Goal: Task Accomplishment & Management: Manage account settings

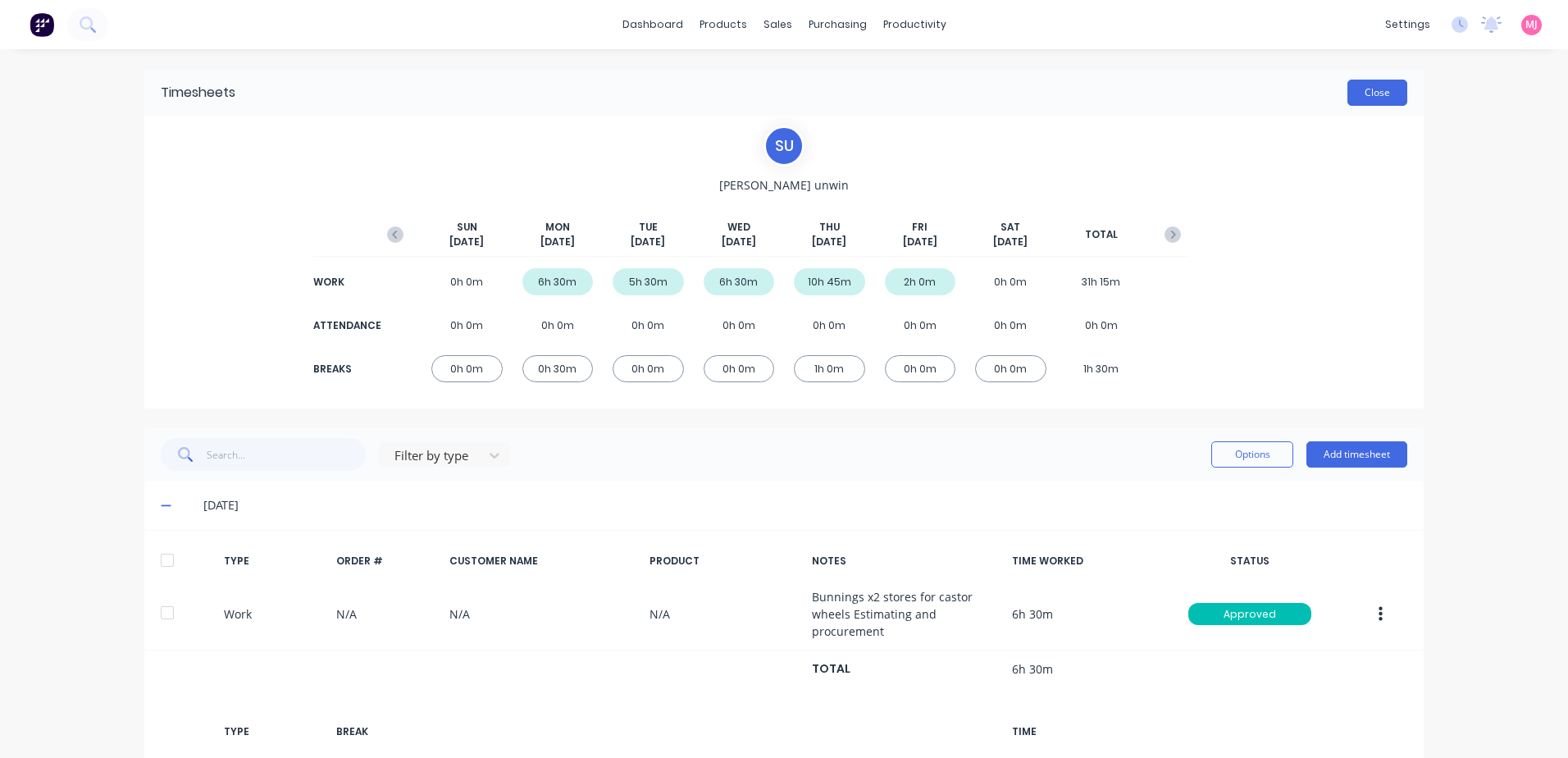
click at [1363, 95] on button "Close" at bounding box center [1376, 92] width 60 height 27
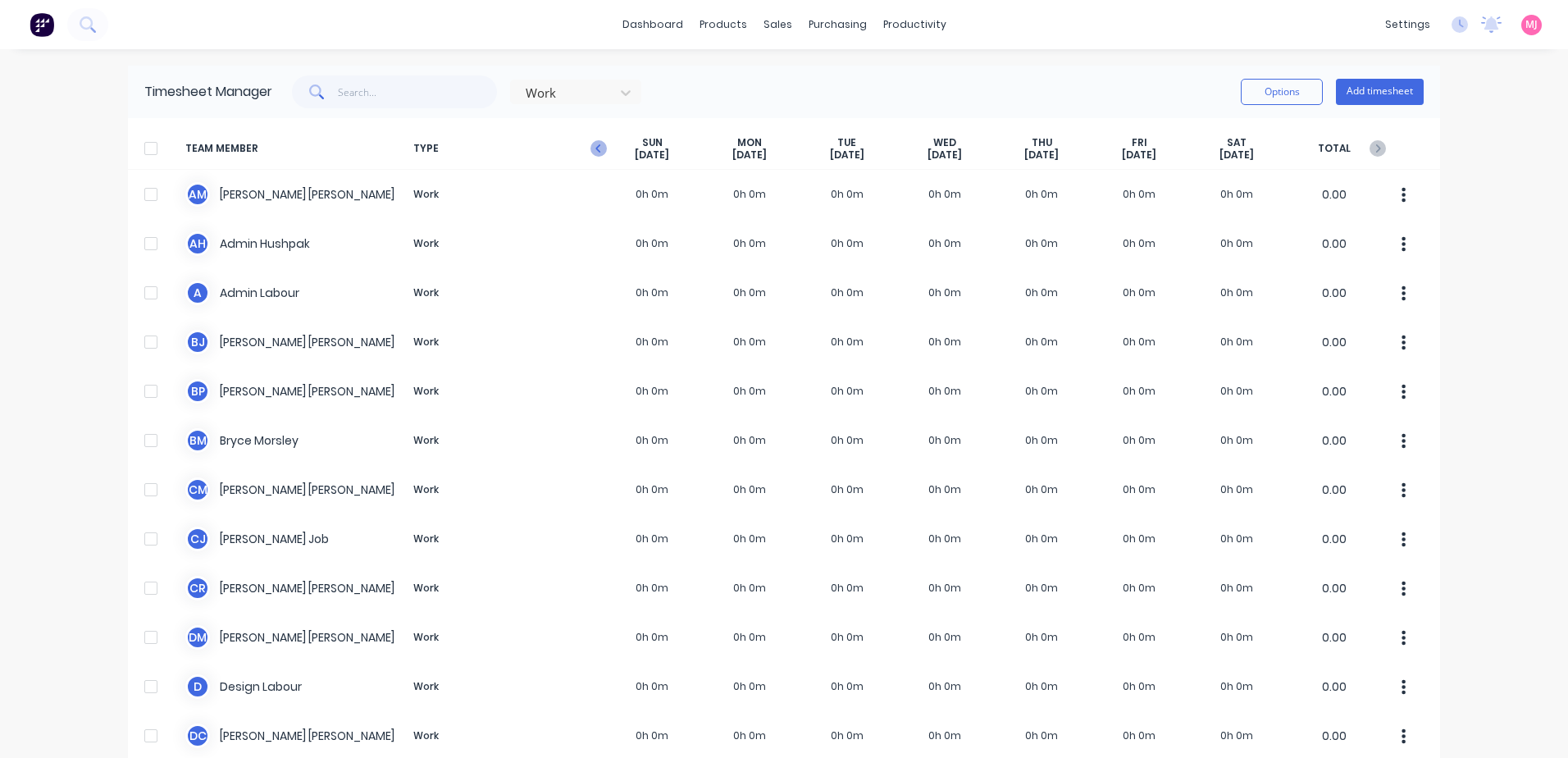
click at [596, 148] on icon "button" at bounding box center [599, 148] width 17 height 17
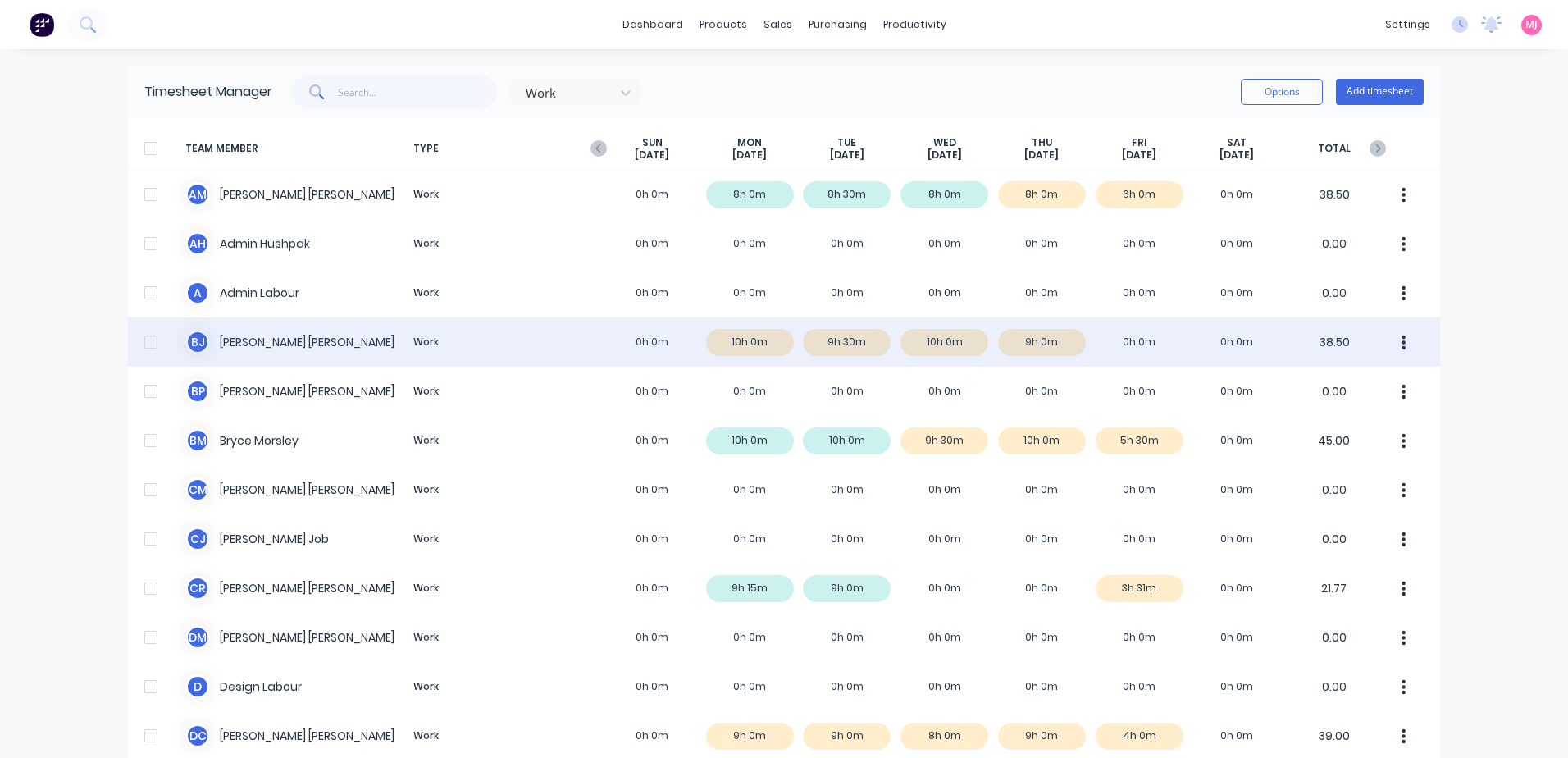
click at [1402, 347] on icon "button" at bounding box center [1404, 341] width 4 height 15
click at [235, 340] on div "[PERSON_NAME] Work 0h 0m 10h 0m 9h 30m 10h 0m 9h 0m 0h 0m 0h 0m 38.50" at bounding box center [784, 342] width 1312 height 49
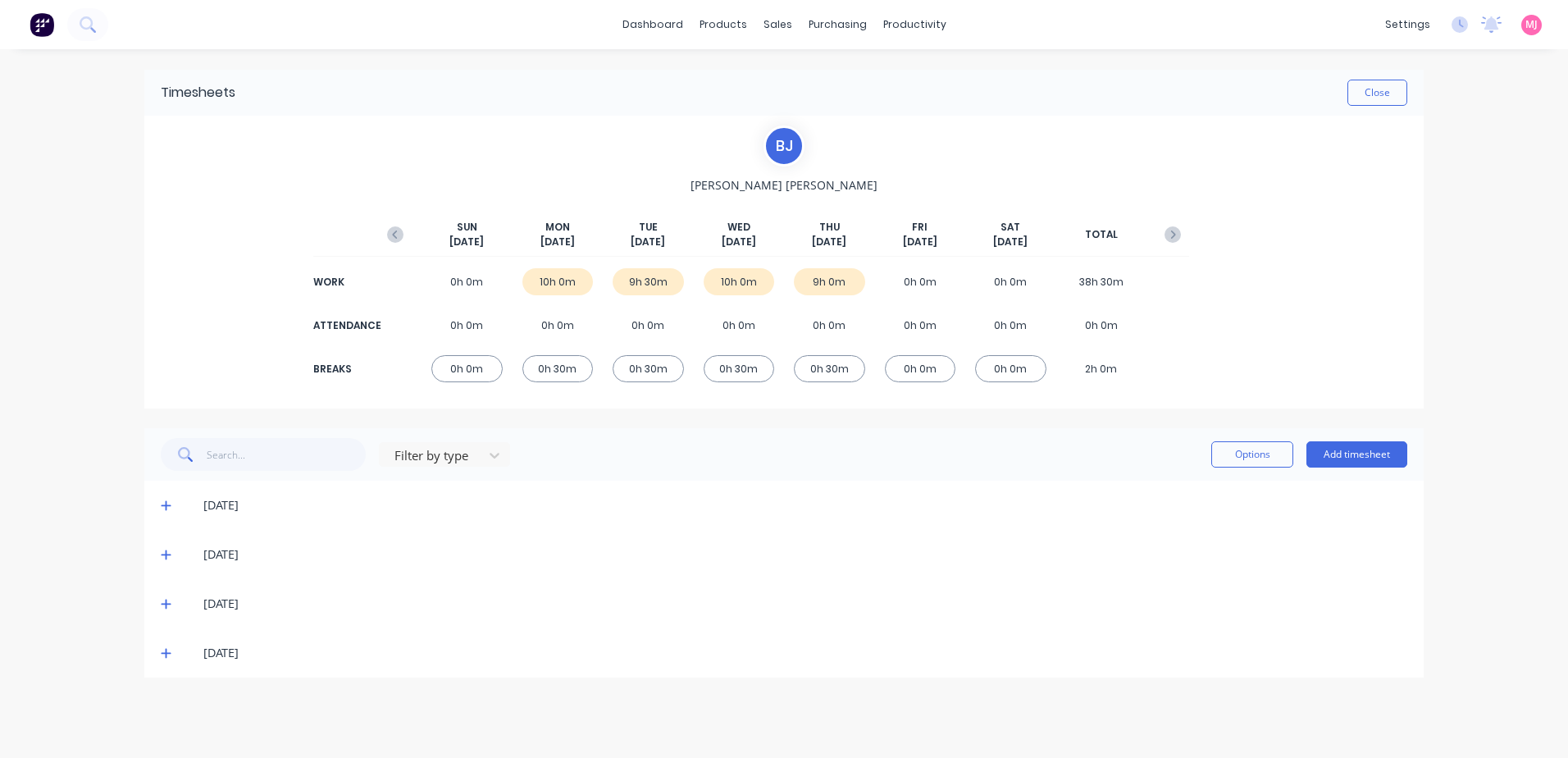
click at [163, 656] on icon at bounding box center [165, 653] width 11 height 12
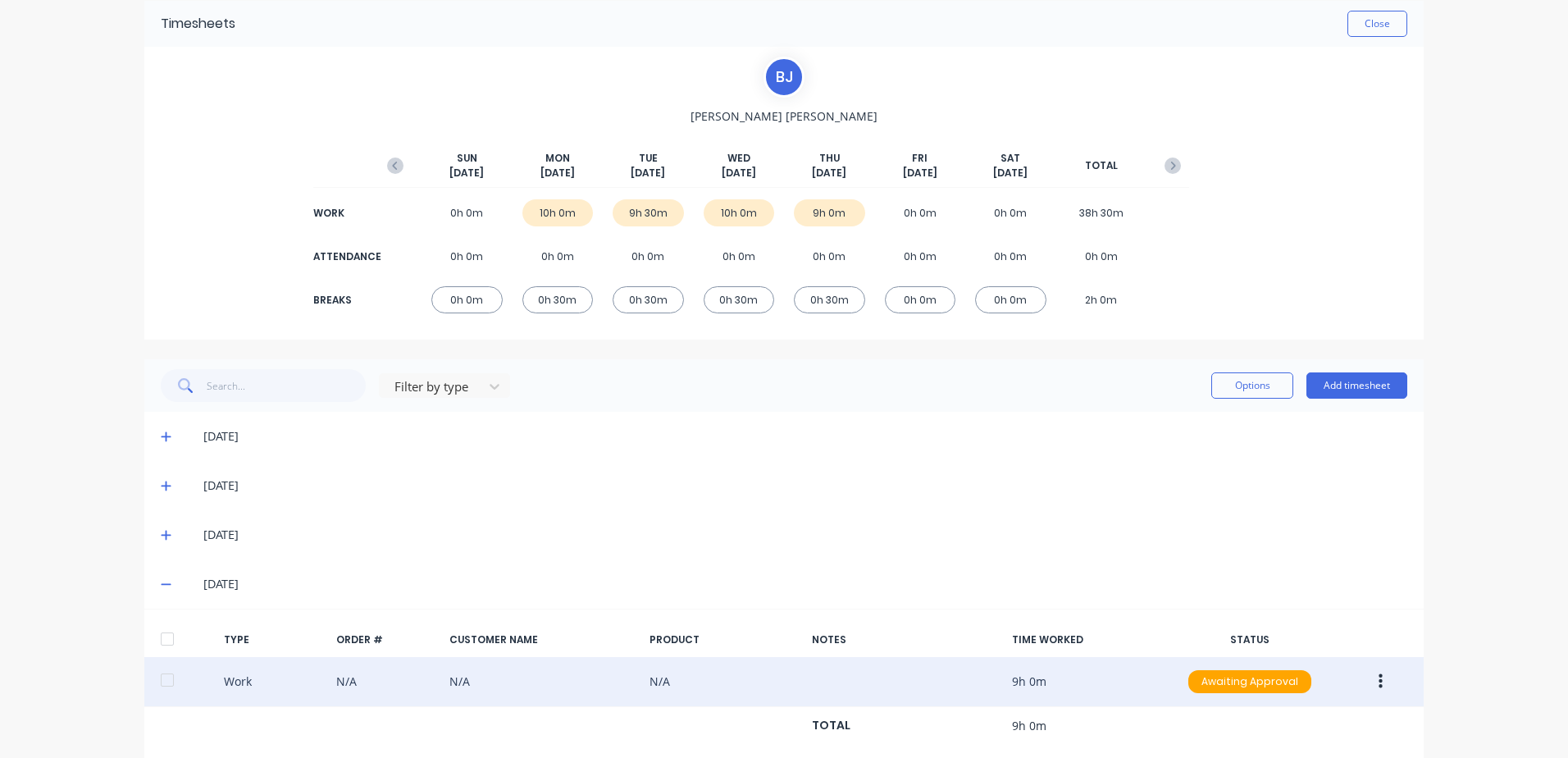
scroll to position [164, 0]
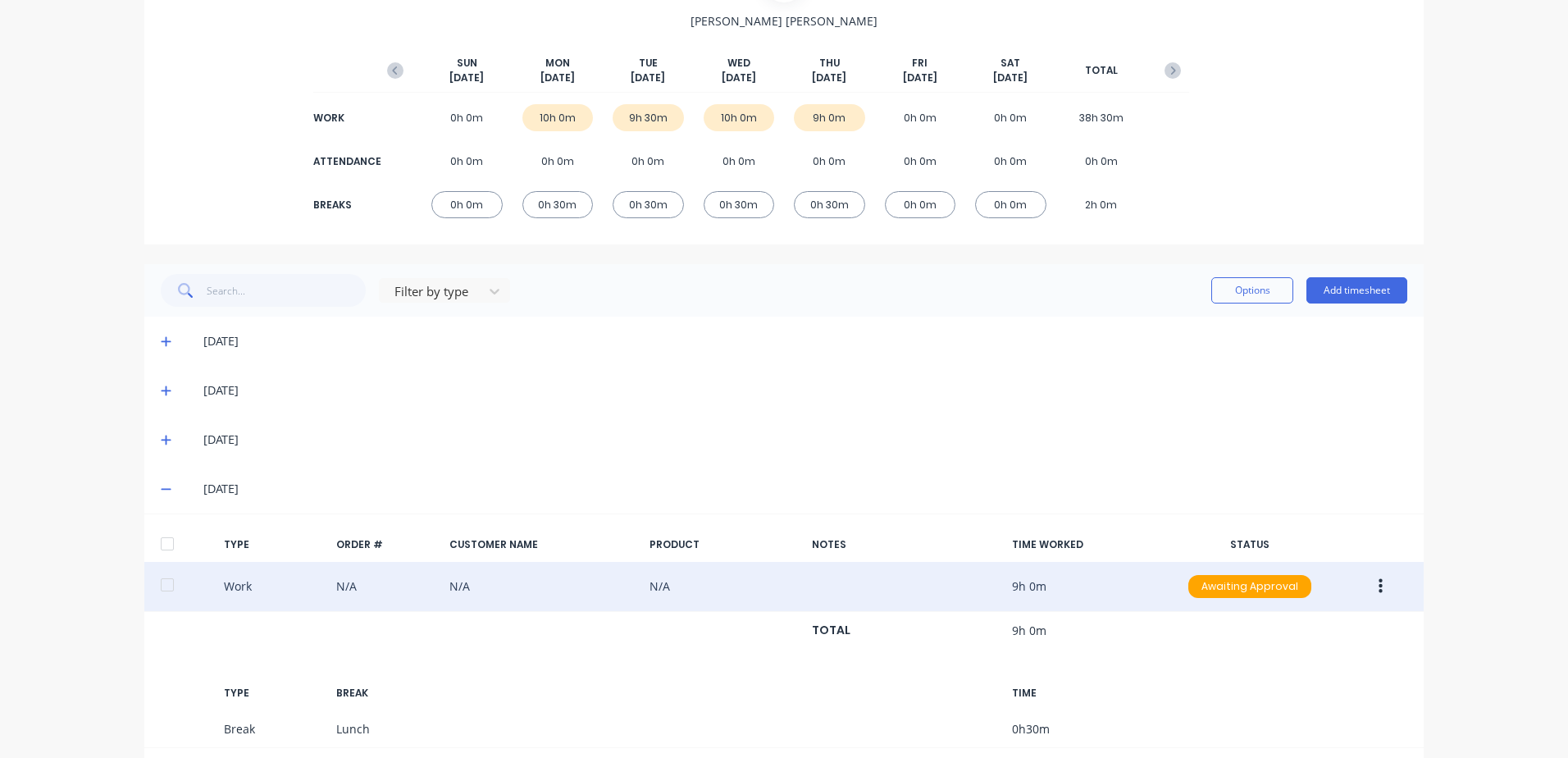
click at [1378, 584] on icon "button" at bounding box center [1380, 586] width 4 height 18
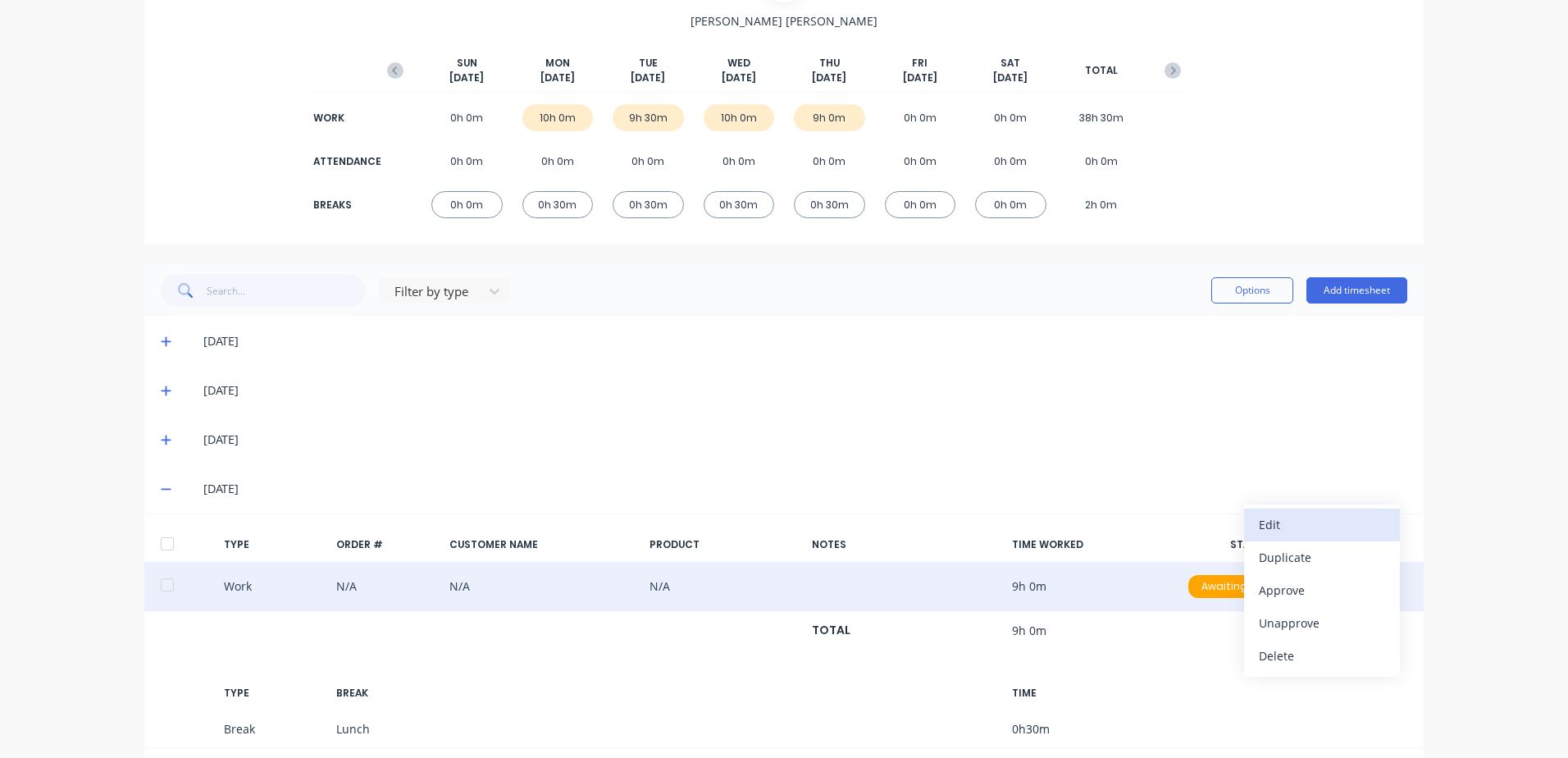
click at [1278, 520] on div "Edit" at bounding box center [1321, 524] width 126 height 24
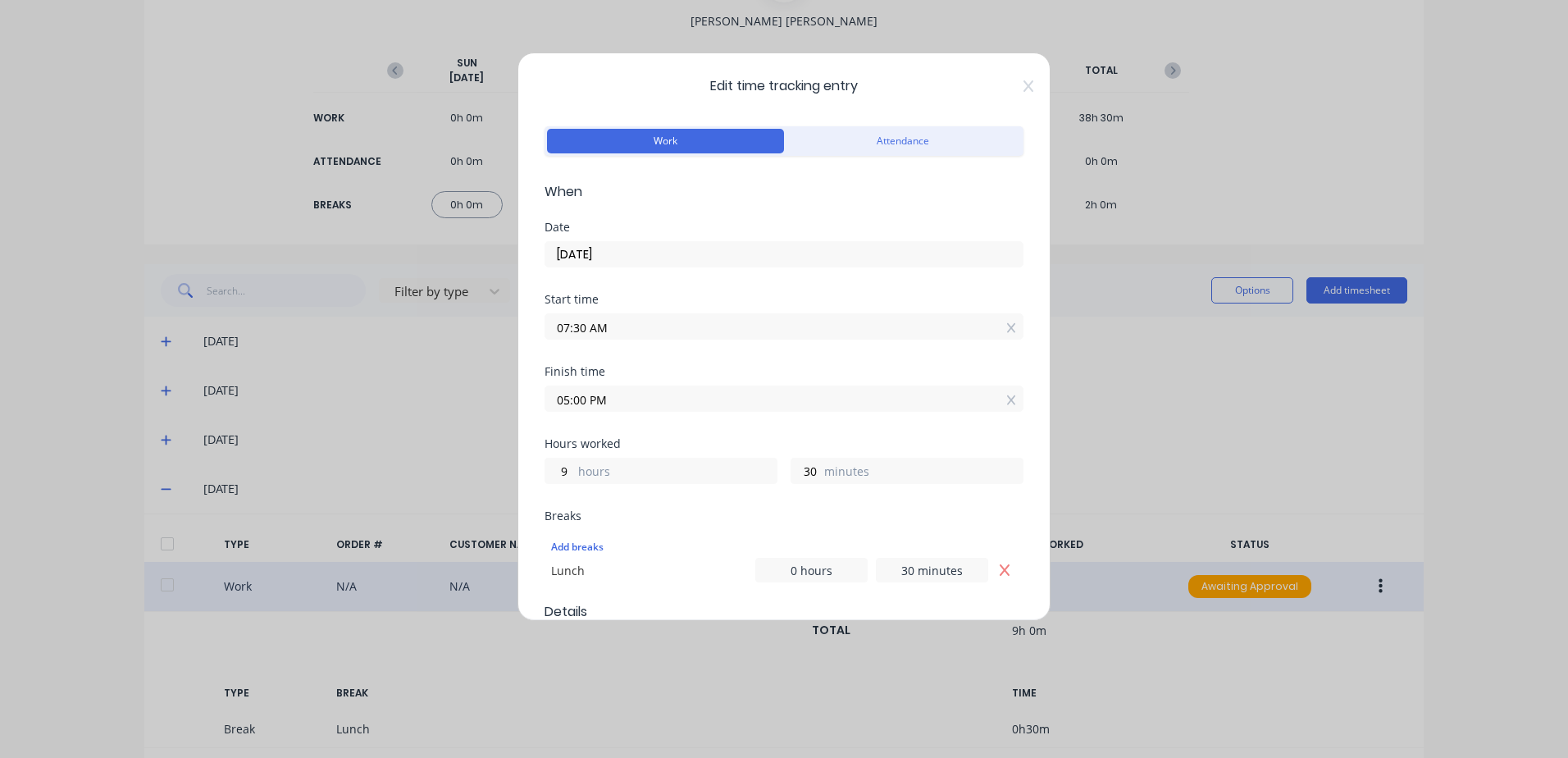
click at [616, 397] on input "05:00 PM" at bounding box center [784, 398] width 477 height 25
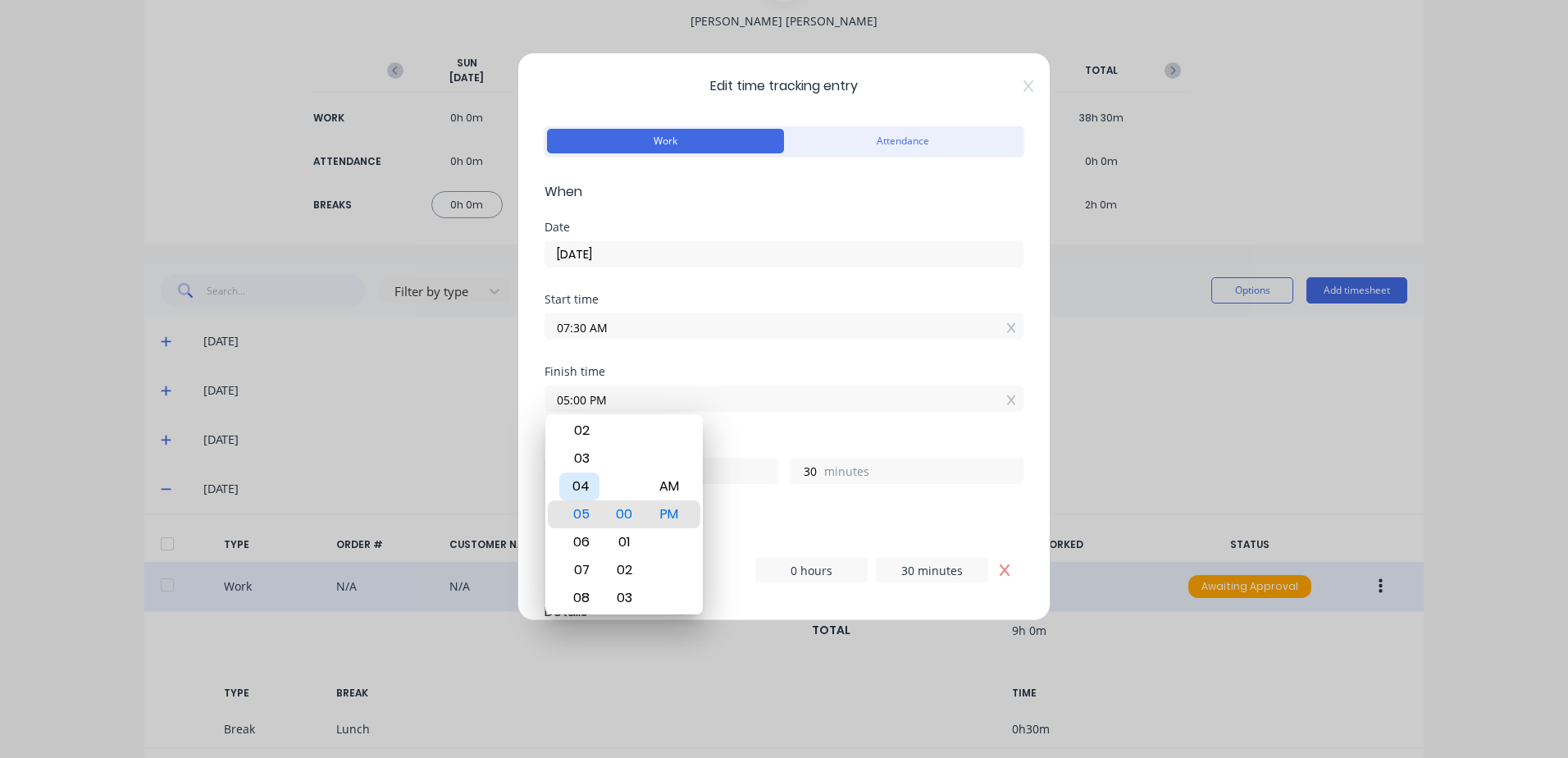
click at [577, 482] on div "04" at bounding box center [579, 486] width 40 height 28
type input "04:00 PM"
type input "8"
type input "04:05 PM"
type input "35"
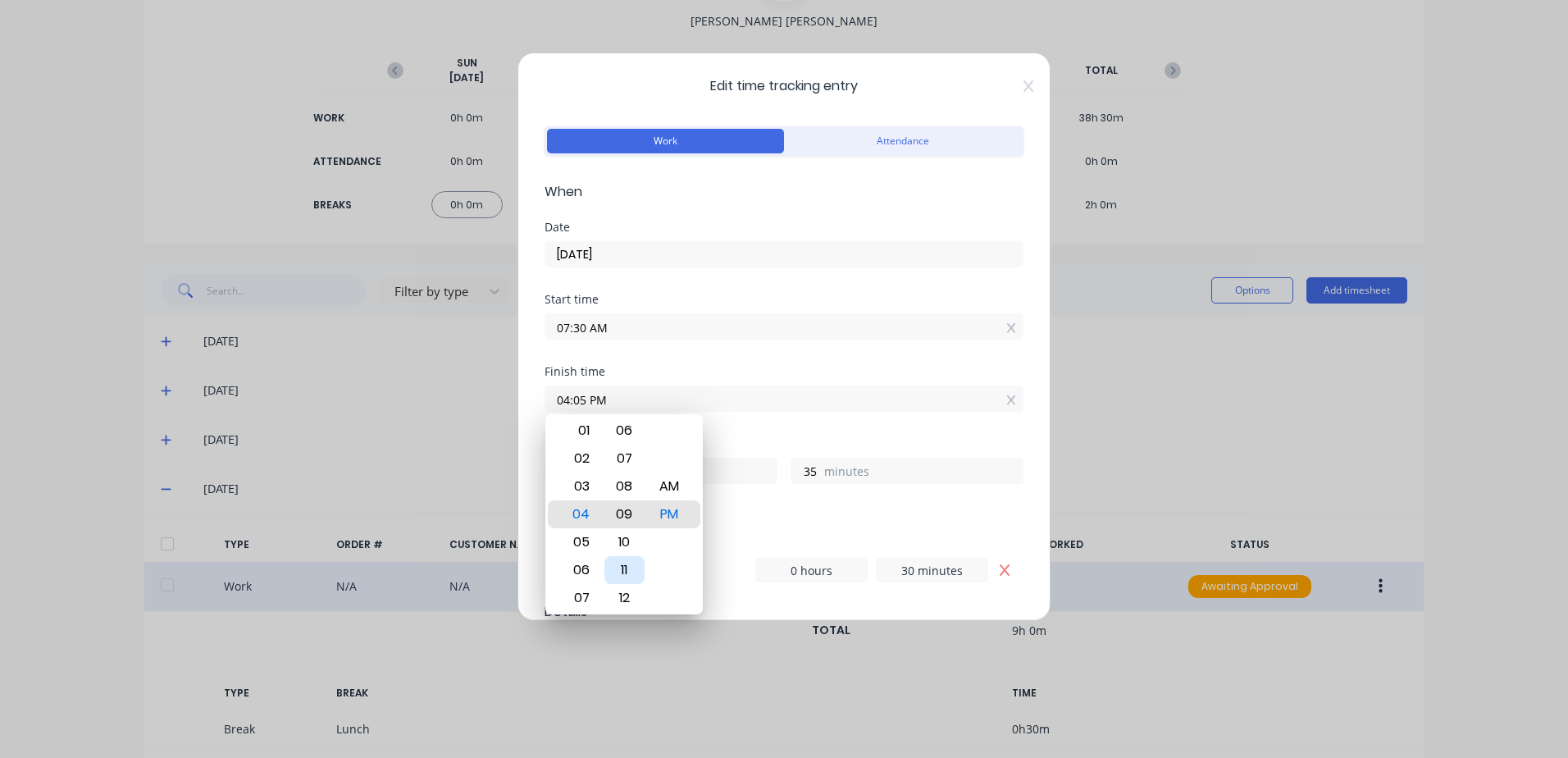
type input "04:09 PM"
type input "39"
type input "04:12 PM"
type input "42"
type input "04:17 PM"
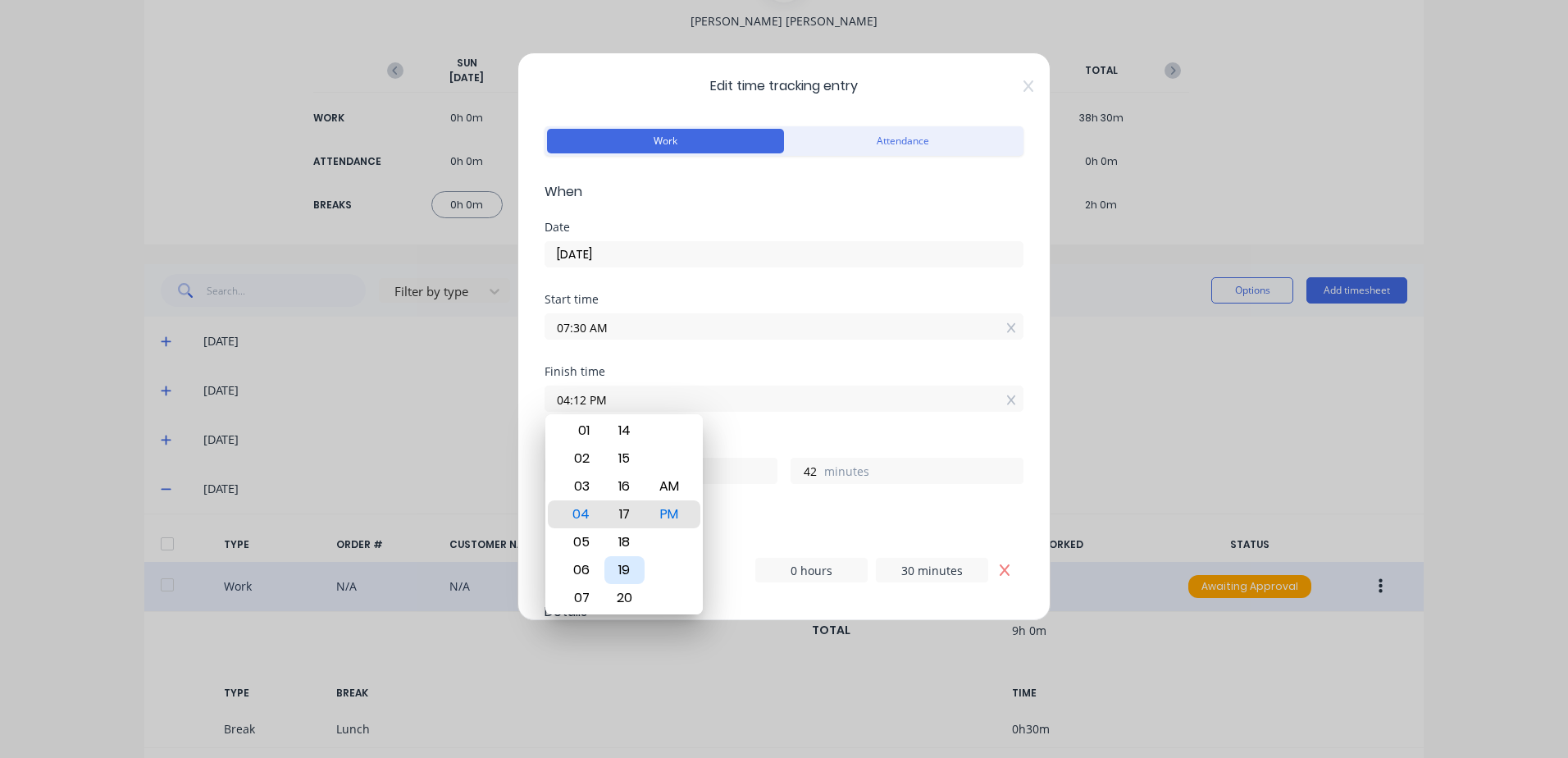
type input "47"
type input "04:19 PM"
type input "49"
type input "04:23 PM"
type input "53"
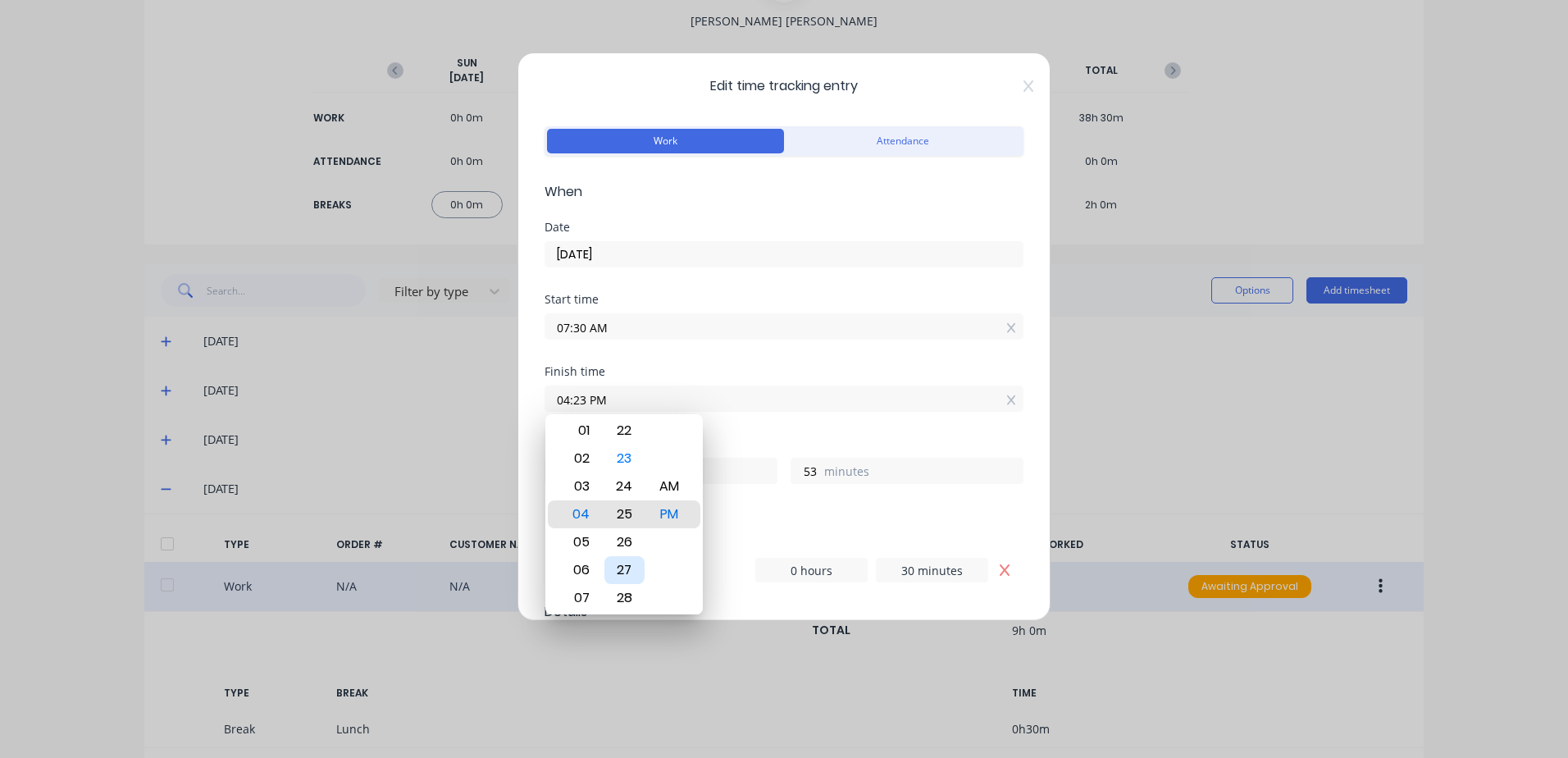
type input "04:25 PM"
type input "55"
type input "04:27 PM"
type input "57"
type input "04:30 PM"
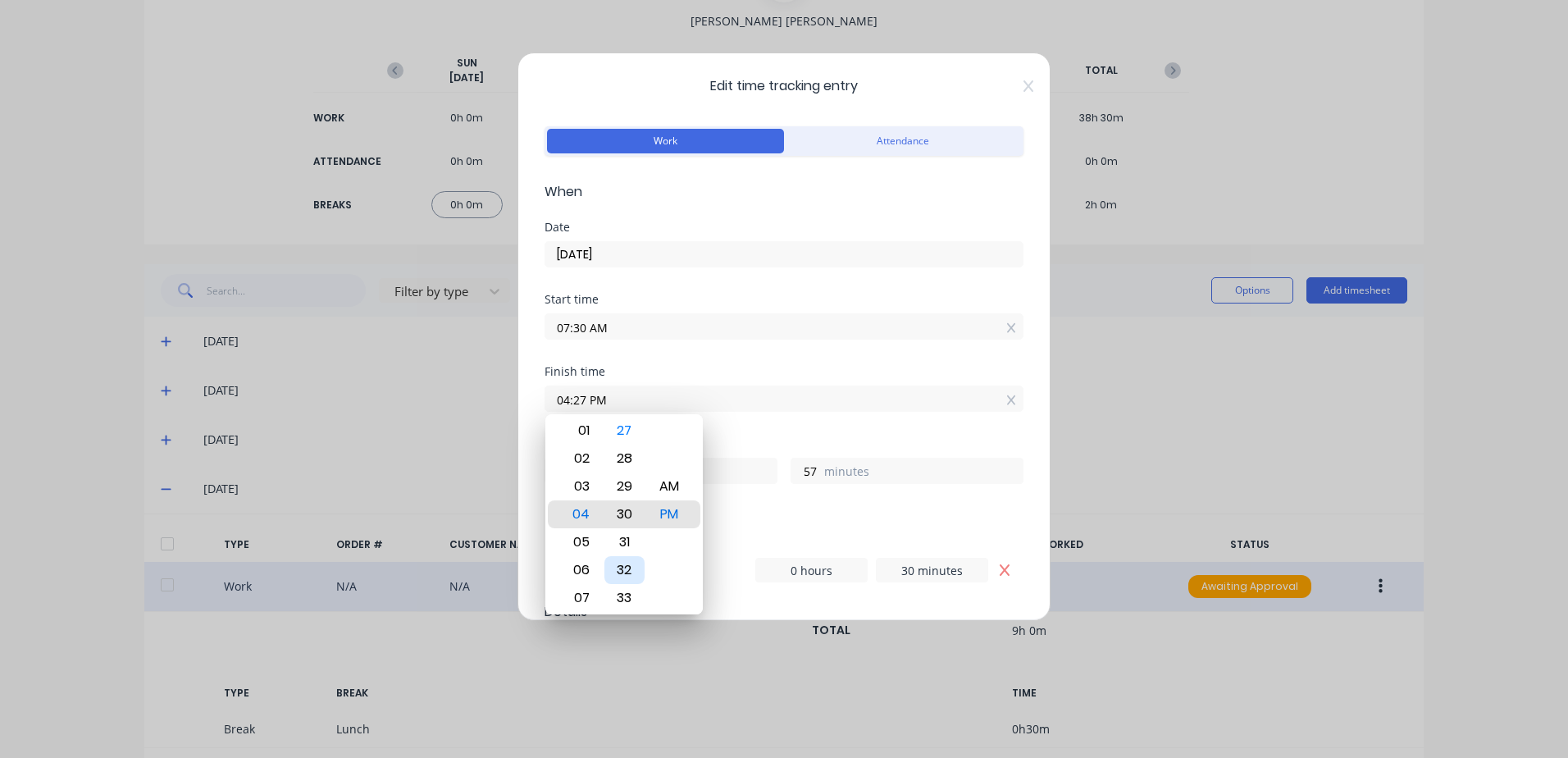
type input "9"
type input "0"
click at [628, 512] on div "30" at bounding box center [624, 514] width 40 height 28
click at [784, 504] on div "Hours worked 9 hours 0 minutes" at bounding box center [784, 473] width 479 height 72
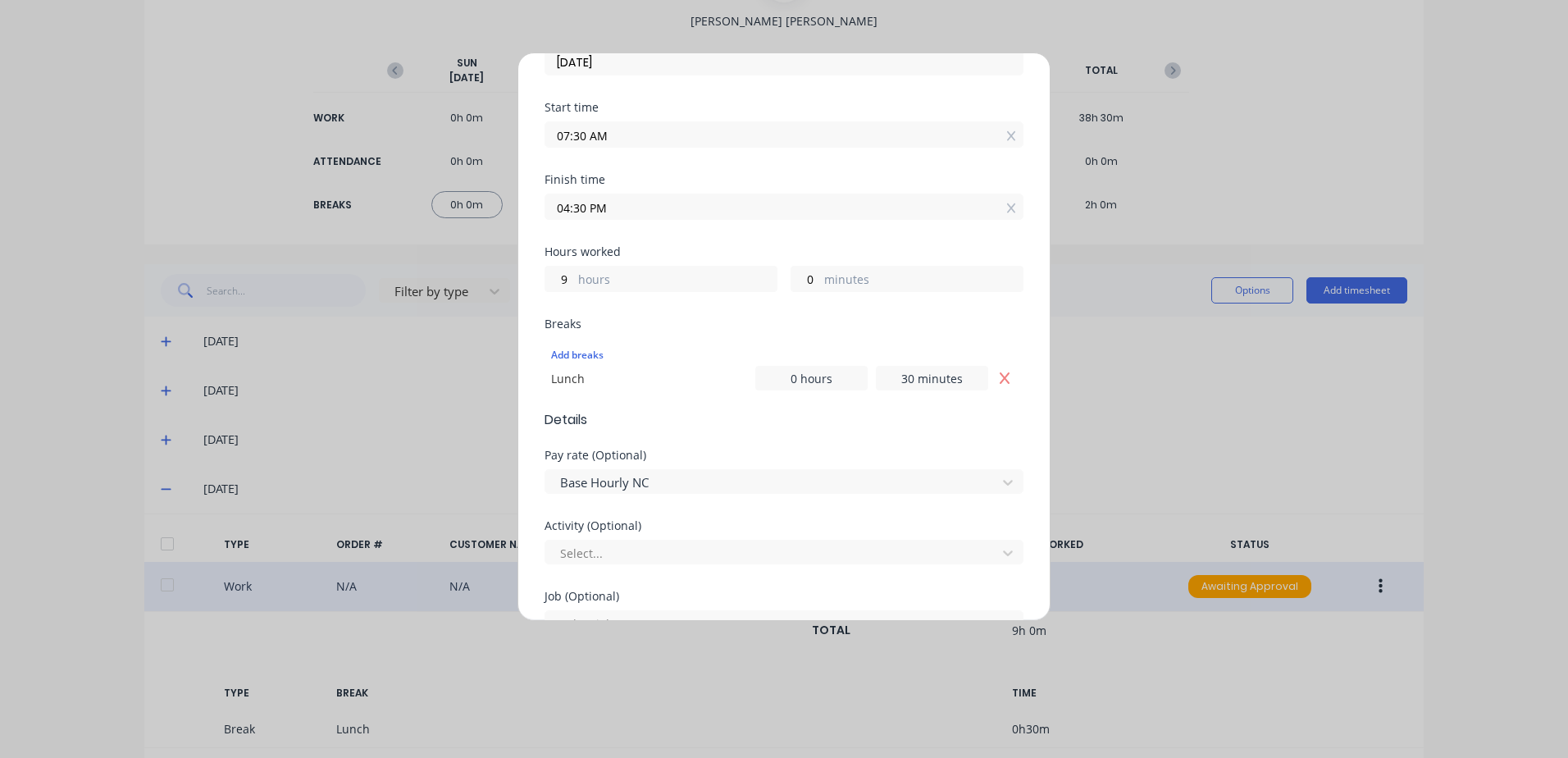
scroll to position [246, 0]
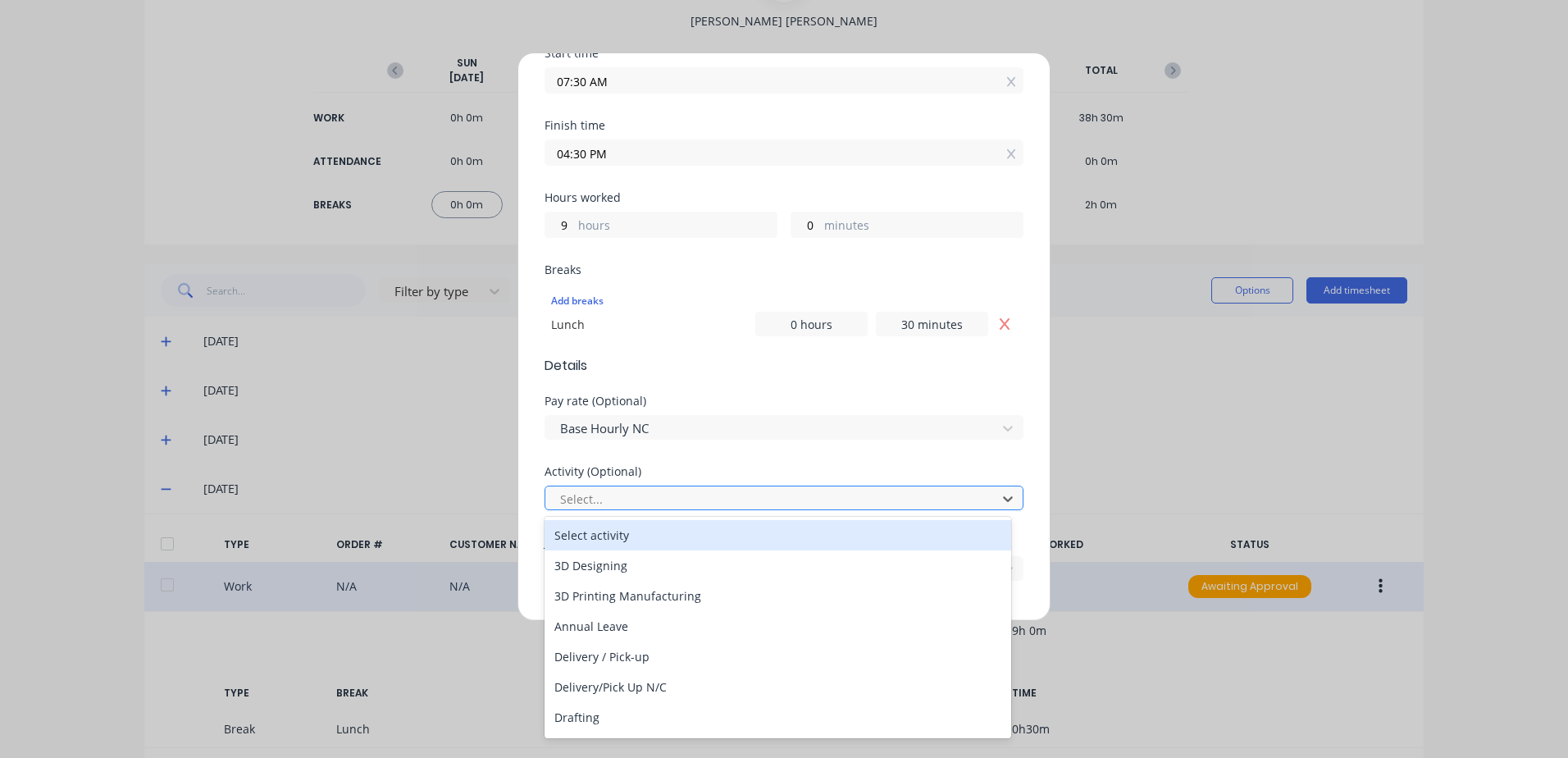
click at [596, 494] on div at bounding box center [773, 498] width 430 height 21
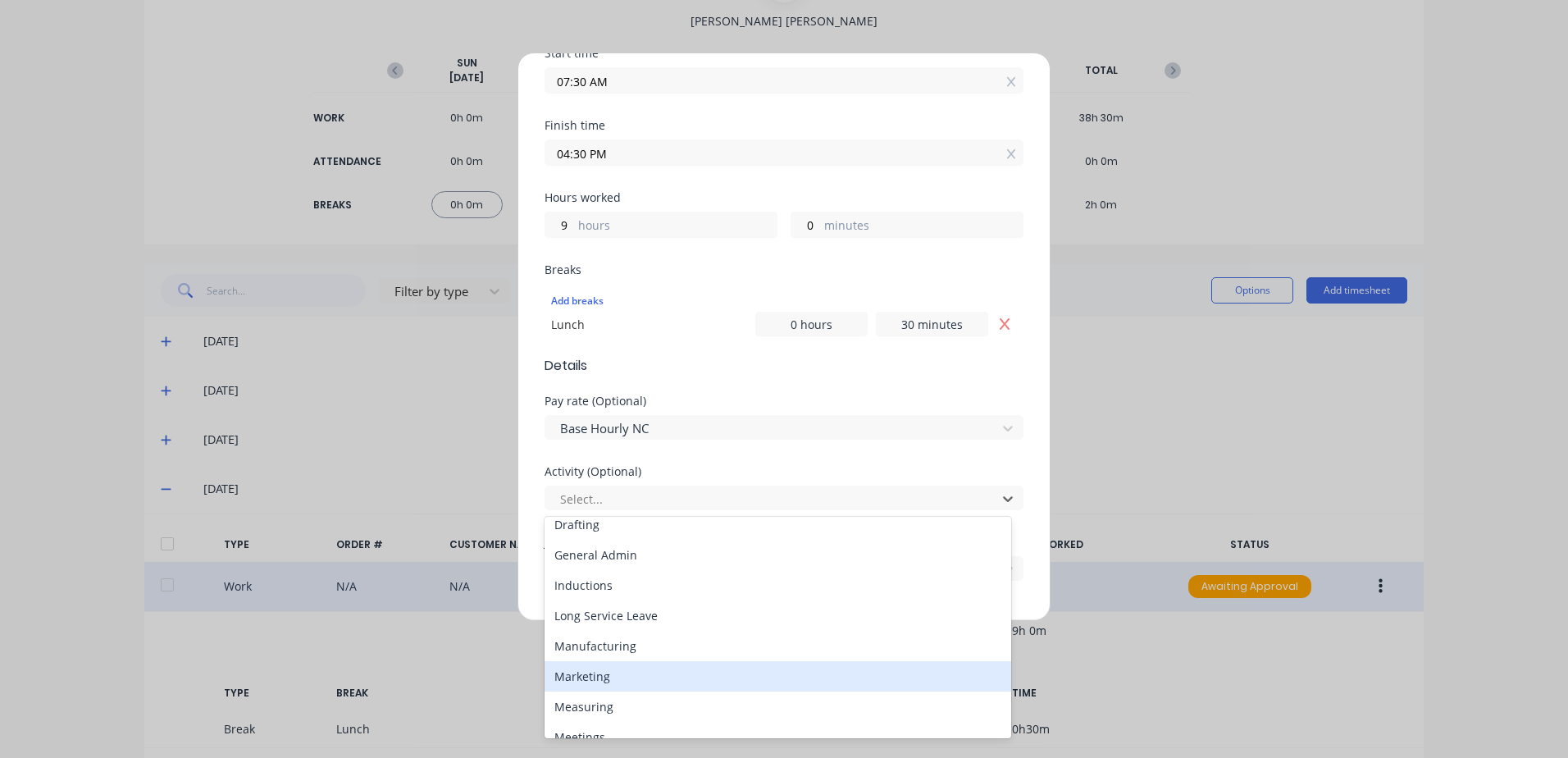
scroll to position [164, 0]
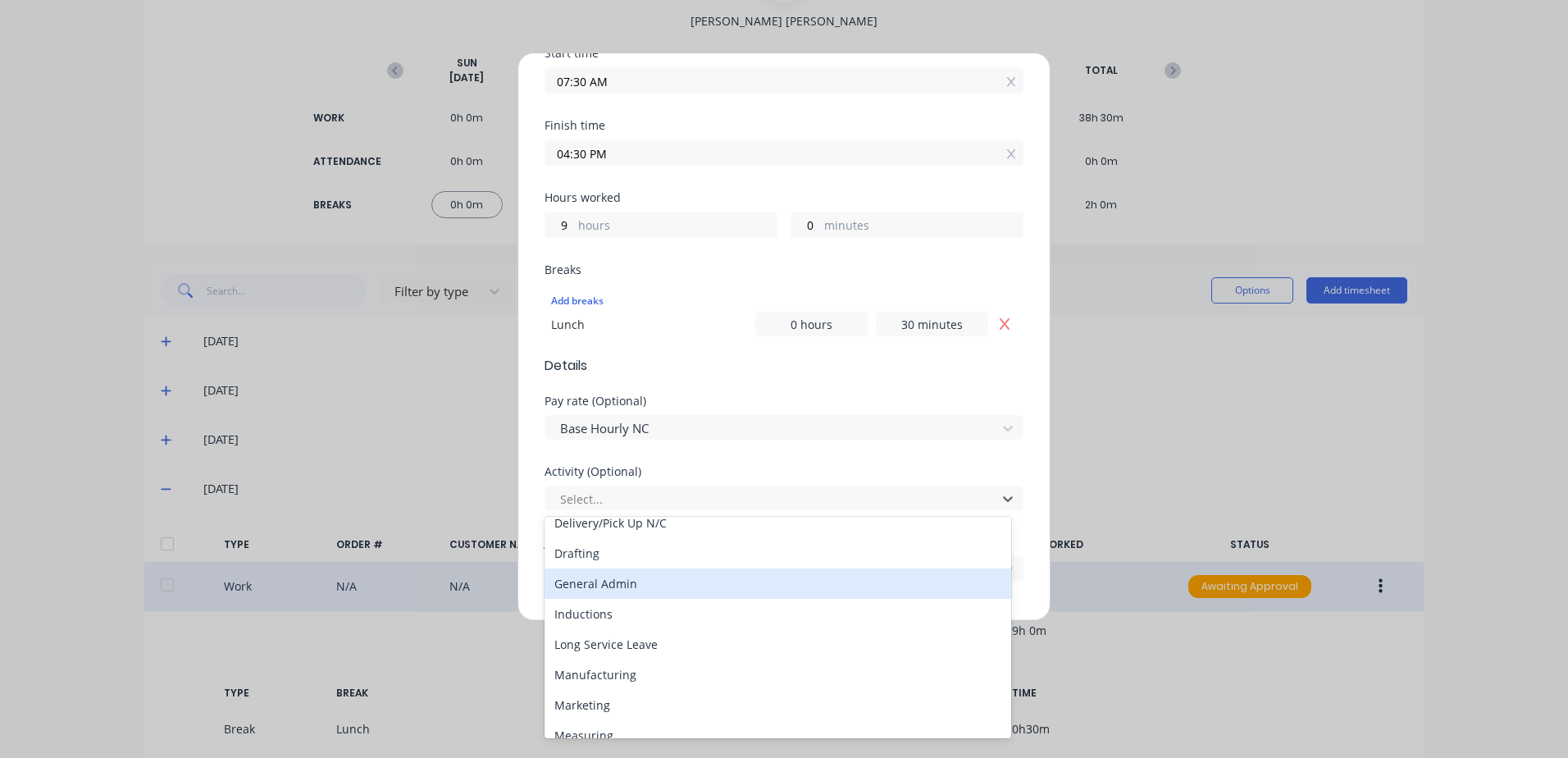
click at [615, 586] on div "General Admin" at bounding box center [778, 583] width 467 height 30
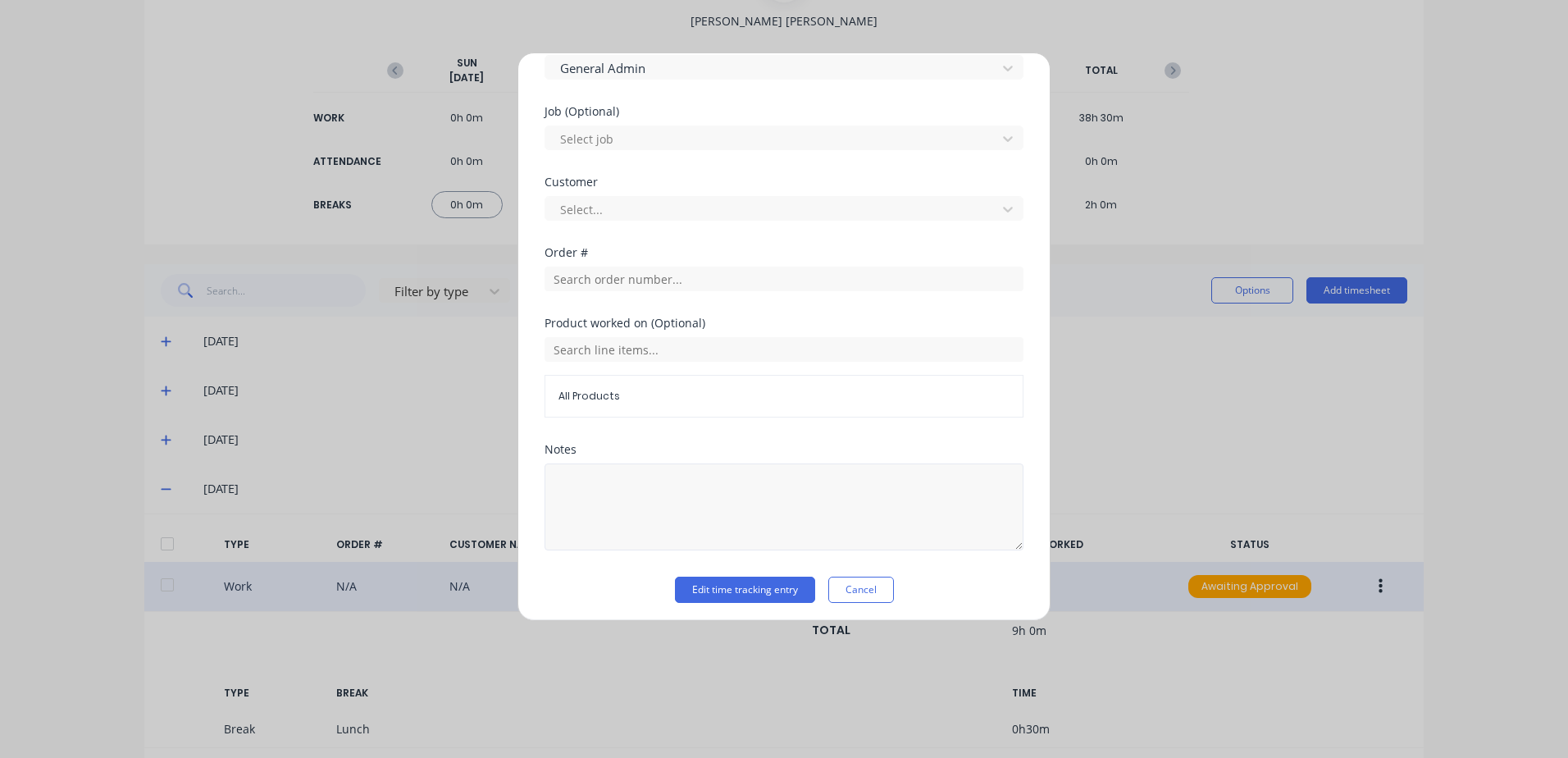
scroll to position [682, 0]
click at [701, 583] on button "Edit time tracking entry" at bounding box center [744, 584] width 141 height 27
click at [663, 200] on div at bounding box center [773, 204] width 430 height 21
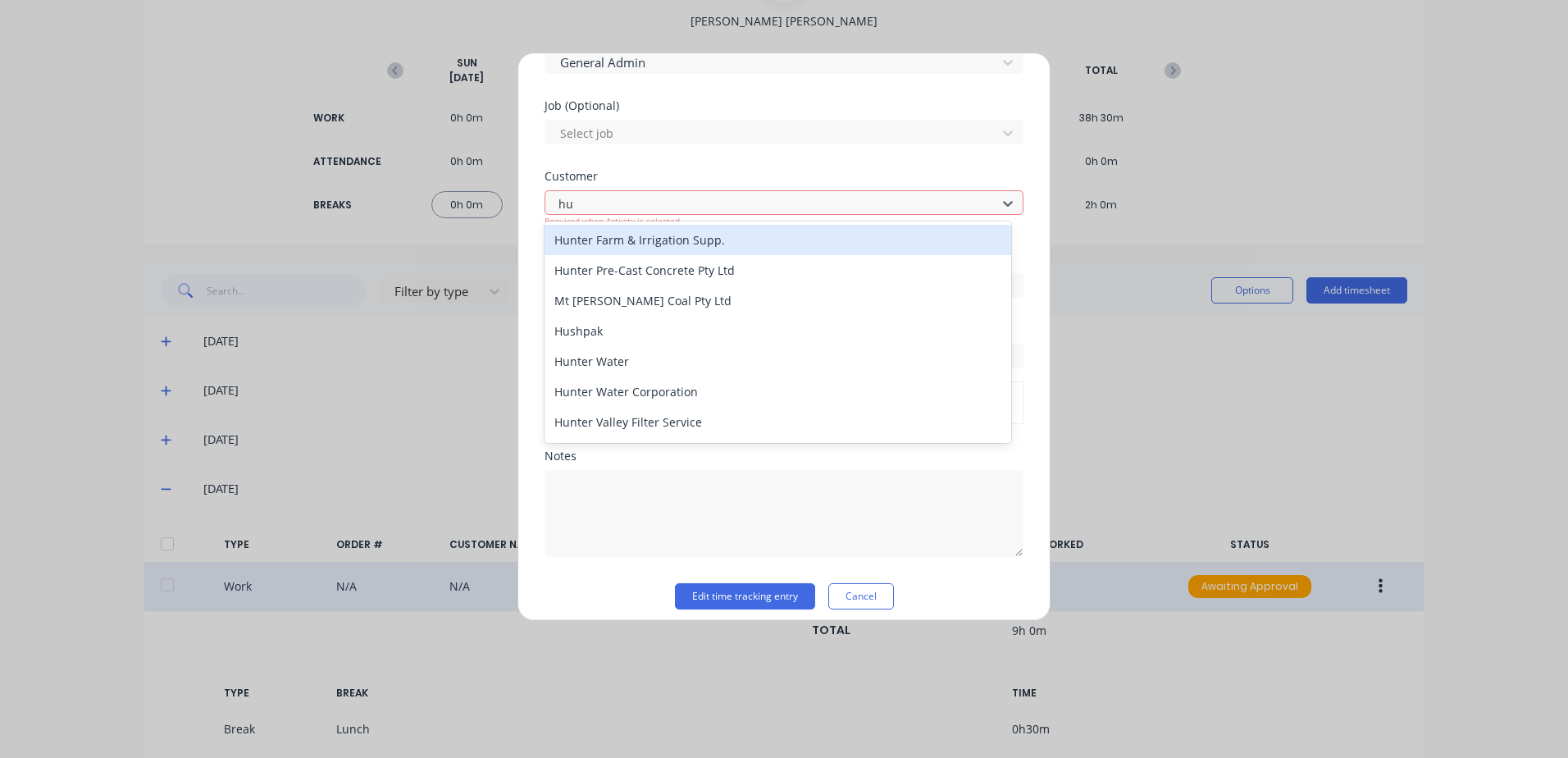
type input "hus"
click at [591, 239] on div "Hushpak" at bounding box center [778, 240] width 467 height 30
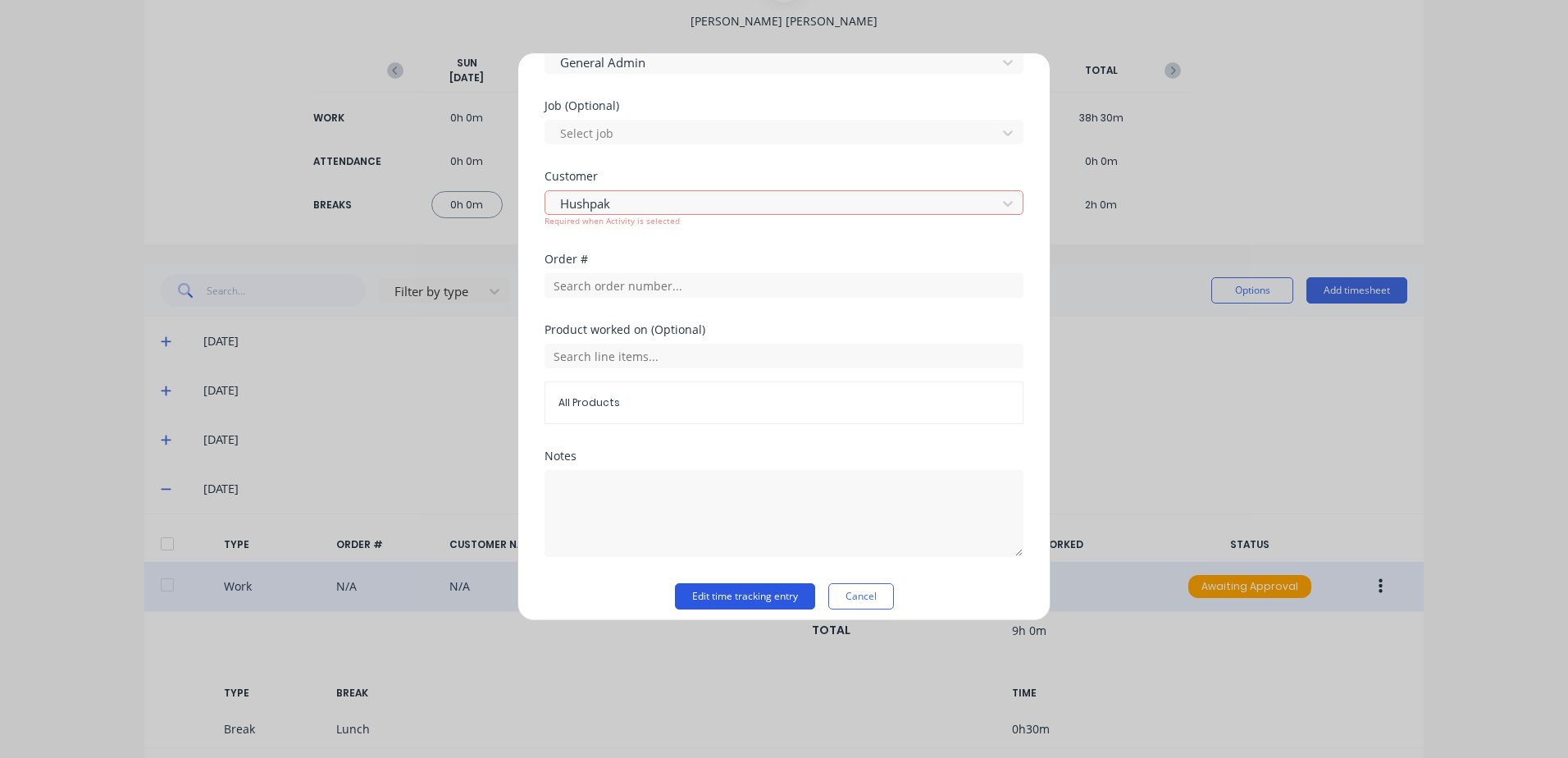
click at [729, 599] on button "Edit time tracking entry" at bounding box center [744, 596] width 141 height 27
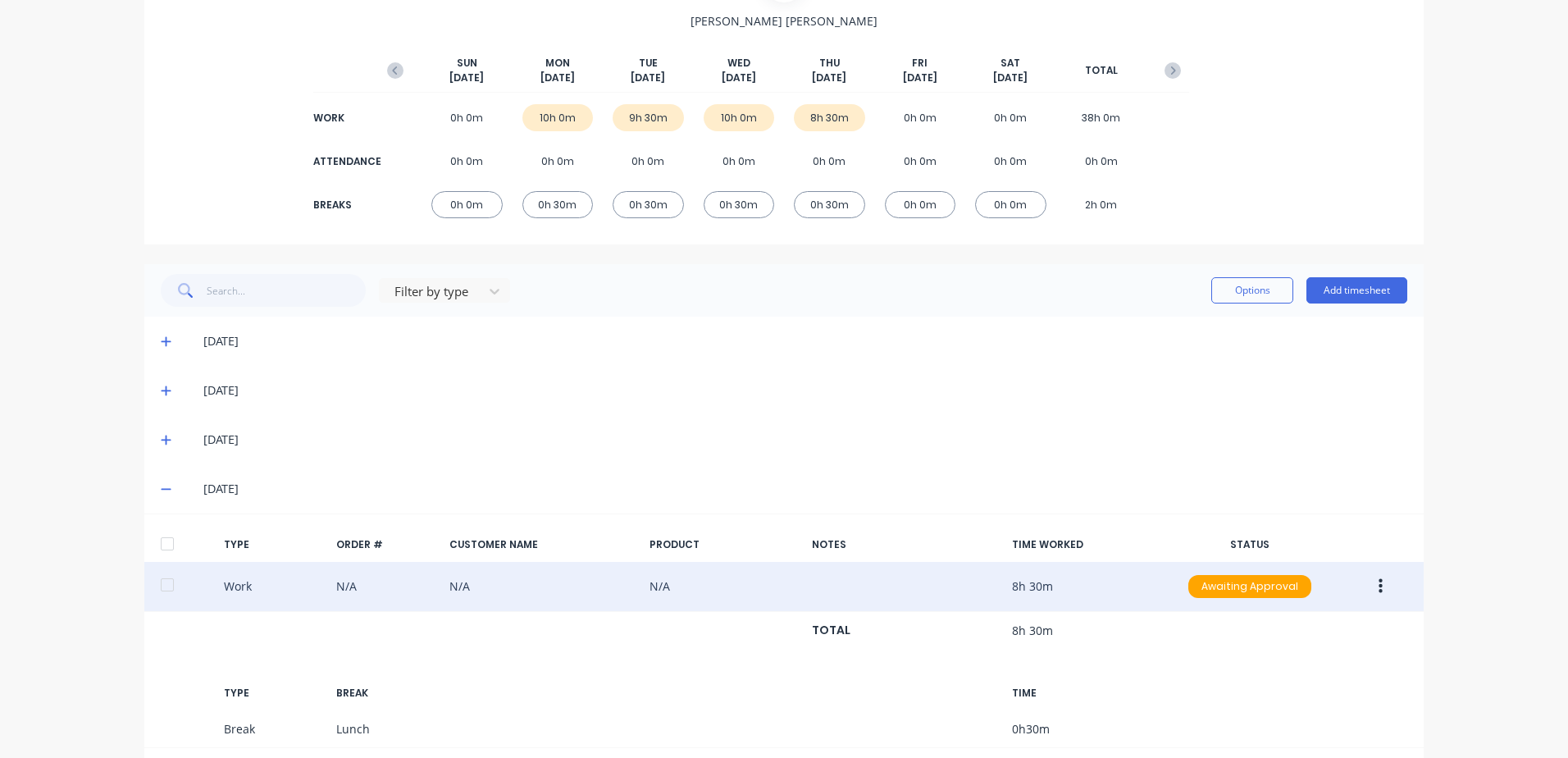
click at [1378, 592] on icon "button" at bounding box center [1380, 586] width 4 height 15
click at [1275, 551] on div "Duplicate" at bounding box center [1321, 557] width 126 height 24
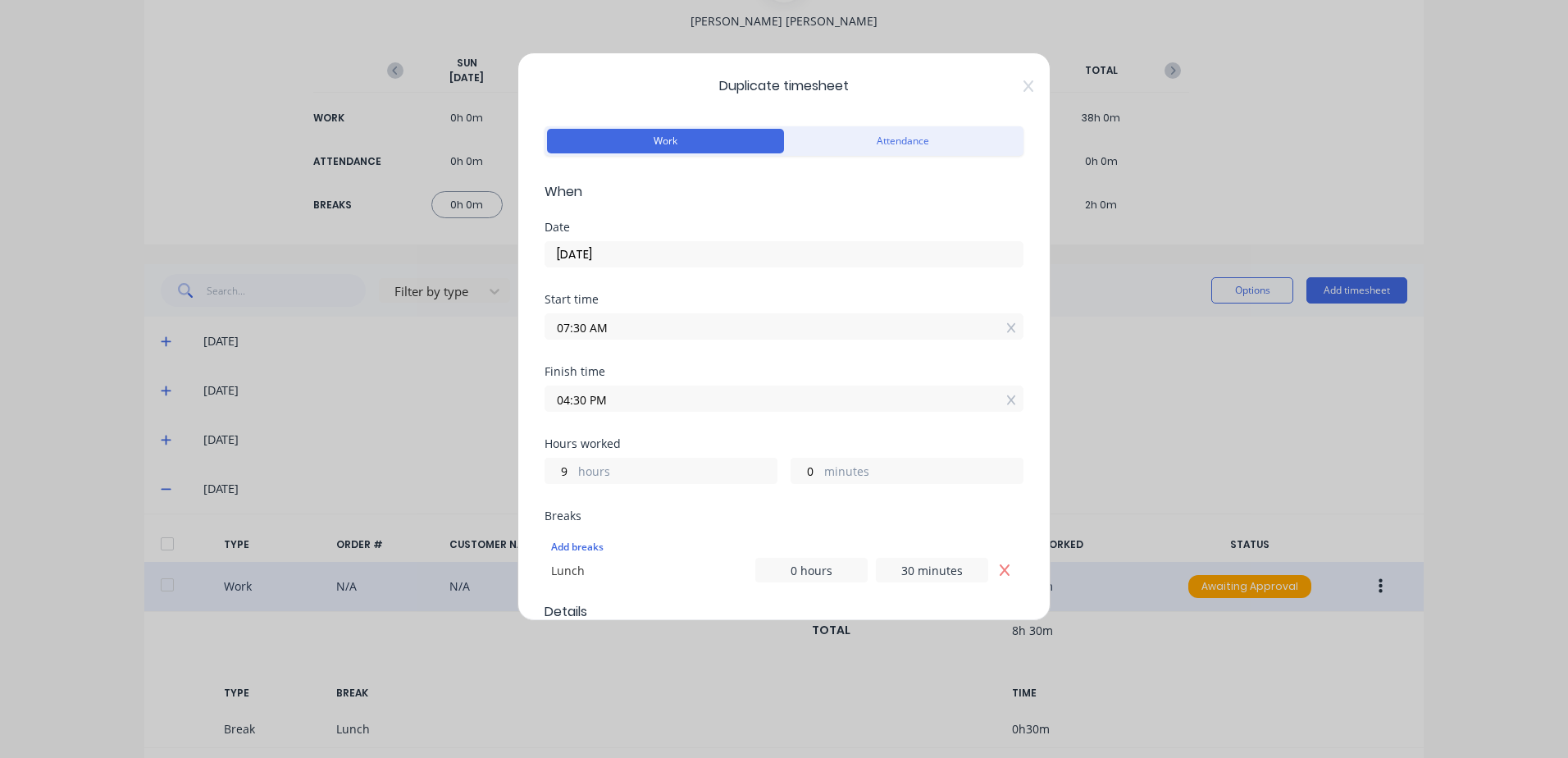
click at [617, 324] on input "07:30 AM" at bounding box center [784, 325] width 477 height 25
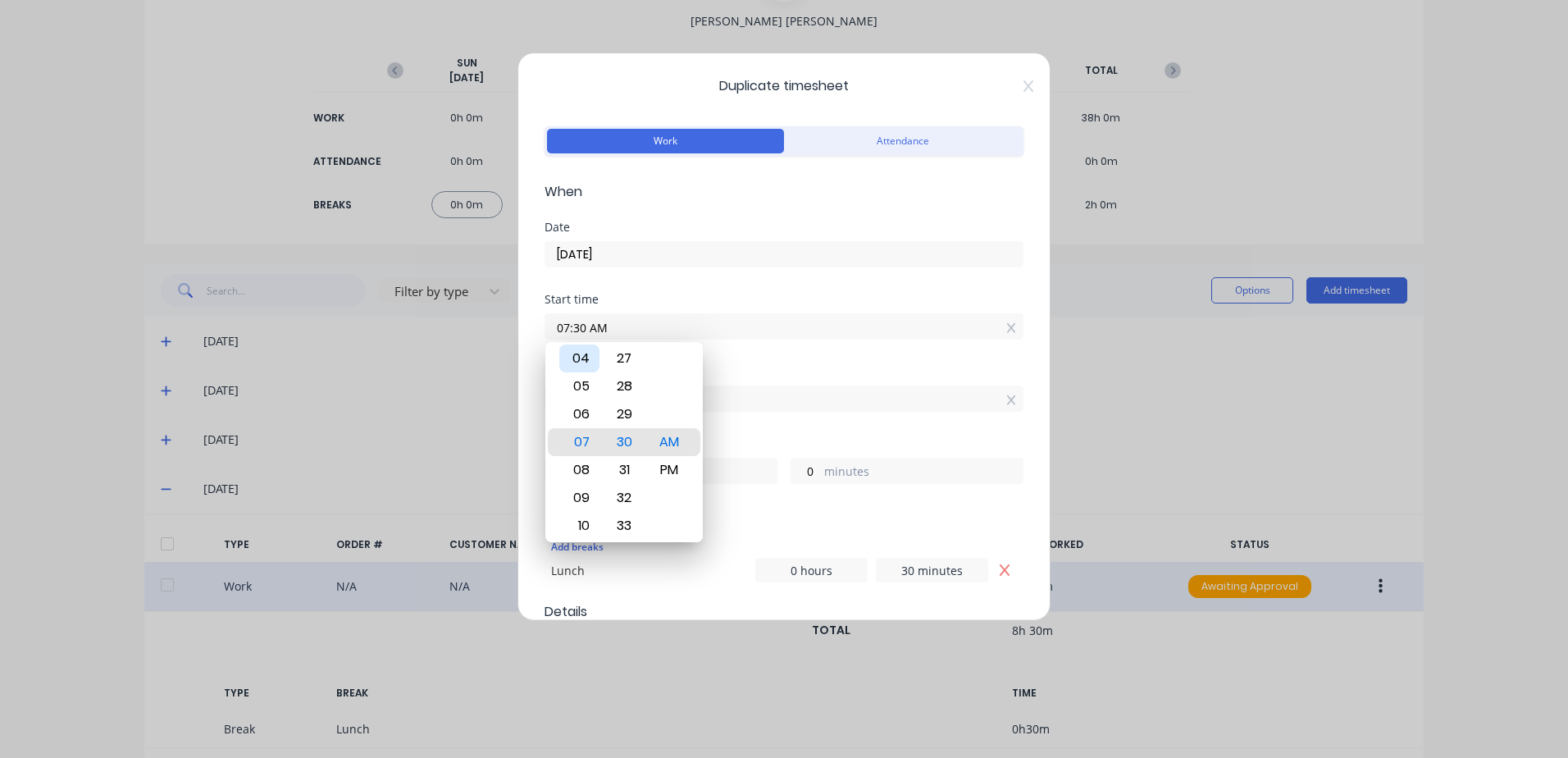
click at [581, 358] on div "04" at bounding box center [579, 358] width 40 height 28
type input "04:30 AM"
type input "12"
click at [668, 470] on div "PM" at bounding box center [669, 470] width 40 height 28
type input "04:30 PM"
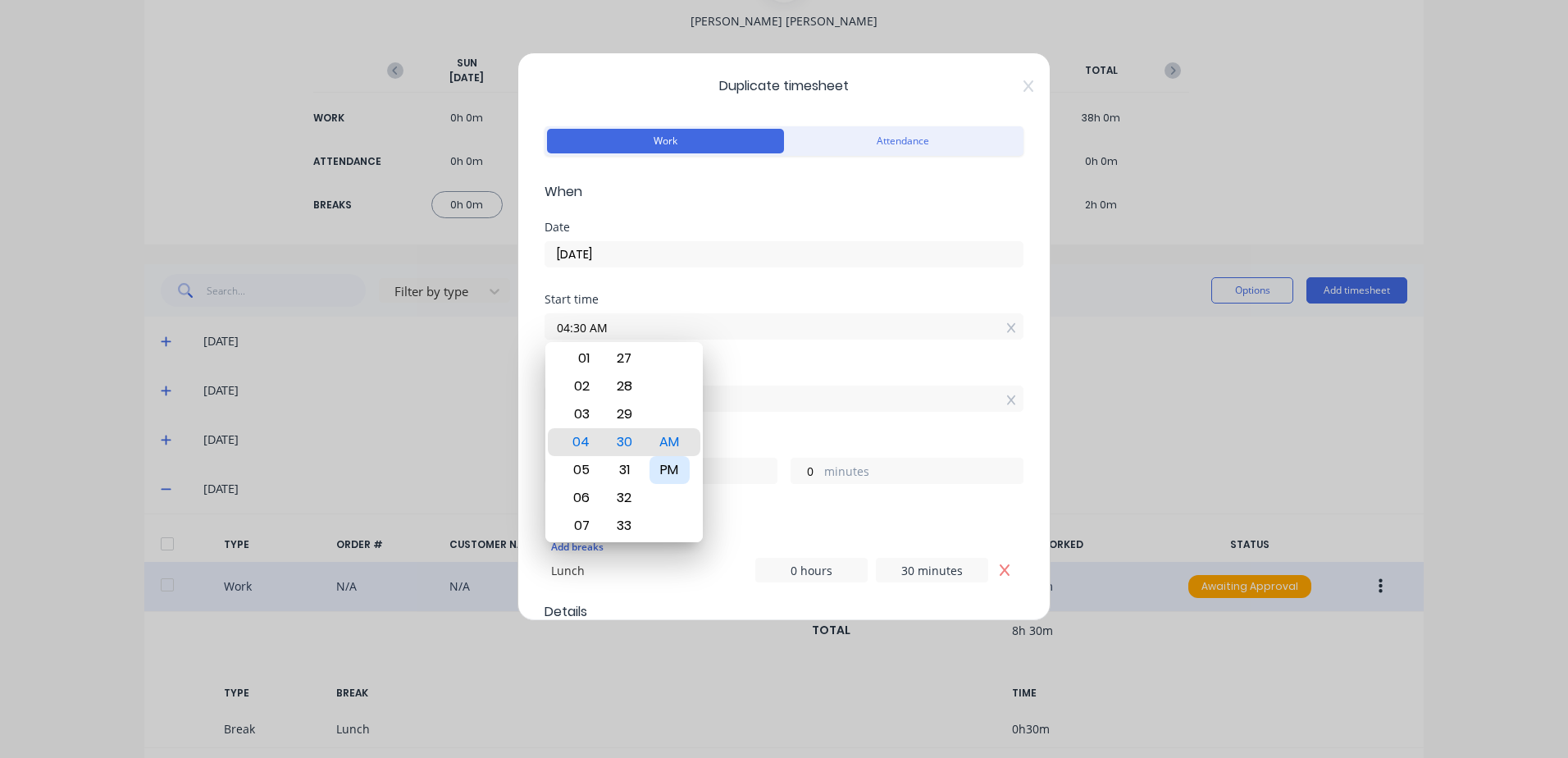
type input "0"
click at [746, 391] on input "04:30 PM" at bounding box center [784, 398] width 477 height 25
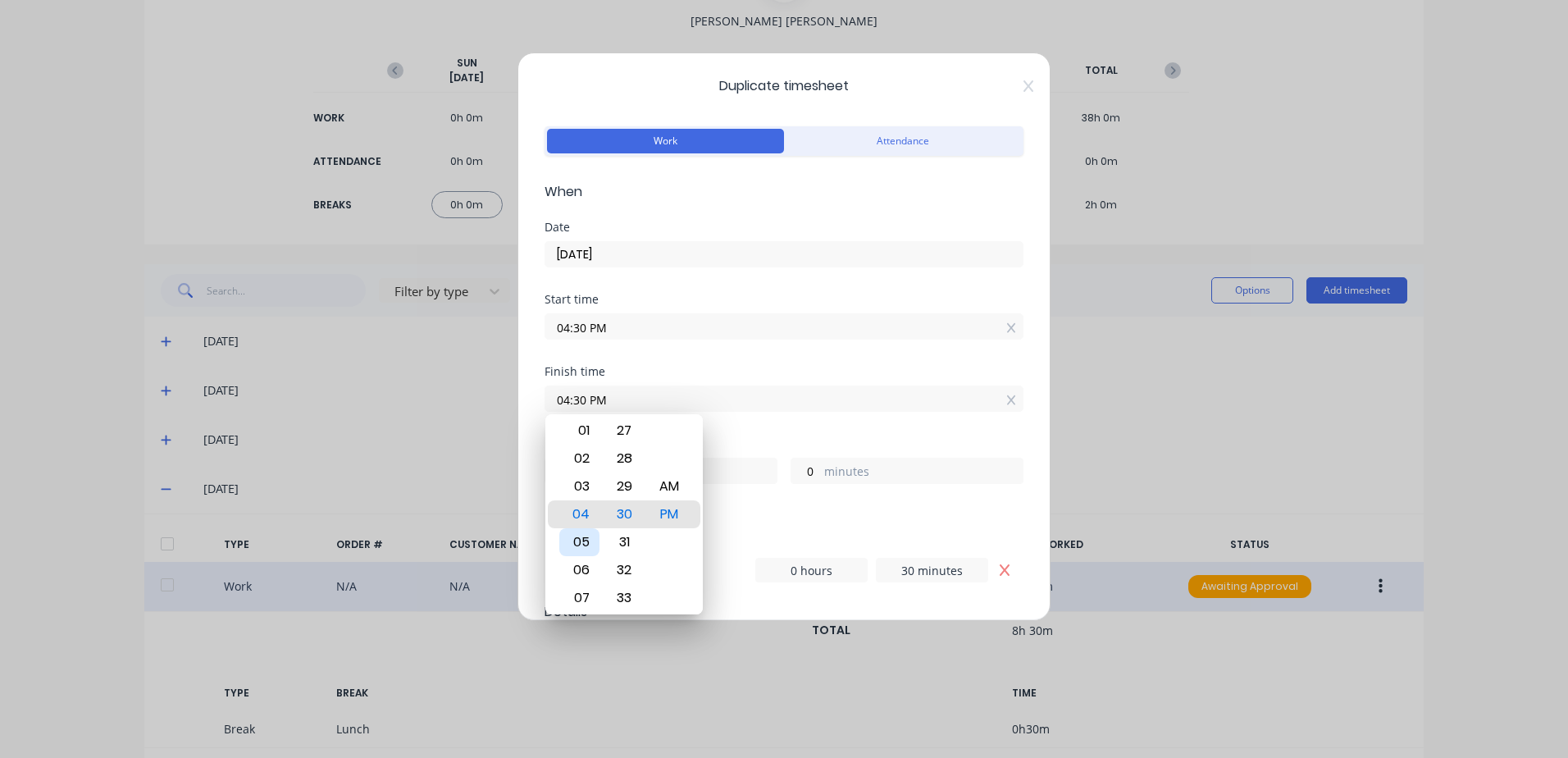
drag, startPoint x: 583, startPoint y: 538, endPoint x: 632, endPoint y: 516, distance: 53.7
click at [590, 533] on div "05" at bounding box center [579, 542] width 40 height 28
type input "04:21 PM"
type input "23"
type input "51"
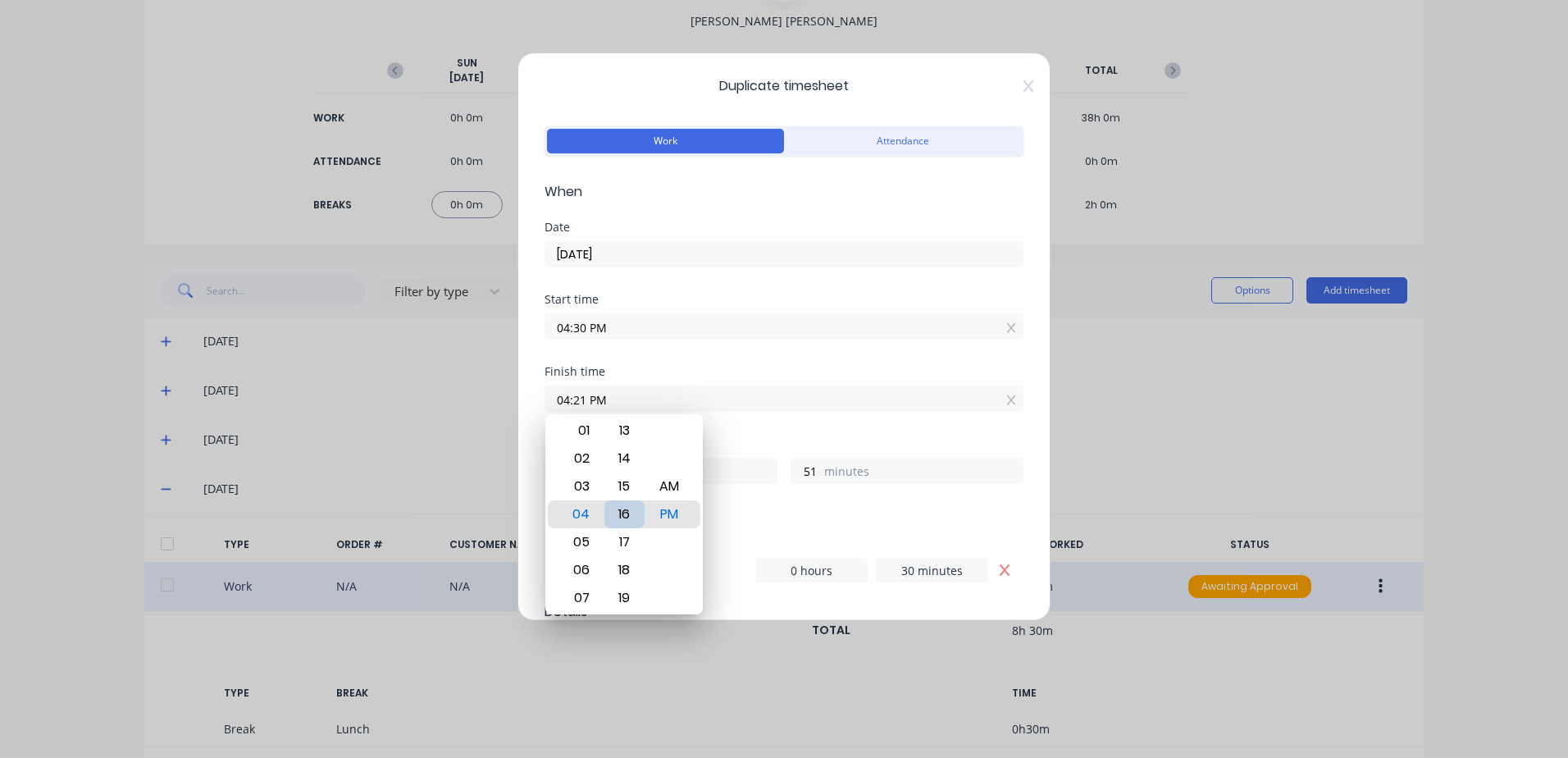
type input "04:16 PM"
type input "46"
type input "04:06 PM"
type input "36"
type input "04:03 PM"
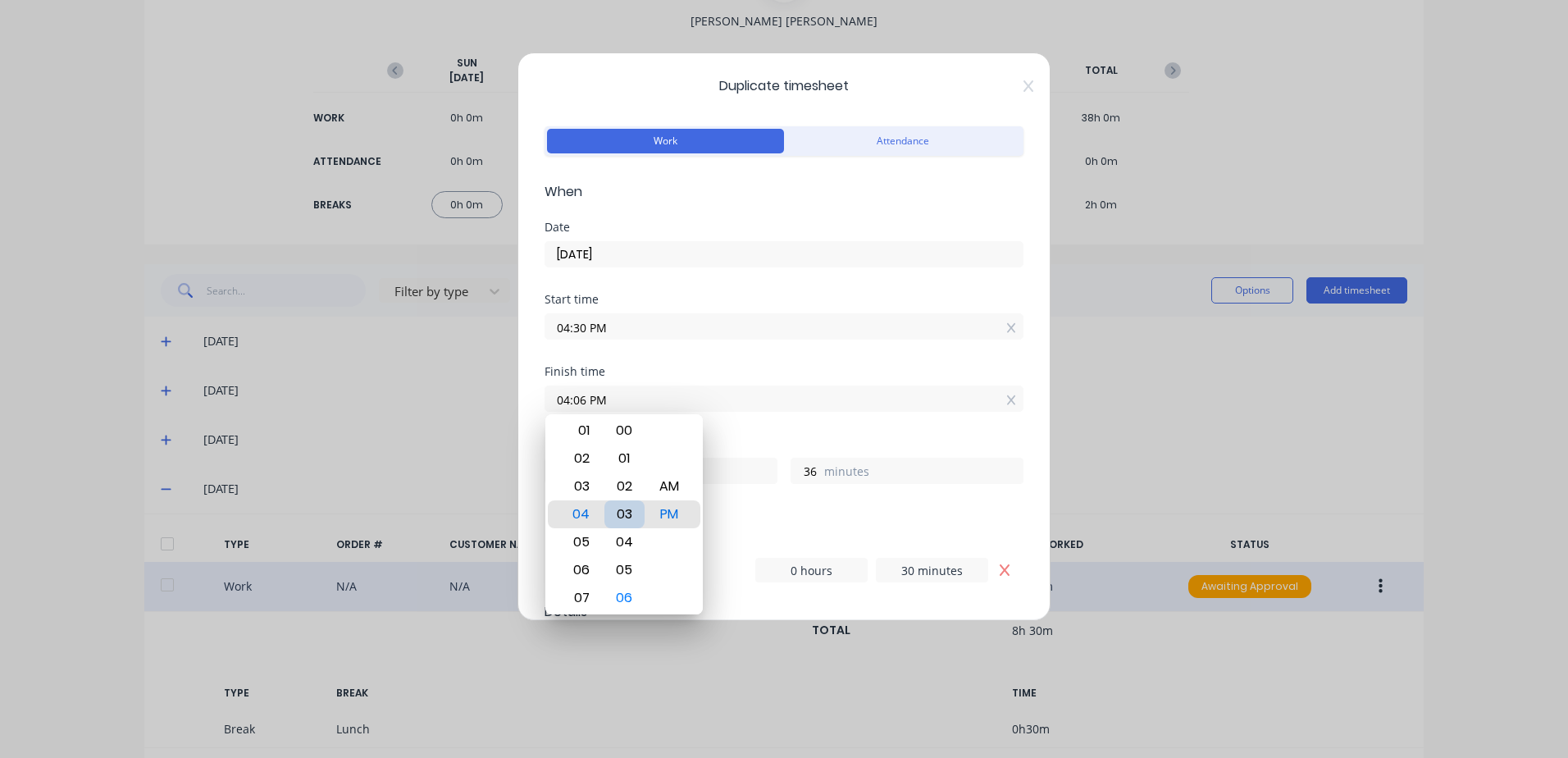
type input "33"
type input "04:00 PM"
type input "30"
click at [633, 512] on div "00" at bounding box center [624, 514] width 40 height 28
drag, startPoint x: 574, startPoint y: 540, endPoint x: 618, endPoint y: 496, distance: 62.2
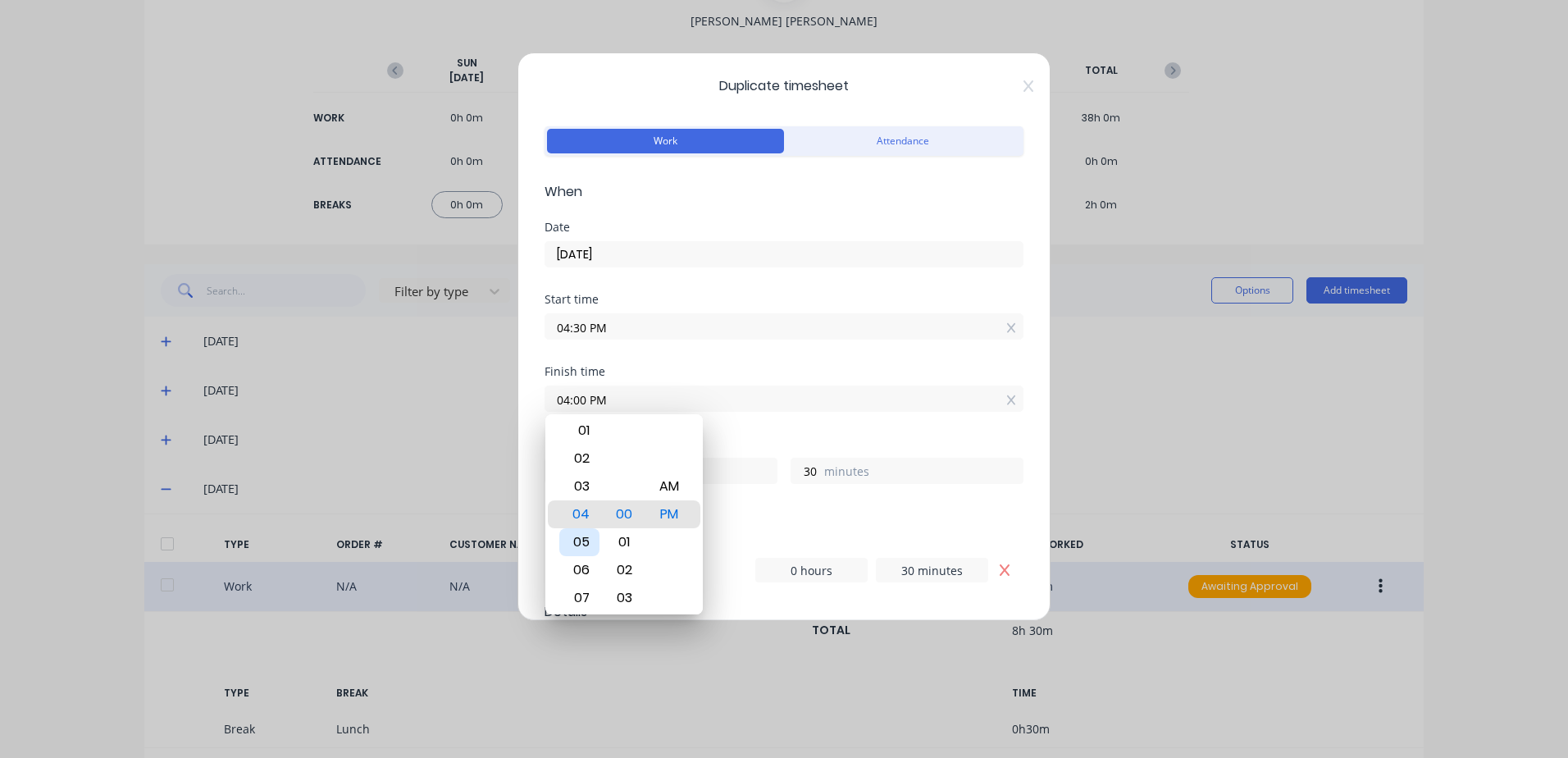
click at [582, 538] on div "05" at bounding box center [579, 542] width 40 height 28
type input "05:00 PM"
type input "0"
click at [749, 355] on div "Start time 04:30 PM" at bounding box center [784, 329] width 479 height 72
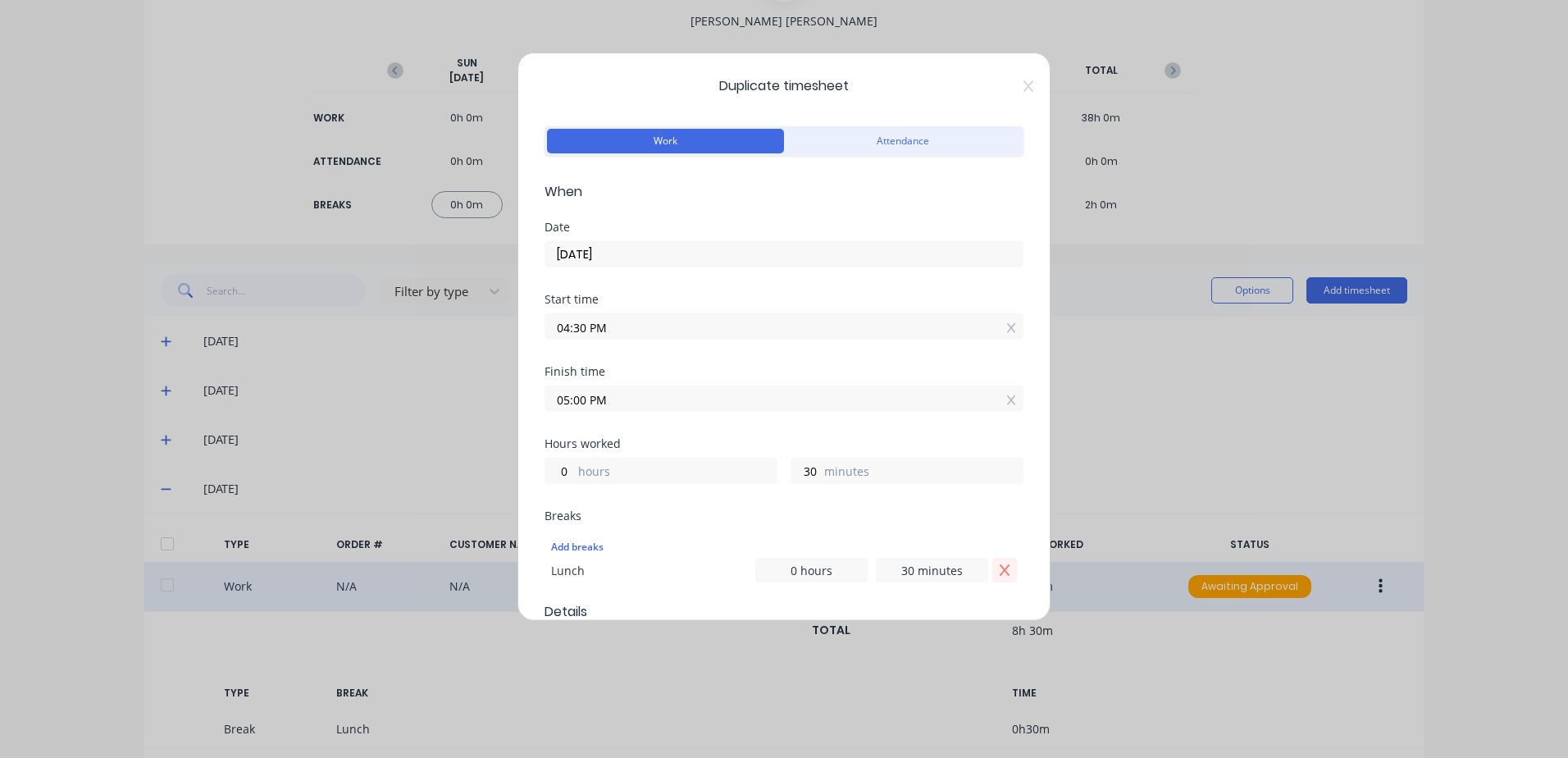
click at [998, 567] on icon "Remove Lunch" at bounding box center [1004, 569] width 13 height 13
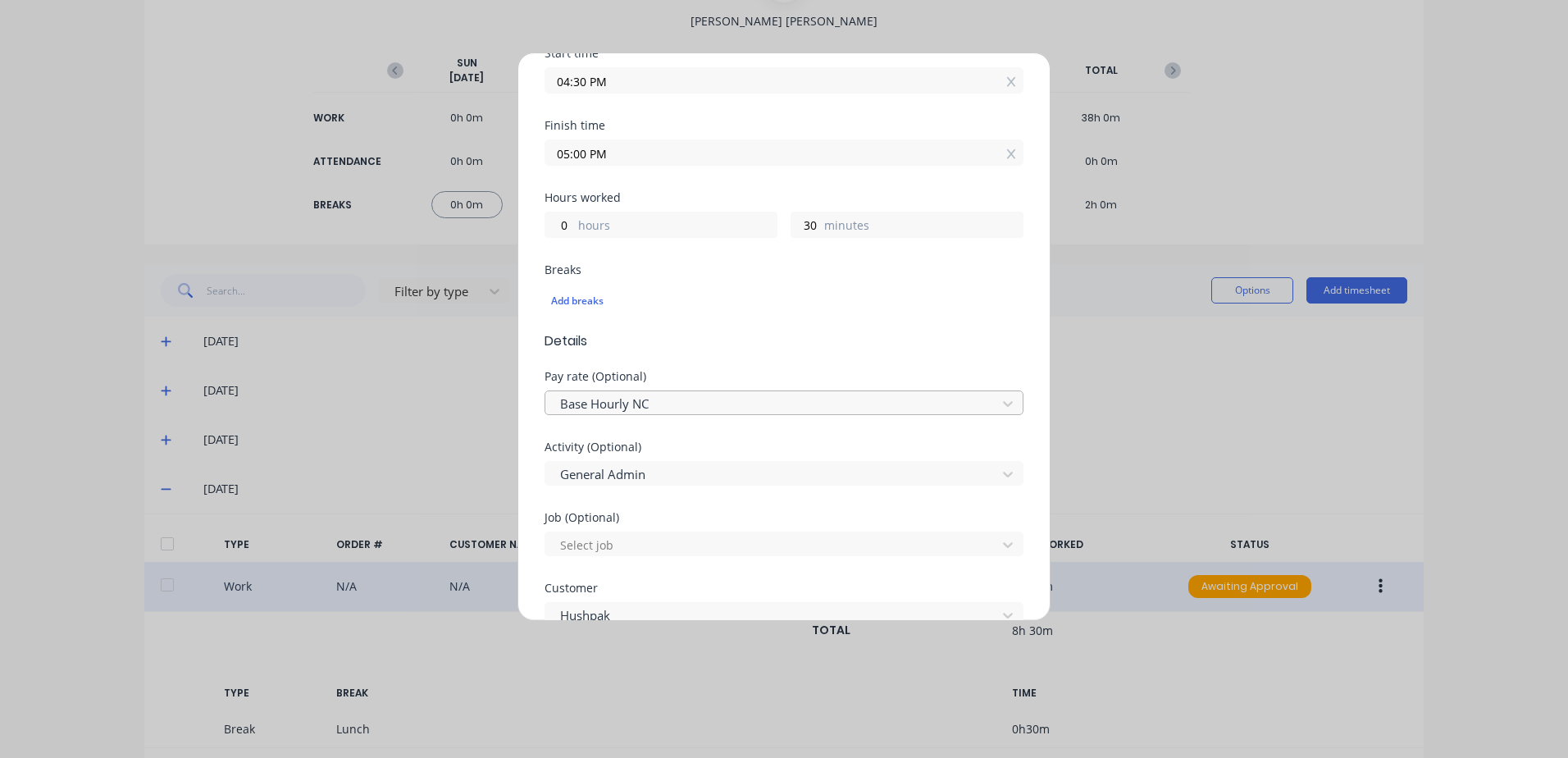
click at [626, 407] on div at bounding box center [773, 403] width 430 height 21
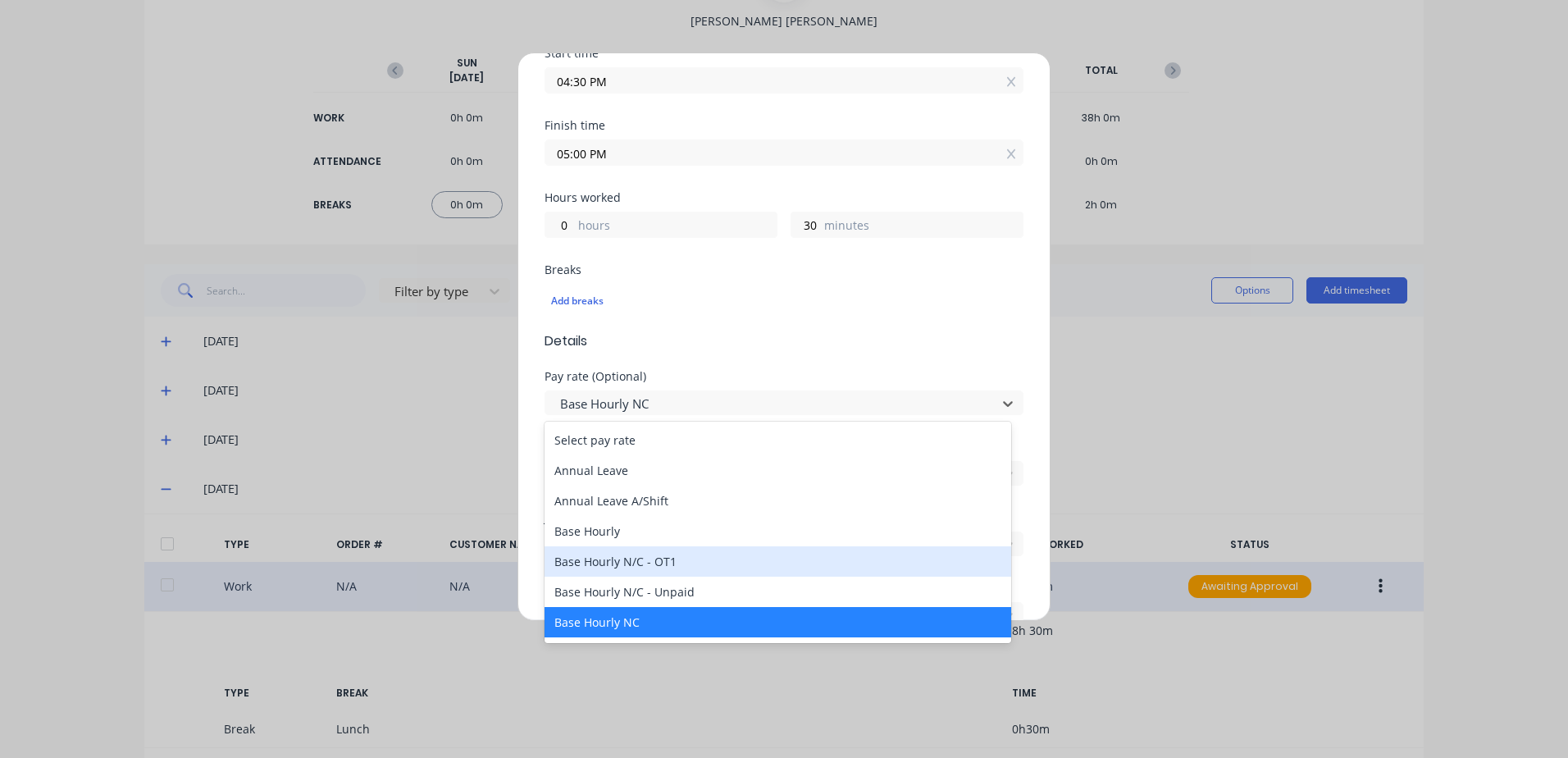
scroll to position [82, 0]
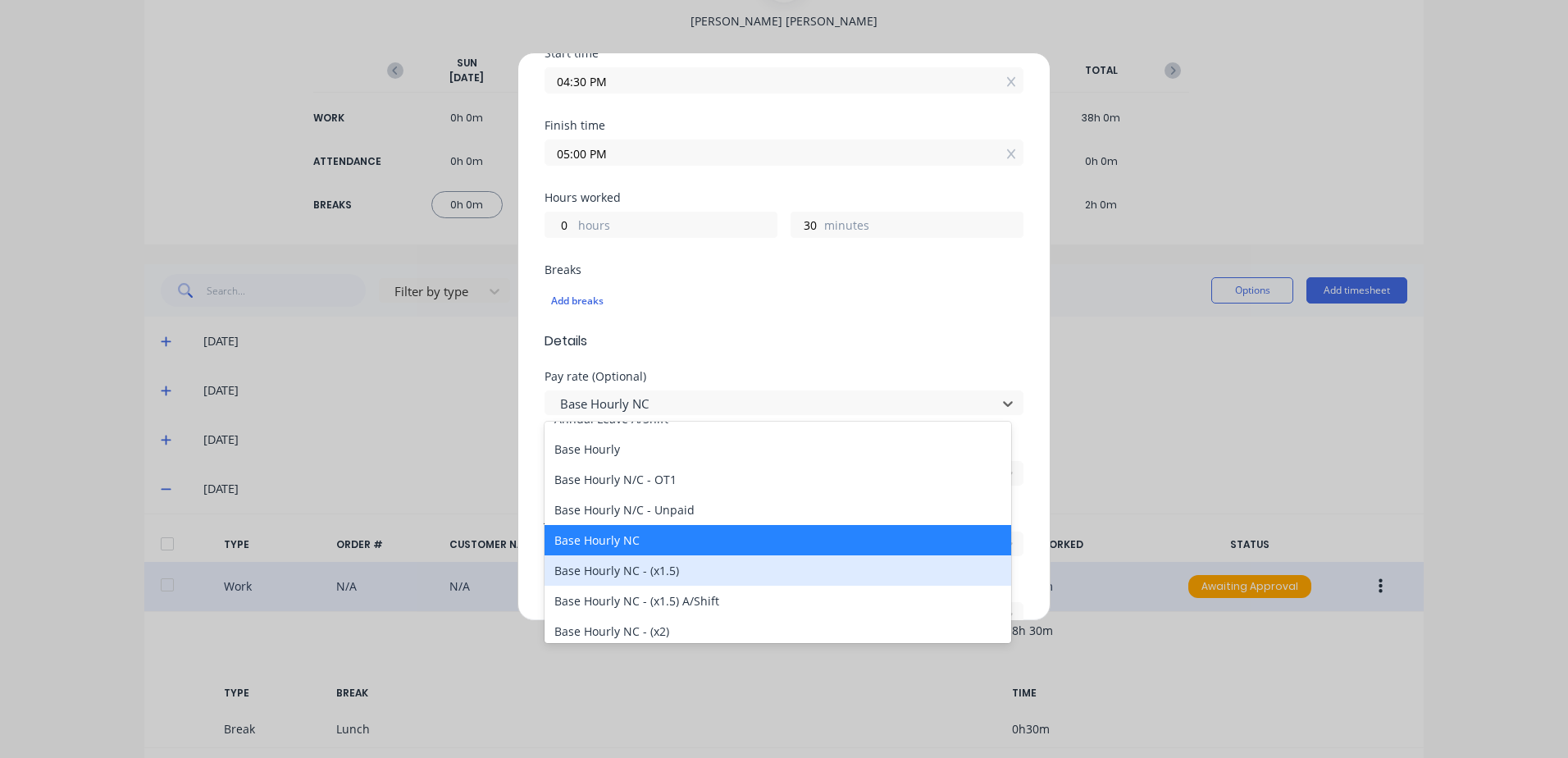
click at [616, 571] on div "Base Hourly NC - (x1.5)" at bounding box center [778, 570] width 467 height 30
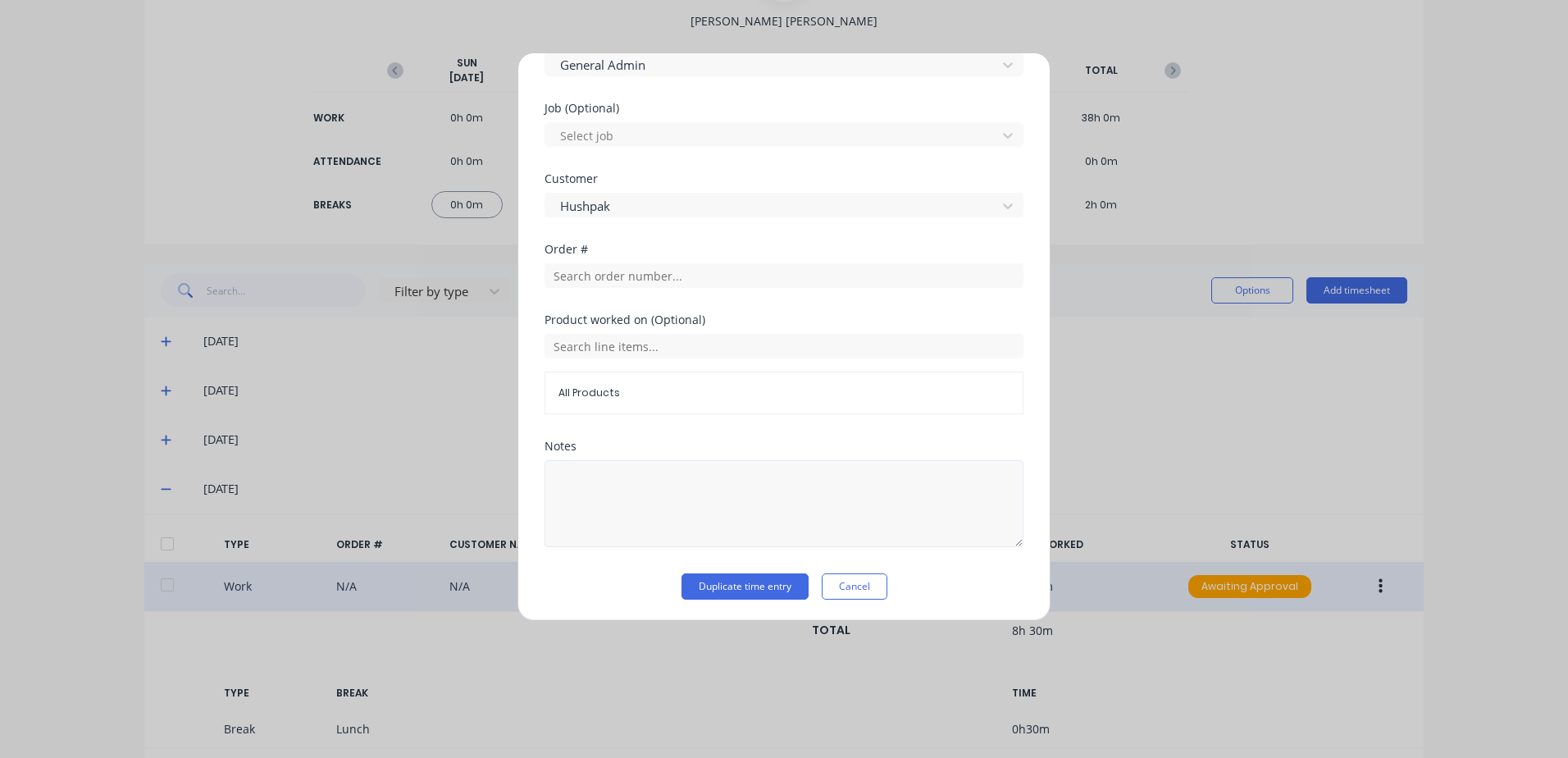
scroll to position [658, 0]
click at [716, 581] on button "Duplicate time entry" at bounding box center [744, 584] width 127 height 27
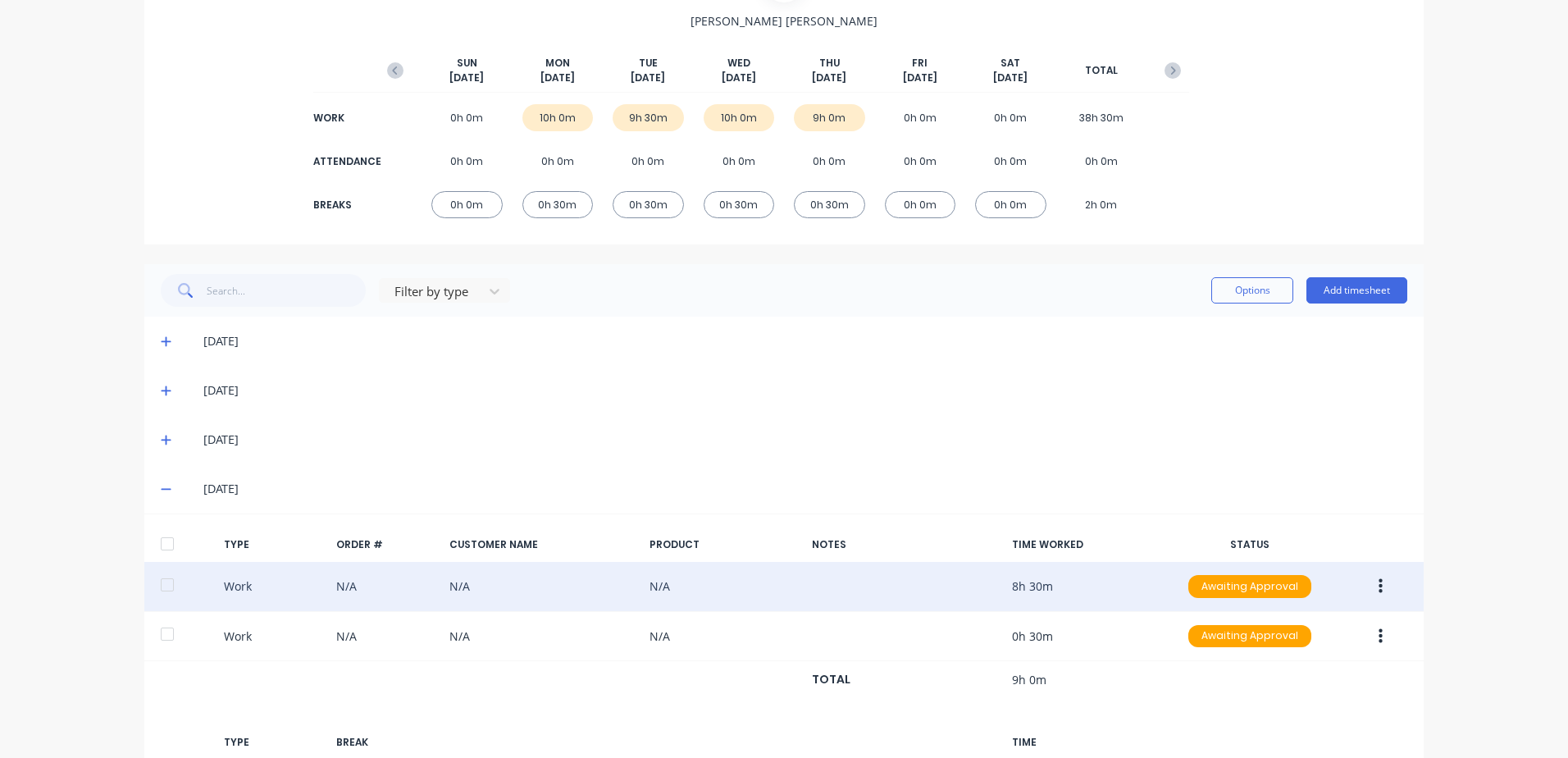
click at [160, 436] on icon at bounding box center [165, 439] width 11 height 12
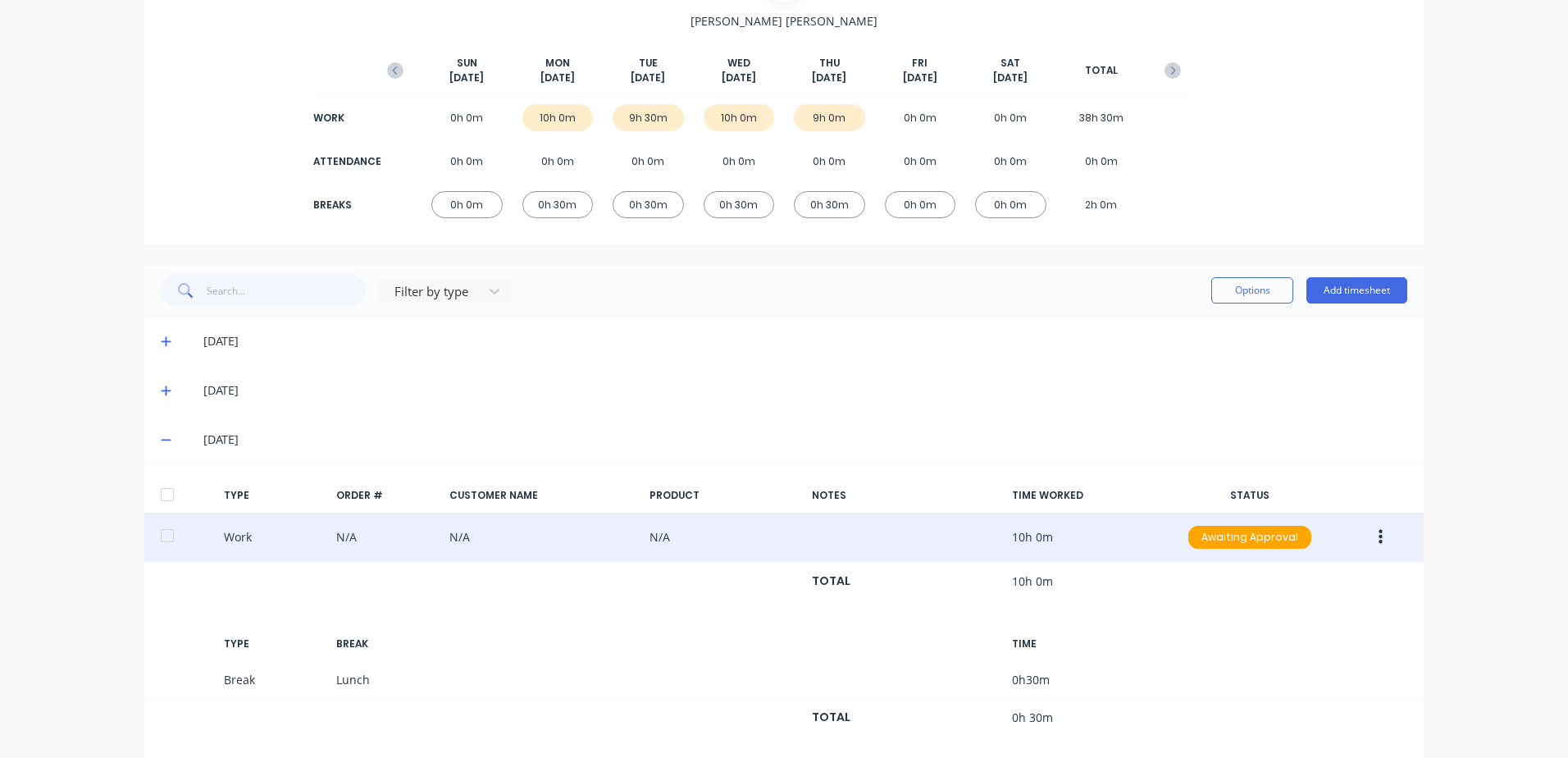
click at [1376, 537] on button "button" at bounding box center [1380, 537] width 38 height 29
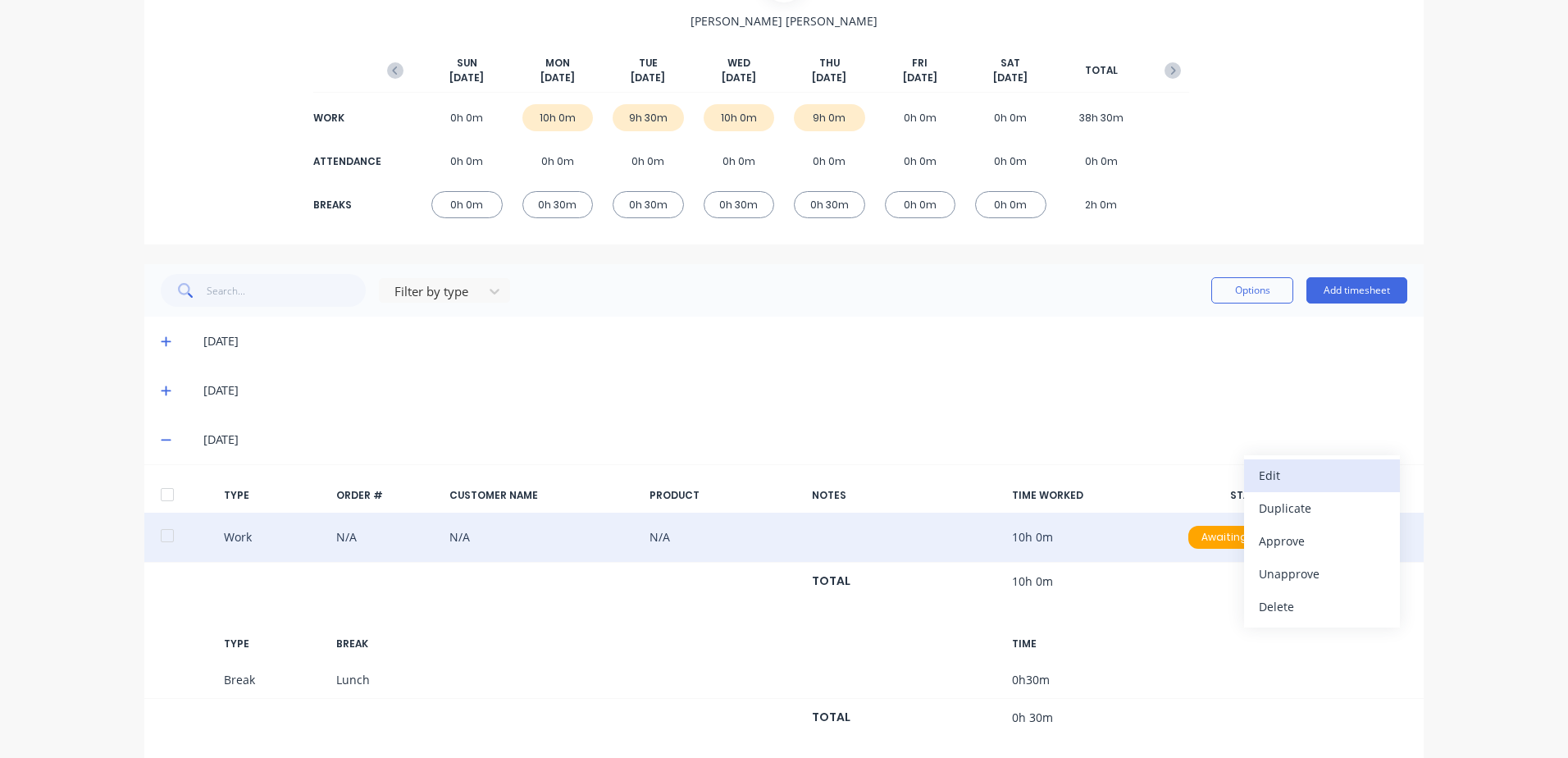
click at [1278, 480] on div "Edit" at bounding box center [1321, 475] width 126 height 24
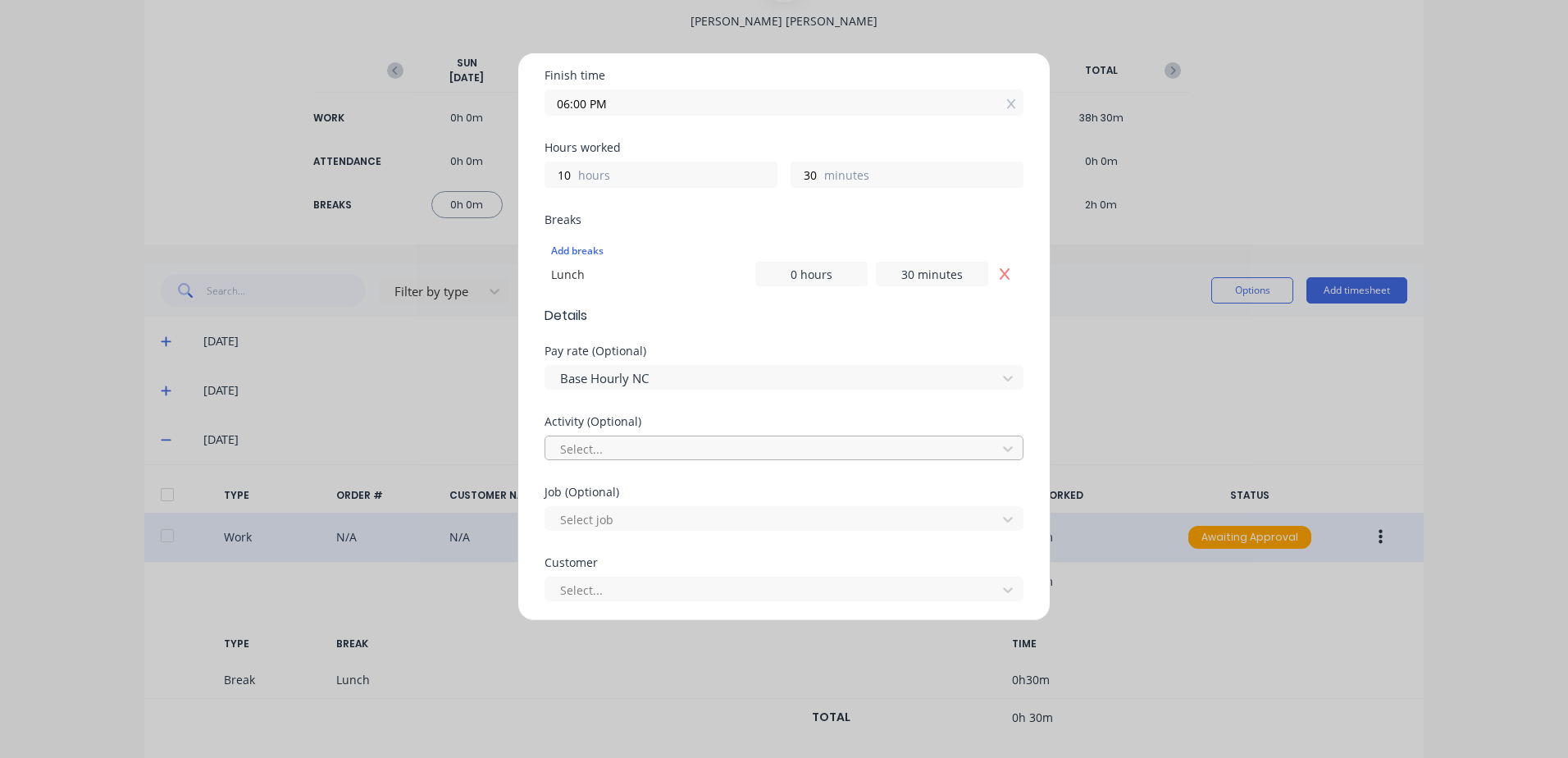
scroll to position [328, 0]
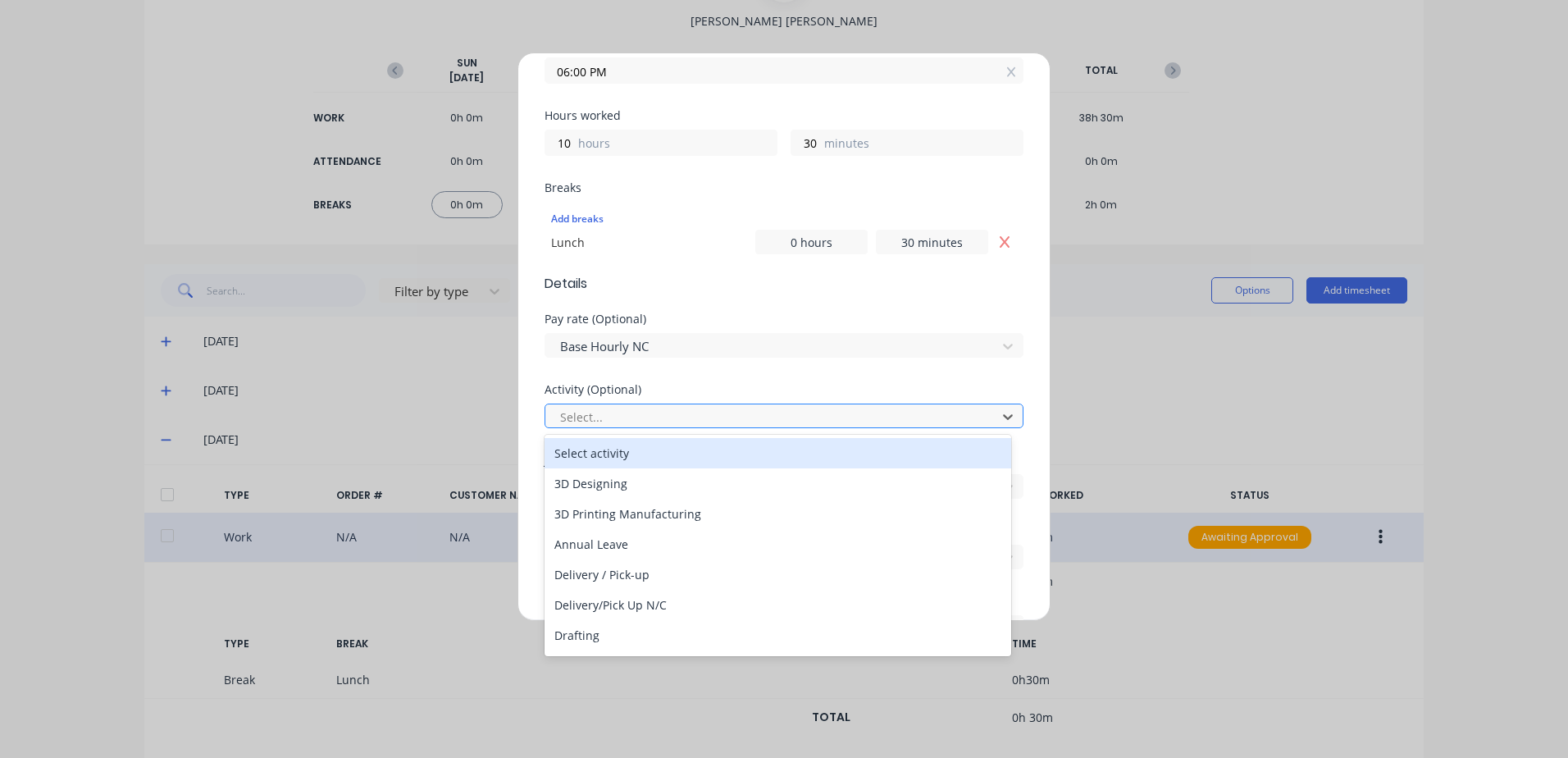
click at [588, 422] on div at bounding box center [773, 417] width 430 height 21
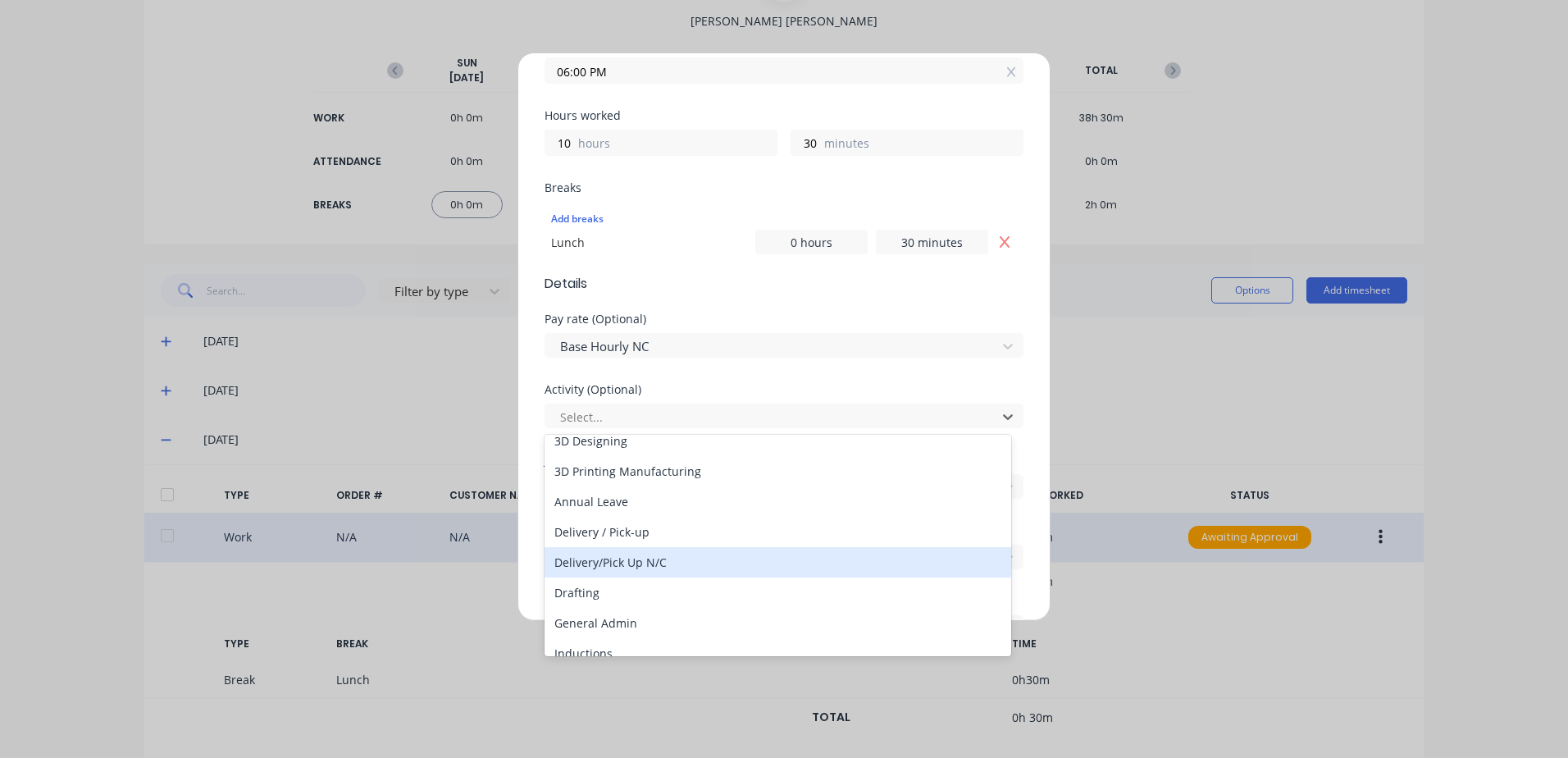
scroll to position [82, 0]
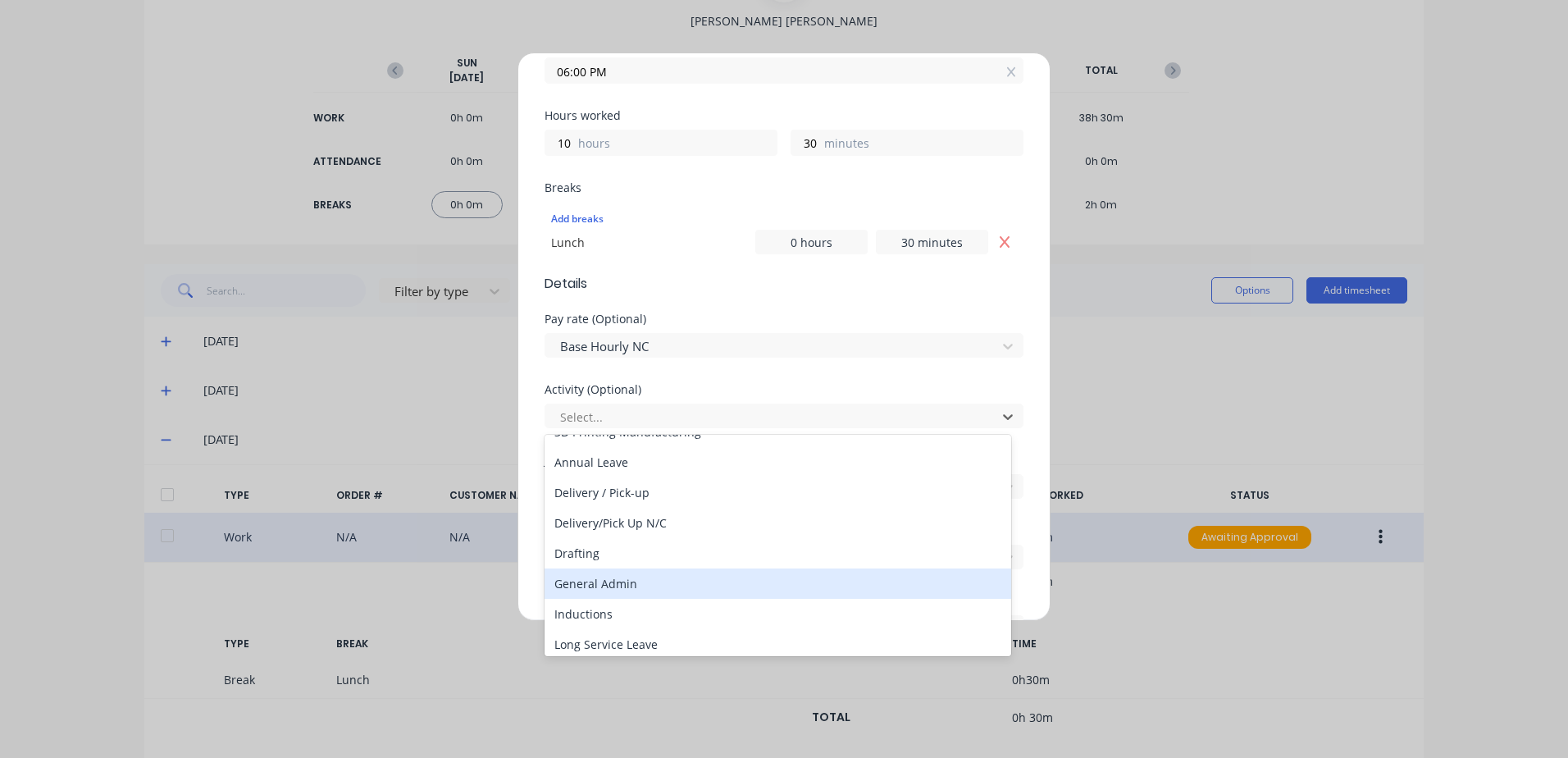
click at [602, 581] on div "General Admin" at bounding box center [778, 583] width 467 height 30
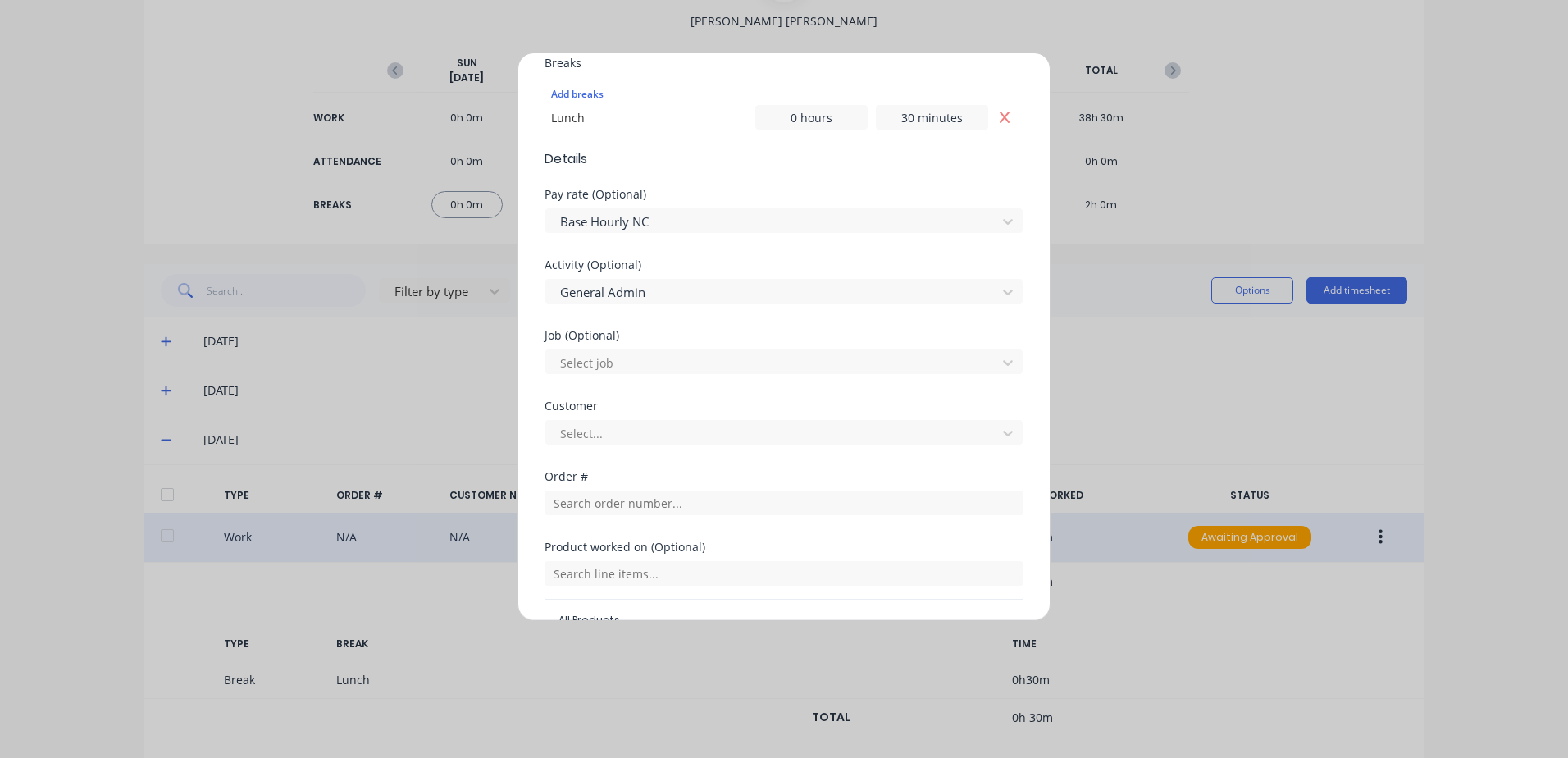
scroll to position [492, 0]
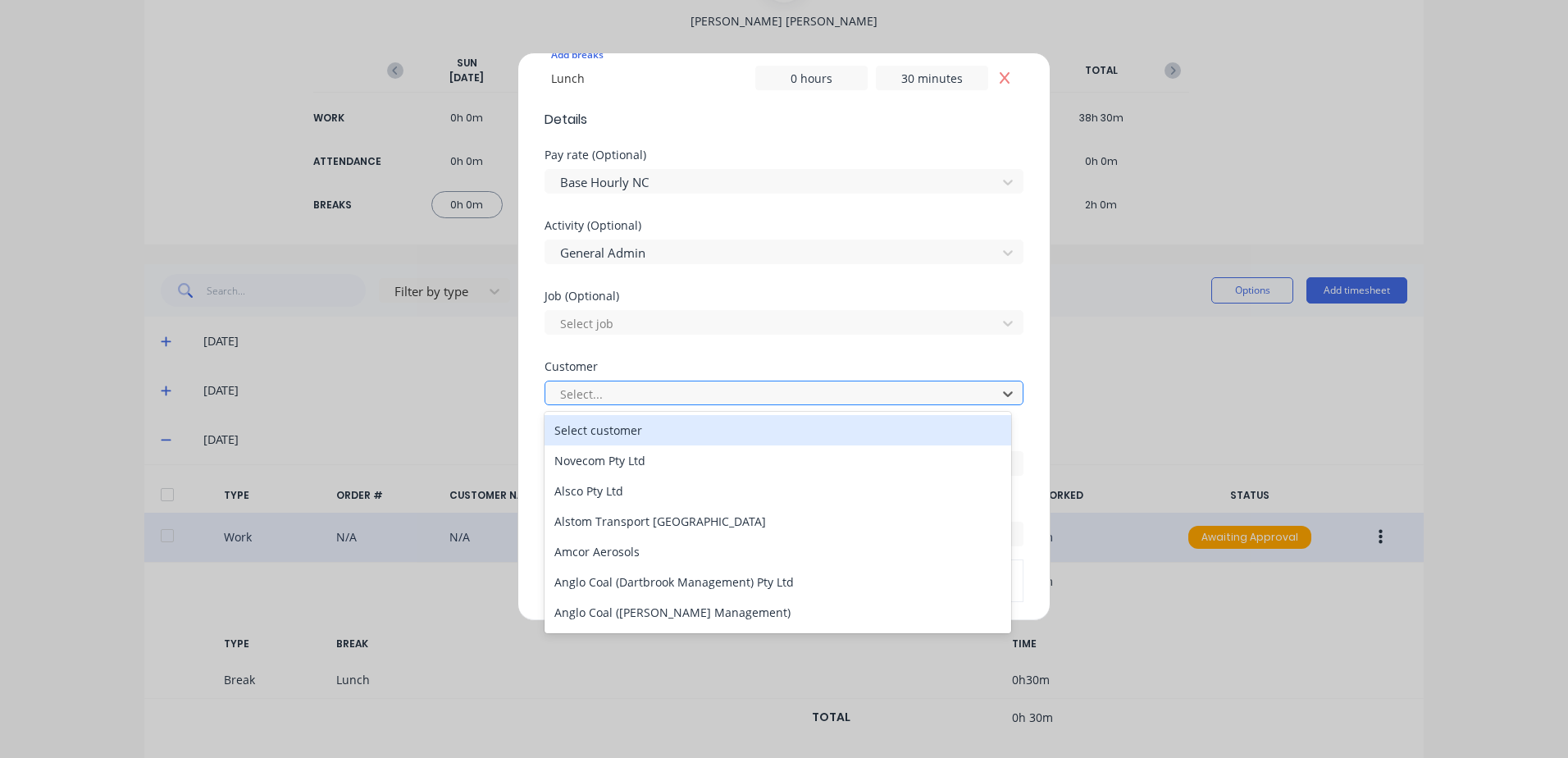
click at [601, 387] on div at bounding box center [773, 393] width 430 height 21
type input "hu"
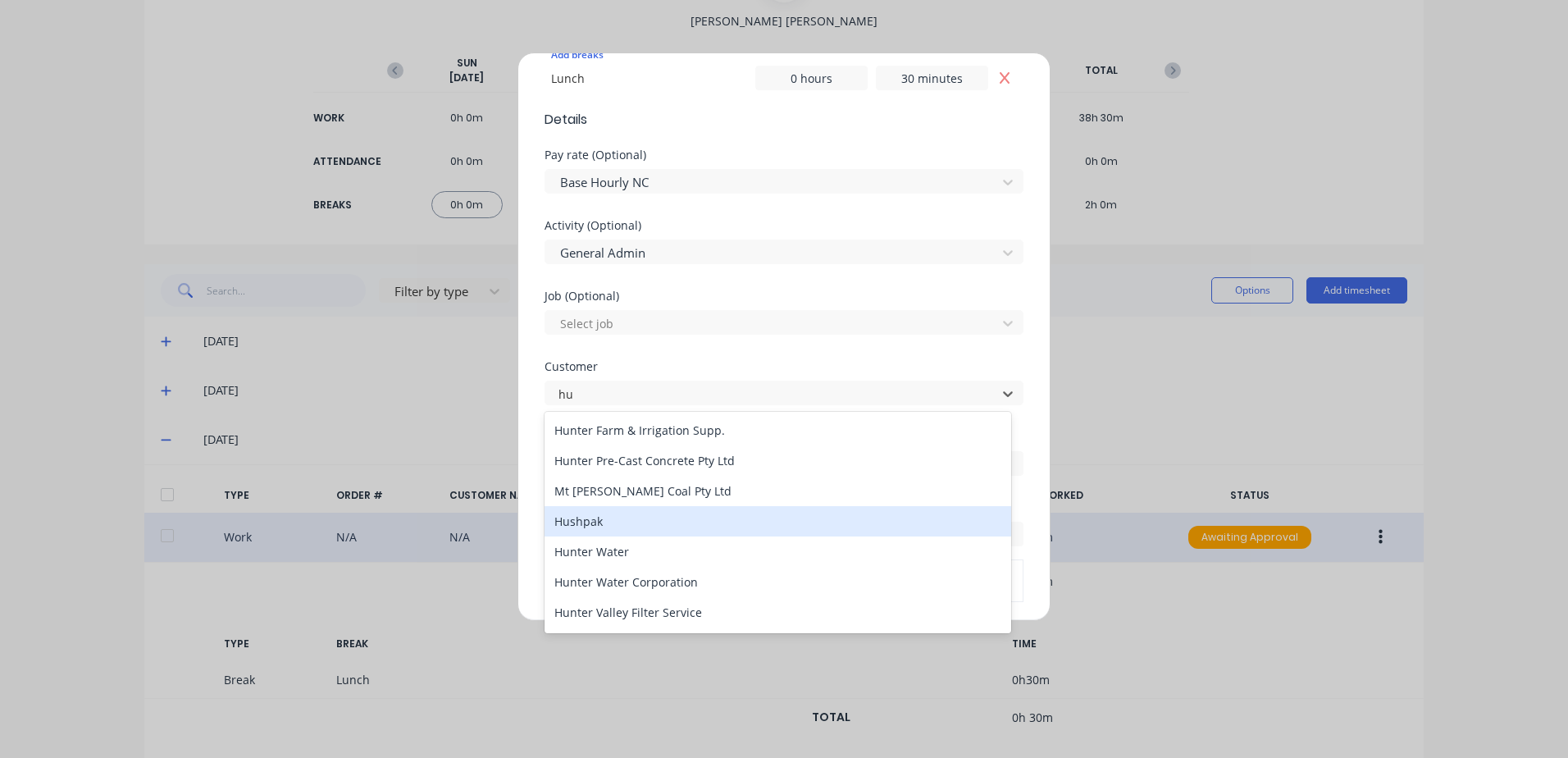
drag, startPoint x: 599, startPoint y: 524, endPoint x: 625, endPoint y: 442, distance: 86.0
click at [598, 521] on div "Hushpak" at bounding box center [778, 521] width 467 height 30
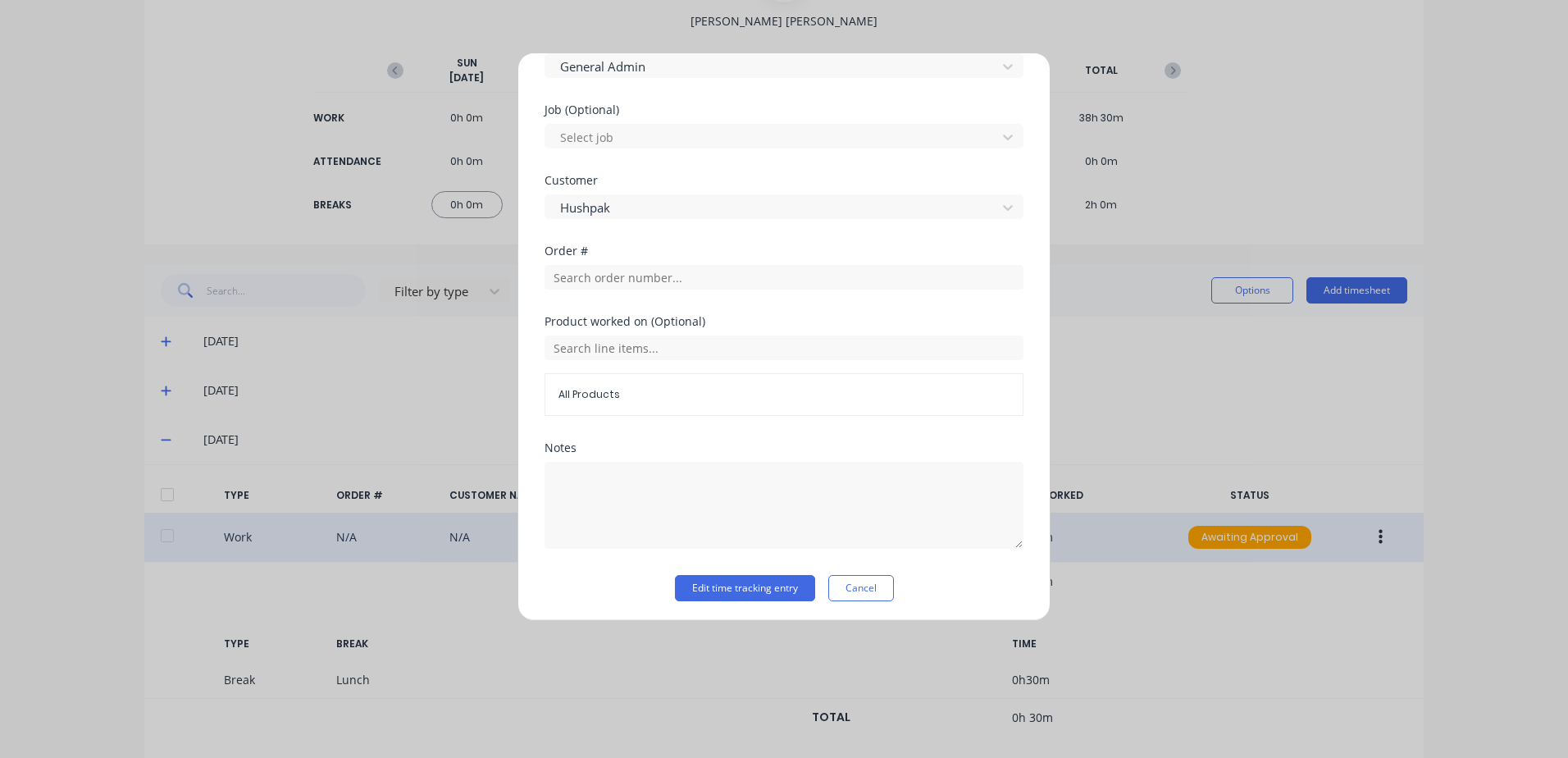
scroll to position [682, 0]
click at [699, 581] on button "Edit time tracking entry" at bounding box center [744, 584] width 141 height 27
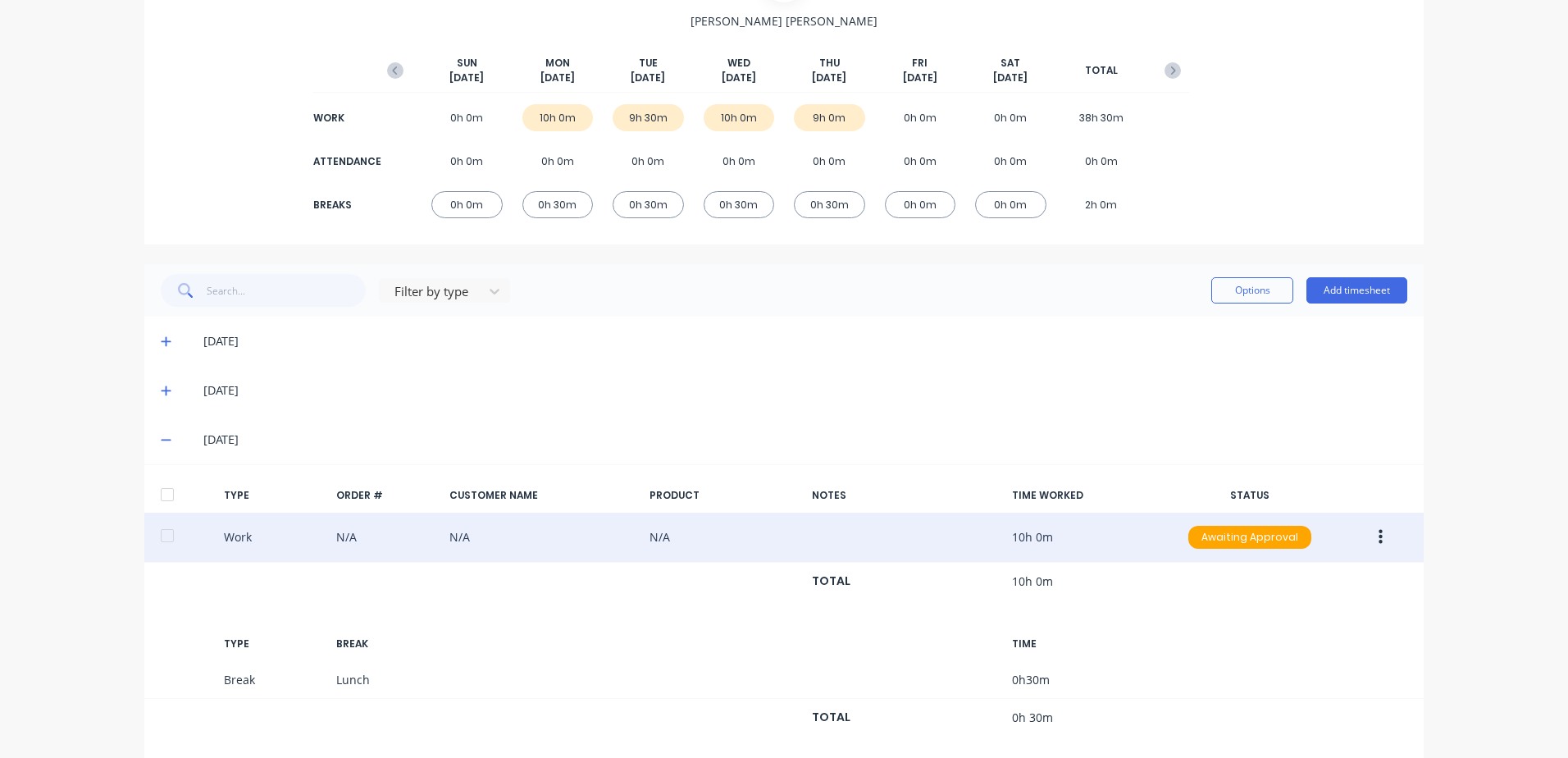
click at [160, 389] on icon at bounding box center [165, 391] width 10 height 10
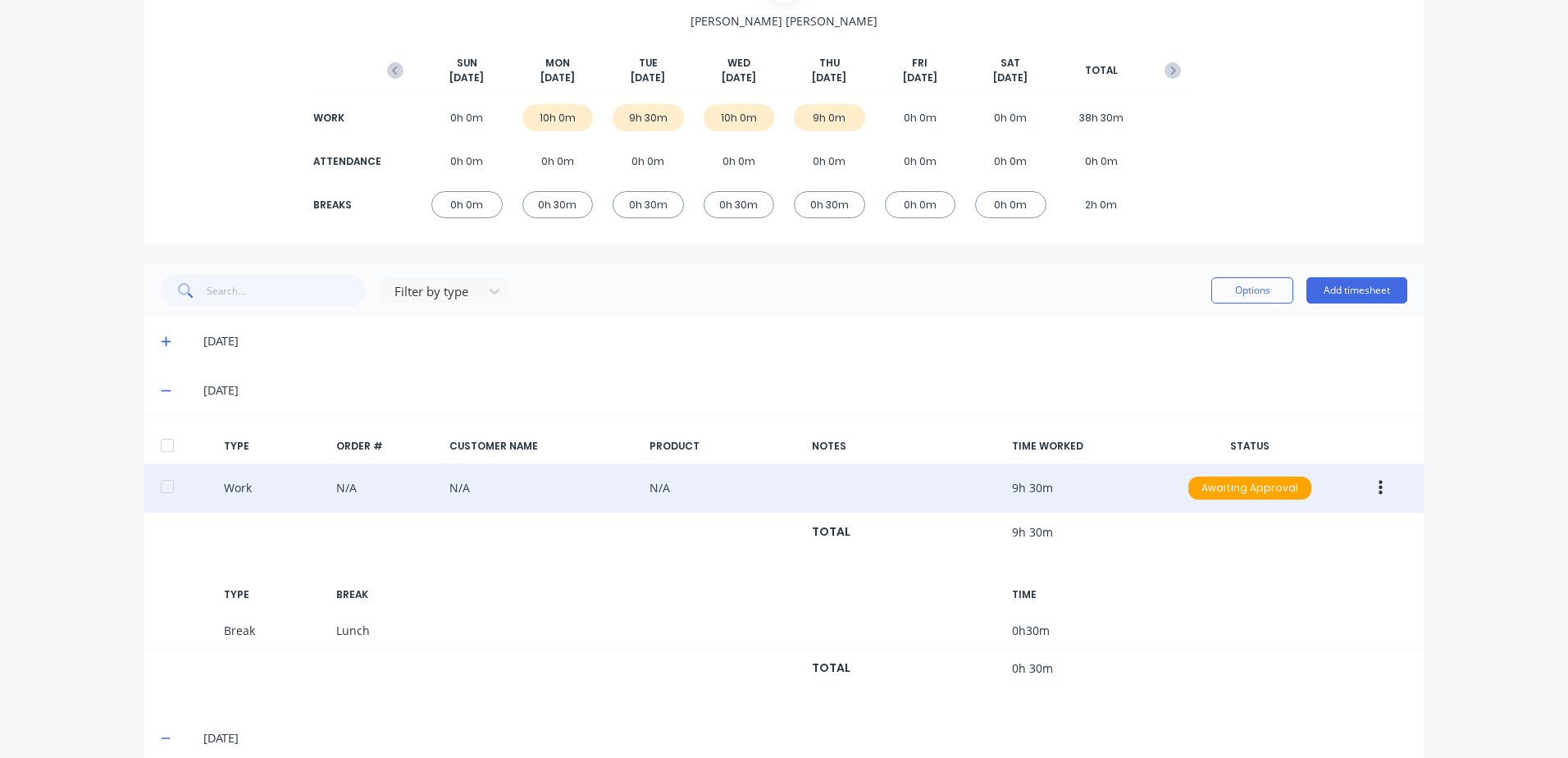
click at [1378, 490] on icon "button" at bounding box center [1380, 488] width 4 height 18
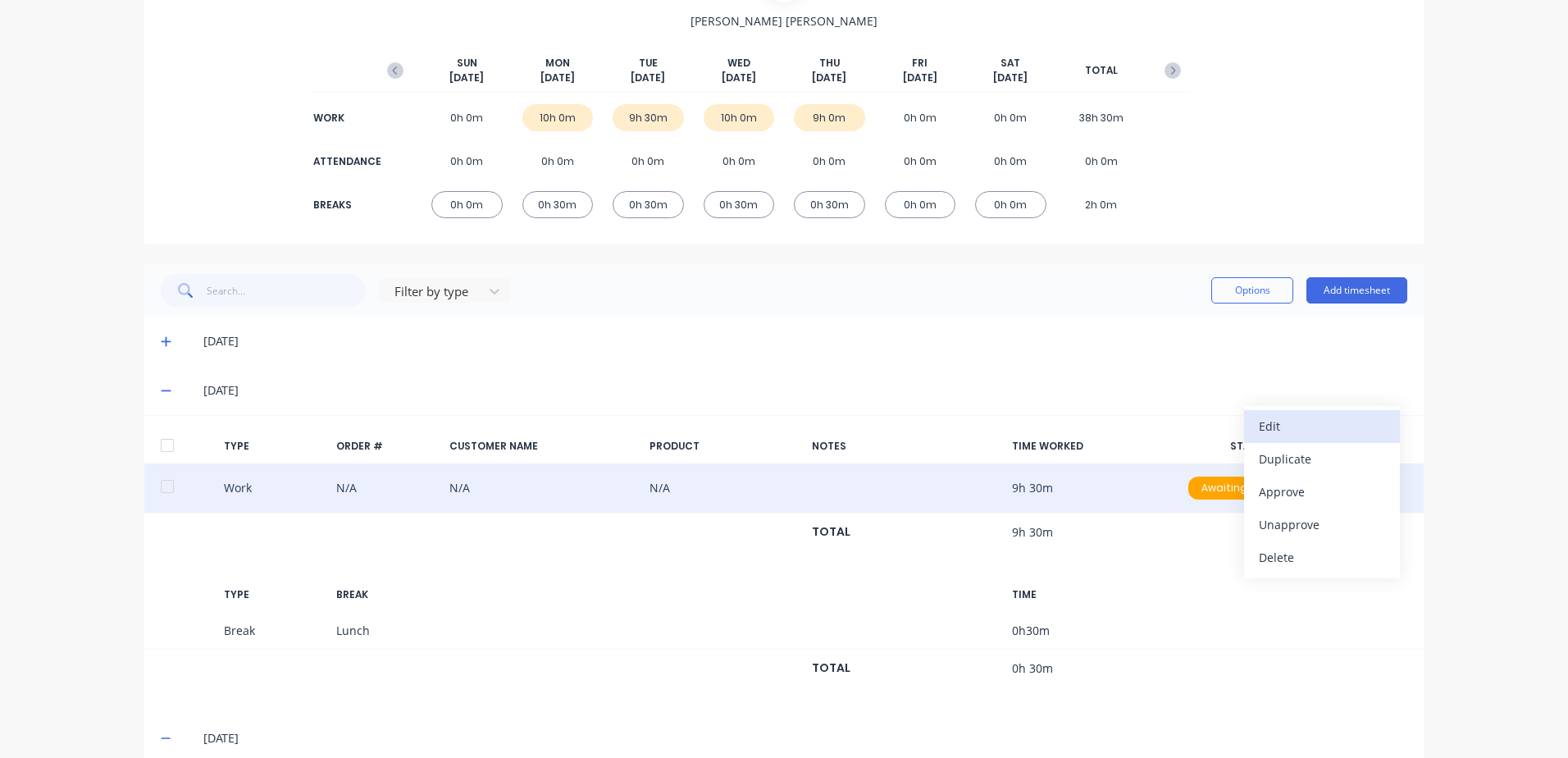
click at [1289, 424] on div "Edit" at bounding box center [1321, 426] width 126 height 24
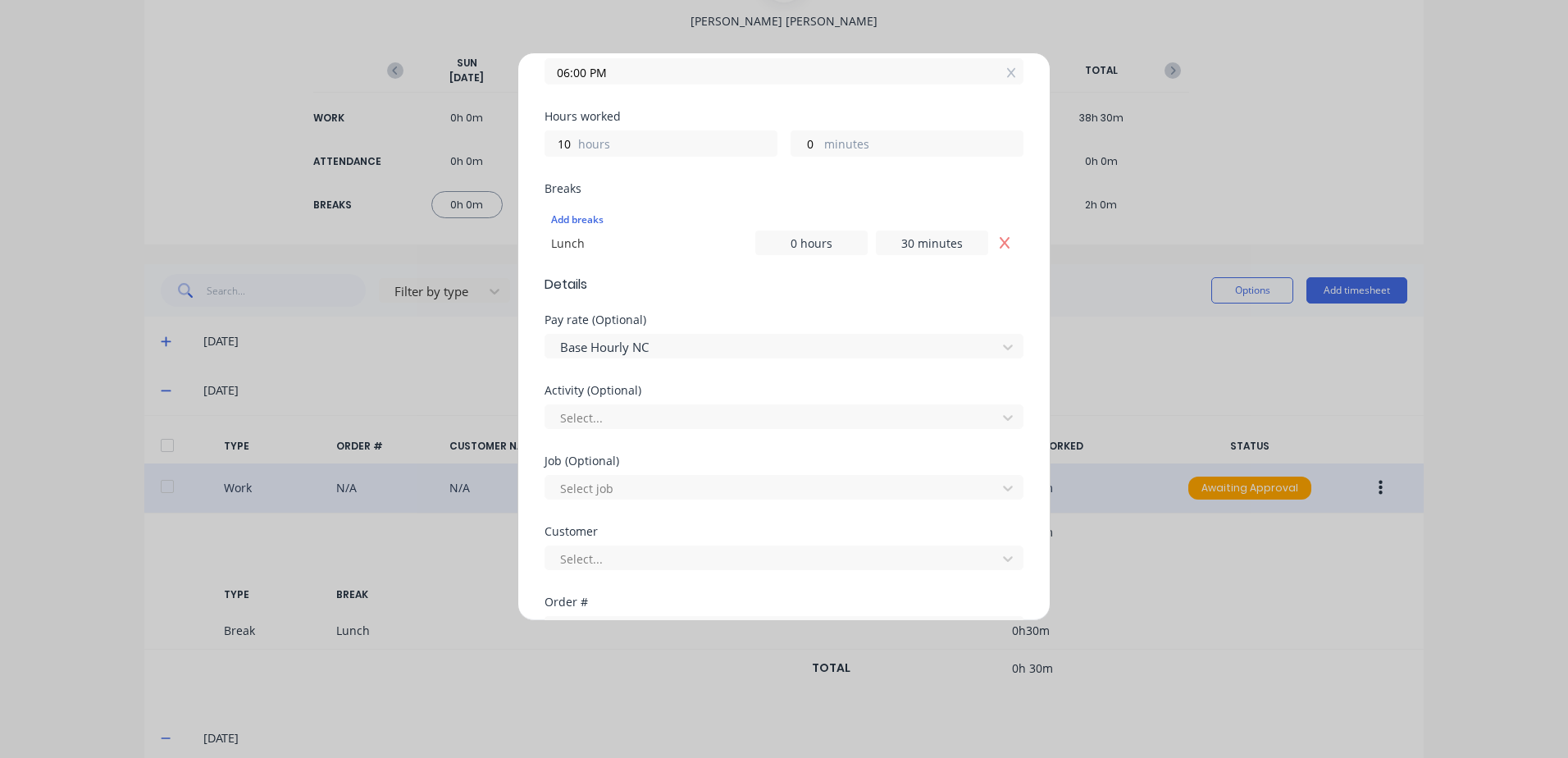
scroll to position [328, 0]
click at [595, 421] on div at bounding box center [773, 417] width 430 height 21
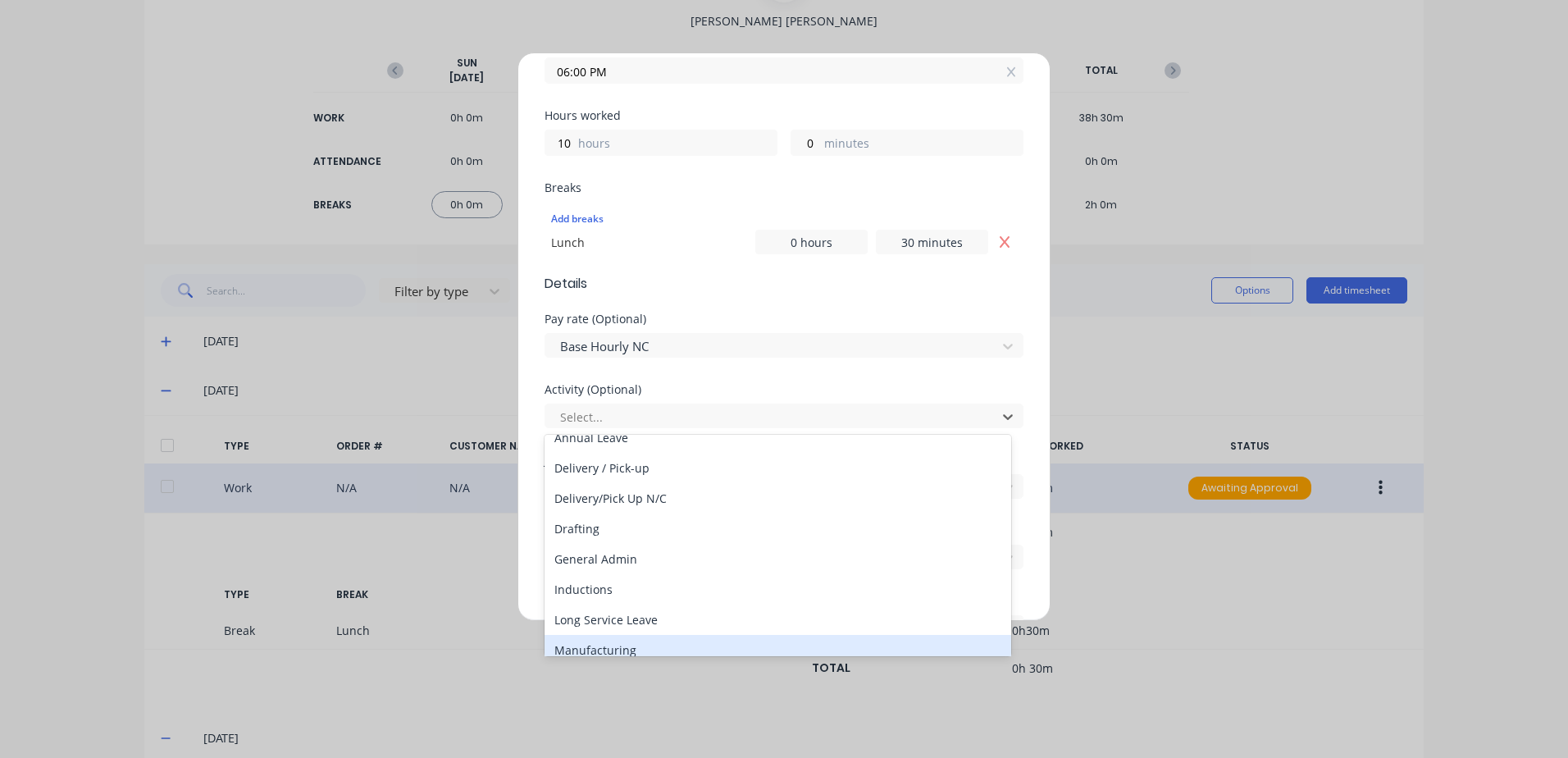
scroll to position [82, 0]
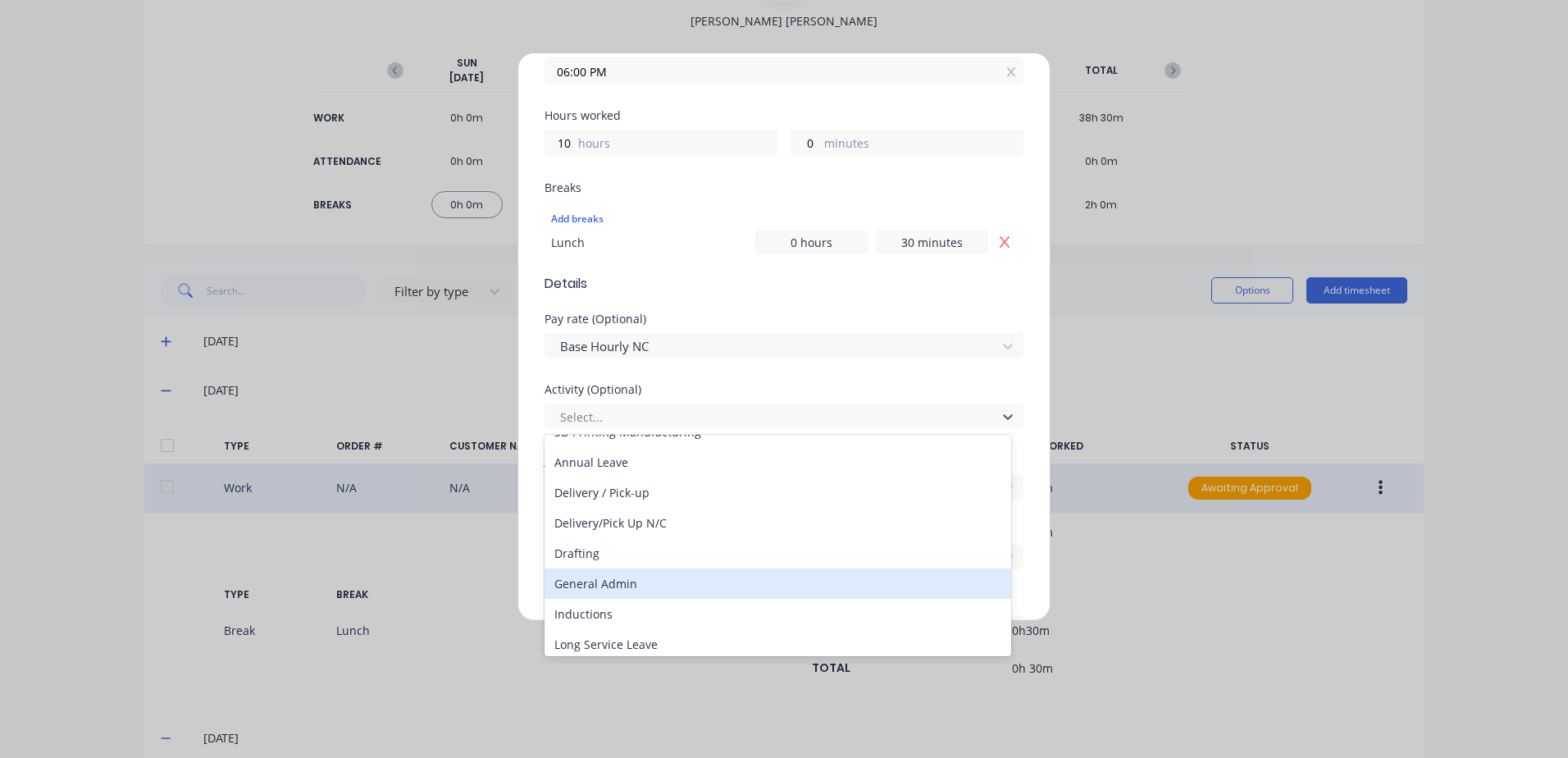
click at [601, 588] on div "General Admin" at bounding box center [778, 583] width 467 height 30
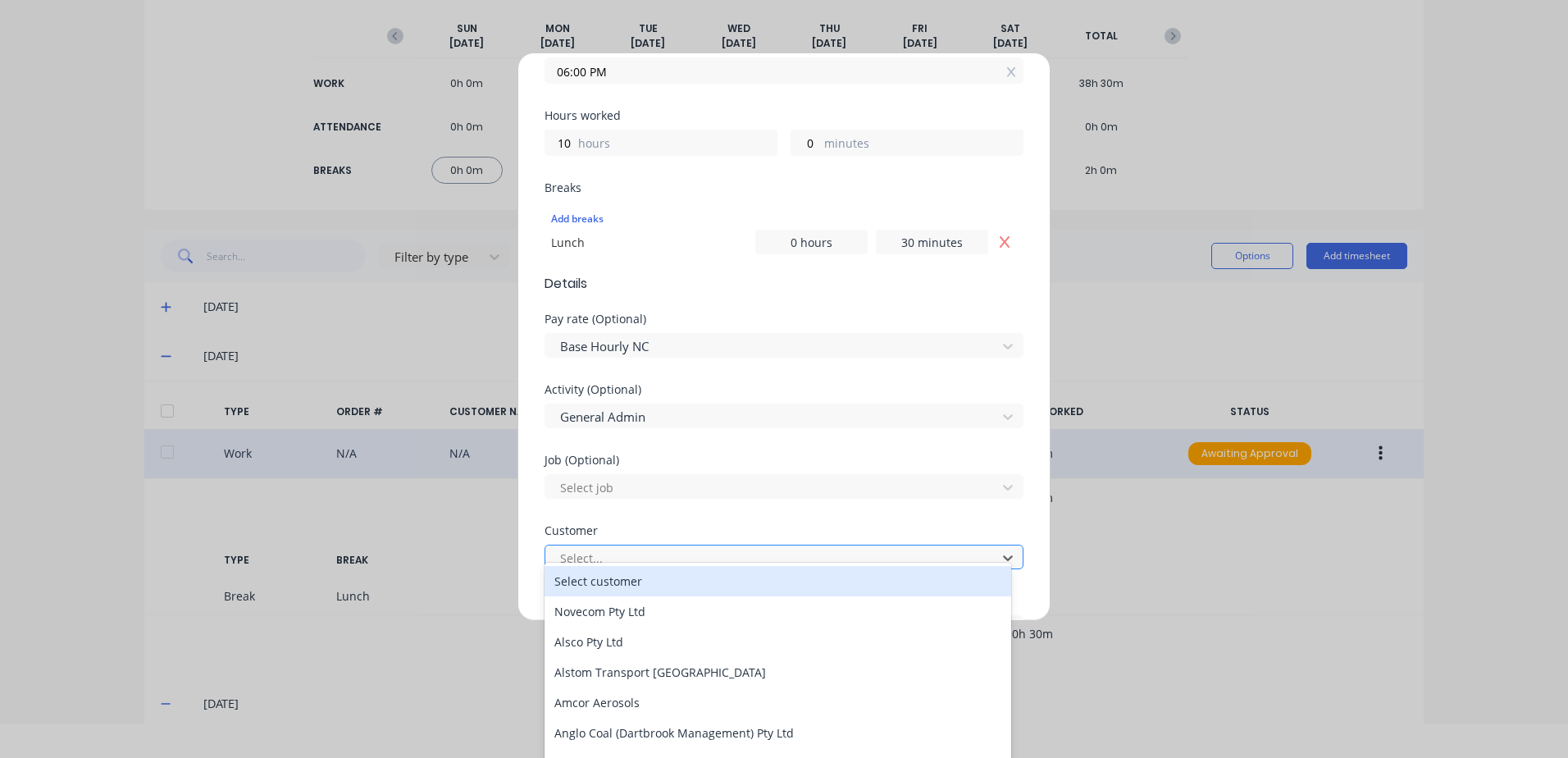
click at [589, 558] on div at bounding box center [773, 557] width 430 height 21
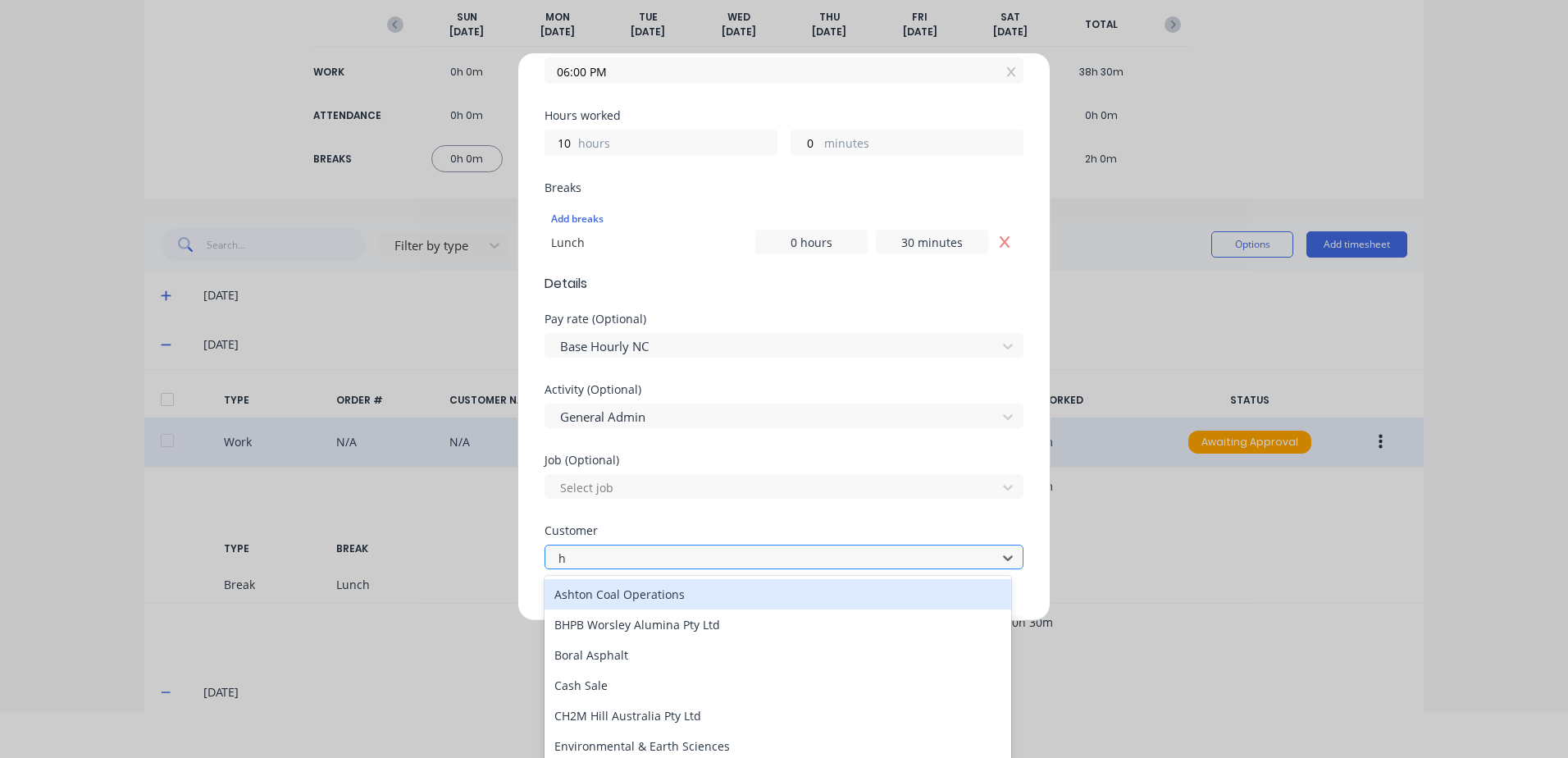
type input "hu"
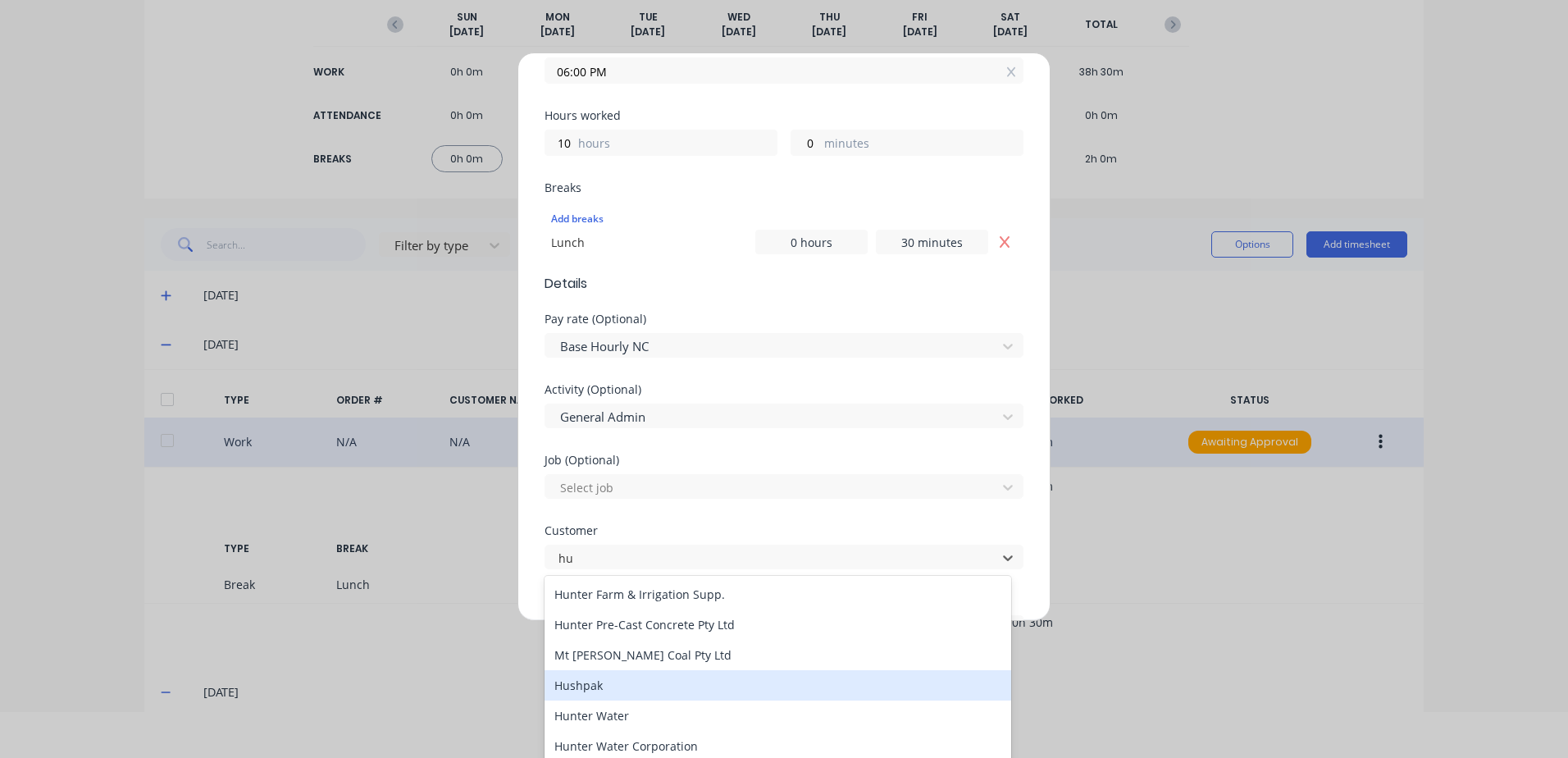
drag, startPoint x: 582, startPoint y: 687, endPoint x: 683, endPoint y: 527, distance: 189.2
click at [595, 676] on div "Hushpak" at bounding box center [778, 684] width 467 height 30
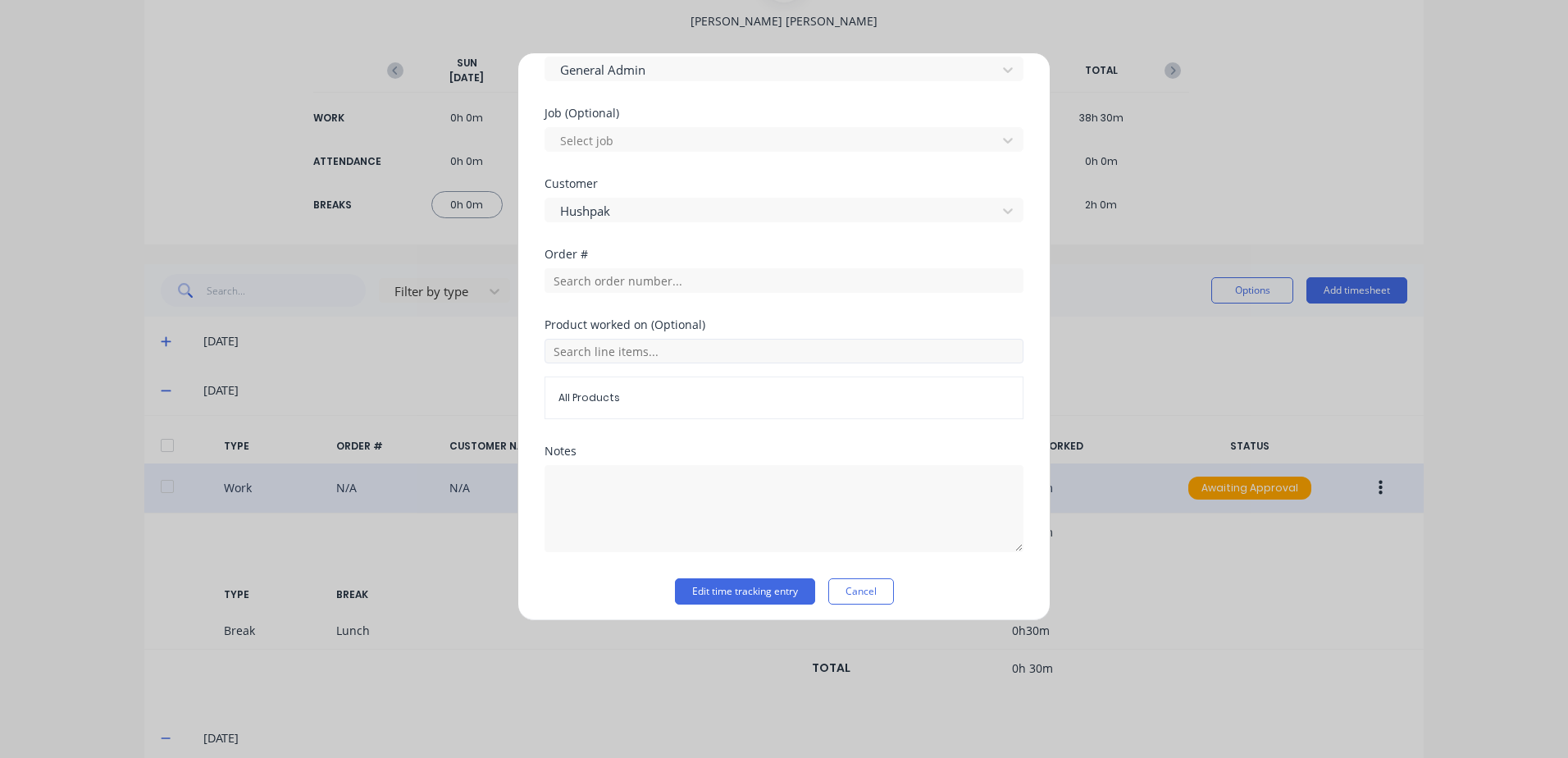
scroll to position [682, 0]
click at [705, 577] on button "Edit time tracking entry" at bounding box center [744, 584] width 141 height 27
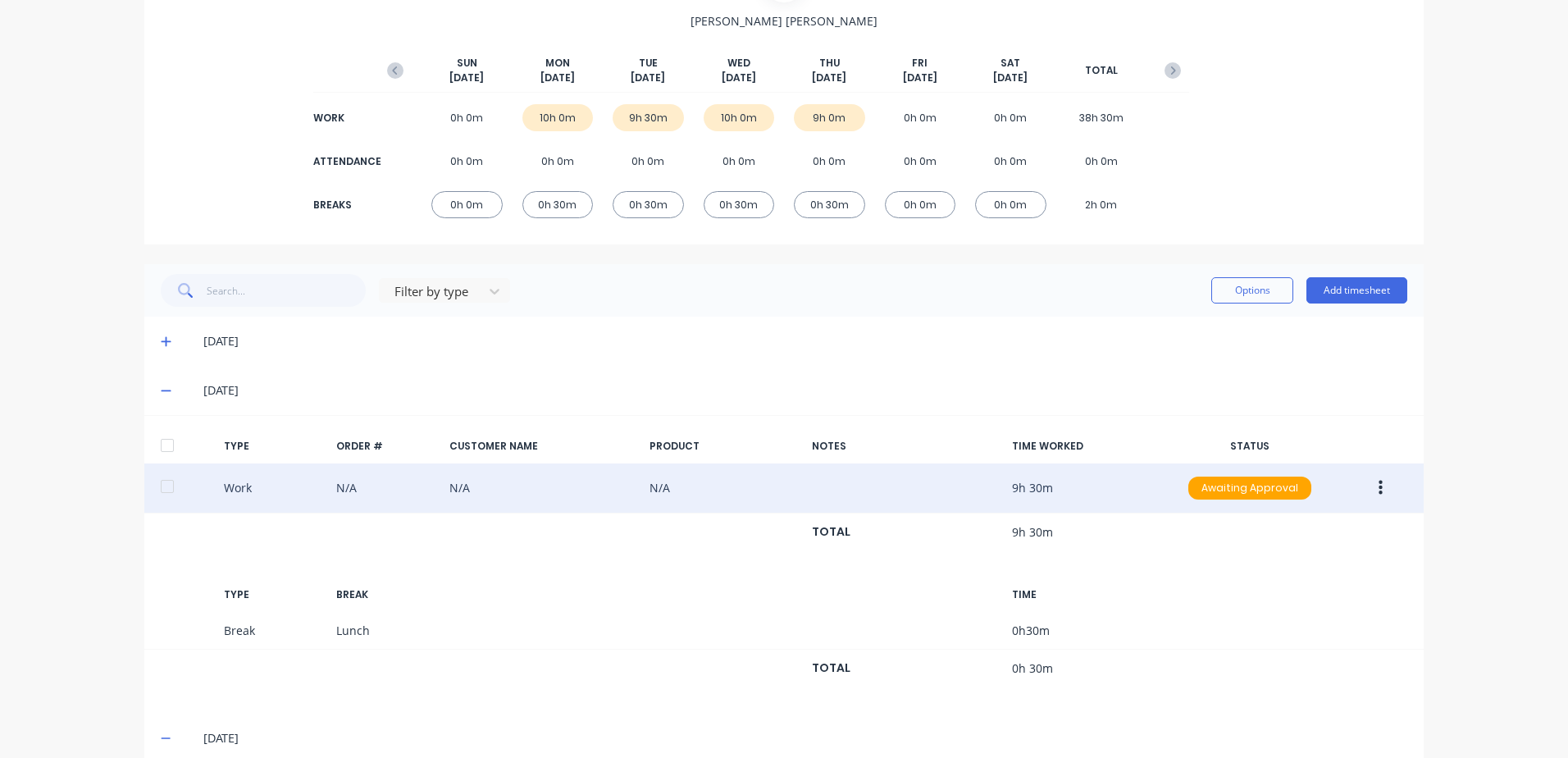
click at [160, 340] on icon at bounding box center [165, 341] width 11 height 12
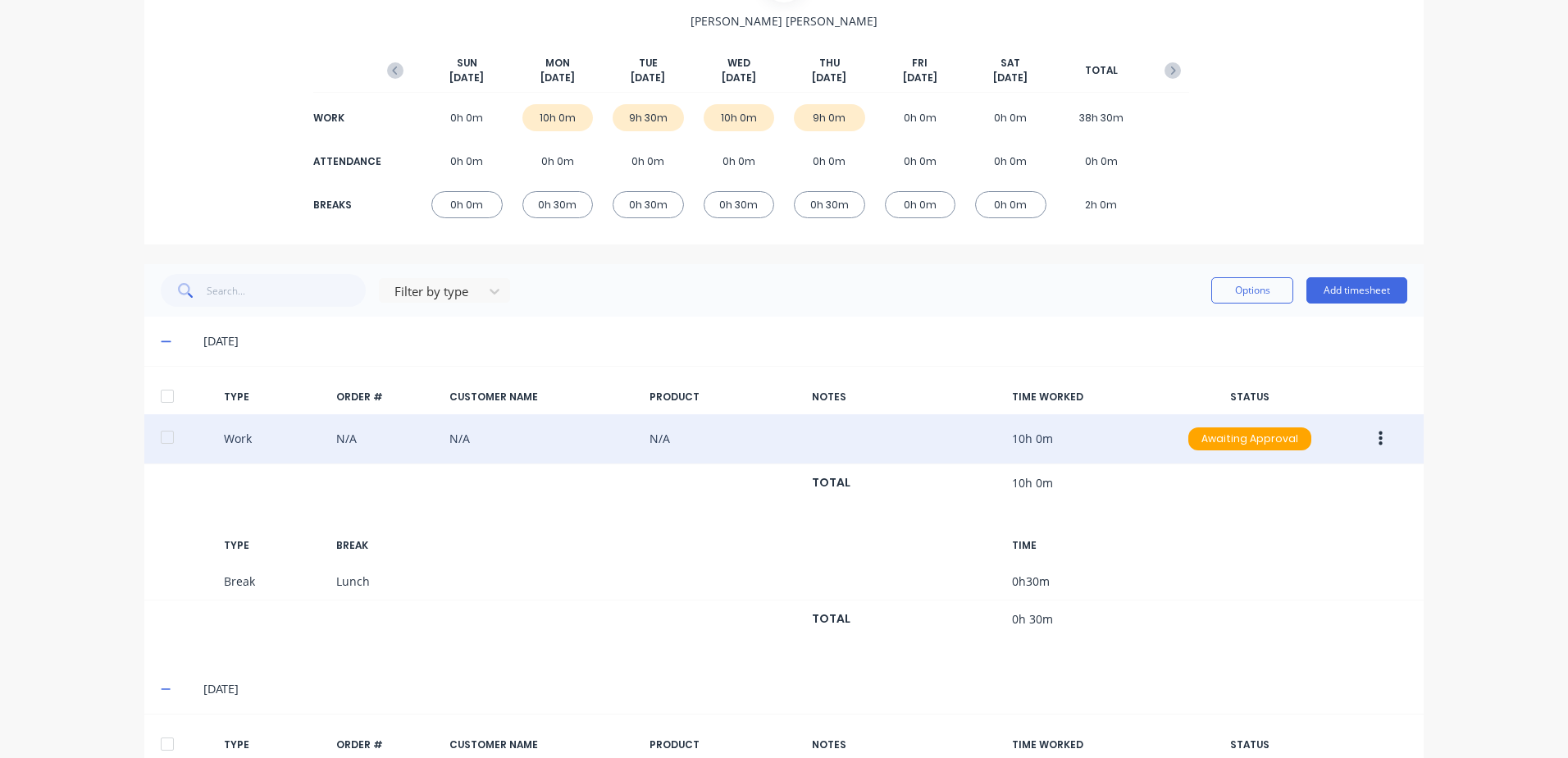
click at [1378, 437] on icon "button" at bounding box center [1380, 438] width 4 height 15
click at [1281, 374] on div "Edit" at bounding box center [1321, 377] width 126 height 24
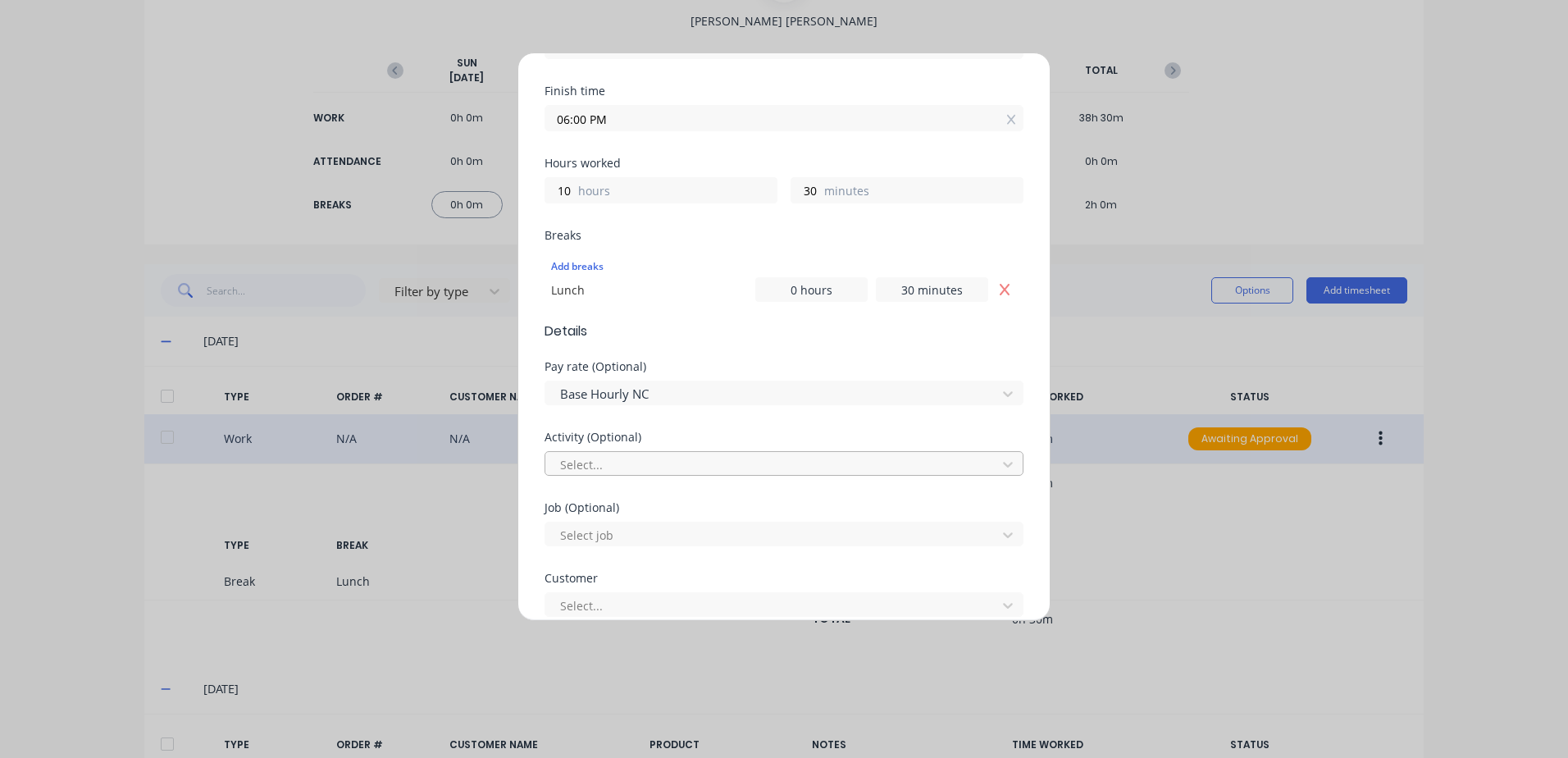
scroll to position [328, 0]
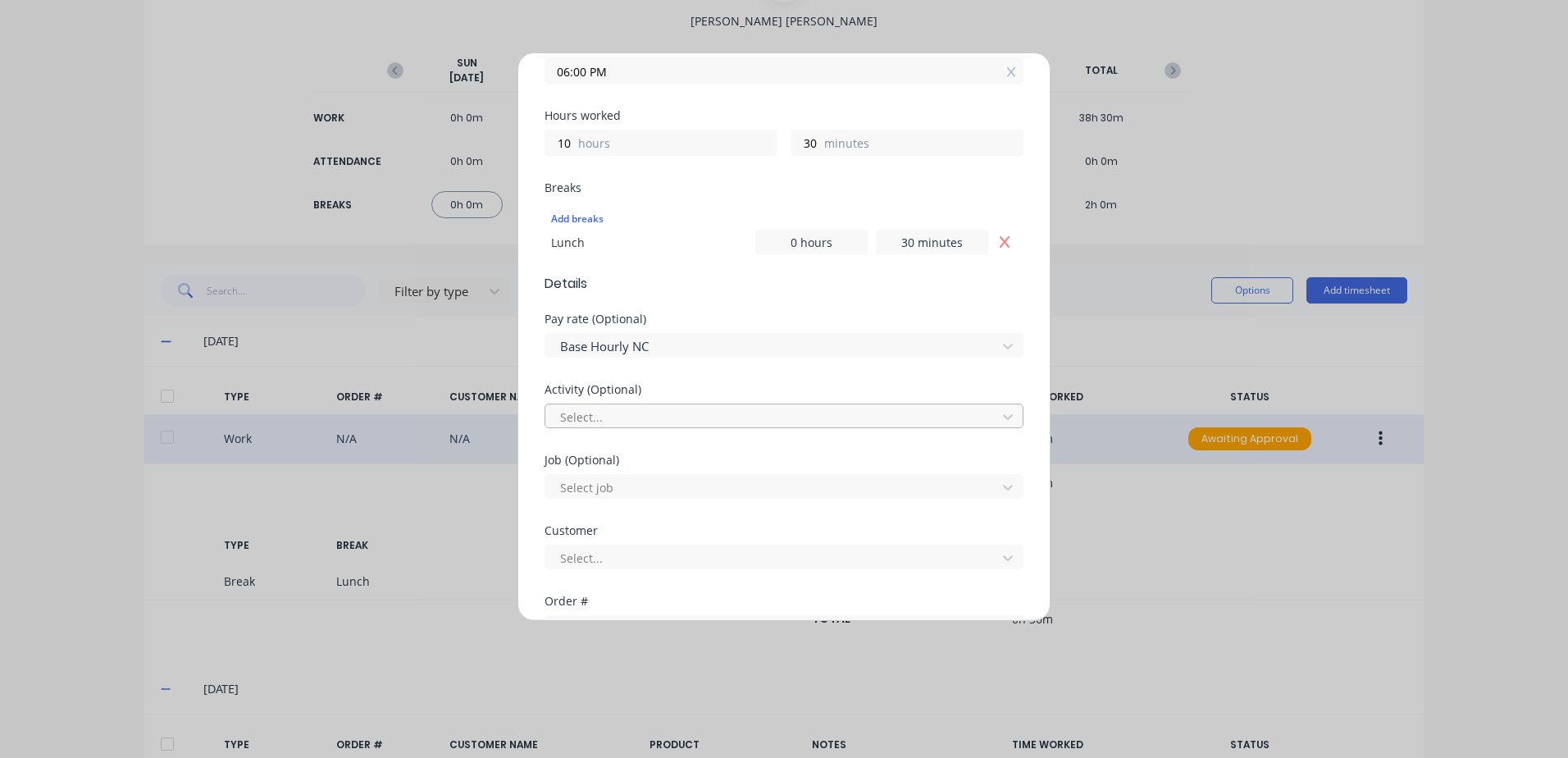
click at [603, 411] on div at bounding box center [773, 417] width 430 height 21
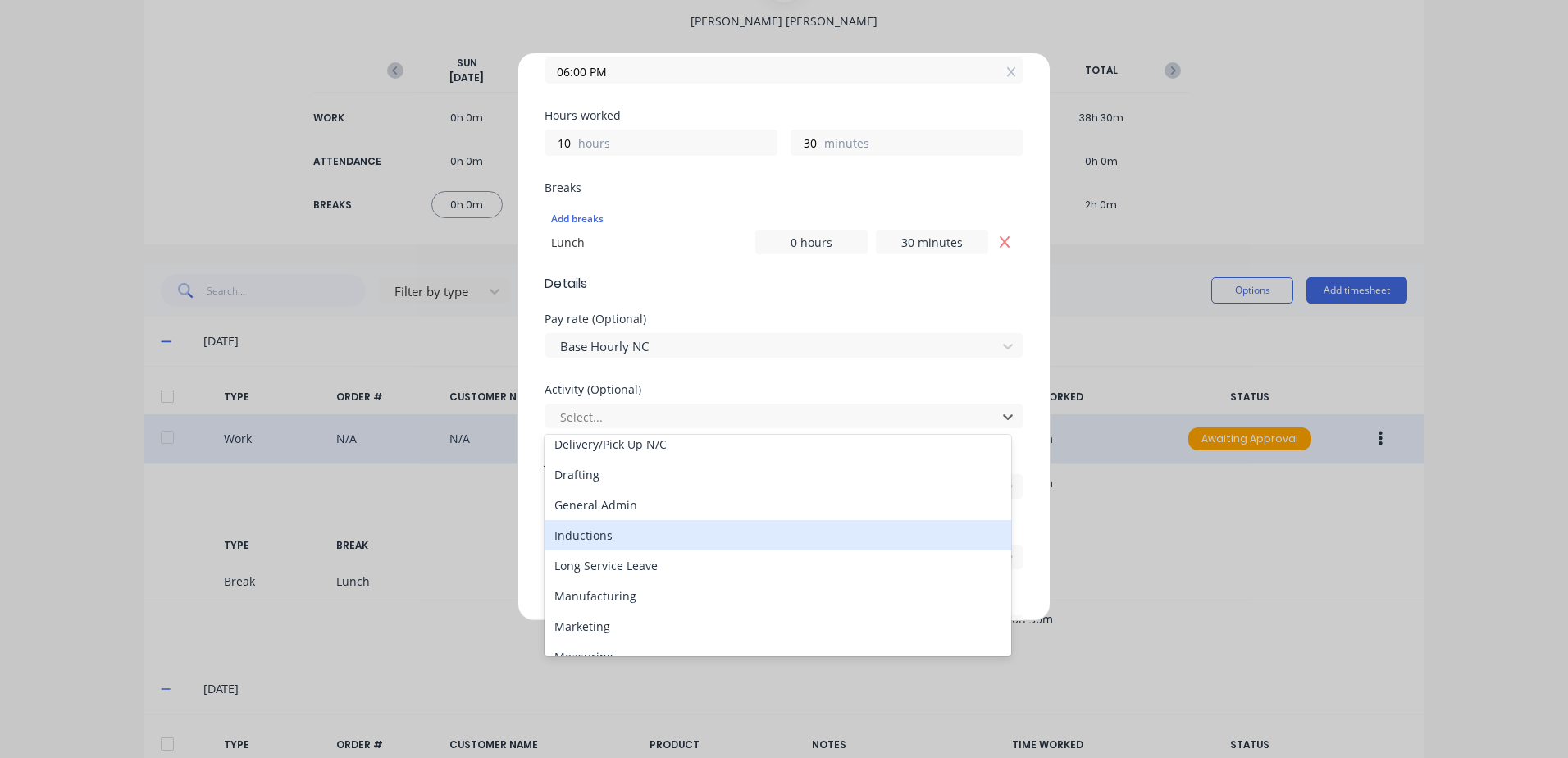
scroll to position [164, 0]
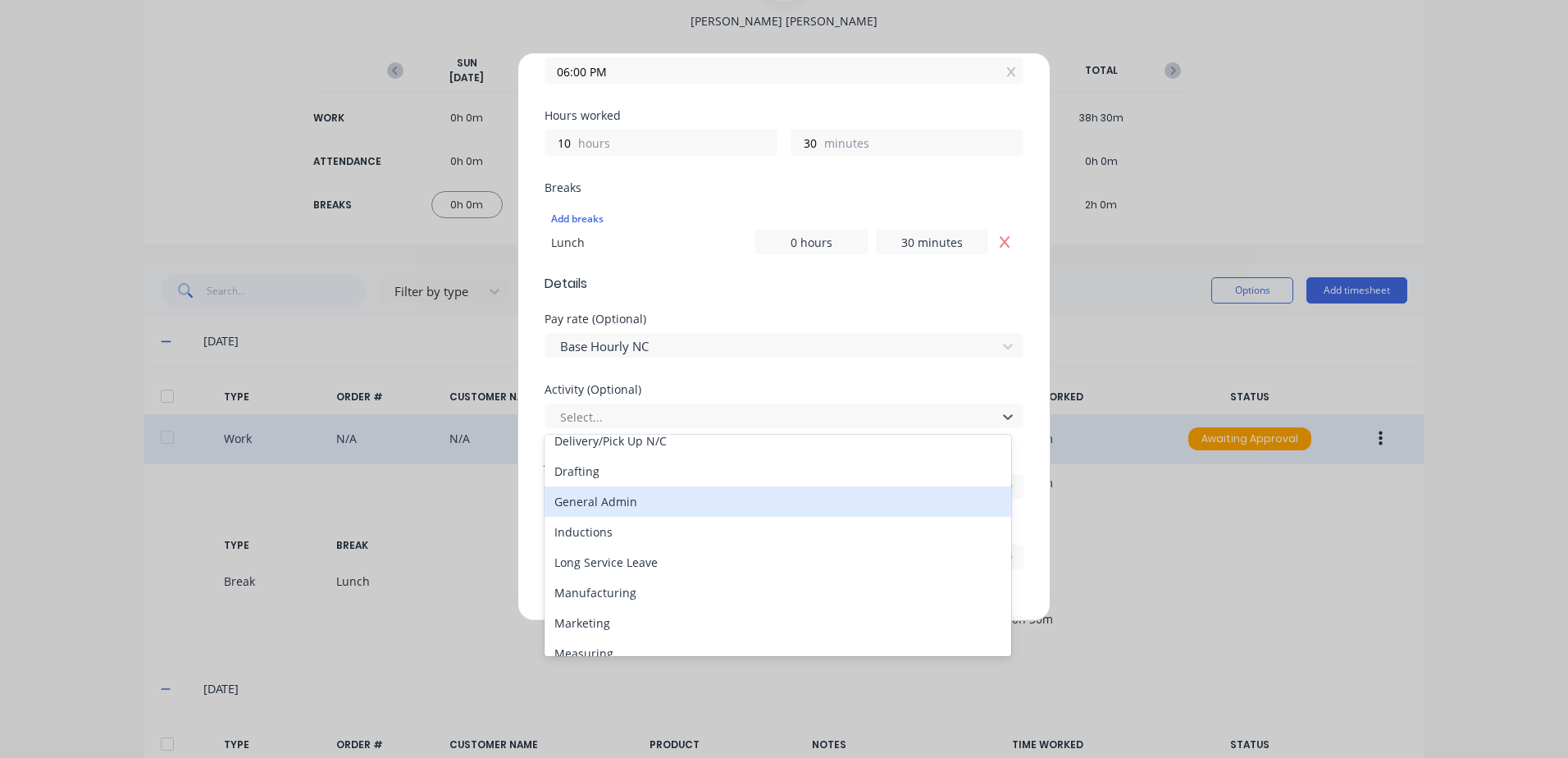
click at [597, 506] on div "General Admin" at bounding box center [778, 501] width 467 height 30
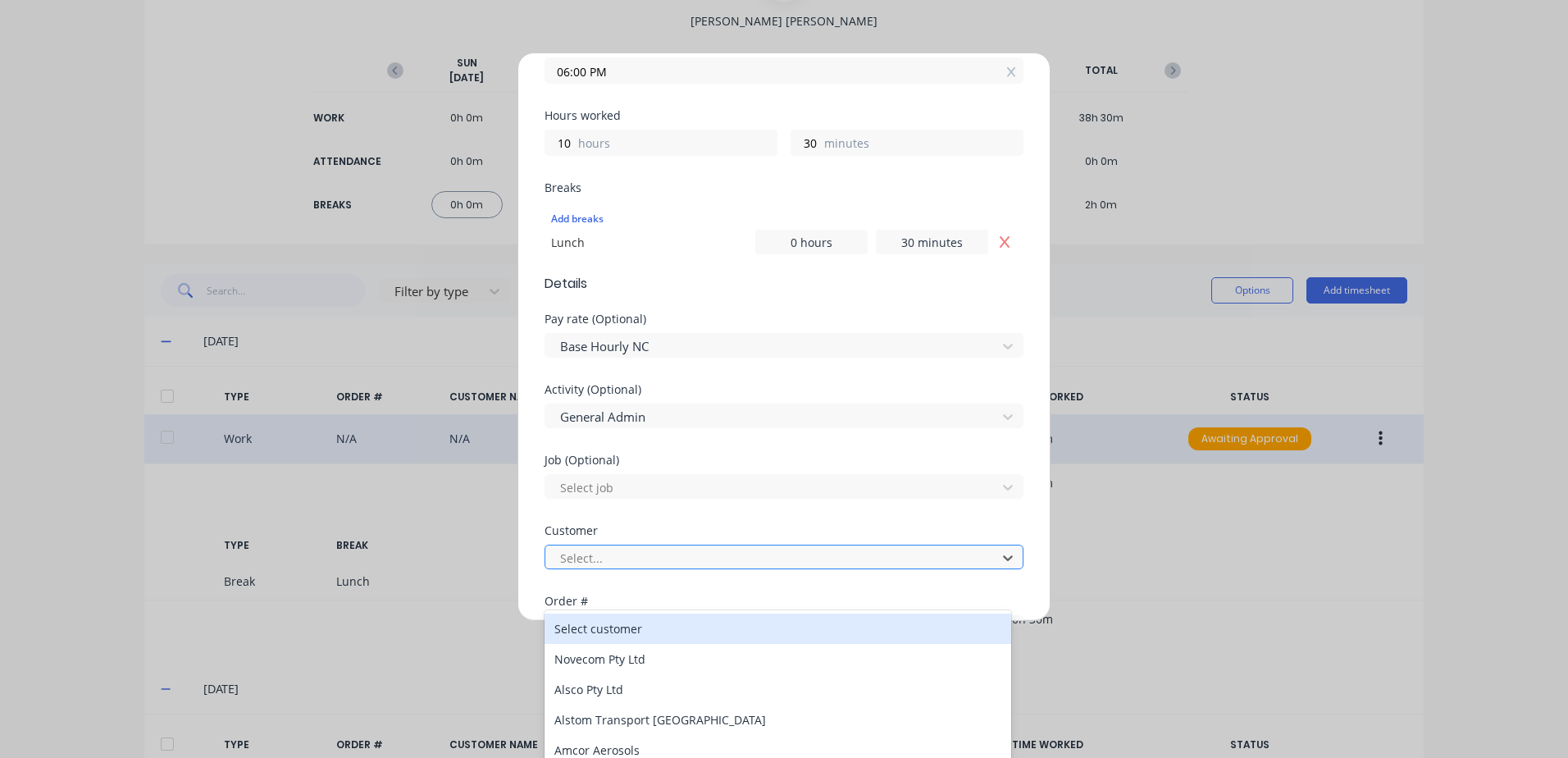
click at [592, 561] on div at bounding box center [773, 557] width 430 height 21
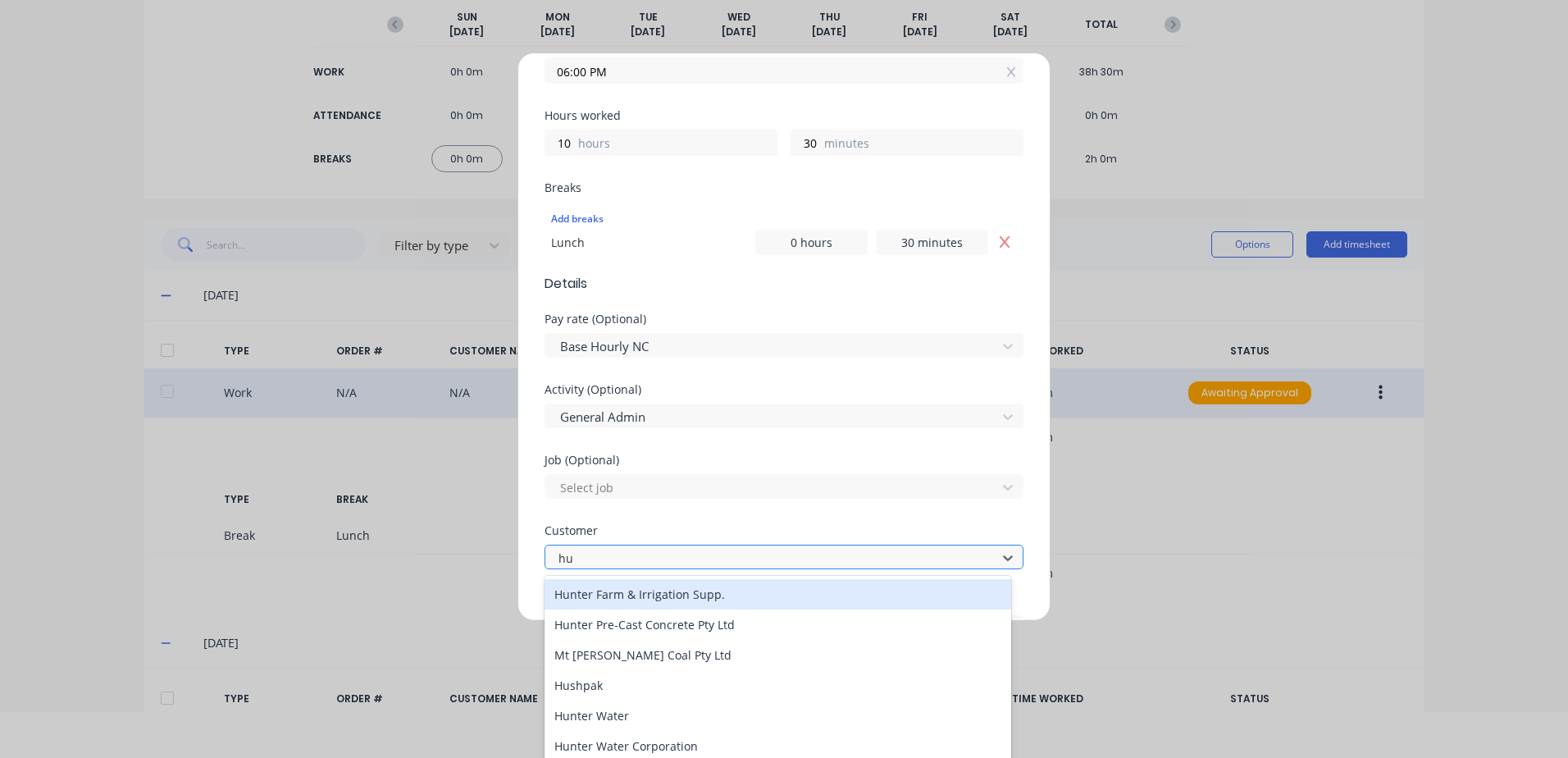
type input "hus"
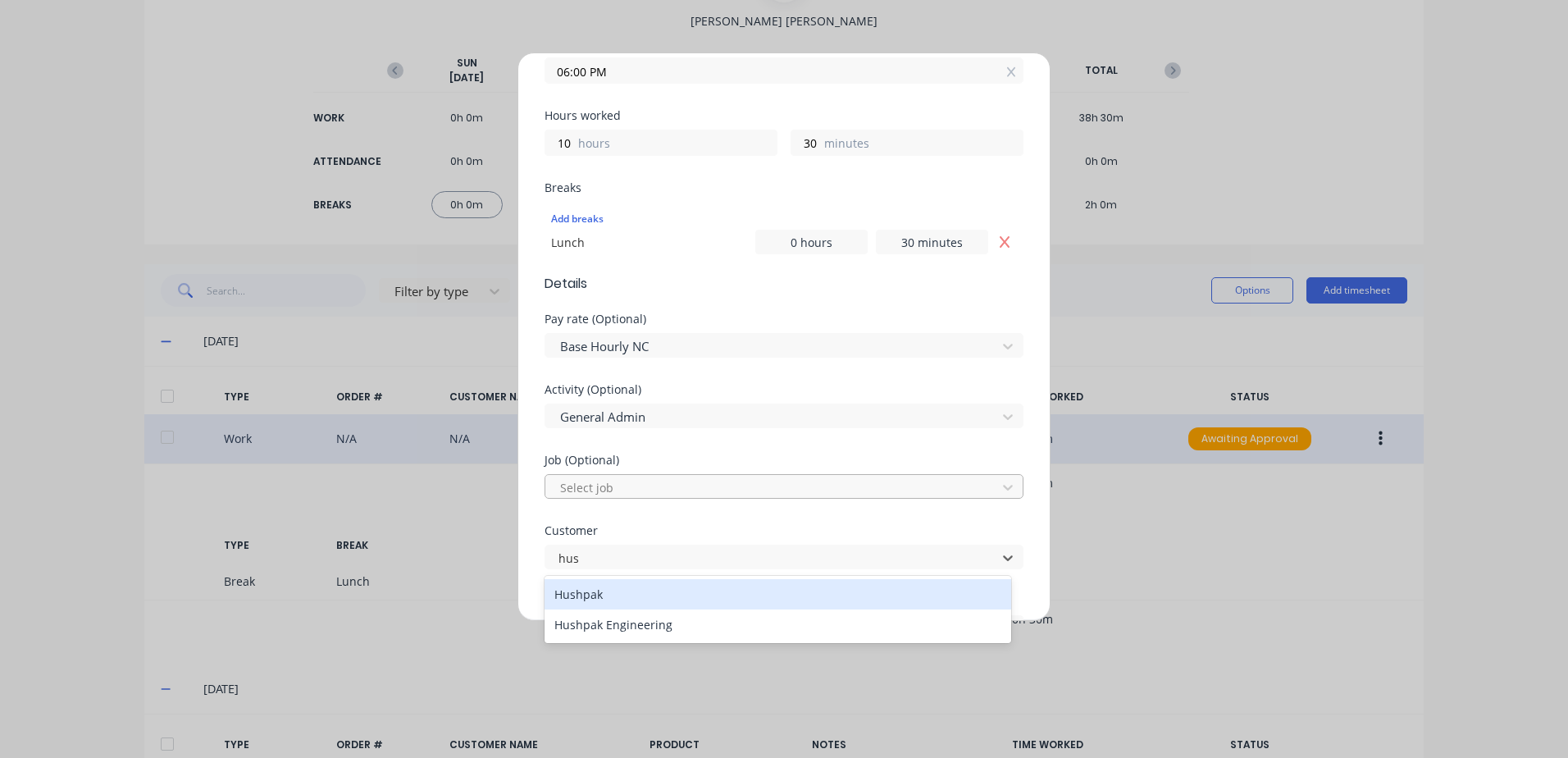
drag, startPoint x: 582, startPoint y: 596, endPoint x: 665, endPoint y: 486, distance: 137.8
click at [586, 588] on div "Hushpak" at bounding box center [778, 594] width 467 height 30
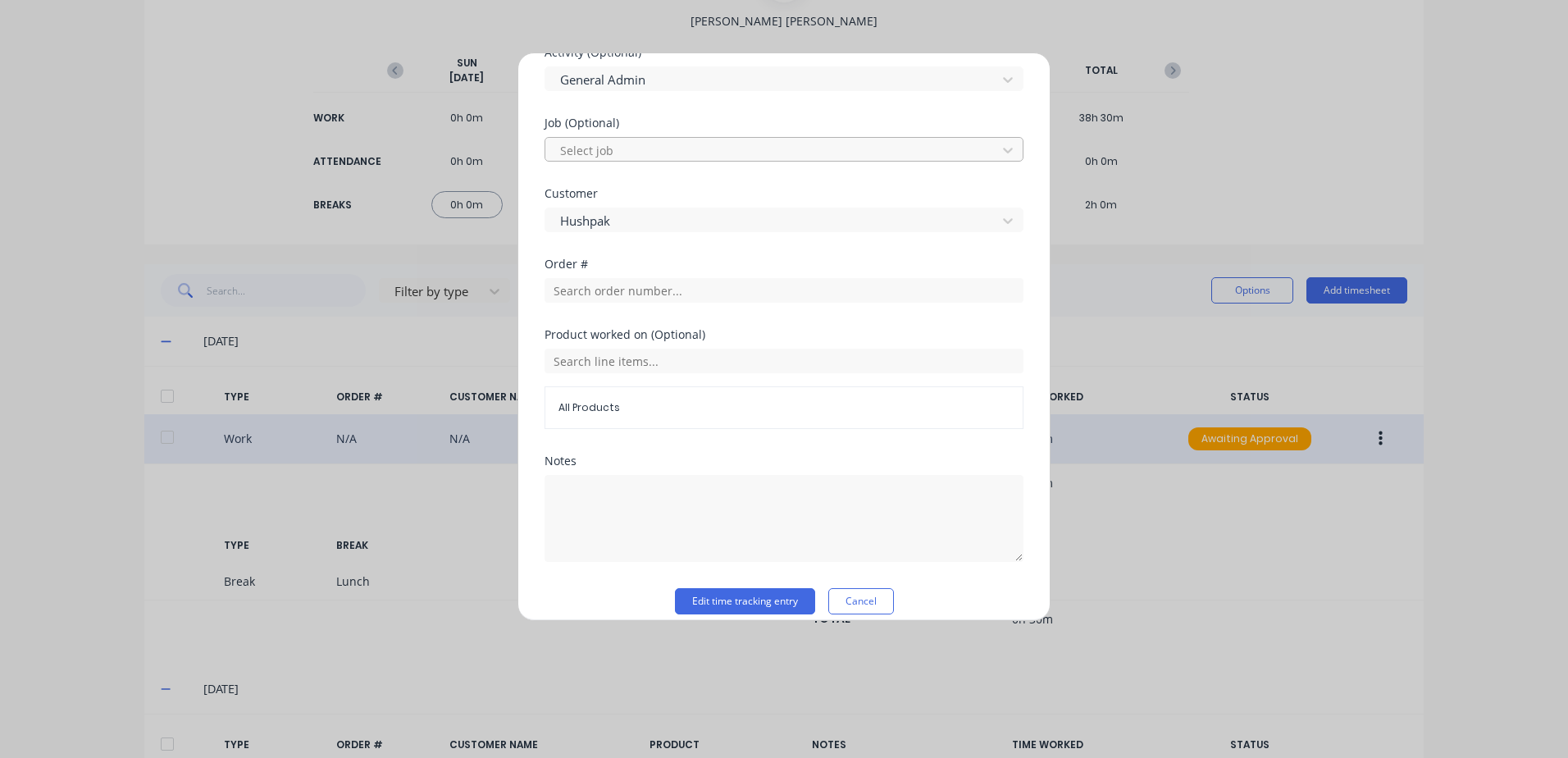
scroll to position [682, 0]
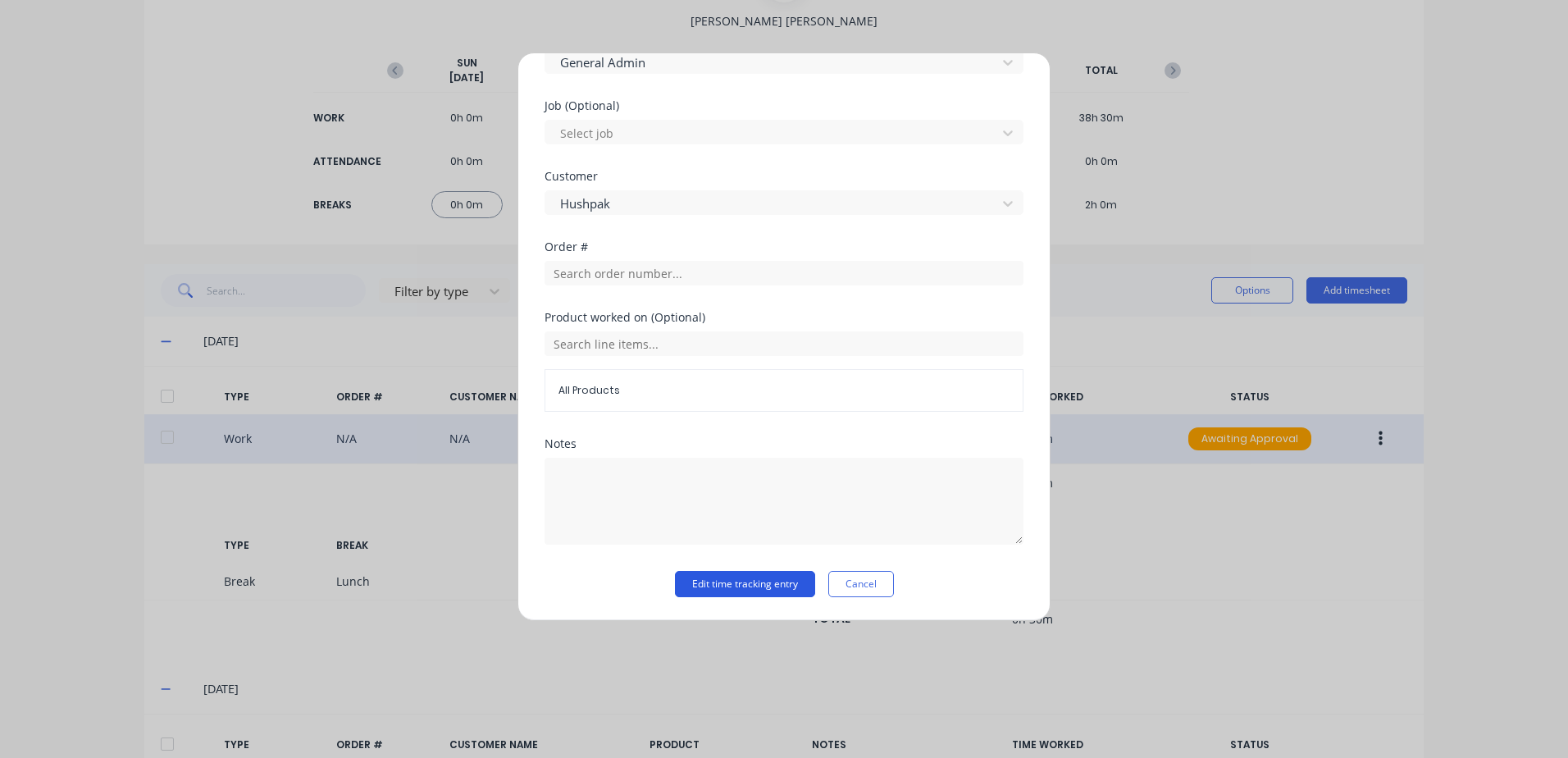
click at [722, 584] on button "Edit time tracking entry" at bounding box center [744, 584] width 141 height 27
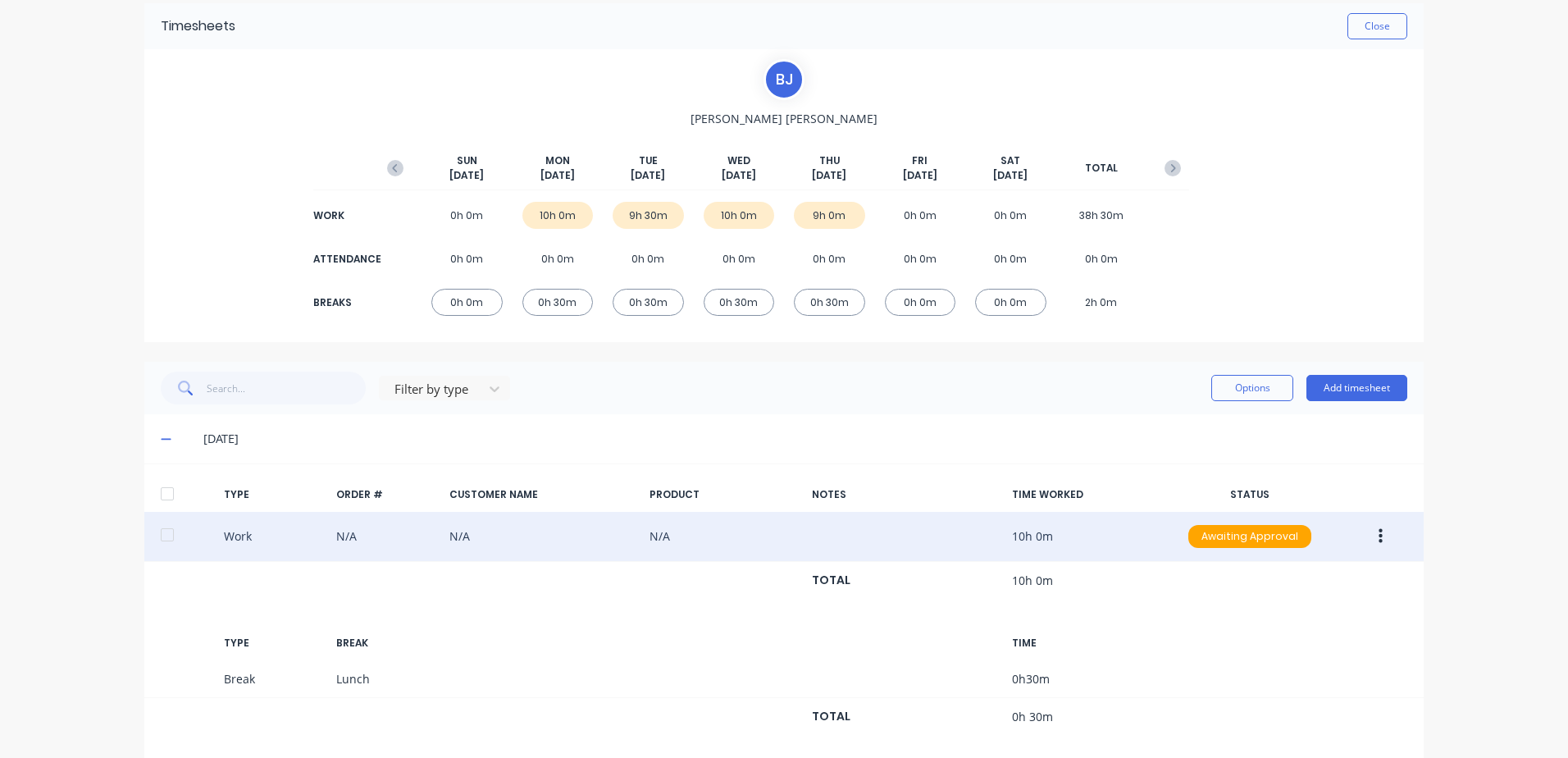
scroll to position [0, 0]
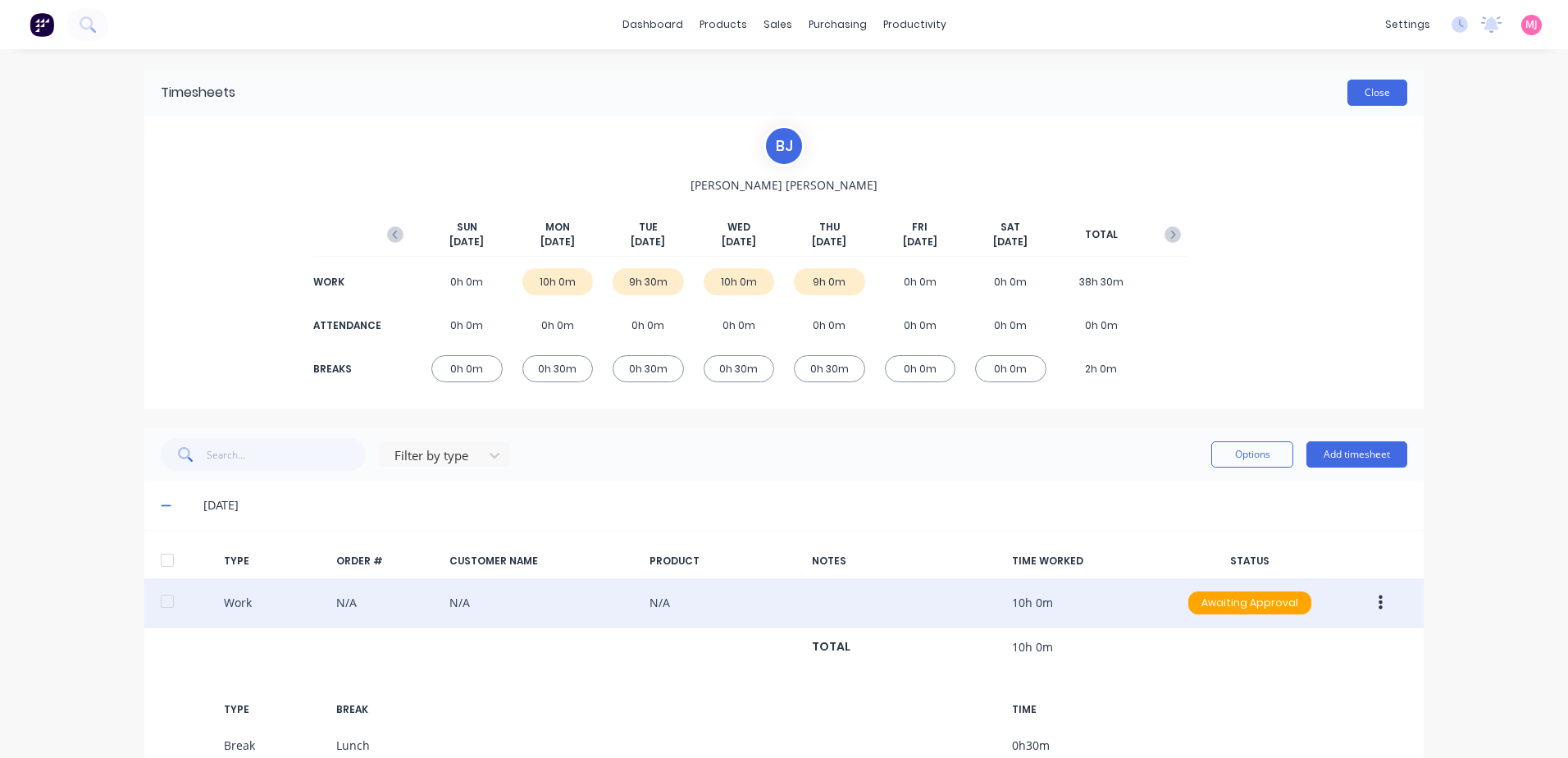
click at [1365, 90] on button "Close" at bounding box center [1376, 92] width 60 height 27
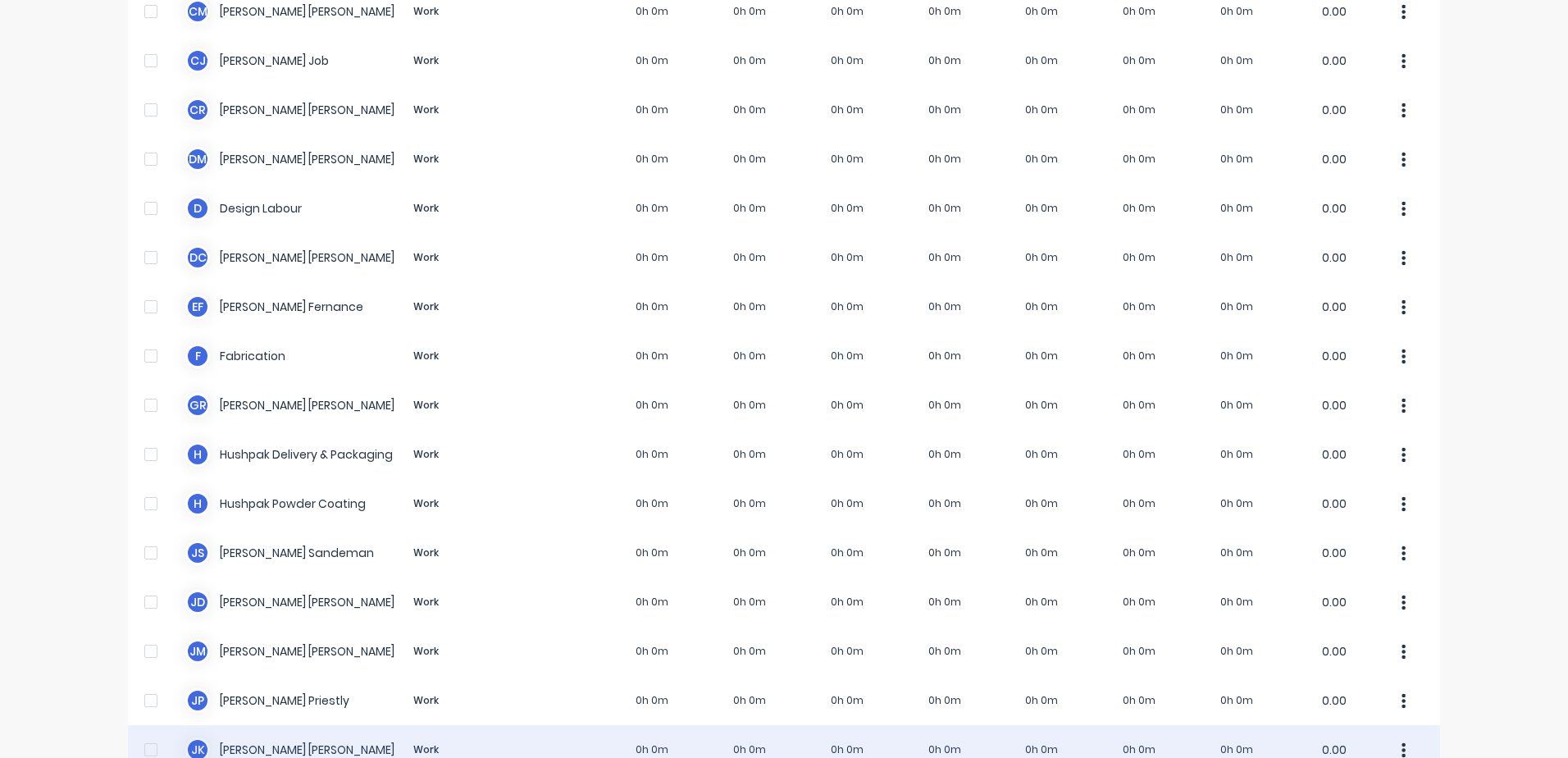
scroll to position [574, 0]
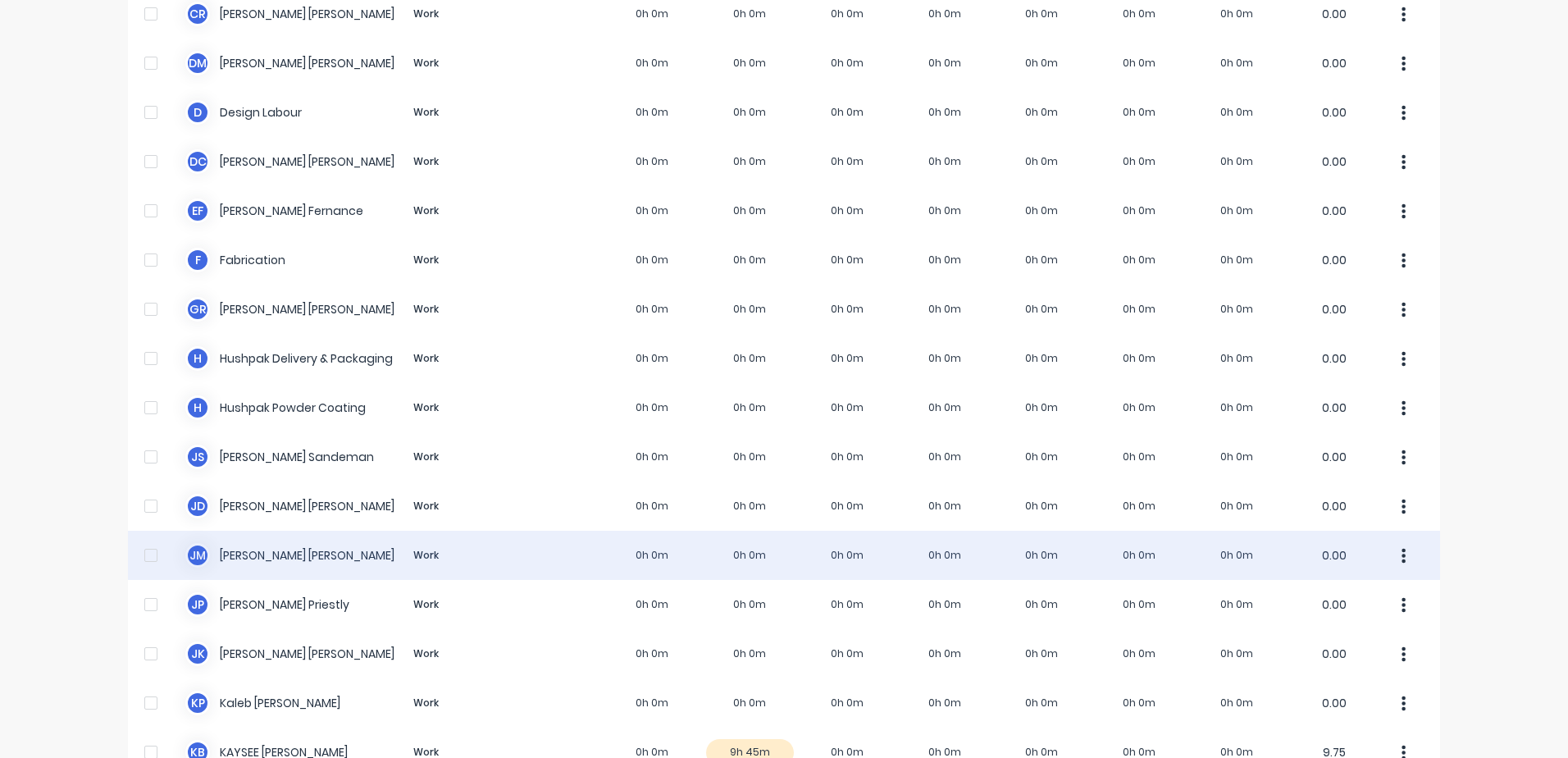
click at [265, 556] on div "[PERSON_NAME] [PERSON_NAME] Work 0h 0m 0h 0m 0h 0m 0h 0m 0h 0m 0h 0m 0h 0m 0.00" at bounding box center [784, 555] width 1312 height 49
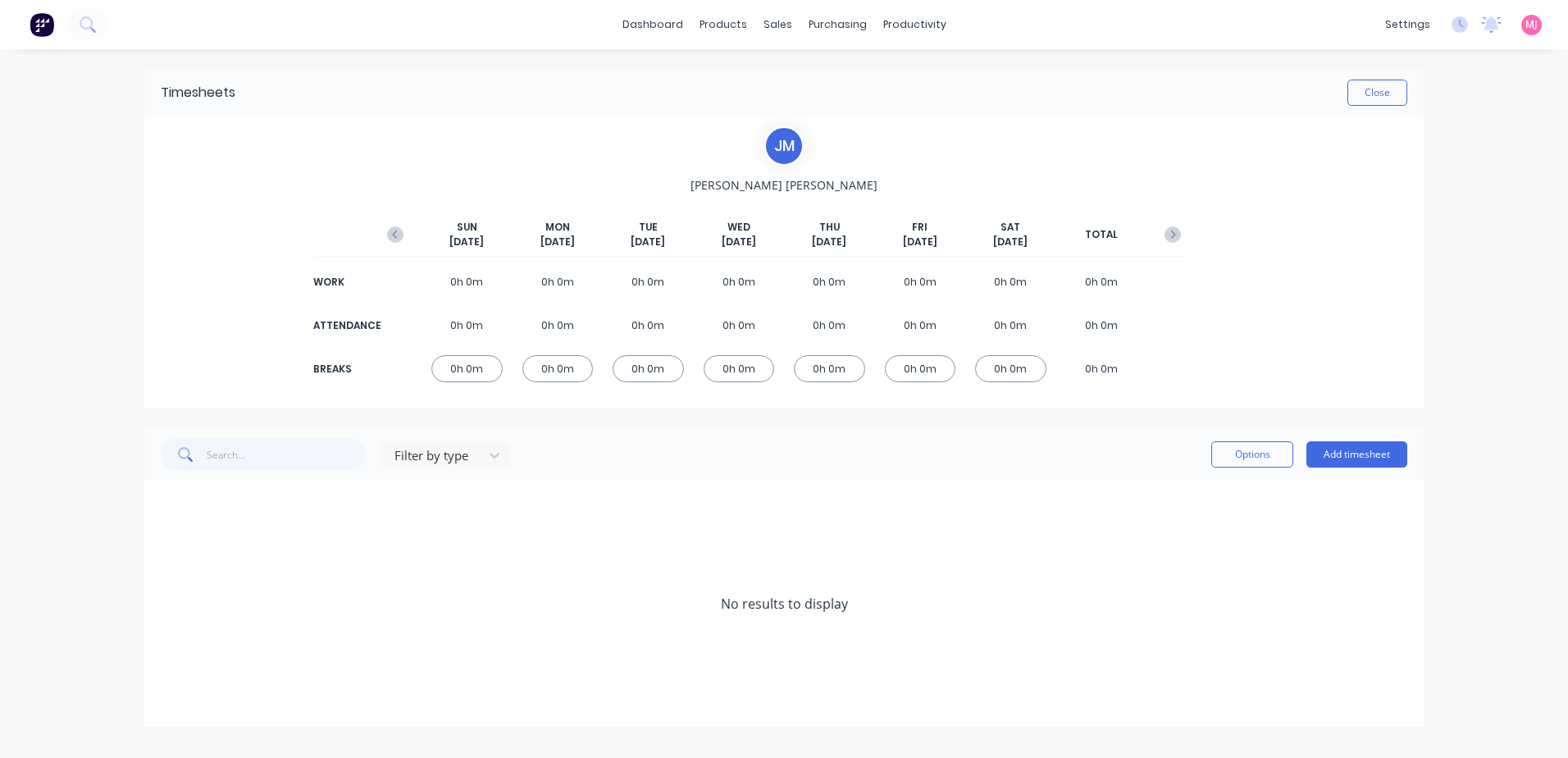
click at [417, 224] on div "[DATE] [DATE] [DATE] [DATE] [DATE] [DATE] [DATE] TOTAL" at bounding box center [784, 239] width 810 height 37
click at [394, 230] on icon "button" at bounding box center [395, 234] width 17 height 17
click at [163, 506] on icon at bounding box center [165, 506] width 10 height 10
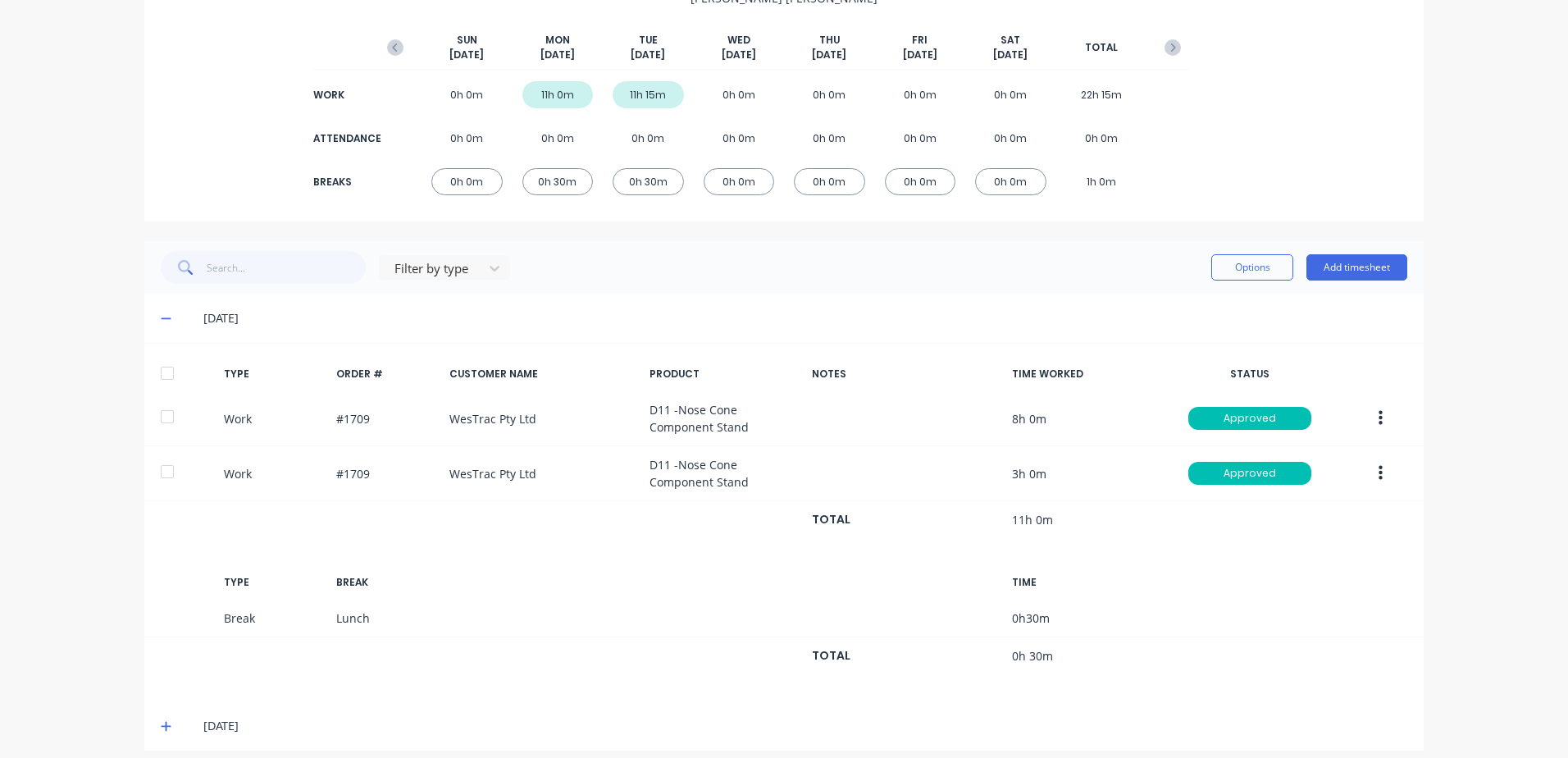
scroll to position [201, 0]
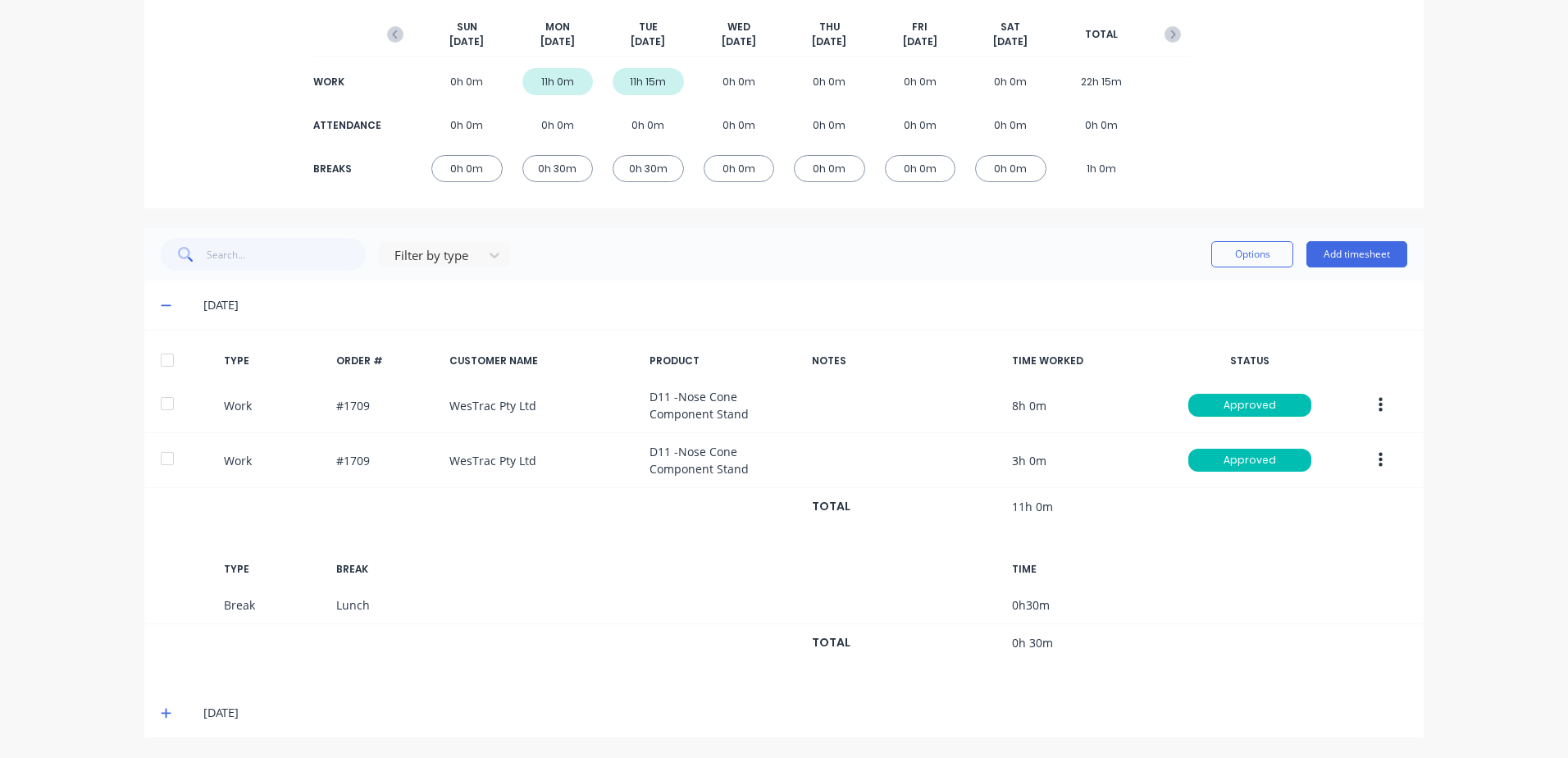
drag, startPoint x: 159, startPoint y: 713, endPoint x: 194, endPoint y: 694, distance: 39.8
click at [151, 708] on div "[DATE]" at bounding box center [784, 713] width 1279 height 49
click at [160, 714] on icon at bounding box center [165, 713] width 11 height 12
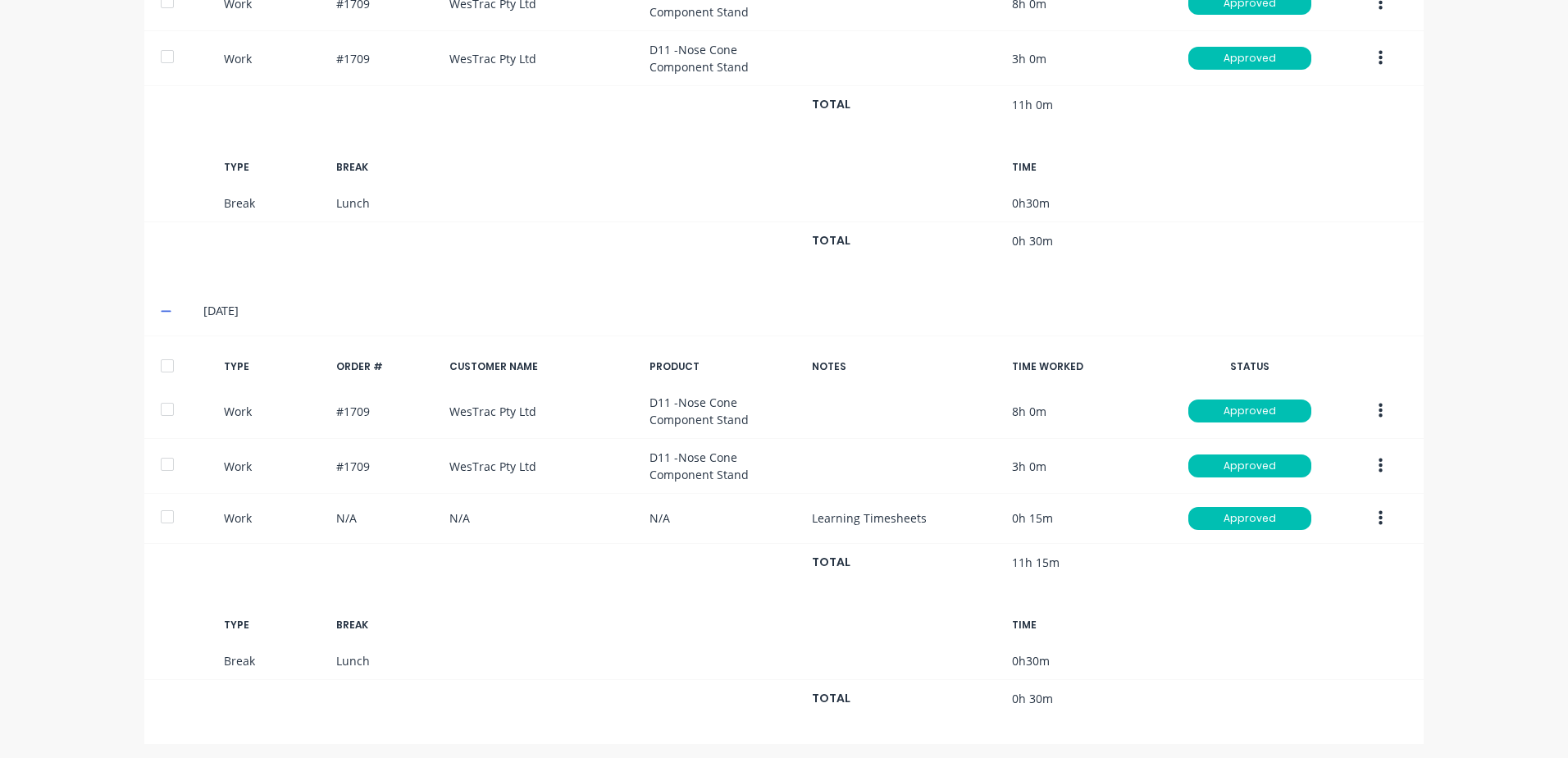
scroll to position [609, 0]
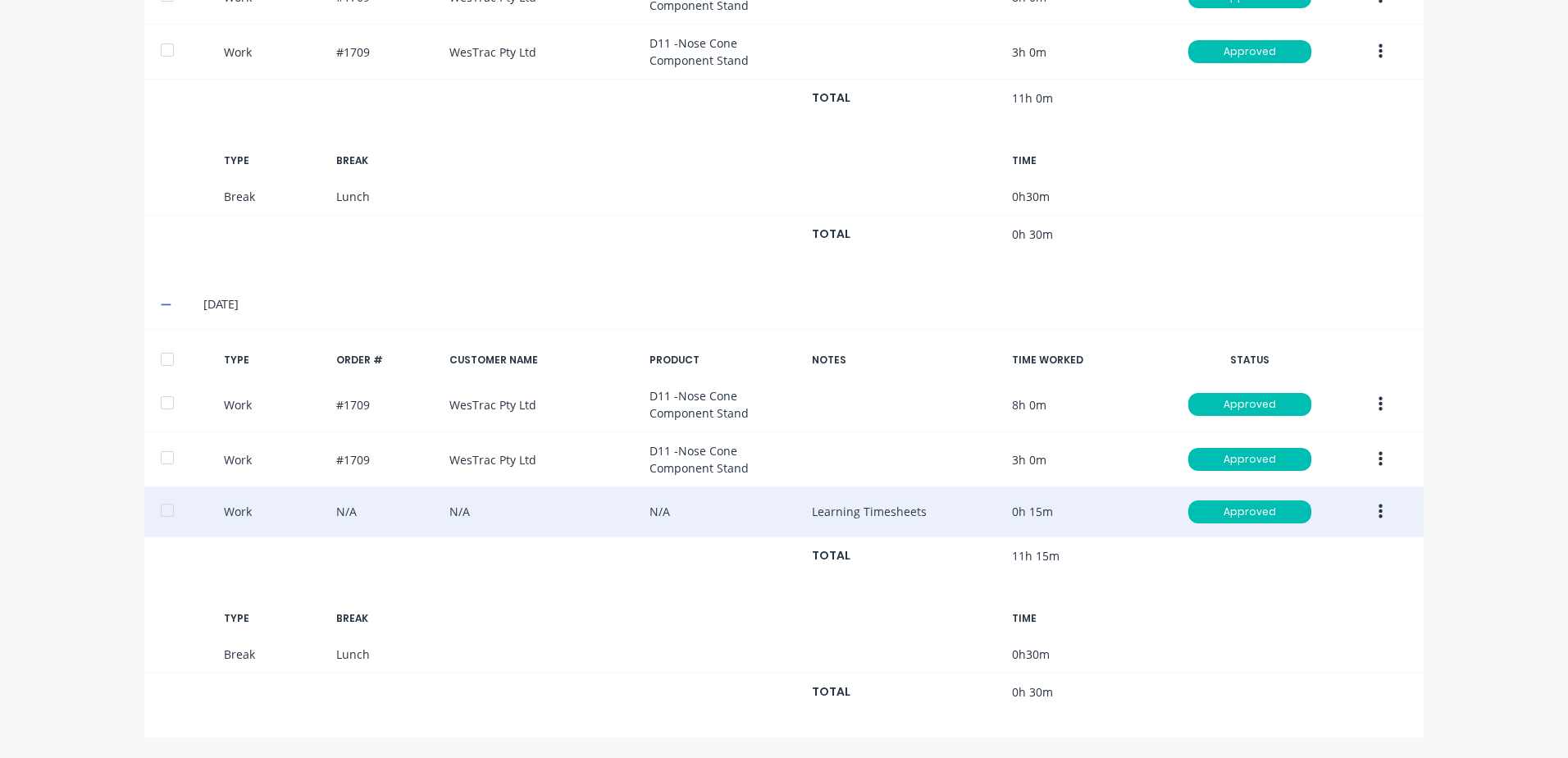
click at [1378, 511] on icon "button" at bounding box center [1380, 511] width 4 height 15
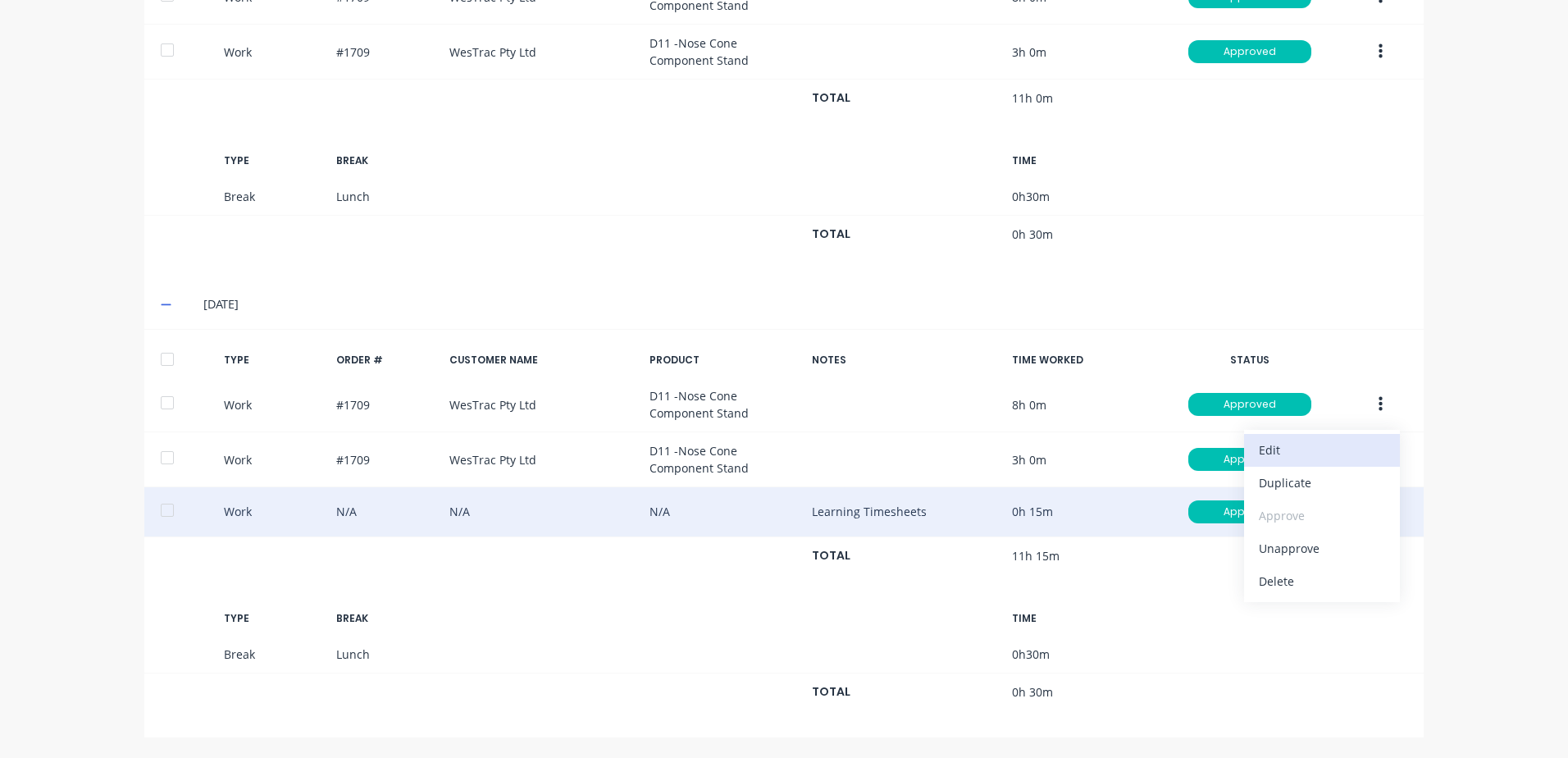
click at [1265, 449] on div "Edit" at bounding box center [1321, 449] width 126 height 24
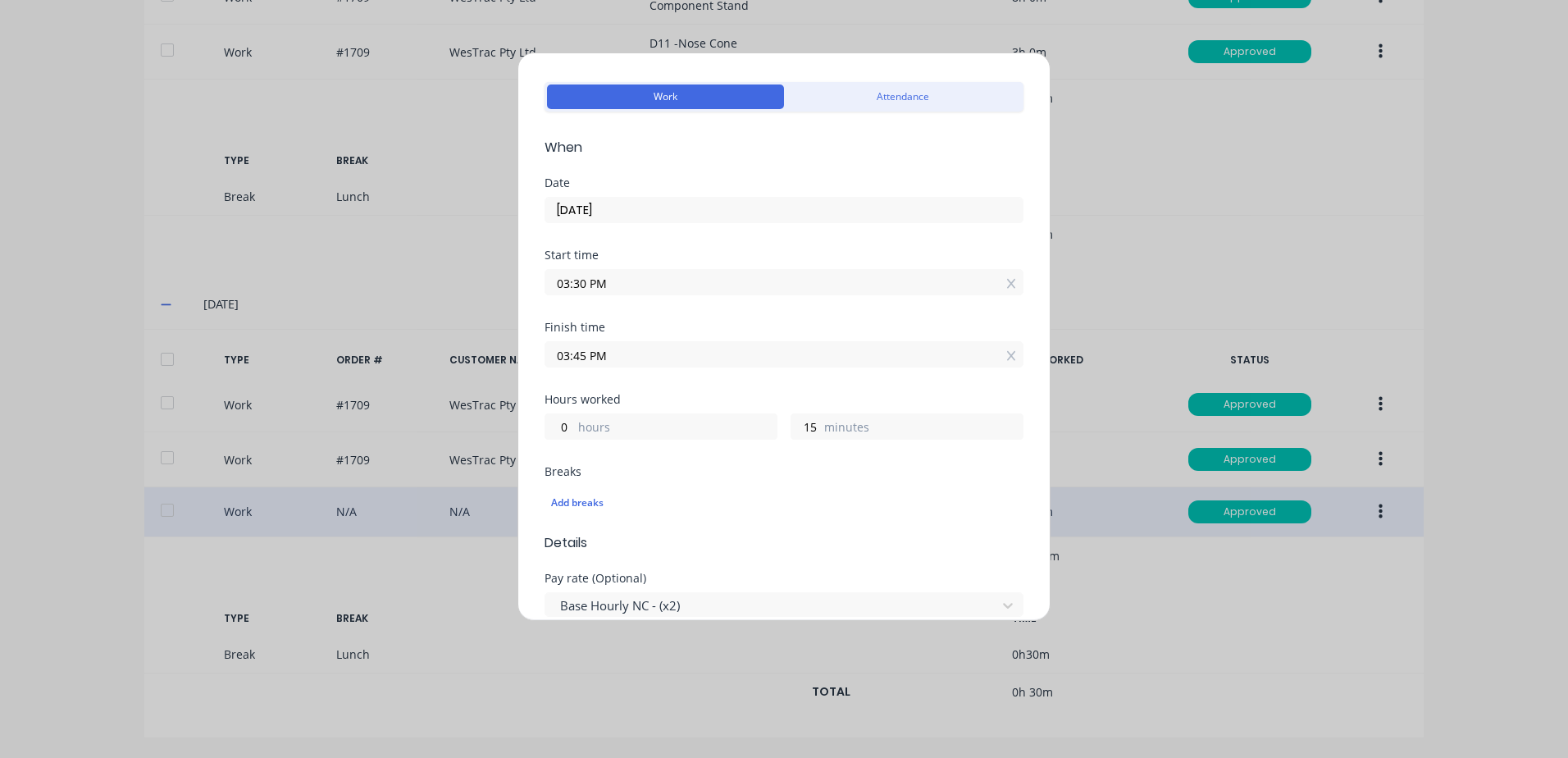
scroll to position [82, 0]
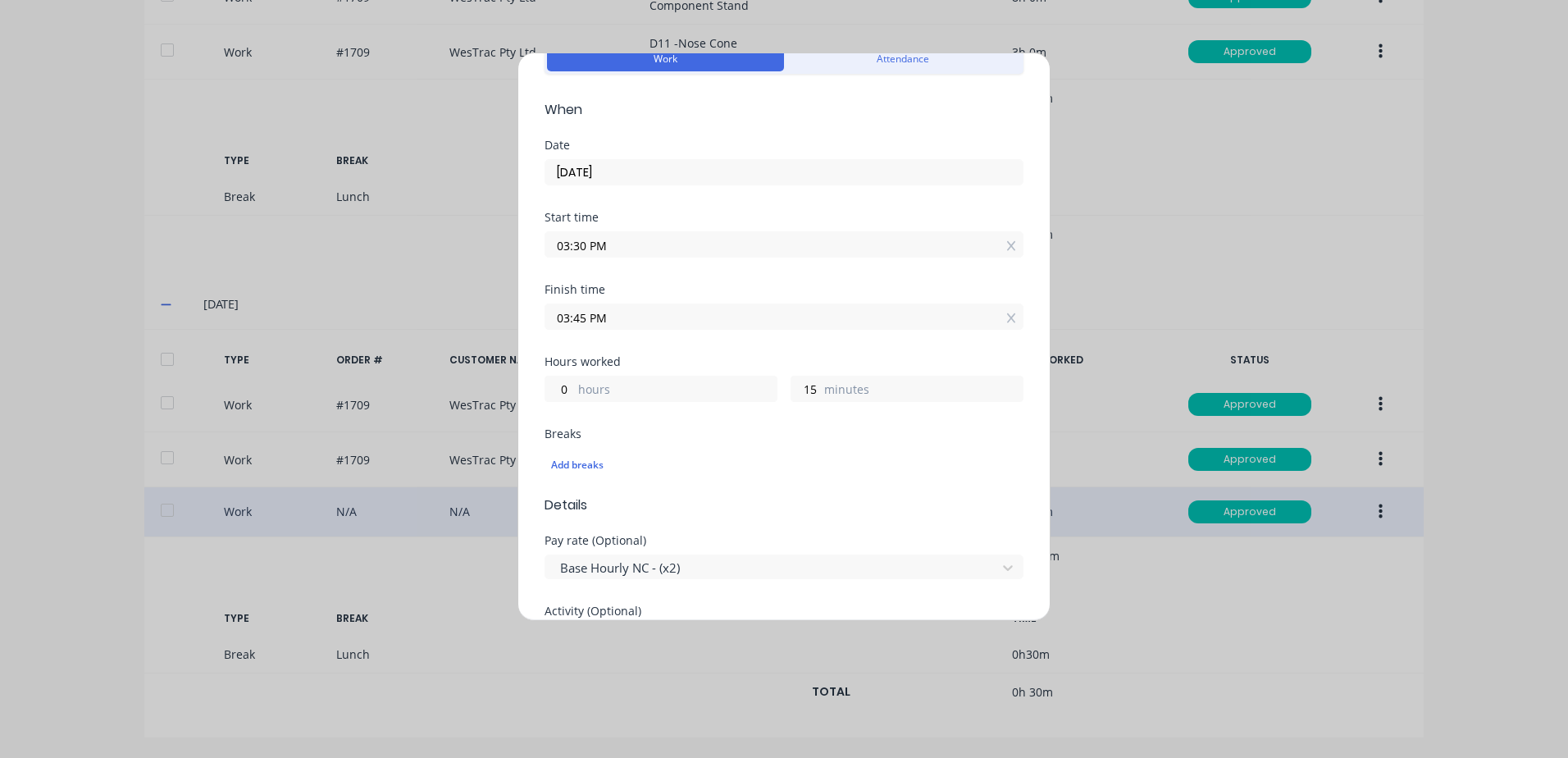
click at [1130, 146] on div "Edit time tracking entry Work Attendance When Date [DATE] Start time 03:30 PM F…" at bounding box center [784, 379] width 1568 height 758
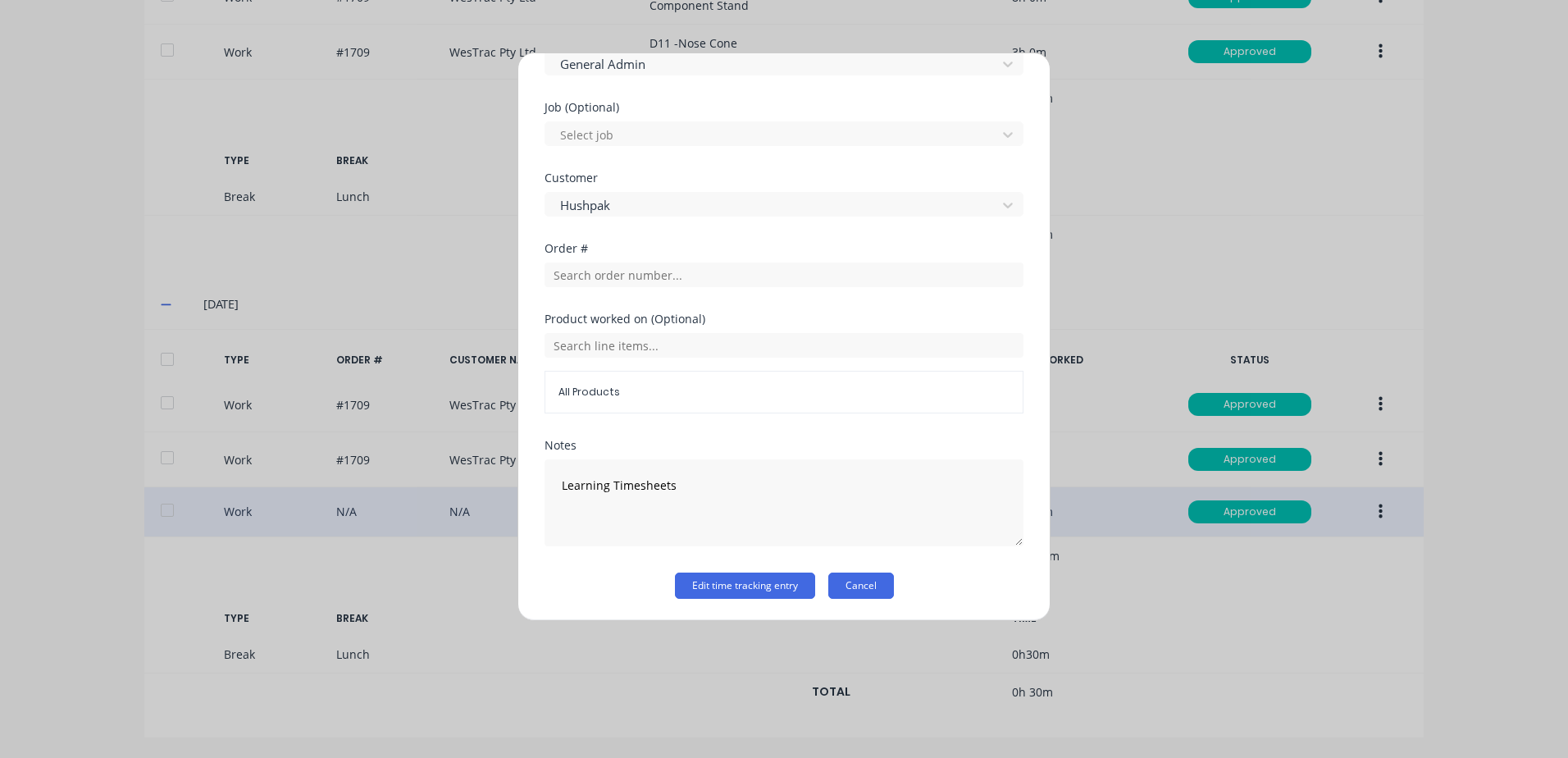
scroll to position [658, 0]
drag, startPoint x: 847, startPoint y: 584, endPoint x: 855, endPoint y: 577, distance: 10.6
click at [847, 583] on button "Cancel" at bounding box center [860, 584] width 66 height 27
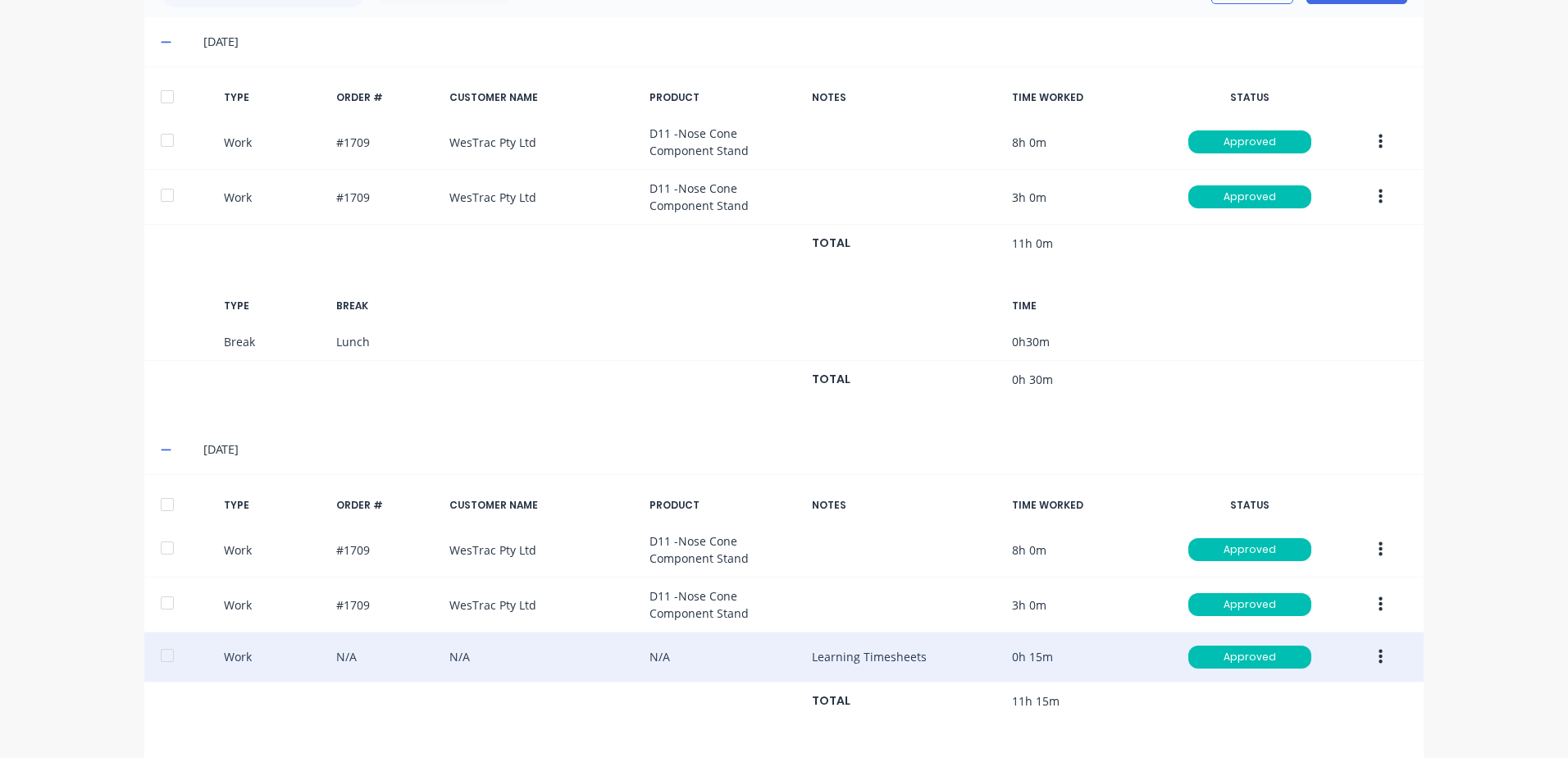
scroll to position [526, 0]
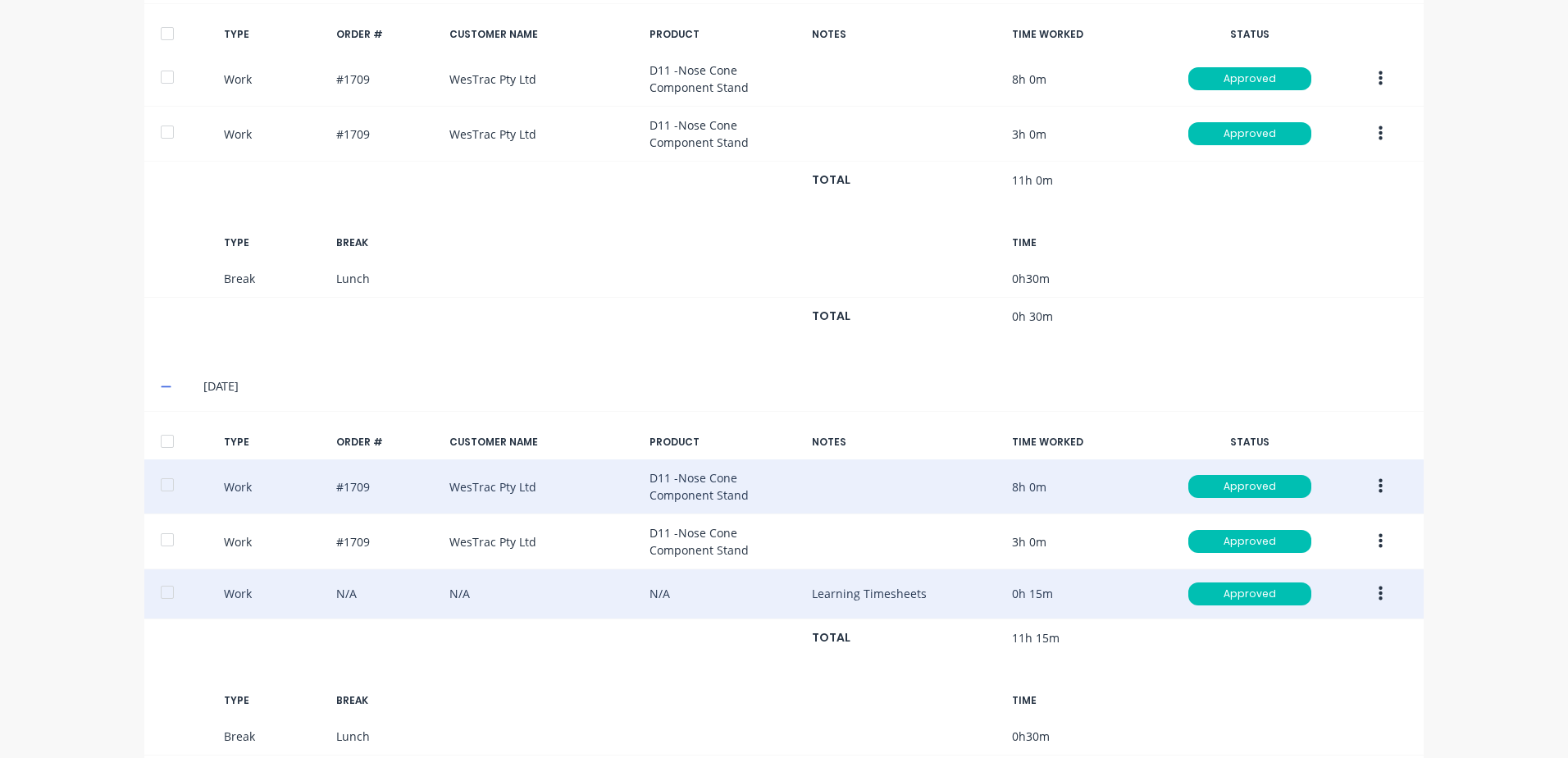
click at [1378, 487] on icon "button" at bounding box center [1380, 486] width 4 height 15
click at [1300, 458] on div "Duplicate" at bounding box center [1321, 458] width 126 height 24
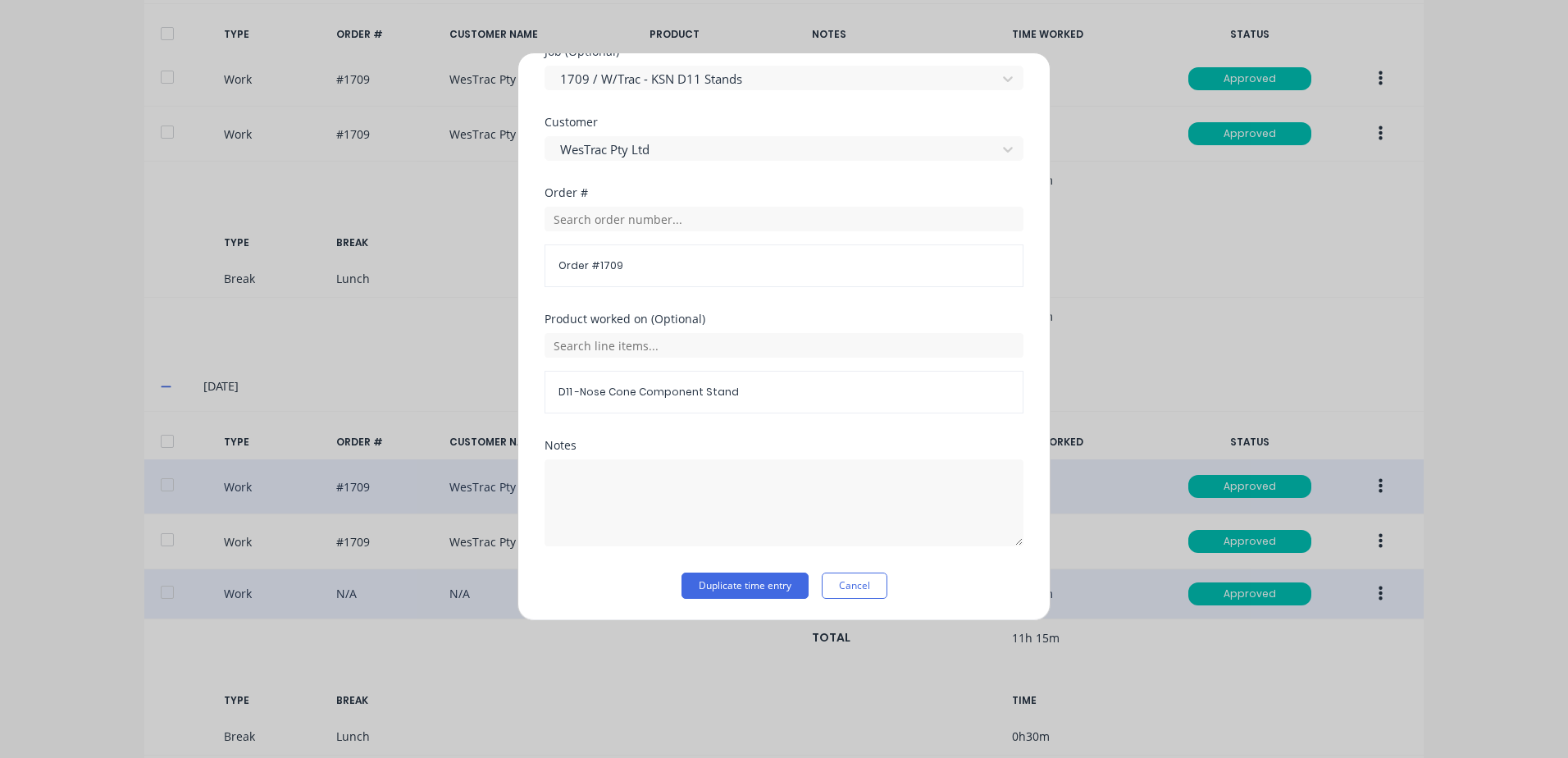
scroll to position [738, 0]
click at [695, 582] on button "Duplicate time entry" at bounding box center [744, 584] width 127 height 27
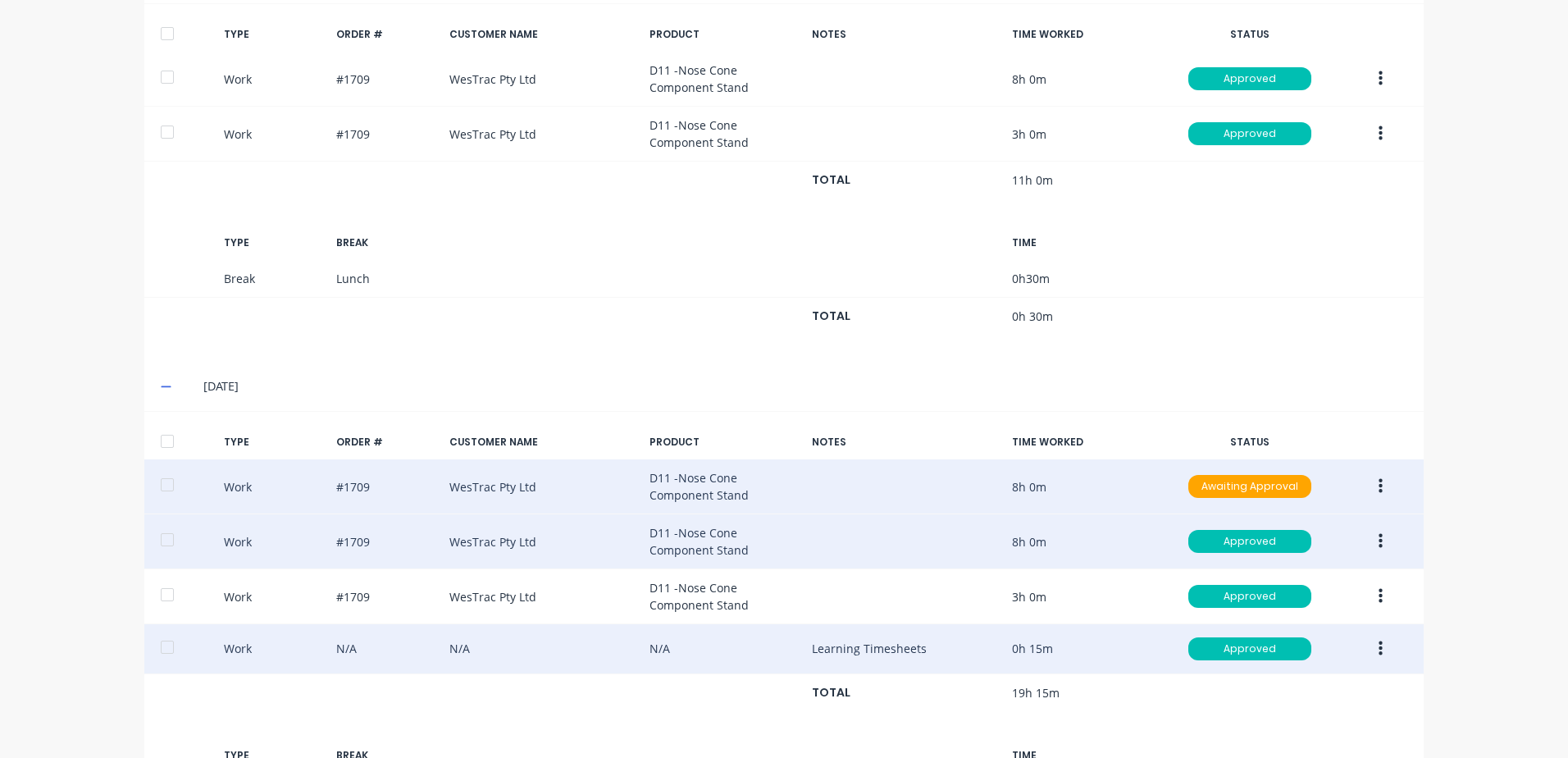
click at [1378, 487] on icon "button" at bounding box center [1380, 486] width 4 height 15
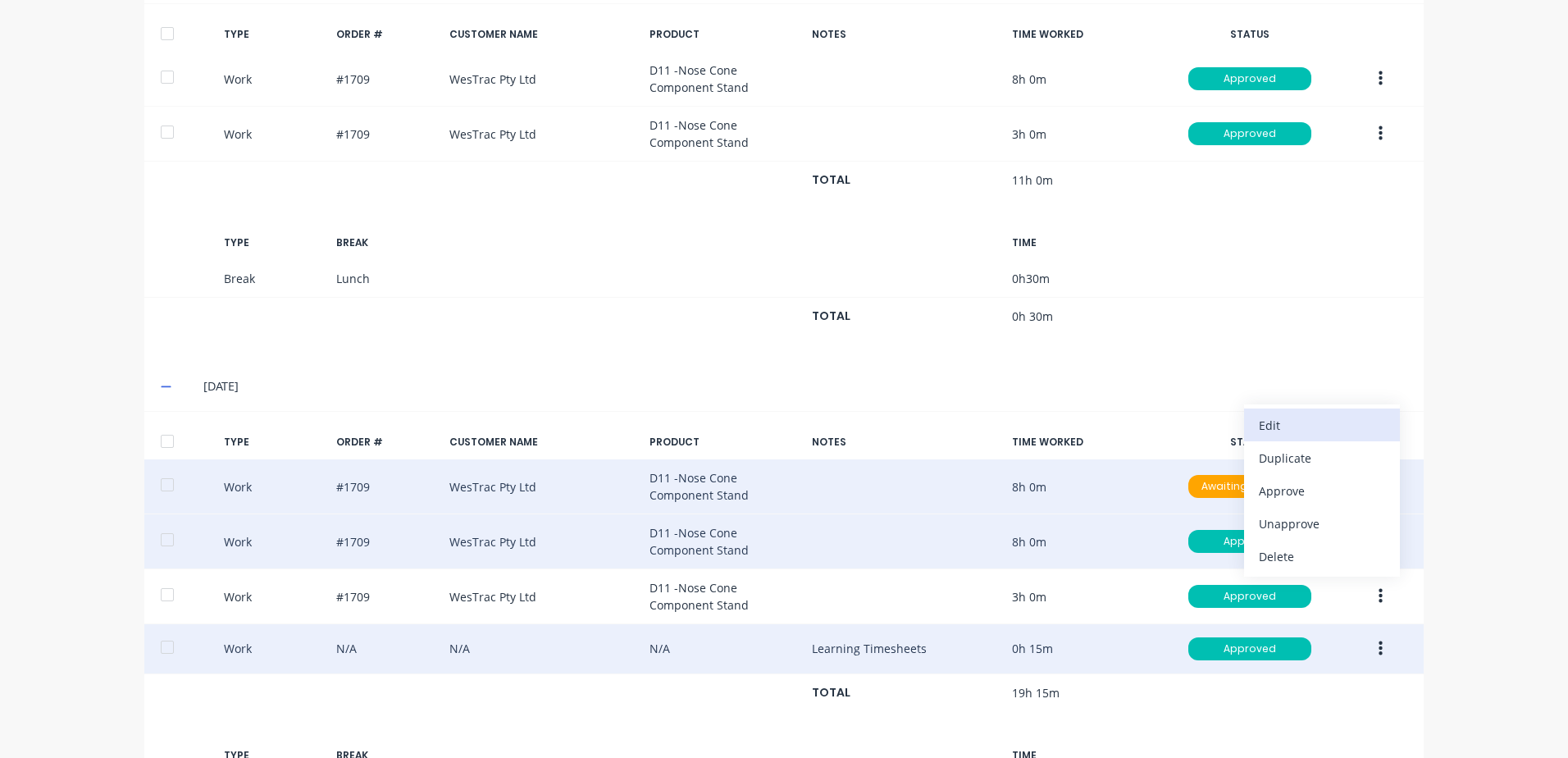
click at [1286, 426] on div "Edit" at bounding box center [1321, 425] width 126 height 24
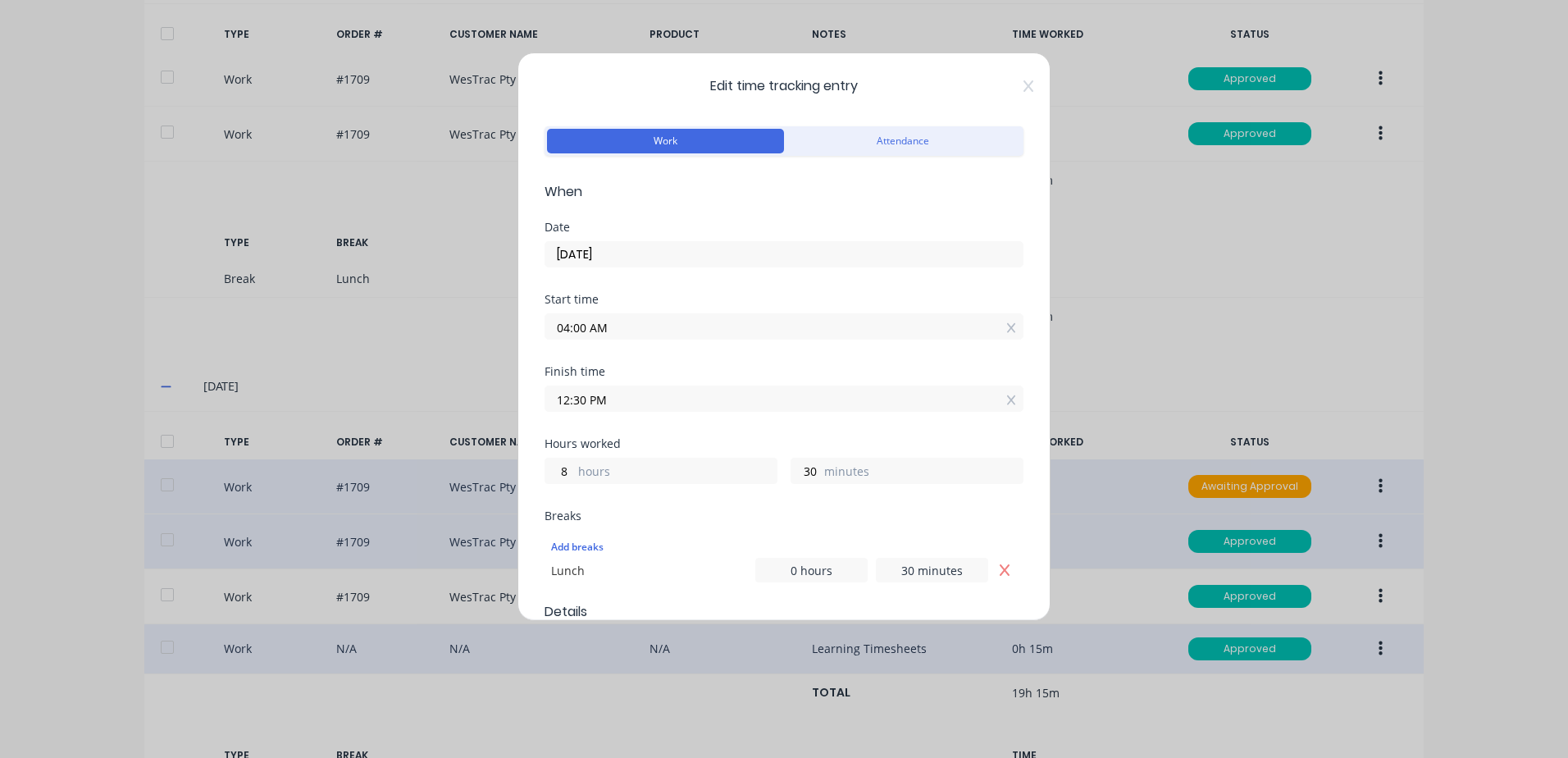
click at [640, 254] on input "[DATE]" at bounding box center [784, 254] width 477 height 25
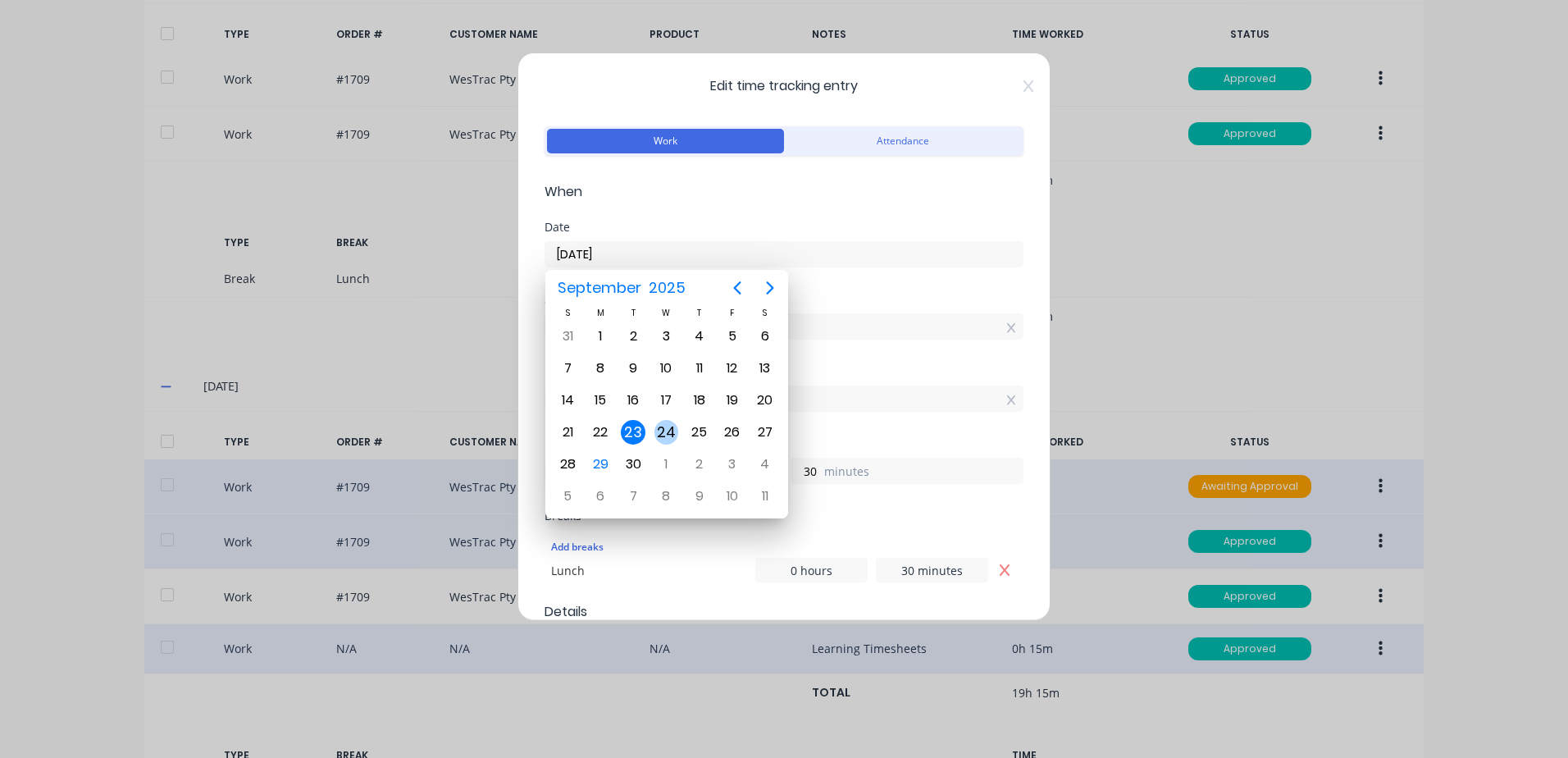
drag, startPoint x: 666, startPoint y: 432, endPoint x: 655, endPoint y: 430, distance: 11.2
click at [663, 431] on div "24" at bounding box center [667, 432] width 25 height 25
type input "[DATE]"
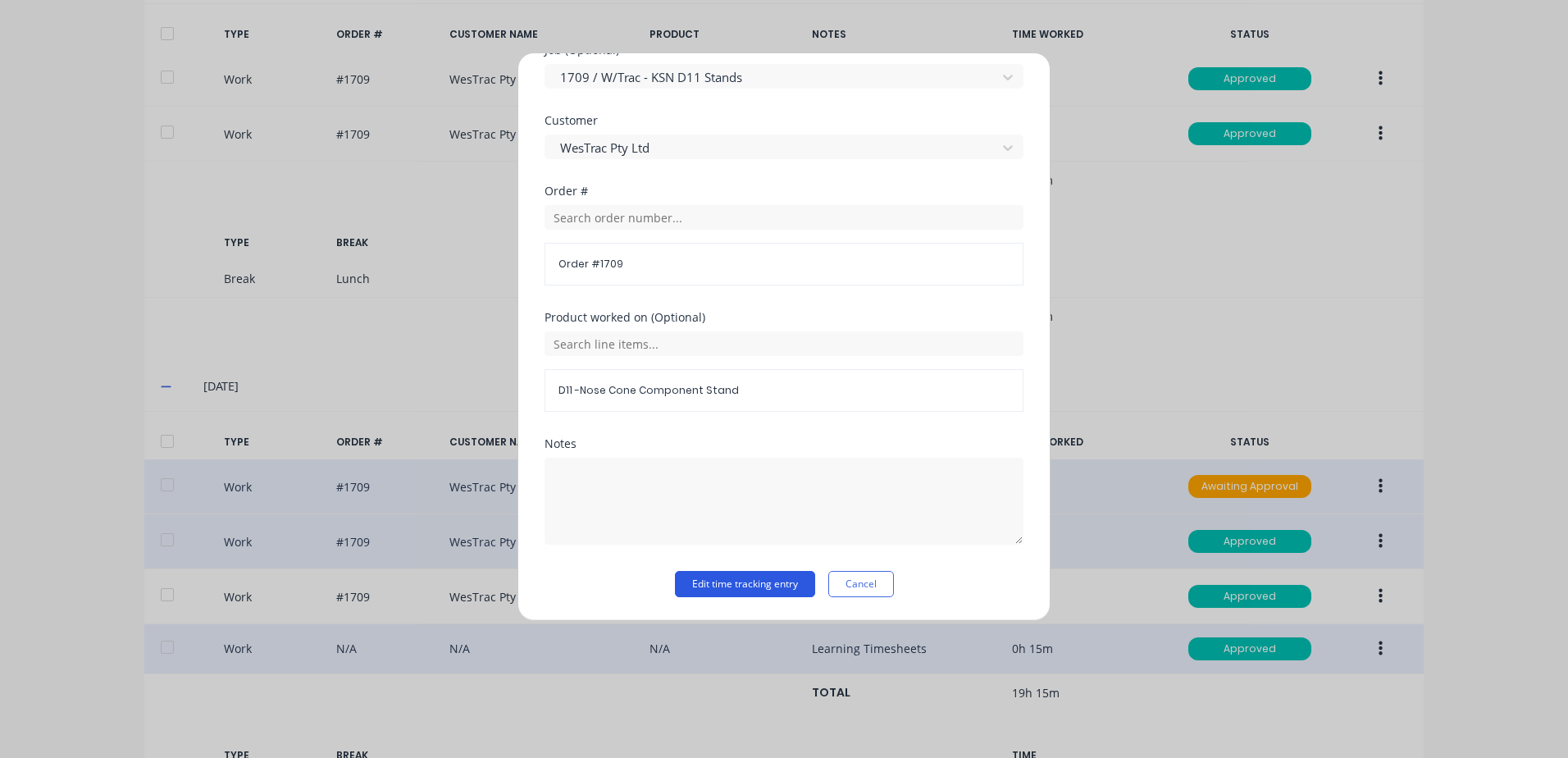
click at [694, 581] on button "Edit time tracking entry" at bounding box center [744, 584] width 141 height 27
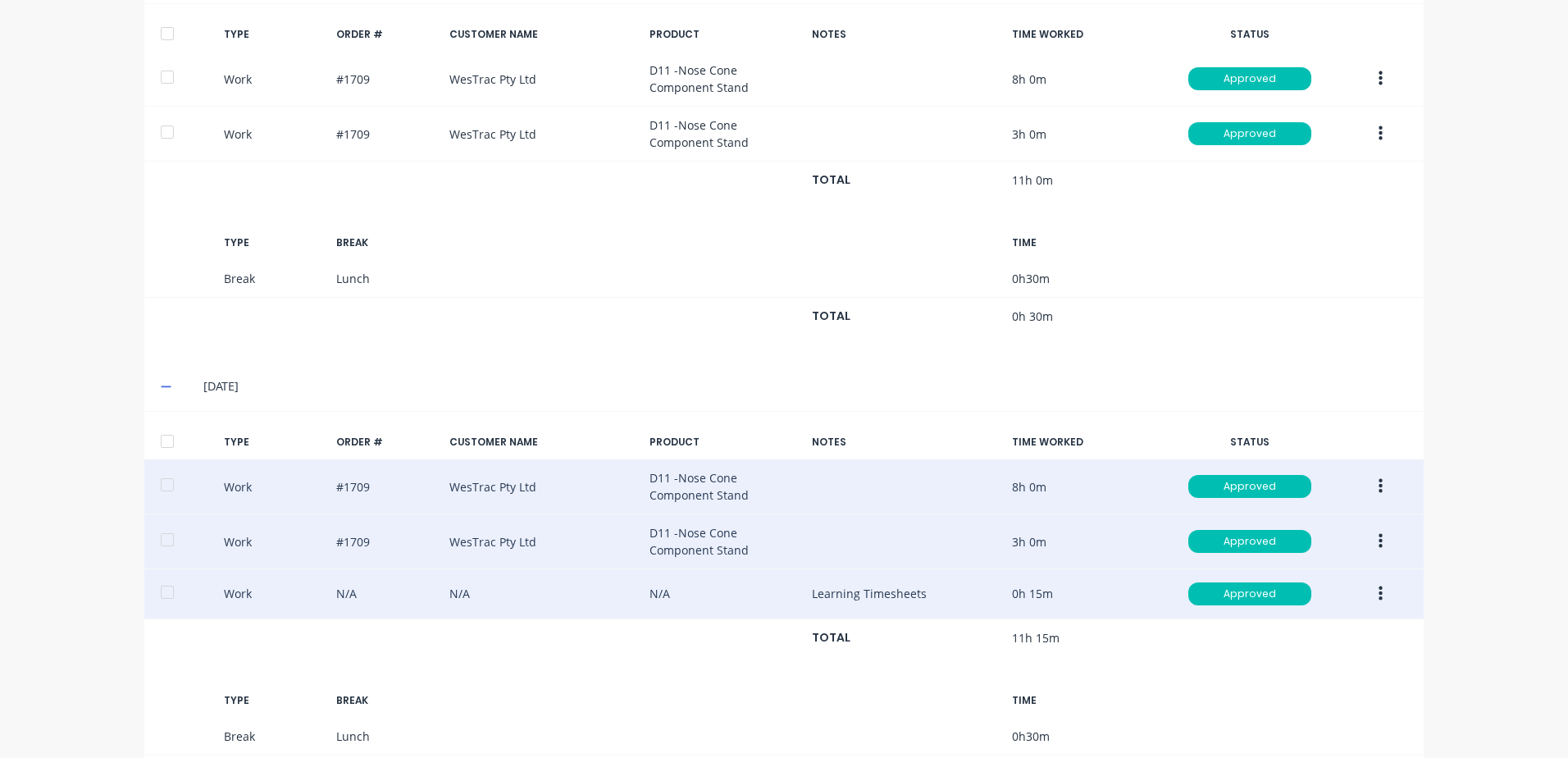
click at [1378, 541] on icon "button" at bounding box center [1380, 541] width 4 height 15
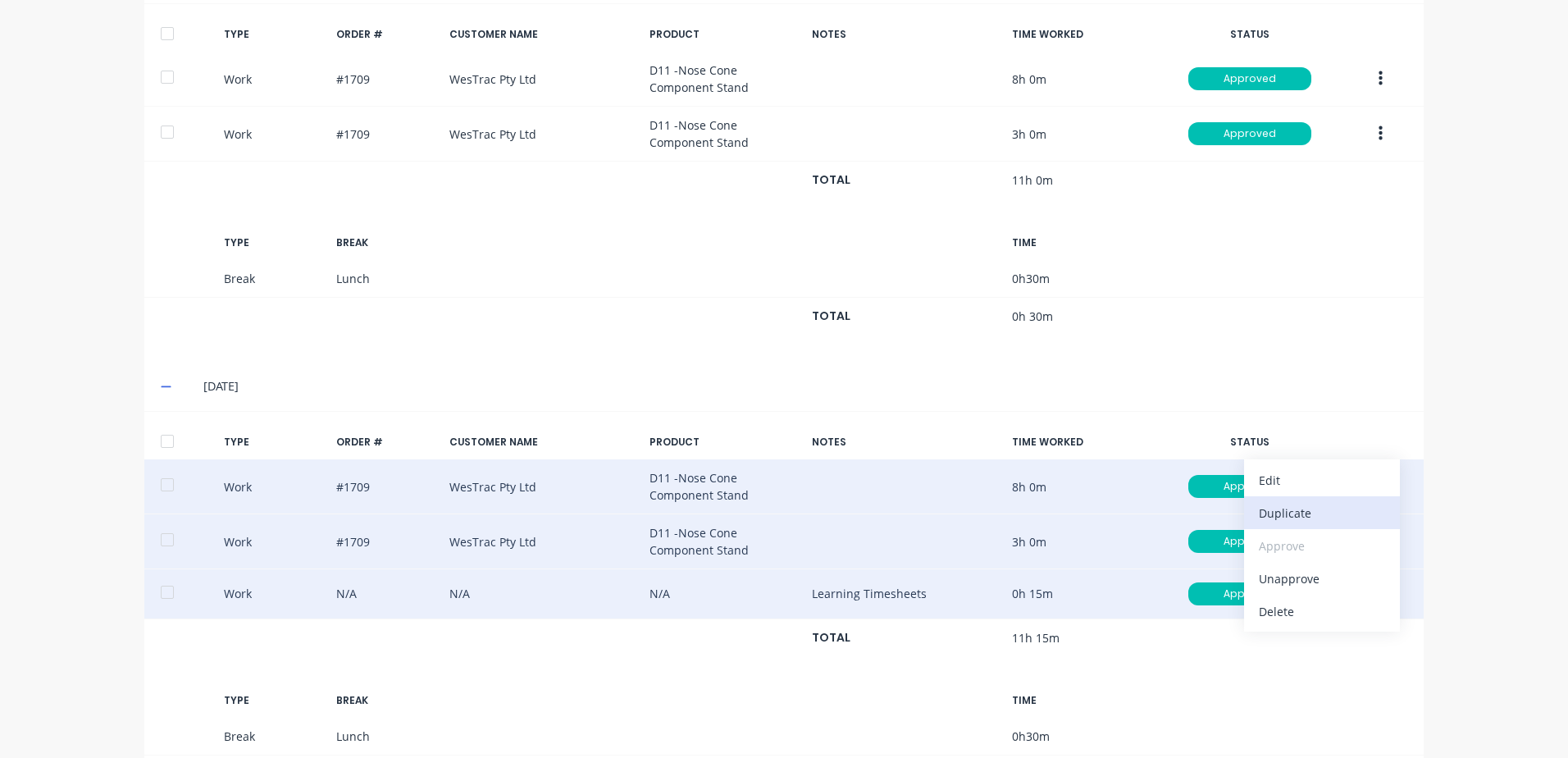
click at [1282, 515] on div "Duplicate" at bounding box center [1321, 513] width 126 height 24
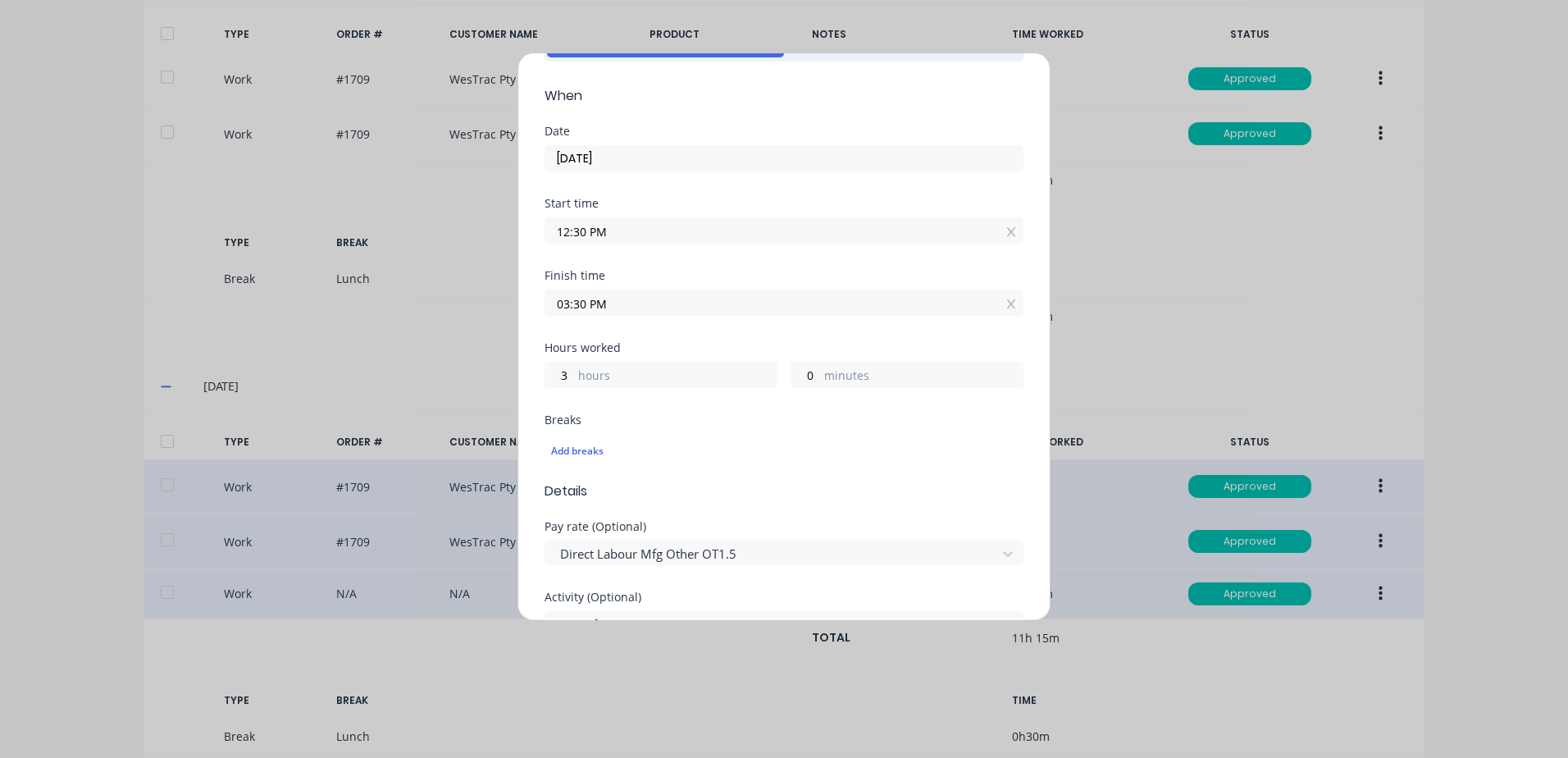
scroll to position [57, 0]
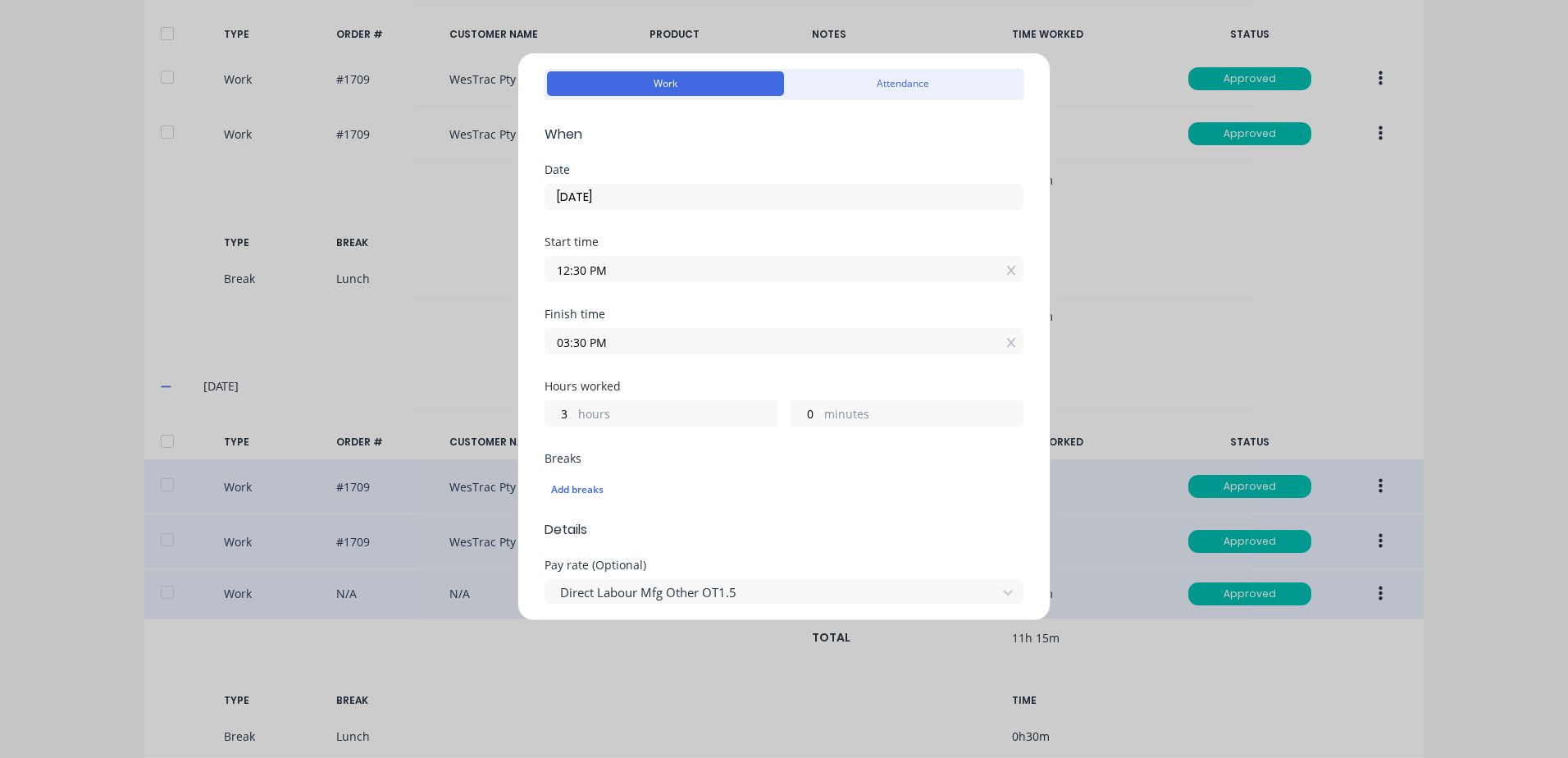
click at [626, 195] on input "[DATE]" at bounding box center [784, 197] width 477 height 25
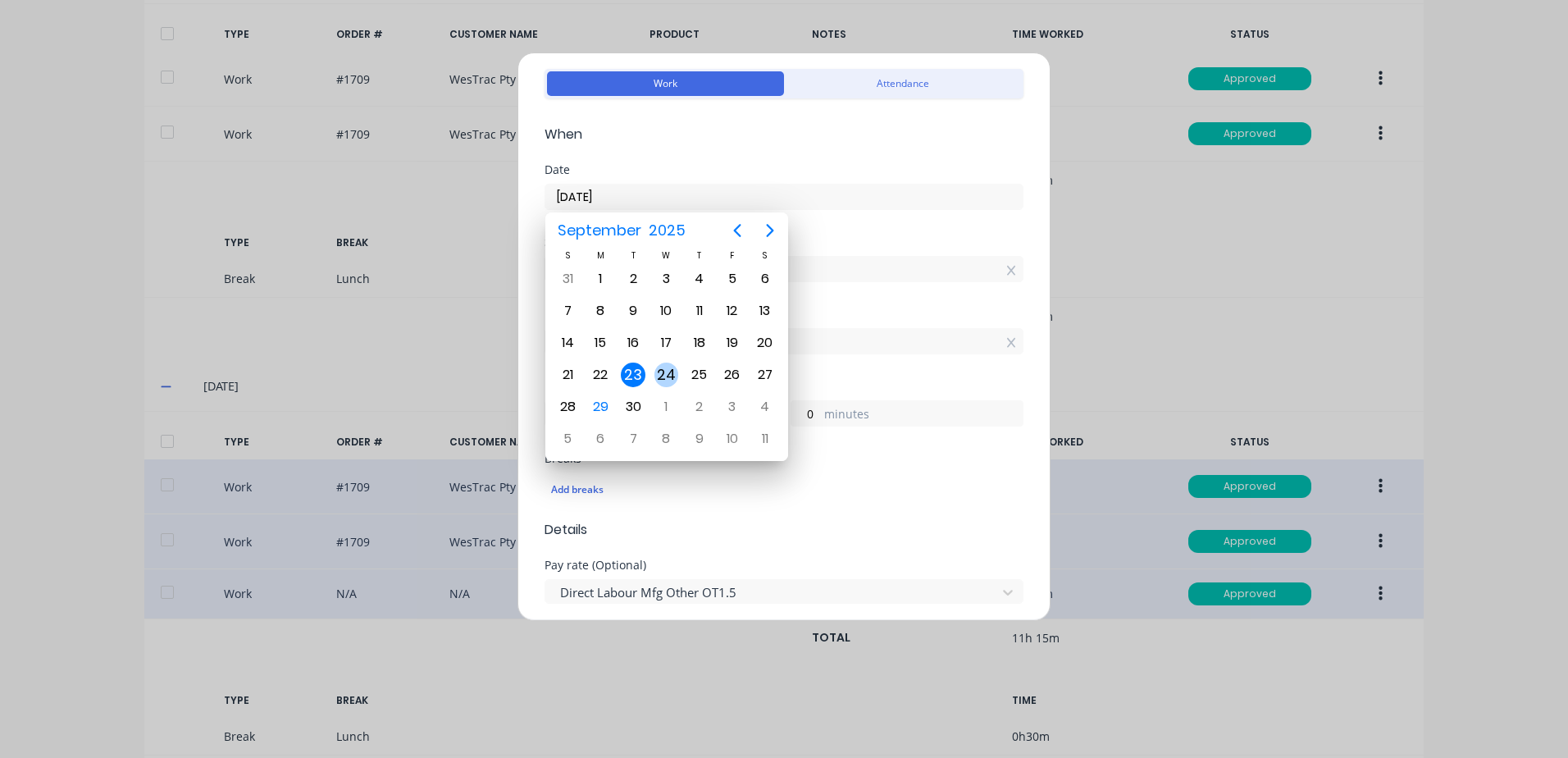
click at [668, 369] on div "24" at bounding box center [667, 375] width 25 height 25
type input "[DATE]"
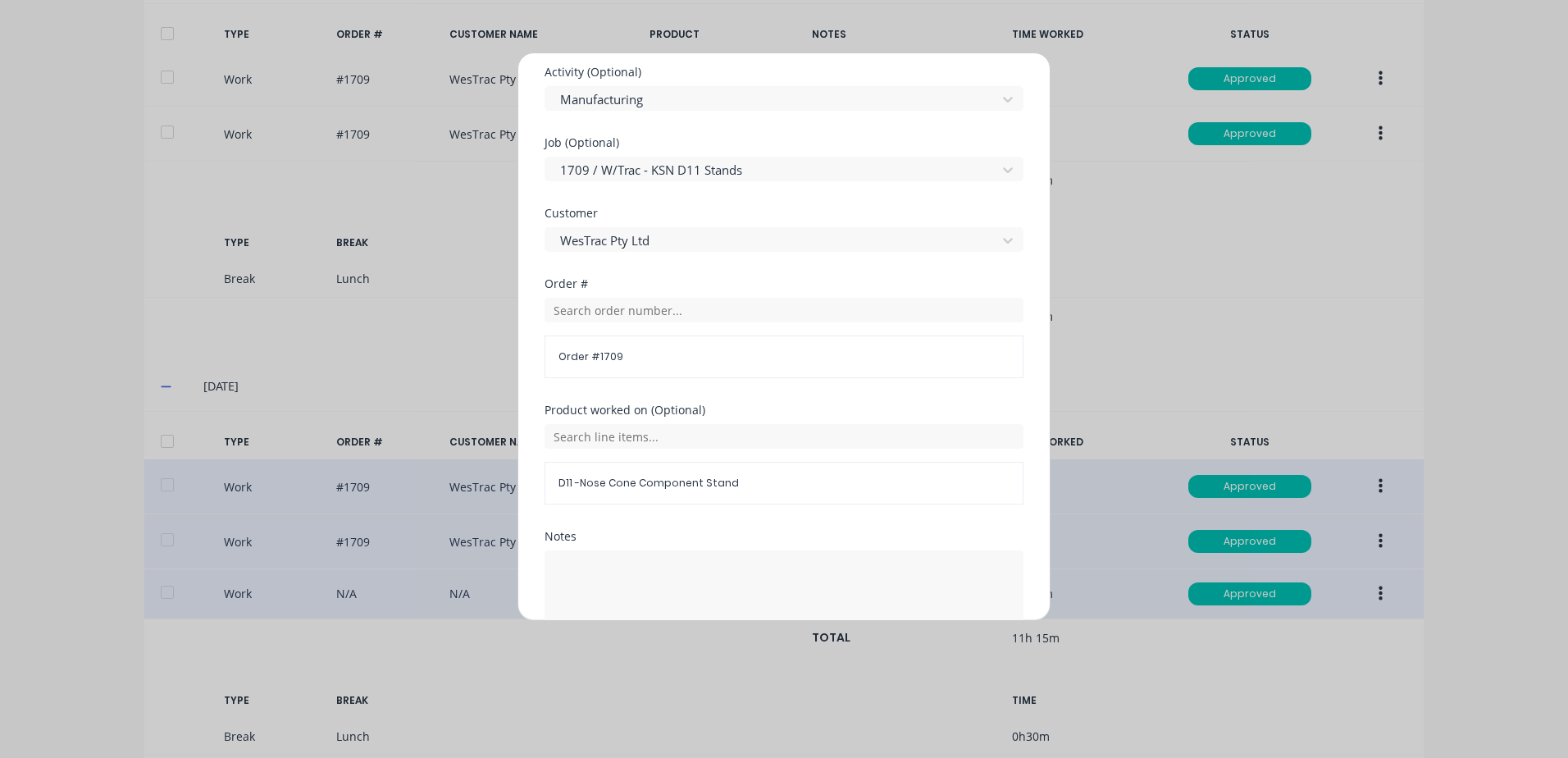
scroll to position [714, 0]
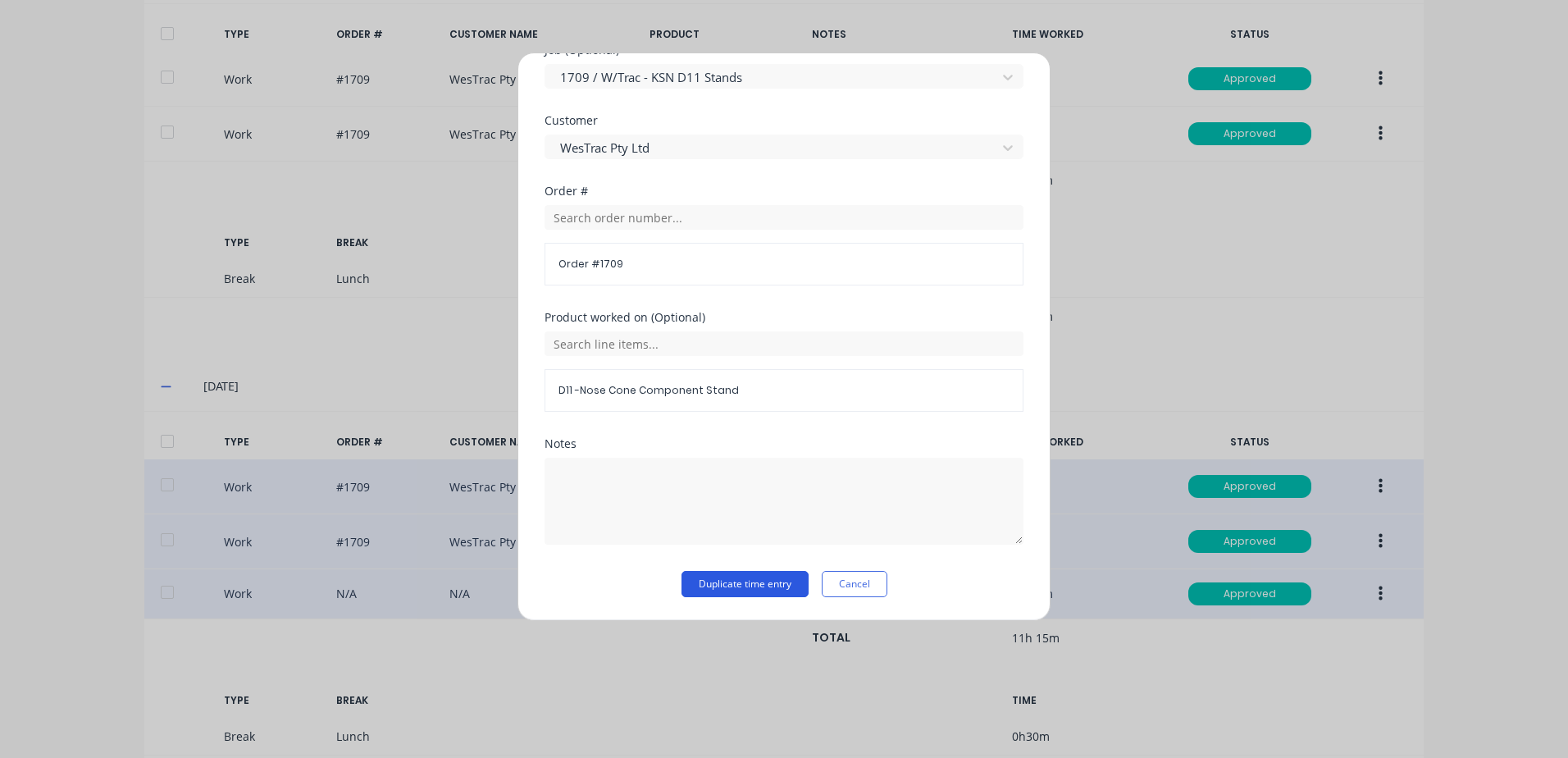
click at [714, 577] on button "Duplicate time entry" at bounding box center [744, 584] width 127 height 27
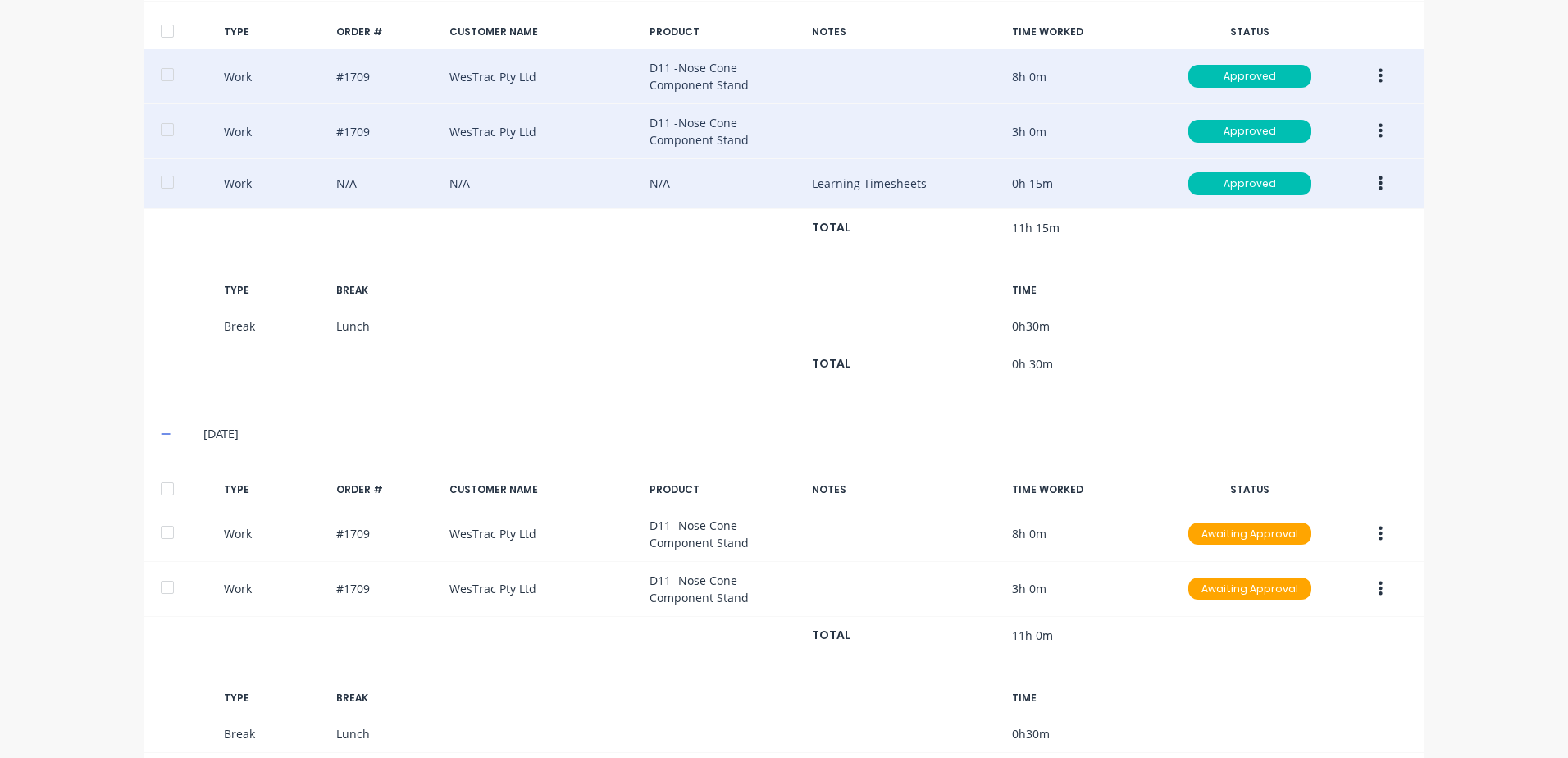
scroll to position [1016, 0]
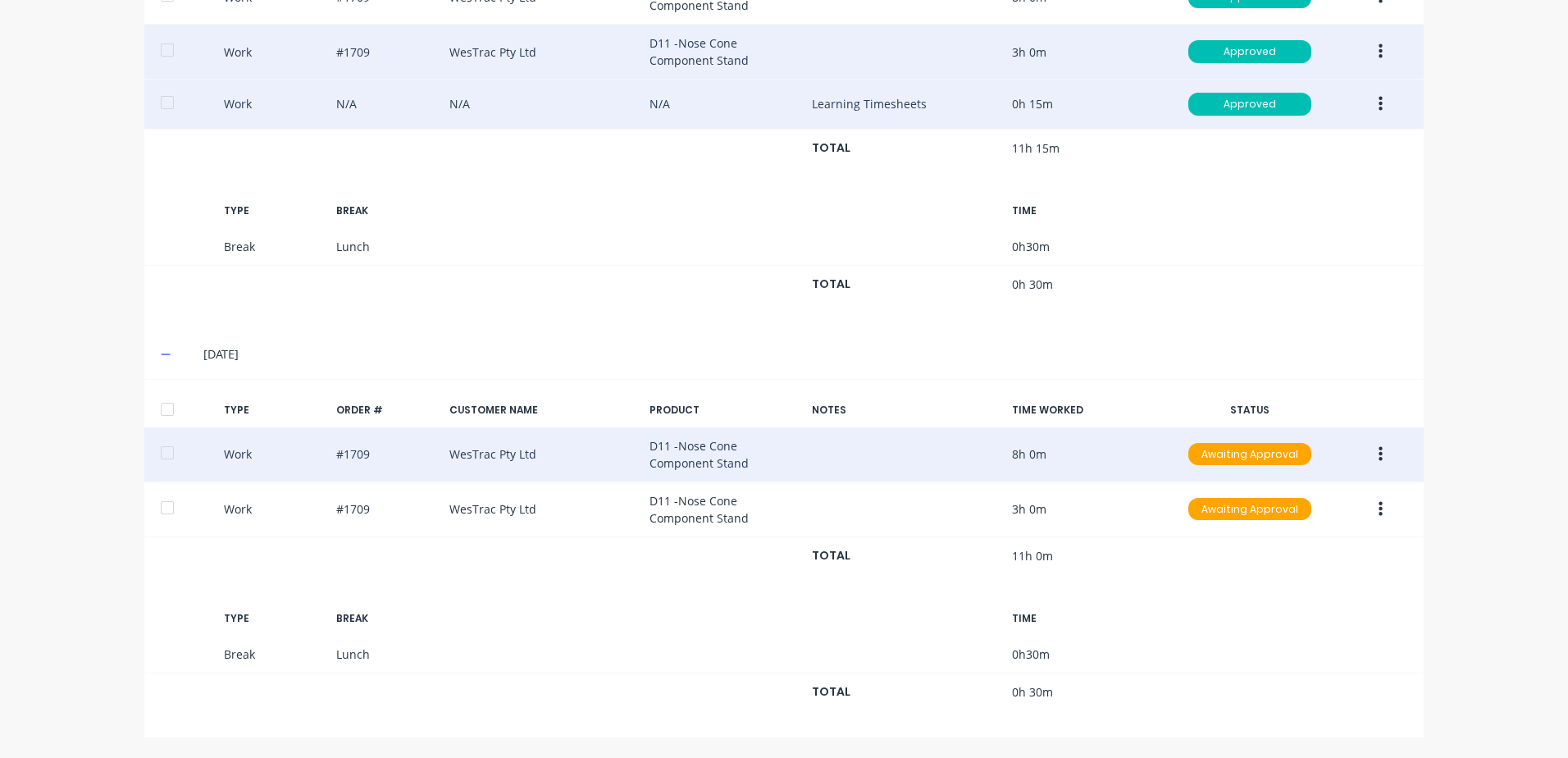
click at [1371, 455] on button "button" at bounding box center [1380, 454] width 38 height 29
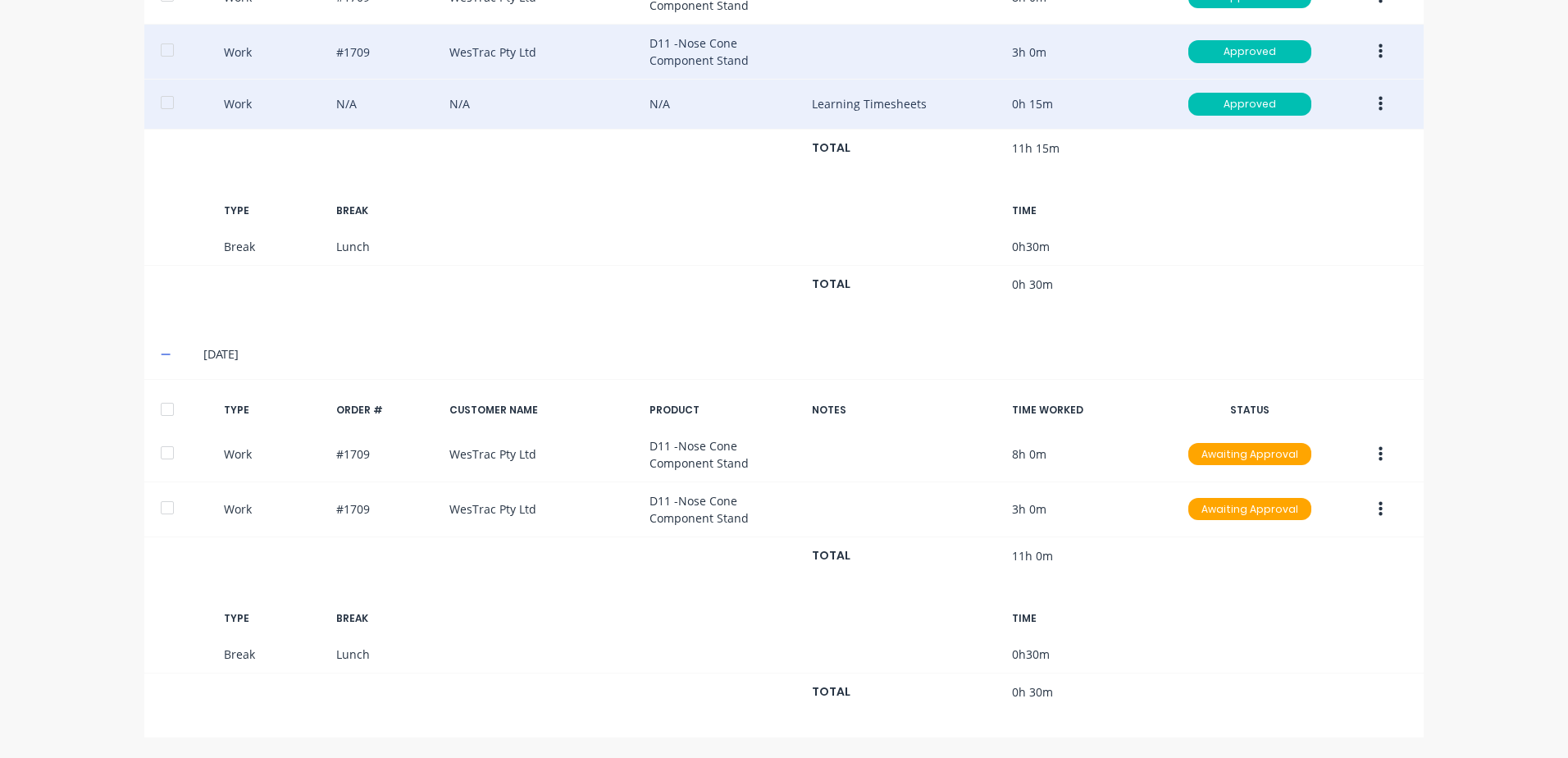
click at [161, 407] on div at bounding box center [166, 409] width 32 height 32
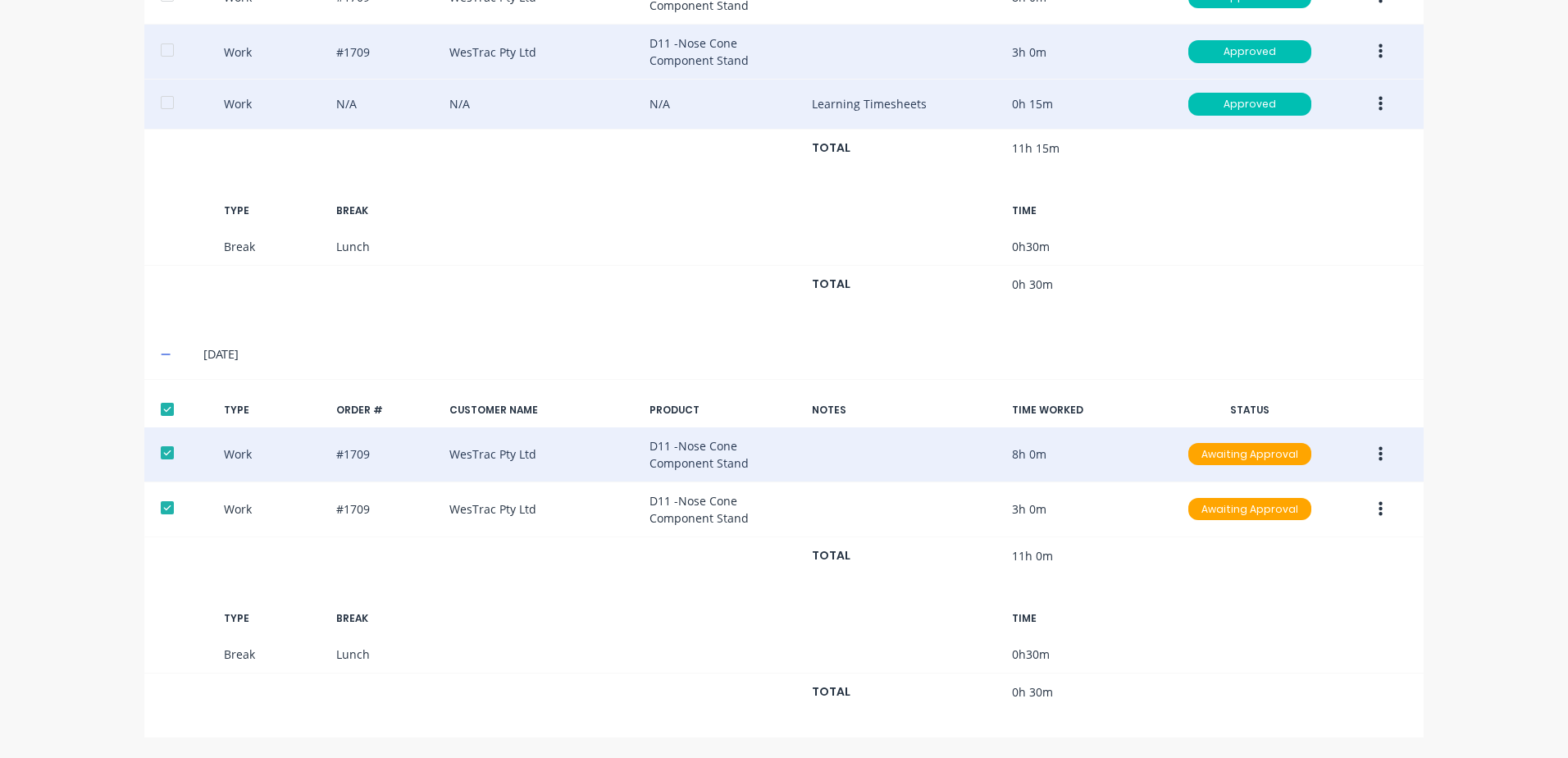
click at [1378, 452] on icon "button" at bounding box center [1380, 454] width 4 height 18
click at [1279, 458] on div "Approve" at bounding box center [1321, 458] width 126 height 24
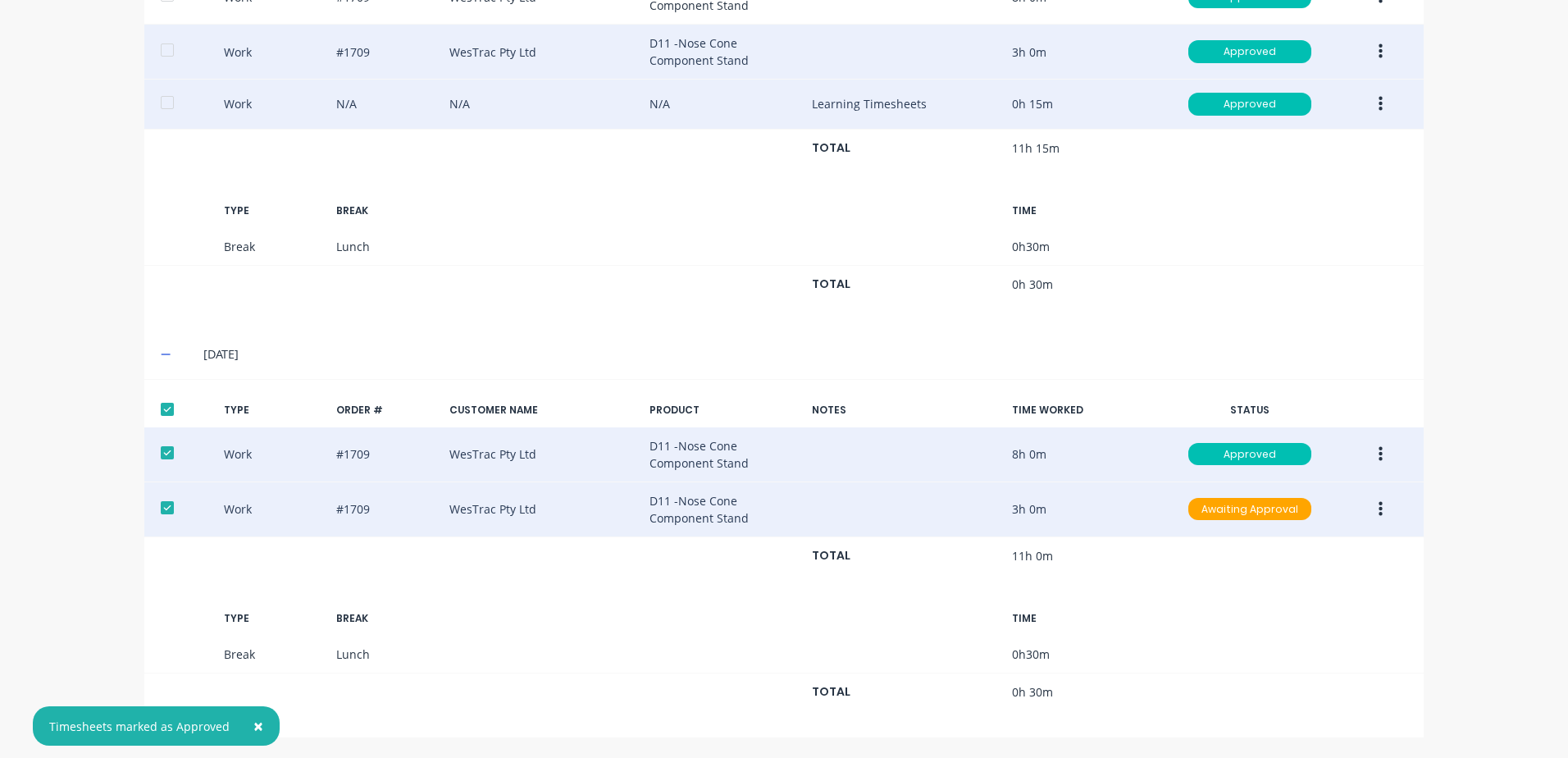
click at [1378, 511] on icon "button" at bounding box center [1380, 509] width 4 height 18
click at [1278, 511] on div "Approve" at bounding box center [1321, 513] width 126 height 24
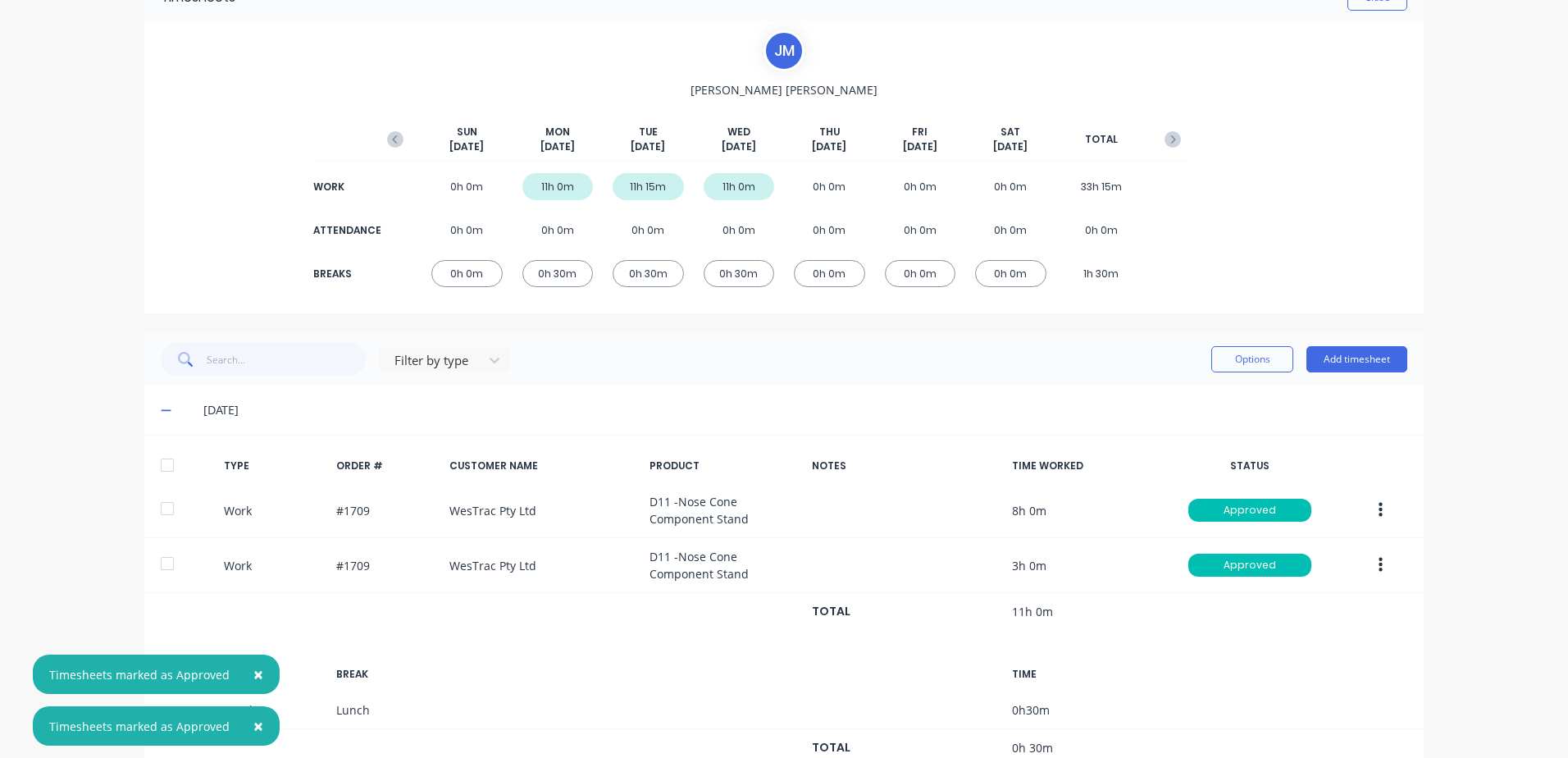
scroll to position [0, 0]
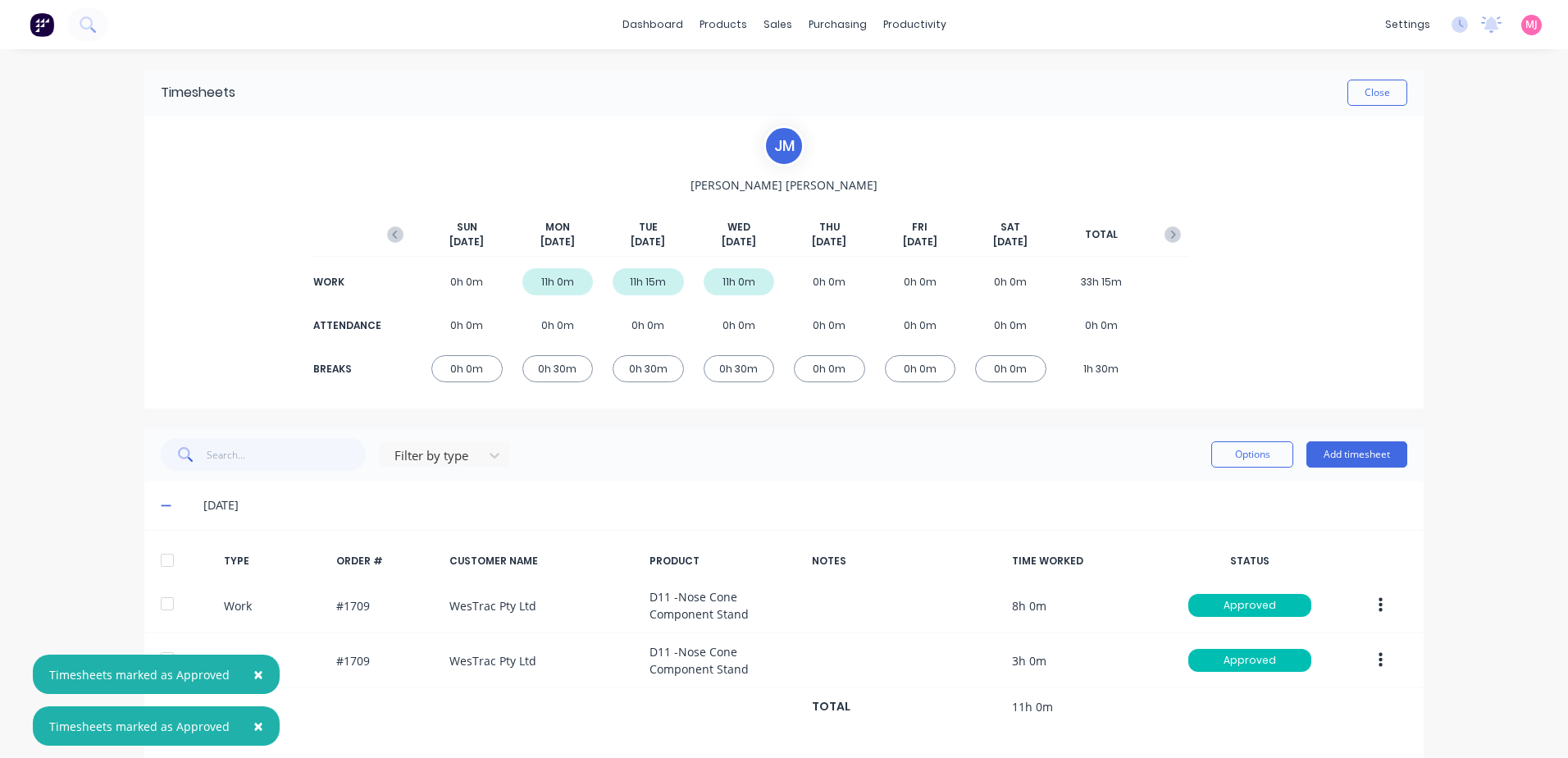
click at [170, 549] on div at bounding box center [166, 559] width 32 height 32
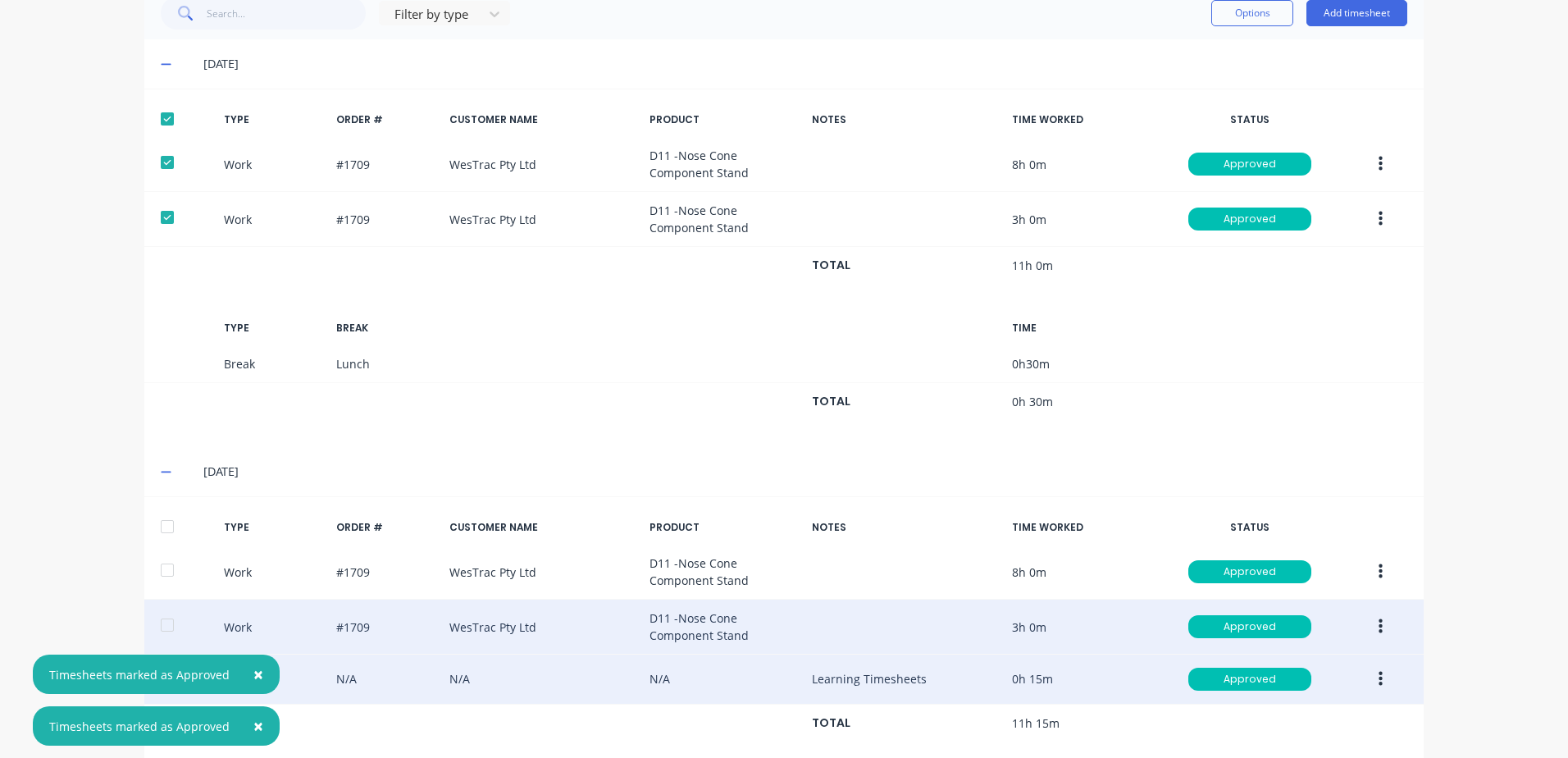
scroll to position [492, 0]
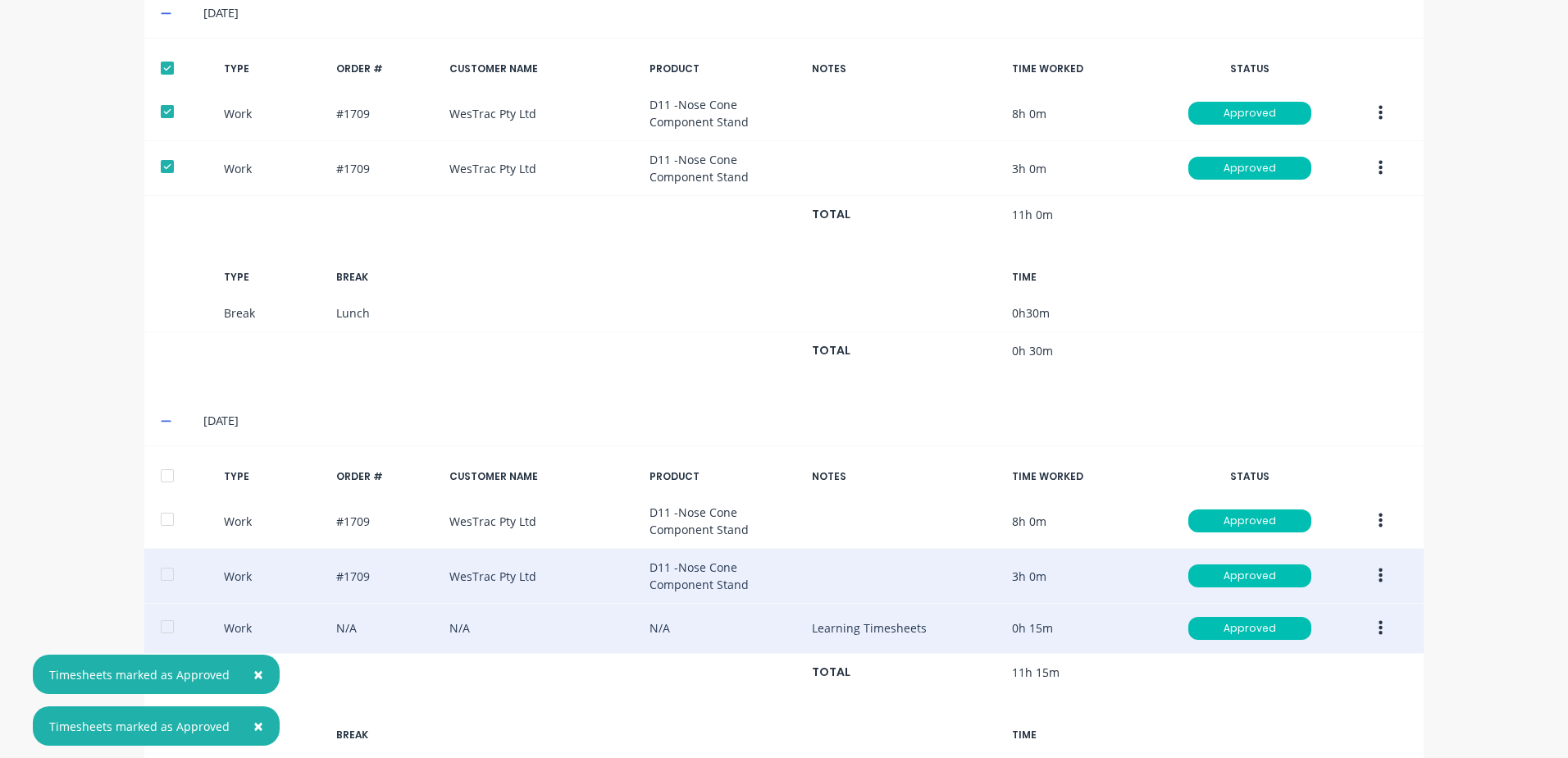
click at [156, 474] on div at bounding box center [166, 475] width 32 height 32
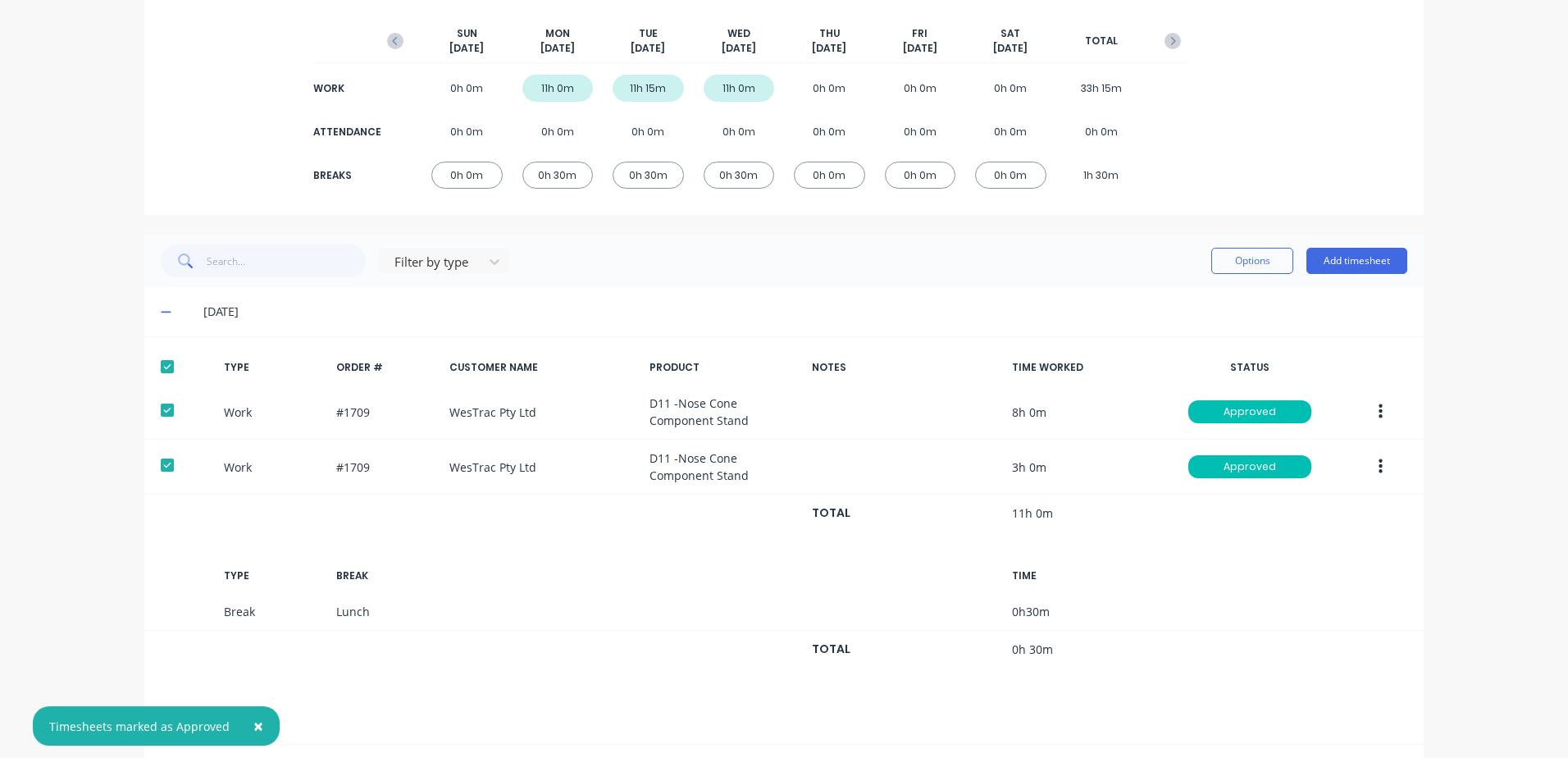
scroll to position [0, 0]
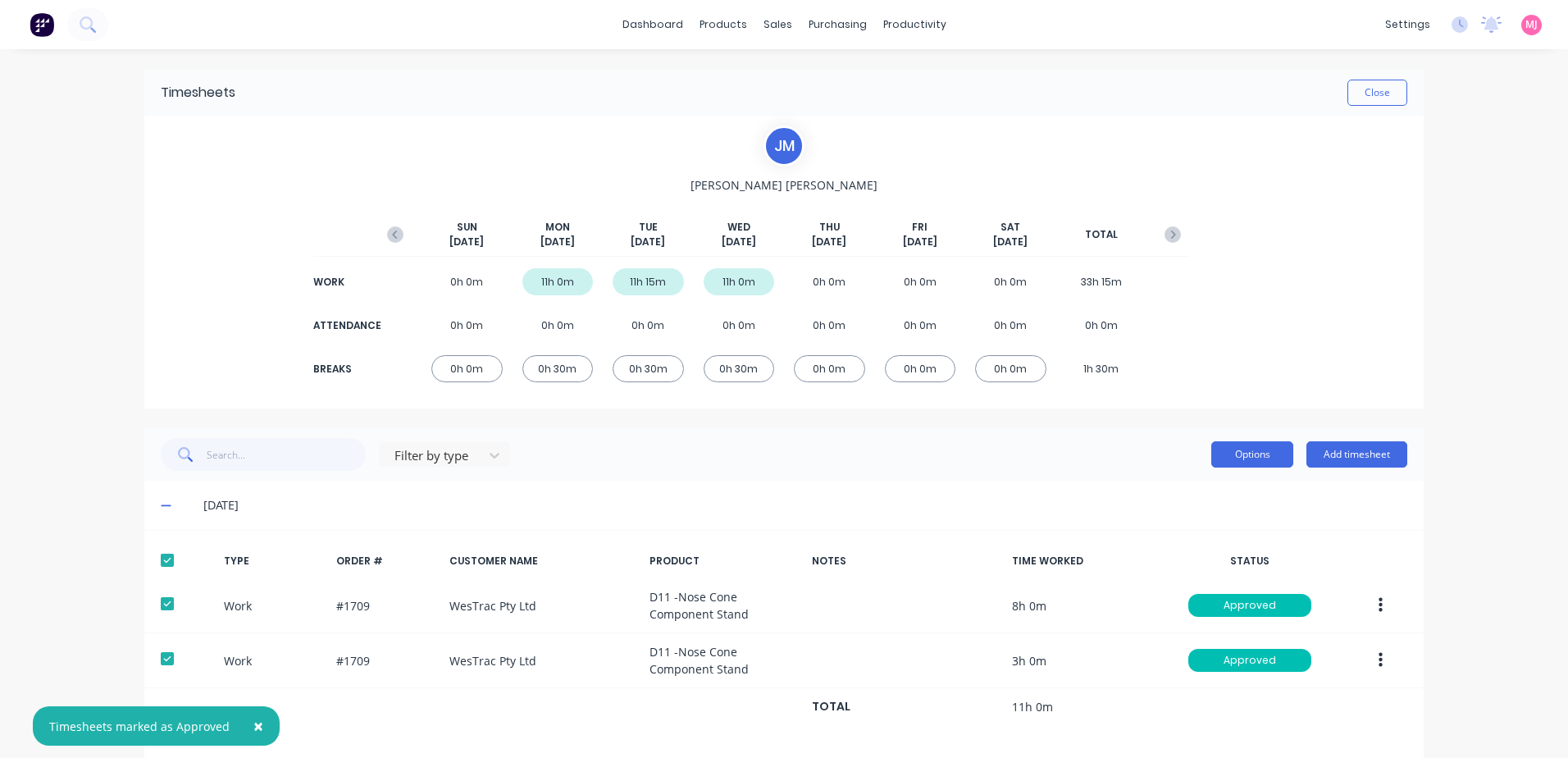
drag, startPoint x: 1251, startPoint y: 457, endPoint x: 1250, endPoint y: 447, distance: 10.0
click at [1250, 454] on button "Options" at bounding box center [1251, 454] width 82 height 27
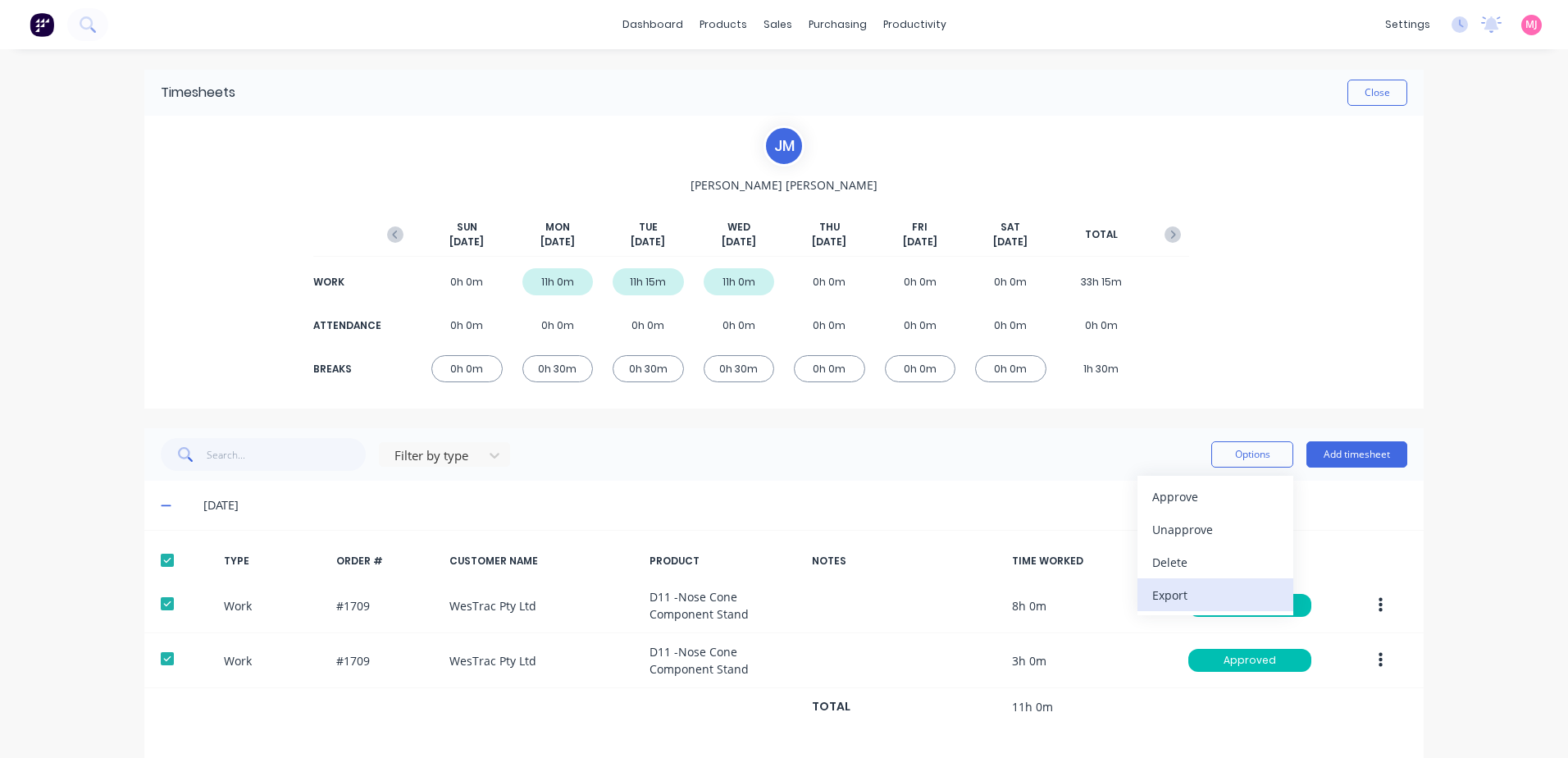
click at [1171, 597] on div "Export" at bounding box center [1215, 595] width 126 height 24
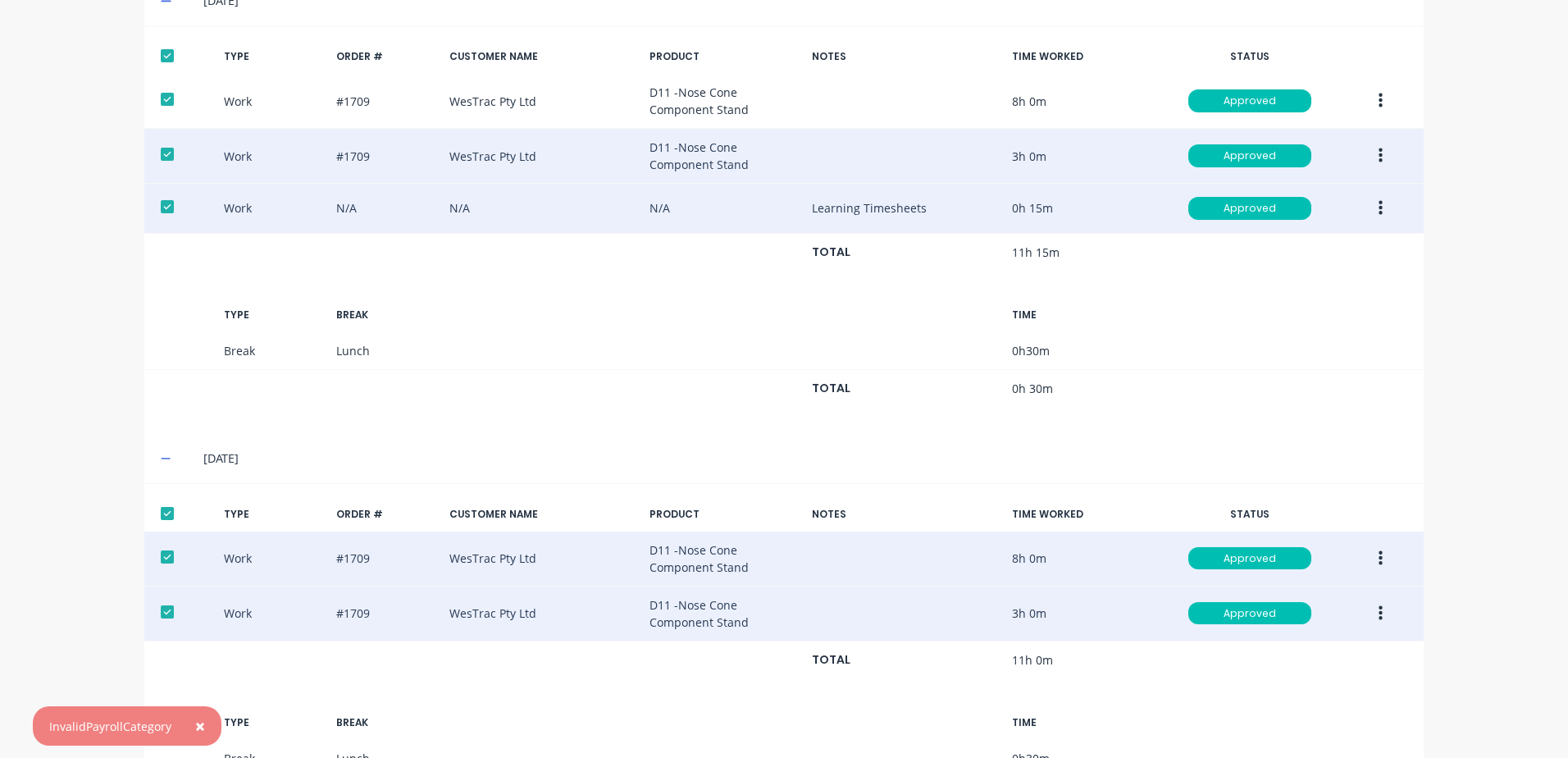
scroll to position [1016, 0]
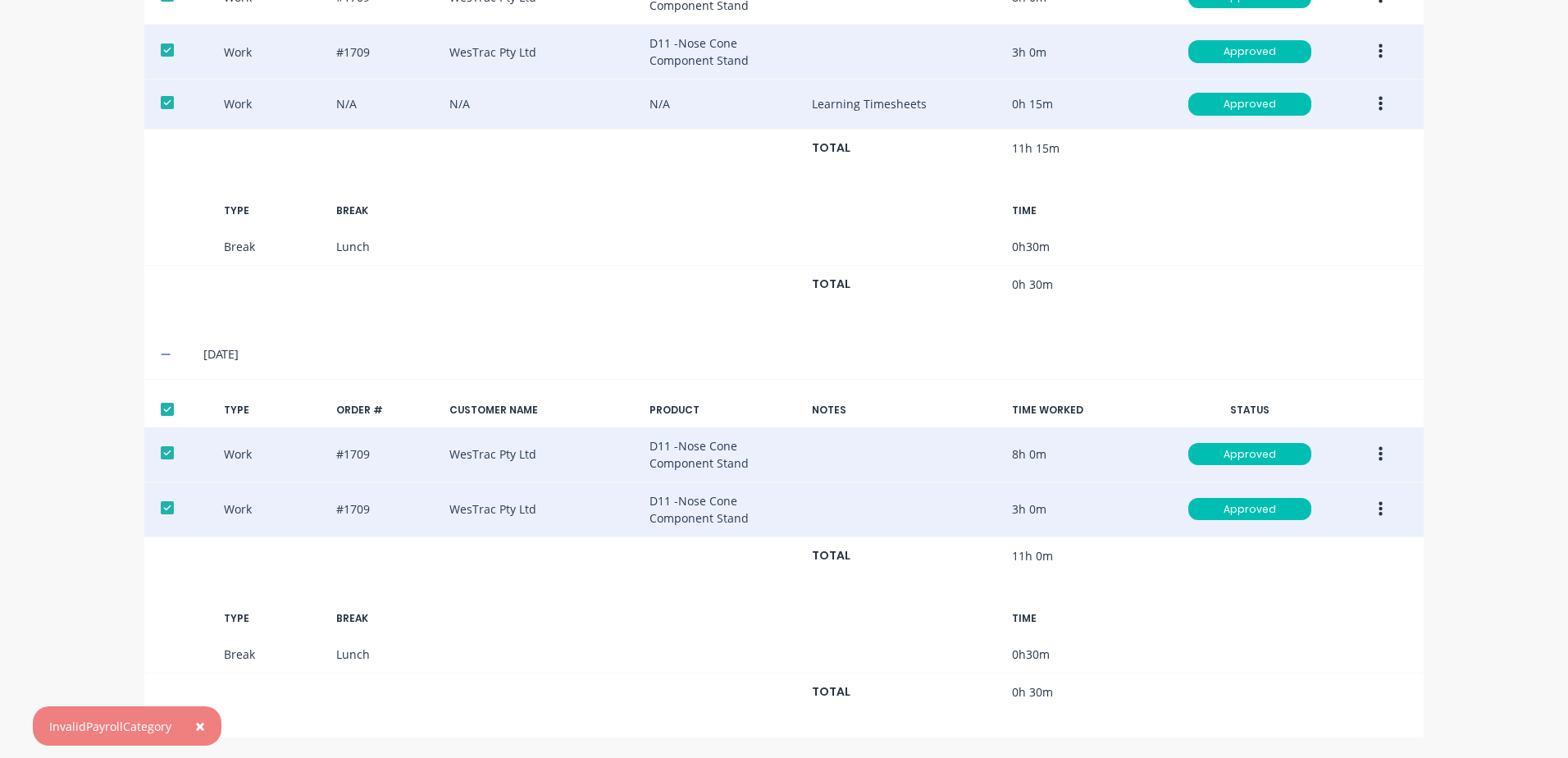
click at [1371, 506] on button "button" at bounding box center [1380, 509] width 38 height 29
click at [1270, 447] on div "Edit" at bounding box center [1321, 447] width 126 height 24
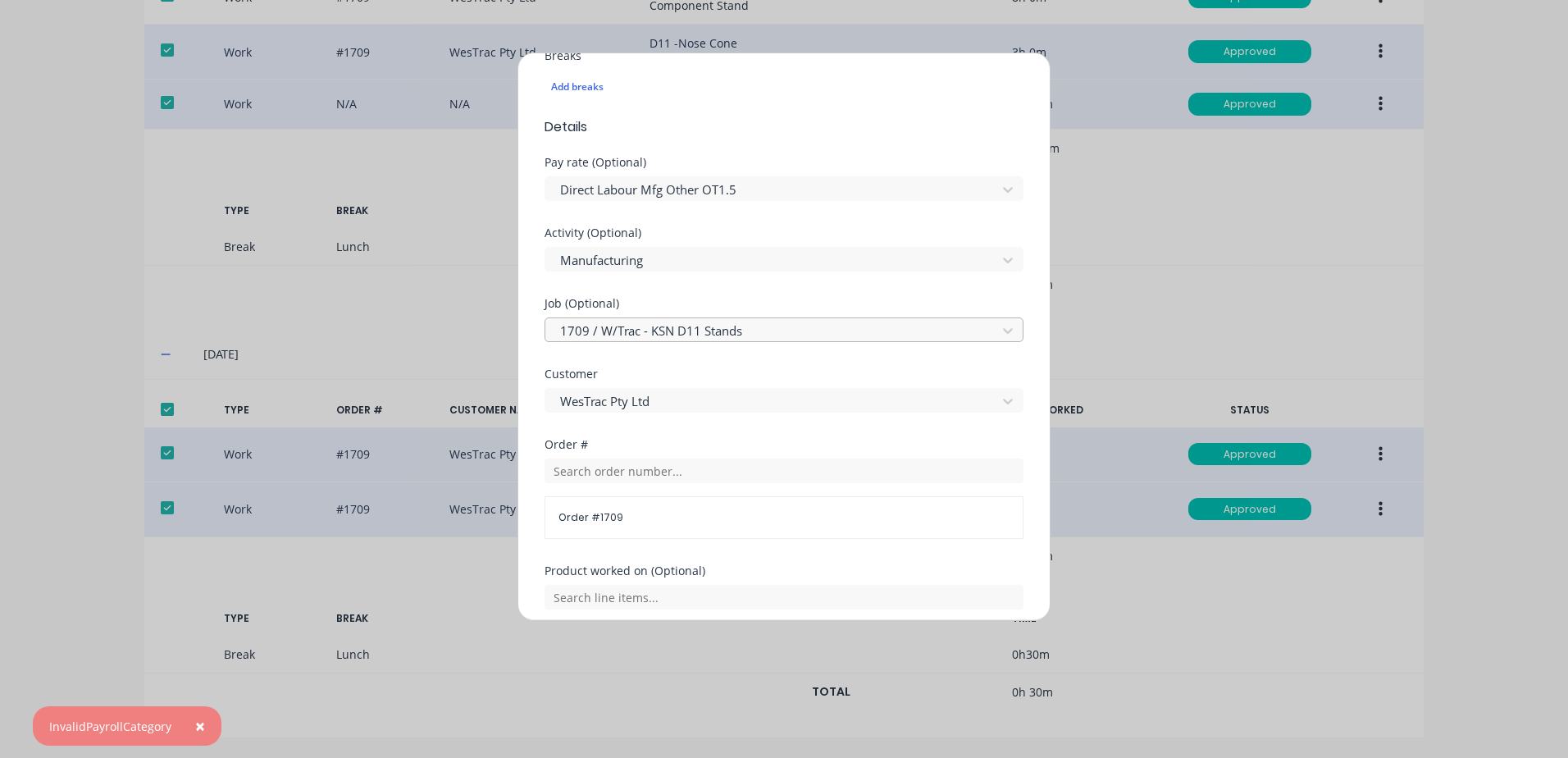
scroll to position [714, 0]
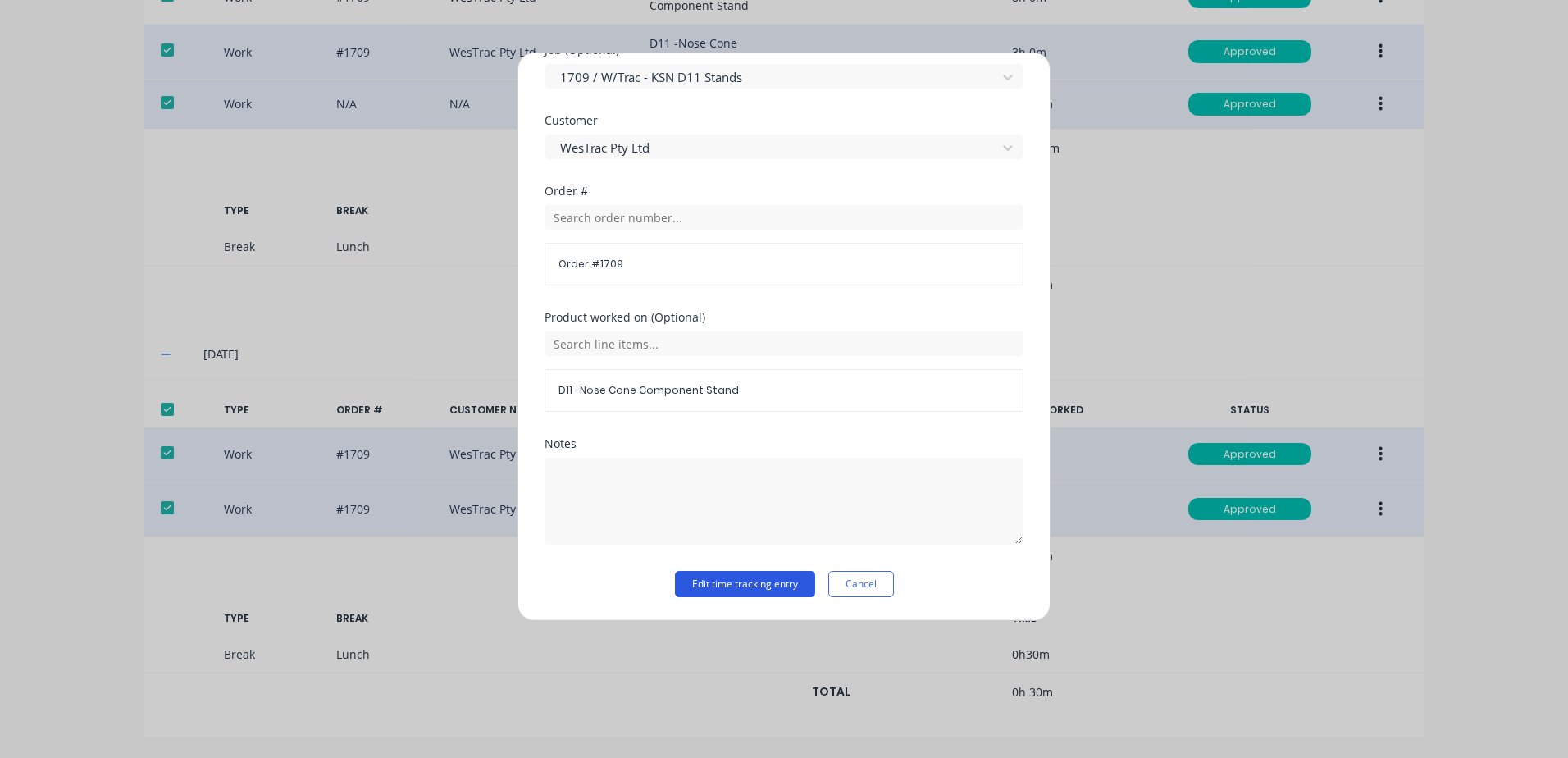
click at [704, 582] on button "Edit time tracking entry" at bounding box center [744, 584] width 141 height 27
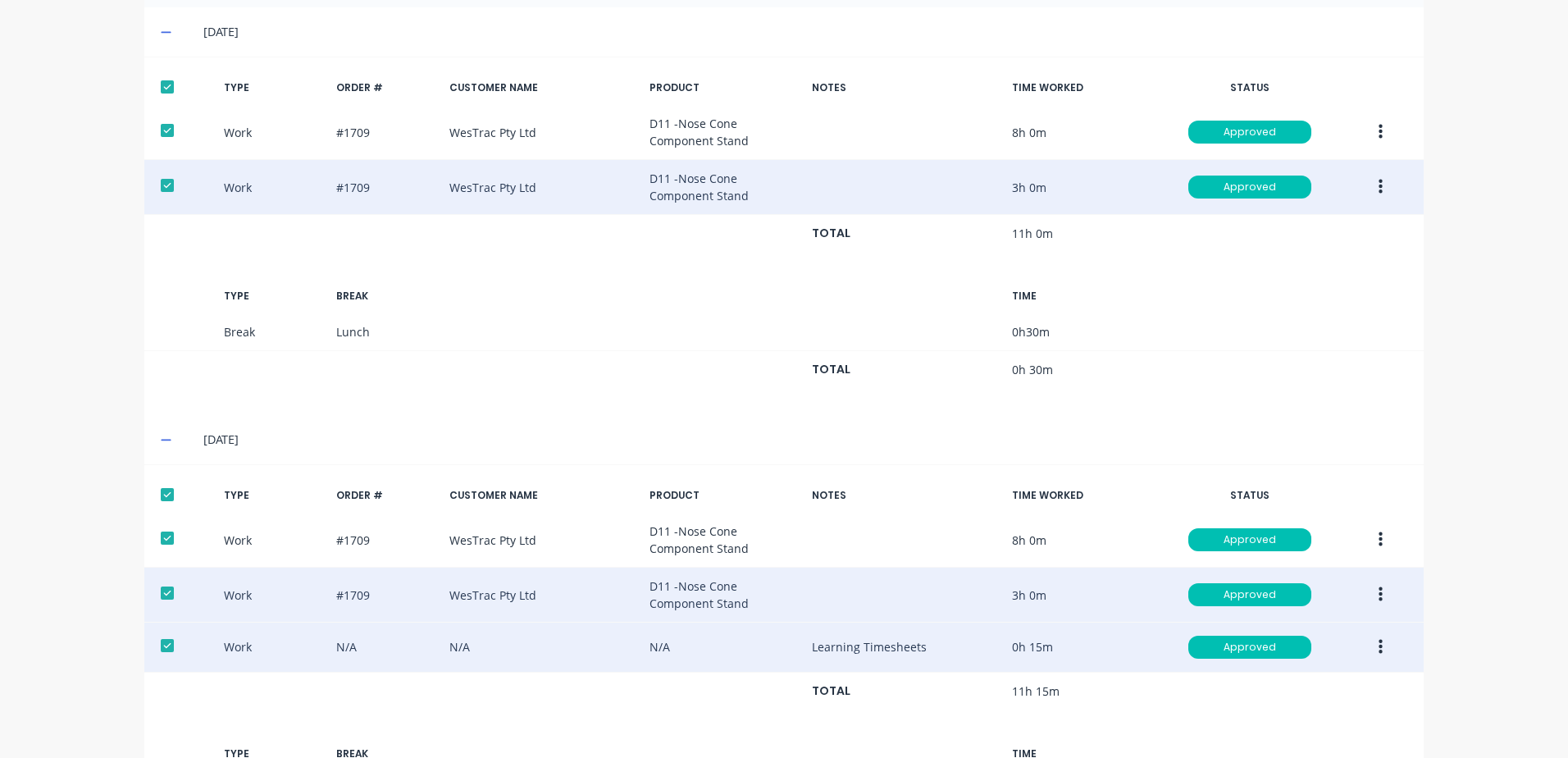
scroll to position [442, 0]
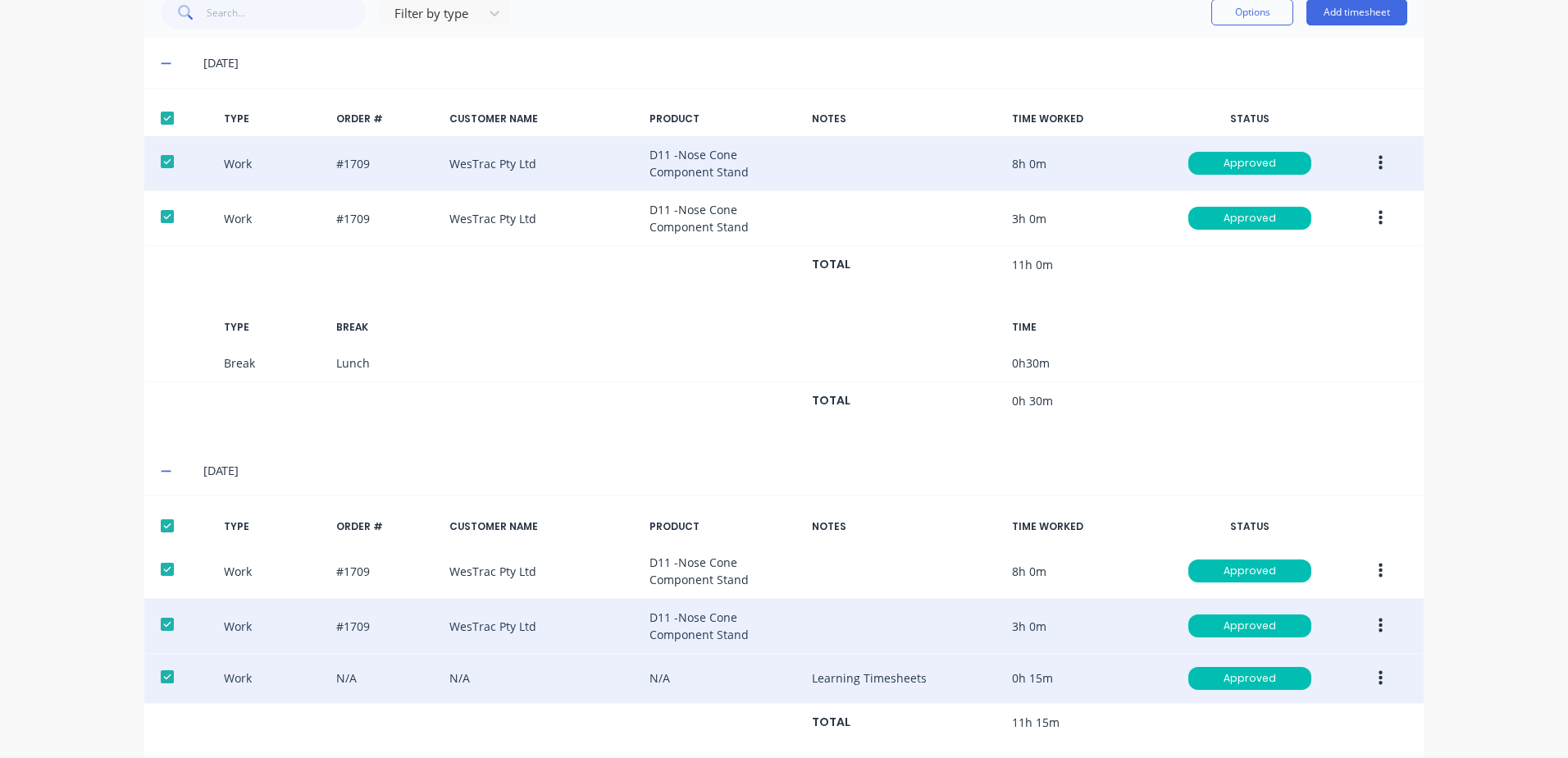
click at [1376, 162] on button "button" at bounding box center [1380, 163] width 38 height 29
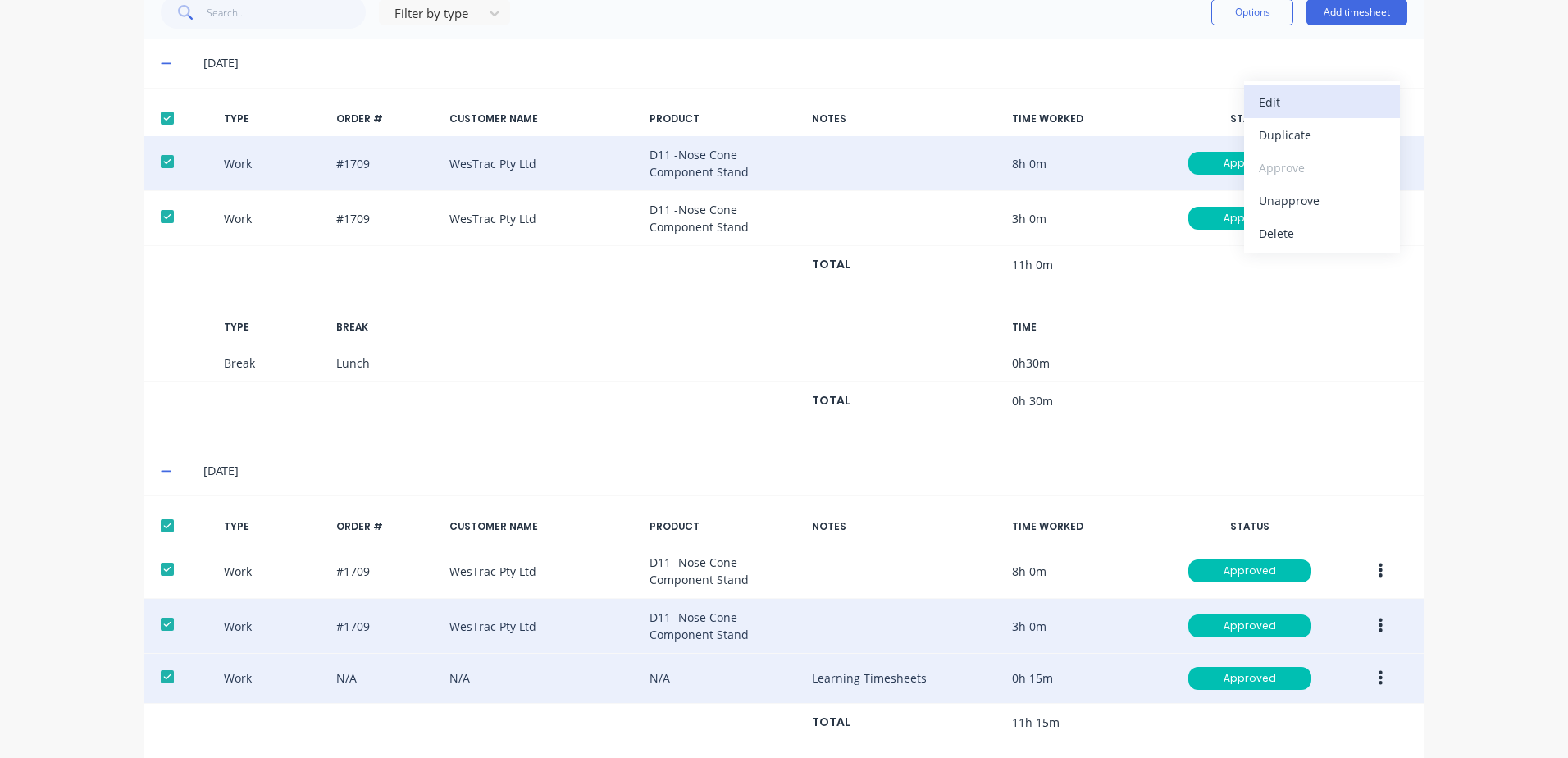
click at [1273, 102] on div "Edit" at bounding box center [1321, 102] width 126 height 24
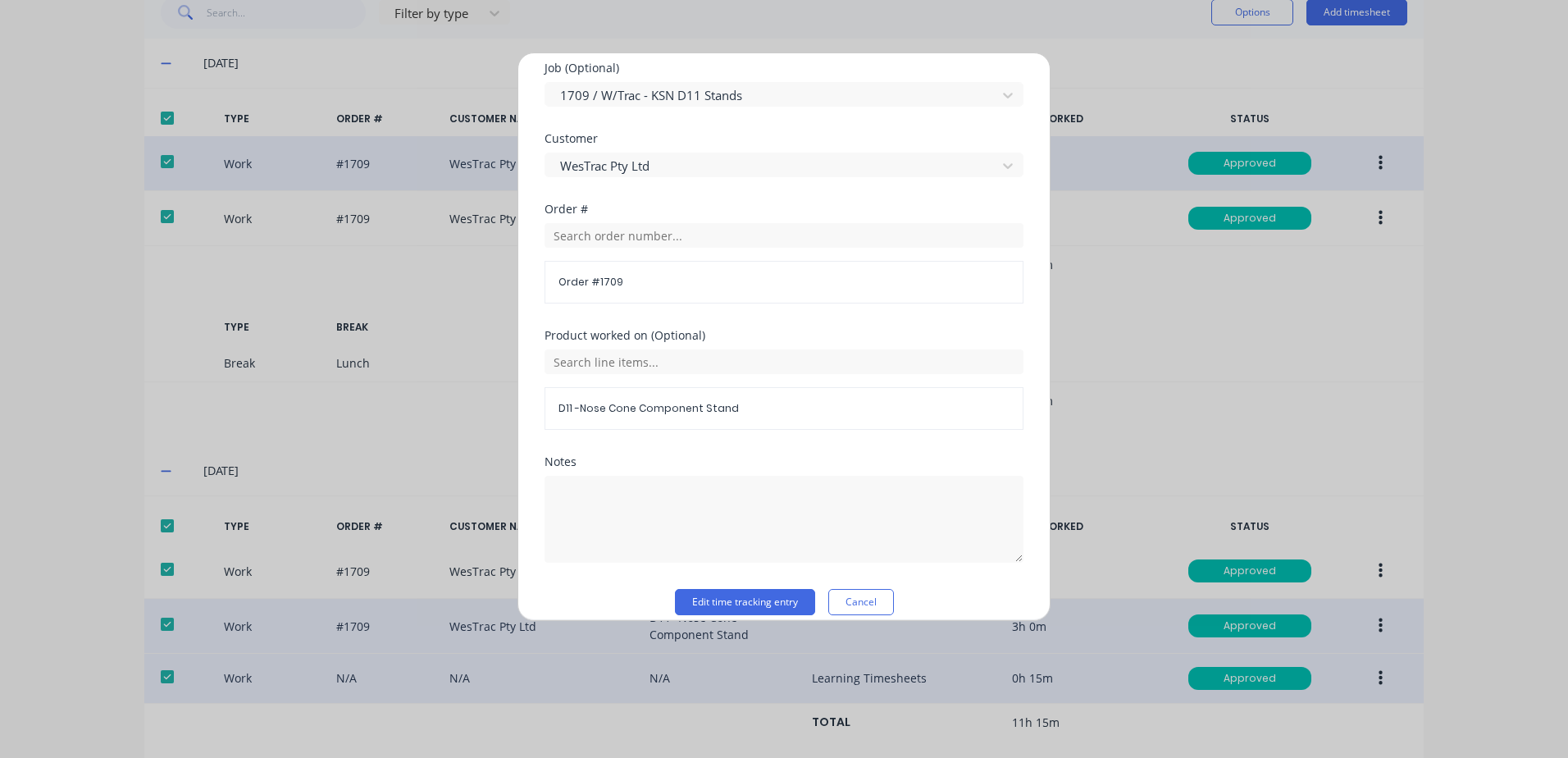
scroll to position [738, 0]
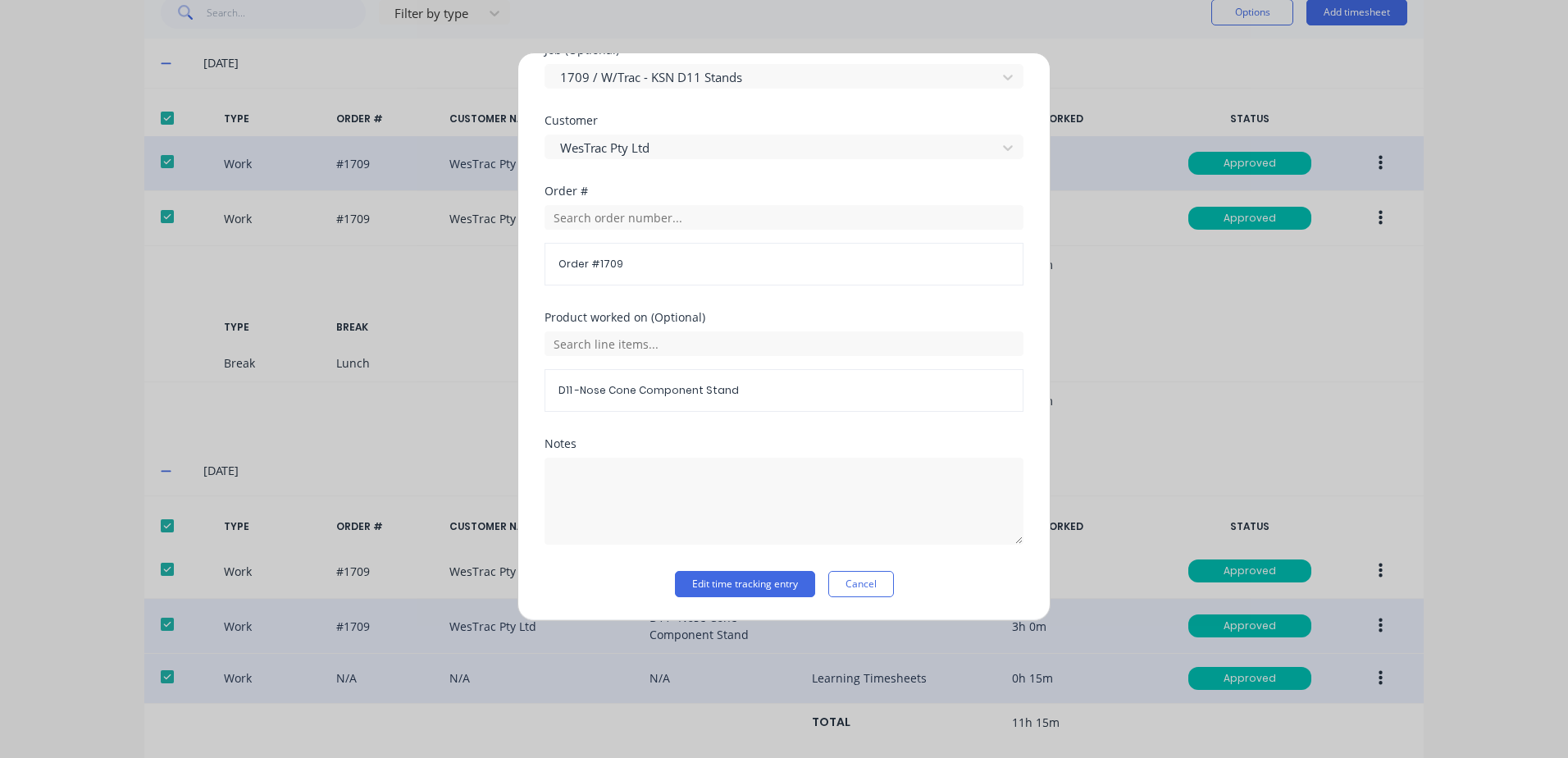
drag, startPoint x: 695, startPoint y: 581, endPoint x: 816, endPoint y: 546, distance: 126.0
click at [704, 579] on button "Edit time tracking entry" at bounding box center [744, 584] width 141 height 27
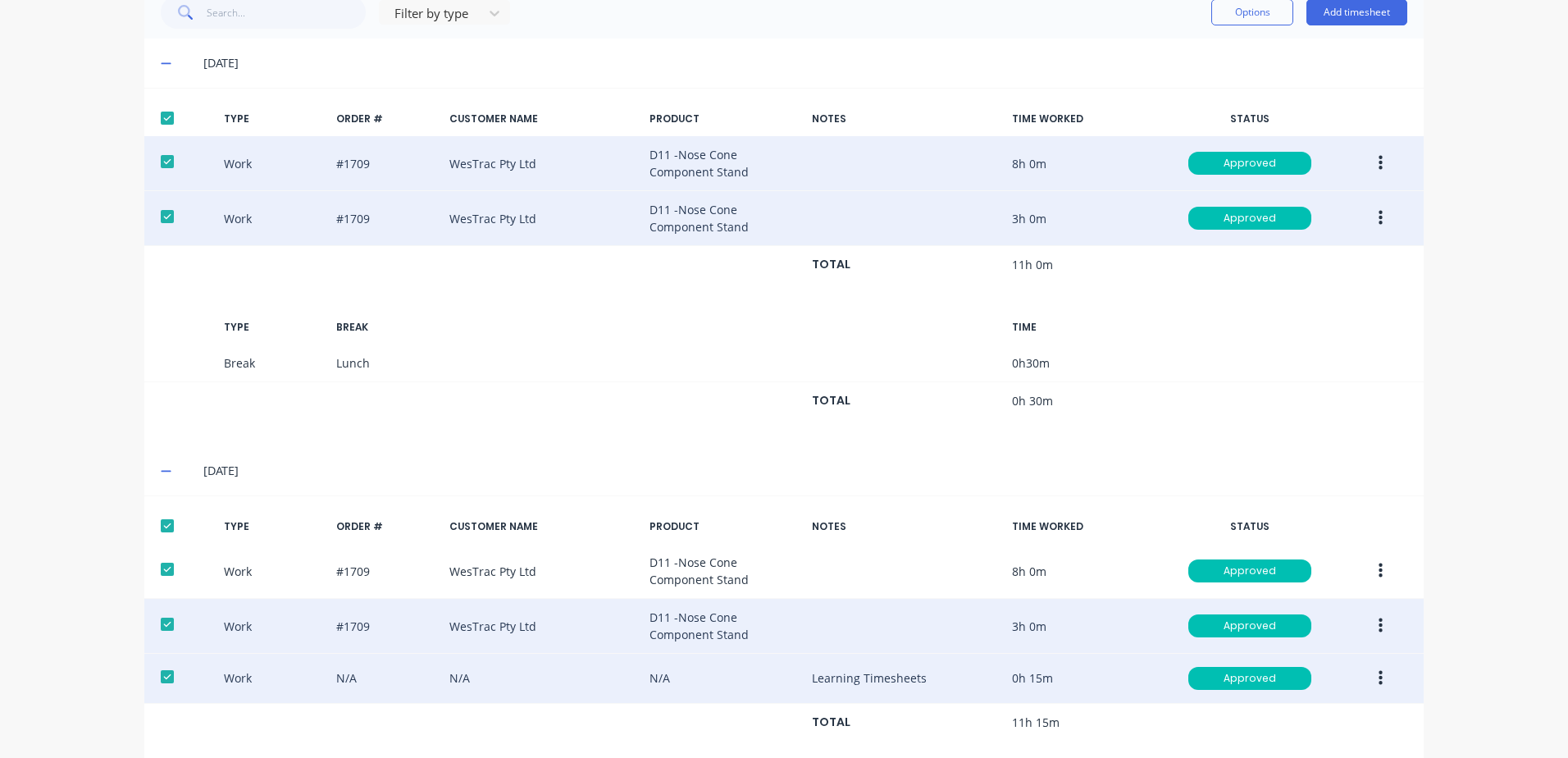
click at [1369, 218] on button "button" at bounding box center [1380, 218] width 38 height 29
click at [1262, 158] on div "Edit" at bounding box center [1321, 157] width 126 height 24
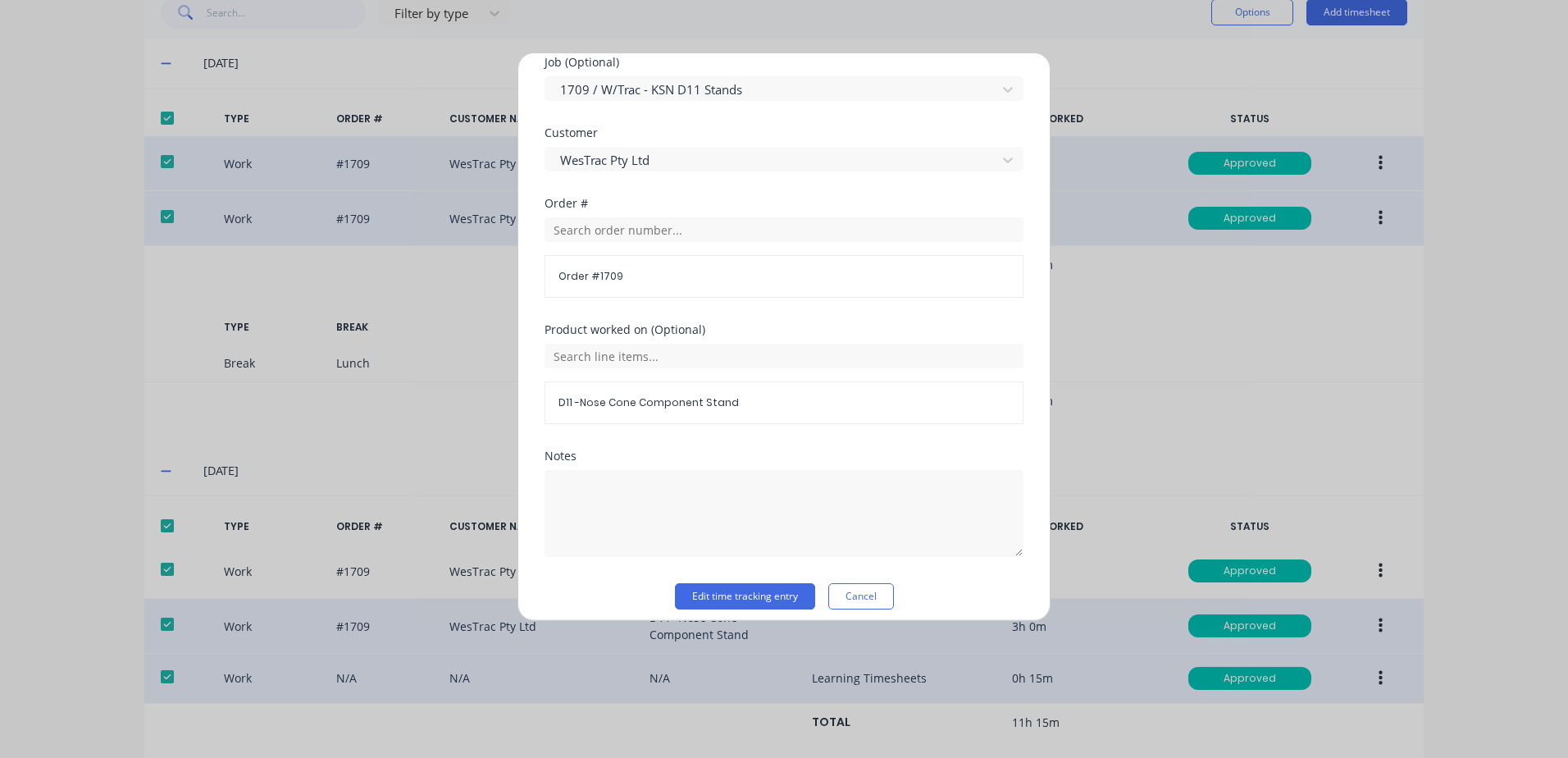
scroll to position [714, 0]
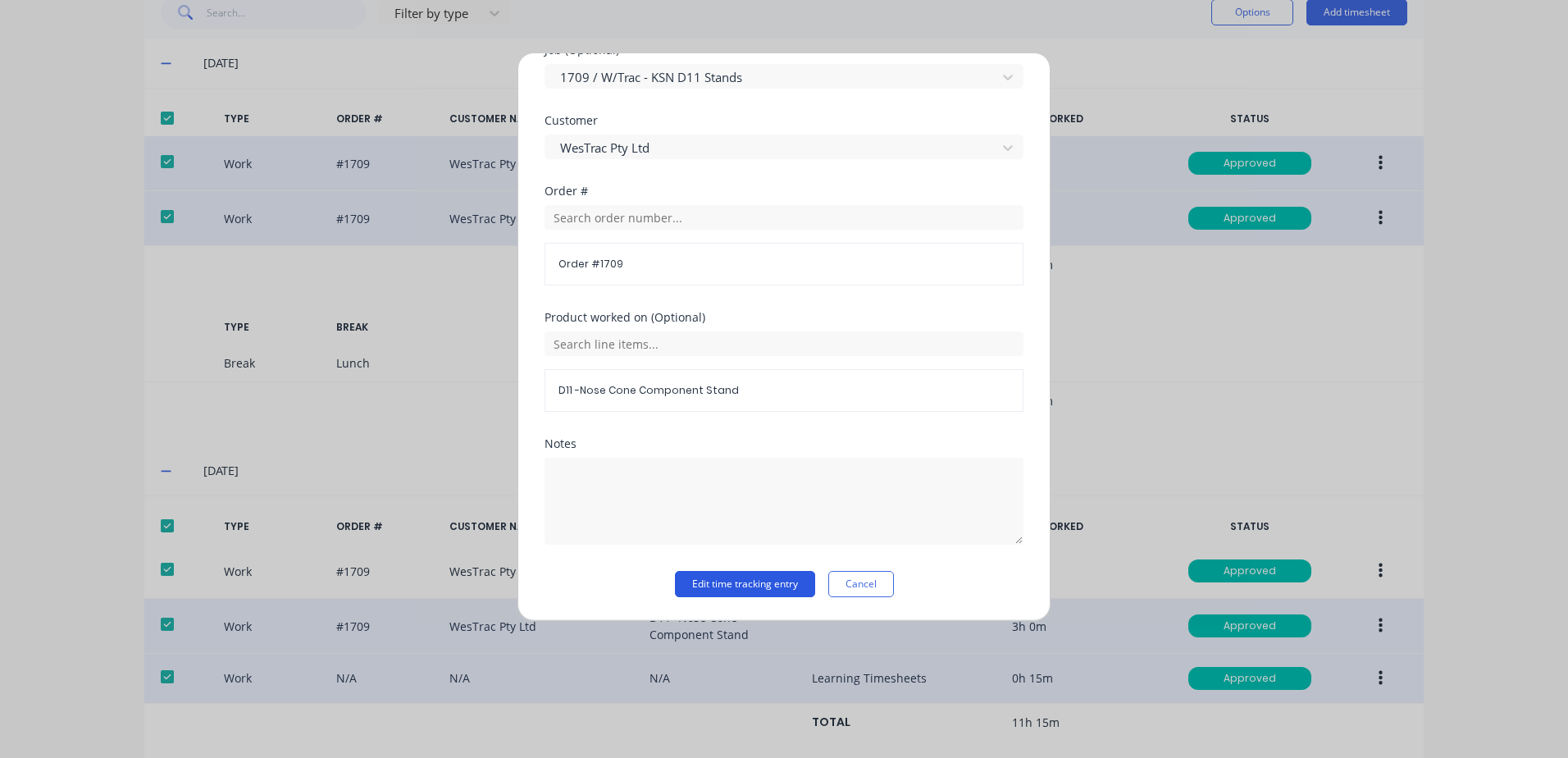
click at [701, 585] on button "Edit time tracking entry" at bounding box center [744, 584] width 141 height 27
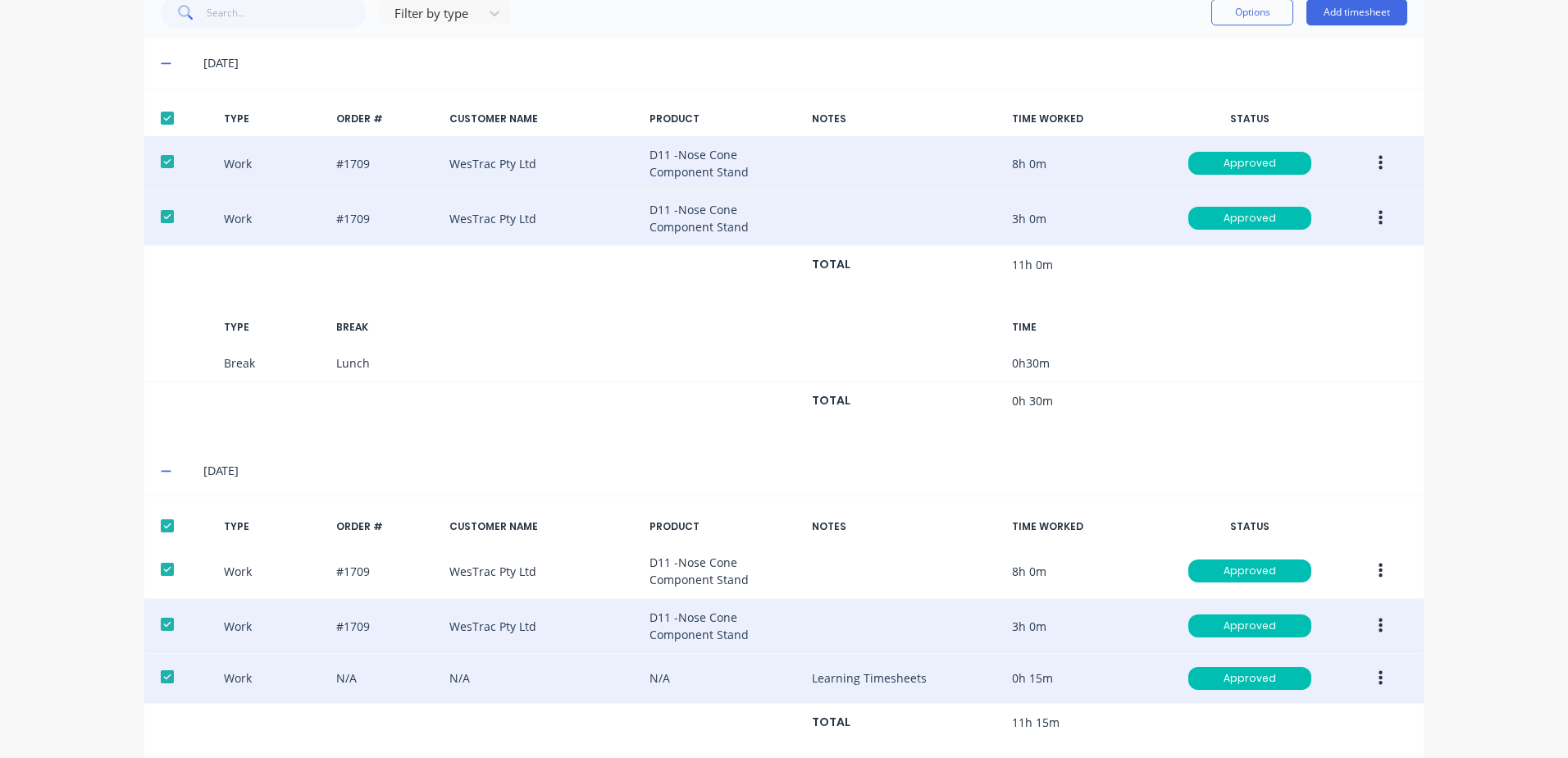
click at [1378, 571] on icon "button" at bounding box center [1380, 570] width 4 height 15
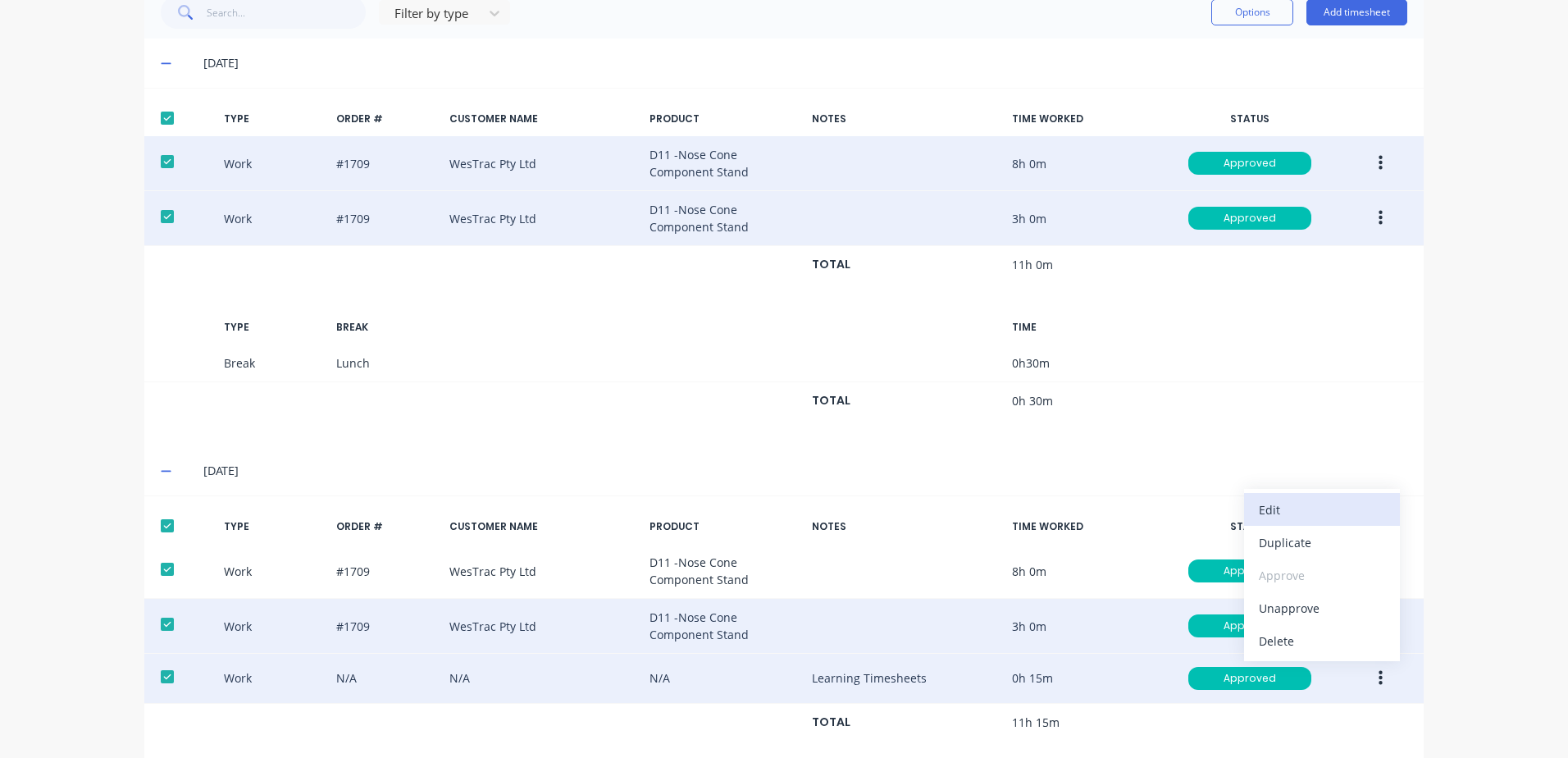
click at [1284, 509] on div "Edit" at bounding box center [1321, 509] width 126 height 24
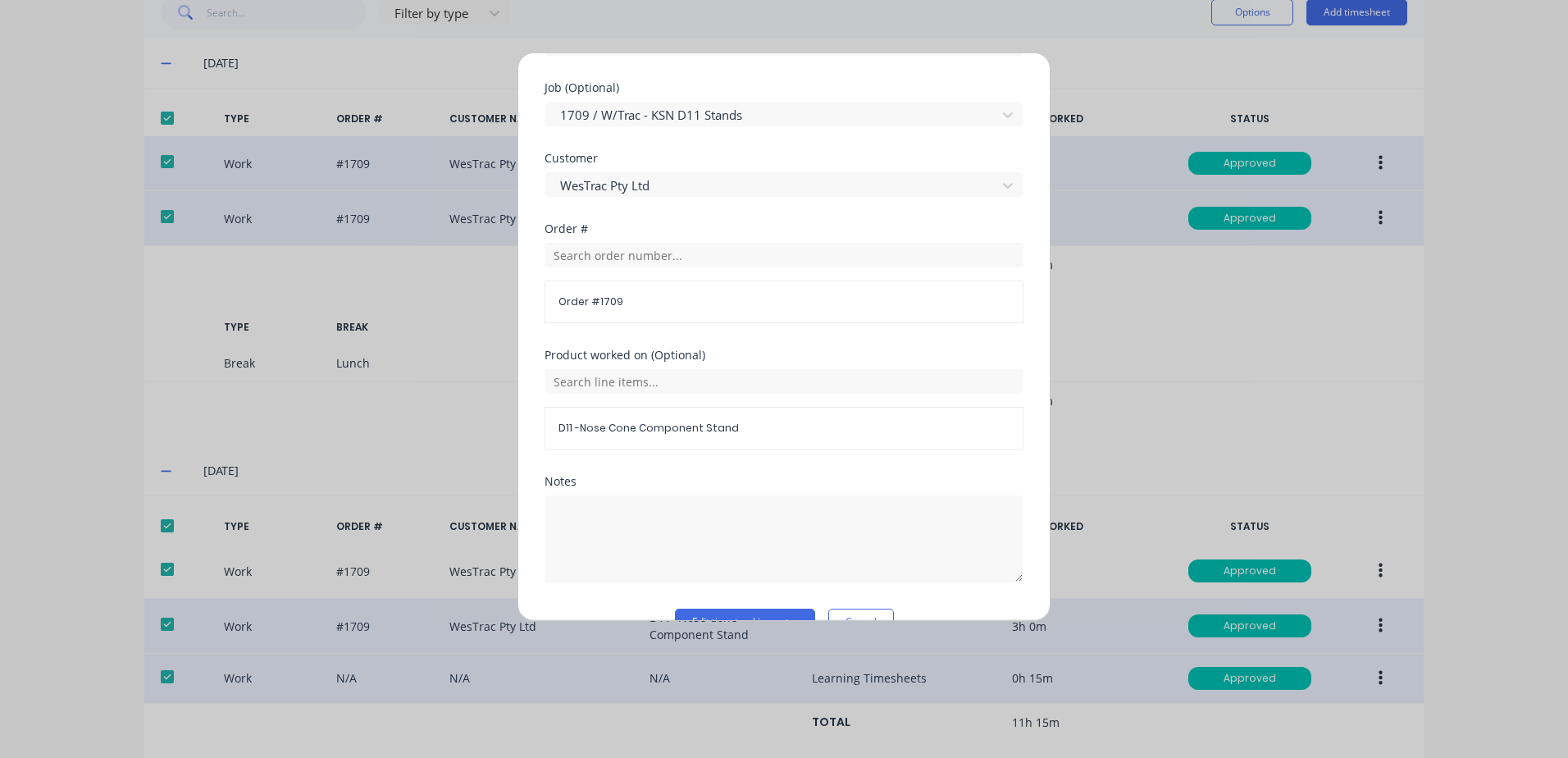
scroll to position [738, 0]
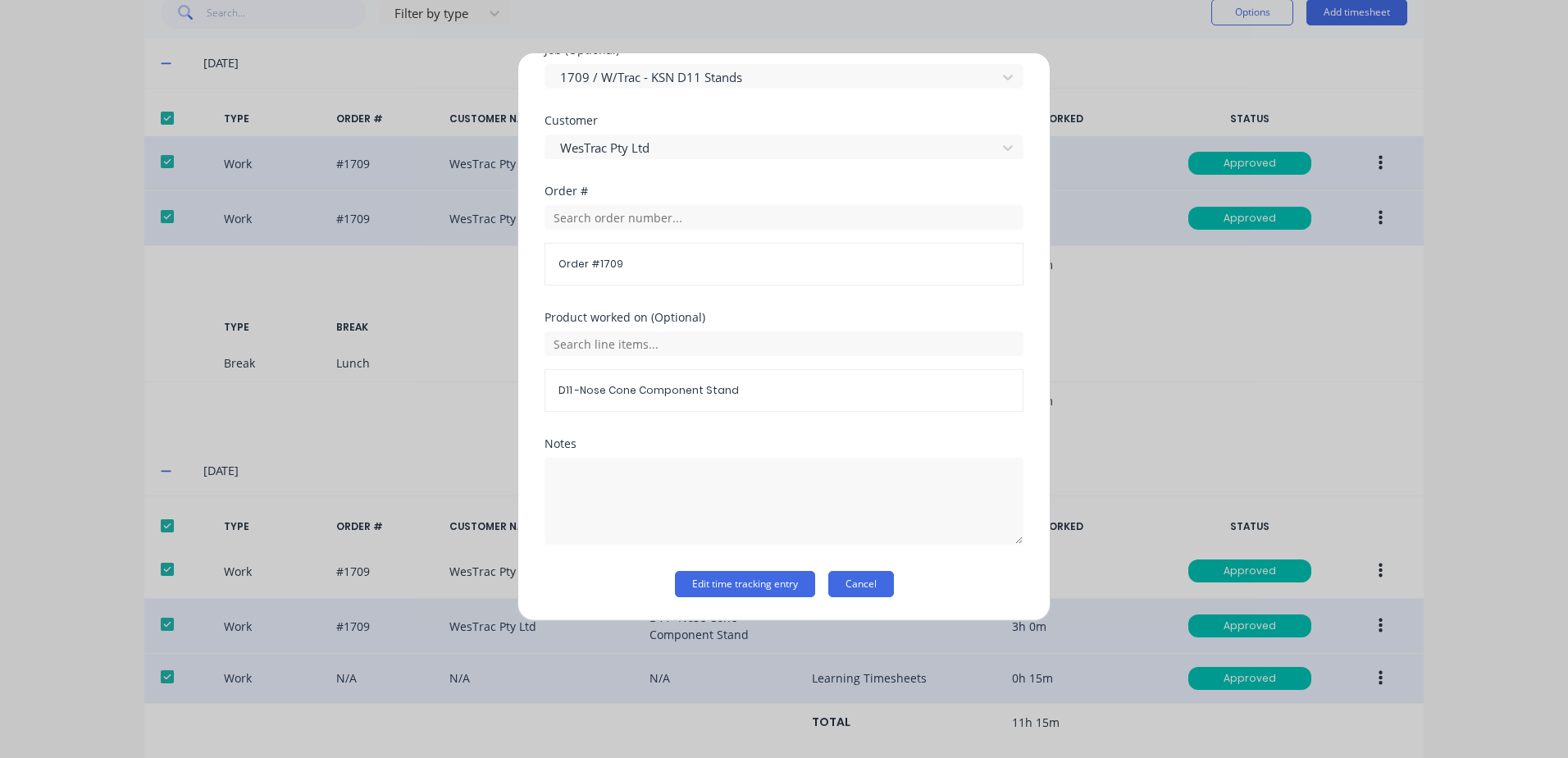
click at [857, 589] on button "Cancel" at bounding box center [860, 584] width 66 height 27
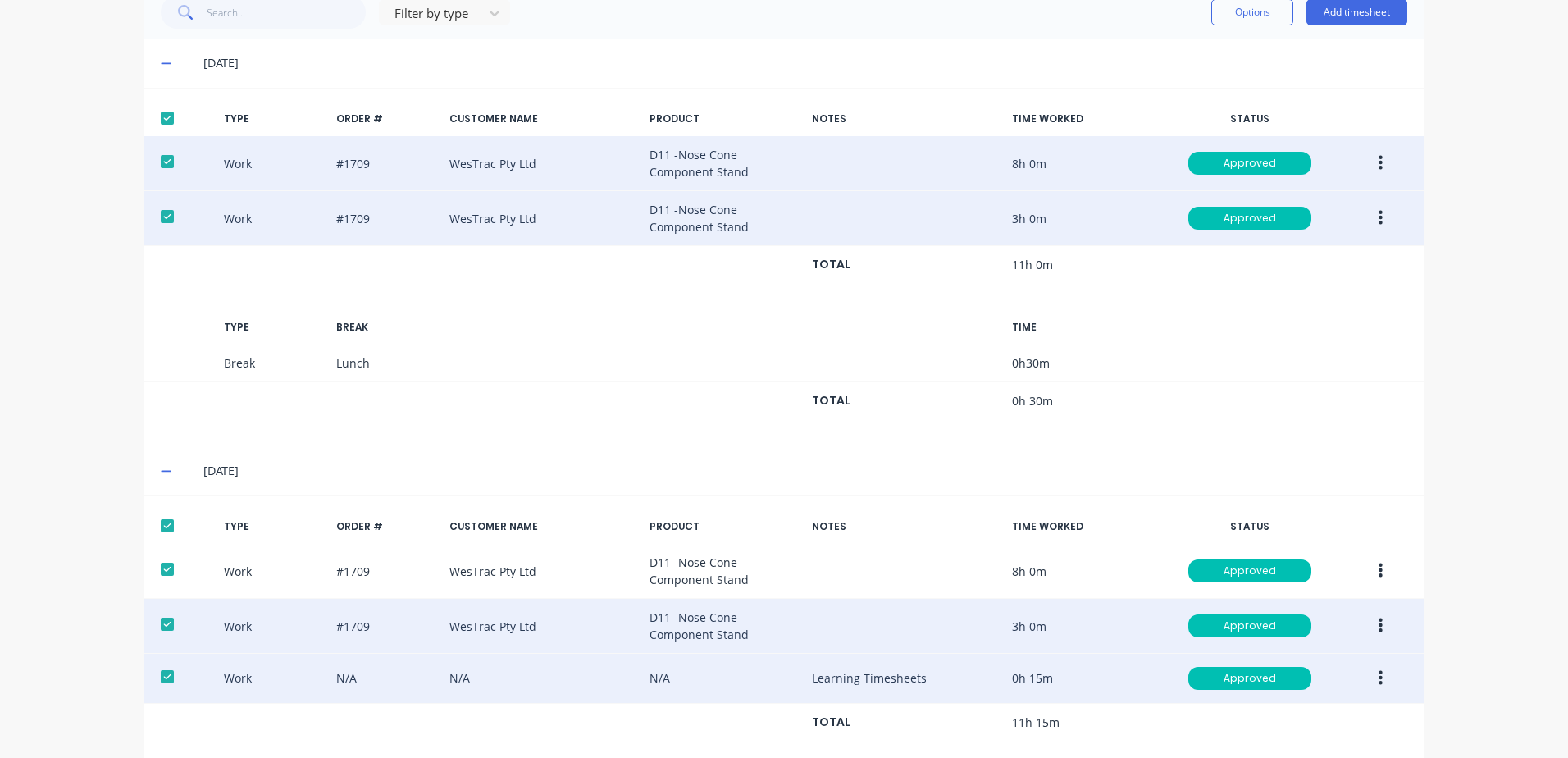
click at [1378, 677] on icon "button" at bounding box center [1380, 677] width 4 height 15
click at [1278, 617] on div "Edit" at bounding box center [1321, 616] width 126 height 24
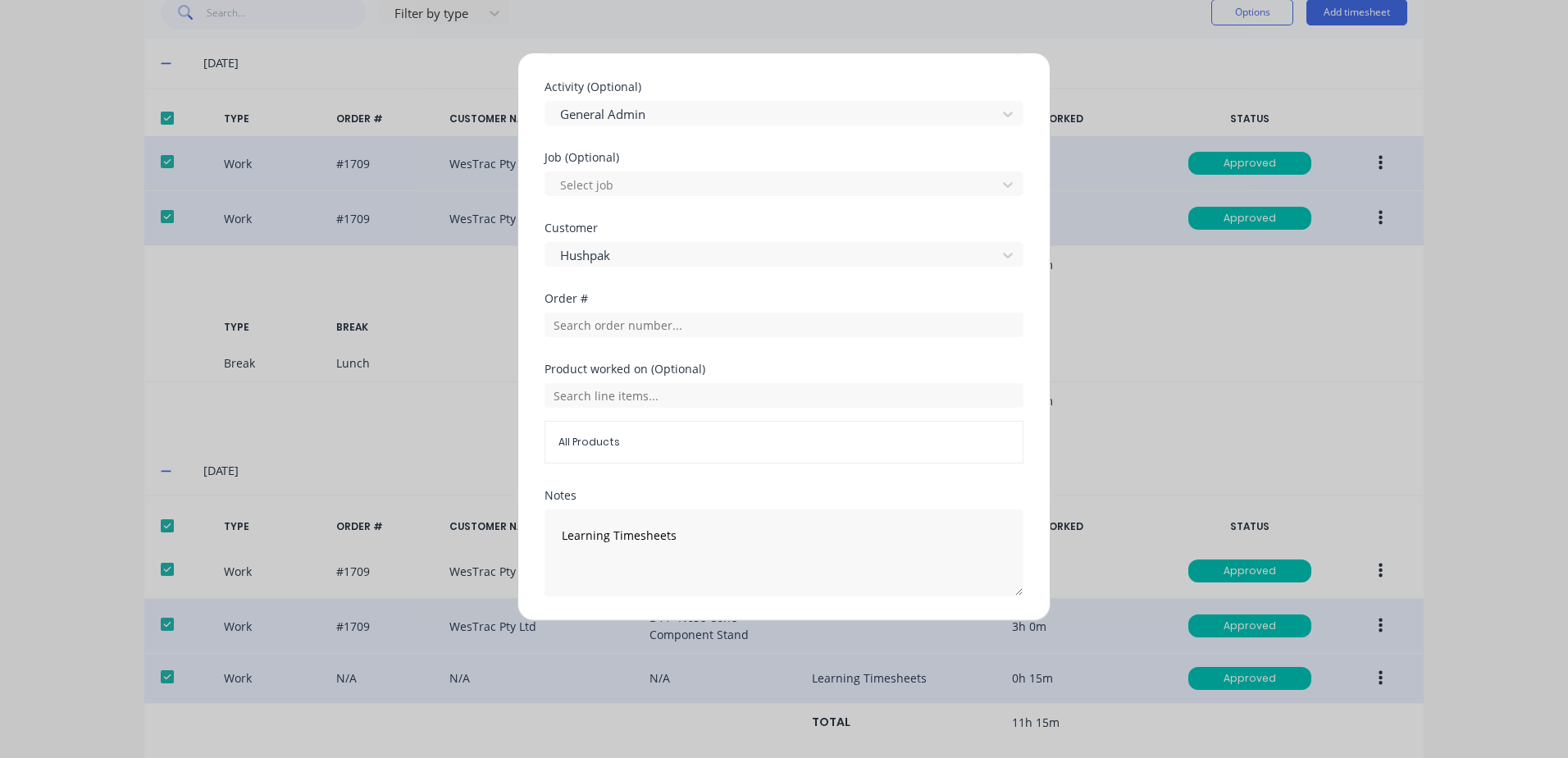
scroll to position [658, 0]
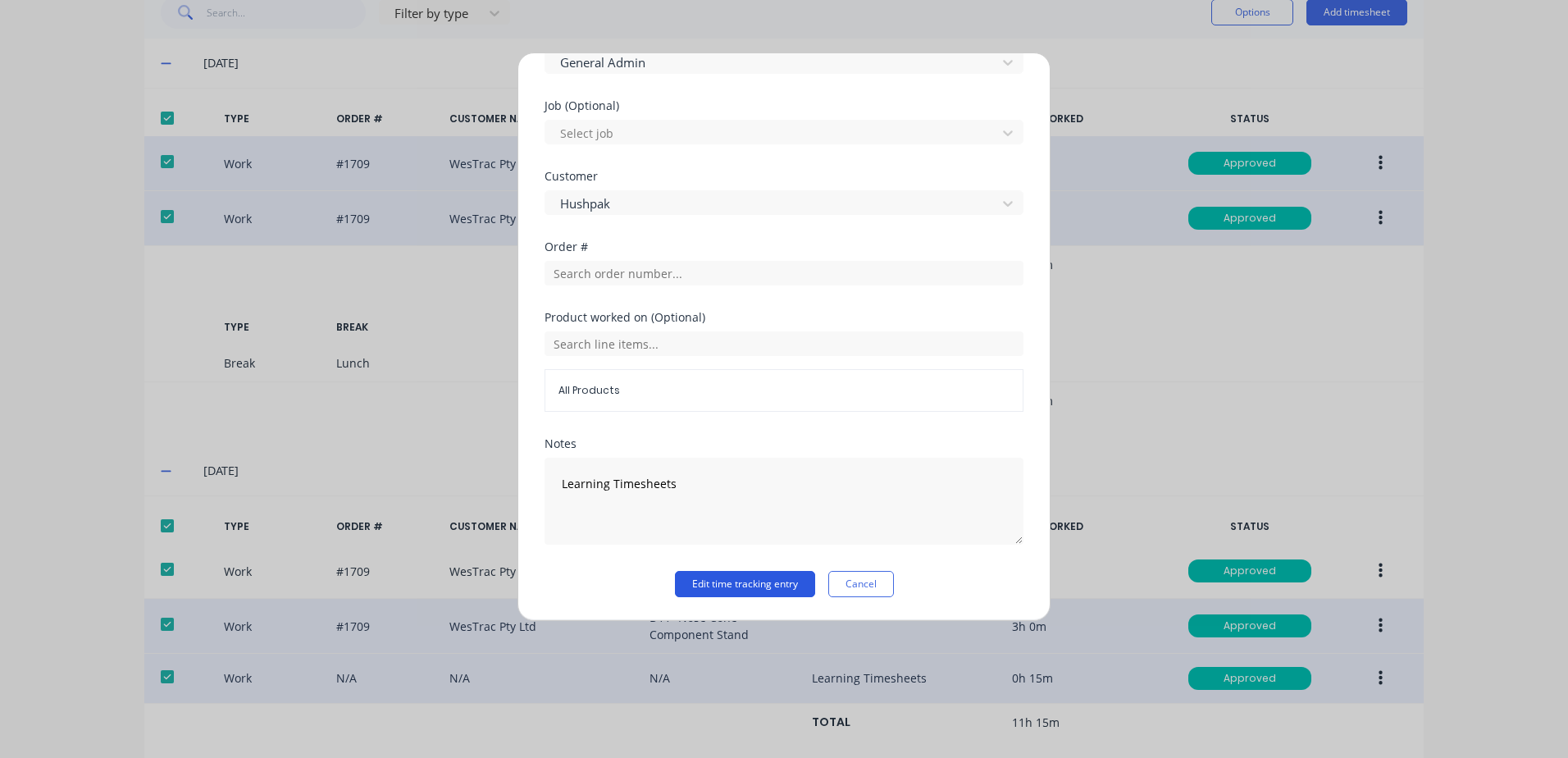
click at [715, 578] on button "Edit time tracking entry" at bounding box center [744, 584] width 141 height 27
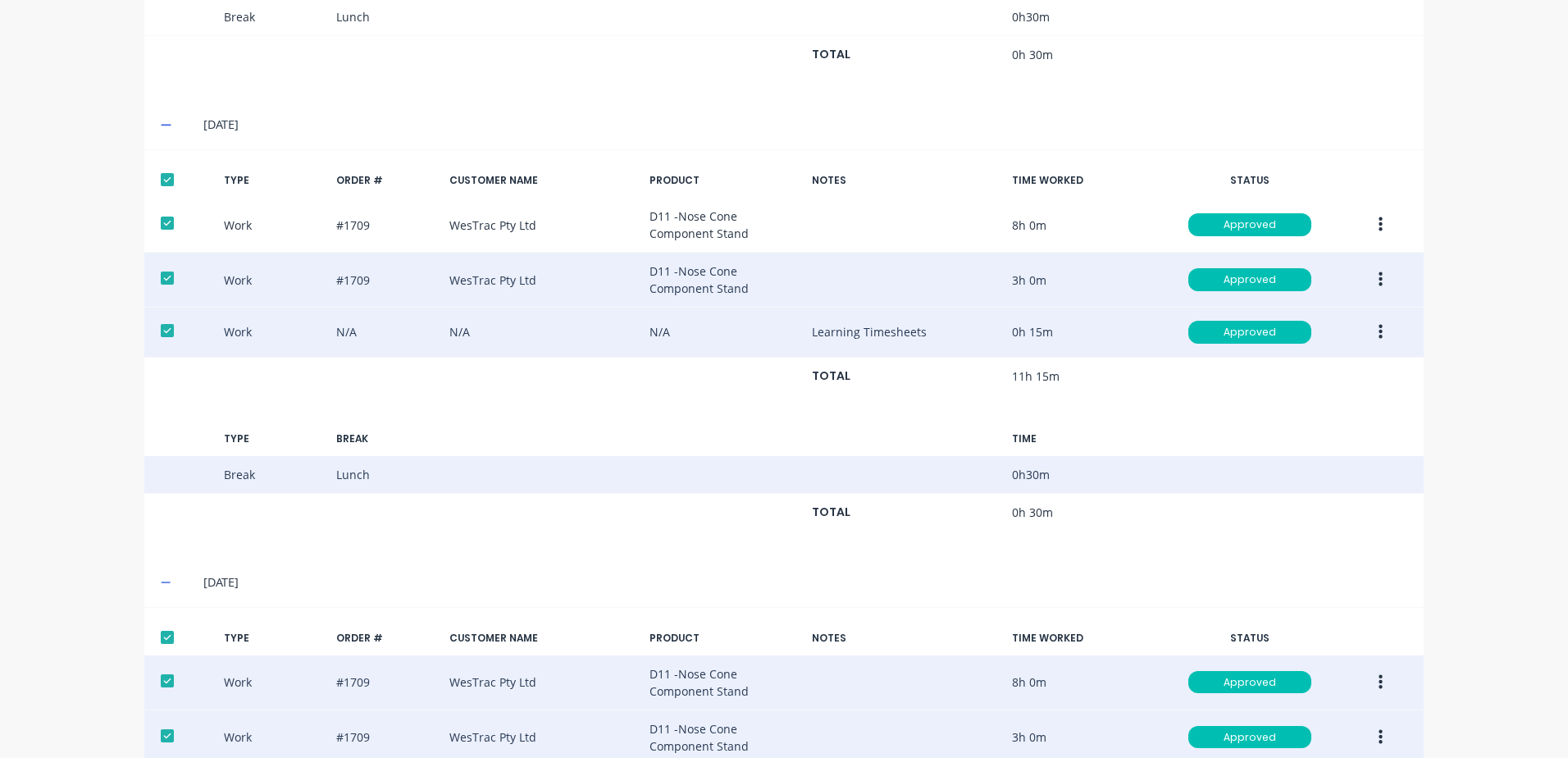
scroll to position [934, 0]
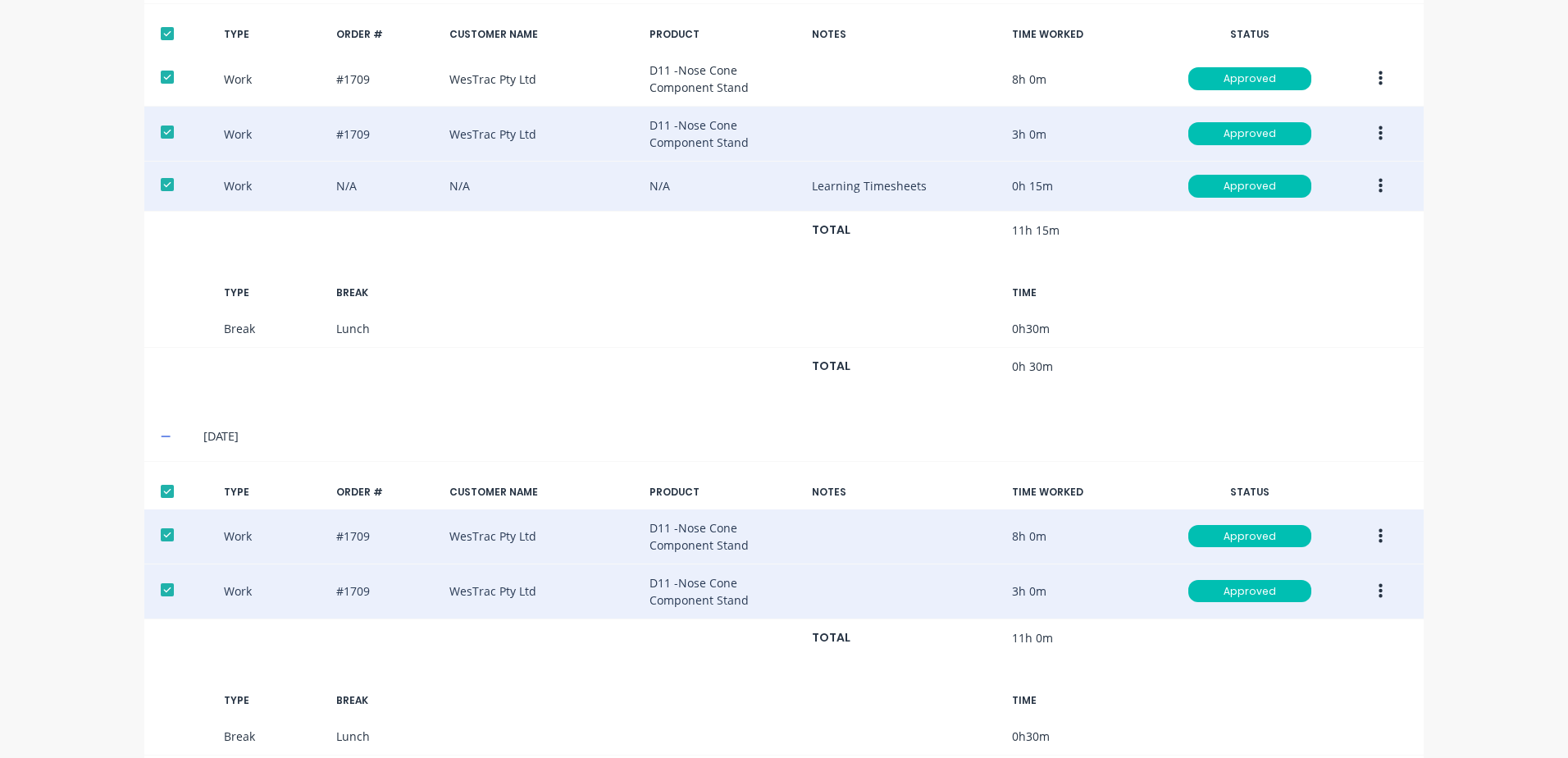
click at [1378, 538] on icon "button" at bounding box center [1380, 536] width 4 height 18
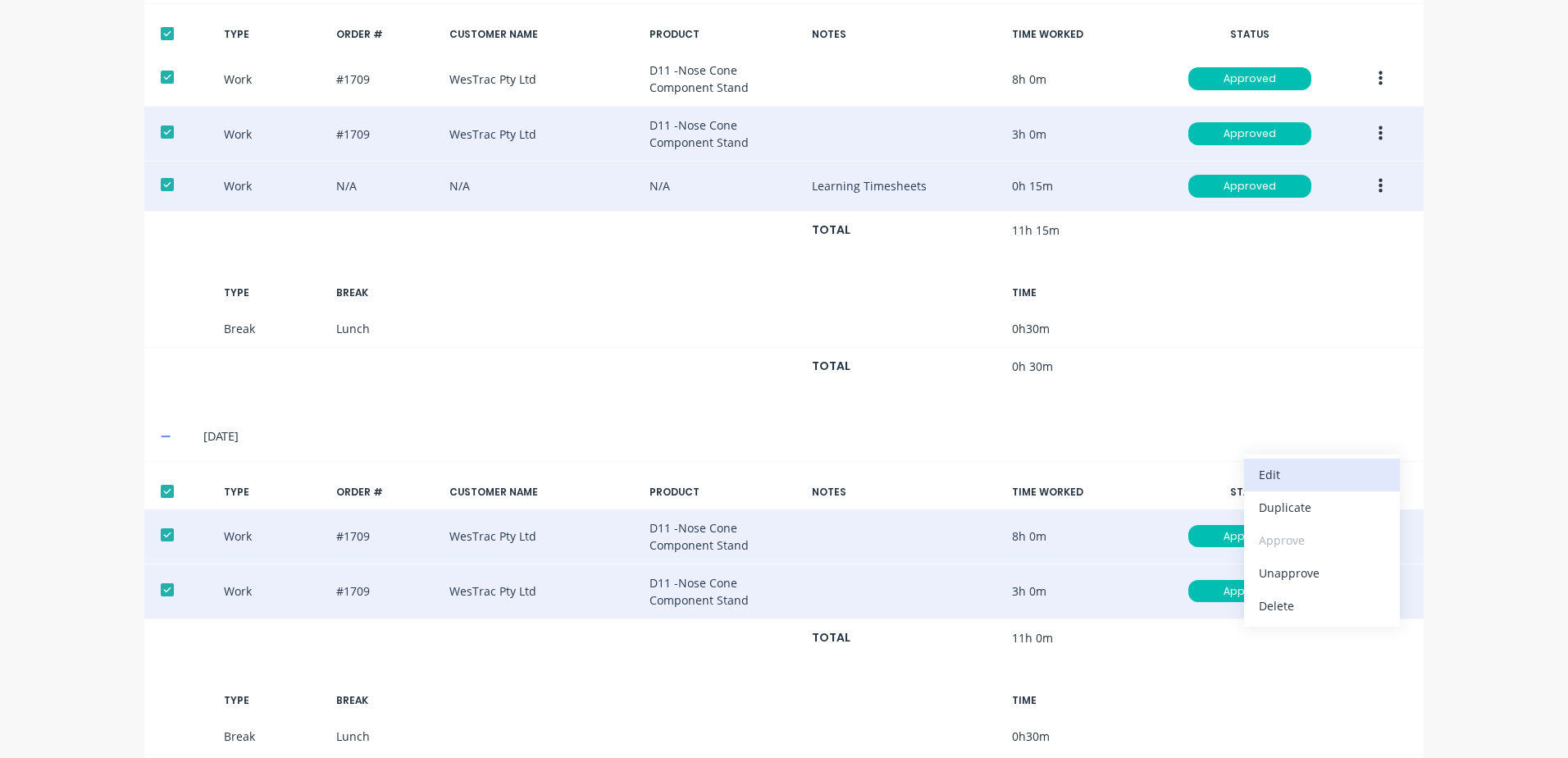
click at [1277, 477] on div "Edit" at bounding box center [1321, 474] width 126 height 24
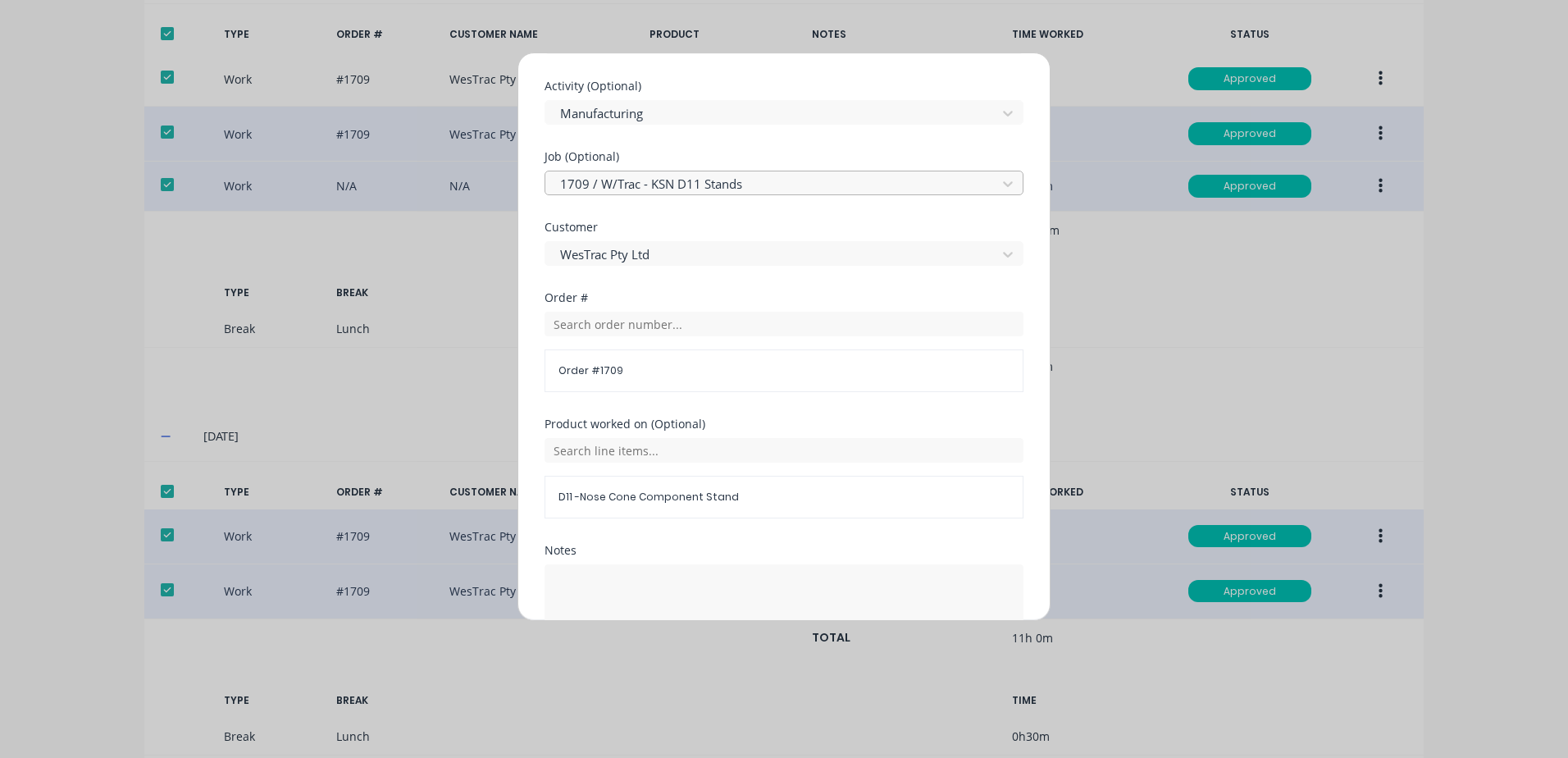
scroll to position [738, 0]
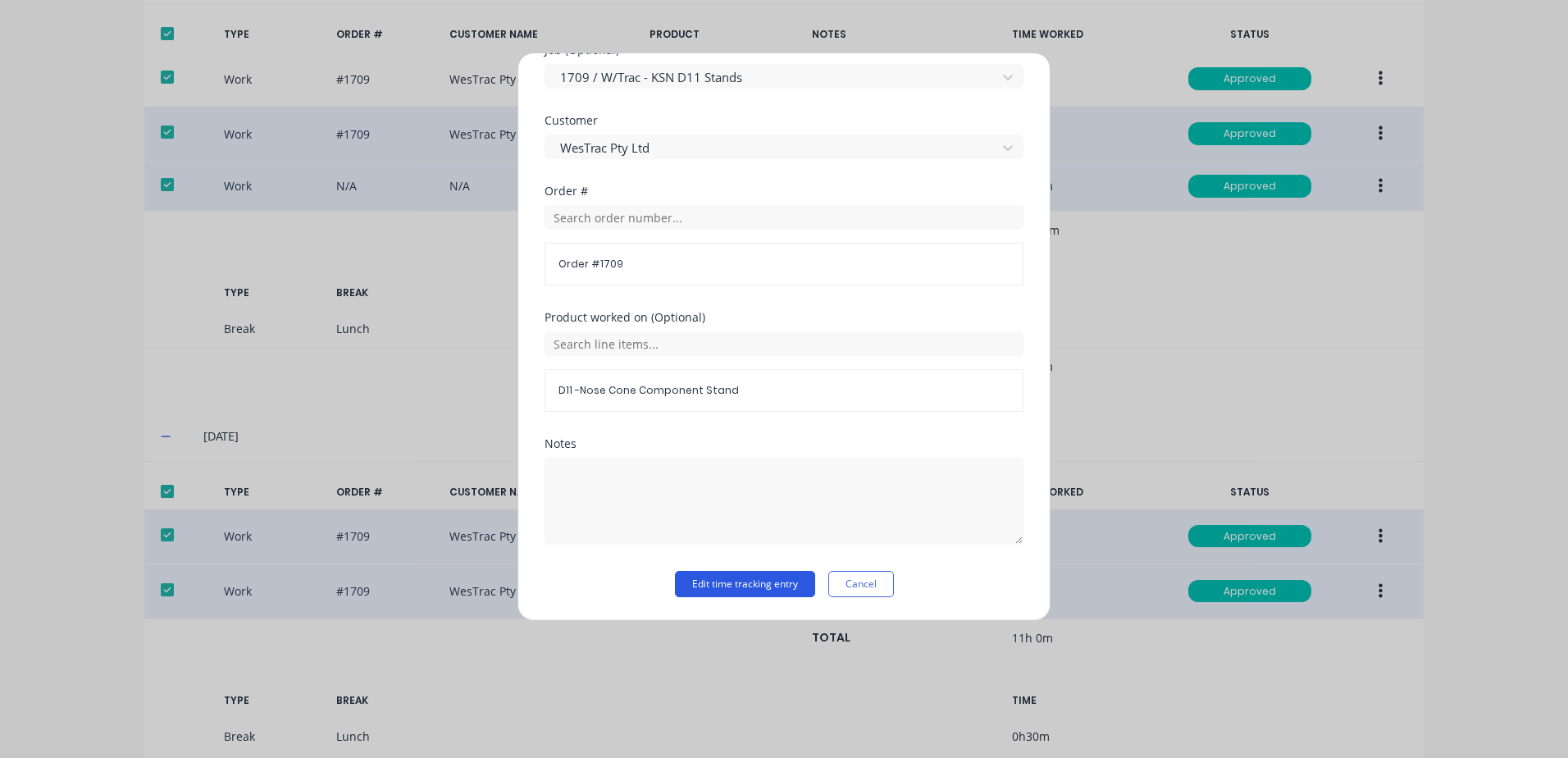
click at [694, 581] on button "Edit time tracking entry" at bounding box center [744, 584] width 141 height 27
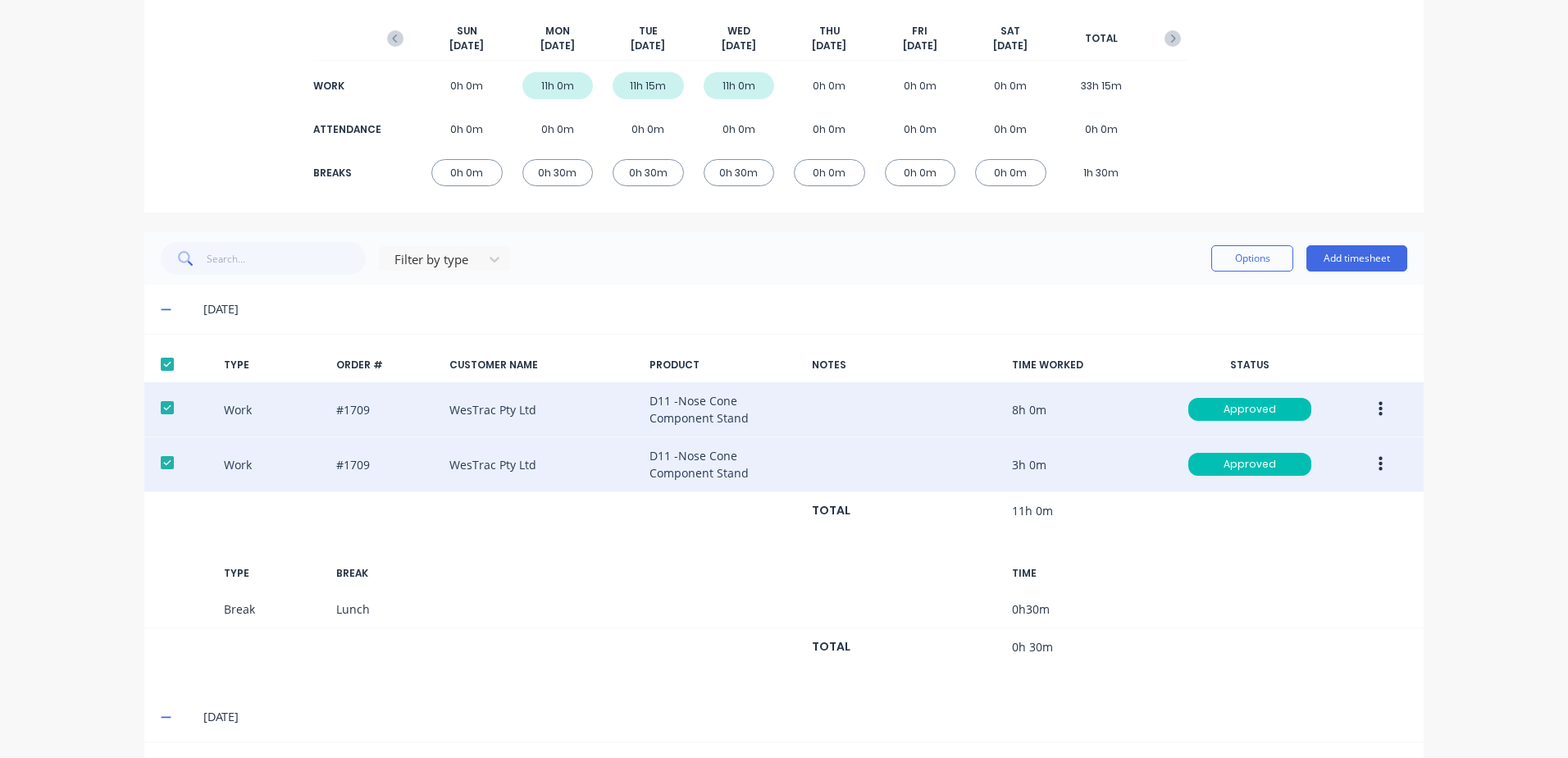
scroll to position [0, 0]
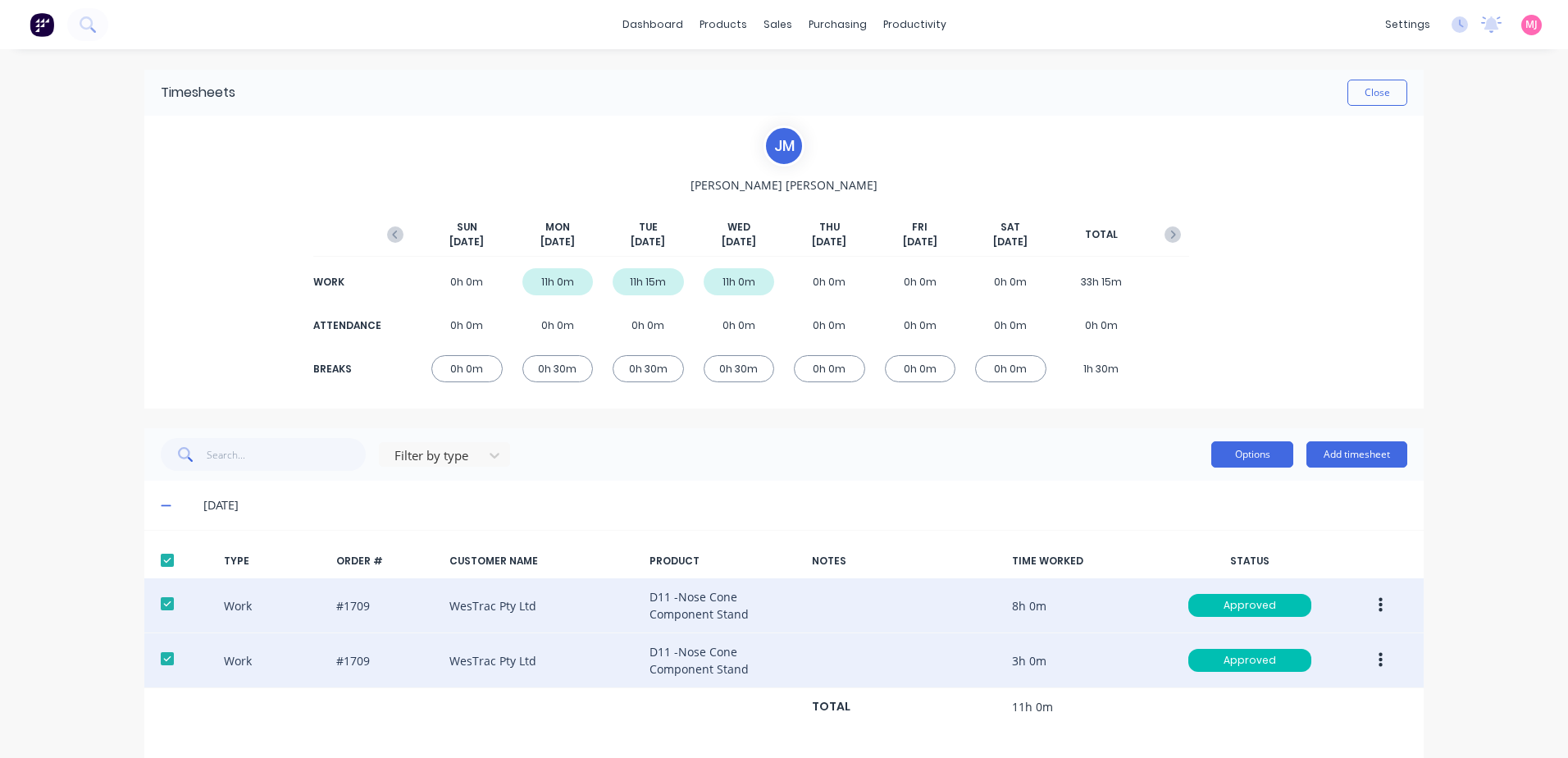
click at [1236, 450] on button "Options" at bounding box center [1251, 454] width 82 height 27
click at [1154, 594] on div "Export" at bounding box center [1215, 595] width 126 height 24
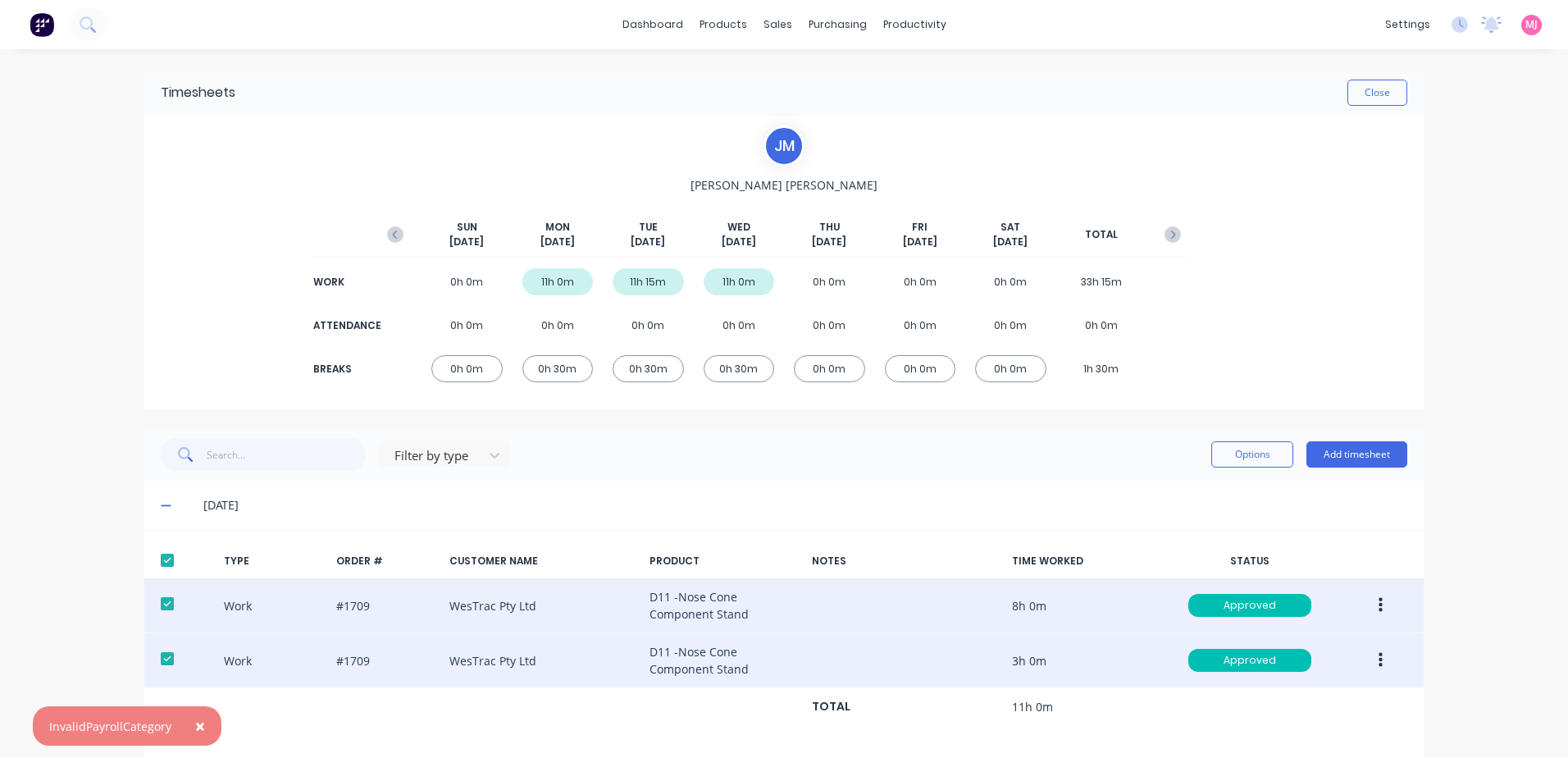
click at [1365, 605] on button "button" at bounding box center [1380, 606] width 38 height 29
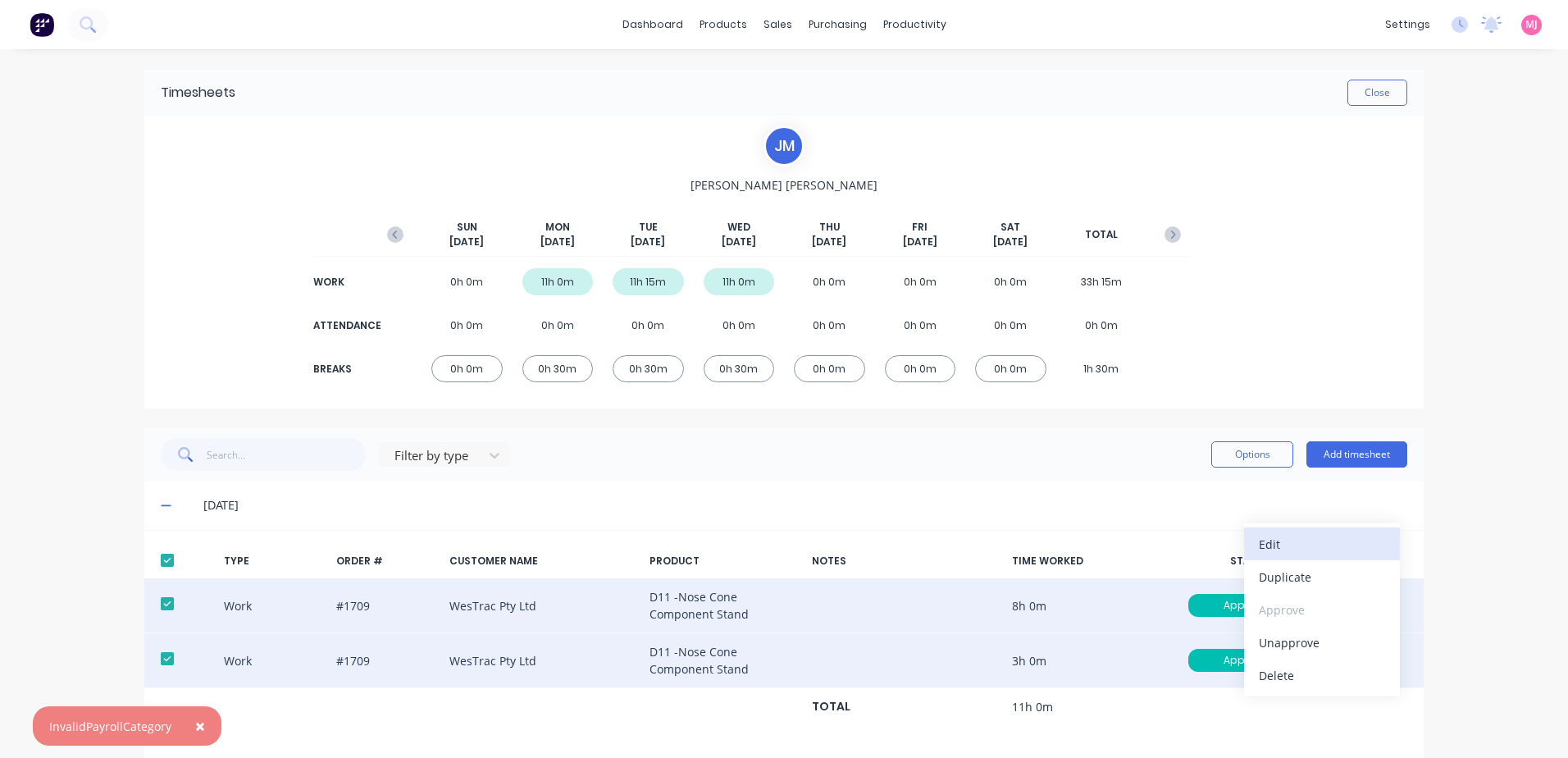
click at [1268, 543] on div "Edit" at bounding box center [1321, 544] width 126 height 24
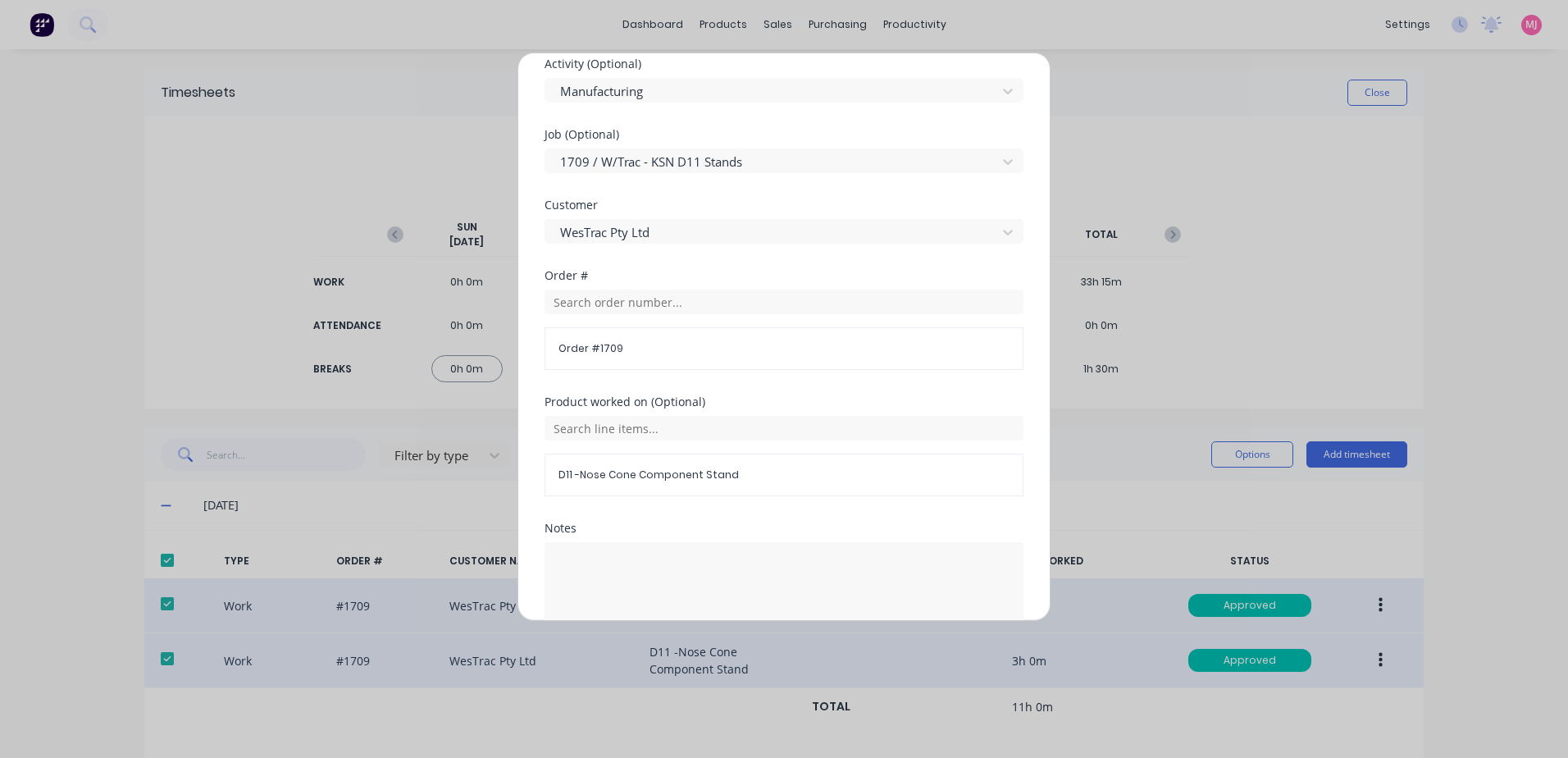
scroll to position [656, 0]
click at [1147, 519] on div "Edit time tracking entry Work Attendance When Date [DATE] Start time 04:00 AM F…" at bounding box center [784, 379] width 1568 height 758
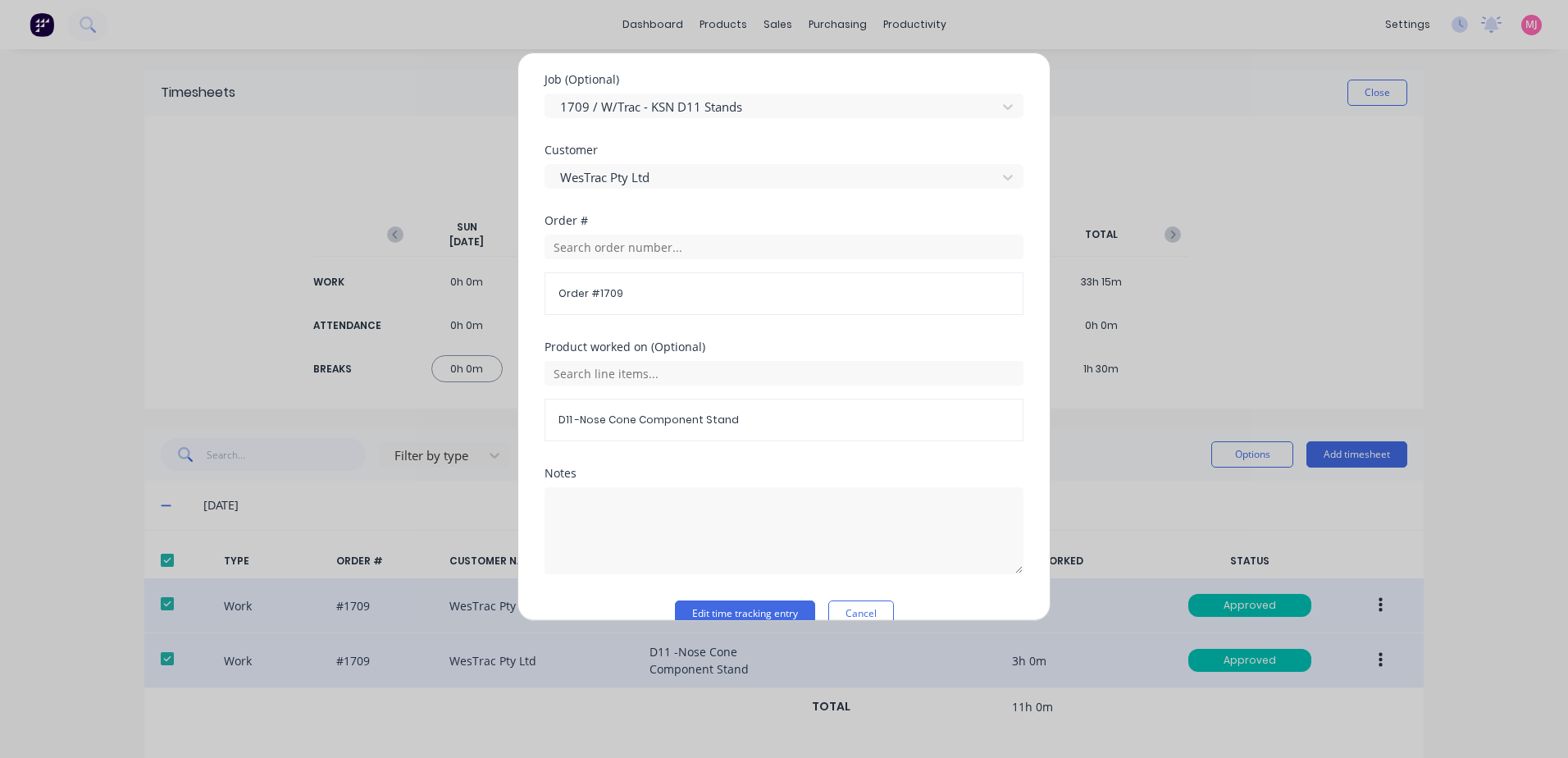
scroll to position [738, 0]
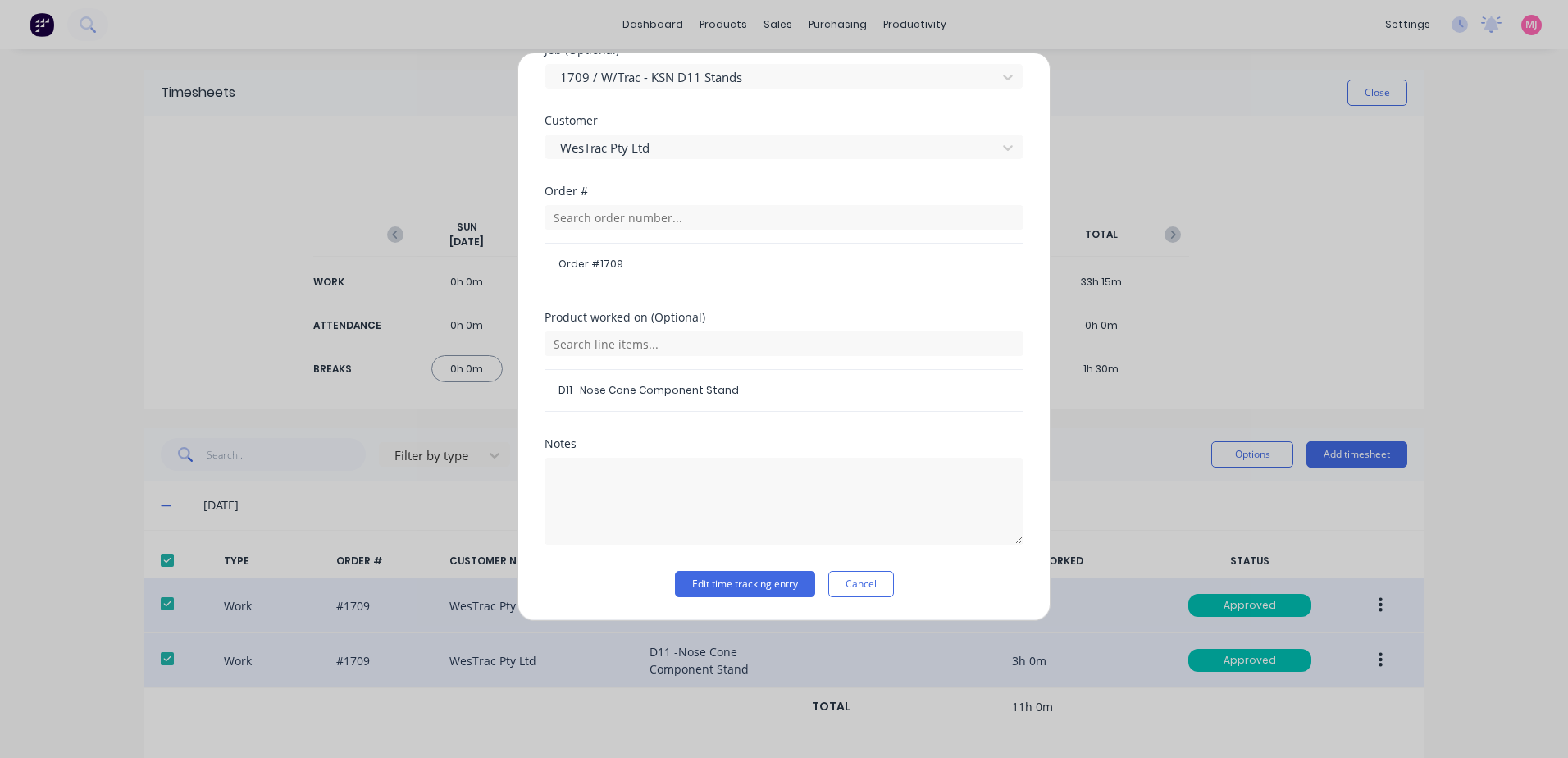
drag, startPoint x: 848, startPoint y: 587, endPoint x: 858, endPoint y: 580, distance: 12.2
click at [853, 581] on button "Cancel" at bounding box center [860, 584] width 66 height 27
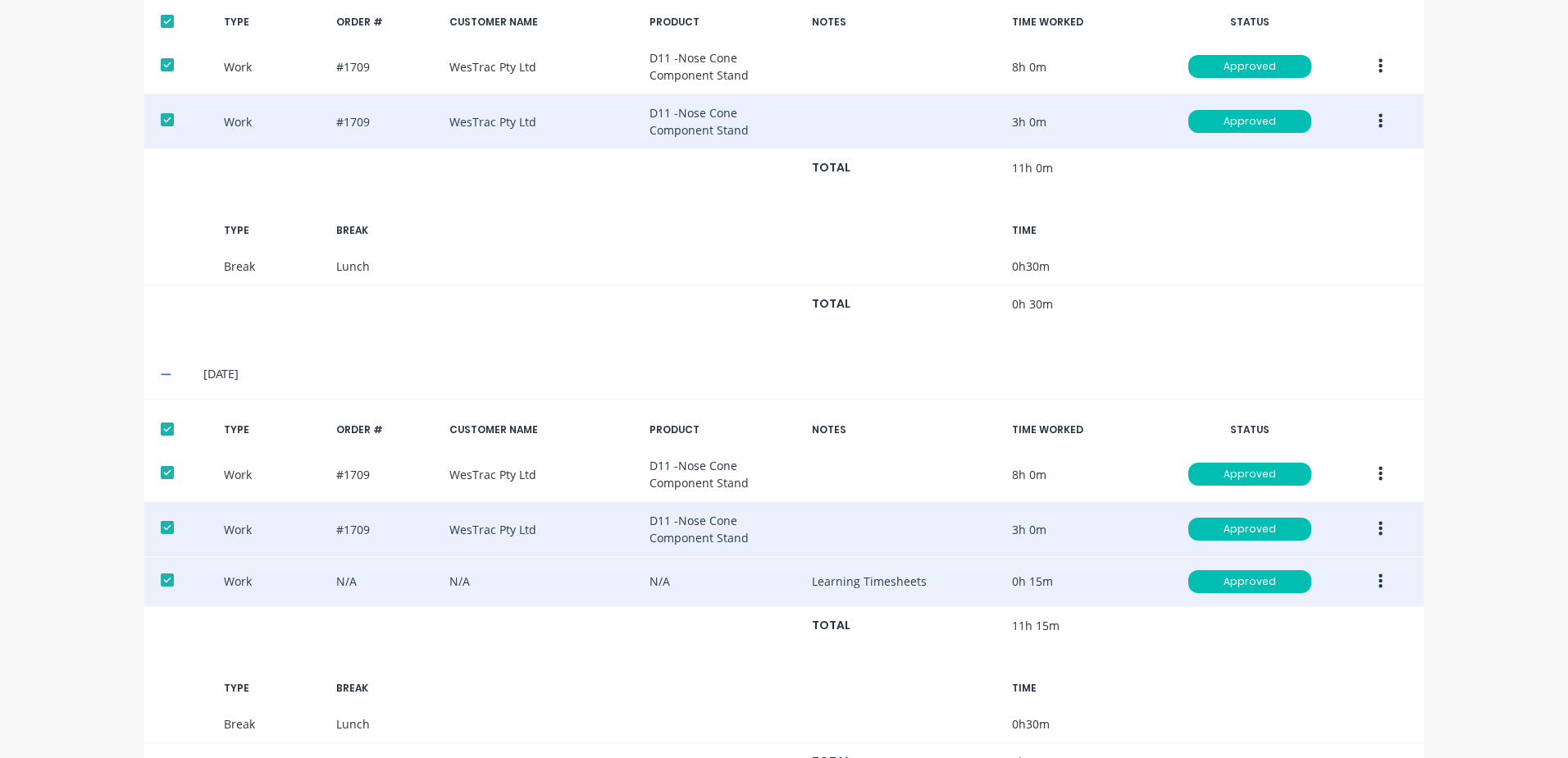
scroll to position [656, 0]
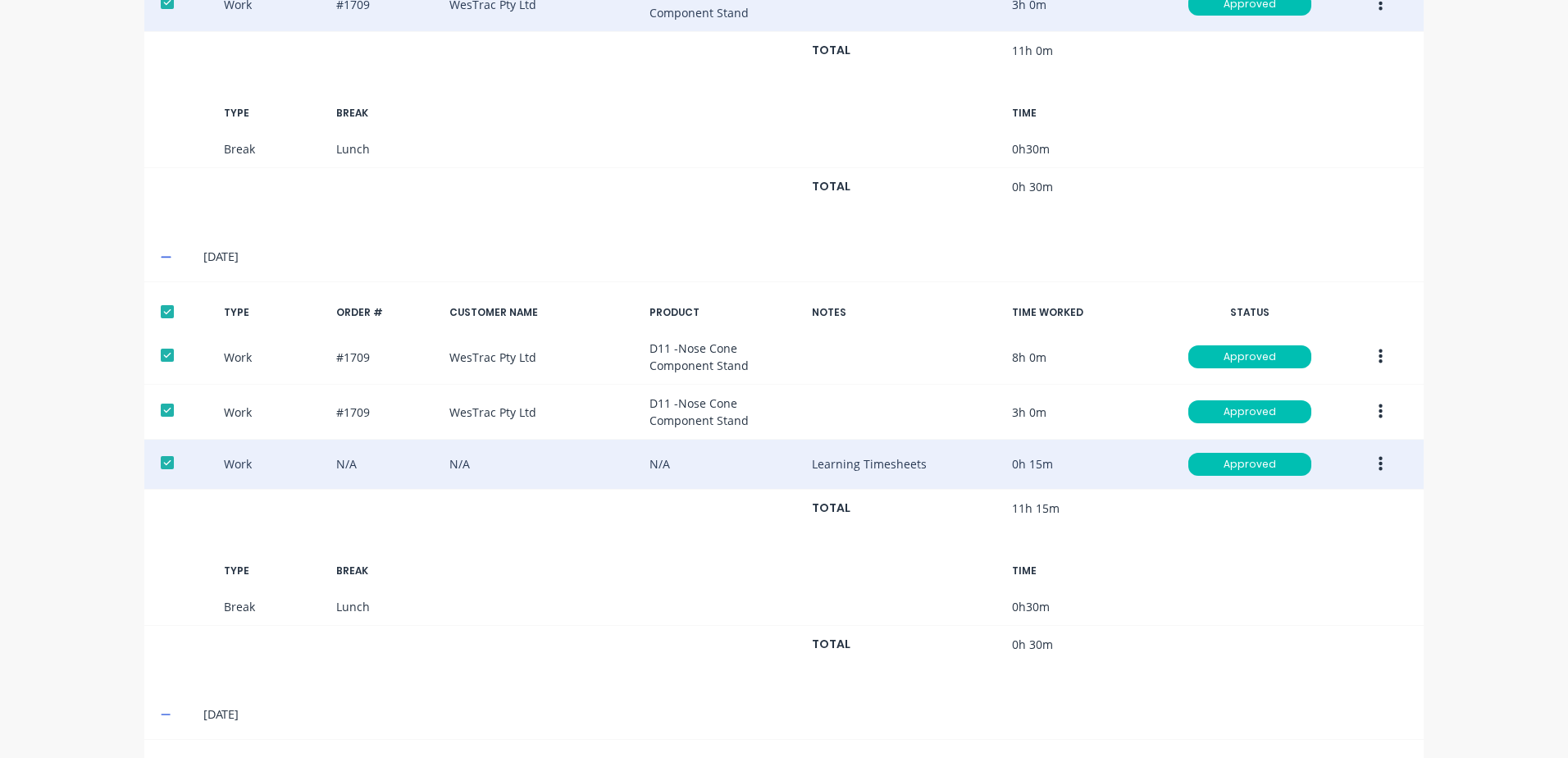
click at [1378, 464] on icon "button" at bounding box center [1380, 464] width 4 height 15
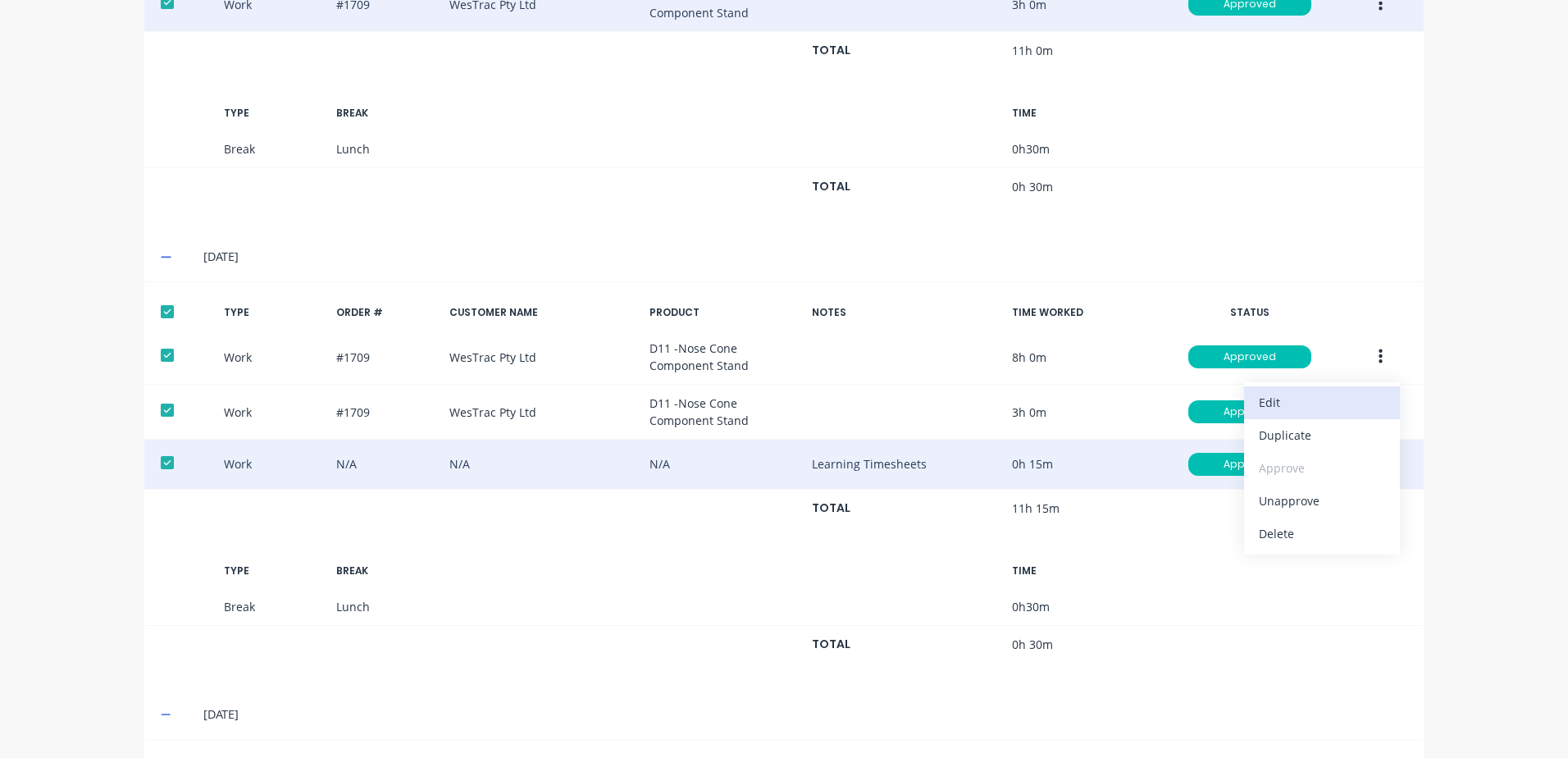
click at [1276, 399] on div "Edit" at bounding box center [1321, 402] width 126 height 24
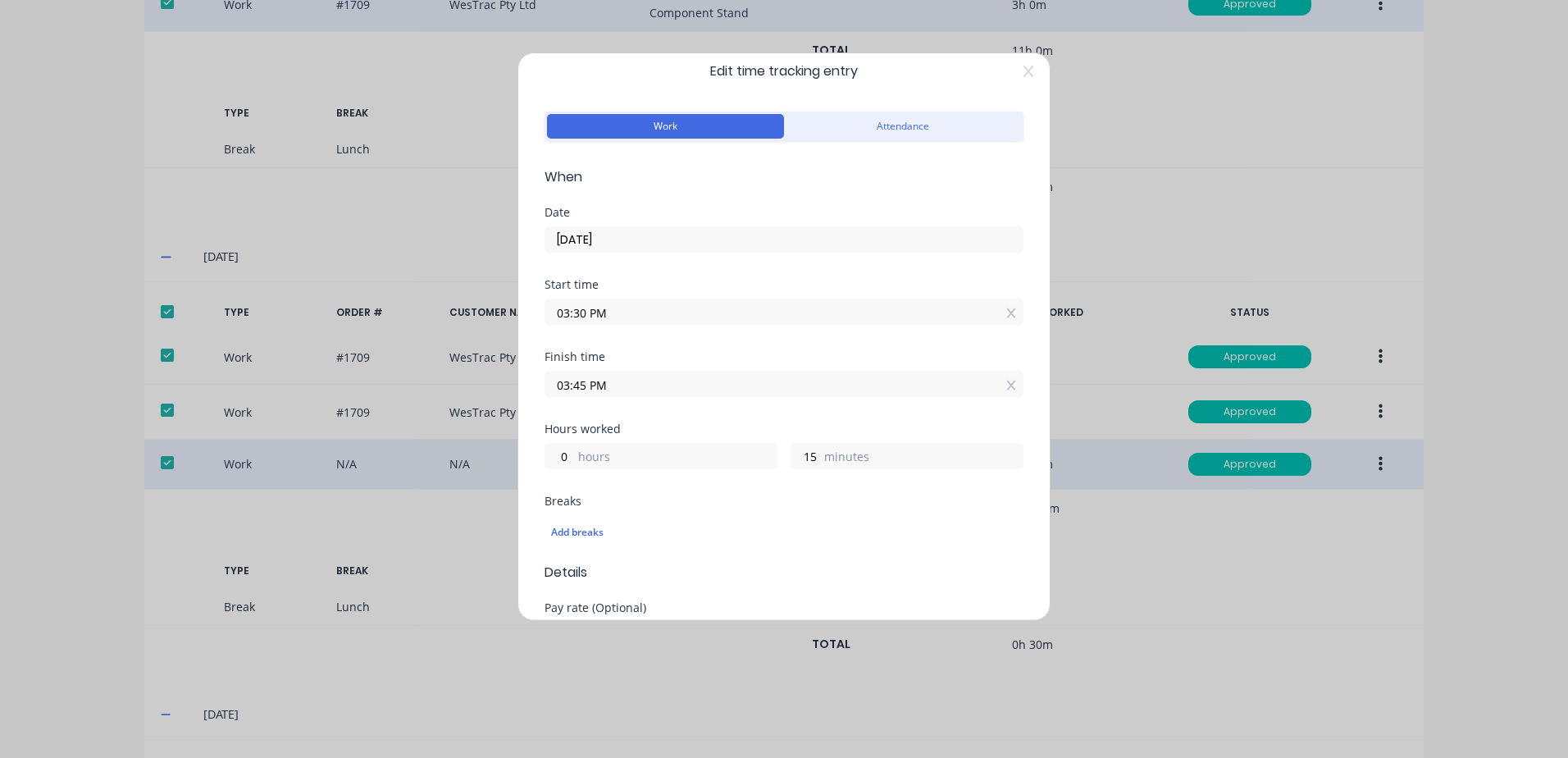
scroll to position [0, 0]
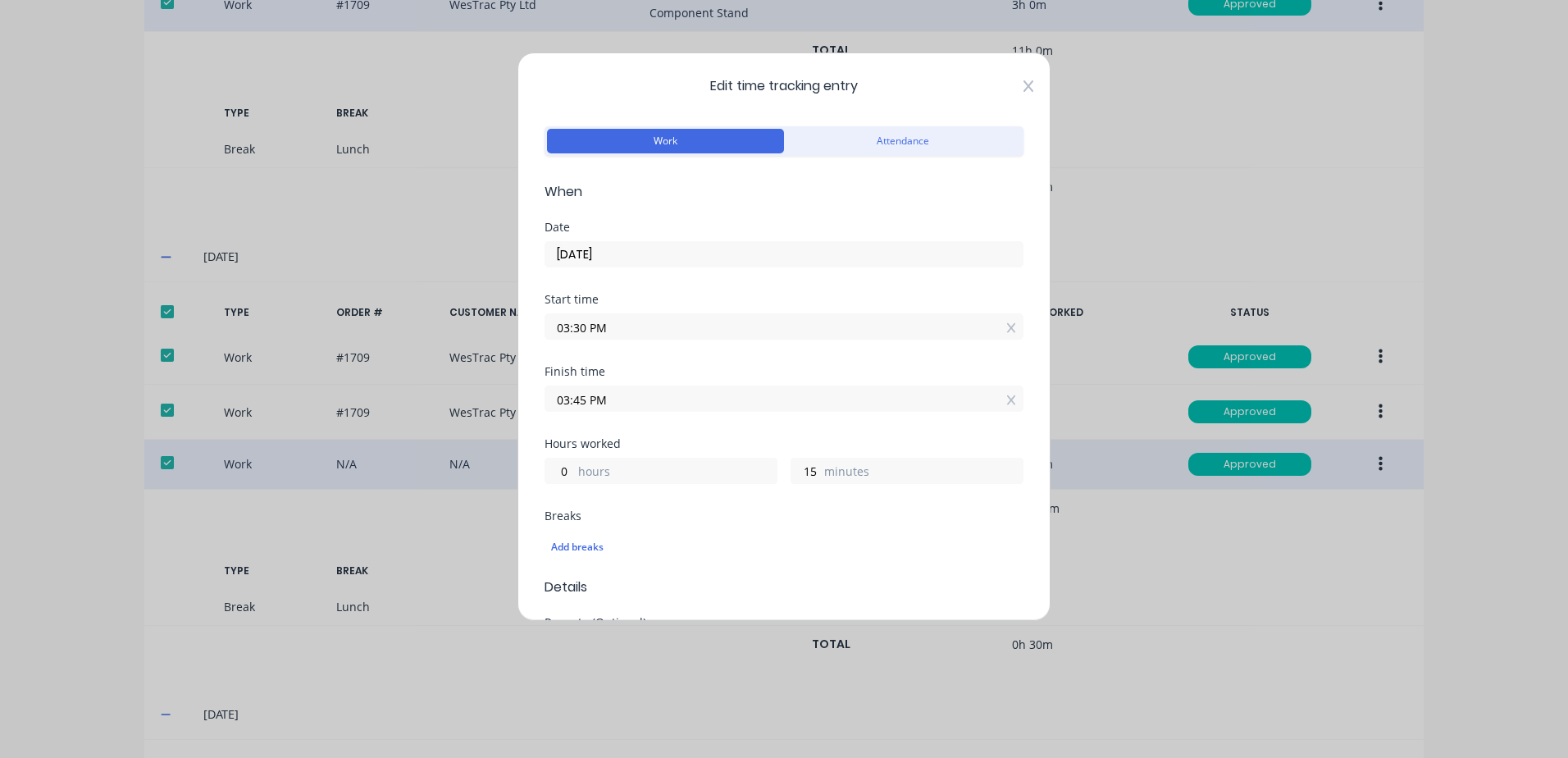
click at [1023, 82] on icon at bounding box center [1028, 86] width 10 height 13
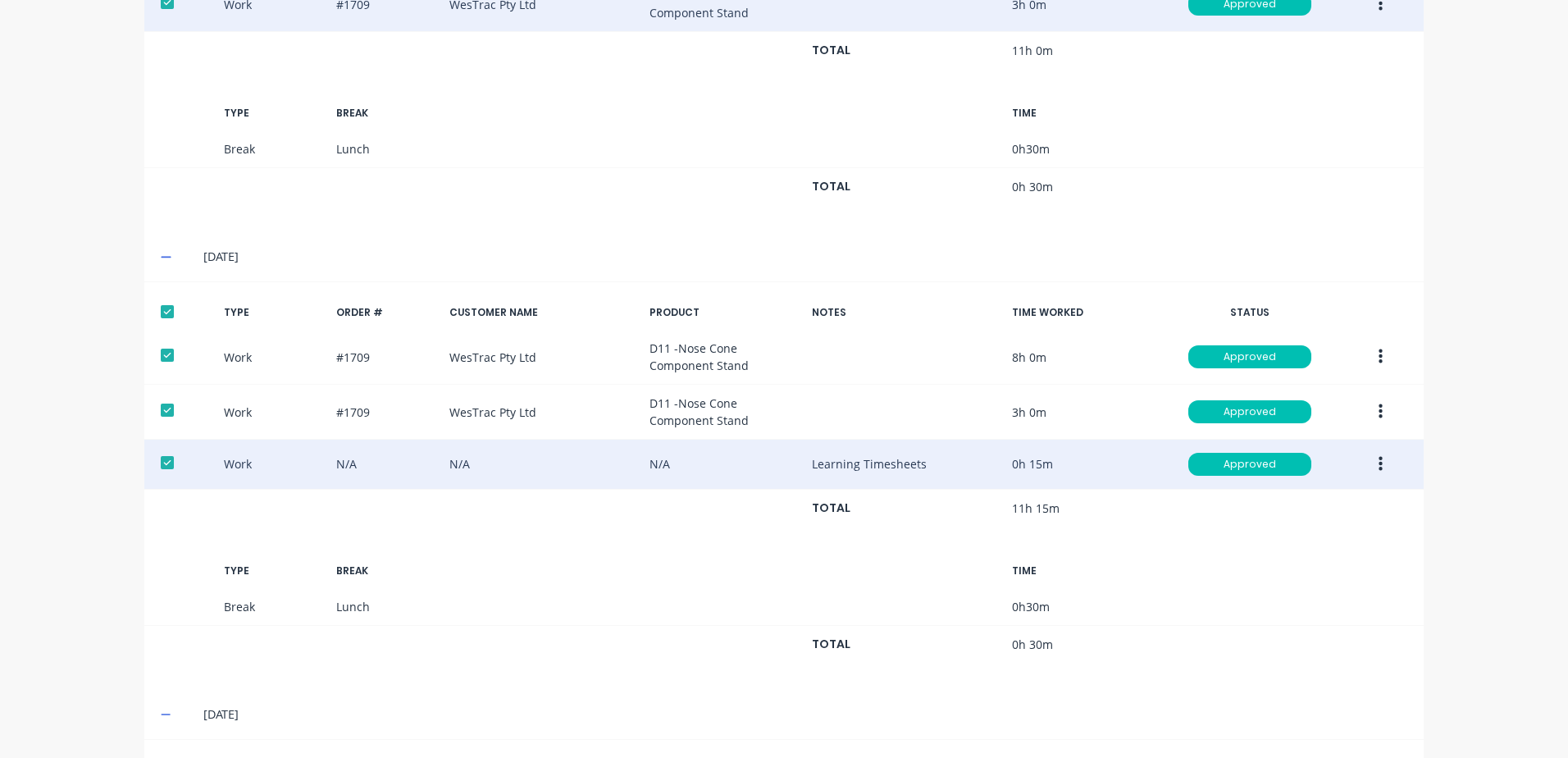
click at [1378, 459] on icon "button" at bounding box center [1380, 464] width 4 height 15
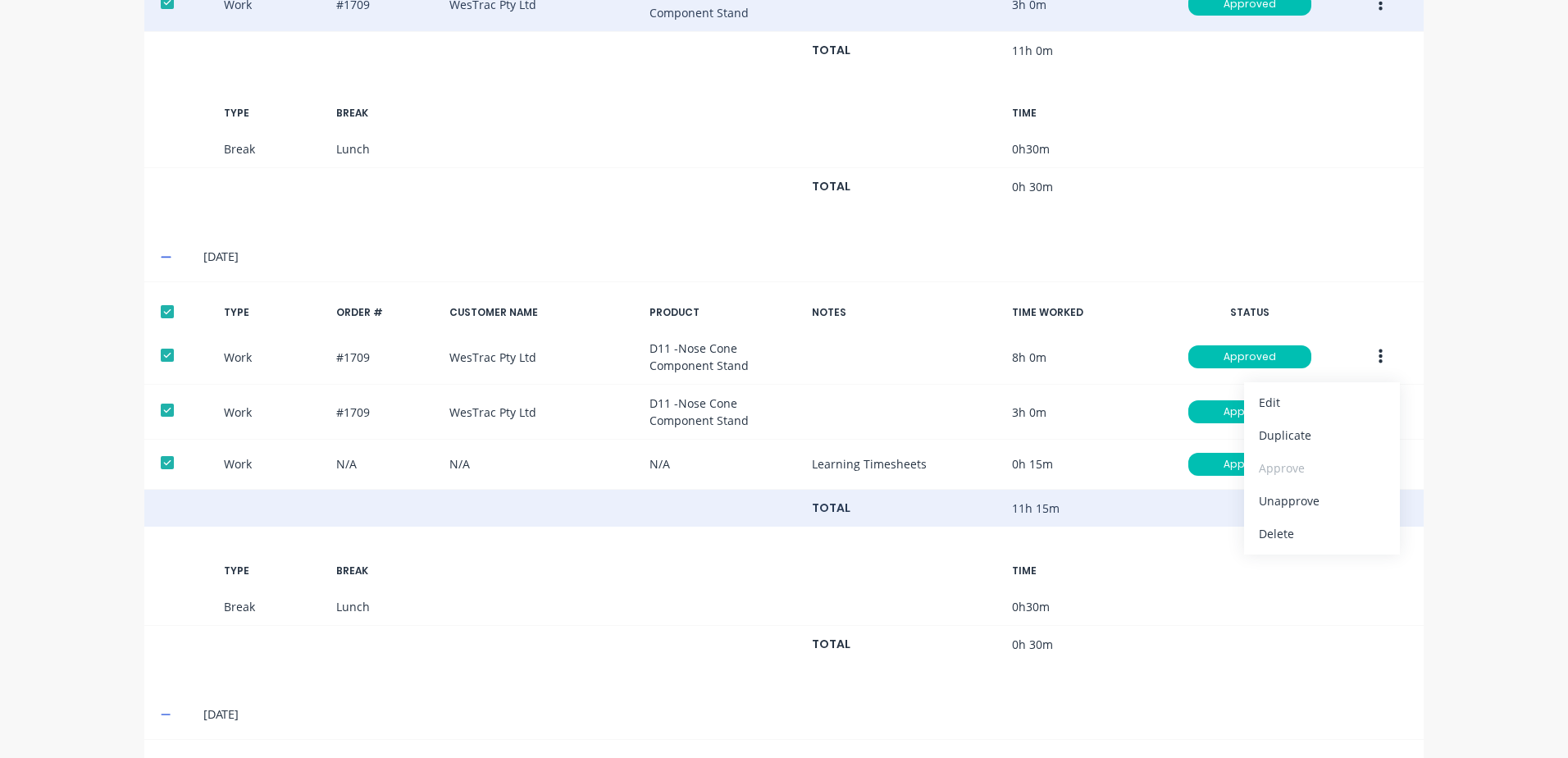
drag, startPoint x: 1144, startPoint y: 654, endPoint x: 1249, endPoint y: 496, distance: 189.7
click at [1147, 646] on div "TOTAL 0h 30m" at bounding box center [784, 644] width 1279 height 37
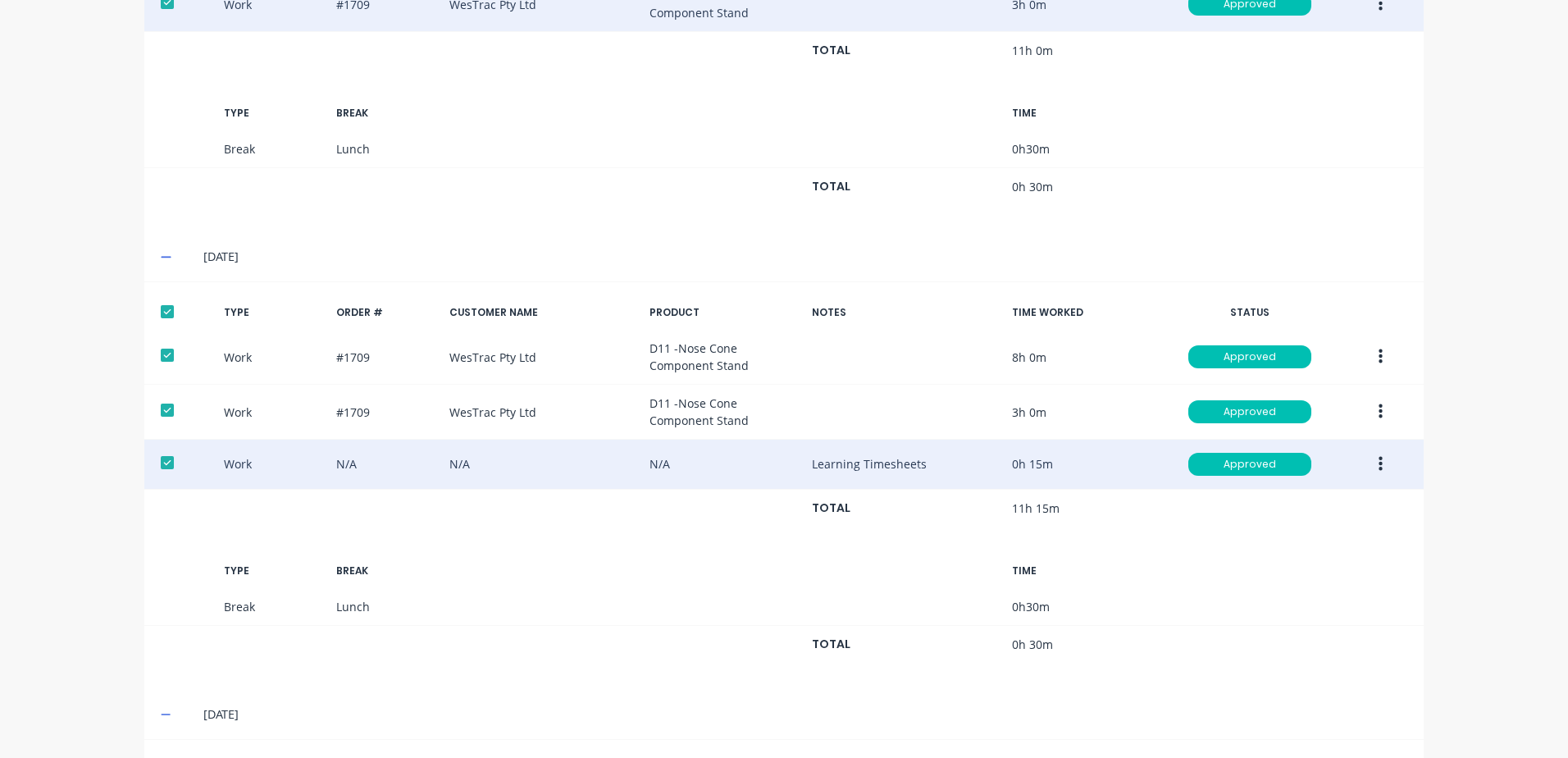
click at [156, 462] on div at bounding box center [166, 462] width 32 height 32
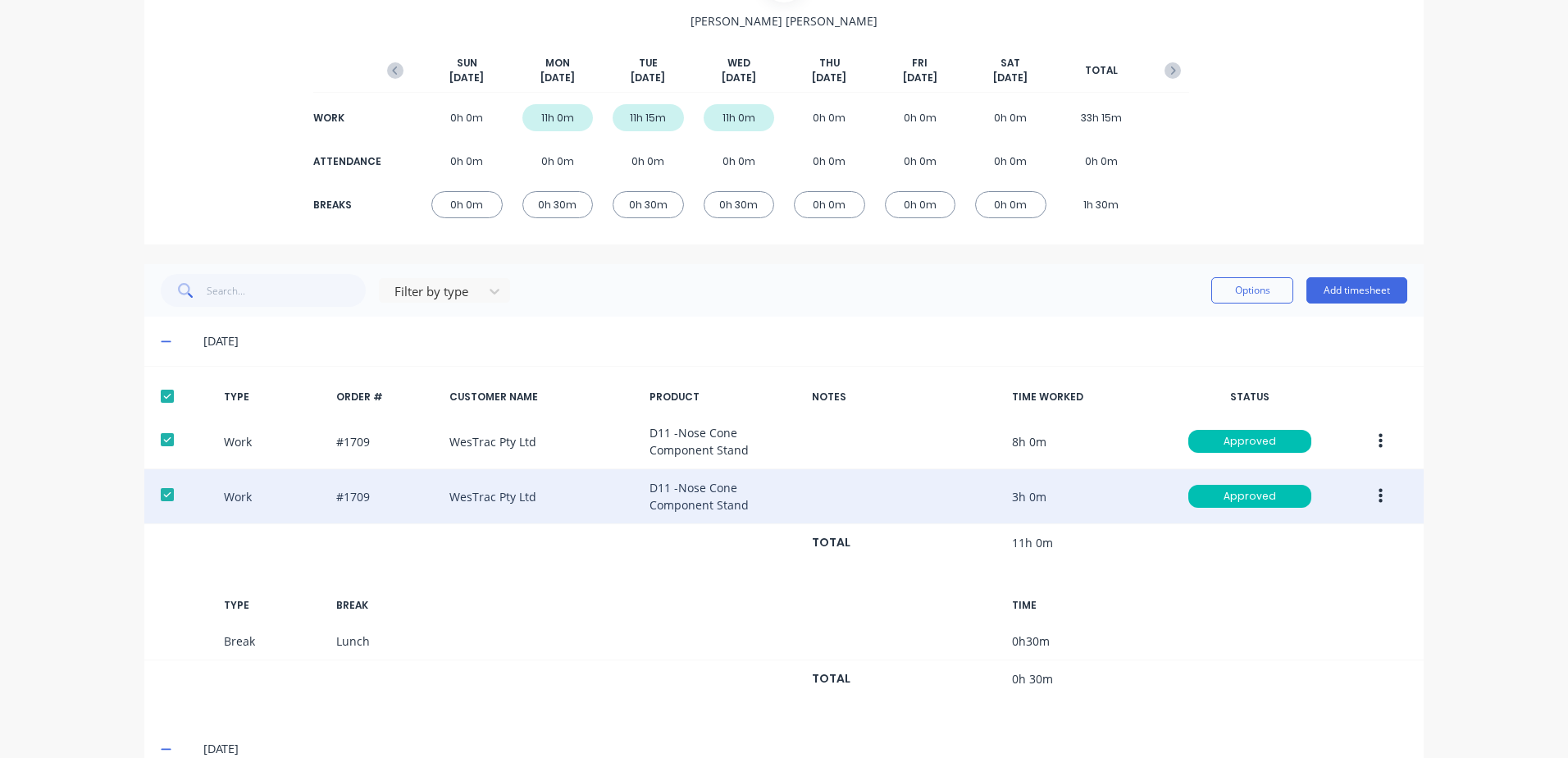
scroll to position [164, 0]
click at [1246, 293] on button "Options" at bounding box center [1251, 290] width 82 height 27
click at [1170, 433] on div "Export" at bounding box center [1215, 431] width 126 height 24
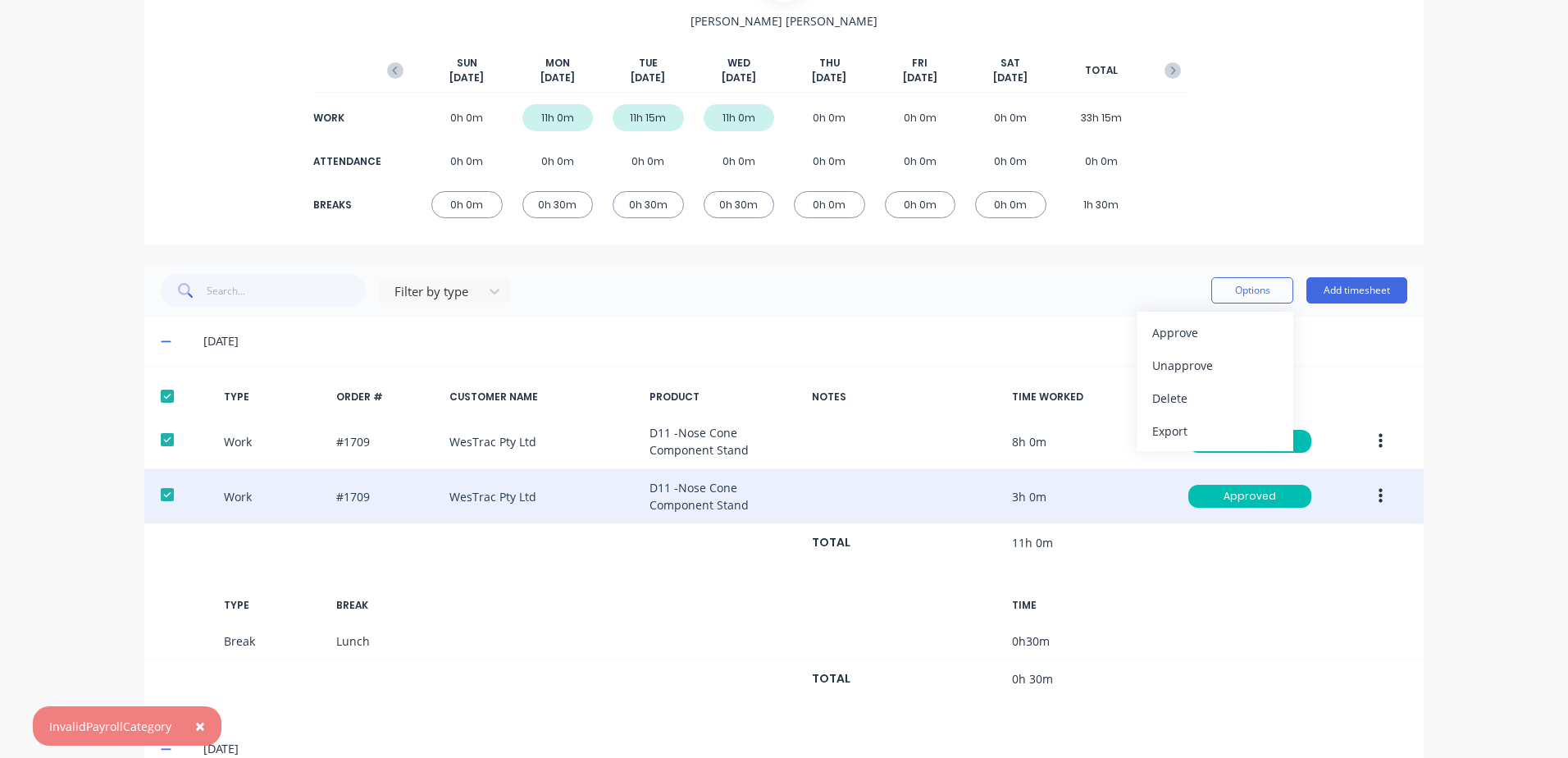
click at [191, 725] on button "×" at bounding box center [200, 726] width 42 height 39
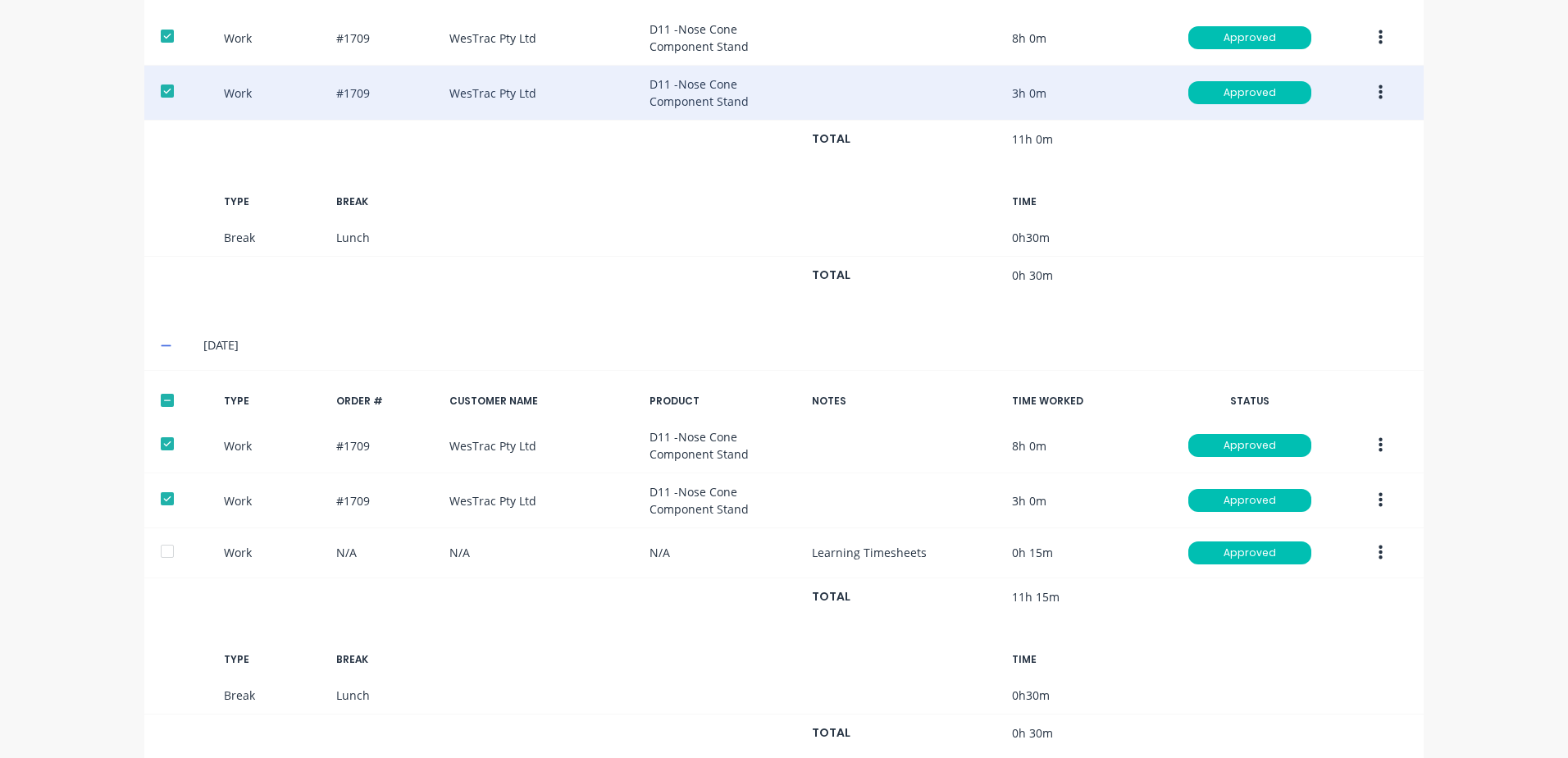
scroll to position [574, 0]
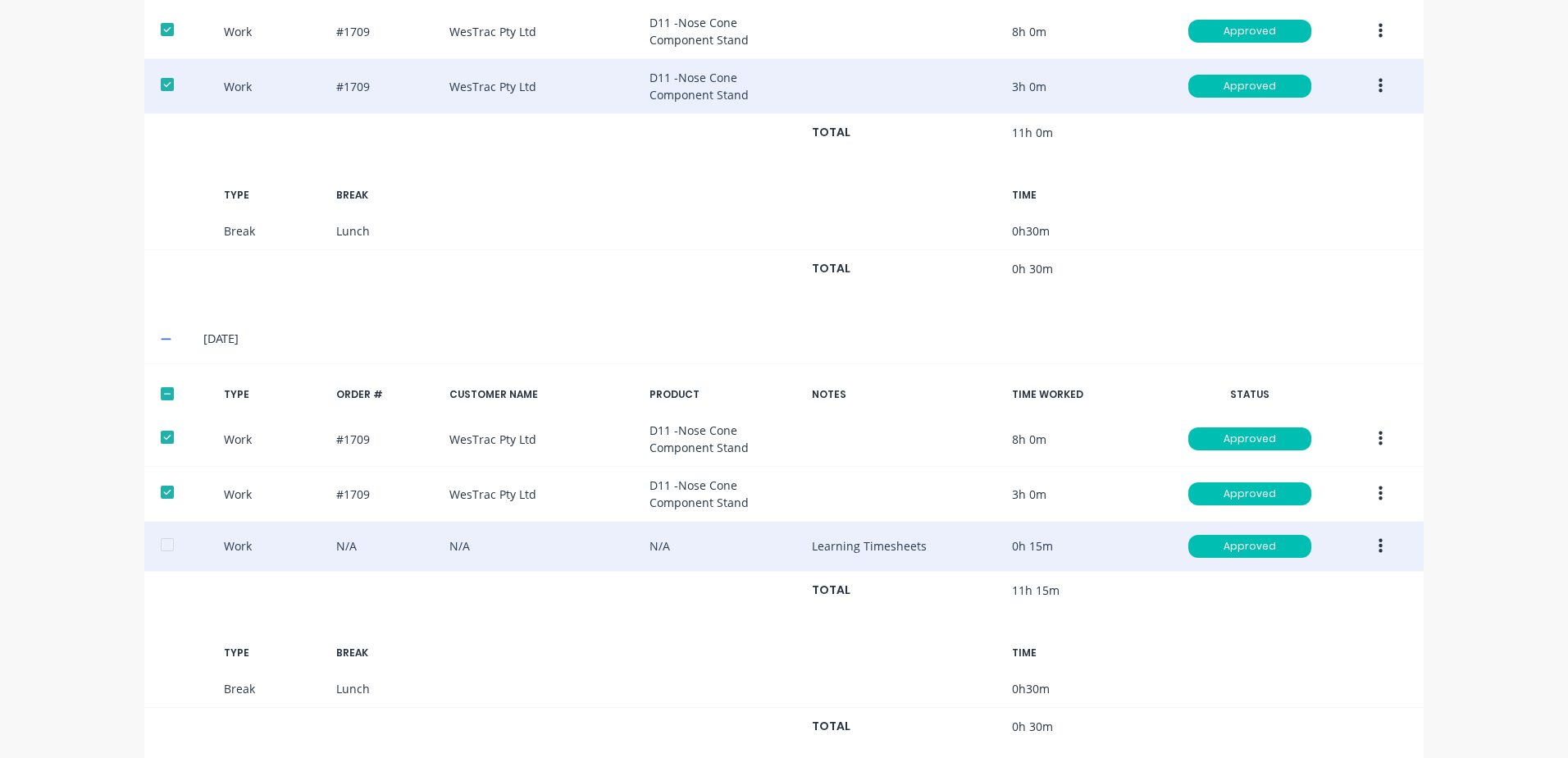
click at [160, 545] on div at bounding box center [166, 544] width 32 height 32
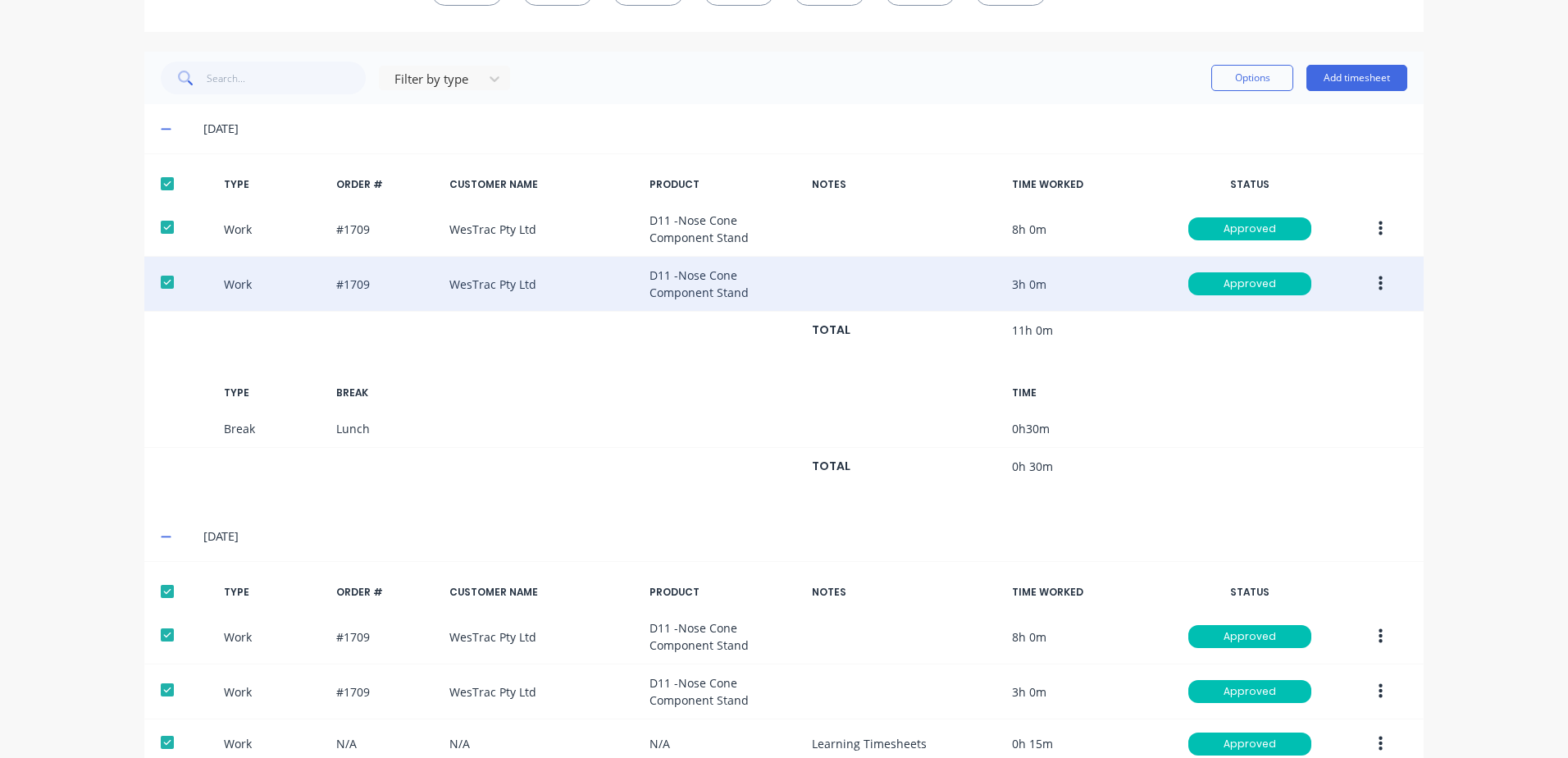
scroll to position [164, 0]
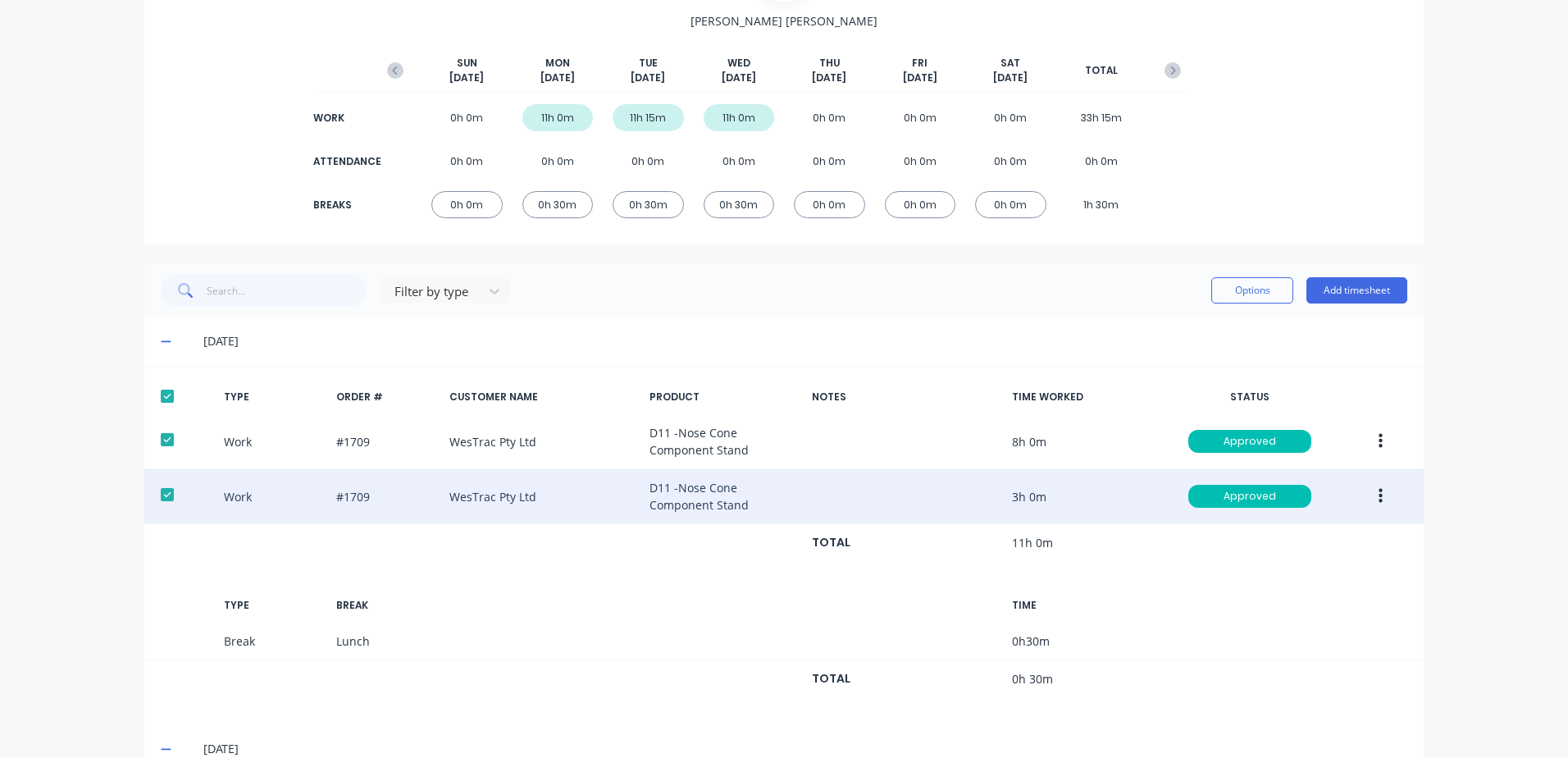
drag, startPoint x: 155, startPoint y: 393, endPoint x: 180, endPoint y: 408, distance: 29.2
click at [157, 393] on div at bounding box center [166, 395] width 32 height 32
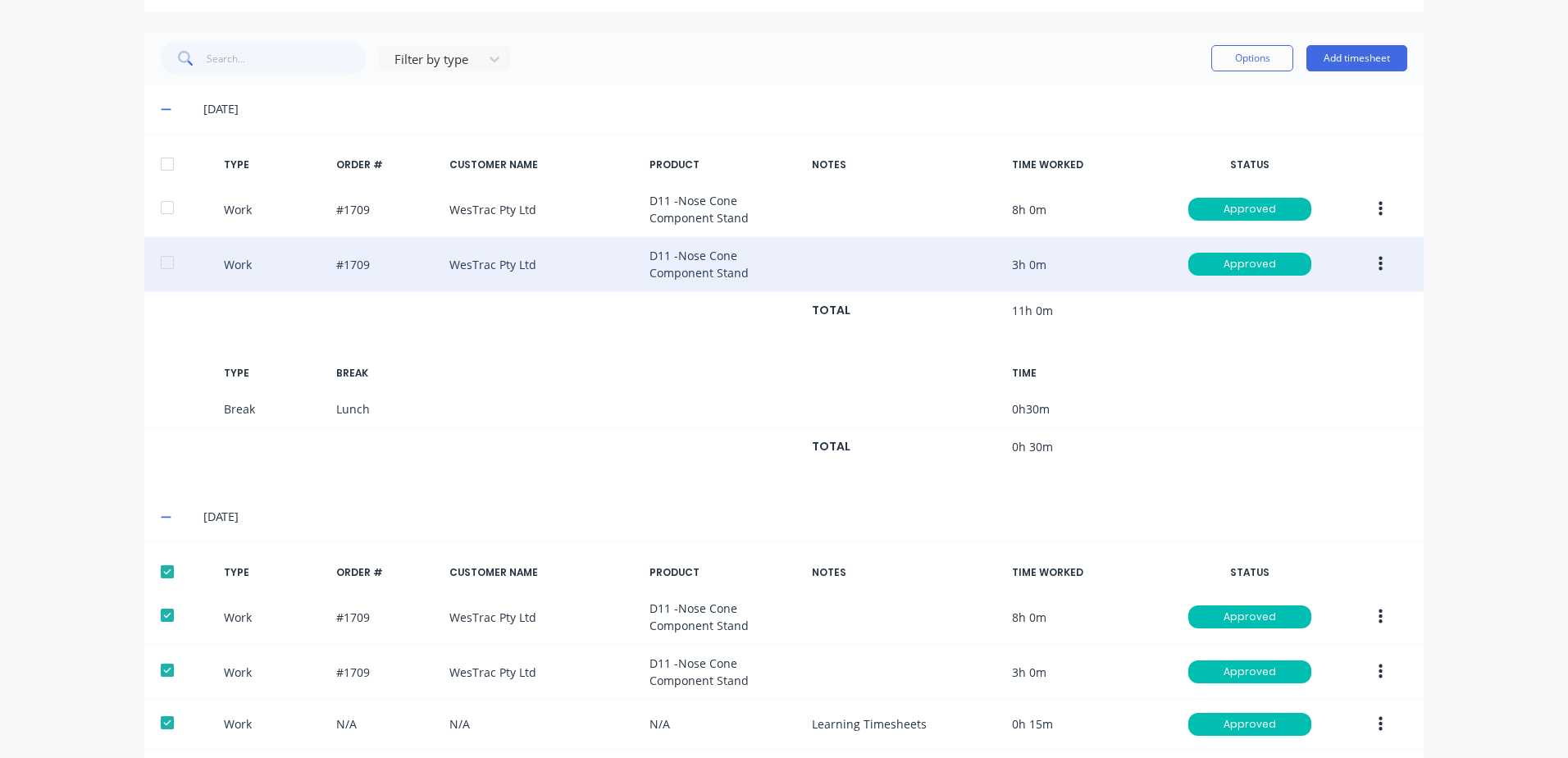
scroll to position [196, 0]
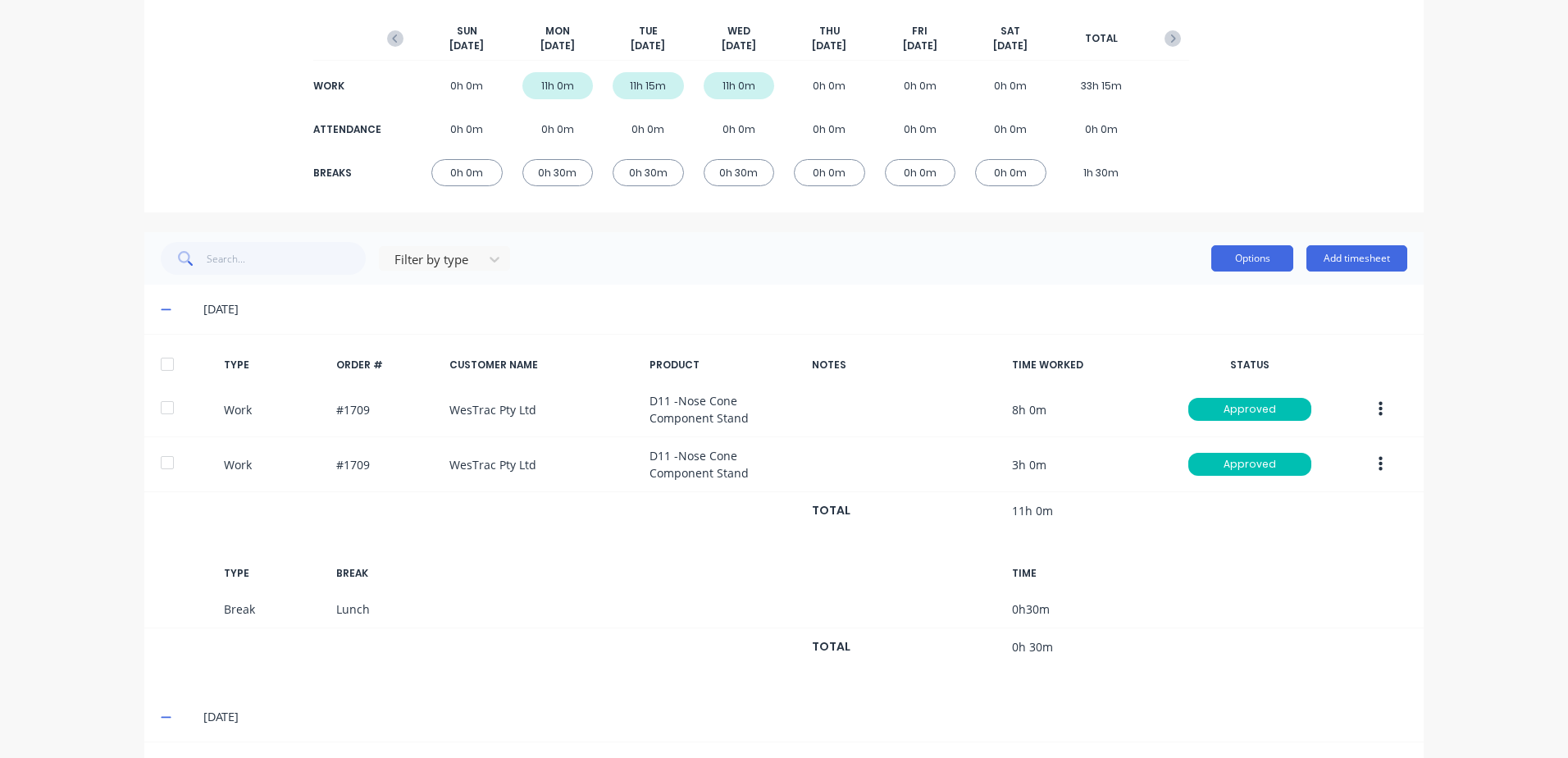
click at [1242, 250] on button "Options" at bounding box center [1251, 258] width 82 height 27
click at [1169, 397] on div "Export" at bounding box center [1215, 399] width 126 height 24
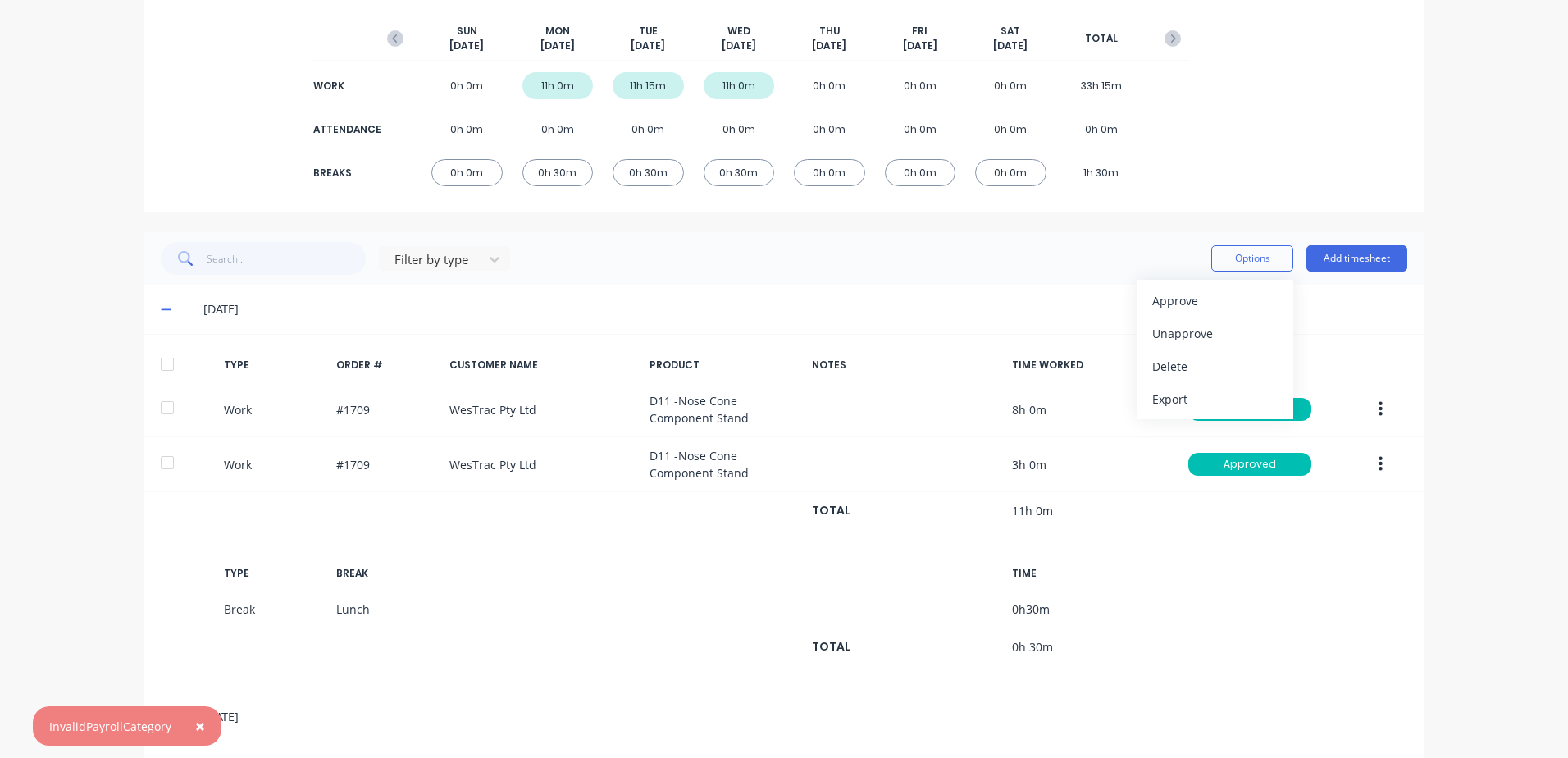
click at [164, 365] on div at bounding box center [166, 364] width 32 height 32
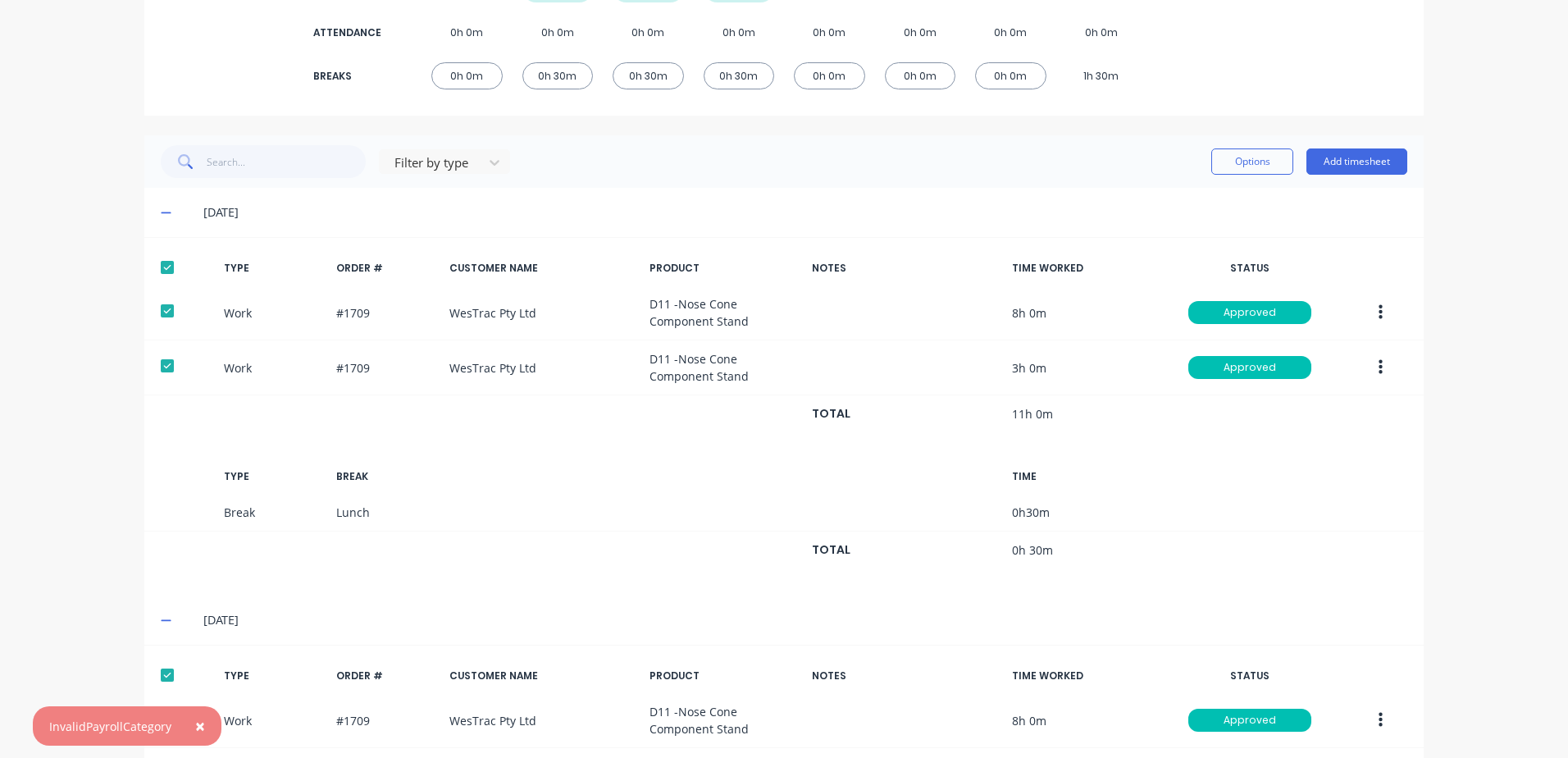
scroll to position [606, 0]
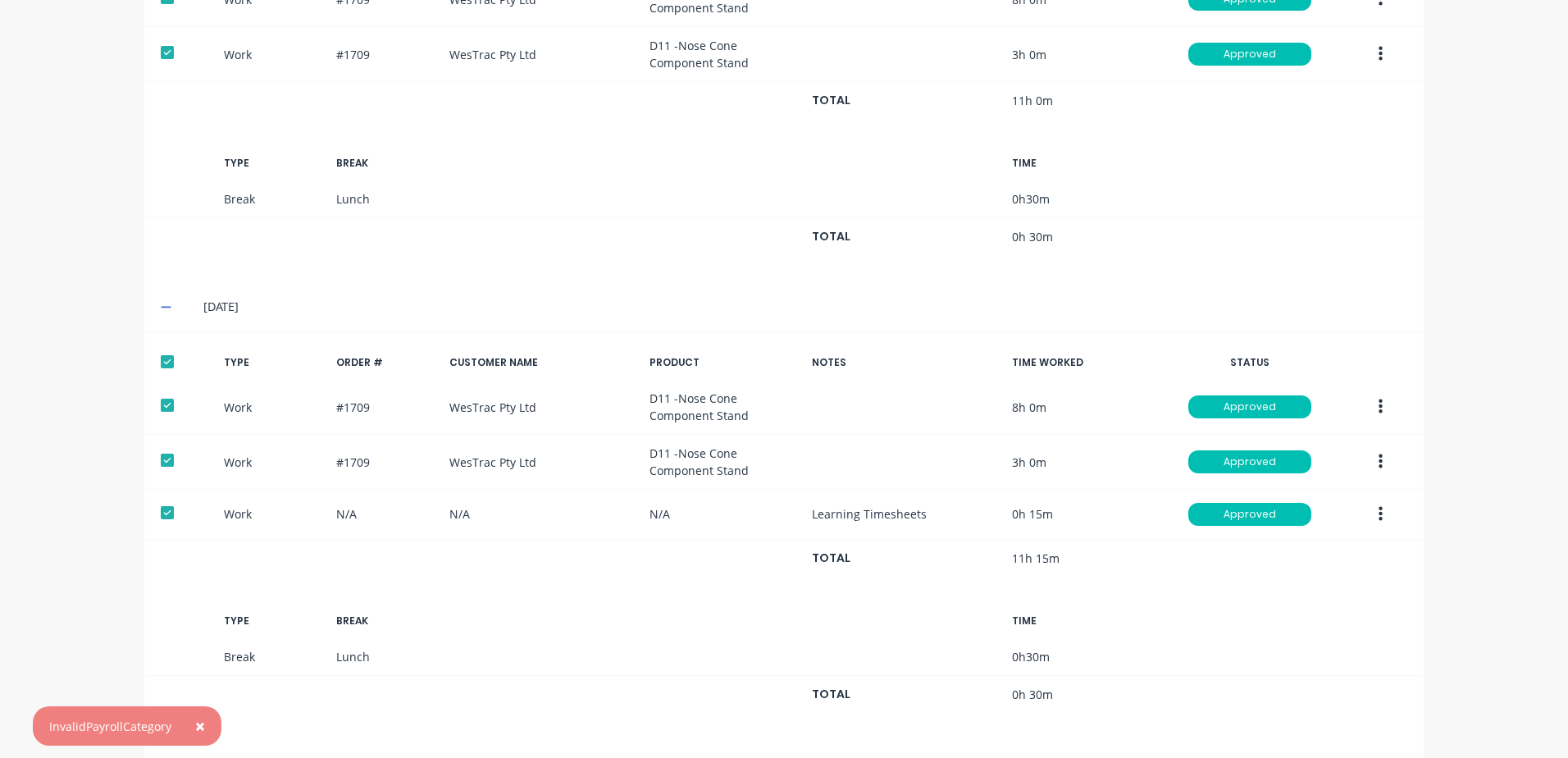
click at [159, 364] on div at bounding box center [166, 361] width 32 height 32
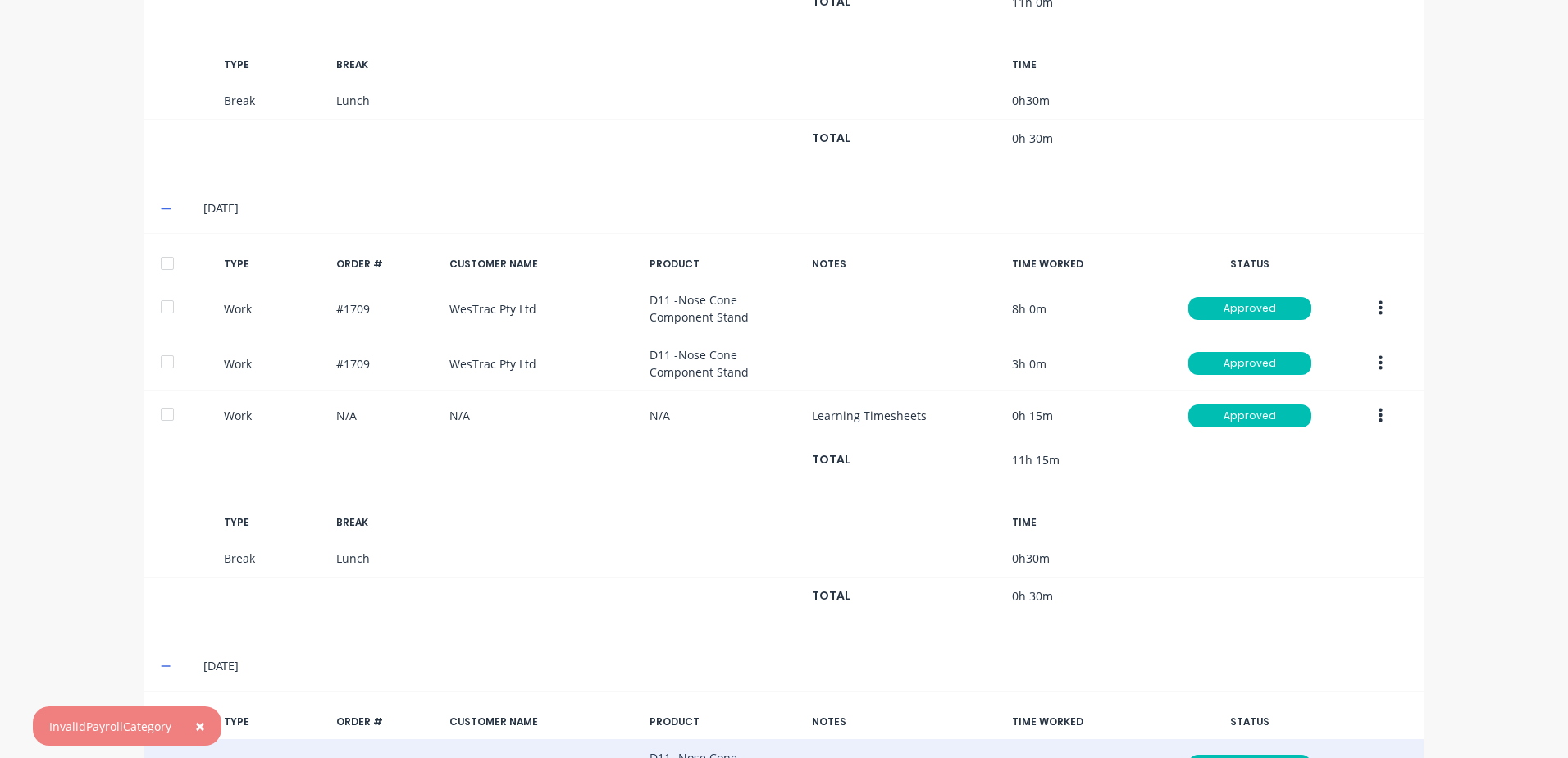
scroll to position [1016, 0]
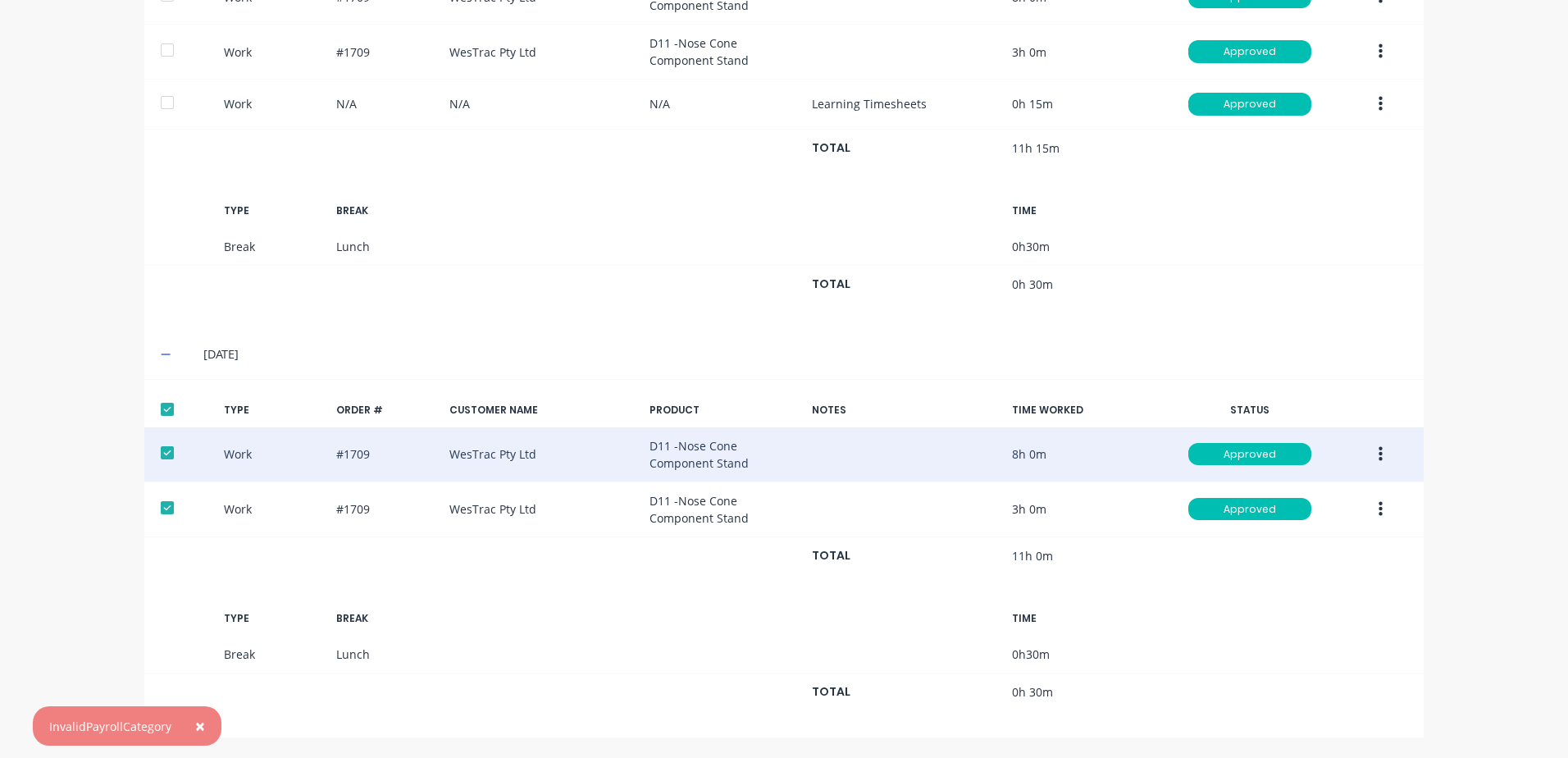
click at [162, 408] on div at bounding box center [166, 409] width 32 height 32
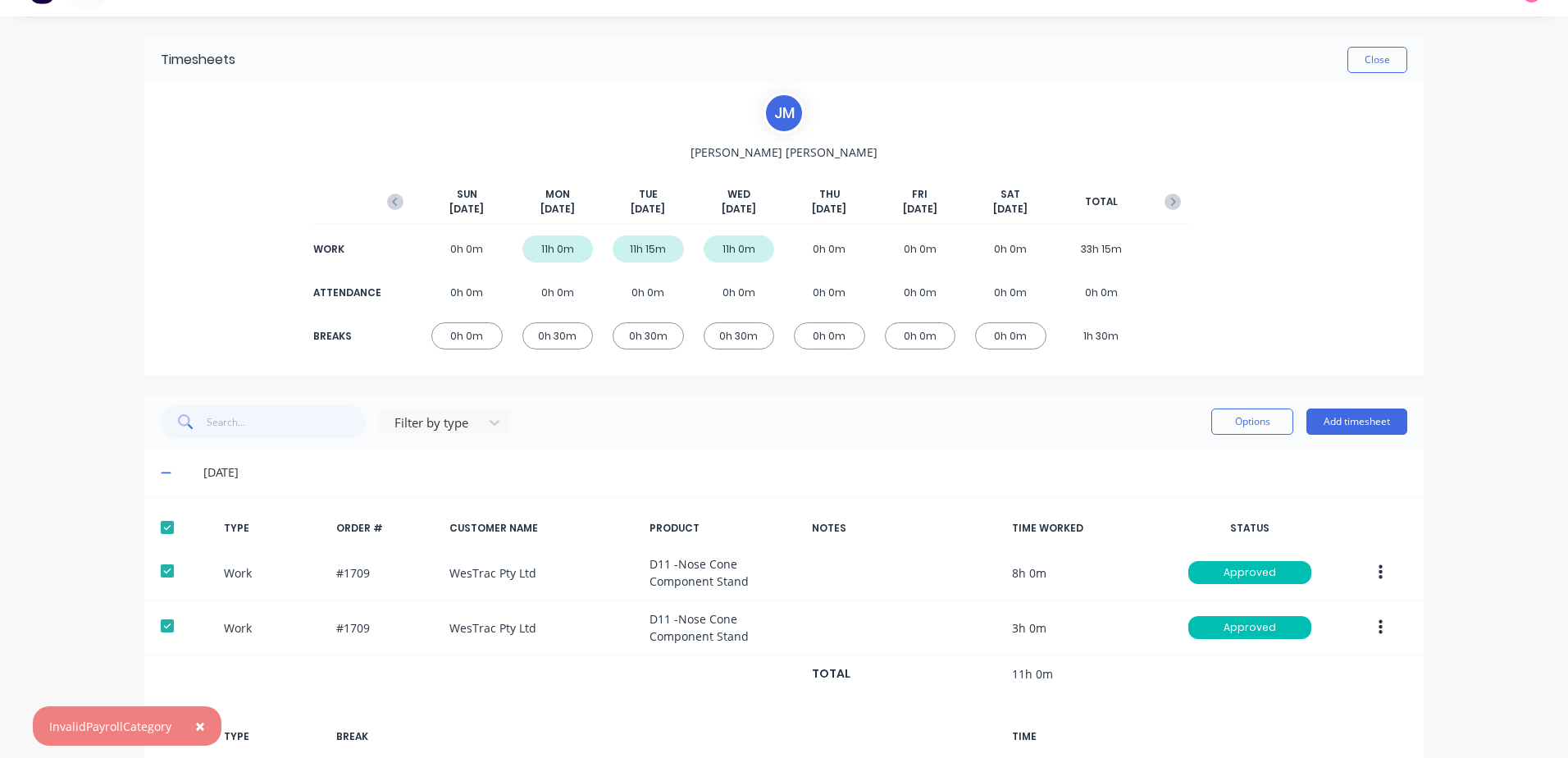
scroll to position [32, 0]
click at [1239, 423] on button "Options" at bounding box center [1251, 422] width 82 height 27
click at [1174, 564] on div "Export" at bounding box center [1215, 563] width 126 height 24
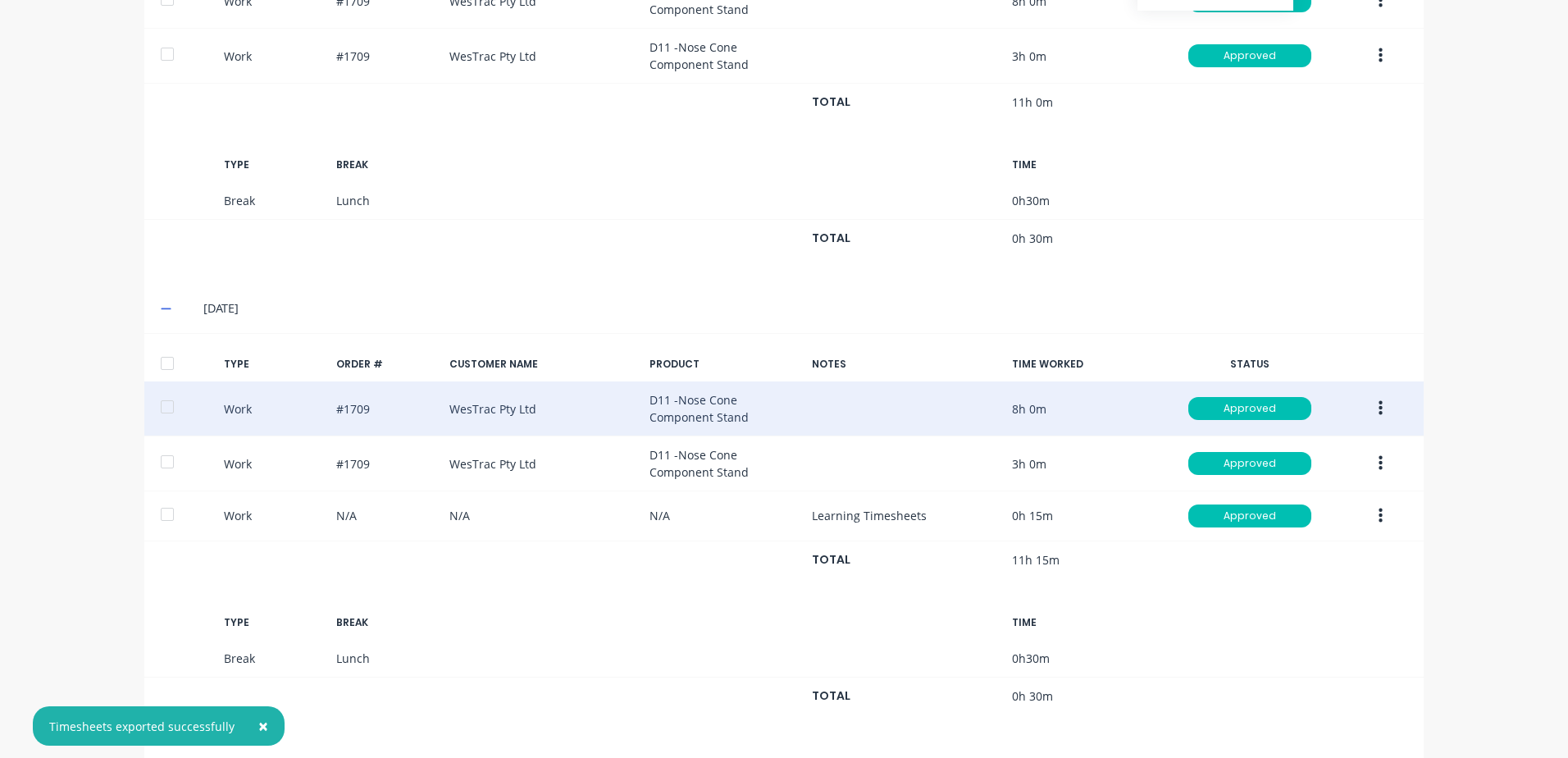
scroll to position [606, 0]
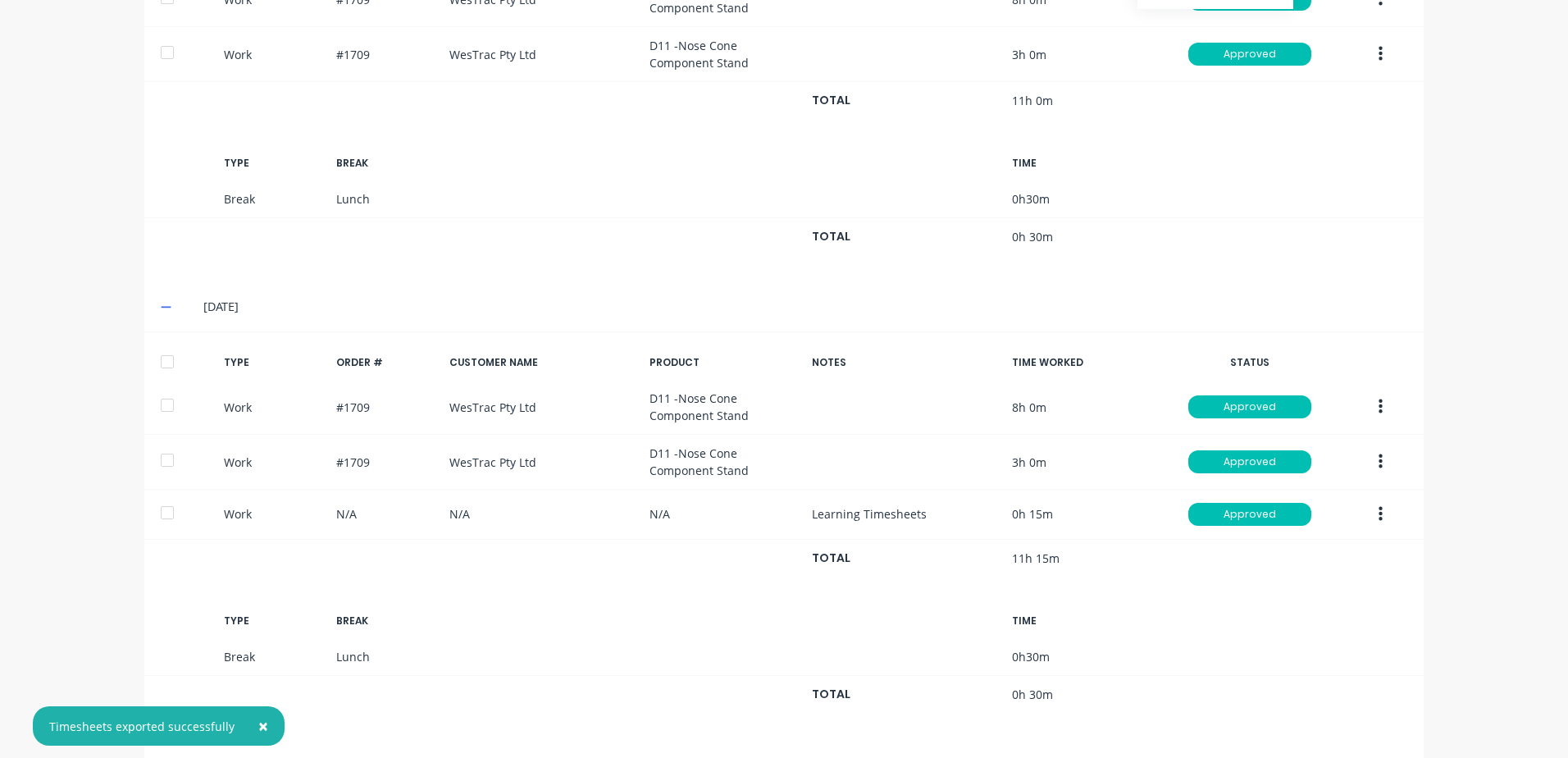
click at [159, 363] on div at bounding box center [166, 361] width 32 height 32
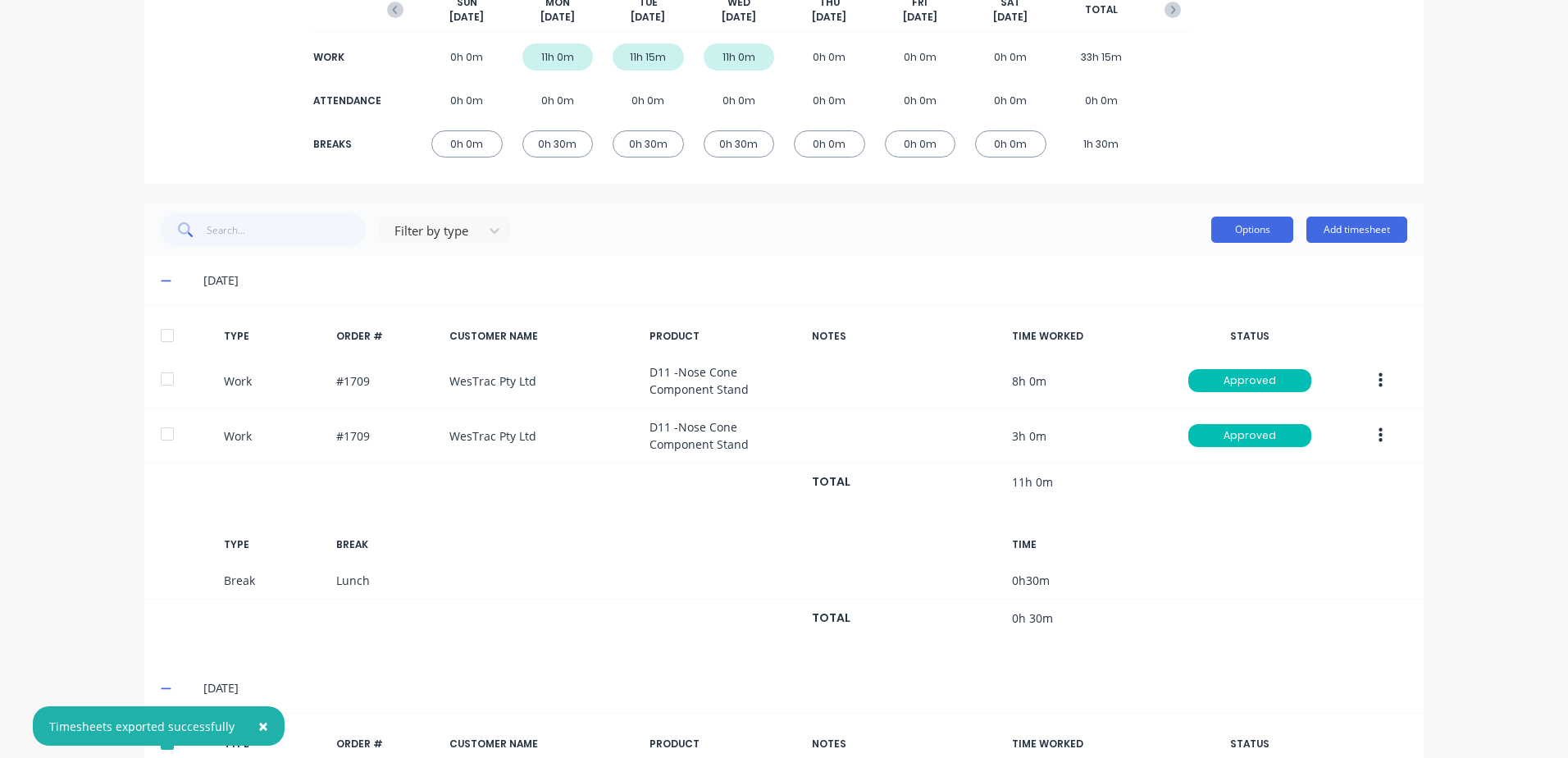
scroll to position [196, 0]
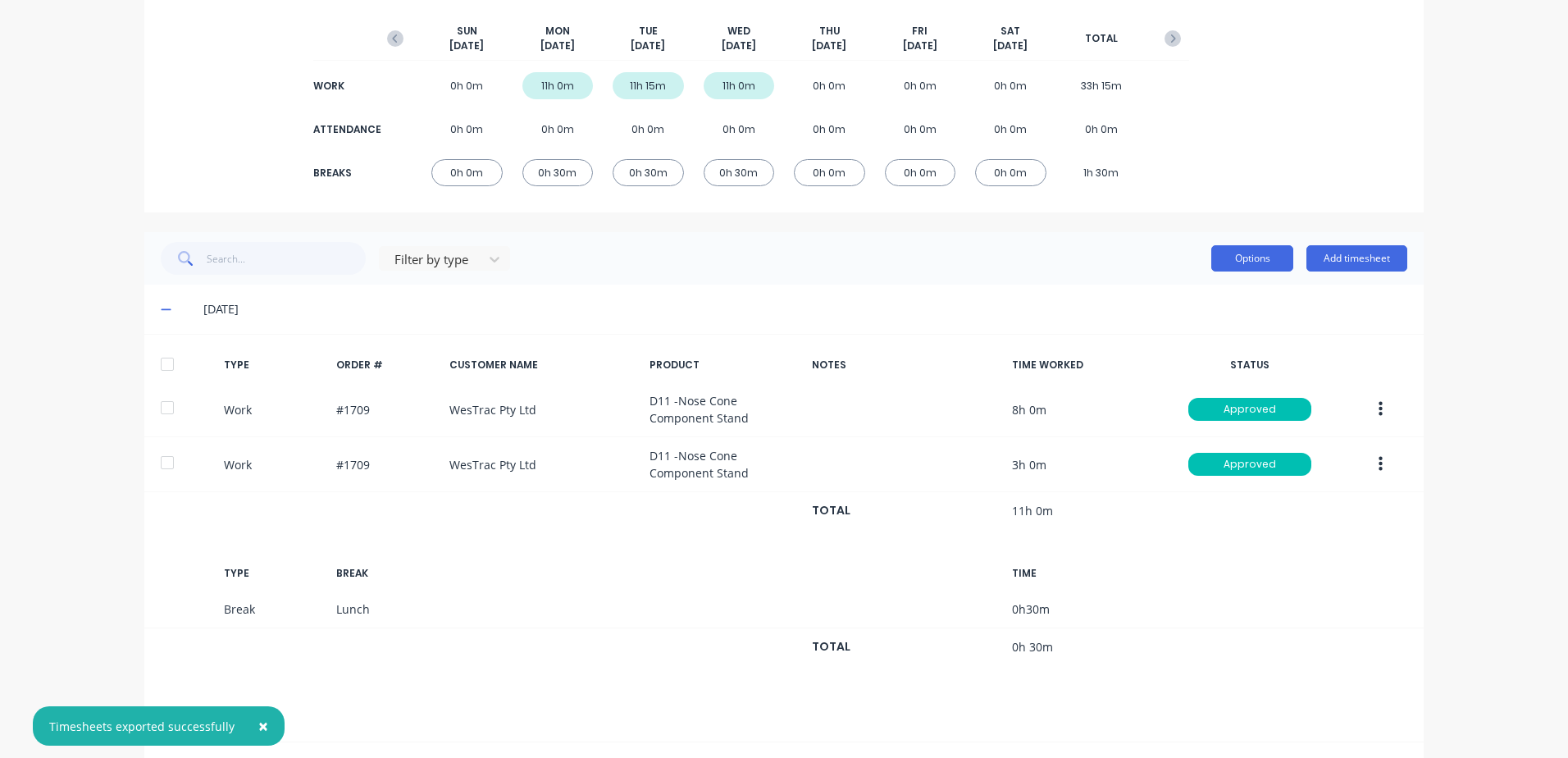
click at [1247, 253] on button "Options" at bounding box center [1251, 258] width 82 height 27
click at [1185, 402] on div "Export" at bounding box center [1215, 399] width 126 height 24
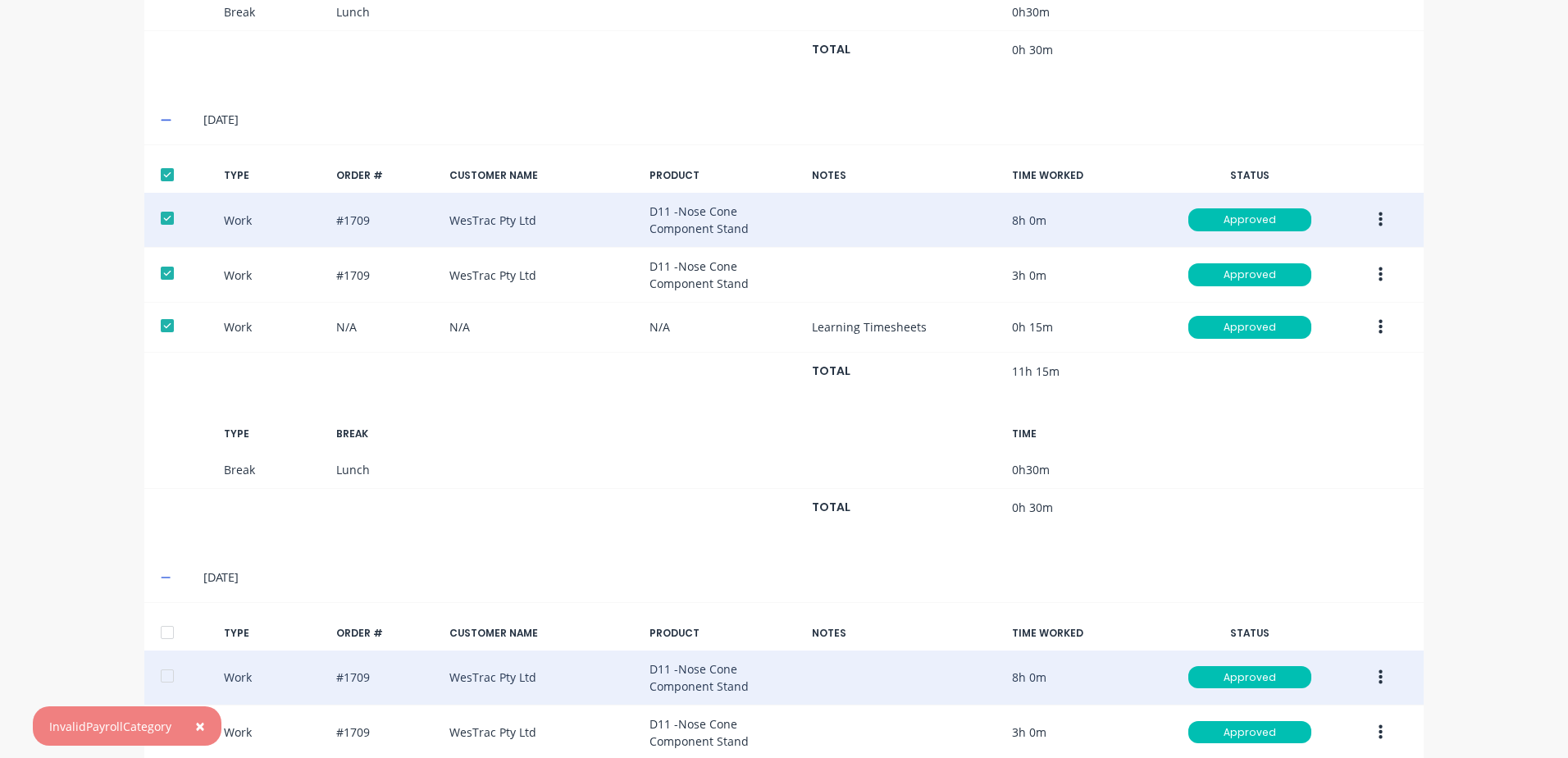
scroll to position [770, 0]
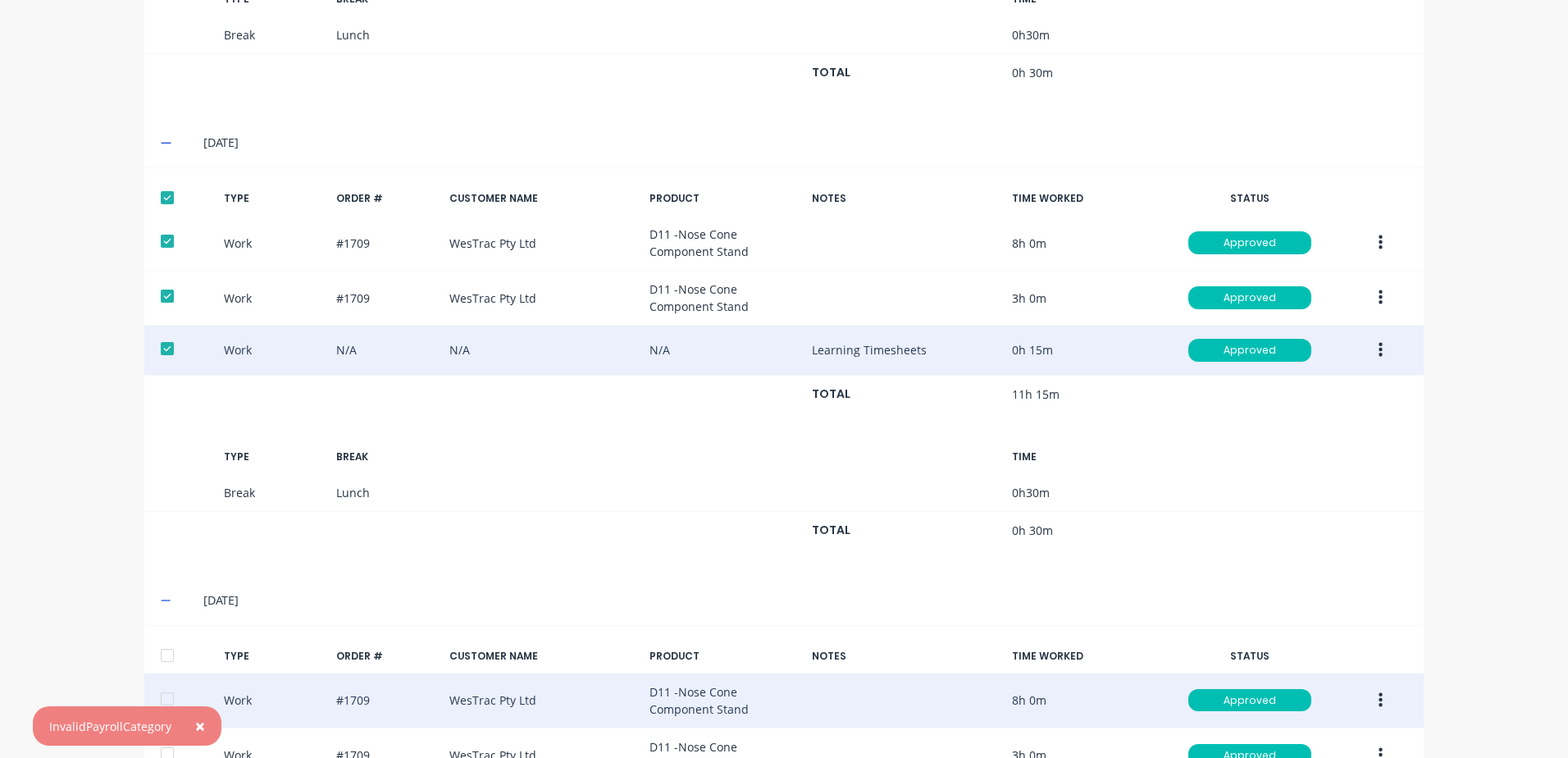
drag, startPoint x: 157, startPoint y: 196, endPoint x: 428, endPoint y: 338, distance: 305.9
click at [158, 194] on div at bounding box center [166, 197] width 32 height 32
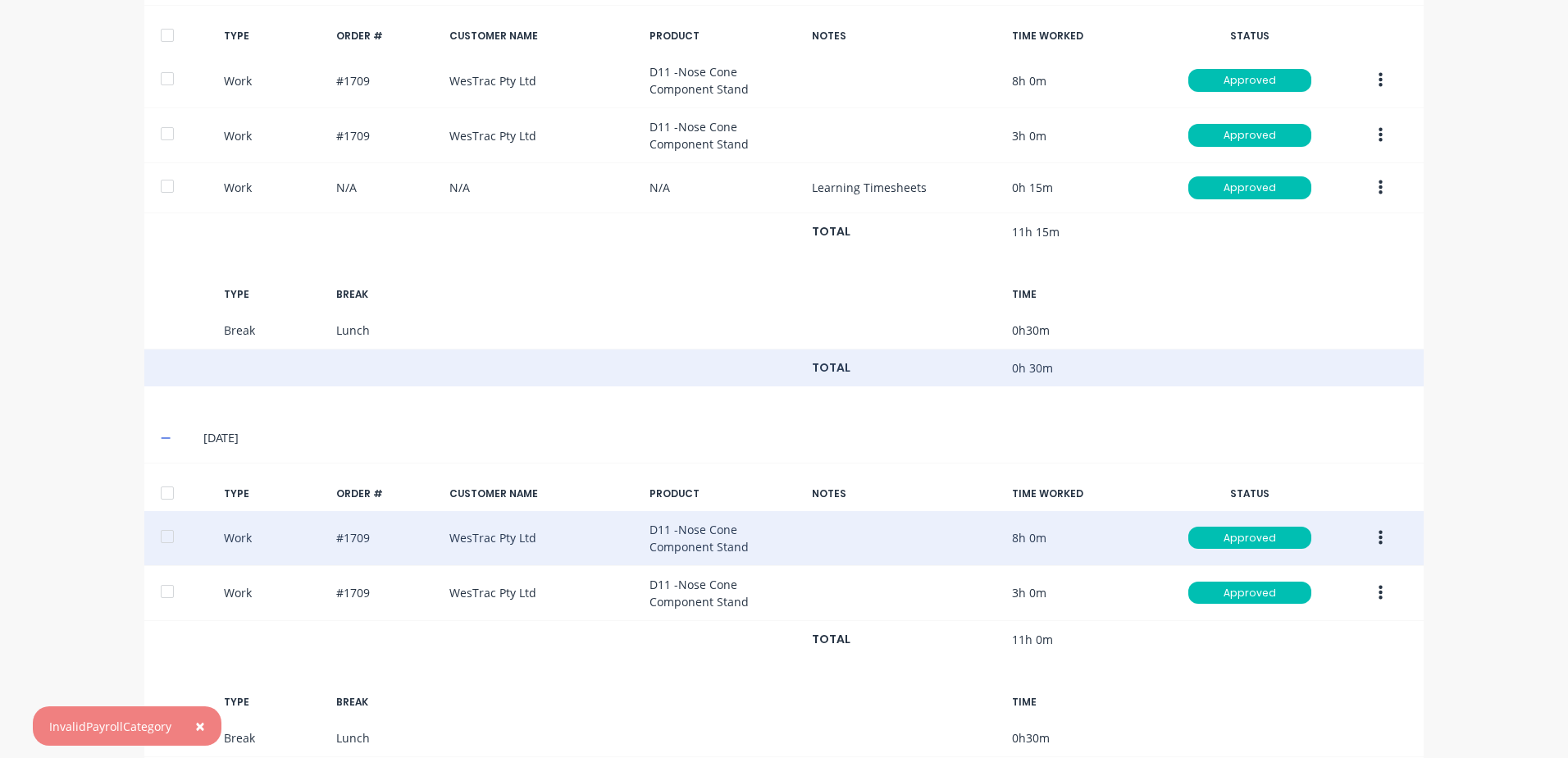
scroll to position [934, 0]
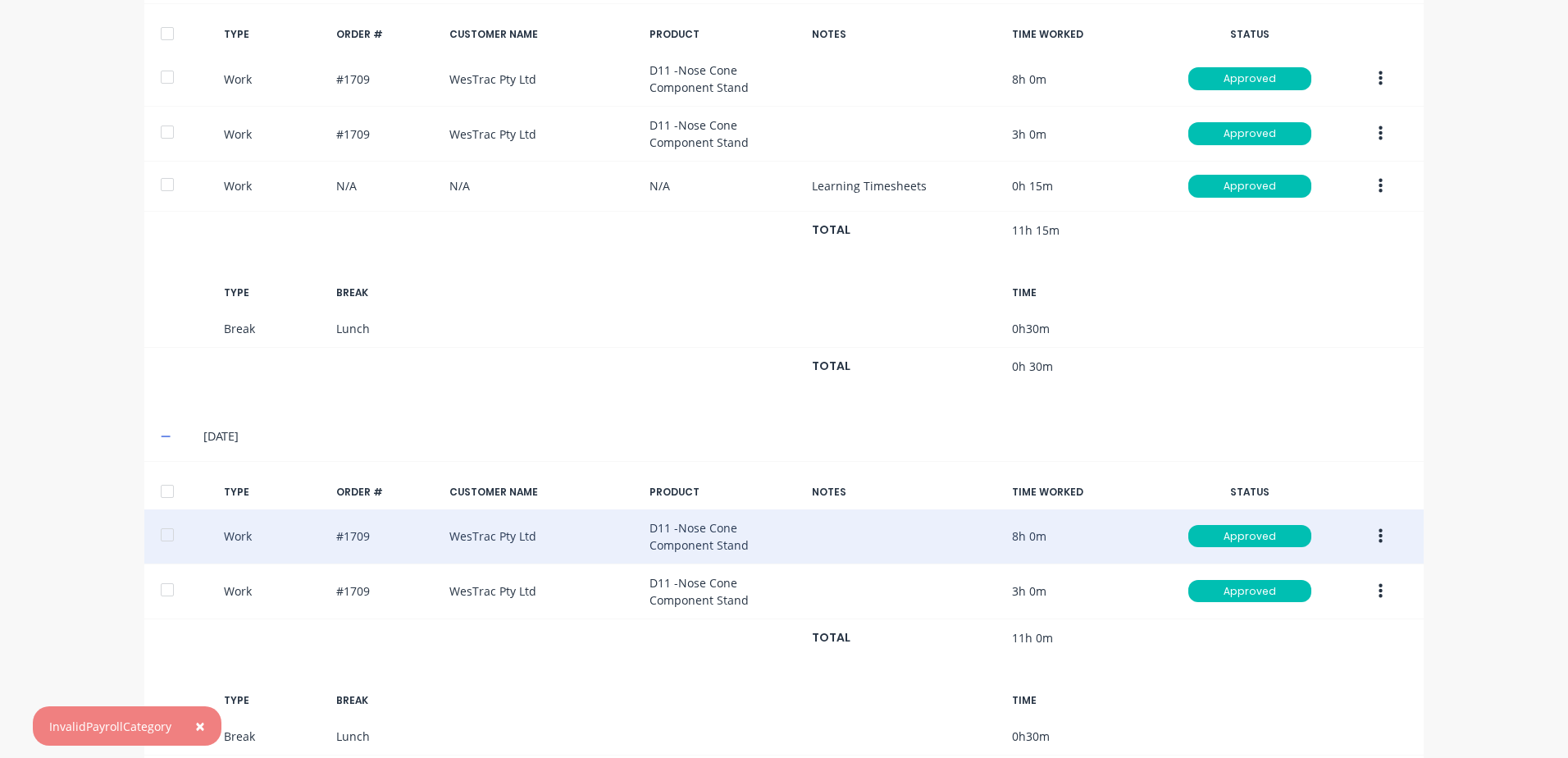
drag, startPoint x: 160, startPoint y: 491, endPoint x: 197, endPoint y: 487, distance: 37.2
click at [162, 490] on div at bounding box center [166, 491] width 32 height 32
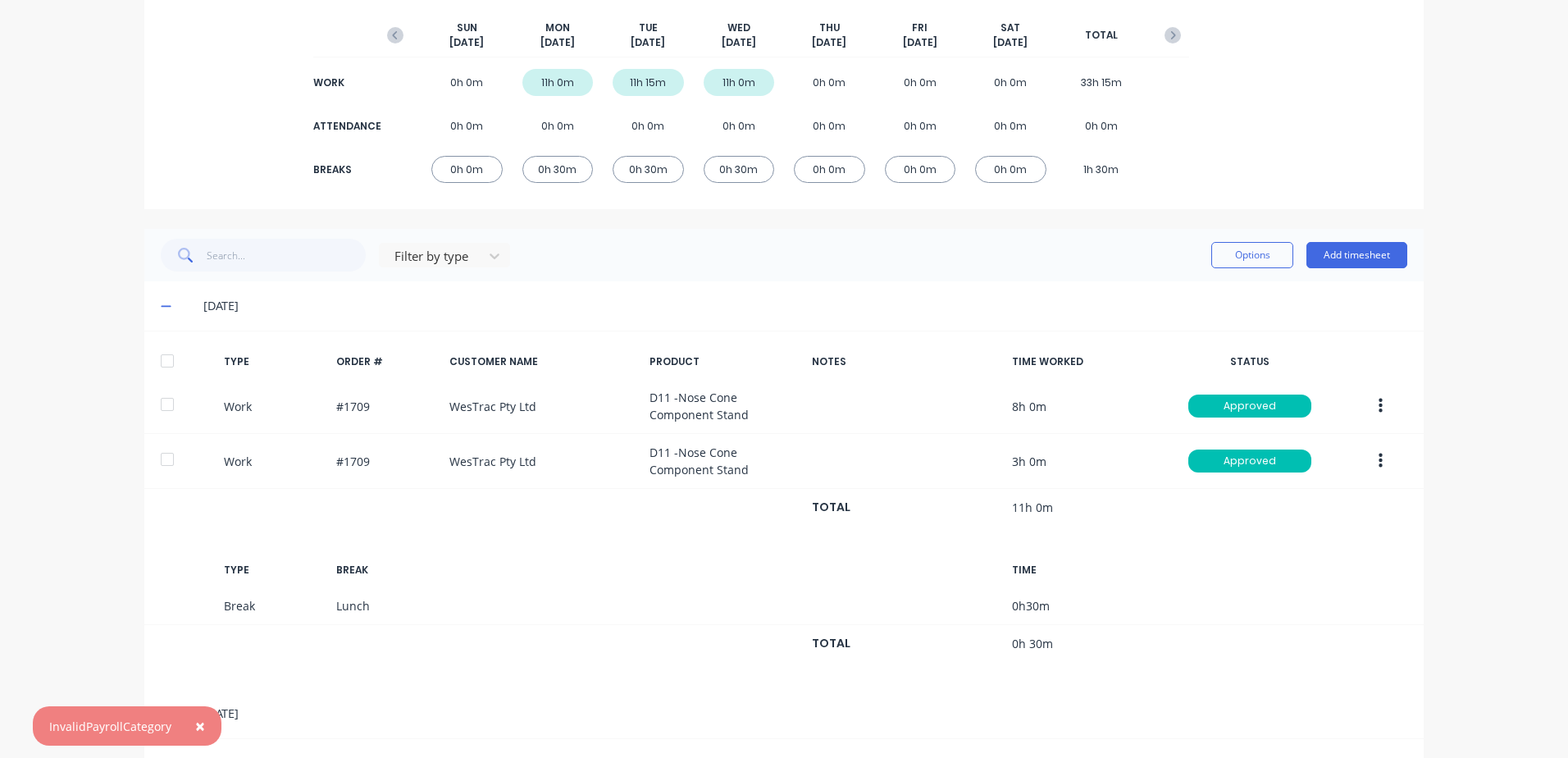
scroll to position [196, 0]
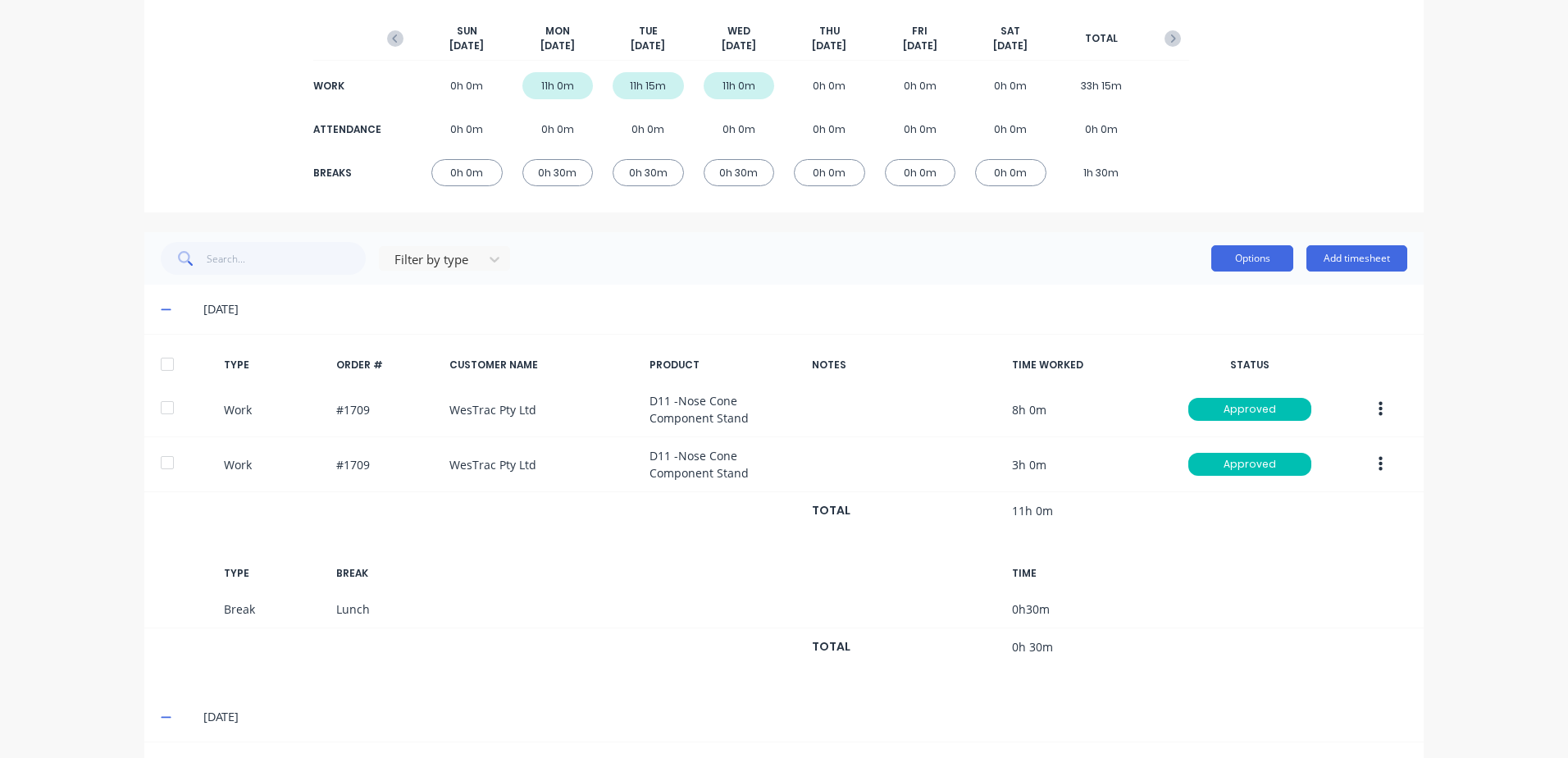
click at [1228, 258] on button "Options" at bounding box center [1251, 258] width 82 height 27
click at [1172, 394] on div "Export" at bounding box center [1215, 399] width 126 height 24
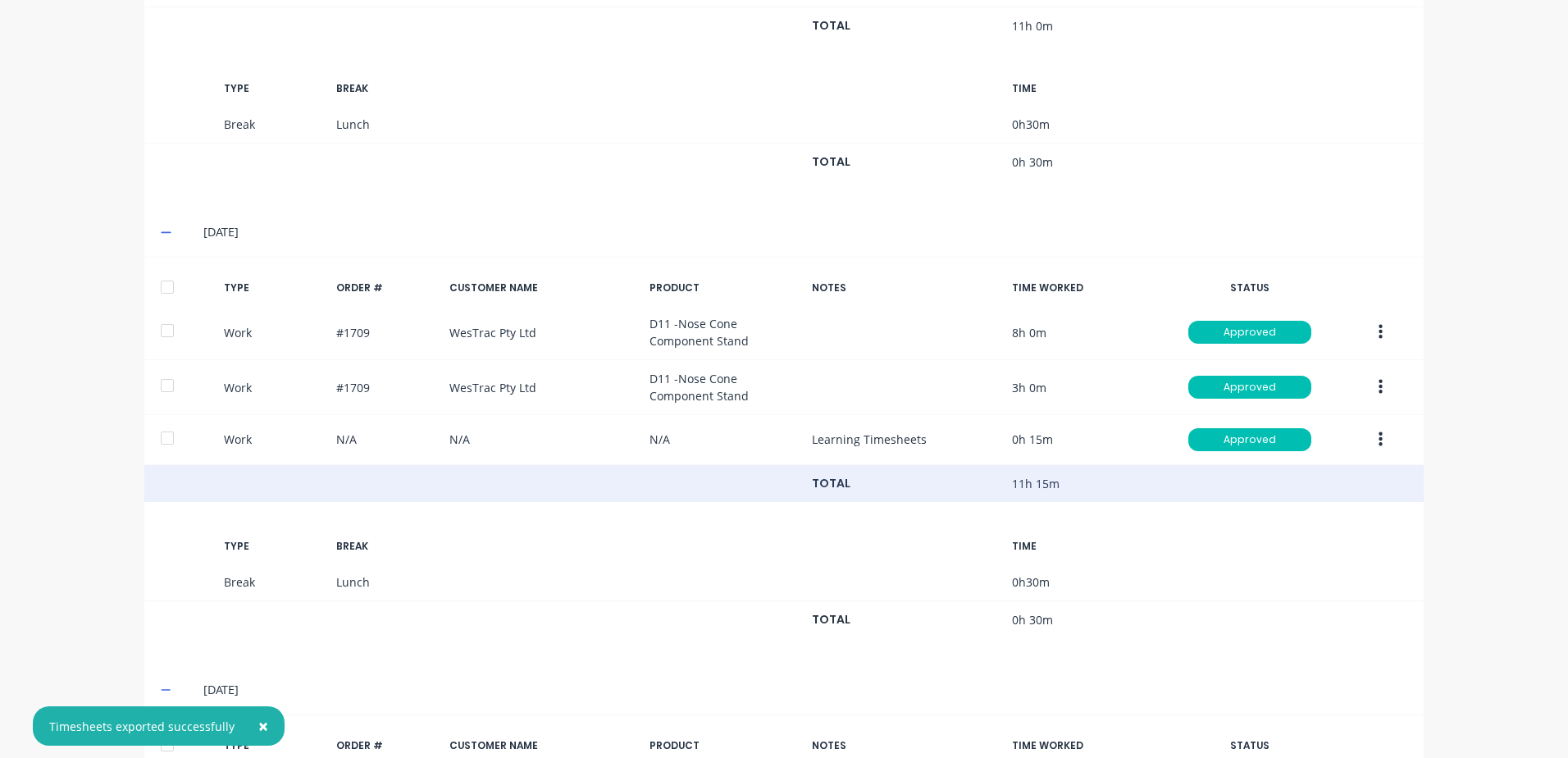
scroll to position [770, 0]
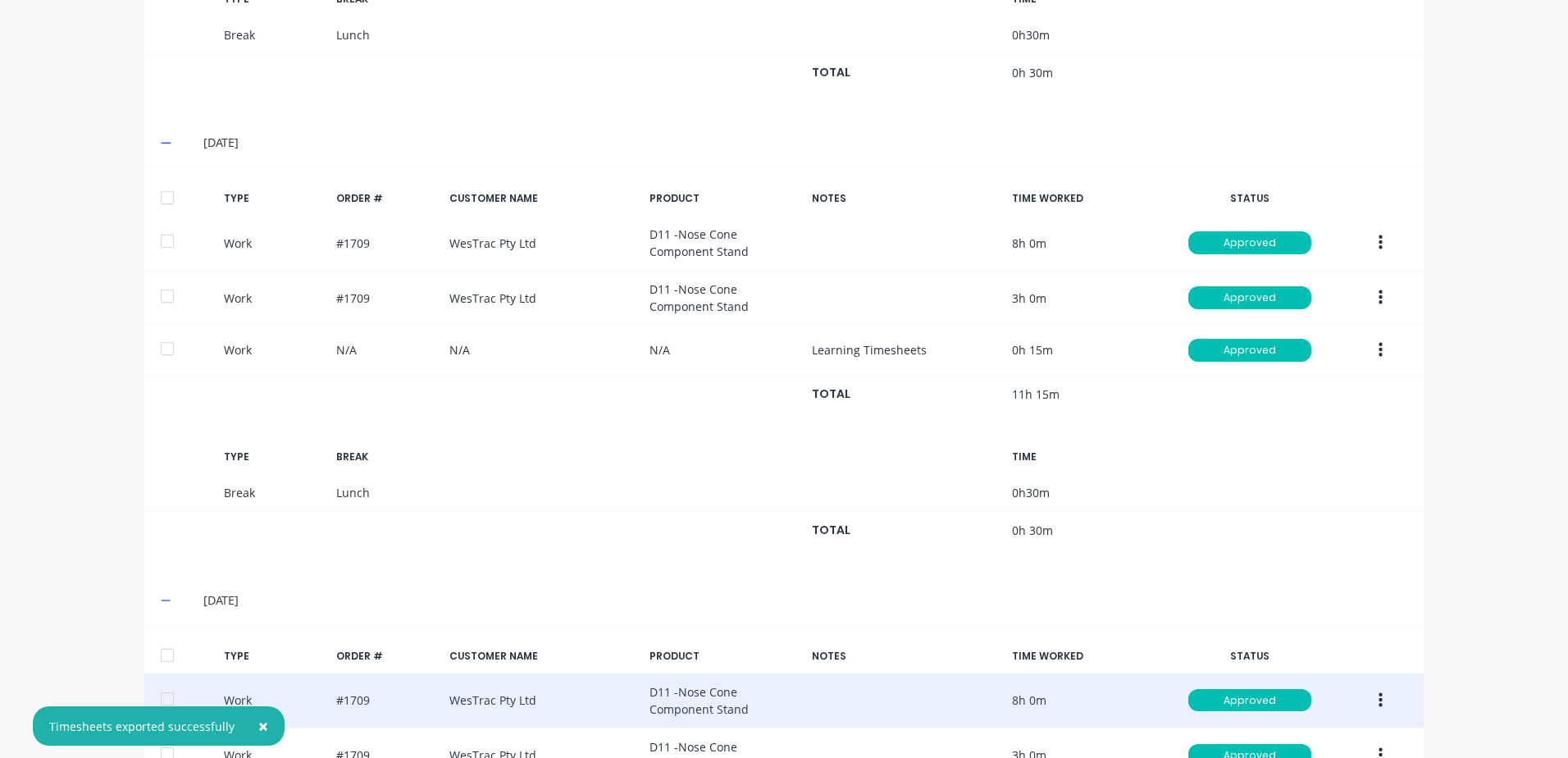
click at [1376, 235] on button "button" at bounding box center [1380, 243] width 38 height 29
click at [1280, 180] on div "Edit" at bounding box center [1321, 182] width 126 height 24
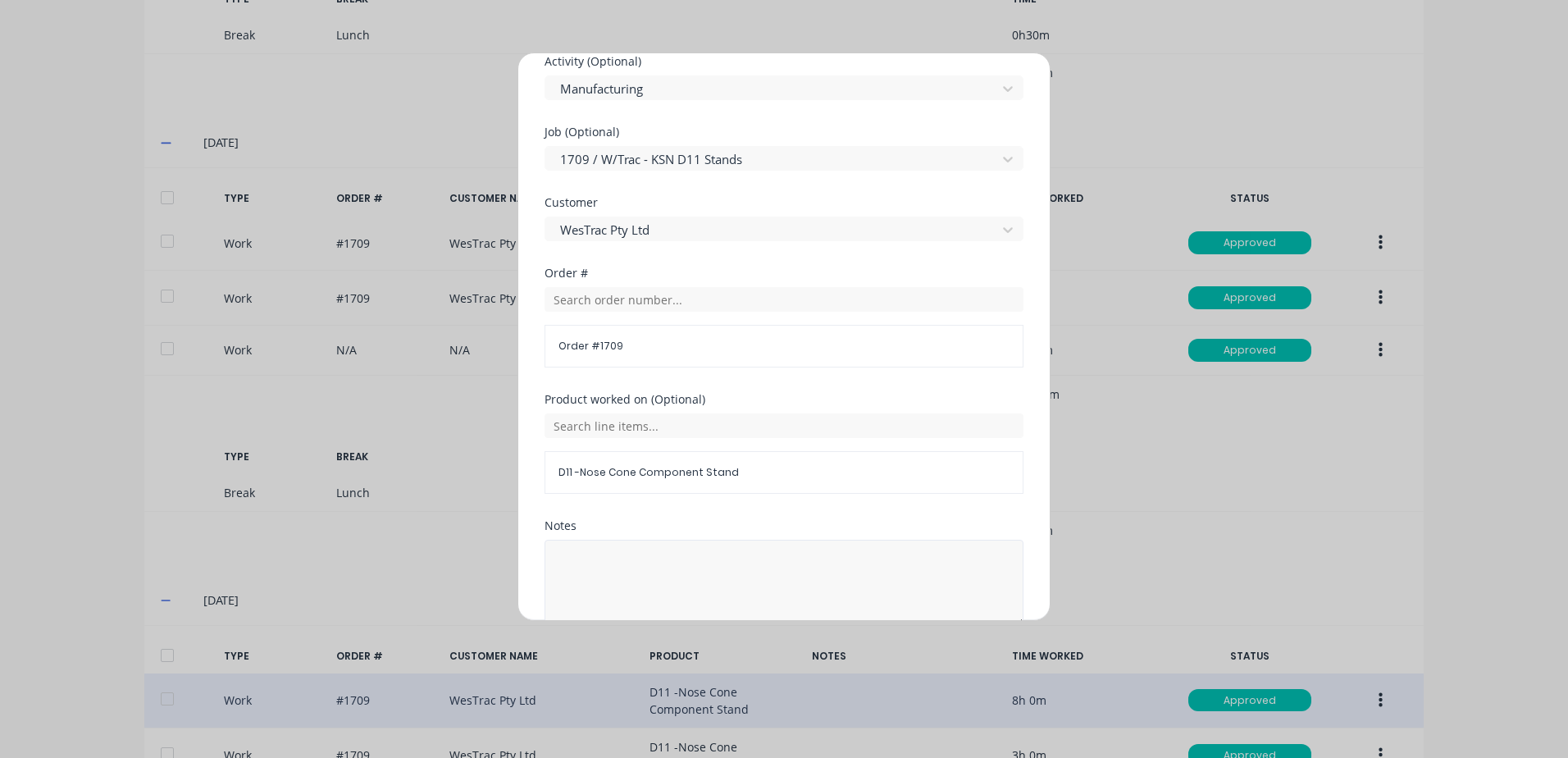
scroll to position [738, 0]
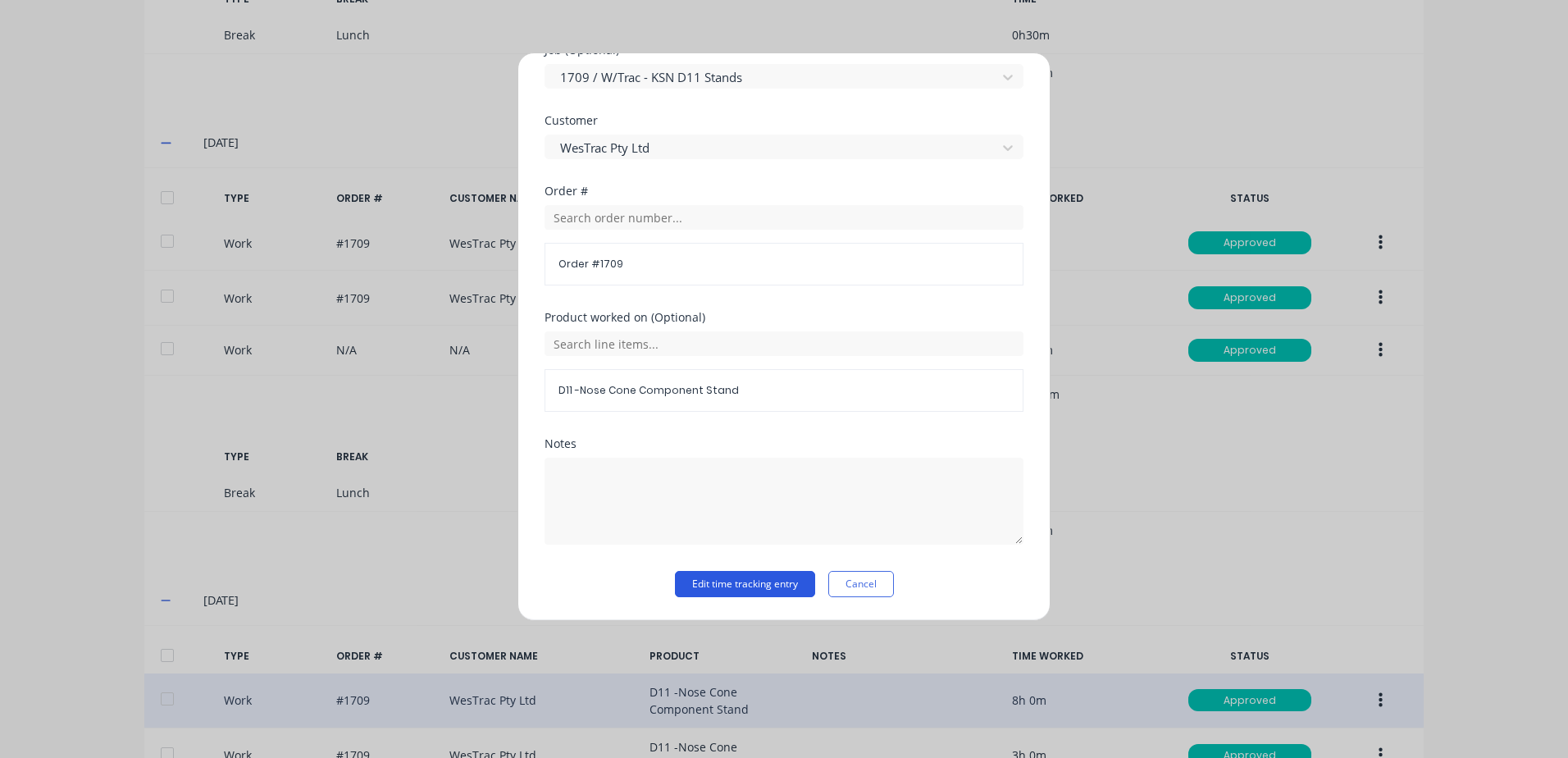
click at [725, 587] on button "Edit time tracking entry" at bounding box center [744, 584] width 141 height 27
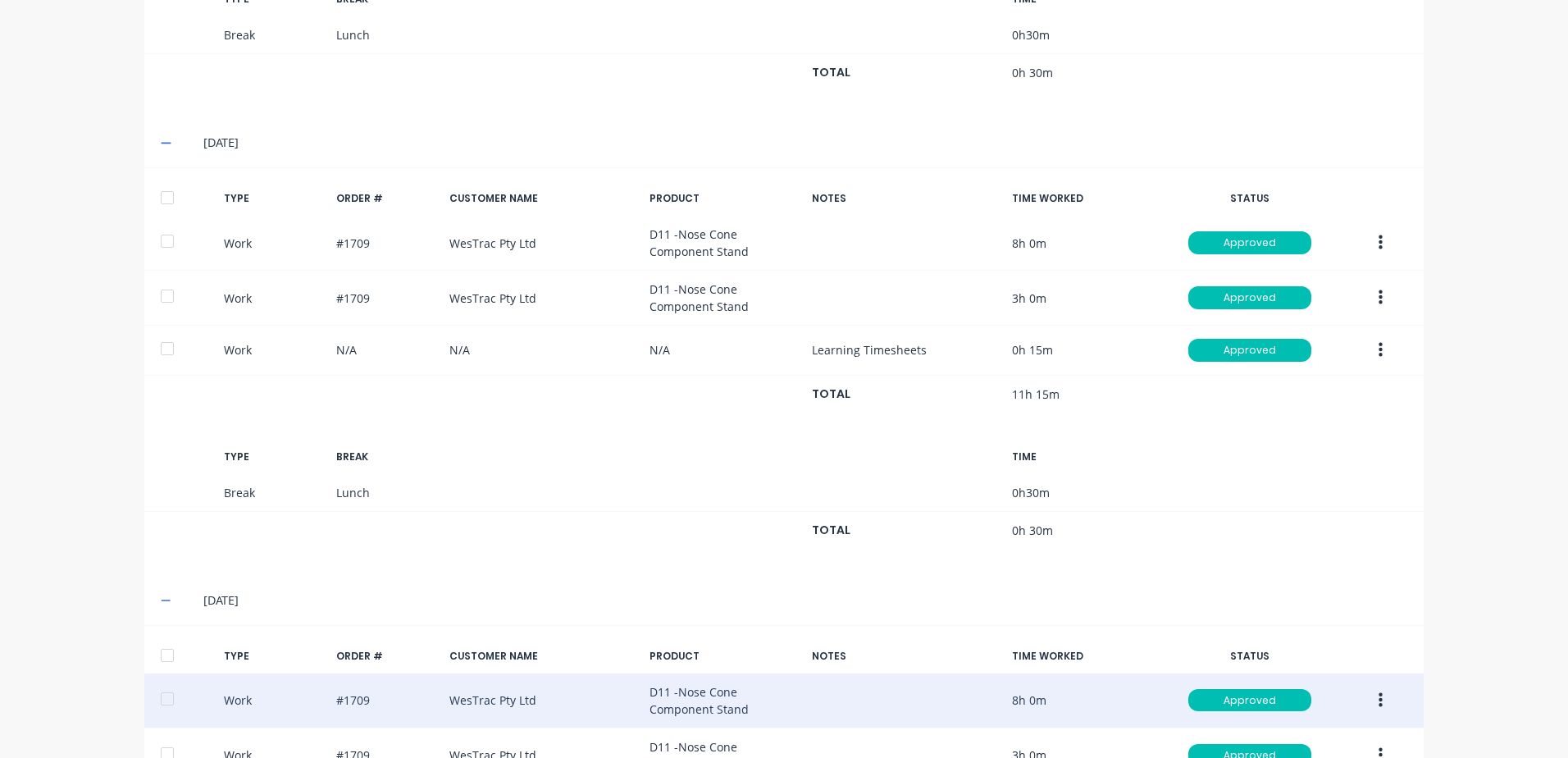
click at [1378, 299] on icon "button" at bounding box center [1380, 297] width 4 height 15
click at [1260, 234] on div "Edit" at bounding box center [1321, 237] width 126 height 24
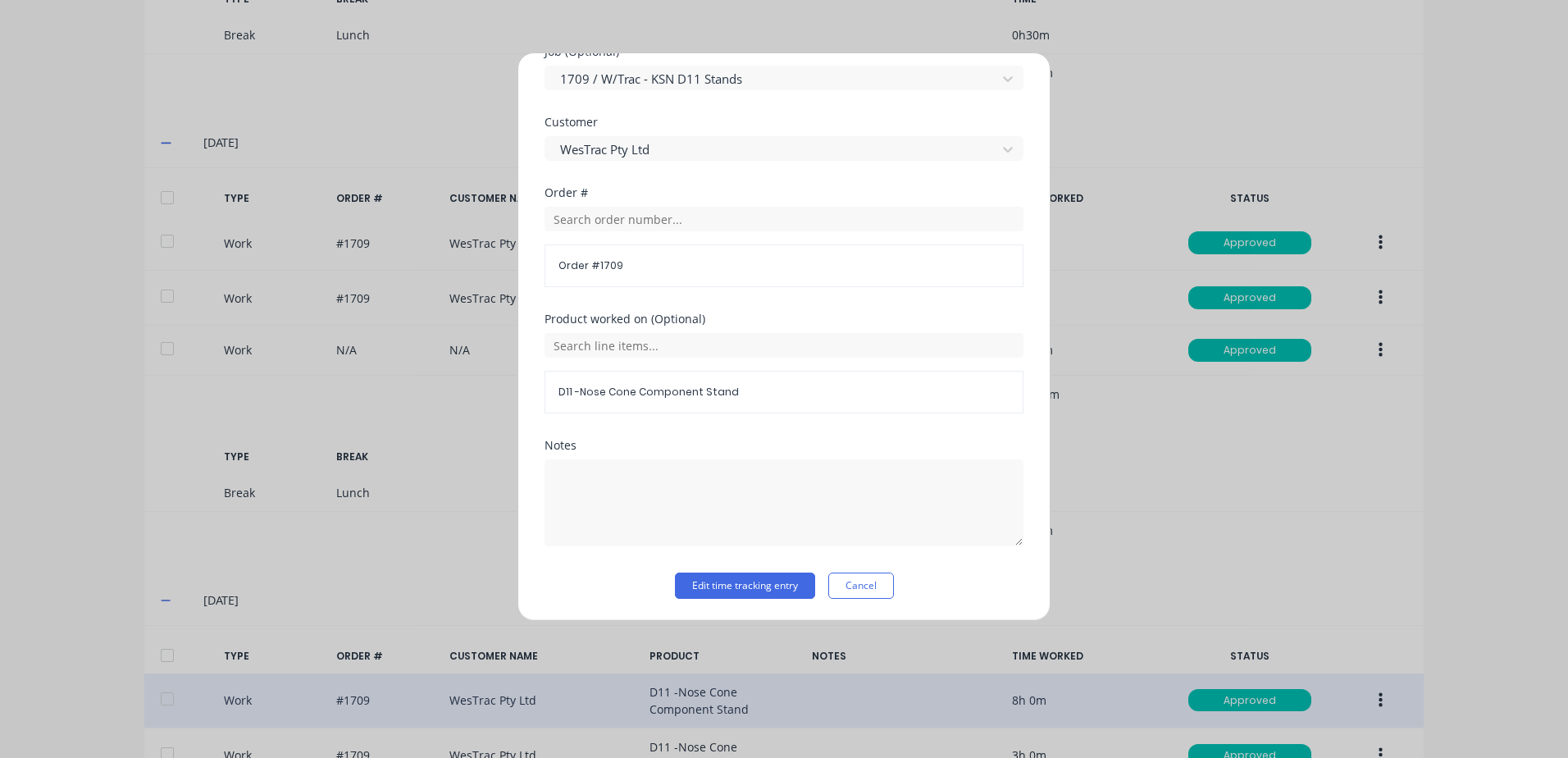
scroll to position [714, 0]
click at [726, 582] on button "Edit time tracking entry" at bounding box center [744, 584] width 141 height 27
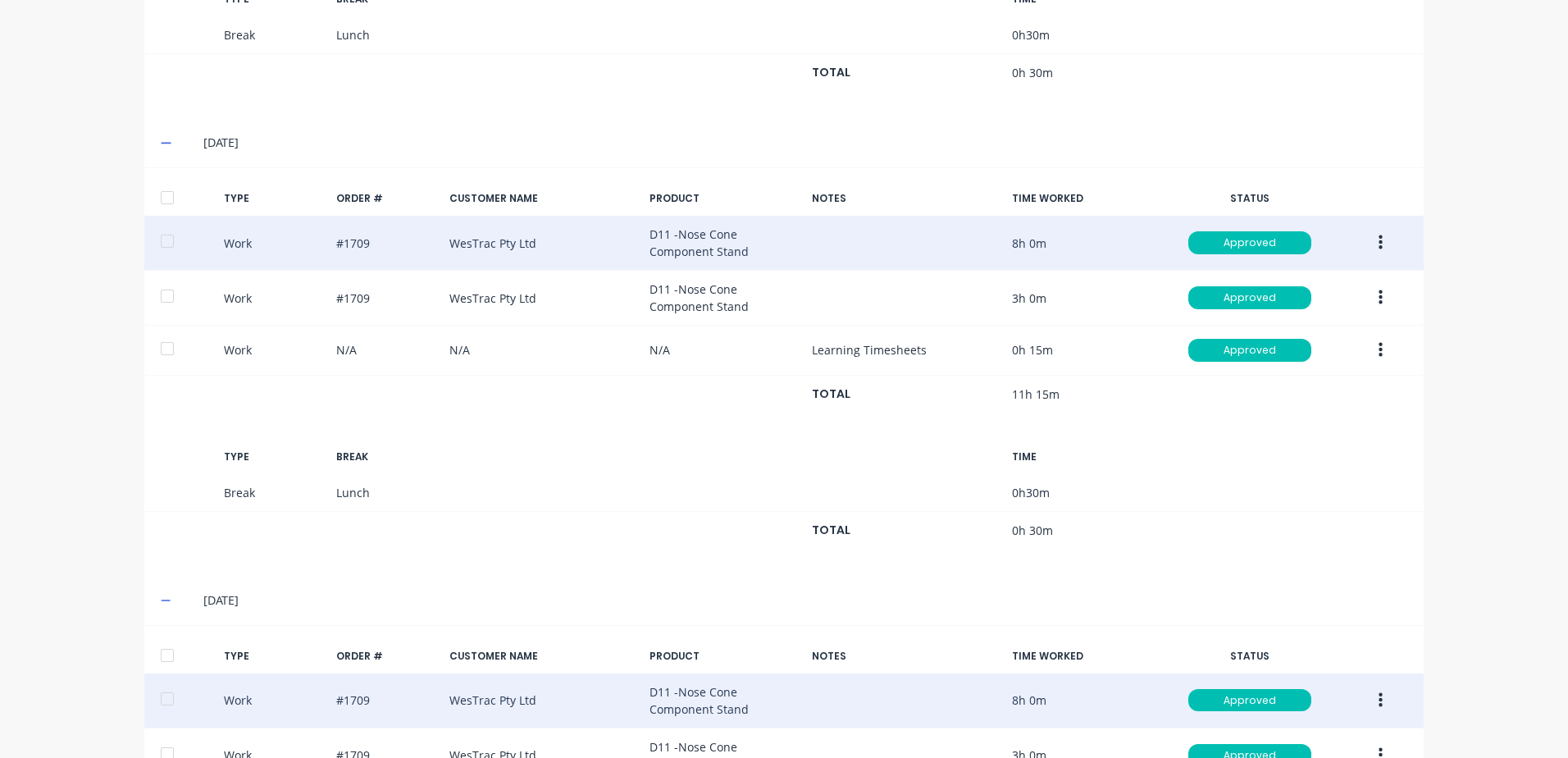
click at [155, 239] on div at bounding box center [166, 241] width 32 height 32
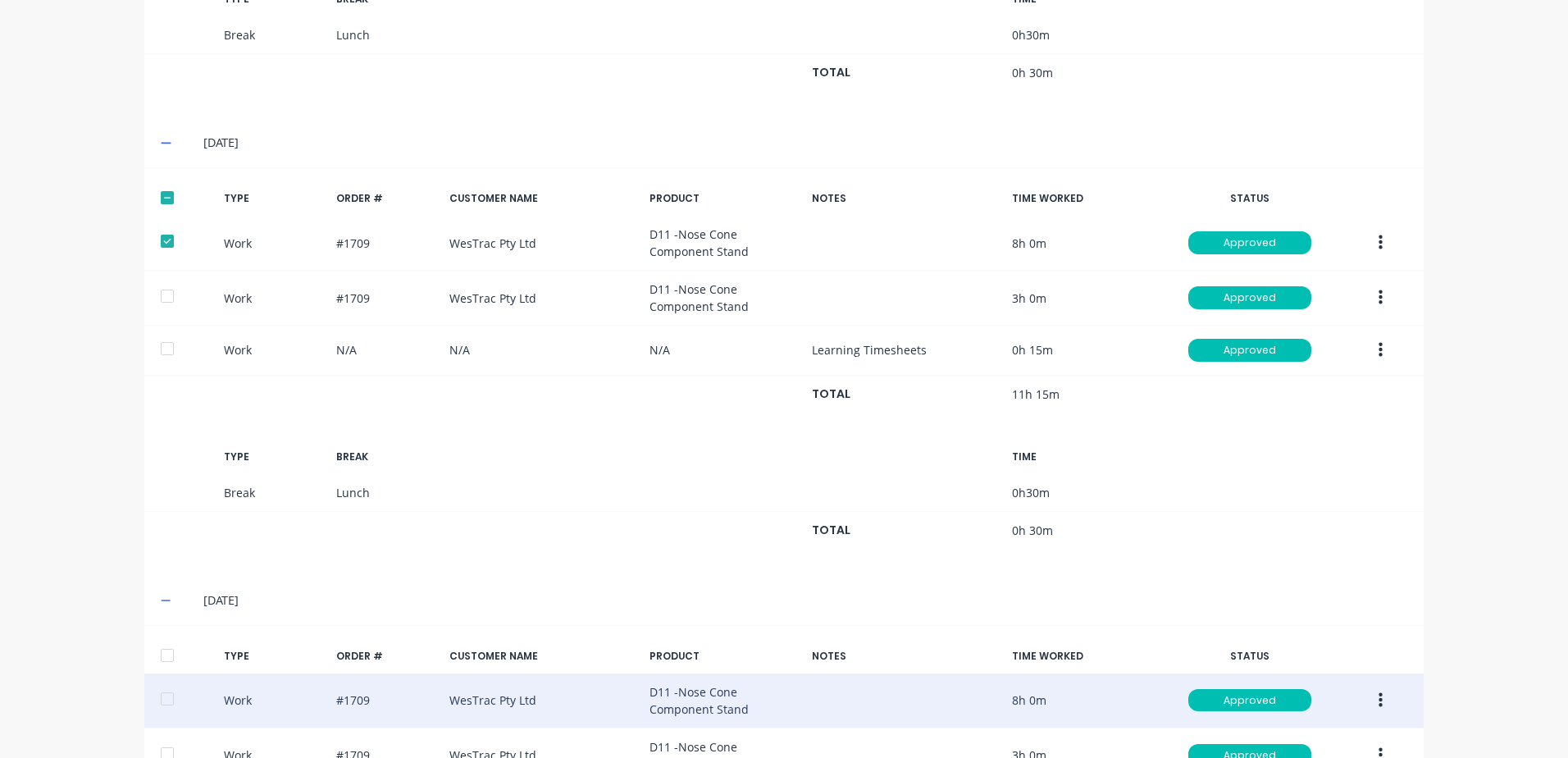
click at [1378, 241] on icon "button" at bounding box center [1380, 242] width 4 height 15
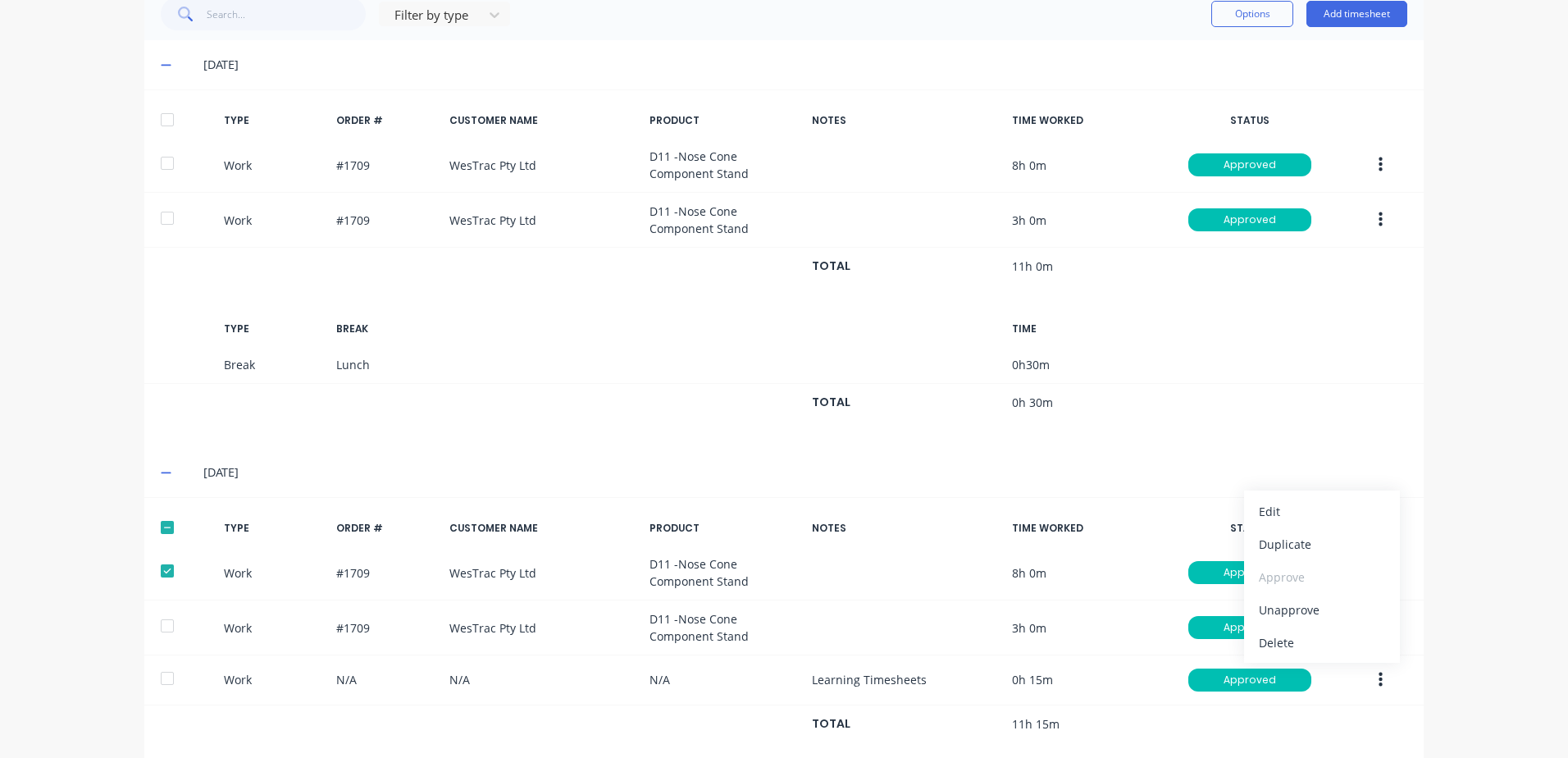
scroll to position [360, 0]
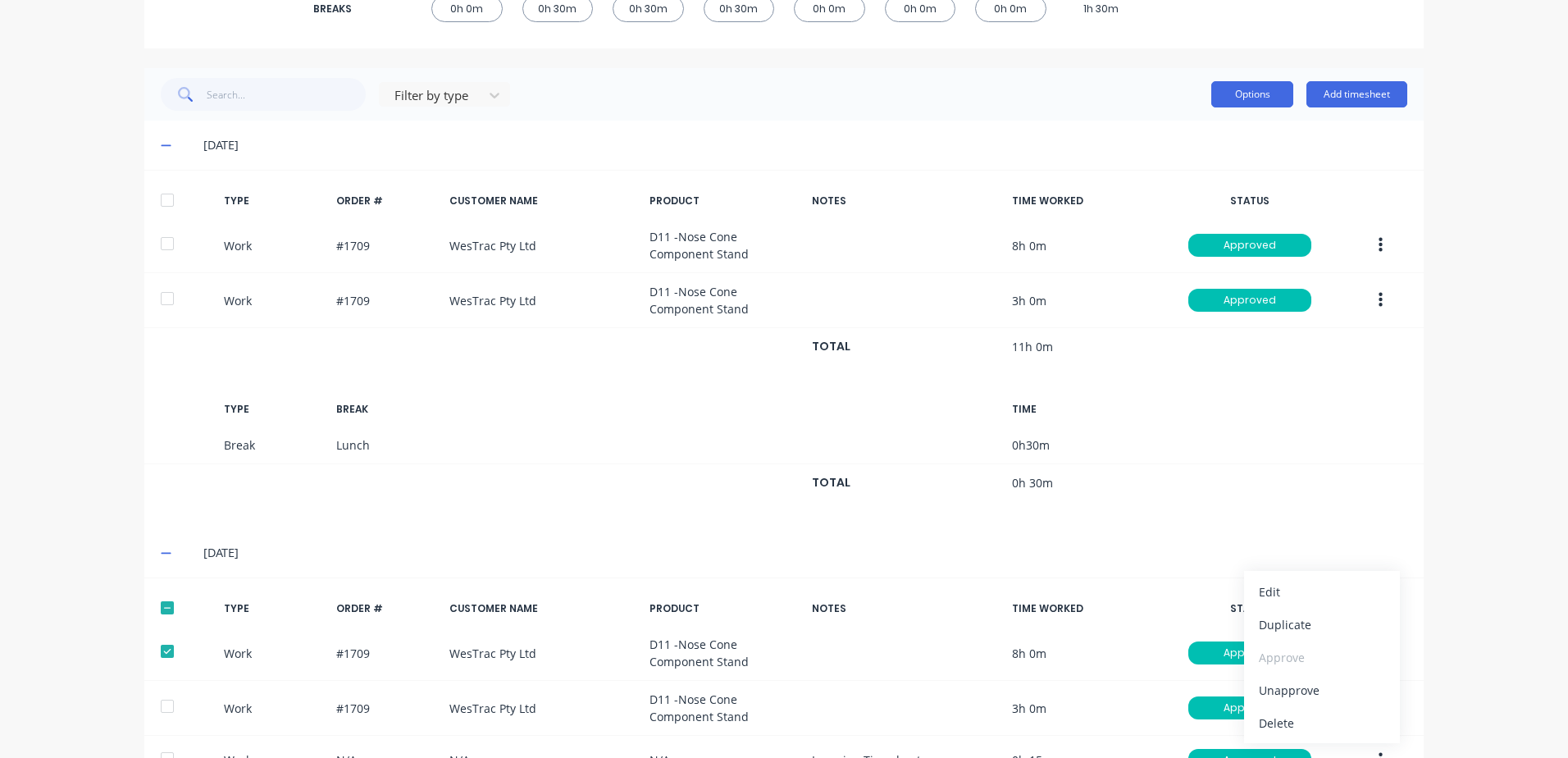
click at [1250, 90] on button "Options" at bounding box center [1251, 94] width 82 height 27
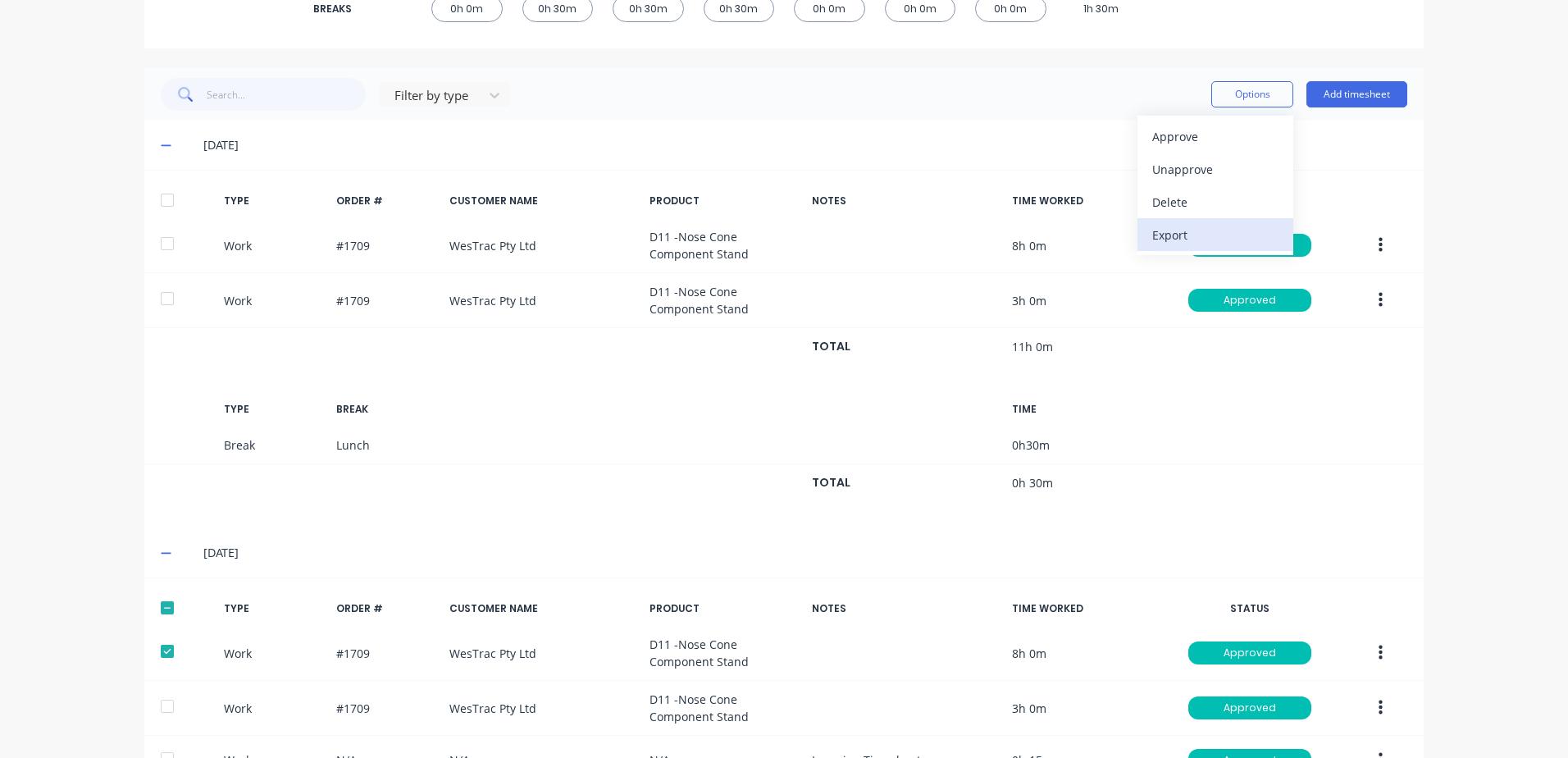
click at [1167, 234] on div "Export" at bounding box center [1215, 235] width 126 height 24
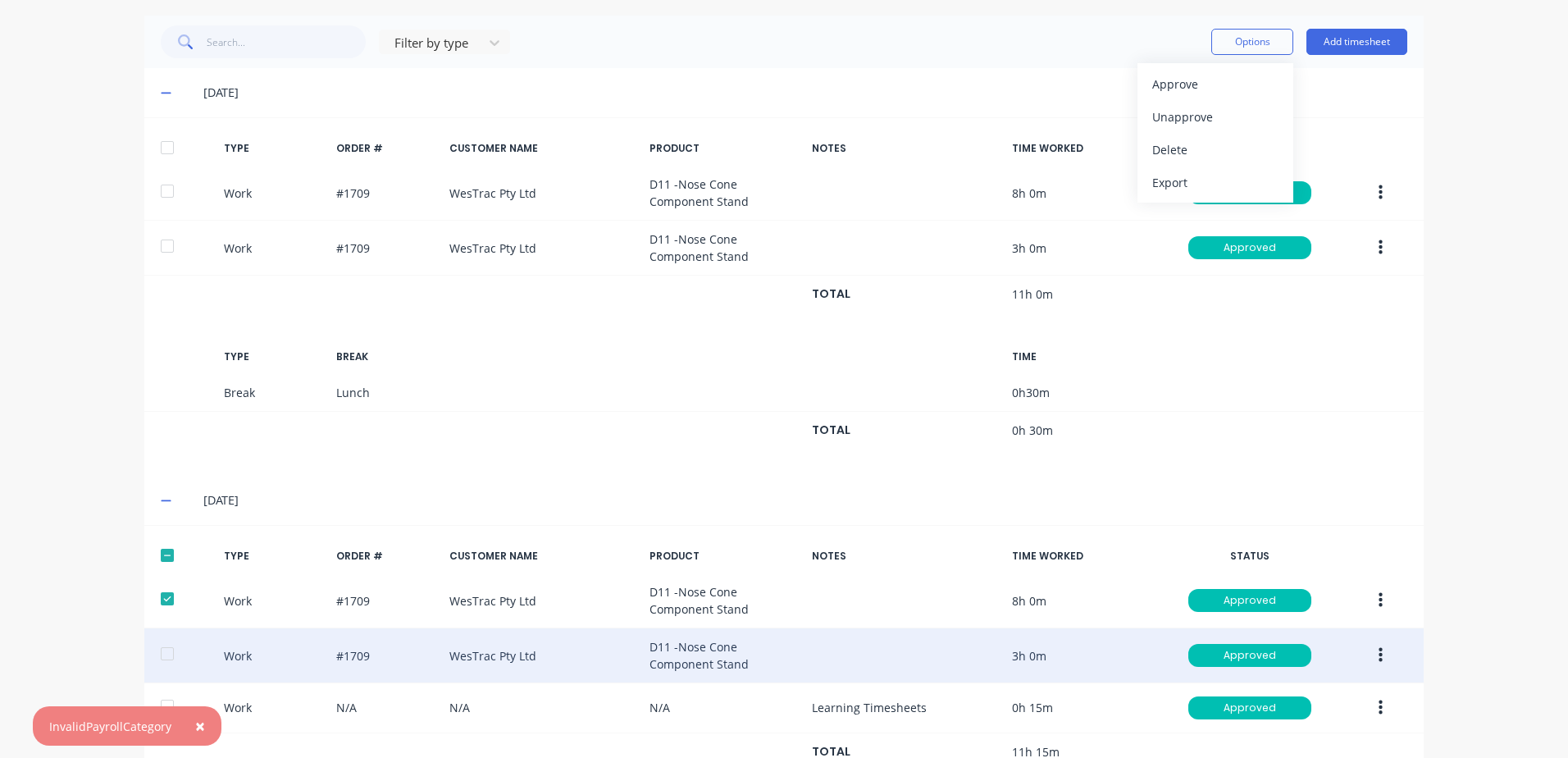
scroll to position [442, 0]
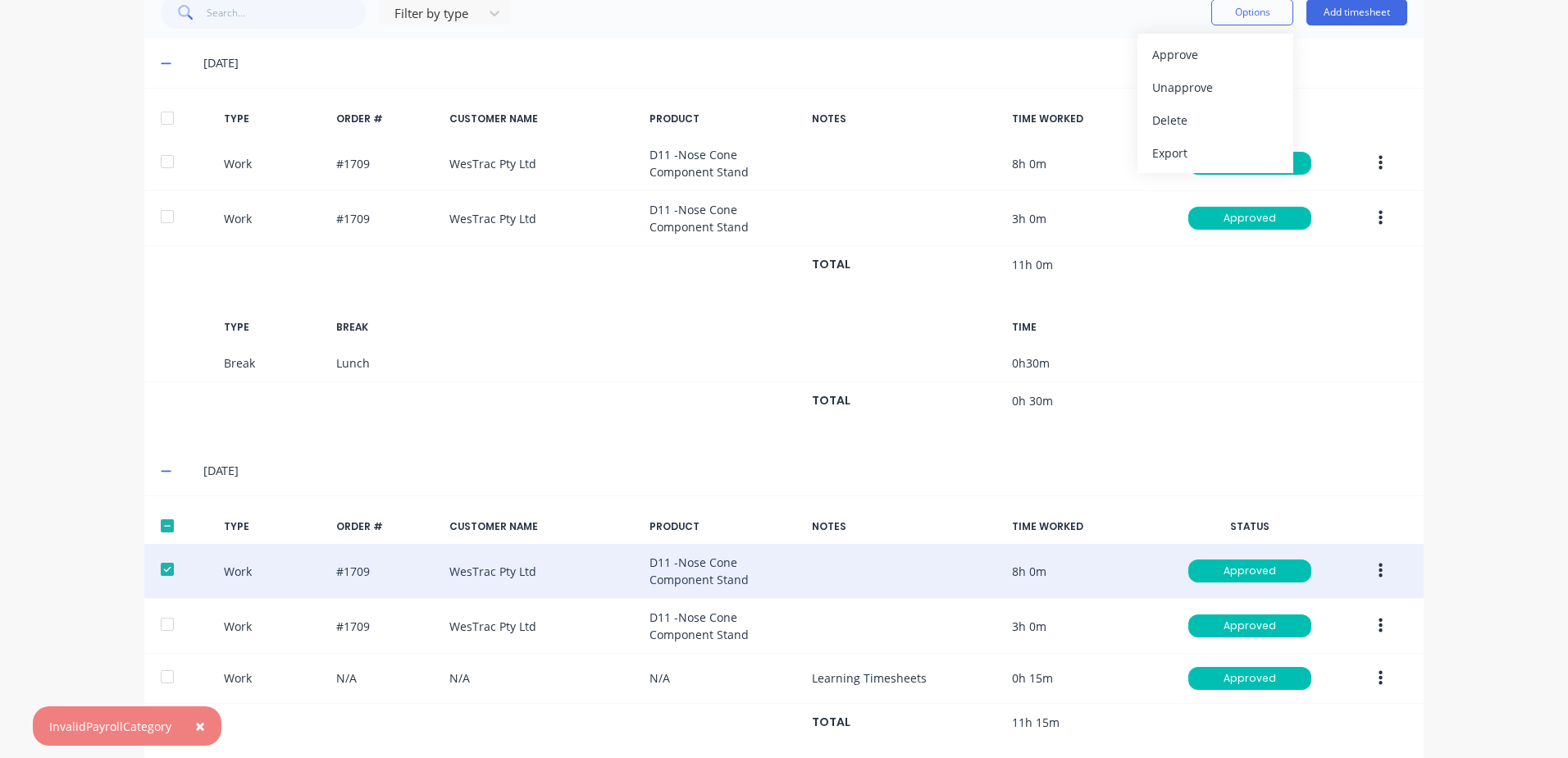
drag, startPoint x: 160, startPoint y: 568, endPoint x: 150, endPoint y: 568, distance: 10.0
click at [158, 568] on div at bounding box center [166, 568] width 32 height 32
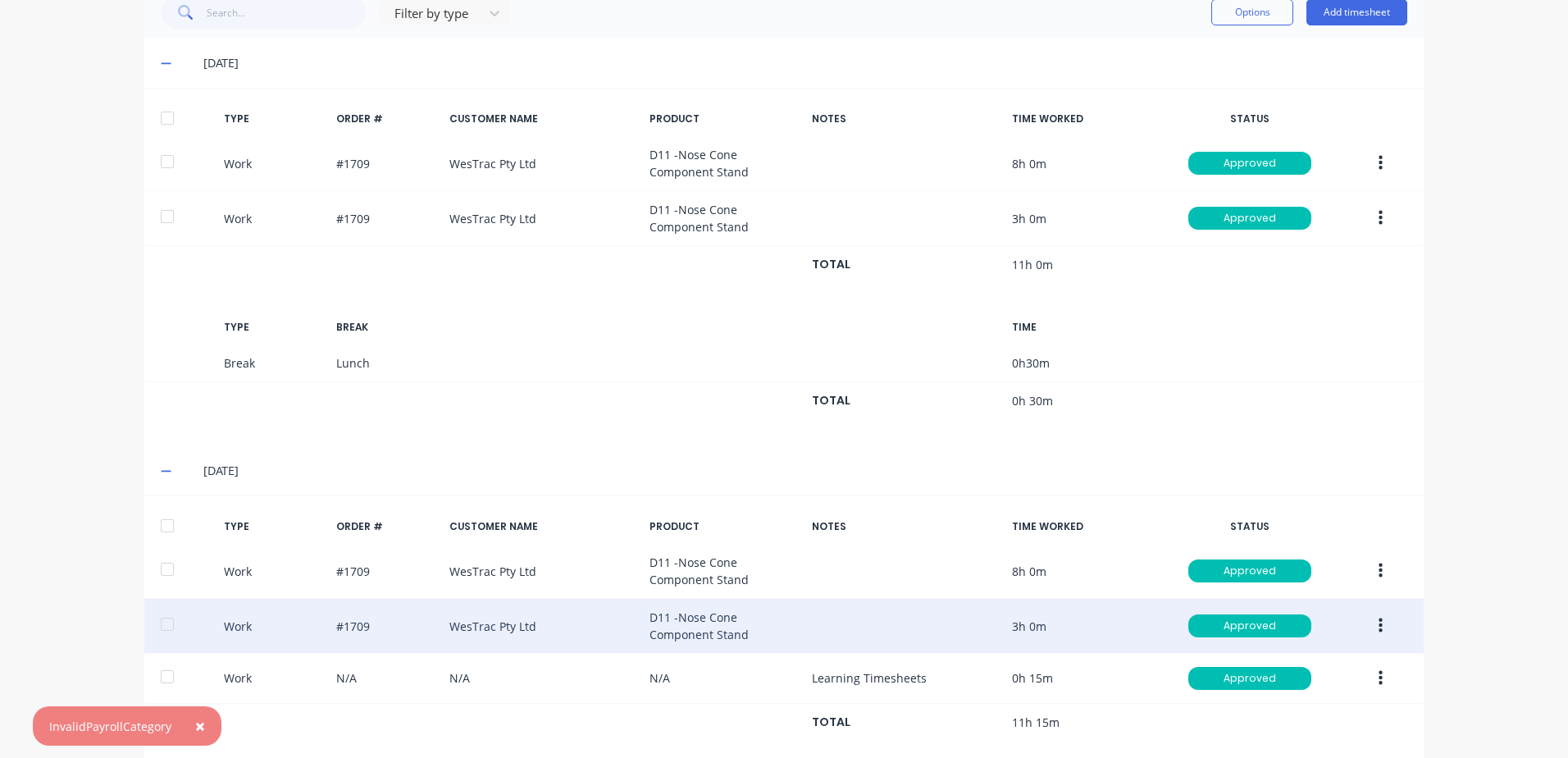
click at [164, 622] on div at bounding box center [166, 623] width 32 height 32
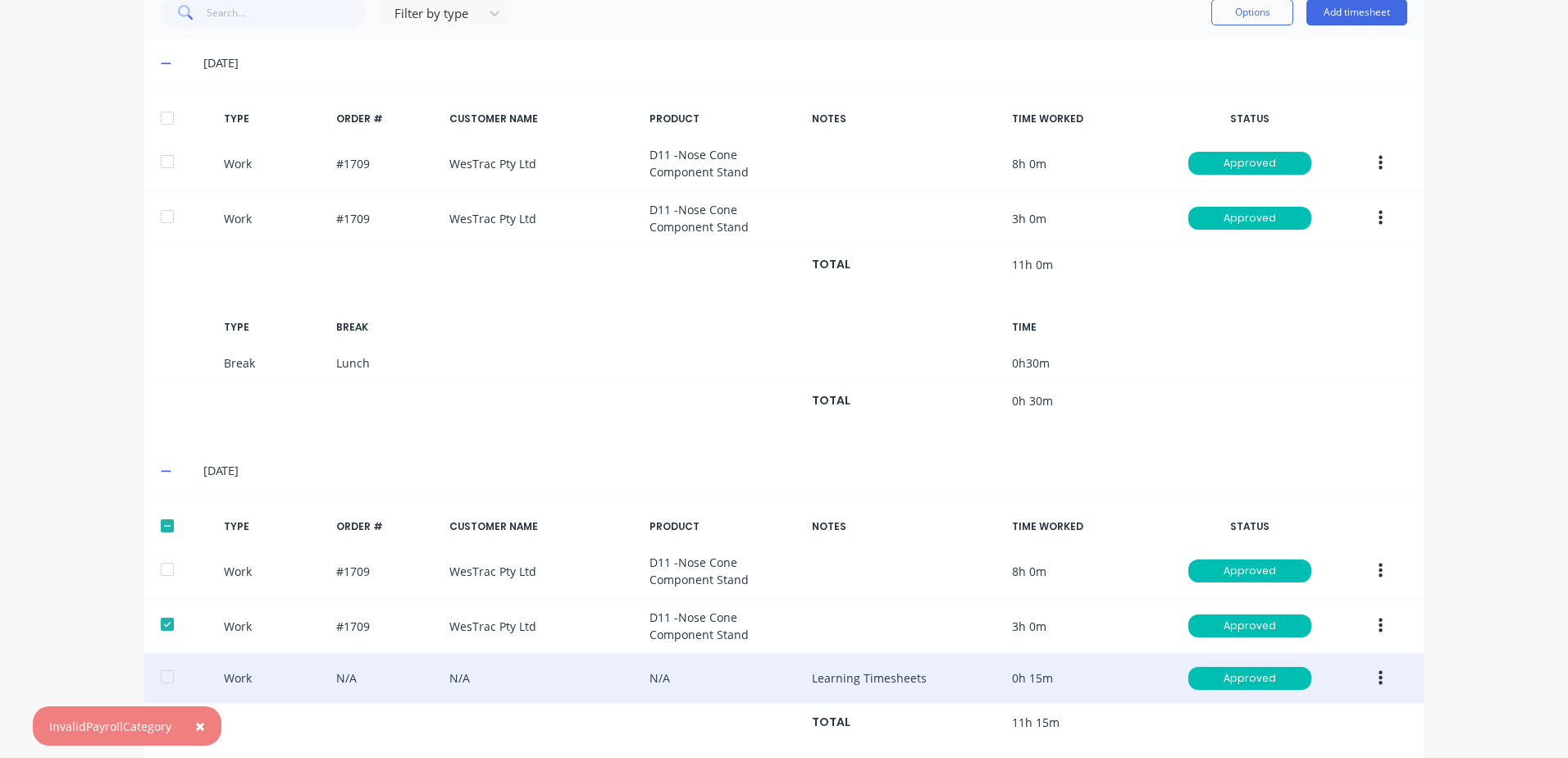
click at [159, 672] on div at bounding box center [166, 675] width 32 height 32
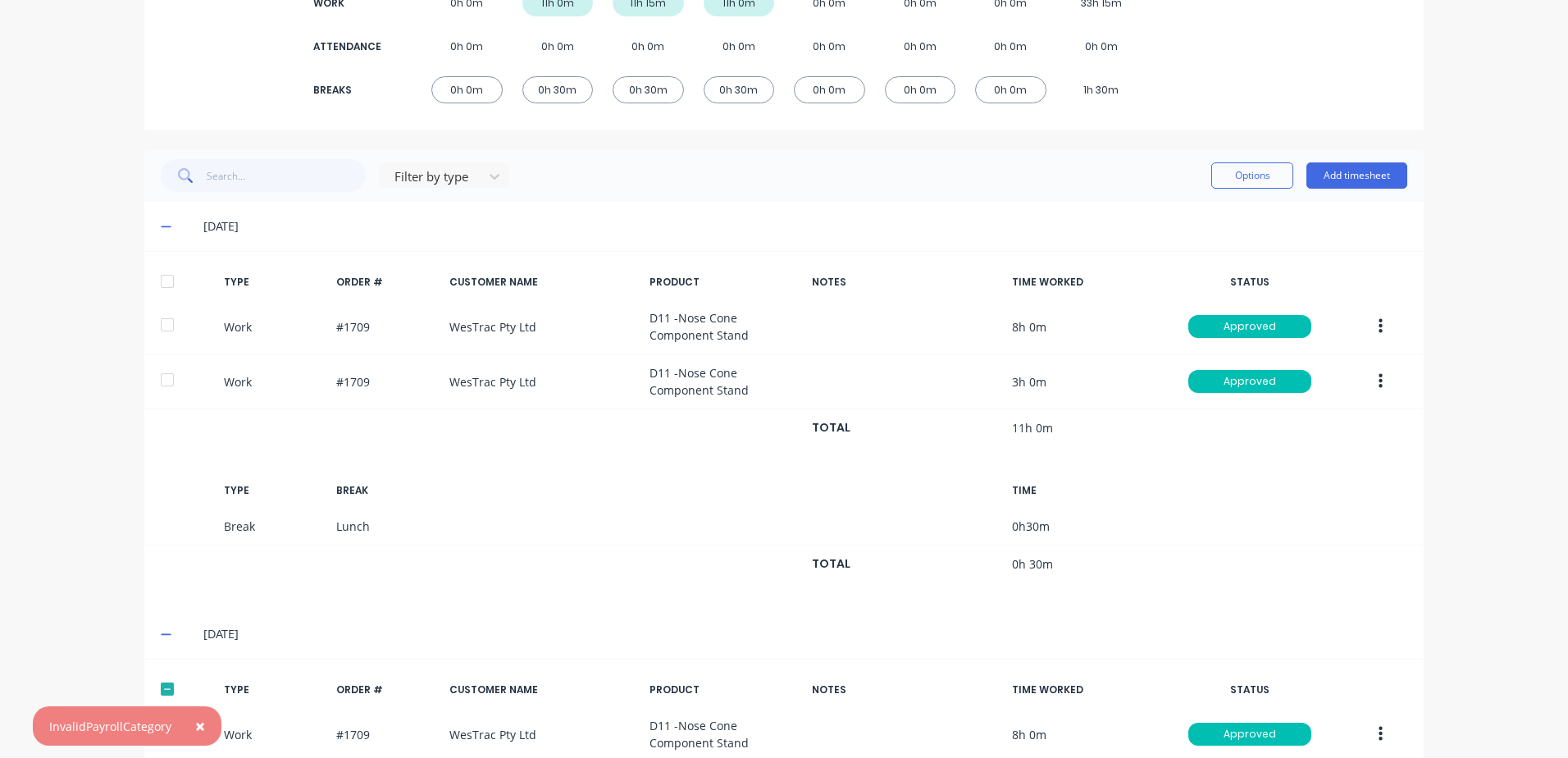
scroll to position [278, 0]
click at [1248, 170] on button "Options" at bounding box center [1251, 176] width 82 height 27
click at [1162, 315] on div "Export" at bounding box center [1215, 317] width 126 height 24
click at [198, 723] on span "×" at bounding box center [201, 725] width 10 height 23
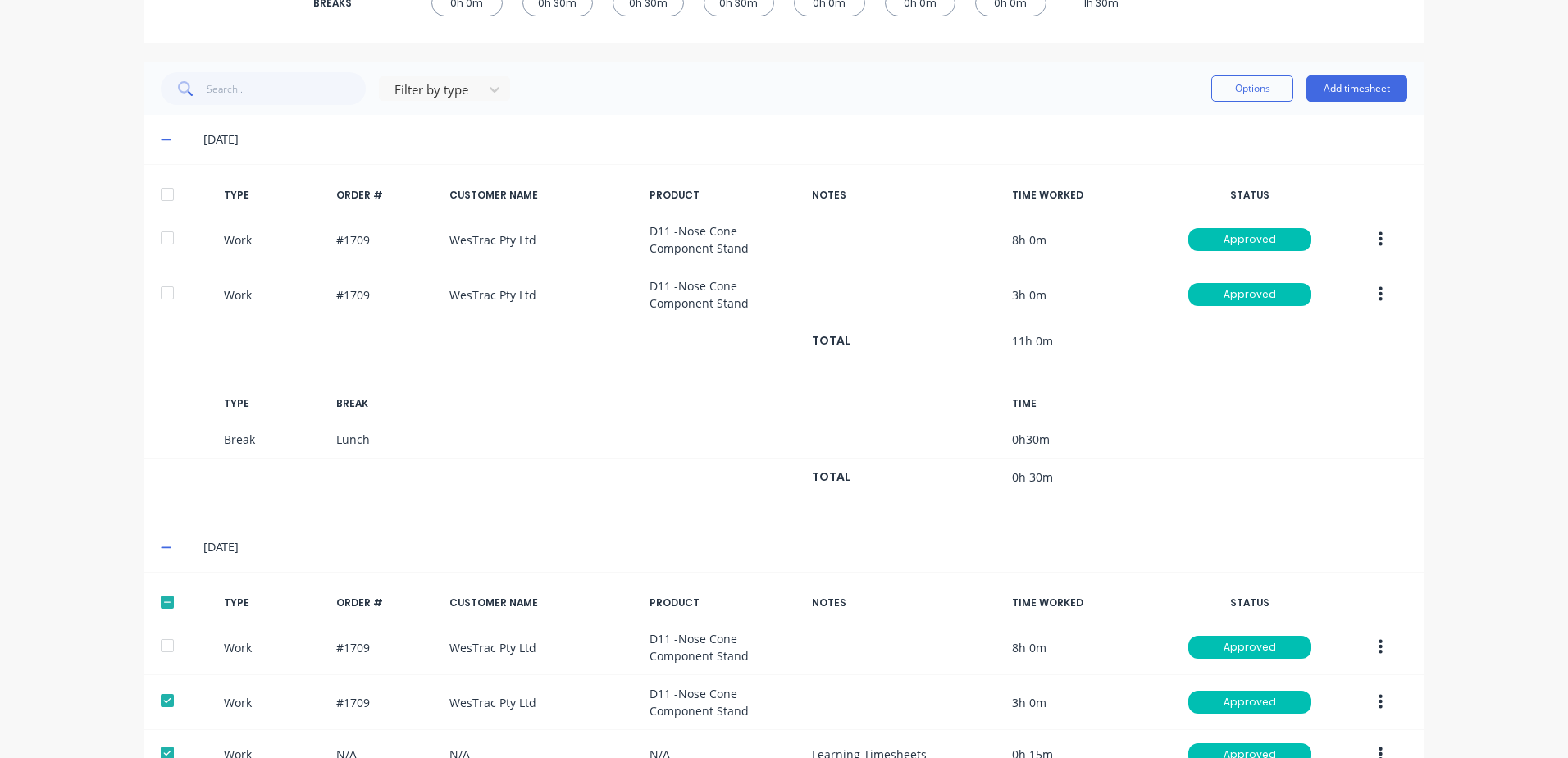
scroll to position [524, 0]
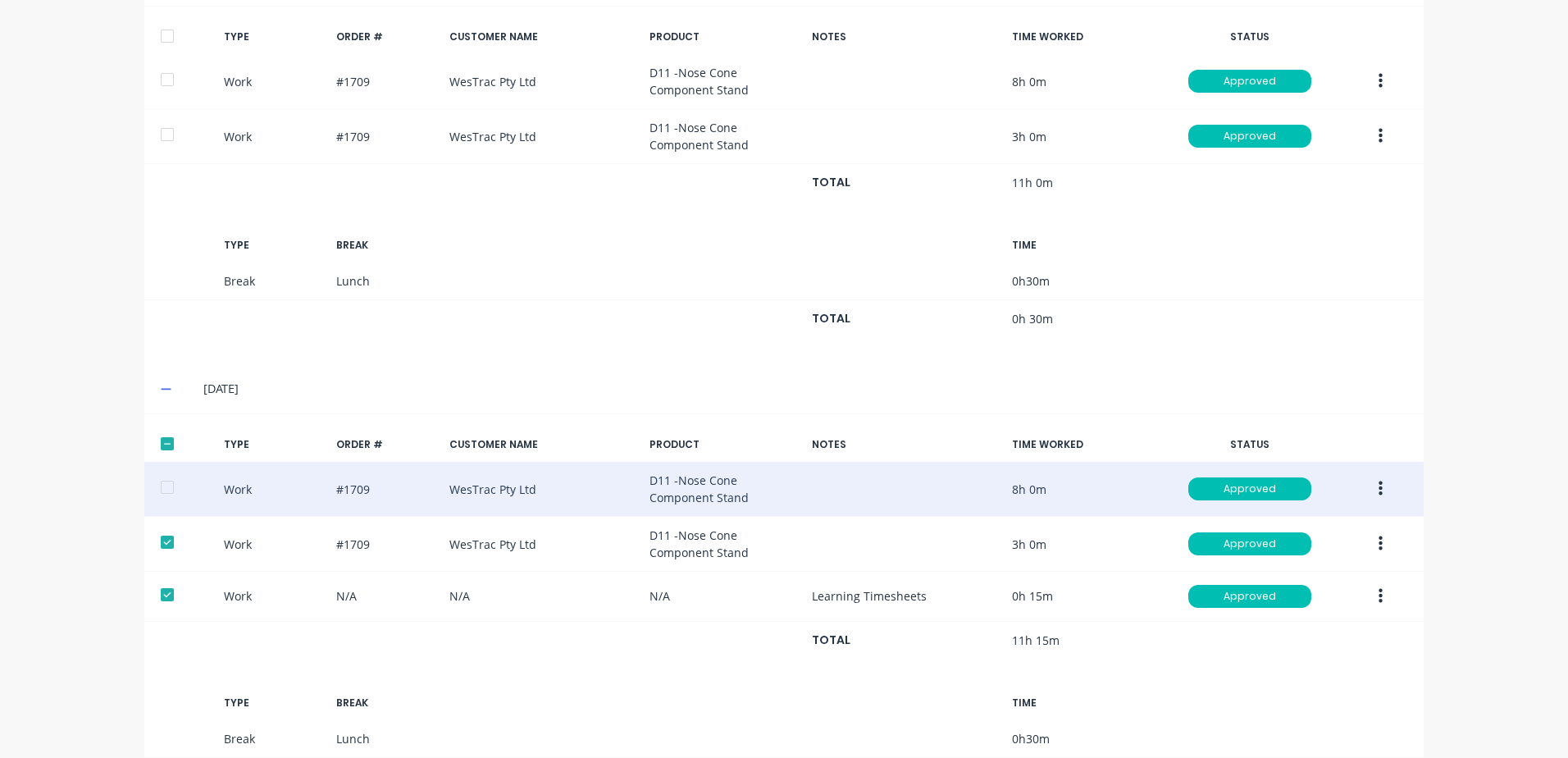
click at [1378, 488] on icon "button" at bounding box center [1380, 489] width 4 height 15
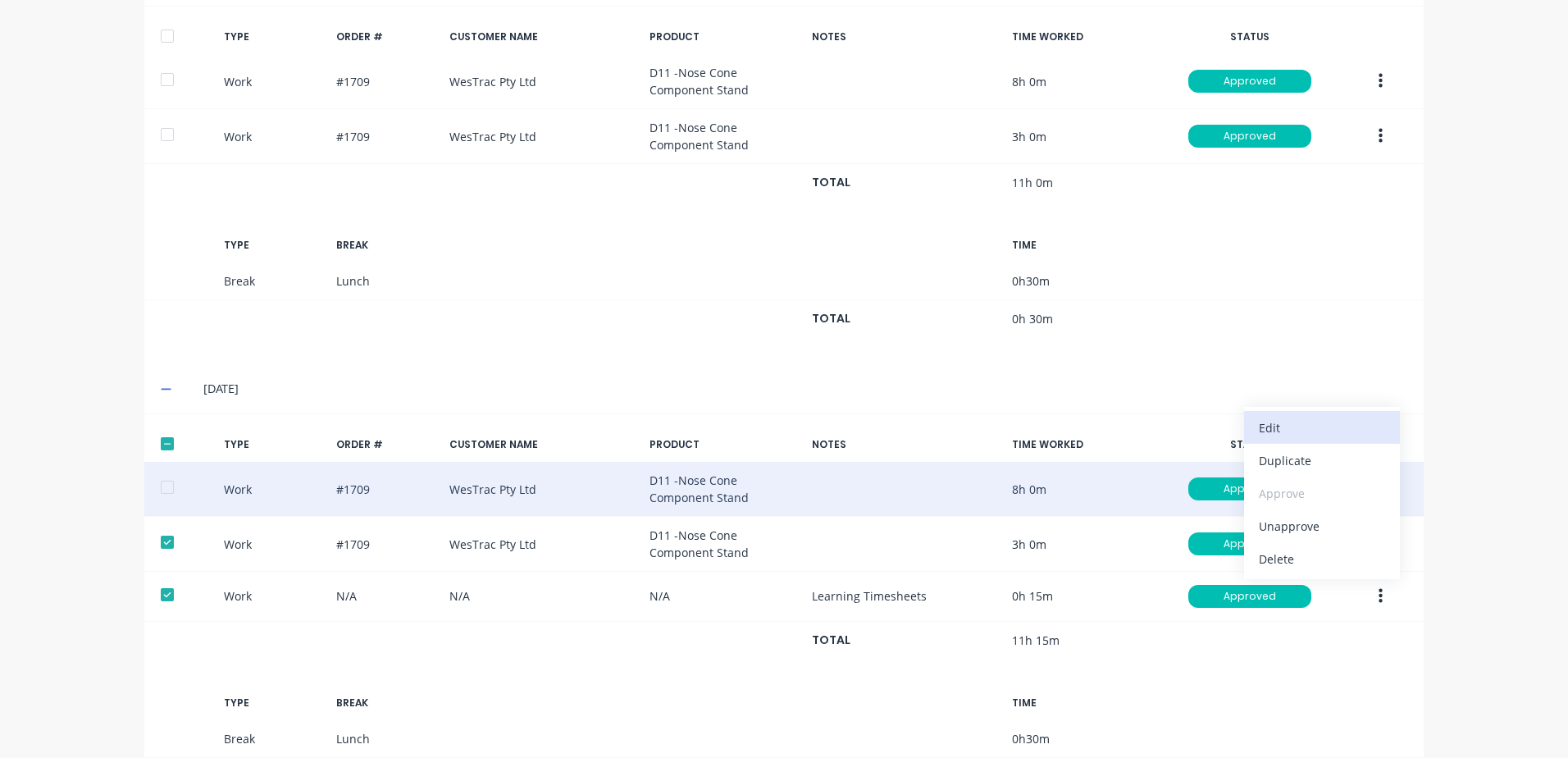
click at [1282, 428] on div "Edit" at bounding box center [1321, 428] width 126 height 24
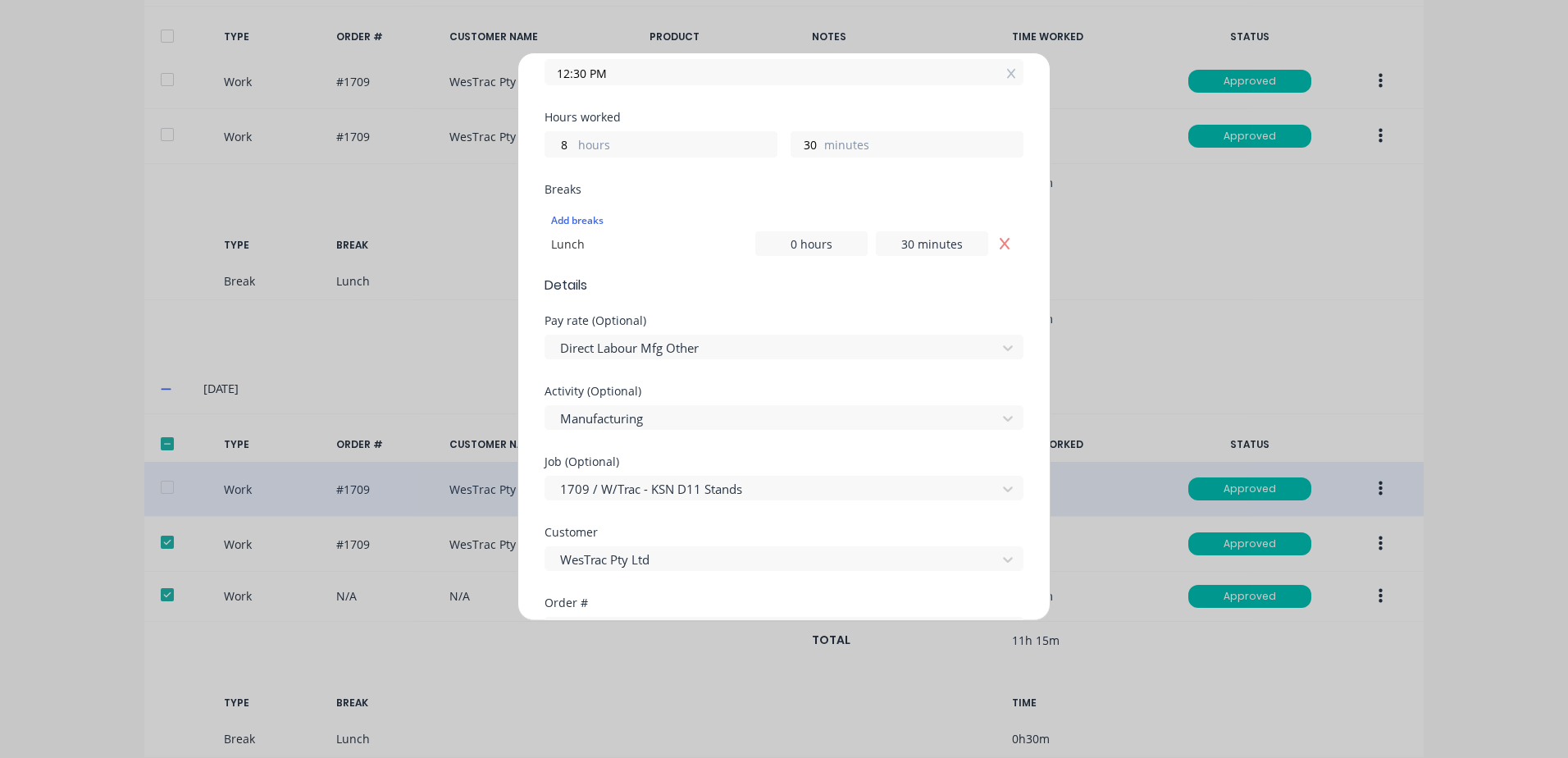
scroll to position [328, 0]
click at [1104, 664] on div "Edit time tracking entry Work Attendance When Date [DATE] Start time 04:00 AM F…" at bounding box center [784, 379] width 1568 height 758
click at [665, 664] on div "Edit time tracking entry Work Attendance When Date [DATE] Start time 04:00 AM F…" at bounding box center [784, 379] width 1568 height 758
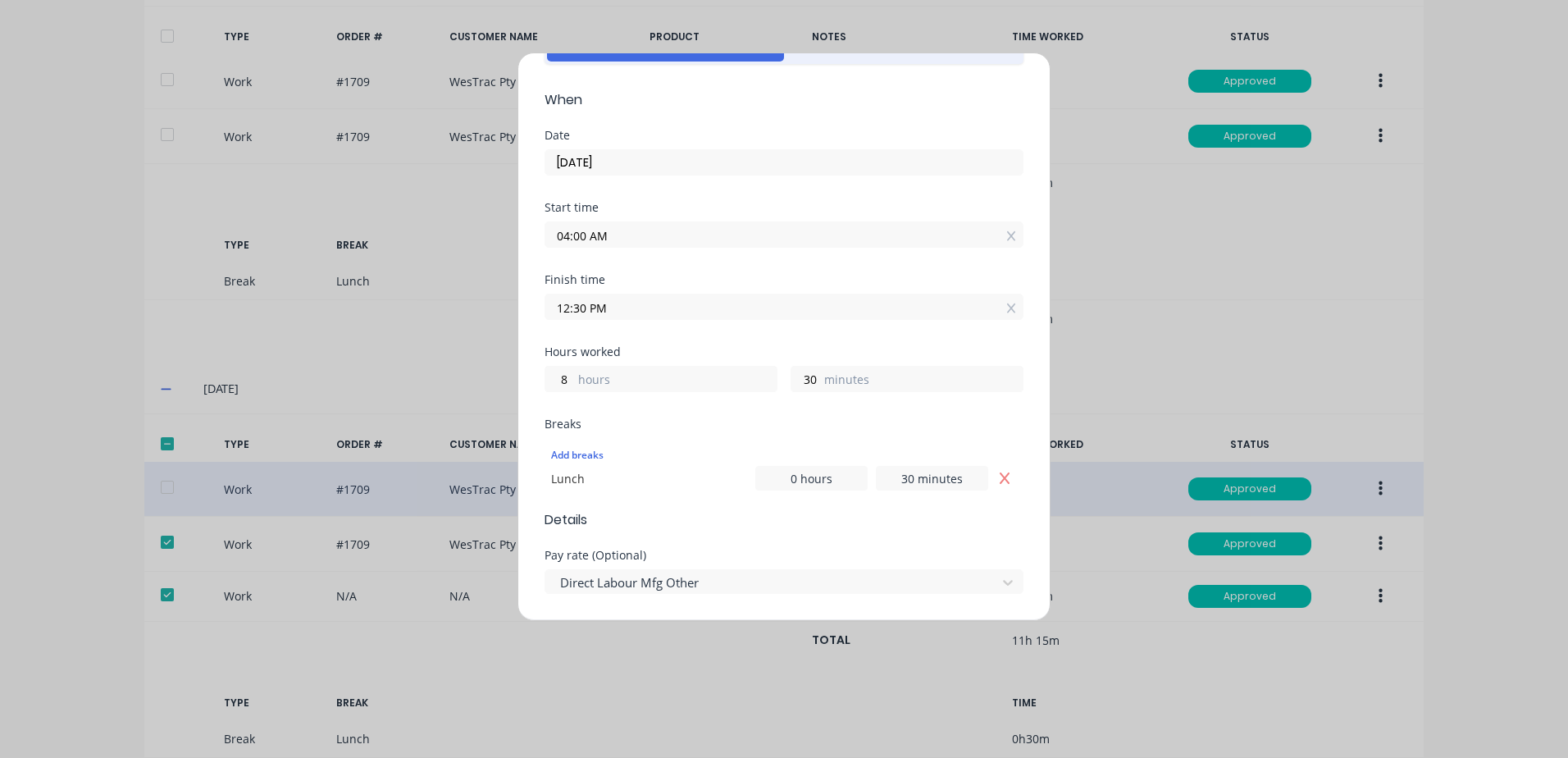
scroll to position [0, 0]
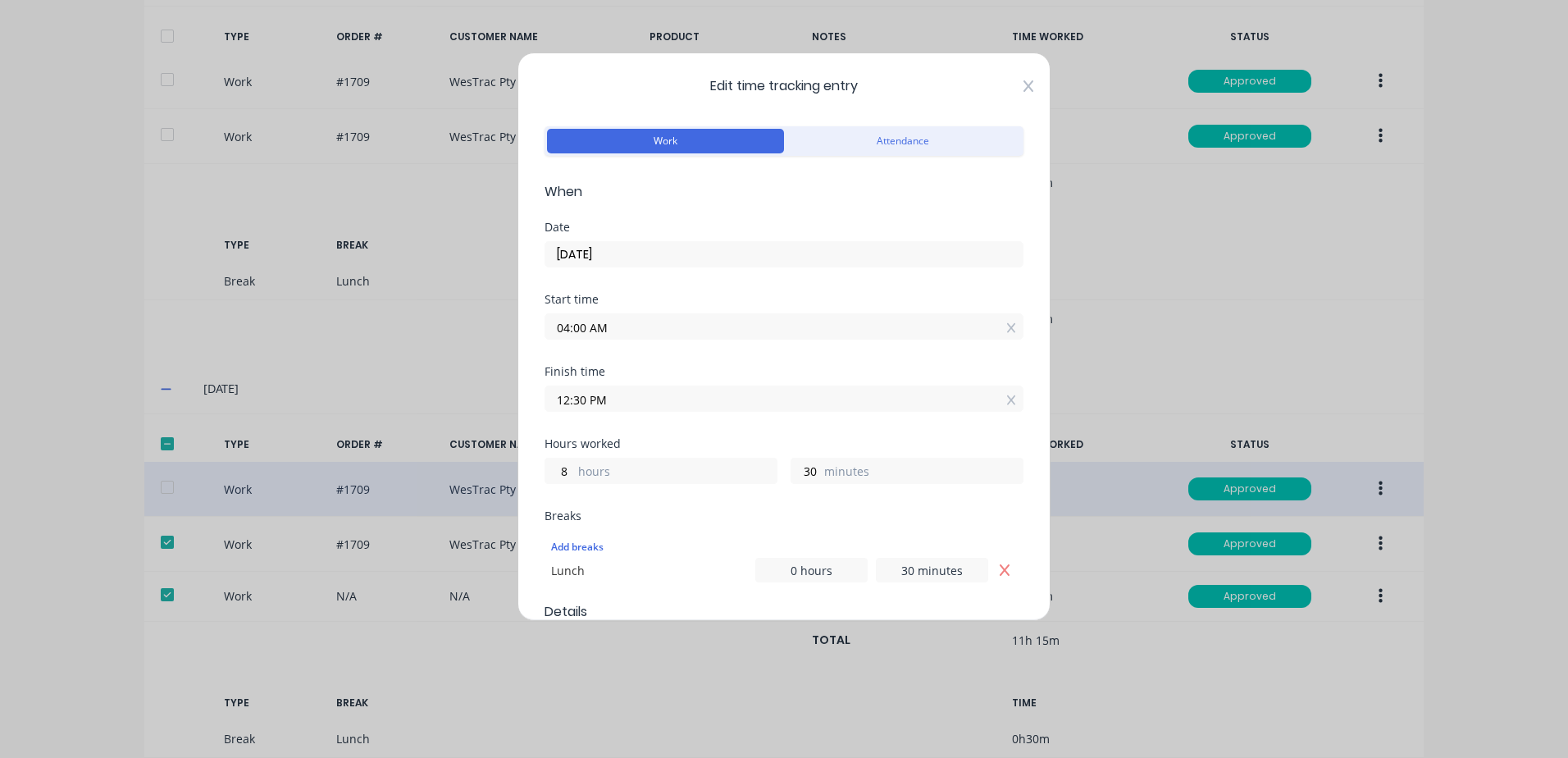
click at [1023, 83] on icon at bounding box center [1028, 87] width 10 height 12
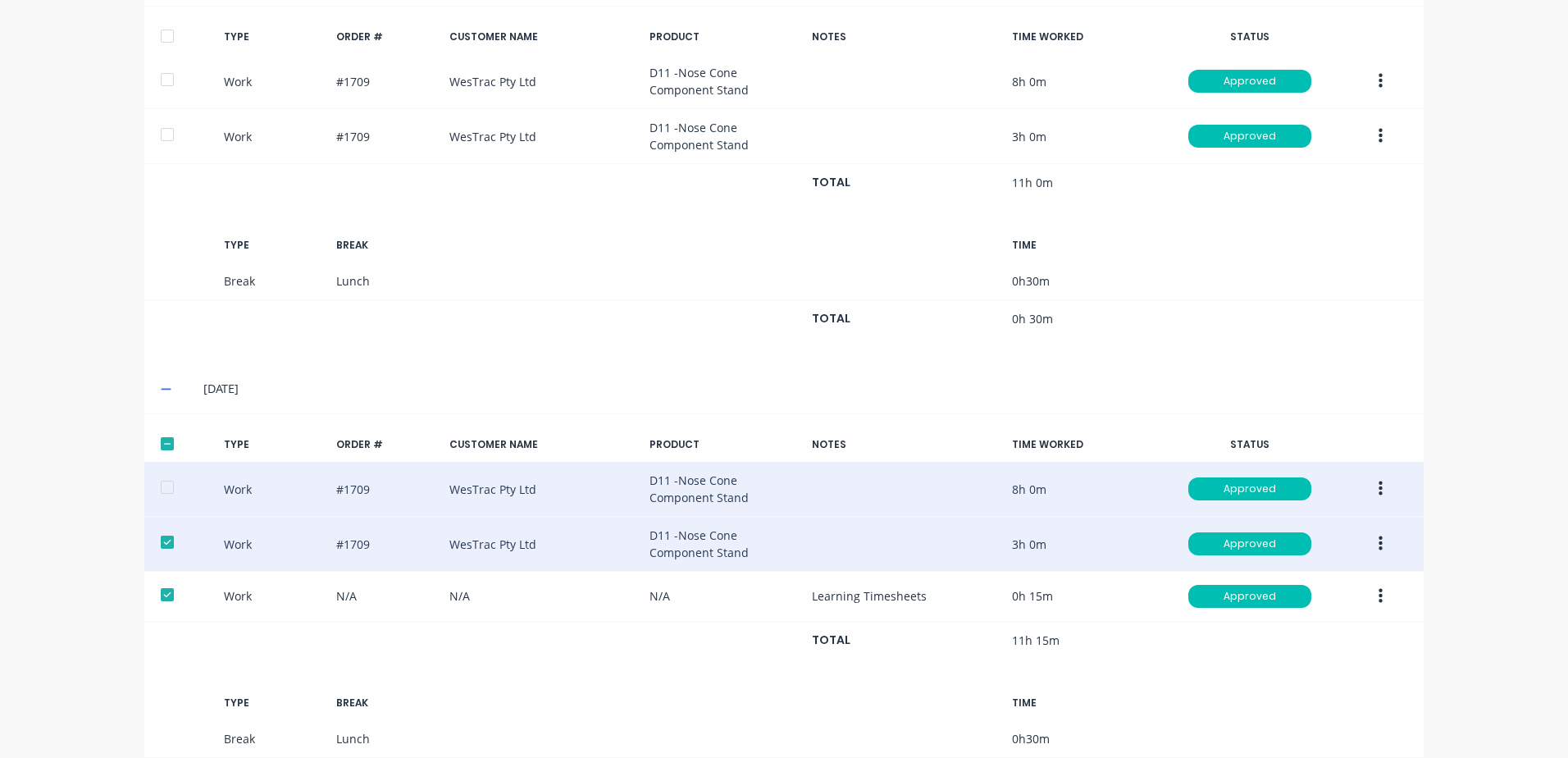
click at [159, 541] on div at bounding box center [166, 542] width 32 height 32
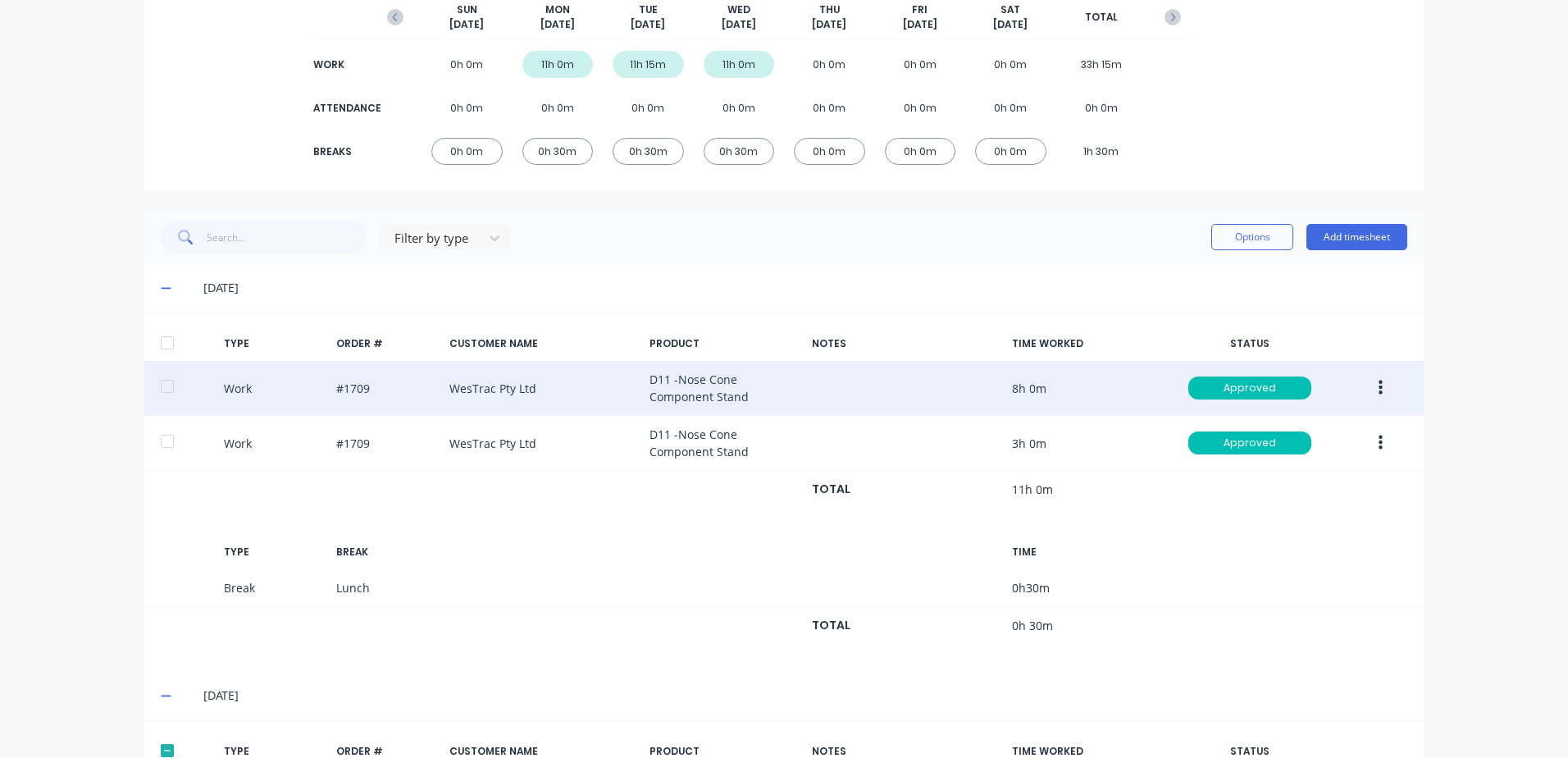
scroll to position [32, 0]
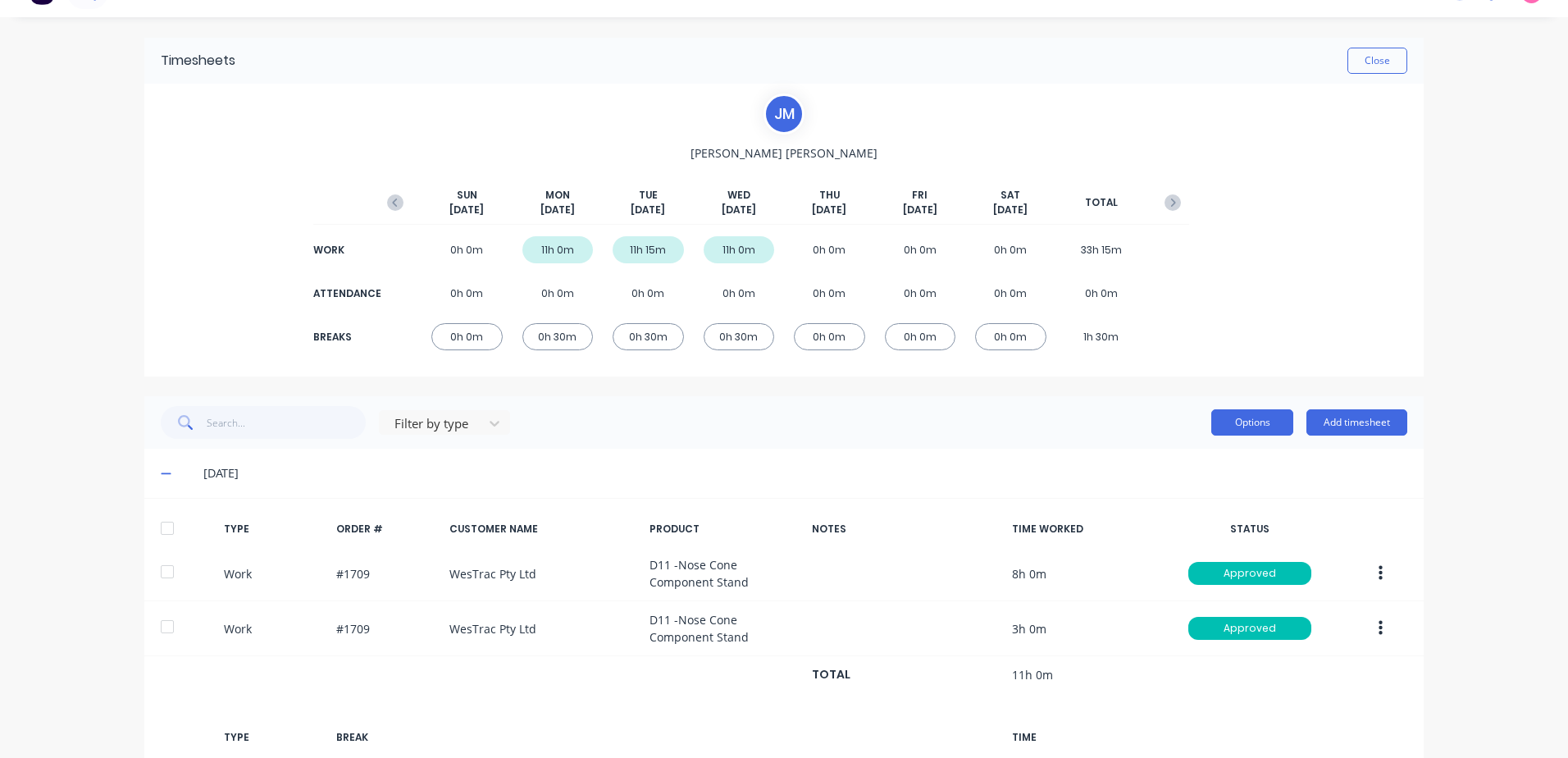
click at [1233, 424] on button "Options" at bounding box center [1251, 422] width 82 height 27
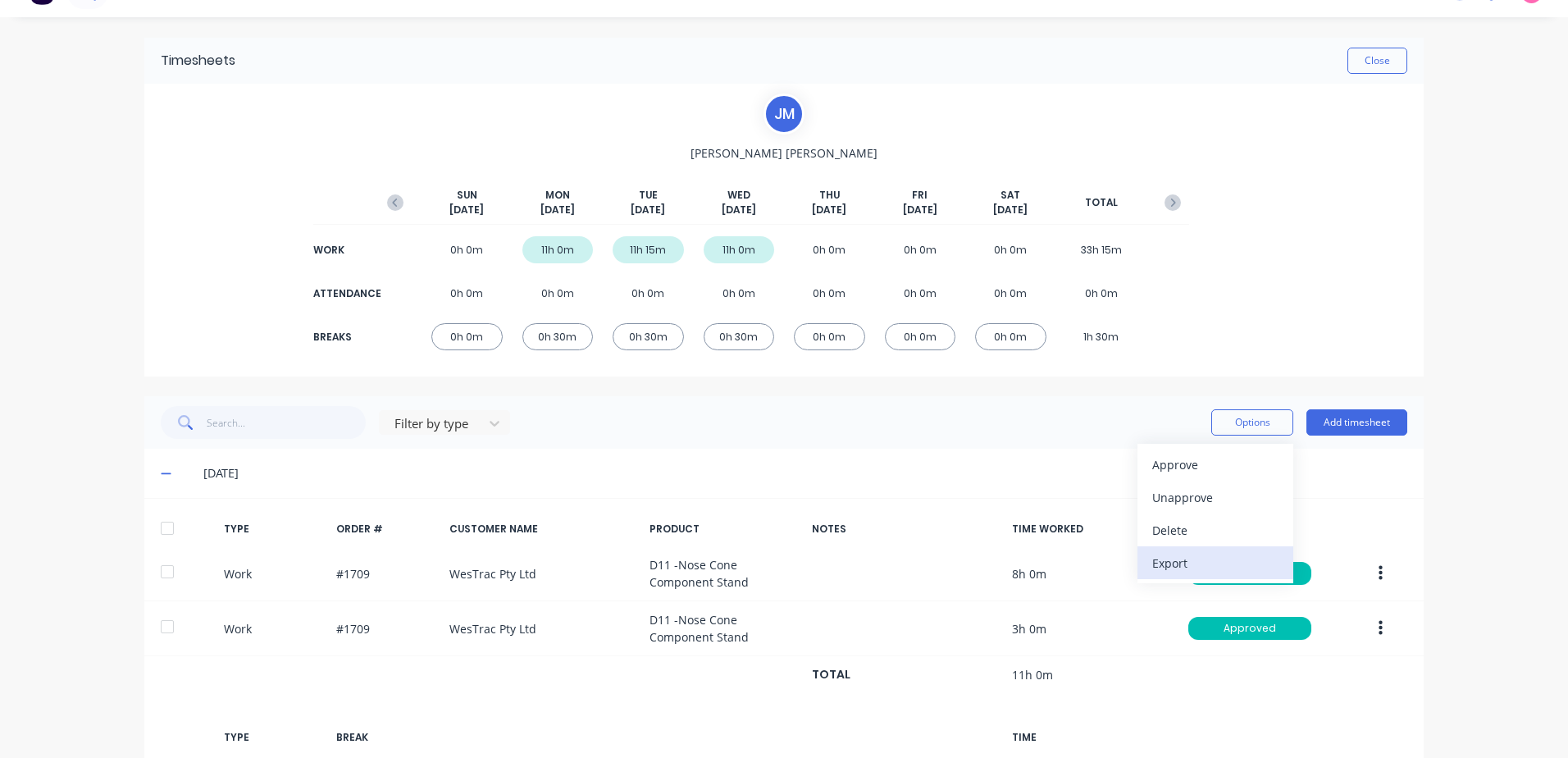
click at [1170, 564] on div "Export" at bounding box center [1215, 563] width 126 height 24
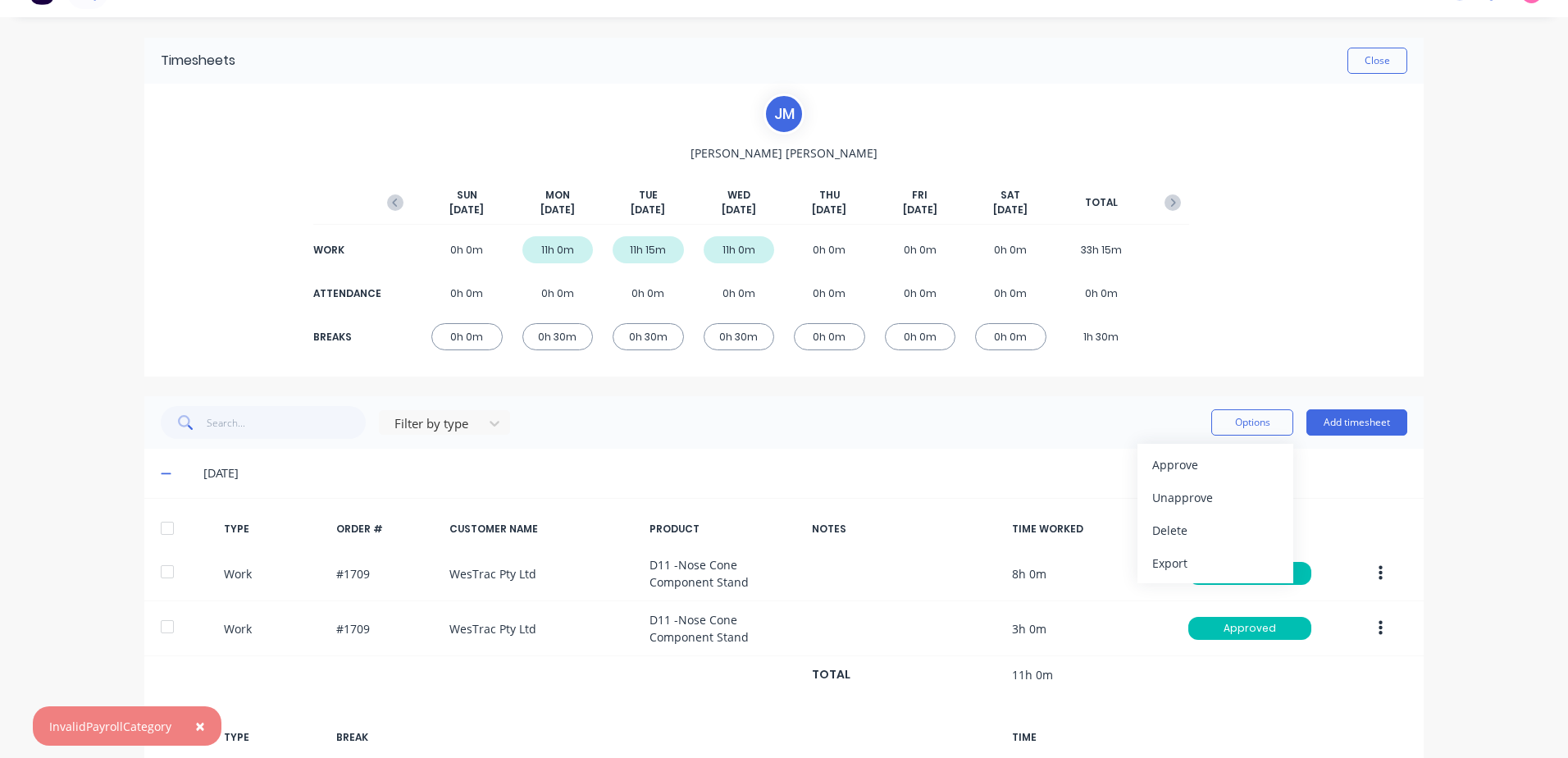
drag, startPoint x: 198, startPoint y: 722, endPoint x: 222, endPoint y: 702, distance: 31.2
click at [197, 721] on span "×" at bounding box center [201, 725] width 10 height 23
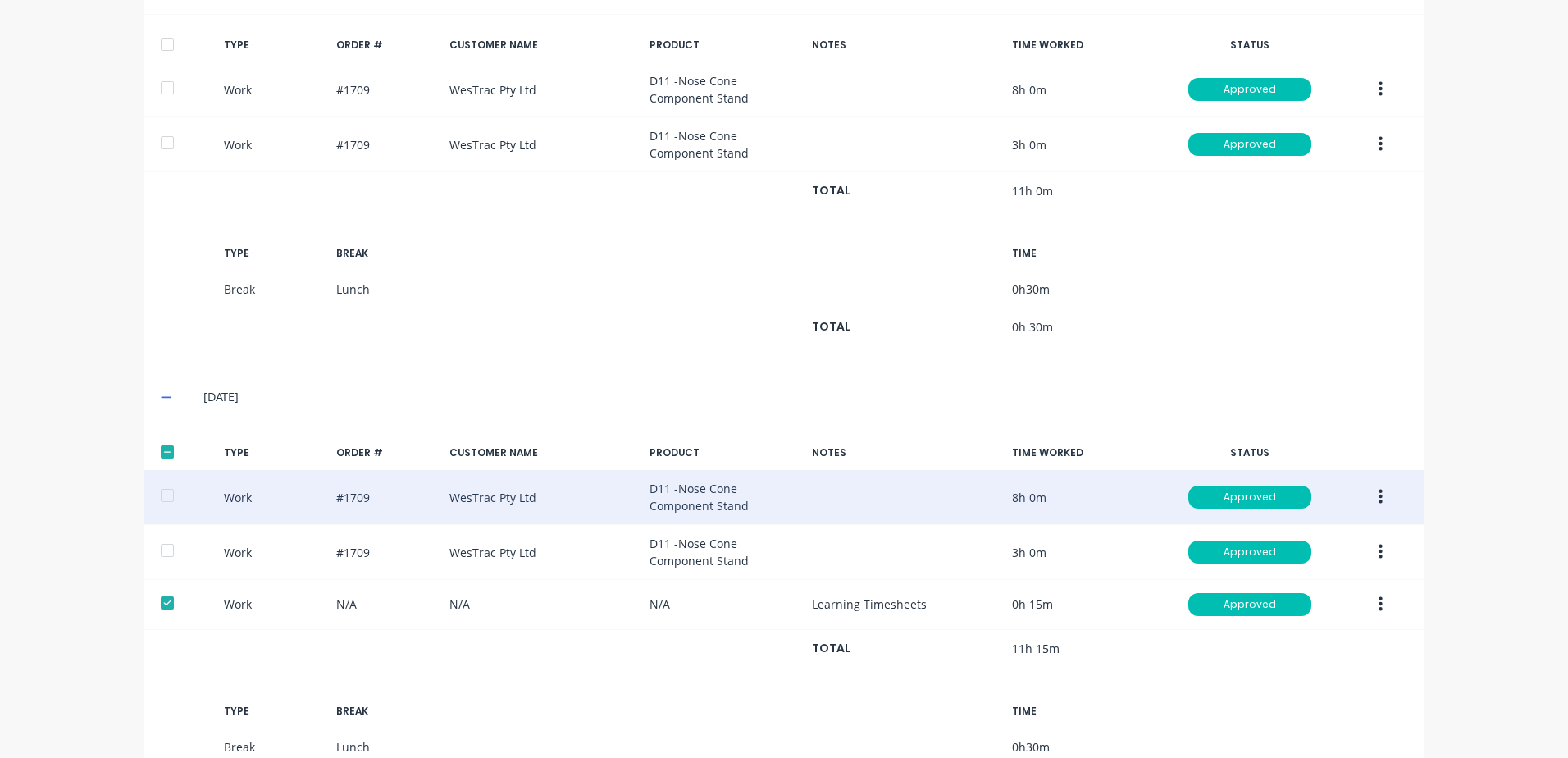
scroll to position [524, 0]
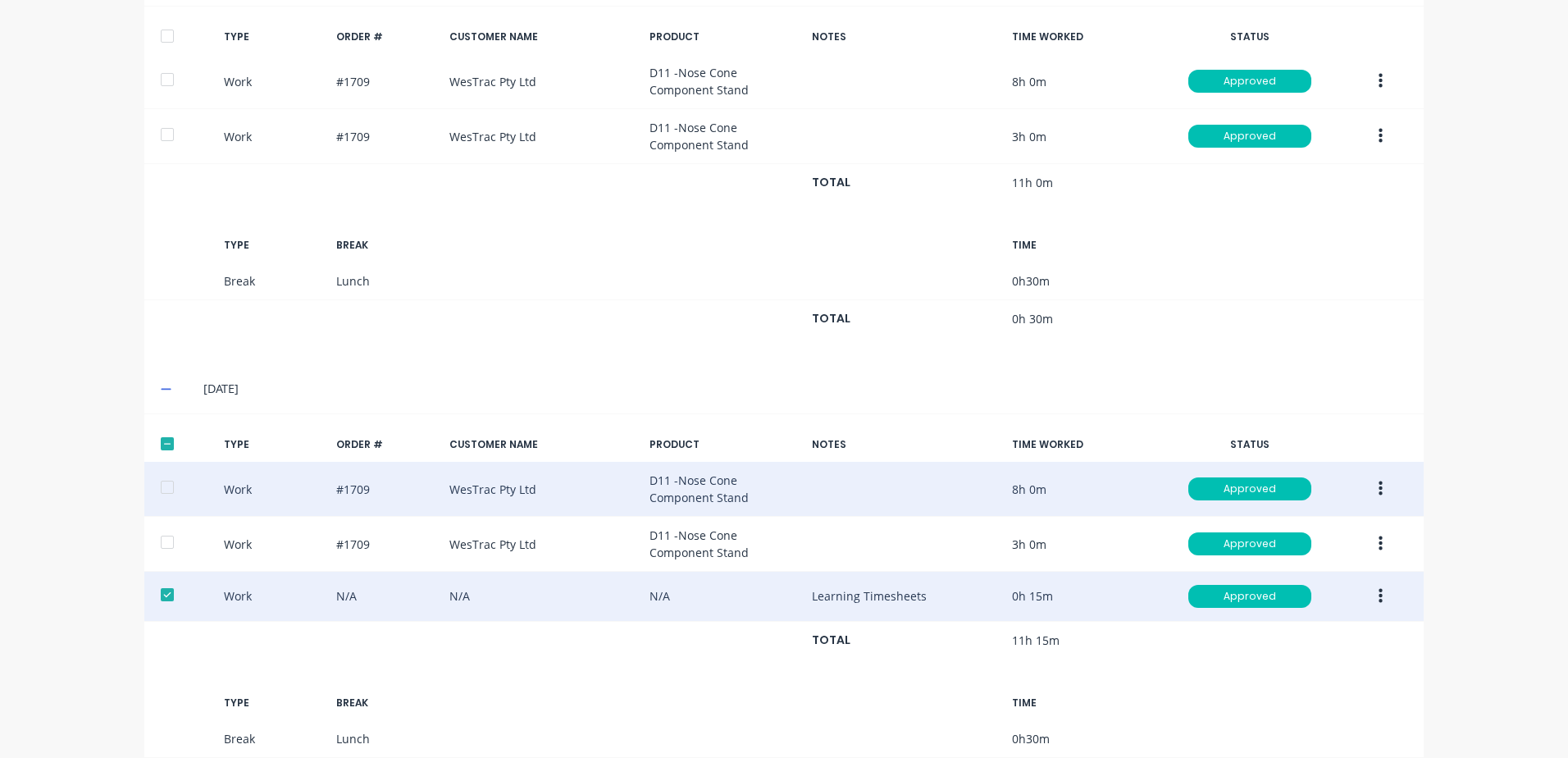
click at [157, 594] on div at bounding box center [166, 594] width 32 height 32
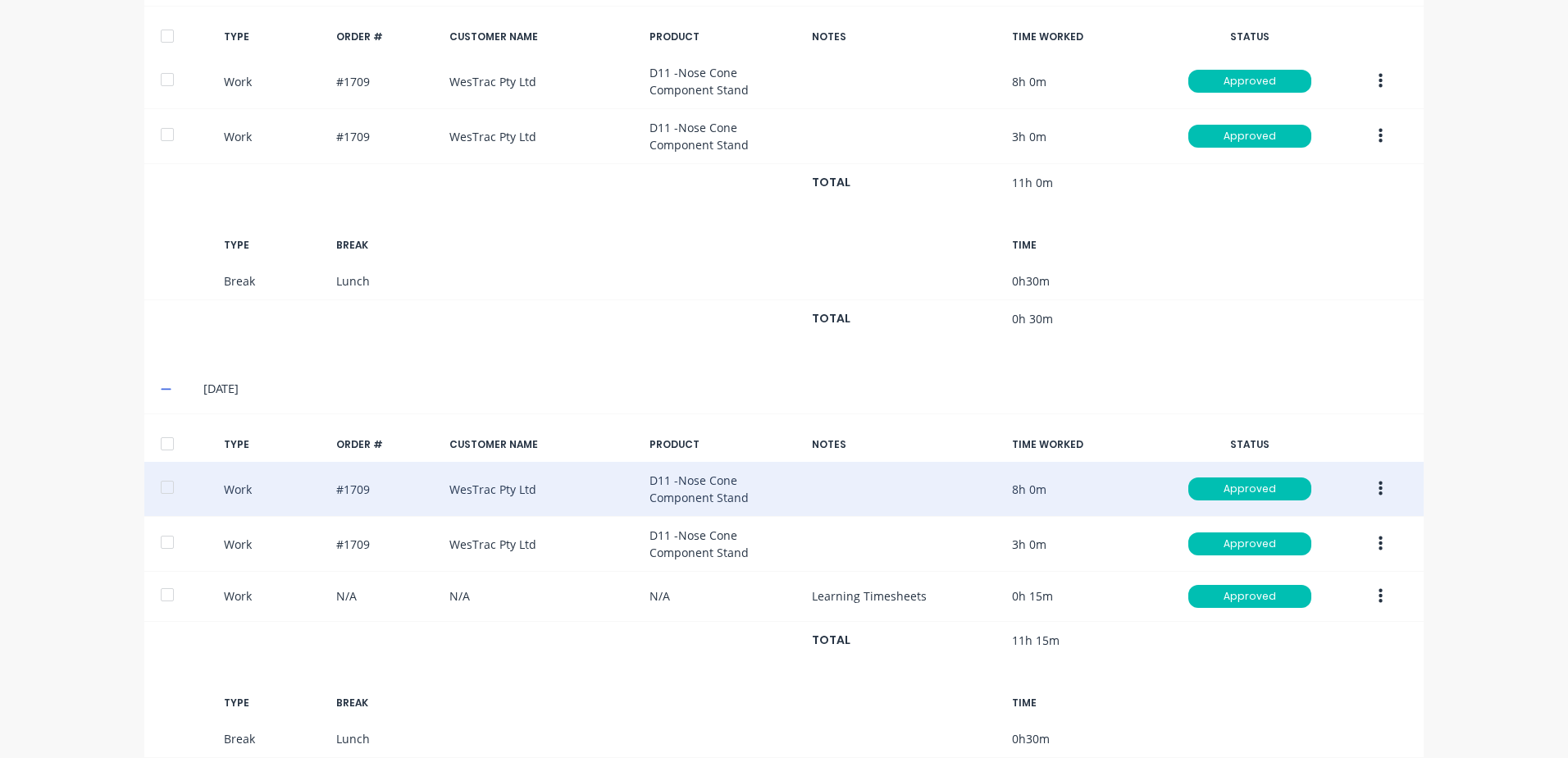
click at [158, 485] on div at bounding box center [166, 487] width 32 height 32
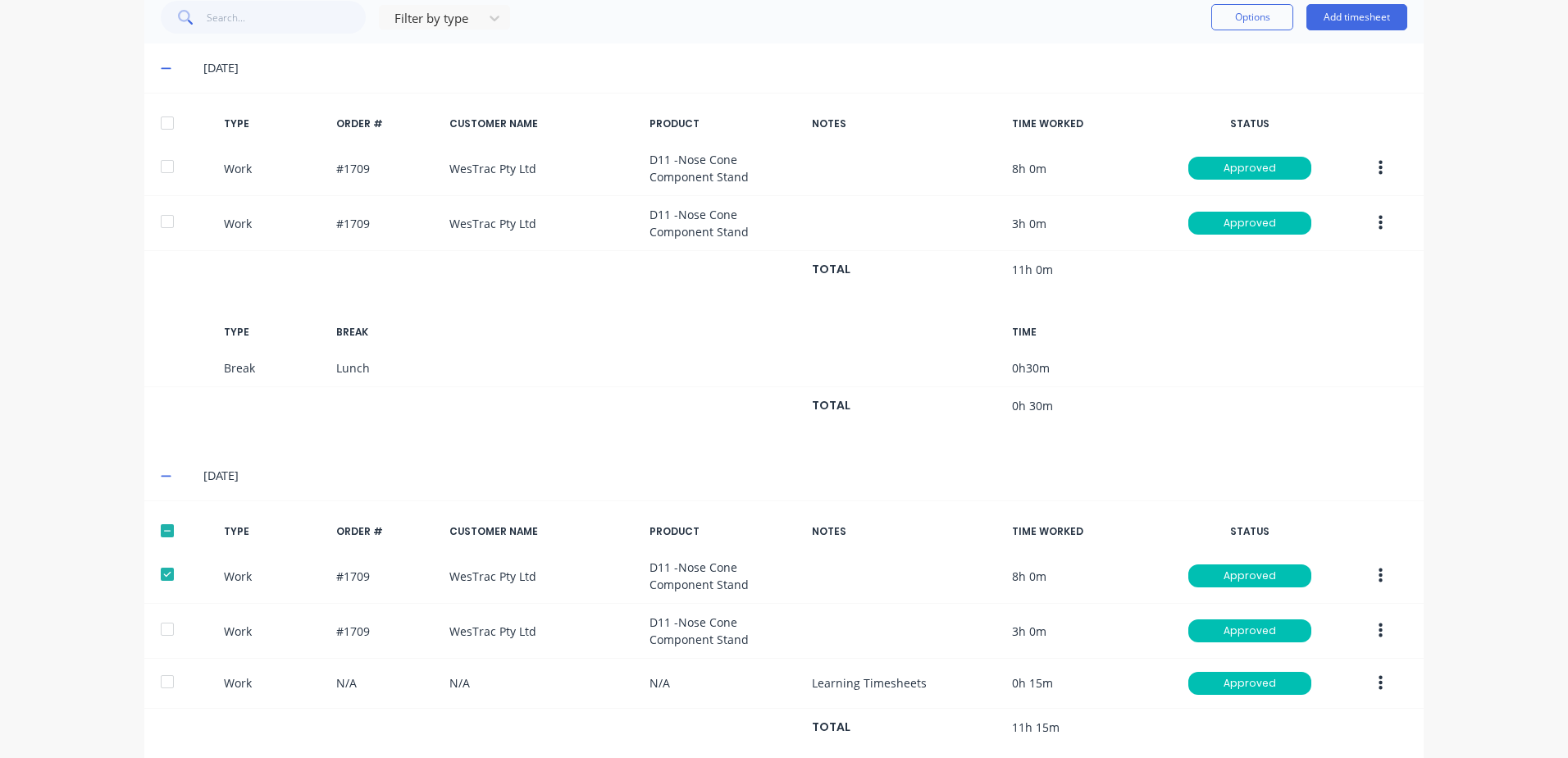
scroll to position [278, 0]
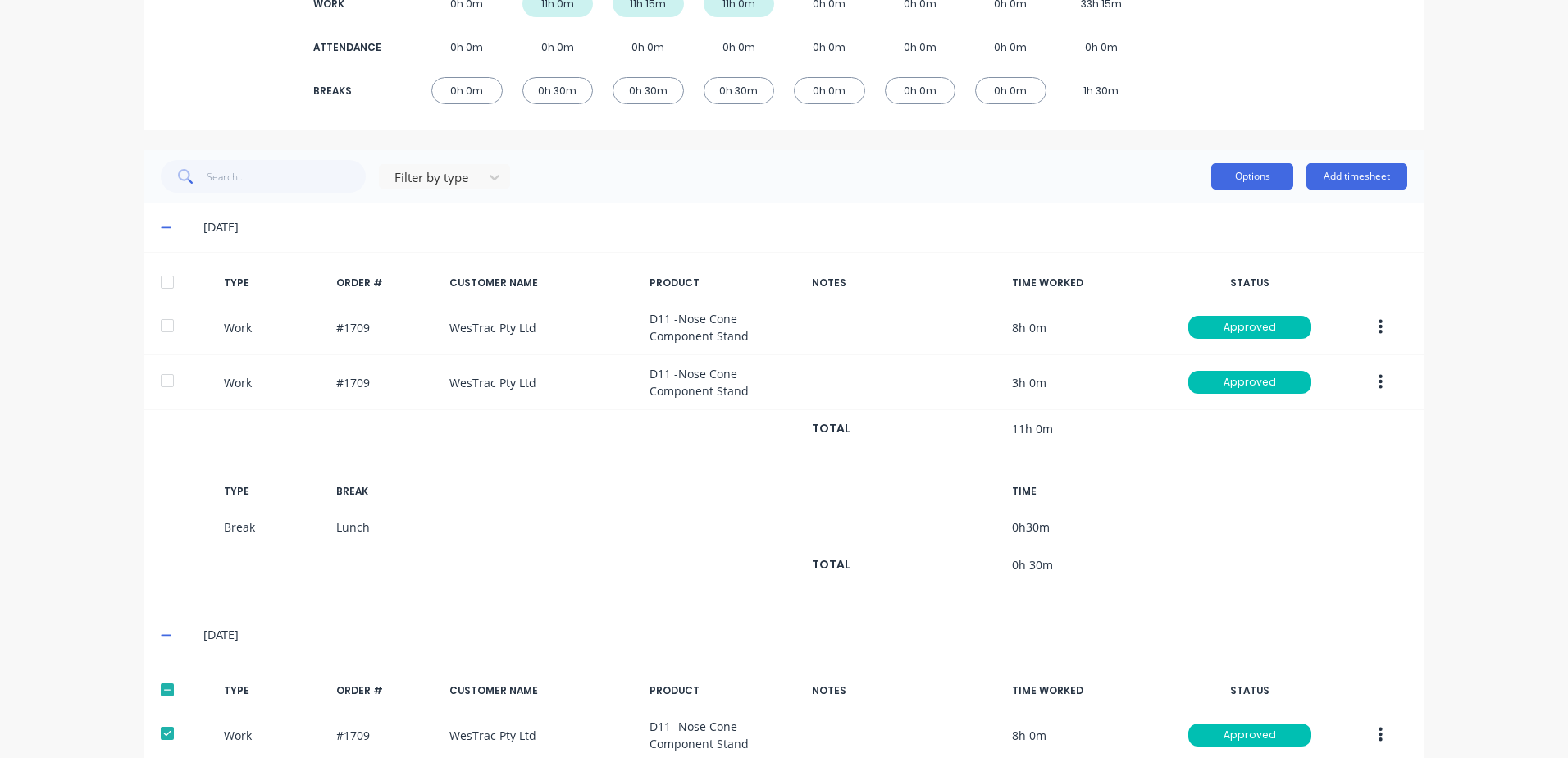
click at [1244, 180] on button "Options" at bounding box center [1251, 176] width 82 height 27
click at [1175, 317] on div "Export" at bounding box center [1215, 317] width 126 height 24
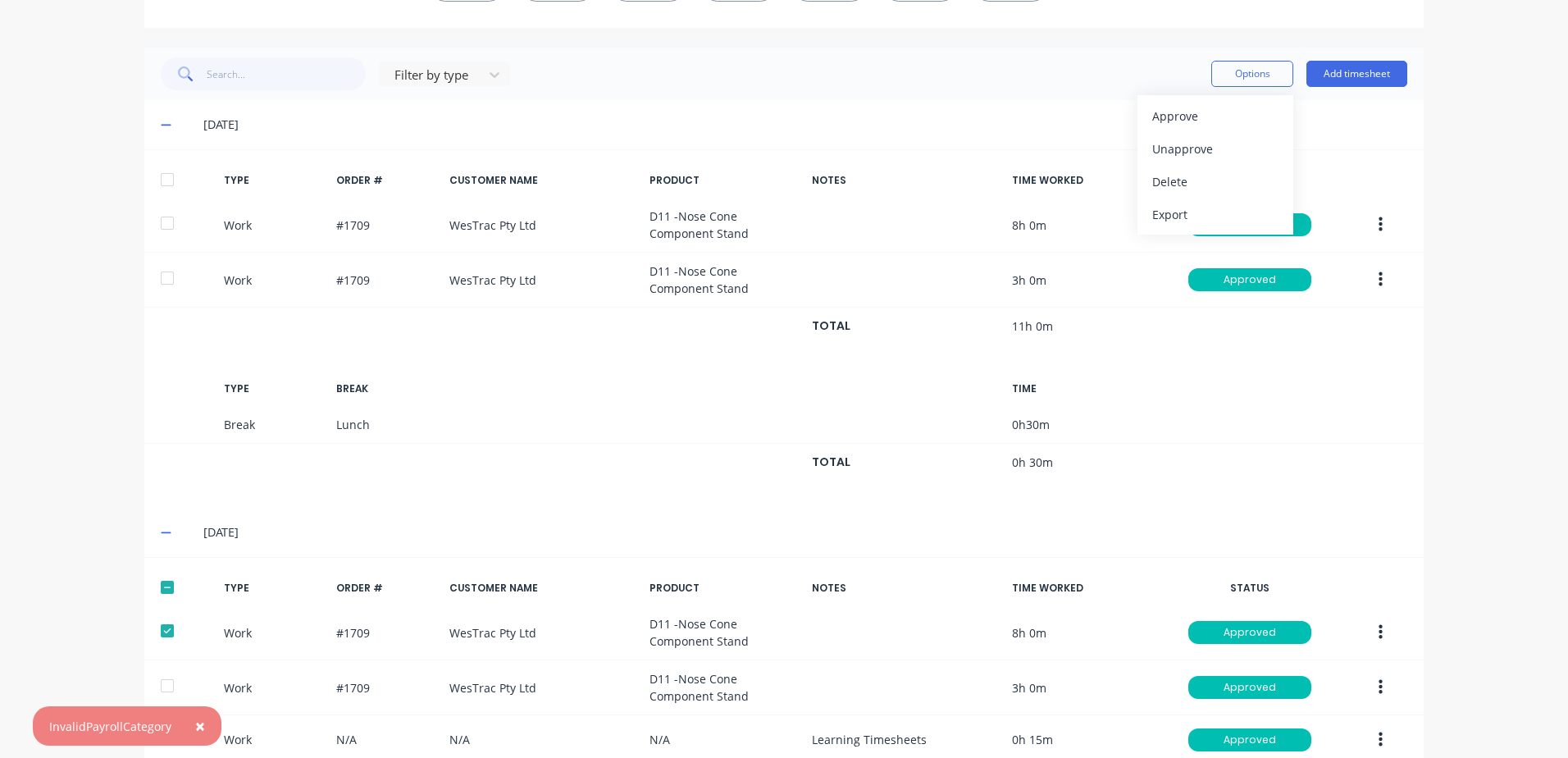
scroll to position [606, 0]
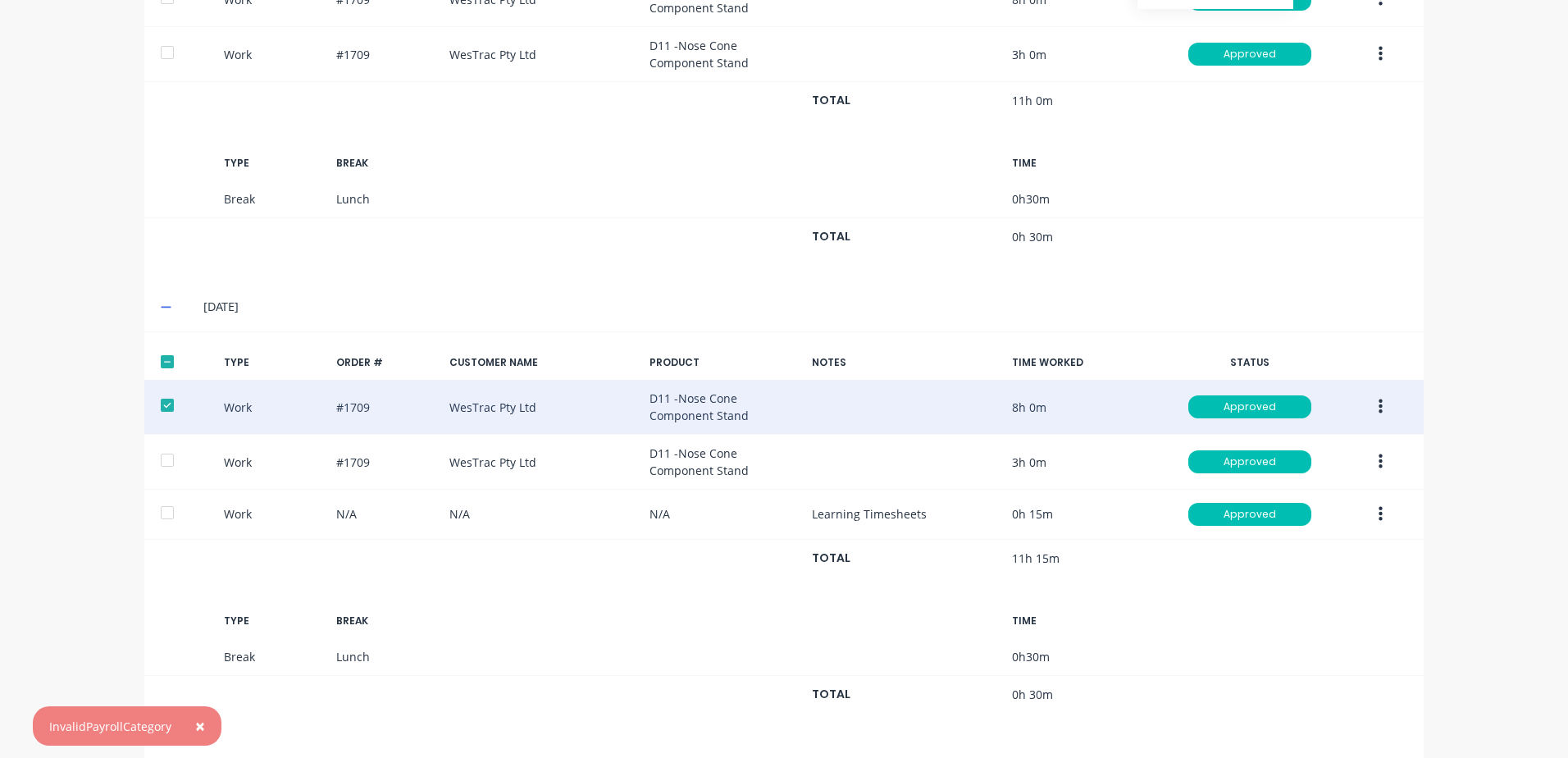
click at [158, 405] on div at bounding box center [166, 404] width 32 height 32
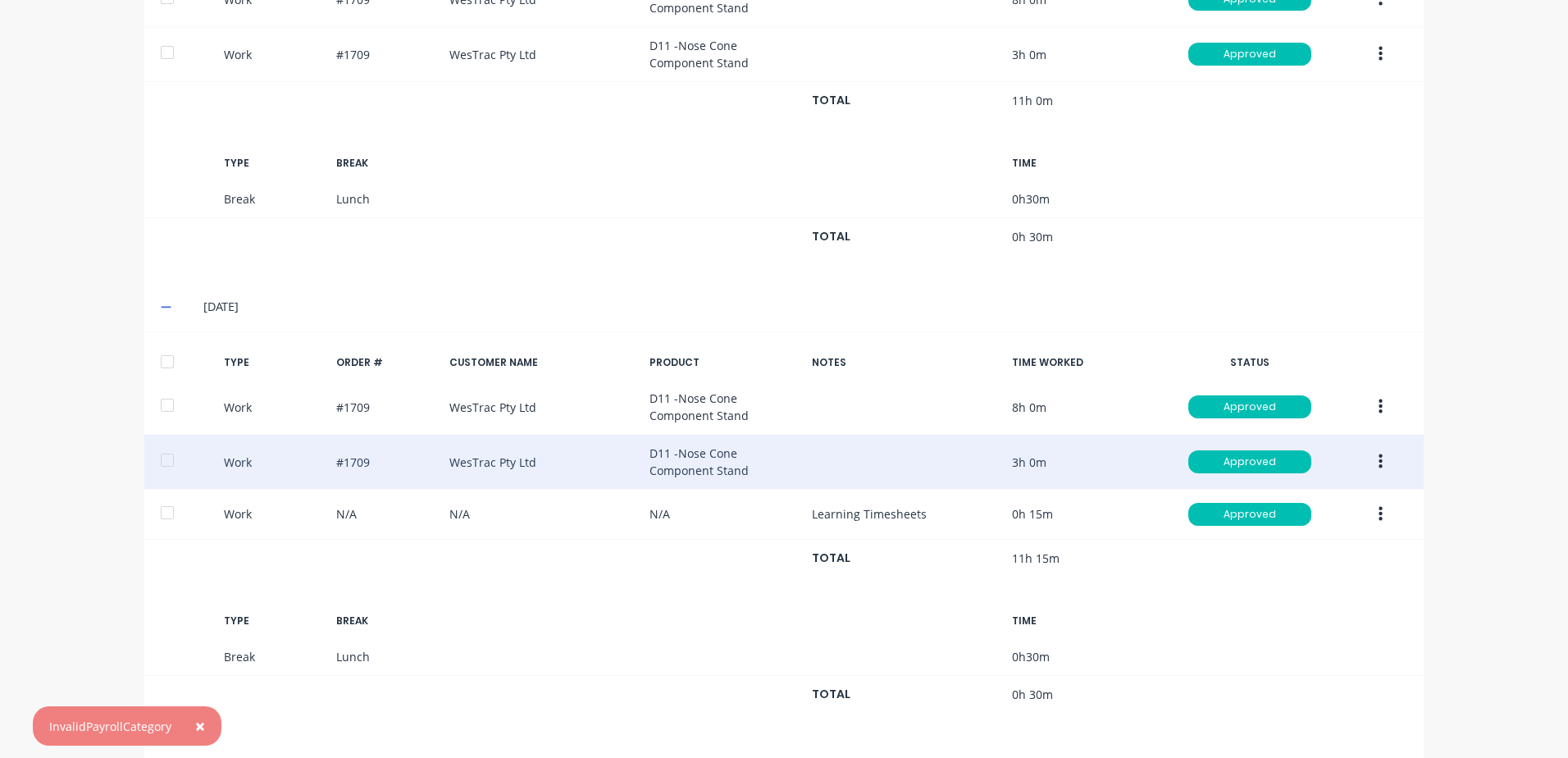
click at [158, 461] on div at bounding box center [166, 459] width 32 height 32
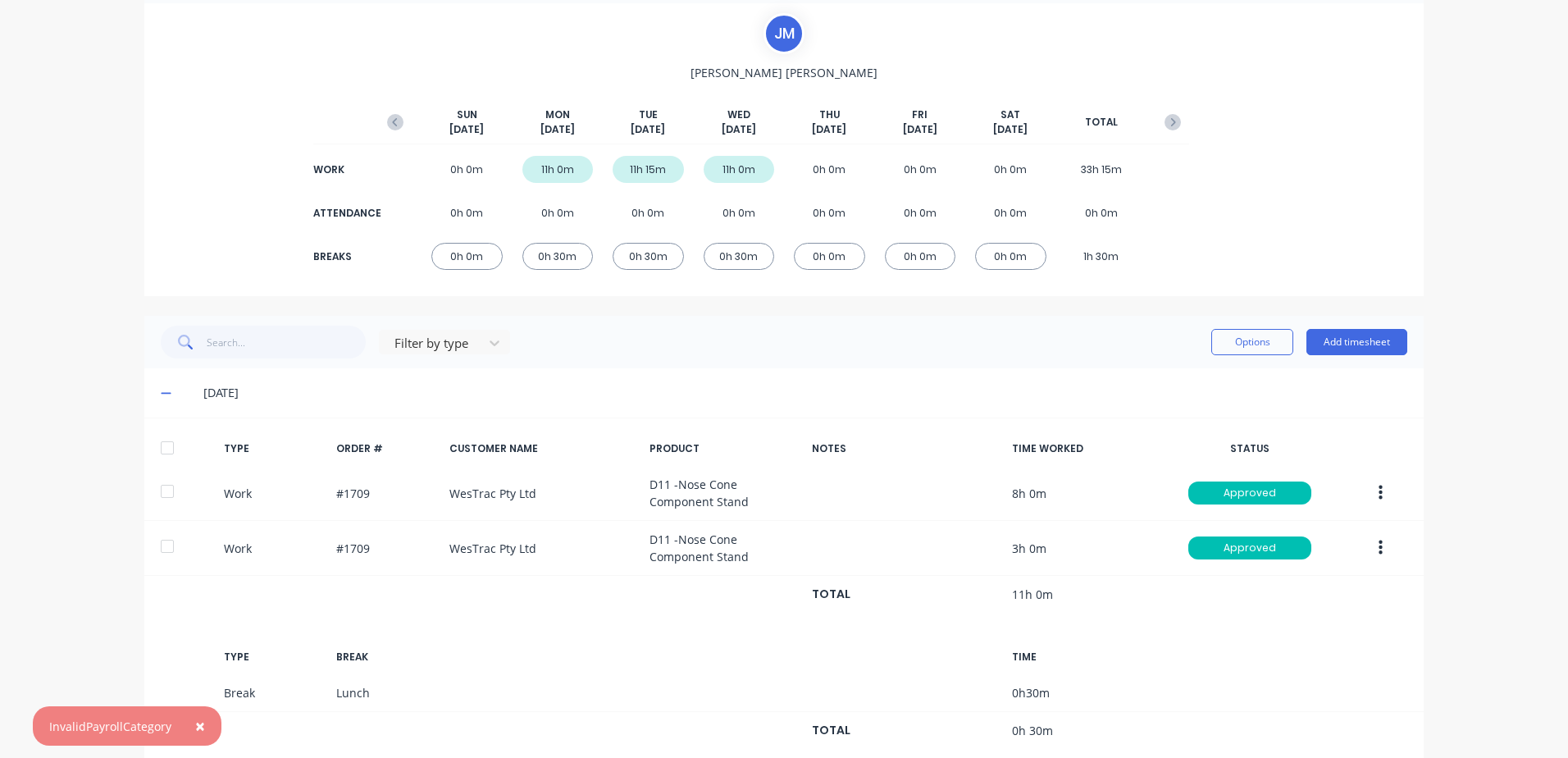
scroll to position [32, 0]
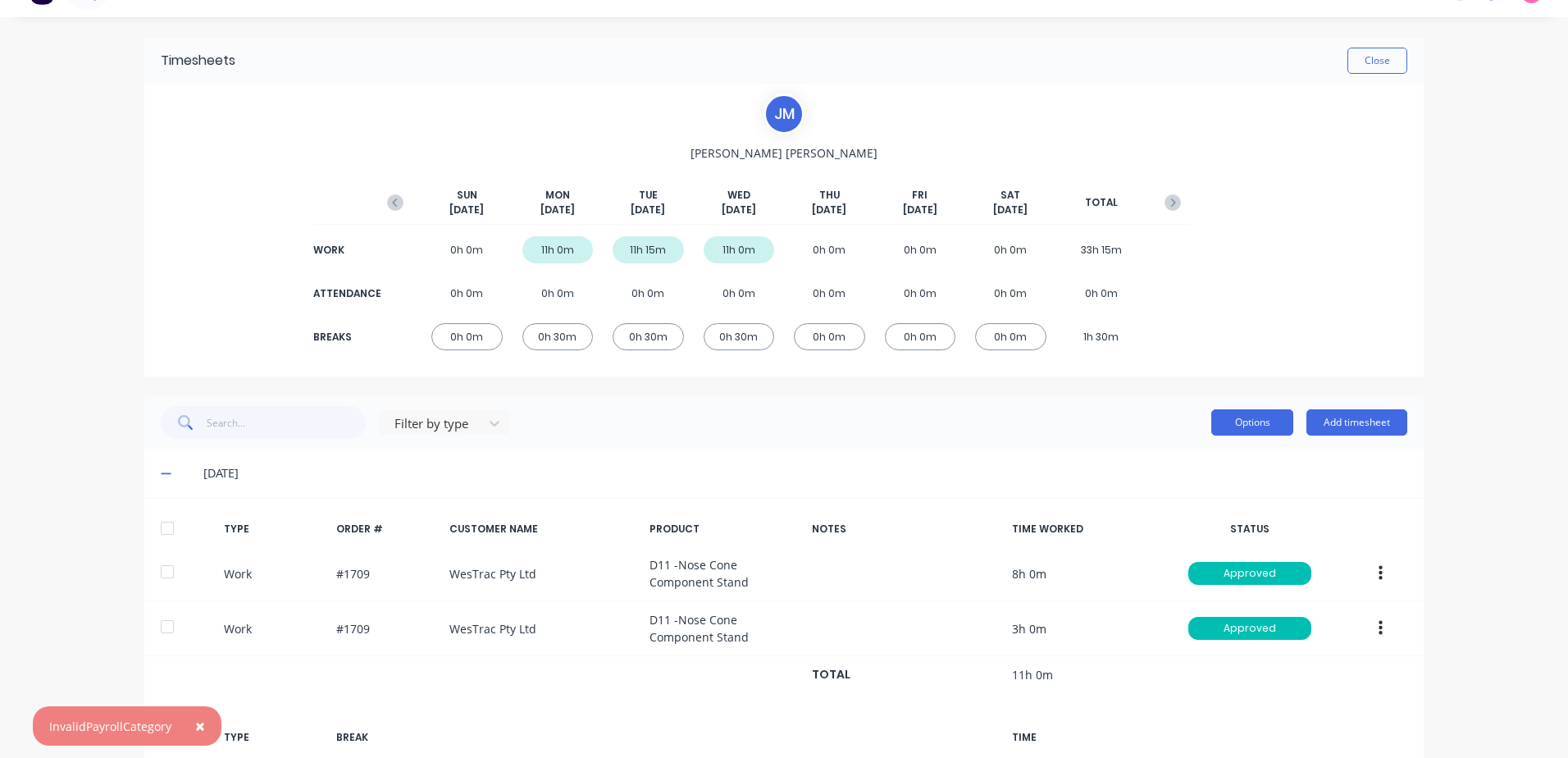
click at [1245, 420] on button "Options" at bounding box center [1251, 422] width 82 height 27
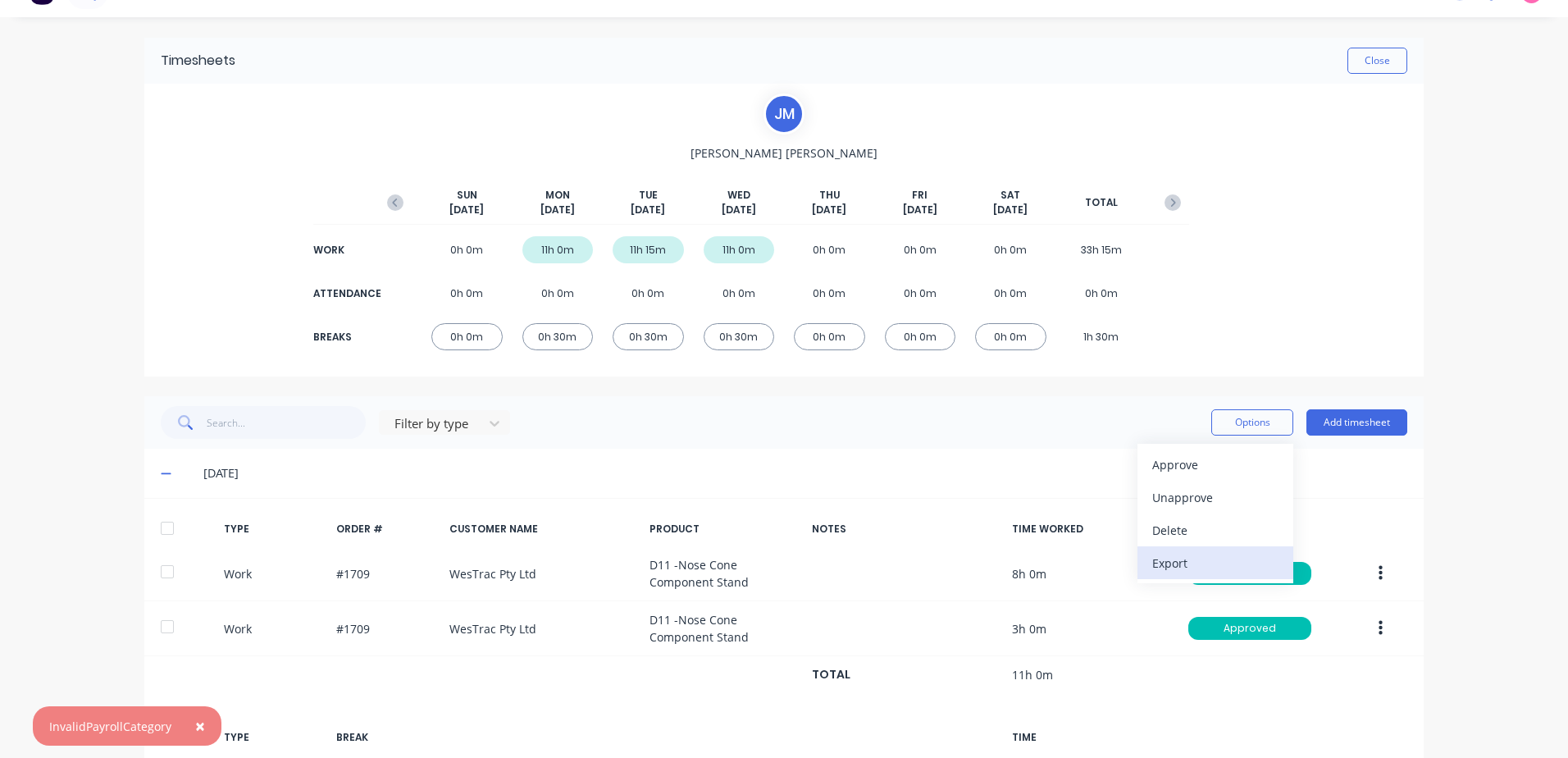
click at [1175, 563] on div "Export" at bounding box center [1215, 563] width 126 height 24
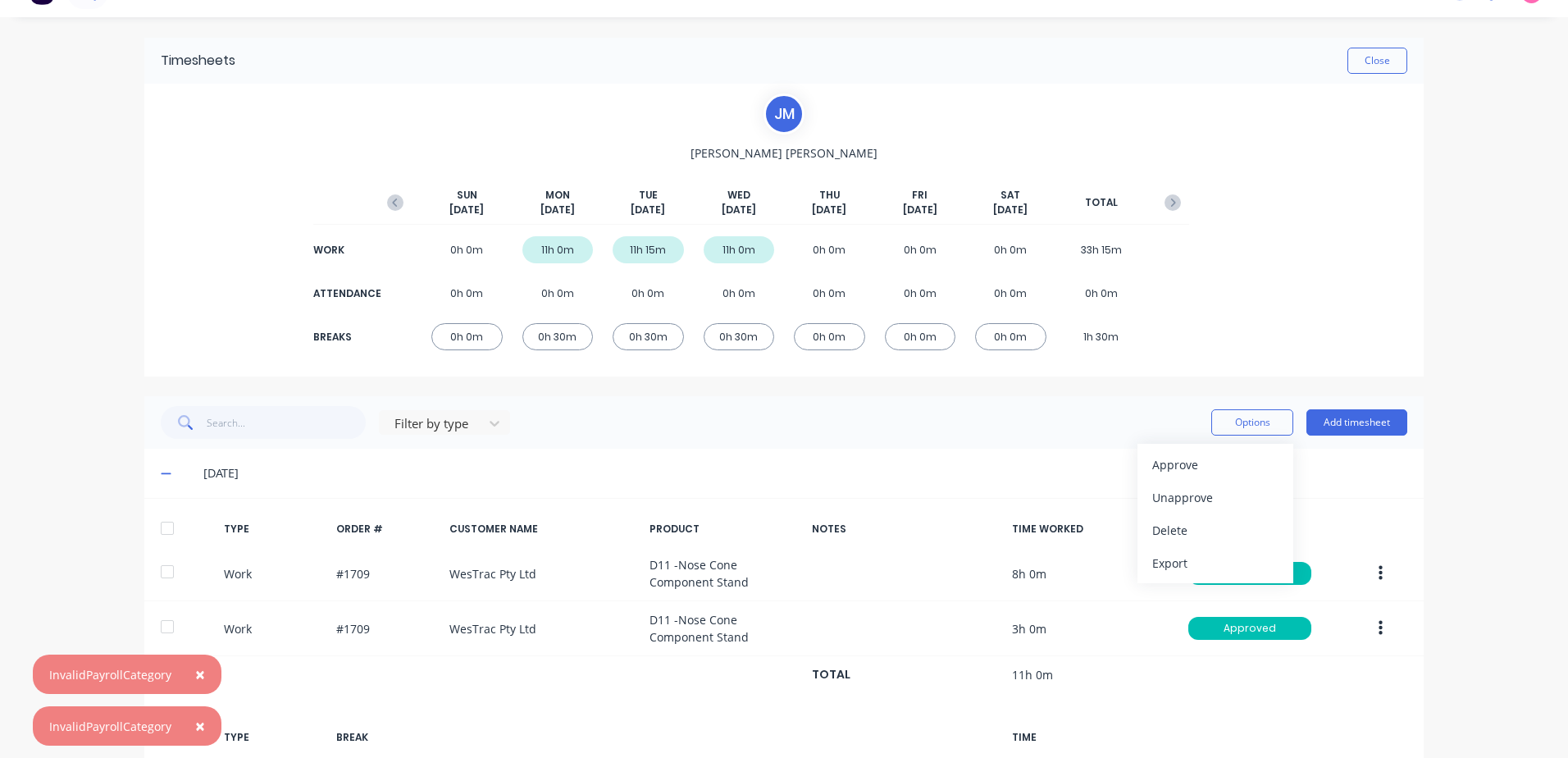
click at [201, 670] on span "×" at bounding box center [201, 673] width 10 height 23
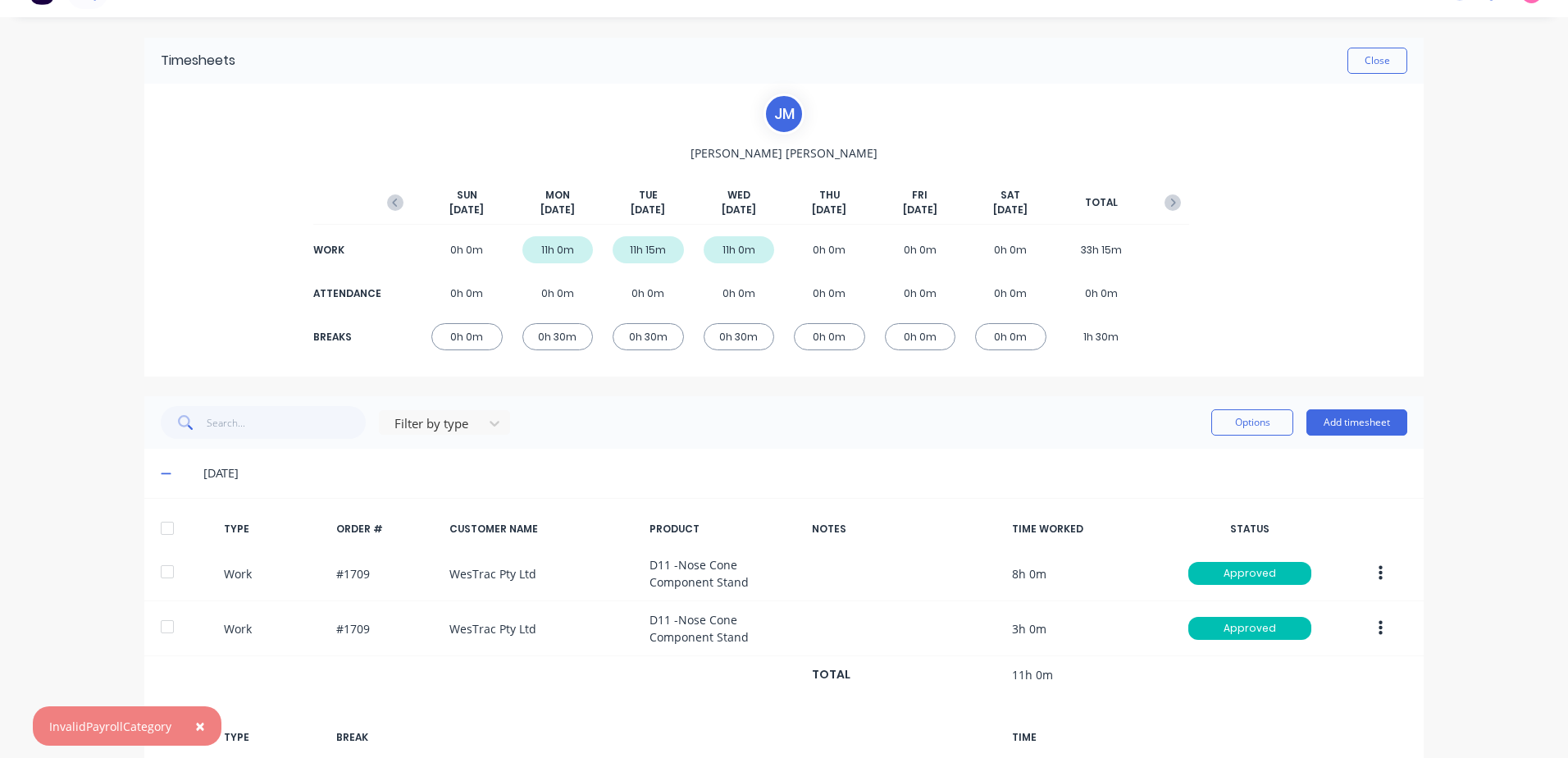
click at [200, 725] on span "×" at bounding box center [201, 725] width 10 height 23
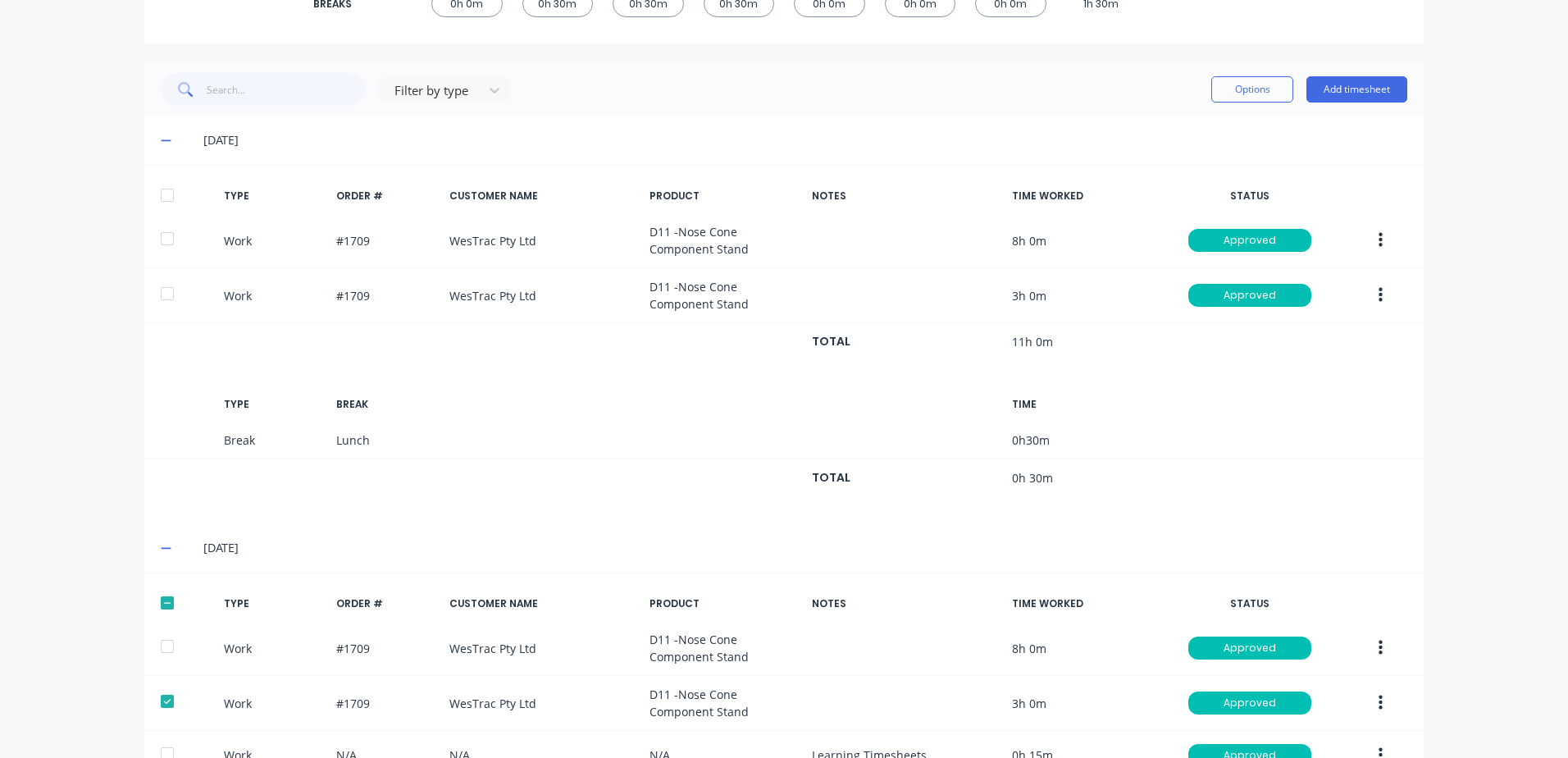
scroll to position [360, 0]
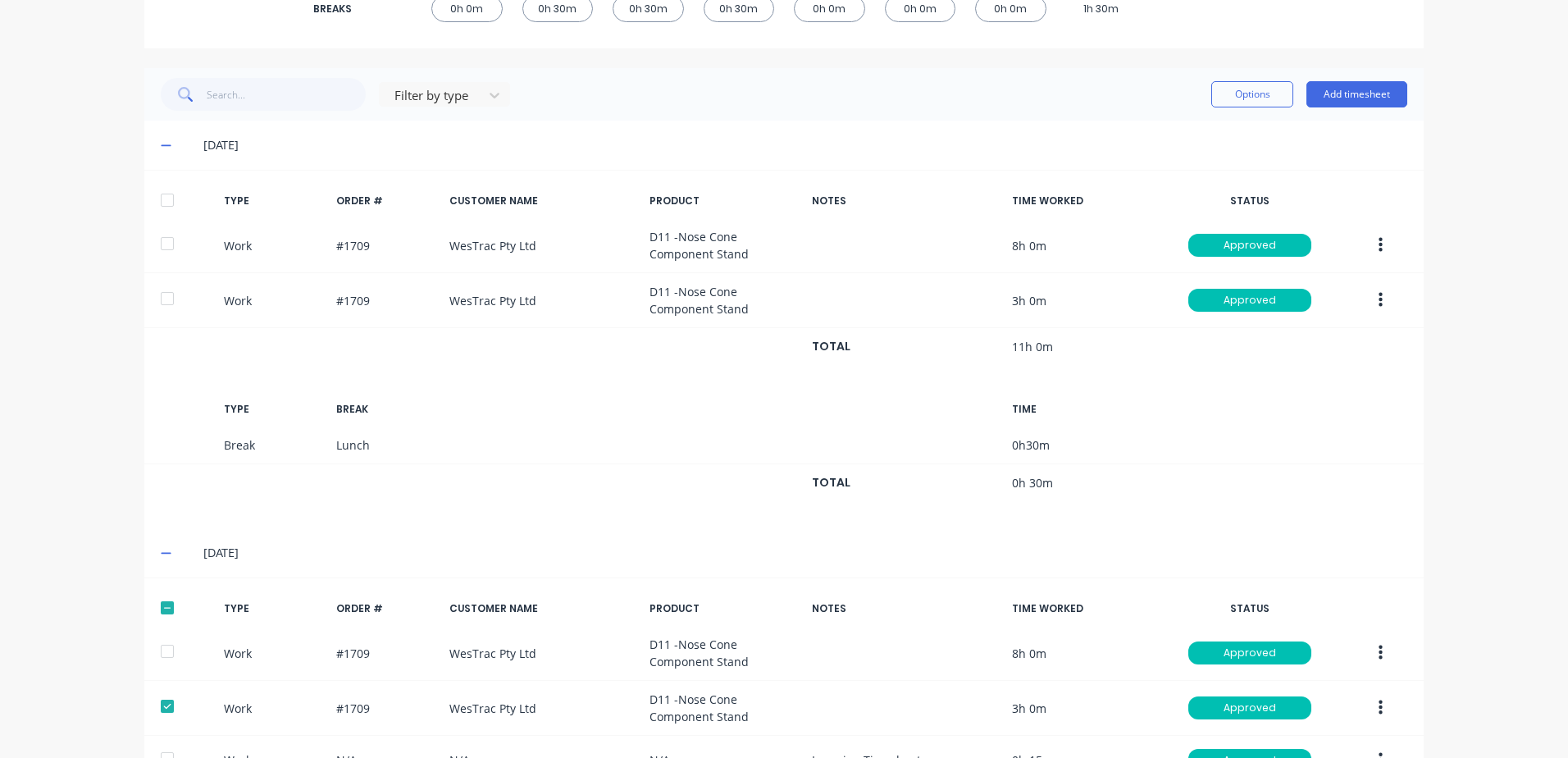
click at [1378, 245] on icon "button" at bounding box center [1380, 245] width 4 height 18
click at [1276, 181] on div "Edit" at bounding box center [1321, 184] width 126 height 24
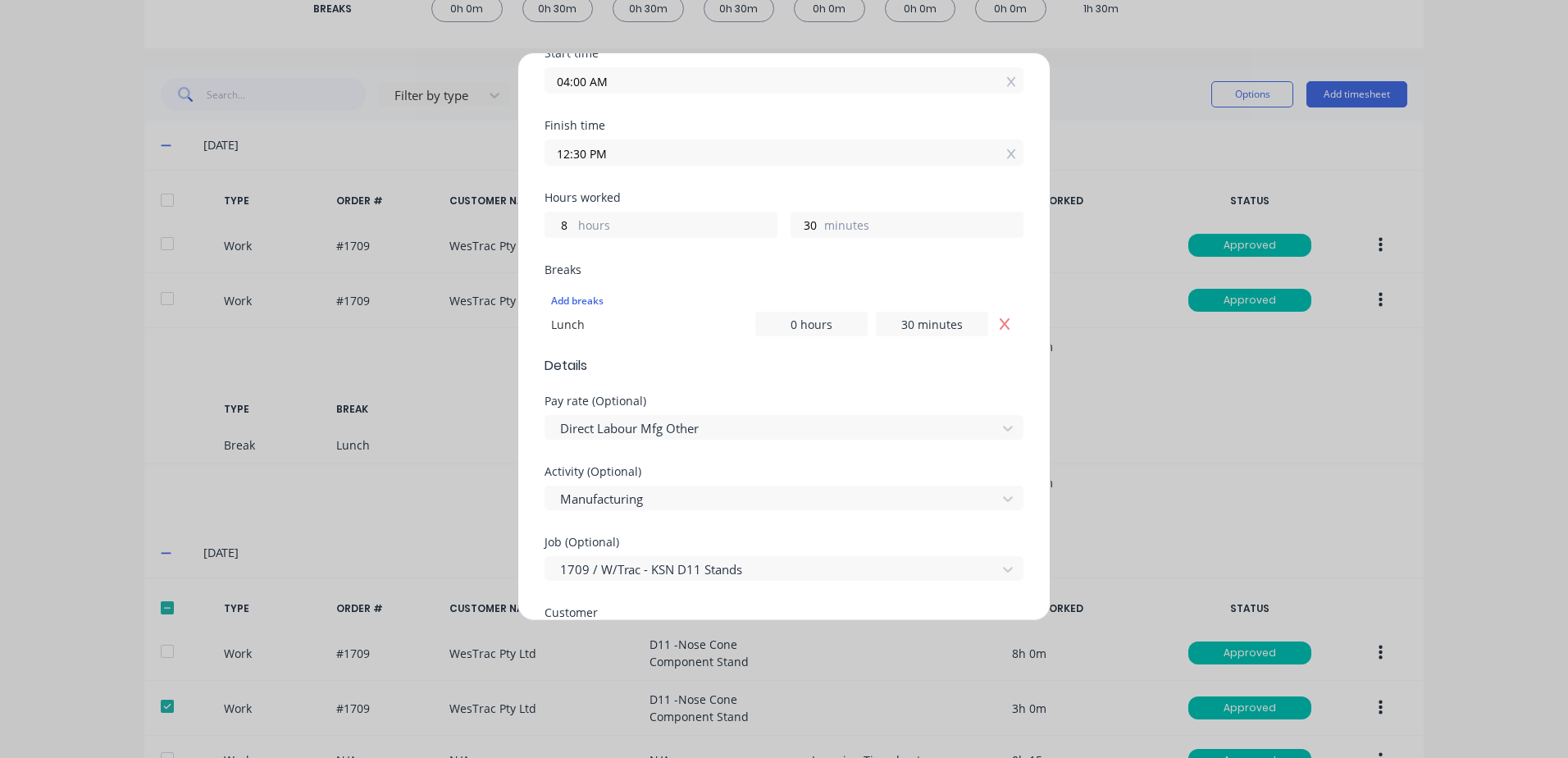
scroll to position [328, 0]
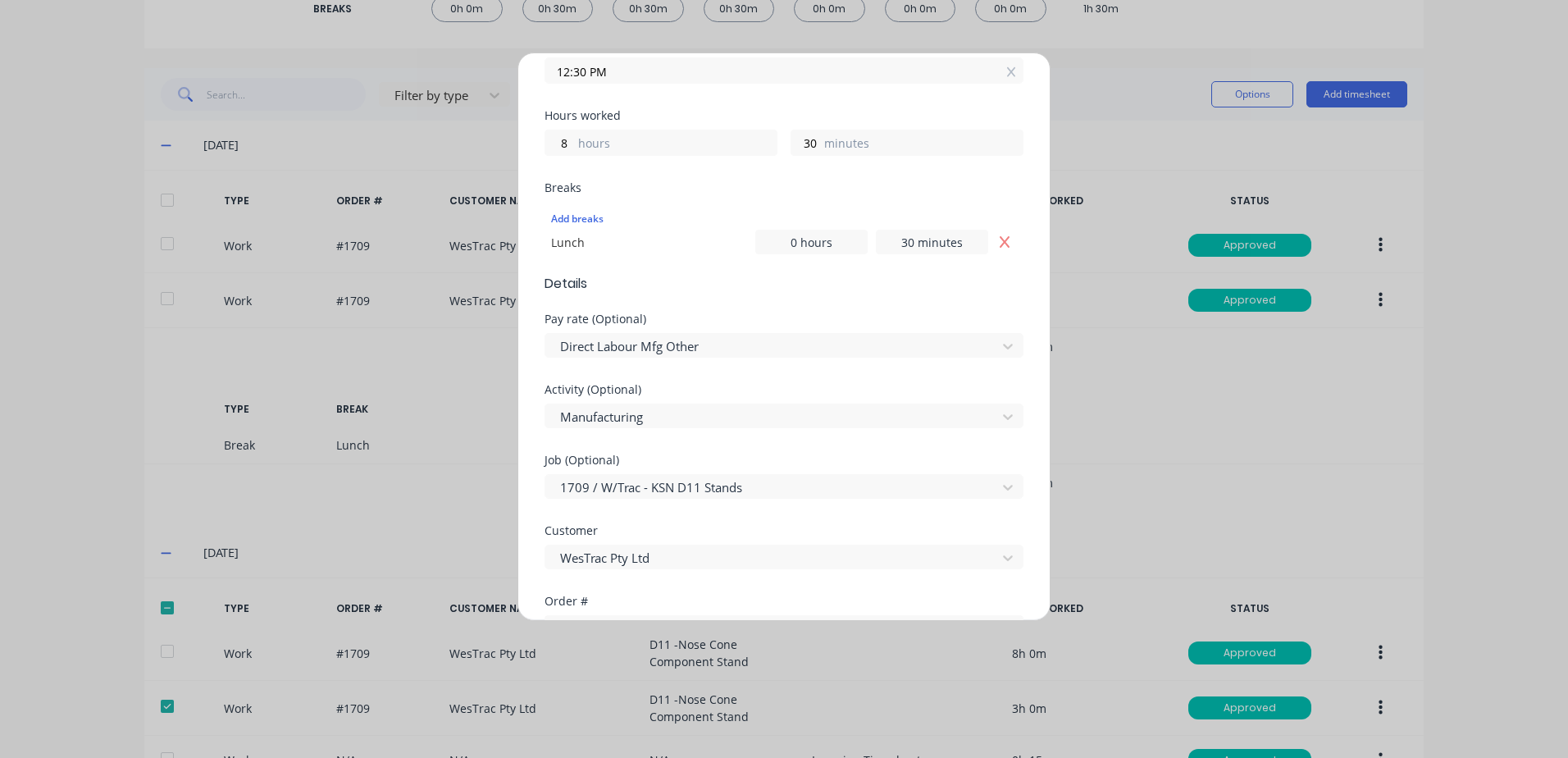
click at [1150, 487] on div "Edit time tracking entry Work Attendance When Date [DATE] Start time 04:00 AM F…" at bounding box center [784, 379] width 1568 height 758
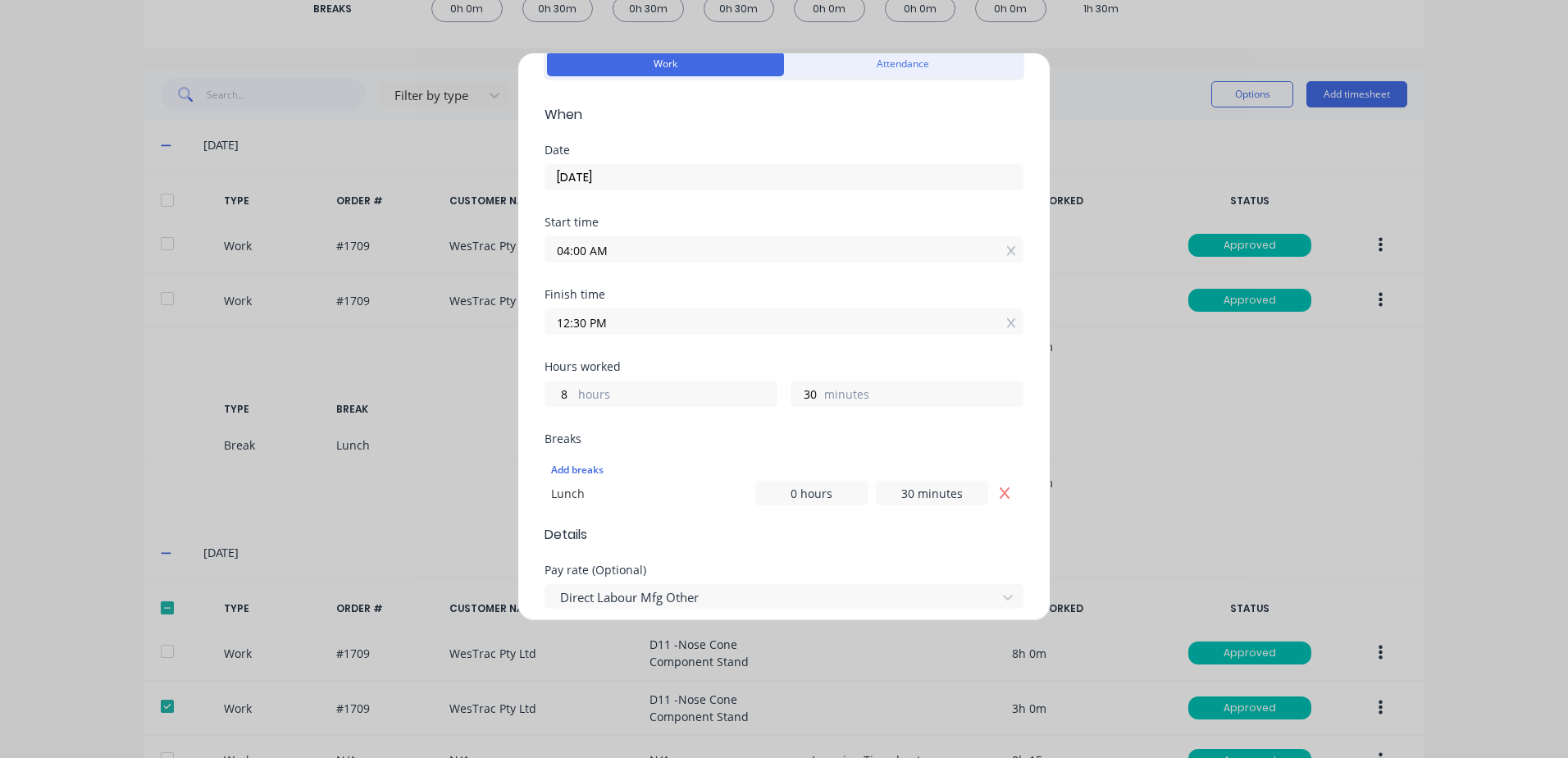
scroll to position [0, 0]
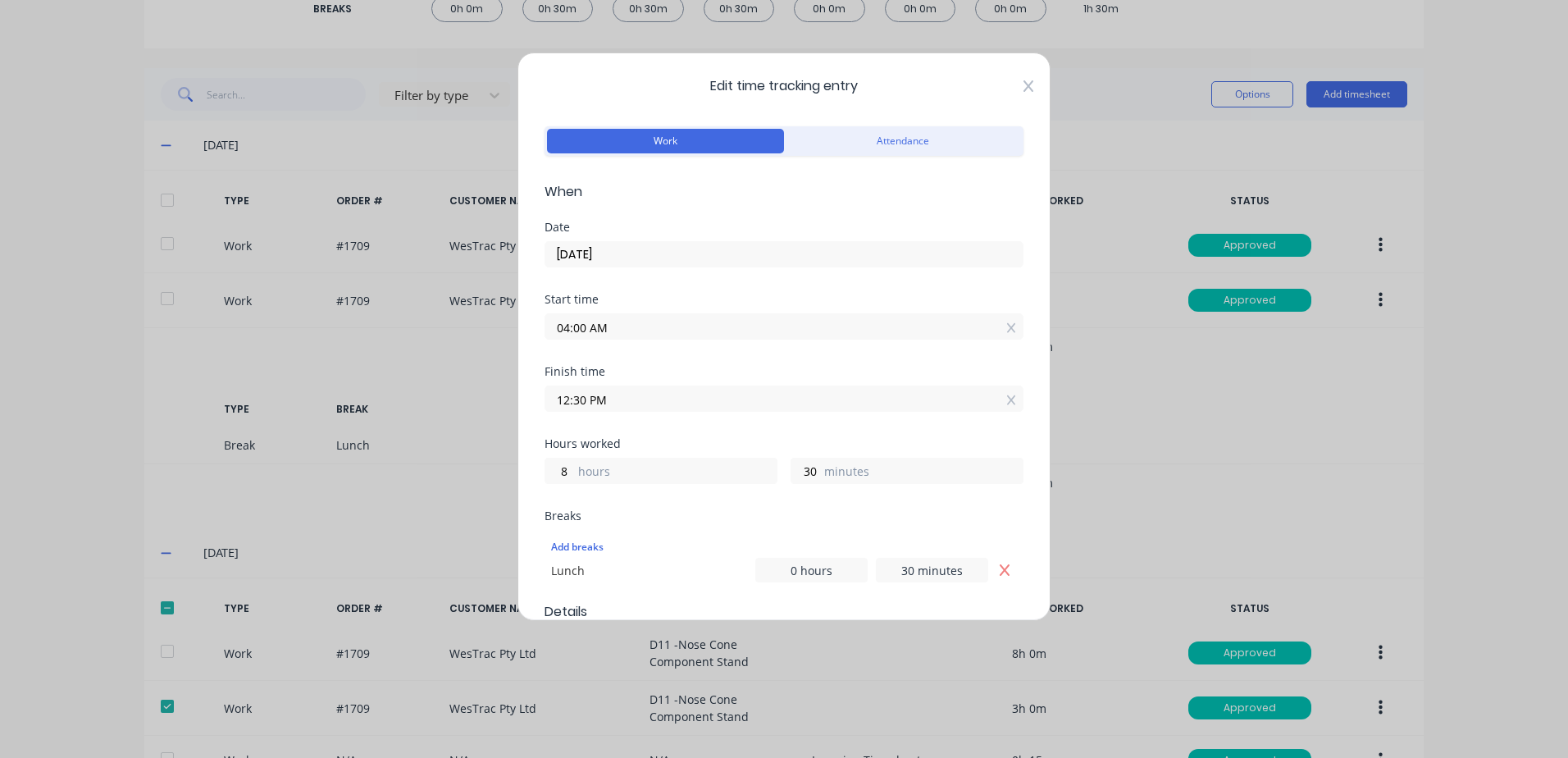
click at [1023, 85] on icon at bounding box center [1028, 87] width 10 height 12
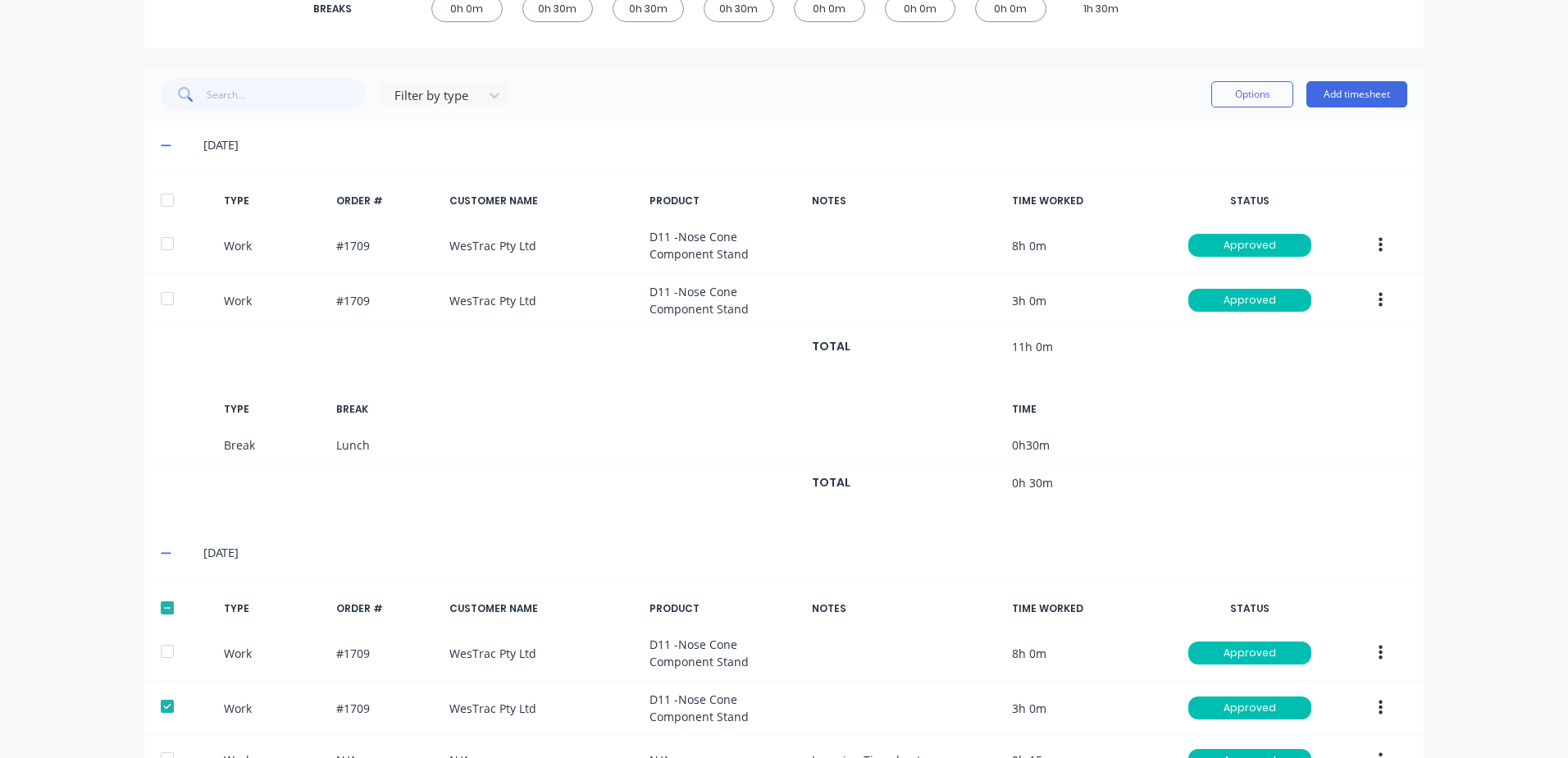
click at [1378, 650] on icon "button" at bounding box center [1380, 653] width 4 height 18
click at [1278, 592] on div "Edit" at bounding box center [1321, 592] width 126 height 24
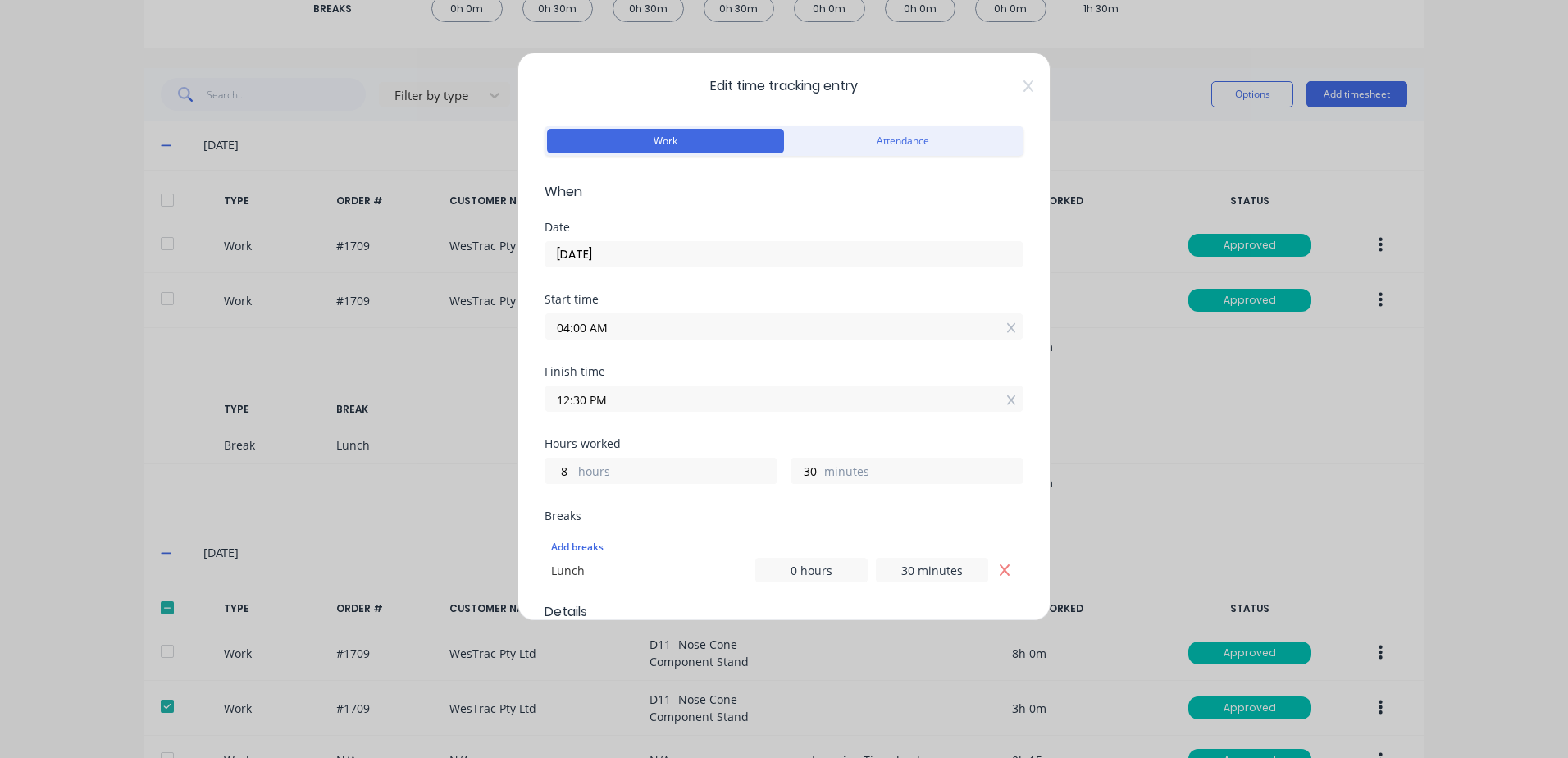
drag, startPoint x: 1016, startPoint y: 84, endPoint x: 1001, endPoint y: 89, distance: 15.8
click at [1023, 83] on icon at bounding box center [1028, 86] width 10 height 13
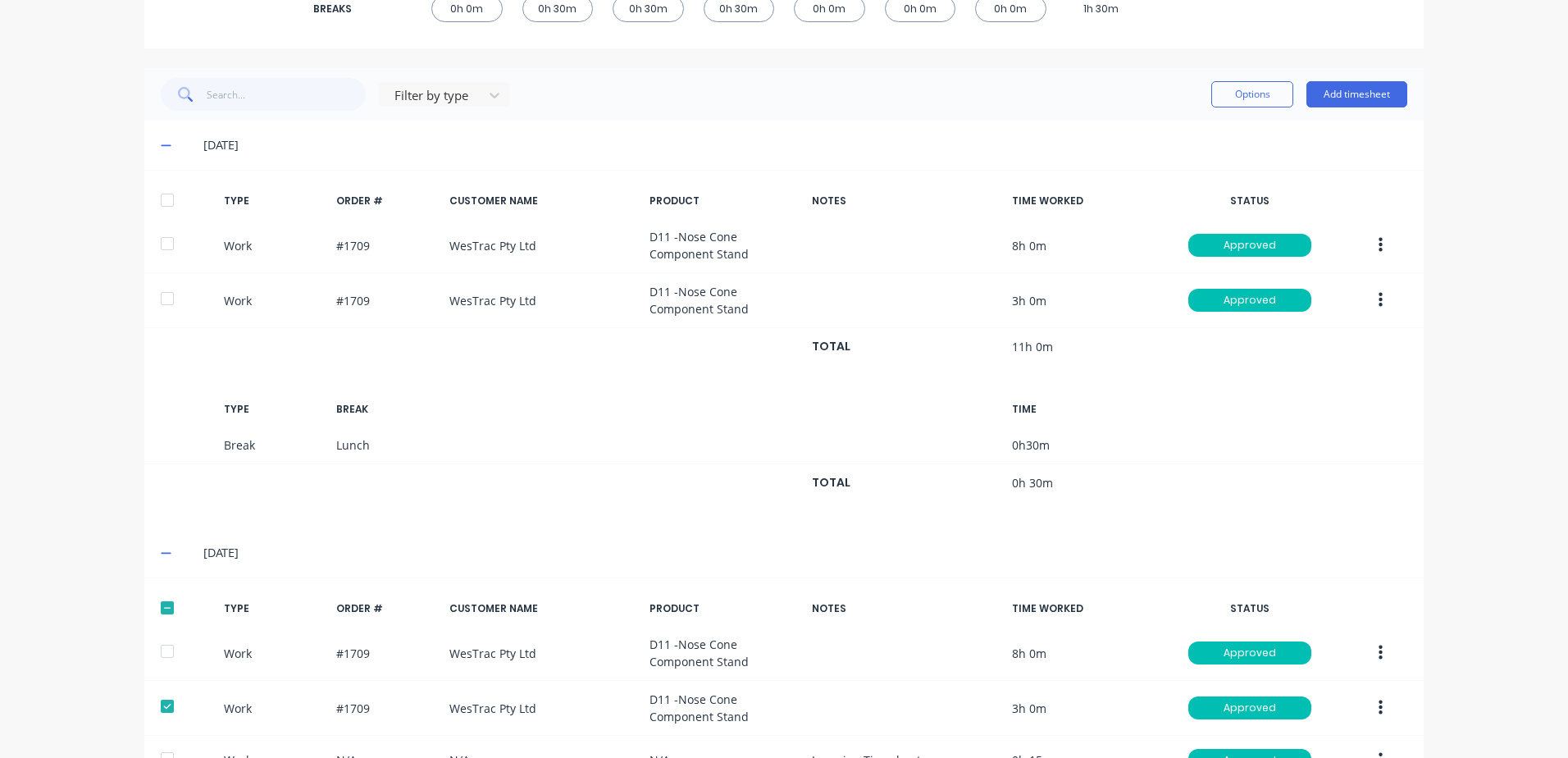
click at [1369, 654] on button "button" at bounding box center [1380, 653] width 38 height 29
click at [1283, 725] on div "Delete" at bounding box center [1321, 723] width 126 height 24
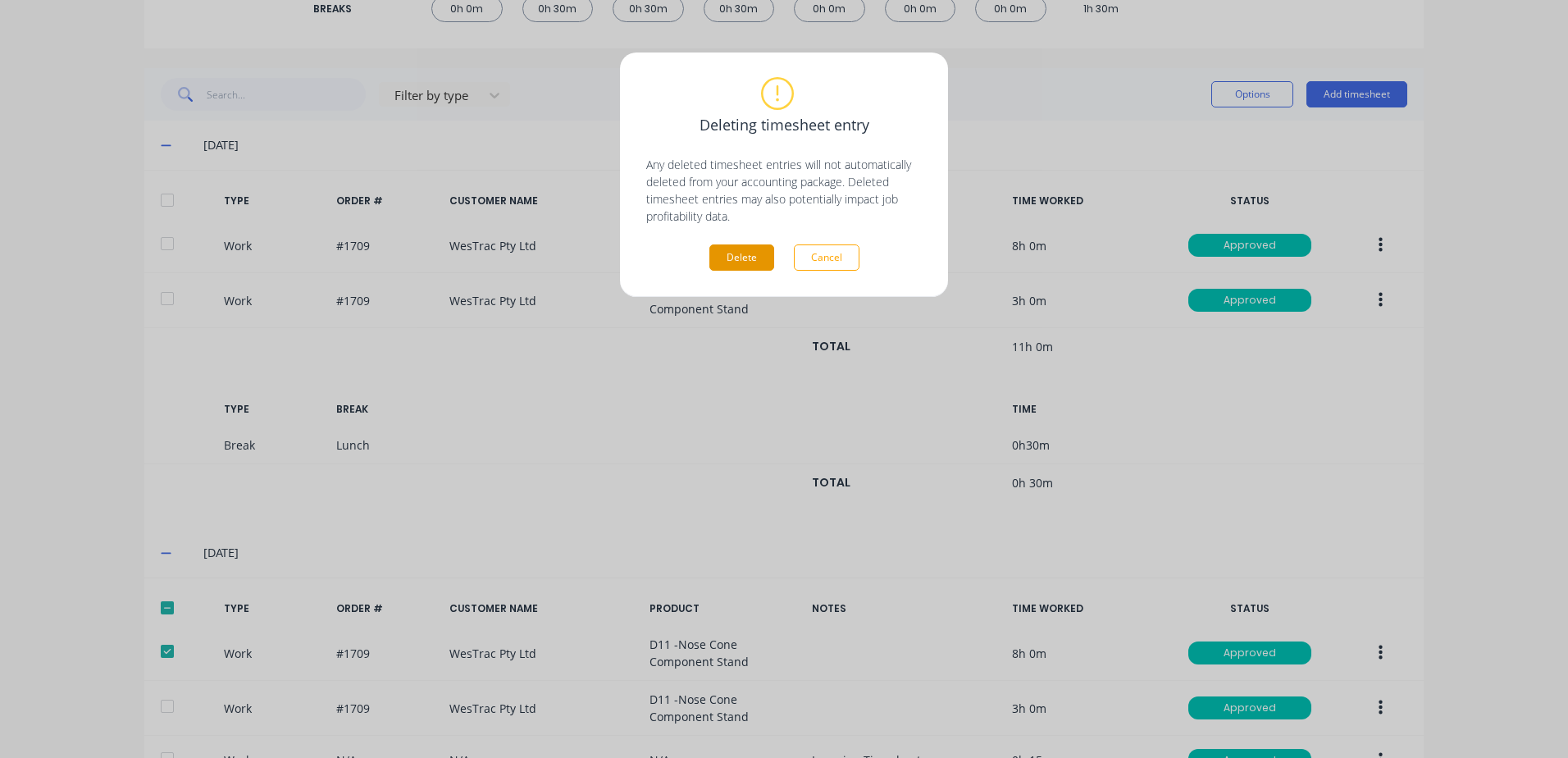
click at [739, 260] on button "Delete" at bounding box center [741, 258] width 65 height 27
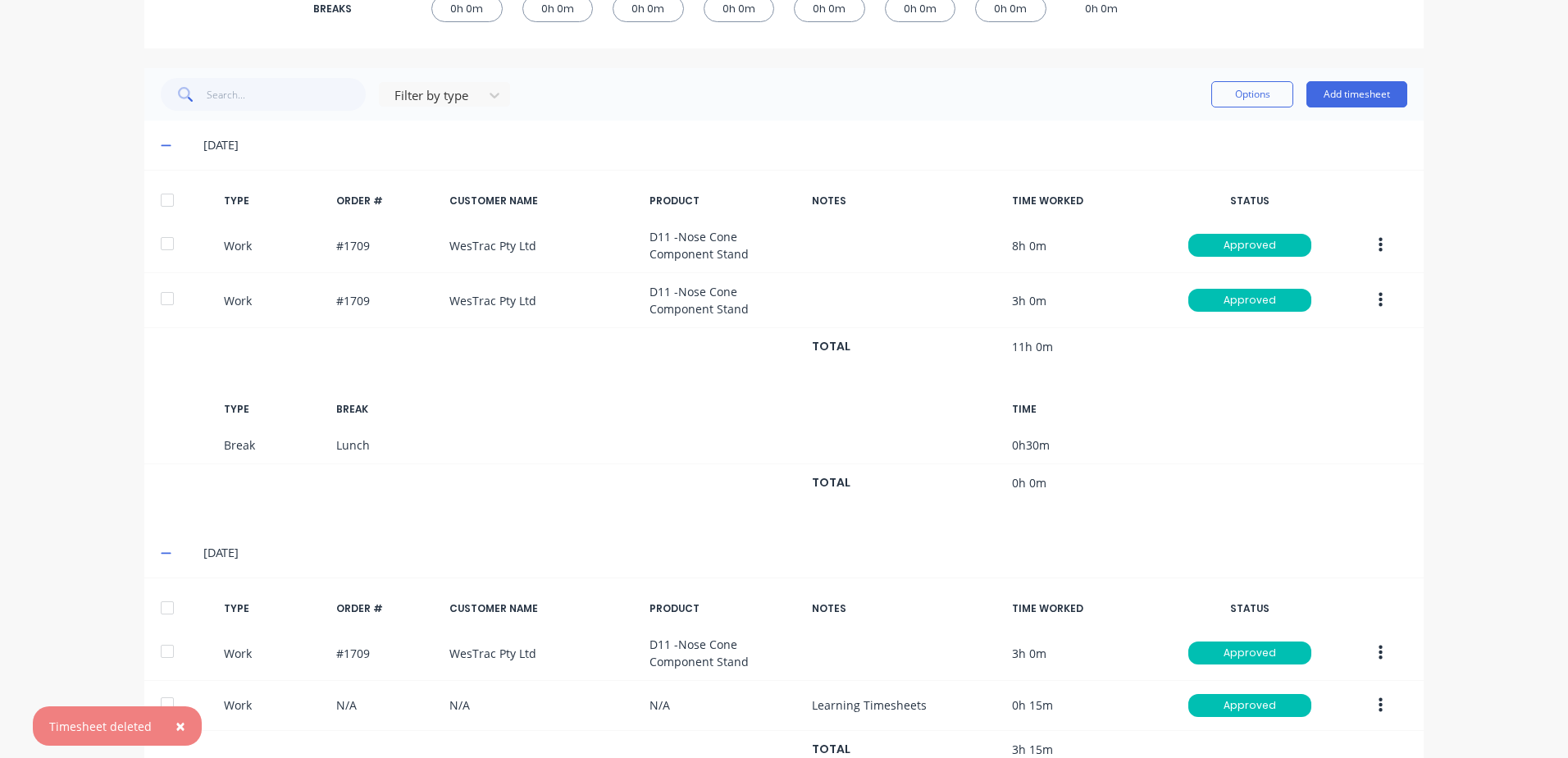
click at [1371, 651] on button "button" at bounding box center [1380, 653] width 38 height 29
click at [1273, 721] on div "Delete" at bounding box center [1321, 723] width 126 height 24
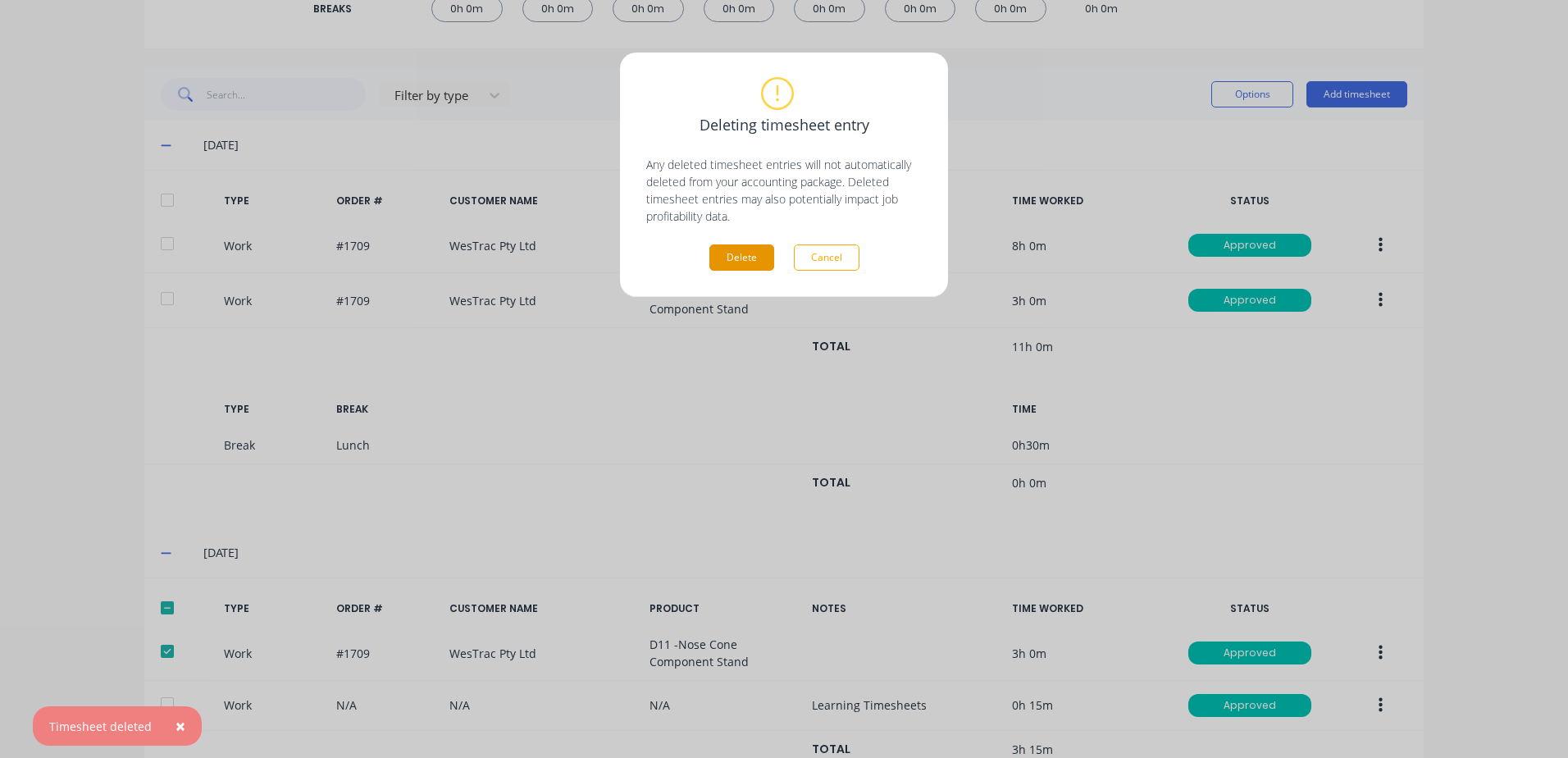
click at [720, 260] on button "Delete" at bounding box center [741, 258] width 65 height 27
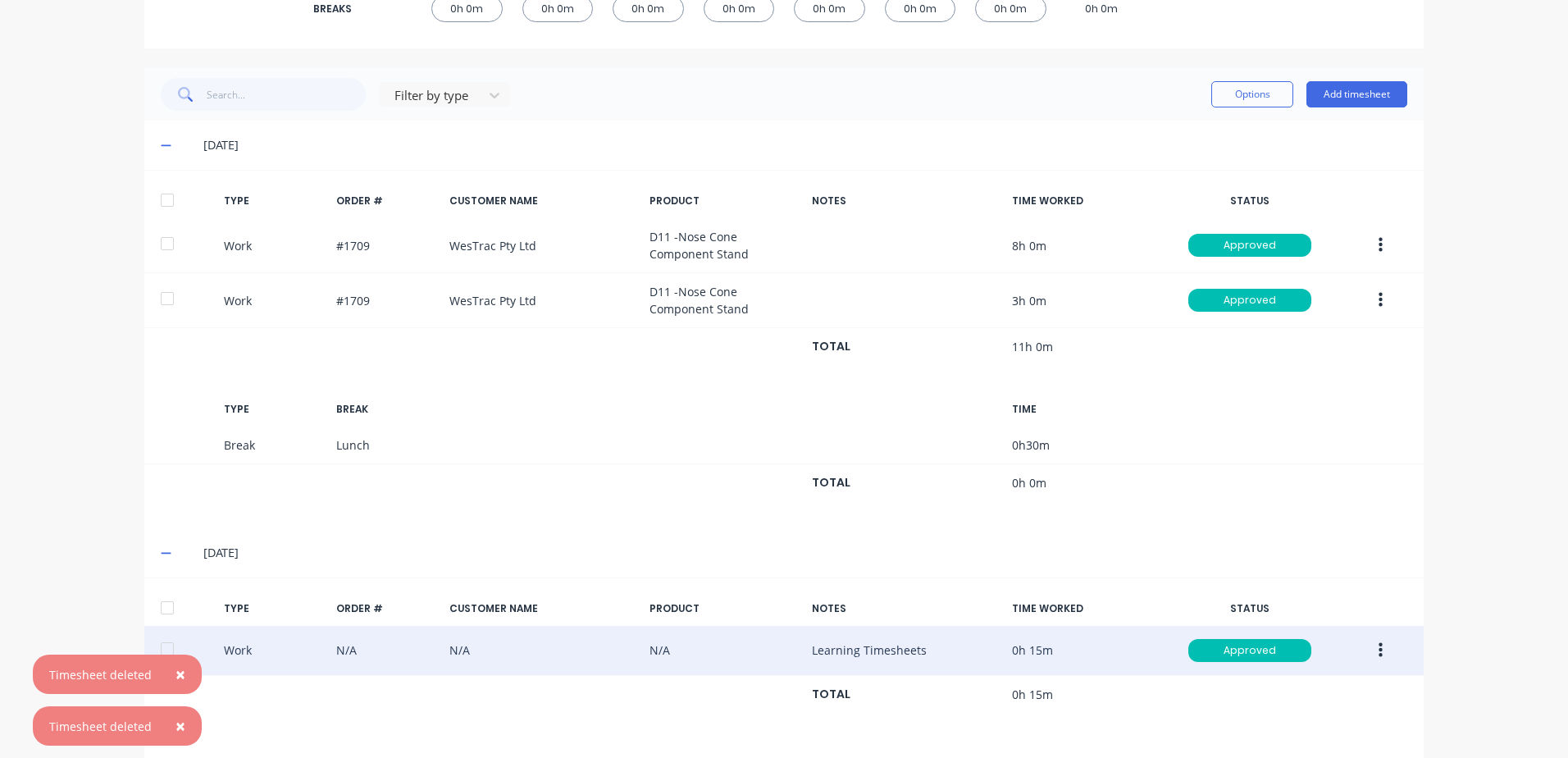
click at [1378, 653] on icon "button" at bounding box center [1380, 650] width 4 height 18
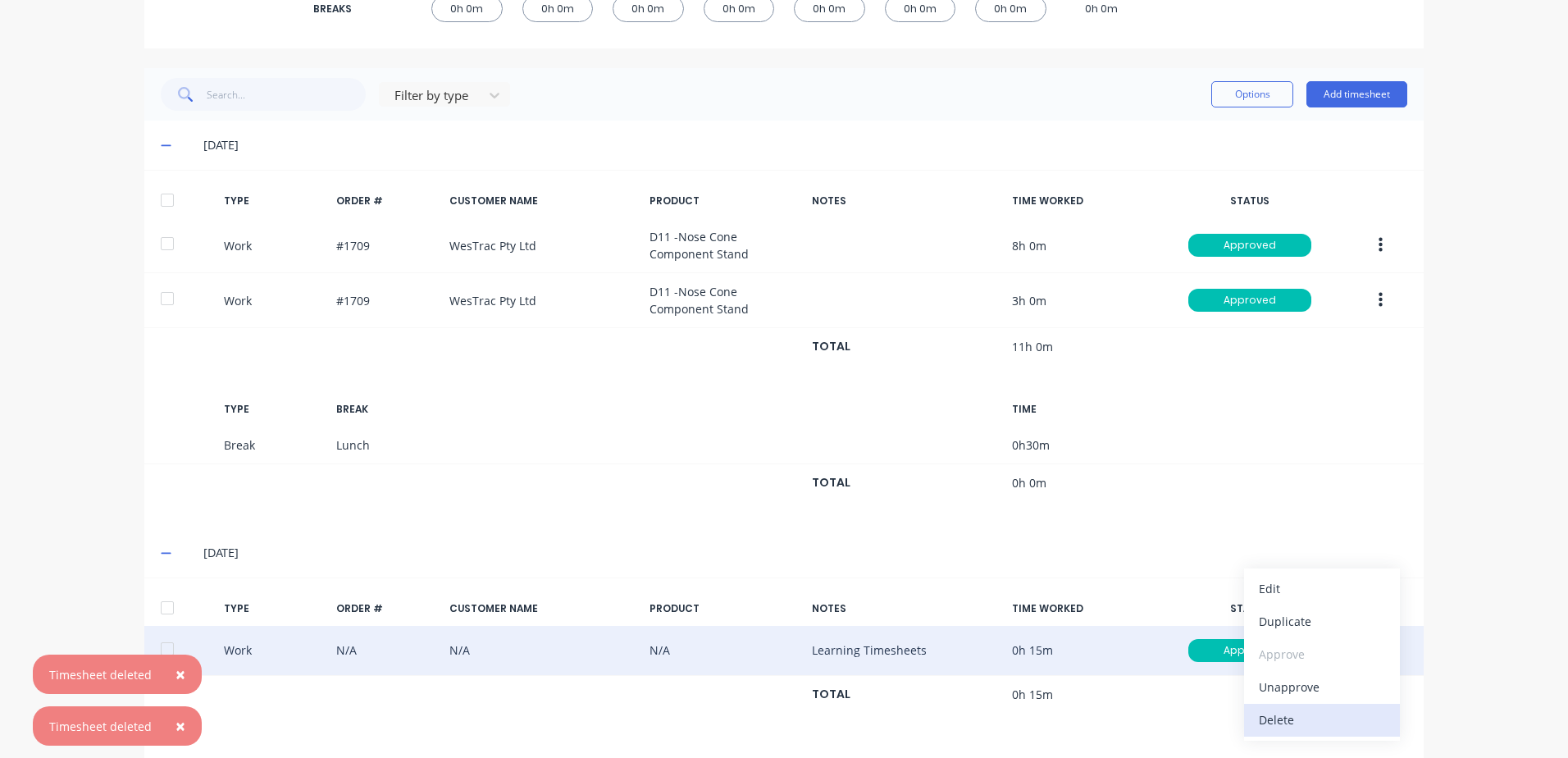
click at [1270, 721] on div "Delete" at bounding box center [1321, 720] width 126 height 24
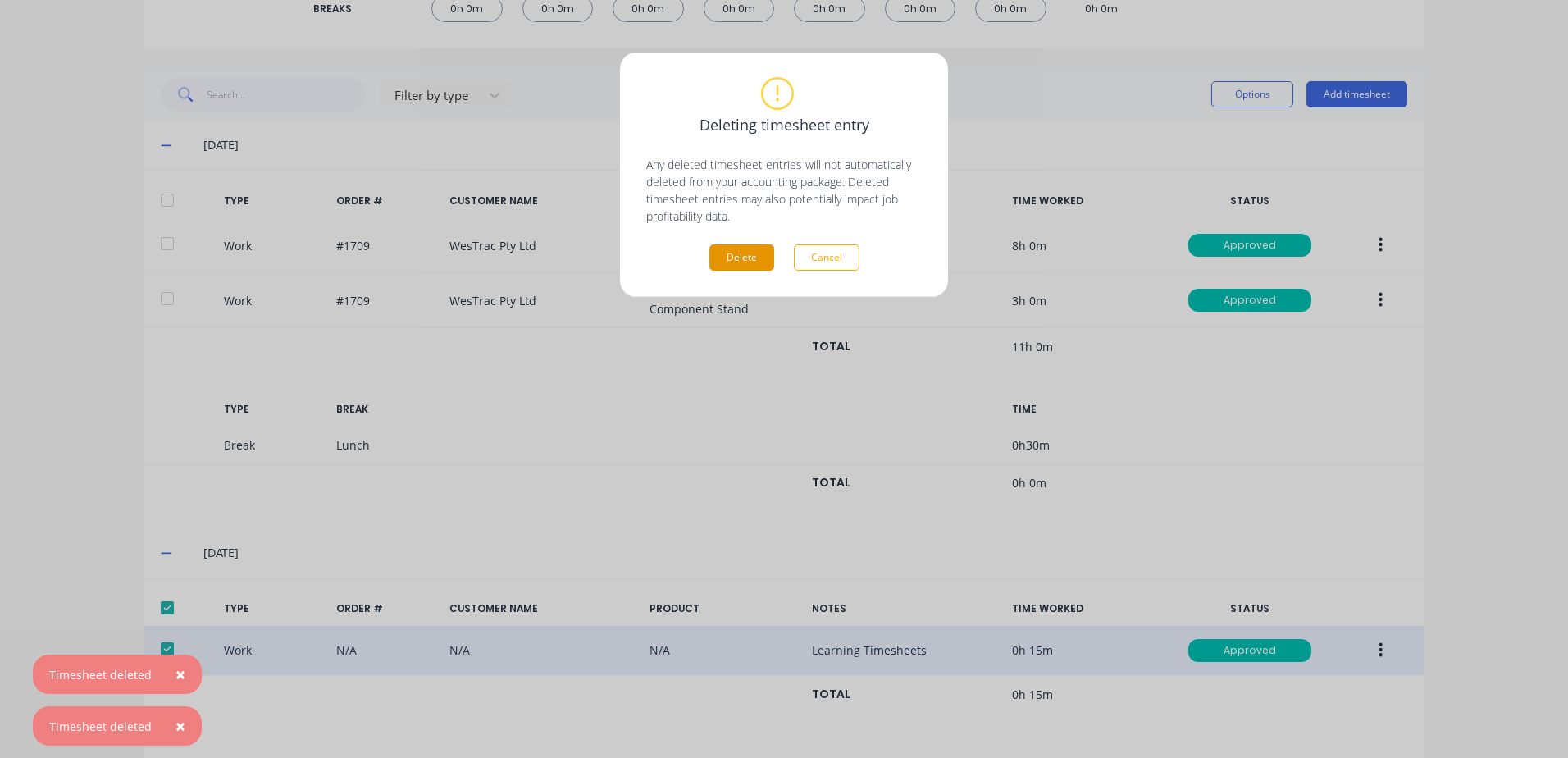
click at [749, 260] on button "Delete" at bounding box center [741, 258] width 65 height 27
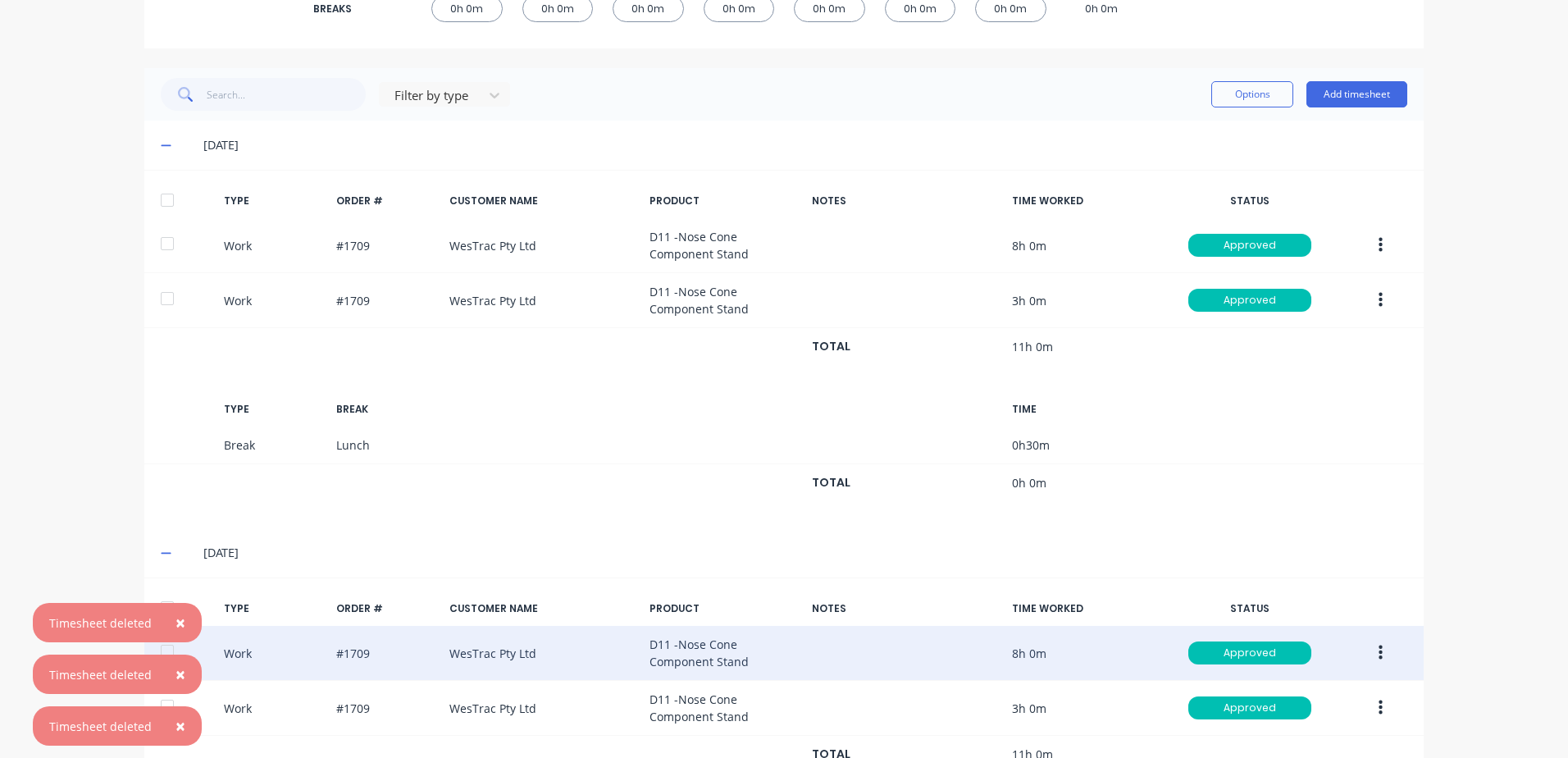
click at [175, 620] on span "×" at bounding box center [180, 621] width 10 height 23
click at [175, 675] on span "×" at bounding box center [180, 673] width 10 height 23
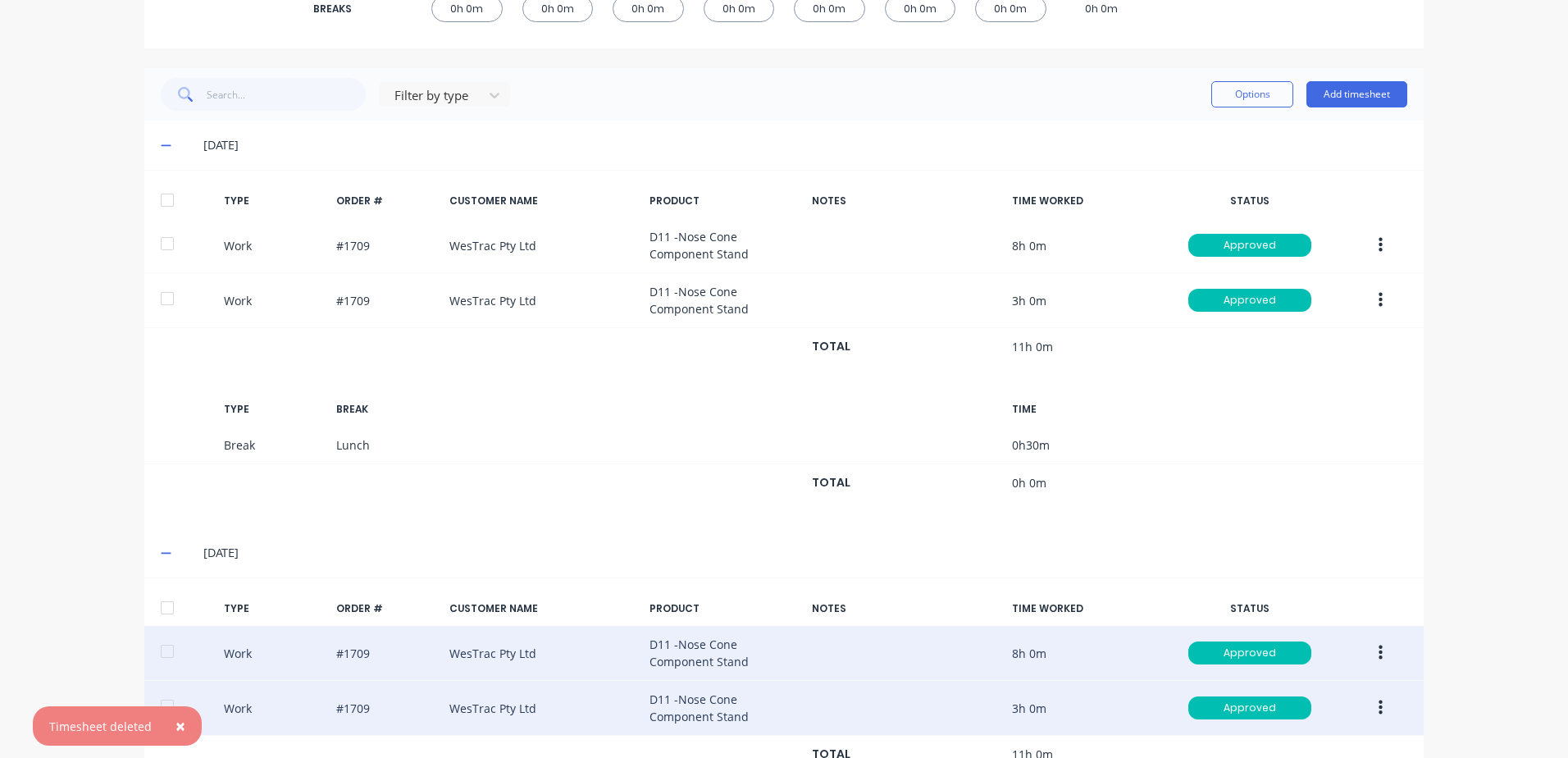
click at [175, 721] on span "×" at bounding box center [180, 725] width 10 height 23
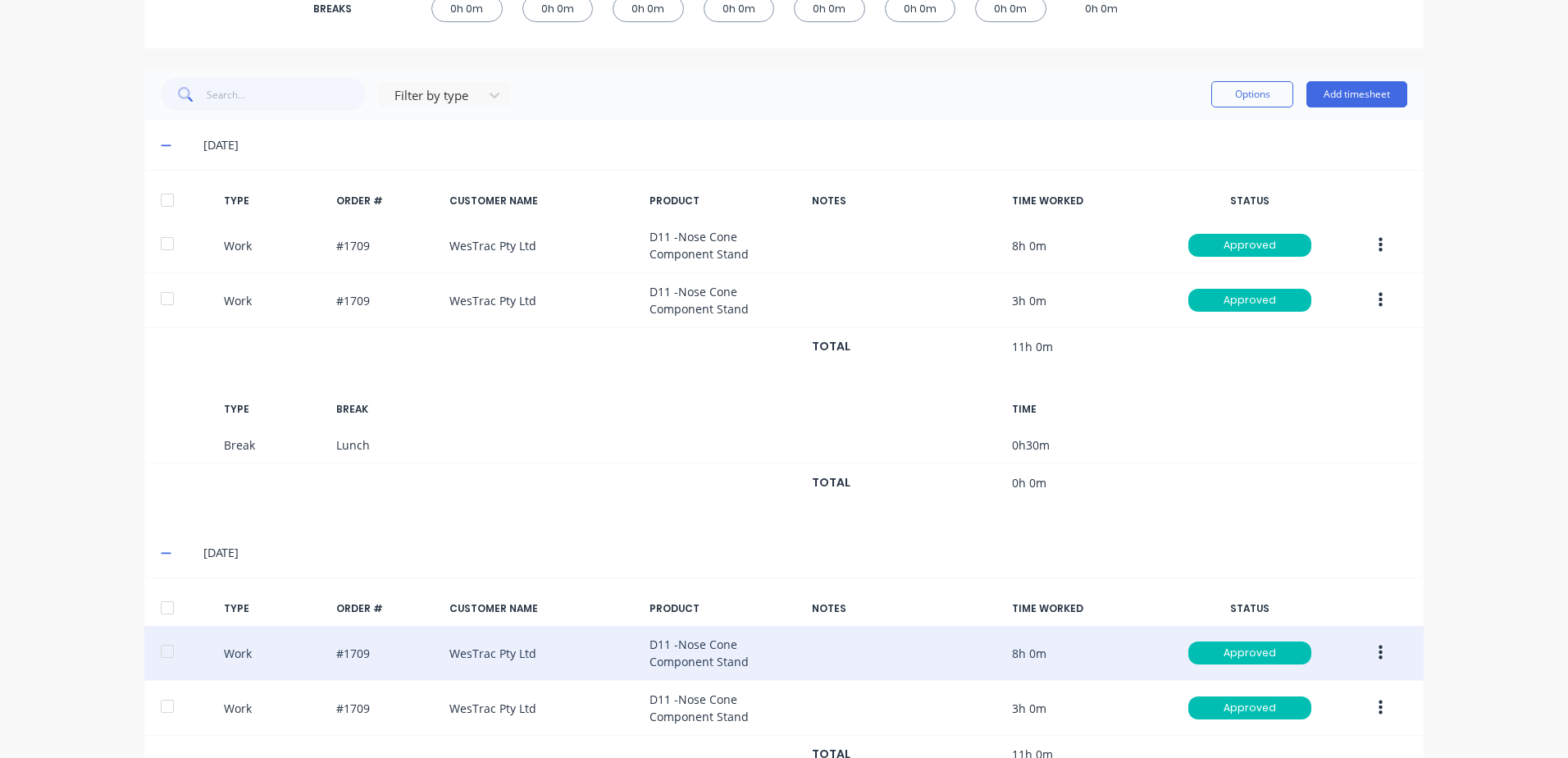
click at [1371, 245] on button "button" at bounding box center [1380, 245] width 38 height 29
click at [1281, 221] on div "Duplicate" at bounding box center [1321, 217] width 126 height 24
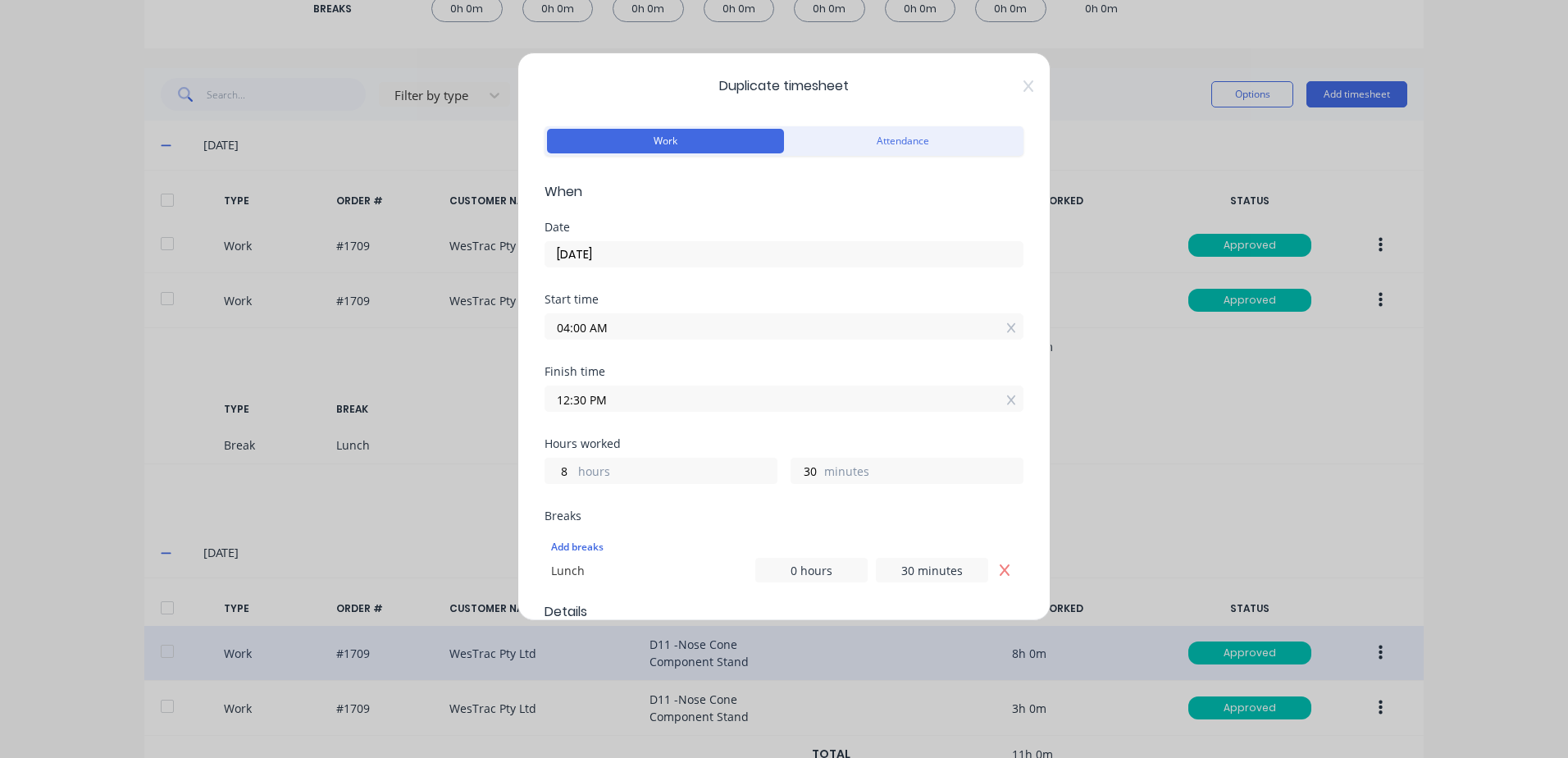
click at [641, 250] on input "[DATE]" at bounding box center [784, 254] width 477 height 25
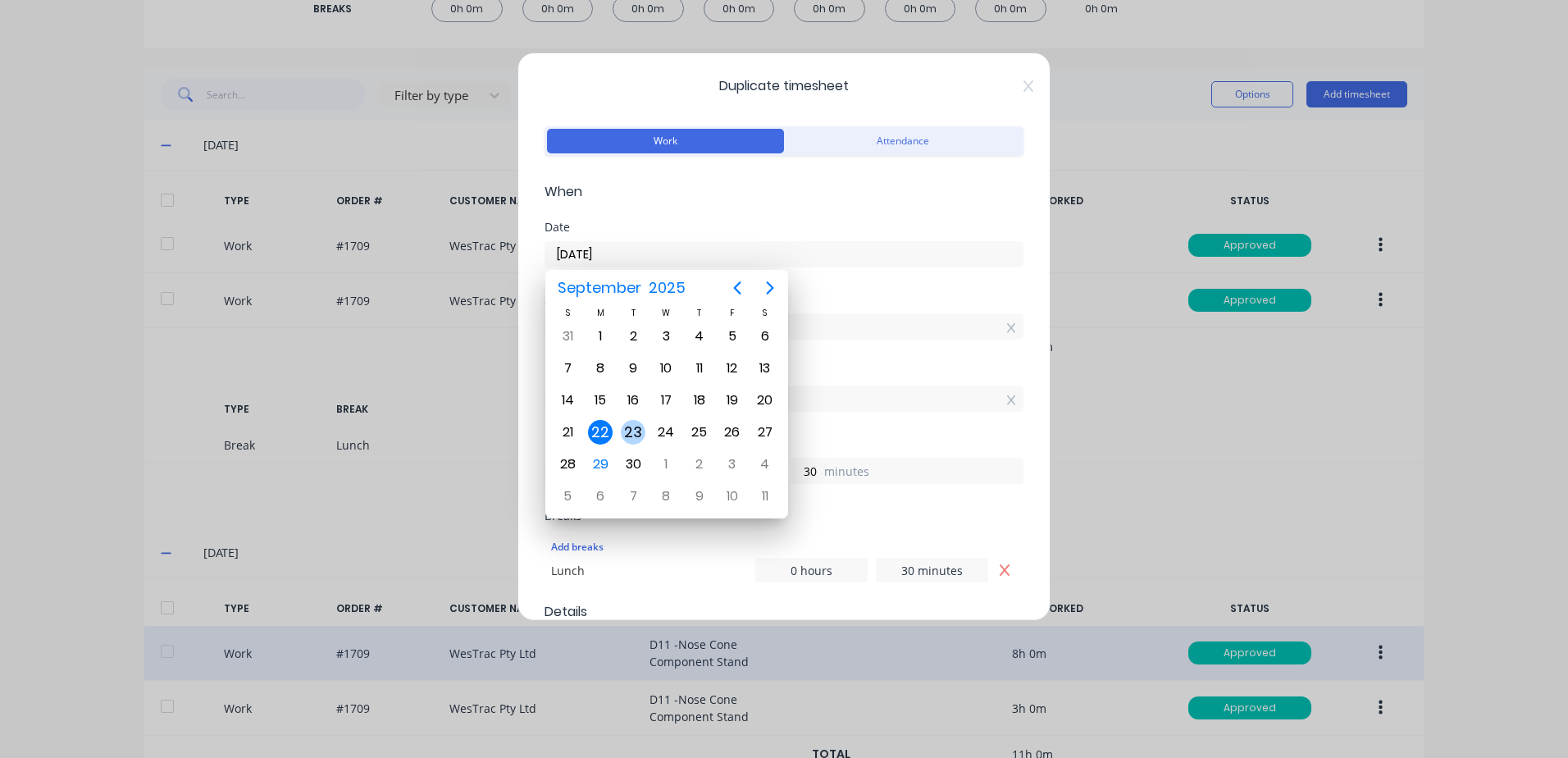
click at [630, 430] on div "23" at bounding box center [632, 432] width 25 height 25
type input "[DATE]"
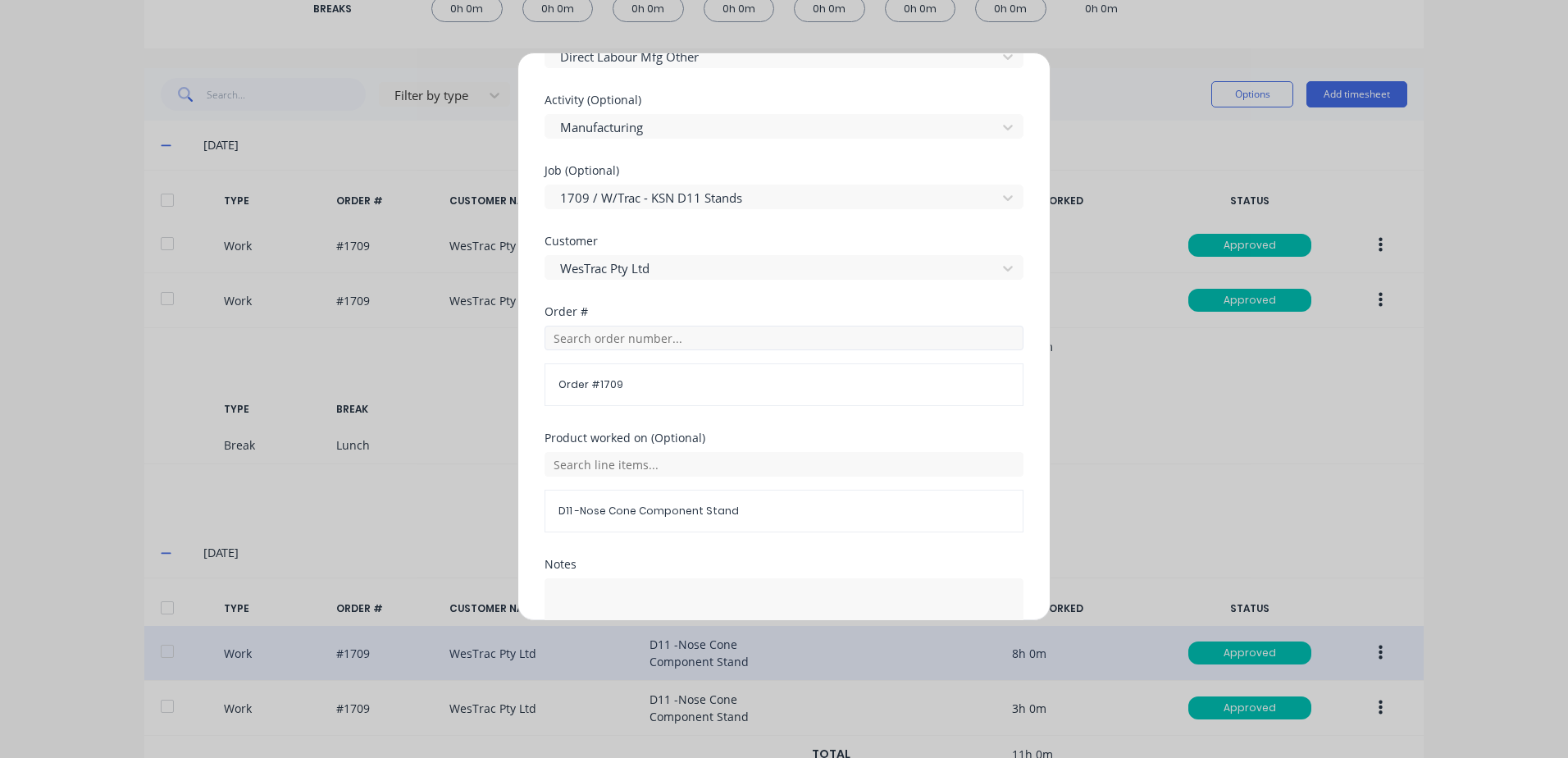
scroll to position [738, 0]
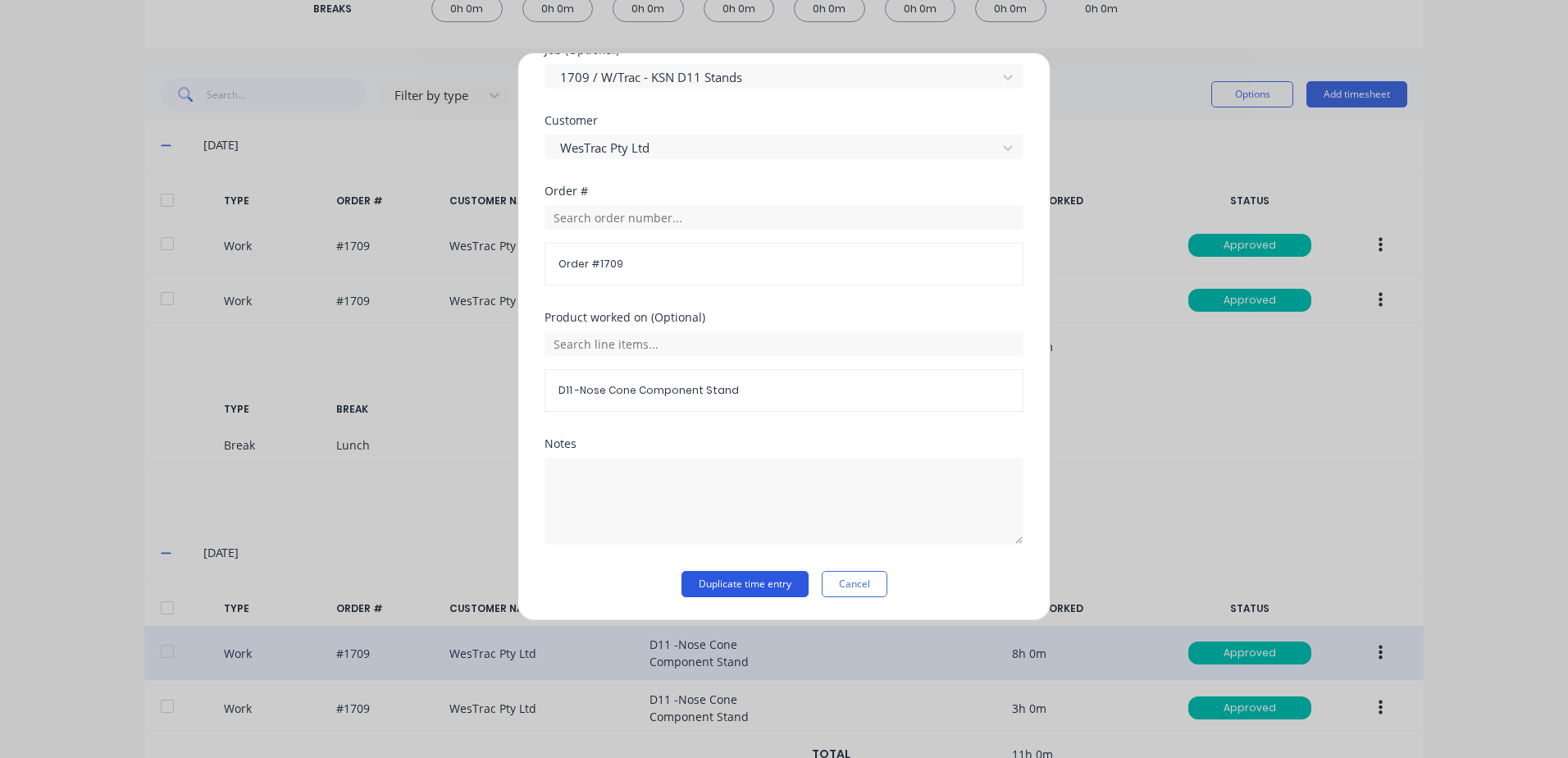
click at [702, 582] on button "Duplicate time entry" at bounding box center [744, 584] width 127 height 27
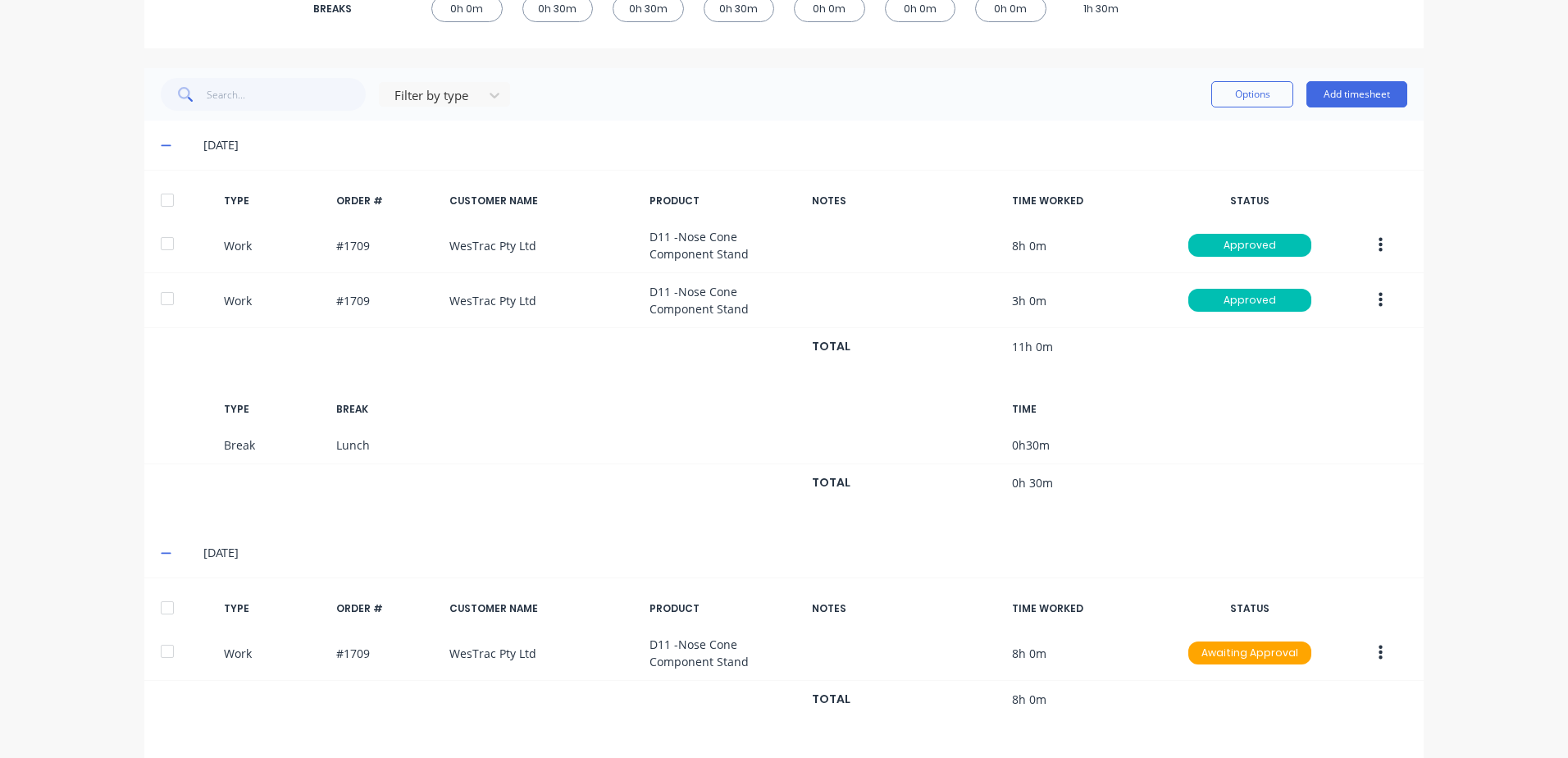
click at [1378, 294] on icon "button" at bounding box center [1380, 300] width 4 height 15
click at [1272, 270] on div "Duplicate" at bounding box center [1321, 271] width 126 height 24
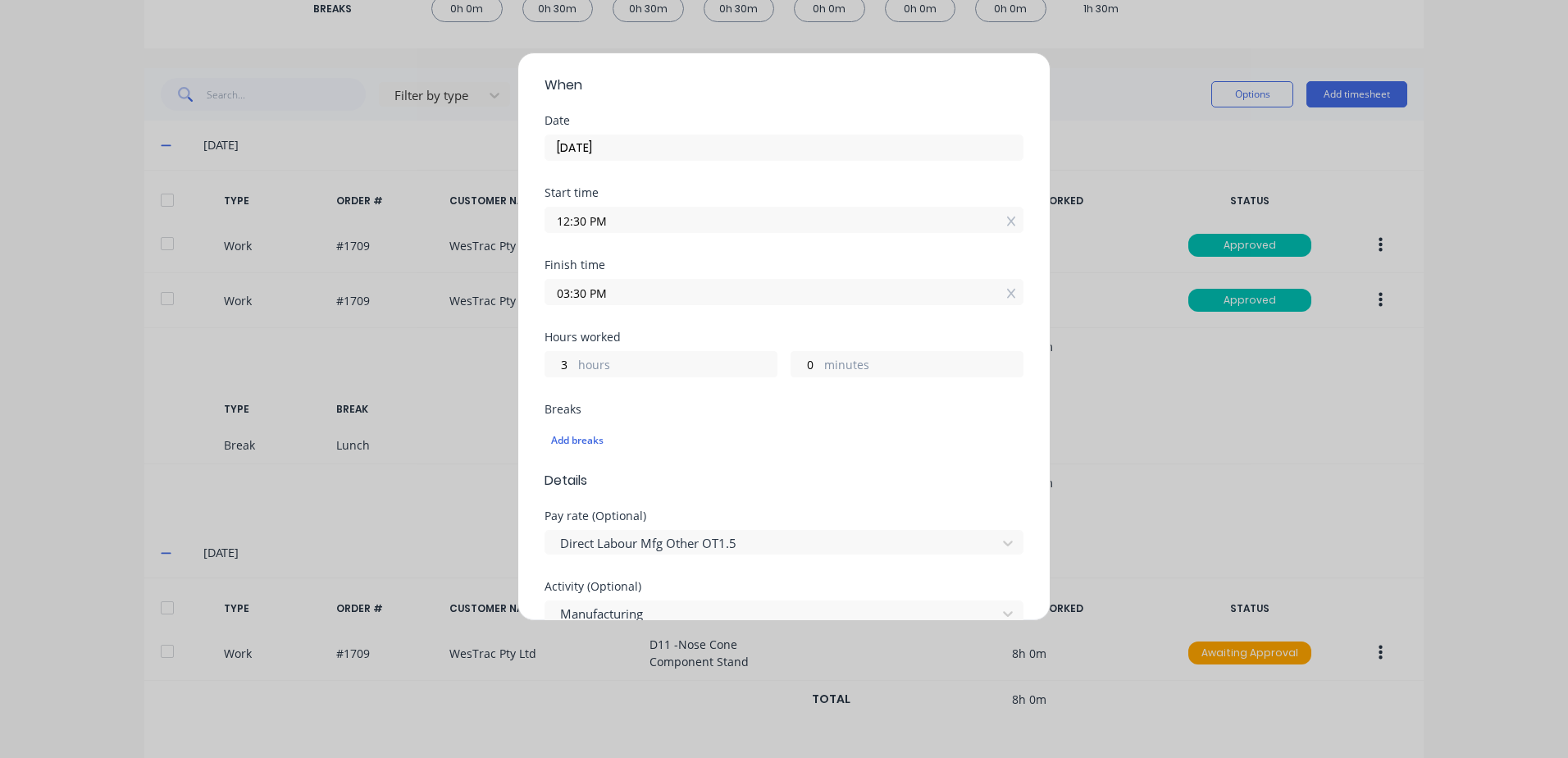
scroll to position [0, 0]
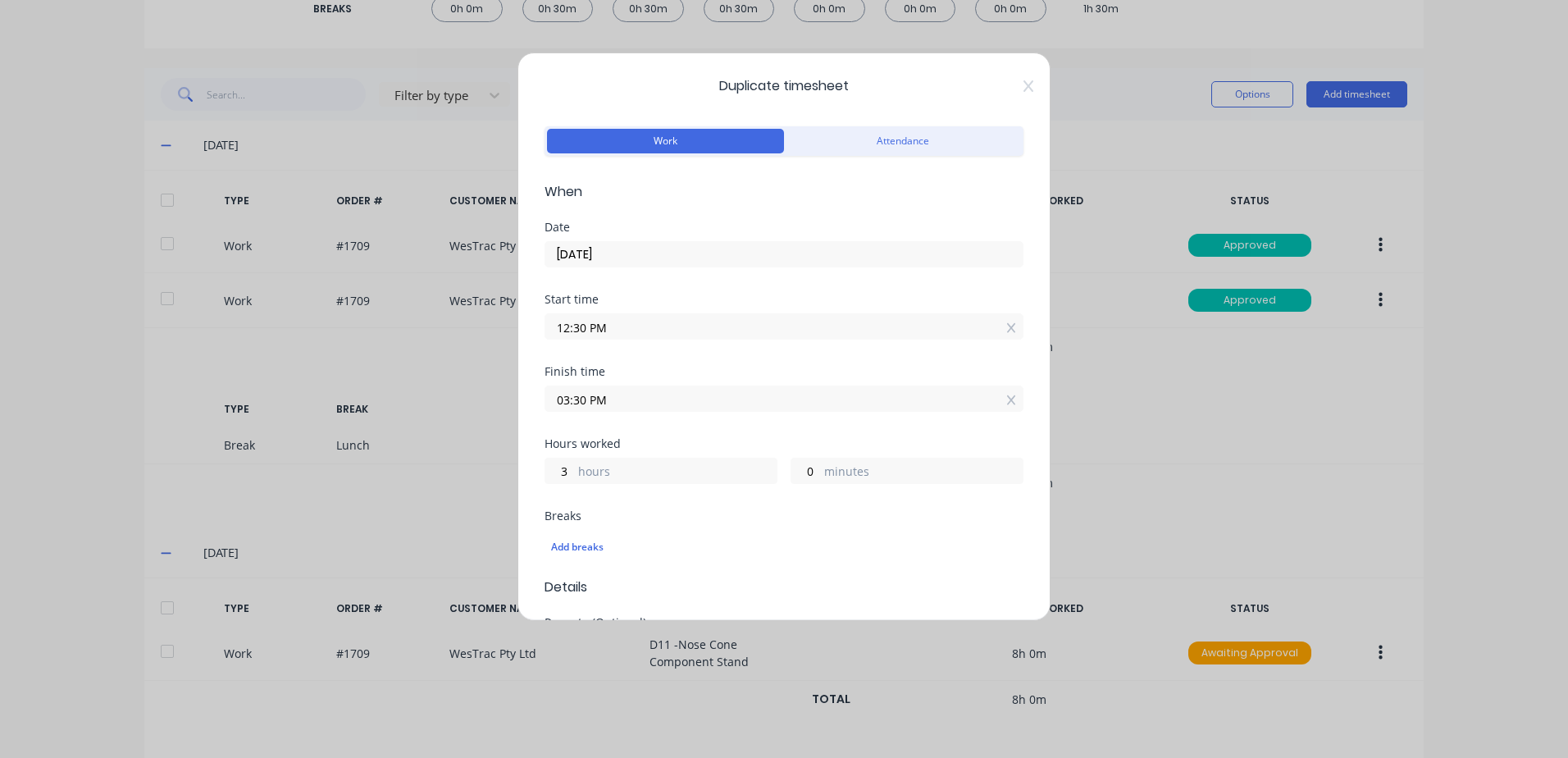
click at [640, 253] on input "[DATE]" at bounding box center [784, 254] width 477 height 25
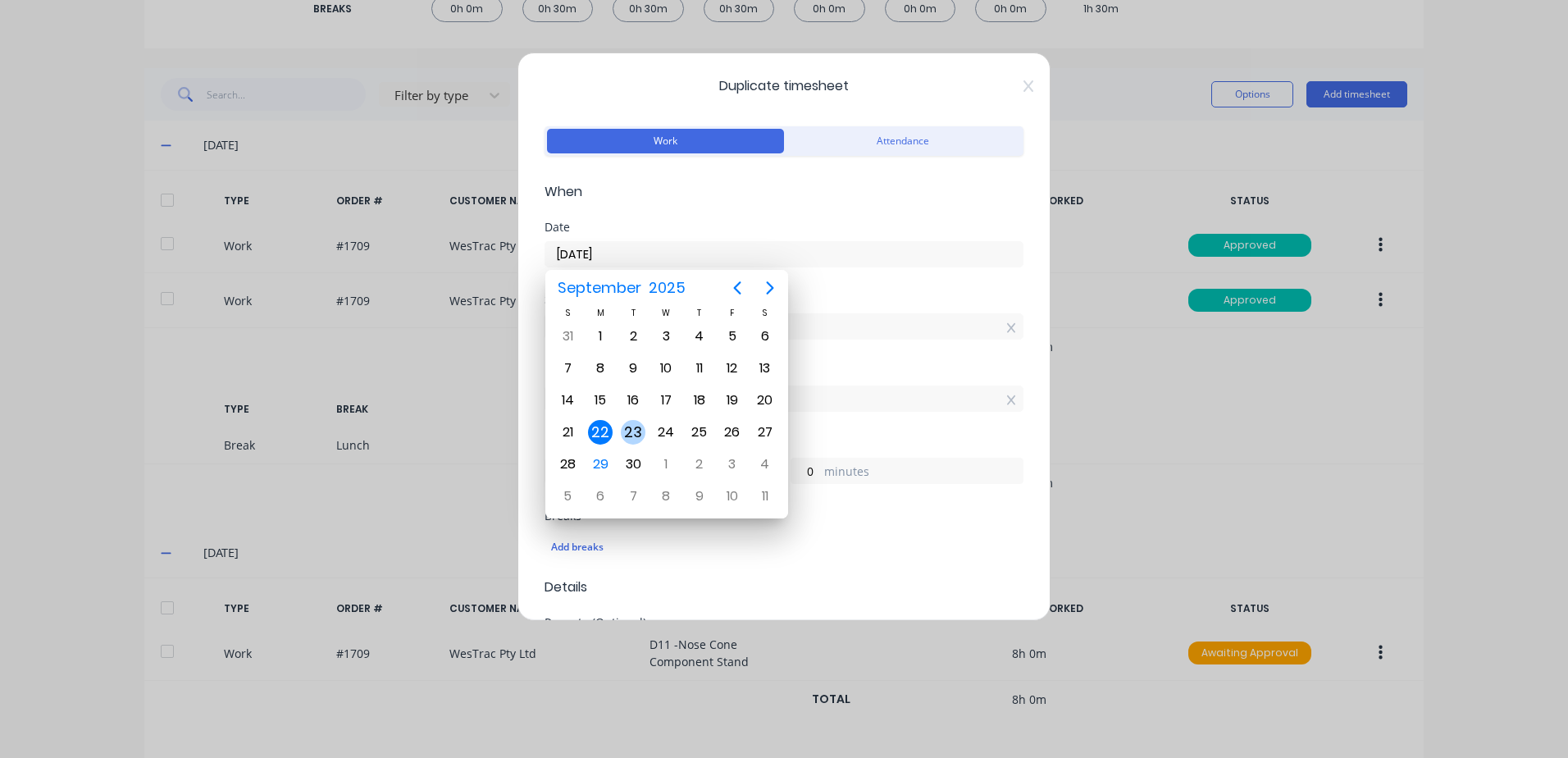
click at [632, 433] on div "23" at bounding box center [632, 432] width 25 height 25
type input "[DATE]"
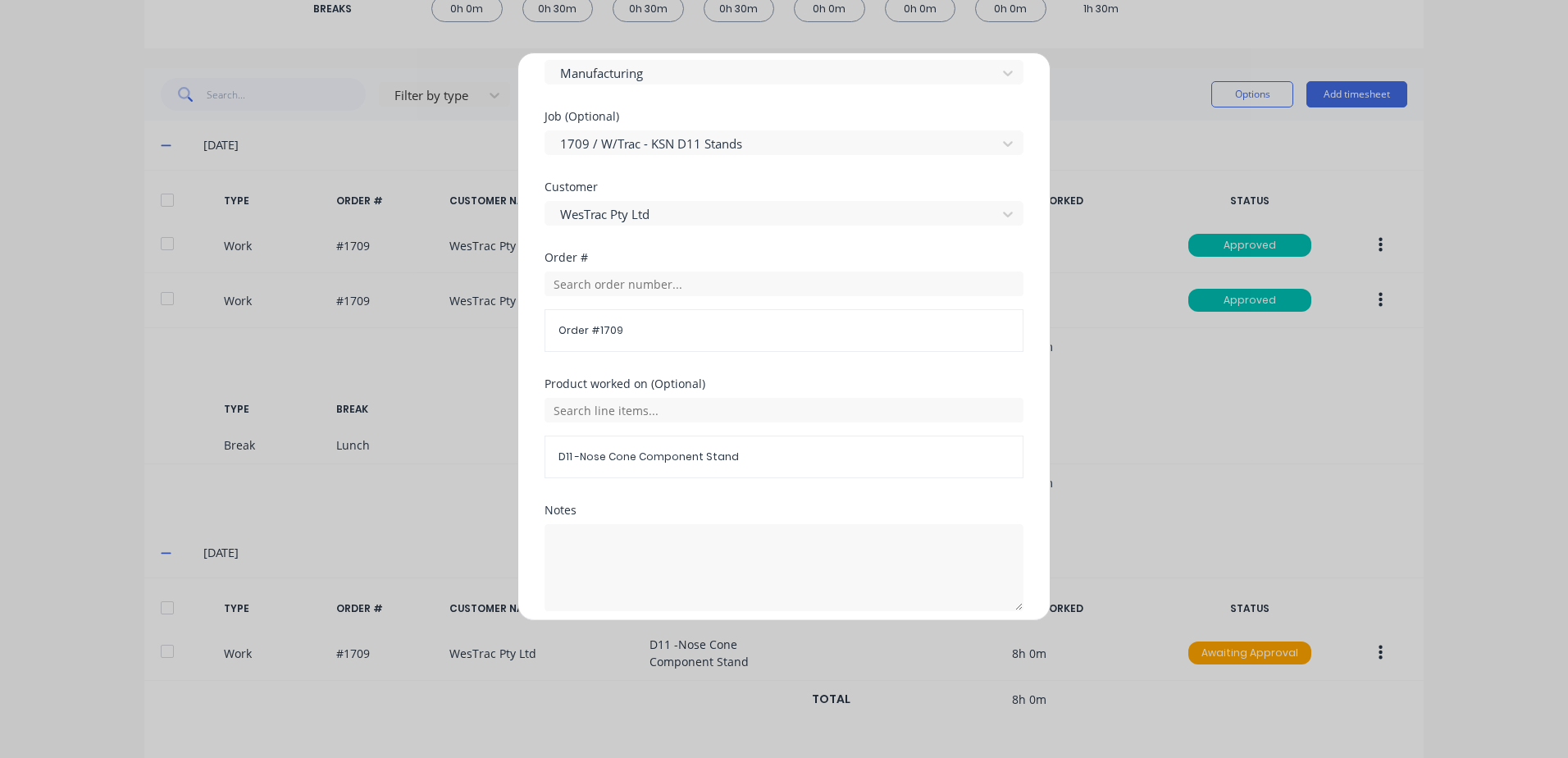
scroll to position [714, 0]
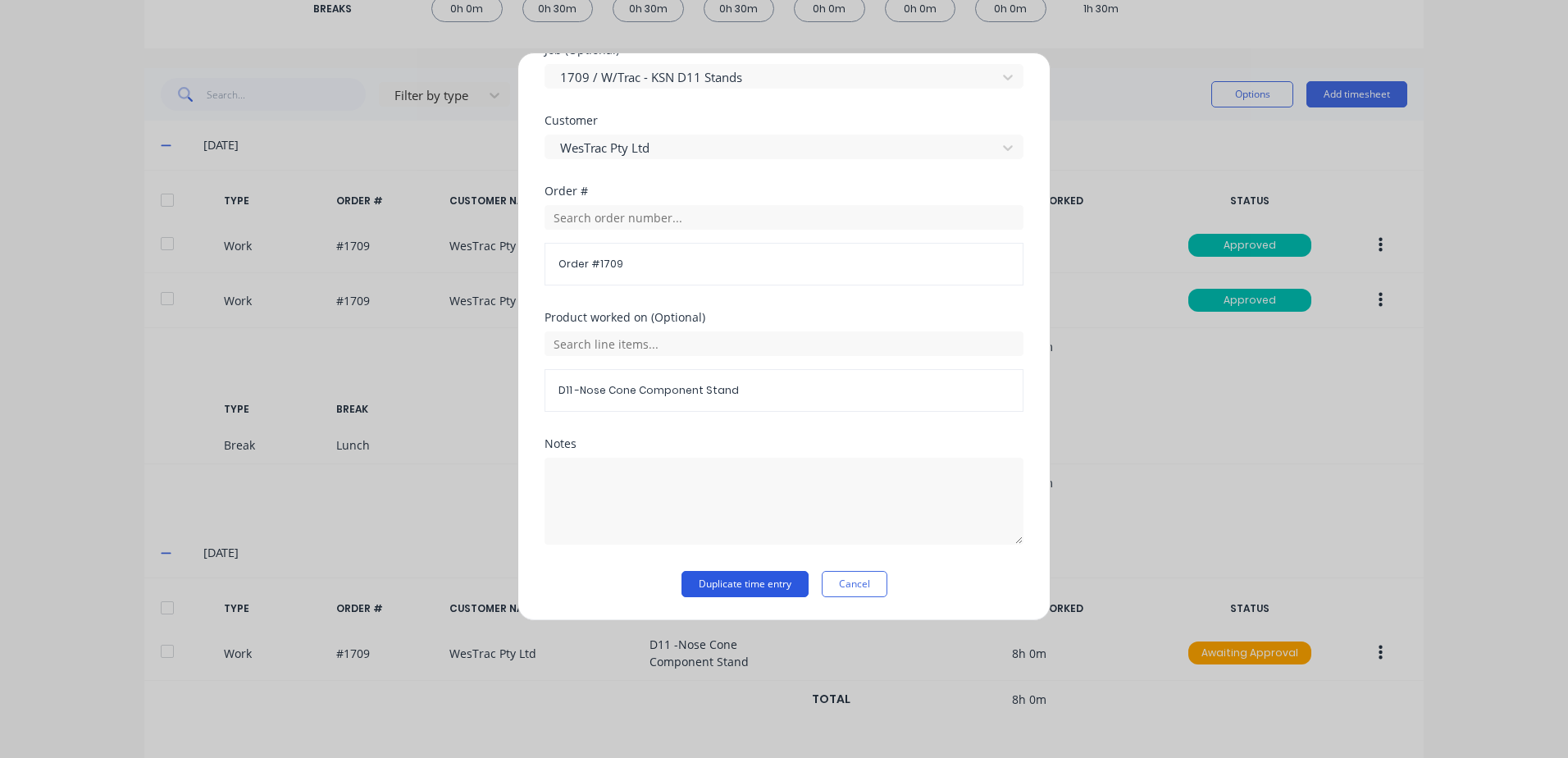
click at [714, 582] on button "Duplicate time entry" at bounding box center [744, 584] width 127 height 27
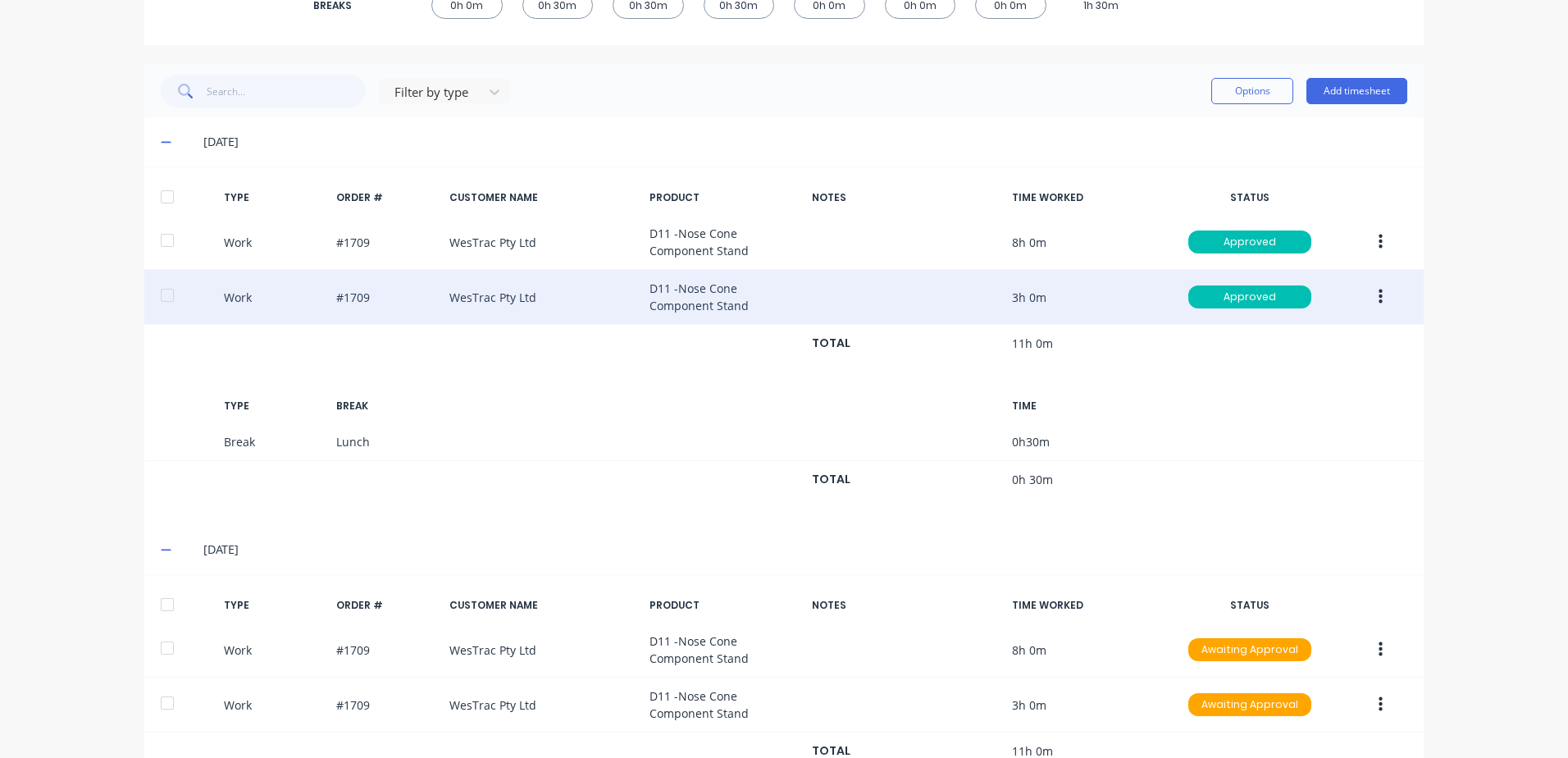
scroll to position [360, 0]
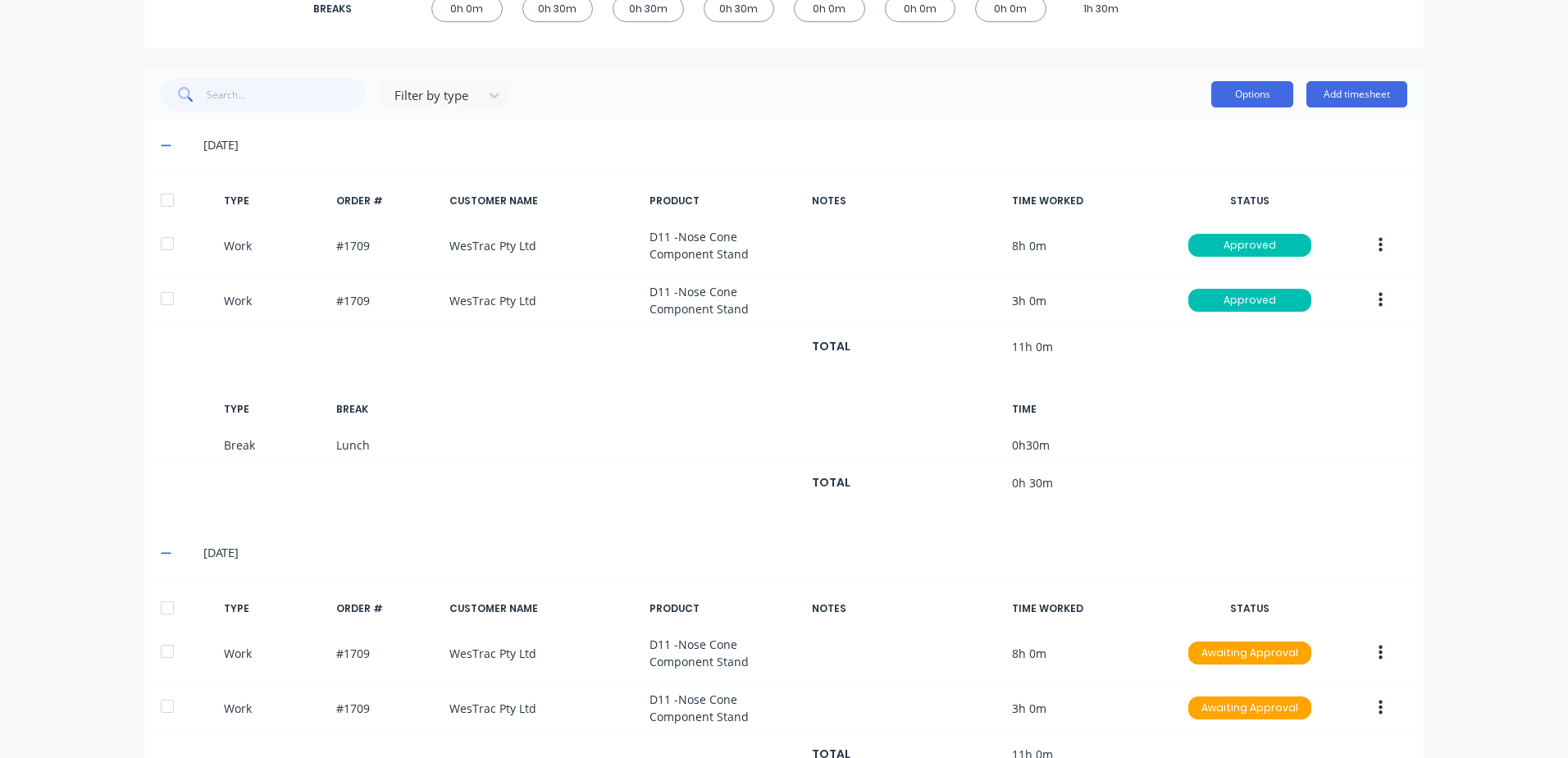
click at [1238, 91] on button "Options" at bounding box center [1251, 94] width 82 height 27
drag, startPoint x: 1255, startPoint y: 434, endPoint x: 1330, endPoint y: 159, distance: 285.0
click at [1252, 422] on div "TYPE BREAK TIME Break Lunch 0 h 30 m TOTAL 0h 30m" at bounding box center [784, 447] width 1279 height 110
click at [1348, 89] on button "Add timesheet" at bounding box center [1357, 94] width 101 height 27
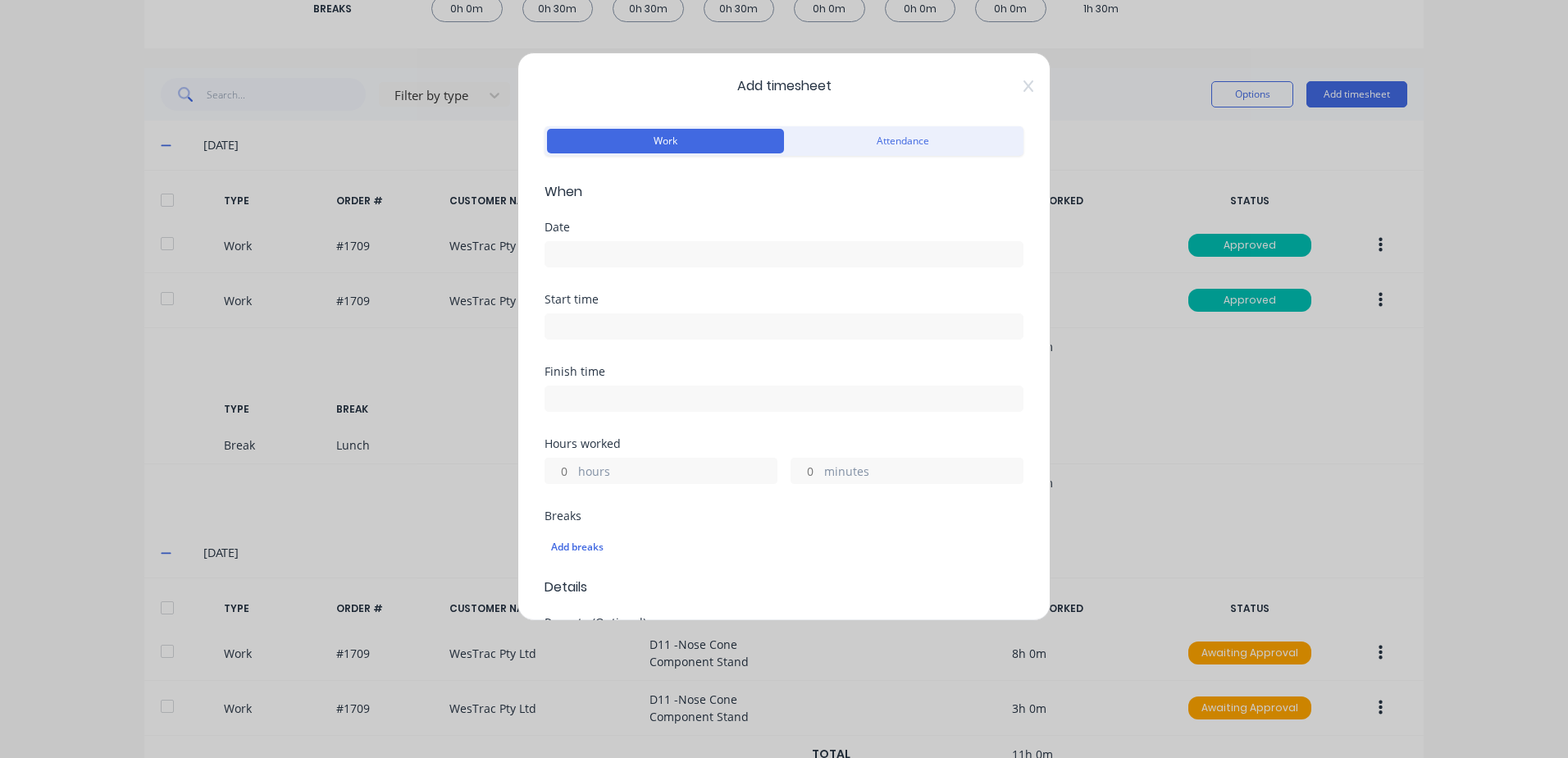
click at [593, 258] on input at bounding box center [784, 254] width 477 height 25
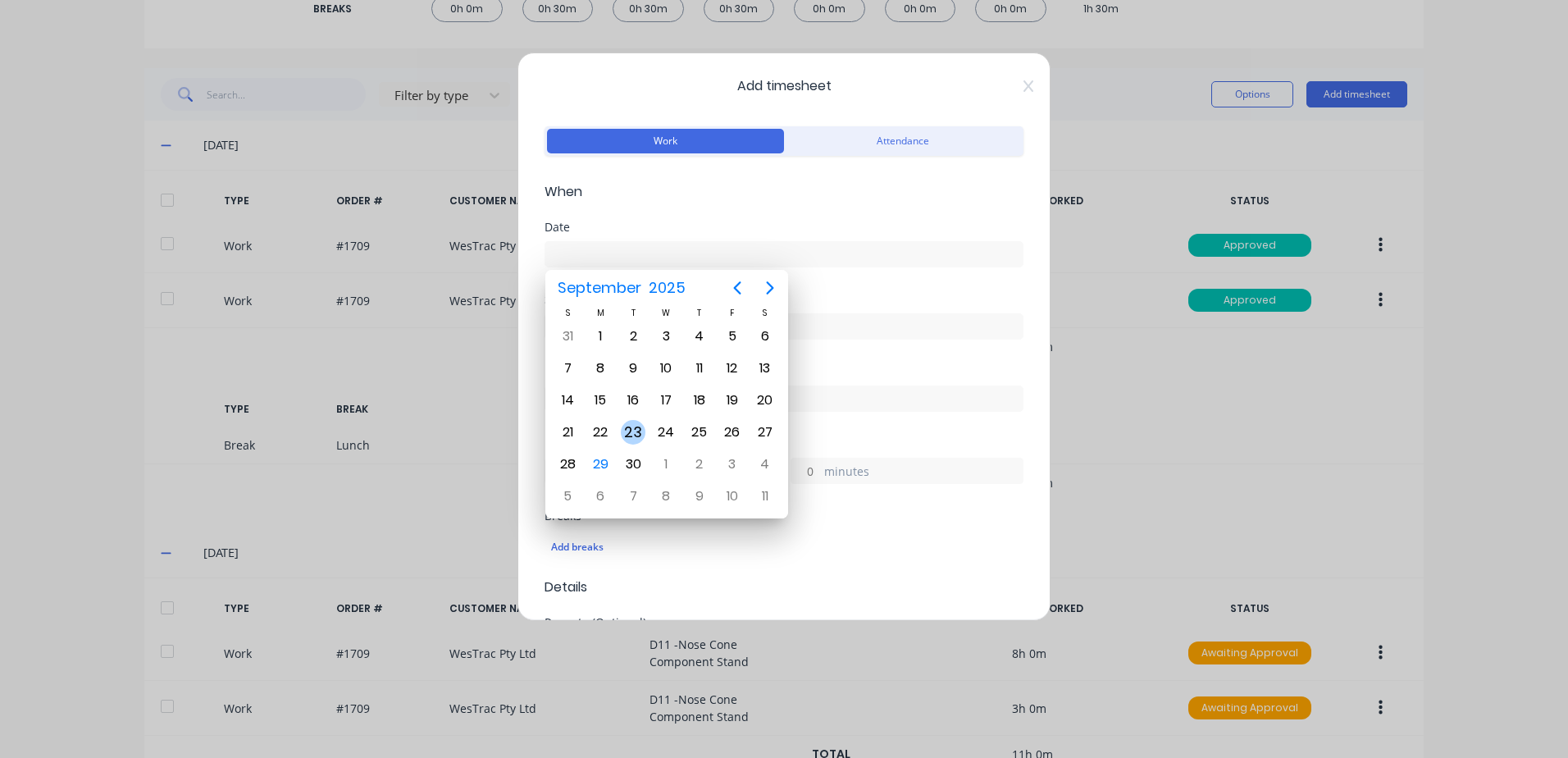
click at [631, 432] on div "23" at bounding box center [632, 432] width 25 height 25
type input "[DATE]"
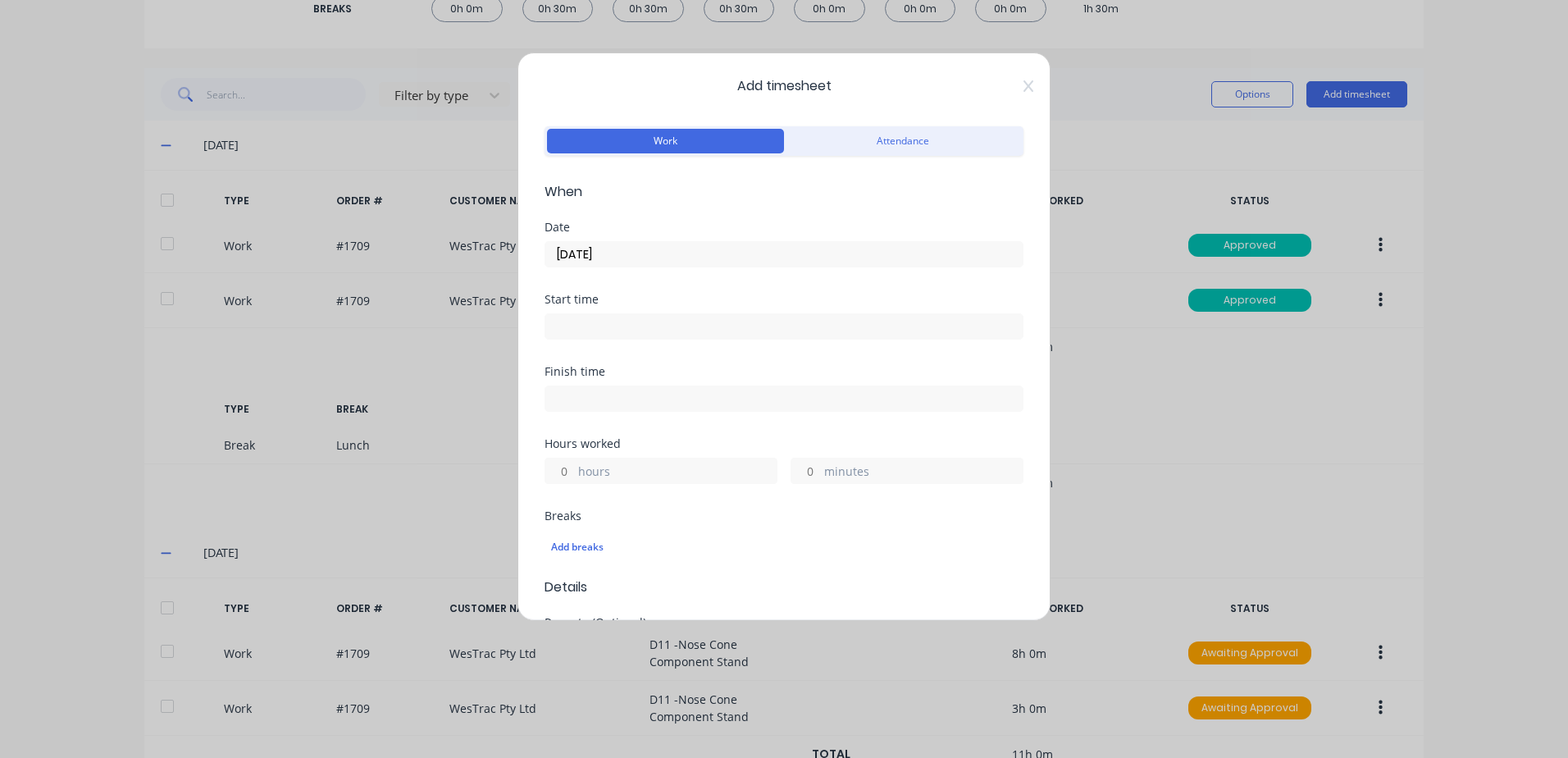
click at [598, 327] on input at bounding box center [784, 325] width 477 height 25
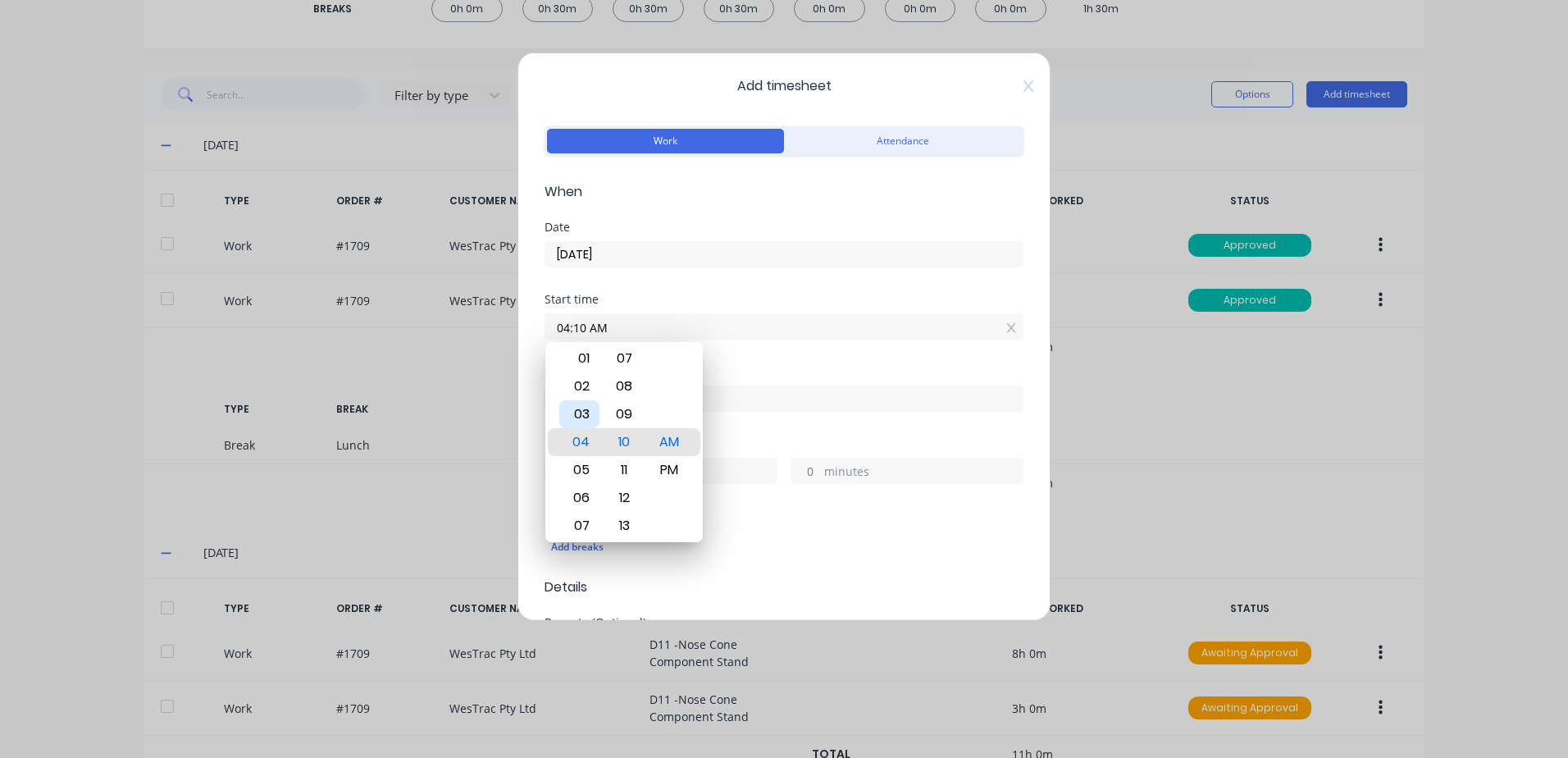
click at [581, 410] on div "03" at bounding box center [579, 414] width 40 height 28
click at [634, 415] on div "30" at bounding box center [624, 414] width 40 height 28
click at [674, 469] on div "PM" at bounding box center [669, 470] width 40 height 28
type input "03:30 PM"
click at [773, 433] on div "Finish time" at bounding box center [784, 401] width 479 height 72
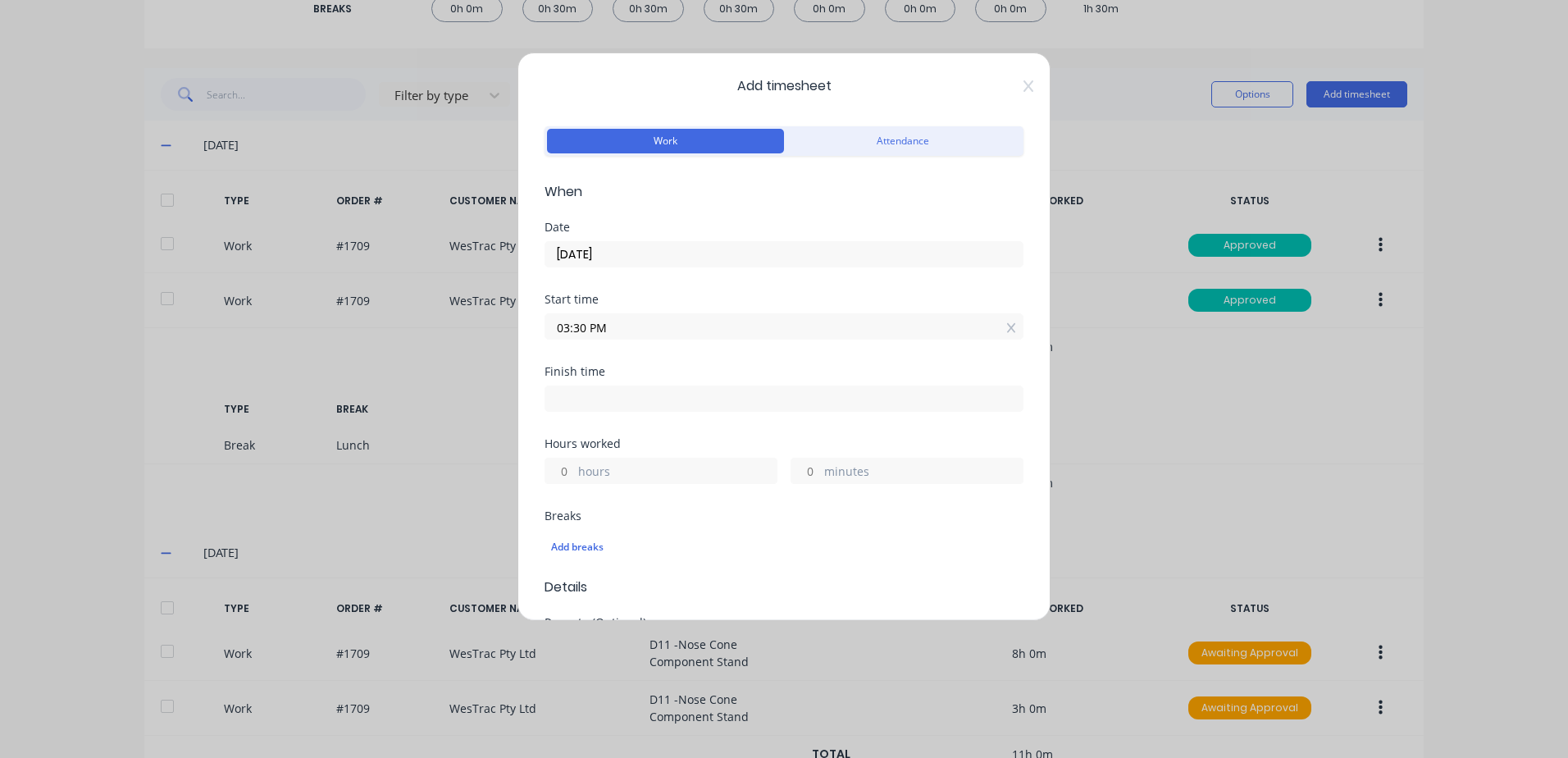
click at [599, 401] on input at bounding box center [784, 398] width 477 height 25
type input "08:10 AM"
type input "16"
type input "40"
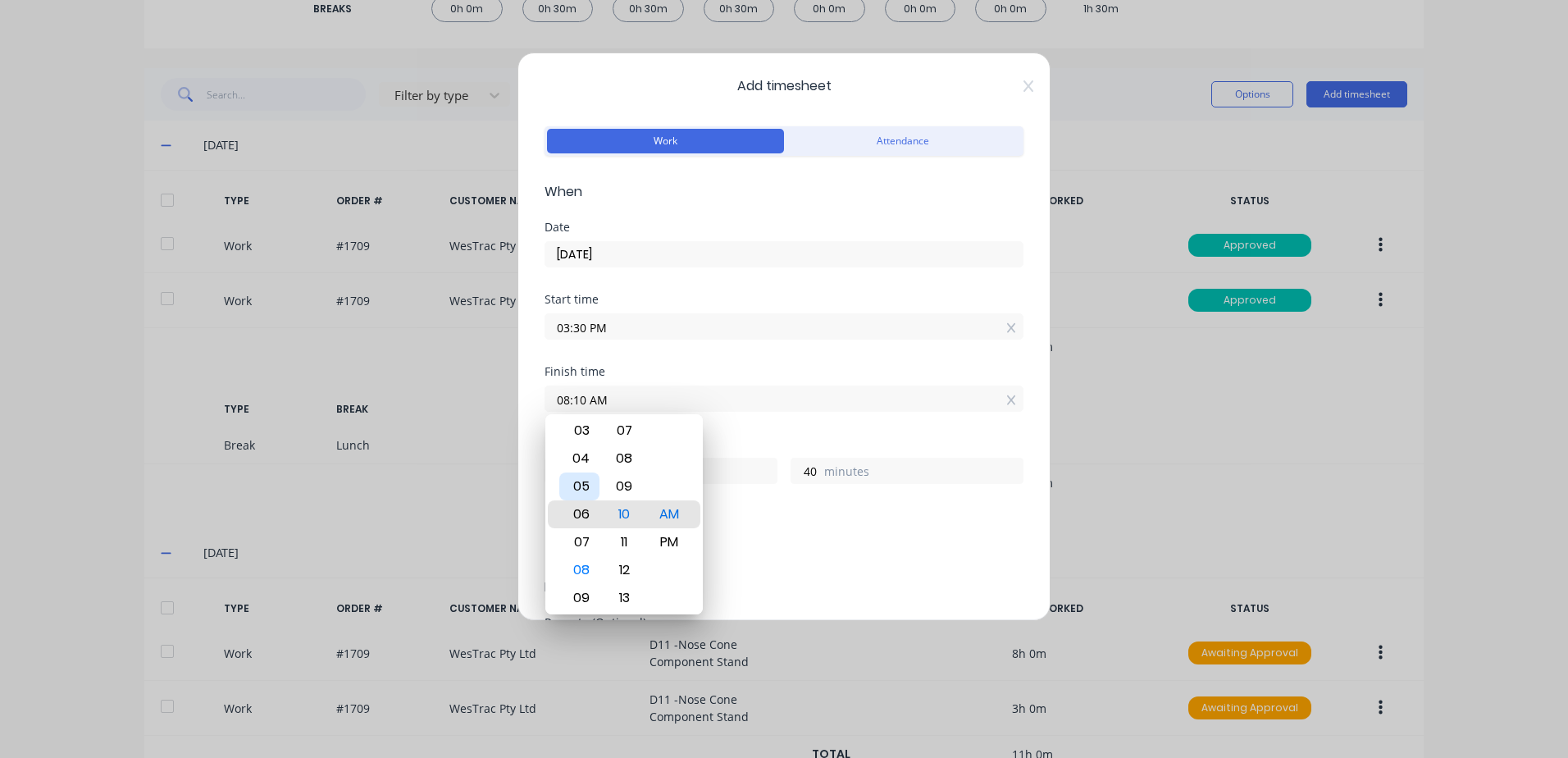
type input "06:10 AM"
type input "14"
click at [581, 428] on div "03" at bounding box center [579, 431] width 40 height 28
type input "03:10 AM"
type input "11"
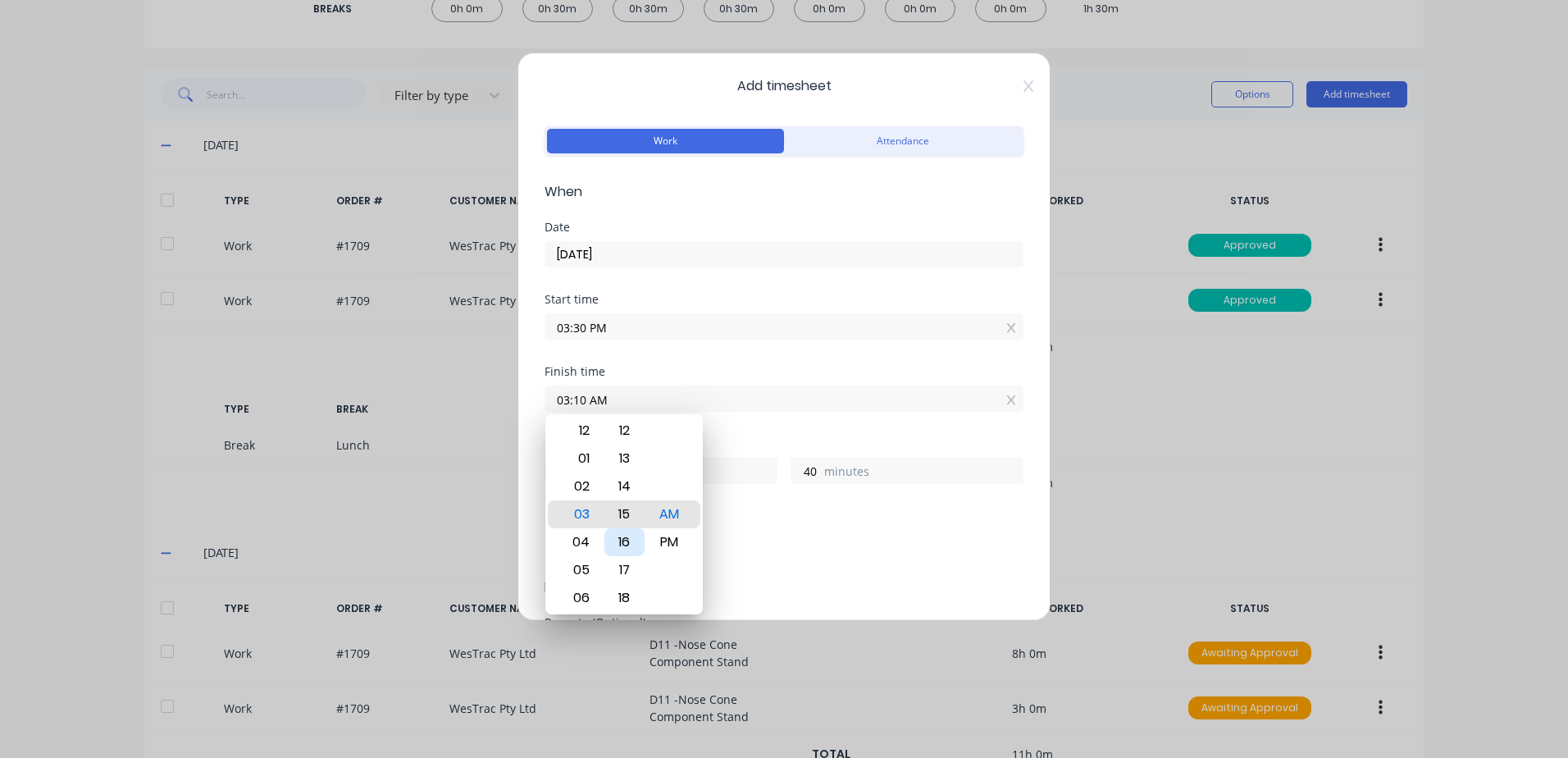
type input "03:15 AM"
type input "45"
type input "03:20 AM"
type input "50"
type input "03:27 AM"
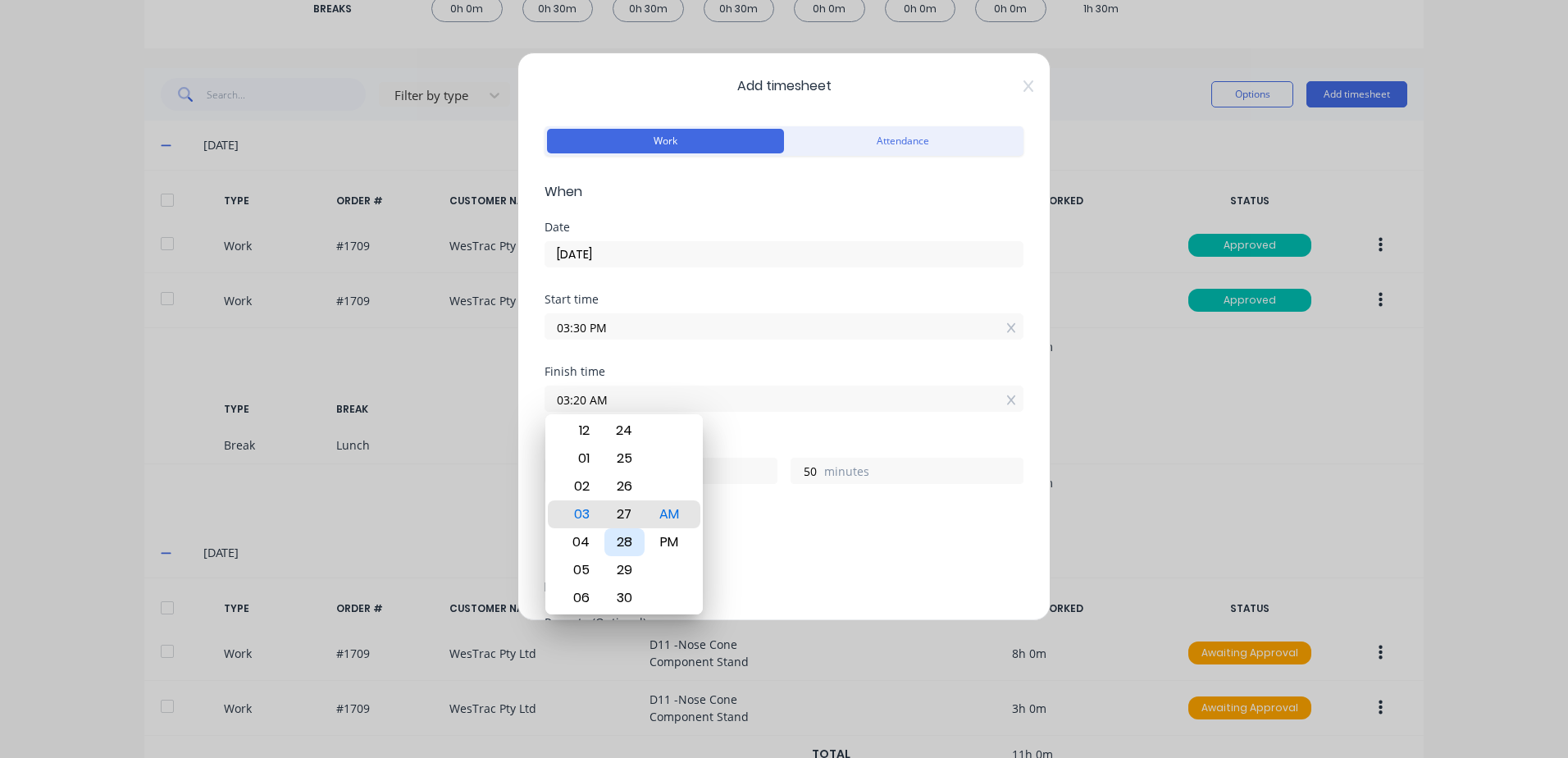
type input "57"
type input "03:33 AM"
type input "12"
type input "3"
type input "03:39 AM"
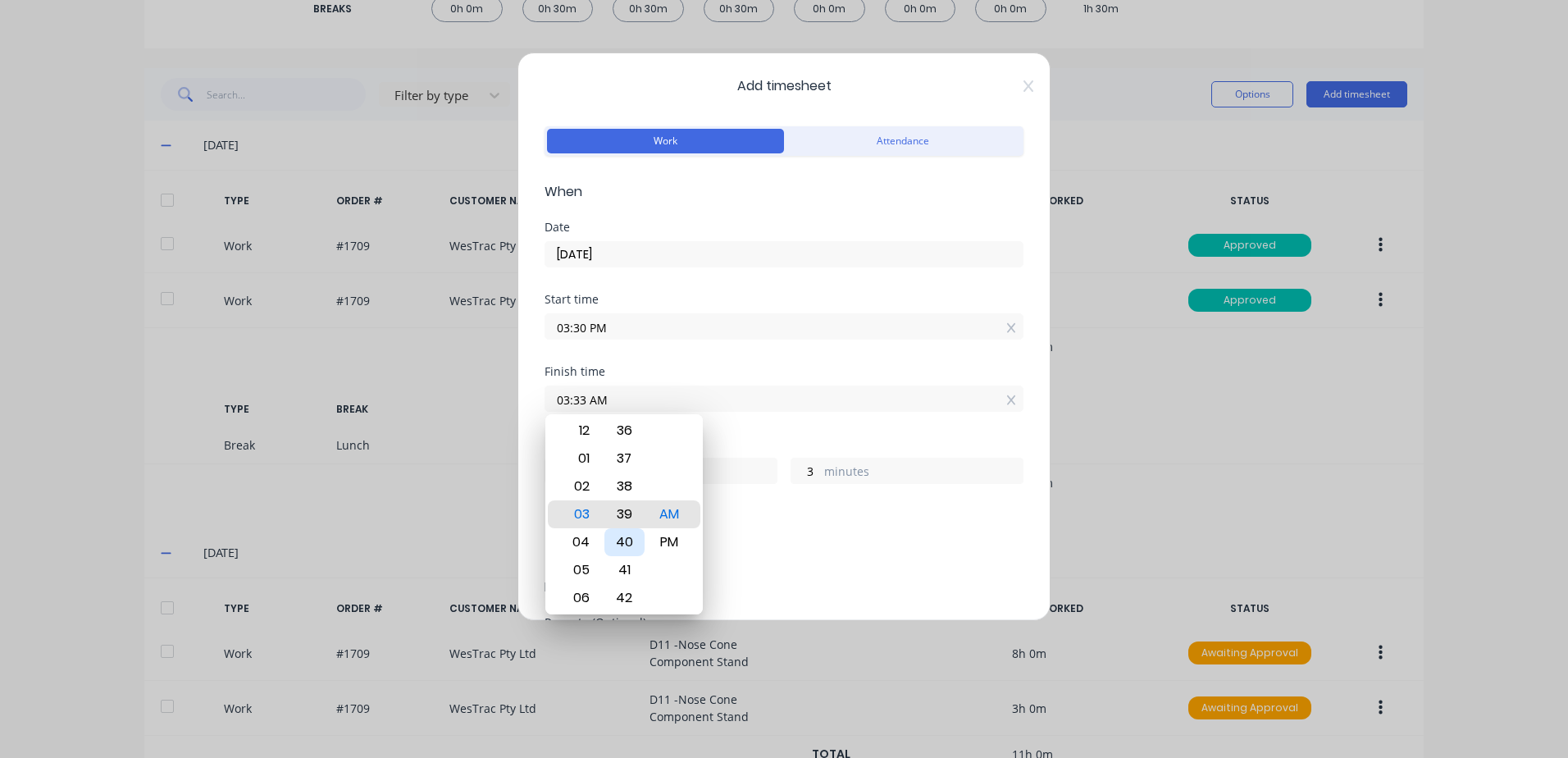
type input "9"
type input "03:44 AM"
type input "14"
click at [630, 537] on div "45" at bounding box center [624, 542] width 40 height 28
type input "03:45 AM"
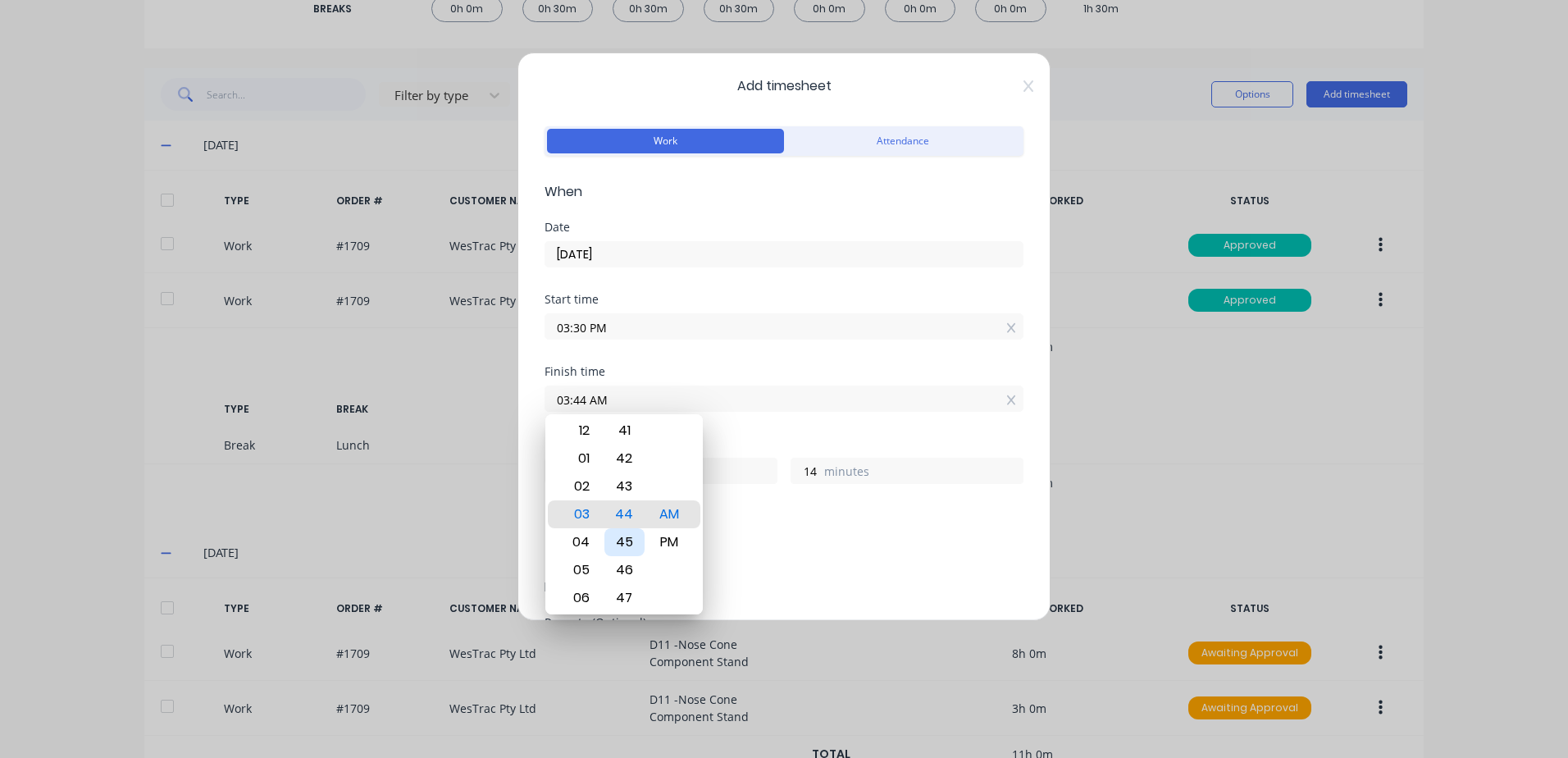
type input "15"
click at [666, 543] on div "PM" at bounding box center [669, 542] width 40 height 28
type input "03:45 PM"
type input "0"
click at [716, 422] on div "Finish time 03:45 PM" at bounding box center [784, 401] width 479 height 72
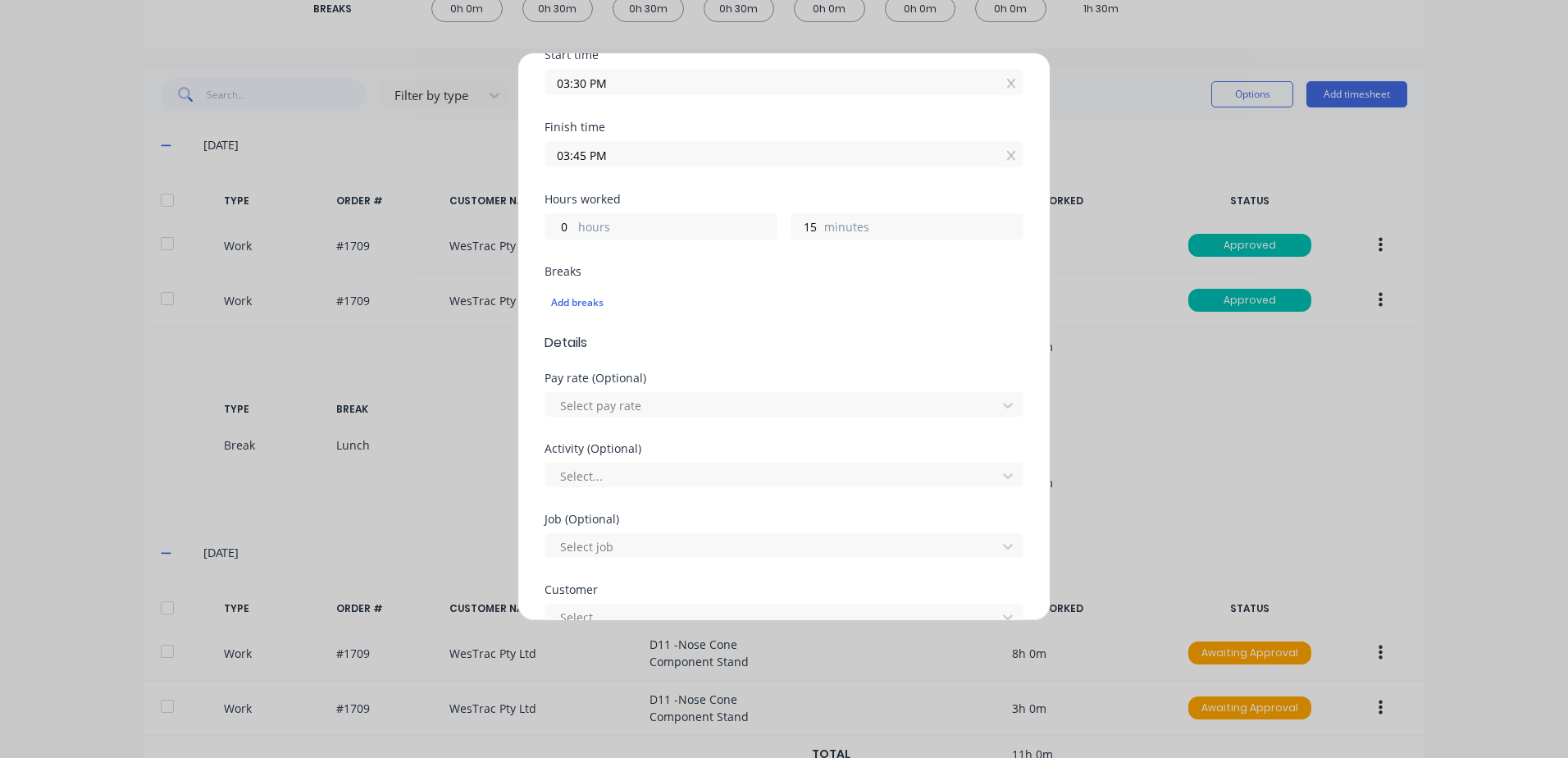
scroll to position [246, 0]
click at [650, 403] on div at bounding box center [773, 403] width 430 height 21
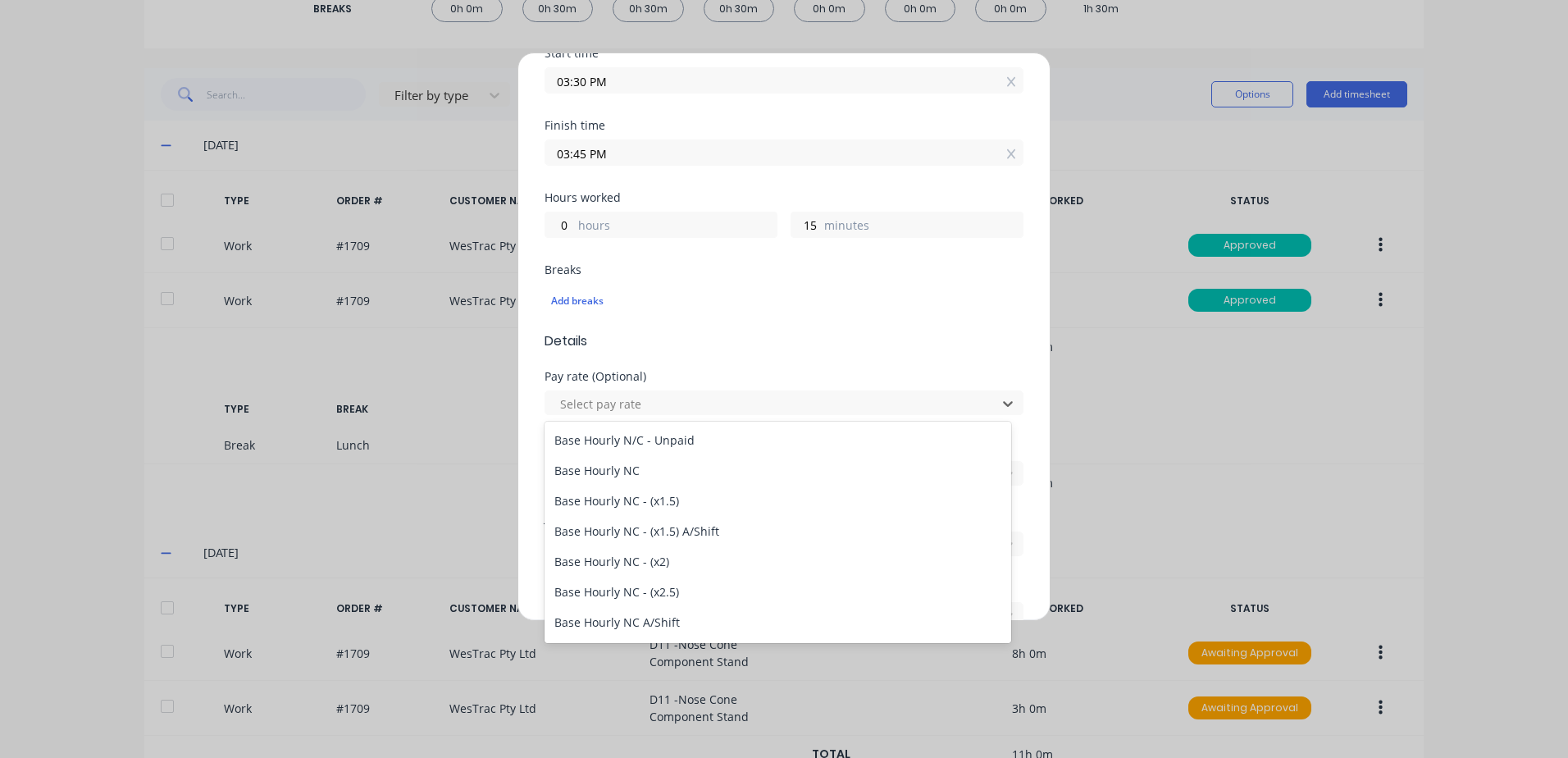
scroll to position [164, 0]
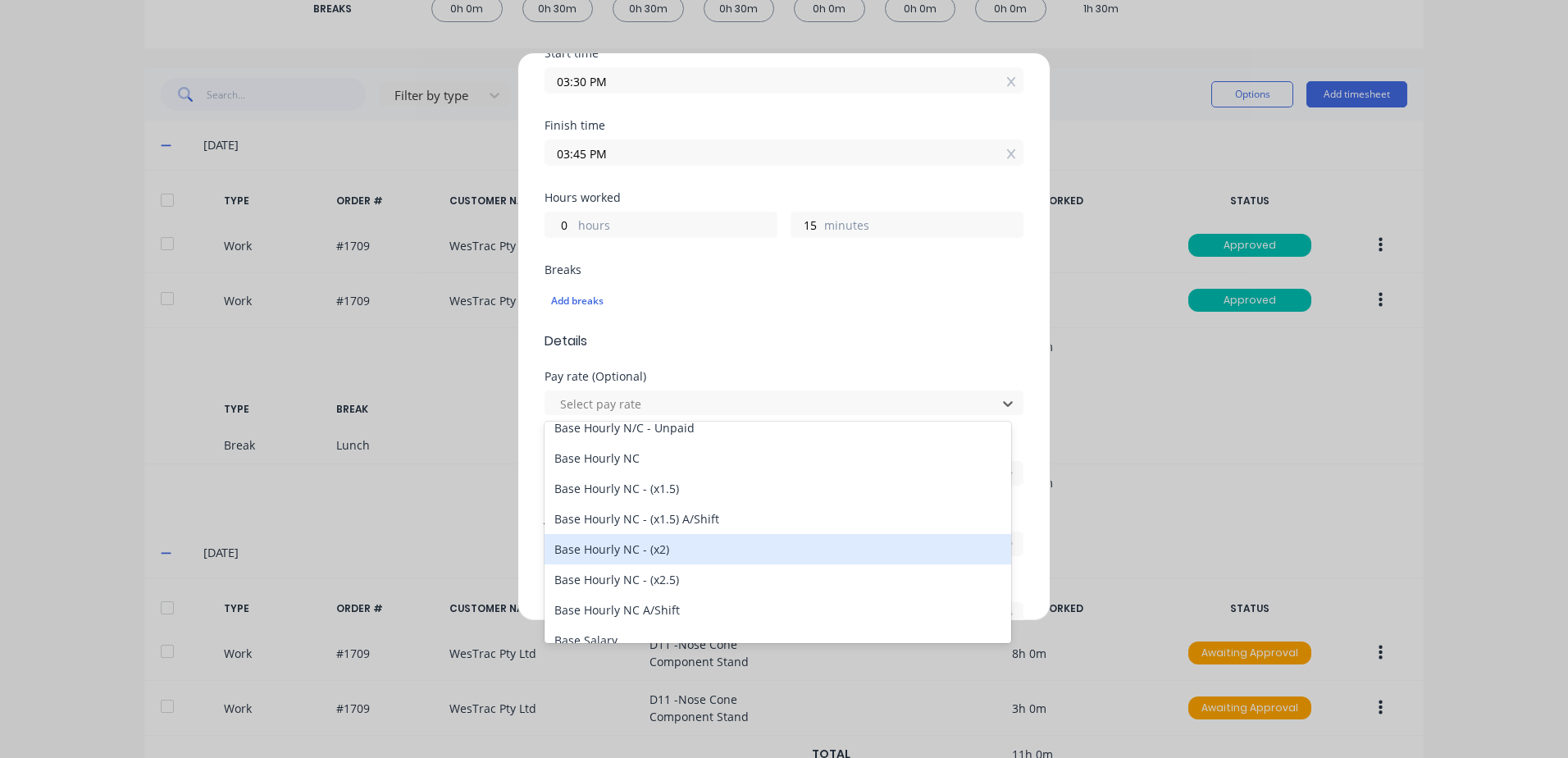
click at [611, 550] on div "Base Hourly NC - (x2)" at bounding box center [778, 549] width 467 height 30
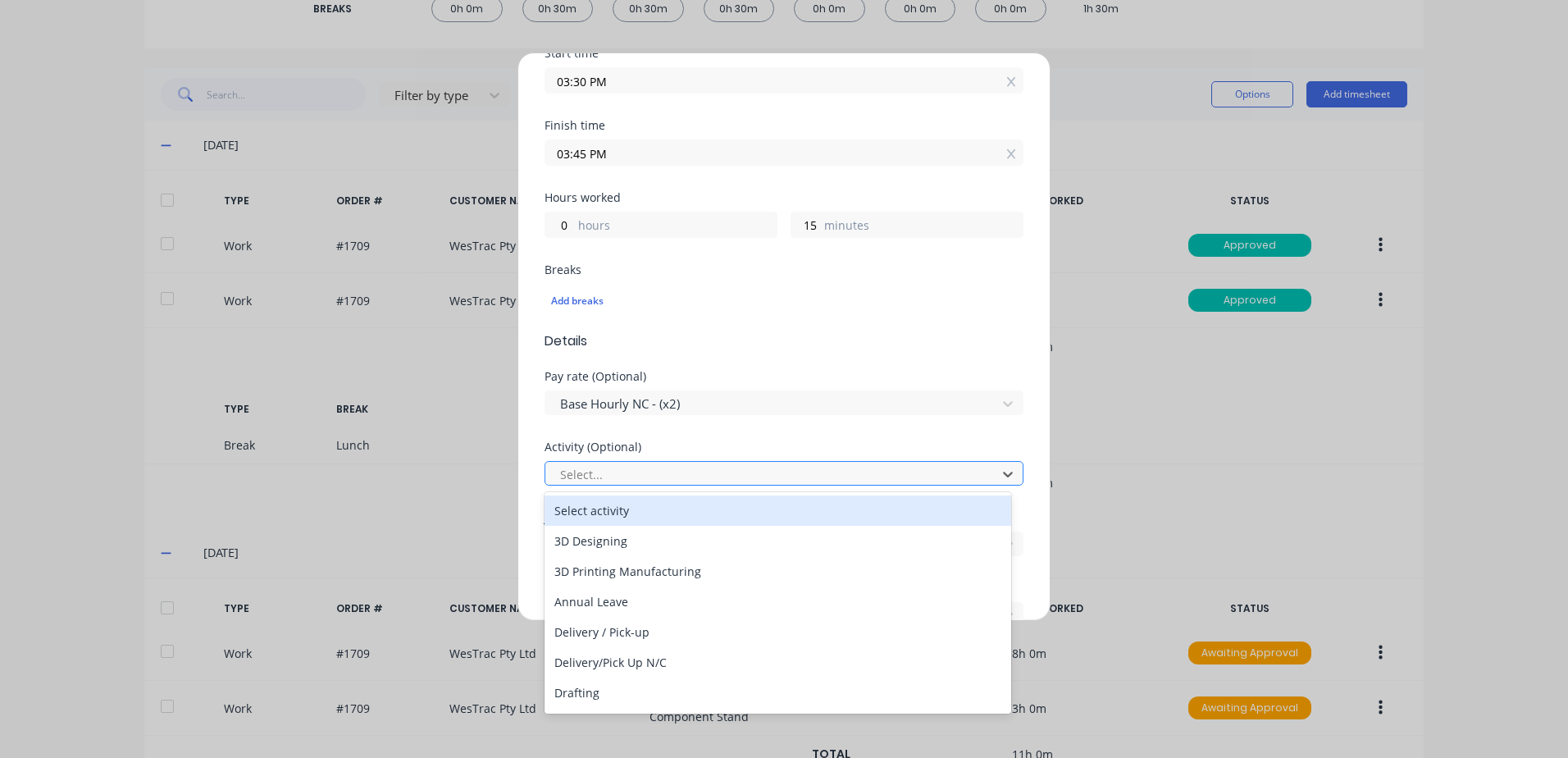
click at [640, 470] on div at bounding box center [773, 474] width 430 height 21
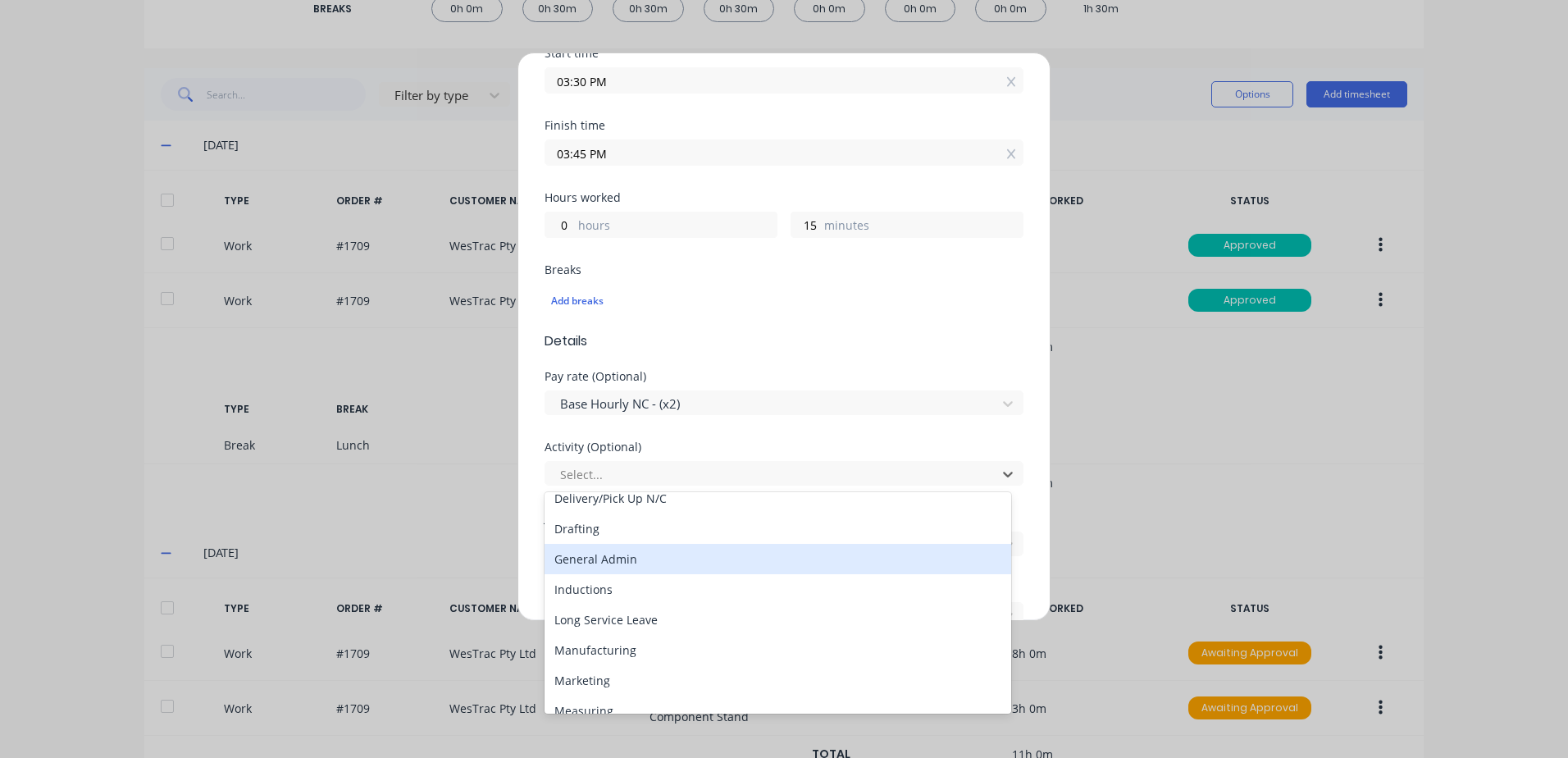
click at [600, 555] on div "General Admin" at bounding box center [778, 558] width 467 height 30
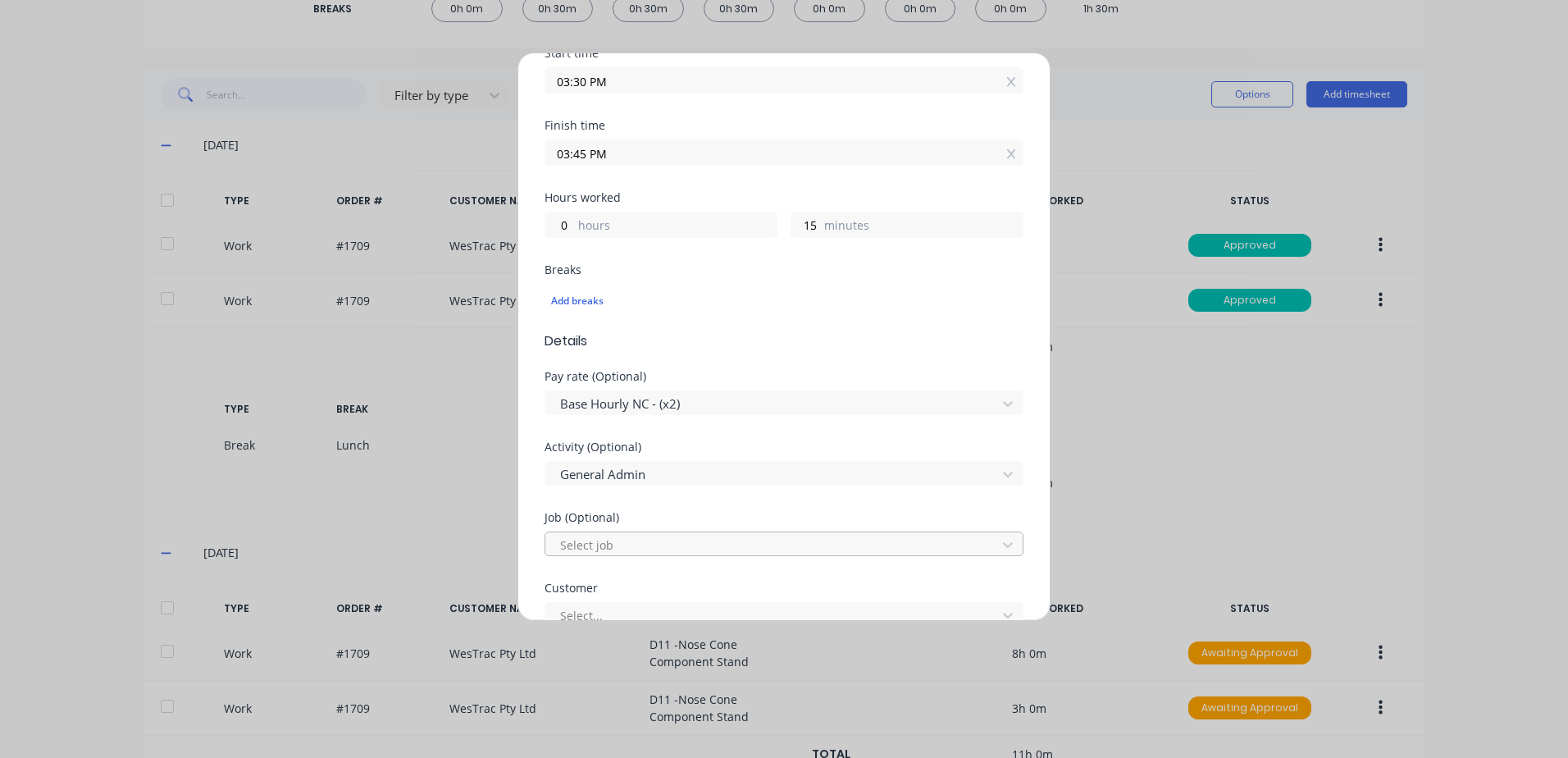
click at [625, 542] on div at bounding box center [773, 545] width 430 height 21
click at [684, 503] on div "Activity (Optional) General Admin" at bounding box center [784, 477] width 479 height 71
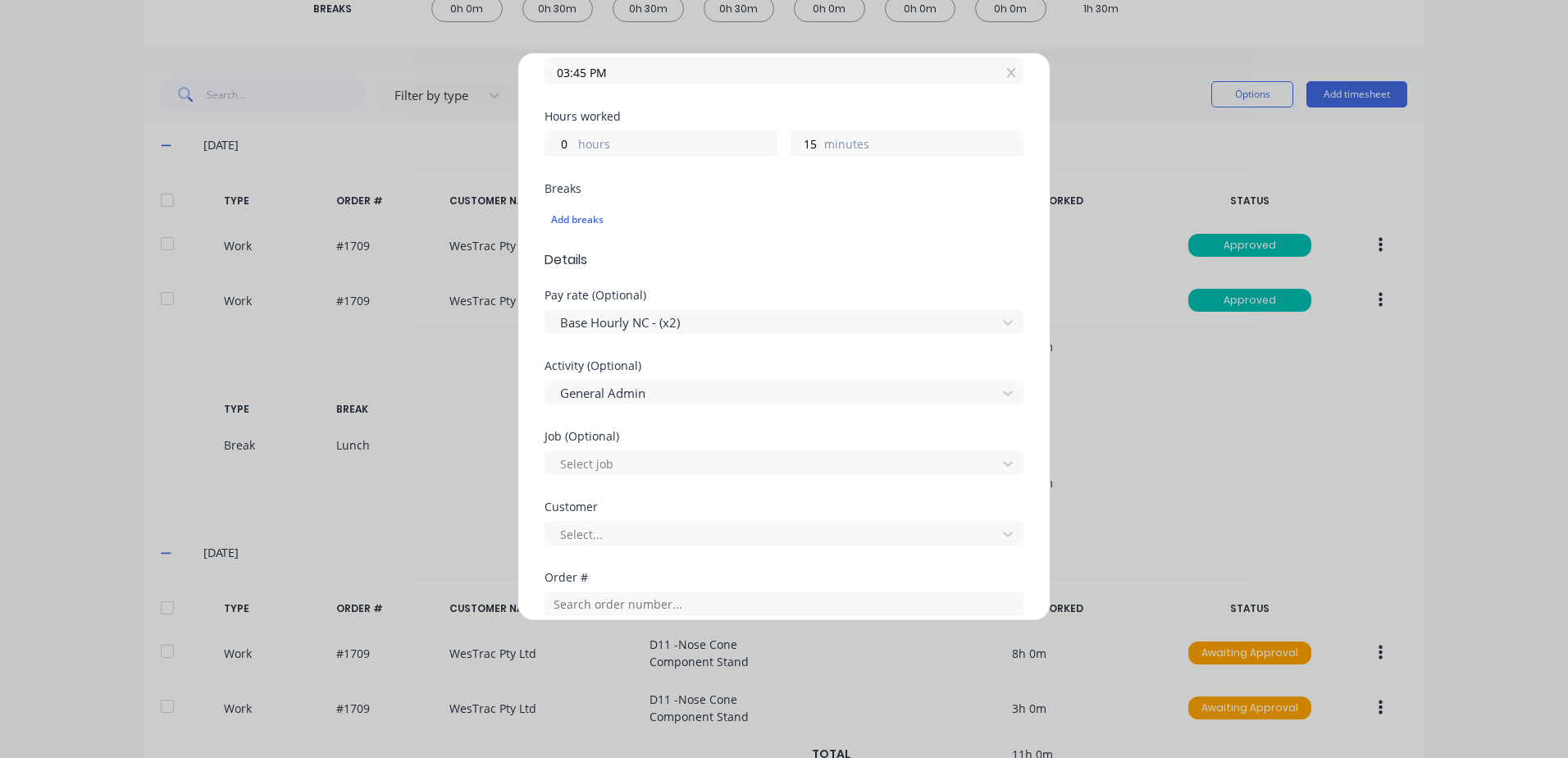
scroll to position [328, 0]
click at [603, 537] on div at bounding box center [773, 533] width 430 height 21
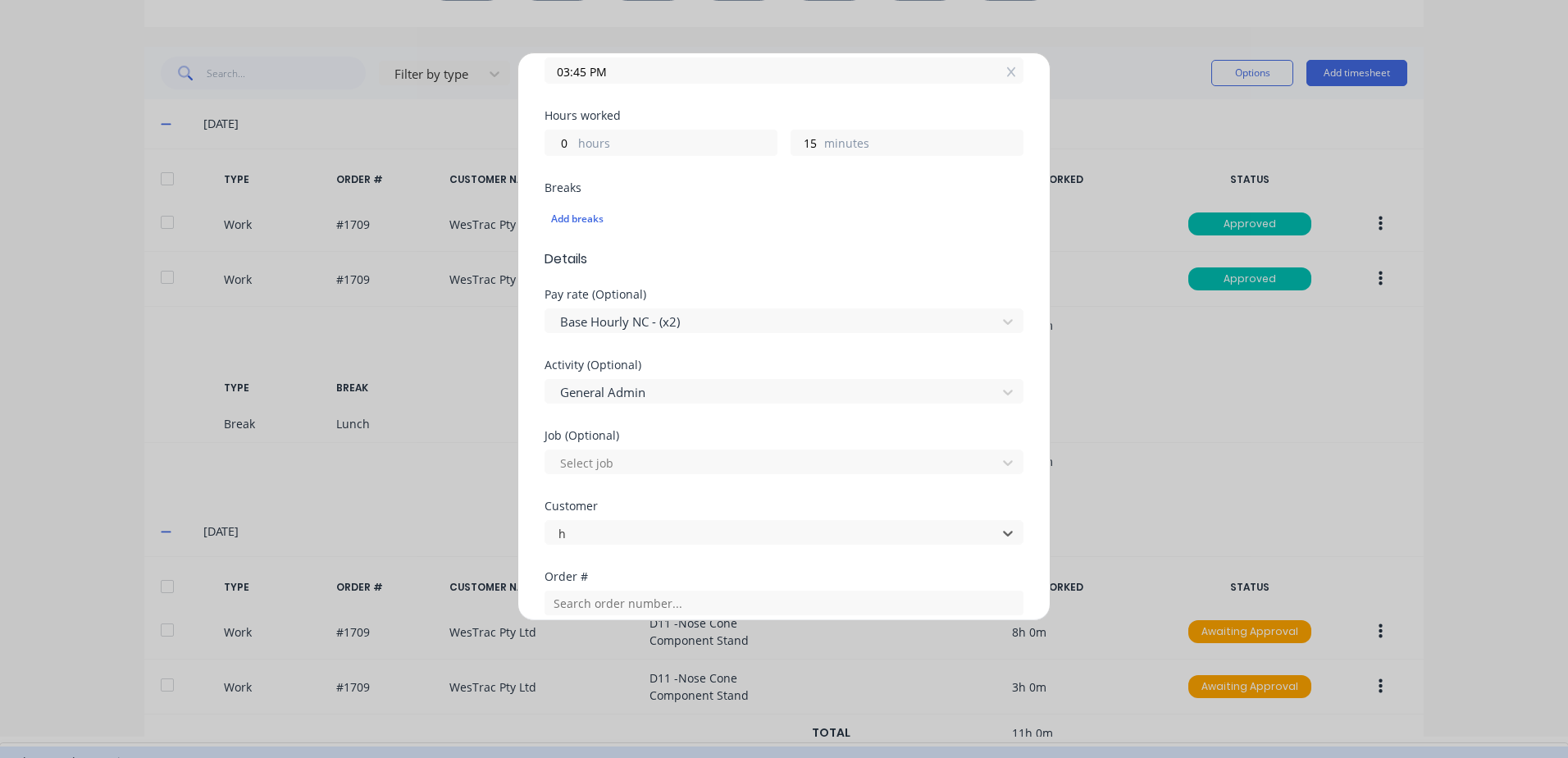
type input "hu"
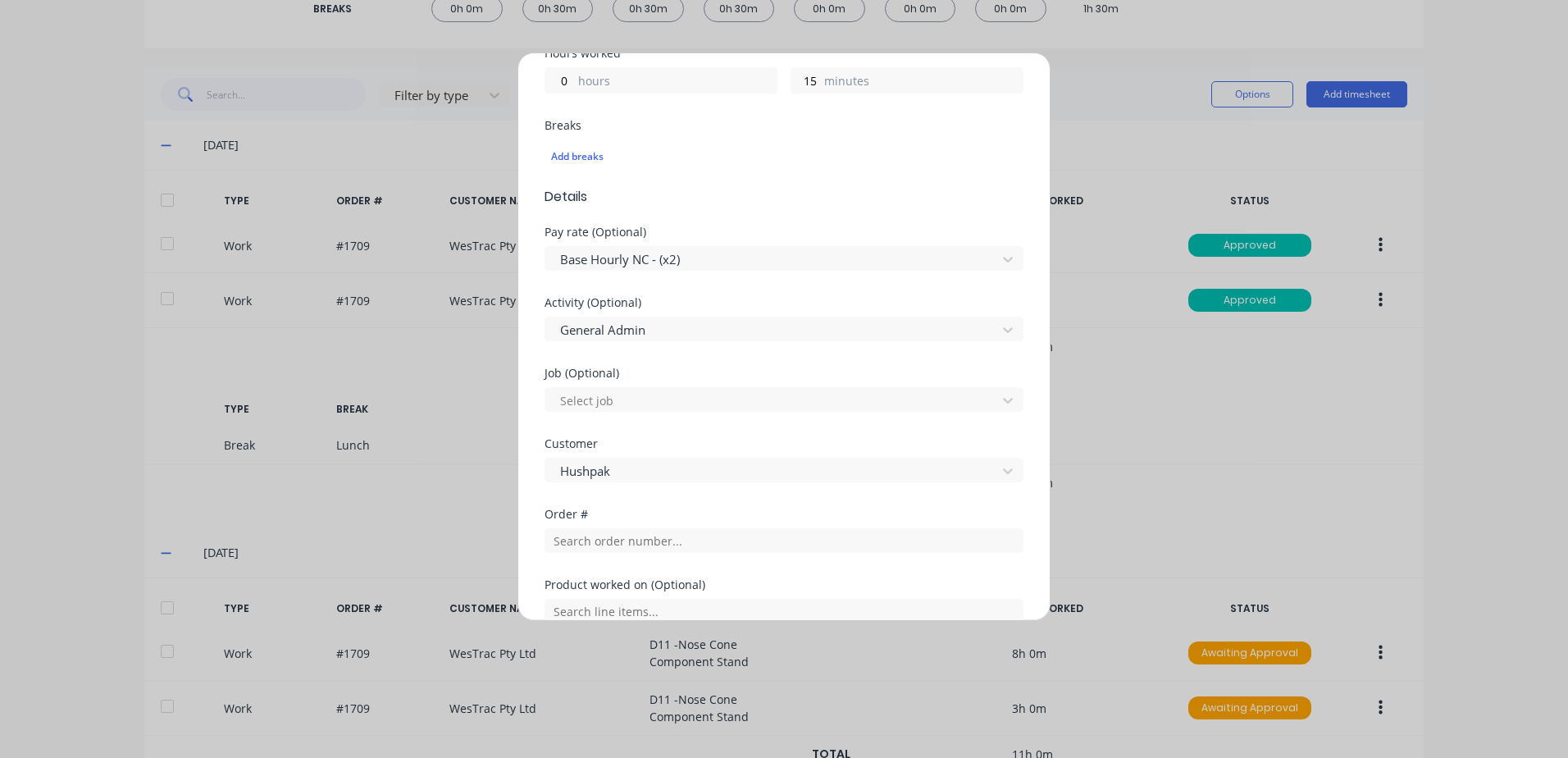
scroll to position [602, 0]
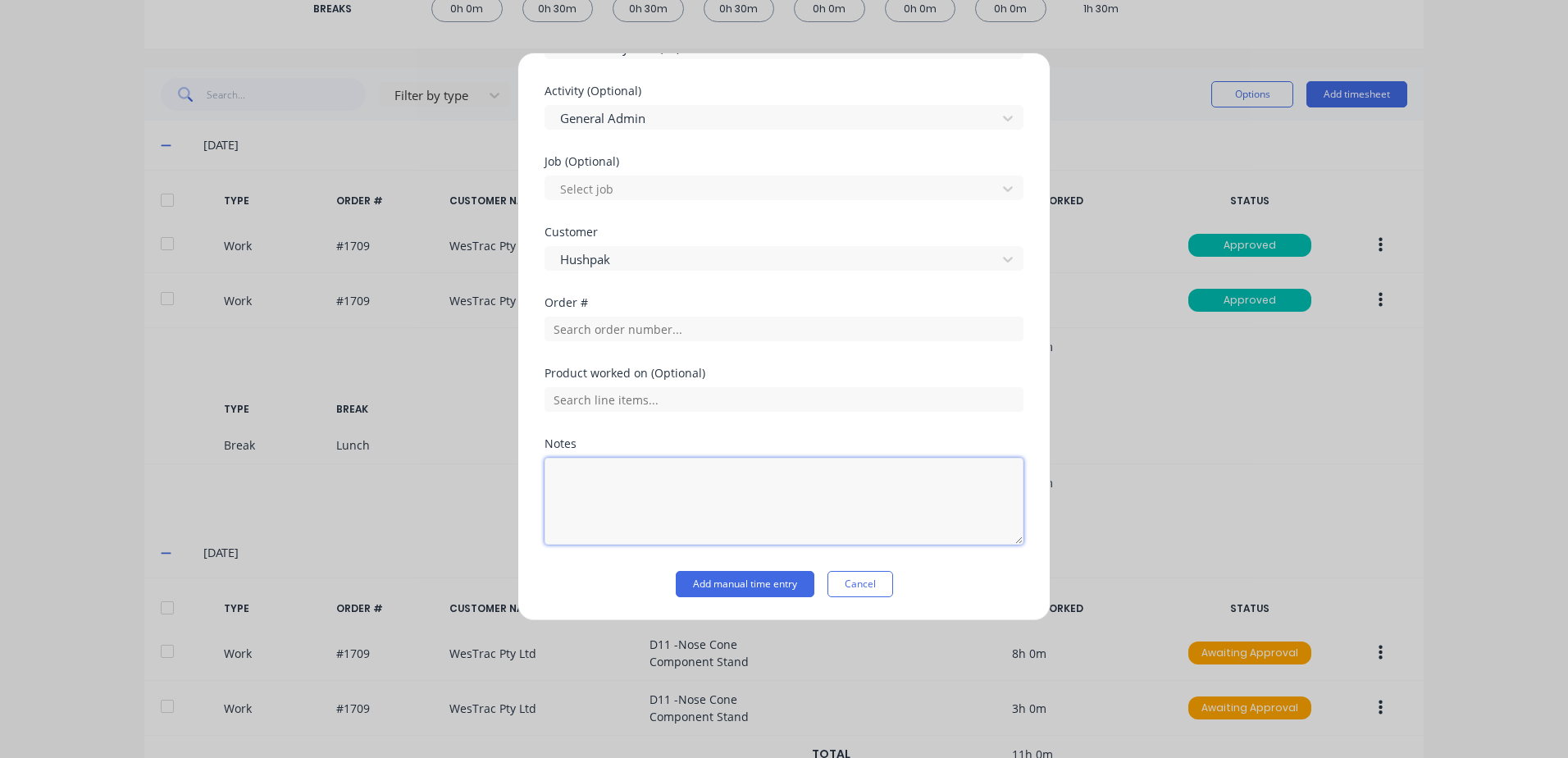
click at [607, 482] on textarea at bounding box center [784, 500] width 479 height 87
type textarea "Learning Timesheets"
click at [699, 584] on button "Add manual time entry" at bounding box center [744, 584] width 139 height 27
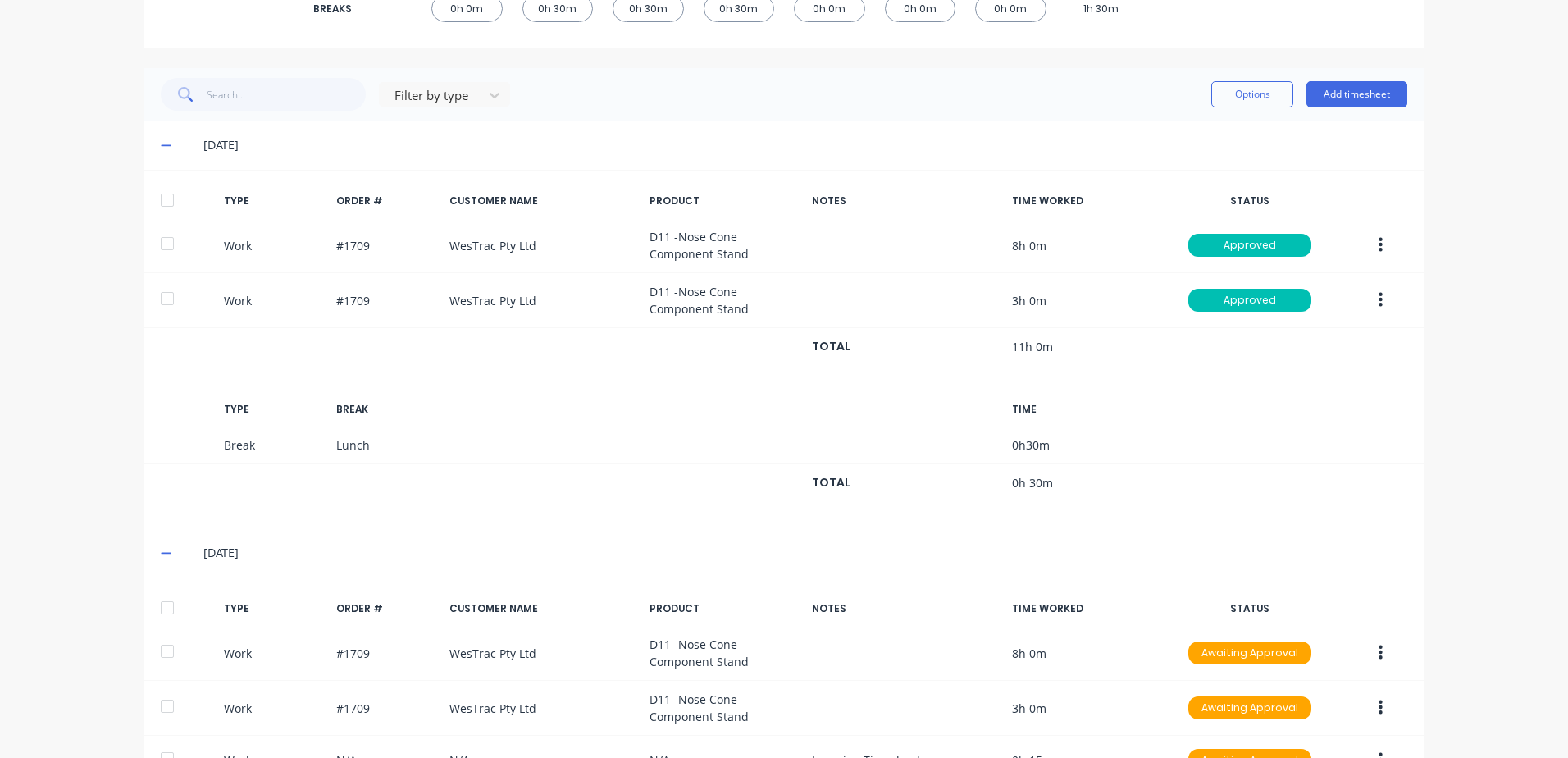
click at [158, 606] on div at bounding box center [166, 607] width 32 height 32
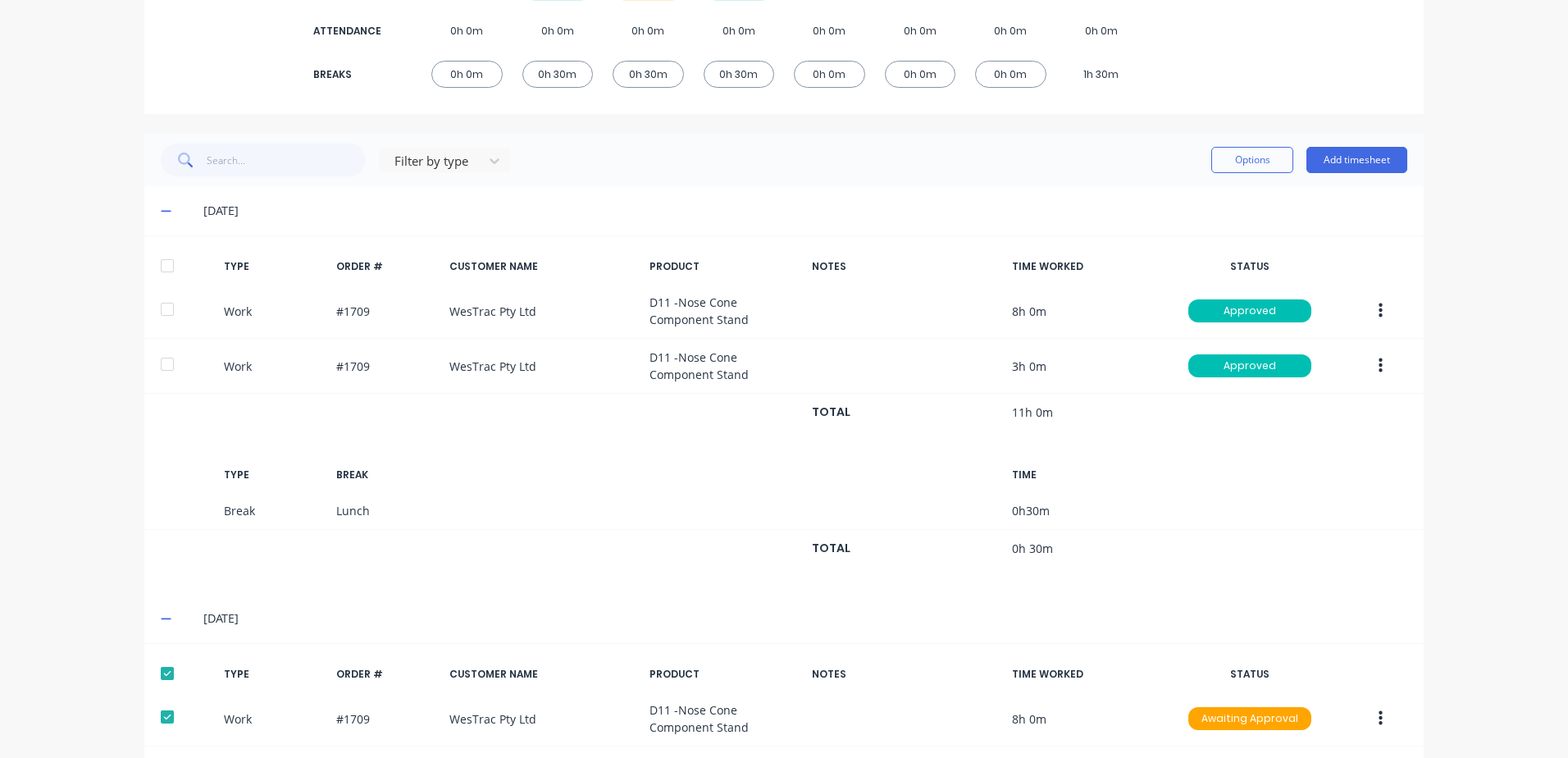
scroll to position [278, 0]
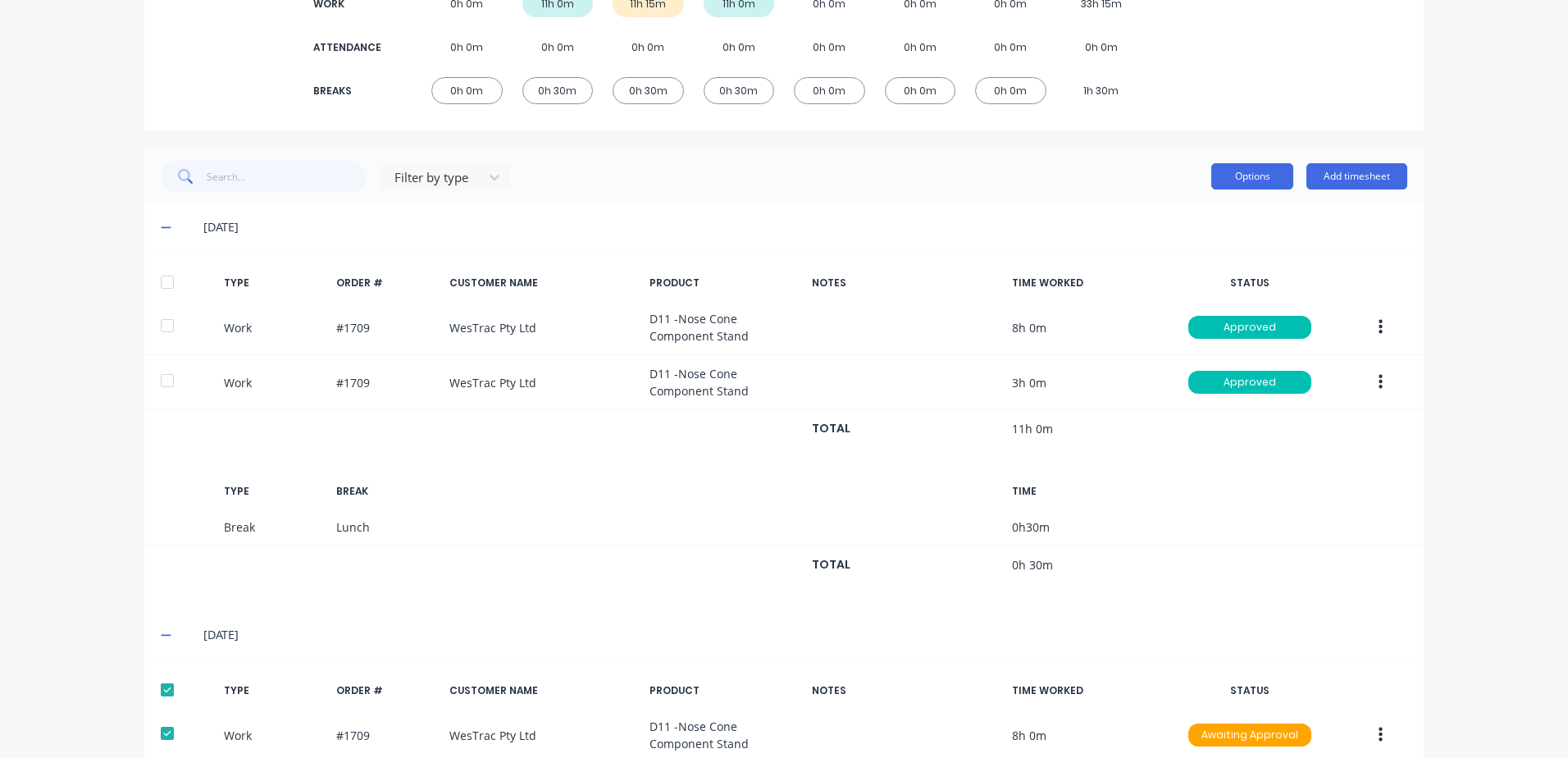
click at [1257, 177] on button "Options" at bounding box center [1251, 176] width 82 height 27
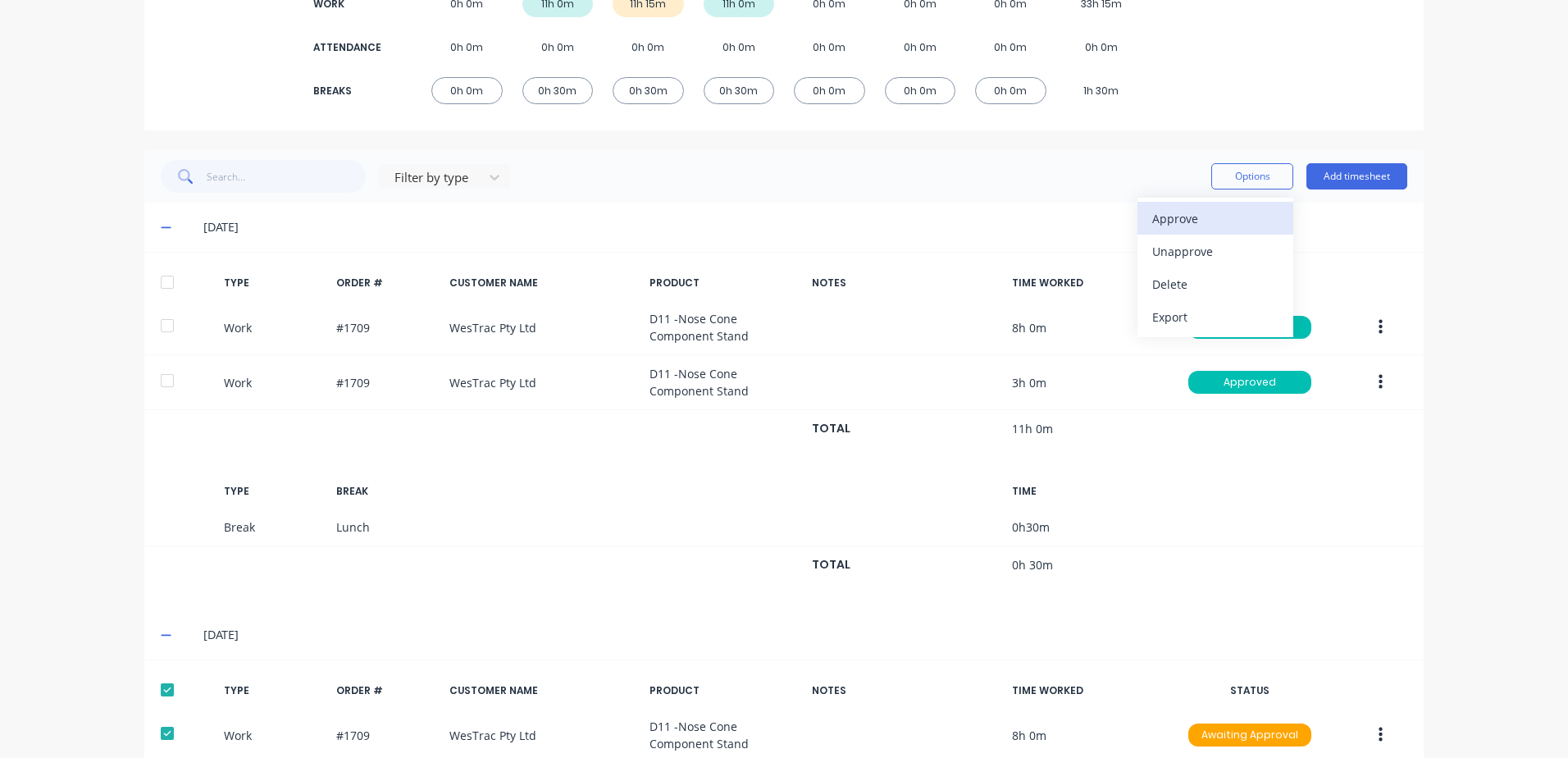
click at [1173, 219] on div "Approve" at bounding box center [1215, 218] width 126 height 24
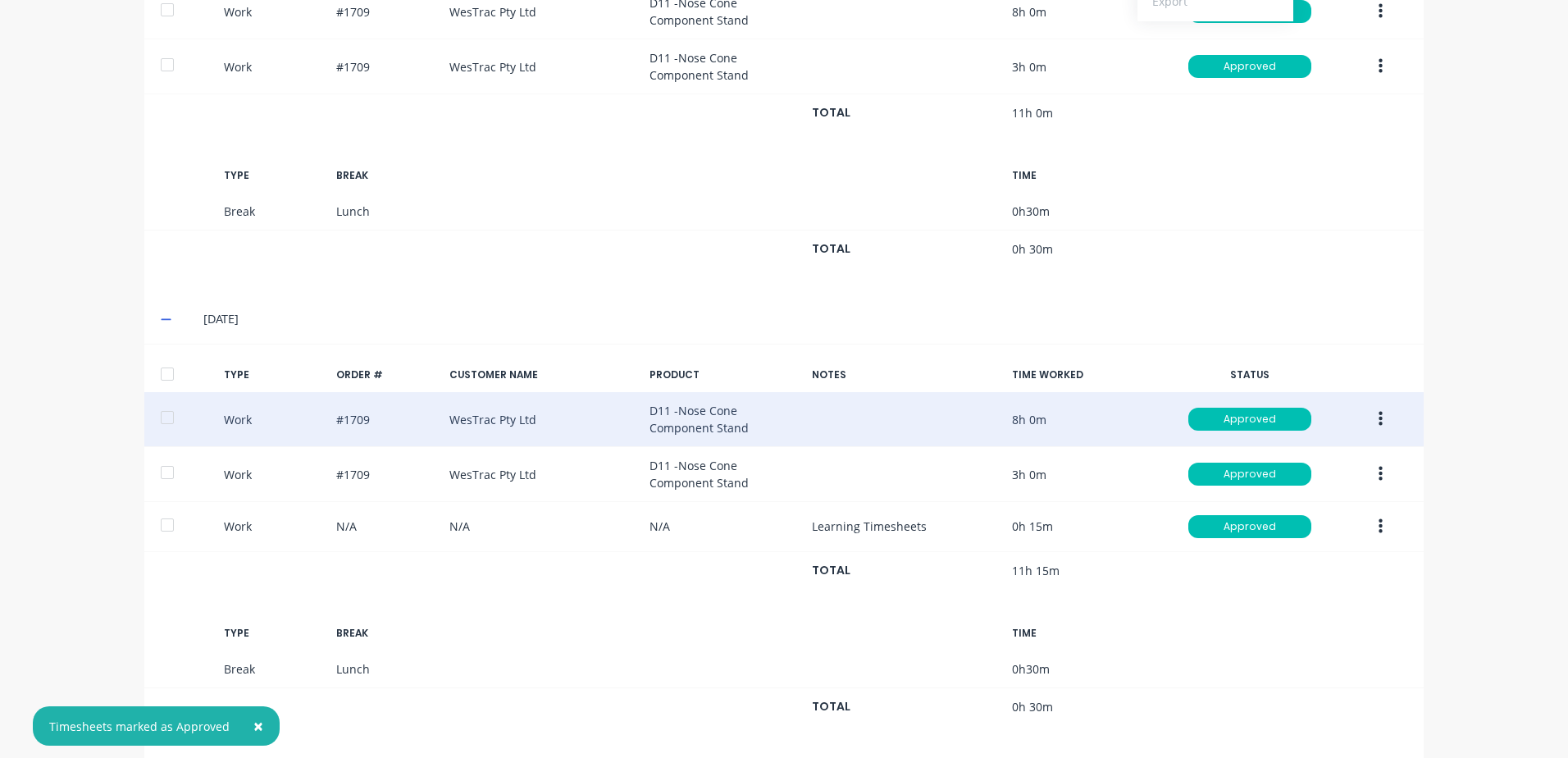
scroll to position [606, 0]
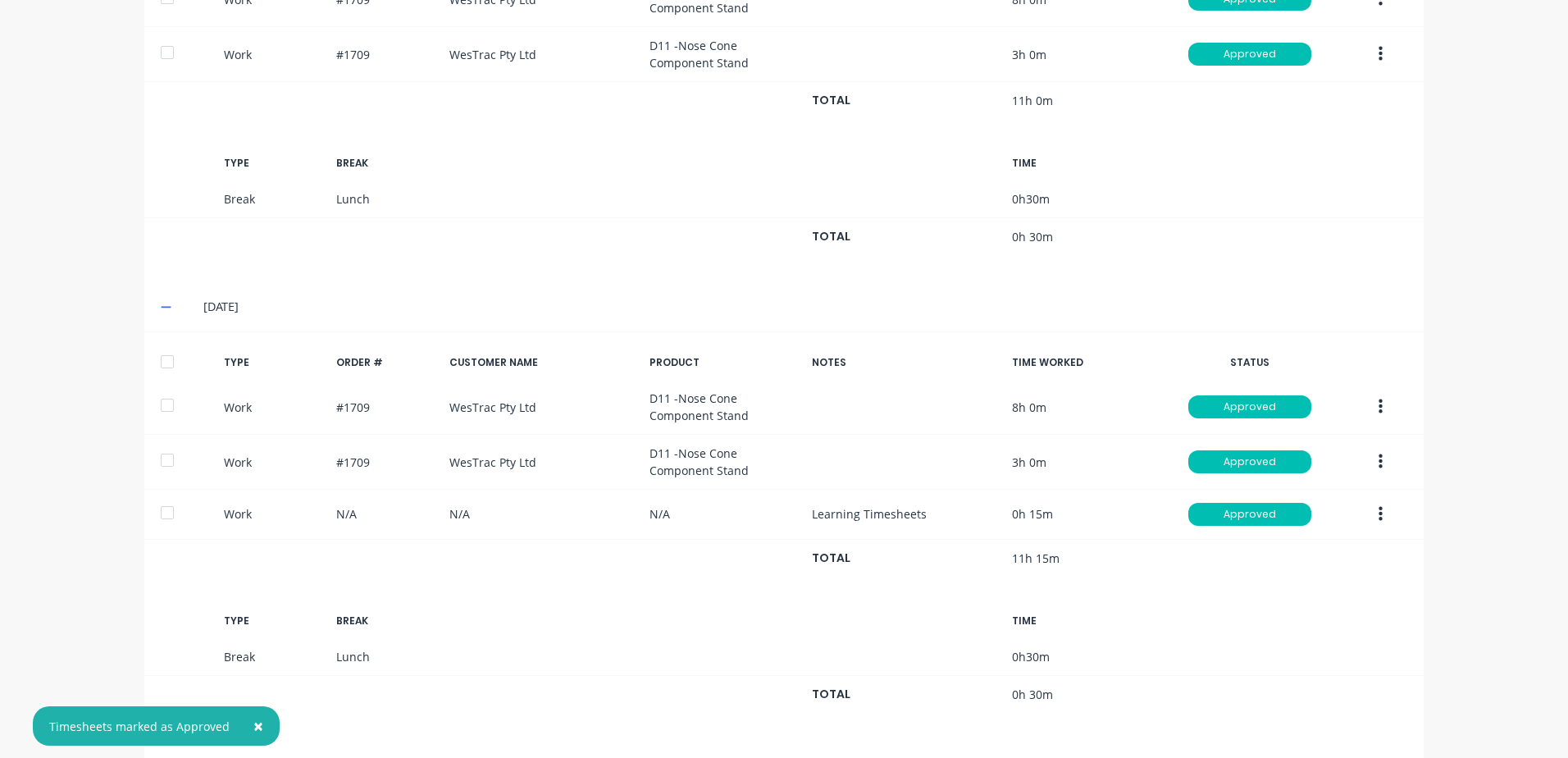
click at [164, 364] on div at bounding box center [166, 361] width 32 height 32
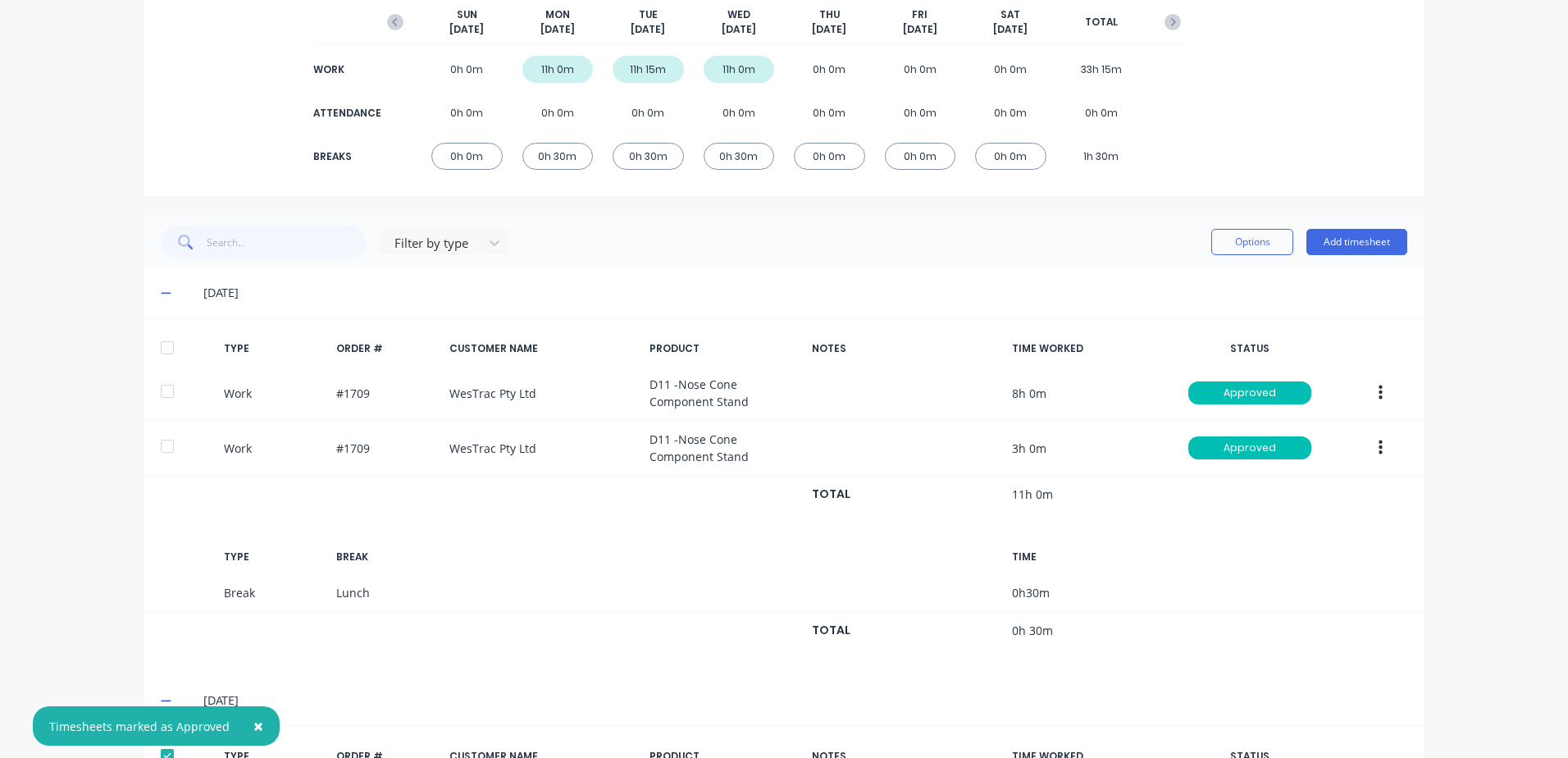
scroll to position [196, 0]
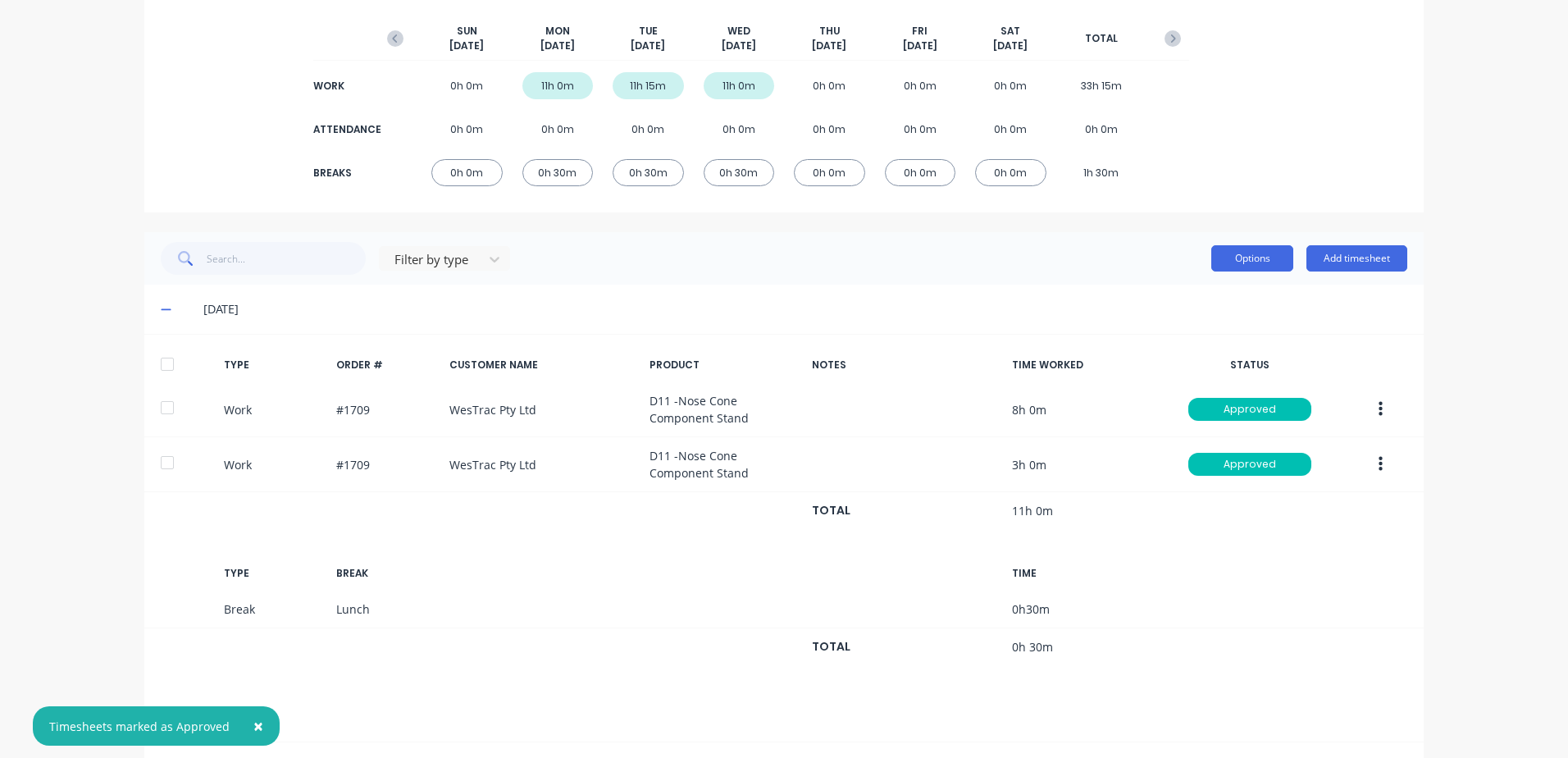
click at [1265, 262] on button "Options" at bounding box center [1251, 258] width 82 height 27
click at [1168, 399] on div "Export" at bounding box center [1215, 399] width 126 height 24
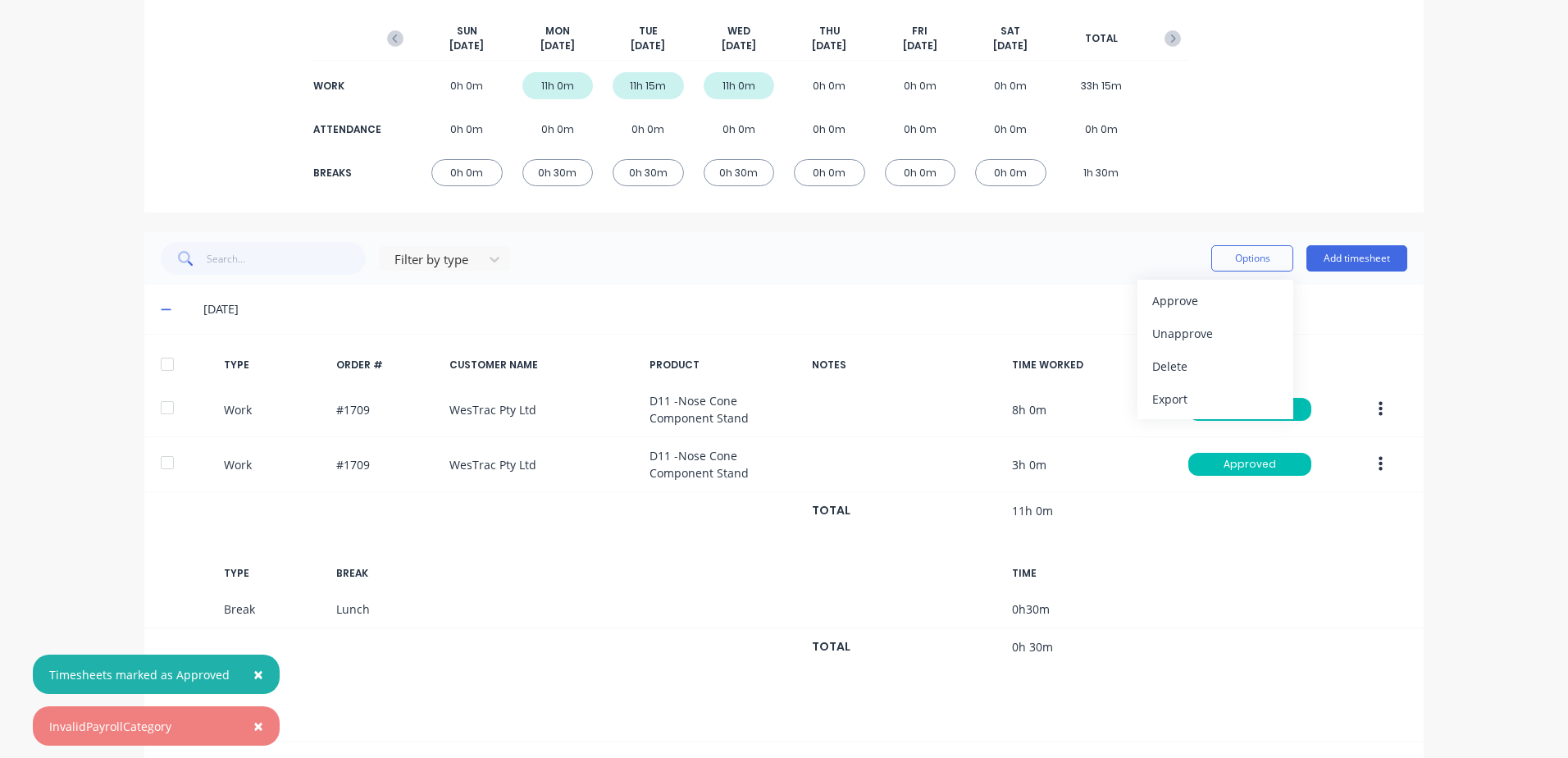
click at [254, 726] on span "×" at bounding box center [259, 725] width 10 height 23
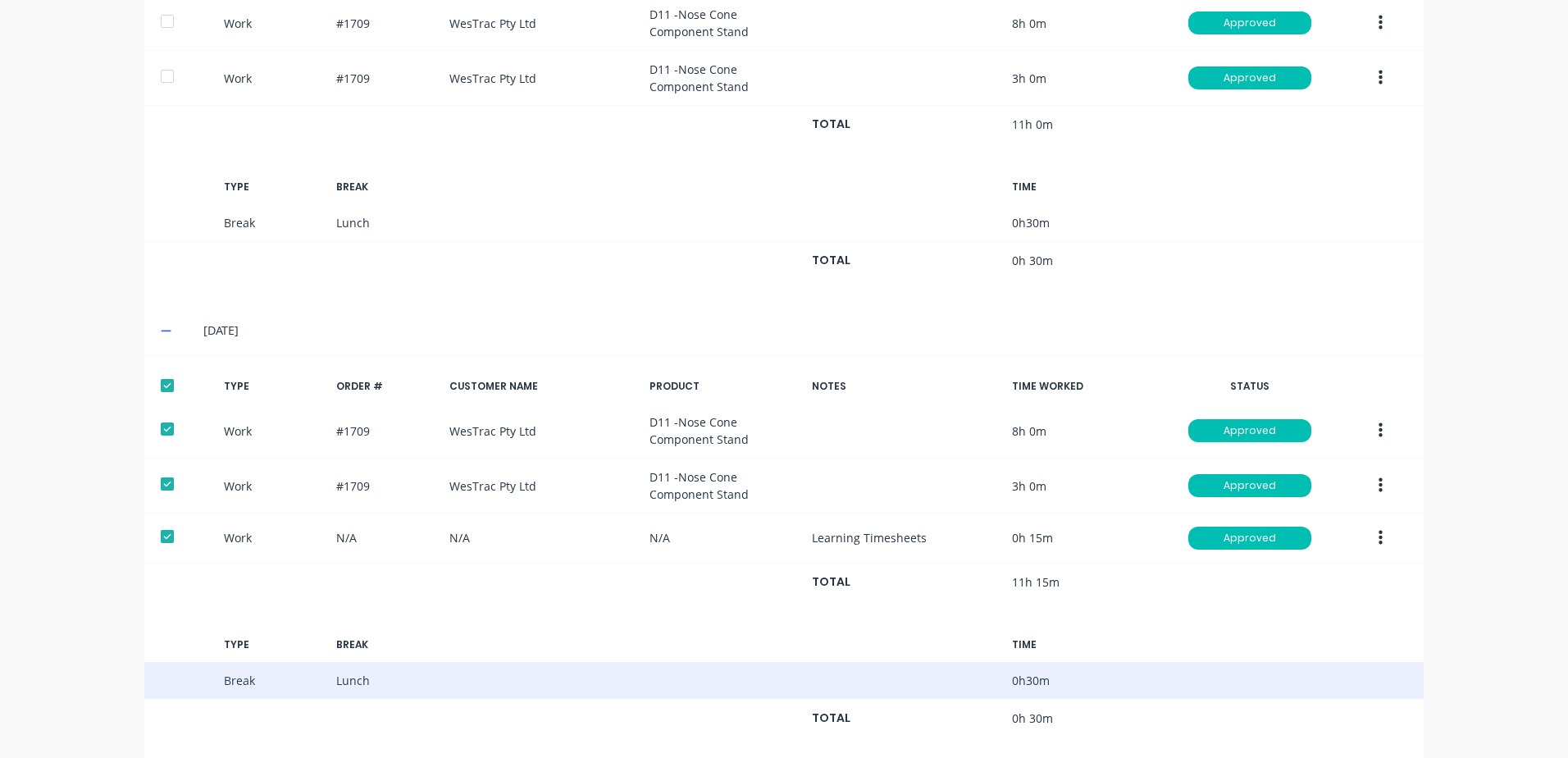
scroll to position [606, 0]
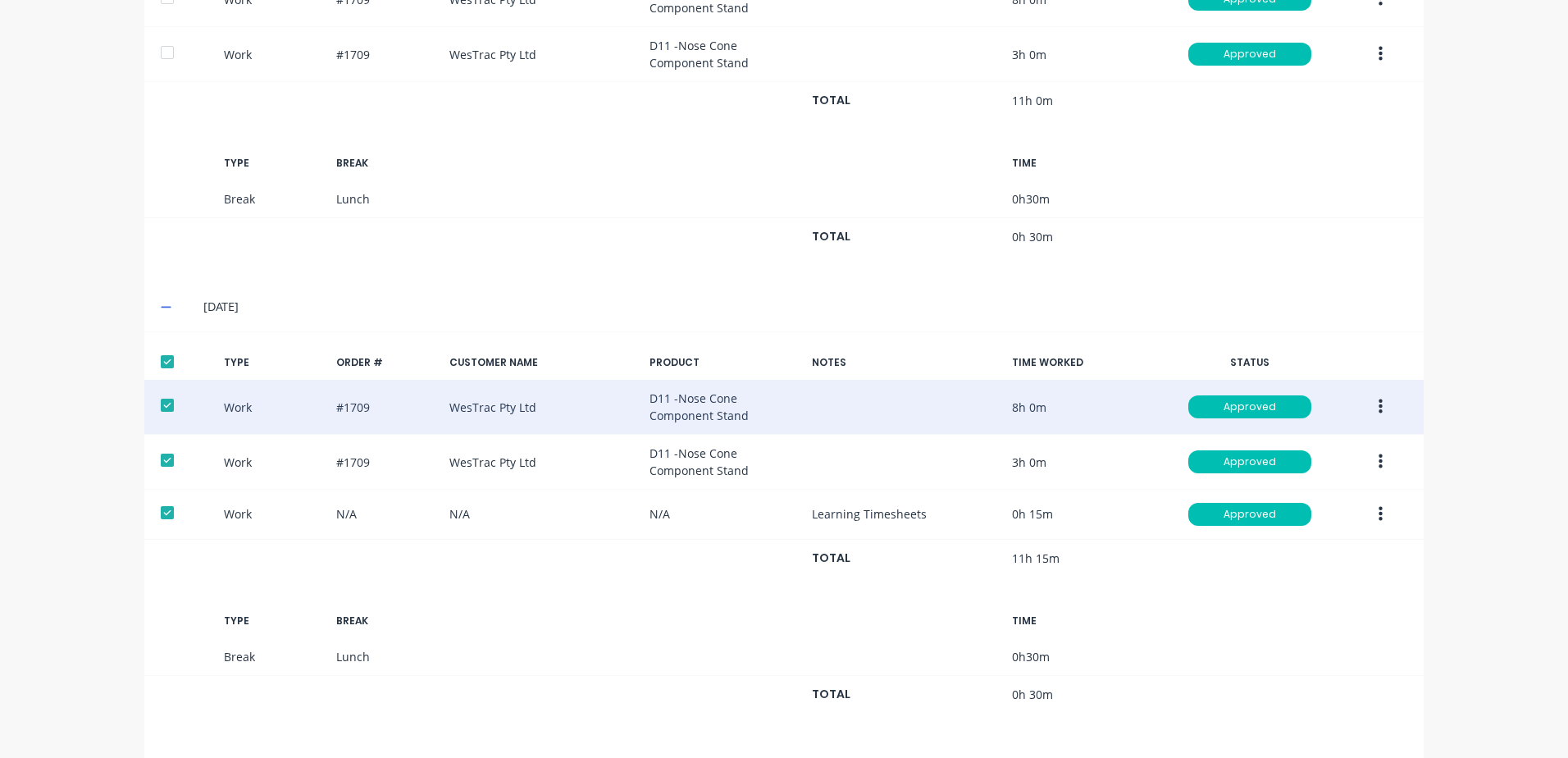
drag, startPoint x: 160, startPoint y: 361, endPoint x: 161, endPoint y: 393, distance: 32.0
click at [161, 393] on div "TYPE ORDER # CUSTOMER NAME PRODUCT NOTES TIME WORKED STATUS Work #1709 WesTrac …" at bounding box center [784, 461] width 1279 height 232
drag, startPoint x: 161, startPoint y: 393, endPoint x: 164, endPoint y: 407, distance: 14.3
click at [164, 407] on div at bounding box center [166, 404] width 32 height 32
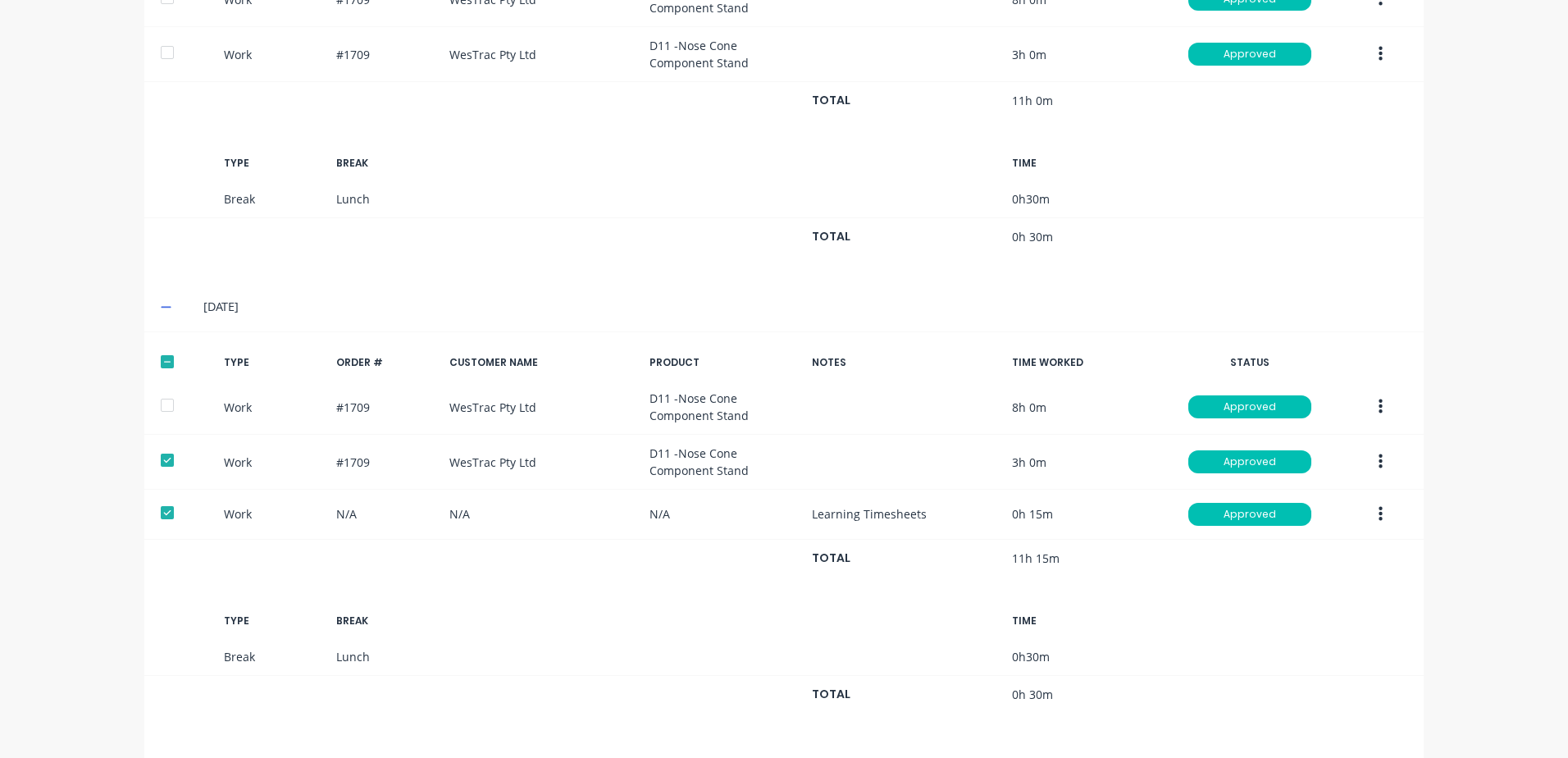
drag, startPoint x: 156, startPoint y: 366, endPoint x: 153, endPoint y: 436, distance: 70.1
click at [155, 369] on div at bounding box center [166, 361] width 32 height 32
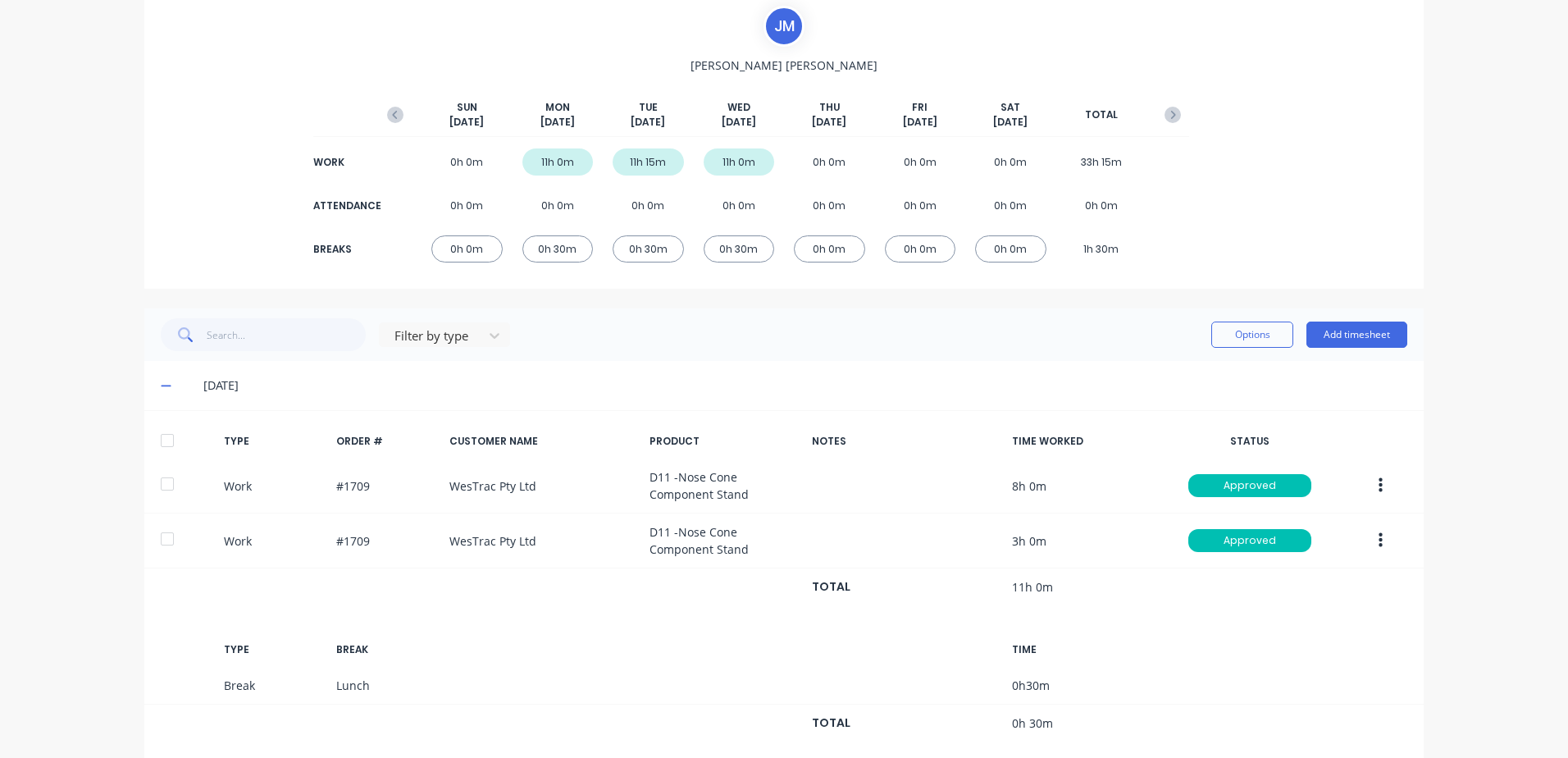
scroll to position [0, 0]
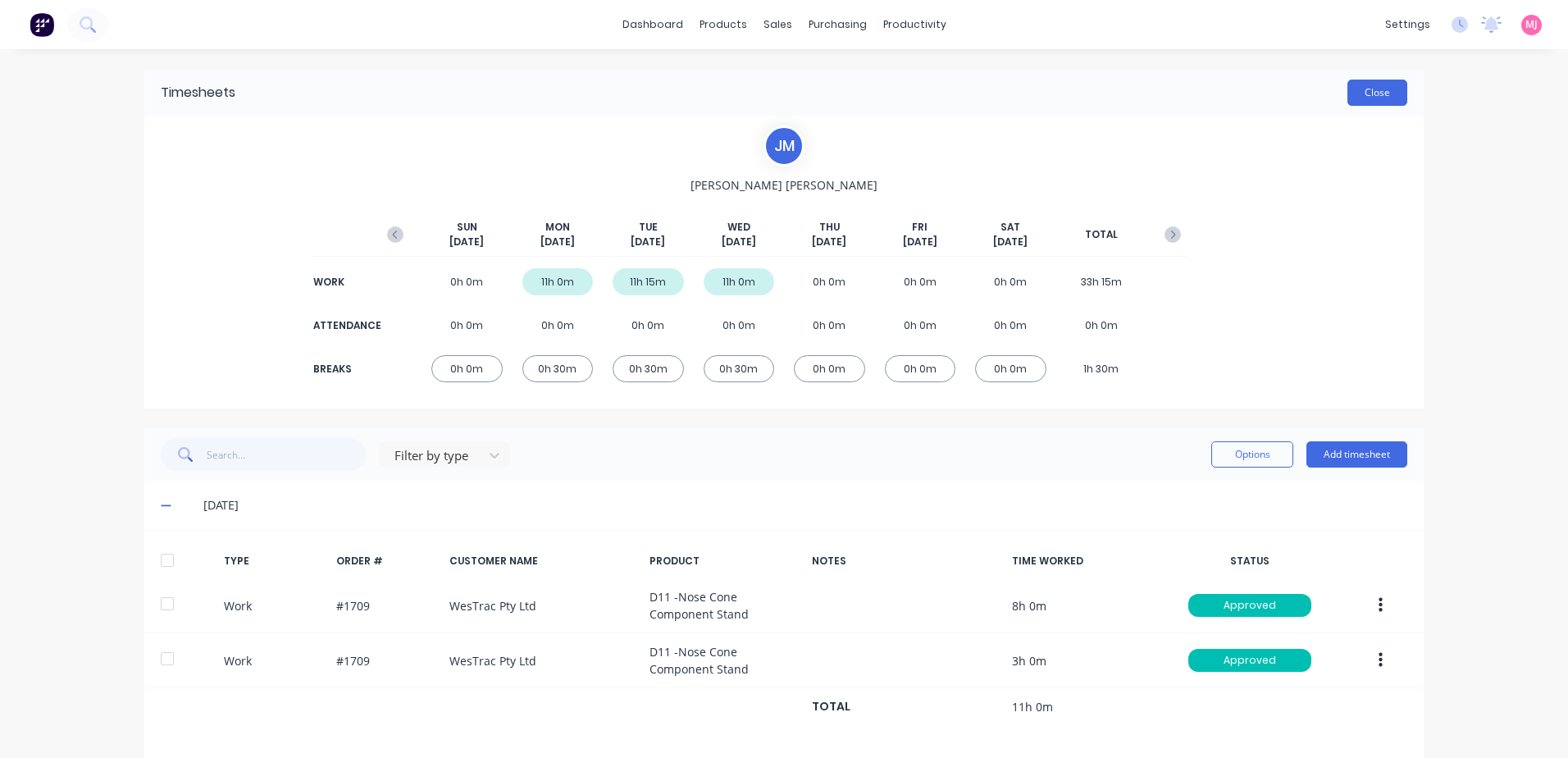
click at [1367, 96] on button "Close" at bounding box center [1376, 92] width 60 height 27
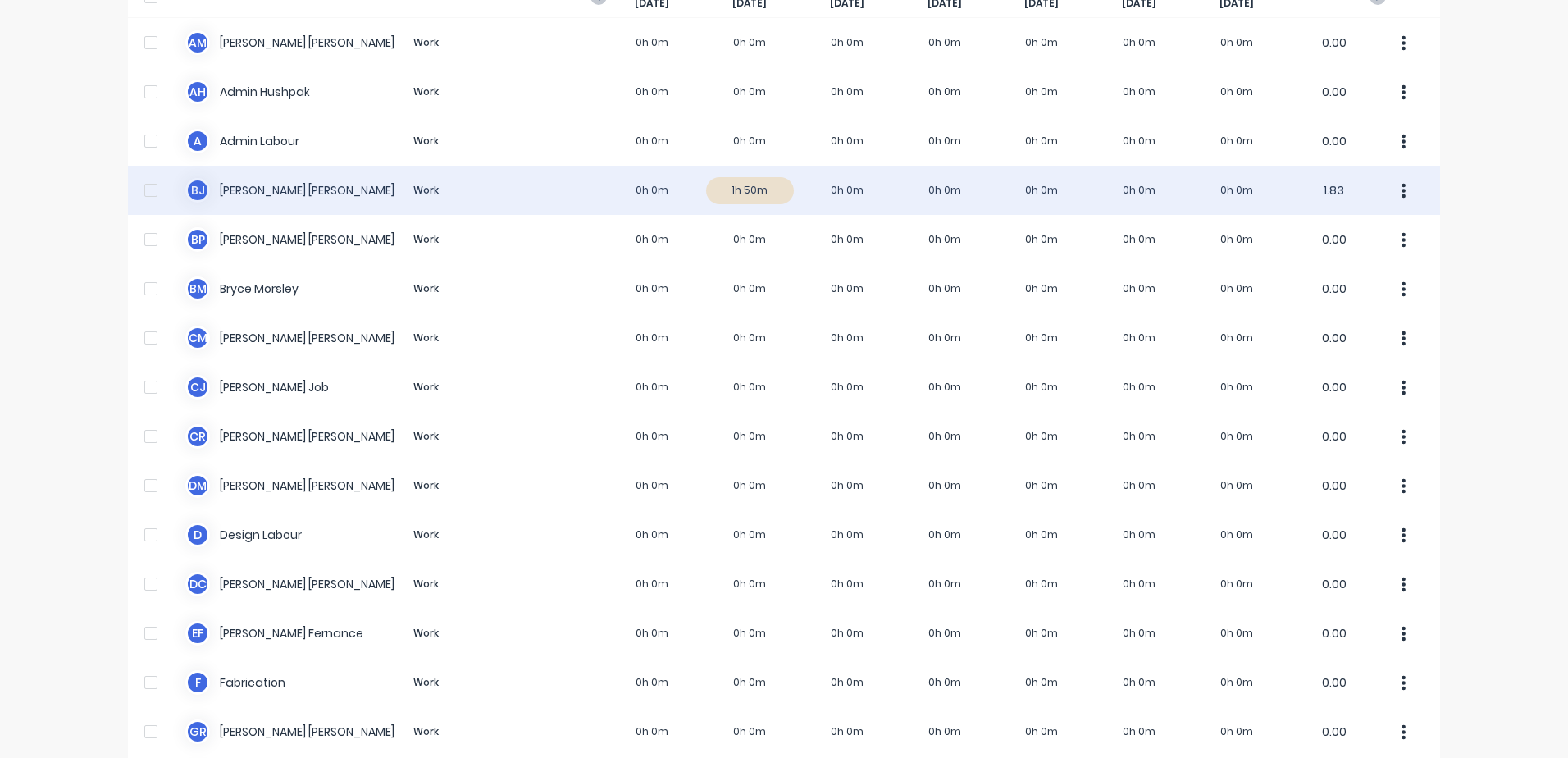
scroll to position [410, 0]
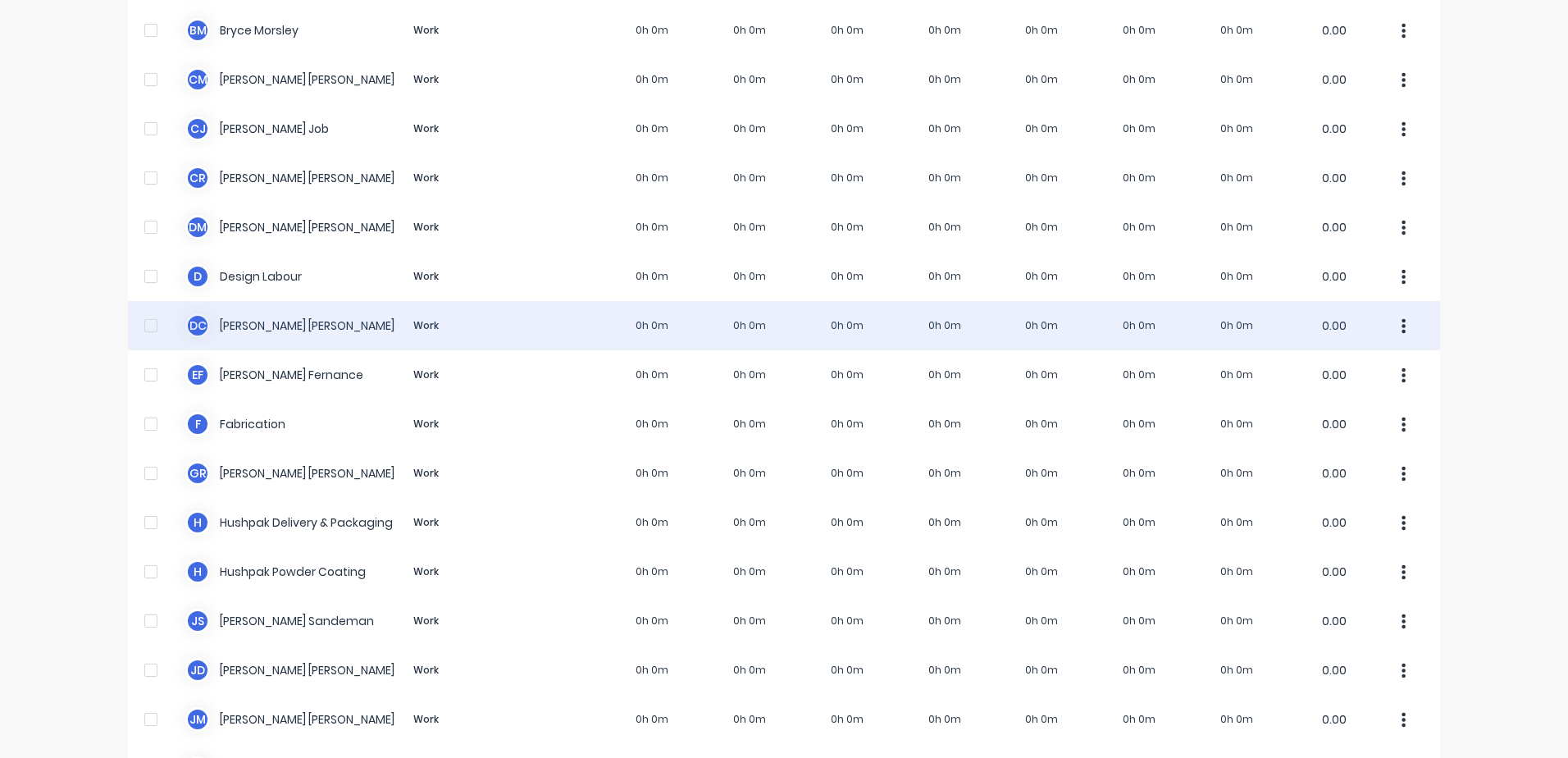
click at [297, 324] on div "D C [PERSON_NAME] Work 0h 0m 0h 0m 0h 0m 0h 0m 0h 0m 0h 0m 0h 0m 0.00" at bounding box center [784, 325] width 1312 height 49
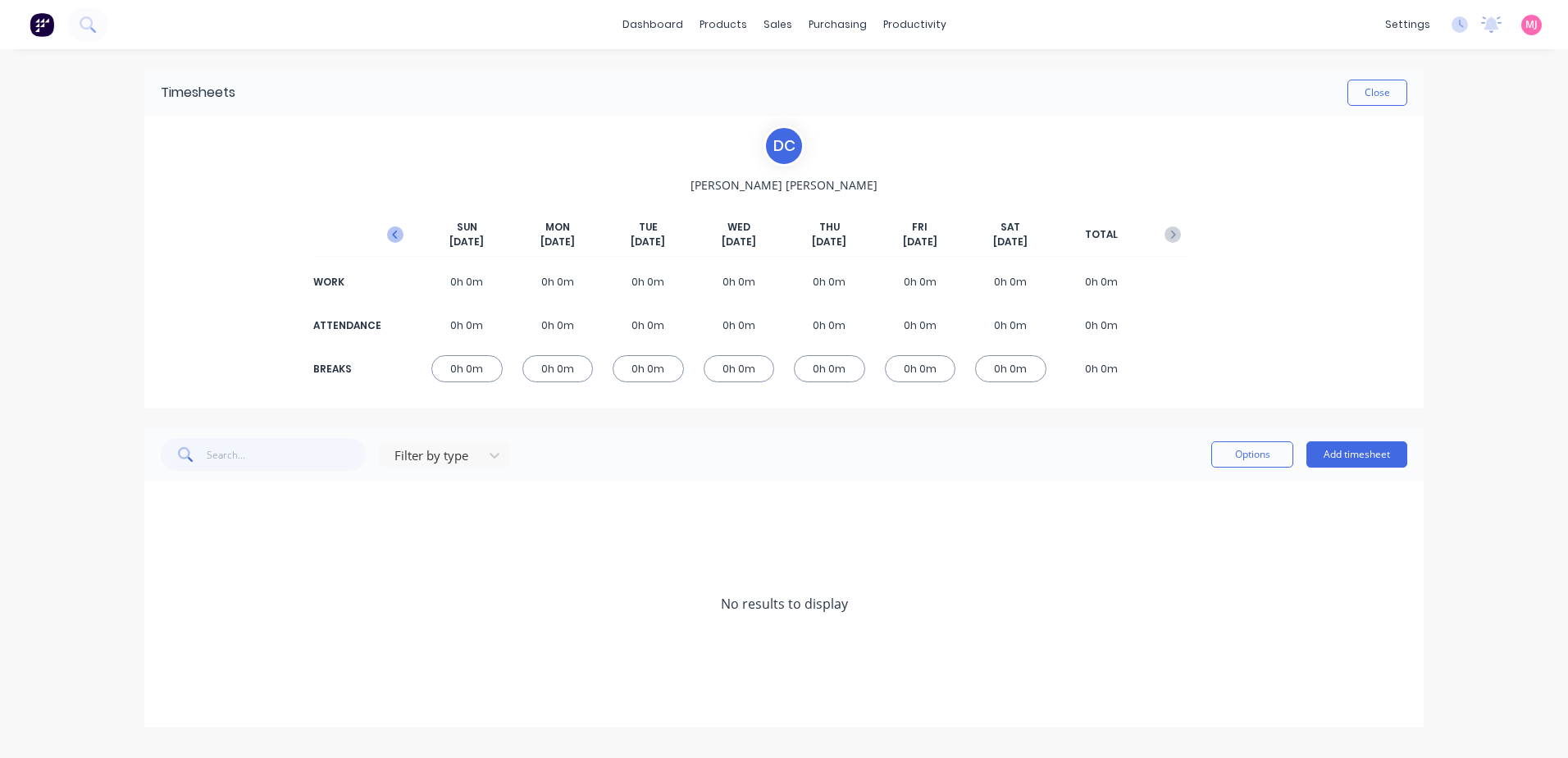
click at [393, 234] on icon "button" at bounding box center [394, 234] width 5 height 8
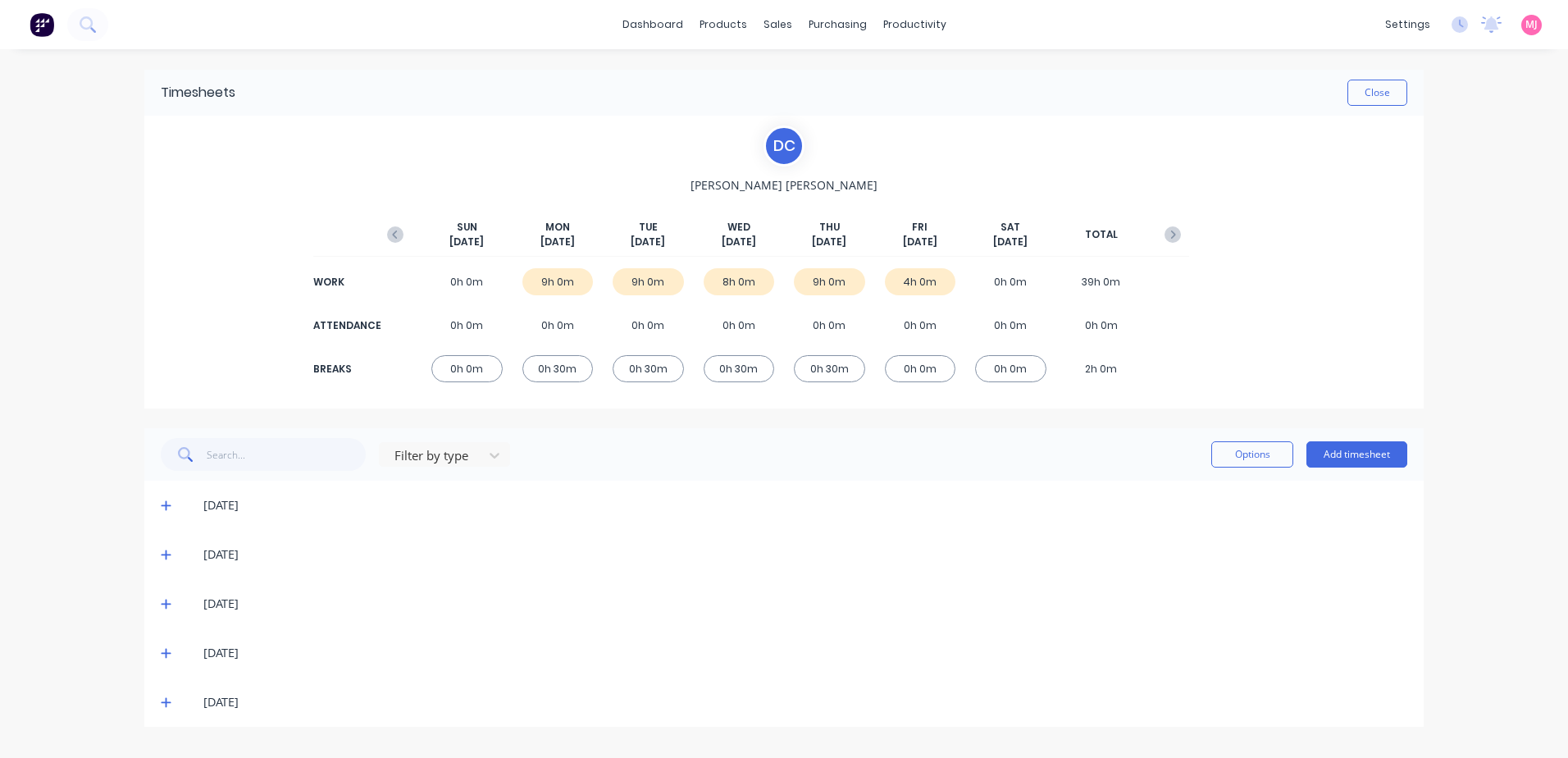
click at [167, 504] on icon at bounding box center [165, 505] width 11 height 12
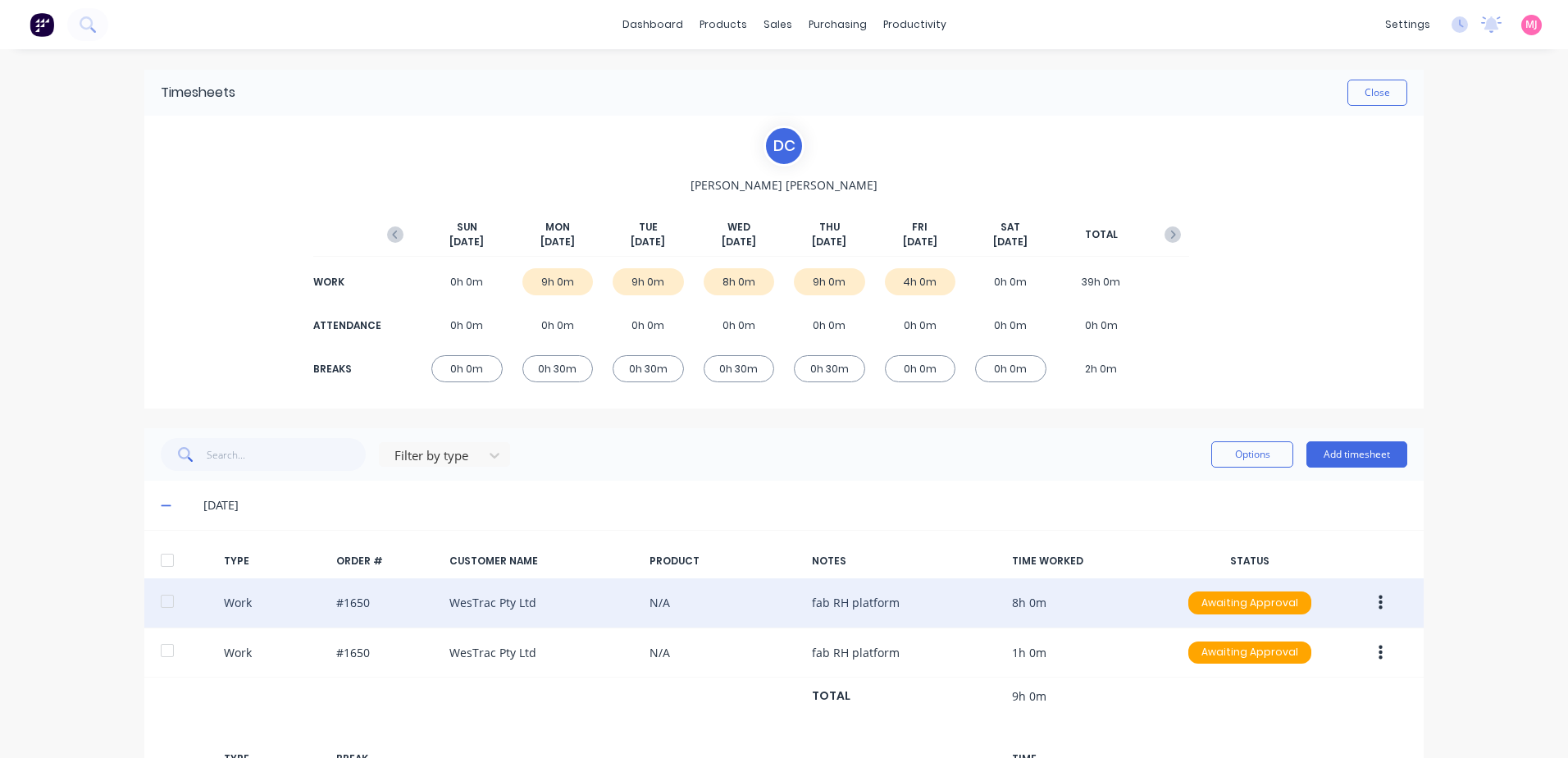
click at [1378, 602] on icon "button" at bounding box center [1380, 603] width 4 height 15
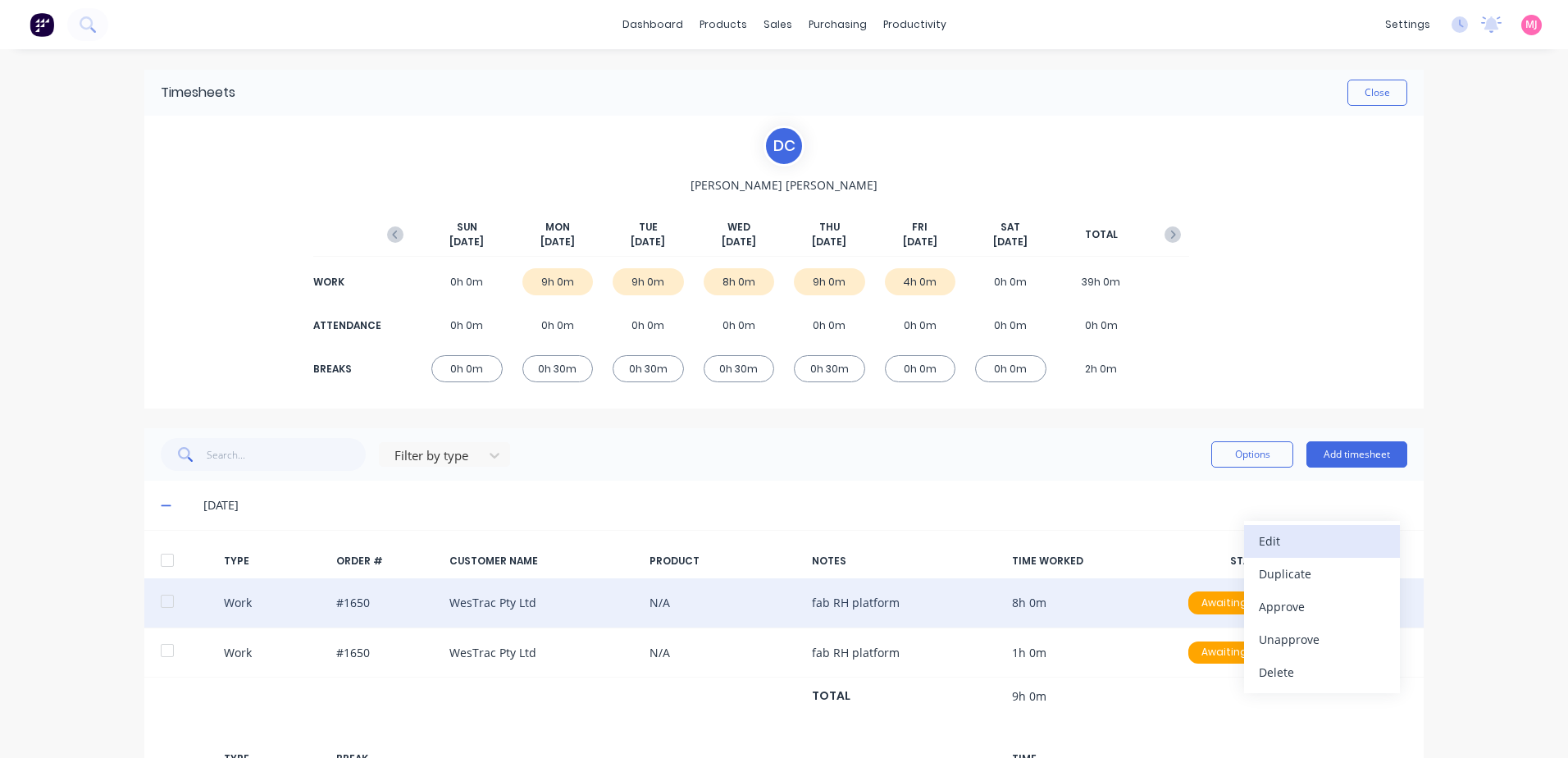
click at [1271, 539] on div "Edit" at bounding box center [1321, 541] width 126 height 24
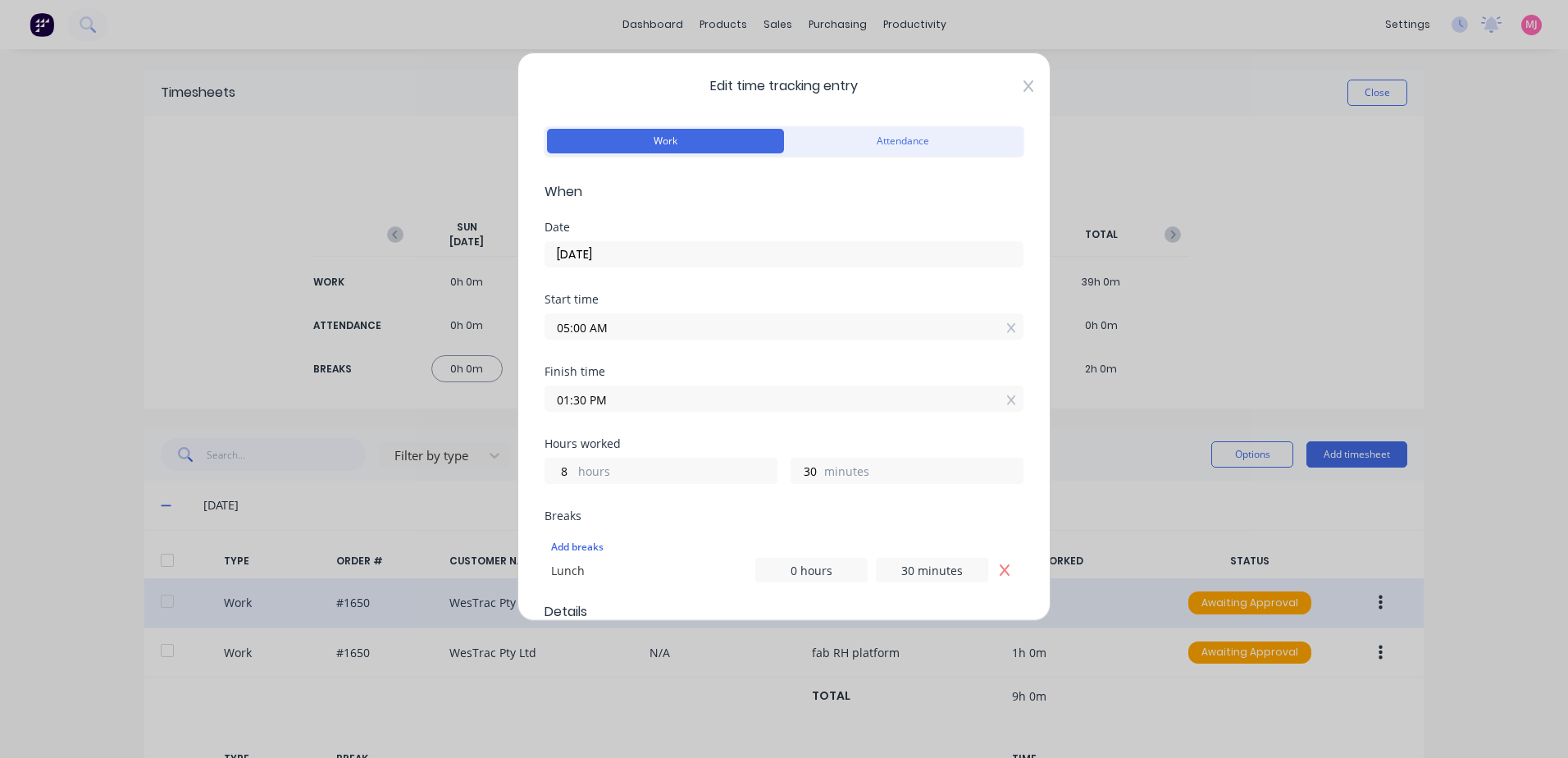
click at [1023, 86] on icon at bounding box center [1028, 87] width 10 height 12
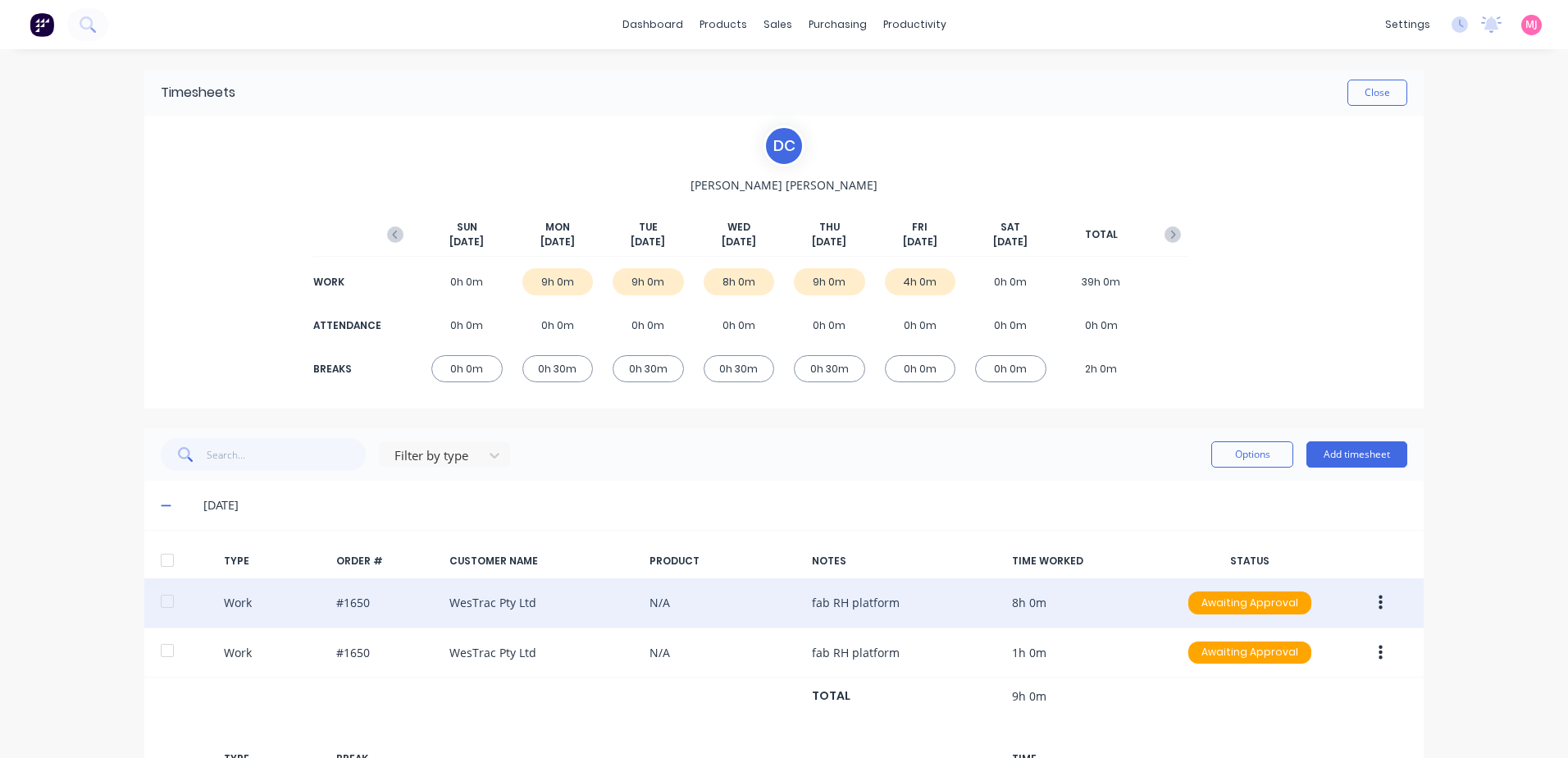
click at [1373, 600] on button "button" at bounding box center [1380, 603] width 38 height 29
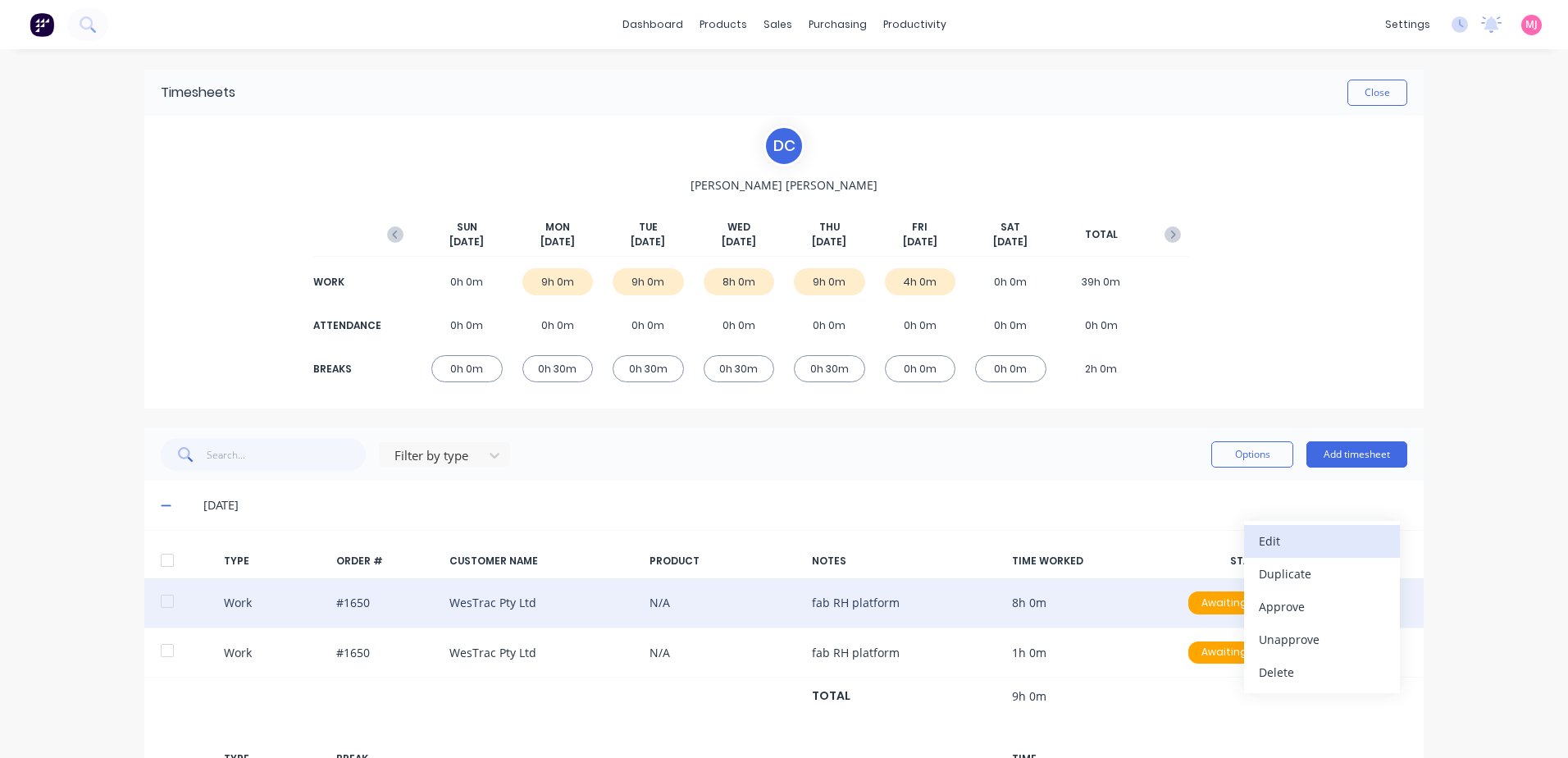
click at [1278, 540] on div "Edit" at bounding box center [1321, 541] width 126 height 24
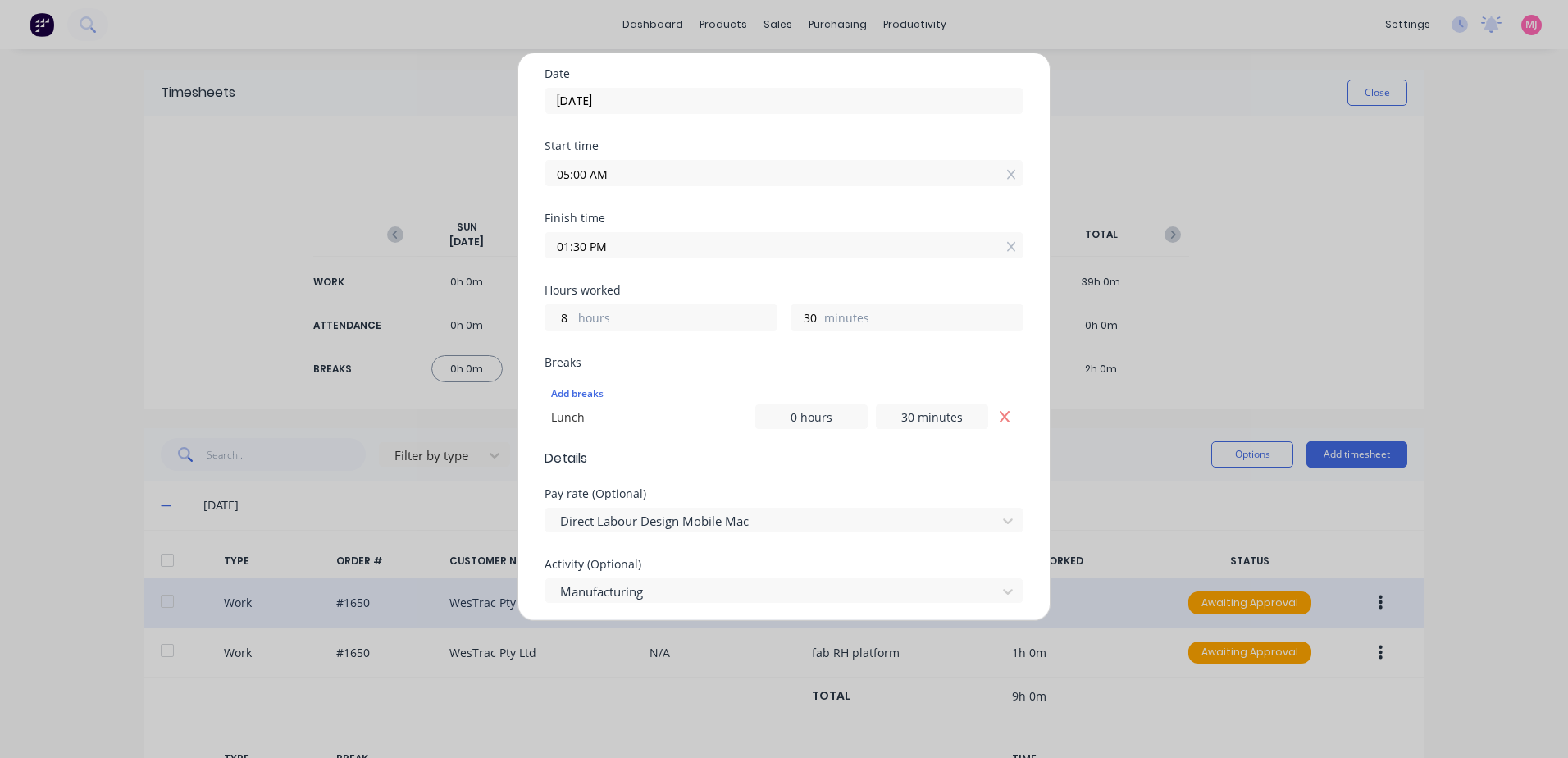
scroll to position [164, 0]
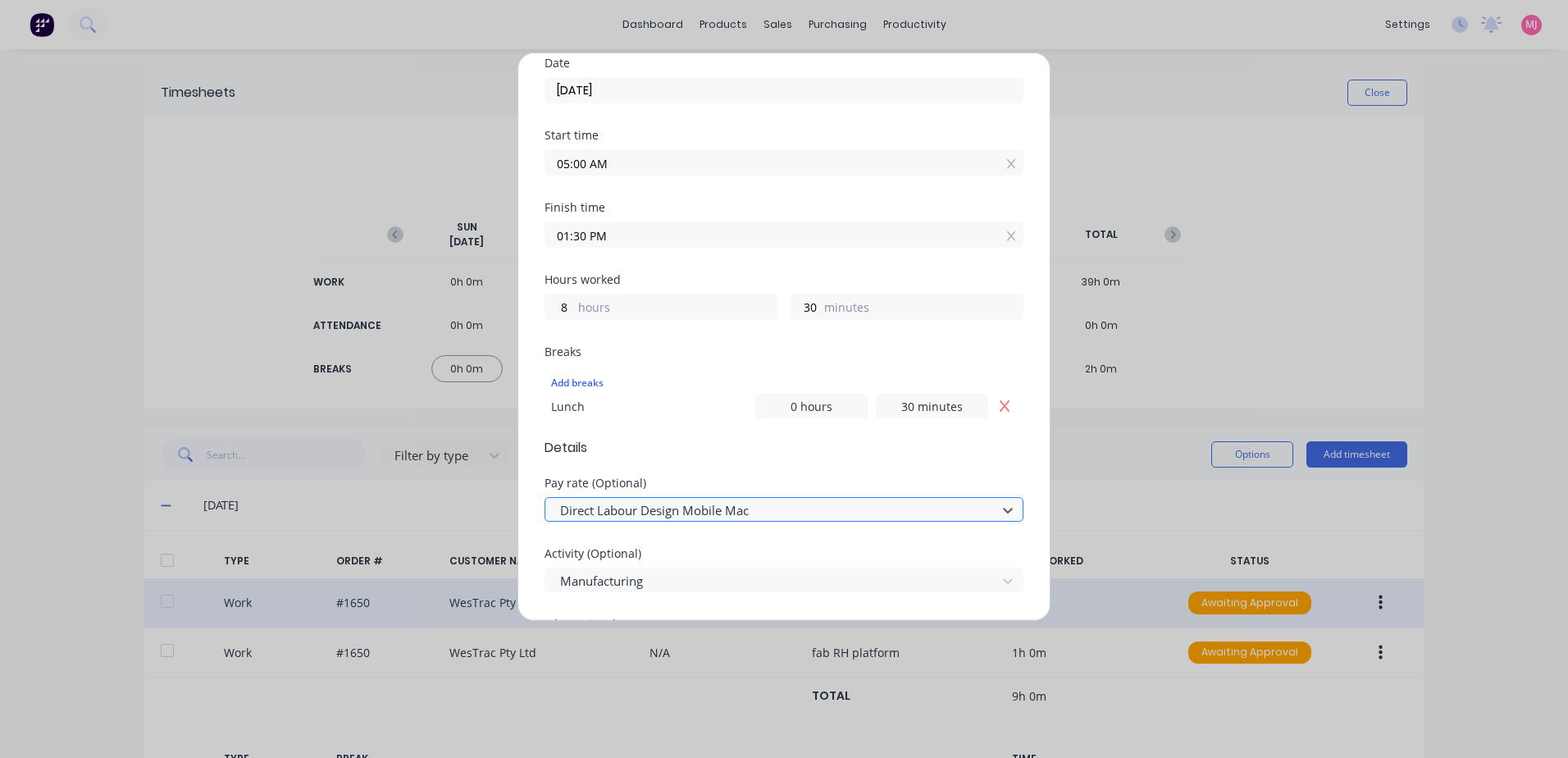
click at [719, 511] on div at bounding box center [773, 510] width 430 height 21
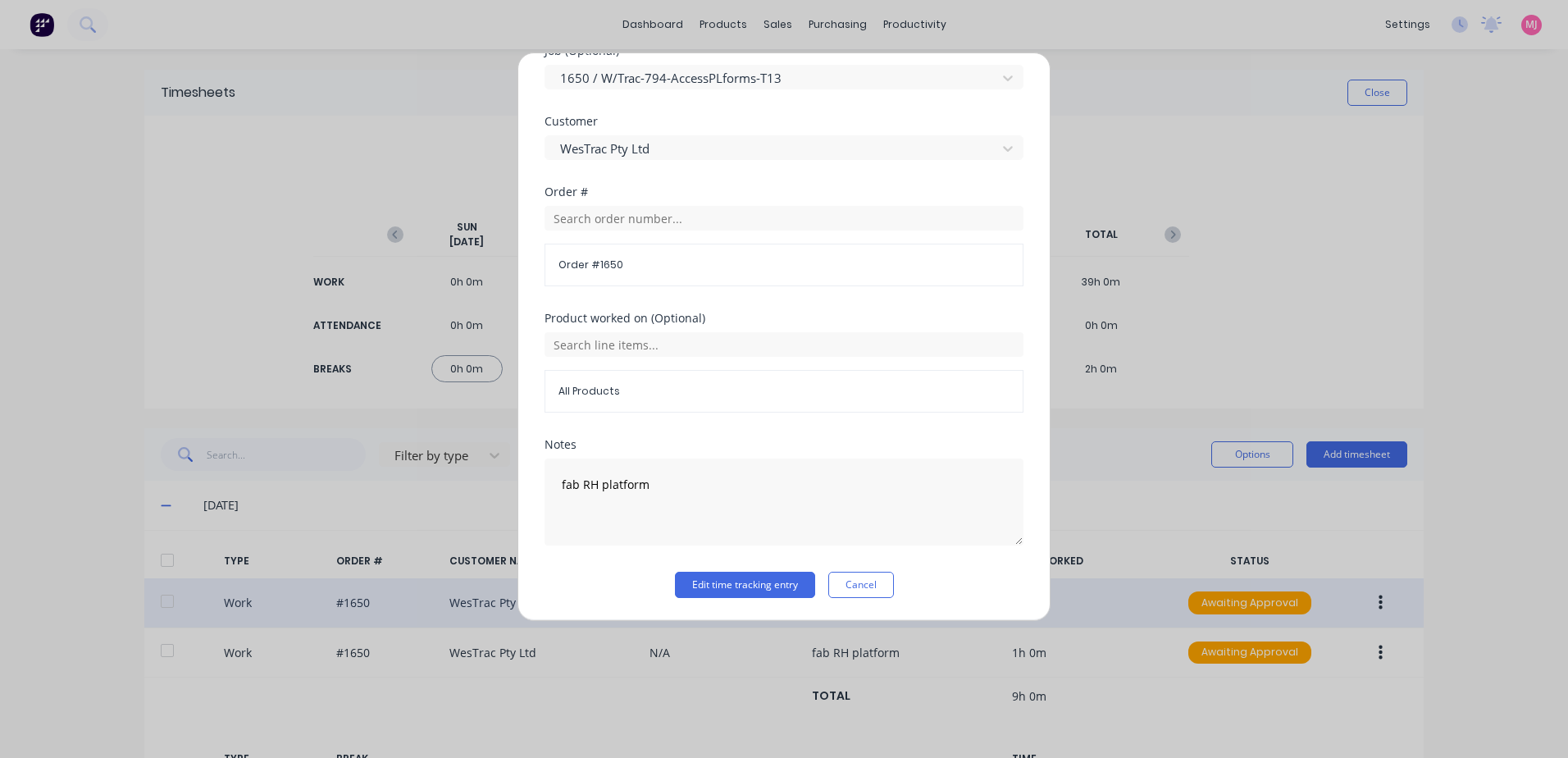
scroll to position [738, 0]
click at [712, 588] on button "Edit time tracking entry" at bounding box center [744, 584] width 141 height 27
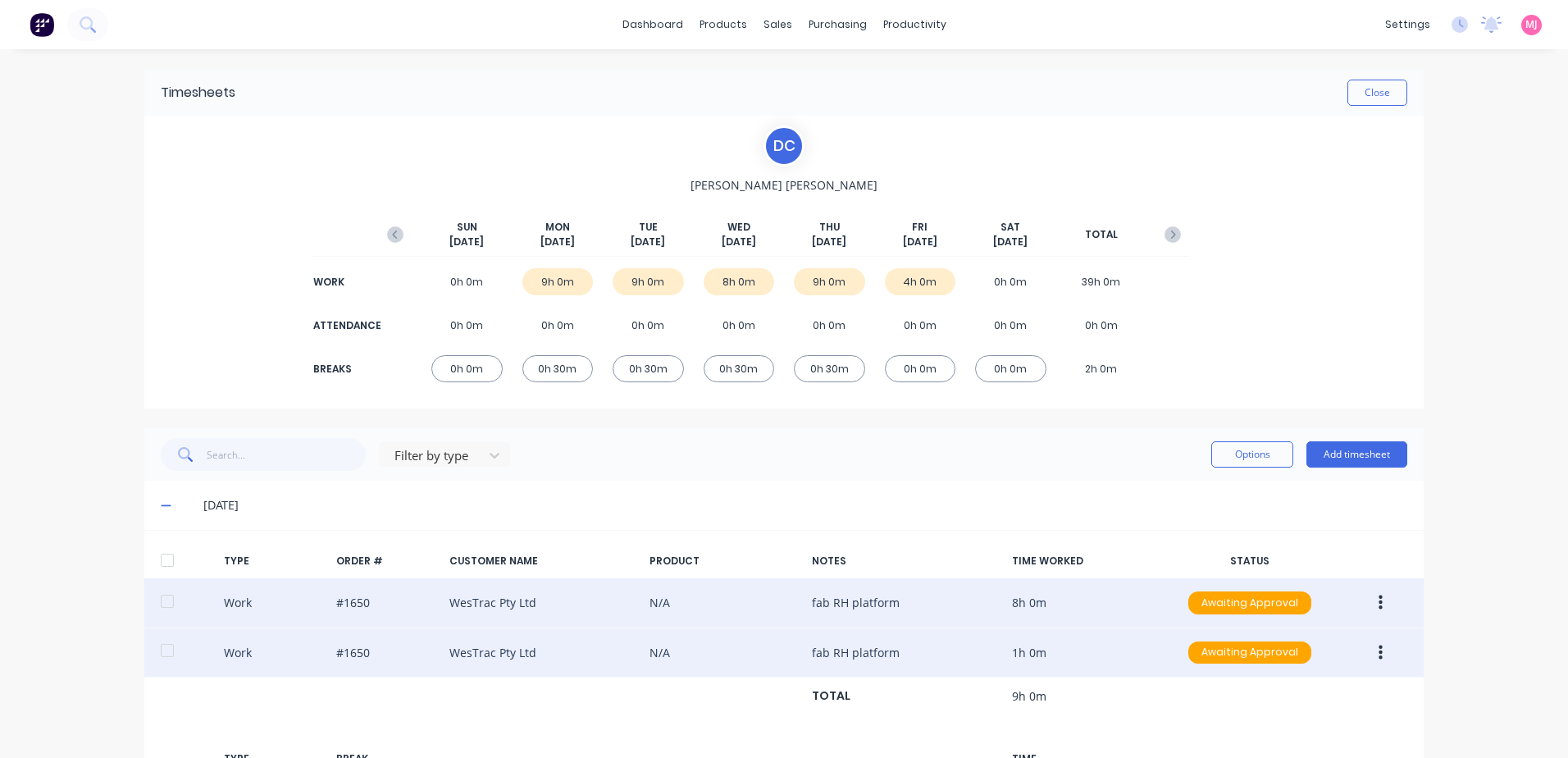
click at [1378, 654] on icon "button" at bounding box center [1380, 653] width 4 height 18
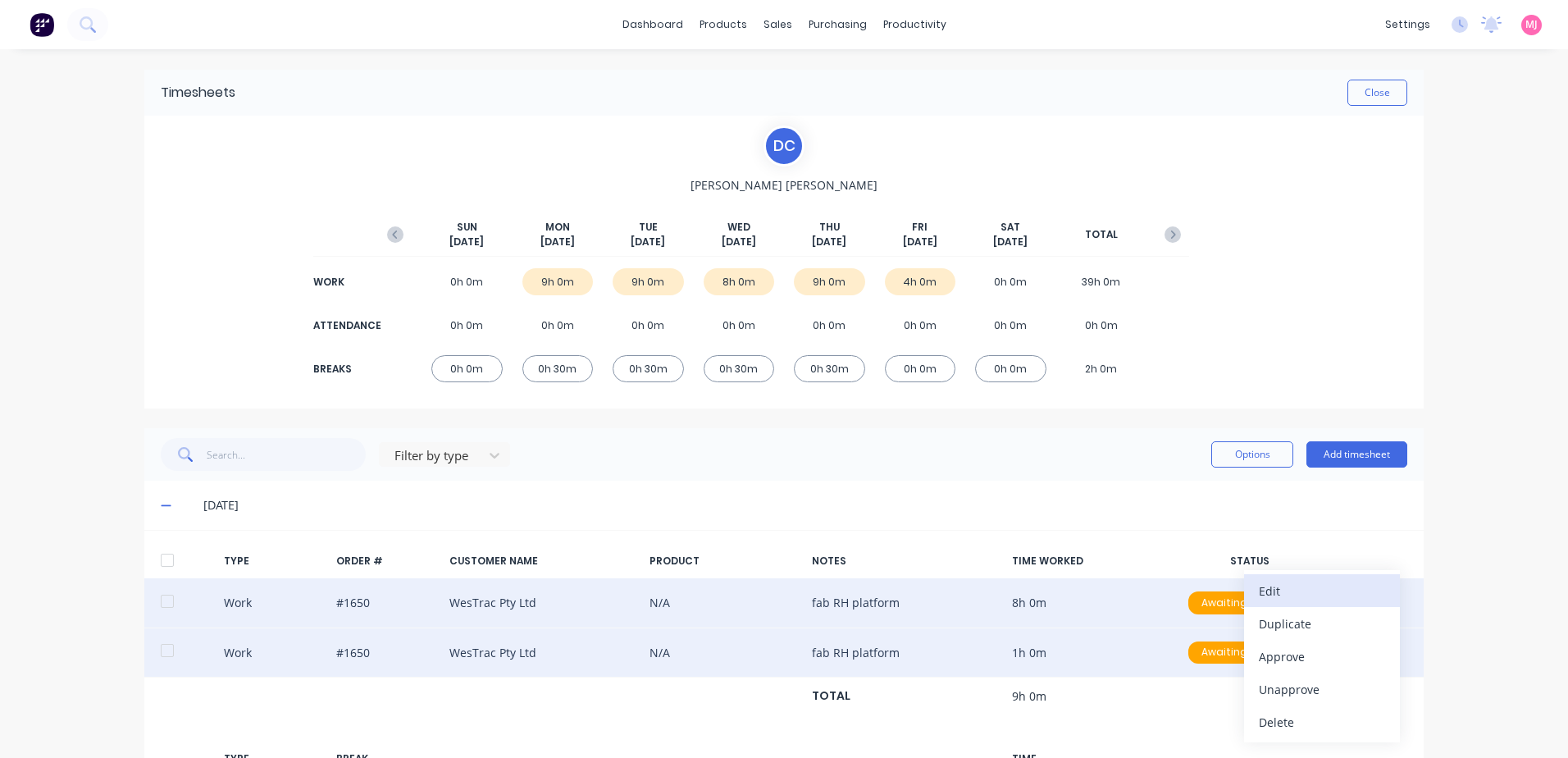
click at [1258, 589] on div "Edit" at bounding box center [1321, 591] width 126 height 24
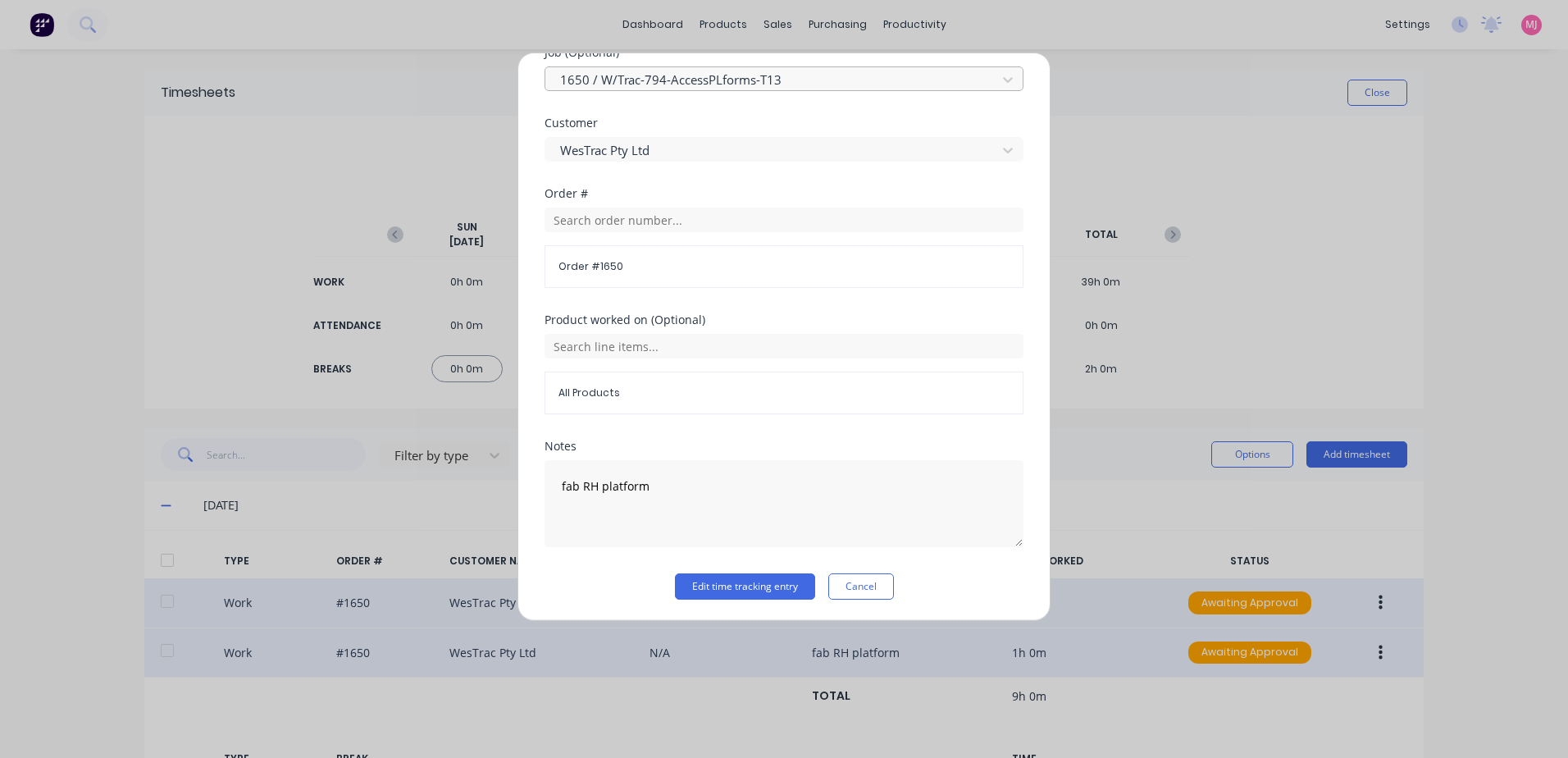
scroll to position [714, 0]
click at [694, 586] on button "Edit time tracking entry" at bounding box center [744, 584] width 141 height 27
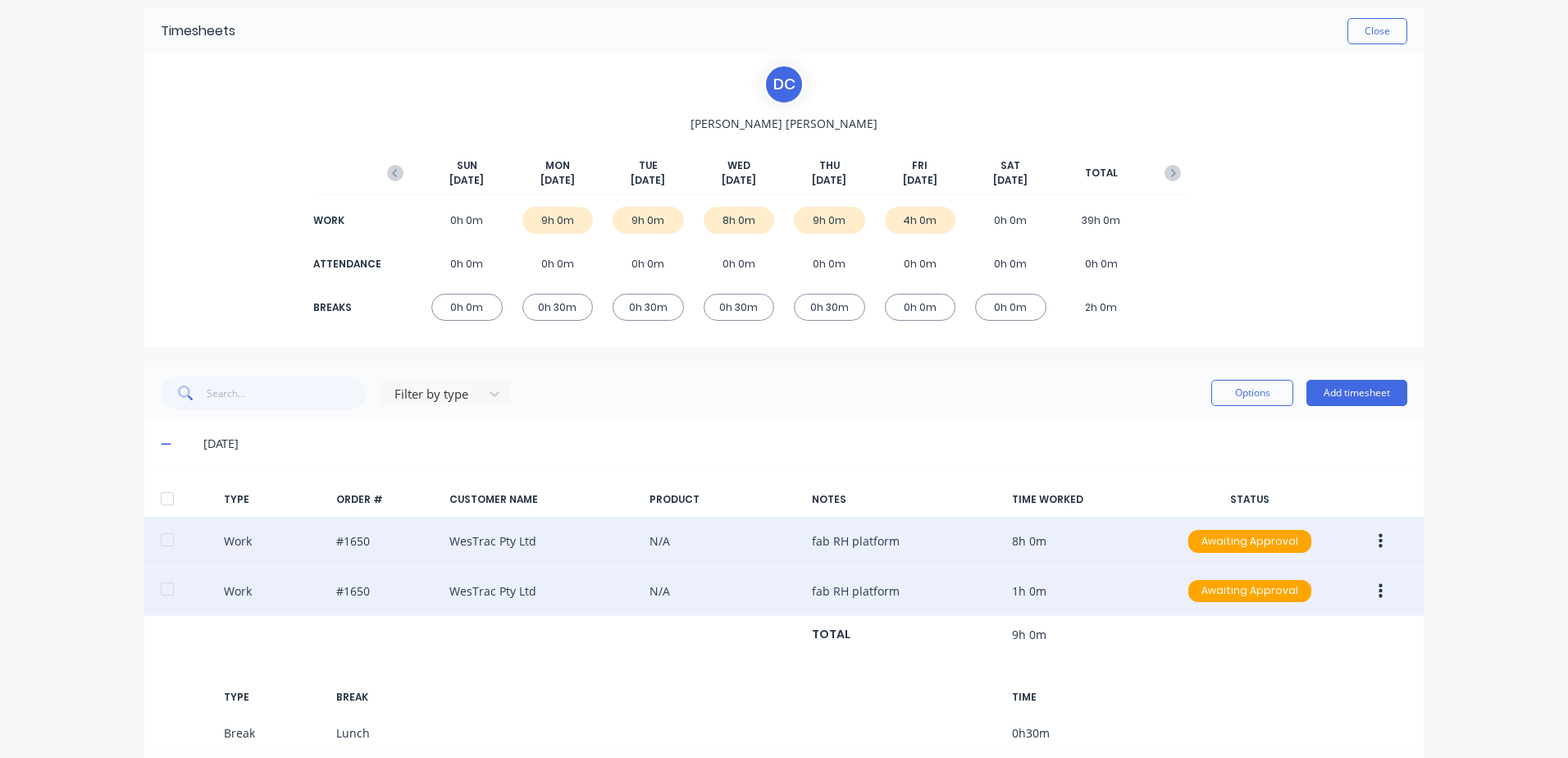
scroll to position [246, 0]
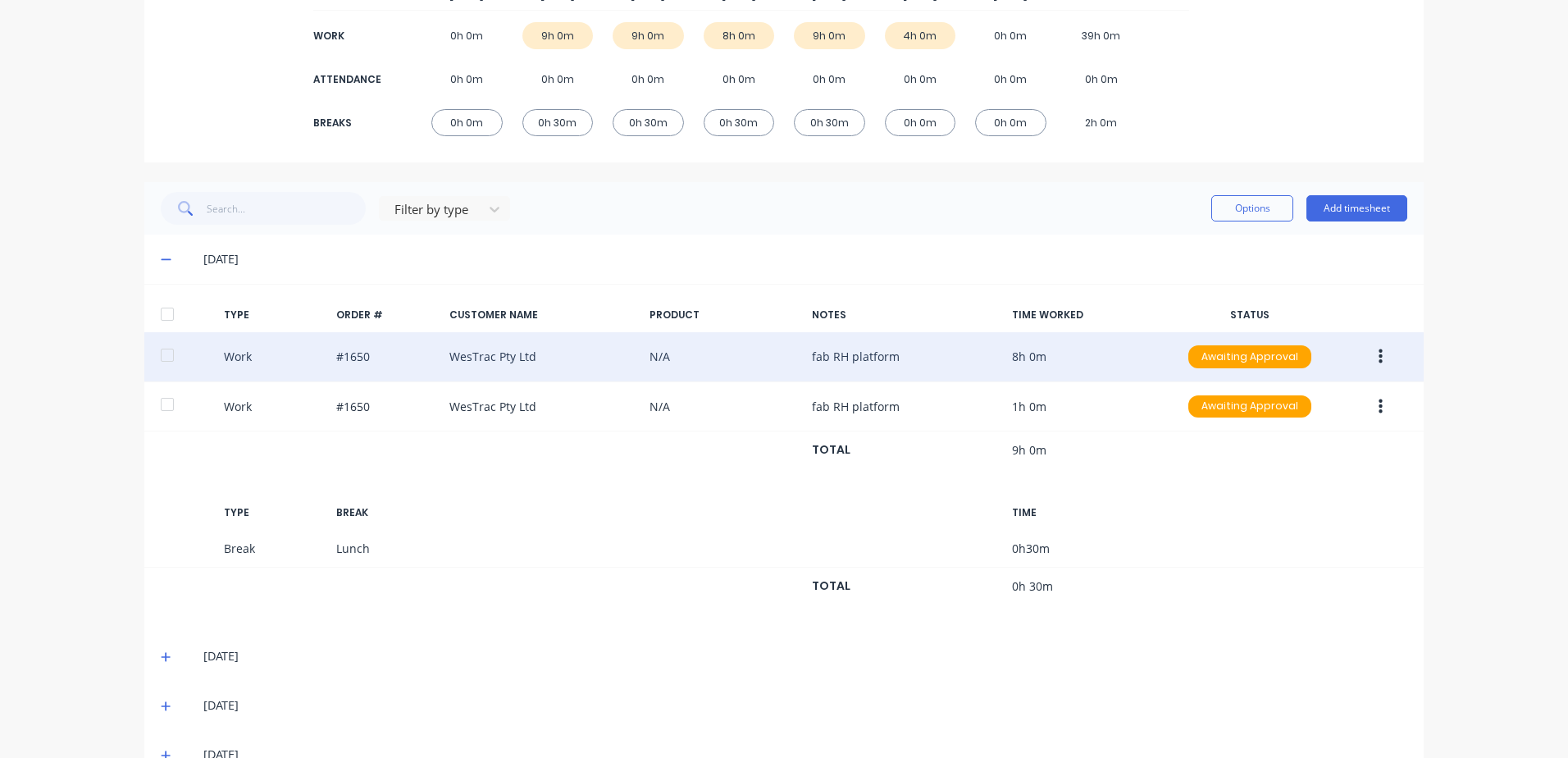
click at [1378, 364] on icon "button" at bounding box center [1380, 357] width 4 height 18
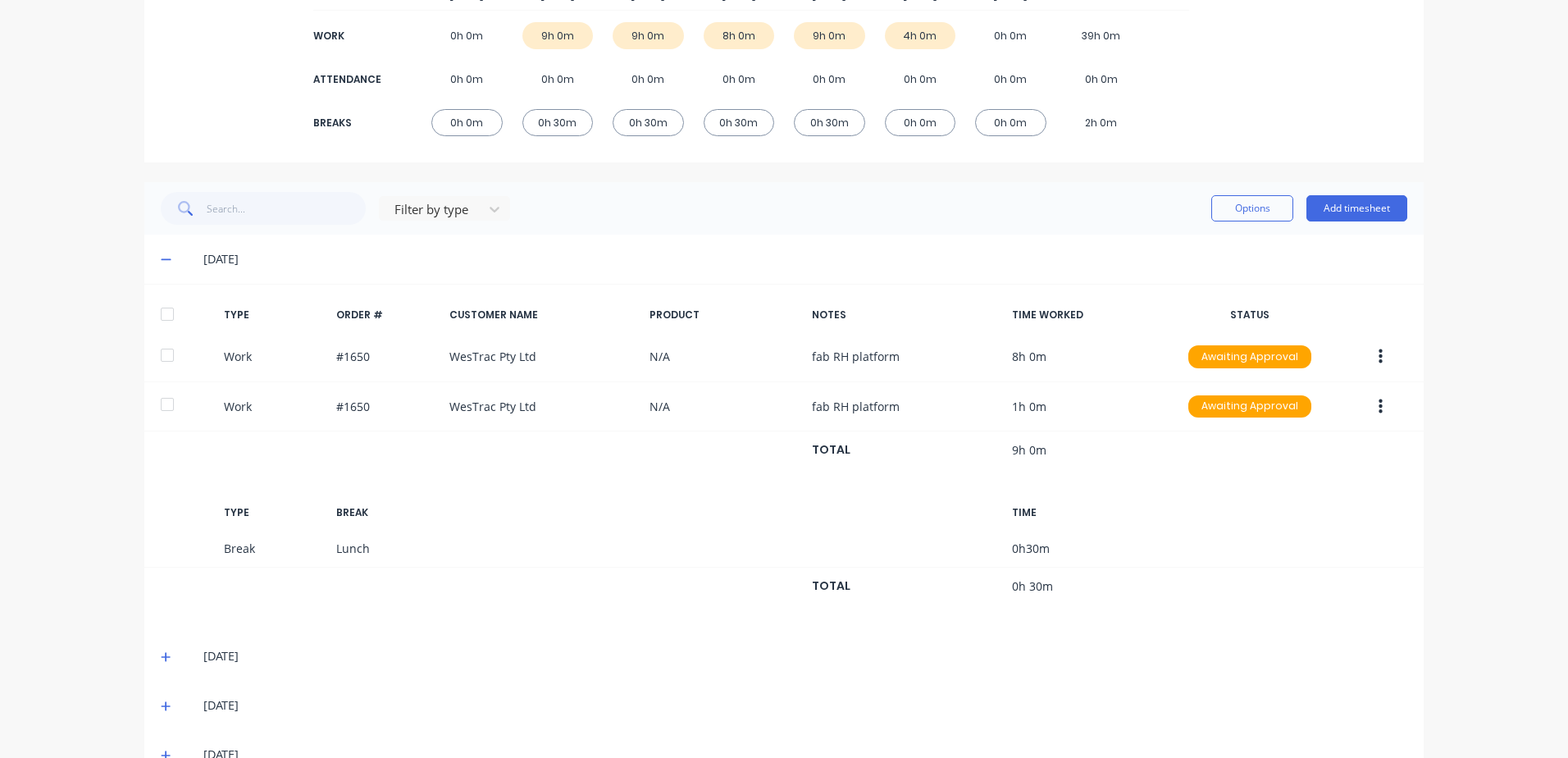
drag, startPoint x: 1132, startPoint y: 490, endPoint x: 1139, endPoint y: 474, distance: 17.5
click at [1139, 474] on div "TYPE ORDER # CUSTOMER NAME PRODUCT NOTES TIME WORKED STATUS Work #1650 WesTrac …" at bounding box center [784, 458] width 1279 height 321
click at [159, 310] on div at bounding box center [166, 314] width 32 height 32
click at [1259, 206] on button "Options" at bounding box center [1251, 208] width 82 height 27
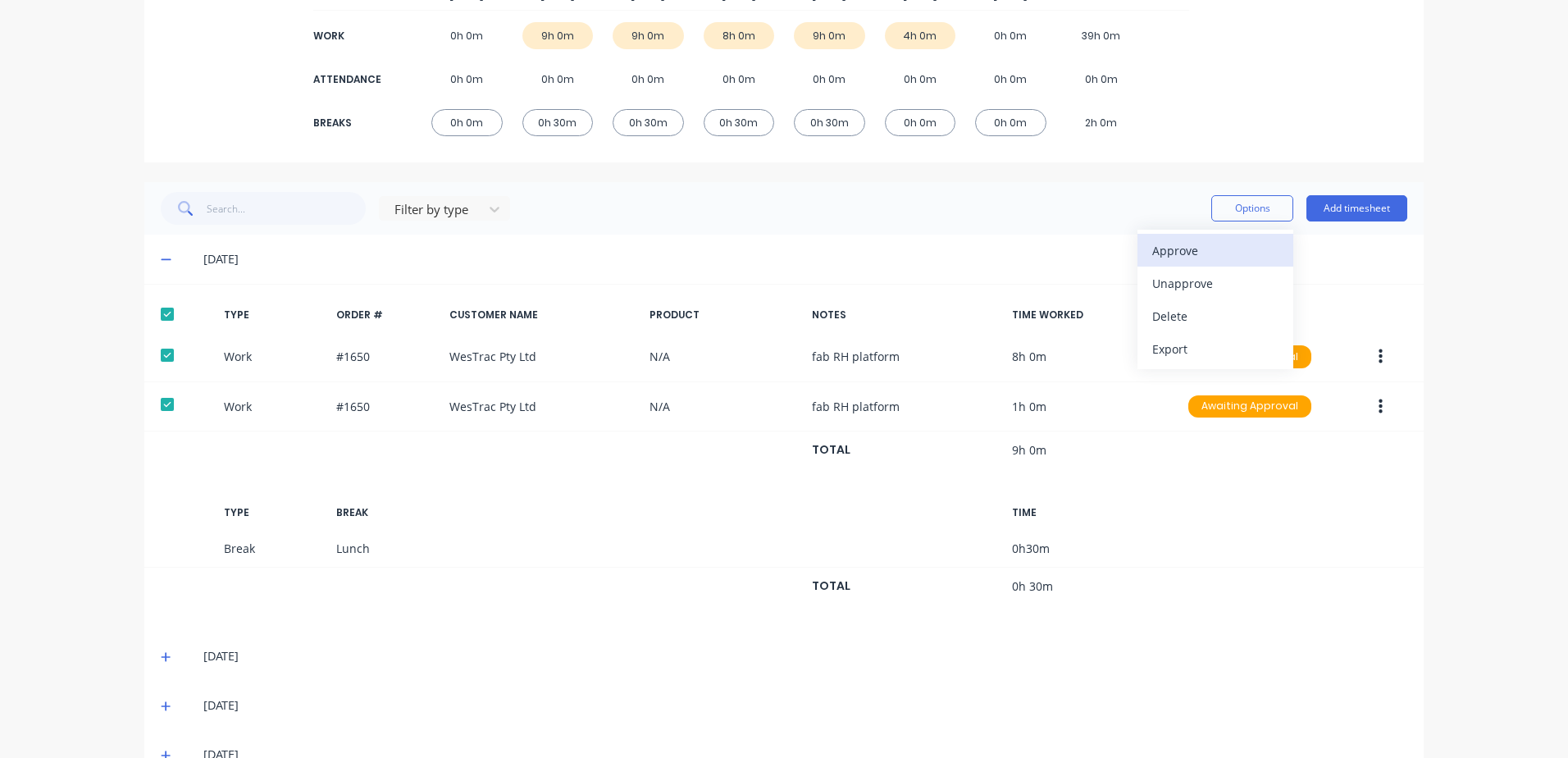
click at [1165, 251] on div "Approve" at bounding box center [1215, 251] width 126 height 24
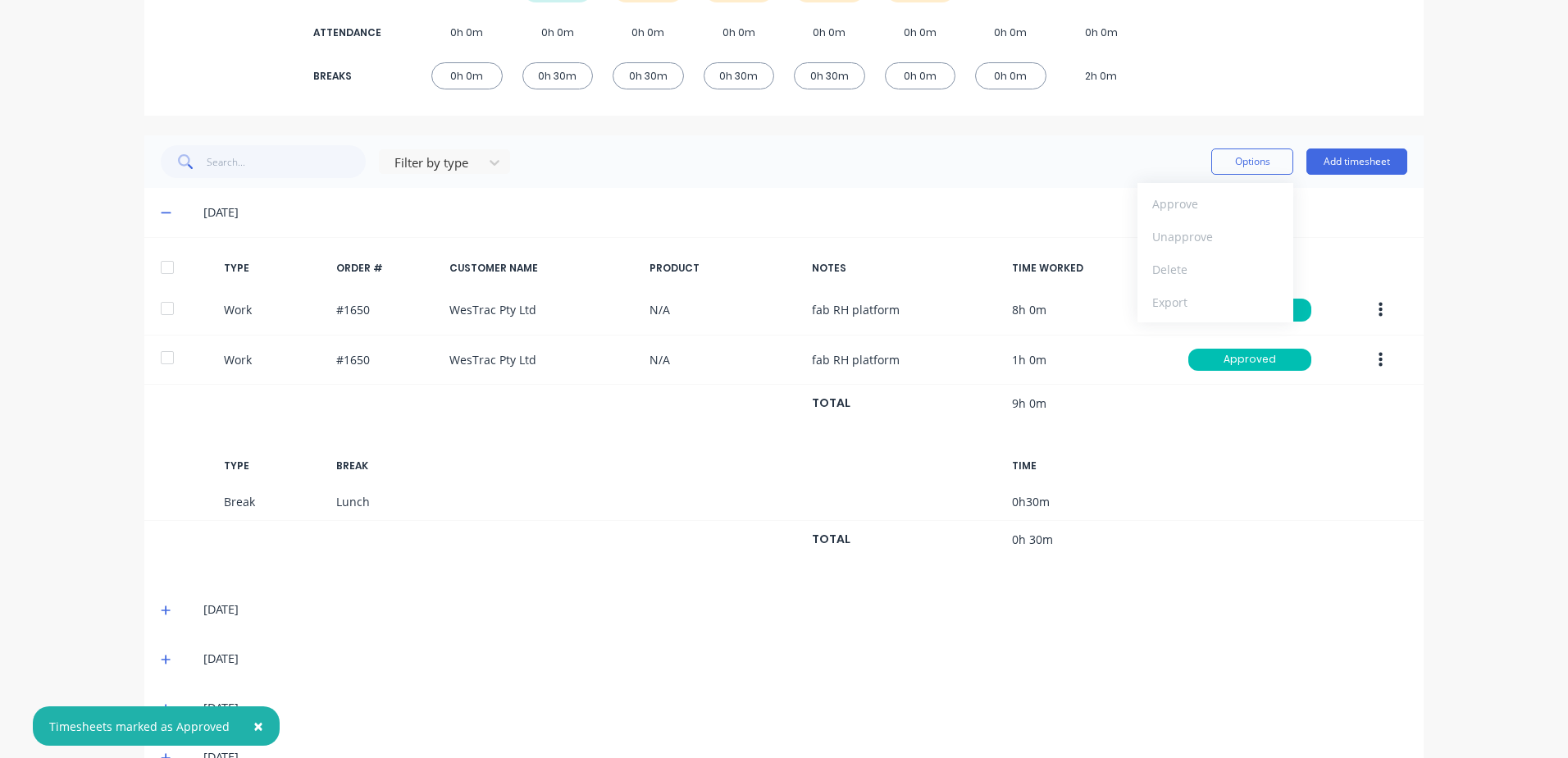
scroll to position [337, 0]
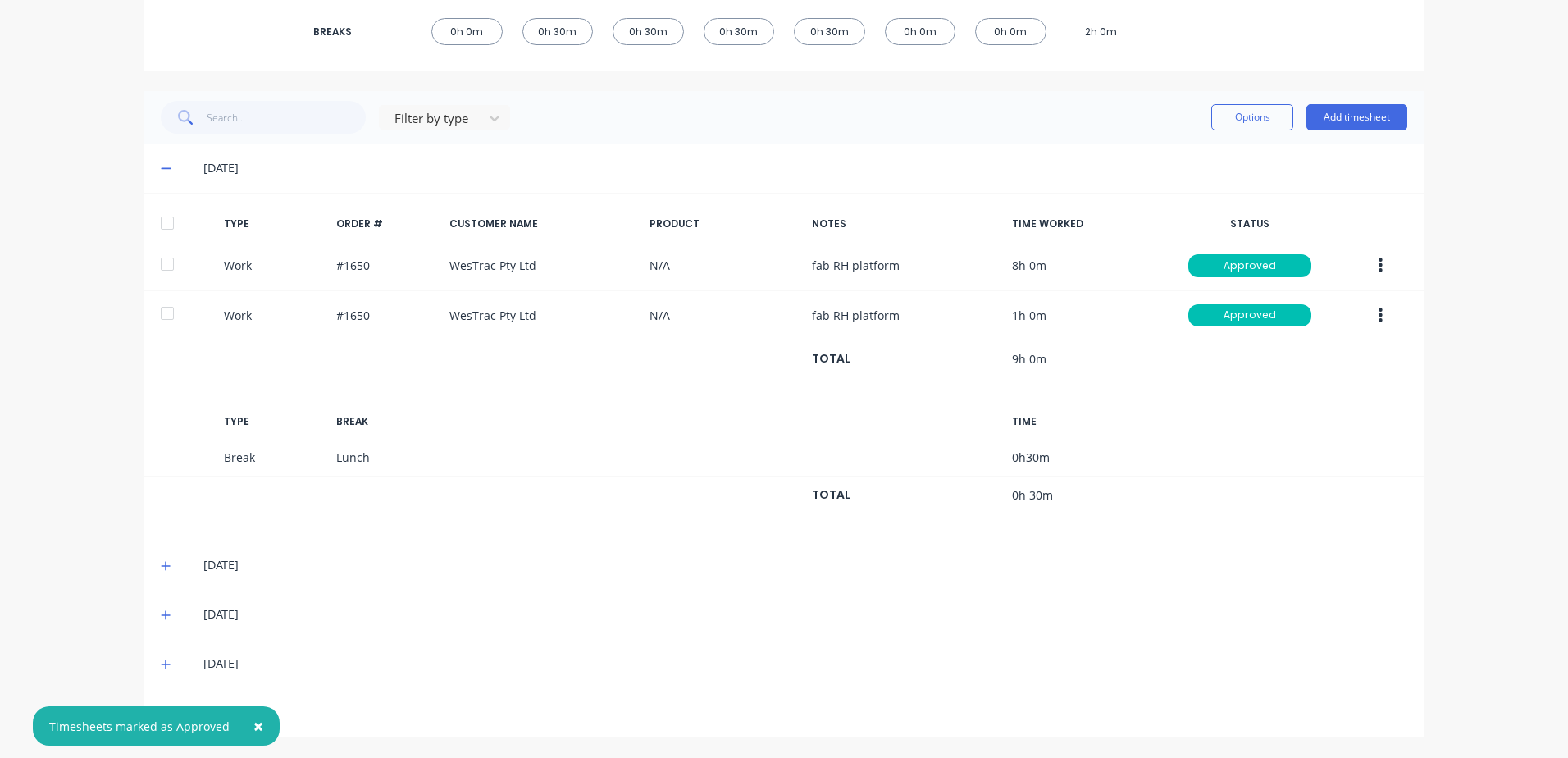
click at [160, 561] on icon at bounding box center [165, 566] width 10 height 10
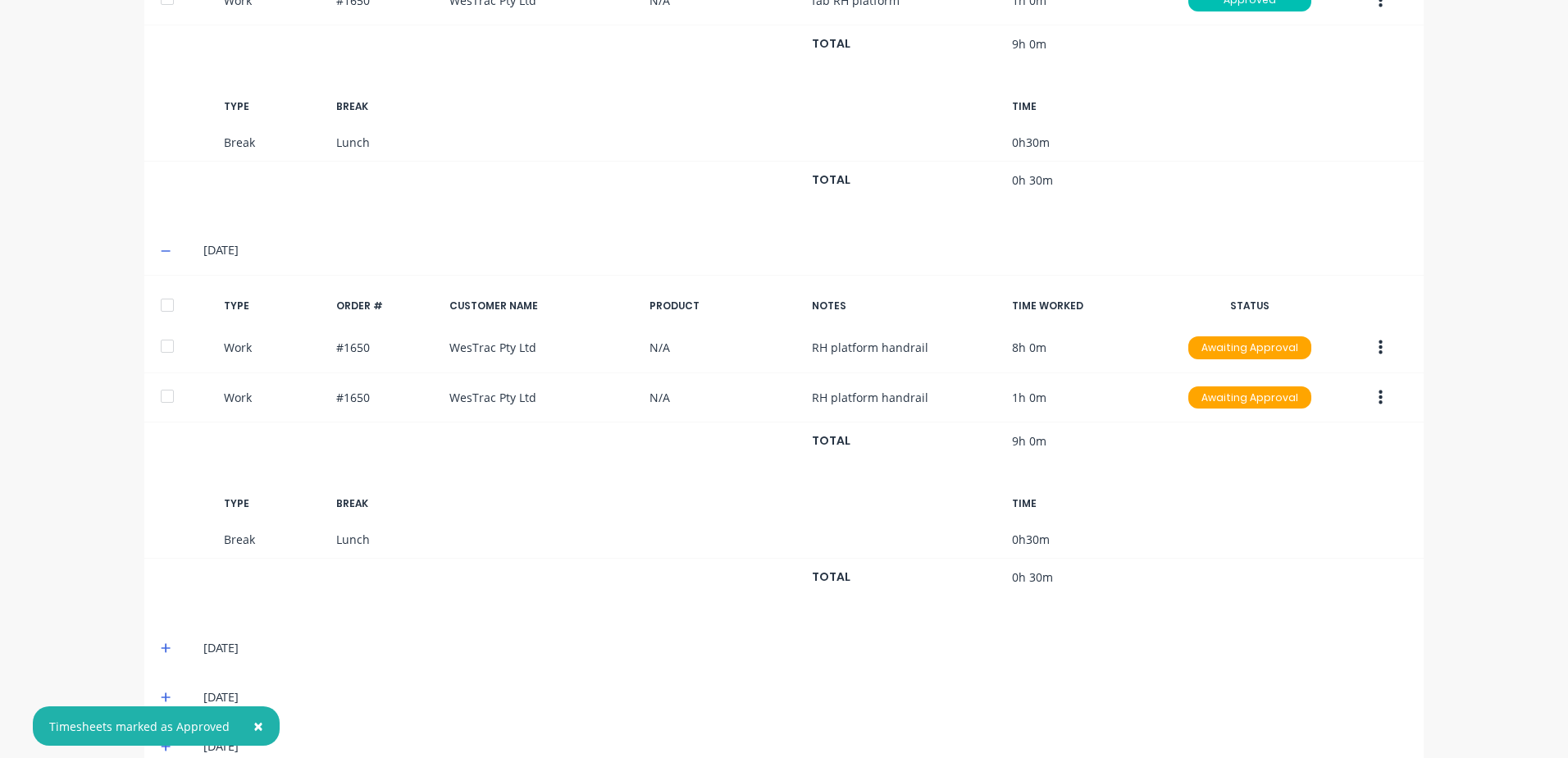
scroll to position [665, 0]
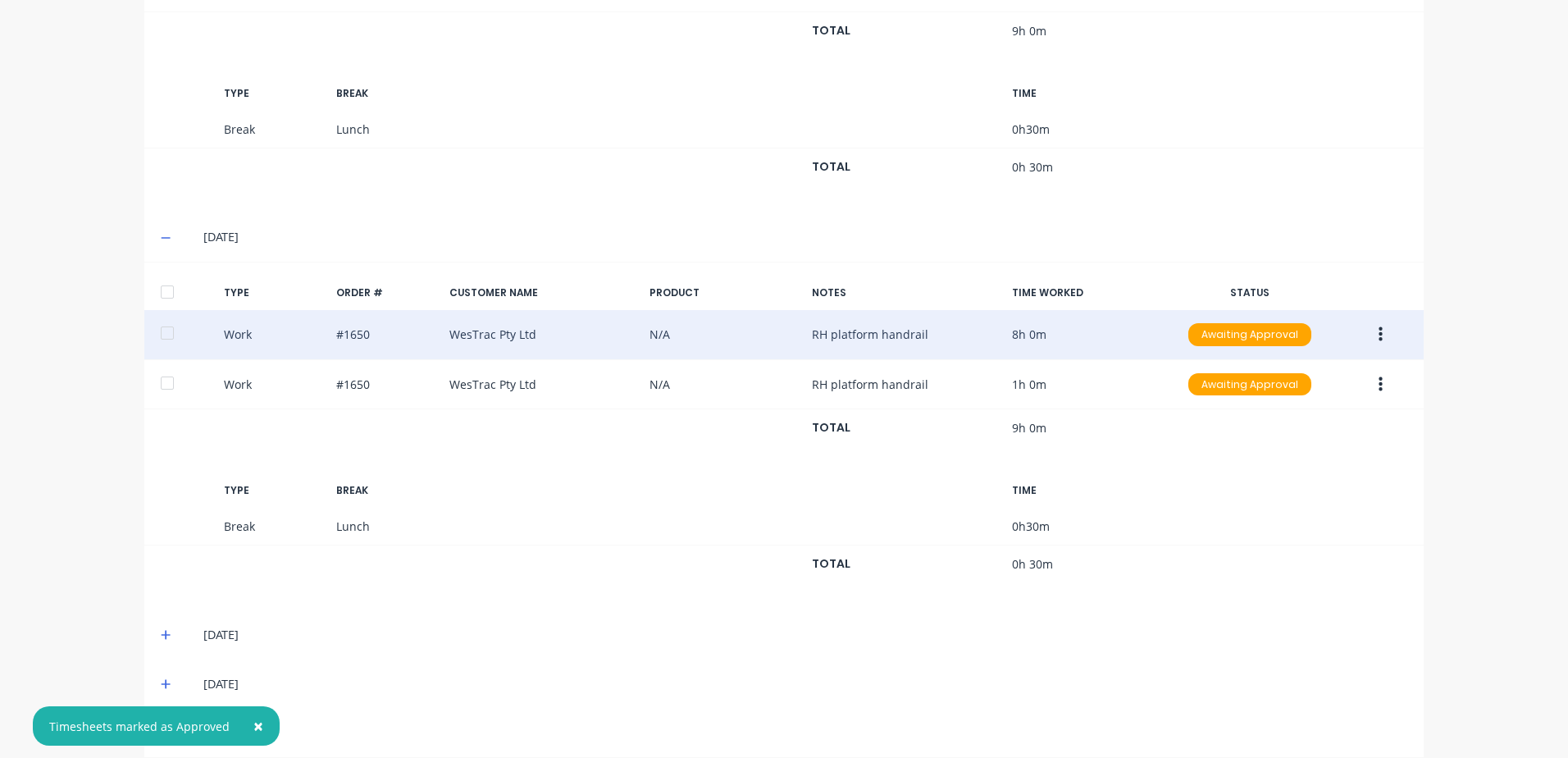
click at [1378, 328] on icon "button" at bounding box center [1380, 334] width 4 height 15
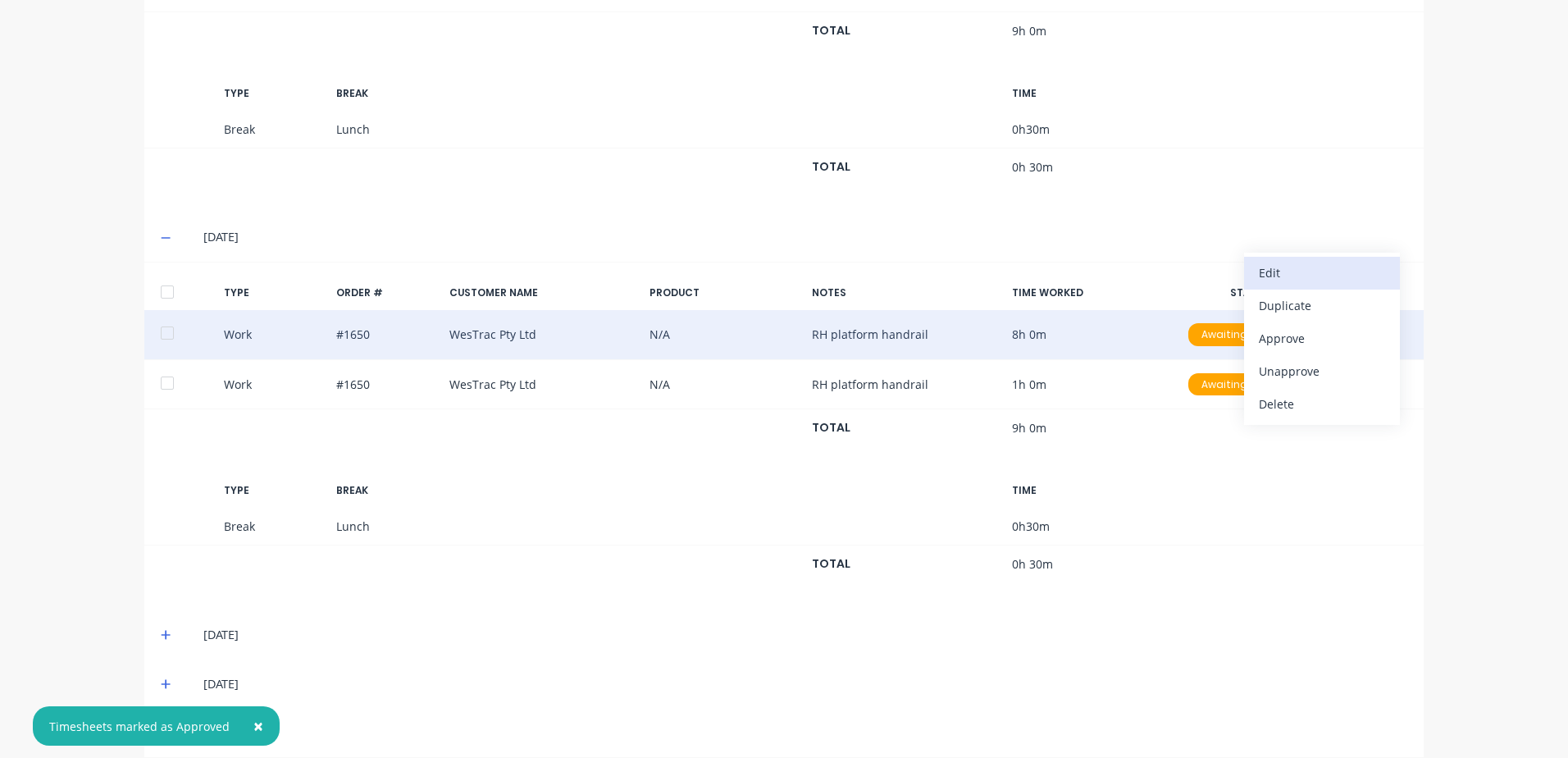
click at [1284, 270] on div "Edit" at bounding box center [1321, 272] width 126 height 24
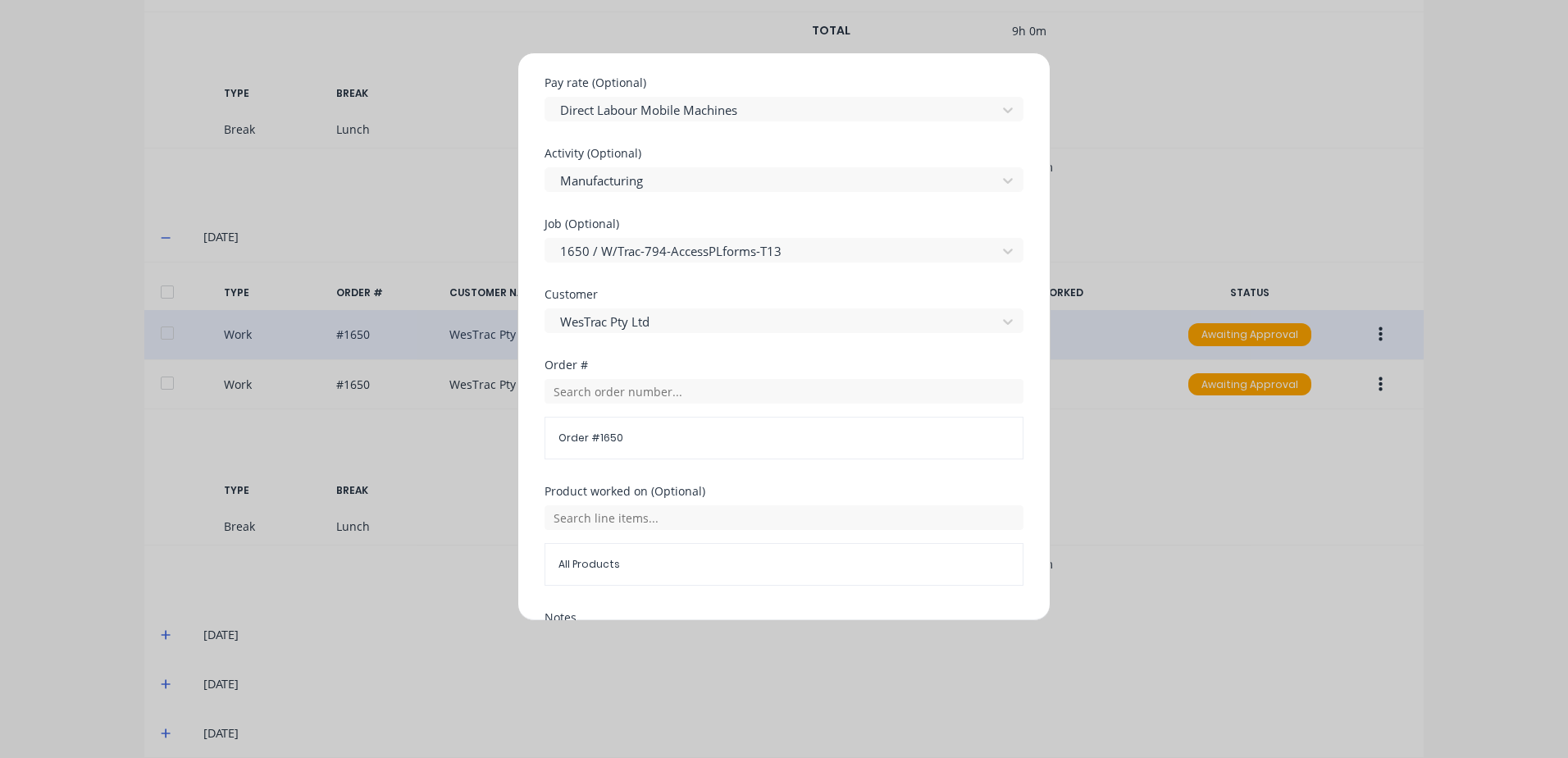
scroll to position [738, 0]
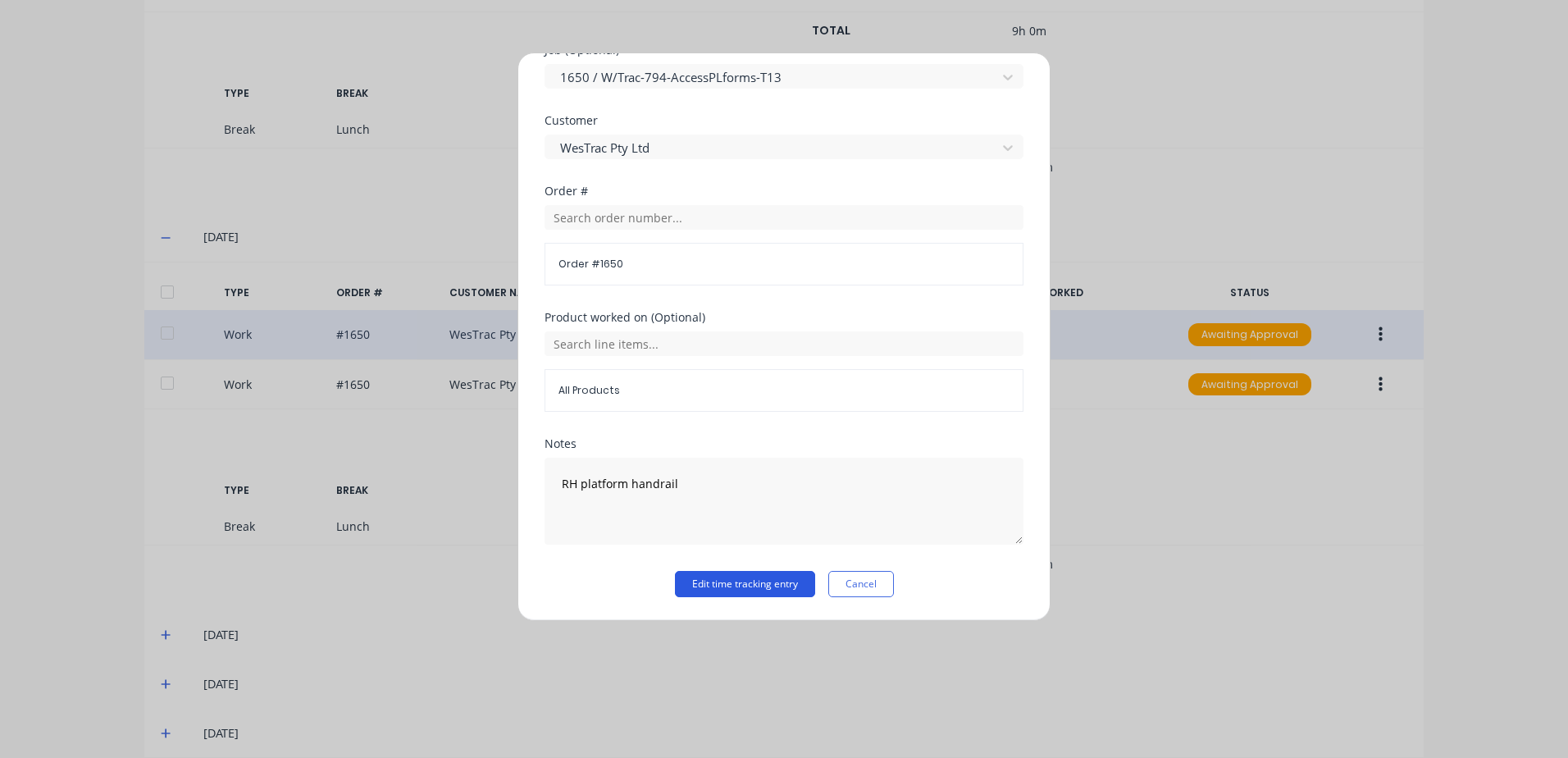
click at [702, 586] on button "Edit time tracking entry" at bounding box center [744, 584] width 141 height 27
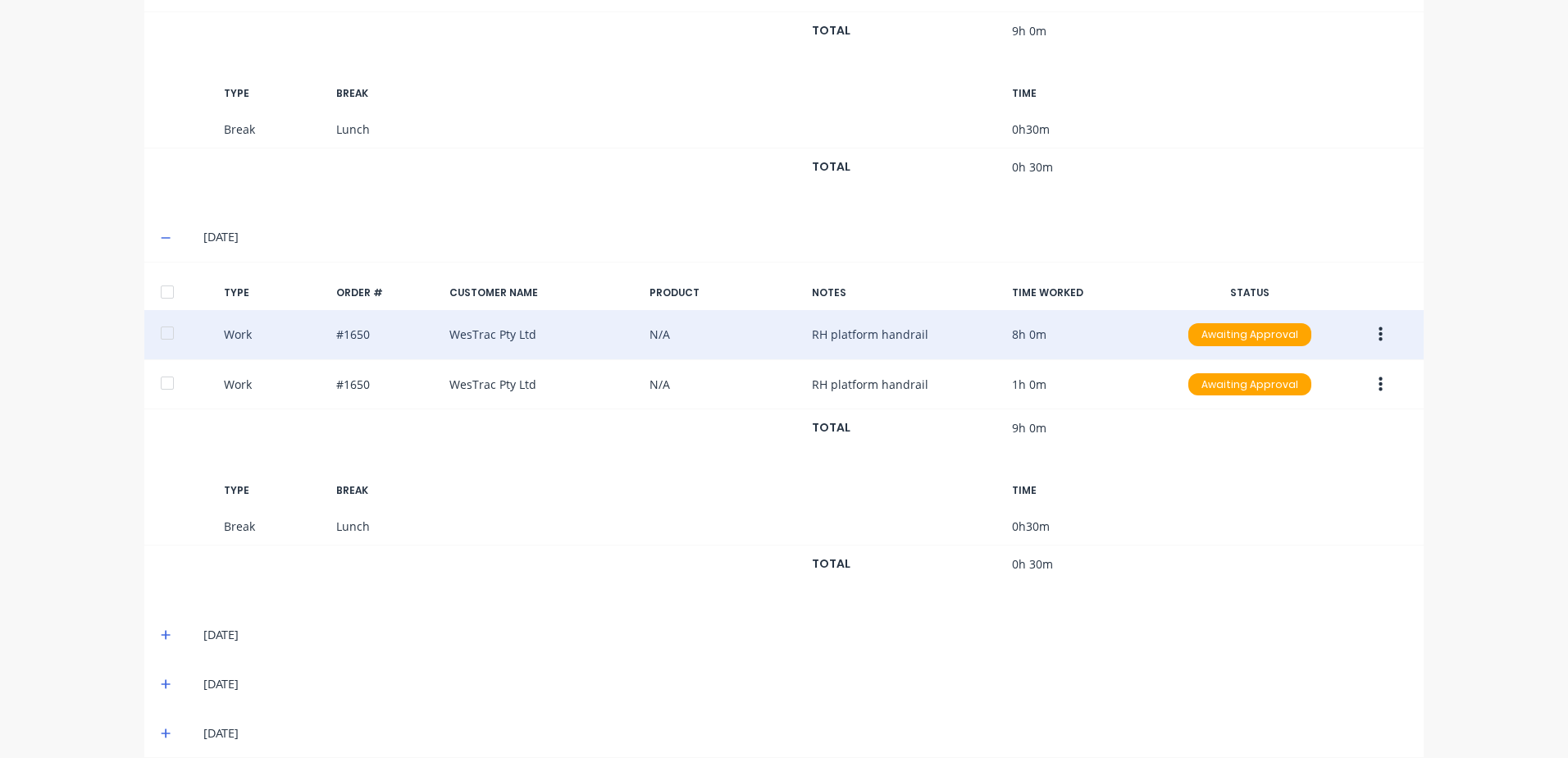
click at [1367, 329] on button "button" at bounding box center [1380, 334] width 38 height 29
click at [1263, 339] on div "Approve" at bounding box center [1321, 338] width 126 height 24
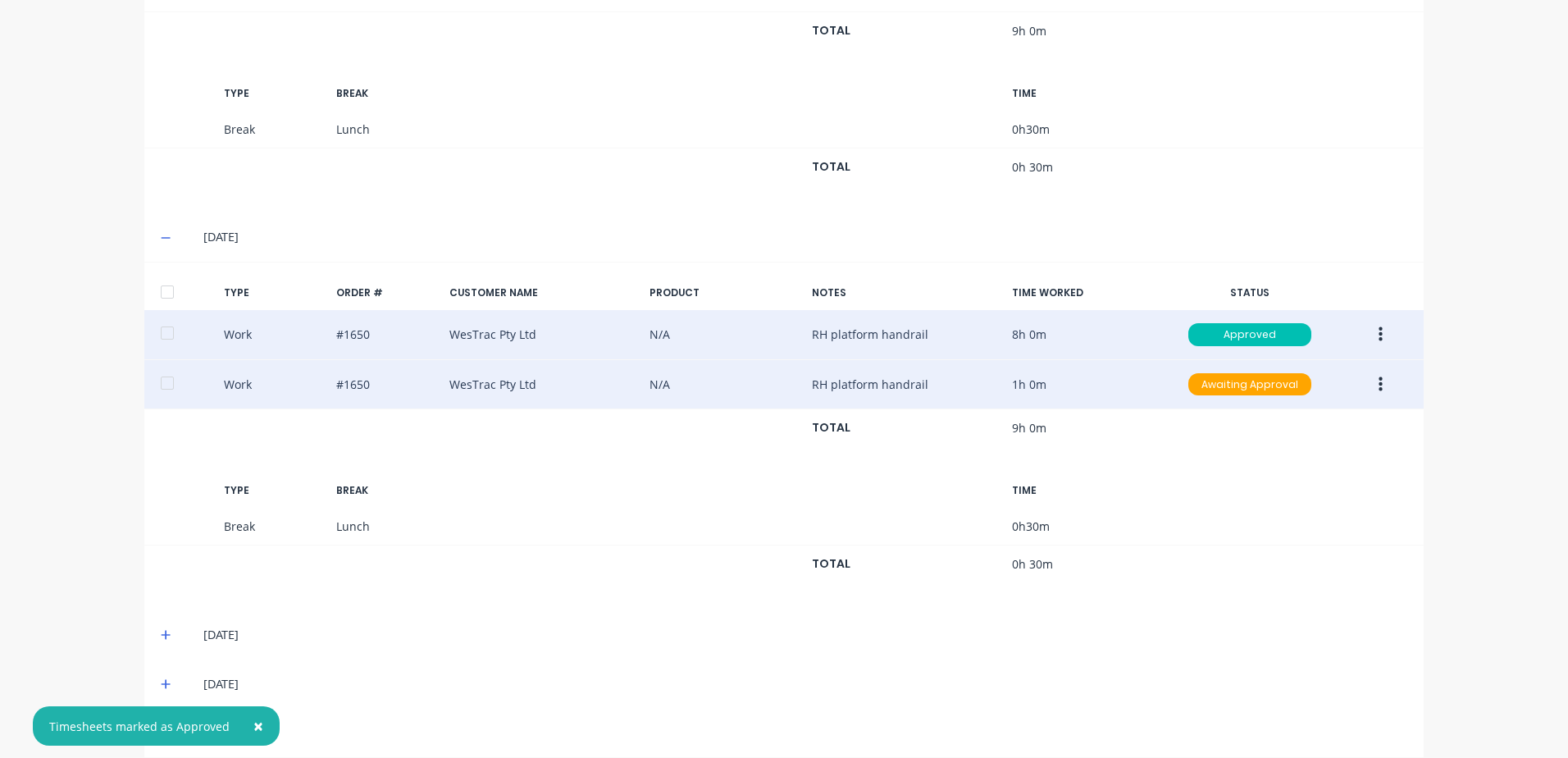
click at [1378, 382] on icon "button" at bounding box center [1380, 384] width 4 height 18
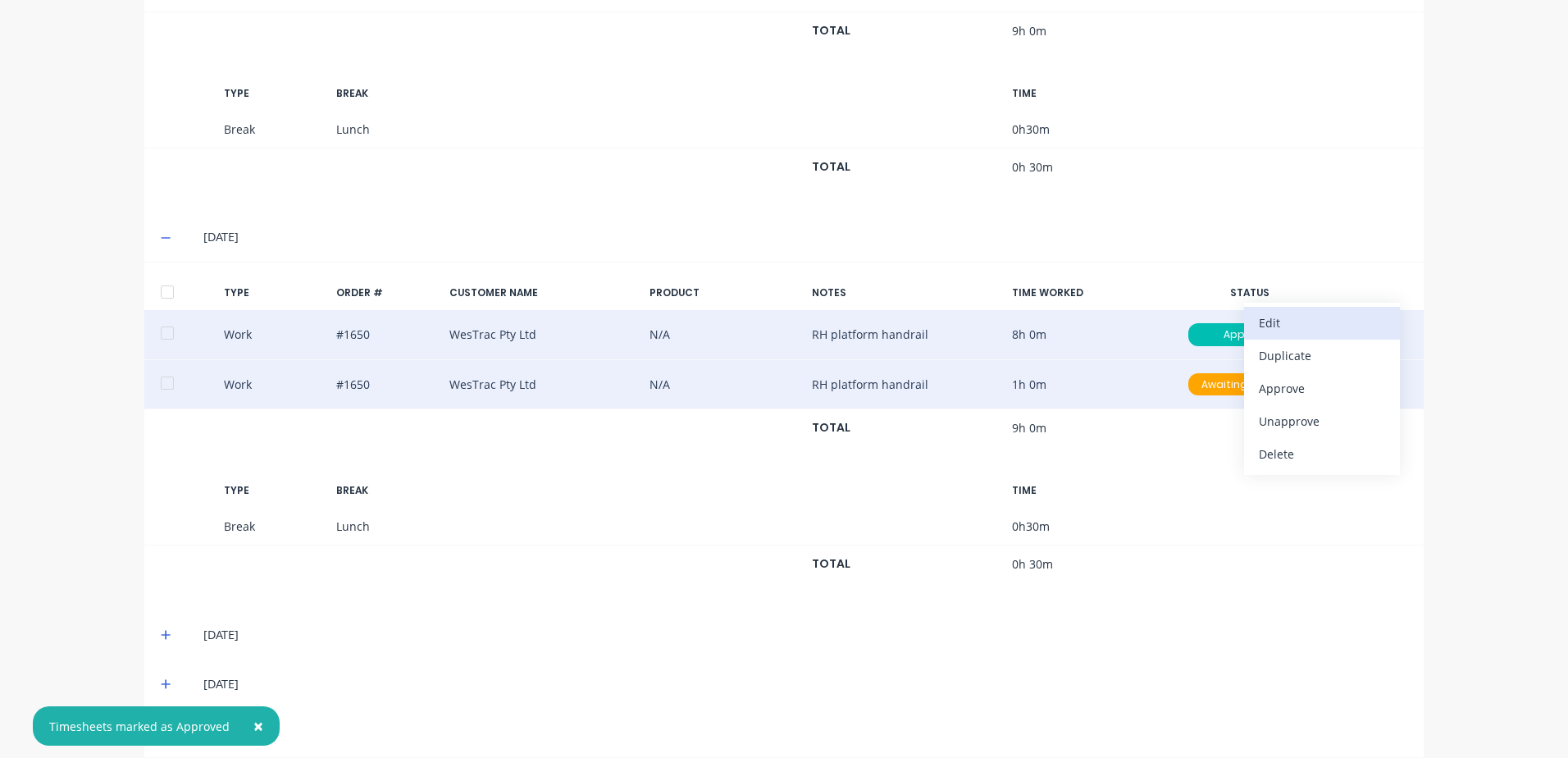
click at [1272, 325] on div "Edit" at bounding box center [1321, 322] width 126 height 24
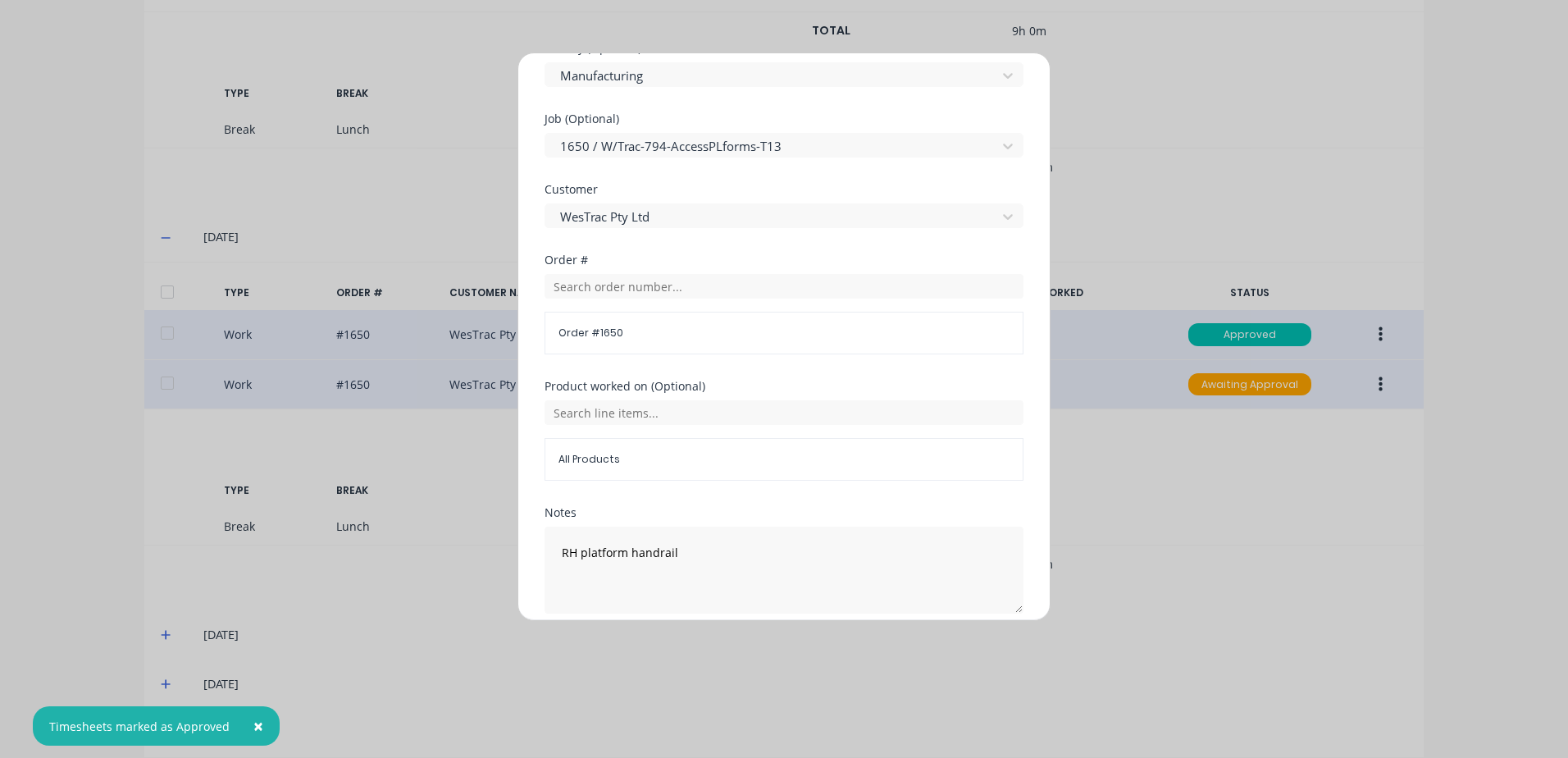
scroll to position [714, 0]
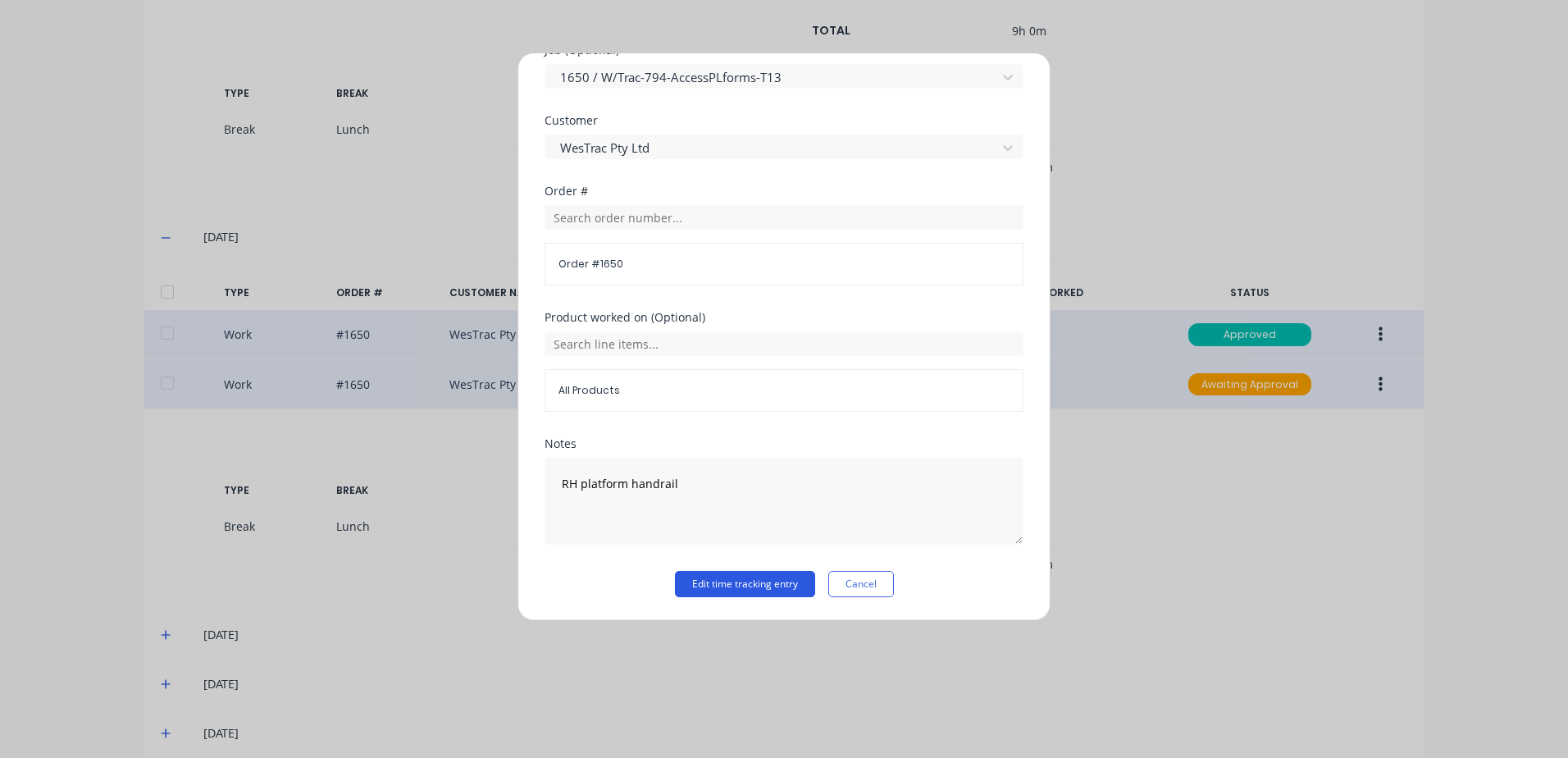
click at [696, 585] on button "Edit time tracking entry" at bounding box center [744, 584] width 141 height 27
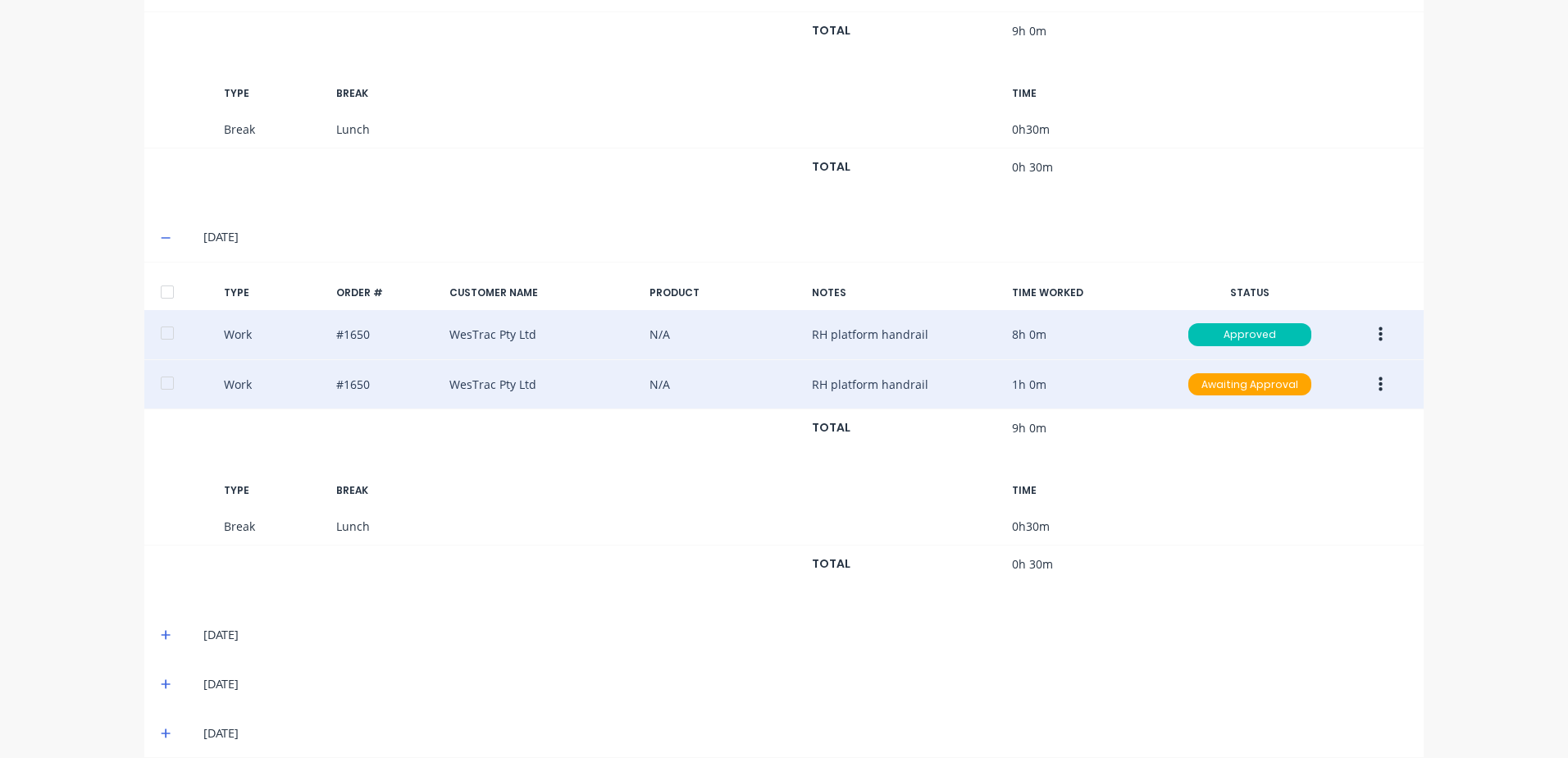
click at [1378, 382] on icon "button" at bounding box center [1380, 384] width 4 height 18
click at [1284, 388] on div "Approve" at bounding box center [1321, 388] width 126 height 24
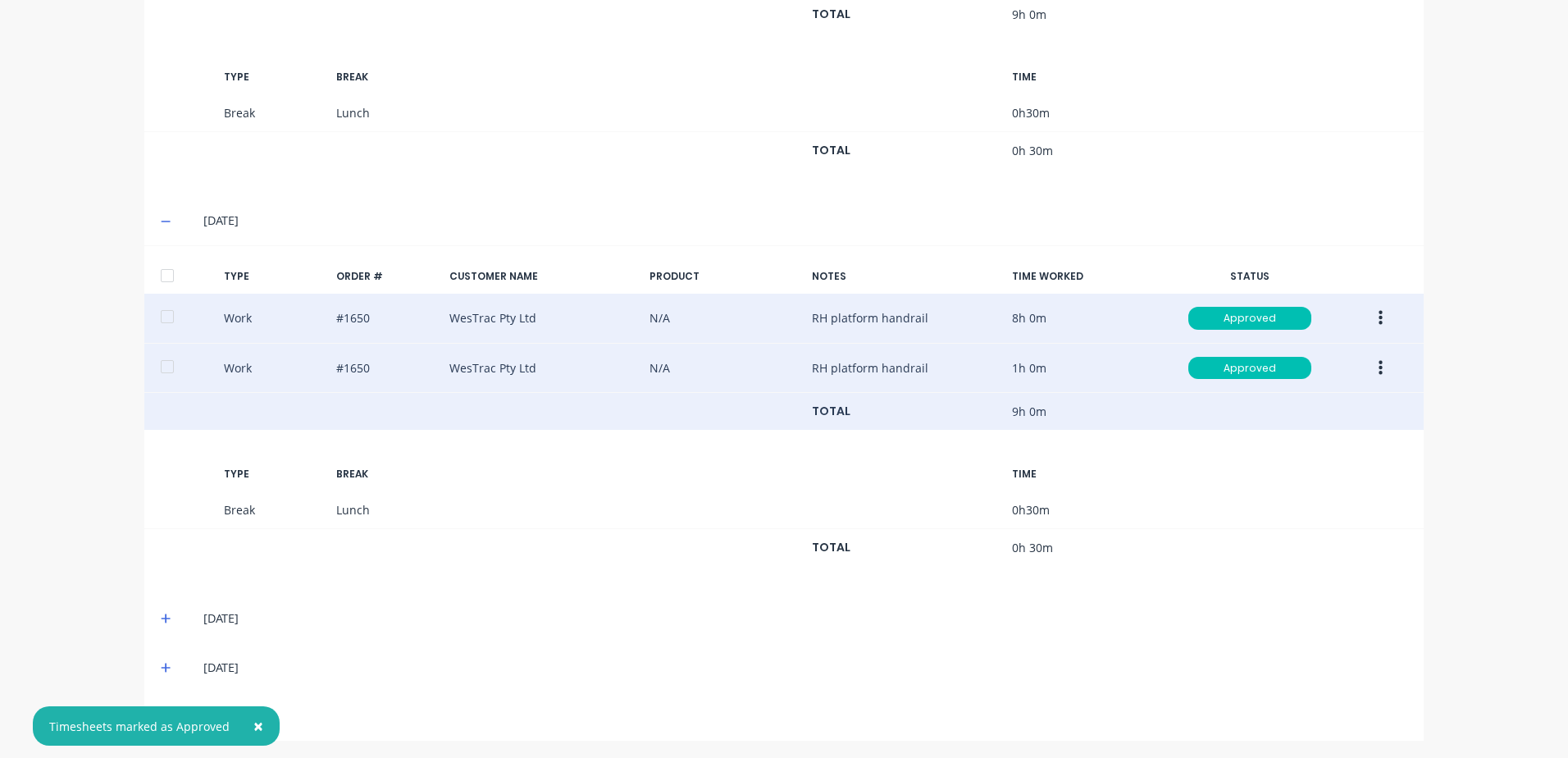
scroll to position [684, 0]
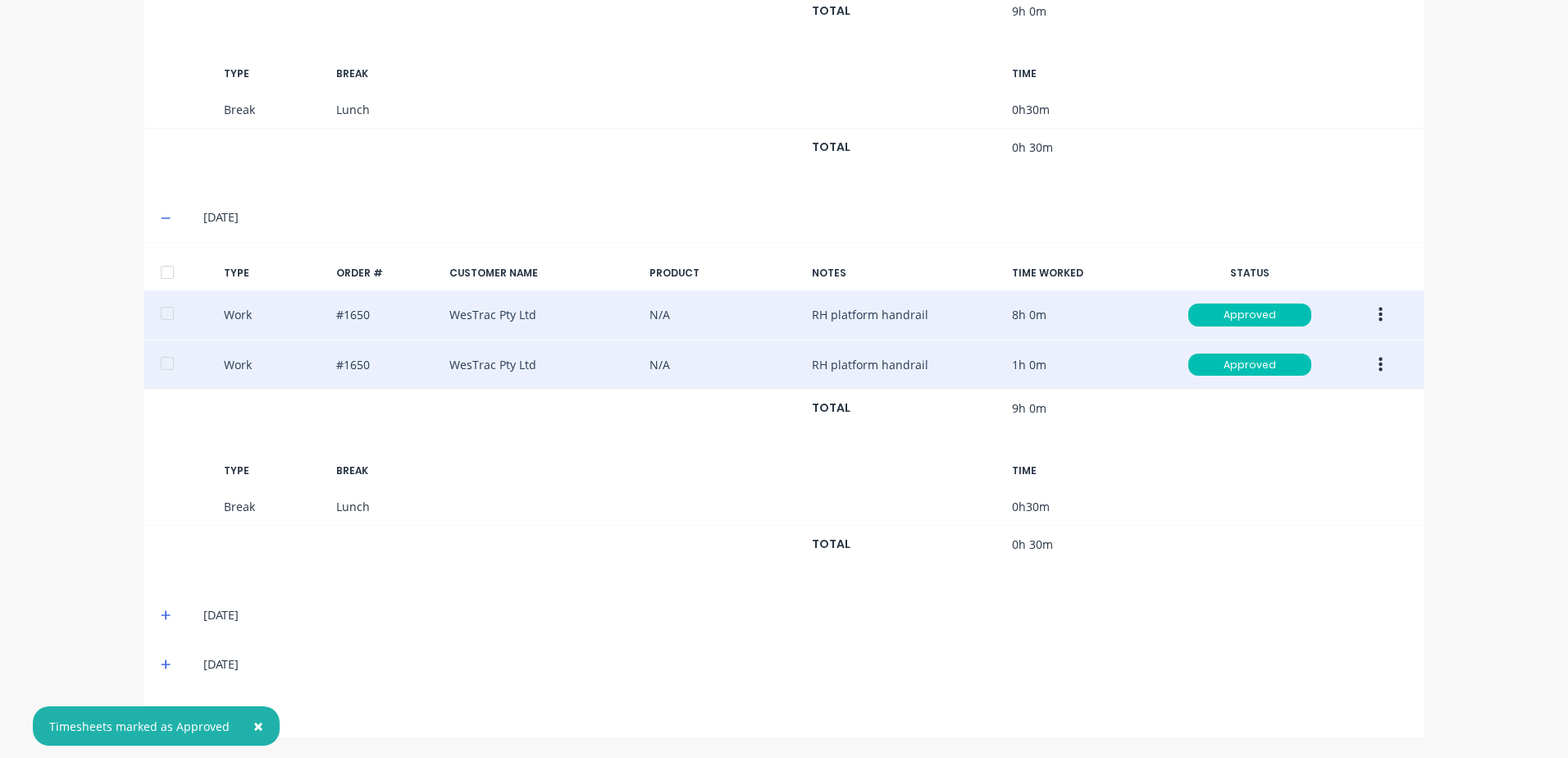
click at [160, 613] on icon at bounding box center [165, 615] width 11 height 12
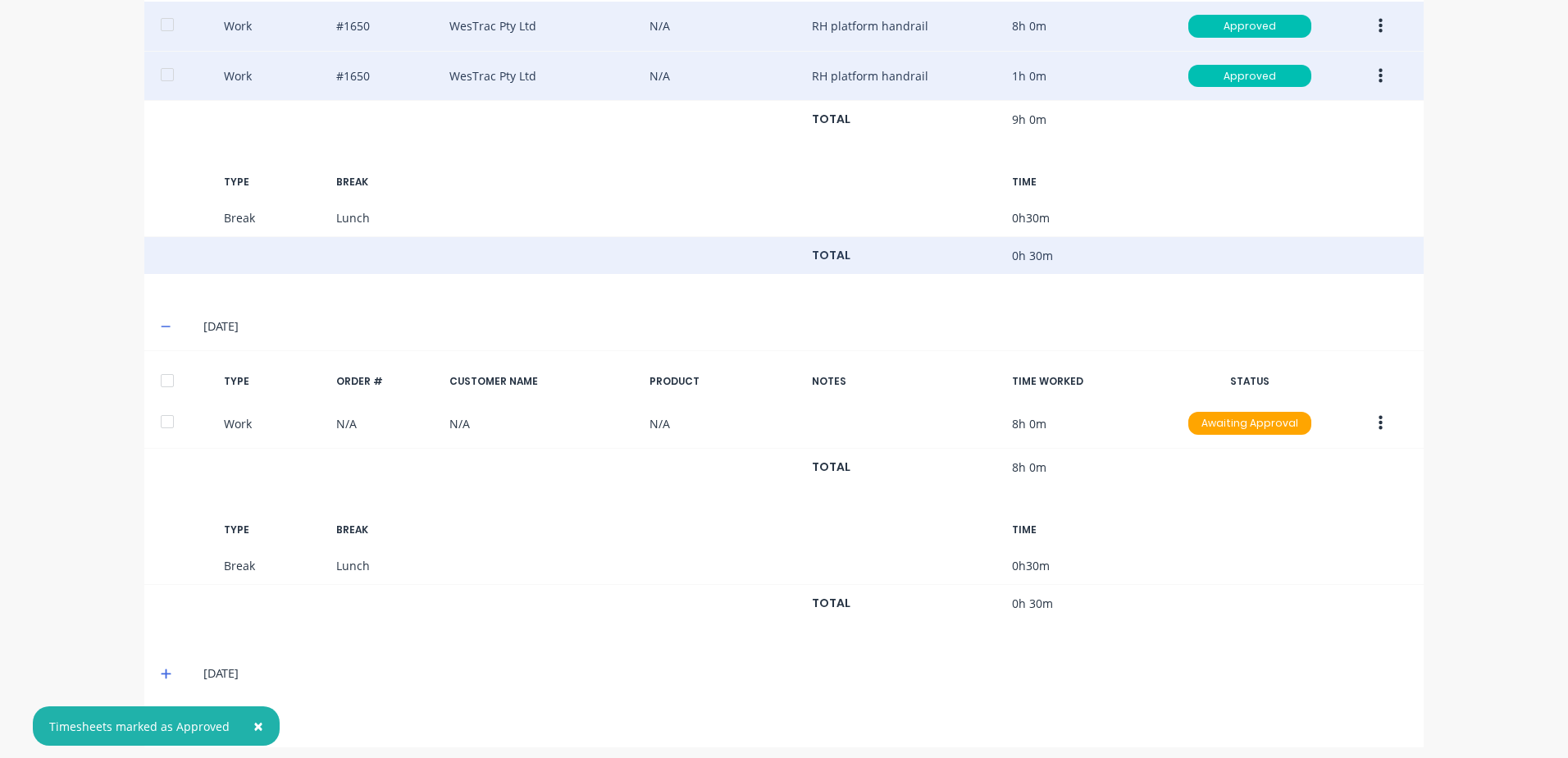
scroll to position [983, 0]
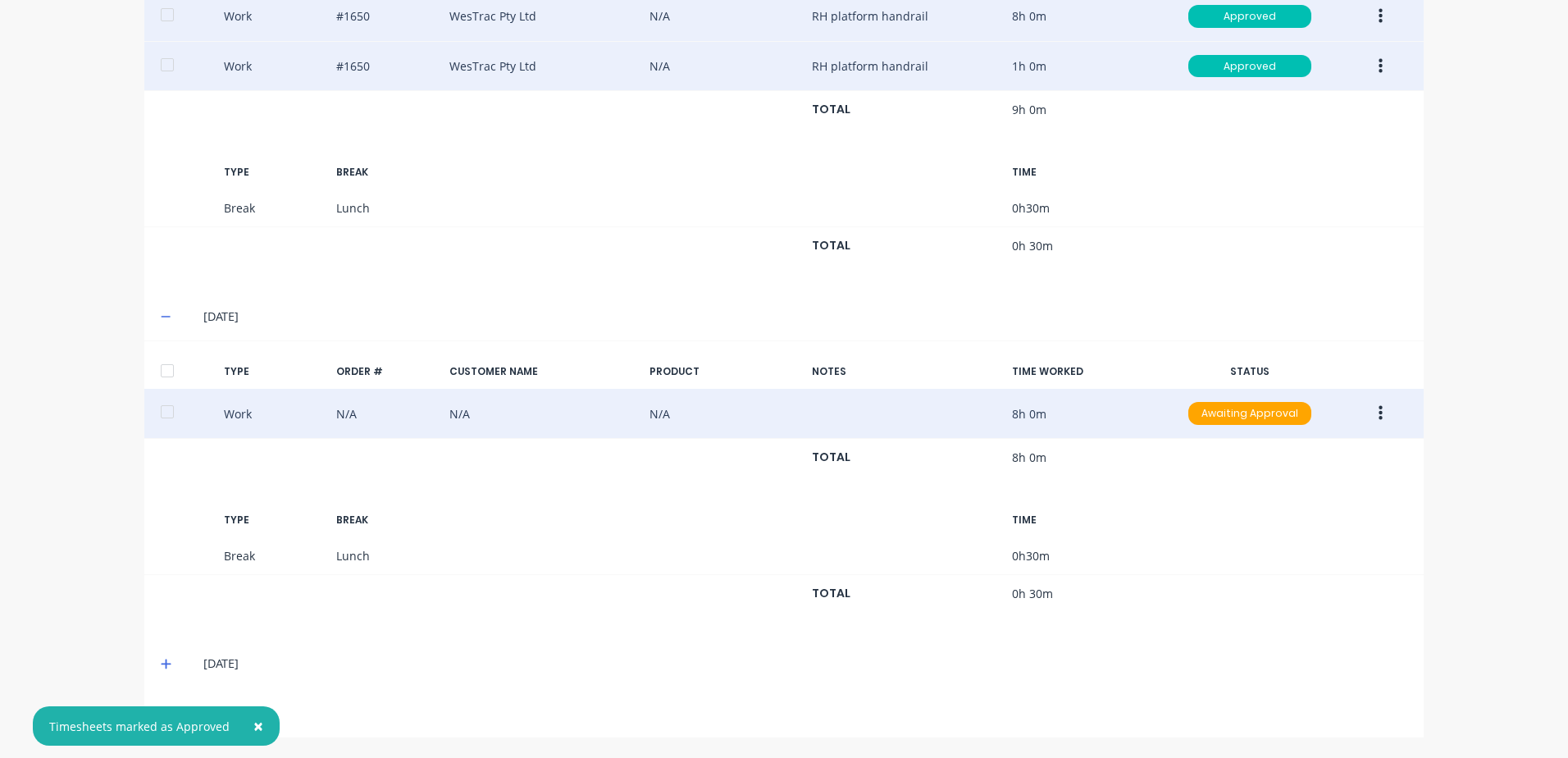
click at [1378, 413] on icon "button" at bounding box center [1380, 413] width 4 height 15
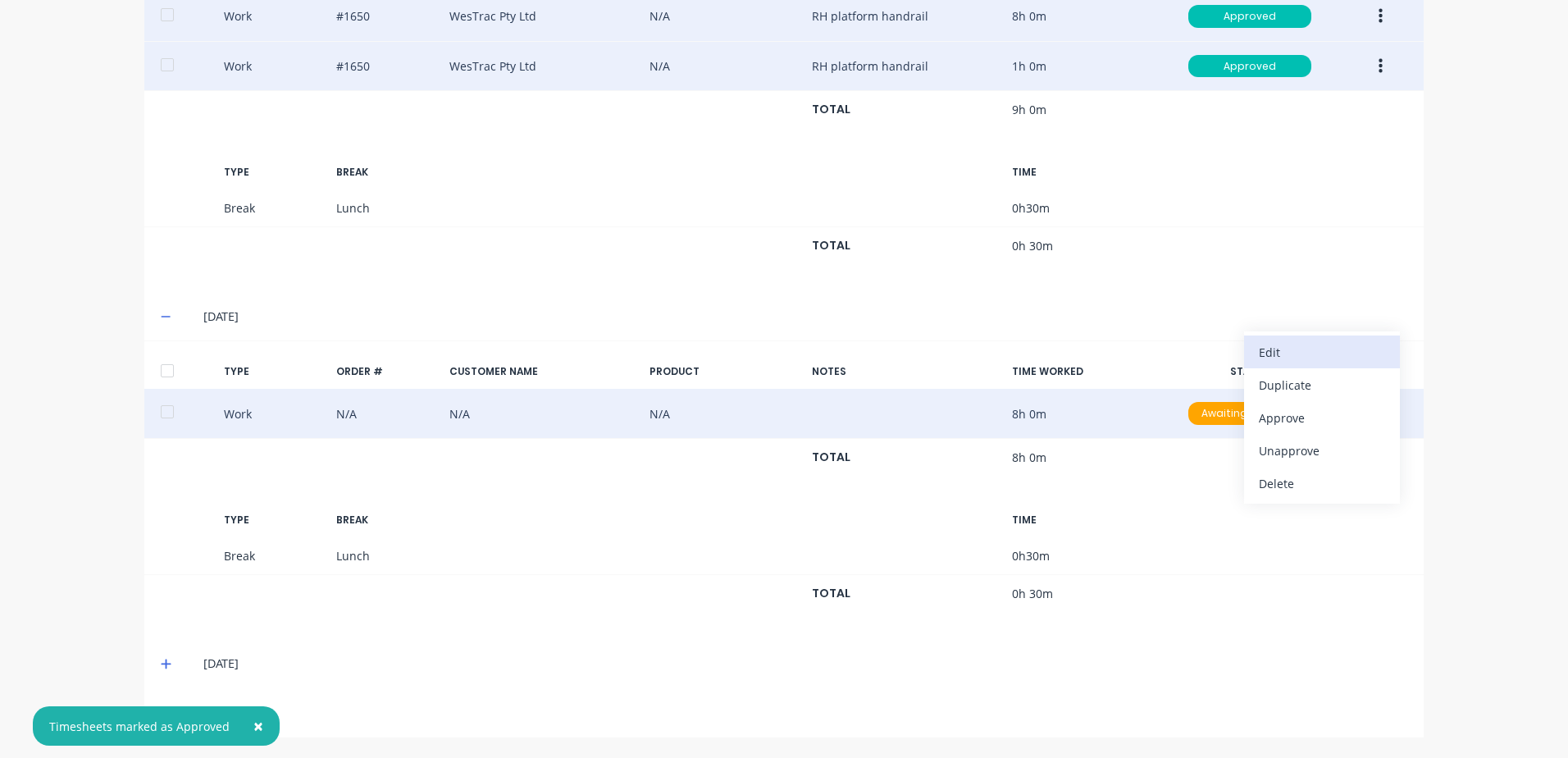
click at [1298, 354] on div "Edit" at bounding box center [1321, 352] width 126 height 24
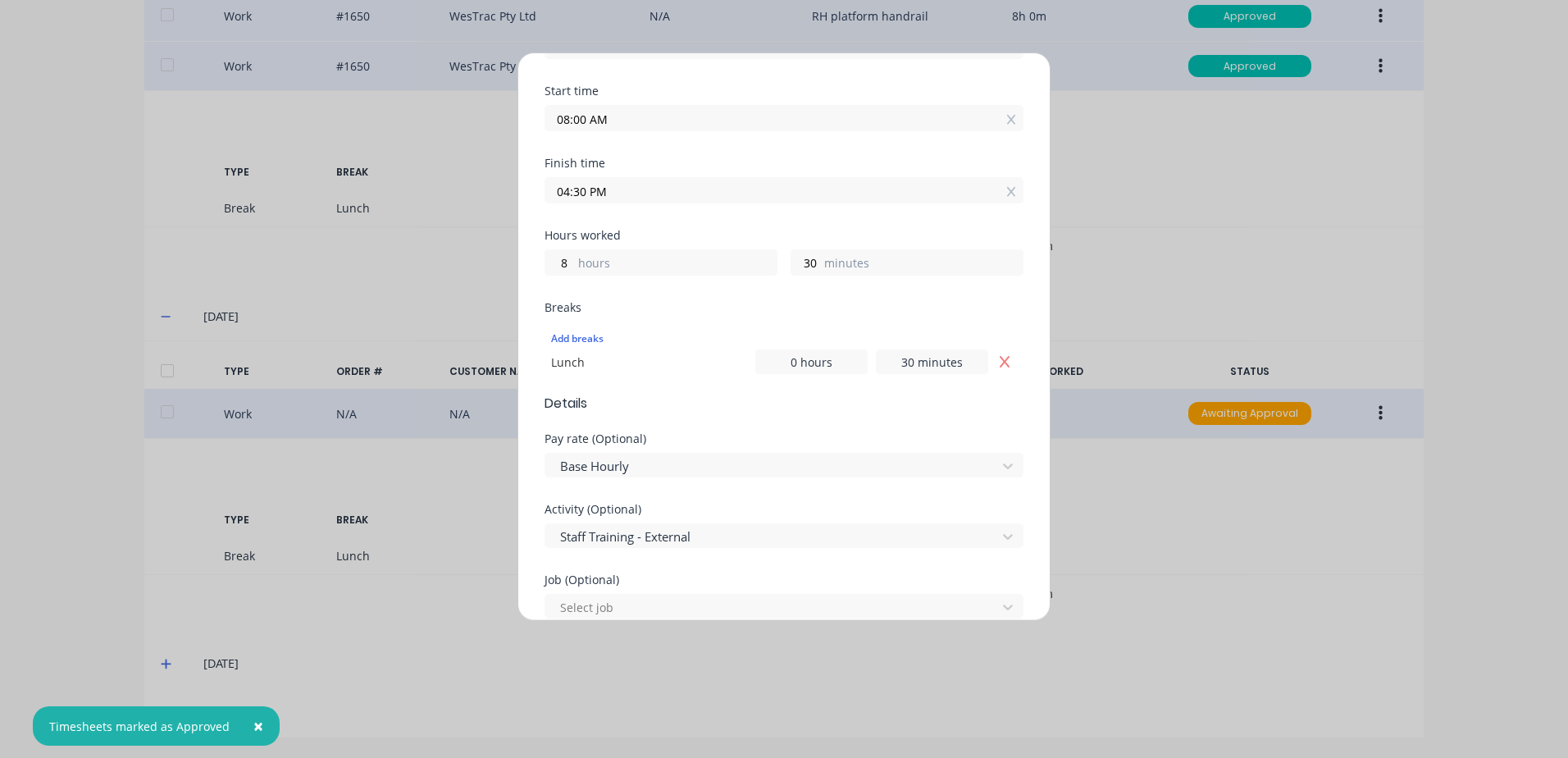
scroll to position [246, 0]
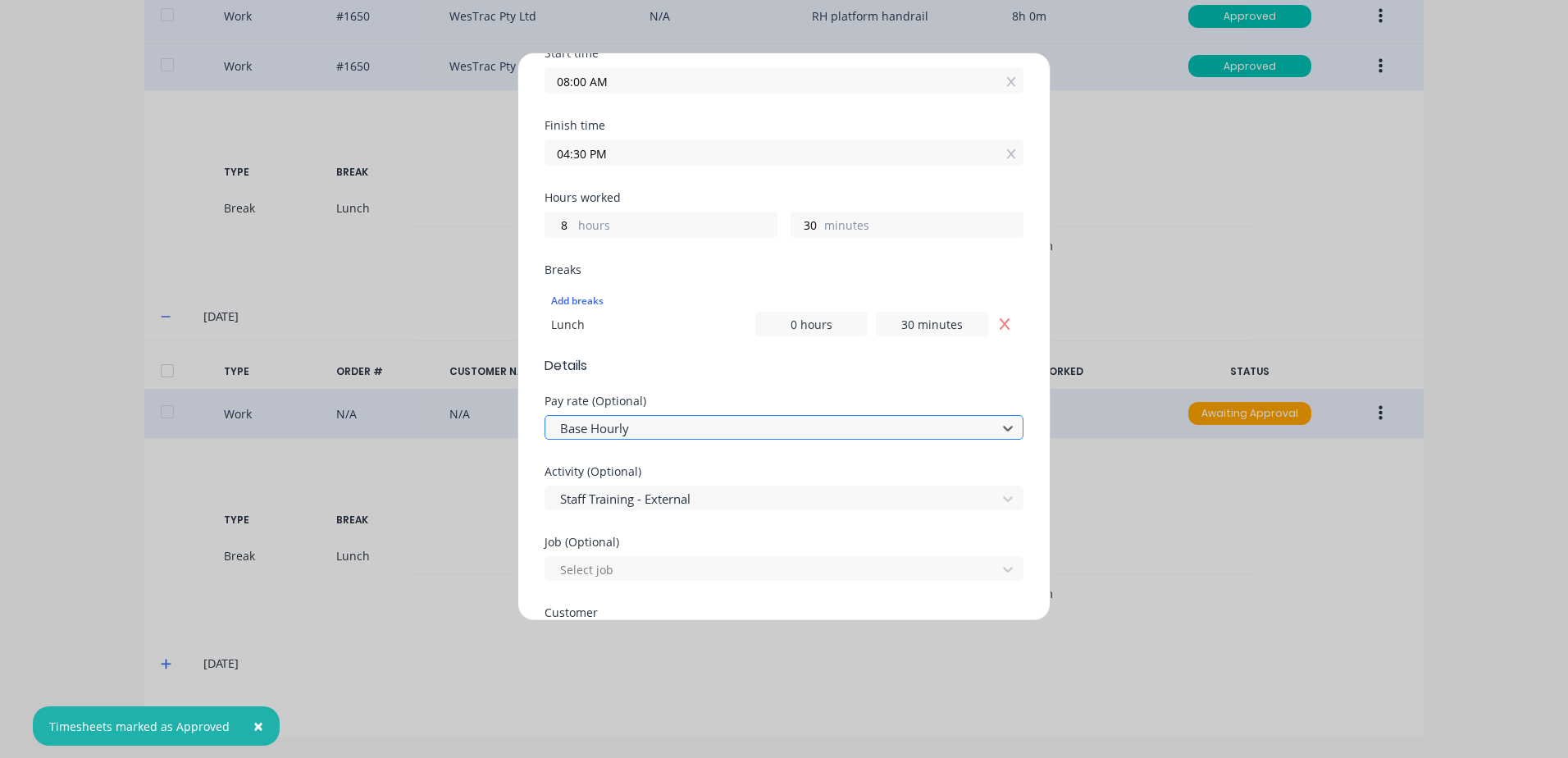
click at [643, 429] on div at bounding box center [773, 428] width 430 height 21
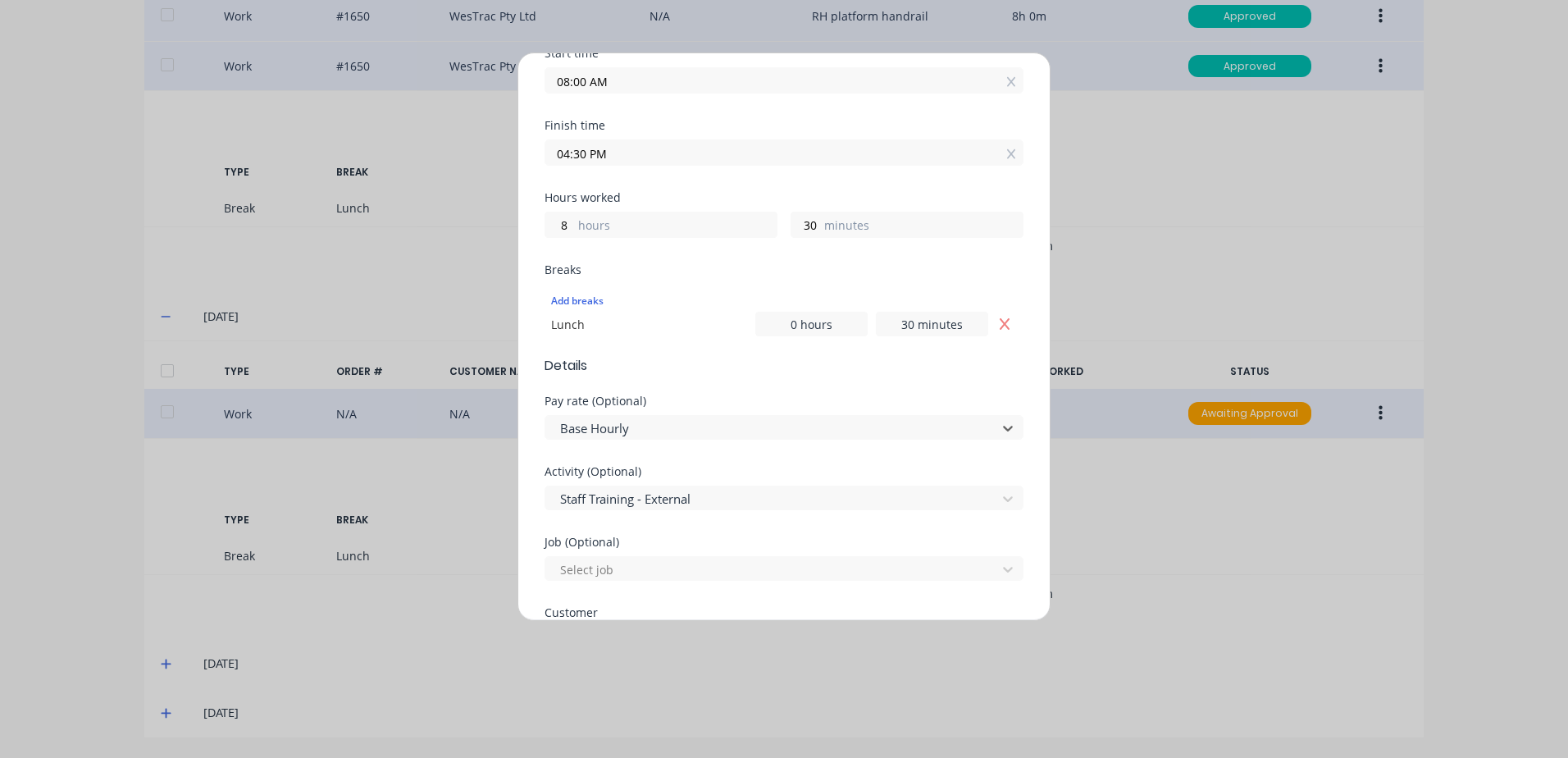
drag, startPoint x: 620, startPoint y: 645, endPoint x: 688, endPoint y: 581, distance: 93.4
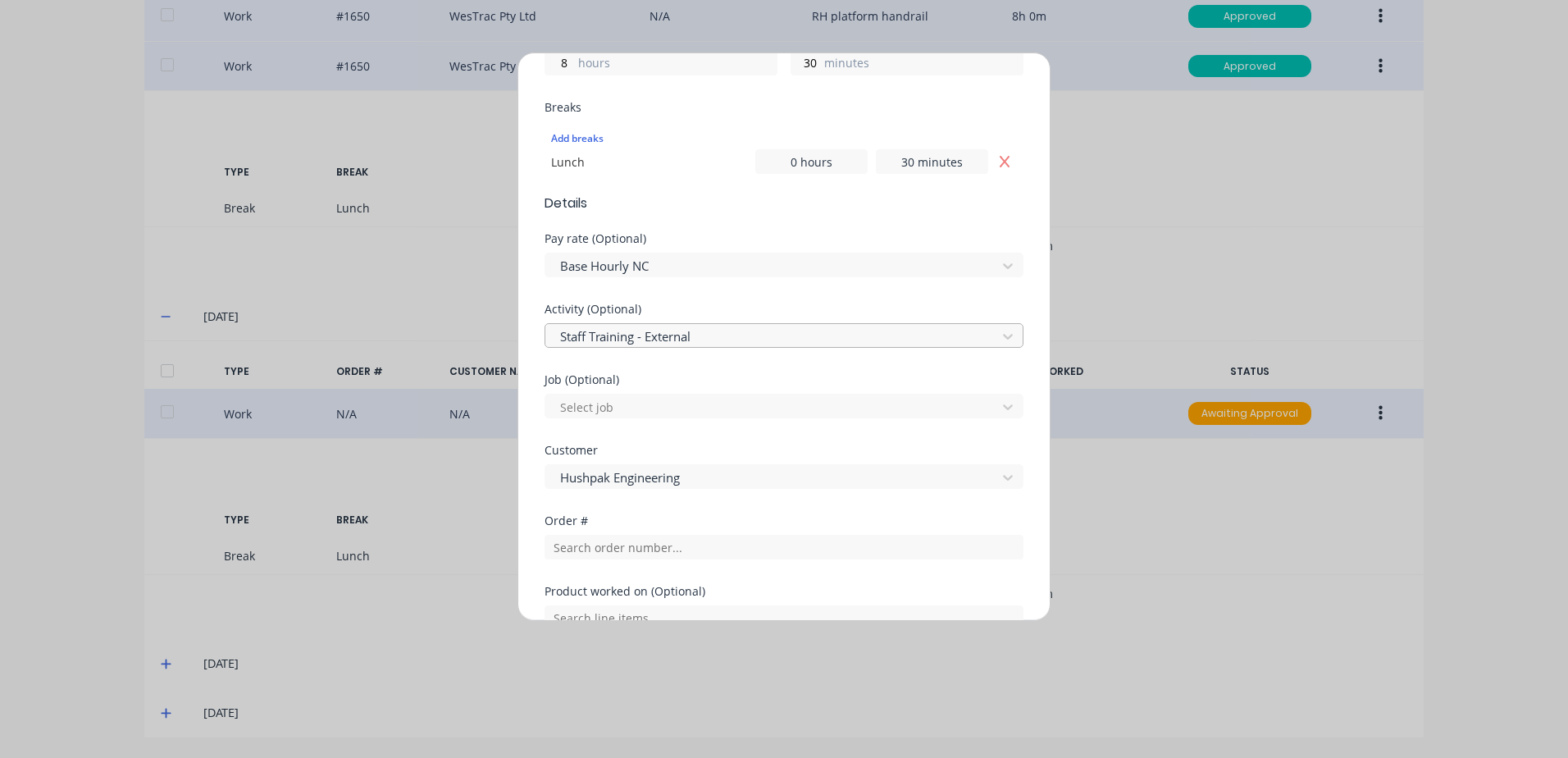
scroll to position [410, 0]
click at [709, 477] on div at bounding box center [773, 476] width 430 height 21
type input "hu"
drag, startPoint x: 587, startPoint y: 607, endPoint x: 624, endPoint y: 547, distance: 70.5
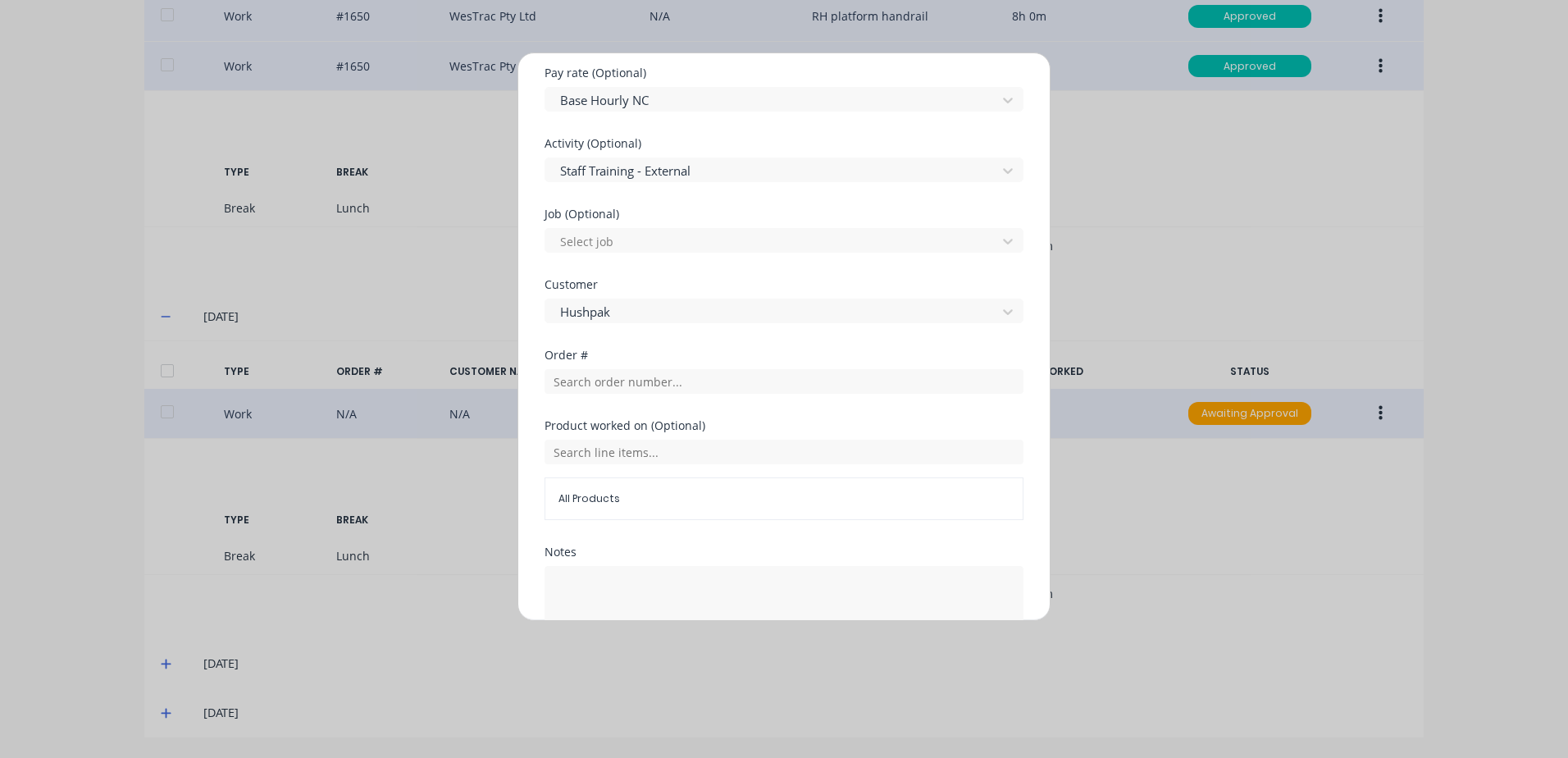
scroll to position [682, 0]
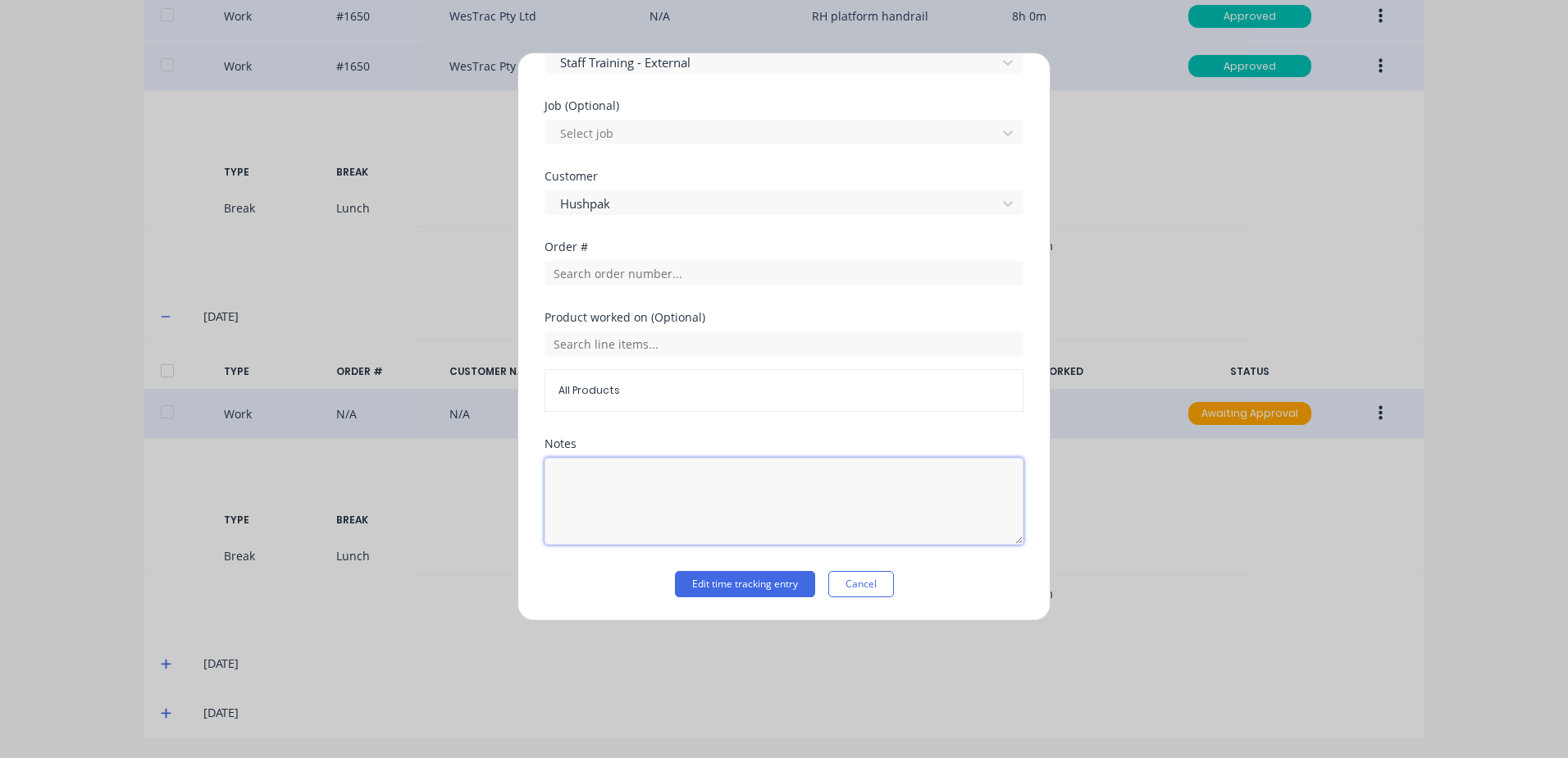
click at [600, 479] on textarea at bounding box center [784, 500] width 479 height 87
type textarea "TAFE"
drag, startPoint x: 971, startPoint y: 571, endPoint x: 928, endPoint y: 577, distance: 43.4
click at [963, 572] on div "Edit time tracking entry Cancel" at bounding box center [784, 584] width 479 height 27
click at [751, 584] on button "Edit time tracking entry" at bounding box center [744, 584] width 141 height 27
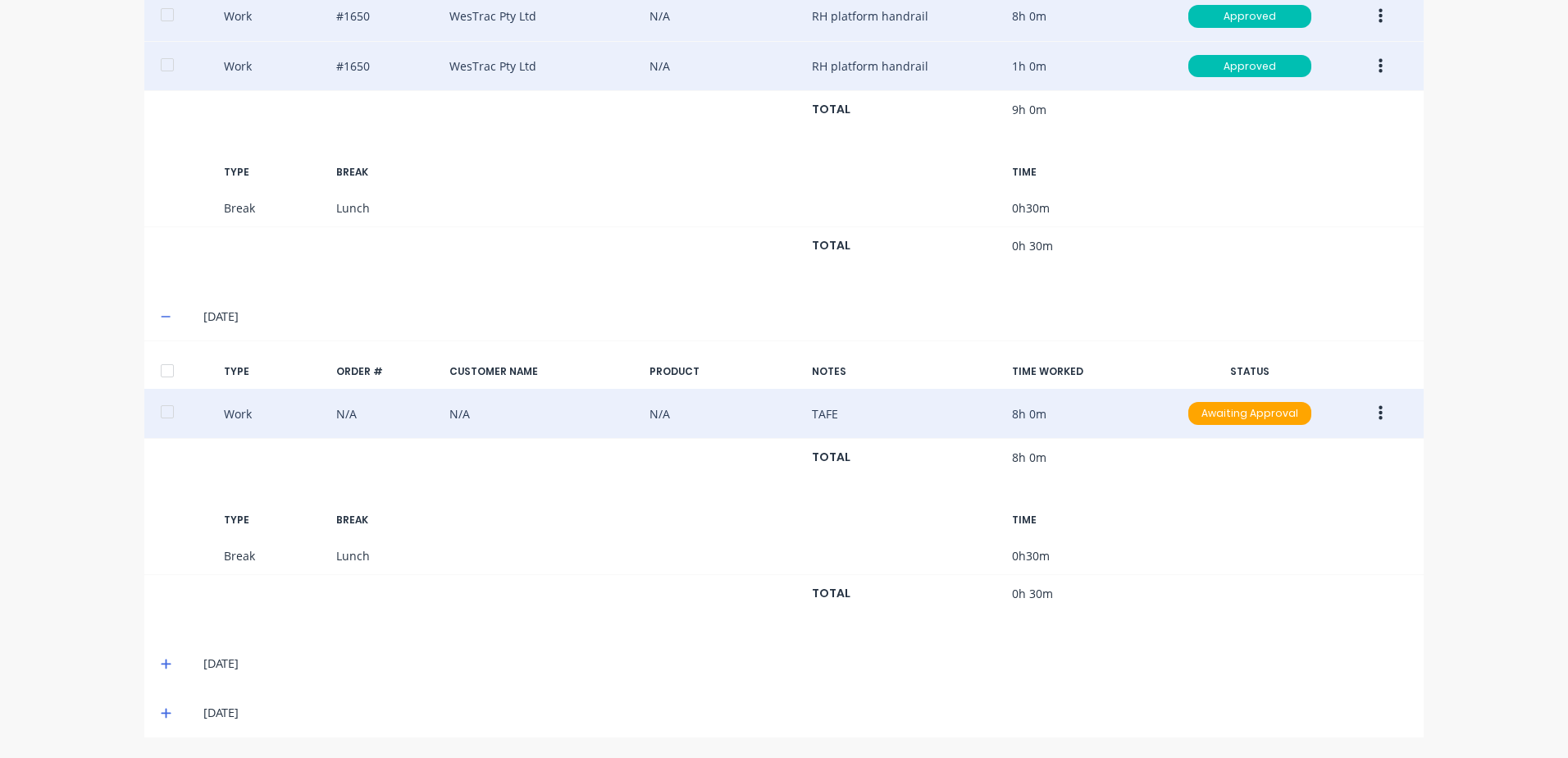
click at [1371, 413] on button "button" at bounding box center [1380, 413] width 38 height 29
click at [1264, 418] on div "Approve" at bounding box center [1321, 418] width 126 height 24
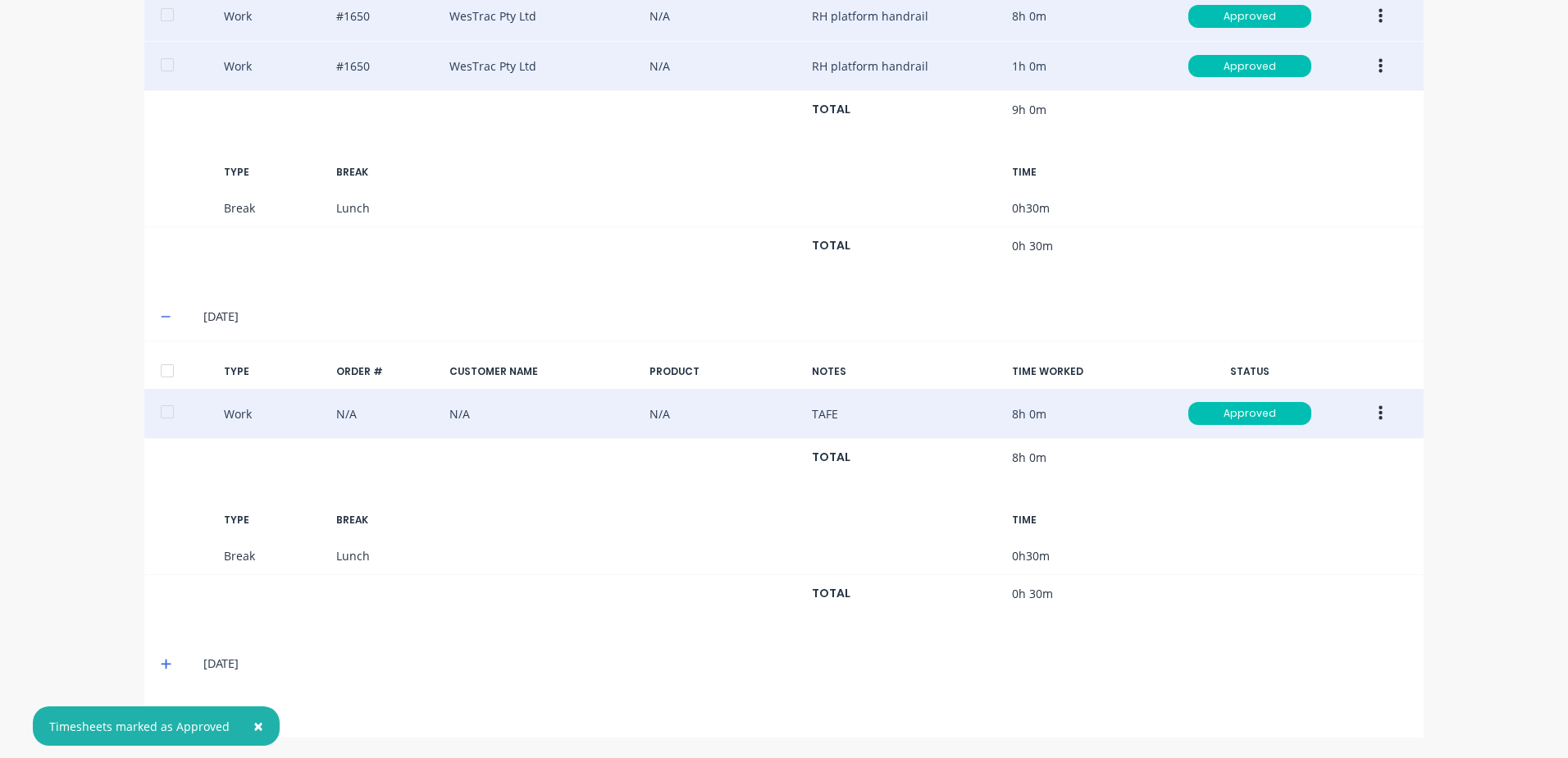
drag, startPoint x: 158, startPoint y: 665, endPoint x: 177, endPoint y: 647, distance: 26.2
click at [160, 663] on icon at bounding box center [165, 664] width 11 height 12
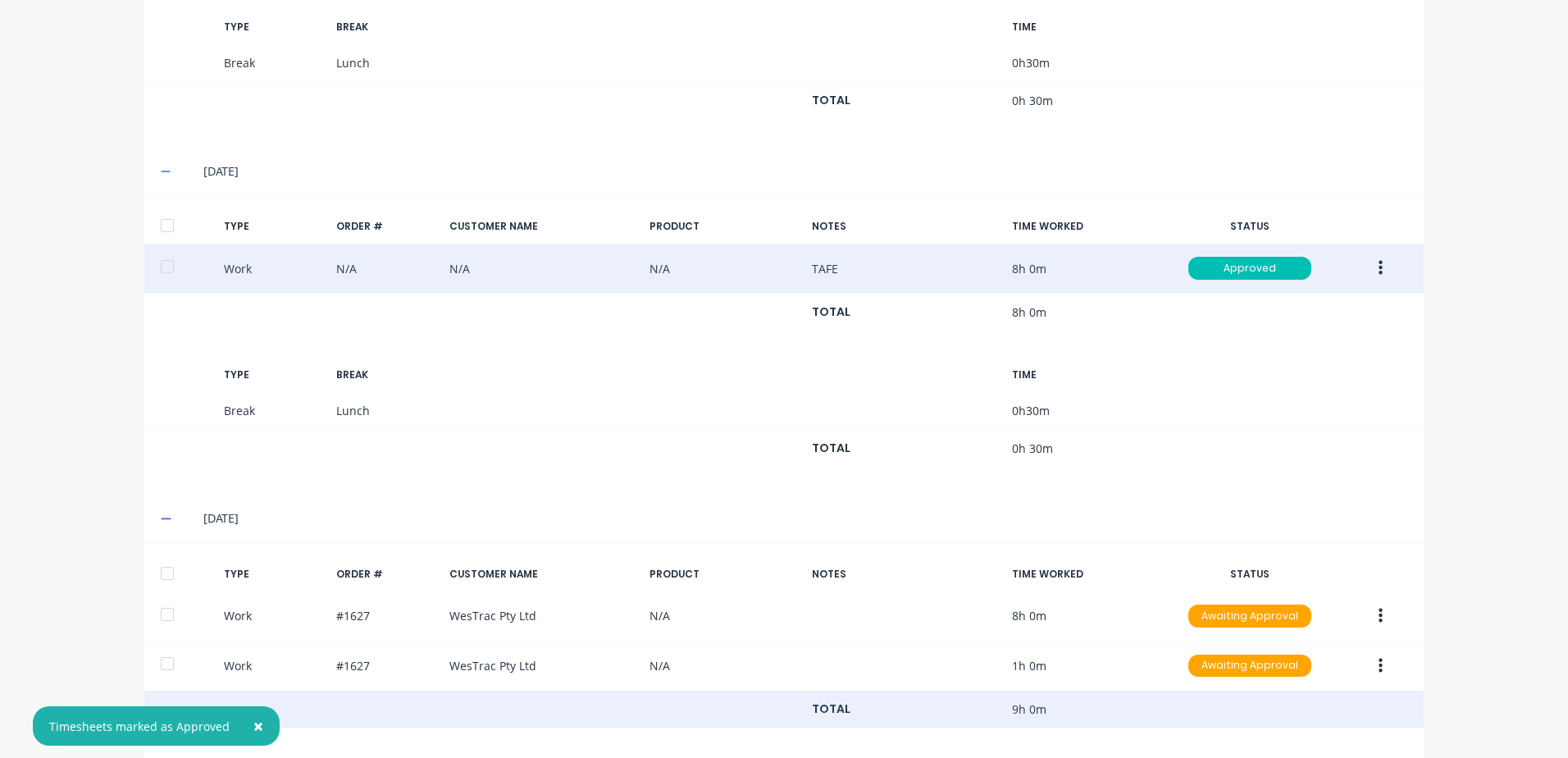
scroll to position [1331, 0]
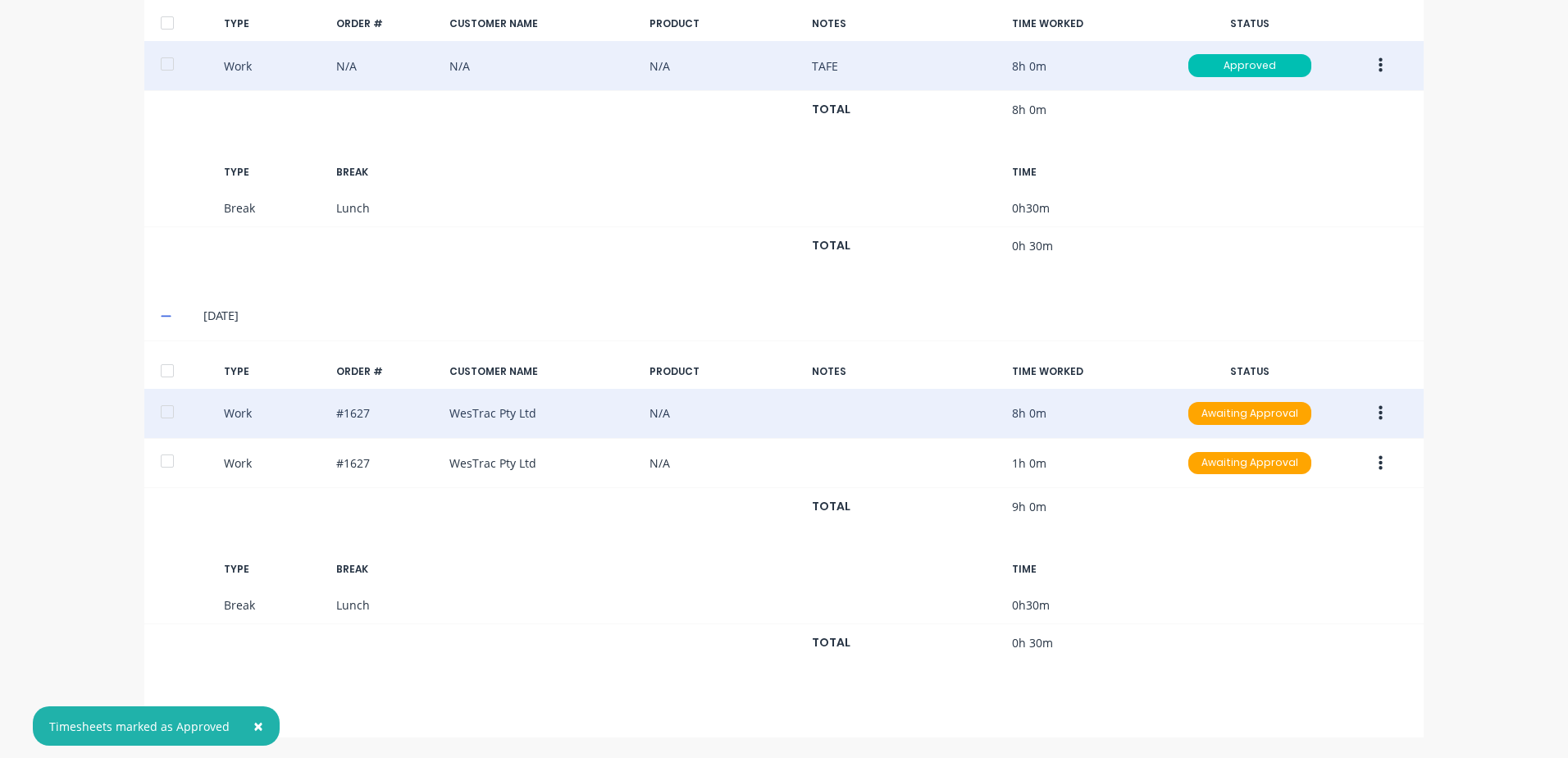
click at [1378, 411] on icon "button" at bounding box center [1380, 413] width 4 height 18
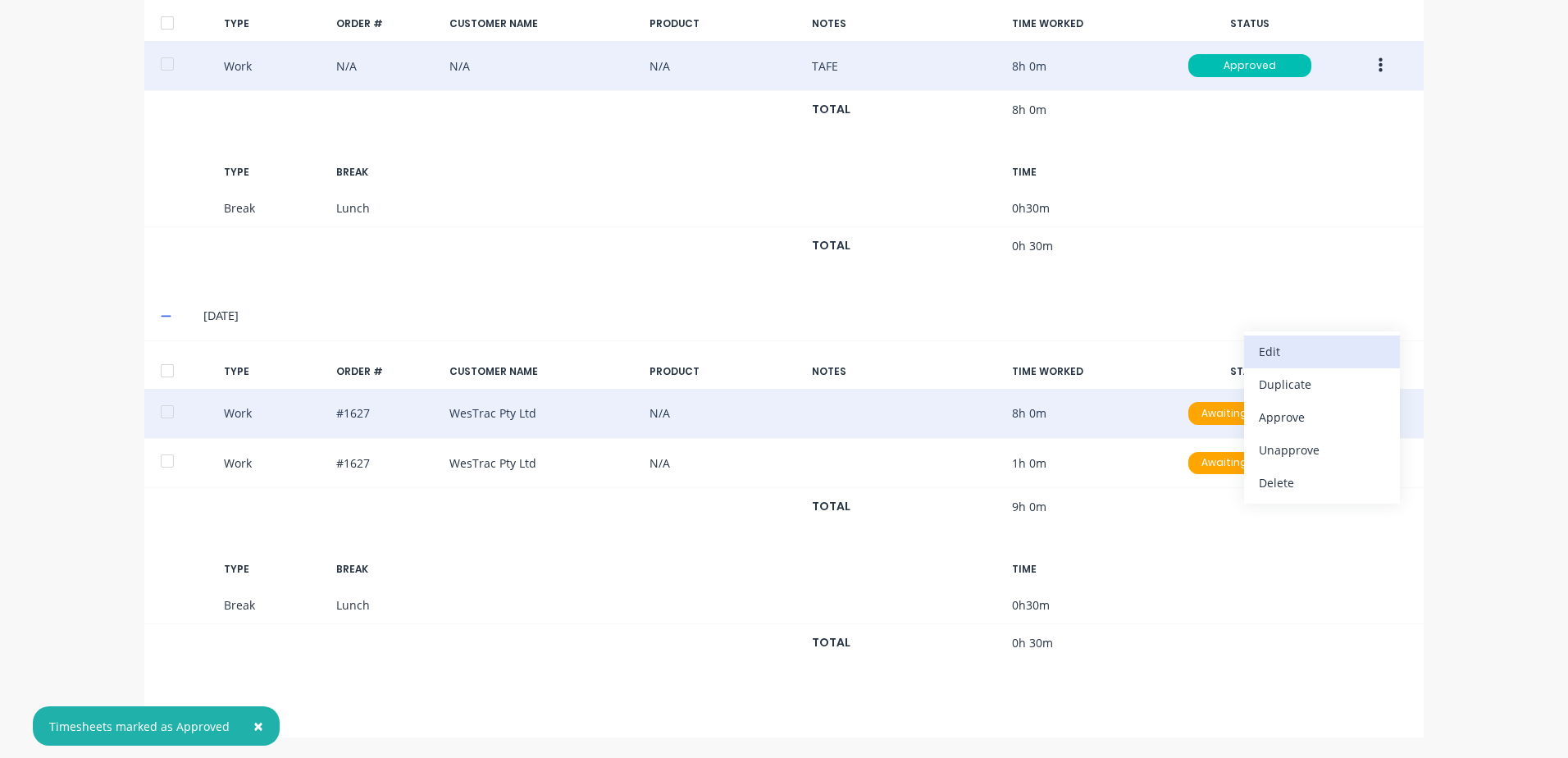
click at [1284, 349] on div "Edit" at bounding box center [1321, 351] width 126 height 24
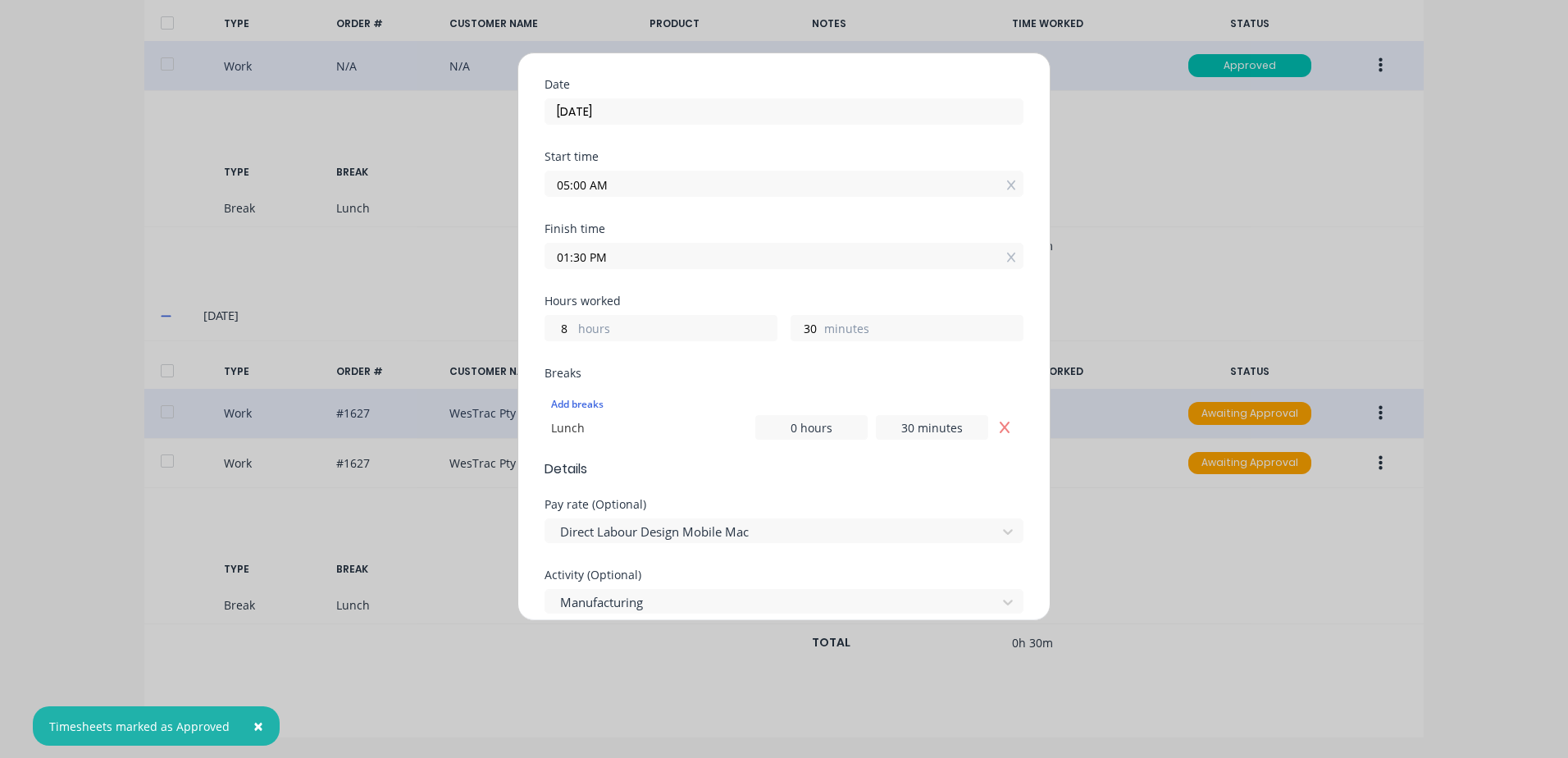
scroll to position [164, 0]
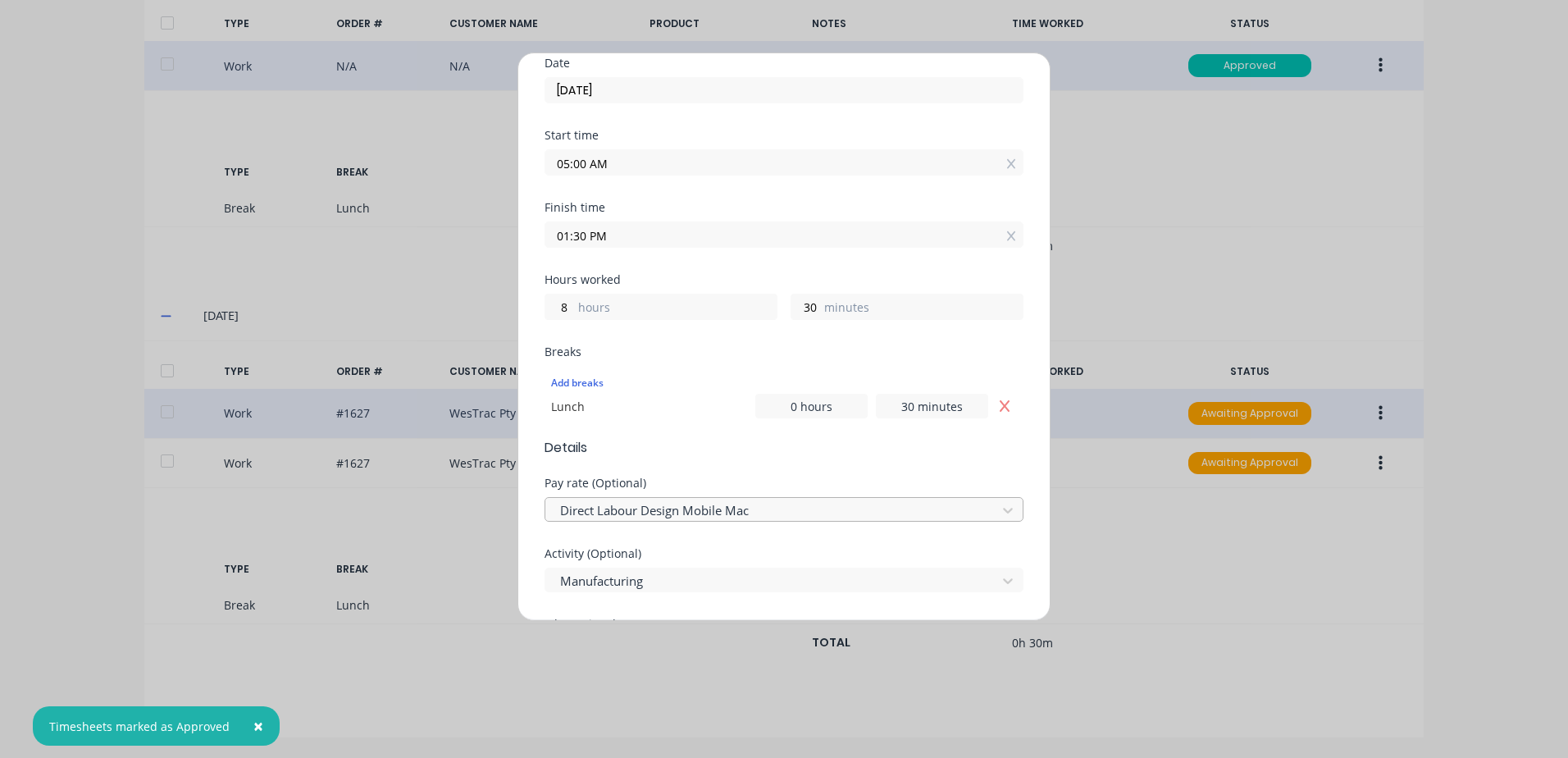
click at [714, 509] on div at bounding box center [773, 510] width 430 height 21
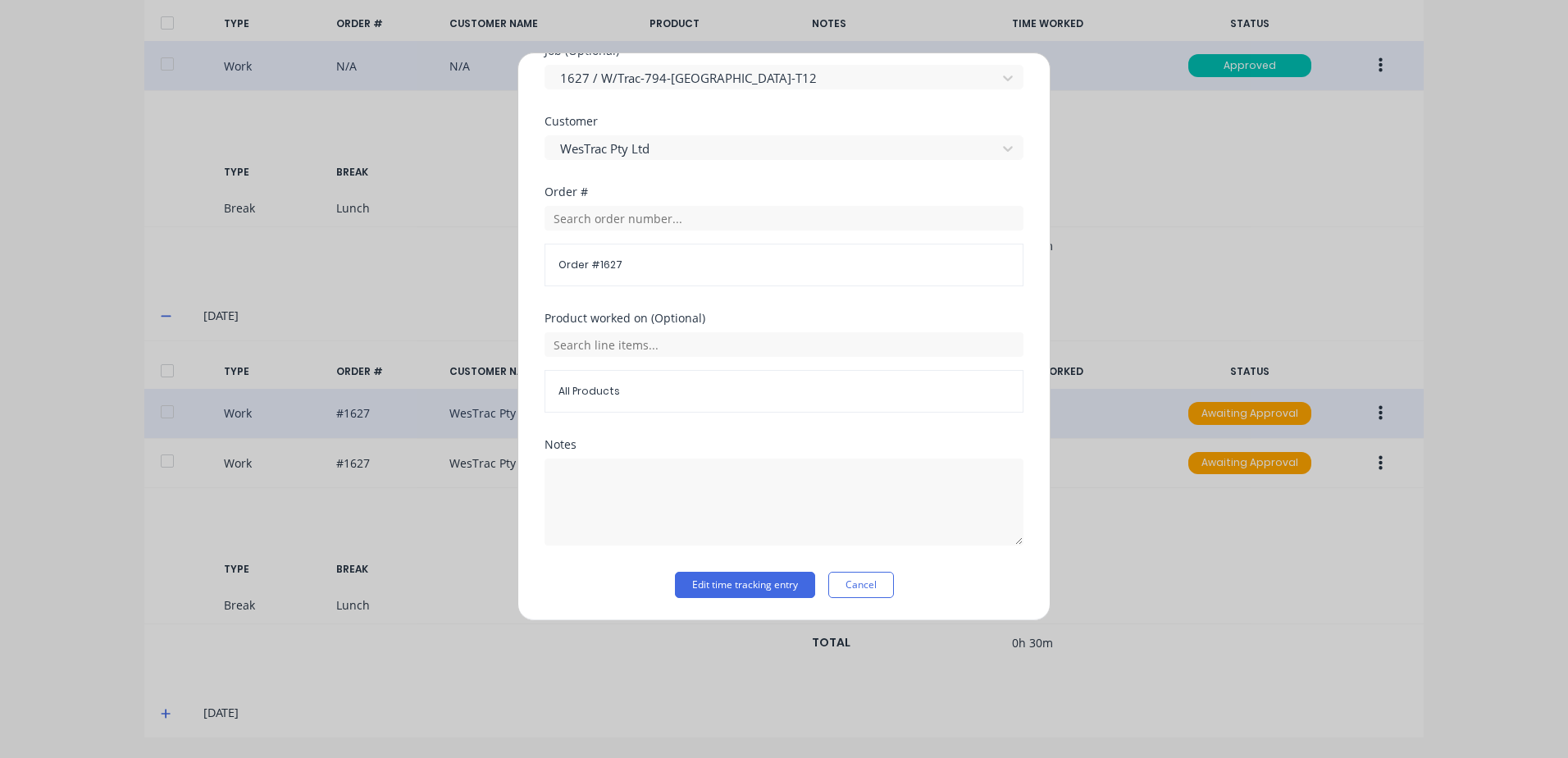
scroll to position [738, 0]
click at [730, 589] on button "Edit time tracking entry" at bounding box center [744, 584] width 141 height 27
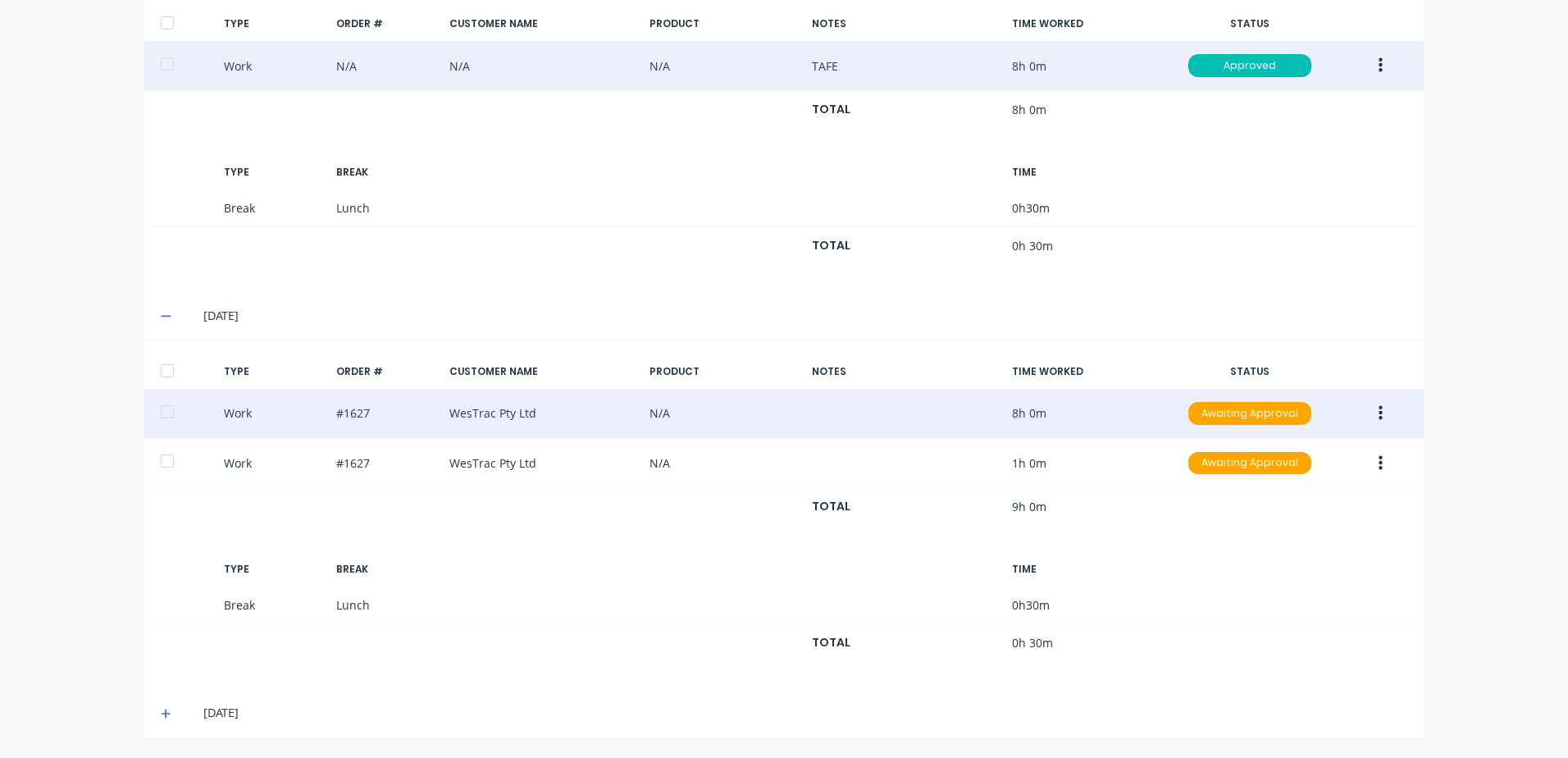
click at [1378, 413] on icon "button" at bounding box center [1380, 413] width 4 height 15
click at [1282, 418] on div "Approve" at bounding box center [1321, 417] width 126 height 24
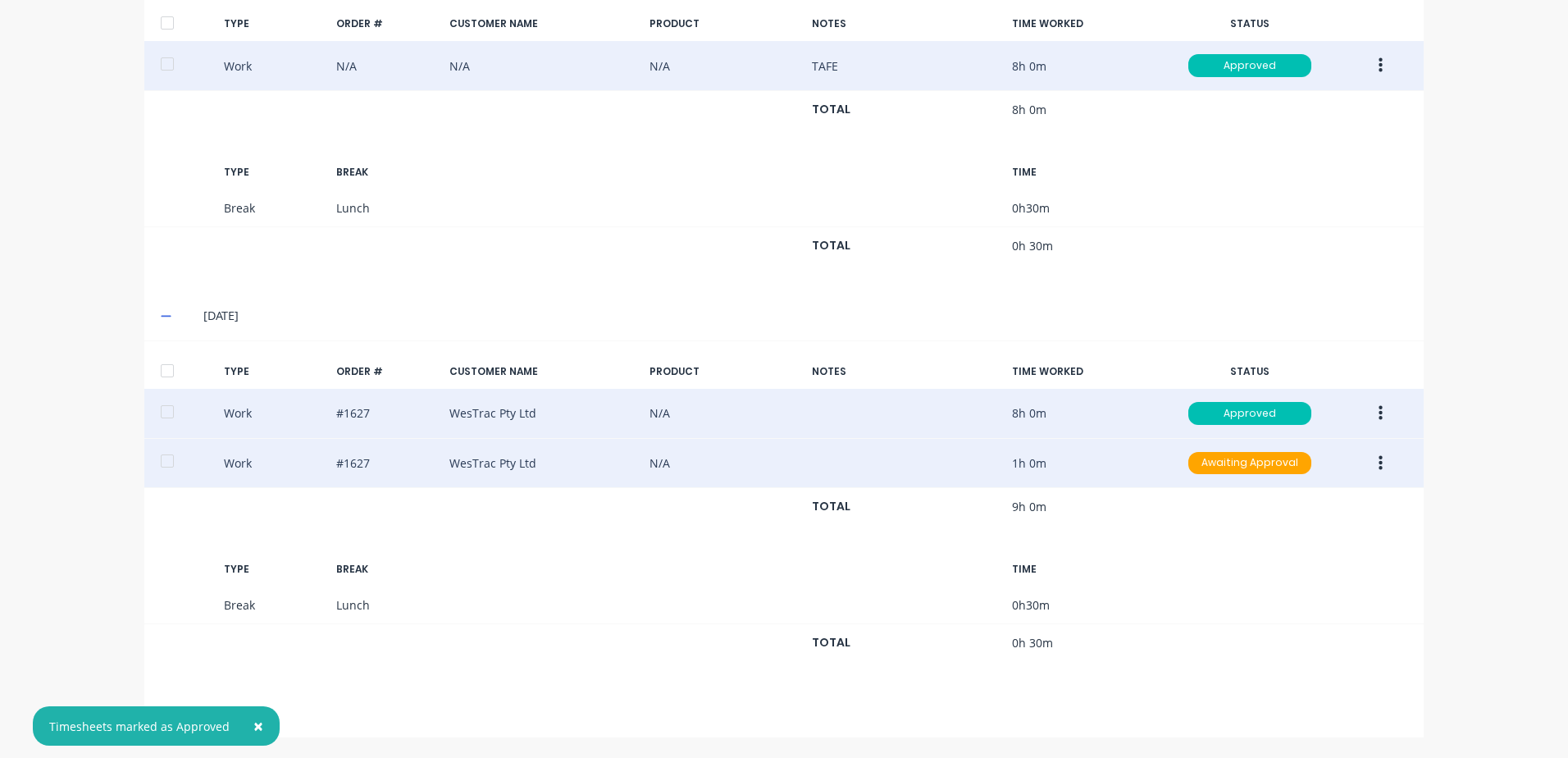
click at [1378, 465] on icon "button" at bounding box center [1380, 463] width 4 height 18
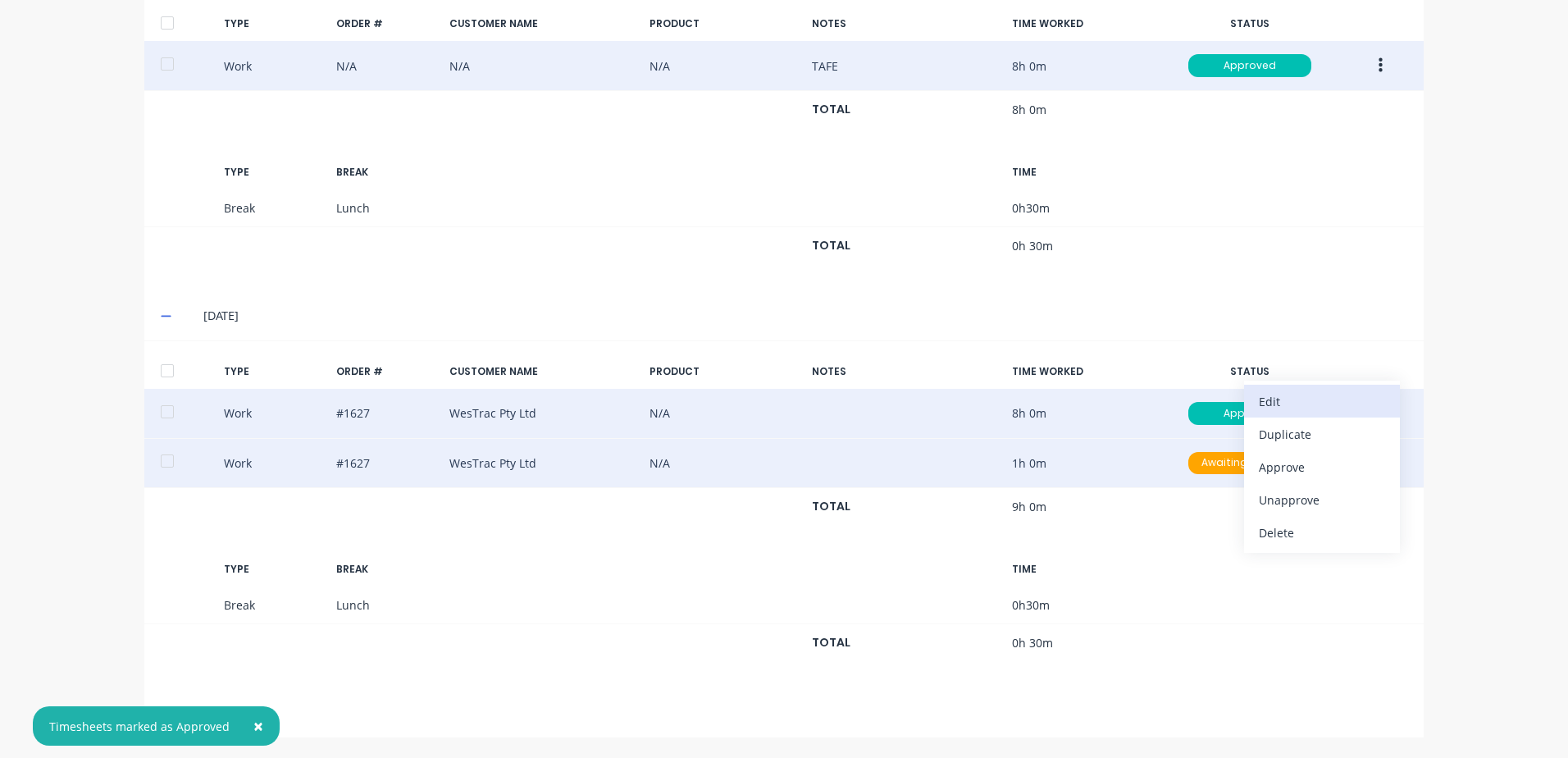
click at [1275, 403] on div "Edit" at bounding box center [1321, 401] width 126 height 24
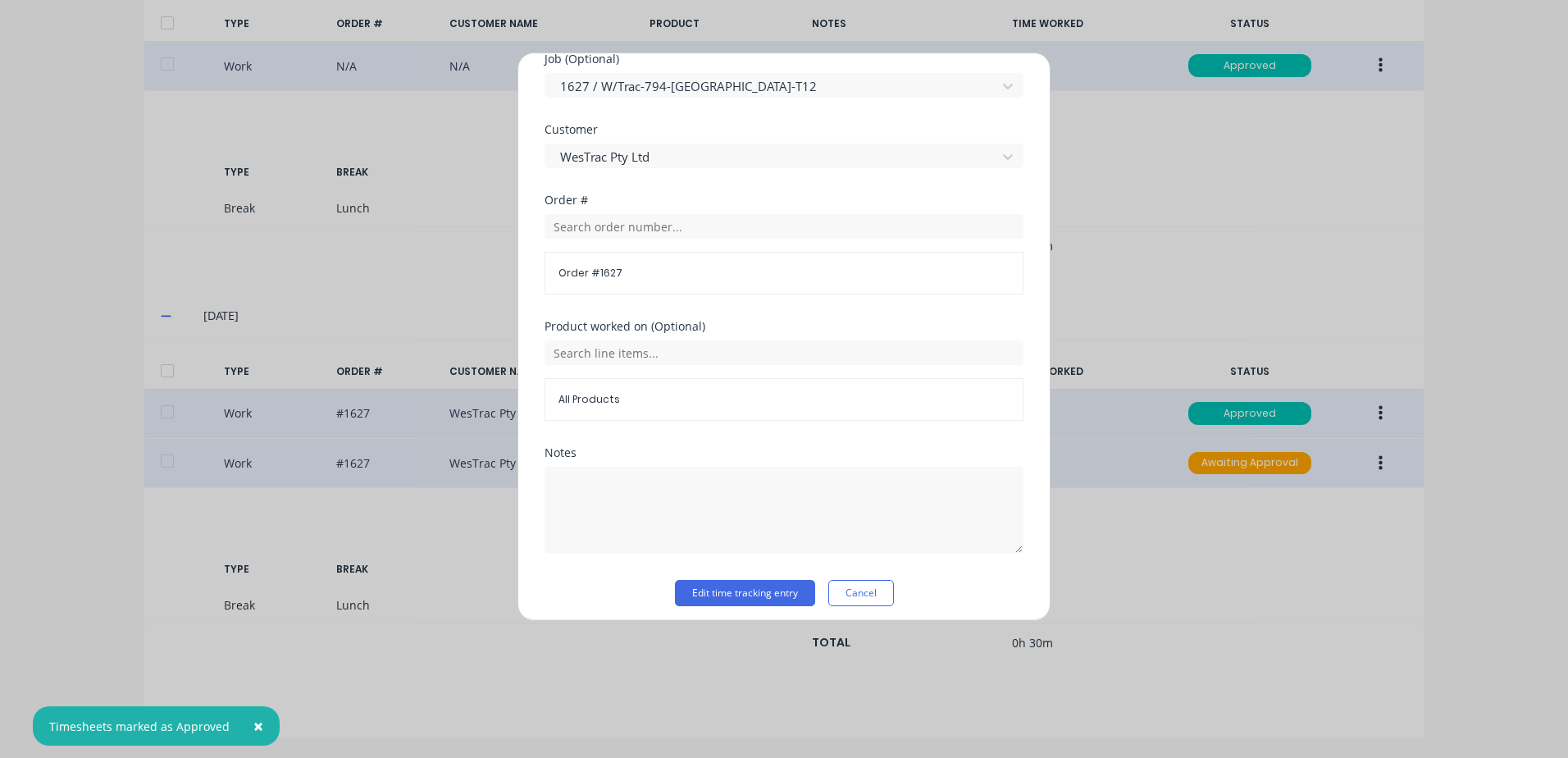
scroll to position [714, 0]
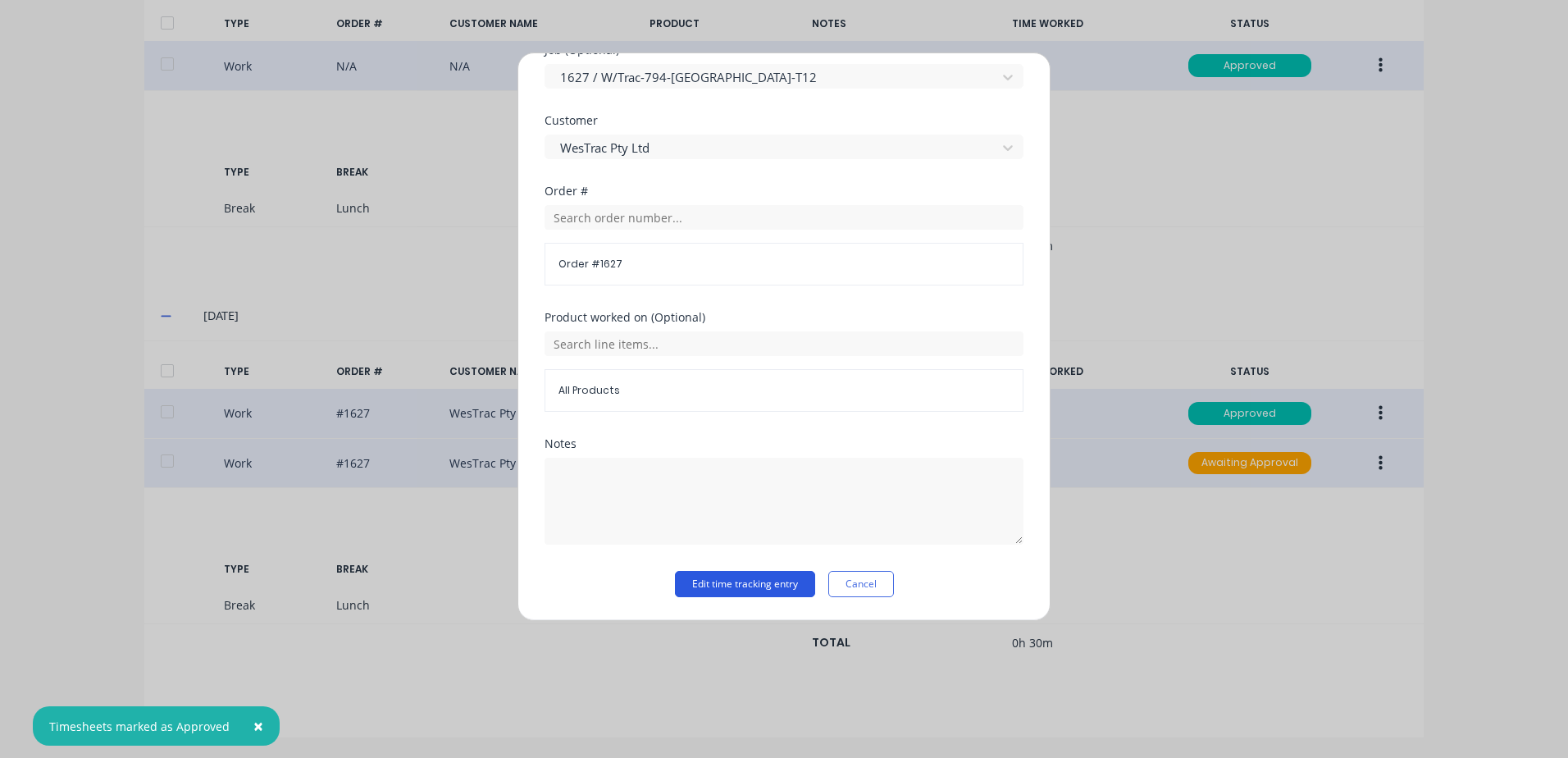
click at [704, 589] on button "Edit time tracking entry" at bounding box center [744, 584] width 141 height 27
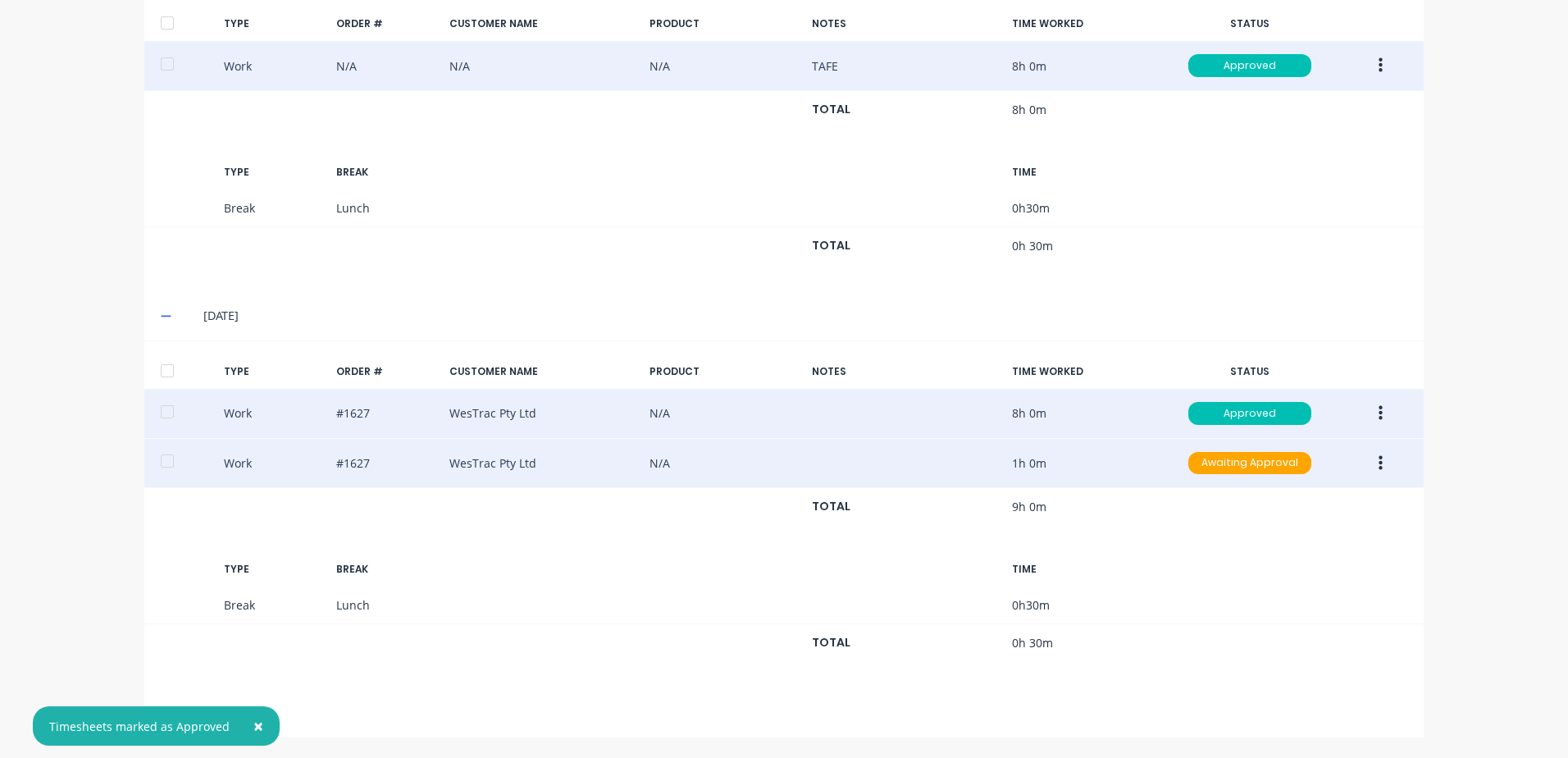
click at [1378, 464] on icon "button" at bounding box center [1380, 463] width 4 height 18
click at [1280, 465] on div "Approve" at bounding box center [1321, 467] width 126 height 24
click at [254, 728] on span "×" at bounding box center [259, 725] width 10 height 23
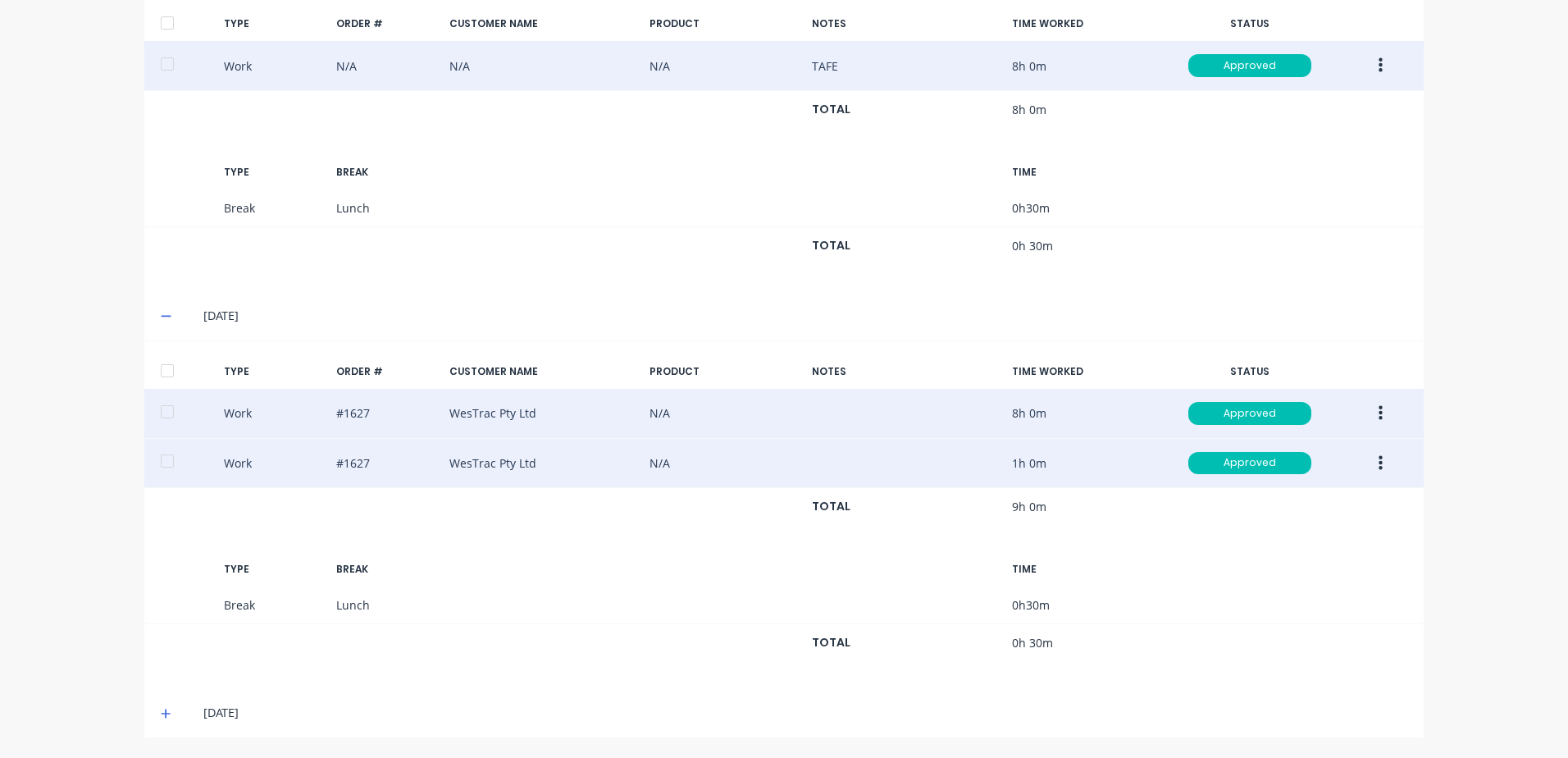
click at [160, 711] on icon at bounding box center [165, 714] width 11 height 12
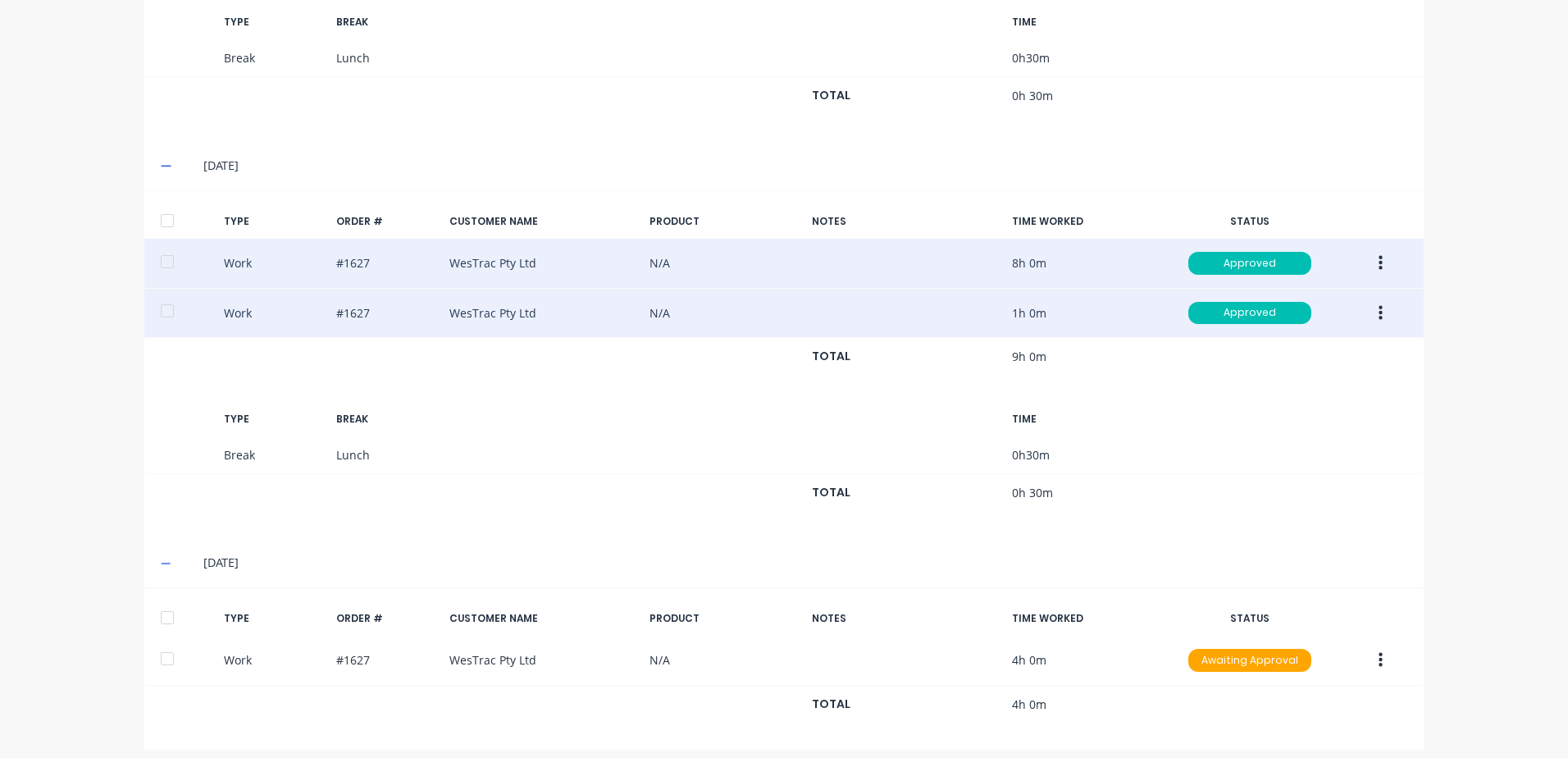
scroll to position [1493, 0]
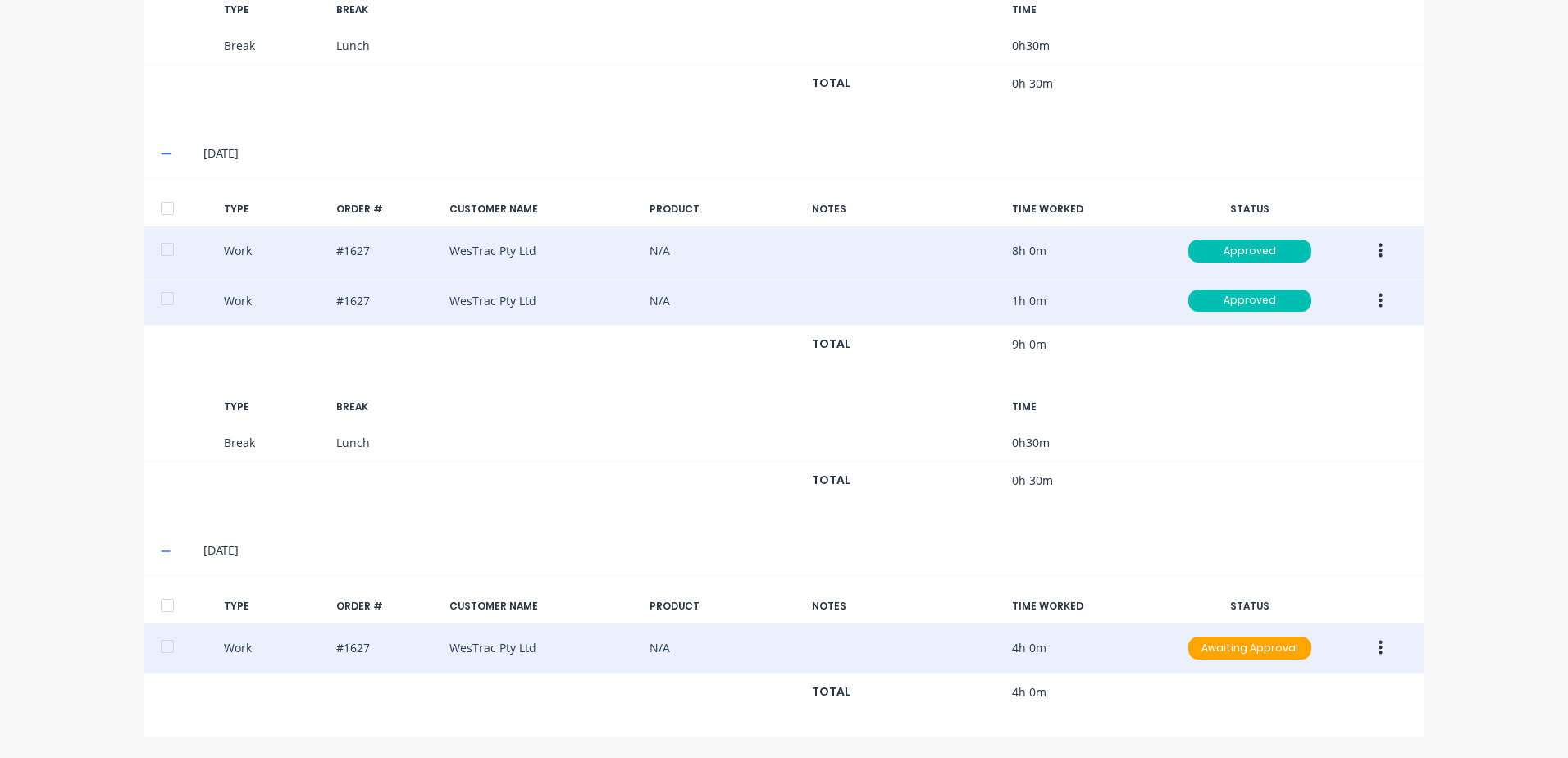
click at [1378, 650] on icon "button" at bounding box center [1380, 647] width 4 height 15
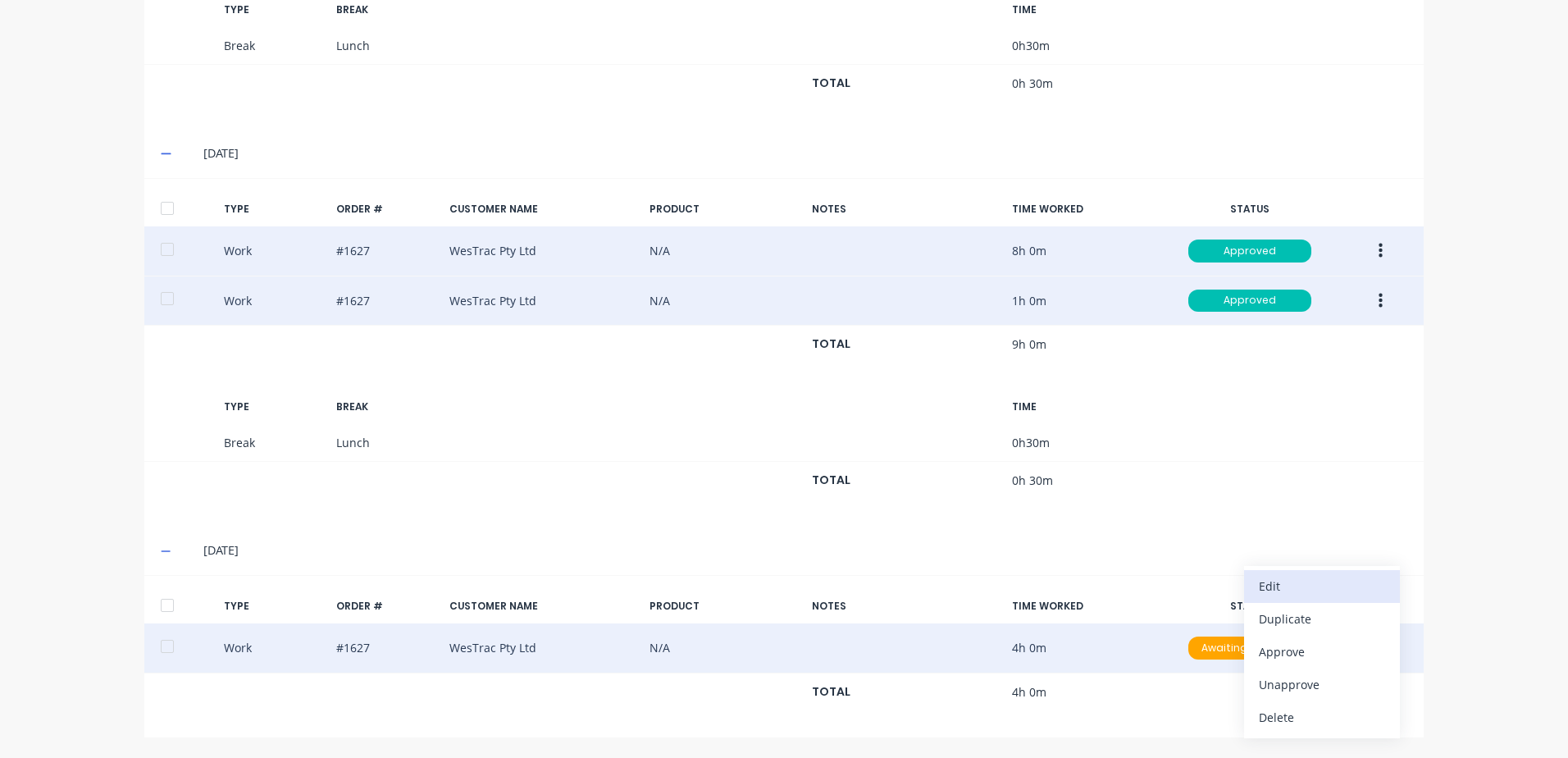
click at [1278, 586] on div "Edit" at bounding box center [1321, 586] width 126 height 24
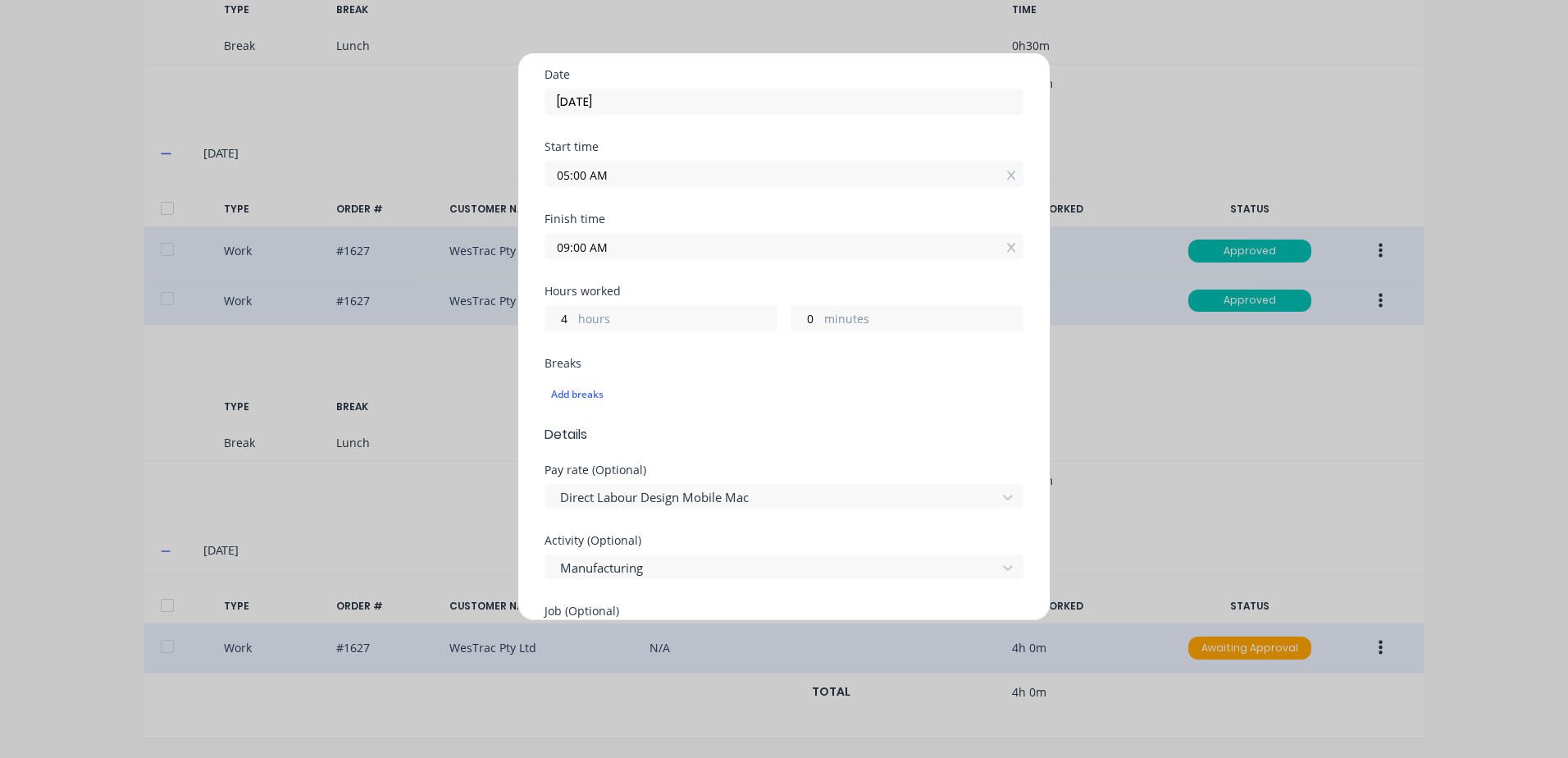
scroll to position [164, 0]
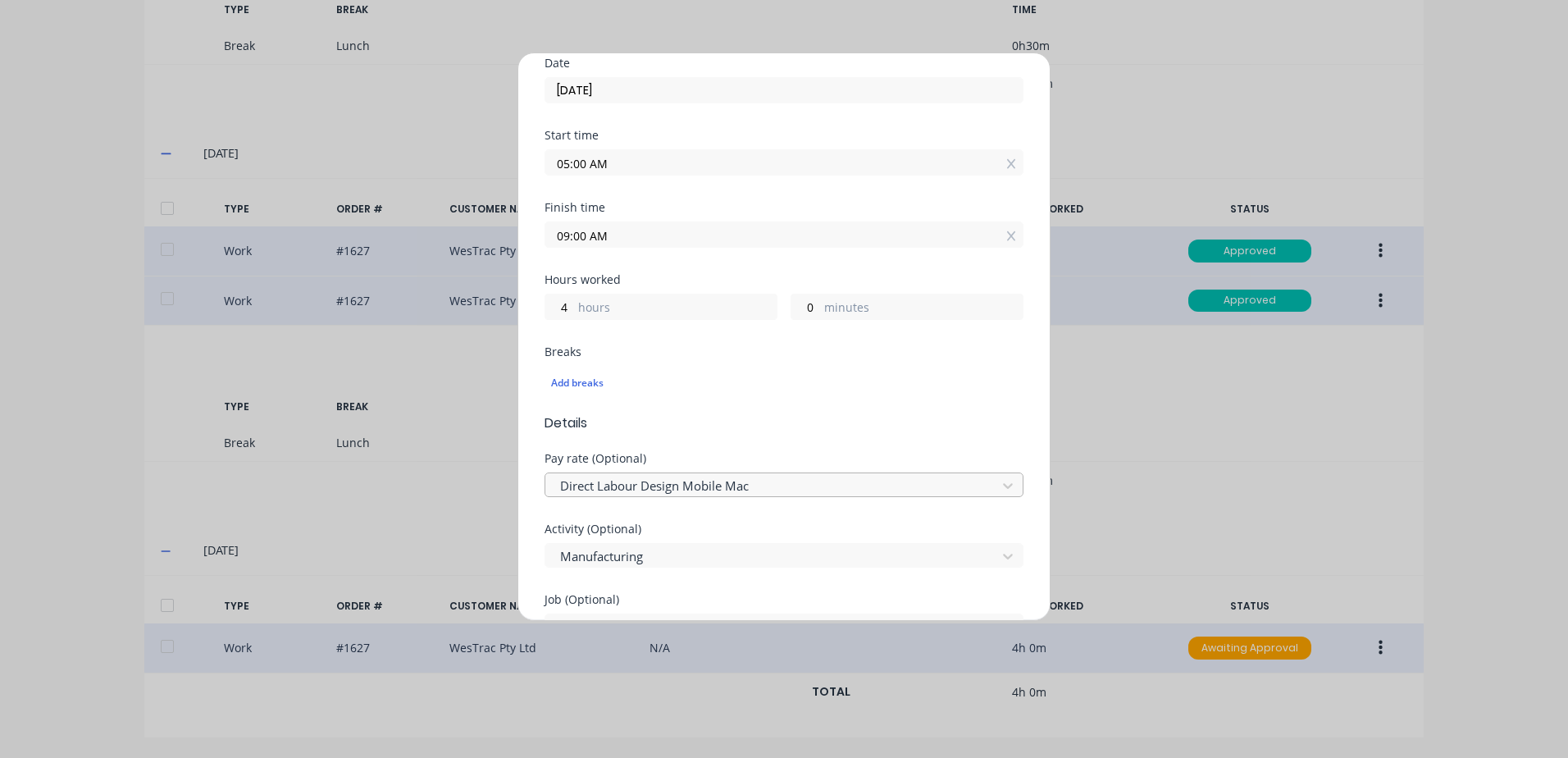
click at [704, 488] on div at bounding box center [773, 486] width 430 height 21
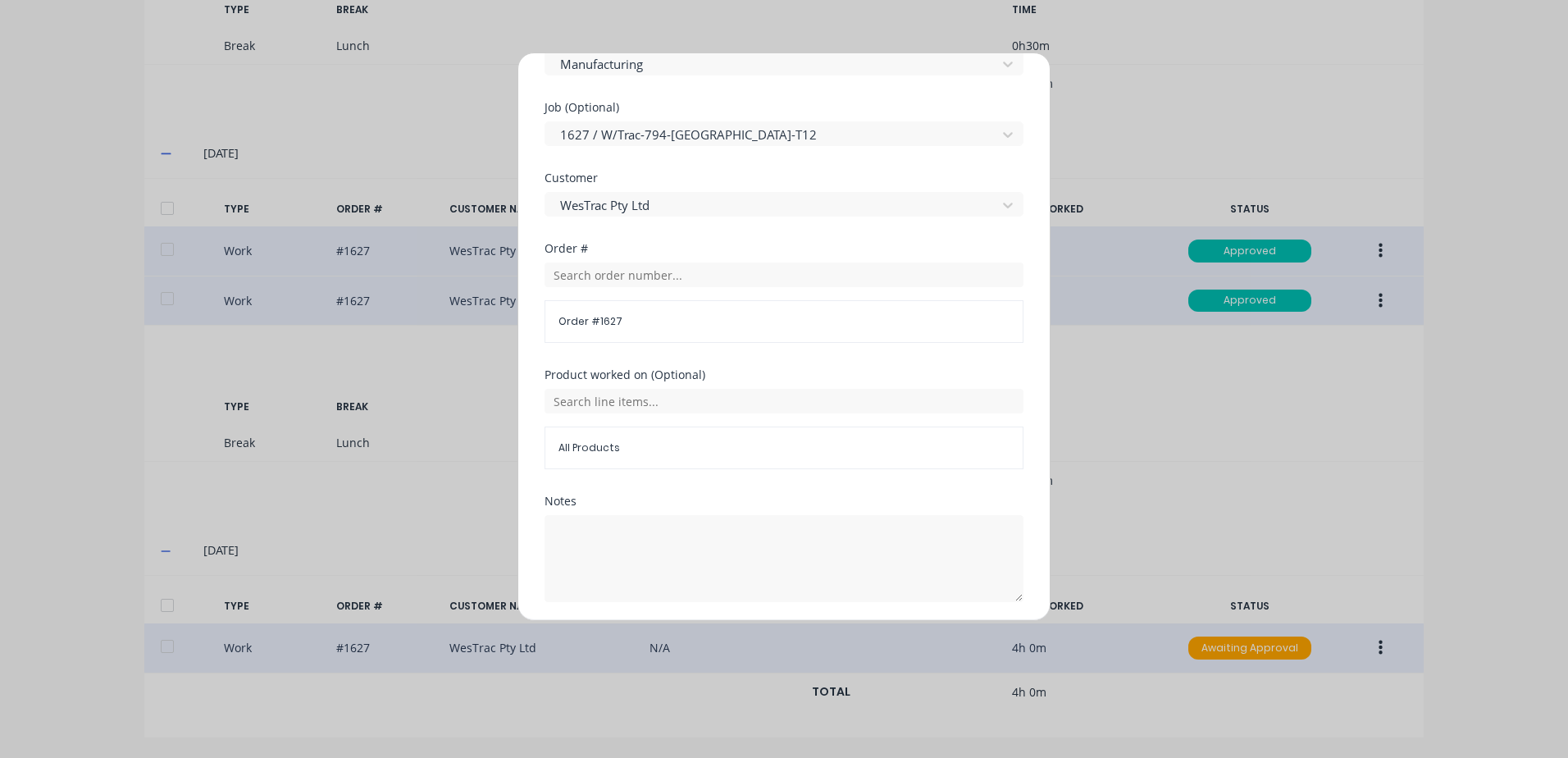
scroll to position [714, 0]
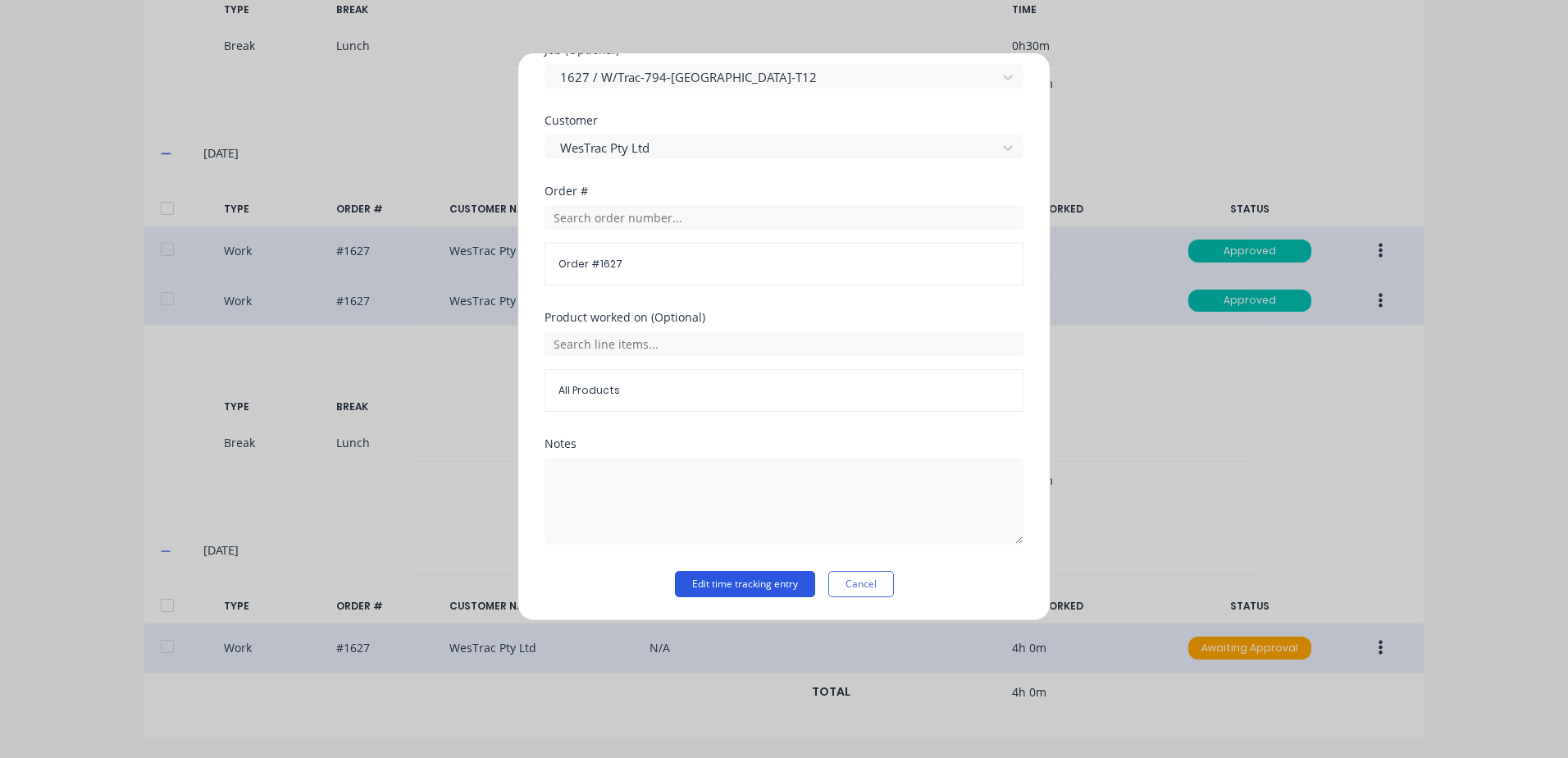
click at [694, 585] on button "Edit time tracking entry" at bounding box center [744, 584] width 141 height 27
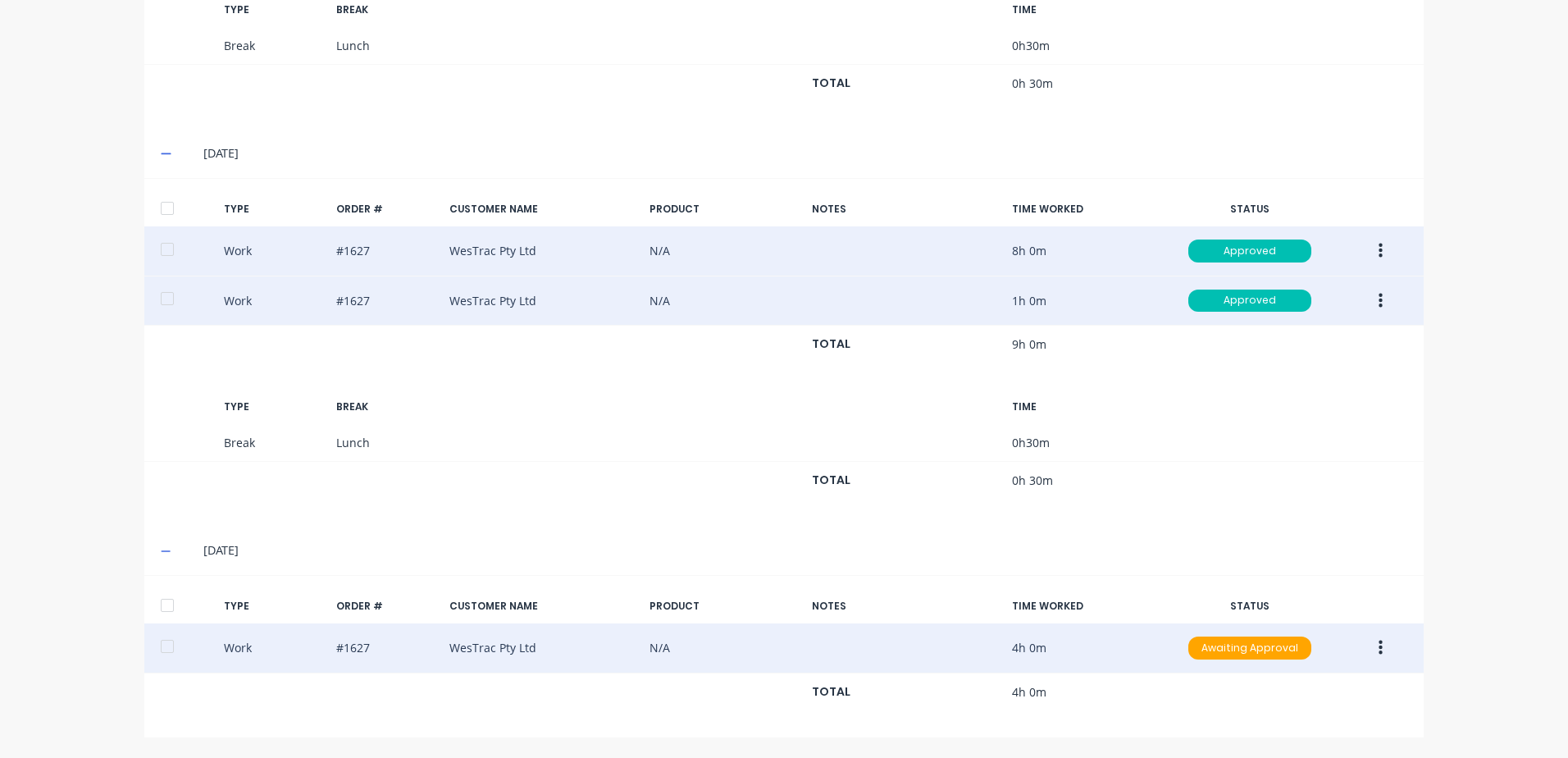
click at [1366, 650] on button "button" at bounding box center [1380, 648] width 38 height 29
click at [1289, 650] on div "Approve" at bounding box center [1321, 652] width 126 height 24
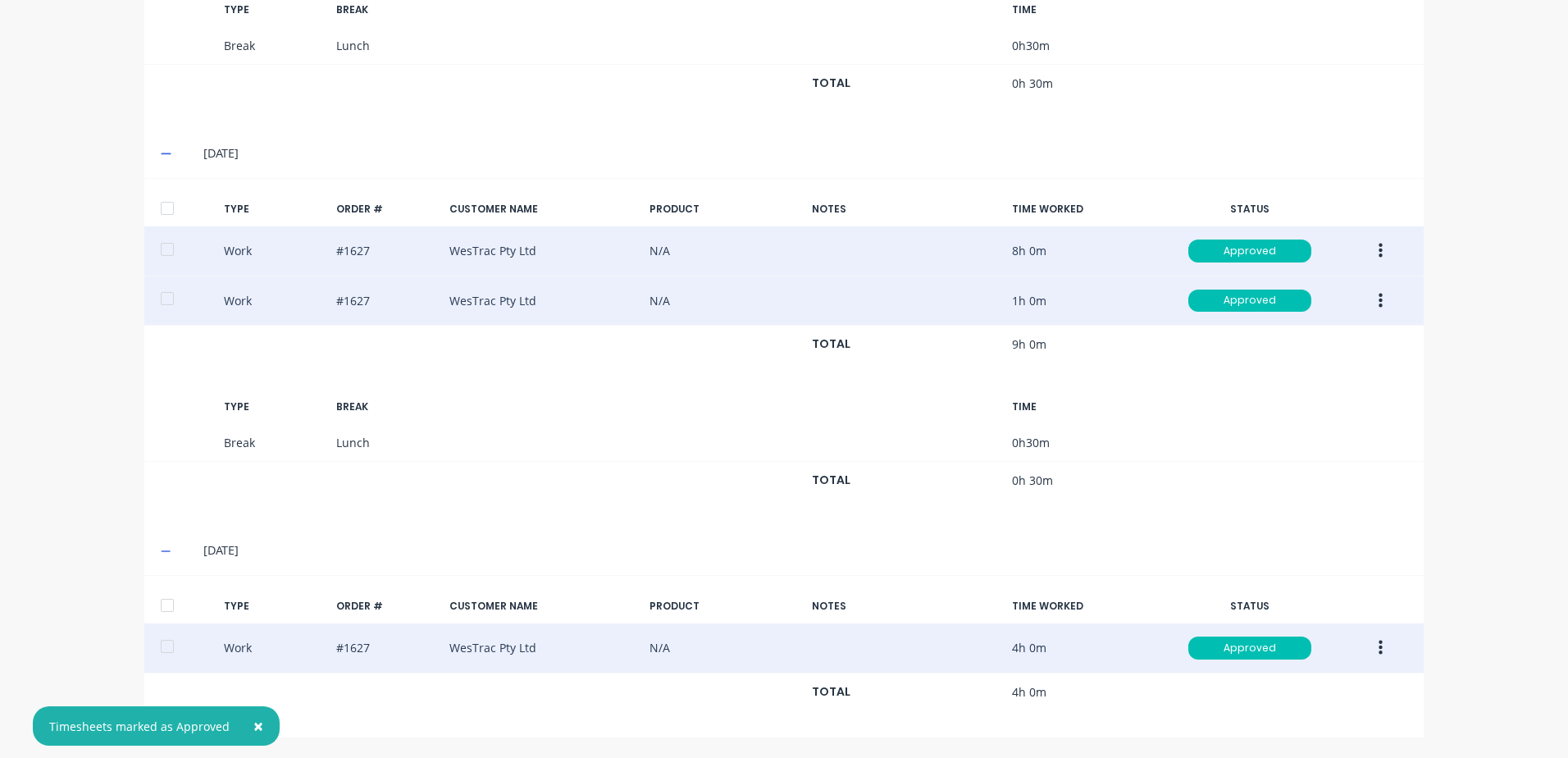
click at [1378, 651] on icon "button" at bounding box center [1380, 648] width 4 height 18
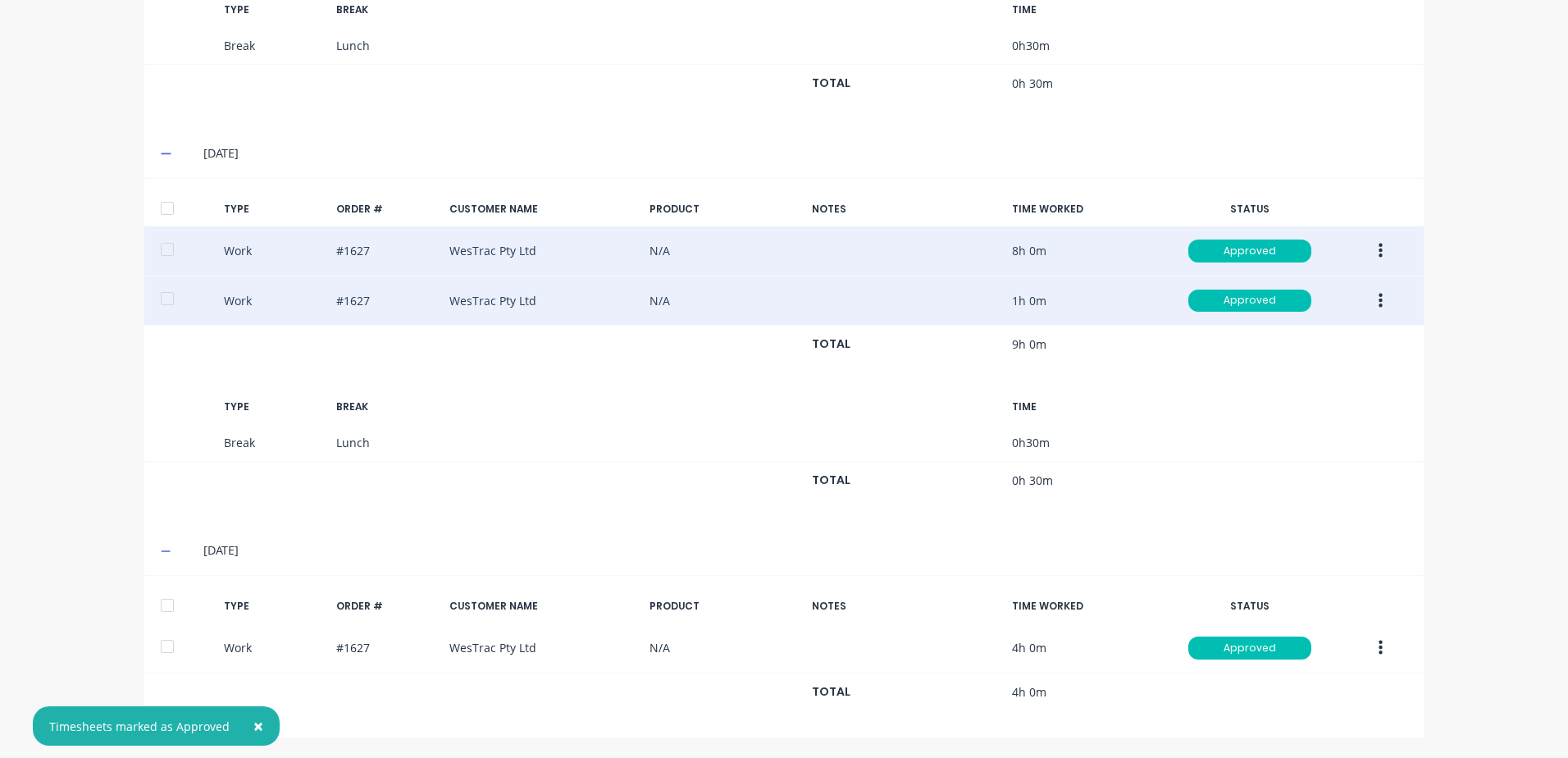
click at [1175, 536] on div "[DATE]" at bounding box center [784, 551] width 1279 height 49
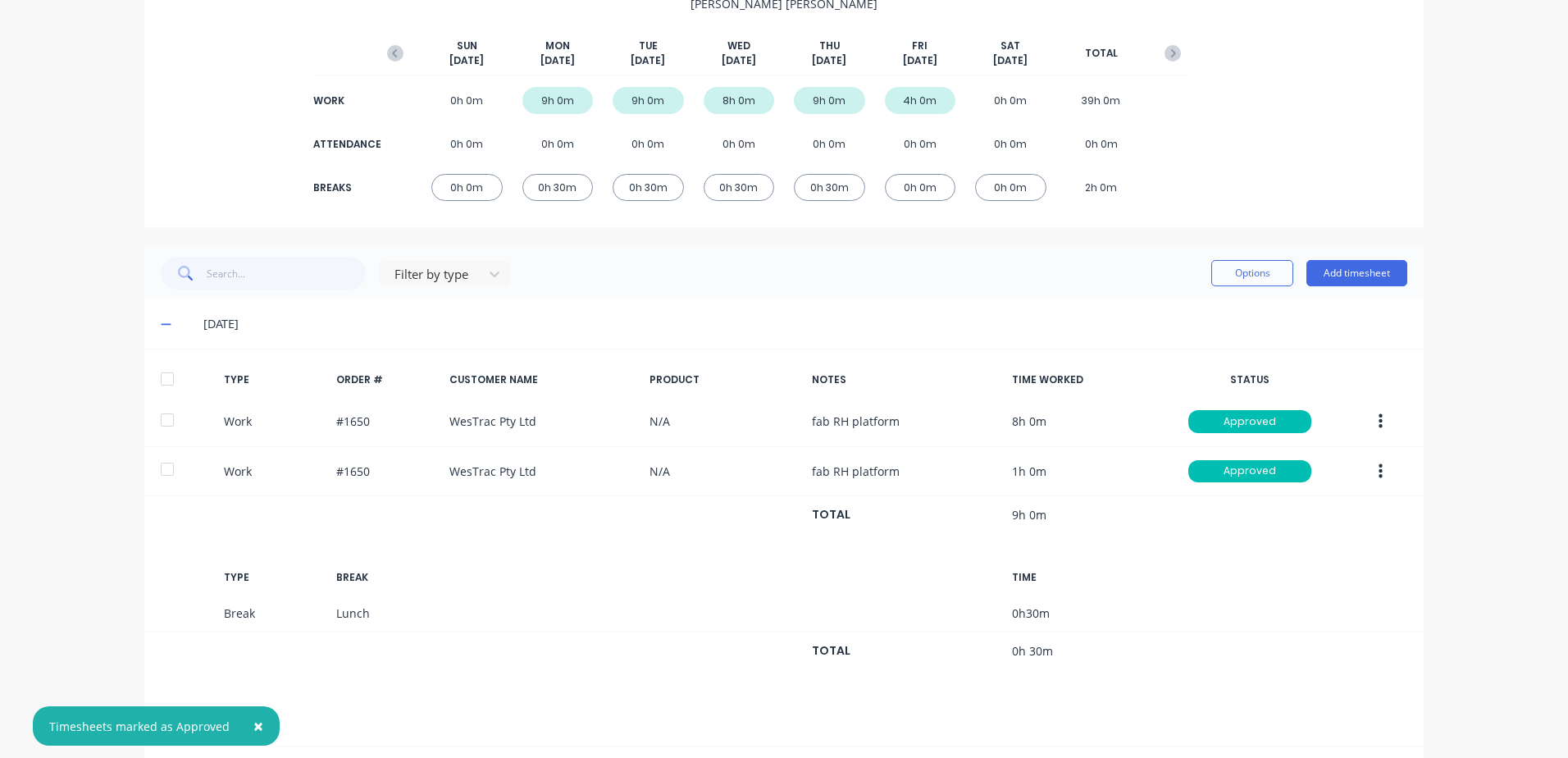
scroll to position [0, 0]
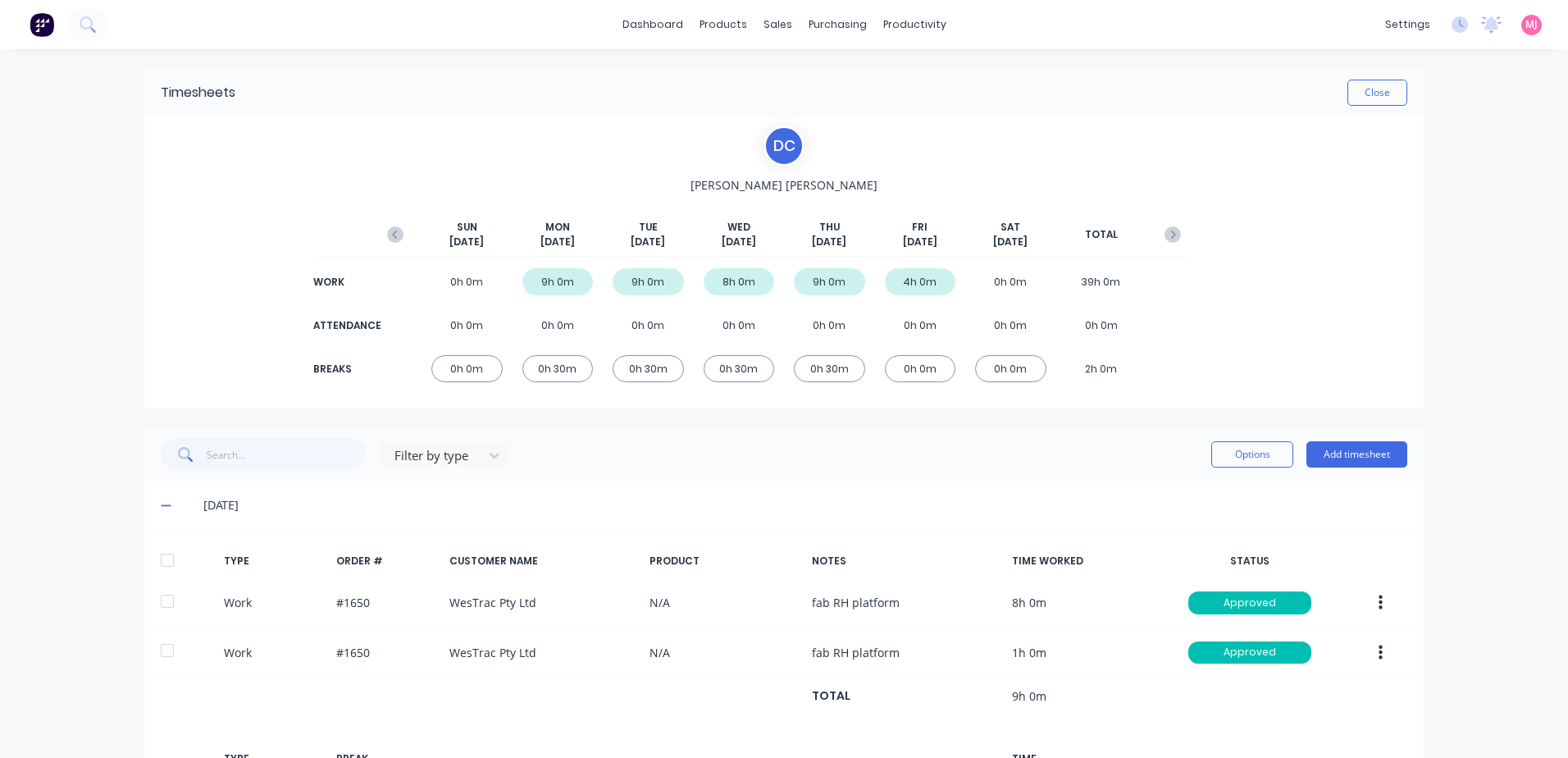
click at [159, 559] on div at bounding box center [166, 559] width 32 height 32
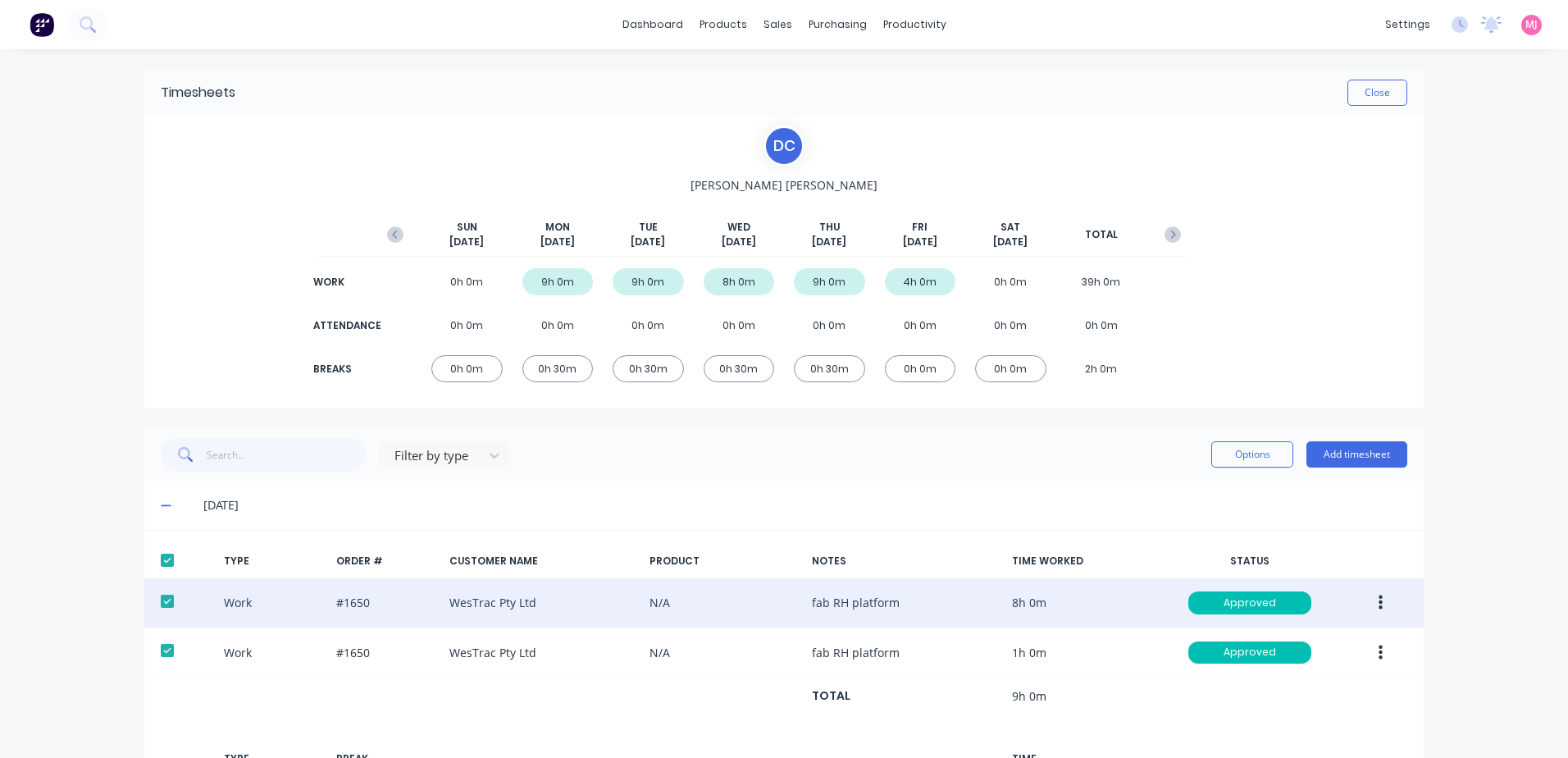
scroll to position [328, 0]
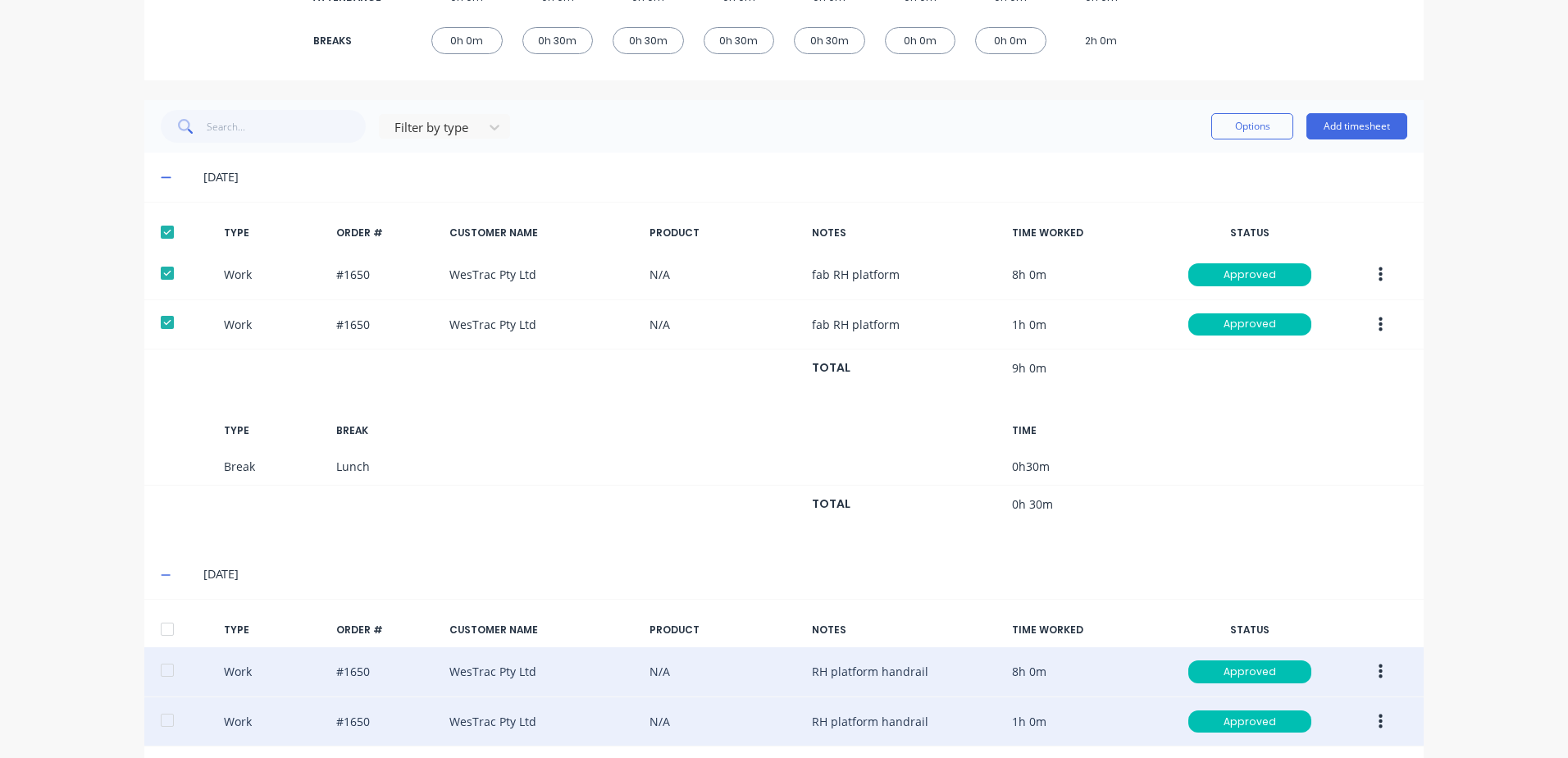
click at [160, 628] on div at bounding box center [166, 628] width 32 height 32
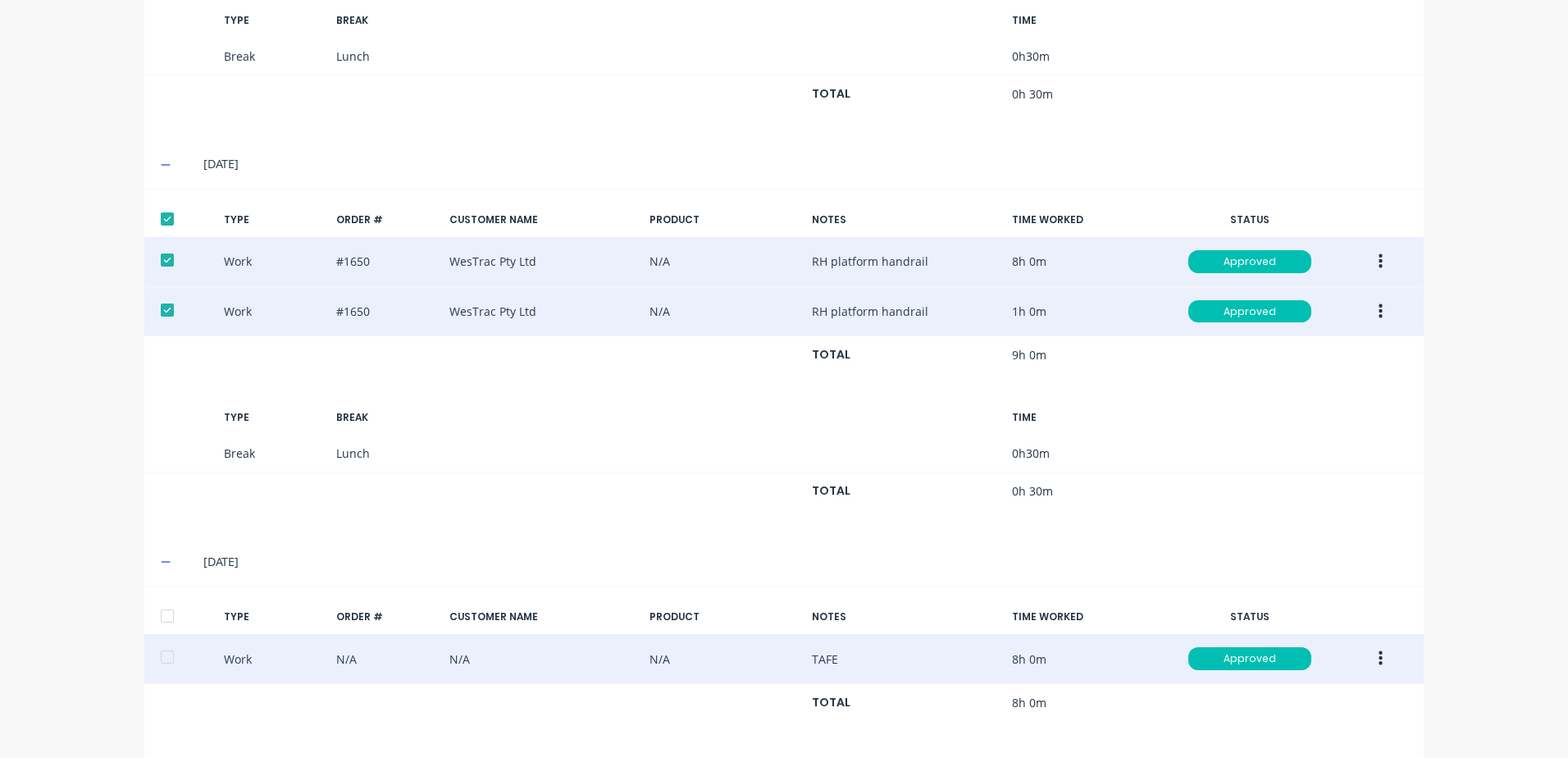
click at [160, 612] on div at bounding box center [166, 615] width 32 height 32
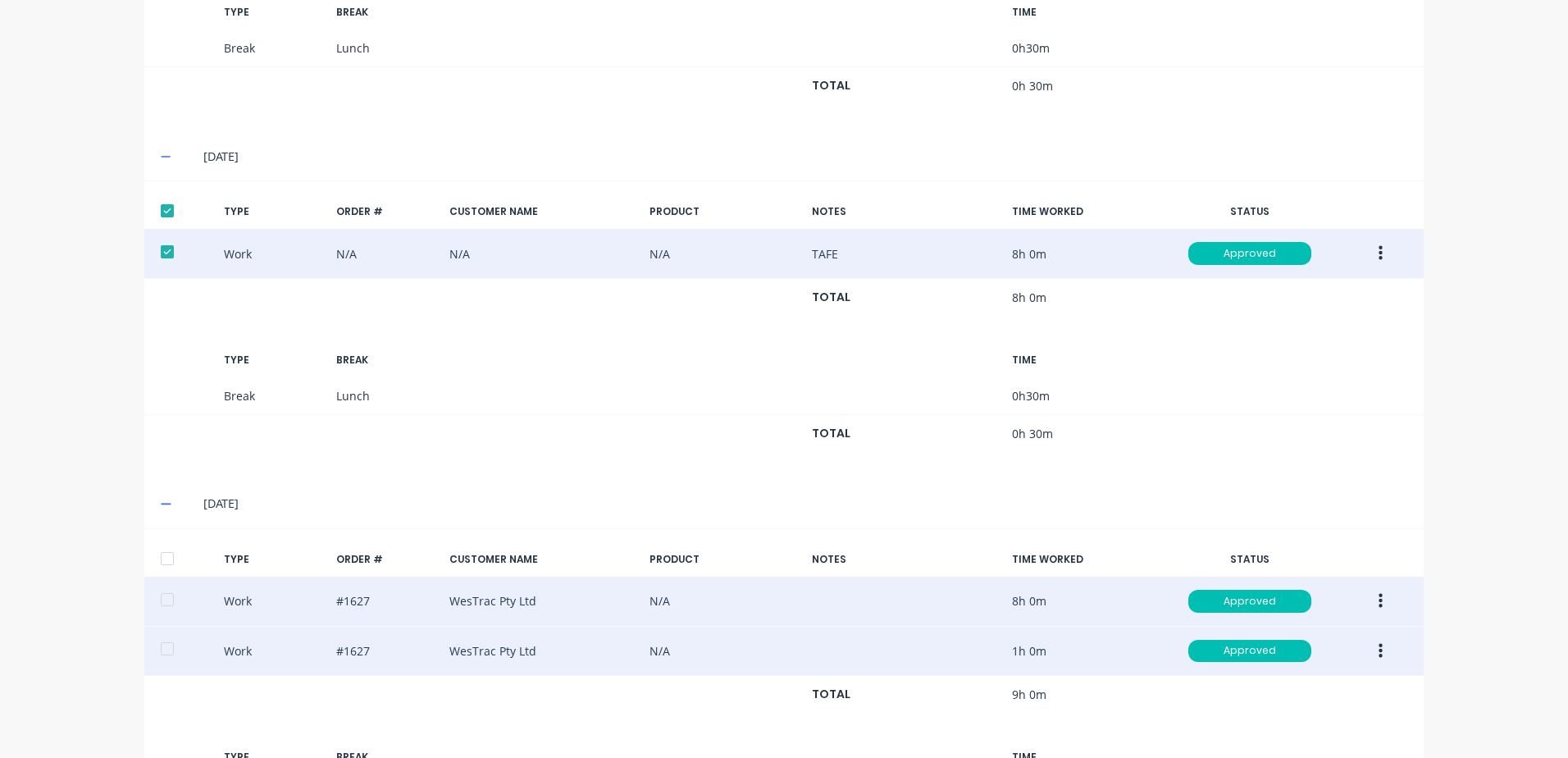
scroll to position [1148, 0]
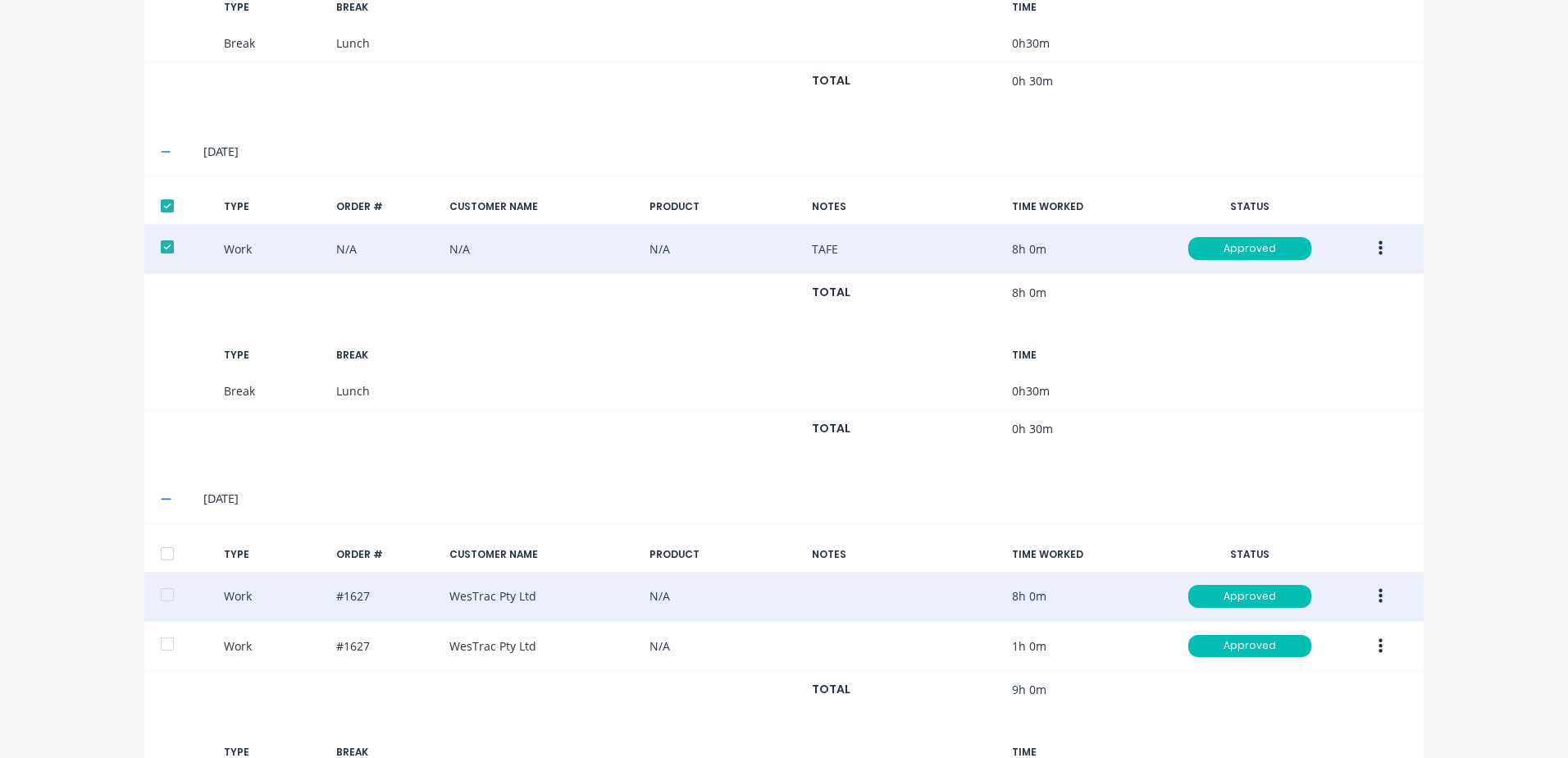
click at [160, 552] on div at bounding box center [166, 553] width 32 height 32
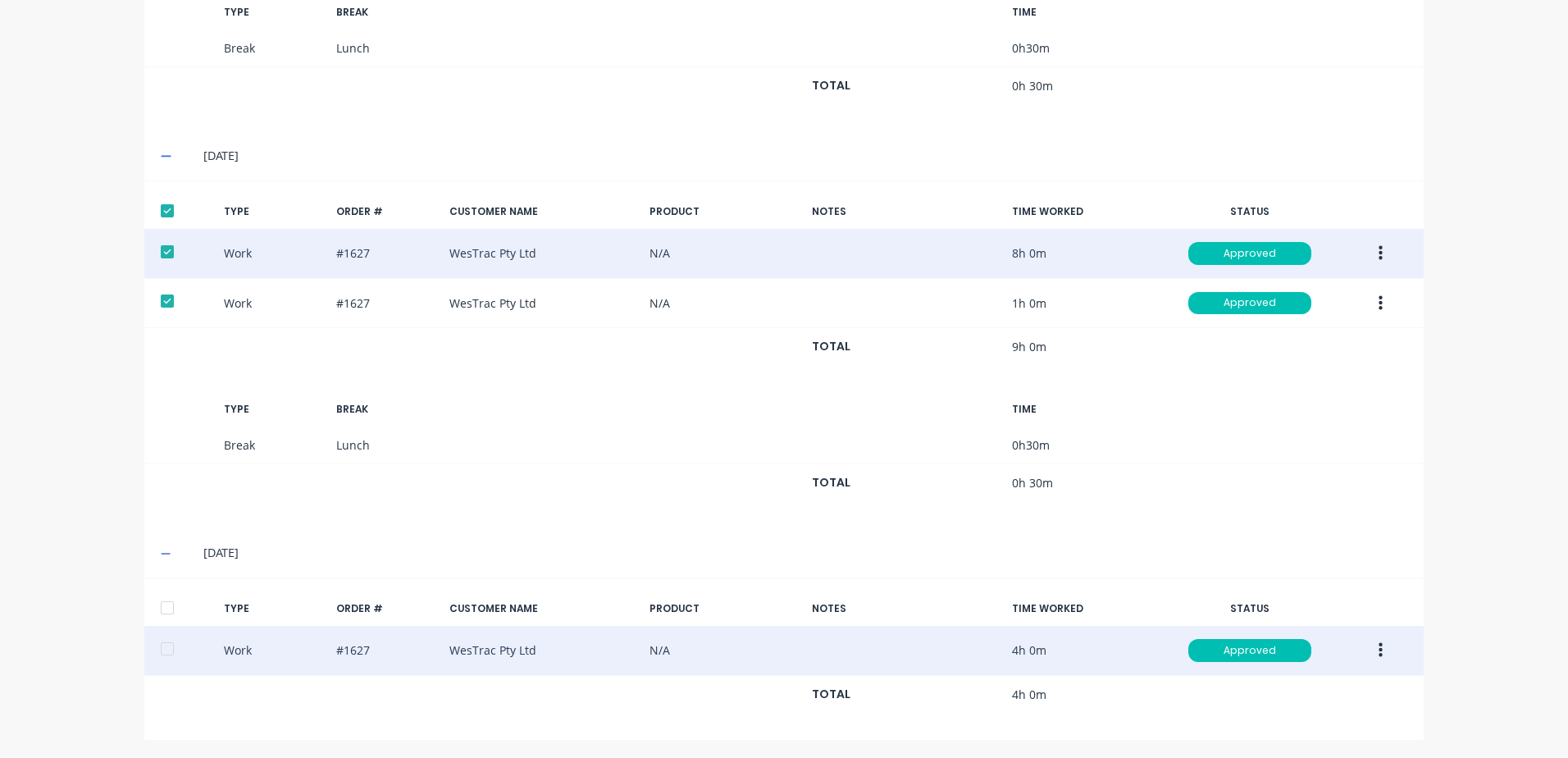
scroll to position [1493, 0]
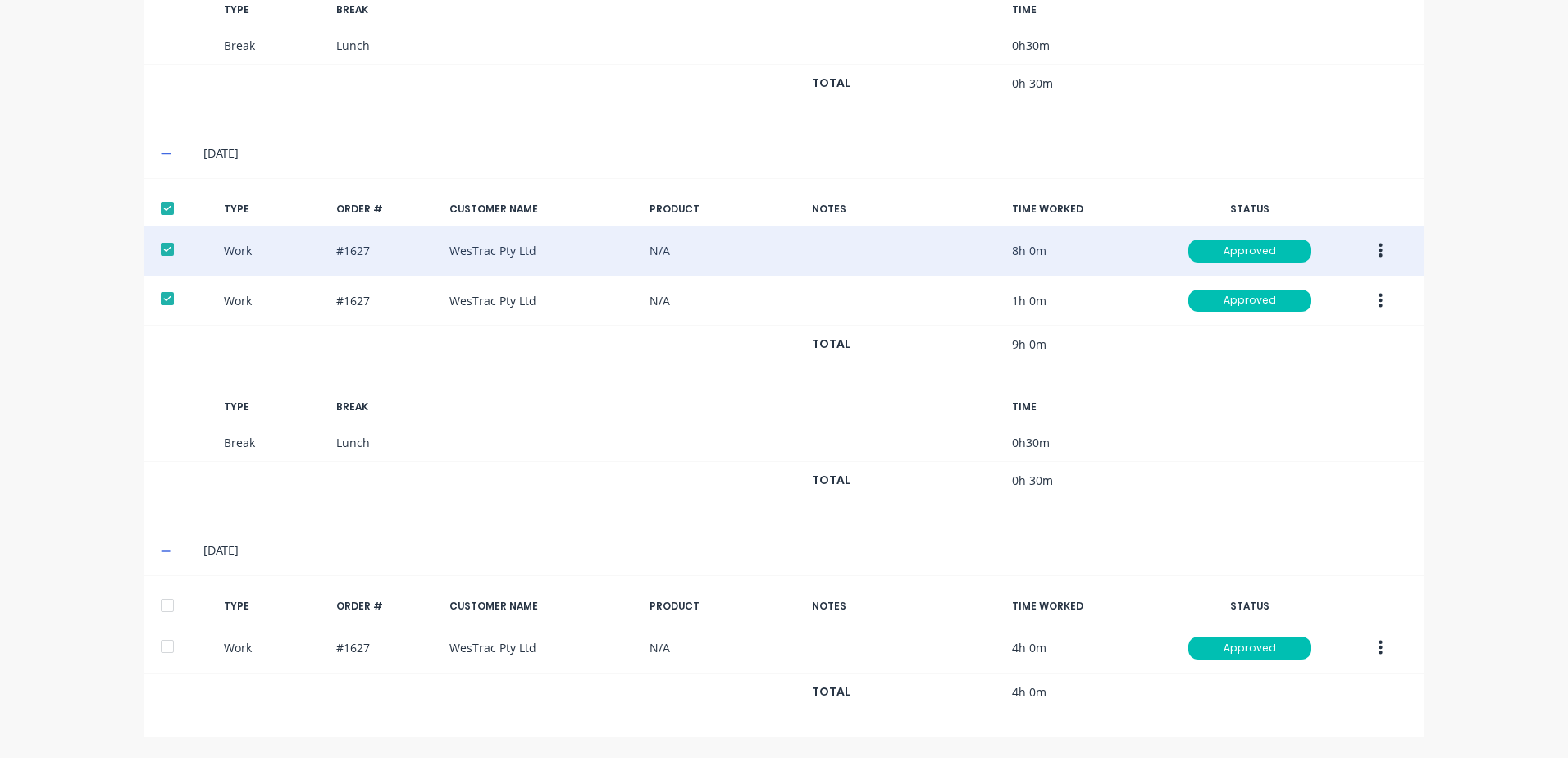
click at [165, 604] on div at bounding box center [166, 605] width 32 height 32
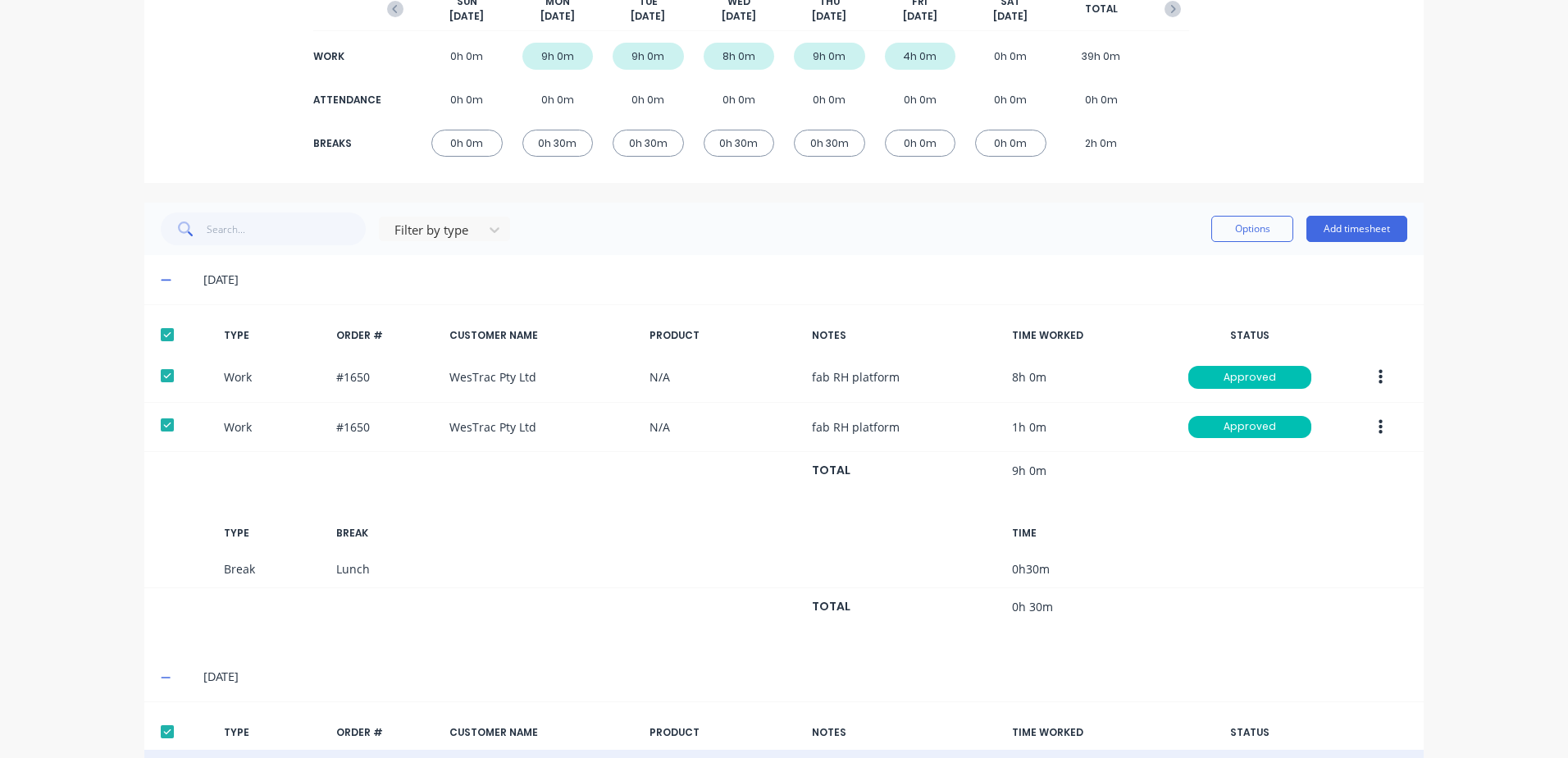
scroll to position [0, 0]
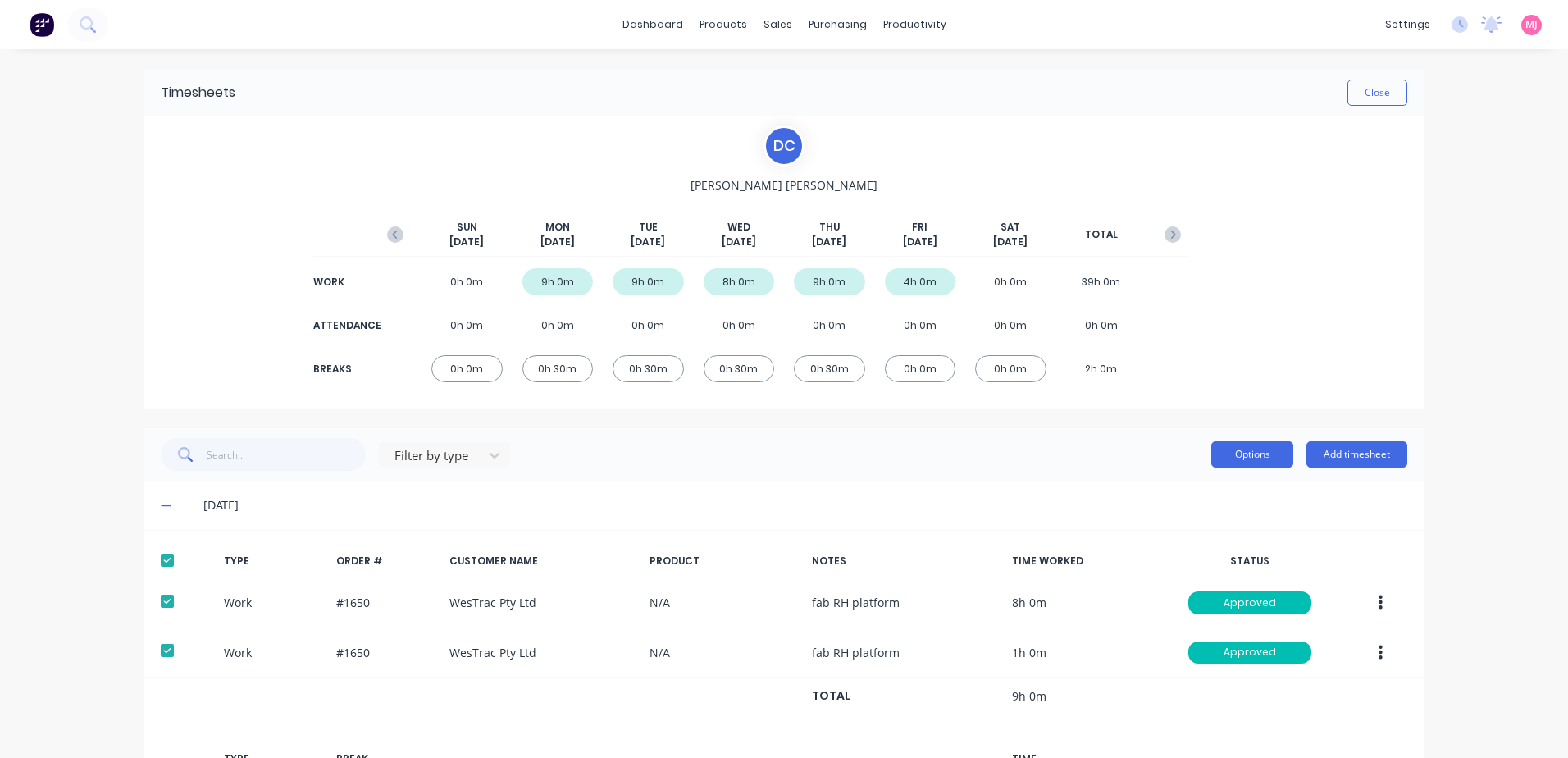
click at [1230, 456] on button "Options" at bounding box center [1251, 454] width 82 height 27
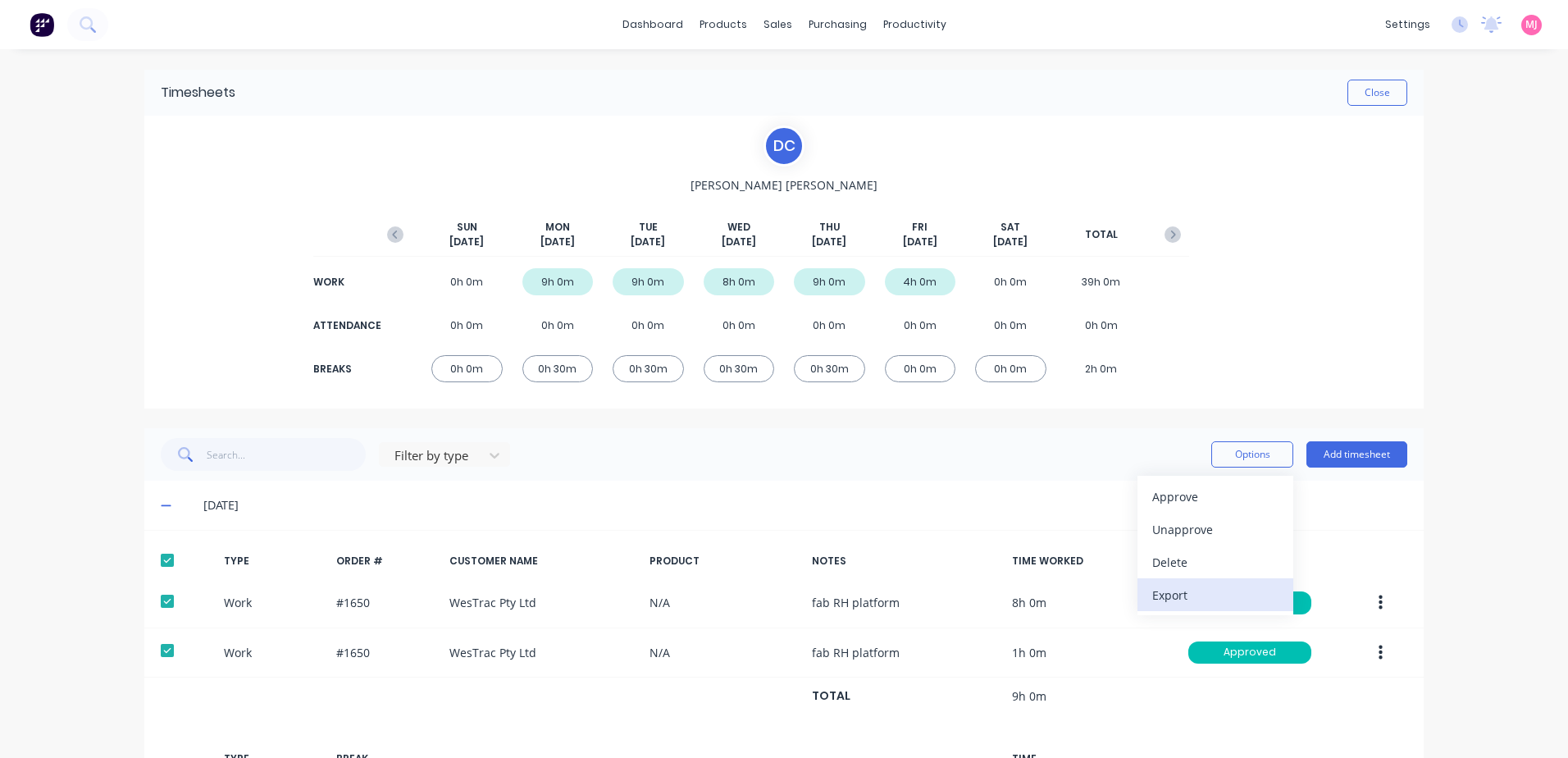
click at [1157, 594] on div "Export" at bounding box center [1215, 595] width 126 height 24
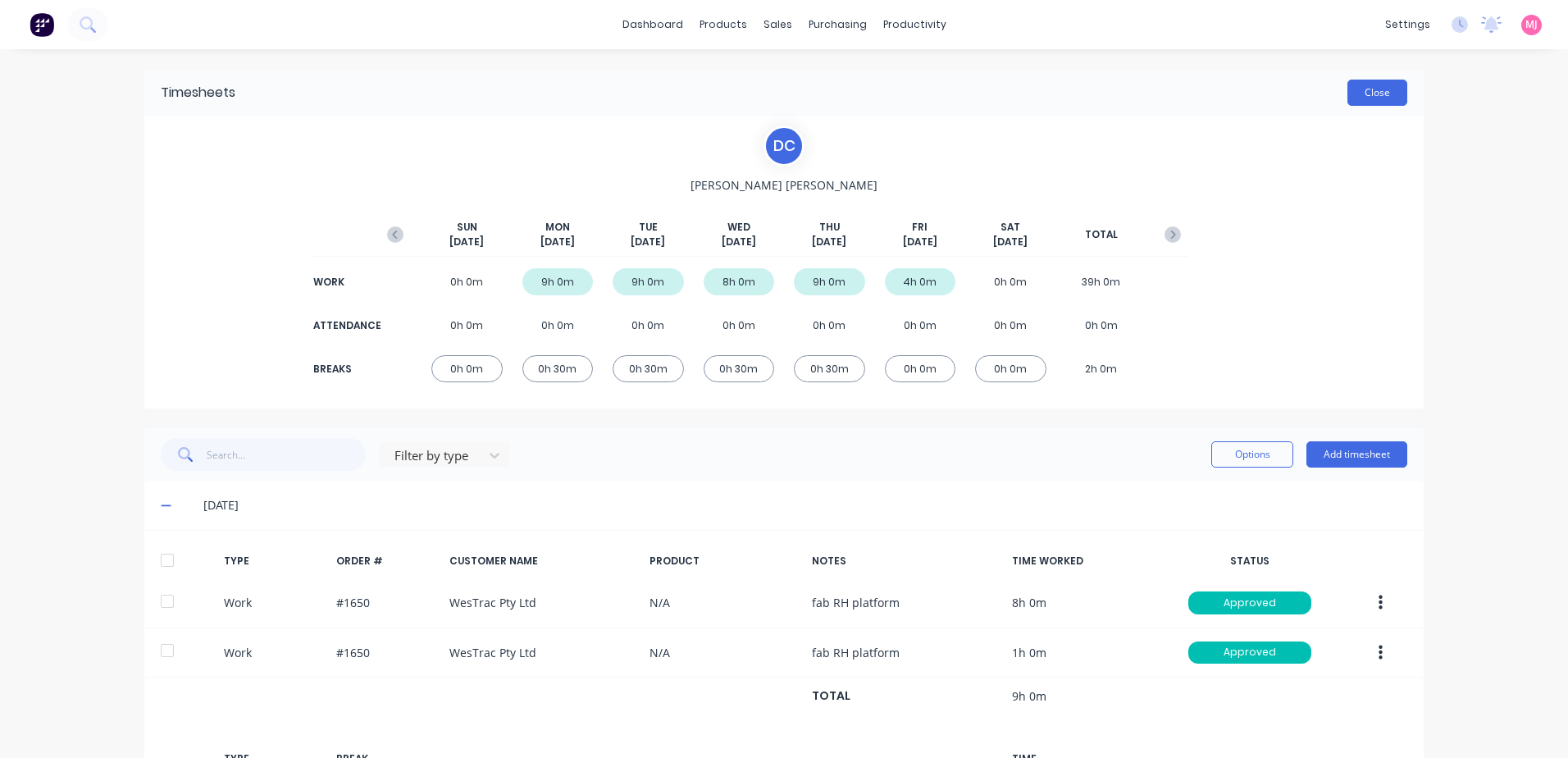
click at [1379, 94] on button "Close" at bounding box center [1376, 92] width 60 height 27
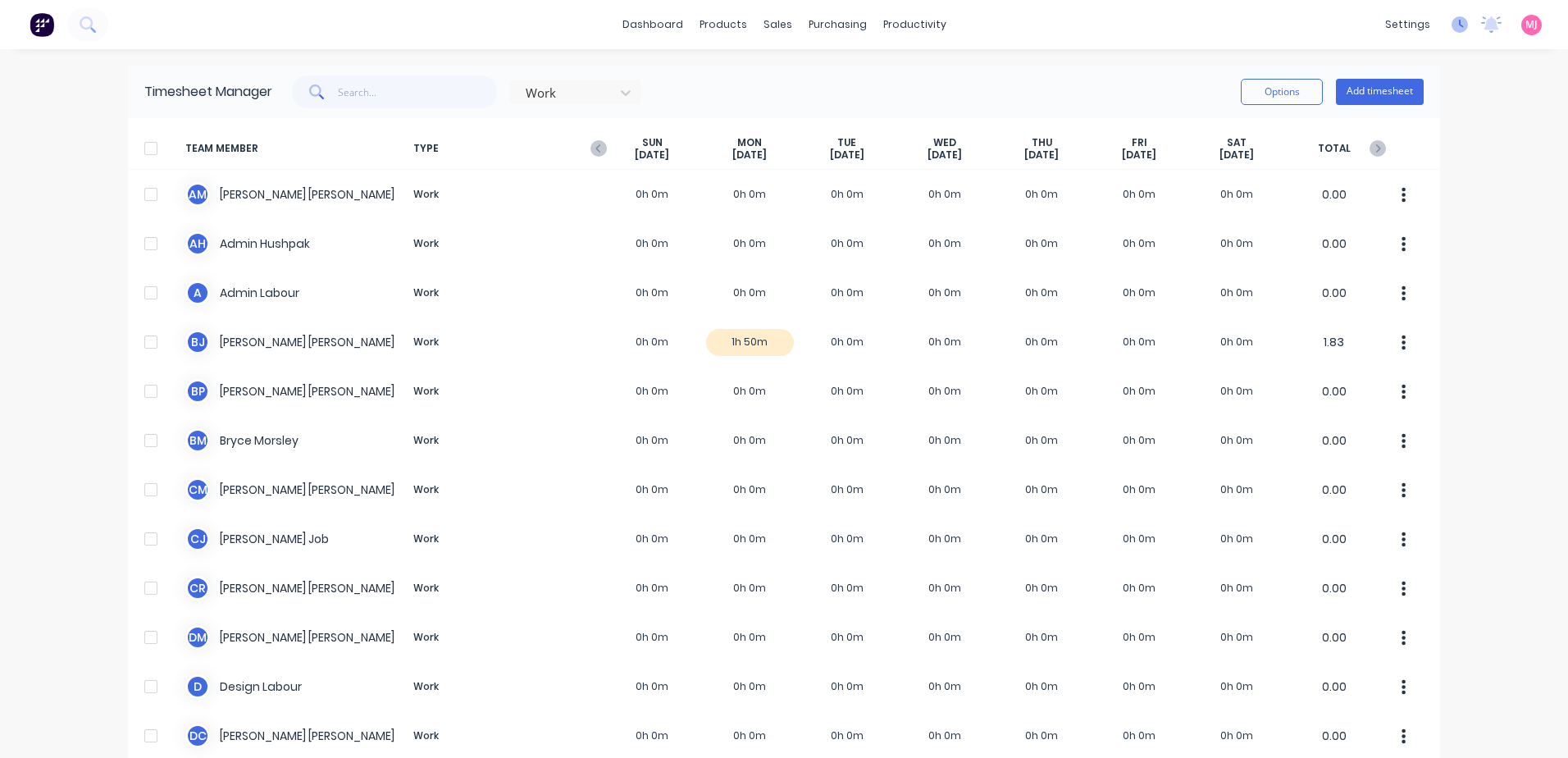
click at [1451, 23] on icon at bounding box center [1459, 25] width 17 height 17
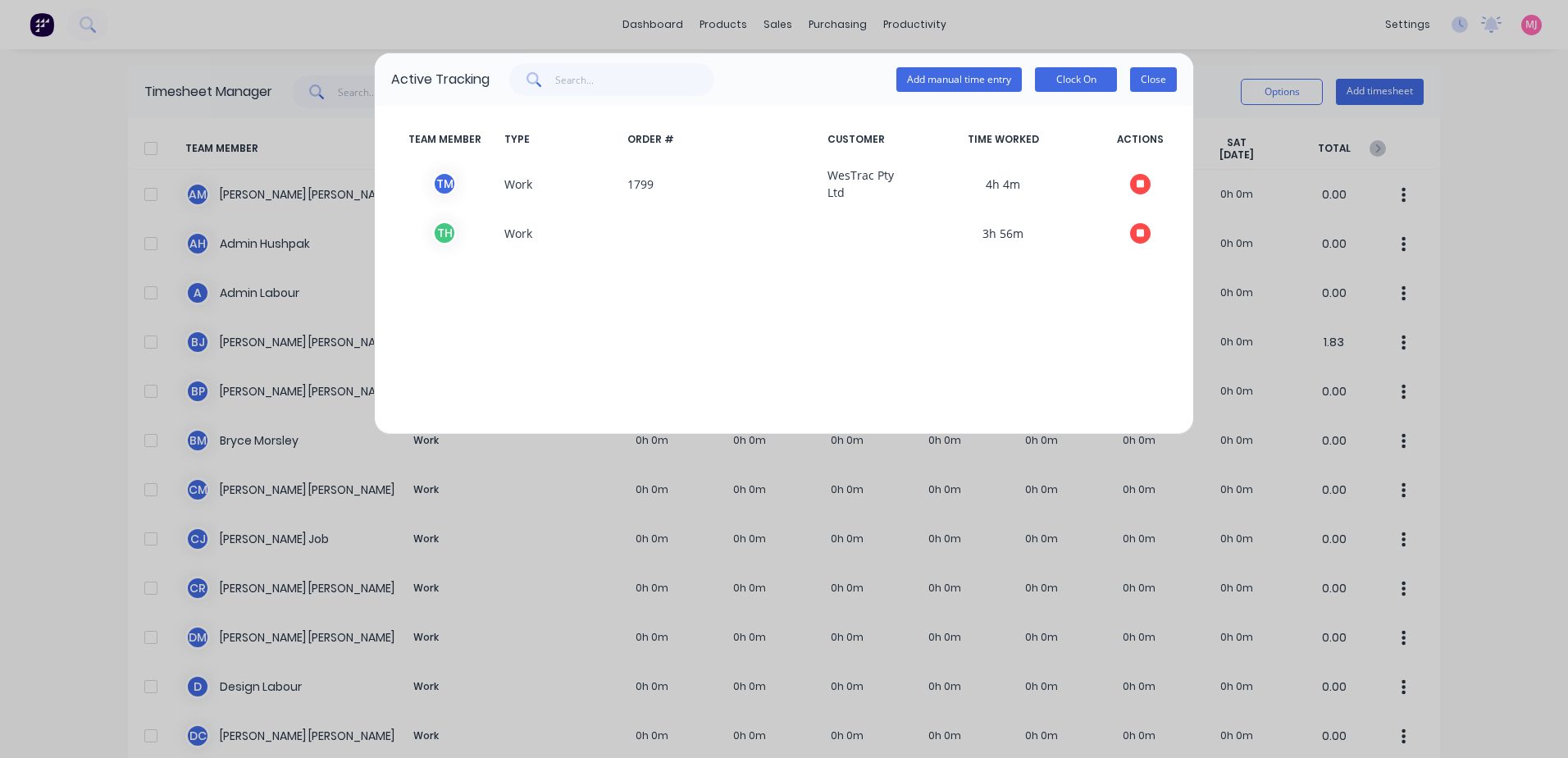
click at [1159, 81] on button "Close" at bounding box center [1153, 79] width 47 height 25
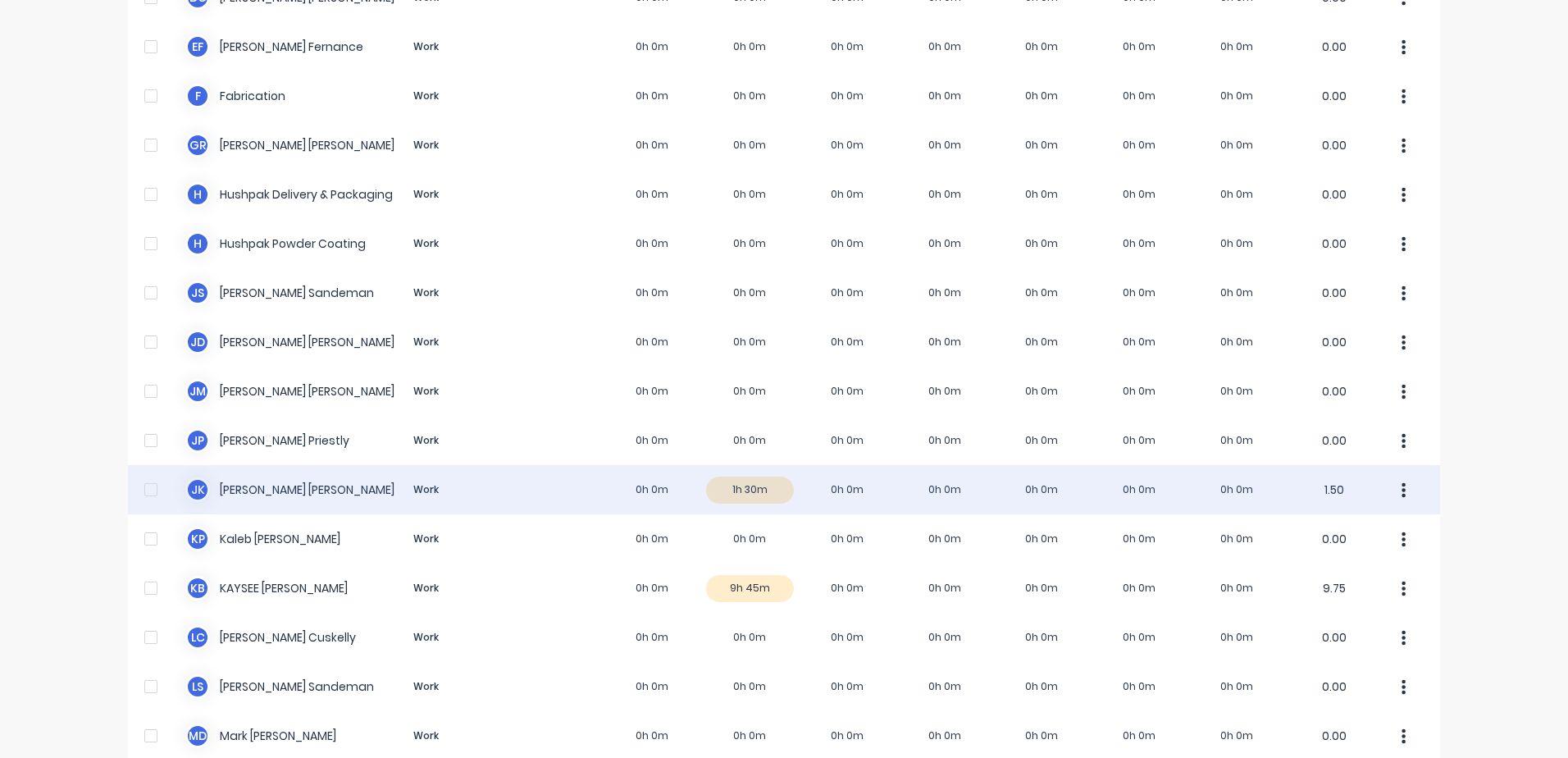
scroll to position [820, 0]
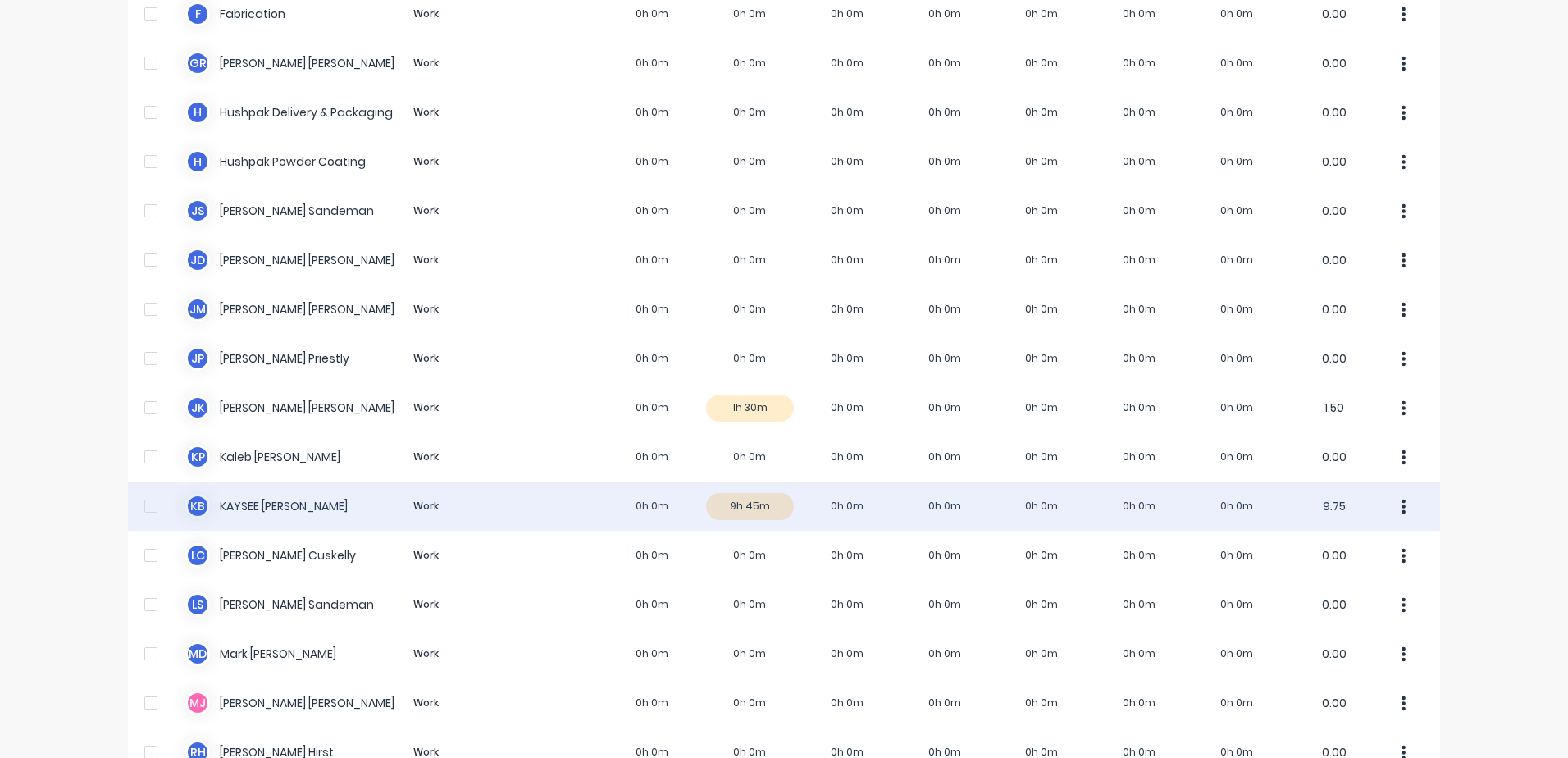
click at [294, 501] on div "K B [PERSON_NAME] Work 0h 0m 9h 45m 0h 0m 0h 0m 0h 0m 0h 0m 0h 0m 9.75" at bounding box center [784, 506] width 1312 height 49
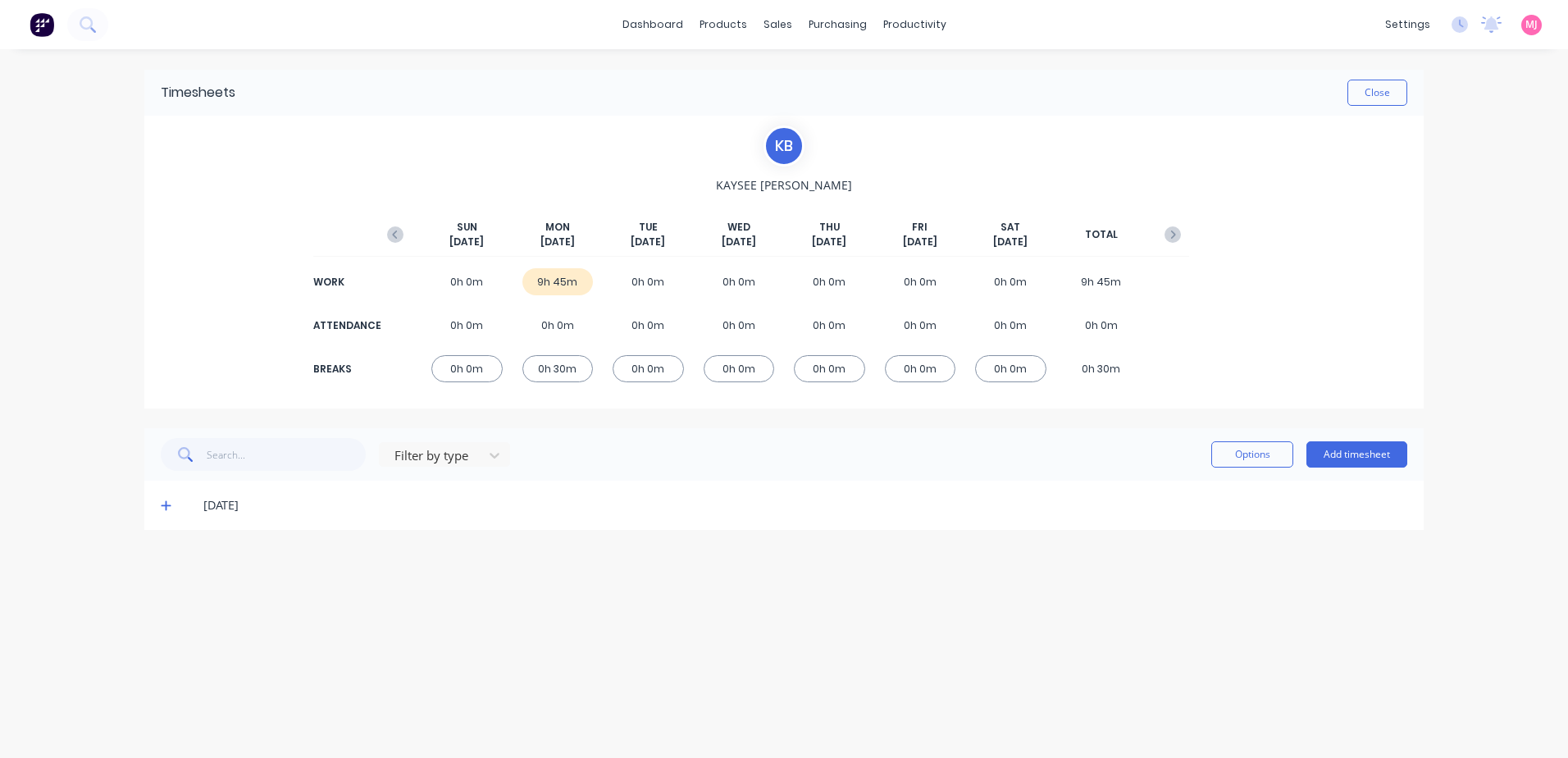
click at [163, 502] on icon at bounding box center [165, 505] width 11 height 12
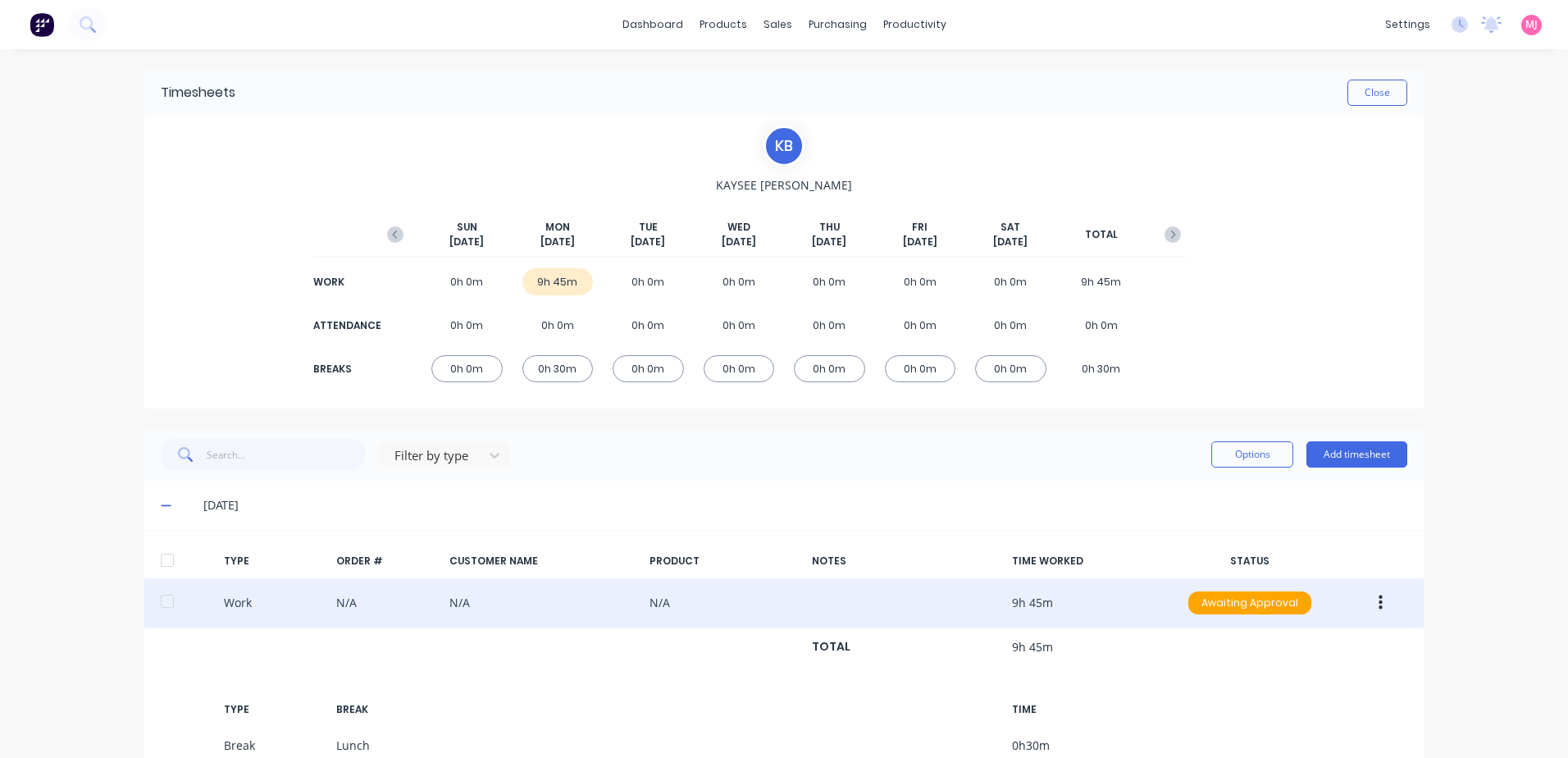
click at [1378, 600] on icon "button" at bounding box center [1380, 603] width 4 height 18
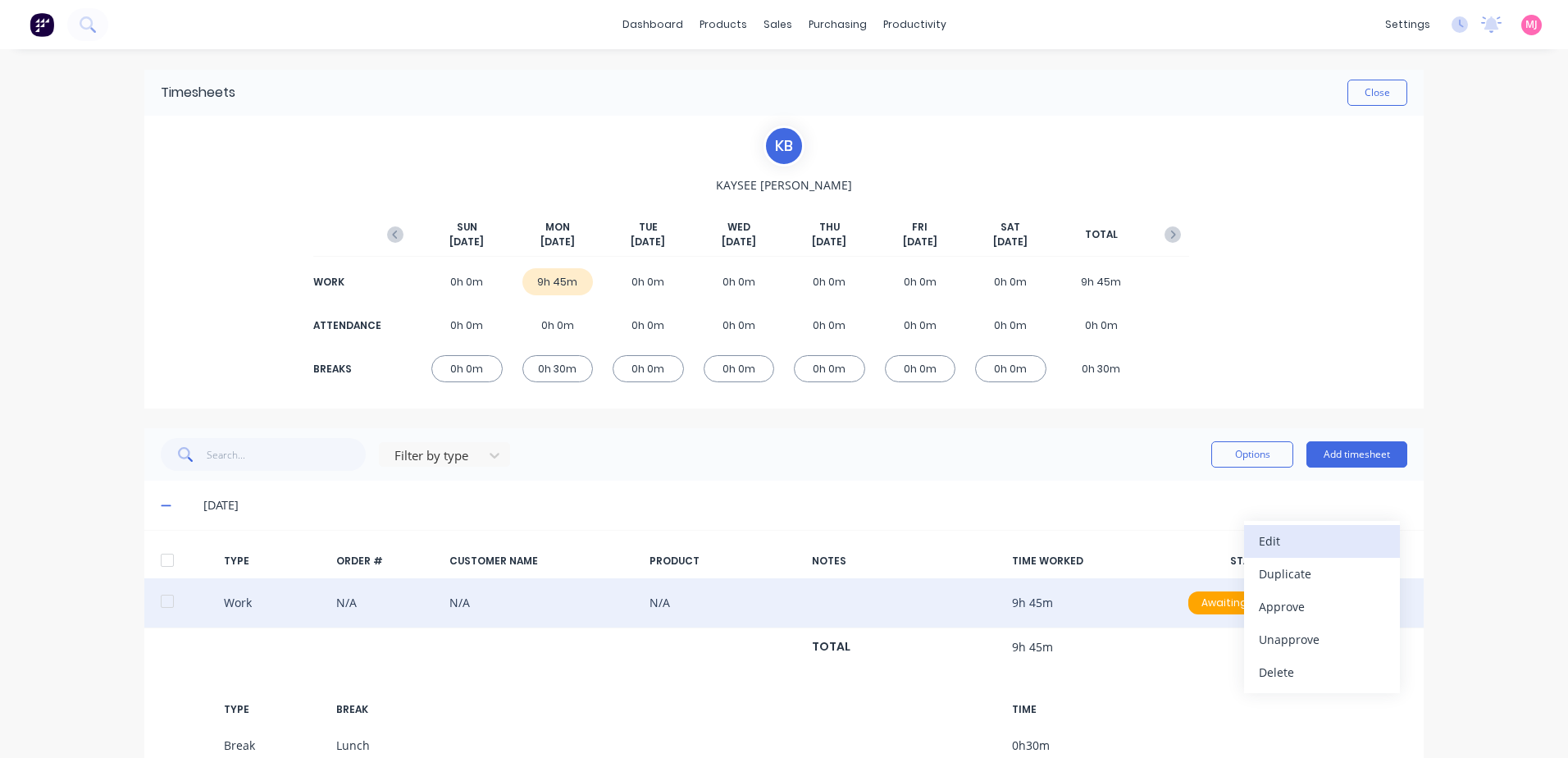
click at [1283, 539] on div "Edit" at bounding box center [1321, 541] width 126 height 24
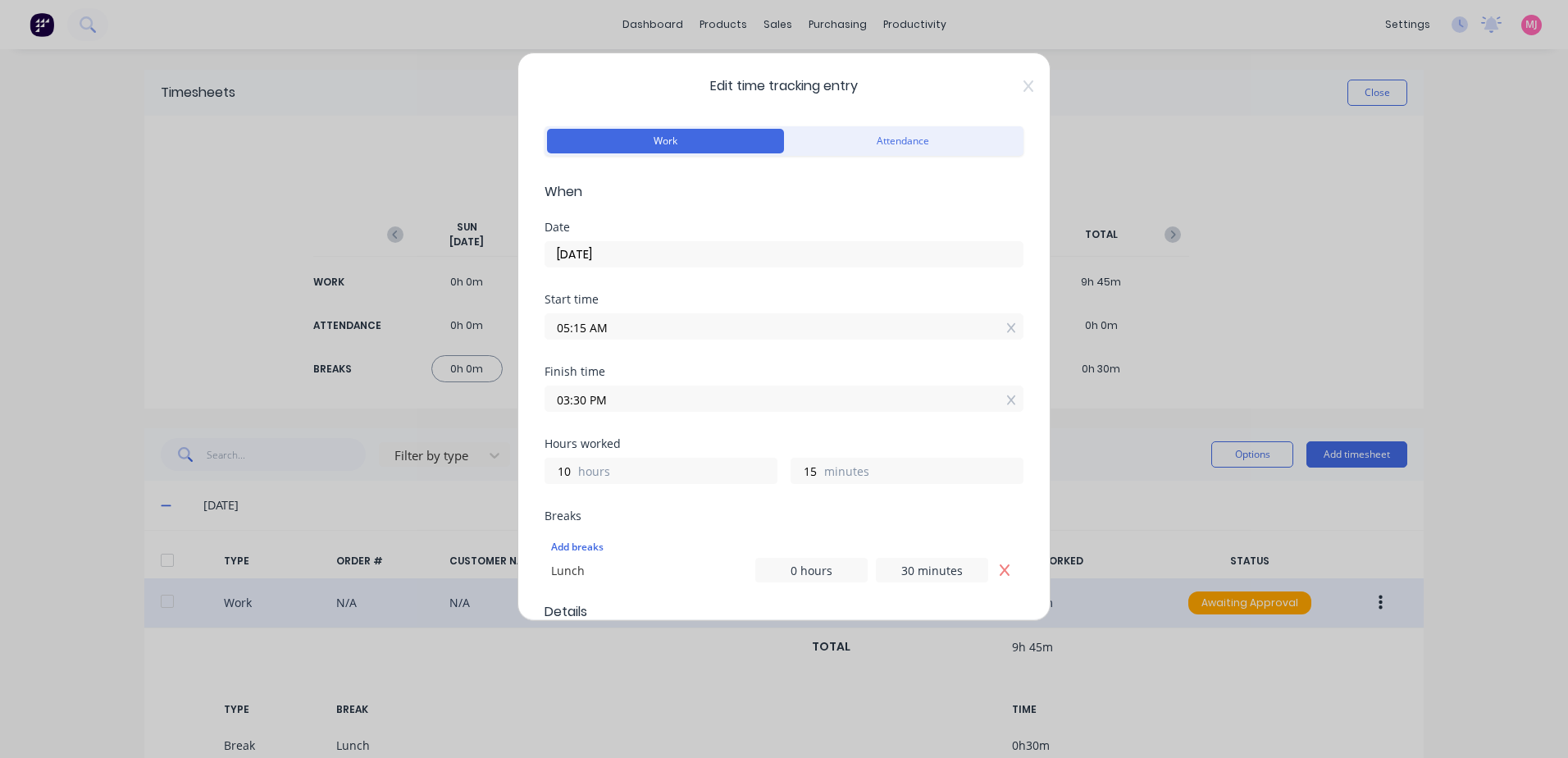
click at [1023, 87] on icon at bounding box center [1028, 86] width 10 height 13
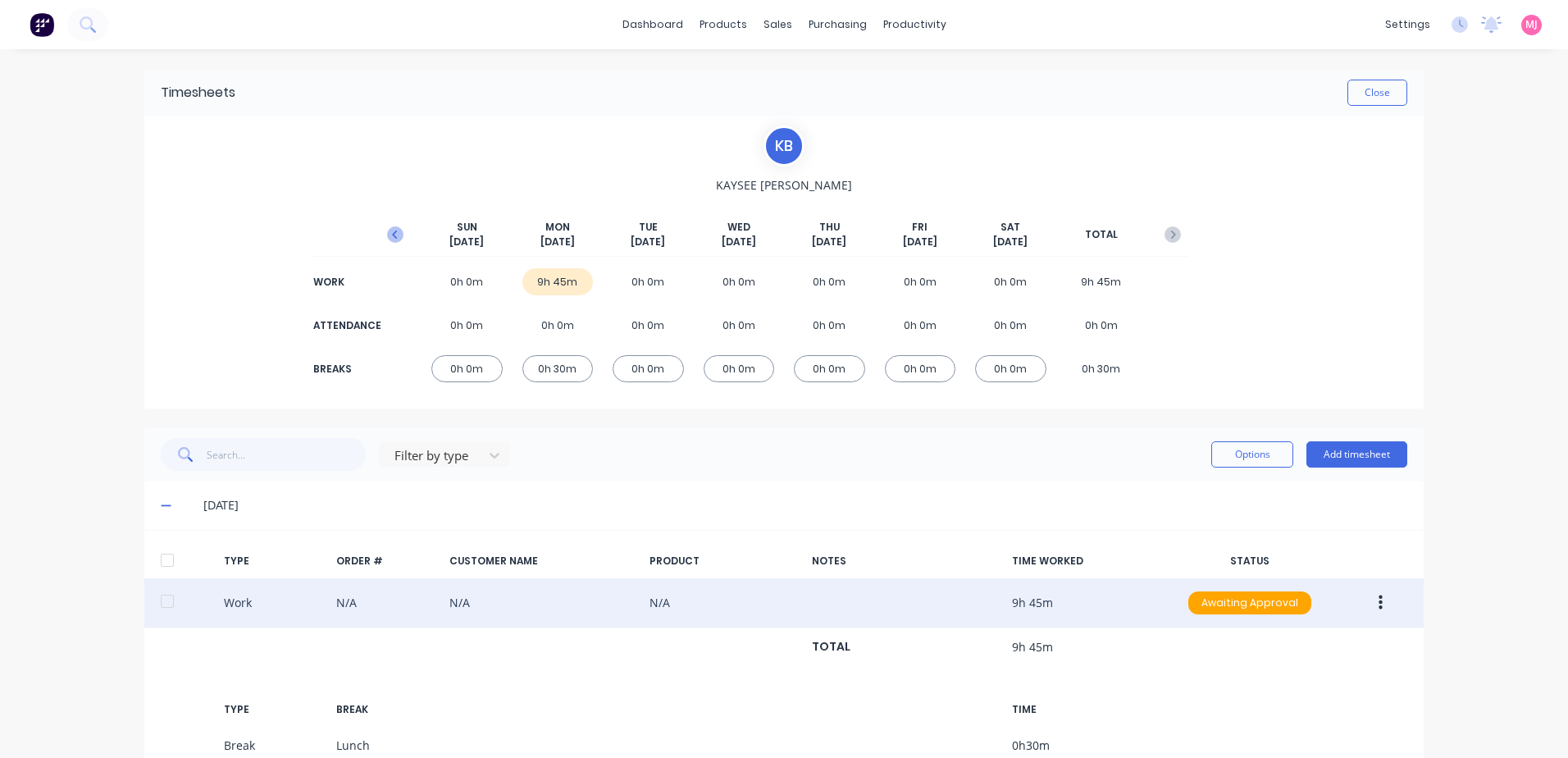
click at [392, 232] on icon "button" at bounding box center [394, 234] width 5 height 8
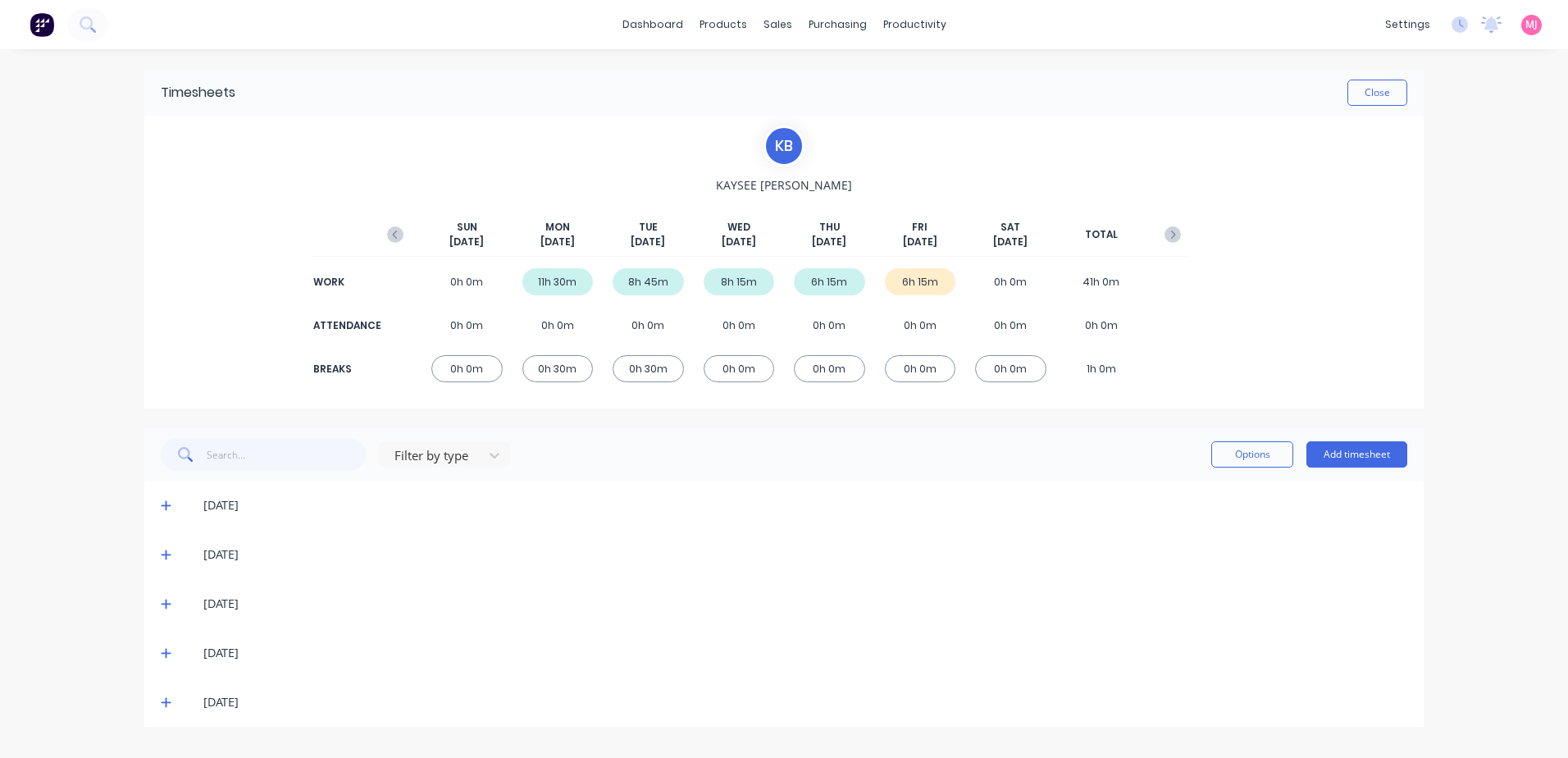
click at [166, 703] on icon at bounding box center [165, 703] width 10 height 10
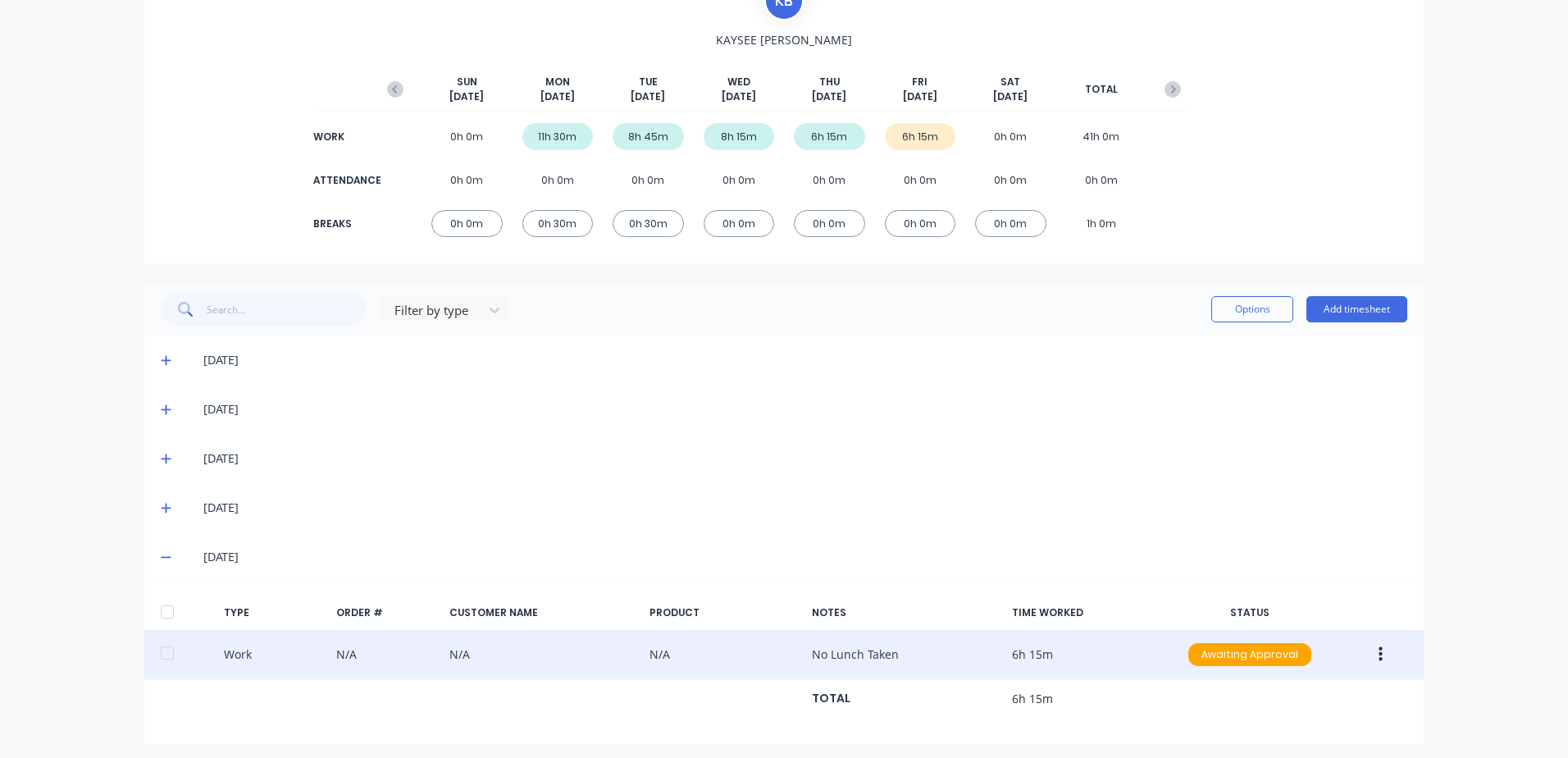
scroll to position [151, 0]
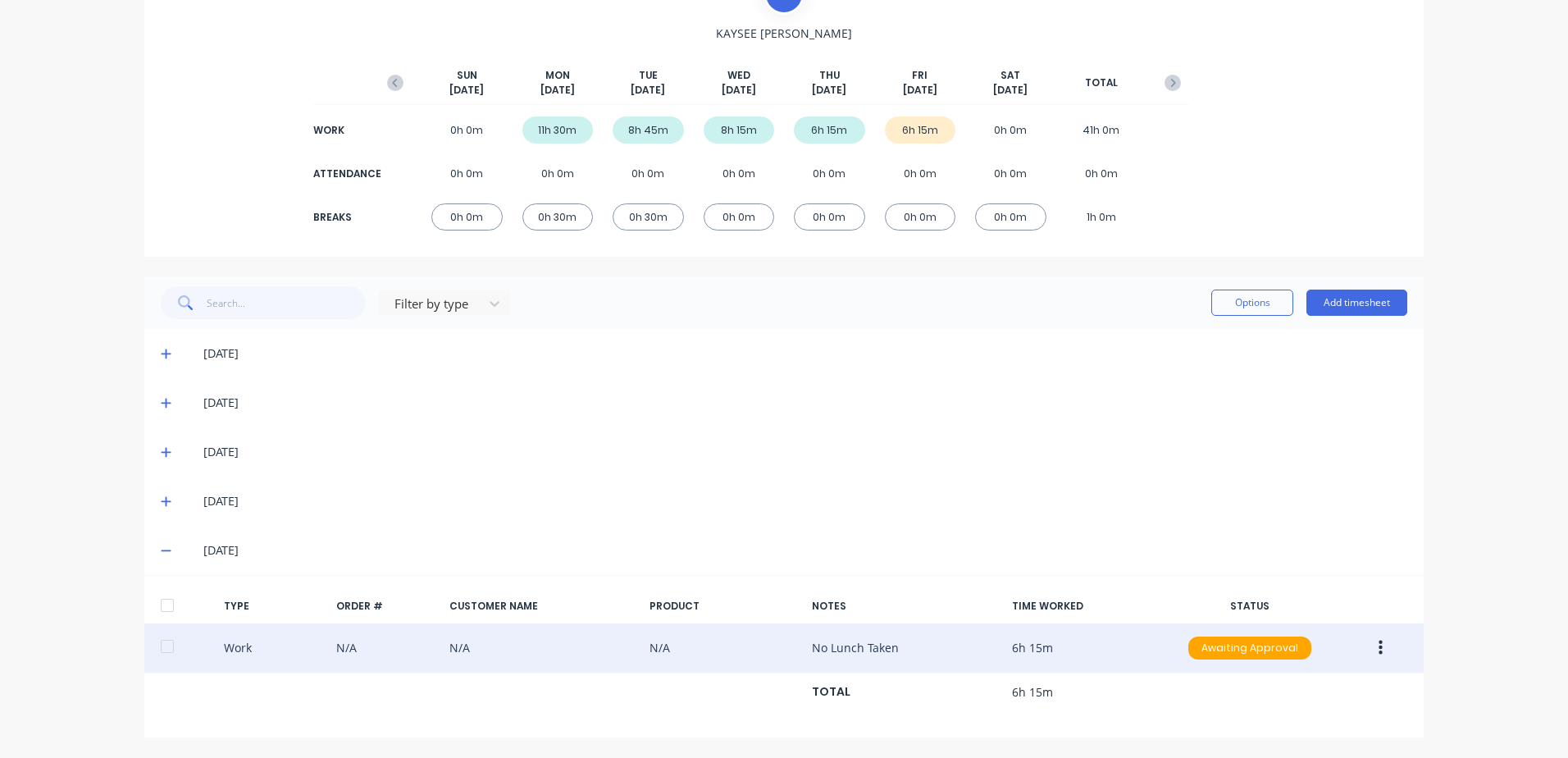
click at [442, 650] on div "Work N/A N/A N/A No Lunch Taken 6h 15m Awaiting Approval" at bounding box center [784, 648] width 1279 height 50
click at [318, 656] on div "Work N/A N/A N/A No Lunch Taken 6h 15m Awaiting Approval" at bounding box center [784, 648] width 1279 height 50
click at [1378, 648] on icon "button" at bounding box center [1380, 647] width 4 height 15
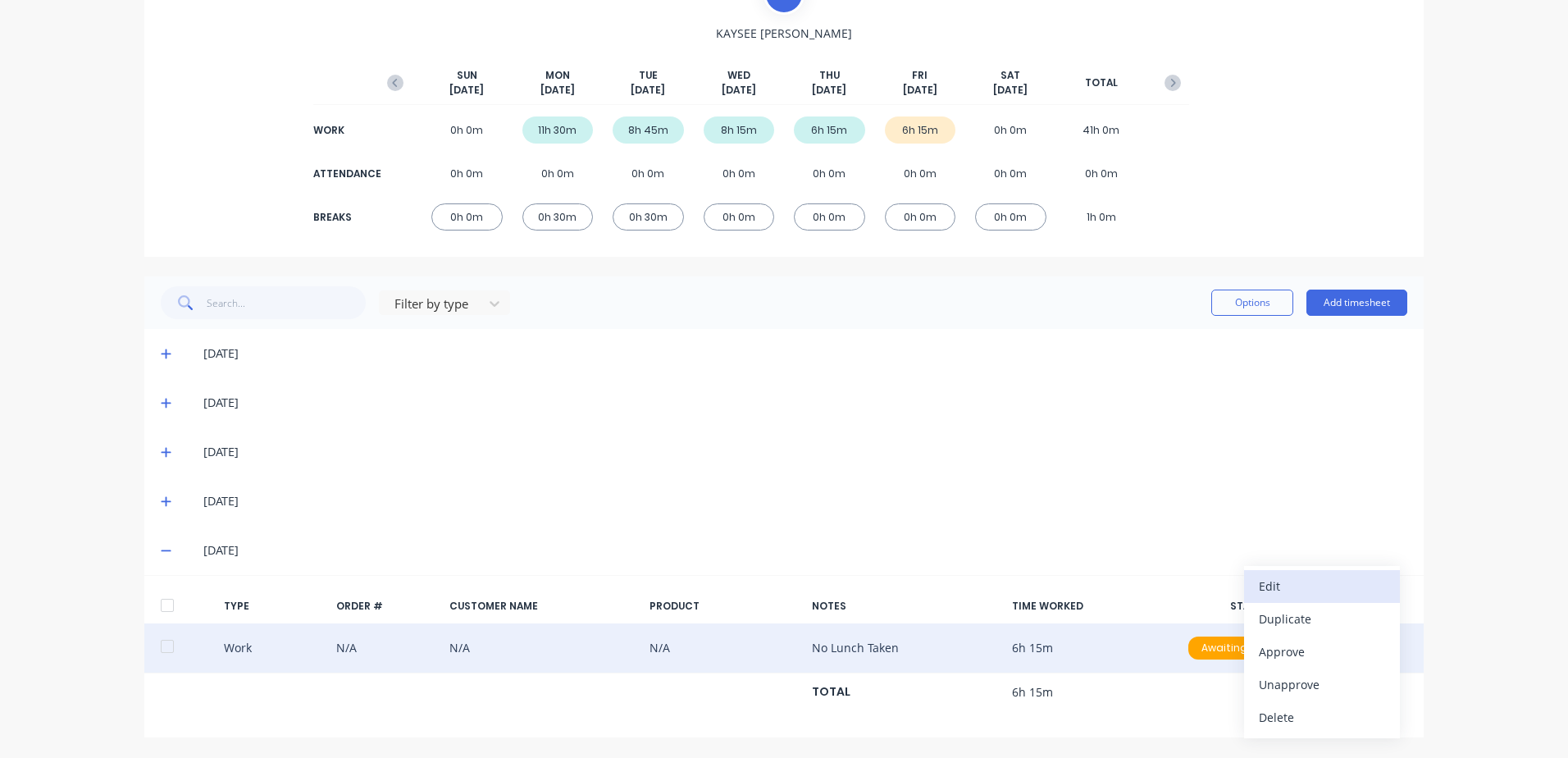
click at [1285, 582] on div "Edit" at bounding box center [1321, 586] width 126 height 24
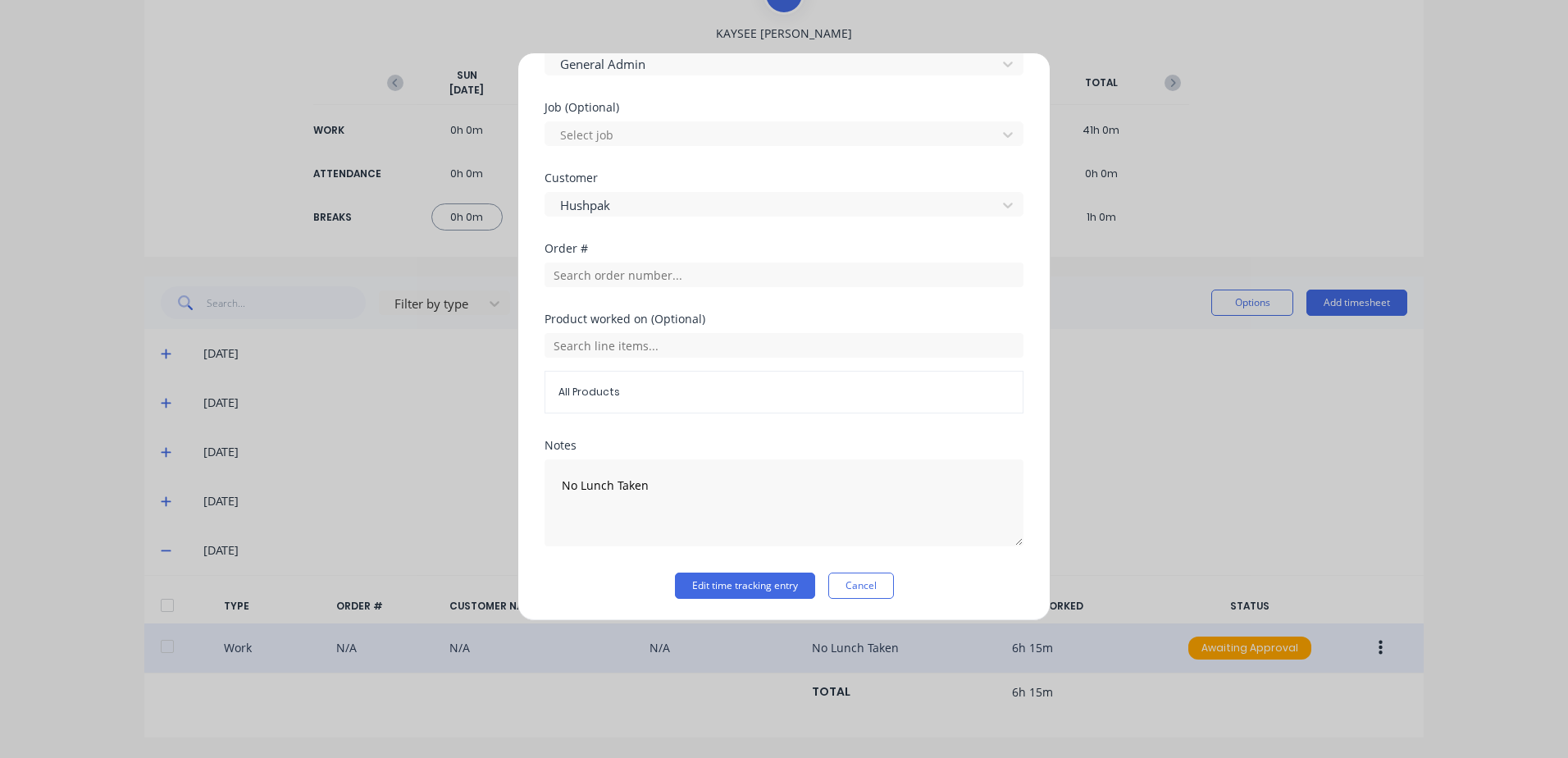
scroll to position [658, 0]
click at [869, 582] on button "Cancel" at bounding box center [860, 584] width 66 height 27
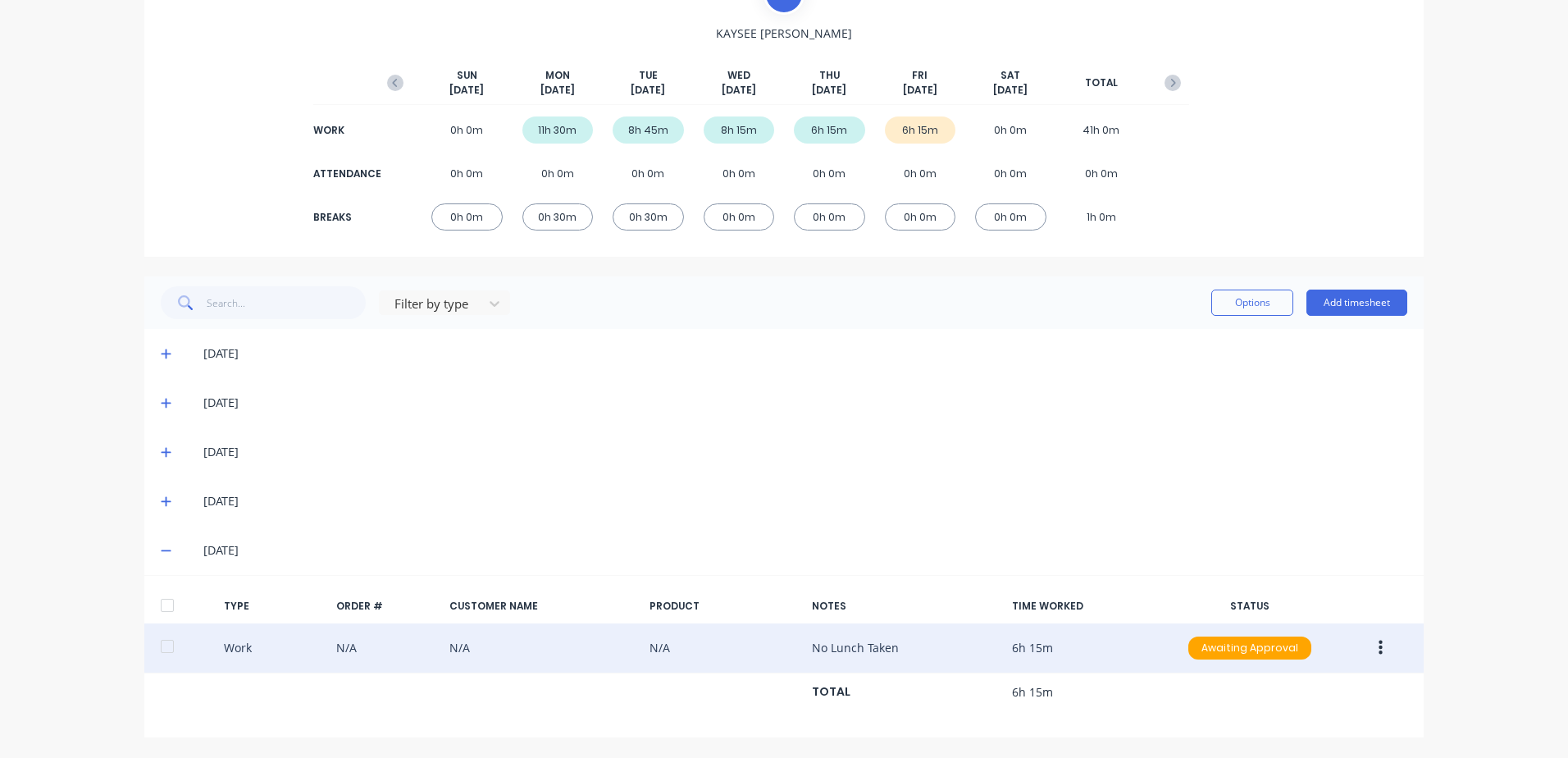
click at [1371, 650] on button "button" at bounding box center [1380, 648] width 38 height 29
click at [1297, 653] on div "Approve" at bounding box center [1321, 652] width 126 height 24
click at [160, 497] on icon at bounding box center [165, 501] width 11 height 12
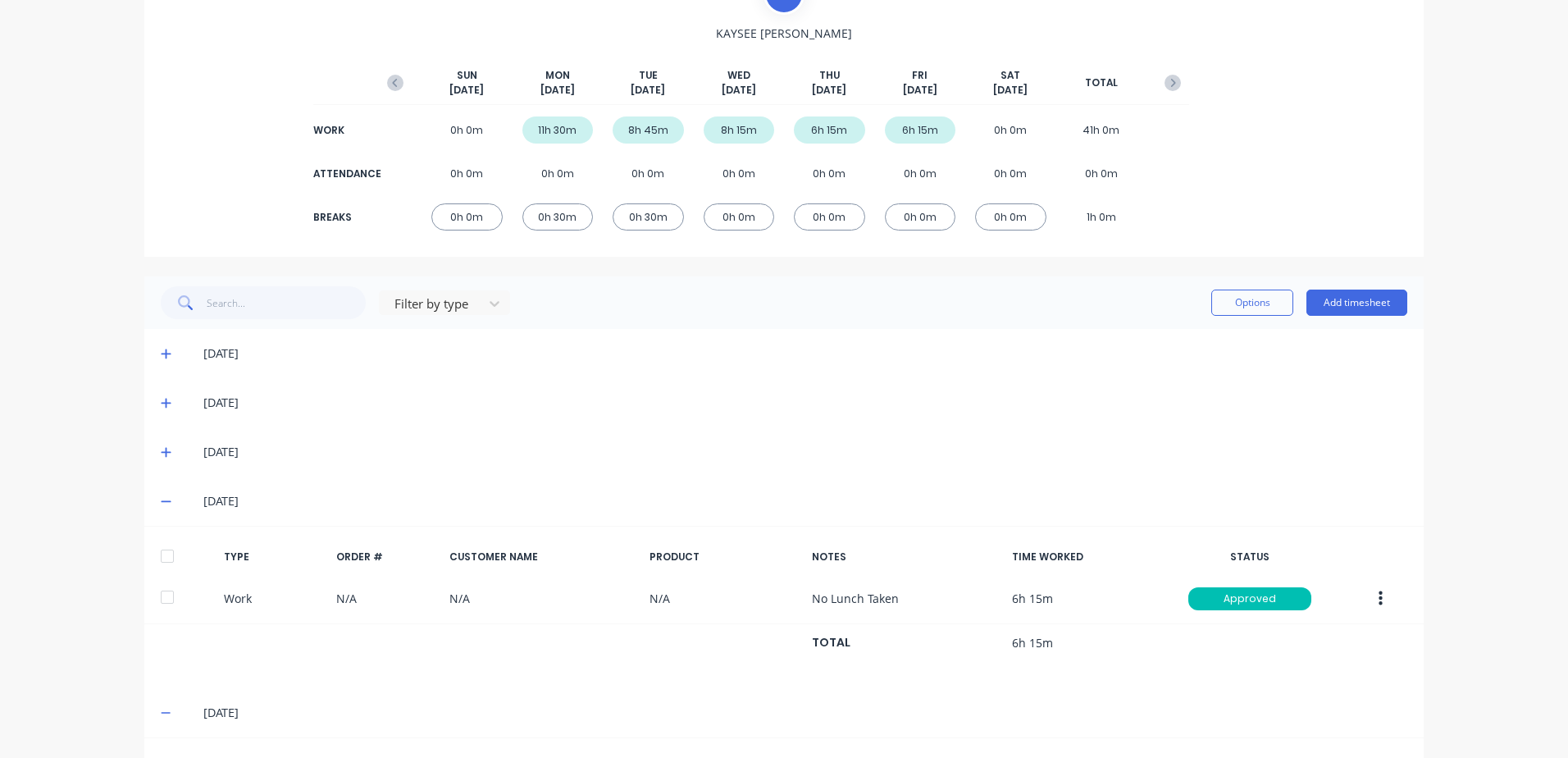
click at [160, 449] on icon at bounding box center [165, 452] width 10 height 10
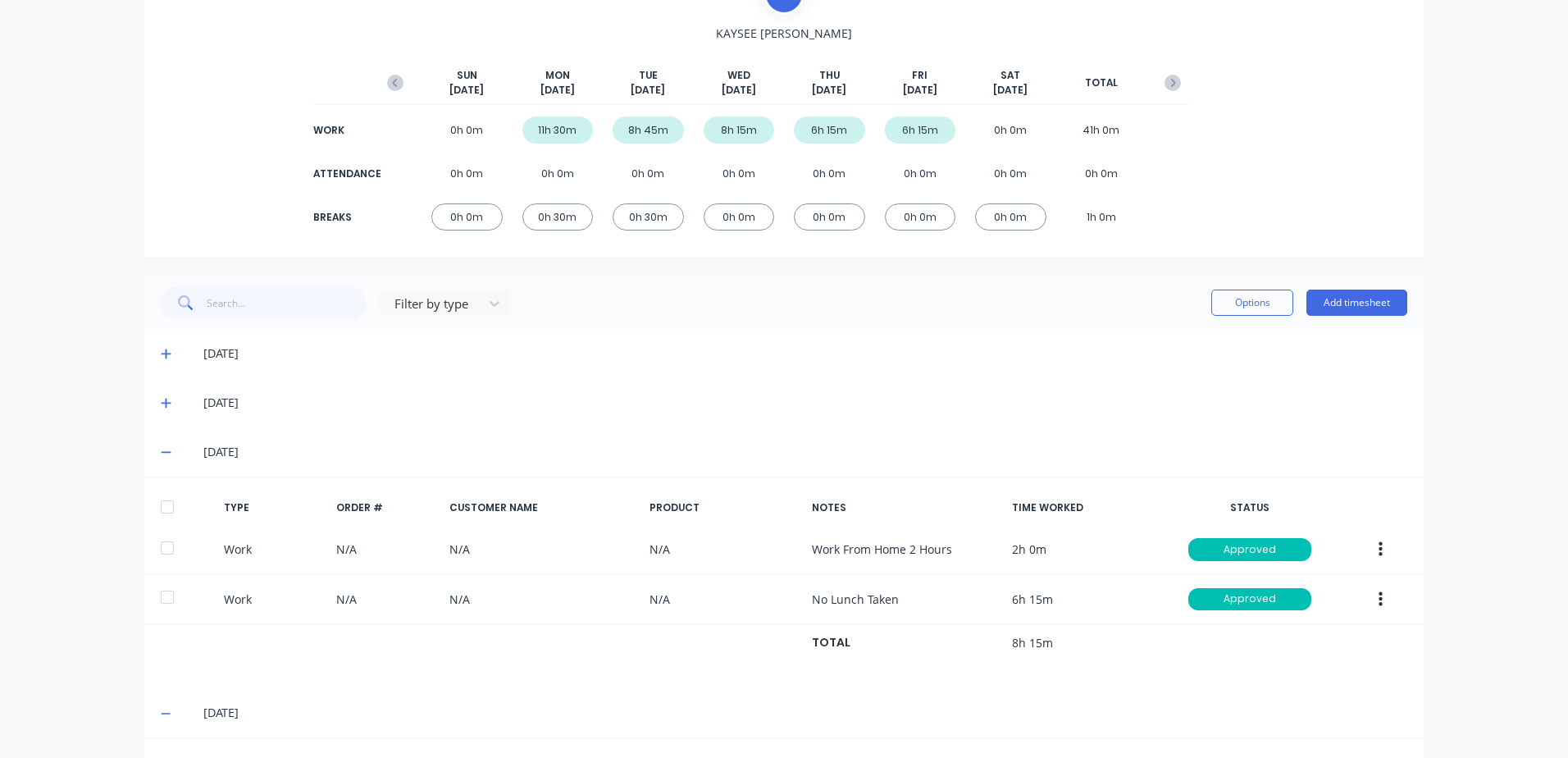
click at [160, 403] on icon at bounding box center [165, 403] width 10 height 10
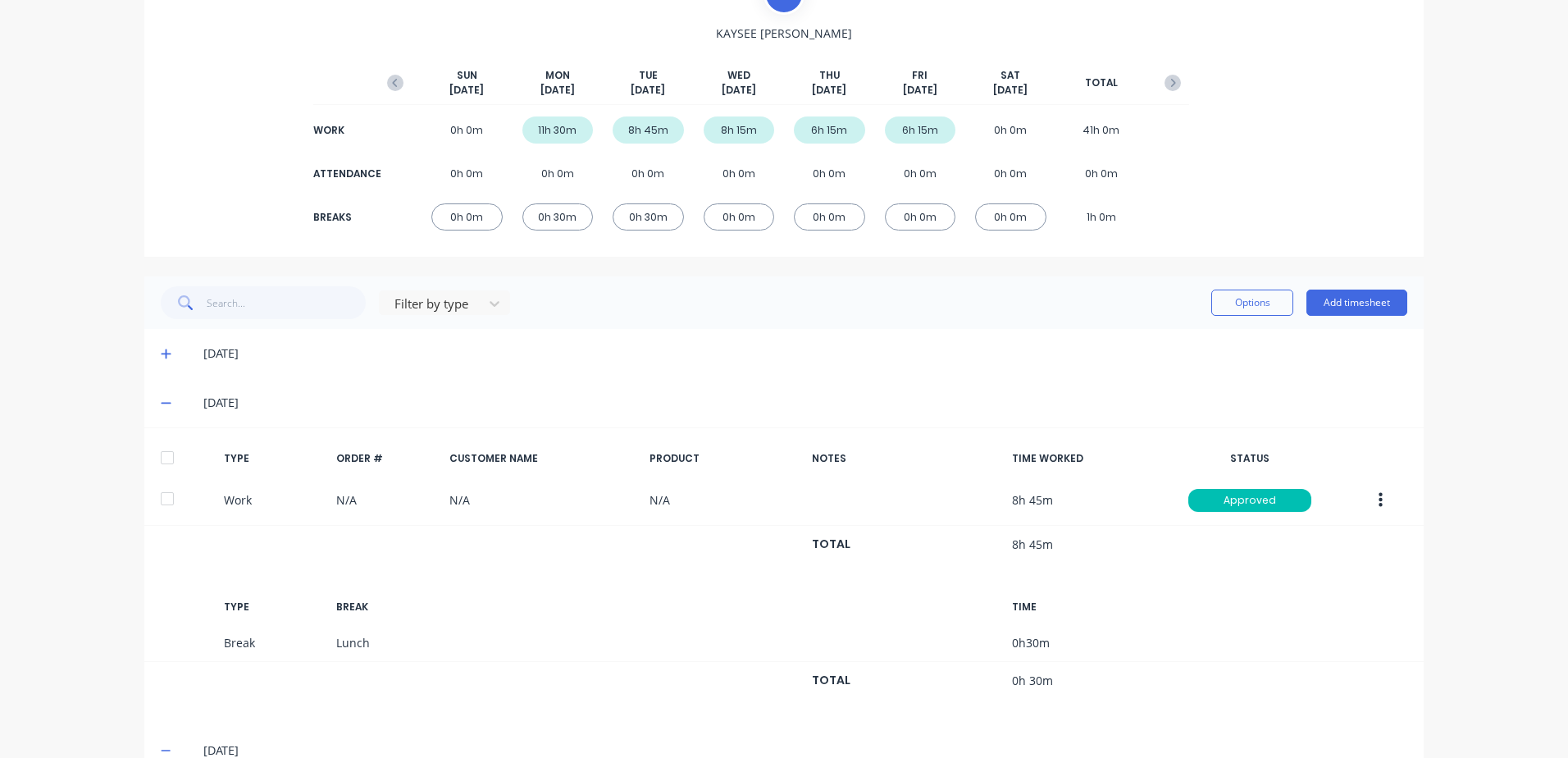
click at [160, 353] on icon at bounding box center [165, 354] width 10 height 10
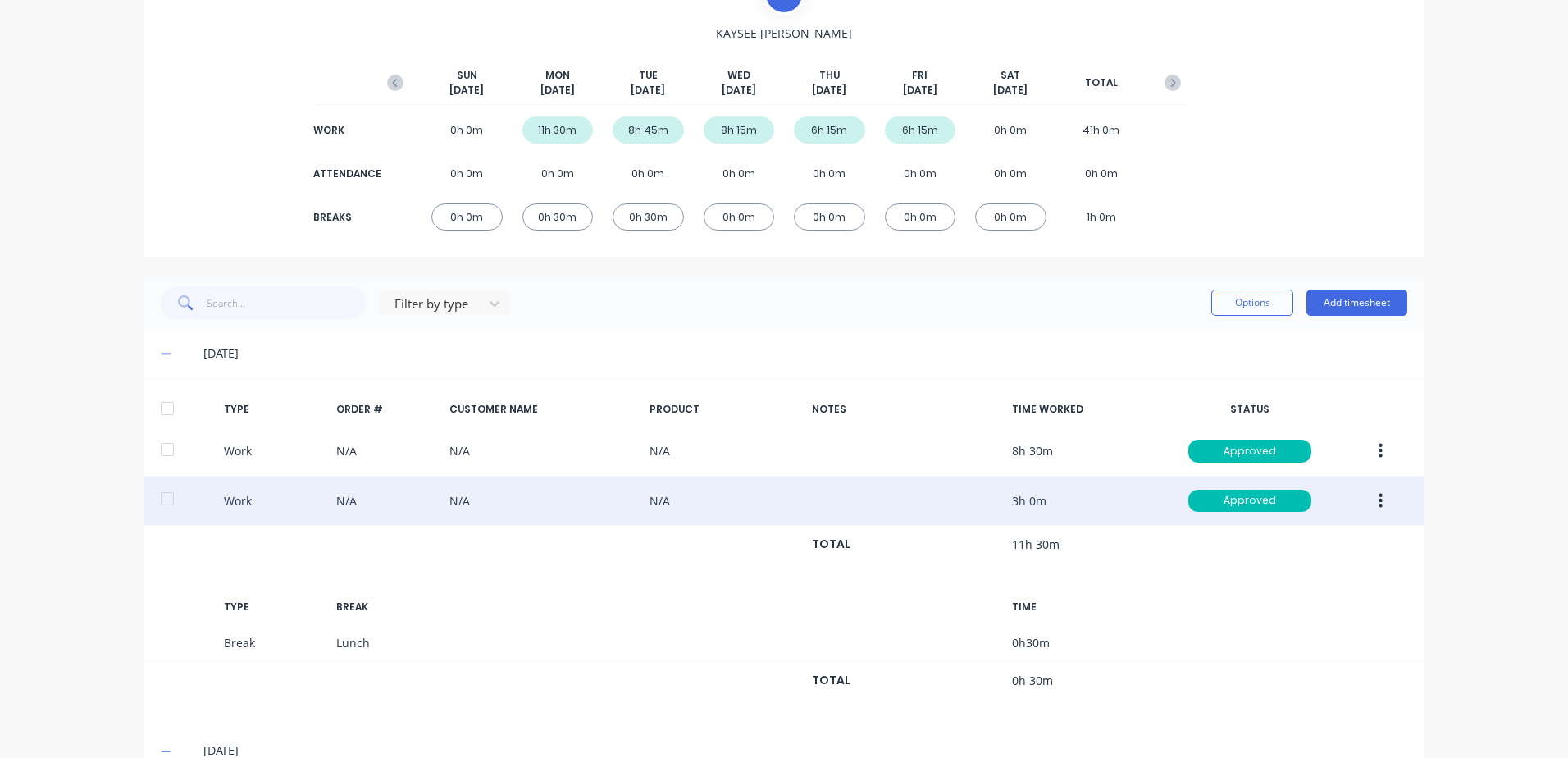
click at [1378, 507] on icon "button" at bounding box center [1380, 499] width 4 height 15
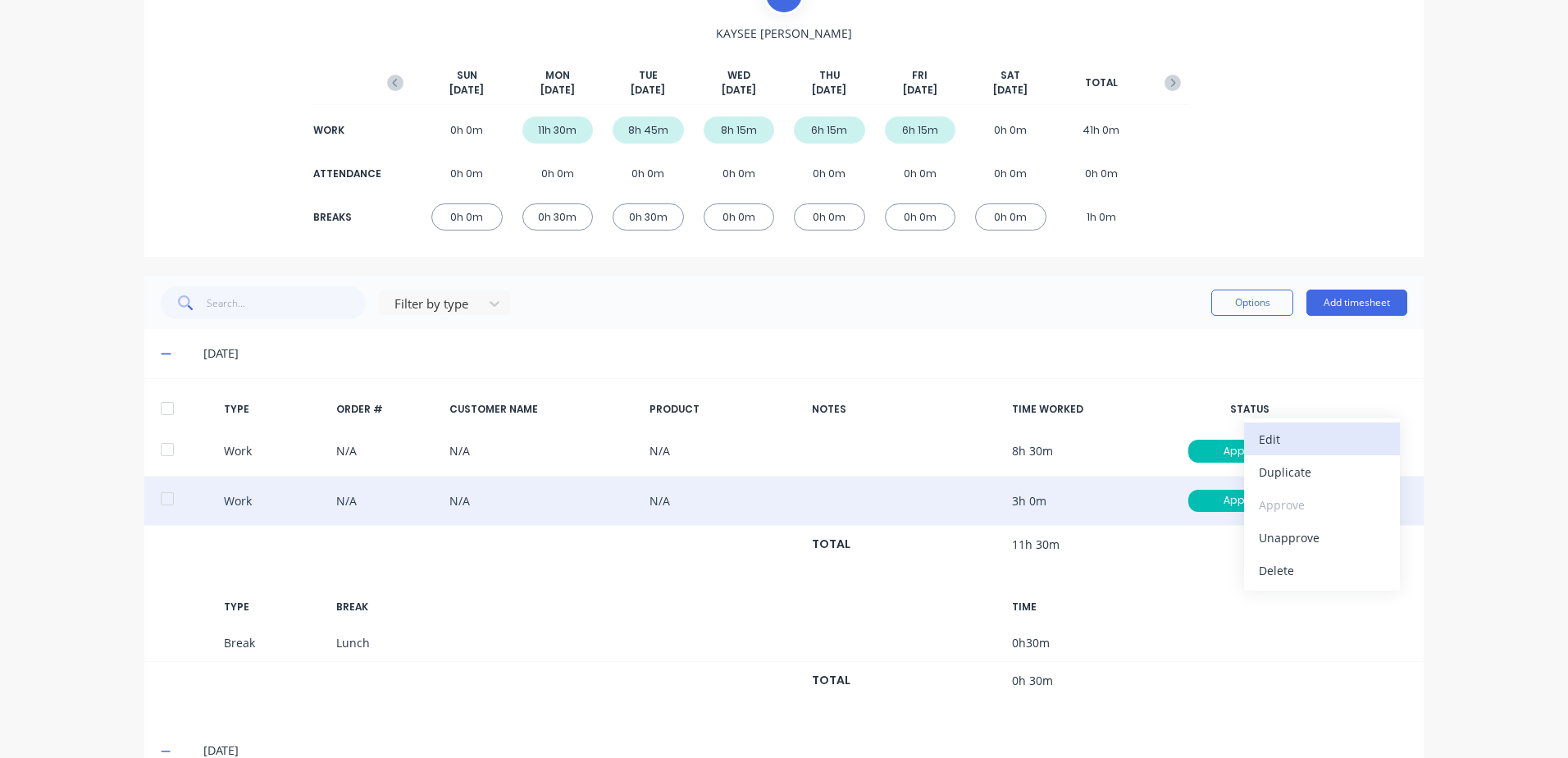
click at [1282, 437] on div "Edit" at bounding box center [1321, 439] width 126 height 24
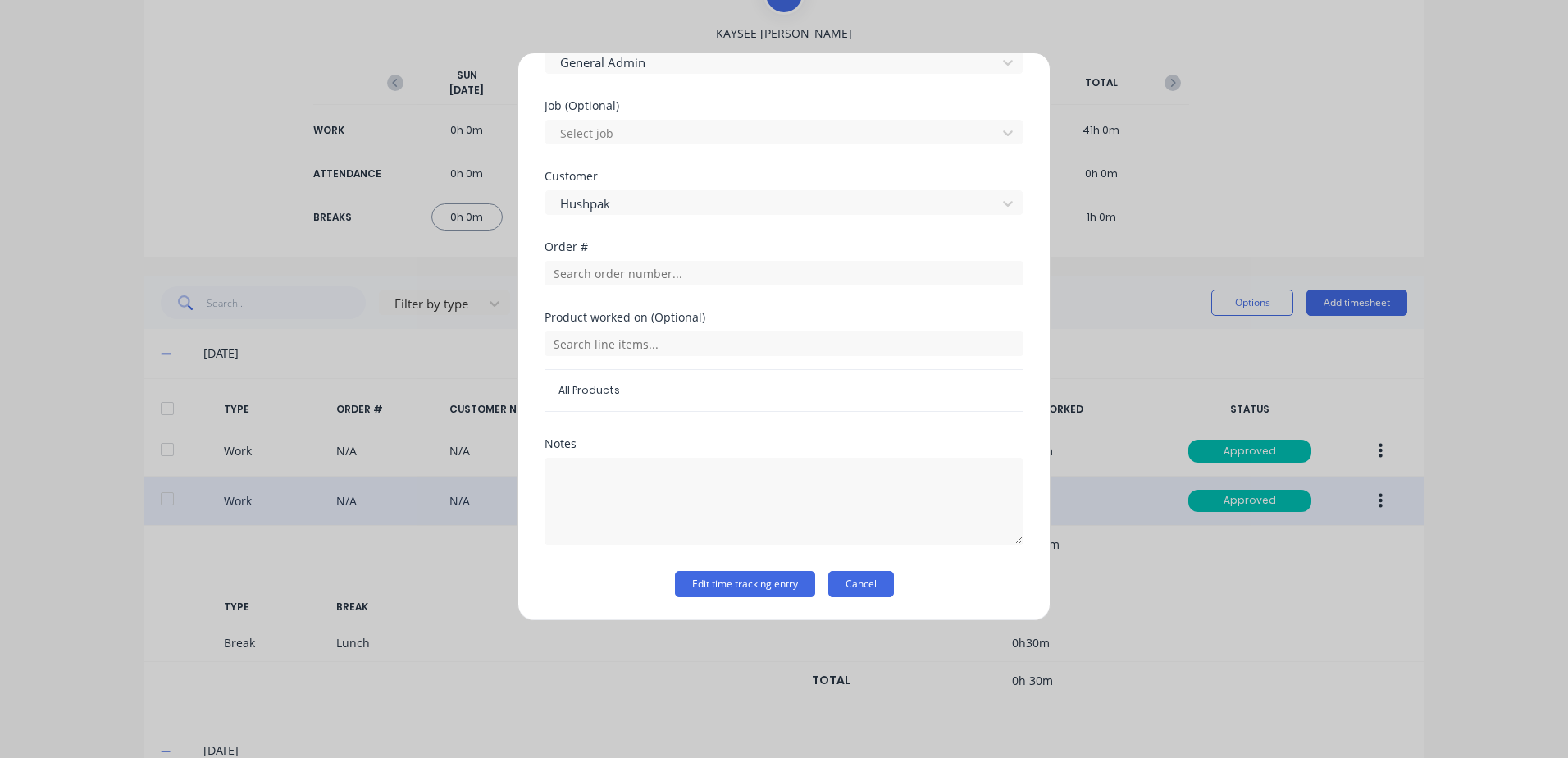
click at [878, 583] on button "Cancel" at bounding box center [860, 584] width 66 height 27
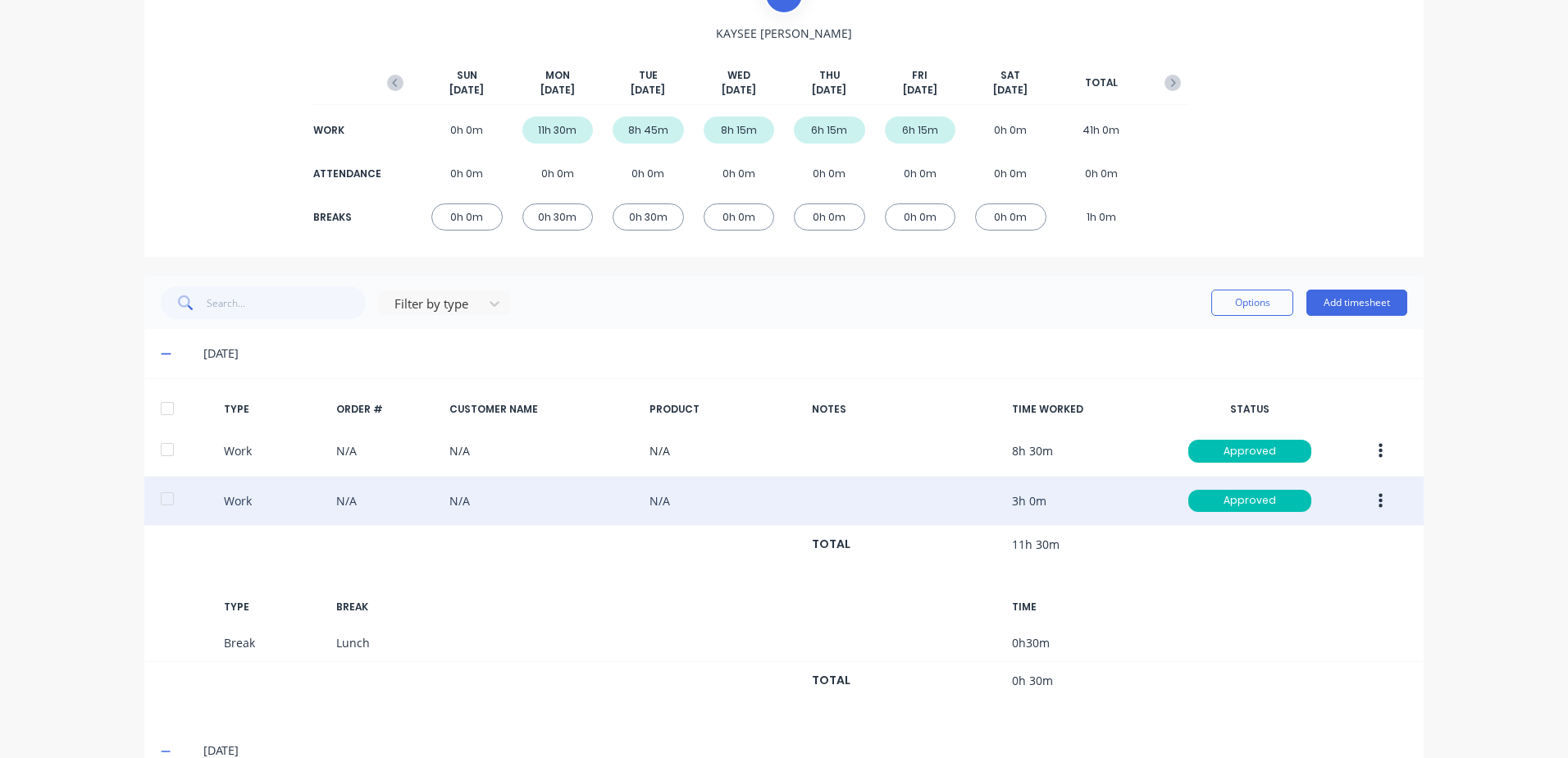
click at [160, 409] on div at bounding box center [166, 408] width 32 height 32
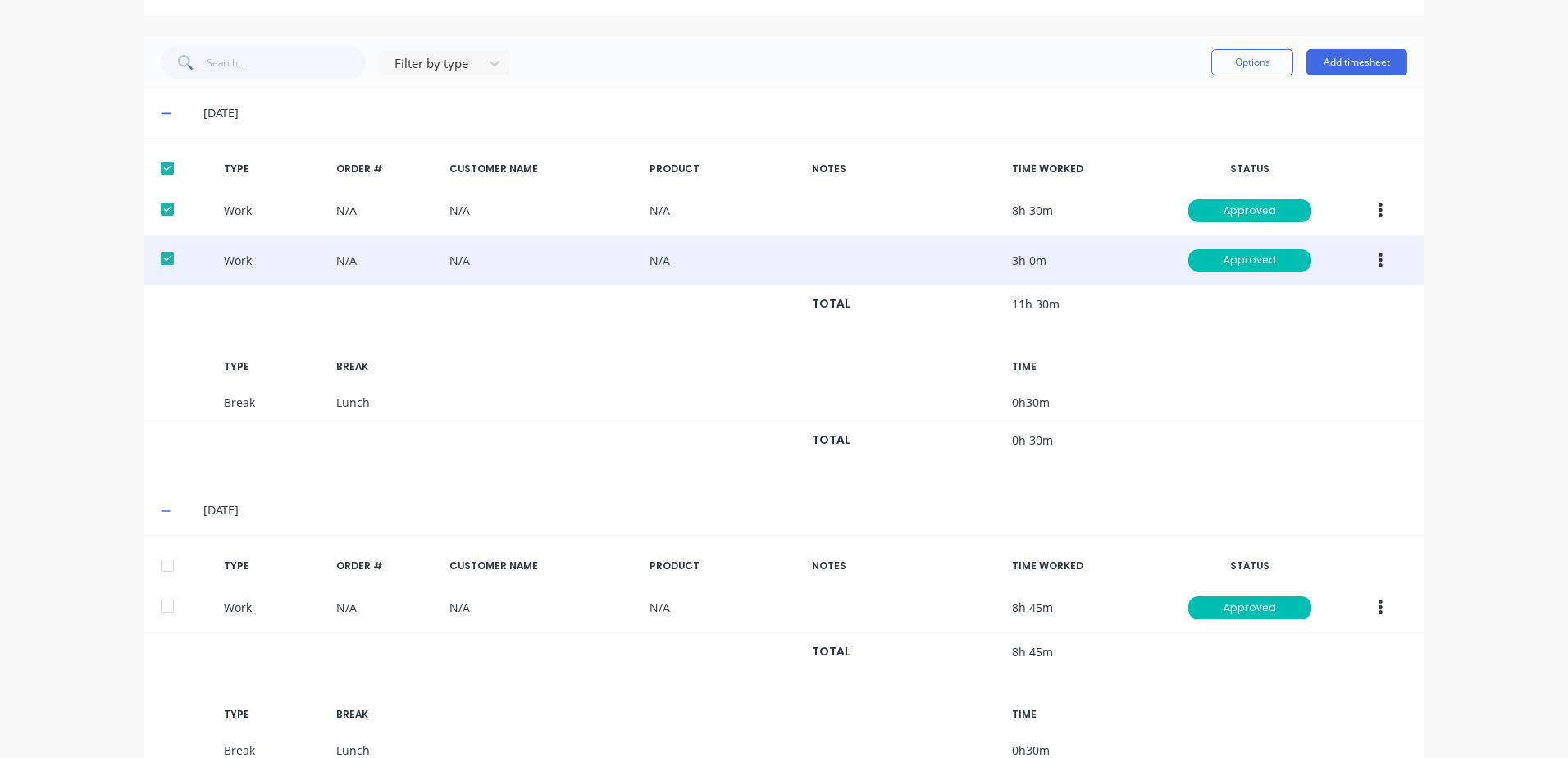
scroll to position [398, 0]
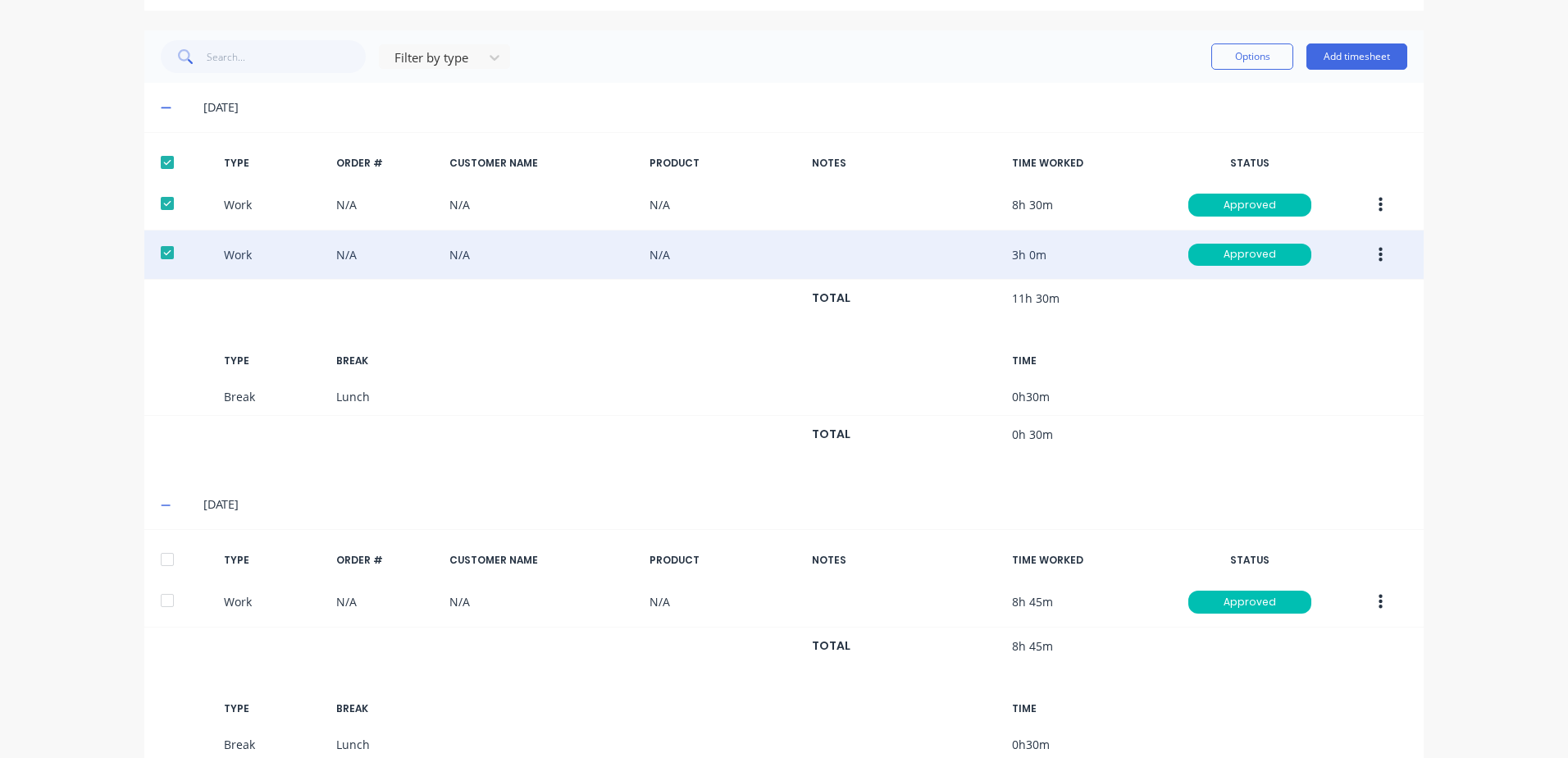
drag, startPoint x: 162, startPoint y: 557, endPoint x: 289, endPoint y: 486, distance: 145.5
click at [162, 555] on div at bounding box center [166, 558] width 32 height 32
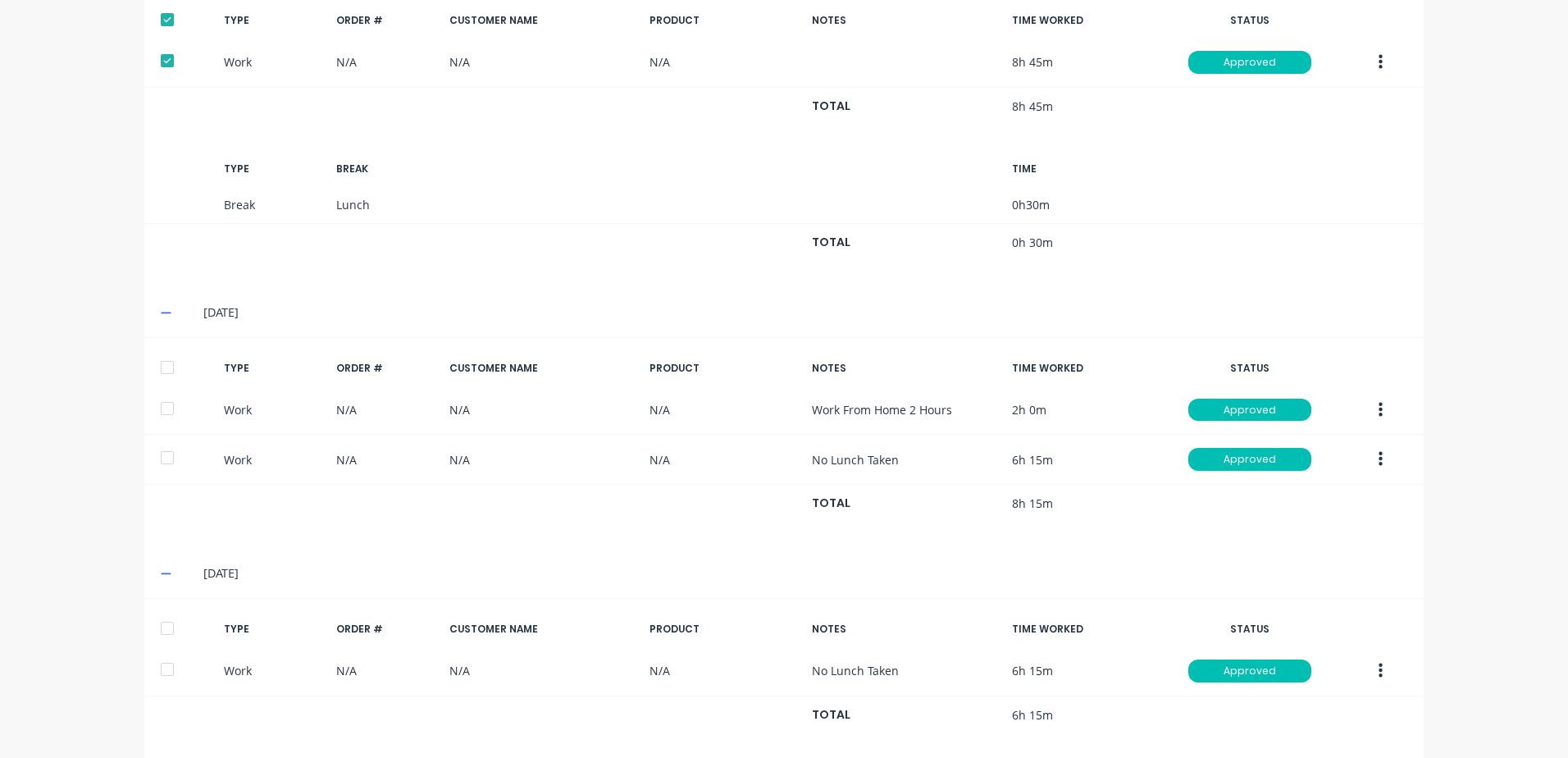
scroll to position [971, 0]
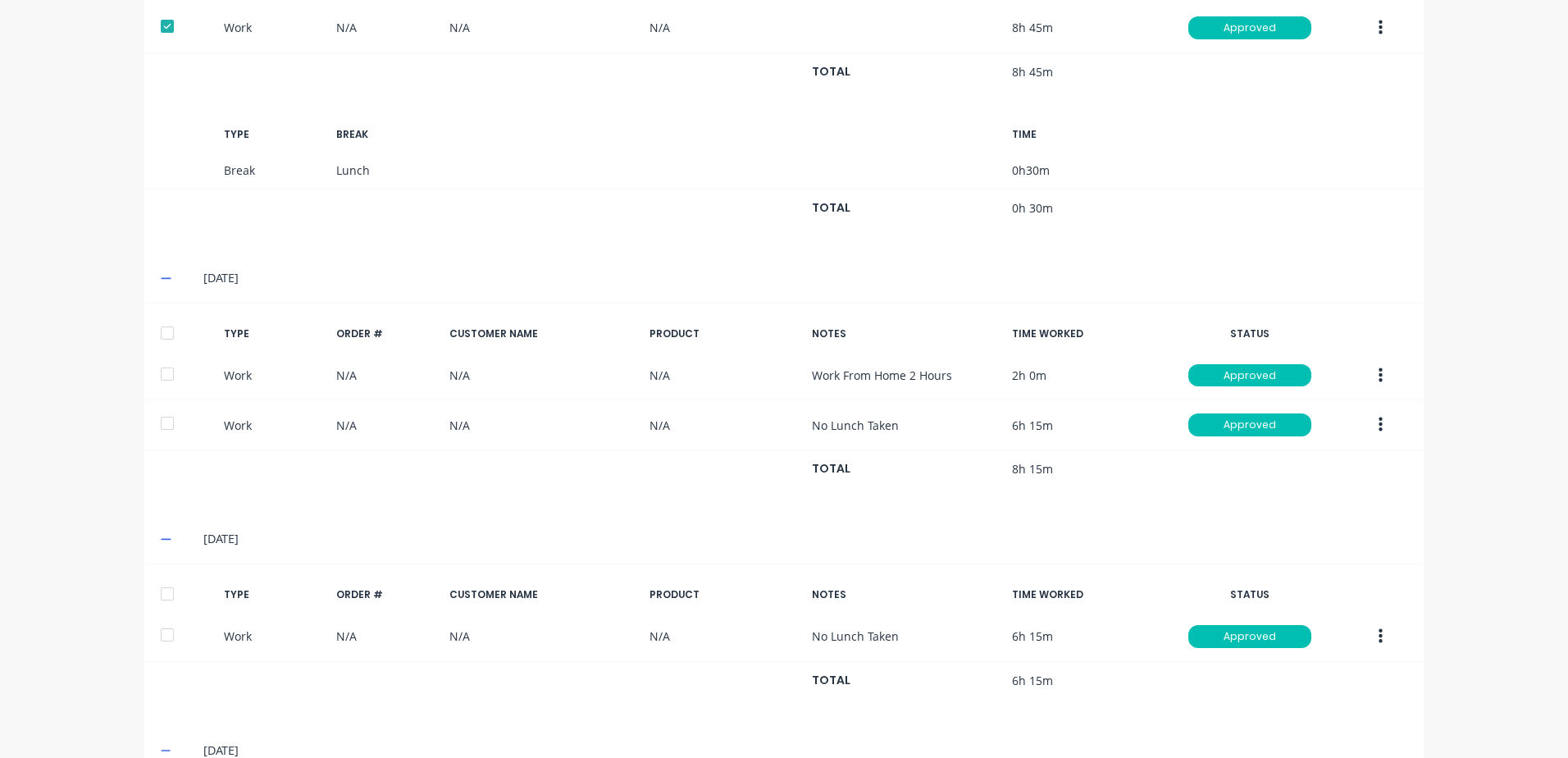
click at [158, 328] on div at bounding box center [166, 332] width 32 height 32
drag, startPoint x: 158, startPoint y: 592, endPoint x: 319, endPoint y: 541, distance: 168.9
click at [160, 590] on div at bounding box center [166, 593] width 32 height 32
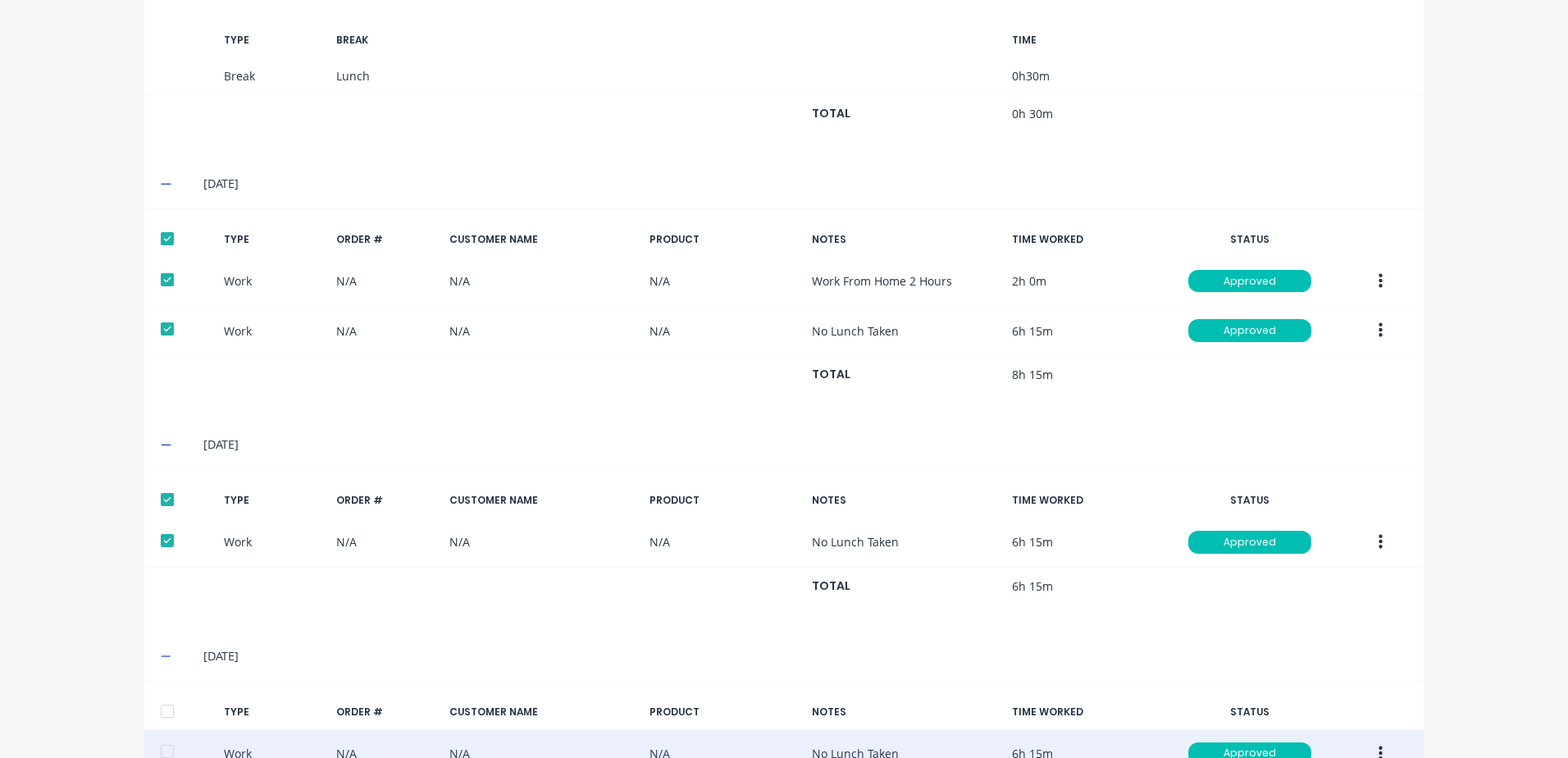
scroll to position [1171, 0]
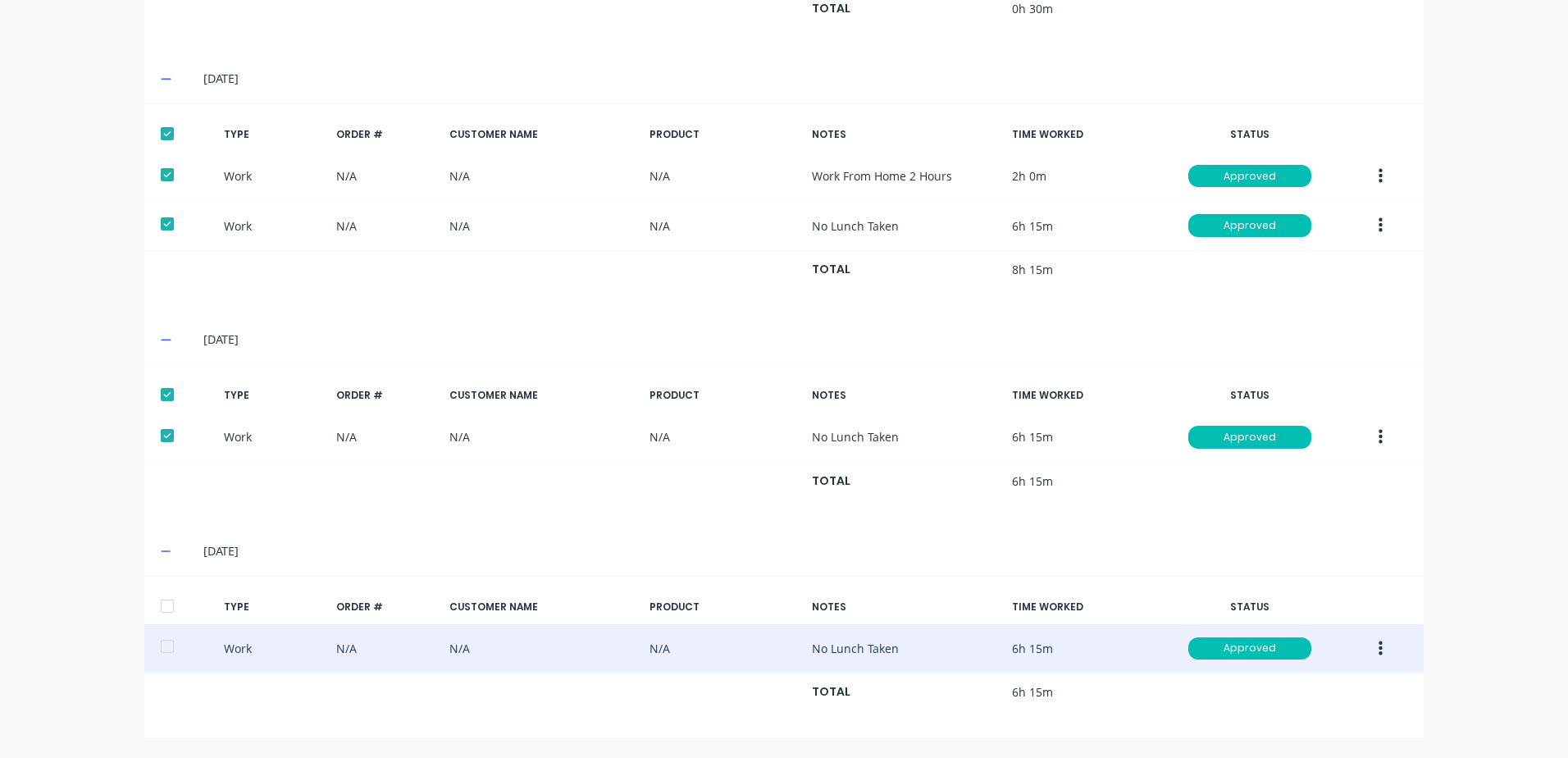
click at [159, 606] on div at bounding box center [166, 606] width 32 height 32
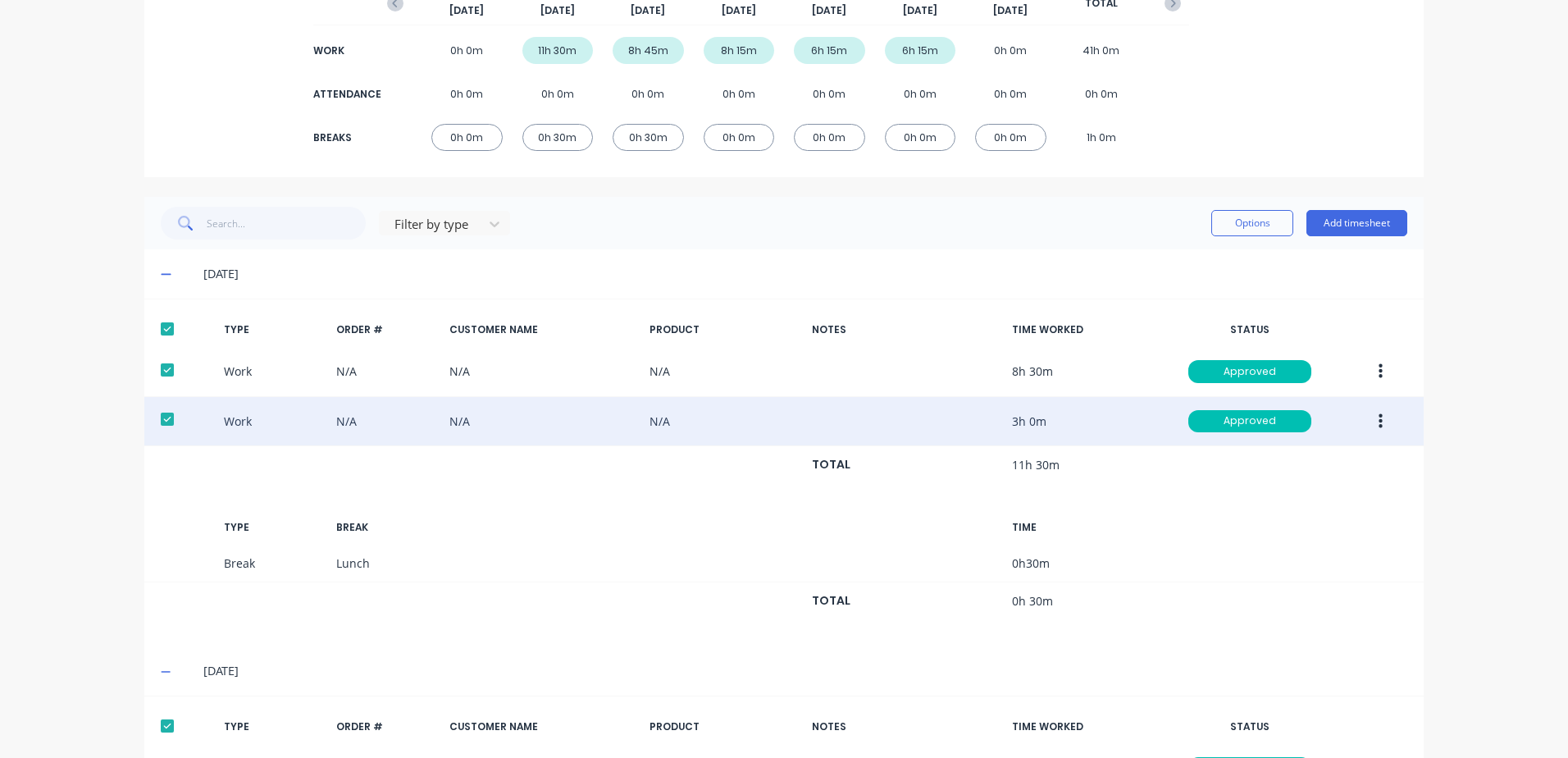
scroll to position [105, 0]
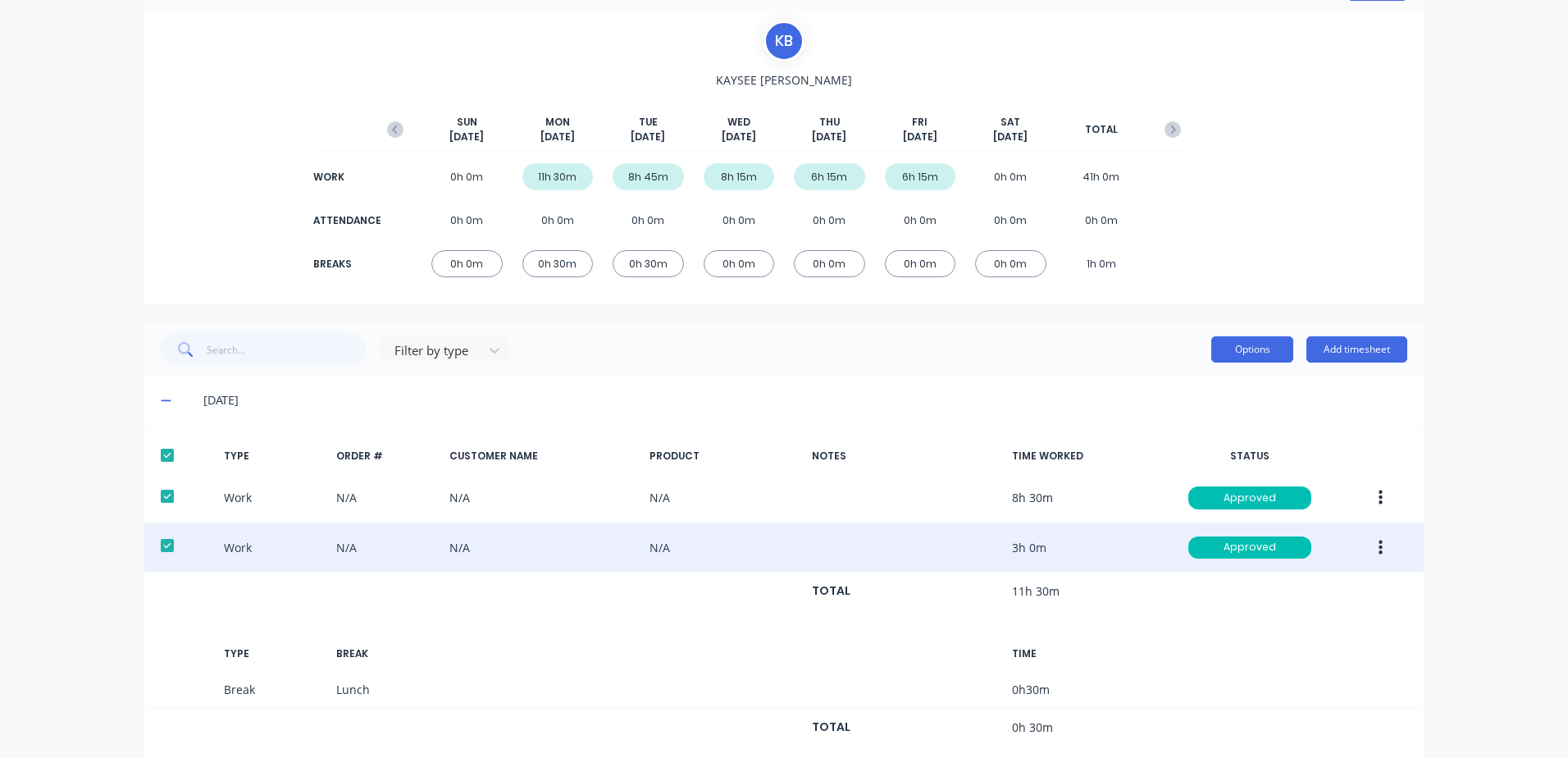
click at [1221, 356] on button "Options" at bounding box center [1251, 349] width 82 height 27
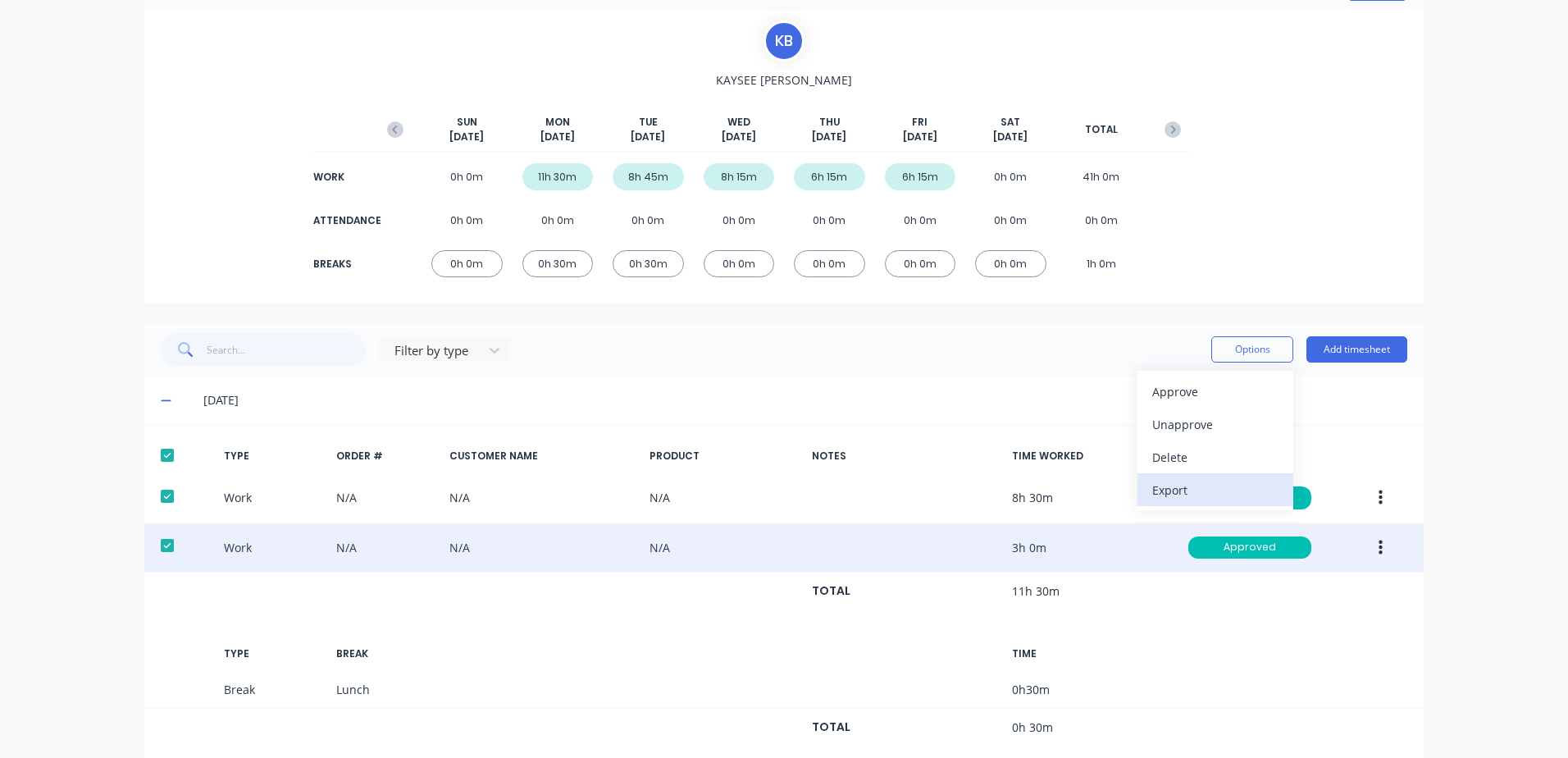
click at [1152, 492] on div "Export" at bounding box center [1215, 490] width 126 height 24
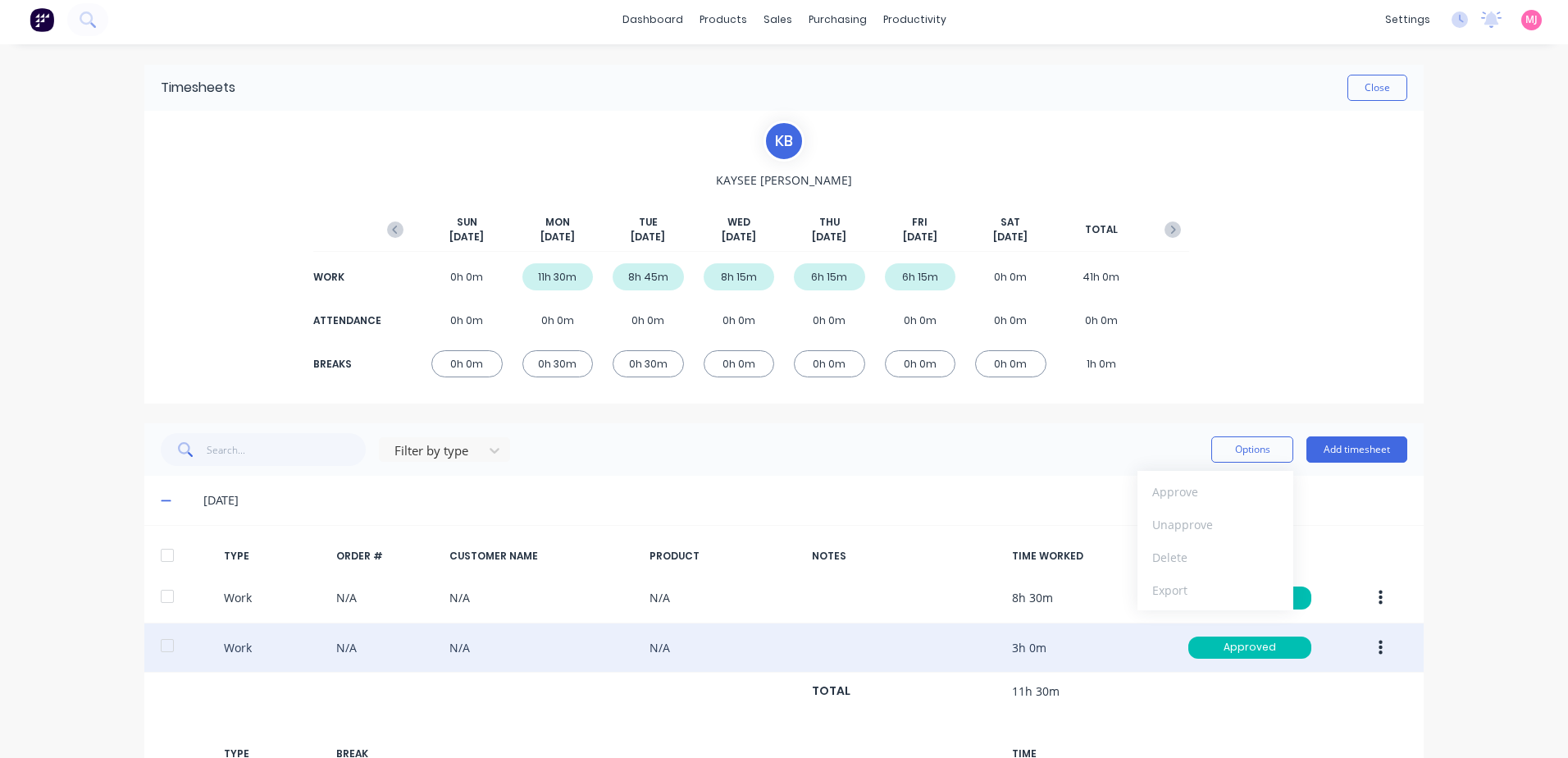
scroll to position [0, 0]
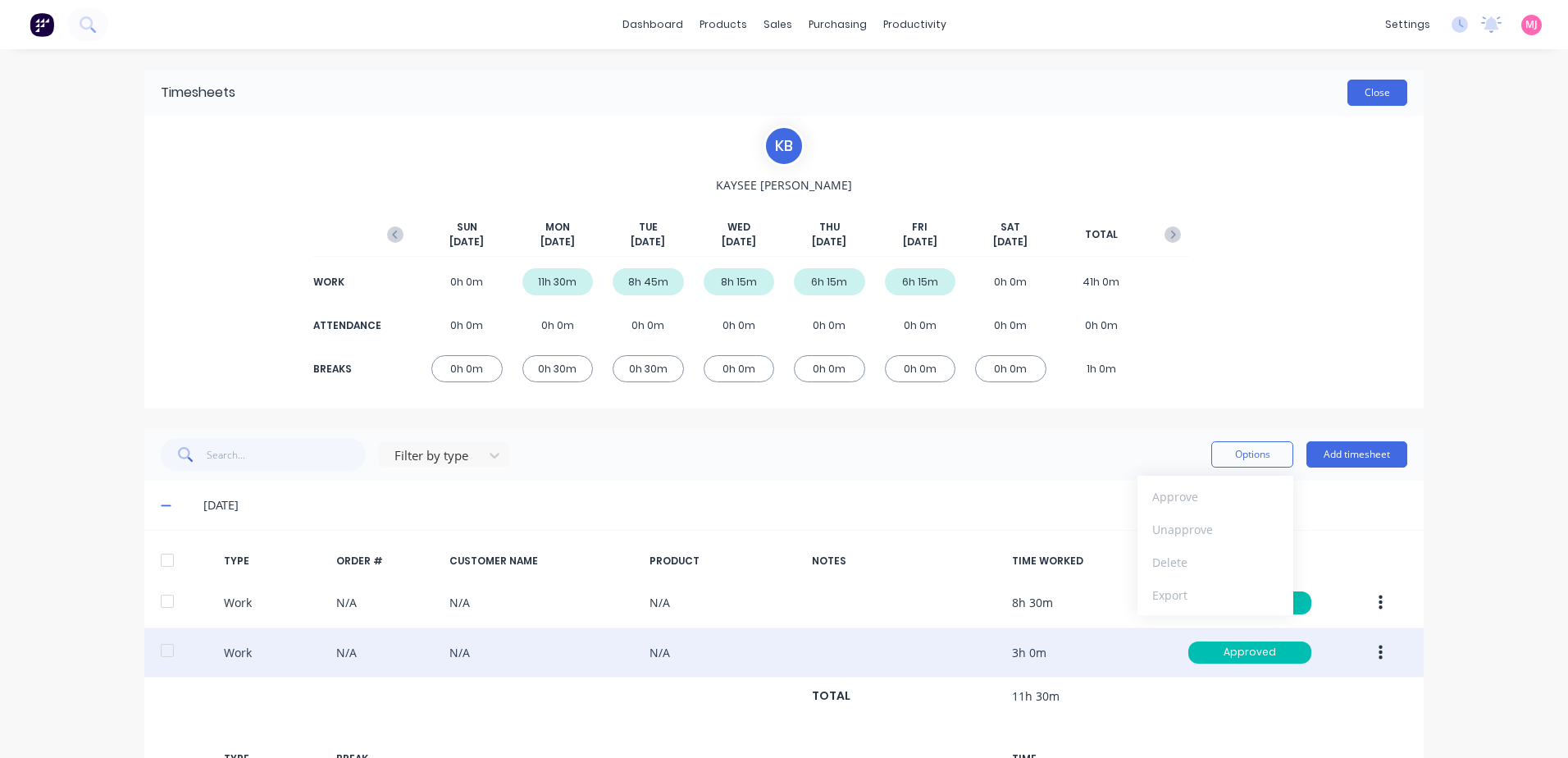
click at [1363, 90] on button "Close" at bounding box center [1376, 92] width 60 height 27
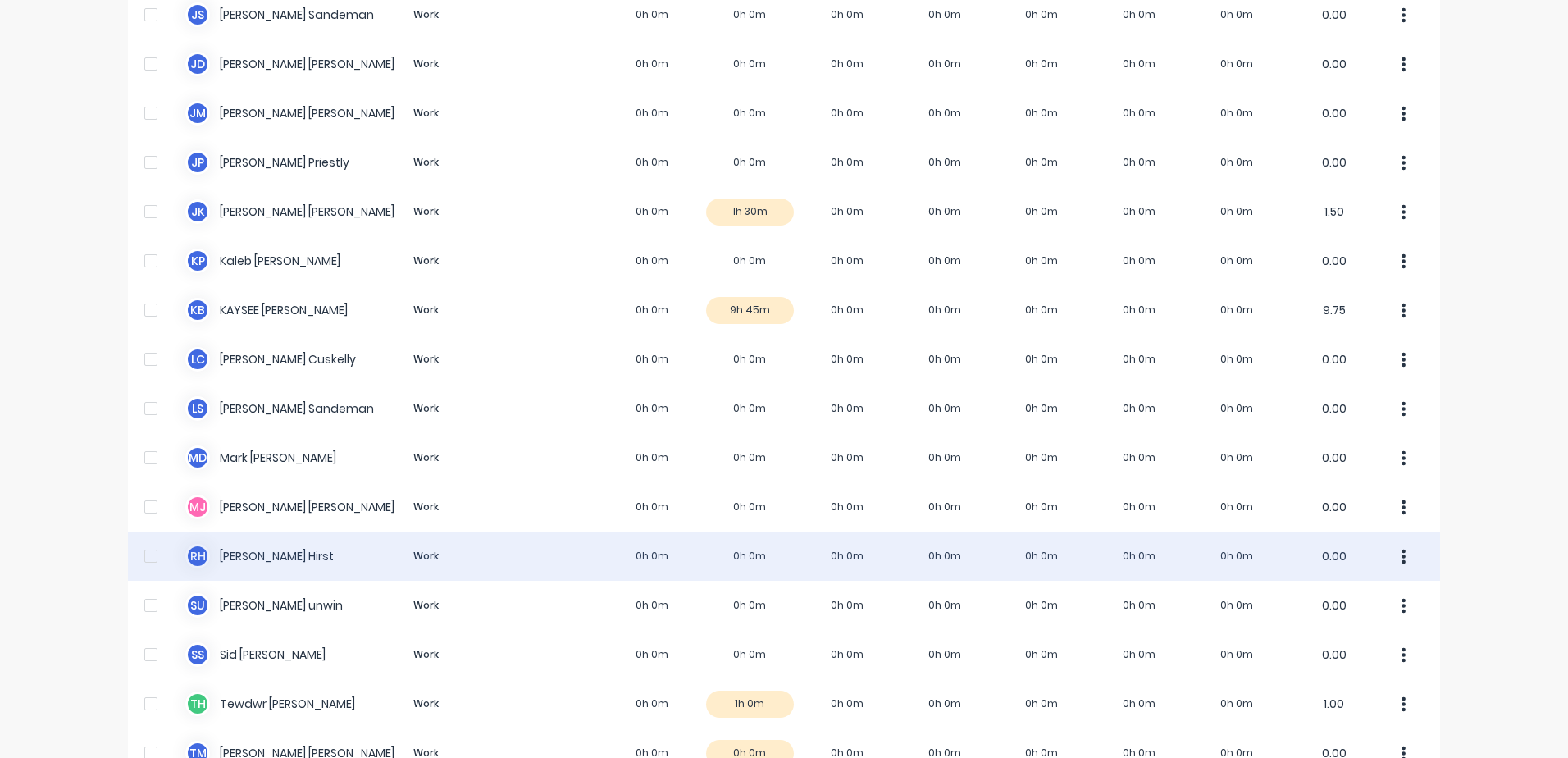
scroll to position [1066, 0]
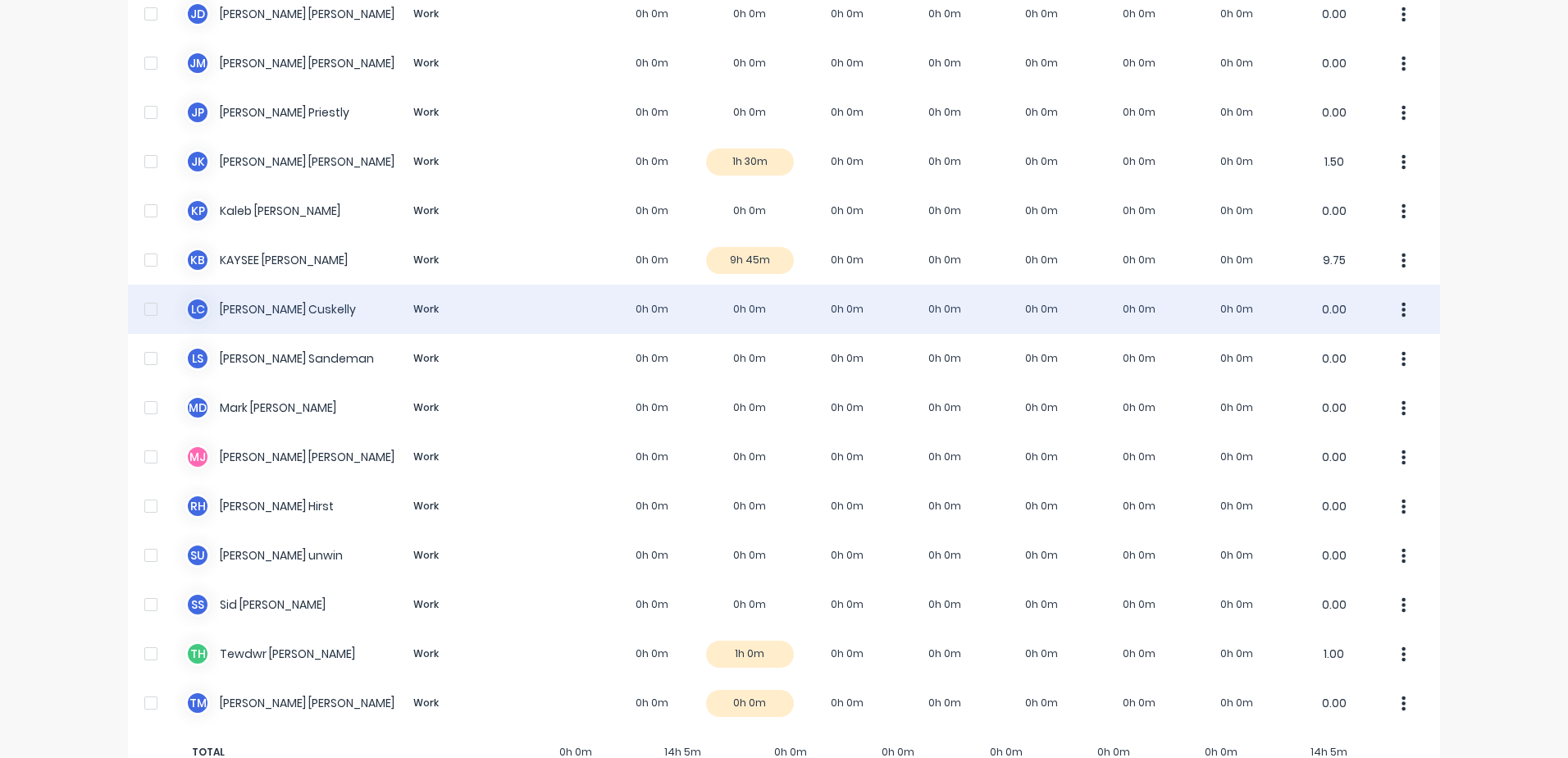
click at [261, 312] on div "L C [PERSON_NAME] Work 0h 0m 0h 0m 0h 0m 0h 0m 0h 0m 0h 0m 0h 0m 0.00" at bounding box center [784, 309] width 1312 height 49
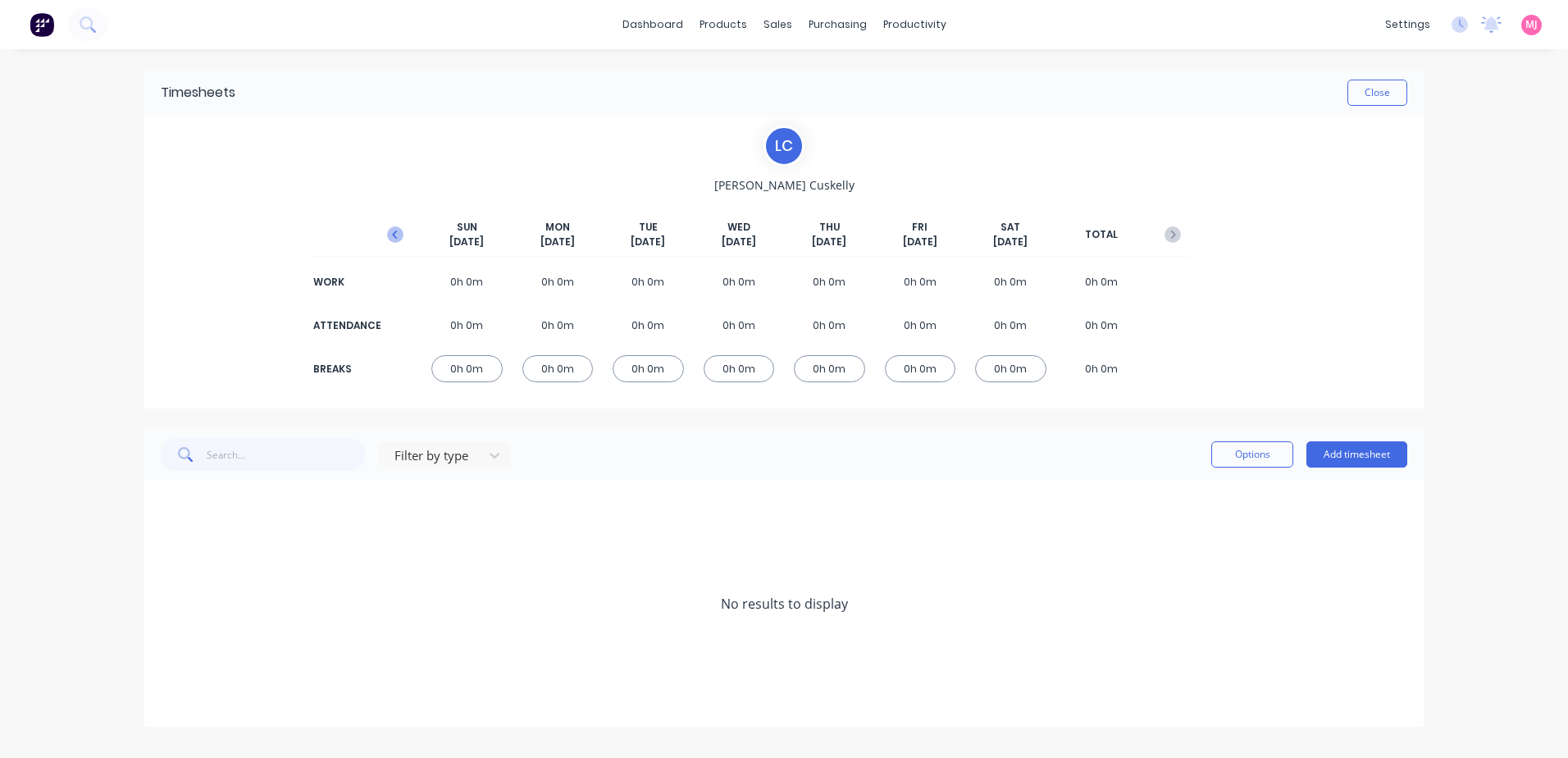
click at [392, 234] on icon "button" at bounding box center [395, 234] width 17 height 17
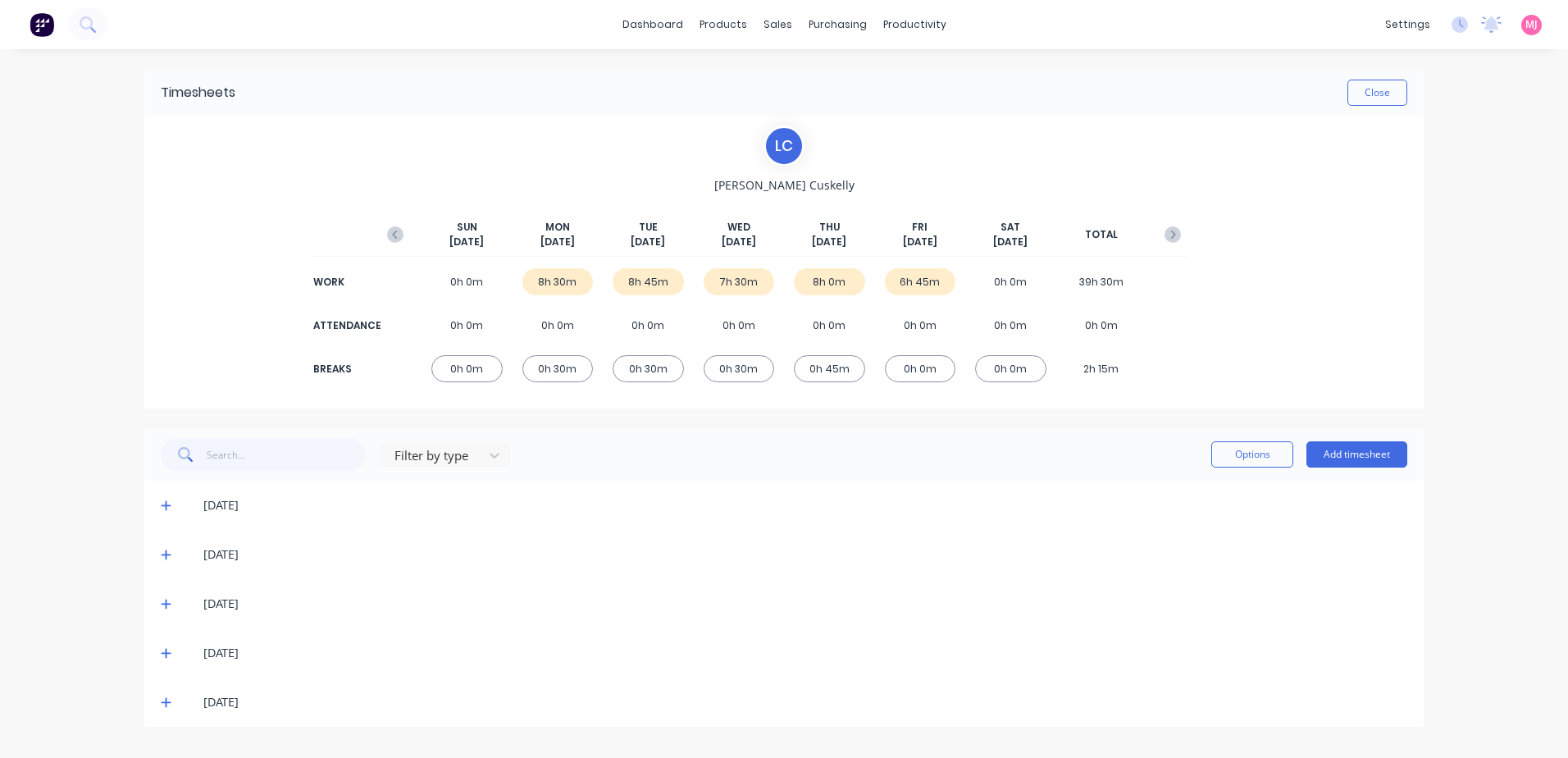
click at [161, 699] on icon at bounding box center [165, 702] width 11 height 12
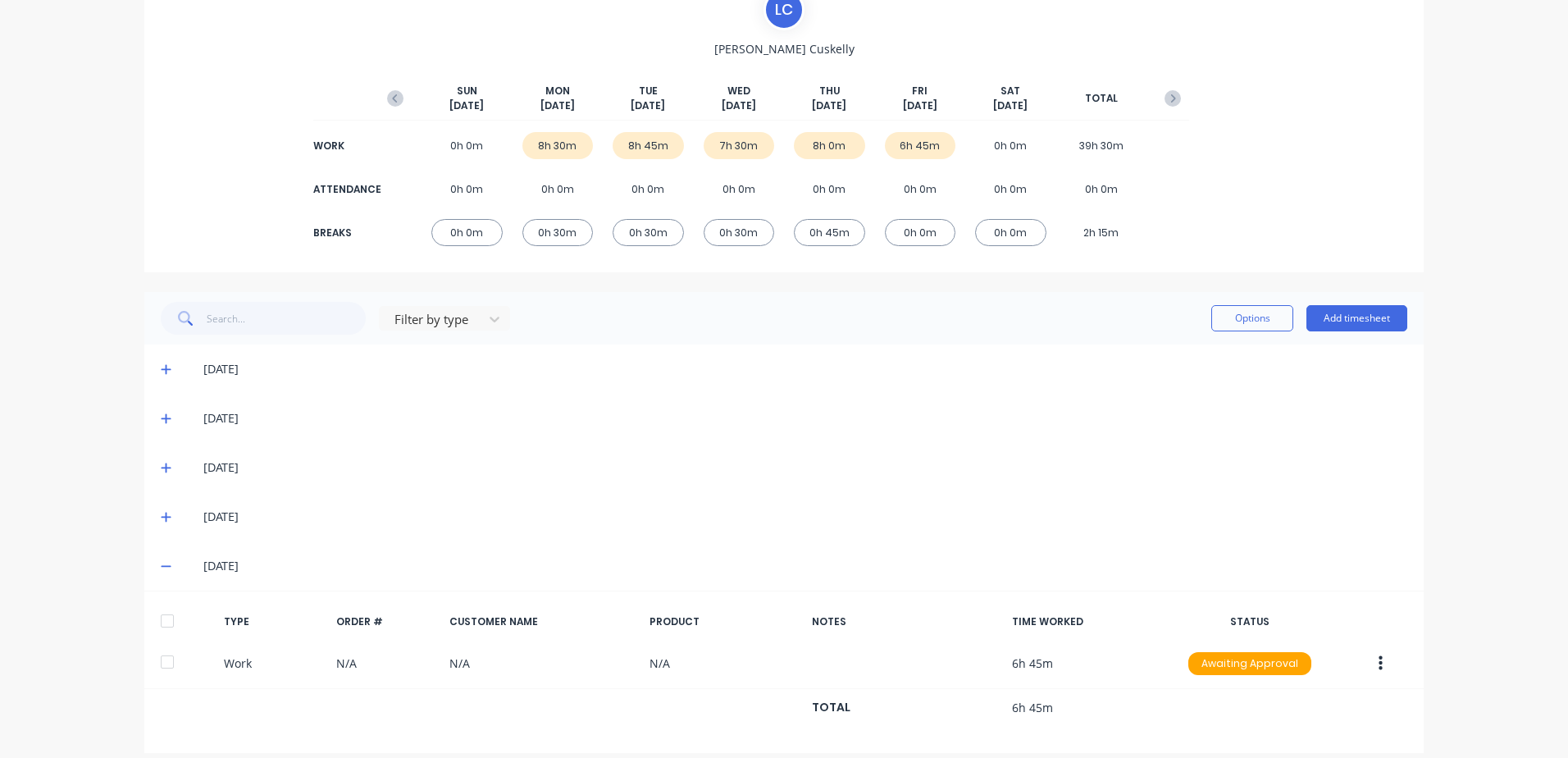
scroll to position [151, 0]
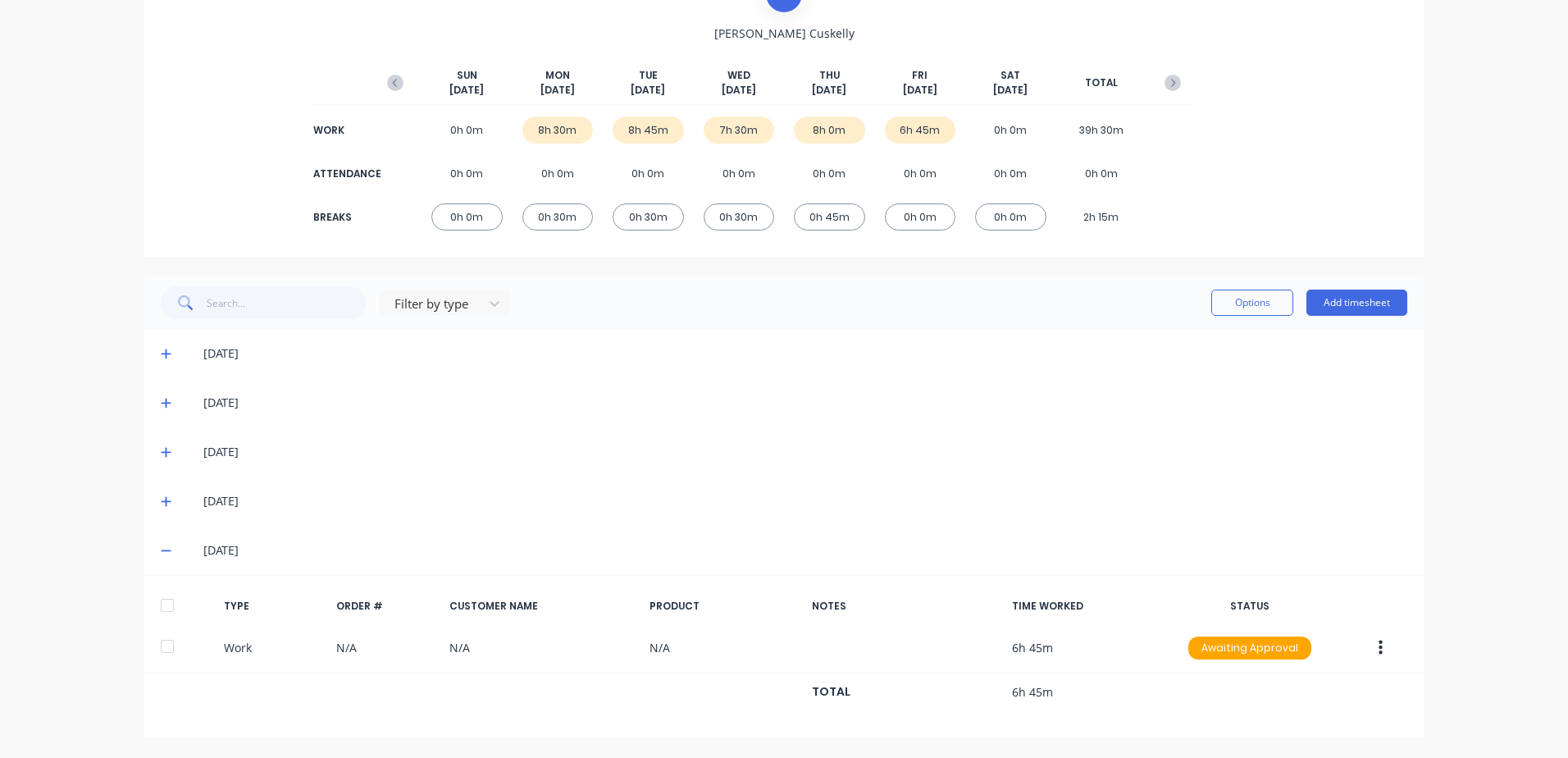
click at [161, 351] on icon at bounding box center [165, 354] width 11 height 12
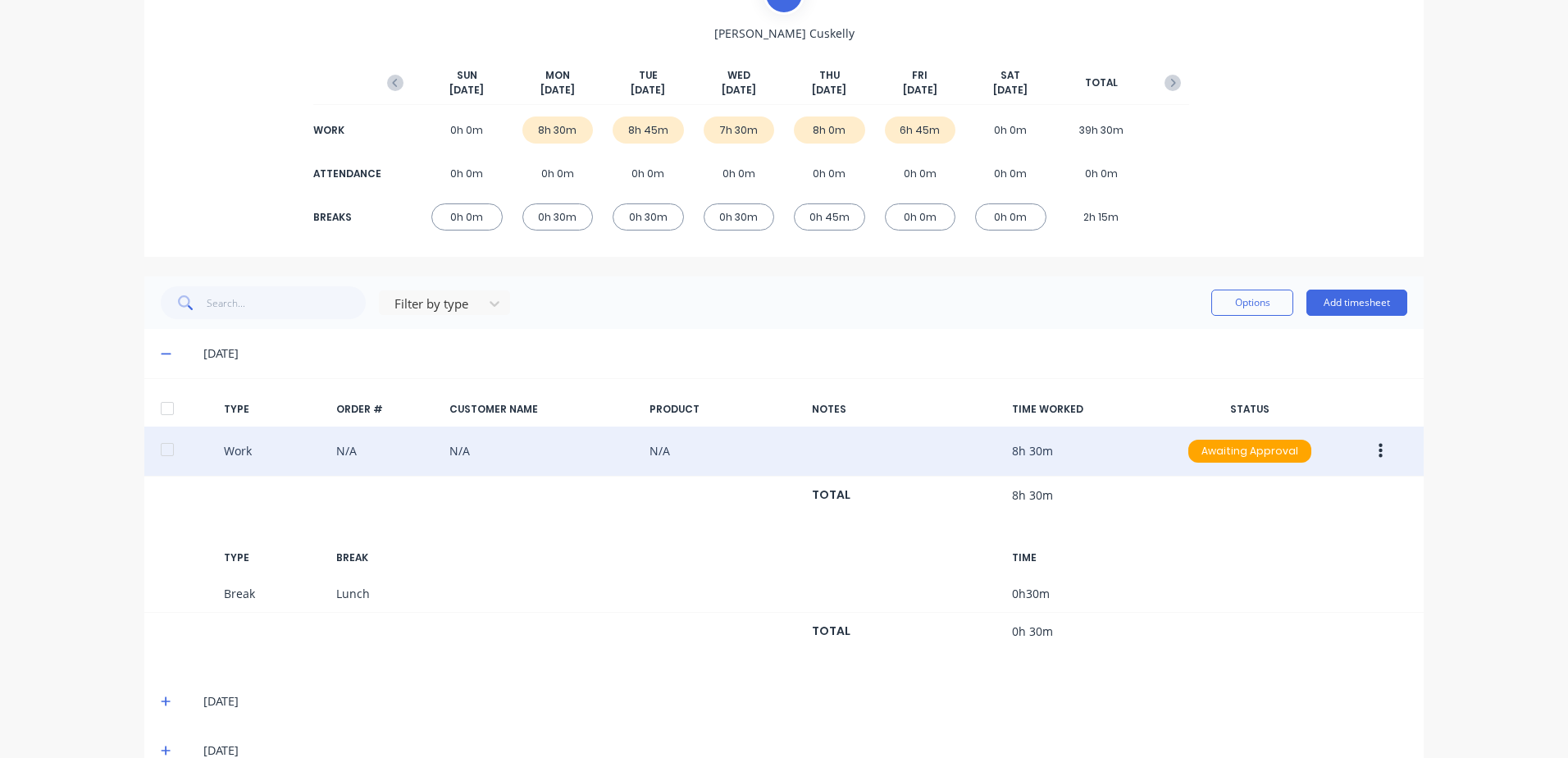
click at [1378, 449] on icon "button" at bounding box center [1380, 450] width 4 height 15
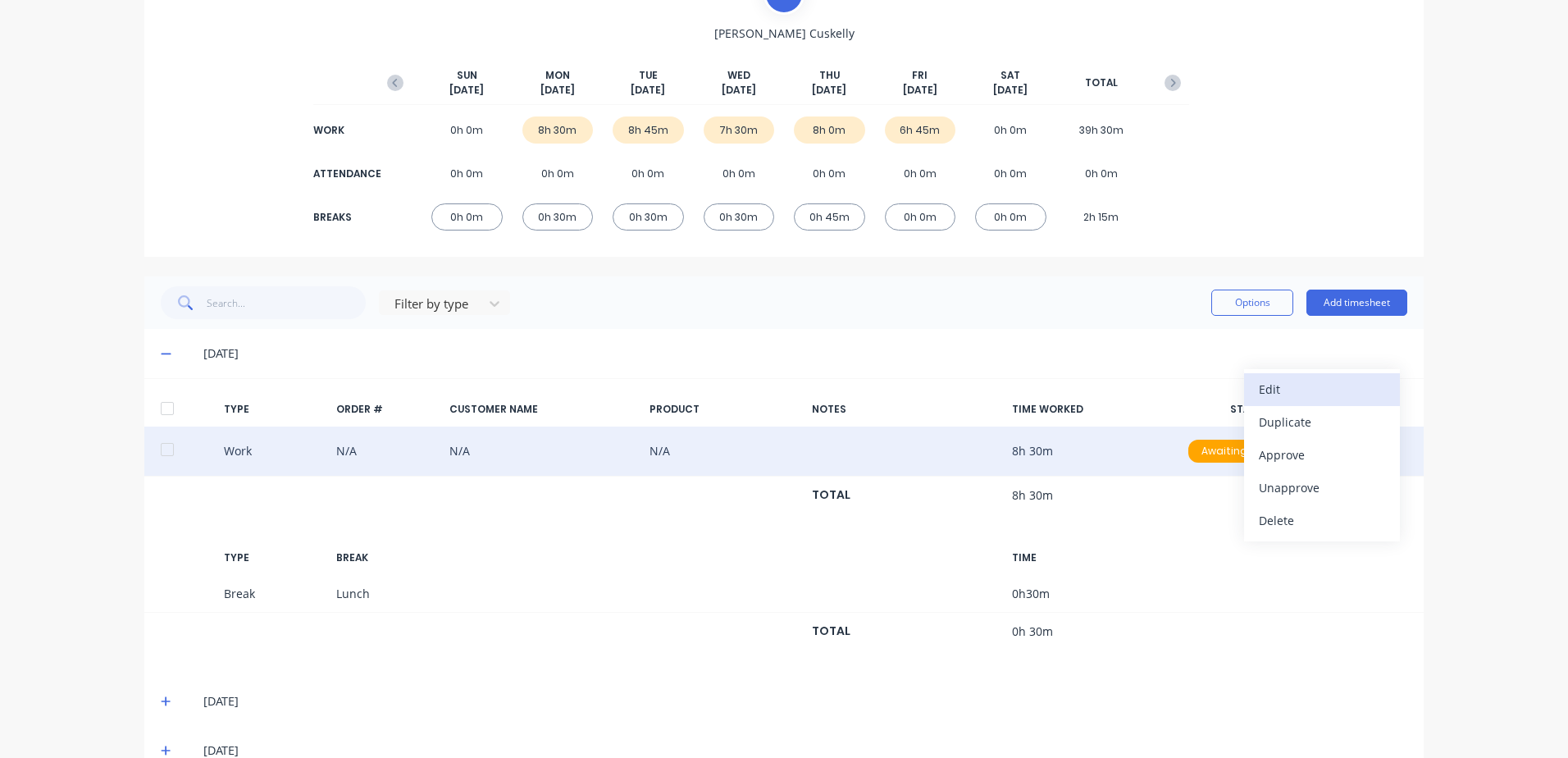
click at [1258, 384] on div "Edit" at bounding box center [1321, 389] width 126 height 24
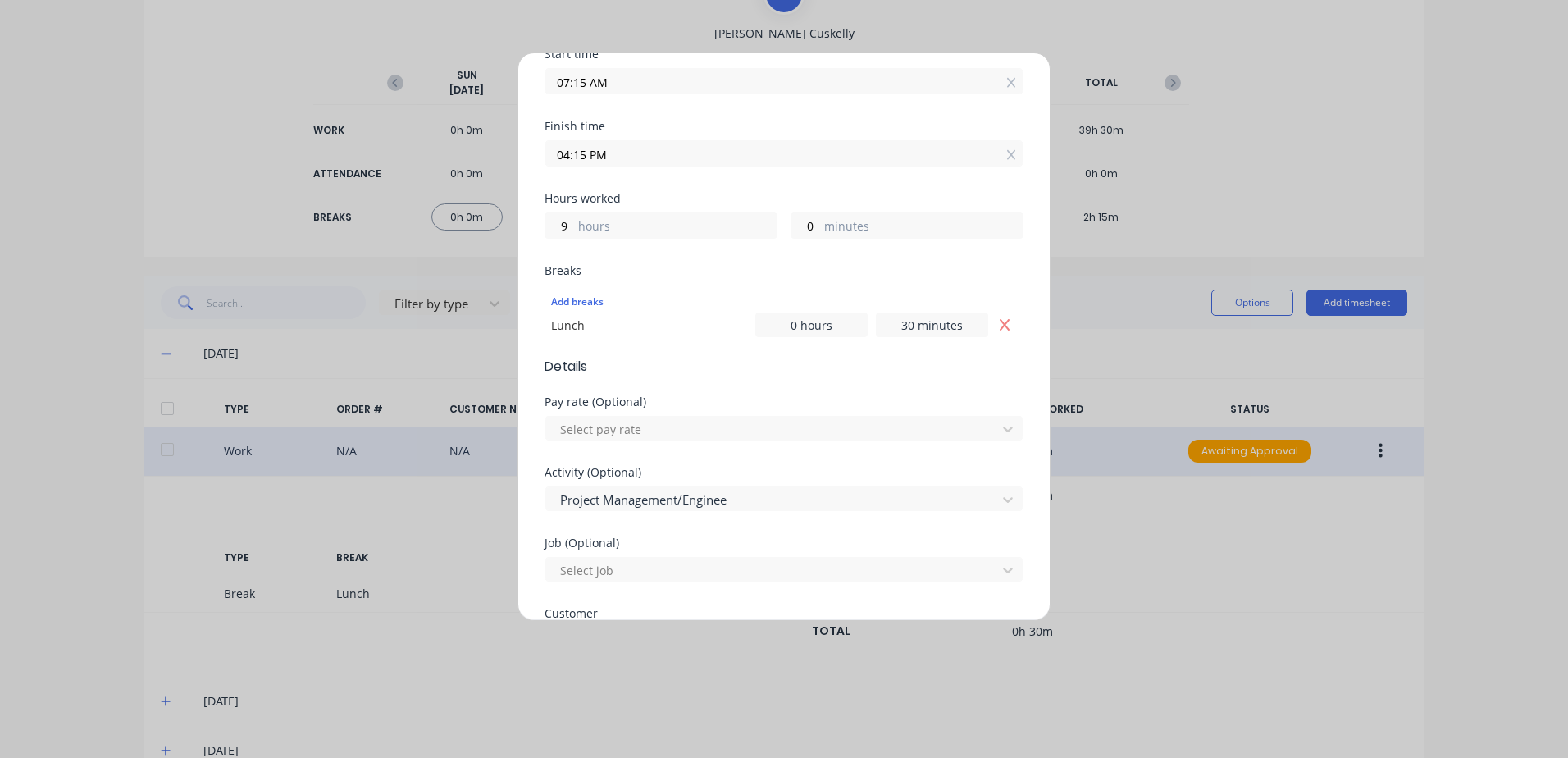
scroll to position [246, 0]
click at [620, 423] on div at bounding box center [773, 428] width 430 height 21
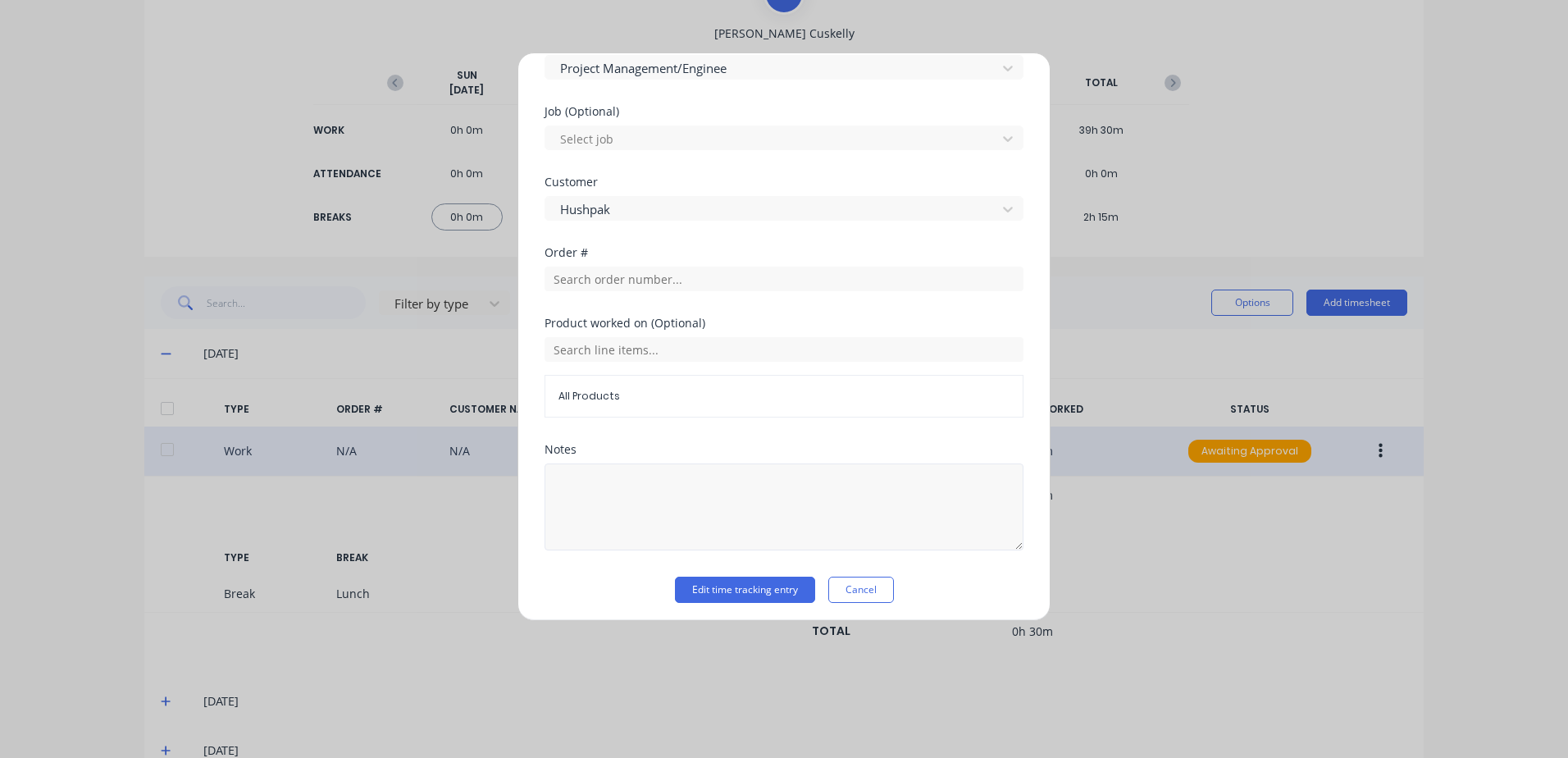
scroll to position [682, 0]
click at [713, 582] on button "Edit time tracking entry" at bounding box center [744, 584] width 141 height 27
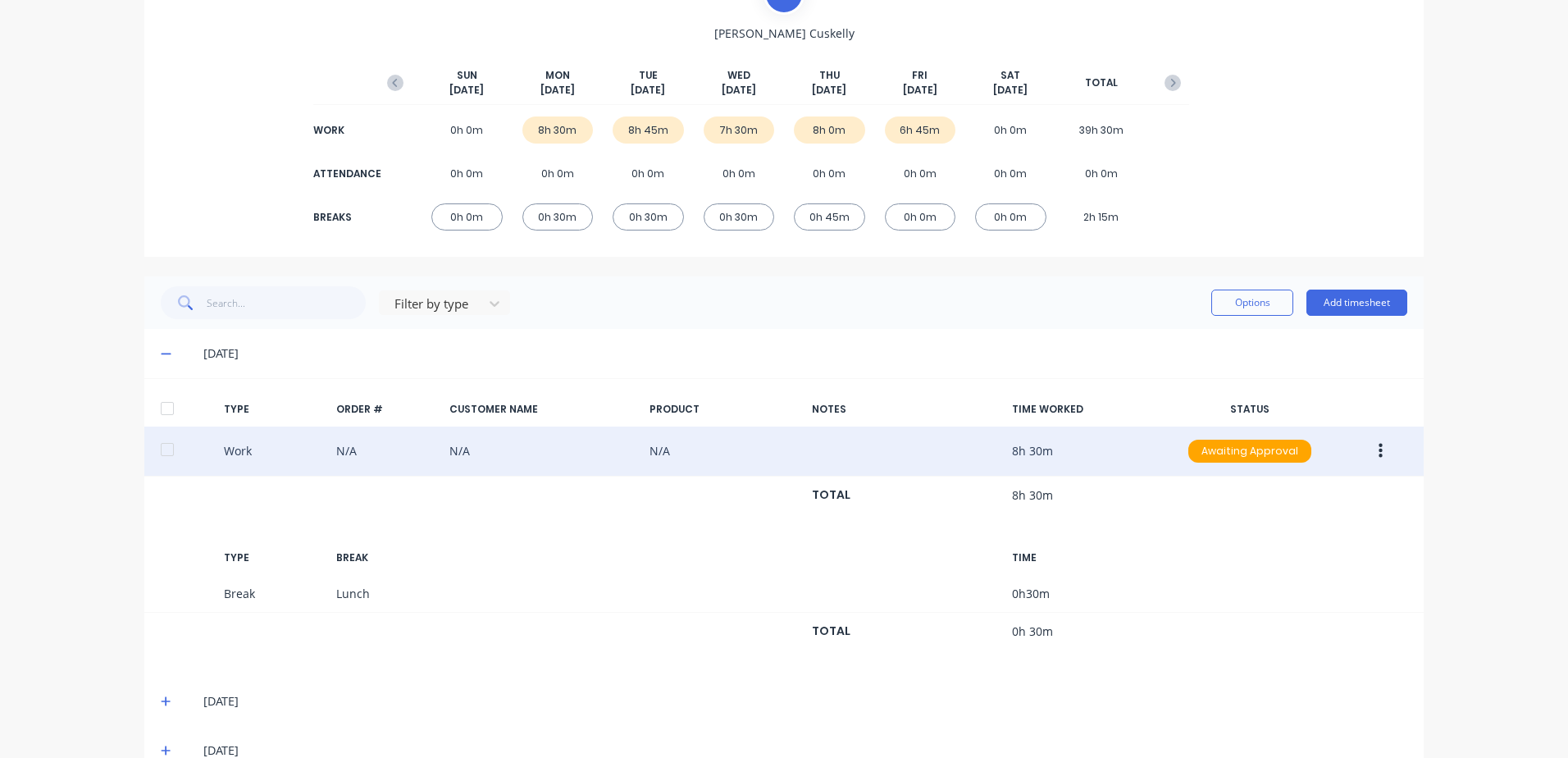
click at [1378, 454] on icon "button" at bounding box center [1380, 451] width 4 height 18
click at [1268, 454] on div "Approve" at bounding box center [1321, 454] width 126 height 24
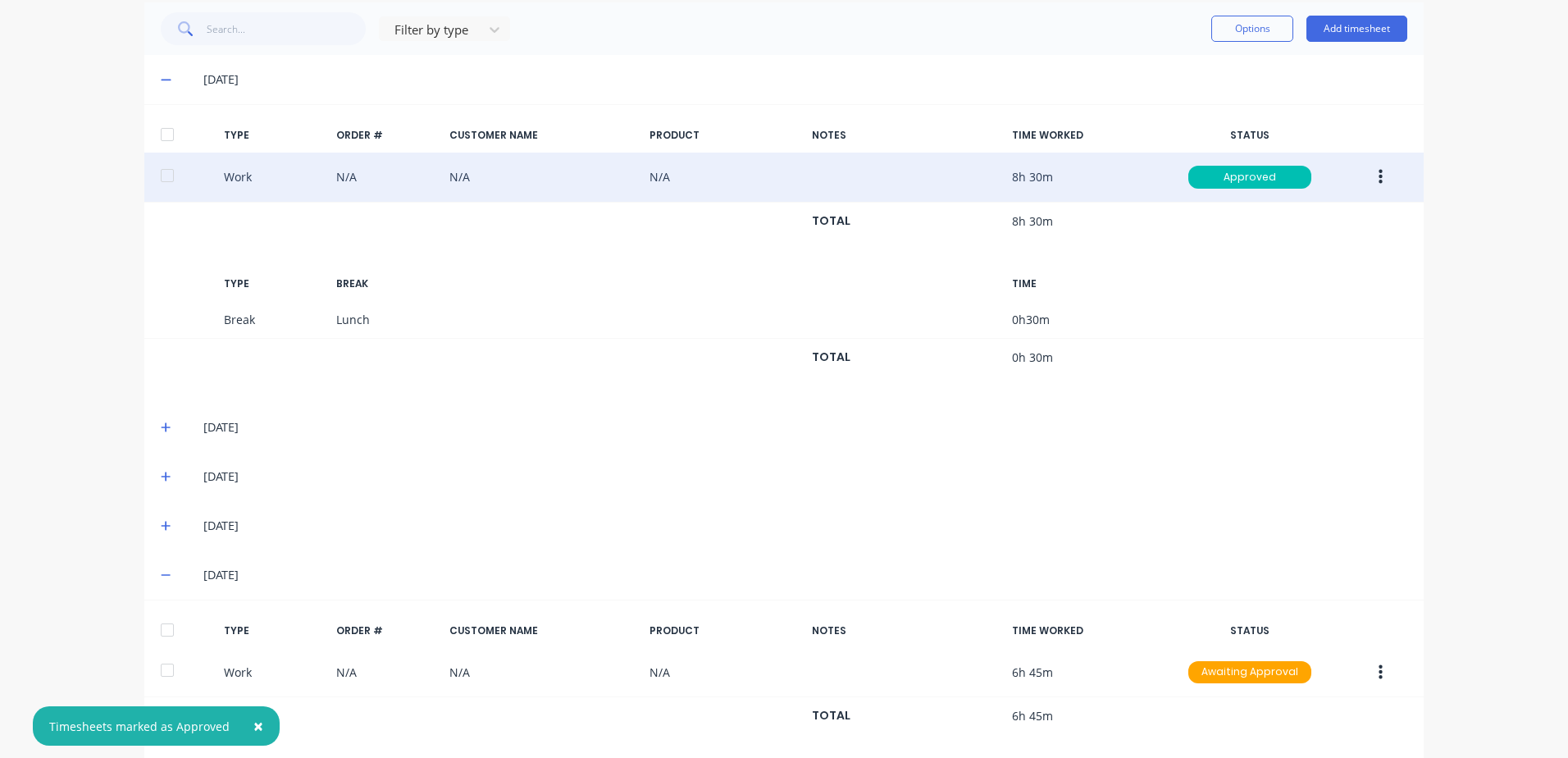
scroll to position [449, 0]
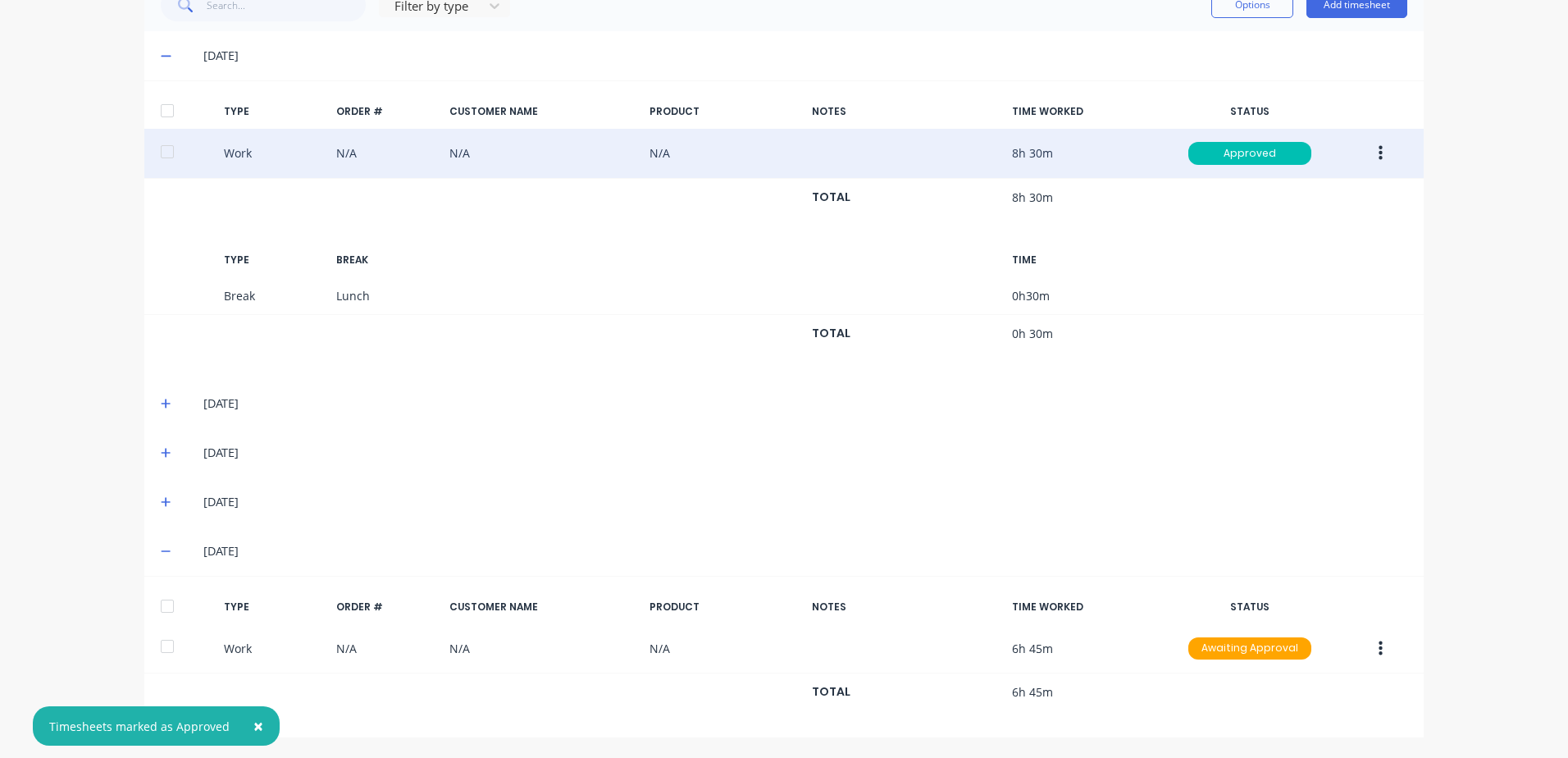
click at [160, 402] on icon at bounding box center [165, 404] width 11 height 12
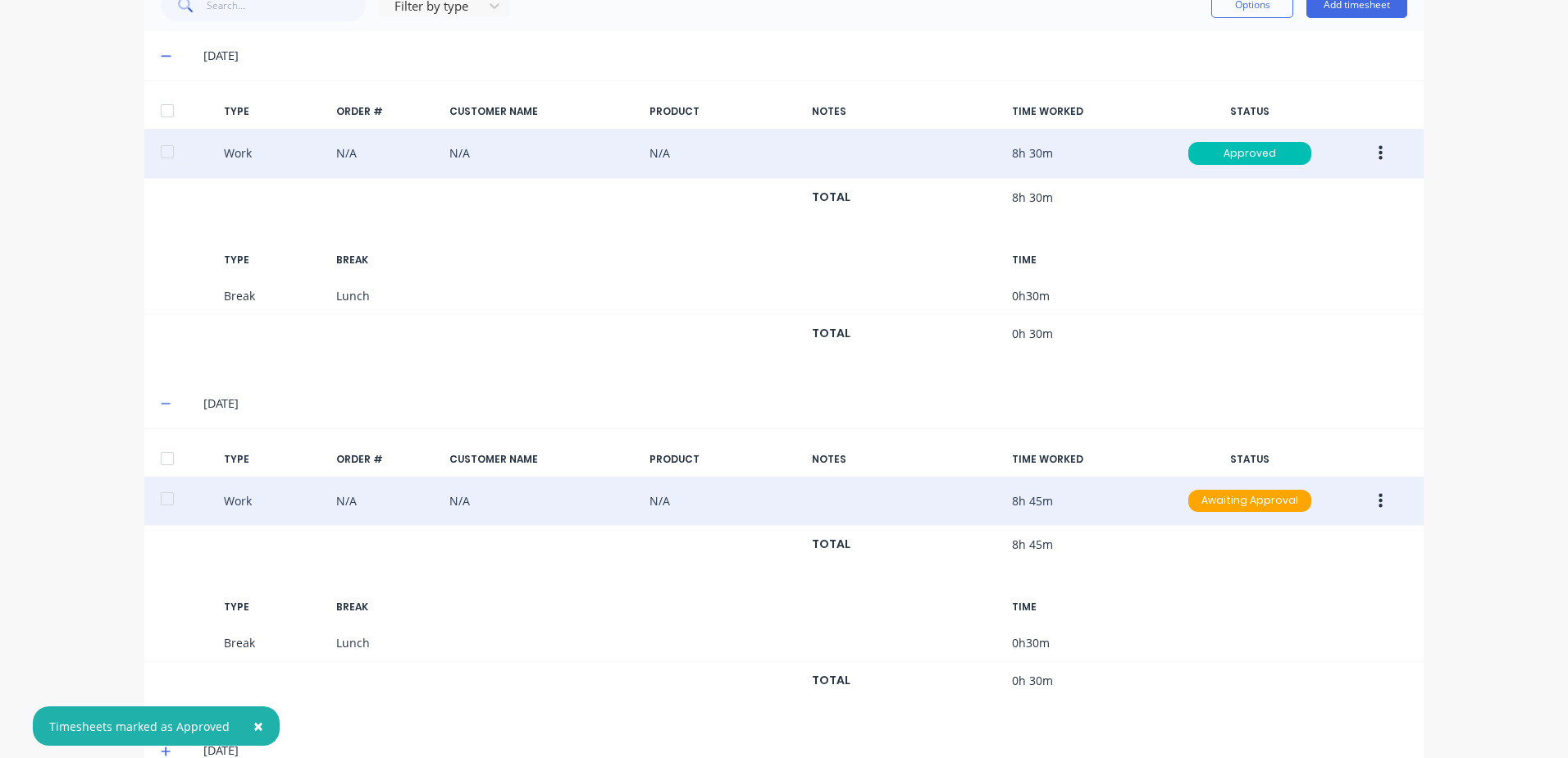
click at [1371, 501] on button "button" at bounding box center [1380, 501] width 38 height 29
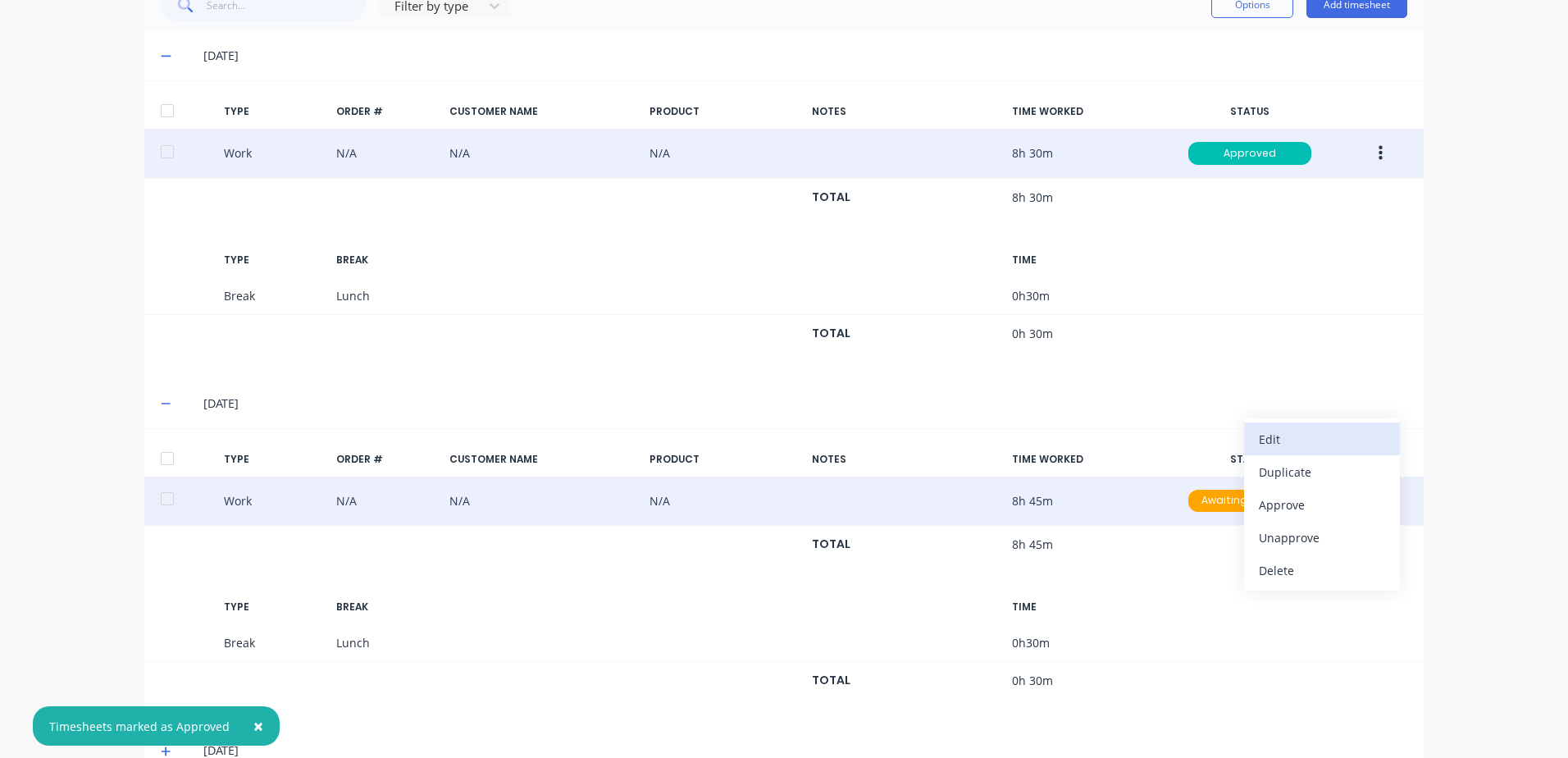
click at [1267, 440] on div "Edit" at bounding box center [1321, 439] width 126 height 24
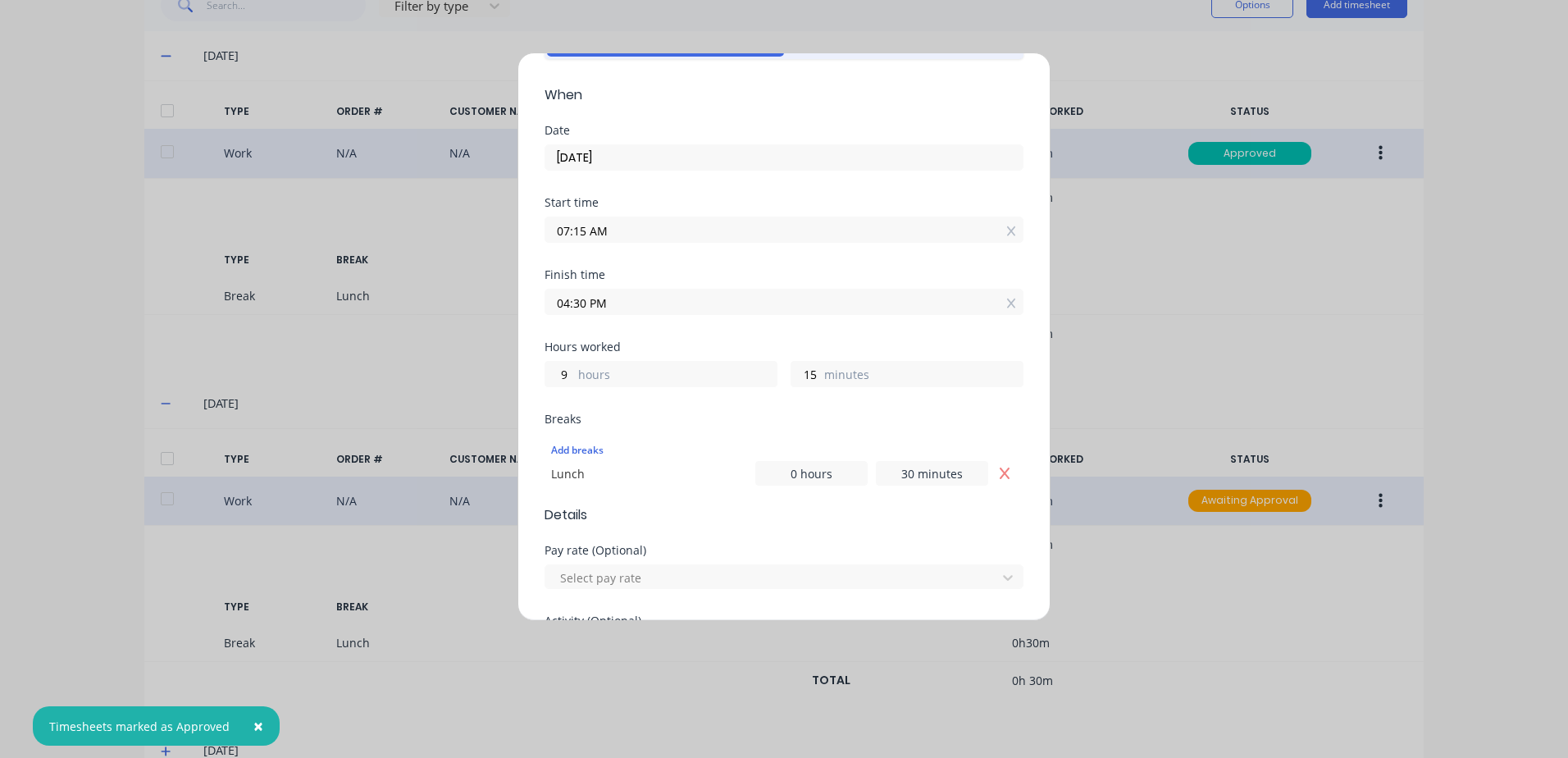
scroll to position [246, 0]
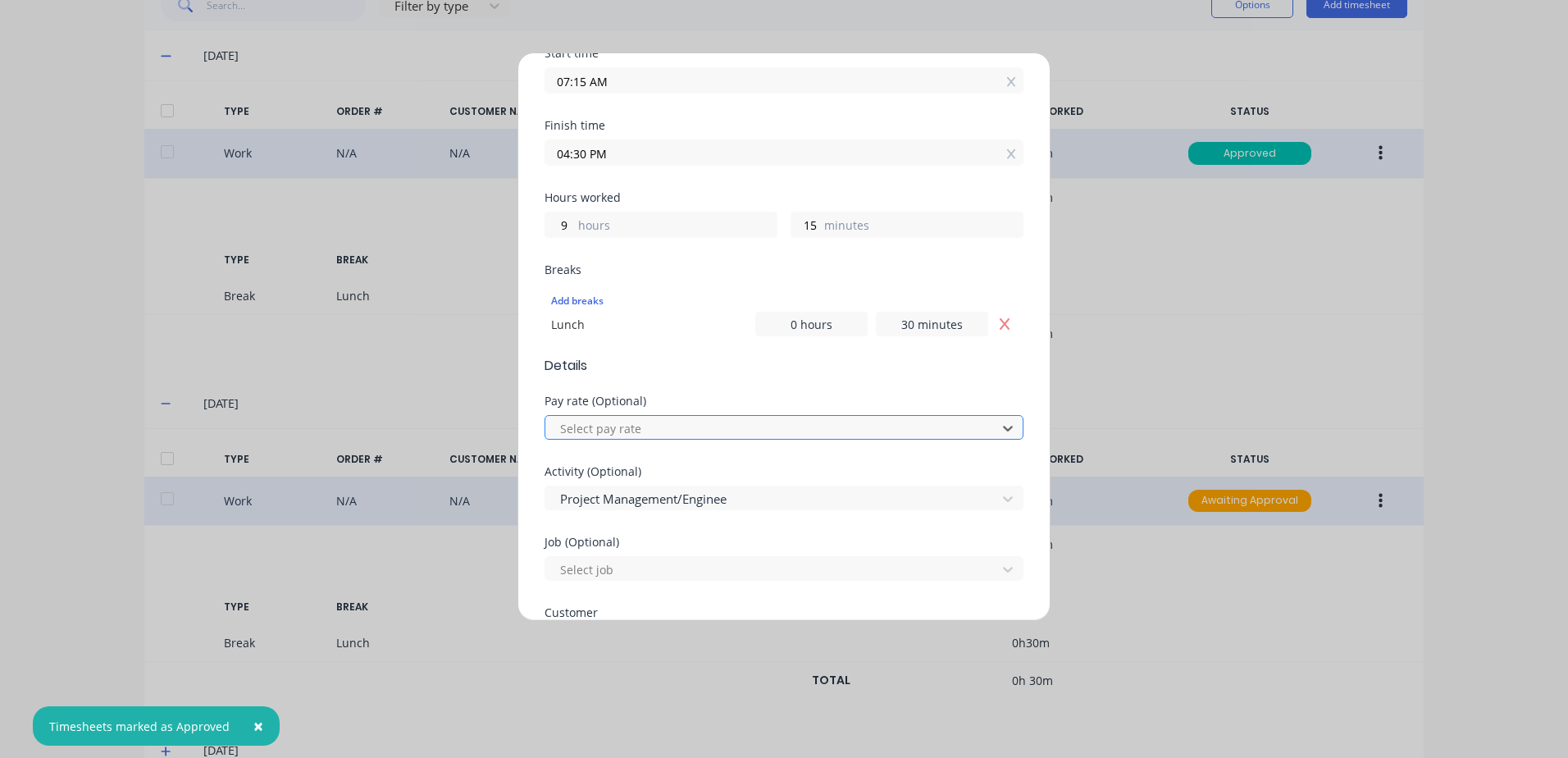
click at [614, 423] on div at bounding box center [773, 428] width 430 height 21
drag, startPoint x: 583, startPoint y: 647, endPoint x: 769, endPoint y: 442, distance: 276.8
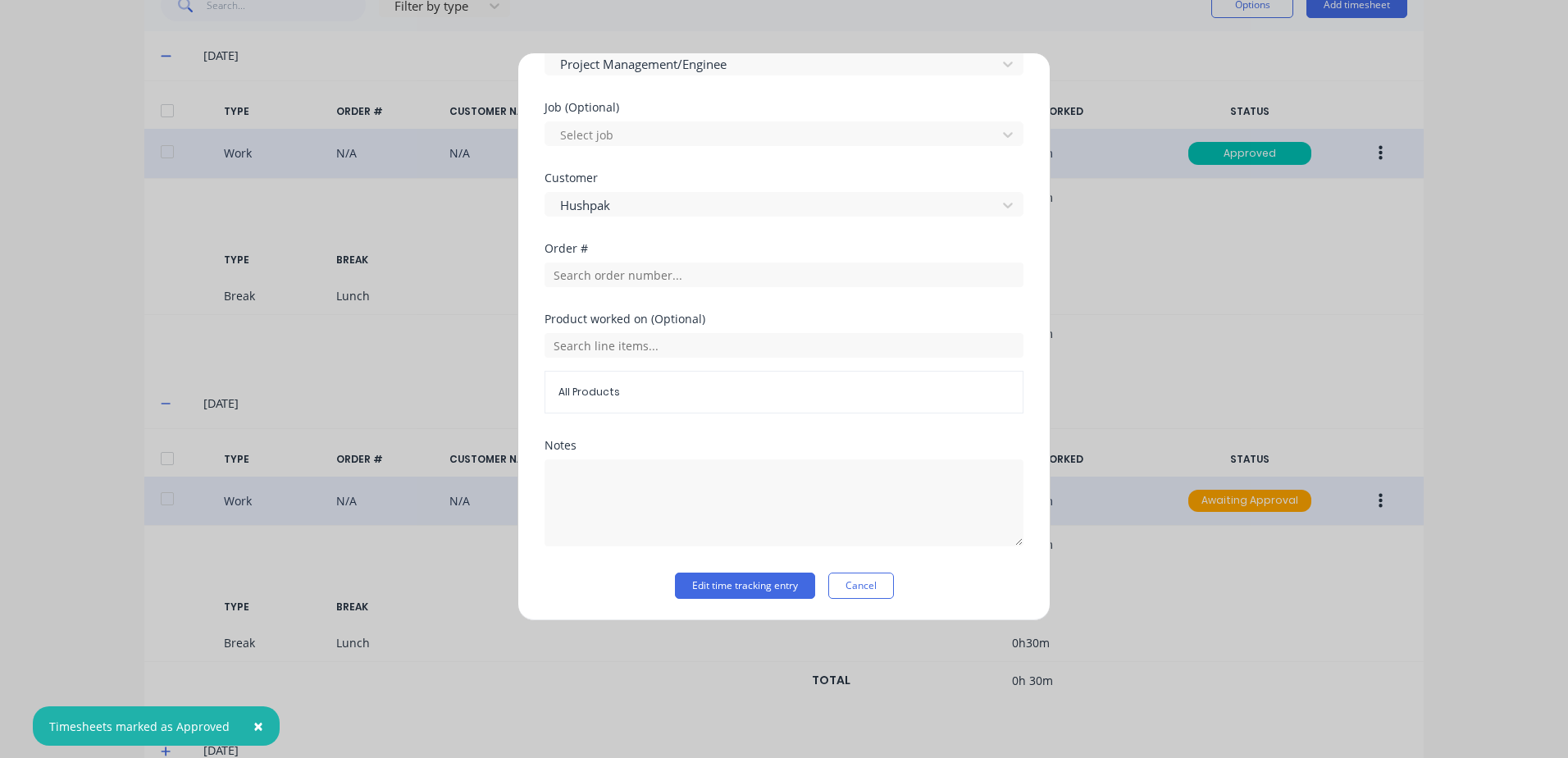
scroll to position [682, 0]
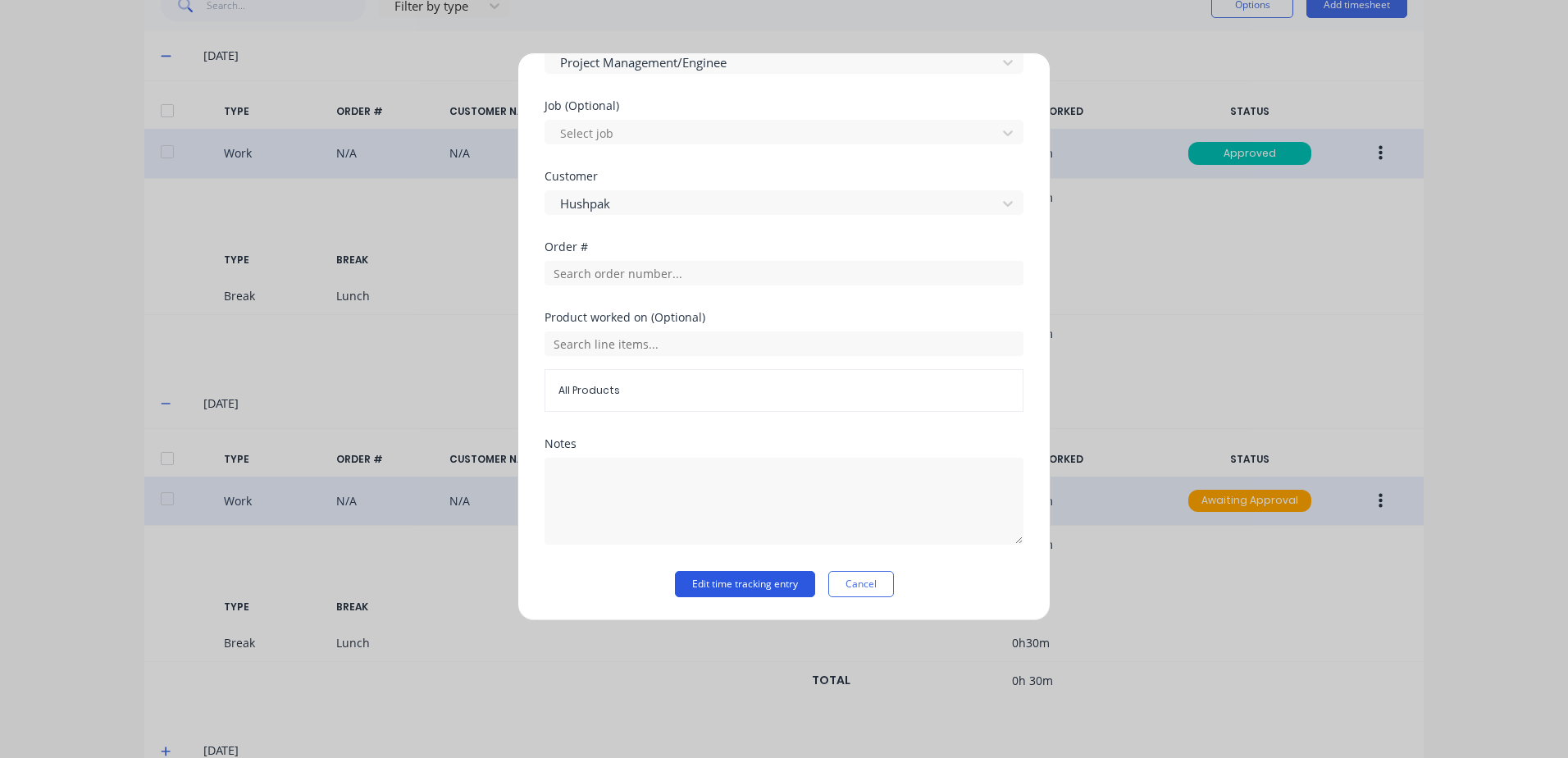
click at [704, 581] on button "Edit time tracking entry" at bounding box center [744, 584] width 141 height 27
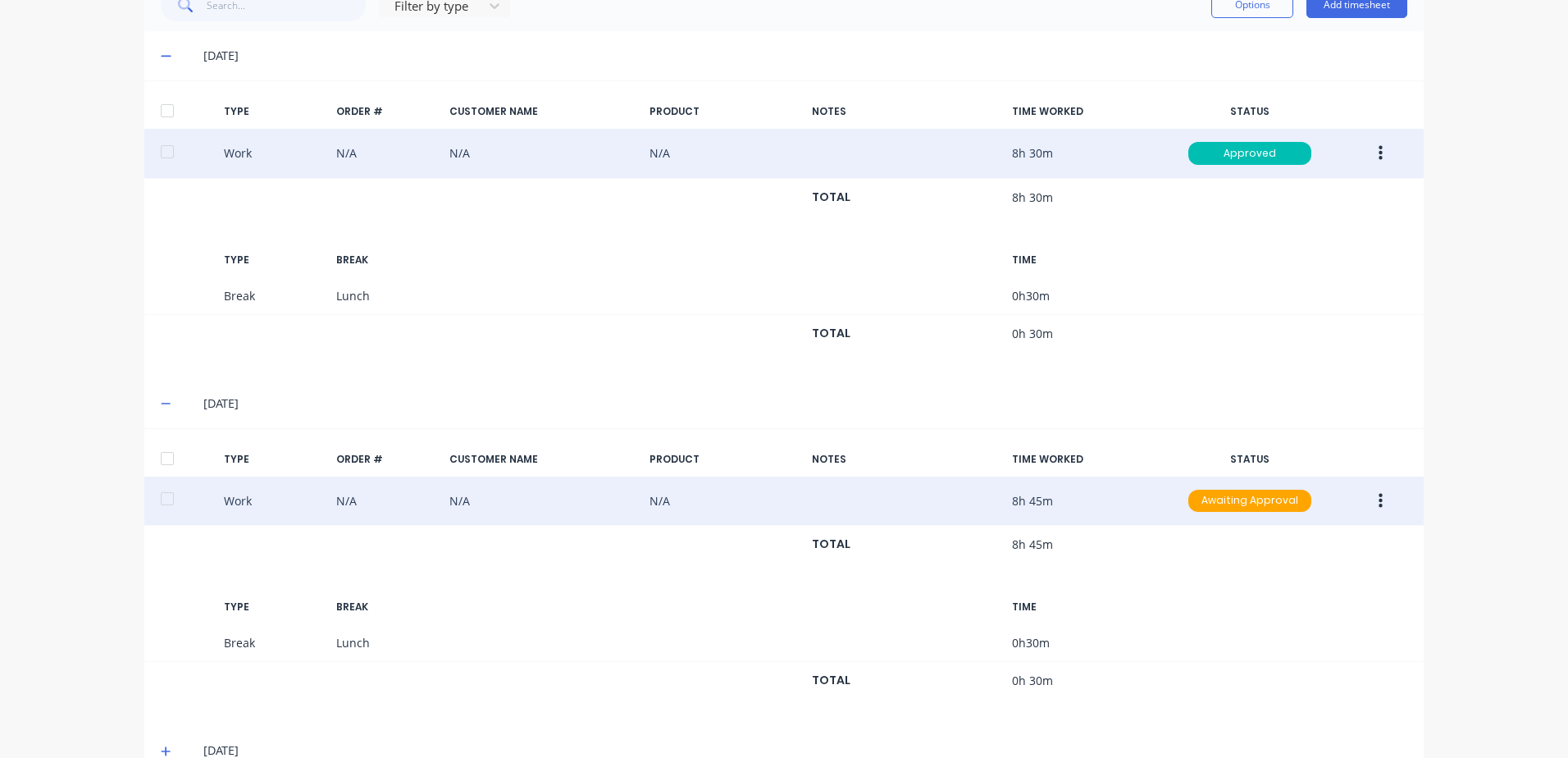
click at [1378, 500] on icon "button" at bounding box center [1380, 499] width 4 height 15
click at [1278, 505] on div "Approve" at bounding box center [1321, 504] width 126 height 24
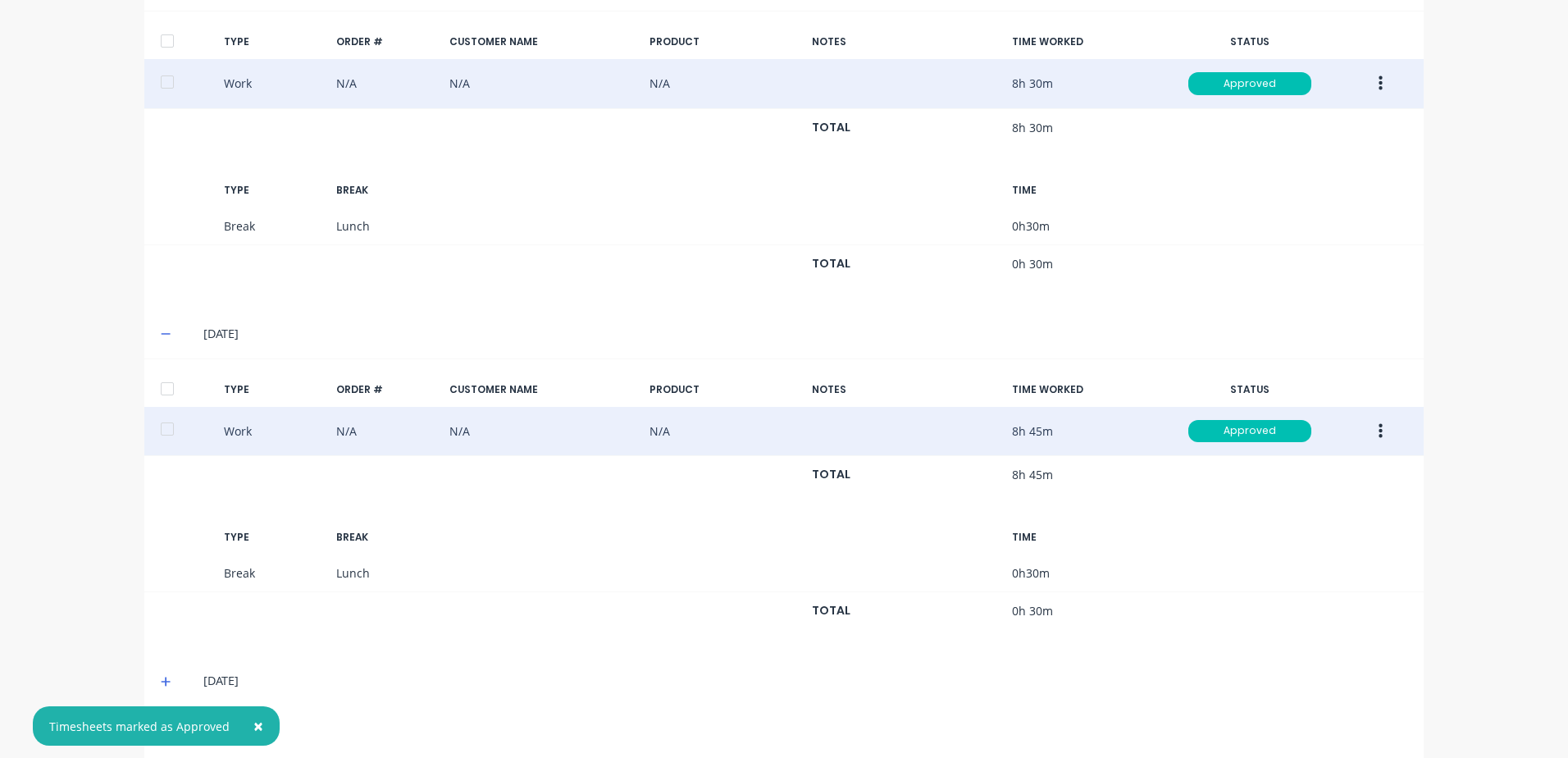
scroll to position [613, 0]
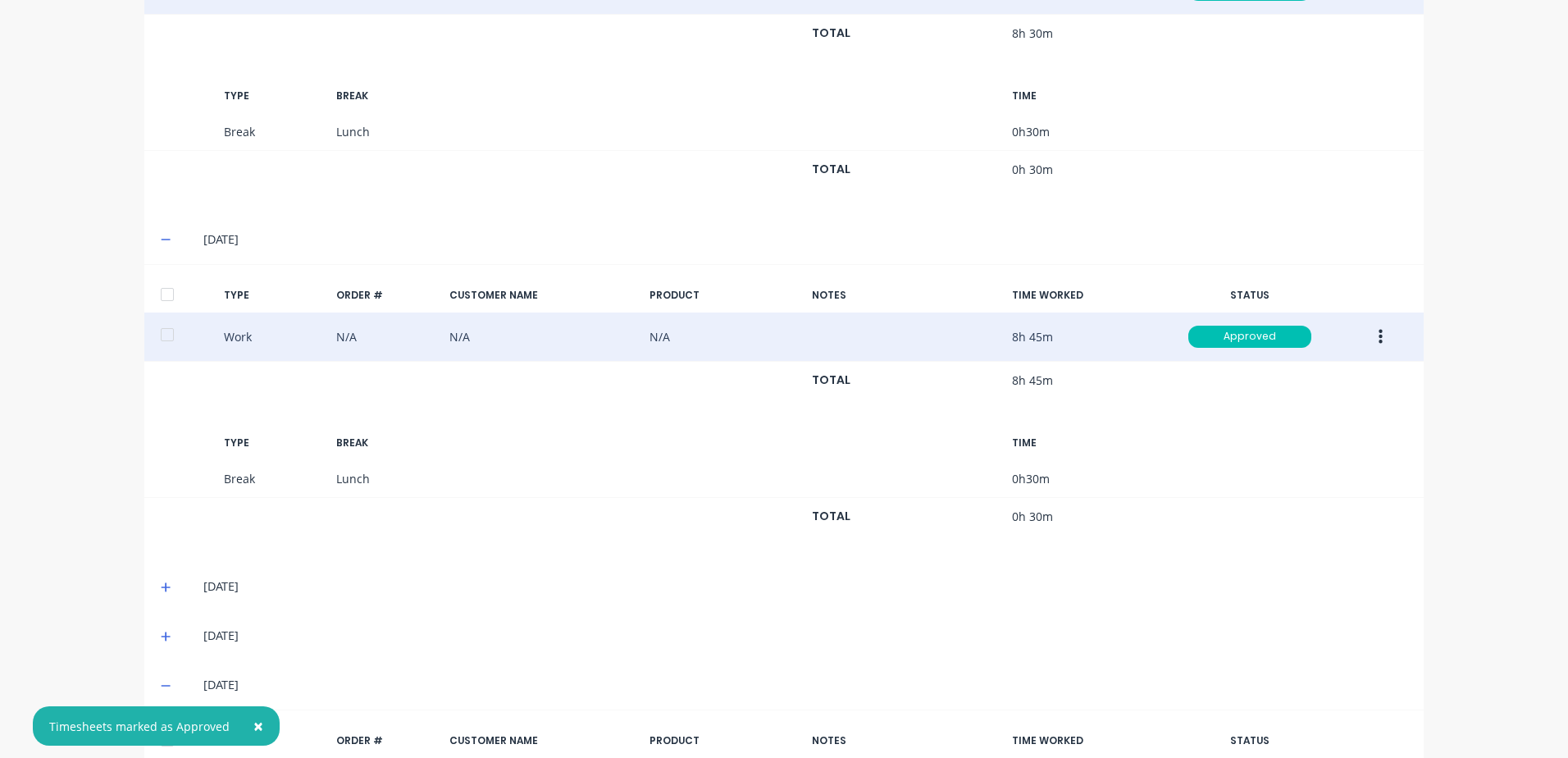
click at [160, 586] on icon at bounding box center [165, 587] width 10 height 10
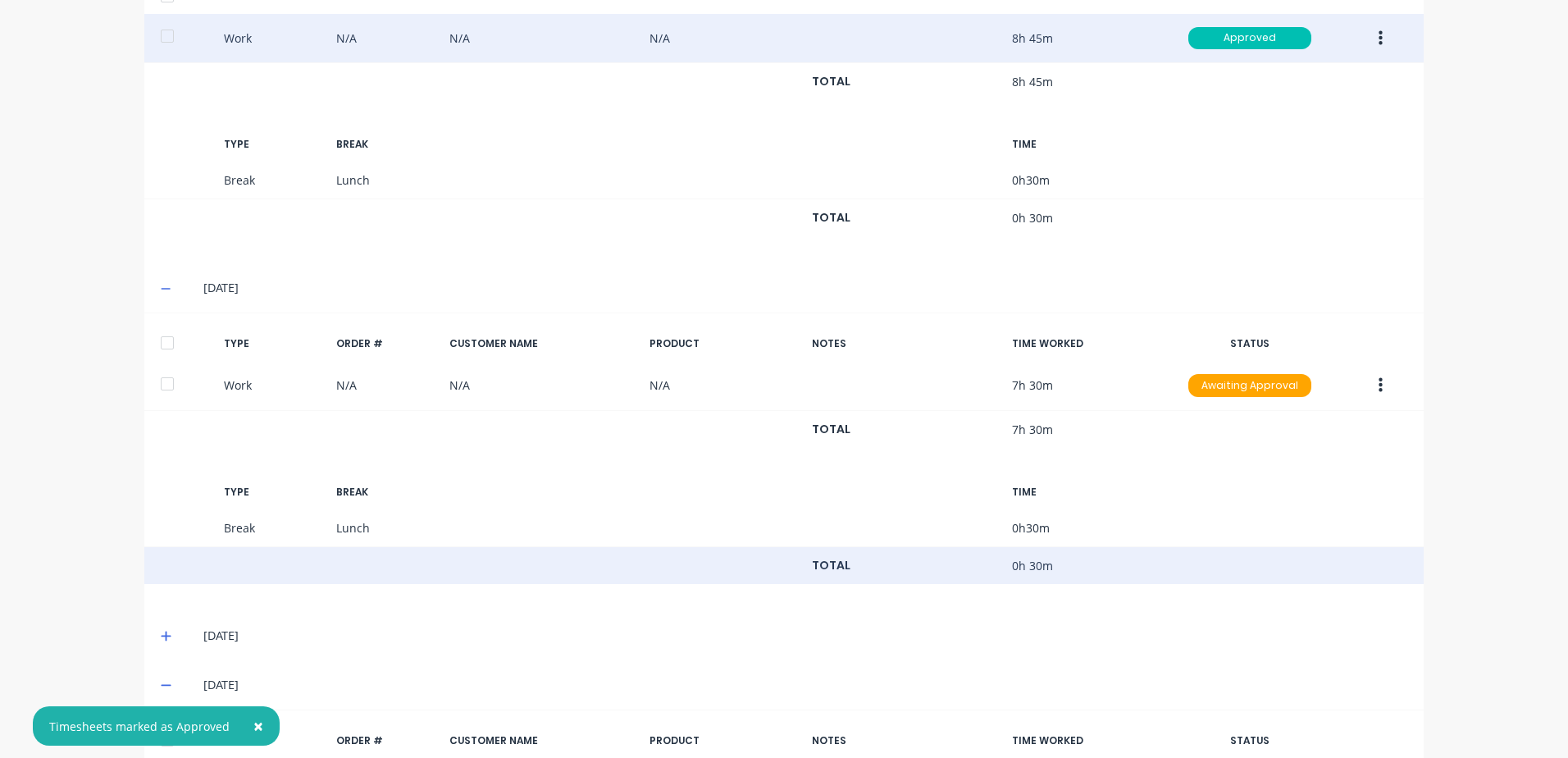
scroll to position [942, 0]
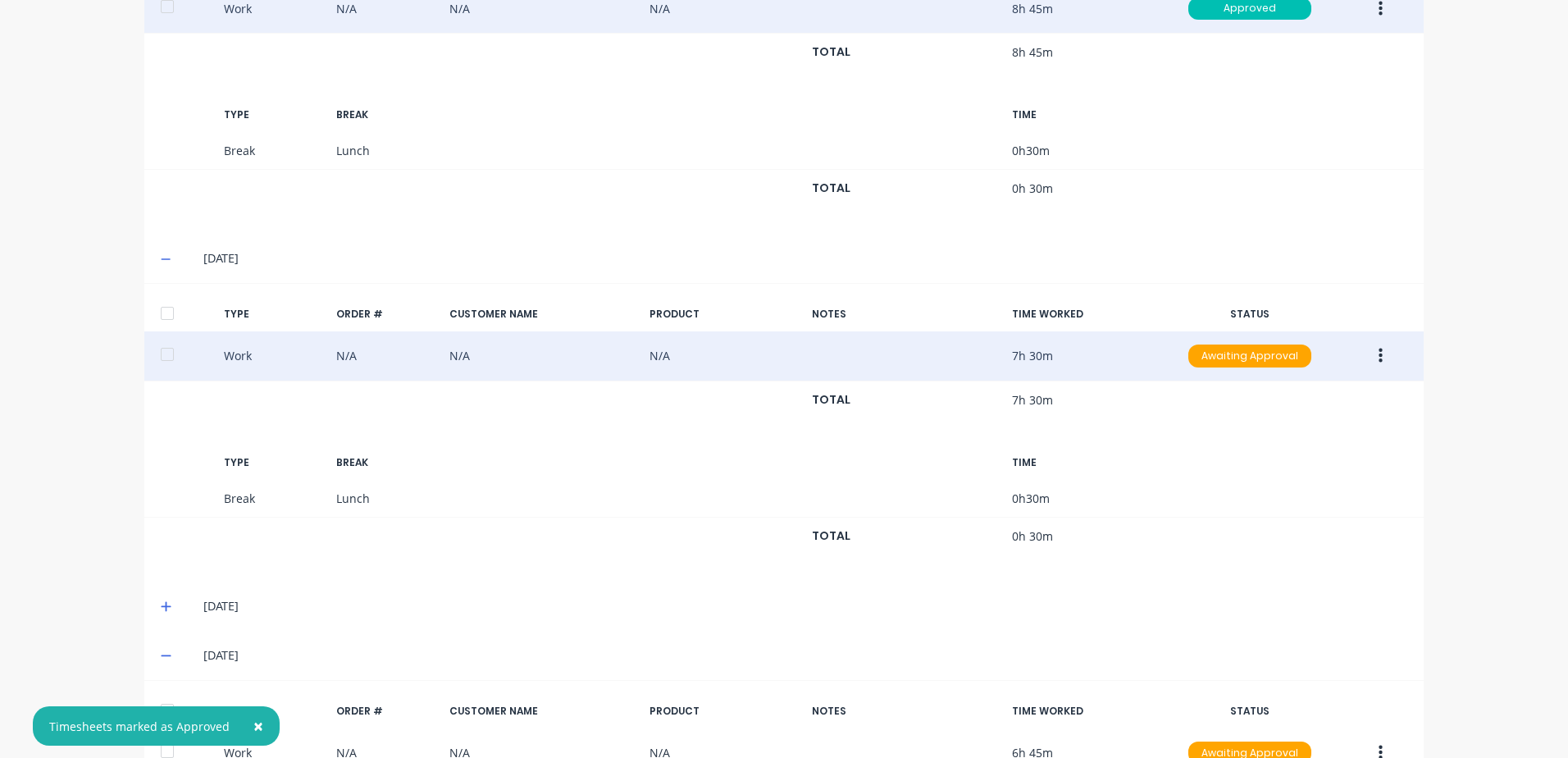
click at [1378, 357] on icon "button" at bounding box center [1380, 355] width 4 height 15
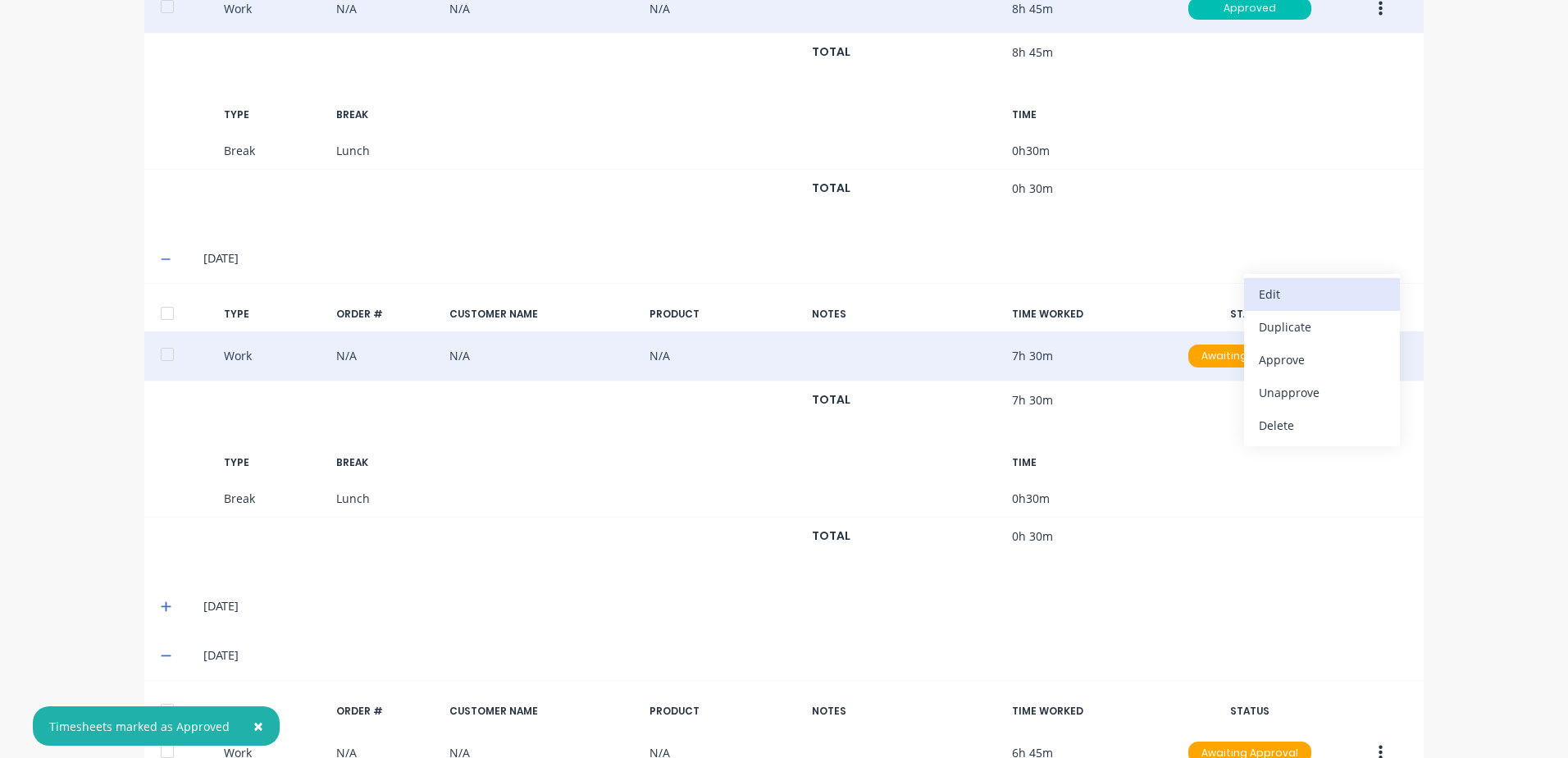
click at [1283, 291] on div "Edit" at bounding box center [1321, 294] width 126 height 24
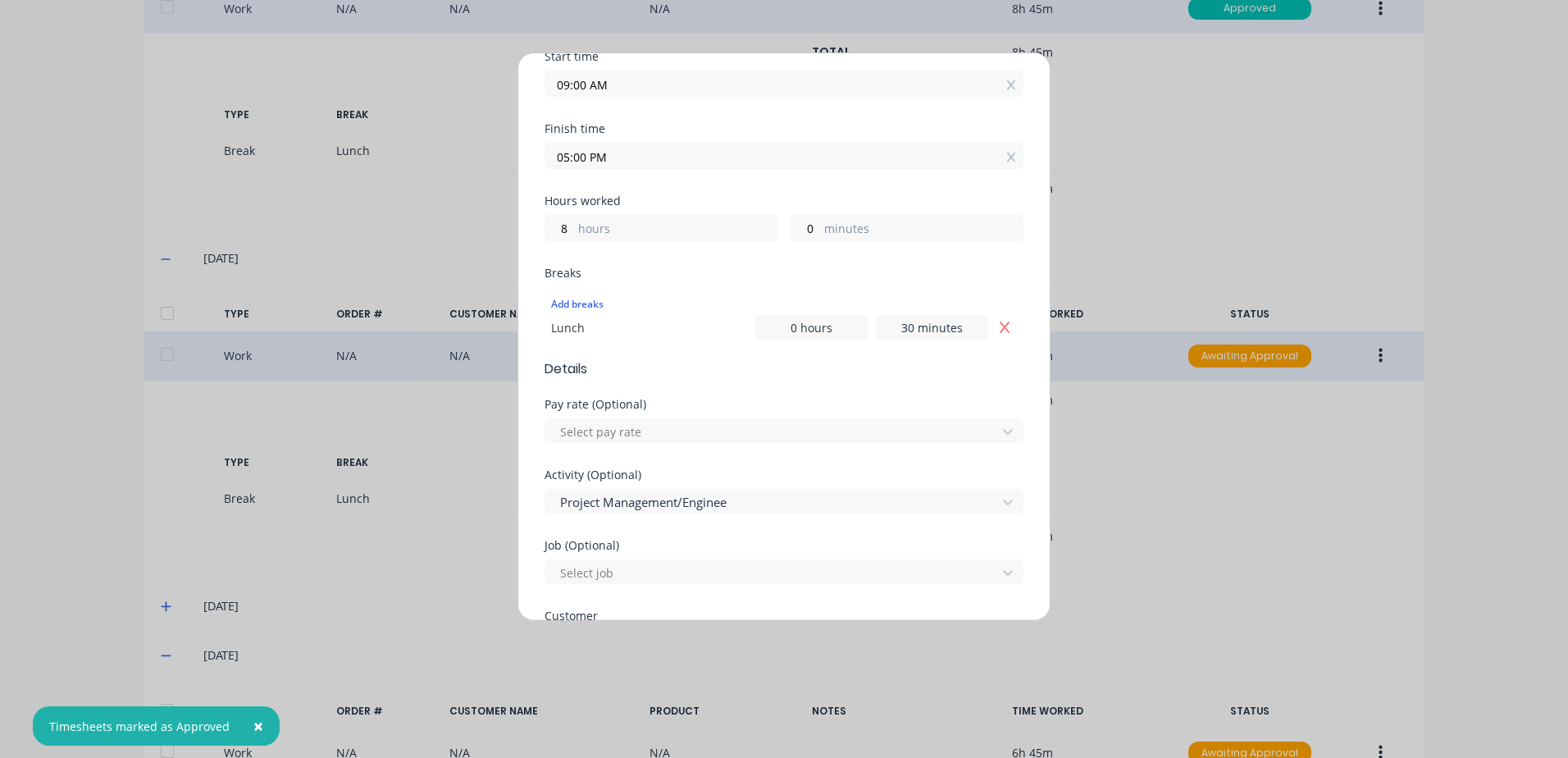
scroll to position [246, 0]
click at [599, 424] on div at bounding box center [773, 428] width 430 height 21
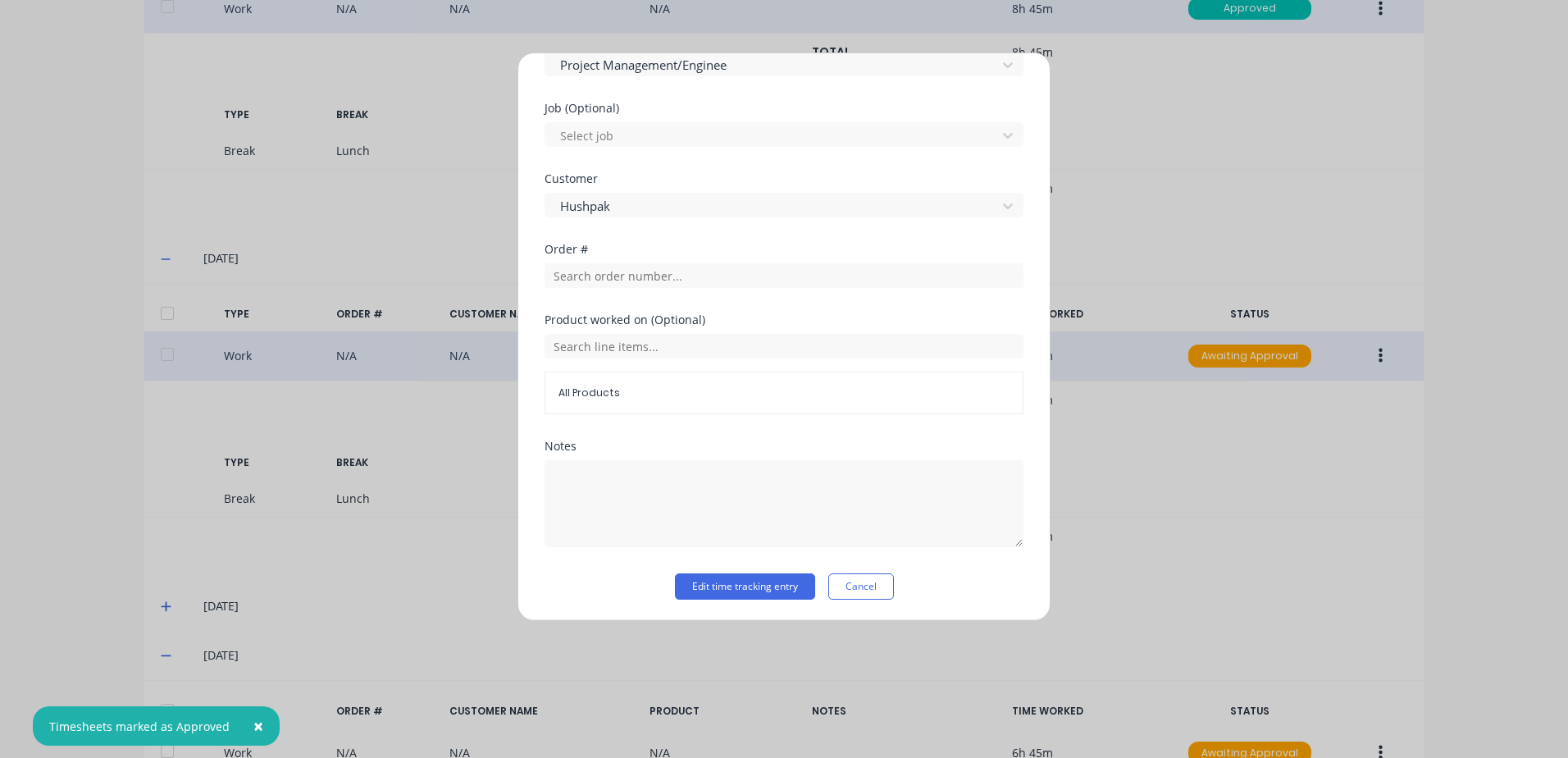
scroll to position [682, 0]
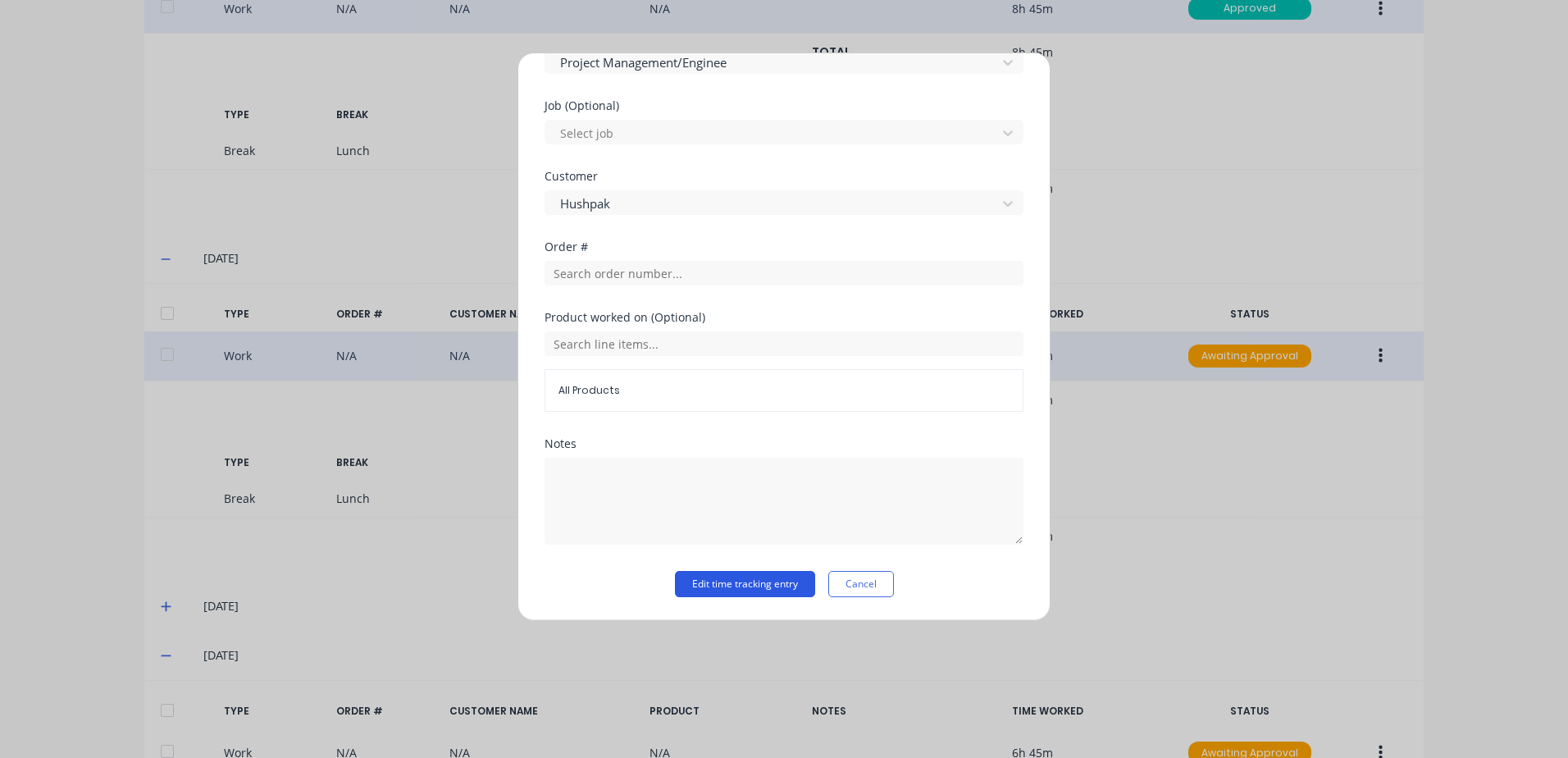
click at [709, 583] on button "Edit time tracking entry" at bounding box center [744, 584] width 141 height 27
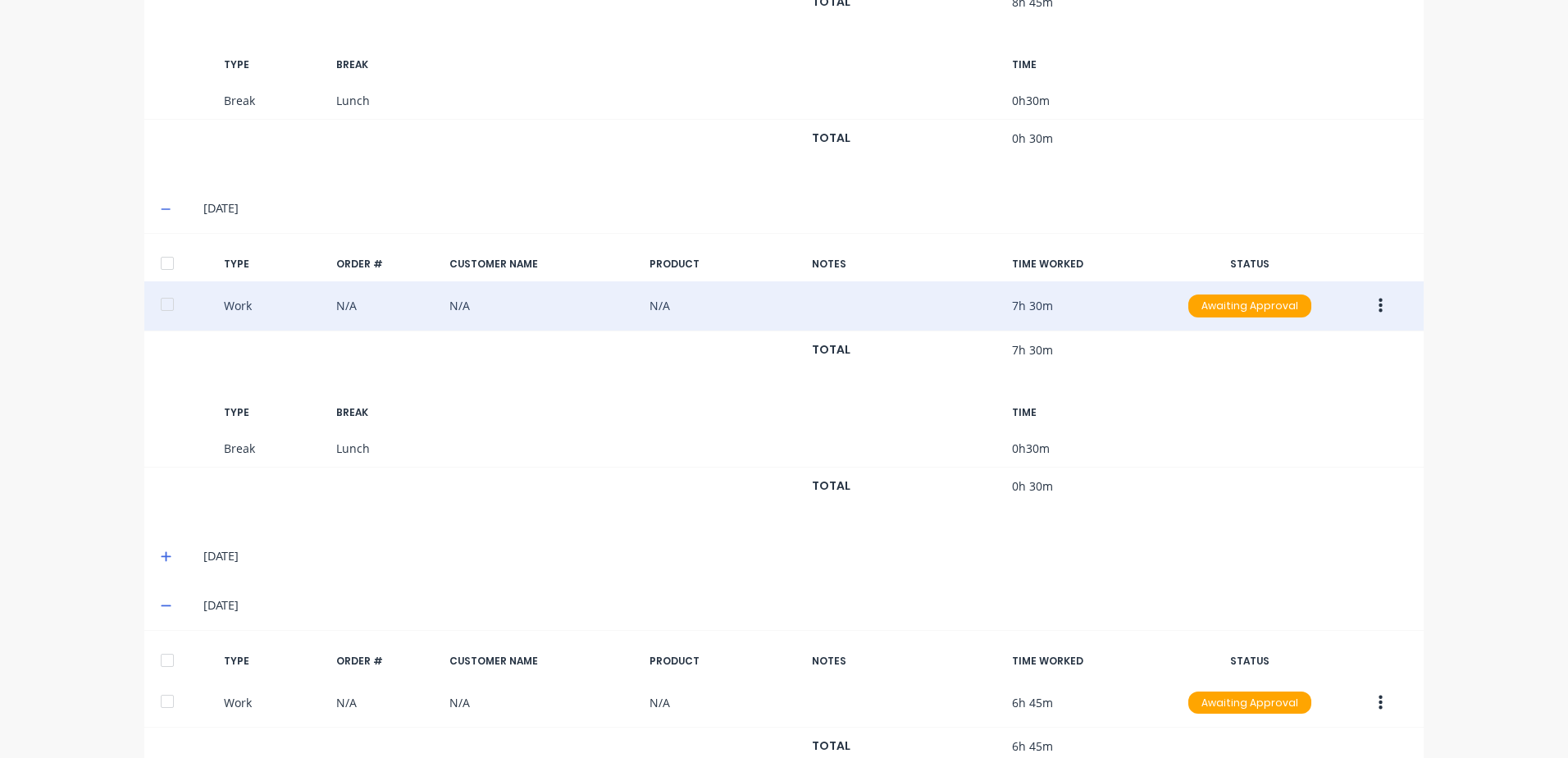
scroll to position [1045, 0]
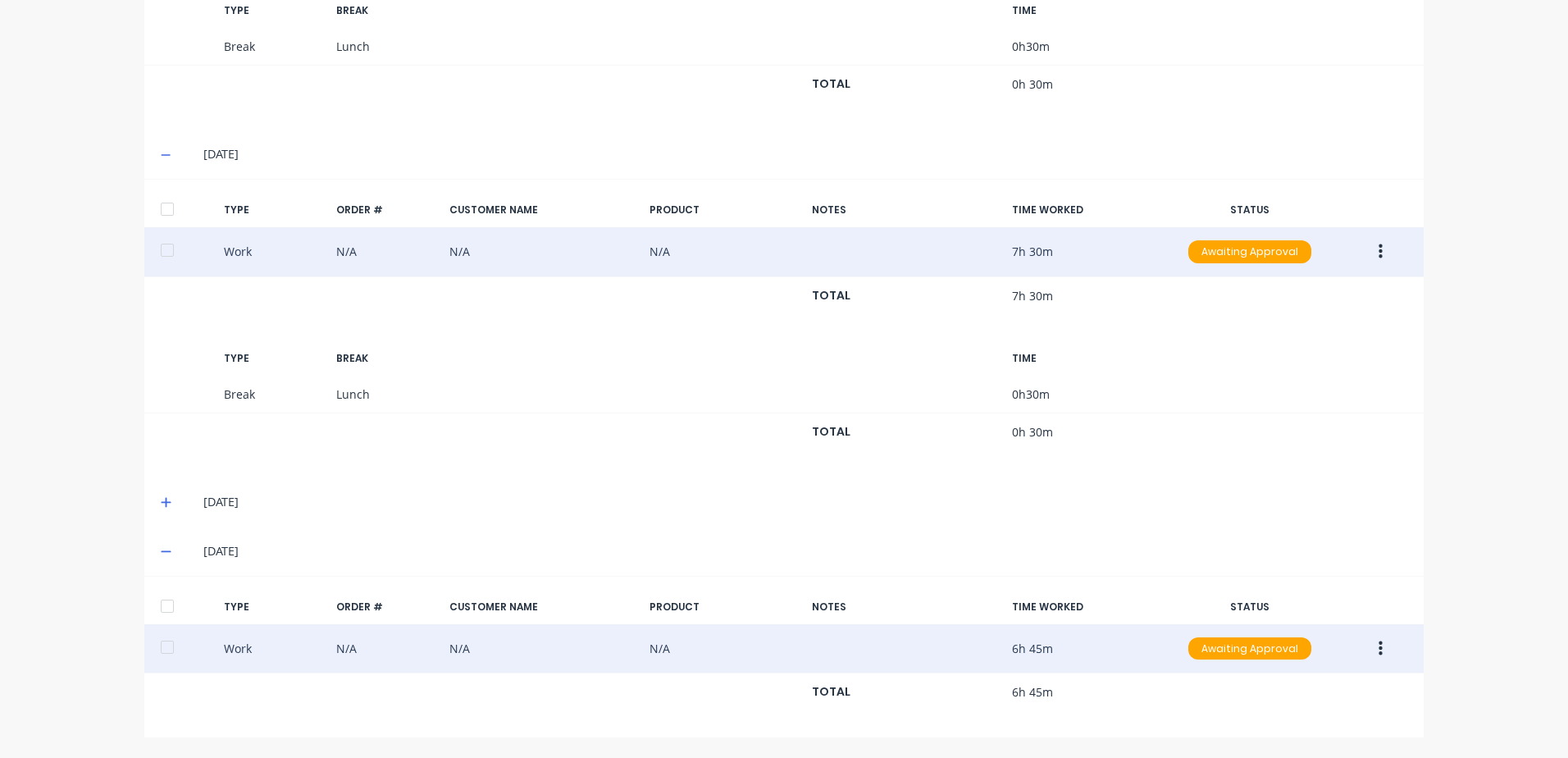
click at [1378, 650] on icon "button" at bounding box center [1380, 647] width 4 height 15
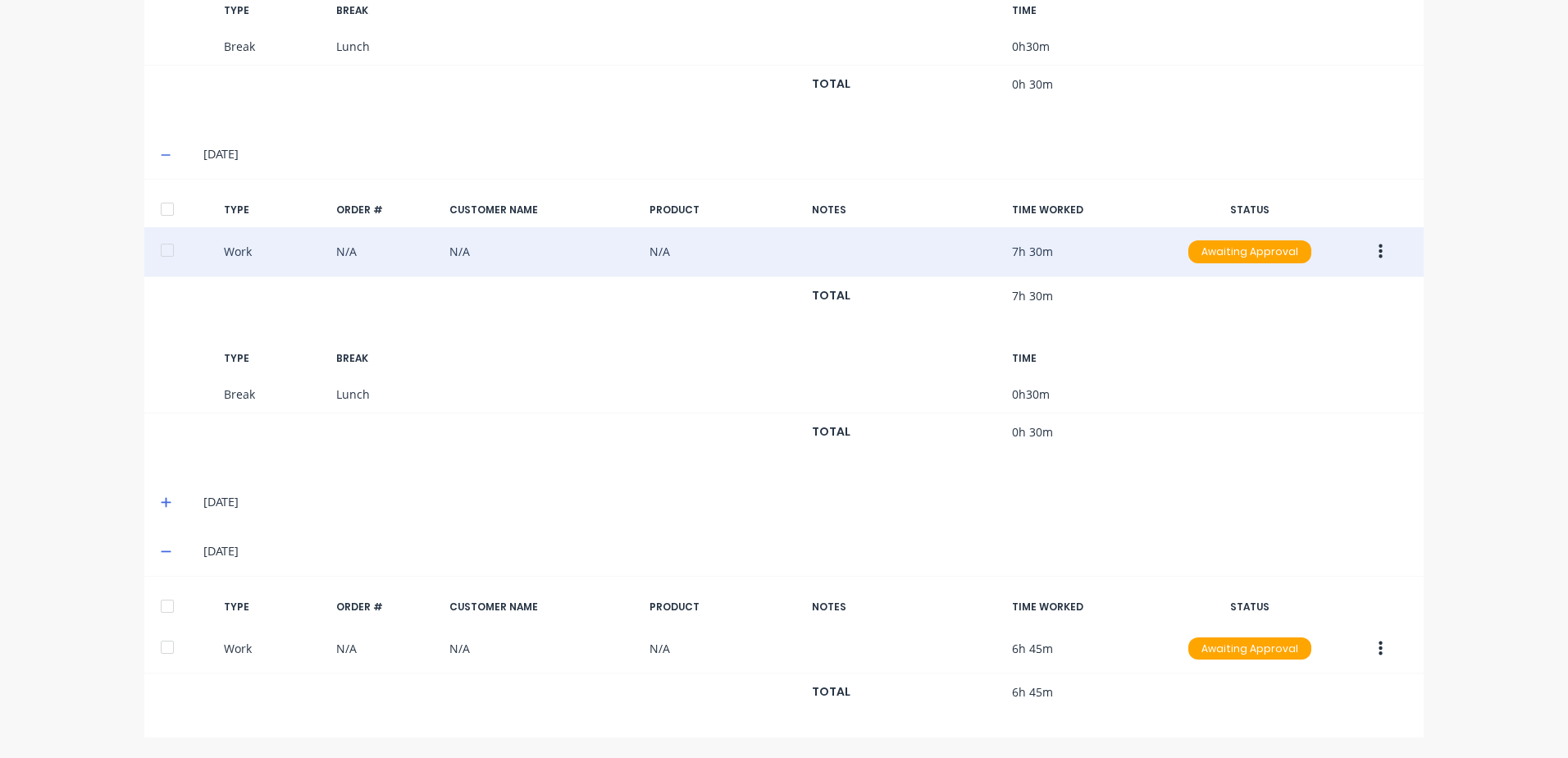
click at [162, 500] on icon at bounding box center [165, 502] width 11 height 12
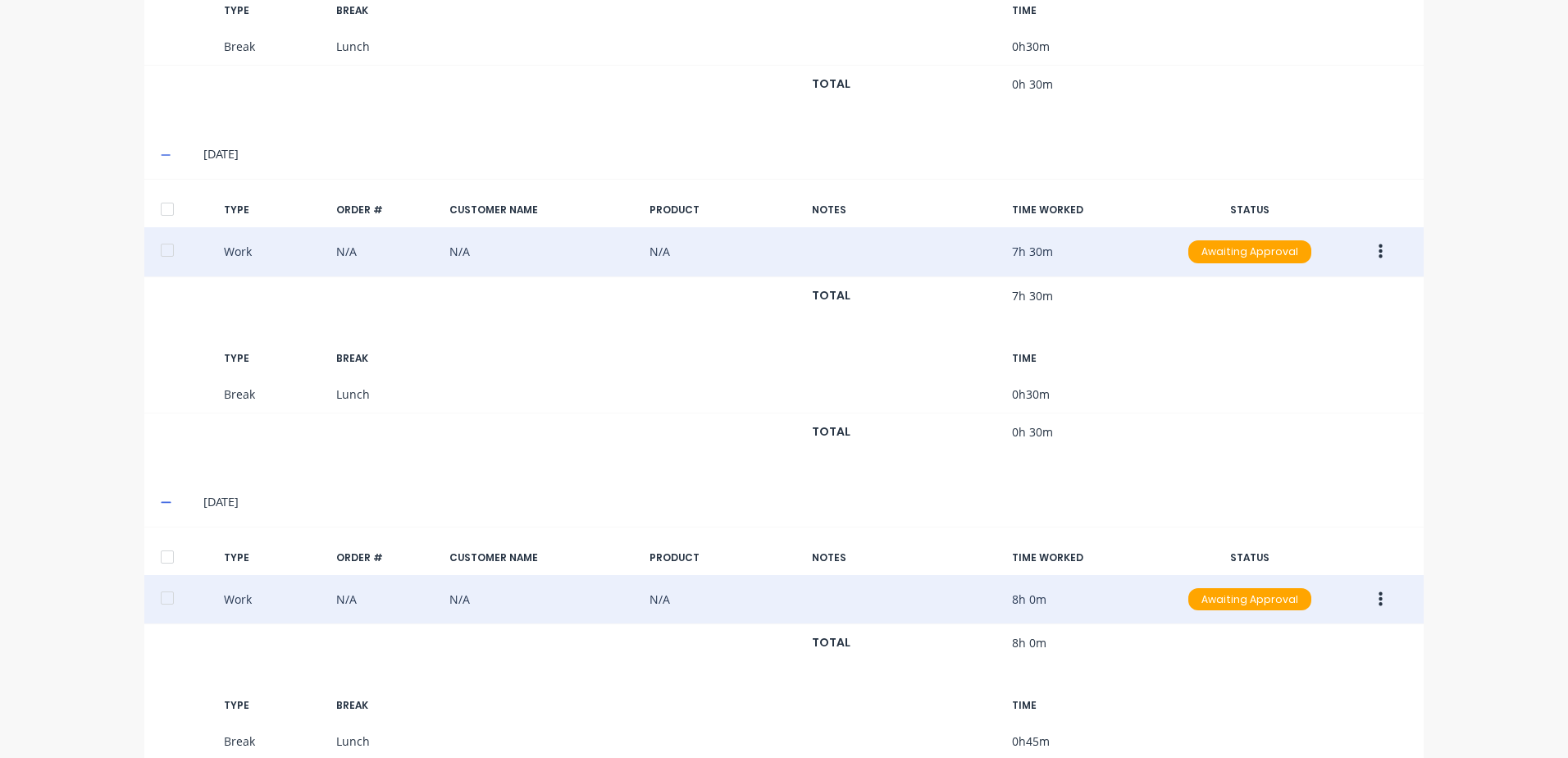
click at [1378, 598] on icon "button" at bounding box center [1380, 600] width 4 height 18
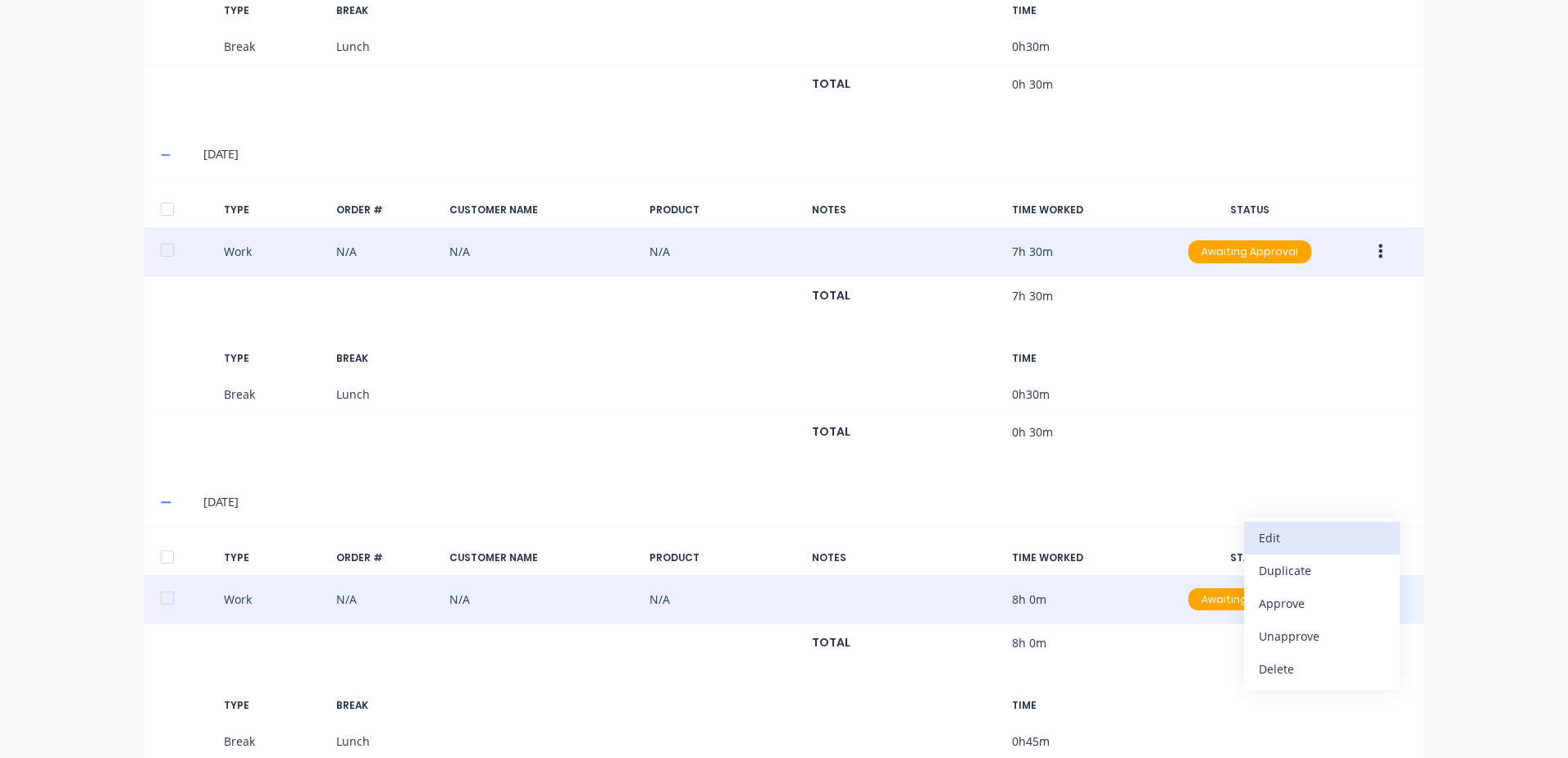
click at [1280, 540] on div "Edit" at bounding box center [1321, 538] width 126 height 24
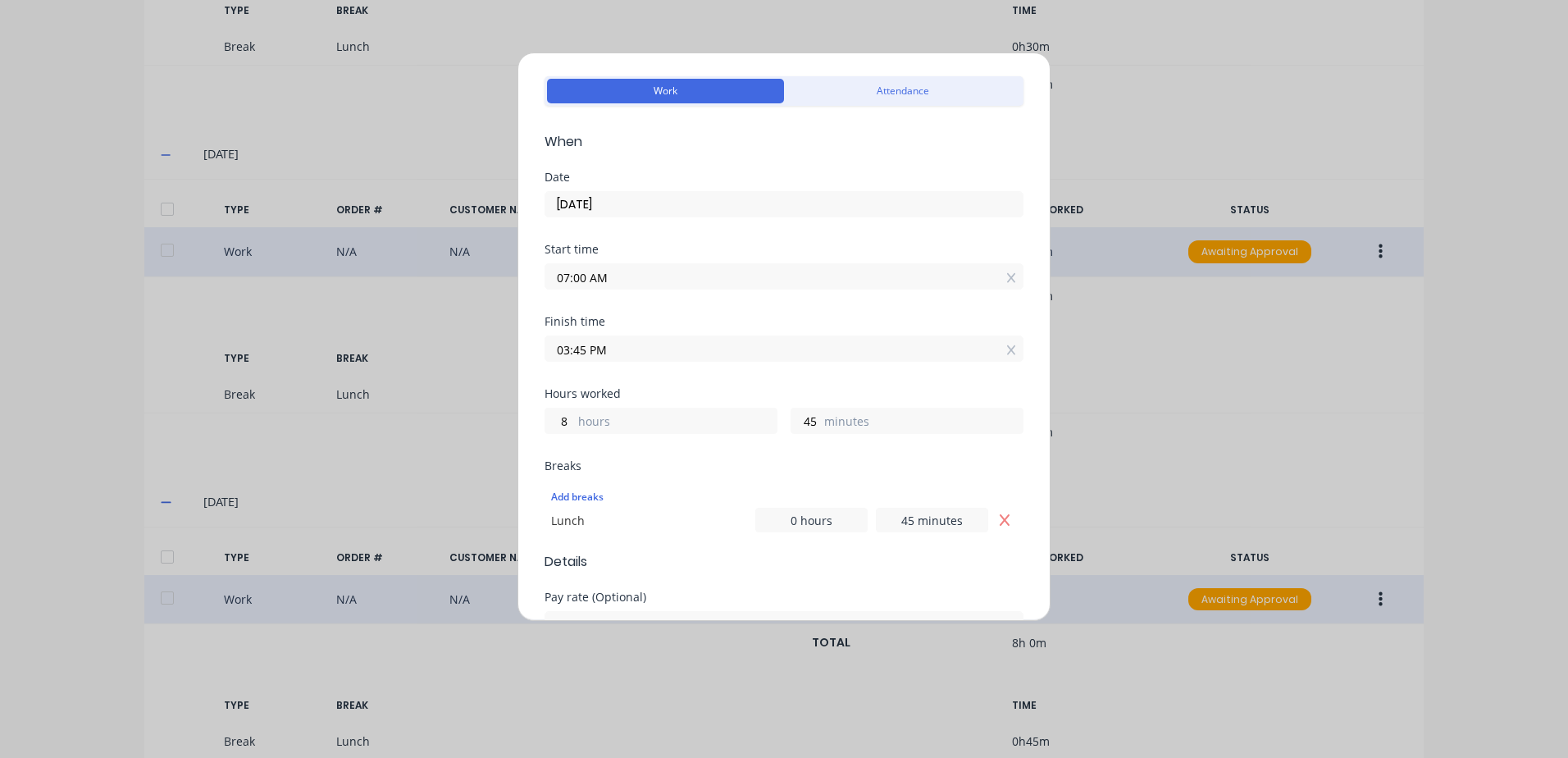
scroll to position [246, 0]
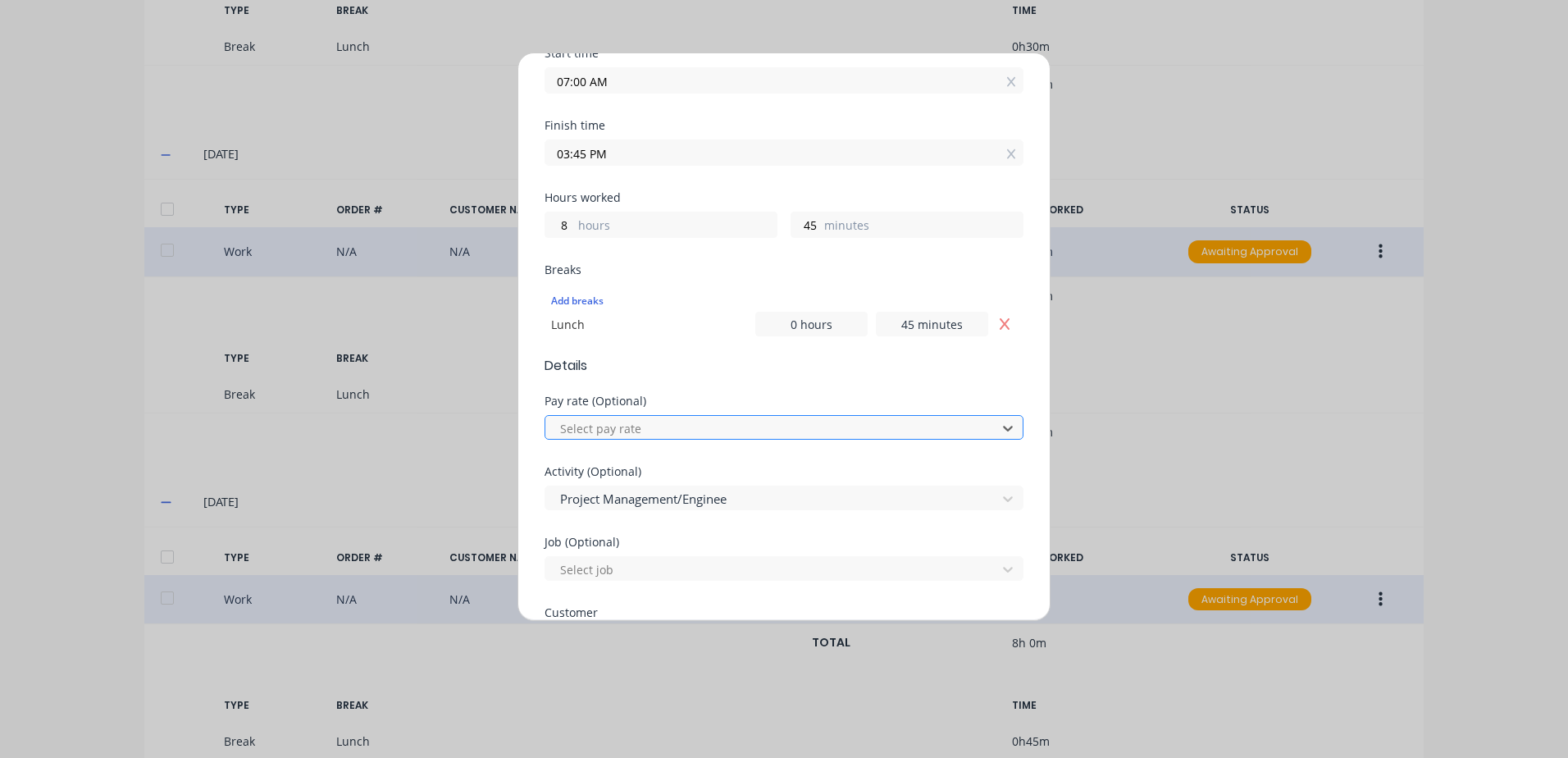
click at [588, 424] on div at bounding box center [773, 428] width 430 height 21
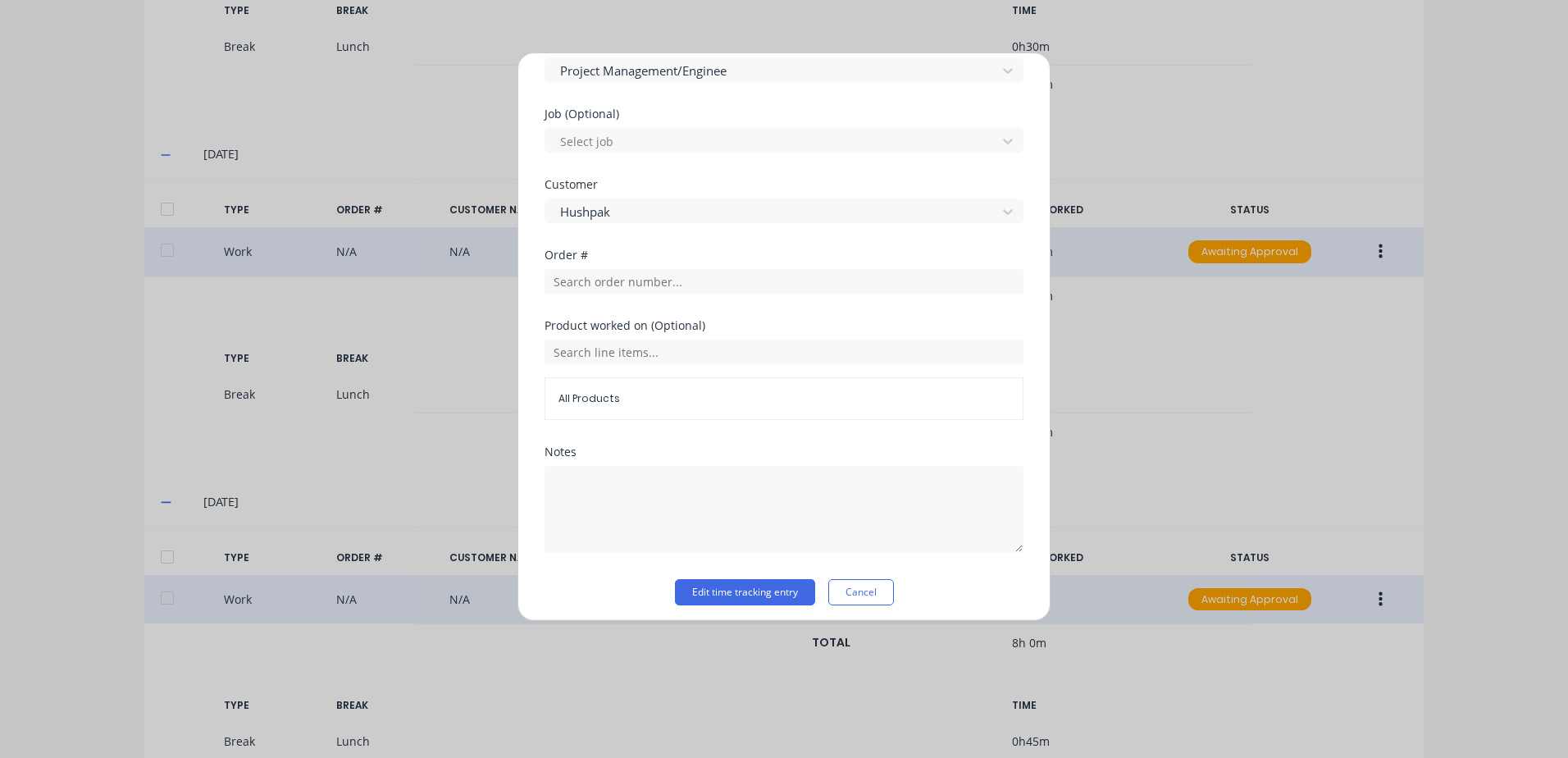
scroll to position [682, 0]
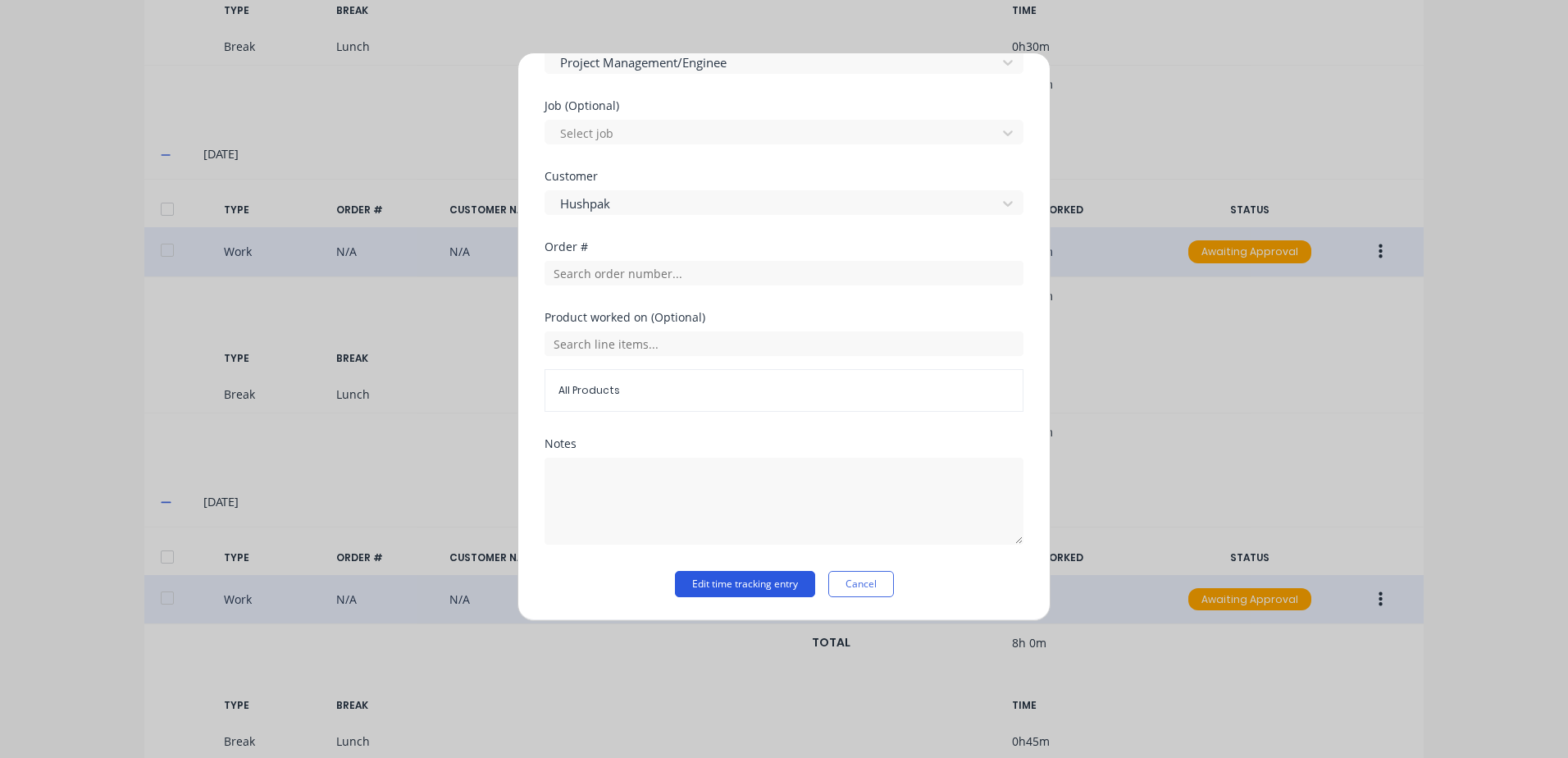
click at [696, 576] on button "Edit time tracking entry" at bounding box center [744, 584] width 141 height 27
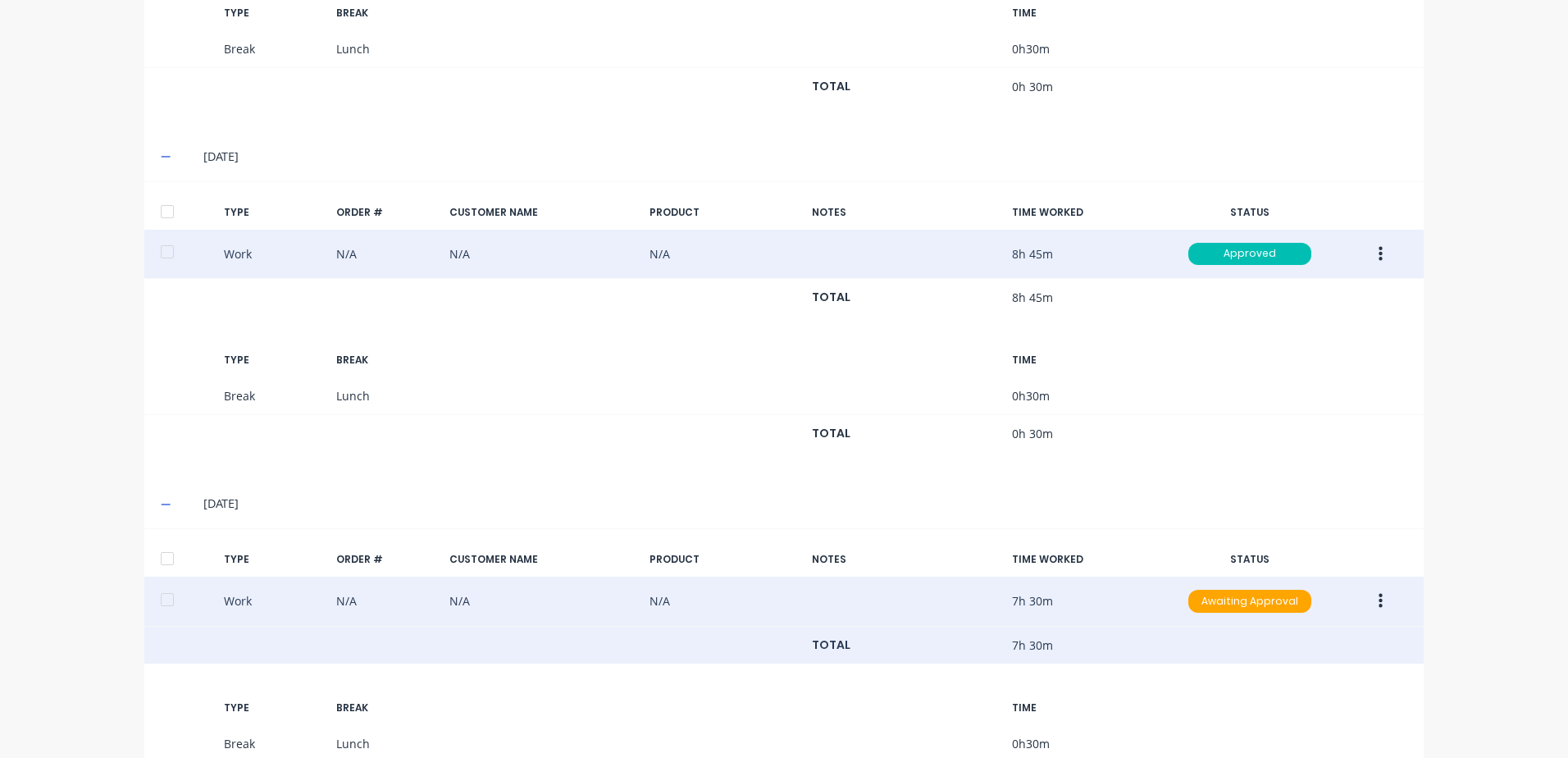
scroll to position [934, 0]
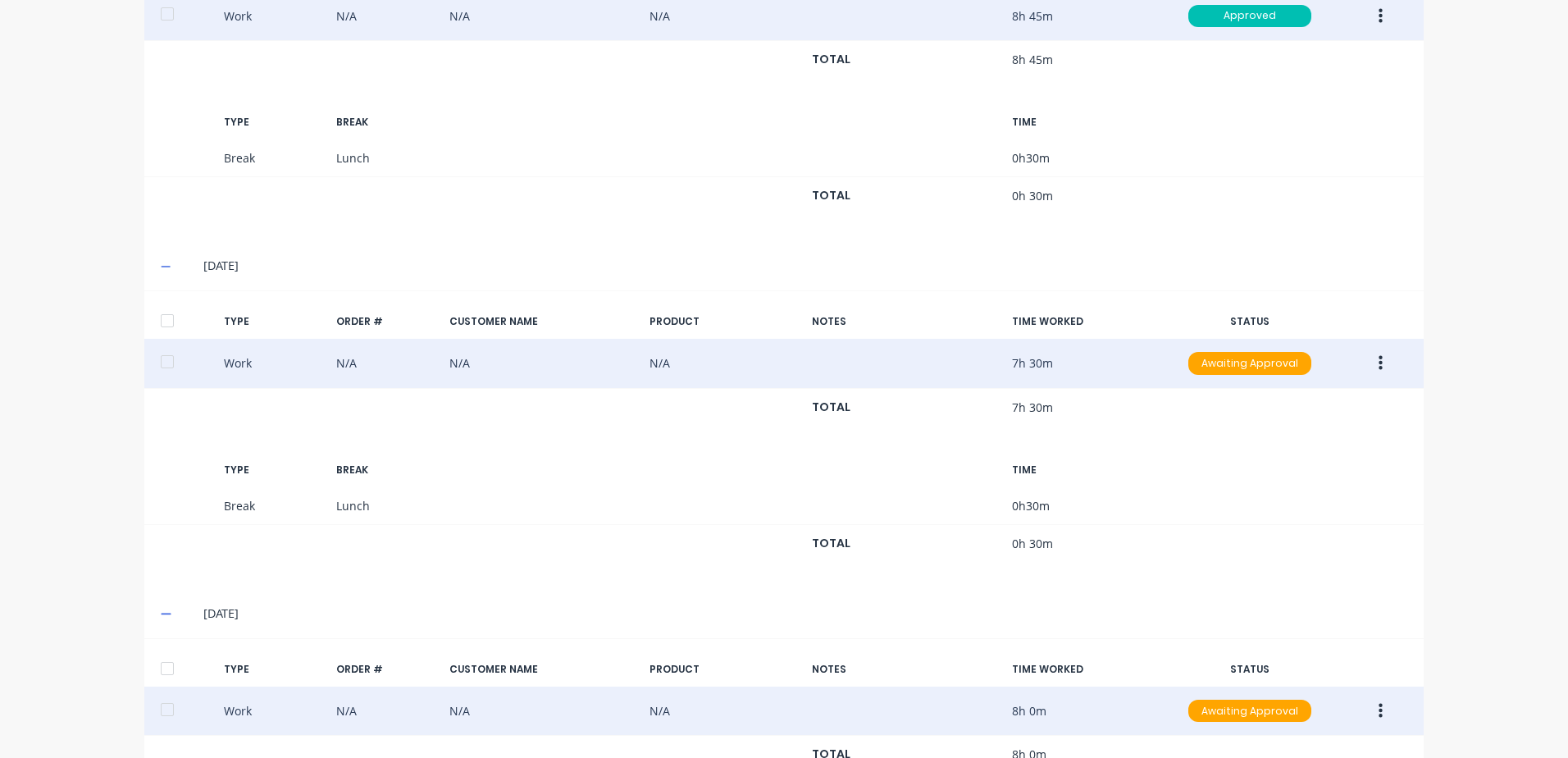
click at [1378, 357] on icon "button" at bounding box center [1380, 363] width 4 height 18
click at [1260, 369] on div "Approve" at bounding box center [1321, 367] width 126 height 24
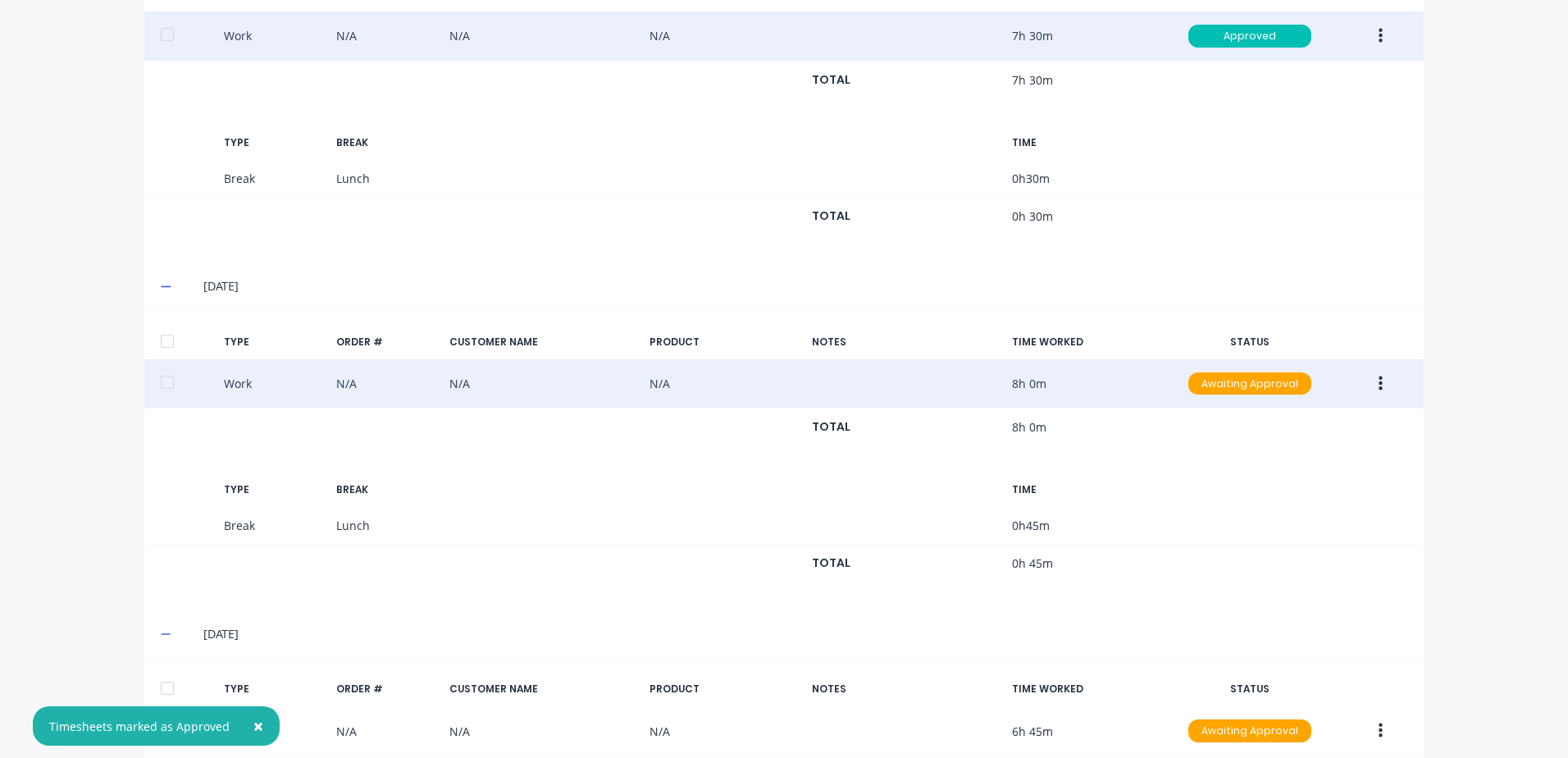
scroll to position [1262, 0]
click at [1369, 381] on button "button" at bounding box center [1380, 383] width 38 height 29
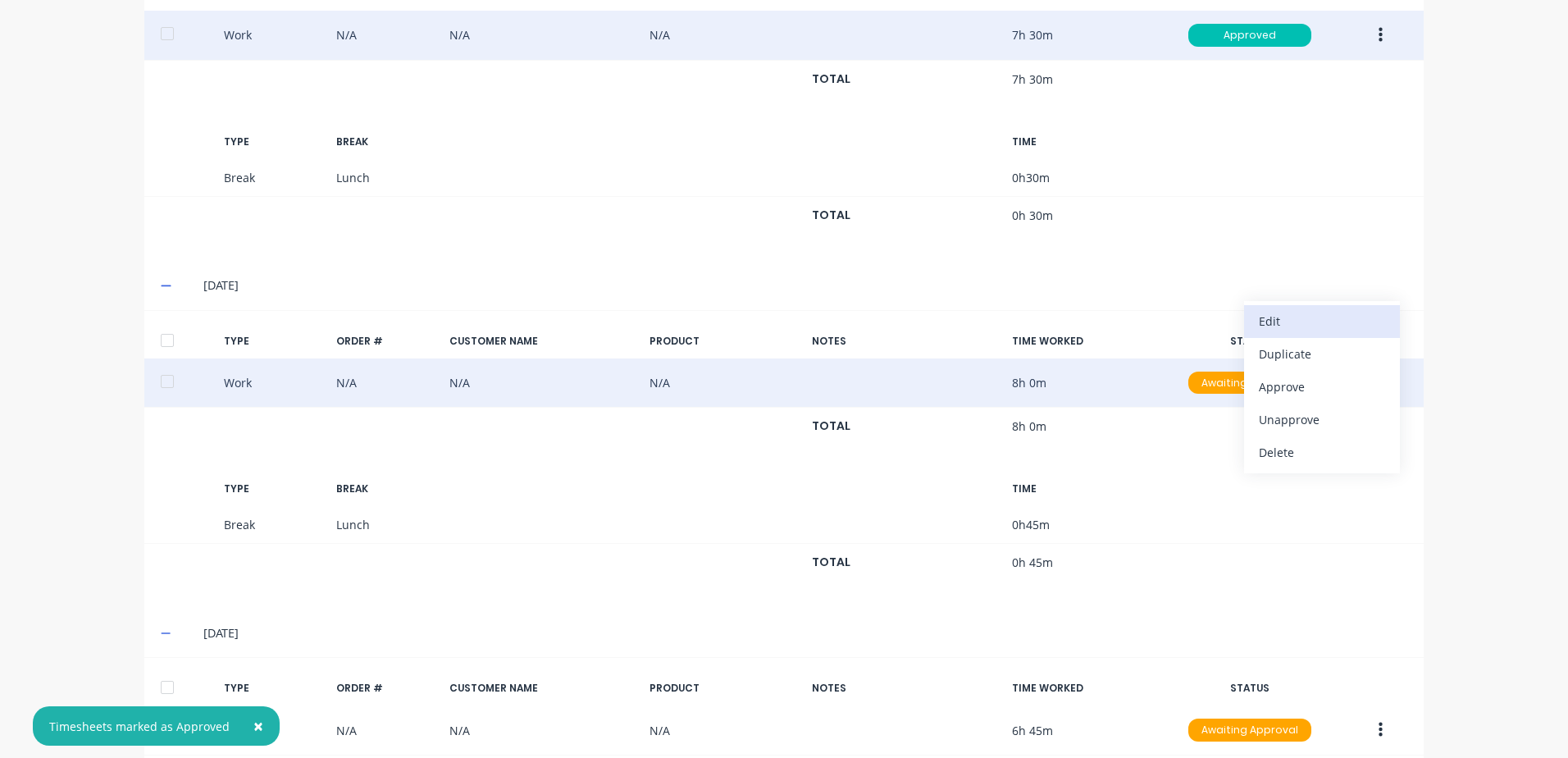
click at [1273, 324] on div "Edit" at bounding box center [1321, 321] width 126 height 24
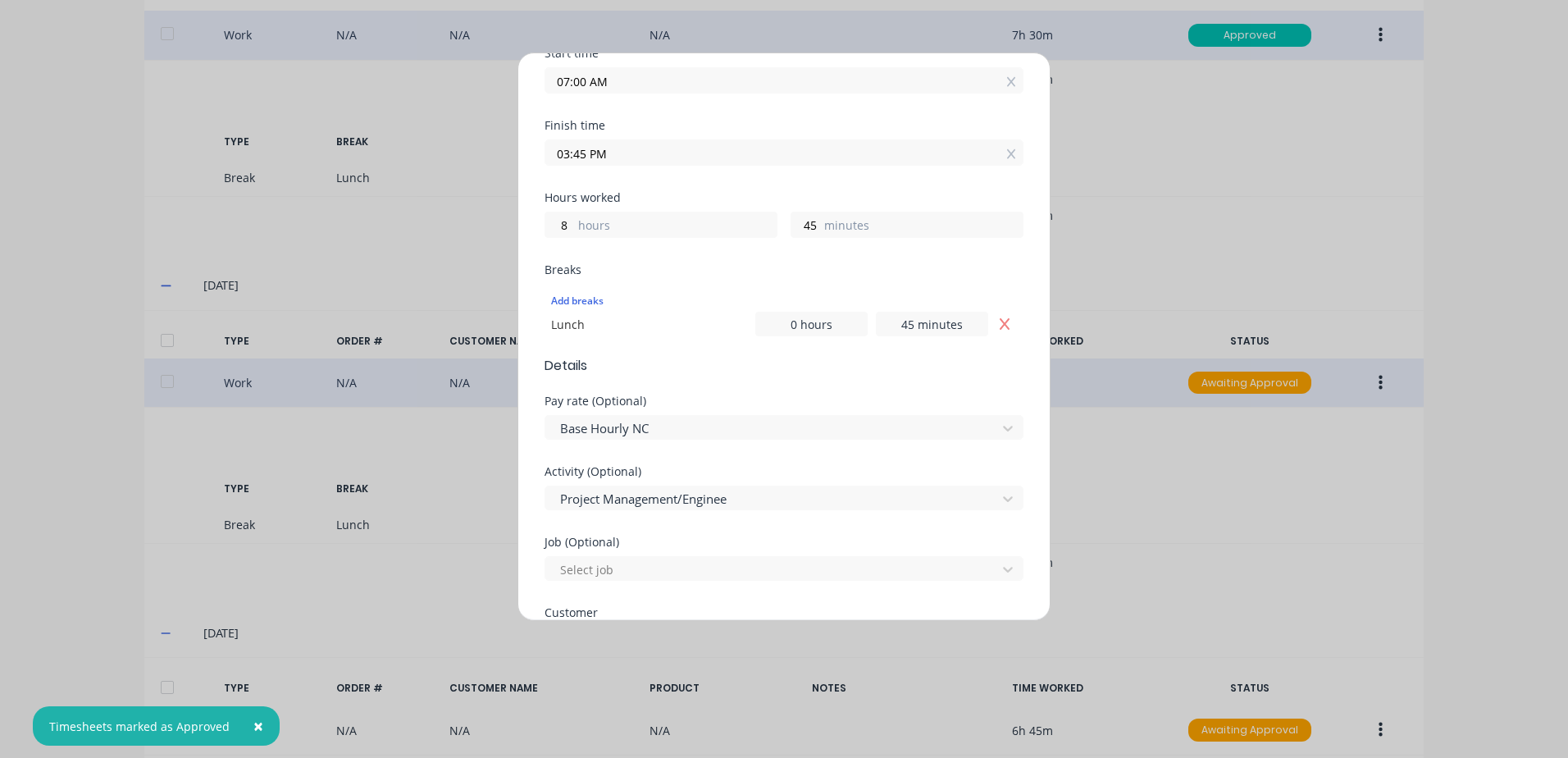
scroll to position [0, 0]
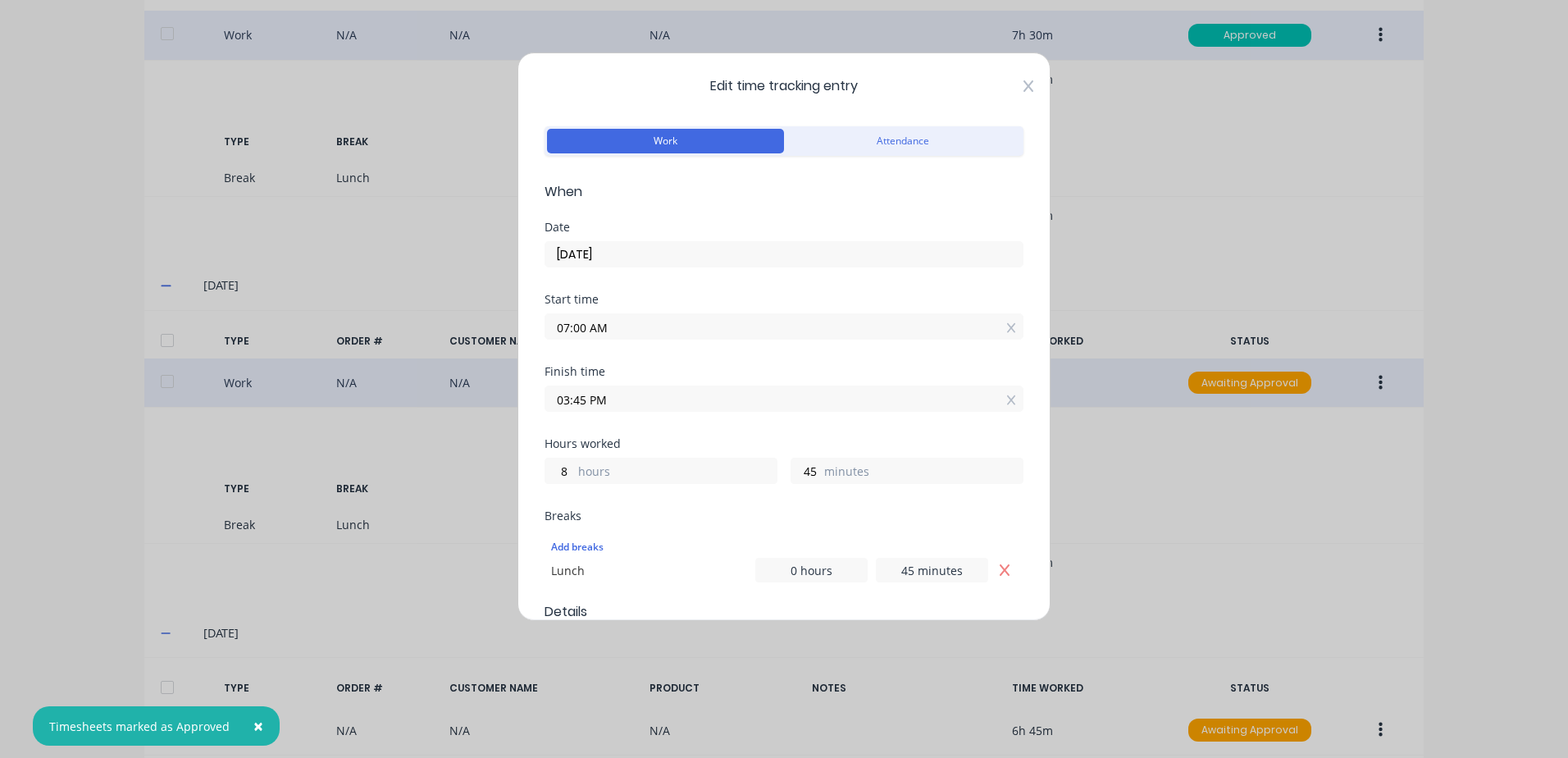
click at [1023, 87] on icon at bounding box center [1028, 86] width 10 height 13
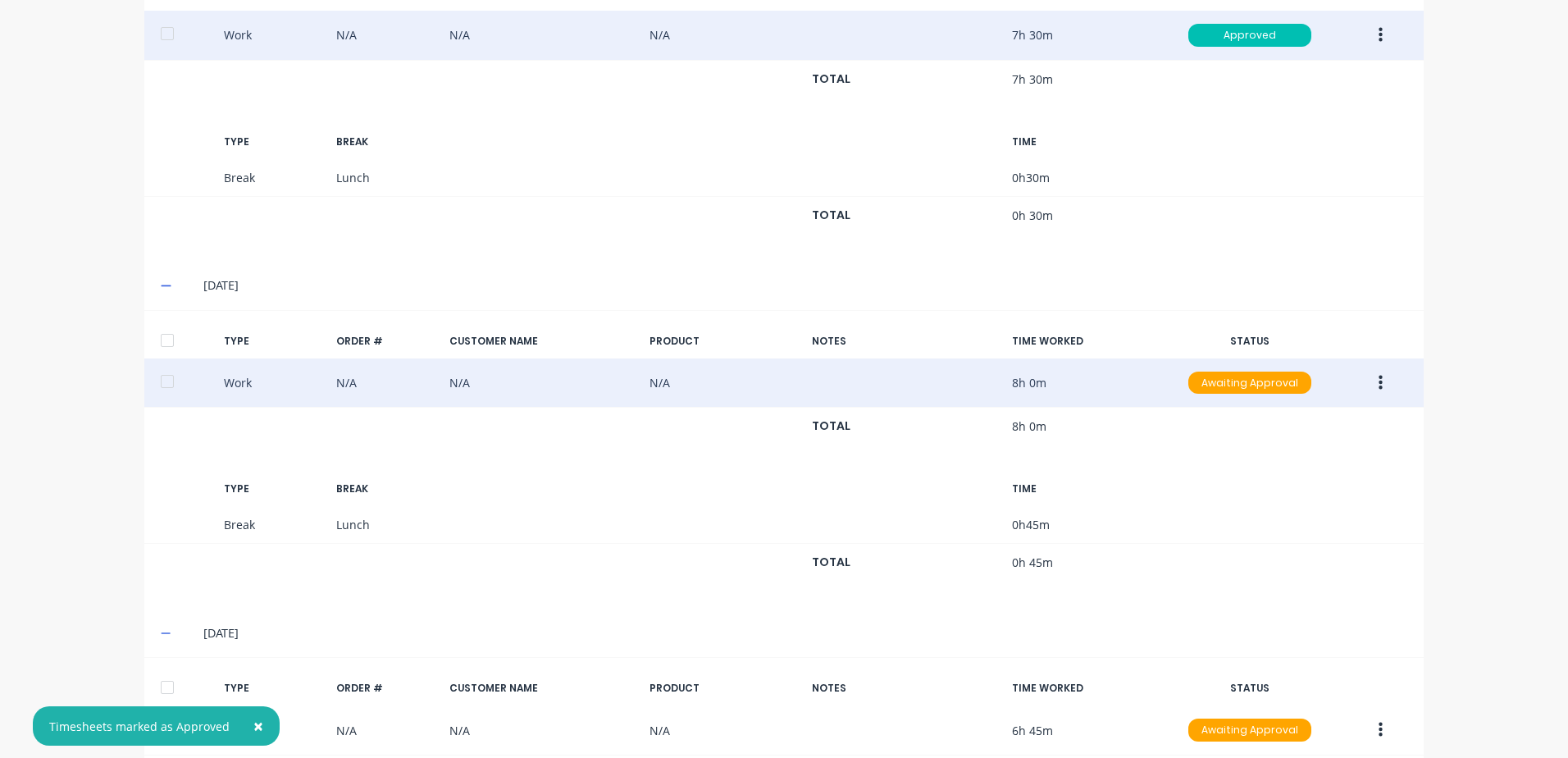
click at [1378, 385] on icon "button" at bounding box center [1380, 382] width 4 height 18
click at [1268, 385] on div "Approve" at bounding box center [1321, 386] width 126 height 24
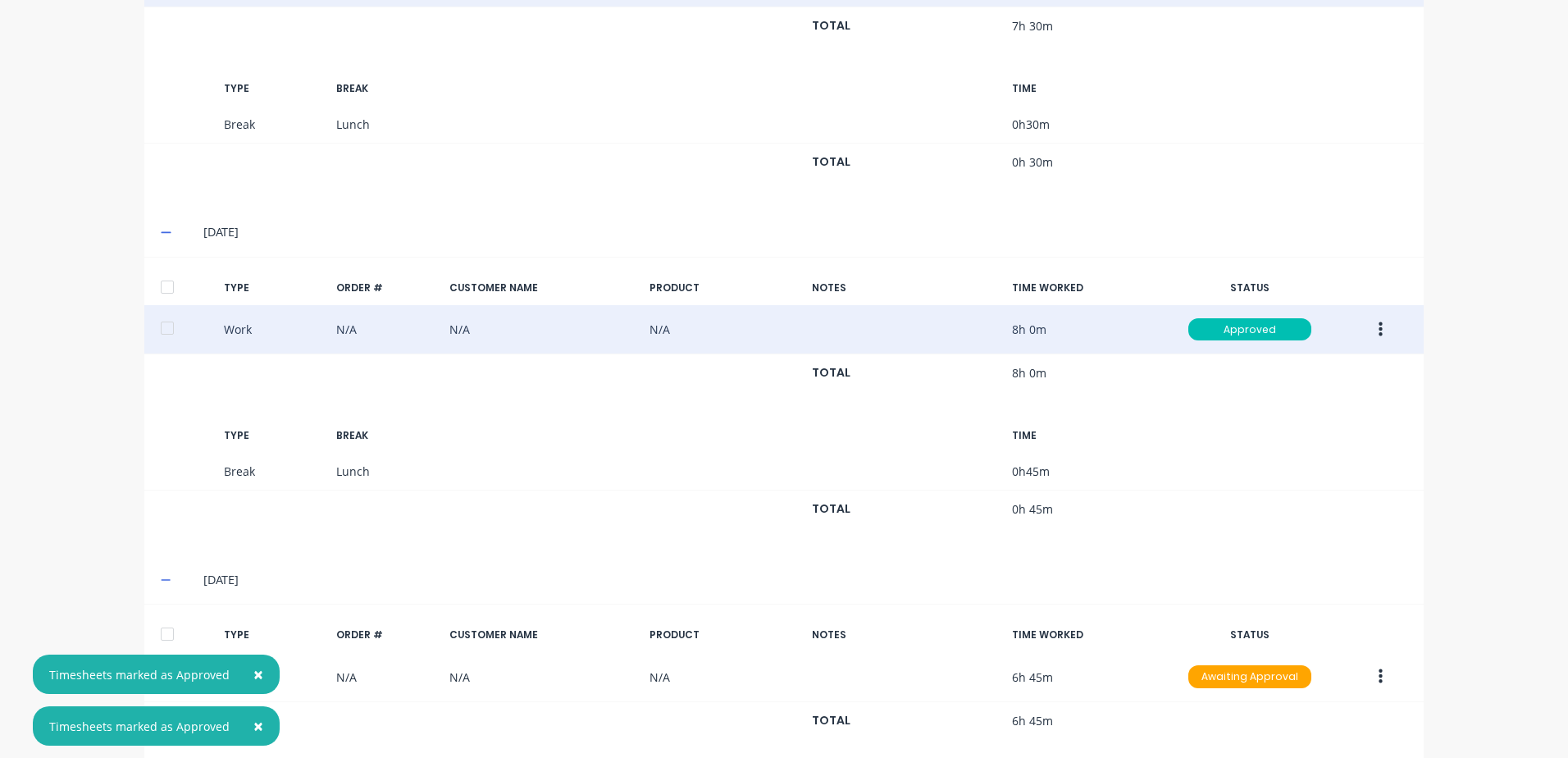
scroll to position [1344, 0]
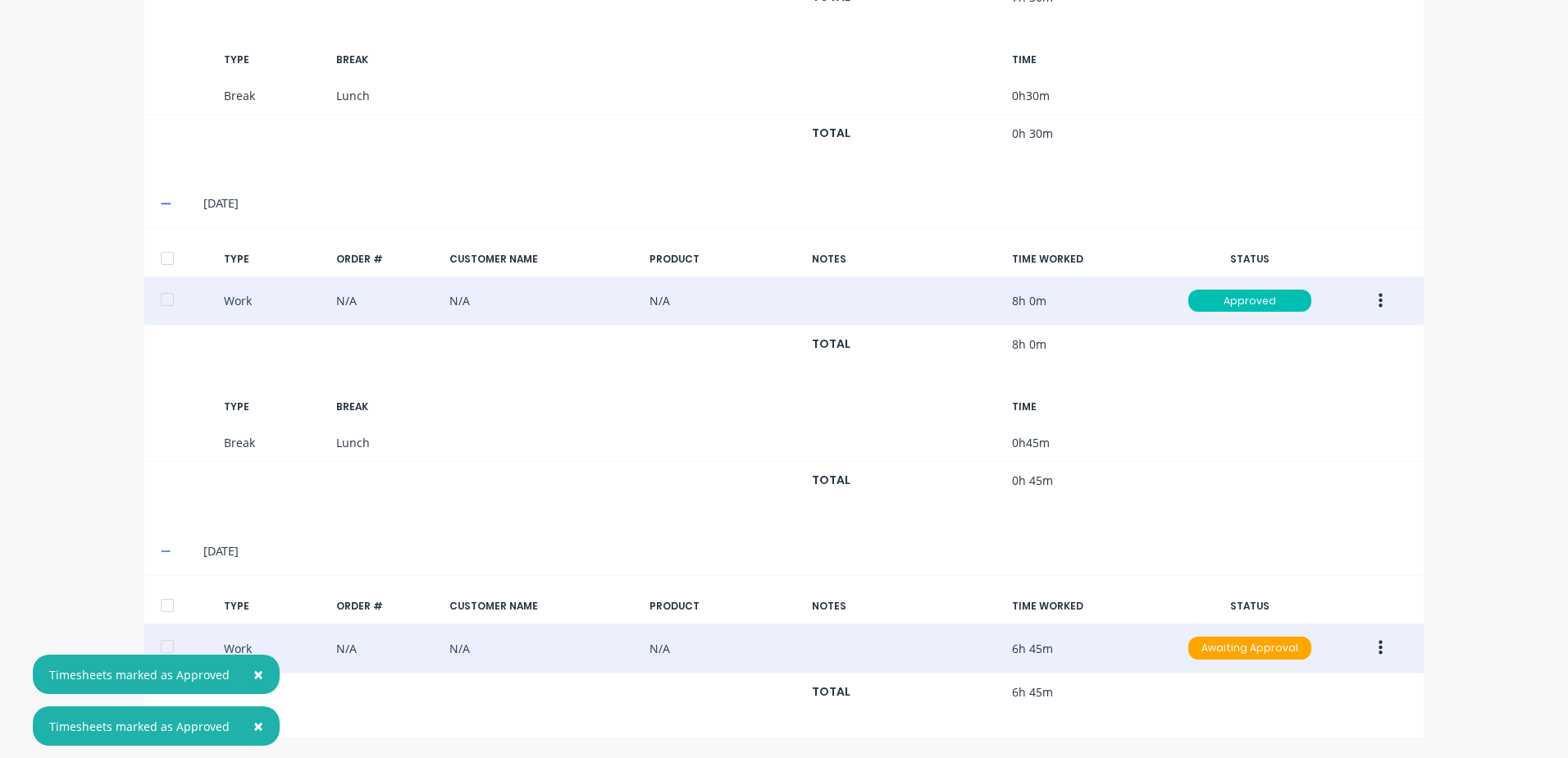
click at [1378, 651] on icon "button" at bounding box center [1380, 648] width 4 height 18
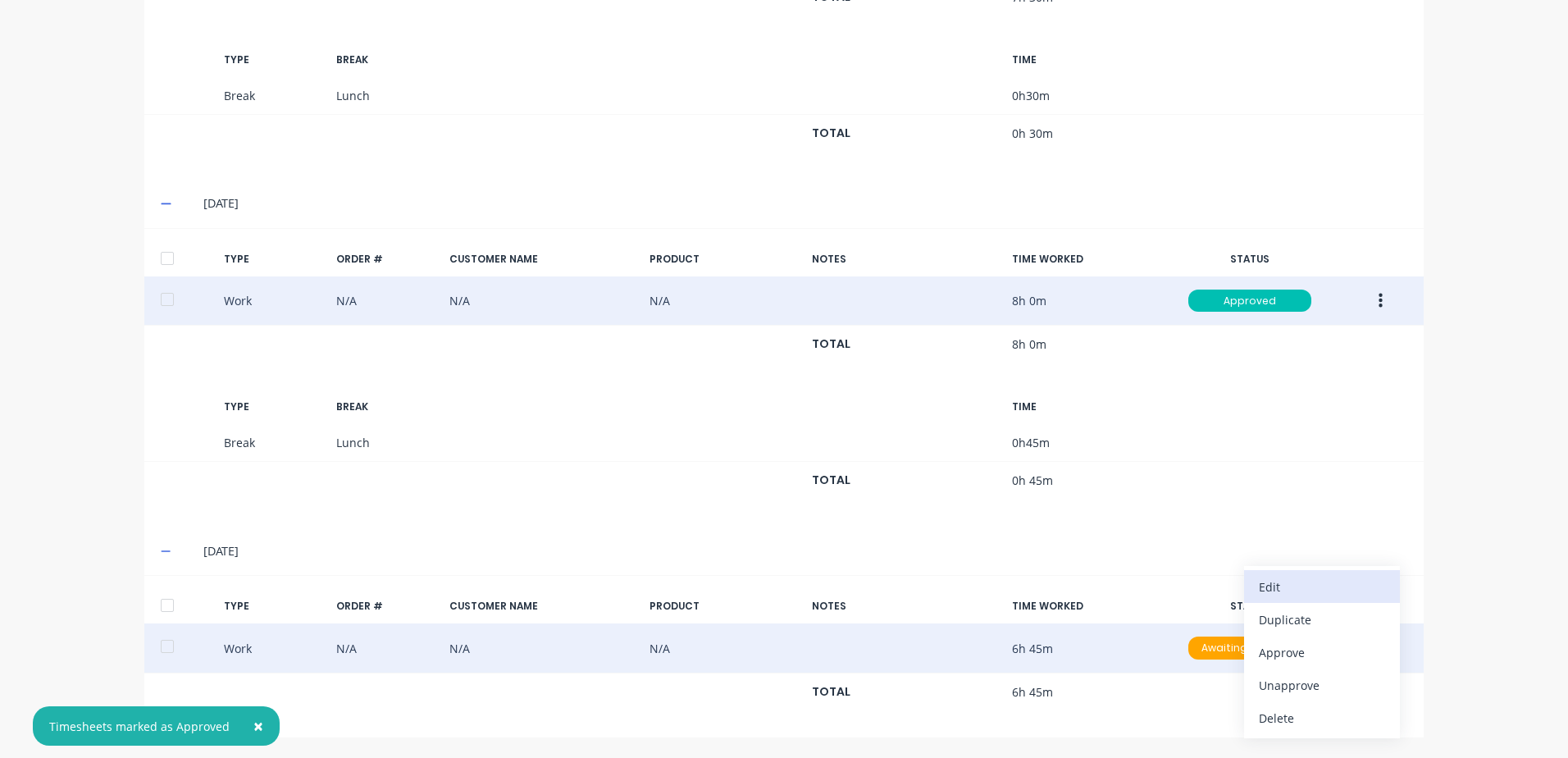
click at [1275, 588] on div "Edit" at bounding box center [1321, 587] width 126 height 24
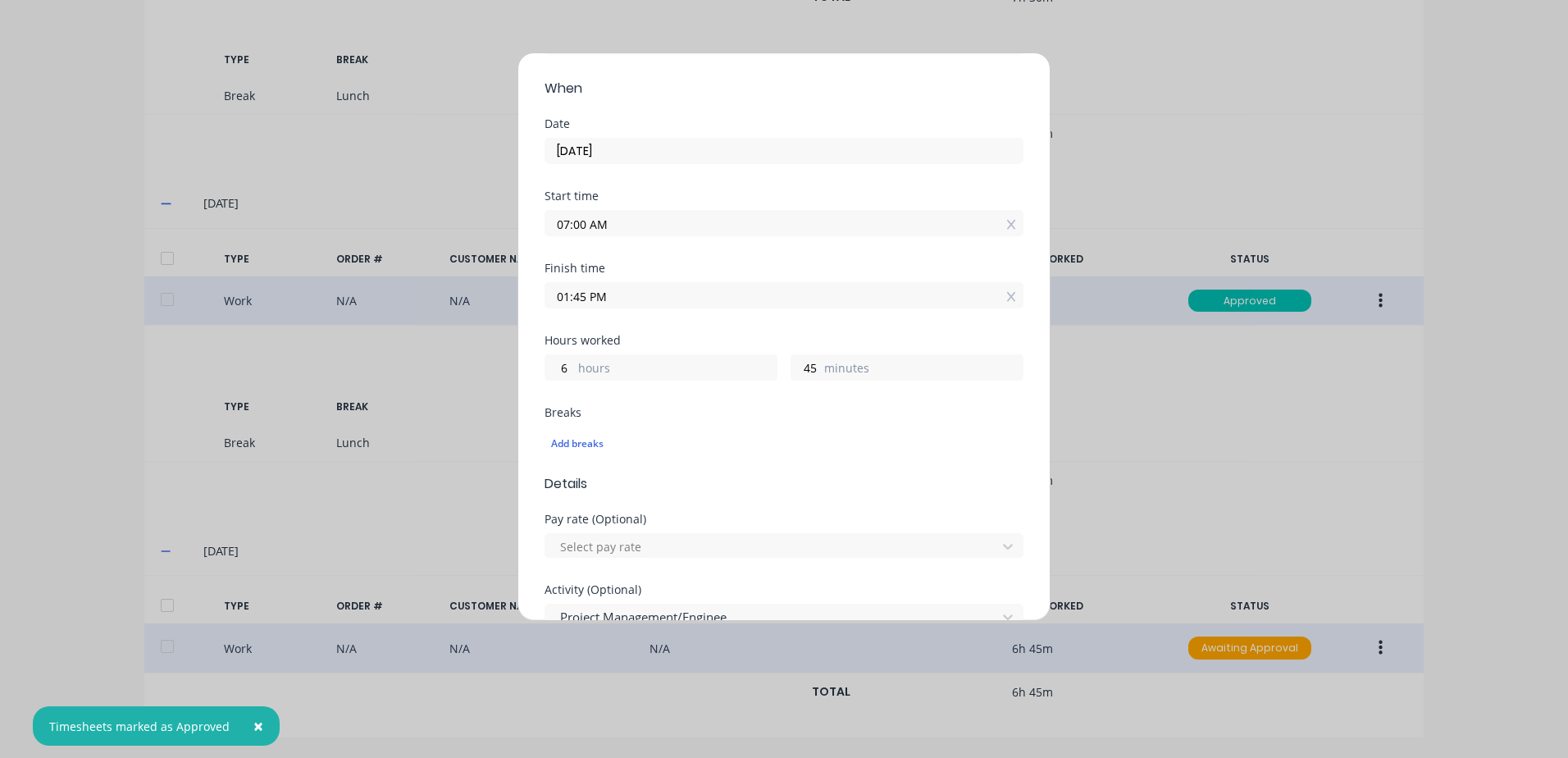
scroll to position [328, 0]
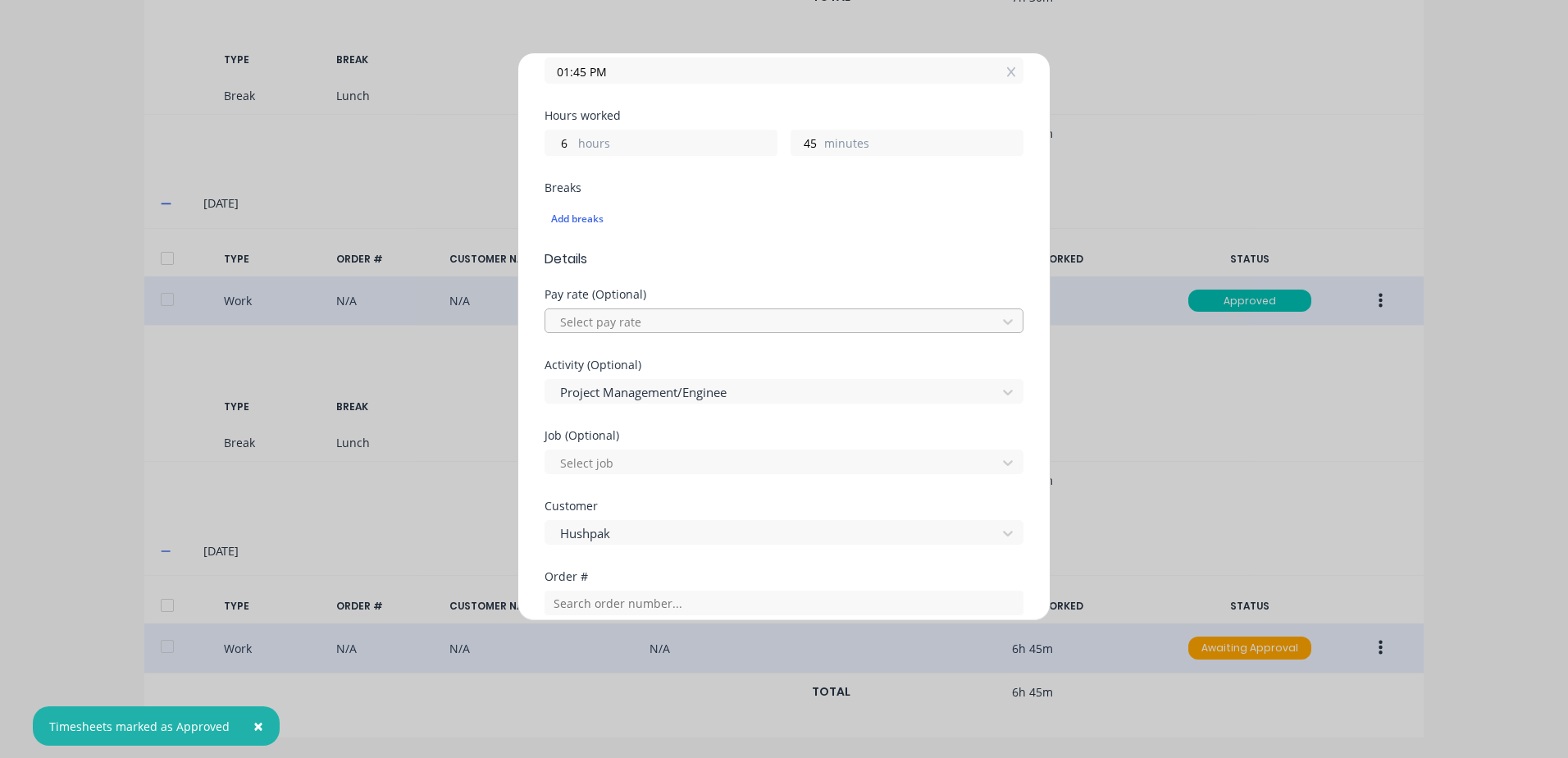
click at [610, 326] on div at bounding box center [773, 321] width 430 height 21
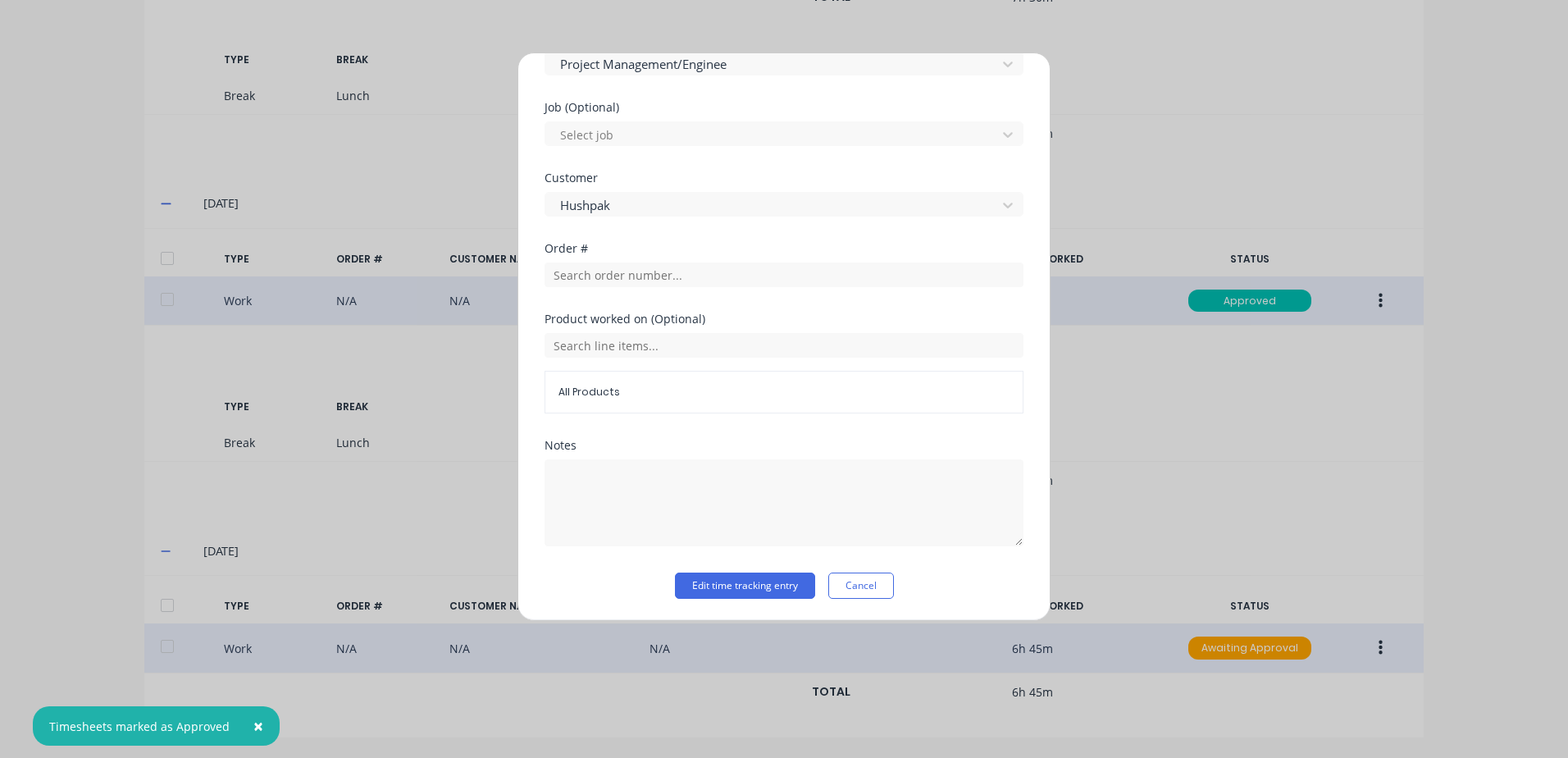
scroll to position [658, 0]
click at [696, 581] on button "Edit time tracking entry" at bounding box center [744, 584] width 141 height 27
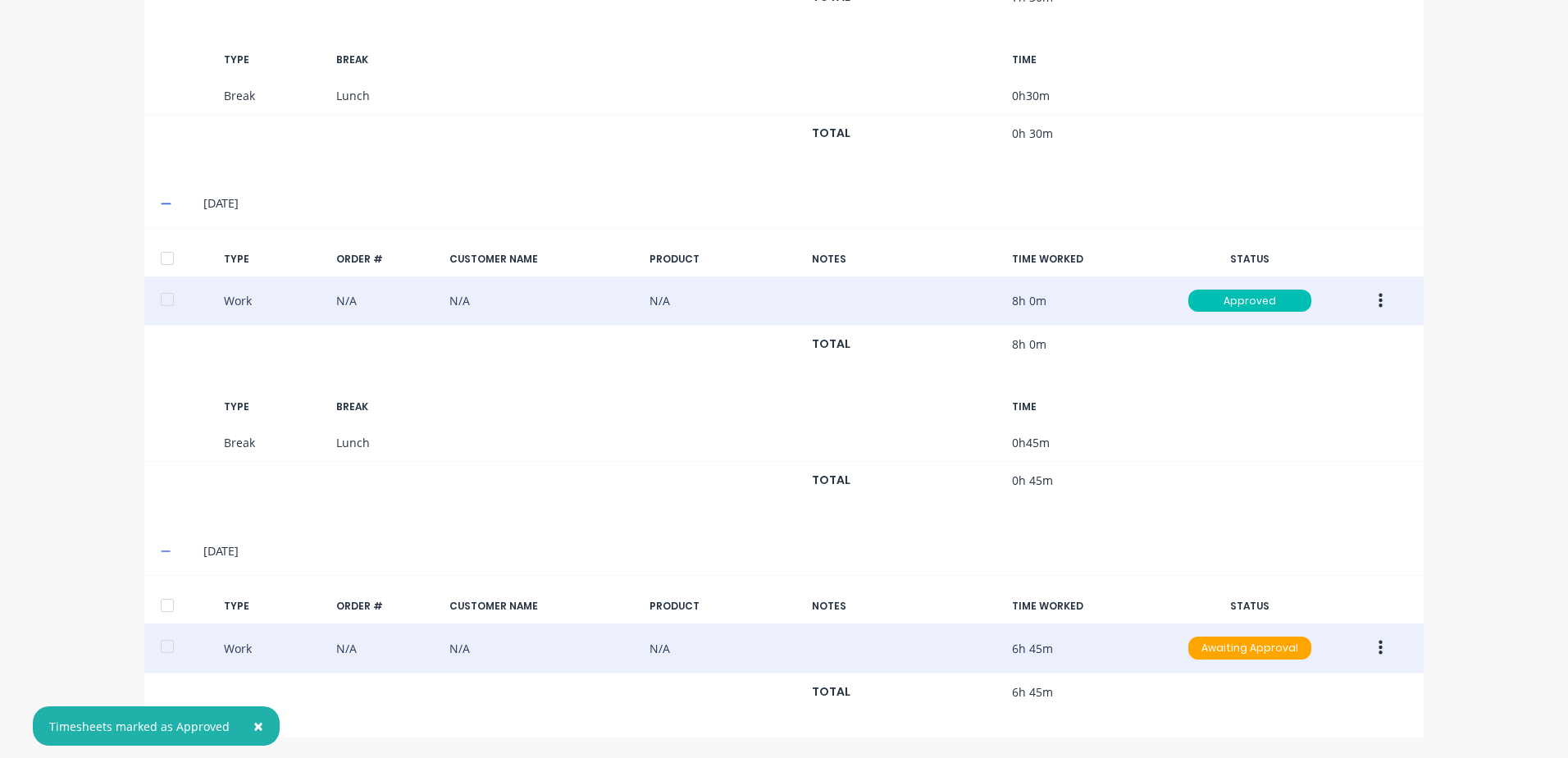
click at [1378, 645] on icon "button" at bounding box center [1380, 648] width 4 height 18
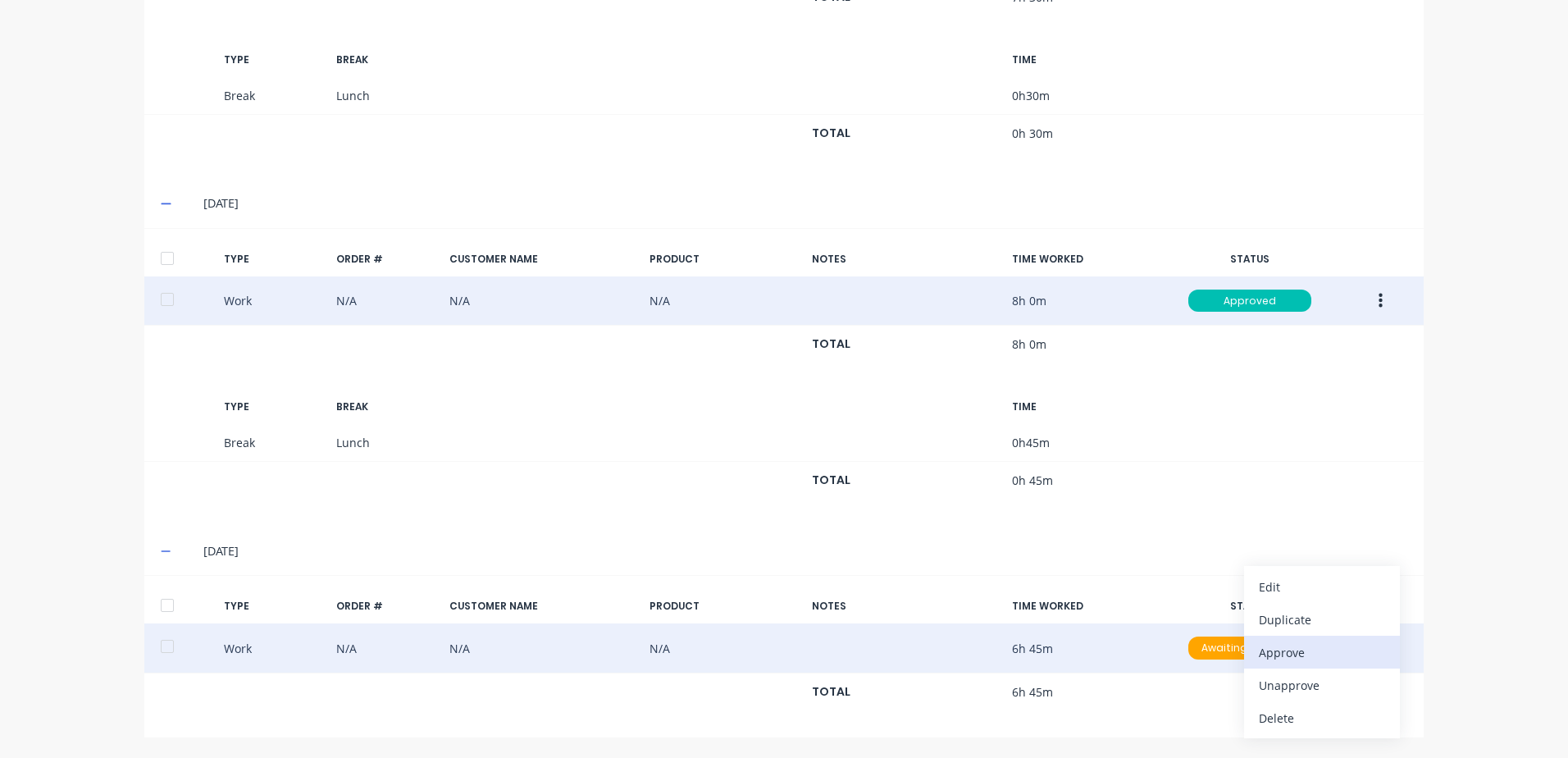
click at [1279, 653] on div "Approve" at bounding box center [1321, 652] width 126 height 24
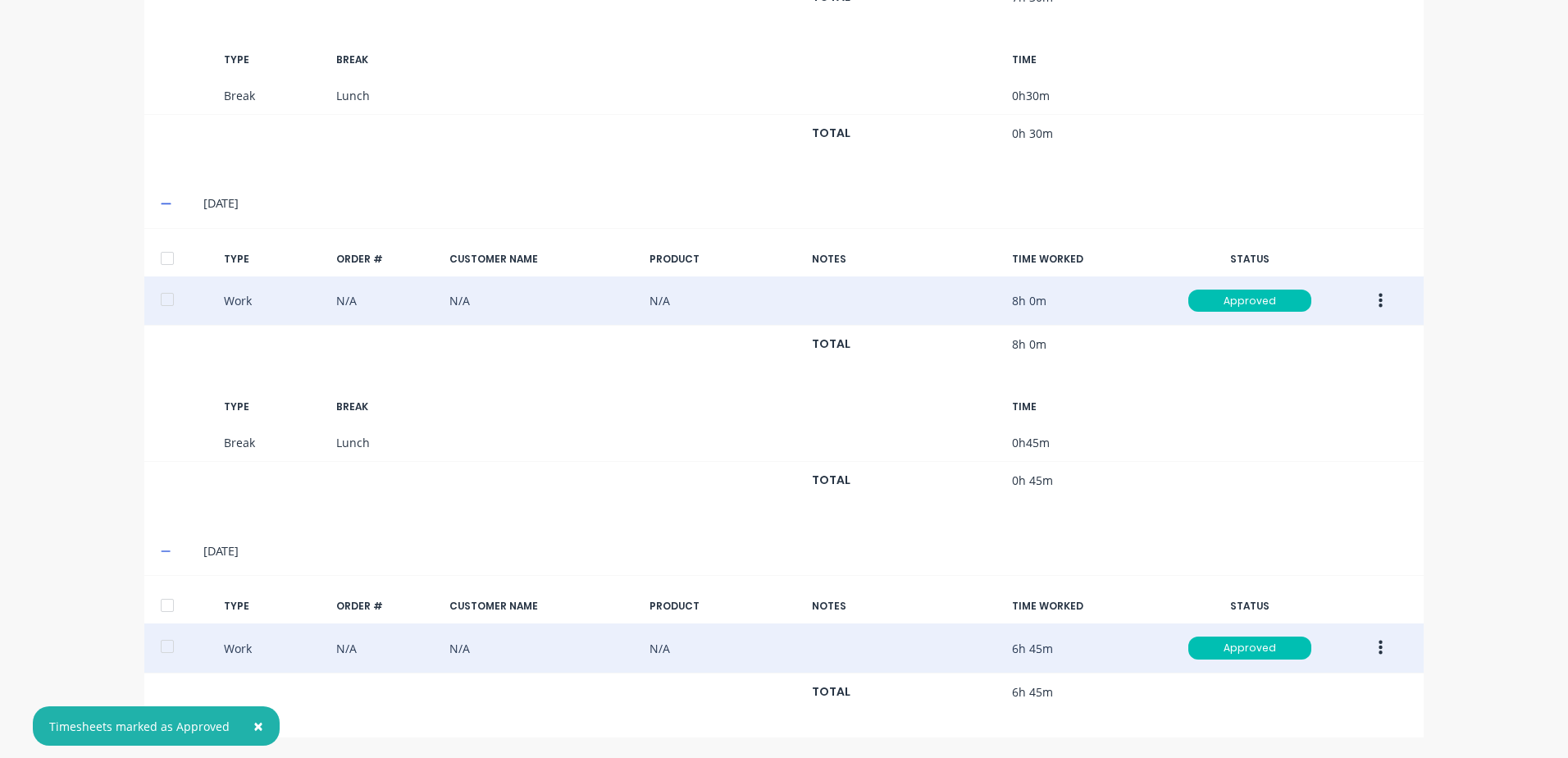
click at [167, 607] on div at bounding box center [166, 605] width 32 height 32
click at [160, 260] on div at bounding box center [166, 258] width 32 height 32
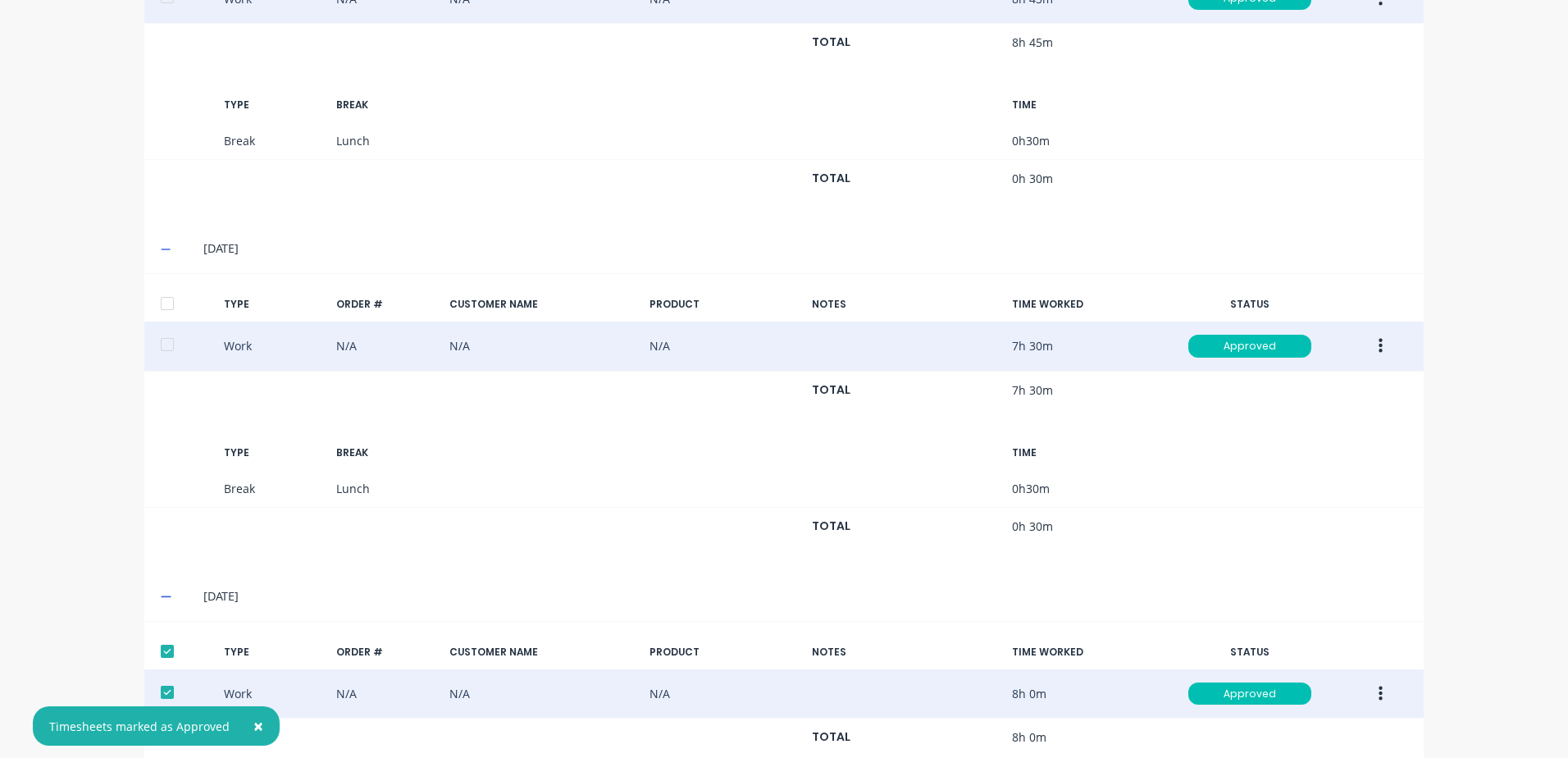
scroll to position [934, 0]
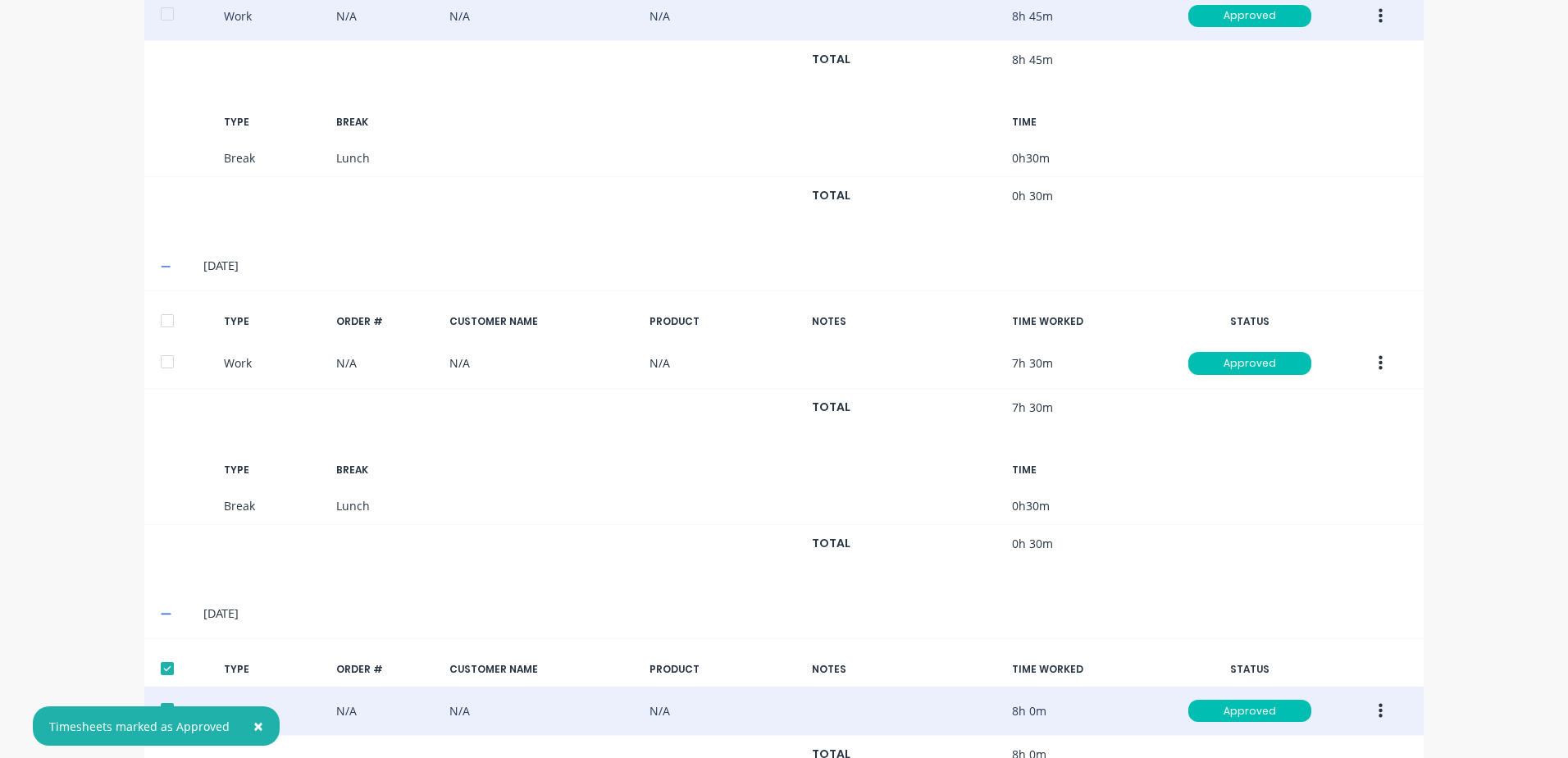
click at [156, 319] on div at bounding box center [166, 320] width 32 height 32
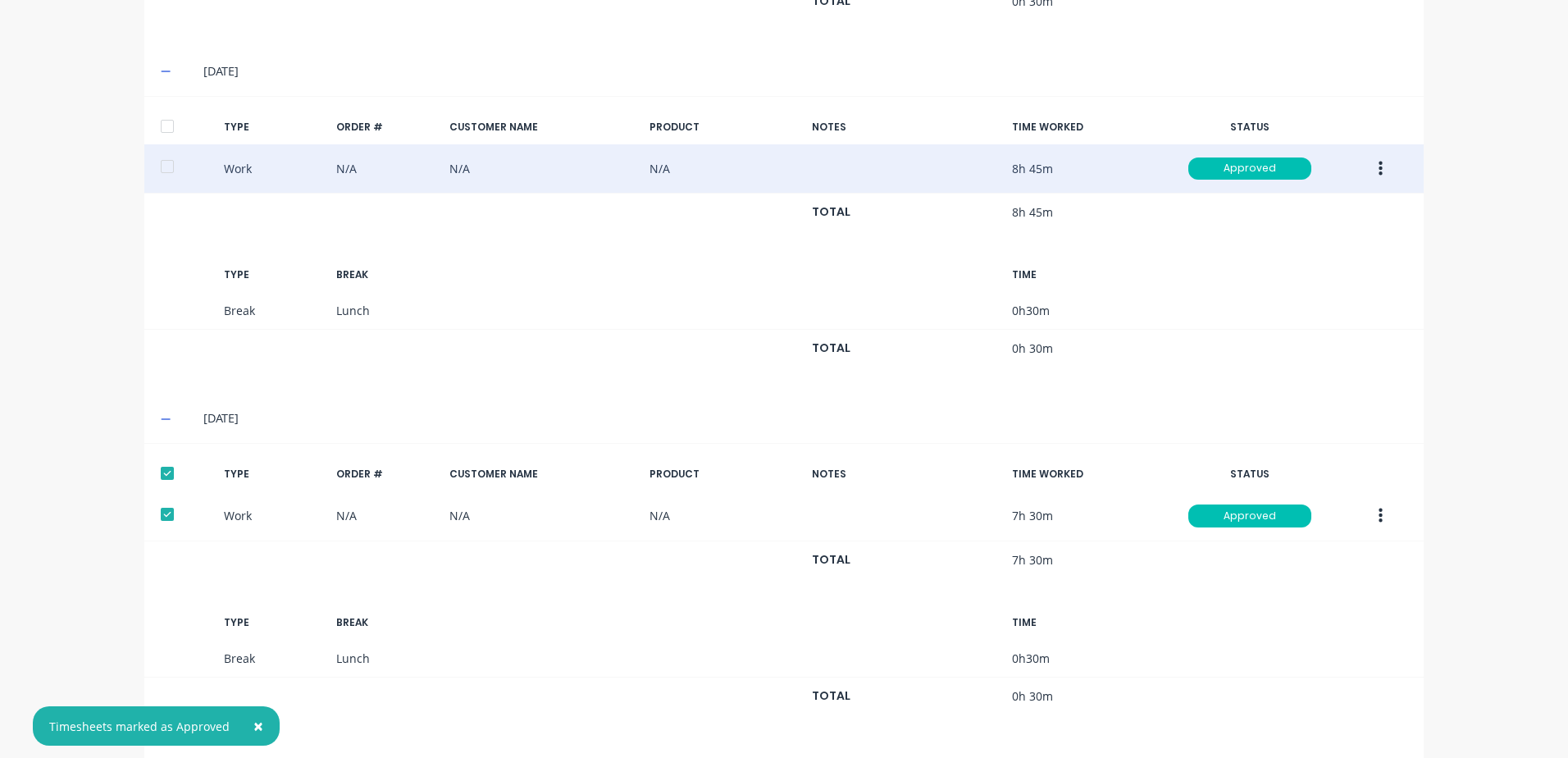
scroll to position [442, 0]
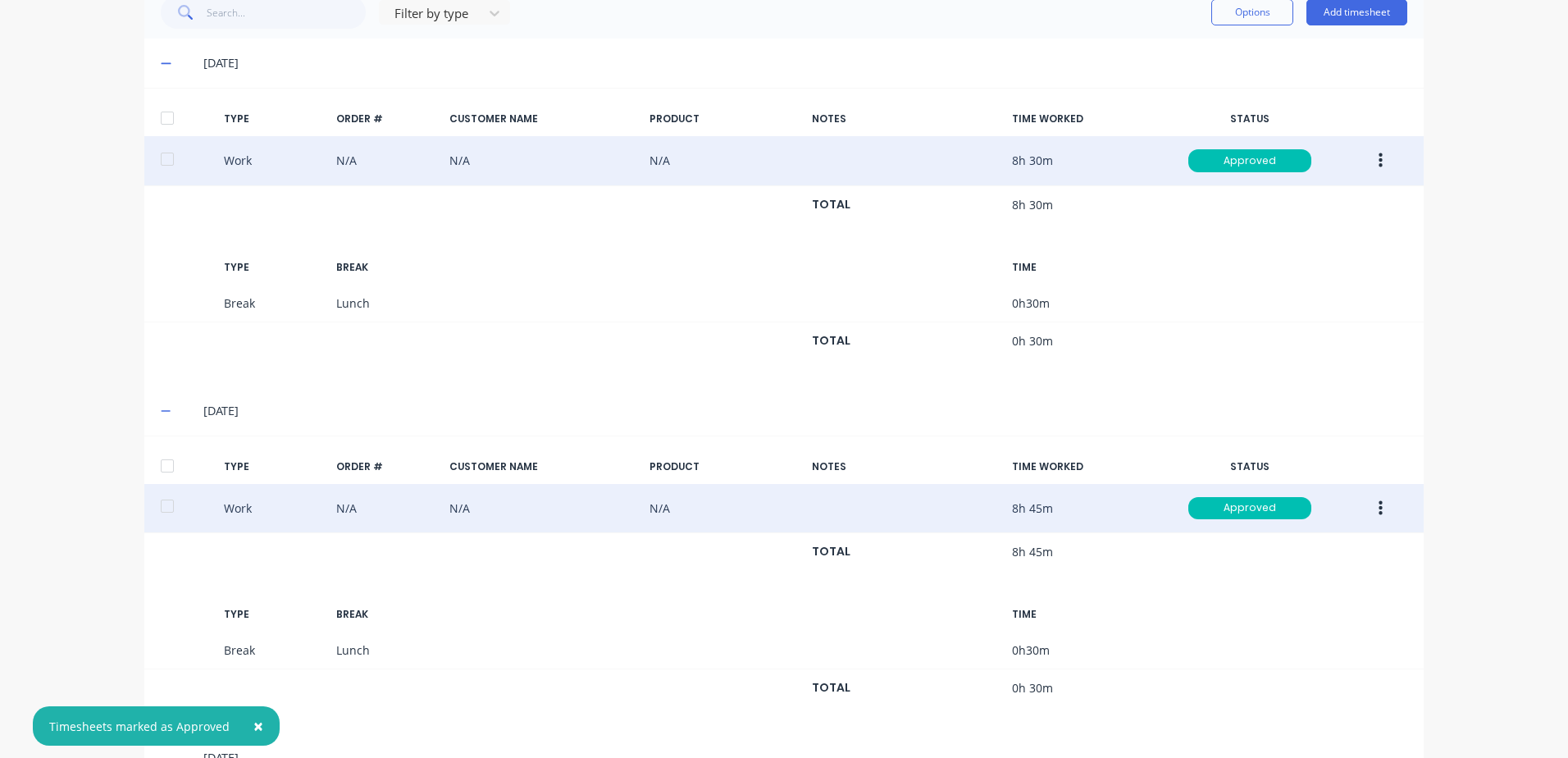
drag, startPoint x: 156, startPoint y: 461, endPoint x: 447, endPoint y: 506, distance: 294.5
click at [158, 460] on div at bounding box center [166, 465] width 32 height 32
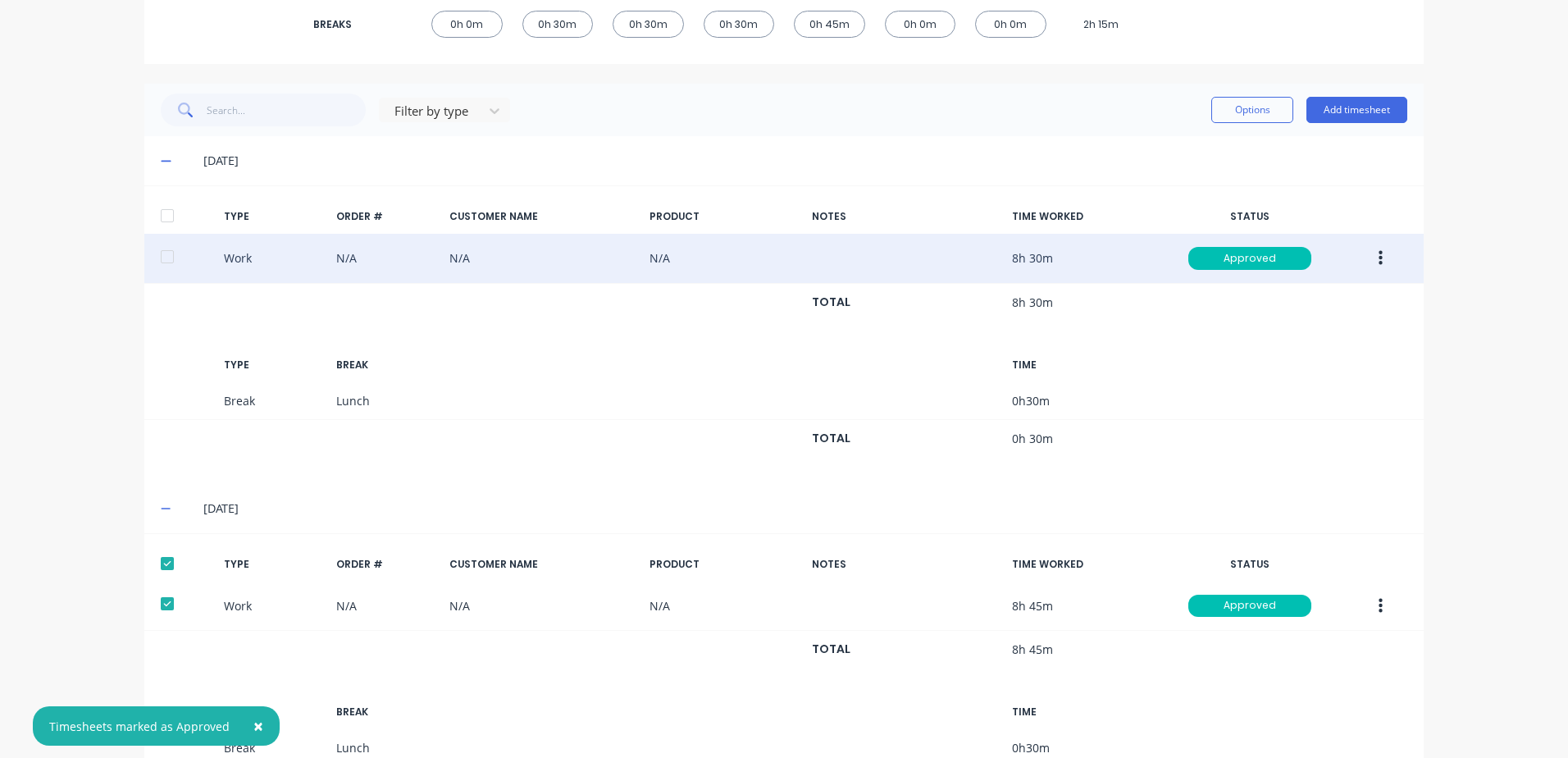
scroll to position [114, 0]
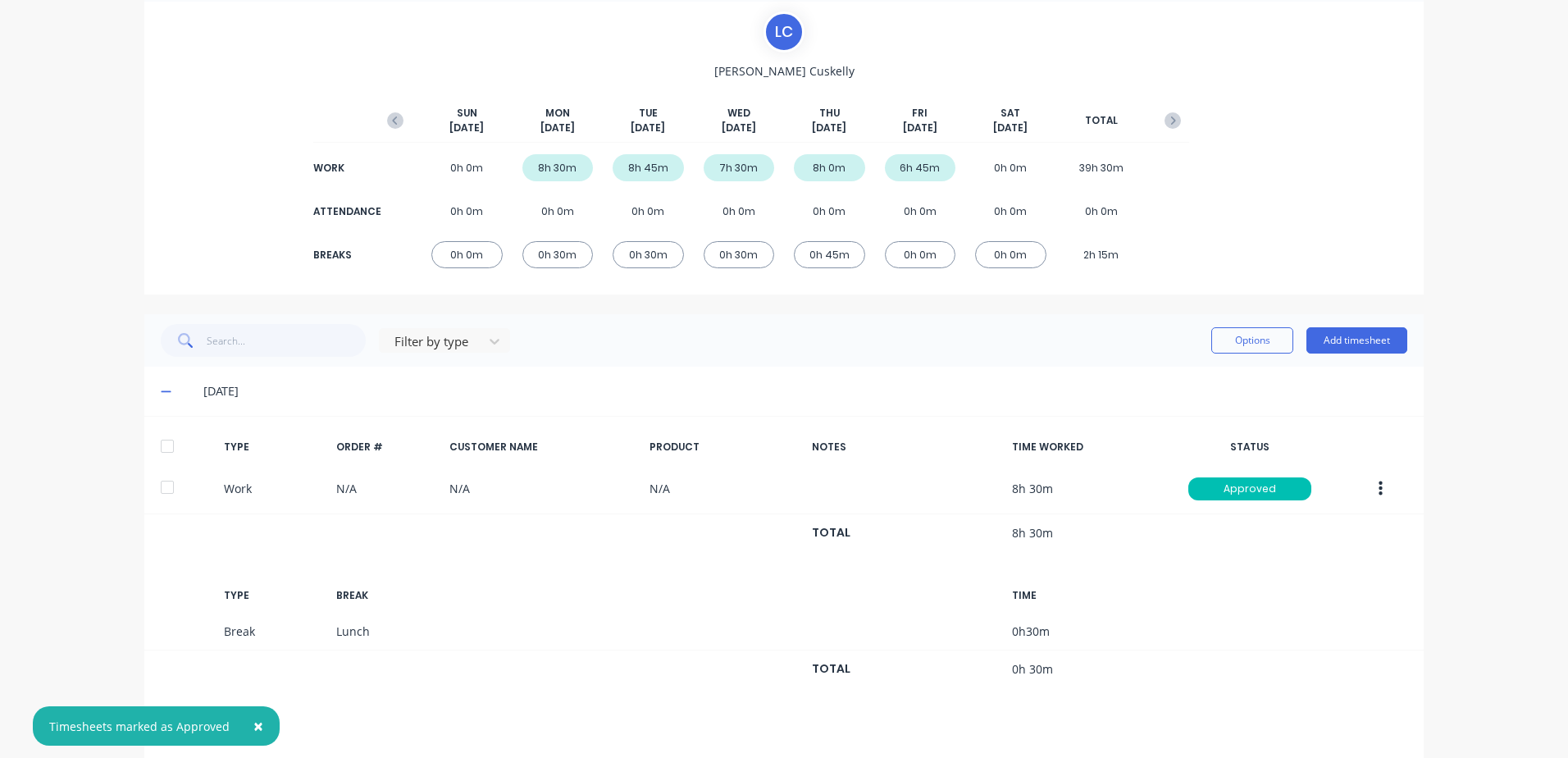
click at [162, 445] on div at bounding box center [166, 445] width 32 height 32
click at [1257, 340] on button "Options" at bounding box center [1251, 340] width 82 height 27
click at [1170, 477] on div "Export" at bounding box center [1215, 481] width 126 height 24
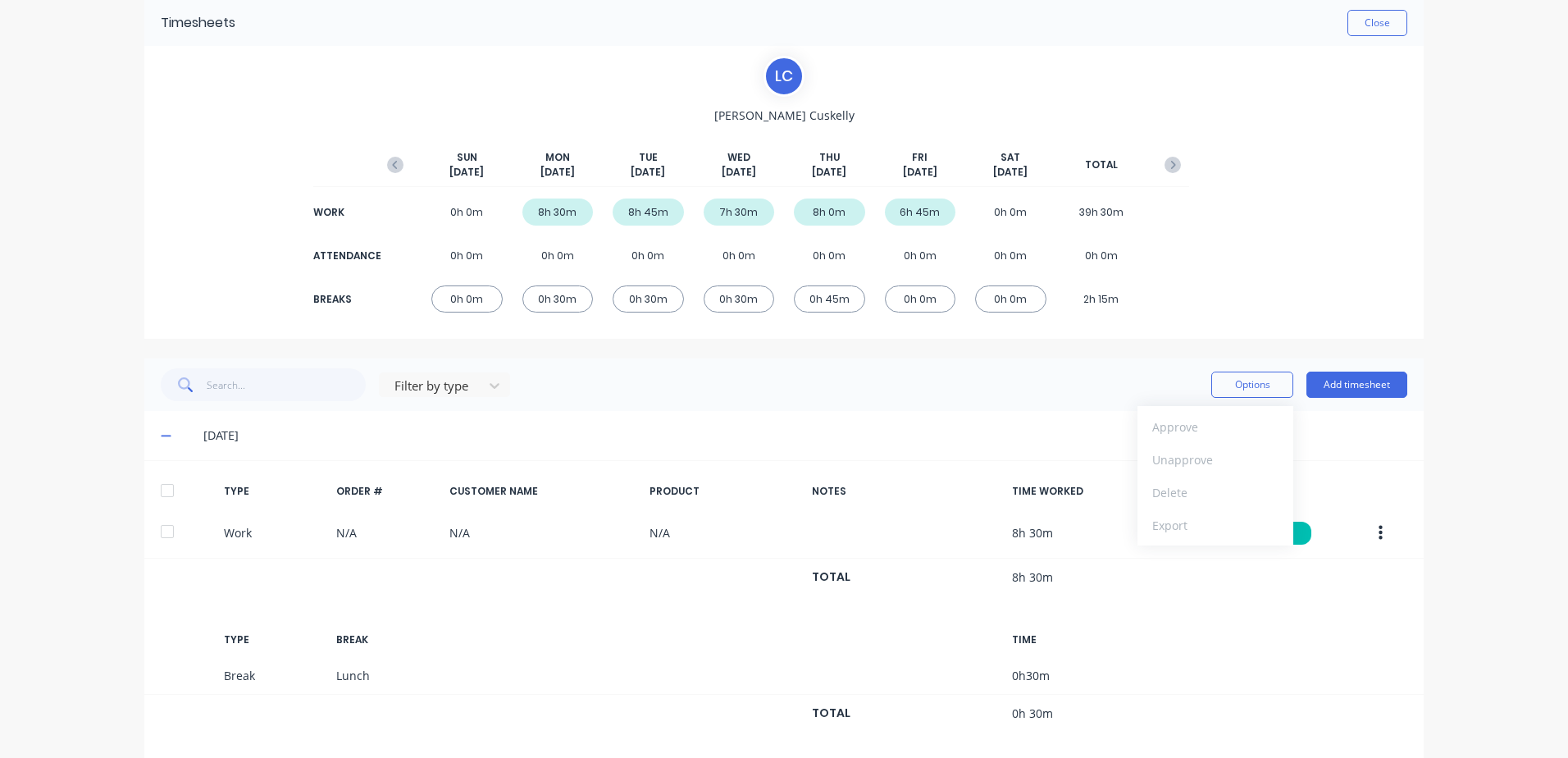
scroll to position [0, 0]
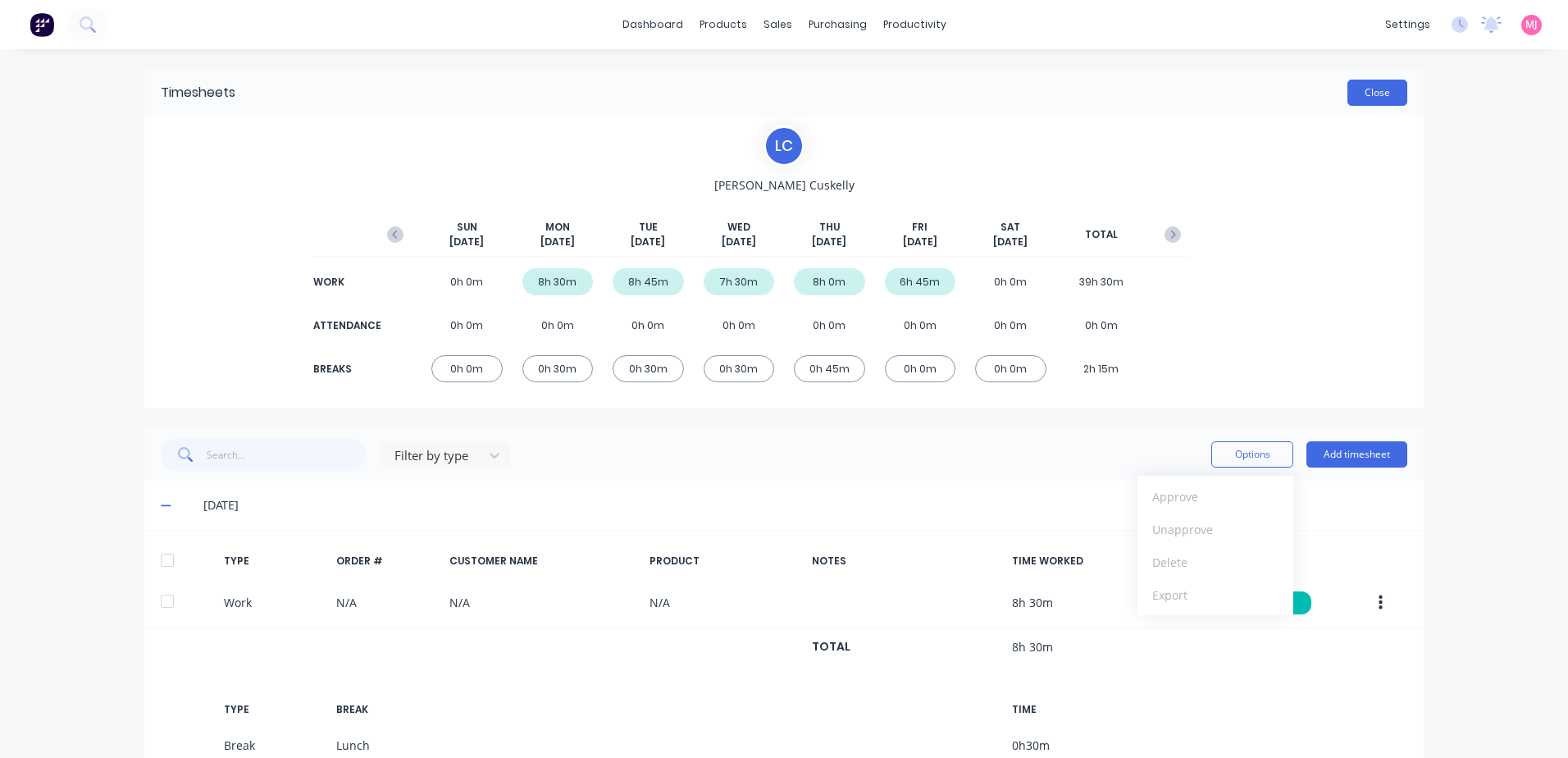
click at [1385, 87] on button "Close" at bounding box center [1376, 92] width 60 height 27
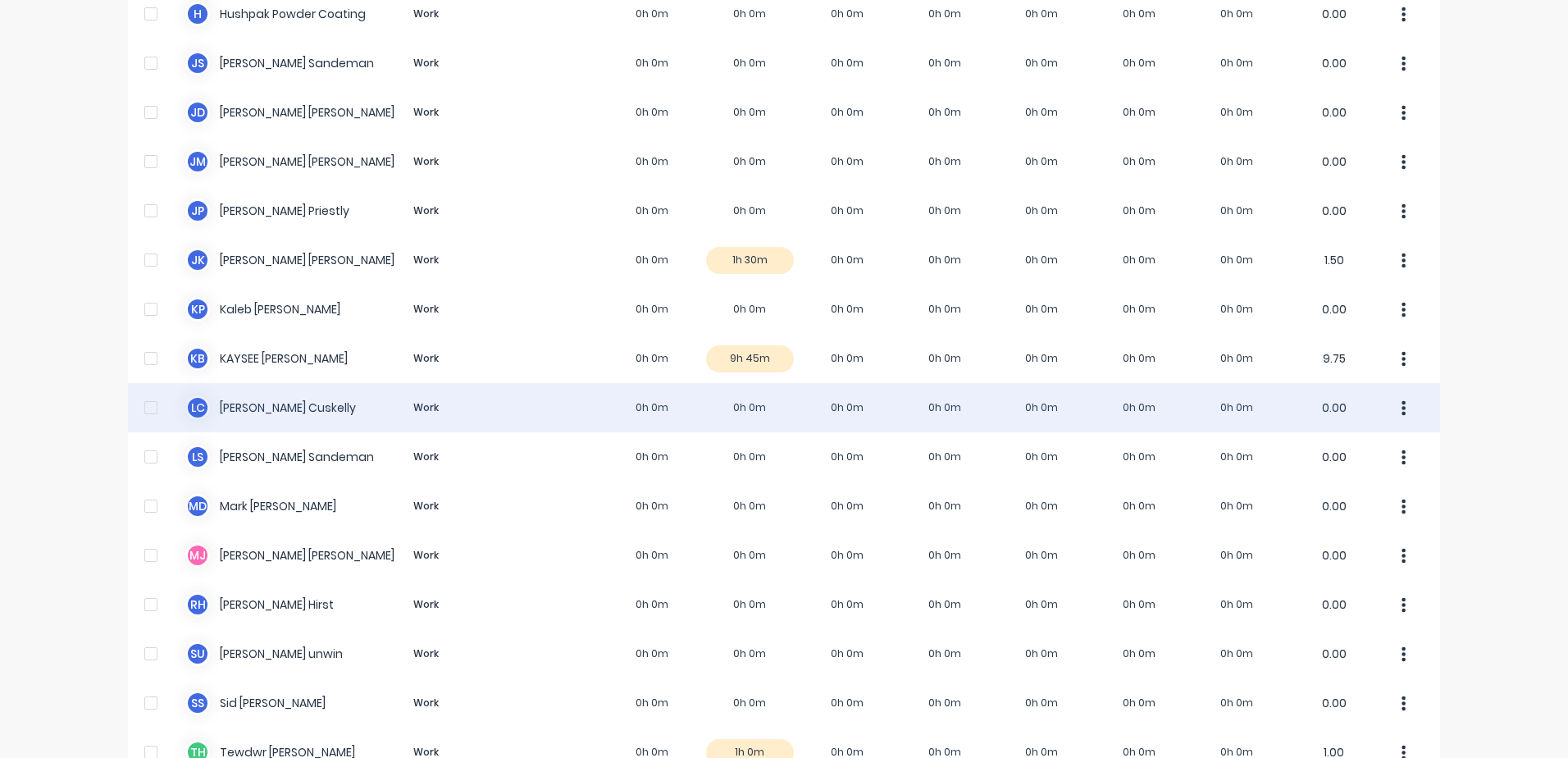
scroll to position [1111, 0]
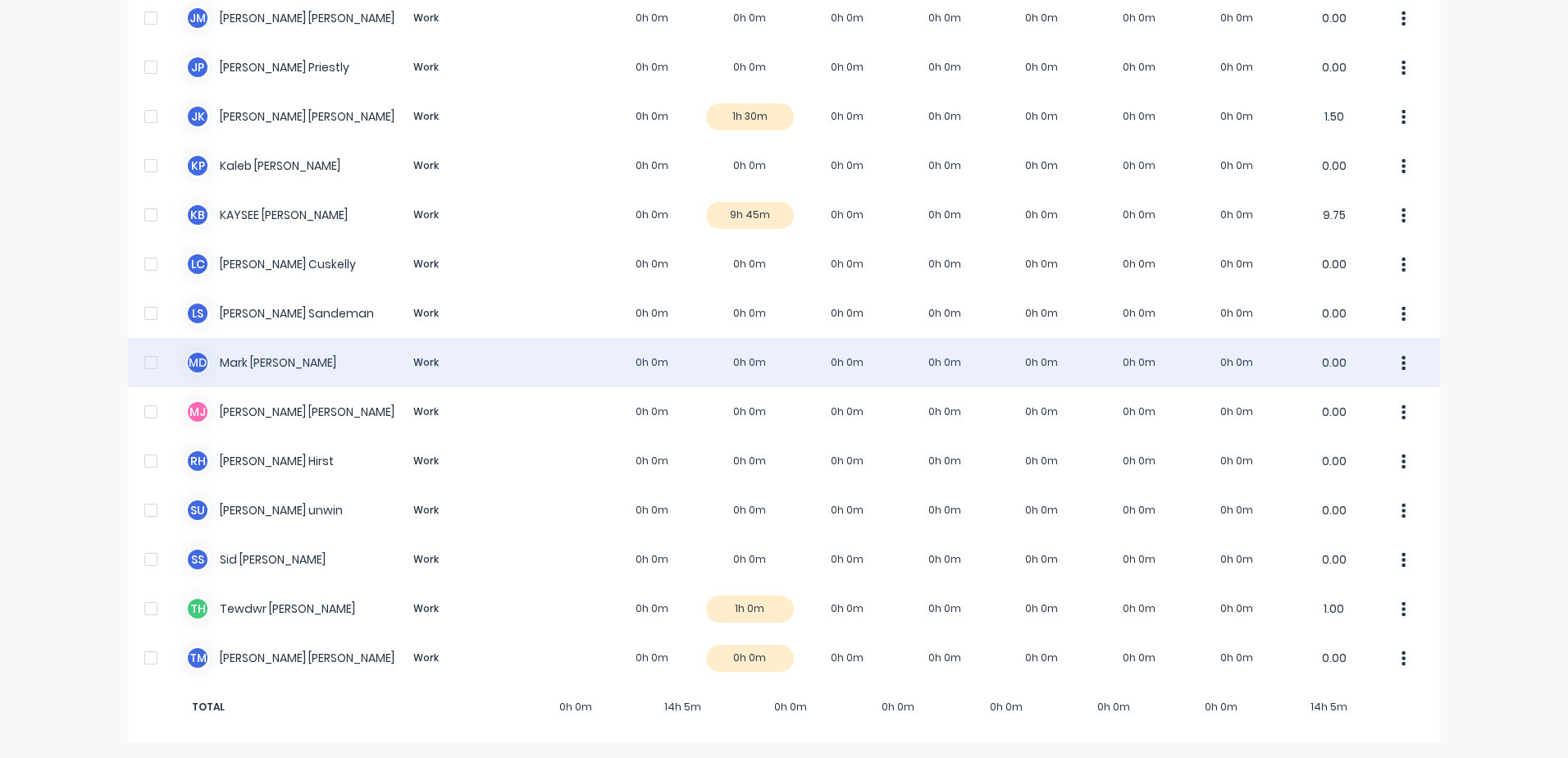
click at [233, 362] on div "M D [PERSON_NAME] Work 0h 0m 0h 0m 0h 0m 0h 0m 0h 0m 0h 0m 0h 0m 0.00" at bounding box center [784, 363] width 1312 height 49
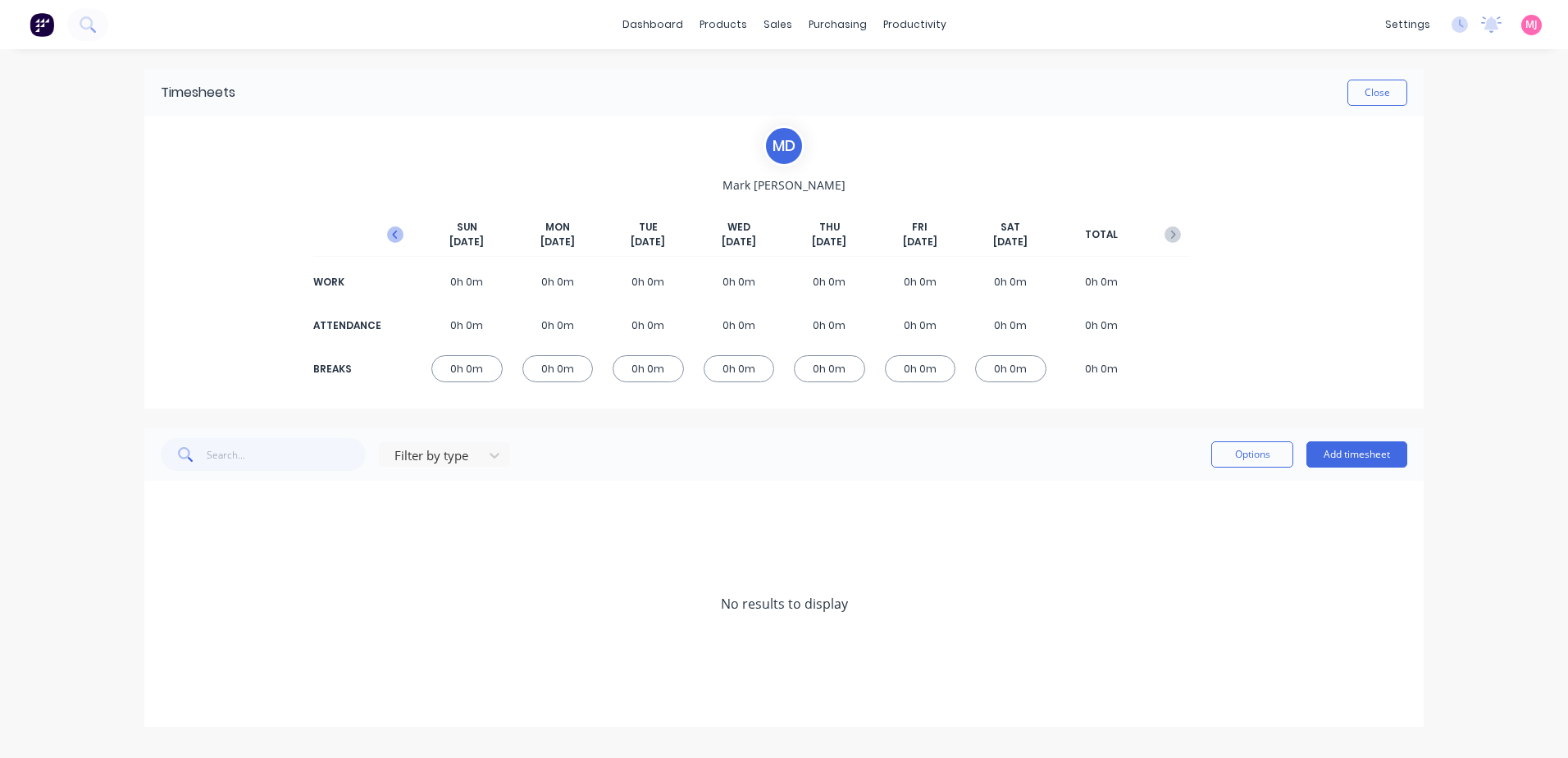
click at [396, 231] on icon "button" at bounding box center [394, 234] width 5 height 8
click at [163, 600] on icon at bounding box center [165, 604] width 11 height 12
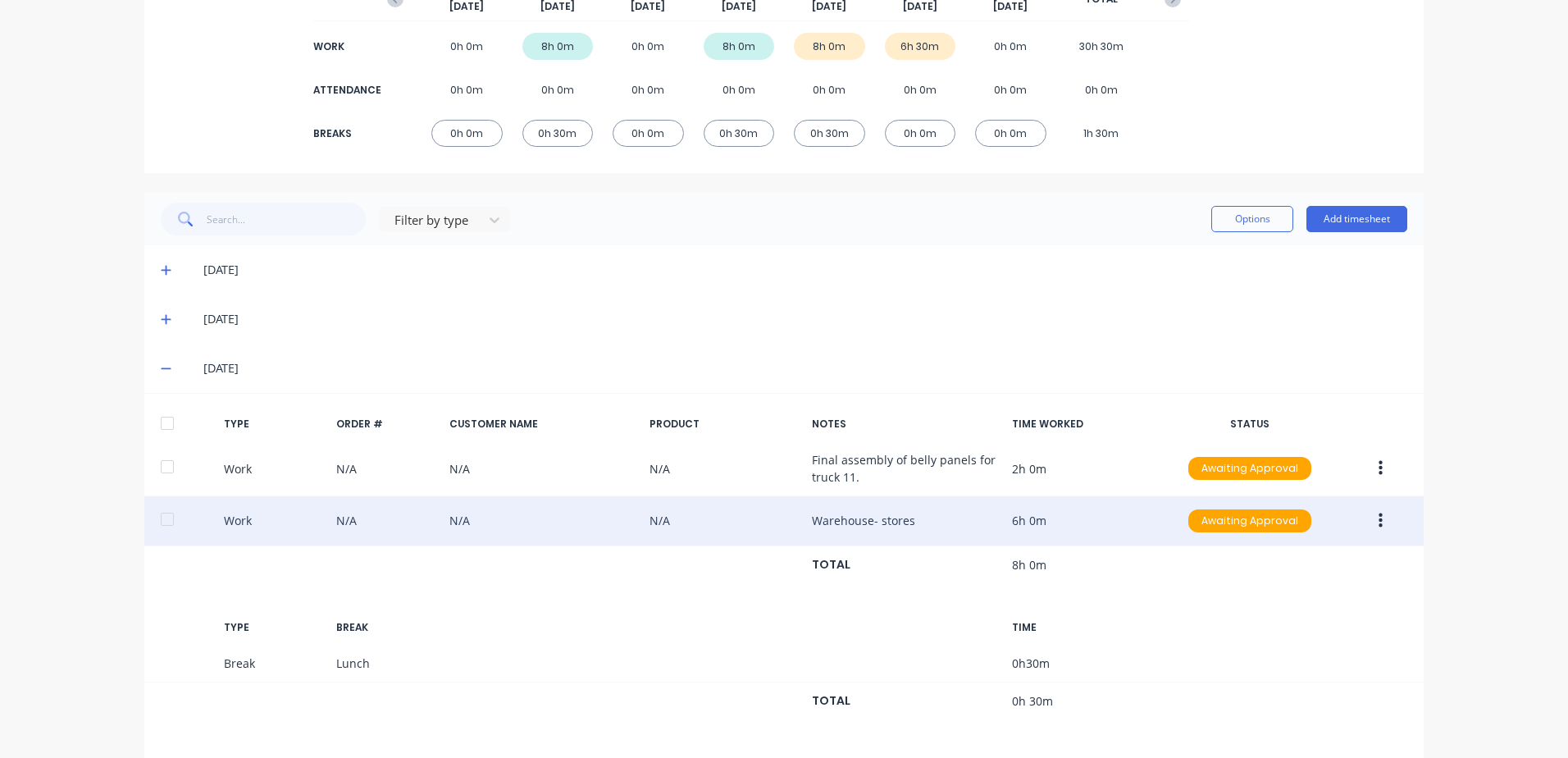
scroll to position [246, 0]
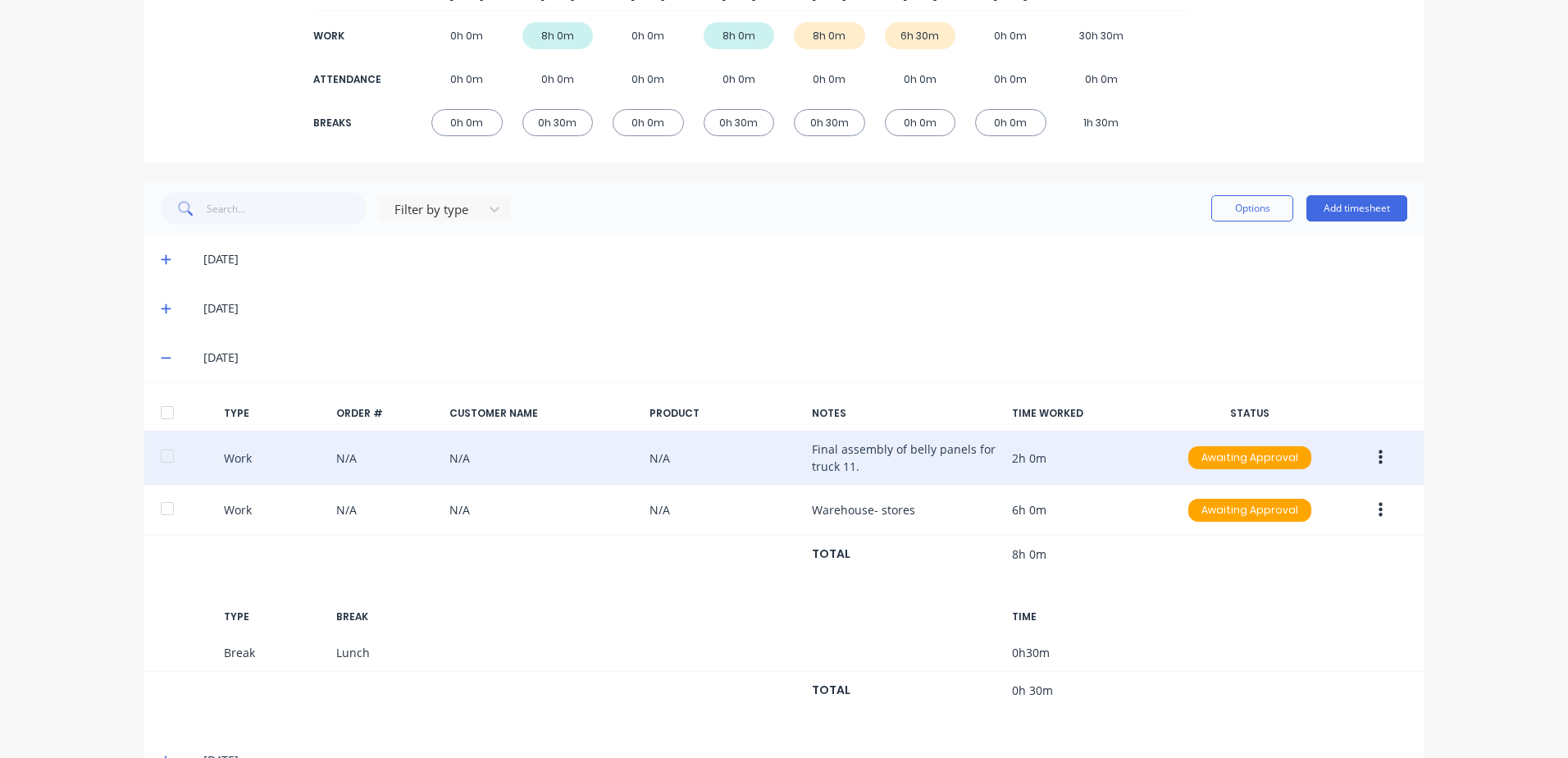
click at [1378, 456] on icon "button" at bounding box center [1380, 457] width 4 height 18
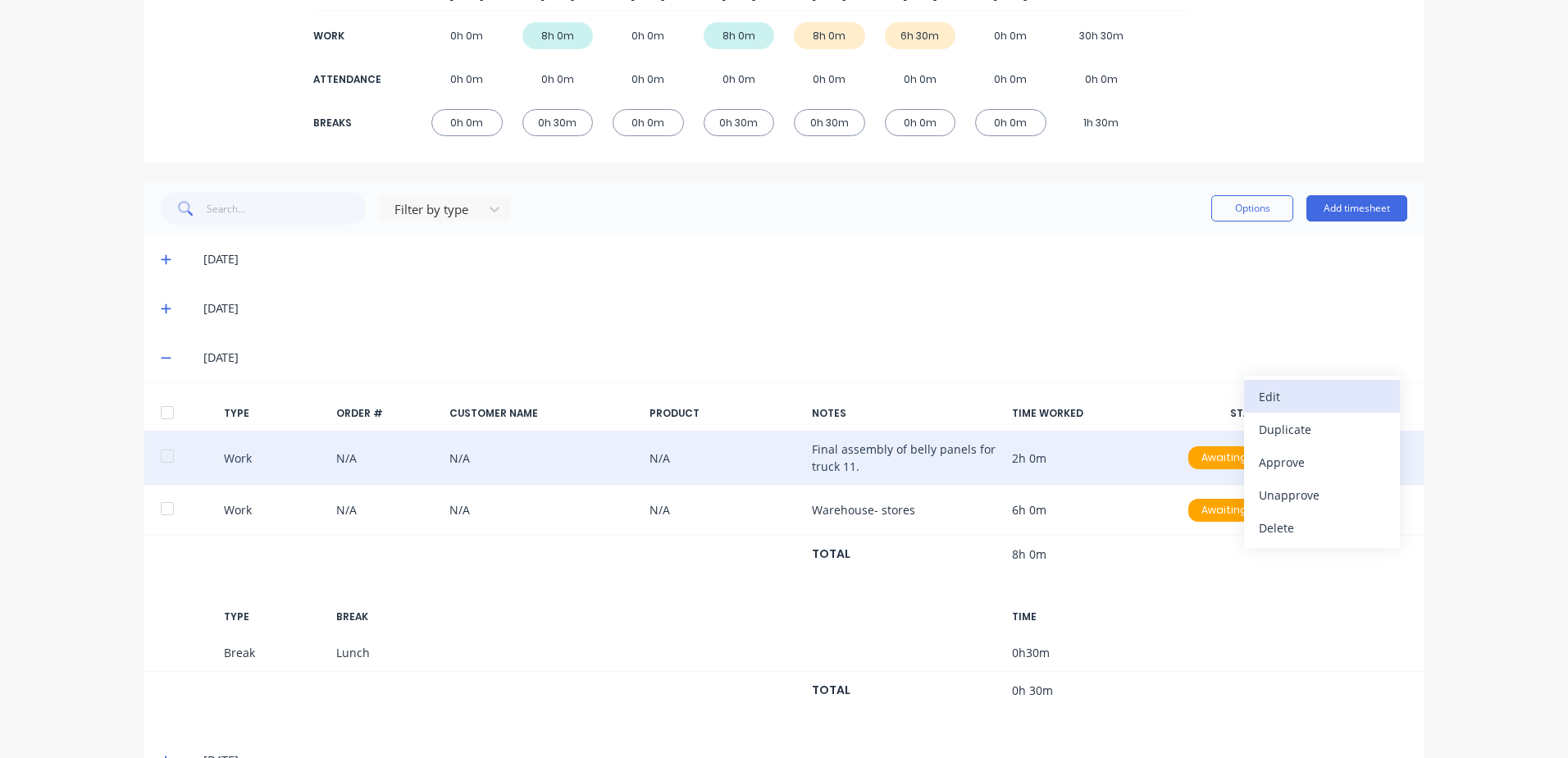
click at [1278, 400] on div "Edit" at bounding box center [1321, 396] width 126 height 24
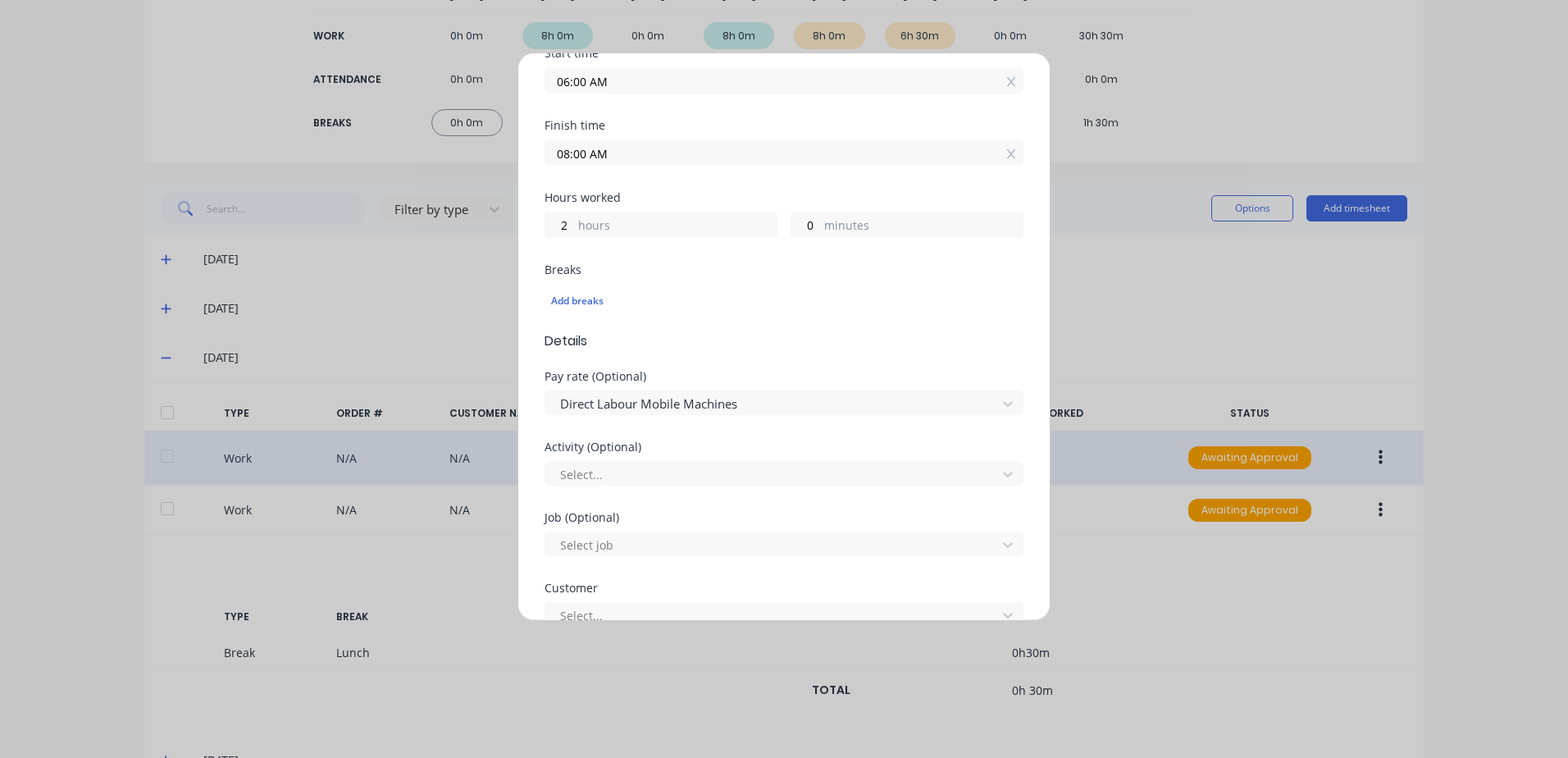
scroll to position [0, 0]
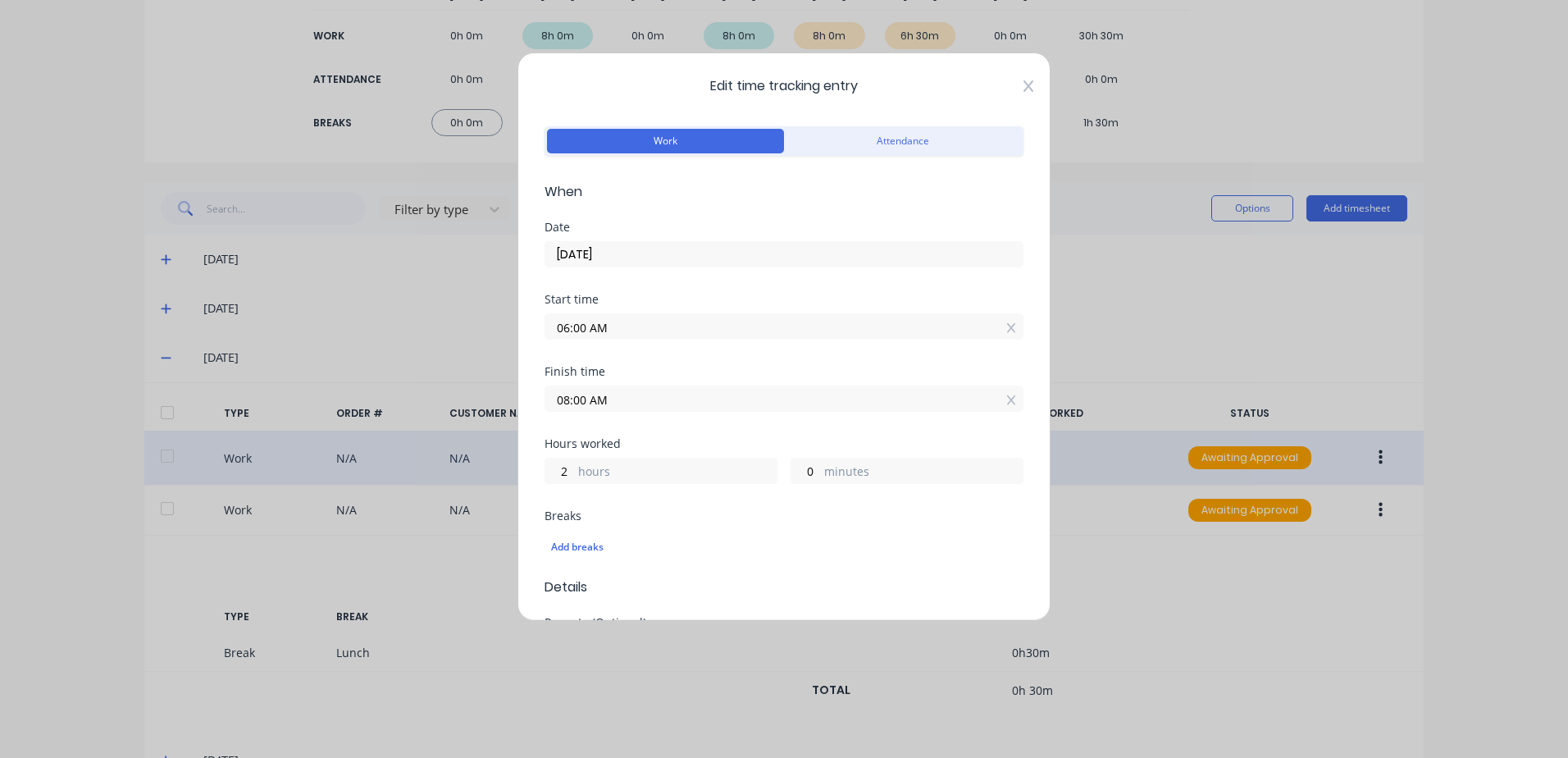
click at [1023, 86] on icon at bounding box center [1028, 87] width 10 height 12
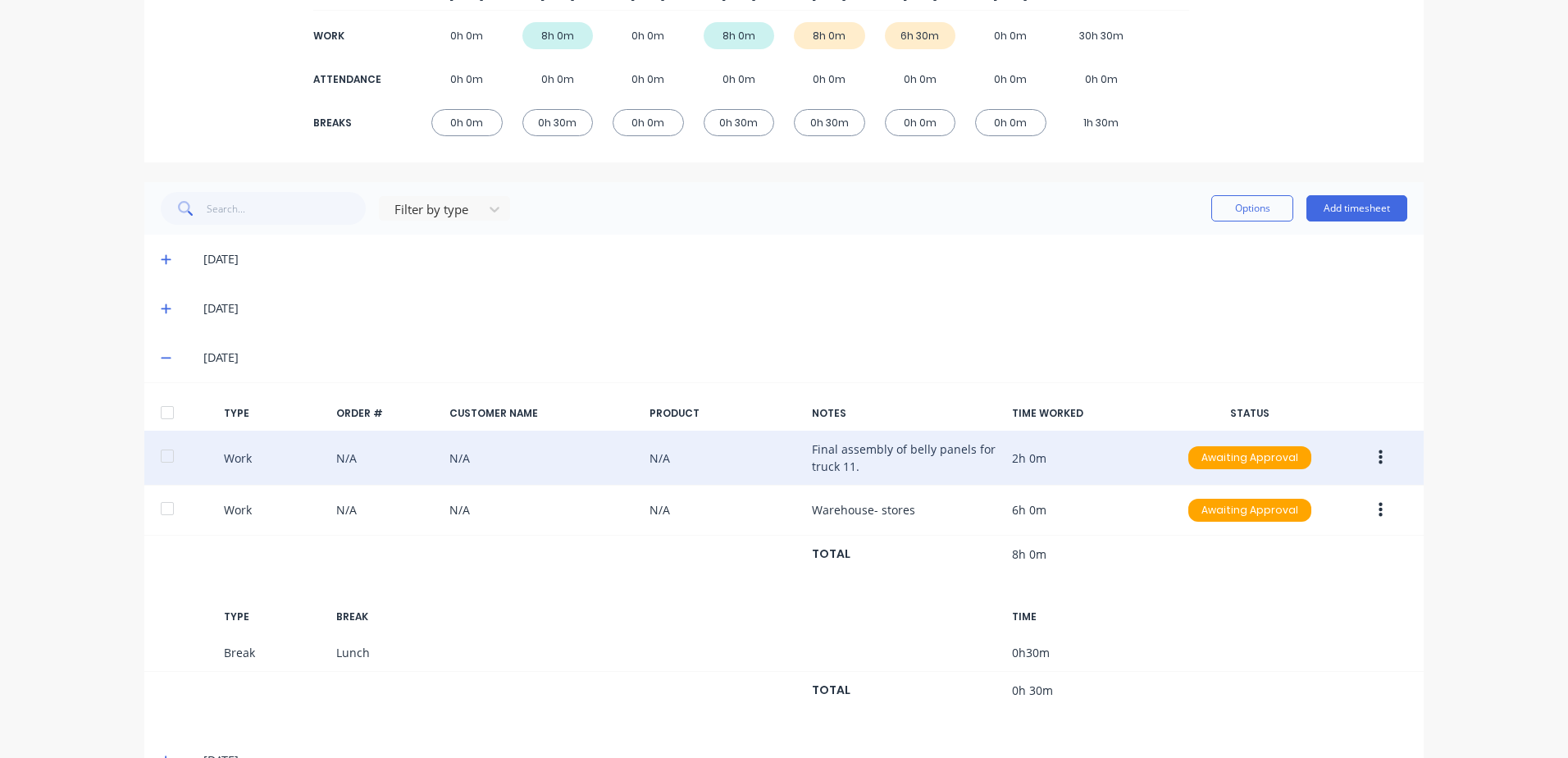
click at [1378, 457] on icon "button" at bounding box center [1380, 457] width 4 height 15
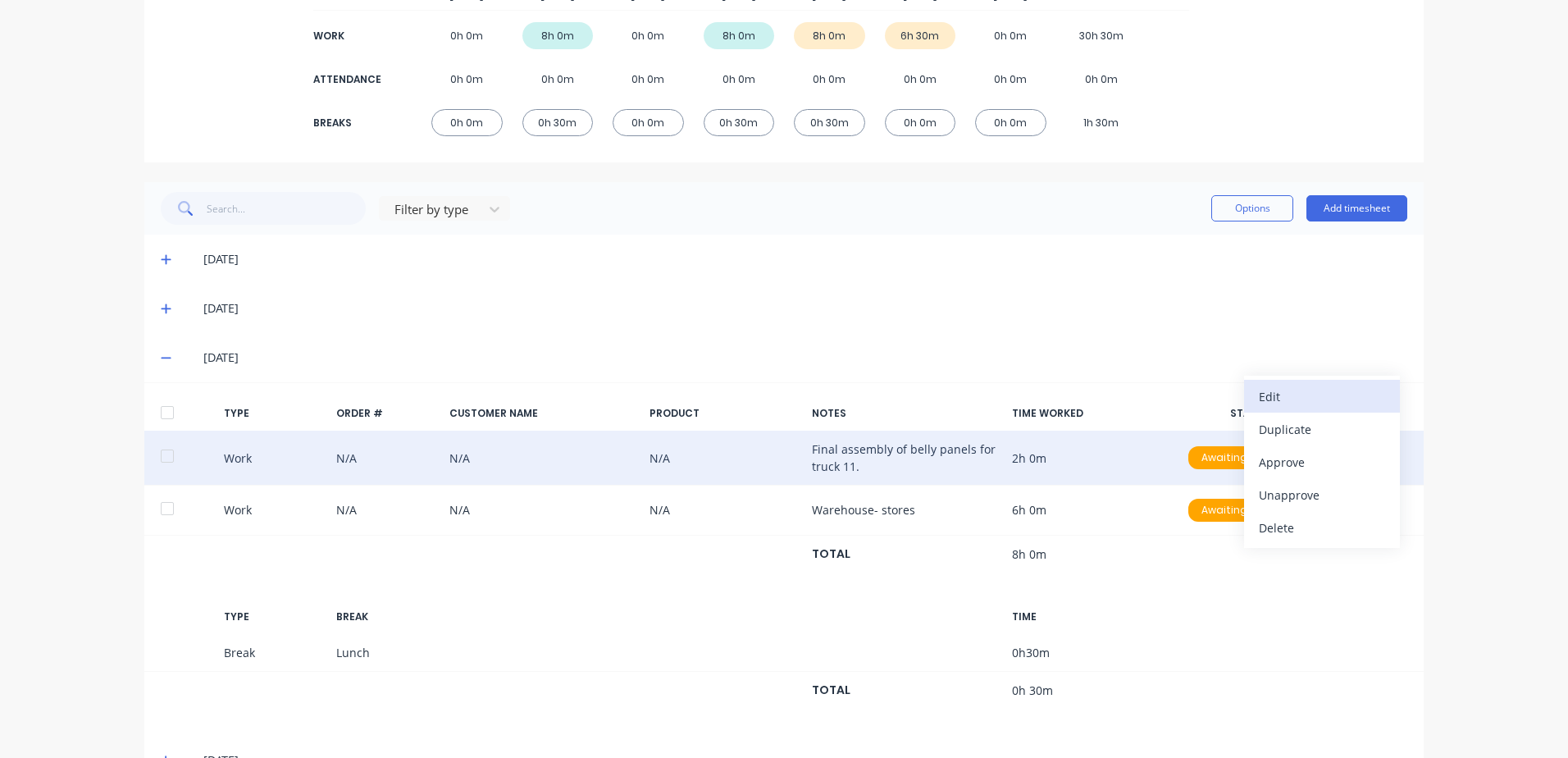
click at [1280, 399] on div "Edit" at bounding box center [1321, 396] width 126 height 24
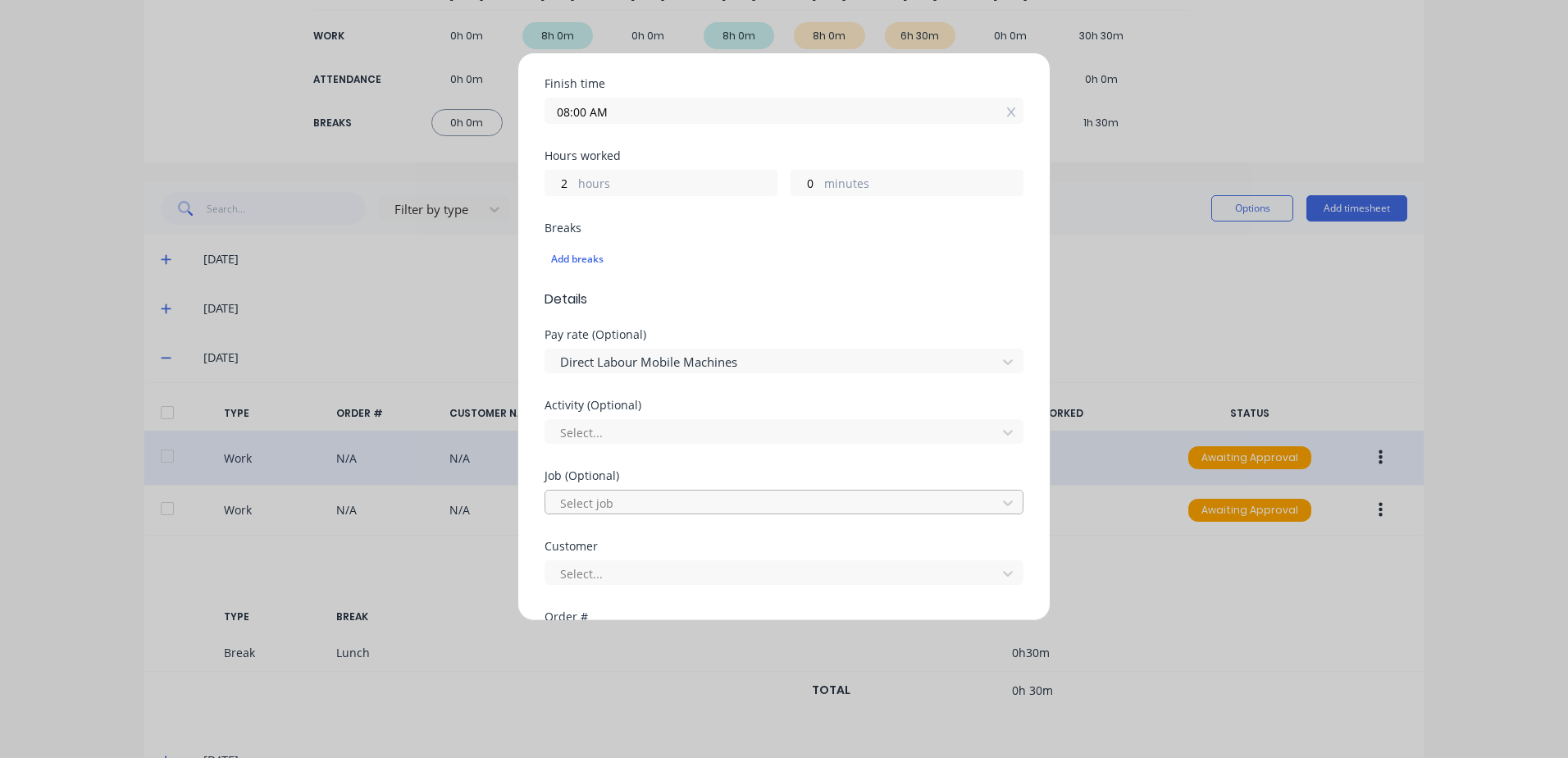
scroll to position [328, 0]
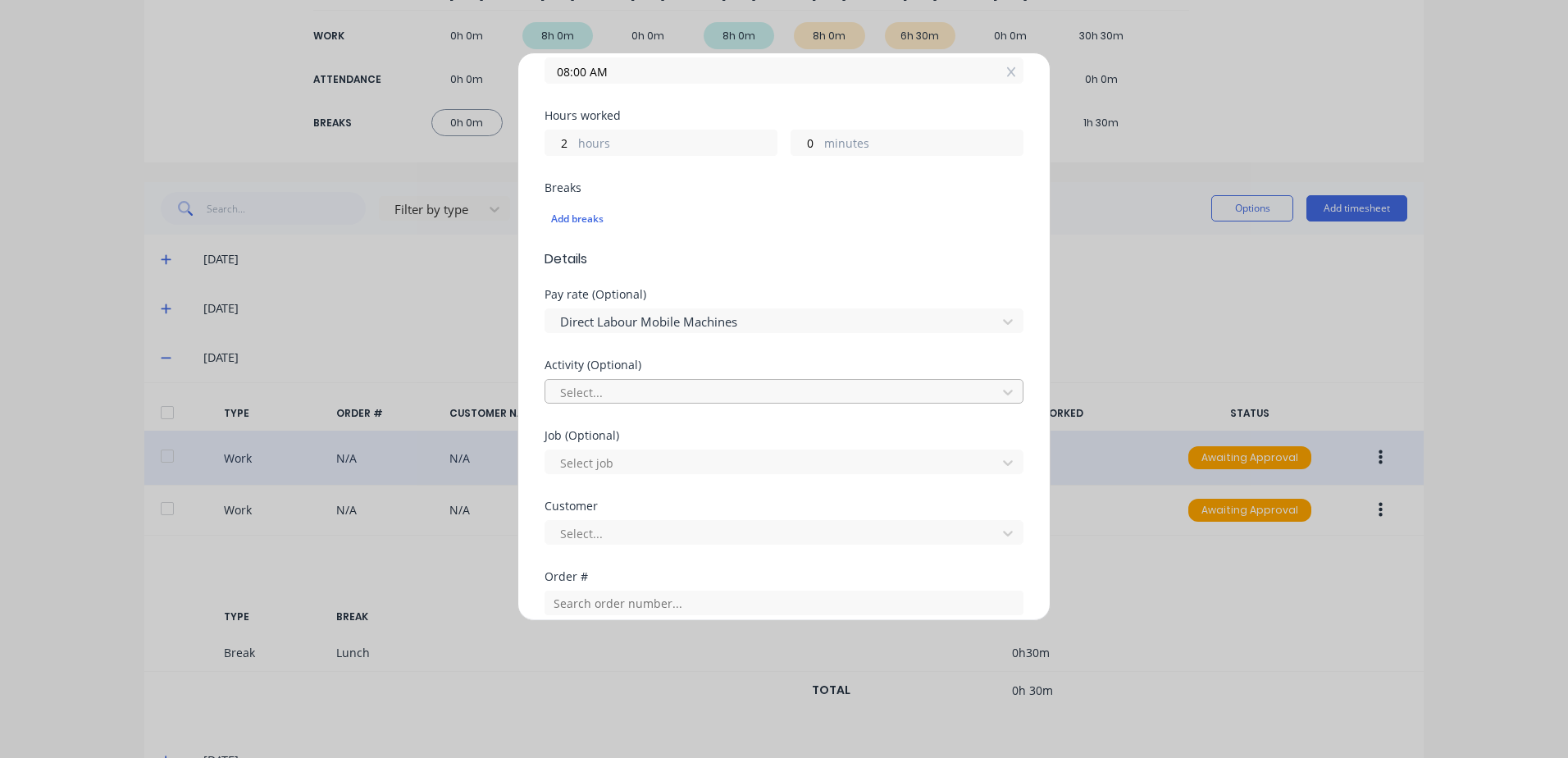
click at [581, 392] on div at bounding box center [773, 392] width 430 height 21
click at [577, 462] on div at bounding box center [773, 462] width 430 height 21
type input "1592"
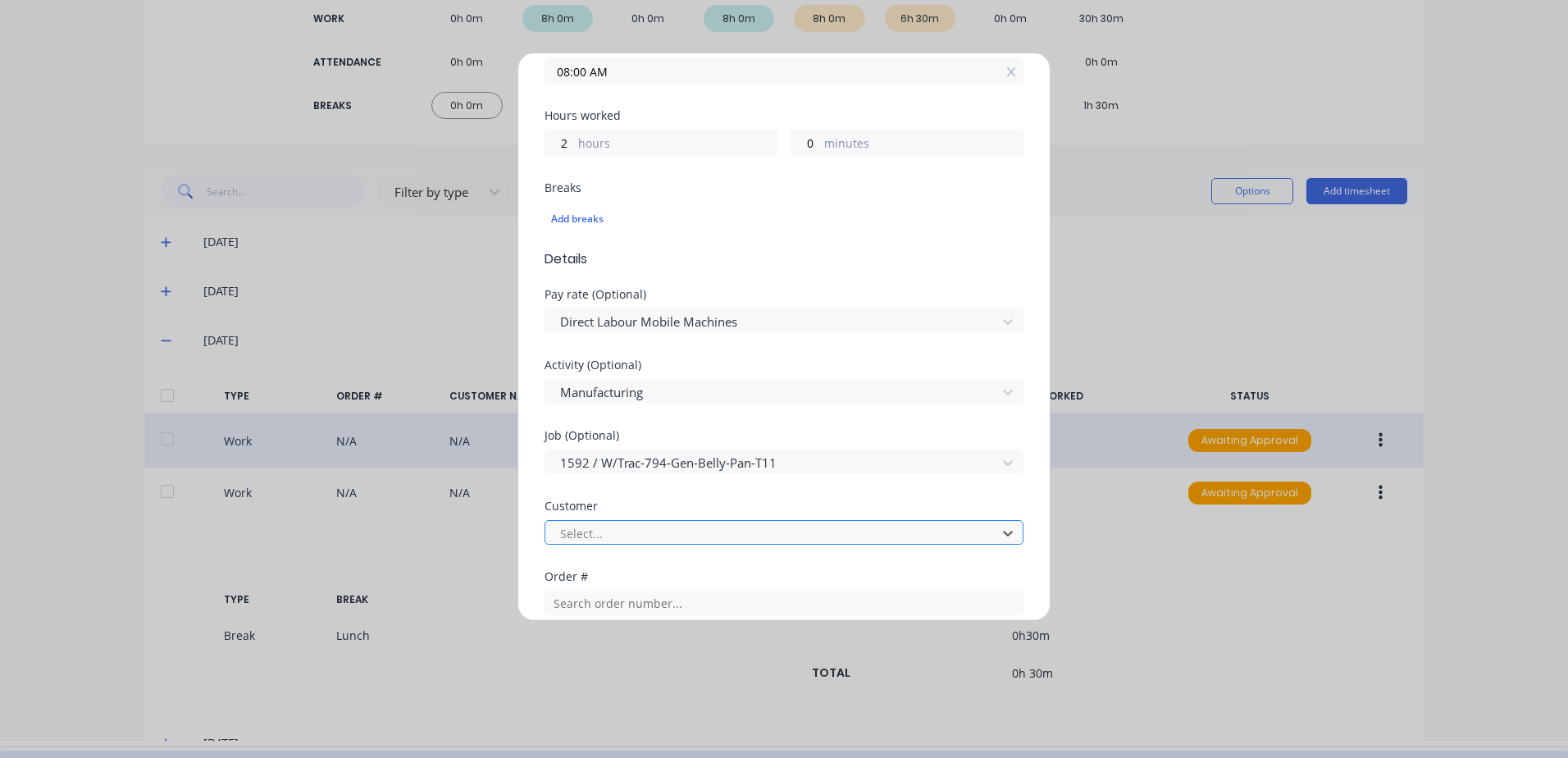
click at [576, 531] on div at bounding box center [773, 533] width 430 height 21
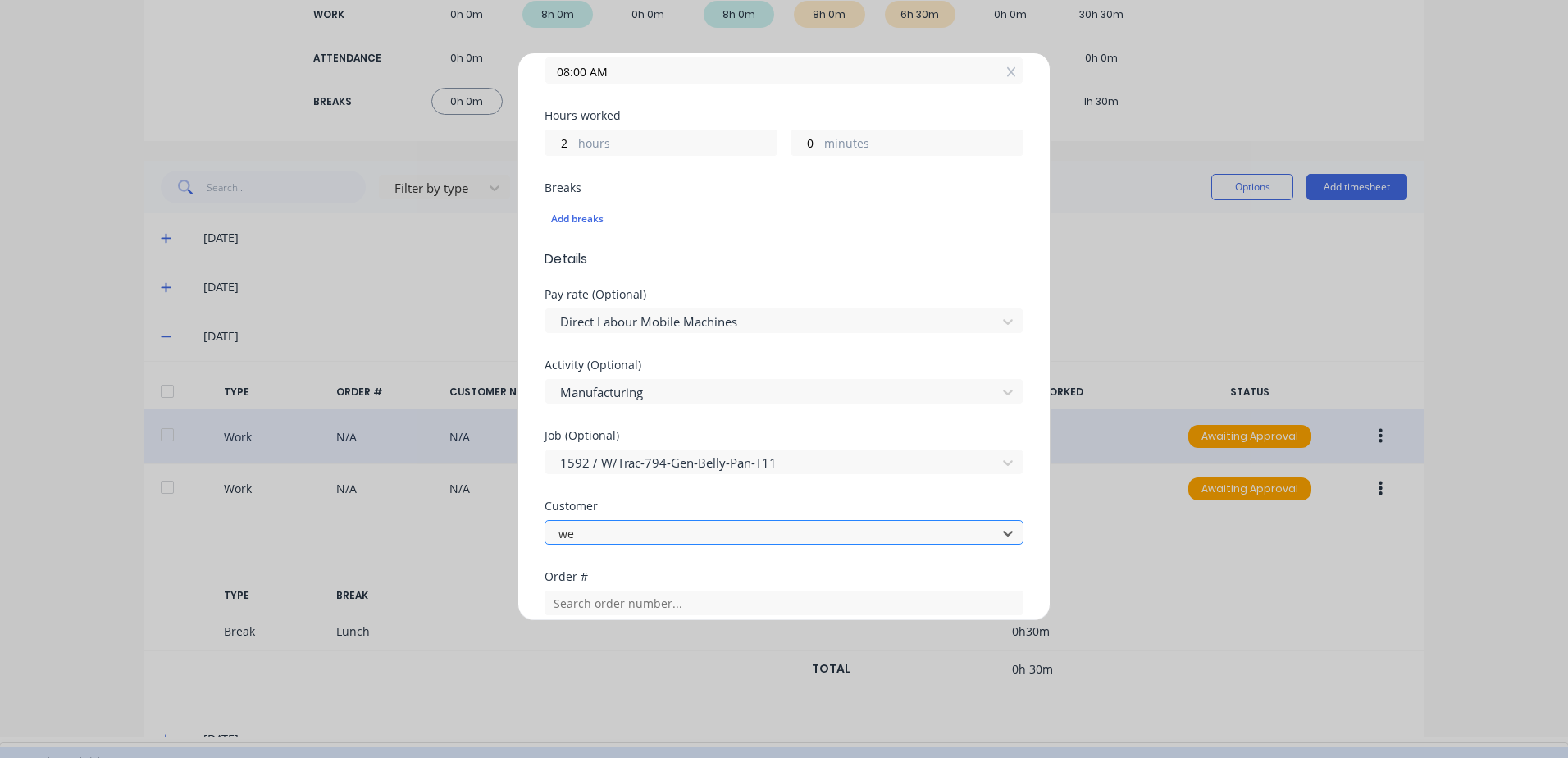
type input "[PERSON_NAME]"
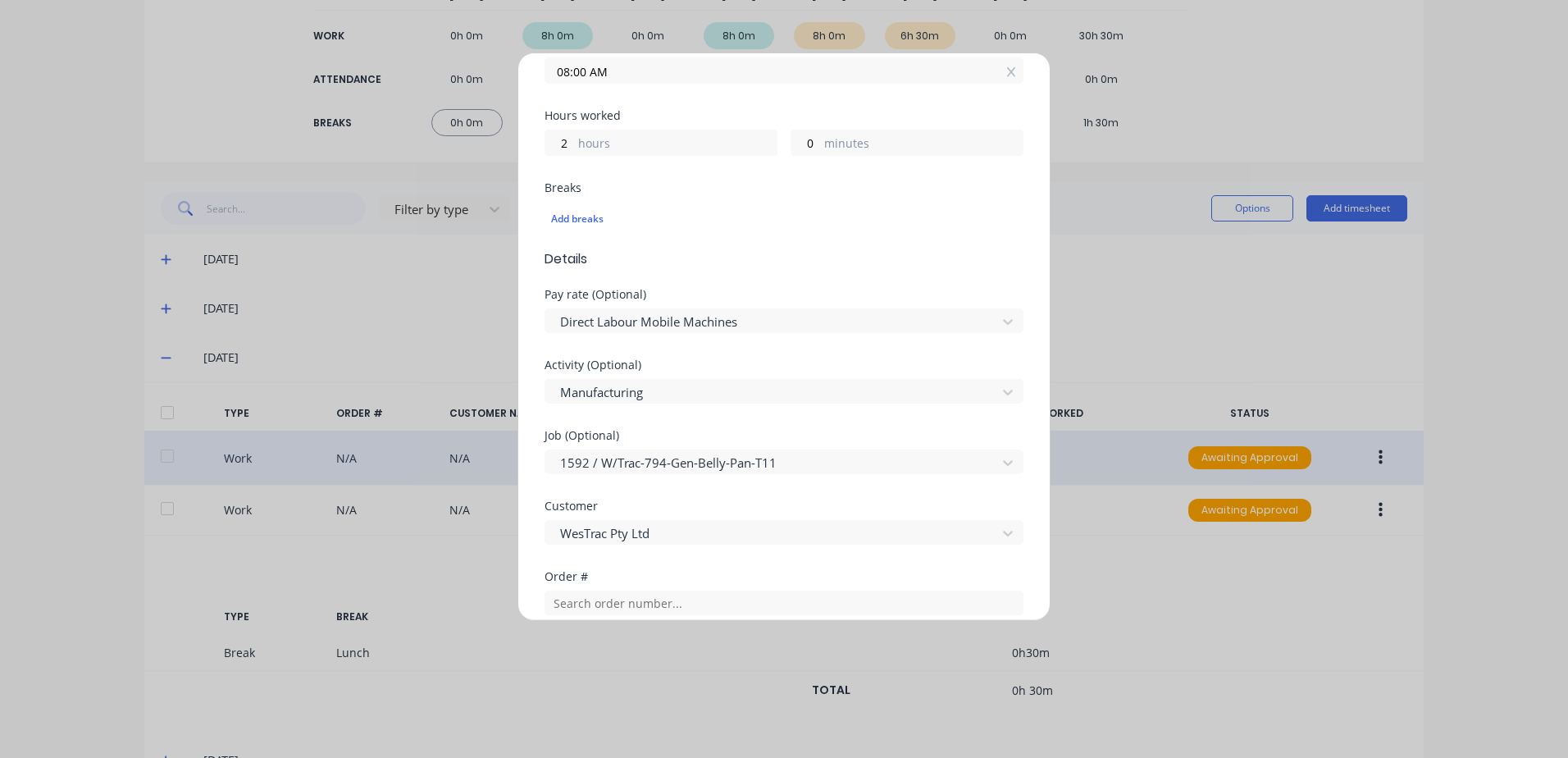
scroll to position [0, 0]
click at [588, 597] on input "text" at bounding box center [784, 603] width 479 height 25
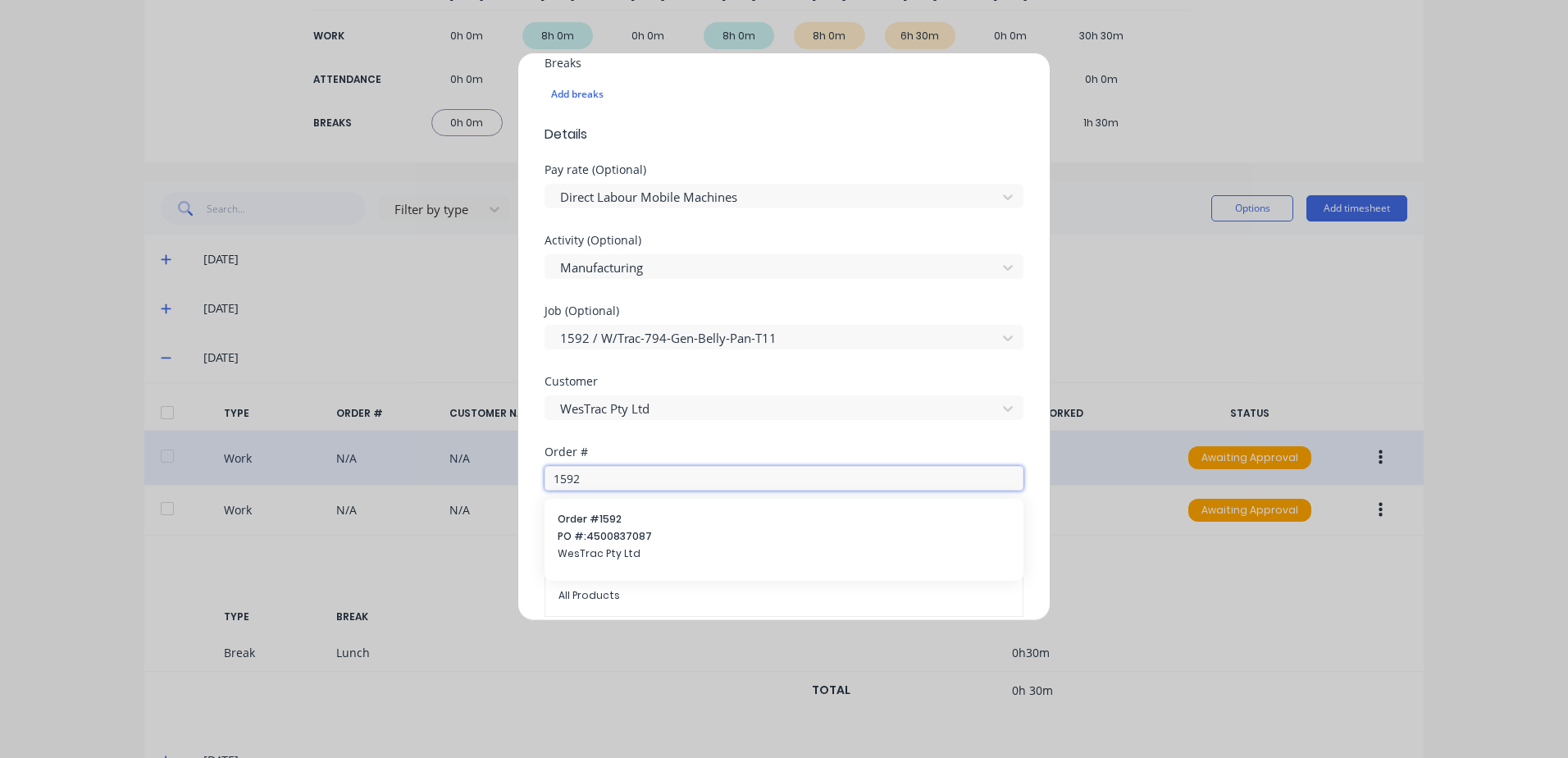
scroll to position [656, 0]
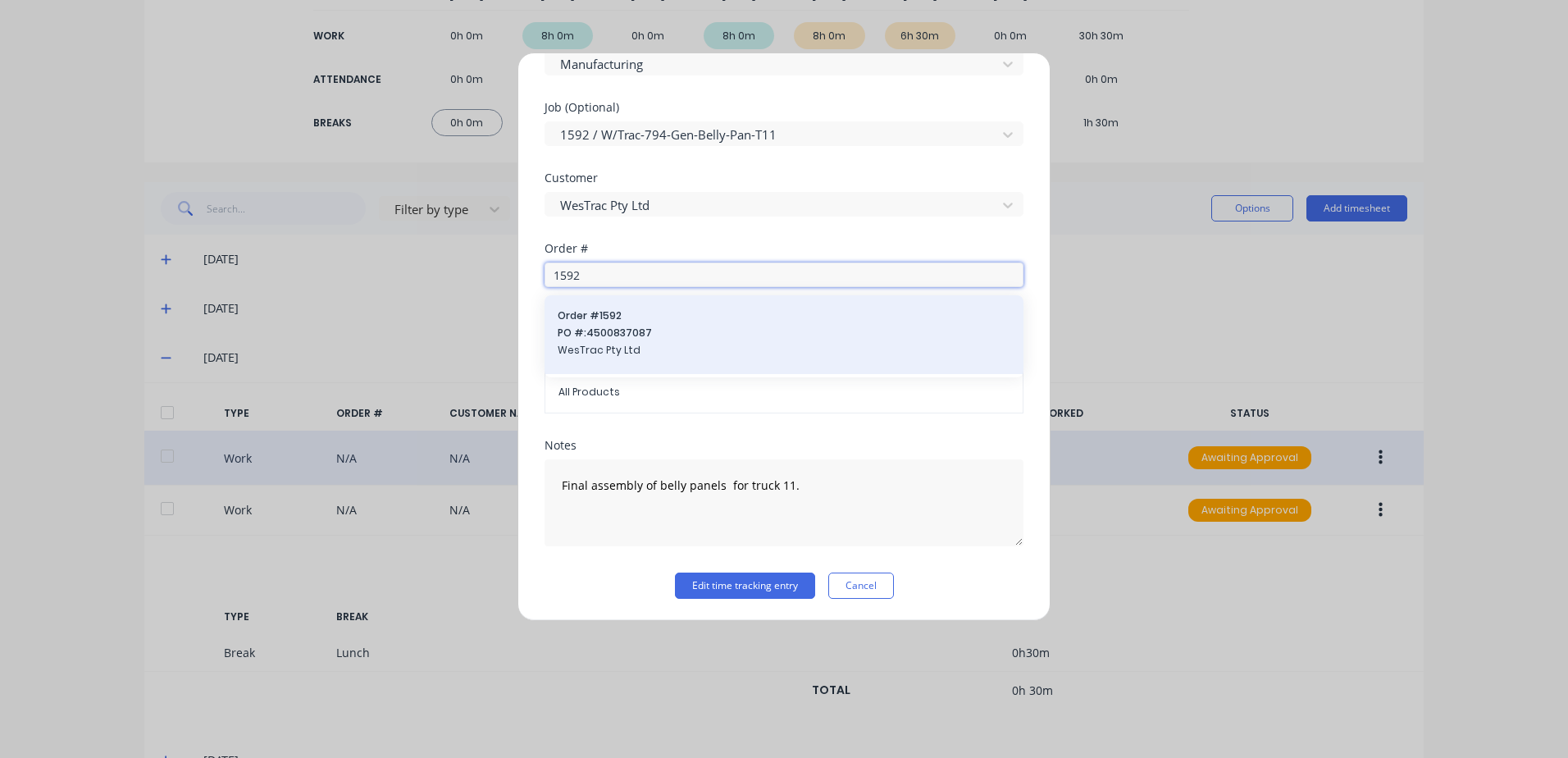
type input "1592"
click at [596, 332] on span "PO #: 4500837087" at bounding box center [784, 332] width 452 height 15
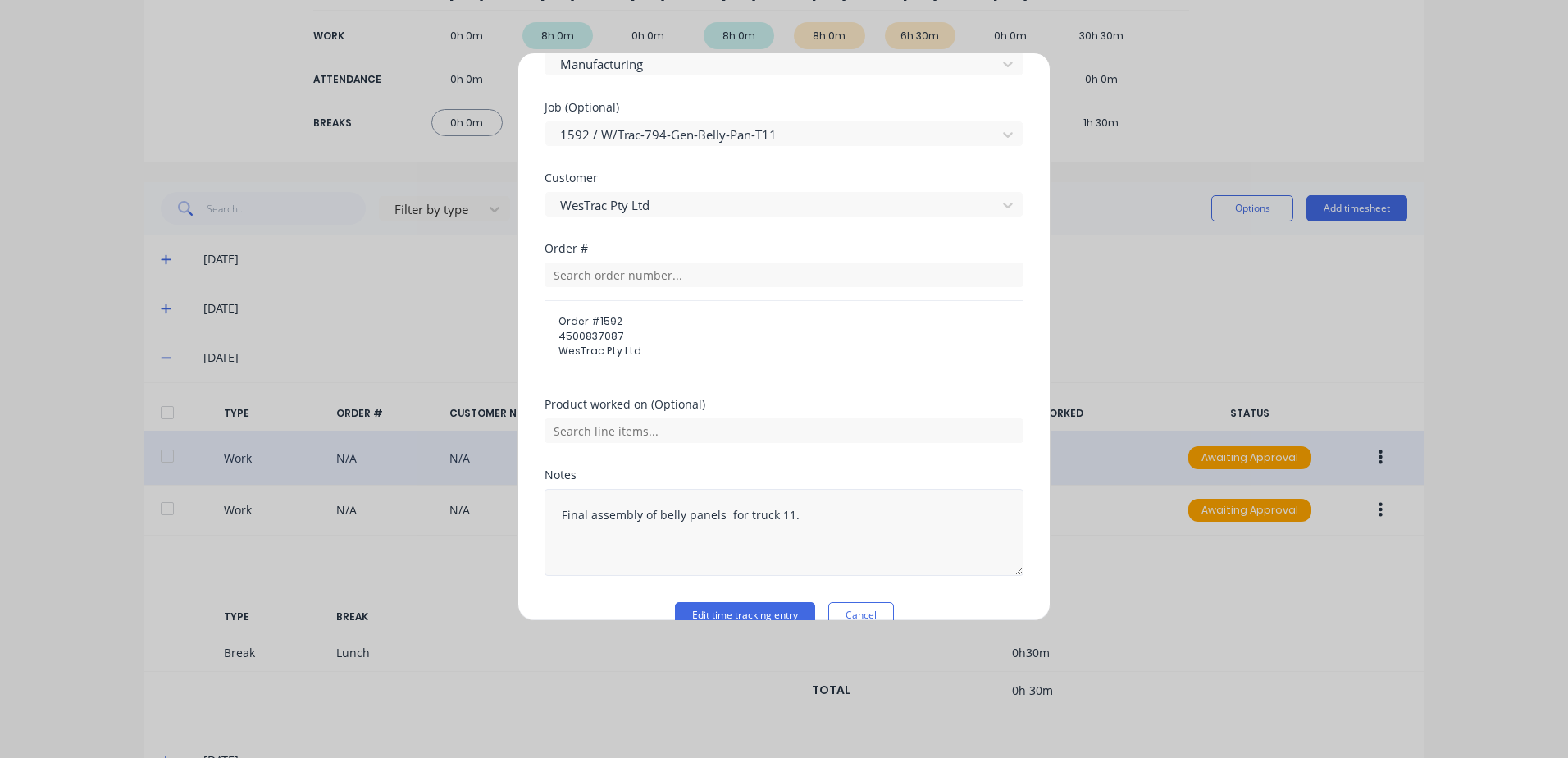
scroll to position [687, 0]
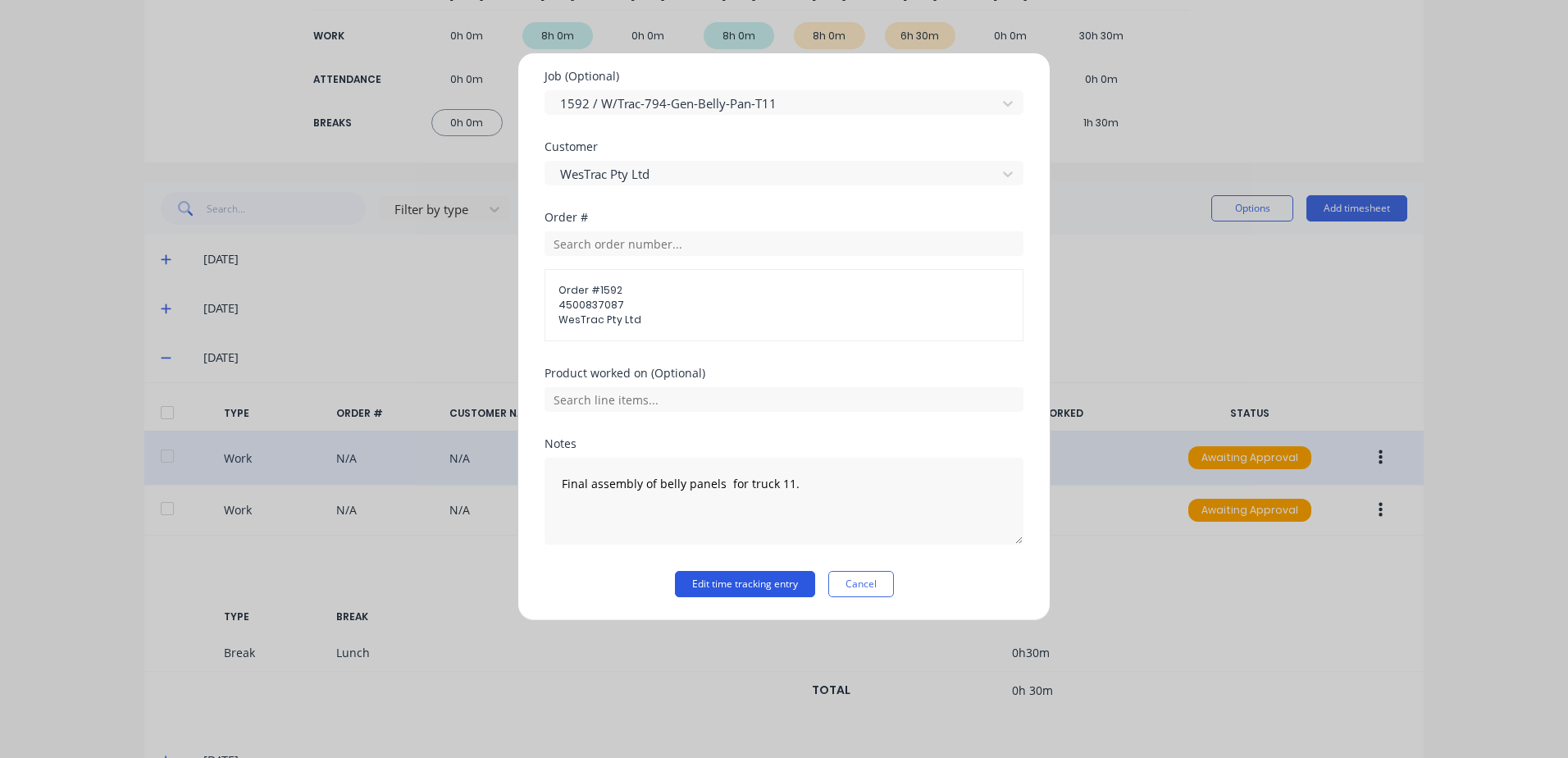
click at [701, 578] on button "Edit time tracking entry" at bounding box center [744, 584] width 141 height 27
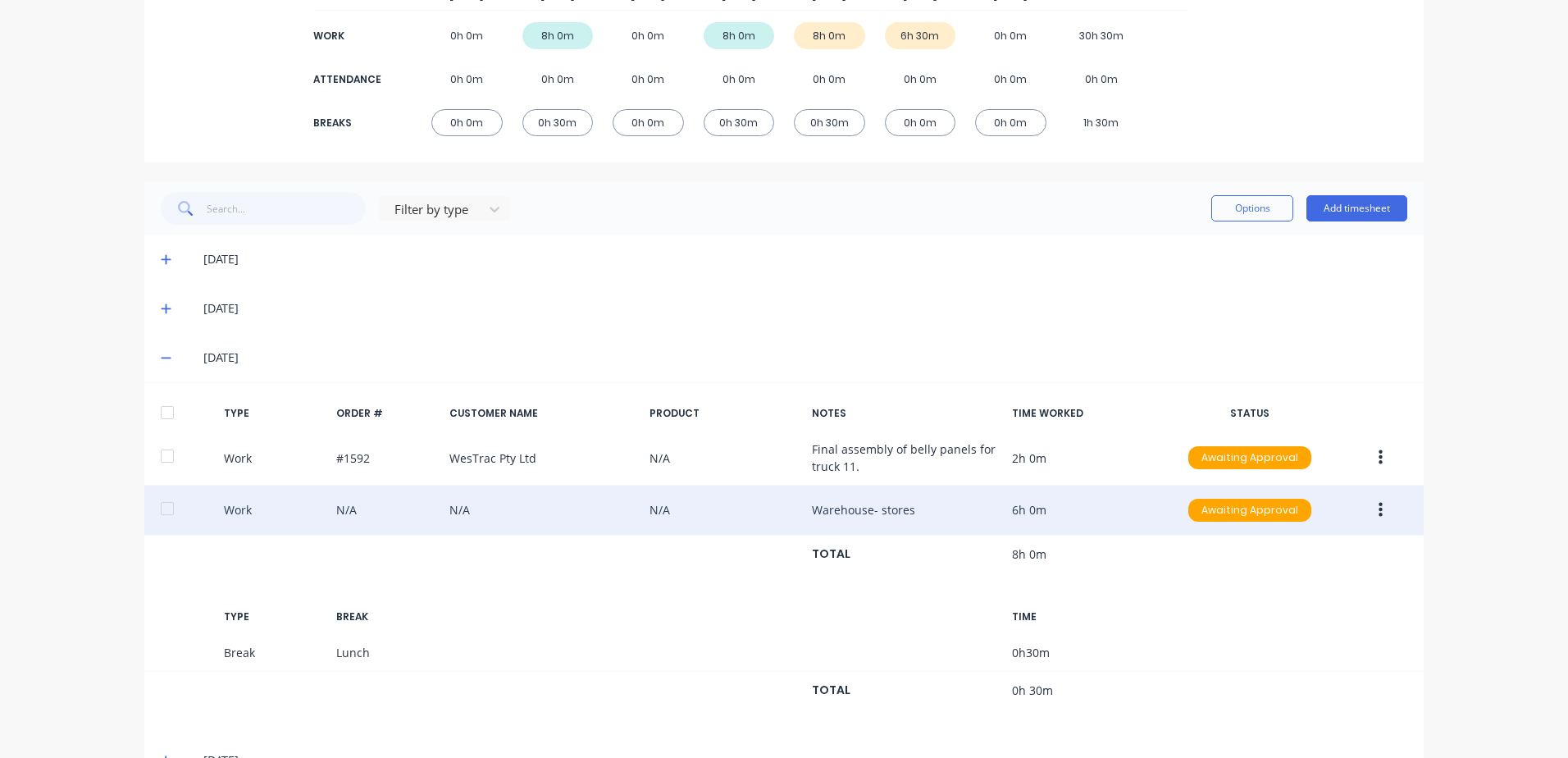
click at [1378, 513] on icon "button" at bounding box center [1380, 510] width 4 height 18
click at [1278, 448] on div "Edit" at bounding box center [1321, 448] width 126 height 24
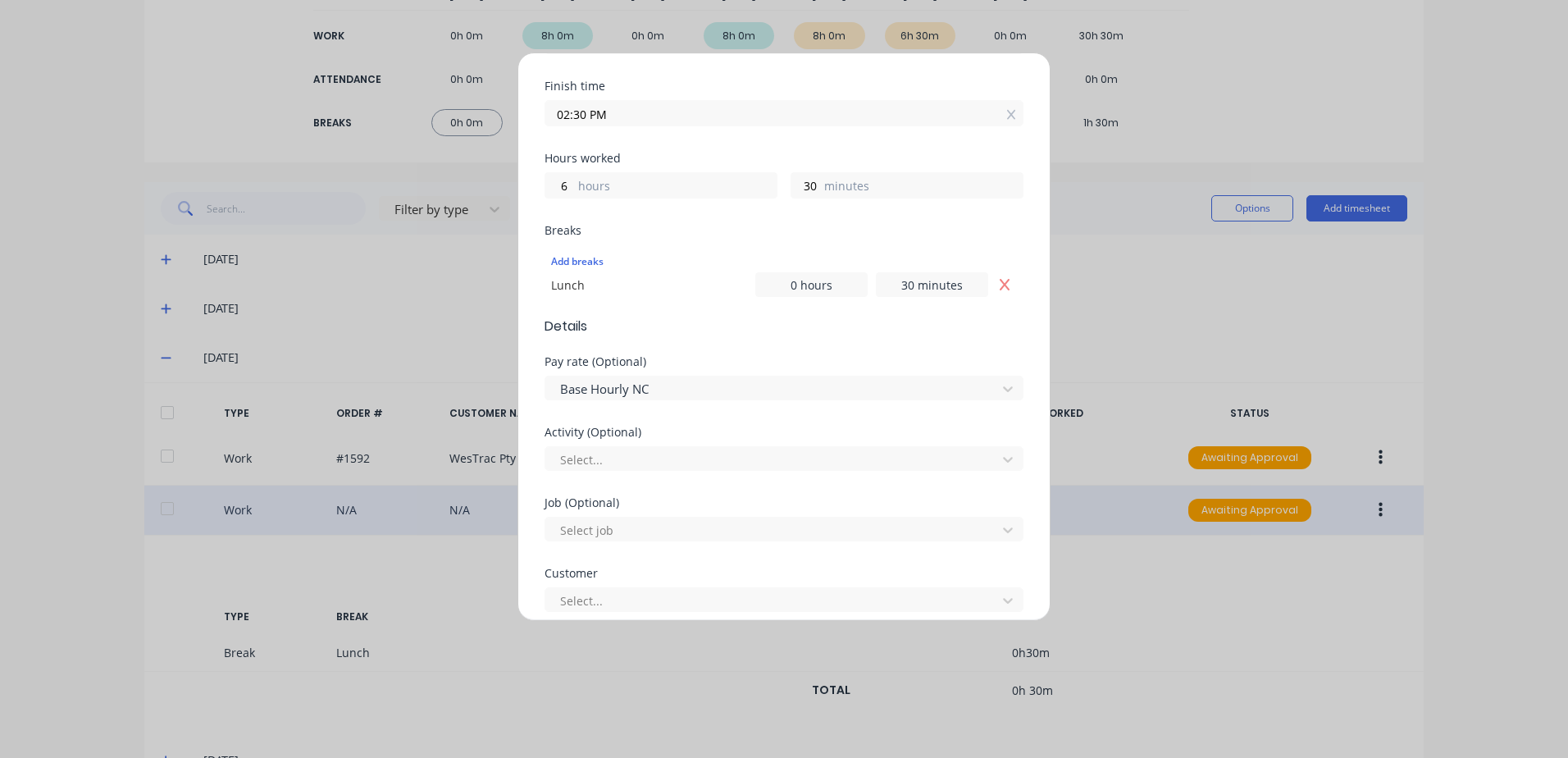
scroll to position [328, 0]
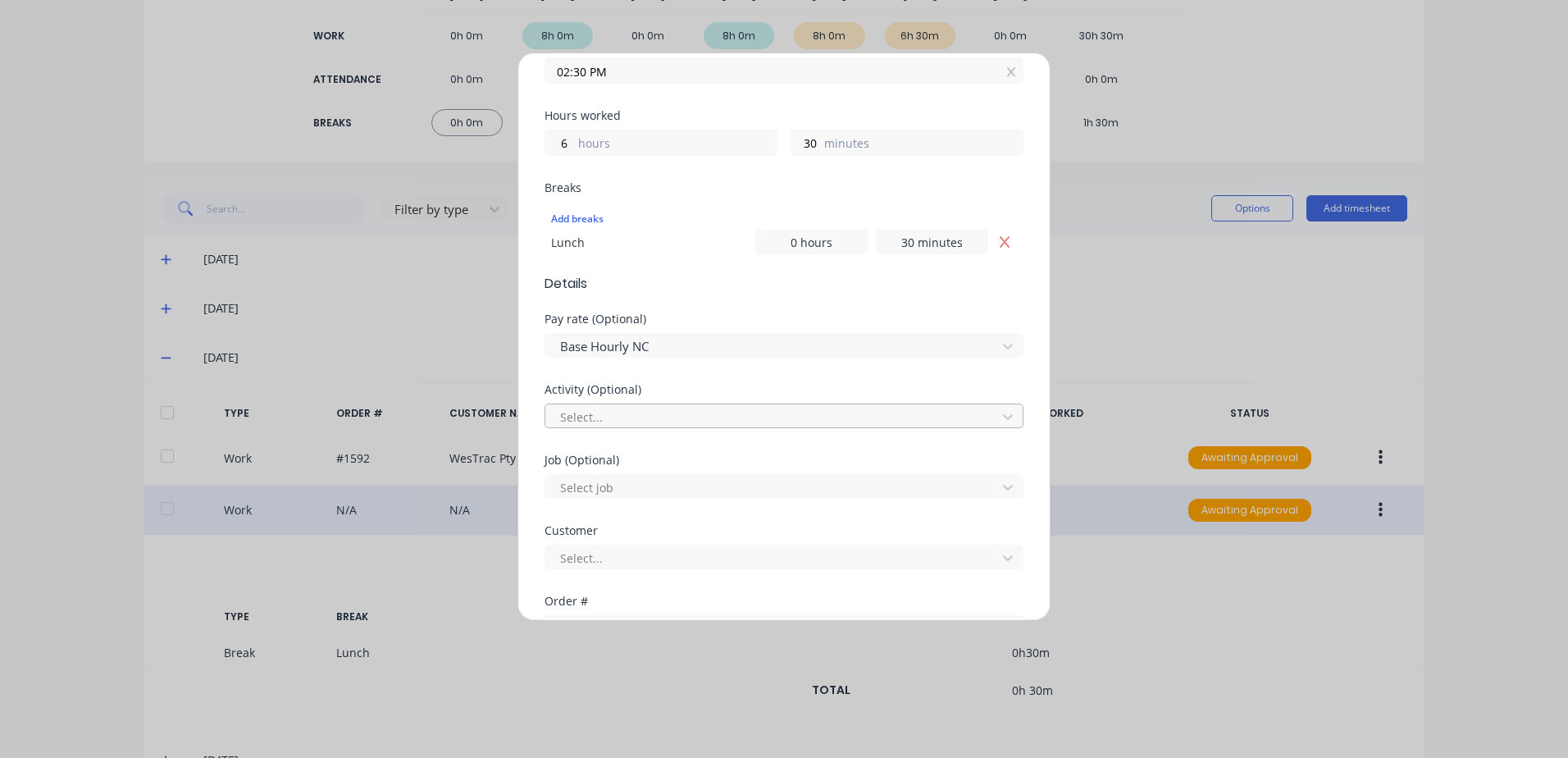
click at [611, 413] on div at bounding box center [773, 417] width 430 height 21
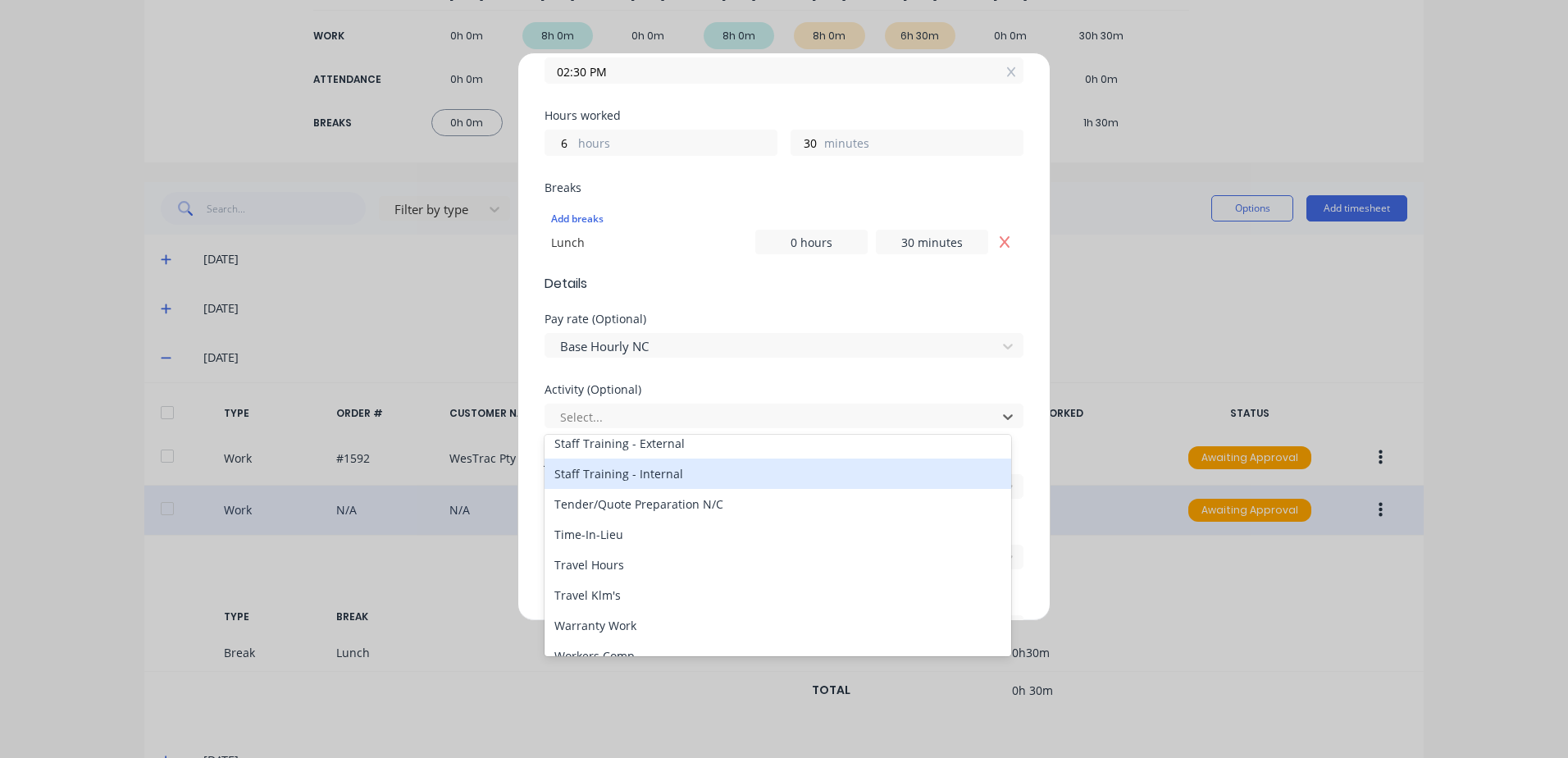
scroll to position [787, 0]
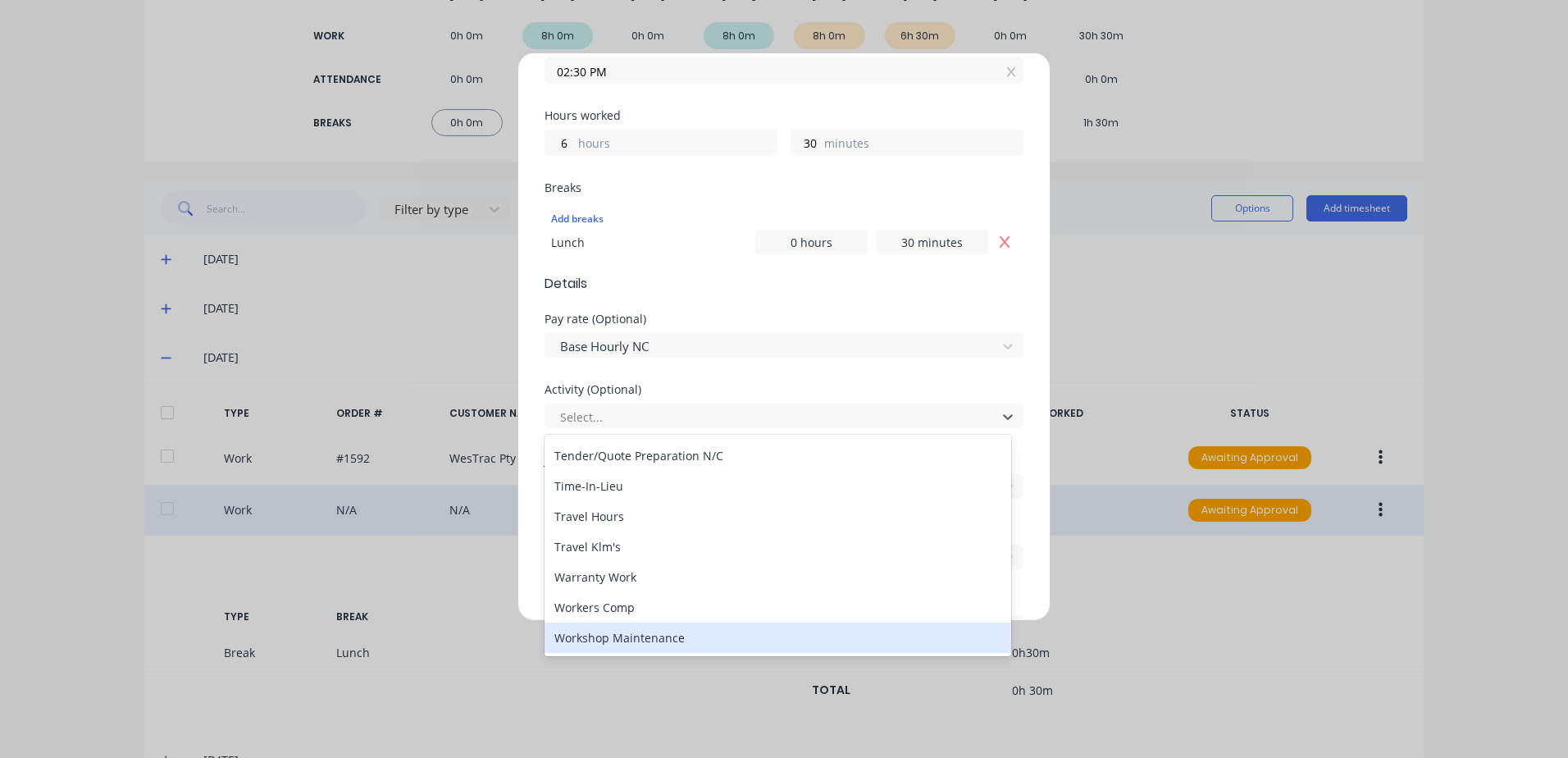
drag, startPoint x: 582, startPoint y: 640, endPoint x: 613, endPoint y: 611, distance: 42.4
click at [581, 640] on div "Workshop Maintenance" at bounding box center [778, 637] width 467 height 30
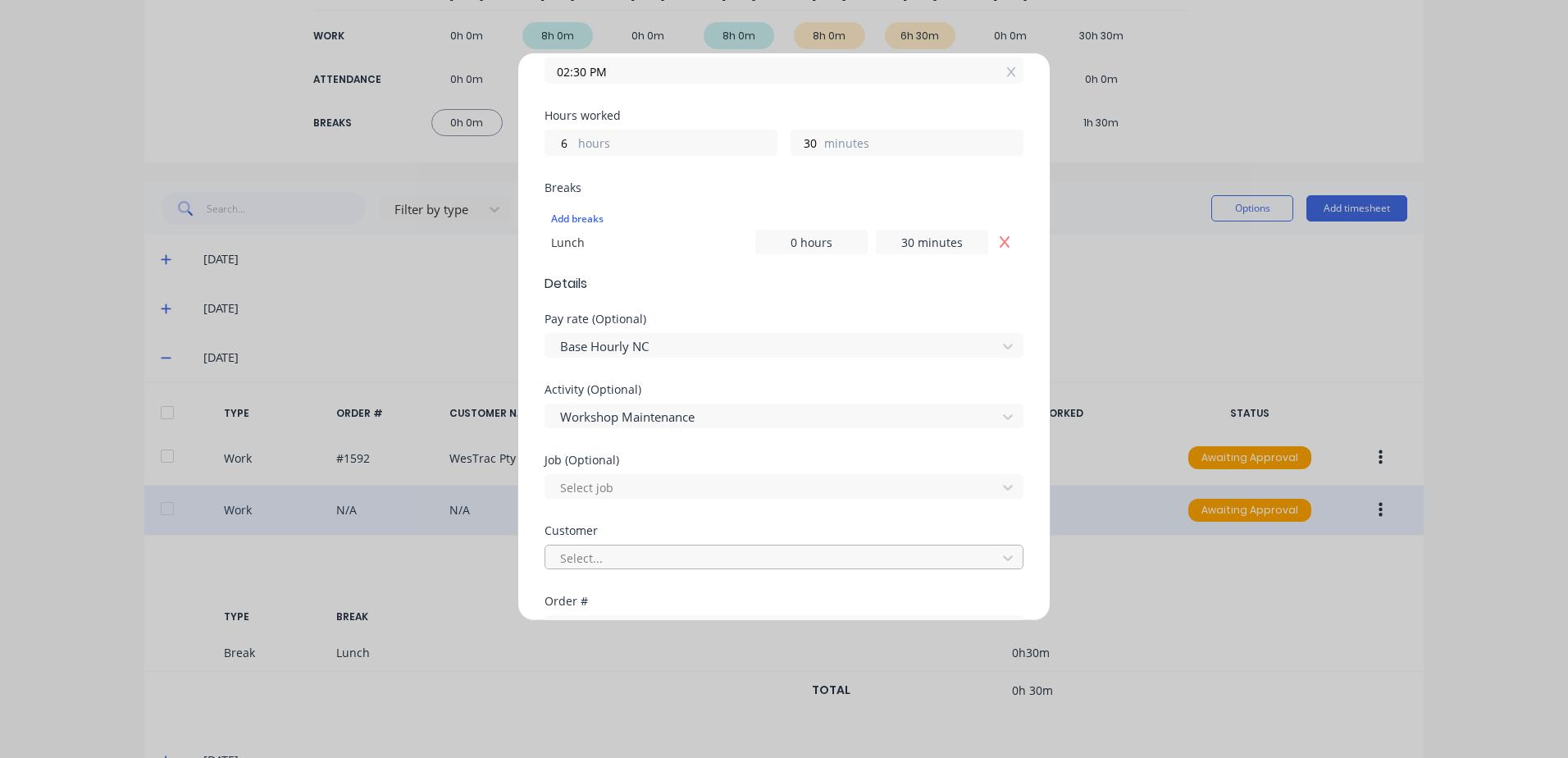
click at [586, 552] on div at bounding box center [773, 557] width 430 height 21
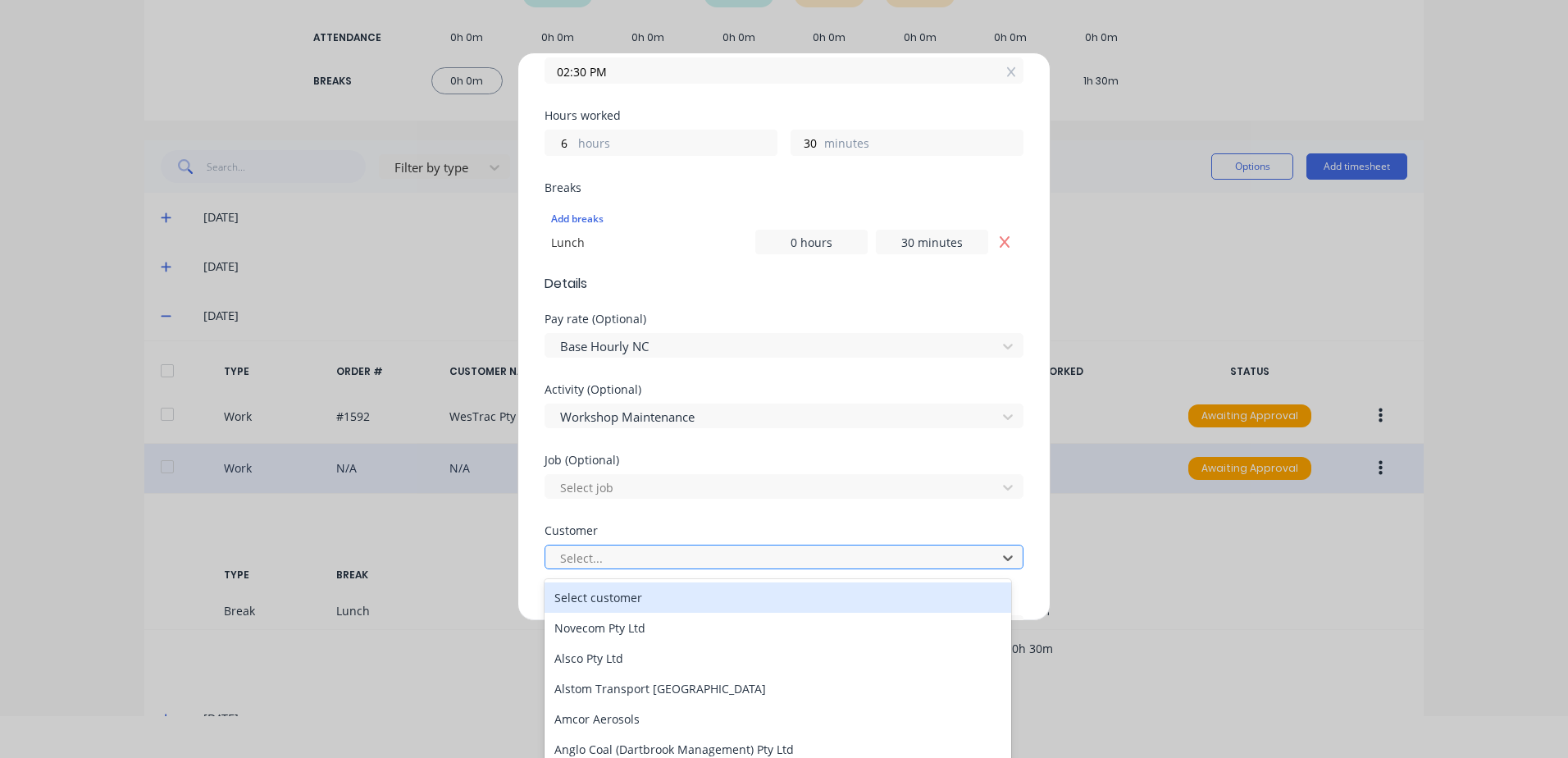
scroll to position [46, 0]
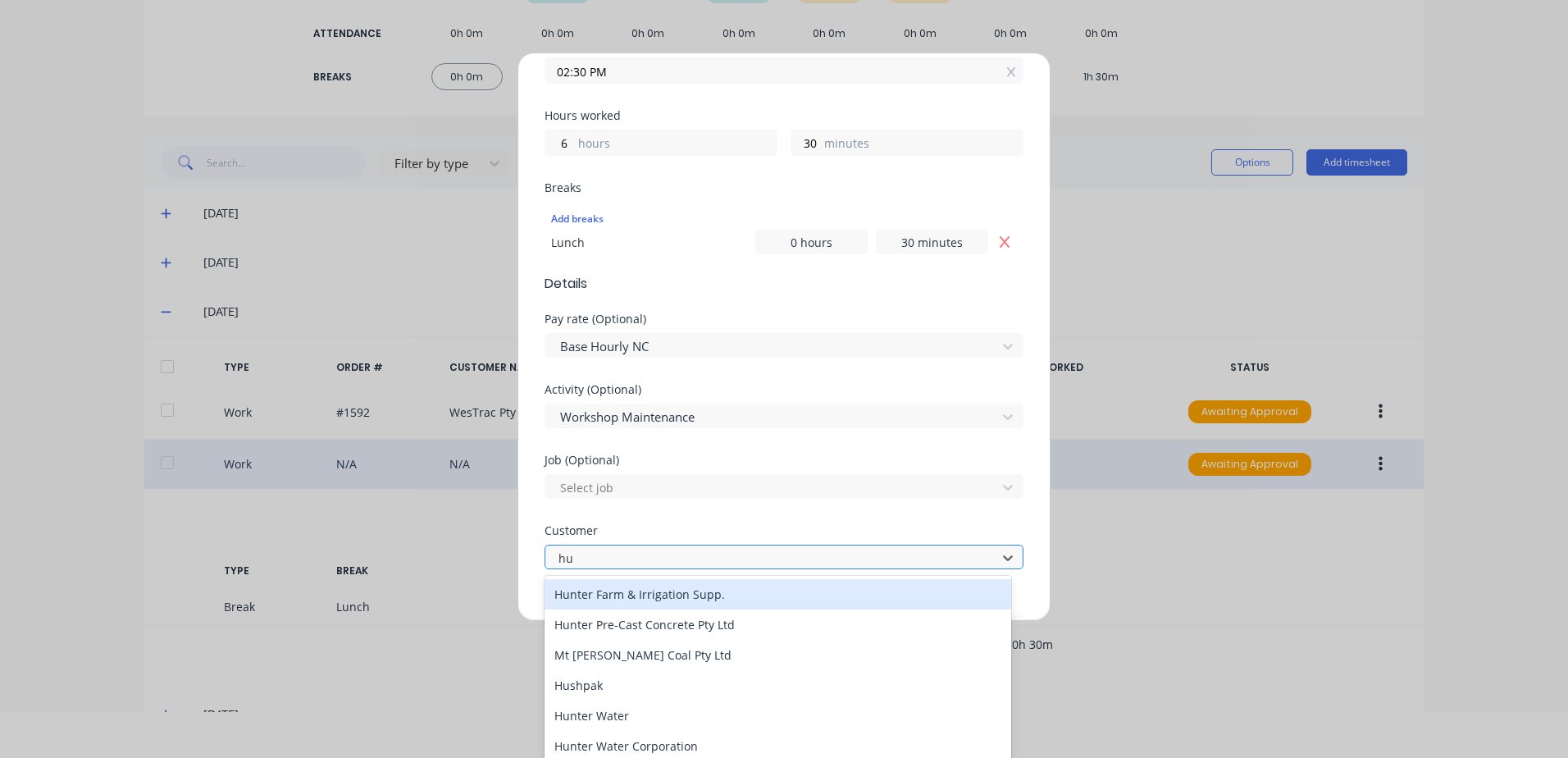
type input "hus"
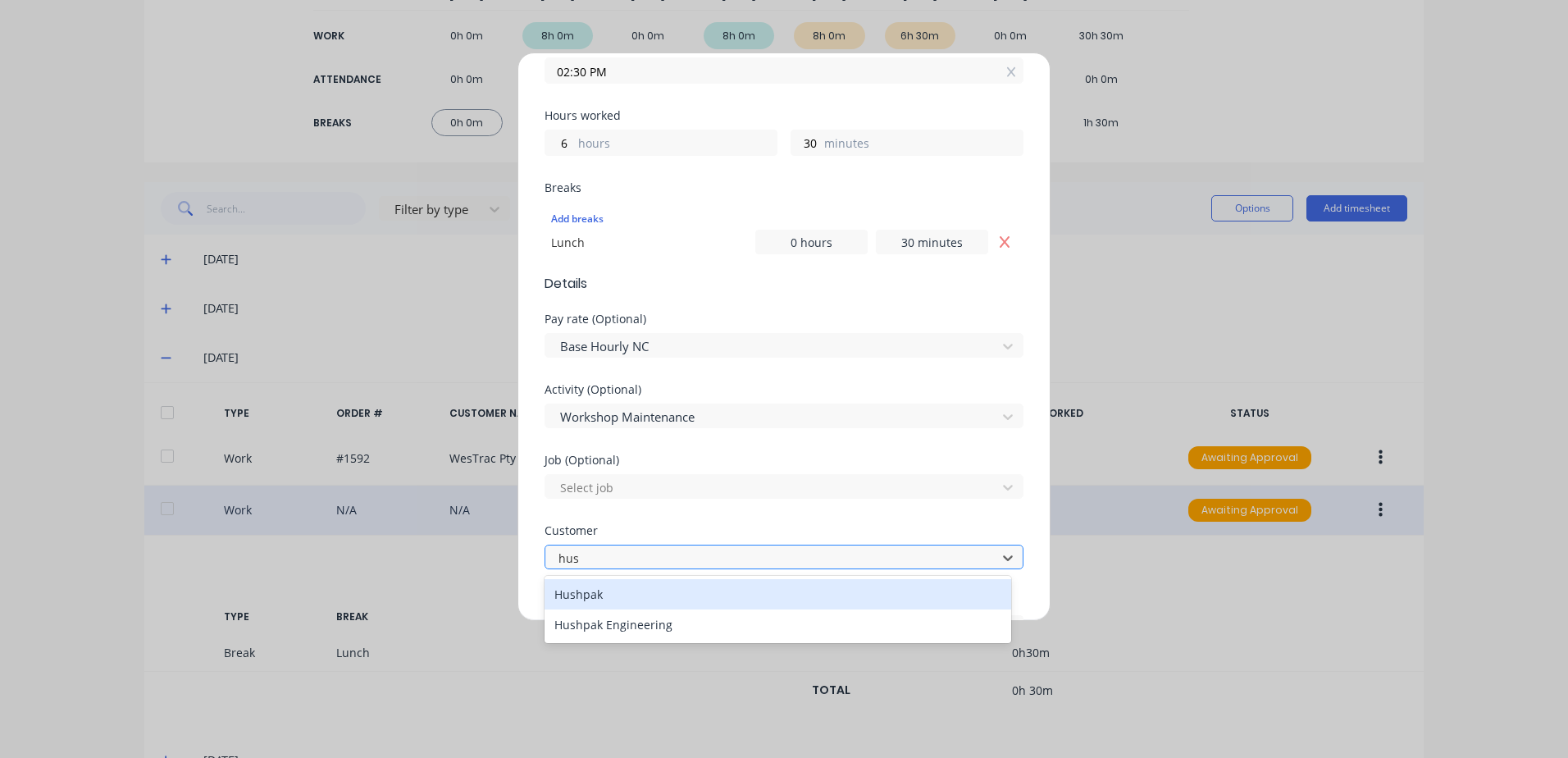
scroll to position [0, 0]
click at [598, 595] on div "Hushpak" at bounding box center [778, 594] width 467 height 30
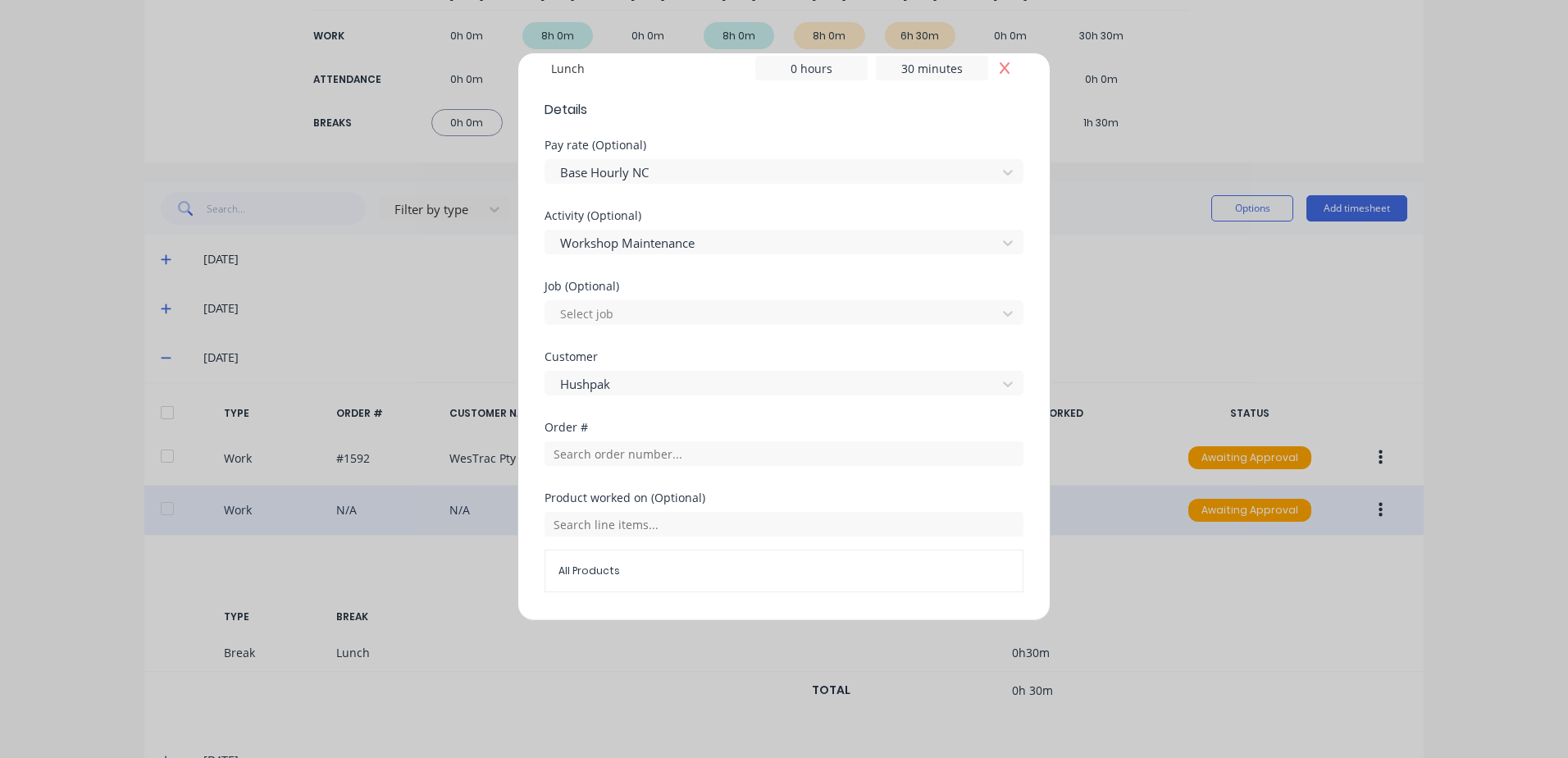
scroll to position [682, 0]
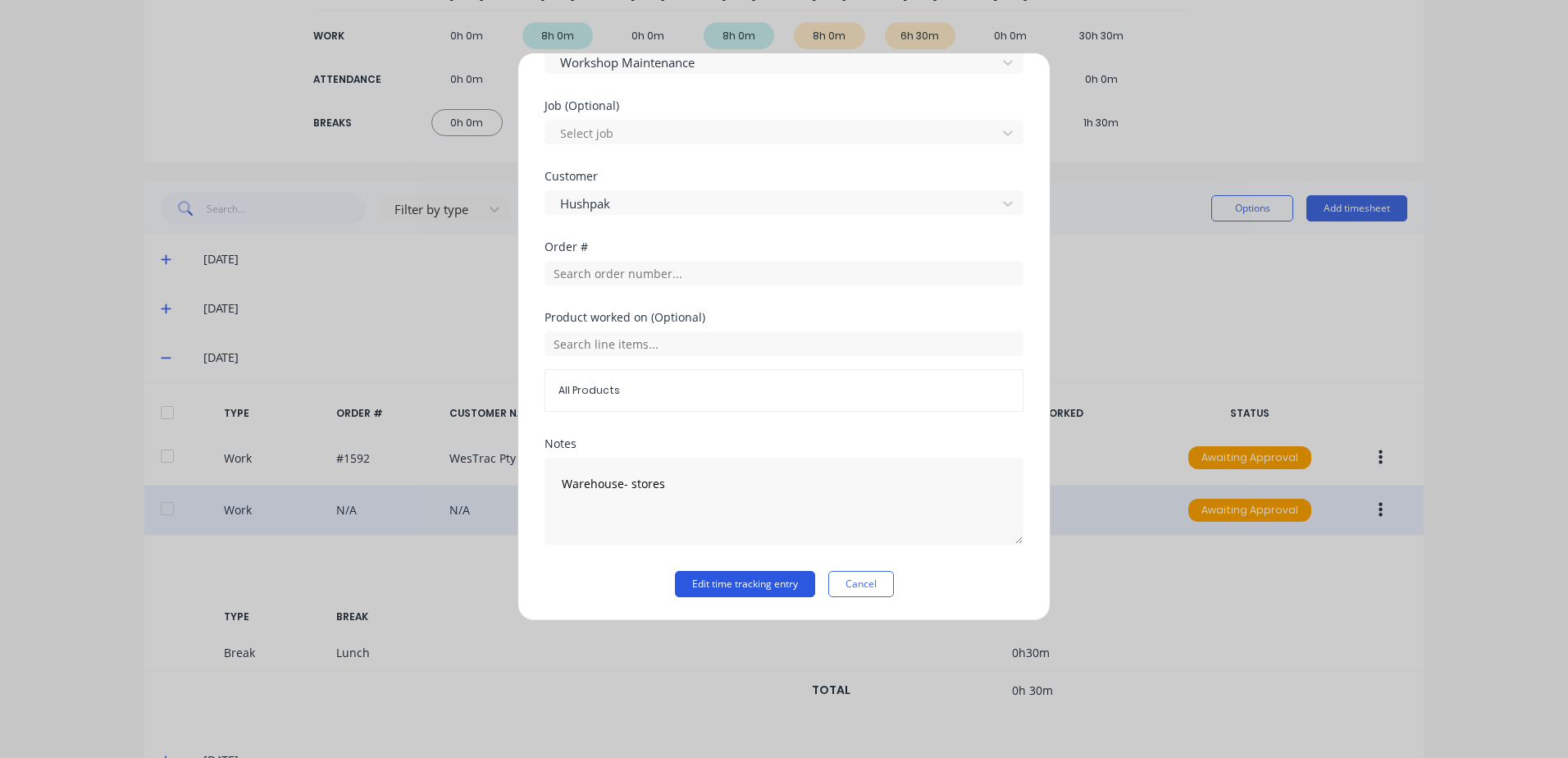
click at [698, 585] on button "Edit time tracking entry" at bounding box center [744, 584] width 141 height 27
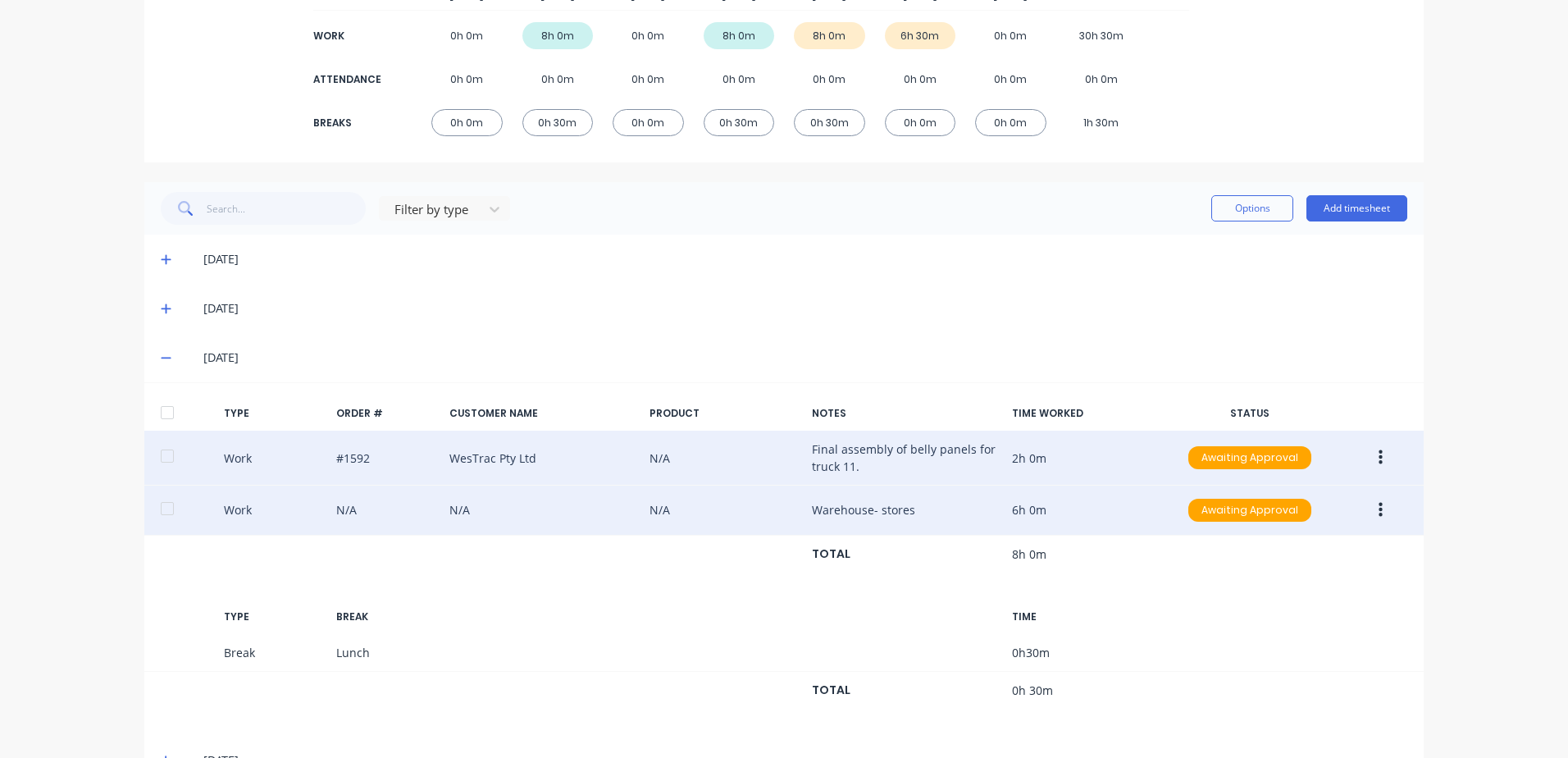
click at [1369, 458] on button "button" at bounding box center [1380, 457] width 38 height 29
click at [1267, 463] on div "Approve" at bounding box center [1321, 462] width 126 height 24
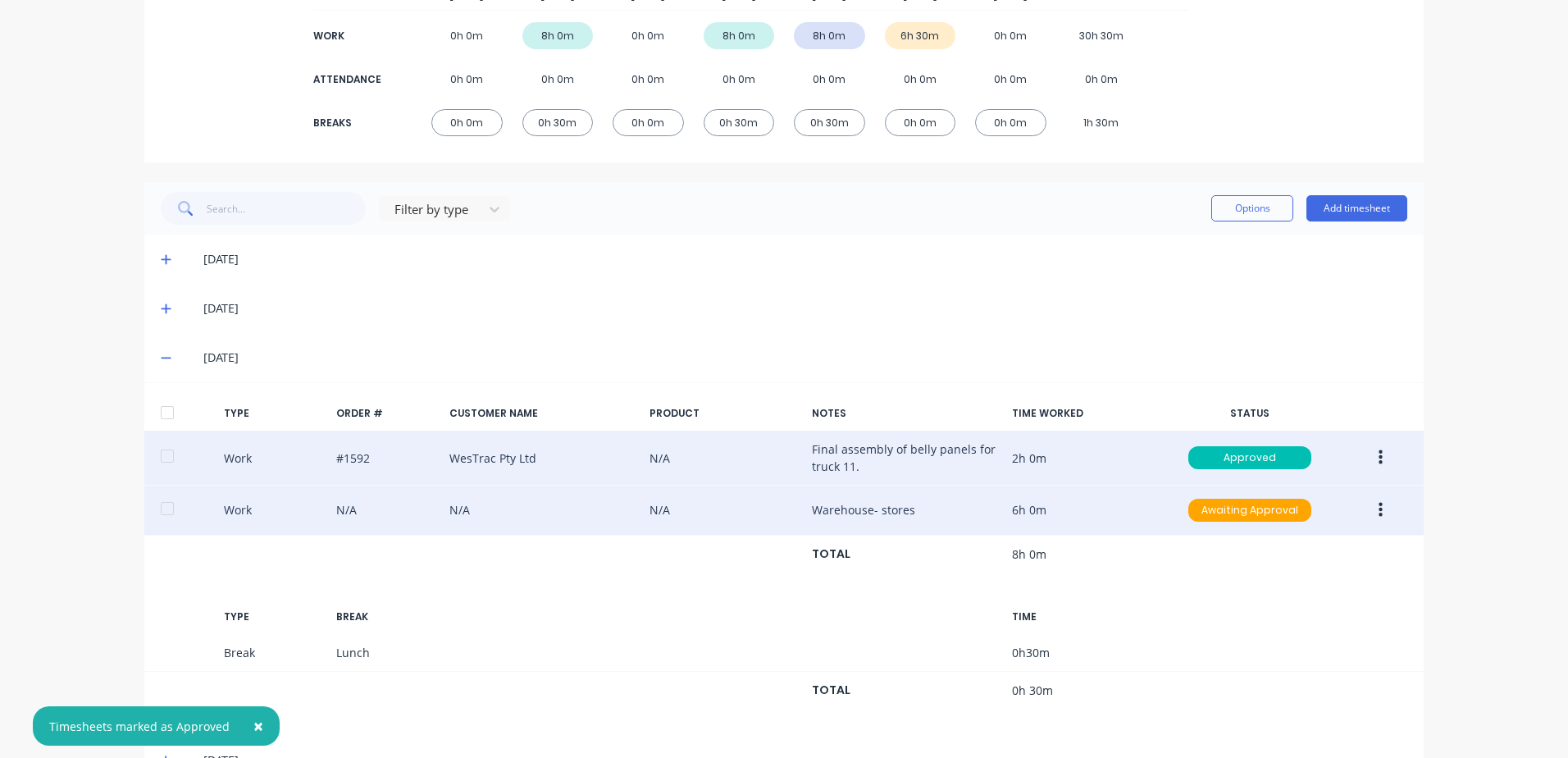
click at [1371, 510] on button "button" at bounding box center [1380, 510] width 38 height 29
drag, startPoint x: 1272, startPoint y: 513, endPoint x: 1220, endPoint y: 501, distance: 53.4
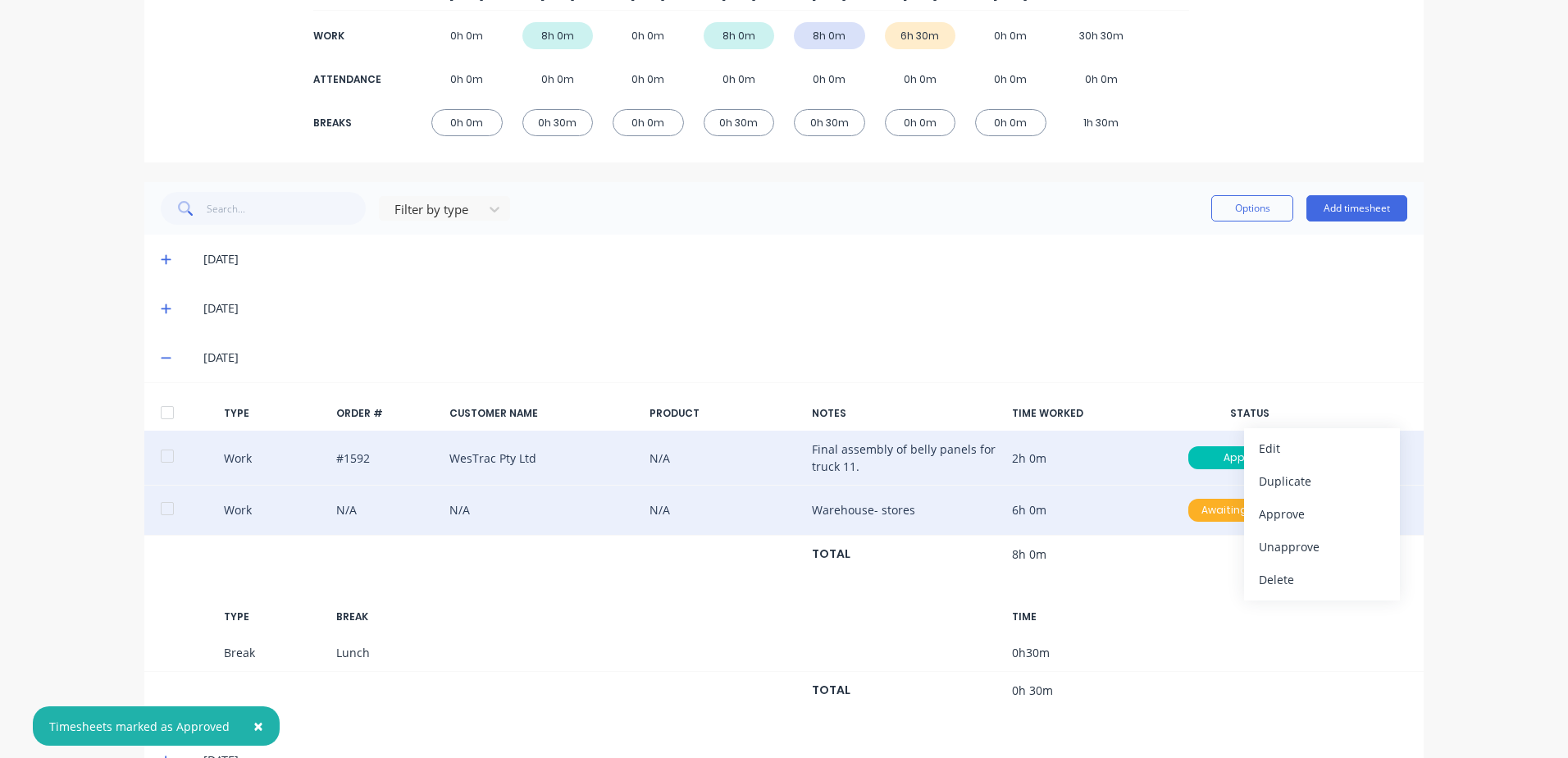
click at [1272, 512] on div "Approve" at bounding box center [1321, 513] width 126 height 24
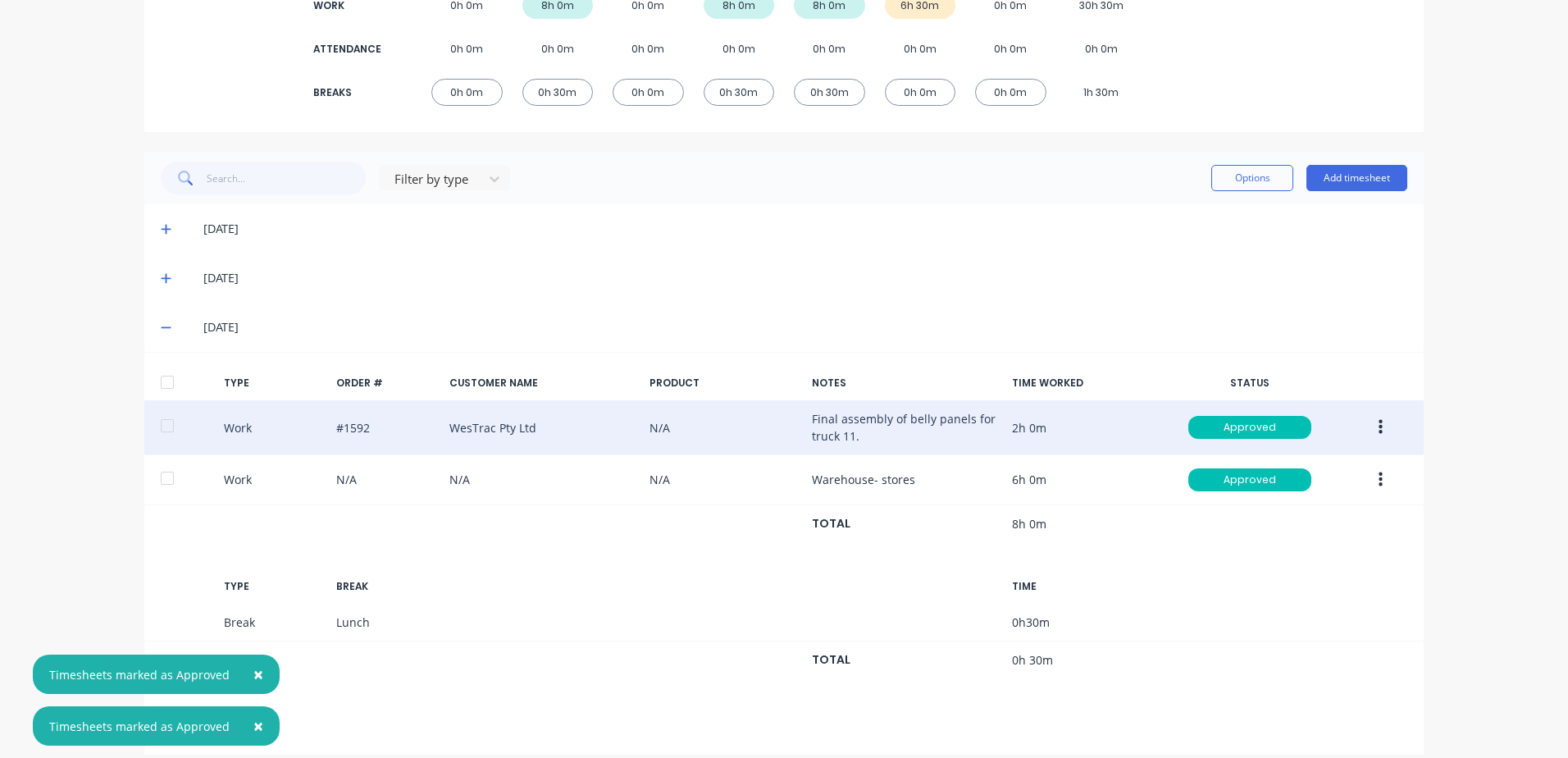
scroll to position [294, 0]
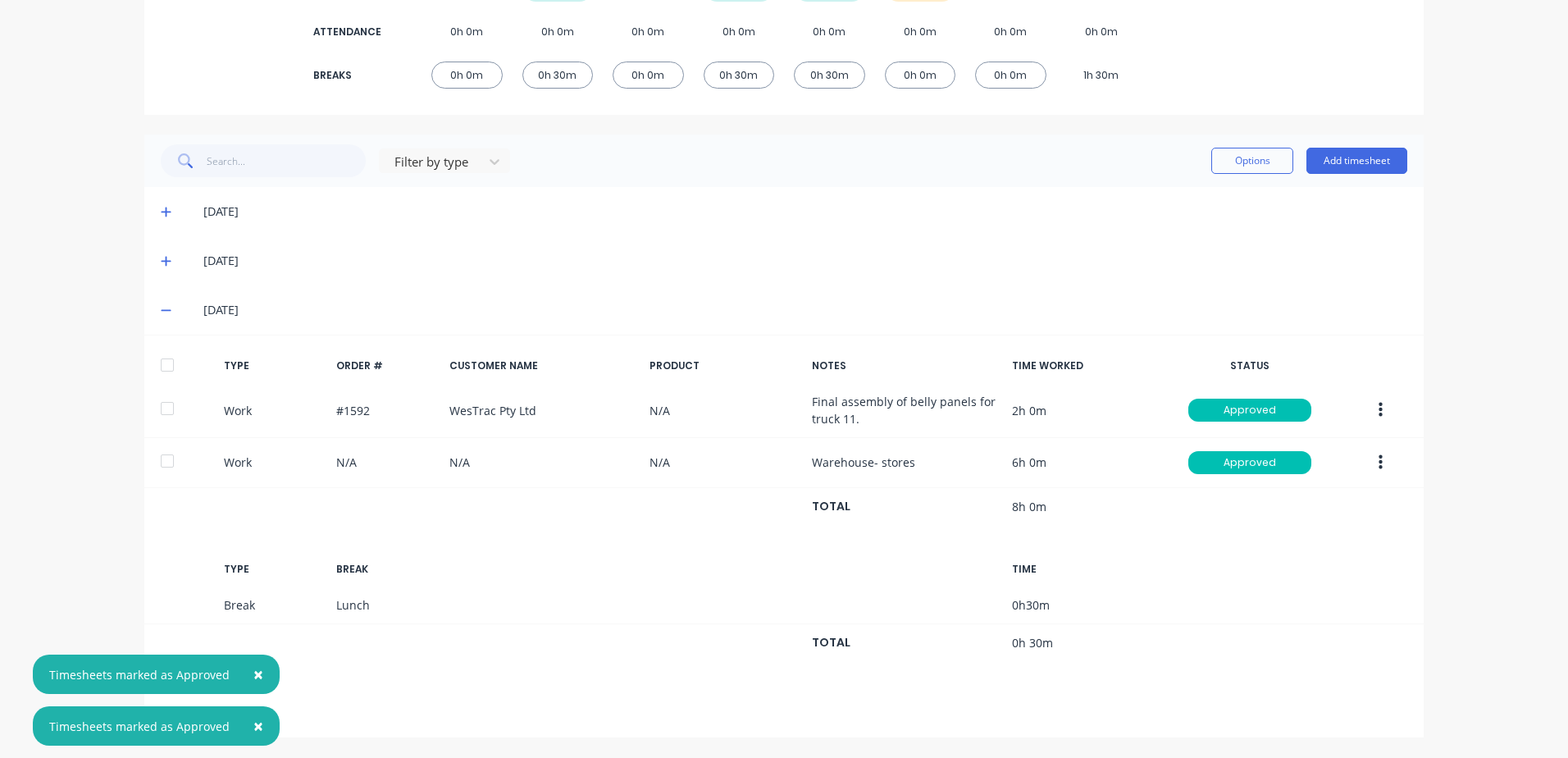
click at [254, 672] on span "×" at bounding box center [259, 673] width 10 height 23
click at [254, 726] on span "×" at bounding box center [259, 725] width 10 height 23
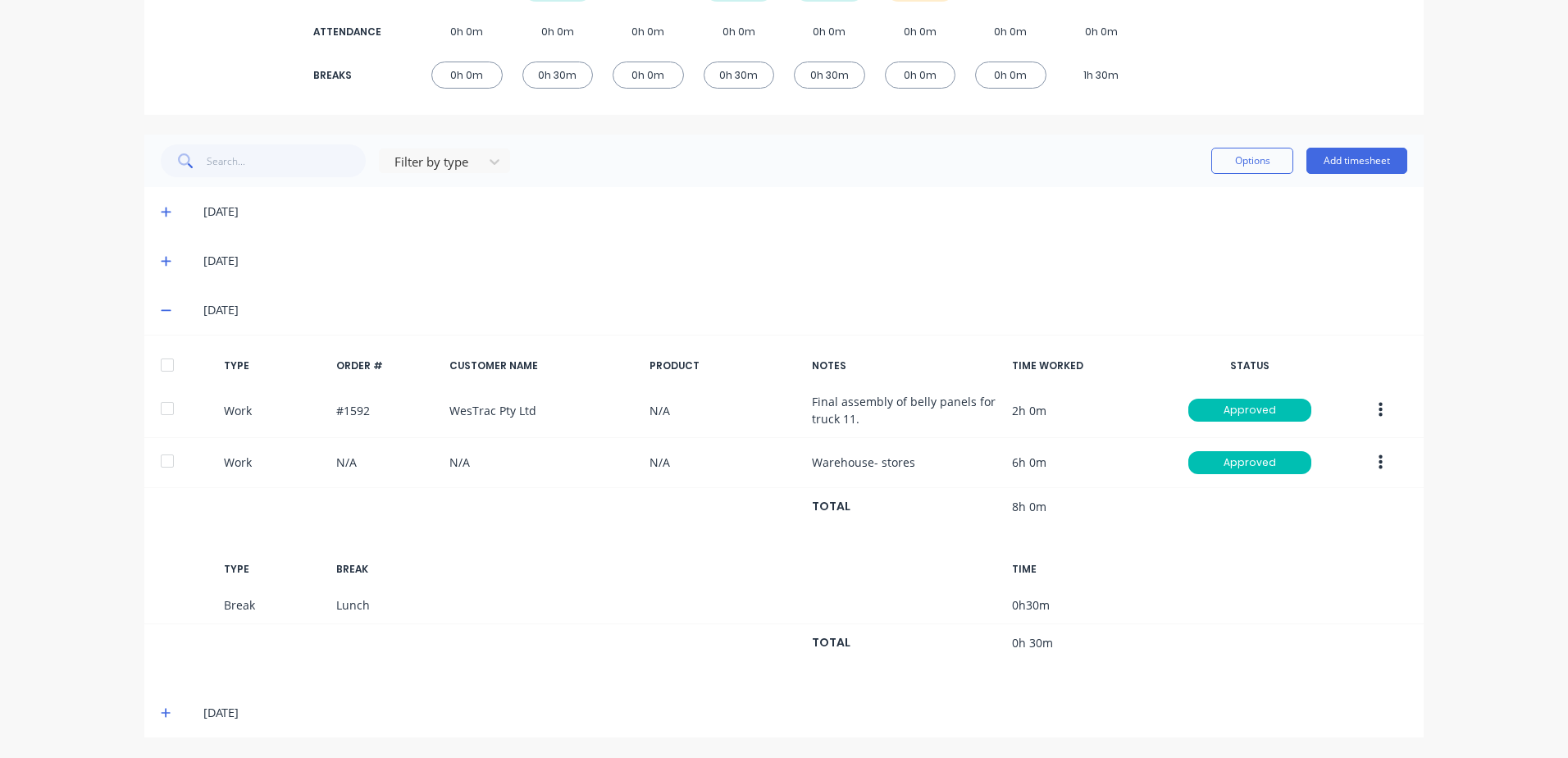
drag, startPoint x: 157, startPoint y: 714, endPoint x: 204, endPoint y: 693, distance: 51.5
click at [160, 713] on icon at bounding box center [165, 713] width 10 height 10
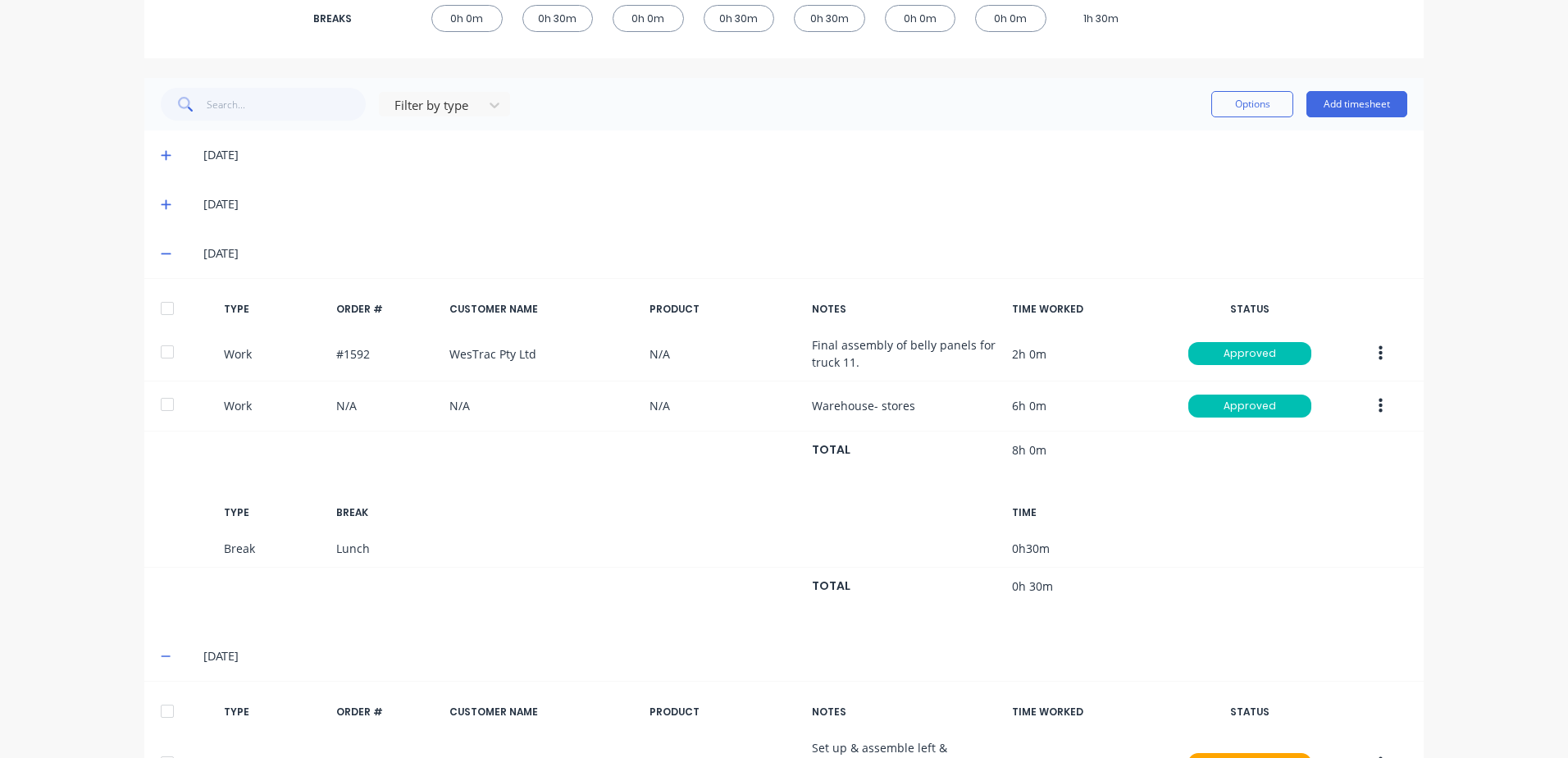
scroll to position [461, 0]
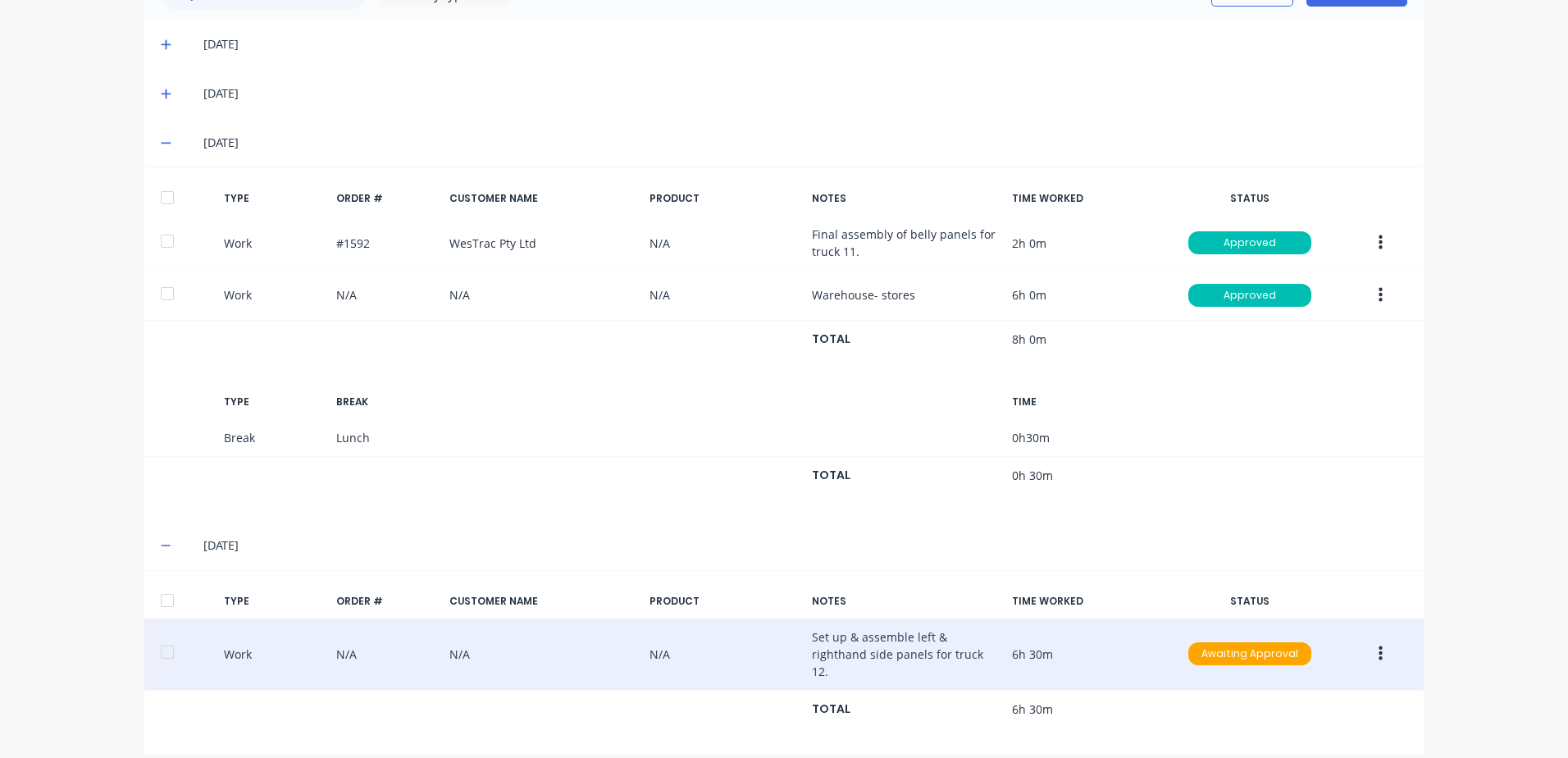
click at [1376, 645] on button "button" at bounding box center [1380, 654] width 38 height 29
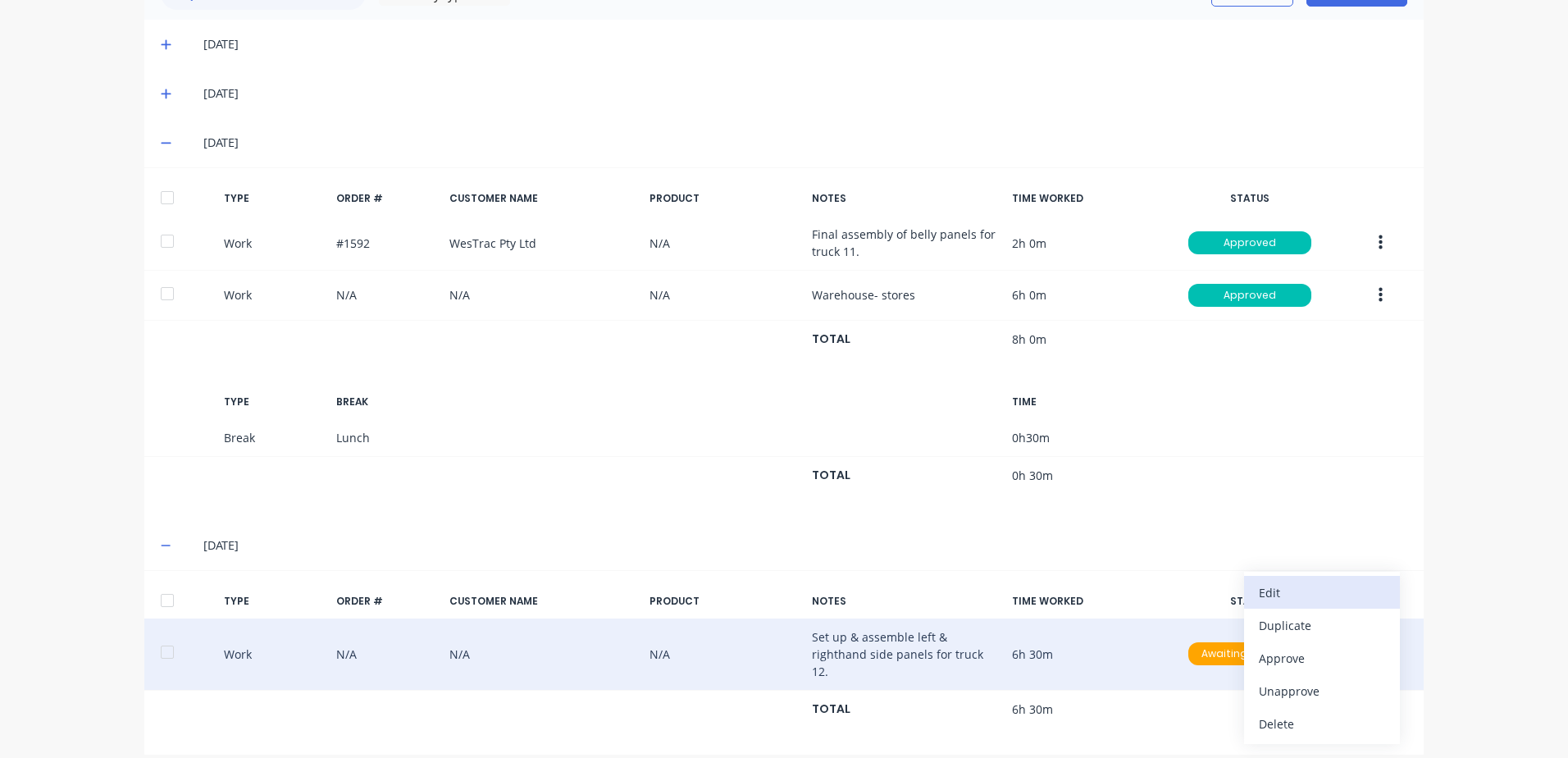
click at [1288, 582] on div "Edit" at bounding box center [1321, 593] width 126 height 24
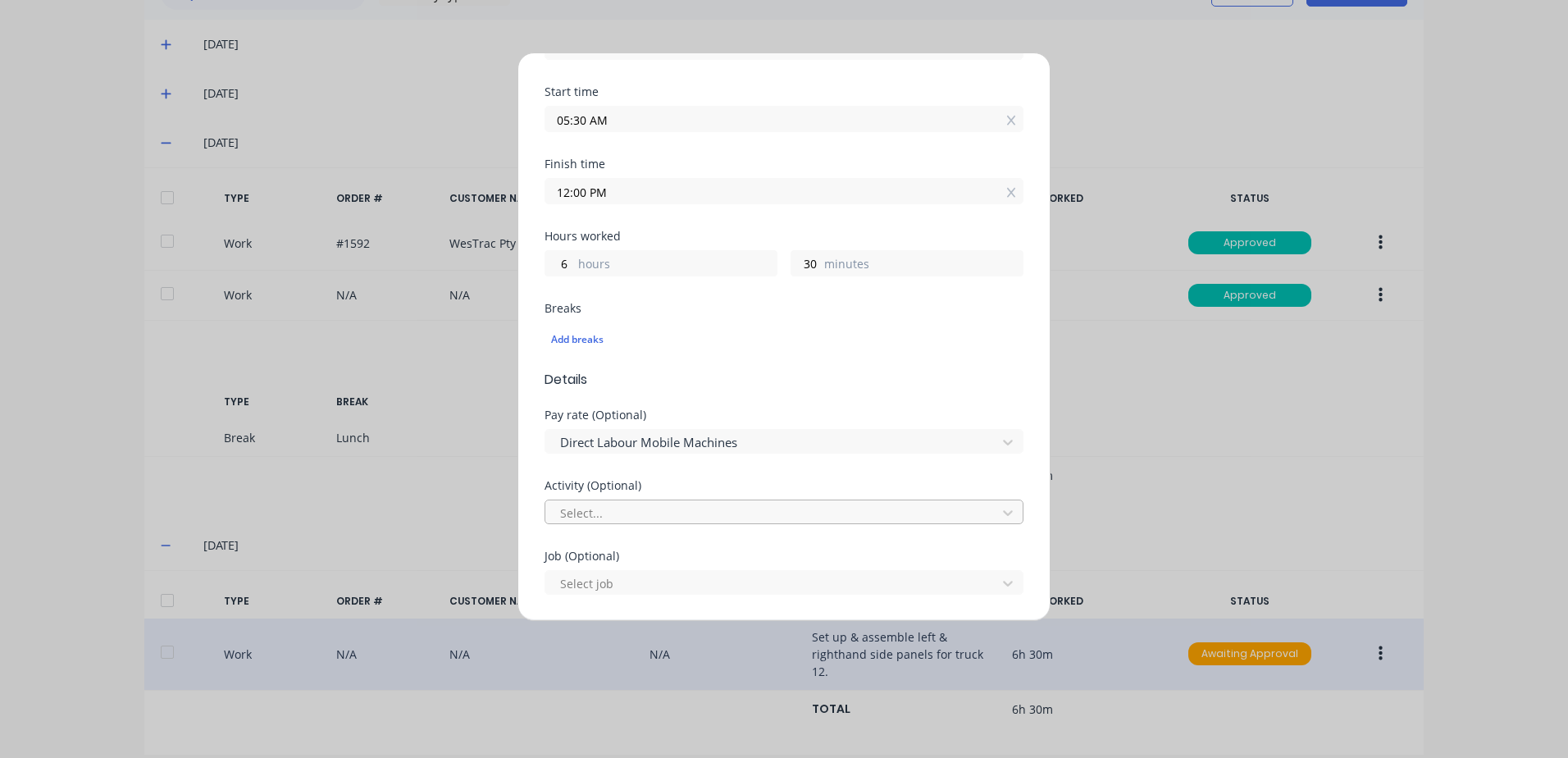
scroll to position [246, 0]
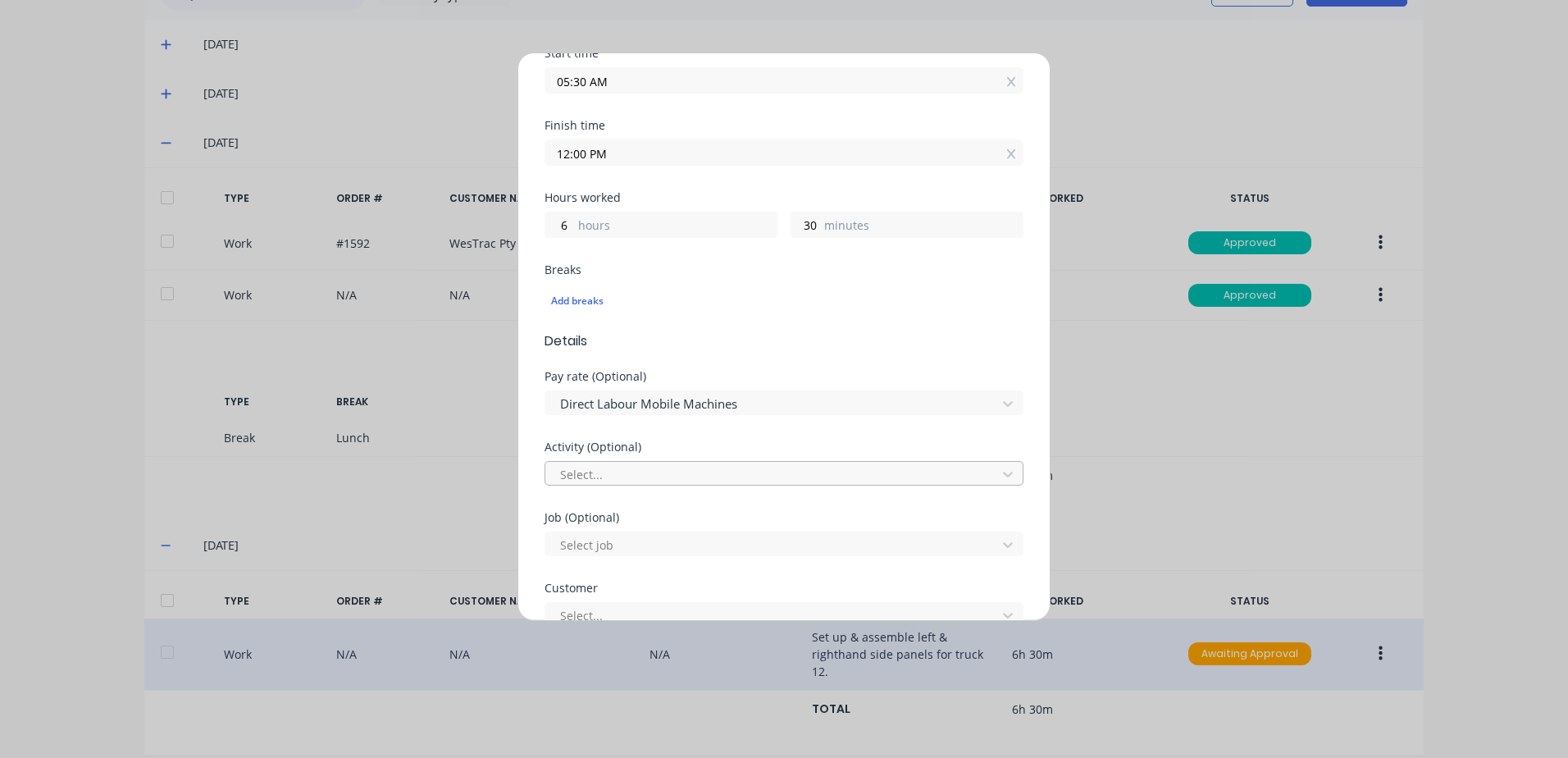
click at [639, 473] on div at bounding box center [773, 474] width 430 height 21
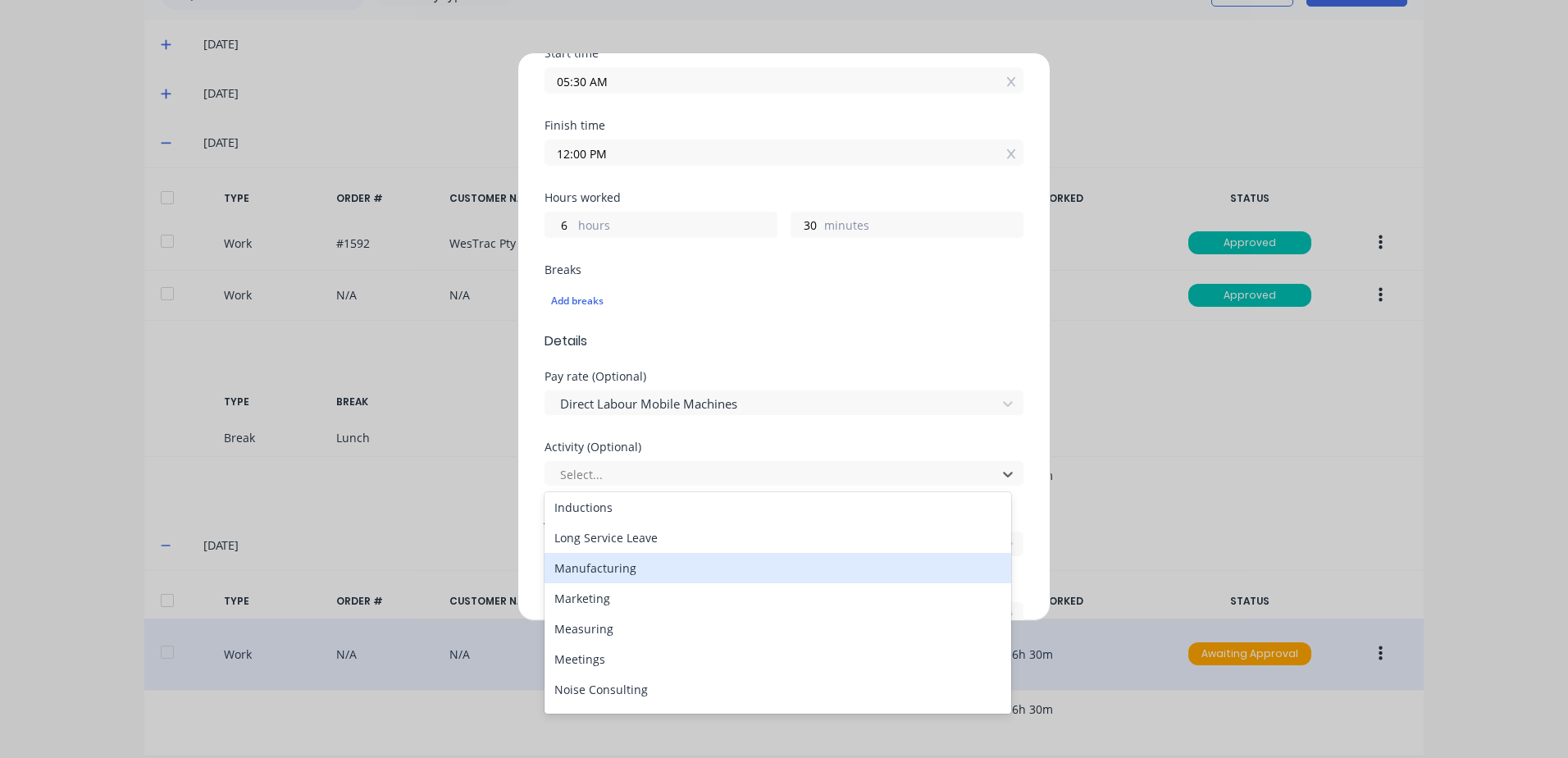
click at [621, 572] on div "Manufacturing" at bounding box center [778, 567] width 467 height 30
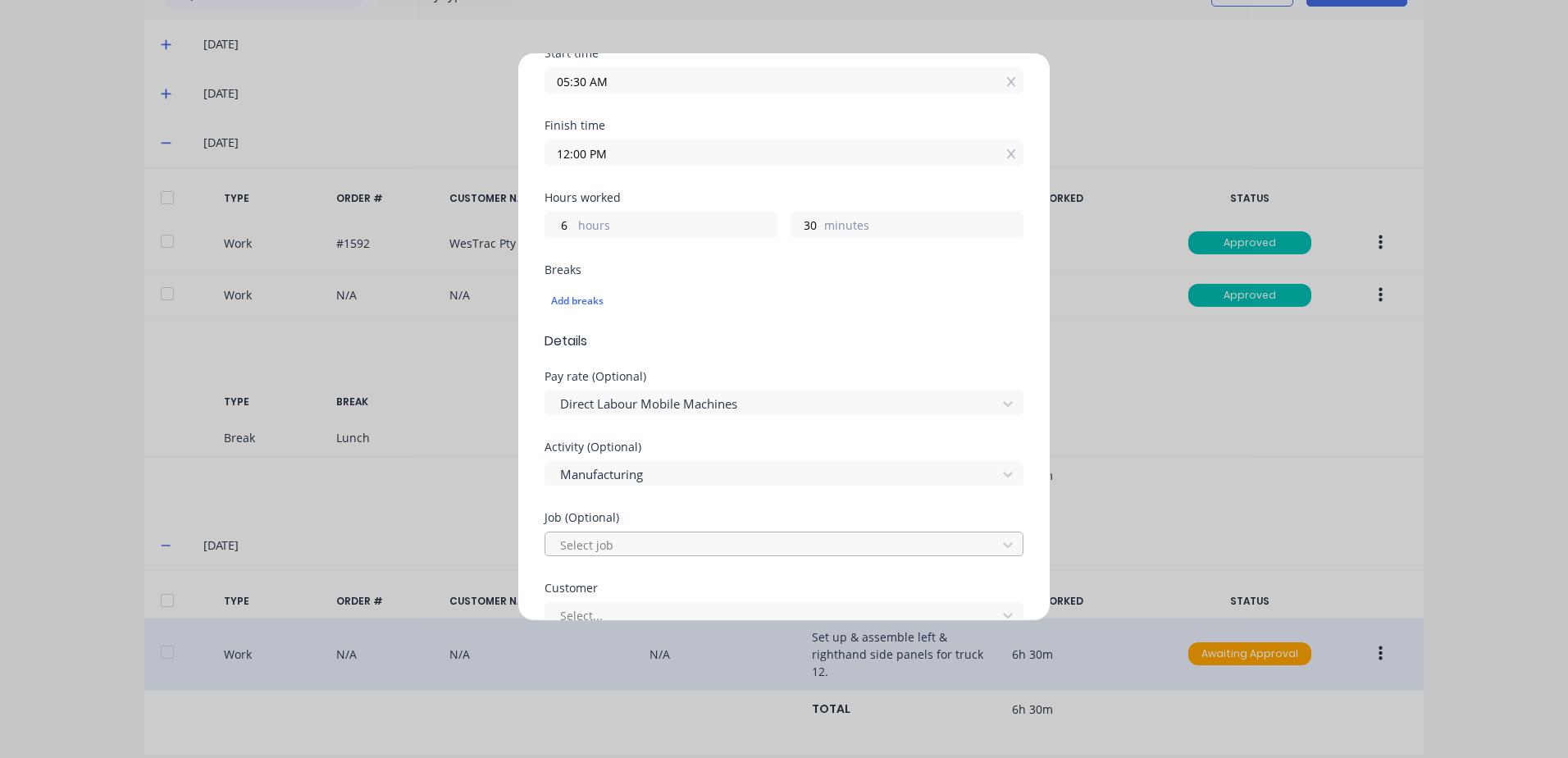
click at [637, 542] on div at bounding box center [773, 545] width 430 height 21
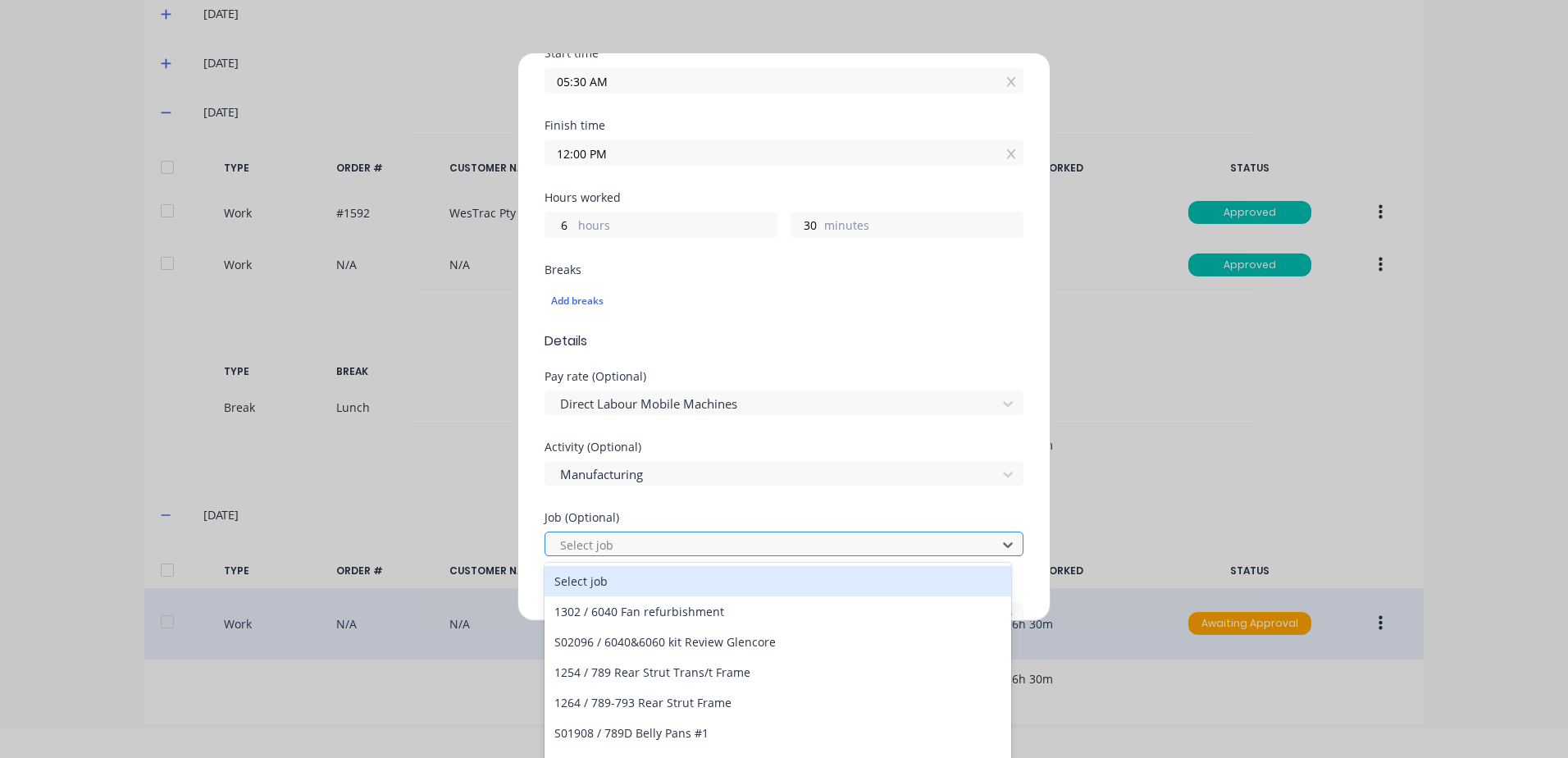
scroll to position [32, 0]
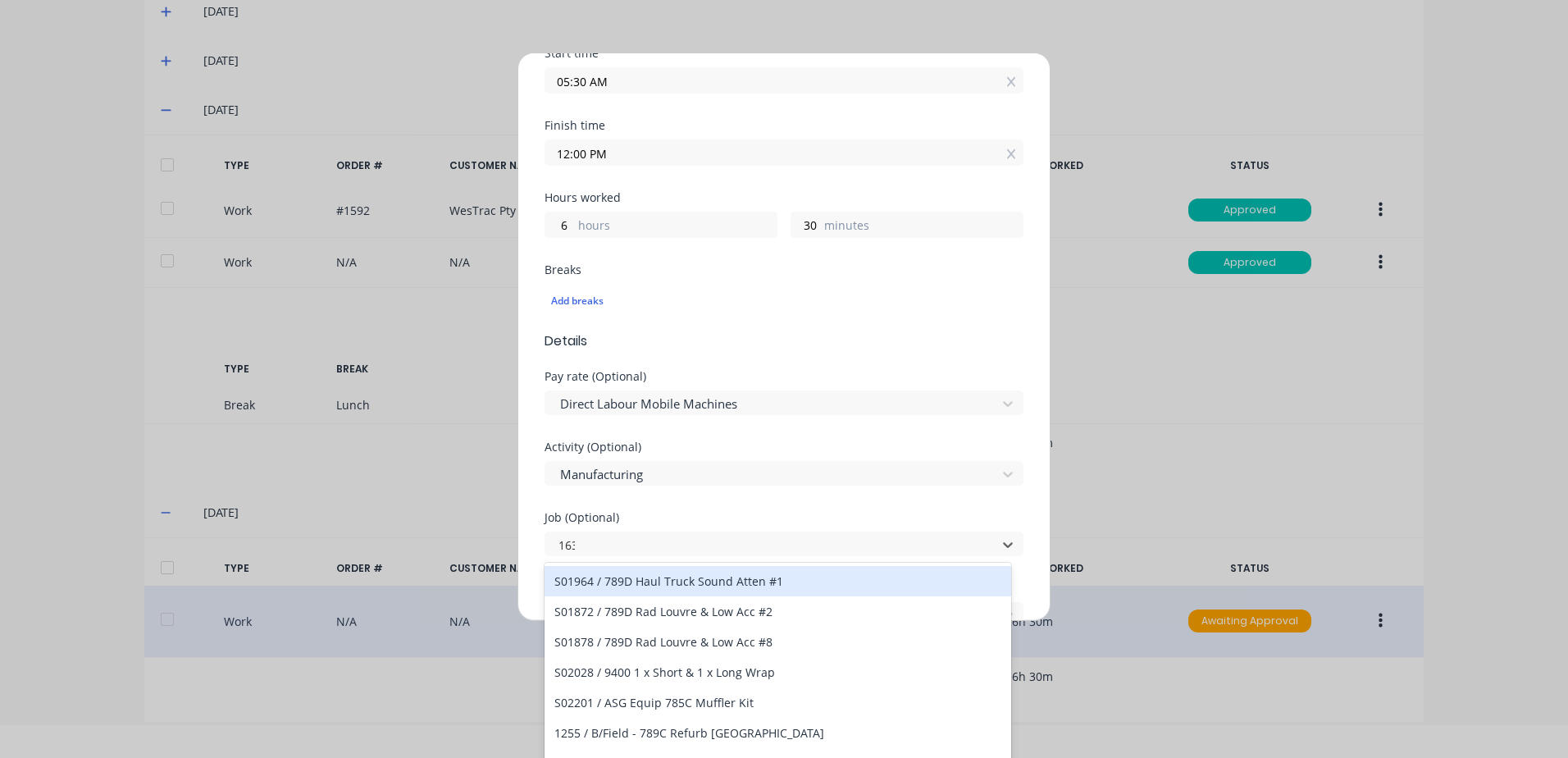
type input "1634"
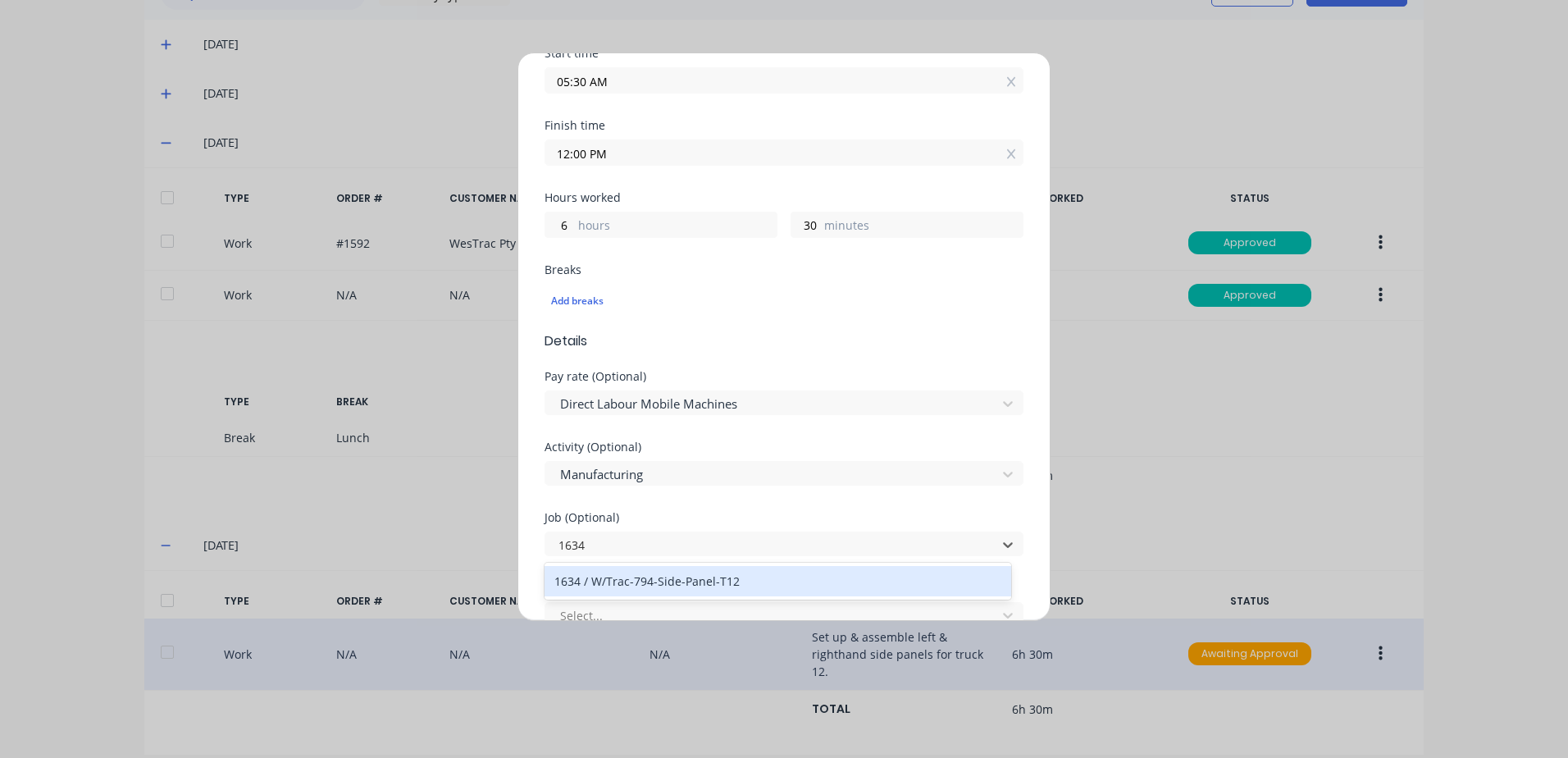
scroll to position [0, 0]
click at [664, 581] on div "1634 / W/Trac-794-Side-Panel-T12" at bounding box center [778, 581] width 467 height 30
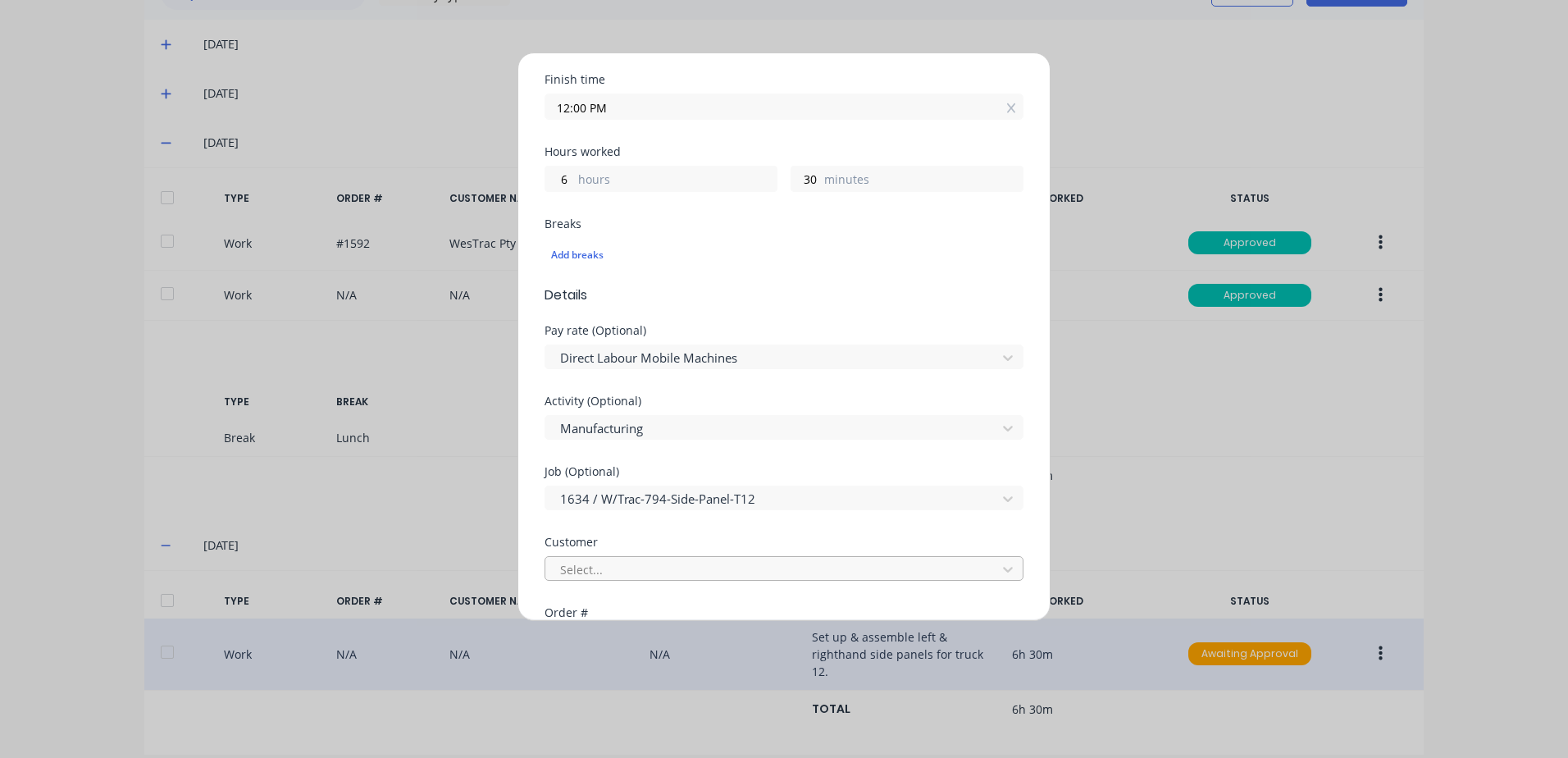
scroll to position [328, 0]
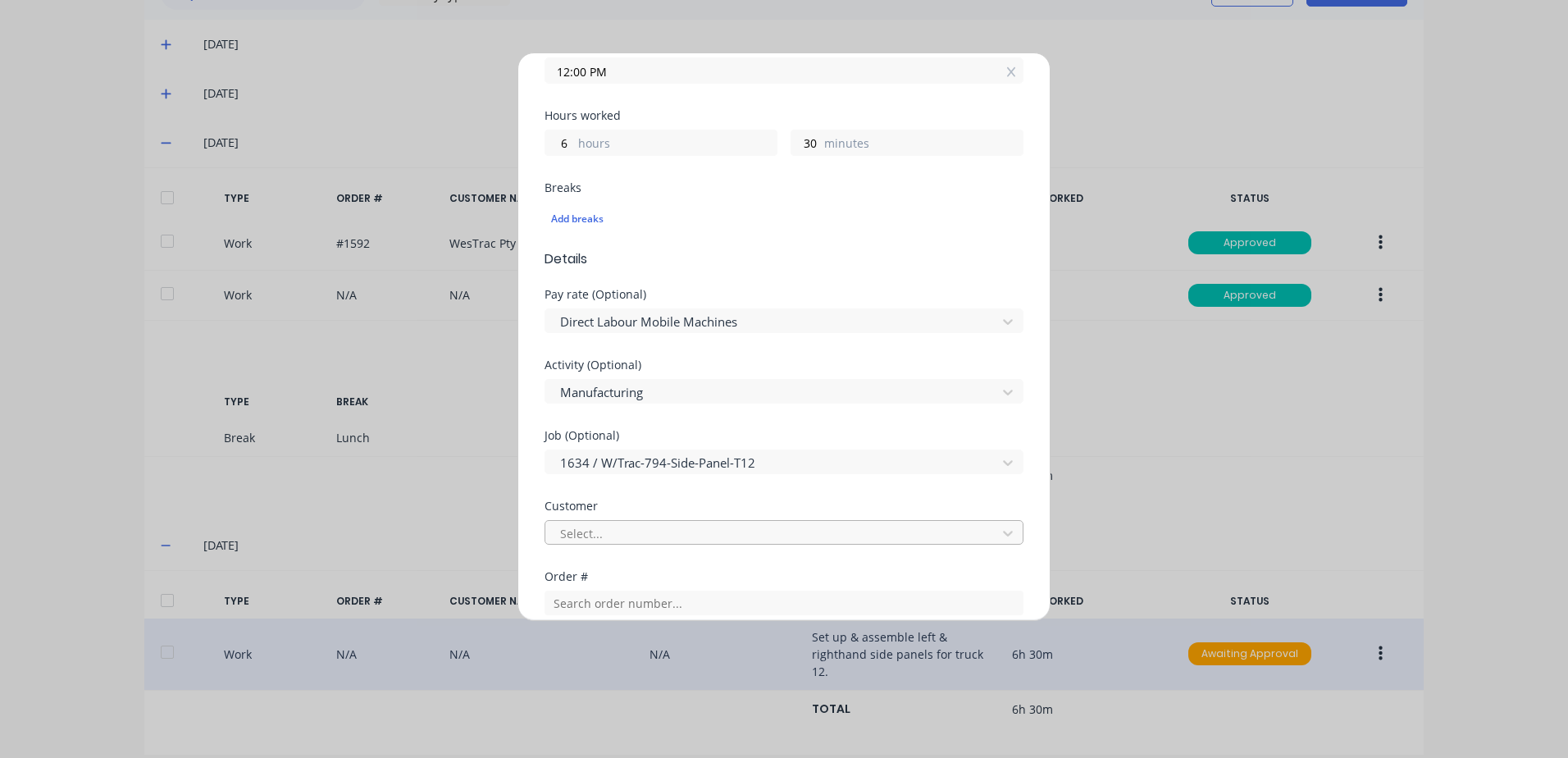
click at [584, 533] on div at bounding box center [773, 533] width 430 height 21
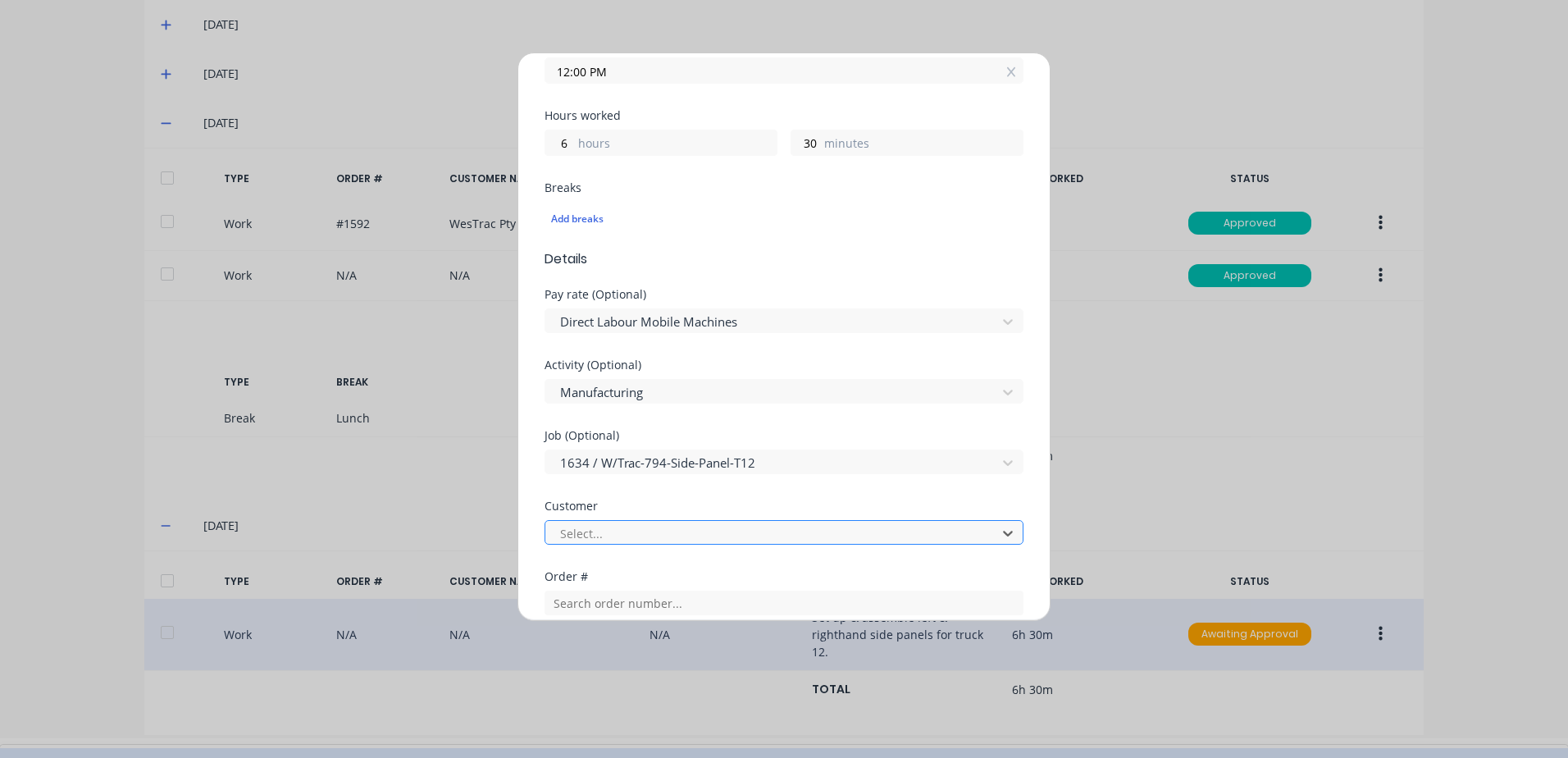
scroll to position [22, 0]
type input "[PERSON_NAME]"
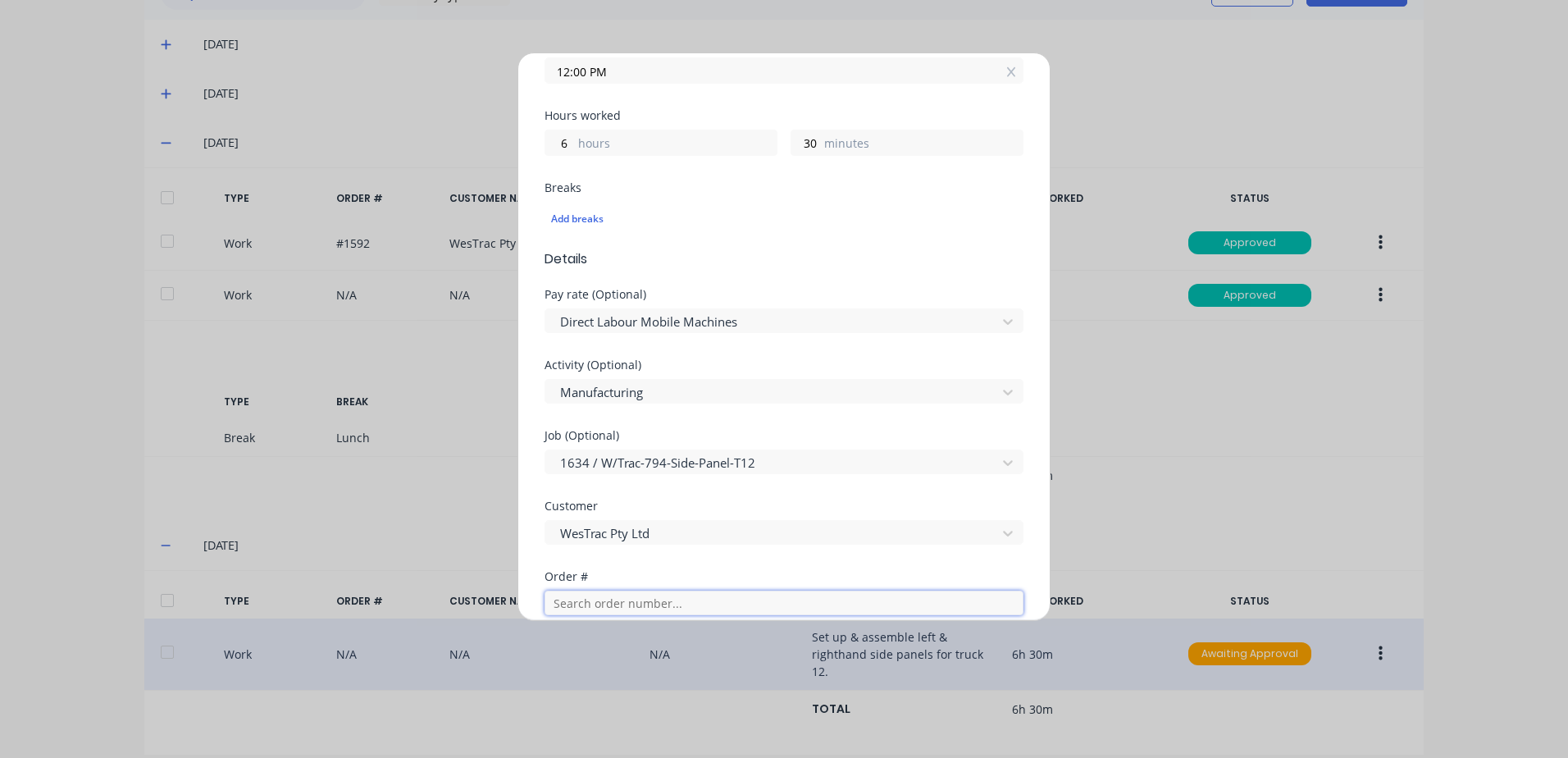
click at [586, 601] on input "text" at bounding box center [784, 603] width 479 height 25
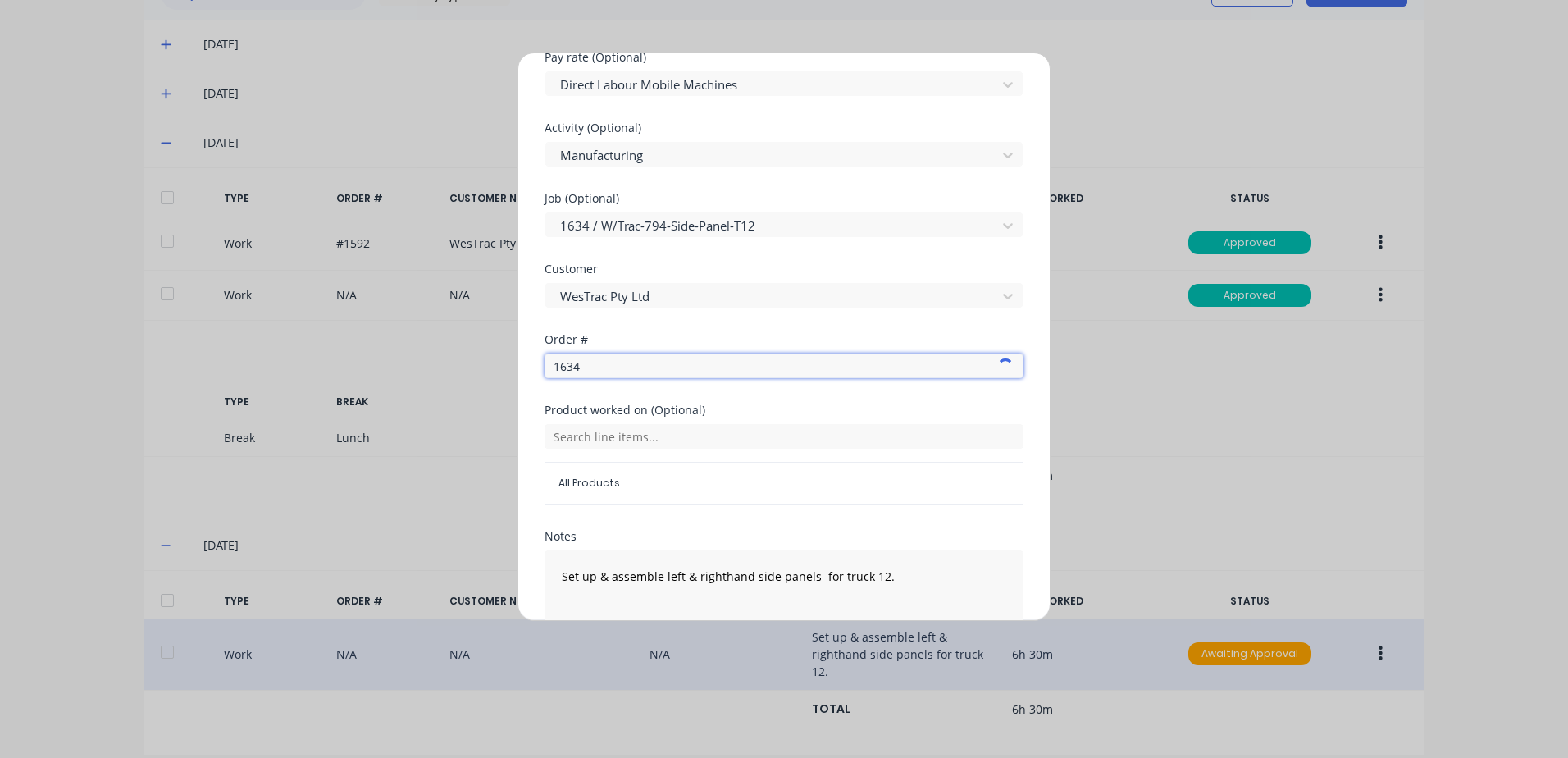
scroll to position [574, 0]
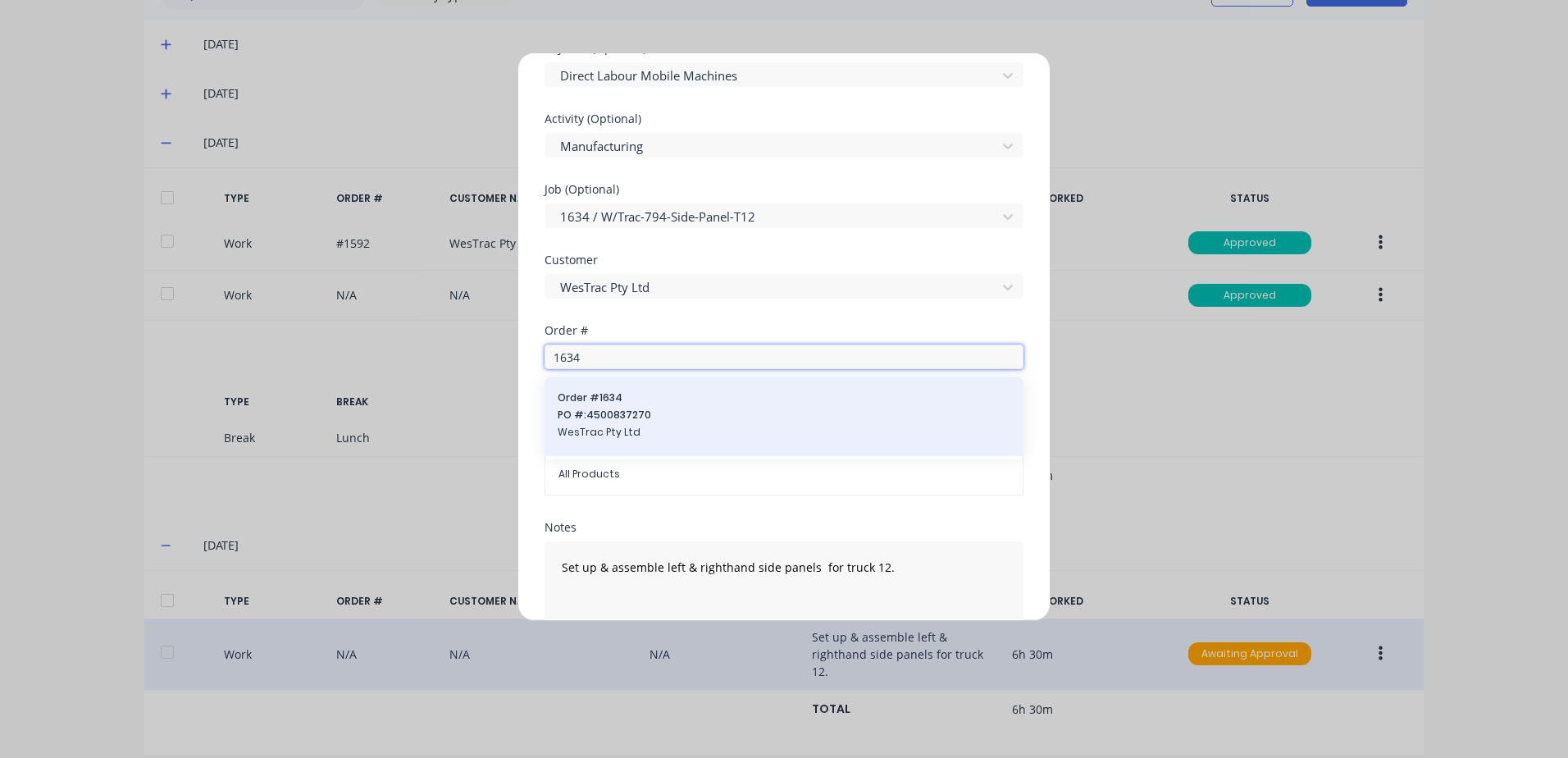
type input "1634"
click at [590, 404] on span "Order # 1634" at bounding box center [784, 397] width 452 height 15
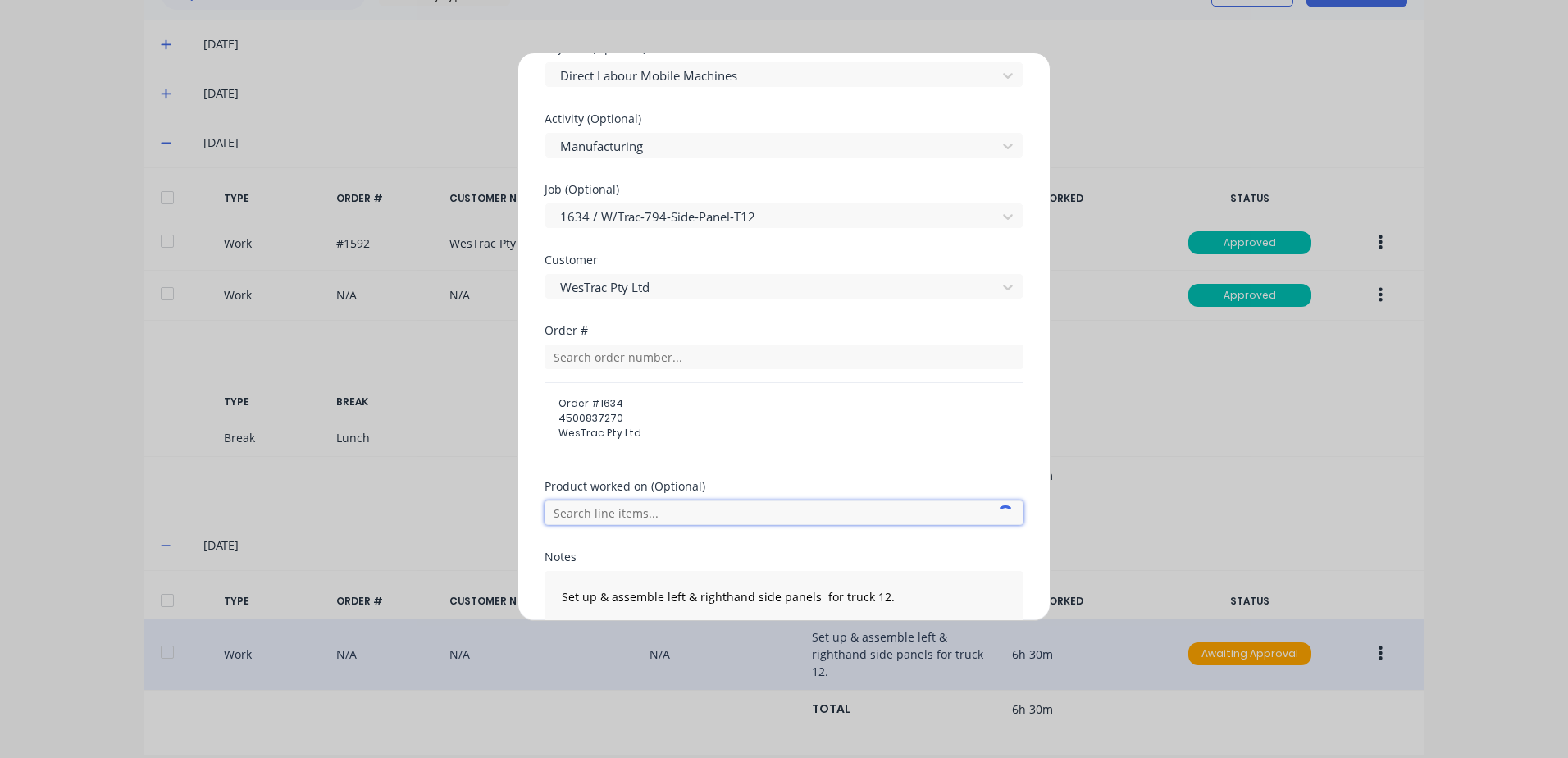
click at [607, 516] on input "text" at bounding box center [784, 512] width 479 height 25
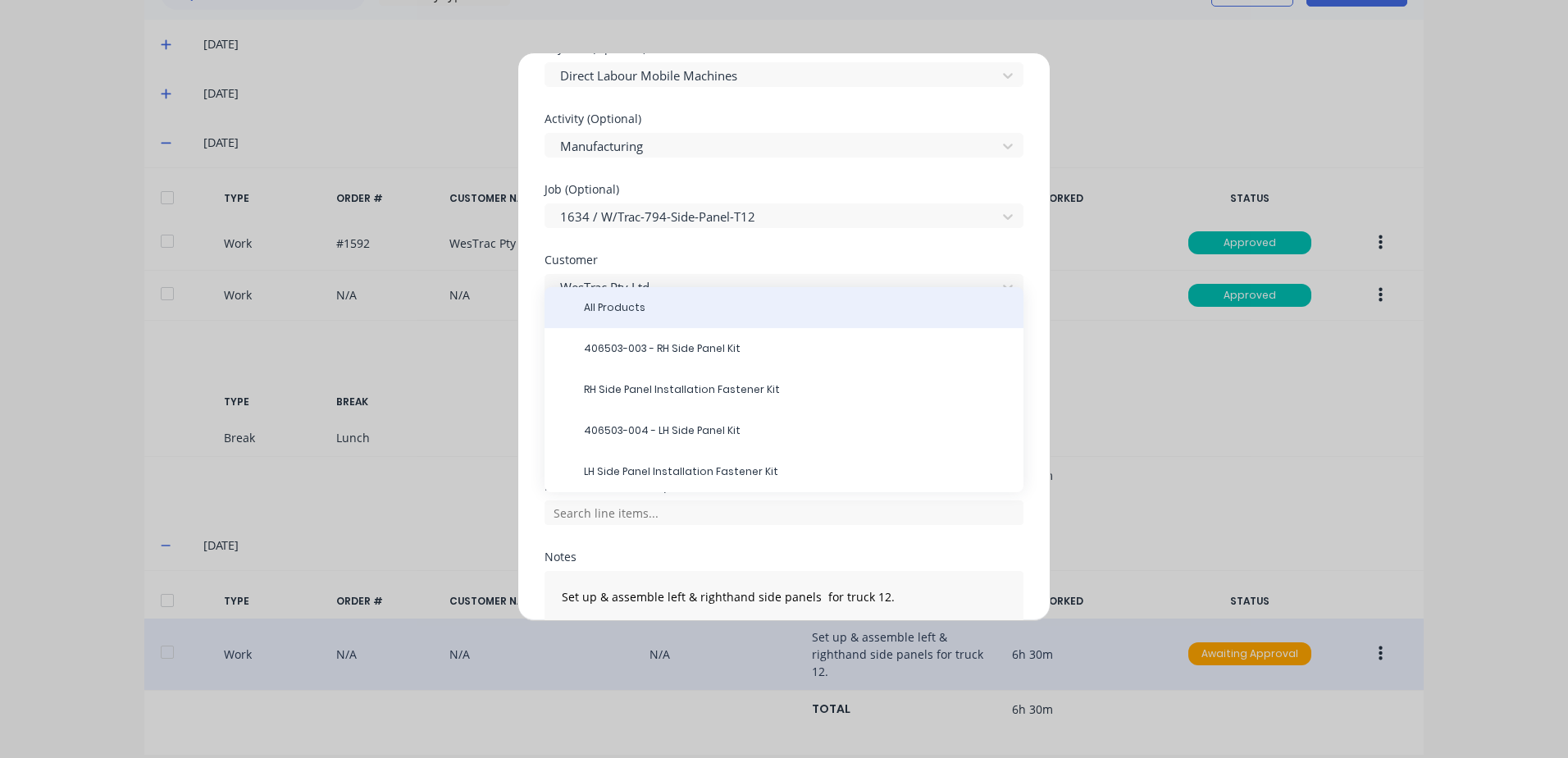
click at [630, 306] on span "All Products" at bounding box center [797, 307] width 427 height 15
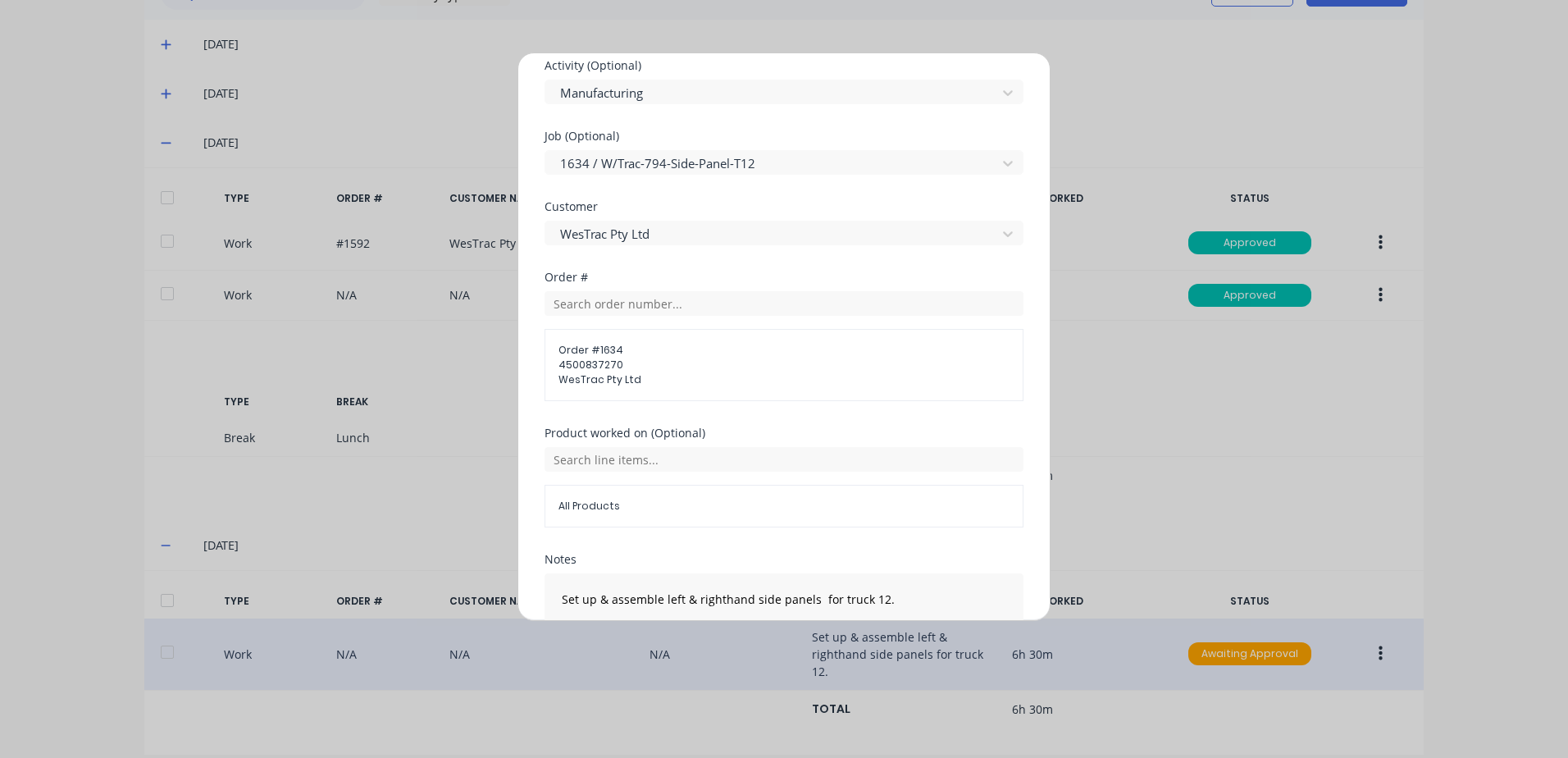
scroll to position [743, 0]
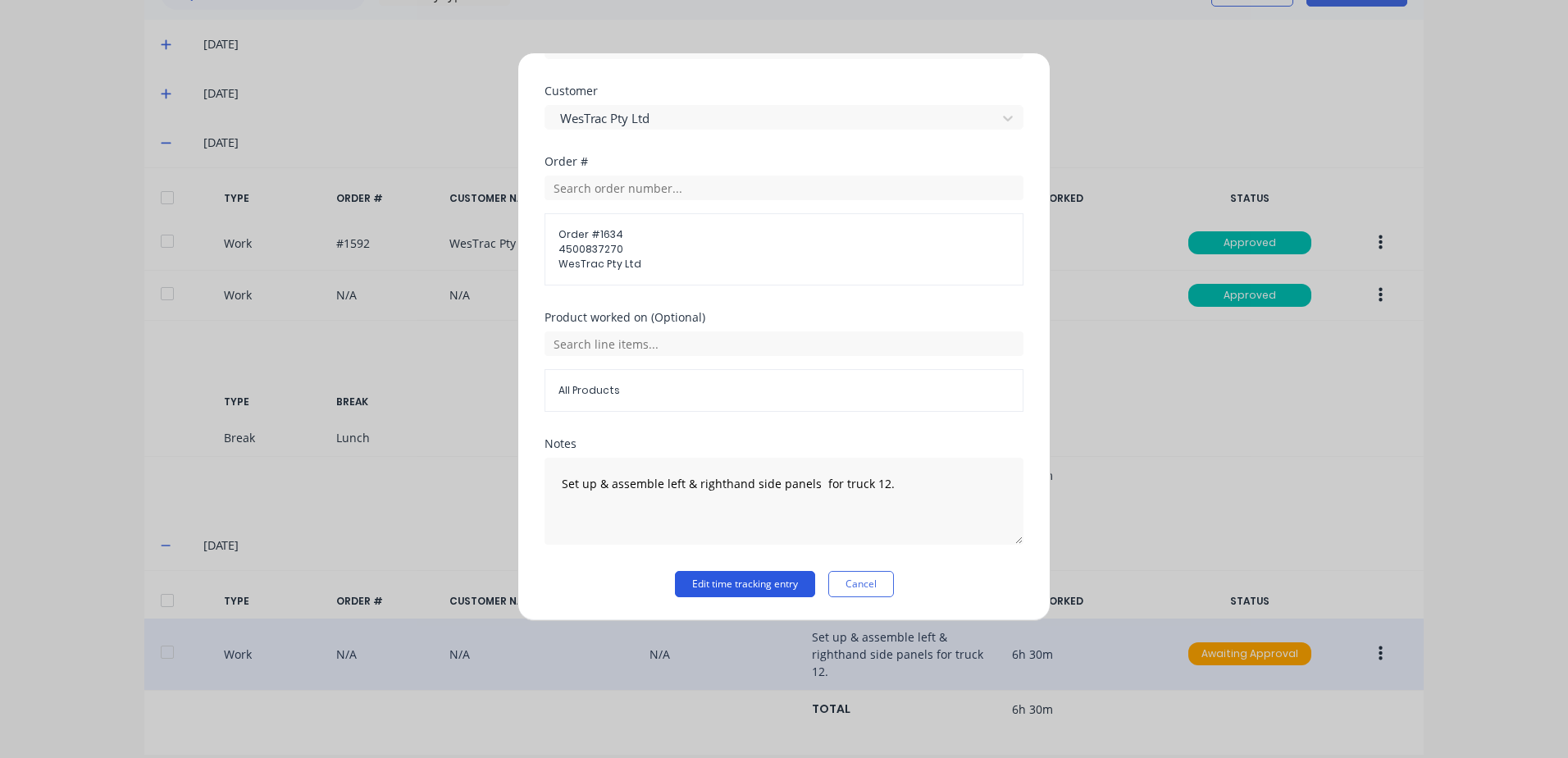
click at [739, 580] on button "Edit time tracking entry" at bounding box center [744, 584] width 141 height 27
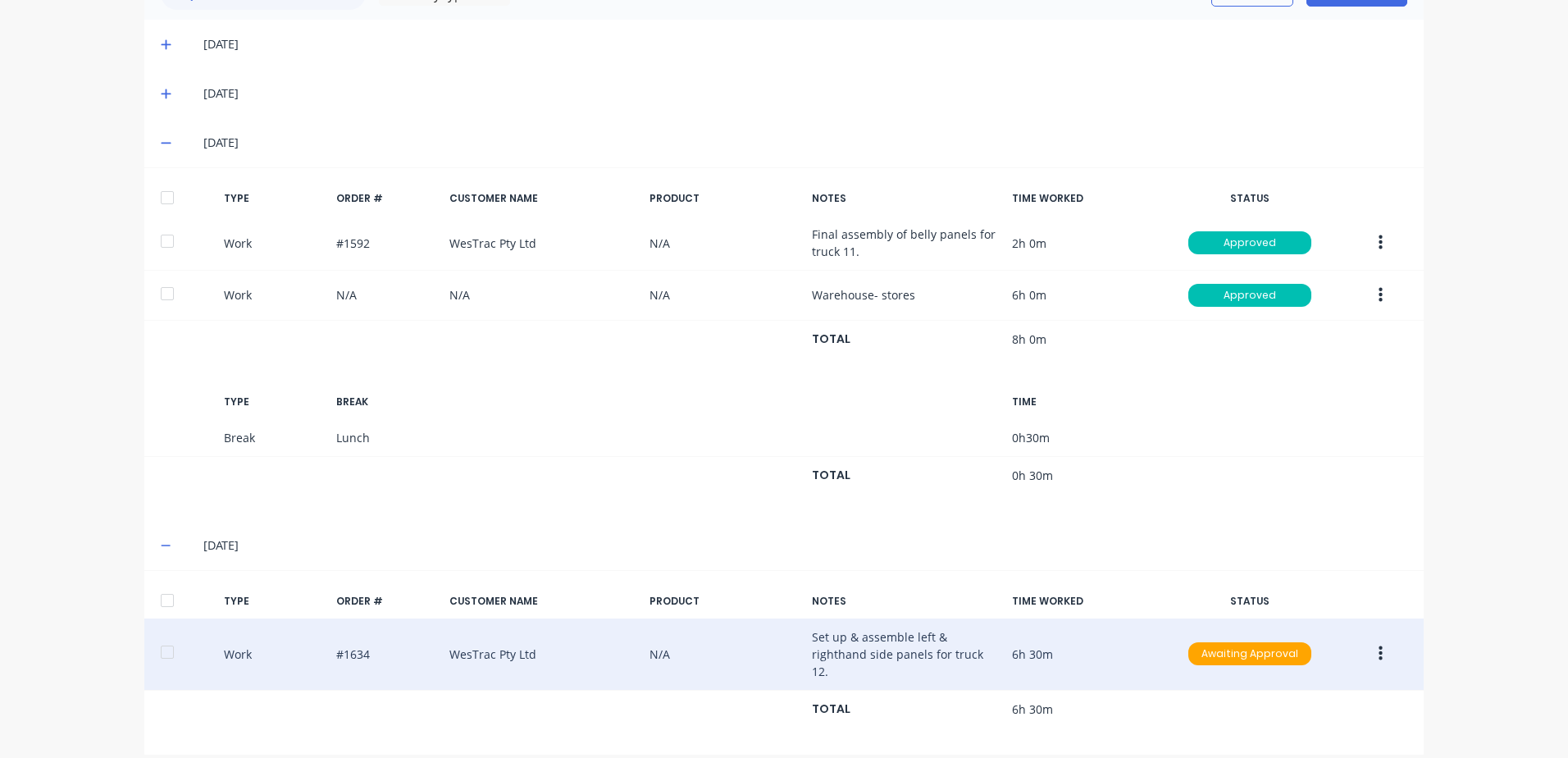
click at [1378, 645] on icon "button" at bounding box center [1380, 654] width 4 height 18
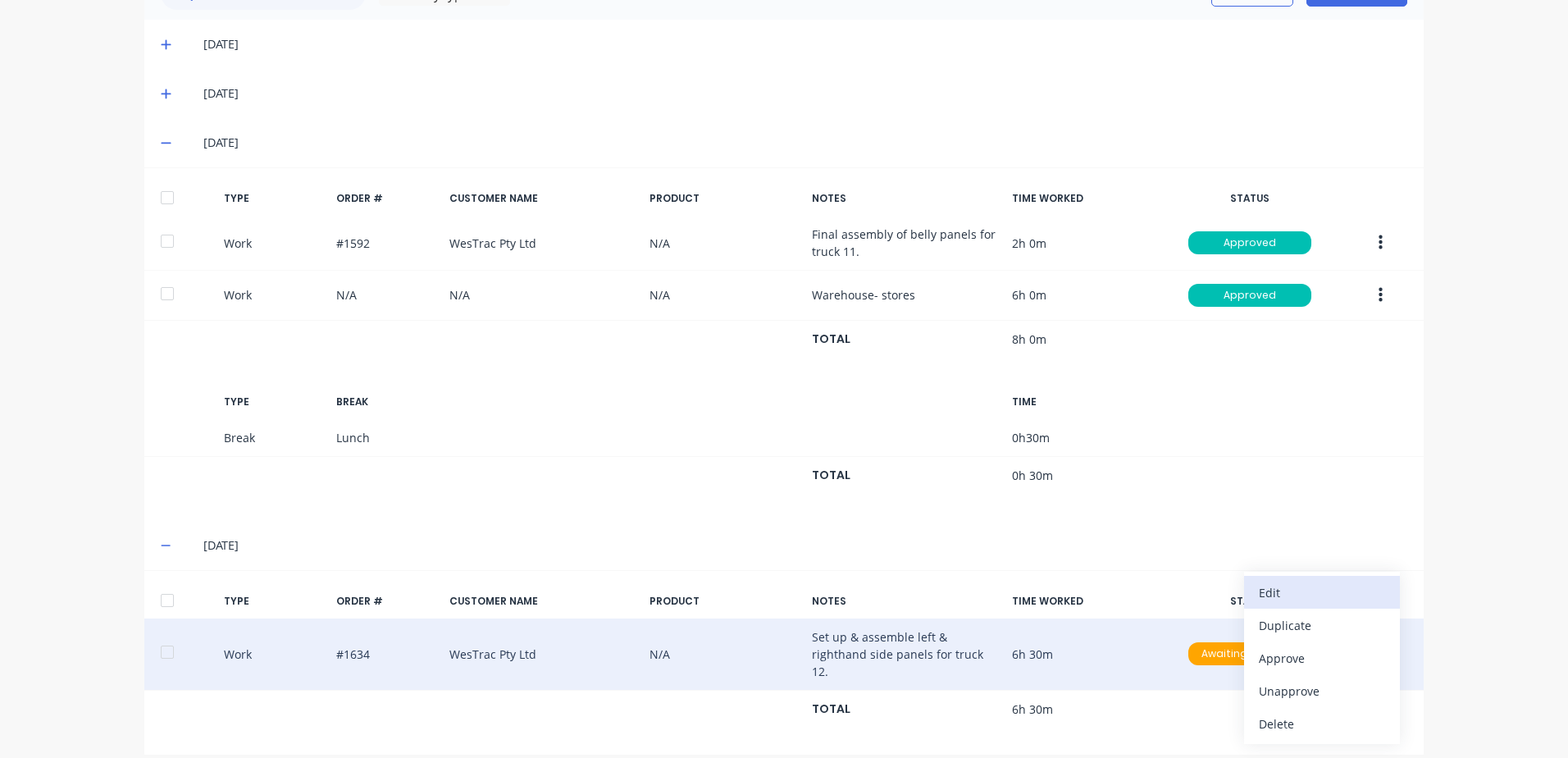
click at [1268, 586] on div "Edit" at bounding box center [1321, 593] width 126 height 24
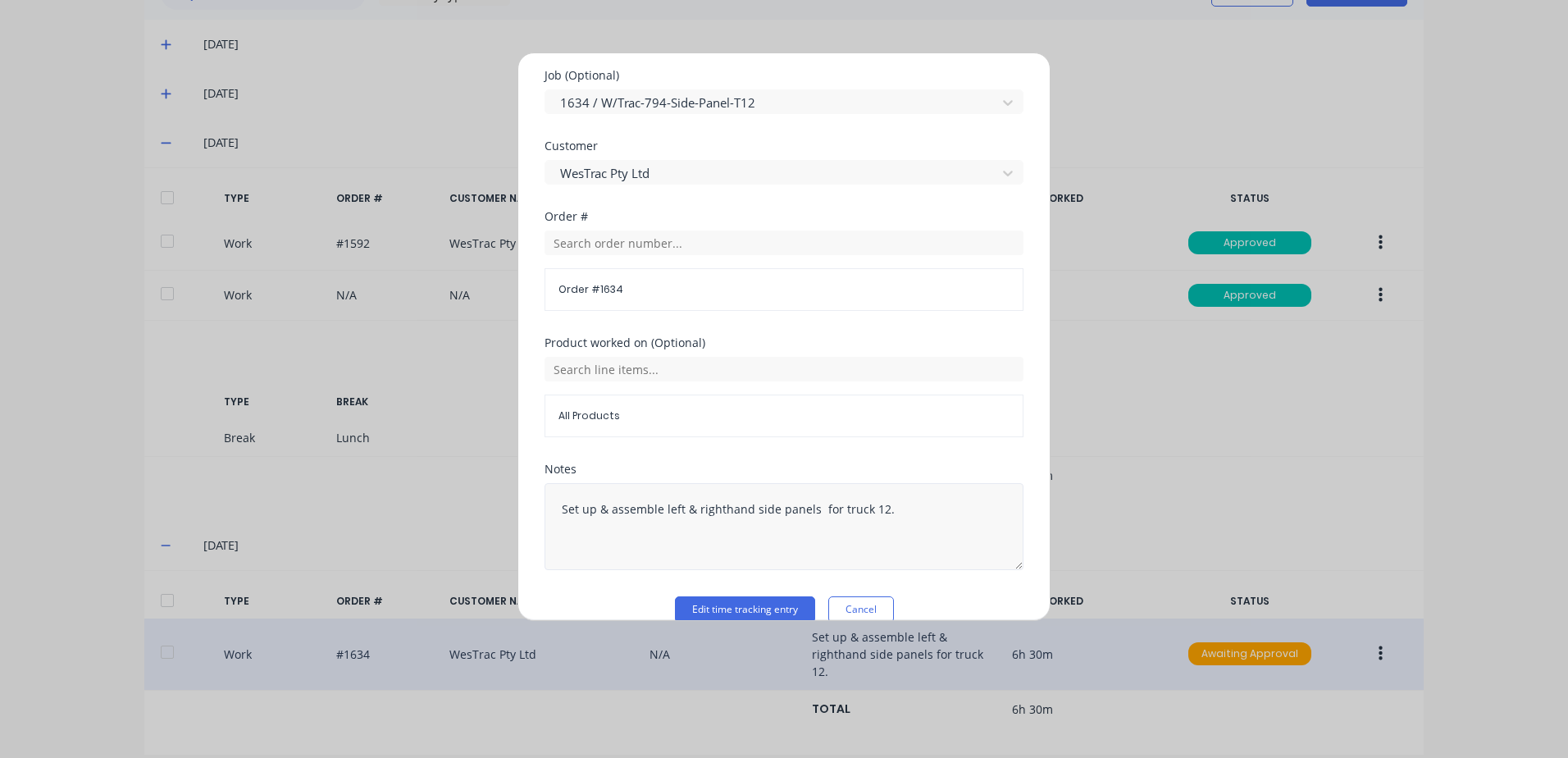
scroll to position [714, 0]
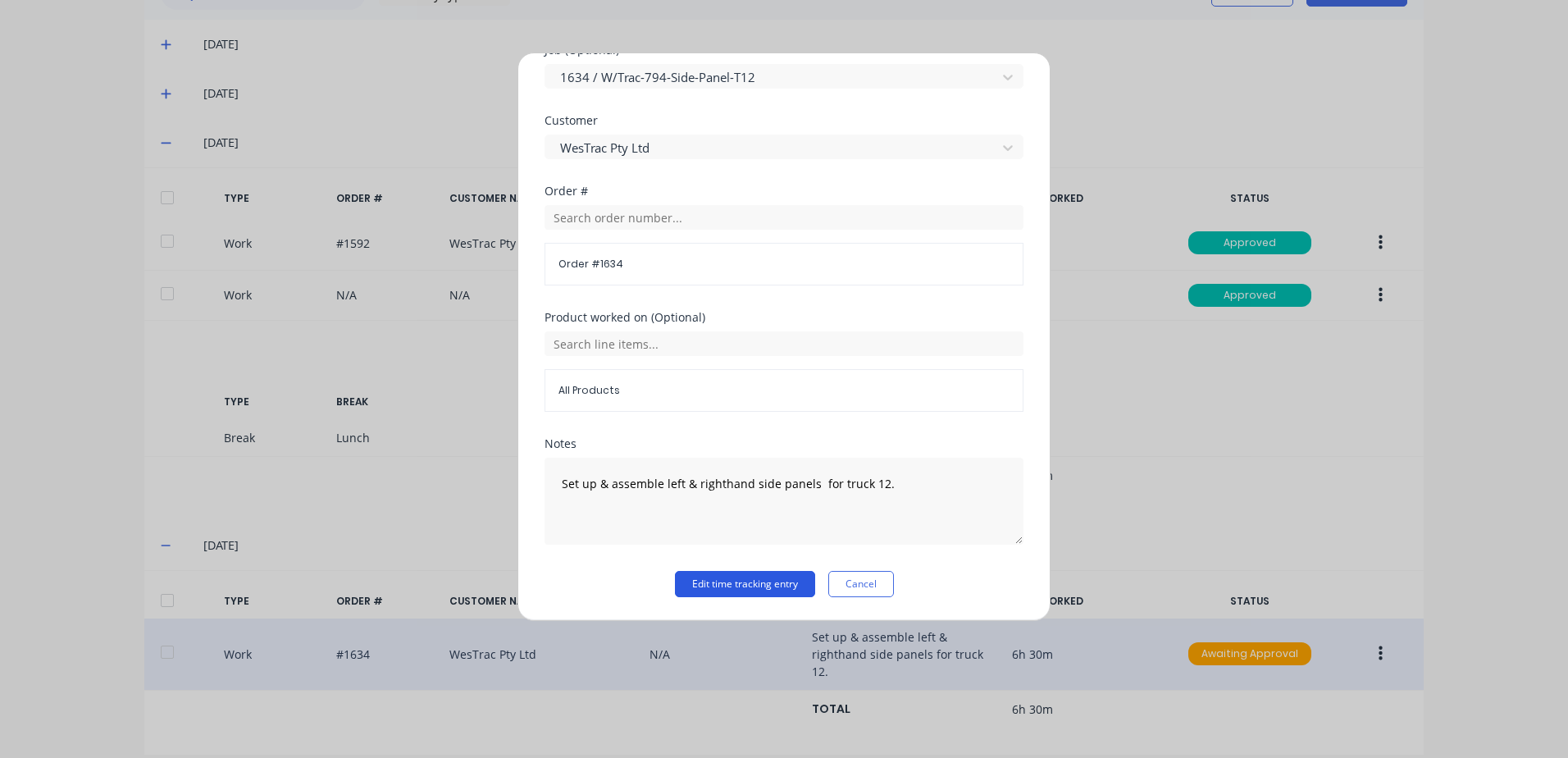
click at [702, 591] on button "Edit time tracking entry" at bounding box center [744, 584] width 141 height 27
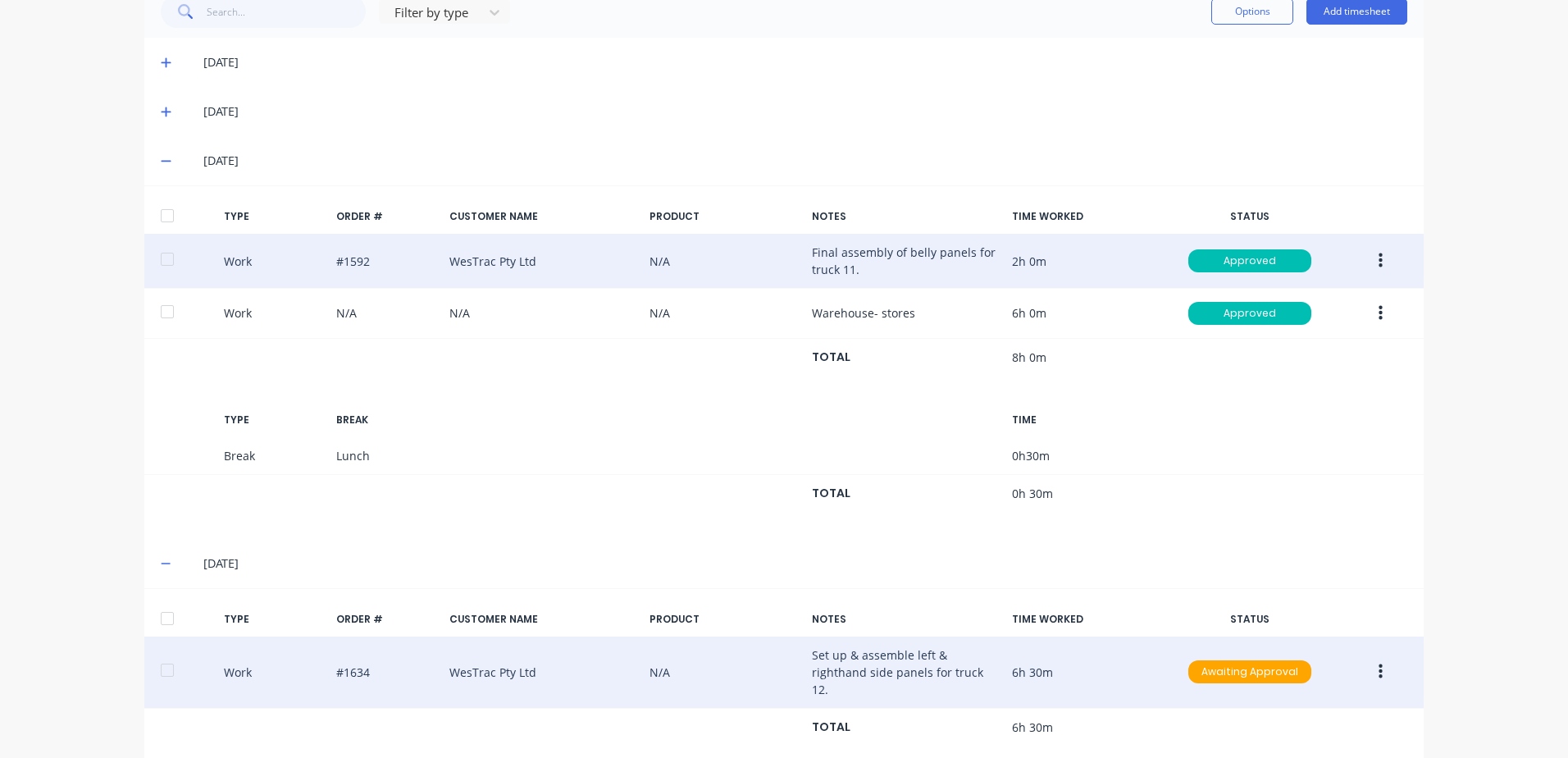
scroll to position [461, 0]
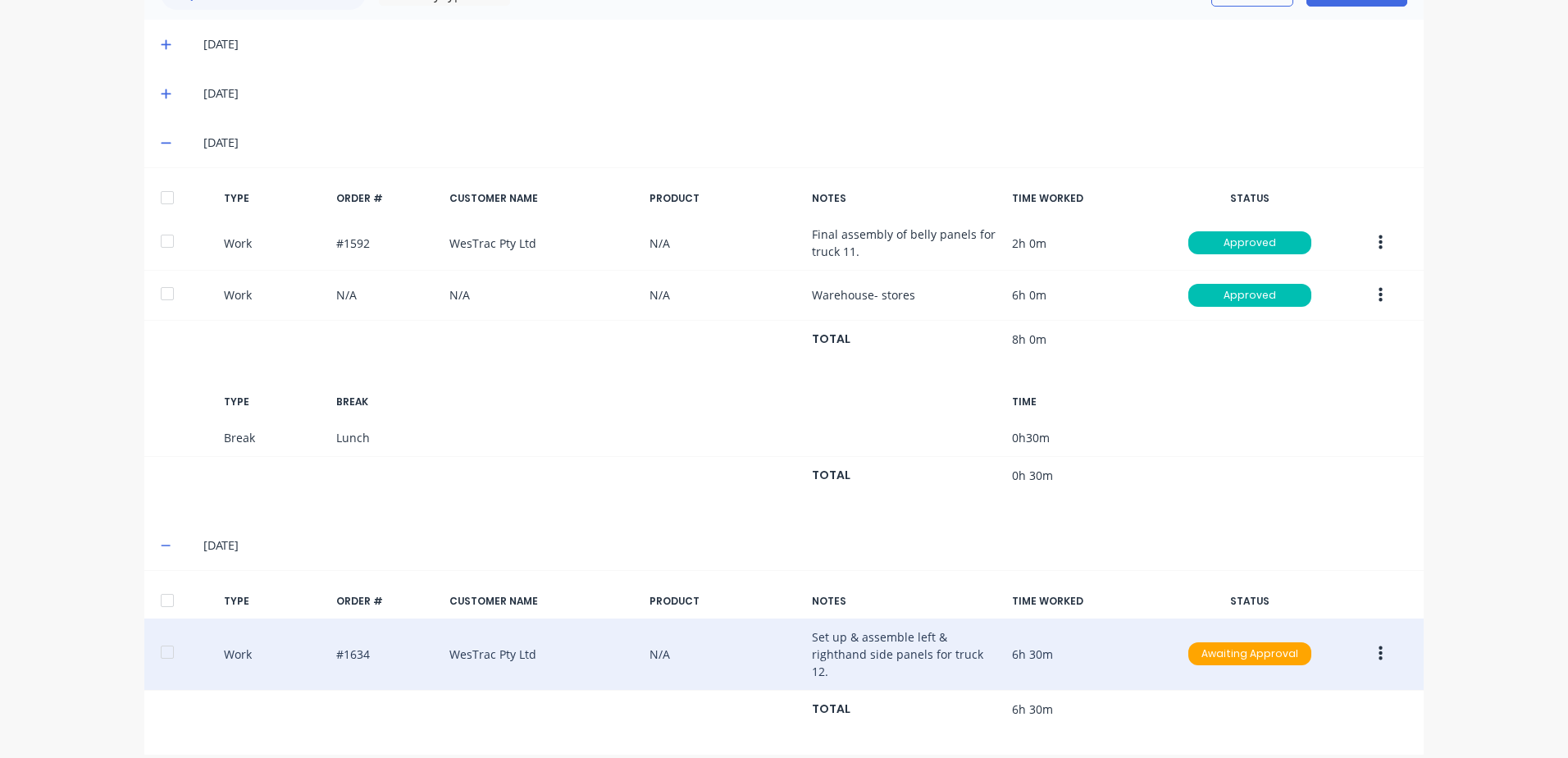
click at [1378, 646] on icon "button" at bounding box center [1380, 653] width 4 height 15
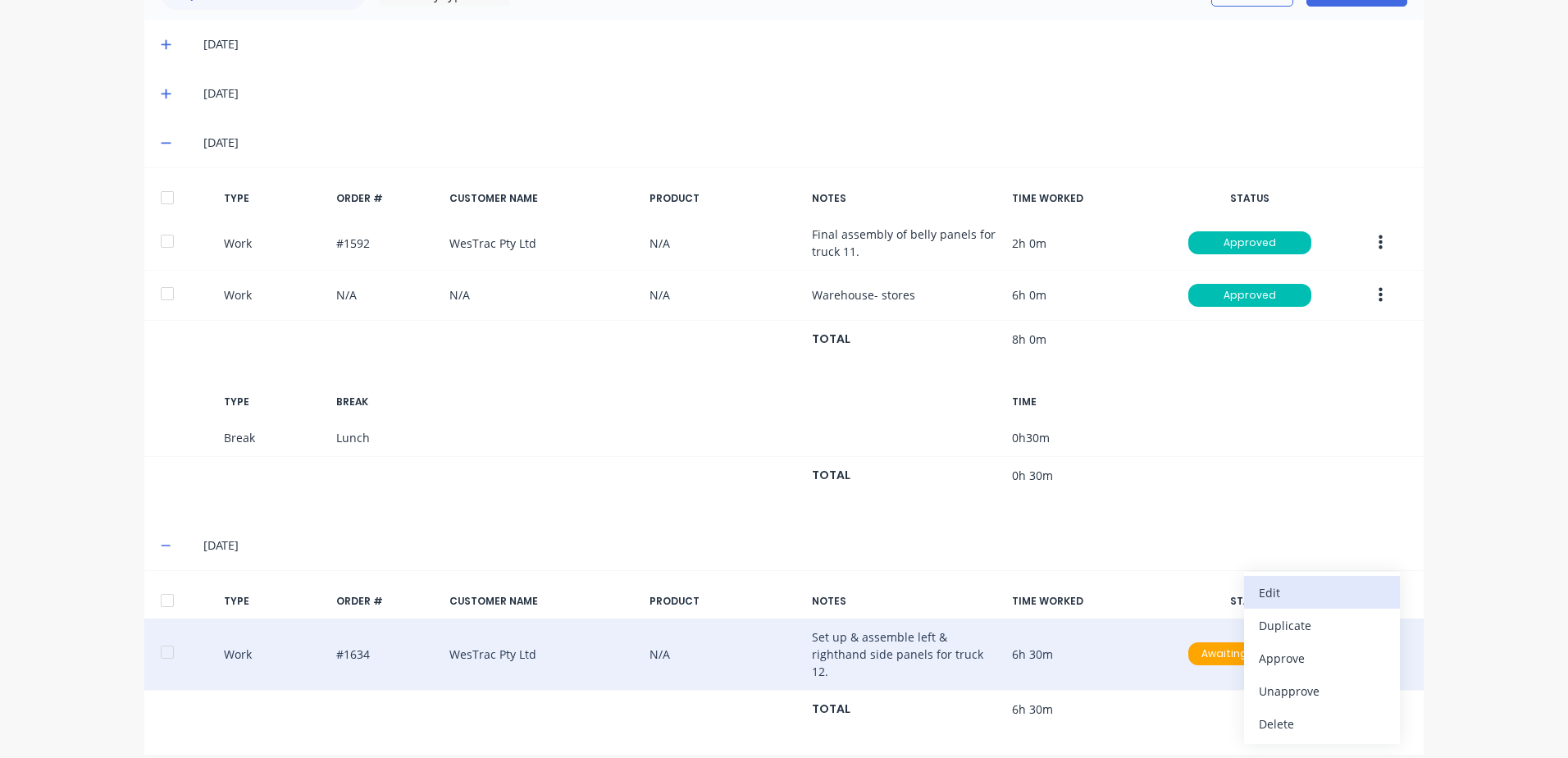
click at [1270, 581] on div "Edit" at bounding box center [1321, 593] width 126 height 24
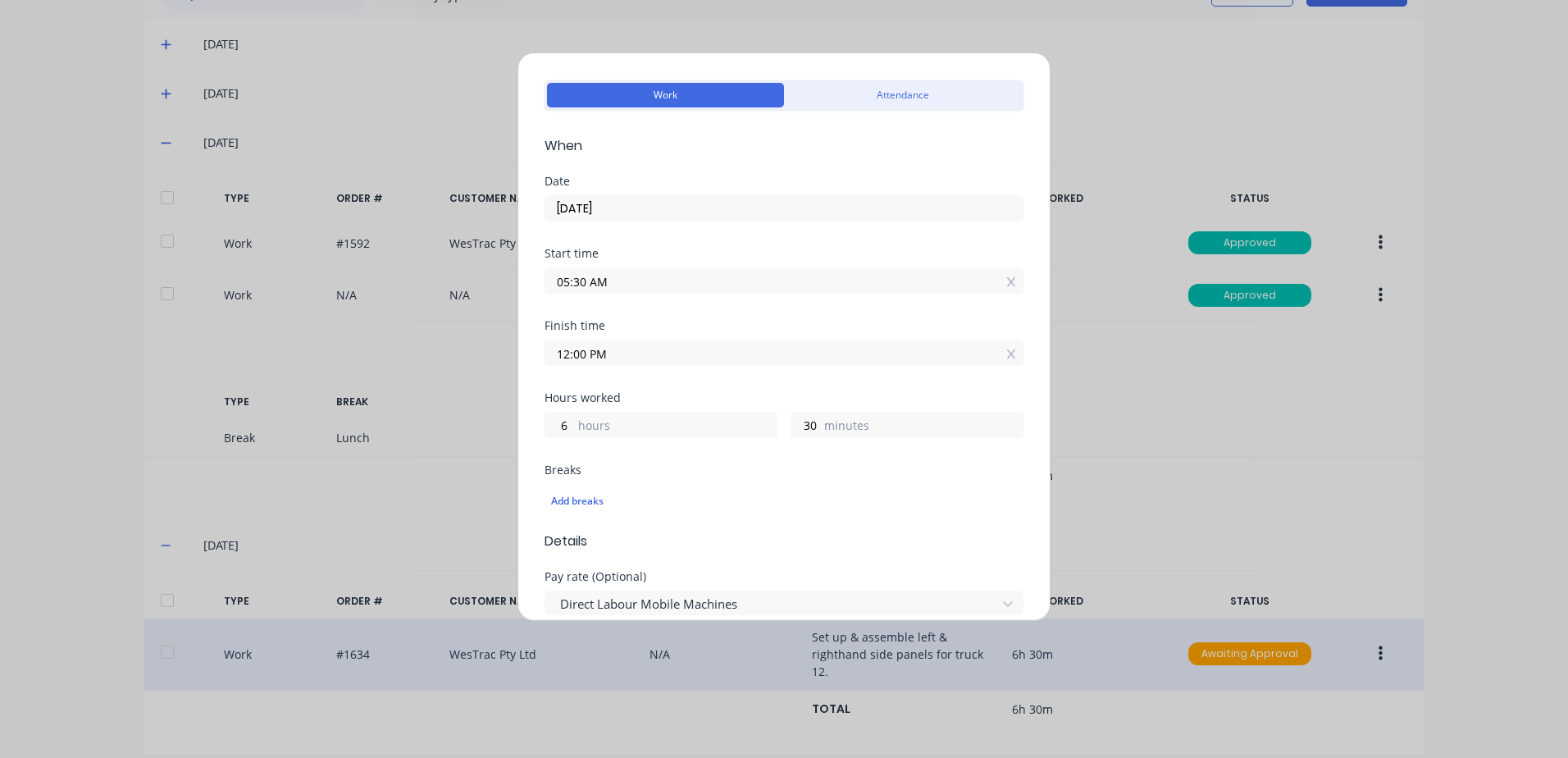
scroll to position [164, 0]
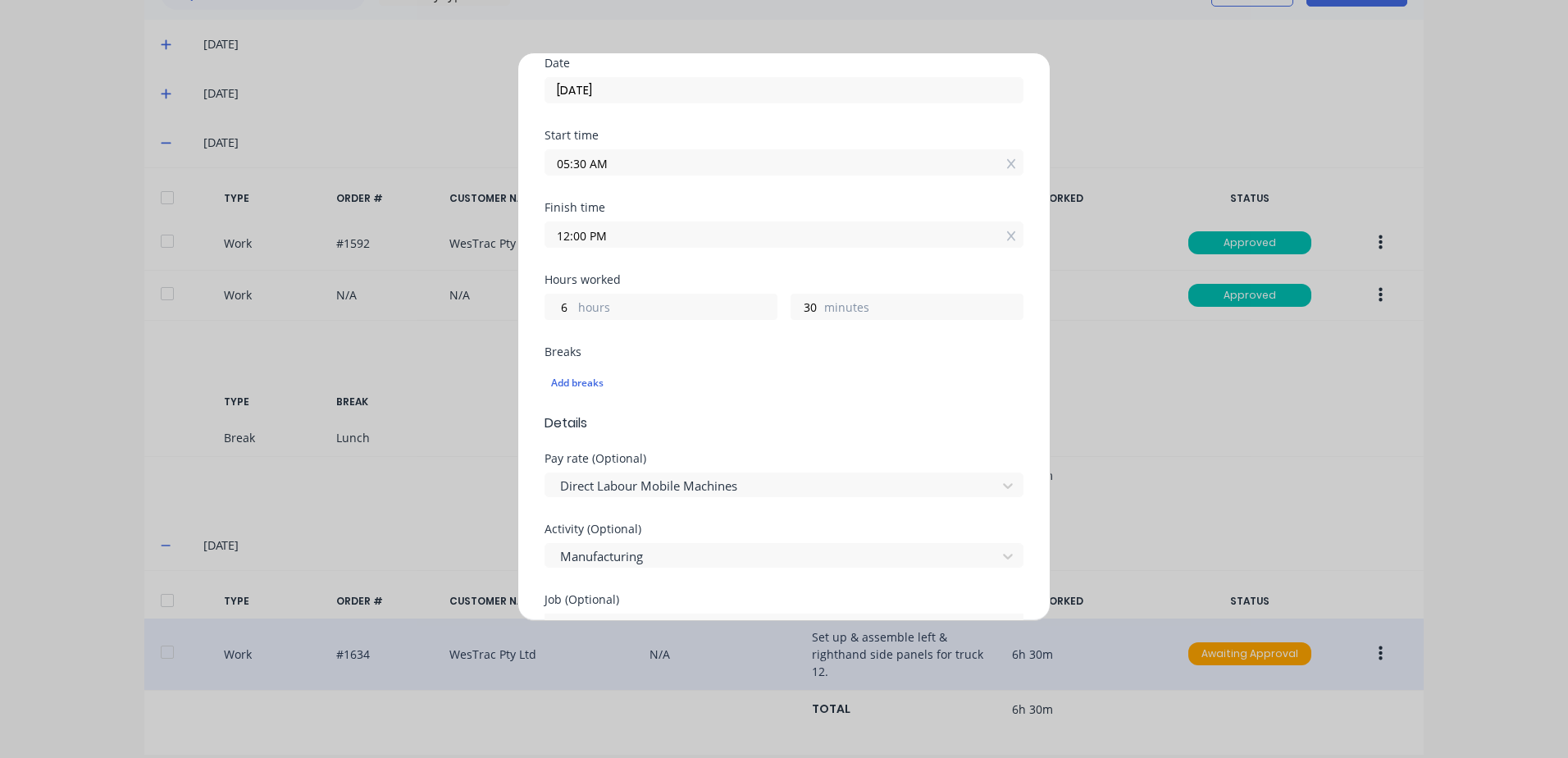
click at [625, 231] on input "12:00 PM" at bounding box center [784, 234] width 477 height 25
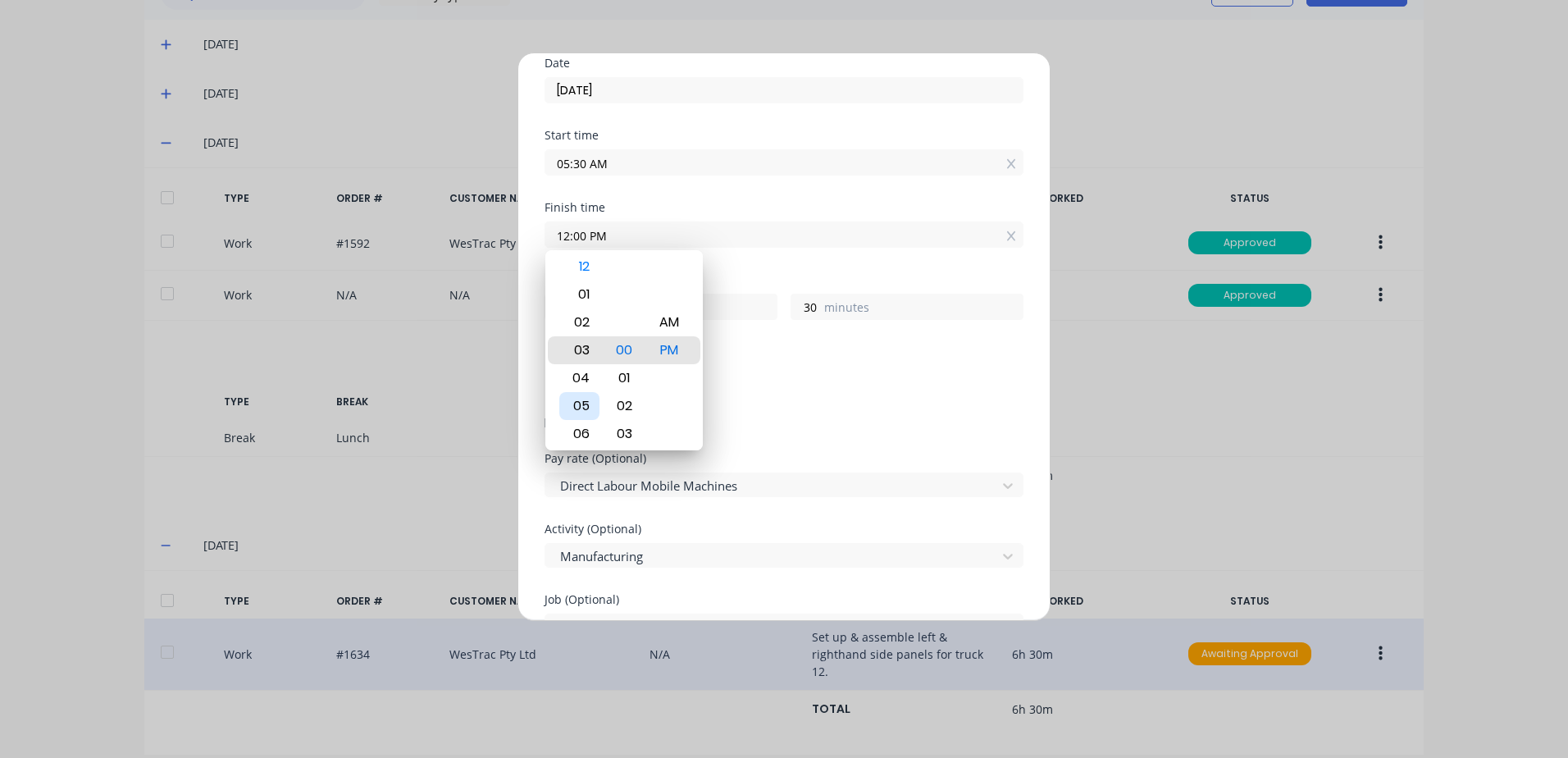
type input "03:00 PM"
type input "9"
type input "06:00 PM"
type input "12"
type input "09:00 PM"
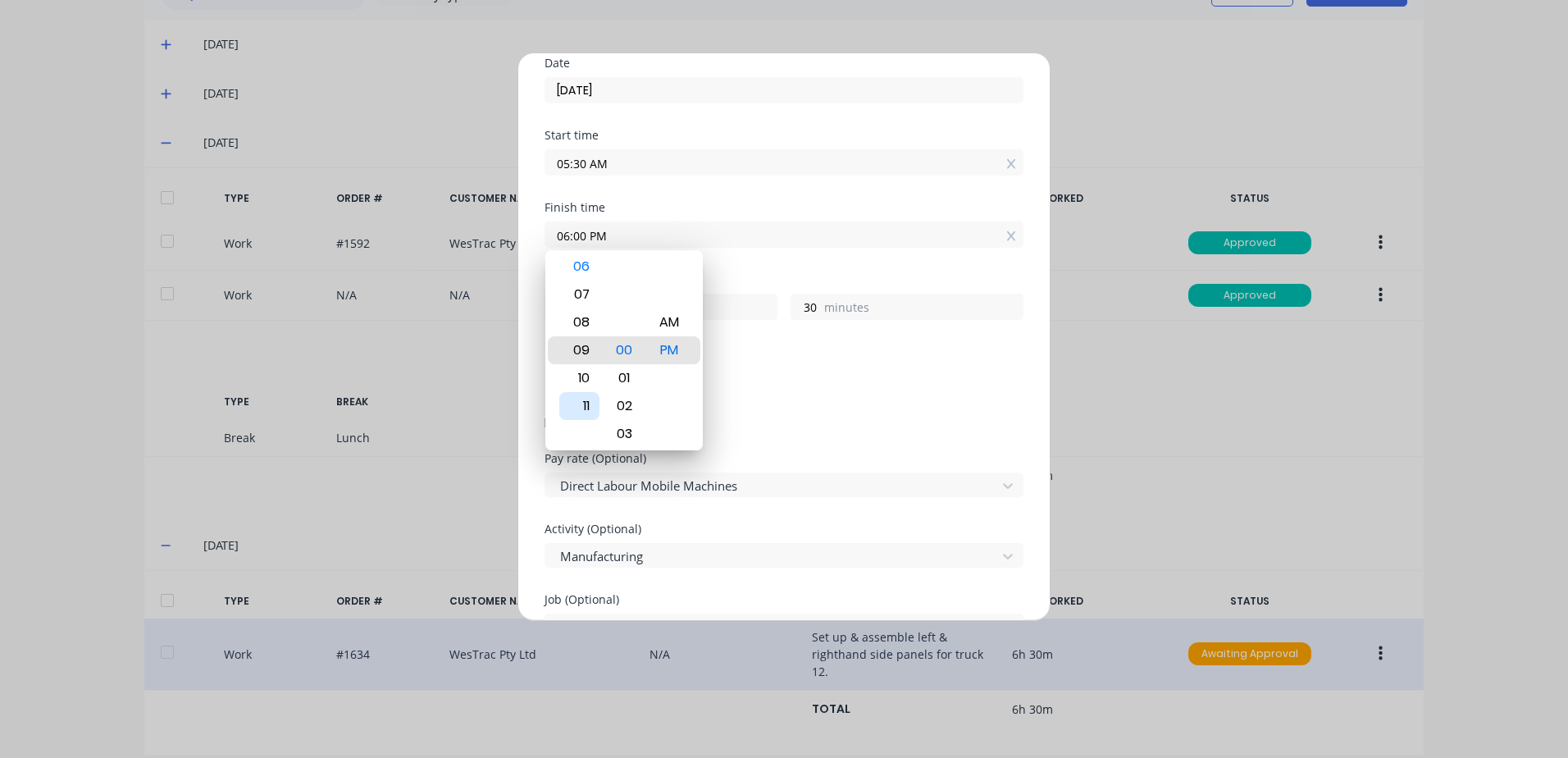
type input "15"
drag, startPoint x: 579, startPoint y: 404, endPoint x: 610, endPoint y: 376, distance: 41.8
click at [580, 401] on div "11" at bounding box center [579, 406] width 40 height 28
type input "11:00 PM"
type input "17"
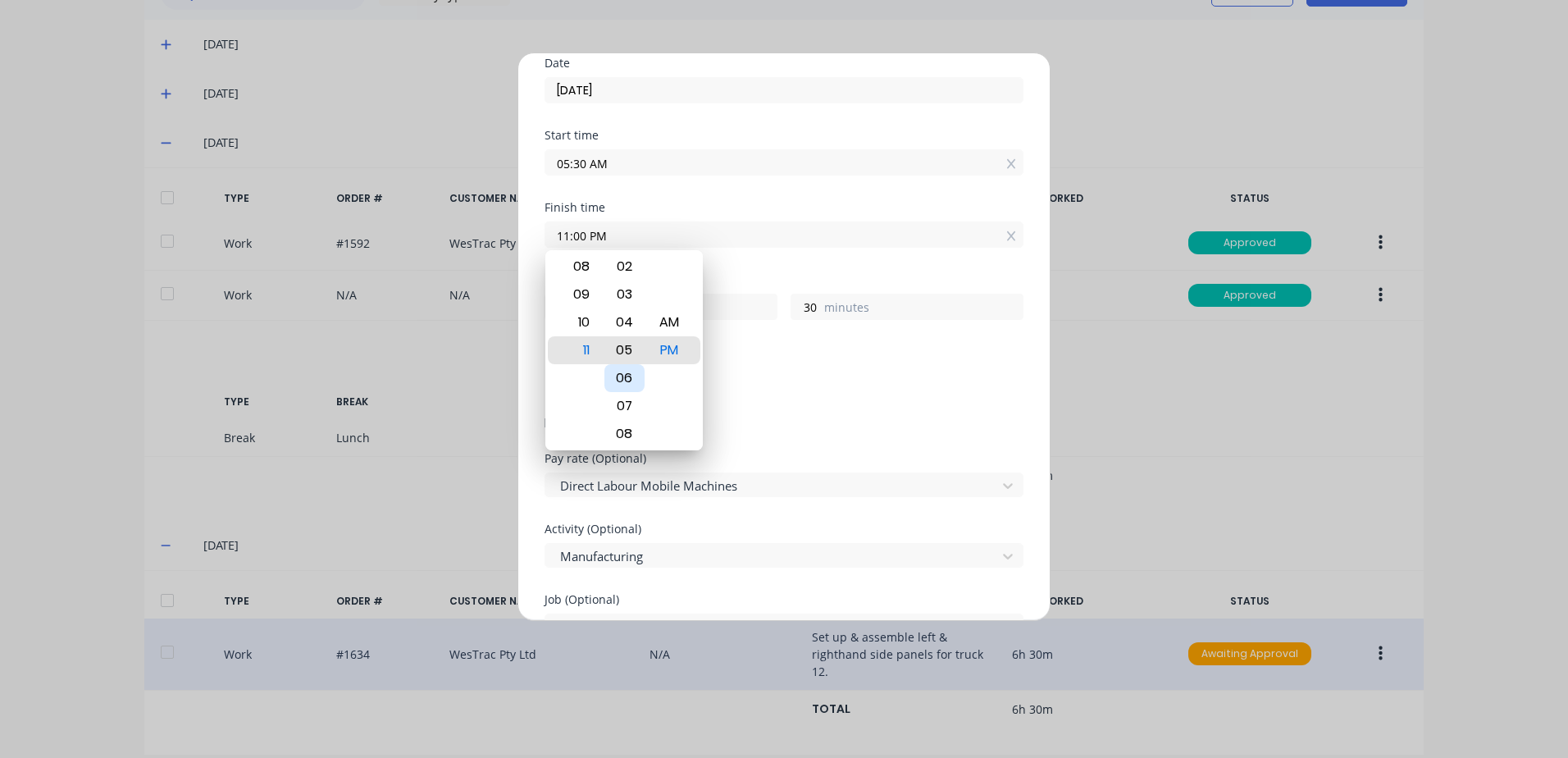
type input "11:05 PM"
type input "35"
type input "11:11 PM"
type input "41"
type input "11:17 PM"
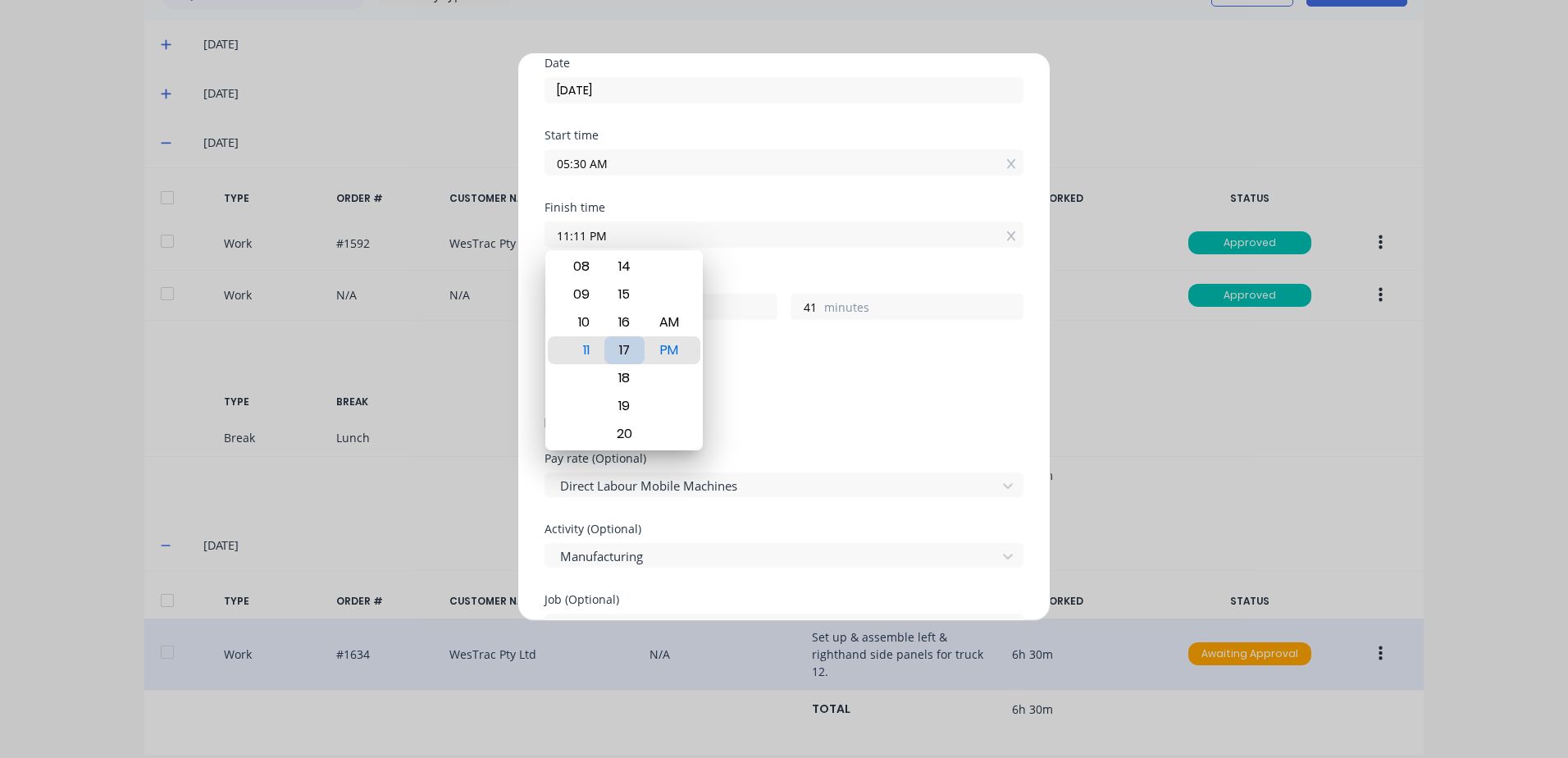
type input "47"
type input "11:23 PM"
type input "53"
type input "11:27 PM"
type input "57"
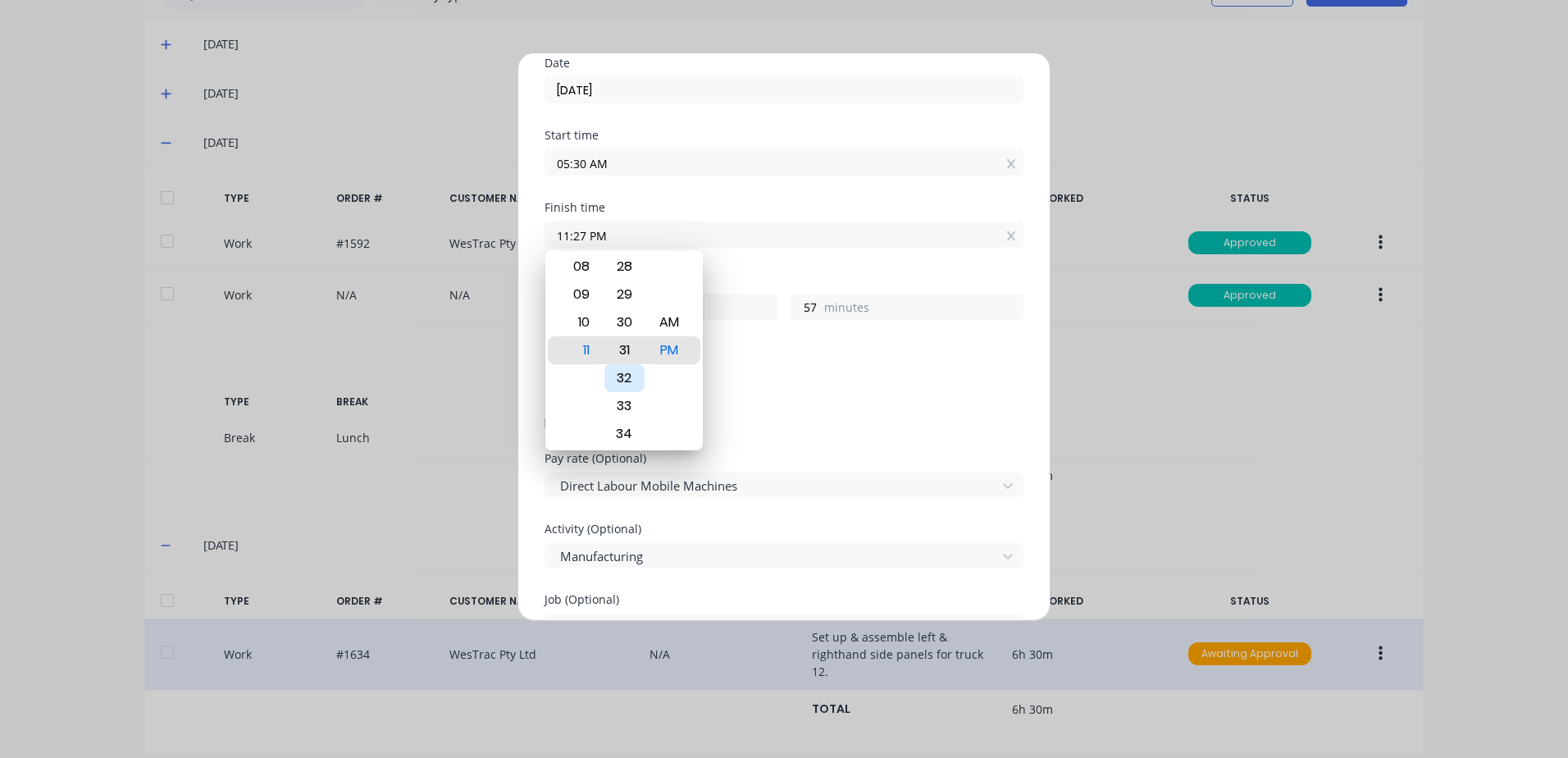
type input "11:31 PM"
type input "18"
type input "1"
type input "11:30 PM"
type input "0"
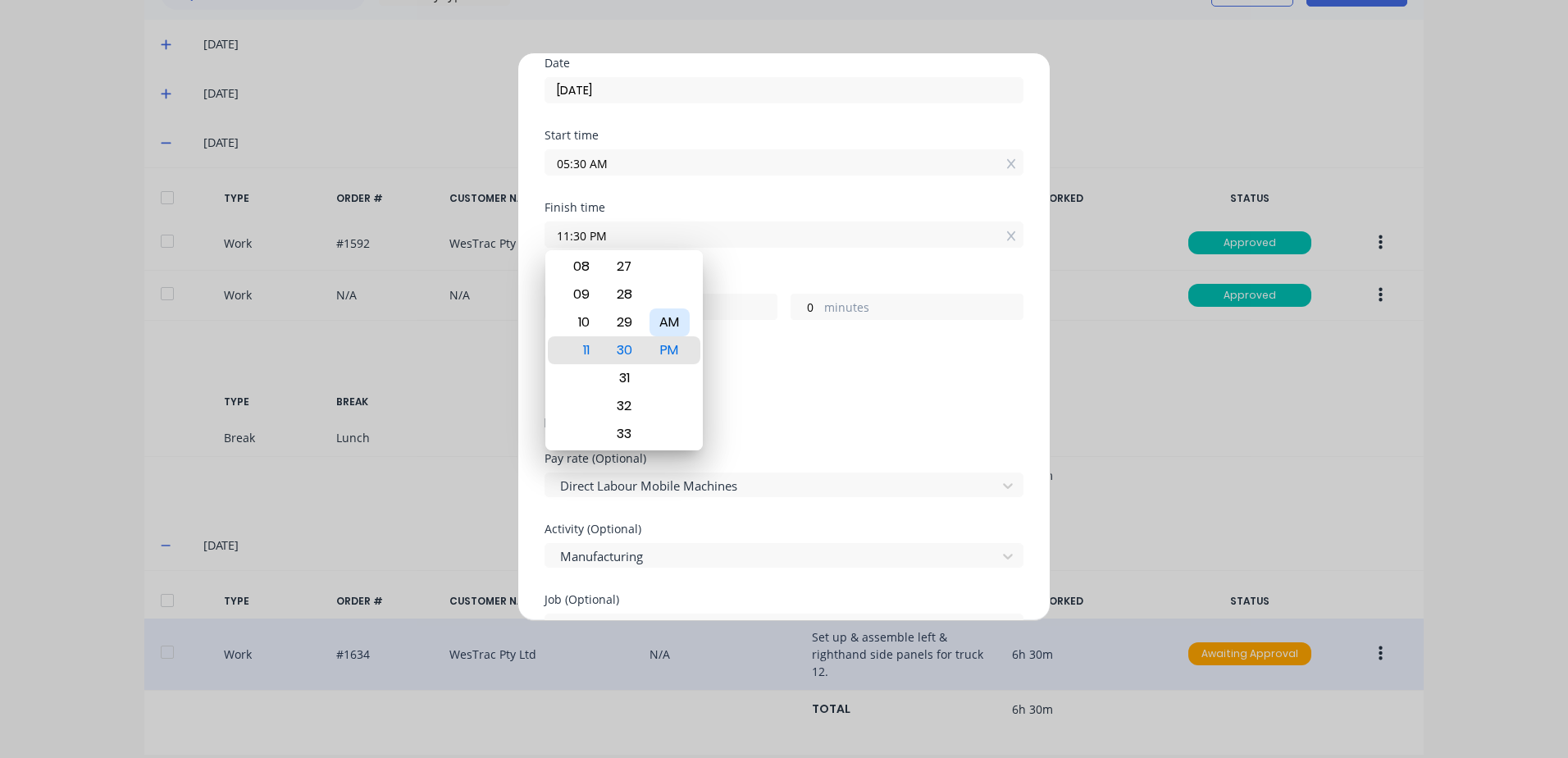
click at [679, 320] on div "AM" at bounding box center [669, 322] width 40 height 28
type input "11:30 AM"
type input "6"
drag, startPoint x: 902, startPoint y: 374, endPoint x: 898, endPoint y: 403, distance: 29.3
click at [902, 374] on div "Add breaks" at bounding box center [784, 383] width 466 height 22
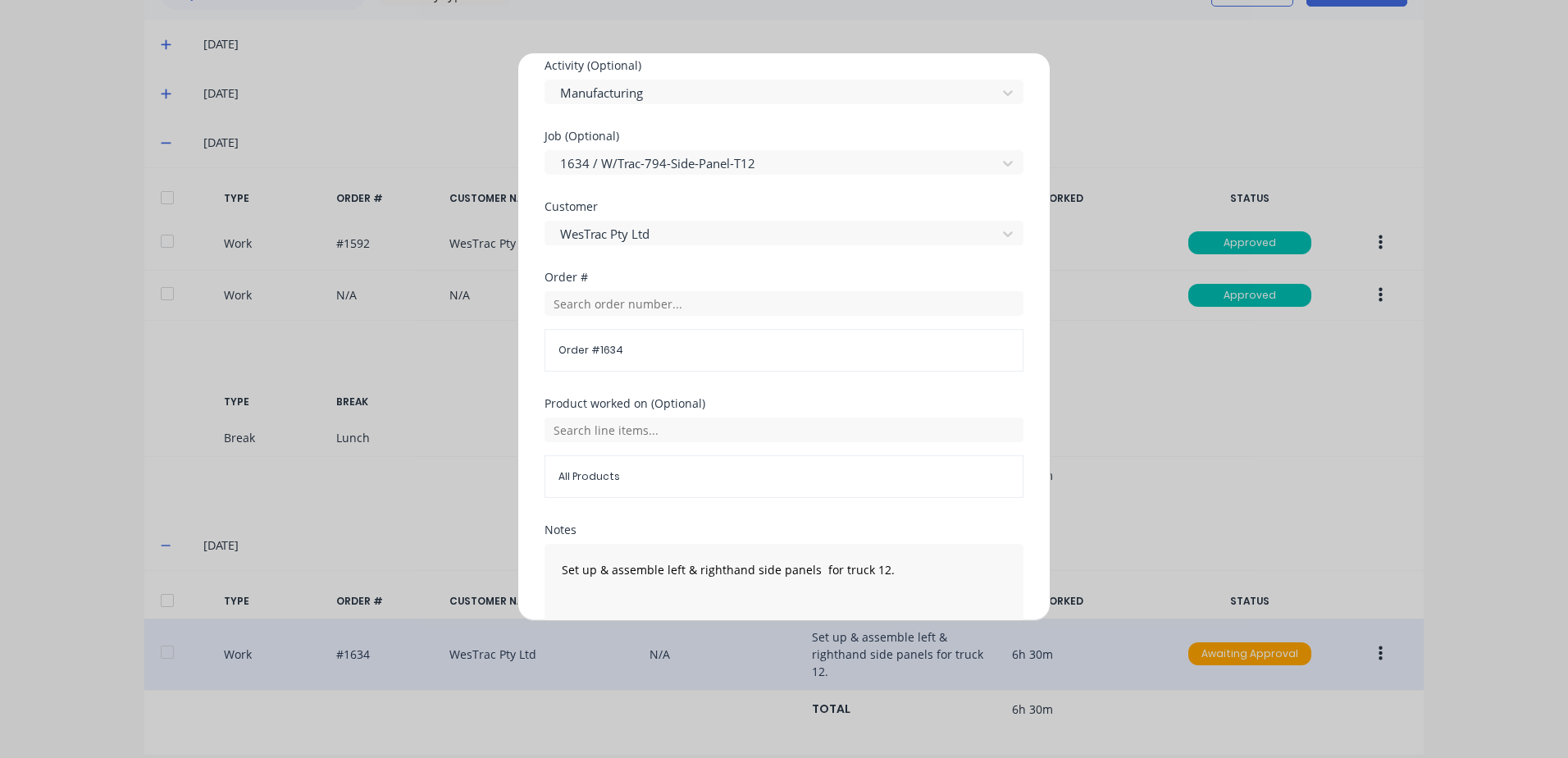
scroll to position [714, 0]
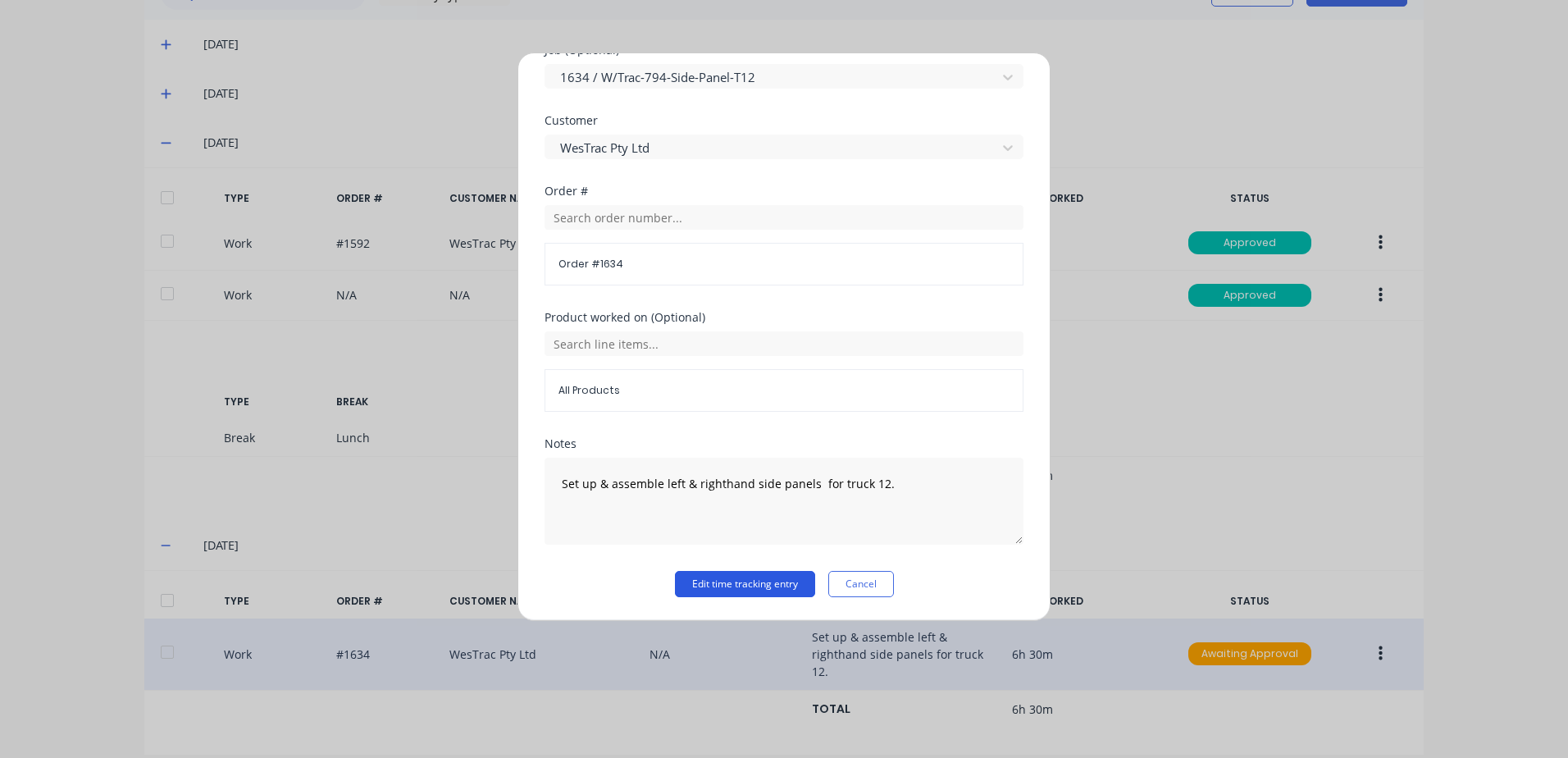
click at [725, 587] on button "Edit time tracking entry" at bounding box center [744, 584] width 141 height 27
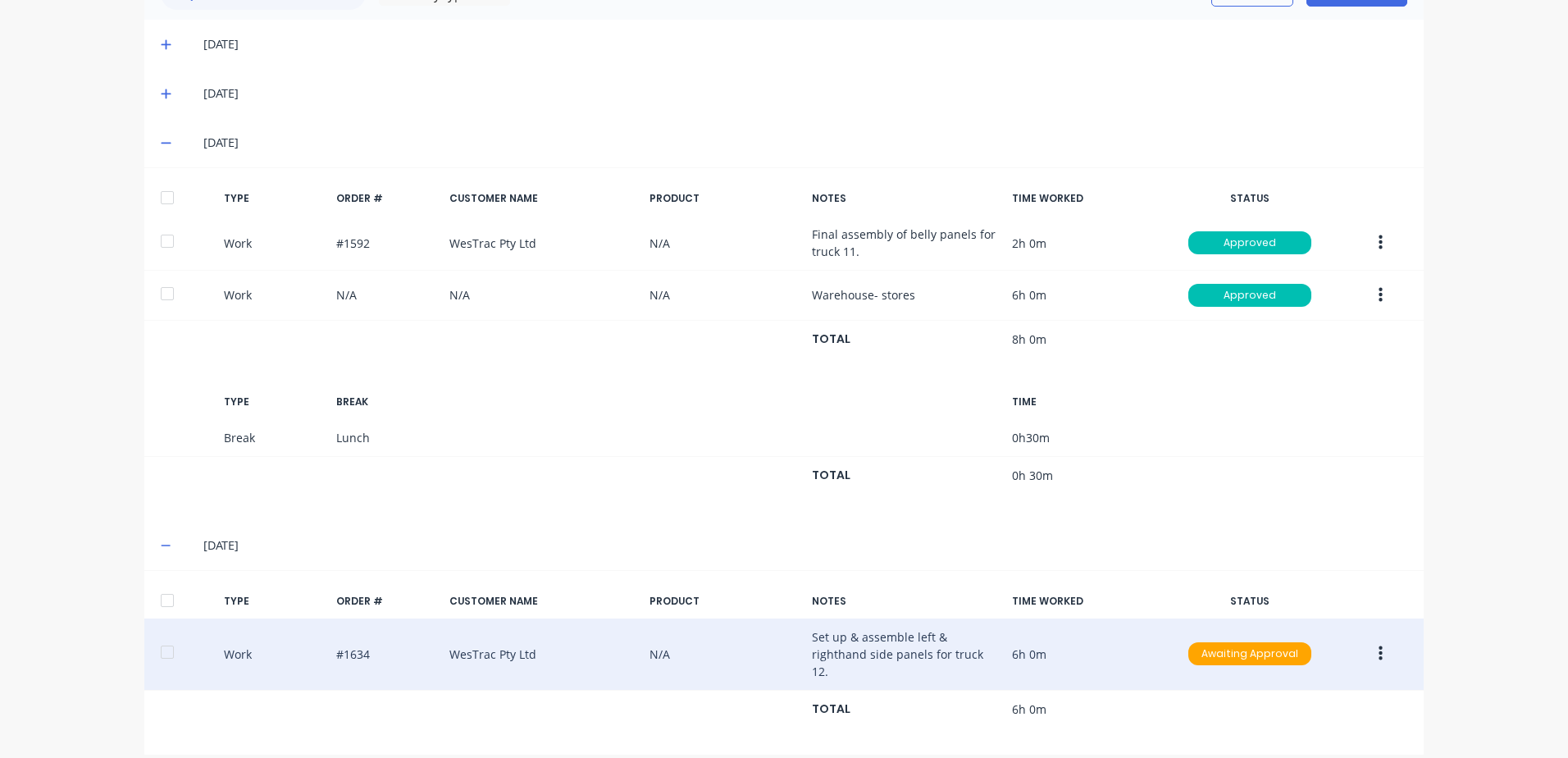
click at [1378, 647] on icon "button" at bounding box center [1380, 654] width 4 height 18
click at [1283, 615] on div "Duplicate" at bounding box center [1321, 625] width 126 height 24
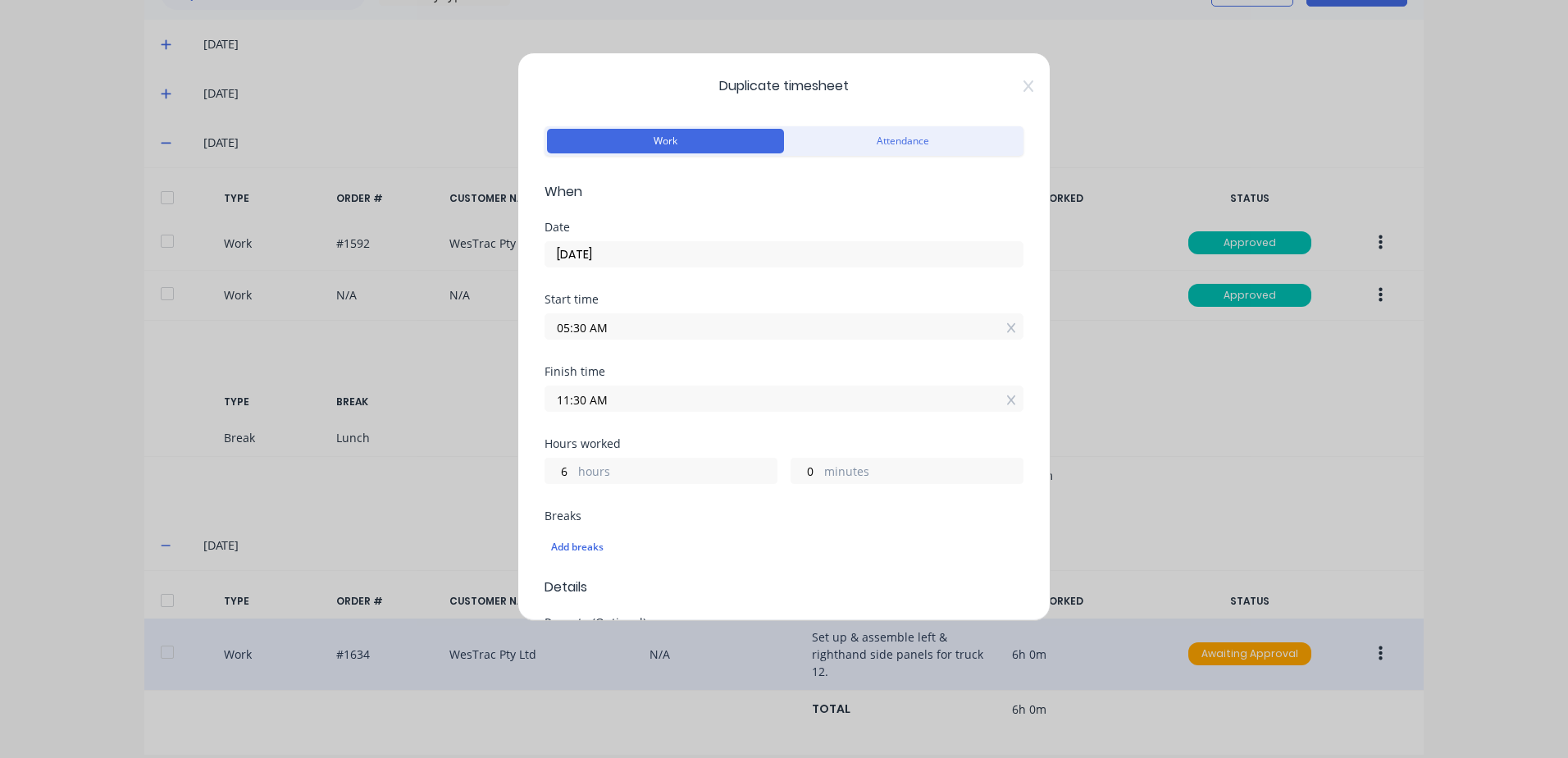
click at [623, 319] on input "05:30 AM" at bounding box center [784, 325] width 477 height 25
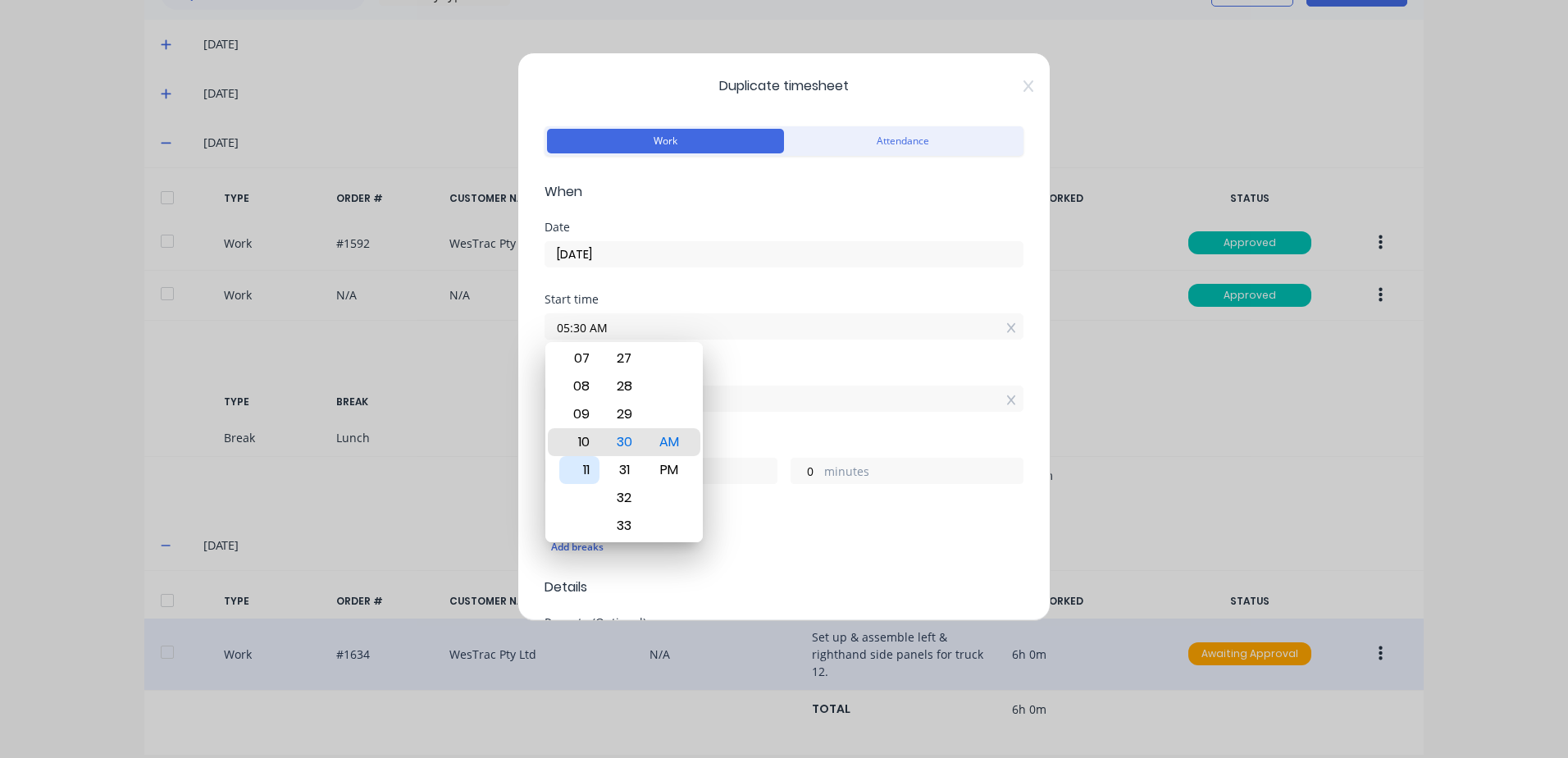
type input "10:30 AM"
type input "1"
click at [586, 467] on div "11" at bounding box center [579, 470] width 40 height 28
type input "11:30 AM"
type input "0"
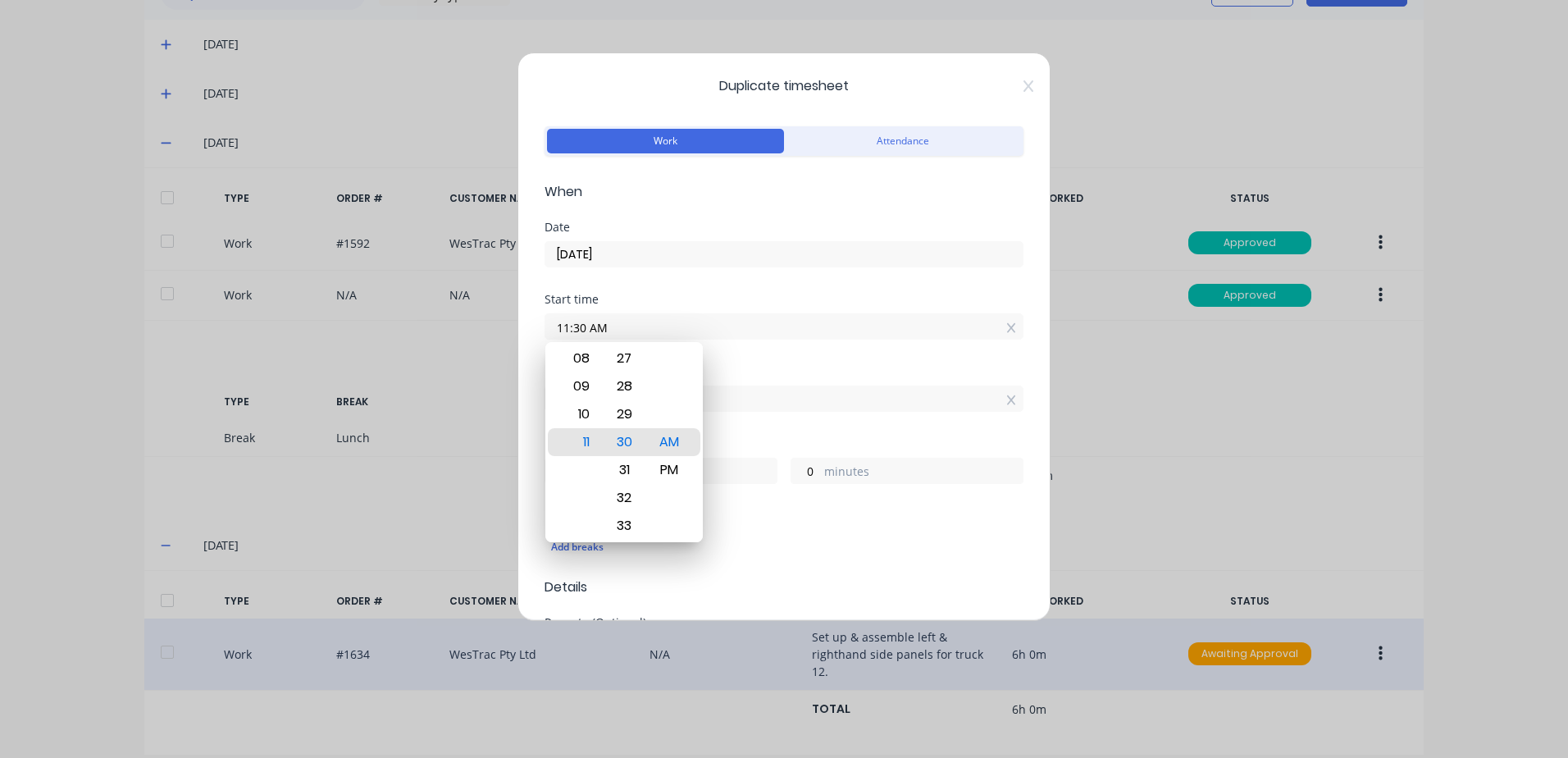
click at [759, 426] on div "Finish time 11:30 AM" at bounding box center [784, 401] width 479 height 72
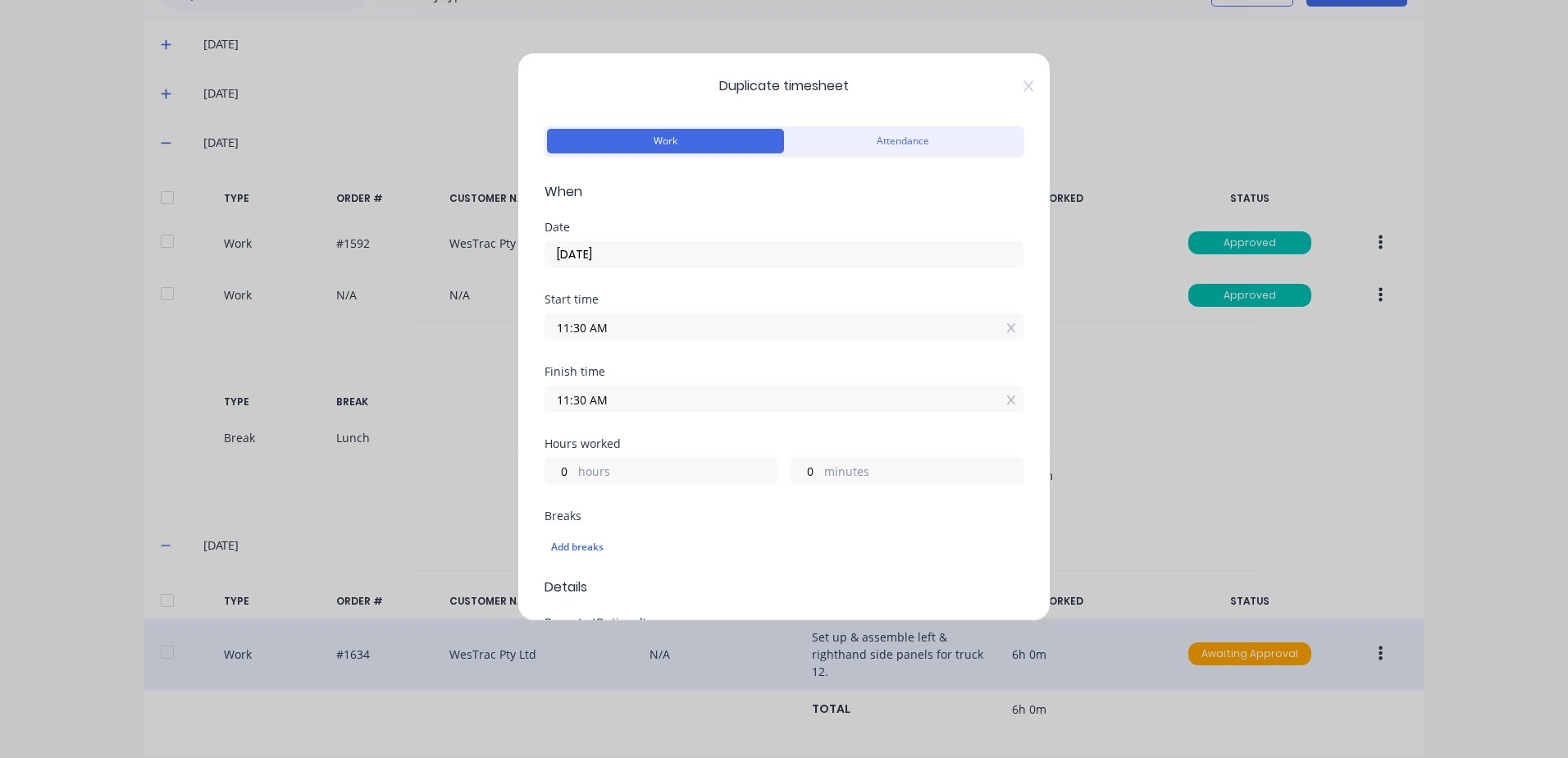
click at [617, 406] on input "11:30 AM" at bounding box center [784, 398] width 477 height 25
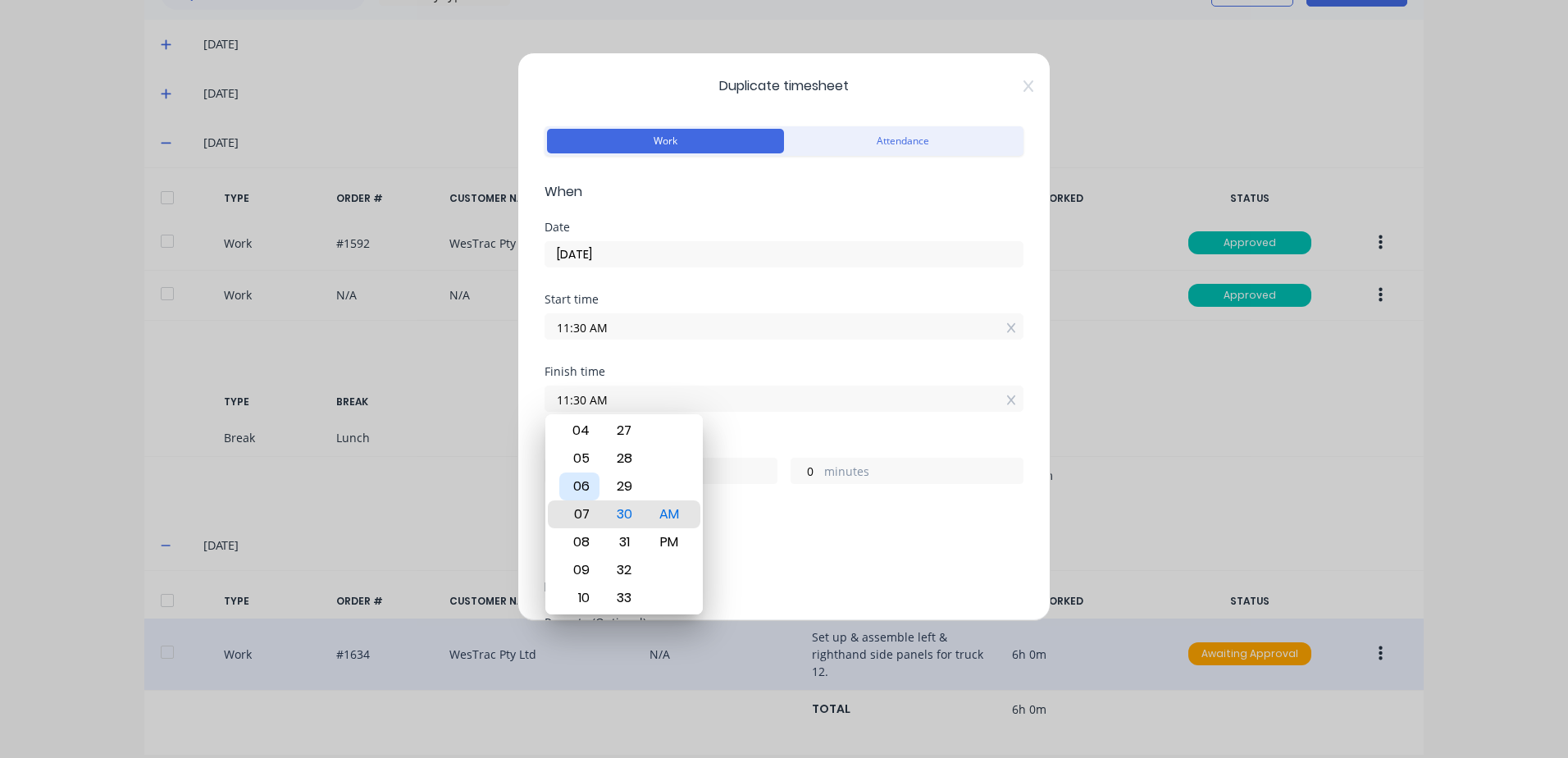
type input "07:30 AM"
type input "20"
type input "02:30 AM"
type input "15"
click at [588, 452] on div "12" at bounding box center [579, 458] width 40 height 28
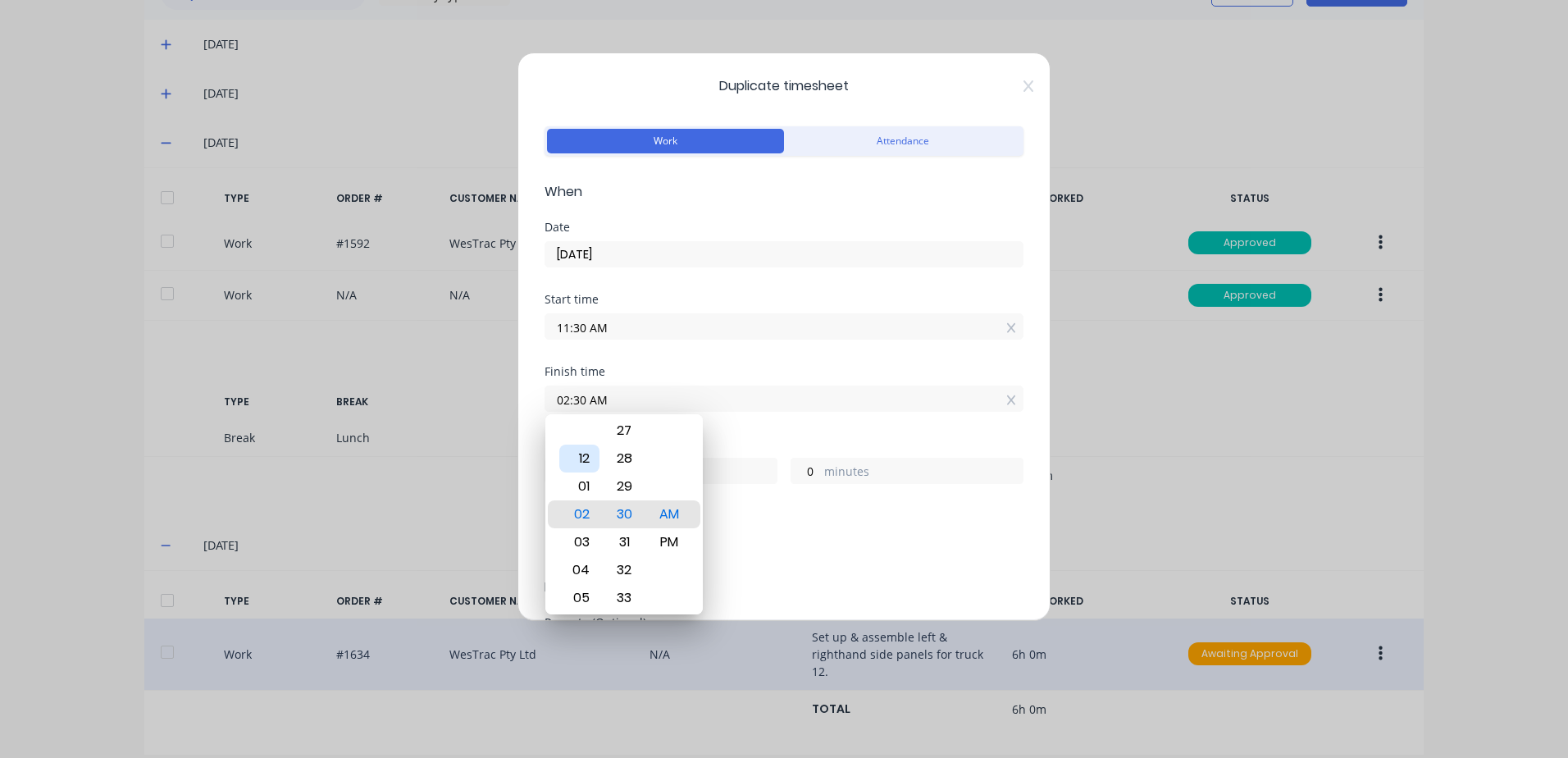
type input "12:30 AM"
type input "13"
type input "12:25 AM"
type input "12"
type input "55"
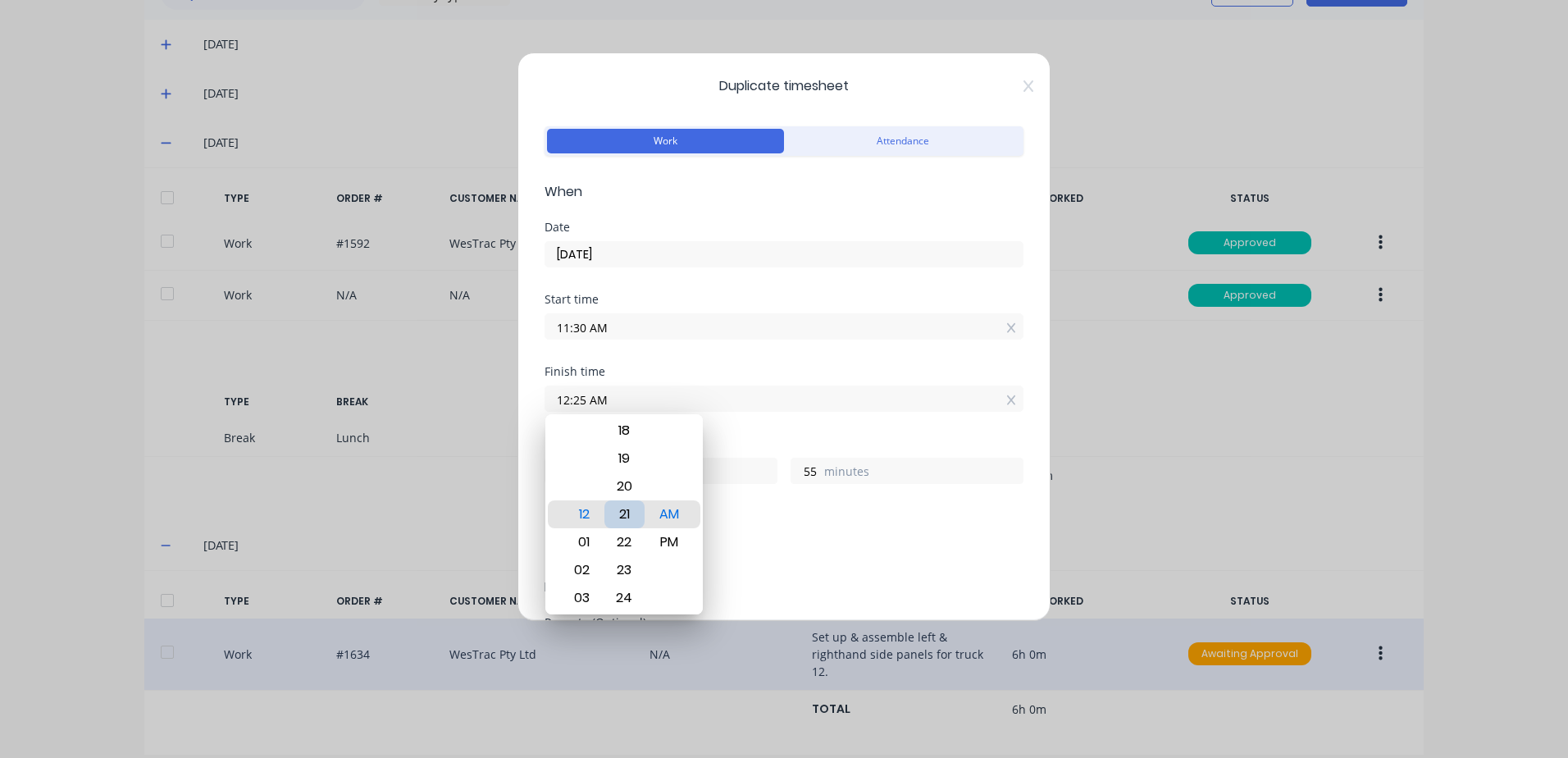
type input "12:21 AM"
type input "51"
type input "12:15 AM"
type input "45"
type input "12:10 AM"
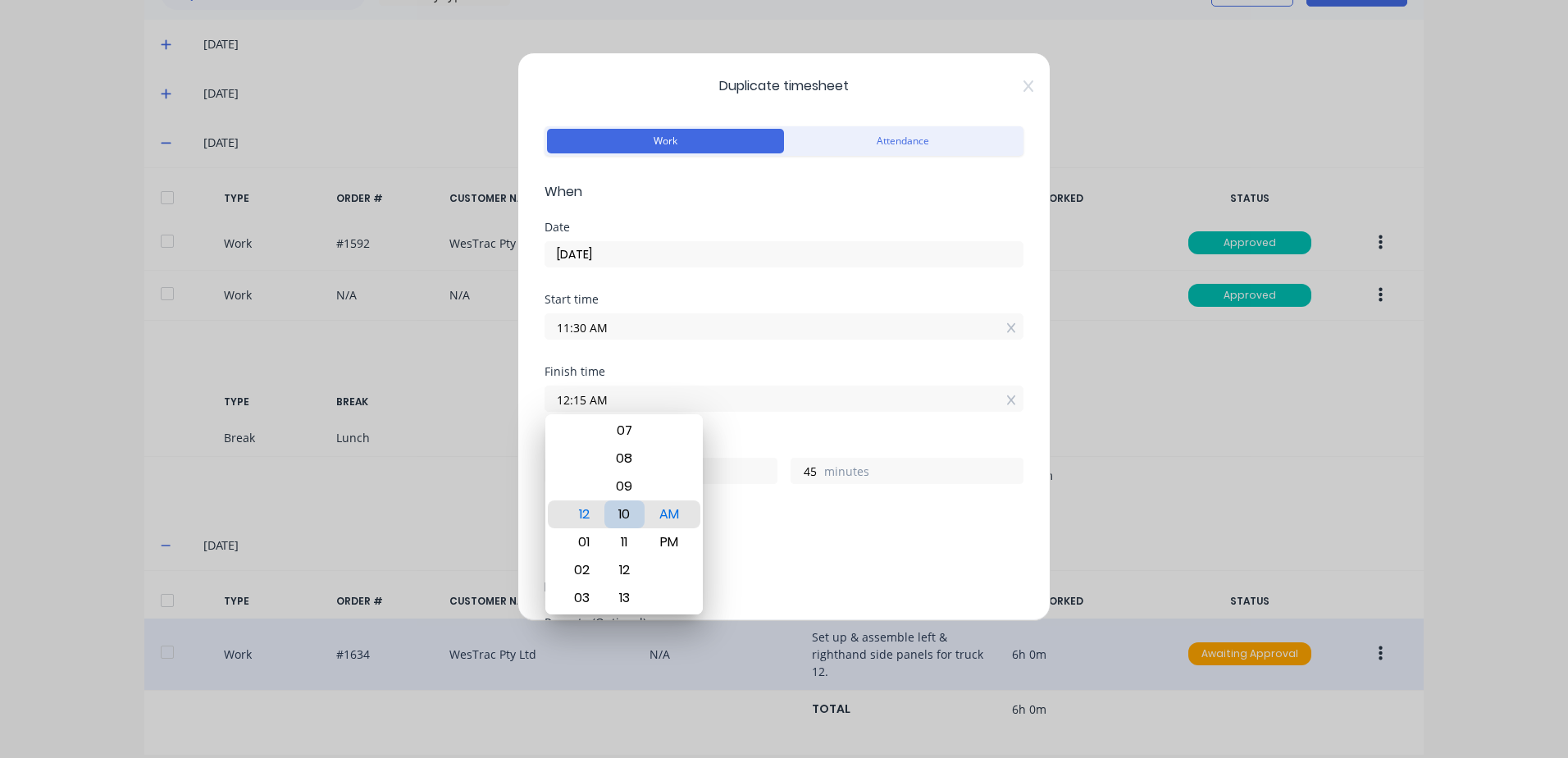
type input "40"
type input "12:06 AM"
type input "36"
type input "12:01 AM"
type input "31"
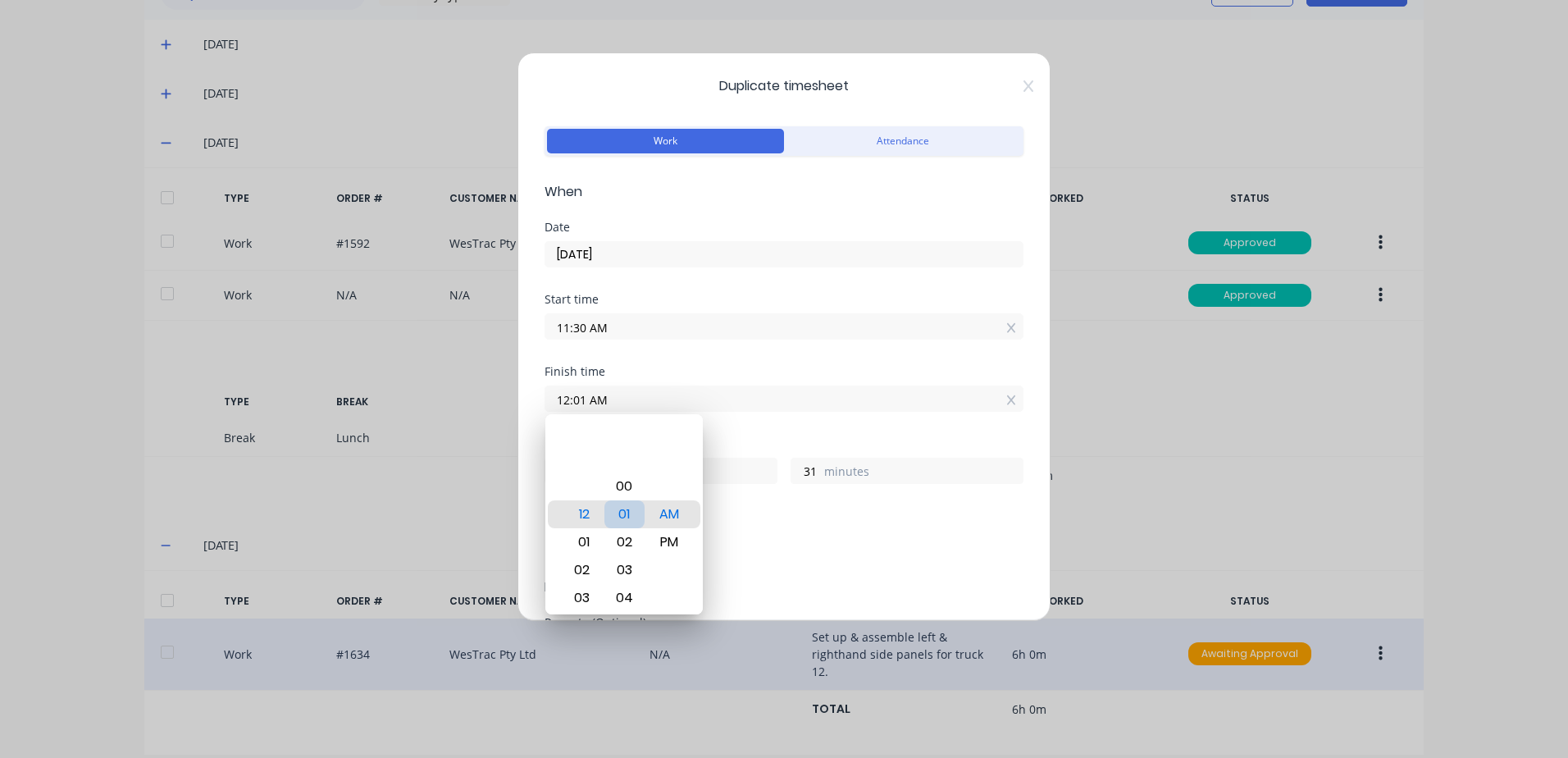
type input "12:00 AM"
type input "30"
drag, startPoint x: 669, startPoint y: 538, endPoint x: 728, endPoint y: 455, distance: 101.8
click at [669, 536] on div "PM" at bounding box center [669, 542] width 40 height 28
type input "12:00 PM"
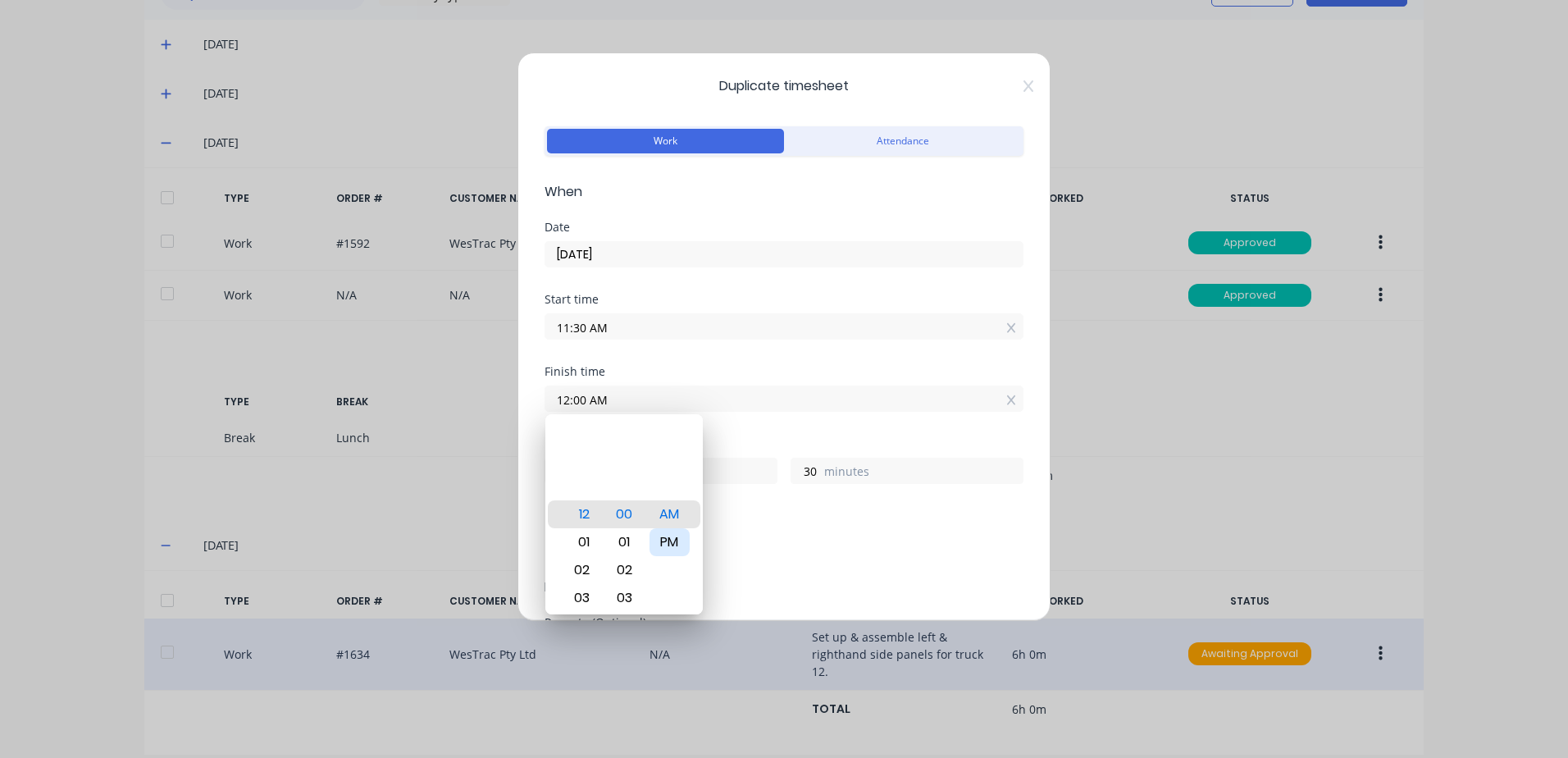
type input "0"
click at [734, 424] on div "Finish time 12:00 PM" at bounding box center [784, 401] width 479 height 72
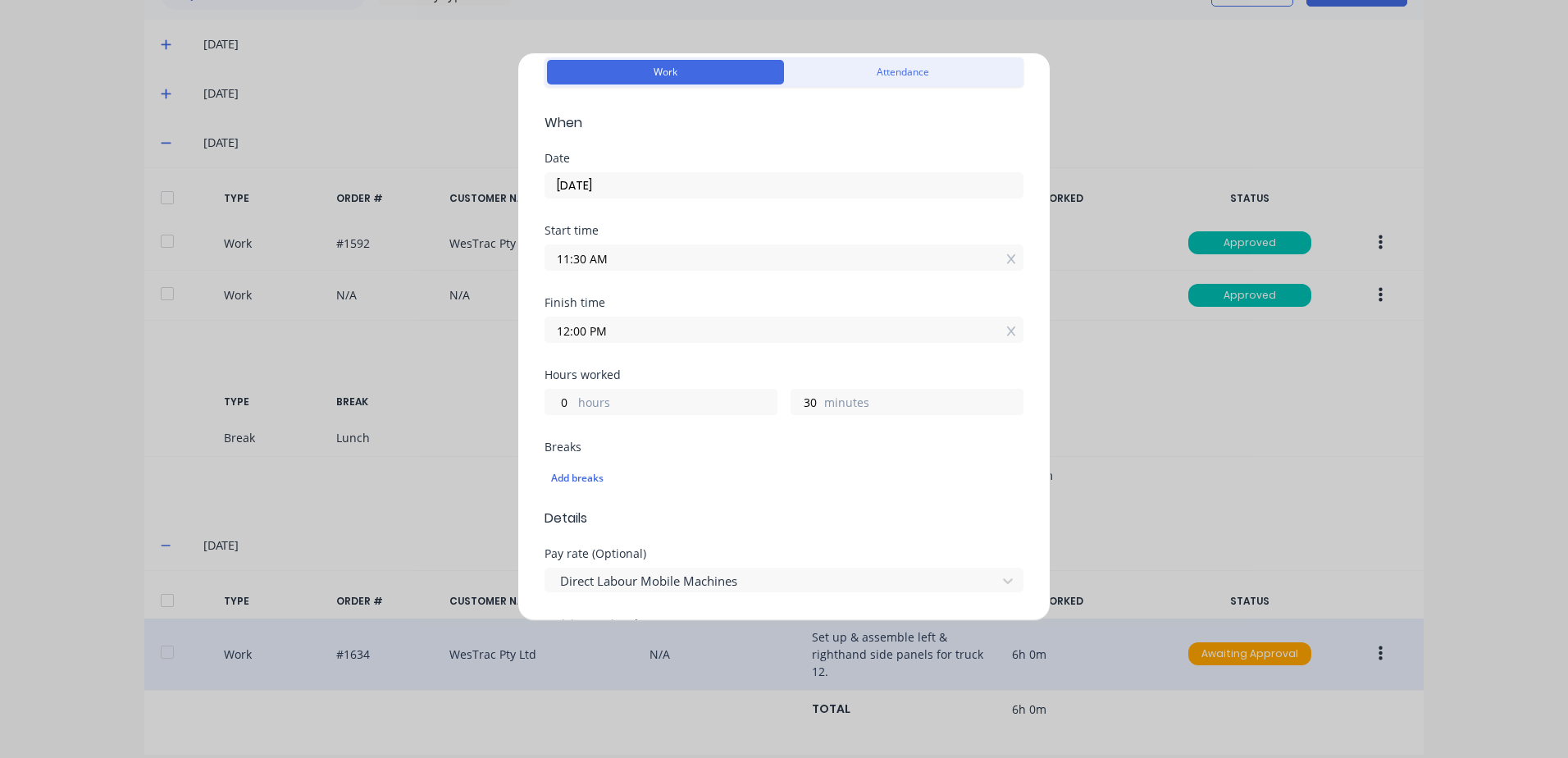
scroll to position [164, 0]
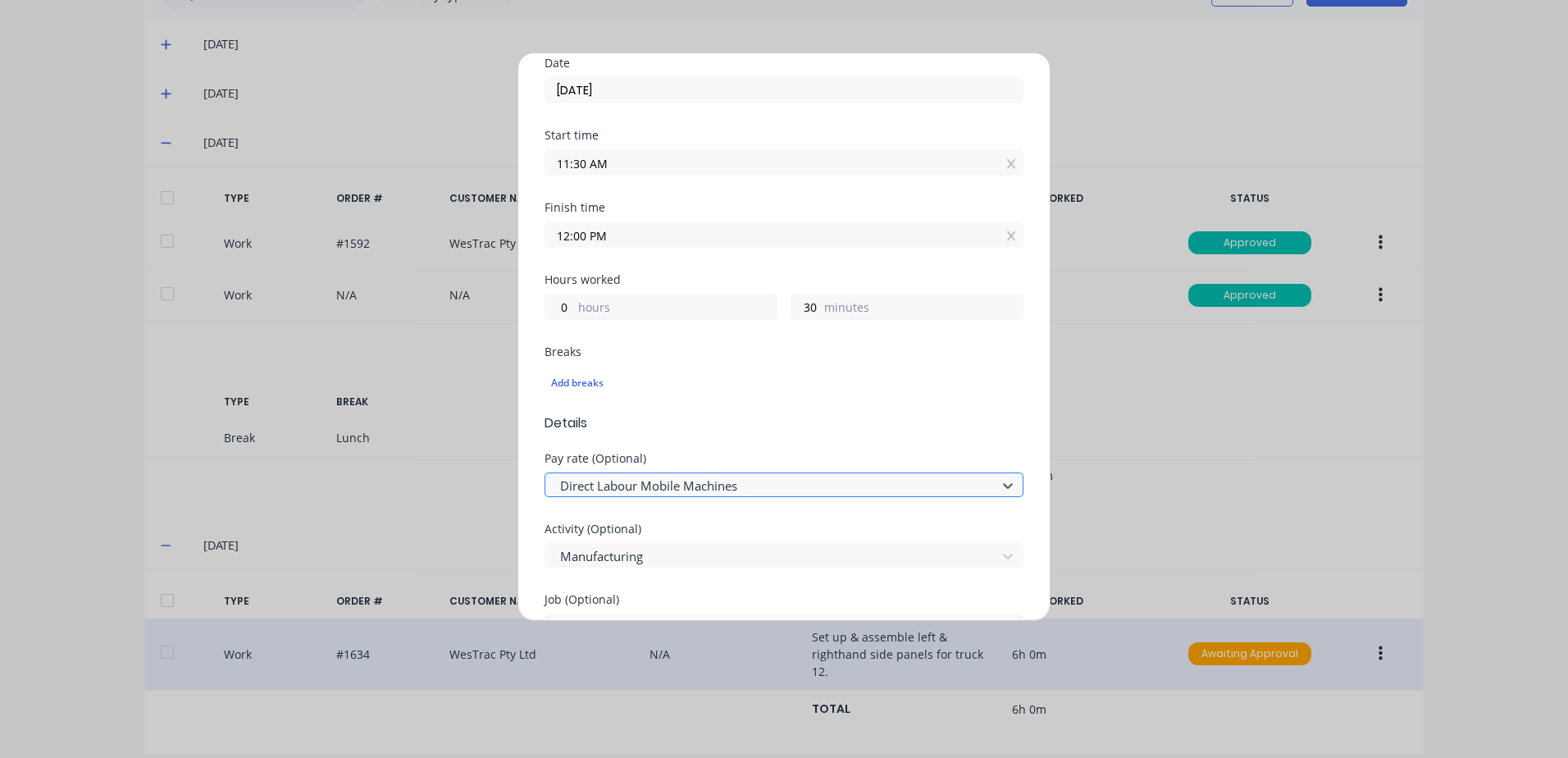
click at [631, 483] on div at bounding box center [773, 486] width 430 height 21
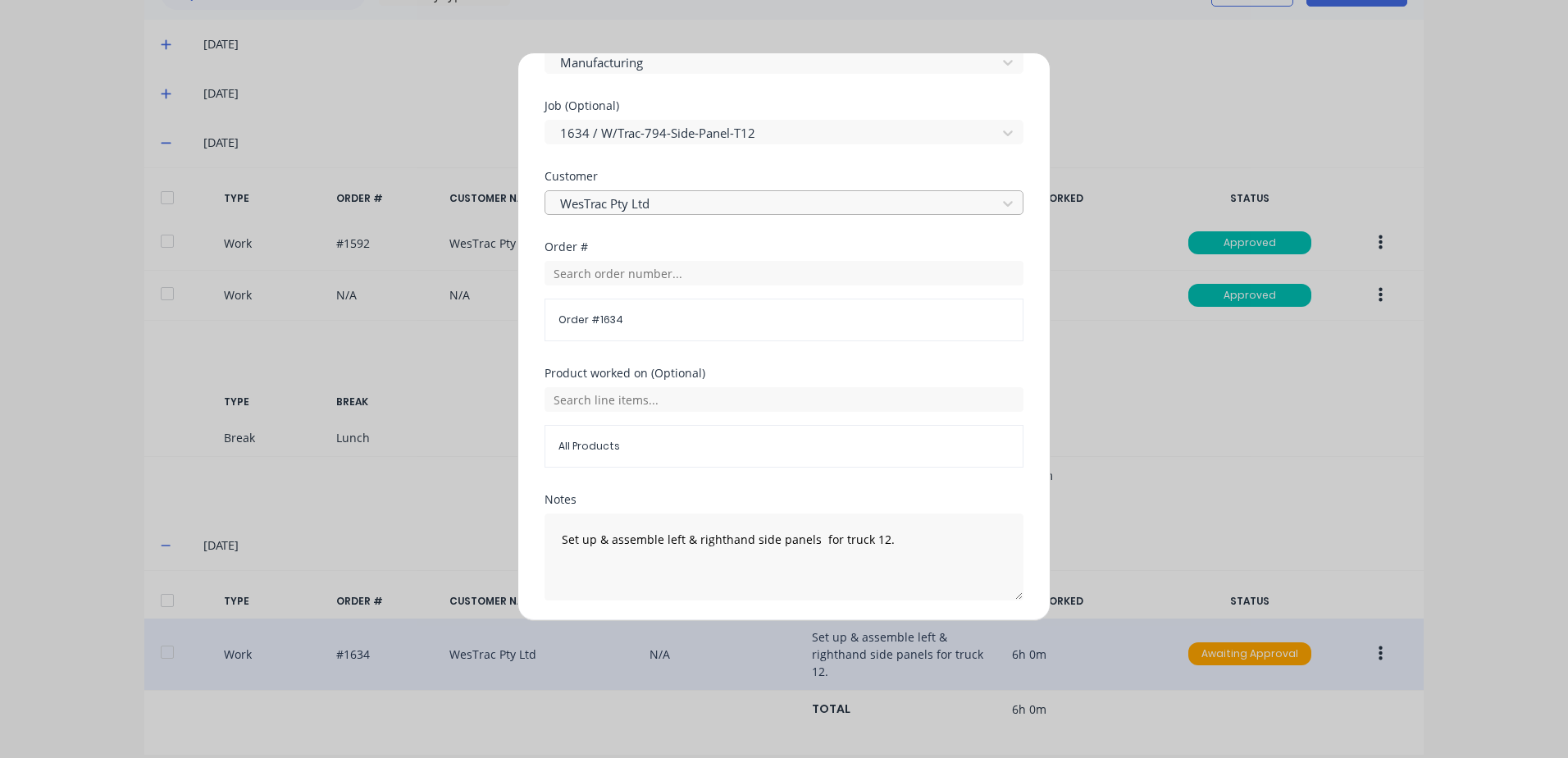
scroll to position [714, 0]
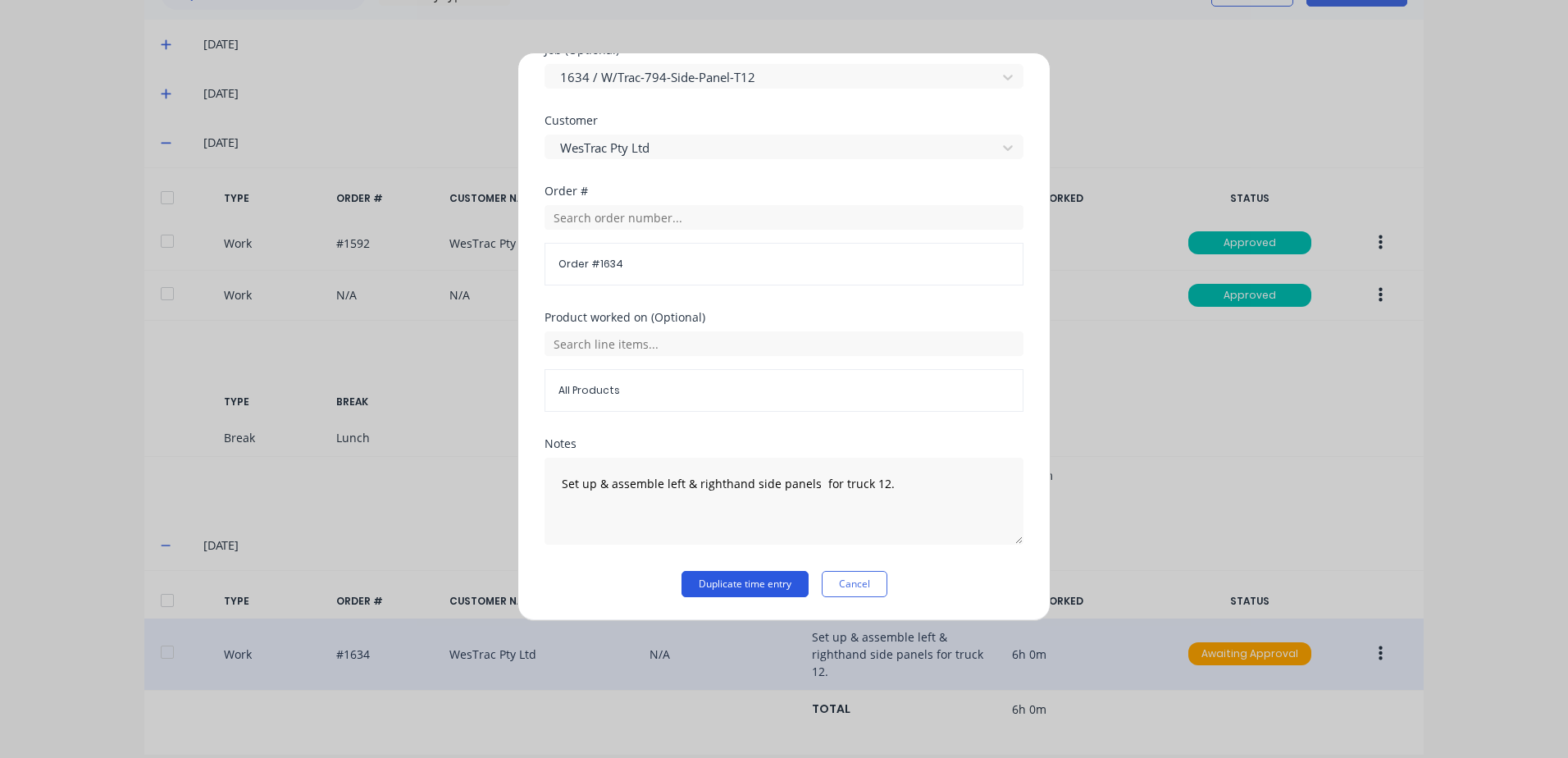
click at [713, 585] on button "Duplicate time entry" at bounding box center [744, 584] width 127 height 27
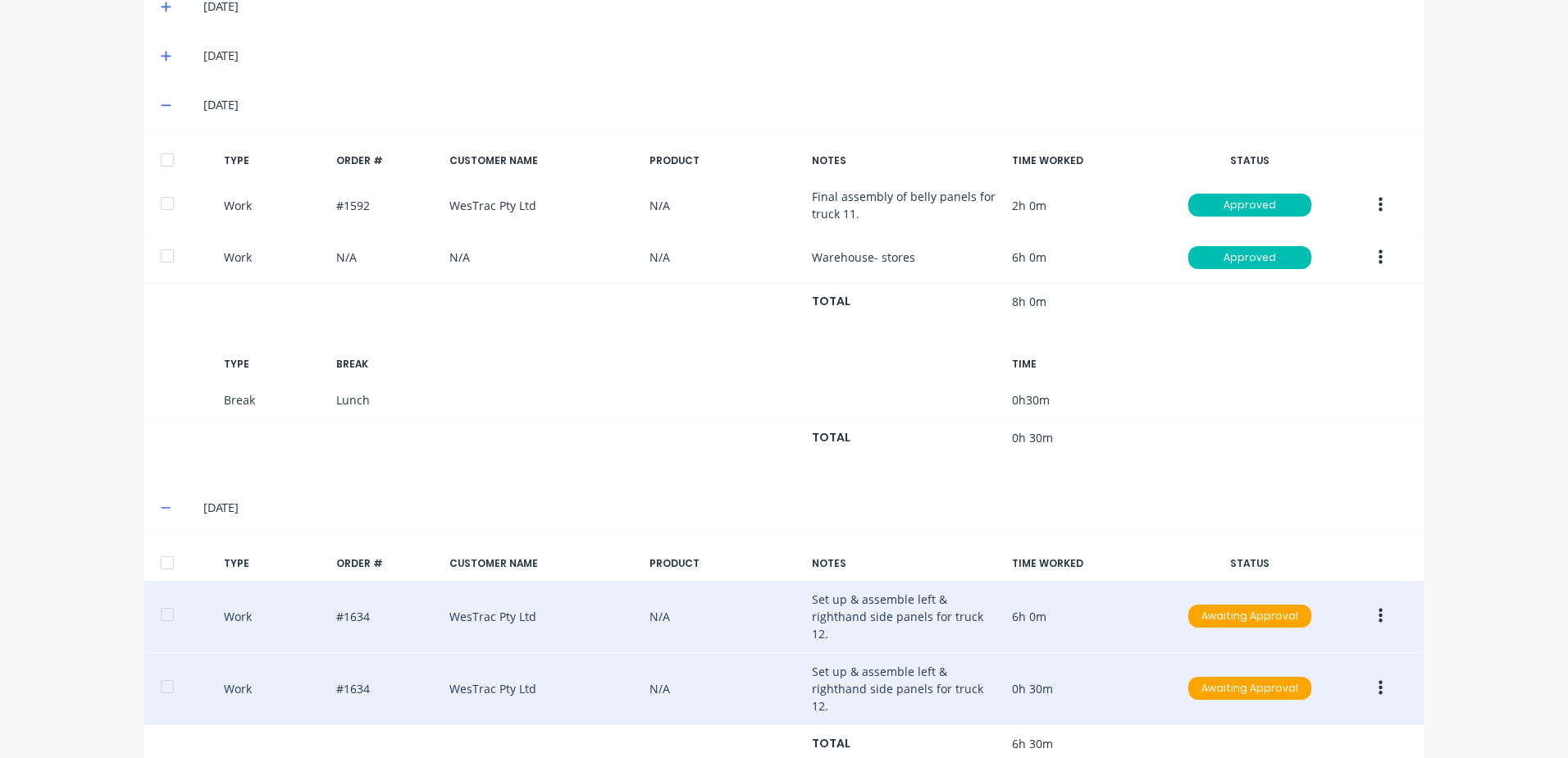
scroll to position [516, 0]
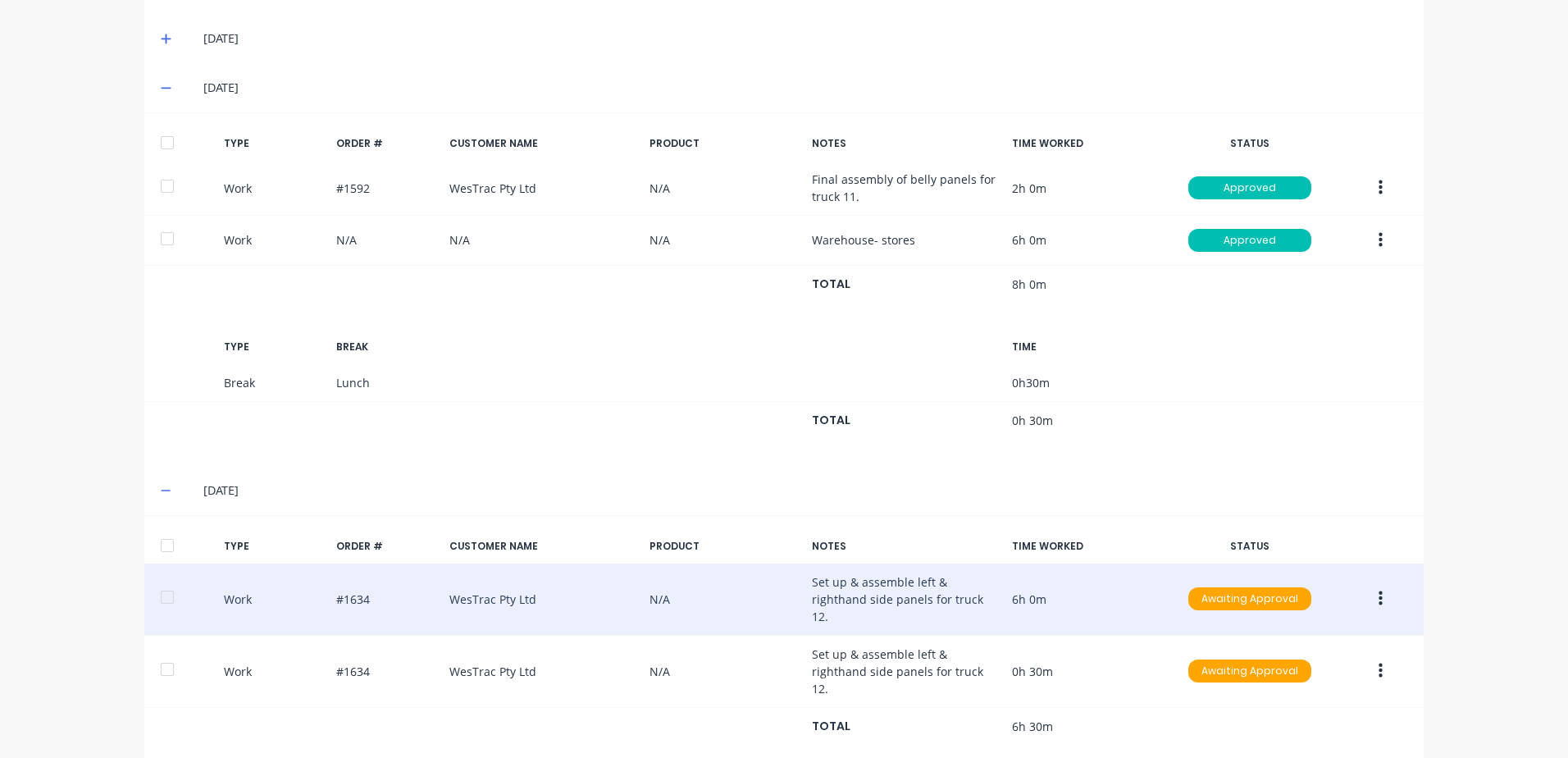
click at [1369, 589] on button "button" at bounding box center [1380, 599] width 38 height 29
drag, startPoint x: 1257, startPoint y: 596, endPoint x: 1362, endPoint y: 608, distance: 105.7
click at [1258, 596] on div "Approve" at bounding box center [1321, 603] width 126 height 24
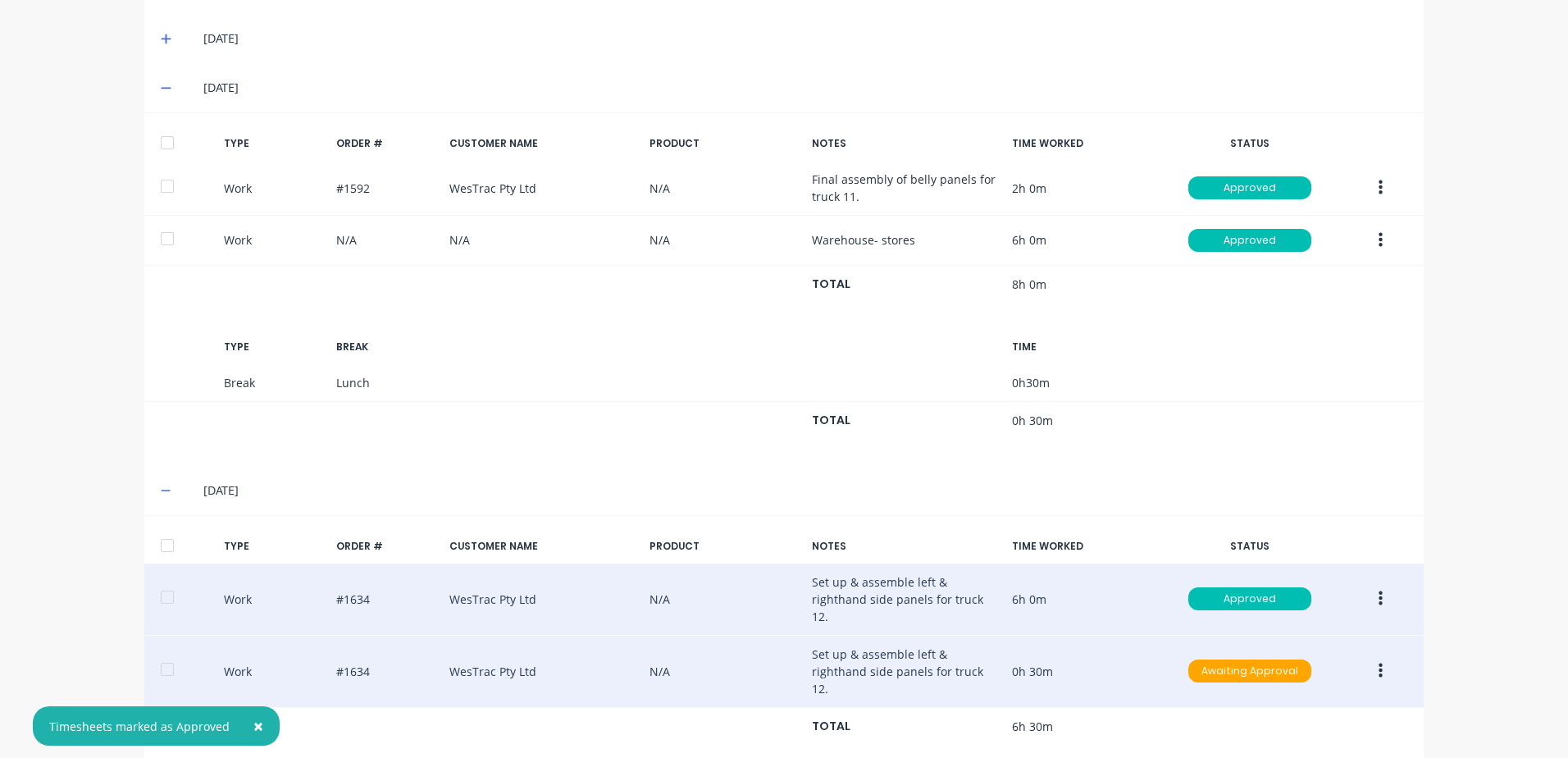
click at [1369, 656] on button "button" at bounding box center [1380, 671] width 38 height 29
drag, startPoint x: 1291, startPoint y: 645, endPoint x: 1290, endPoint y: 621, distance: 24.0
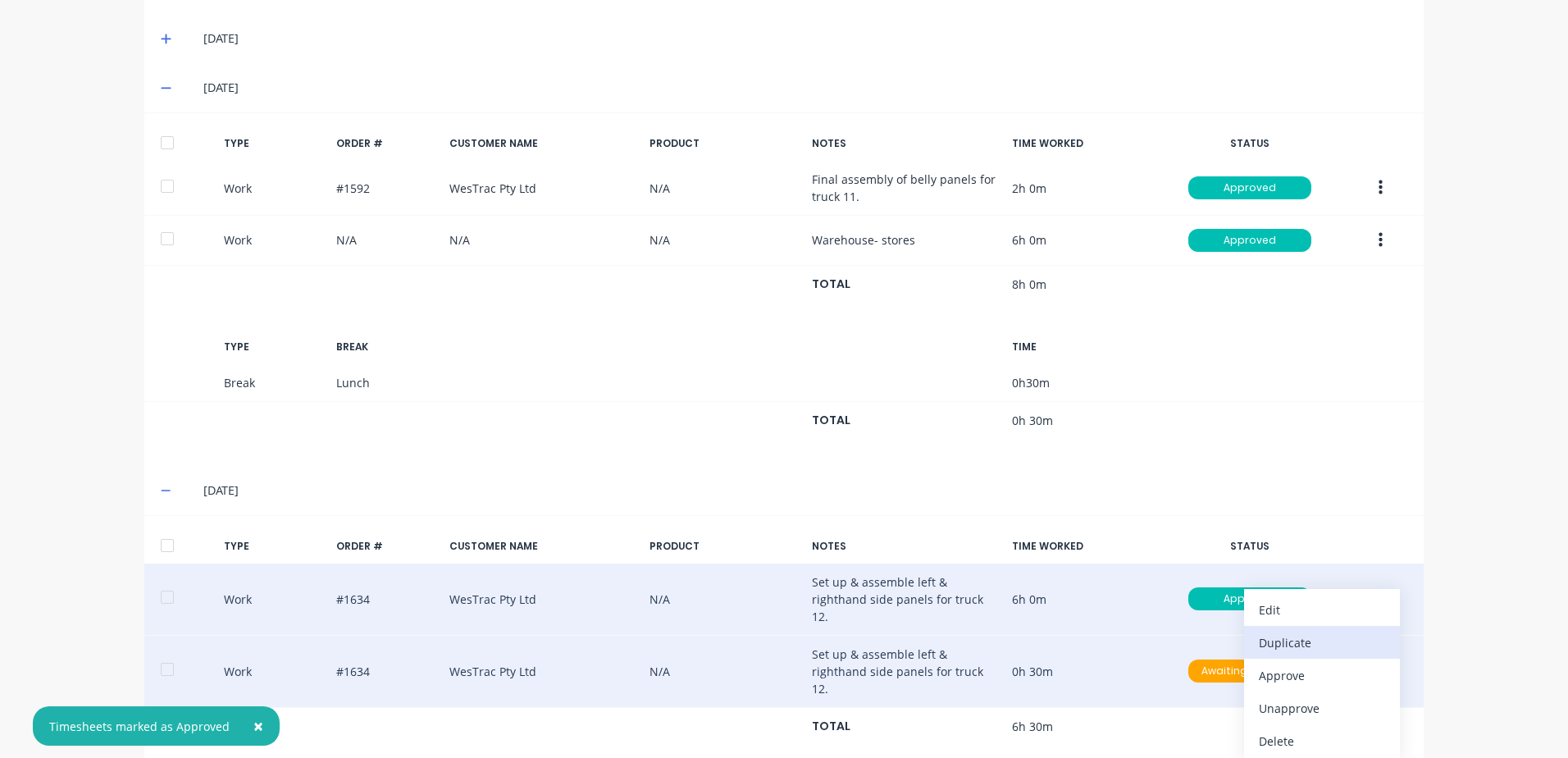
click at [1289, 664] on div "Approve" at bounding box center [1321, 675] width 126 height 24
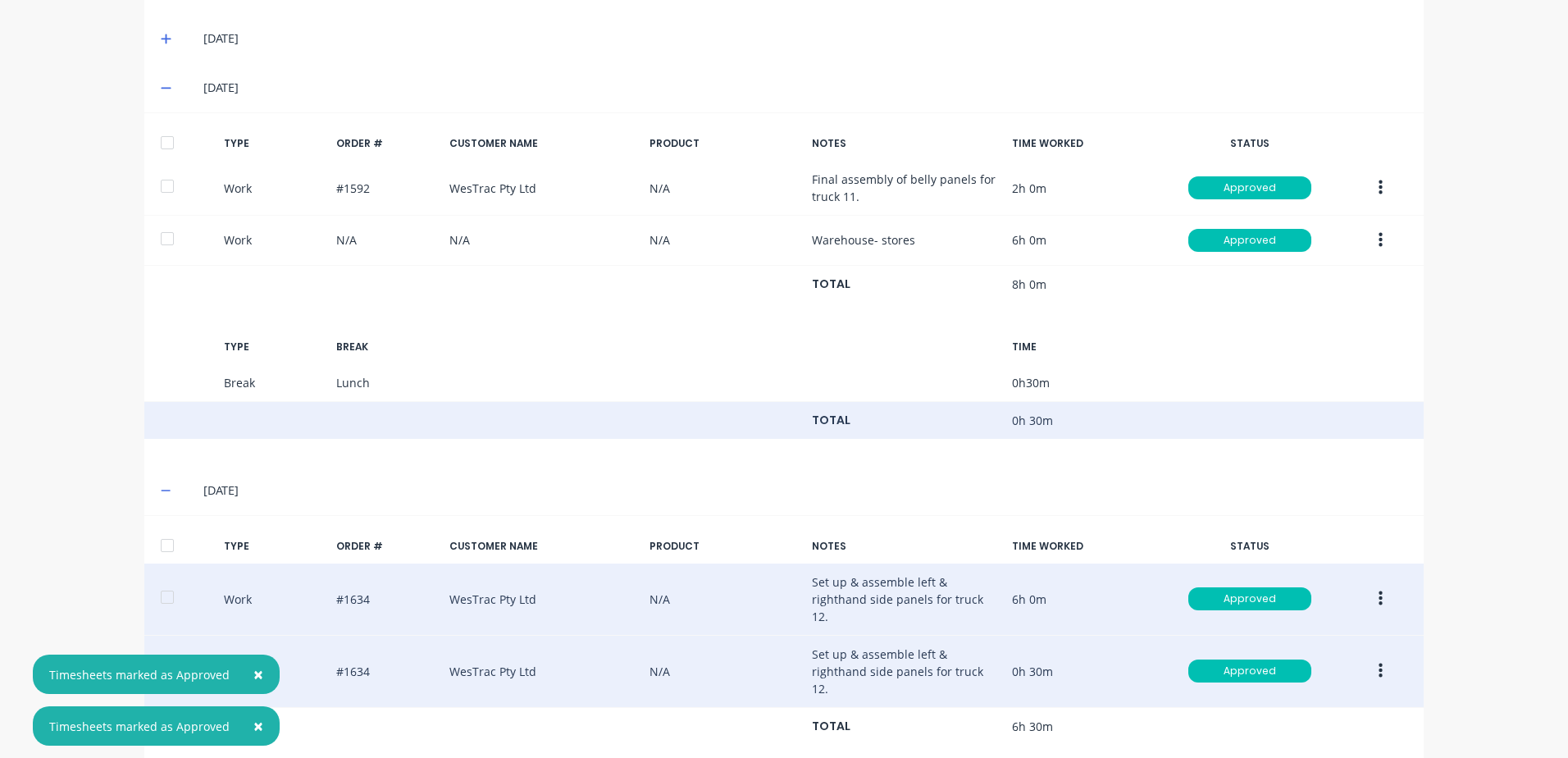
drag, startPoint x: 164, startPoint y: 543, endPoint x: 196, endPoint y: 424, distance: 123.2
click at [164, 541] on div at bounding box center [166, 545] width 32 height 32
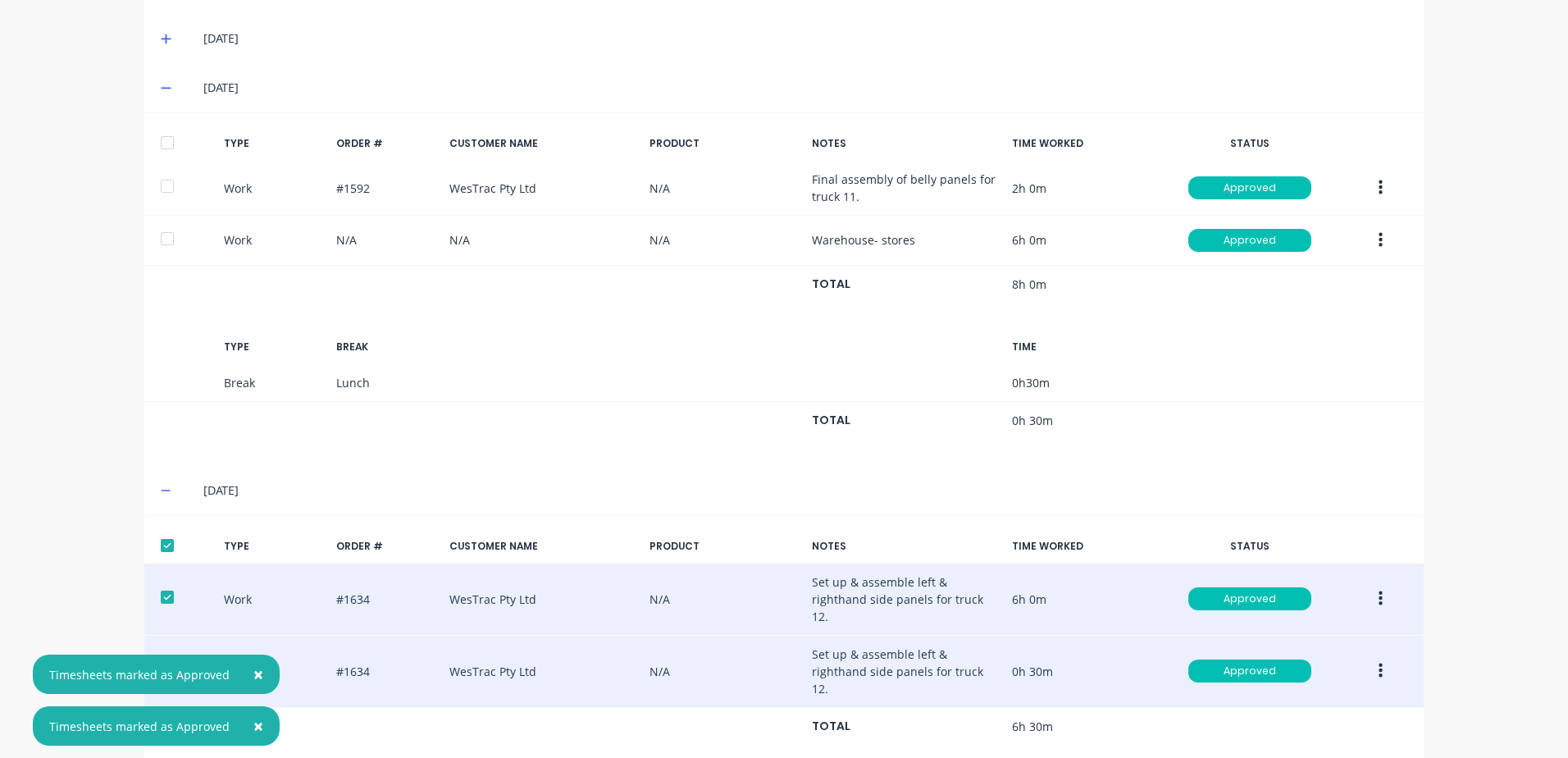
click at [163, 141] on div at bounding box center [166, 142] width 32 height 32
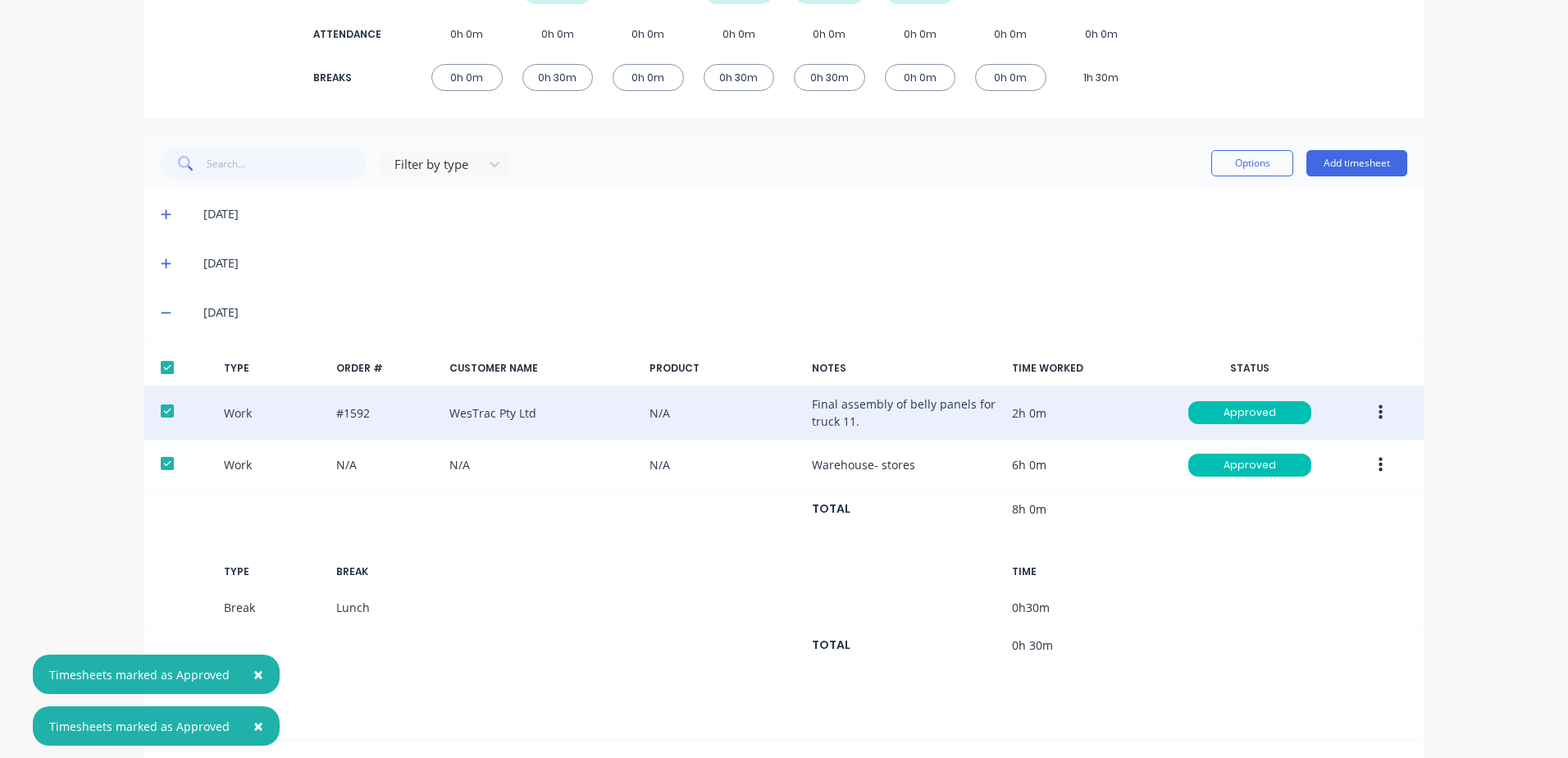
scroll to position [269, 0]
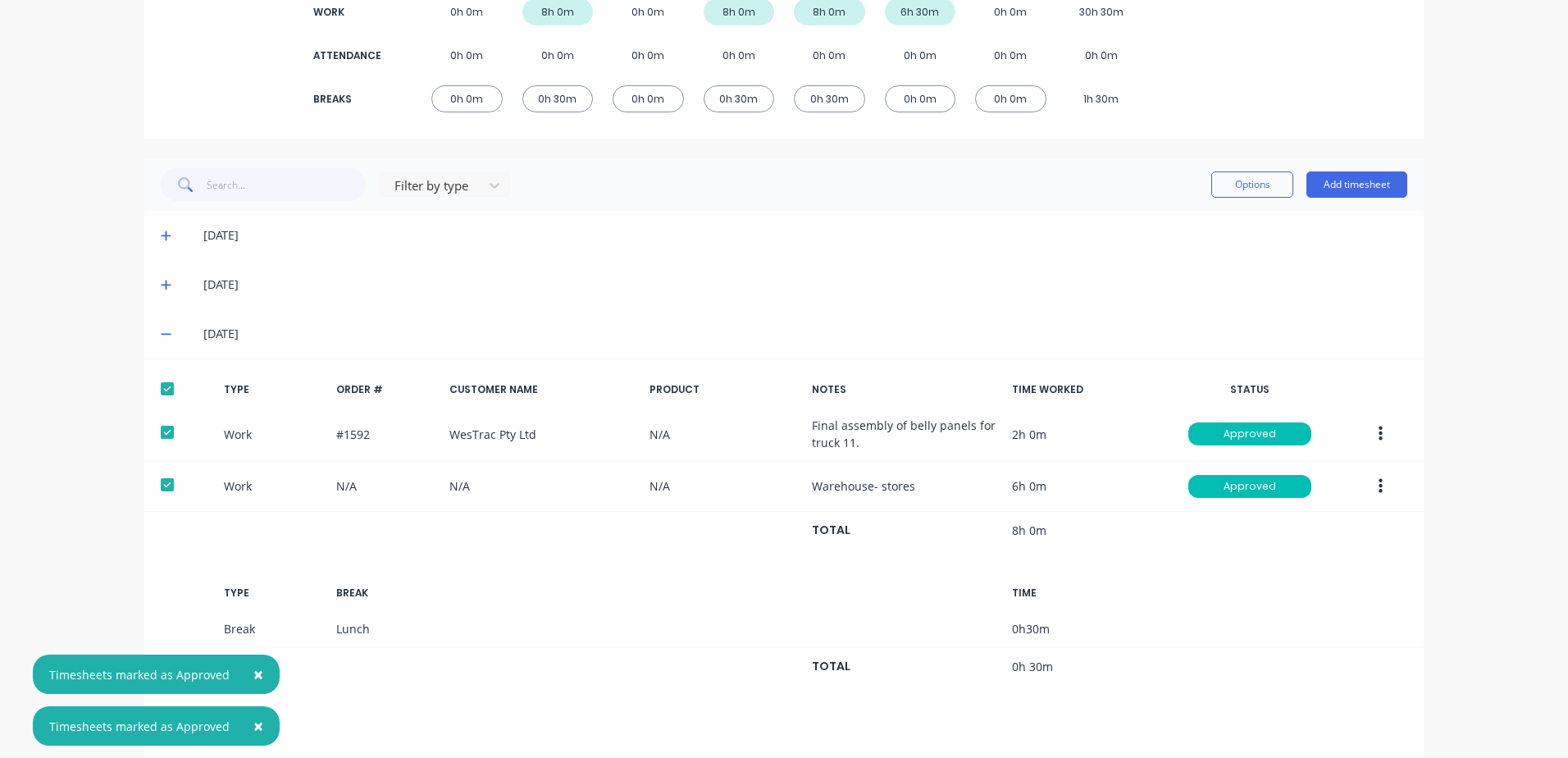
click at [161, 283] on icon at bounding box center [165, 285] width 11 height 12
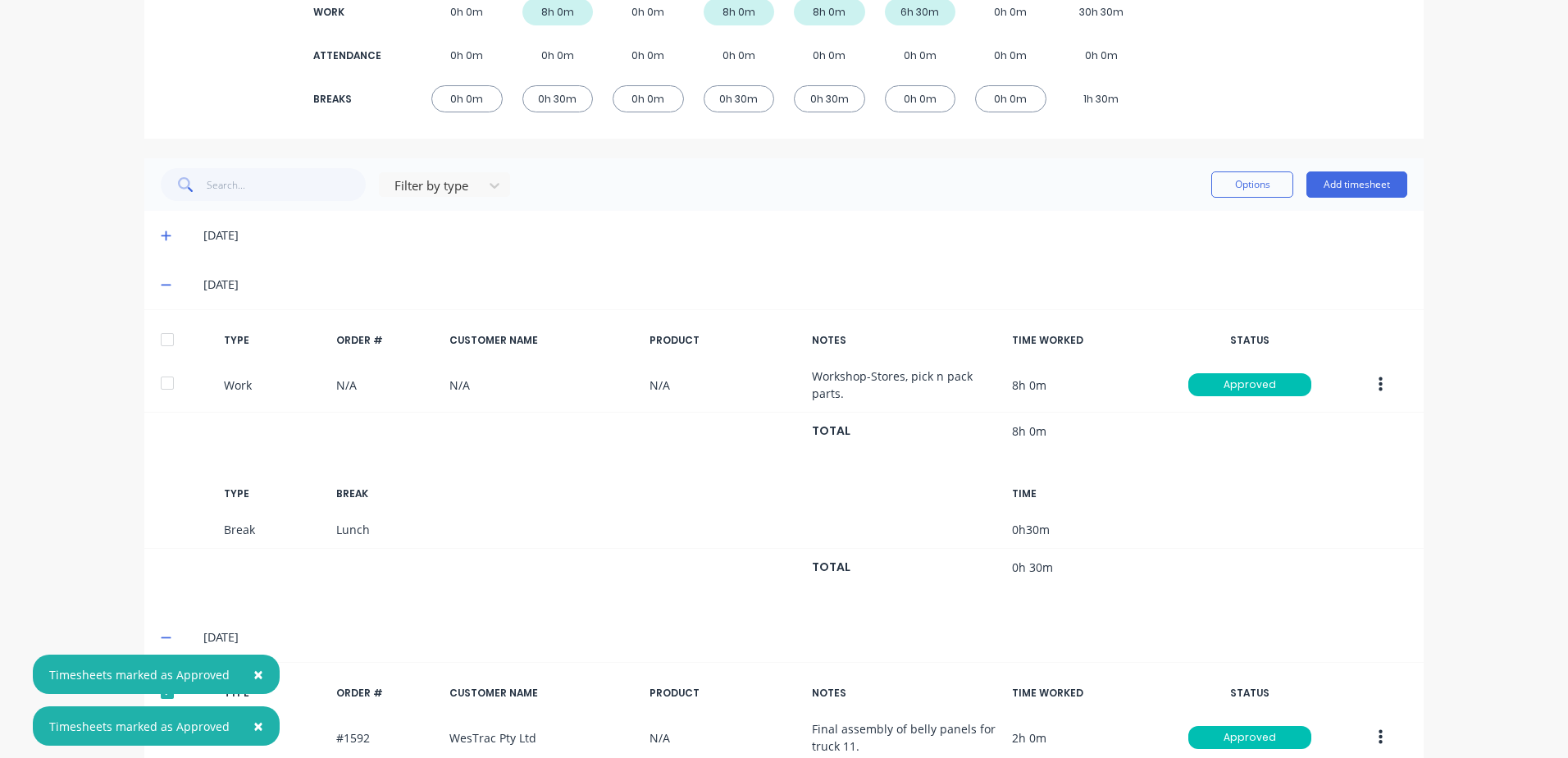
click at [161, 338] on div at bounding box center [166, 339] width 32 height 32
drag, startPoint x: 159, startPoint y: 235, endPoint x: 160, endPoint y: 257, distance: 22.0
click at [160, 234] on icon at bounding box center [165, 236] width 11 height 12
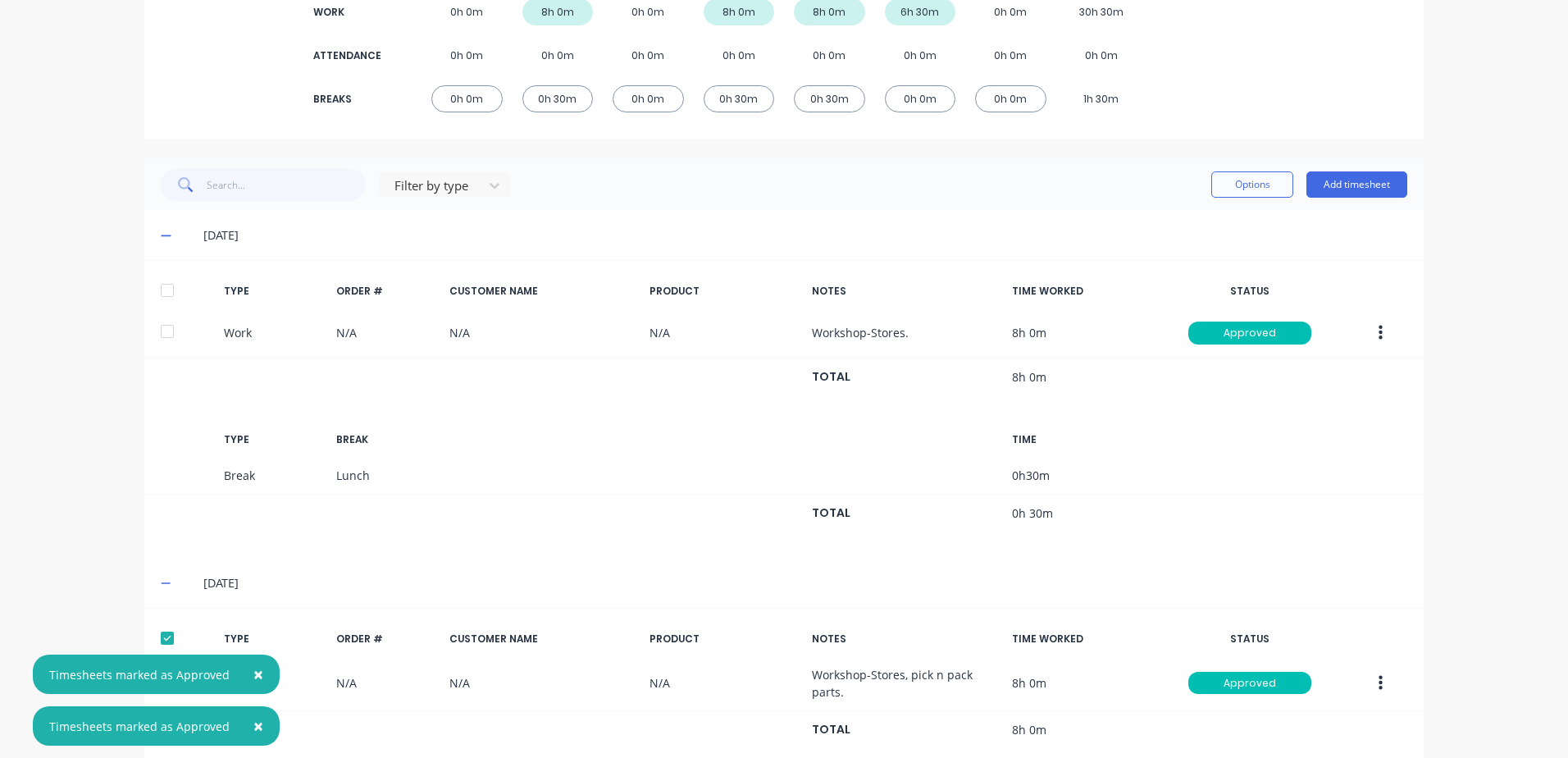
click at [163, 294] on div at bounding box center [166, 290] width 32 height 32
click at [1219, 184] on button "Options" at bounding box center [1251, 184] width 82 height 27
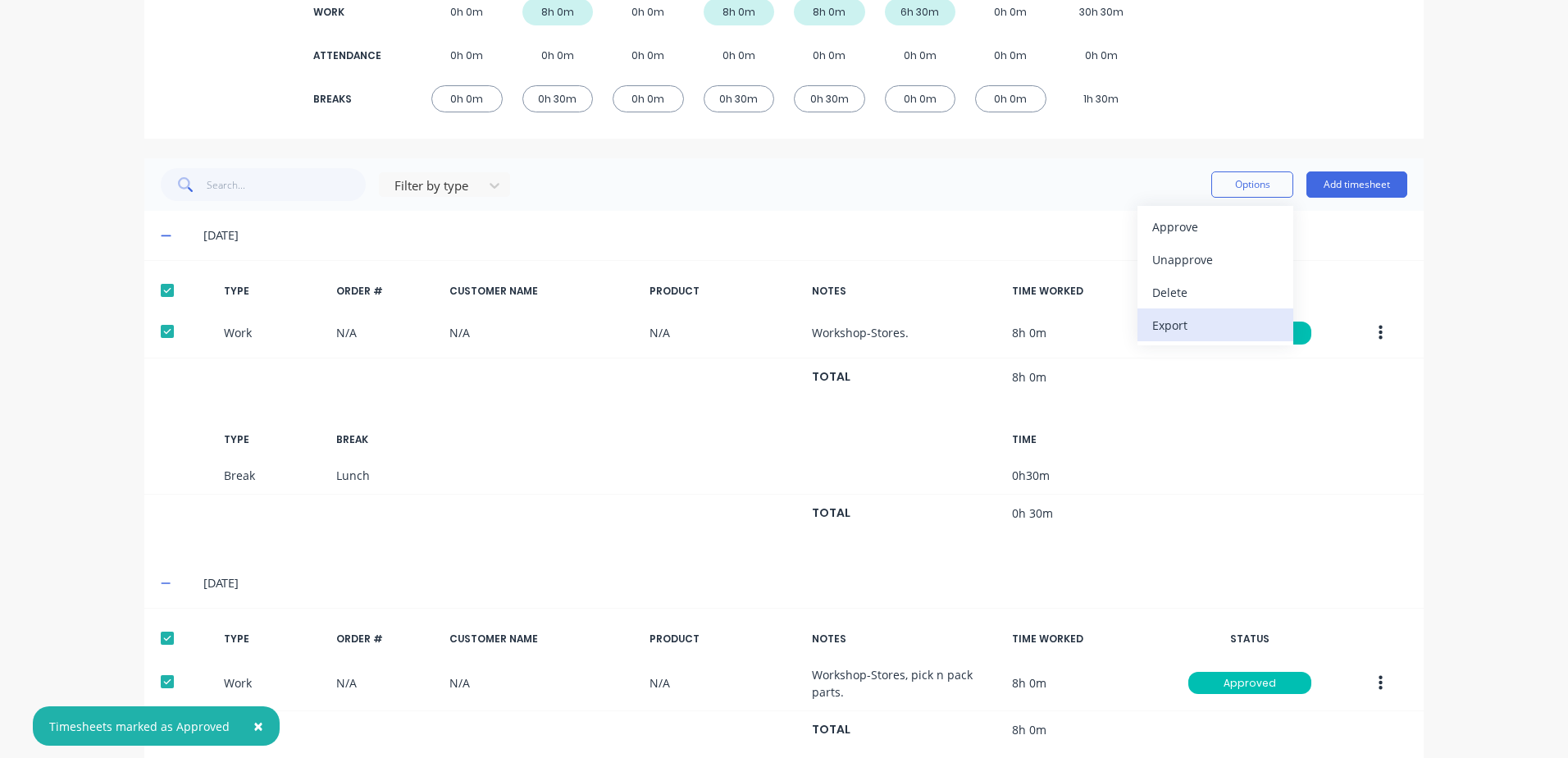
click at [1170, 323] on div "Export" at bounding box center [1215, 325] width 126 height 24
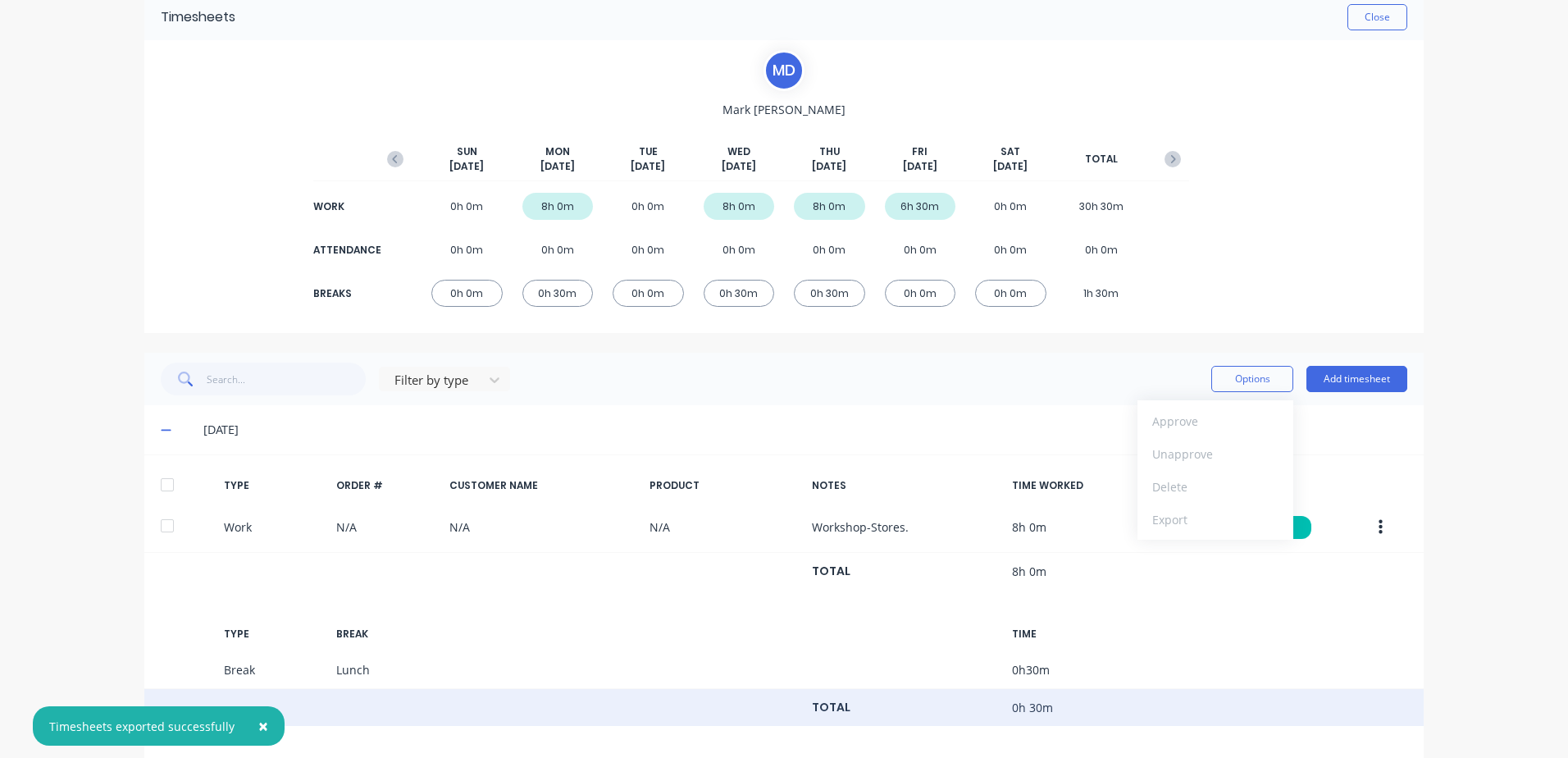
scroll to position [24, 0]
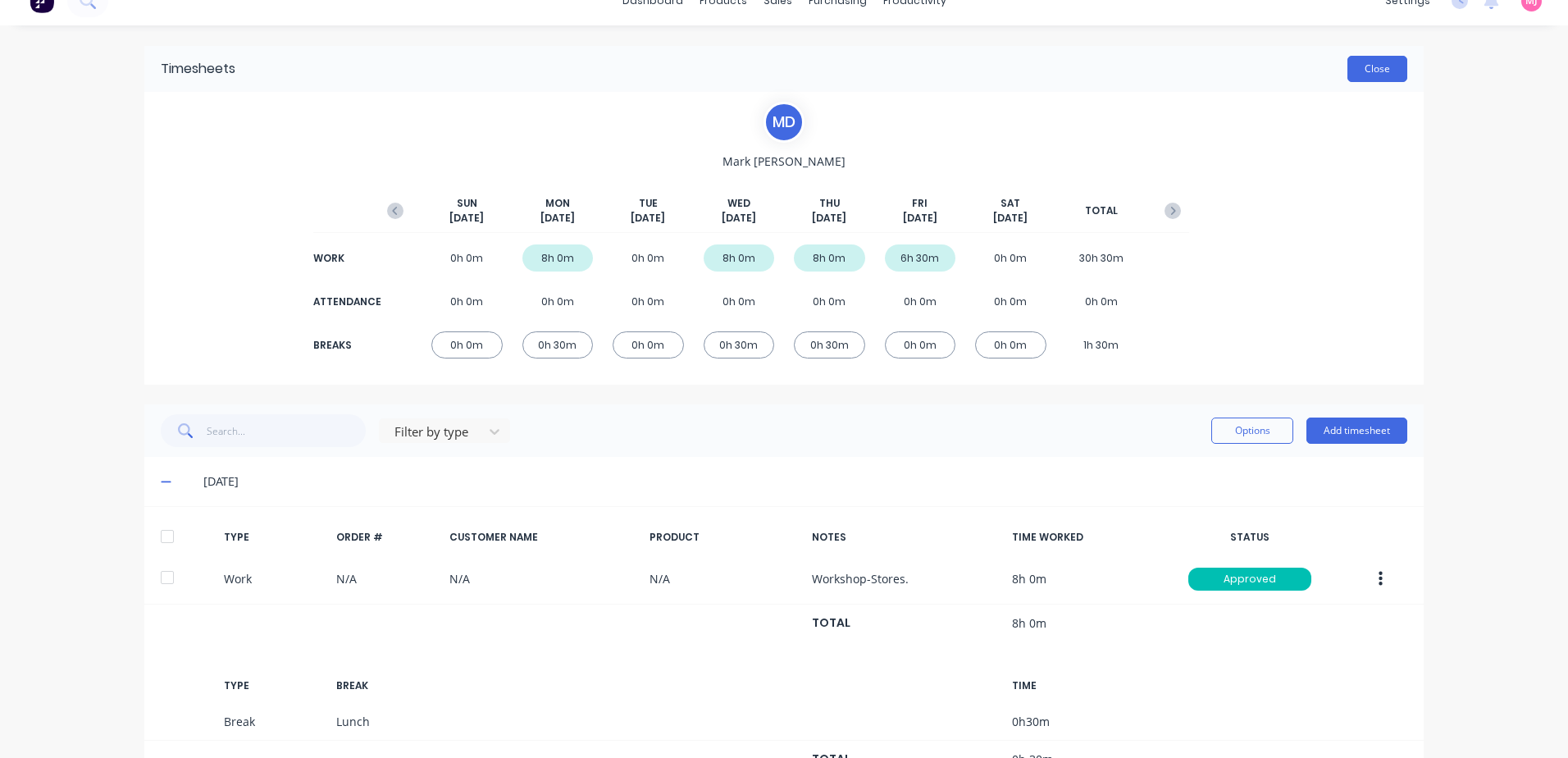
click at [1366, 65] on button "Close" at bounding box center [1376, 69] width 60 height 27
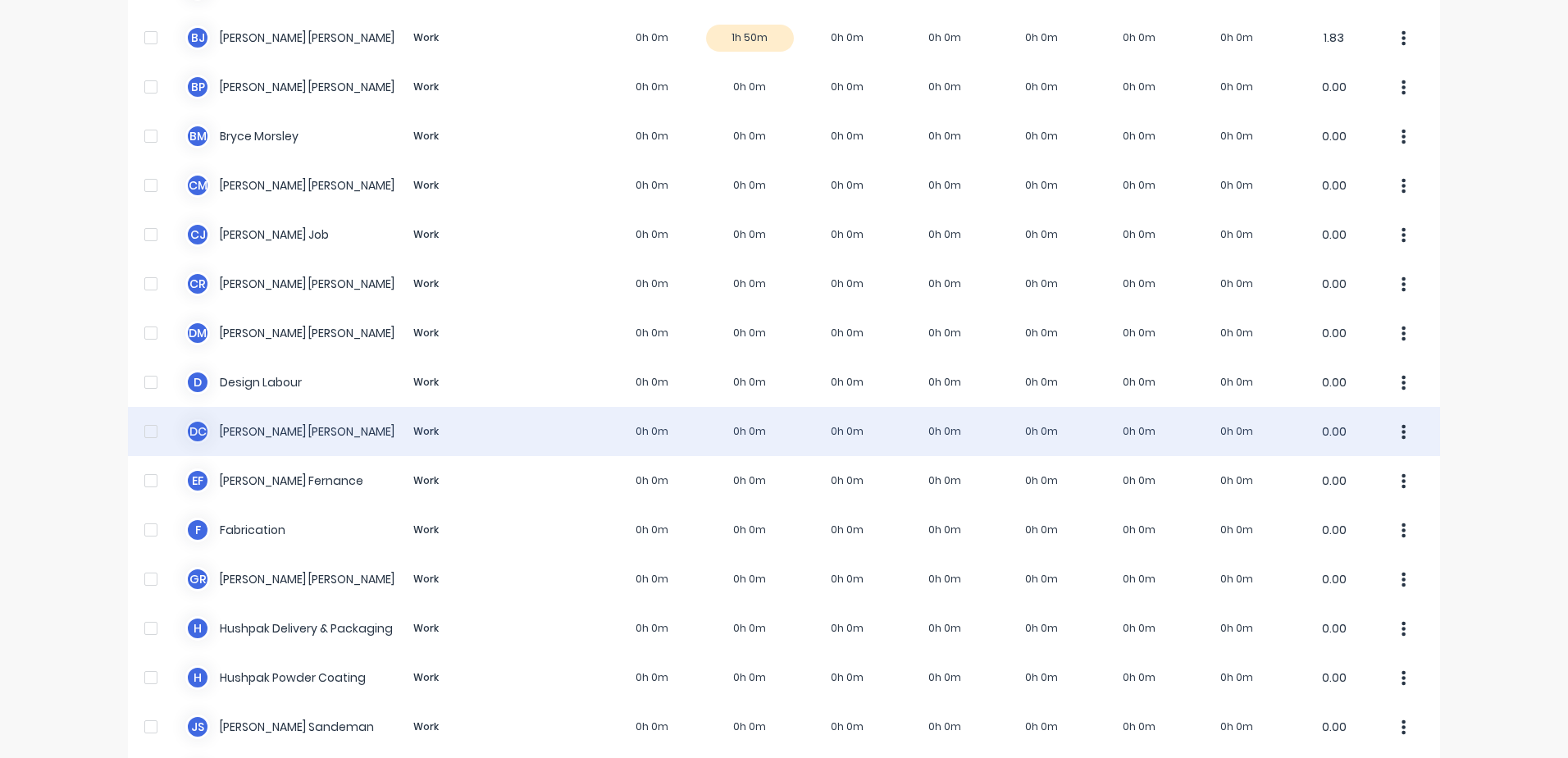
scroll to position [328, 0]
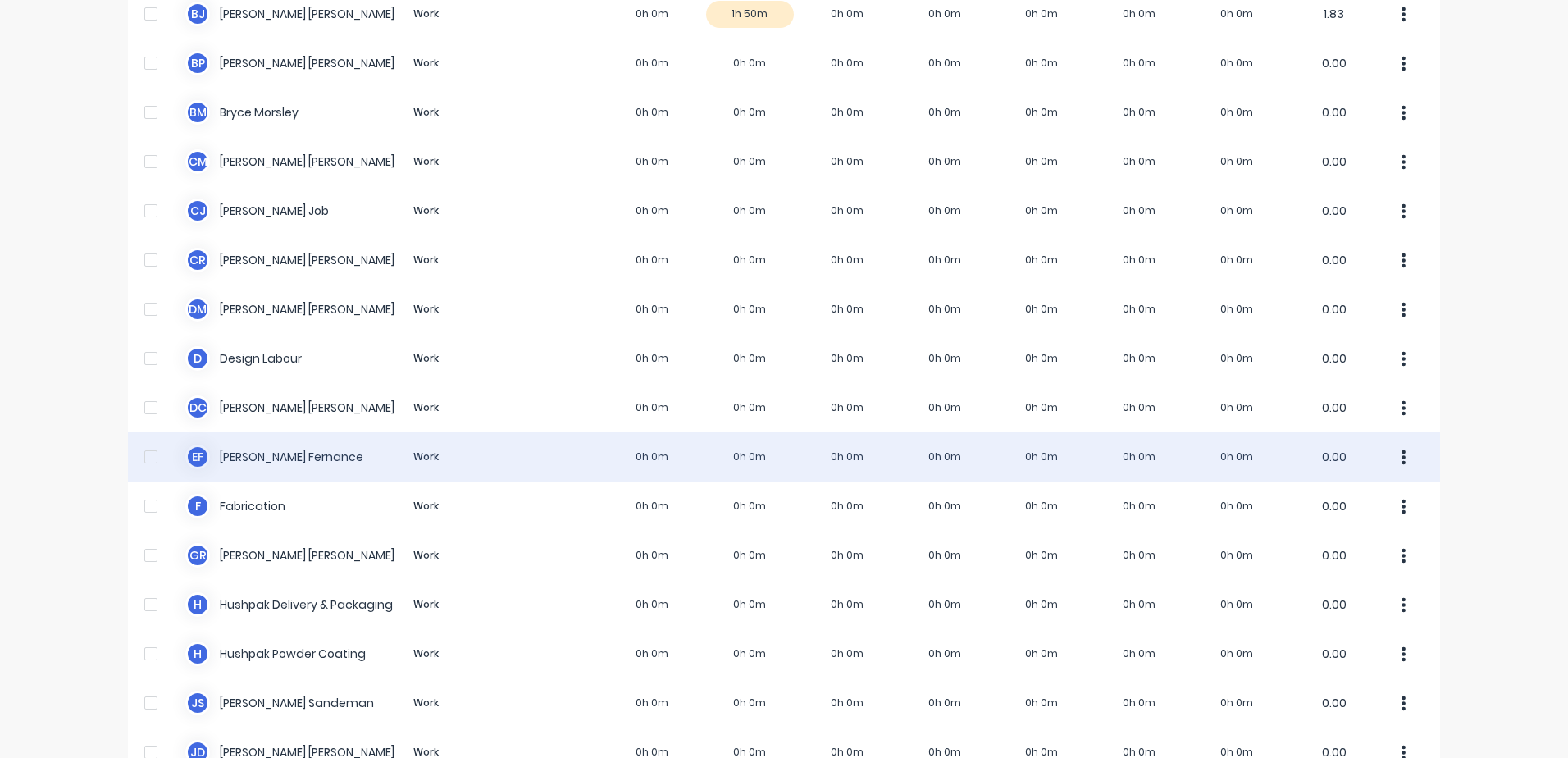
click at [273, 454] on div "E F [PERSON_NAME] Work 0h 0m 0h 0m 0h 0m 0h 0m 0h 0m 0h 0m 0h 0m 0.00" at bounding box center [784, 457] width 1312 height 49
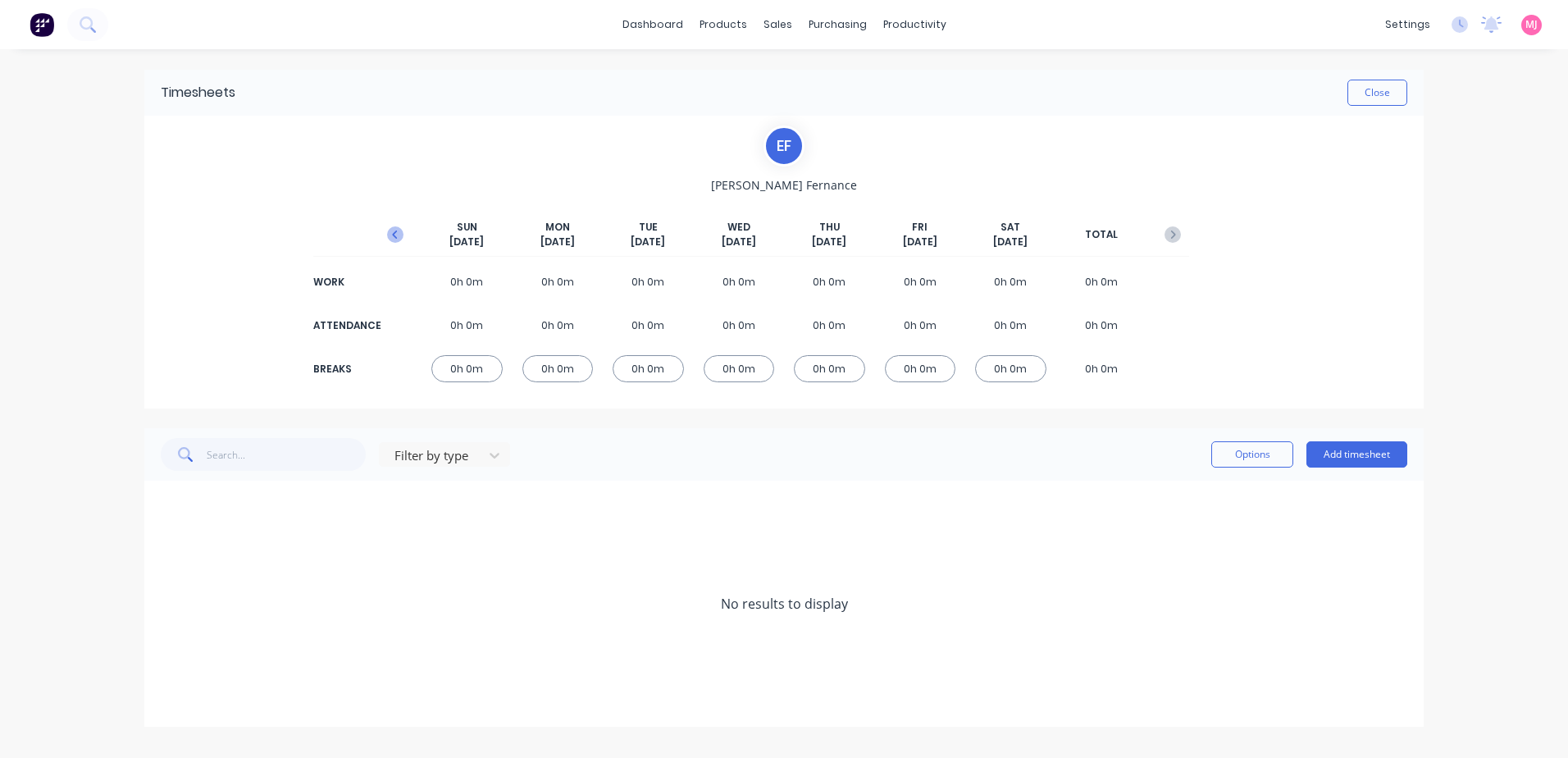
click at [393, 235] on icon "button" at bounding box center [394, 234] width 5 height 8
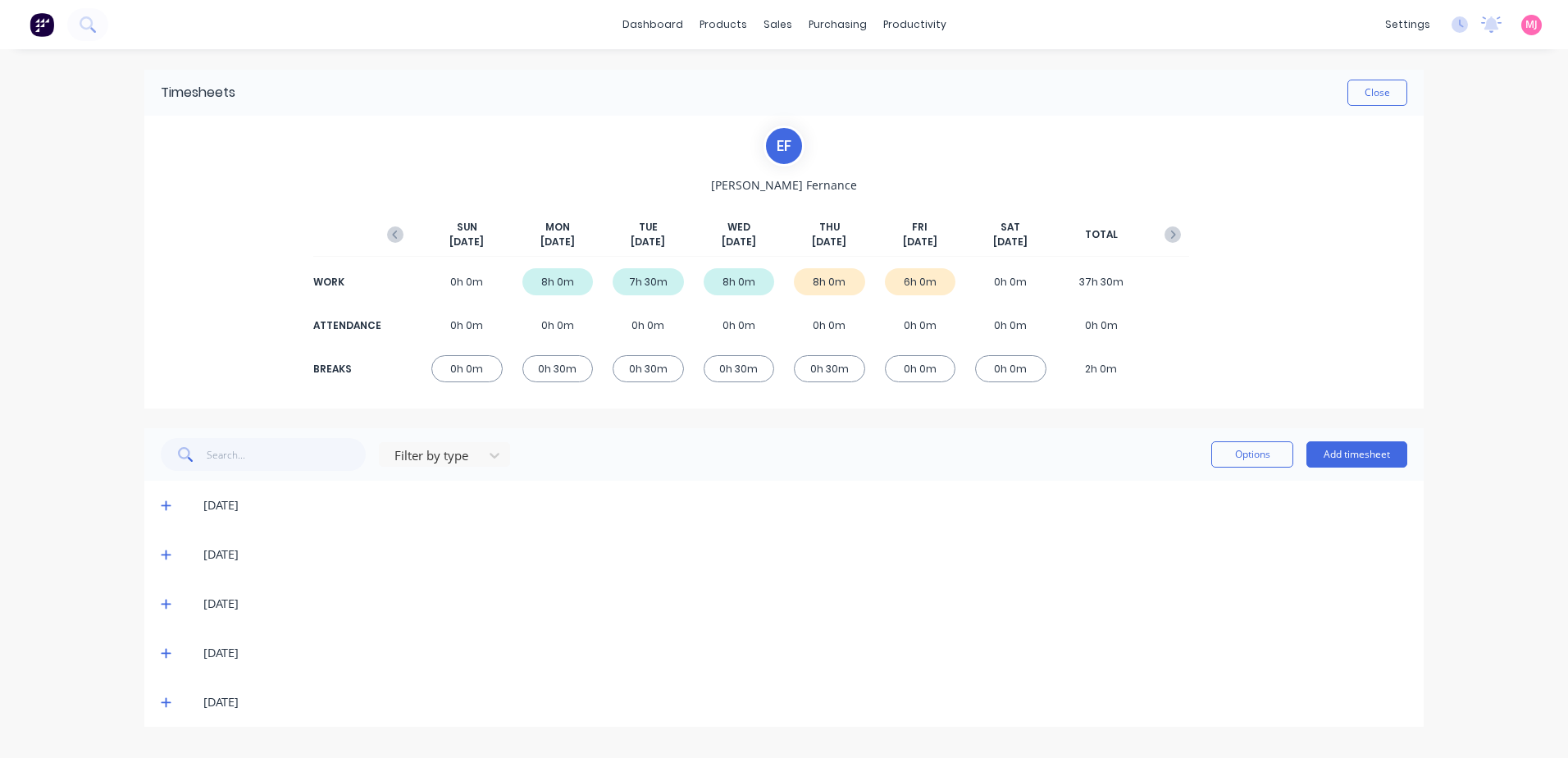
click at [167, 655] on icon at bounding box center [165, 653] width 11 height 12
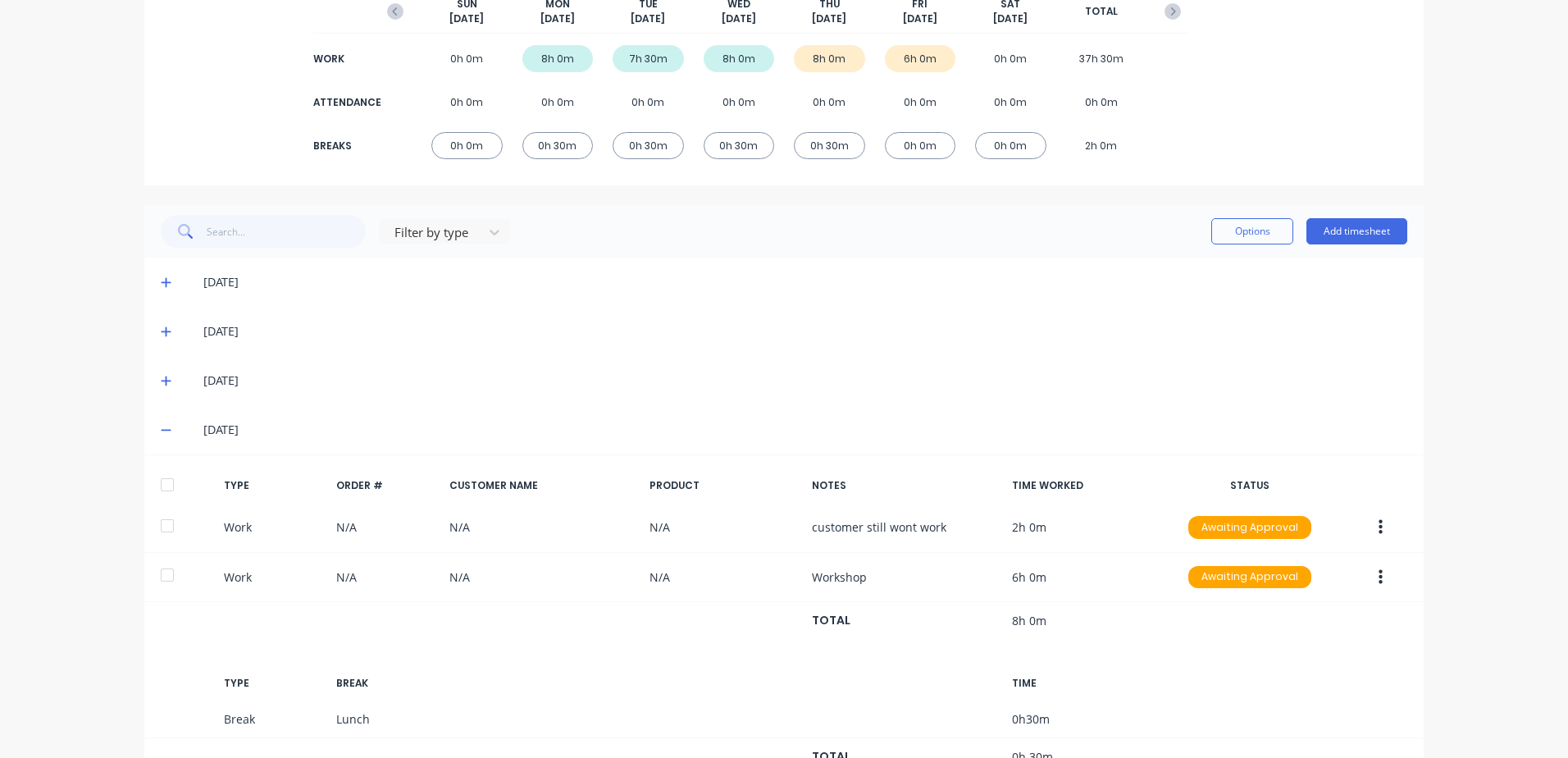
scroll to position [246, 0]
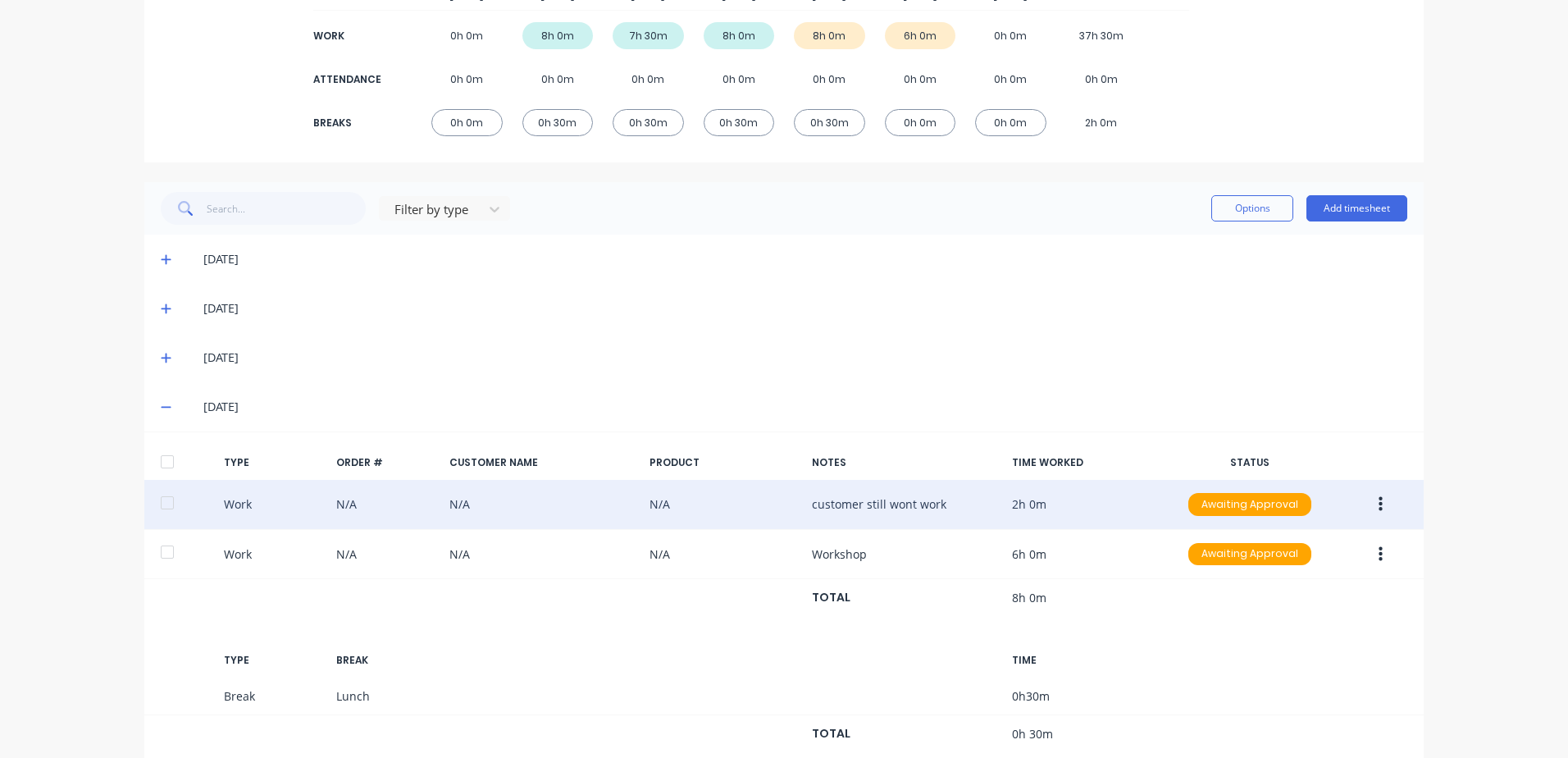
click at [1378, 506] on icon "button" at bounding box center [1380, 504] width 4 height 18
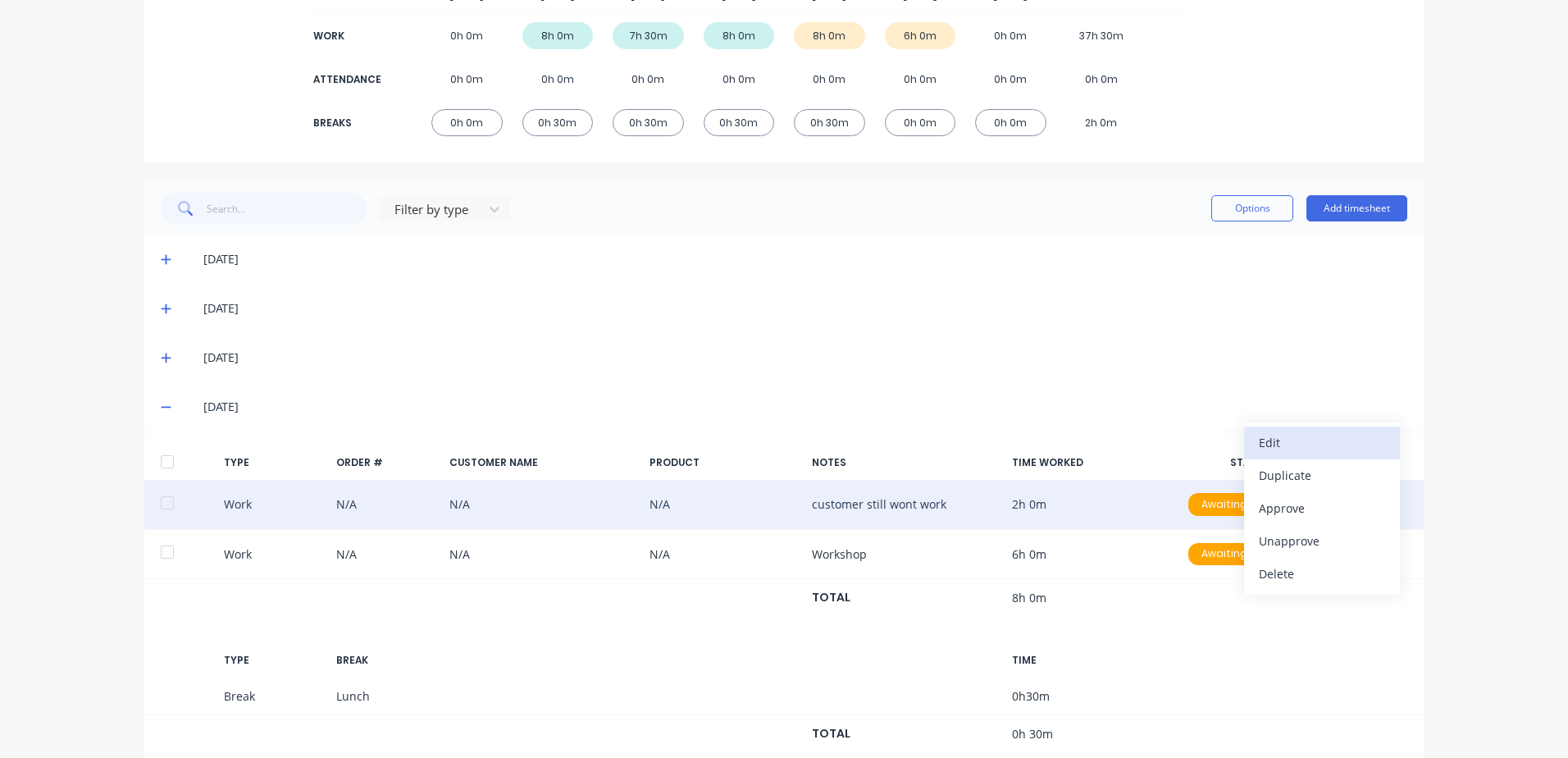
click at [1264, 440] on div "Edit" at bounding box center [1321, 442] width 126 height 24
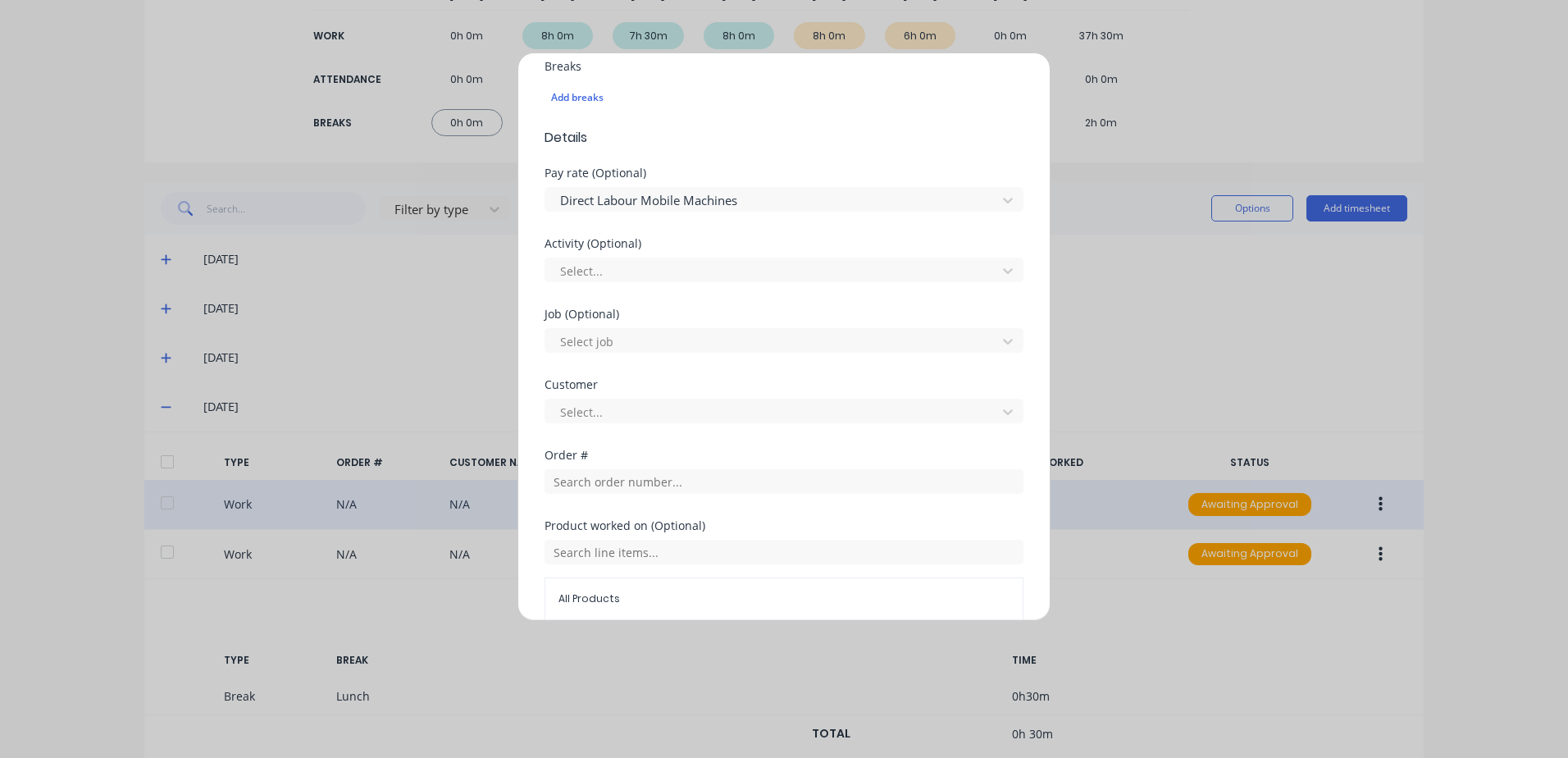
scroll to position [412, 0]
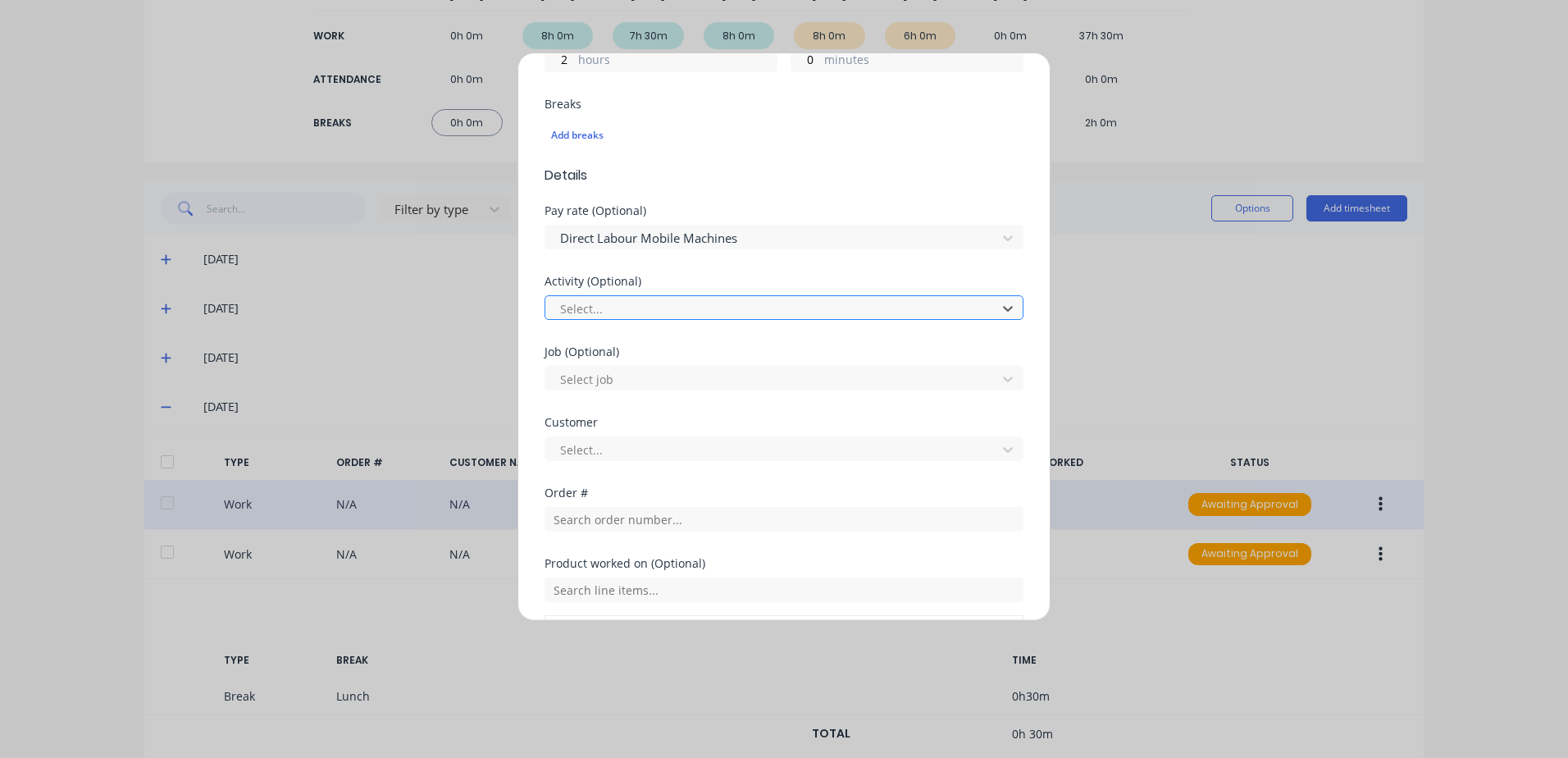
click at [610, 304] on div at bounding box center [773, 309] width 430 height 21
click at [576, 377] on div at bounding box center [773, 379] width 430 height 21
type input "1787"
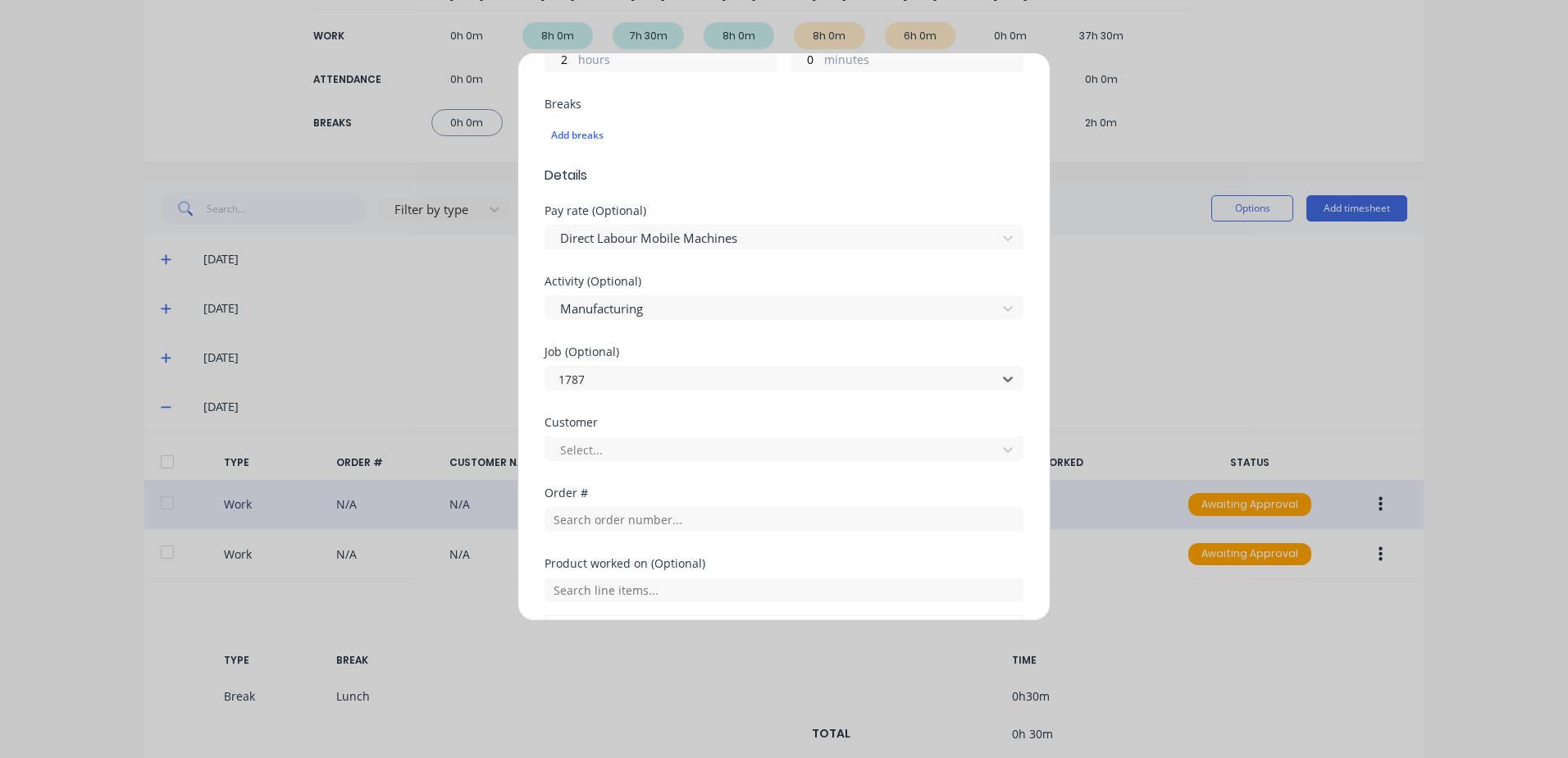
click at [568, 447] on div at bounding box center [773, 449] width 430 height 21
type input "[PERSON_NAME]"
click at [581, 521] on input "text" at bounding box center [784, 518] width 479 height 25
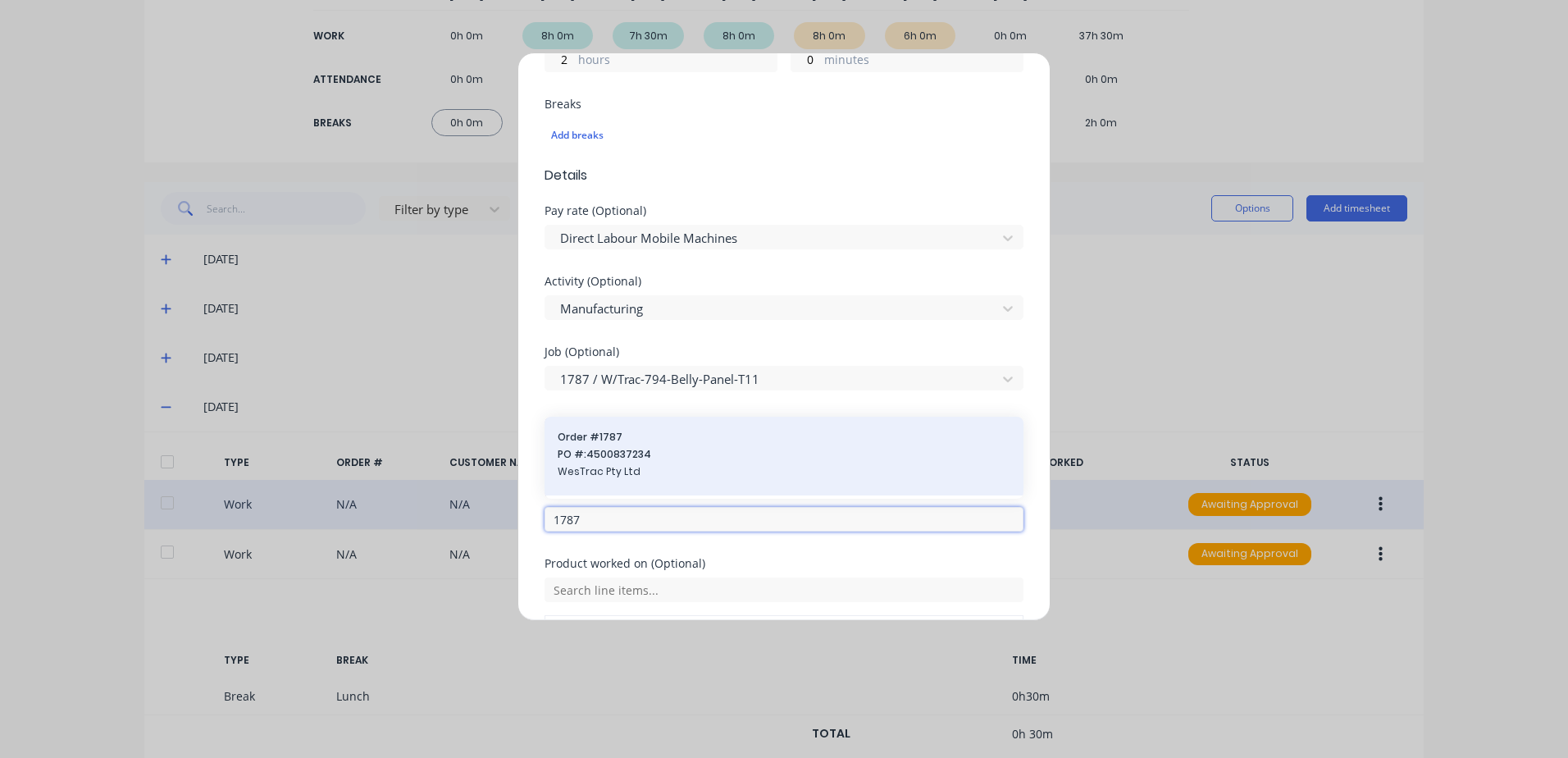
type input "1787"
click at [595, 454] on span "PO #: 4500837234" at bounding box center [784, 454] width 452 height 15
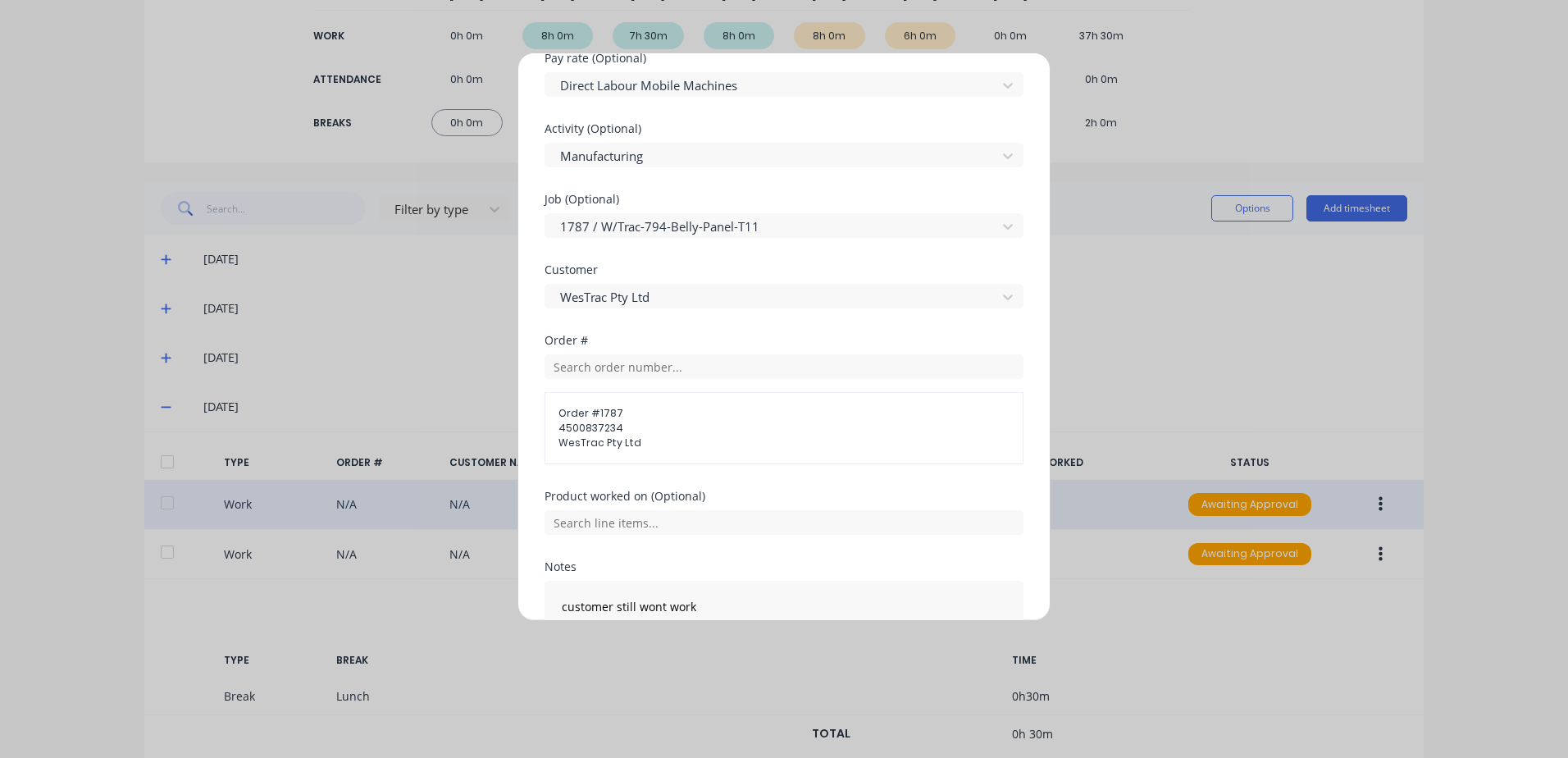
scroll to position [576, 0]
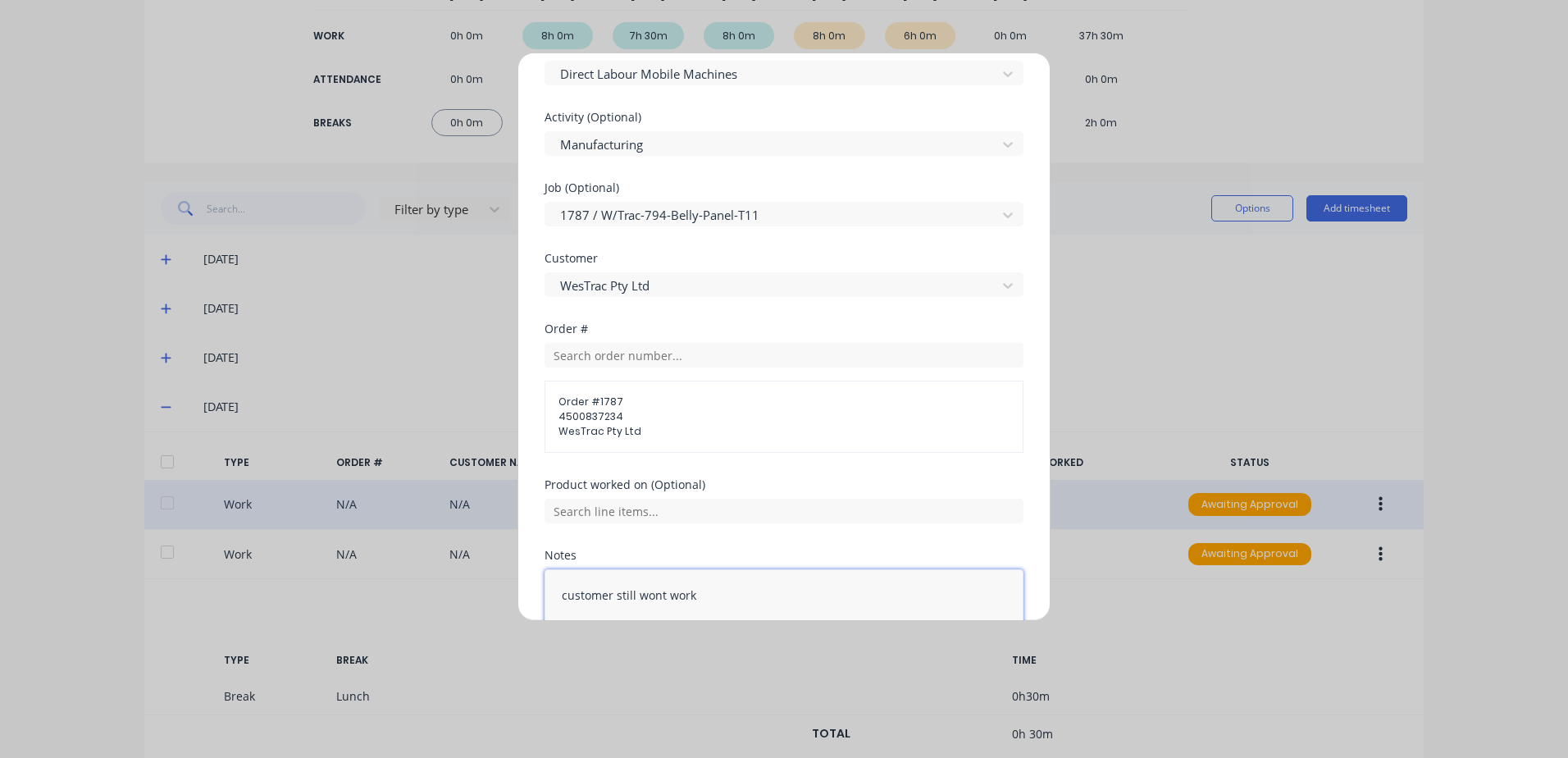
drag, startPoint x: 698, startPoint y: 600, endPoint x: 521, endPoint y: 597, distance: 177.0
click at [521, 597] on div "Edit time tracking entry Work Attendance When Date [DATE] Start time 06:00 AM F…" at bounding box center [784, 336] width 533 height 568
type textarea "Belly Pans"
click at [707, 211] on div at bounding box center [773, 215] width 430 height 21
click at [1006, 479] on div "Product worked on (Optional)" at bounding box center [784, 485] width 479 height 12
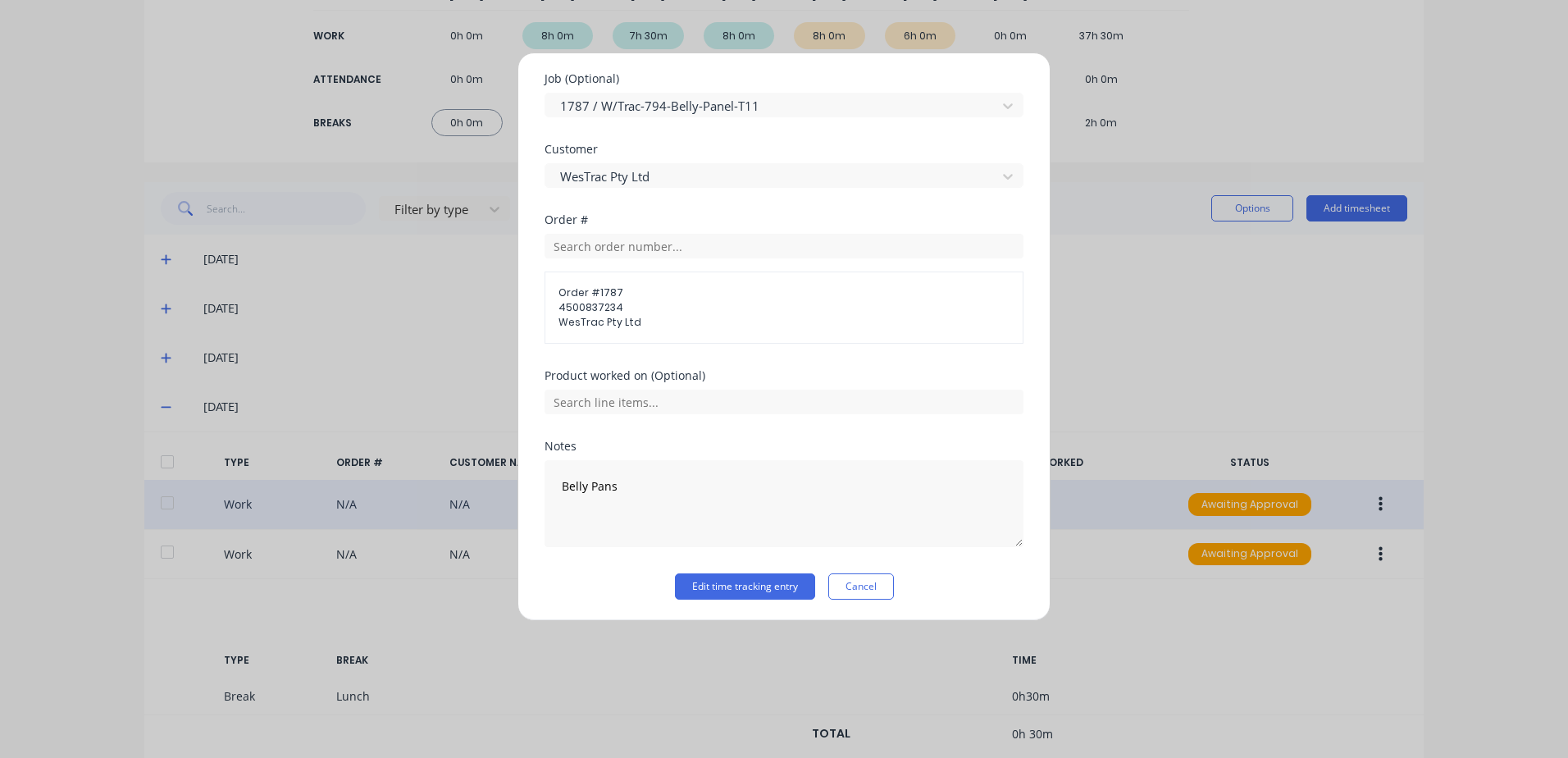
scroll to position [687, 0]
click at [704, 582] on button "Edit time tracking entry" at bounding box center [744, 584] width 141 height 27
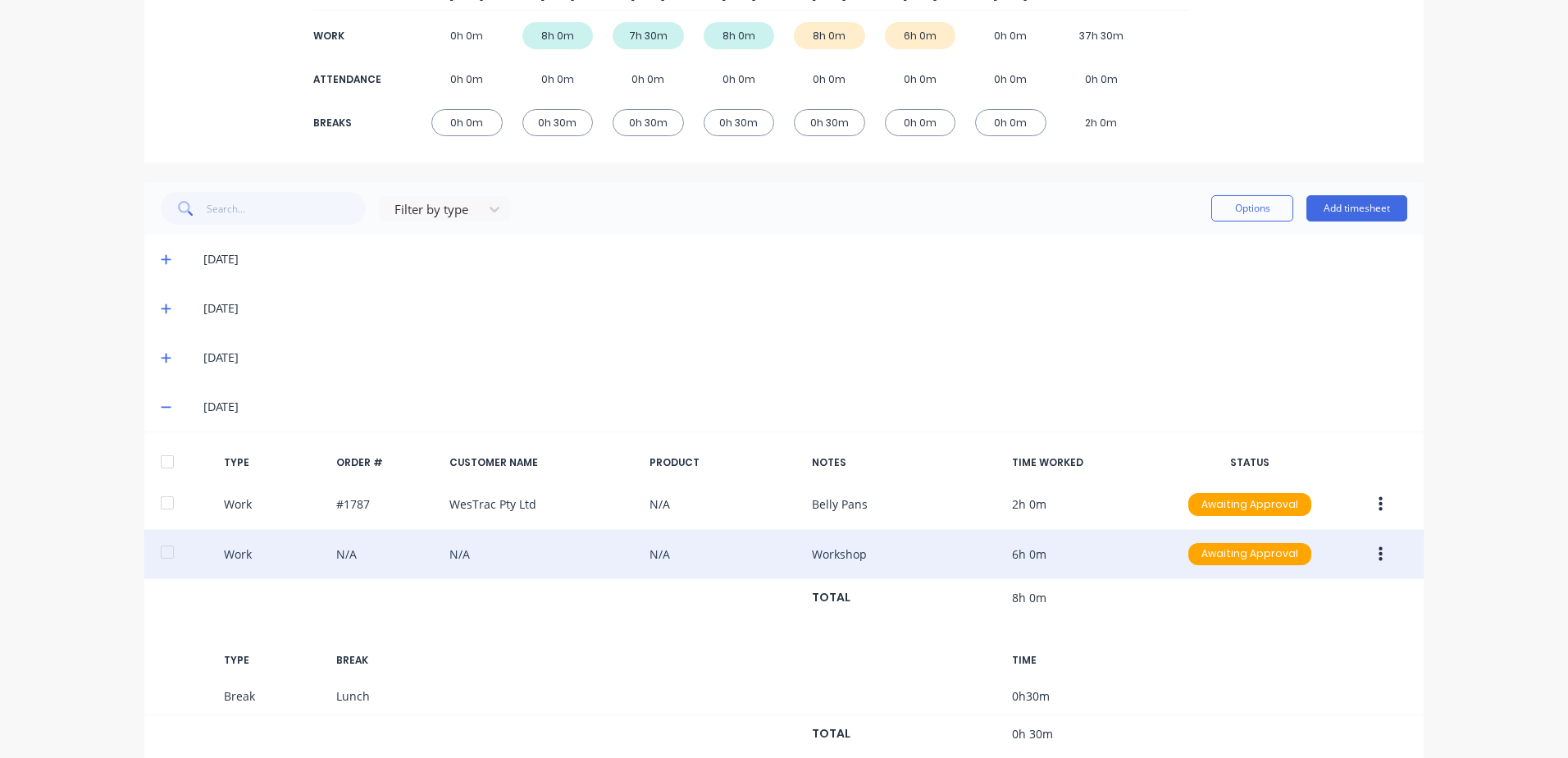
click at [1378, 556] on icon "button" at bounding box center [1380, 554] width 4 height 18
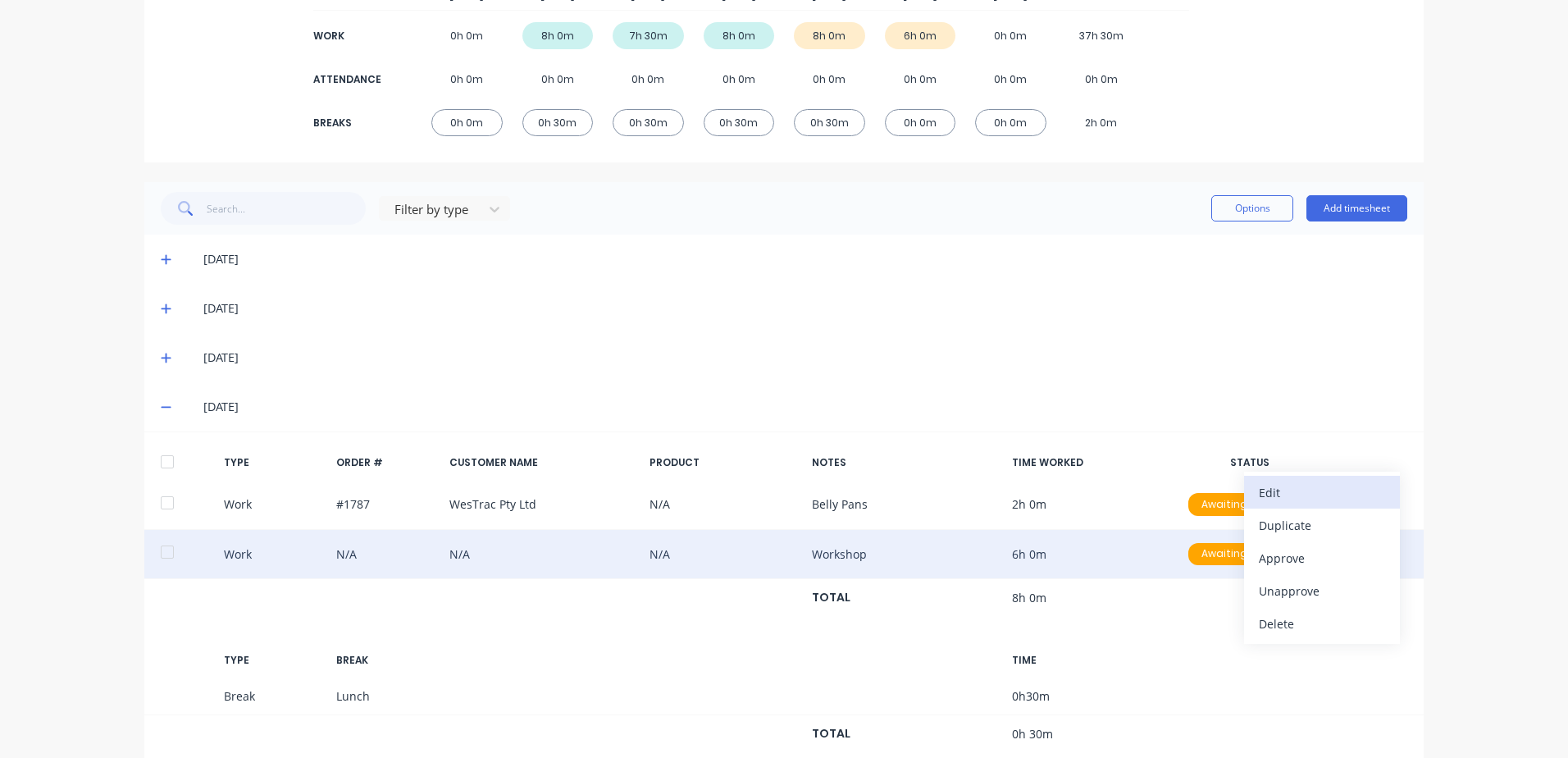
click at [1270, 493] on div "Edit" at bounding box center [1321, 493] width 126 height 24
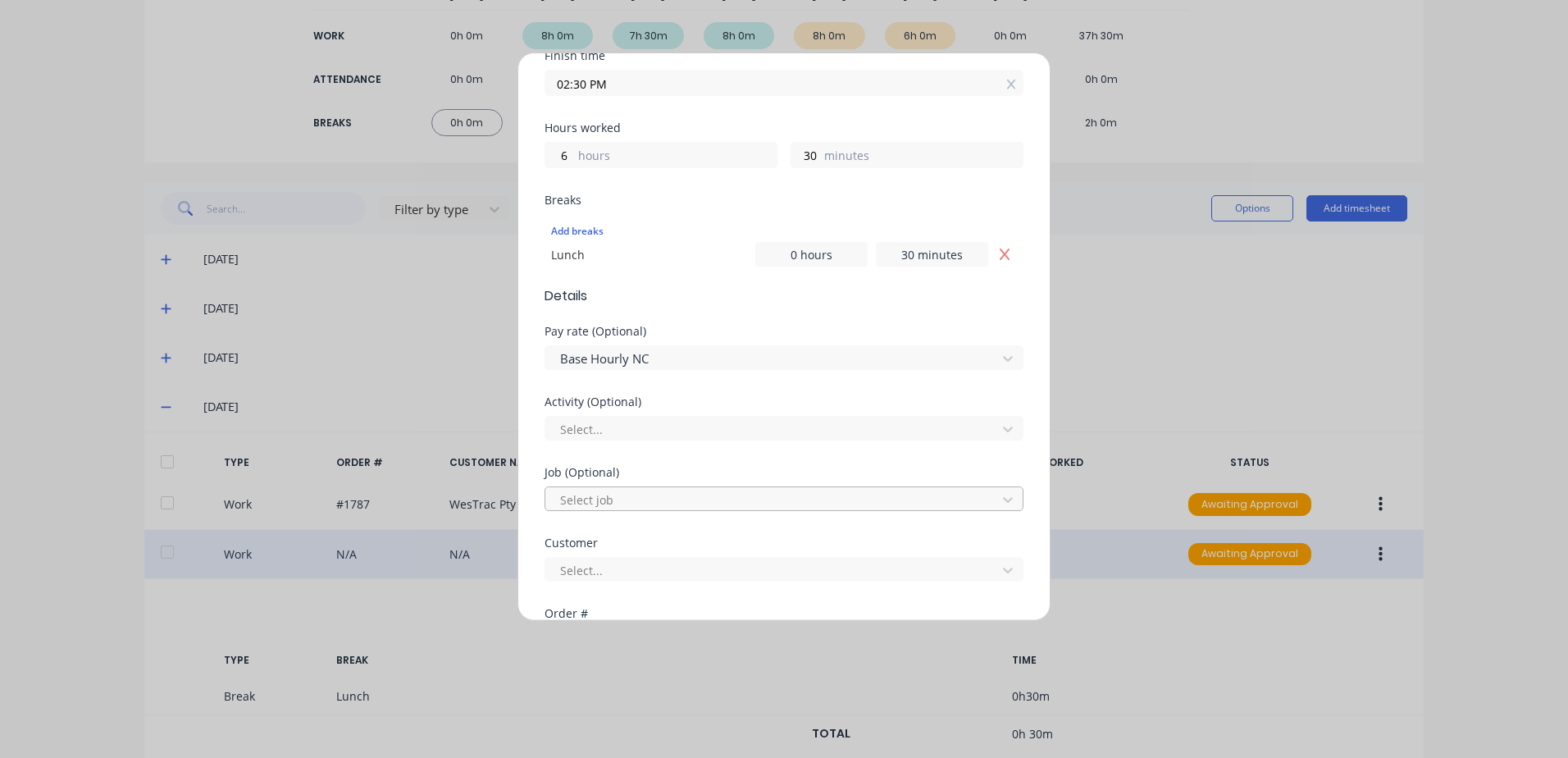
scroll to position [328, 0]
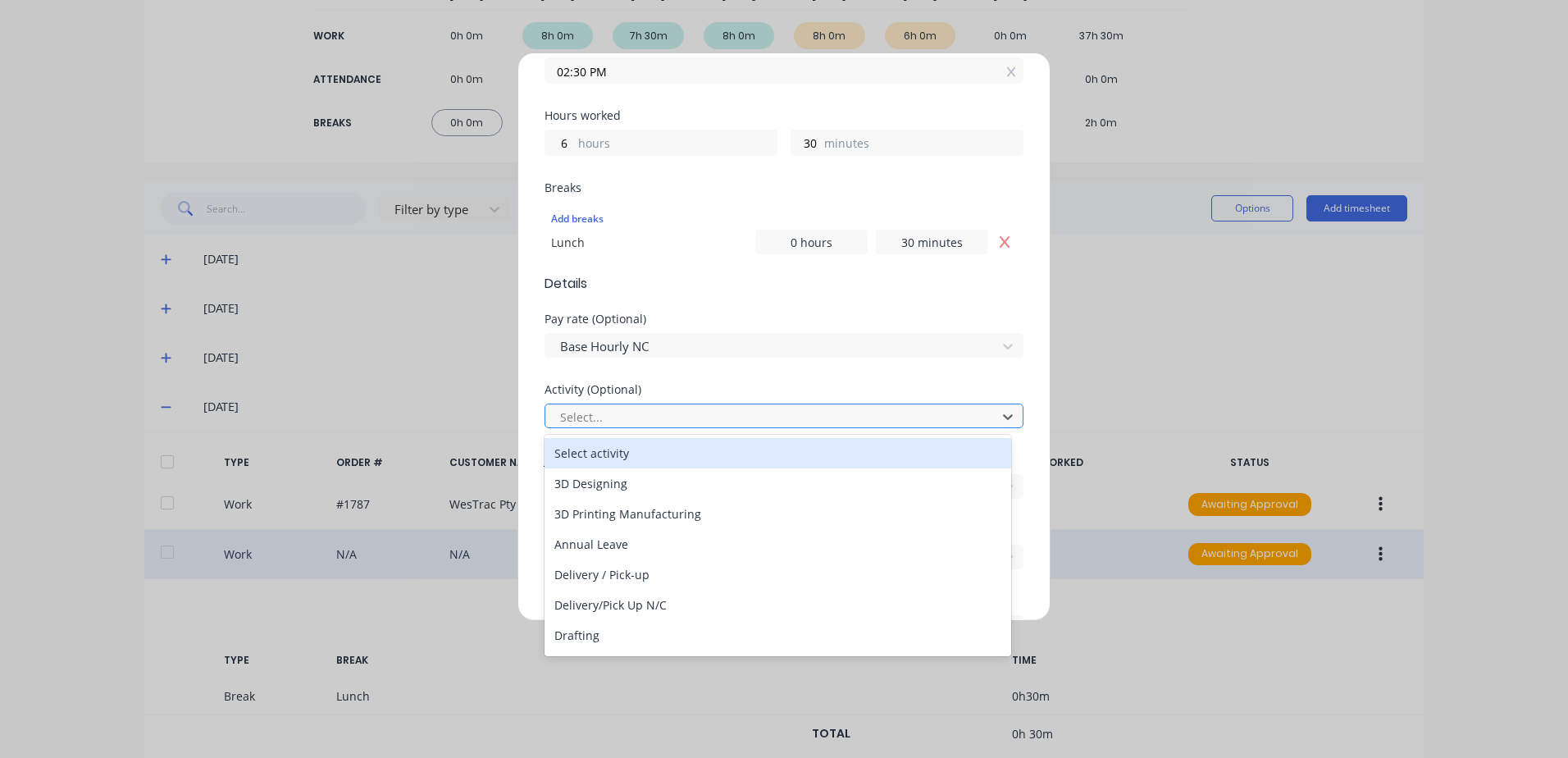
click at [579, 412] on div at bounding box center [773, 417] width 430 height 21
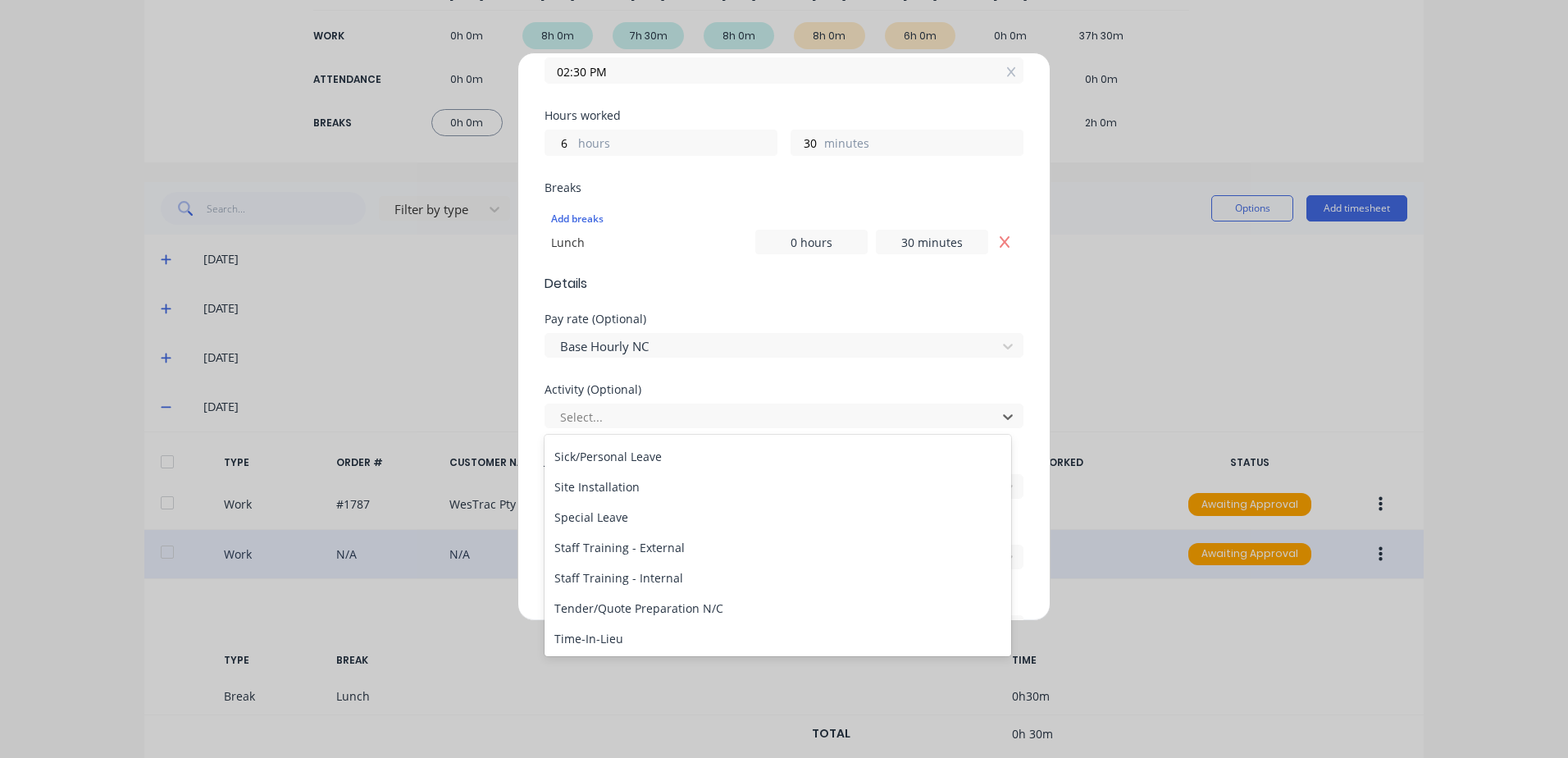
scroll to position [787, 0]
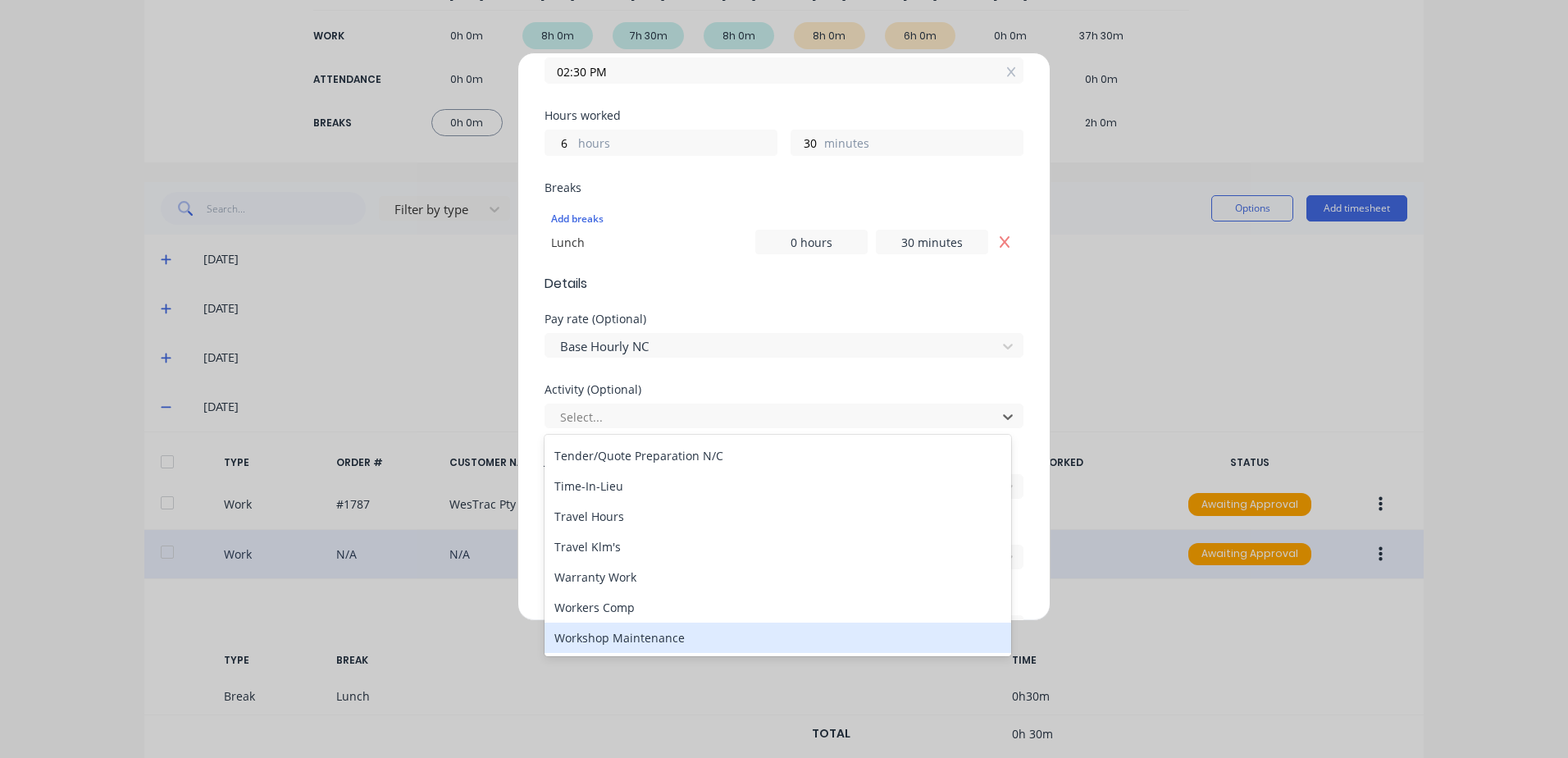
drag, startPoint x: 651, startPoint y: 640, endPoint x: 635, endPoint y: 640, distance: 16.0
click at [648, 641] on div "Workshop Maintenance" at bounding box center [778, 637] width 467 height 30
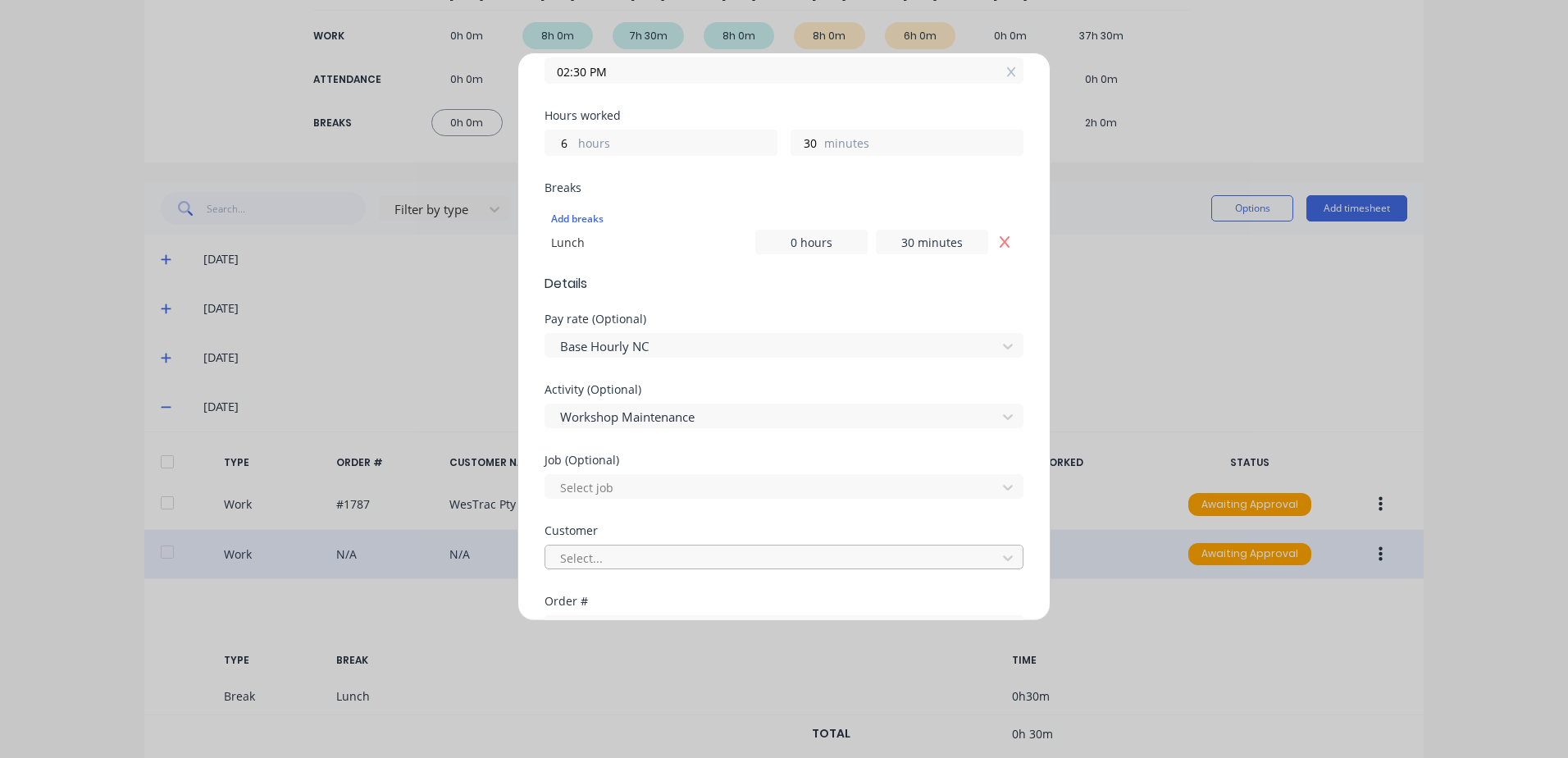
click at [589, 556] on div at bounding box center [773, 557] width 430 height 21
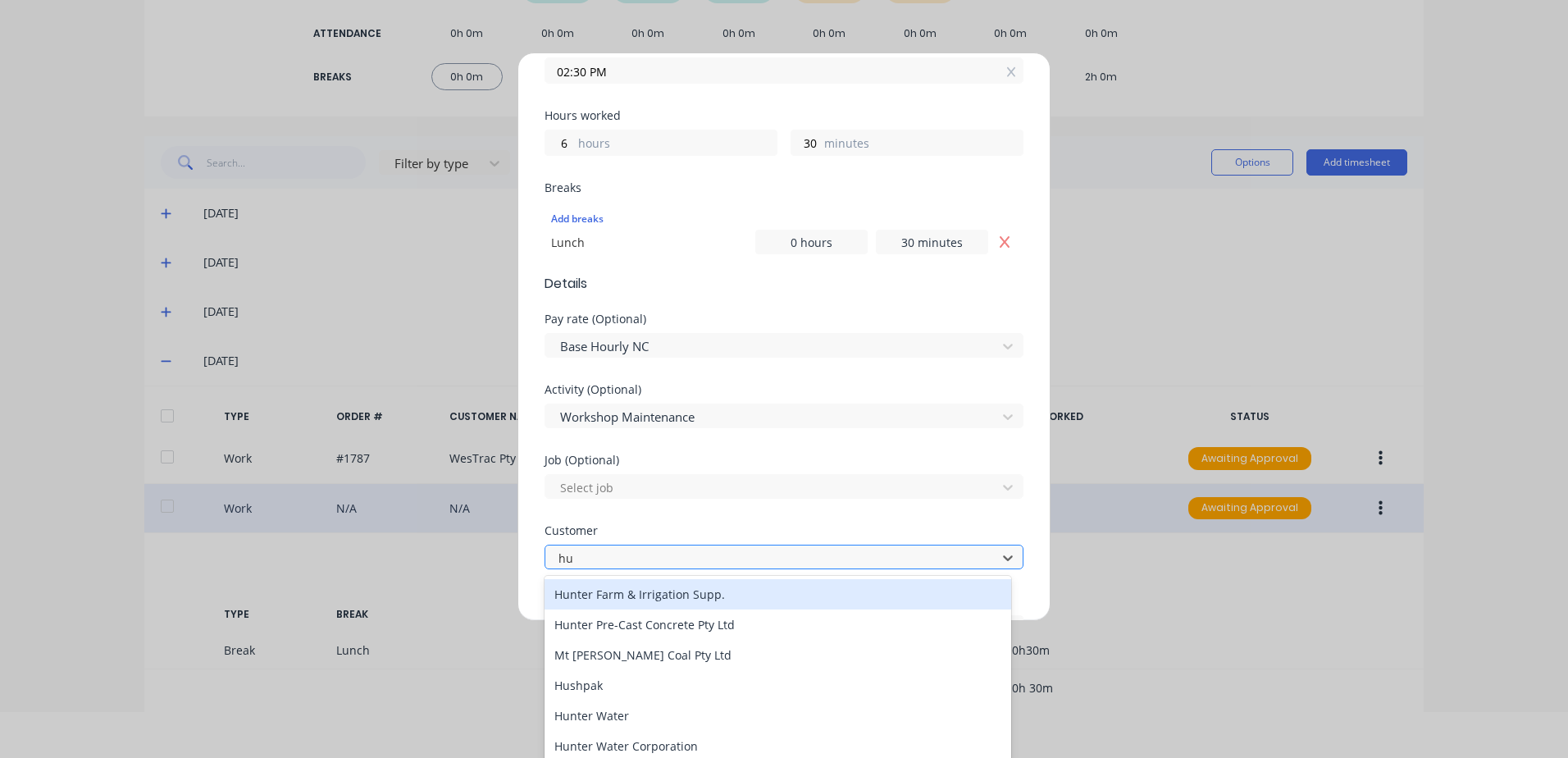
type input "hus"
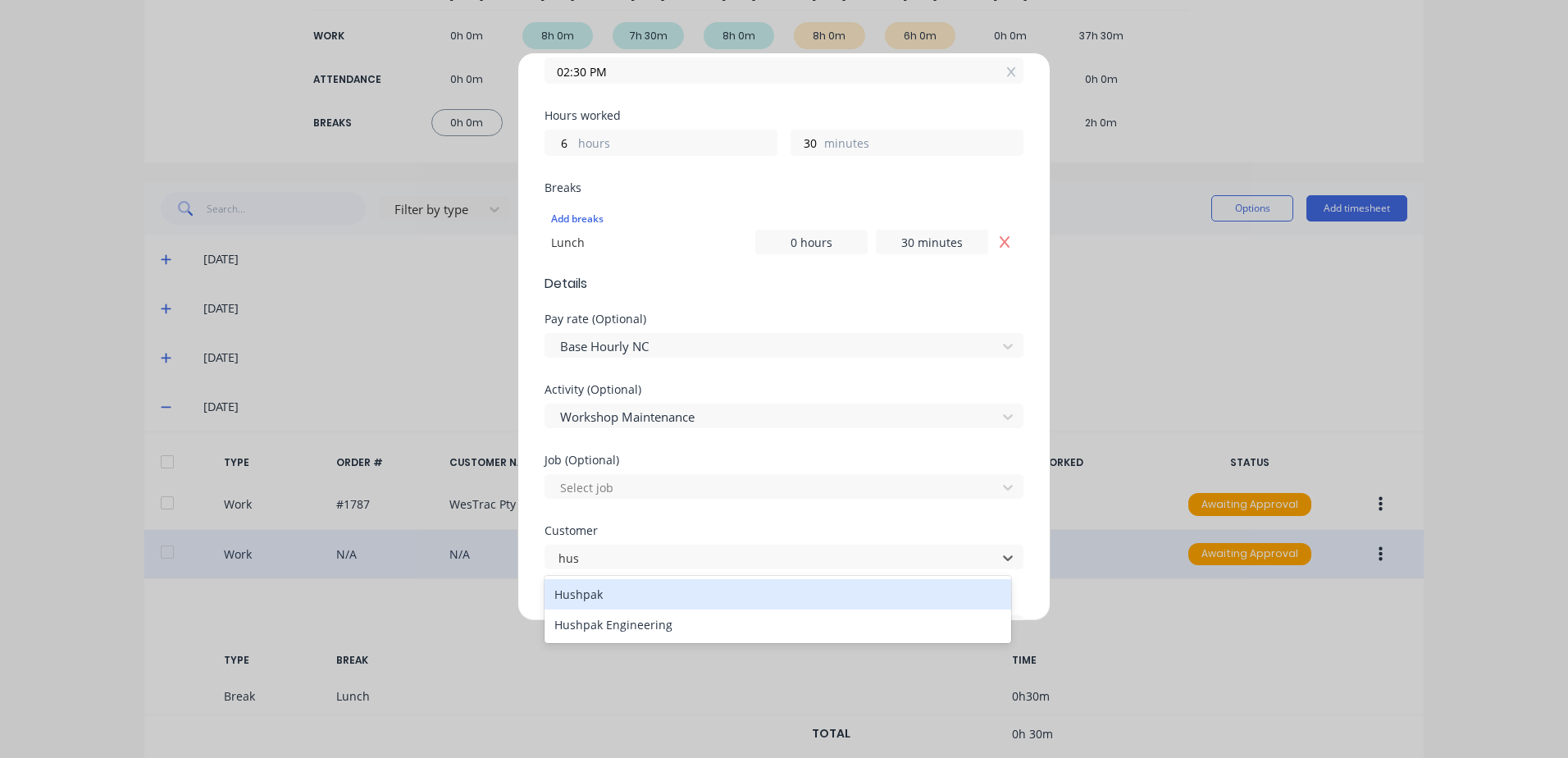
click at [598, 595] on div "Hushpak" at bounding box center [778, 594] width 467 height 30
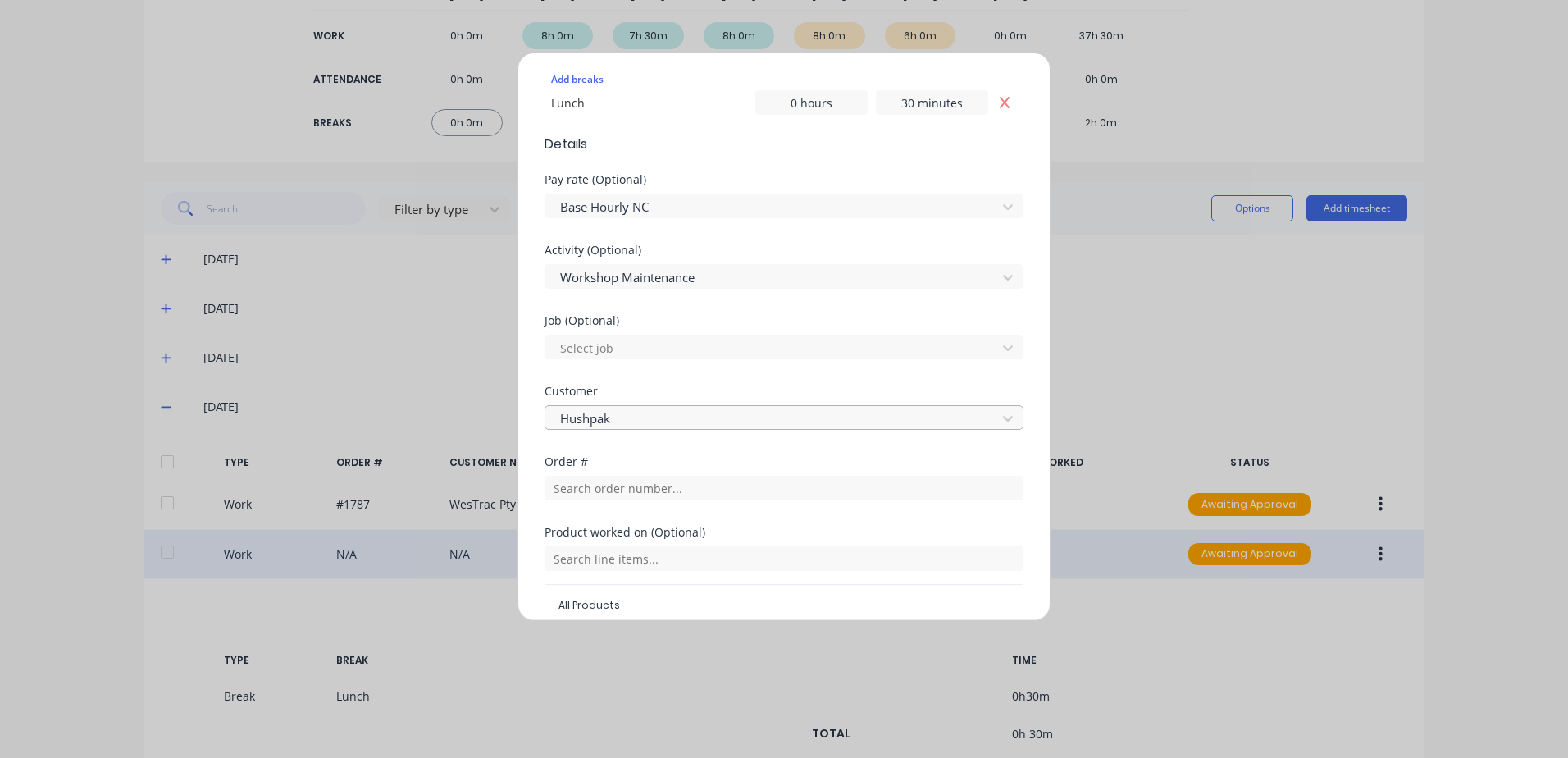
scroll to position [682, 0]
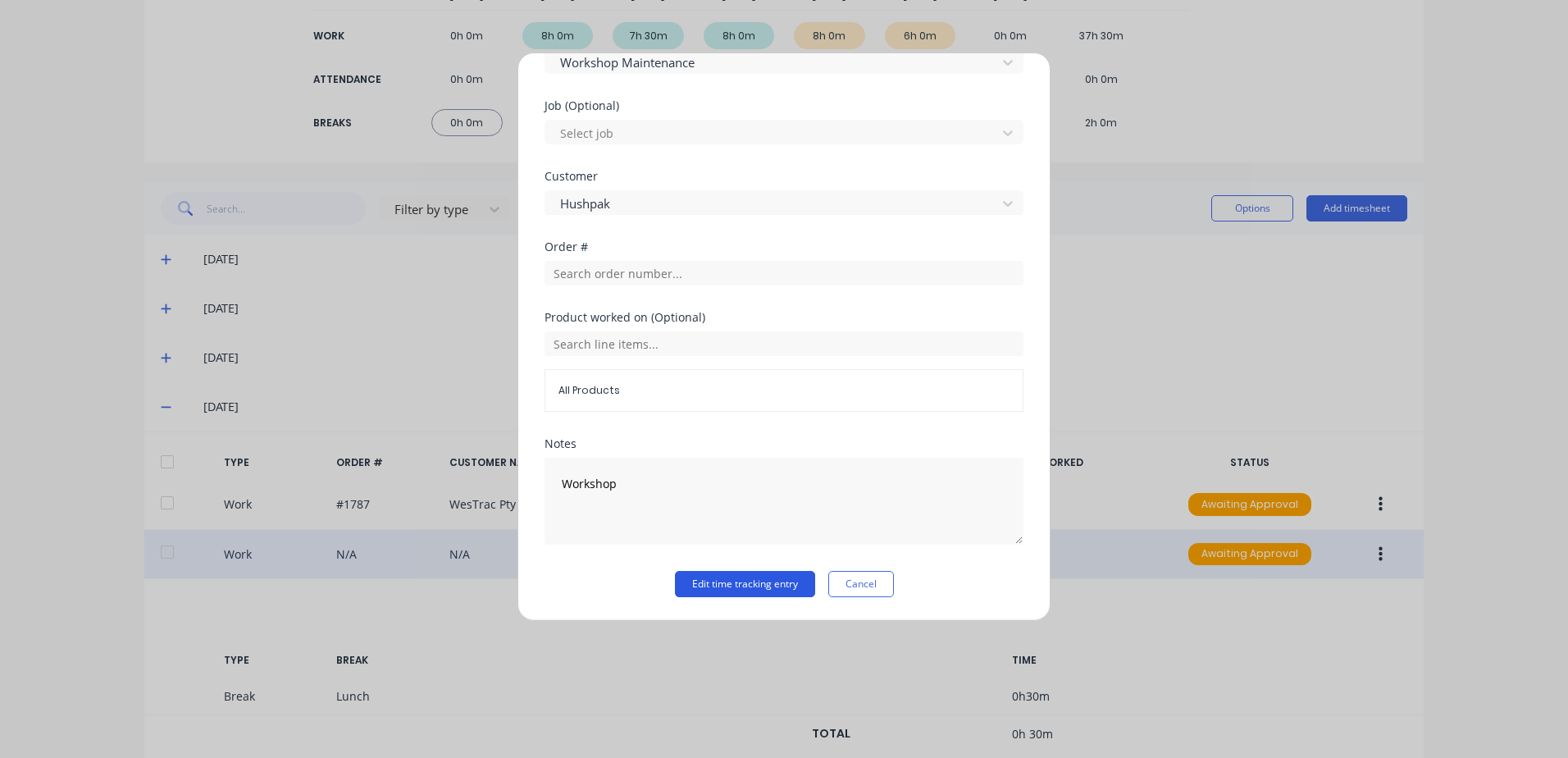
click at [725, 581] on button "Edit time tracking entry" at bounding box center [744, 584] width 141 height 27
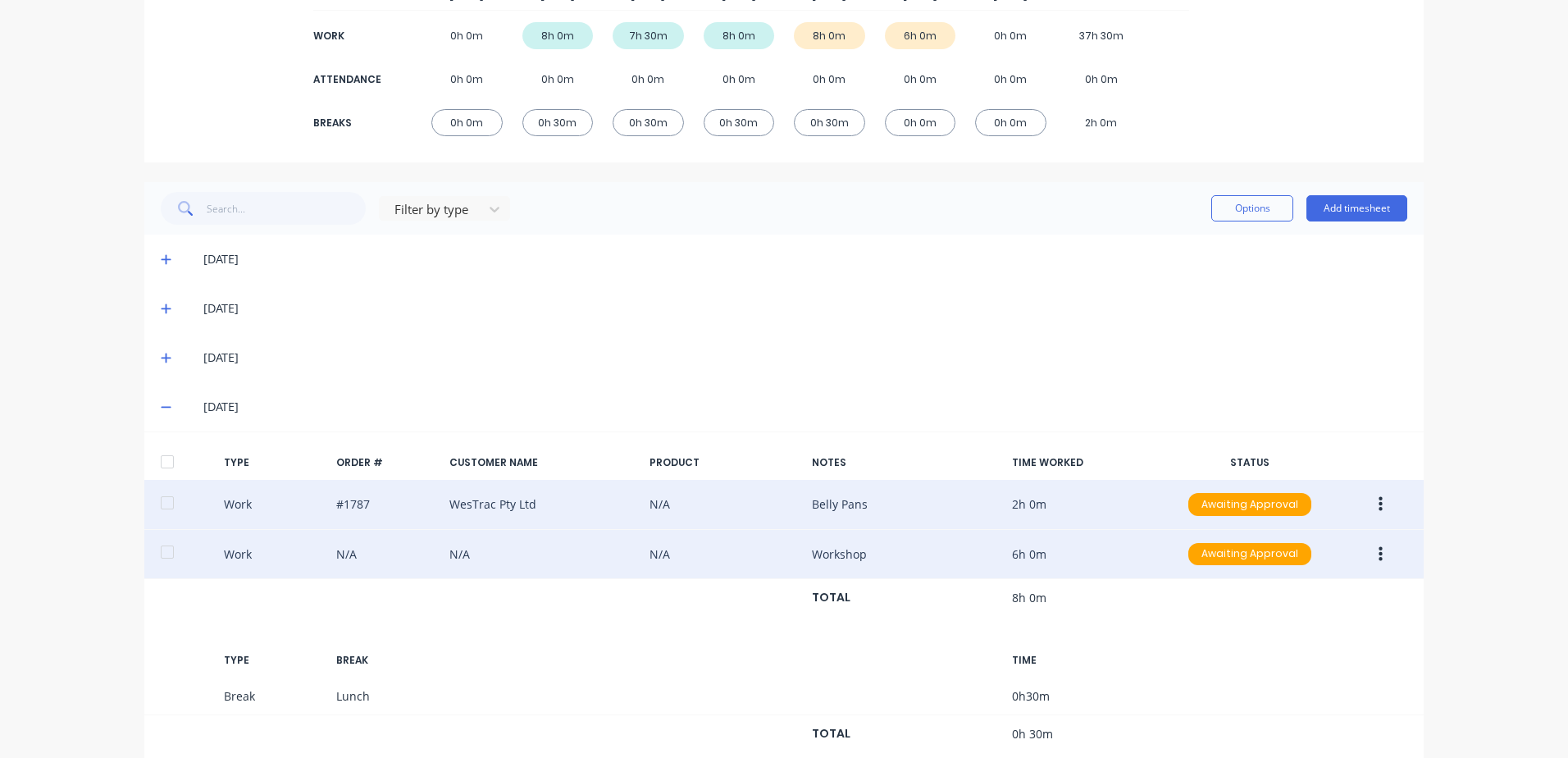
click at [1378, 505] on icon "button" at bounding box center [1380, 504] width 4 height 18
drag, startPoint x: 1281, startPoint y: 508, endPoint x: 1327, endPoint y: 506, distance: 46.0
click at [1280, 508] on div "Approve" at bounding box center [1321, 508] width 126 height 24
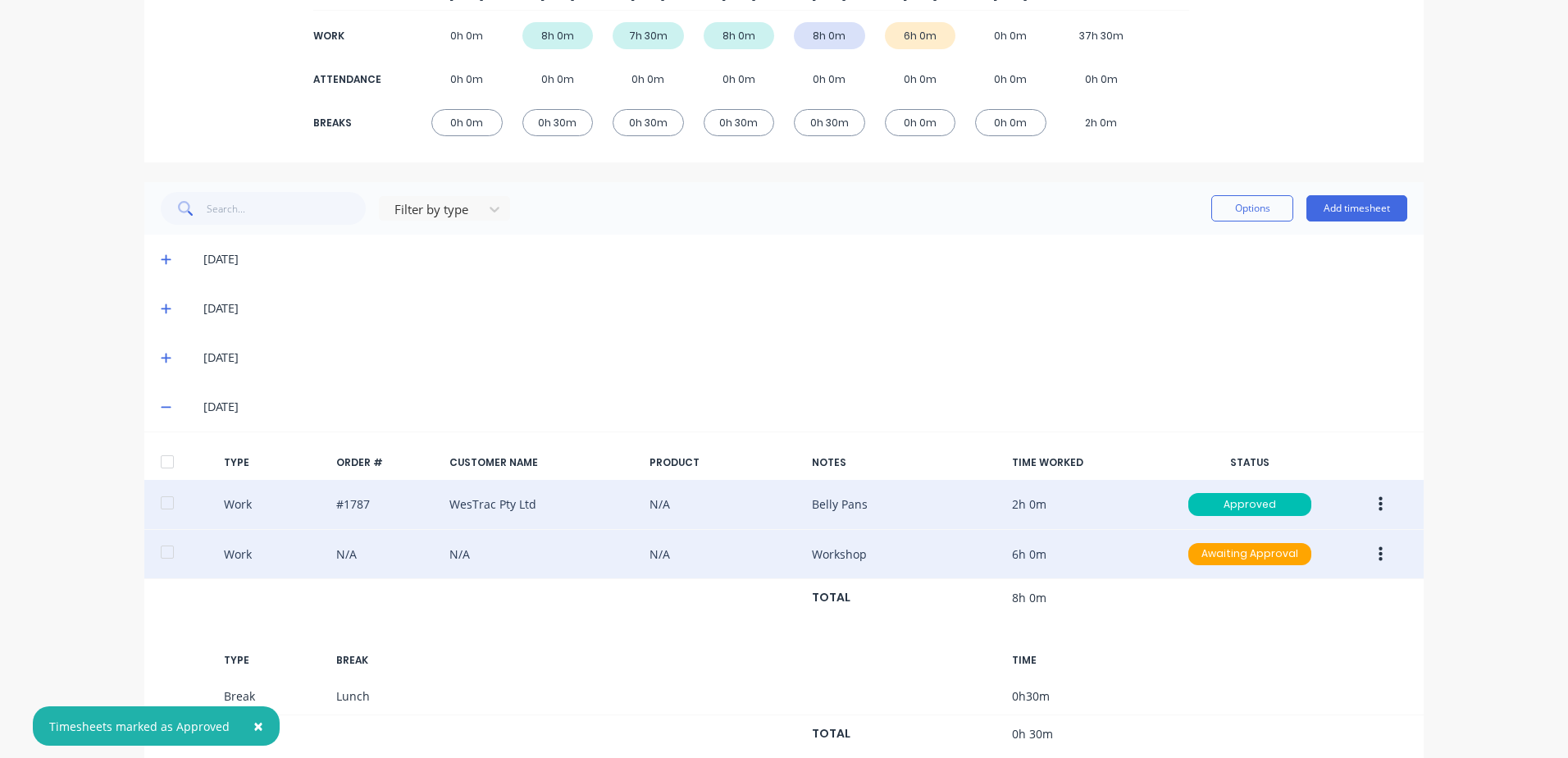
click at [1378, 551] on icon "button" at bounding box center [1380, 554] width 4 height 18
drag, startPoint x: 1287, startPoint y: 557, endPoint x: 1251, endPoint y: 552, distance: 36.3
click at [1286, 557] on div "Approve" at bounding box center [1321, 558] width 126 height 24
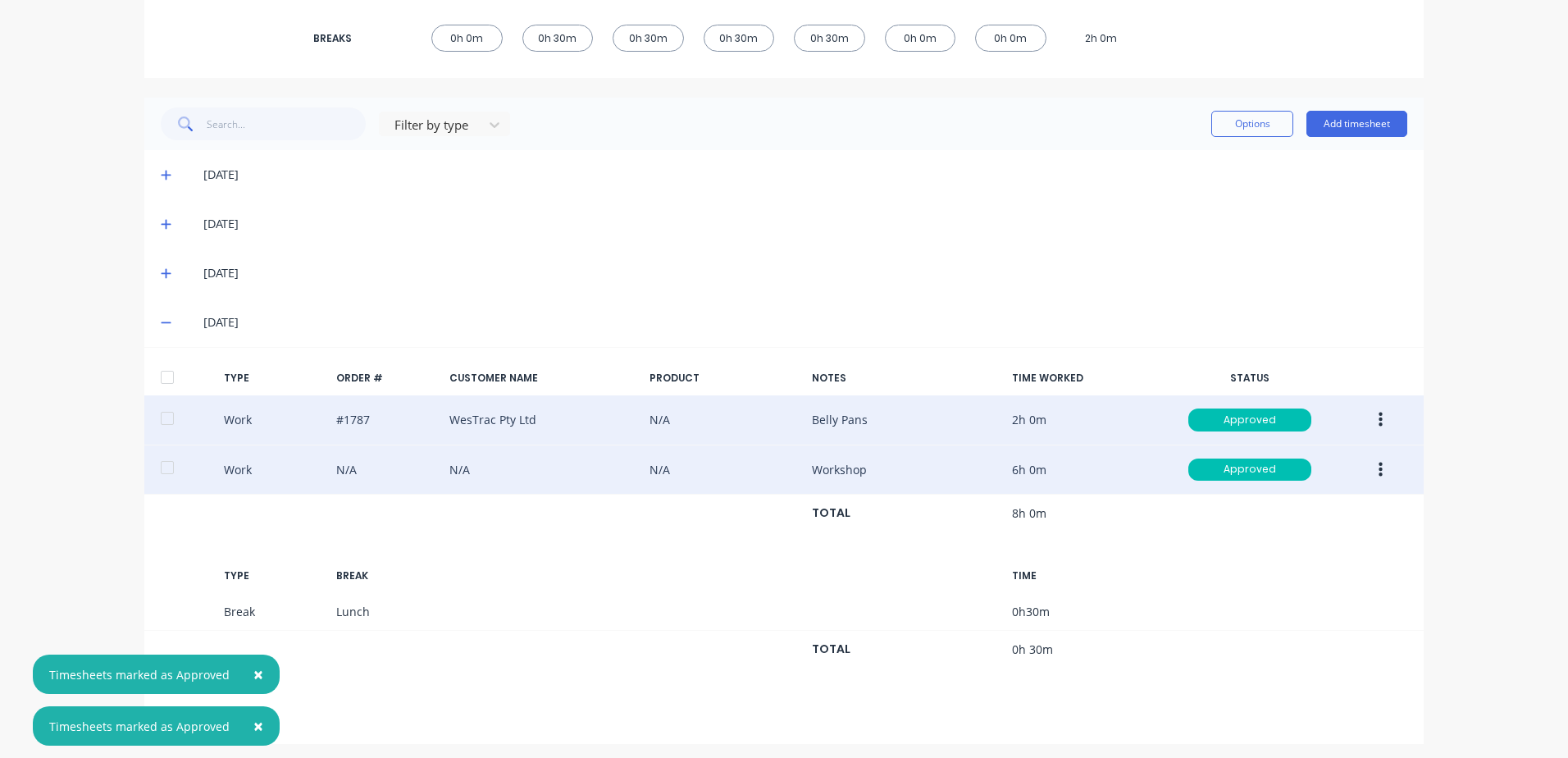
scroll to position [337, 0]
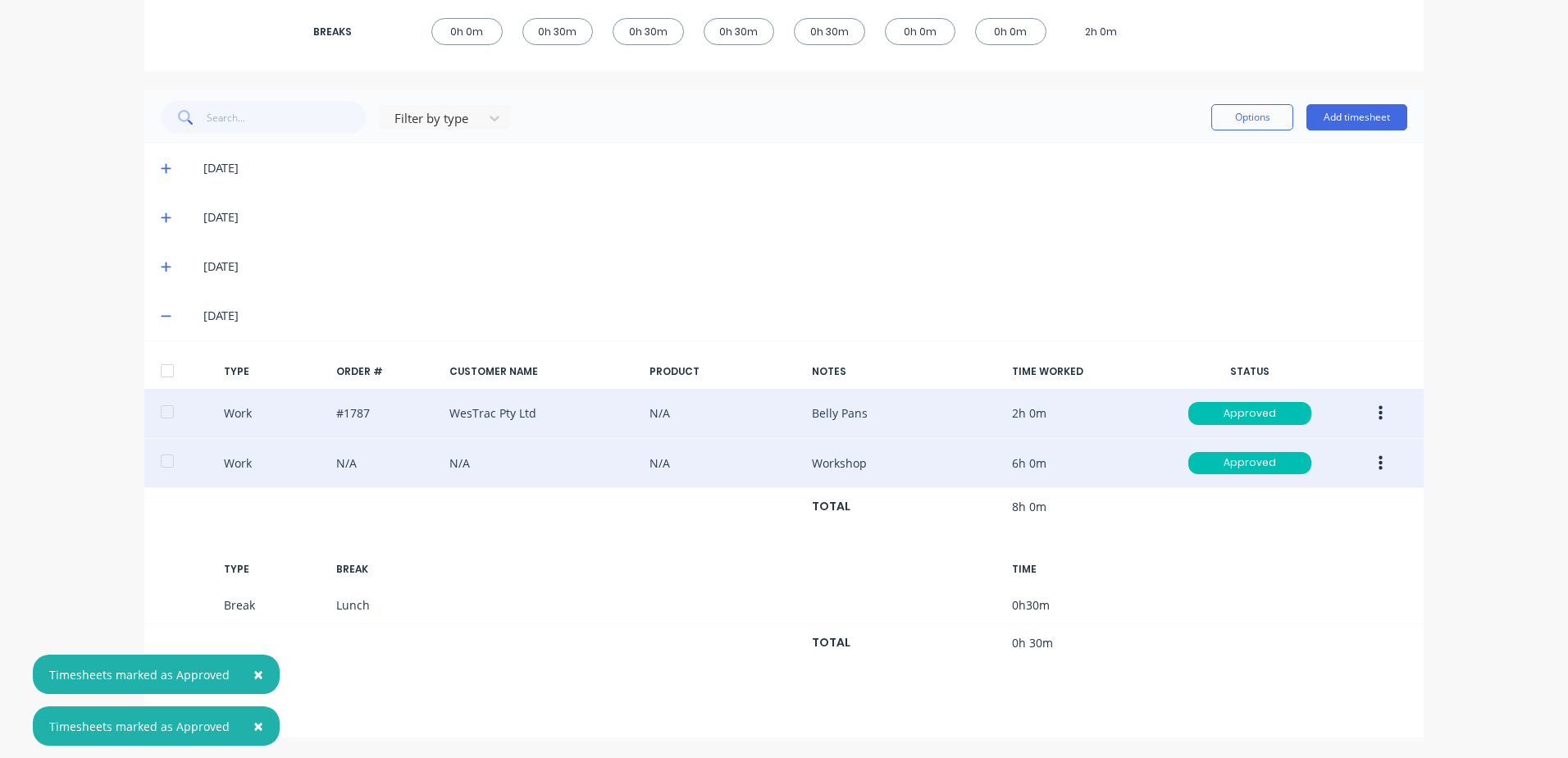
drag, startPoint x: 255, startPoint y: 671, endPoint x: 264, endPoint y: 727, distance: 56.7
click at [257, 677] on span "×" at bounding box center [259, 673] width 10 height 23
drag, startPoint x: 256, startPoint y: 724, endPoint x: 238, endPoint y: 716, distance: 19.7
click at [255, 724] on span "×" at bounding box center [259, 725] width 10 height 23
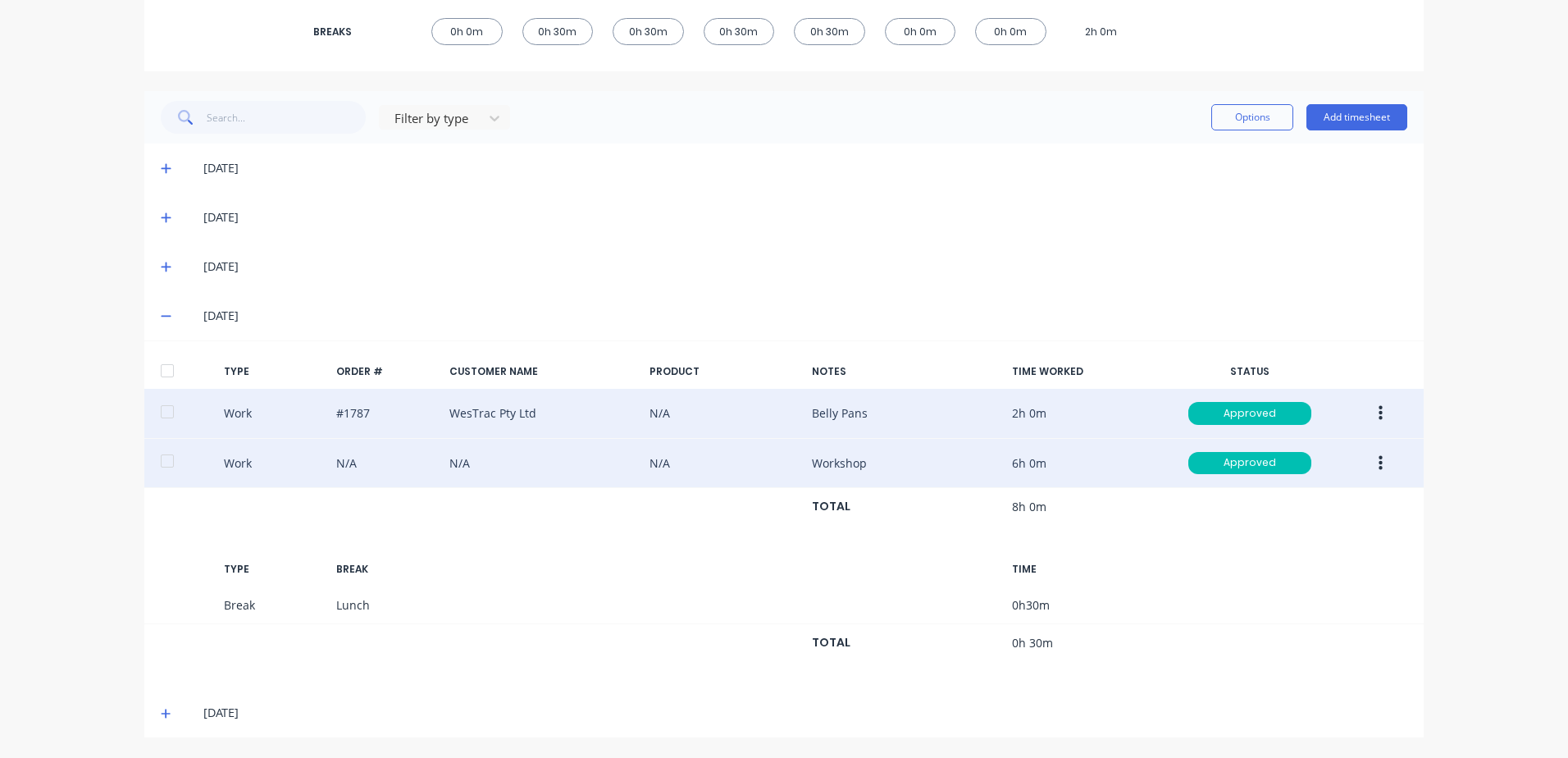
click at [160, 710] on icon at bounding box center [165, 714] width 11 height 12
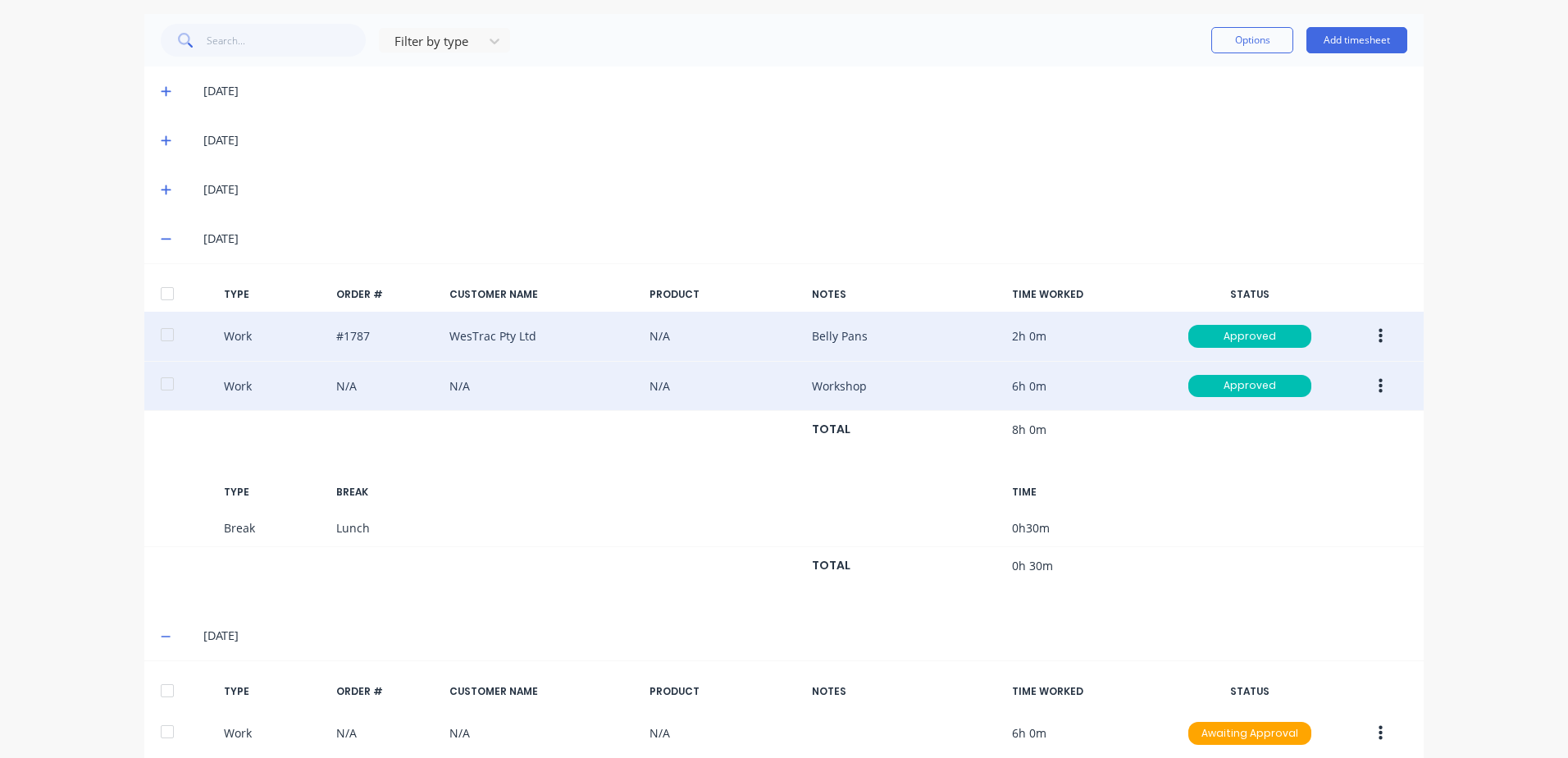
scroll to position [499, 0]
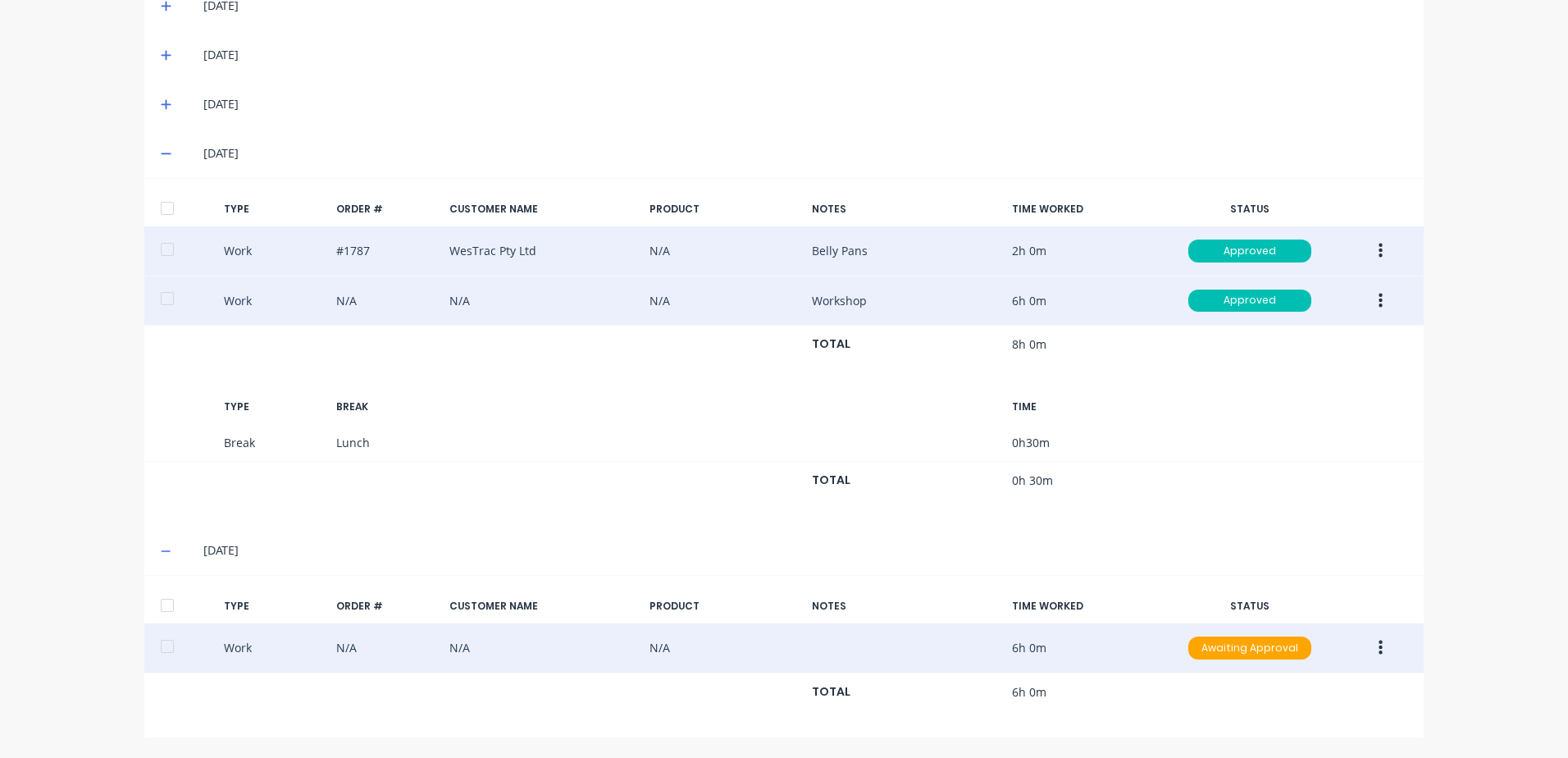
click at [1378, 650] on icon "button" at bounding box center [1380, 648] width 4 height 18
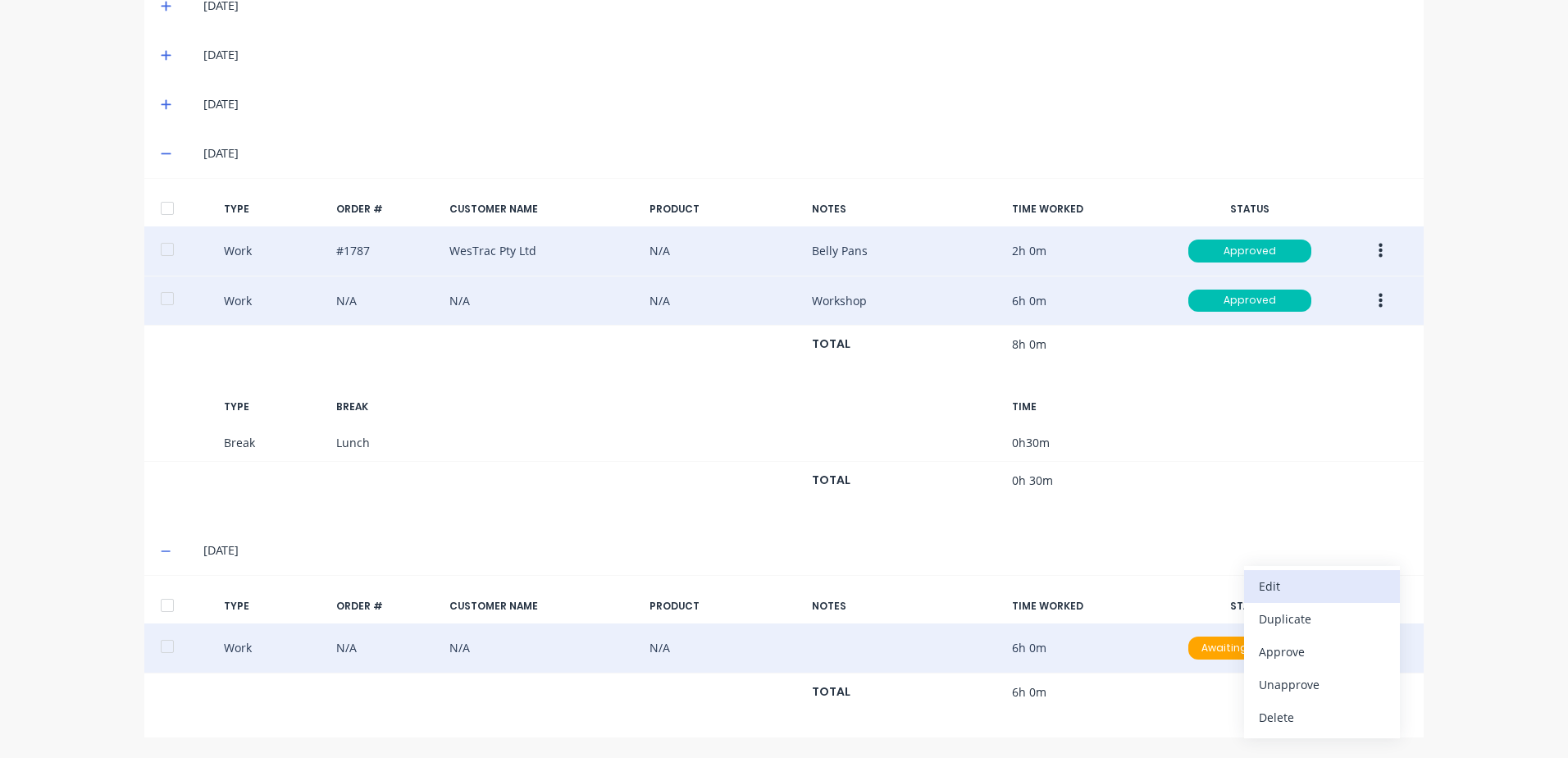
click at [1263, 584] on div "Edit" at bounding box center [1321, 586] width 126 height 24
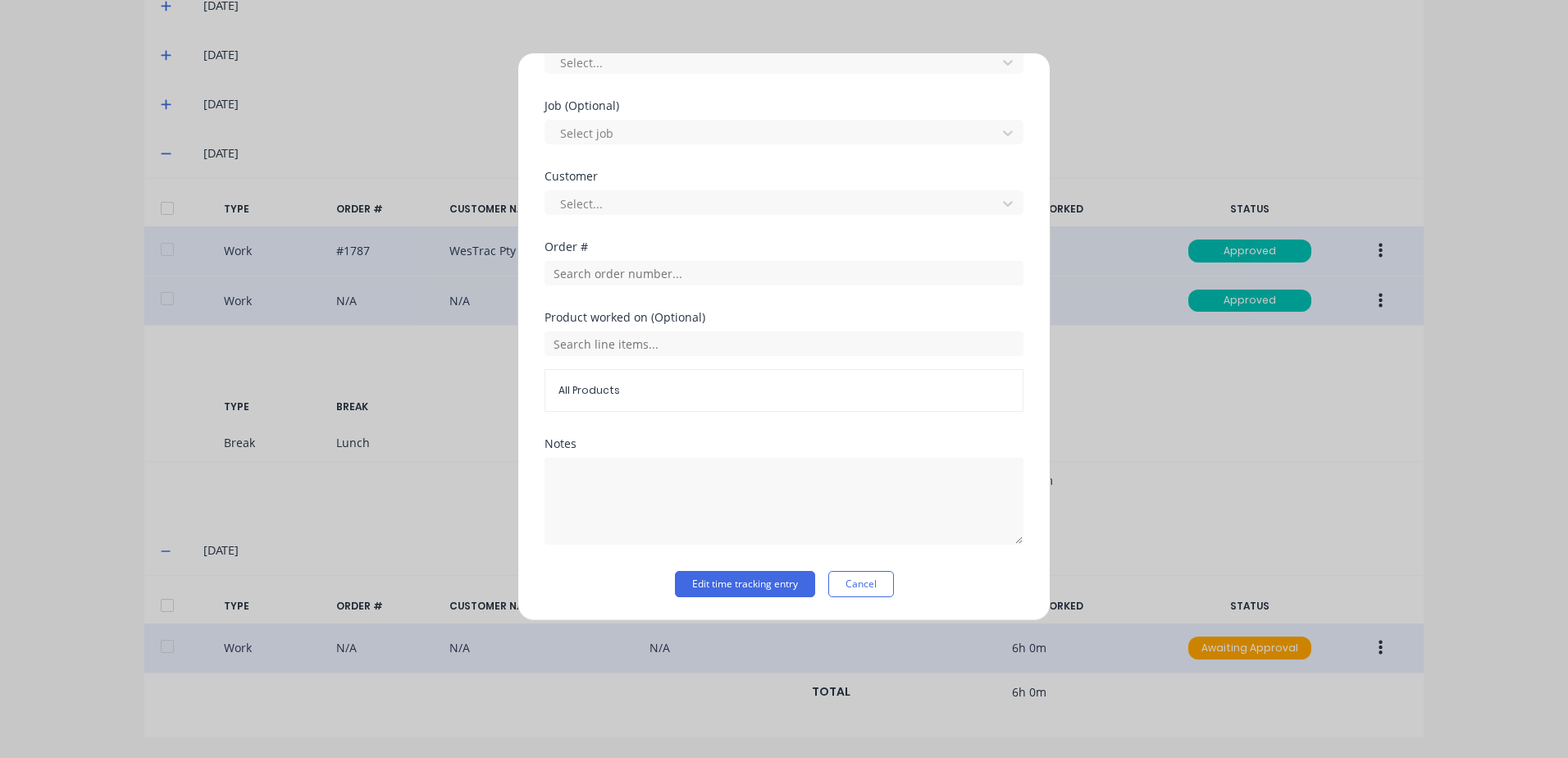
scroll to position [165, 0]
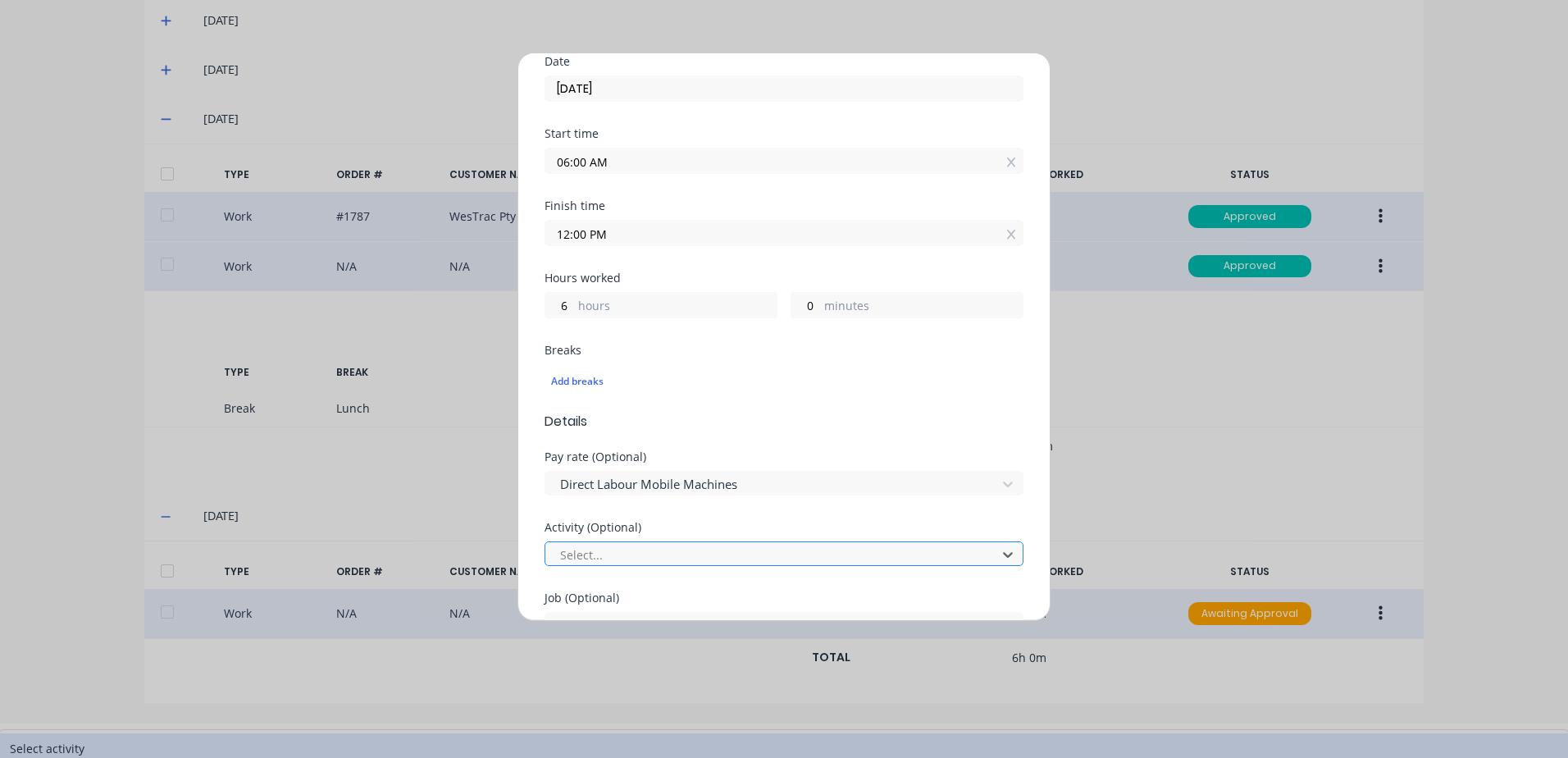
click at [617, 556] on div at bounding box center [773, 554] width 430 height 21
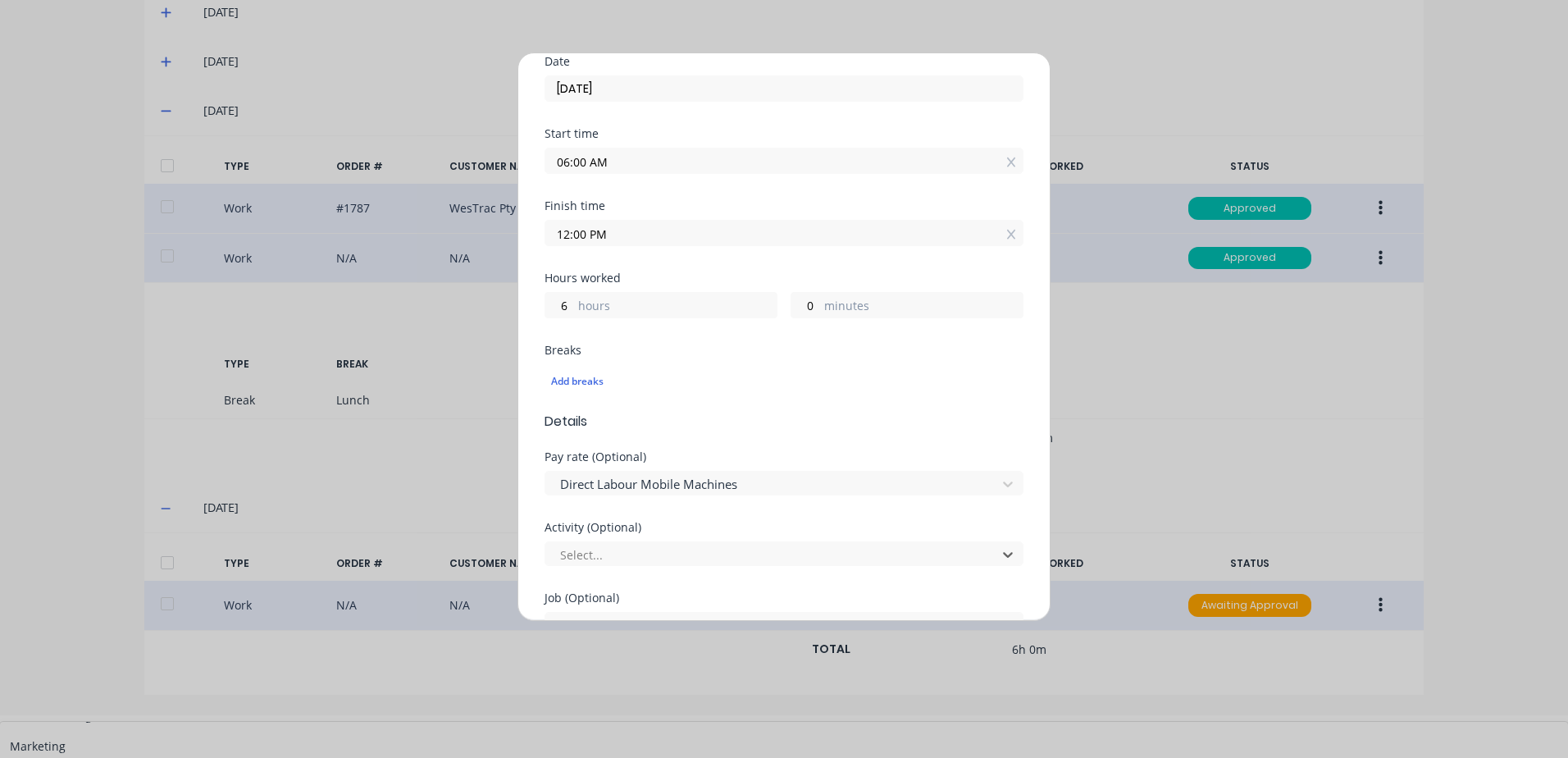
scroll to position [246, 0]
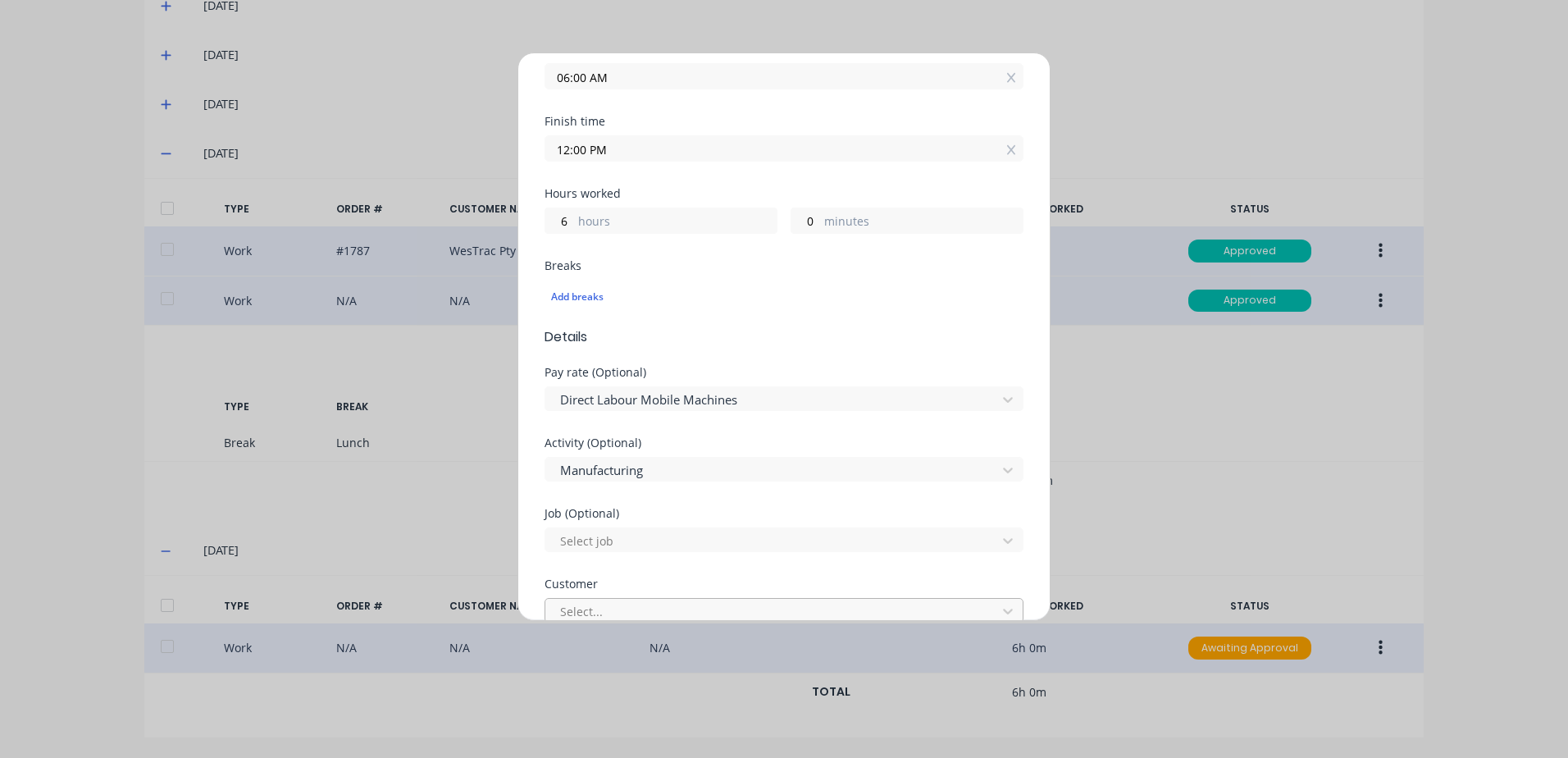
scroll to position [329, 0]
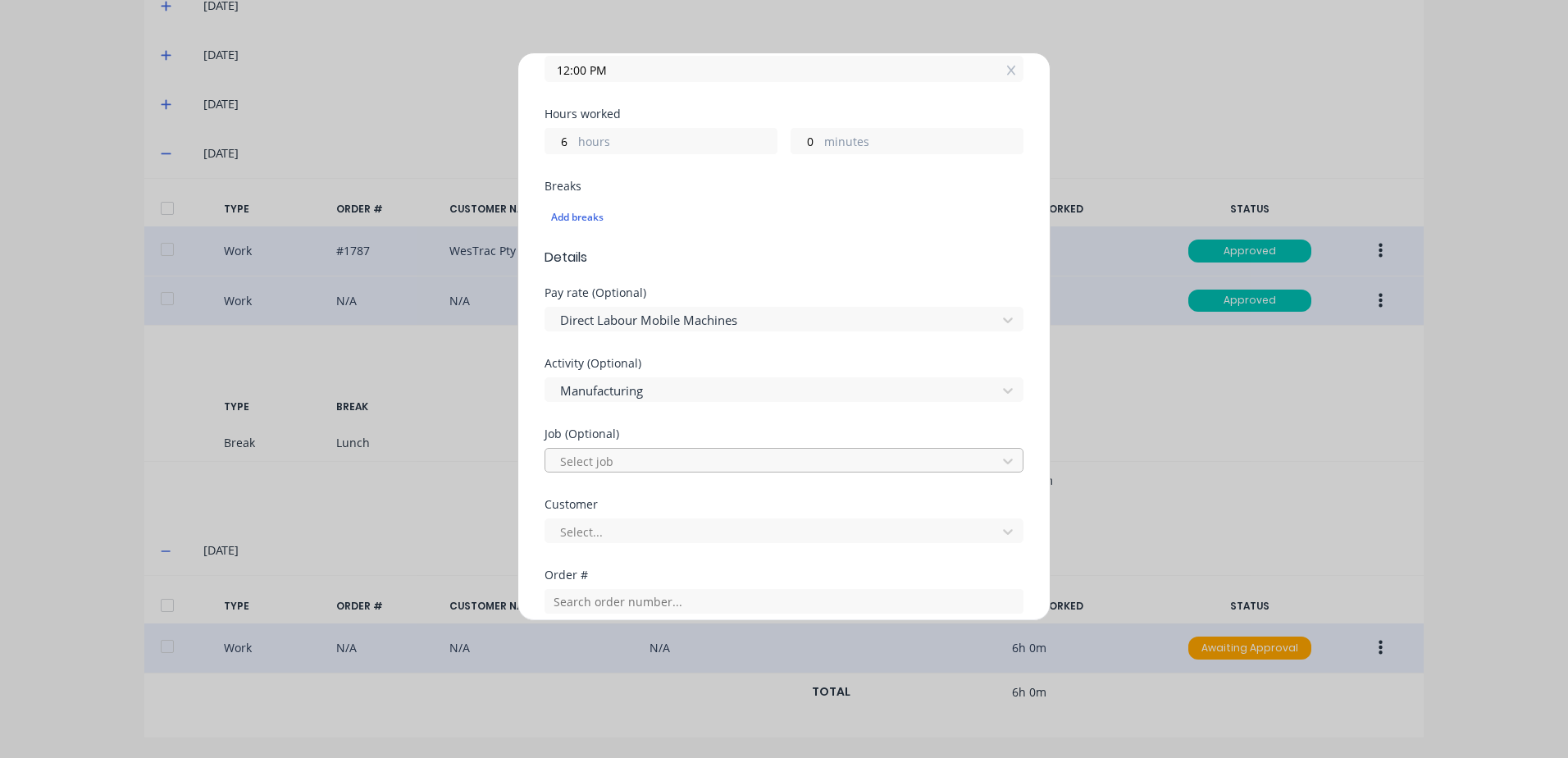
click at [592, 460] on div at bounding box center [773, 461] width 430 height 21
type input "1634"
click at [594, 530] on div at bounding box center [773, 531] width 430 height 21
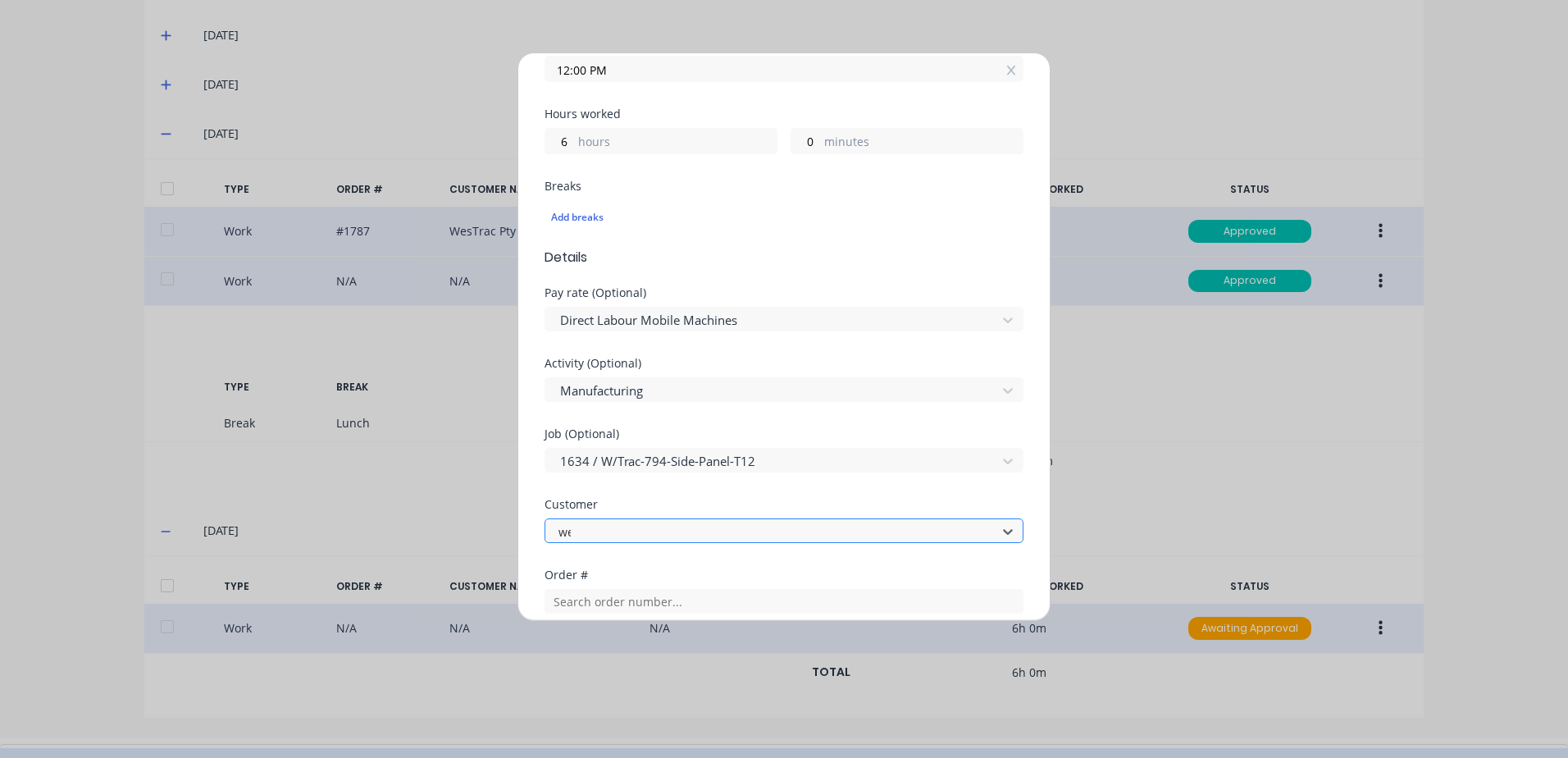
type input "[PERSON_NAME]"
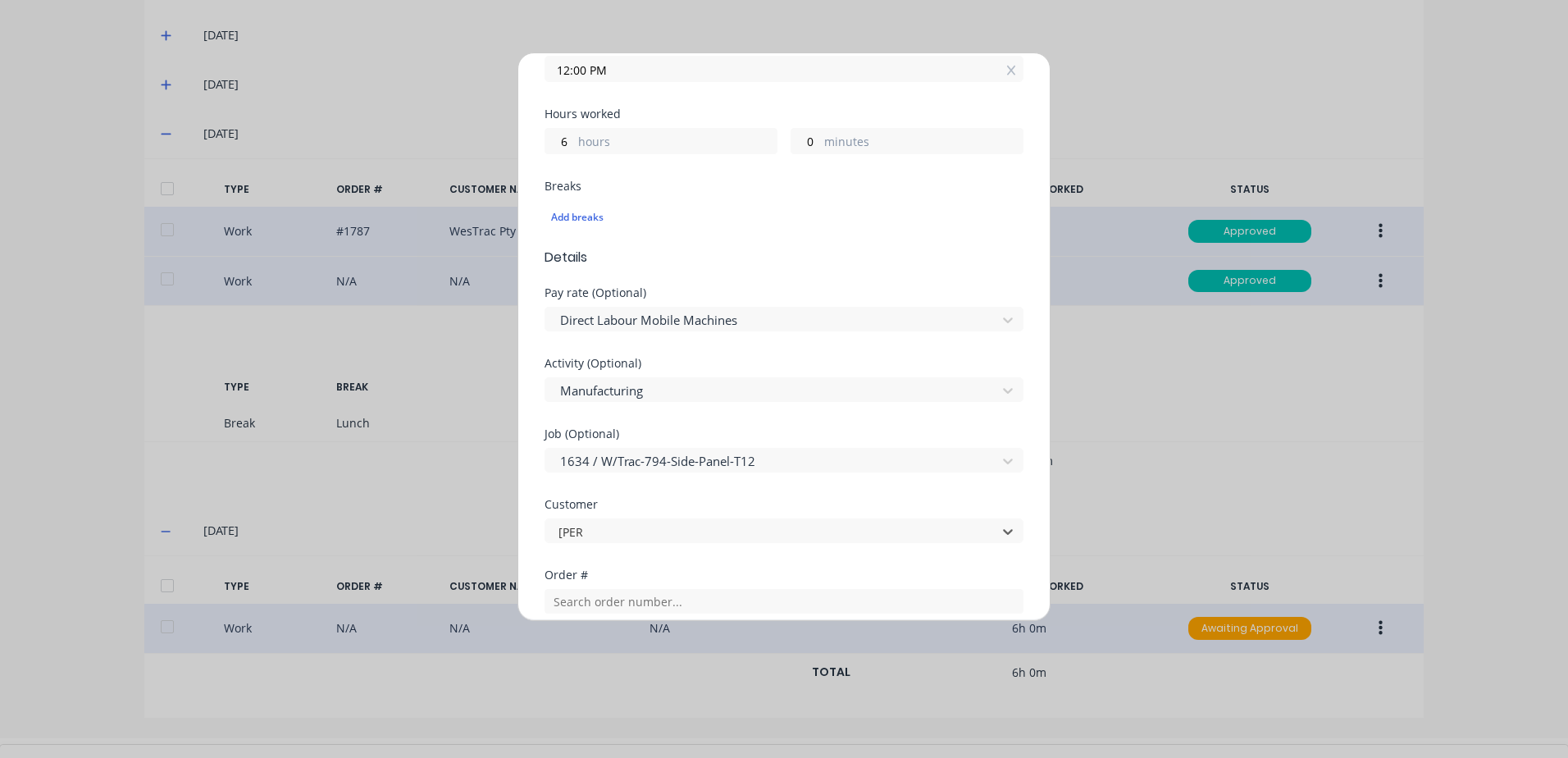
drag, startPoint x: 598, startPoint y: 631, endPoint x: 643, endPoint y: 564, distance: 80.7
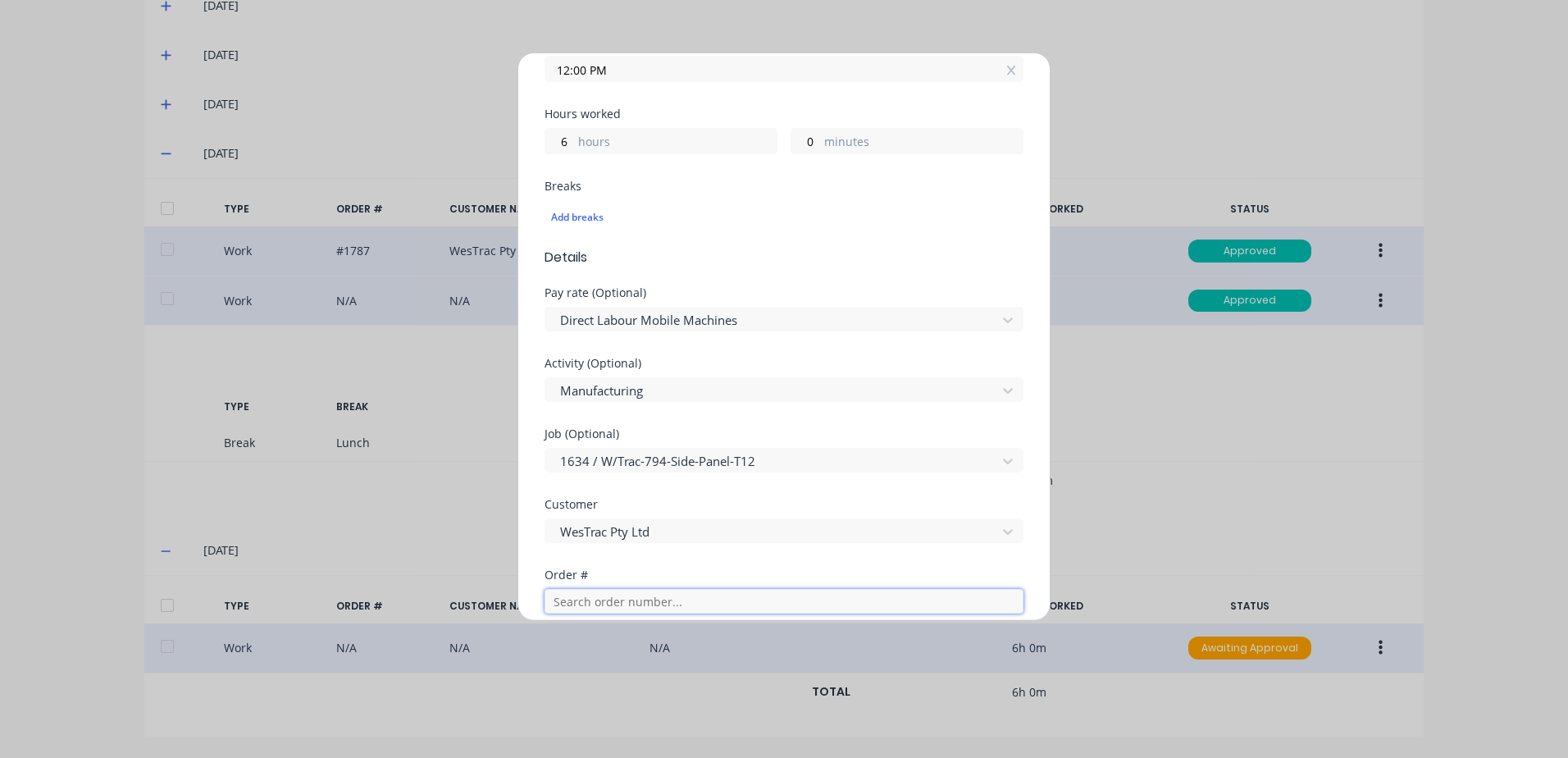
click at [596, 606] on input "text" at bounding box center [784, 601] width 479 height 25
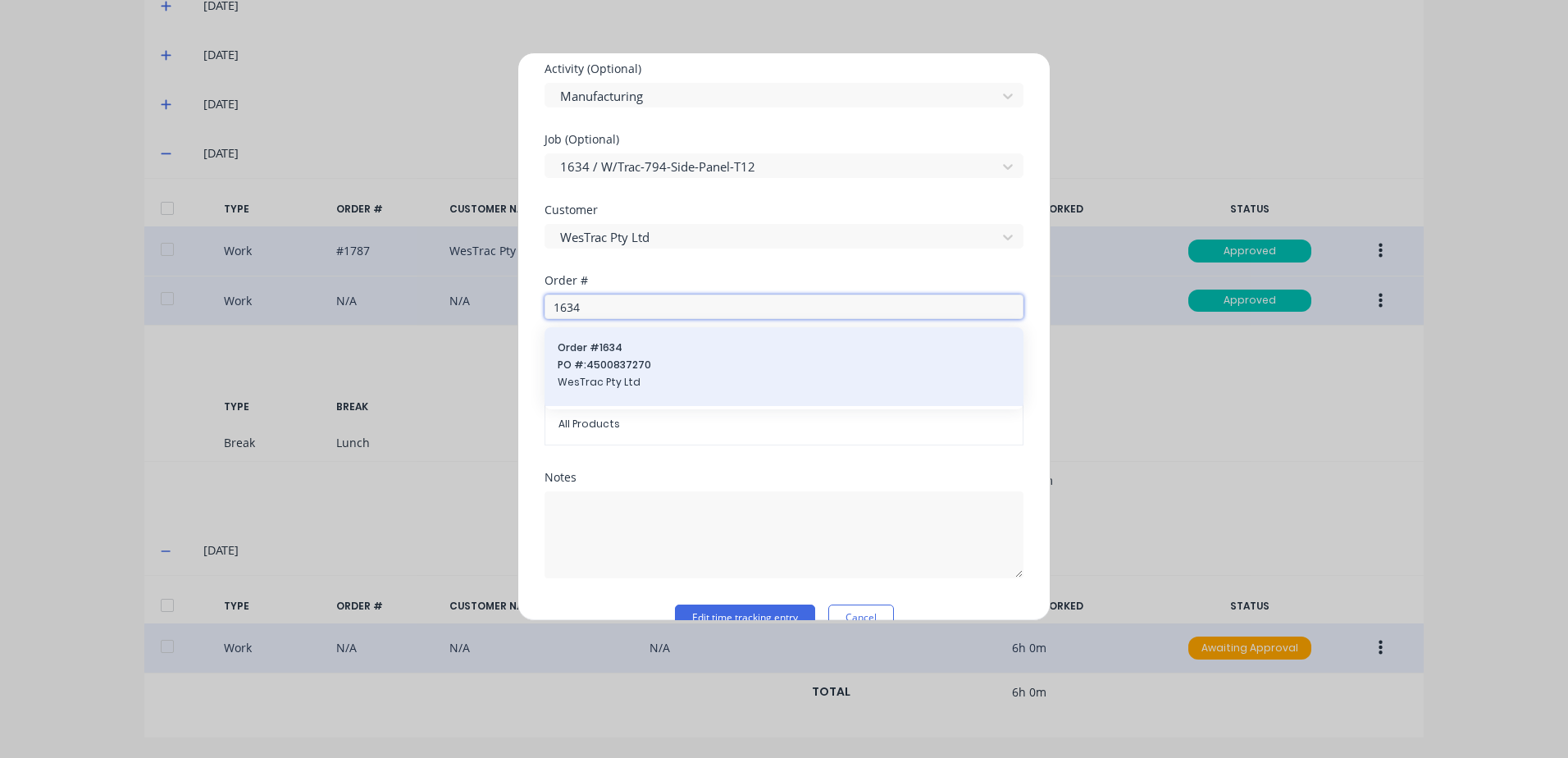
scroll to position [658, 0]
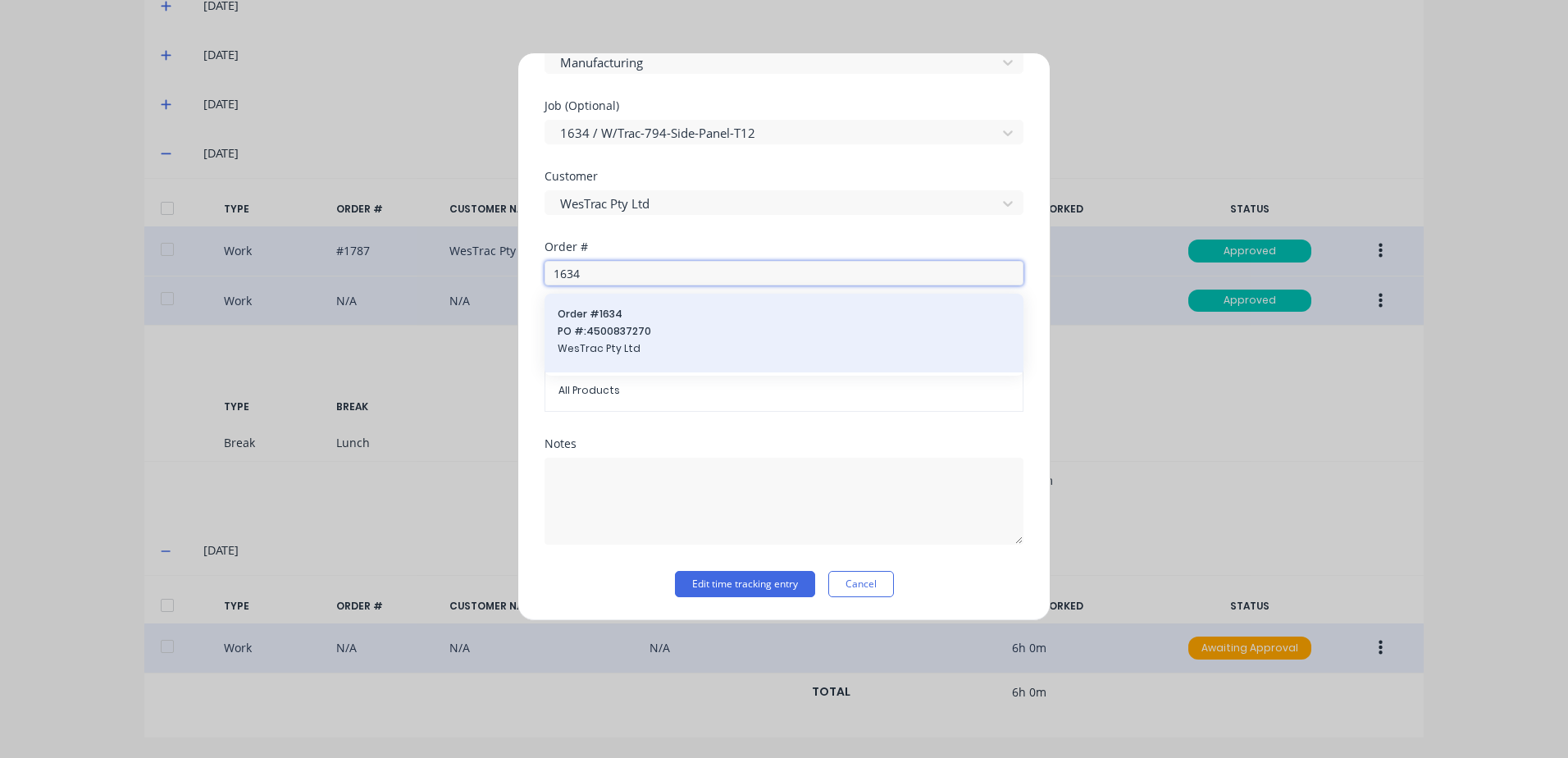
type input "1634"
click at [623, 329] on span "PO #: 4500837270" at bounding box center [784, 330] width 452 height 15
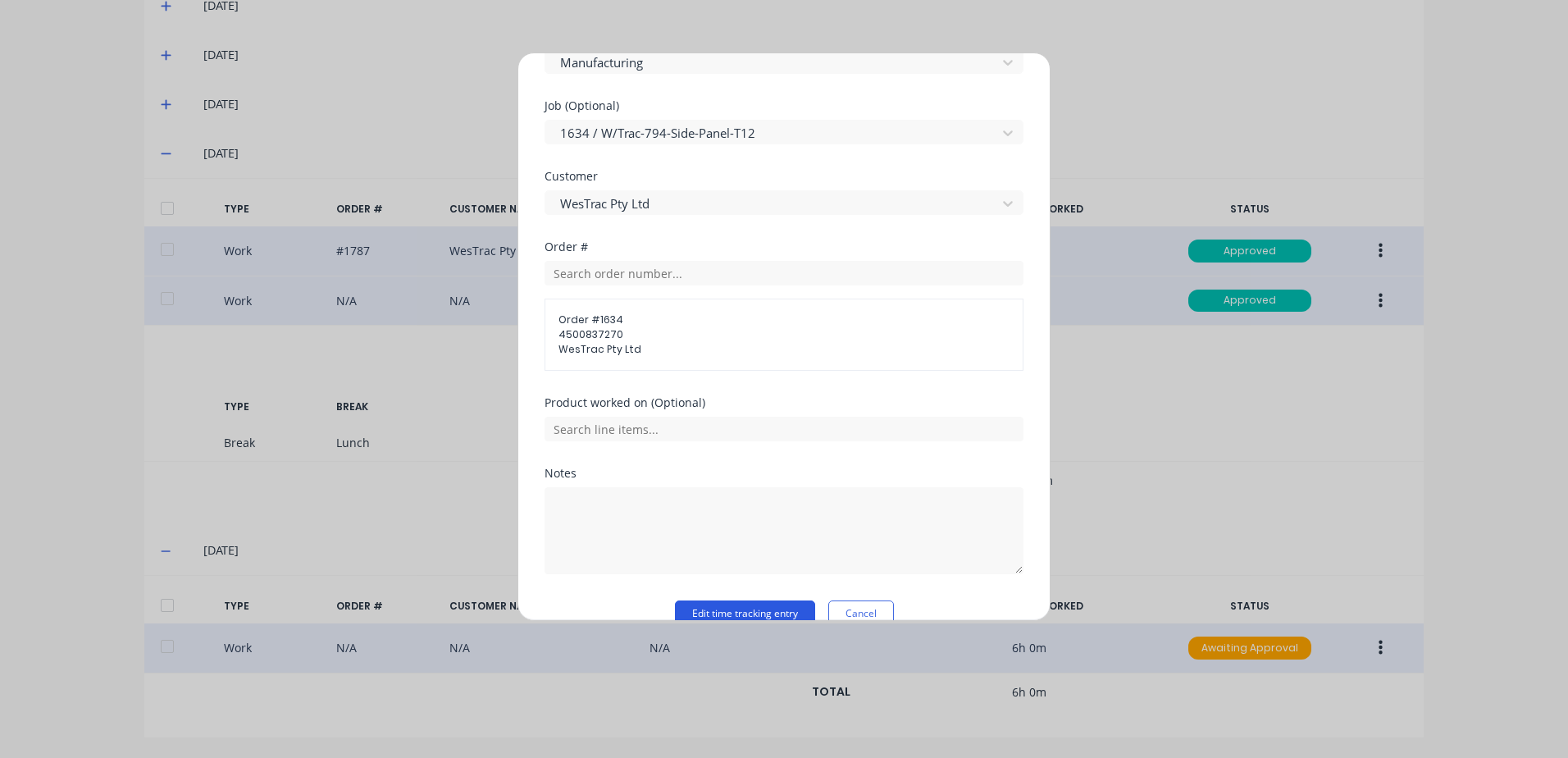
click at [694, 609] on button "Edit time tracking entry" at bounding box center [744, 613] width 141 height 27
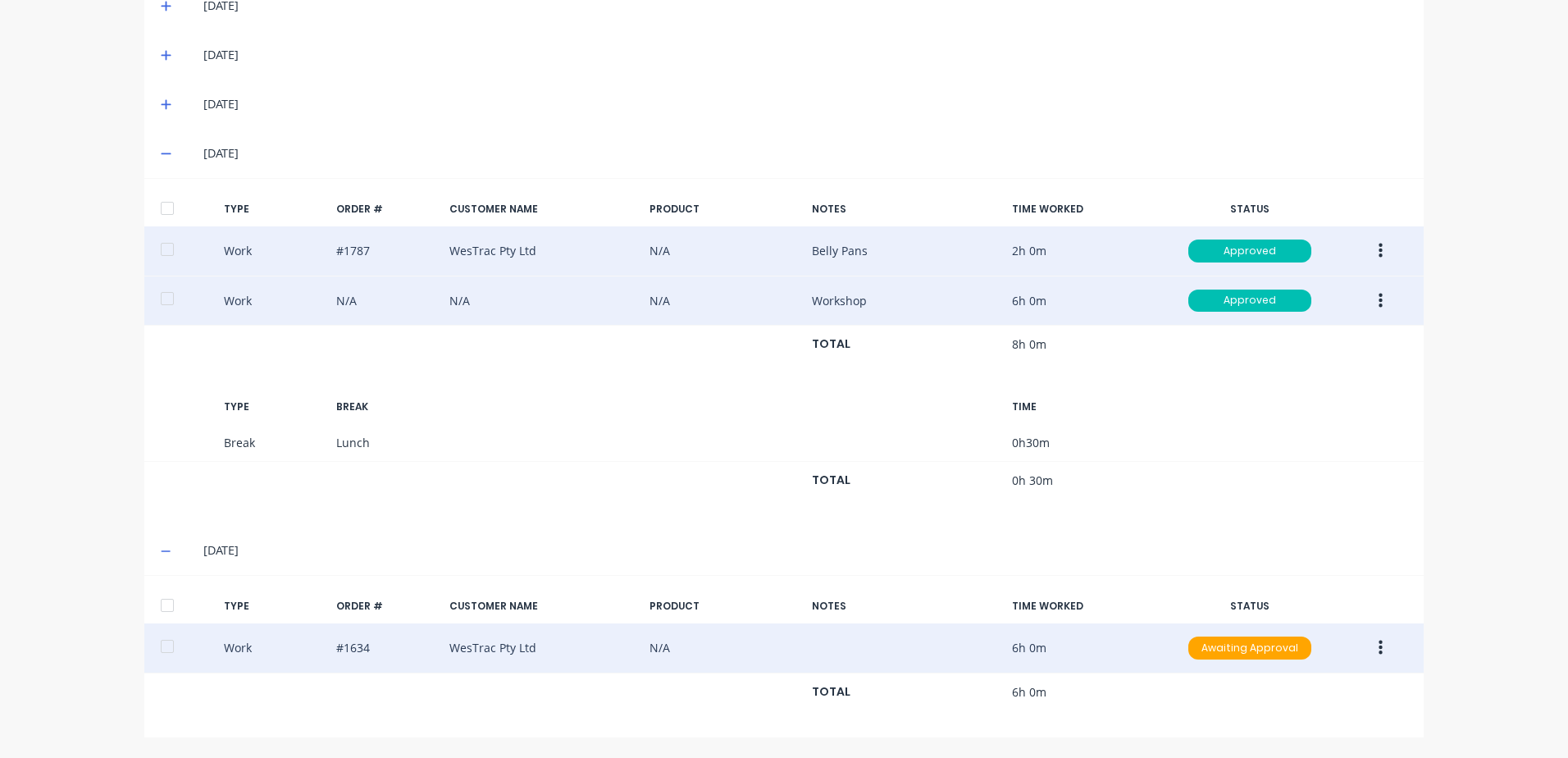
click at [1378, 651] on icon "button" at bounding box center [1380, 648] width 4 height 18
click at [1268, 651] on div "Approve" at bounding box center [1321, 652] width 126 height 24
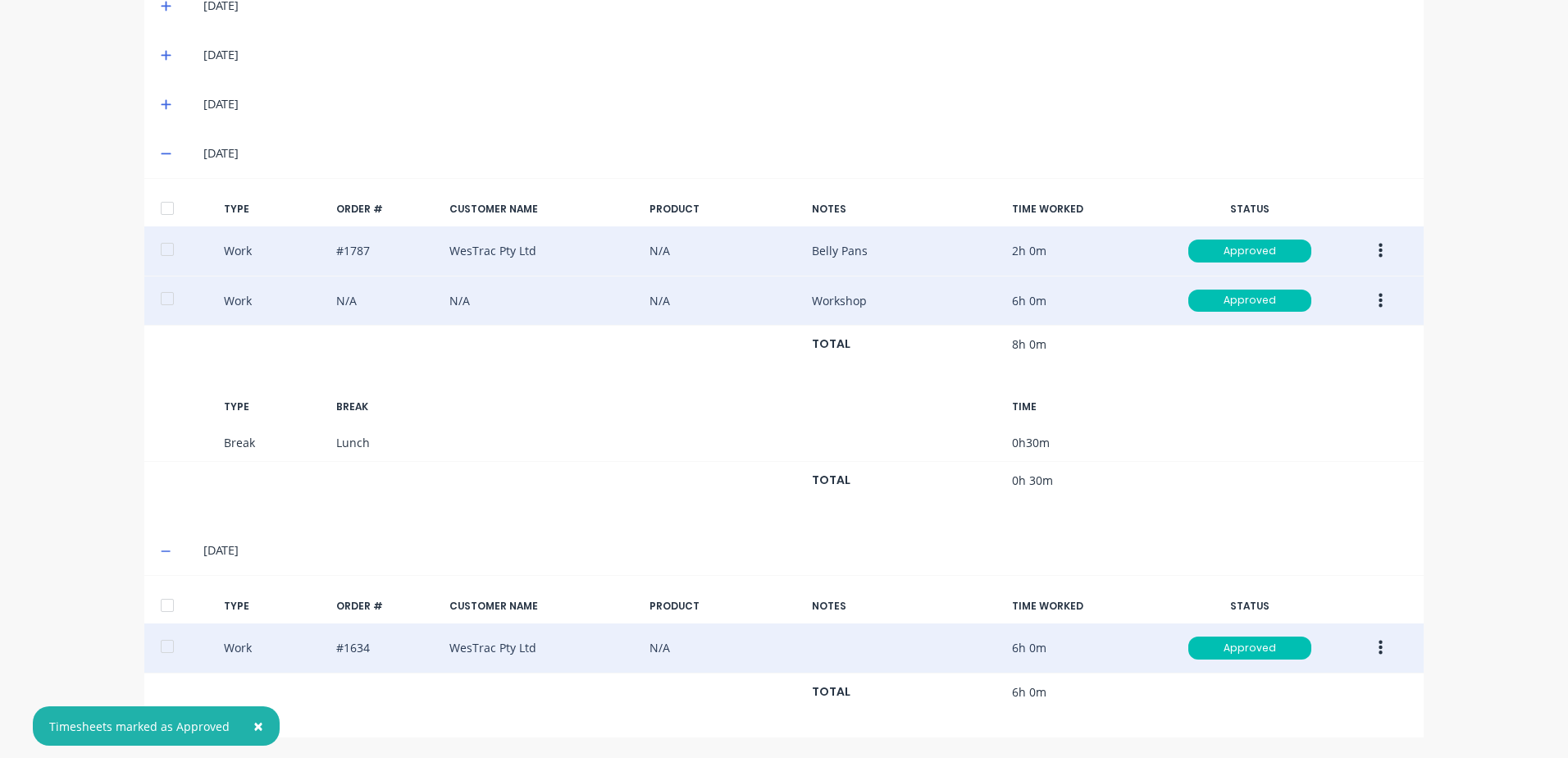
drag, startPoint x: 157, startPoint y: 608, endPoint x: 158, endPoint y: 388, distance: 220.0
click at [156, 580] on div "TYPE ORDER # CUSTOMER NAME PRODUCT NOTES TIME WORKED STATUS Work #1634 WesTrac …" at bounding box center [784, 656] width 1279 height 162
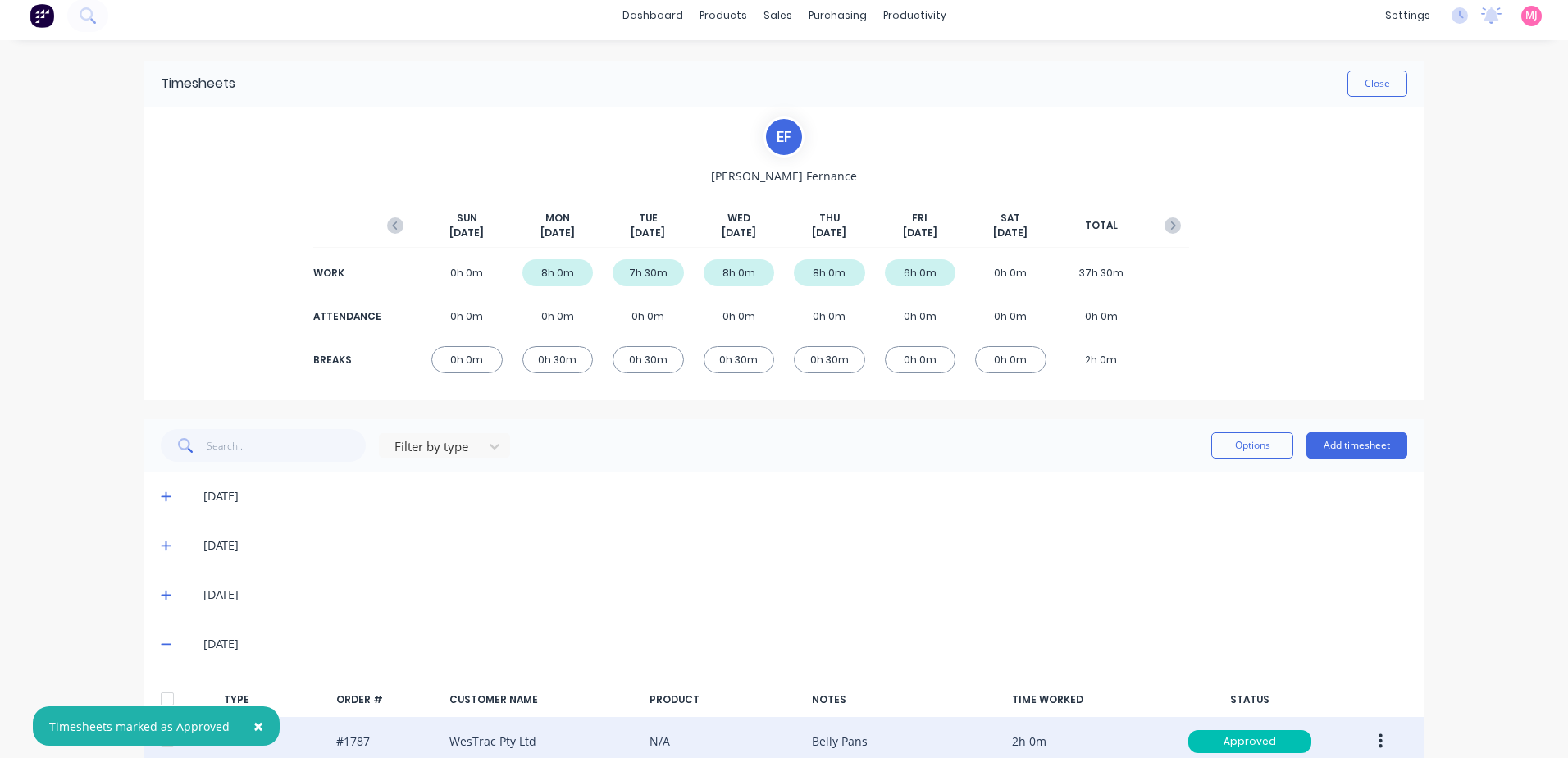
scroll to position [0, 0]
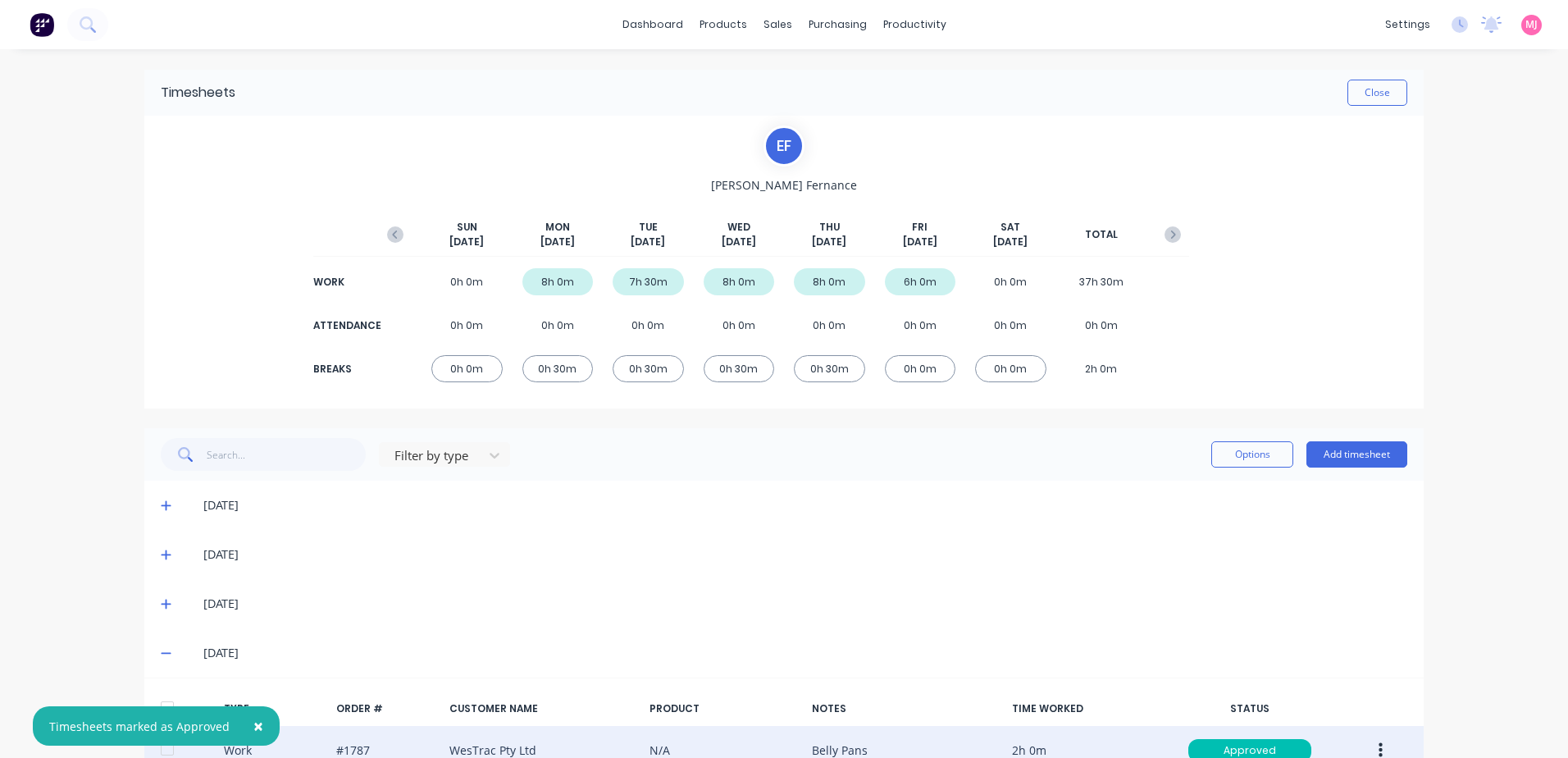
click at [167, 502] on span at bounding box center [168, 504] width 17 height 17
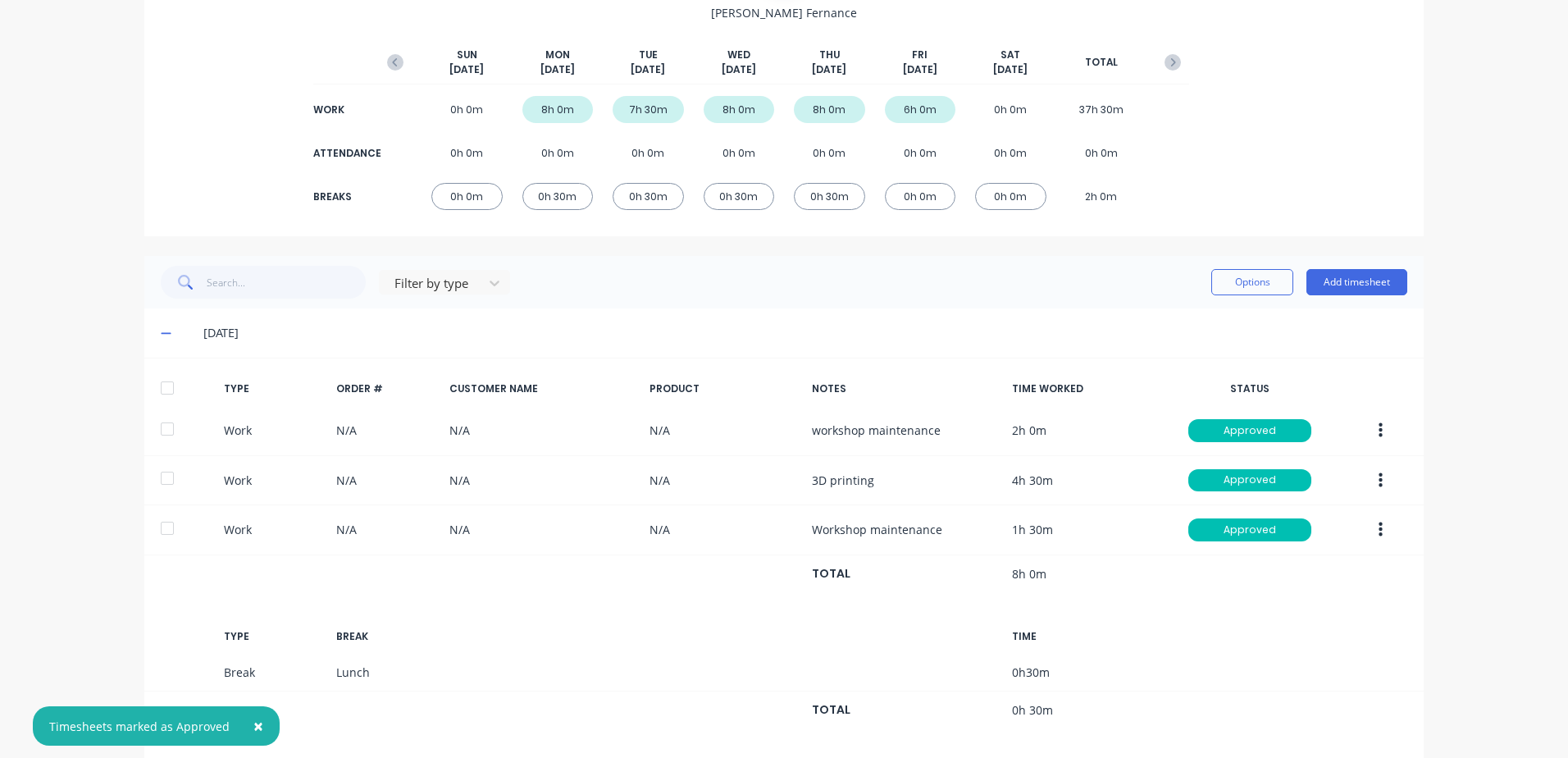
scroll to position [410, 0]
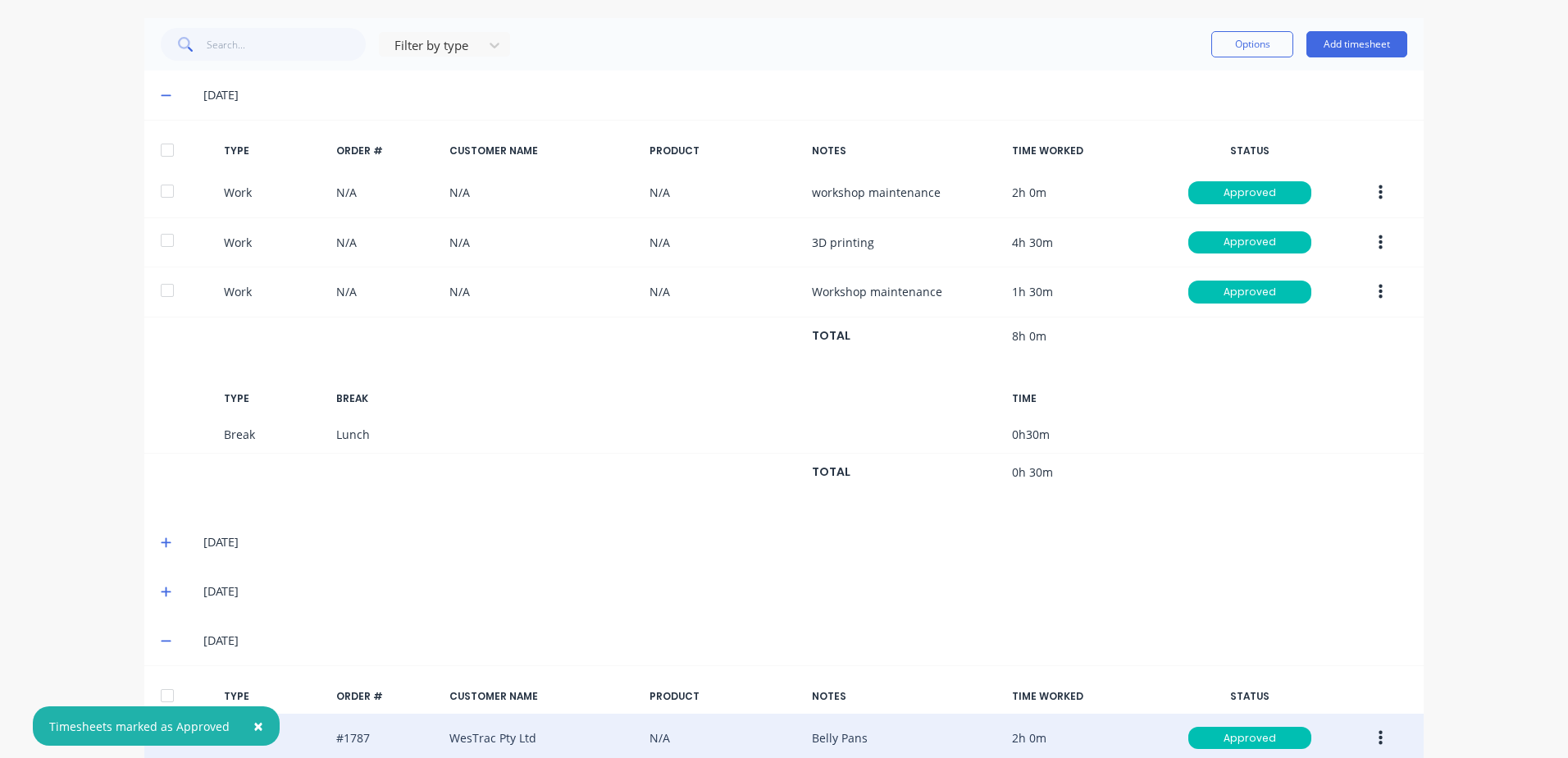
drag, startPoint x: 159, startPoint y: 538, endPoint x: 150, endPoint y: 561, distance: 24.7
click at [160, 538] on icon at bounding box center [165, 542] width 11 height 12
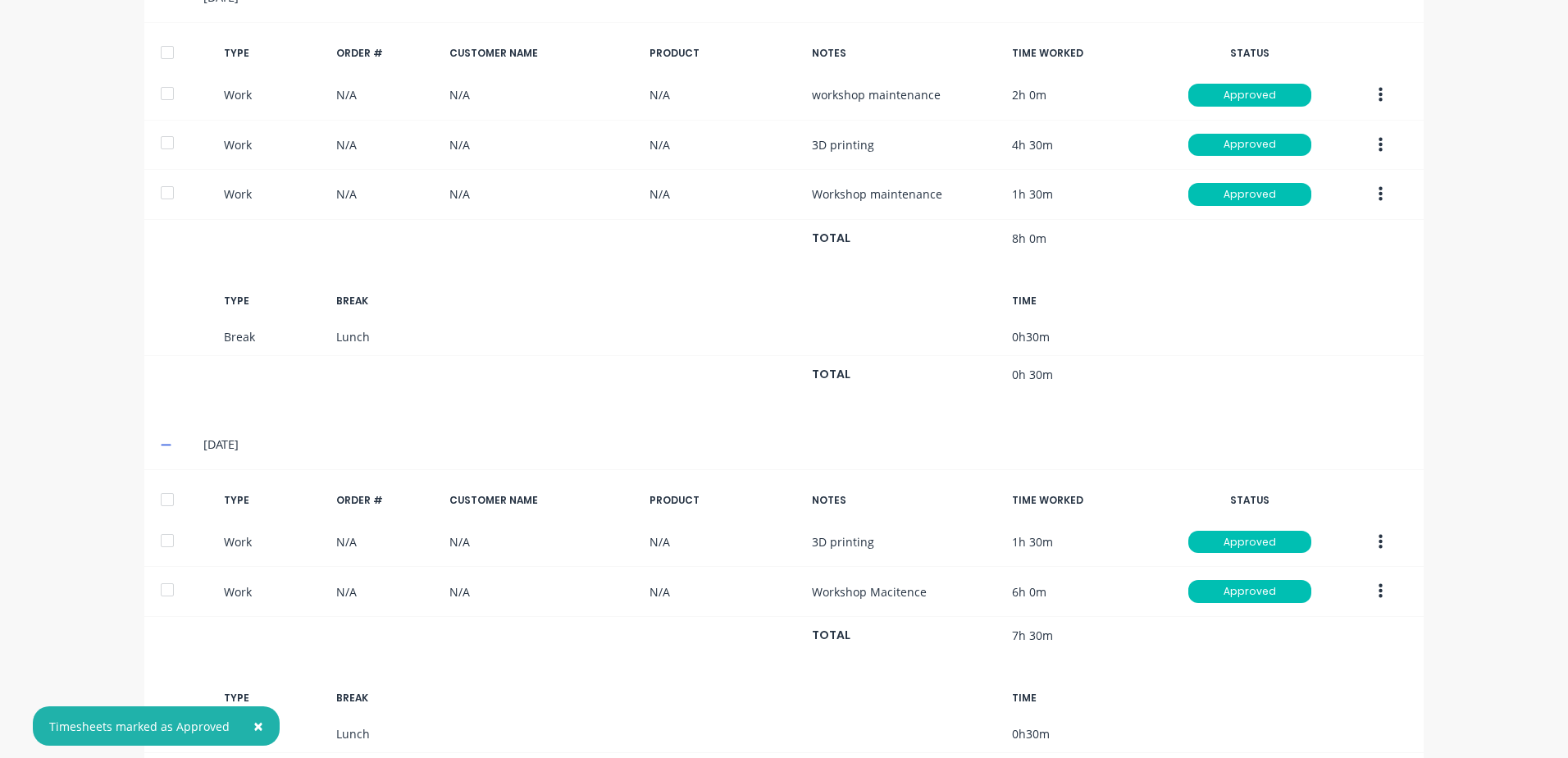
scroll to position [820, 0]
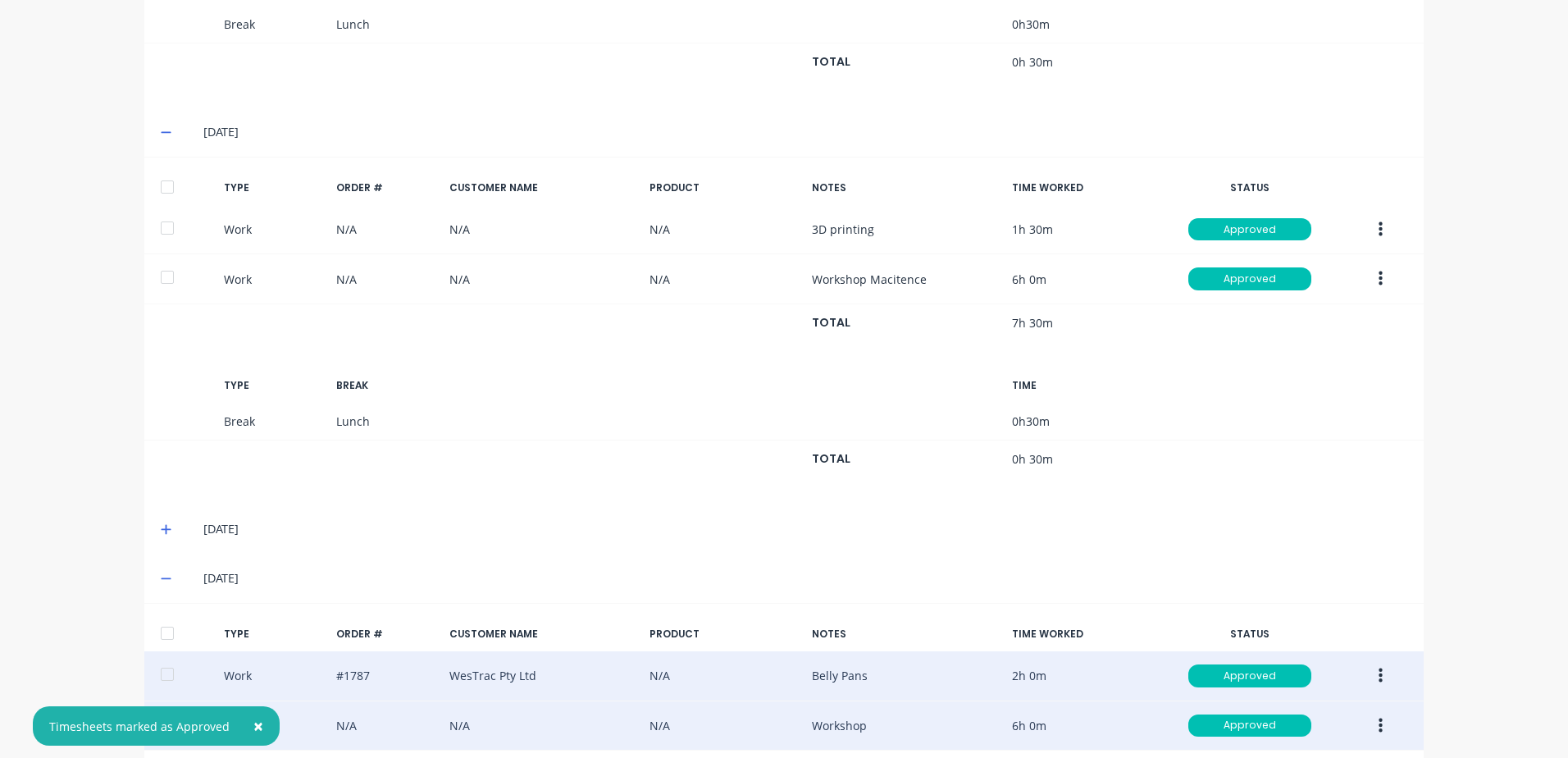
click at [160, 528] on icon at bounding box center [165, 529] width 11 height 12
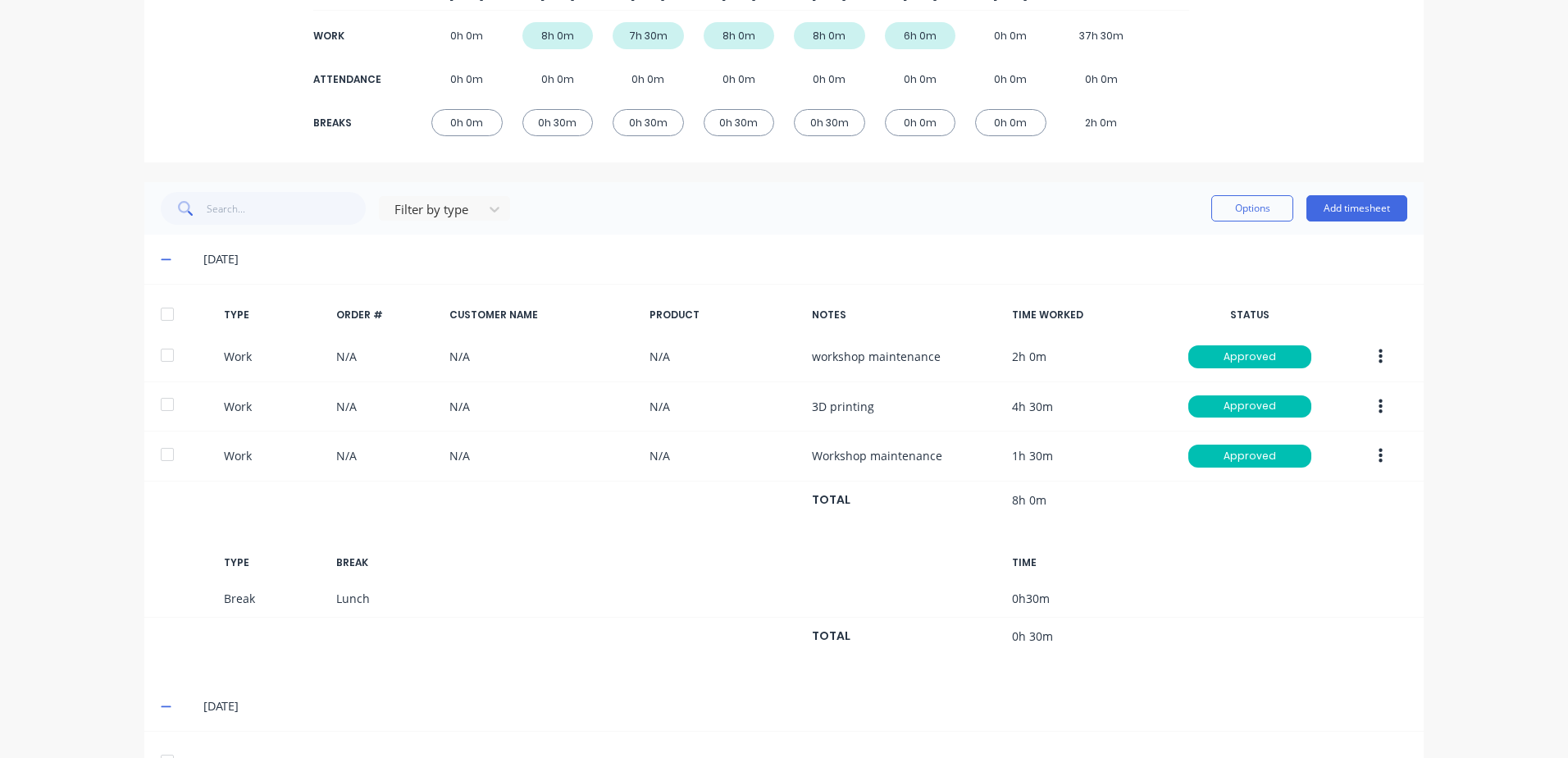
scroll to position [0, 0]
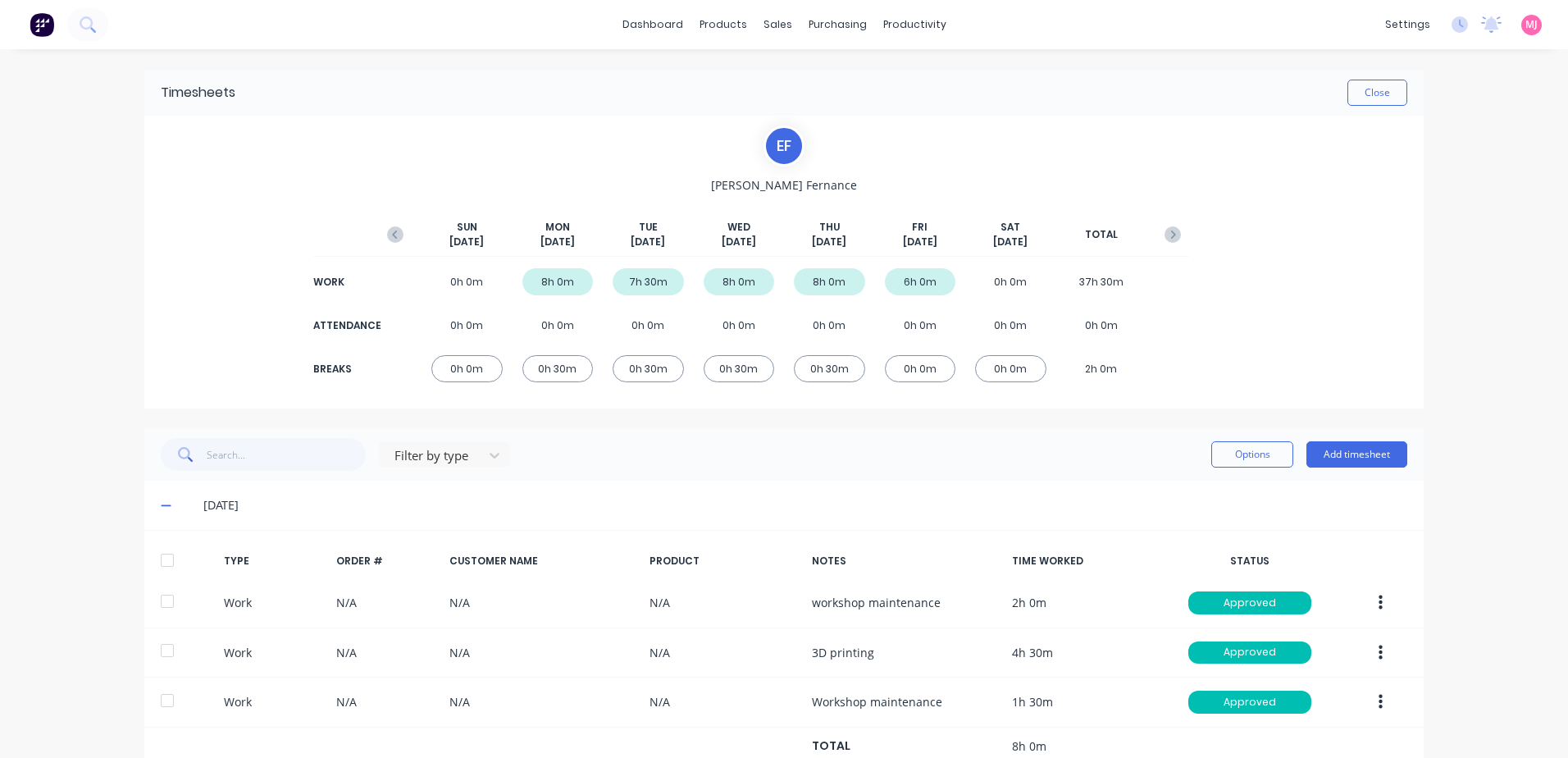
click at [159, 560] on div at bounding box center [166, 559] width 32 height 32
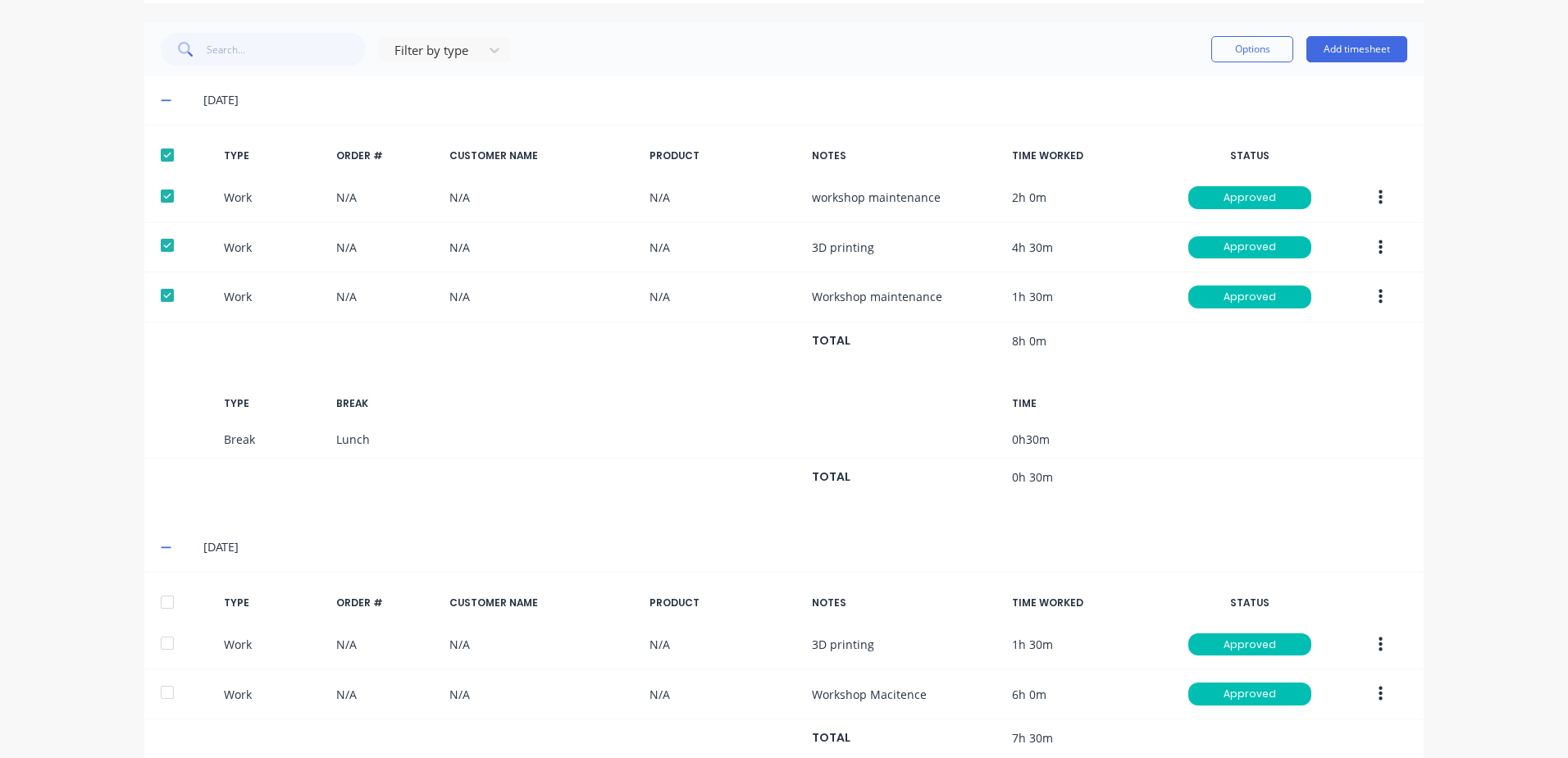
scroll to position [410, 0]
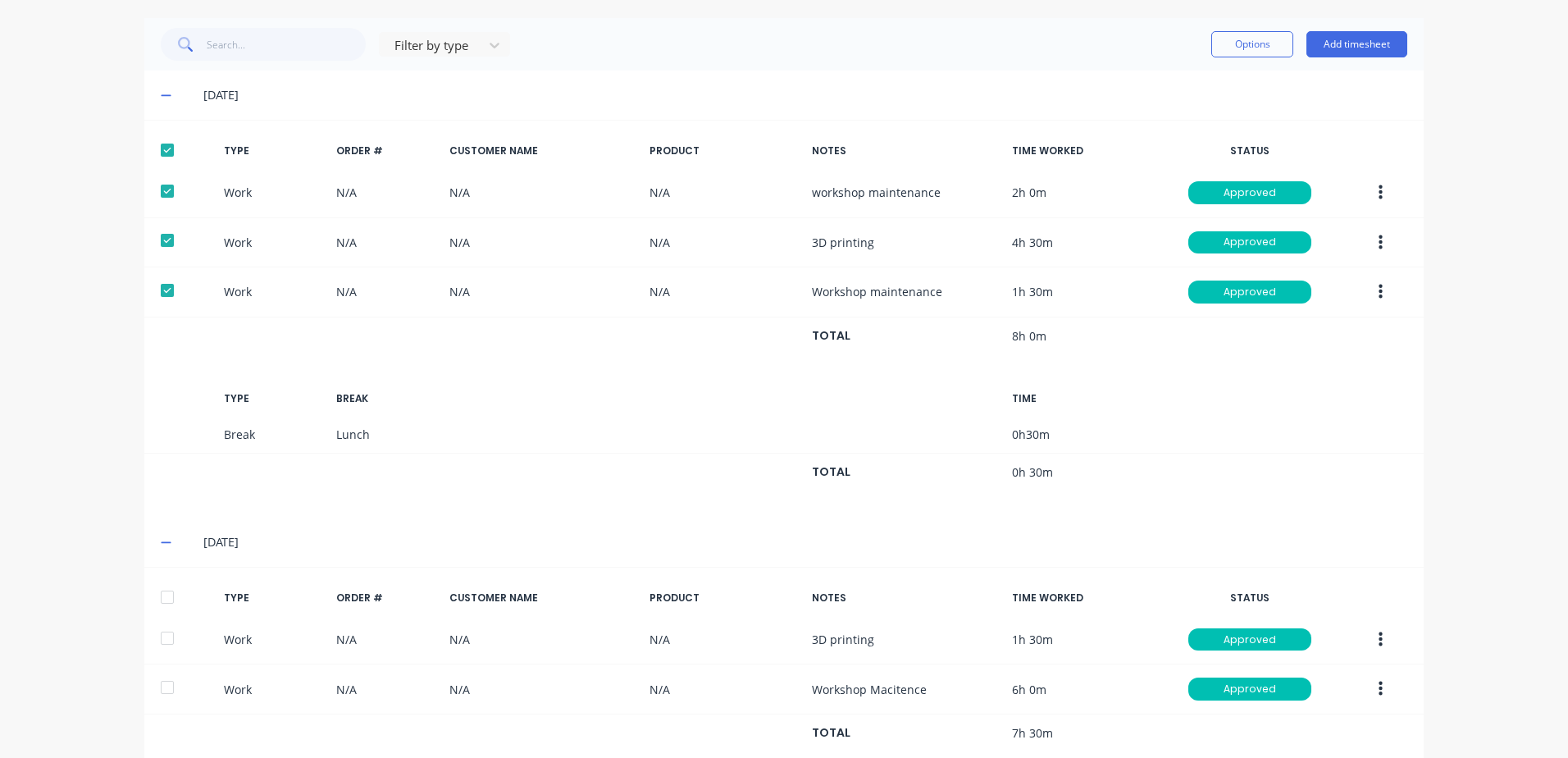
click at [163, 596] on div at bounding box center [166, 597] width 32 height 32
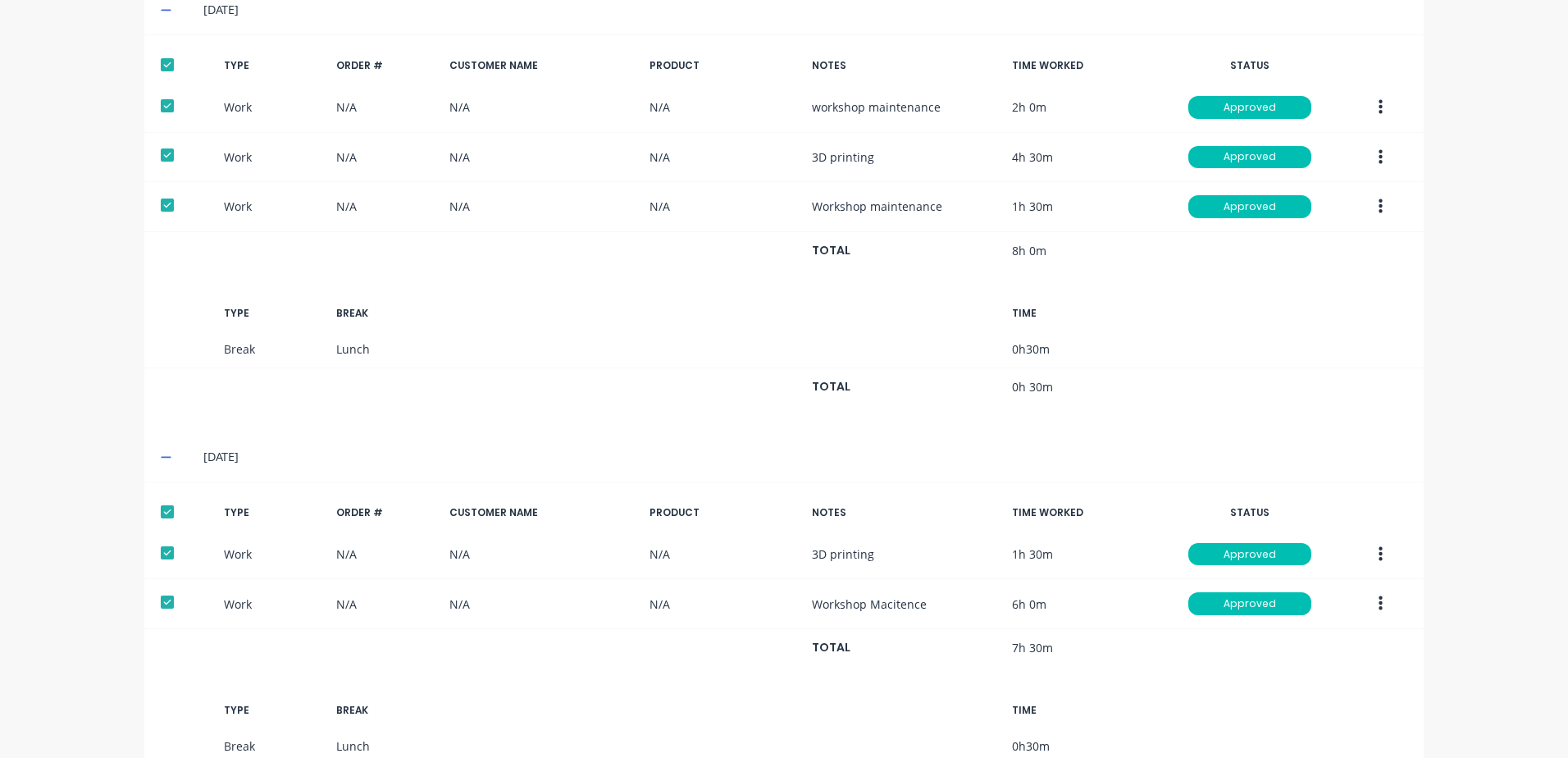
scroll to position [820, 0]
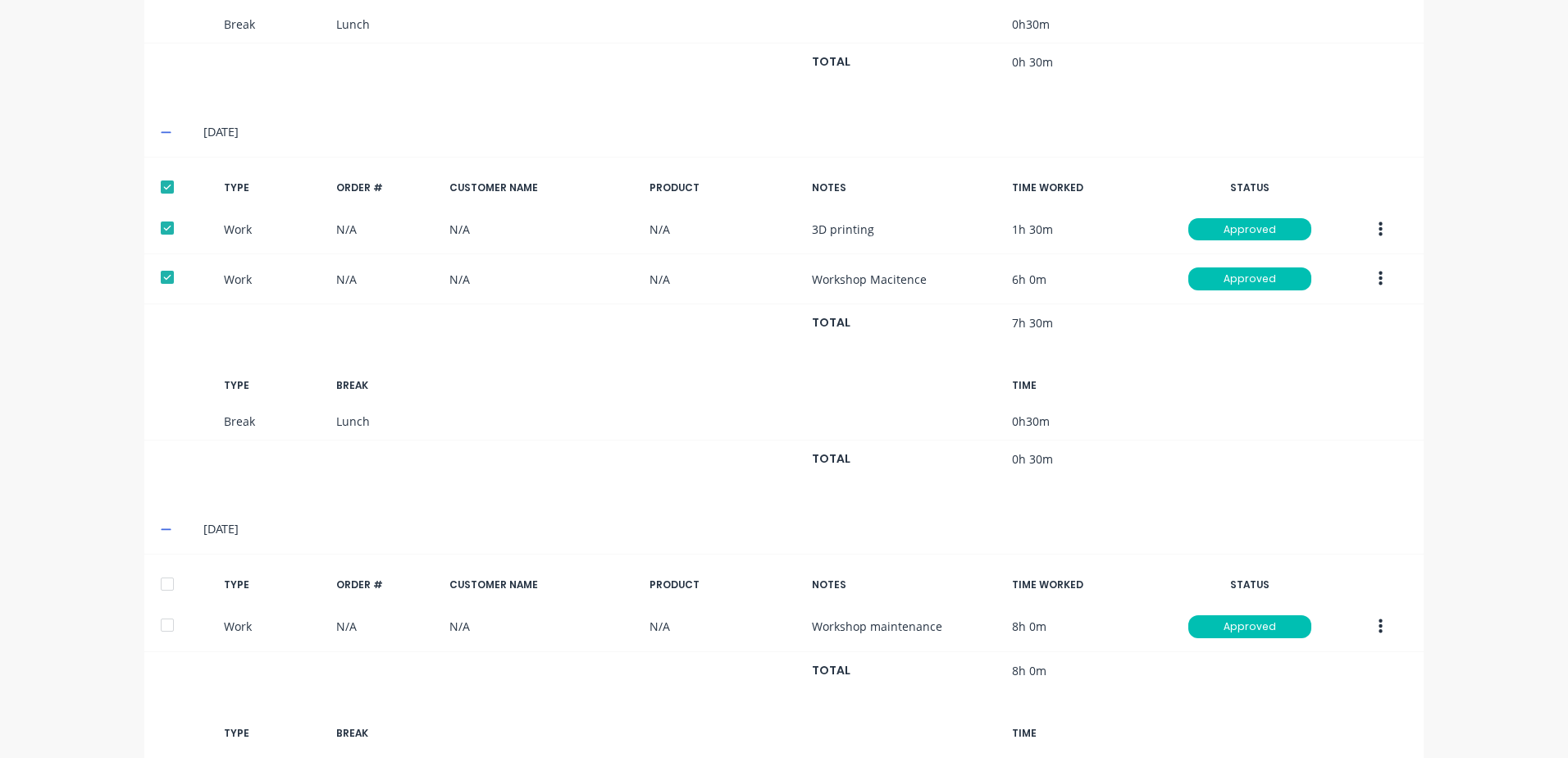
click at [158, 580] on div at bounding box center [166, 583] width 32 height 32
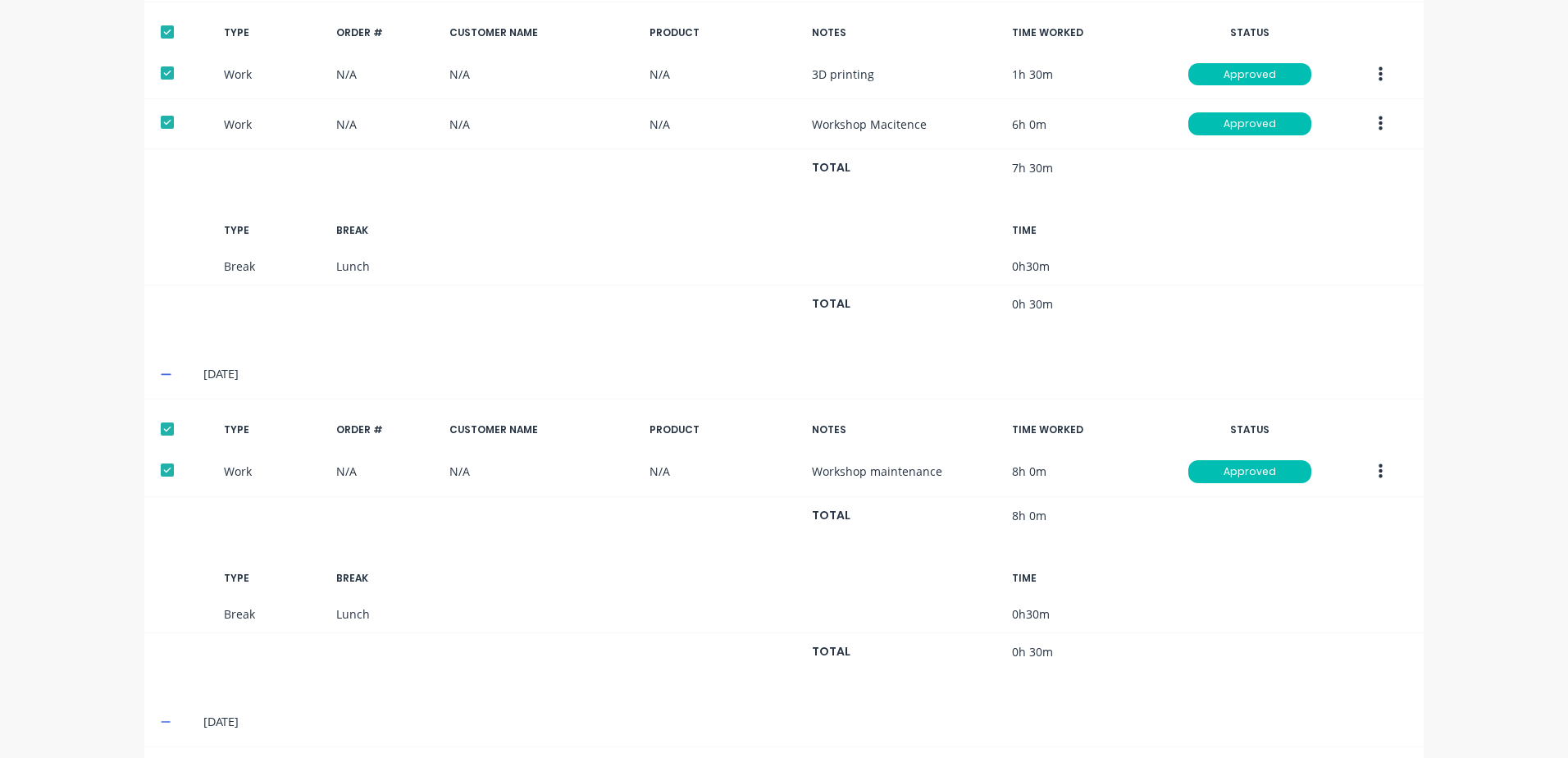
scroll to position [1230, 0]
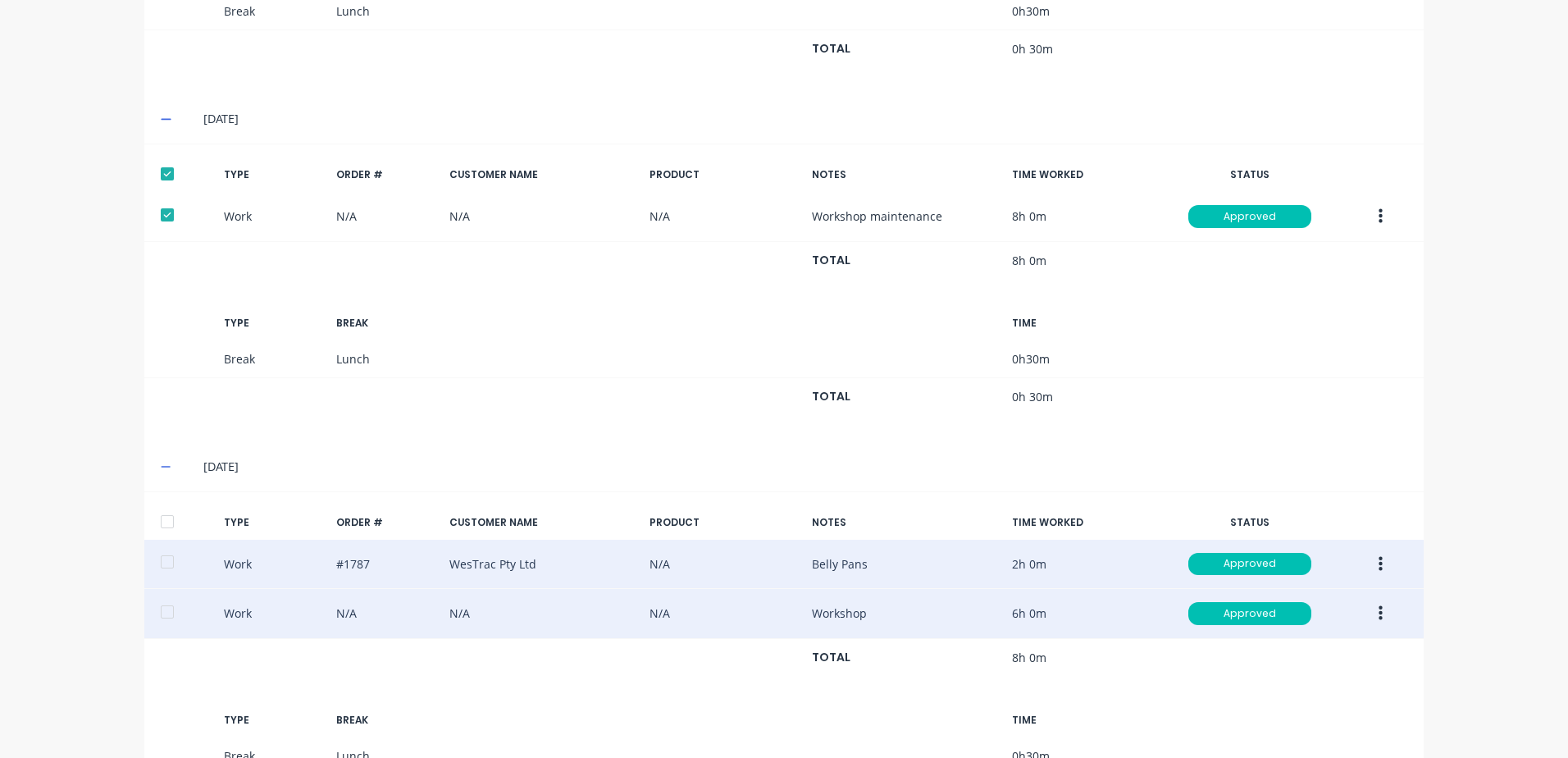
click at [155, 521] on div at bounding box center [166, 521] width 32 height 32
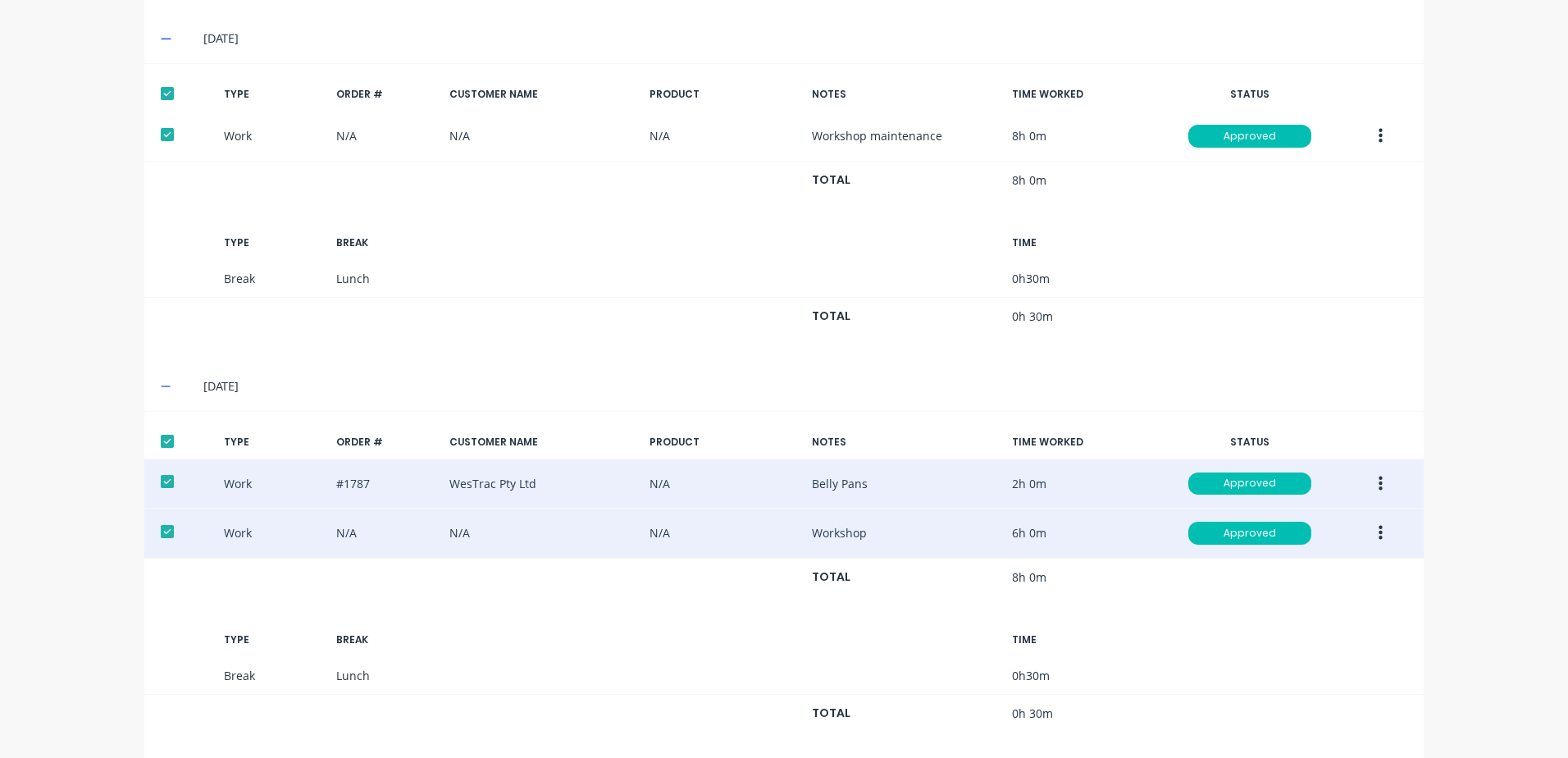
scroll to position [1543, 0]
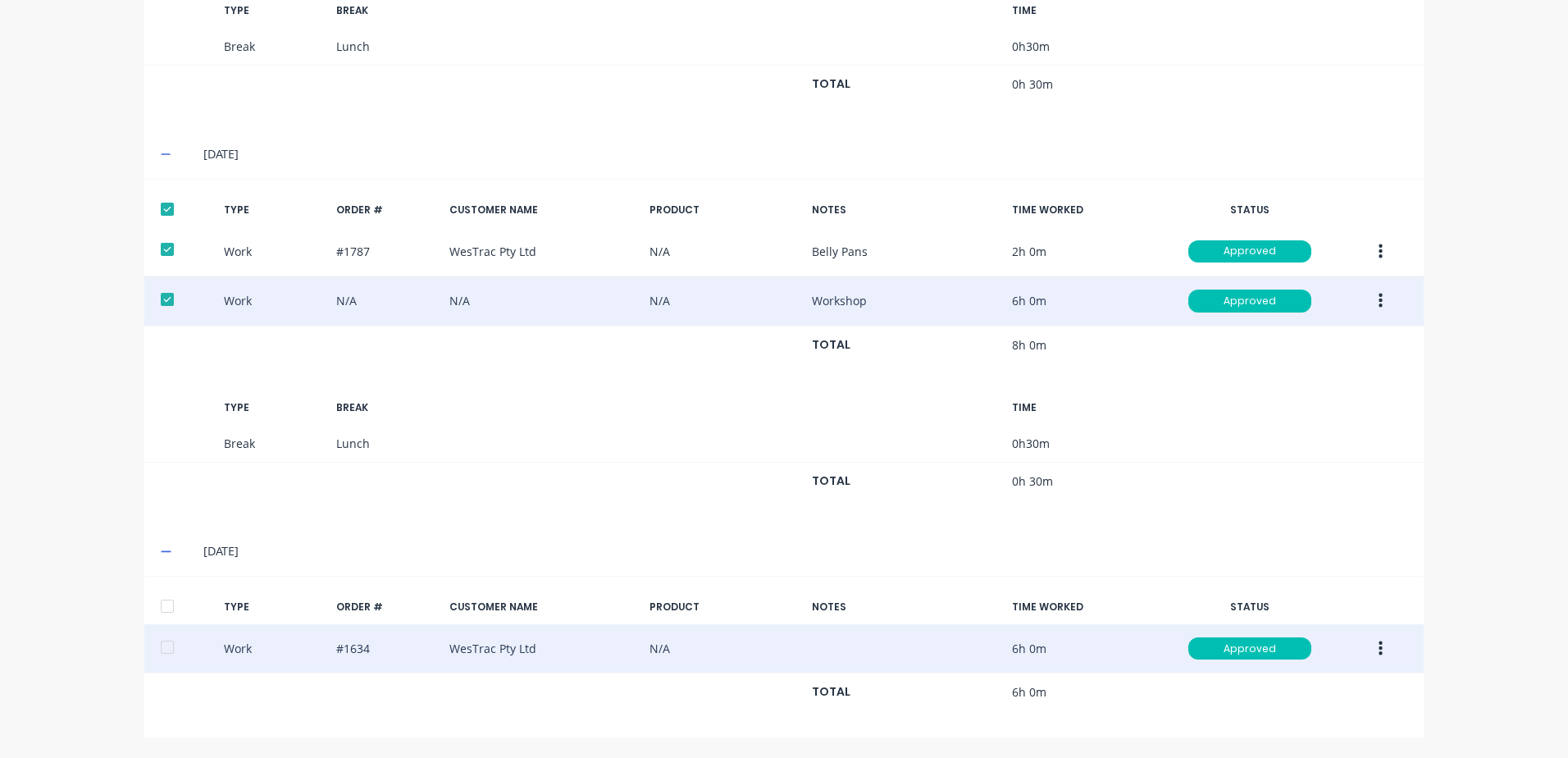
click at [160, 603] on div at bounding box center [166, 606] width 32 height 32
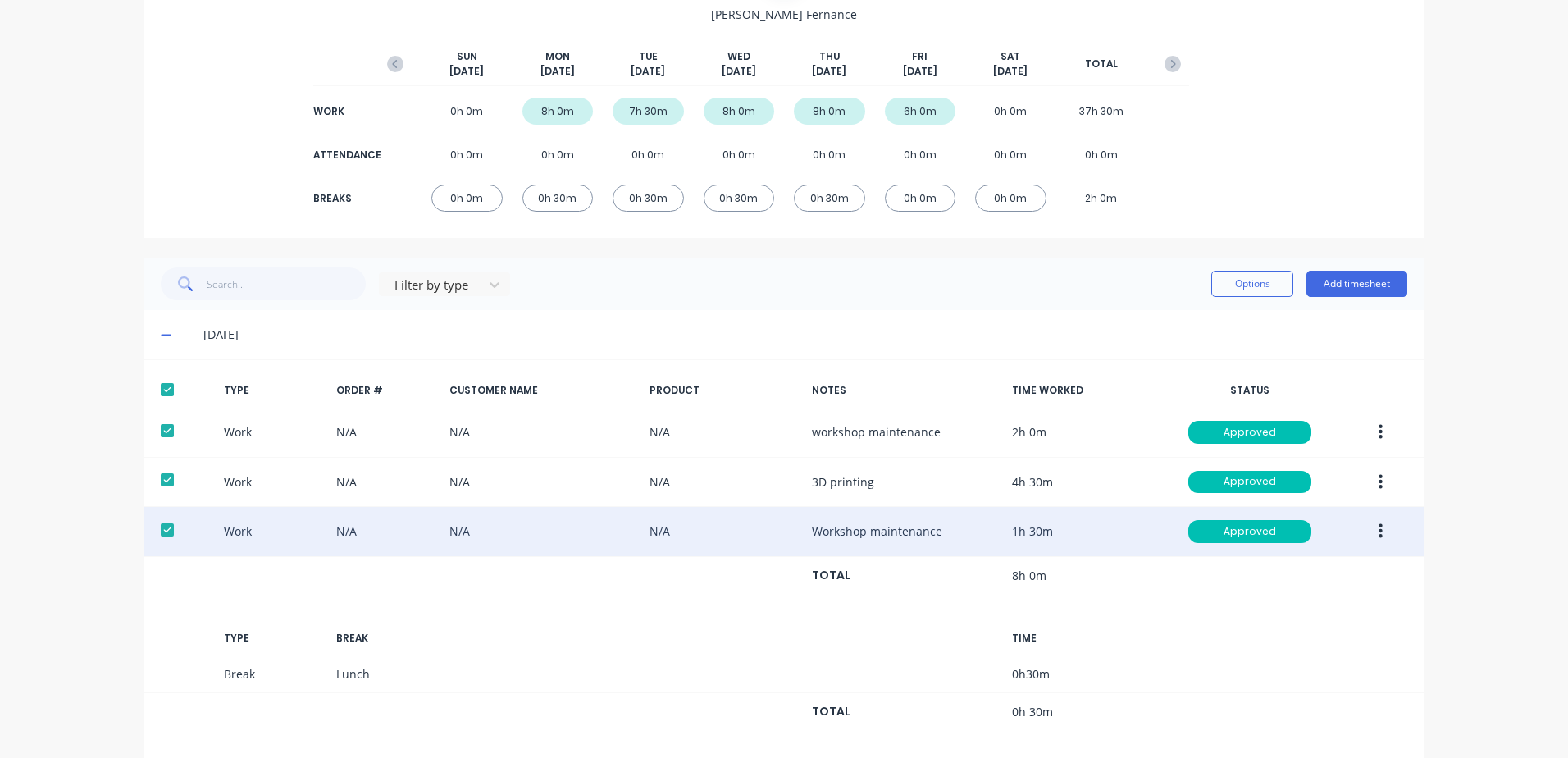
scroll to position [0, 0]
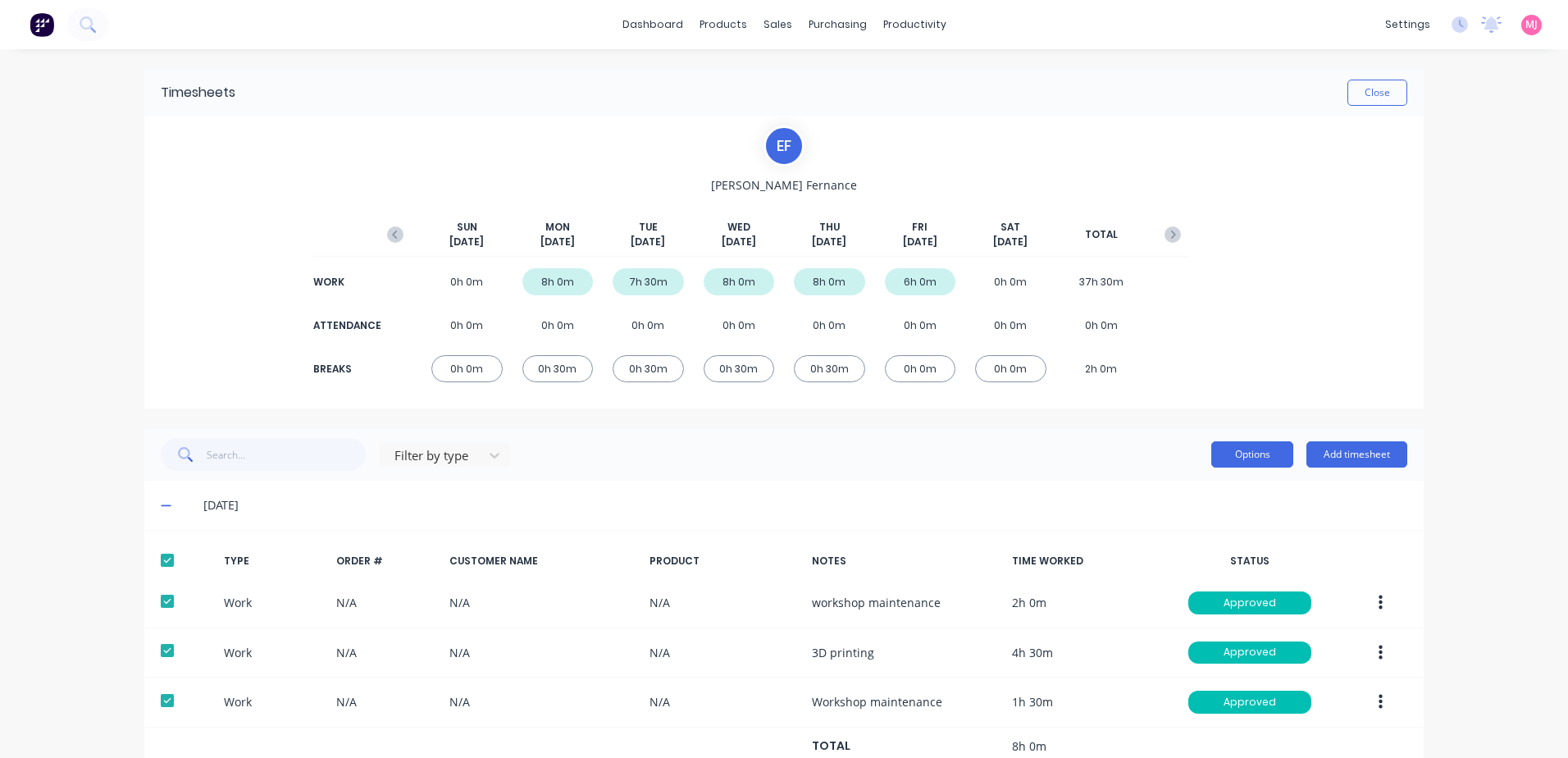
click at [1257, 453] on button "Options" at bounding box center [1251, 454] width 82 height 27
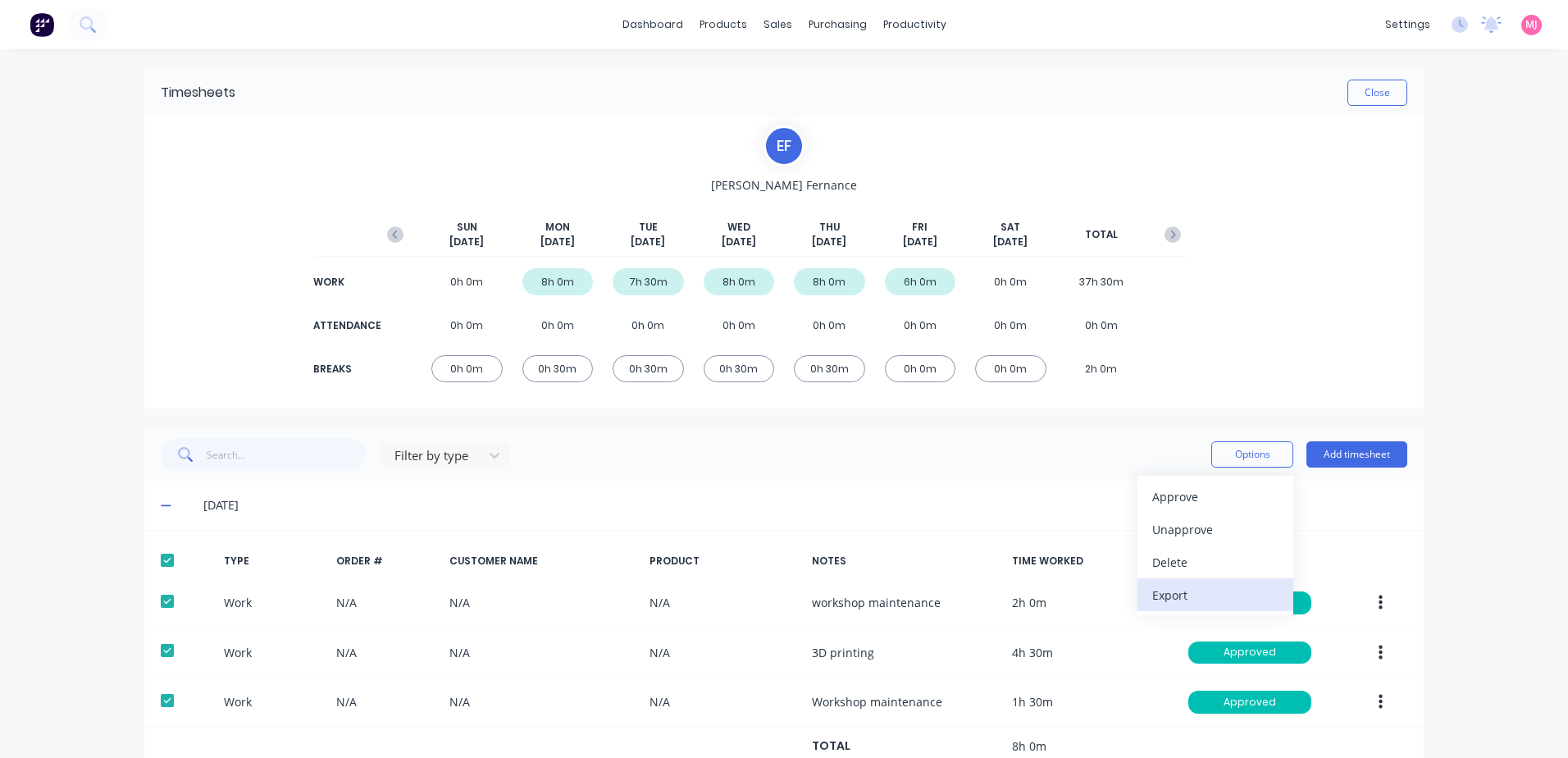
click at [1159, 595] on div "Export" at bounding box center [1215, 595] width 126 height 24
click at [1369, 91] on button "Close" at bounding box center [1376, 92] width 60 height 27
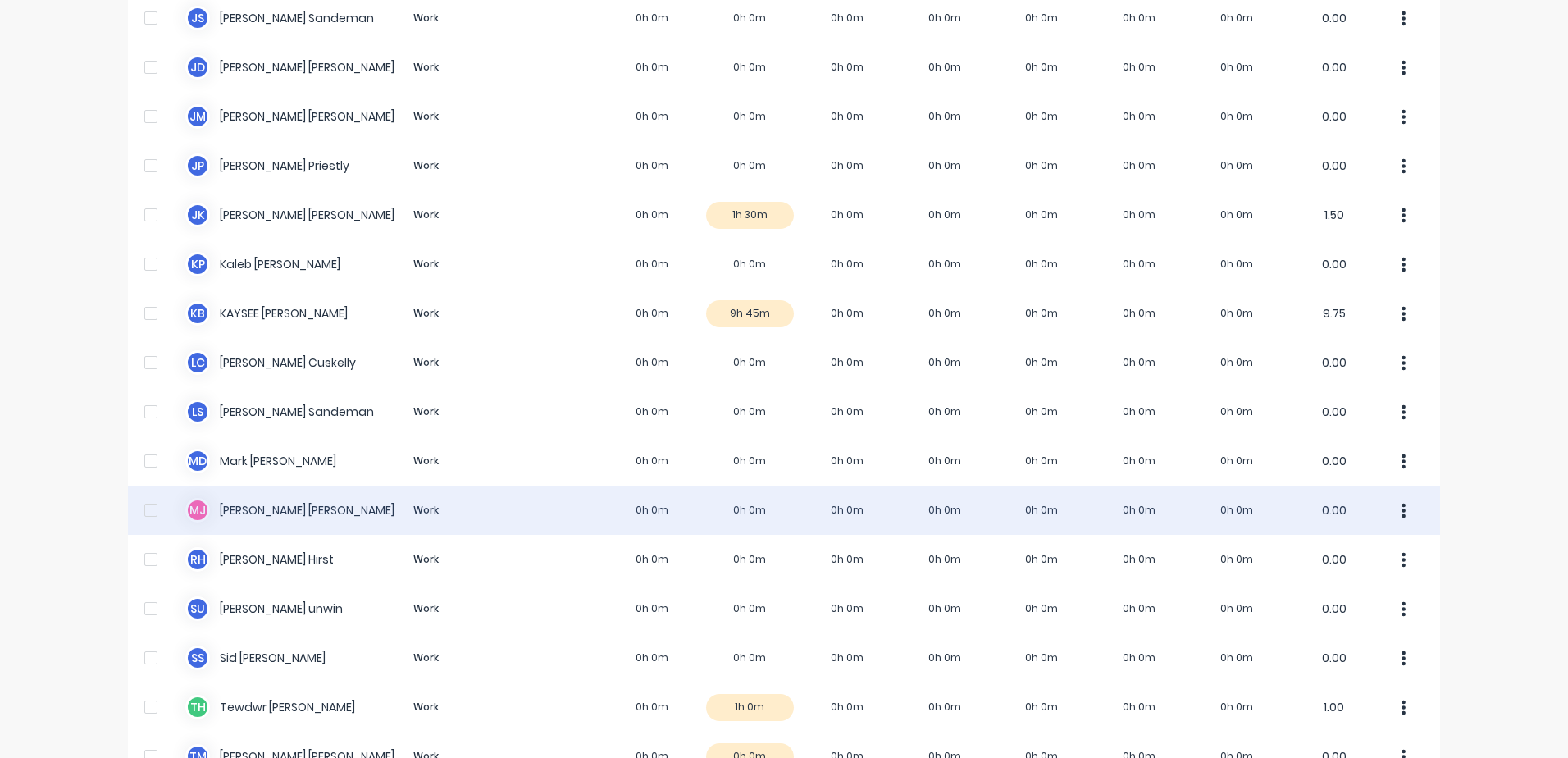
scroll to position [1066, 0]
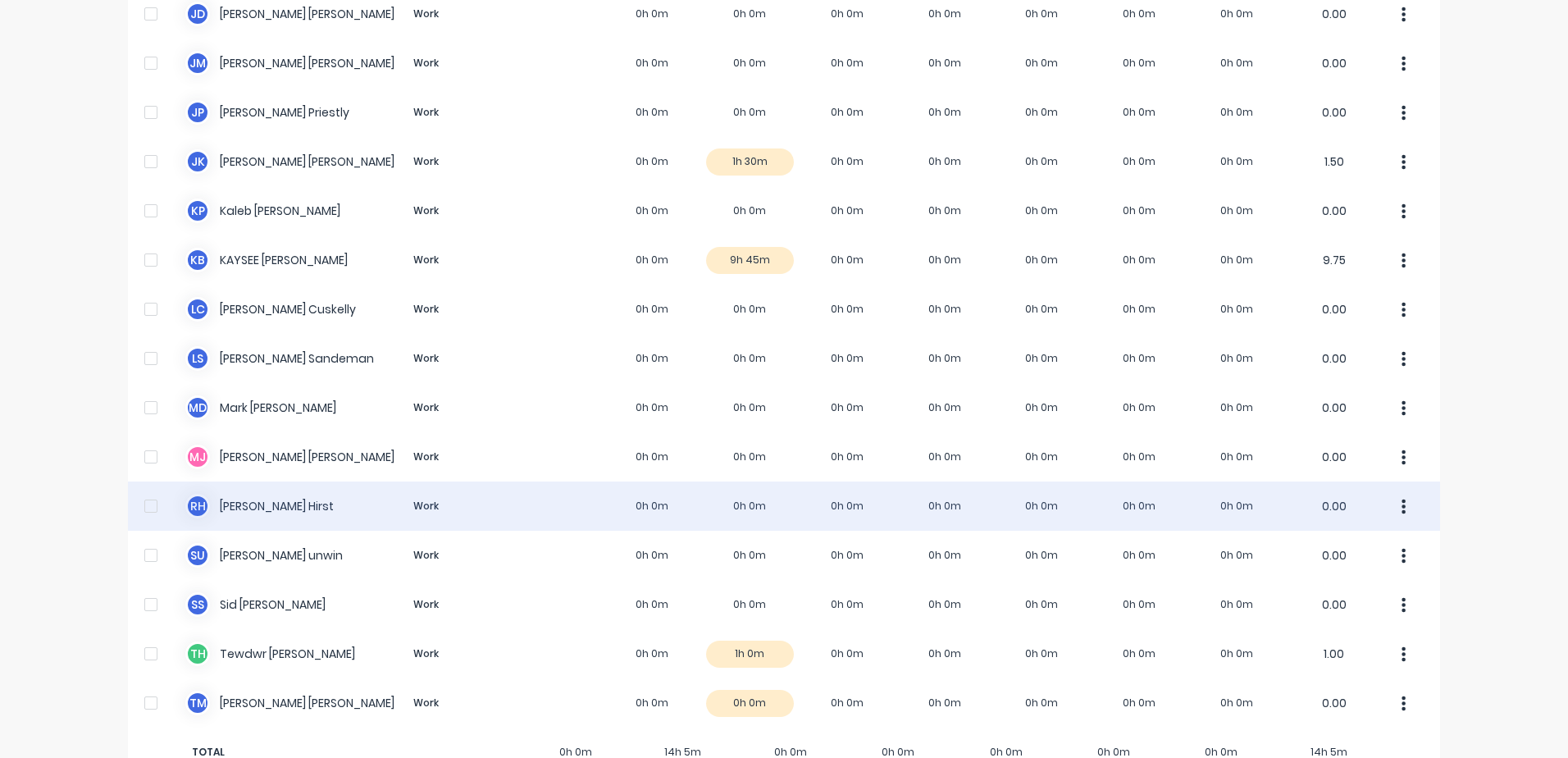
click at [260, 507] on div "[PERSON_NAME] [PERSON_NAME] Work 0h 0m 0h 0m 0h 0m 0h 0m 0h 0m 0h 0m 0h 0m 0.00" at bounding box center [784, 506] width 1312 height 49
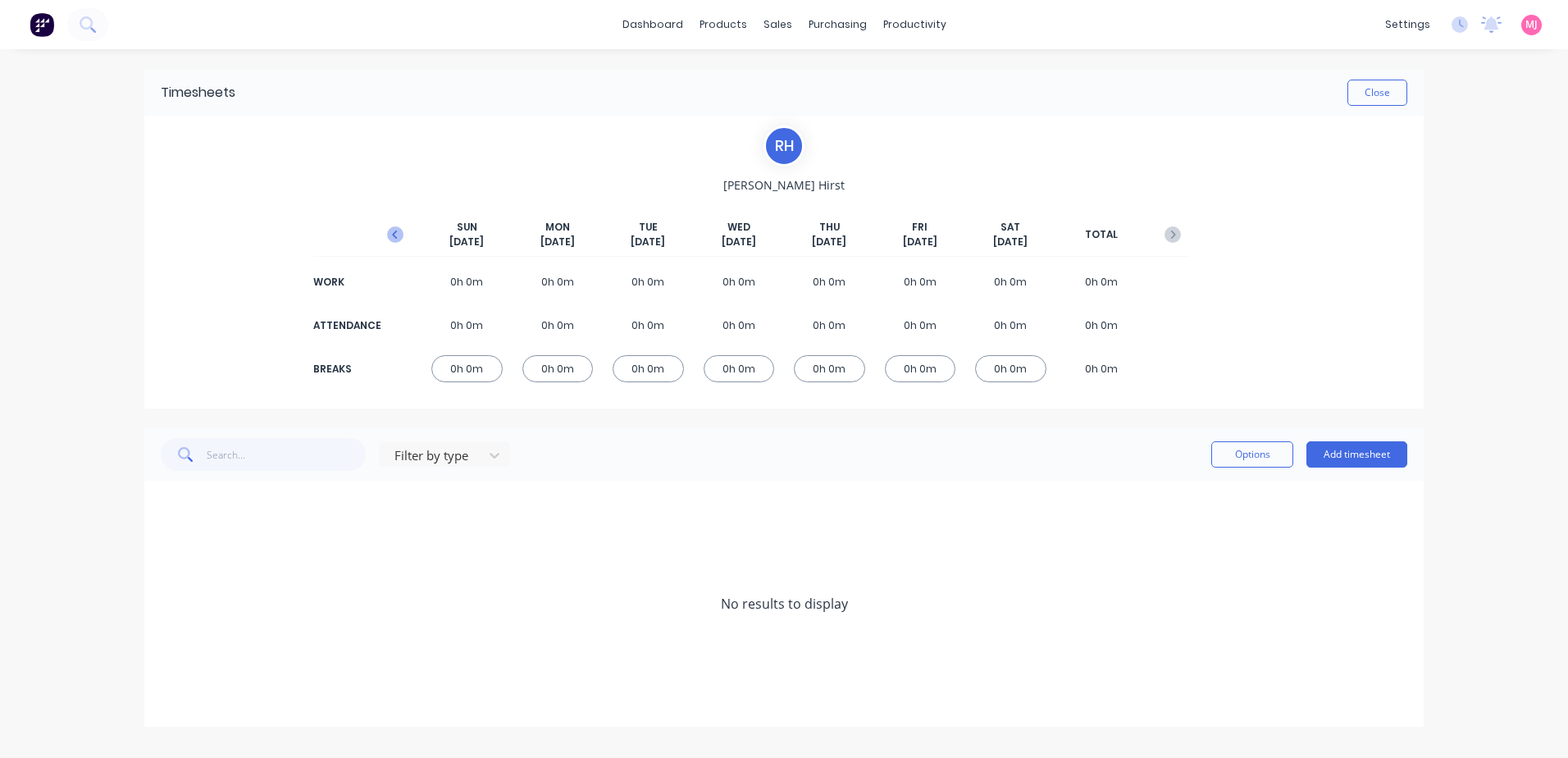
click at [393, 232] on icon "button" at bounding box center [395, 234] width 17 height 17
click at [1373, 449] on button "Add timesheet" at bounding box center [1357, 454] width 101 height 27
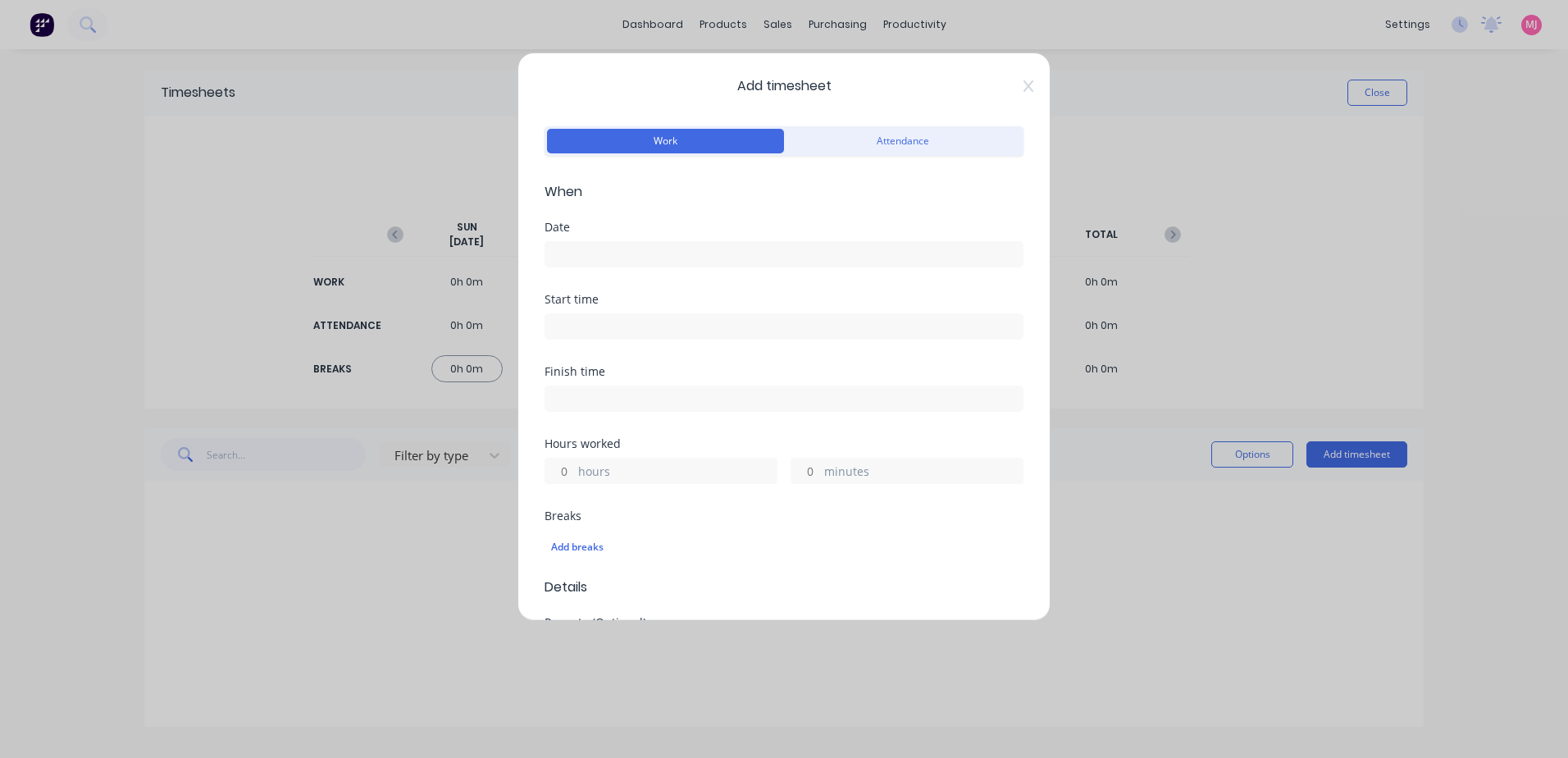
click at [602, 253] on input at bounding box center [784, 254] width 477 height 25
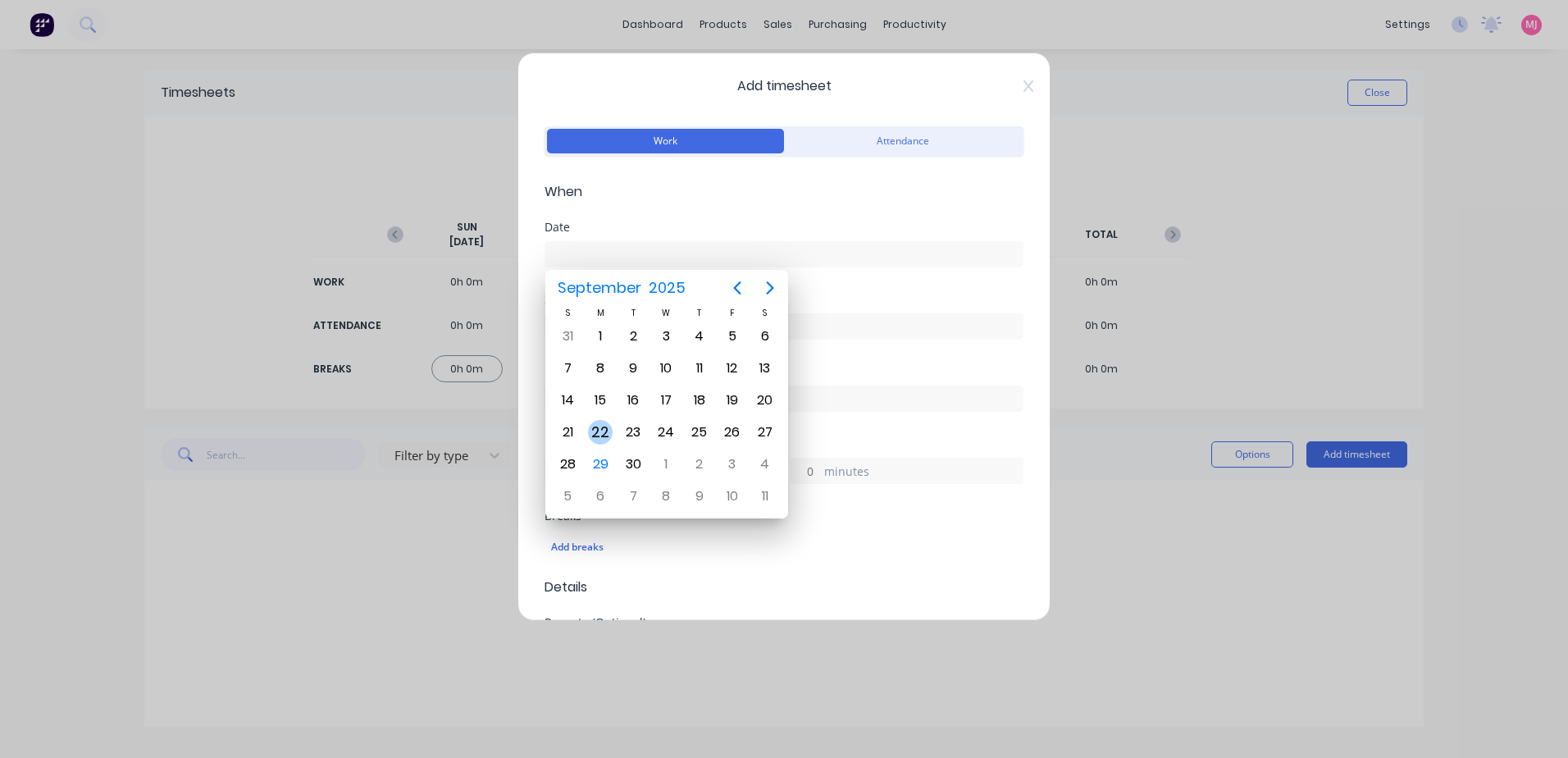
click at [600, 430] on div "22" at bounding box center [600, 432] width 25 height 25
type input "[DATE]"
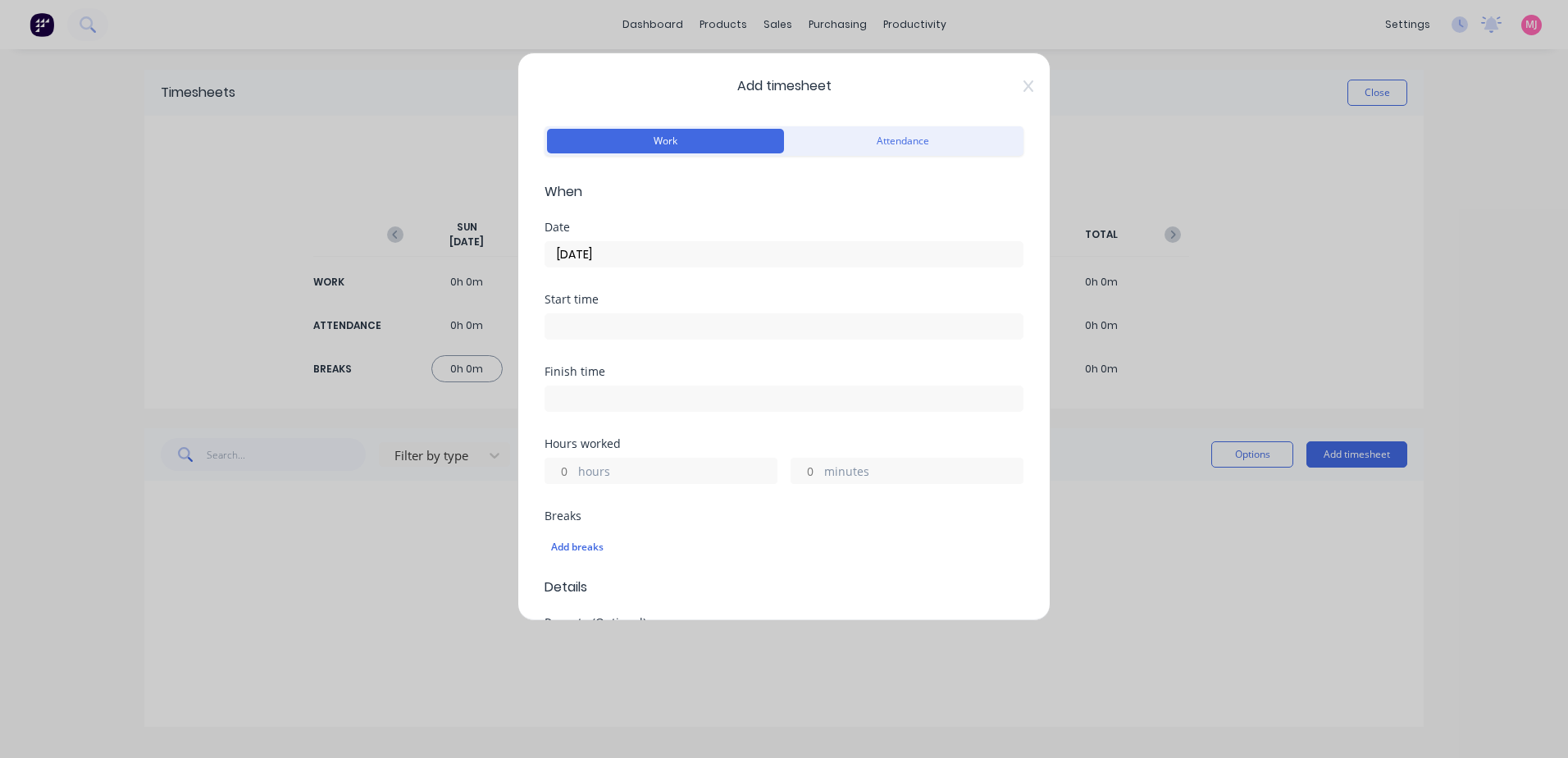
click at [596, 329] on input at bounding box center [784, 325] width 477 height 25
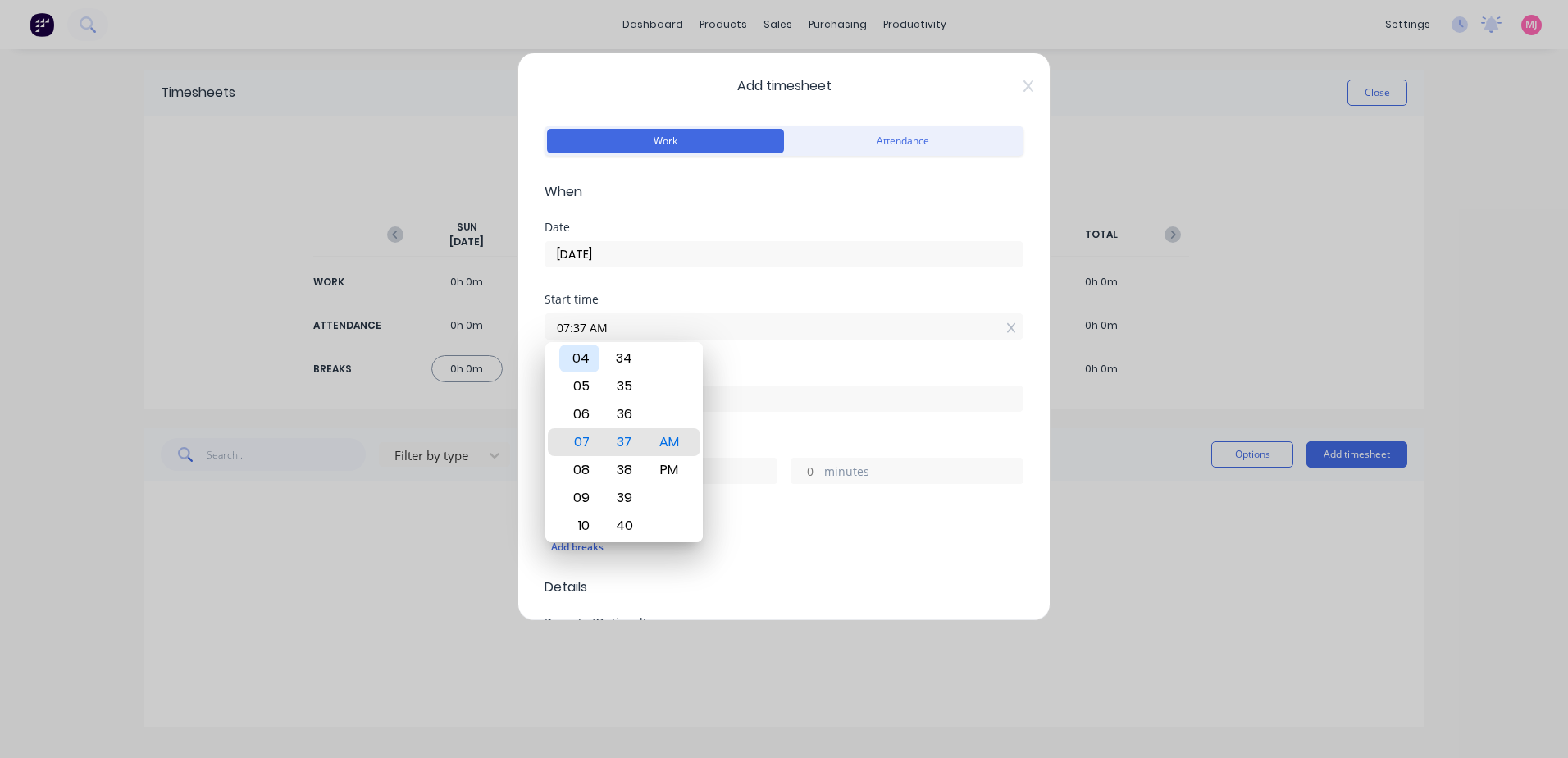
click at [577, 352] on div "04" at bounding box center [579, 358] width 40 height 28
type input "04:00 AM"
click at [628, 439] on div "00" at bounding box center [624, 441] width 40 height 28
click at [801, 394] on input at bounding box center [784, 398] width 477 height 25
type input "09:37 AM"
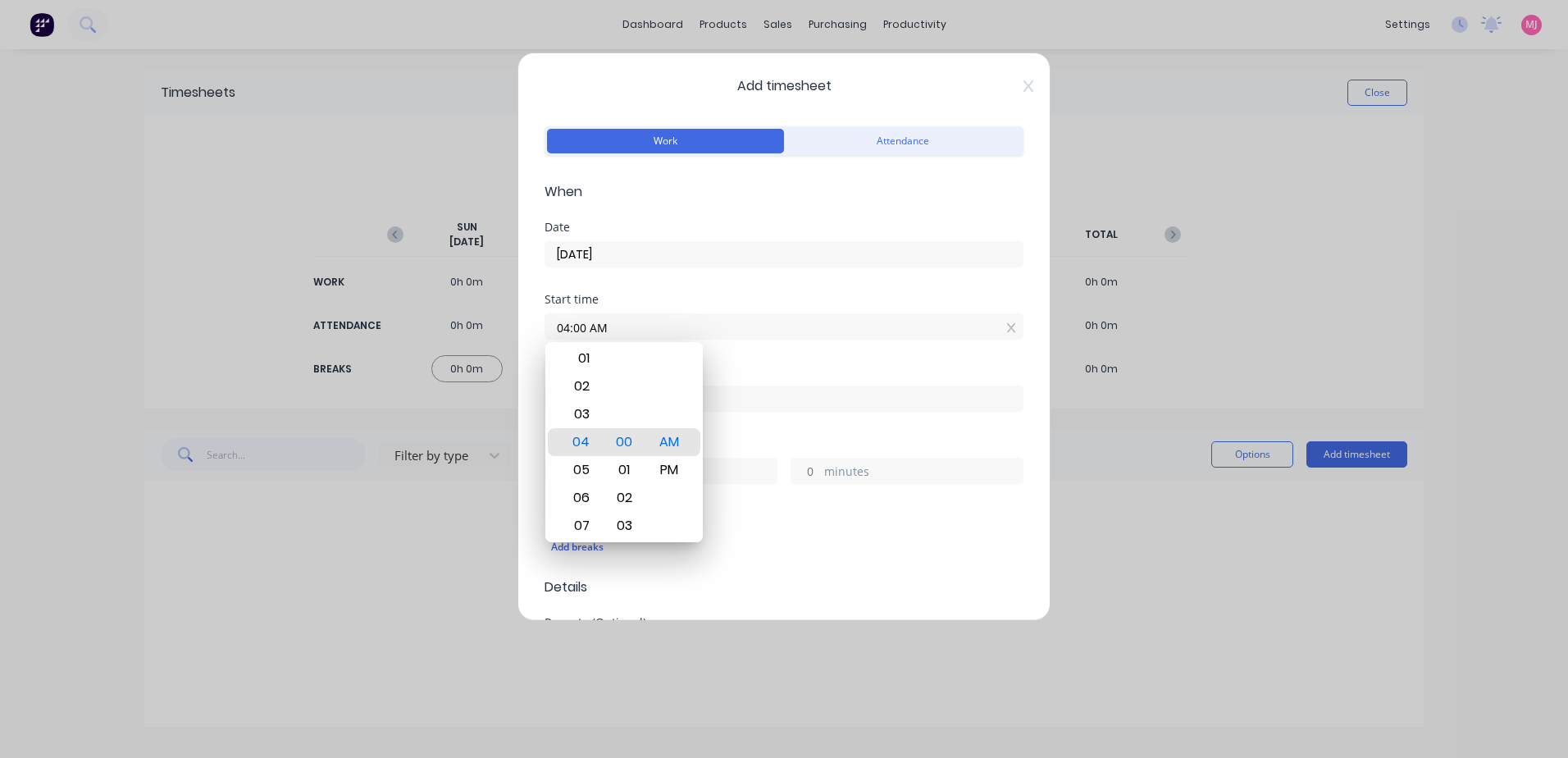
type input "5"
type input "37"
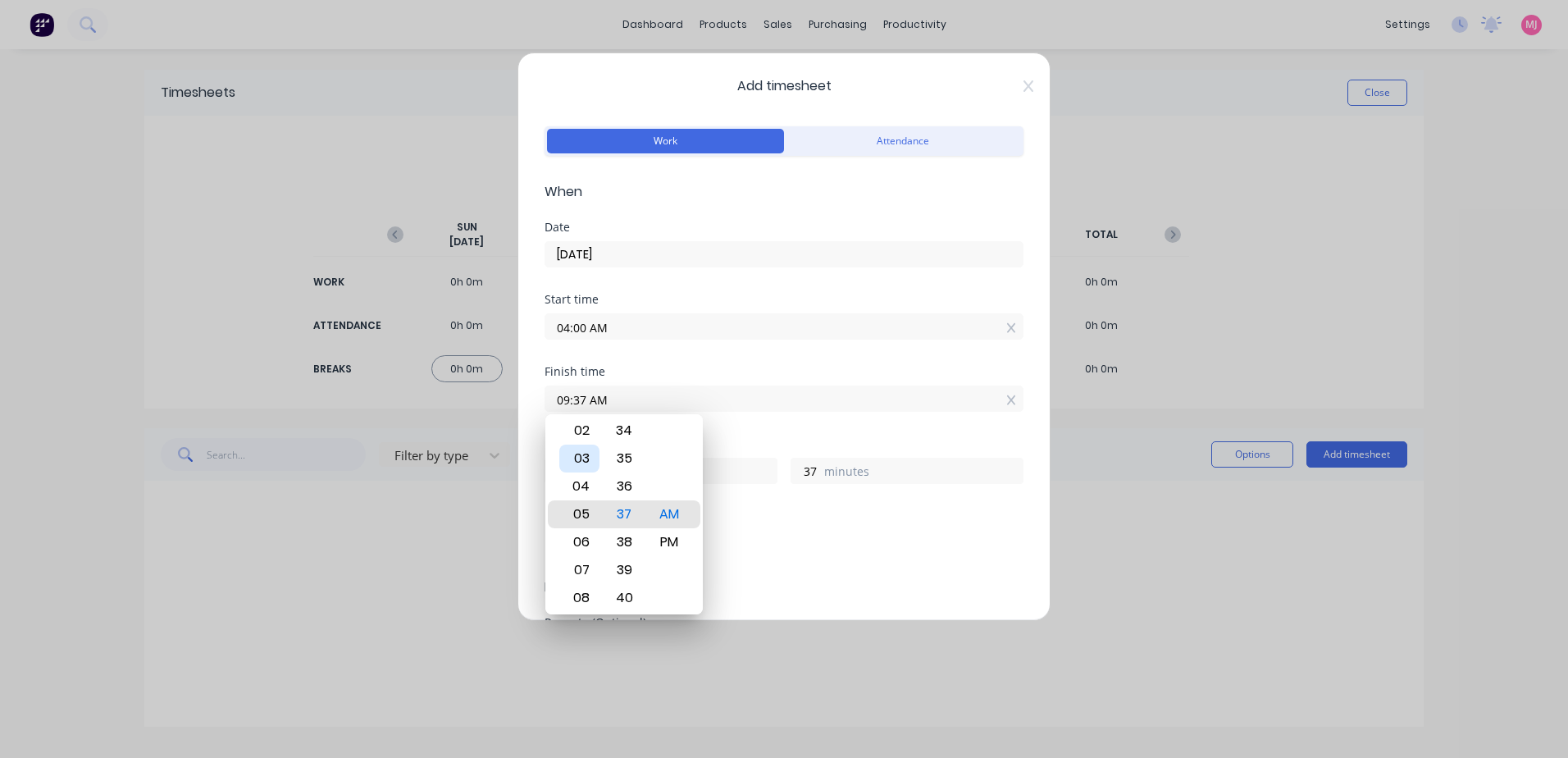
type input "05:37 AM"
type input "1"
click at [590, 427] on div "02" at bounding box center [579, 431] width 40 height 28
type input "02:37 AM"
type input "22"
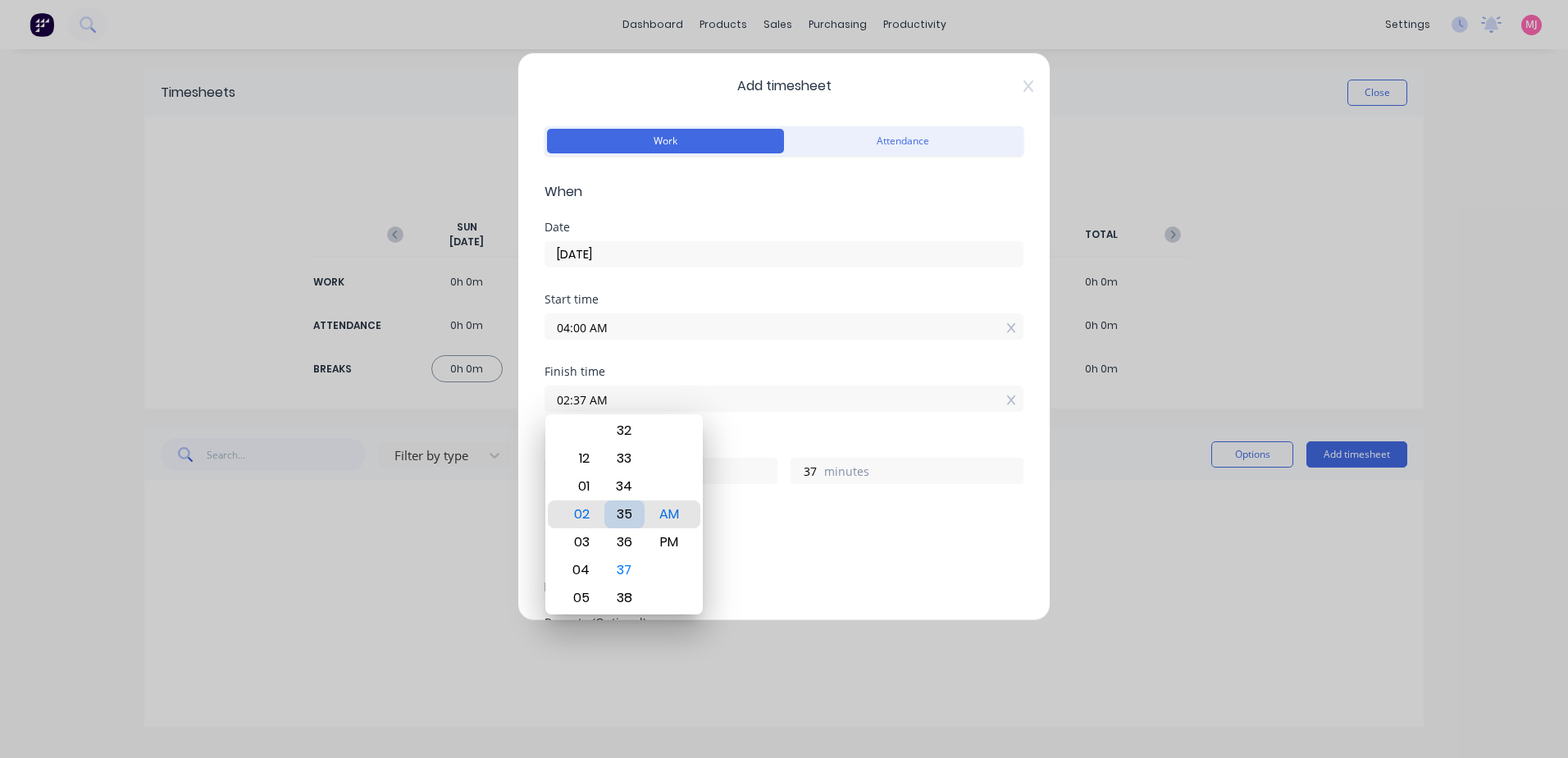
type input "02:34 AM"
type input "34"
type input "02:31 AM"
type input "31"
click at [623, 487] on div "30" at bounding box center [624, 486] width 40 height 28
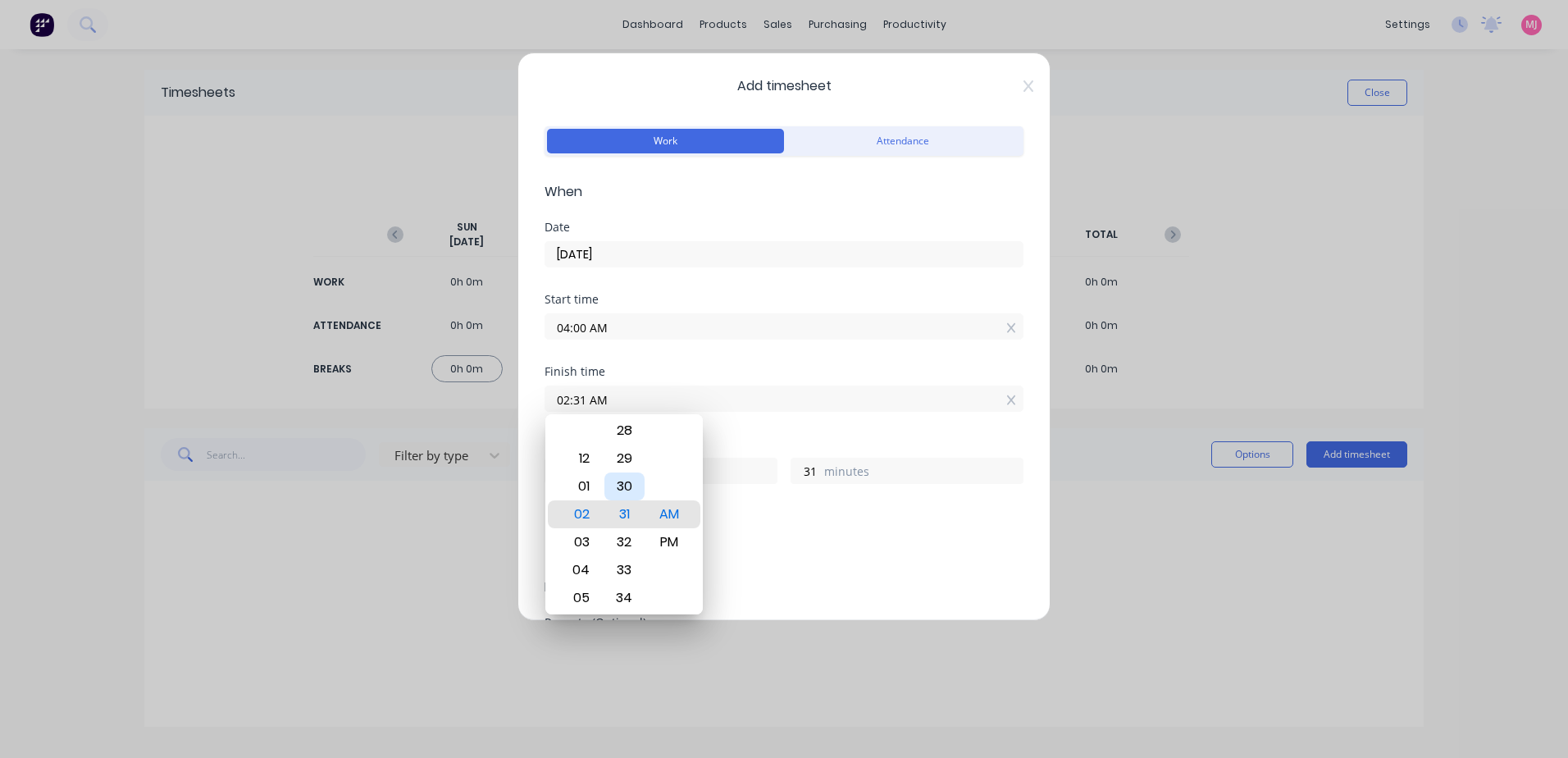
type input "02:30 AM"
type input "30"
drag, startPoint x: 674, startPoint y: 540, endPoint x: 719, endPoint y: 501, distance: 59.5
click at [674, 536] on div "PM" at bounding box center [669, 542] width 40 height 28
type input "02:30 PM"
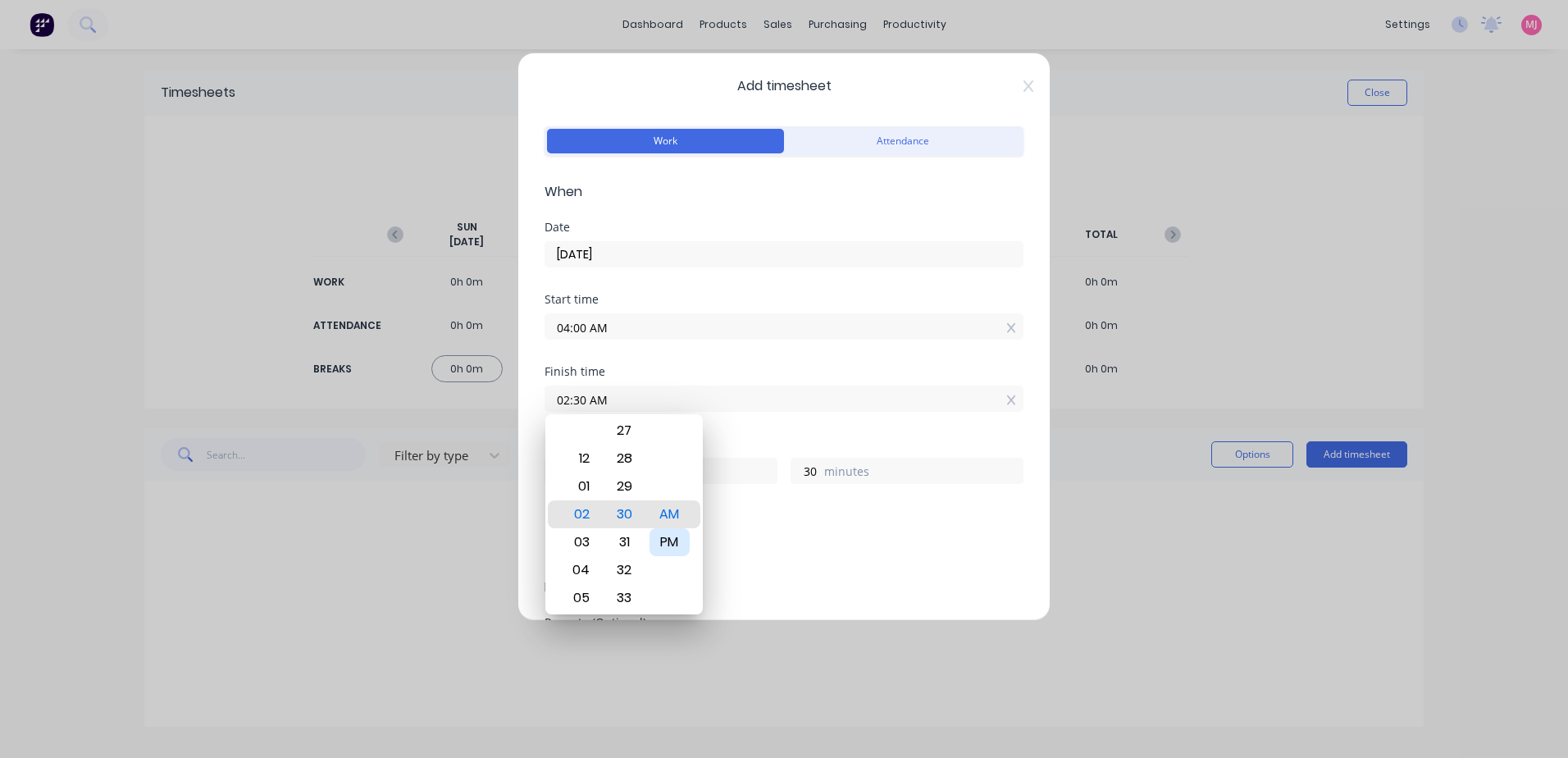
type input "10"
click at [801, 419] on div "Finish time 02:30 PM" at bounding box center [784, 401] width 479 height 72
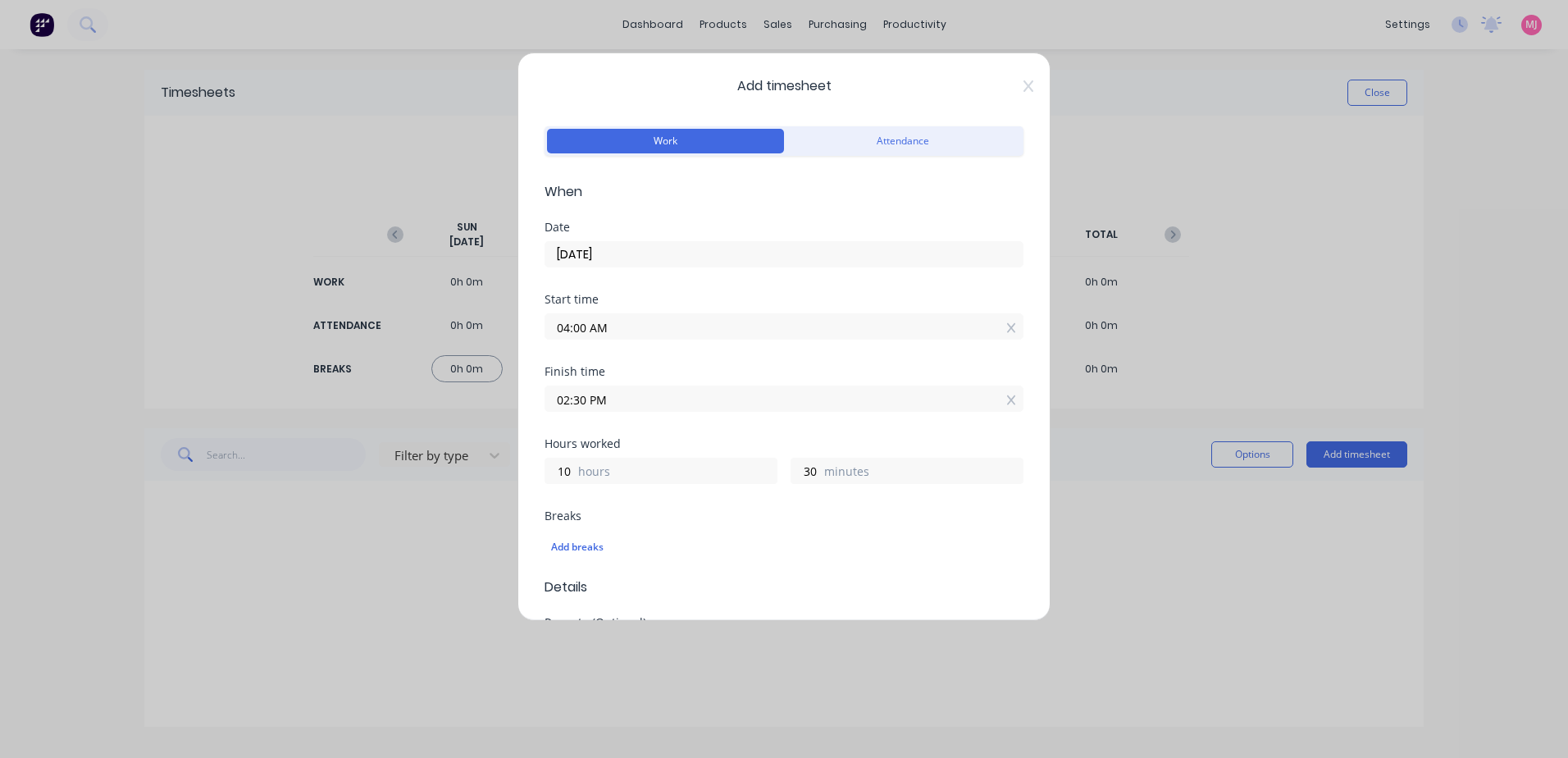
click at [616, 401] on input "02:30 PM" at bounding box center [784, 398] width 477 height 25
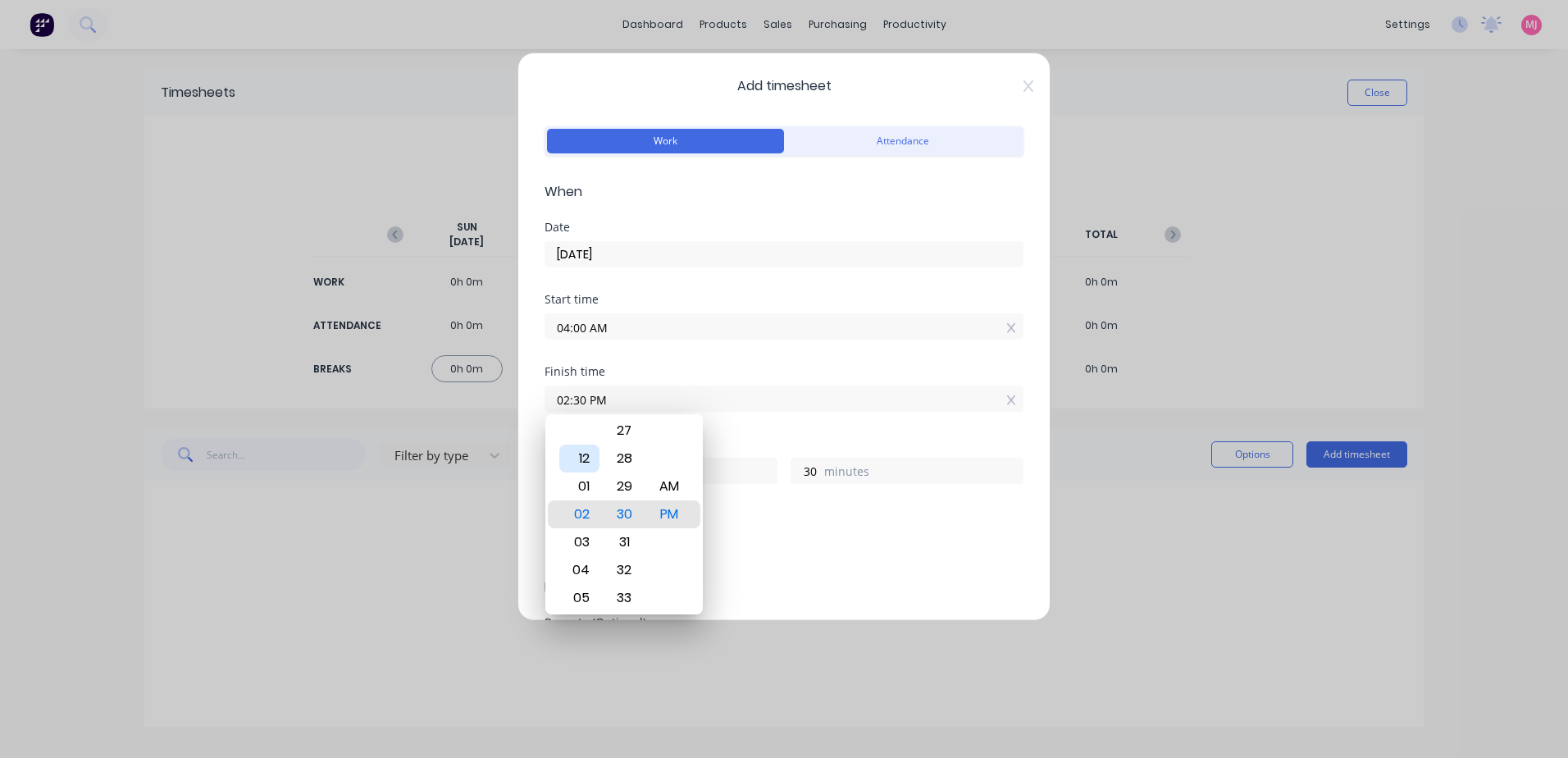
click at [587, 453] on div "12" at bounding box center [579, 458] width 40 height 28
type input "12:30 PM"
type input "8"
click at [747, 475] on label "hours" at bounding box center [677, 472] width 199 height 21
click at [574, 475] on input "8" at bounding box center [559, 470] width 29 height 25
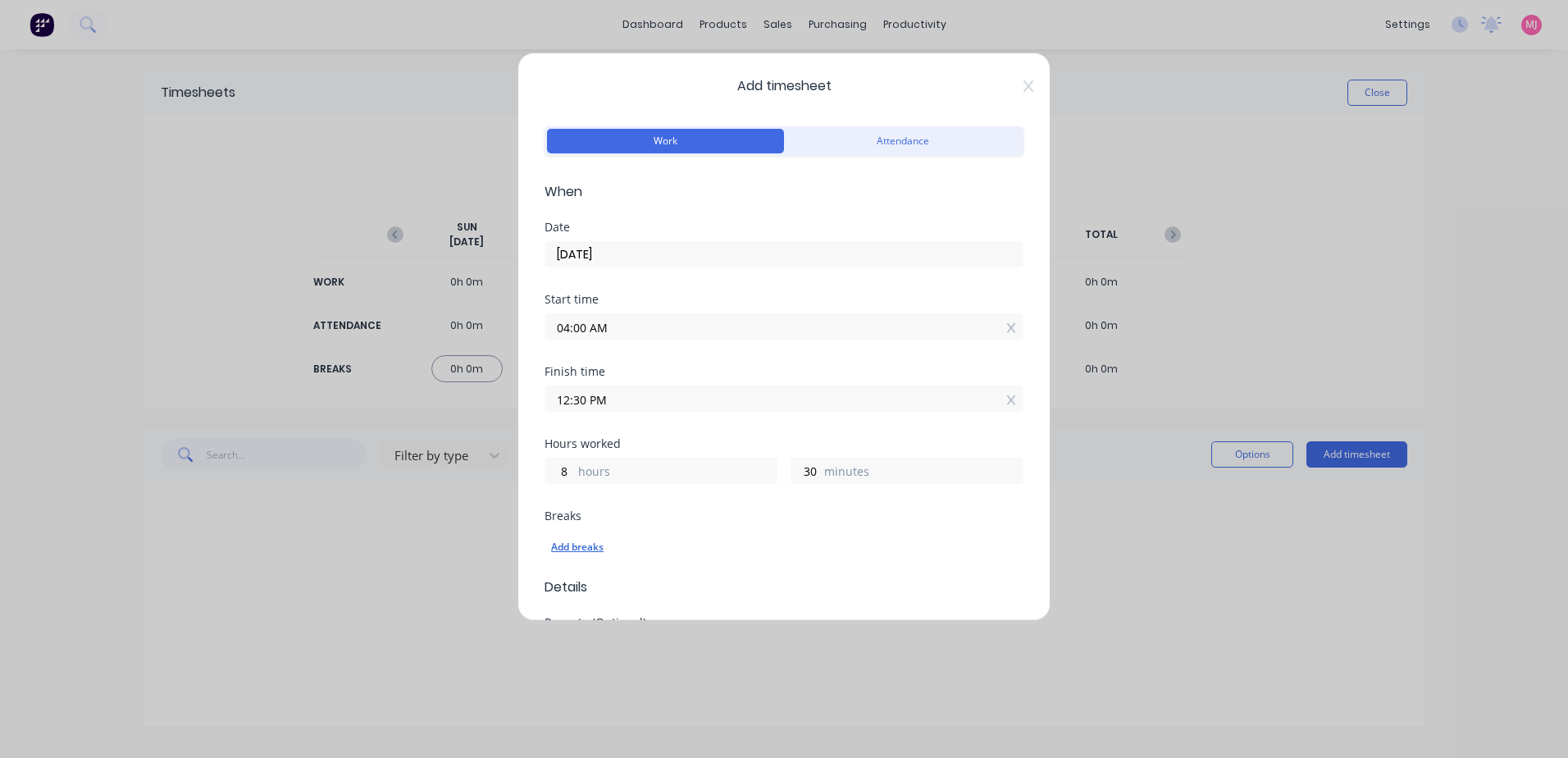
click at [578, 549] on div "Add breaks" at bounding box center [784, 547] width 466 height 22
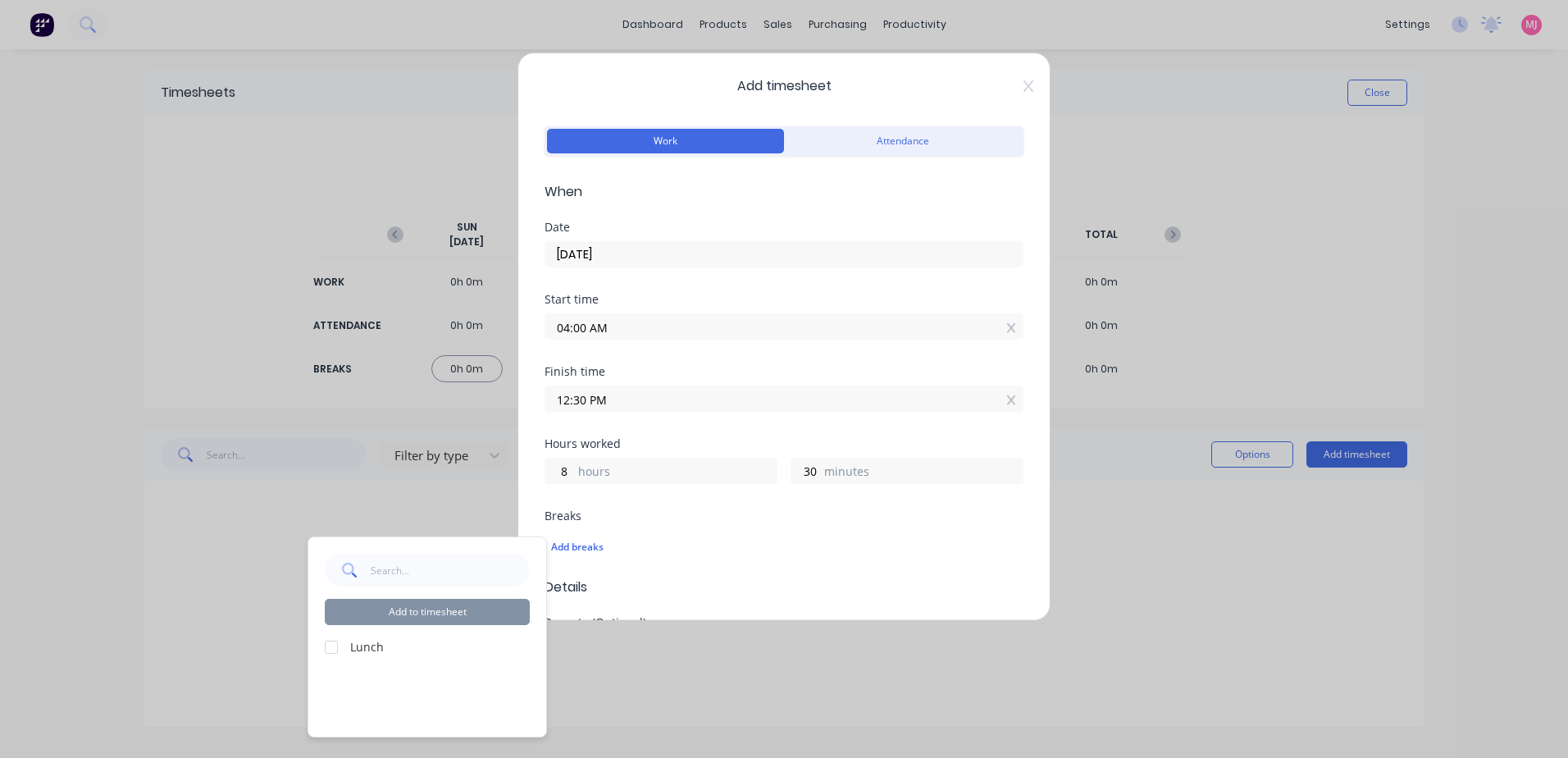
click at [329, 646] on div at bounding box center [330, 646] width 32 height 32
click at [442, 611] on button "Add to timesheet" at bounding box center [427, 612] width 205 height 27
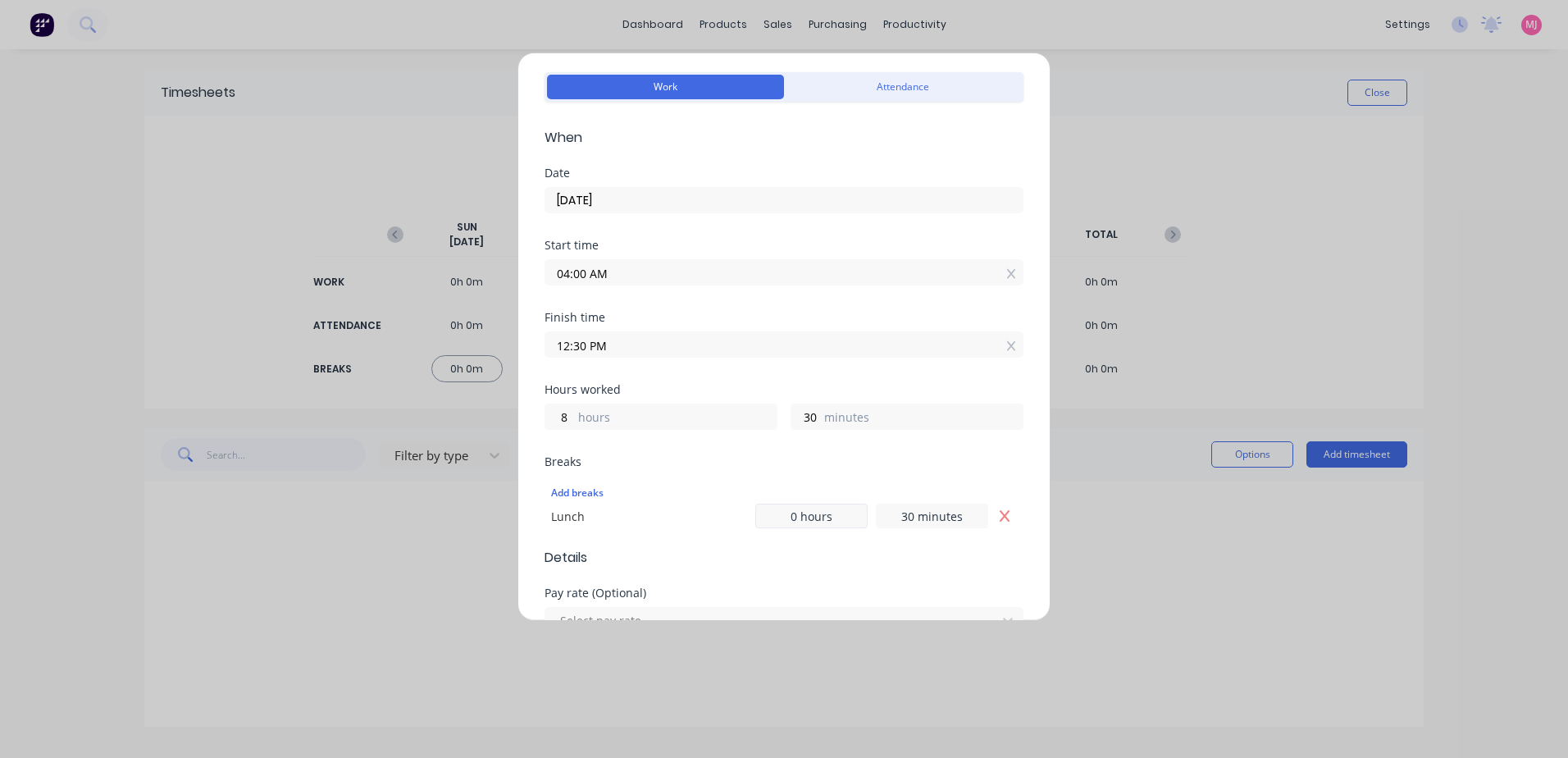
scroll to position [246, 0]
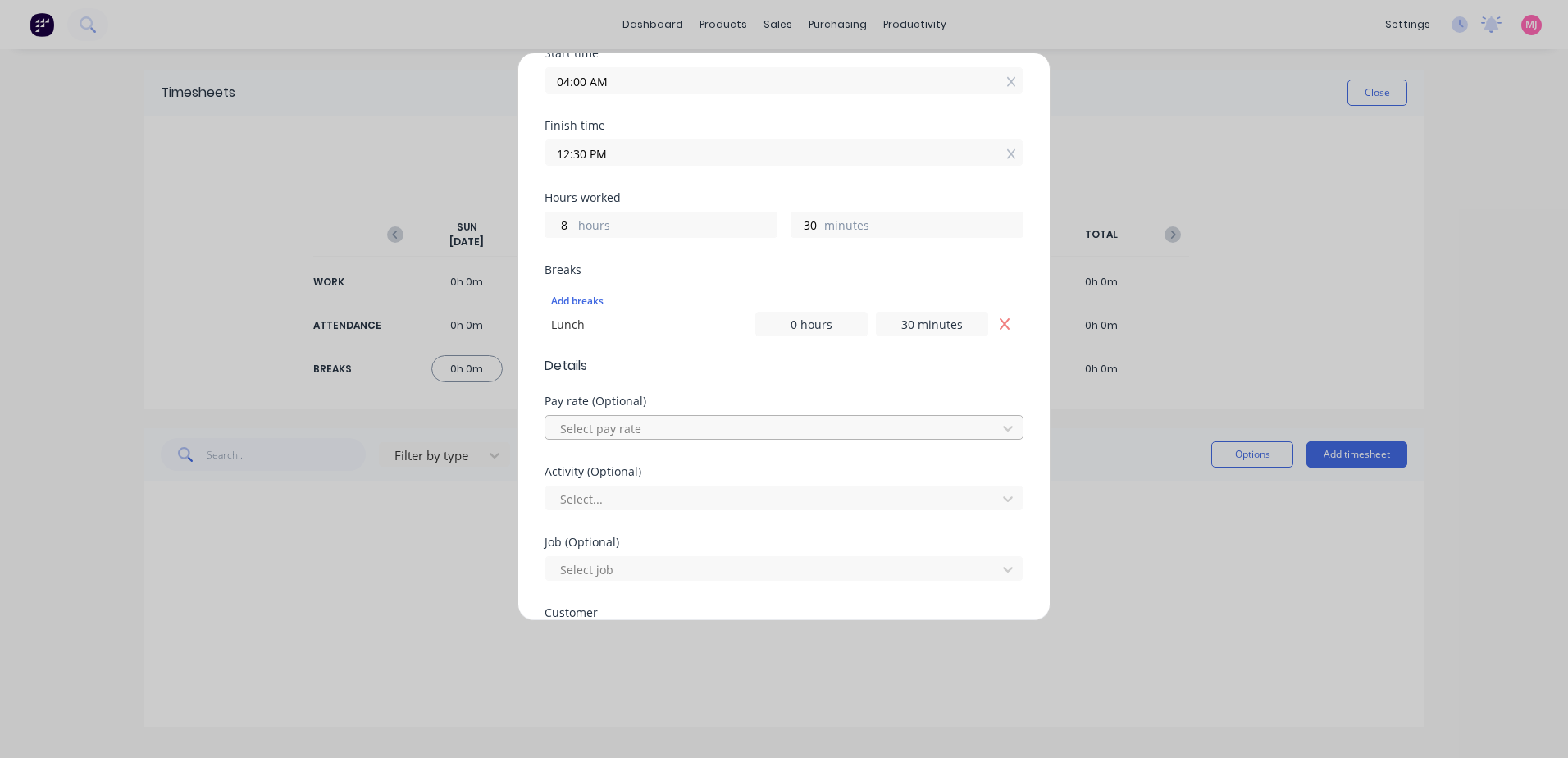
click at [614, 430] on div at bounding box center [773, 428] width 430 height 21
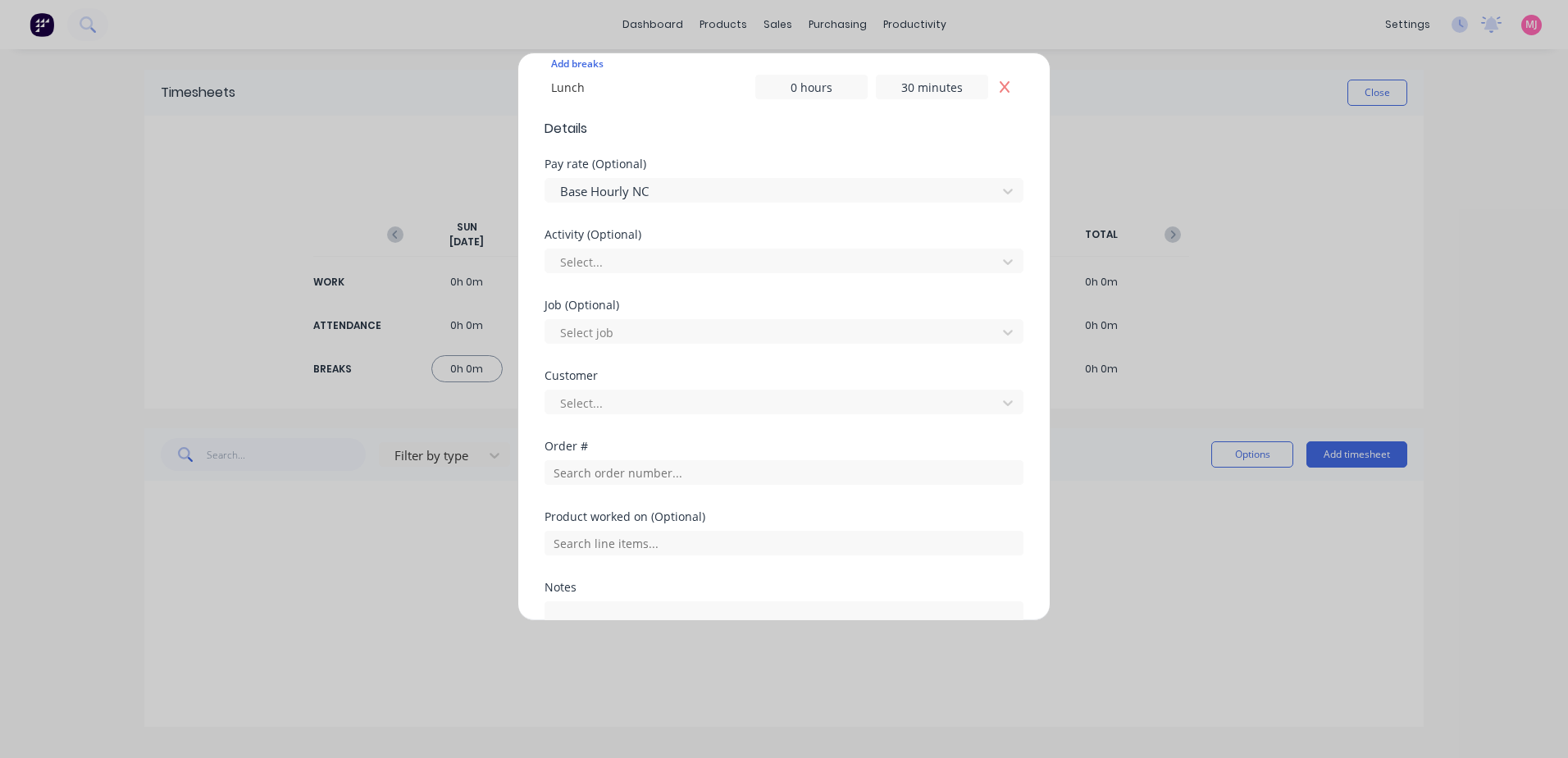
scroll to position [492, 0]
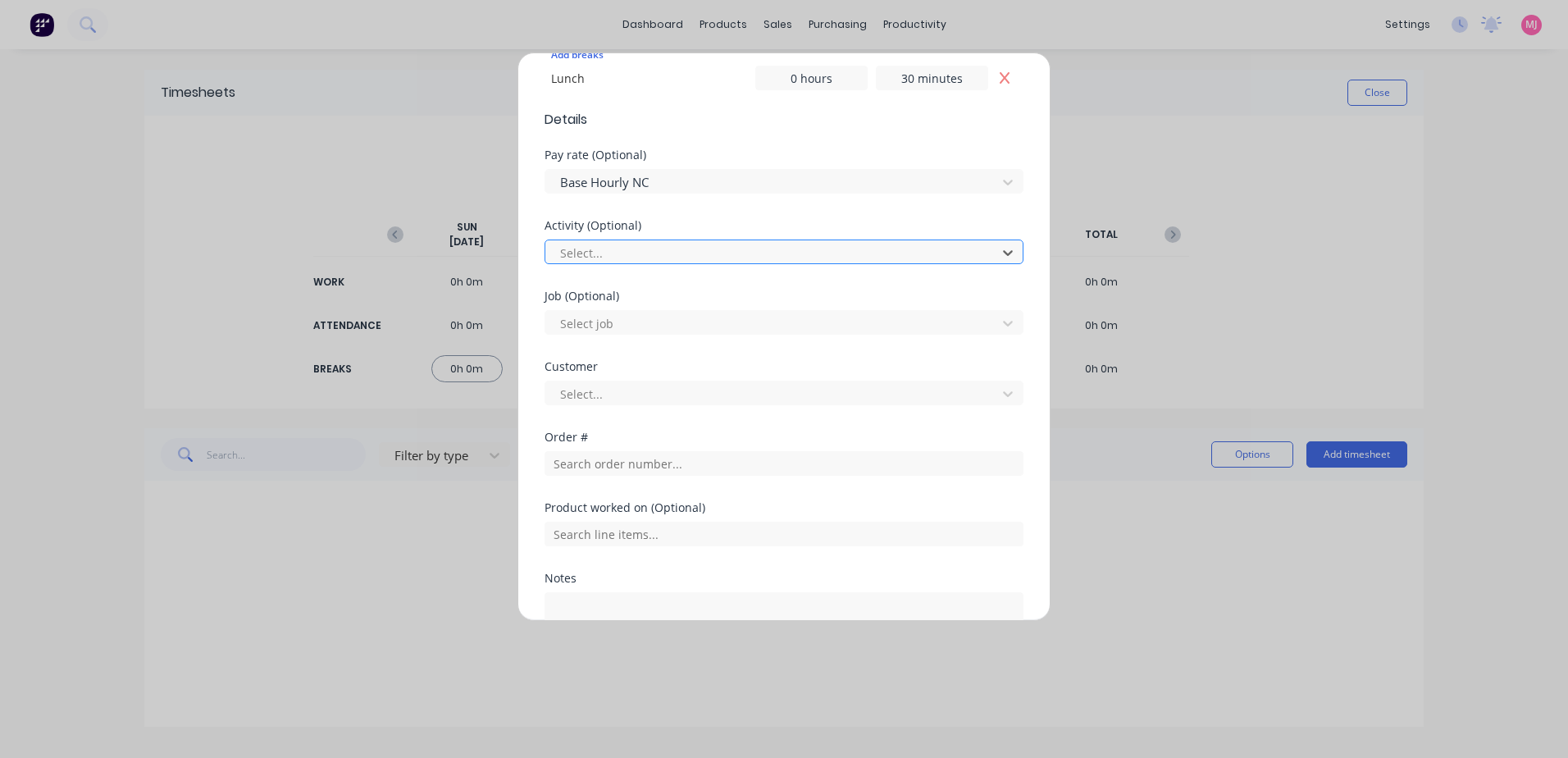
click at [601, 247] on div at bounding box center [773, 253] width 430 height 21
click at [585, 393] on div at bounding box center [773, 393] width 430 height 21
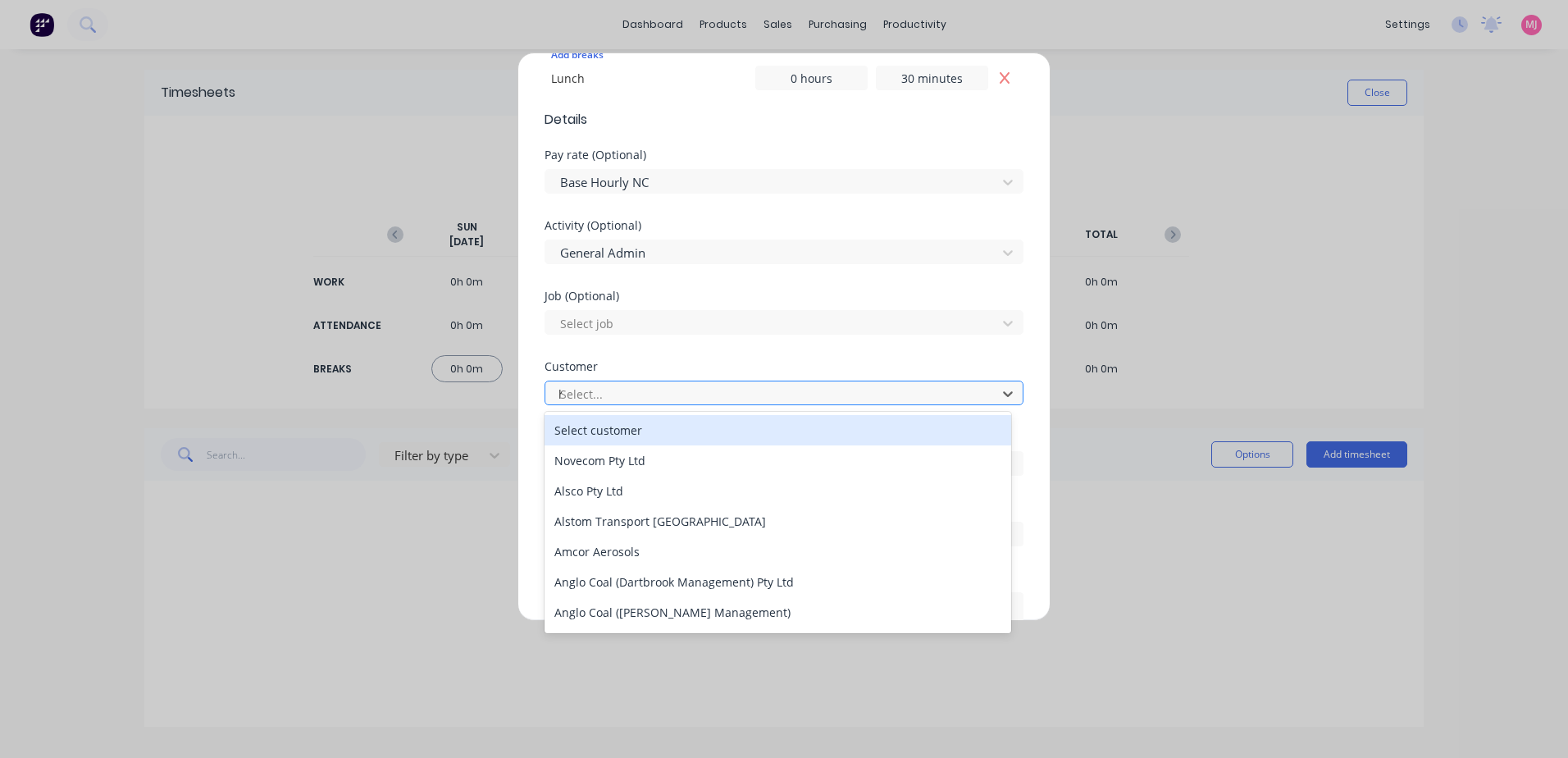
type input "hu"
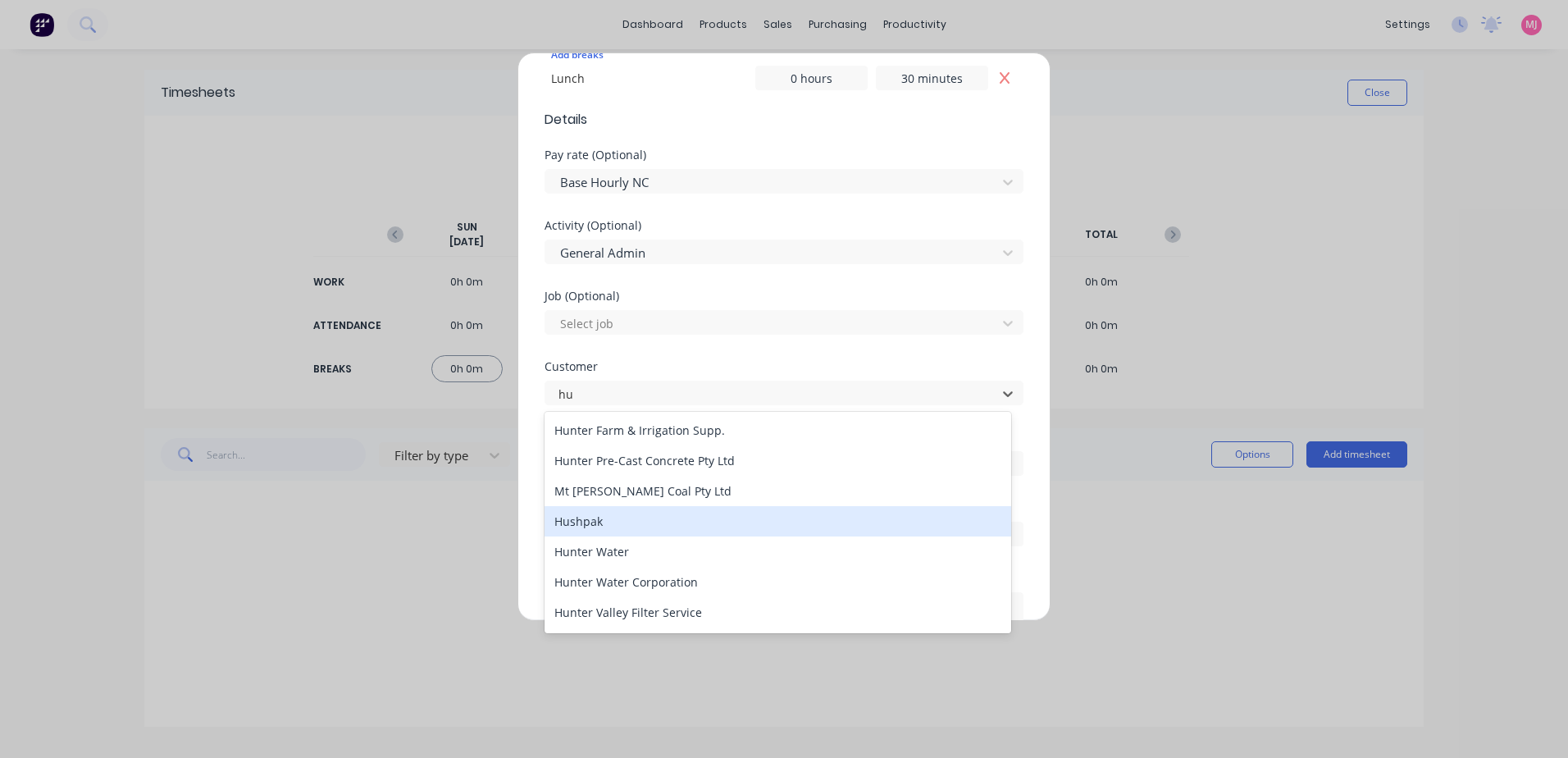
click at [590, 522] on div "Hushpak" at bounding box center [778, 521] width 467 height 30
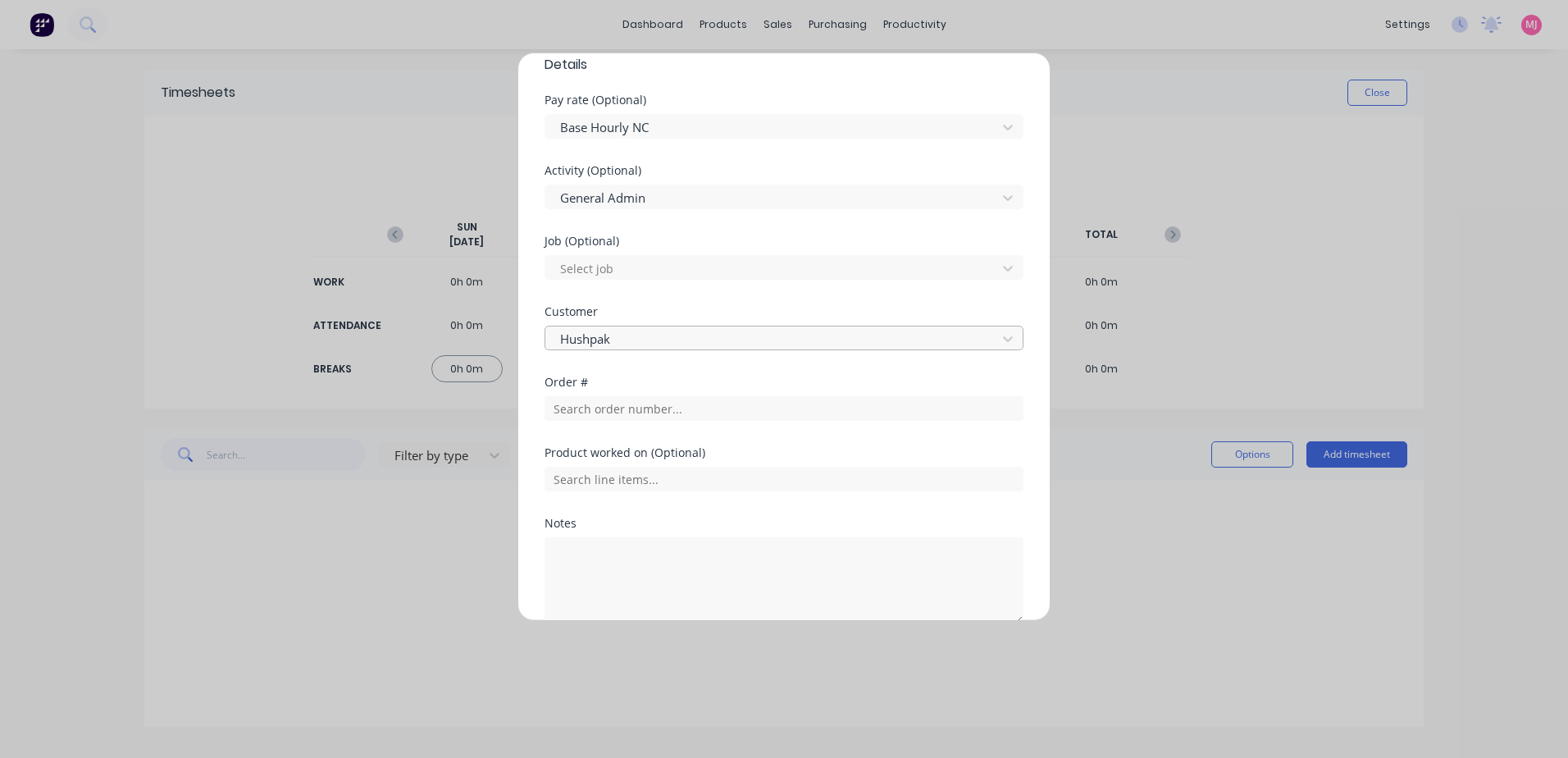
scroll to position [626, 0]
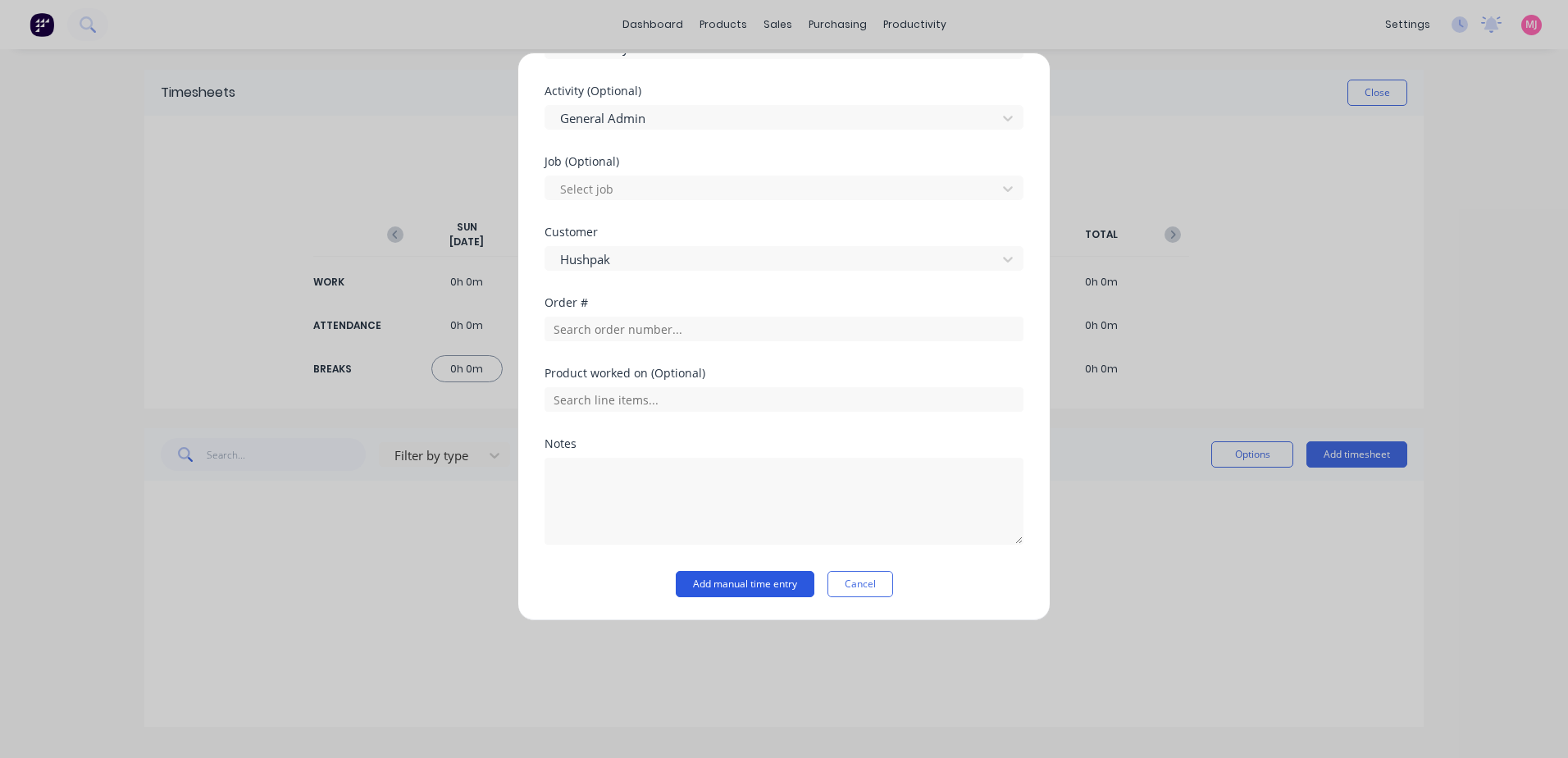
click at [701, 582] on button "Add manual time entry" at bounding box center [744, 584] width 139 height 27
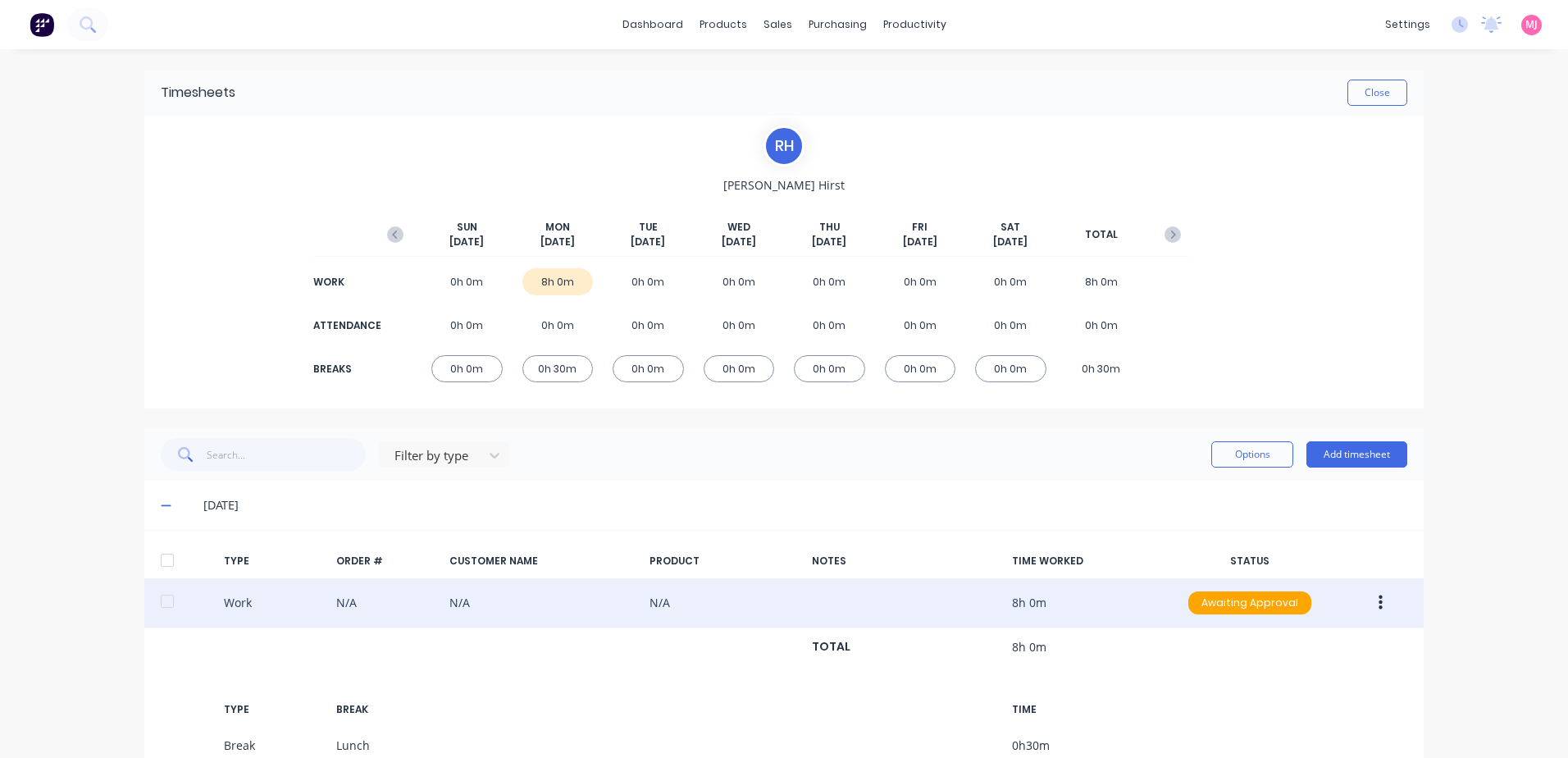
click at [1371, 606] on button "button" at bounding box center [1380, 603] width 38 height 29
click at [1273, 577] on div "Duplicate" at bounding box center [1321, 573] width 126 height 24
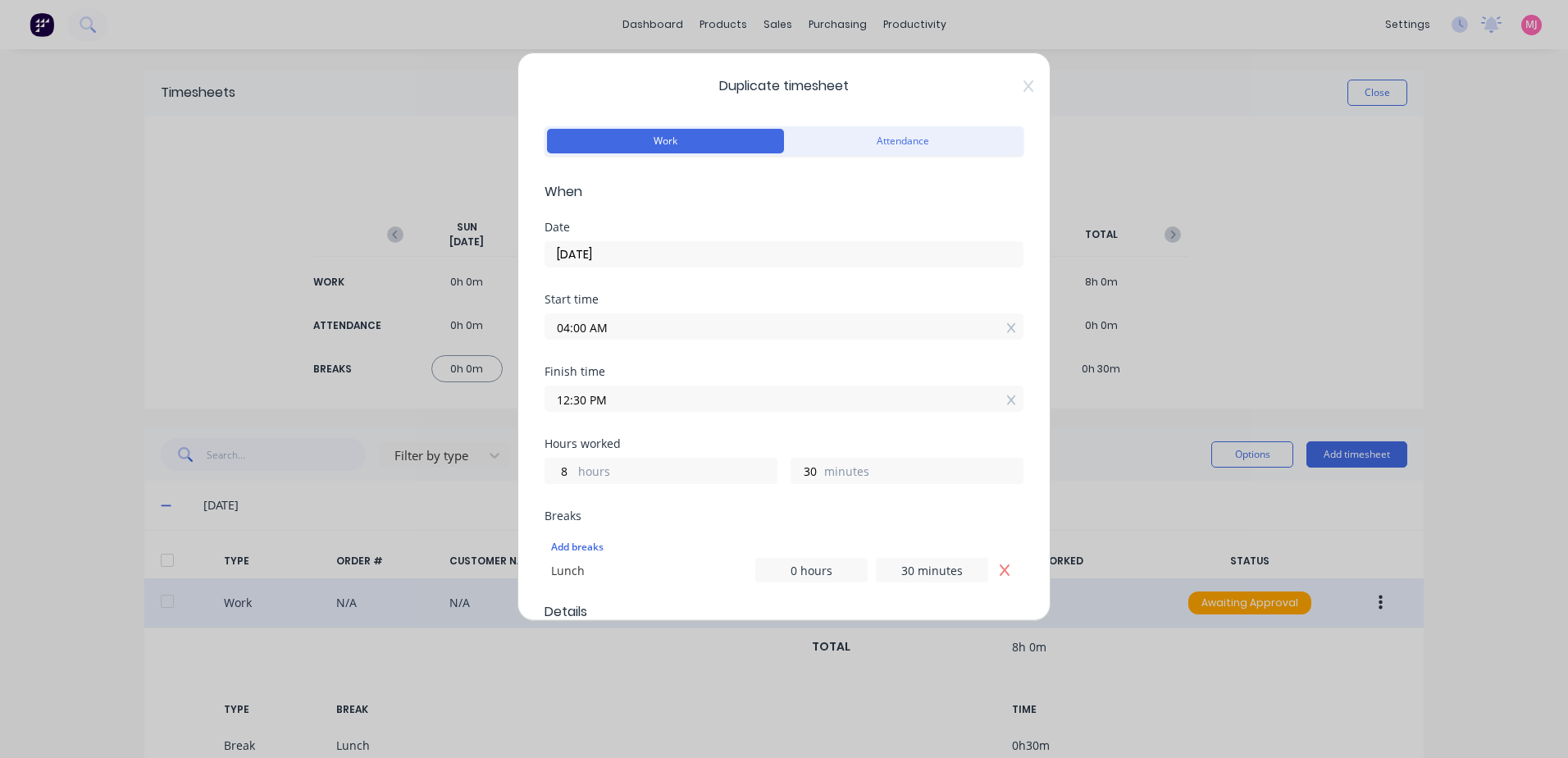
click at [609, 329] on input "04:00 AM" at bounding box center [784, 325] width 477 height 25
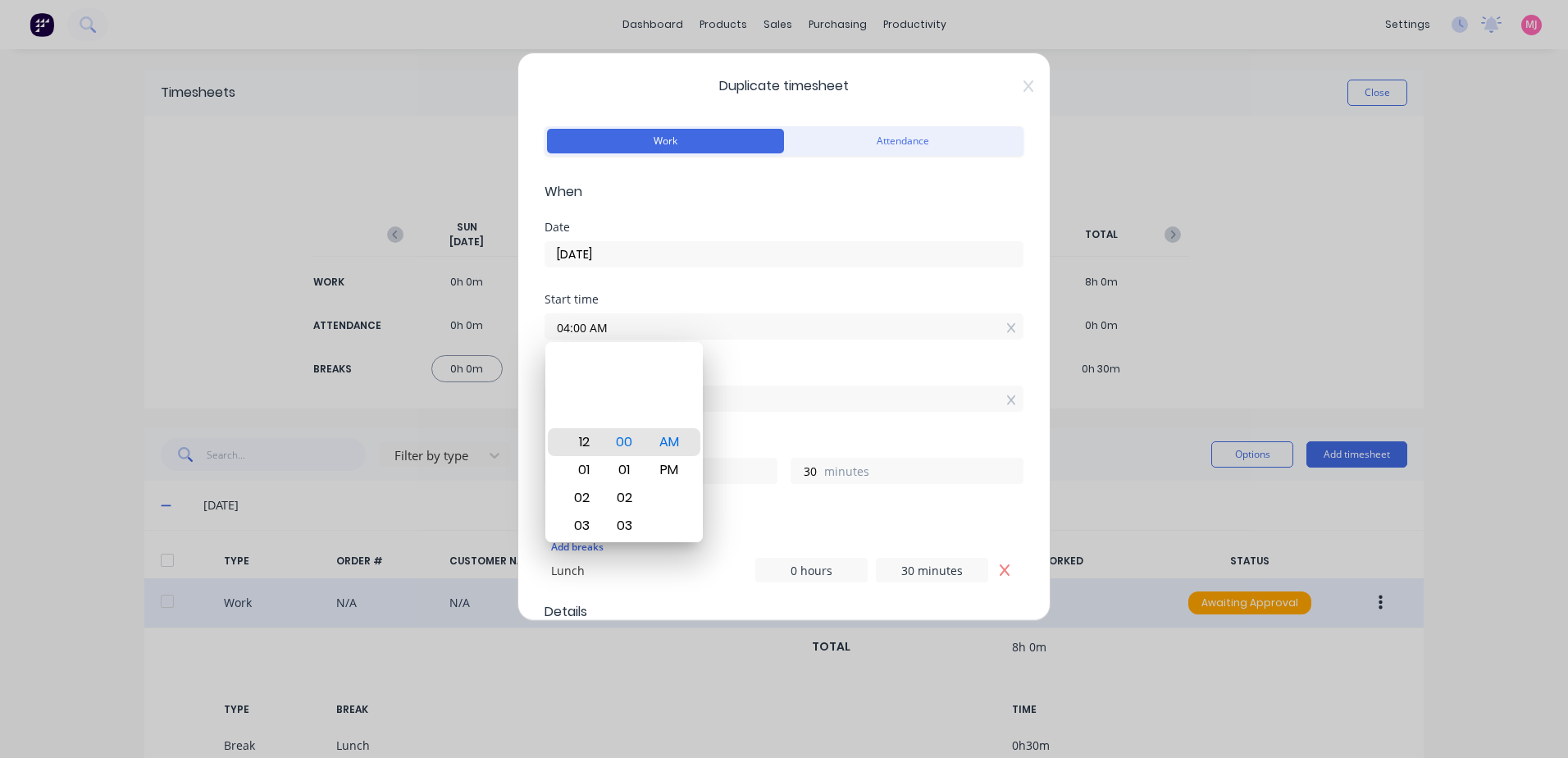
type input "12:00 AM"
type input "12"
click at [581, 438] on div "12" at bounding box center [579, 441] width 40 height 28
type input "12:06 AM"
type input "24"
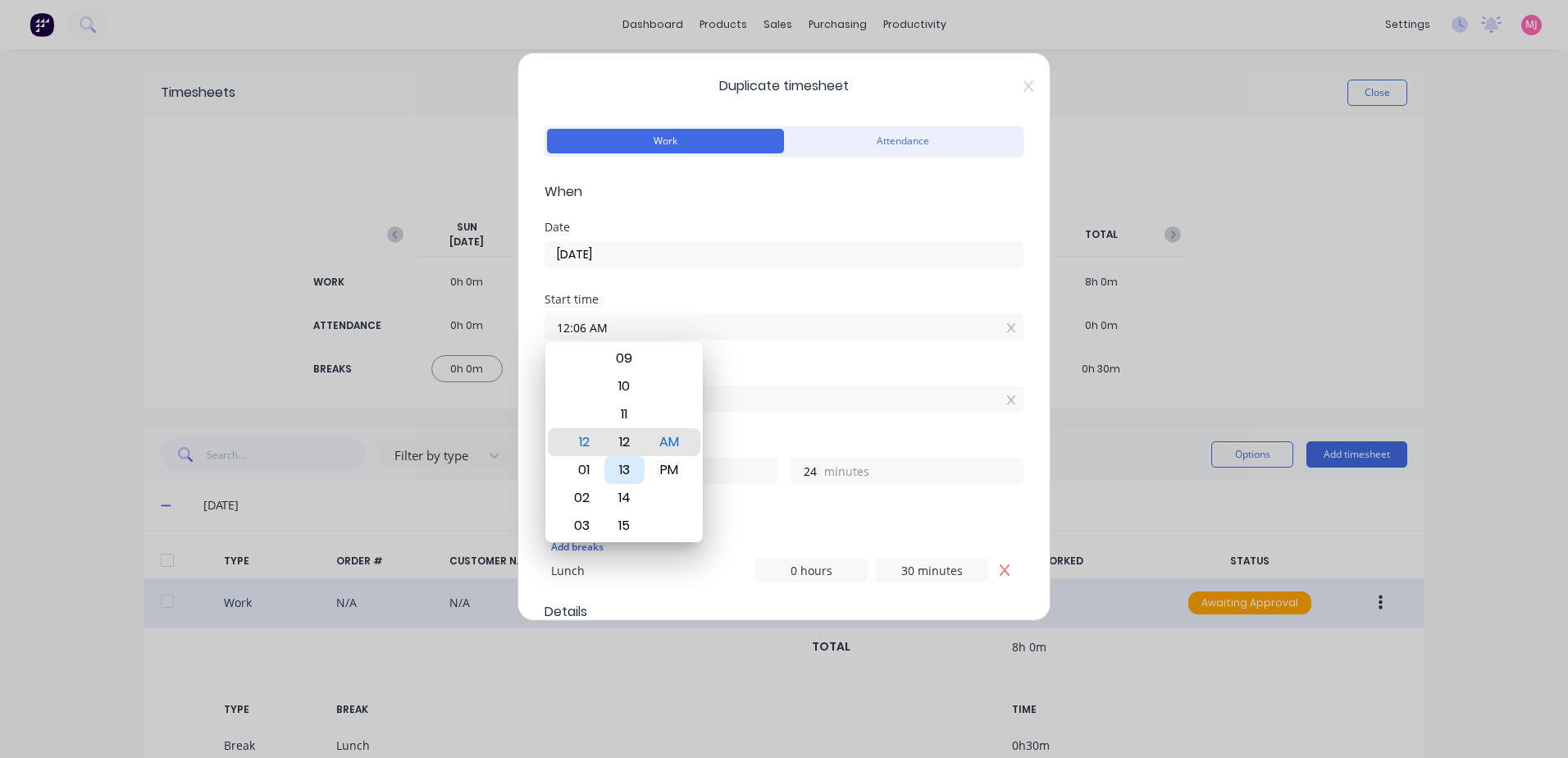
type input "12:12 AM"
type input "18"
type input "12:18 AM"
type input "12"
type input "12:22 AM"
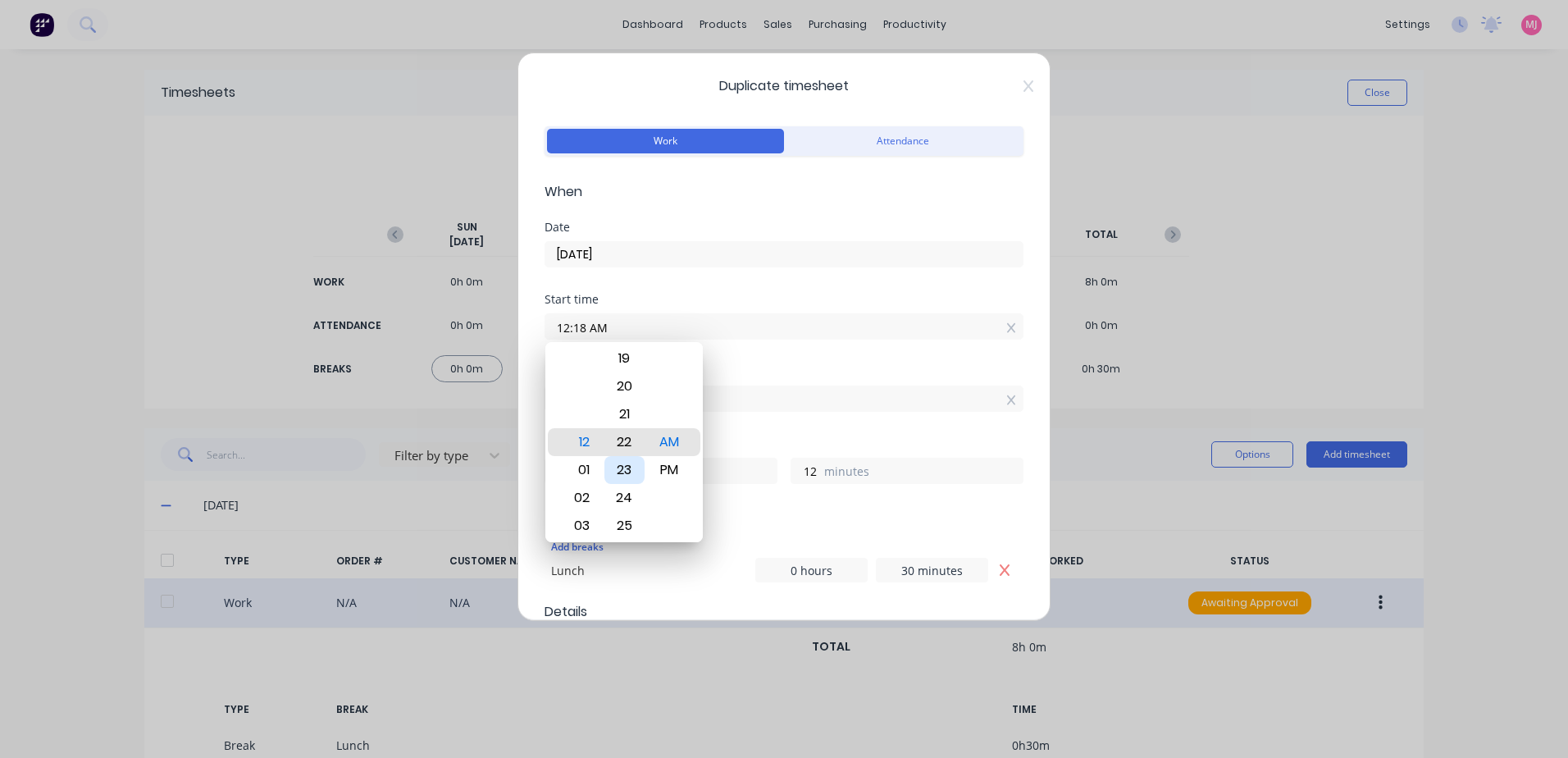
type input "8"
type input "12:26 AM"
type input "4"
type input "12:29 AM"
type input "1"
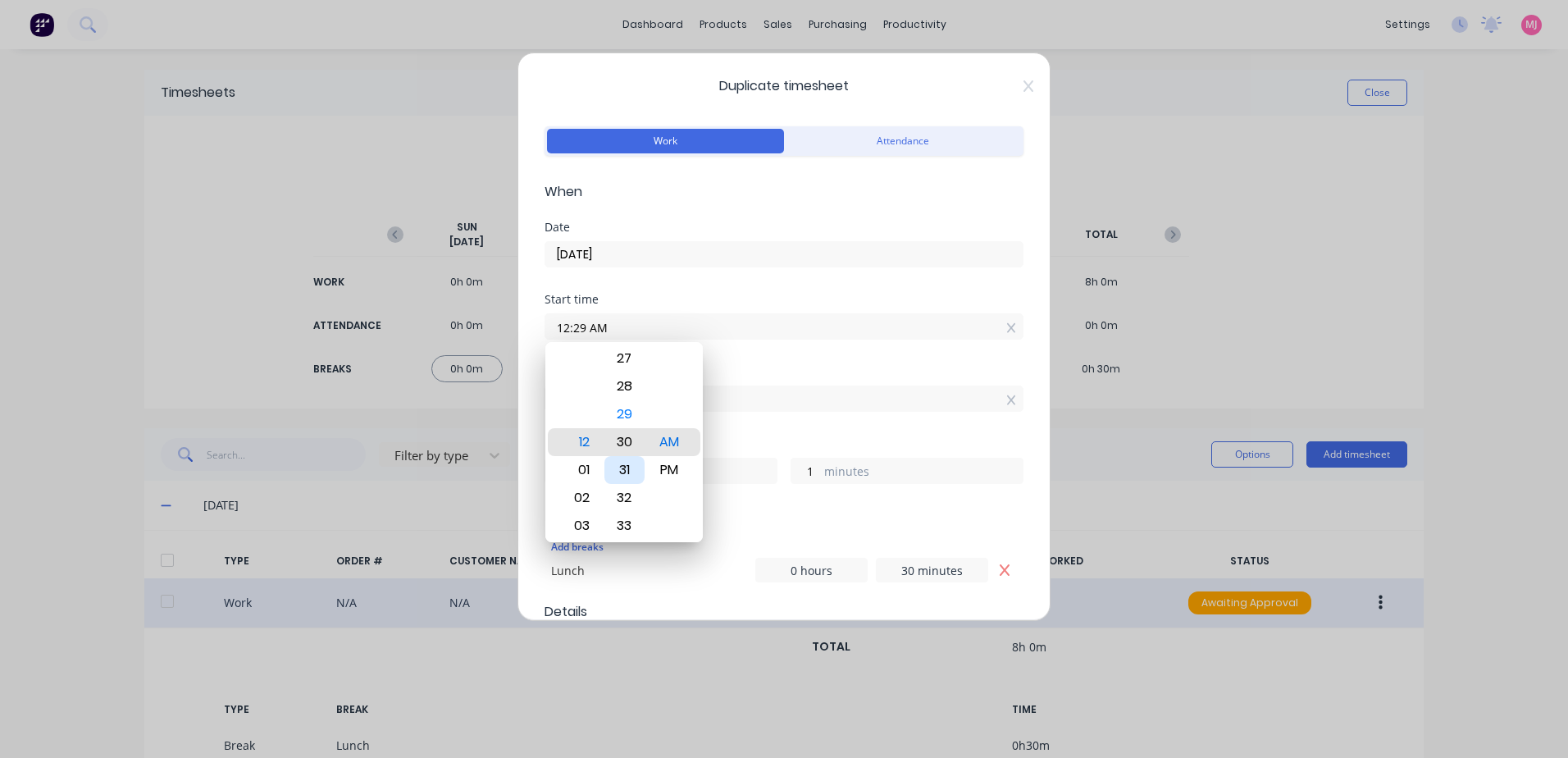
type input "12:30 AM"
type input "0"
click at [674, 467] on div "PM" at bounding box center [669, 470] width 40 height 28
type input "12:30 PM"
type input "0"
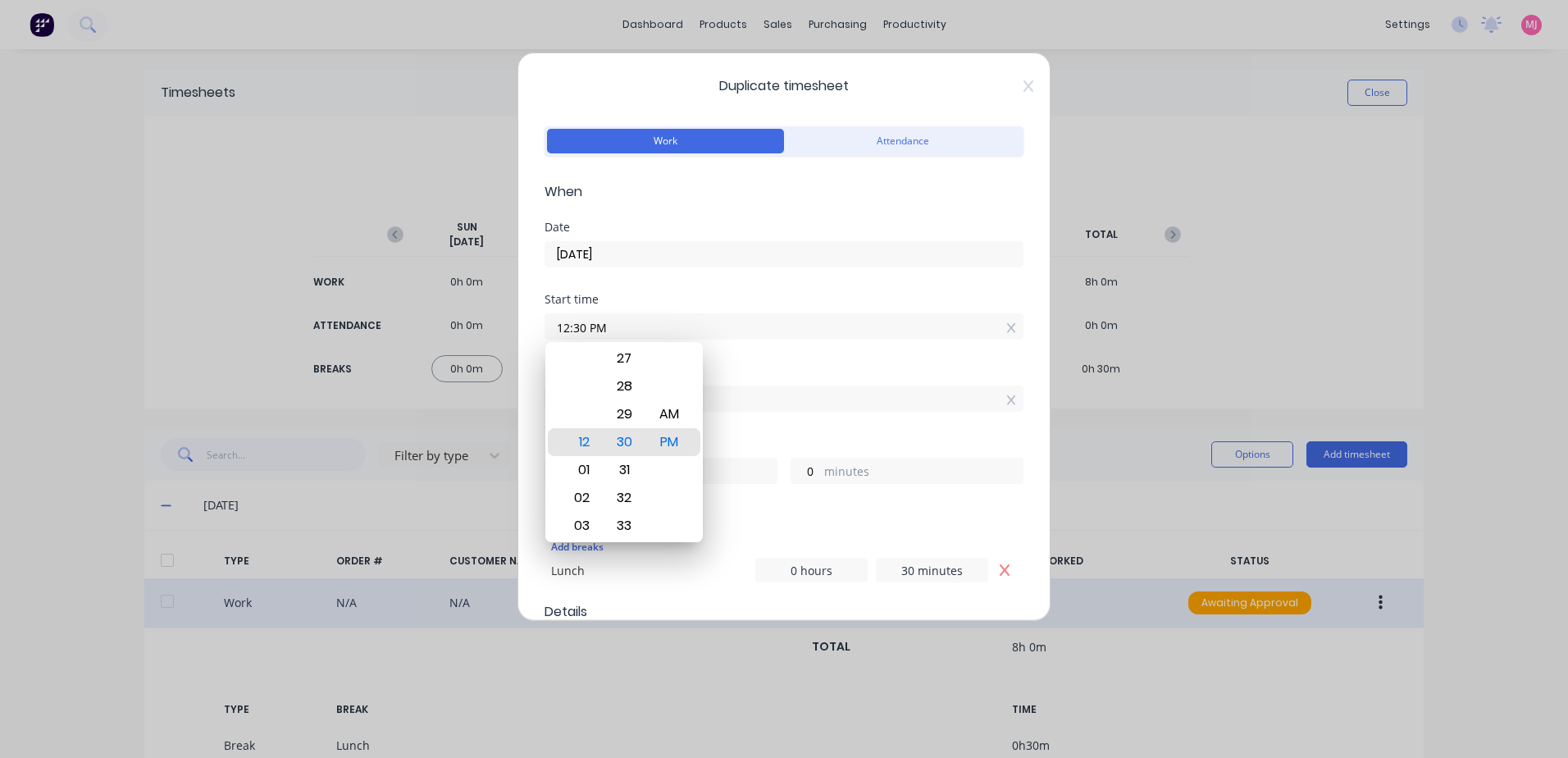
click at [753, 433] on div "Finish time 12:30 PM" at bounding box center [784, 401] width 479 height 72
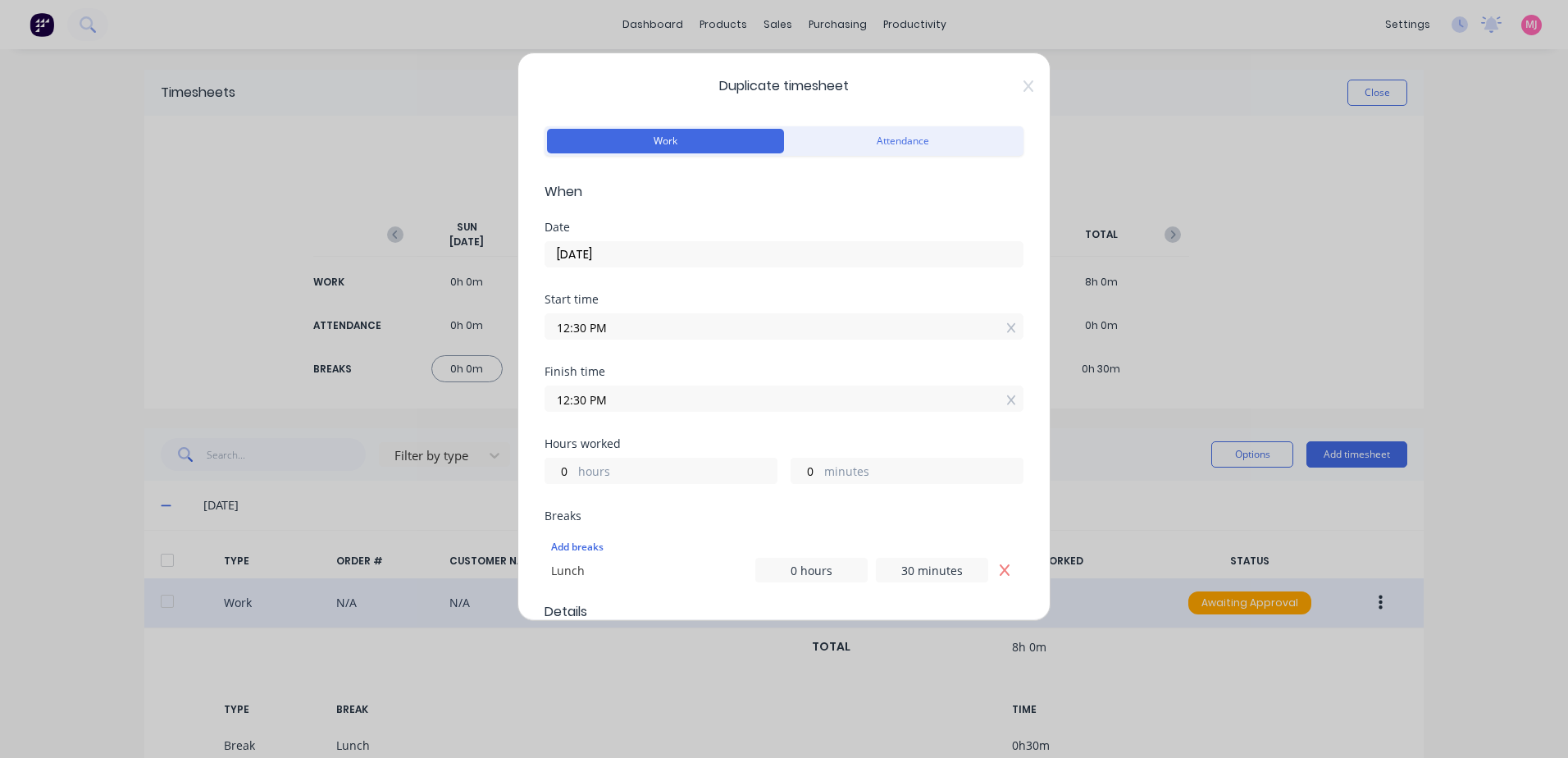
click at [590, 467] on label "hours" at bounding box center [677, 472] width 199 height 21
click at [574, 467] on input "0" at bounding box center [559, 470] width 29 height 25
click at [621, 391] on input "12:30 PM" at bounding box center [784, 398] width 477 height 25
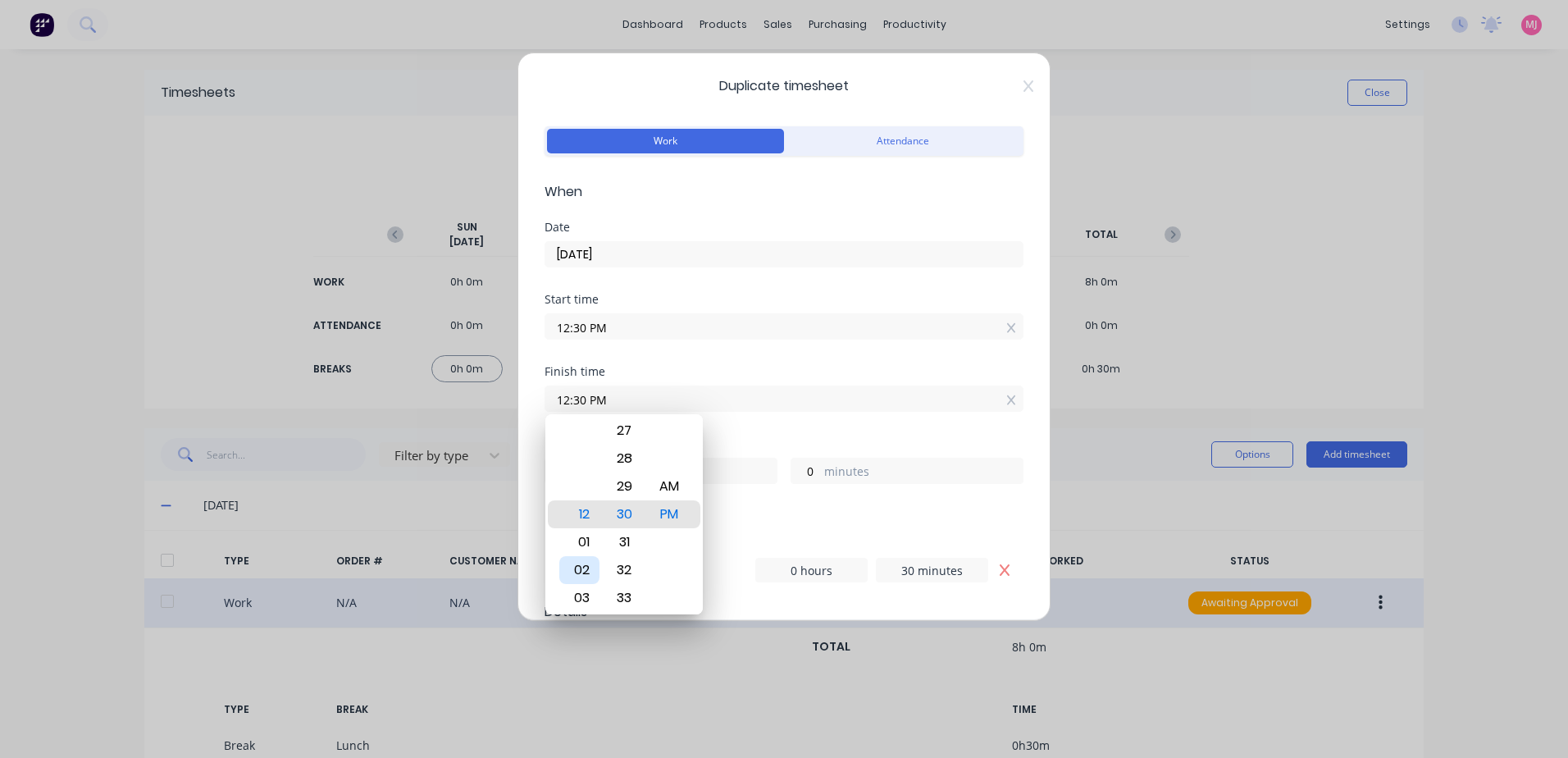
click at [582, 567] on div "02" at bounding box center [579, 570] width 40 height 28
type input "02:30 PM"
type input "2"
click at [739, 350] on div "Start time 12:30 PM" at bounding box center [784, 329] width 479 height 72
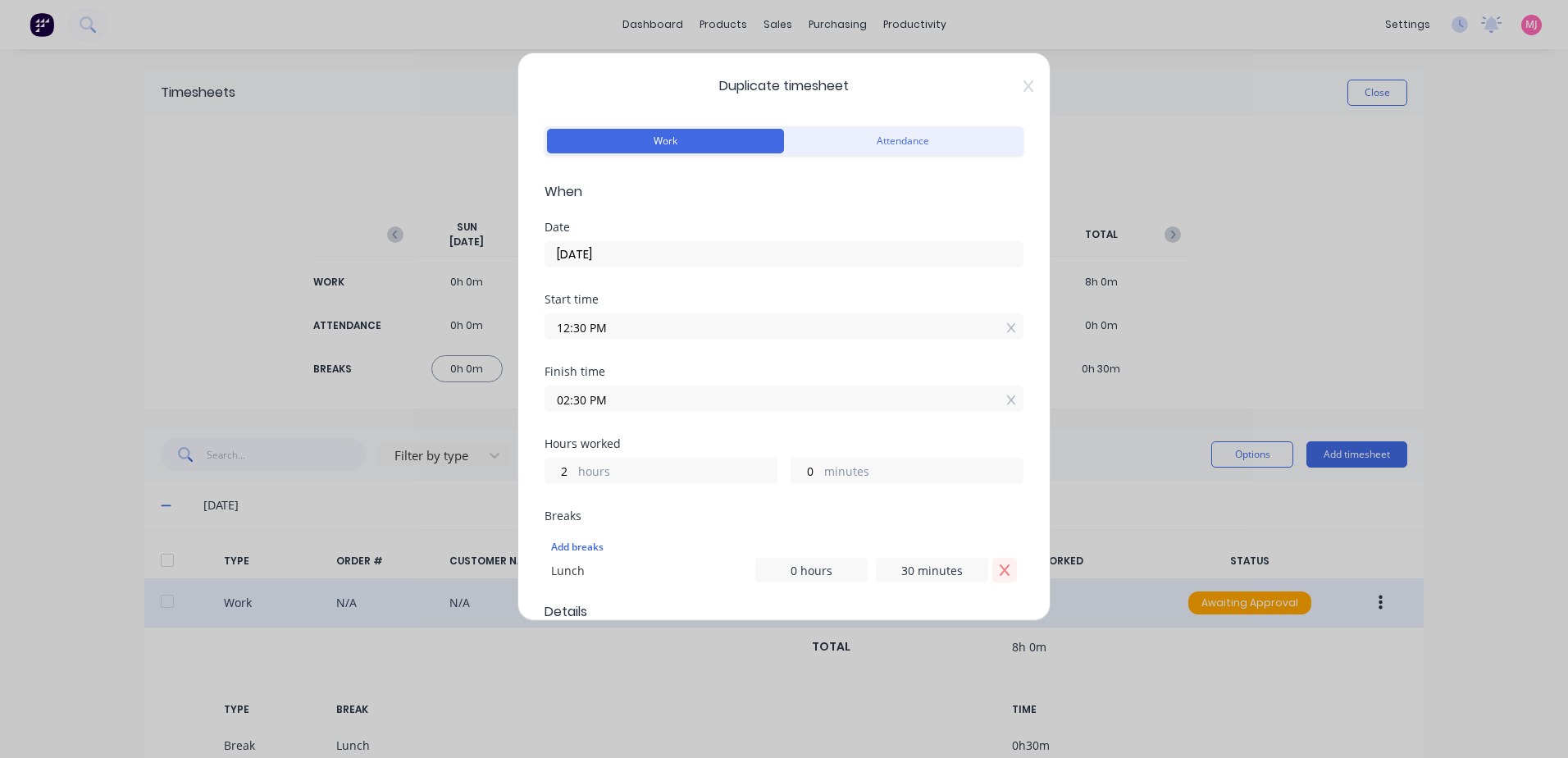
click at [1000, 568] on icon "Remove Lunch" at bounding box center [1005, 570] width 10 height 12
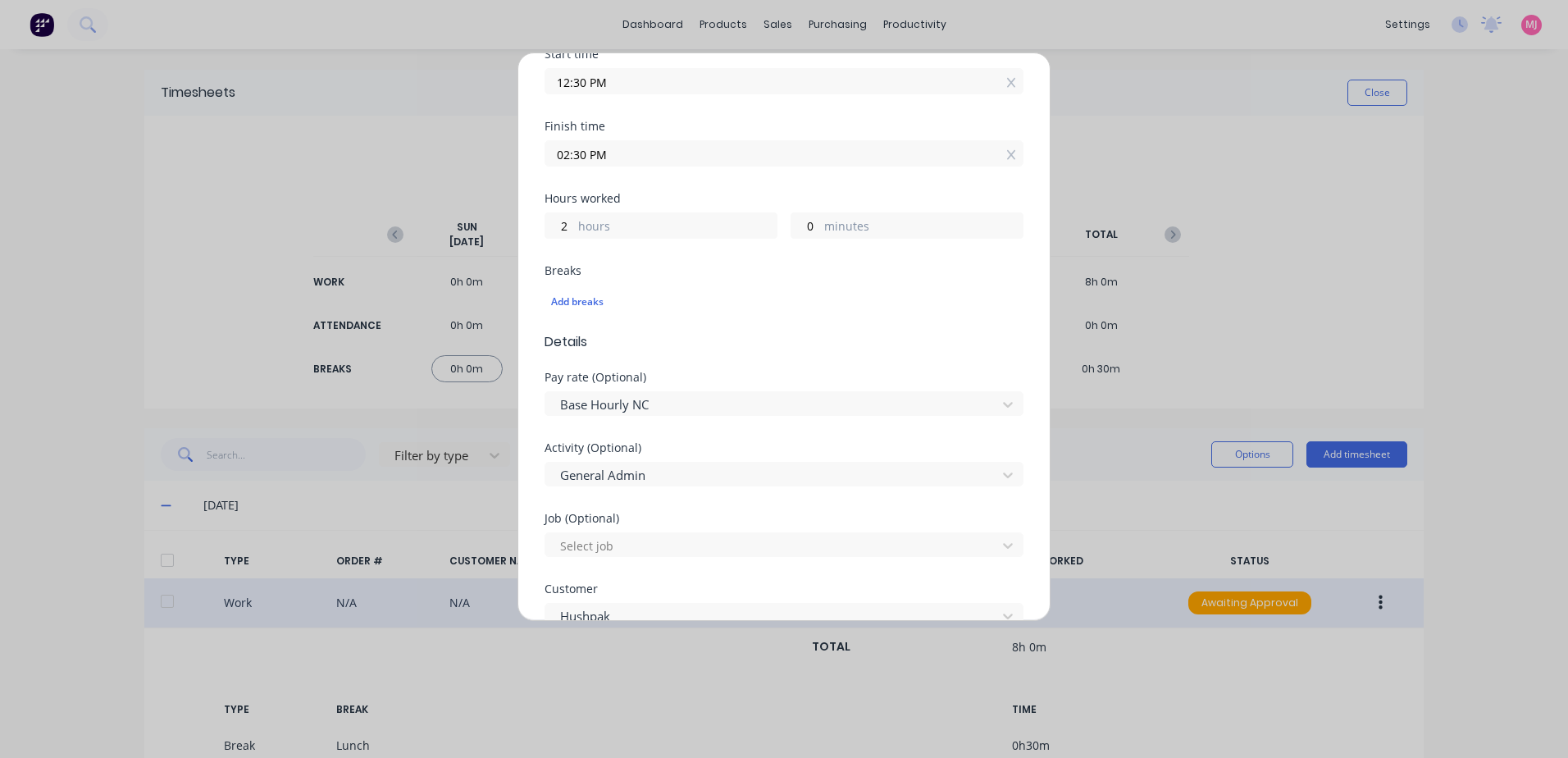
scroll to position [246, 0]
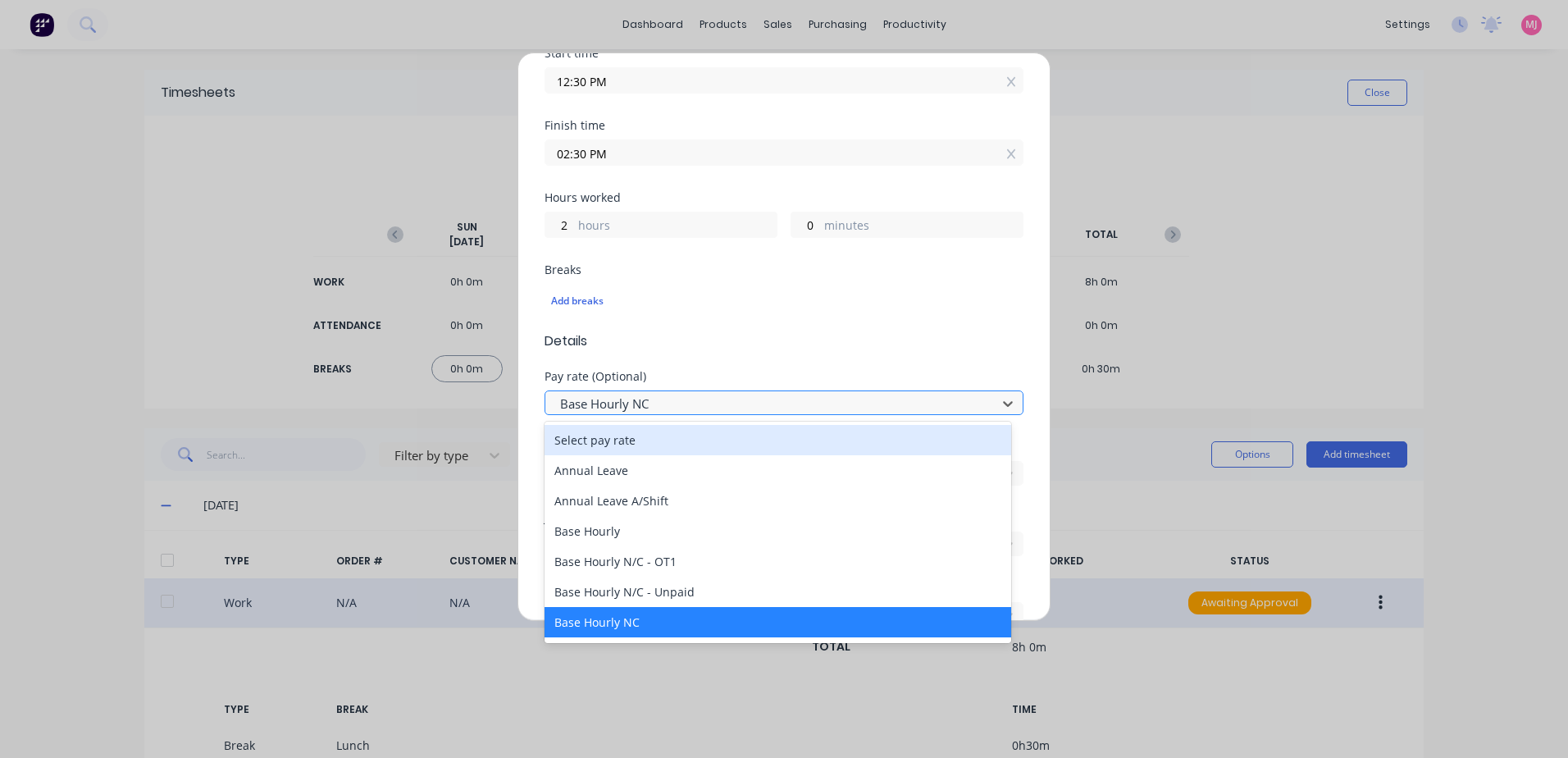
click at [618, 403] on div at bounding box center [773, 403] width 430 height 21
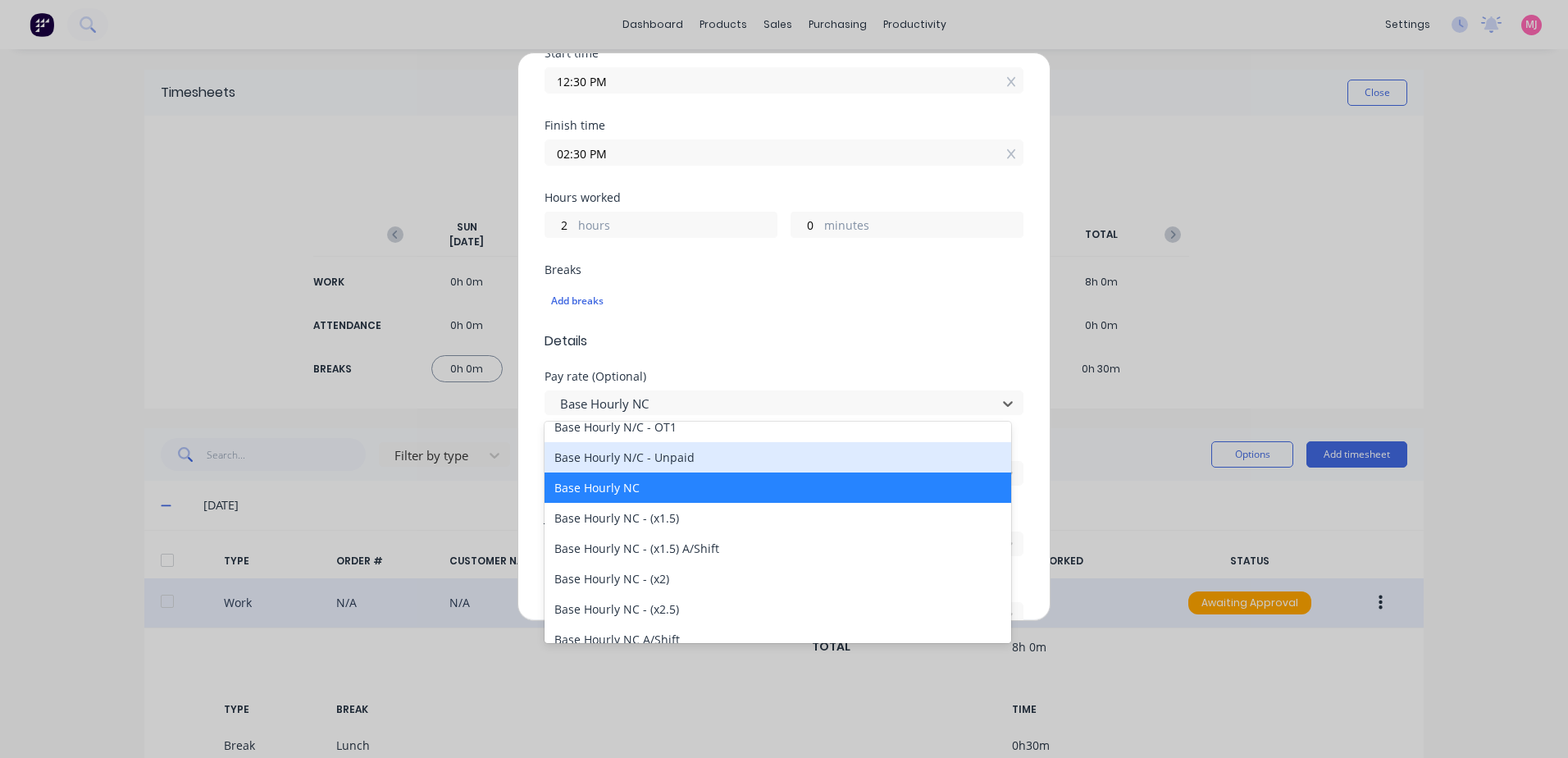
scroll to position [164, 0]
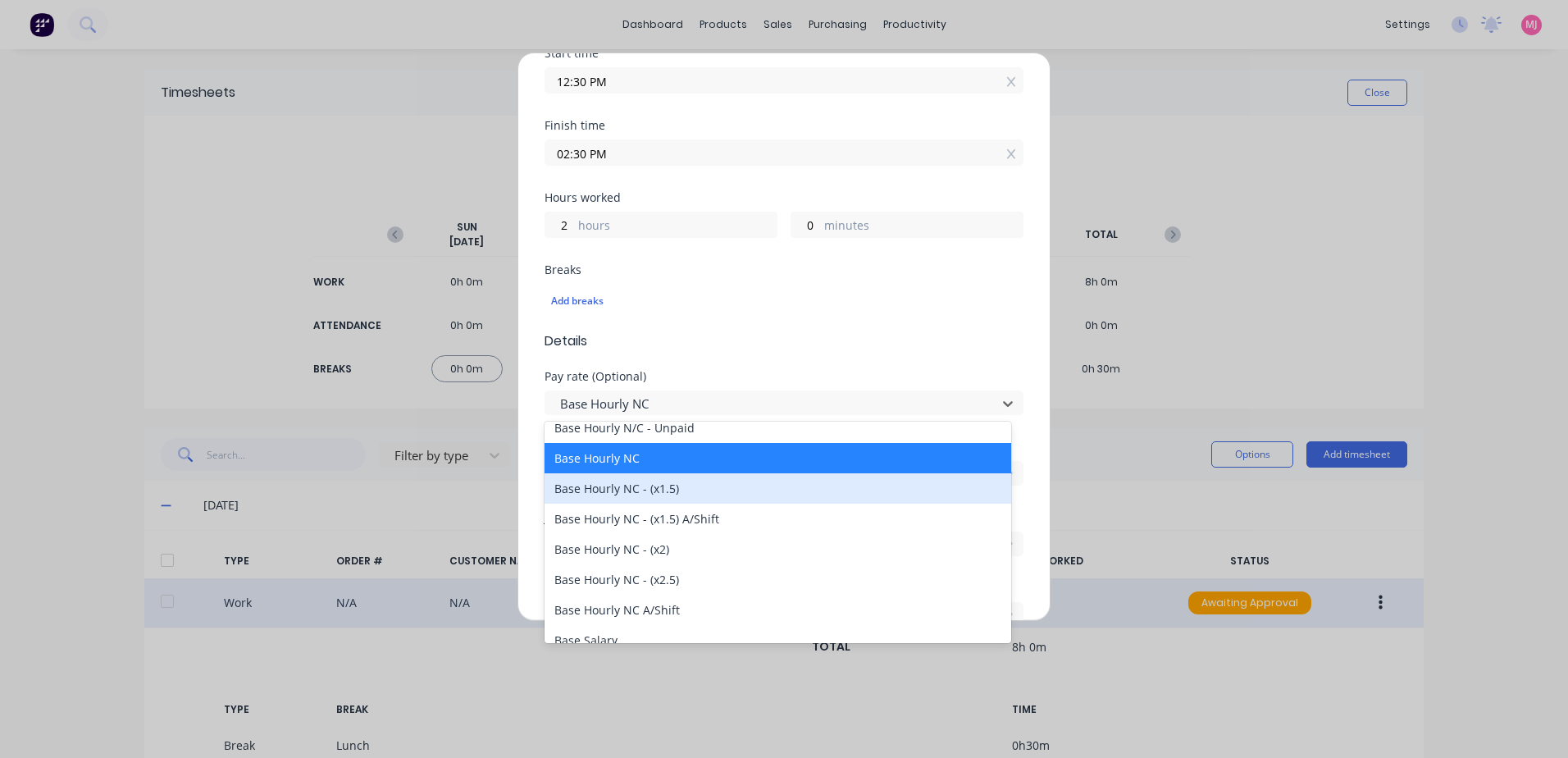
click at [610, 492] on div "Base Hourly NC - (x1.5)" at bounding box center [778, 488] width 467 height 30
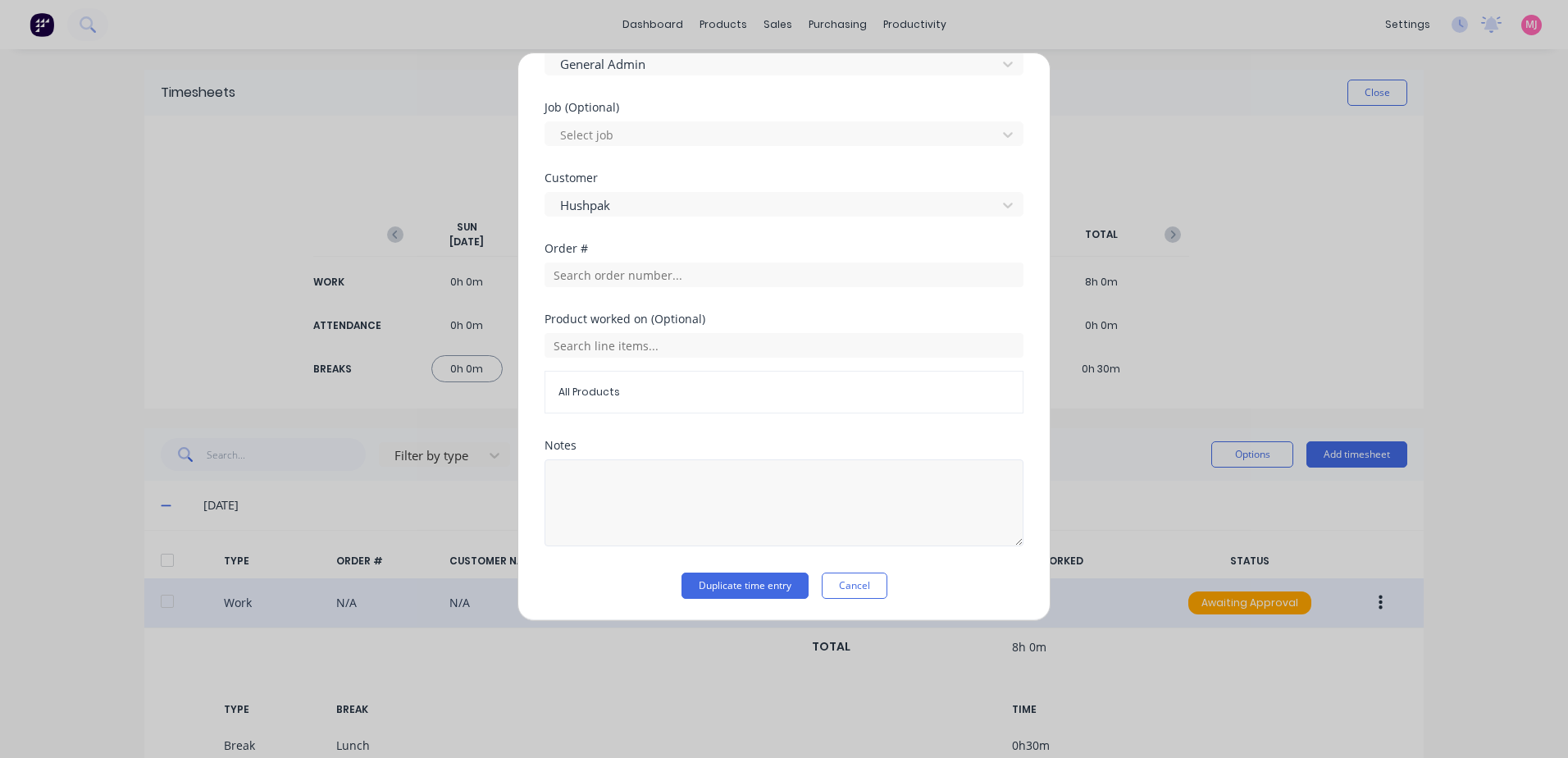
scroll to position [658, 0]
click at [719, 584] on button "Duplicate time entry" at bounding box center [744, 584] width 127 height 27
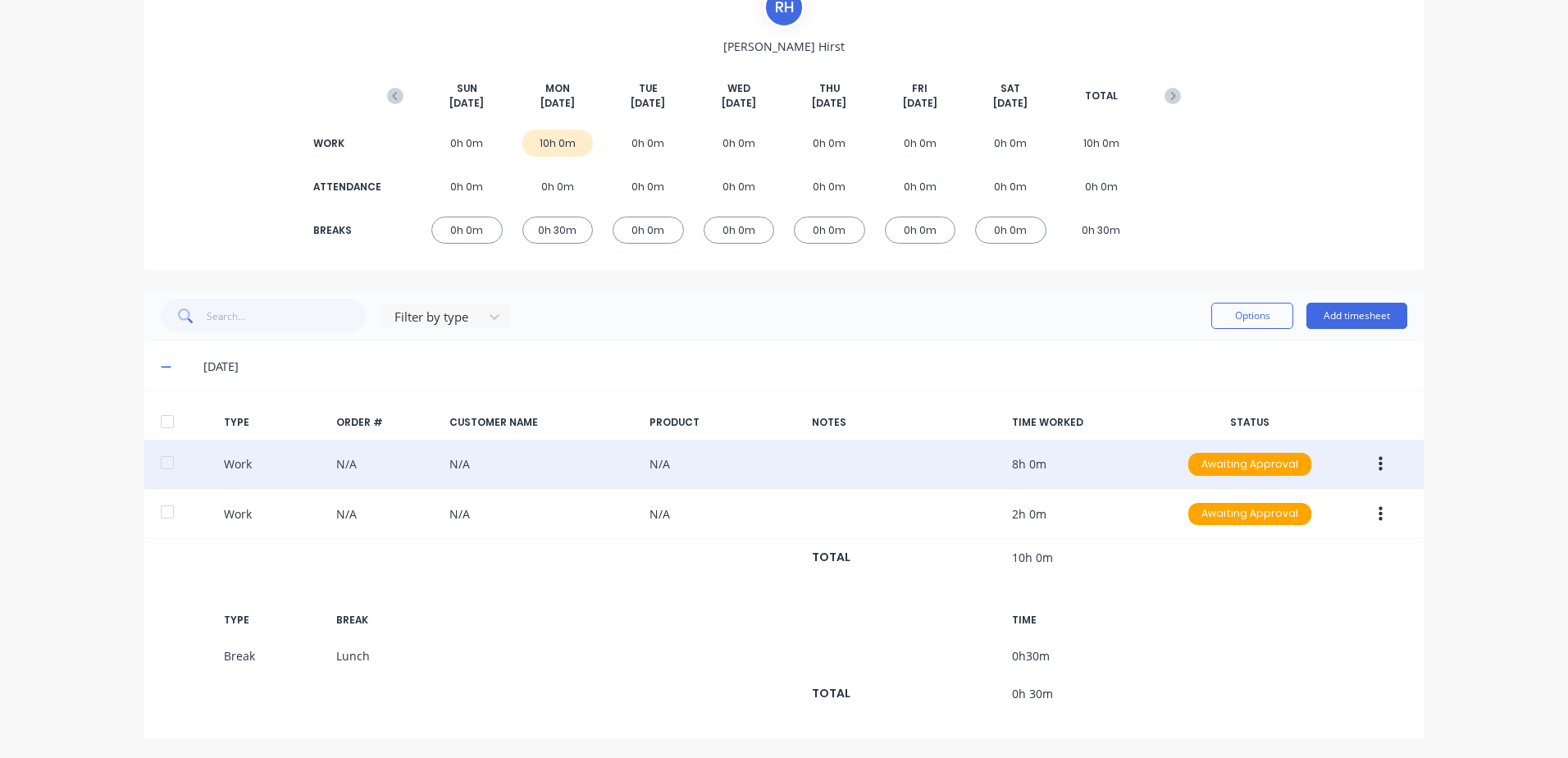
scroll to position [141, 0]
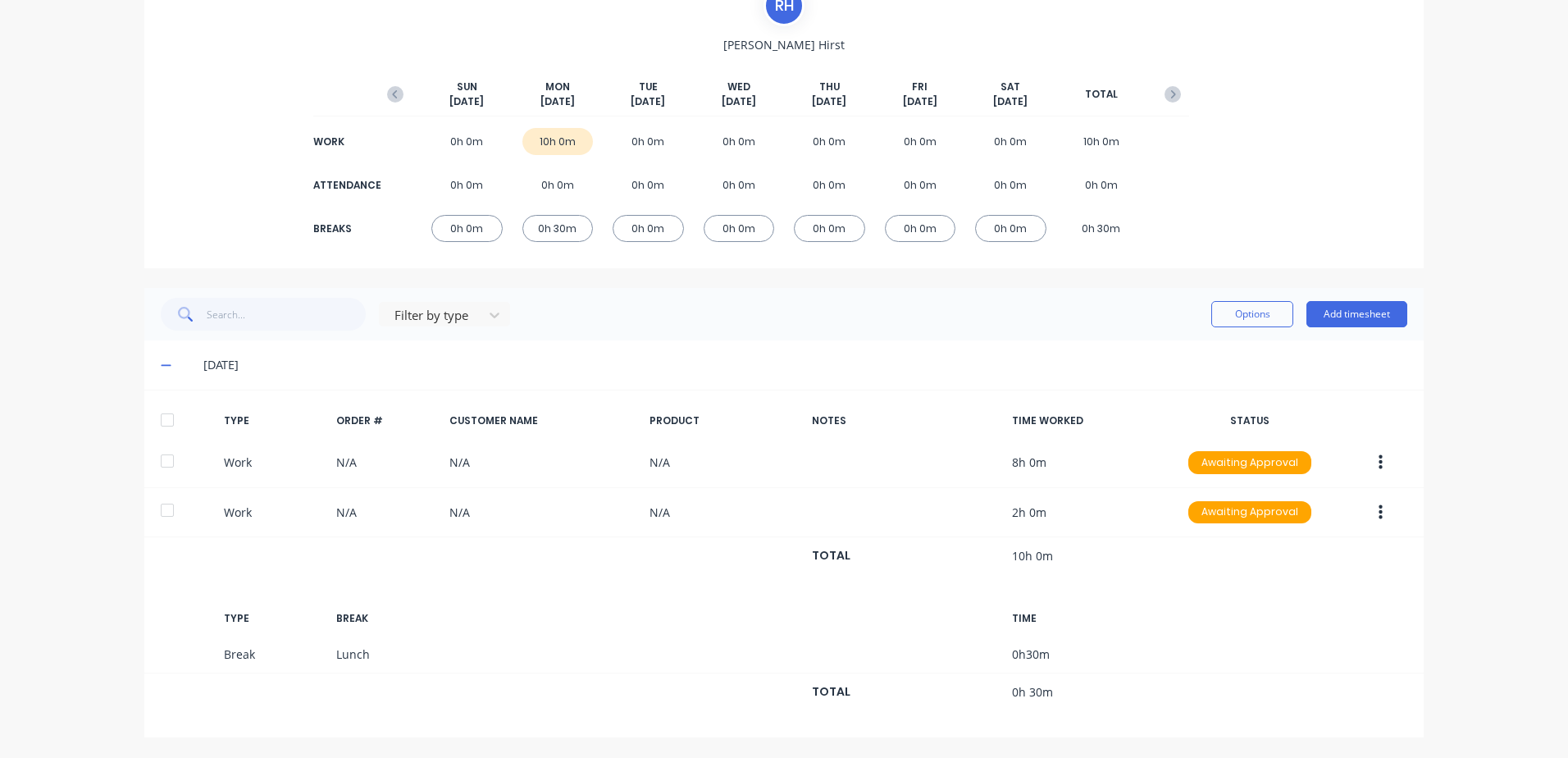
click at [1378, 460] on icon "button" at bounding box center [1380, 462] width 4 height 18
click at [1290, 434] on div "Duplicate" at bounding box center [1321, 434] width 126 height 24
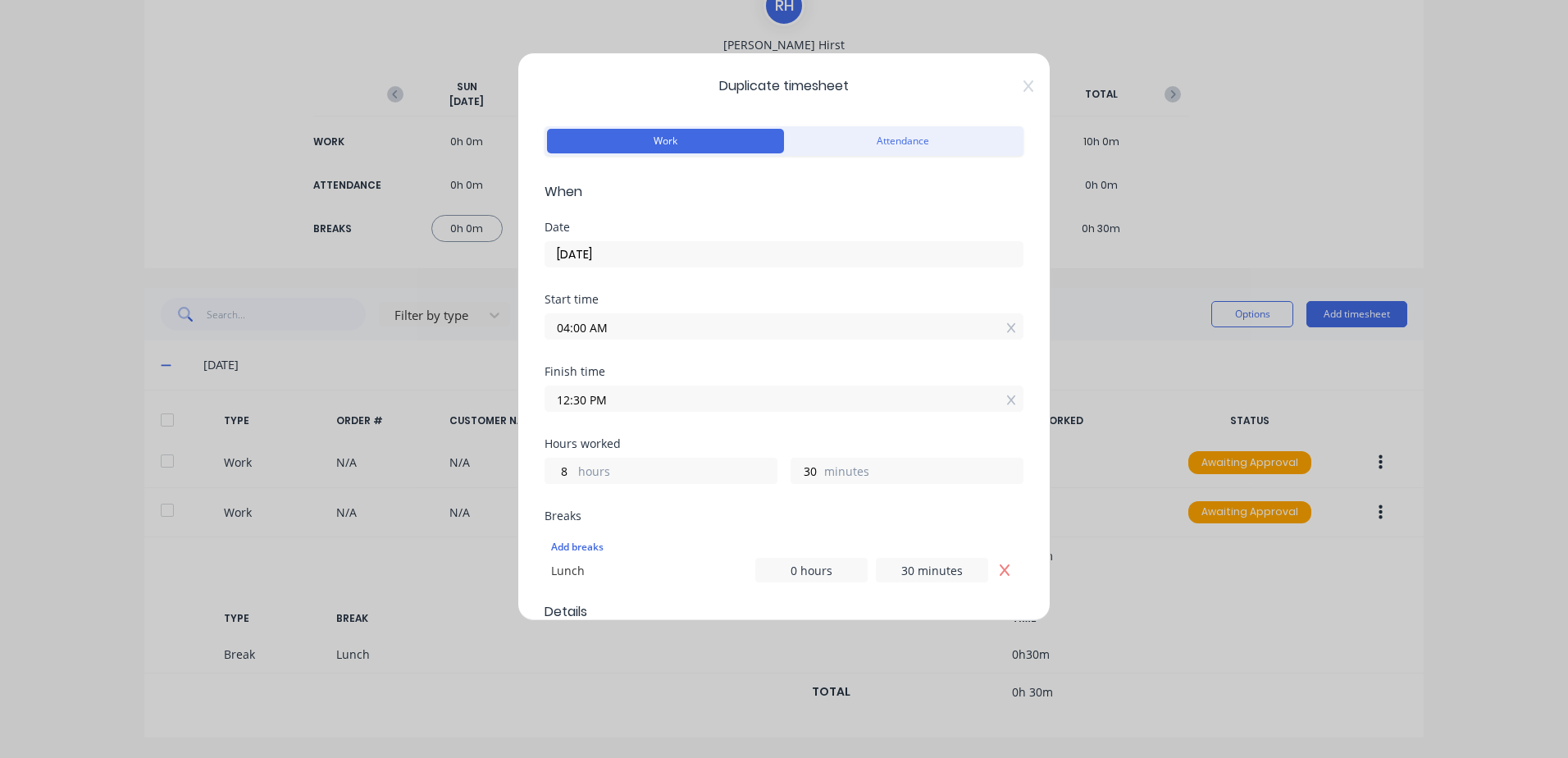
click at [626, 248] on input "[DATE]" at bounding box center [784, 254] width 477 height 25
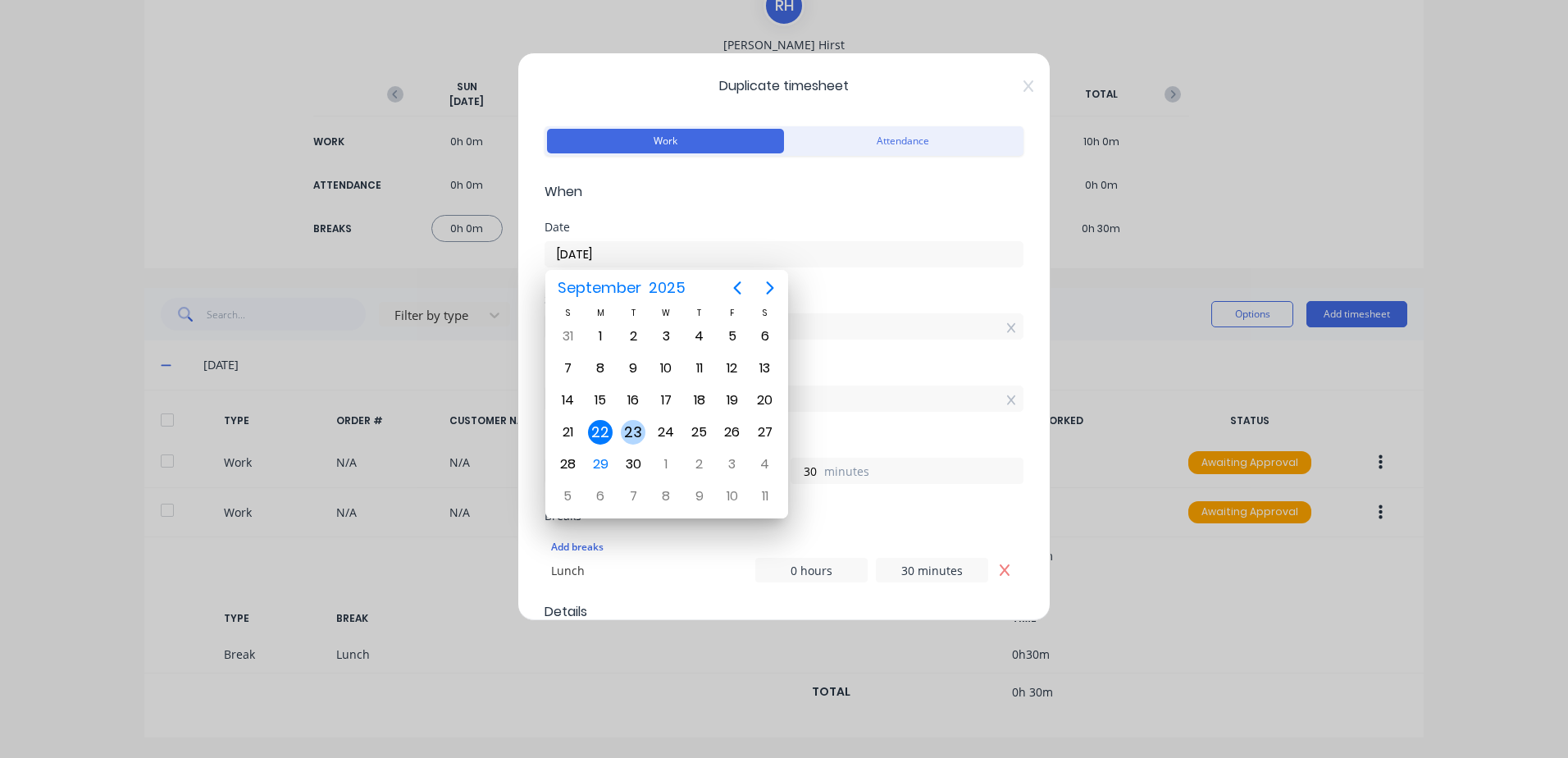
click at [633, 432] on div "23" at bounding box center [632, 432] width 25 height 25
type input "[DATE]"
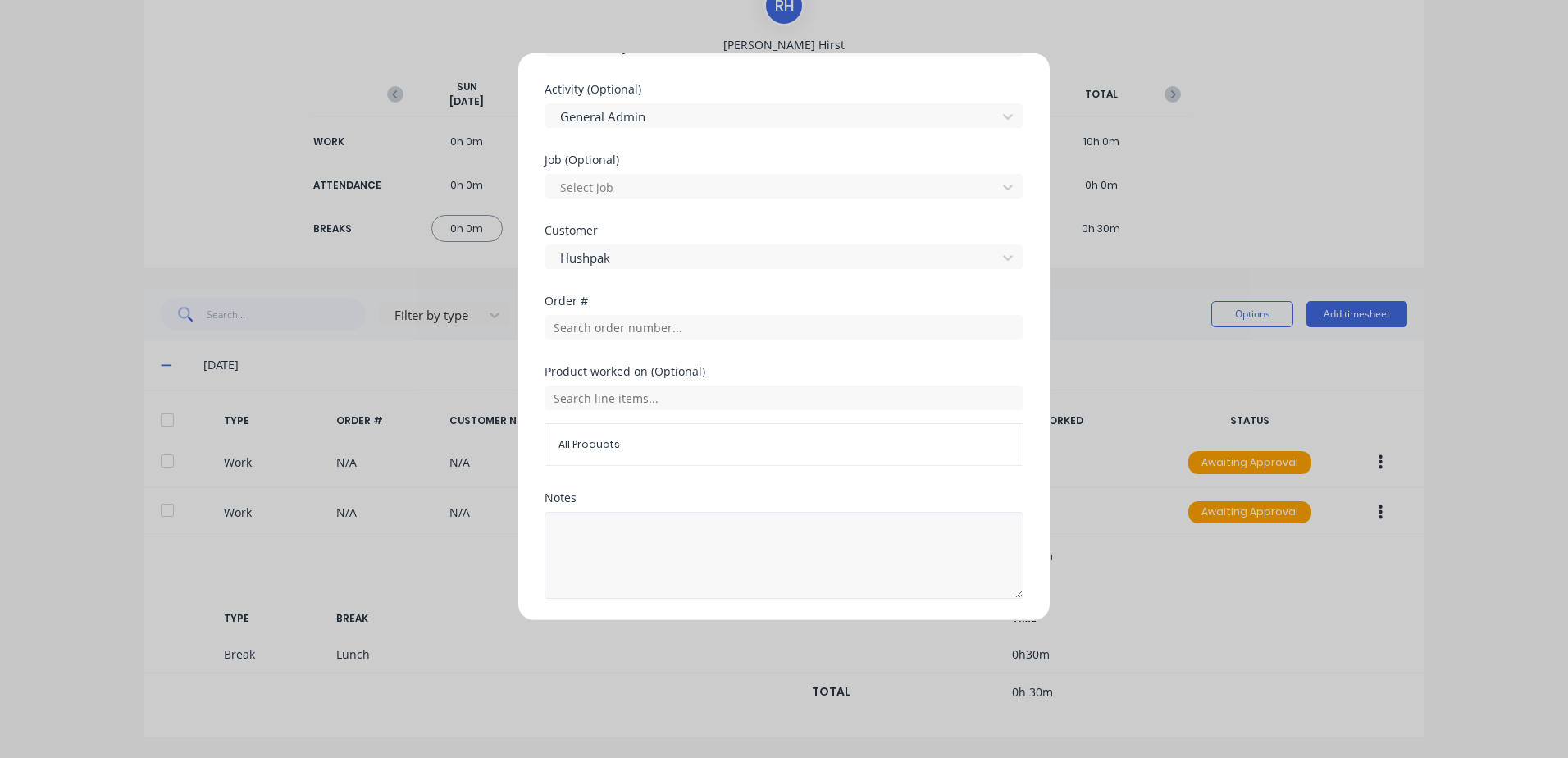
scroll to position [682, 0]
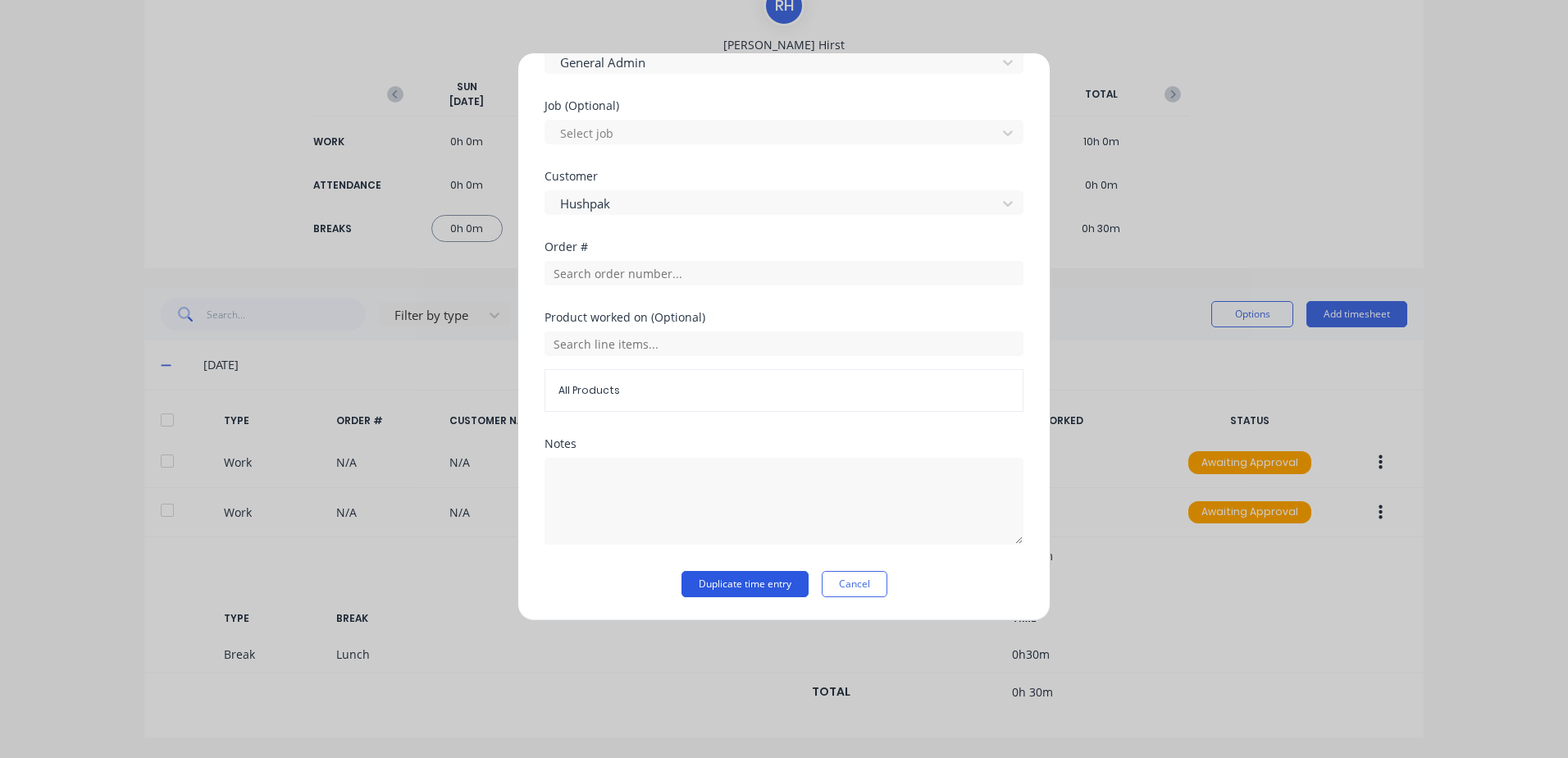
click at [697, 586] on button "Duplicate time entry" at bounding box center [744, 584] width 127 height 27
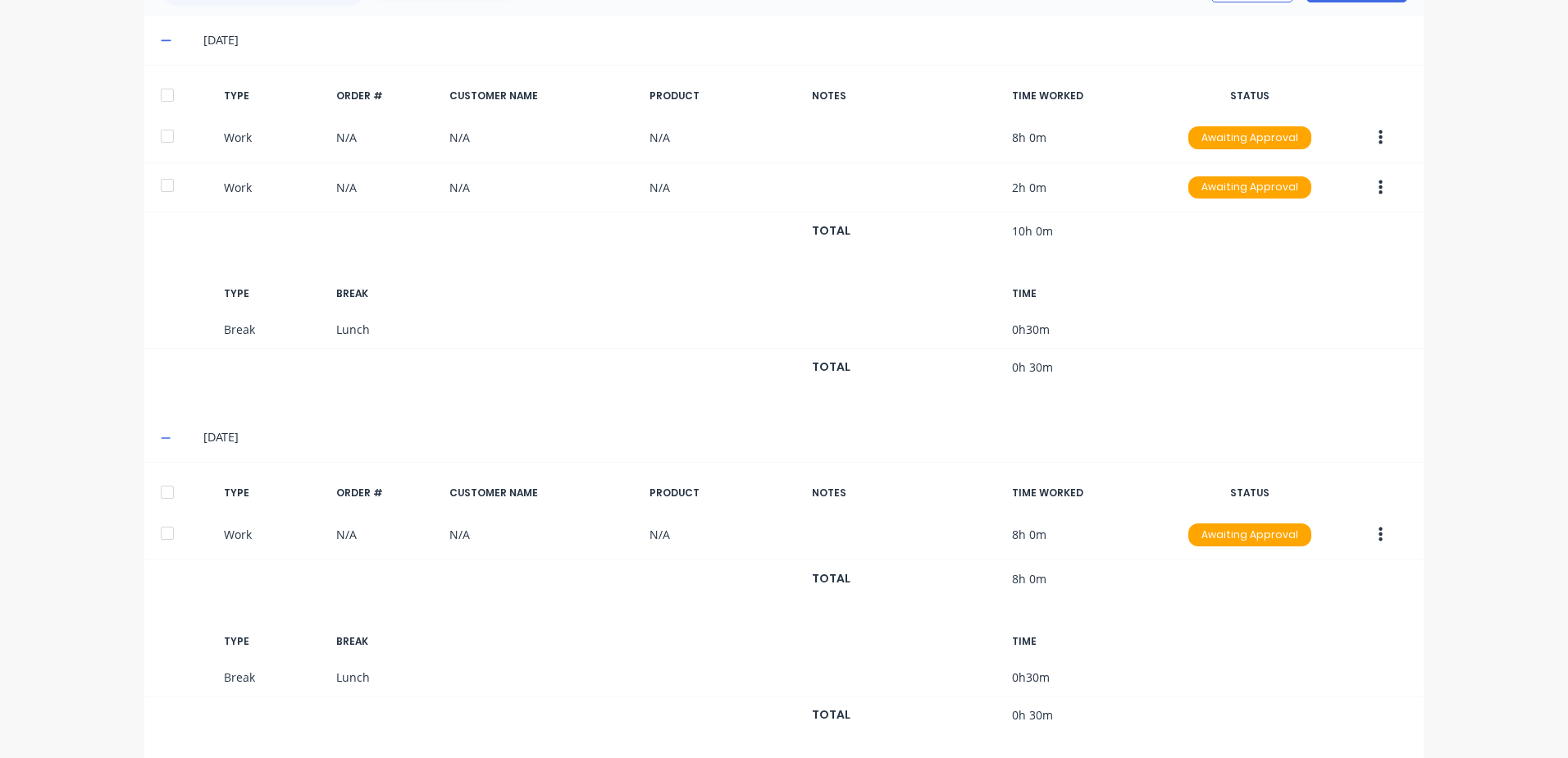
scroll to position [468, 0]
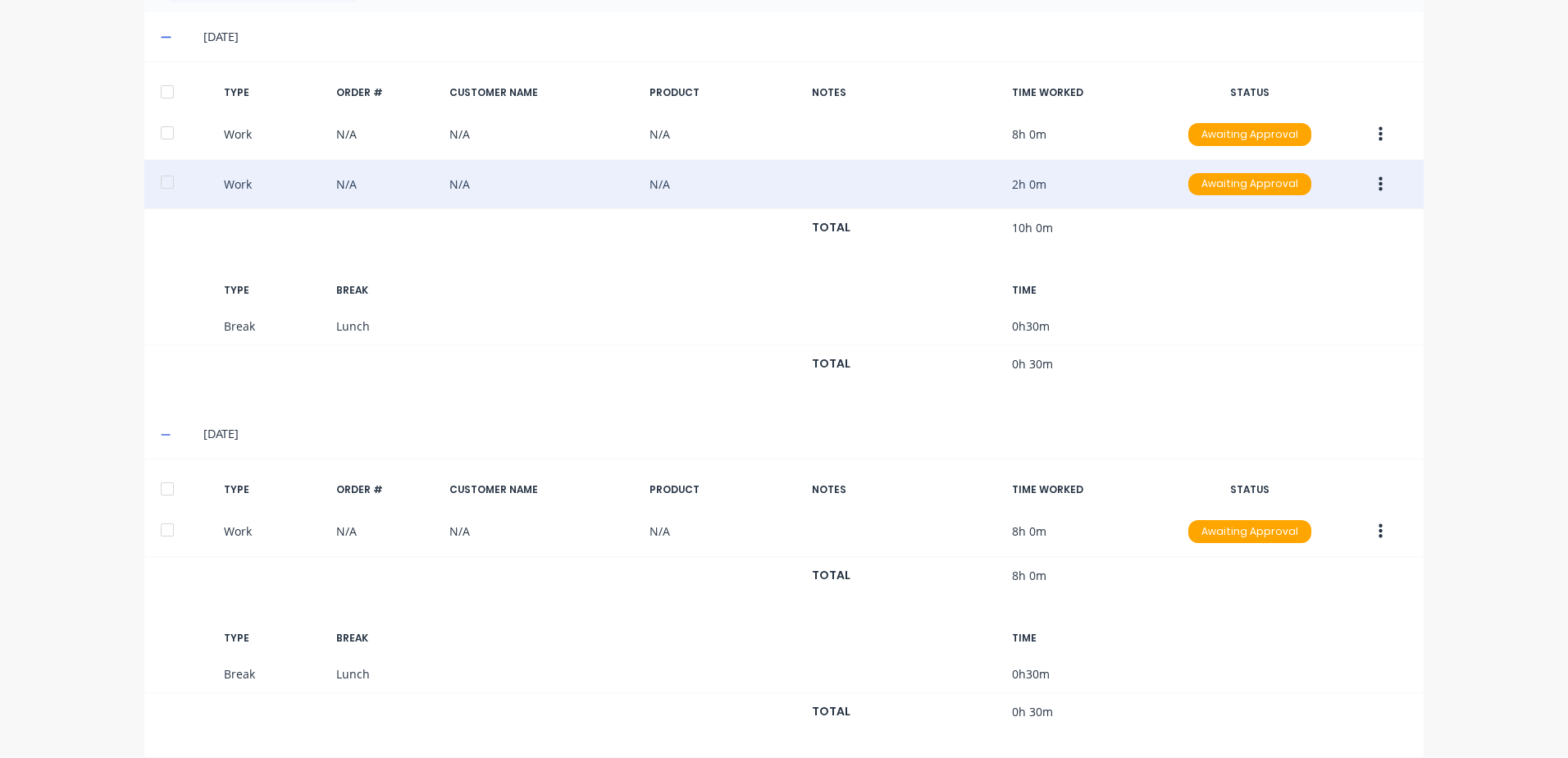
click at [1378, 183] on icon "button" at bounding box center [1380, 184] width 4 height 18
click at [1292, 157] on div "Duplicate" at bounding box center [1321, 155] width 126 height 24
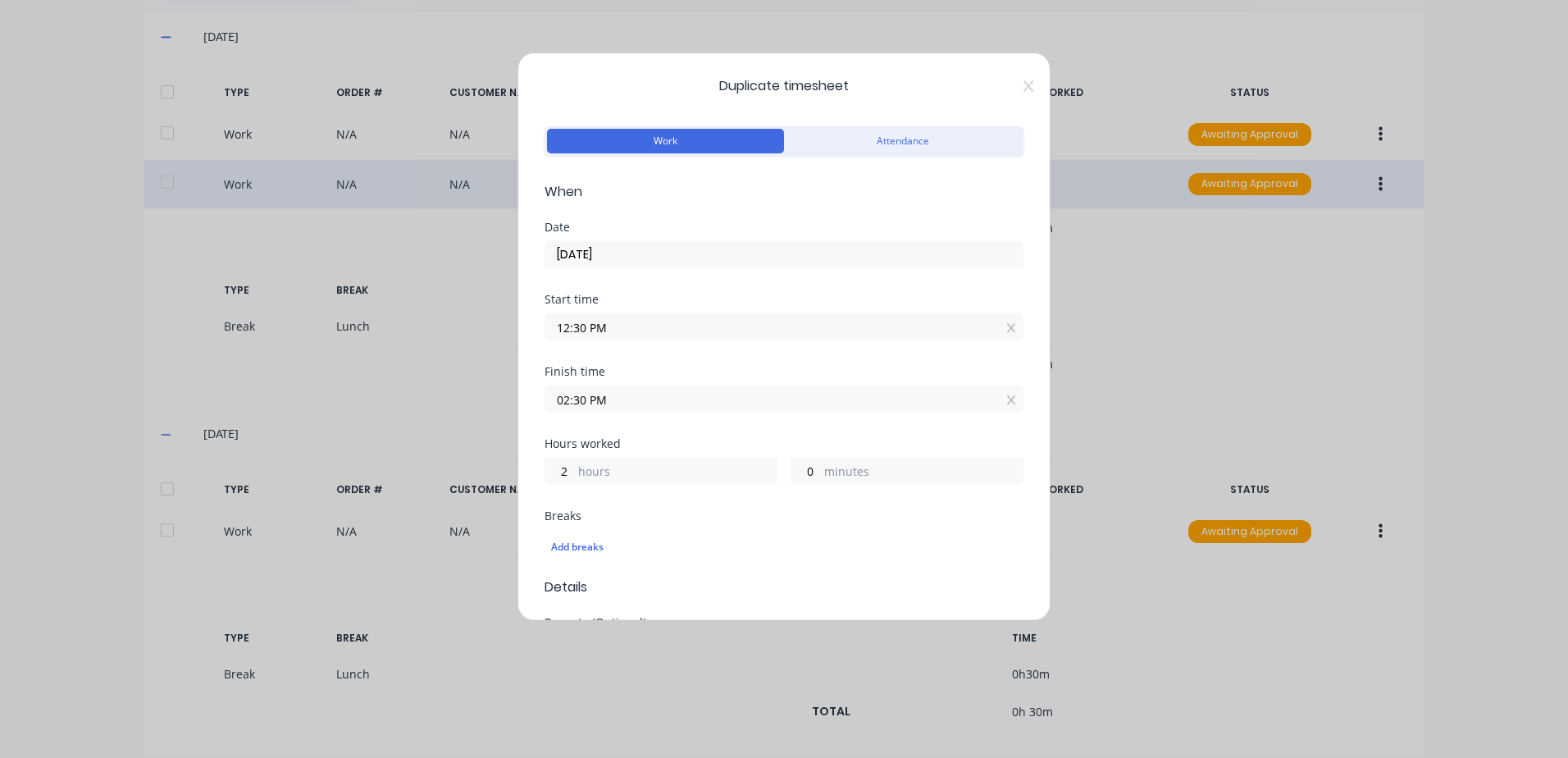
click at [634, 258] on input "[DATE]" at bounding box center [784, 254] width 477 height 25
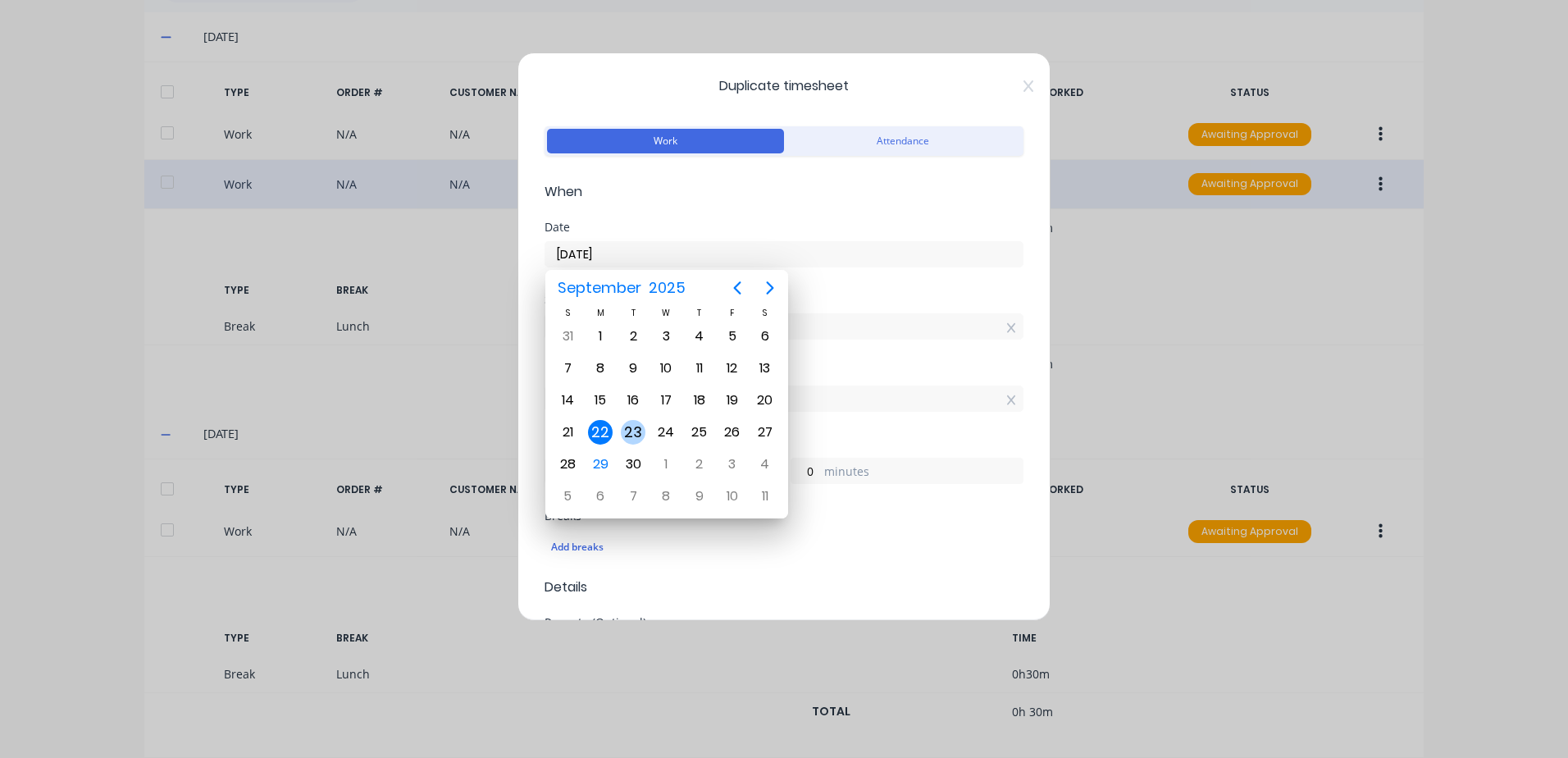
click at [638, 432] on div "23" at bounding box center [632, 432] width 25 height 25
type input "[DATE]"
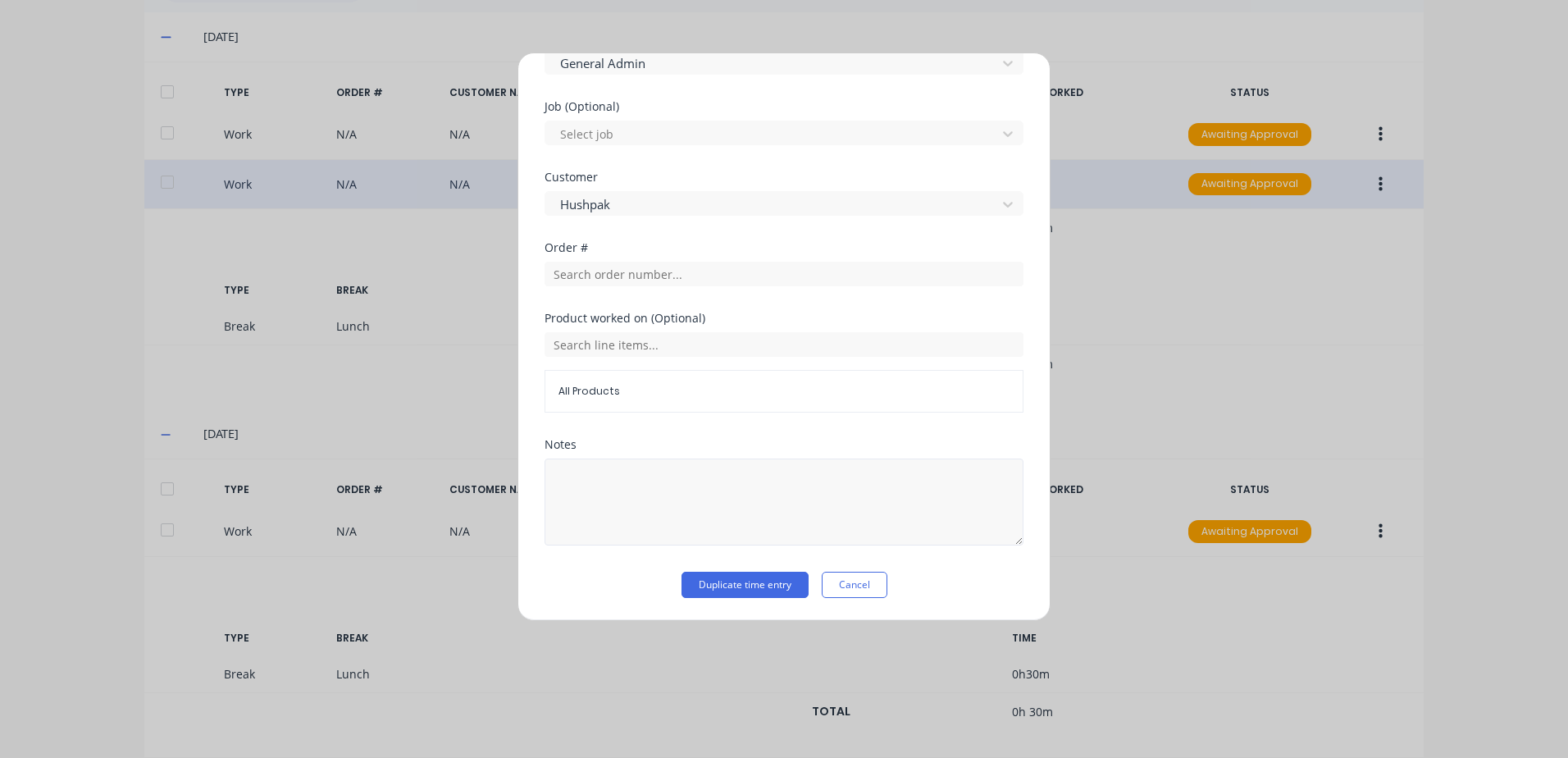
scroll to position [658, 0]
drag, startPoint x: 705, startPoint y: 583, endPoint x: 732, endPoint y: 554, distance: 39.6
click at [705, 580] on button "Duplicate time entry" at bounding box center [744, 584] width 127 height 27
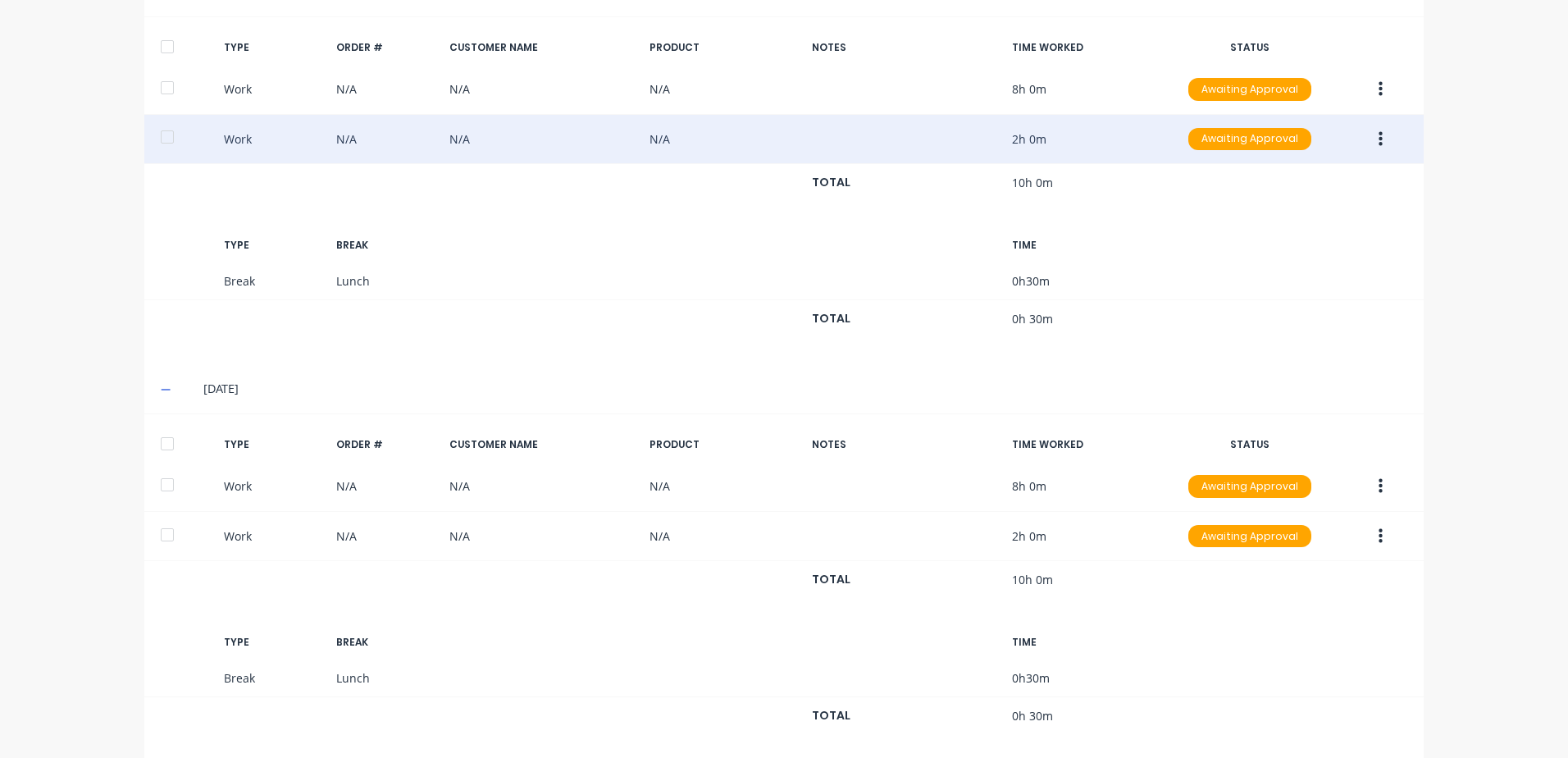
scroll to position [537, 0]
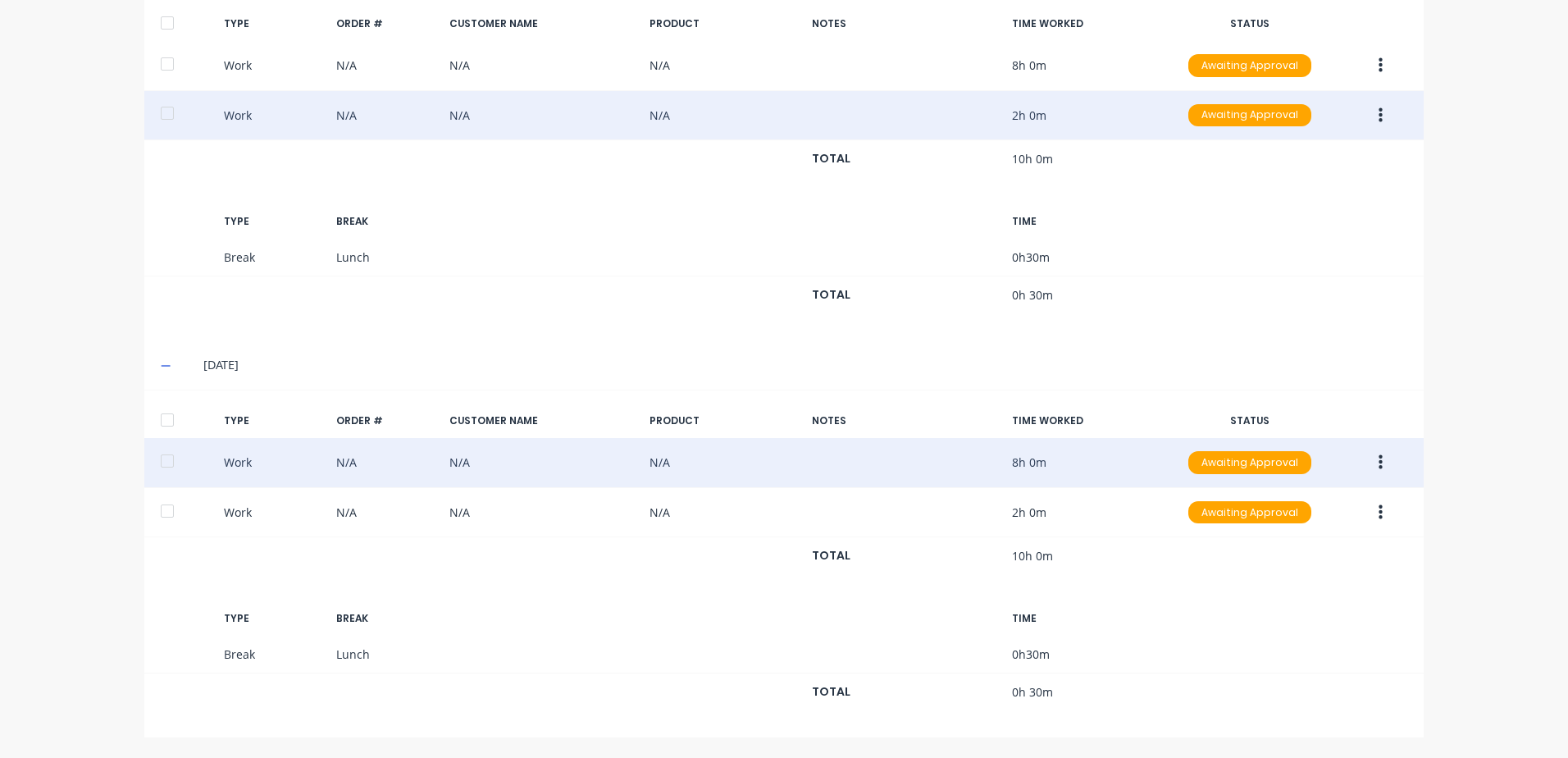
click at [1378, 464] on icon "button" at bounding box center [1380, 462] width 4 height 18
click at [1272, 435] on div "Duplicate" at bounding box center [1321, 434] width 126 height 24
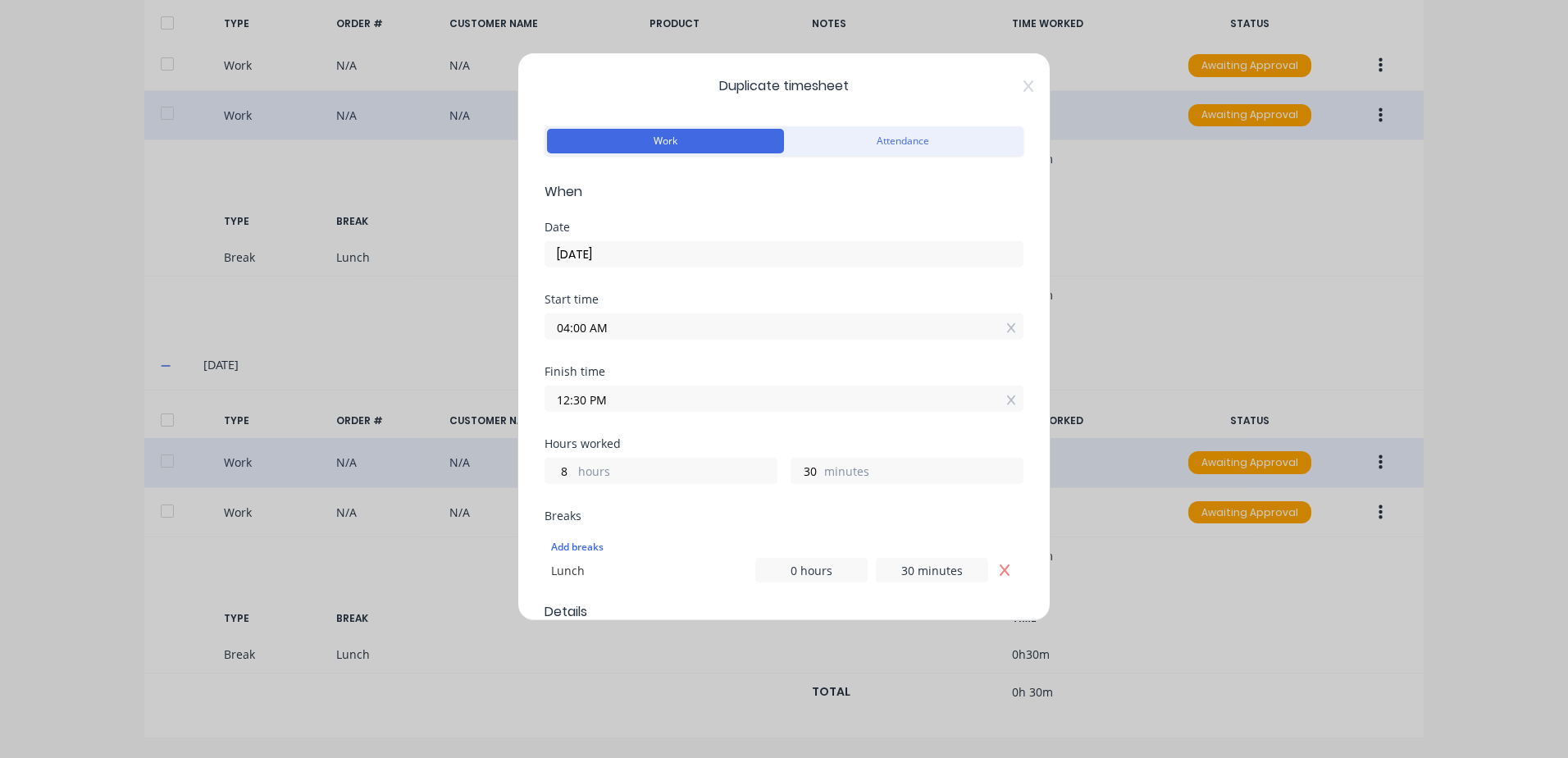
click at [620, 252] on input "[DATE]" at bounding box center [784, 254] width 477 height 25
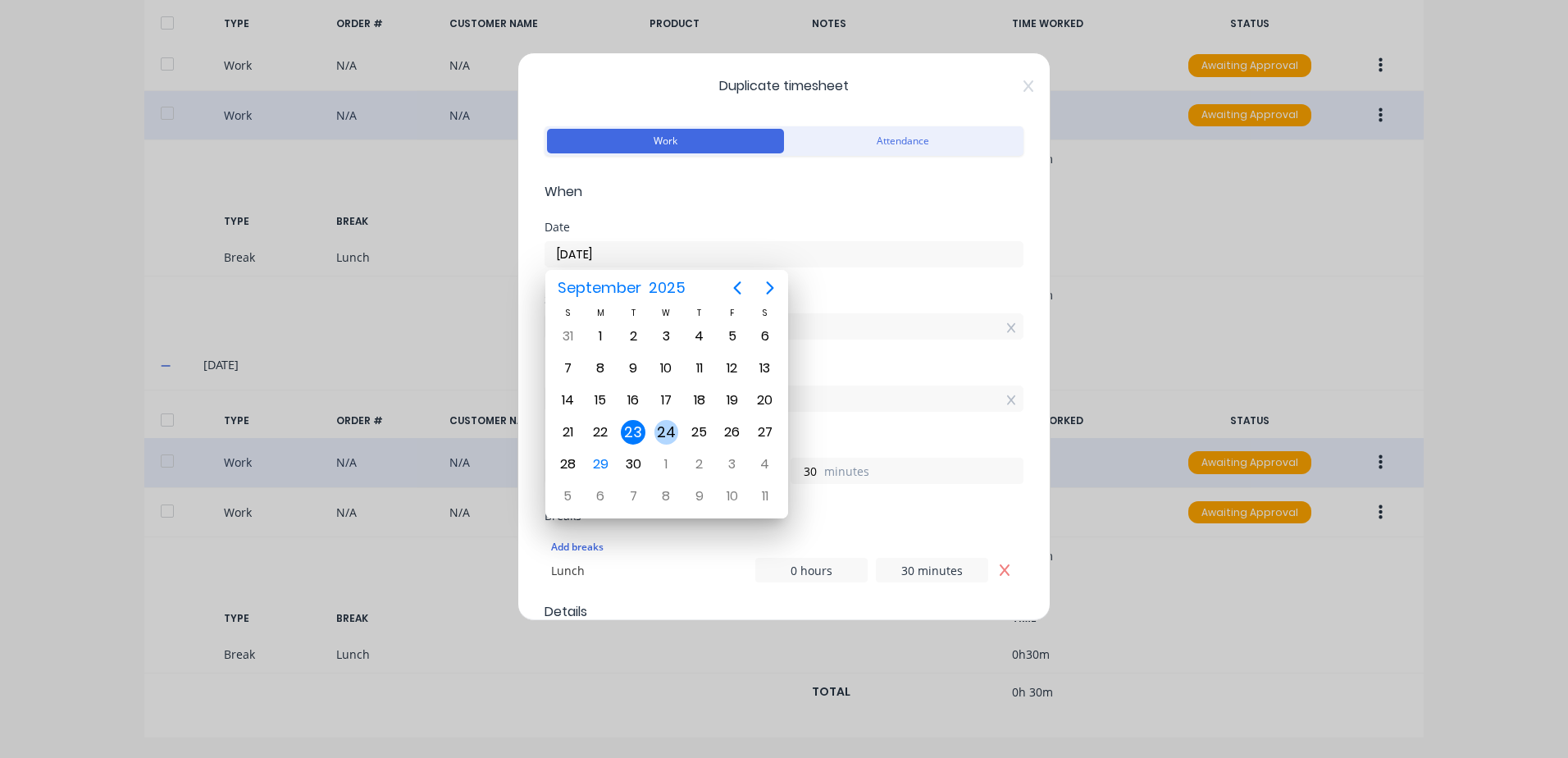
click at [664, 428] on div "24" at bounding box center [667, 432] width 25 height 25
type input "[DATE]"
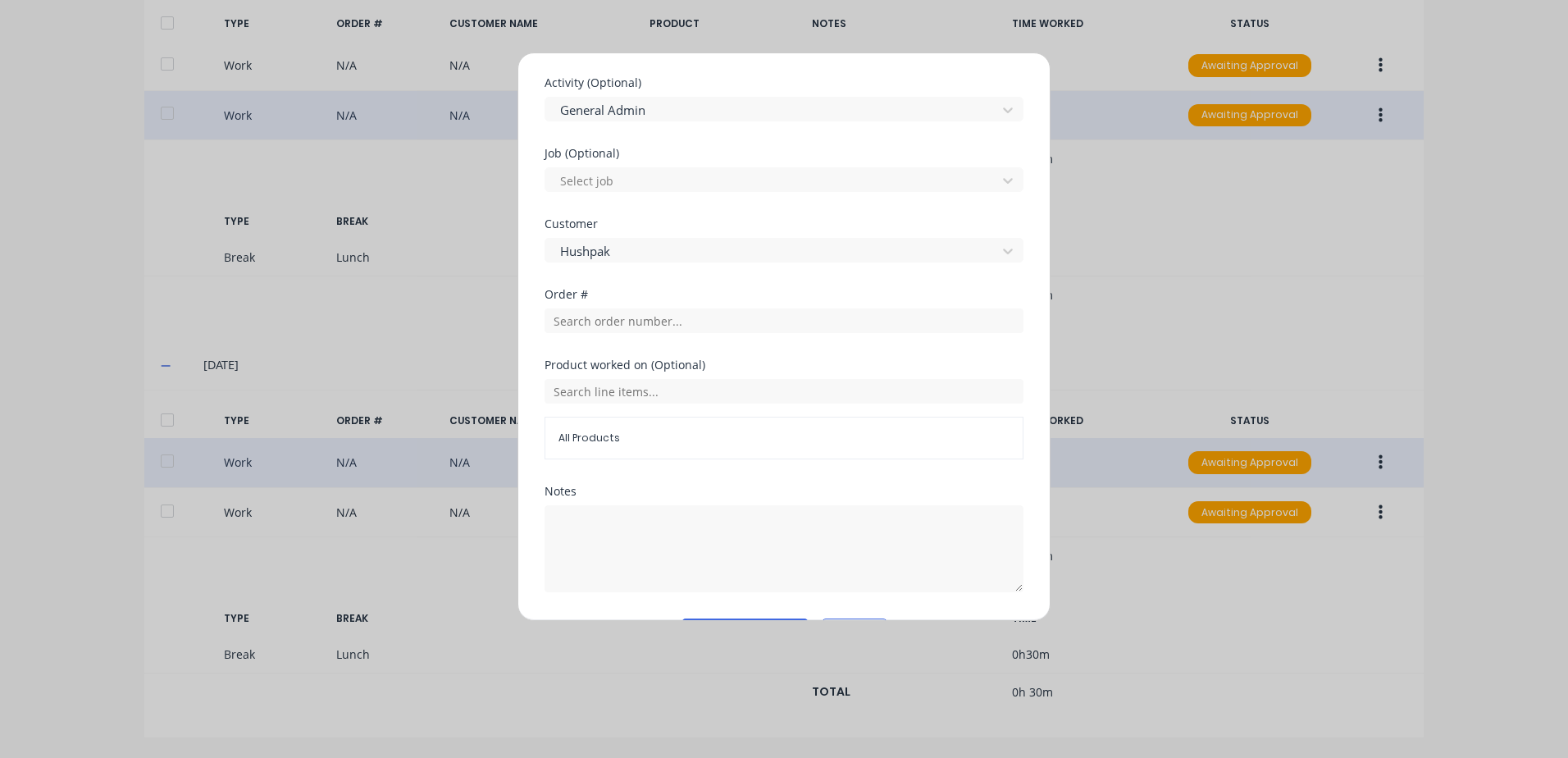
scroll to position [682, 0]
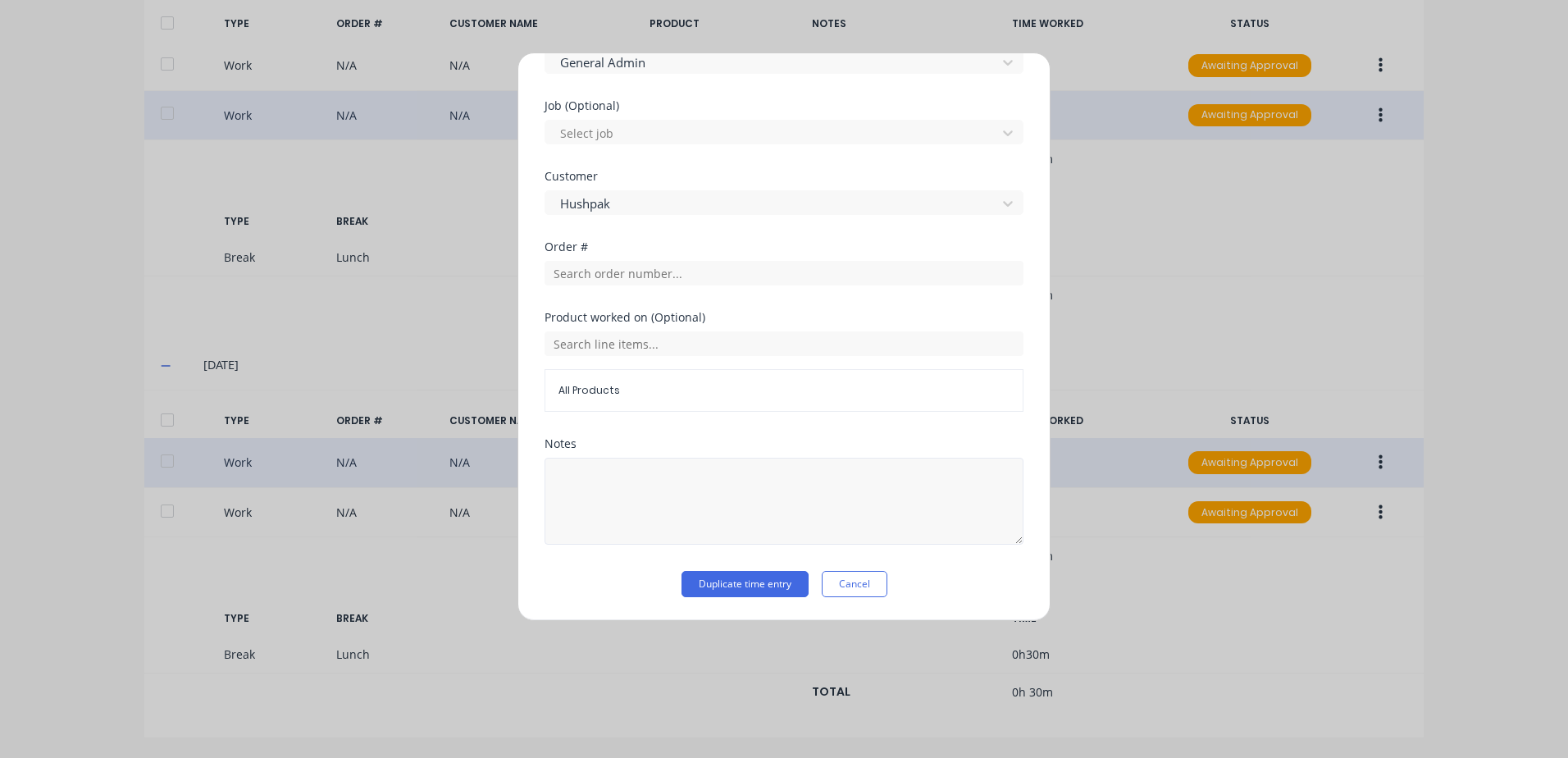
drag, startPoint x: 717, startPoint y: 586, endPoint x: 925, endPoint y: 523, distance: 217.3
click at [719, 583] on button "Duplicate time entry" at bounding box center [744, 584] width 127 height 27
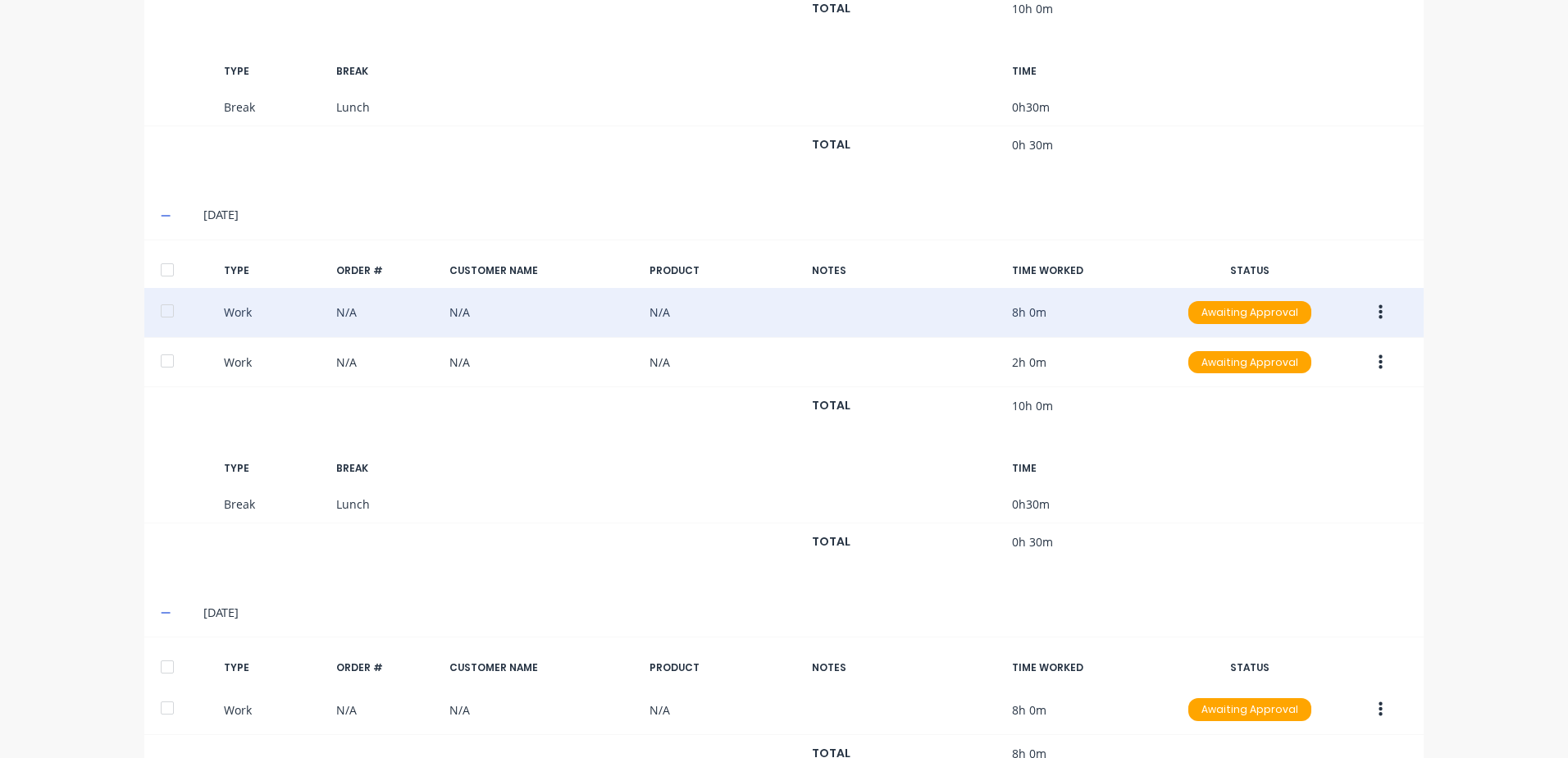
scroll to position [885, 0]
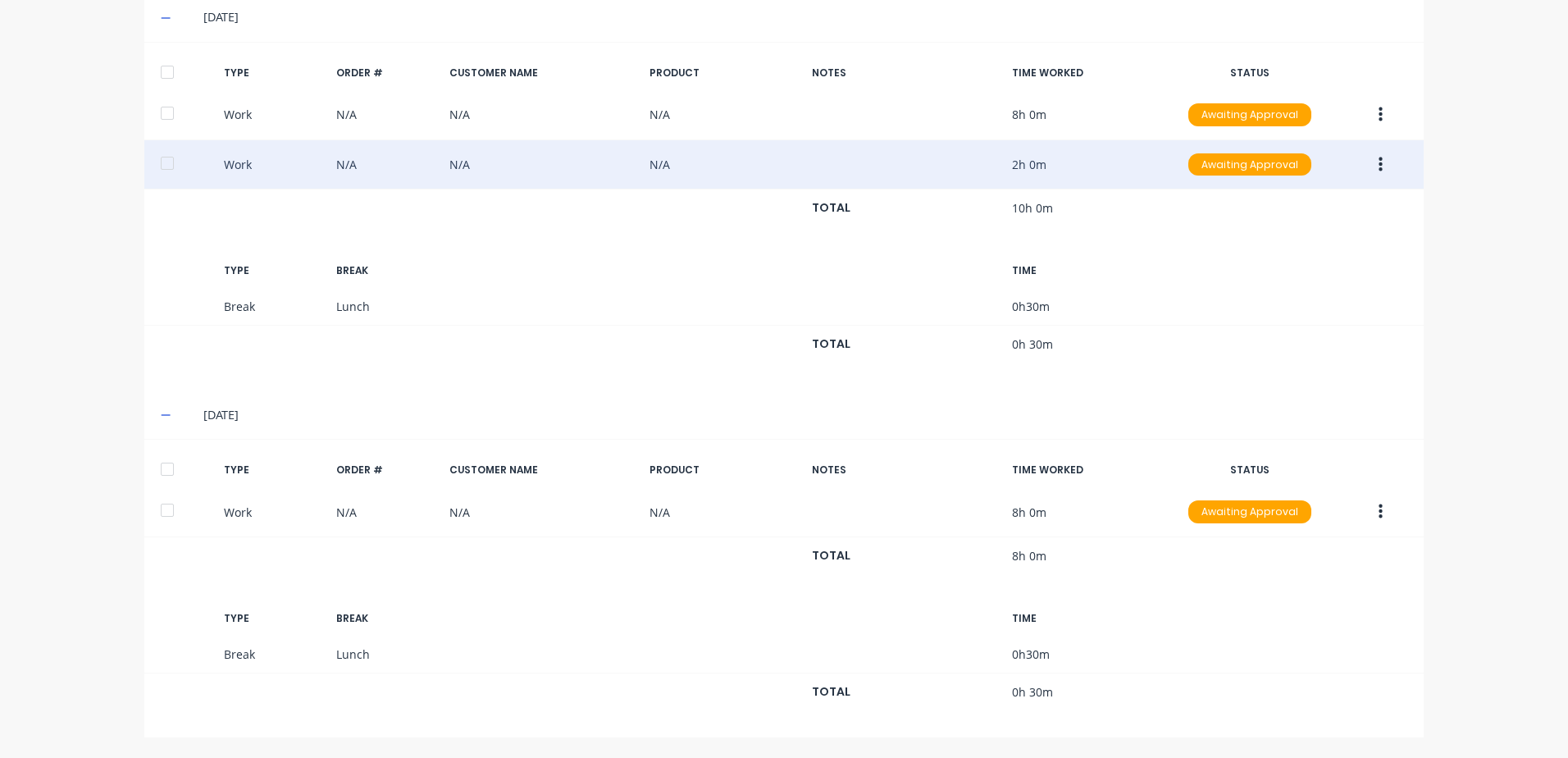
click at [1378, 165] on icon "button" at bounding box center [1380, 163] width 4 height 15
click at [1271, 136] on div "Duplicate" at bounding box center [1321, 136] width 126 height 24
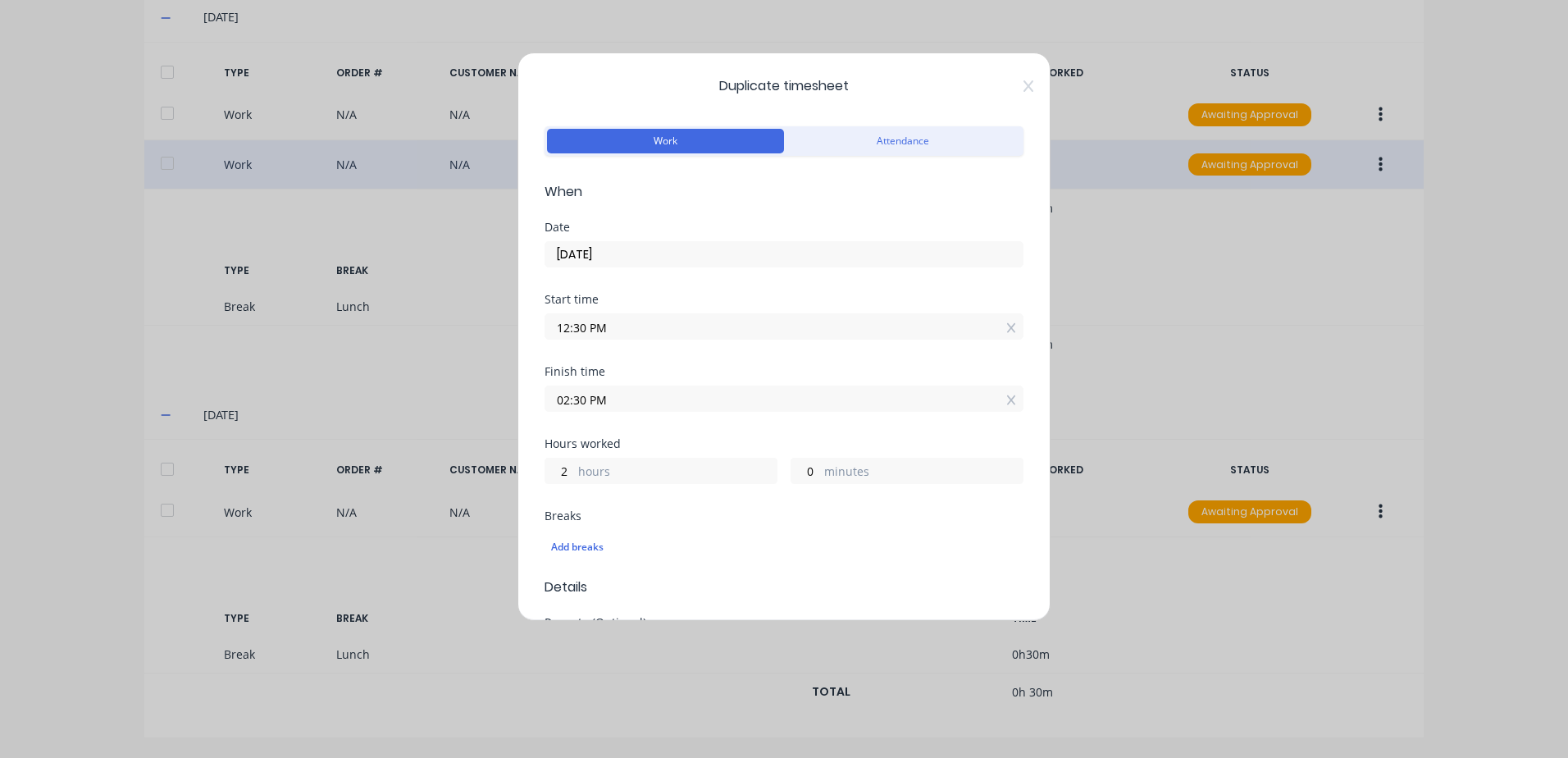
click at [611, 247] on input "[DATE]" at bounding box center [784, 254] width 477 height 25
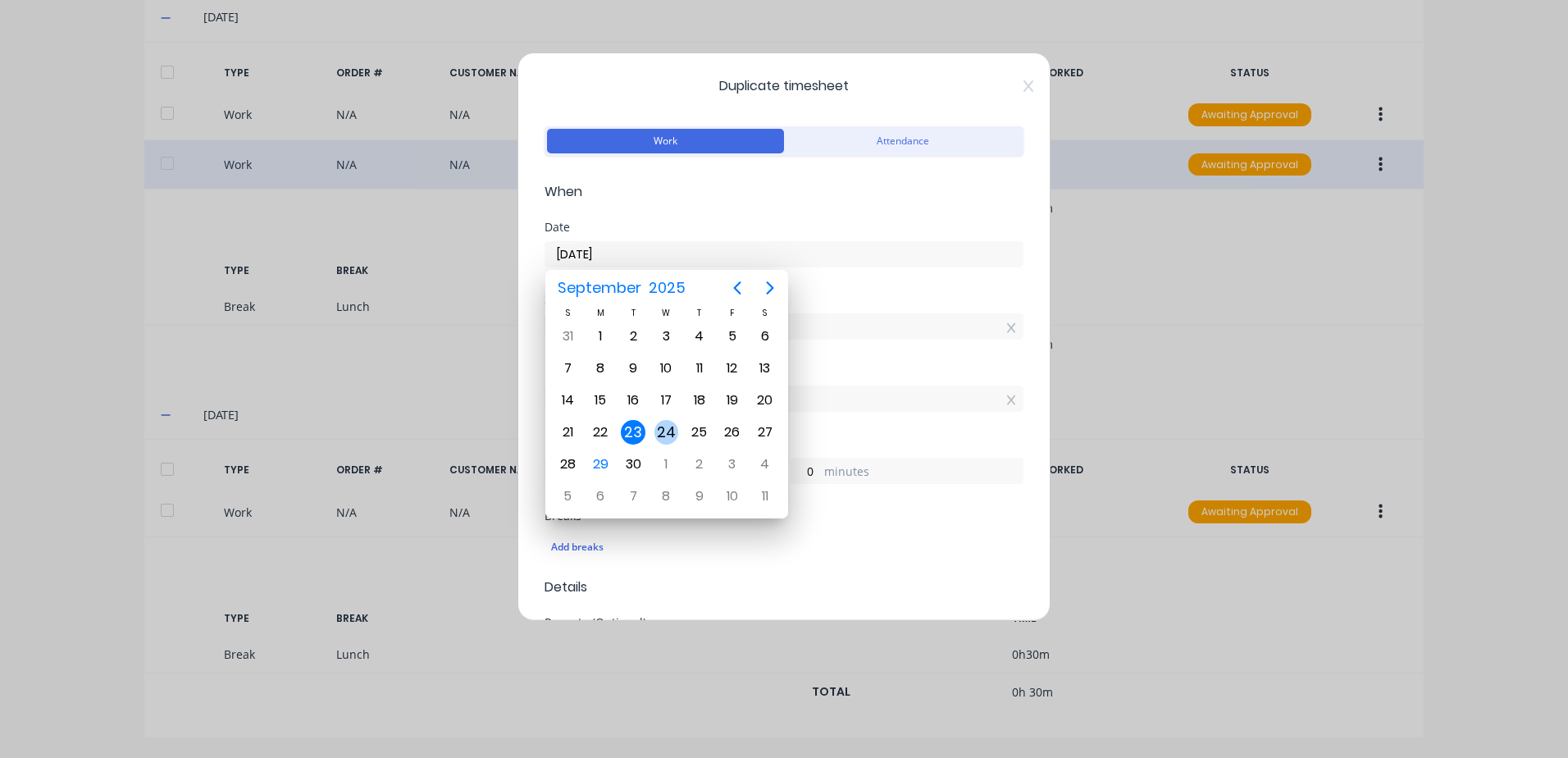
click at [662, 429] on div "24" at bounding box center [667, 432] width 25 height 25
type input "[DATE]"
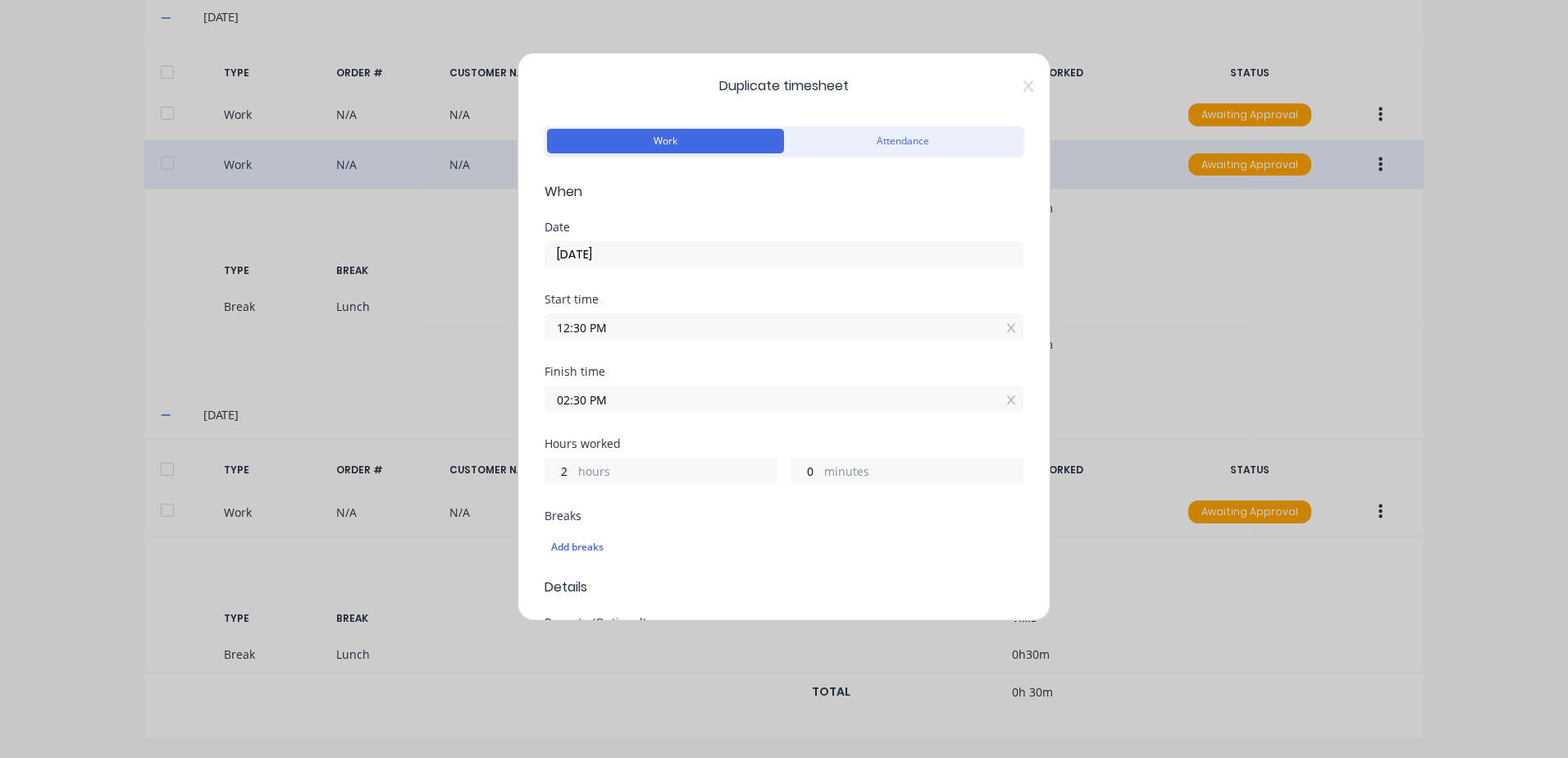
click at [620, 398] on input "02:30 PM" at bounding box center [784, 398] width 477 height 25
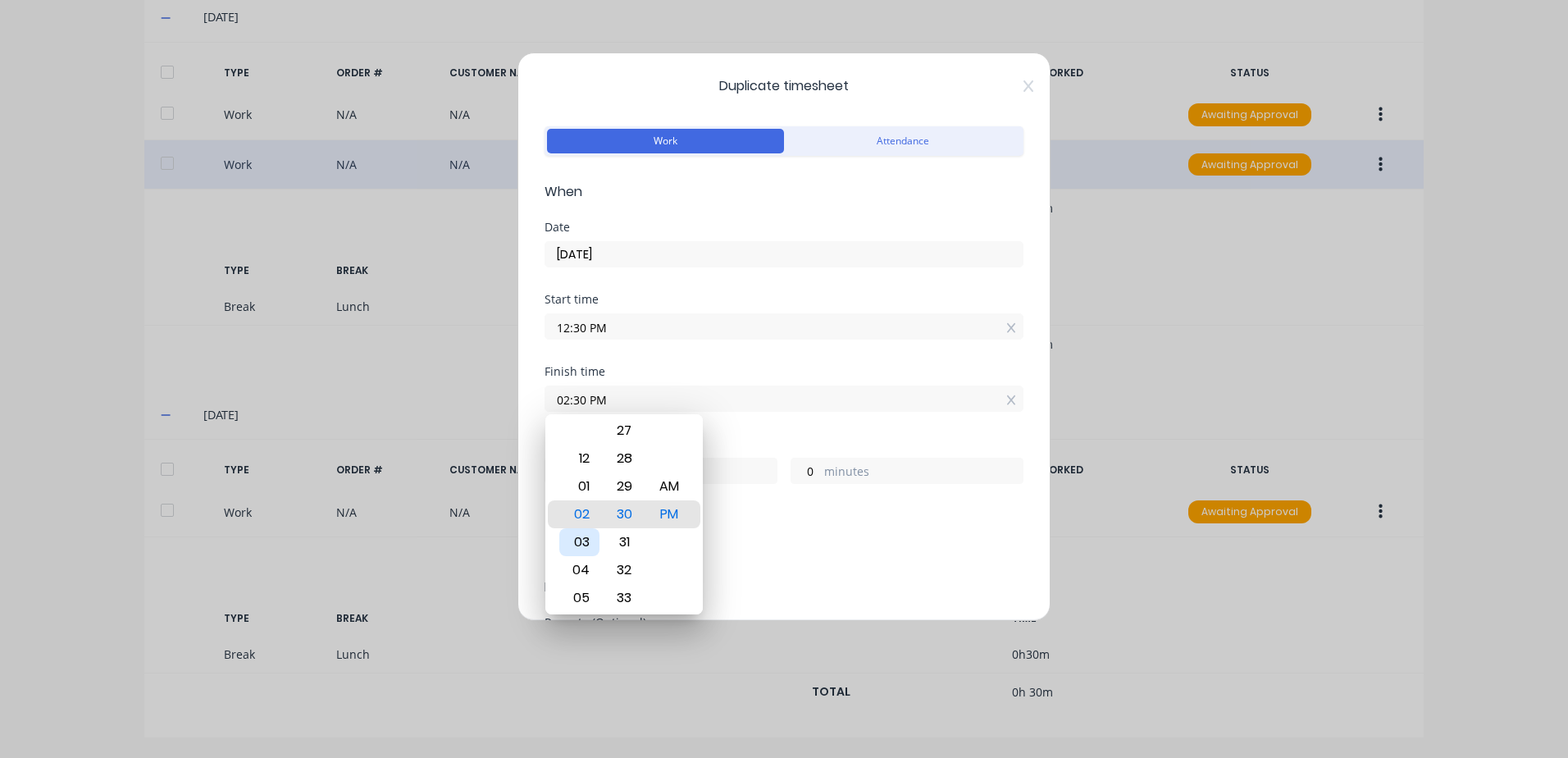
click at [585, 537] on div "03" at bounding box center [579, 542] width 40 height 28
type input "03:30 PM"
type input "3"
click at [762, 422] on div "Finish time 03:30 PM" at bounding box center [784, 401] width 479 height 72
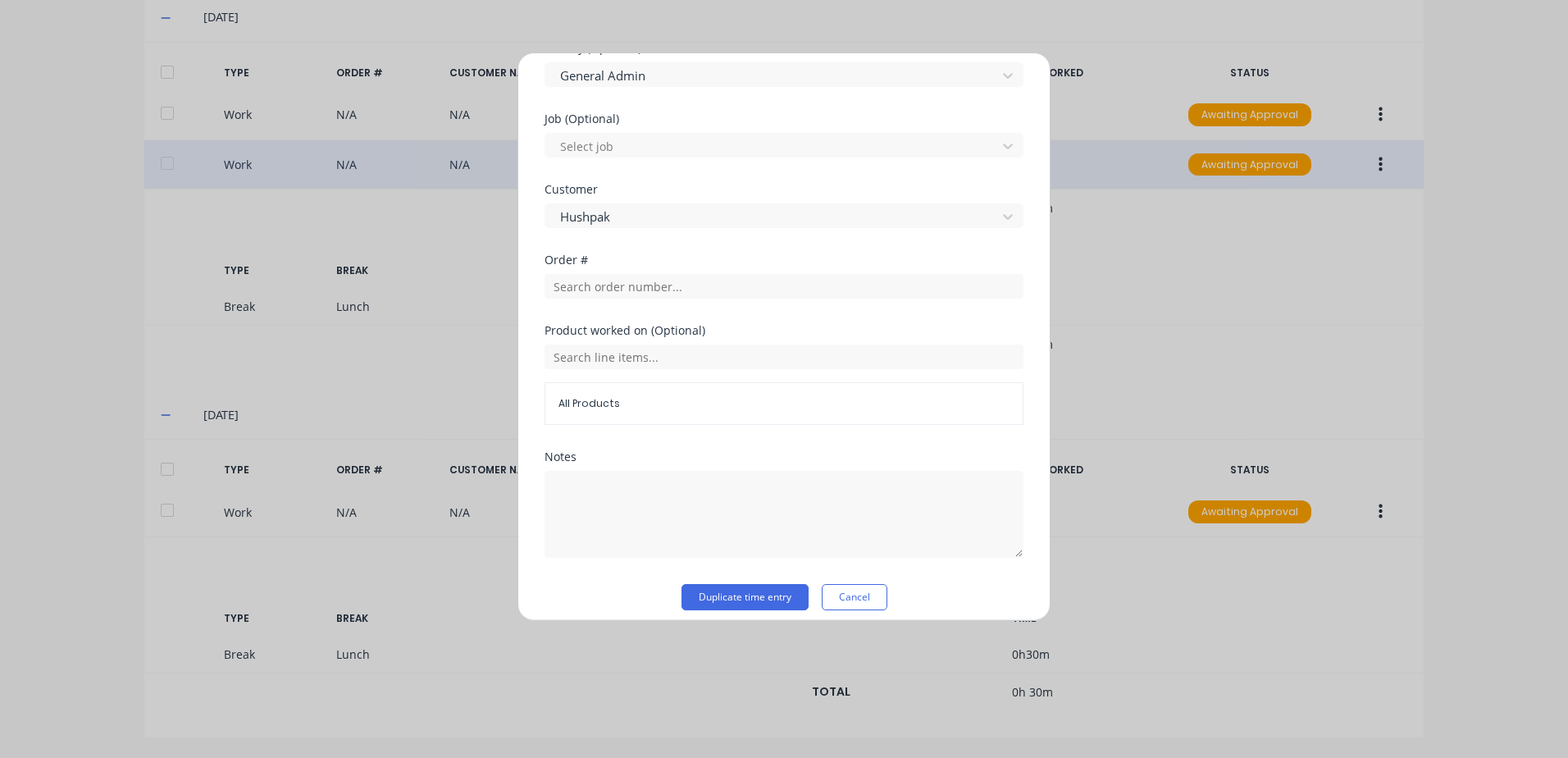
scroll to position [658, 0]
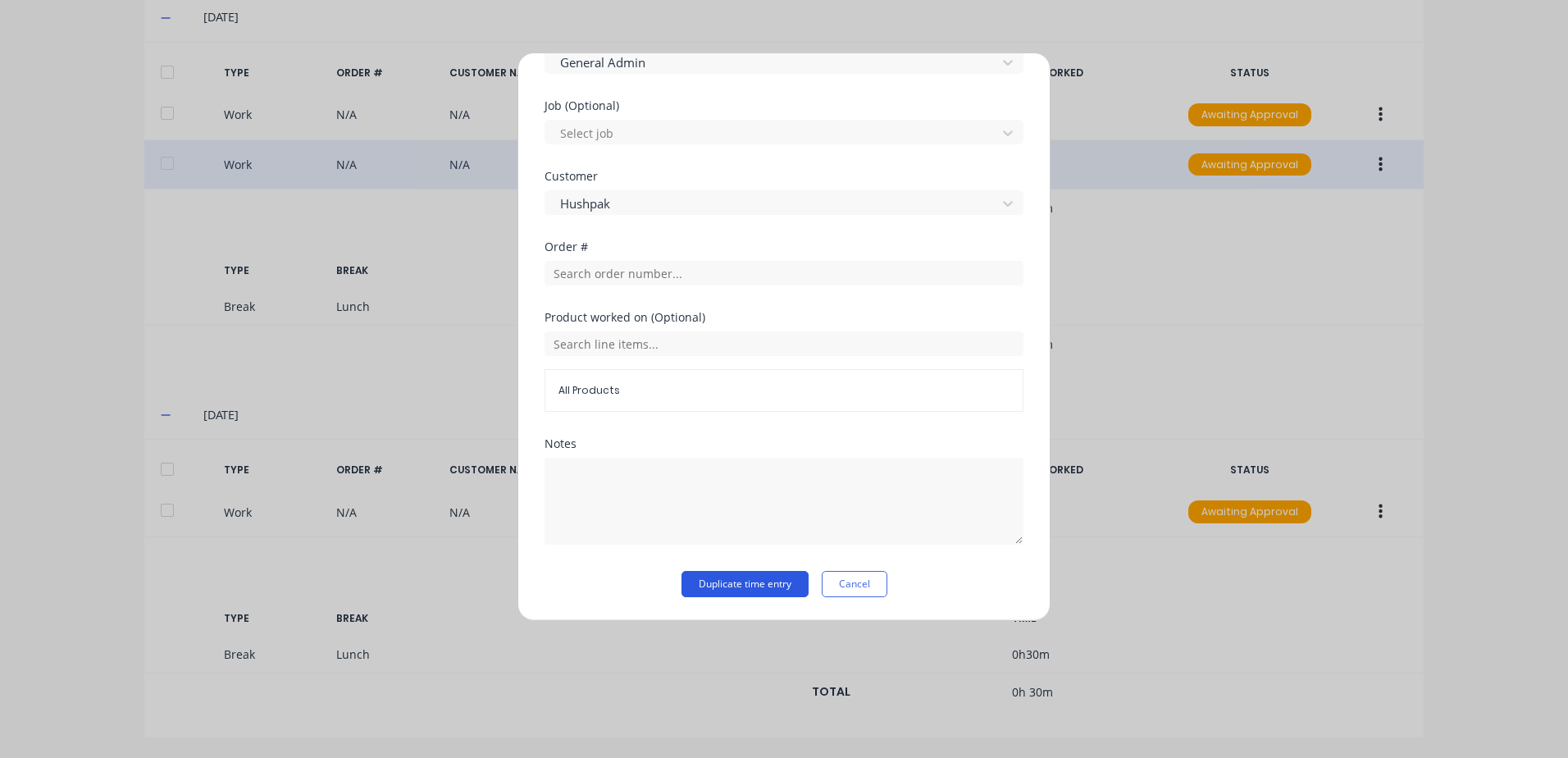
click at [720, 588] on button "Duplicate time entry" at bounding box center [744, 584] width 127 height 27
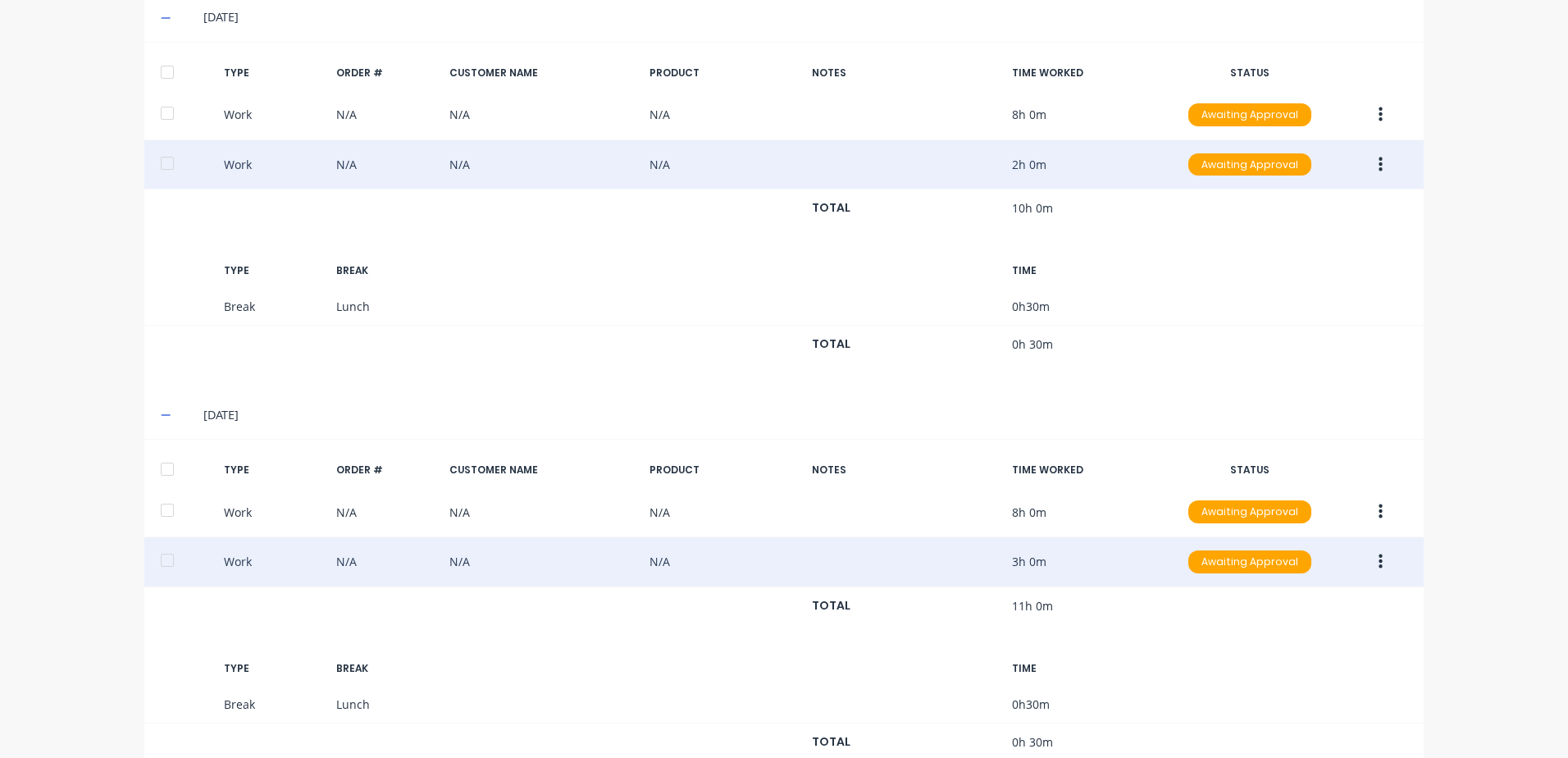
click at [1378, 563] on icon "button" at bounding box center [1380, 561] width 4 height 18
click at [1284, 531] on div "Duplicate" at bounding box center [1321, 533] width 126 height 24
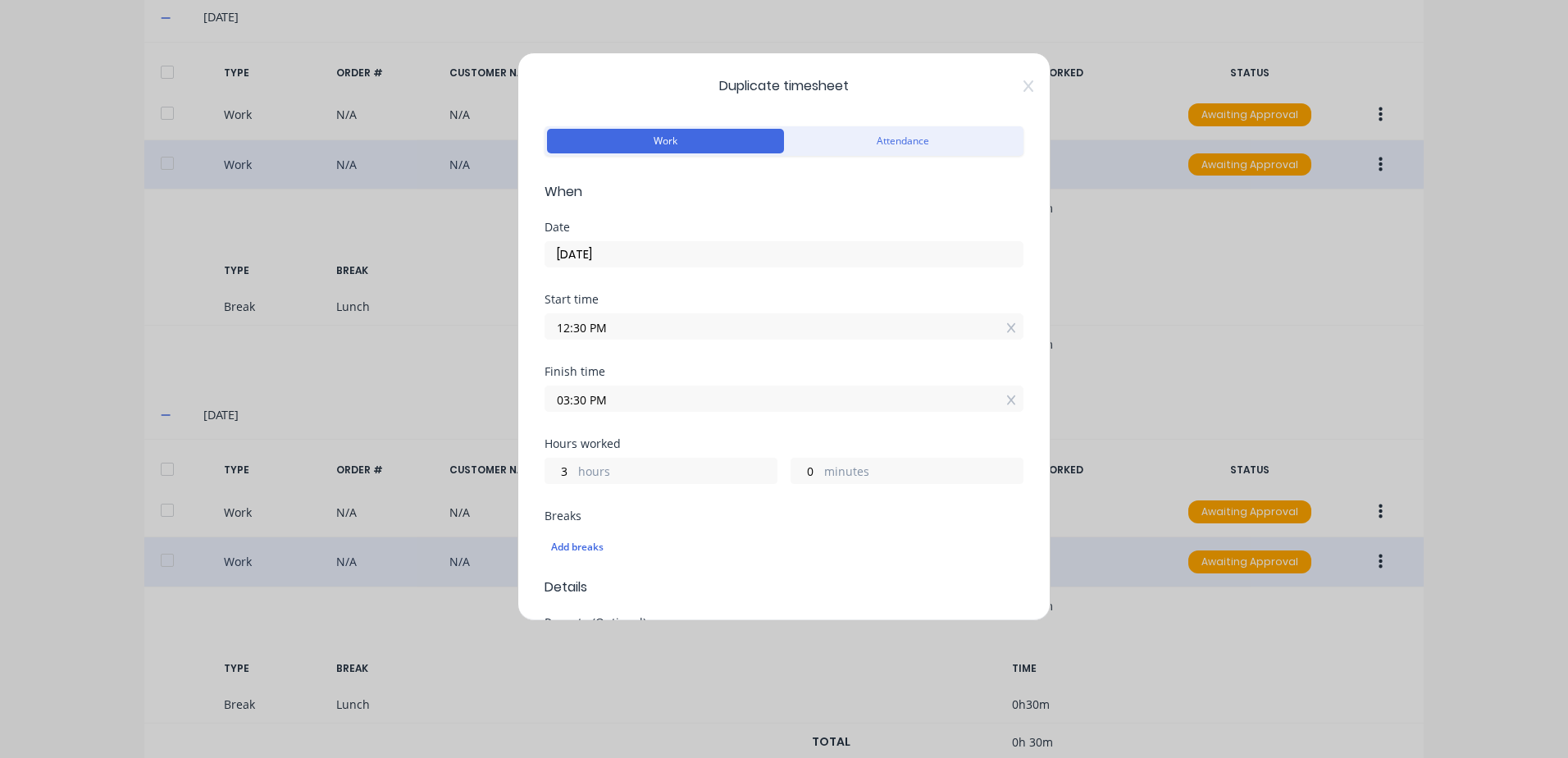
click at [618, 324] on input "12:30 PM" at bounding box center [784, 325] width 477 height 25
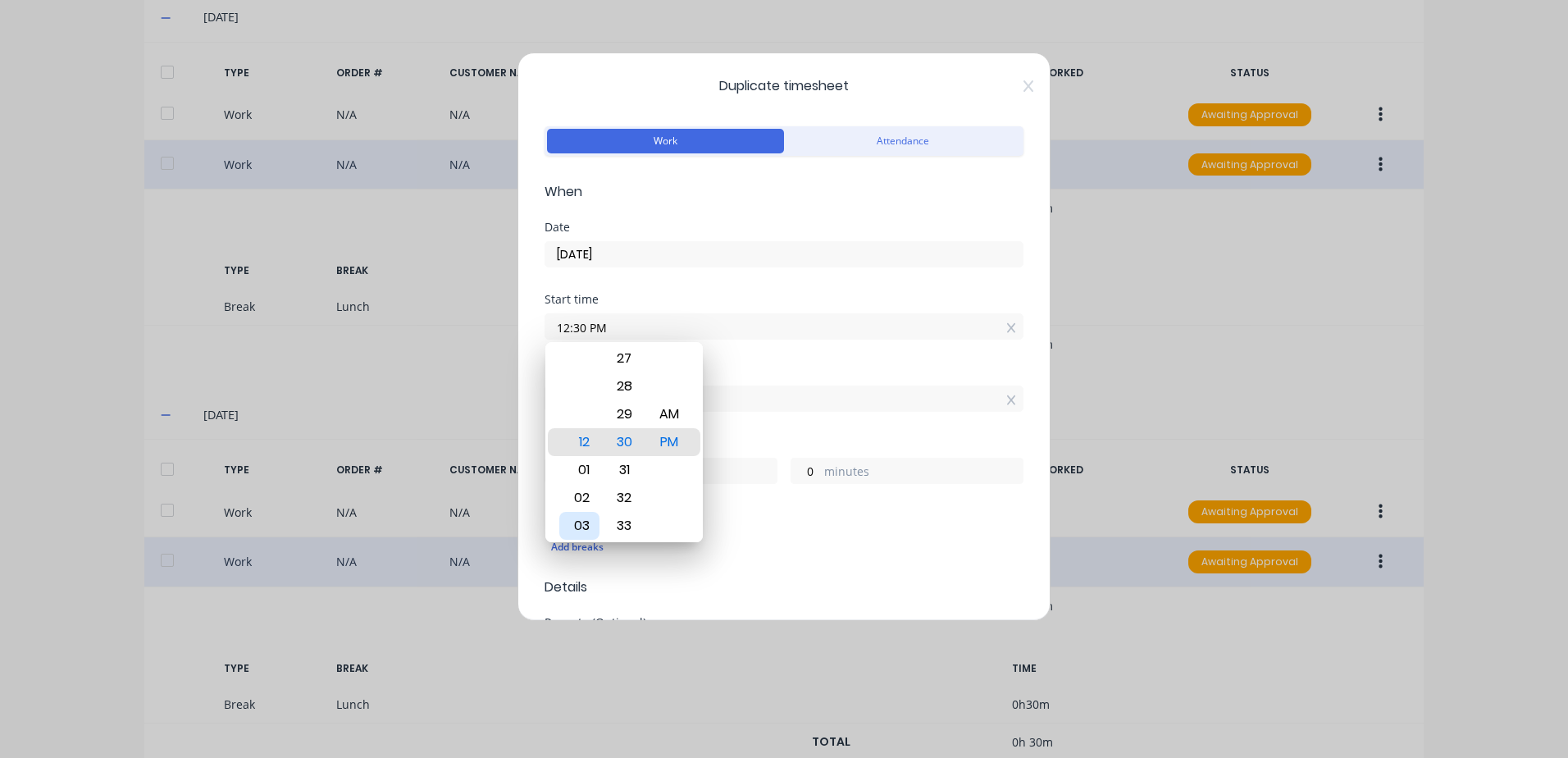
drag, startPoint x: 576, startPoint y: 519, endPoint x: 581, endPoint y: 511, distance: 9.4
click at [577, 516] on div "03" at bounding box center [579, 525] width 40 height 28
type input "03:30 PM"
type input "0"
click at [755, 431] on div "Finish time 03:30 PM" at bounding box center [784, 401] width 479 height 72
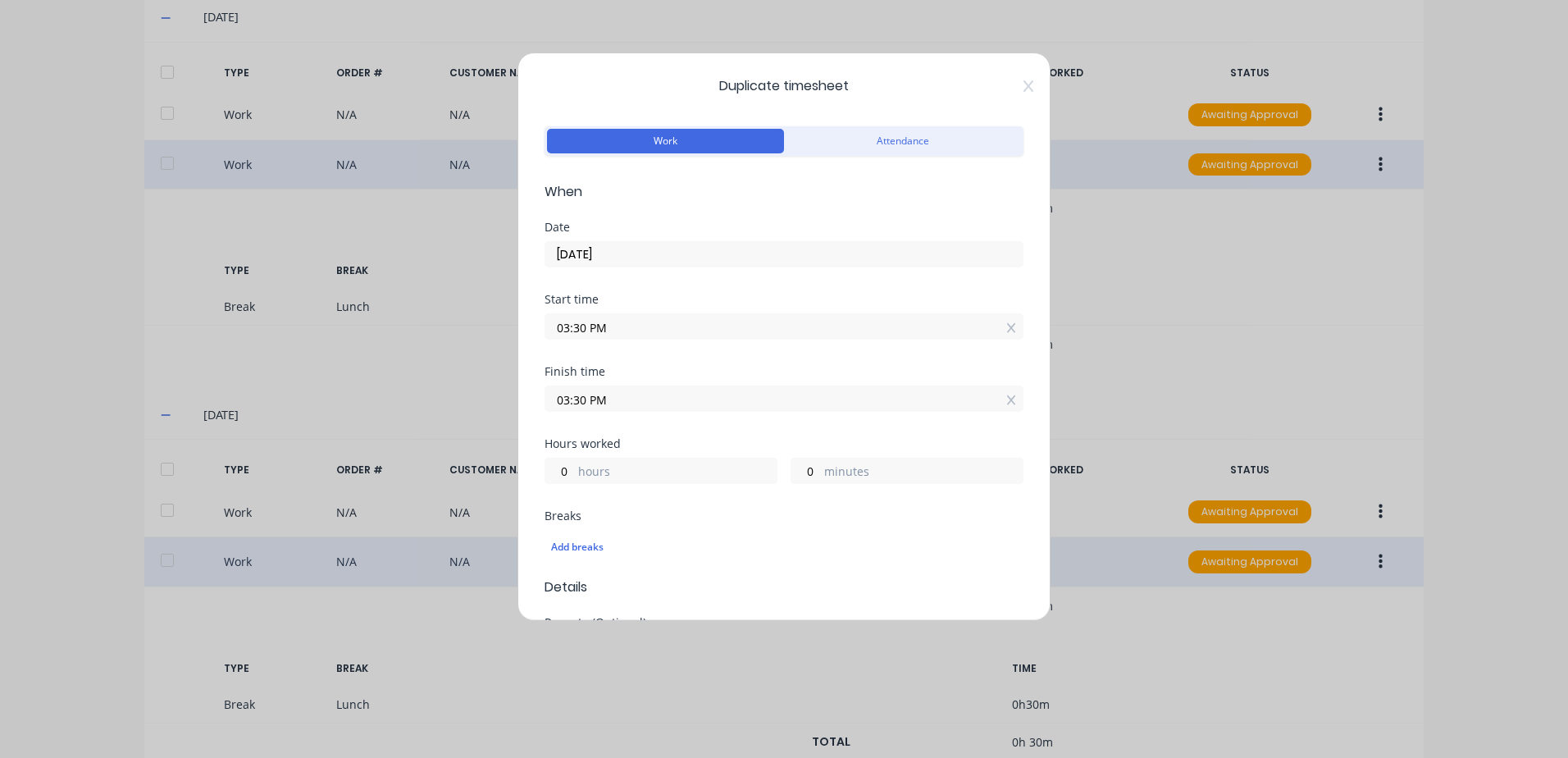
click at [614, 401] on input "03:30 PM" at bounding box center [784, 398] width 477 height 25
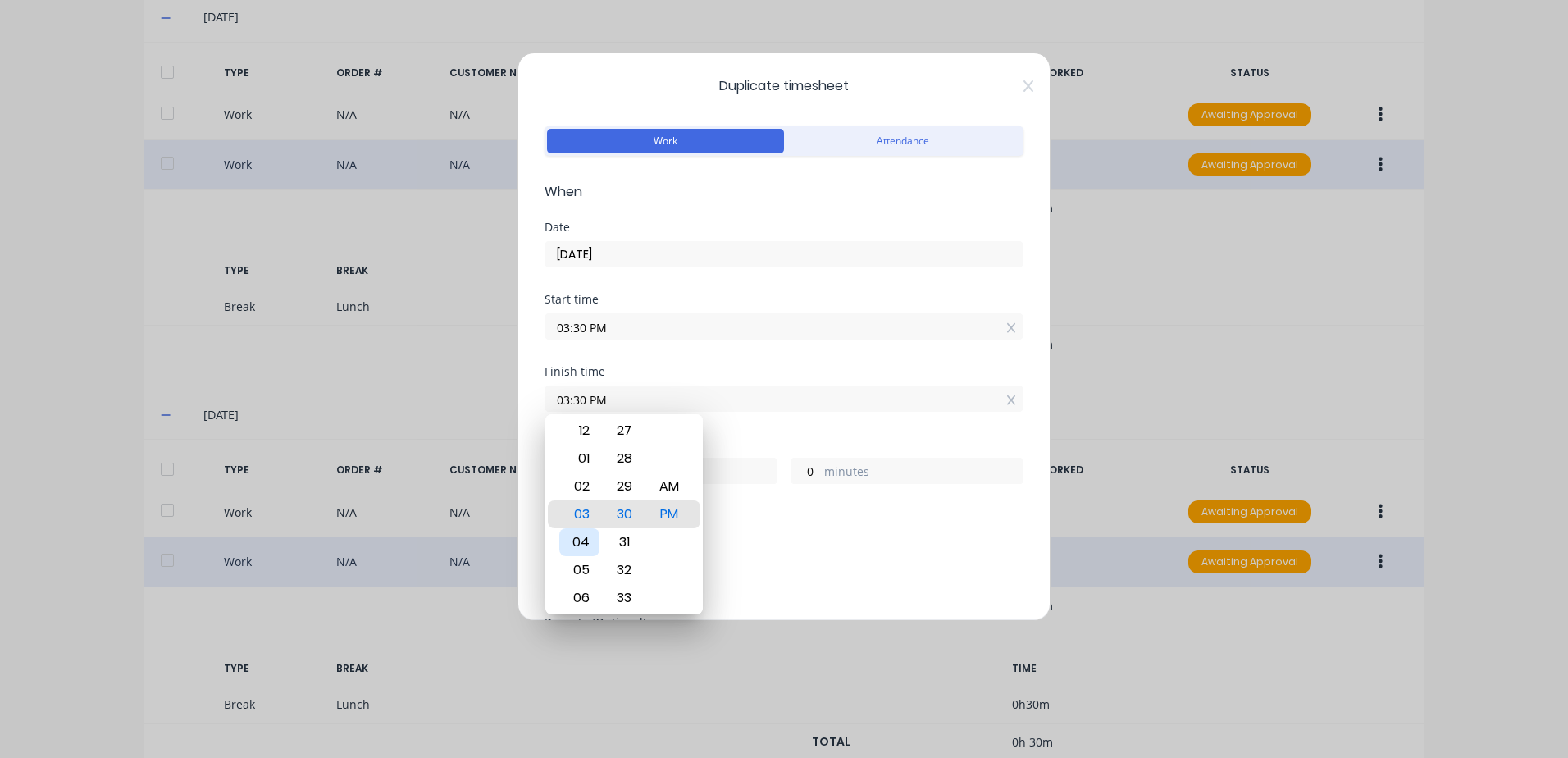
click at [581, 541] on div "04" at bounding box center [579, 542] width 40 height 28
type input "04:30 PM"
type input "1"
type input "04:25 PM"
type input "0"
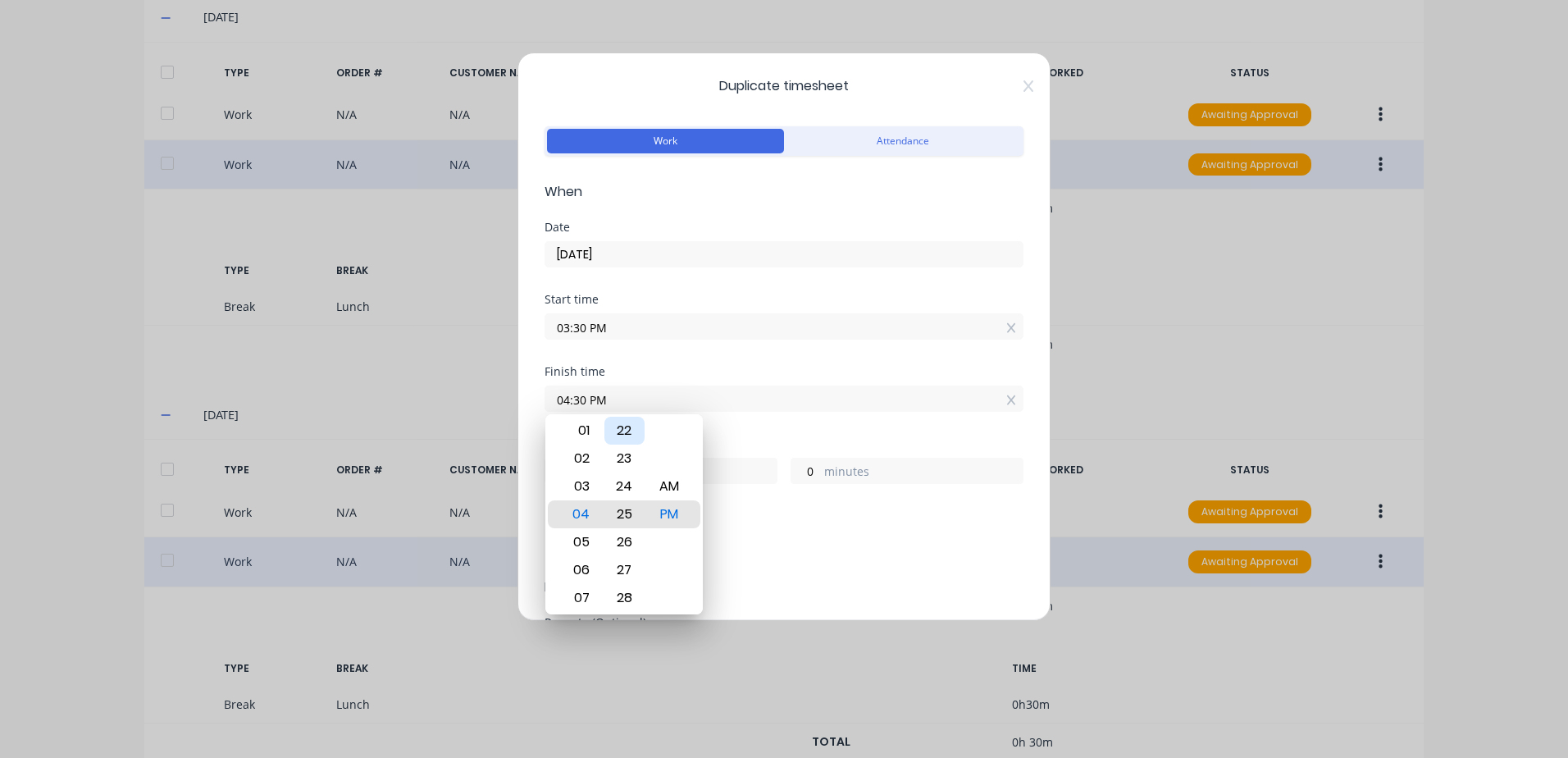
type input "55"
click at [726, 433] on div "Finish time 04:00 PM" at bounding box center [784, 401] width 479 height 72
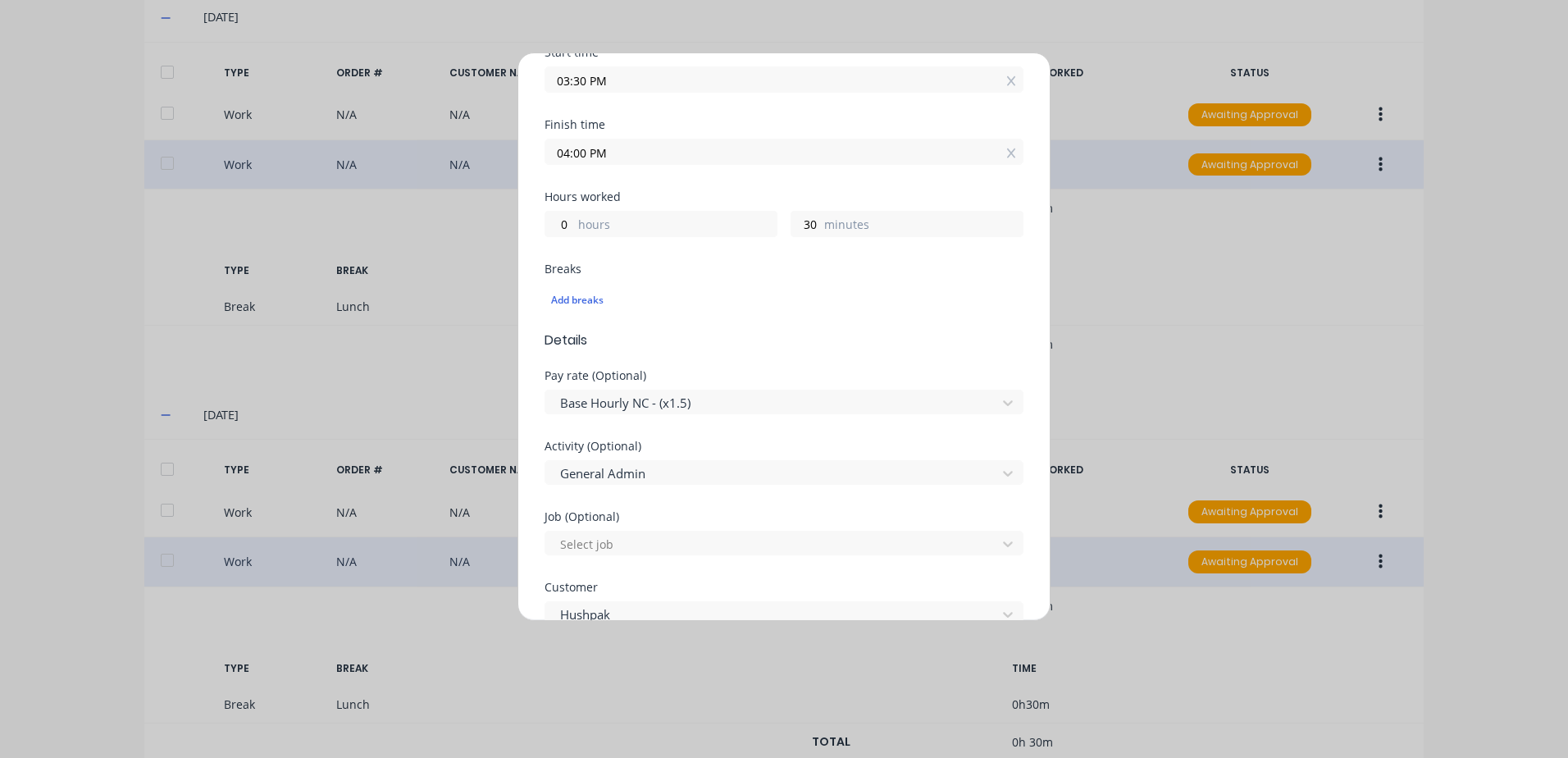
scroll to position [328, 0]
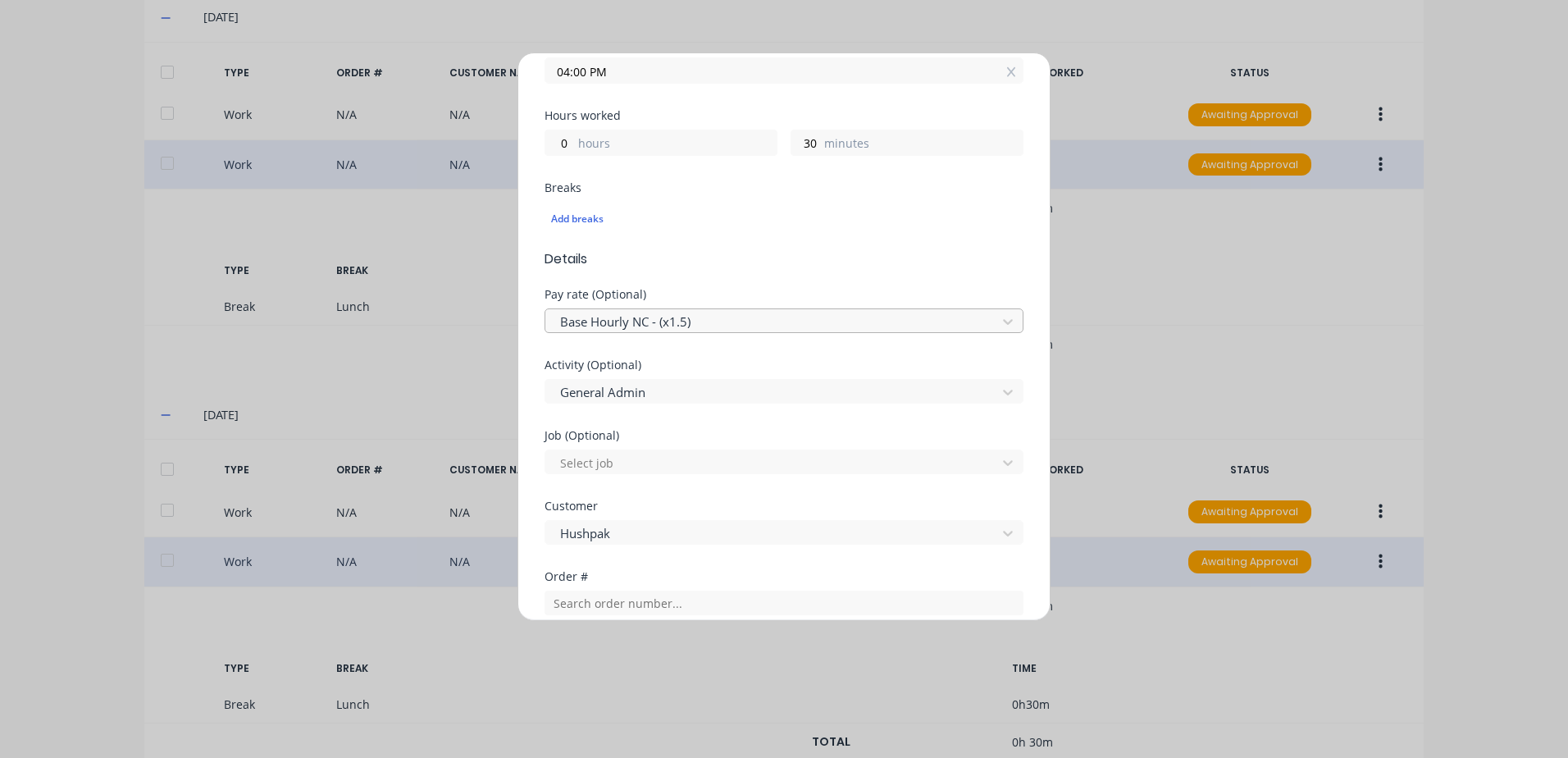
click at [684, 321] on div at bounding box center [773, 321] width 430 height 21
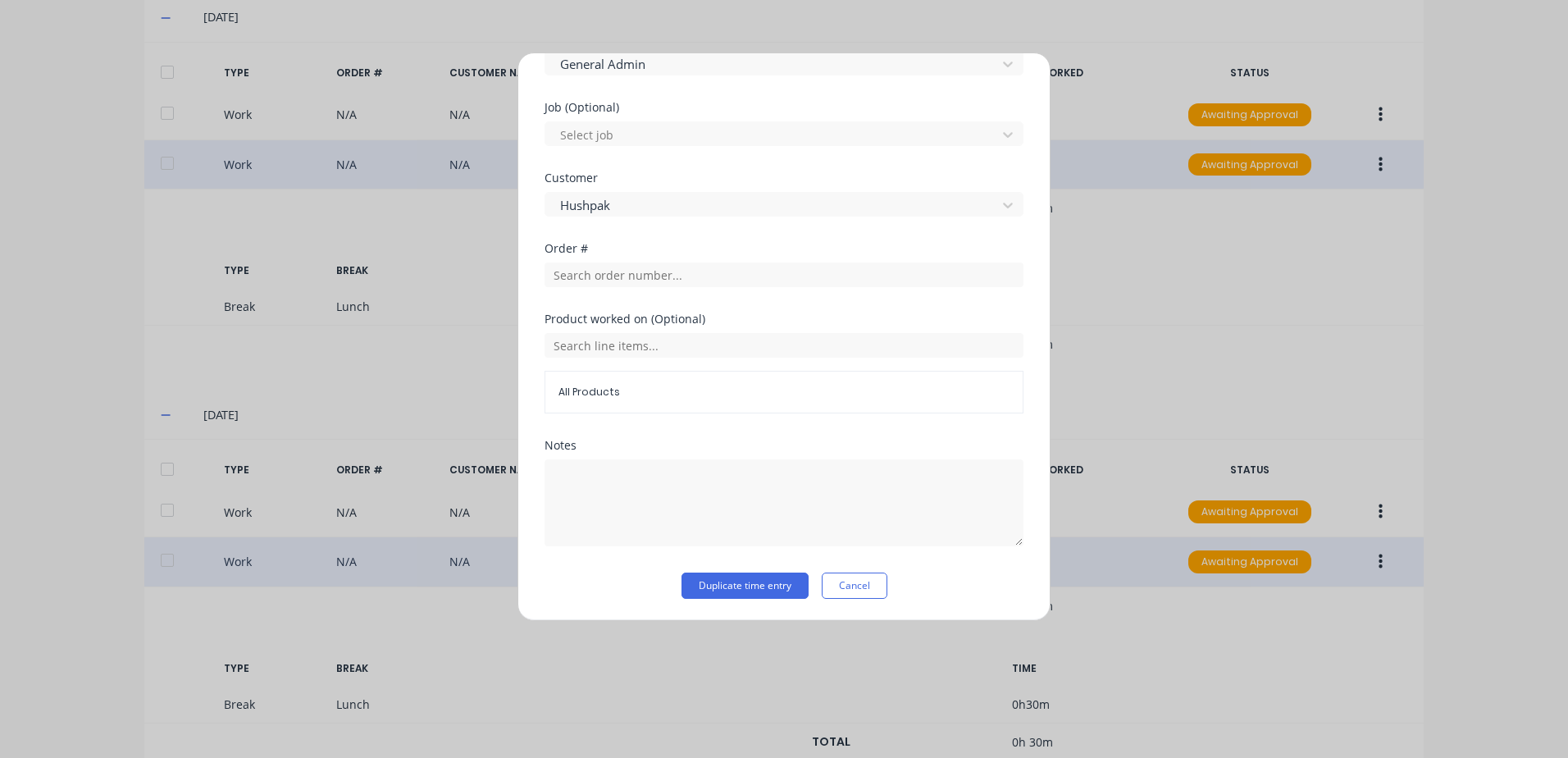
scroll to position [658, 0]
drag, startPoint x: 697, startPoint y: 581, endPoint x: 707, endPoint y: 567, distance: 17.2
click at [698, 581] on button "Duplicate time entry" at bounding box center [744, 584] width 127 height 27
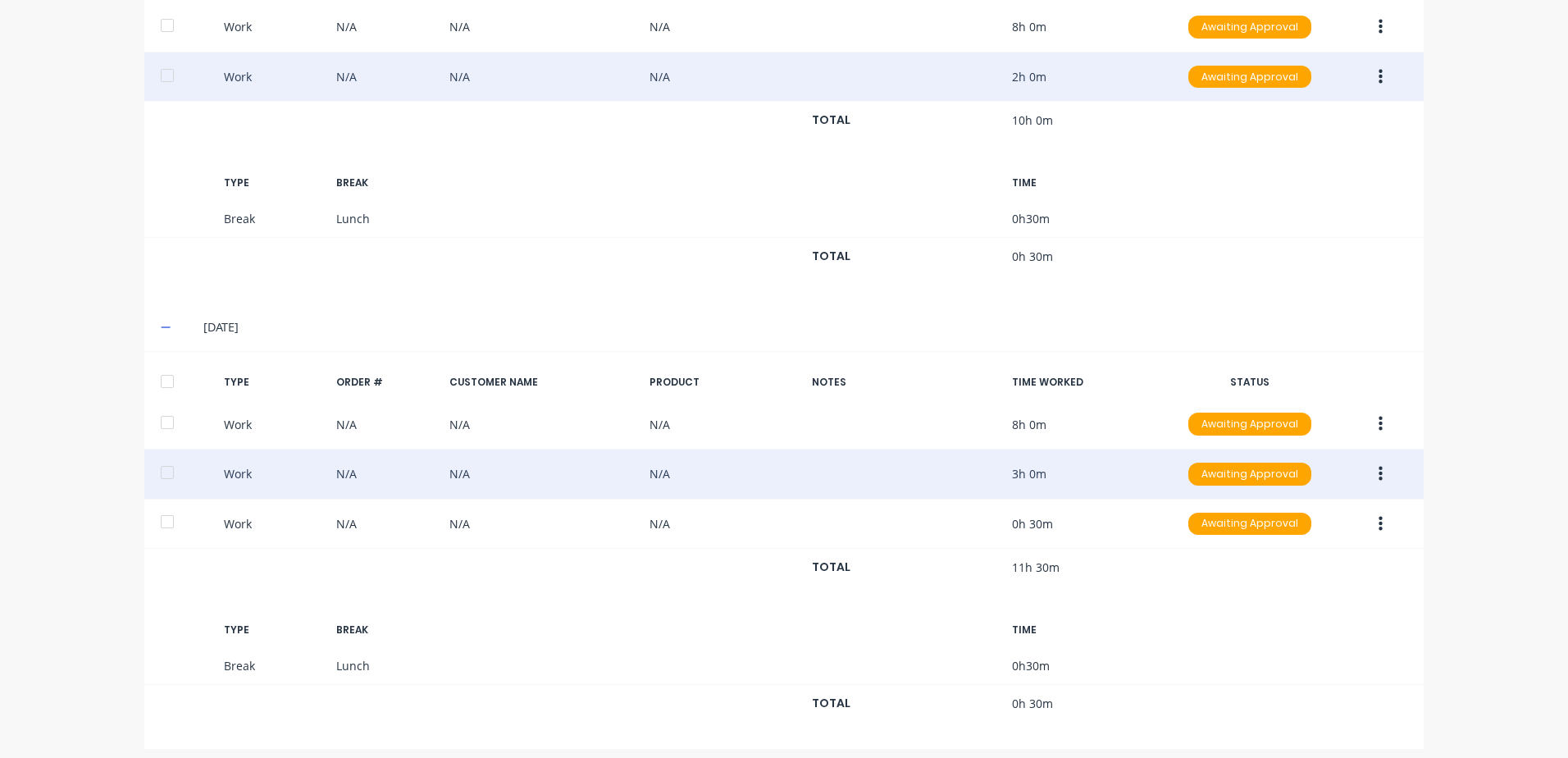
scroll to position [984, 0]
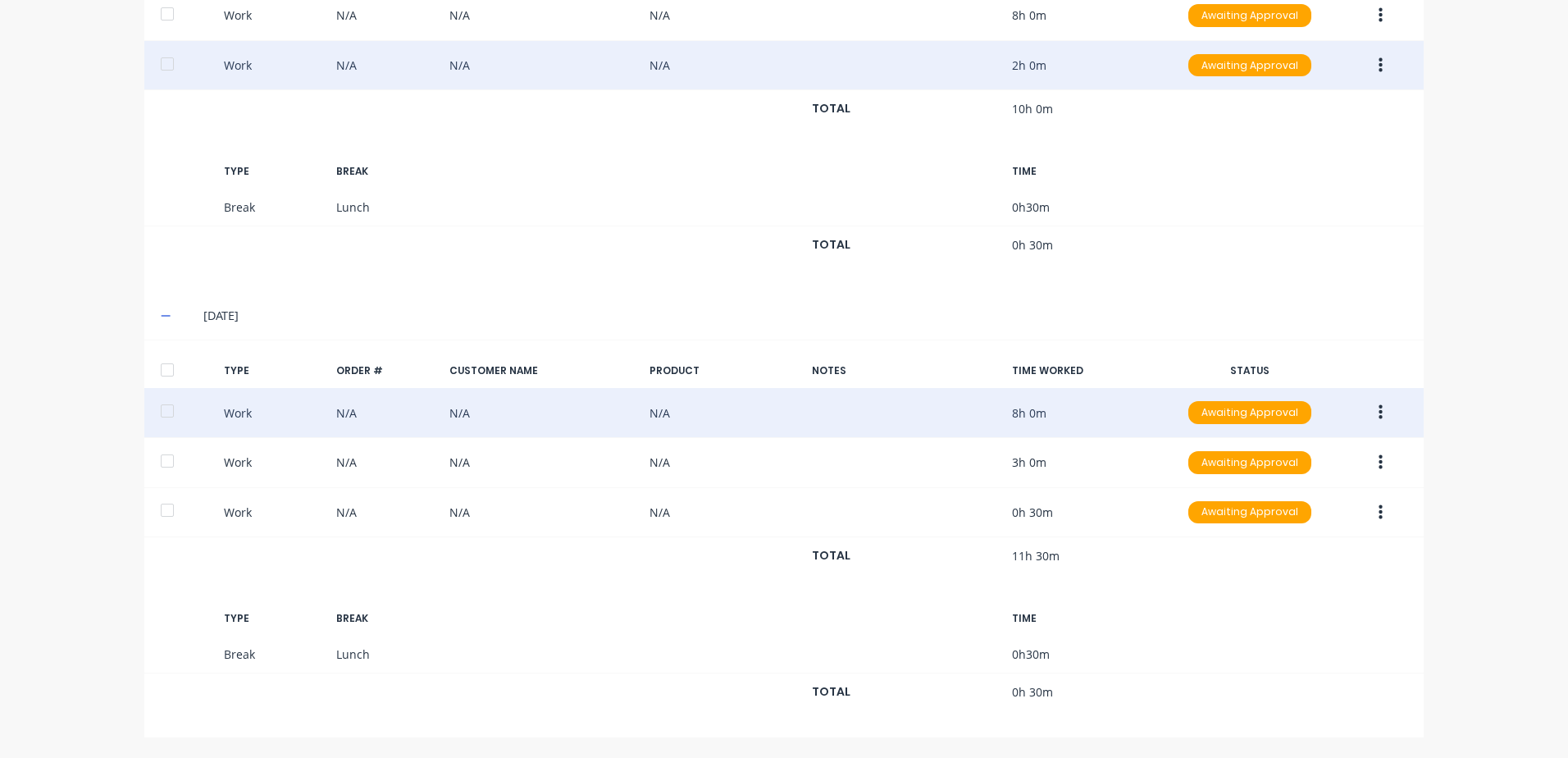
click at [1377, 413] on button "button" at bounding box center [1380, 413] width 38 height 29
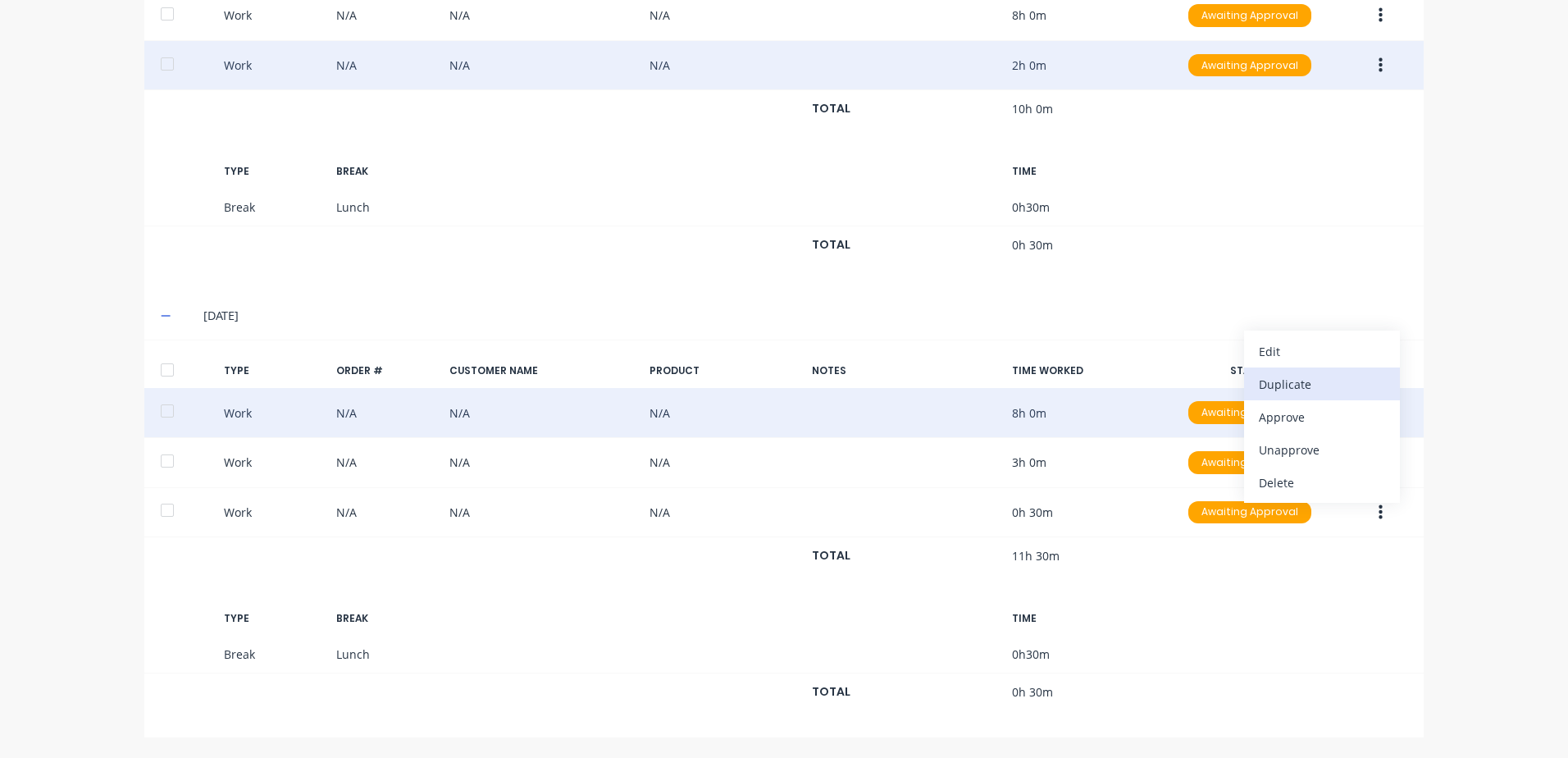
click at [1273, 381] on div "Duplicate" at bounding box center [1321, 384] width 126 height 24
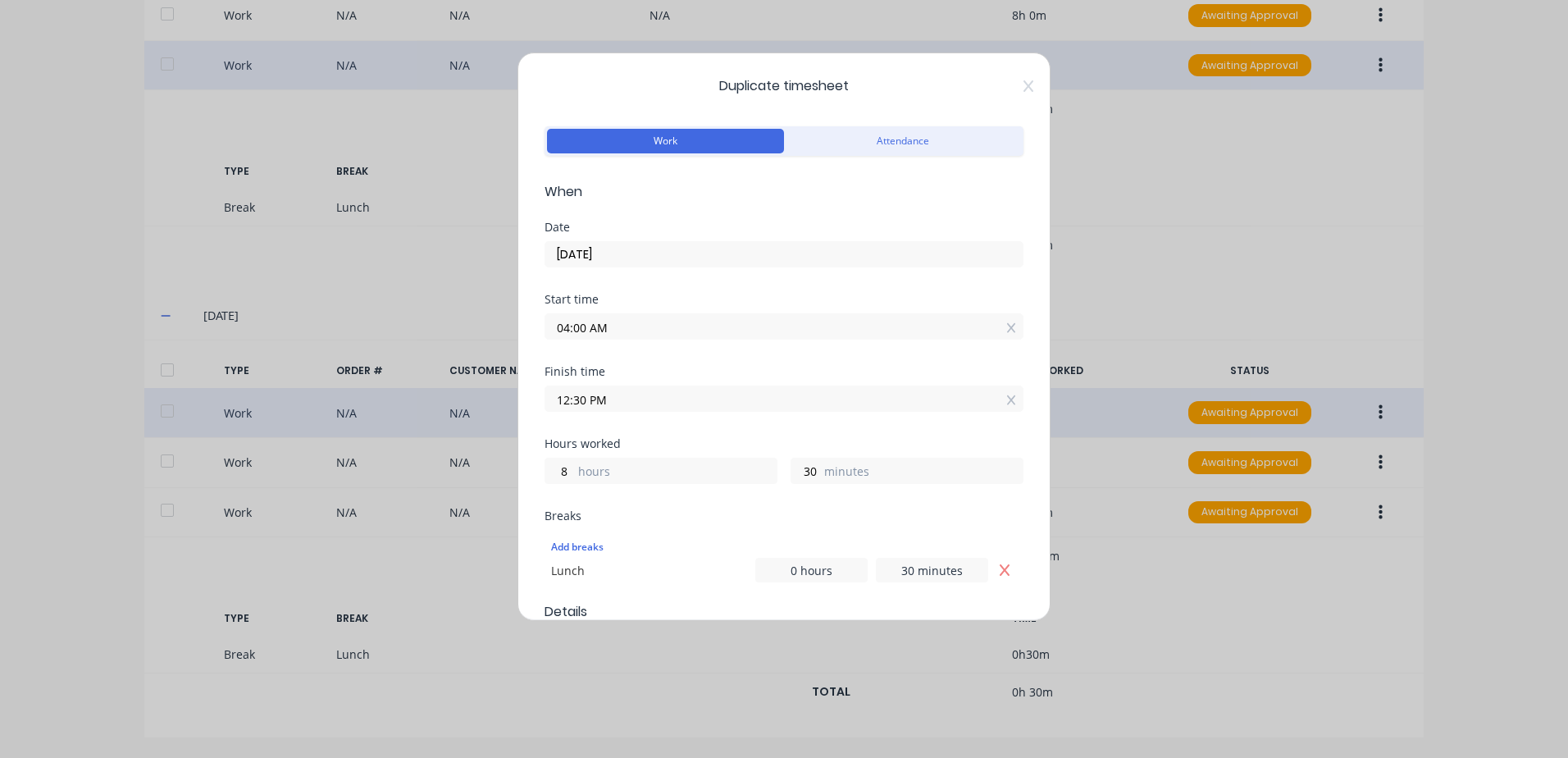
click at [628, 250] on input "[DATE]" at bounding box center [784, 254] width 477 height 25
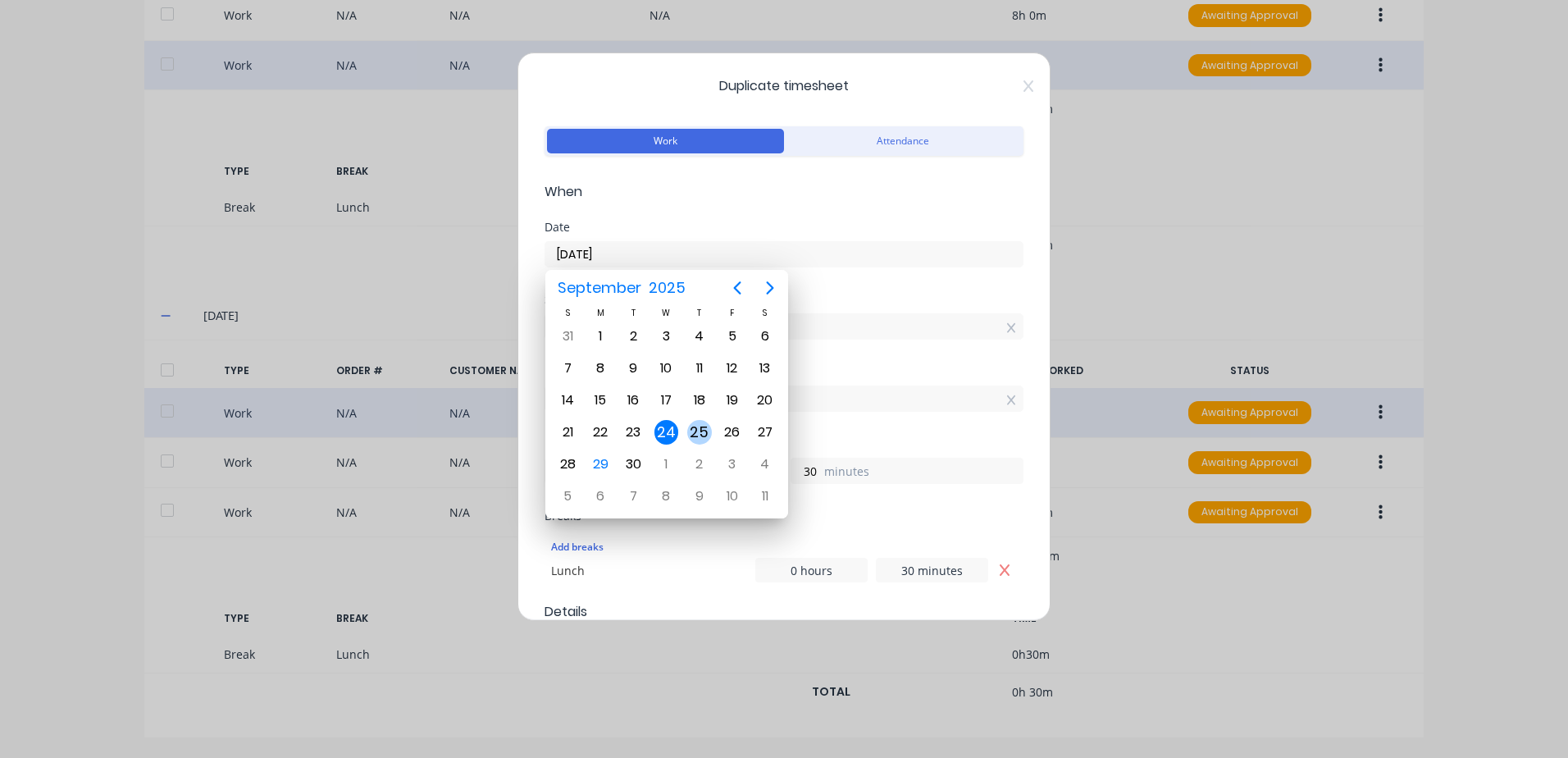
click at [702, 431] on div "25" at bounding box center [699, 432] width 25 height 25
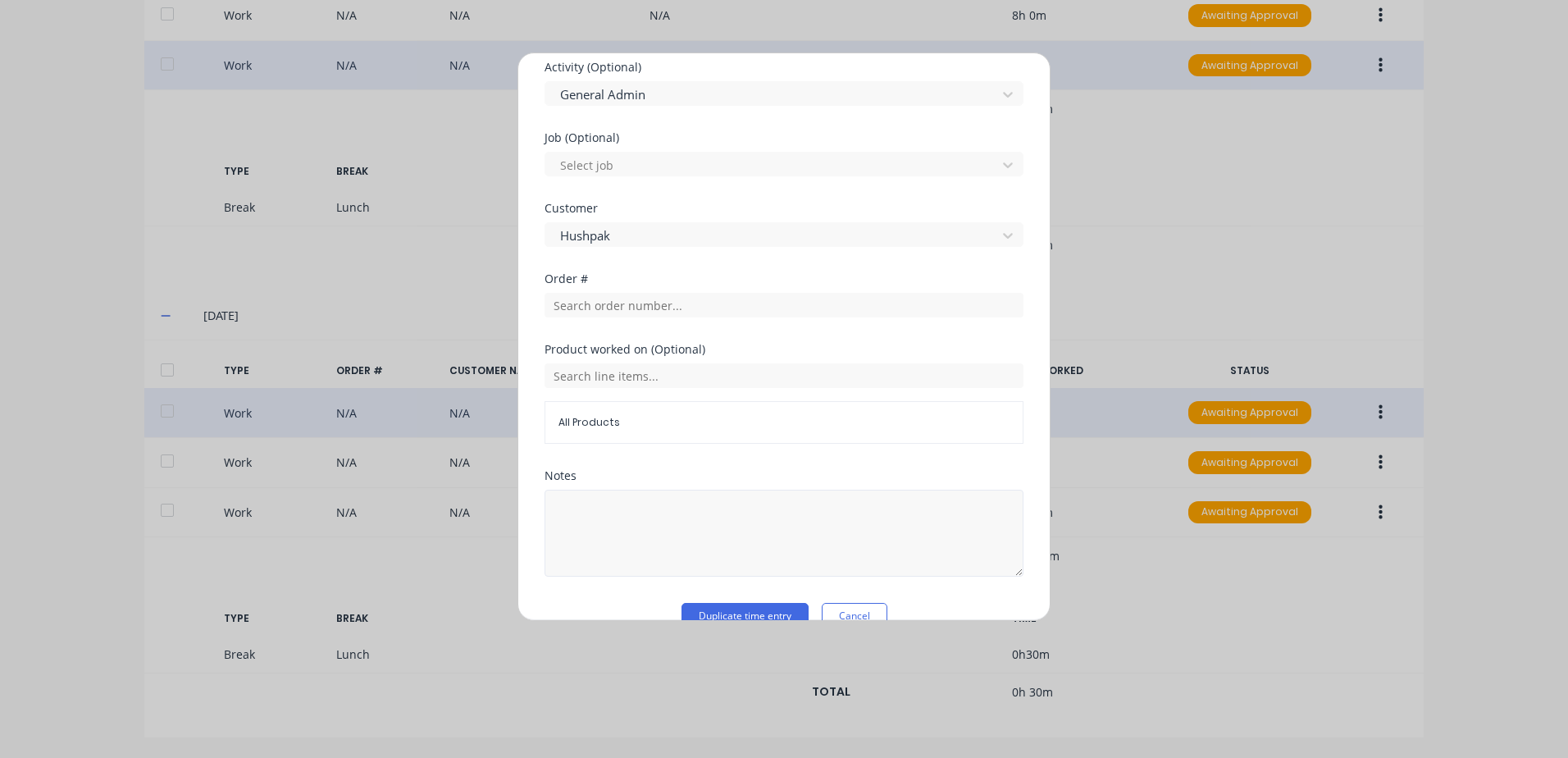
scroll to position [682, 0]
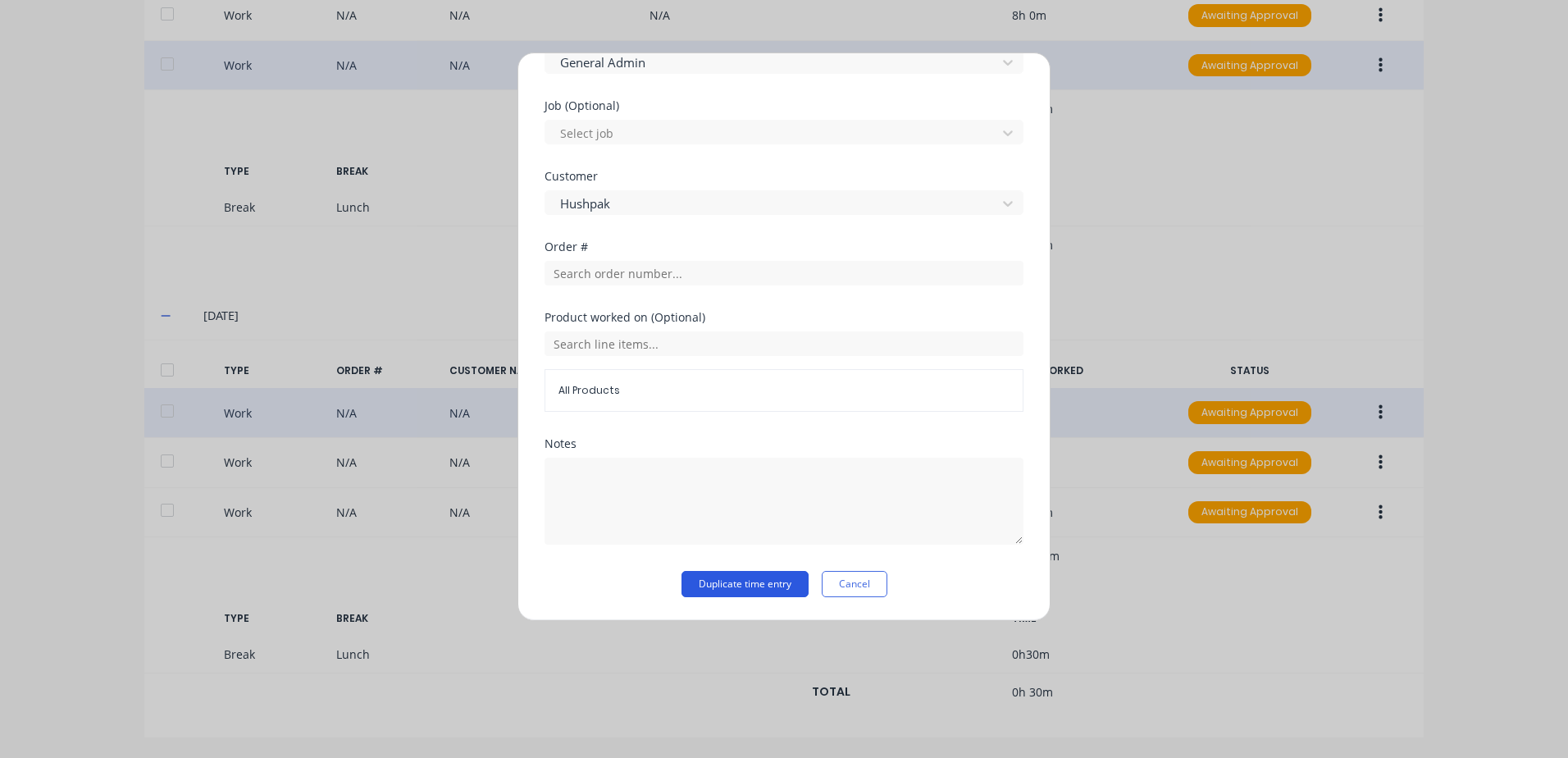
click at [718, 588] on button "Duplicate time entry" at bounding box center [744, 584] width 127 height 27
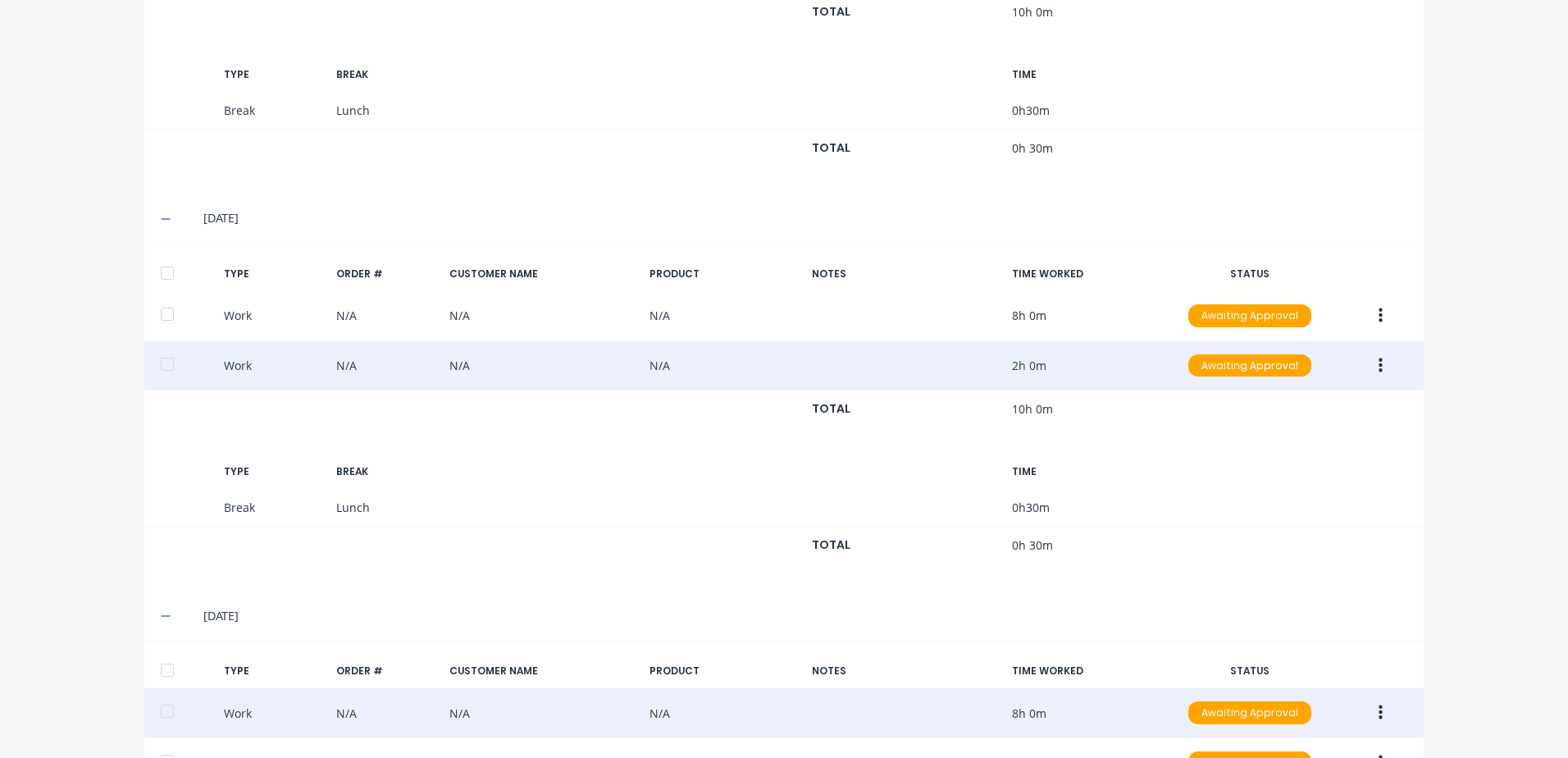
scroll to position [656, 0]
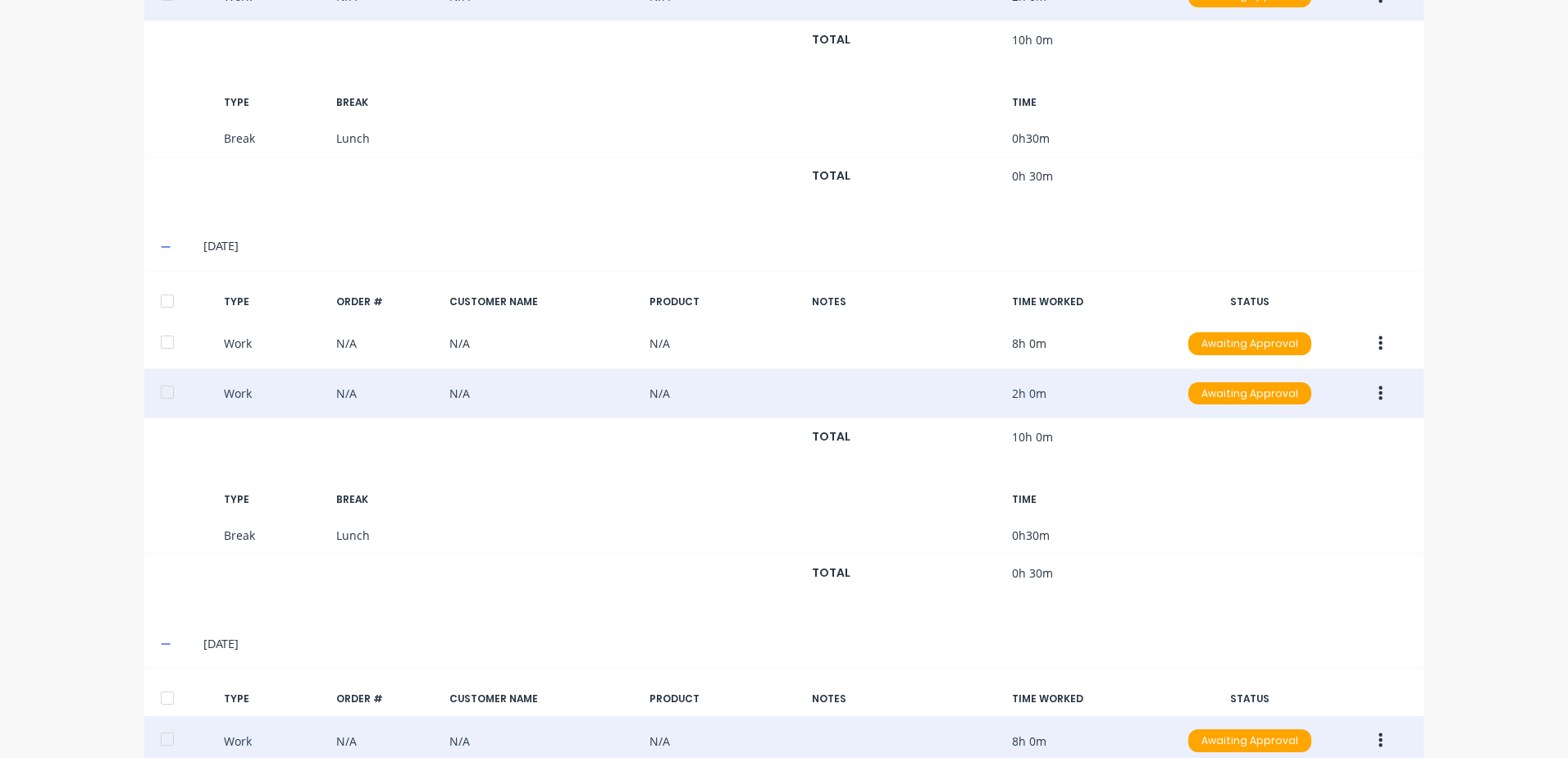
click at [1370, 393] on button "button" at bounding box center [1380, 393] width 38 height 29
click at [1274, 362] on div "Duplicate" at bounding box center [1321, 365] width 126 height 24
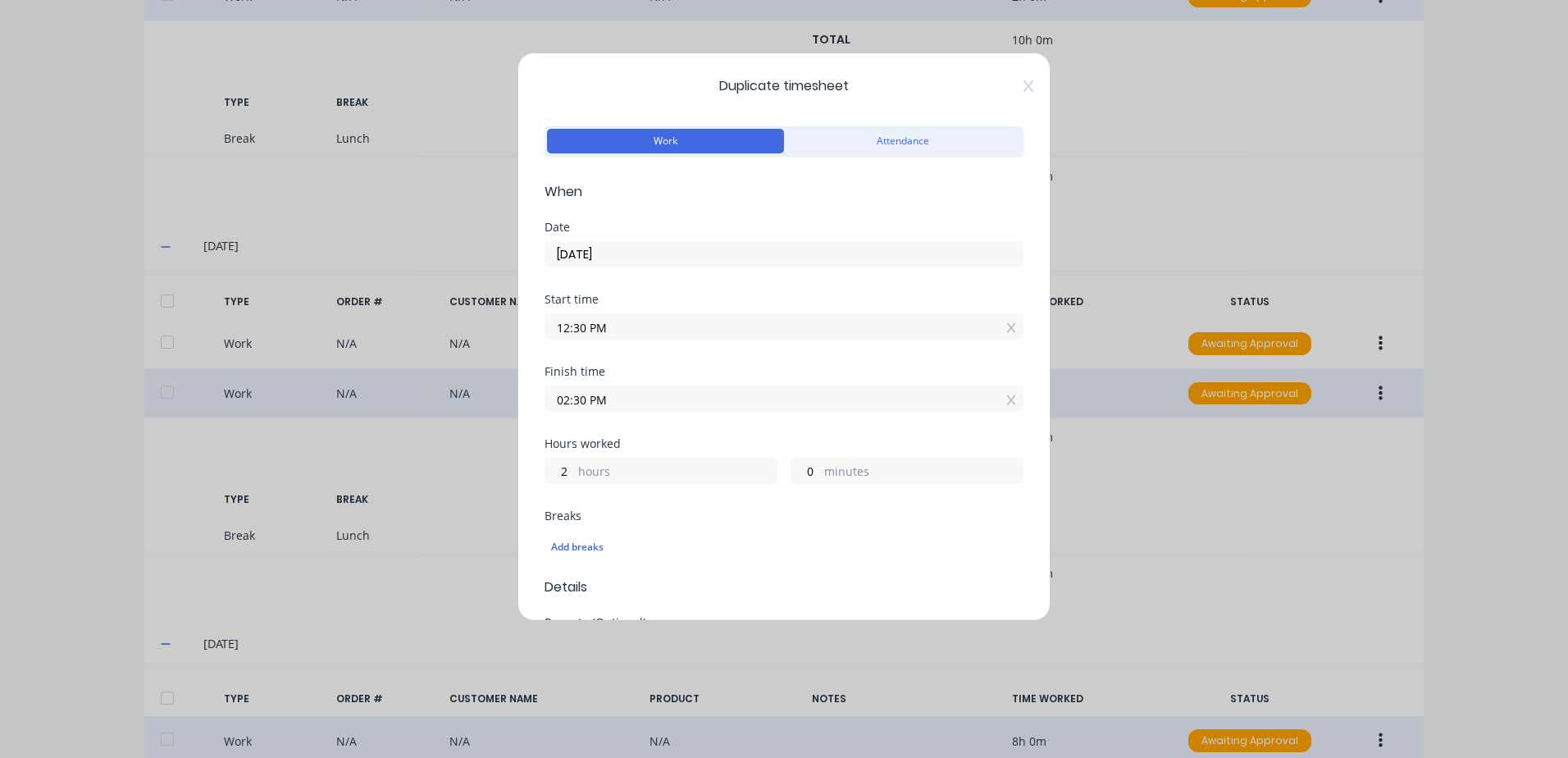
click at [631, 250] on input "[DATE]" at bounding box center [784, 254] width 477 height 25
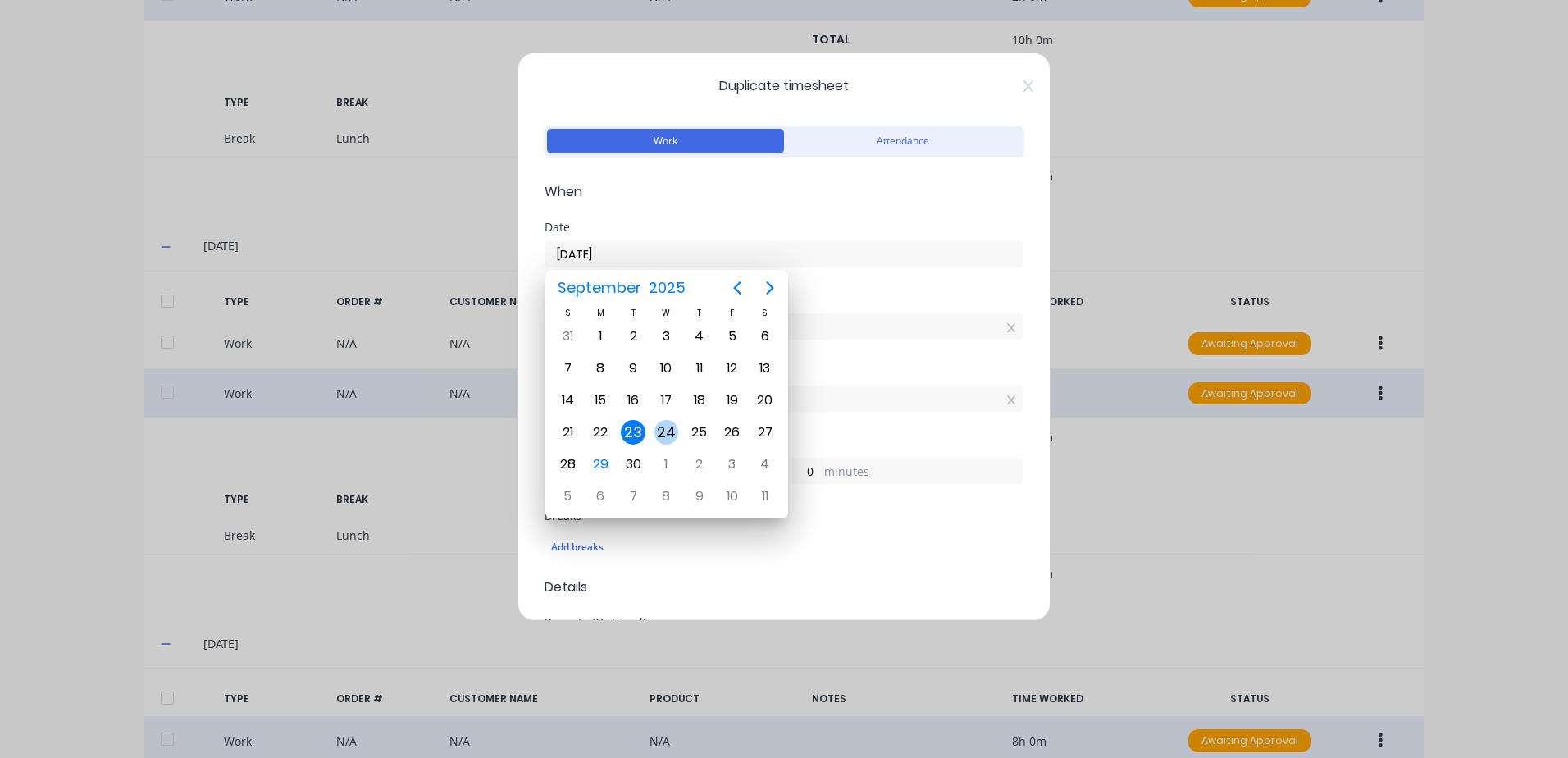
click at [669, 431] on div "24" at bounding box center [667, 432] width 25 height 25
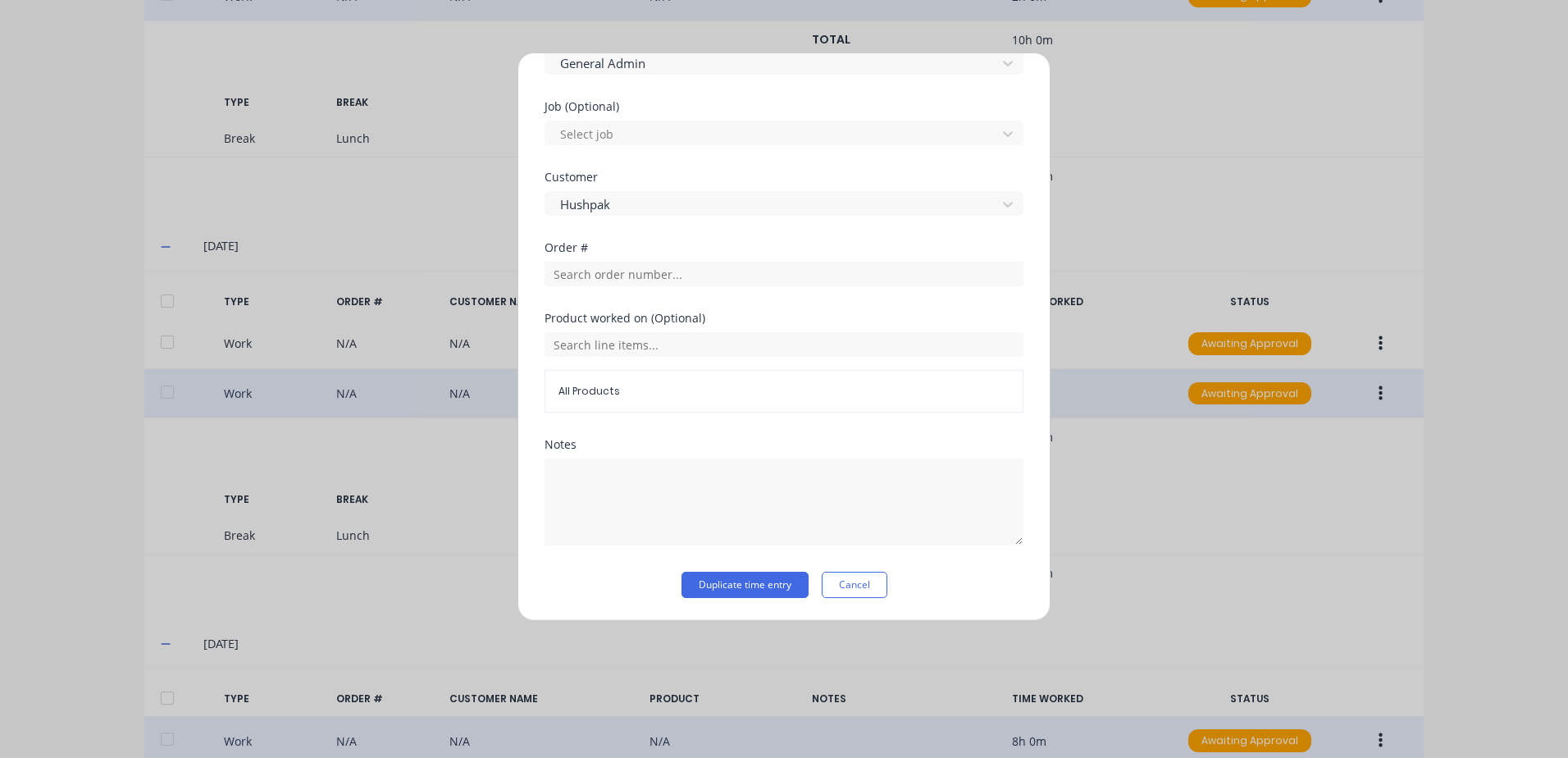
scroll to position [658, 0]
click at [730, 586] on button "Duplicate time entry" at bounding box center [744, 584] width 127 height 27
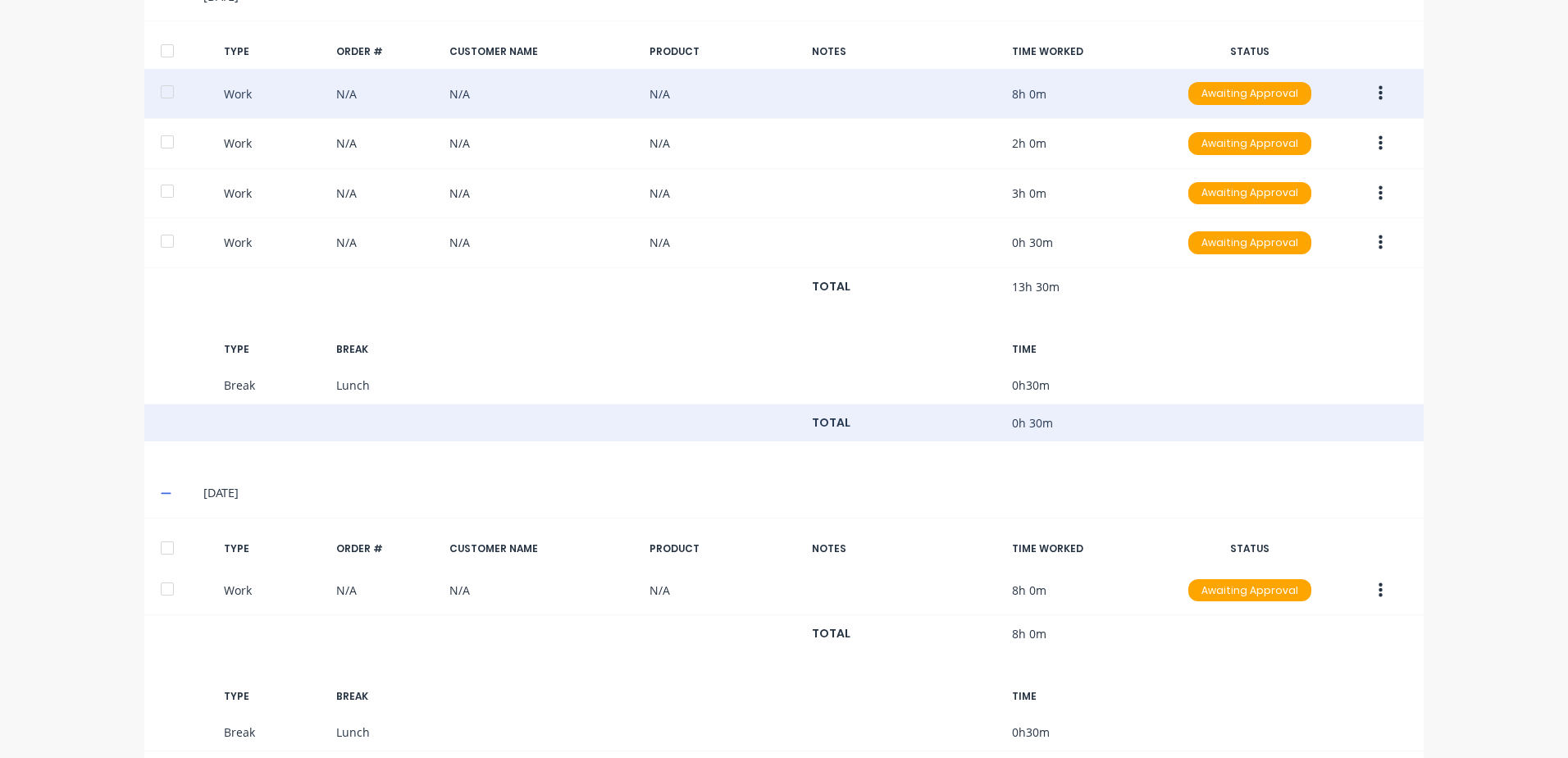
scroll to position [1312, 0]
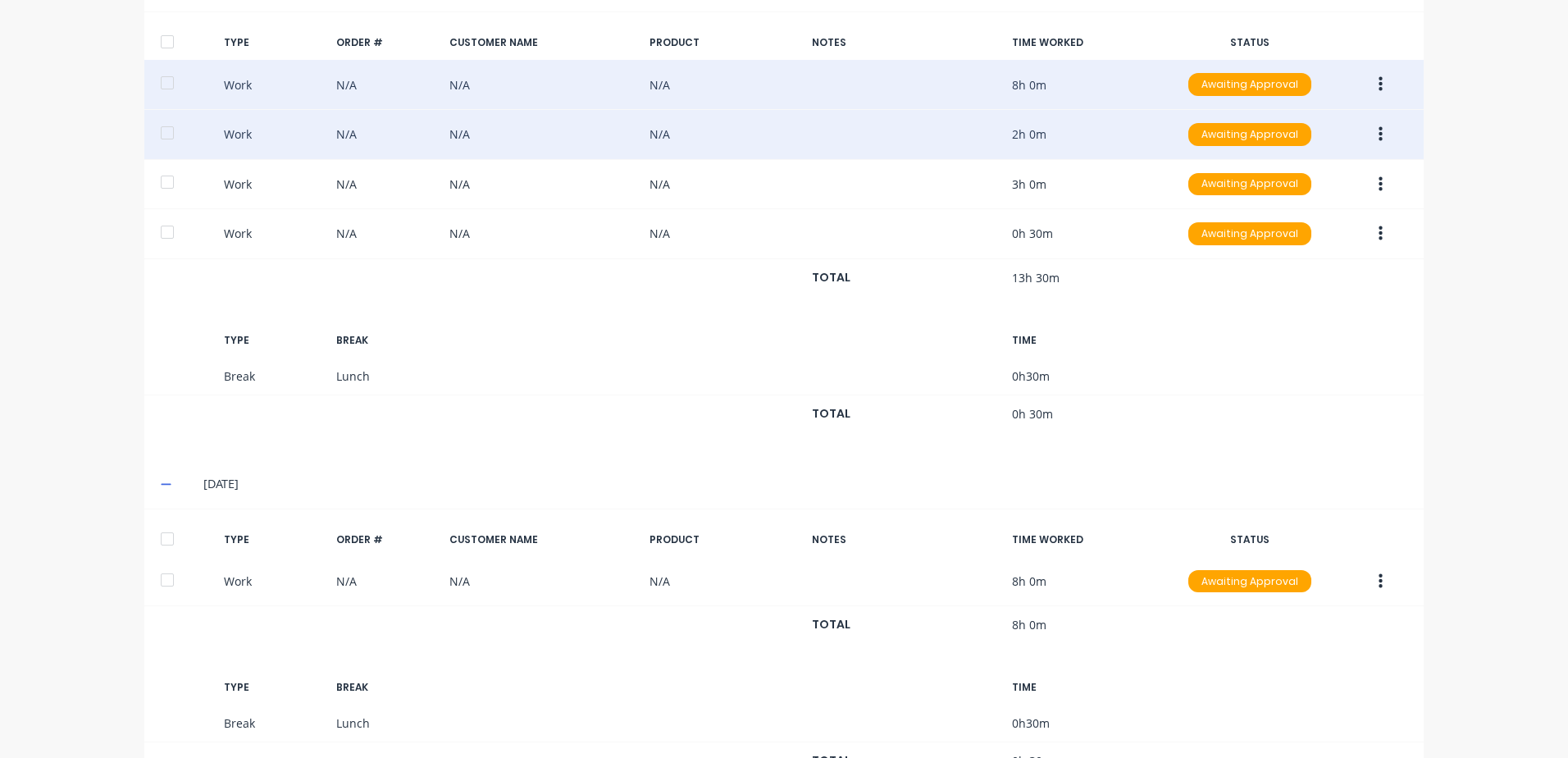
click at [1371, 136] on button "button" at bounding box center [1380, 135] width 38 height 29
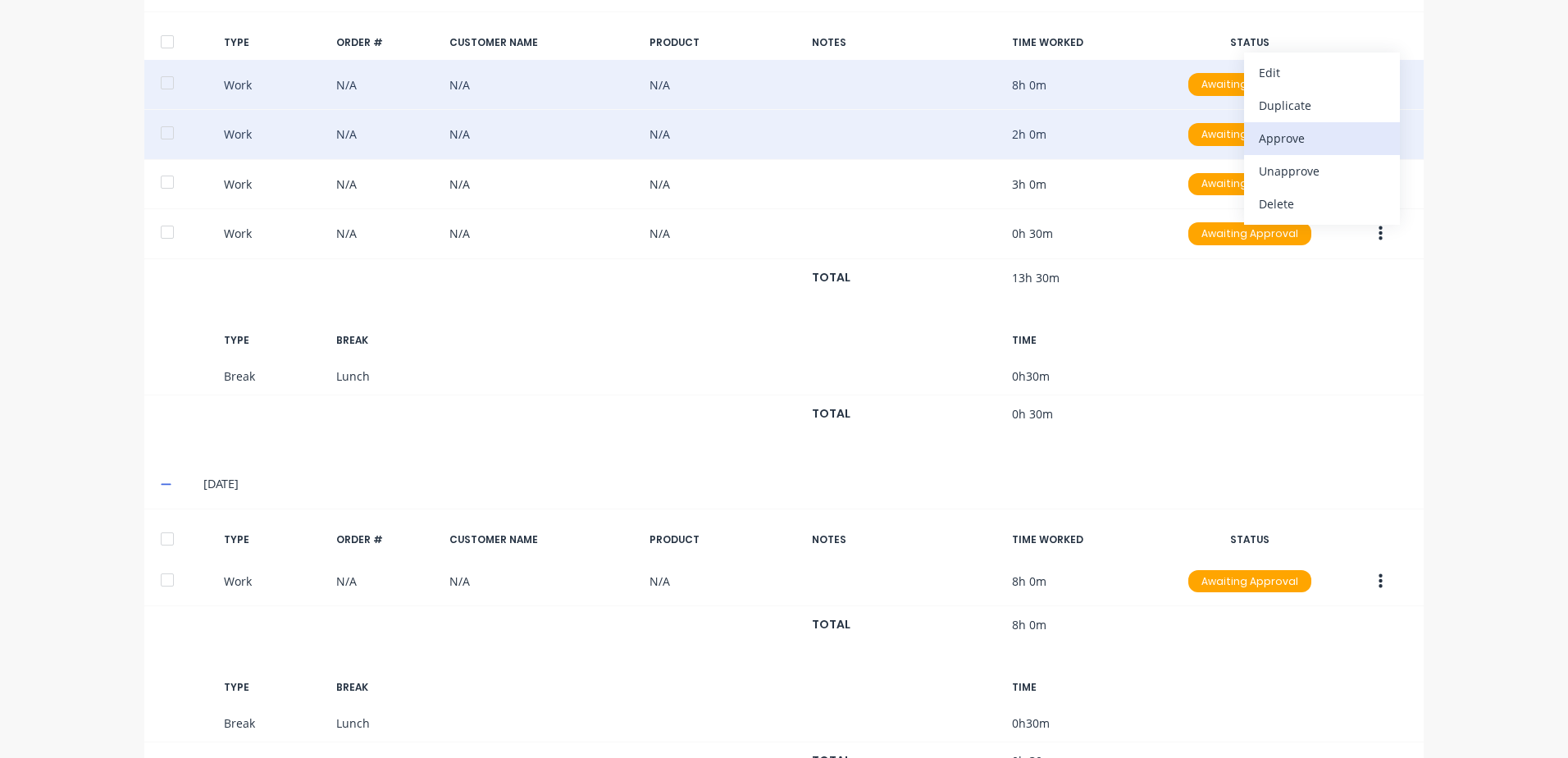
click at [1271, 141] on div "Approve" at bounding box center [1321, 138] width 126 height 24
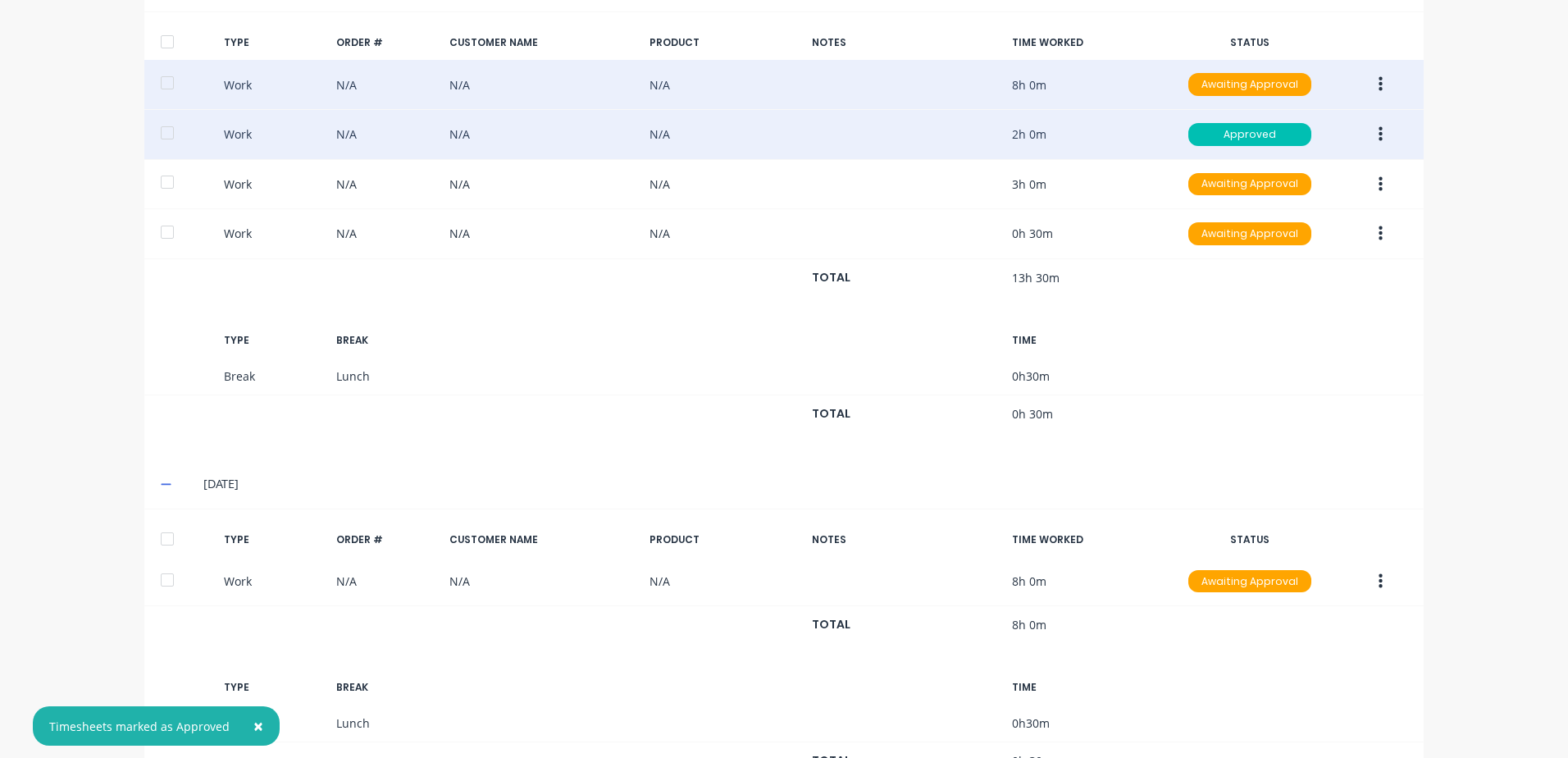
click at [1378, 135] on icon "button" at bounding box center [1380, 134] width 4 height 15
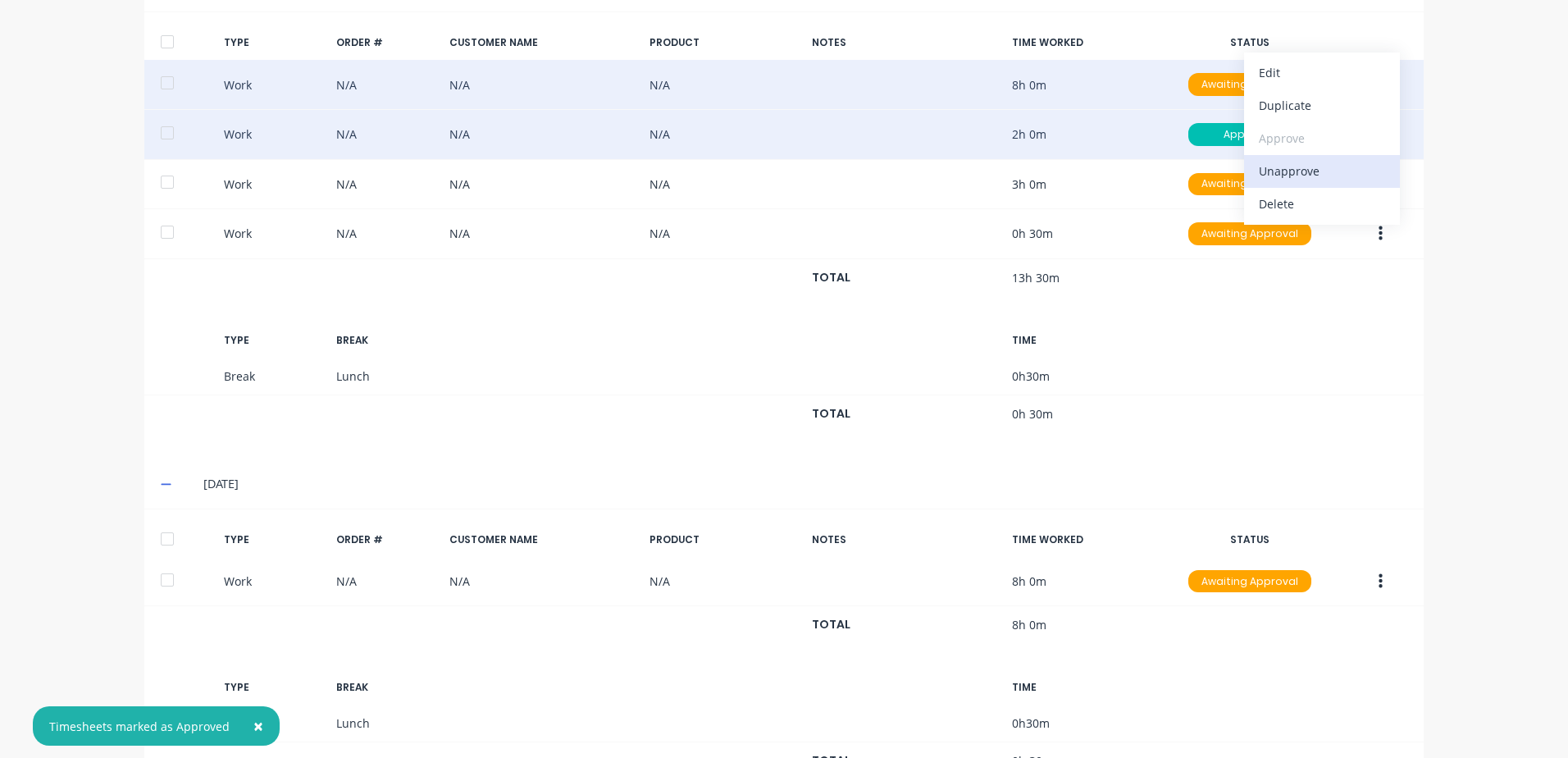
click at [1283, 166] on div "Unapprove" at bounding box center [1321, 171] width 126 height 24
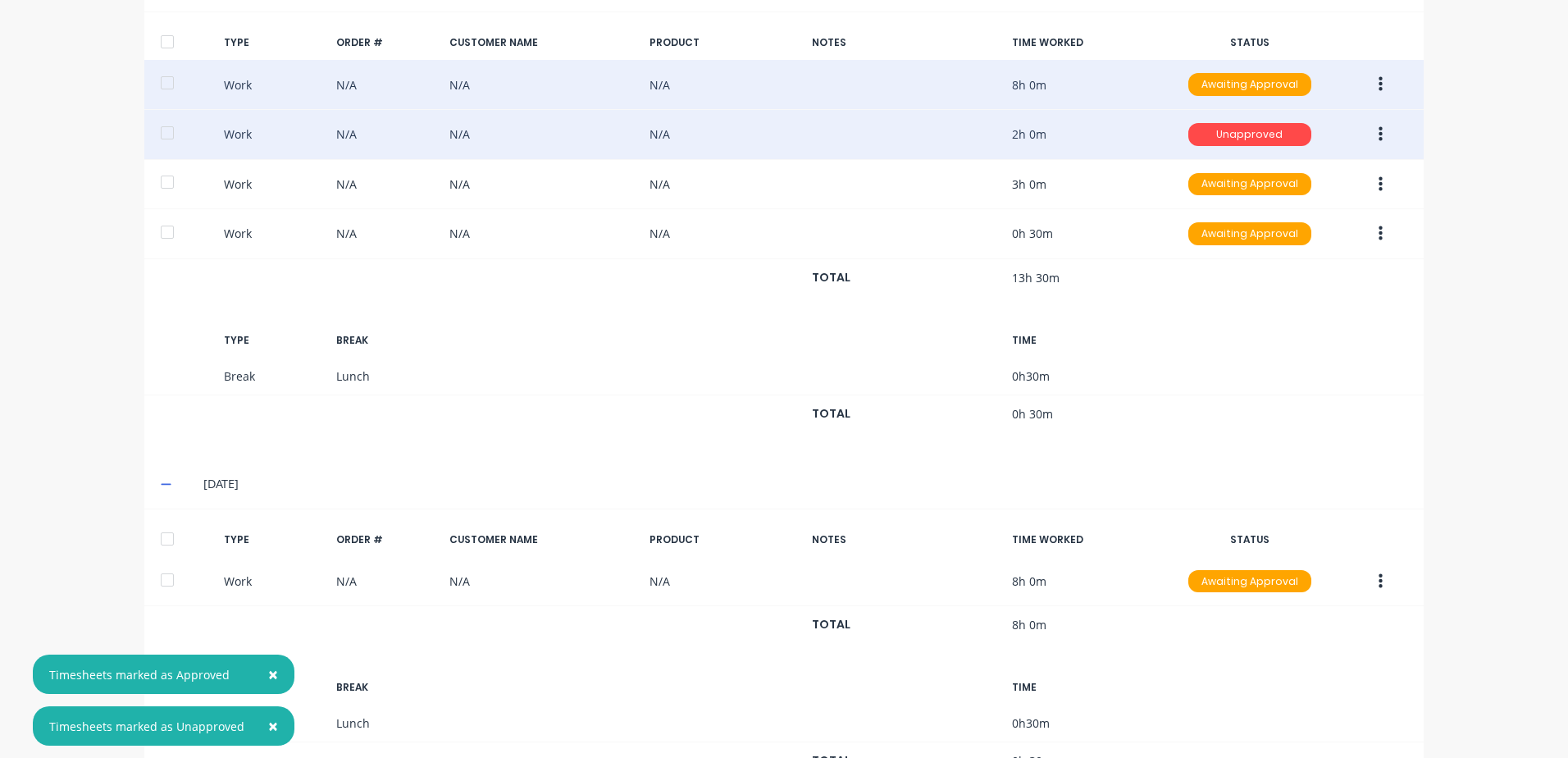
click at [1378, 132] on icon "button" at bounding box center [1380, 135] width 4 height 18
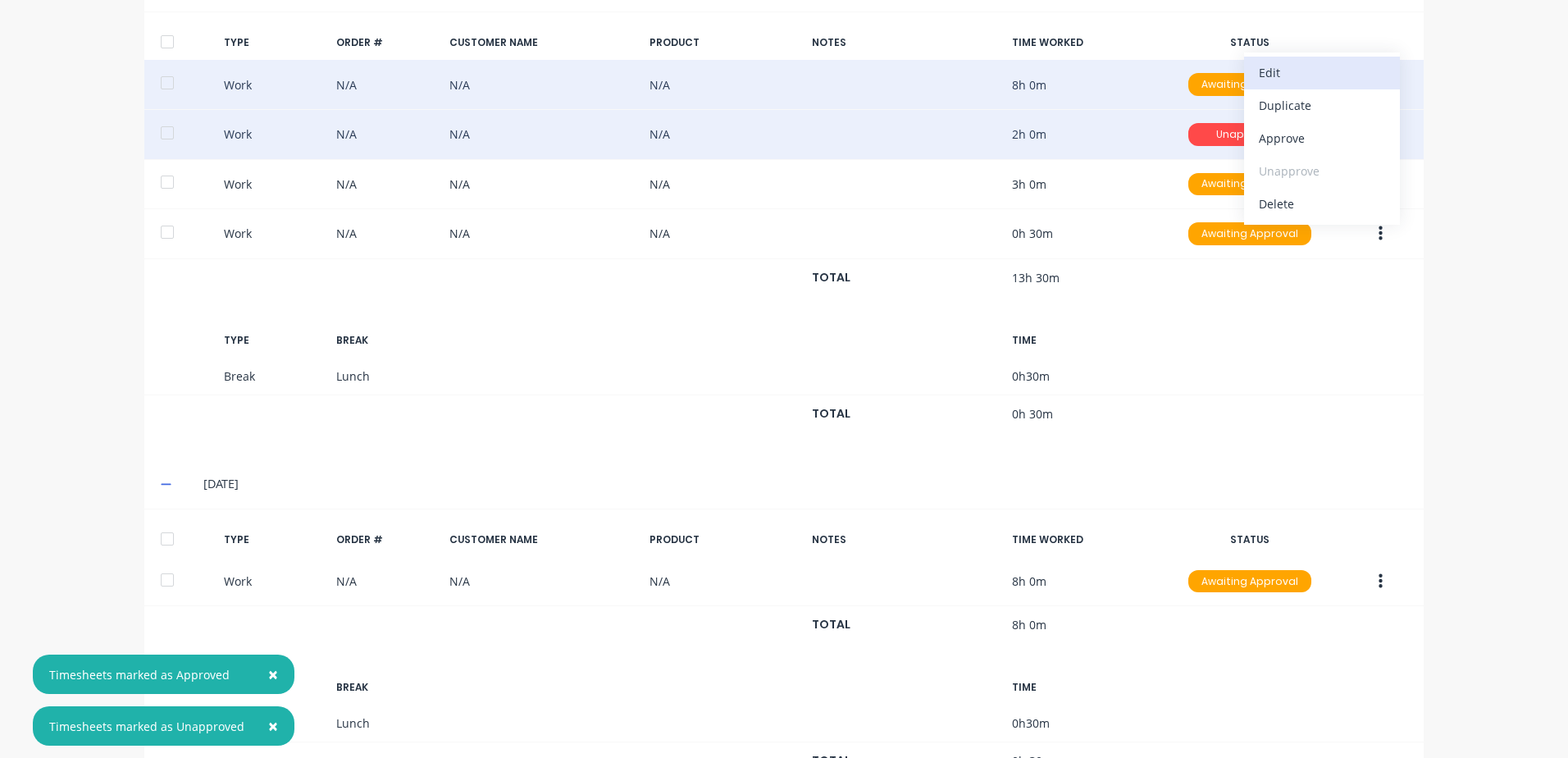
click at [1263, 72] on div "Edit" at bounding box center [1321, 73] width 126 height 24
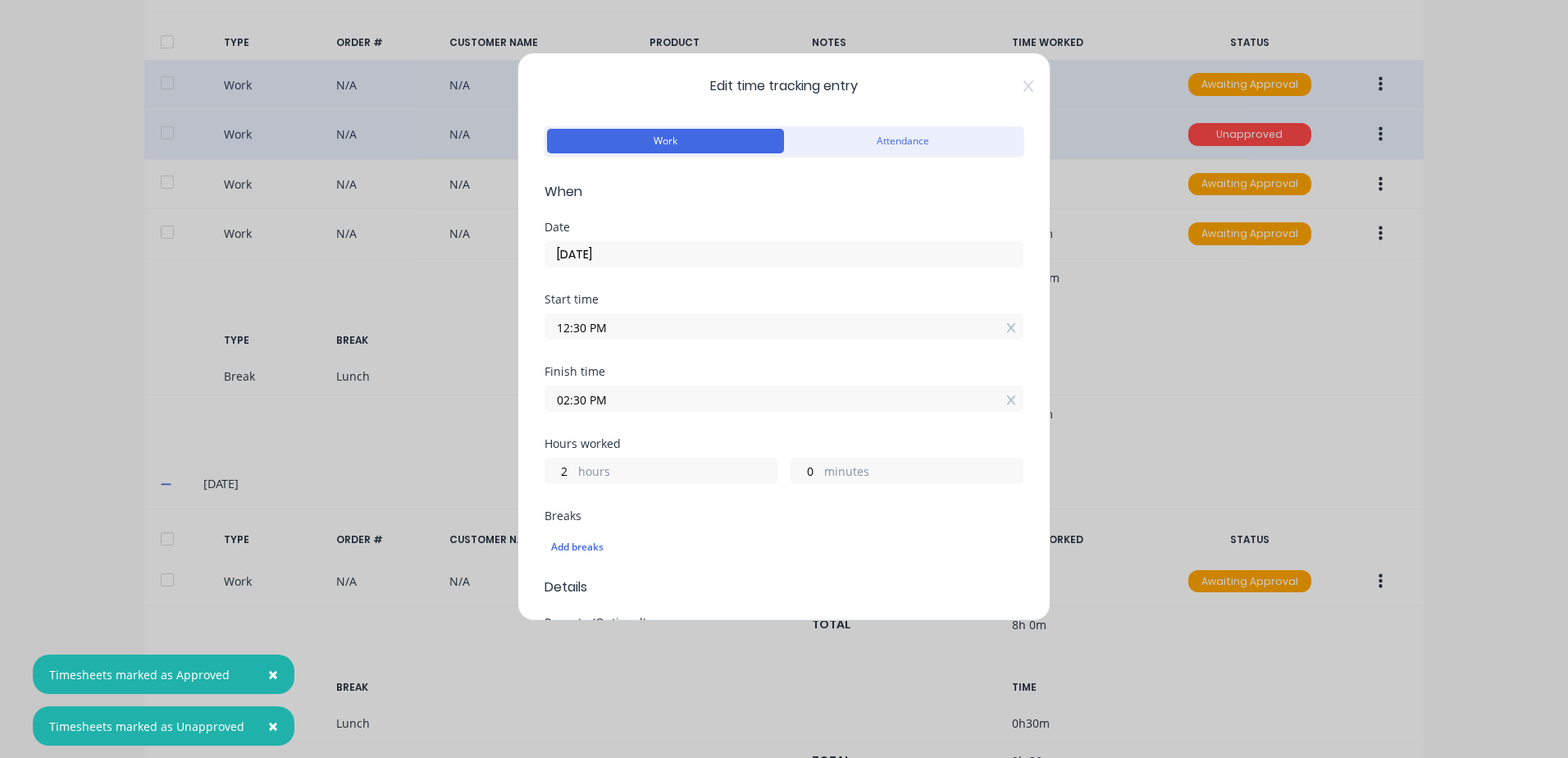
click at [593, 258] on input "[DATE]" at bounding box center [784, 254] width 477 height 25
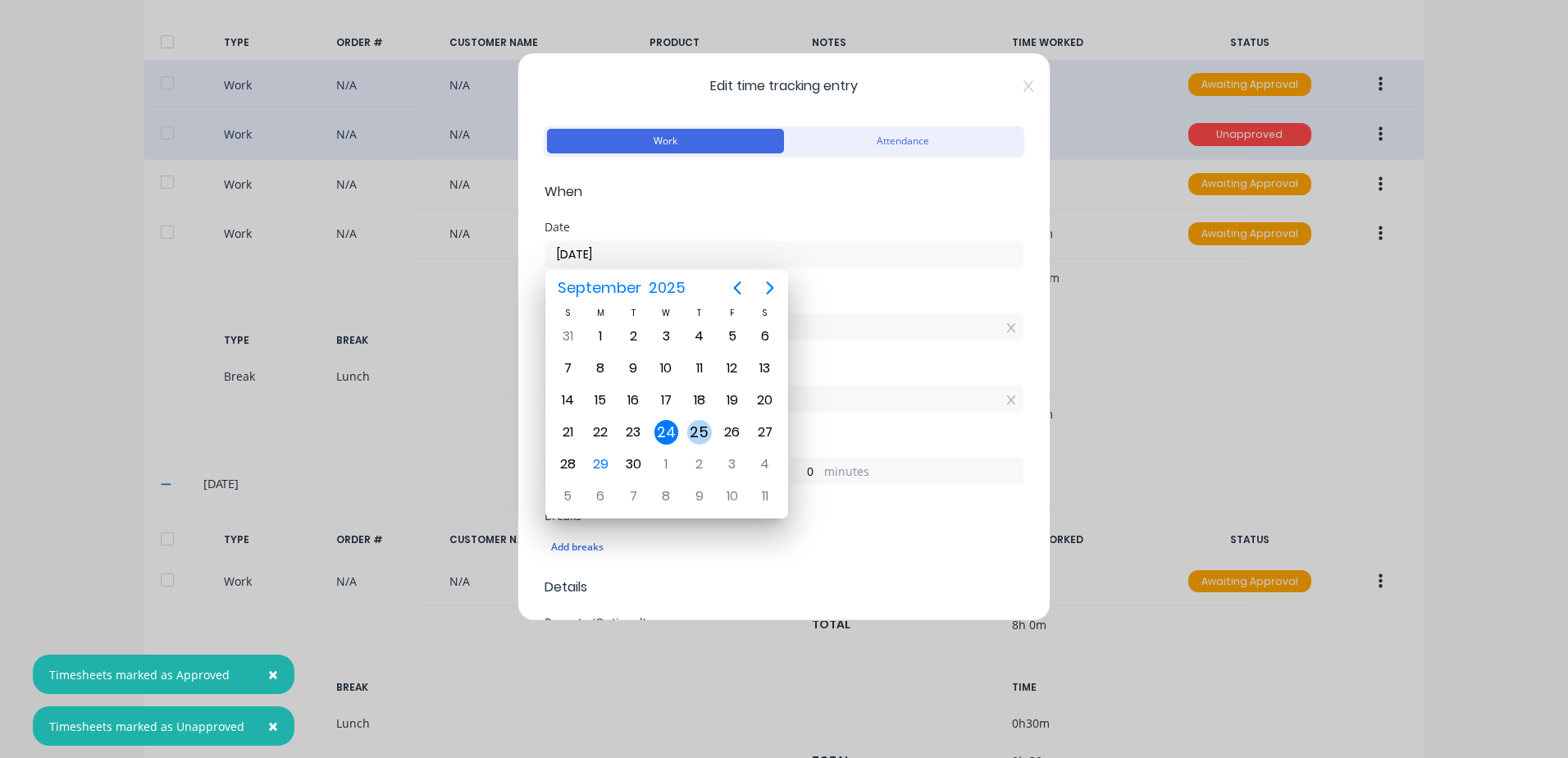
click at [694, 427] on div "25" at bounding box center [699, 432] width 25 height 25
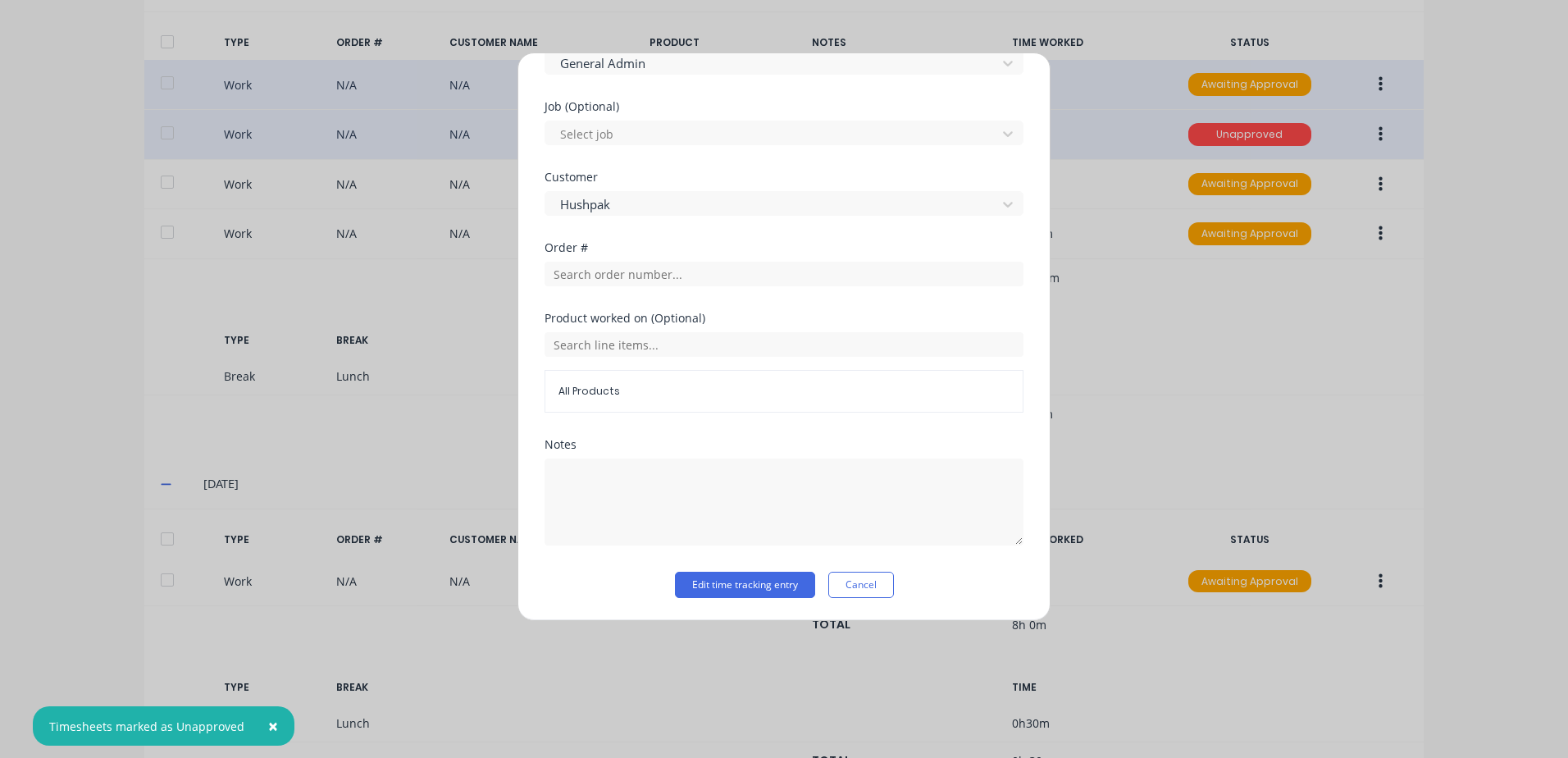
scroll to position [658, 0]
click at [700, 581] on button "Edit time tracking entry" at bounding box center [744, 584] width 141 height 27
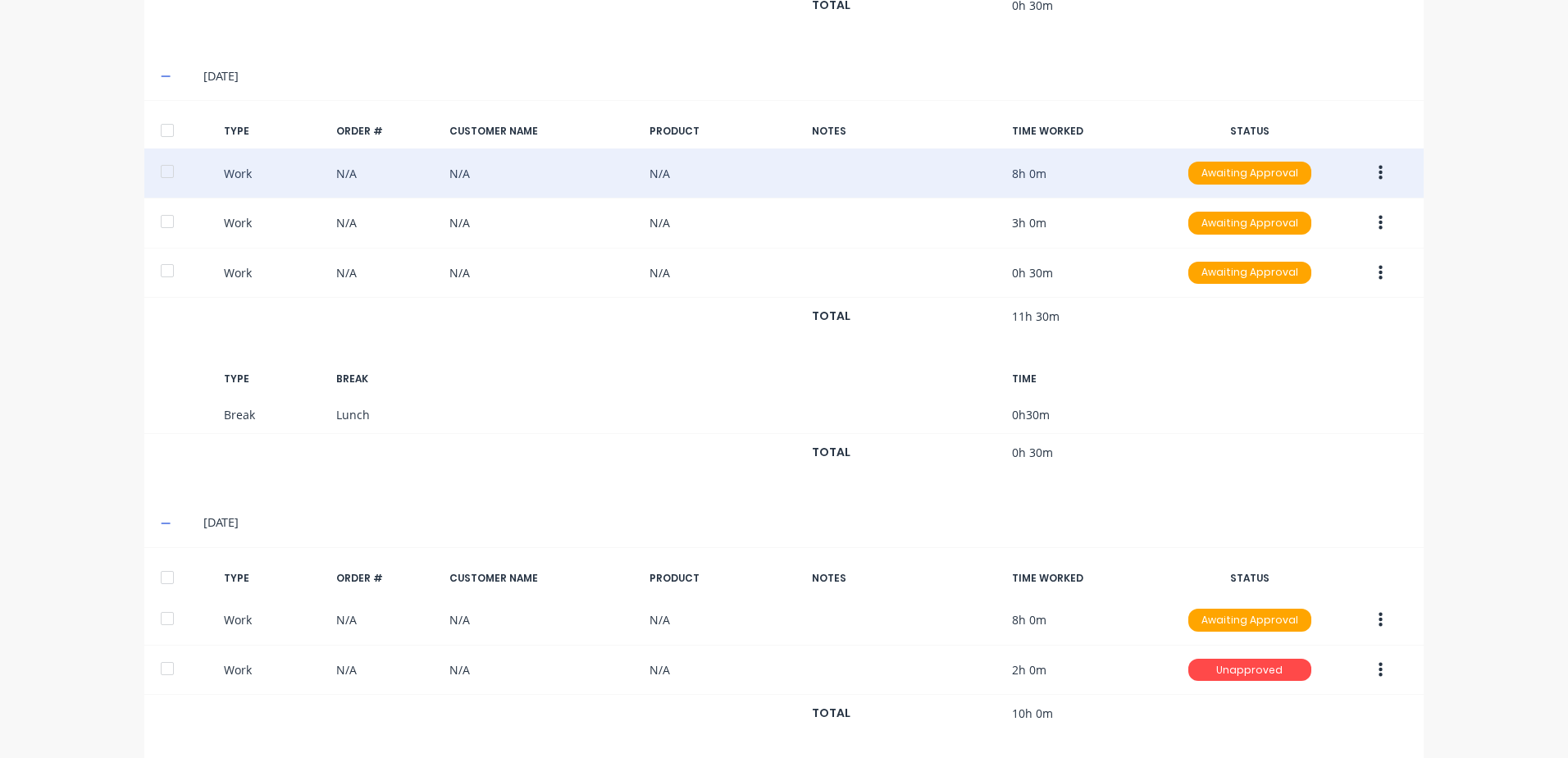
scroll to position [1217, 0]
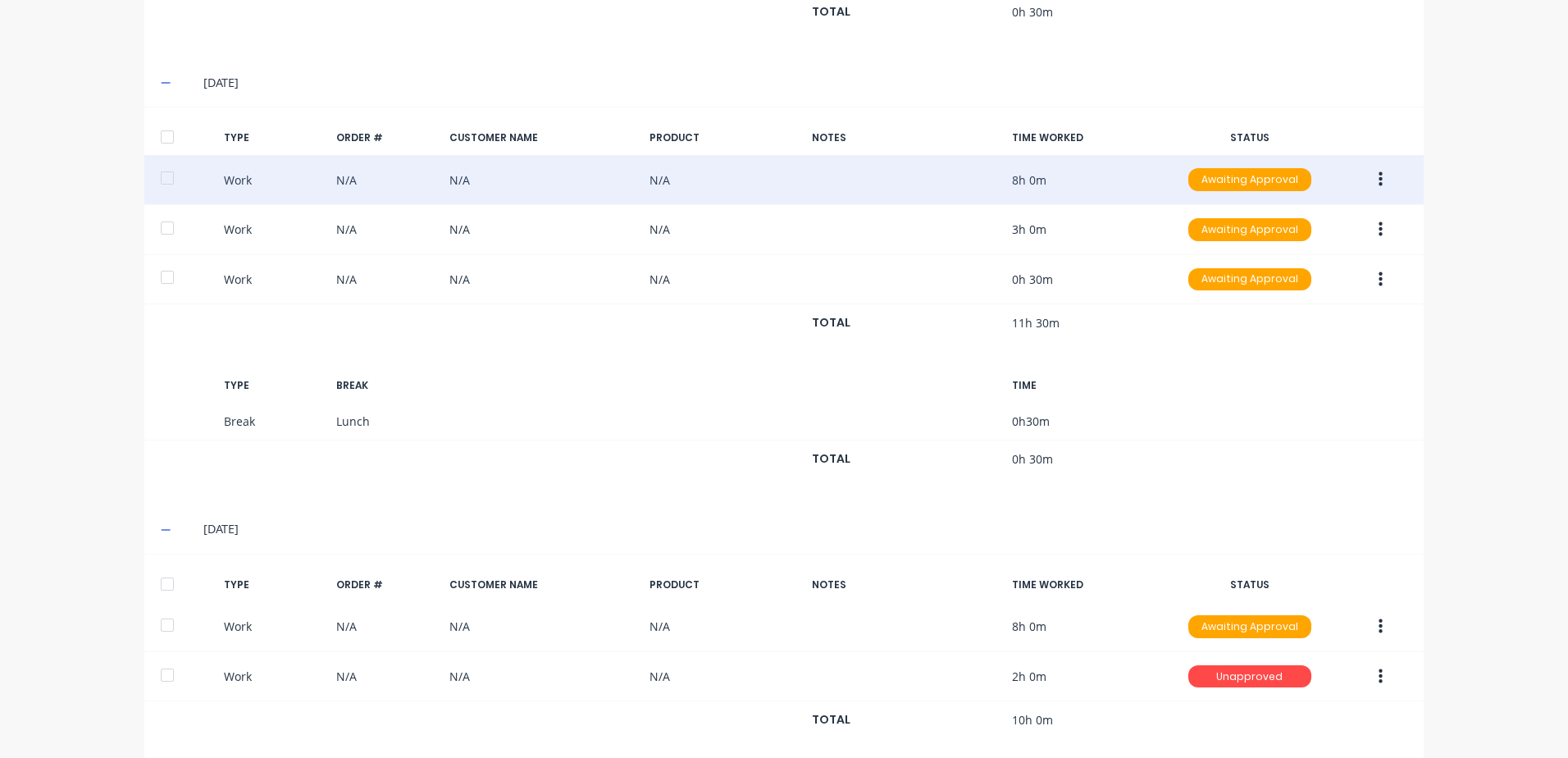
click at [1378, 177] on icon "button" at bounding box center [1380, 179] width 4 height 18
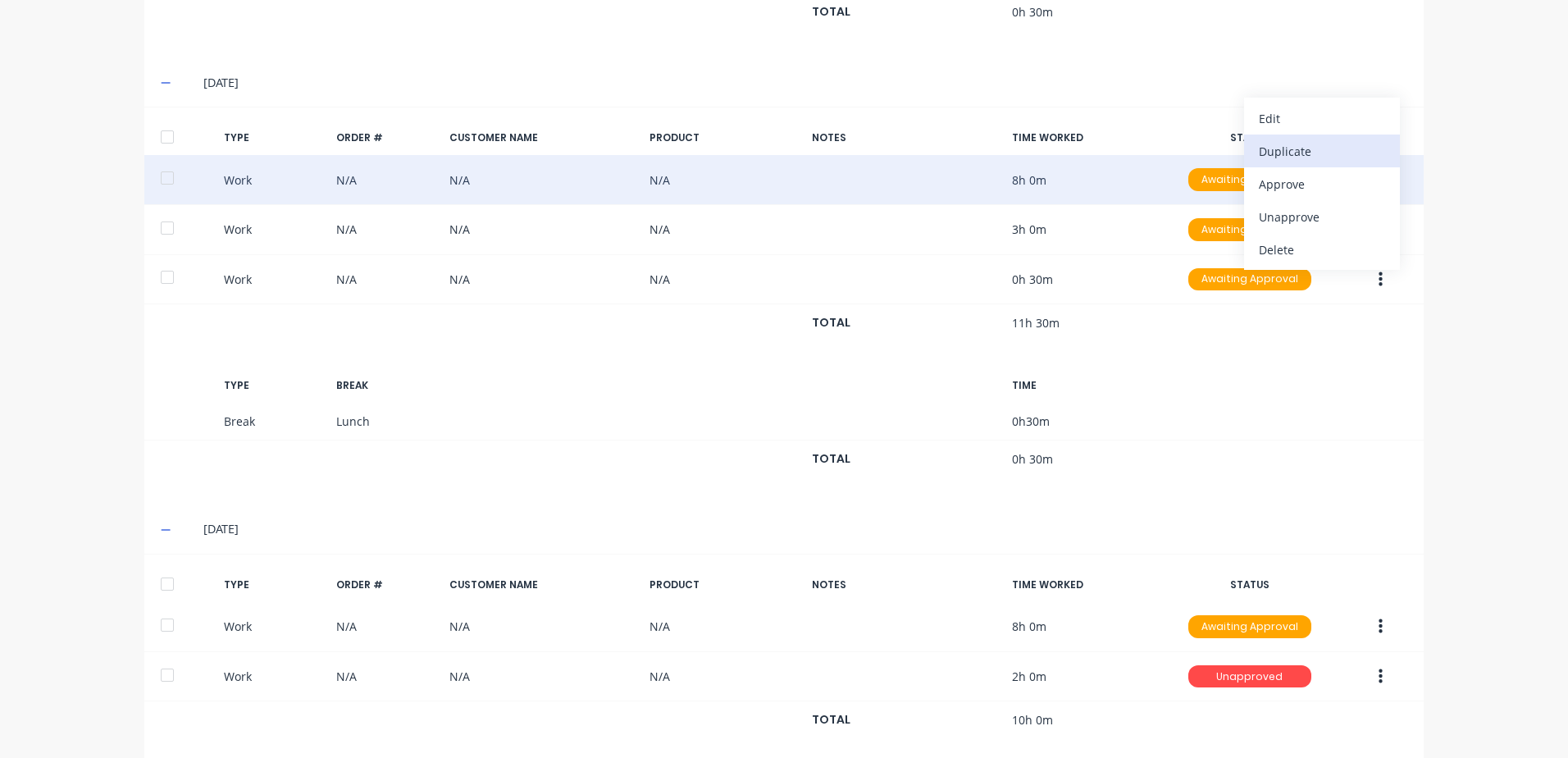
click at [1273, 152] on div "Duplicate" at bounding box center [1321, 151] width 126 height 24
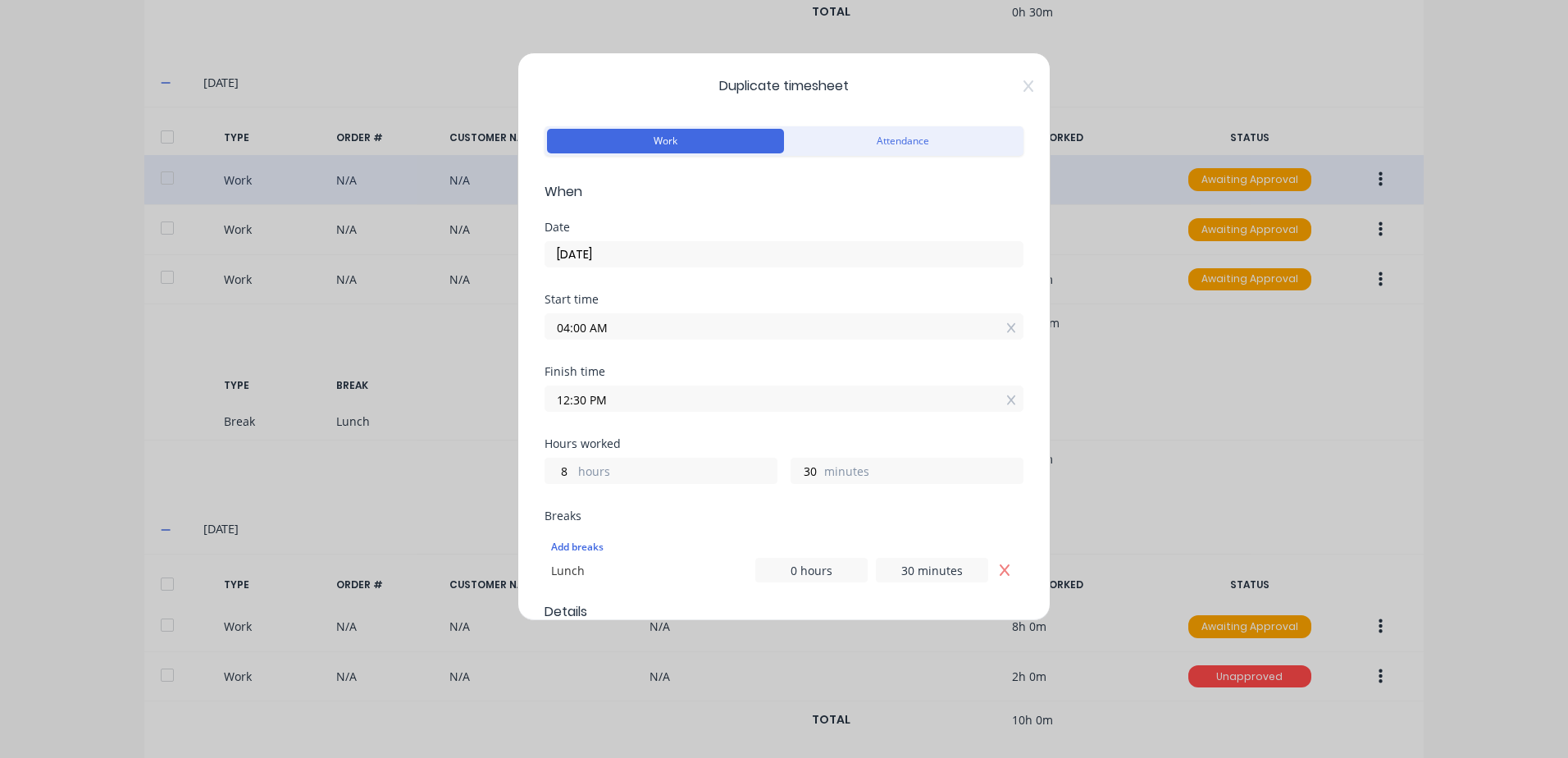
click at [625, 252] on input "[DATE]" at bounding box center [784, 254] width 477 height 25
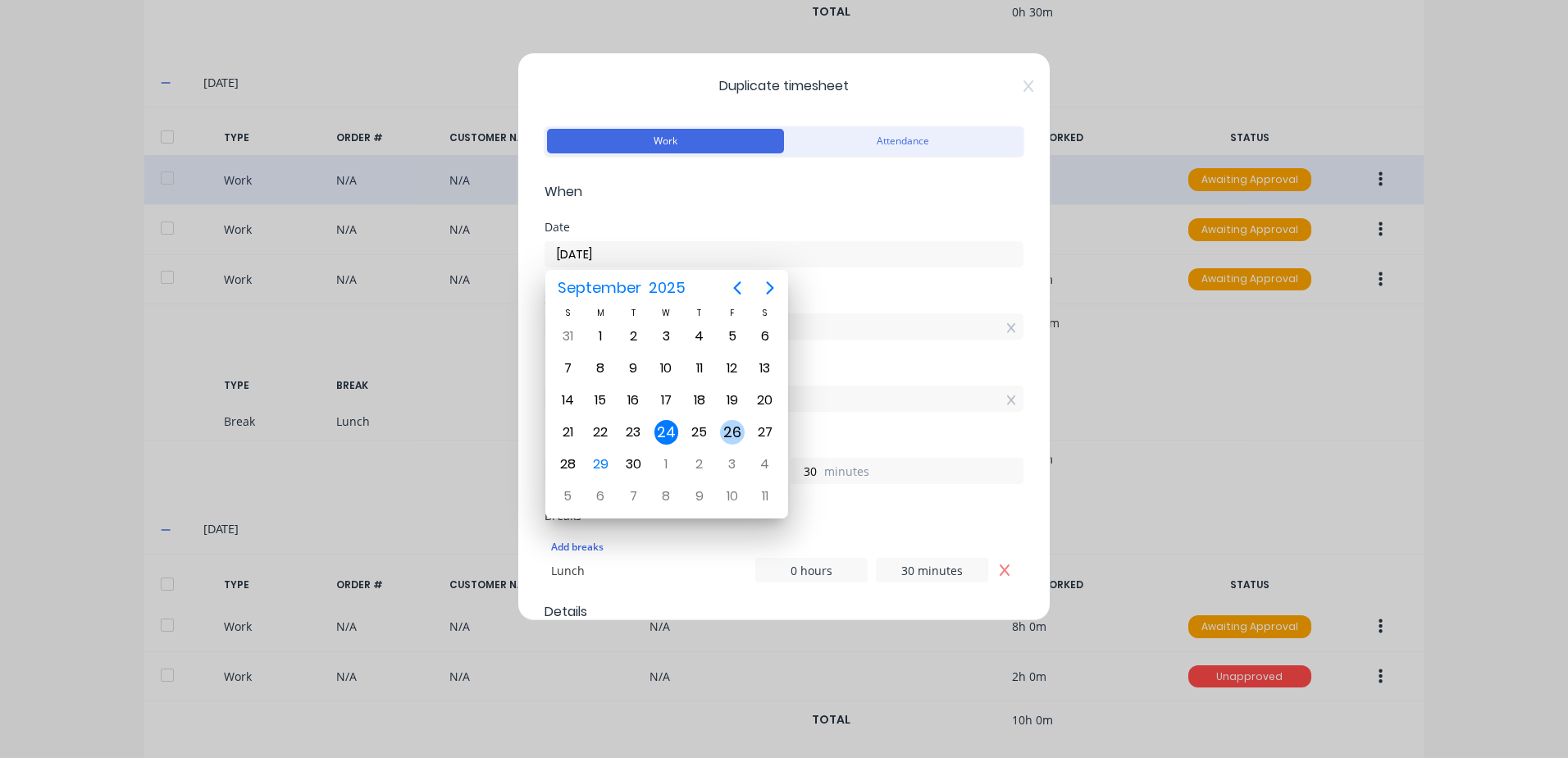
click at [732, 430] on div "26" at bounding box center [731, 432] width 25 height 25
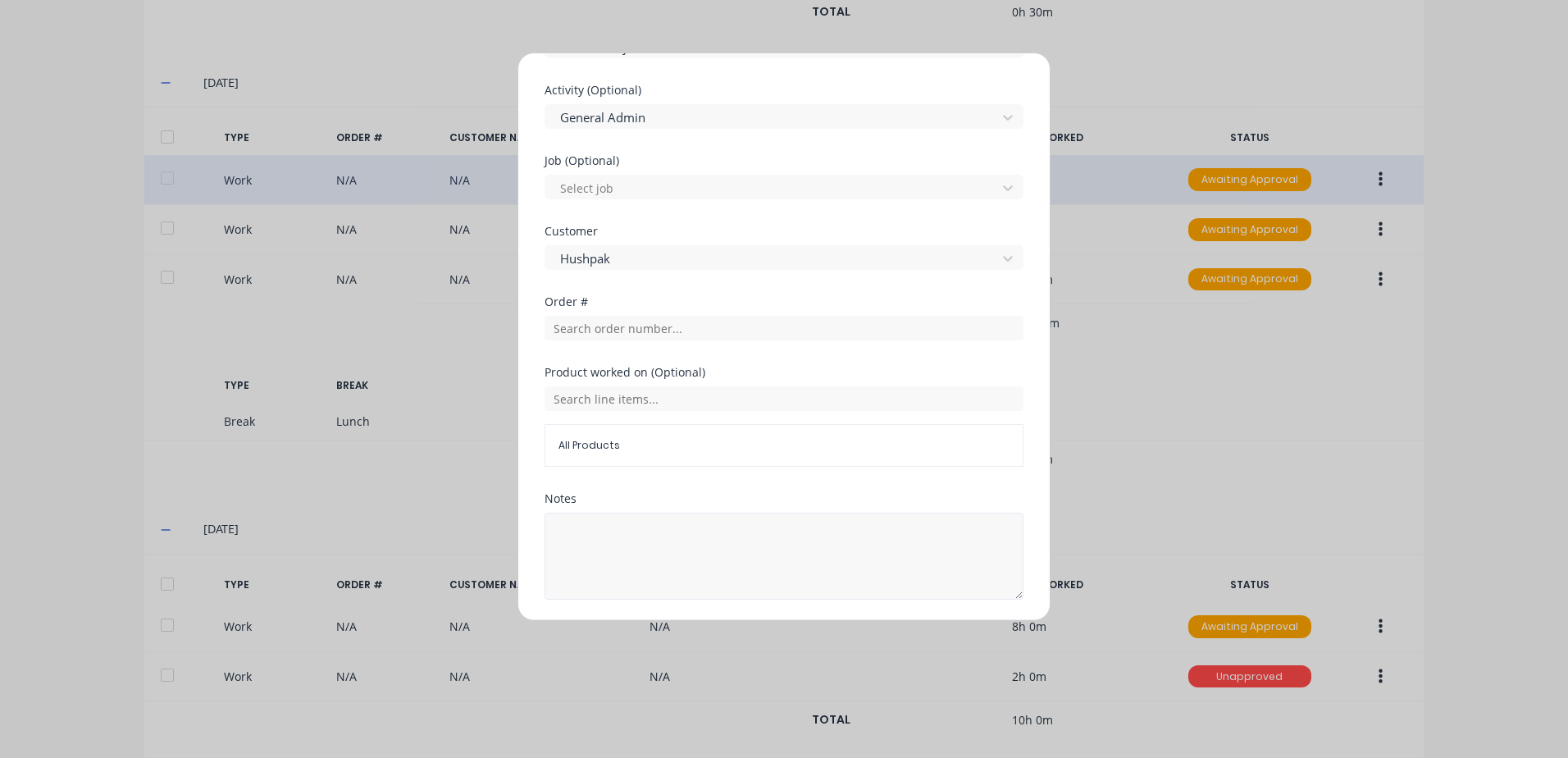
scroll to position [682, 0]
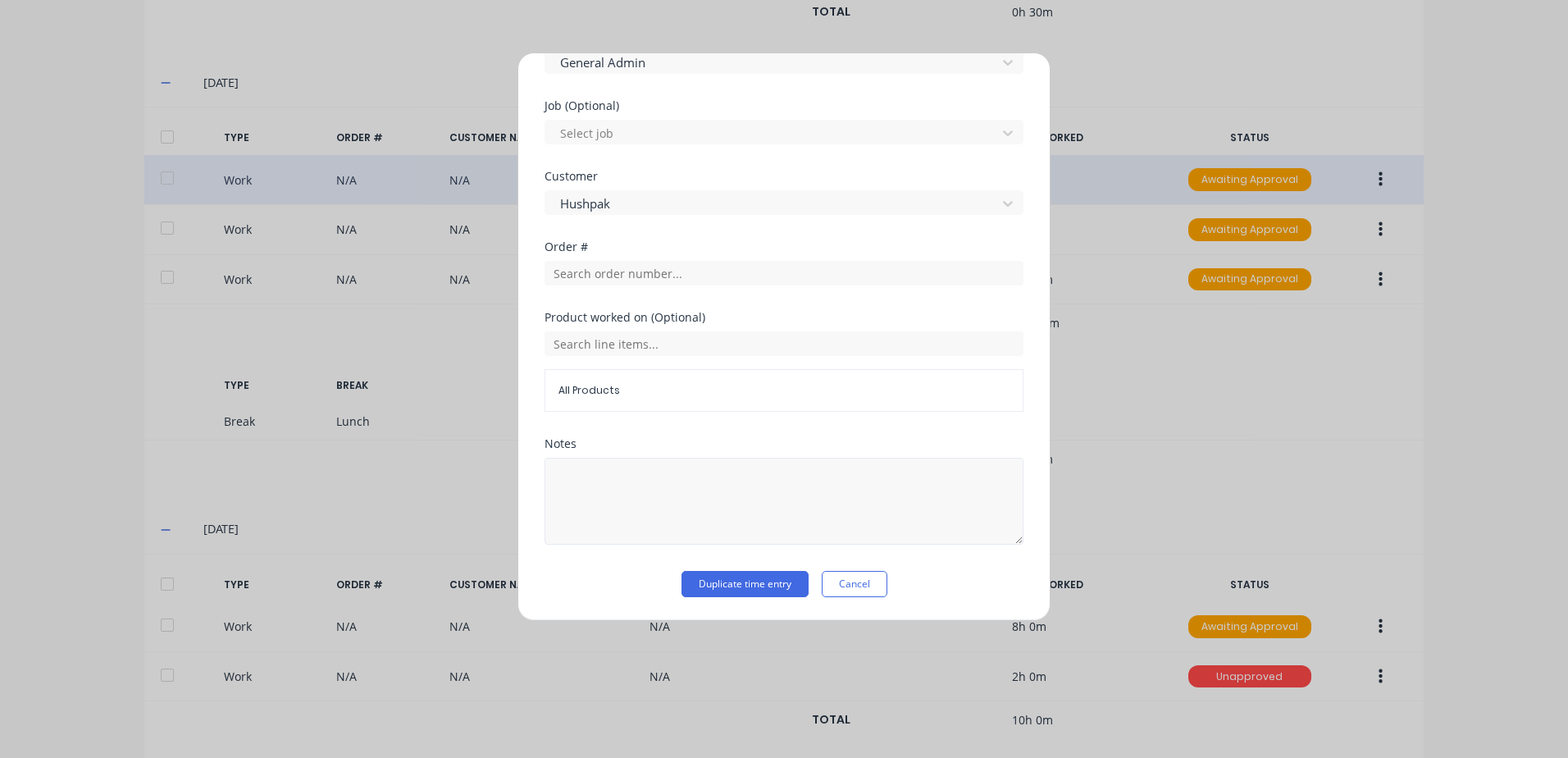
drag, startPoint x: 705, startPoint y: 586, endPoint x: 961, endPoint y: 470, distance: 281.1
click at [705, 585] on button "Duplicate time entry" at bounding box center [744, 584] width 127 height 27
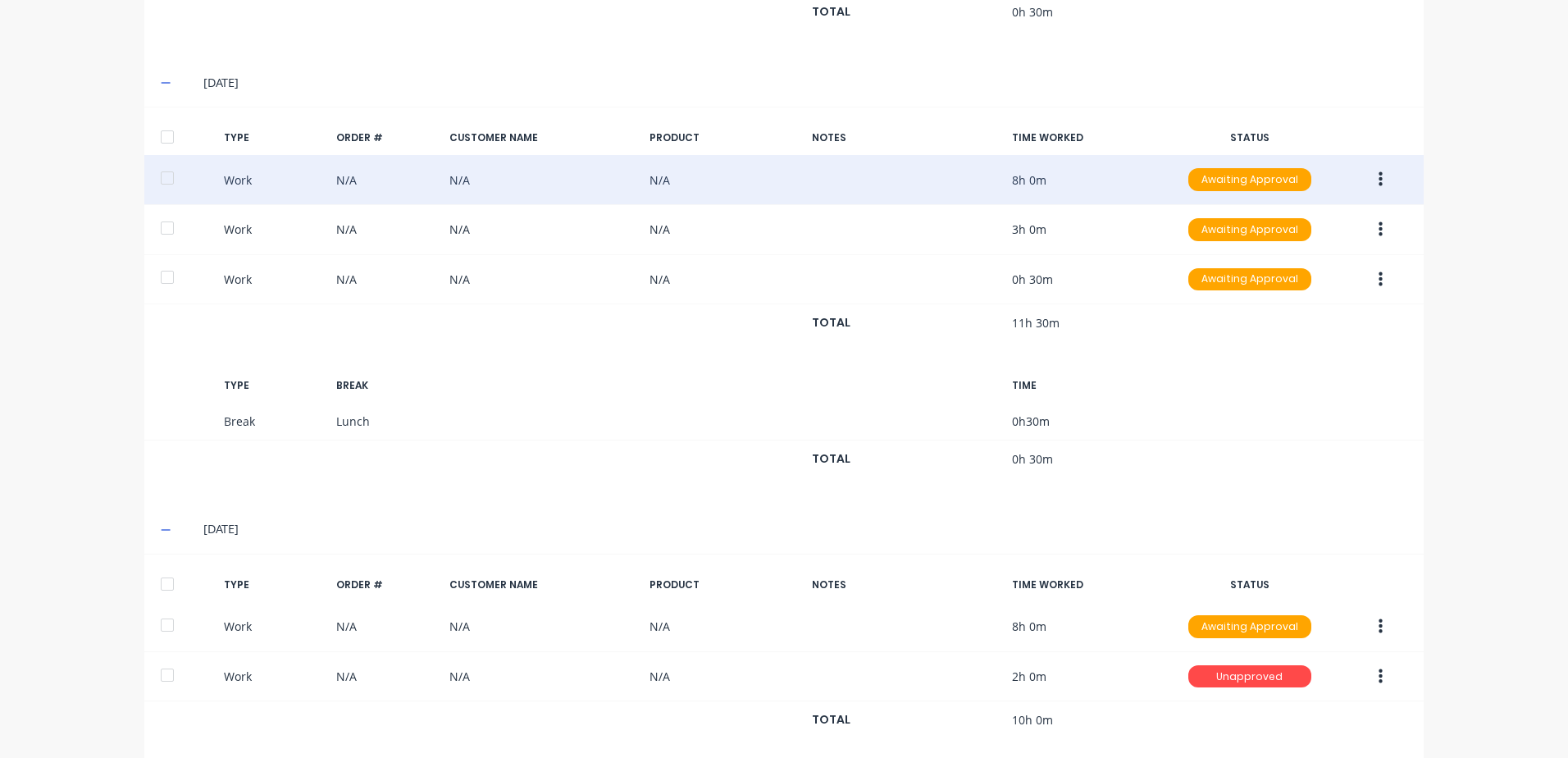
click at [1378, 227] on icon "button" at bounding box center [1380, 229] width 4 height 18
click at [1291, 200] on div "Duplicate" at bounding box center [1321, 201] width 126 height 24
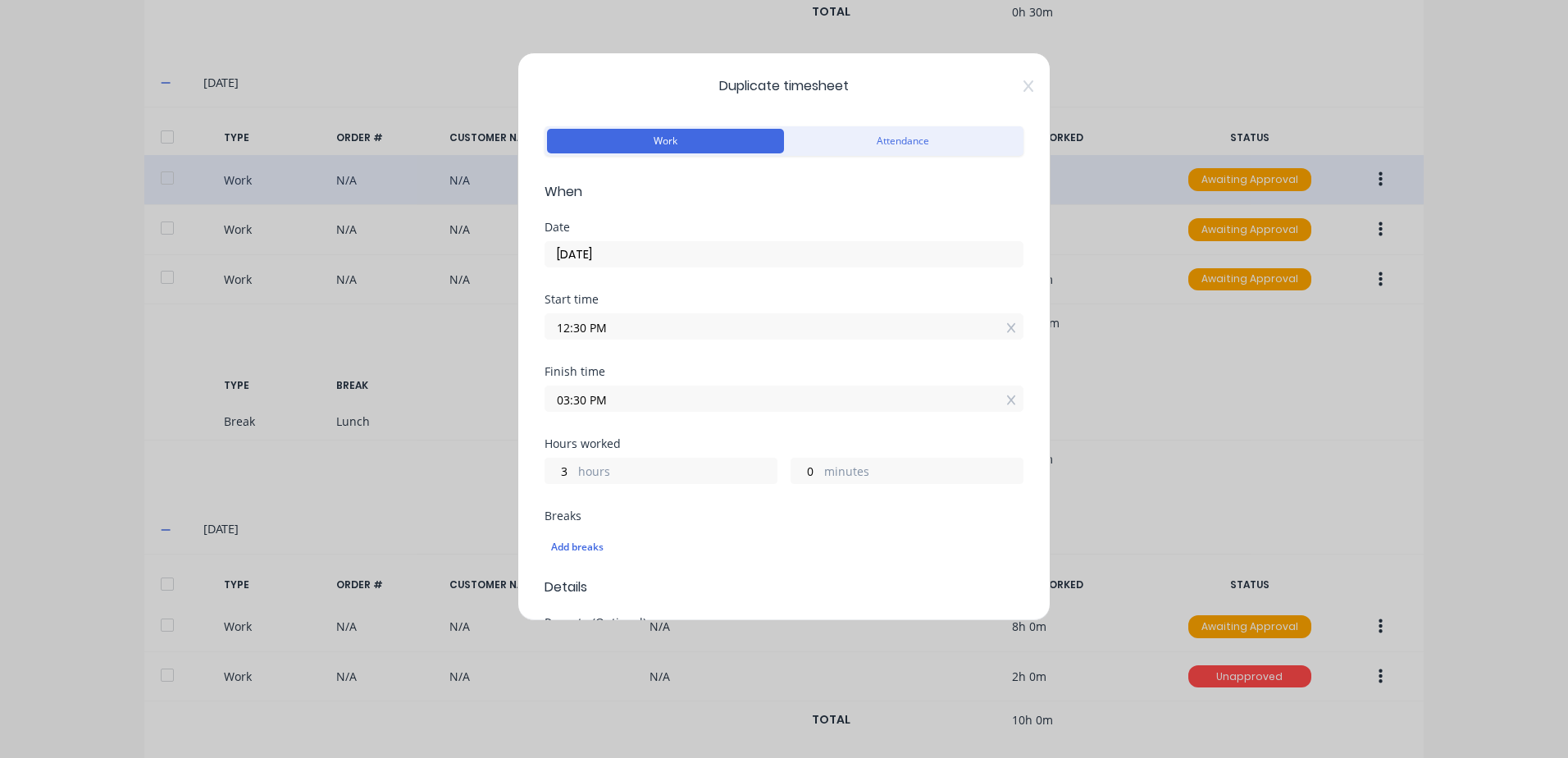
click at [630, 250] on input "[DATE]" at bounding box center [784, 254] width 477 height 25
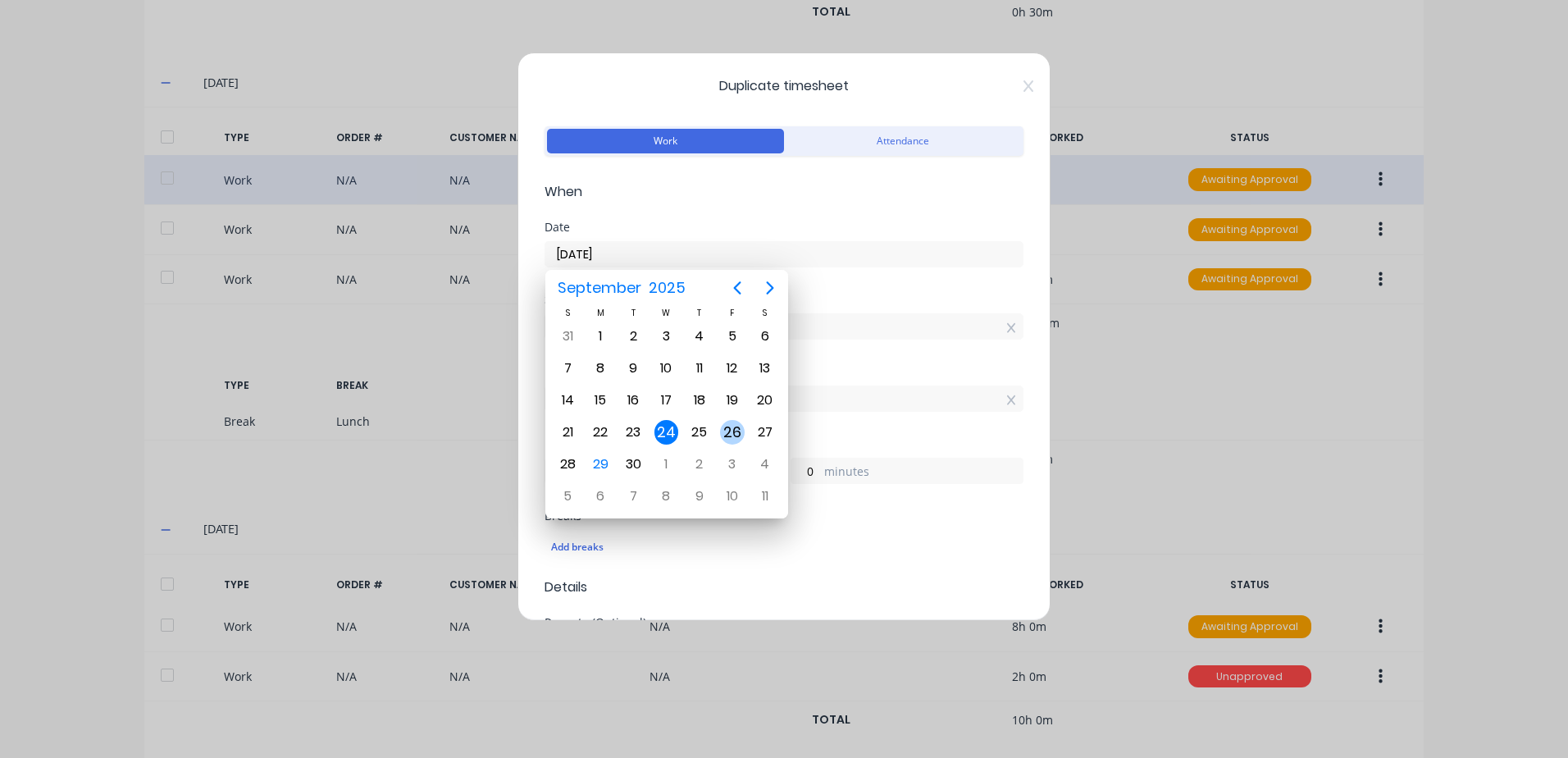
drag, startPoint x: 731, startPoint y: 430, endPoint x: 725, endPoint y: 375, distance: 55.3
click at [731, 428] on div "26" at bounding box center [731, 432] width 25 height 25
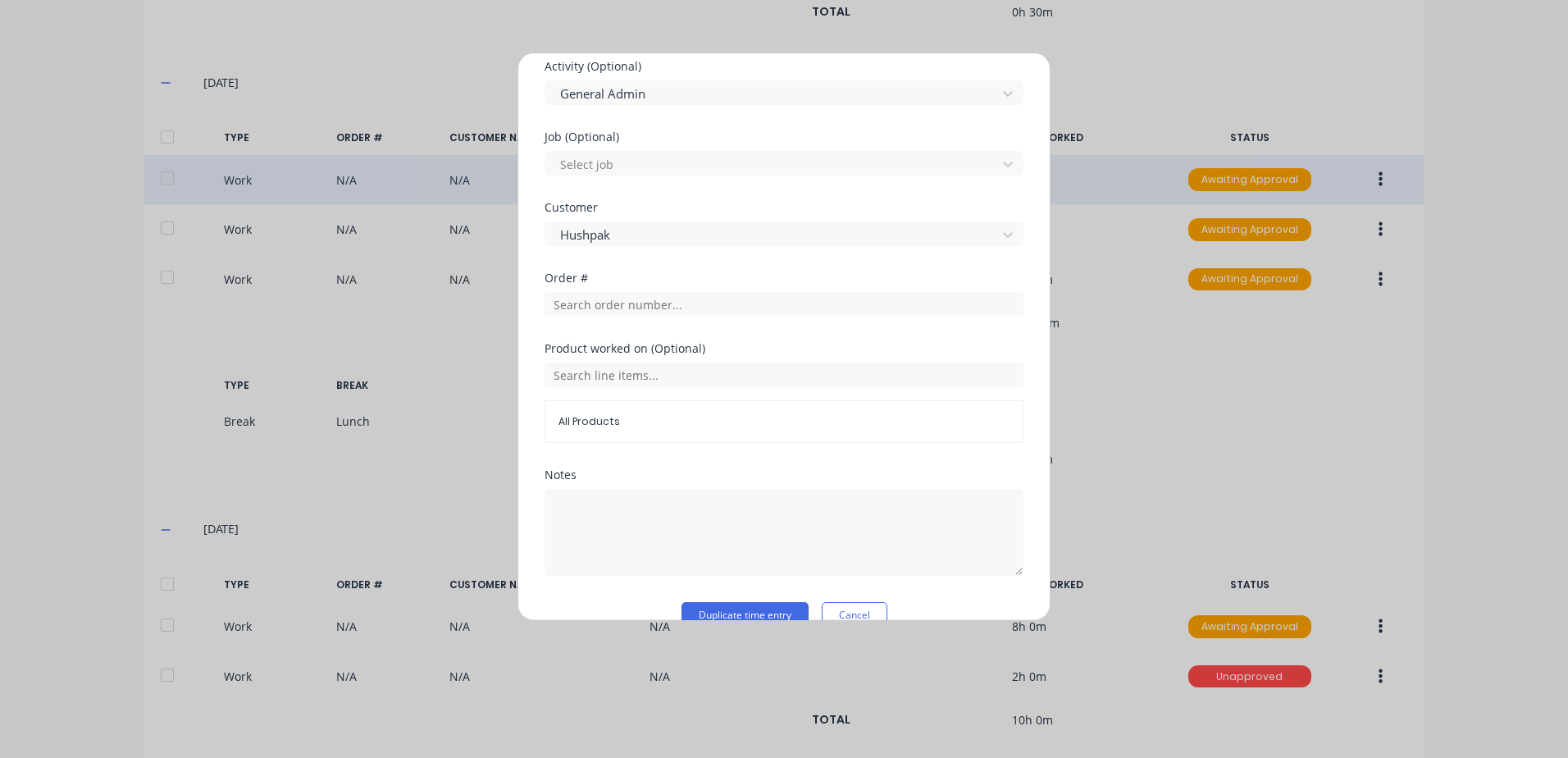
scroll to position [658, 0]
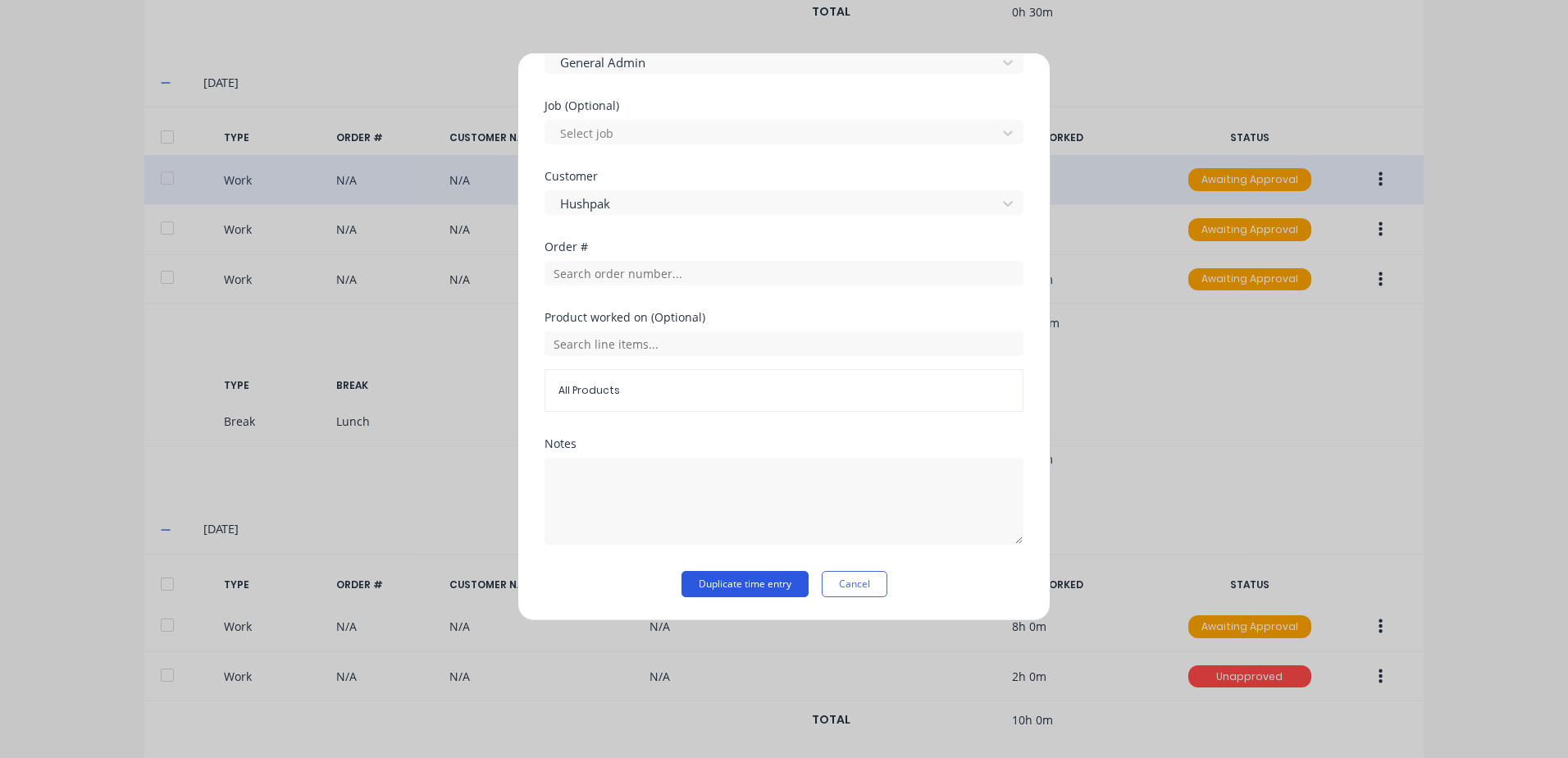
click at [700, 587] on button "Duplicate time entry" at bounding box center [744, 584] width 127 height 27
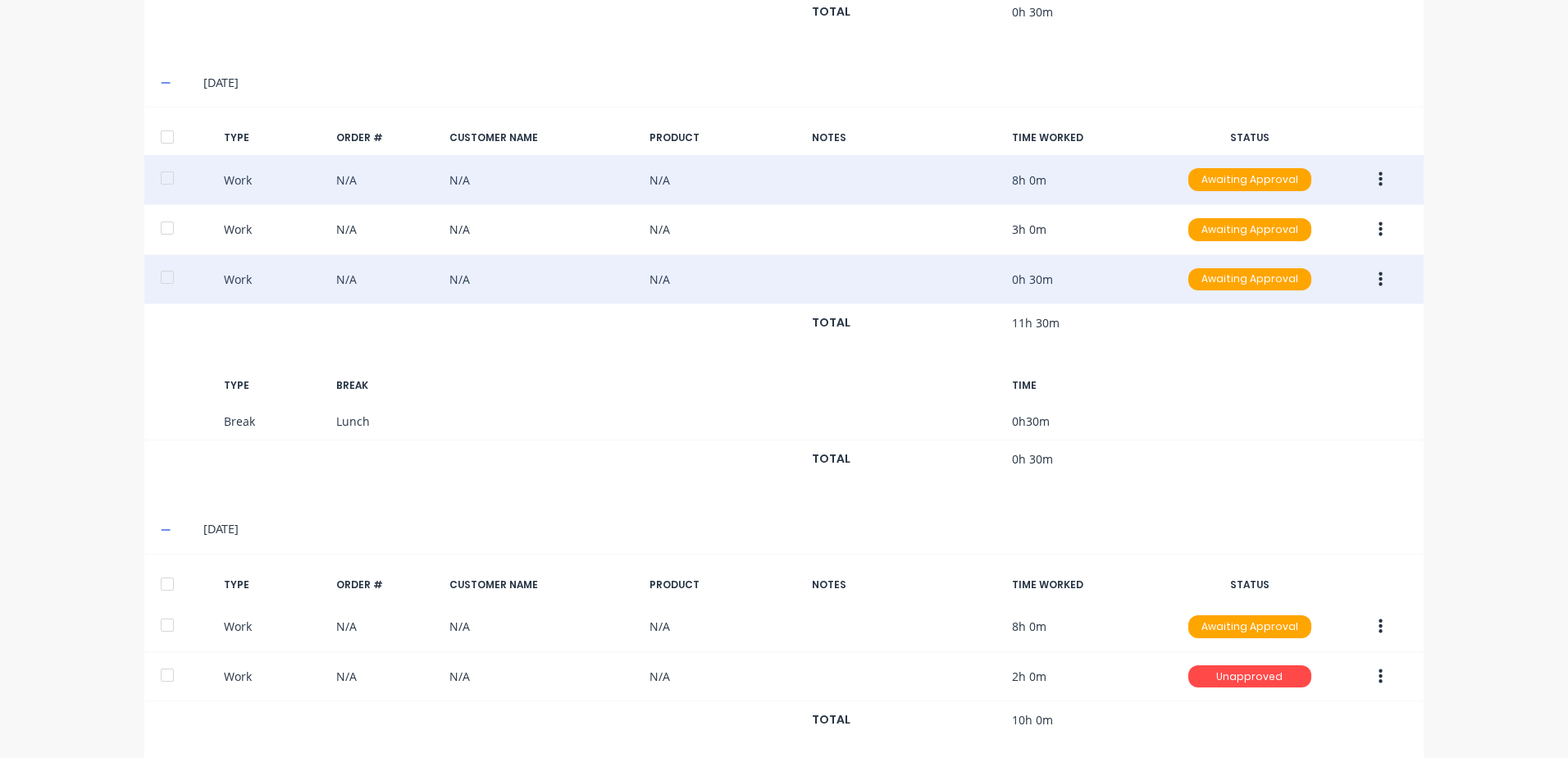
click at [1378, 277] on icon "button" at bounding box center [1380, 279] width 4 height 18
click at [1286, 250] on div "Duplicate" at bounding box center [1321, 251] width 126 height 24
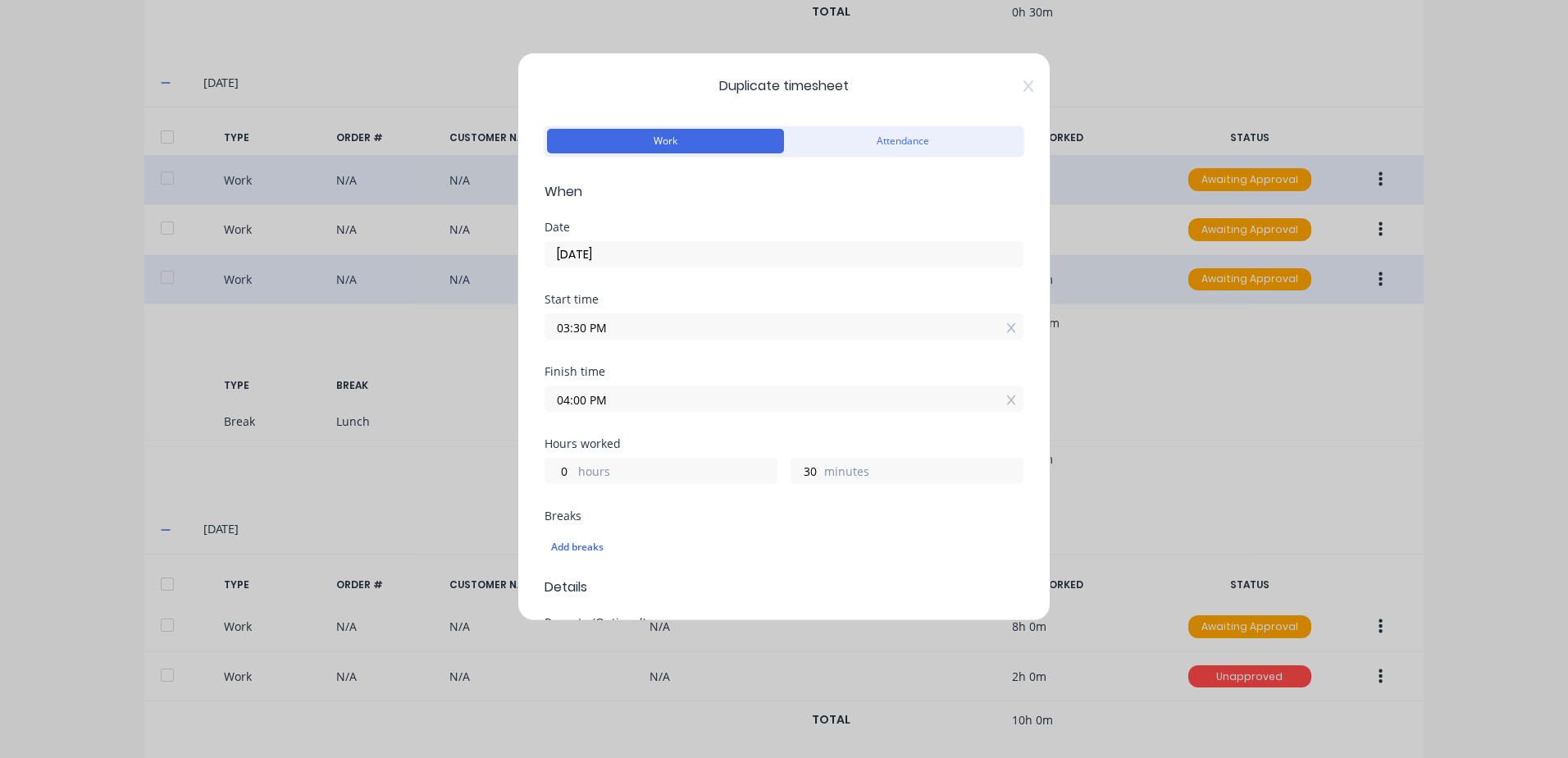
click at [615, 241] on label "[DATE]" at bounding box center [784, 254] width 479 height 27
click at [615, 242] on input "[DATE]" at bounding box center [784, 254] width 477 height 25
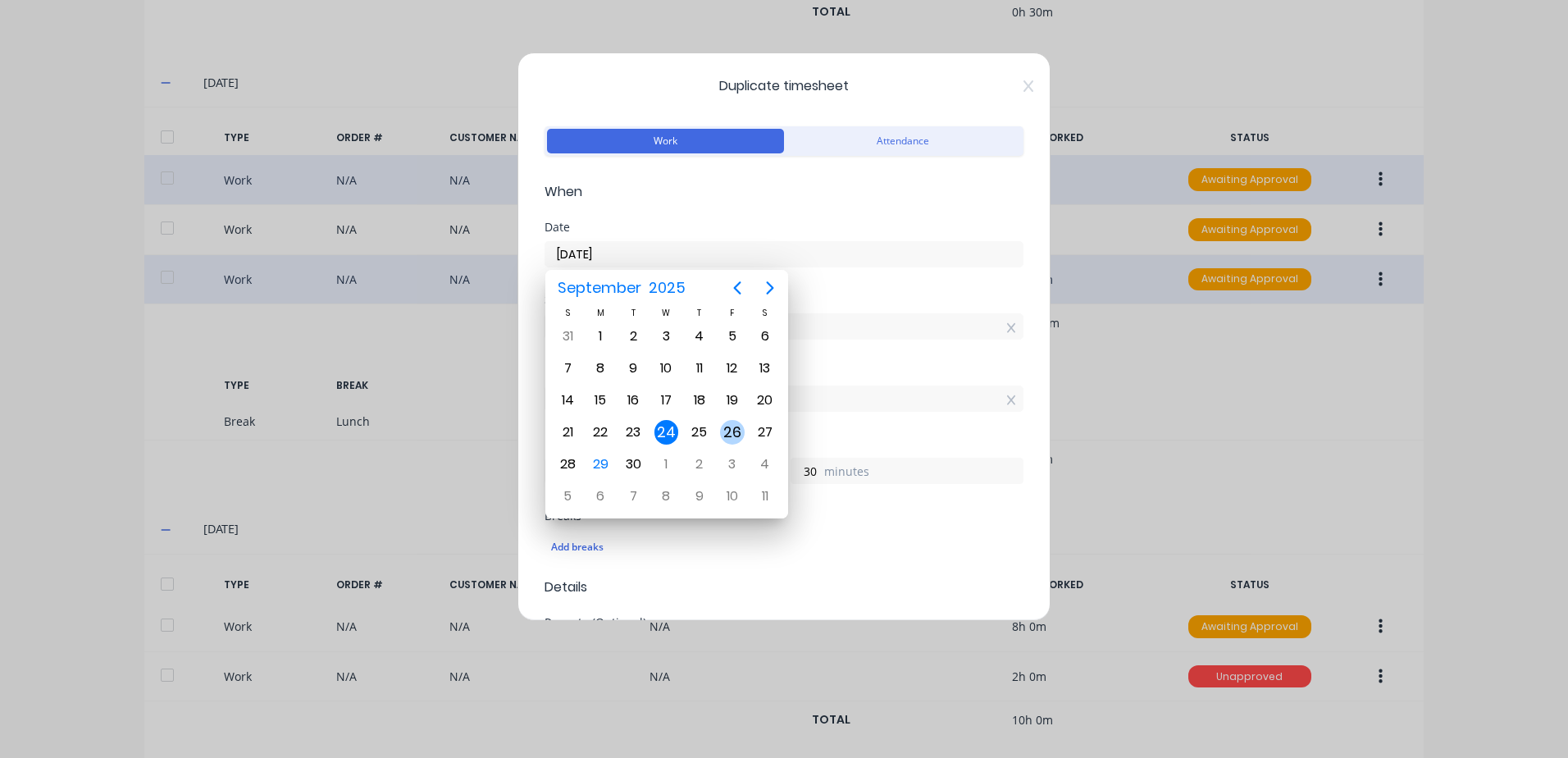
drag, startPoint x: 730, startPoint y: 433, endPoint x: 733, endPoint y: 317, distance: 116.0
click at [729, 430] on div "26" at bounding box center [731, 432] width 25 height 25
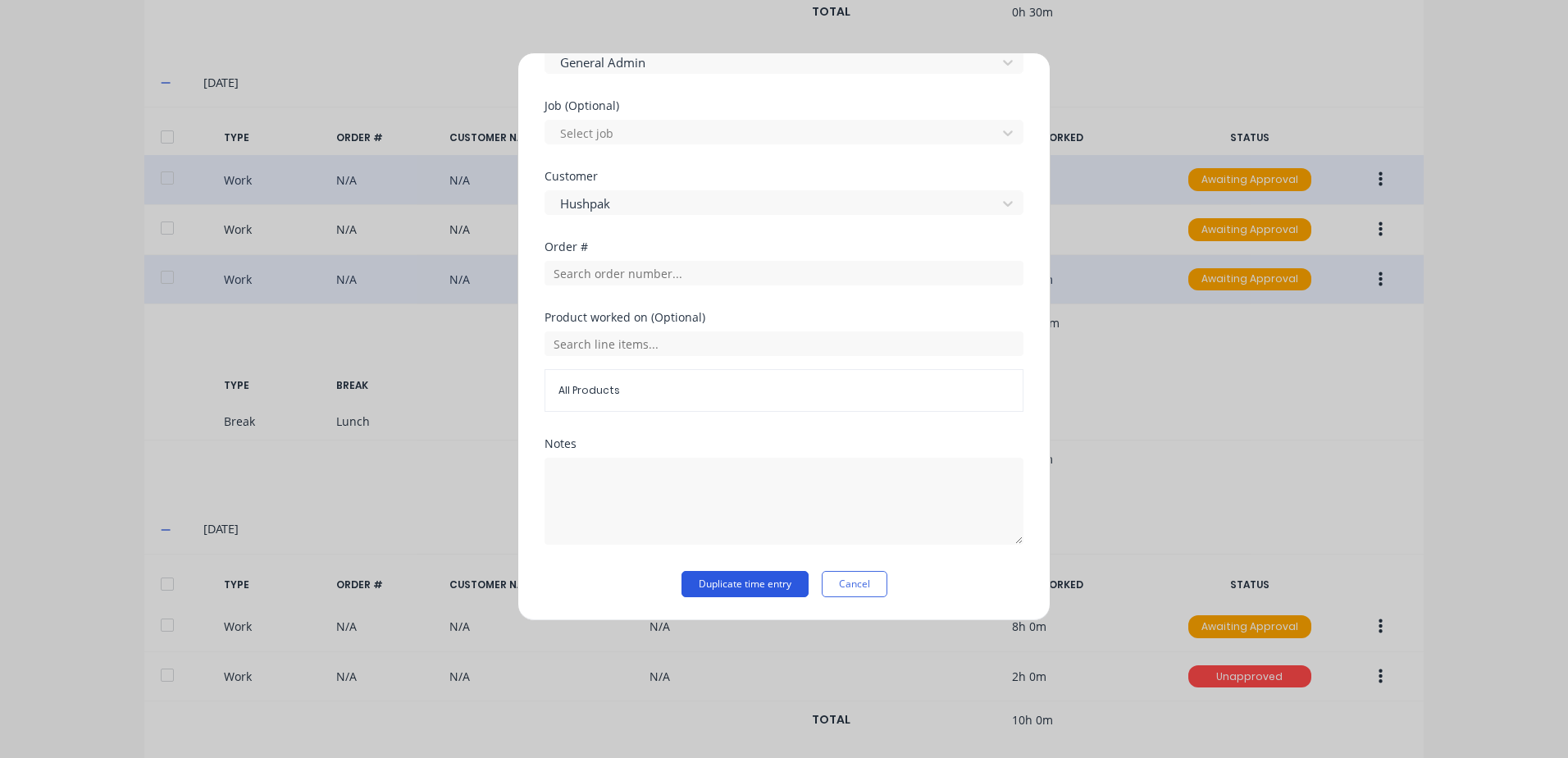
click at [703, 582] on button "Duplicate time entry" at bounding box center [744, 584] width 127 height 27
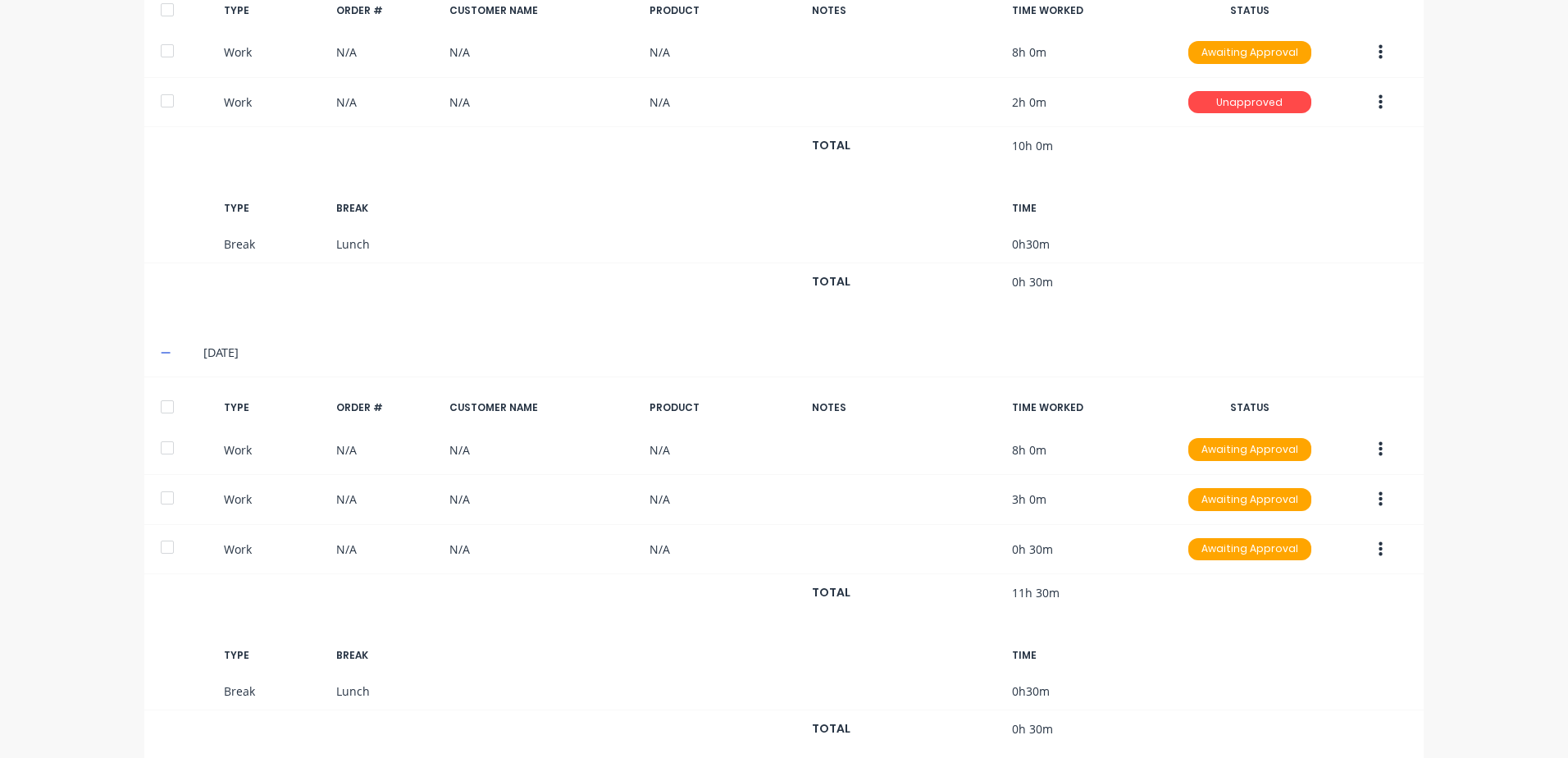
scroll to position [1828, 0]
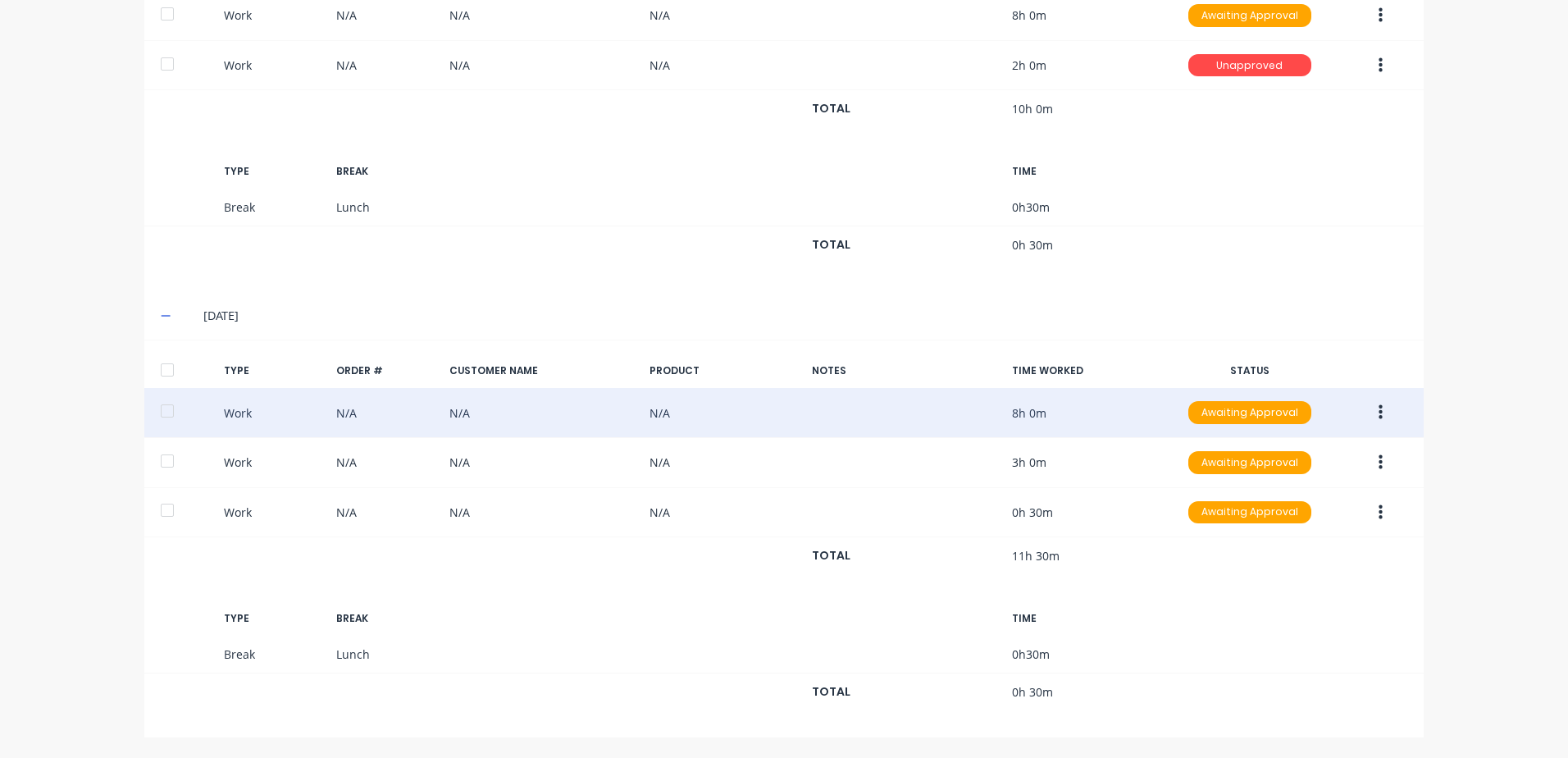
click at [1378, 408] on icon "button" at bounding box center [1380, 412] width 4 height 15
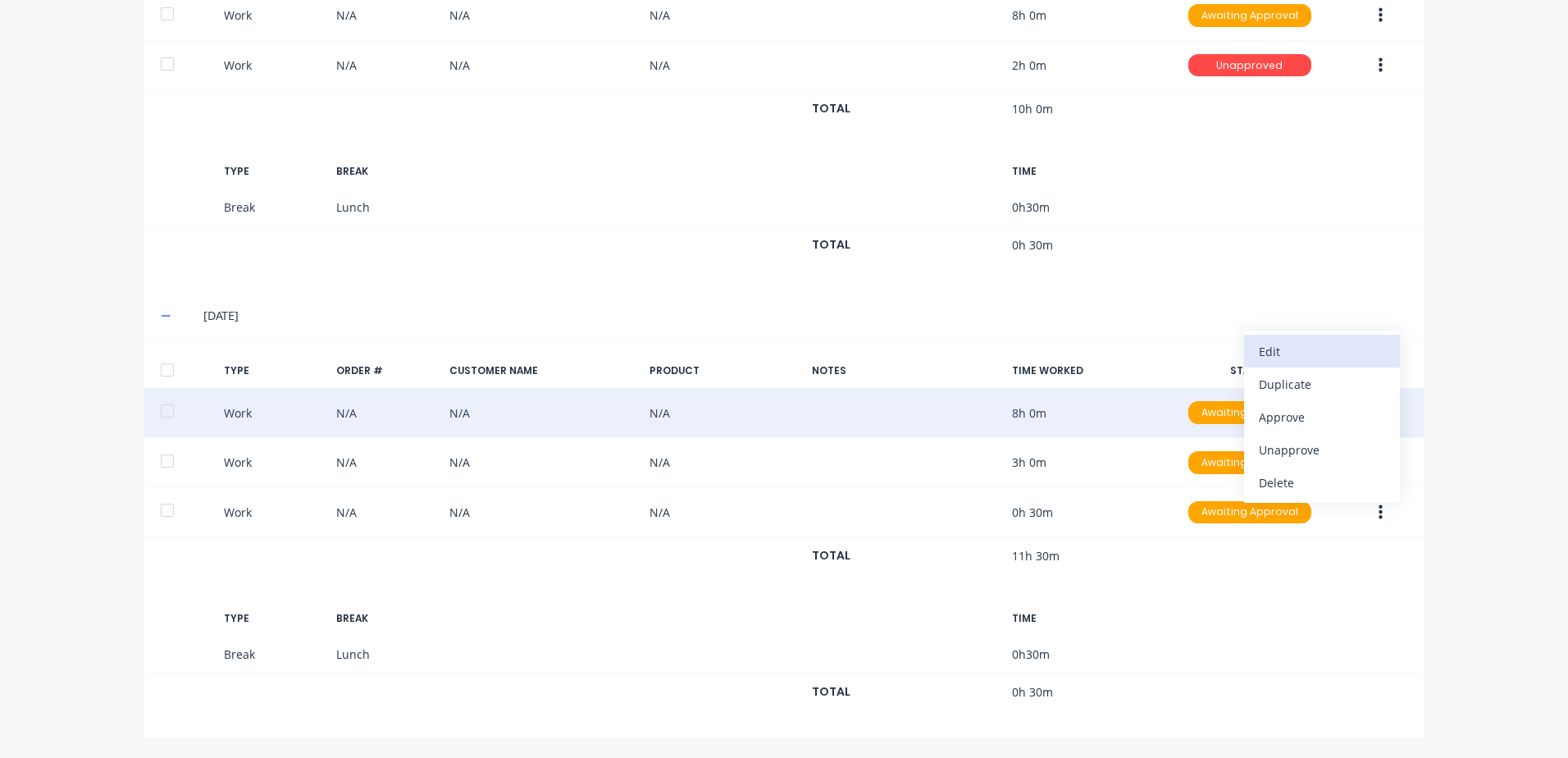
click at [1276, 353] on div "Edit" at bounding box center [1321, 351] width 126 height 24
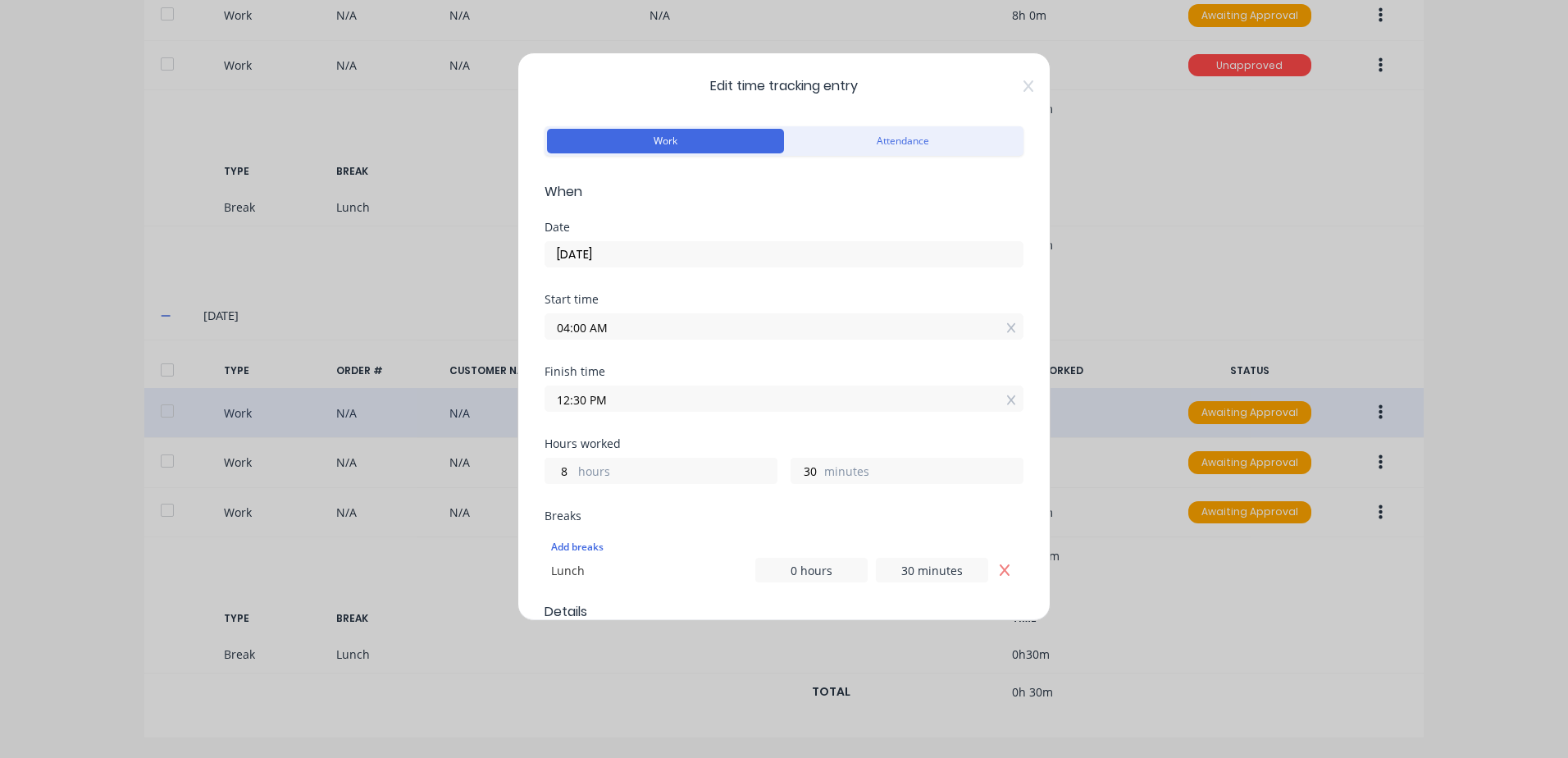
click at [625, 398] on input "12:30 PM" at bounding box center [784, 398] width 477 height 25
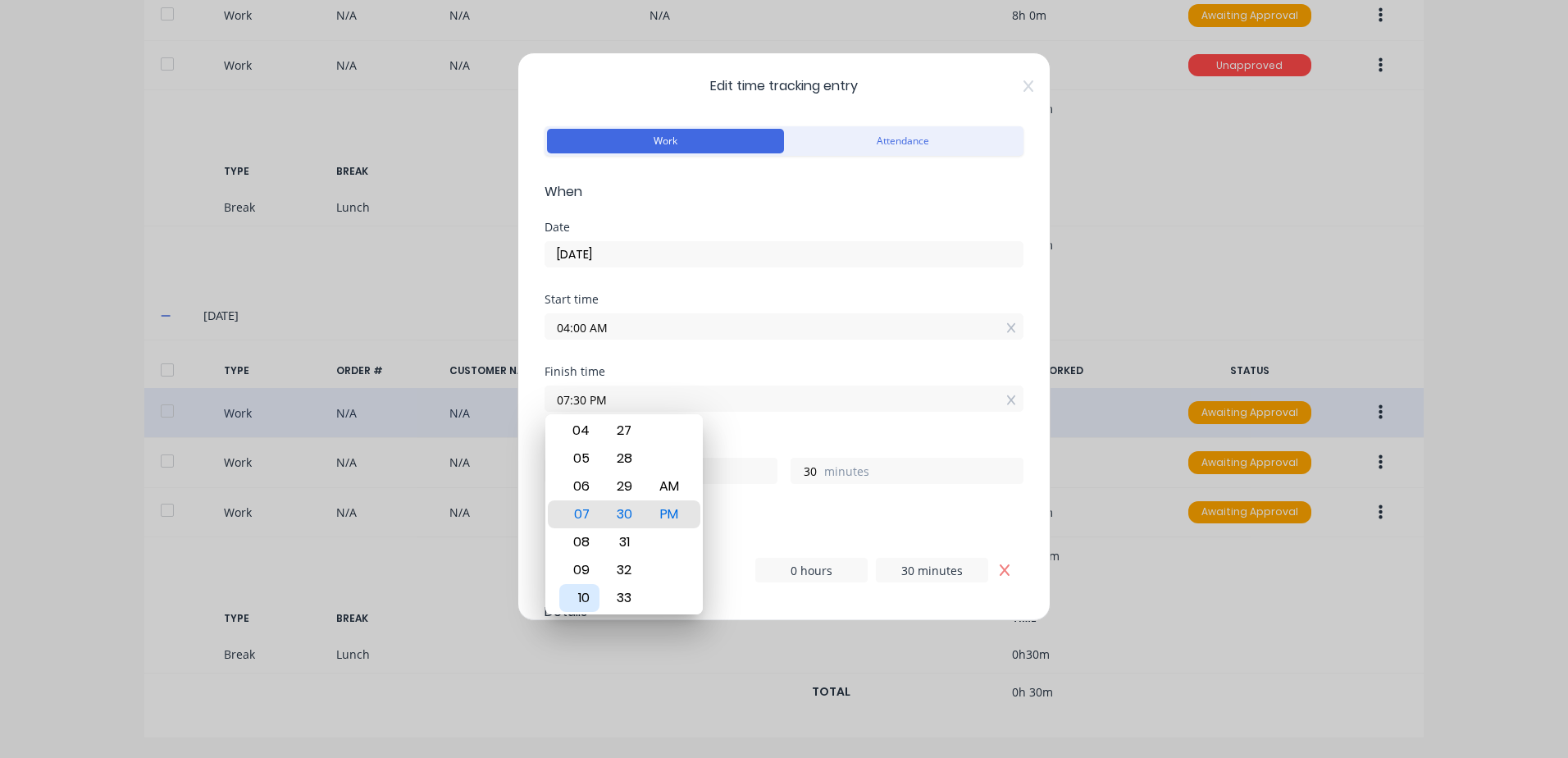
click at [581, 596] on div "10" at bounding box center [579, 598] width 40 height 28
click at [674, 485] on div "AM" at bounding box center [669, 486] width 40 height 28
click at [804, 506] on div "Hours worked 6 hours 0 minutes" at bounding box center [784, 473] width 479 height 72
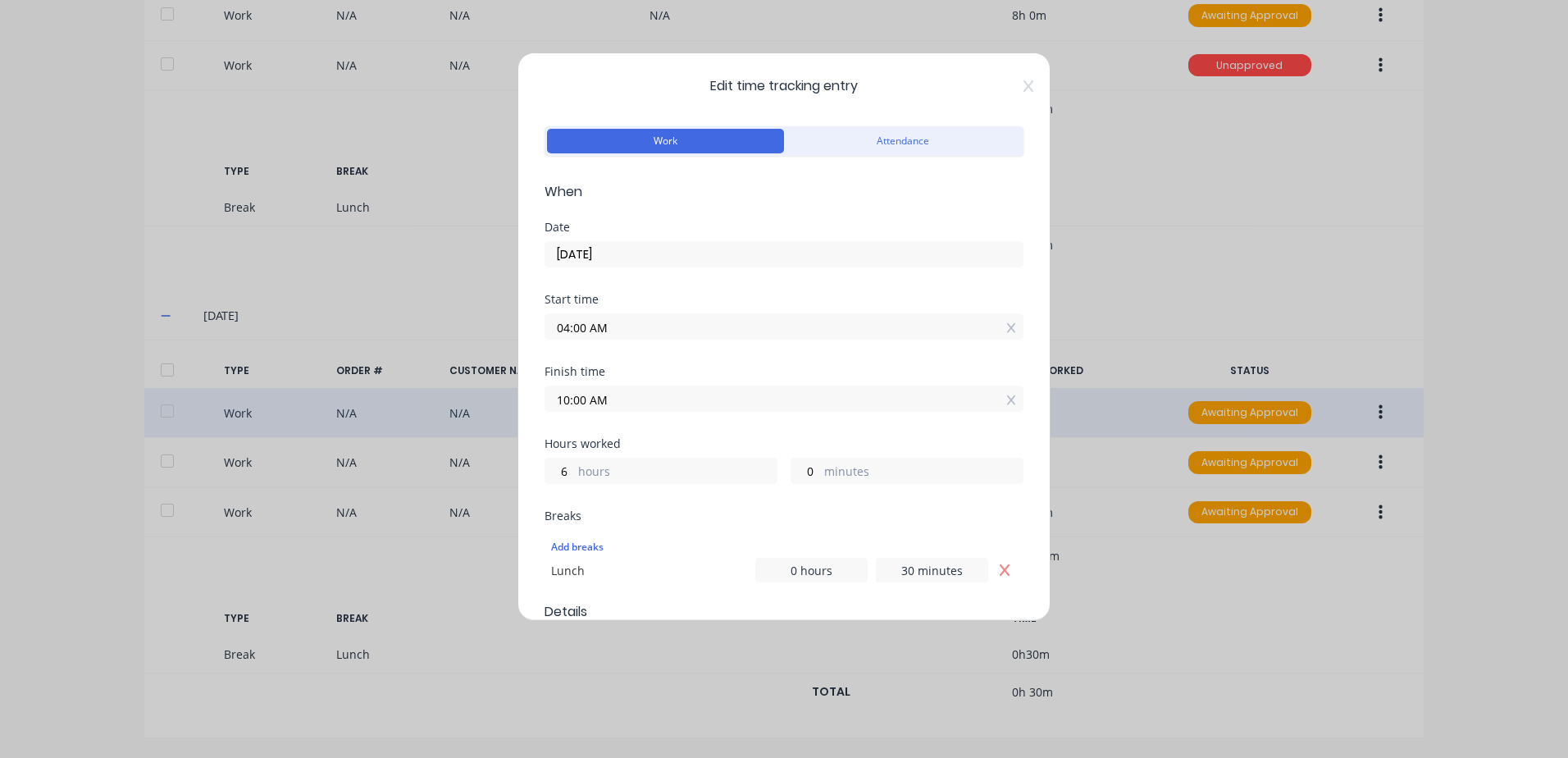
click at [634, 396] on input "10:00 AM" at bounding box center [784, 398] width 477 height 25
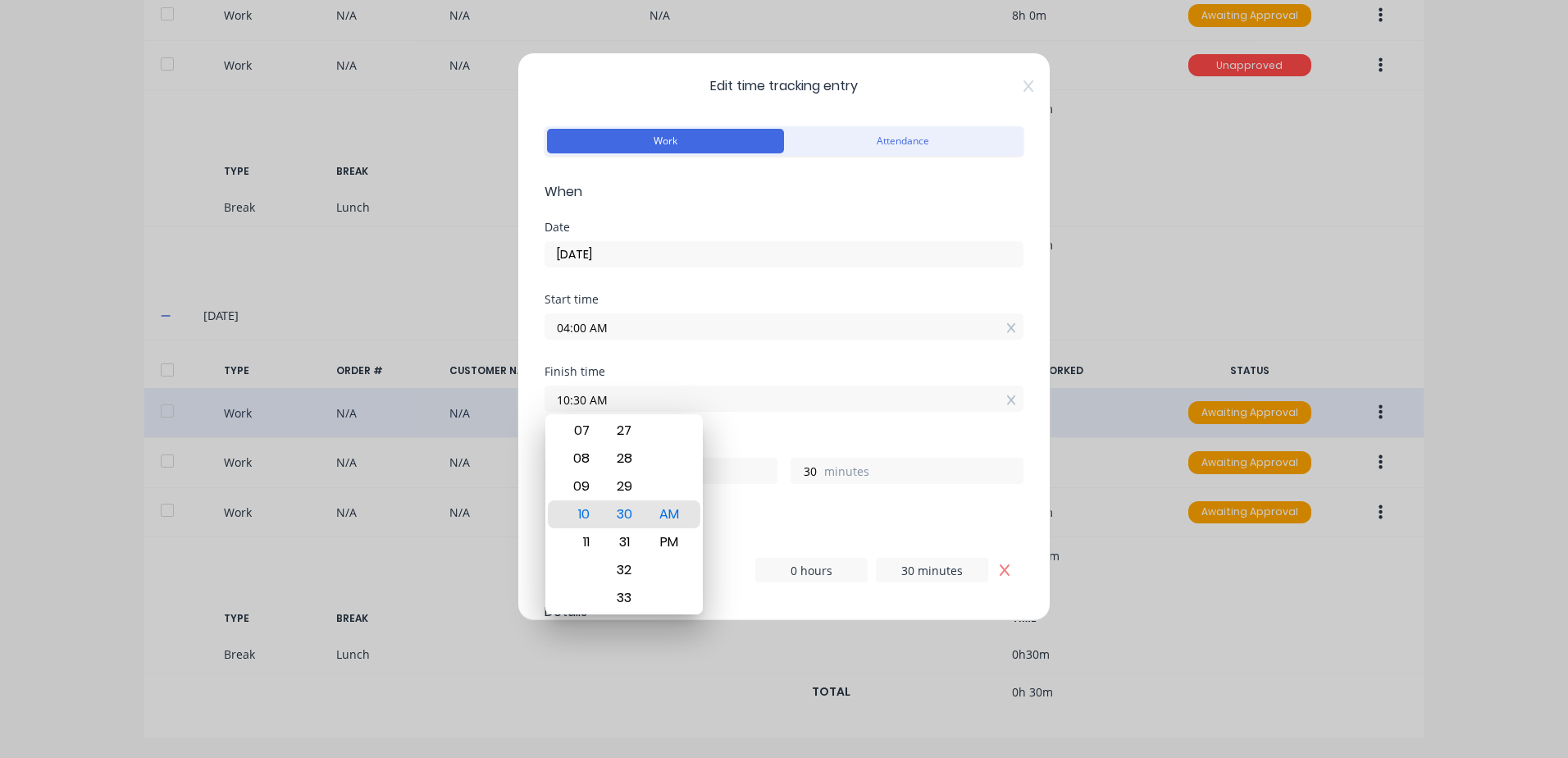
click at [782, 511] on div "Breaks" at bounding box center [784, 516] width 479 height 12
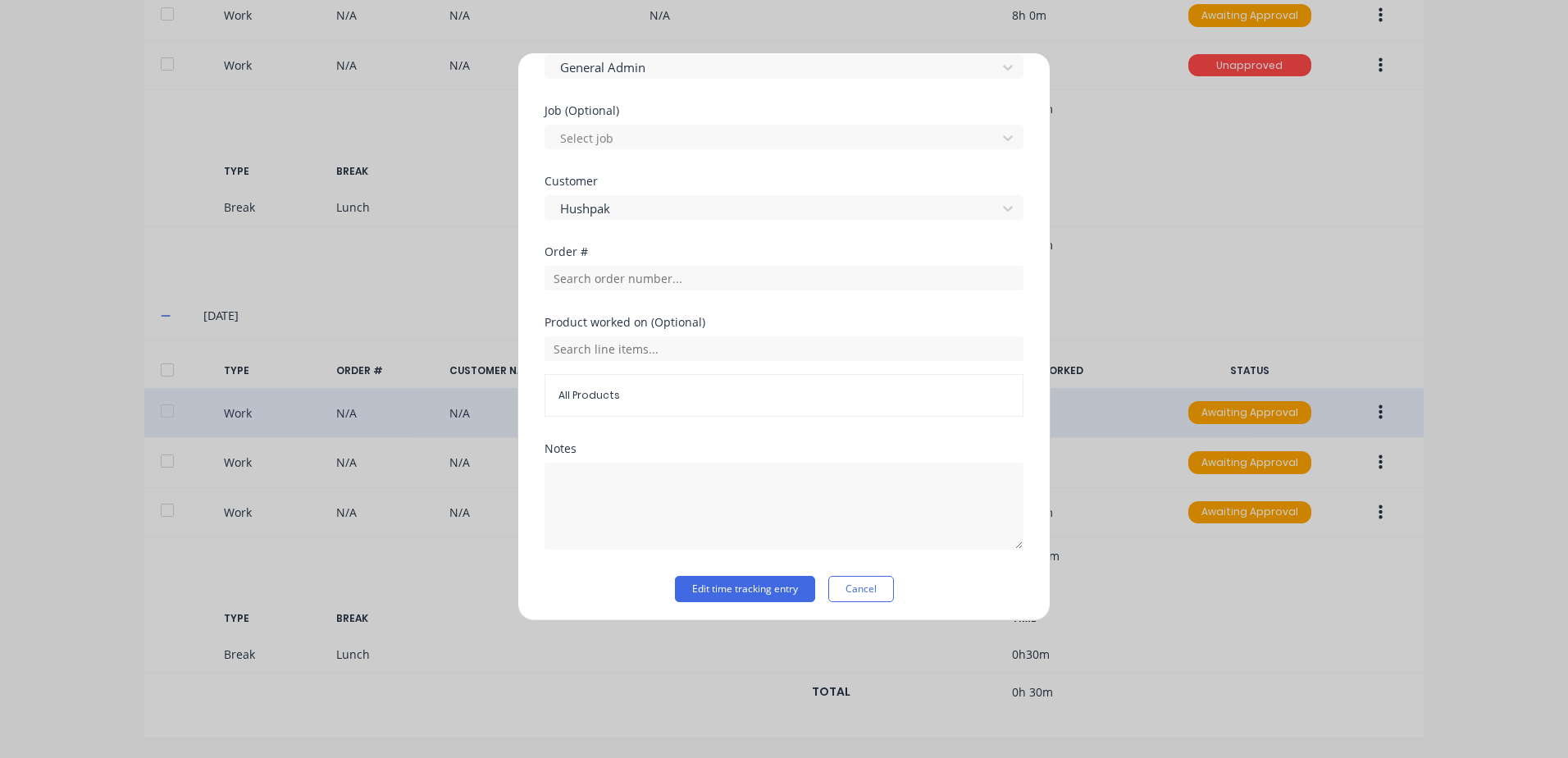
scroll to position [682, 0]
click at [703, 580] on button "Edit time tracking entry" at bounding box center [744, 584] width 141 height 27
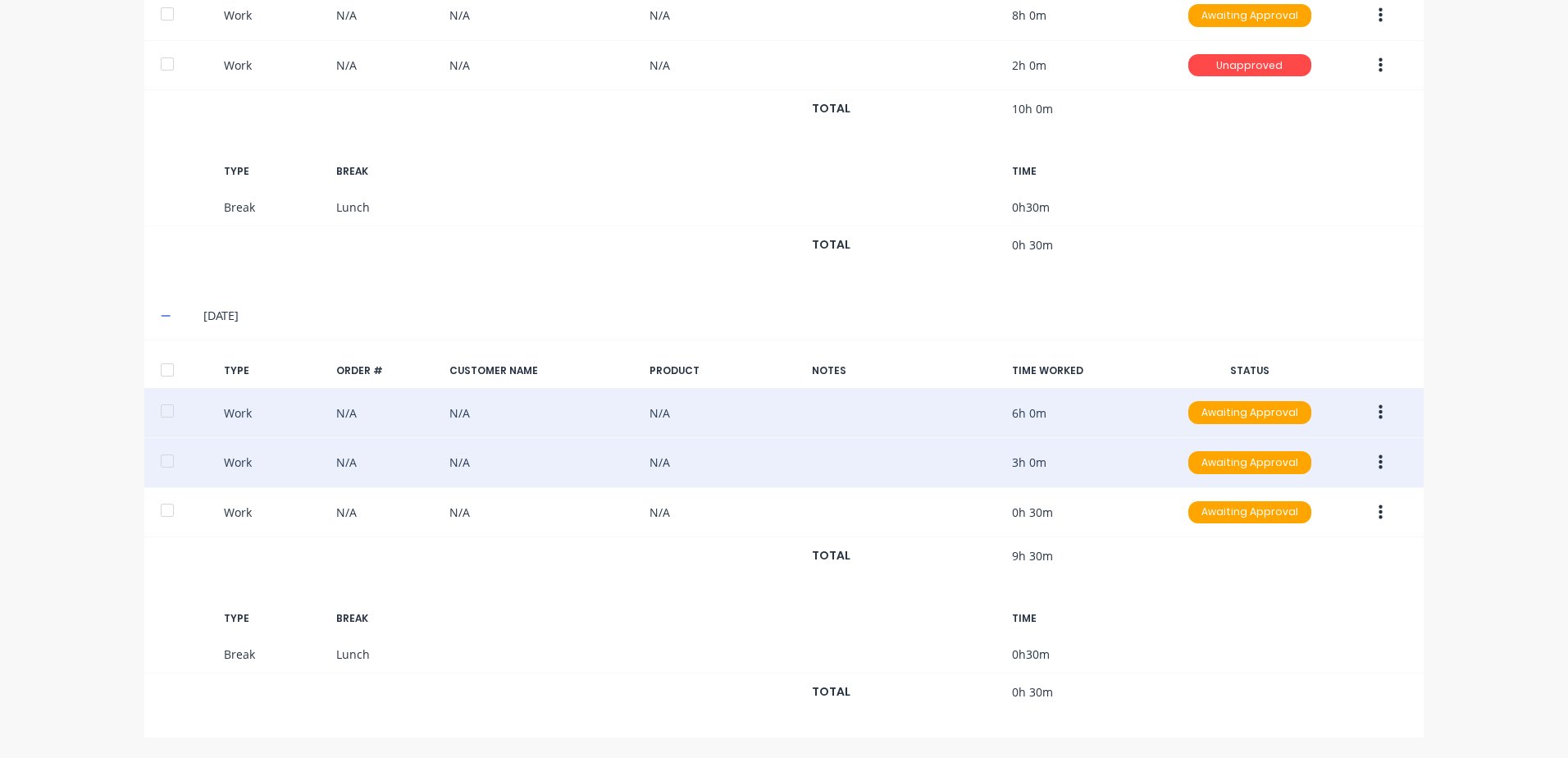
click at [1378, 462] on icon "button" at bounding box center [1380, 462] width 4 height 15
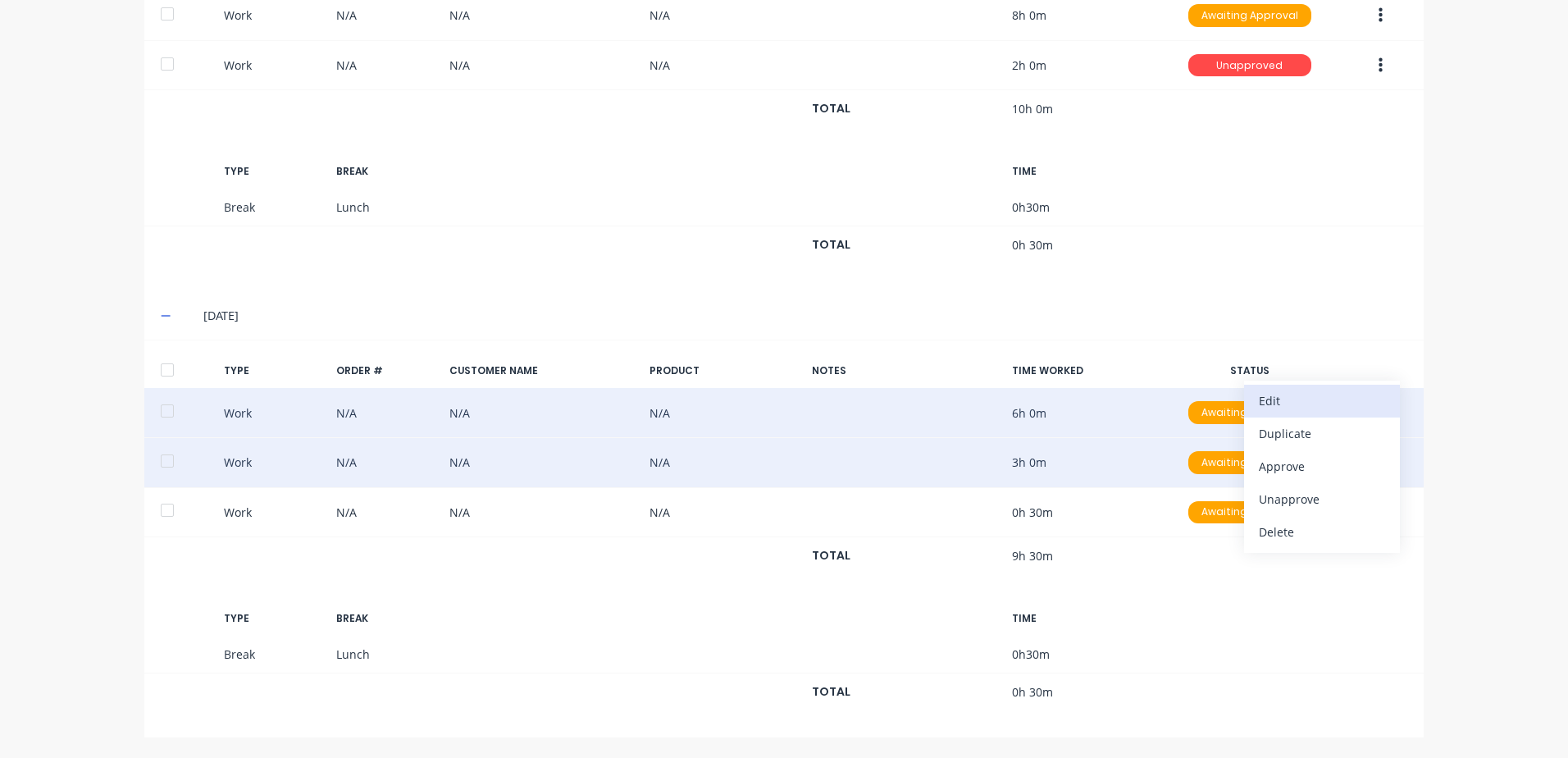
click at [1264, 400] on div "Edit" at bounding box center [1321, 400] width 126 height 24
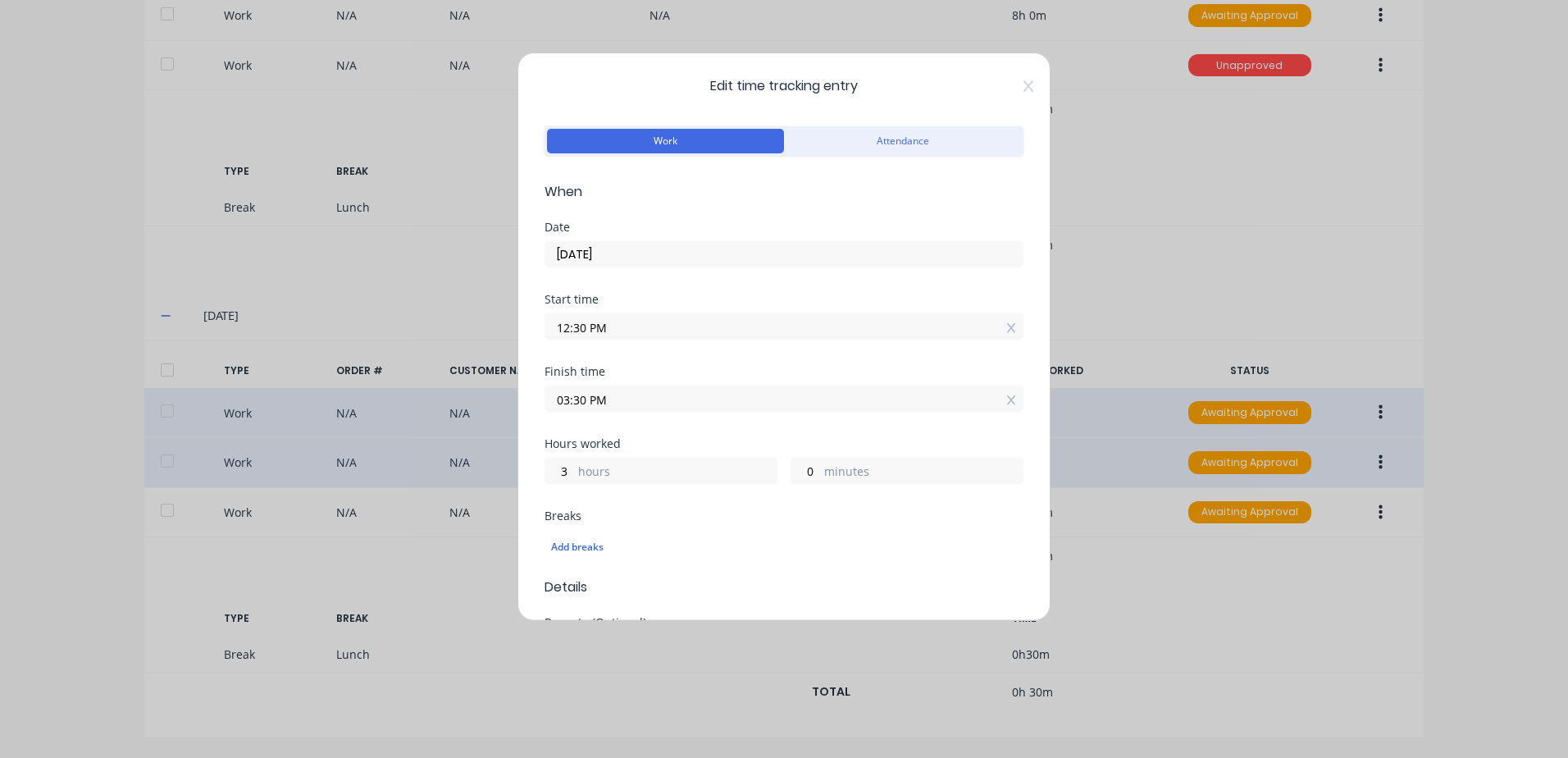
click at [616, 323] on input "12:30 PM" at bounding box center [784, 325] width 477 height 25
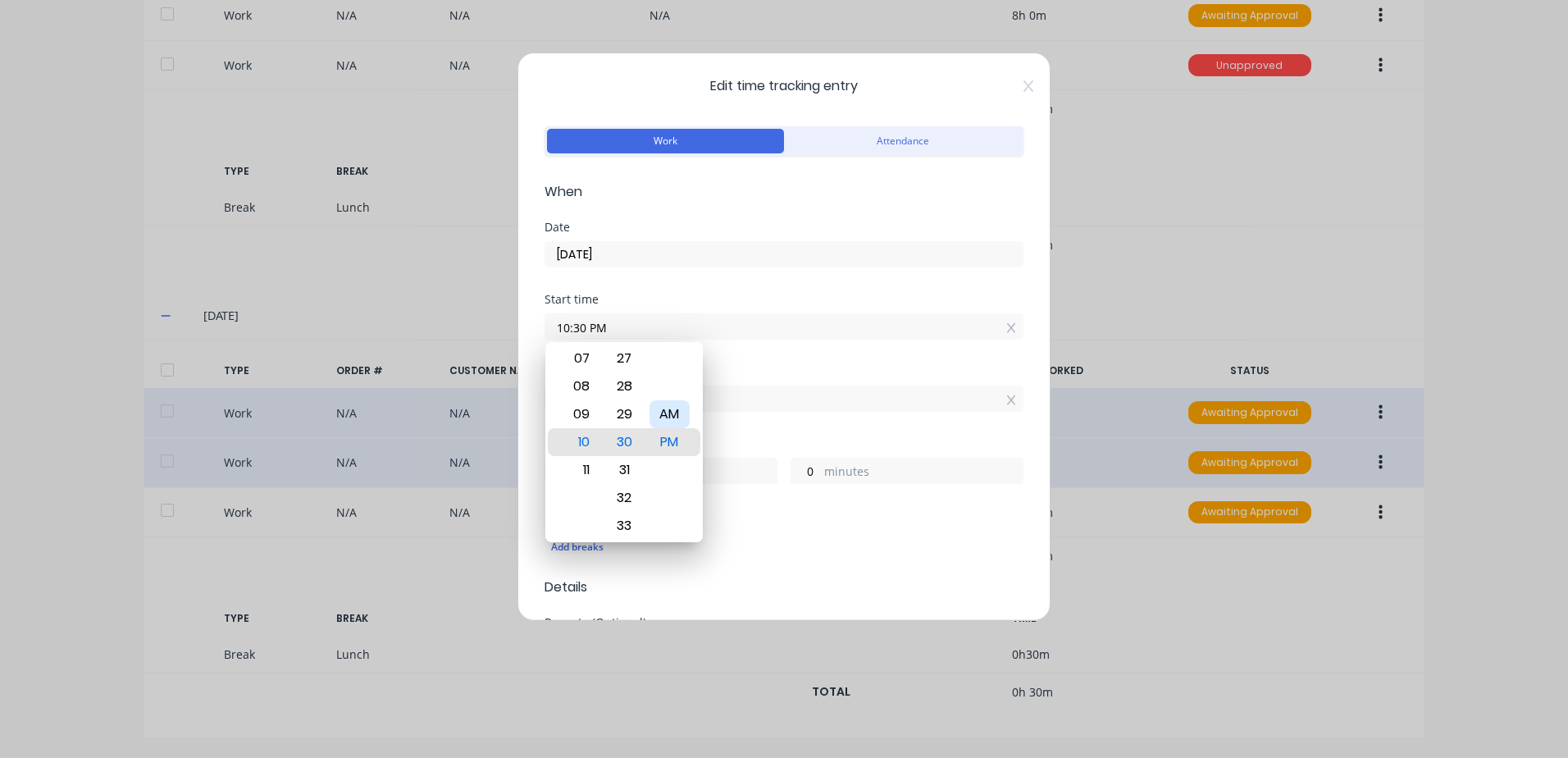
click at [671, 411] on div "AM" at bounding box center [669, 414] width 40 height 28
click at [798, 427] on div "Finish time 03:30 PM" at bounding box center [784, 401] width 479 height 72
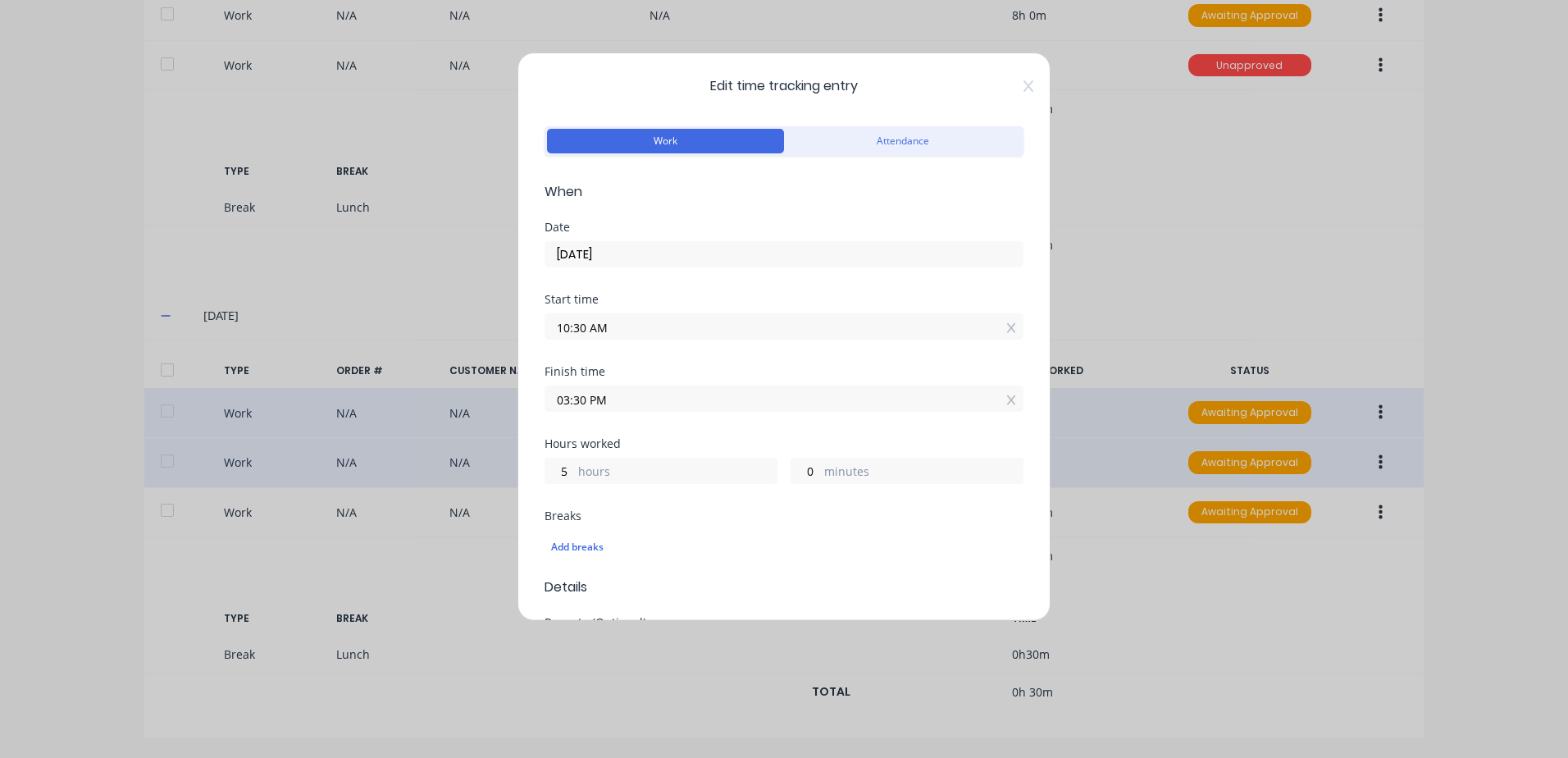
click at [638, 397] on input "03:30 PM" at bounding box center [784, 398] width 477 height 25
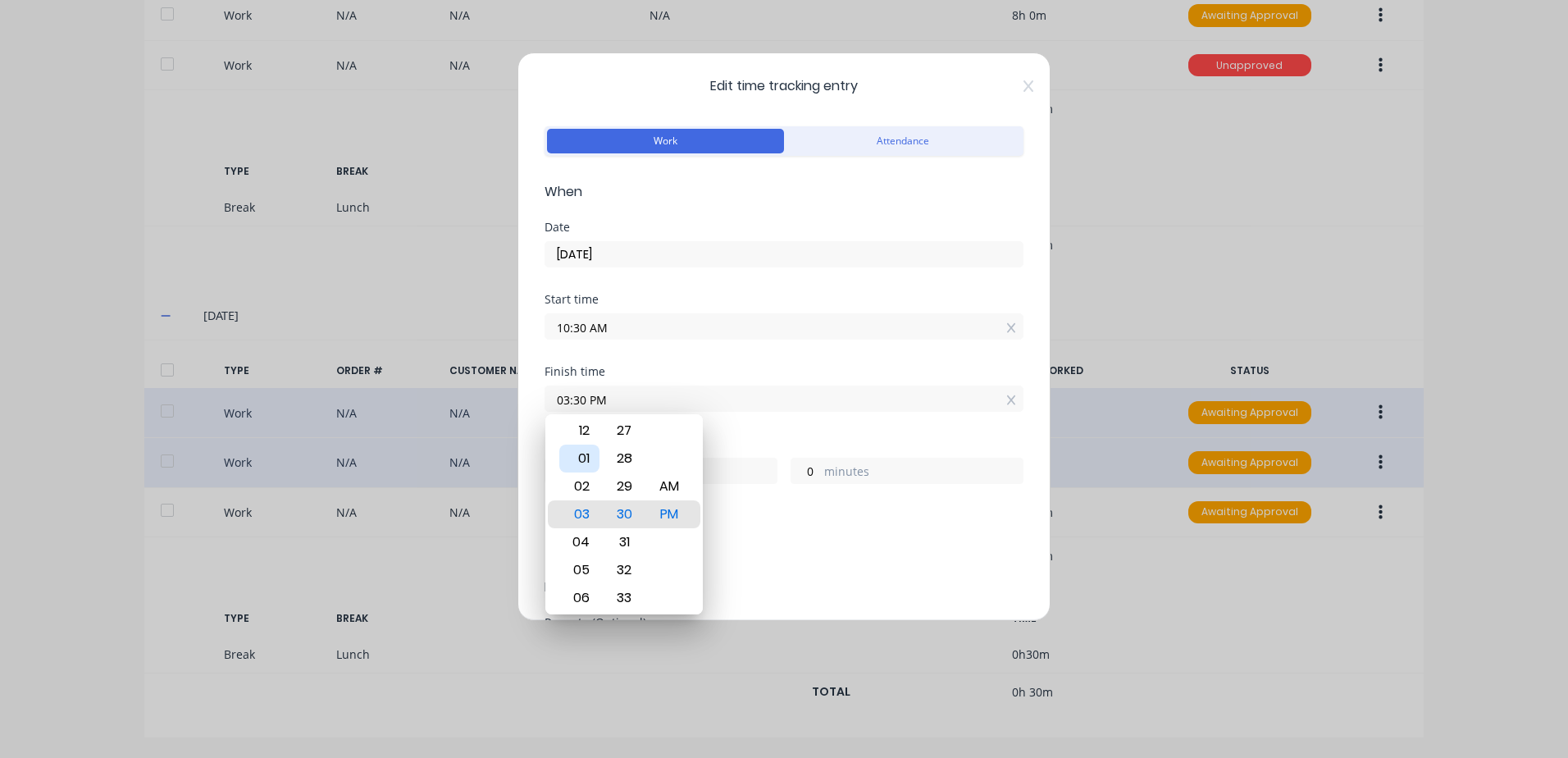
click at [586, 454] on div "01" at bounding box center [579, 458] width 40 height 28
click at [729, 428] on div "Finish time 01:30 PM" at bounding box center [784, 401] width 479 height 72
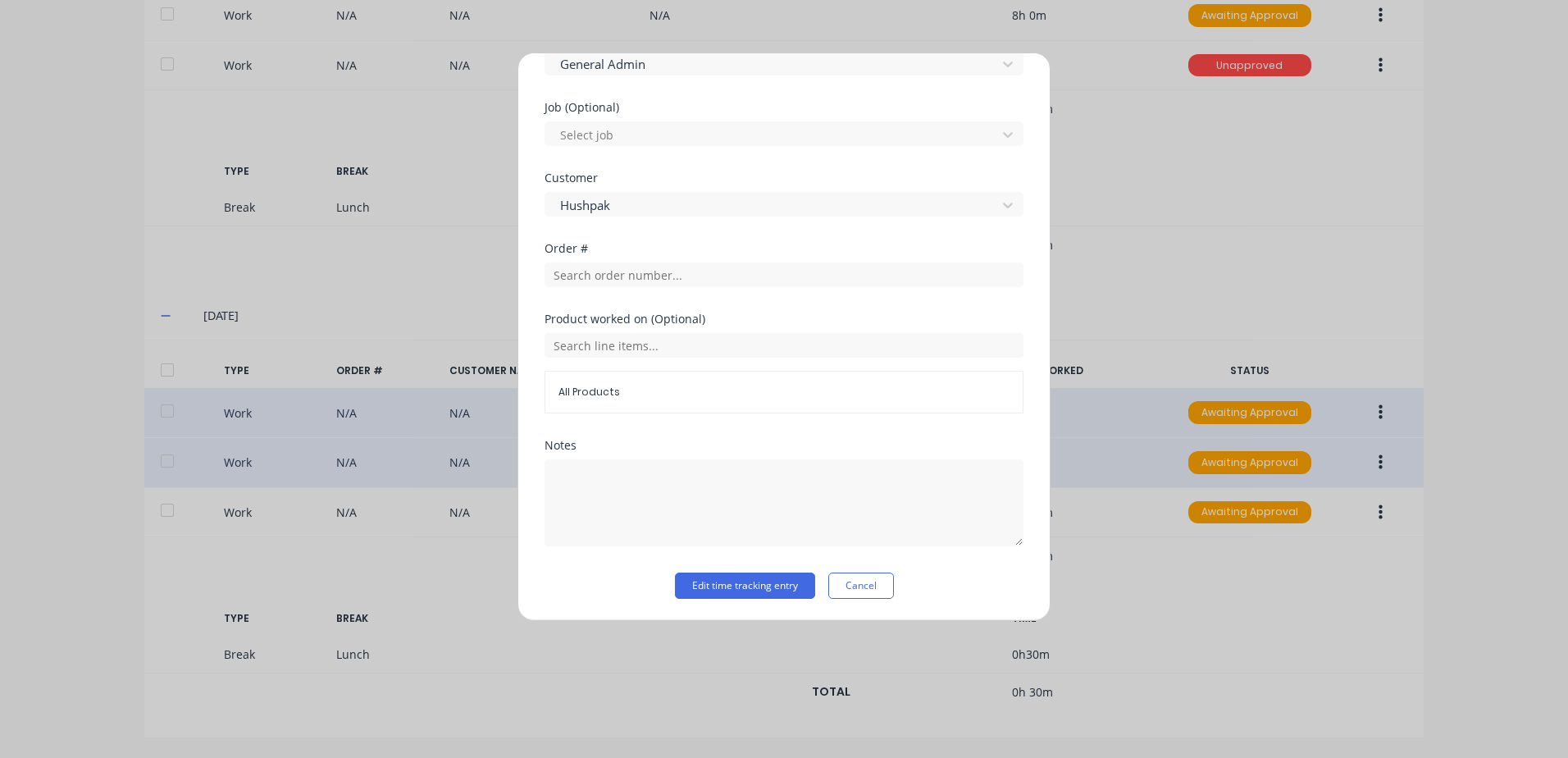
scroll to position [658, 0]
click at [708, 587] on button "Edit time tracking entry" at bounding box center [744, 584] width 141 height 27
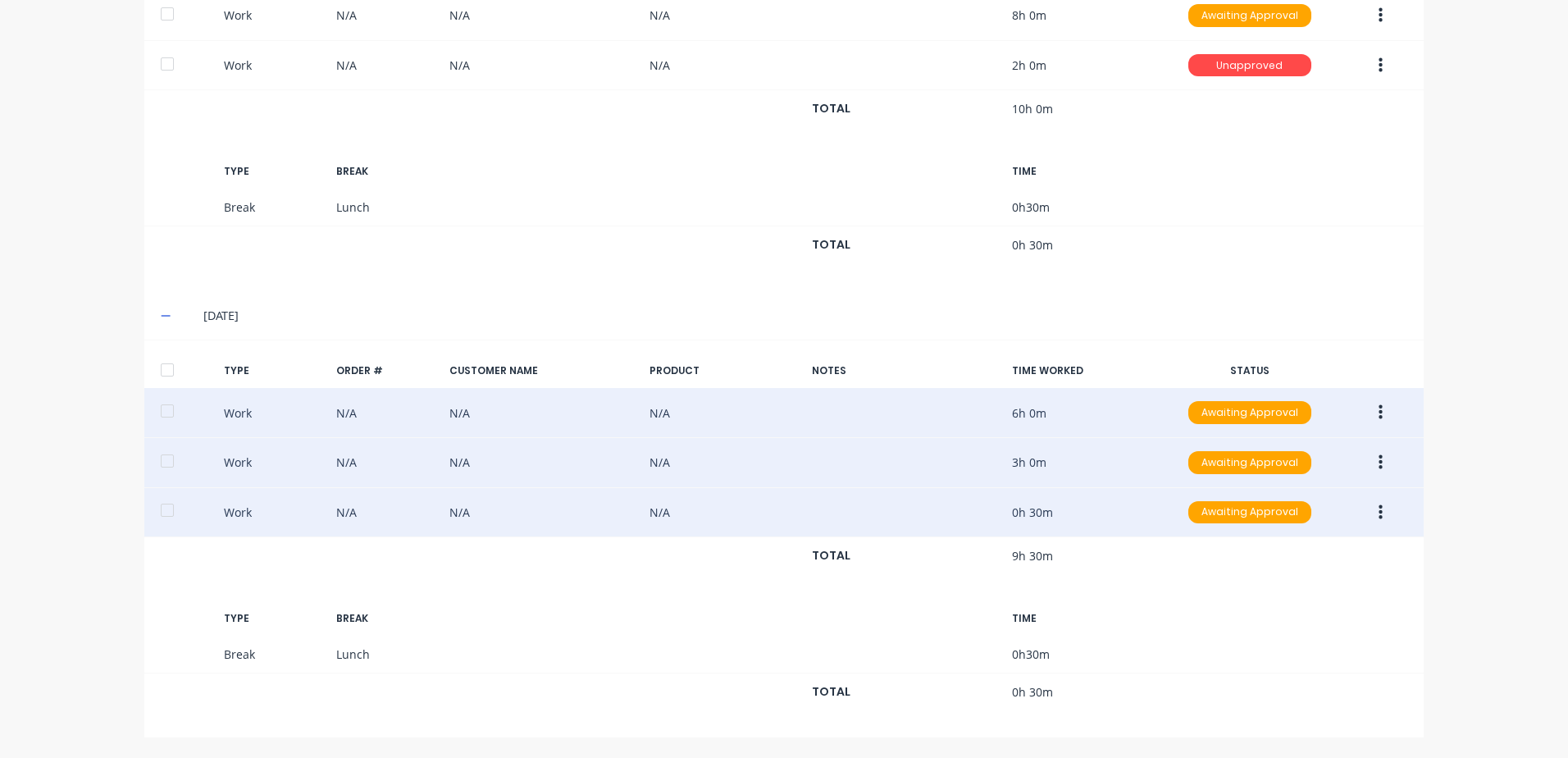
click at [1378, 511] on icon "button" at bounding box center [1380, 511] width 4 height 15
click at [1283, 454] on div "Edit" at bounding box center [1321, 450] width 126 height 24
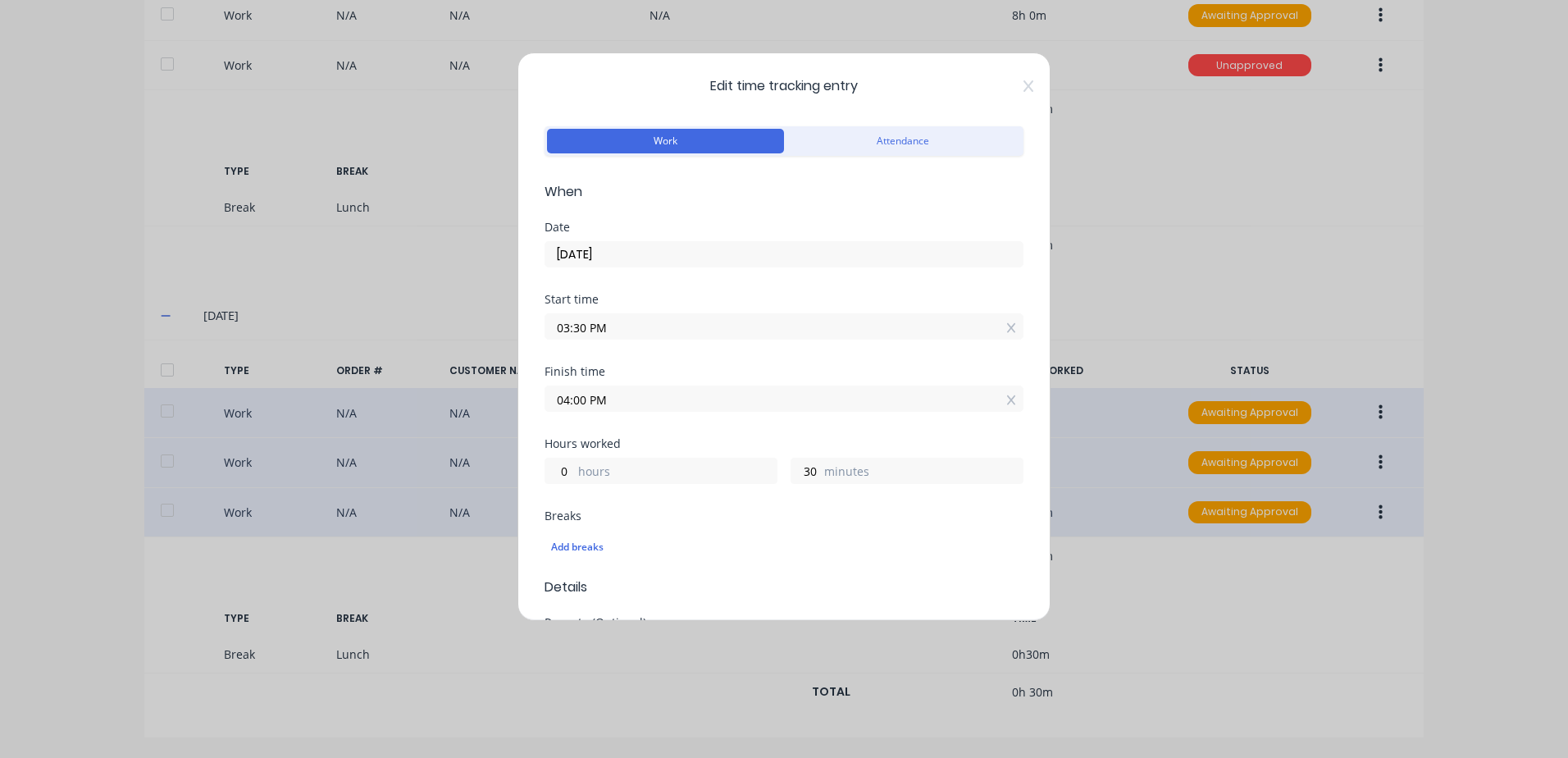
click at [622, 324] on input "03:30 PM" at bounding box center [784, 325] width 477 height 25
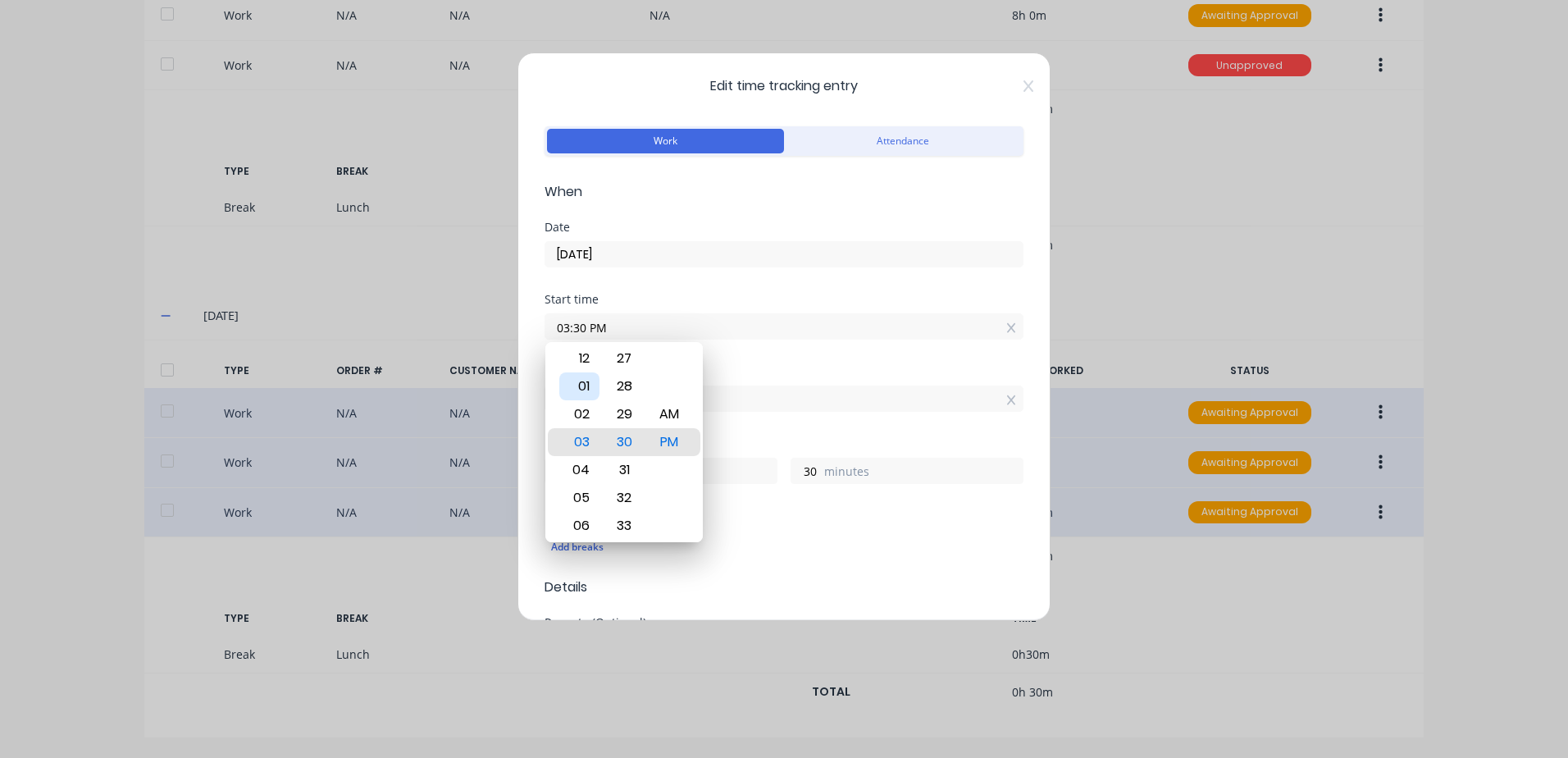
click at [585, 384] on div "01" at bounding box center [579, 386] width 40 height 28
click at [749, 374] on div "Finish time" at bounding box center [784, 372] width 479 height 12
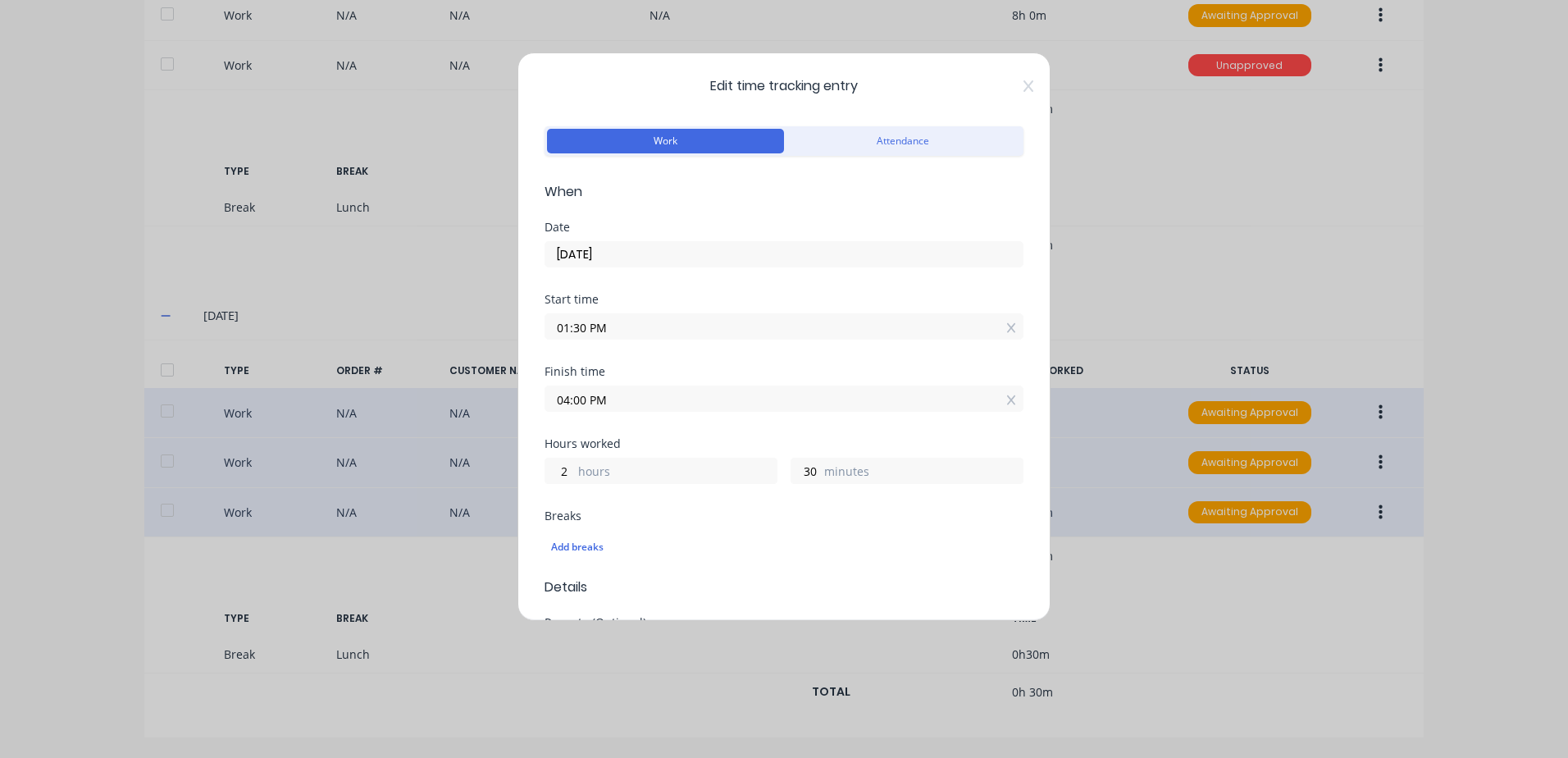
click at [642, 402] on input "04:00 PM" at bounding box center [784, 398] width 477 height 25
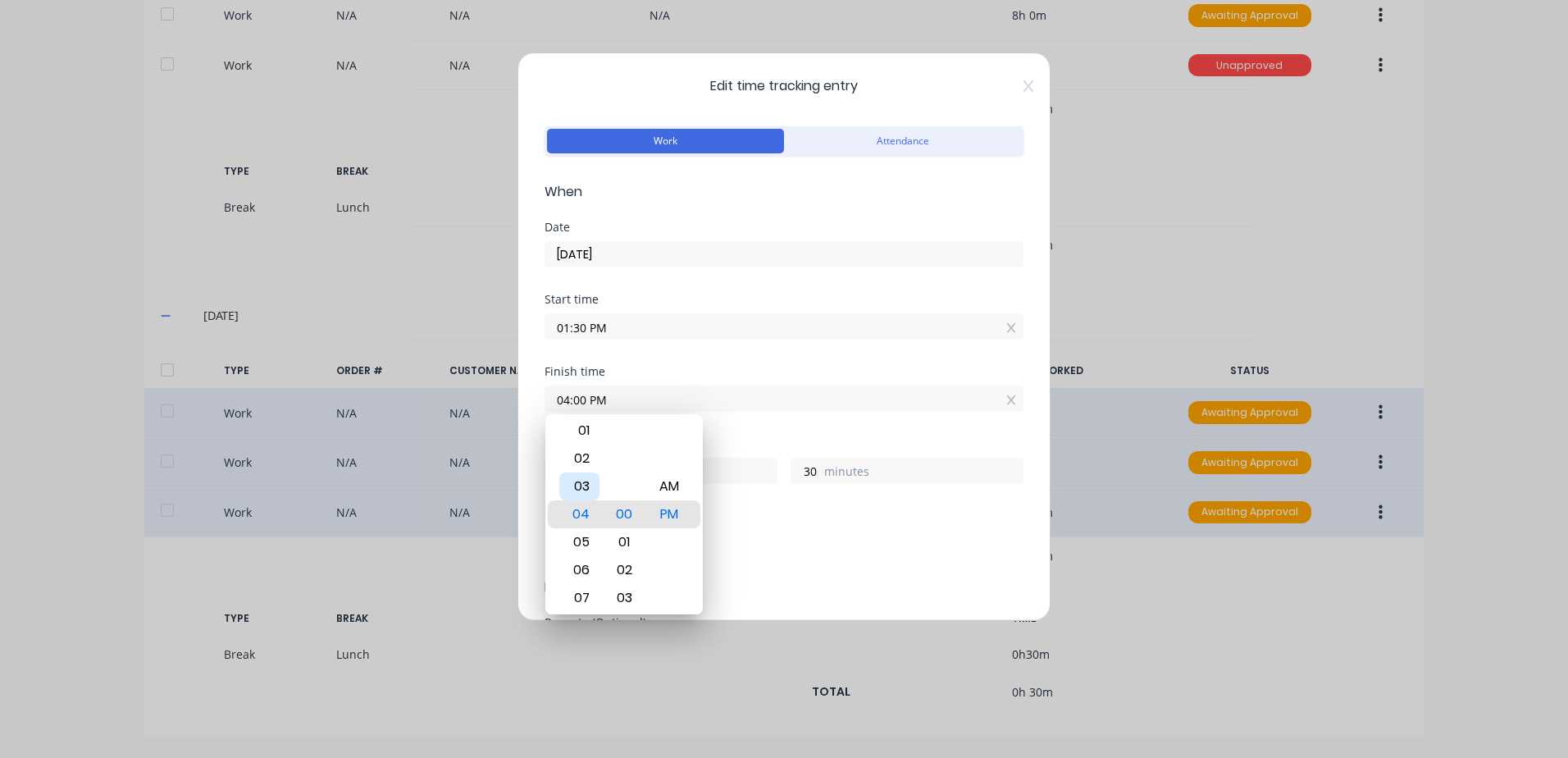
click at [575, 482] on div "03" at bounding box center [579, 486] width 40 height 28
click at [794, 524] on div "Breaks Add breaks" at bounding box center [784, 537] width 479 height 54
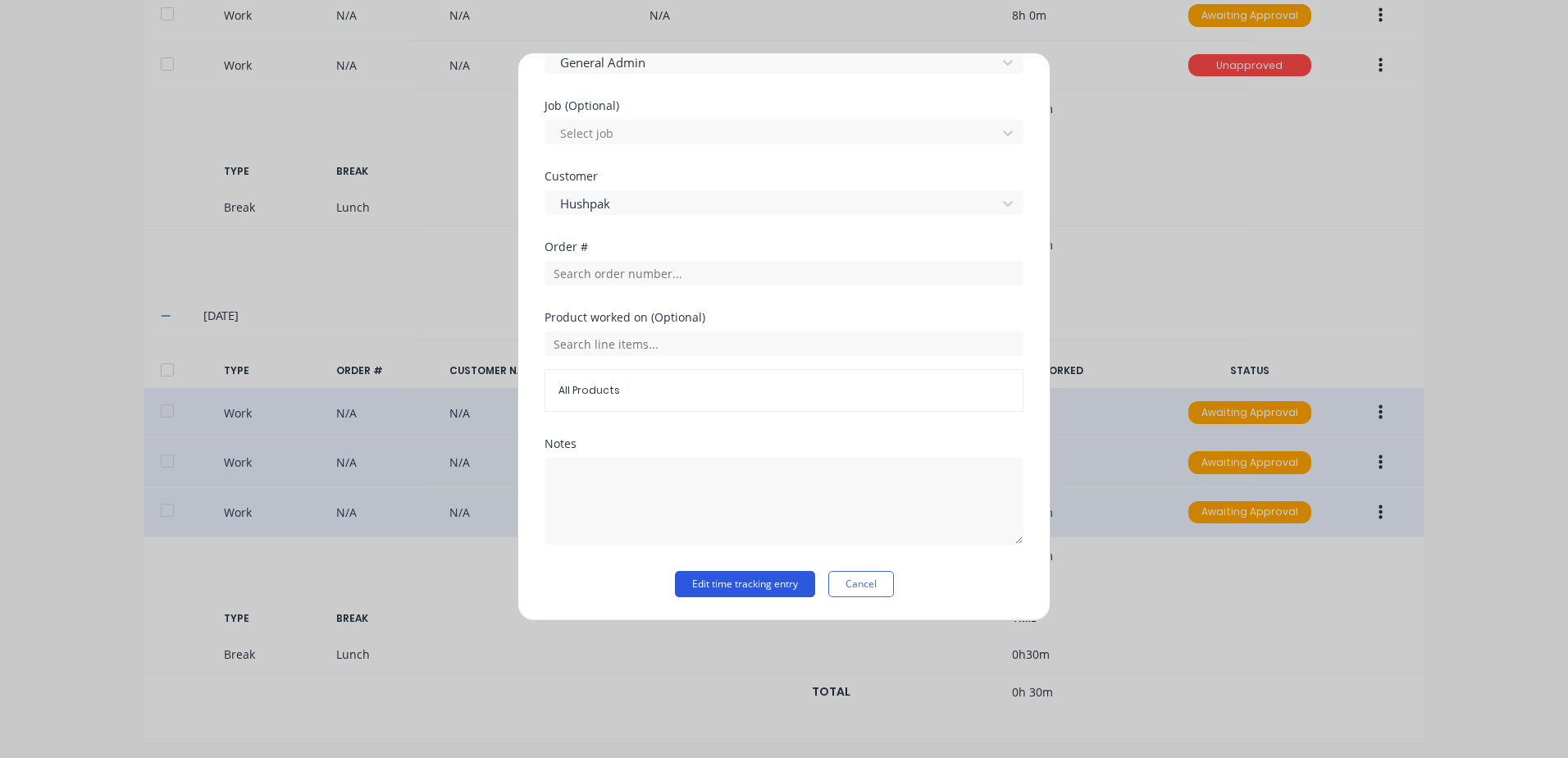
click at [695, 584] on button "Edit time tracking entry" at bounding box center [744, 584] width 141 height 27
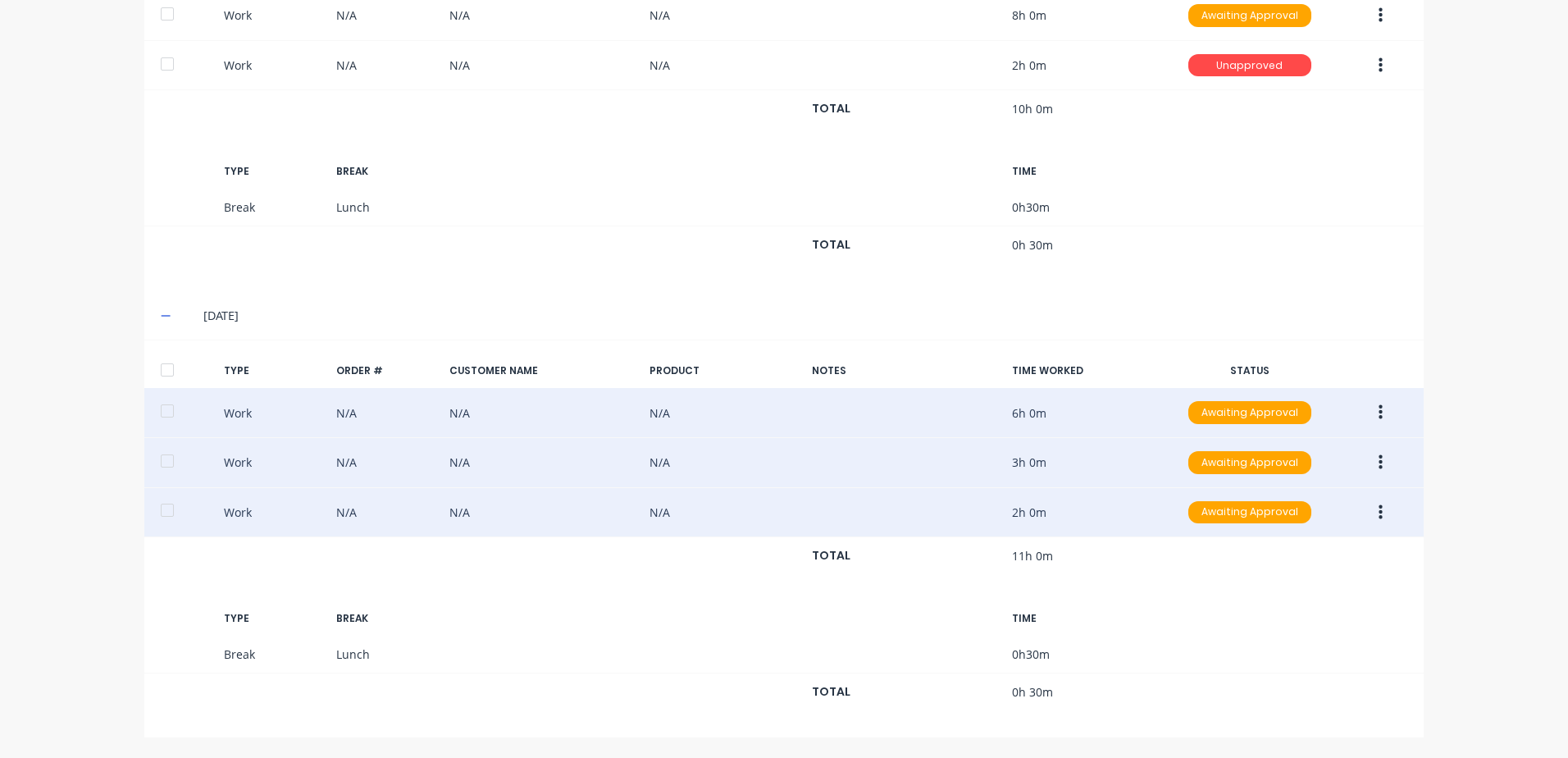
click at [163, 370] on div at bounding box center [166, 369] width 32 height 32
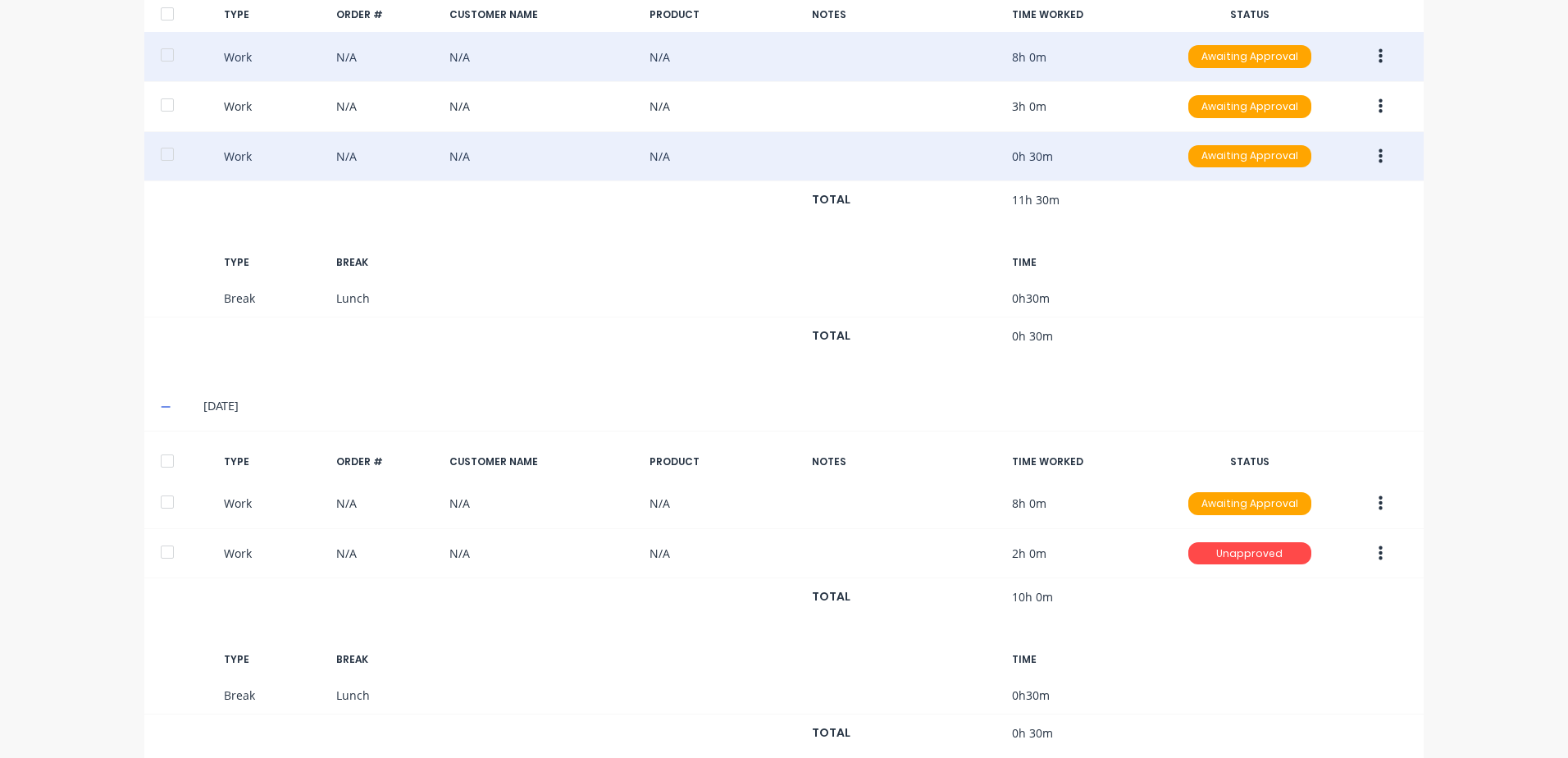
scroll to position [1336, 0]
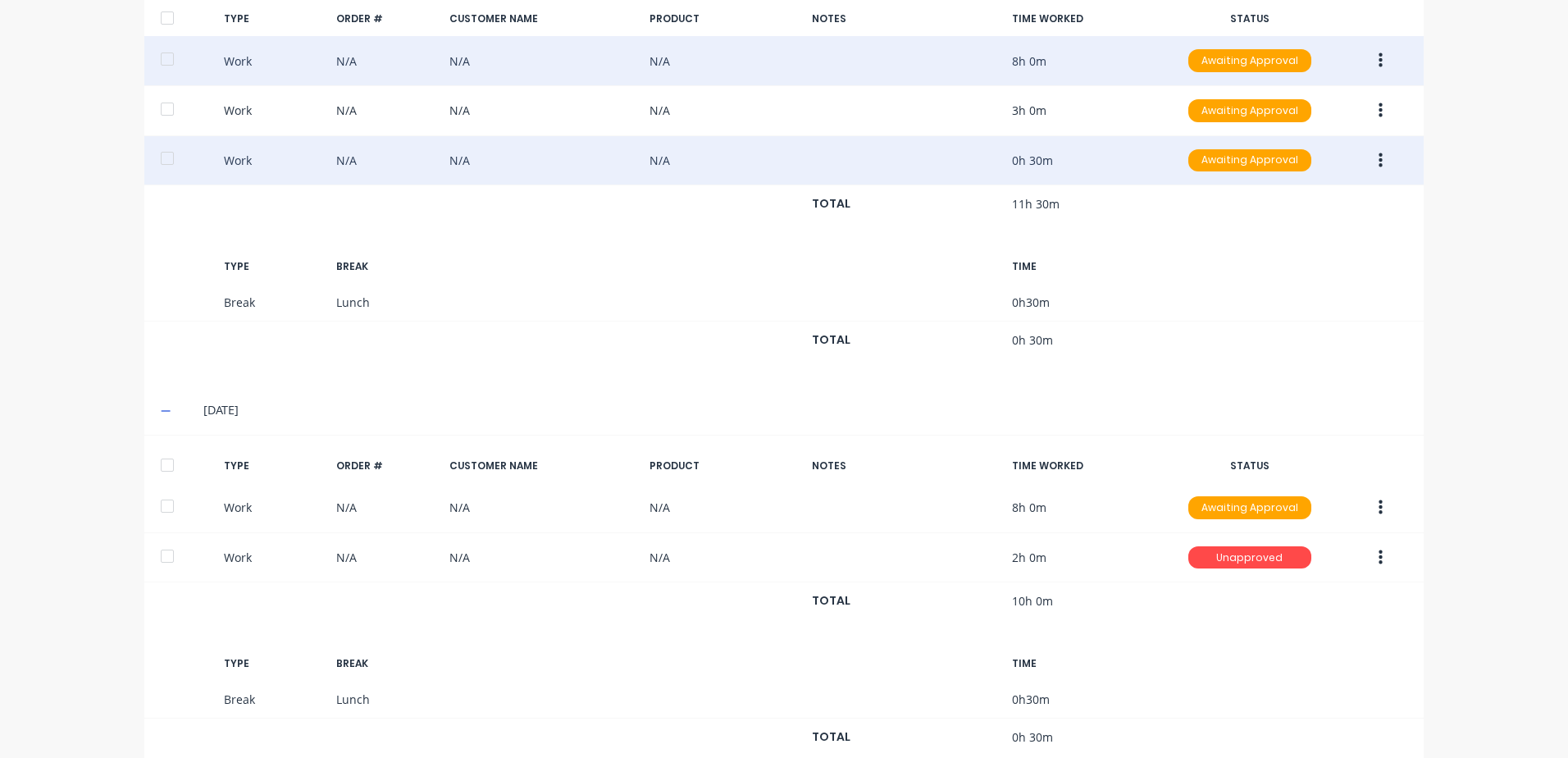
drag, startPoint x: 163, startPoint y: 464, endPoint x: 228, endPoint y: 449, distance: 66.7
click at [163, 462] on div at bounding box center [166, 464] width 32 height 32
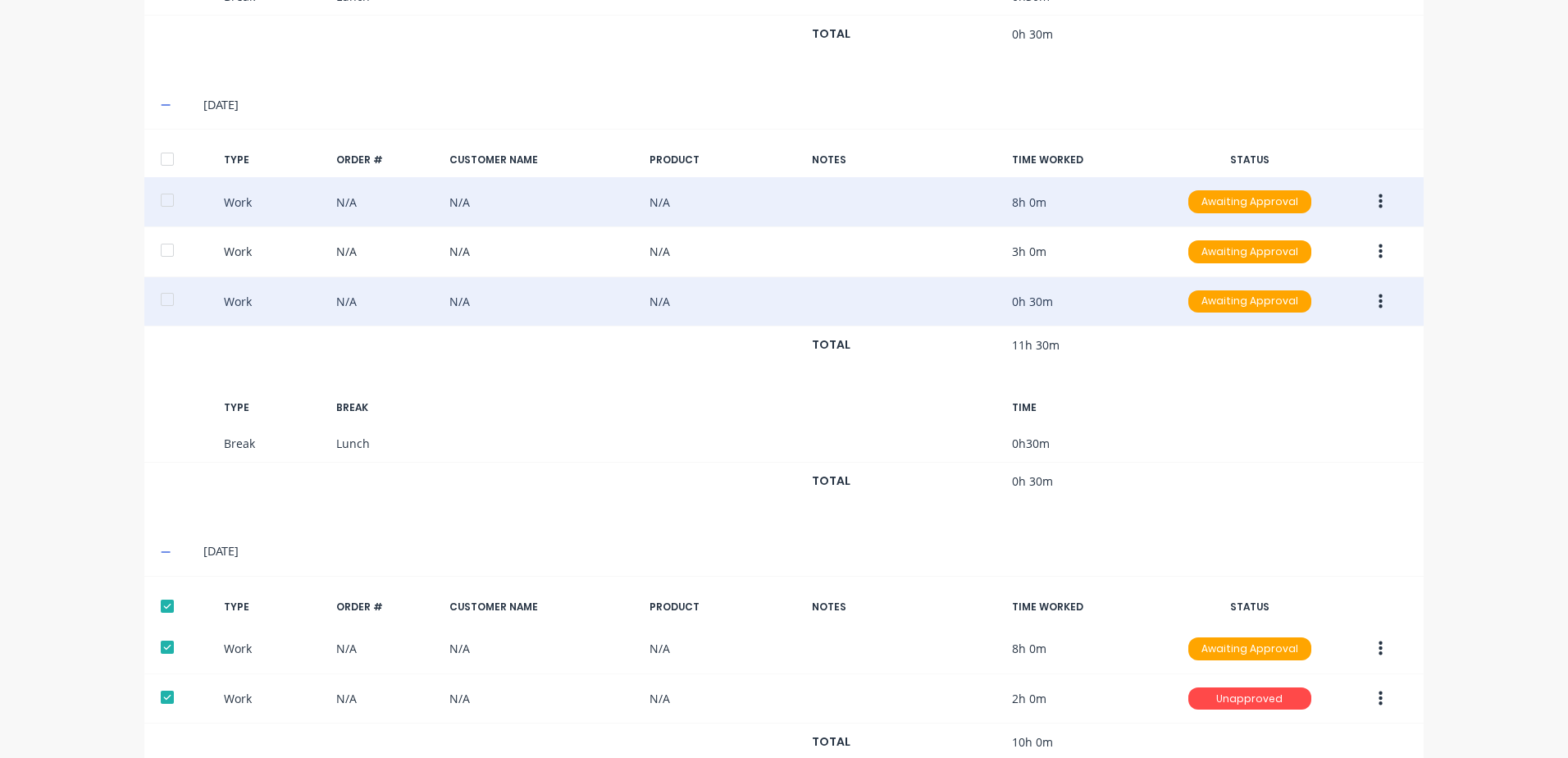
scroll to position [1500, 0]
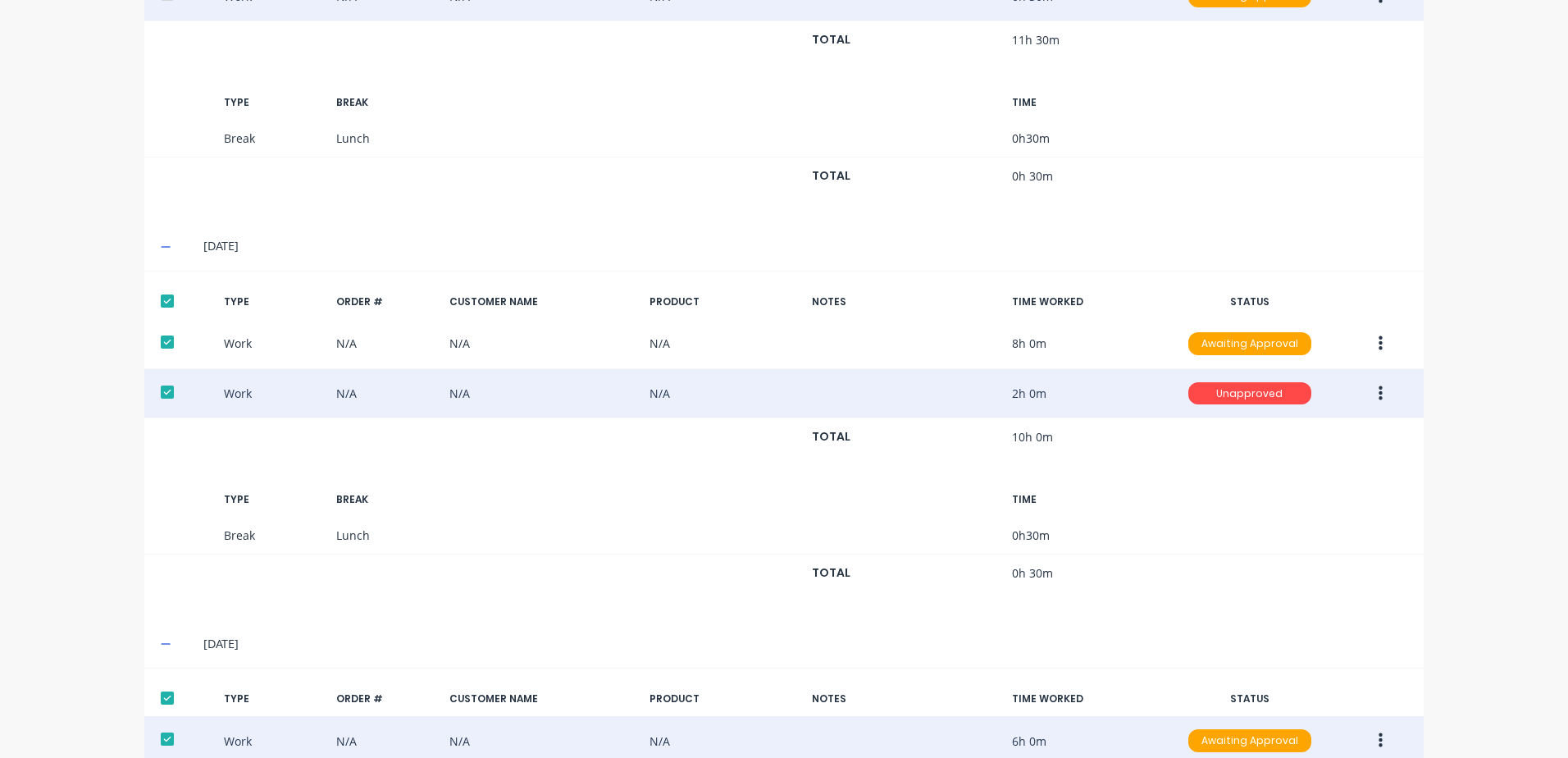
click at [1378, 391] on icon "button" at bounding box center [1380, 393] width 4 height 18
click at [1266, 393] on div "Approve" at bounding box center [1321, 397] width 126 height 24
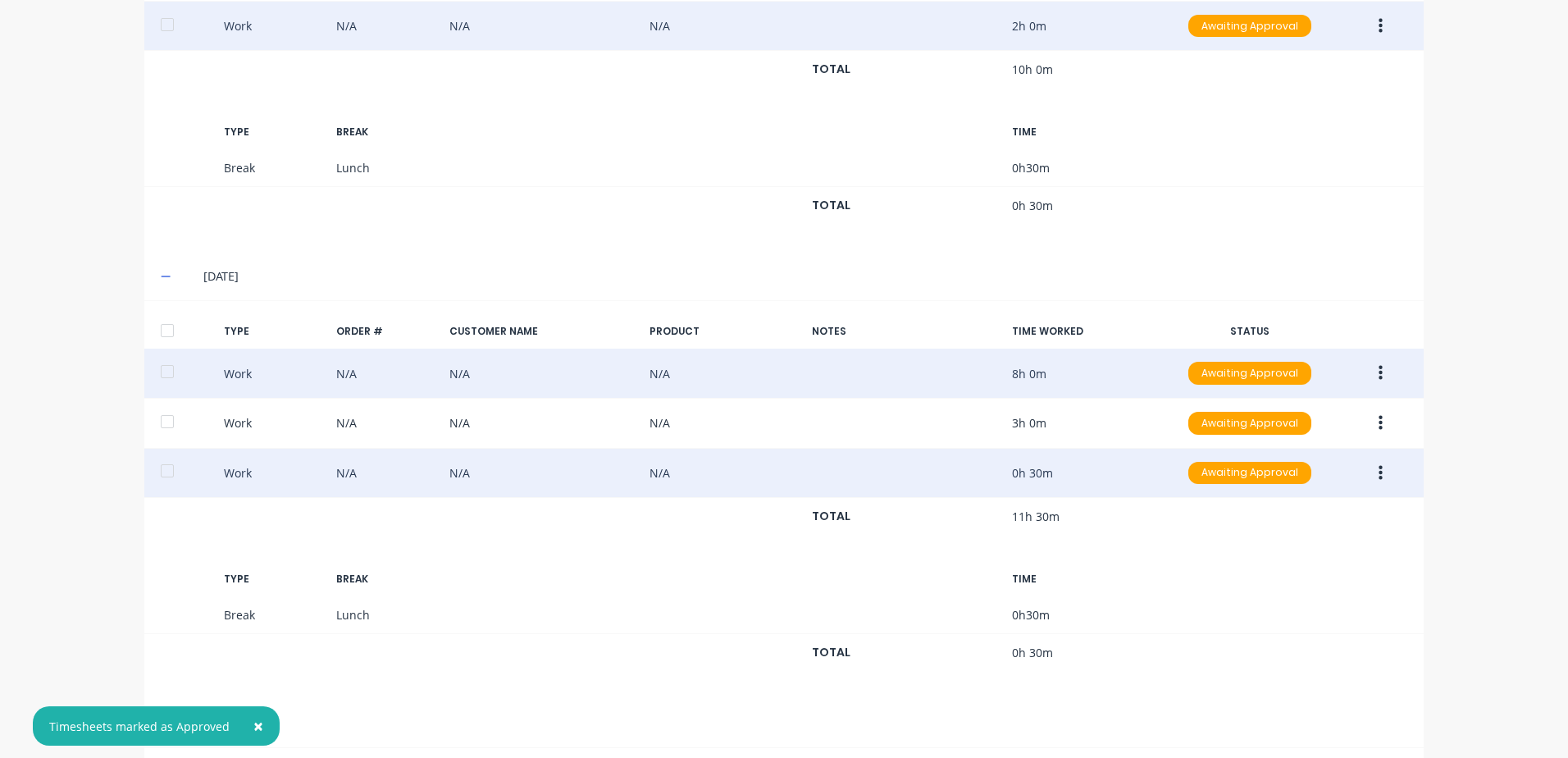
scroll to position [1008, 0]
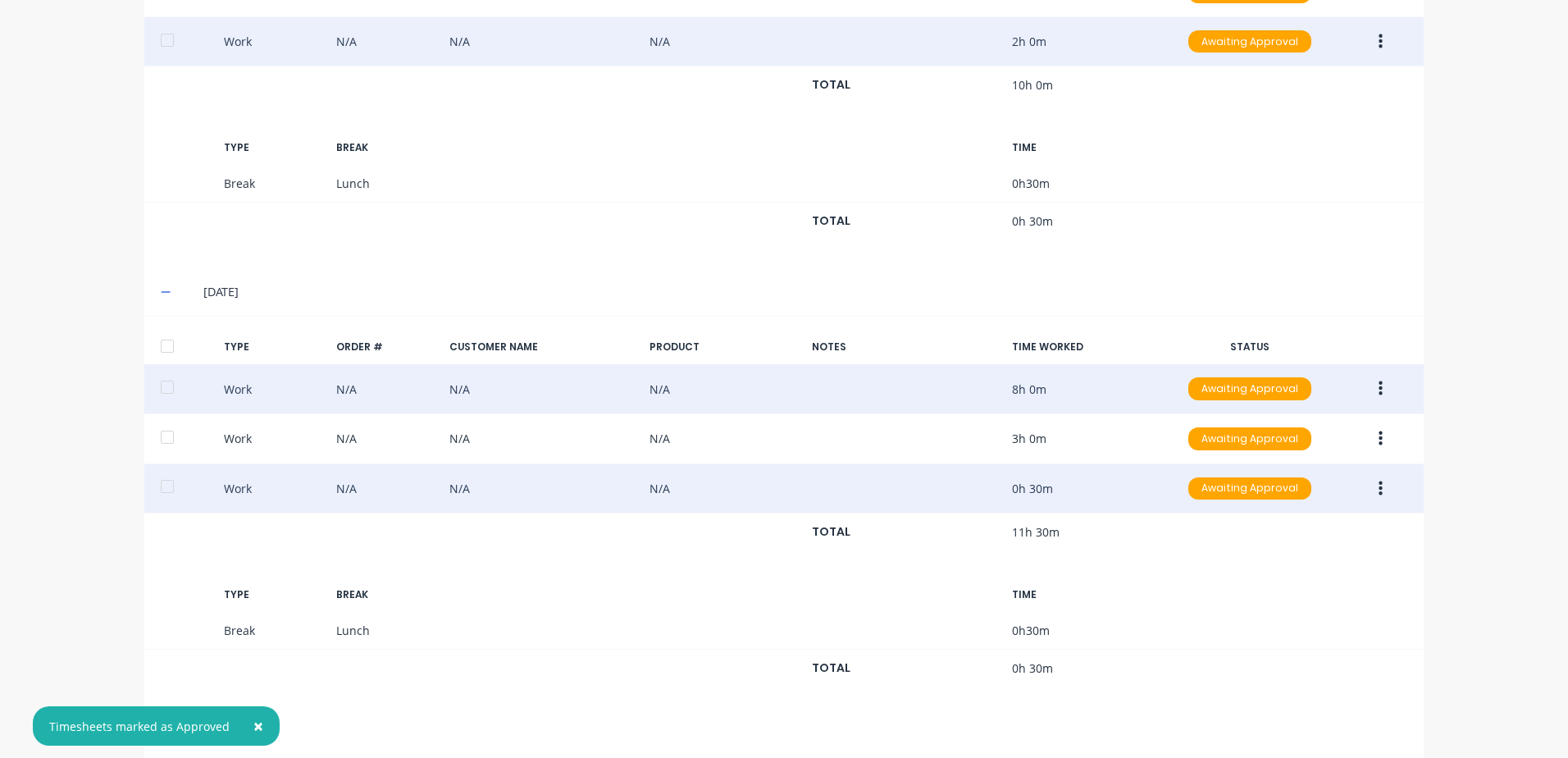
click at [160, 348] on div at bounding box center [166, 345] width 32 height 32
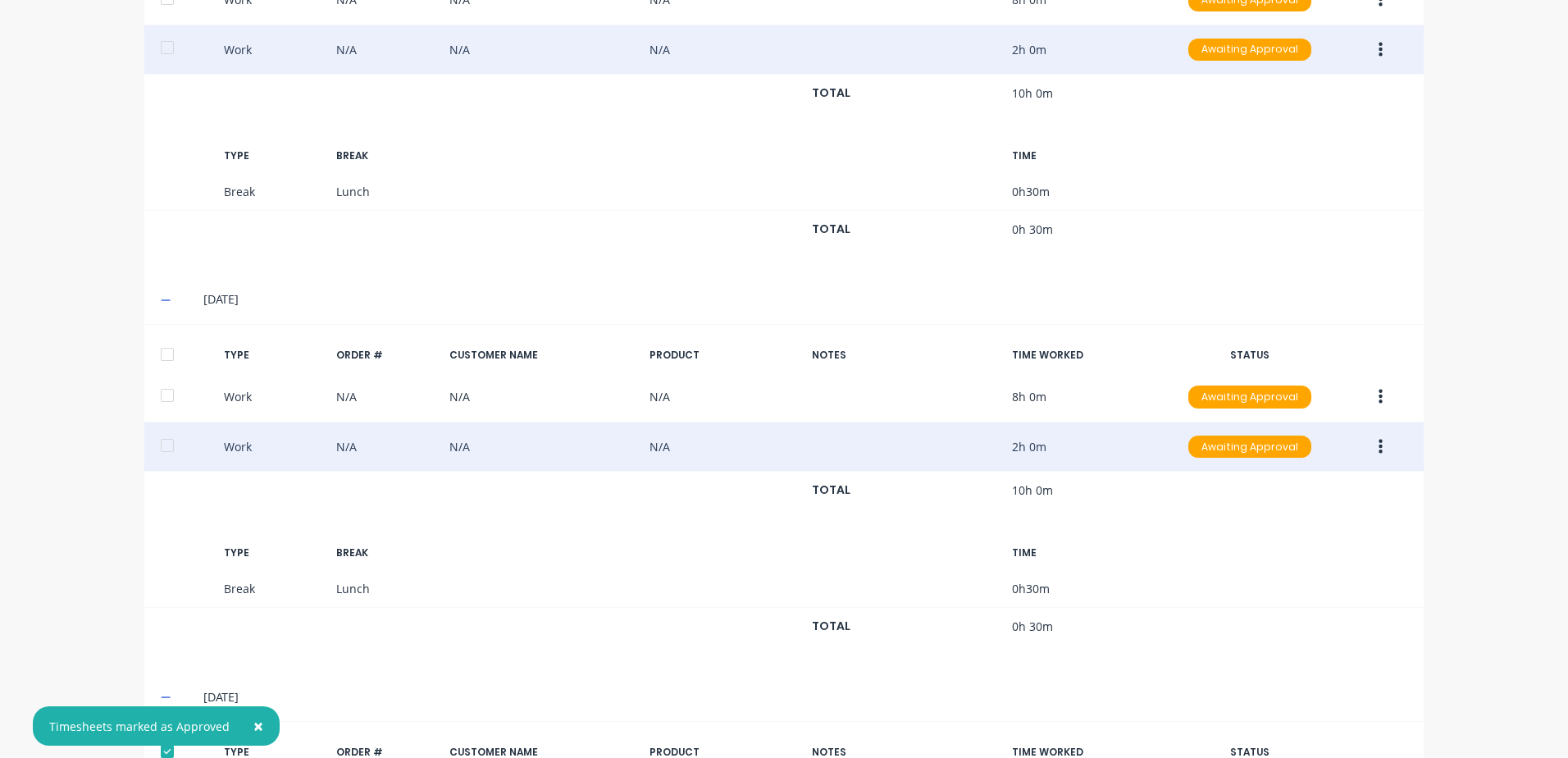
scroll to position [598, 0]
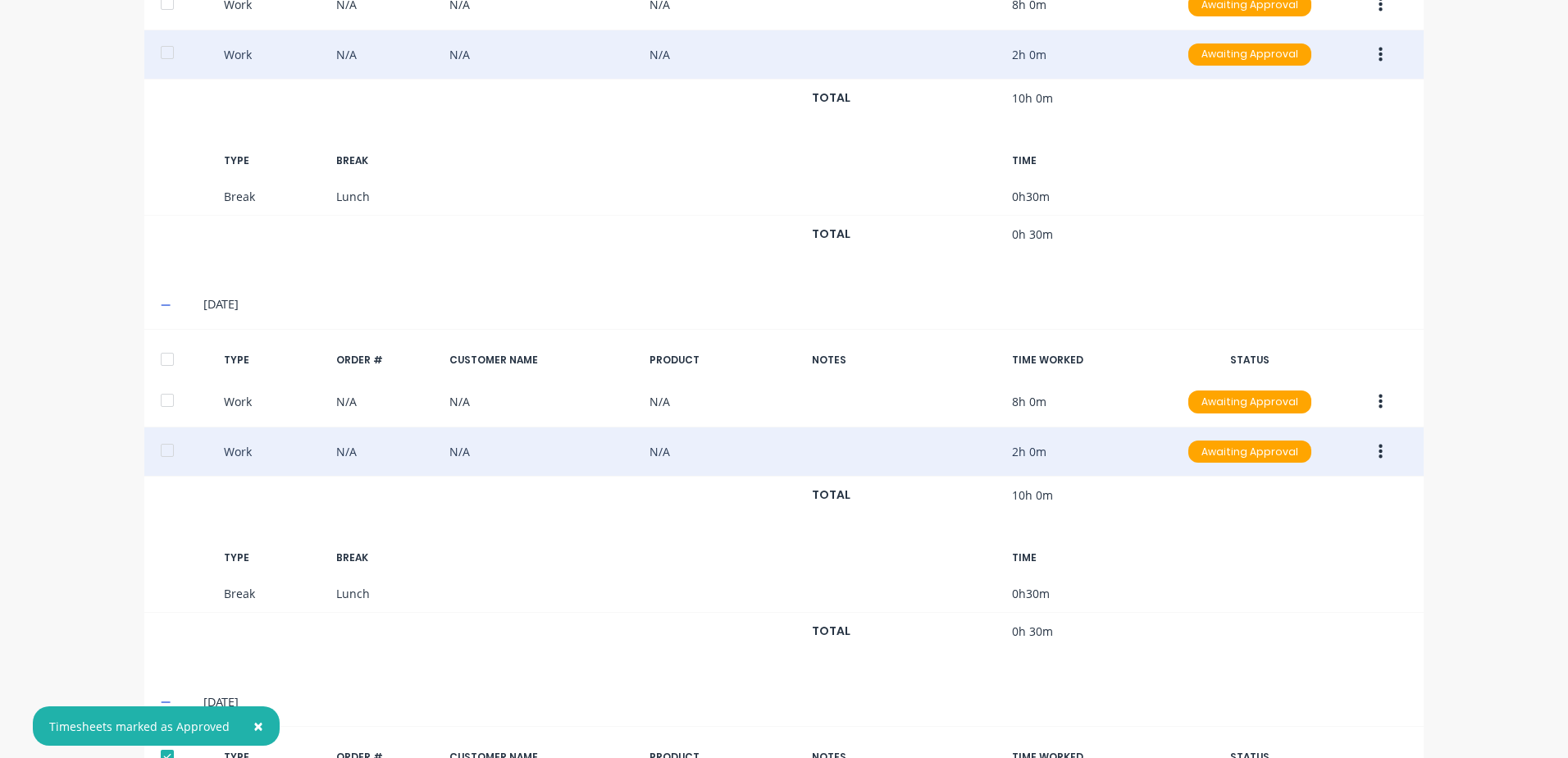
click at [165, 355] on div at bounding box center [166, 359] width 32 height 32
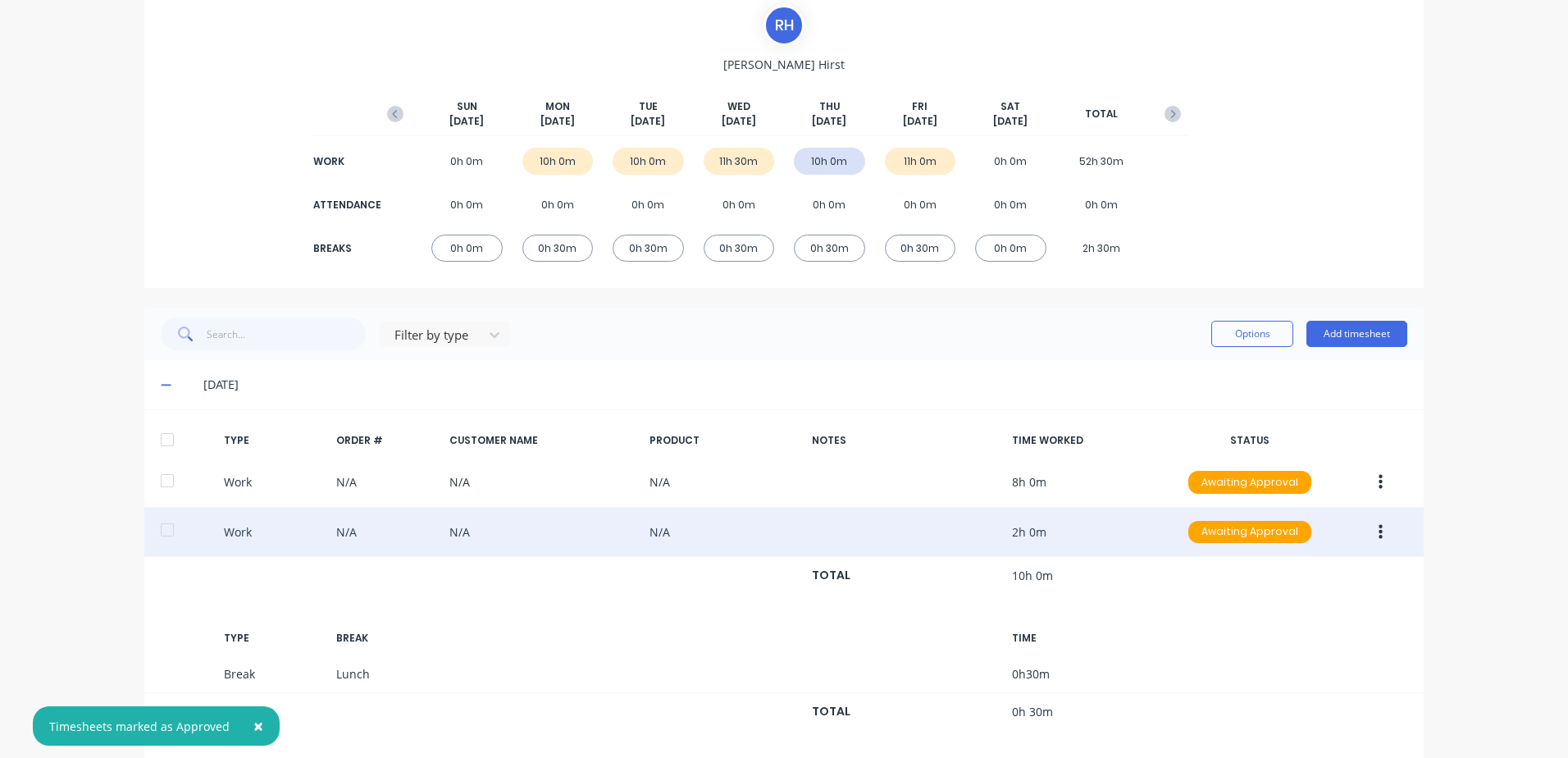
scroll to position [106, 0]
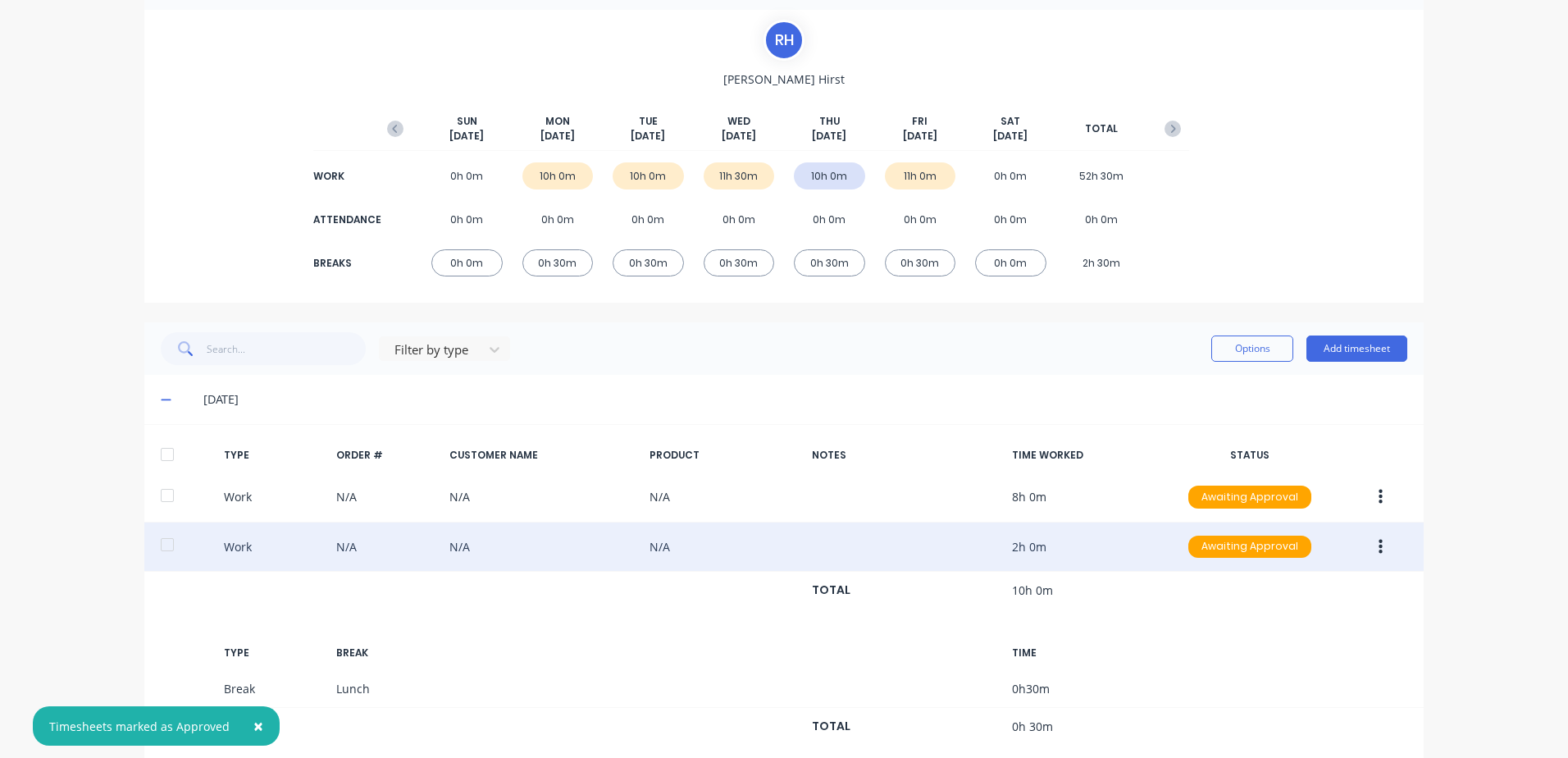
click at [160, 453] on div at bounding box center [166, 453] width 32 height 32
click at [1247, 346] on button "Options" at bounding box center [1251, 348] width 82 height 27
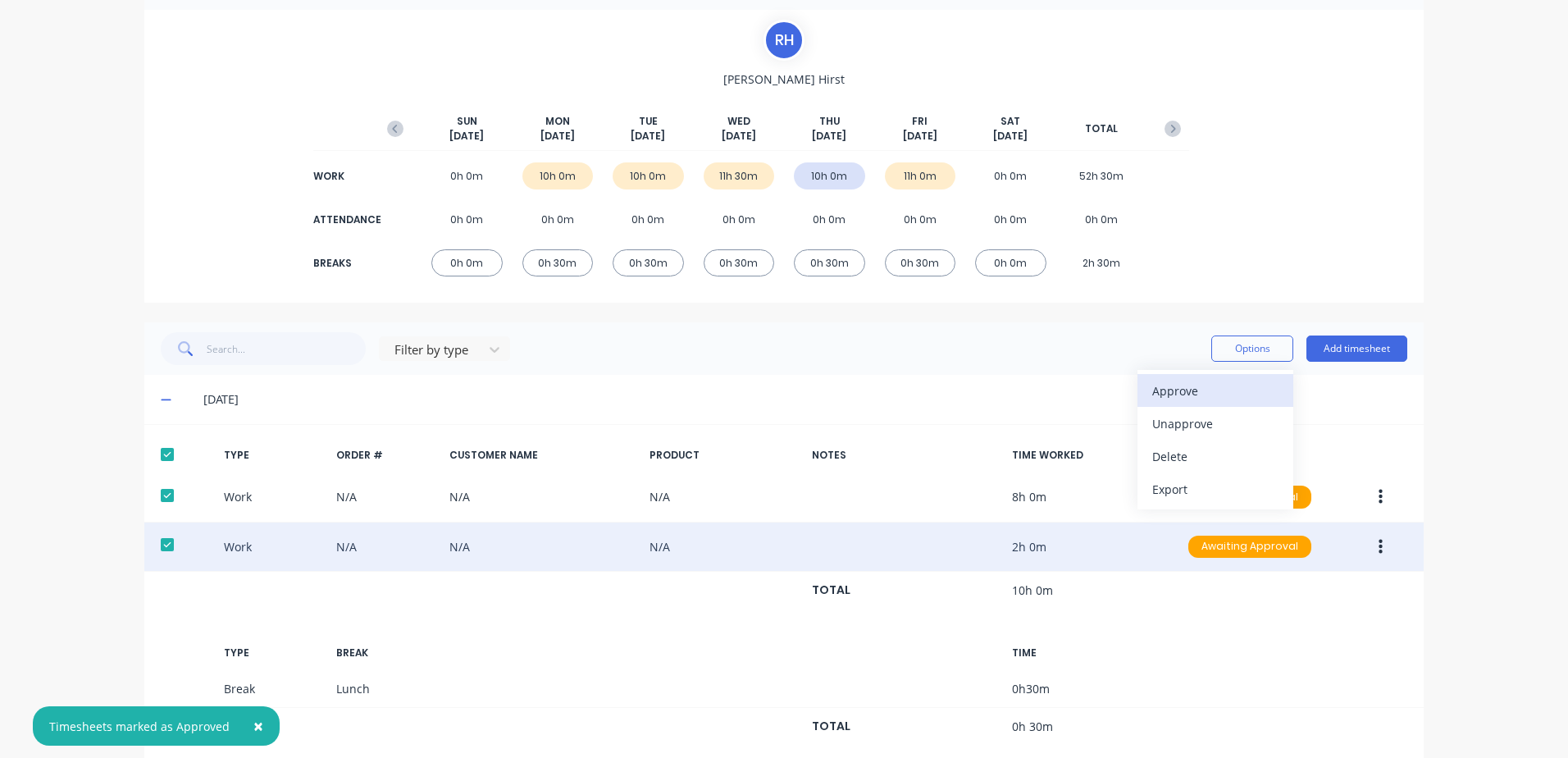
click at [1182, 393] on div "Approve" at bounding box center [1215, 390] width 126 height 24
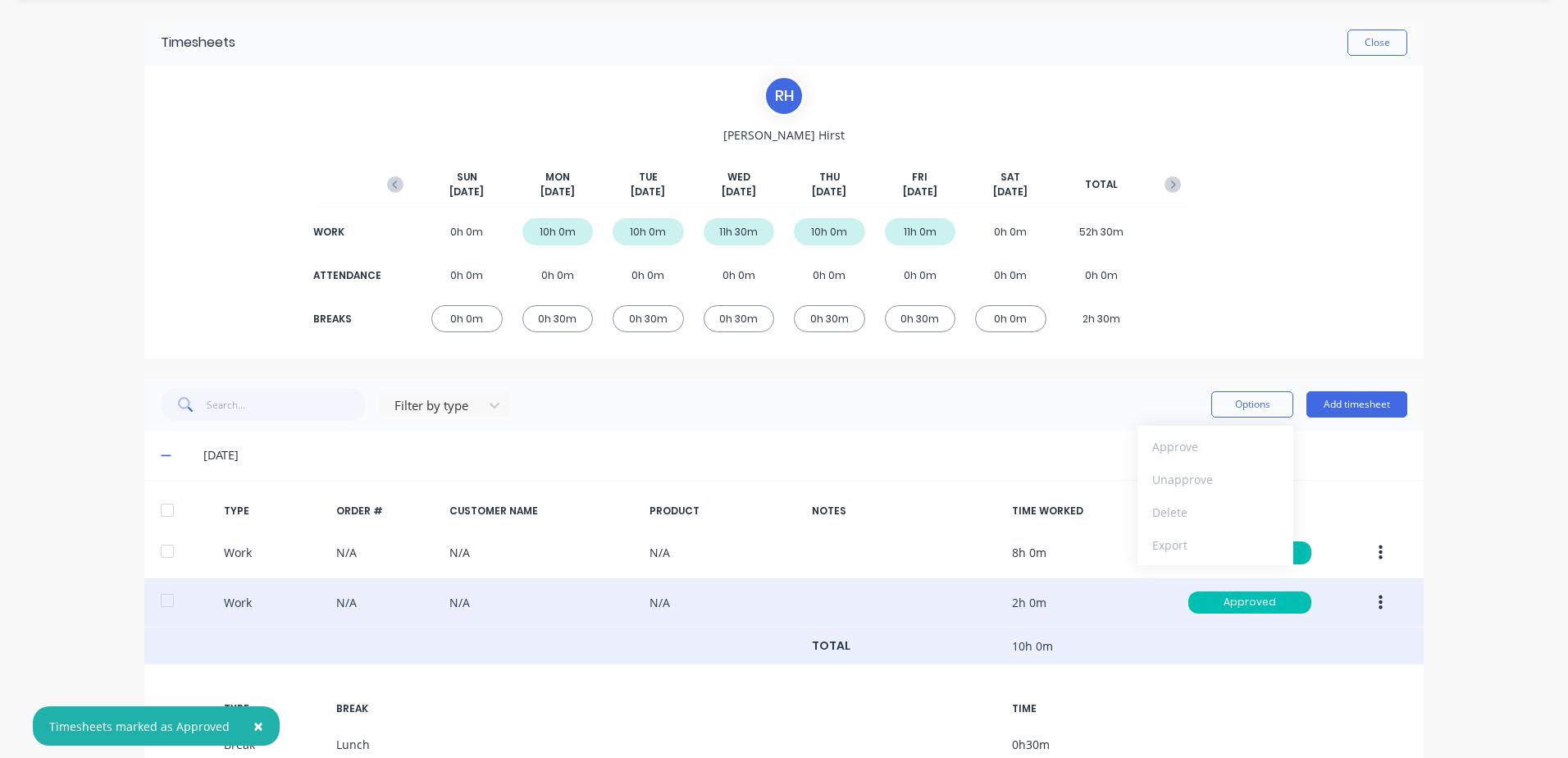
scroll to position [164, 0]
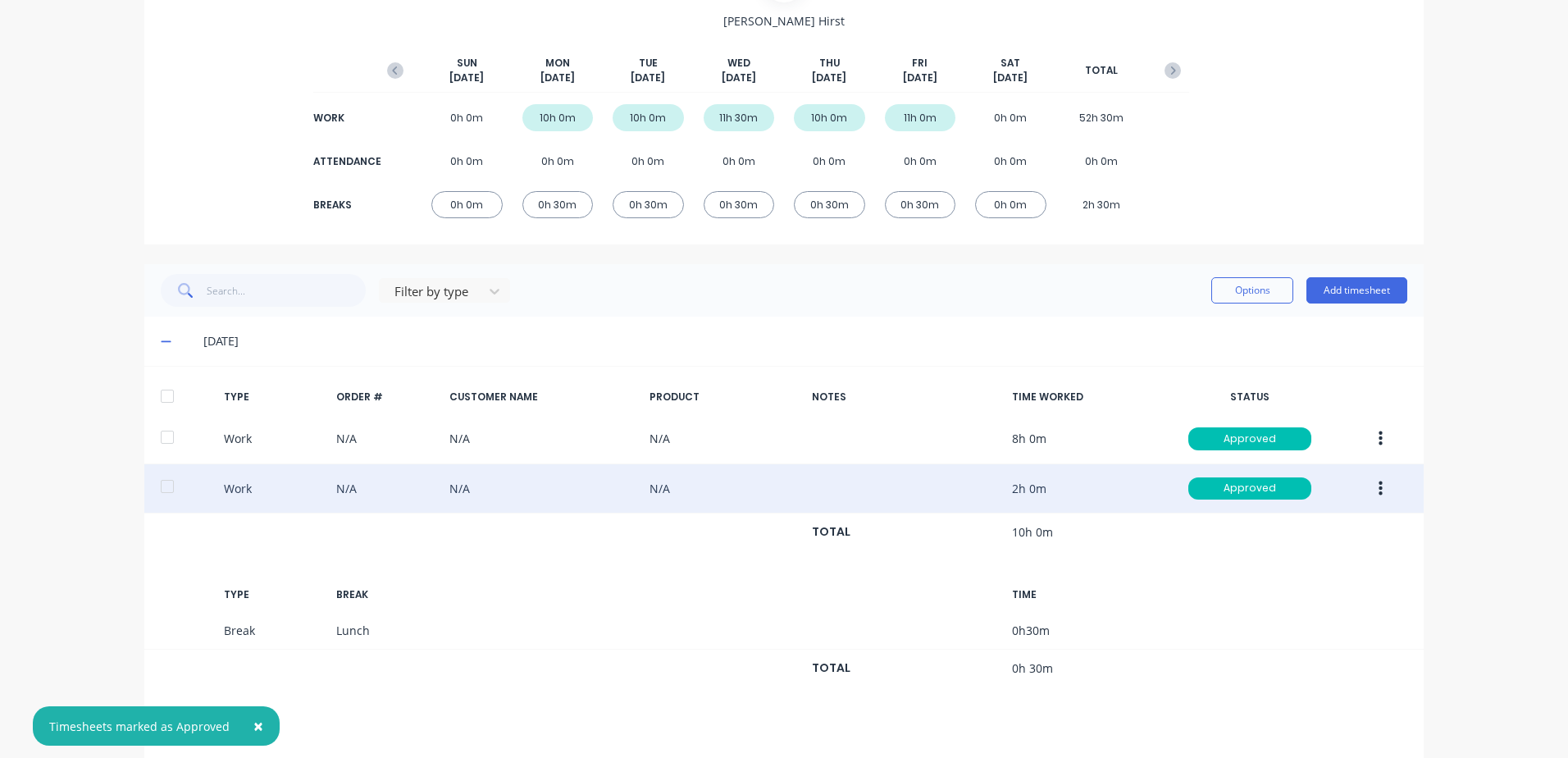
click at [160, 394] on div at bounding box center [166, 395] width 32 height 32
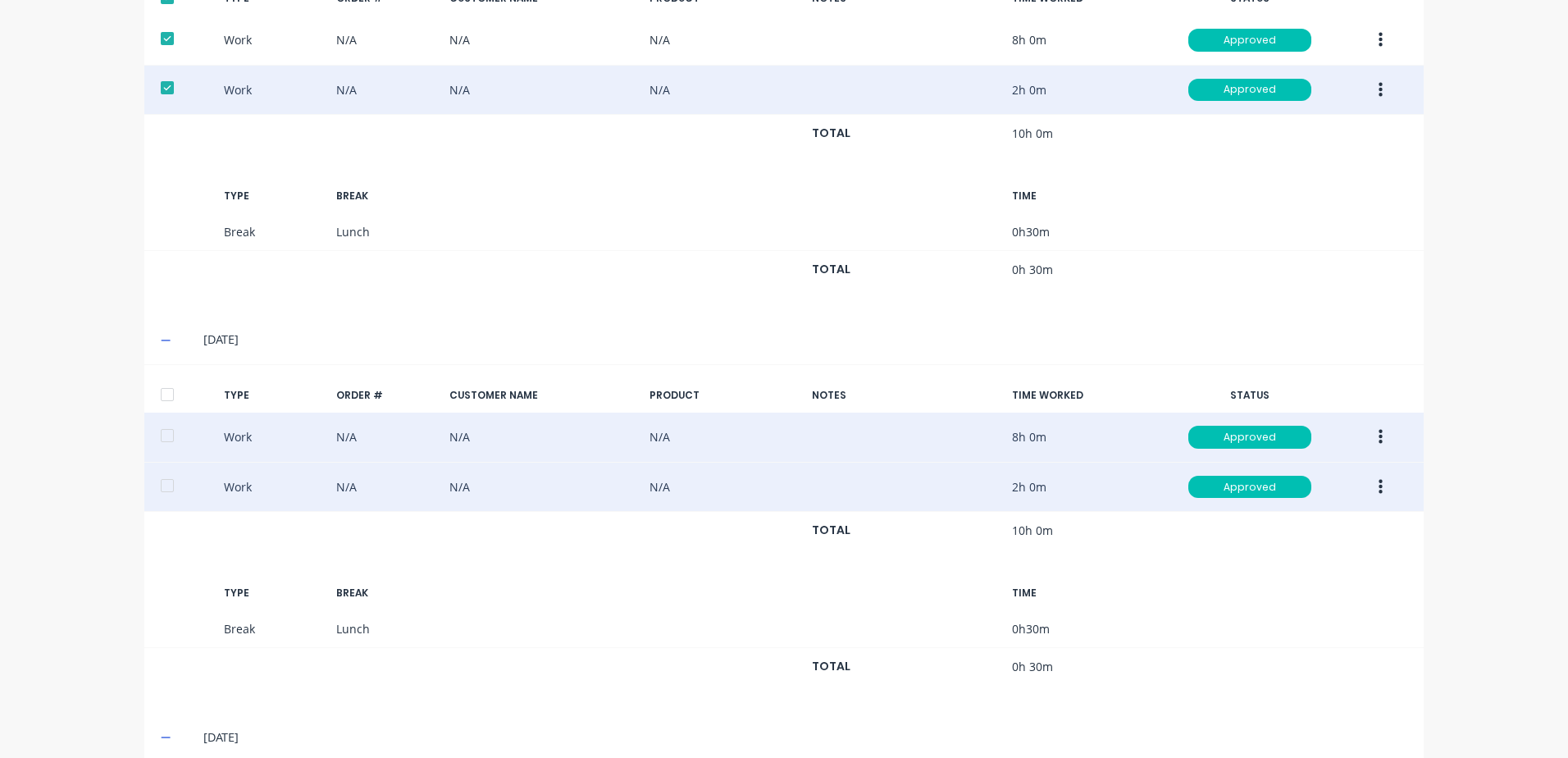
scroll to position [574, 0]
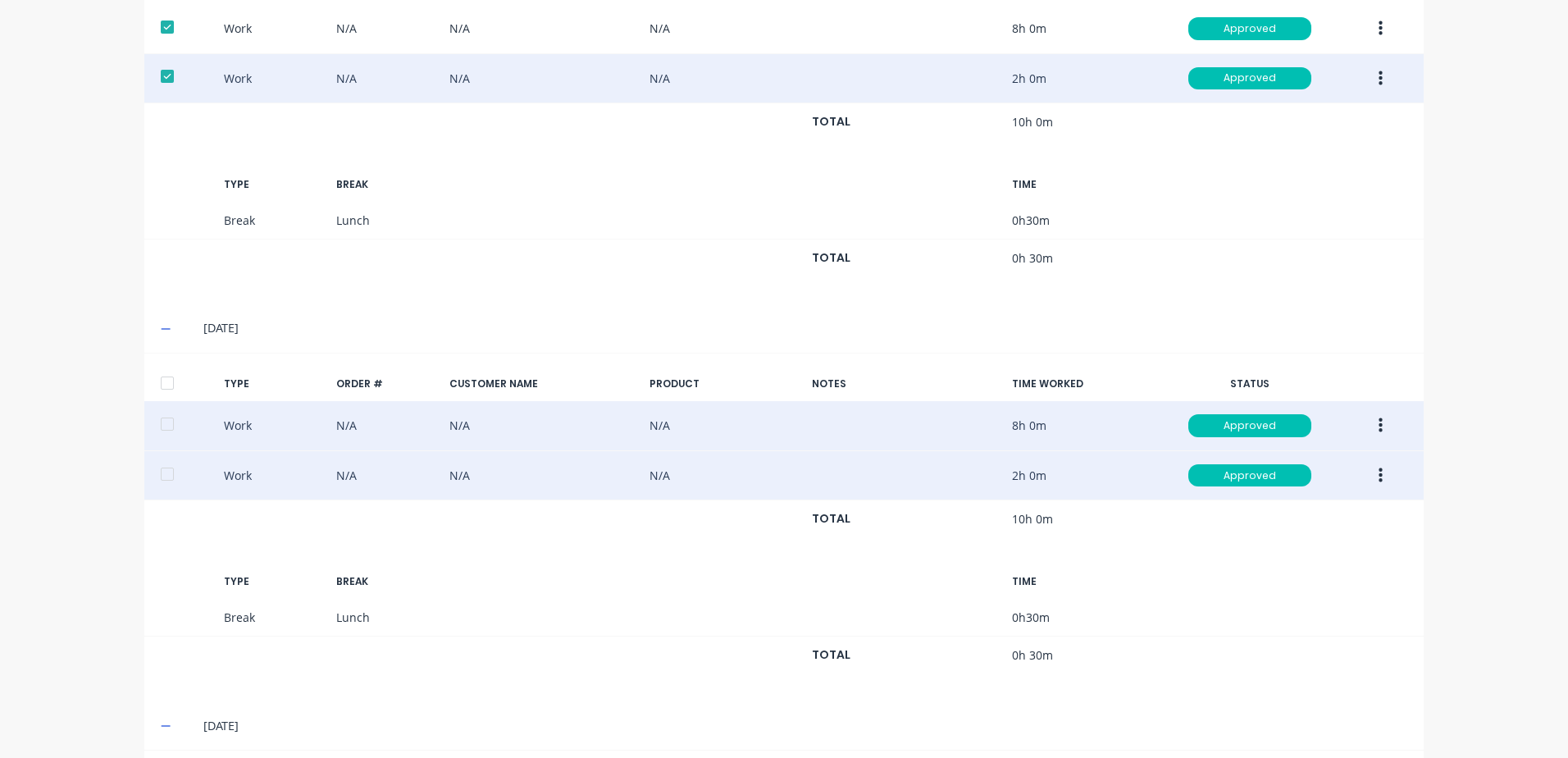
drag, startPoint x: 162, startPoint y: 379, endPoint x: 278, endPoint y: 408, distance: 119.6
click at [162, 379] on div at bounding box center [166, 382] width 32 height 32
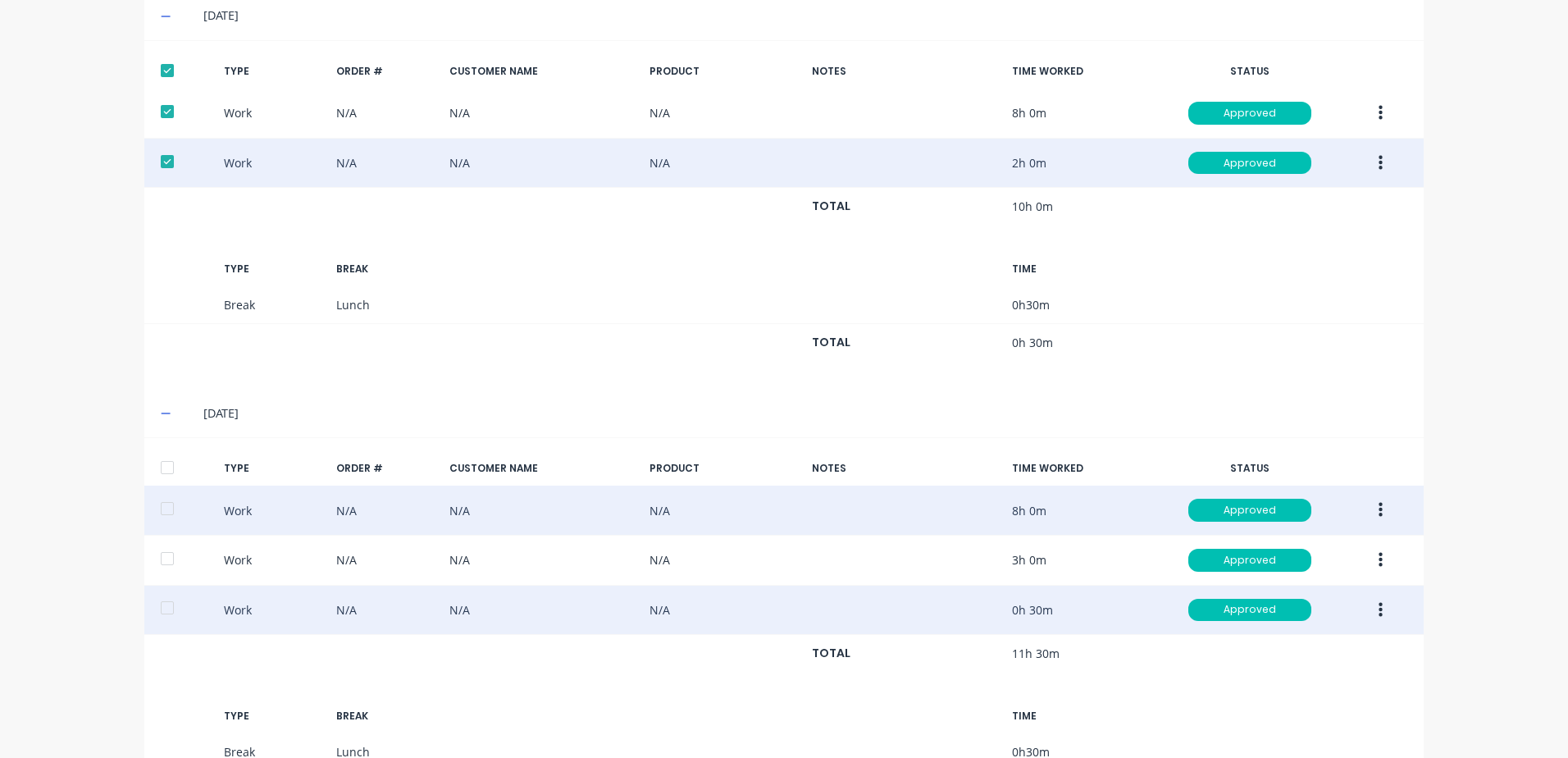
scroll to position [984, 0]
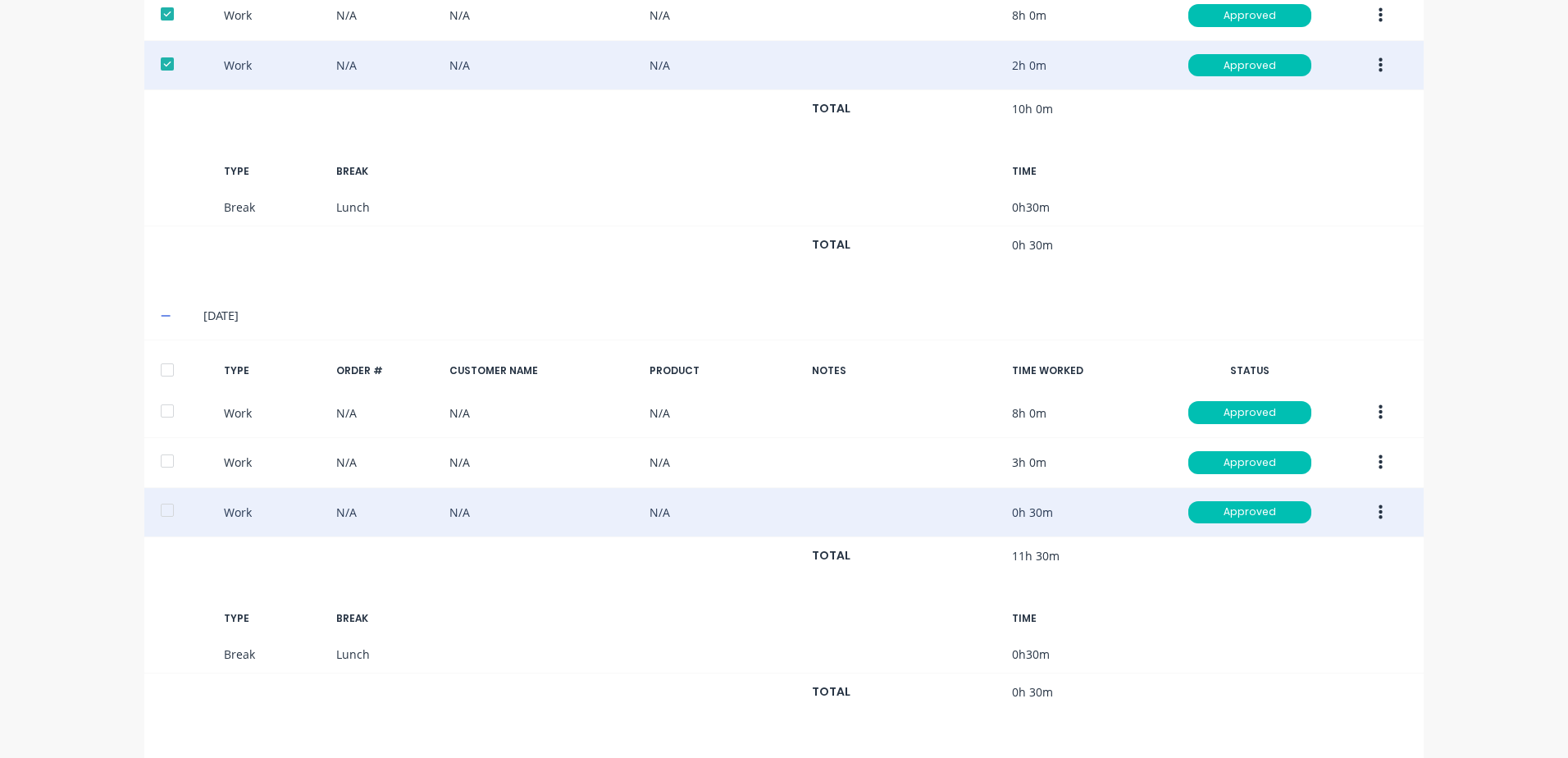
click at [163, 372] on div at bounding box center [166, 369] width 32 height 32
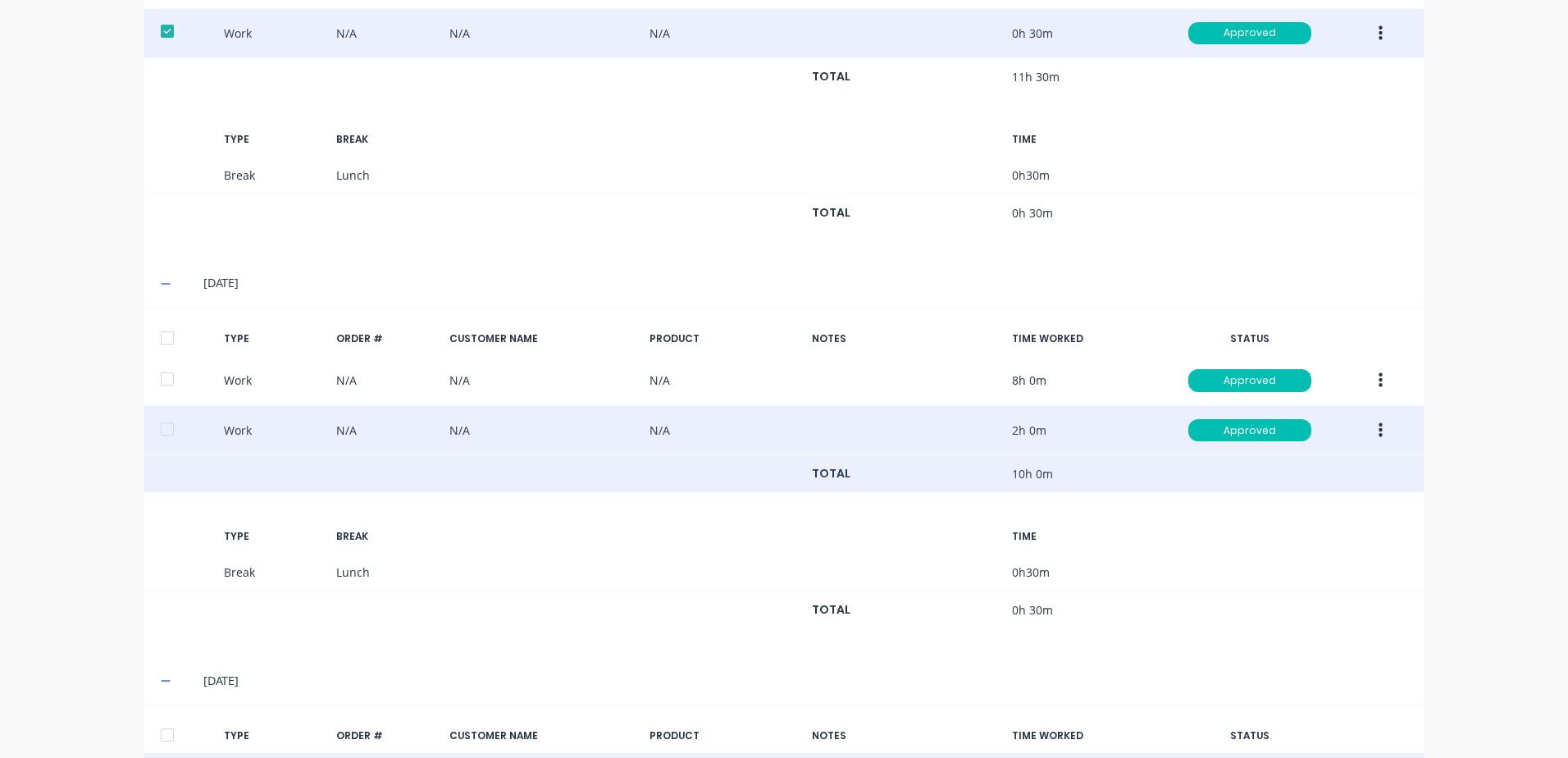
scroll to position [1476, 0]
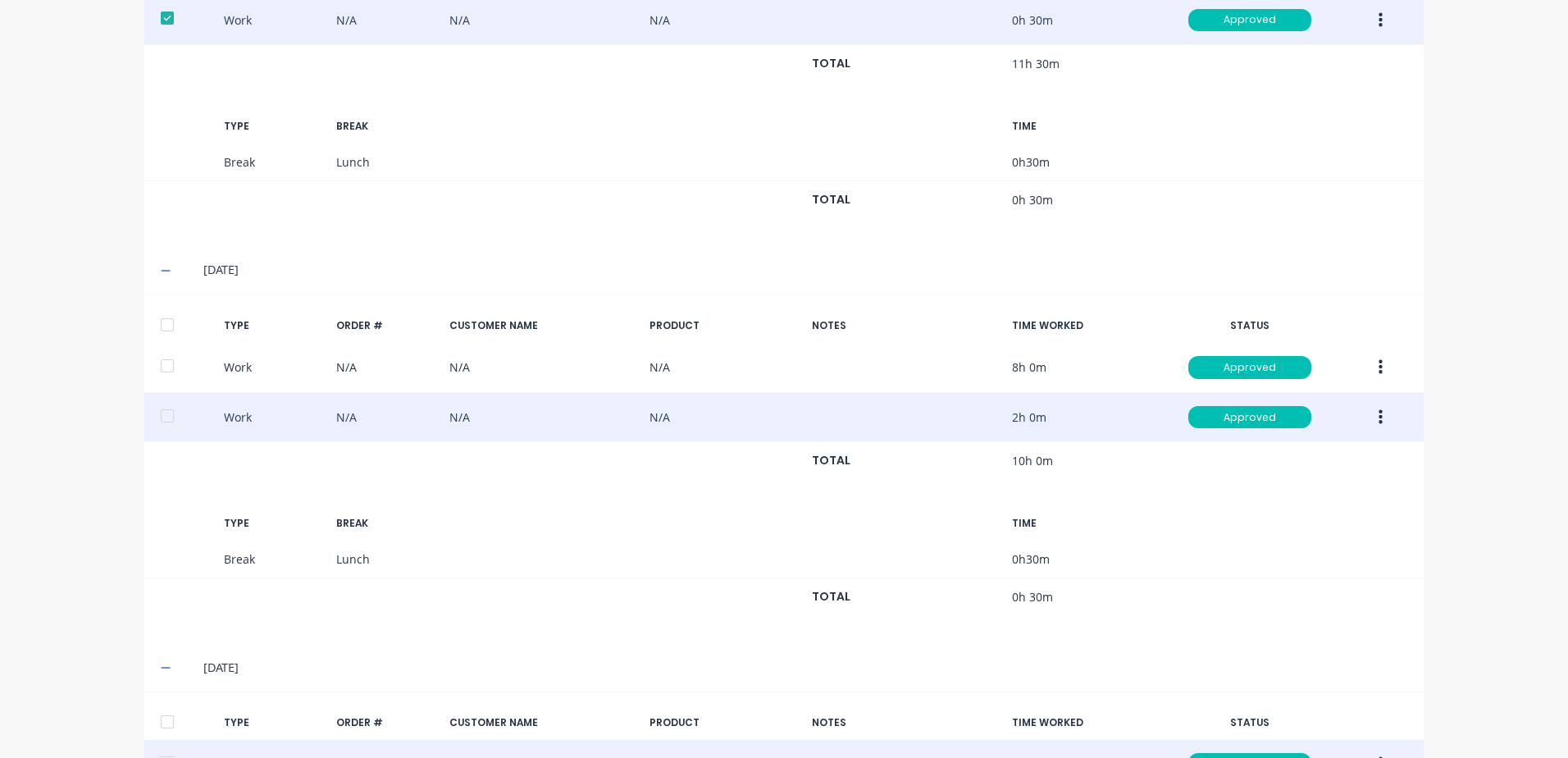
click at [165, 327] on div at bounding box center [166, 324] width 32 height 32
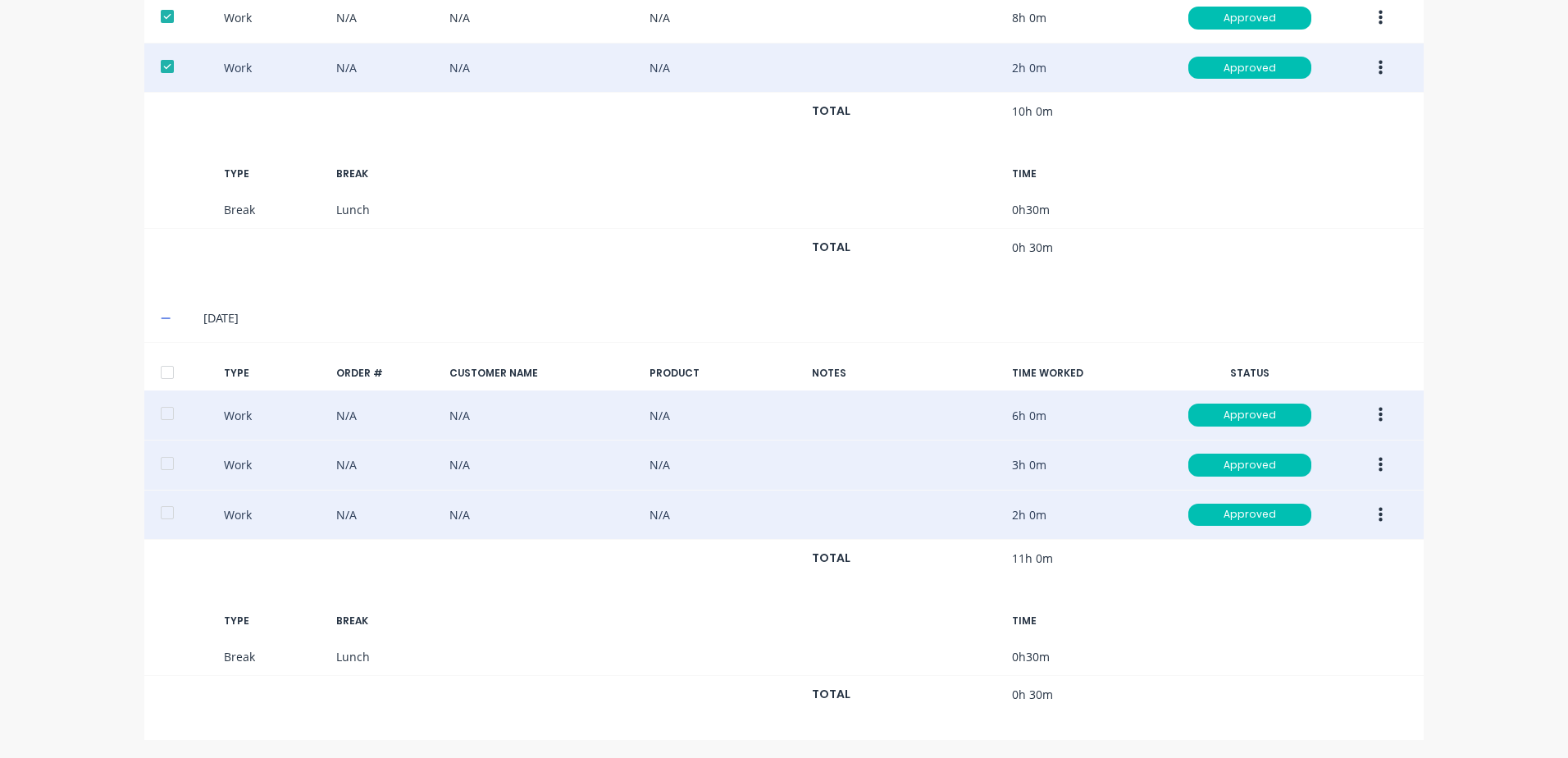
scroll to position [1828, 0]
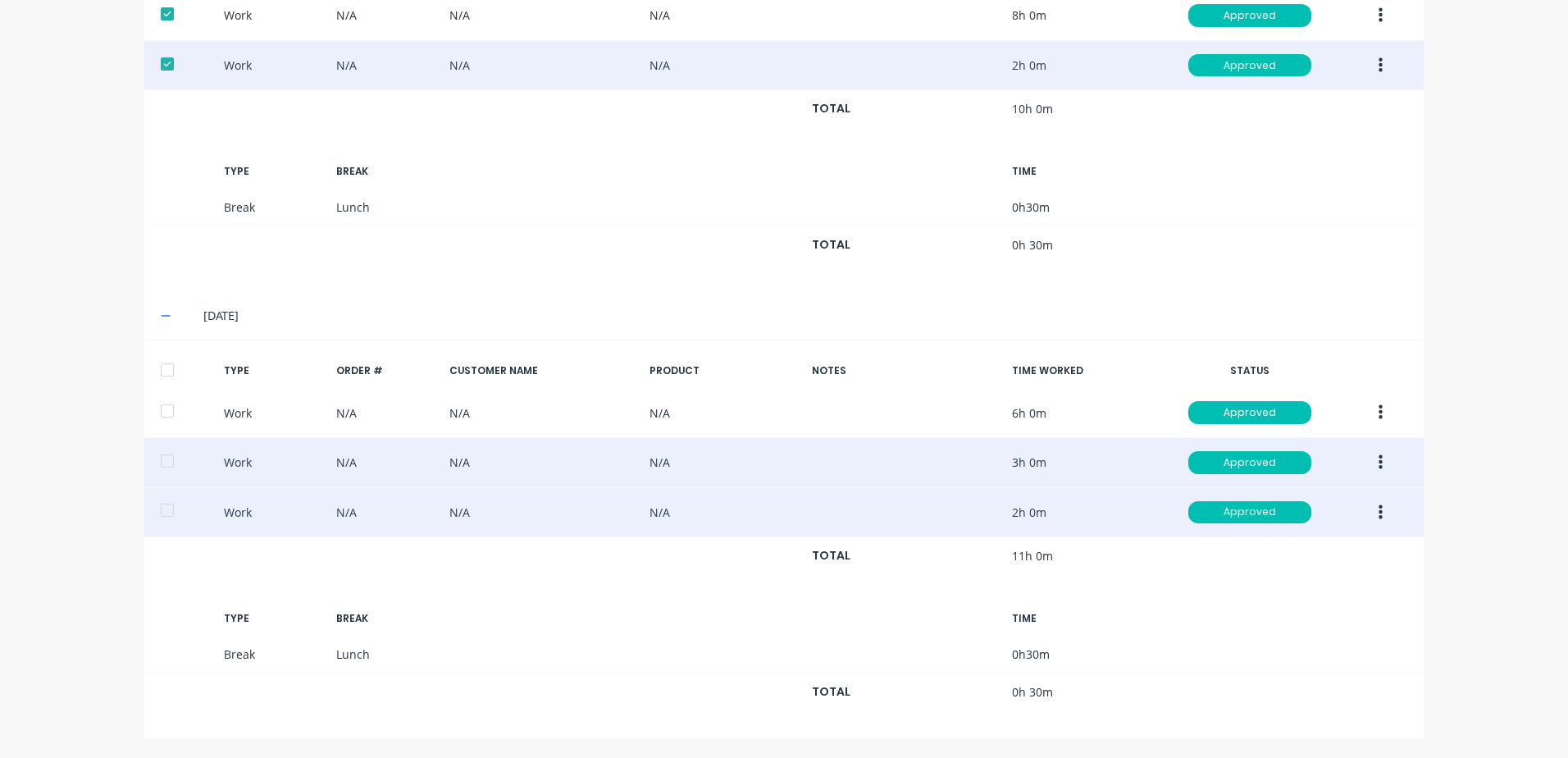
click at [161, 367] on div at bounding box center [166, 369] width 32 height 32
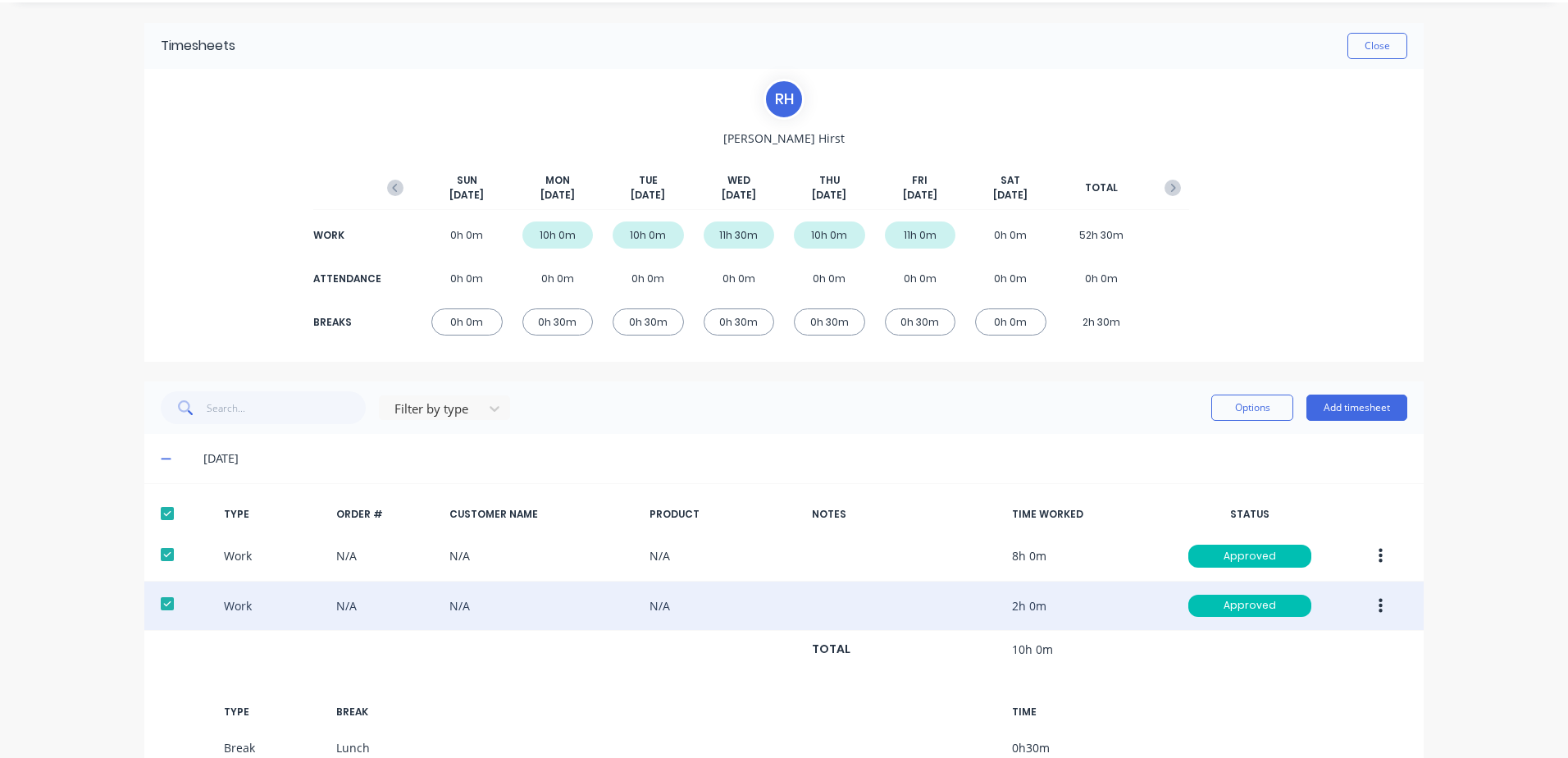
scroll to position [0, 0]
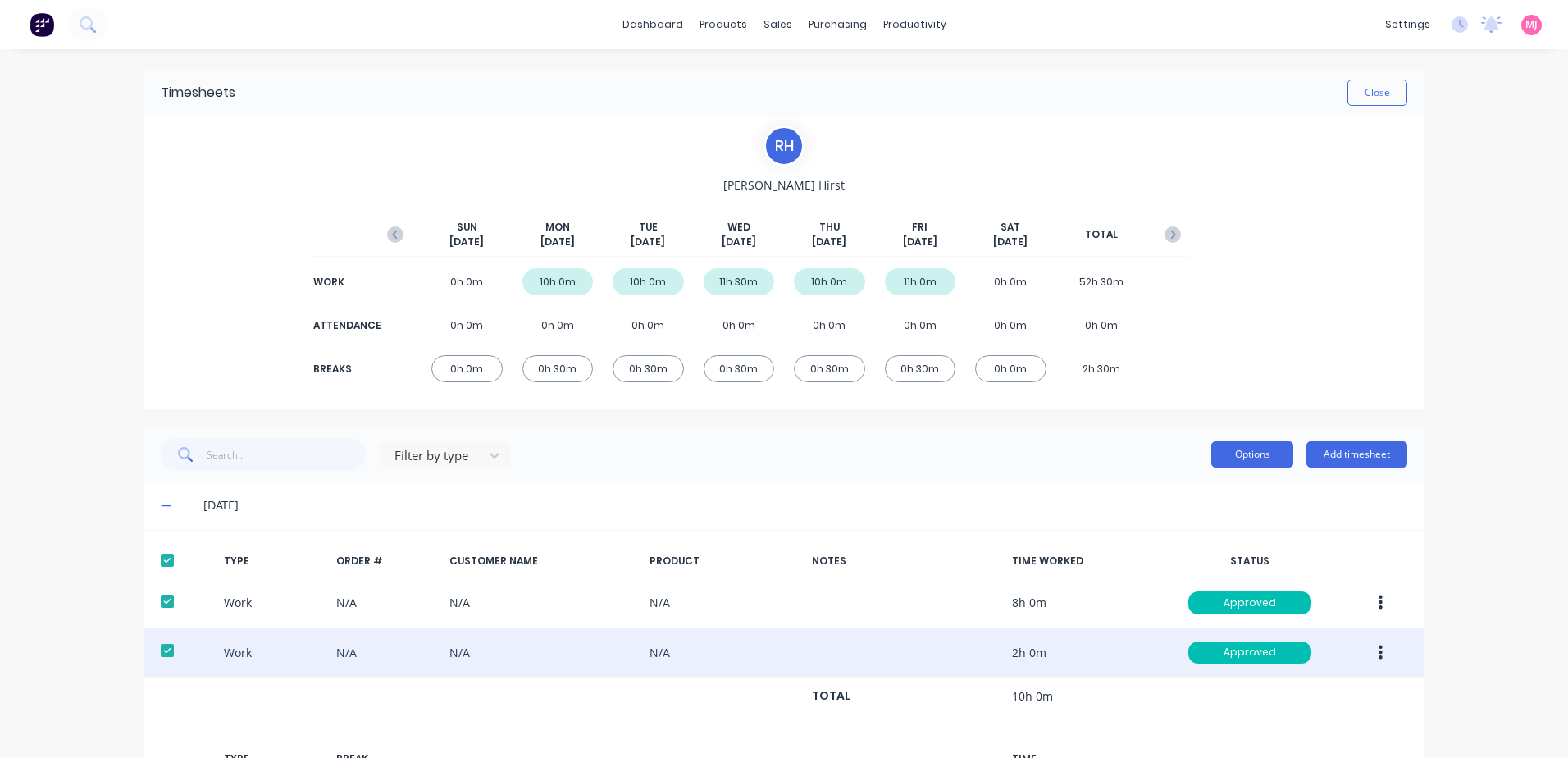
click at [1225, 458] on button "Options" at bounding box center [1251, 454] width 82 height 27
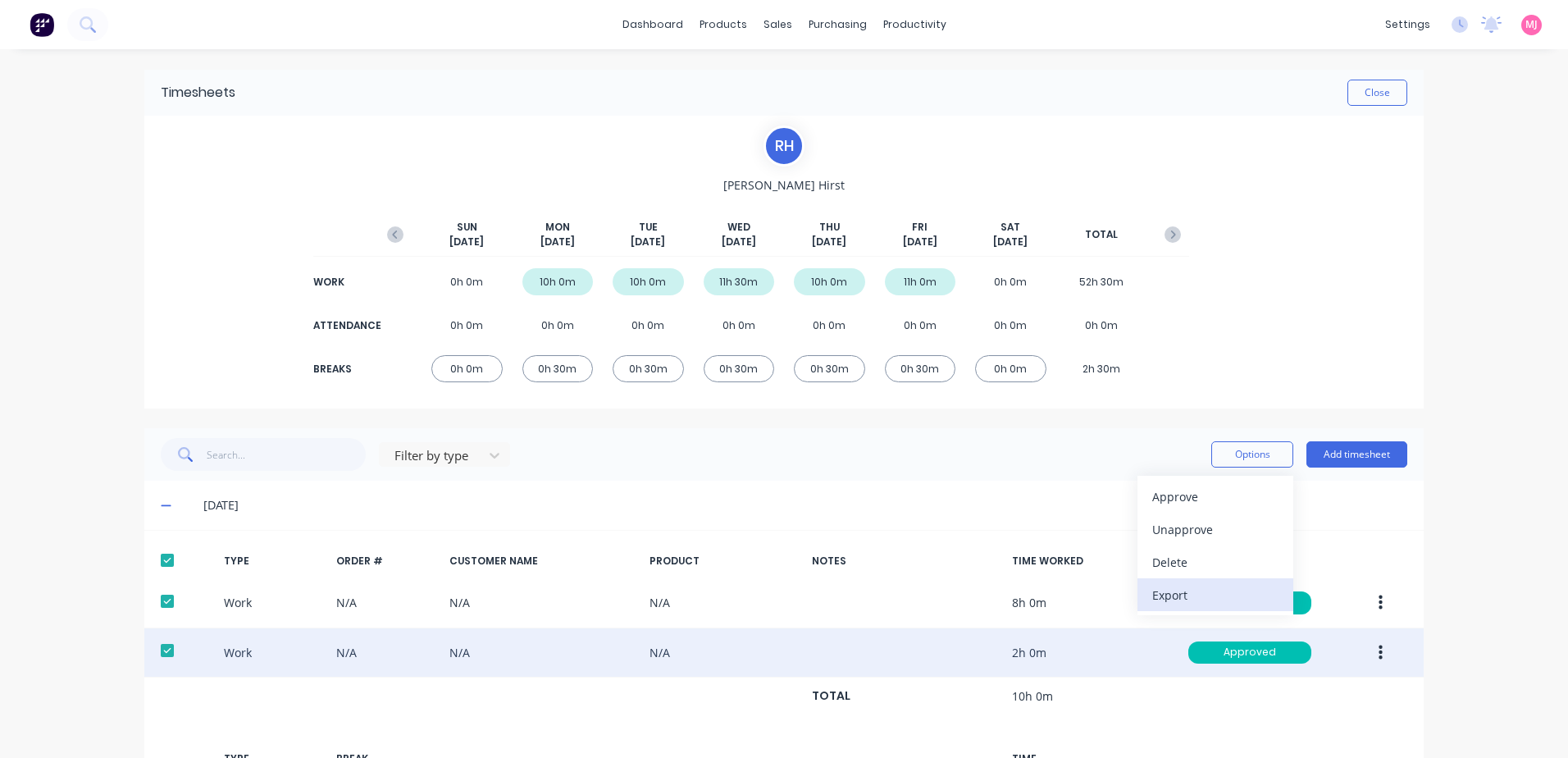
click at [1164, 595] on div "Export" at bounding box center [1215, 595] width 126 height 24
click at [1366, 87] on button "Close" at bounding box center [1376, 92] width 60 height 27
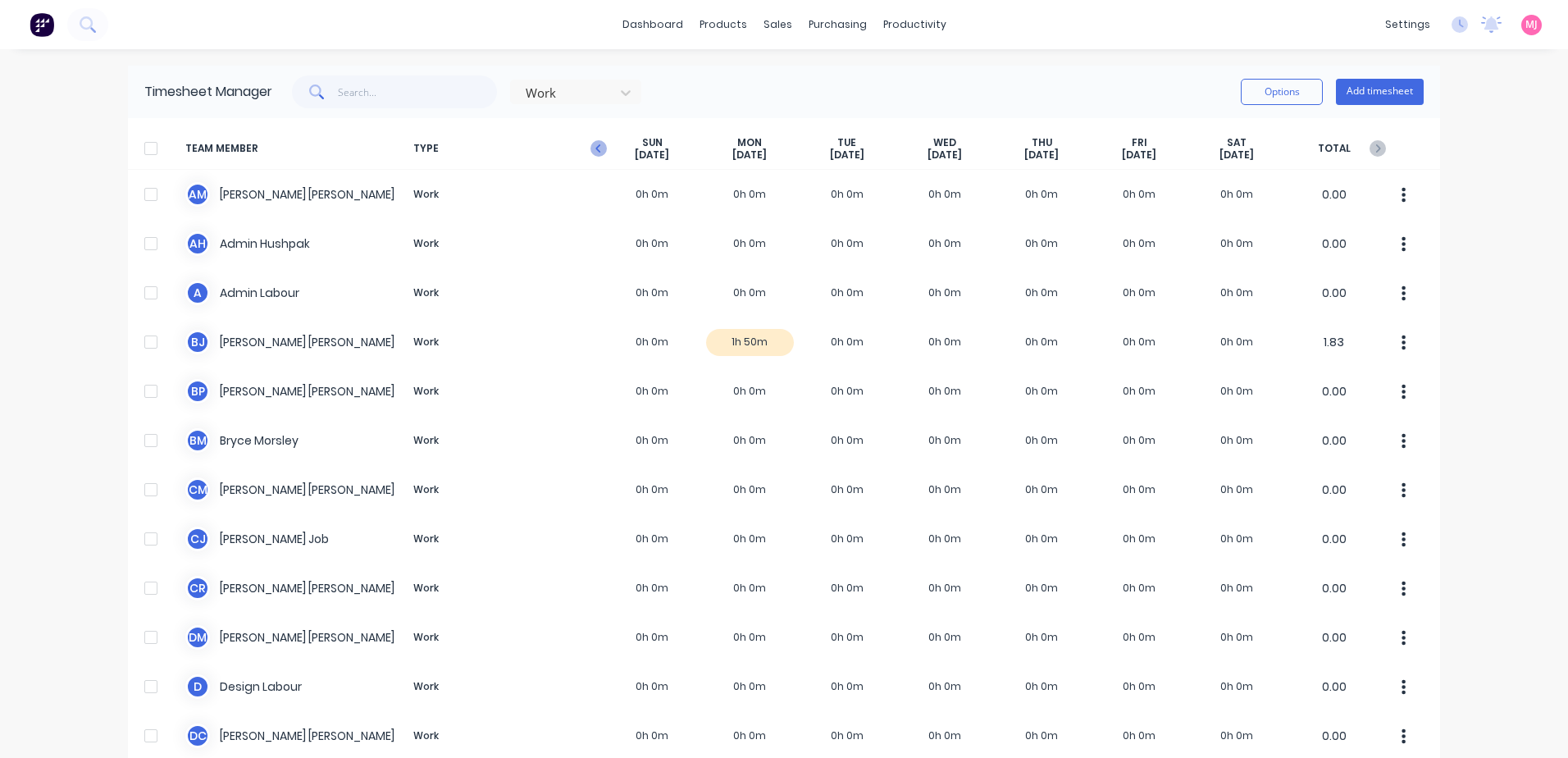
click at [595, 146] on icon "button" at bounding box center [599, 148] width 17 height 17
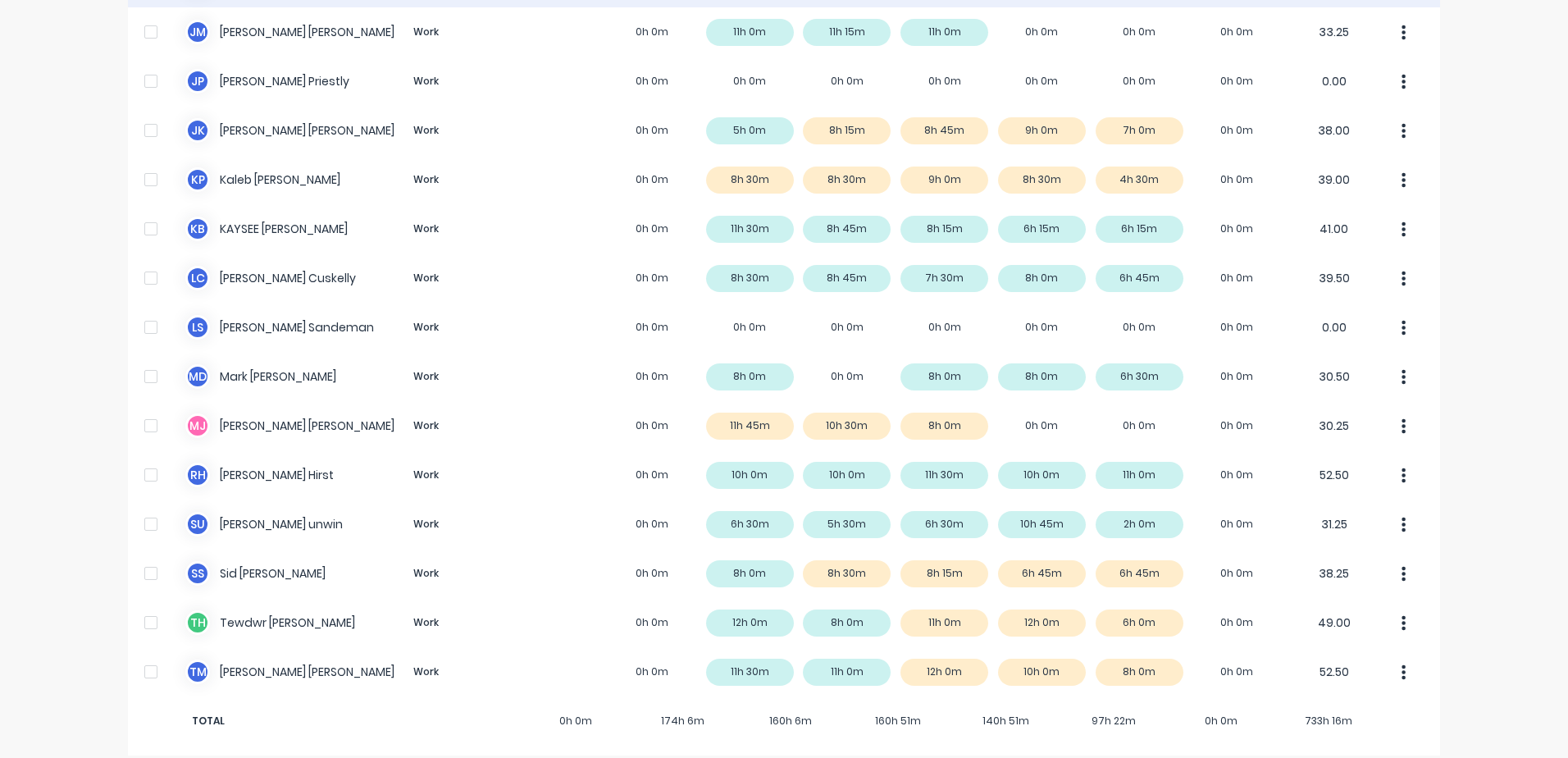
scroll to position [1111, 0]
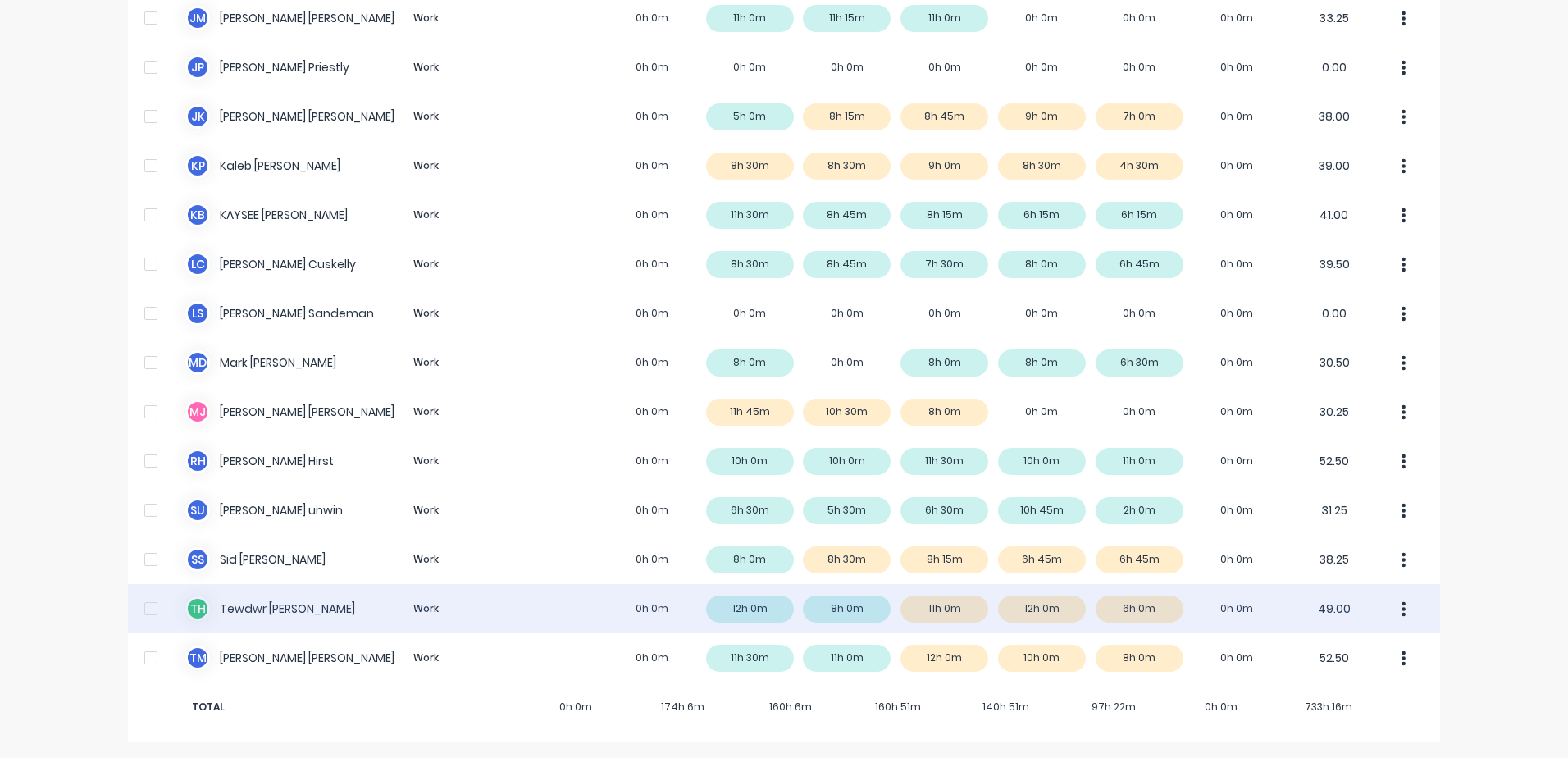
click at [308, 608] on div "T H Tewdwr [PERSON_NAME] Work 0h 0m 12h 0m 8h 0m 11h 0m 12h 0m 6h 0m 0h 0m 49.00" at bounding box center [784, 609] width 1312 height 49
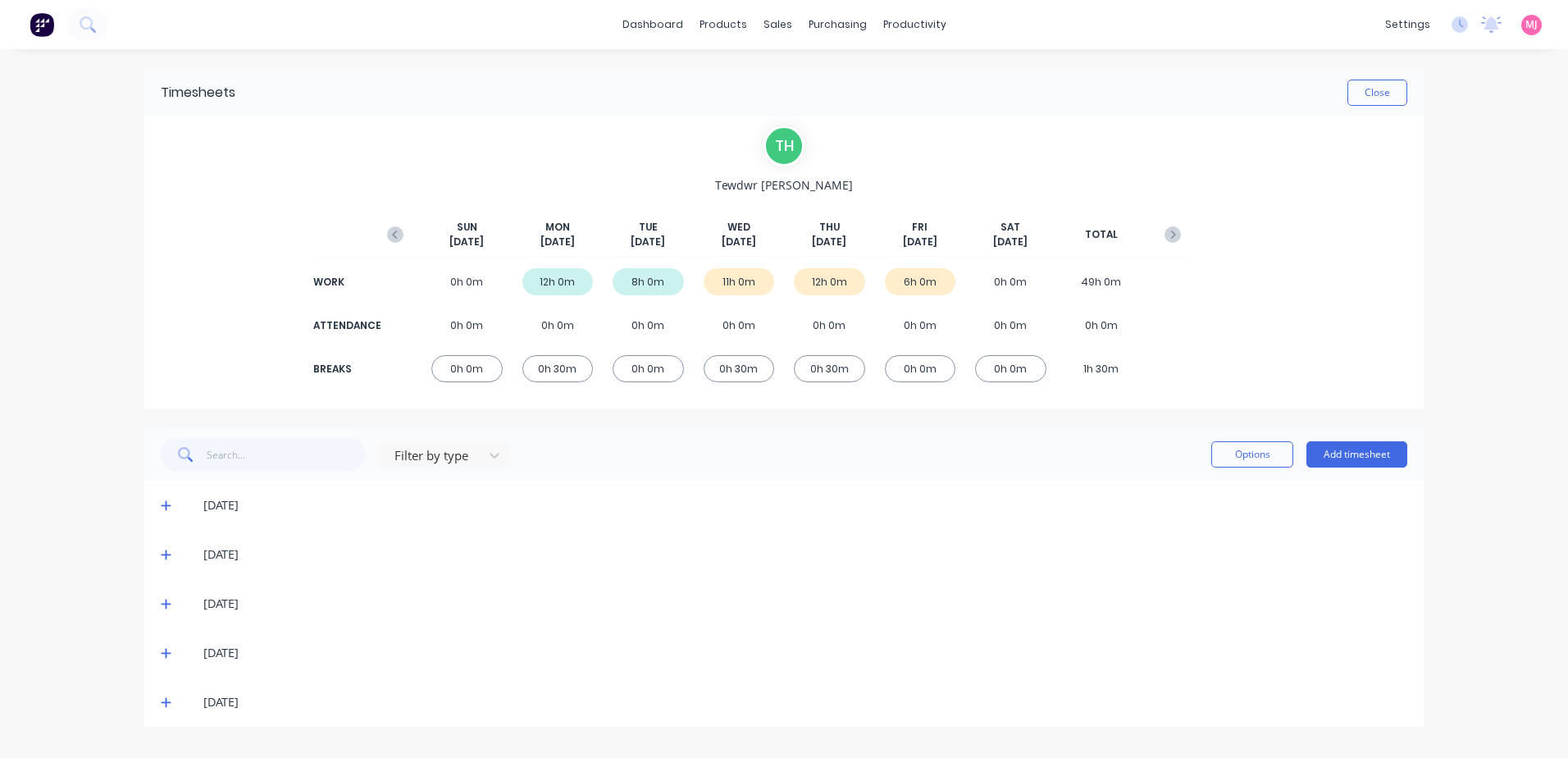
click at [165, 605] on icon at bounding box center [165, 605] width 10 height 10
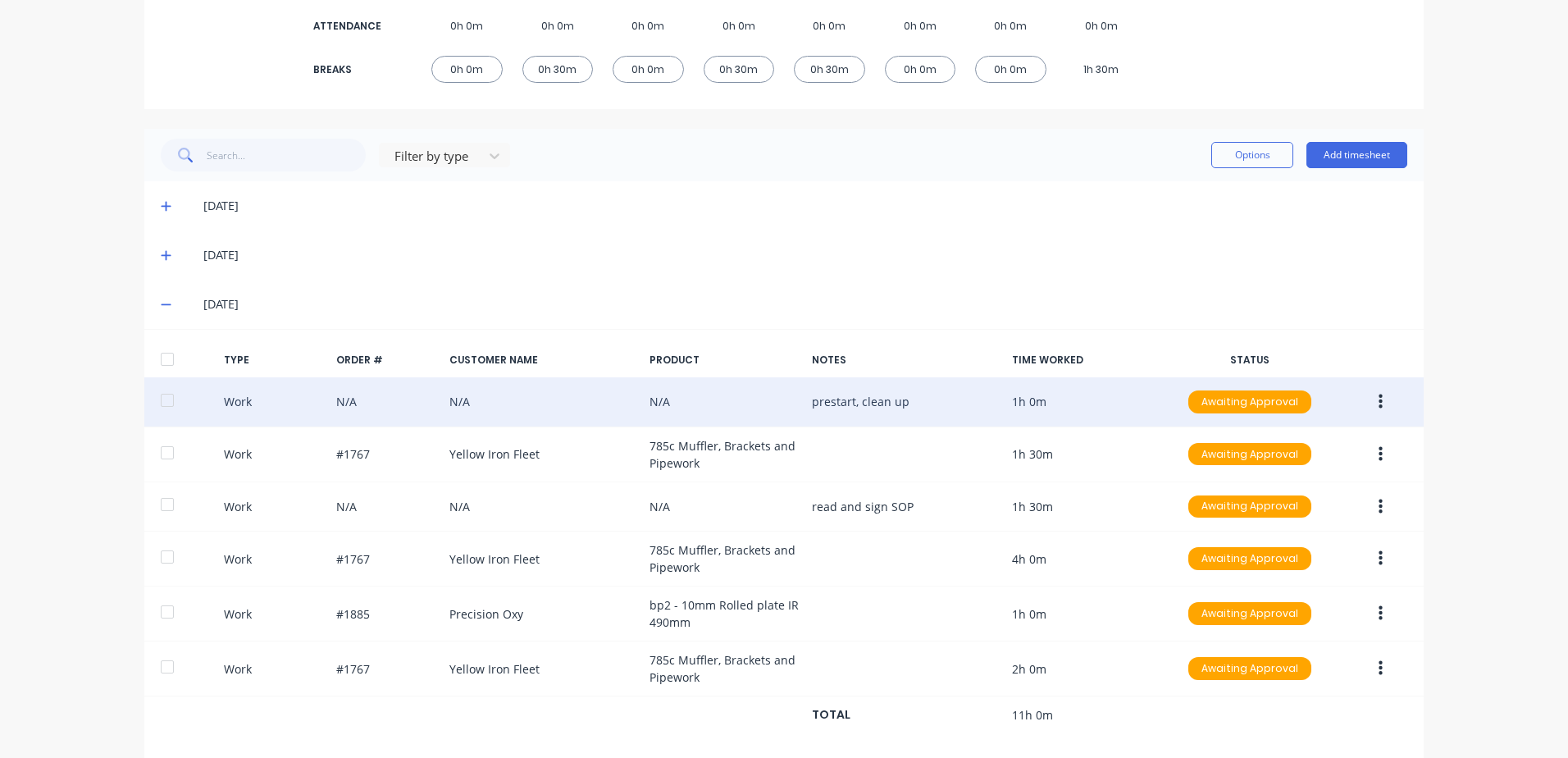
scroll to position [311, 0]
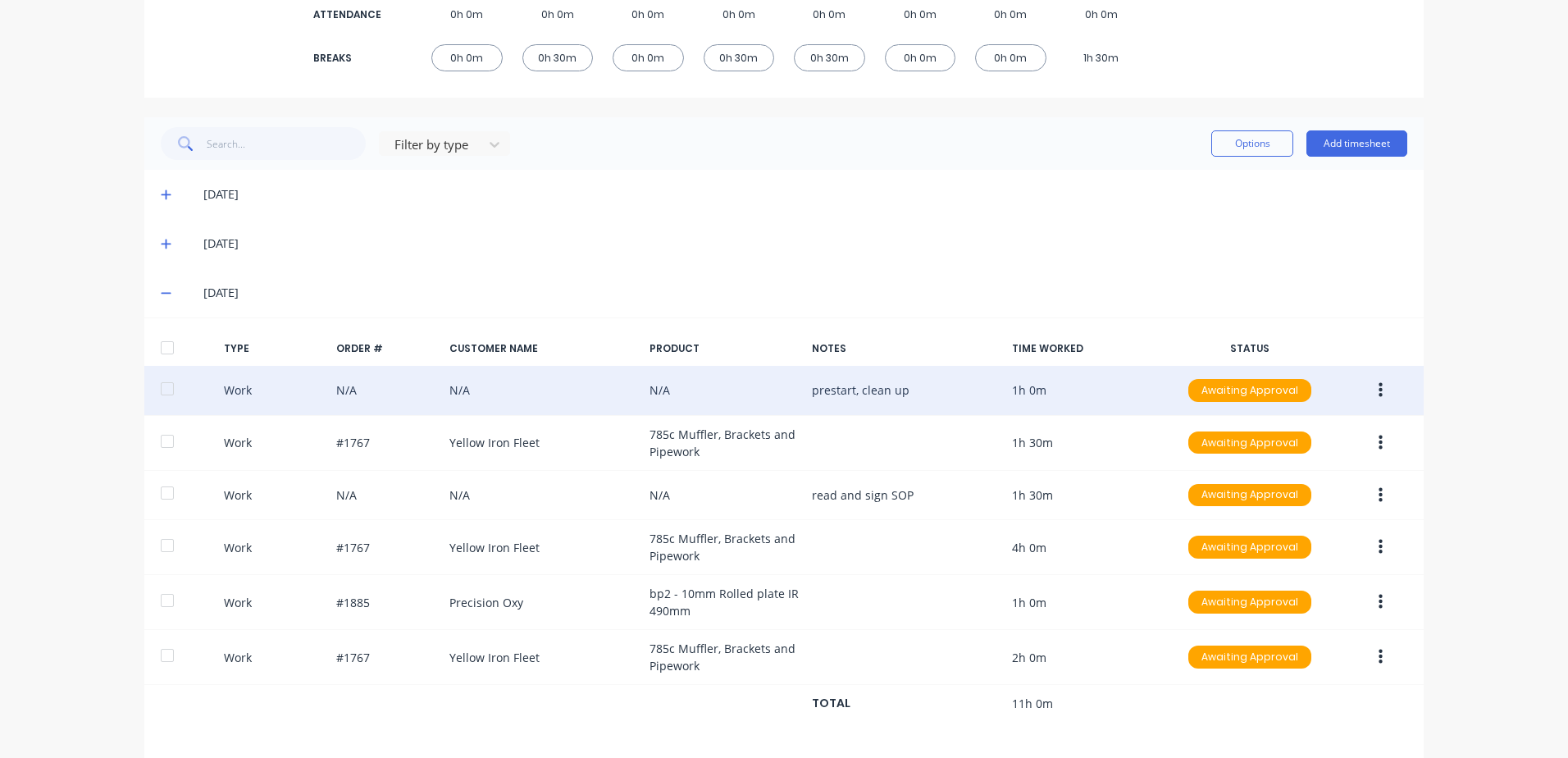
click at [1378, 387] on icon "button" at bounding box center [1380, 390] width 4 height 18
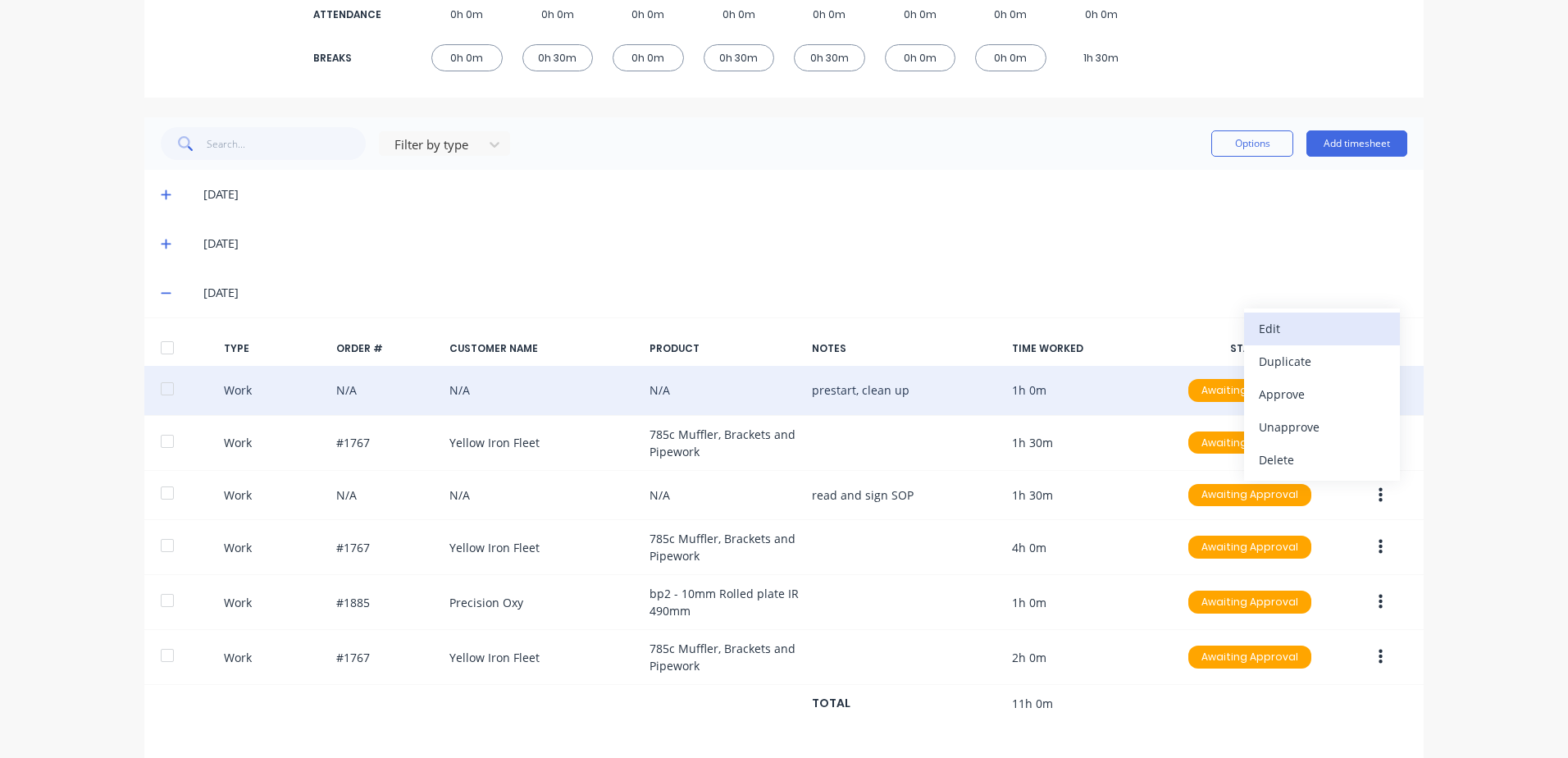
click at [1275, 326] on div "Edit" at bounding box center [1321, 328] width 126 height 24
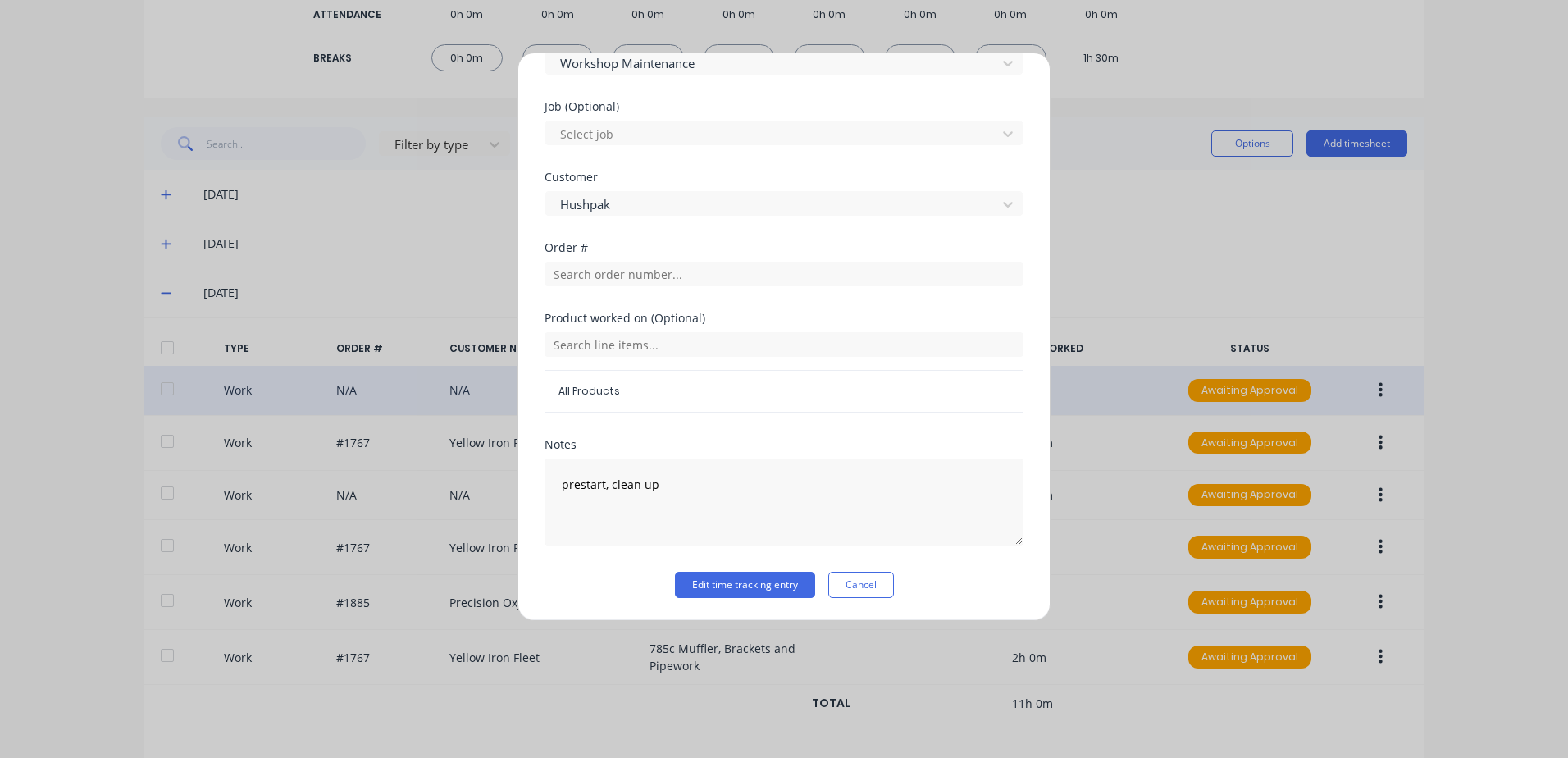
scroll to position [658, 0]
drag, startPoint x: 732, startPoint y: 582, endPoint x: 1257, endPoint y: 433, distance: 545.7
click at [732, 581] on button "Edit time tracking entry" at bounding box center [744, 584] width 141 height 27
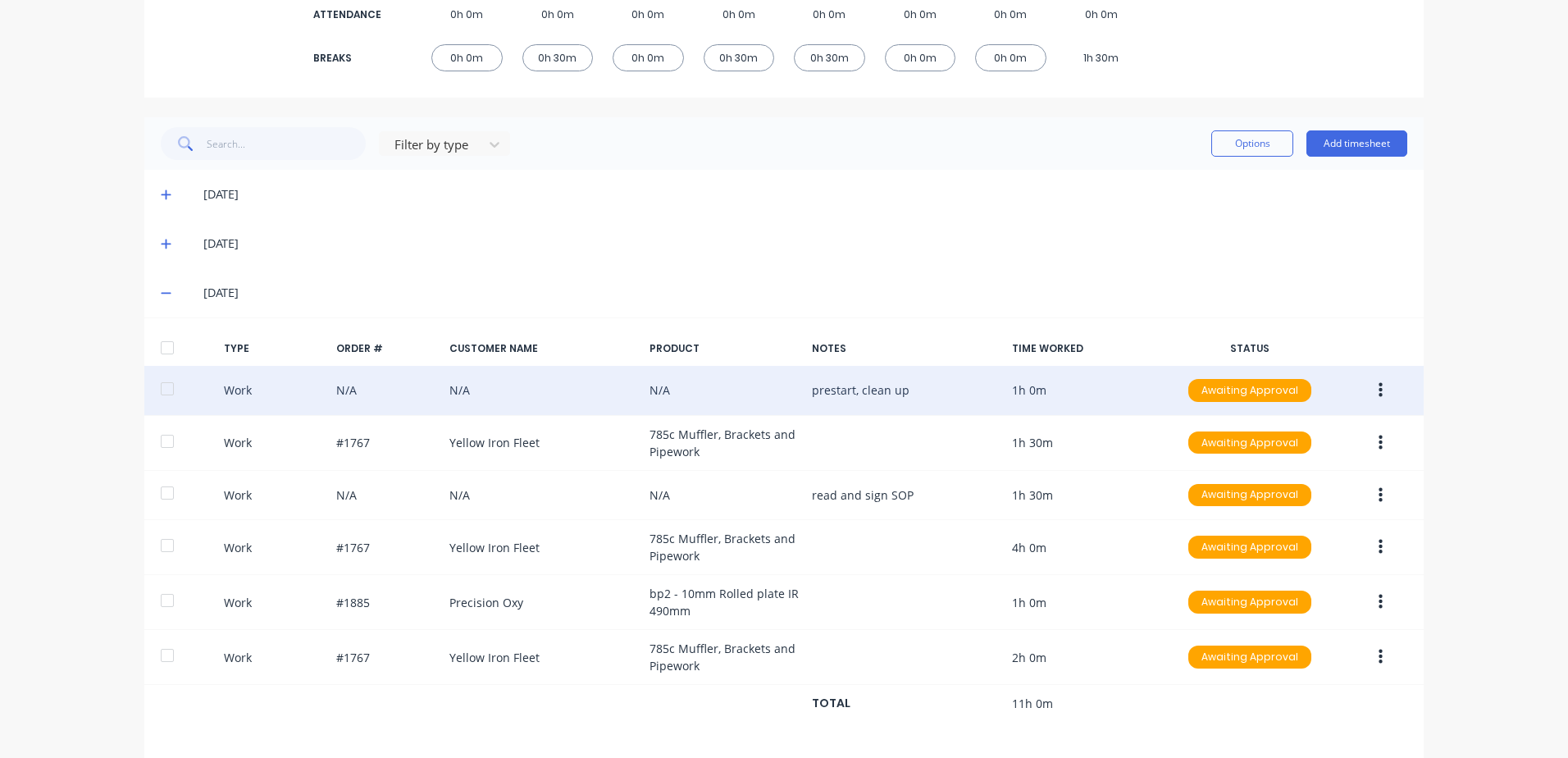
click at [1378, 390] on icon "button" at bounding box center [1380, 390] width 4 height 15
click at [1279, 392] on div "Approve" at bounding box center [1321, 394] width 126 height 24
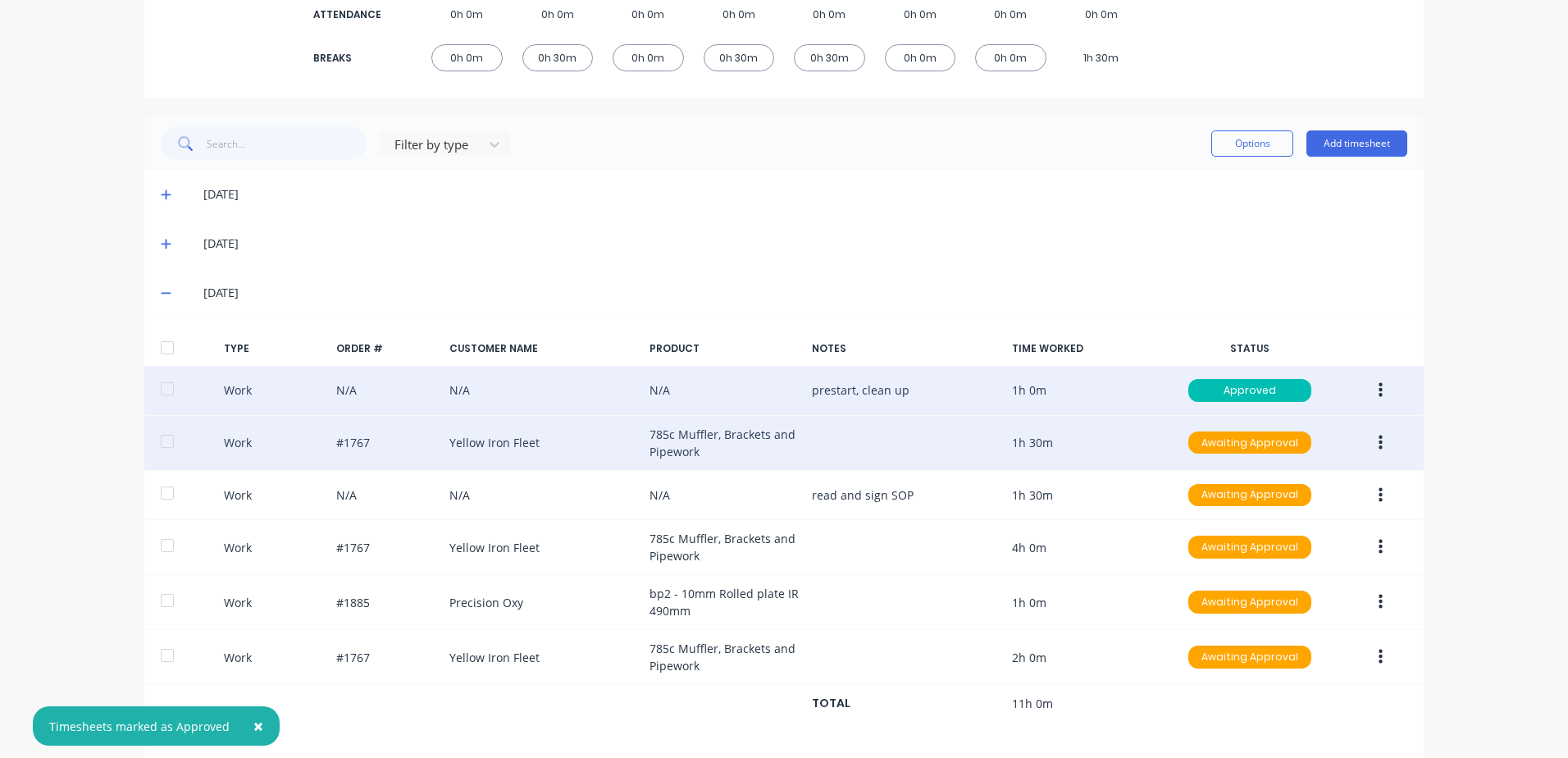
click at [1378, 441] on icon "button" at bounding box center [1380, 441] width 4 height 15
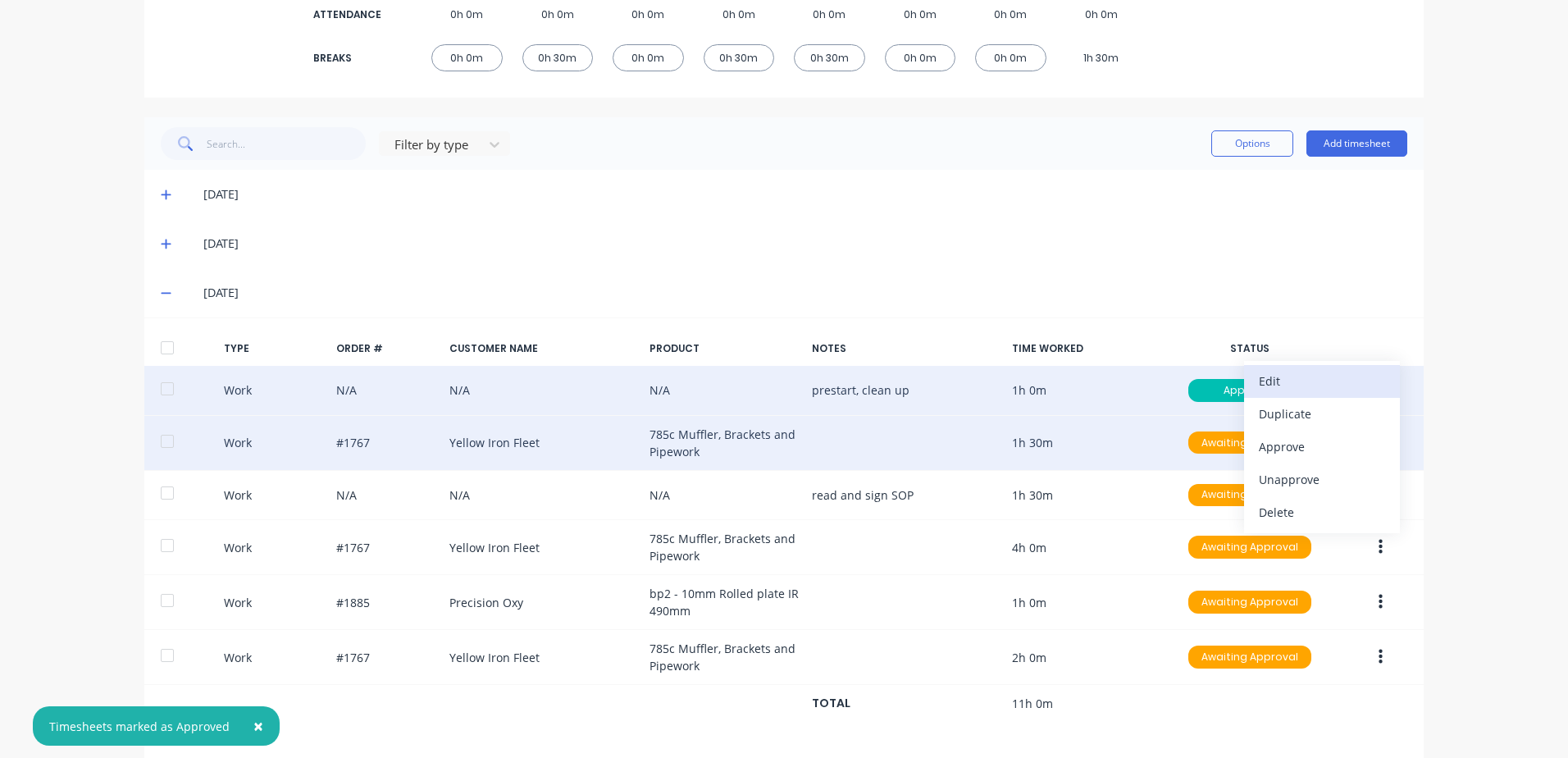
click at [1275, 379] on div "Edit" at bounding box center [1321, 380] width 126 height 24
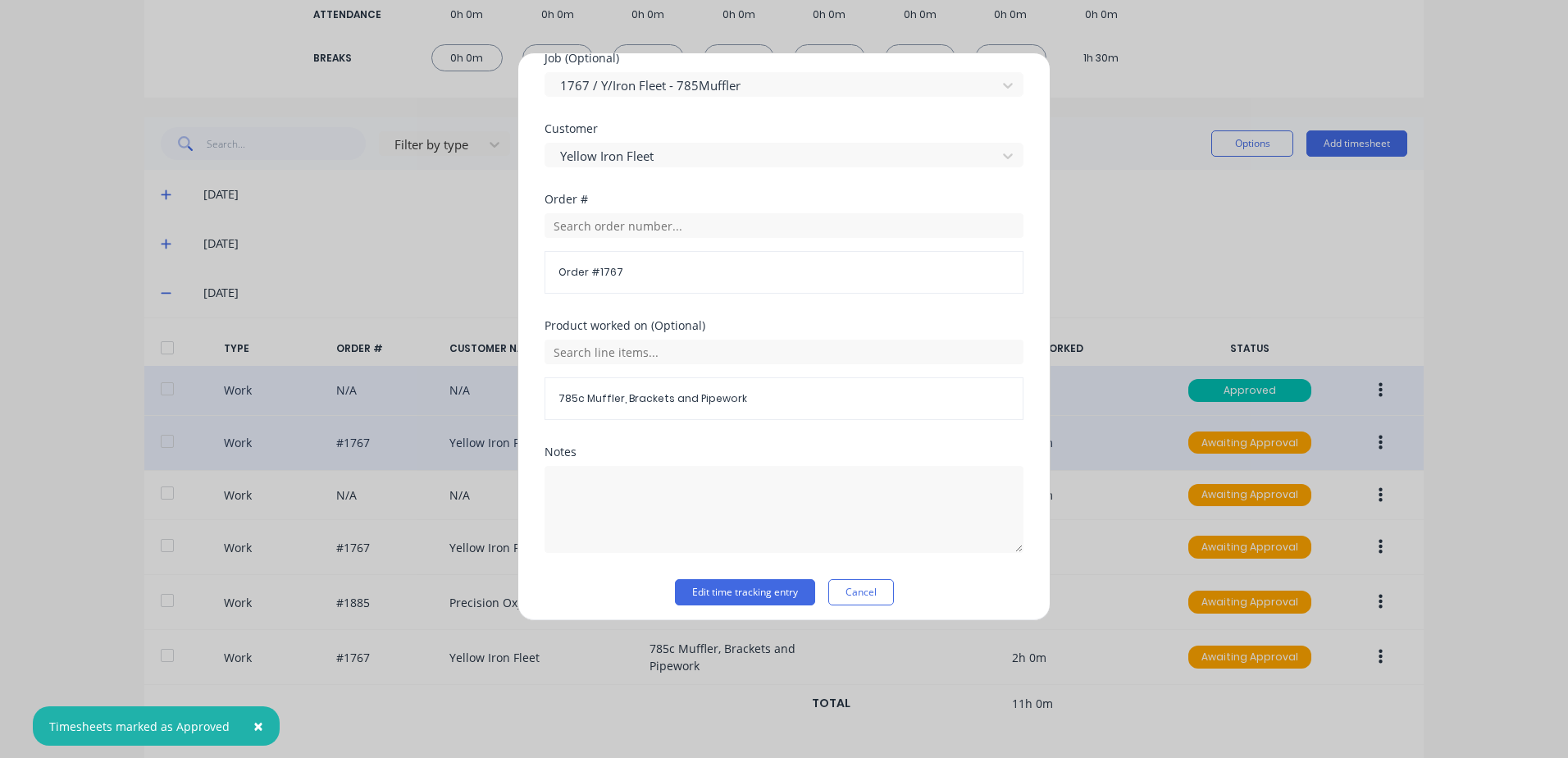
scroll to position [714, 0]
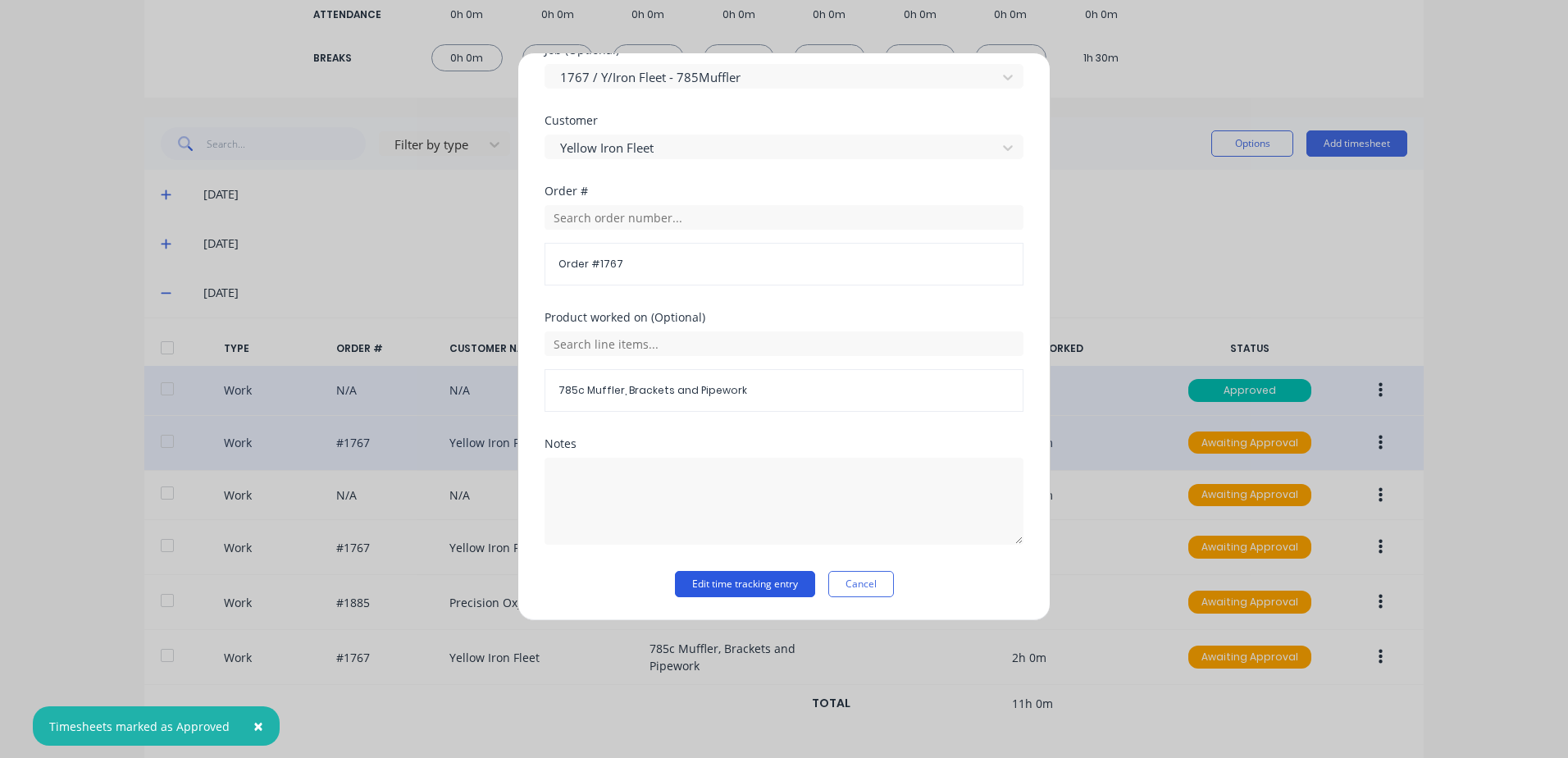
drag, startPoint x: 705, startPoint y: 583, endPoint x: 1290, endPoint y: 430, distance: 604.7
click at [709, 582] on button "Edit time tracking entry" at bounding box center [744, 584] width 141 height 27
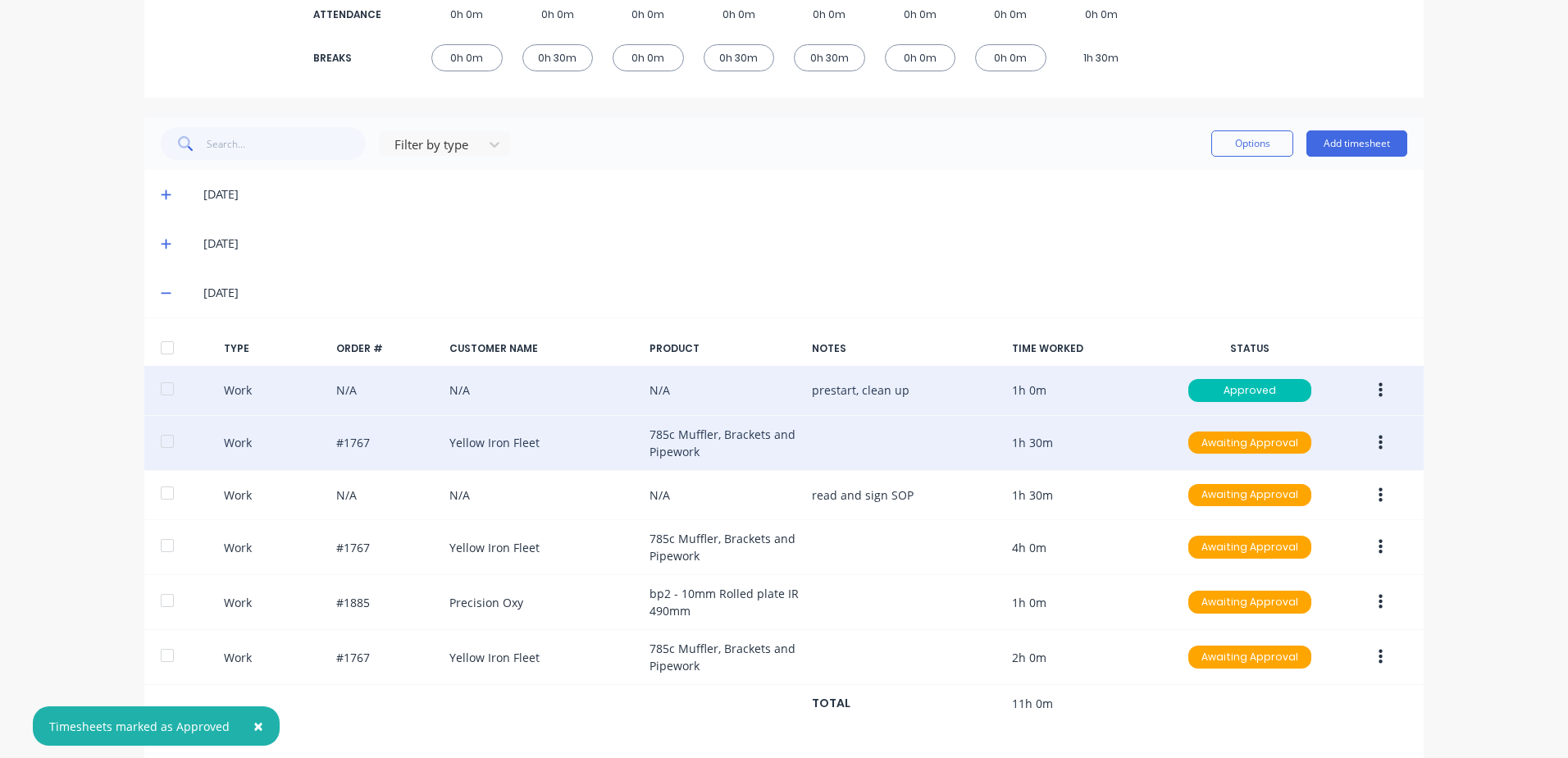
click at [1371, 447] on button "button" at bounding box center [1380, 442] width 38 height 29
click at [1273, 447] on div "Approve" at bounding box center [1321, 446] width 126 height 24
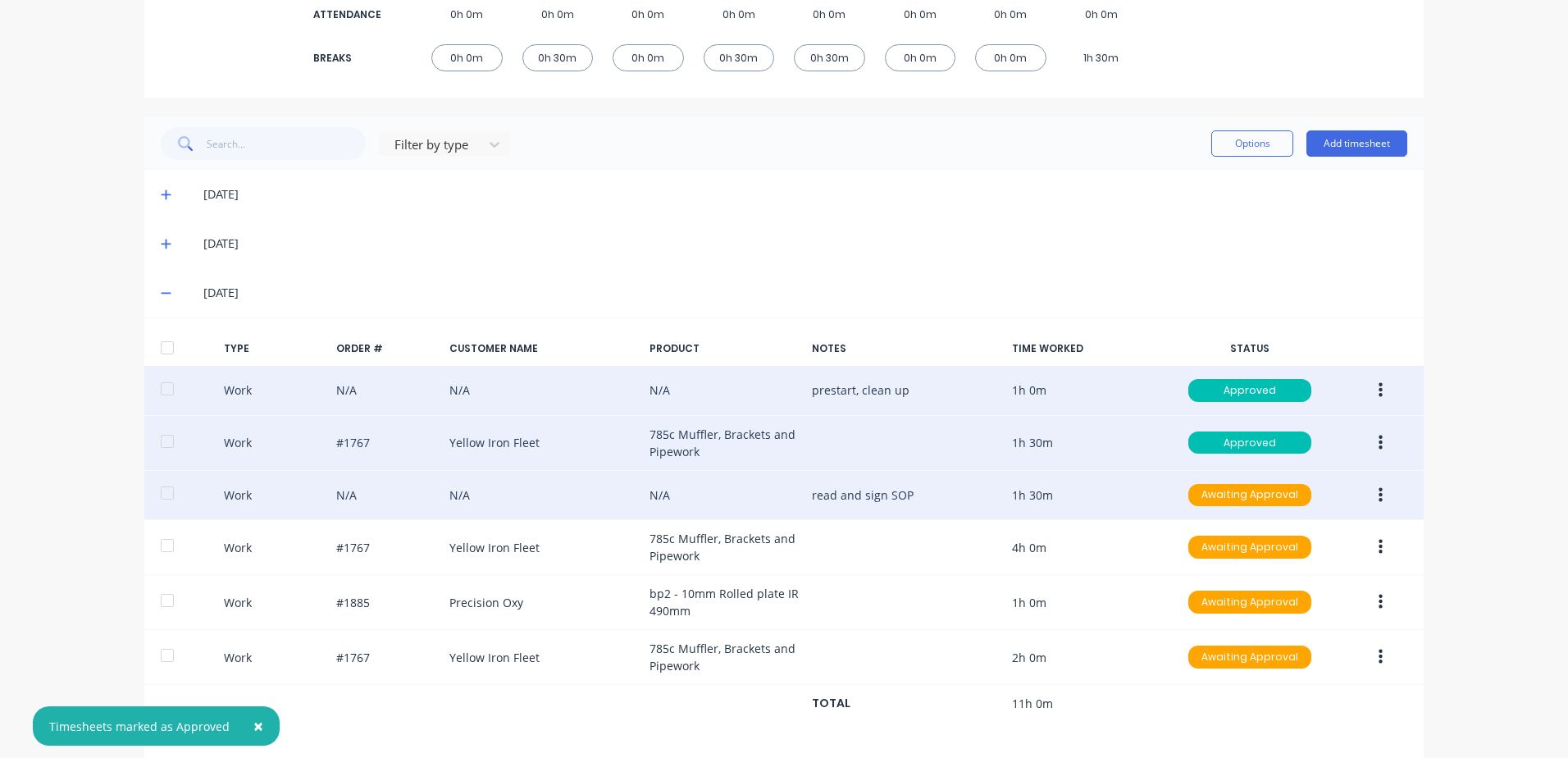
click at [1378, 497] on icon "button" at bounding box center [1380, 496] width 4 height 18
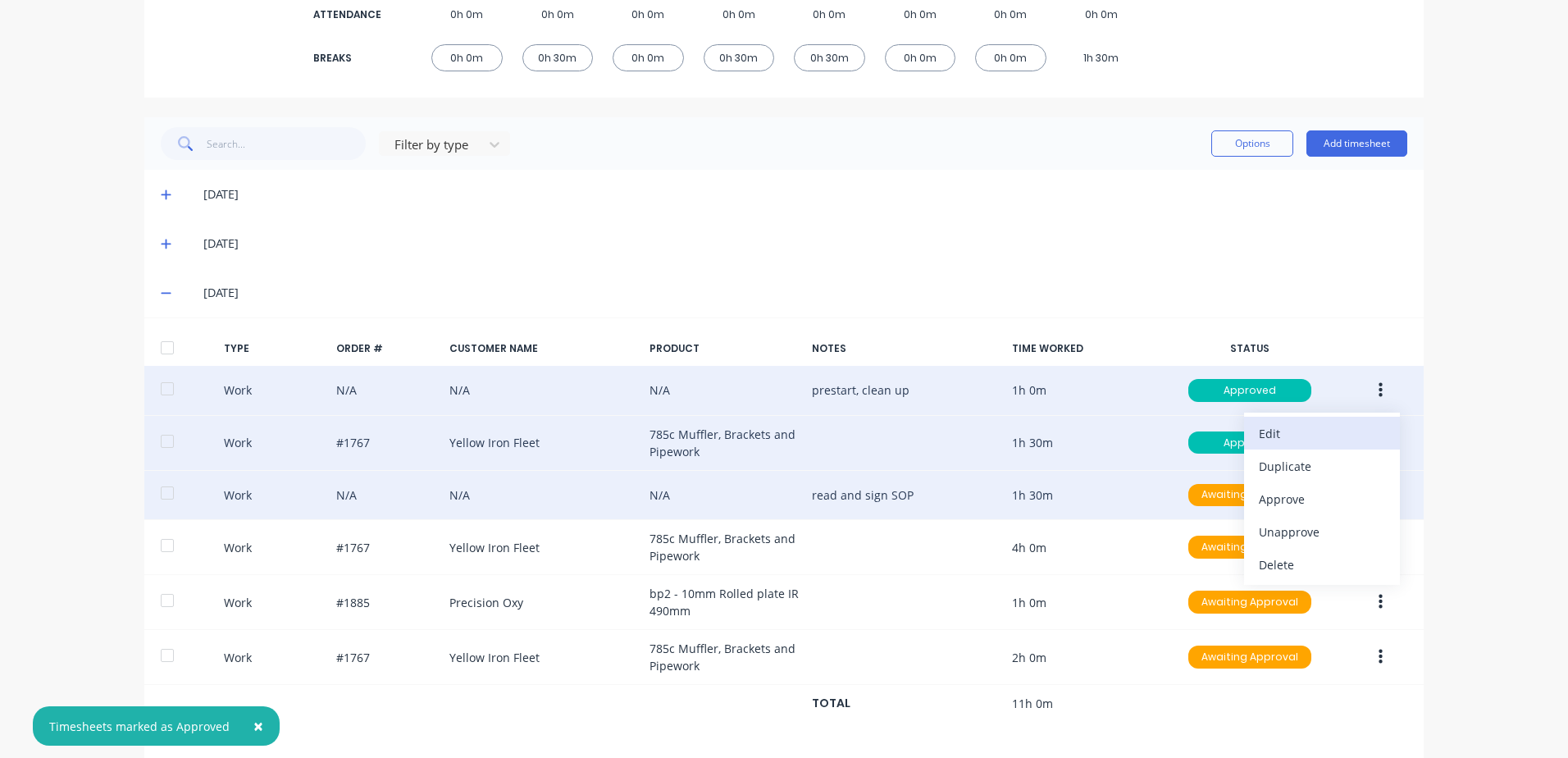
click at [1268, 433] on div "Edit" at bounding box center [1321, 434] width 126 height 24
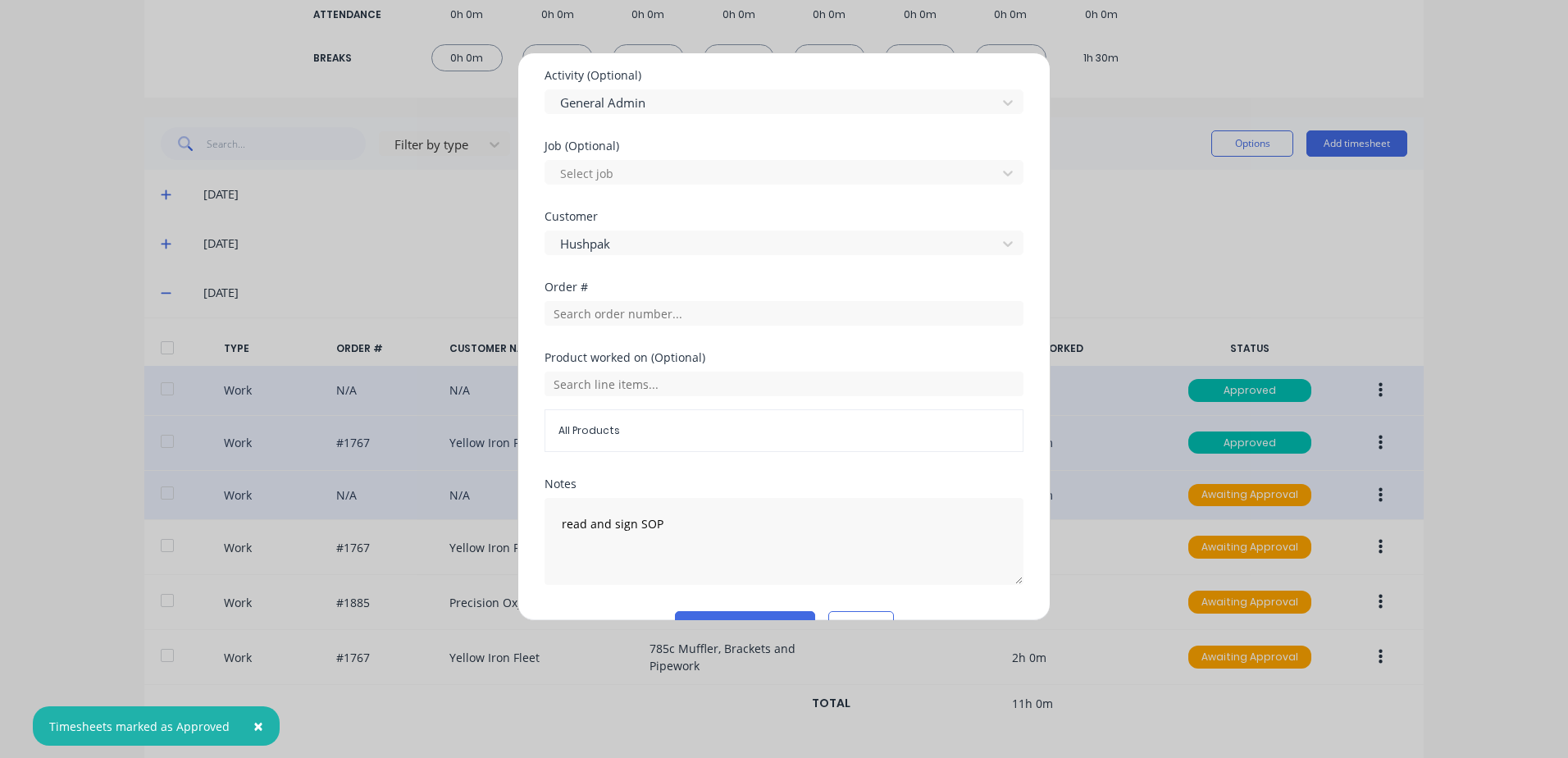
scroll to position [658, 0]
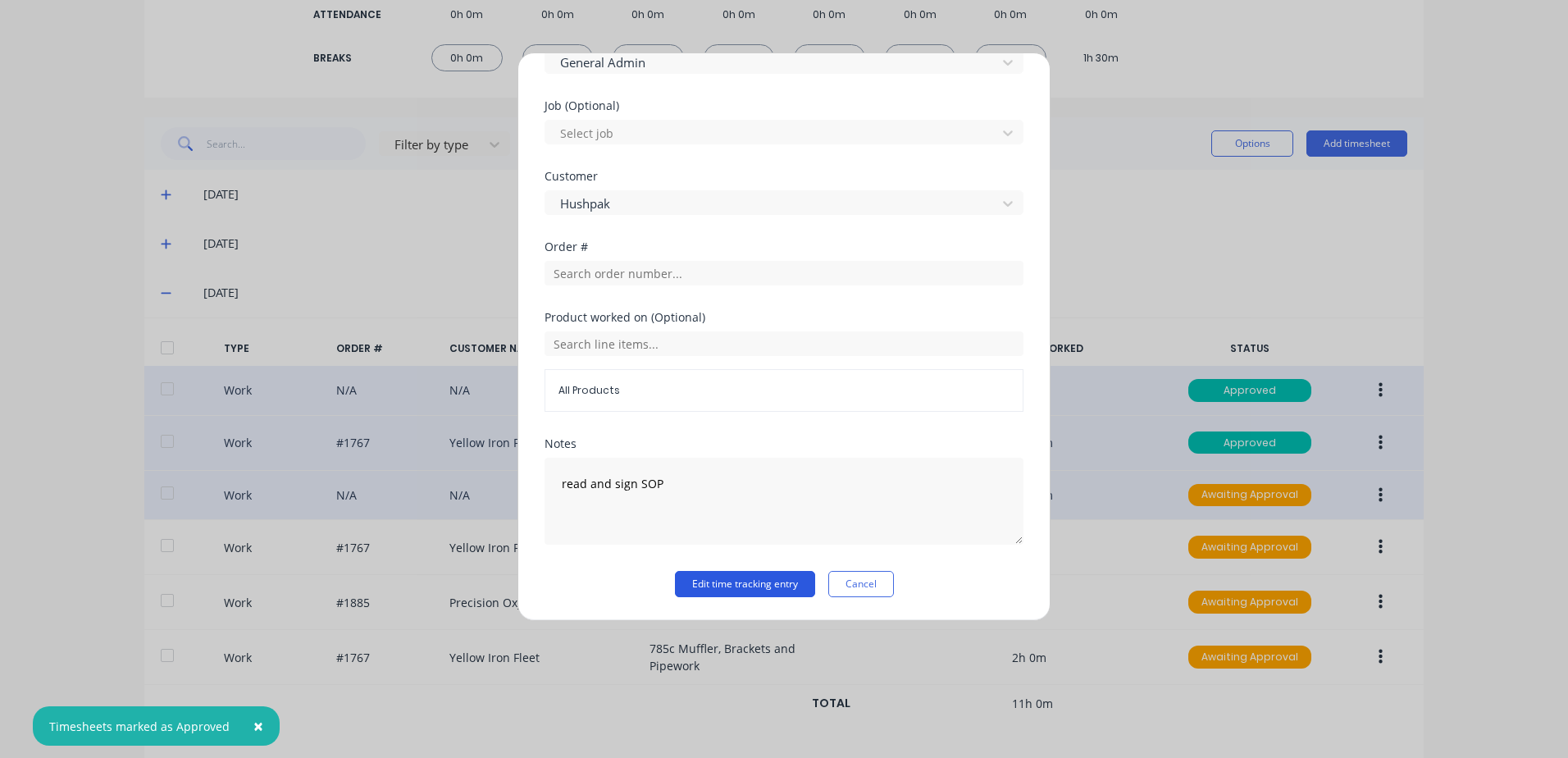
click at [713, 584] on button "Edit time tracking entry" at bounding box center [744, 584] width 141 height 27
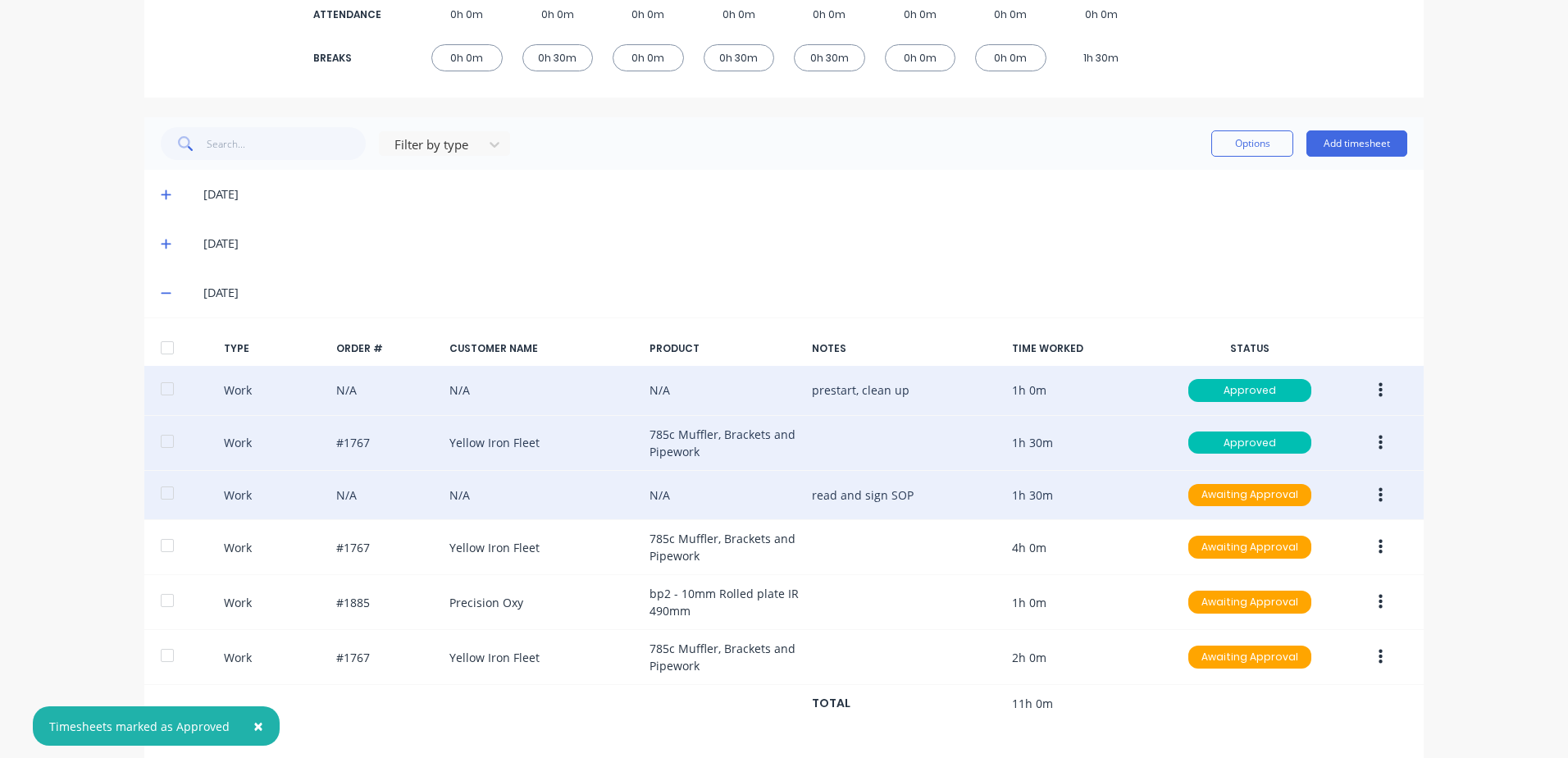
click at [1378, 496] on icon "button" at bounding box center [1380, 494] width 4 height 15
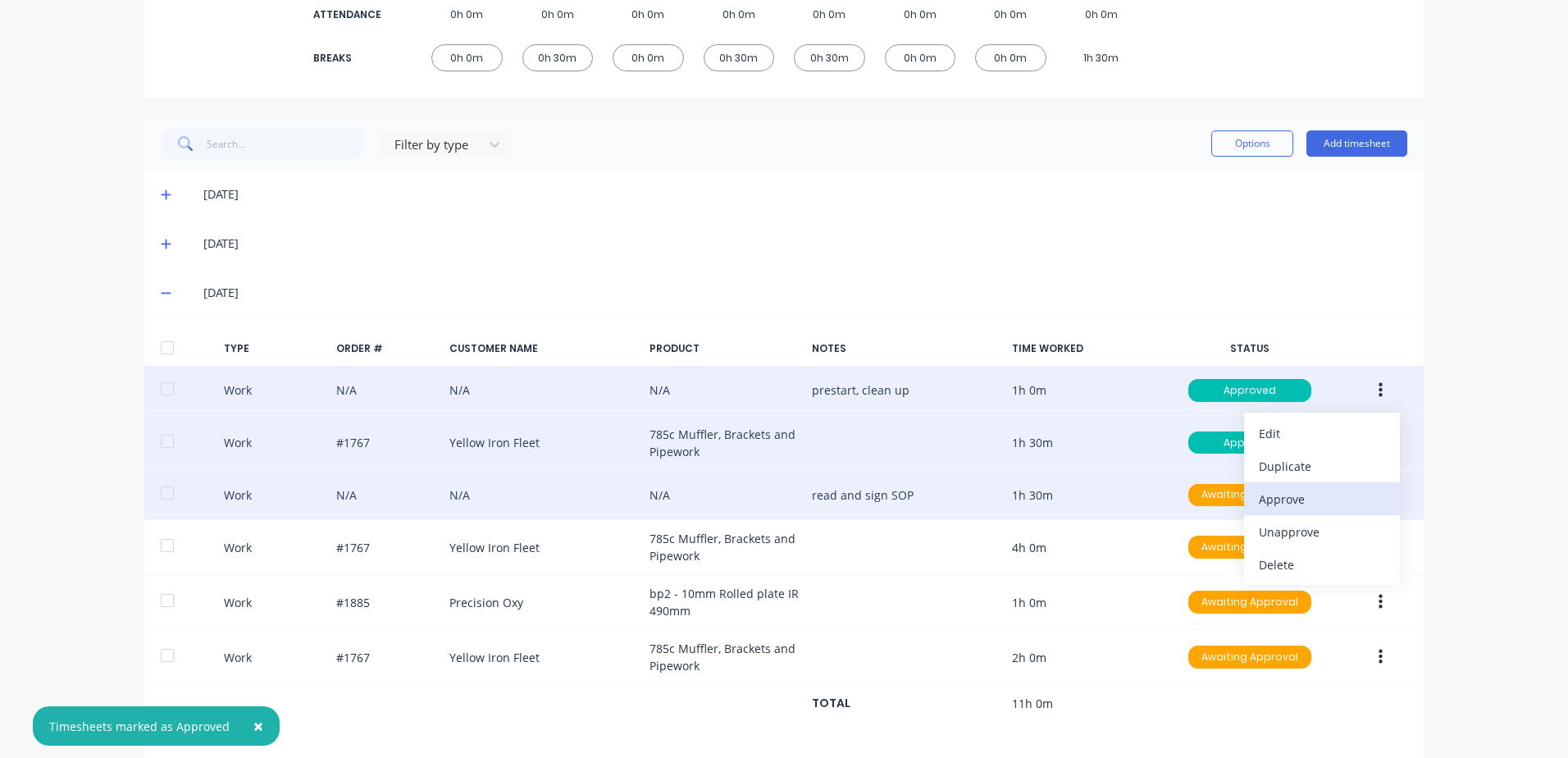
click at [1277, 497] on div "Approve" at bounding box center [1321, 498] width 126 height 24
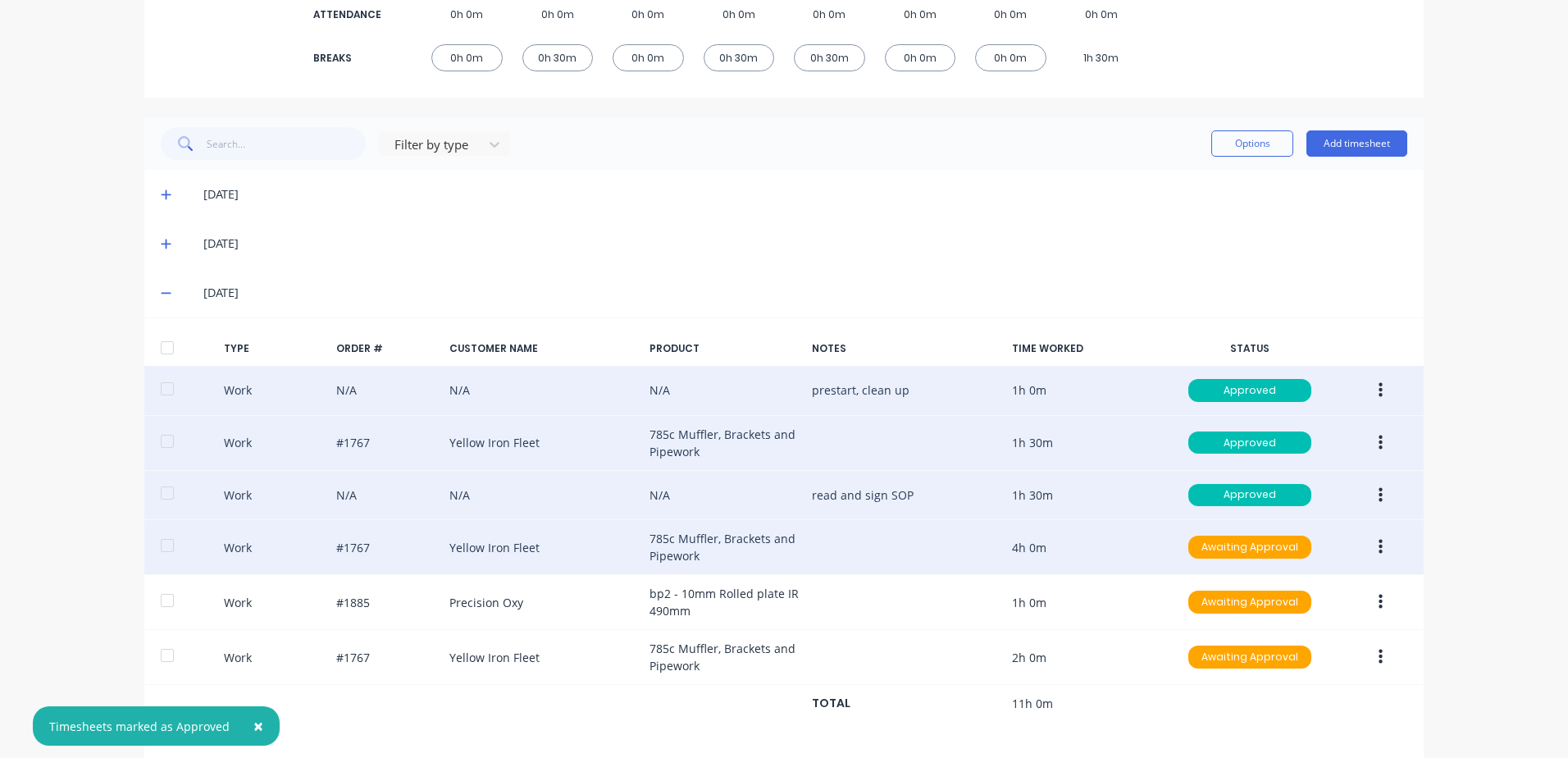
click at [1371, 545] on button "button" at bounding box center [1380, 547] width 38 height 29
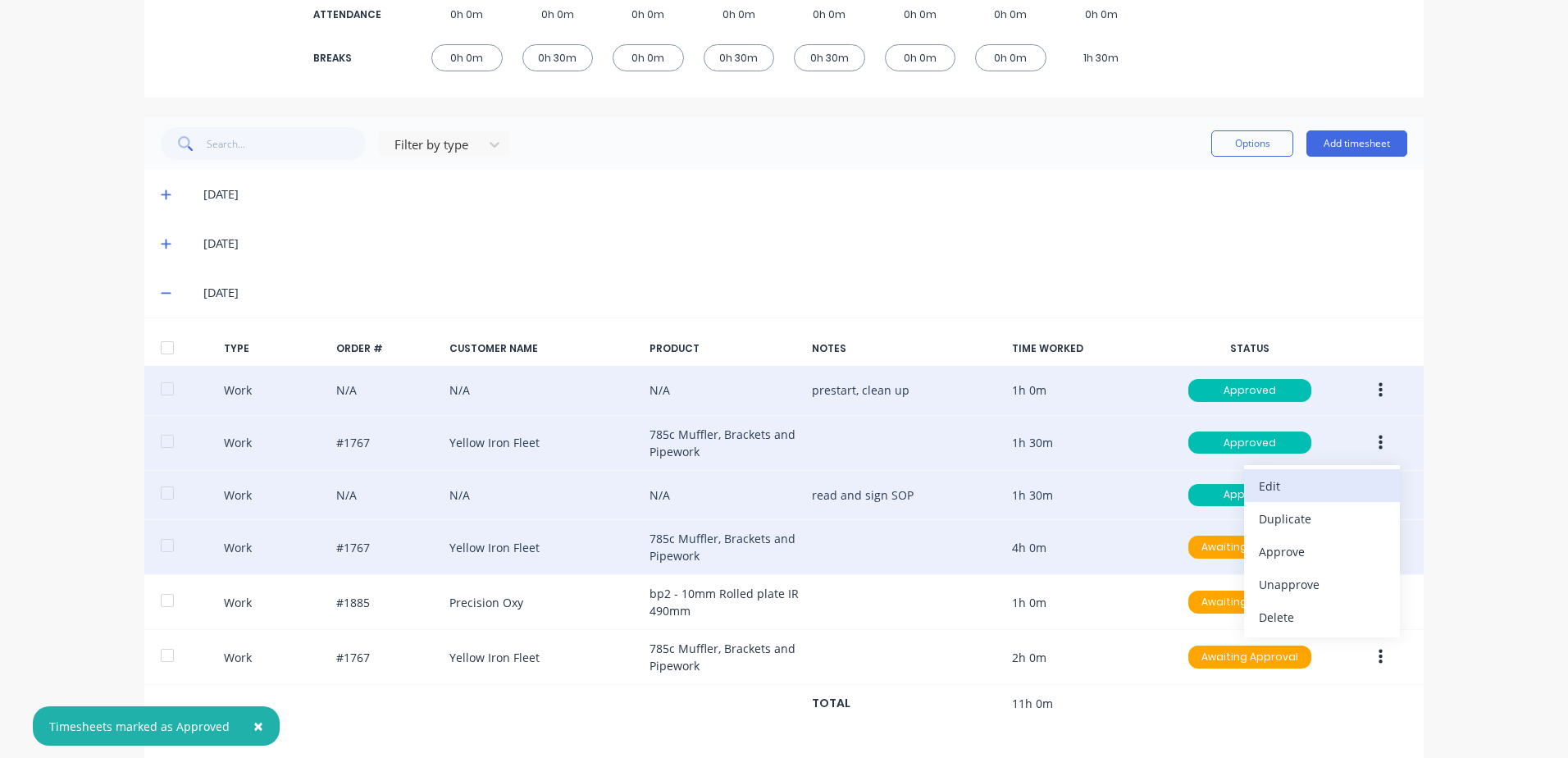
click at [1279, 485] on div "Edit" at bounding box center [1321, 486] width 126 height 24
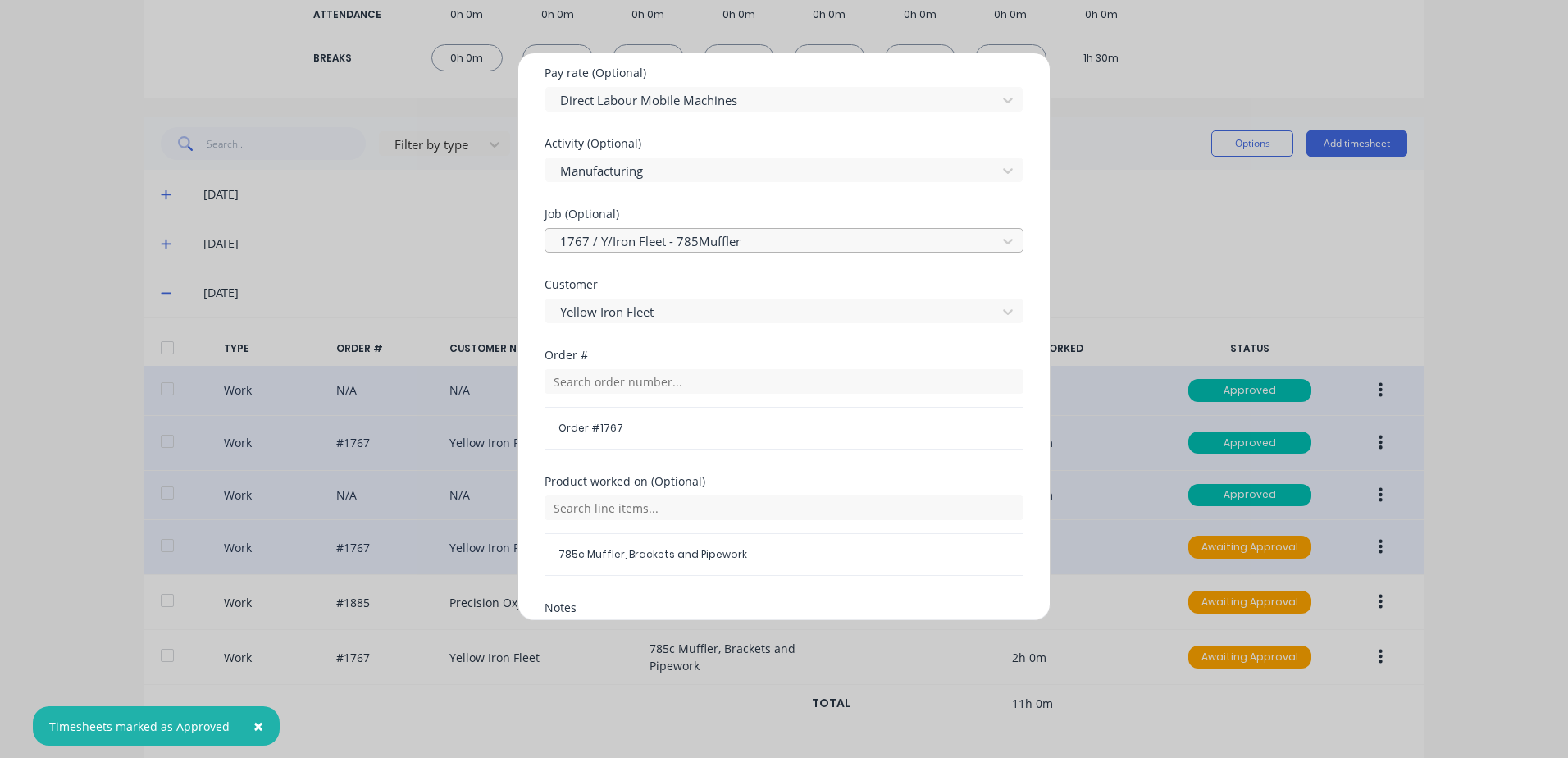
scroll to position [738, 0]
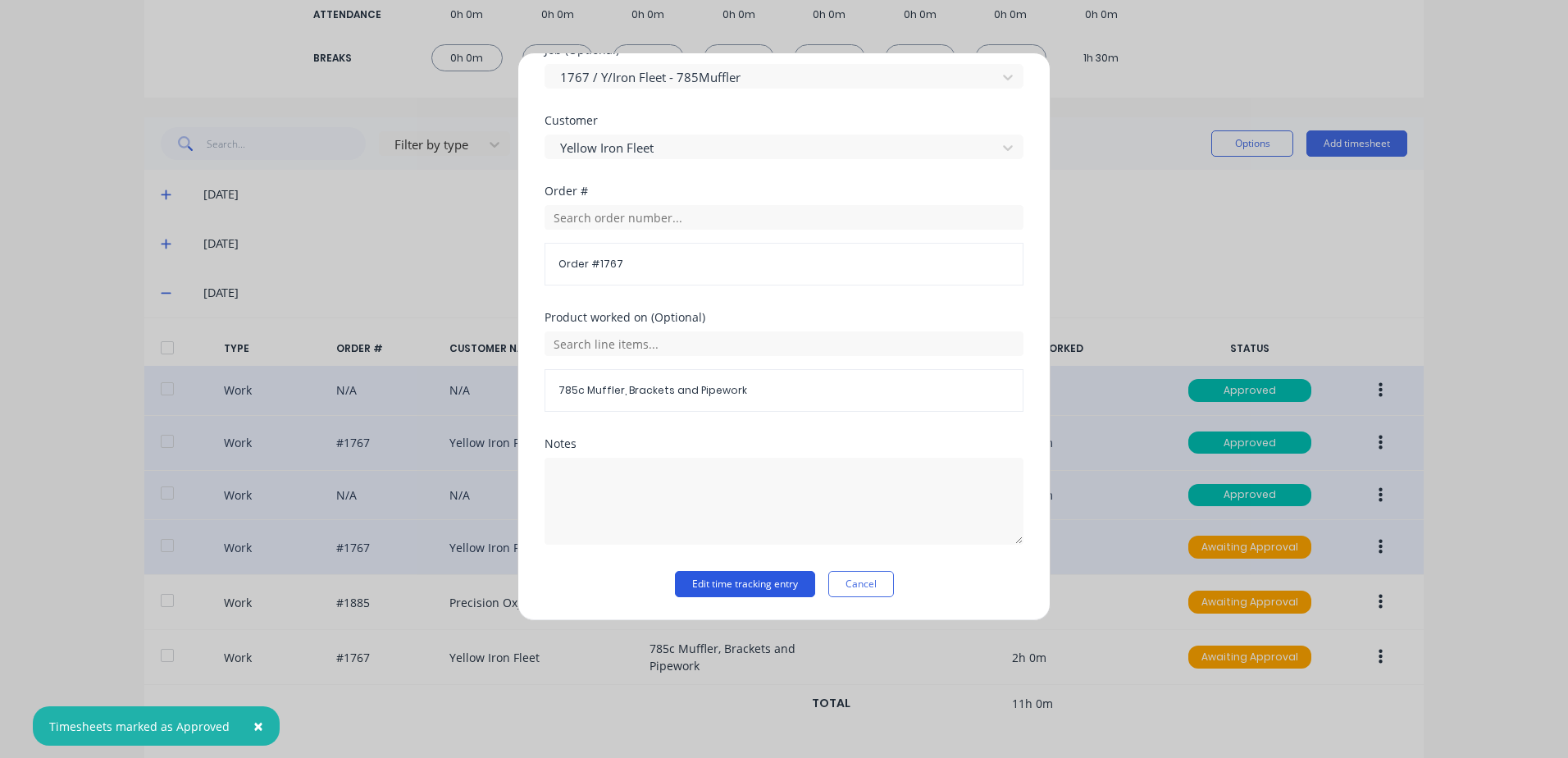
click at [692, 582] on button "Edit time tracking entry" at bounding box center [744, 584] width 141 height 27
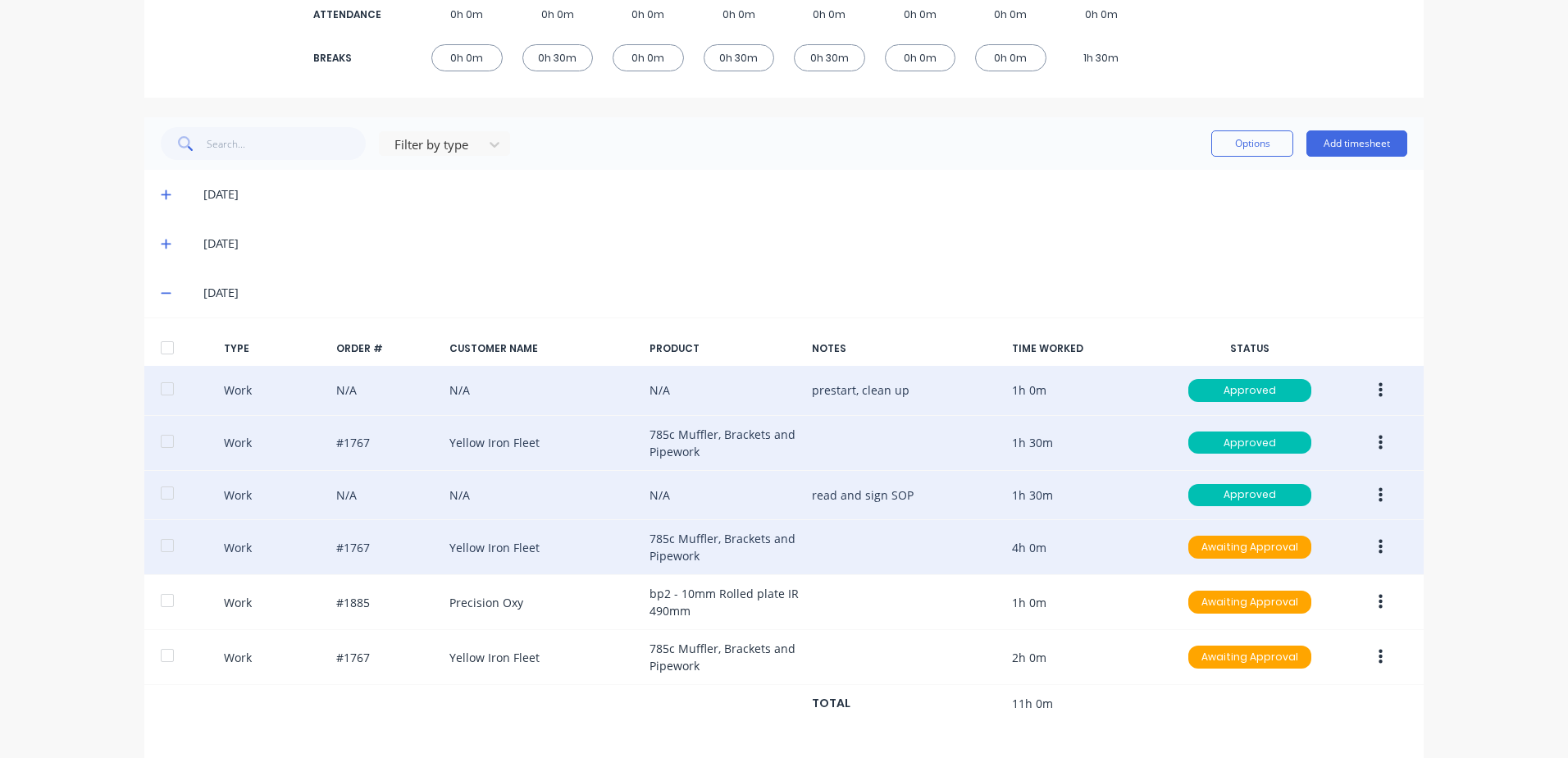
click at [1378, 547] on icon "button" at bounding box center [1380, 547] width 4 height 15
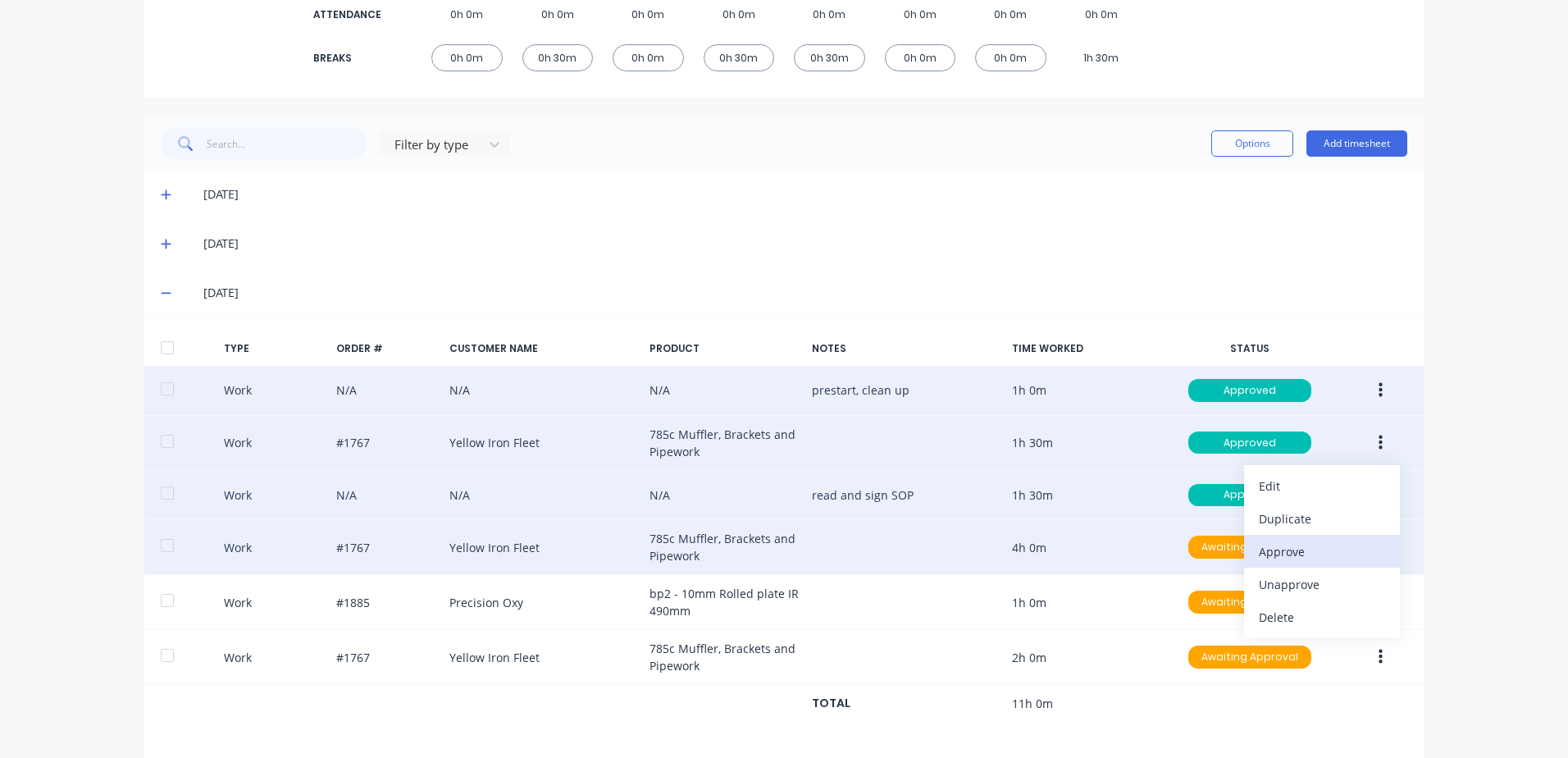
click at [1282, 548] on div "Approve" at bounding box center [1321, 552] width 126 height 24
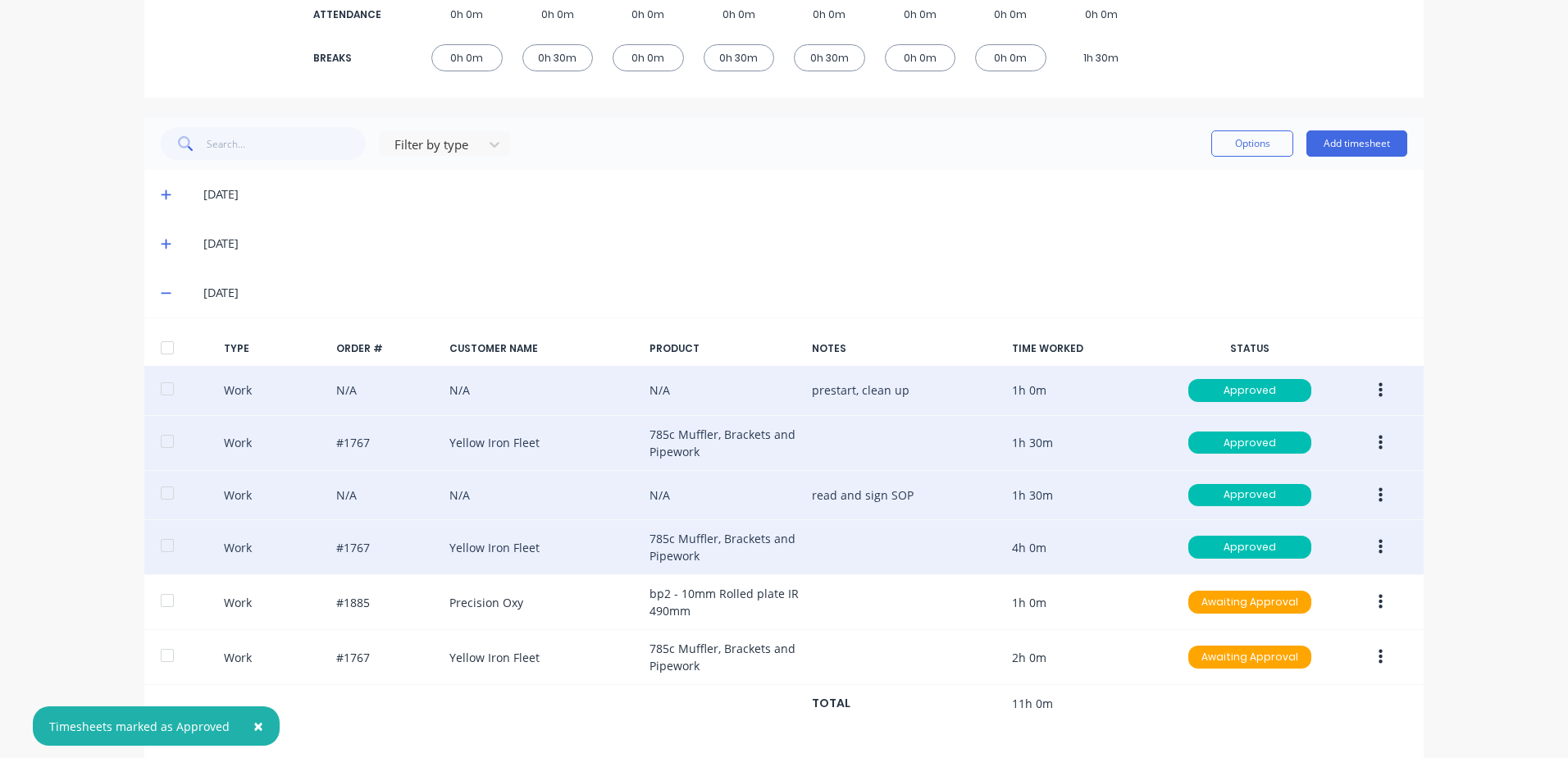
click at [1378, 545] on icon "button" at bounding box center [1380, 547] width 4 height 18
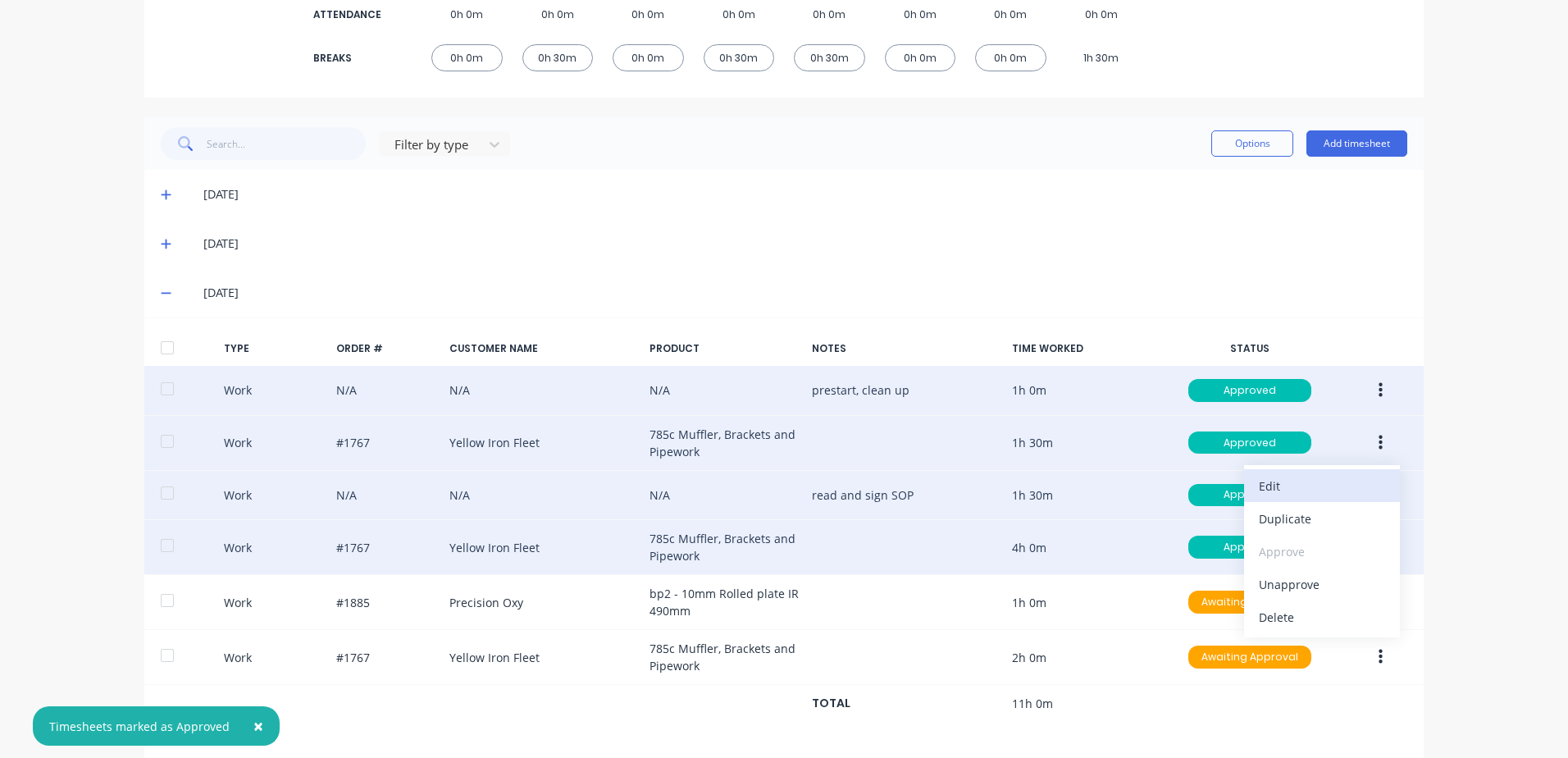
click at [1274, 481] on div "Edit" at bounding box center [1321, 486] width 126 height 24
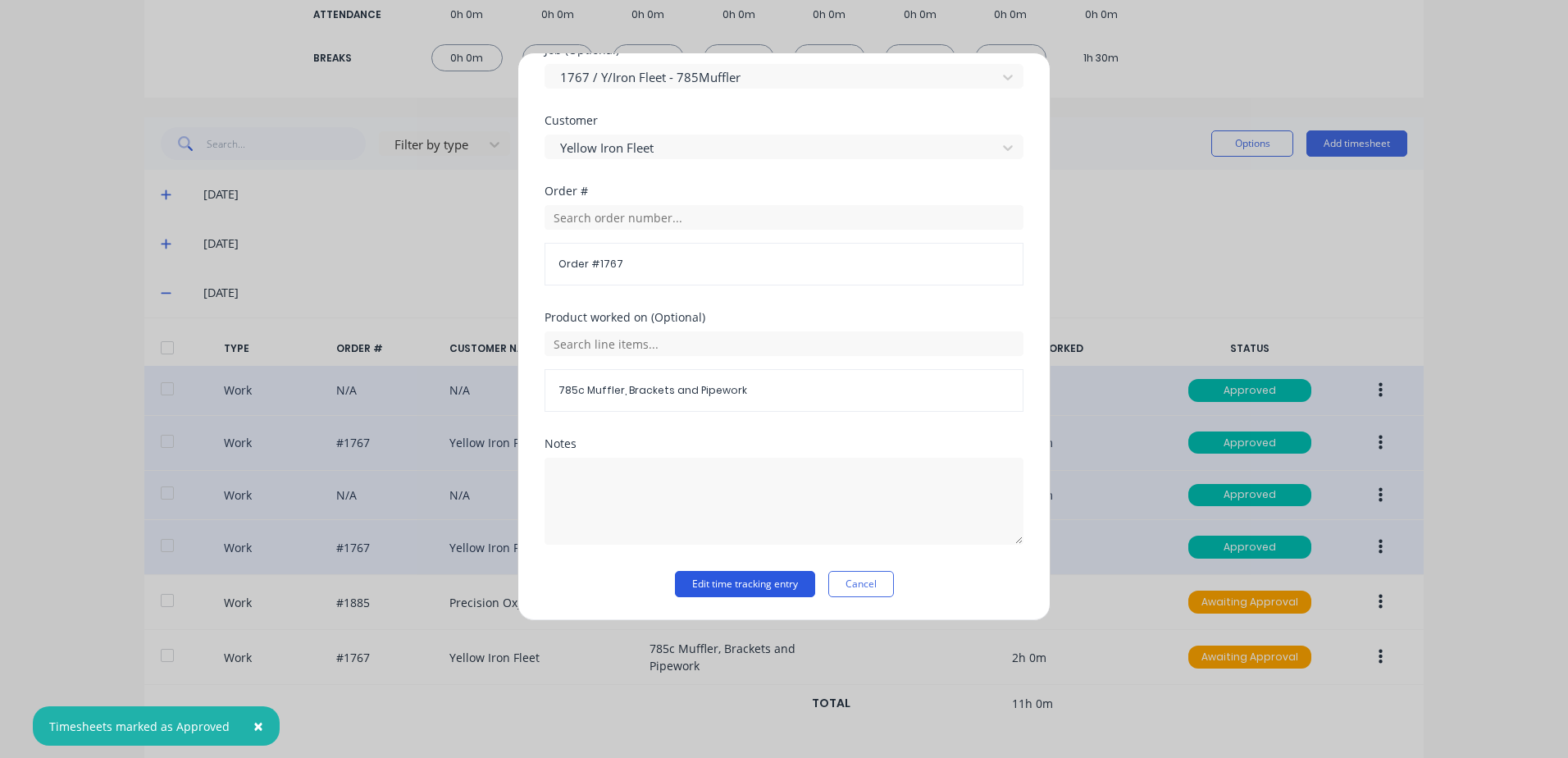
click at [705, 582] on button "Edit time tracking entry" at bounding box center [744, 584] width 141 height 27
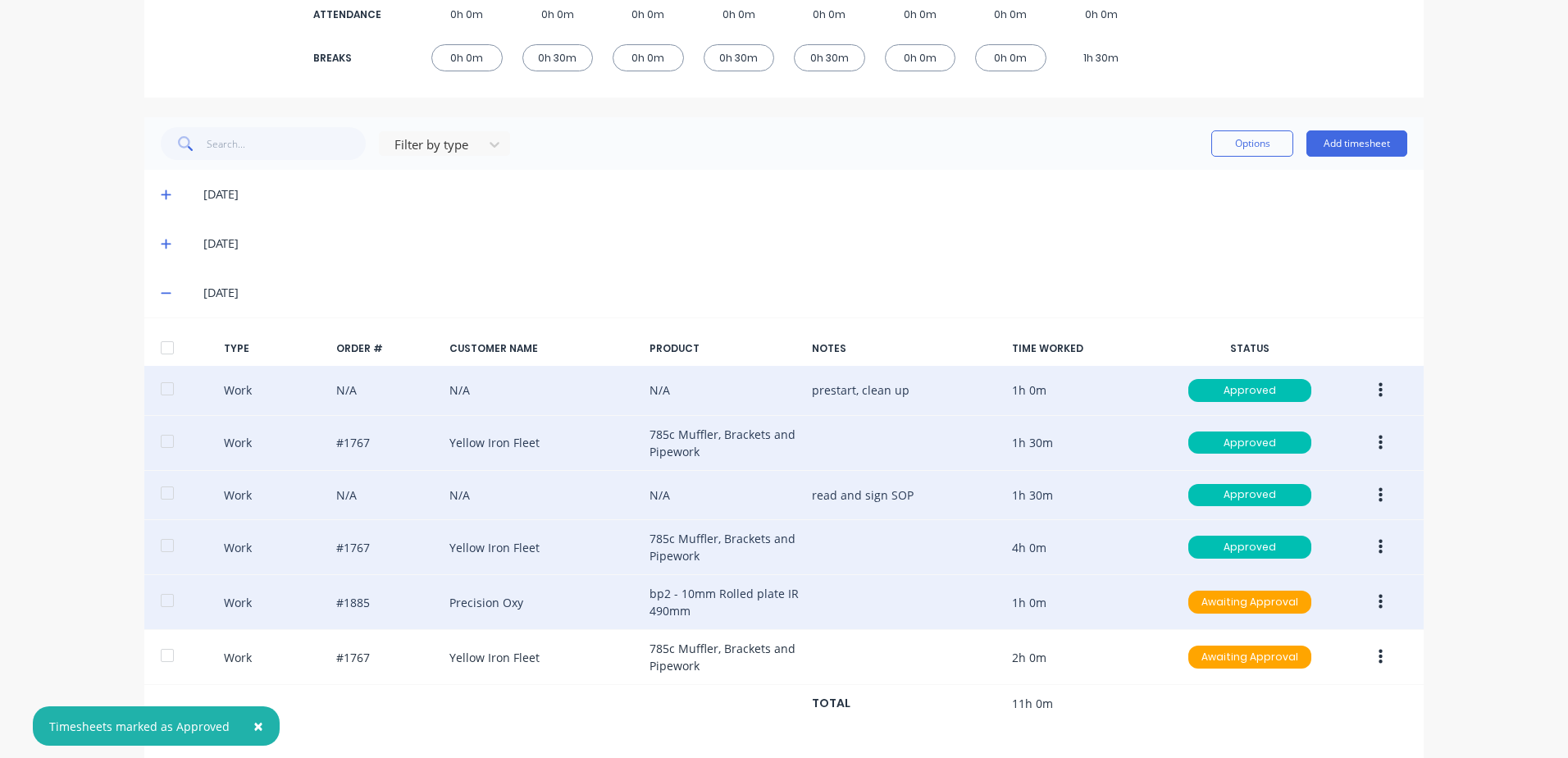
click at [1378, 601] on icon "button" at bounding box center [1380, 602] width 4 height 15
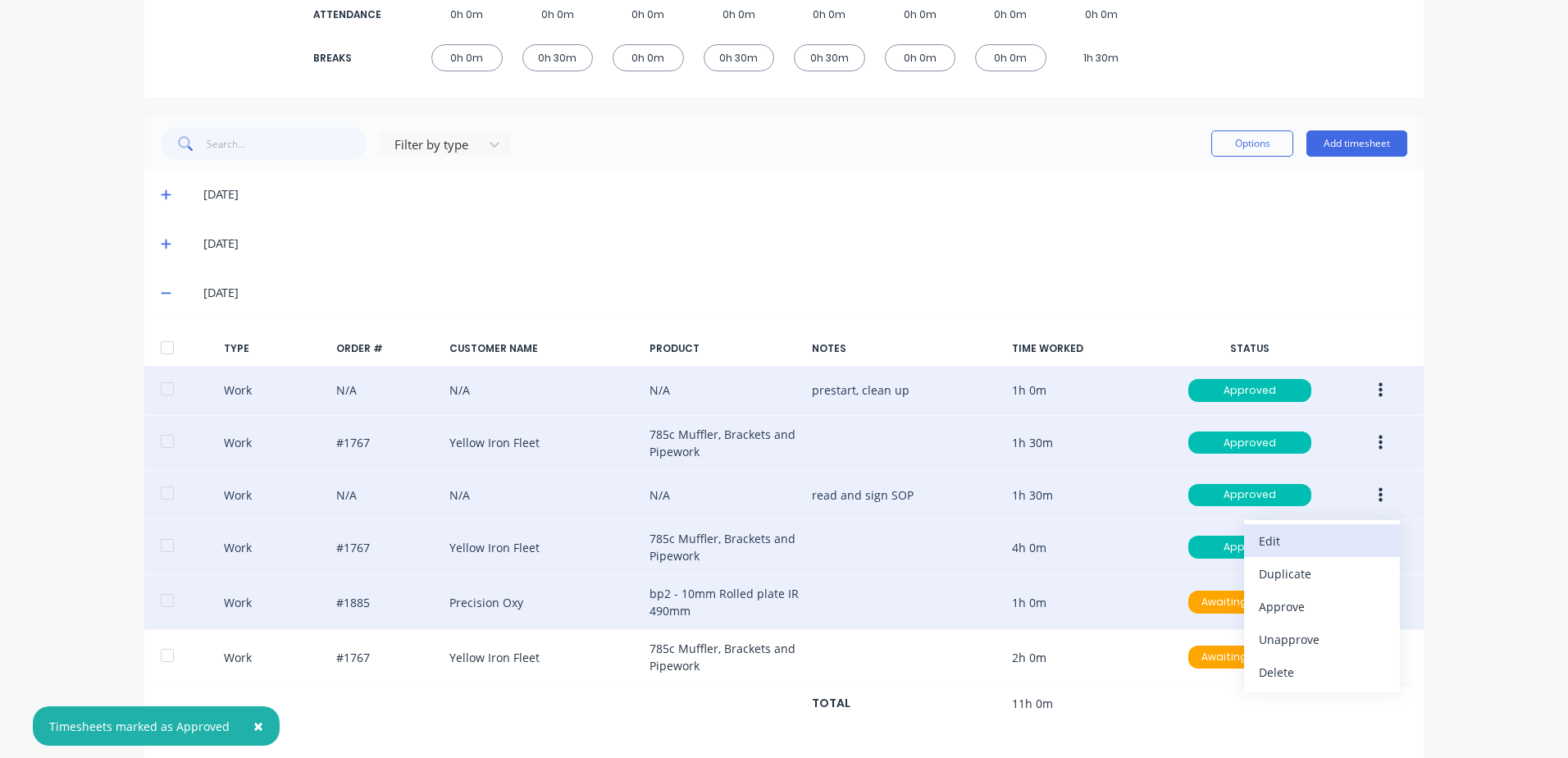
click at [1283, 534] on div "Edit" at bounding box center [1321, 541] width 126 height 24
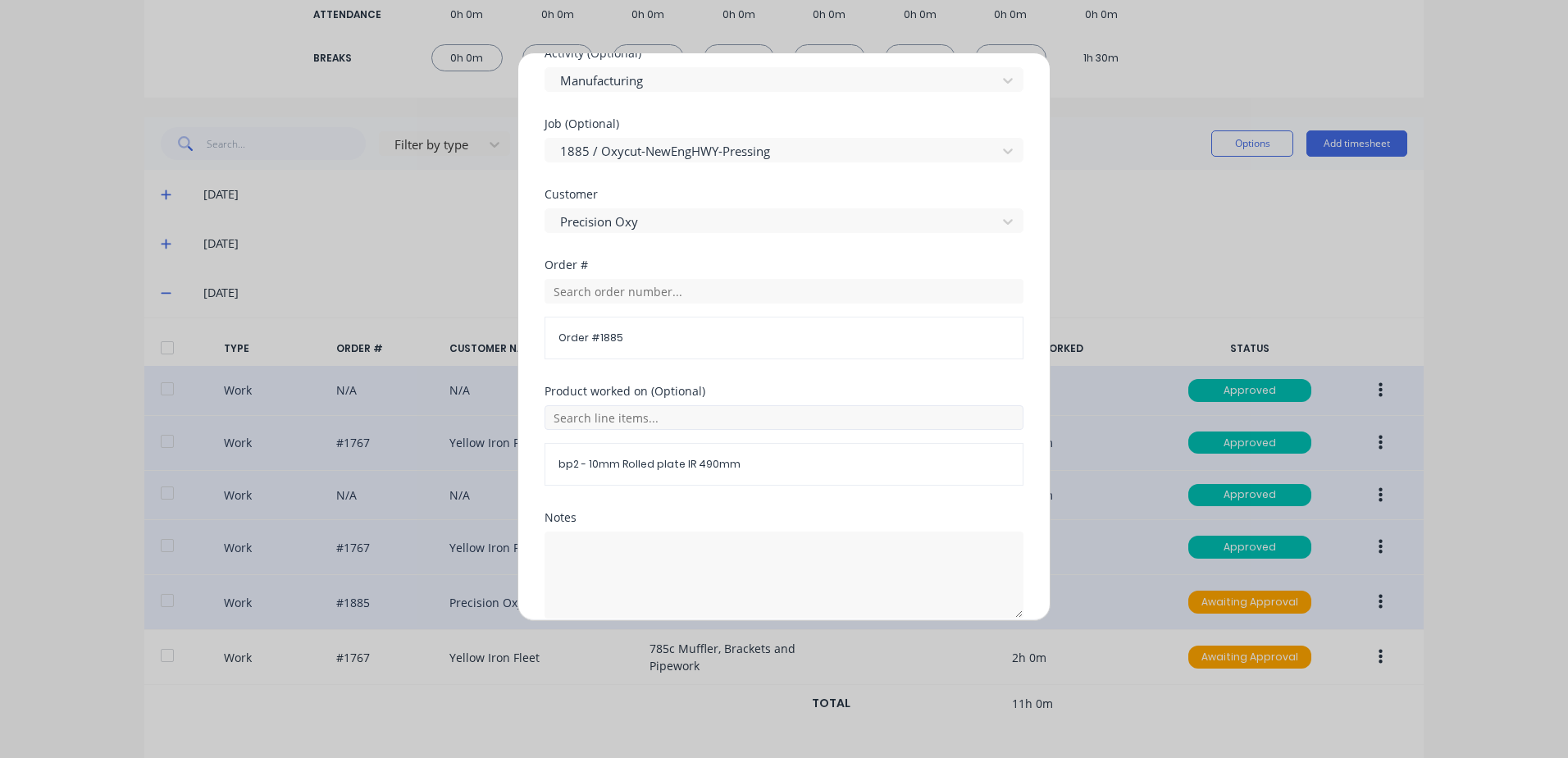
scroll to position [714, 0]
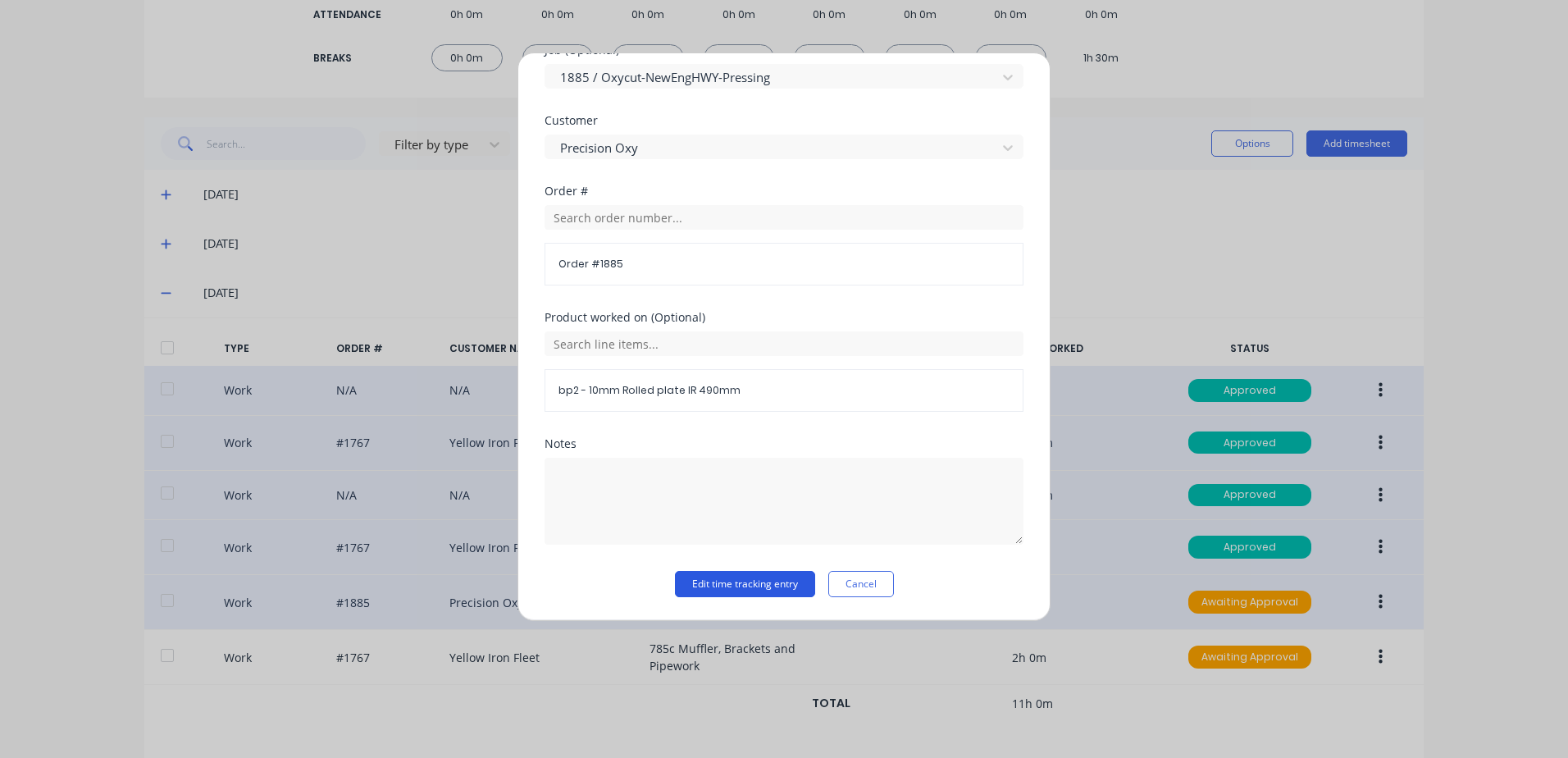
click at [700, 586] on button "Edit time tracking entry" at bounding box center [744, 584] width 141 height 27
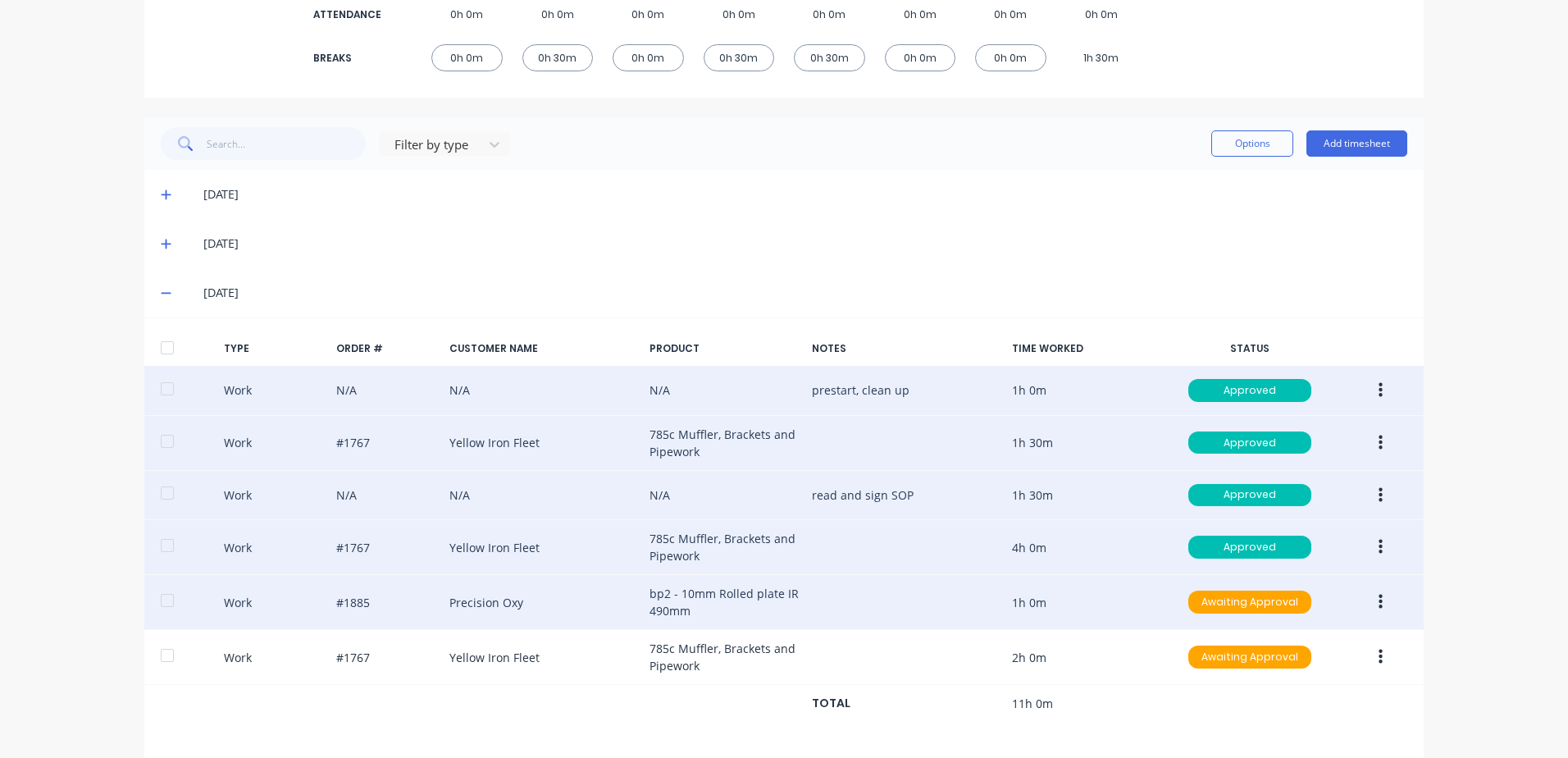
click at [1378, 602] on icon "button" at bounding box center [1380, 602] width 4 height 15
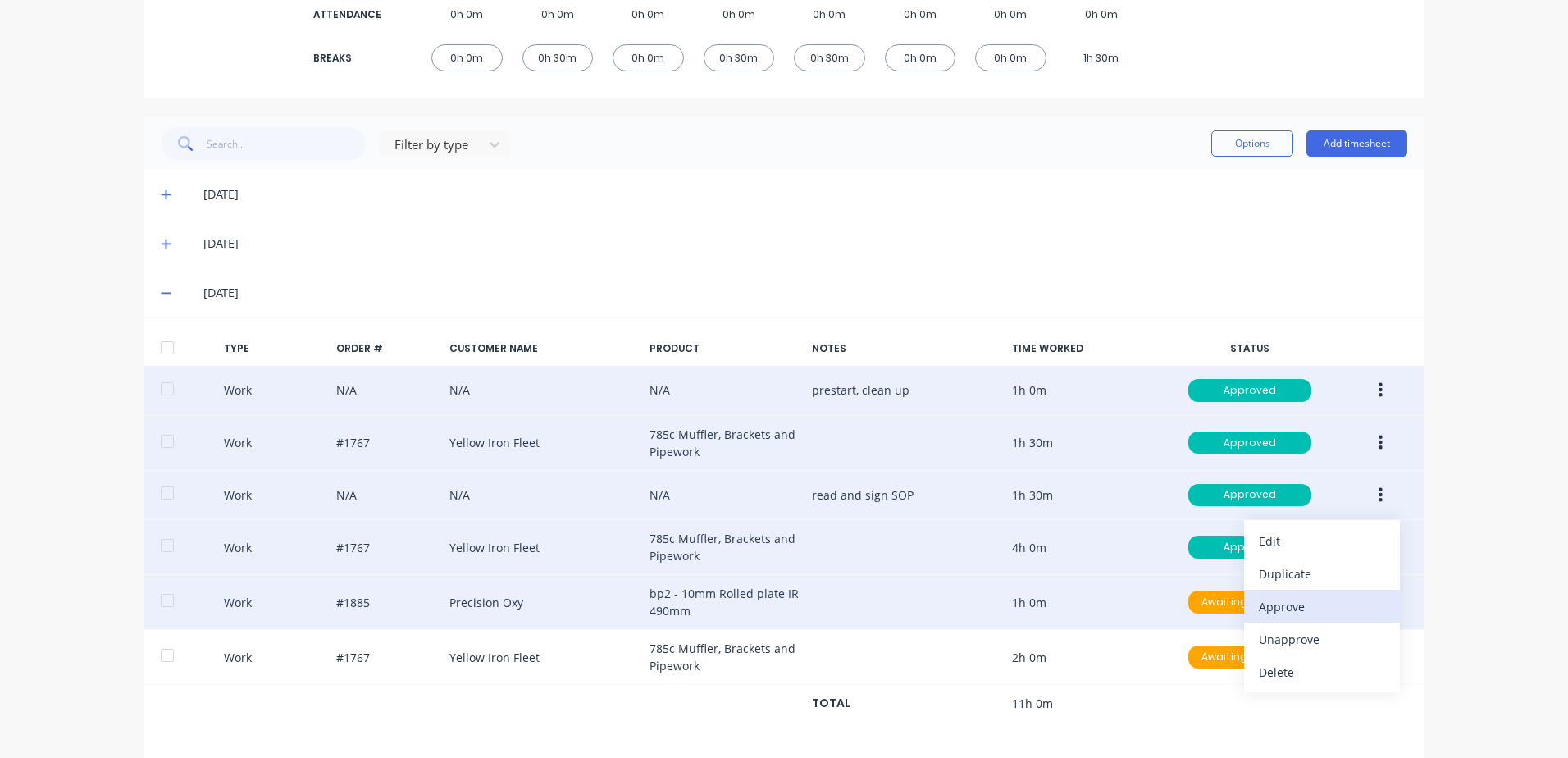
click at [1271, 606] on div "Approve" at bounding box center [1321, 607] width 126 height 24
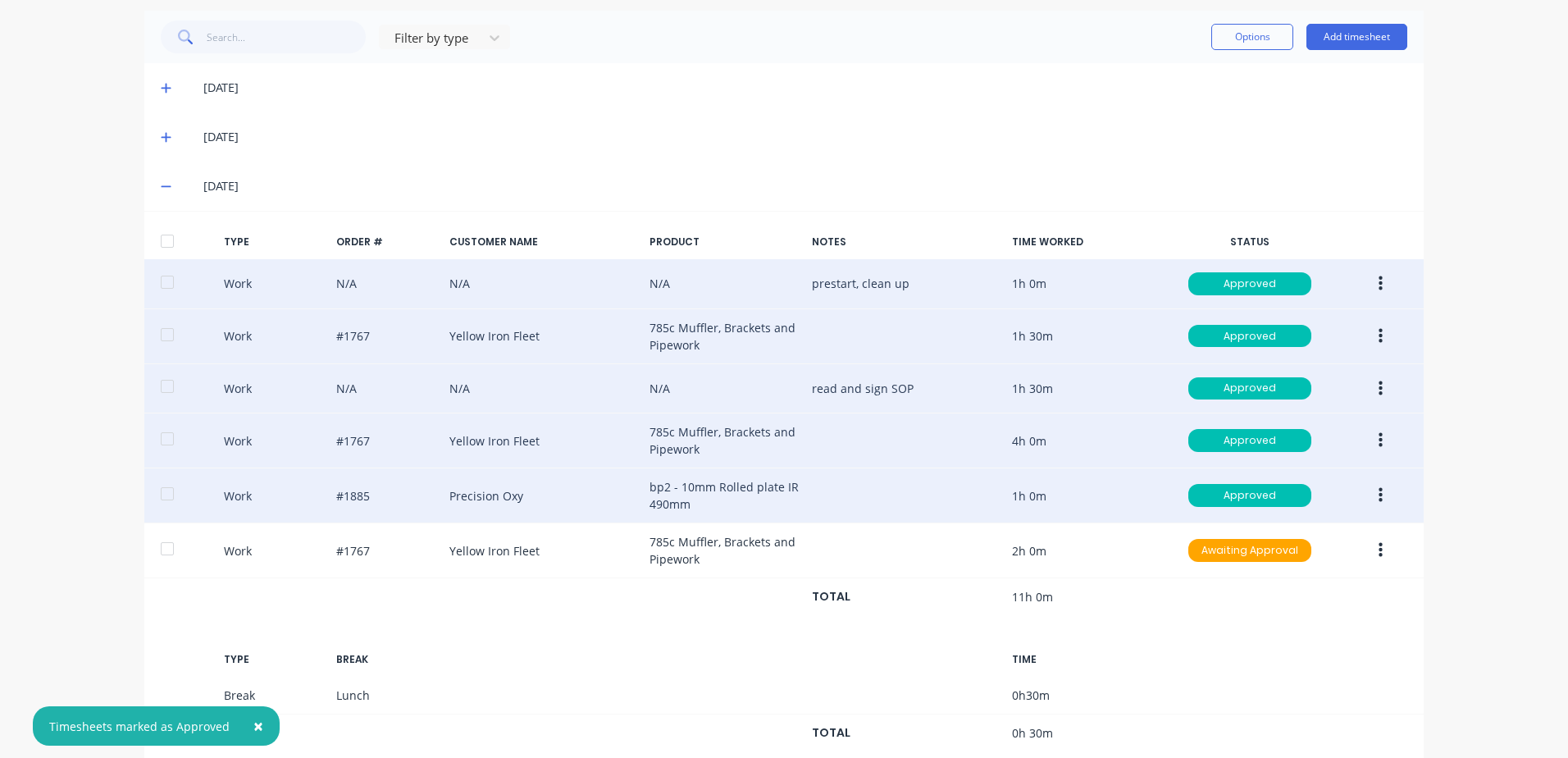
scroll to position [556, 0]
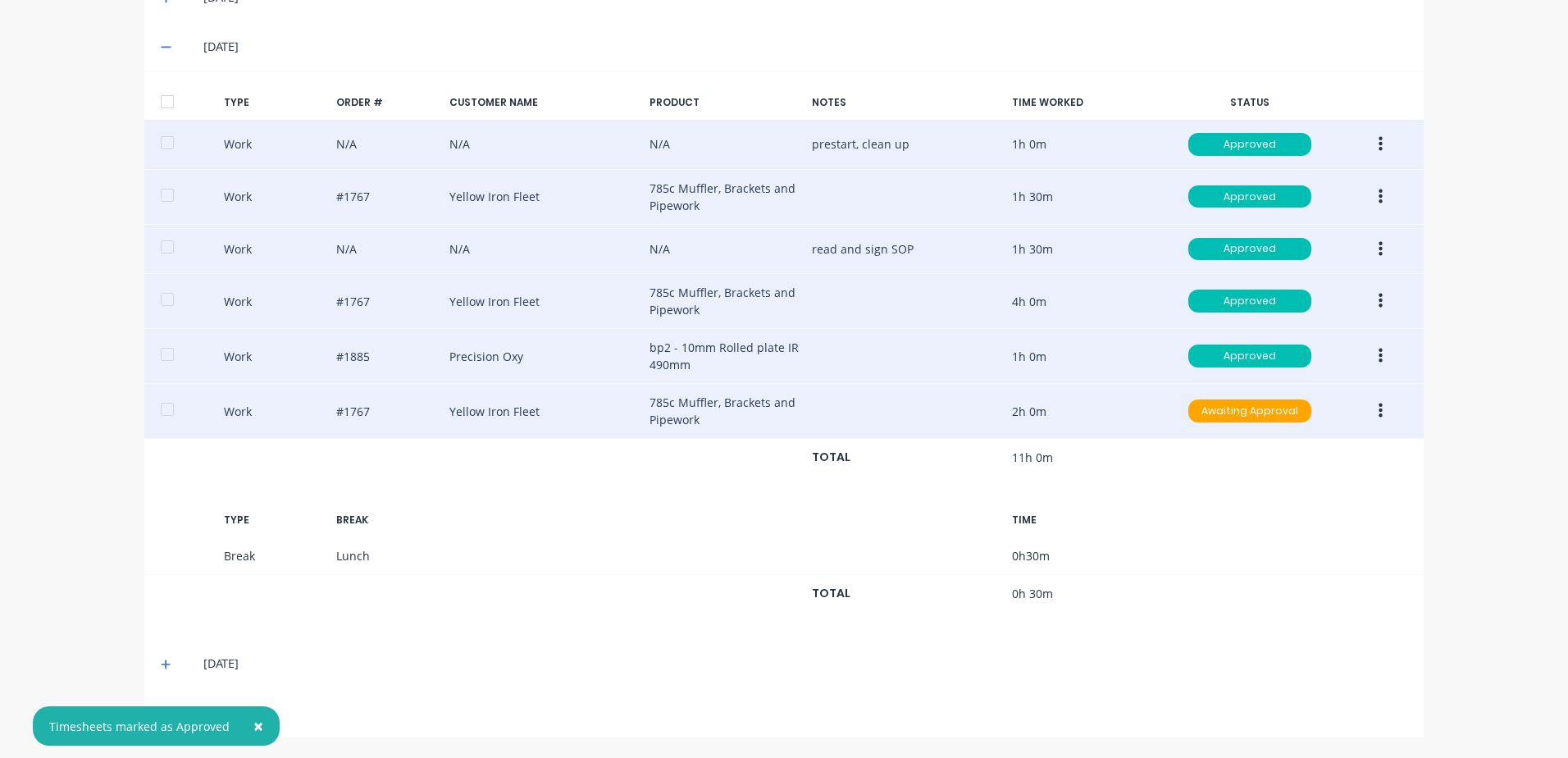
click at [1370, 408] on button "button" at bounding box center [1380, 411] width 38 height 29
click at [1263, 351] on div "Edit" at bounding box center [1321, 350] width 126 height 24
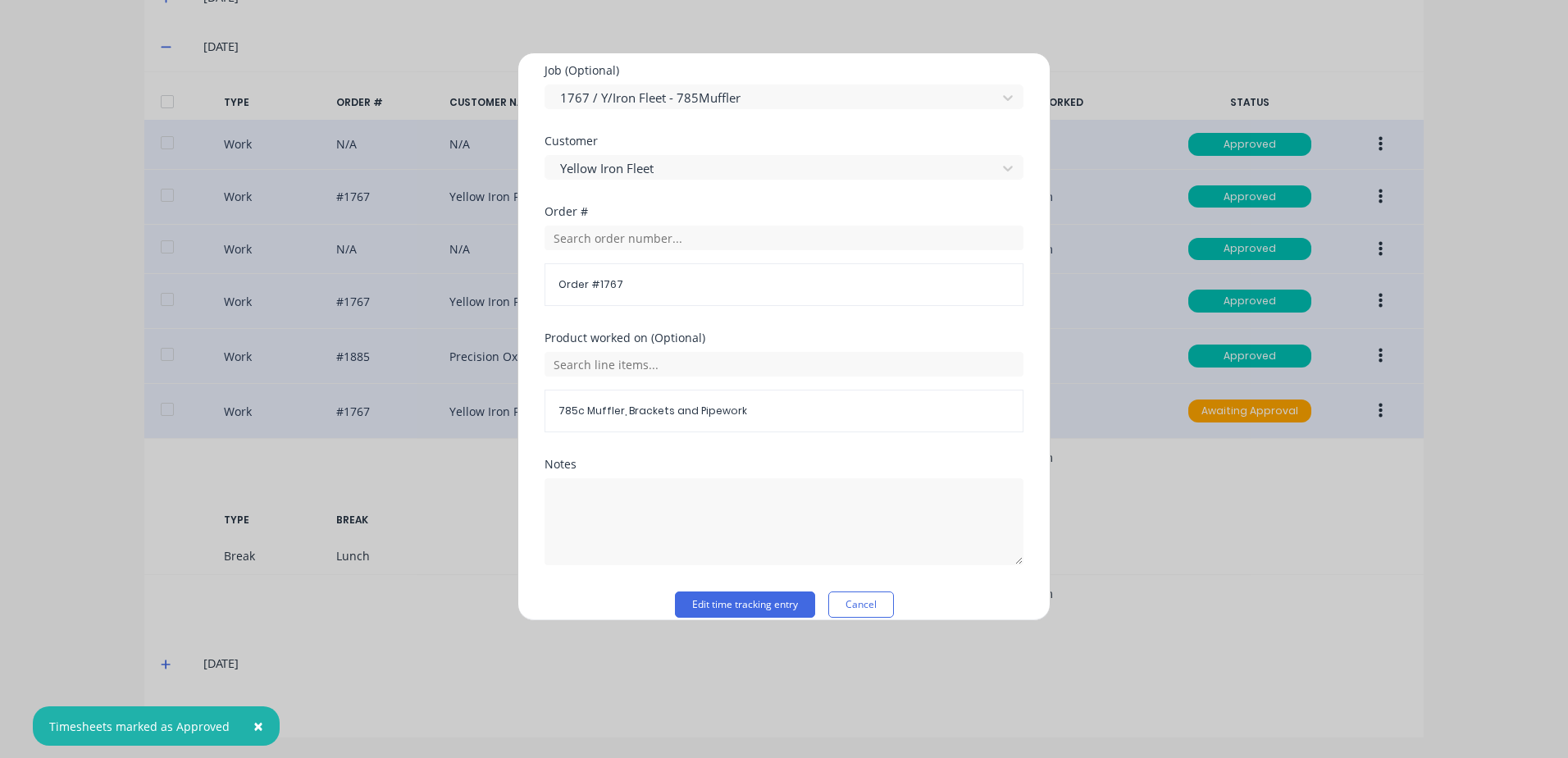
scroll to position [714, 0]
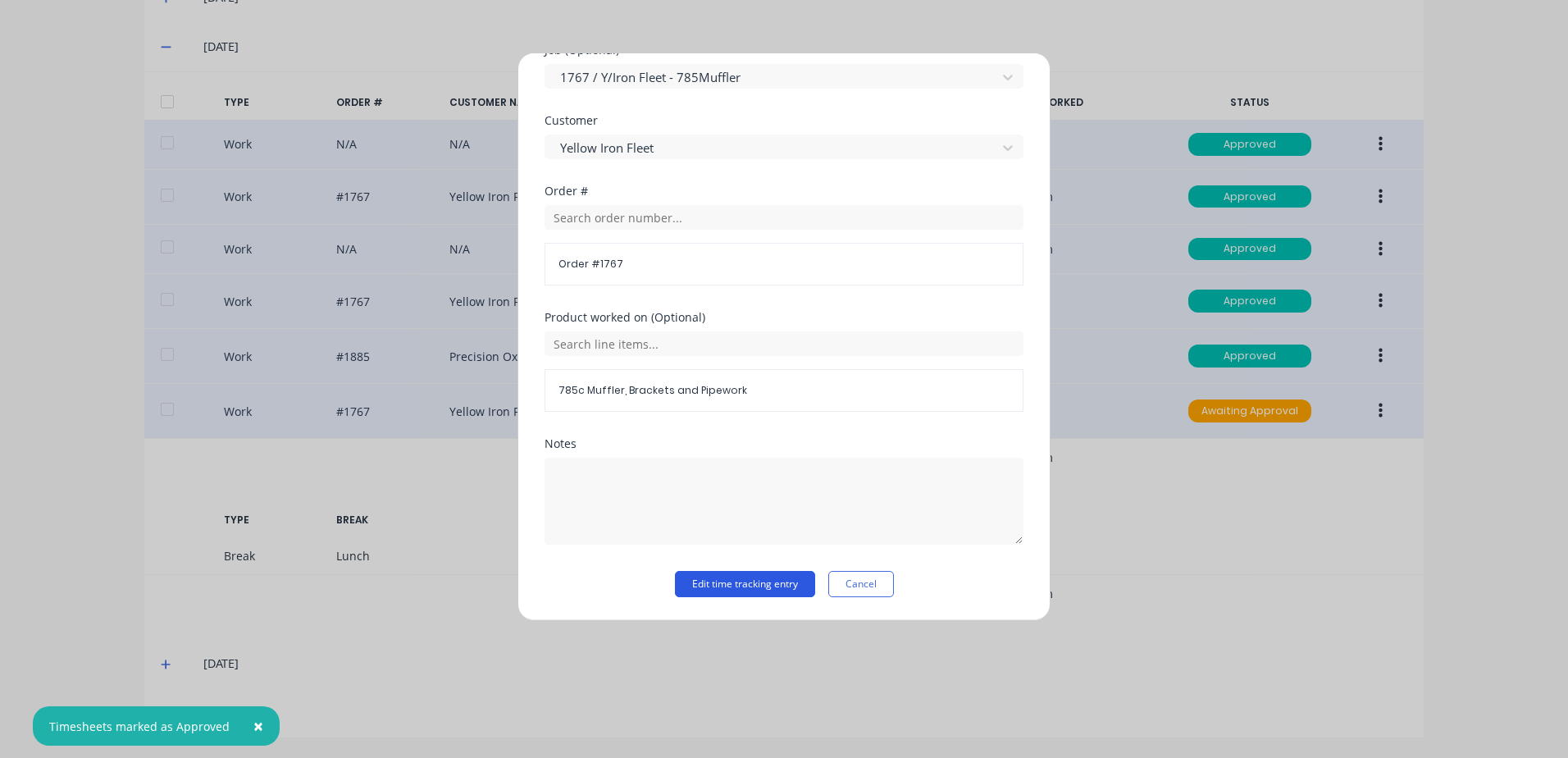
click at [709, 580] on button "Edit time tracking entry" at bounding box center [744, 584] width 141 height 27
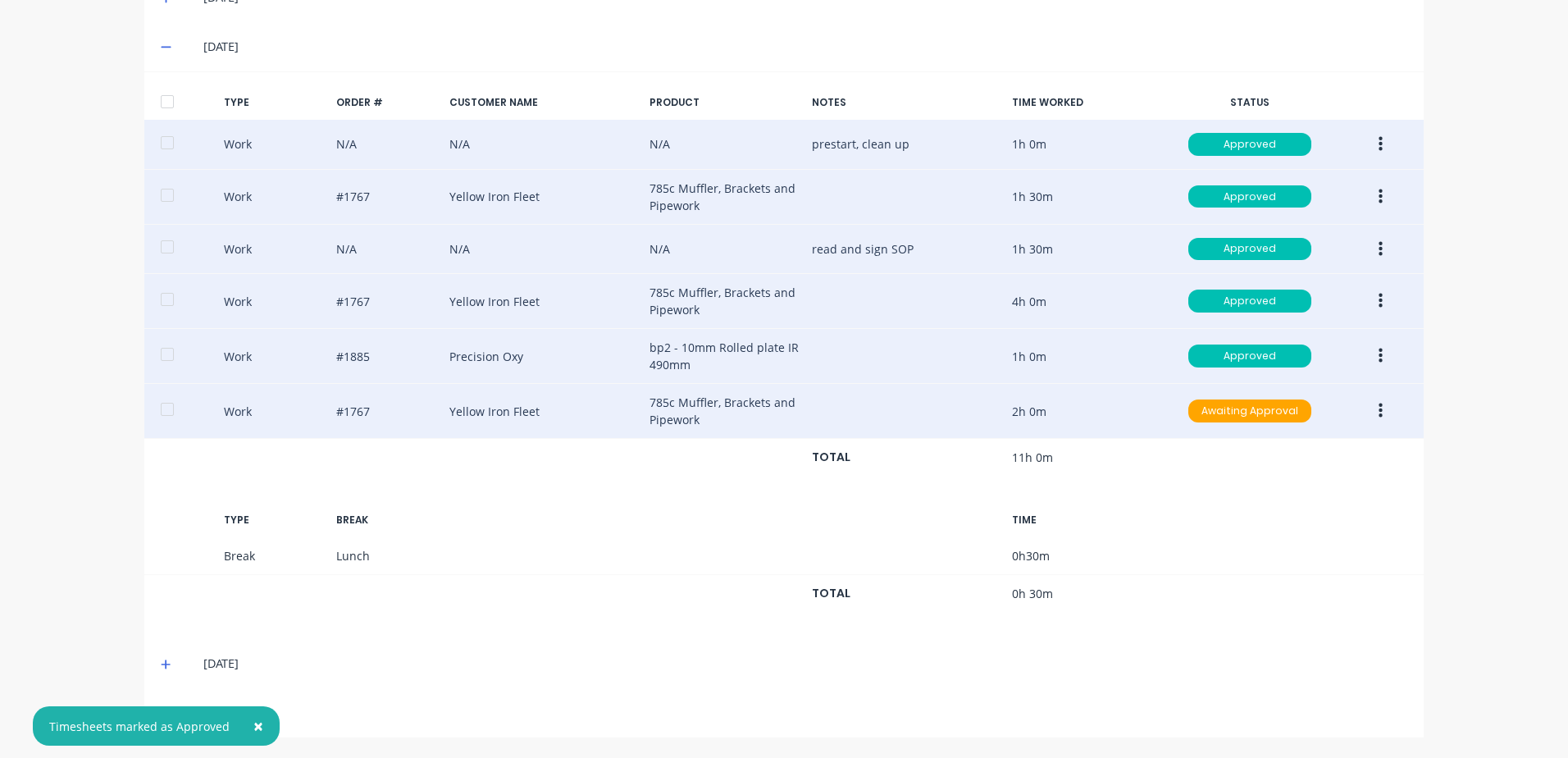
click at [1378, 412] on icon "button" at bounding box center [1380, 410] width 4 height 15
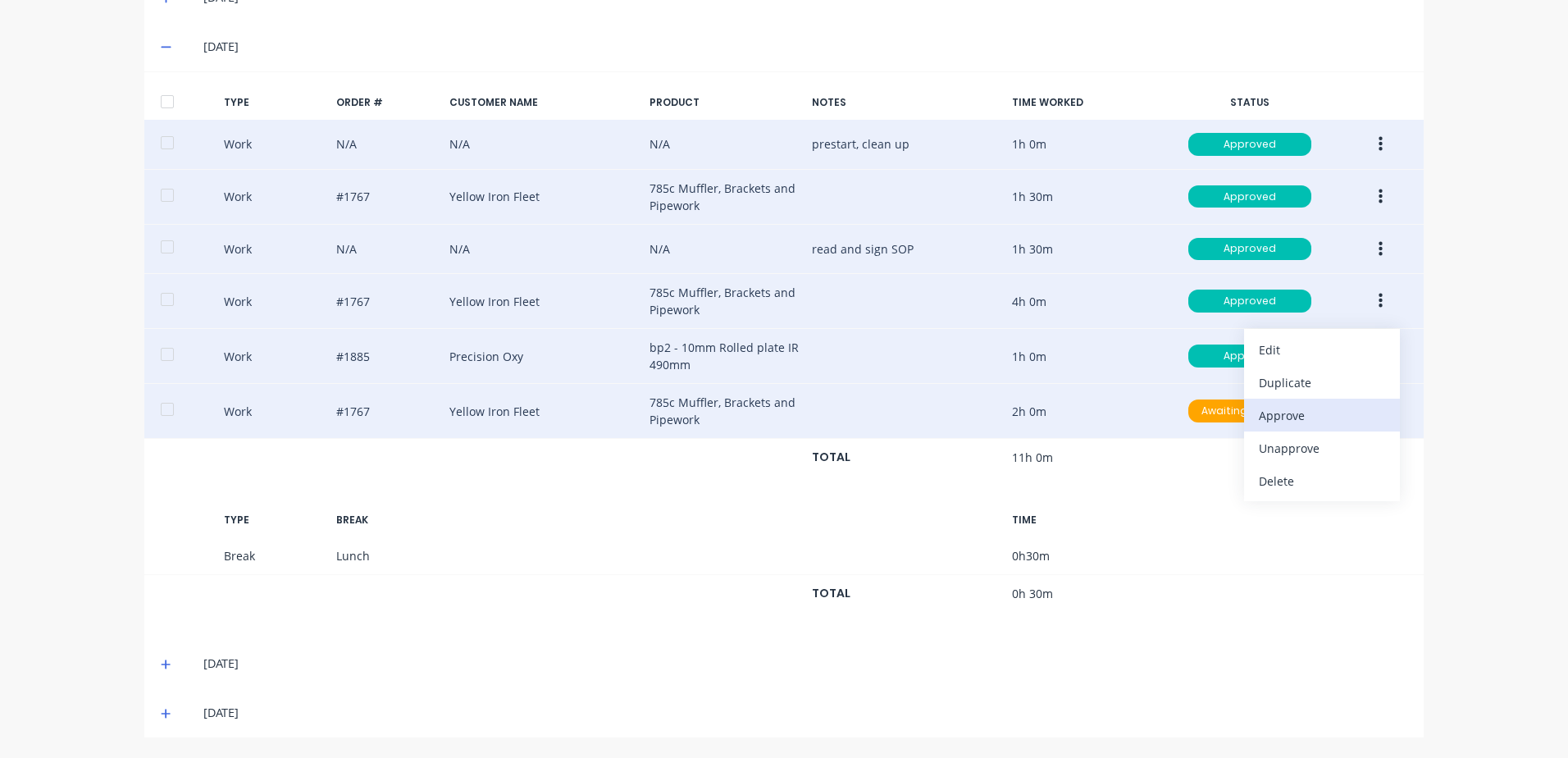
click at [1268, 418] on div "Approve" at bounding box center [1321, 415] width 126 height 24
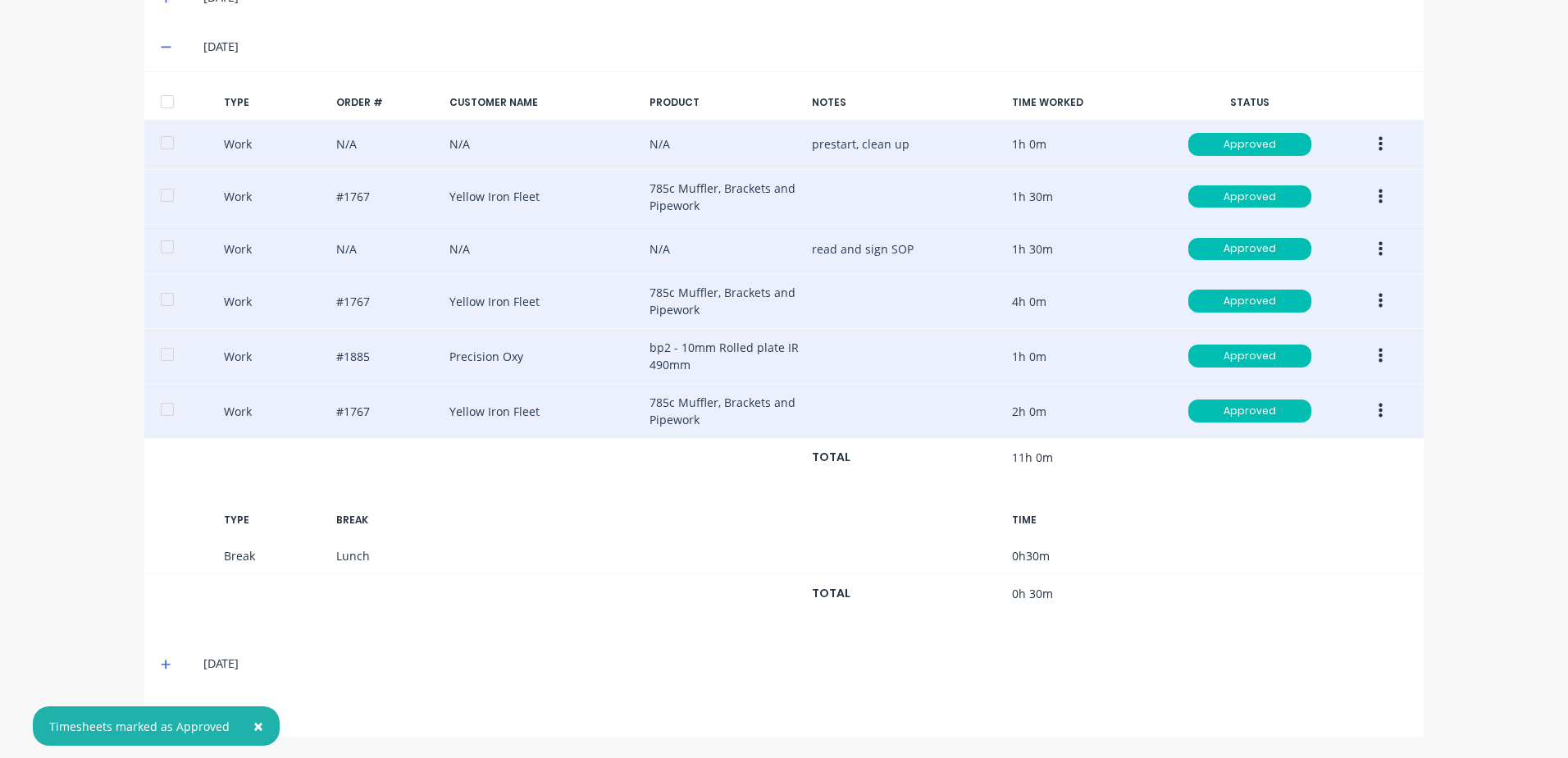
click at [160, 659] on icon at bounding box center [165, 665] width 11 height 12
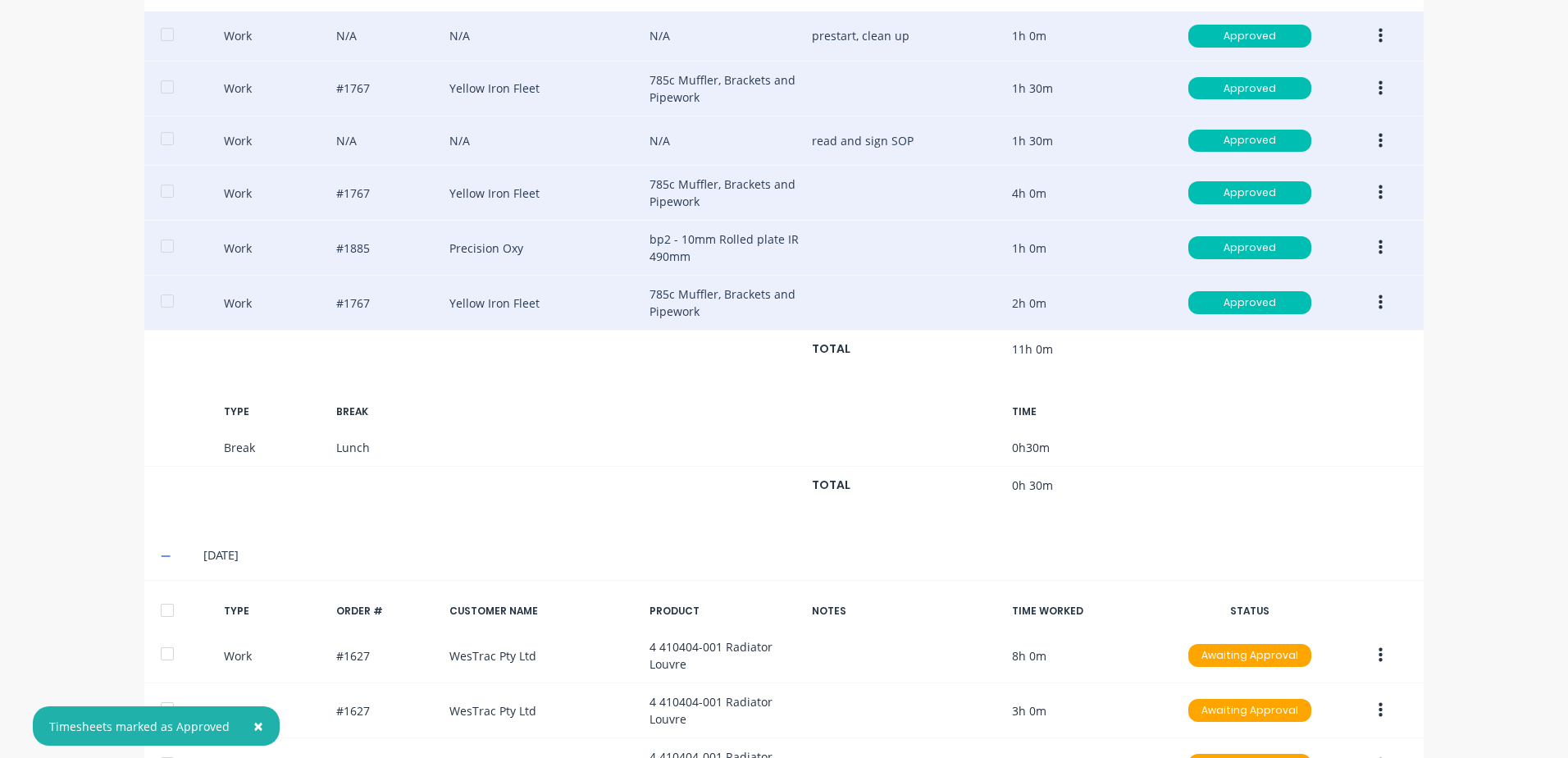
scroll to position [970, 0]
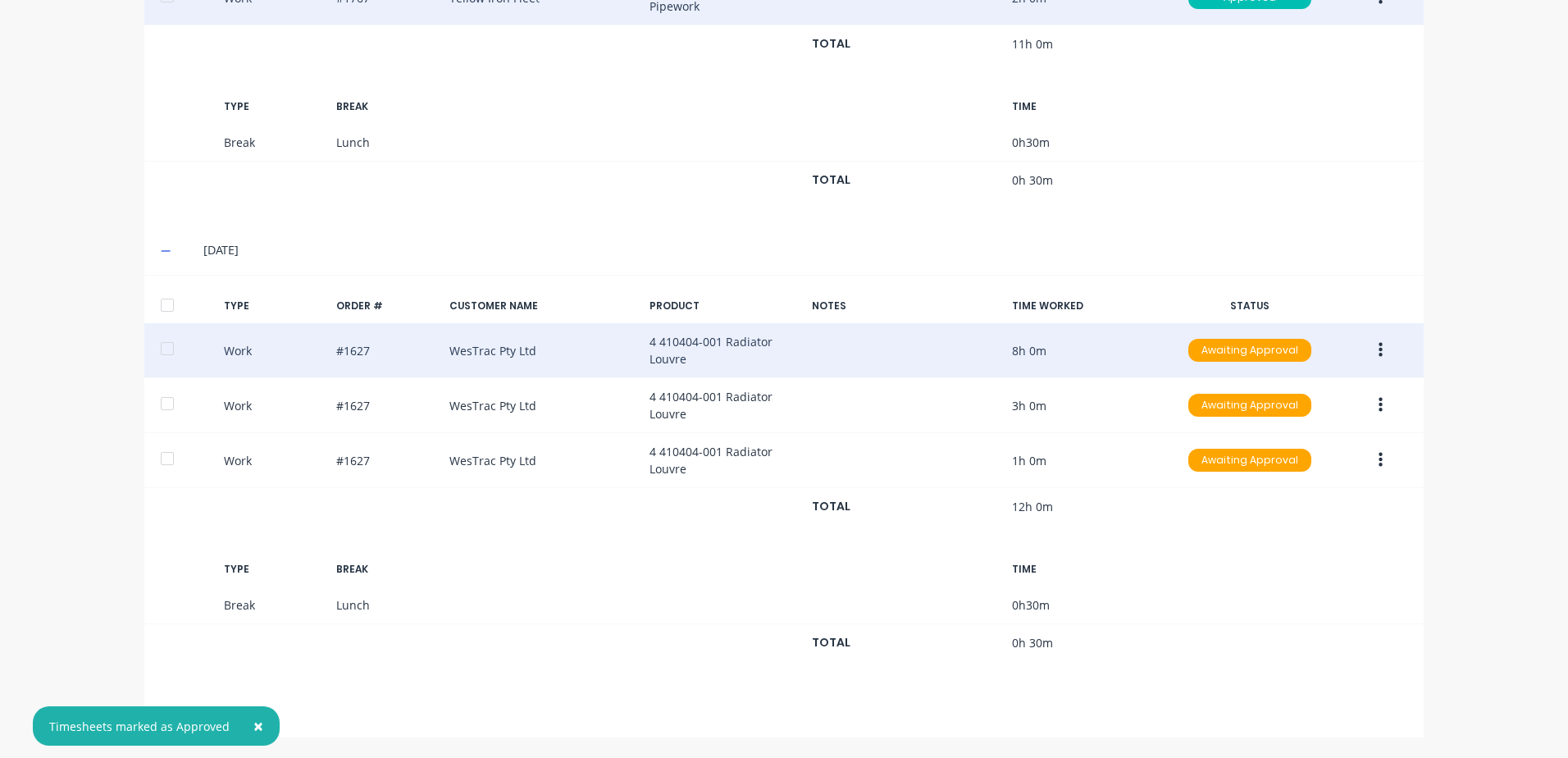
click at [1378, 351] on icon "button" at bounding box center [1380, 350] width 4 height 15
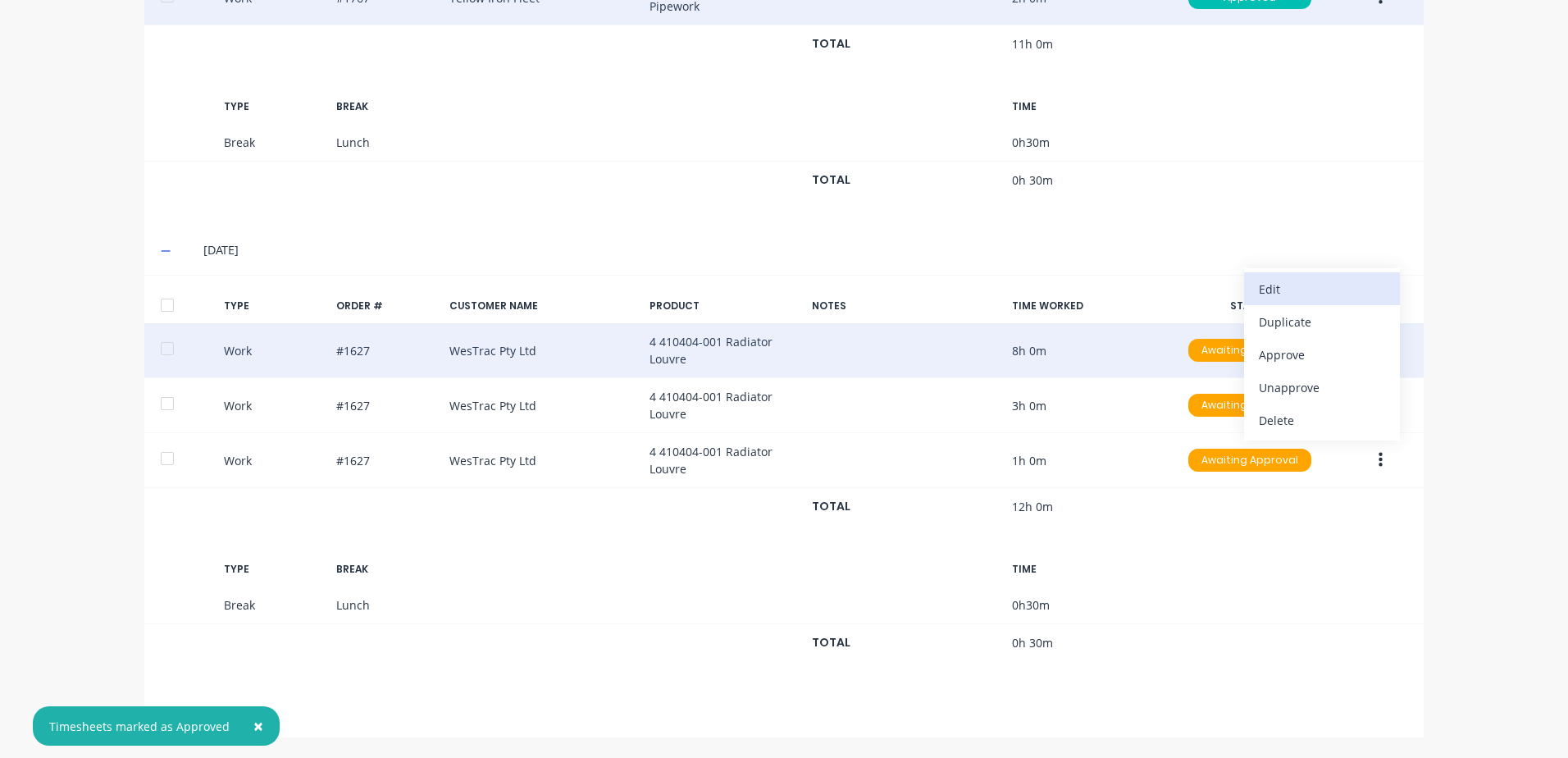
click at [1283, 292] on div "Edit" at bounding box center [1321, 289] width 126 height 24
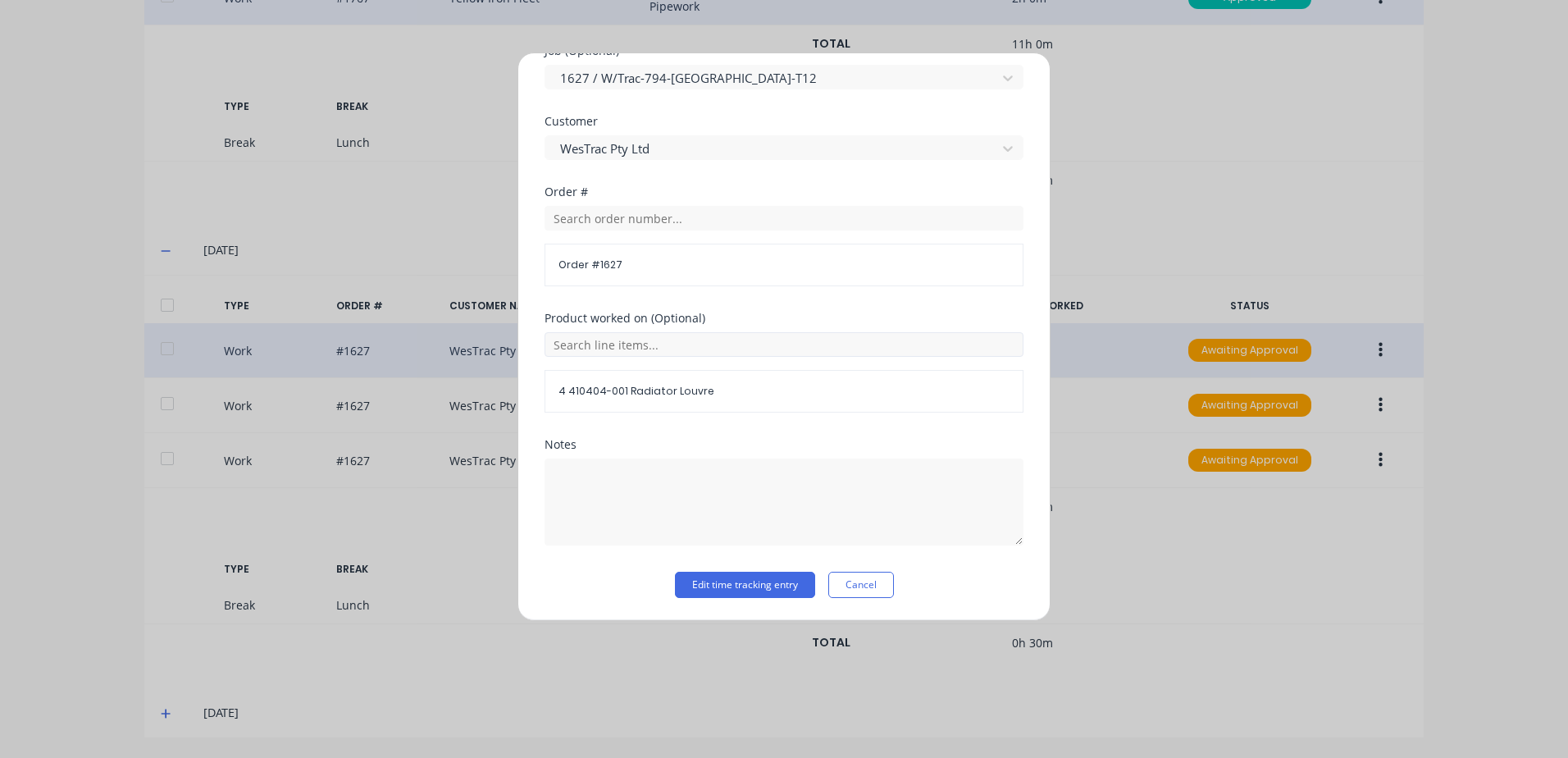
scroll to position [738, 0]
click at [711, 586] on button "Edit time tracking entry" at bounding box center [744, 584] width 141 height 27
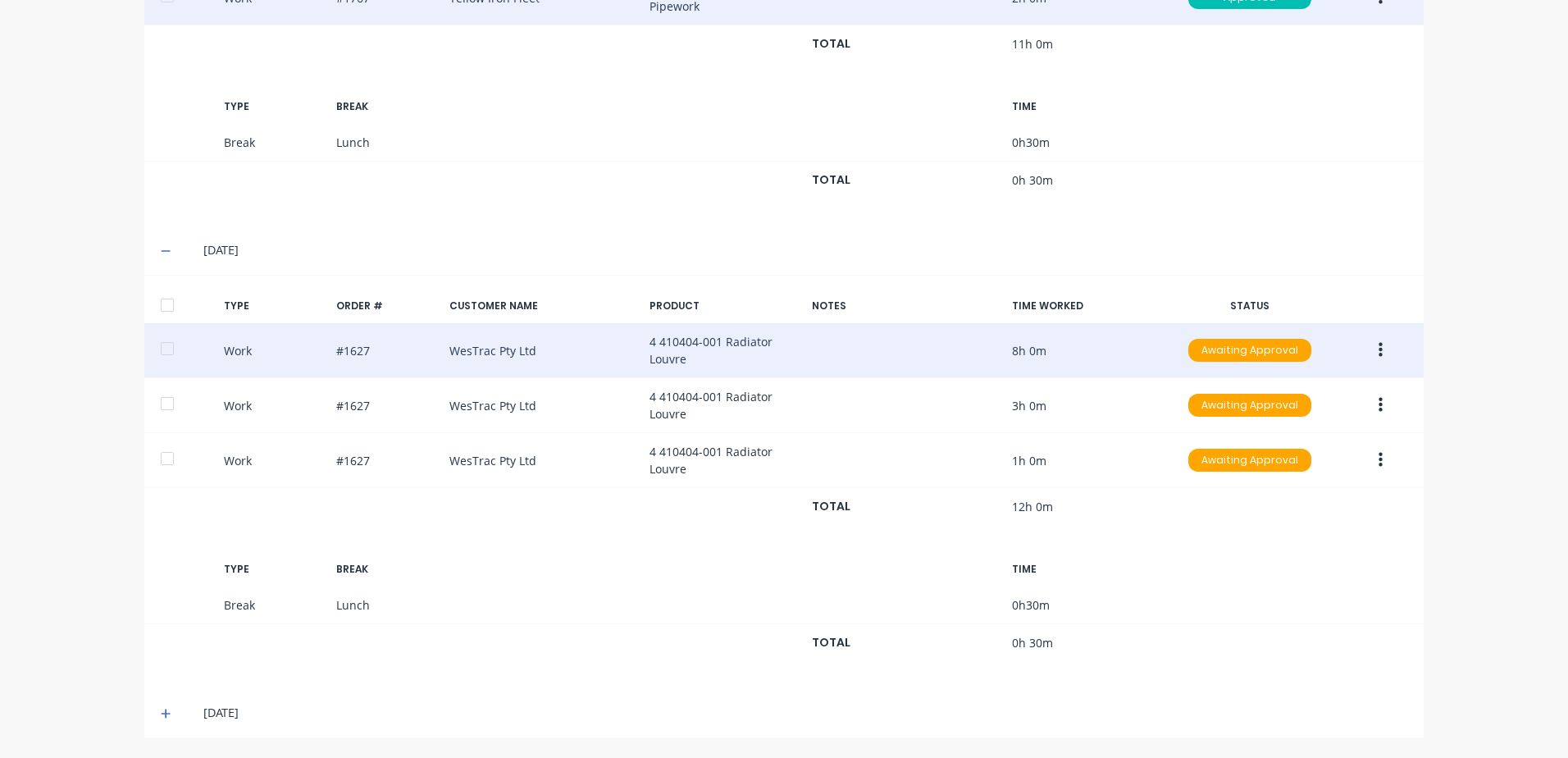
click at [1378, 349] on icon "button" at bounding box center [1380, 350] width 4 height 15
click at [1284, 355] on div "Approve" at bounding box center [1321, 355] width 126 height 24
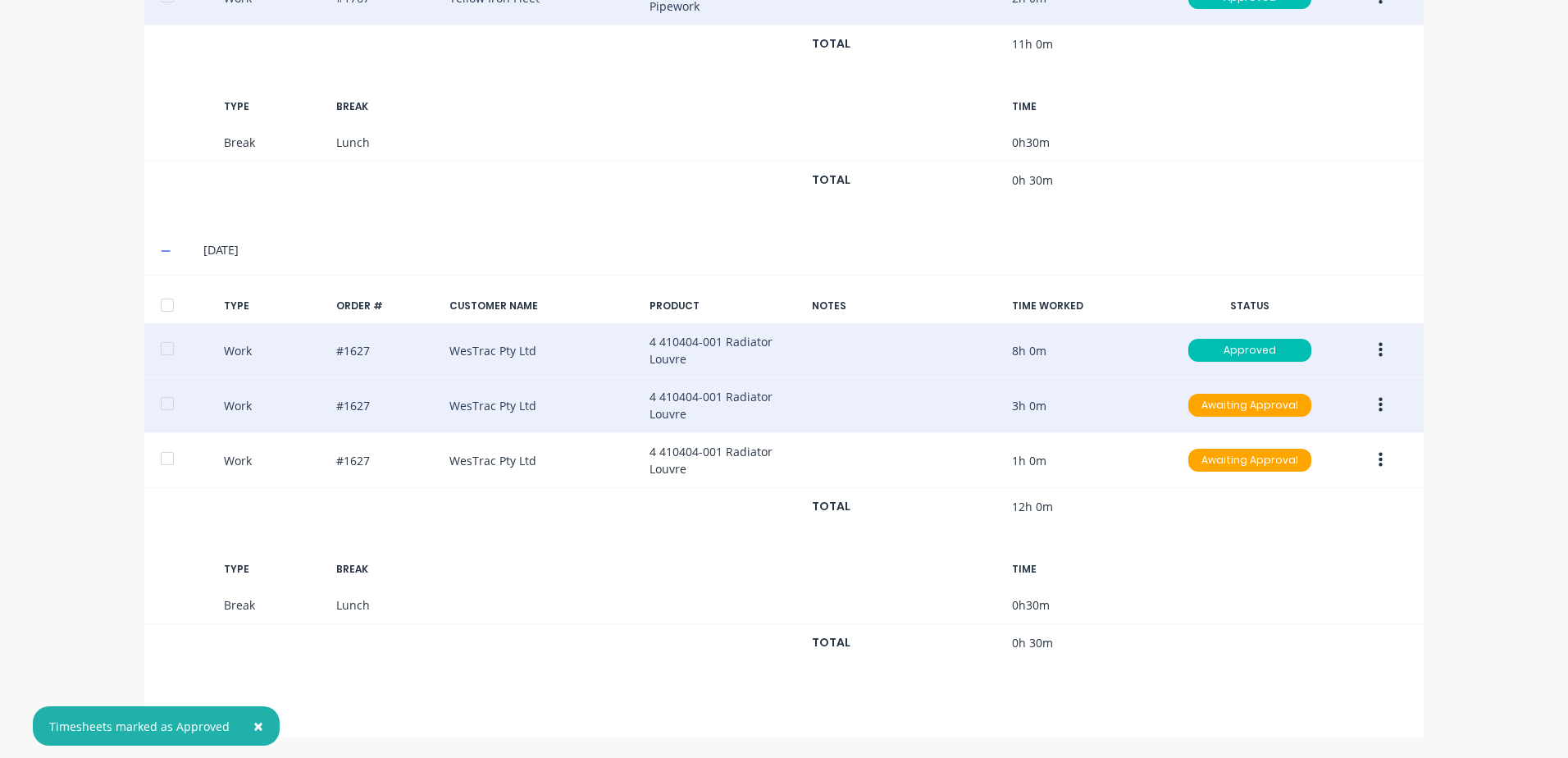
click at [1378, 401] on icon "button" at bounding box center [1380, 405] width 4 height 18
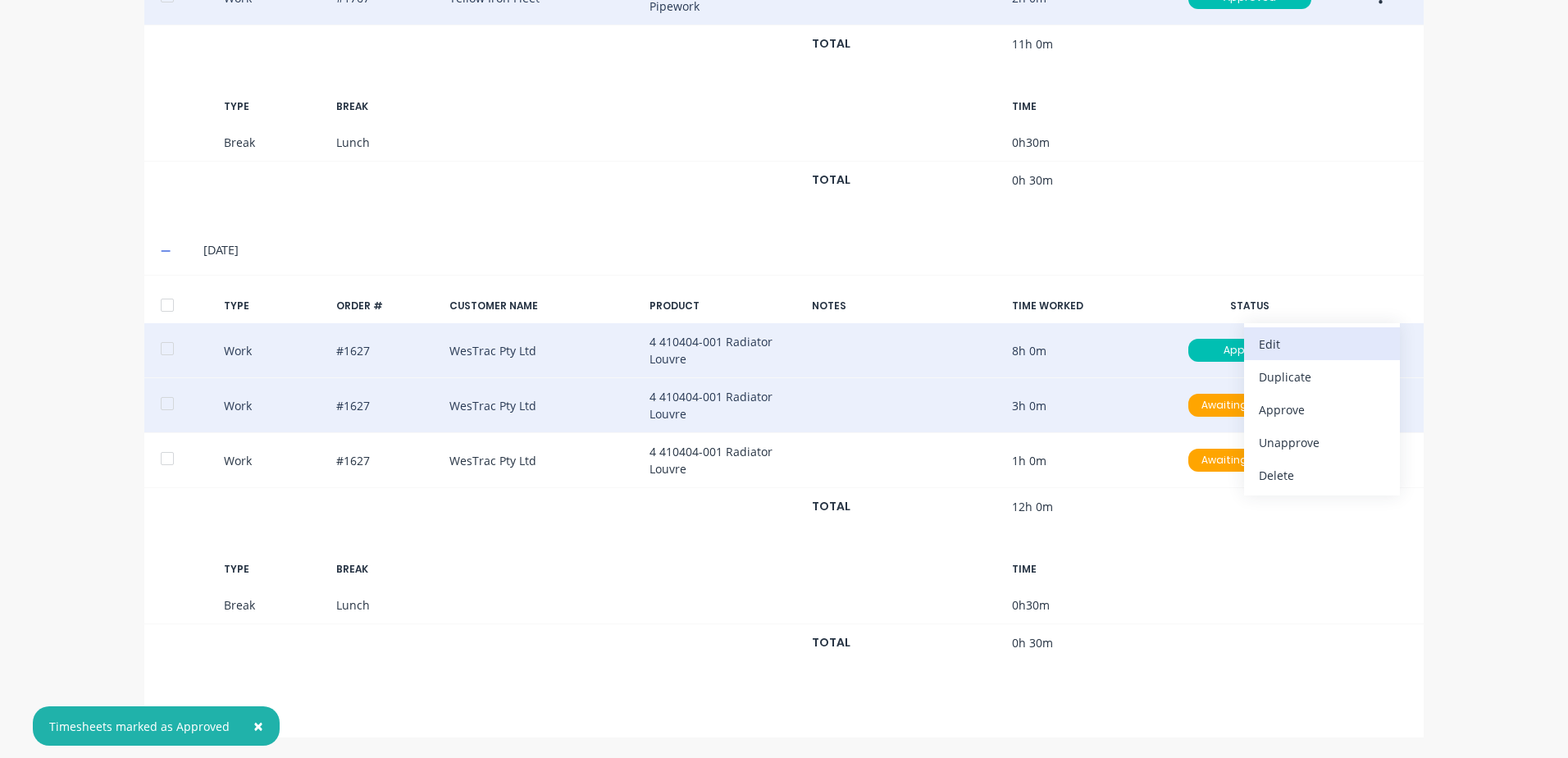
click at [1268, 341] on div "Edit" at bounding box center [1321, 344] width 126 height 24
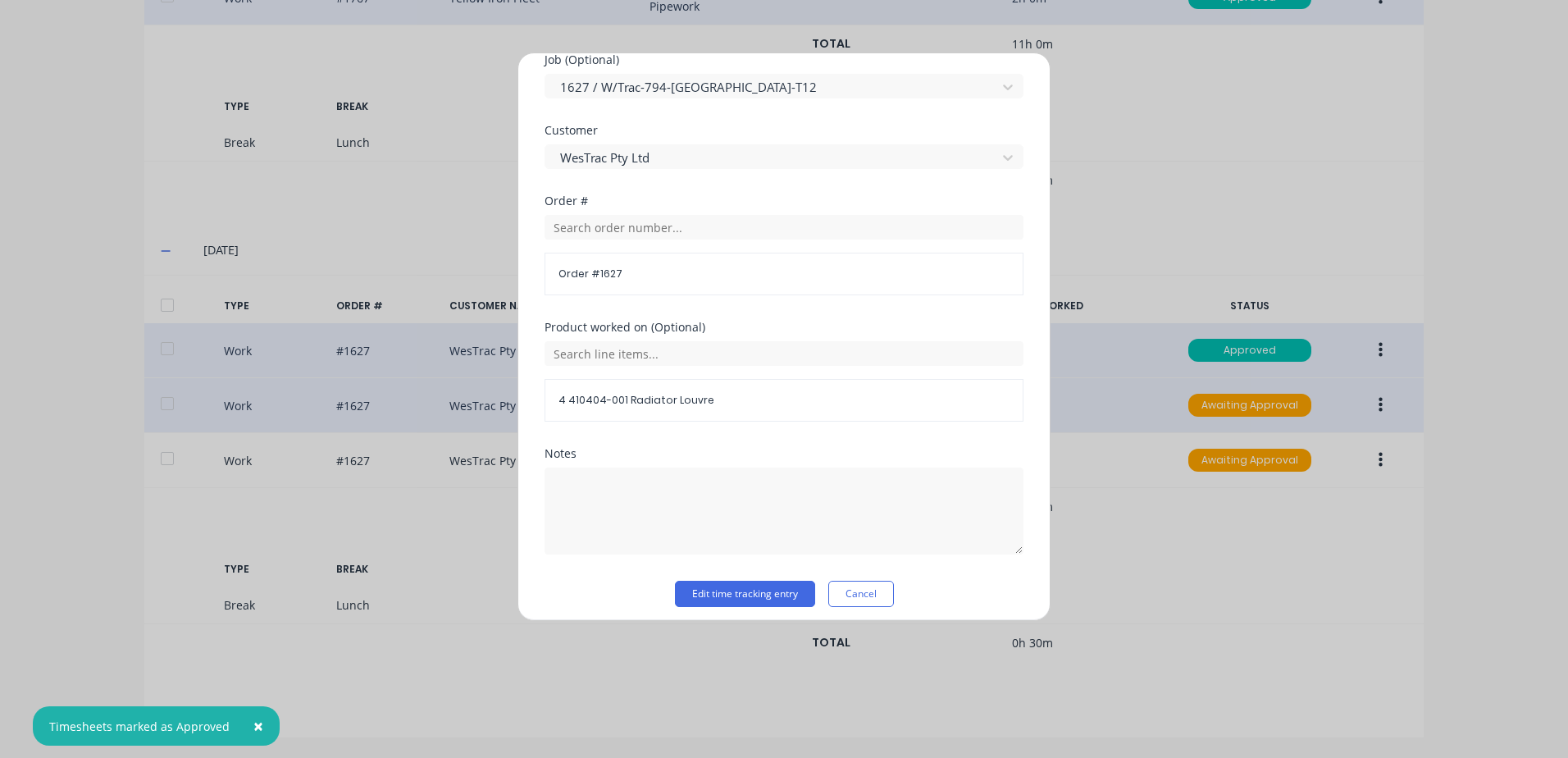
scroll to position [714, 0]
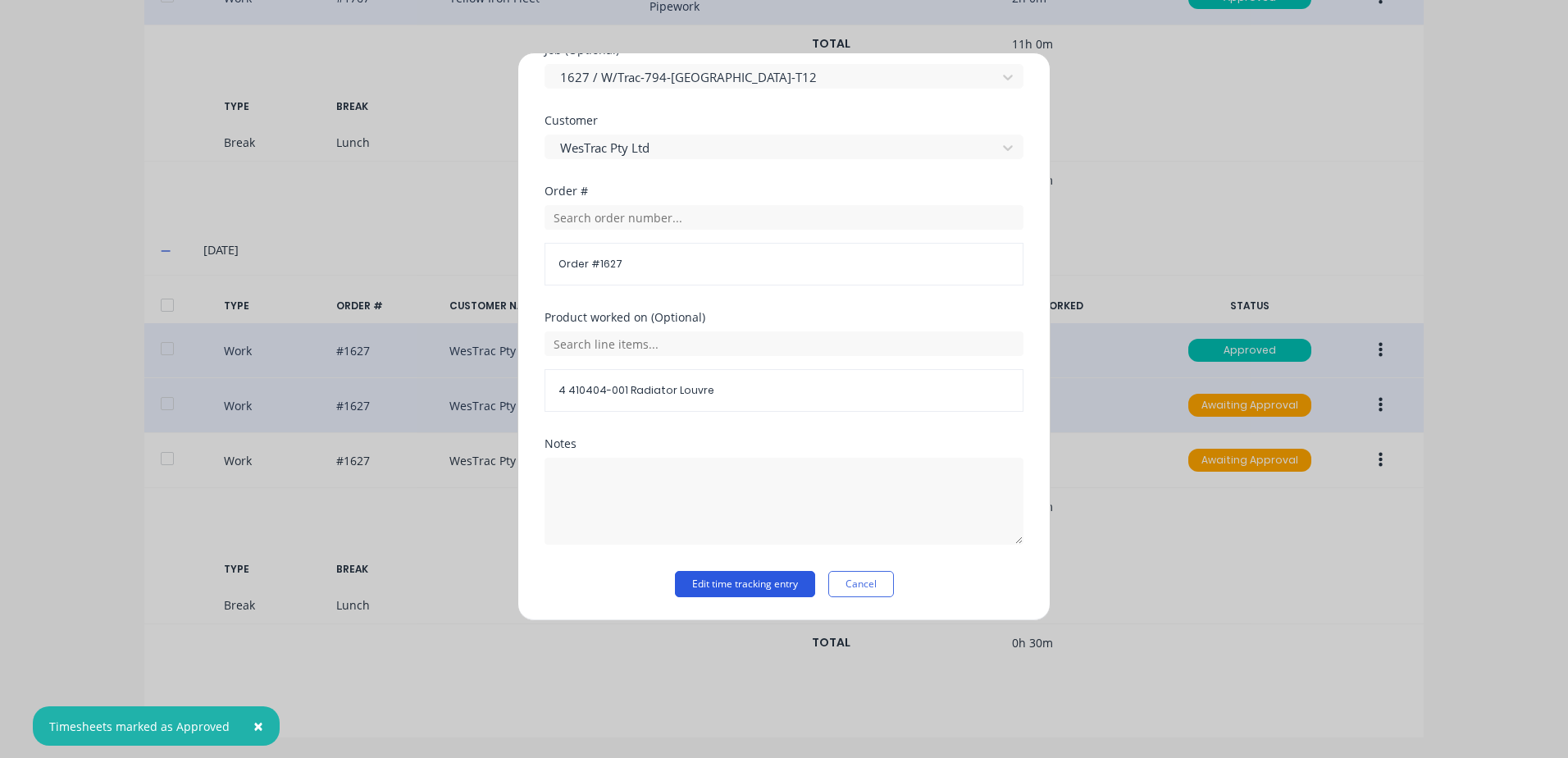
click at [705, 577] on button "Edit time tracking entry" at bounding box center [744, 584] width 141 height 27
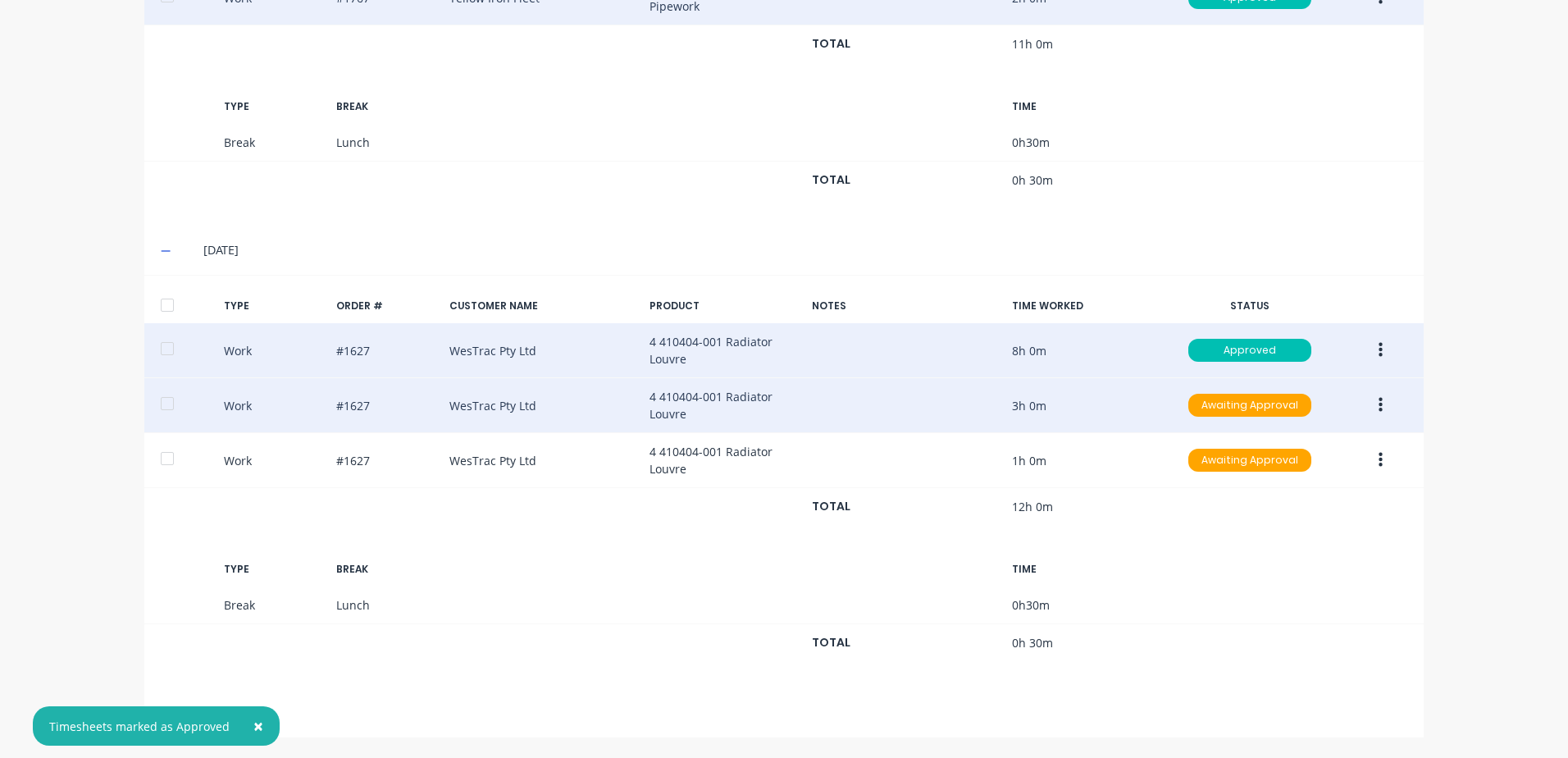
click at [1378, 408] on icon "button" at bounding box center [1380, 405] width 4 height 18
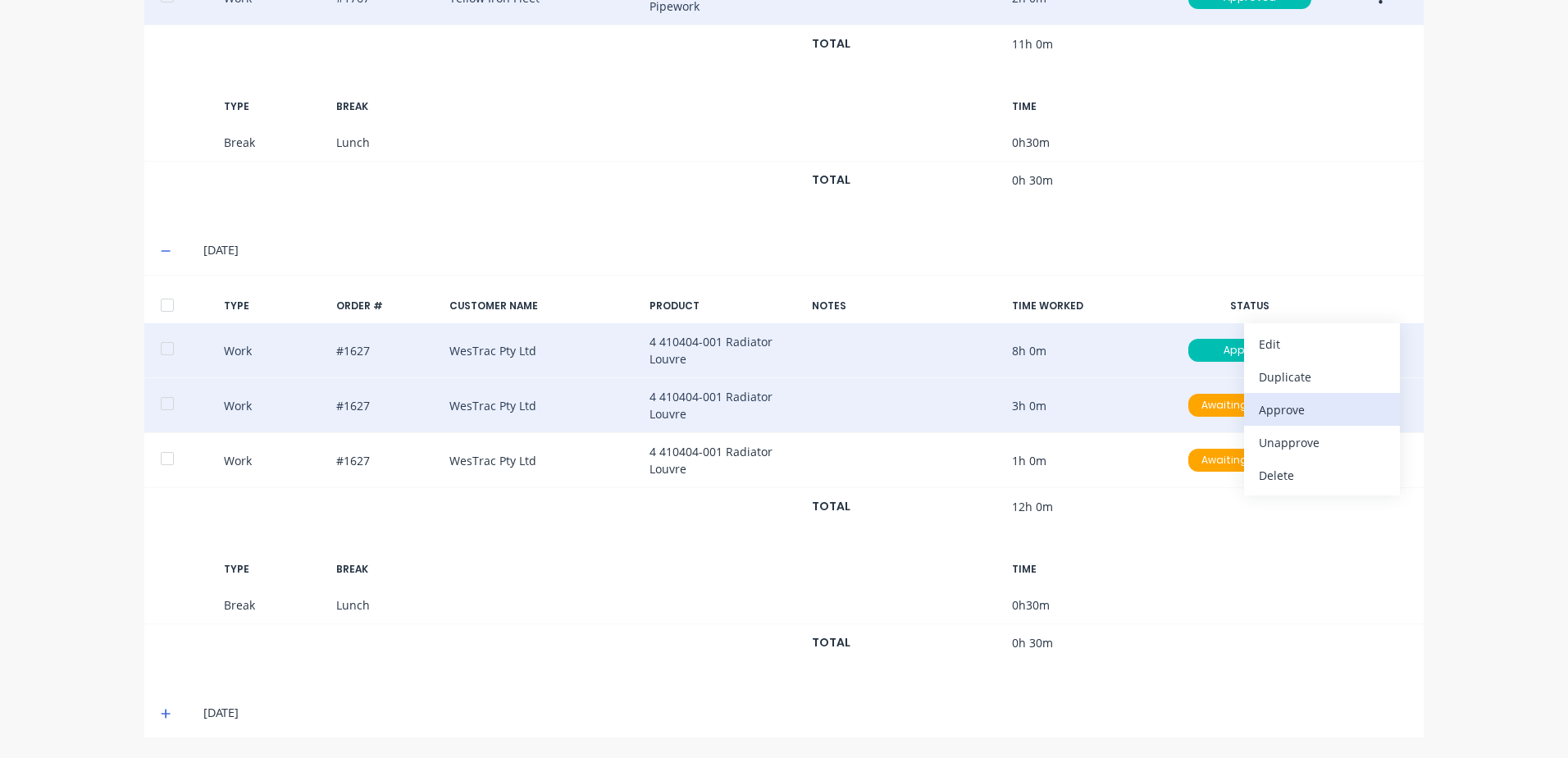
click at [1278, 409] on div "Approve" at bounding box center [1321, 410] width 126 height 24
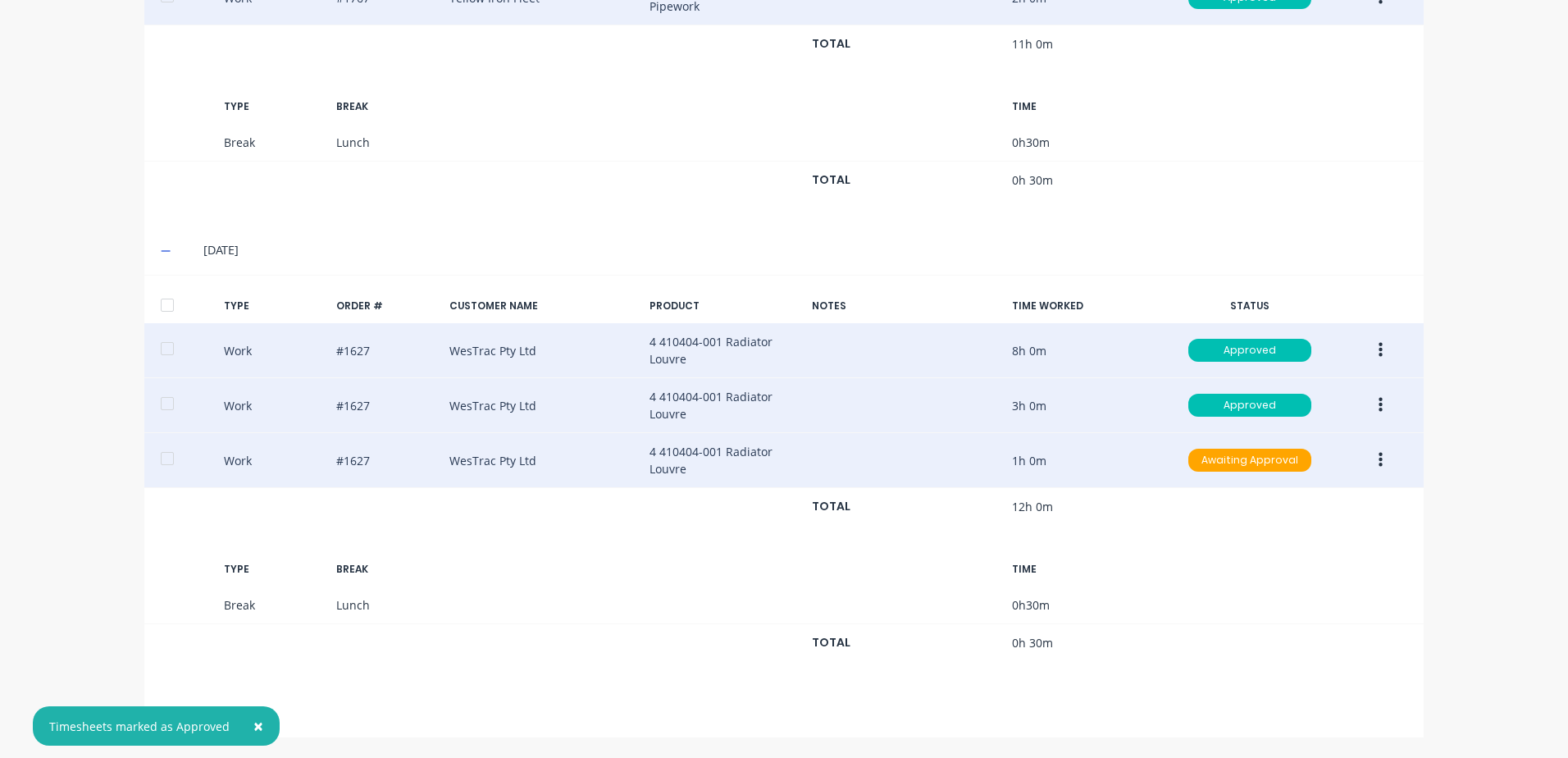
click at [1378, 459] on icon "button" at bounding box center [1380, 459] width 4 height 15
click at [1269, 397] on div "Edit" at bounding box center [1321, 399] width 126 height 24
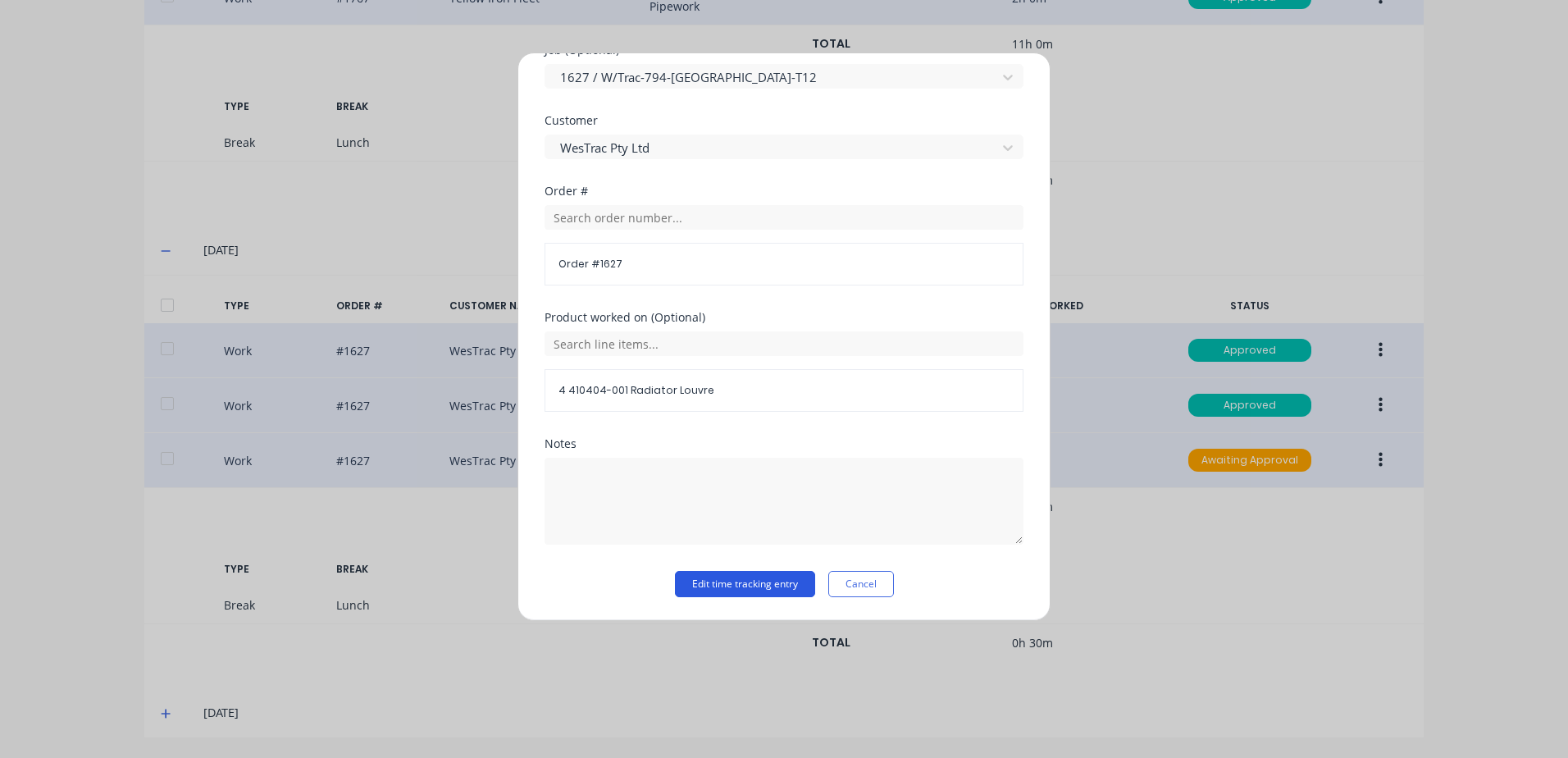
click at [699, 588] on button "Edit time tracking entry" at bounding box center [744, 584] width 141 height 27
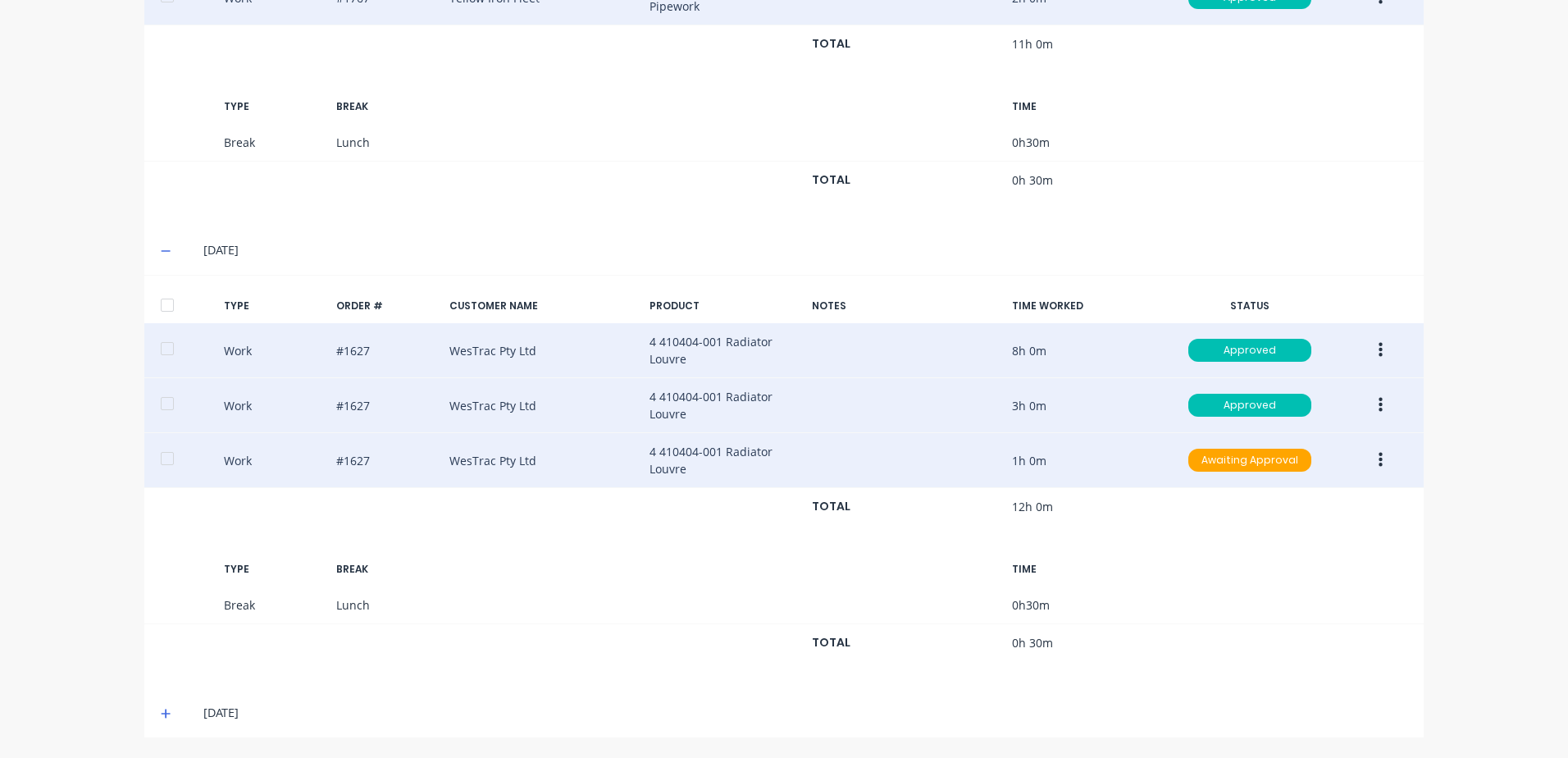
click at [1371, 405] on button "button" at bounding box center [1380, 405] width 38 height 29
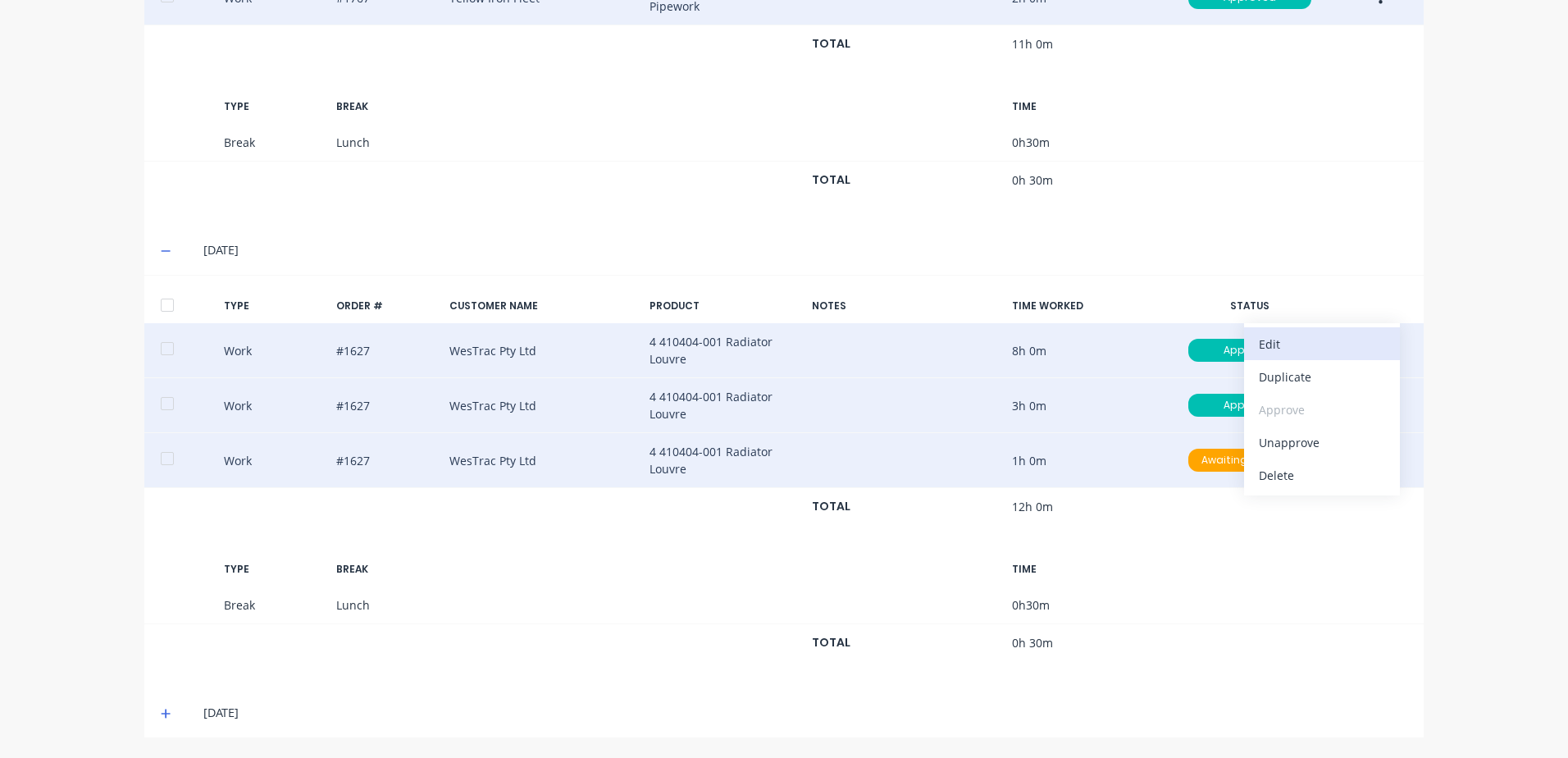
click at [1268, 348] on div "Edit" at bounding box center [1321, 344] width 126 height 24
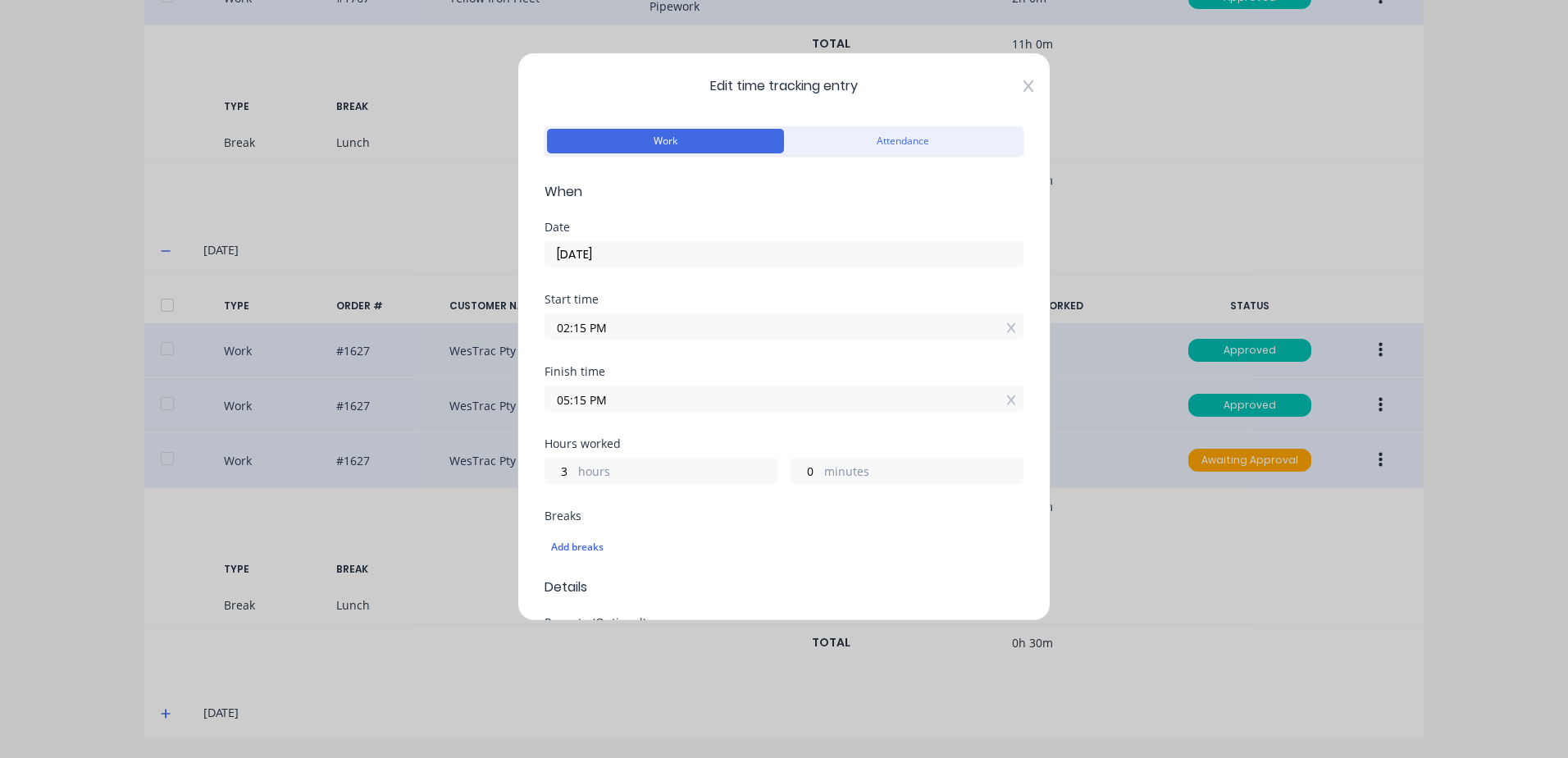
click at [1023, 86] on icon at bounding box center [1028, 87] width 10 height 12
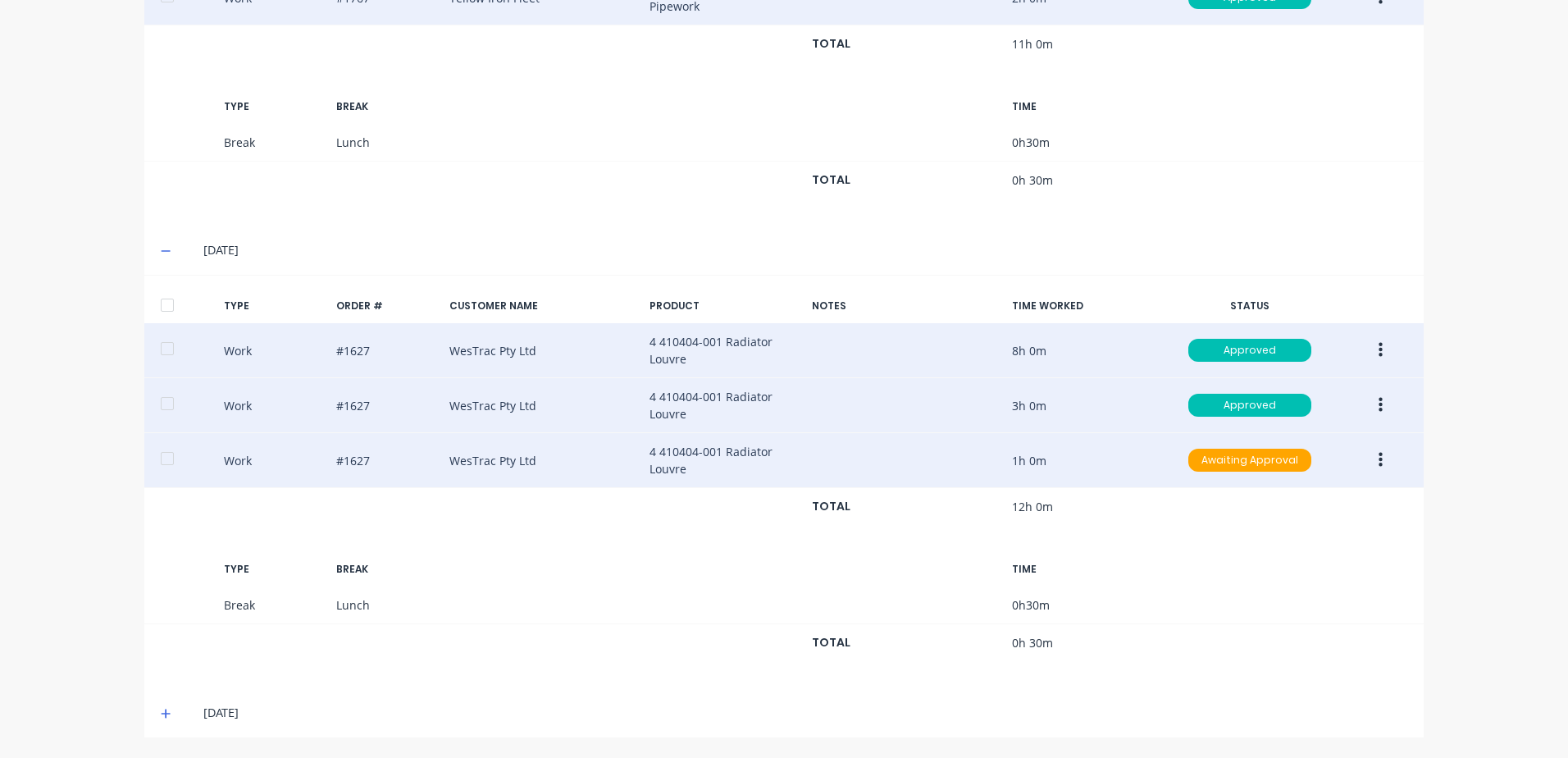
click at [1378, 458] on icon "button" at bounding box center [1380, 460] width 4 height 18
click at [1269, 464] on div "Approve" at bounding box center [1321, 464] width 126 height 24
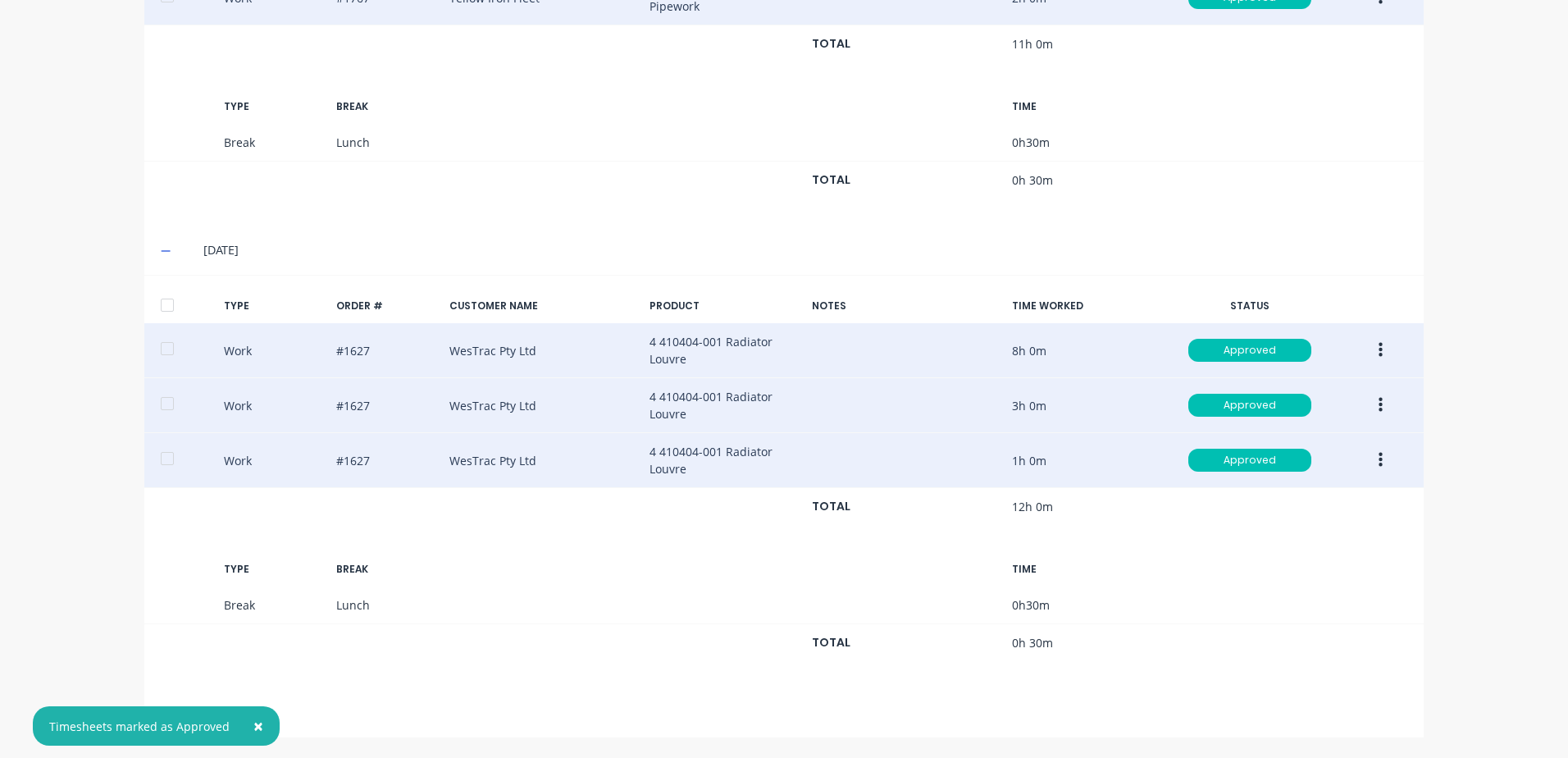
click at [254, 721] on span "×" at bounding box center [259, 725] width 10 height 23
click at [160, 711] on icon at bounding box center [165, 714] width 11 height 12
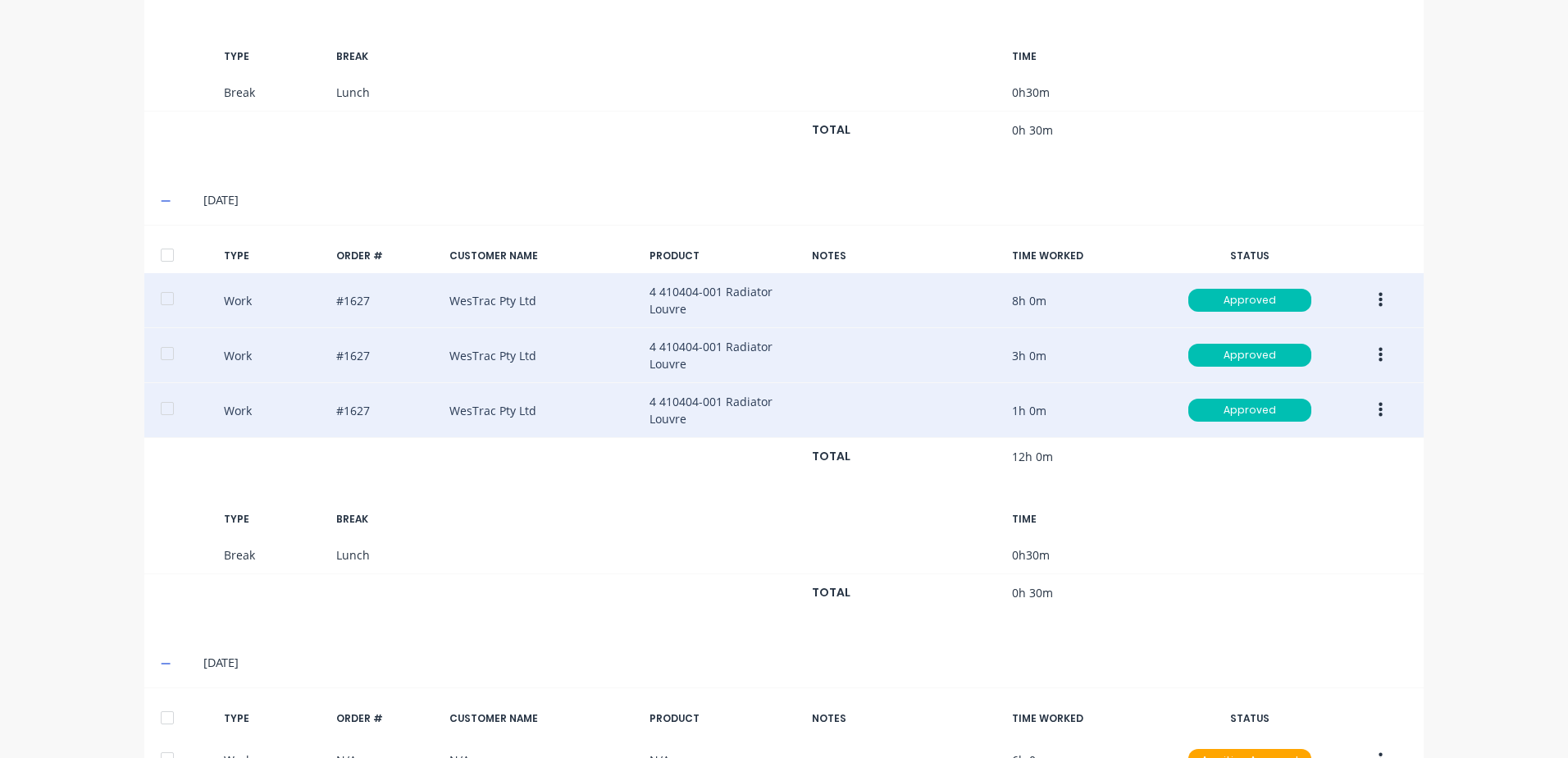
scroll to position [1133, 0]
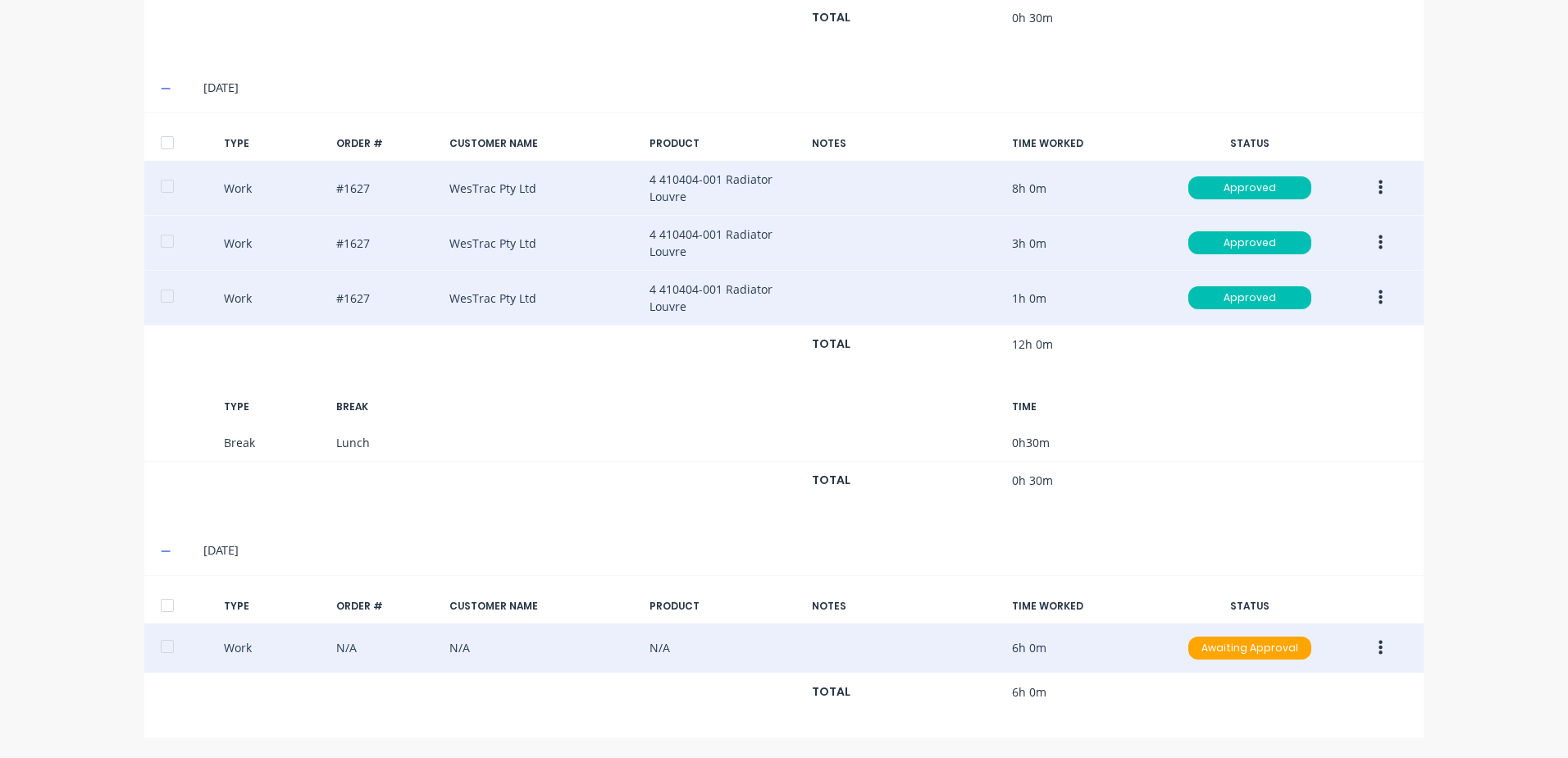
click at [1378, 650] on icon "button" at bounding box center [1380, 647] width 4 height 15
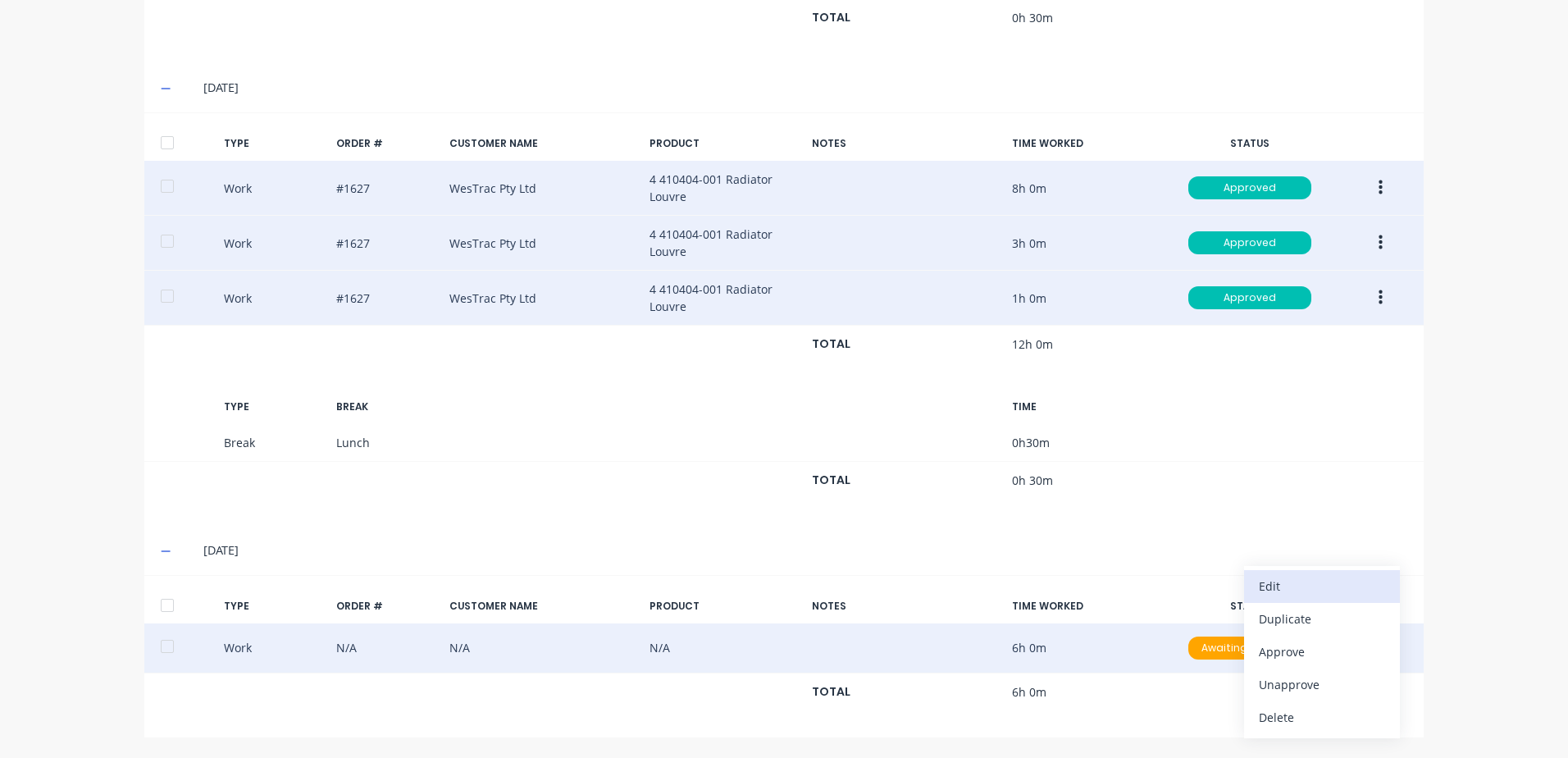
click at [1287, 586] on div "Edit" at bounding box center [1321, 586] width 126 height 24
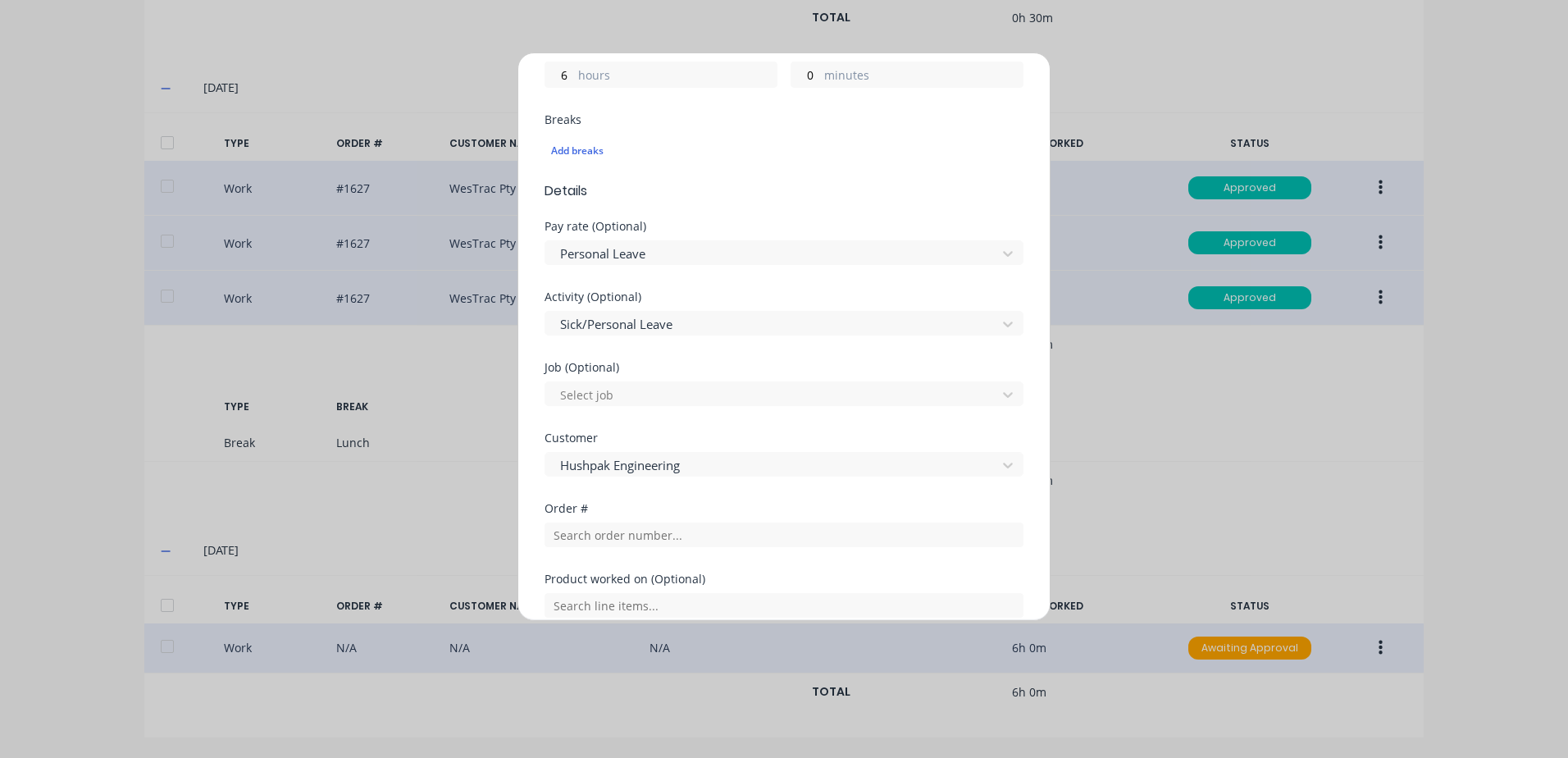
scroll to position [492, 0]
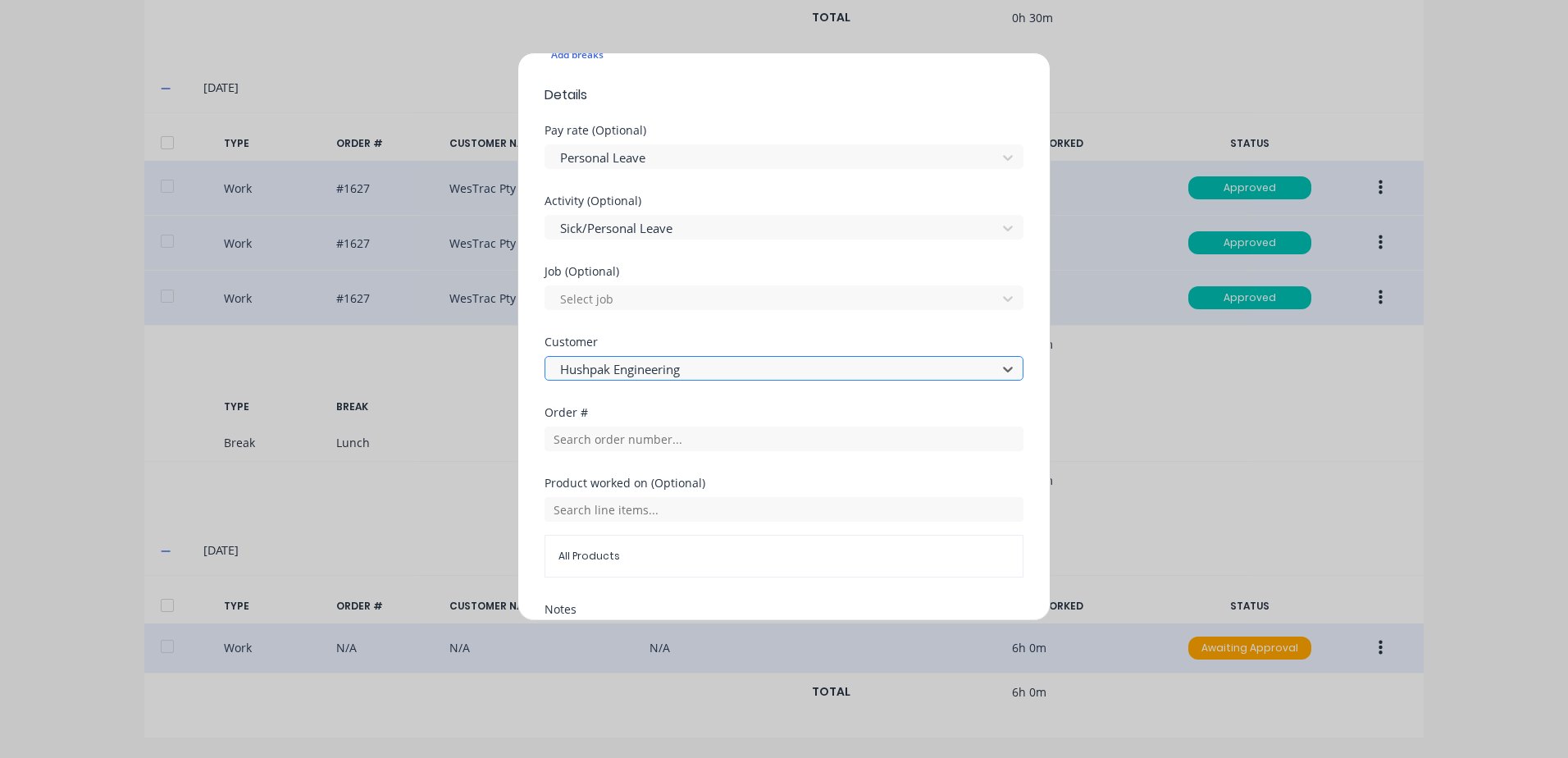
click at [690, 368] on div at bounding box center [773, 369] width 430 height 21
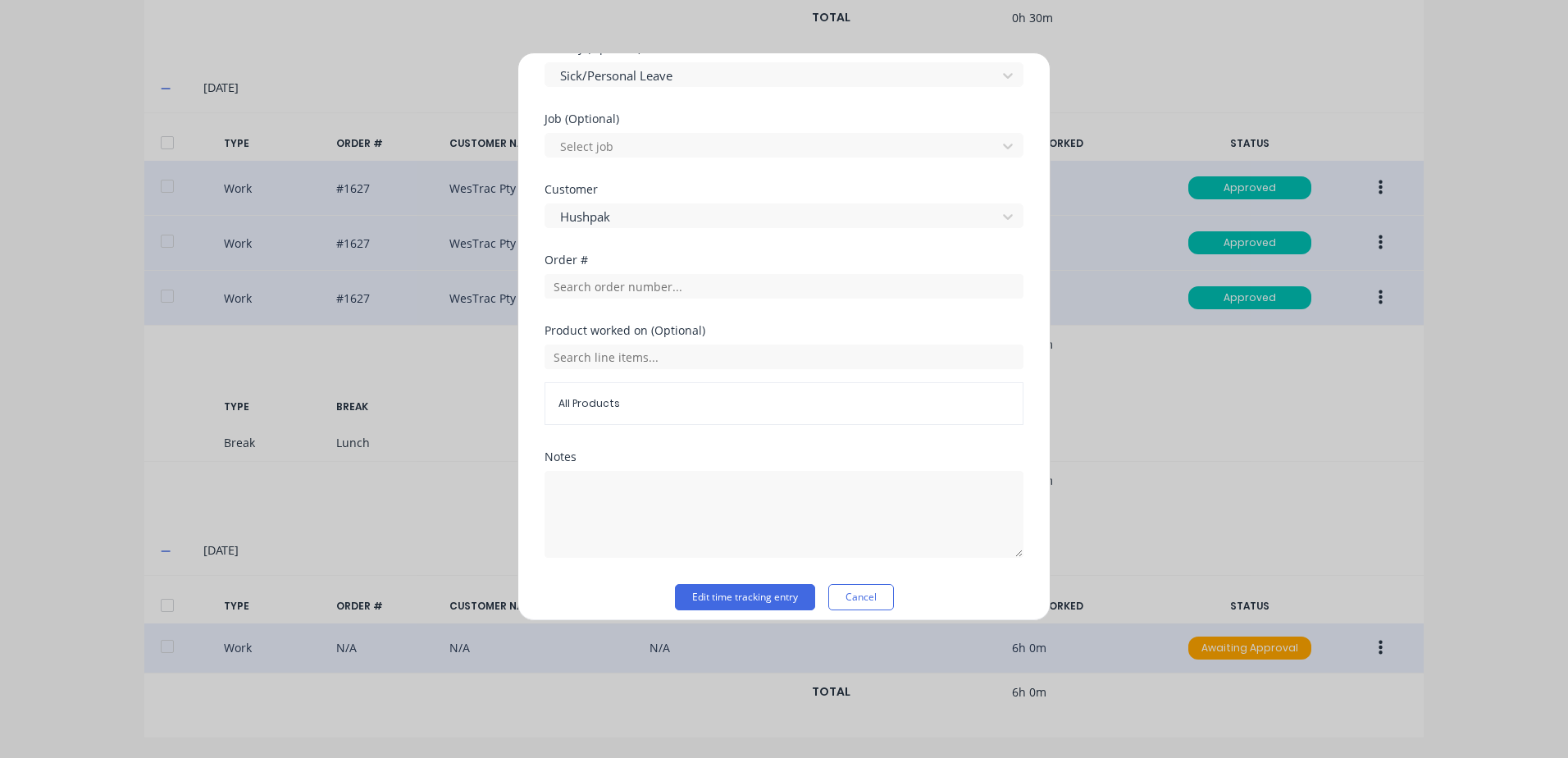
scroll to position [658, 0]
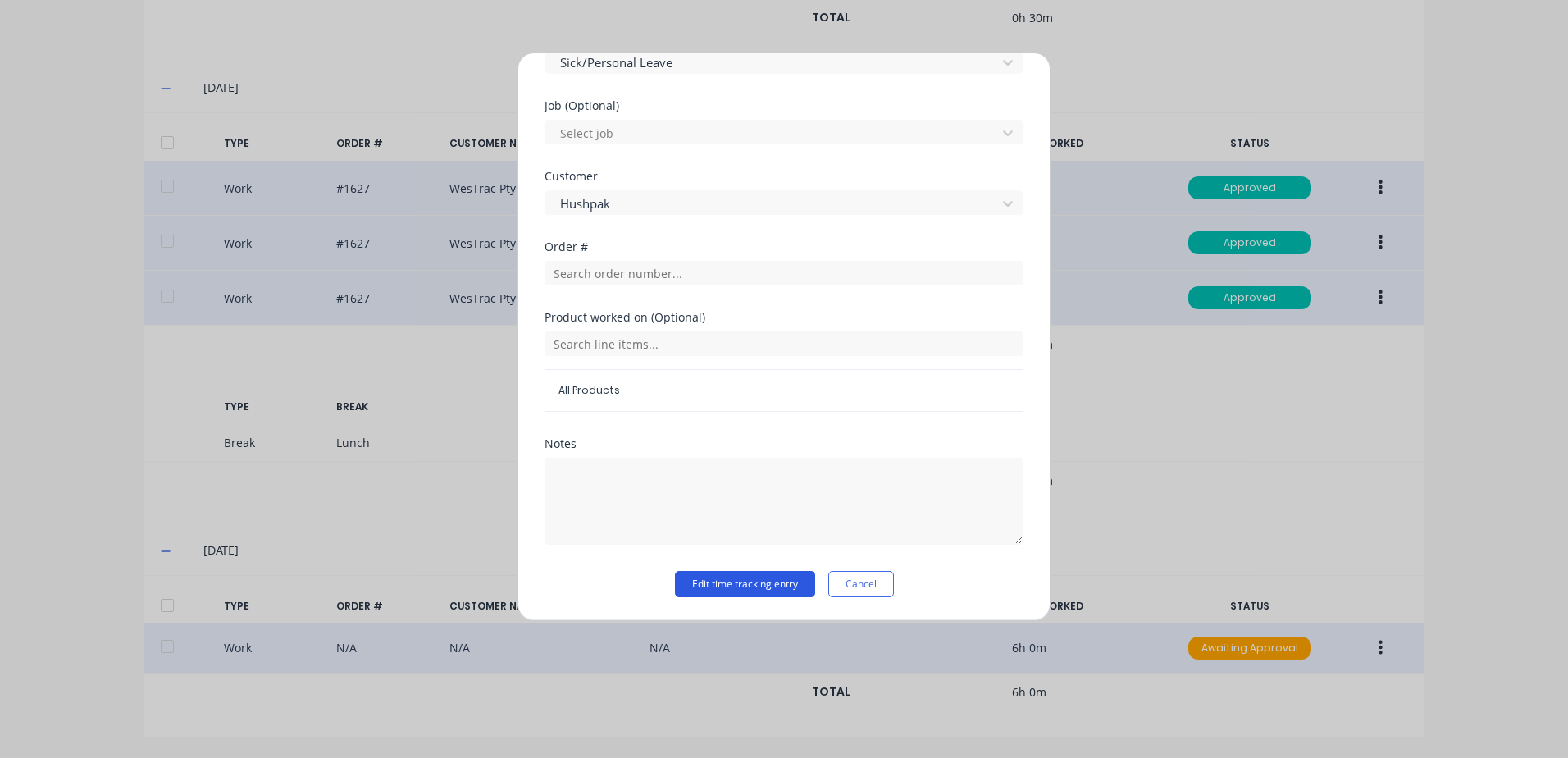
click at [692, 586] on button "Edit time tracking entry" at bounding box center [744, 584] width 141 height 27
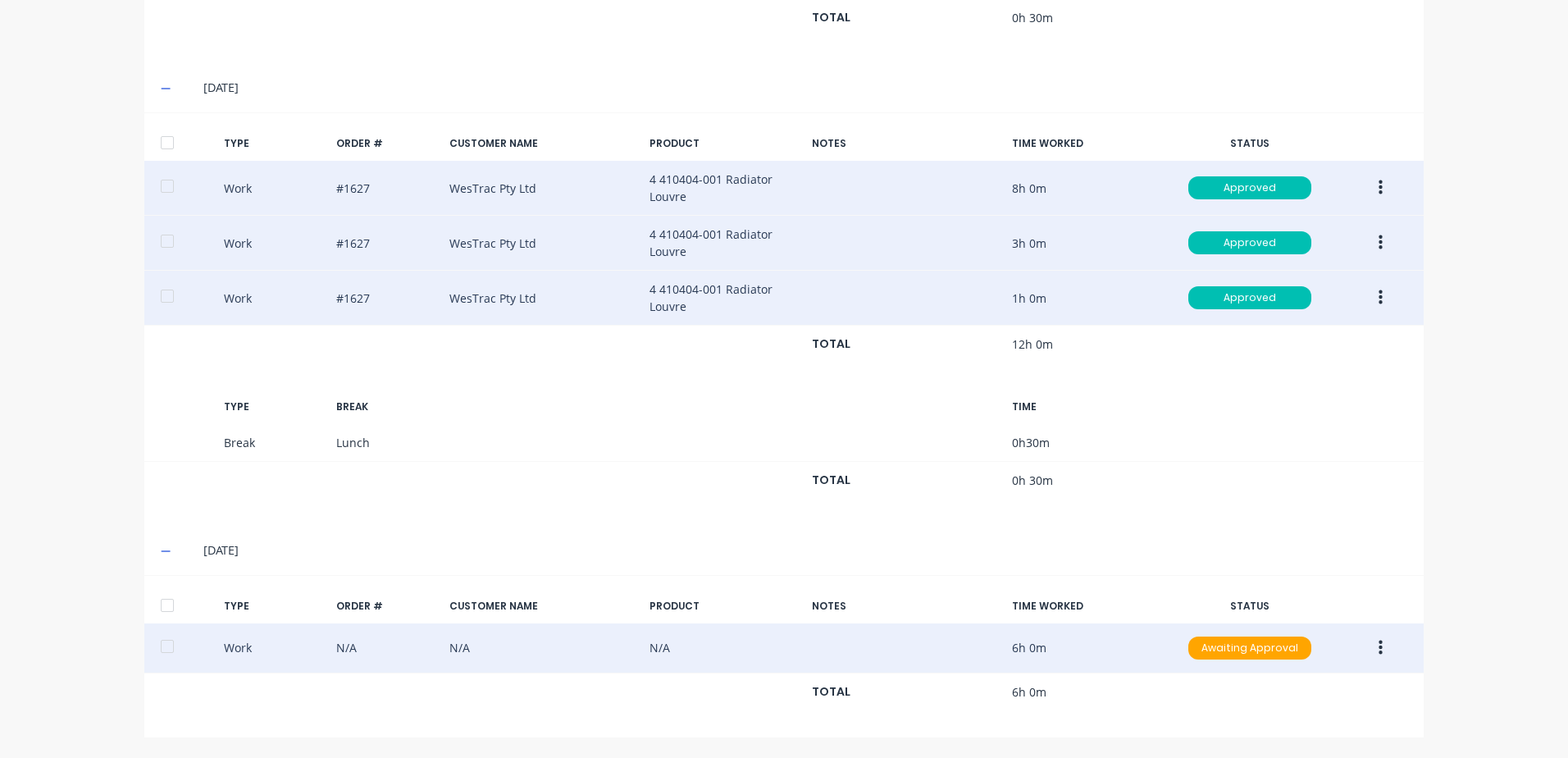
click at [1378, 645] on icon "button" at bounding box center [1380, 648] width 4 height 18
click at [1261, 650] on div "Approve" at bounding box center [1321, 652] width 126 height 24
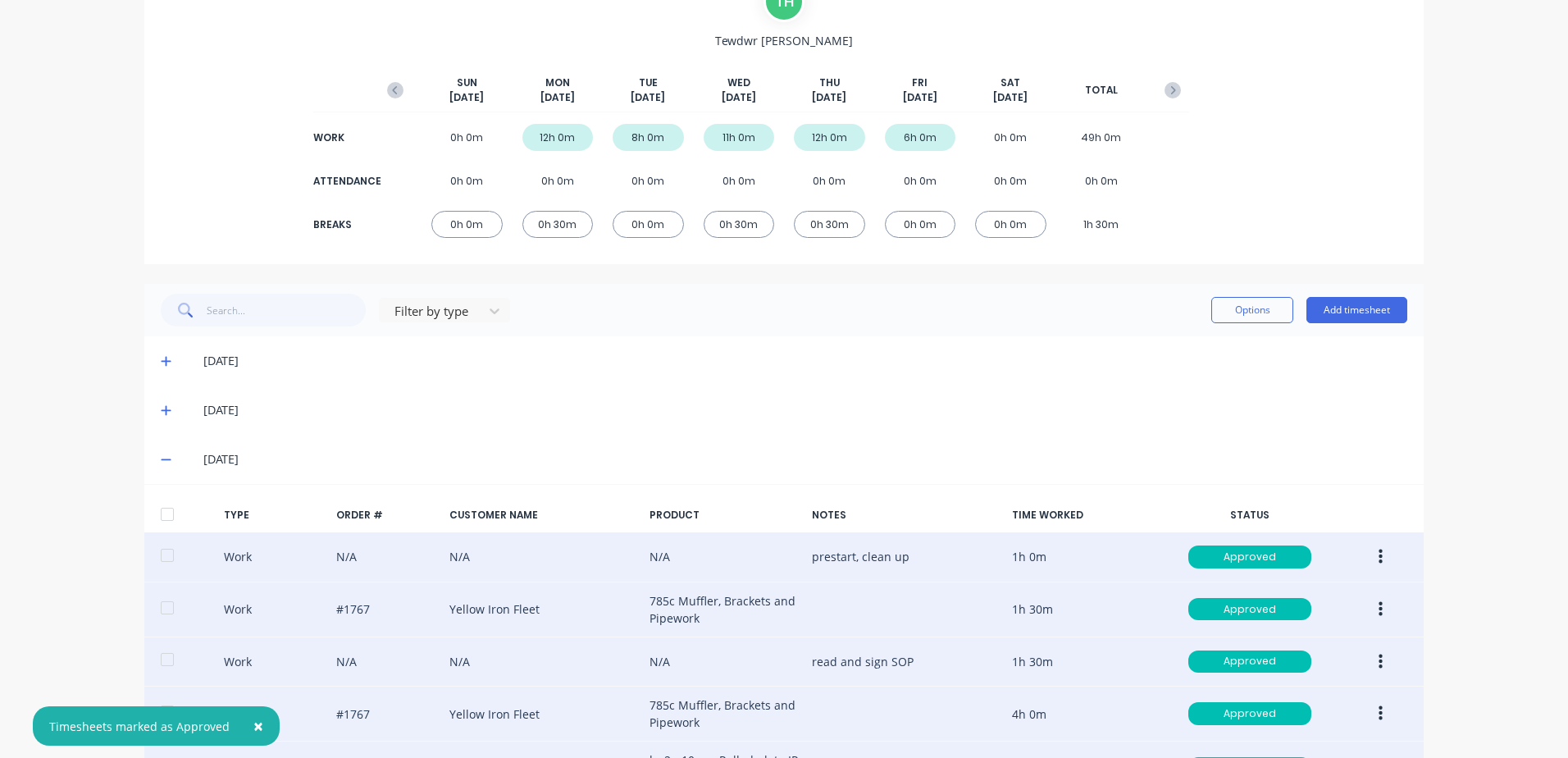
scroll to position [67, 0]
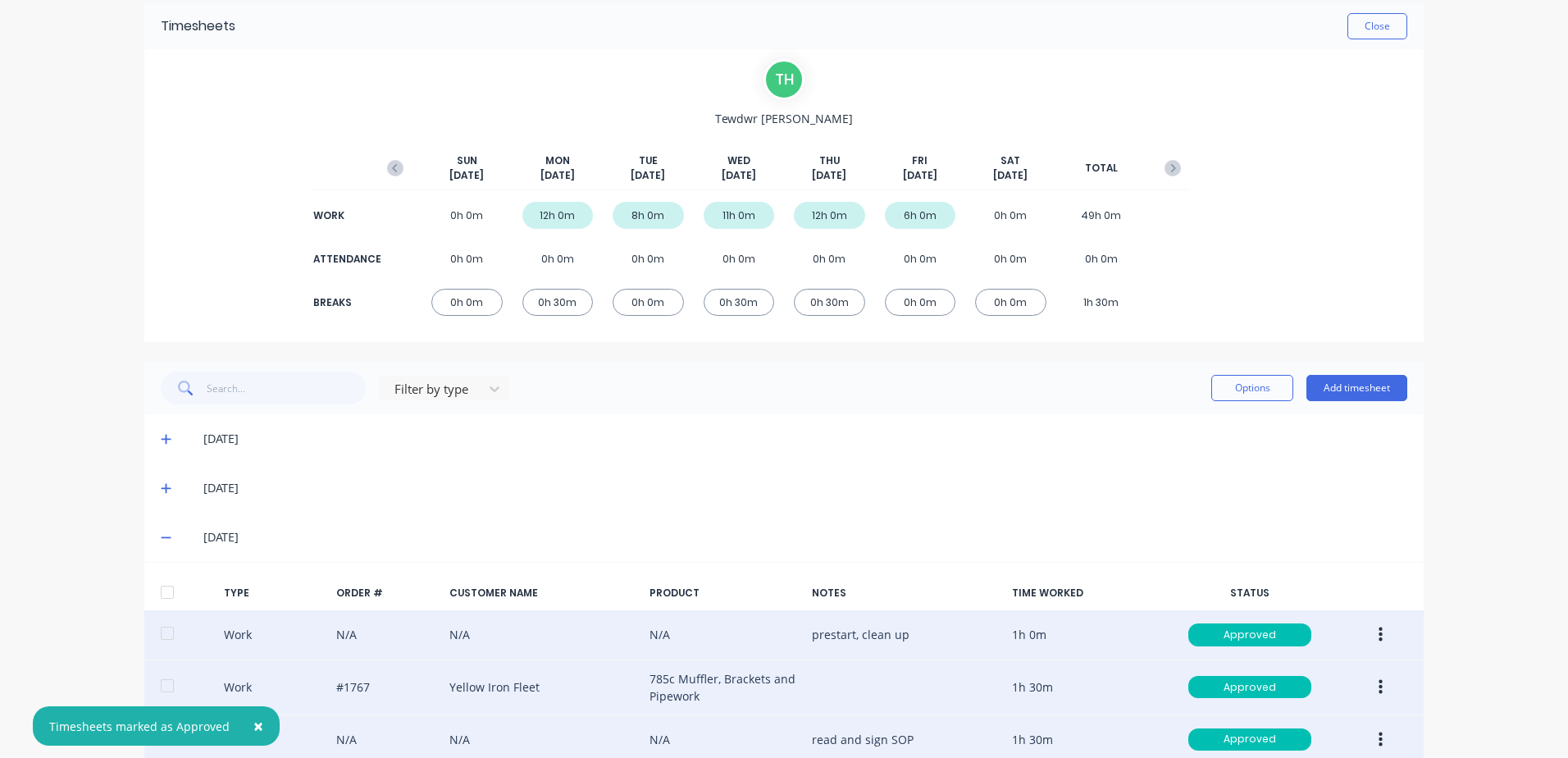
click at [160, 487] on icon at bounding box center [165, 489] width 10 height 10
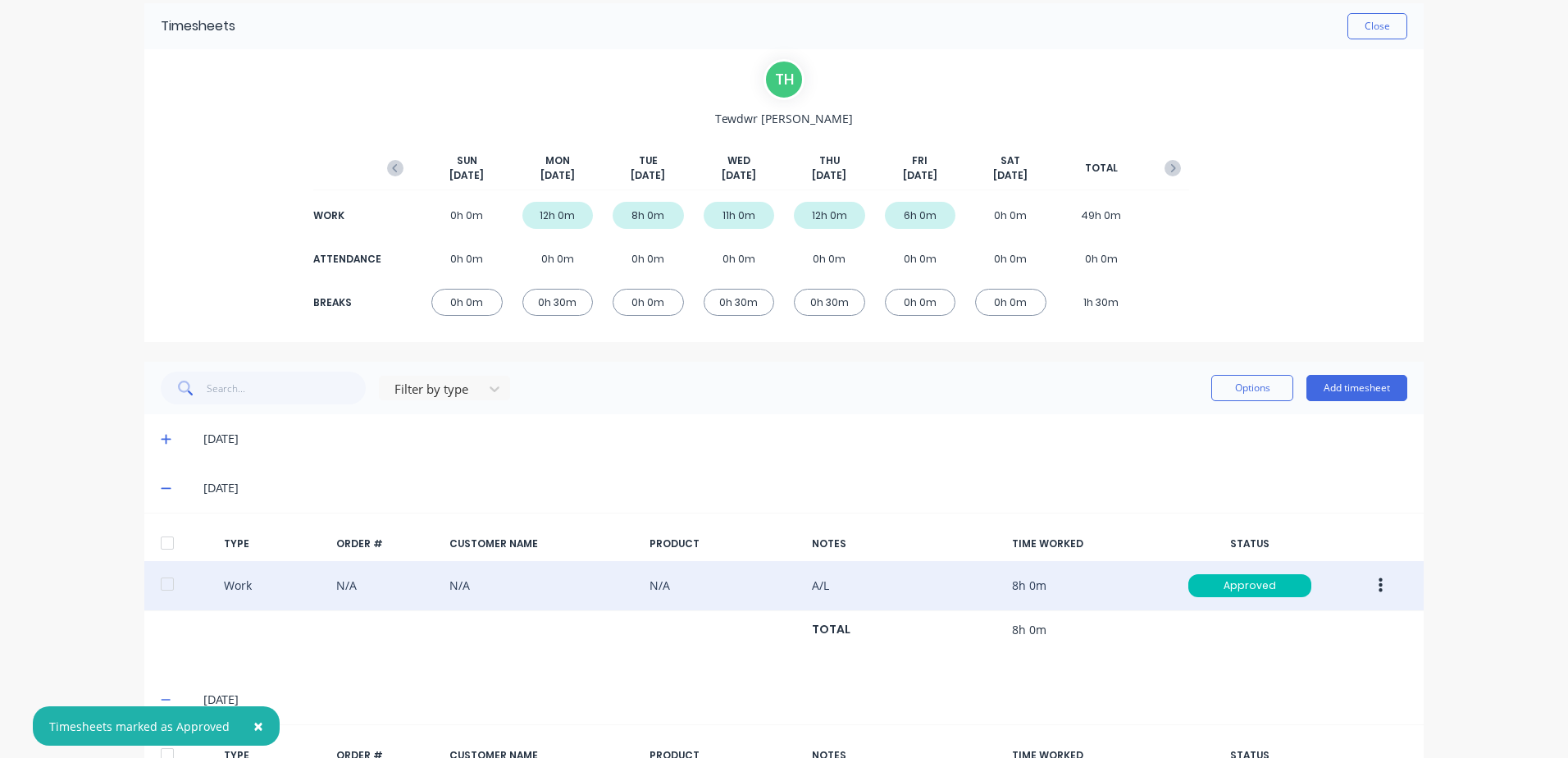
click at [1378, 586] on icon "button" at bounding box center [1380, 585] width 4 height 15
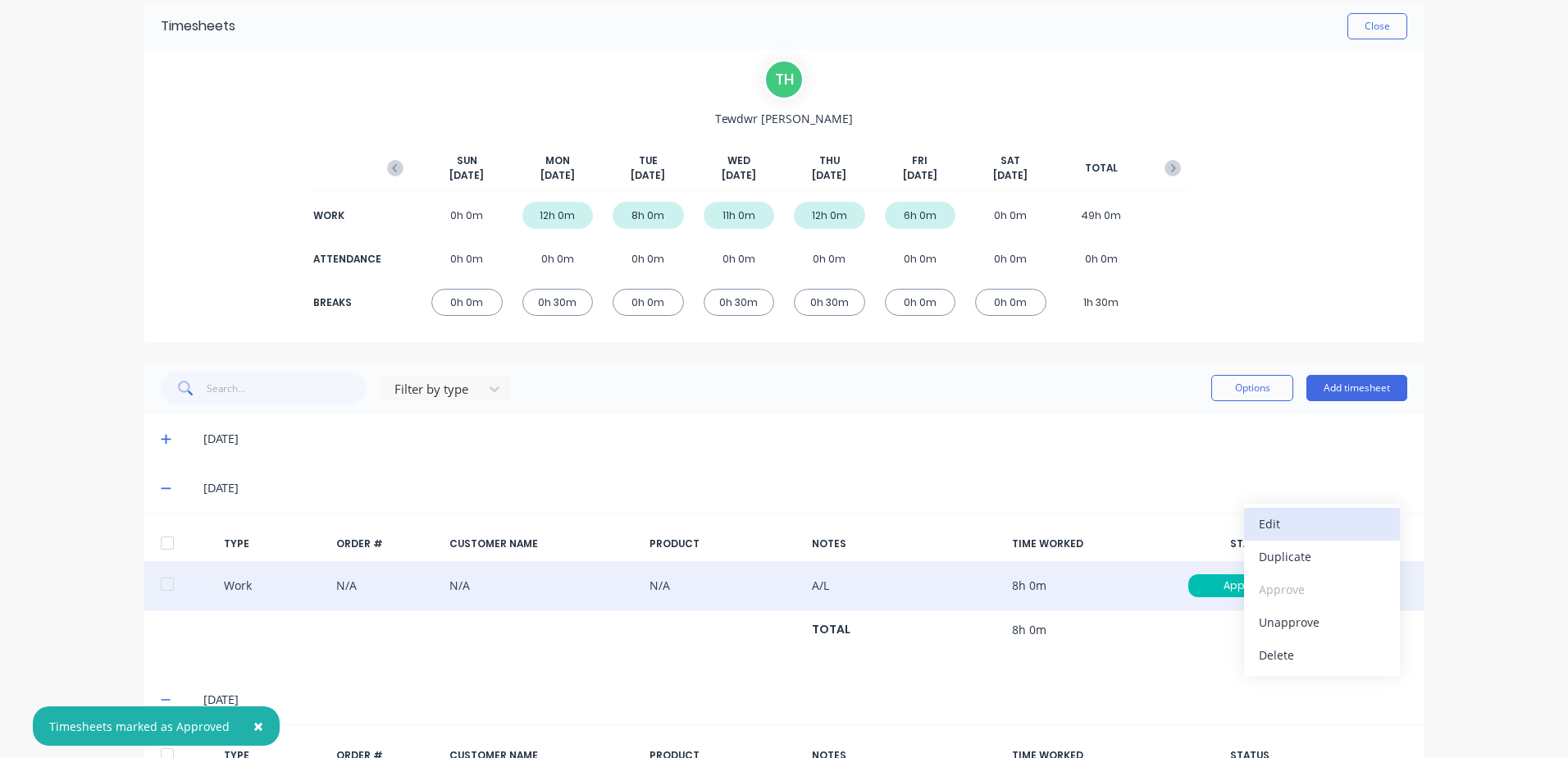
click at [1265, 522] on div "Edit" at bounding box center [1321, 523] width 126 height 24
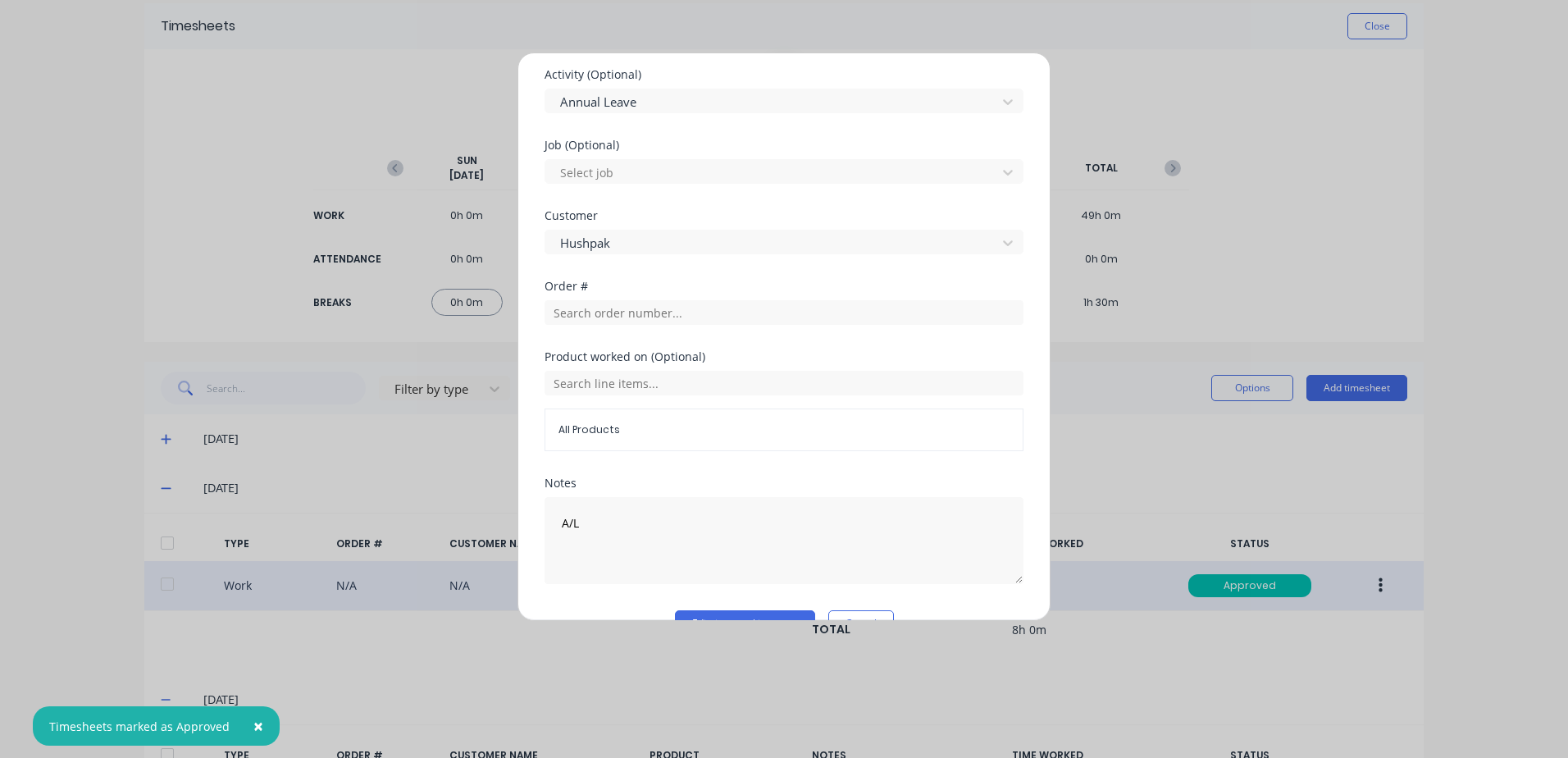
scroll to position [658, 0]
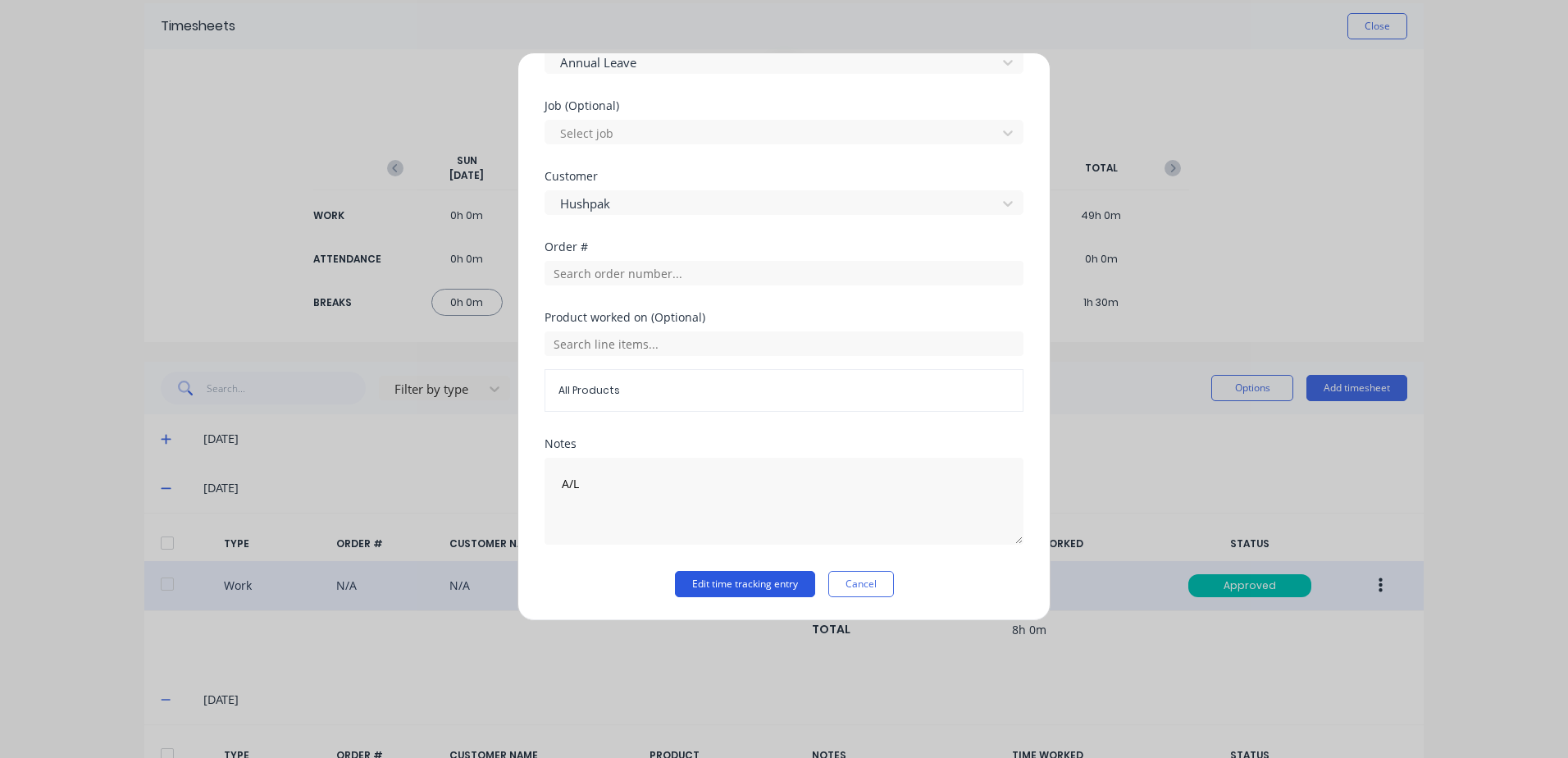
click at [693, 583] on button "Edit time tracking entry" at bounding box center [744, 584] width 141 height 27
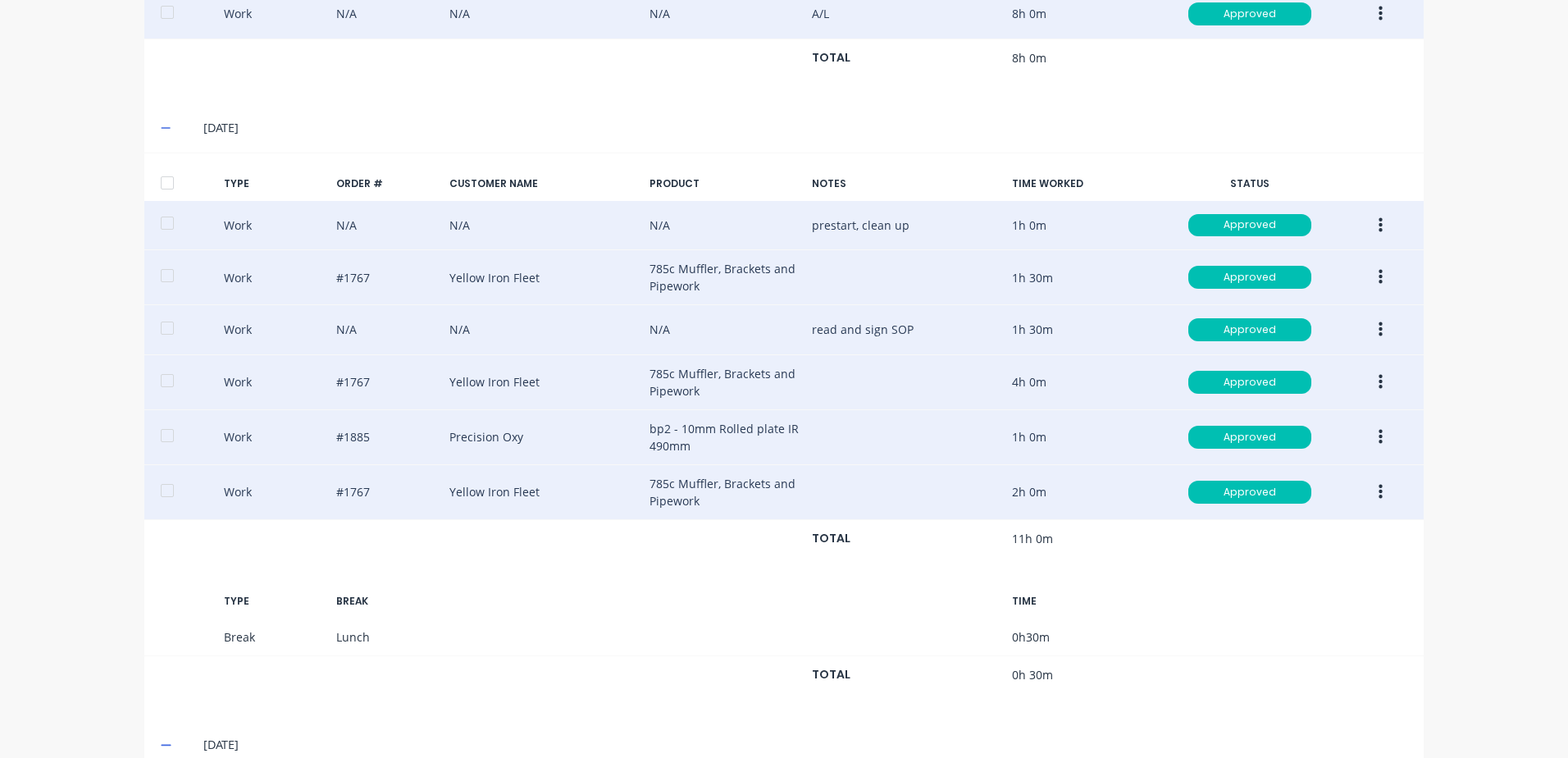
scroll to position [0, 0]
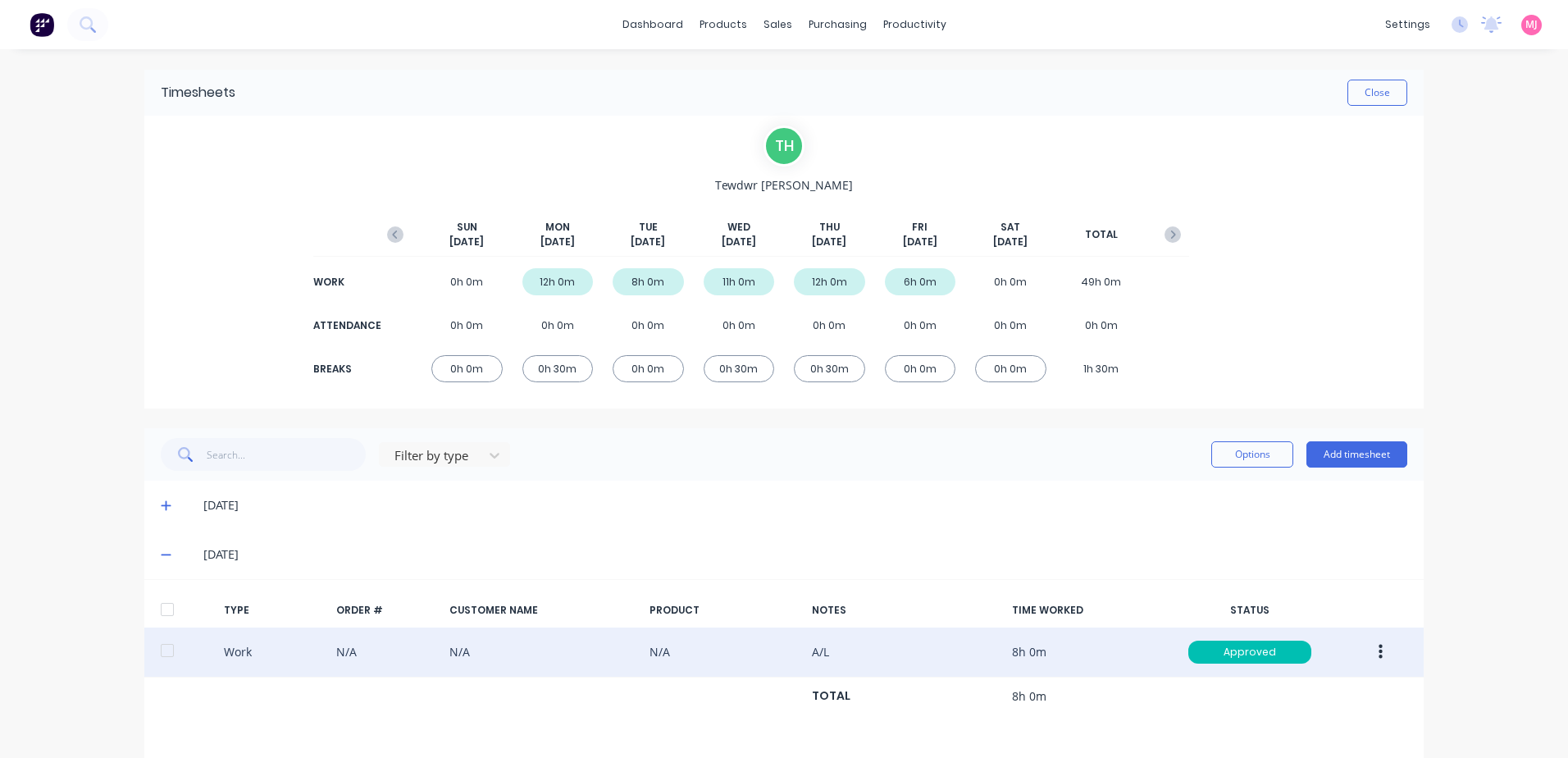
click at [164, 505] on icon at bounding box center [165, 506] width 10 height 10
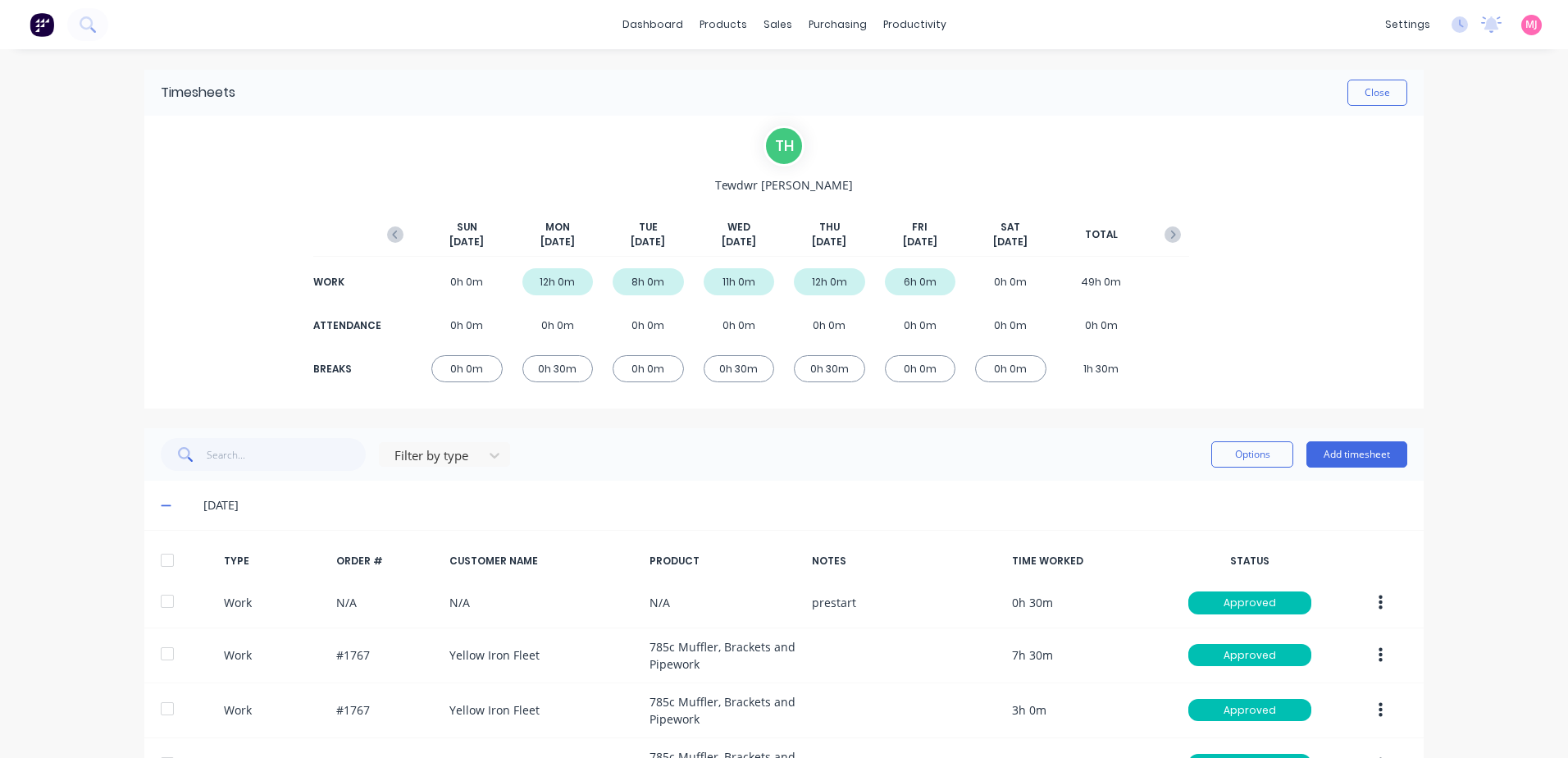
drag, startPoint x: 161, startPoint y: 561, endPoint x: 268, endPoint y: 565, distance: 107.1
click at [165, 561] on div at bounding box center [166, 559] width 32 height 32
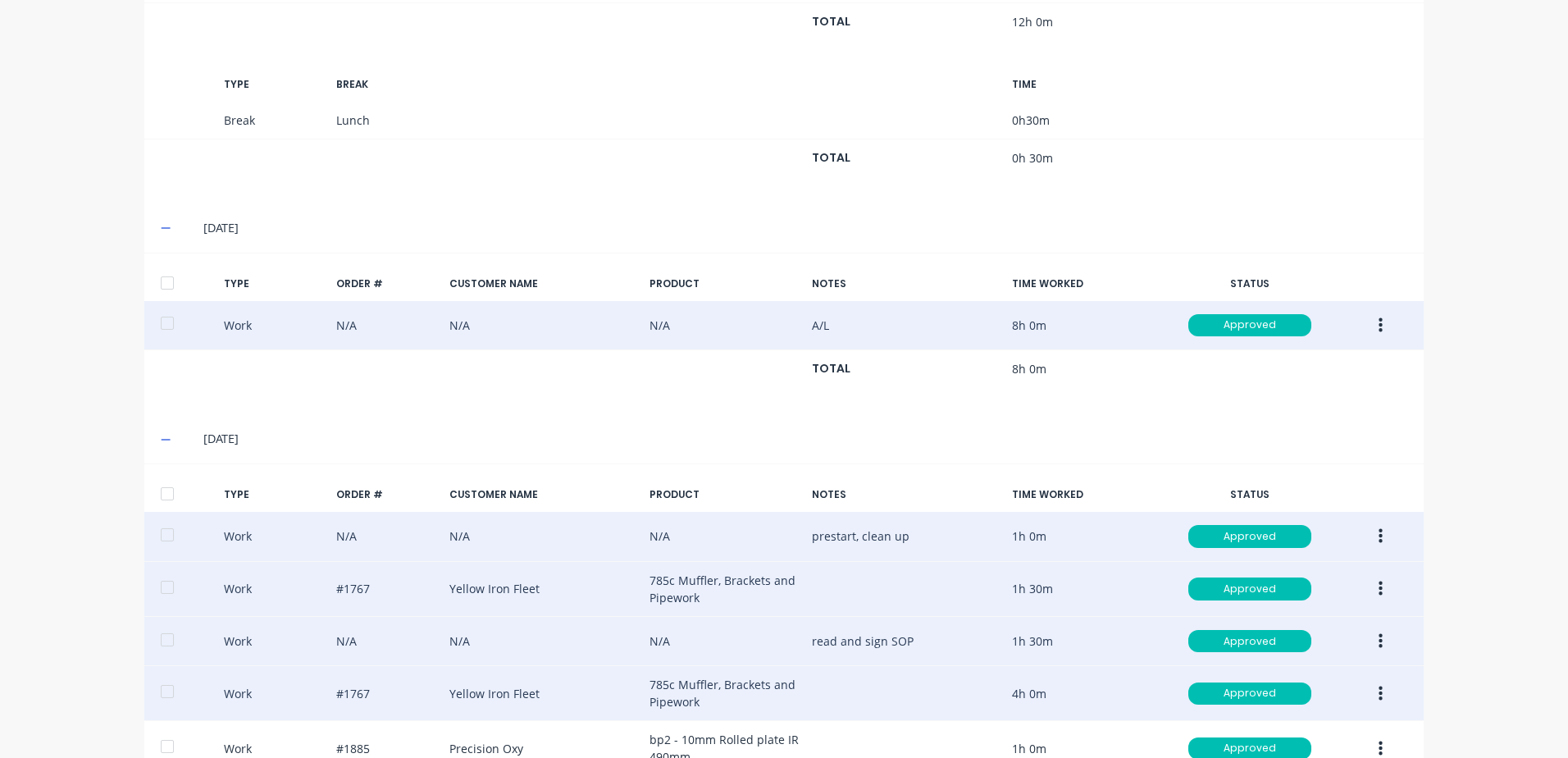
scroll to position [820, 0]
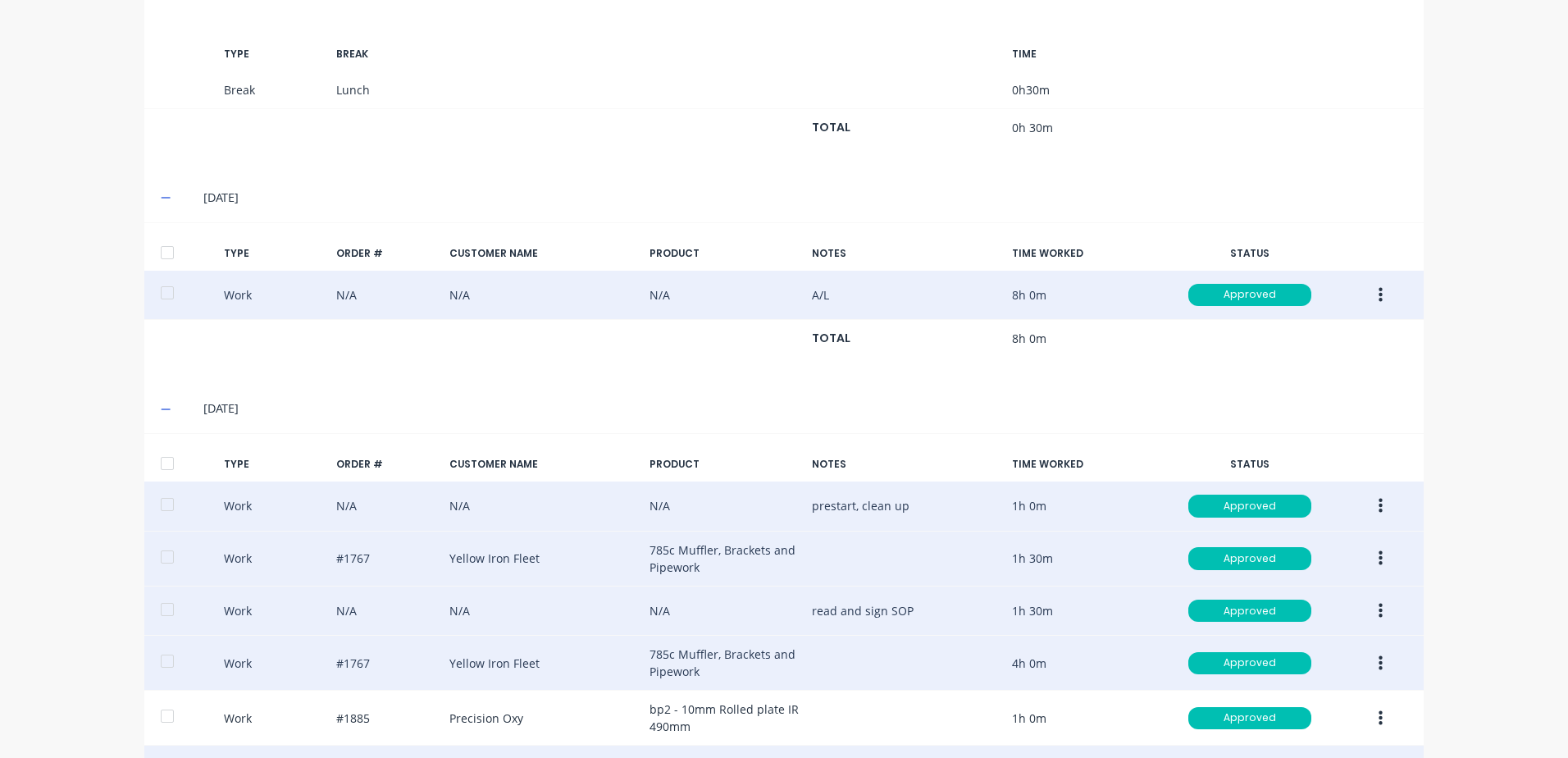
drag, startPoint x: 161, startPoint y: 254, endPoint x: 166, endPoint y: 427, distance: 173.1
click at [162, 256] on div at bounding box center [166, 252] width 32 height 32
click at [160, 462] on div at bounding box center [166, 463] width 32 height 32
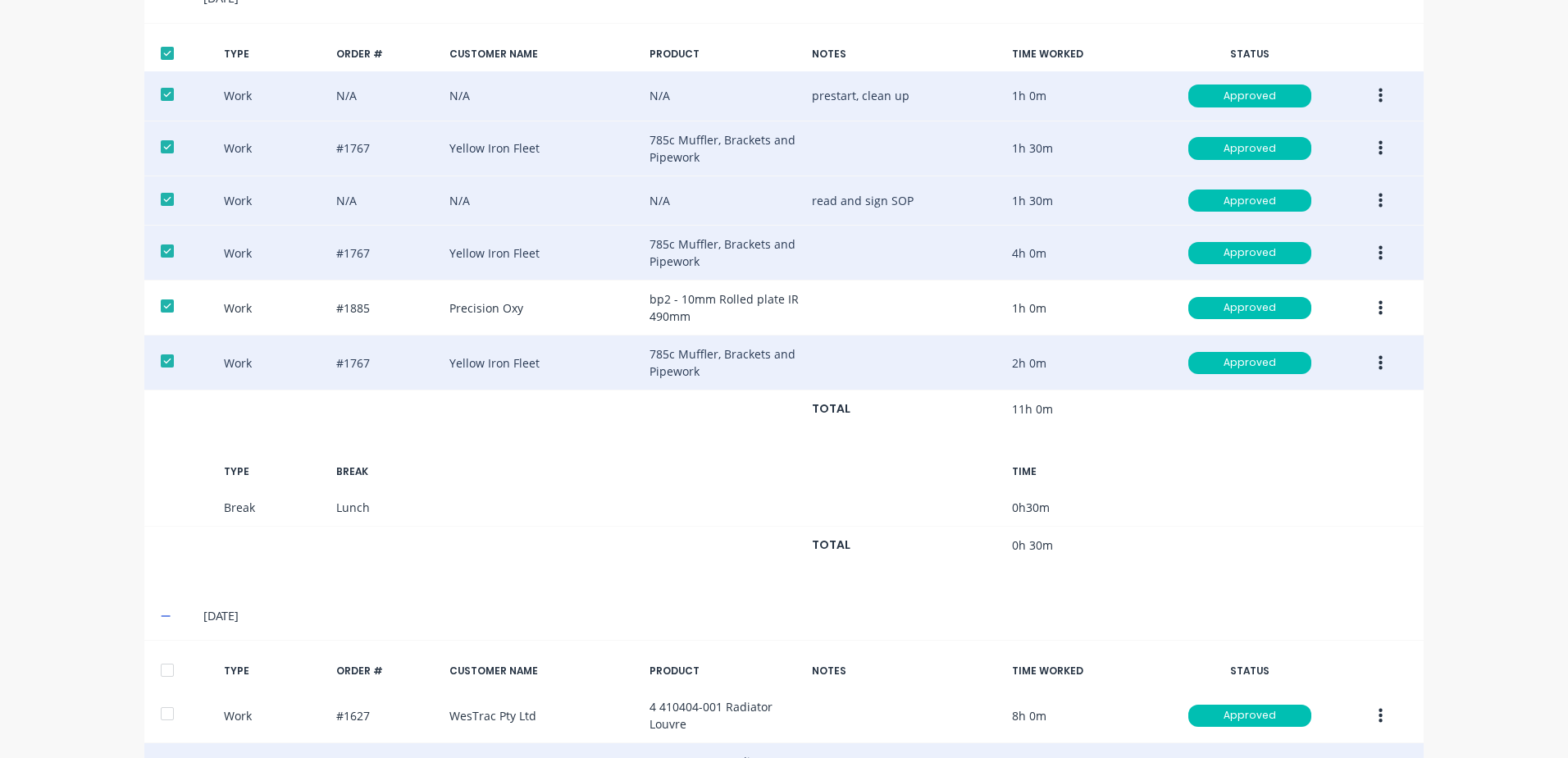
scroll to position [1312, 0]
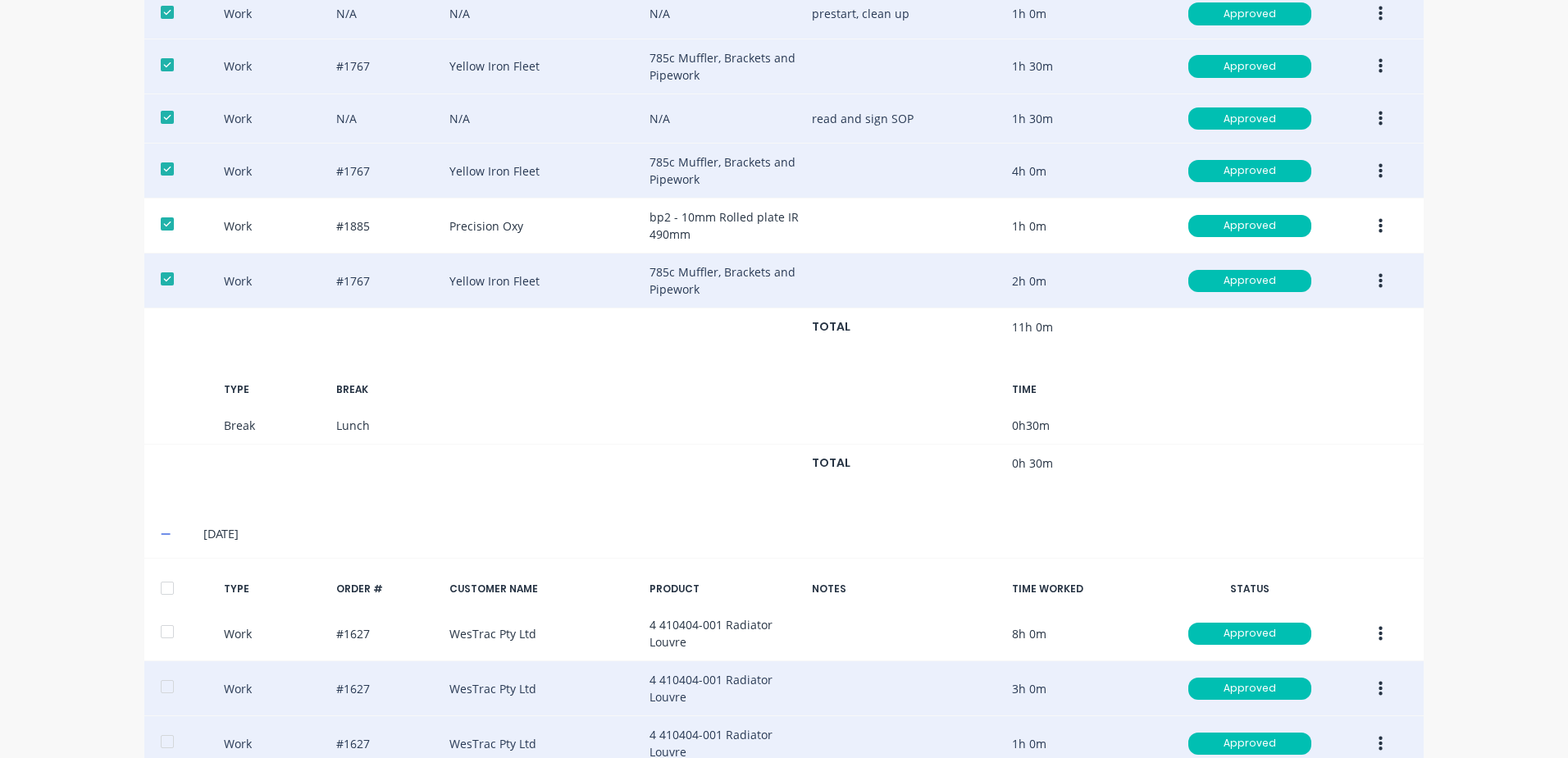
drag, startPoint x: 161, startPoint y: 587, endPoint x: 283, endPoint y: 563, distance: 124.3
click at [170, 586] on div at bounding box center [166, 587] width 32 height 32
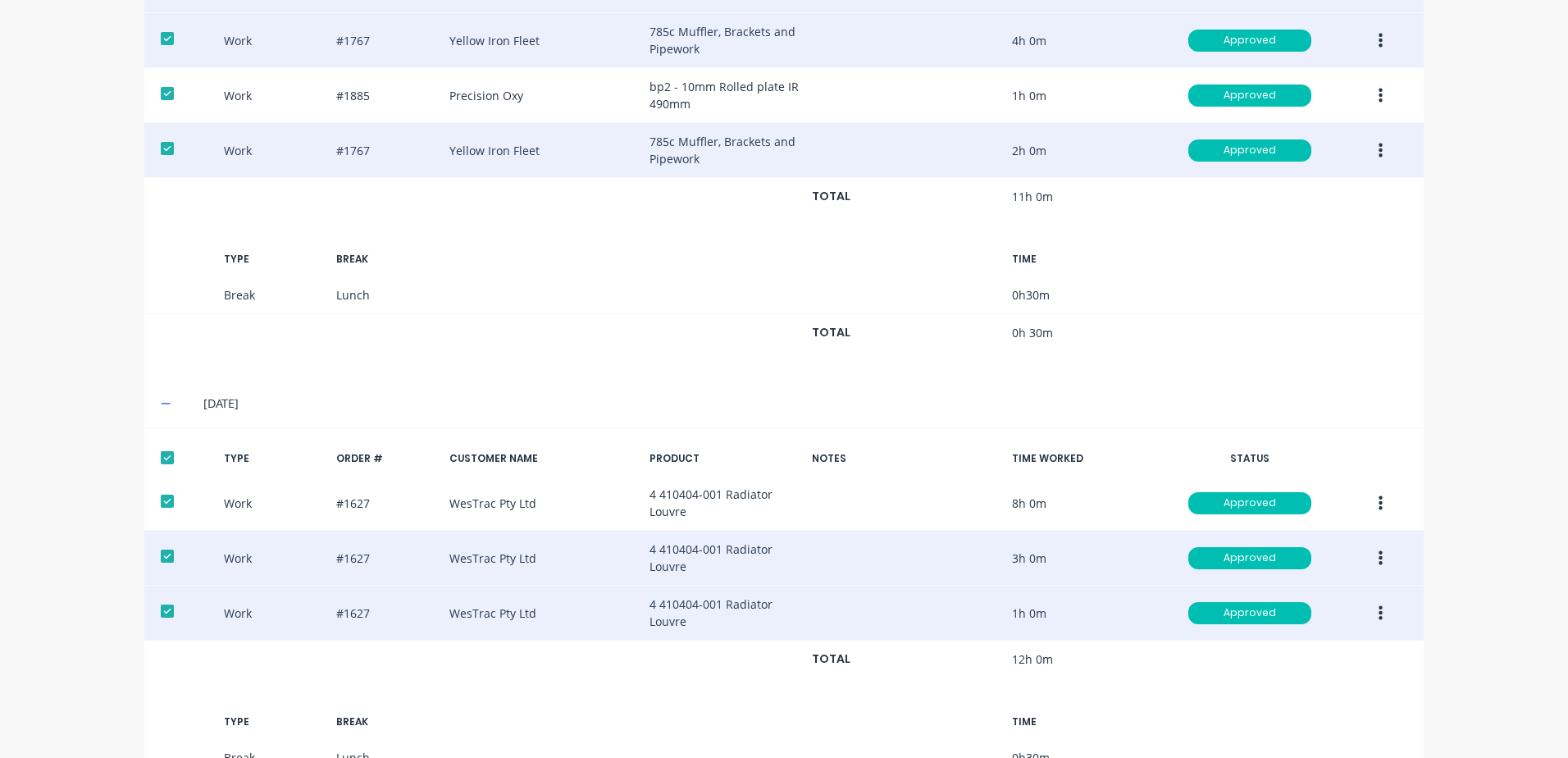
scroll to position [1757, 0]
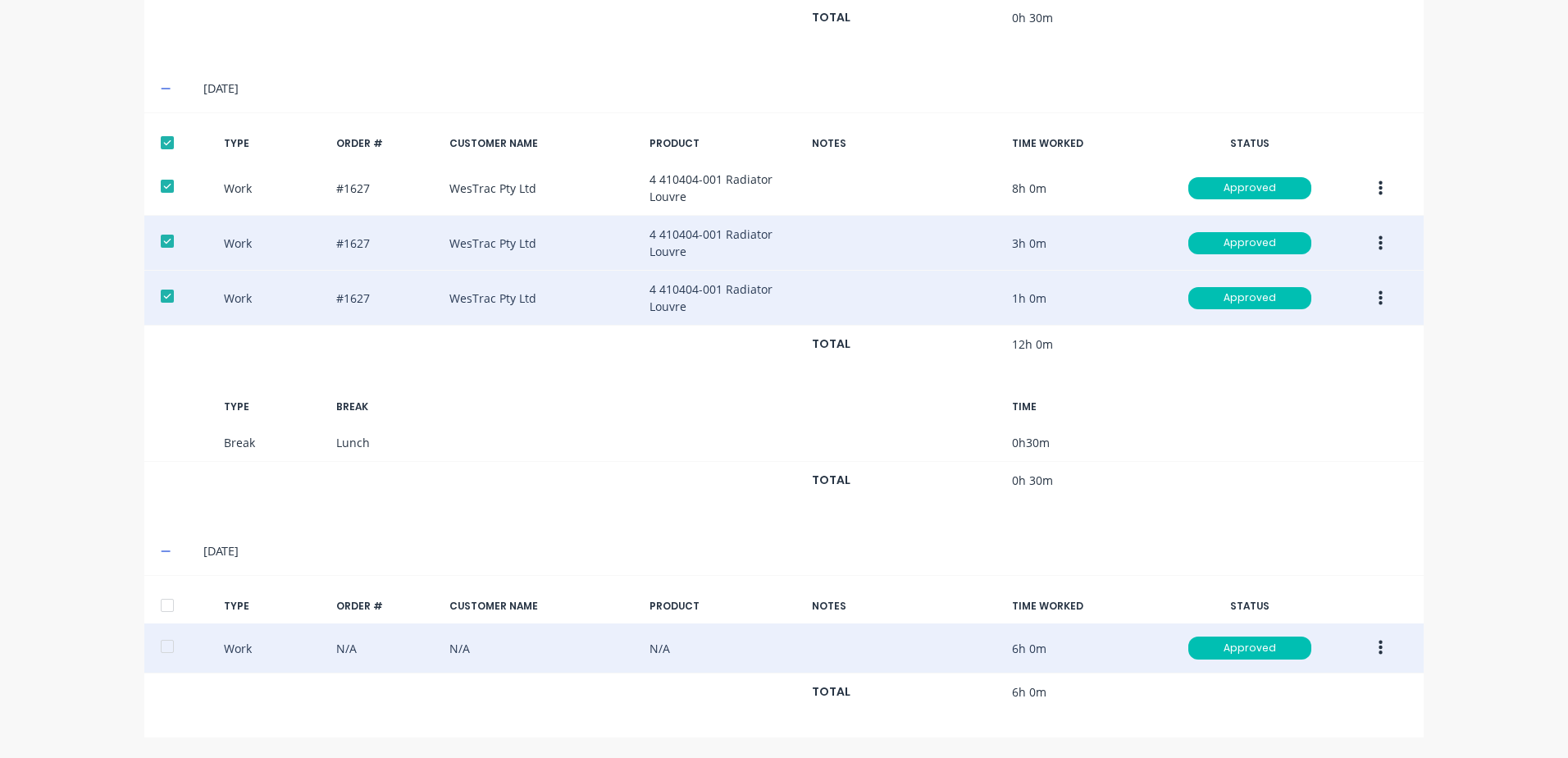
click at [163, 601] on div at bounding box center [166, 605] width 32 height 32
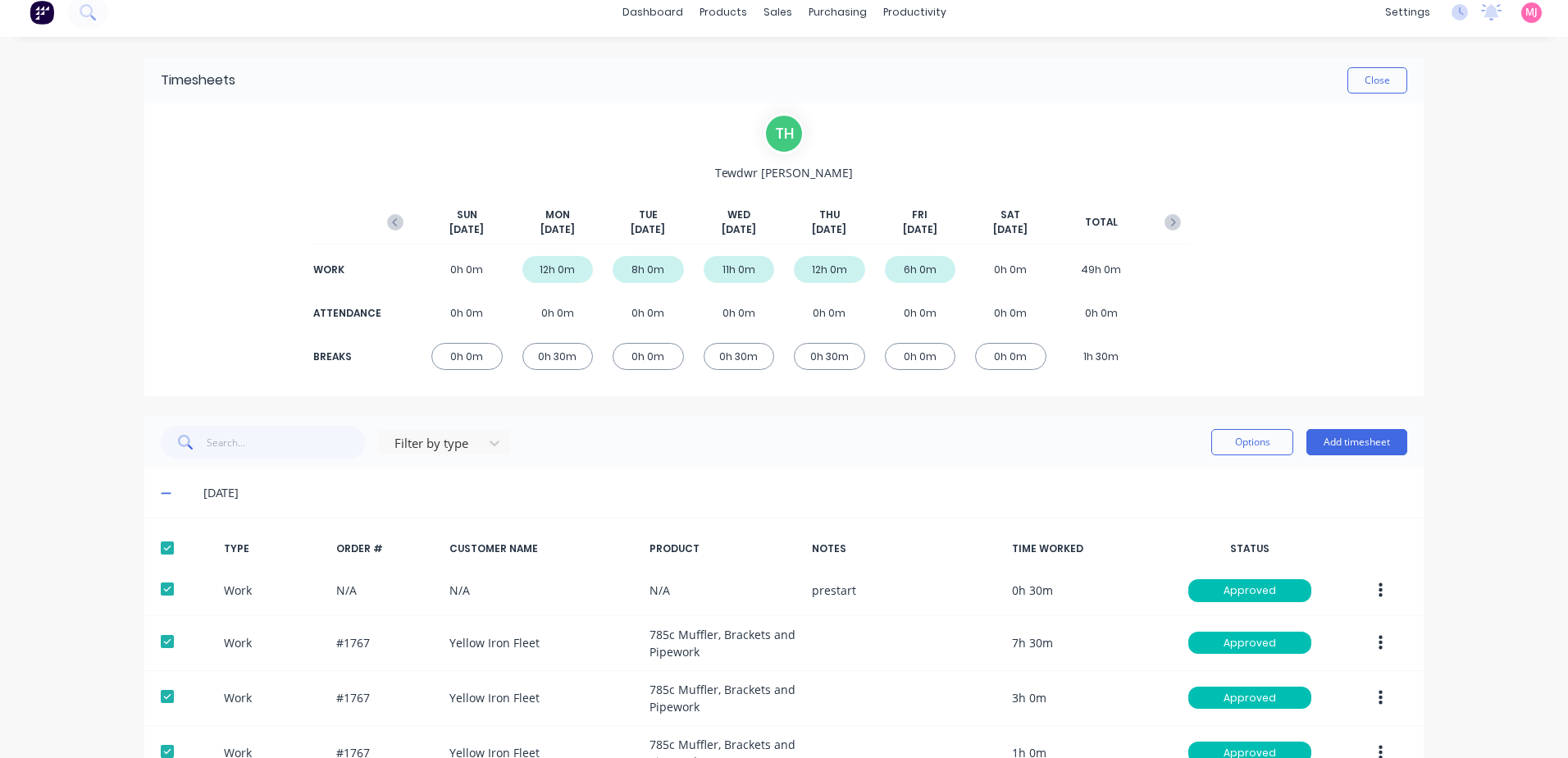
scroll to position [0, 0]
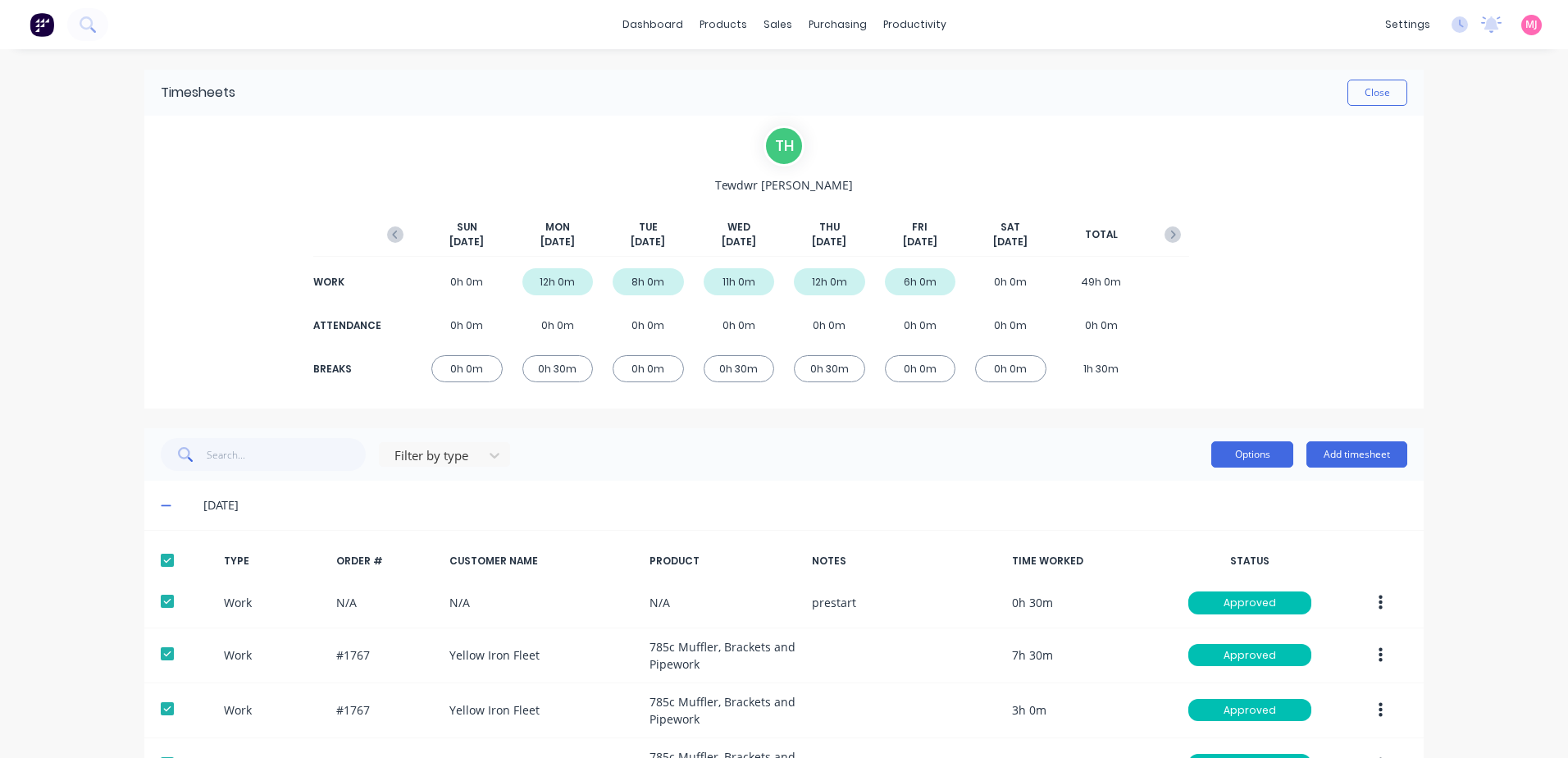
click at [1236, 447] on button "Options" at bounding box center [1251, 454] width 82 height 27
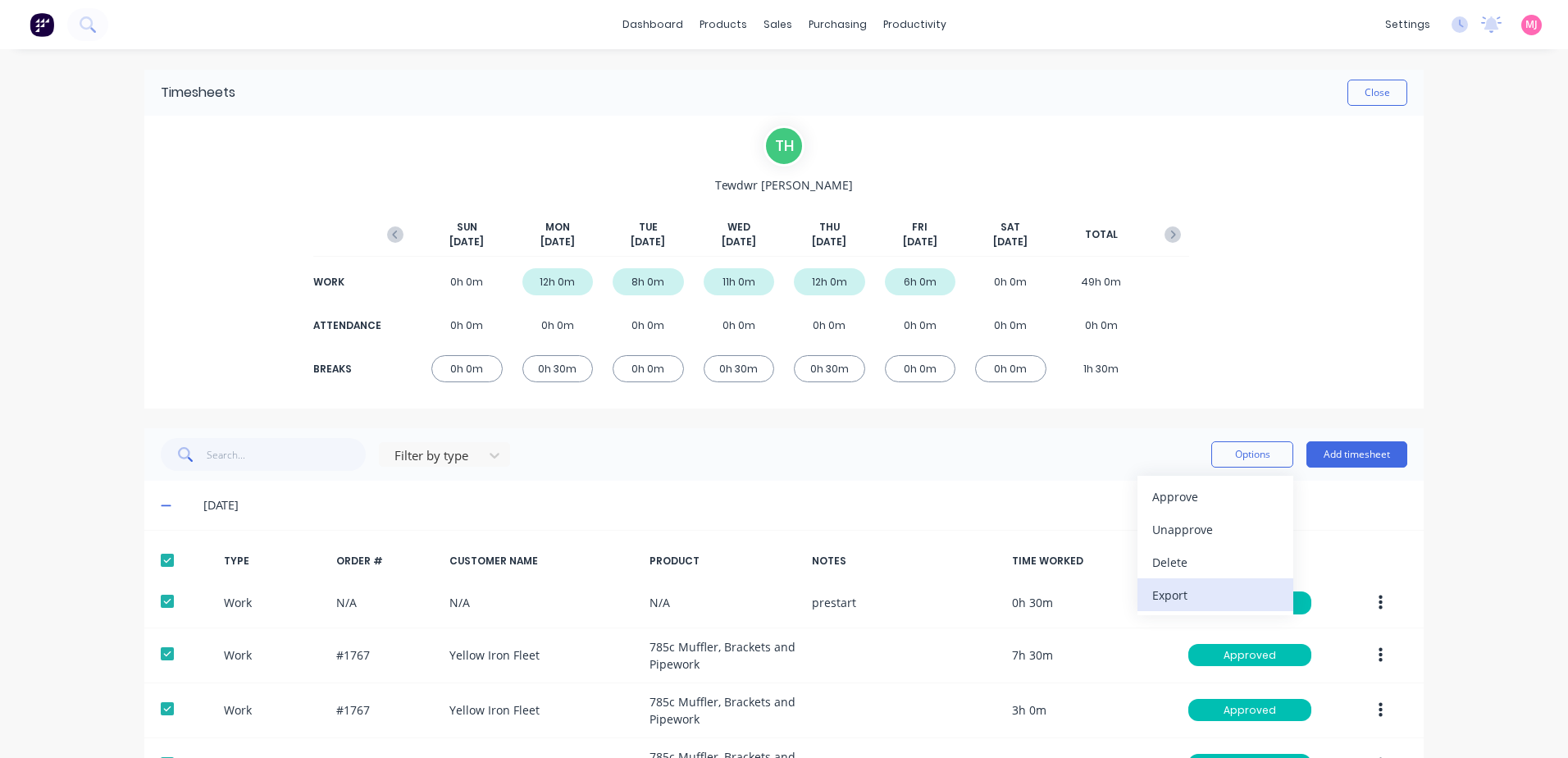
click at [1175, 600] on div "Export" at bounding box center [1215, 595] width 126 height 24
click at [1366, 97] on button "Close" at bounding box center [1376, 92] width 60 height 27
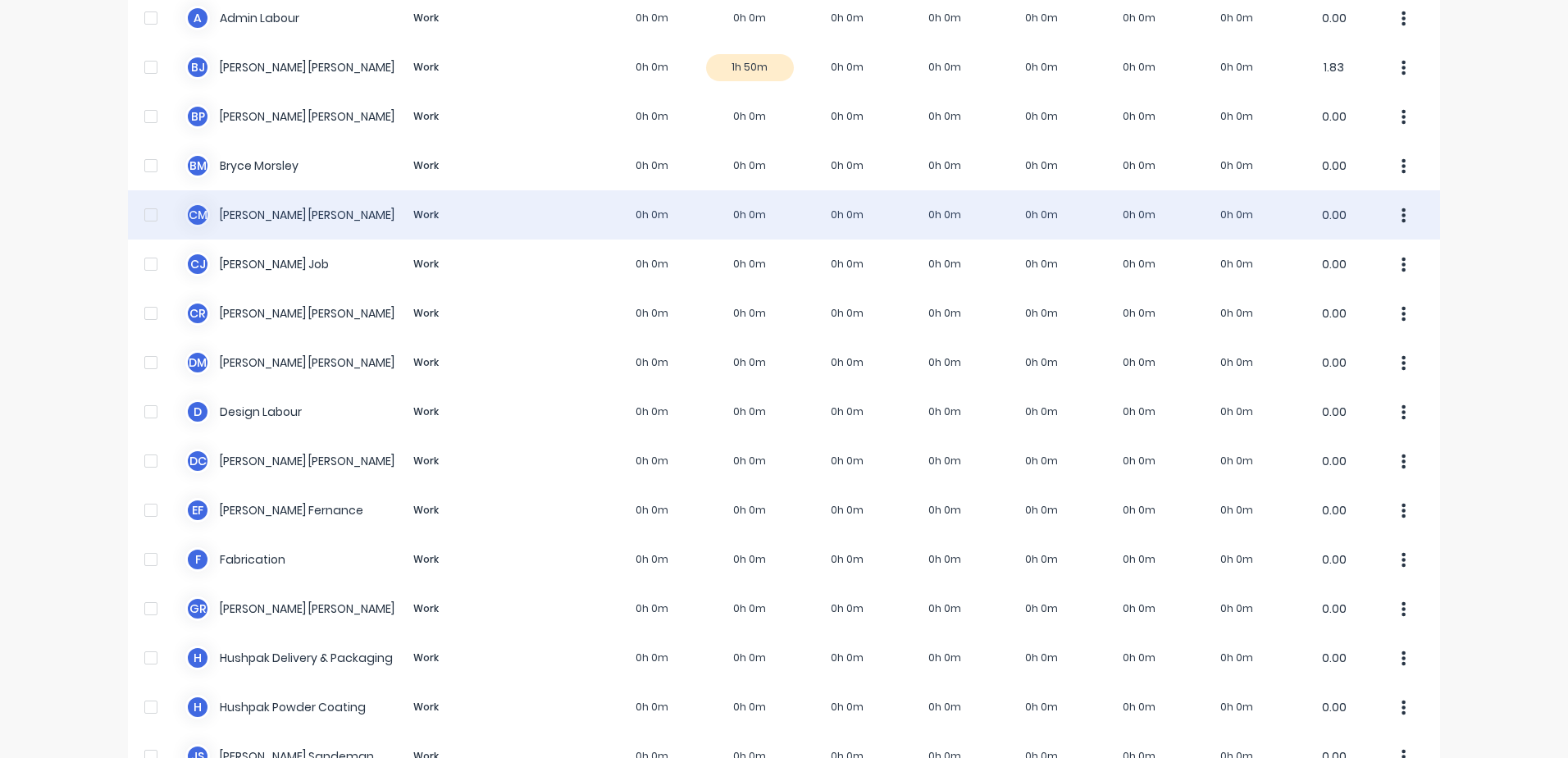
scroll to position [164, 0]
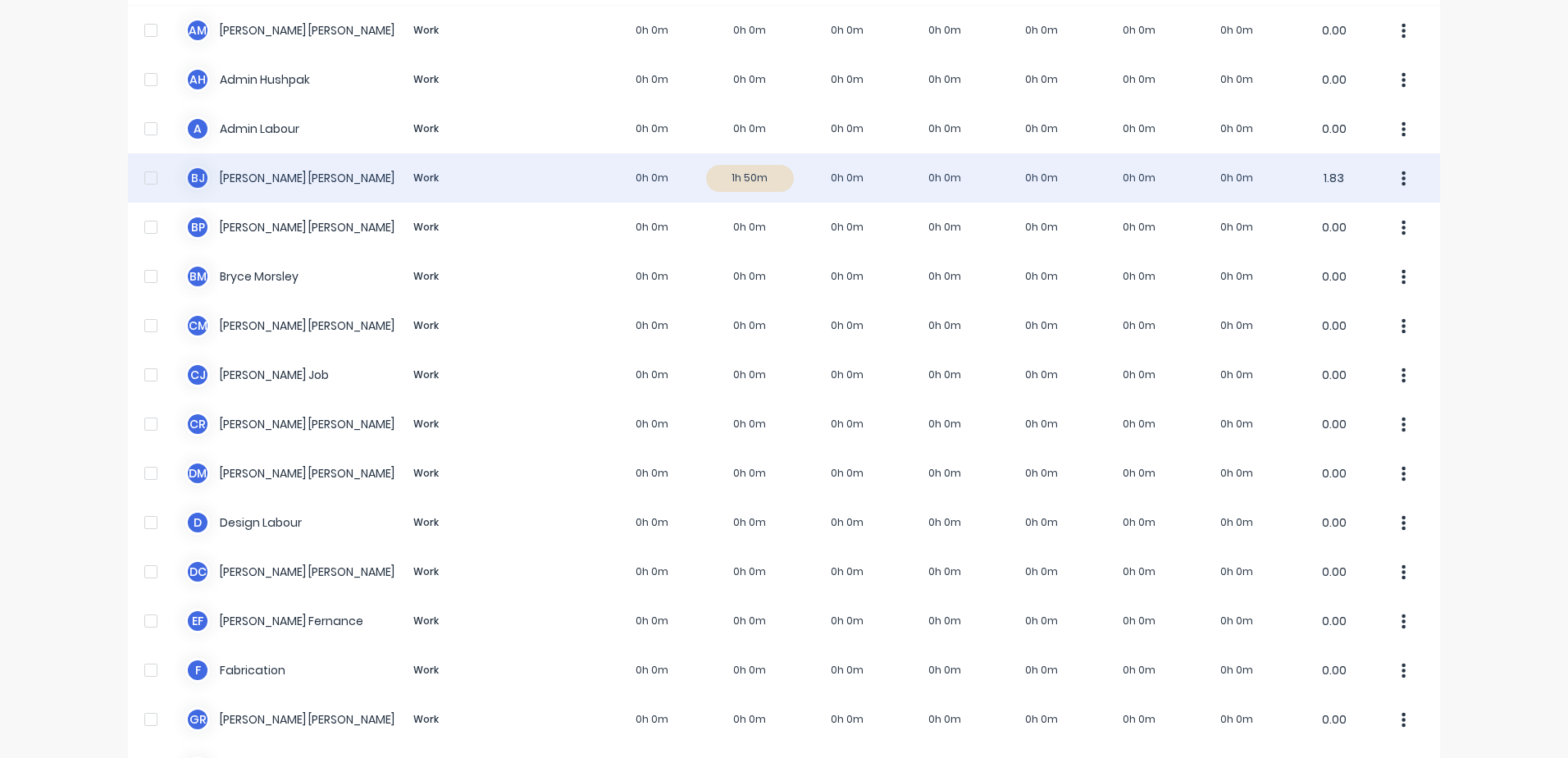
click at [260, 174] on div "[PERSON_NAME] Work 0h 0m 1h 50m 0h 0m 0h 0m 0h 0m 0h 0m 0h 0m 1.83" at bounding box center [784, 178] width 1312 height 49
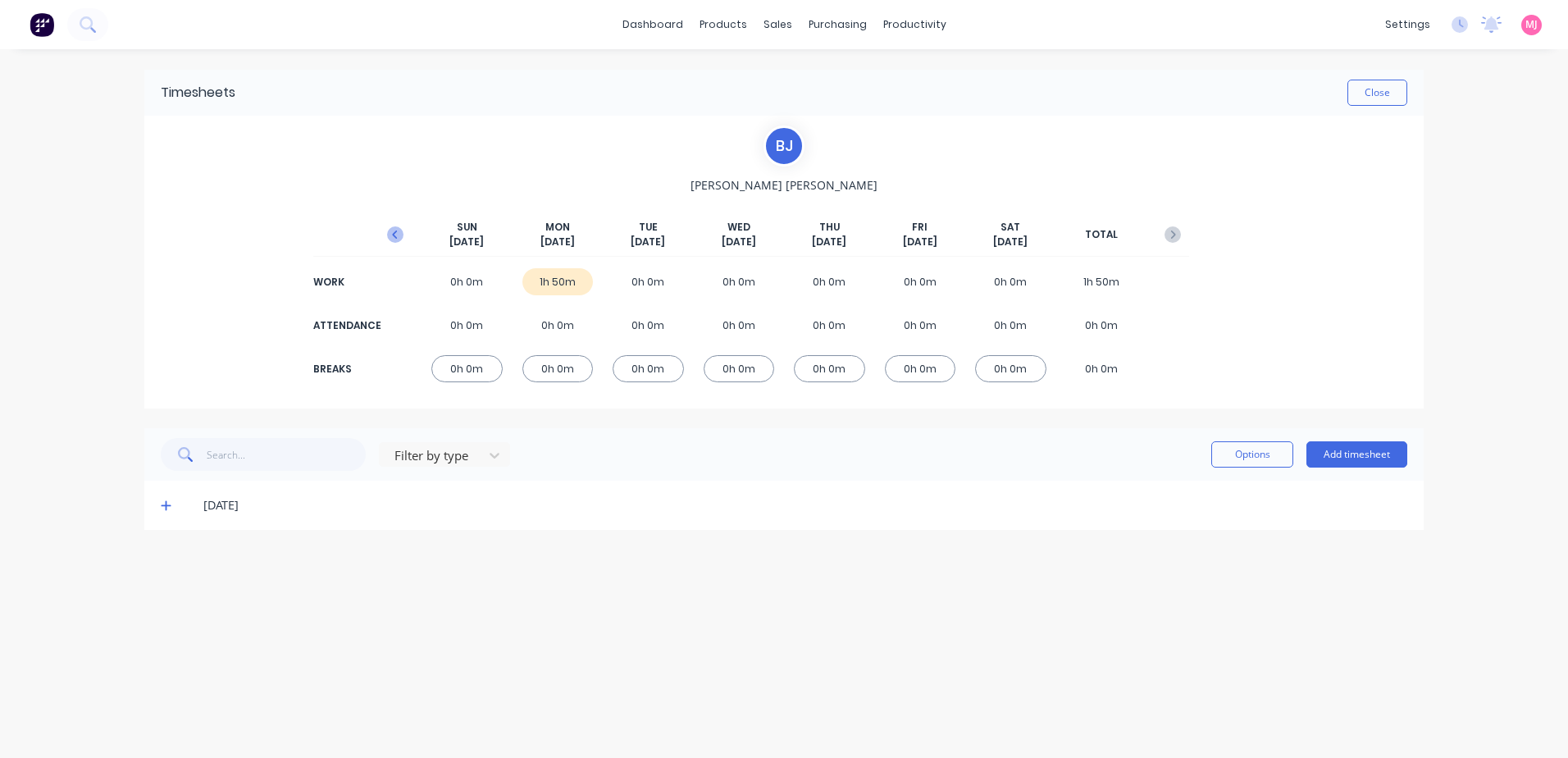
click at [393, 231] on icon "button" at bounding box center [395, 234] width 17 height 17
click at [167, 505] on icon at bounding box center [165, 506] width 10 height 10
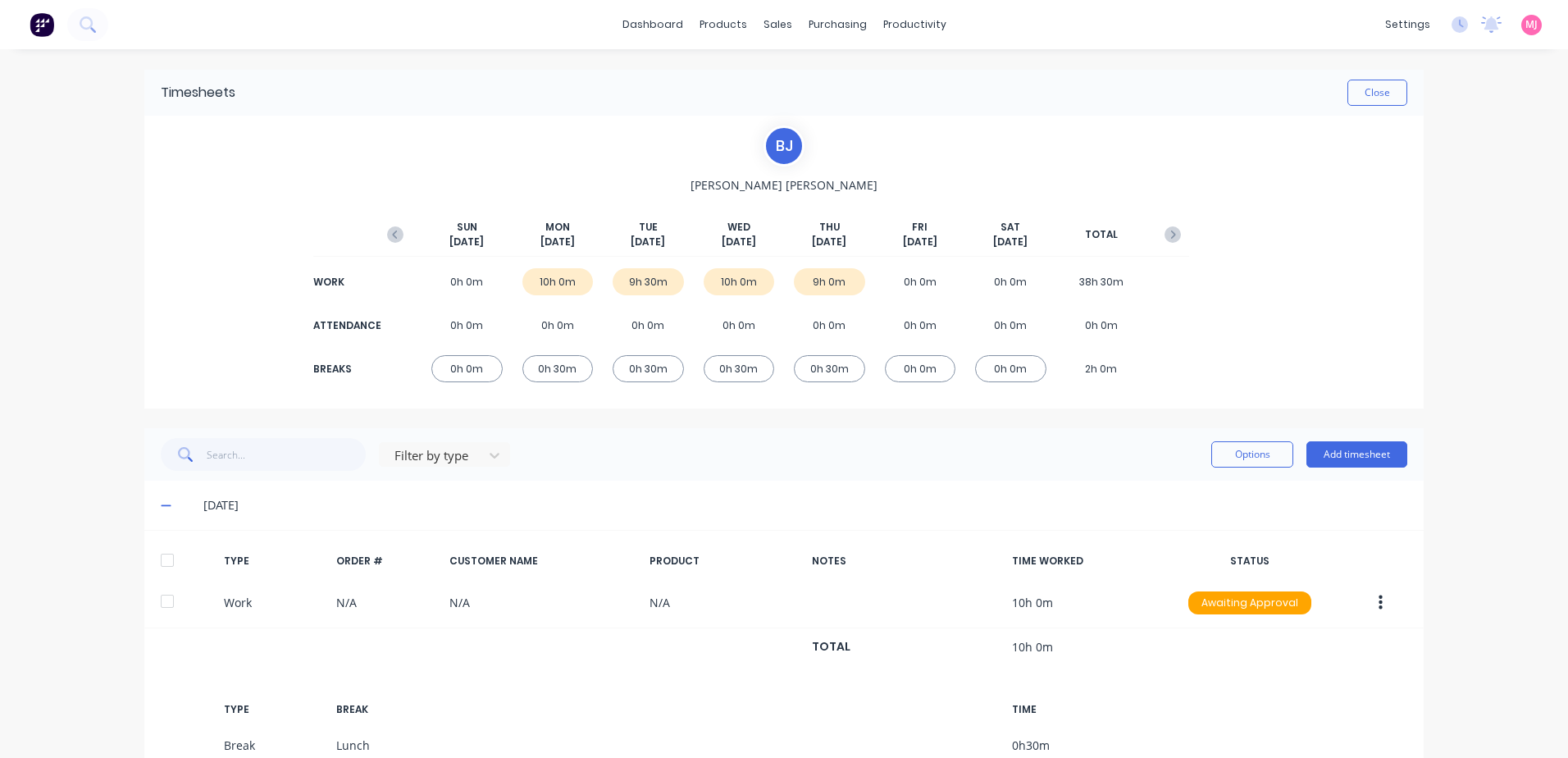
click at [163, 556] on div at bounding box center [166, 559] width 32 height 32
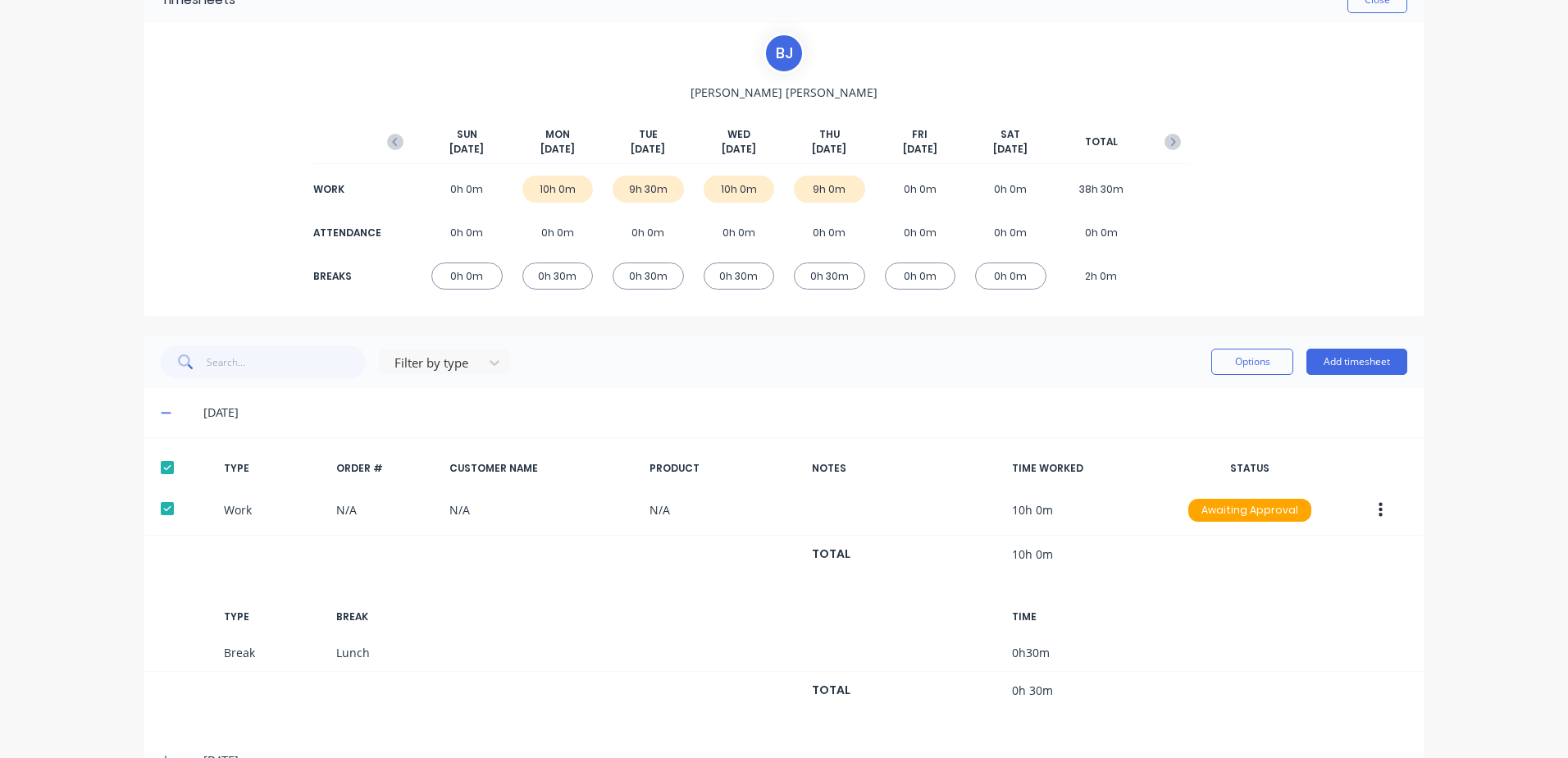
scroll to position [239, 0]
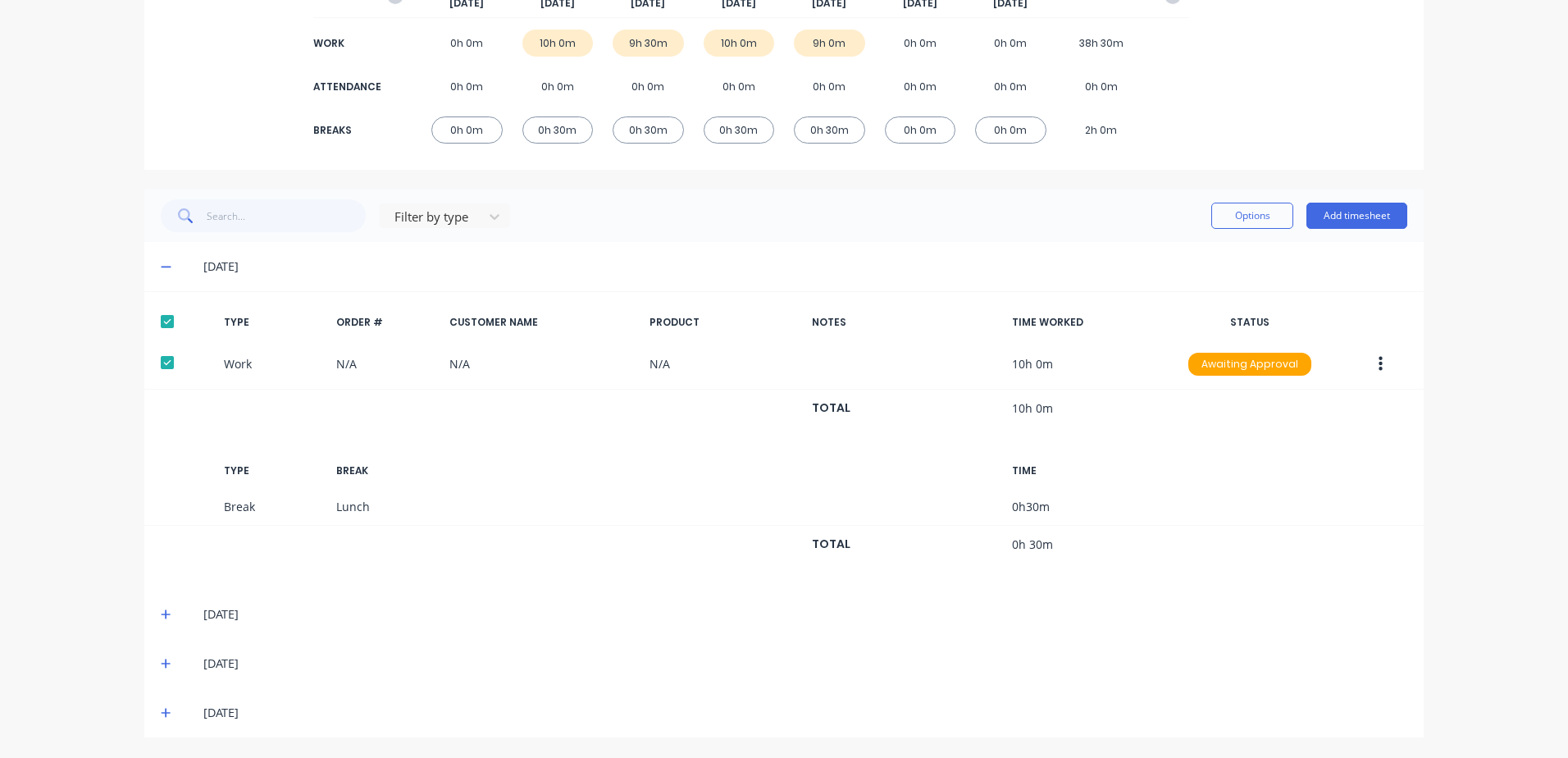
click at [160, 611] on icon at bounding box center [165, 614] width 10 height 10
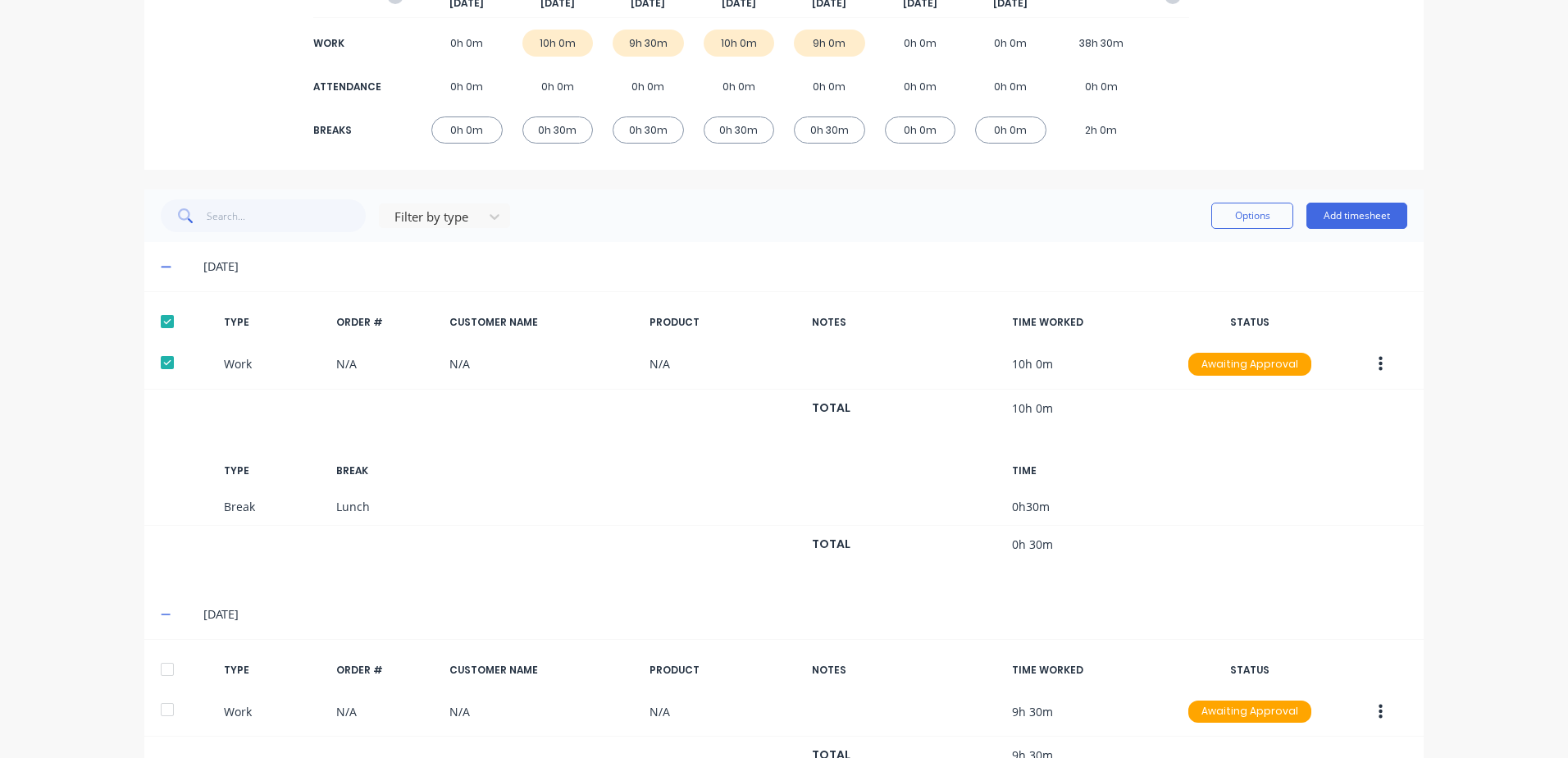
drag, startPoint x: 162, startPoint y: 666, endPoint x: 281, endPoint y: 660, distance: 119.2
click at [164, 666] on div at bounding box center [166, 669] width 32 height 32
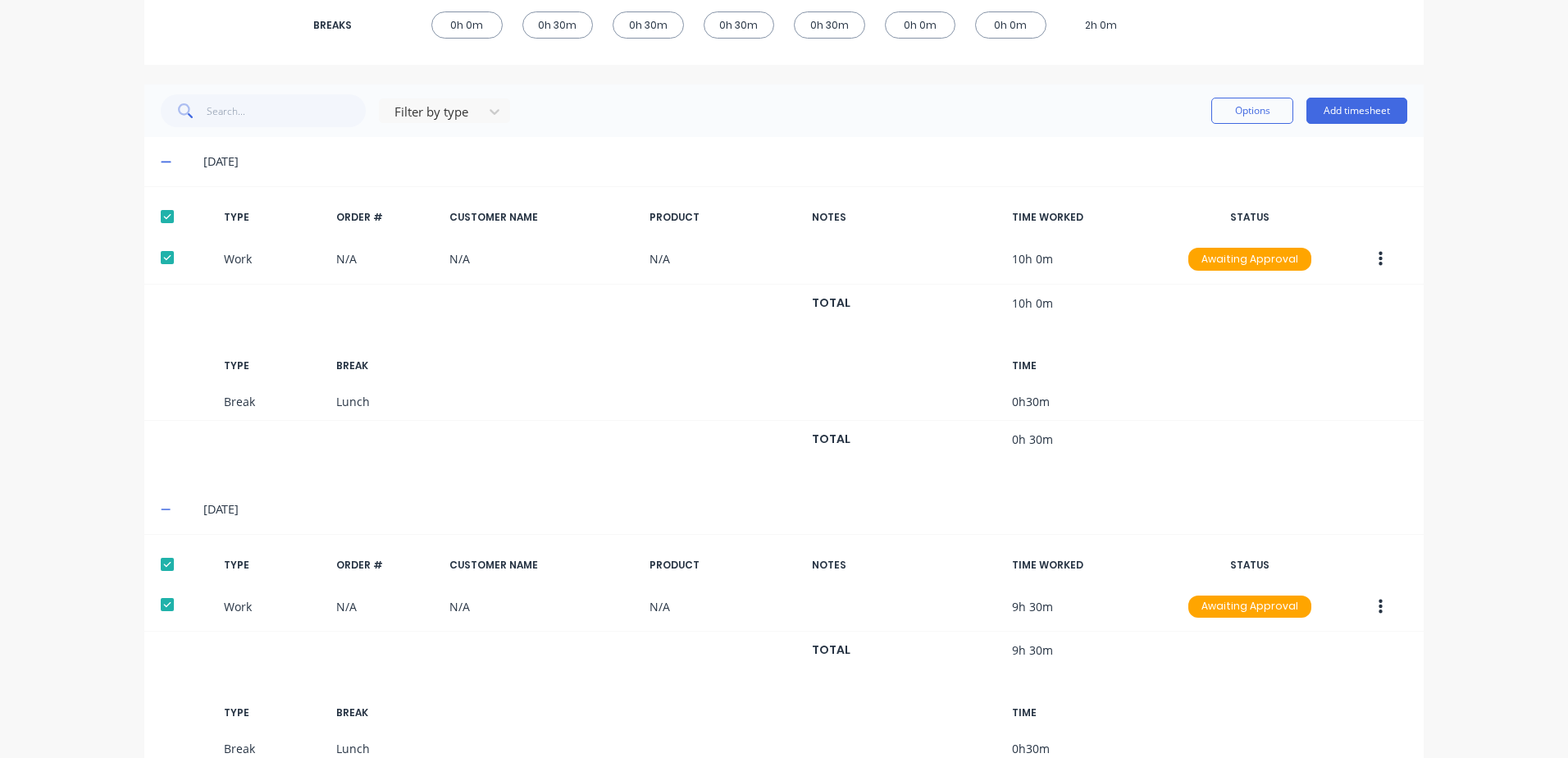
scroll to position [536, 0]
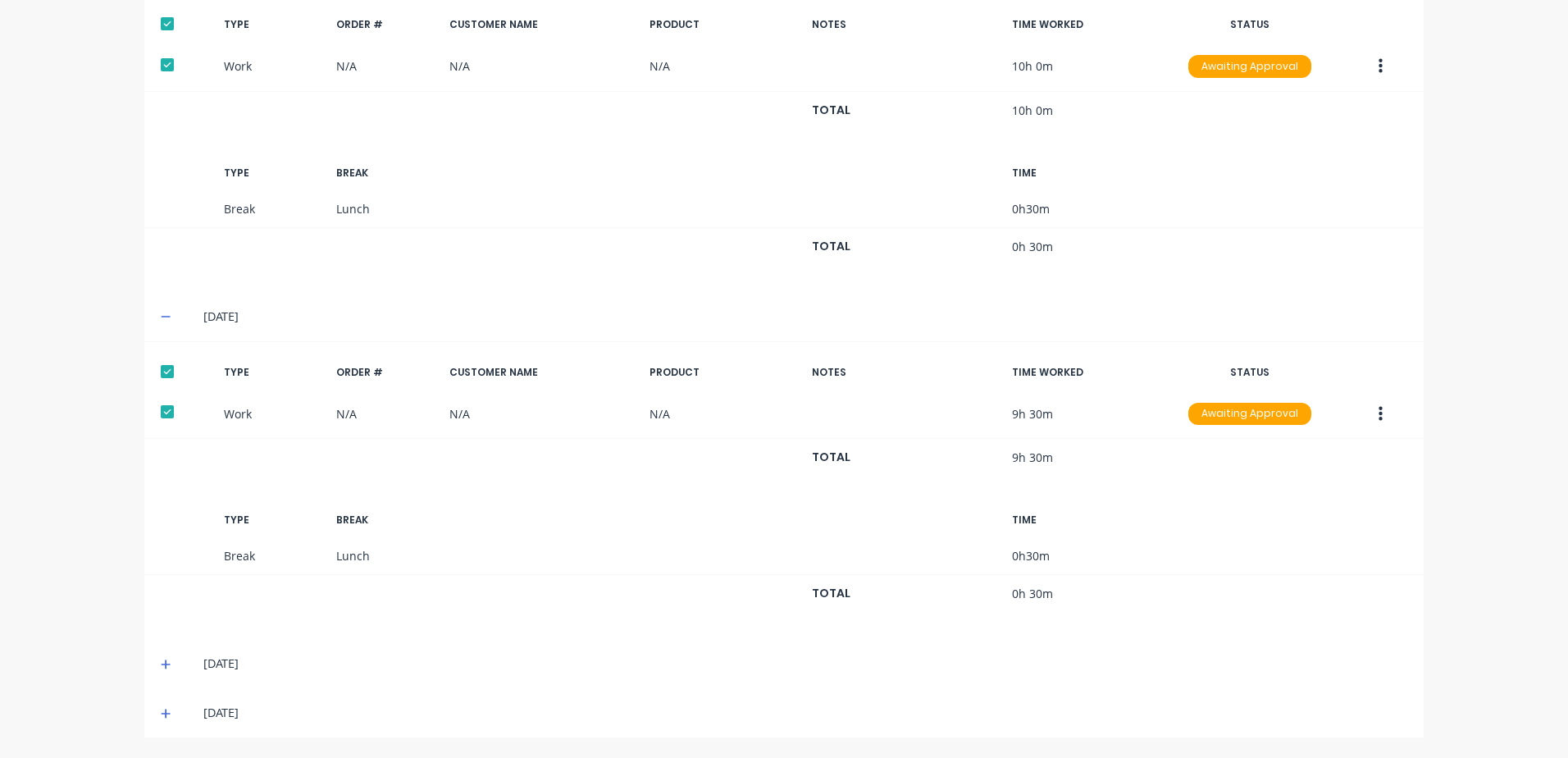
click at [160, 659] on icon at bounding box center [165, 665] width 11 height 12
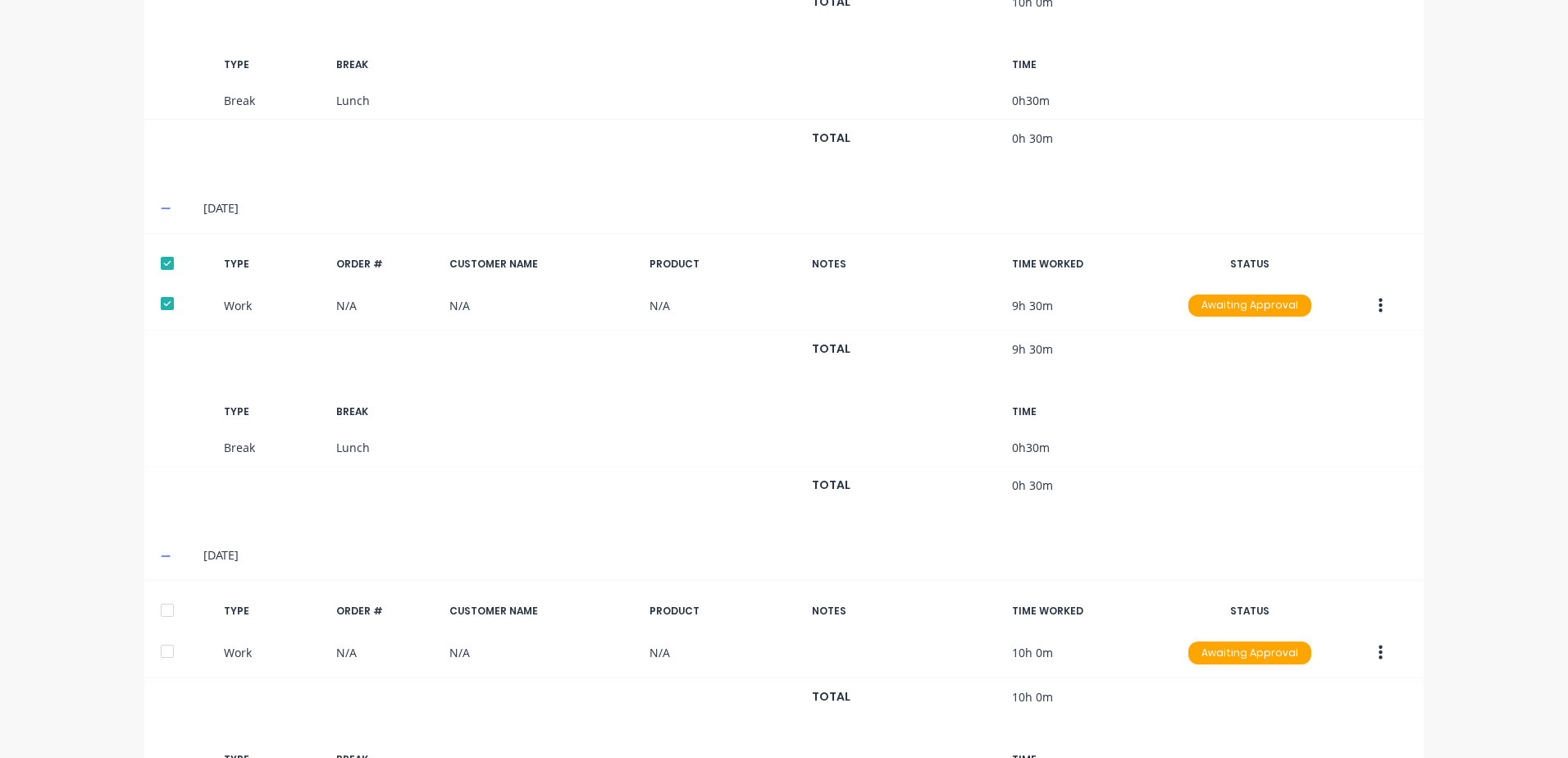
scroll to position [783, 0]
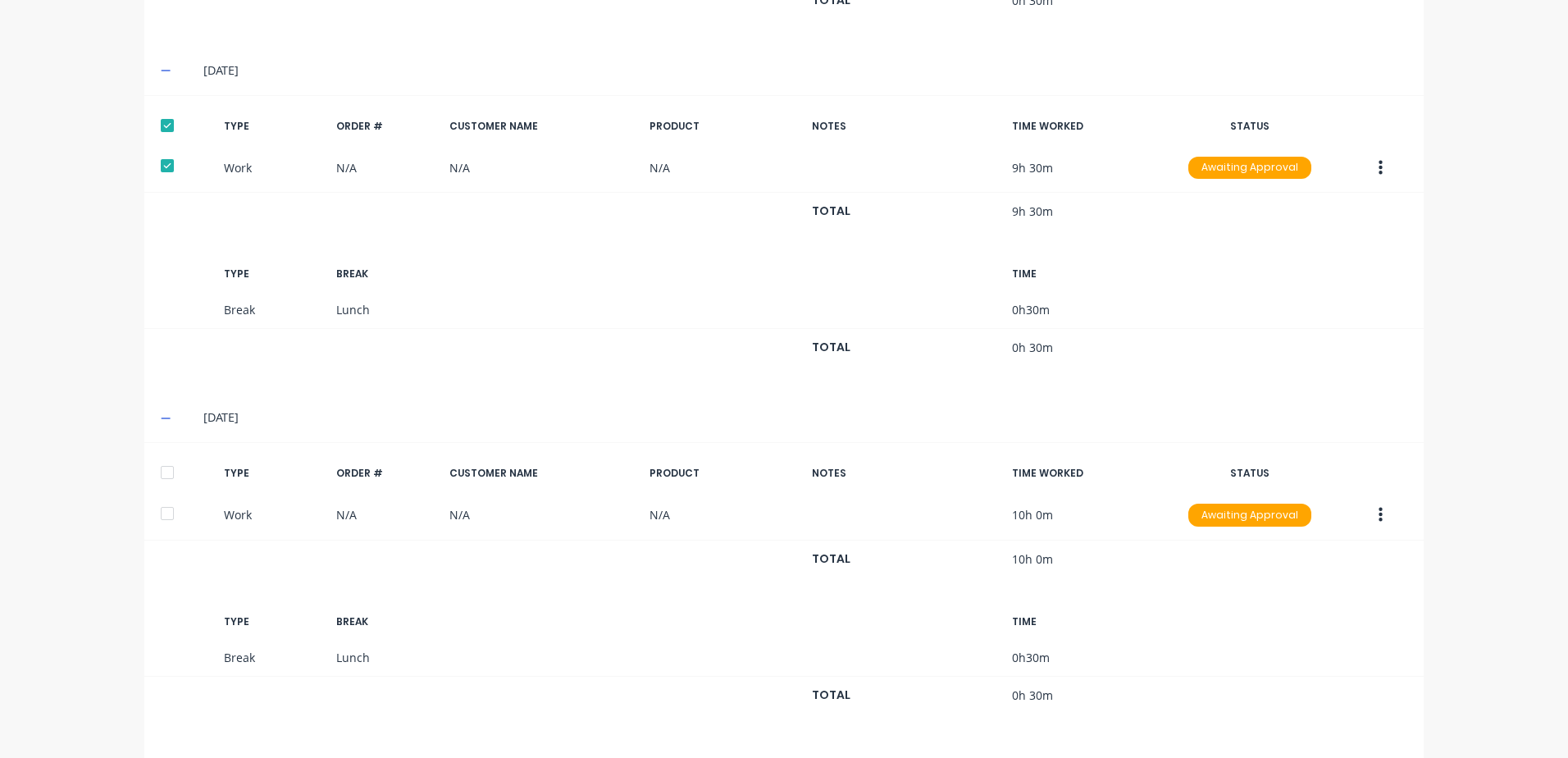
click at [163, 474] on div at bounding box center [166, 472] width 32 height 32
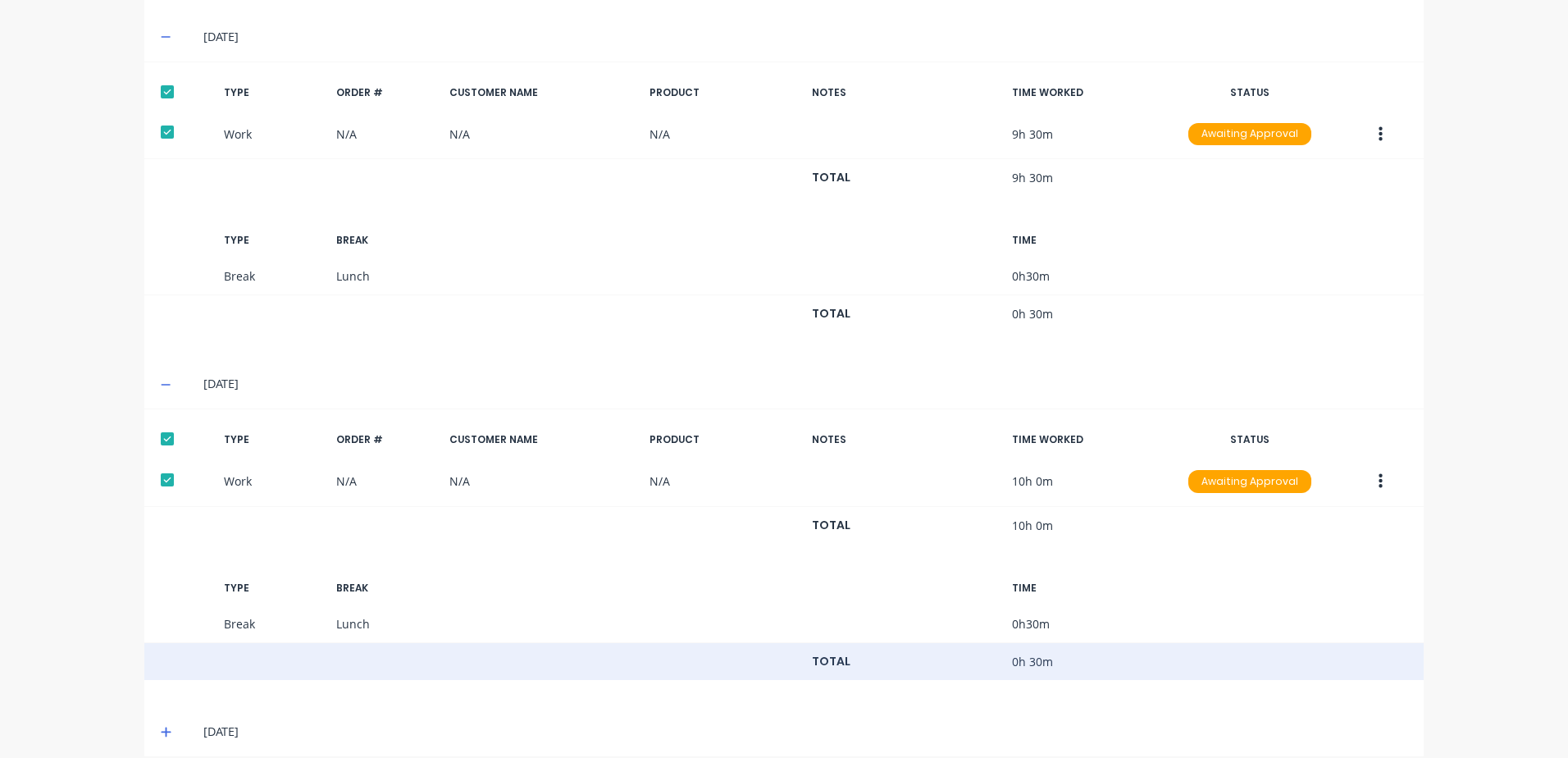
scroll to position [835, 0]
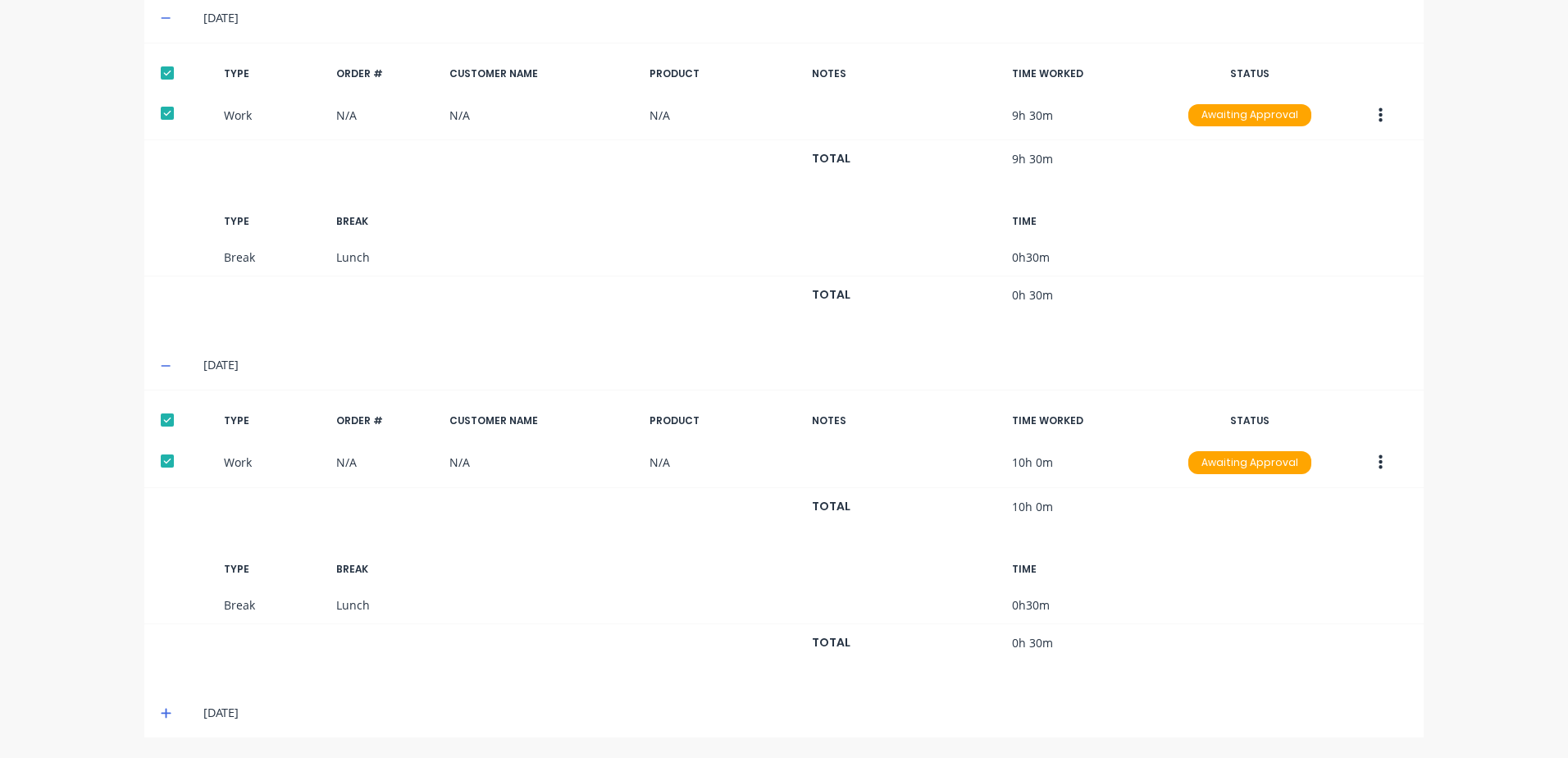
click at [160, 711] on icon at bounding box center [165, 714] width 10 height 10
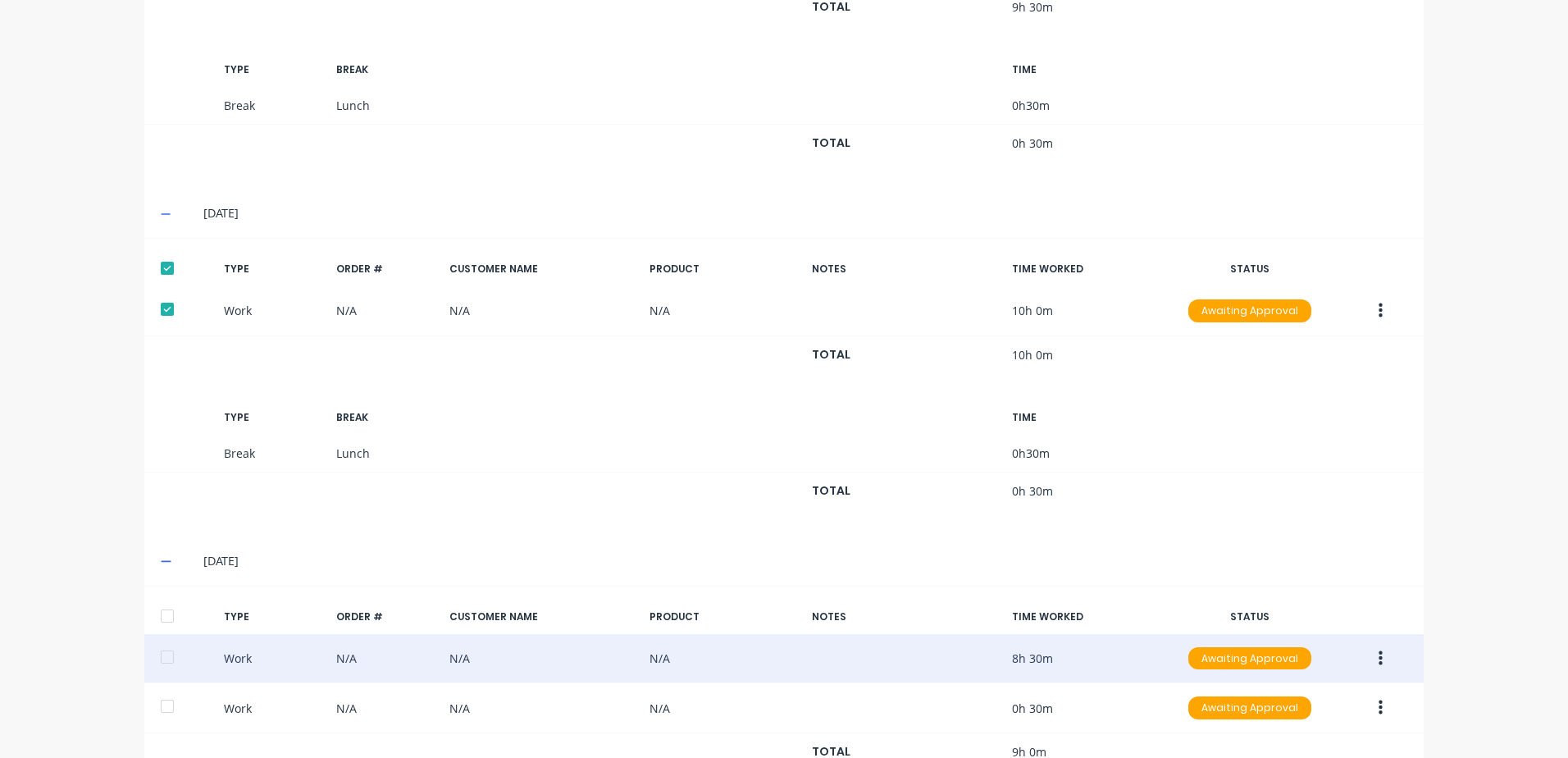
scroll to position [999, 0]
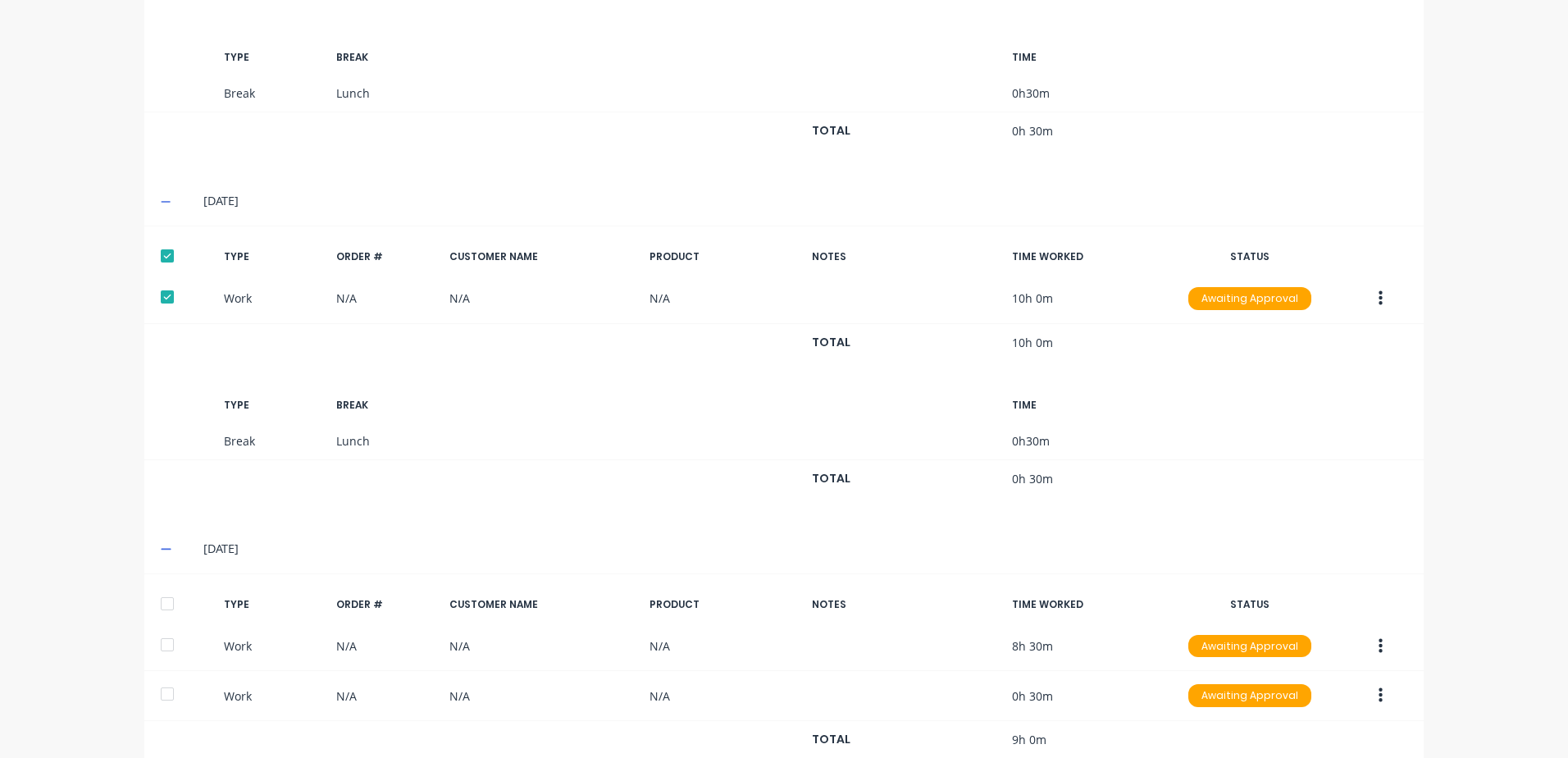
click at [158, 601] on div at bounding box center [166, 603] width 32 height 32
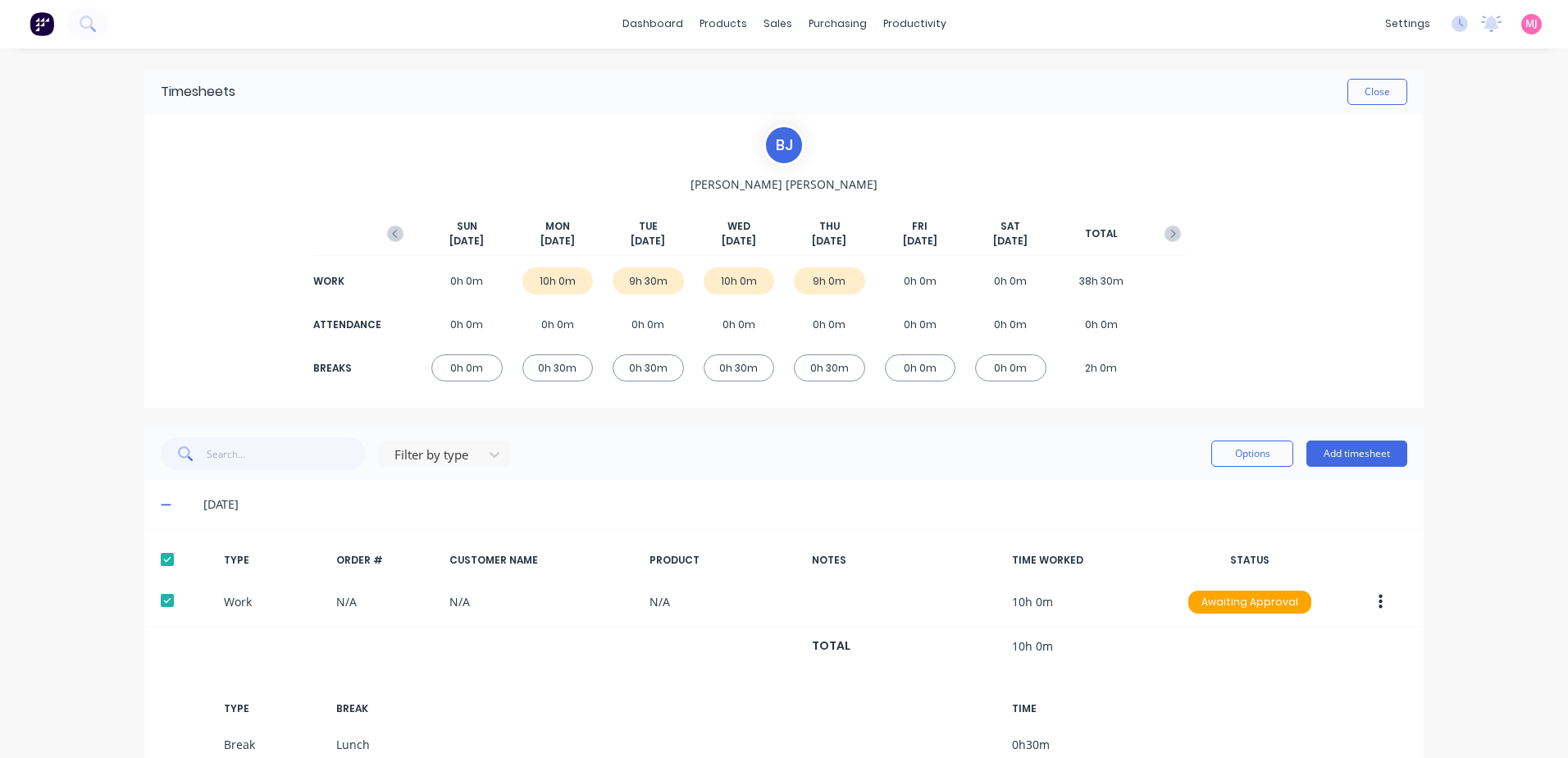
scroll to position [0, 0]
click at [1213, 454] on button "Options" at bounding box center [1251, 454] width 82 height 27
click at [1171, 496] on div "Approve" at bounding box center [1215, 496] width 126 height 24
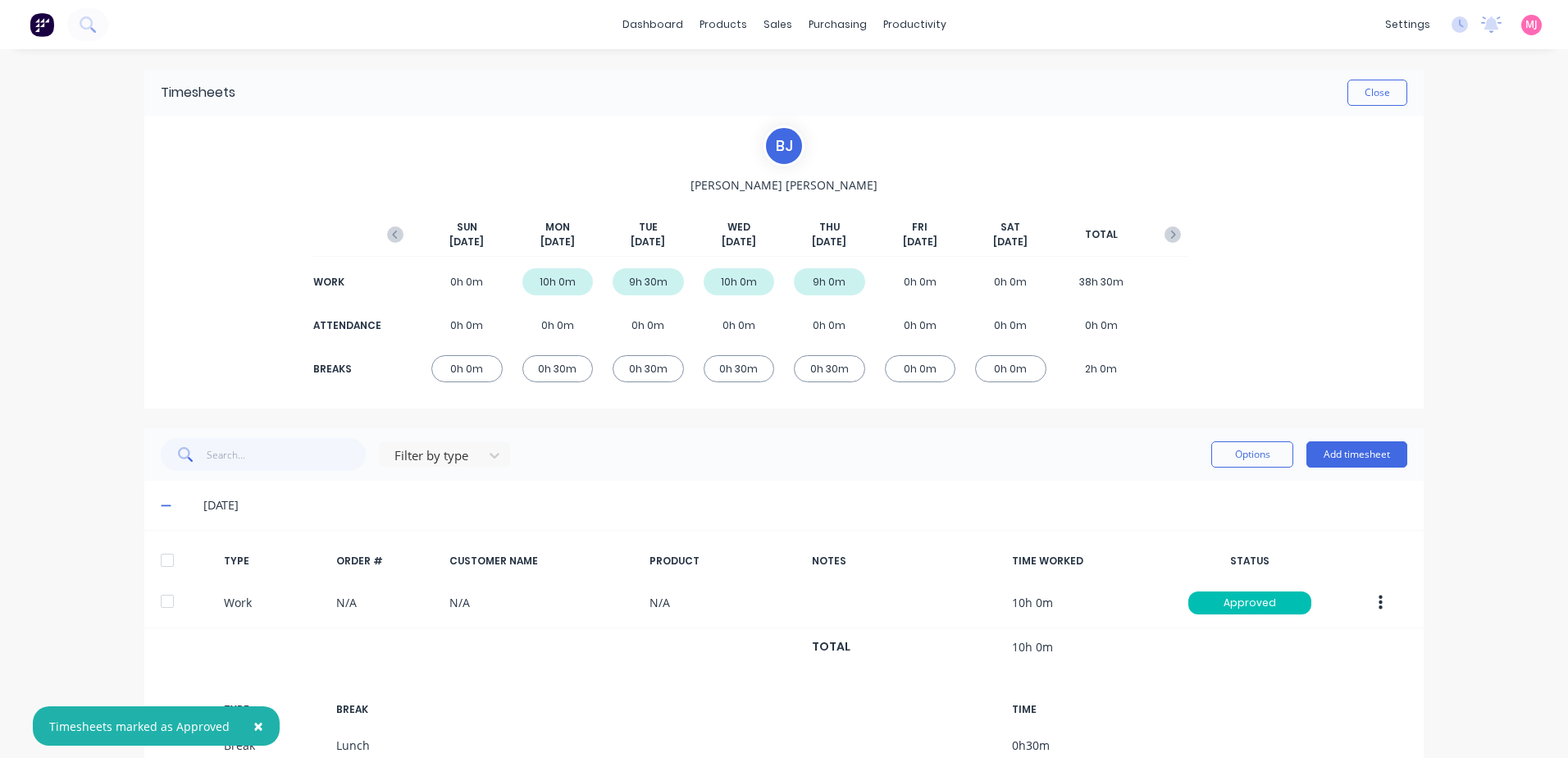
click at [161, 556] on div at bounding box center [166, 559] width 32 height 32
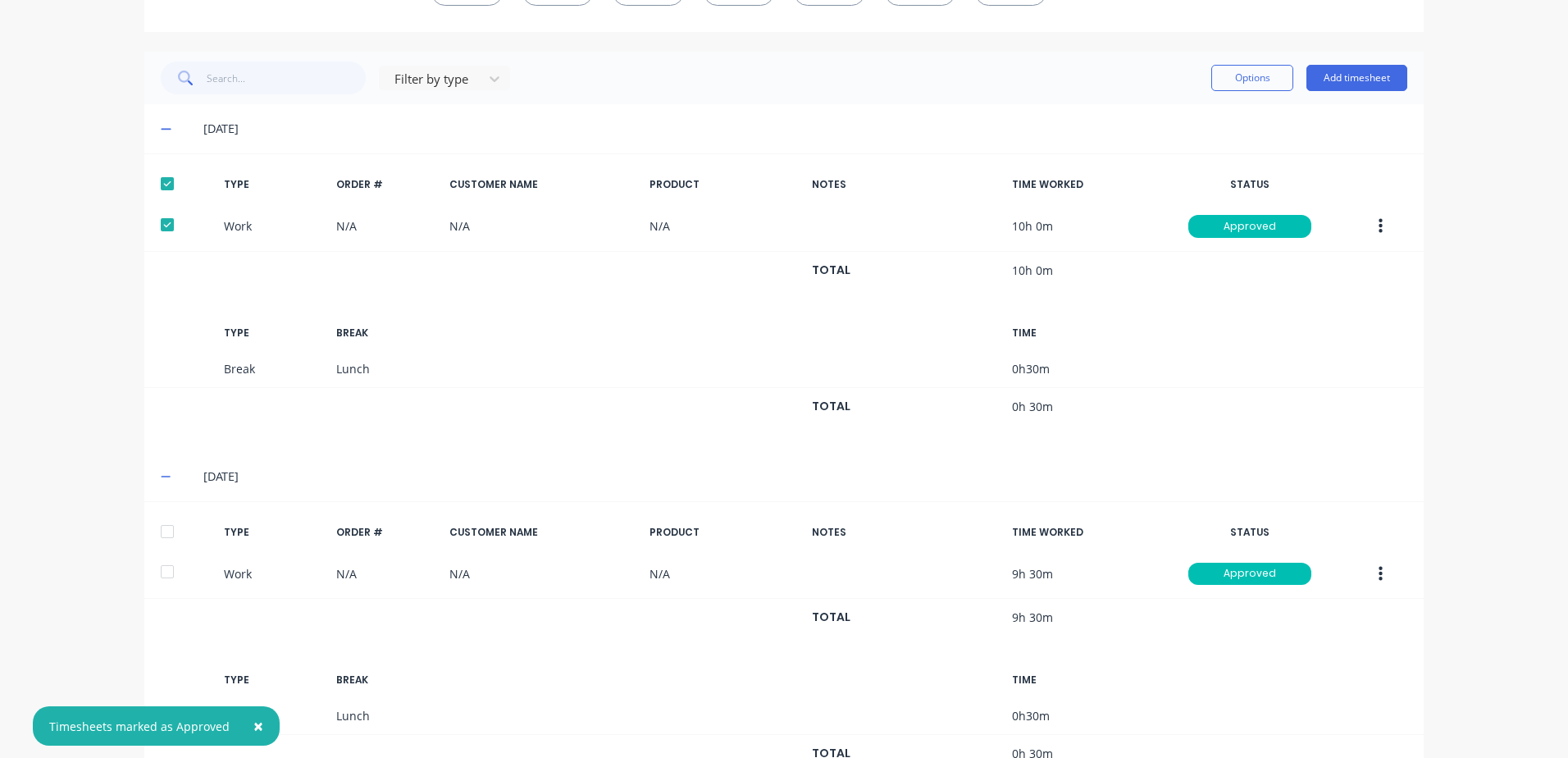
scroll to position [410, 0]
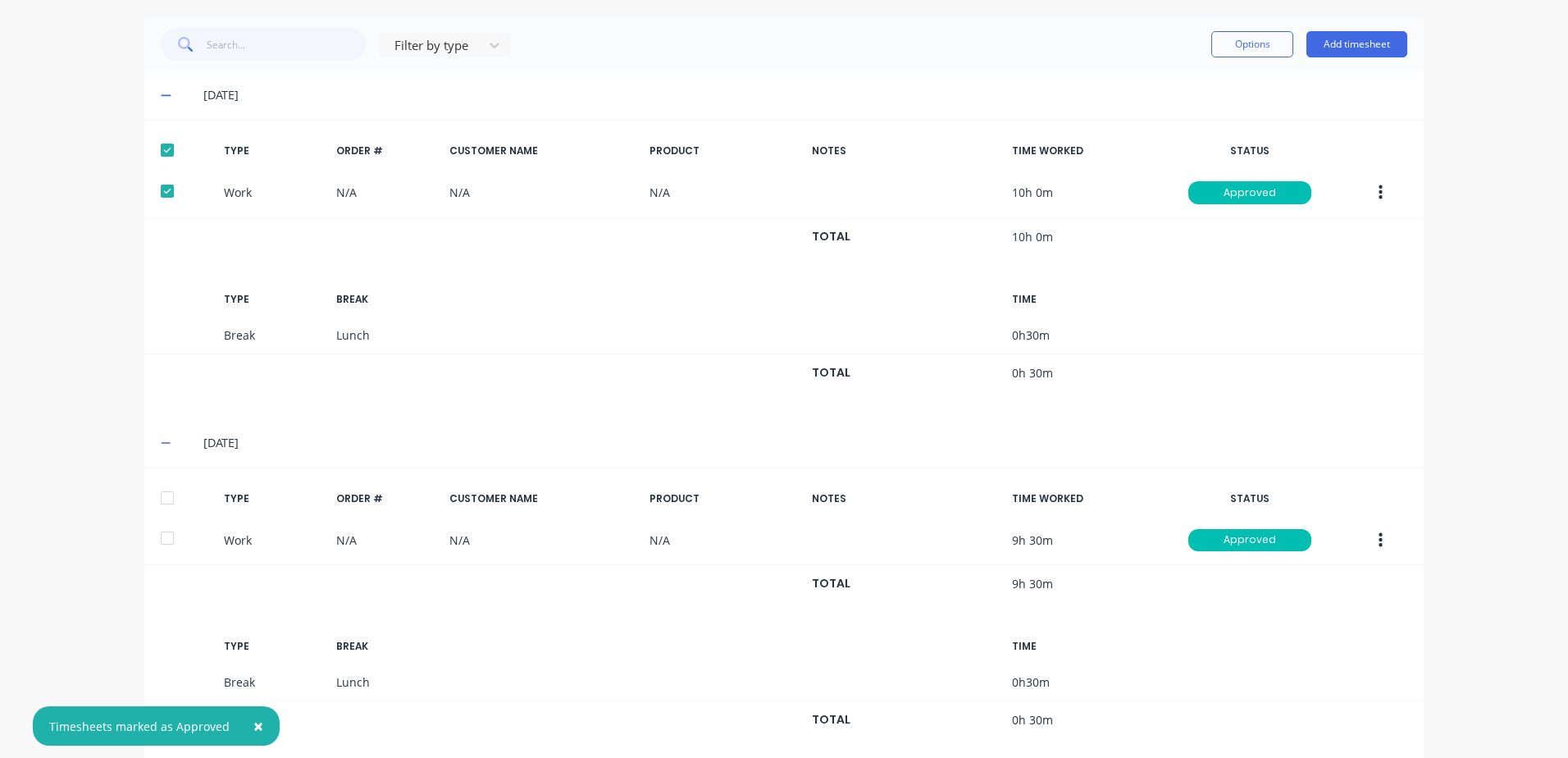
click at [160, 496] on div at bounding box center [166, 497] width 32 height 32
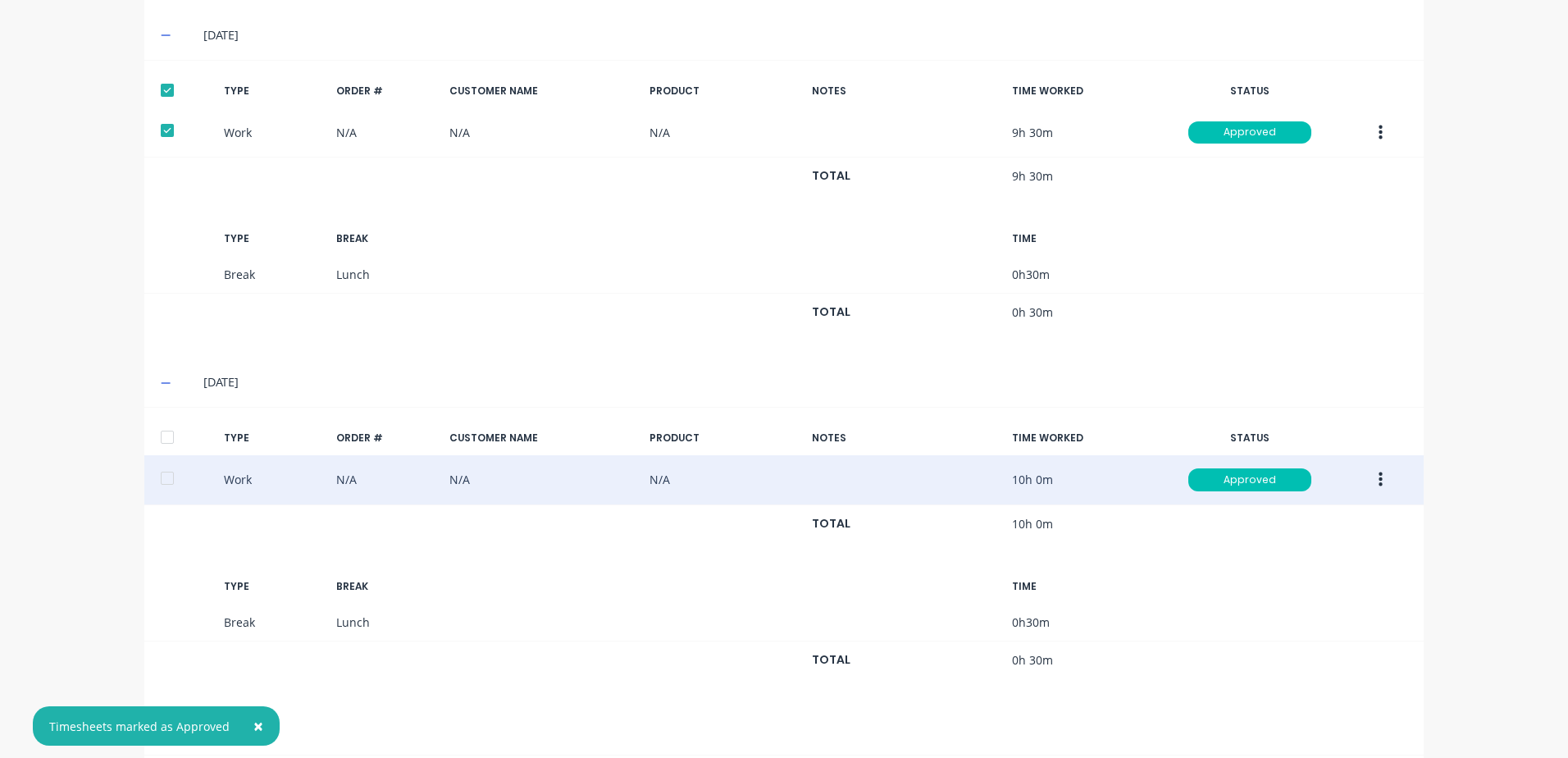
scroll to position [820, 0]
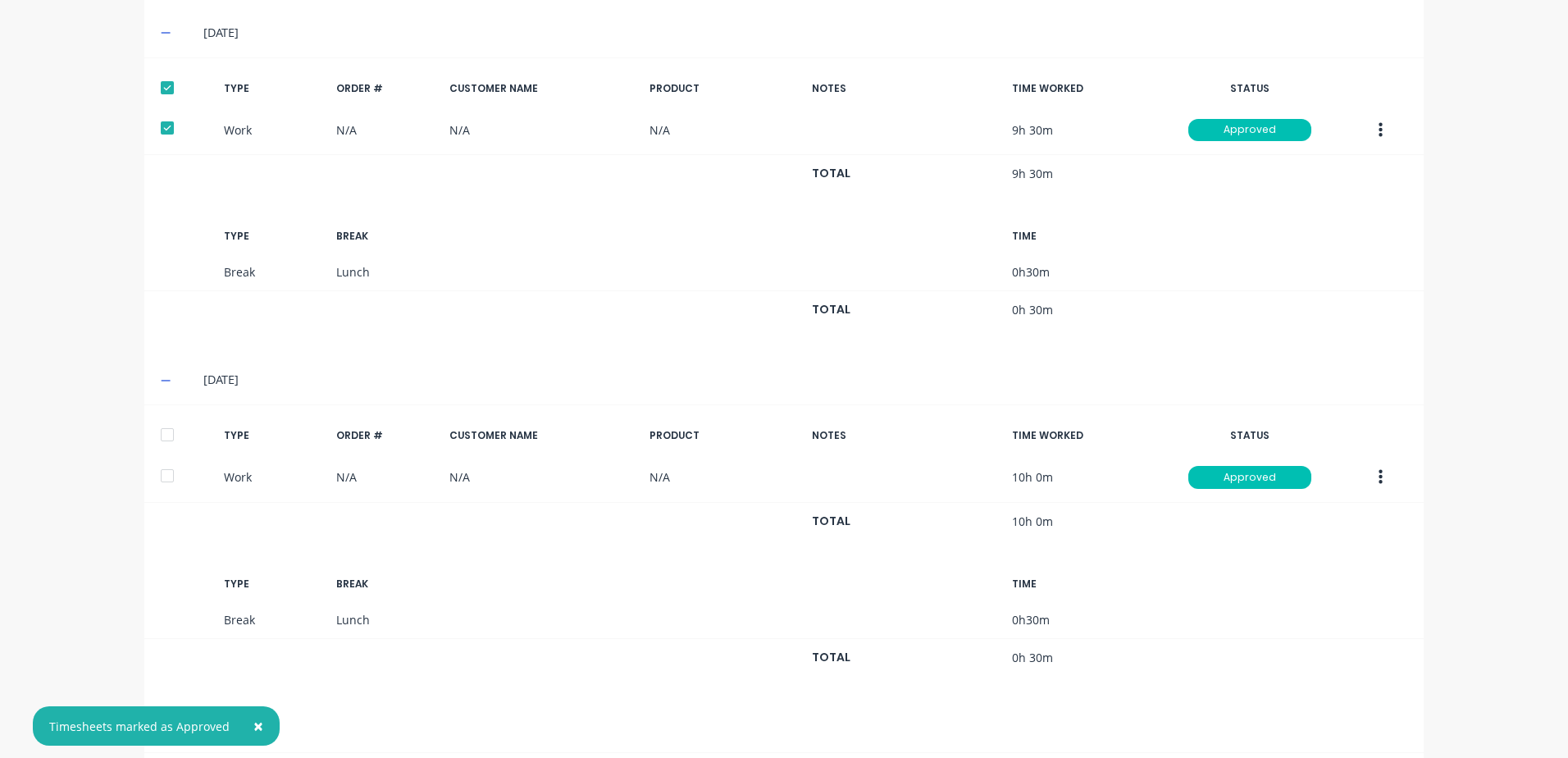
click at [167, 437] on div at bounding box center [166, 434] width 32 height 32
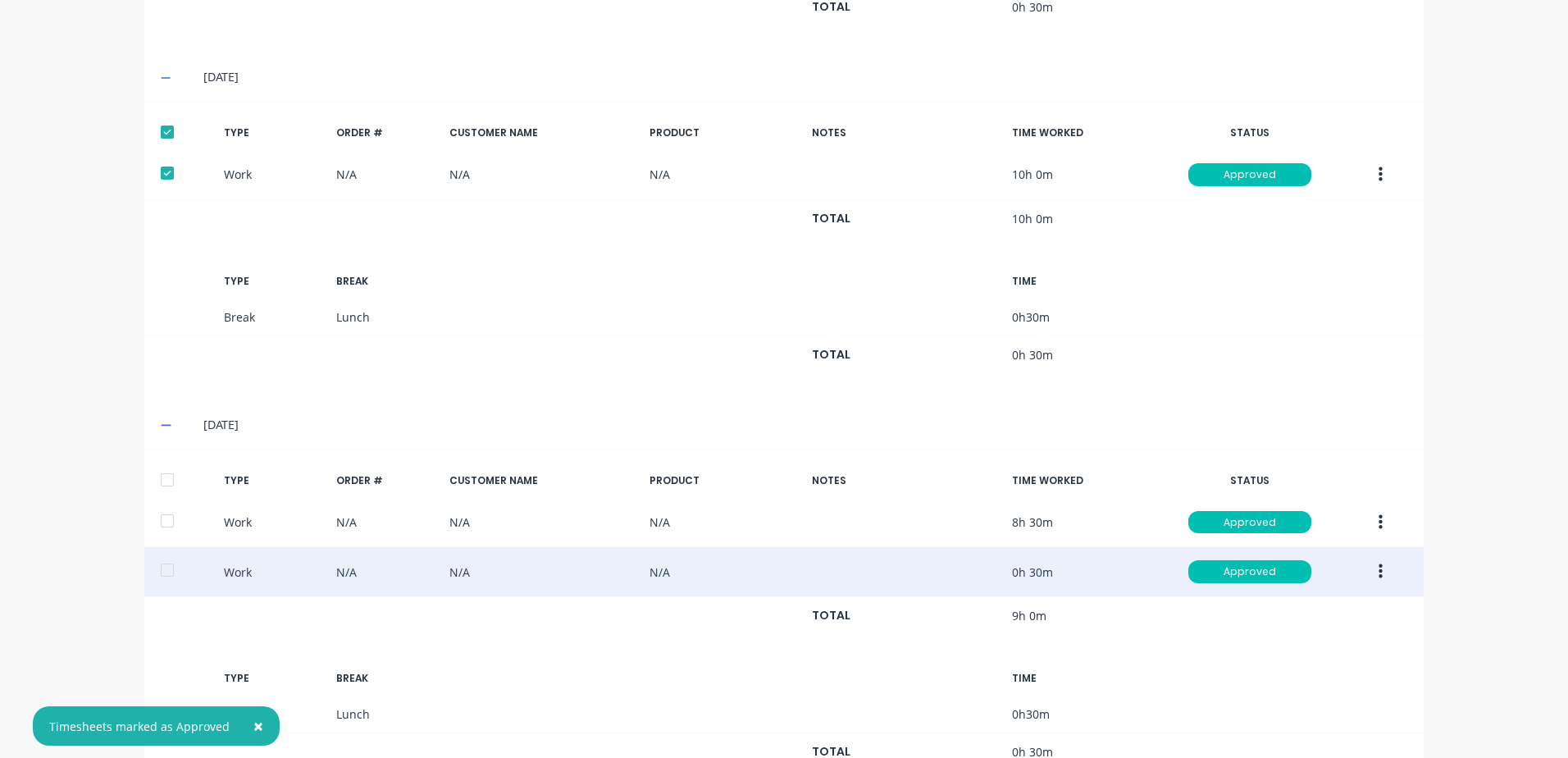
scroll to position [1148, 0]
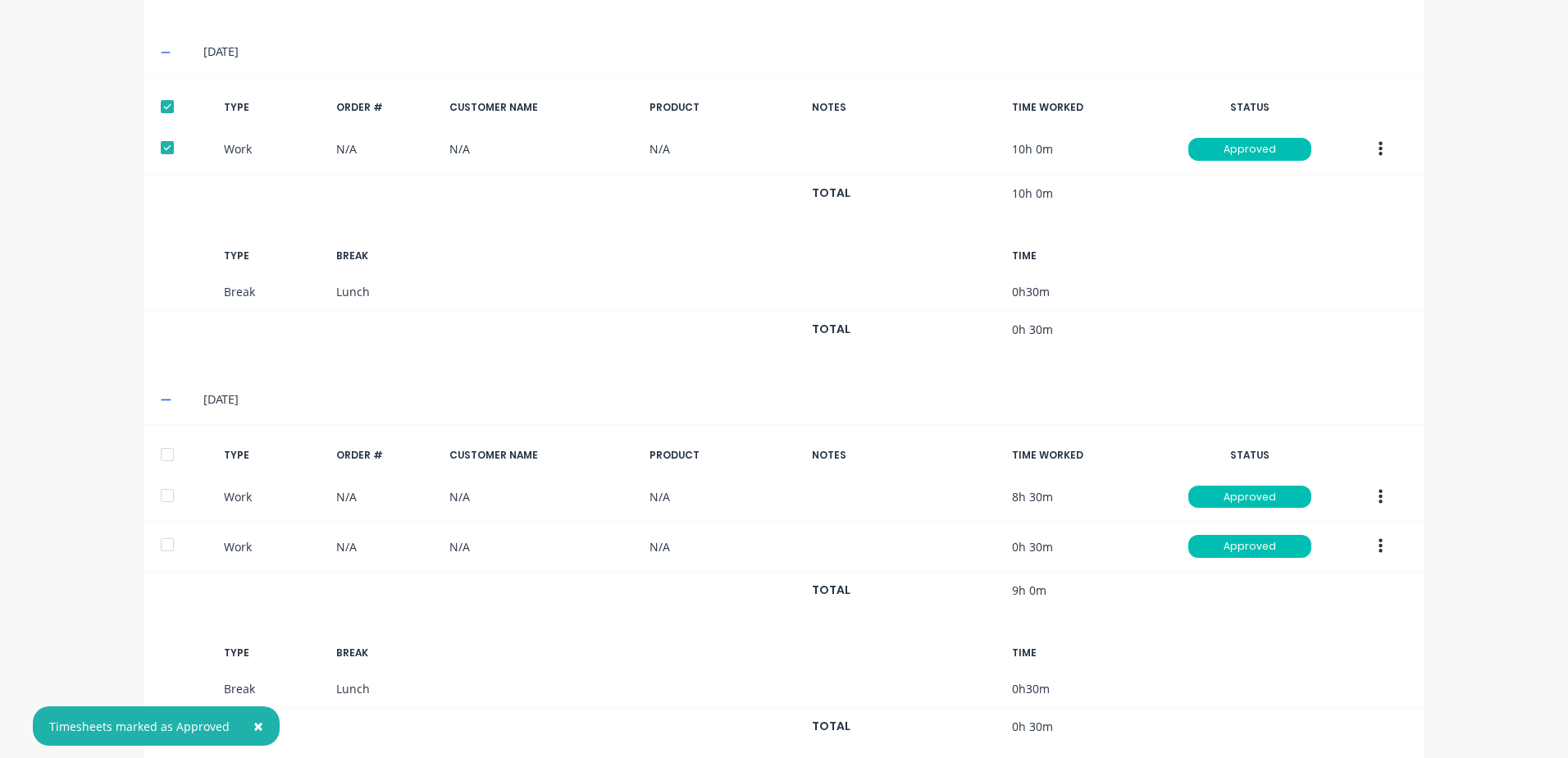
click at [155, 451] on div at bounding box center [166, 453] width 32 height 32
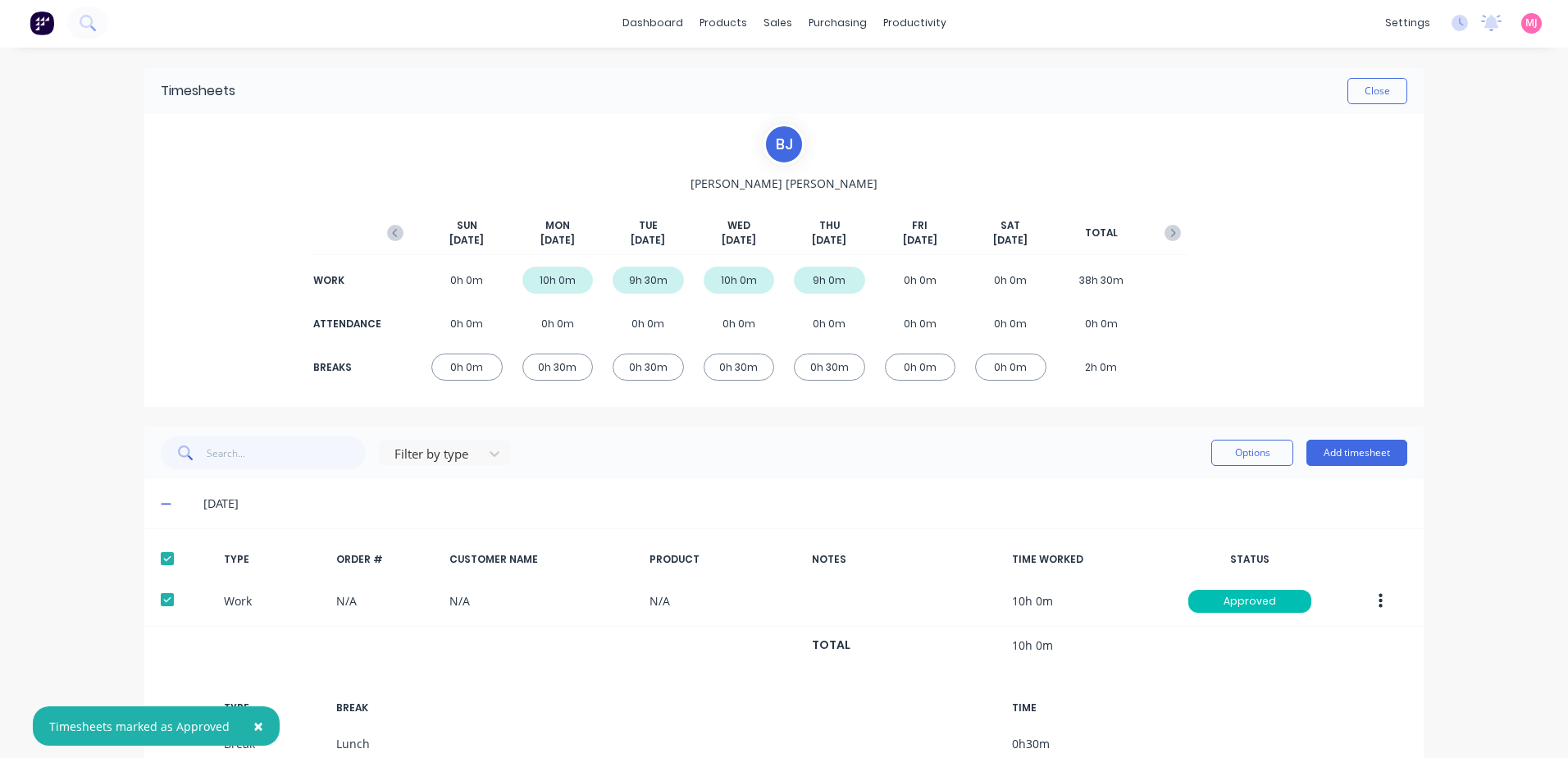
scroll to position [0, 0]
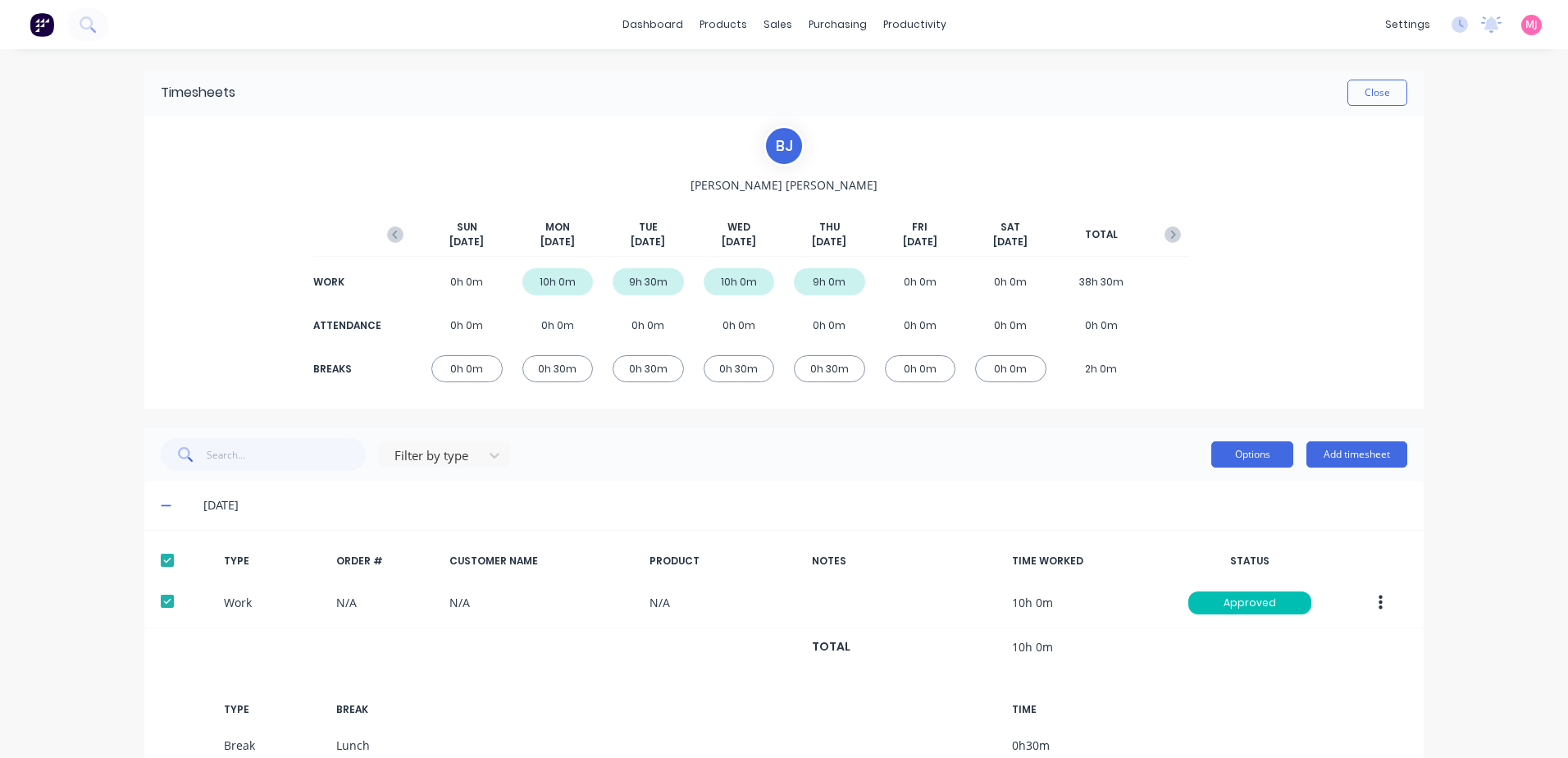
click at [1242, 455] on button "Options" at bounding box center [1251, 454] width 82 height 27
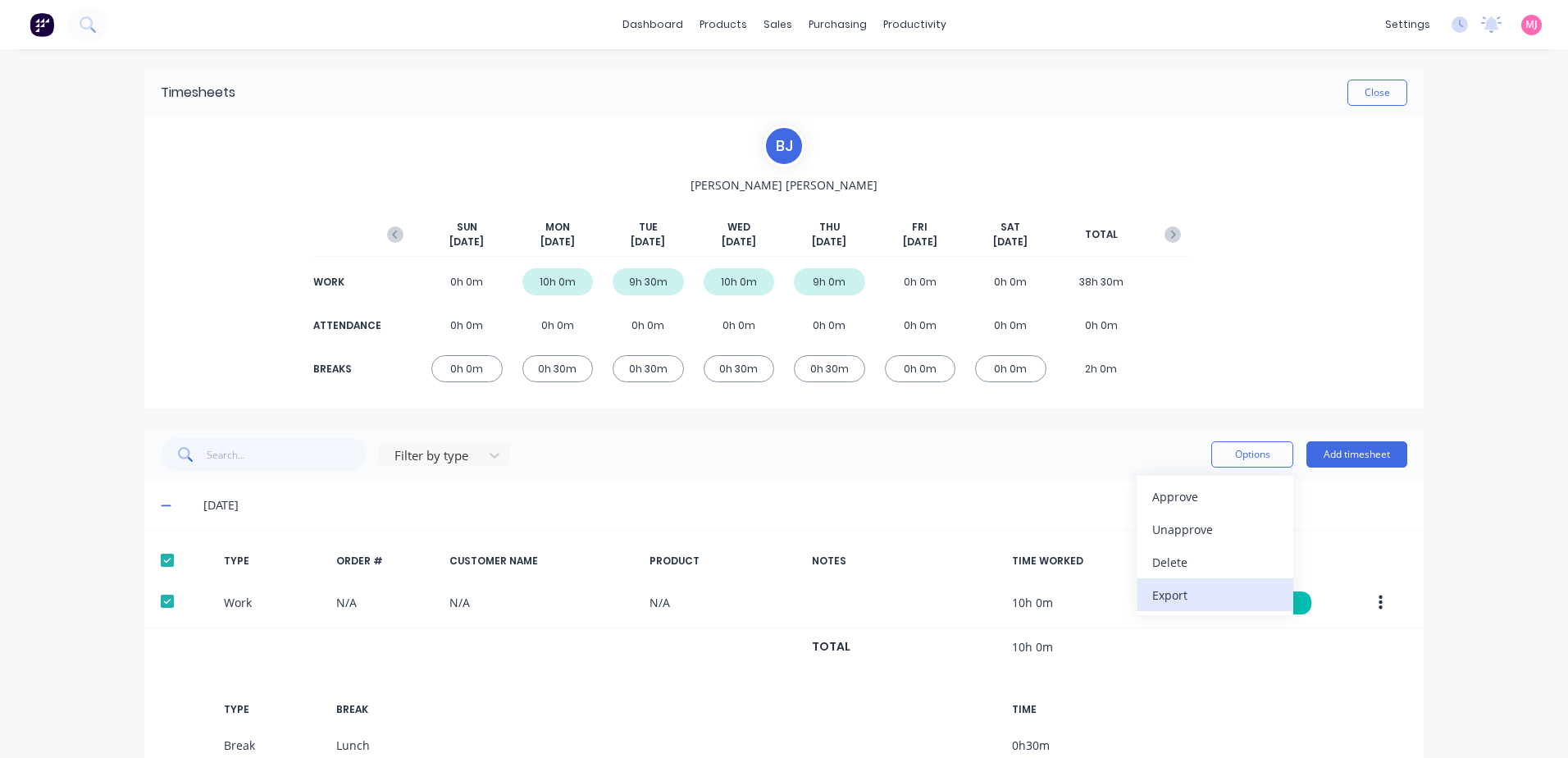
click at [1174, 596] on div "Export" at bounding box center [1215, 595] width 126 height 24
click at [1366, 92] on button "Close" at bounding box center [1376, 92] width 60 height 27
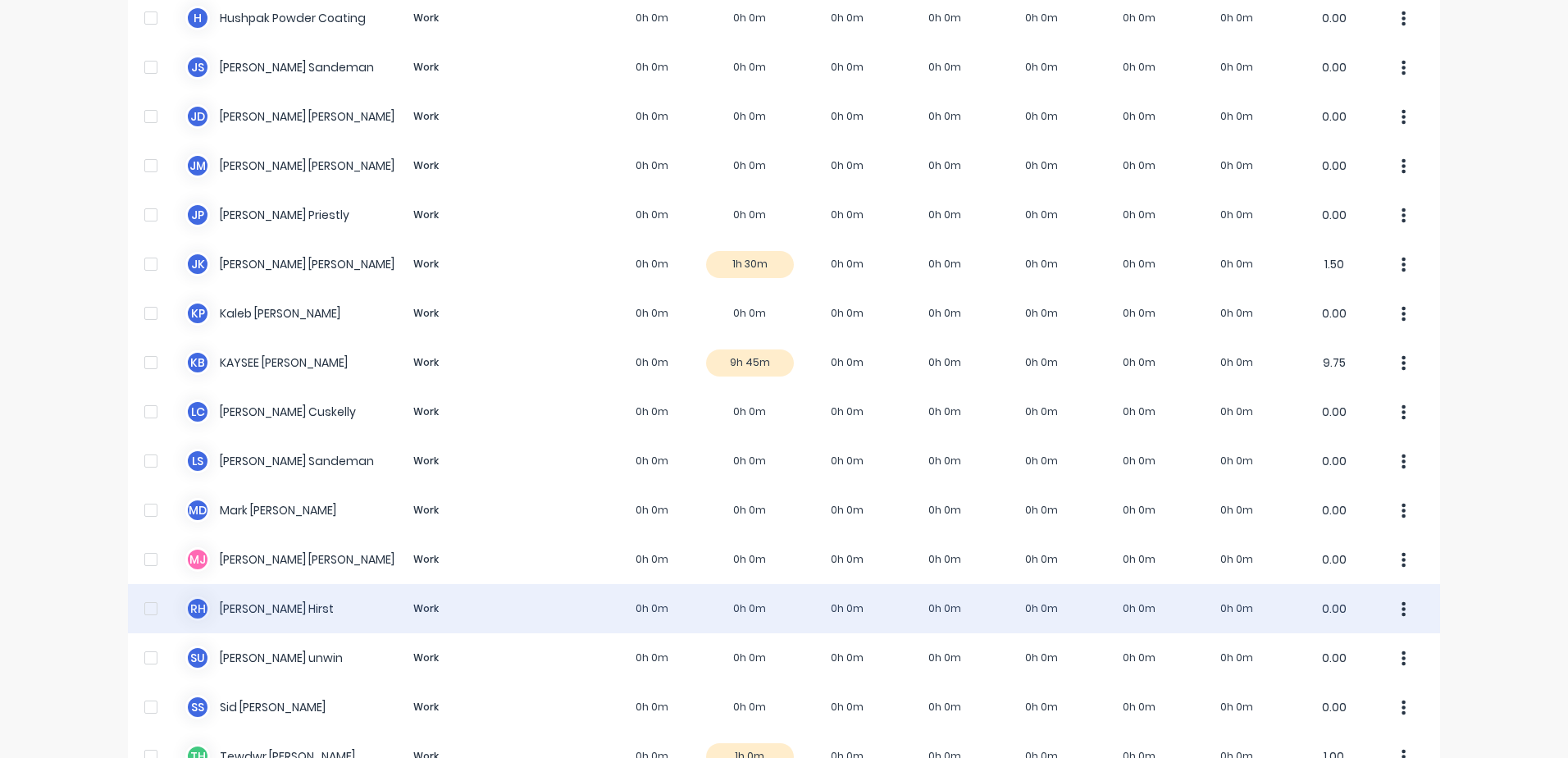
scroll to position [984, 0]
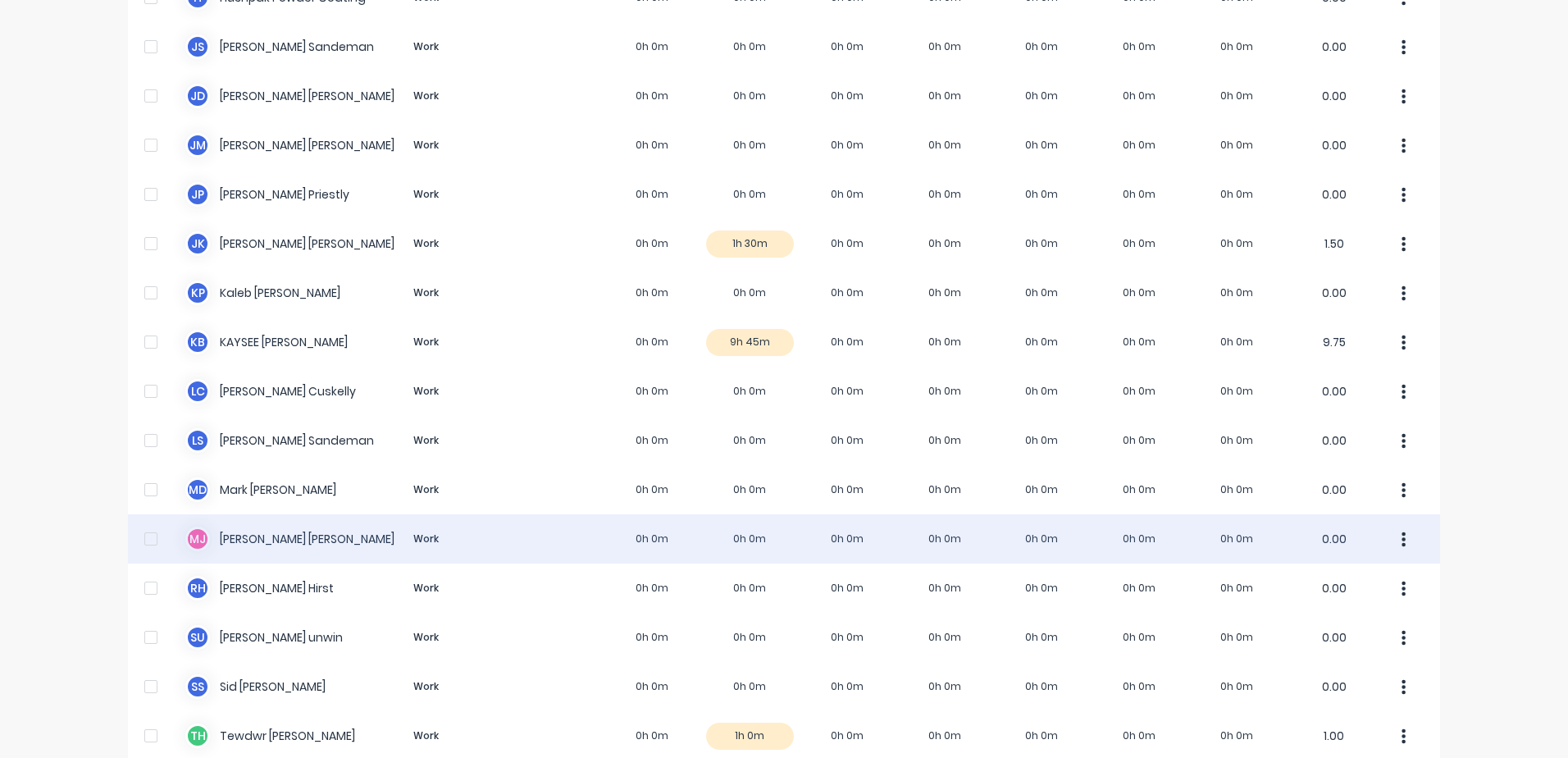
click at [274, 535] on div "[PERSON_NAME] [PERSON_NAME] Work 0h 0m 0h 0m 0h 0m 0h 0m 0h 0m 0h 0m 0h 0m 0.00" at bounding box center [784, 539] width 1312 height 49
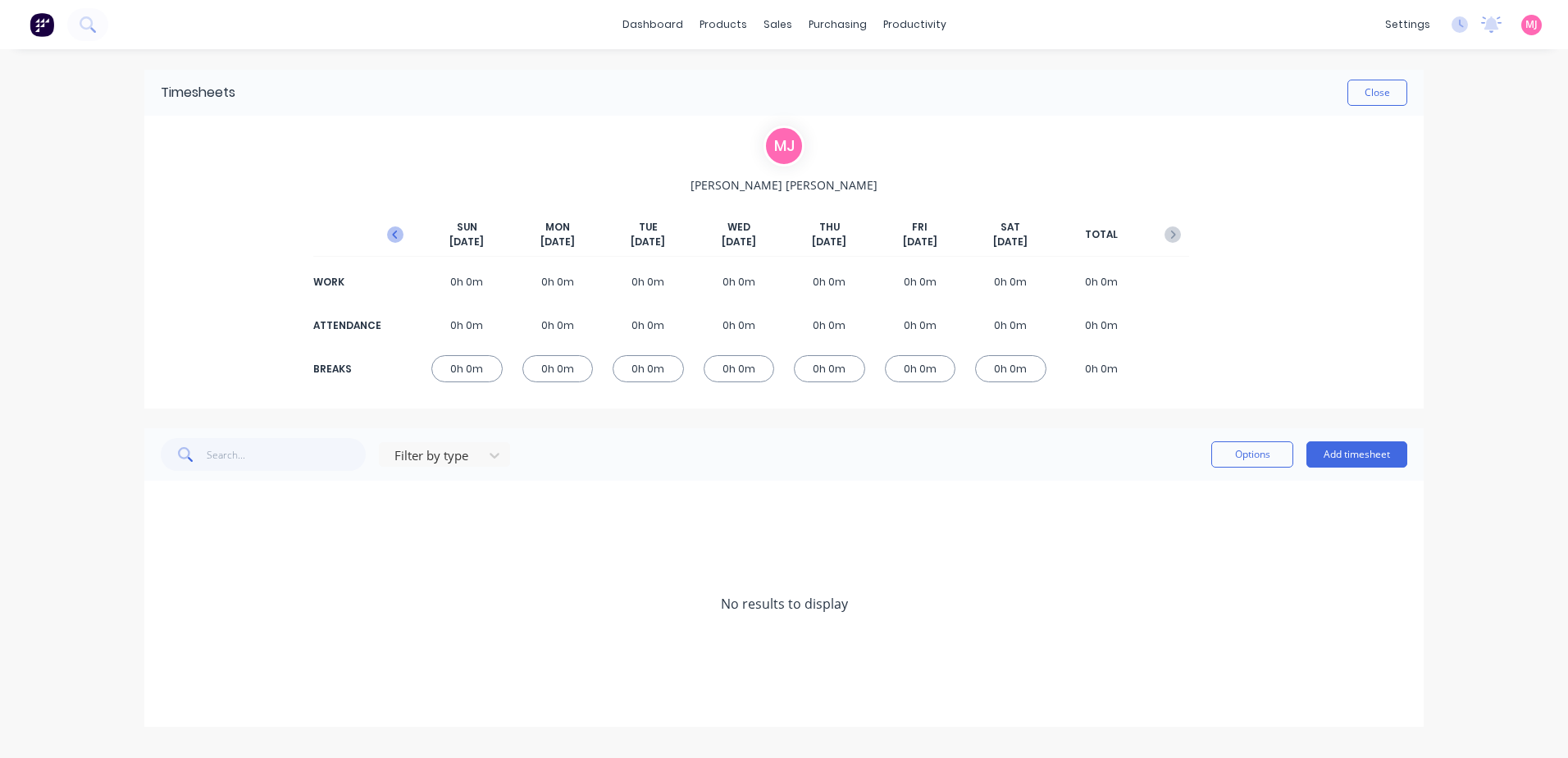
click at [393, 235] on icon "button" at bounding box center [394, 234] width 5 height 8
click at [1381, 454] on button "Add timesheet" at bounding box center [1357, 454] width 101 height 27
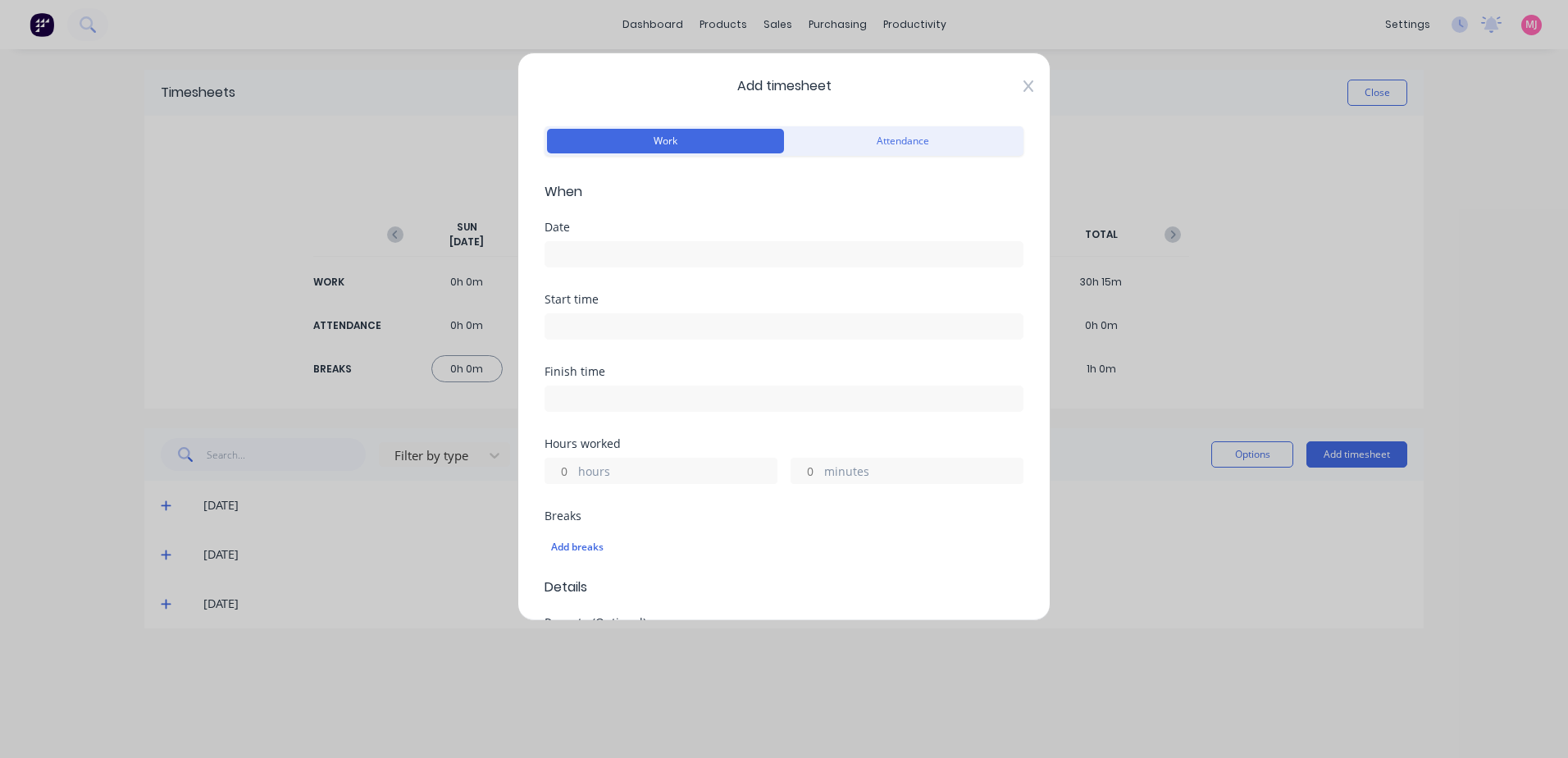
click at [1023, 86] on icon at bounding box center [1028, 87] width 10 height 12
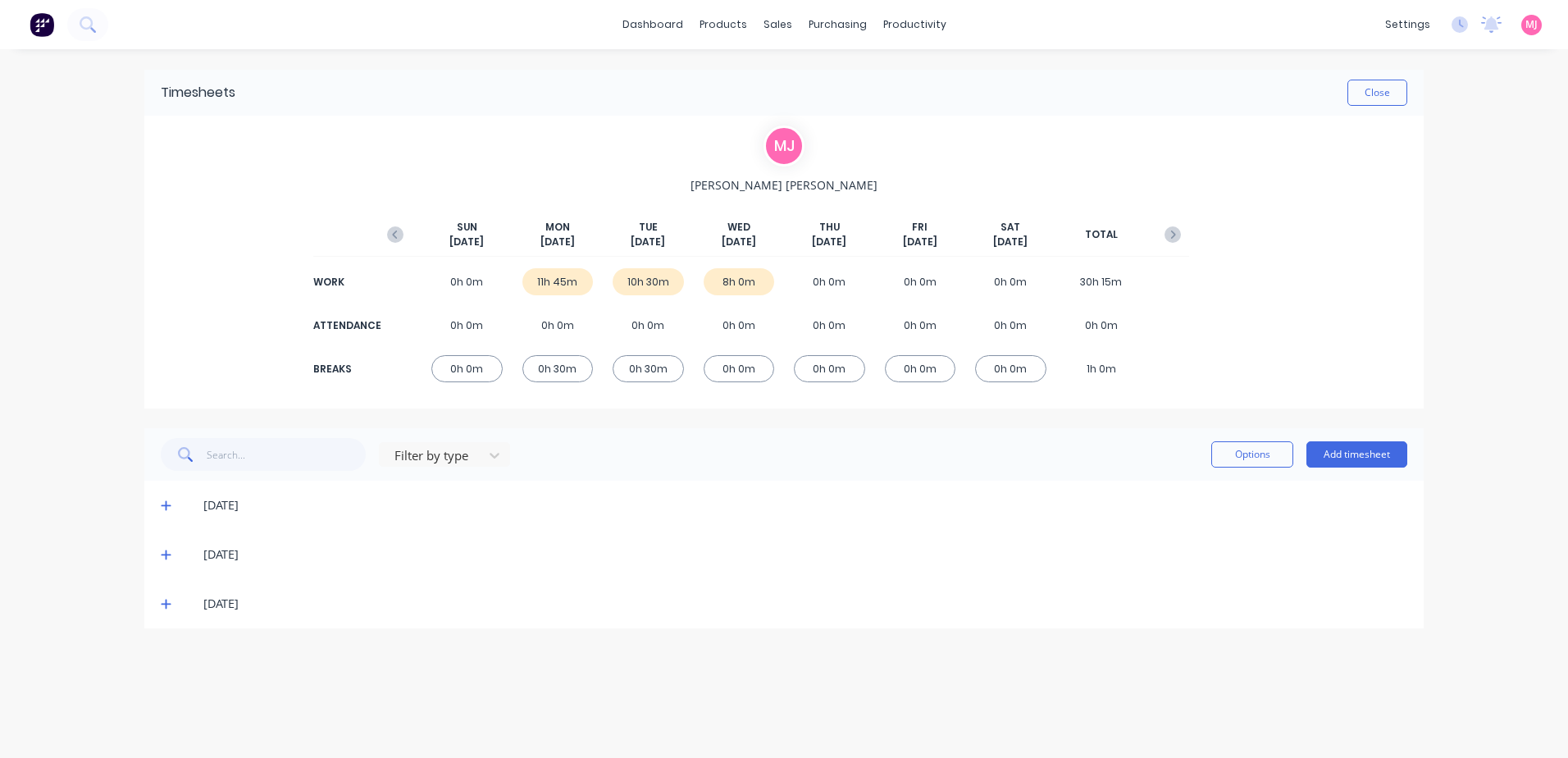
click at [160, 504] on icon at bounding box center [165, 505] width 11 height 12
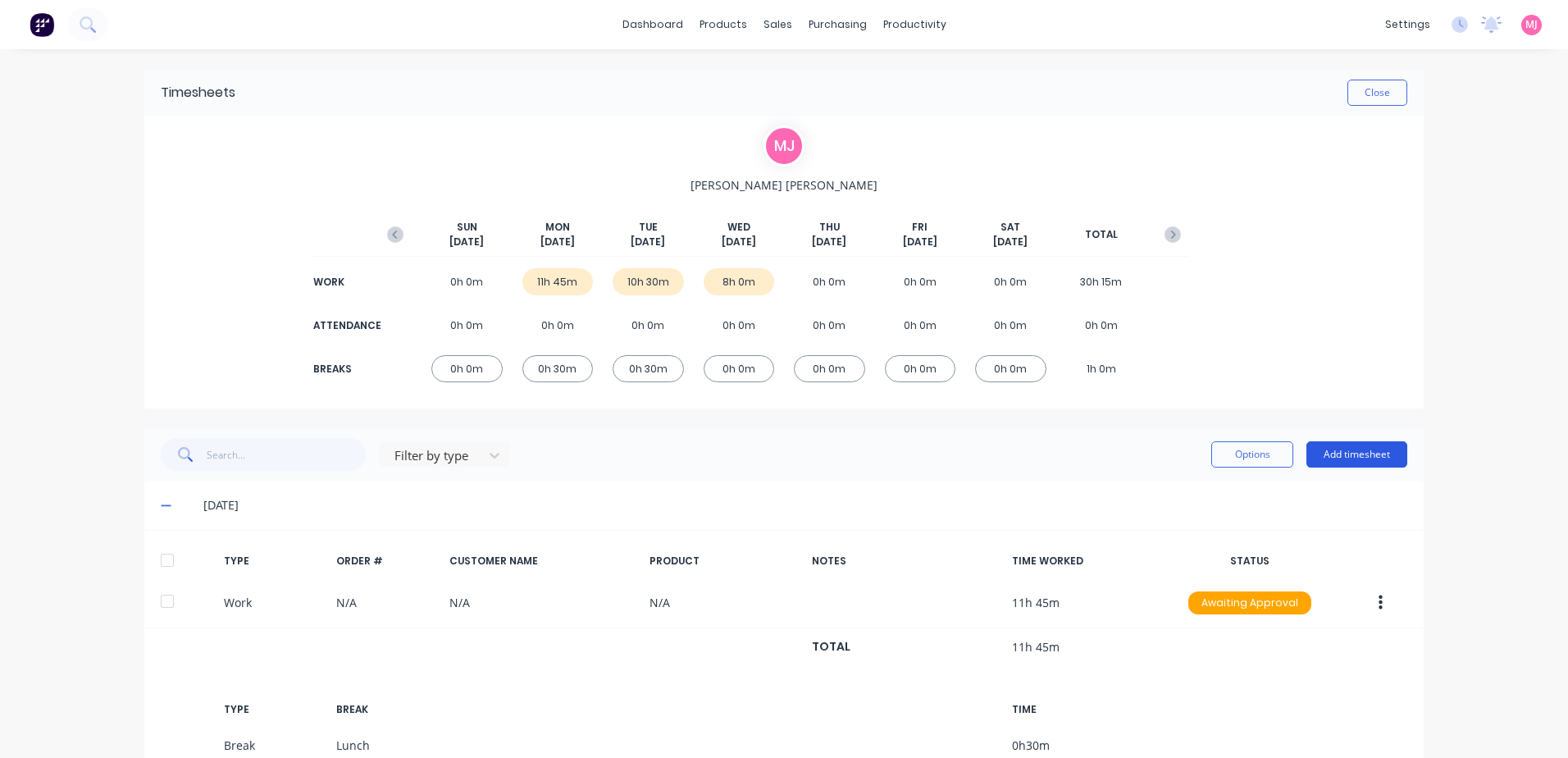
click at [1363, 456] on button "Add timesheet" at bounding box center [1357, 454] width 101 height 27
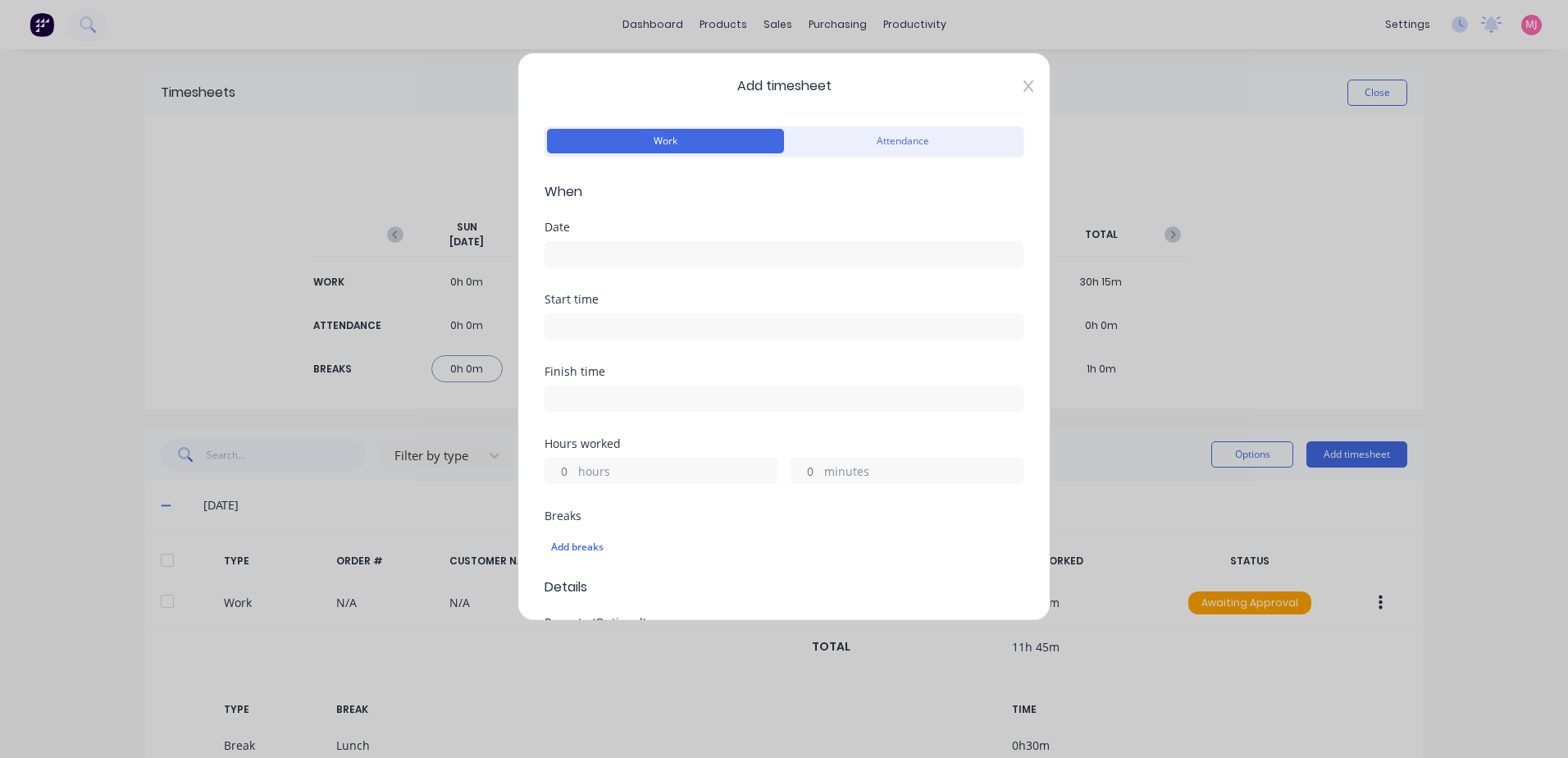
drag, startPoint x: 1017, startPoint y: 87, endPoint x: 1151, endPoint y: 357, distance: 301.4
click at [1023, 87] on icon at bounding box center [1028, 86] width 10 height 13
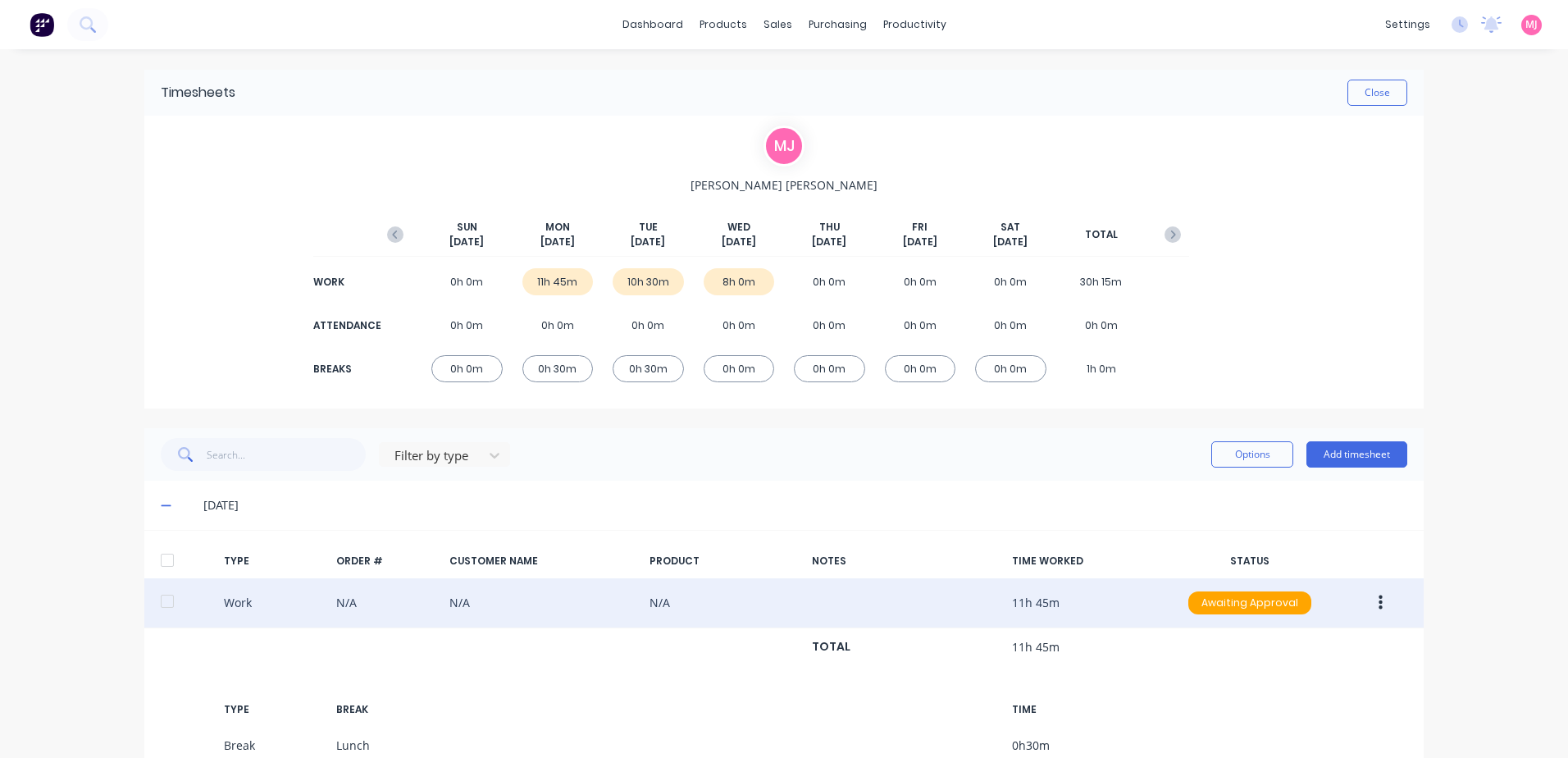
click at [1378, 604] on icon "button" at bounding box center [1380, 603] width 4 height 15
click at [1284, 572] on div "Duplicate" at bounding box center [1321, 573] width 126 height 24
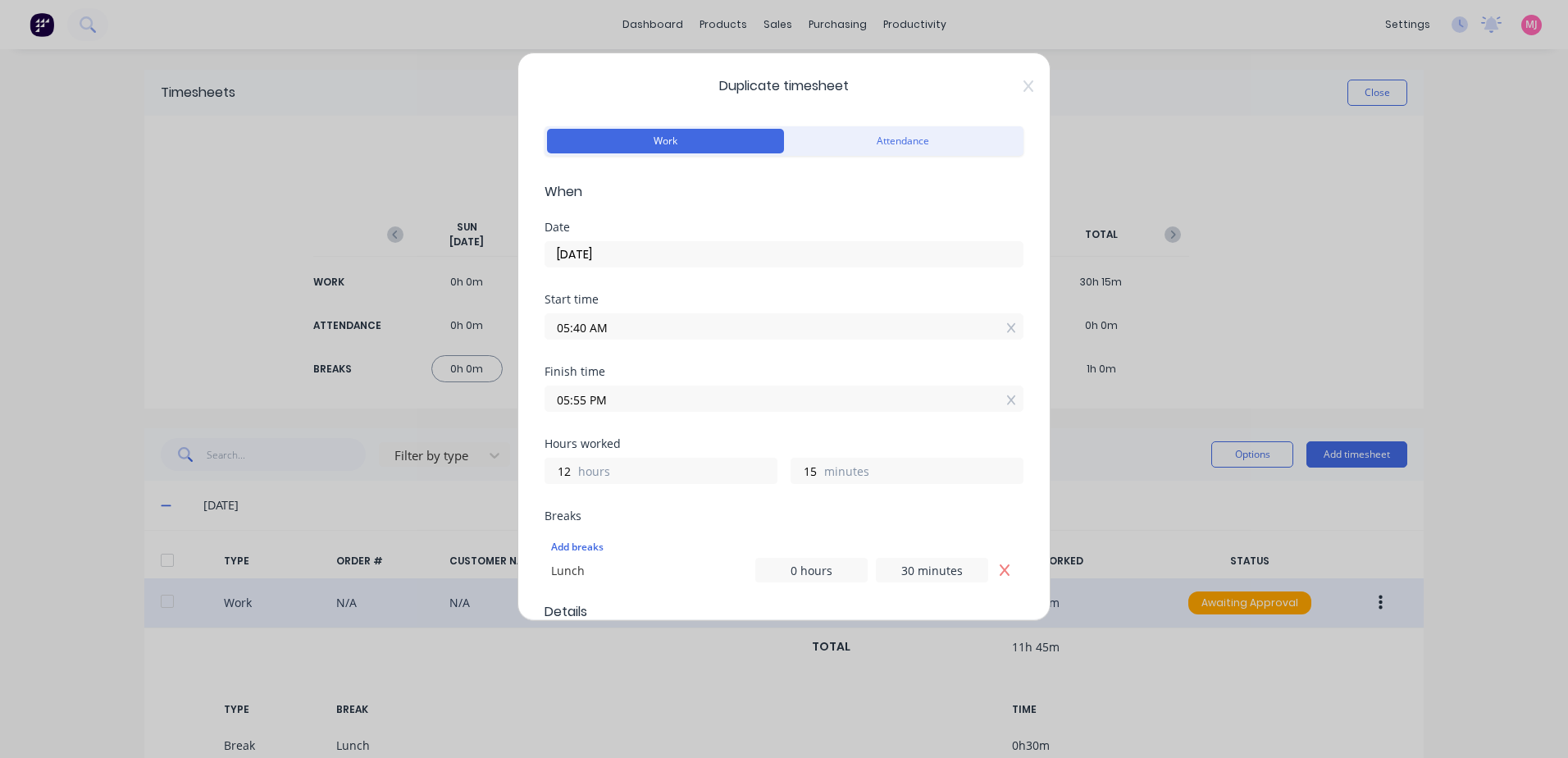
click at [627, 255] on input "[DATE]" at bounding box center [784, 254] width 477 height 25
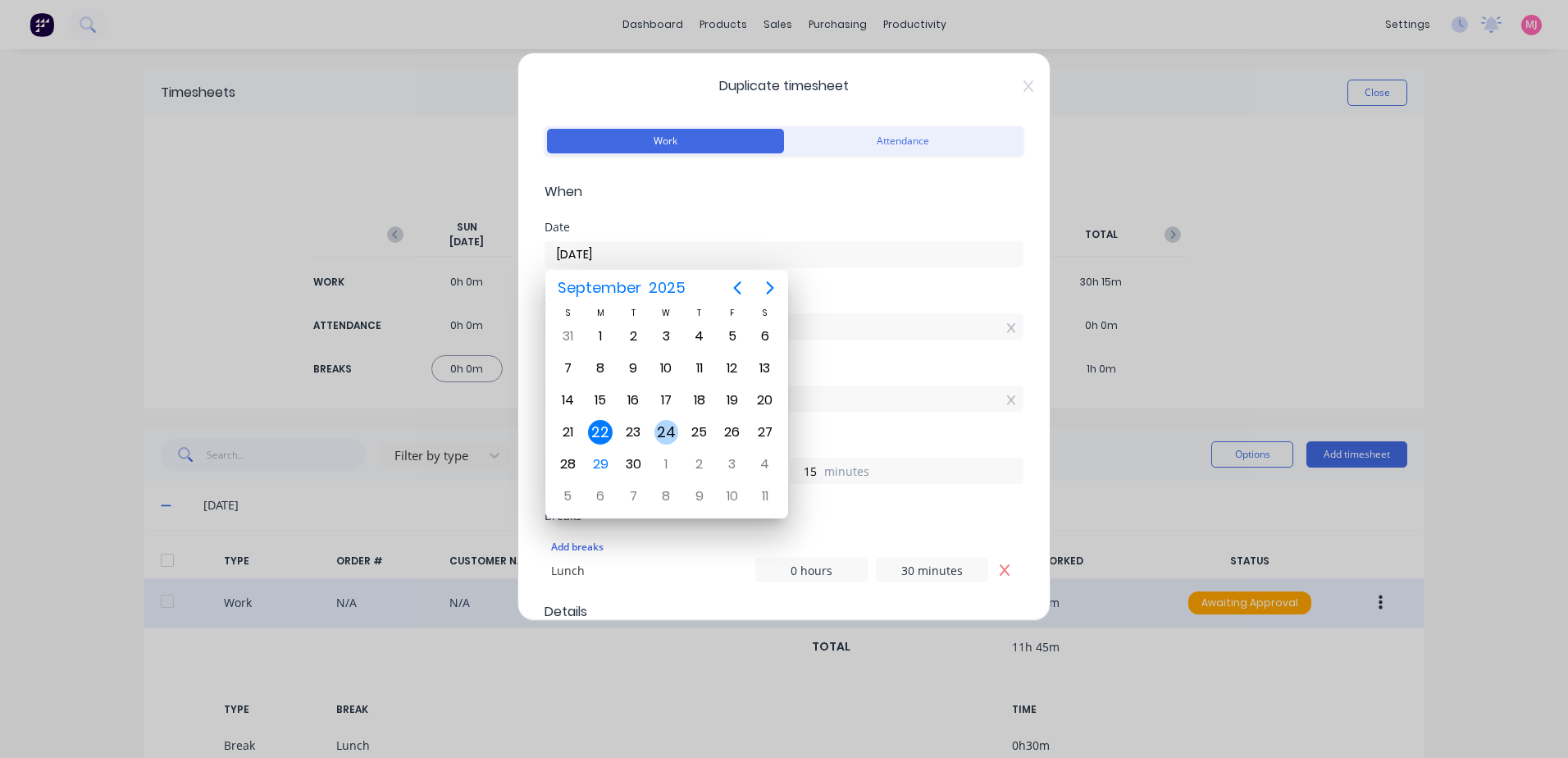
click at [665, 433] on div "24" at bounding box center [667, 432] width 25 height 25
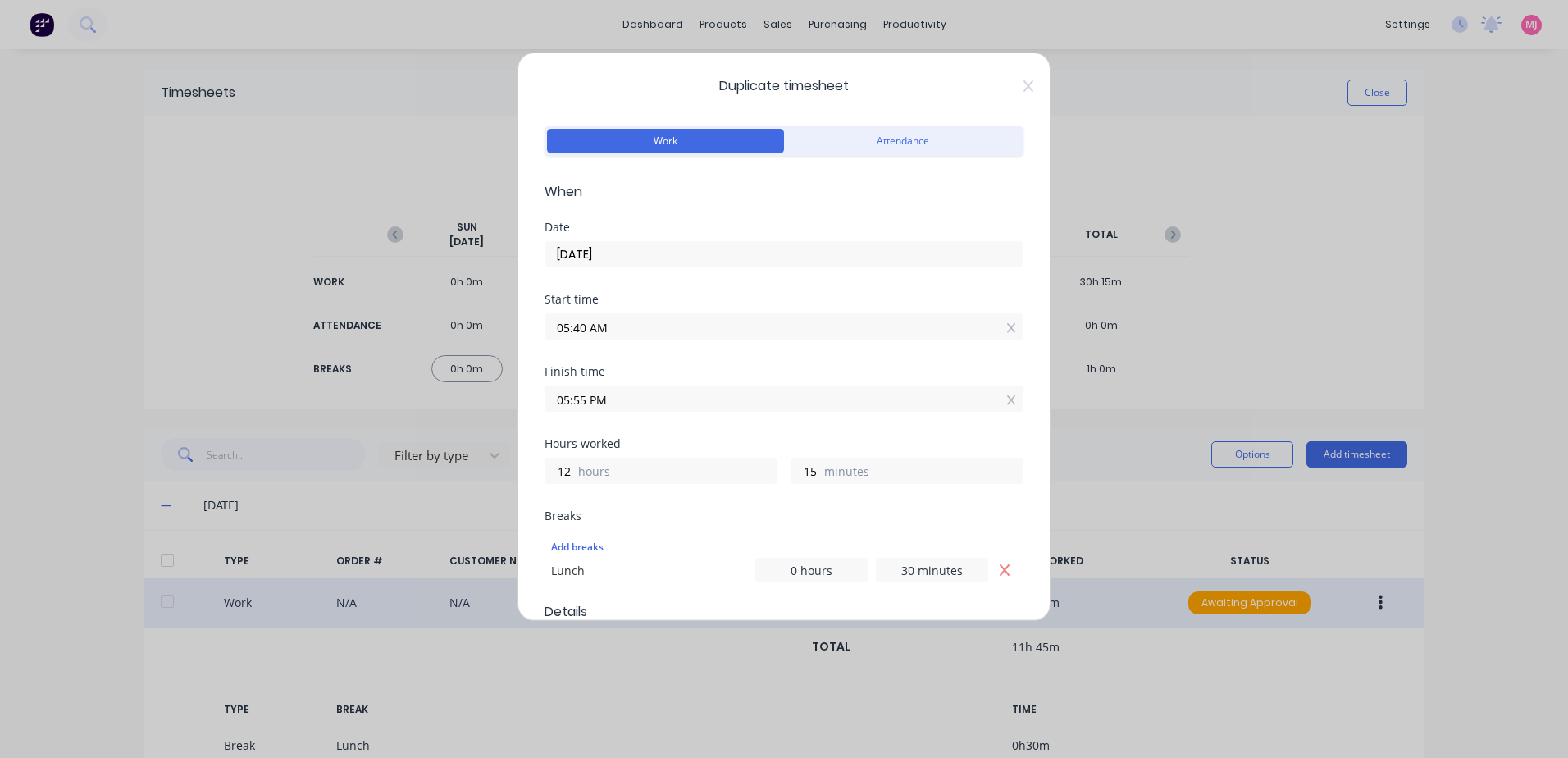
click at [657, 253] on input "[DATE]" at bounding box center [784, 254] width 477 height 25
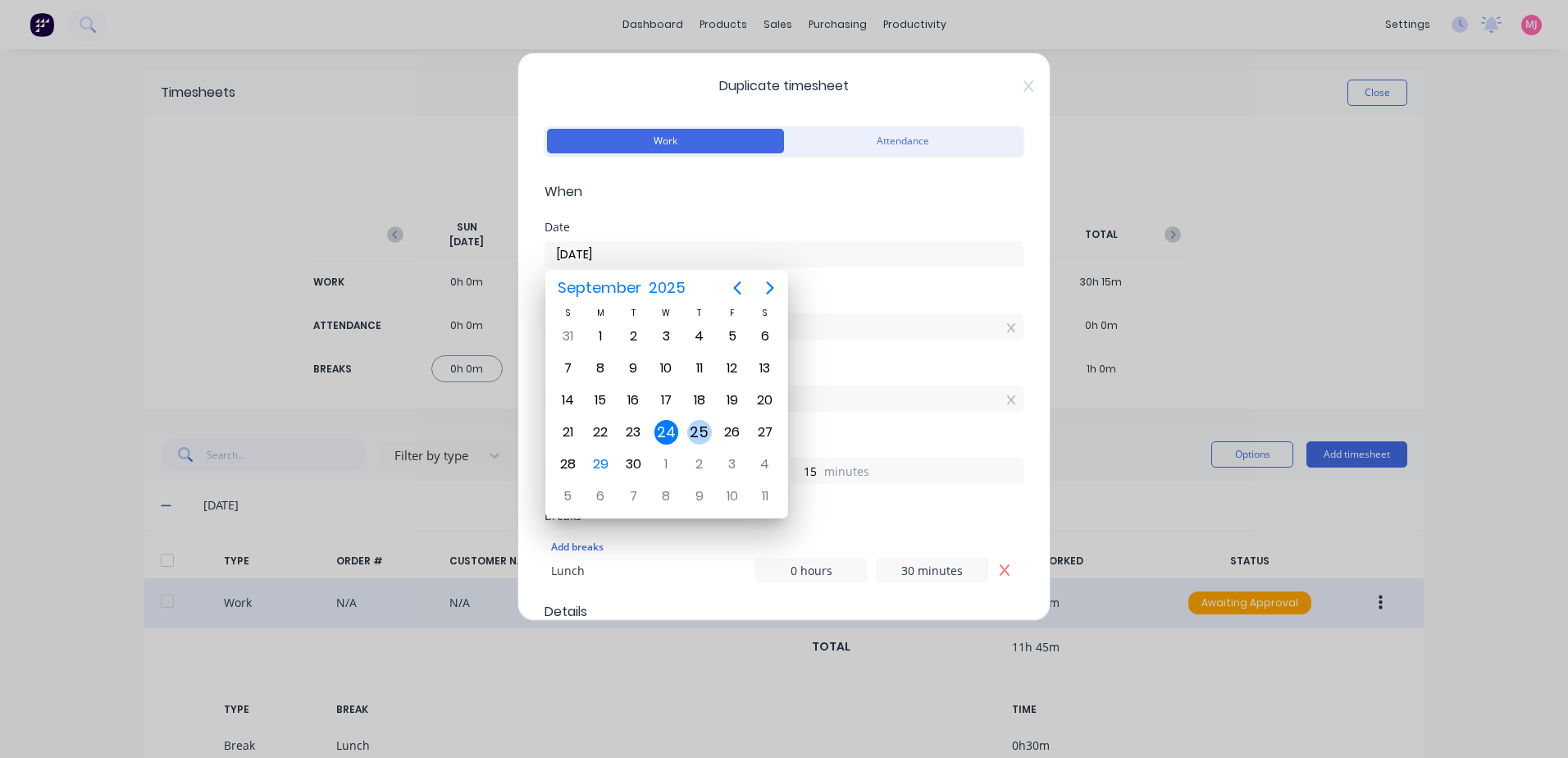
click at [696, 430] on div "25" at bounding box center [699, 432] width 25 height 25
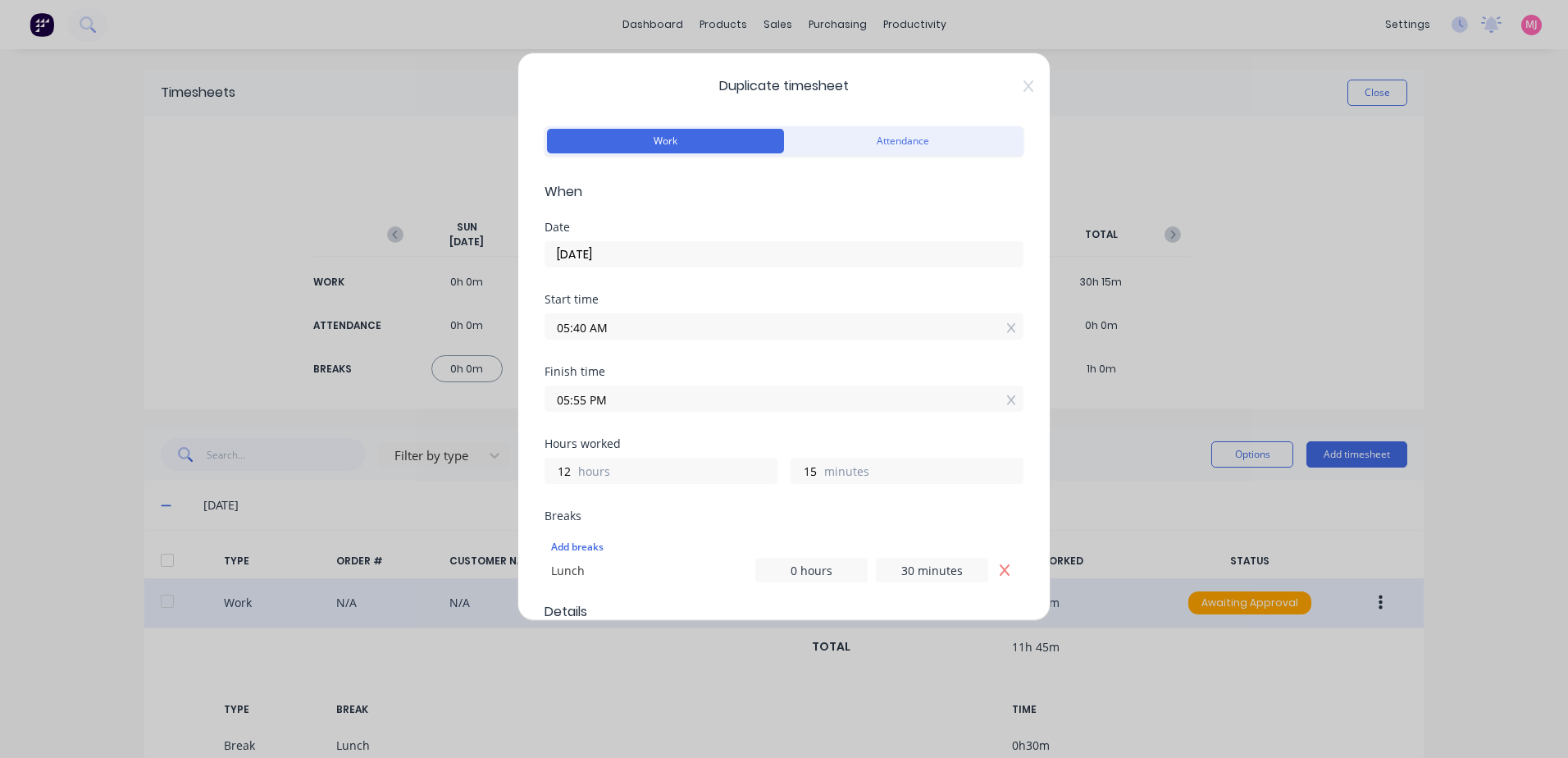
click at [611, 328] on input "05:40 AM" at bounding box center [784, 325] width 477 height 25
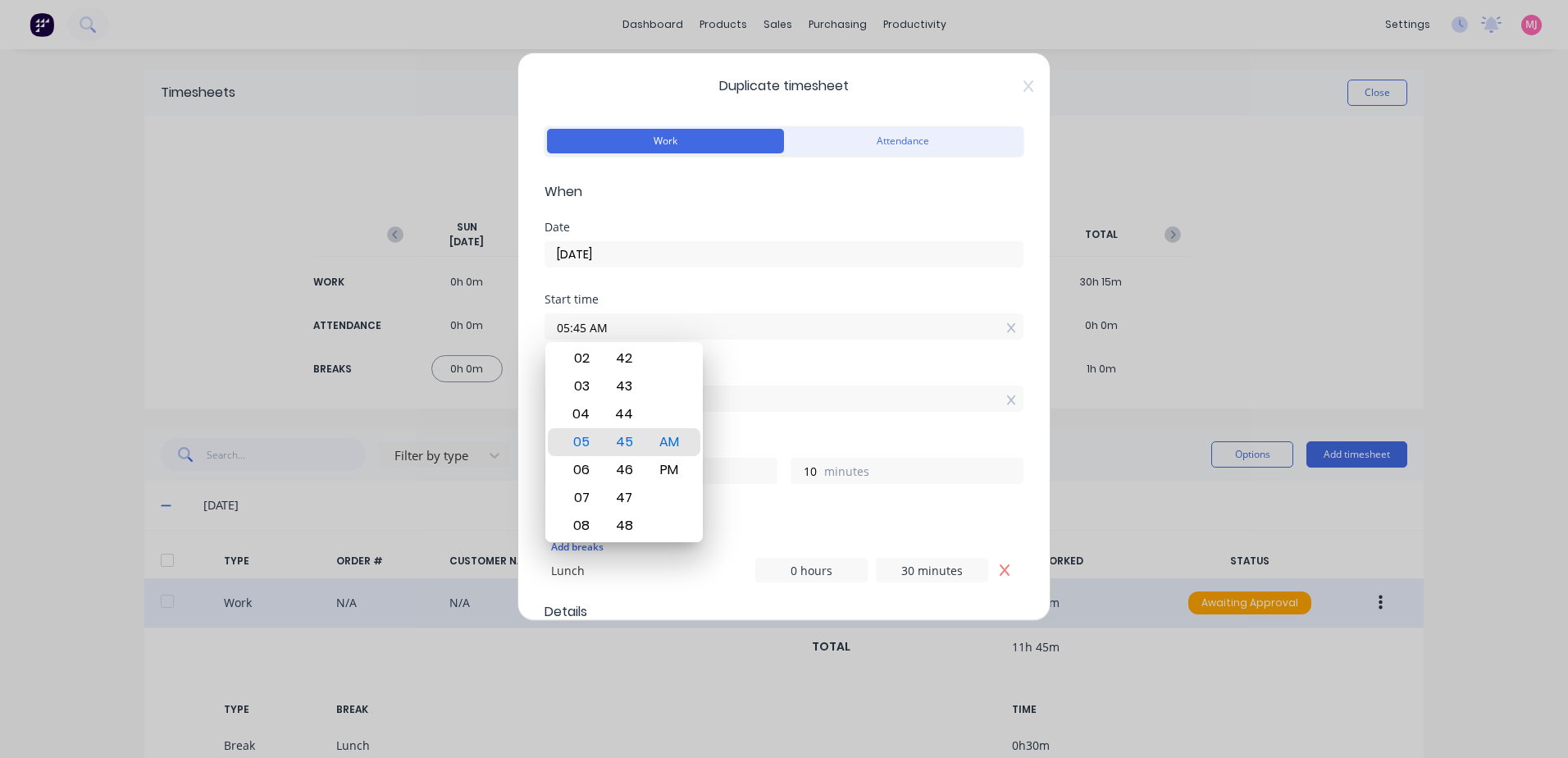
click at [765, 422] on div "Finish time 05:55 PM" at bounding box center [784, 401] width 479 height 72
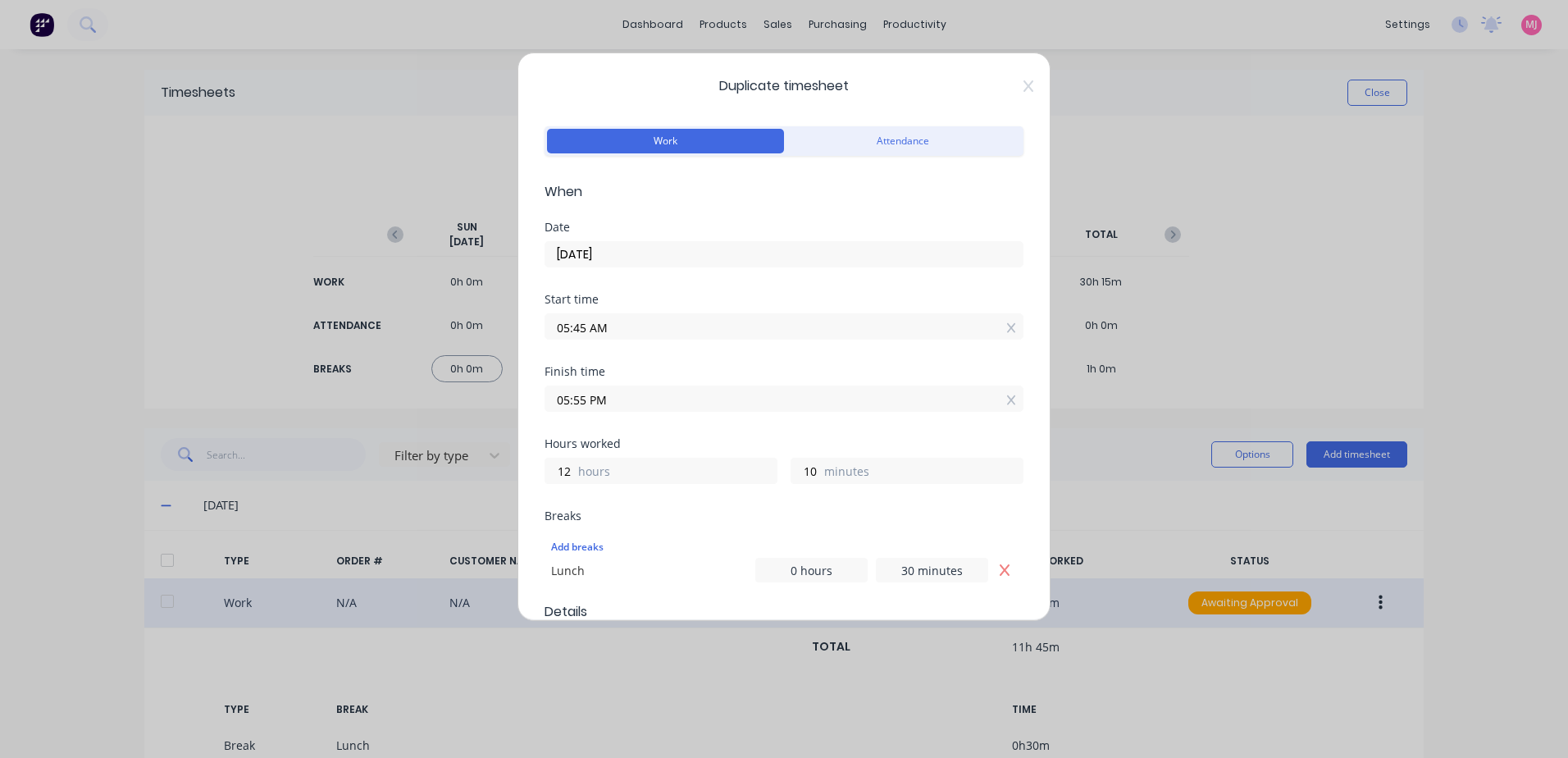
click at [620, 400] on input "05:55 PM" at bounding box center [784, 398] width 477 height 25
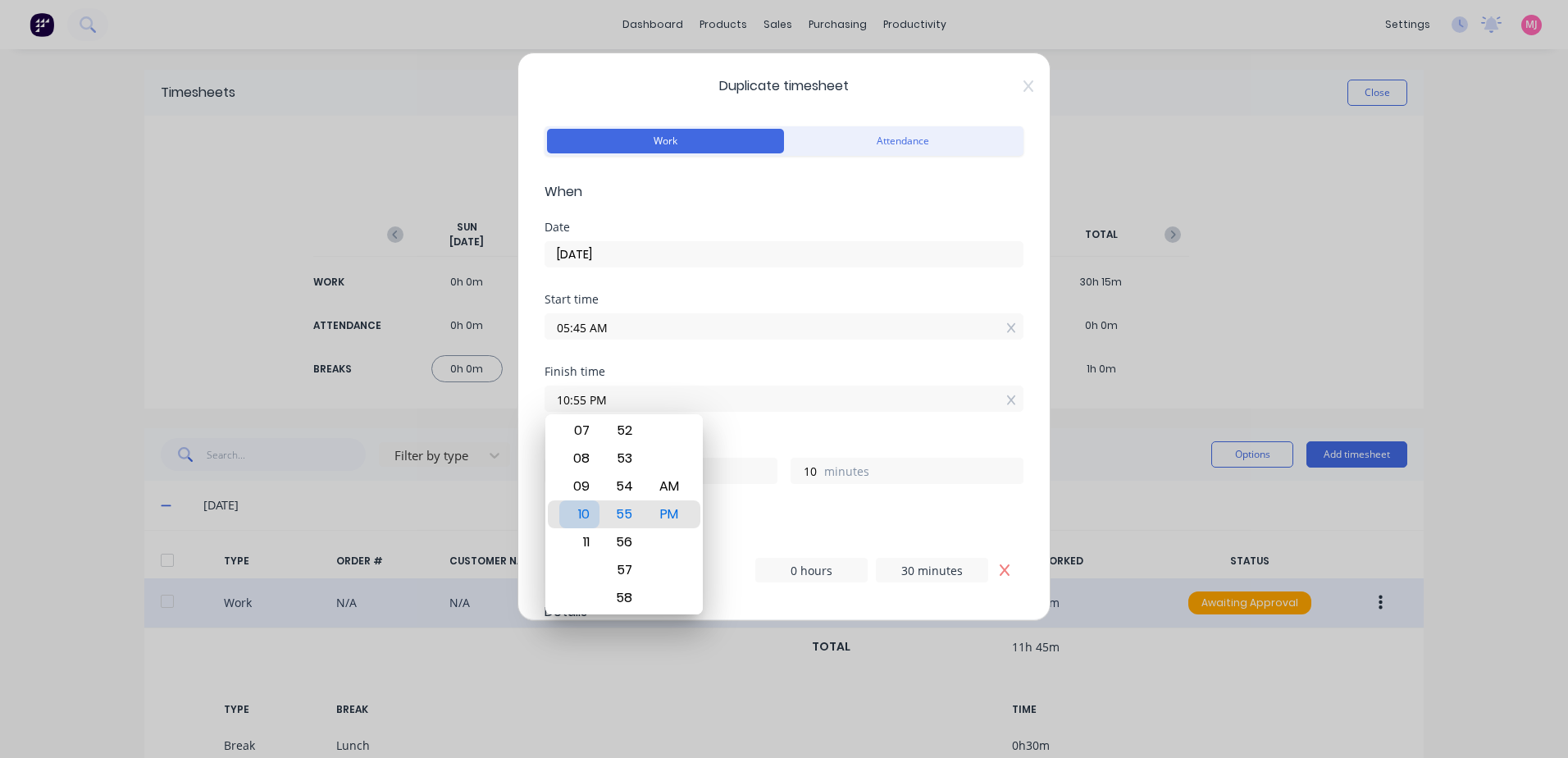
click at [582, 515] on div "10" at bounding box center [579, 514] width 40 height 28
click at [674, 487] on div "AM" at bounding box center [669, 486] width 40 height 28
click at [770, 430] on div "Finish time 10:30 AM" at bounding box center [784, 401] width 479 height 72
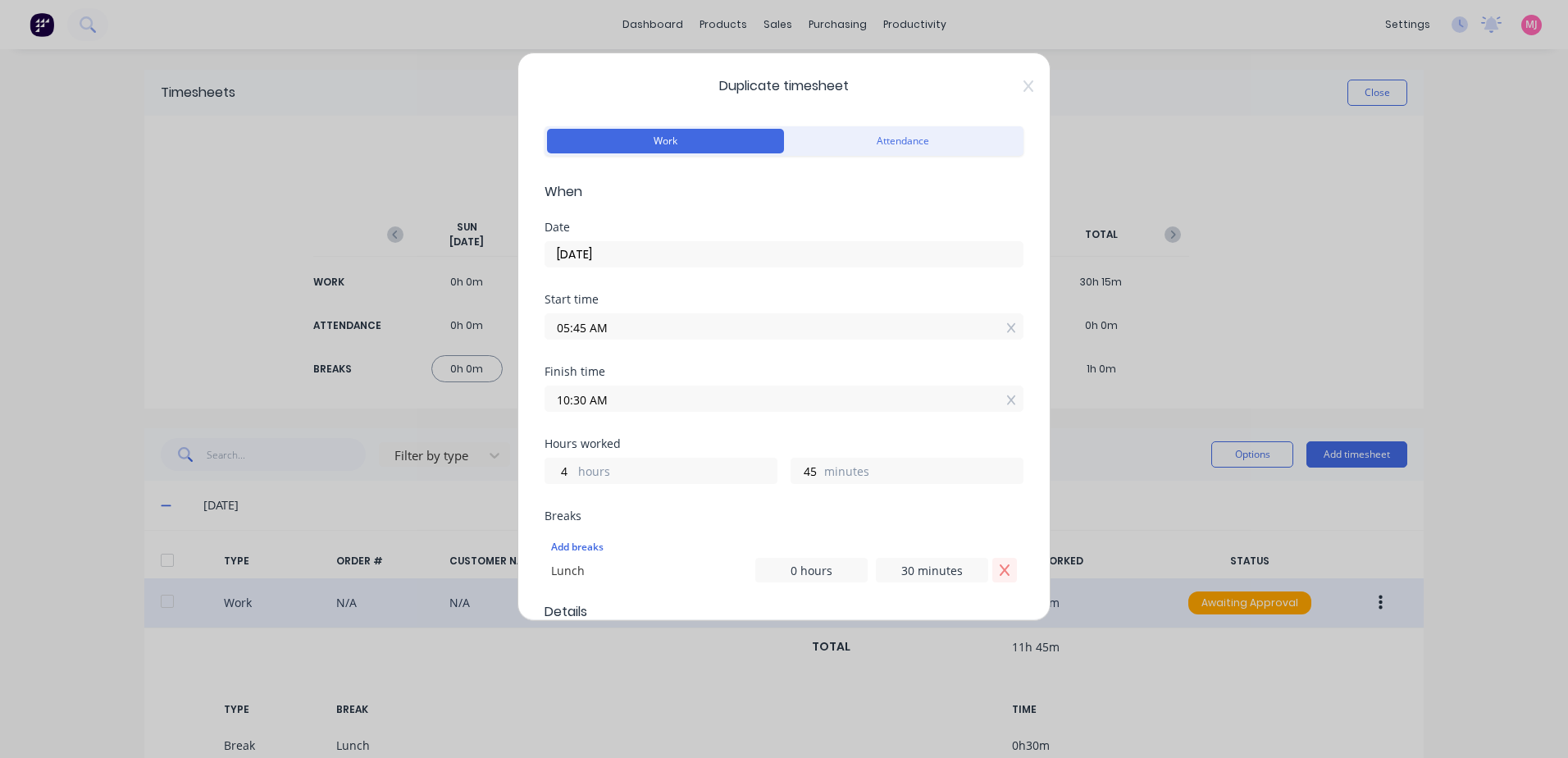
click at [998, 566] on icon "Remove Lunch" at bounding box center [1004, 569] width 13 height 13
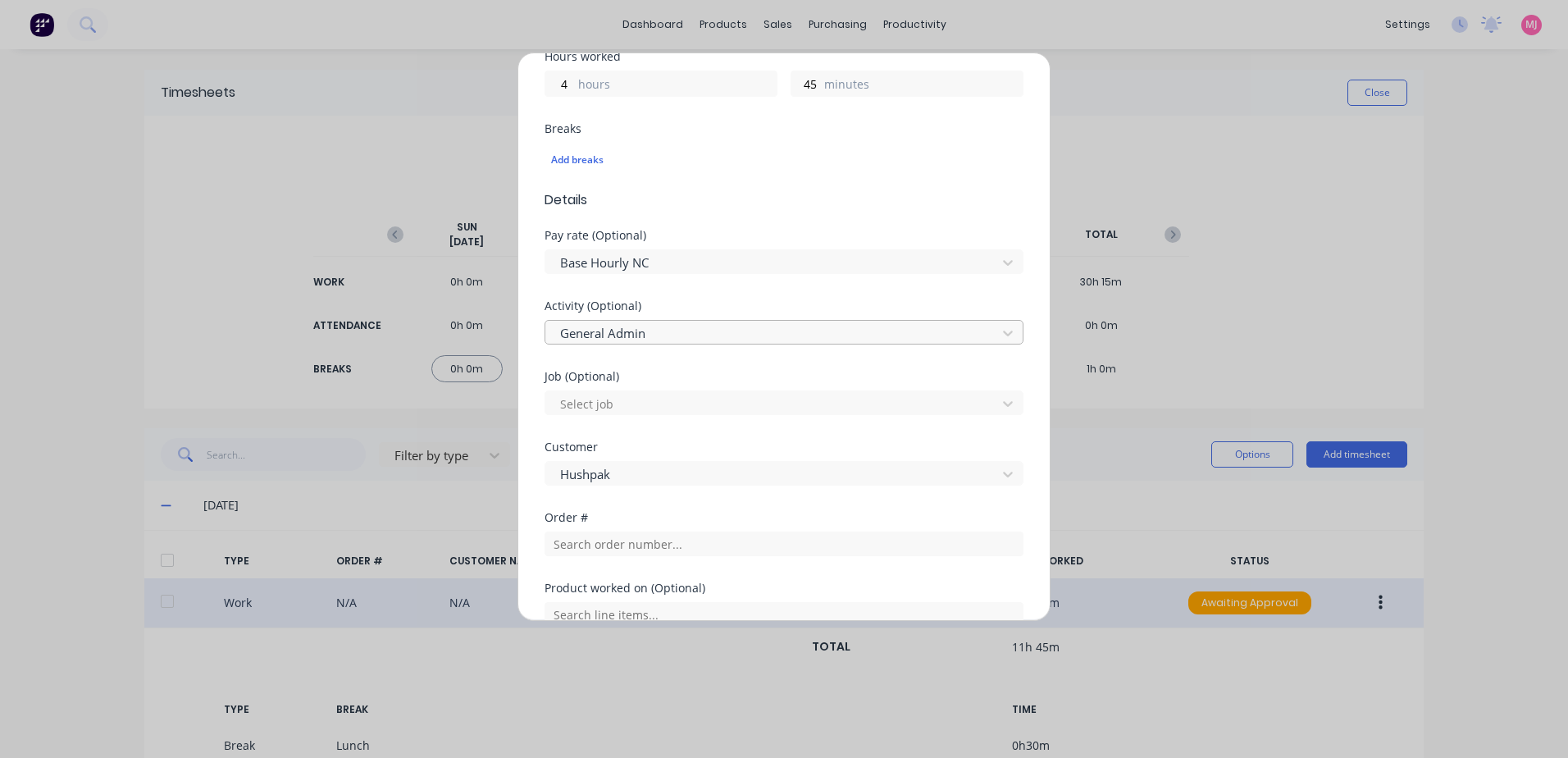
scroll to position [658, 0]
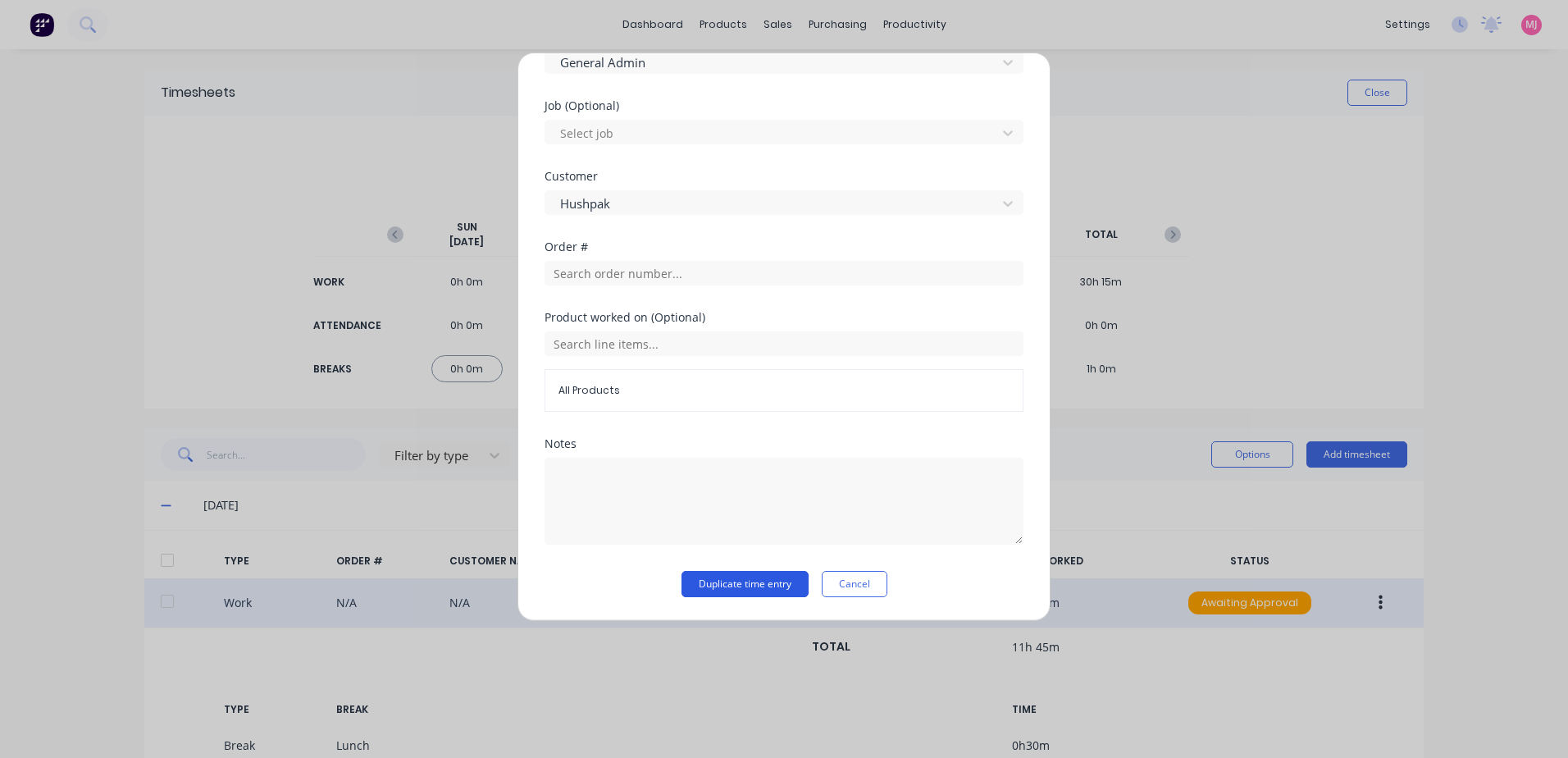
click at [749, 588] on button "Duplicate time entry" at bounding box center [744, 584] width 127 height 27
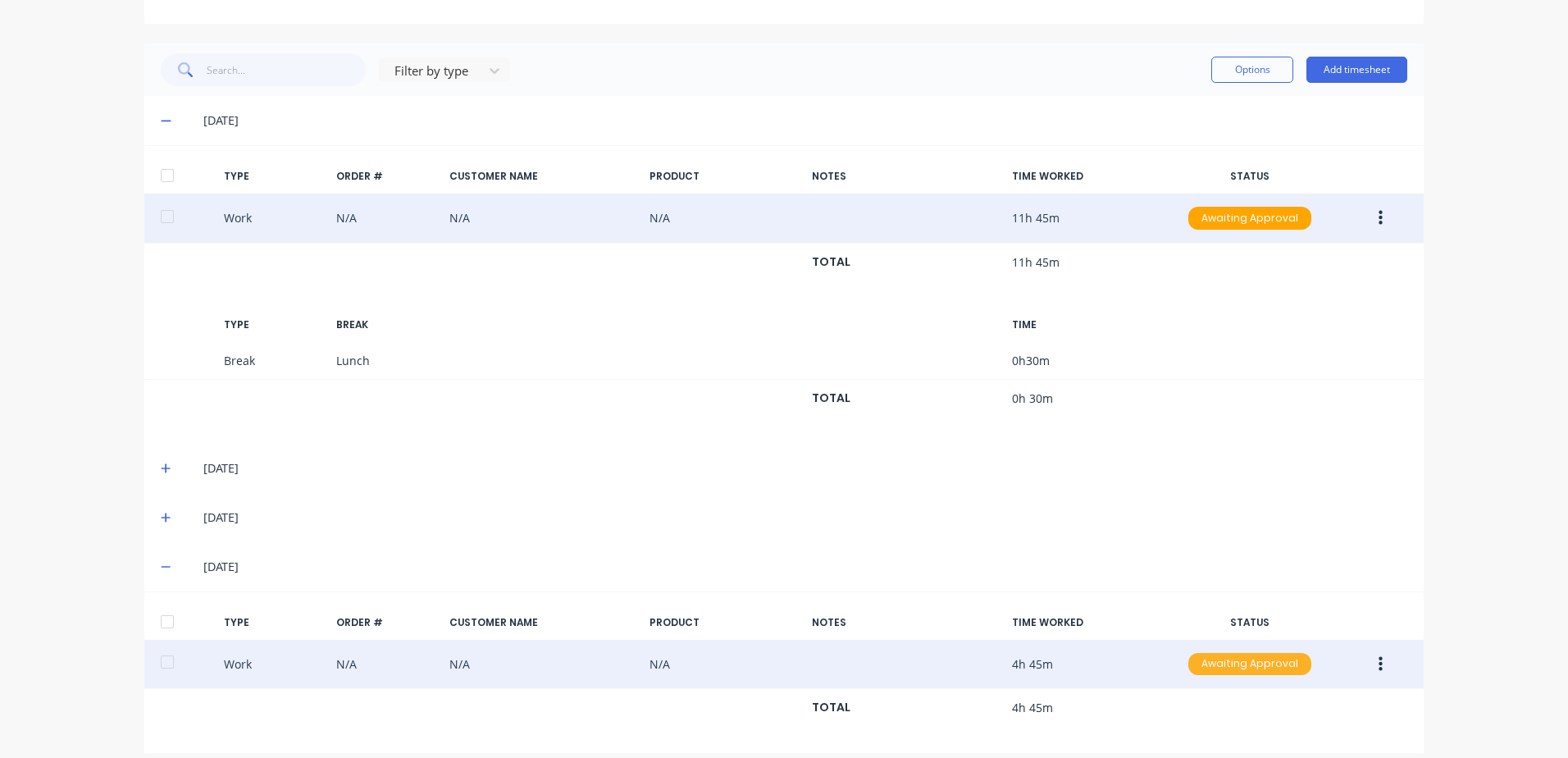
scroll to position [400, 0]
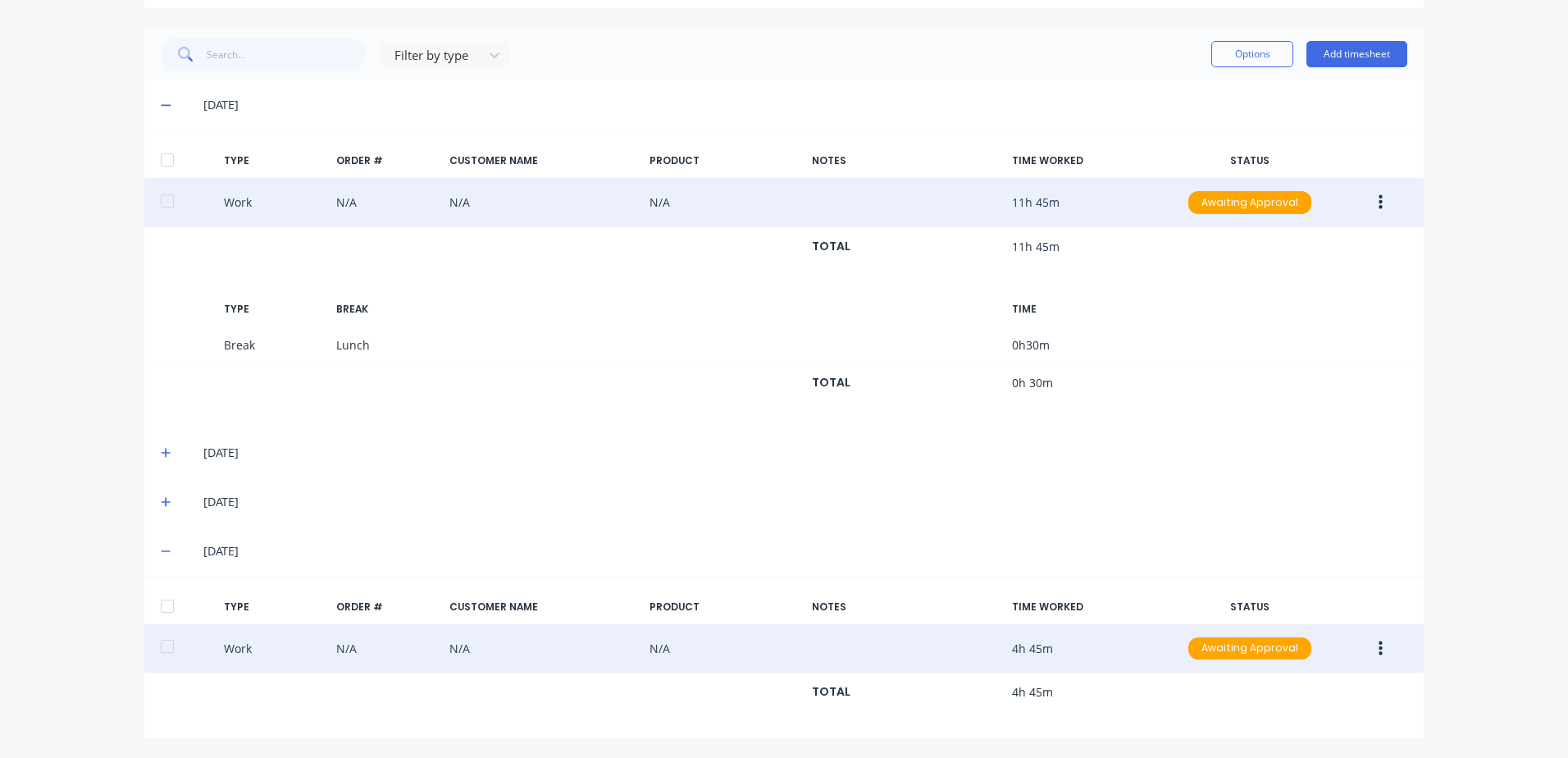
click at [1378, 649] on icon "button" at bounding box center [1380, 647] width 4 height 15
click at [1280, 617] on div "Duplicate" at bounding box center [1321, 619] width 126 height 24
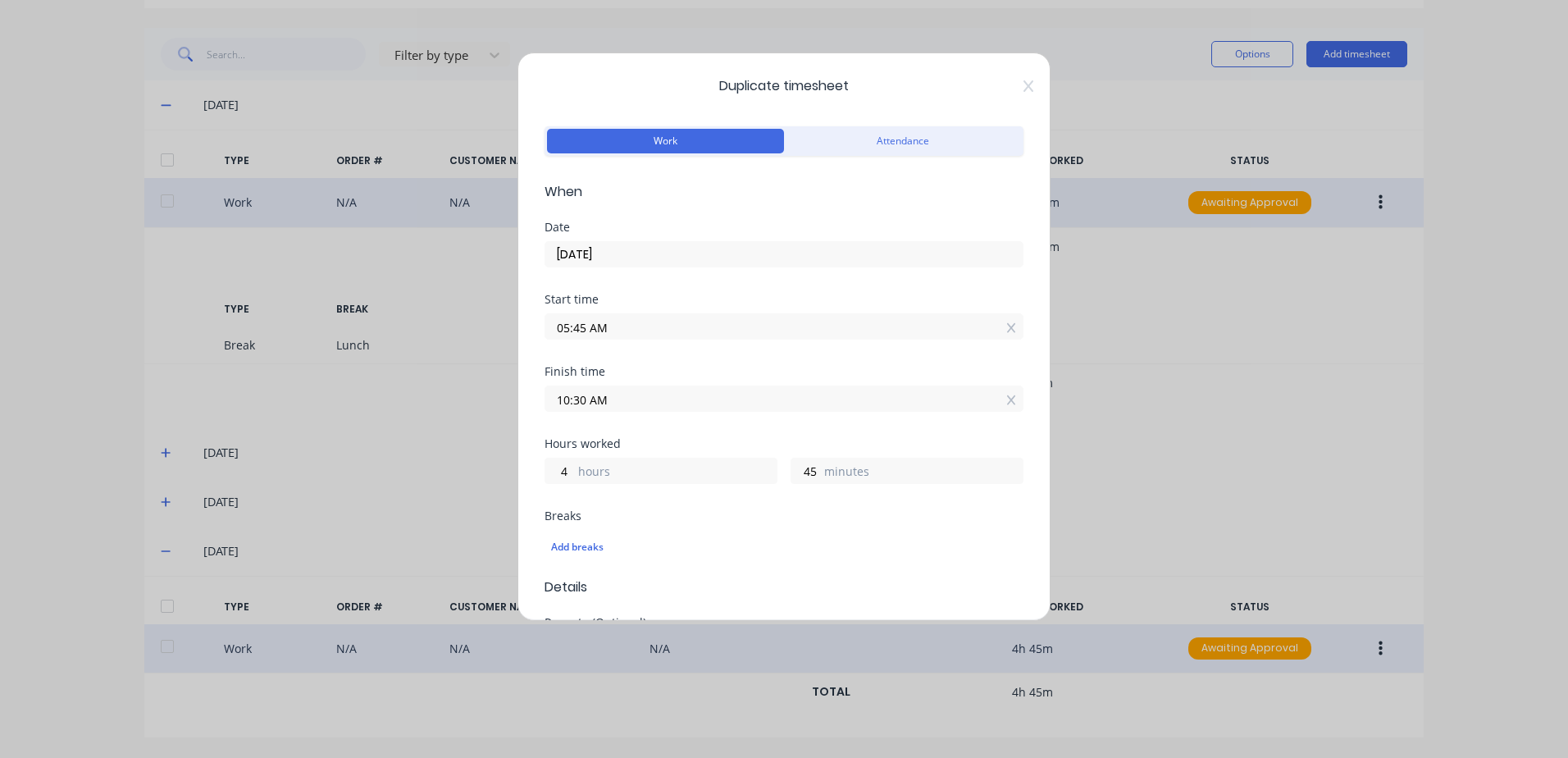
click at [620, 323] on input "05:45 AM" at bounding box center [784, 325] width 477 height 25
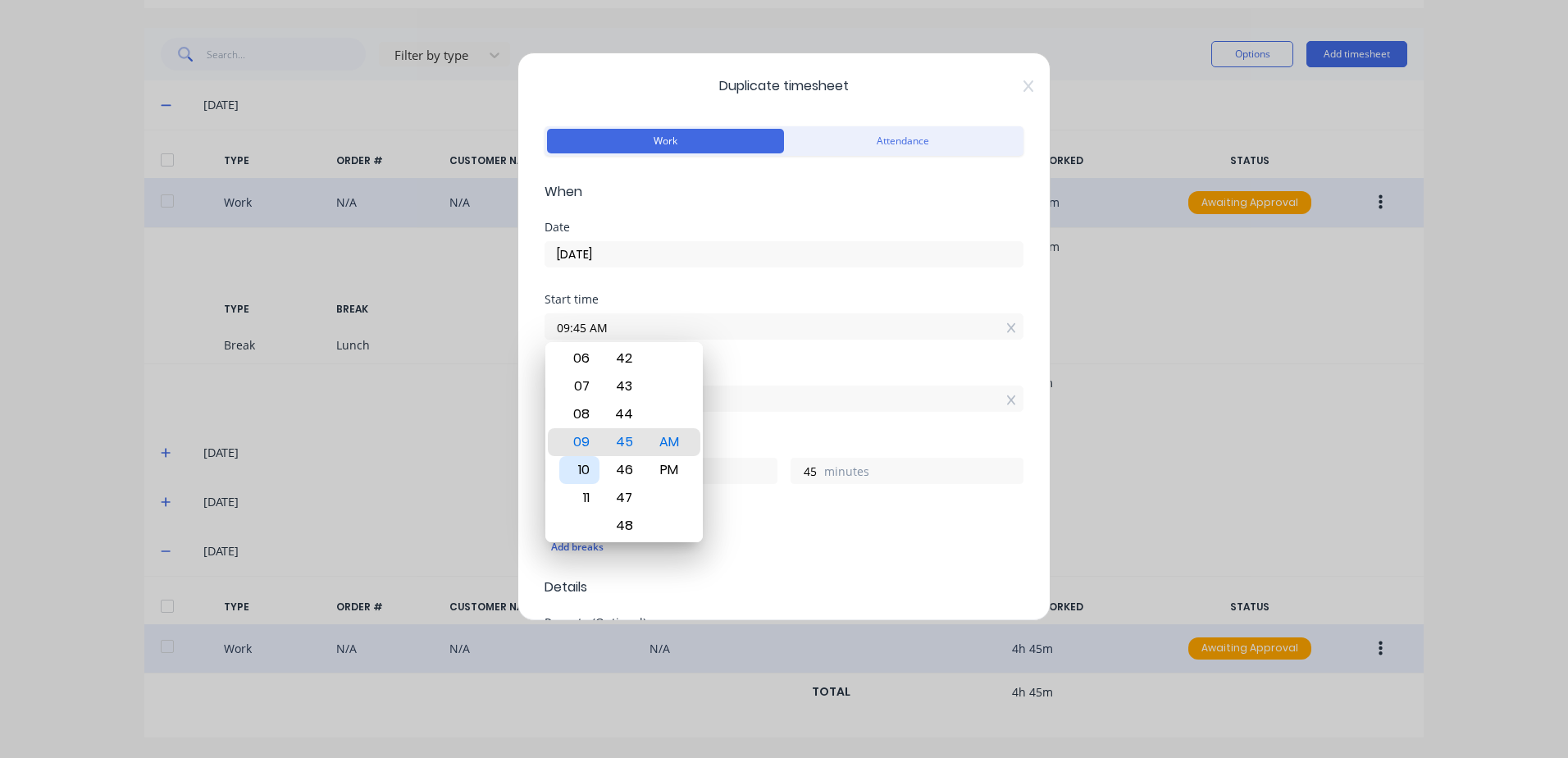
click at [583, 469] on div "10" at bounding box center [579, 470] width 40 height 28
click at [623, 467] on div "30" at bounding box center [624, 470] width 40 height 28
click at [784, 425] on div "Finish time 10:30 AM" at bounding box center [784, 401] width 479 height 72
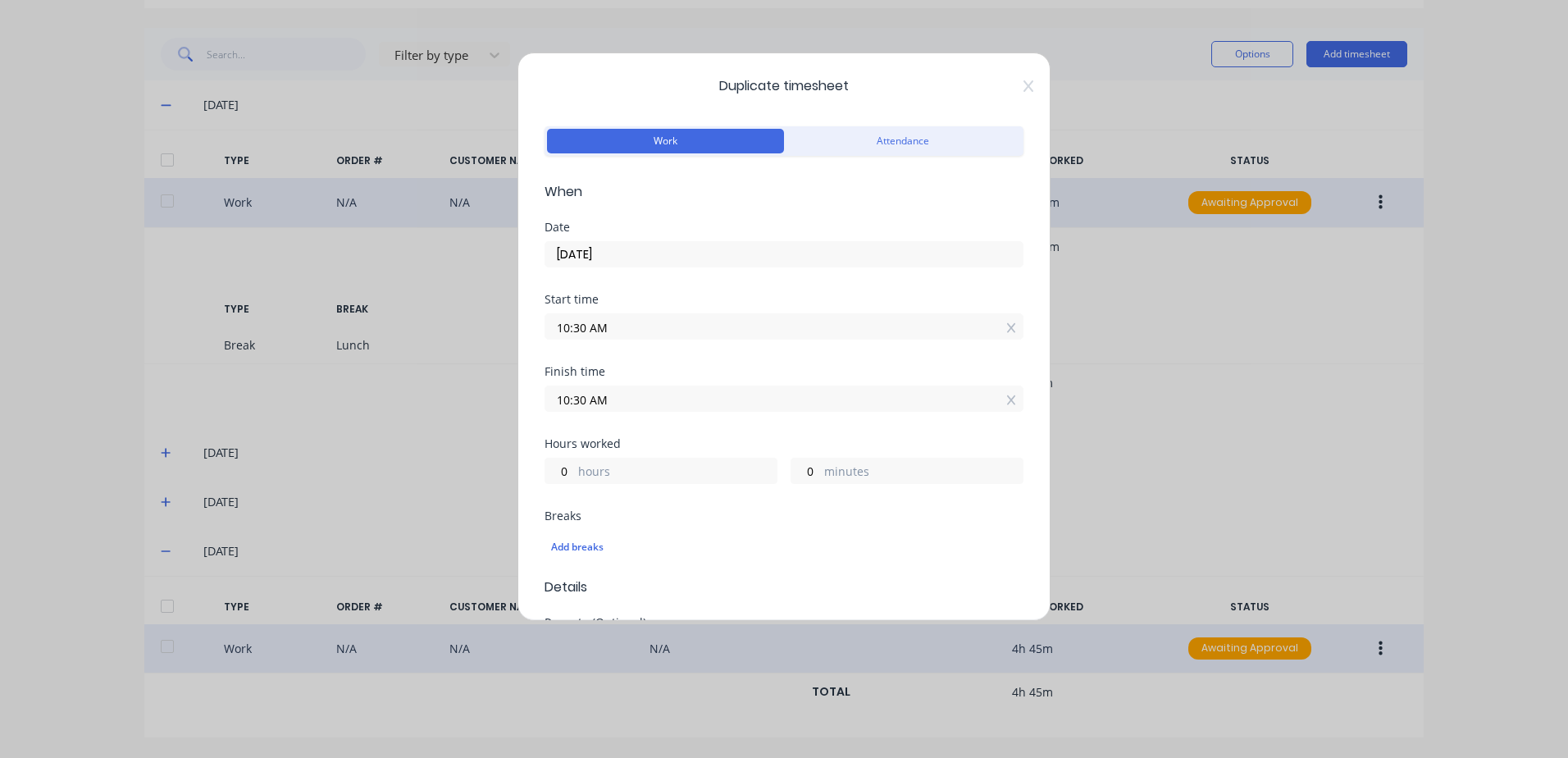
click at [623, 397] on input "10:30 AM" at bounding box center [784, 398] width 477 height 25
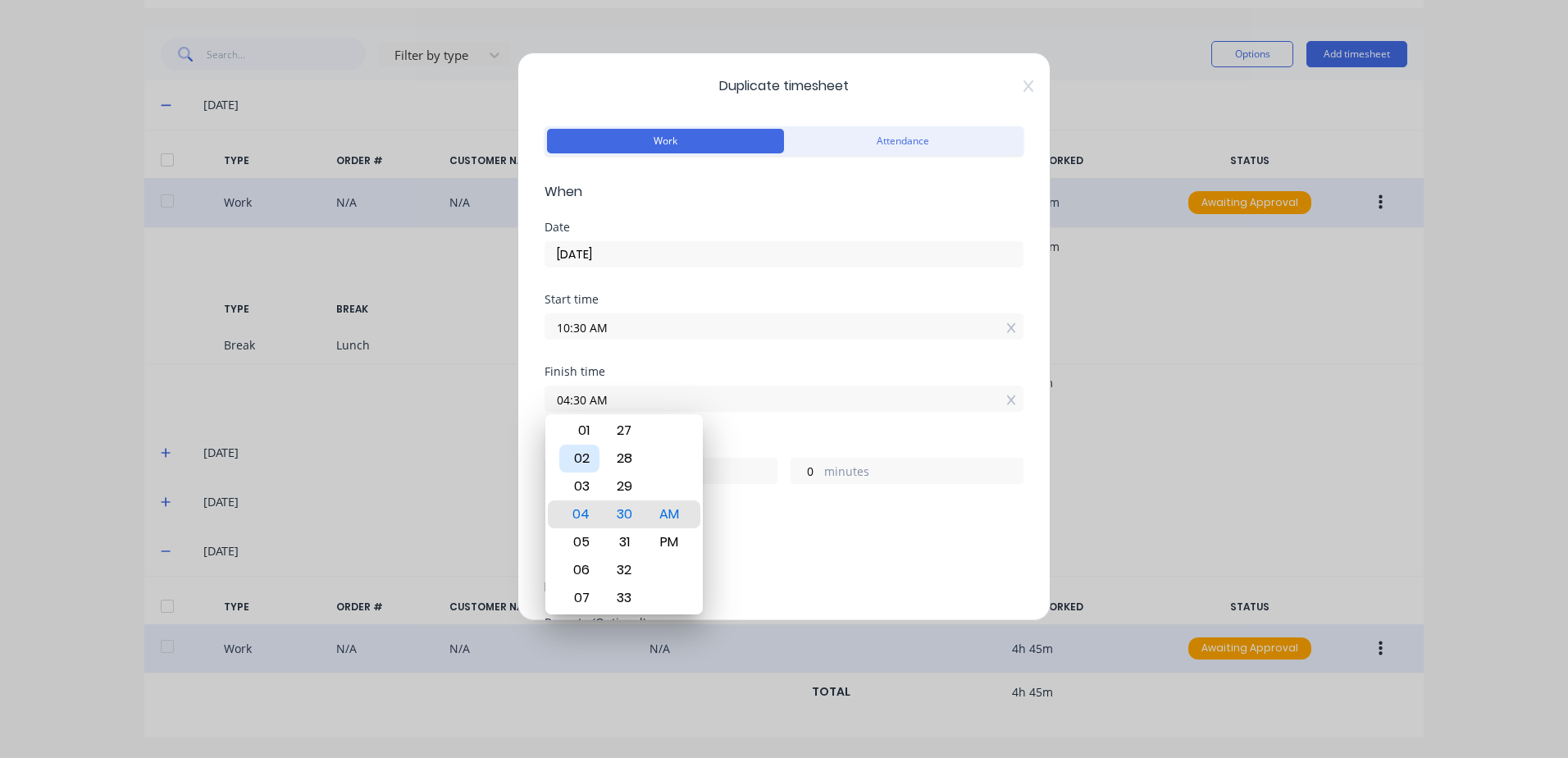
click at [586, 457] on div "02" at bounding box center [579, 458] width 40 height 28
click at [626, 569] on div "15" at bounding box center [624, 570] width 40 height 28
click at [673, 537] on div "PM" at bounding box center [669, 542] width 40 height 28
click at [852, 538] on div "Add breaks" at bounding box center [784, 547] width 466 height 22
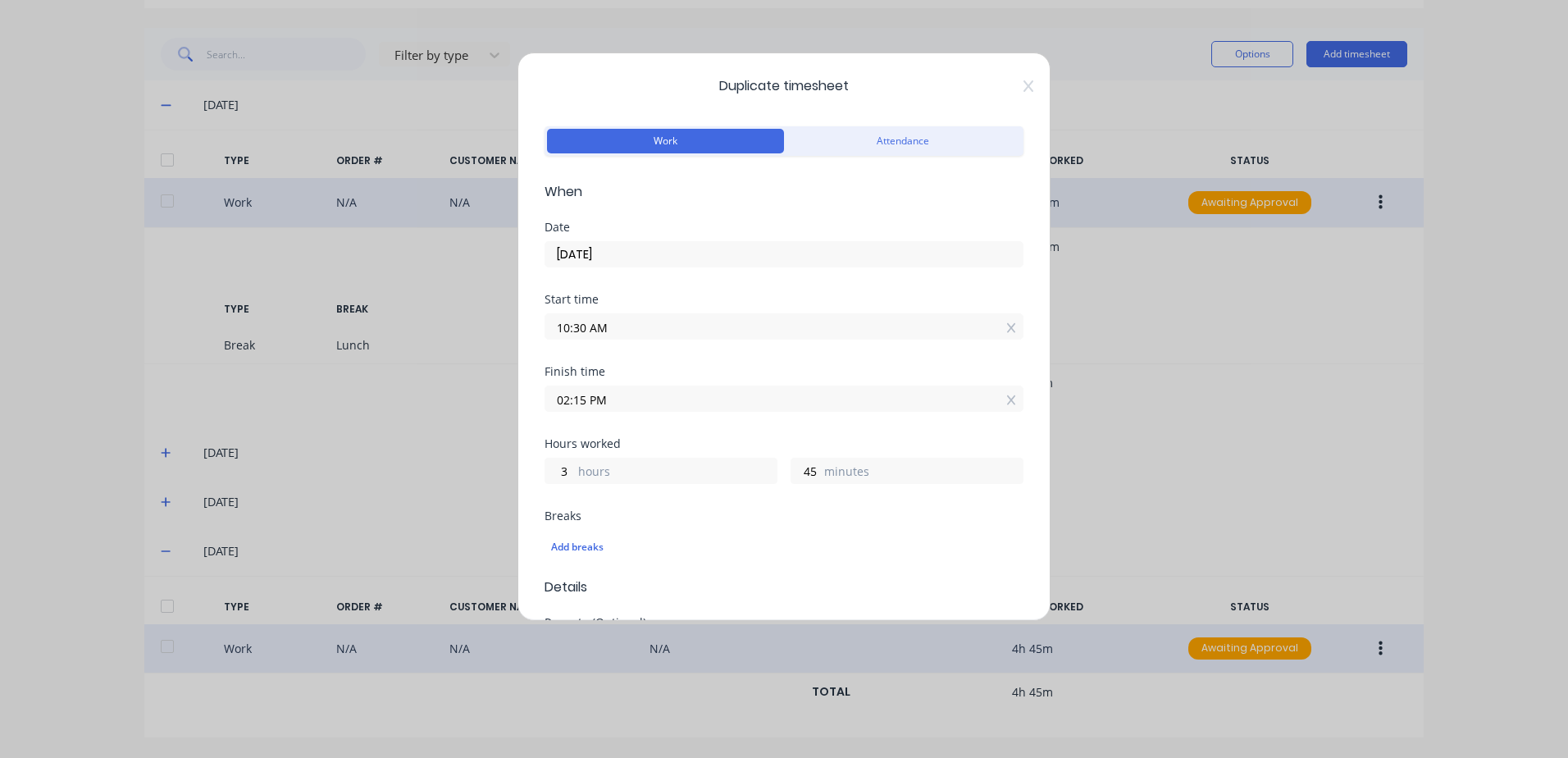
scroll to position [164, 0]
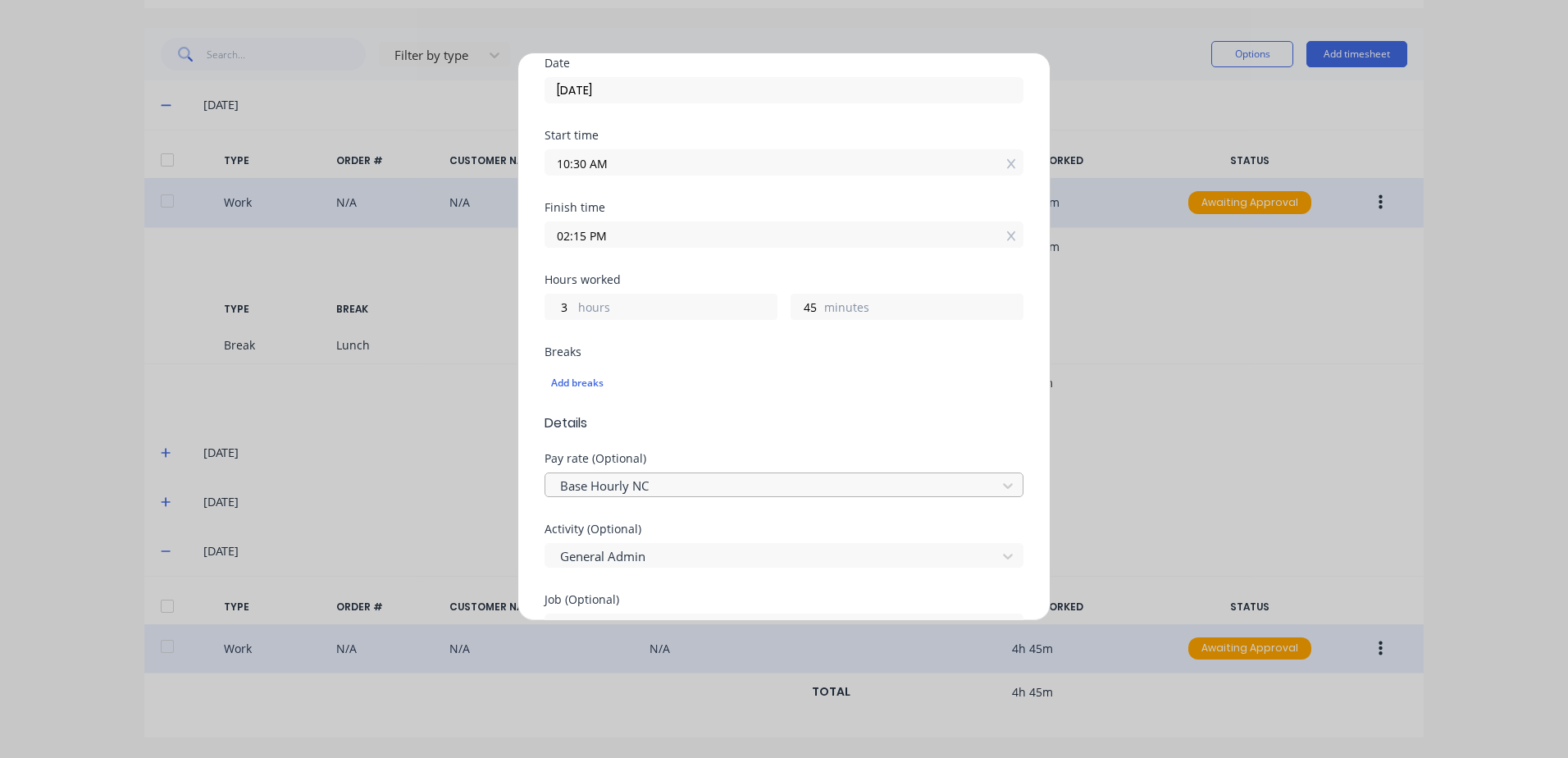
click at [643, 487] on div at bounding box center [773, 486] width 430 height 21
click at [661, 552] on div at bounding box center [773, 556] width 430 height 21
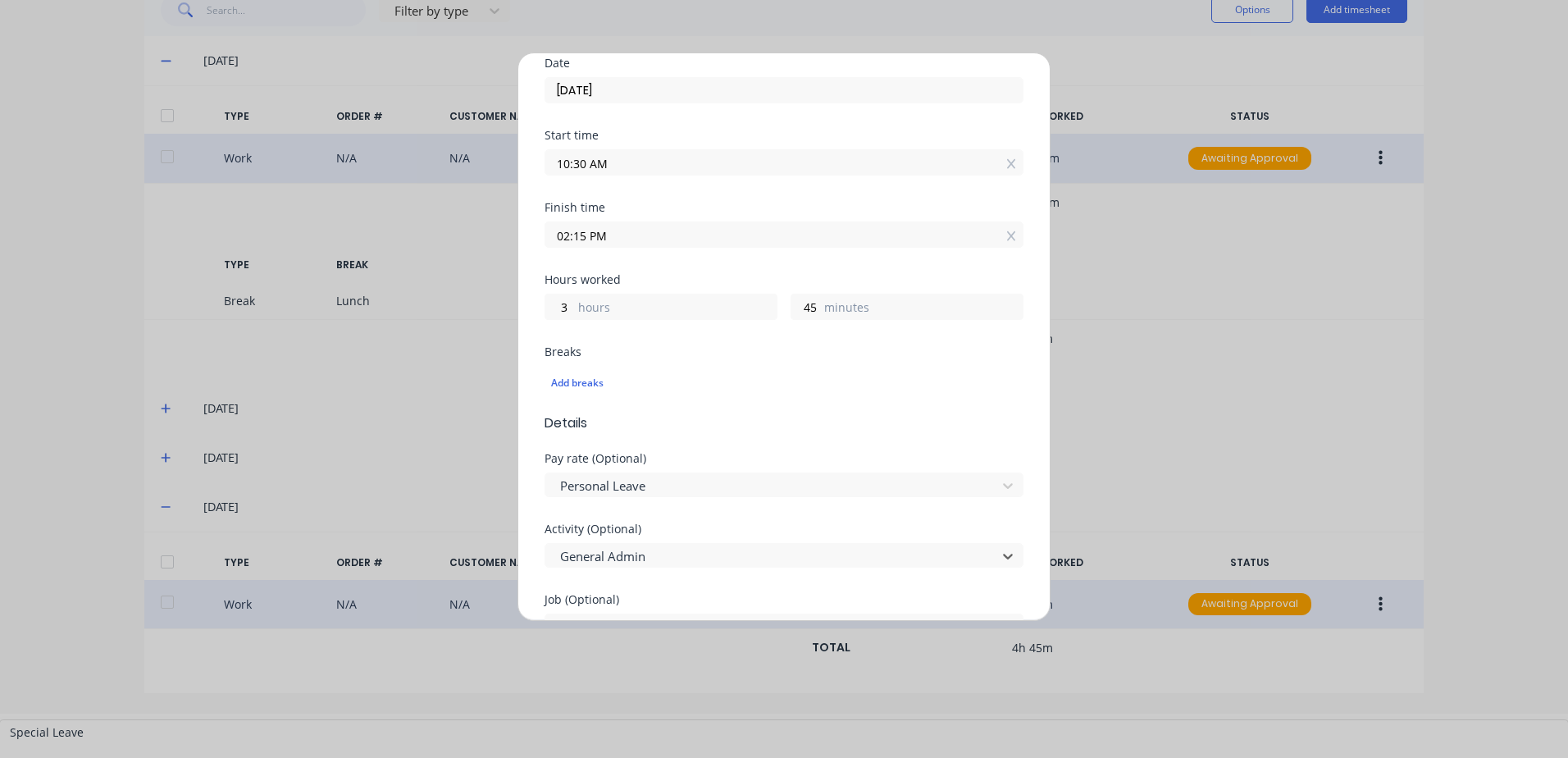
scroll to position [622, 0]
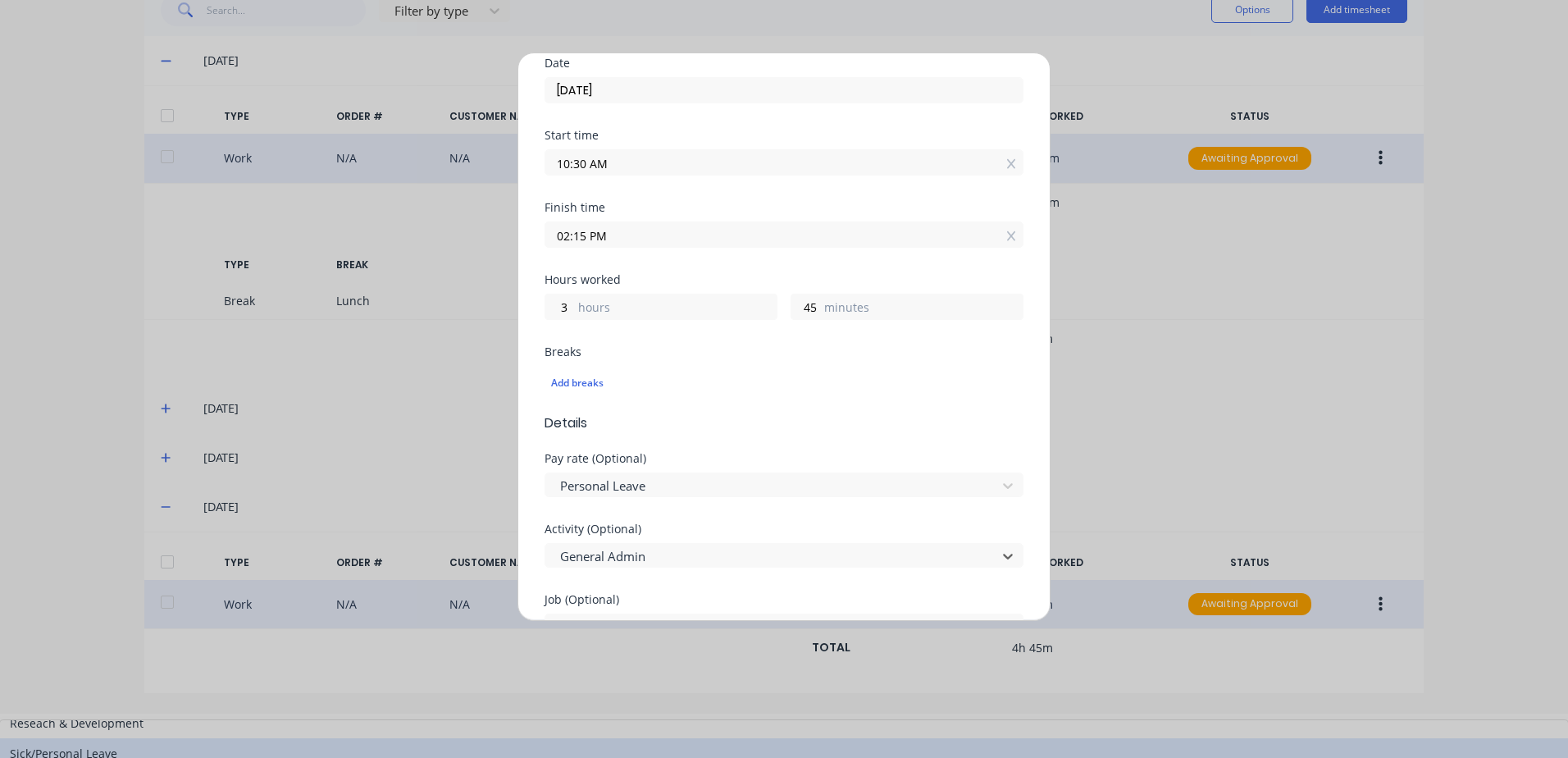
click at [655, 738] on div "Sick/Personal Leave" at bounding box center [784, 753] width 1568 height 30
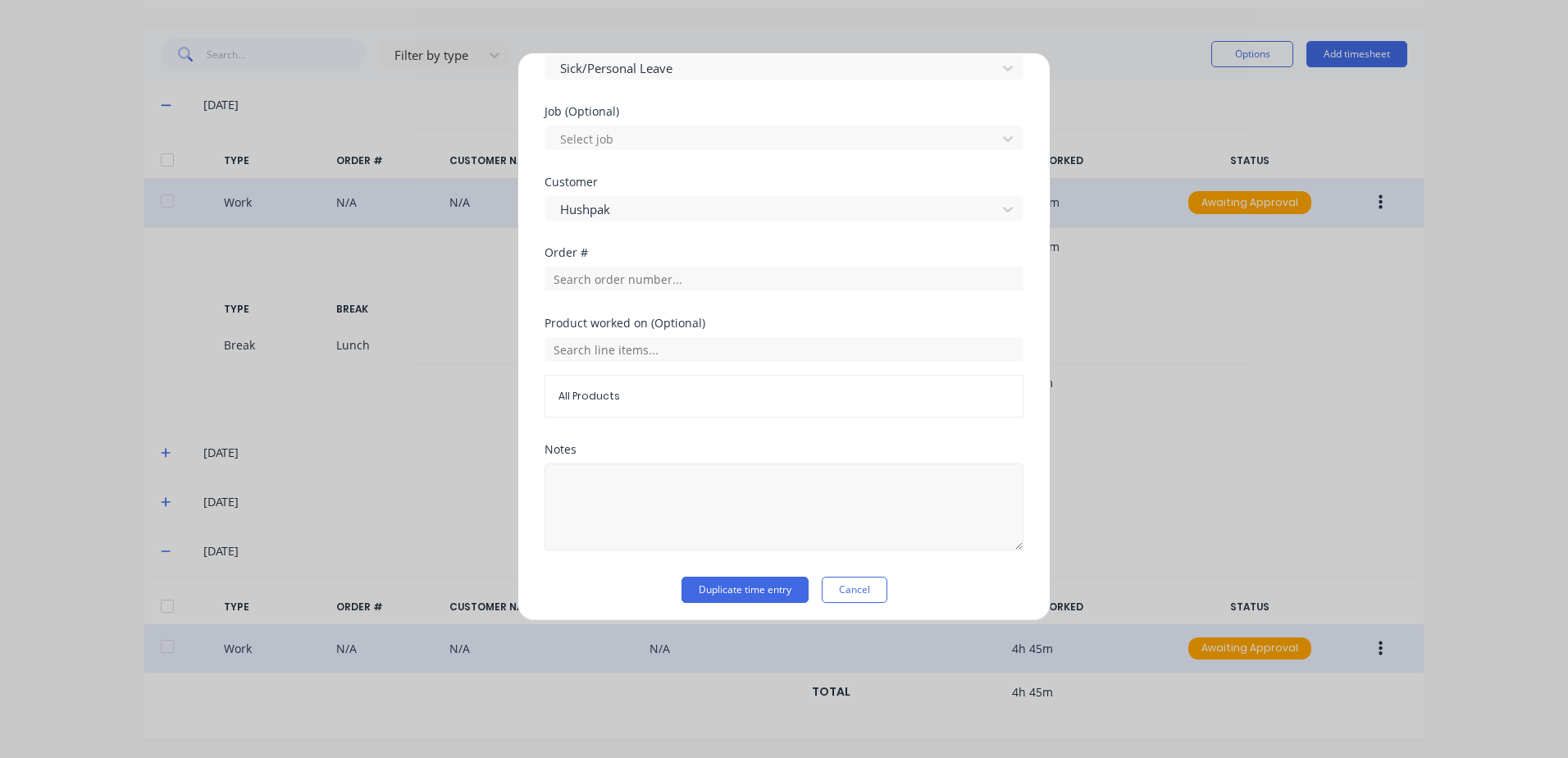
scroll to position [658, 0]
click at [723, 582] on button "Duplicate time entry" at bounding box center [744, 584] width 127 height 27
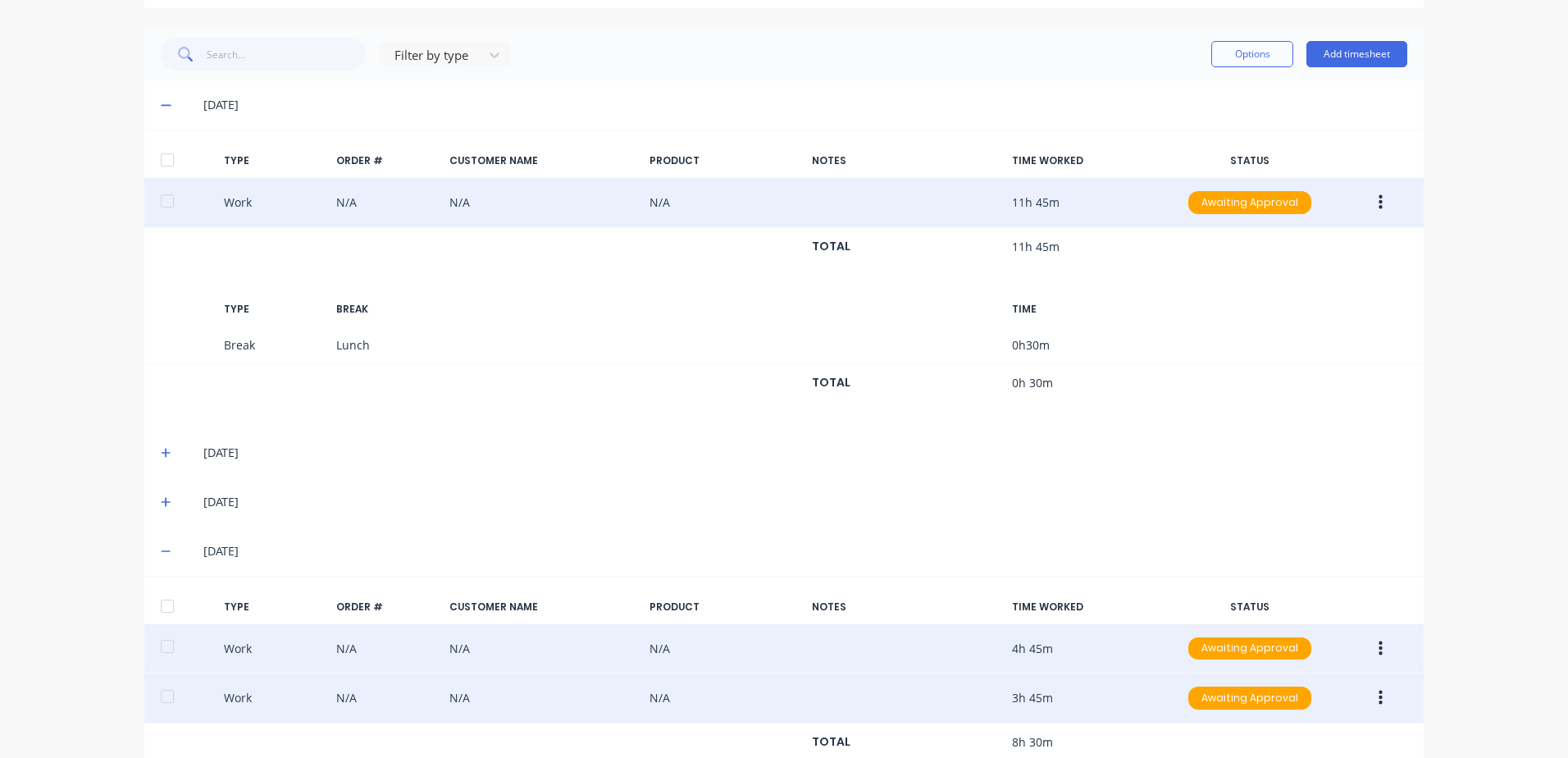
click at [1378, 696] on icon "button" at bounding box center [1380, 698] width 4 height 18
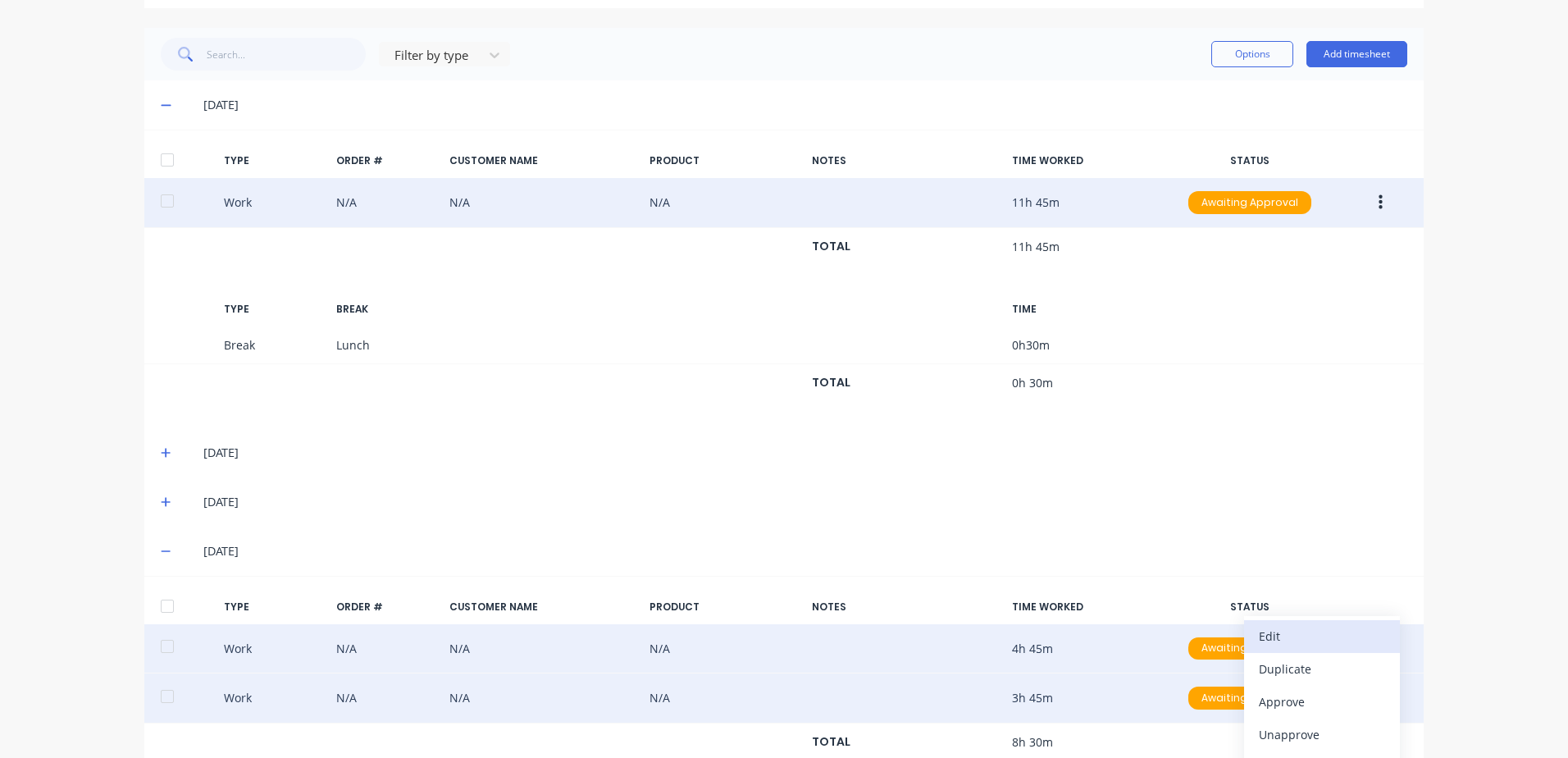
click at [1277, 634] on div "Edit" at bounding box center [1321, 636] width 126 height 24
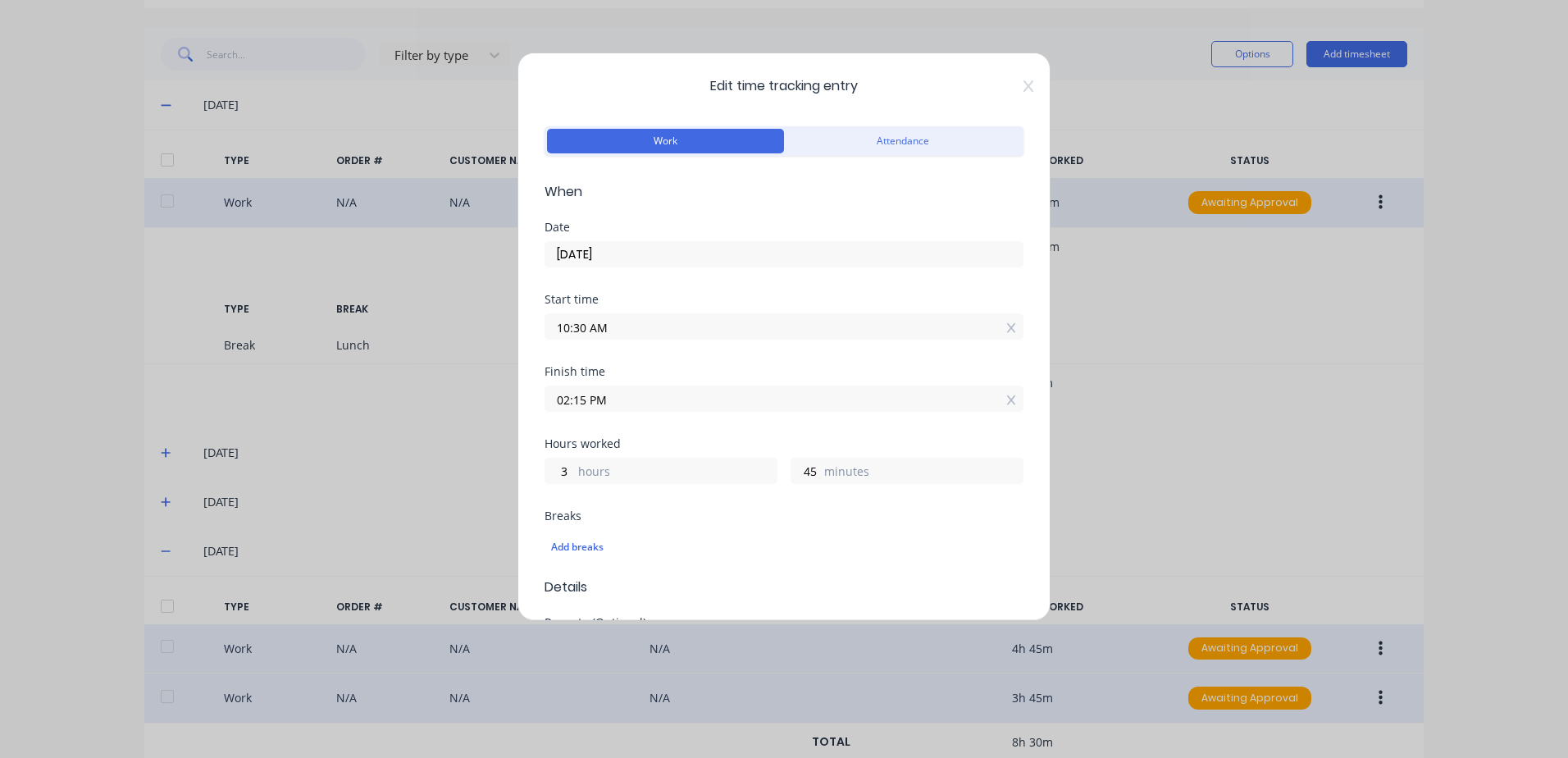
click at [643, 395] on input "02:15 PM" at bounding box center [784, 398] width 477 height 25
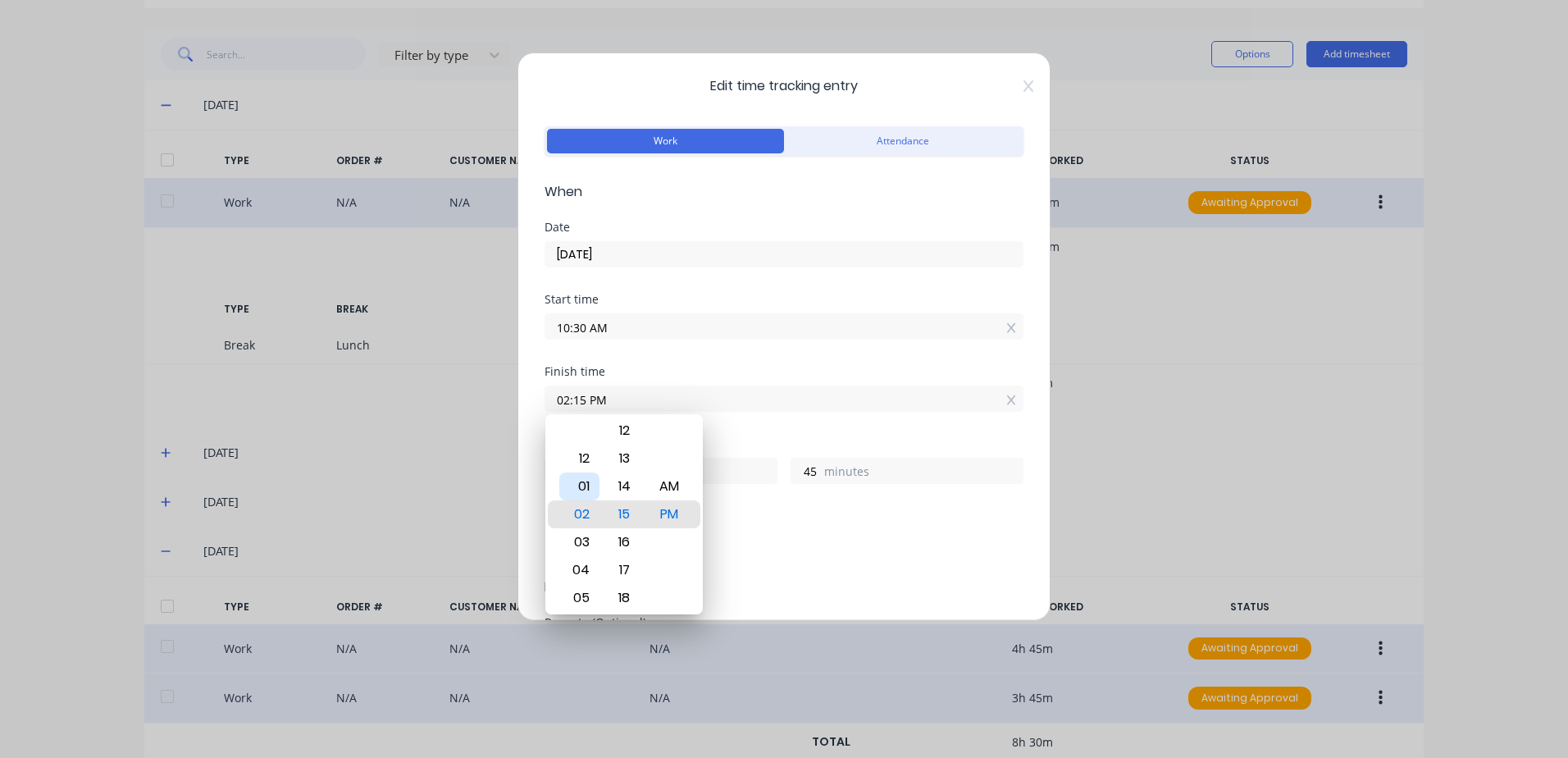
click at [586, 488] on div "01" at bounding box center [579, 486] width 40 height 28
click at [852, 514] on div "Breaks" at bounding box center [784, 516] width 479 height 12
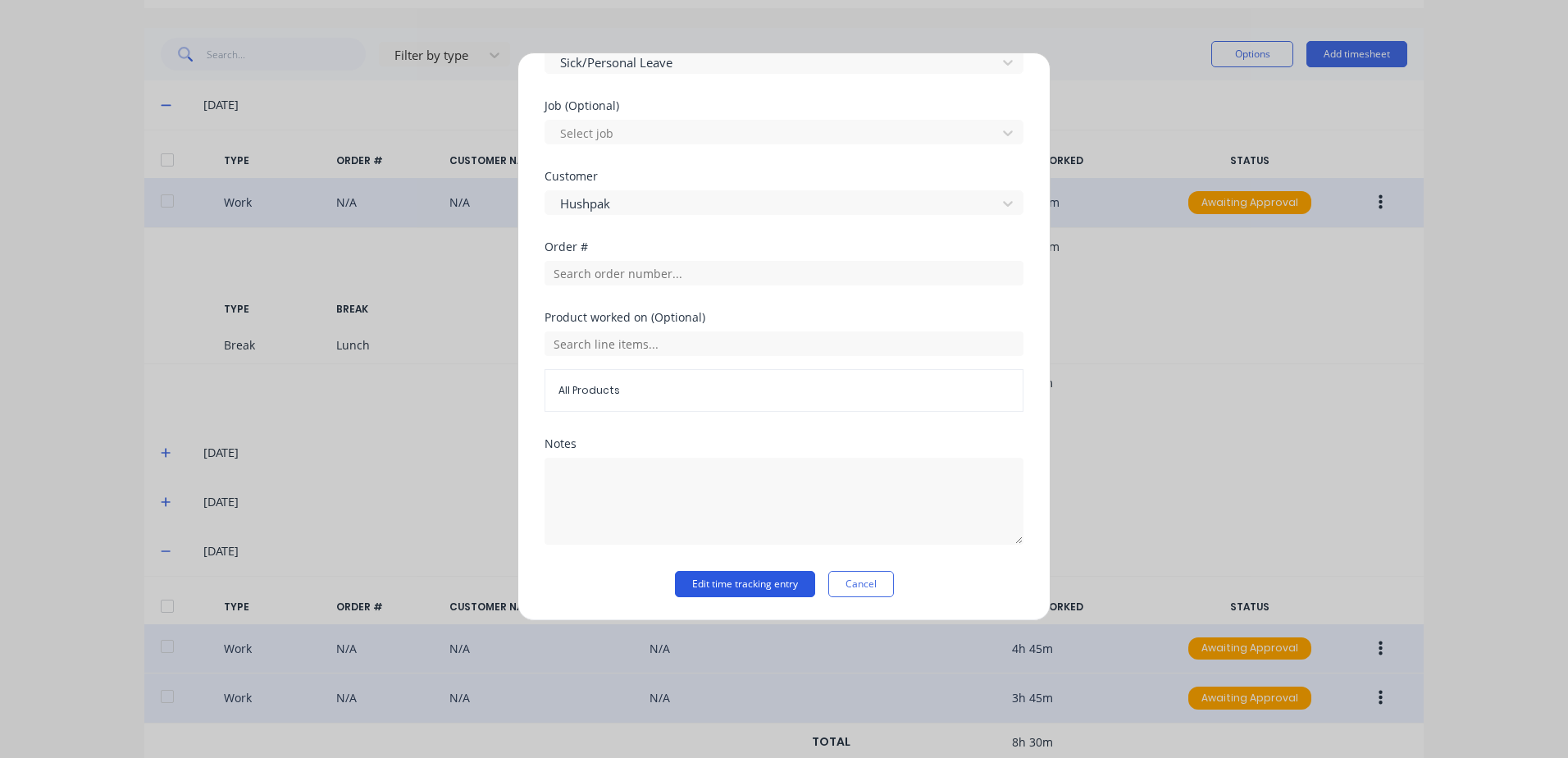
click at [698, 585] on button "Edit time tracking entry" at bounding box center [744, 584] width 141 height 27
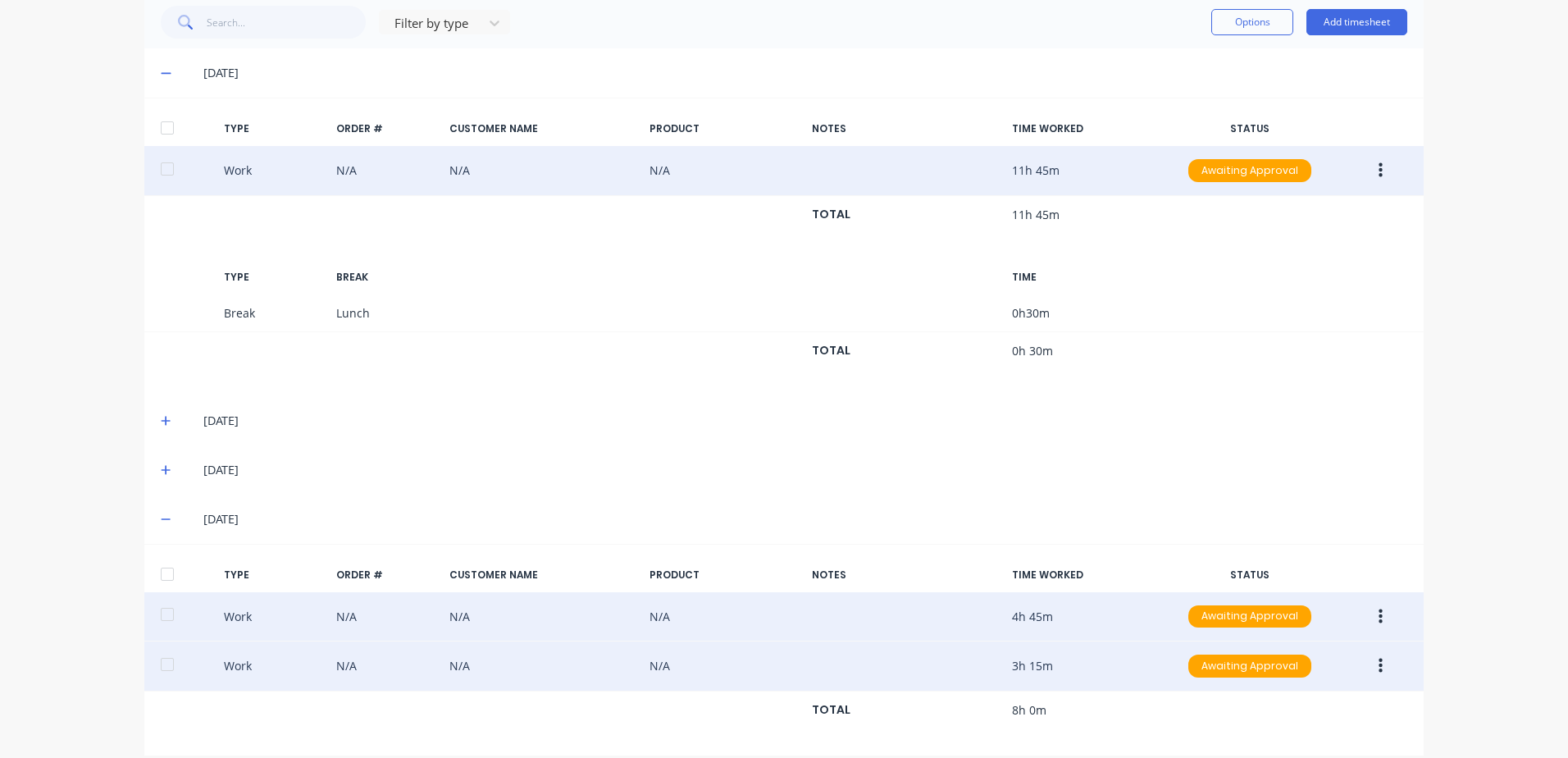
scroll to position [450, 0]
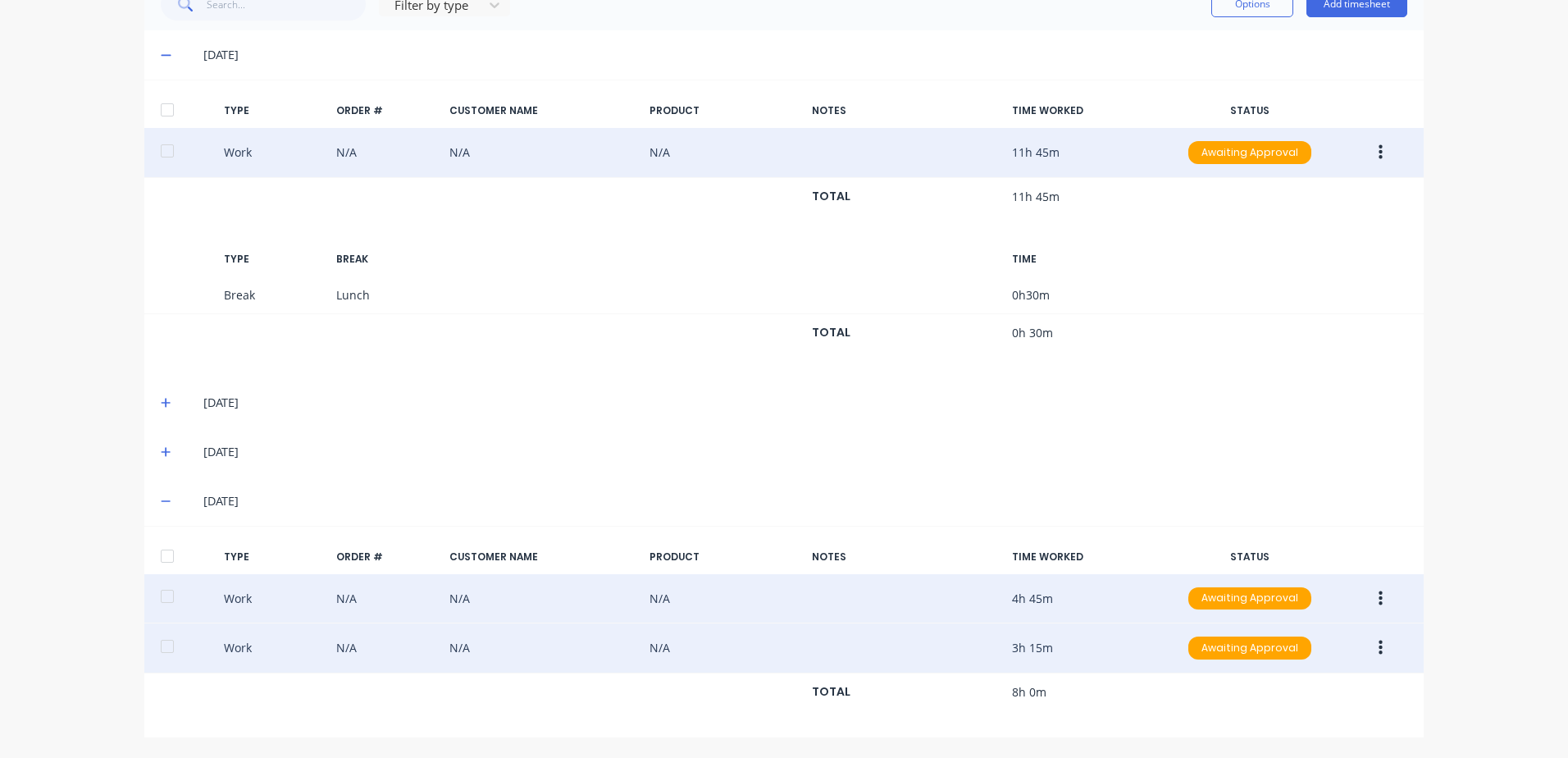
click at [1378, 648] on icon "button" at bounding box center [1380, 647] width 4 height 15
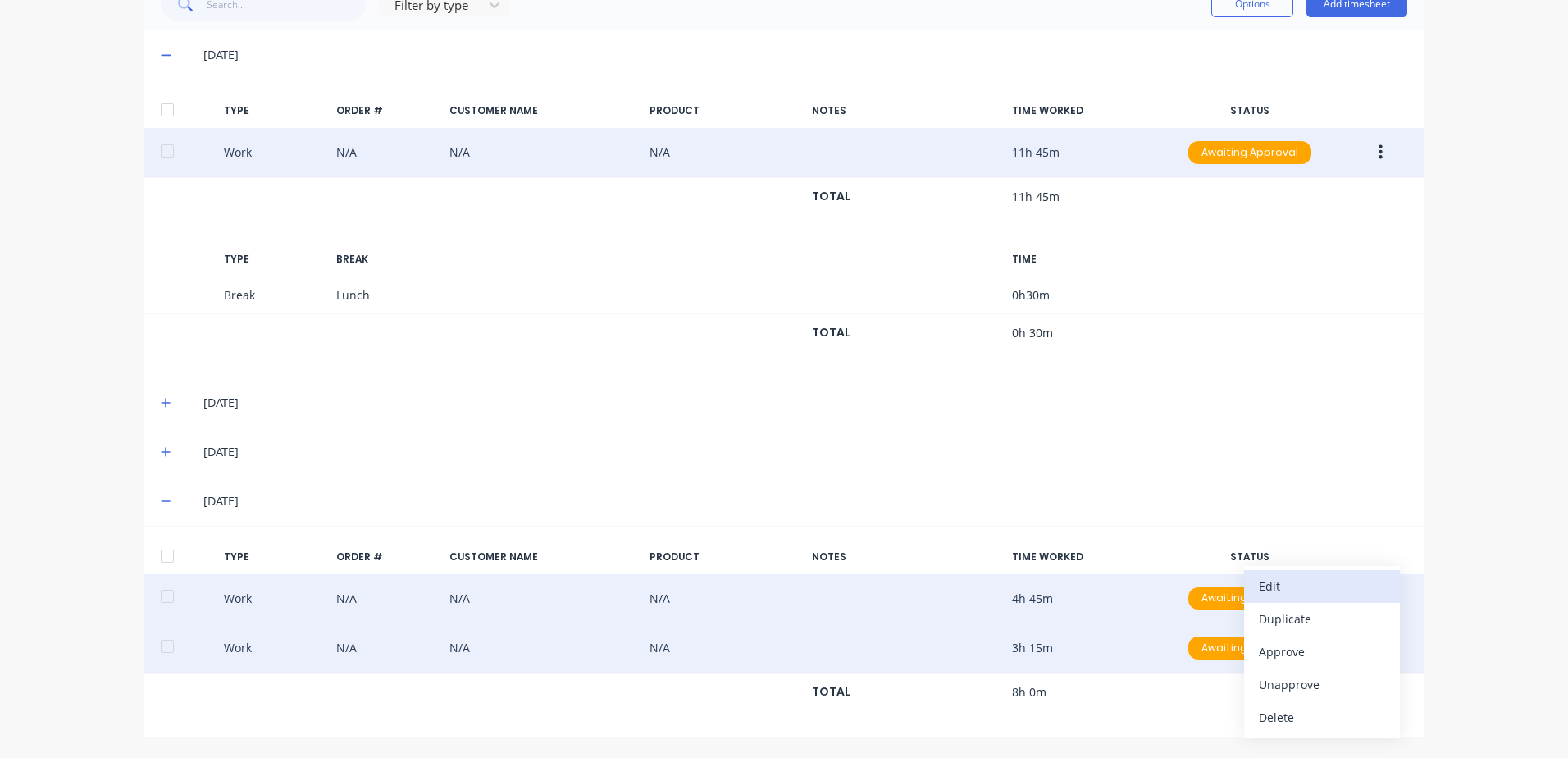
click at [1267, 585] on div "Edit" at bounding box center [1321, 586] width 126 height 24
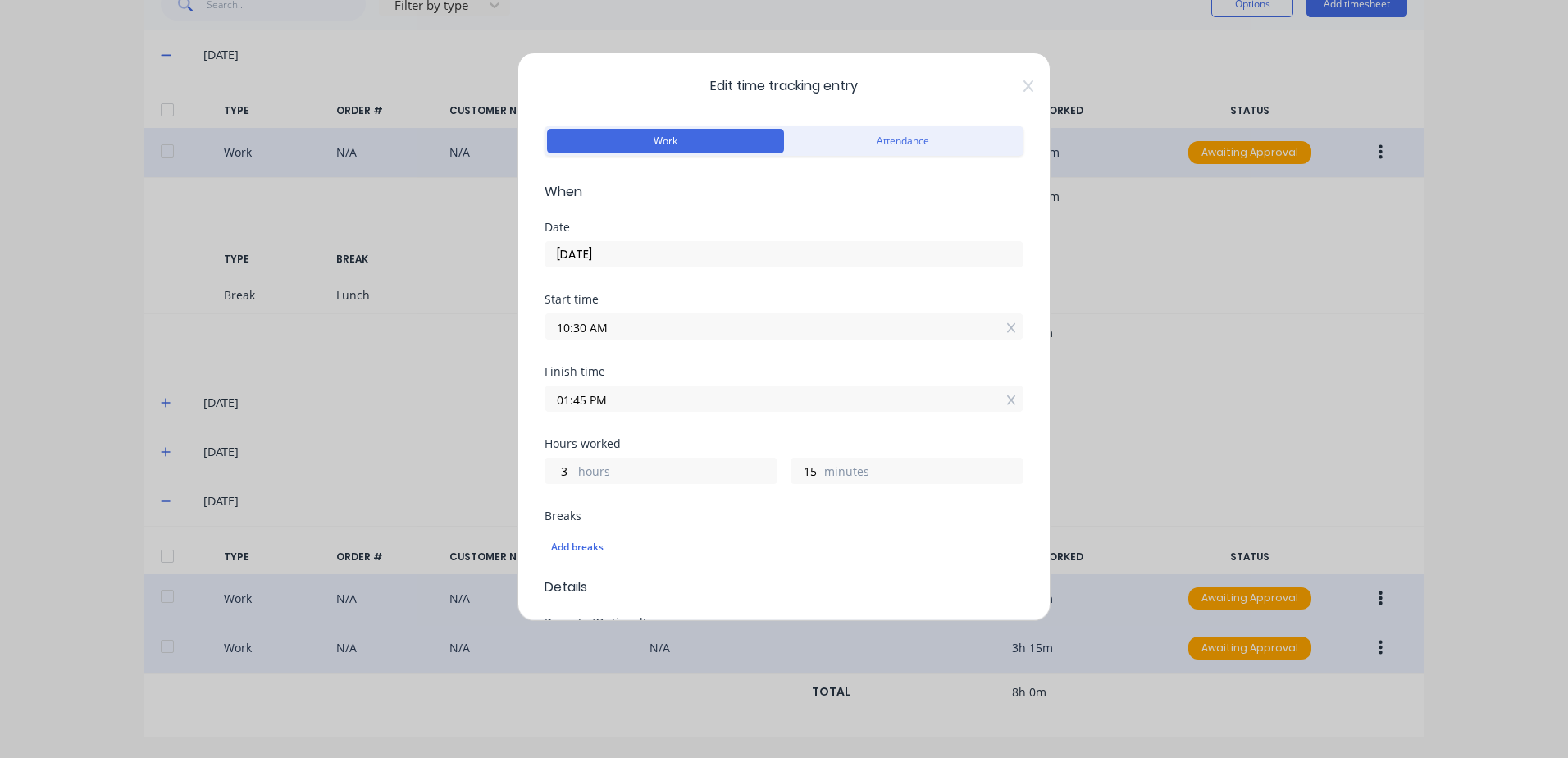
click at [632, 399] on input "01:45 PM" at bounding box center [784, 398] width 477 height 25
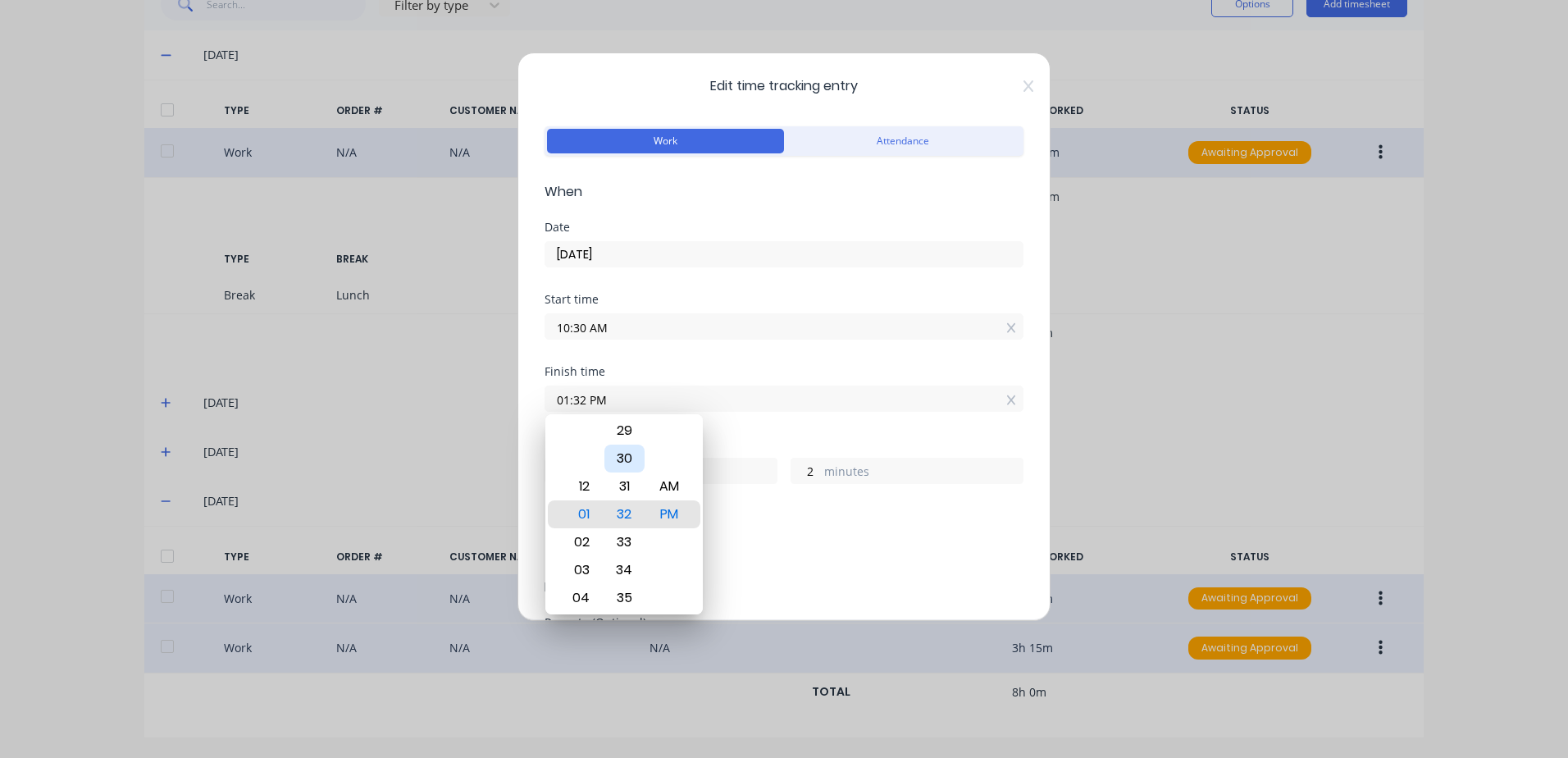
click at [622, 452] on div "30" at bounding box center [624, 458] width 40 height 28
click at [817, 425] on div "Finish time 01:30 PM" at bounding box center [784, 401] width 479 height 72
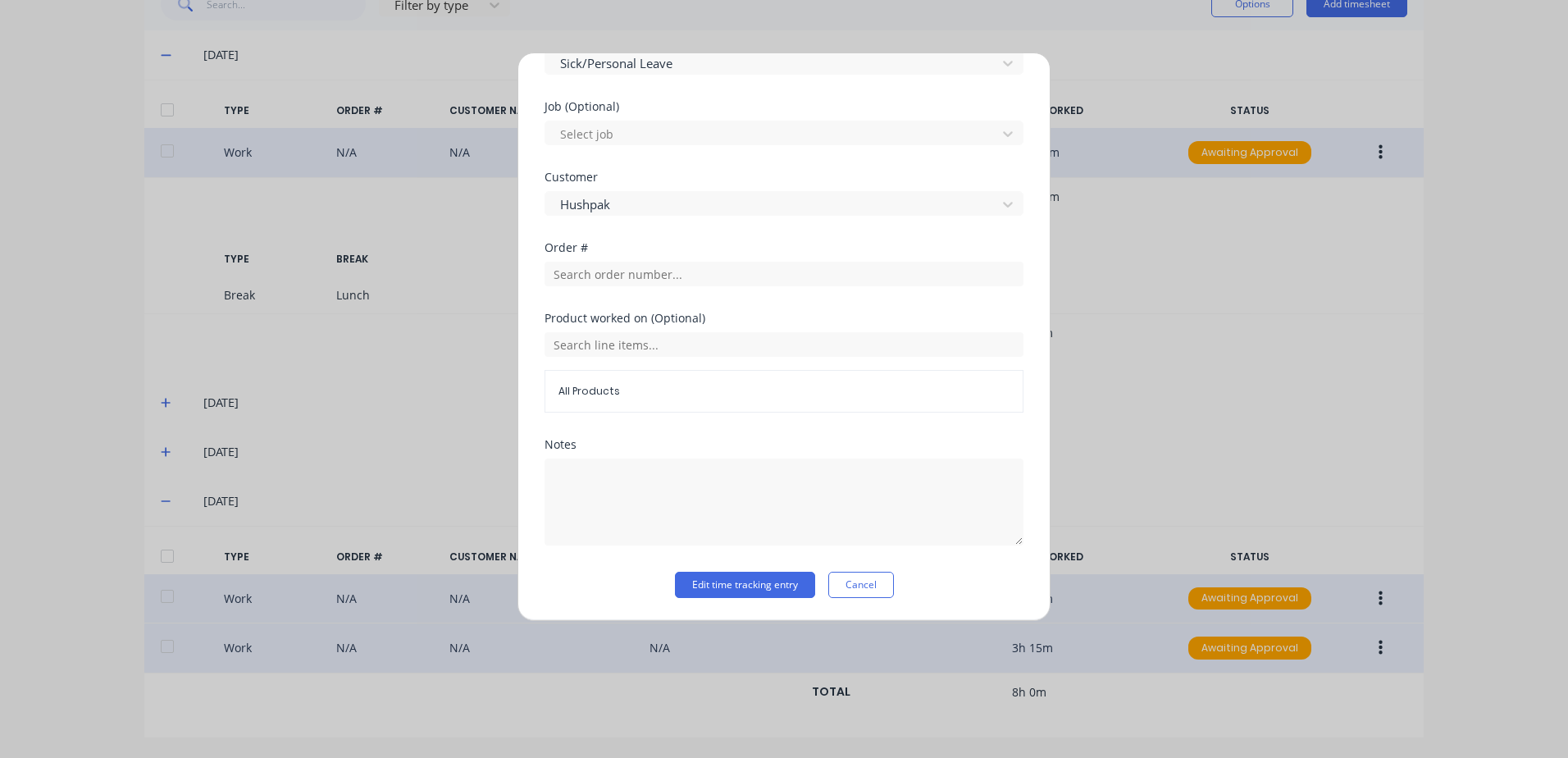
scroll to position [658, 0]
click at [689, 576] on button "Edit time tracking entry" at bounding box center [744, 584] width 141 height 27
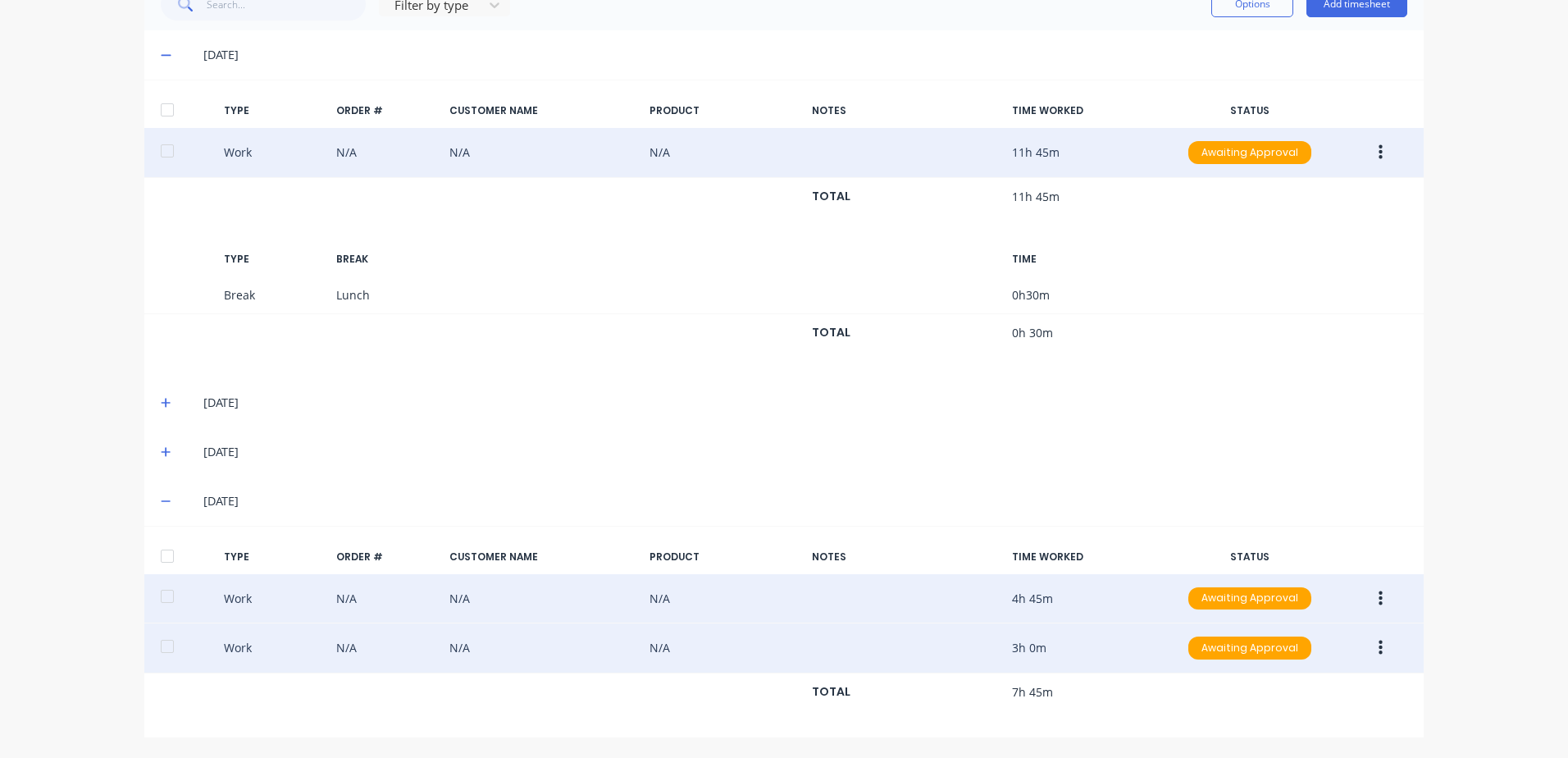
click at [1378, 598] on icon "button" at bounding box center [1380, 598] width 4 height 15
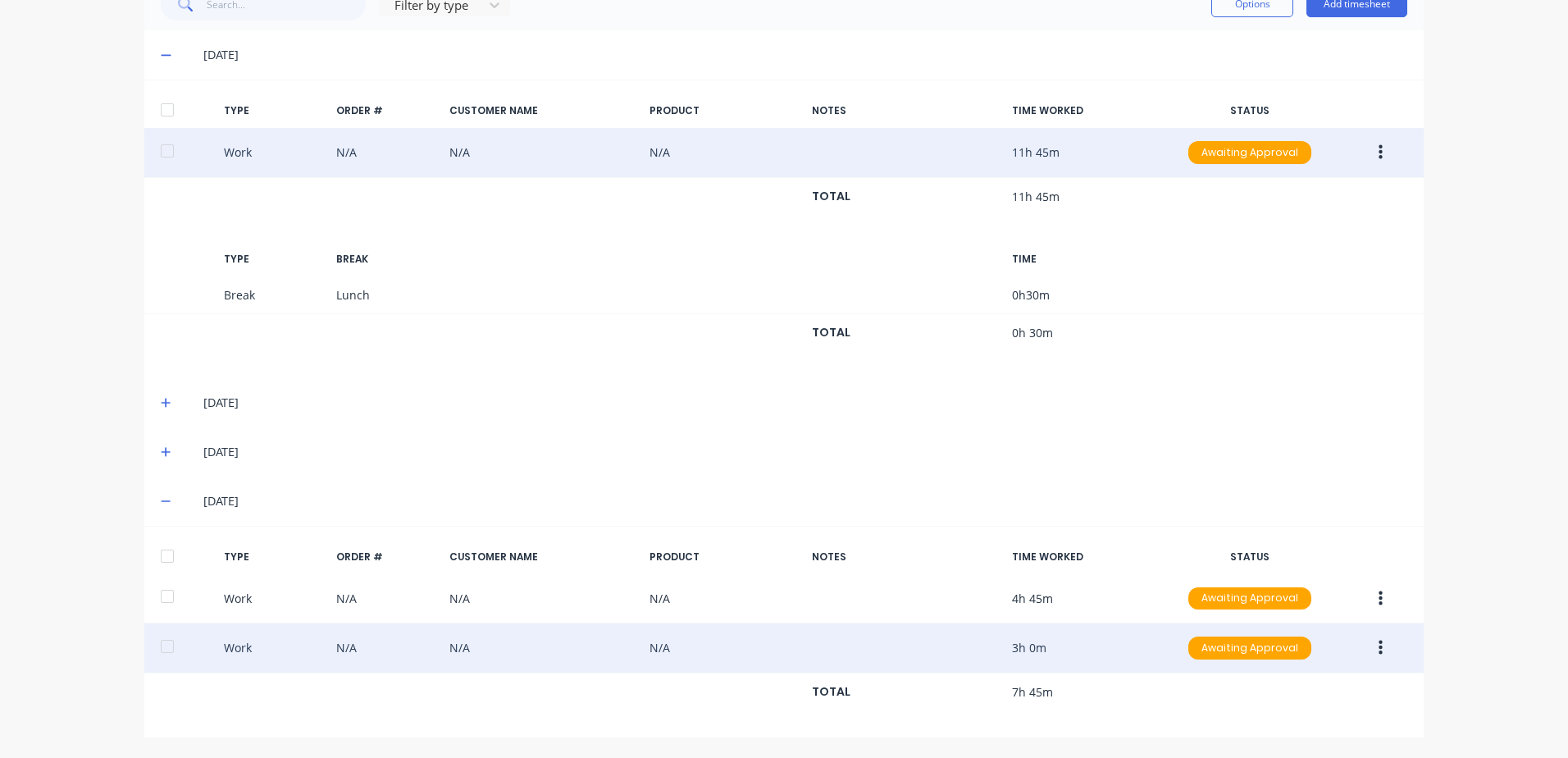
click at [1152, 715] on div "TYPE ORDER # CUSTOMER NAME PRODUCT NOTES TIME WORKED STATUS Work N/A N/A N/A 4h…" at bounding box center [784, 632] width 1279 height 185
click at [160, 401] on icon at bounding box center [165, 403] width 11 height 12
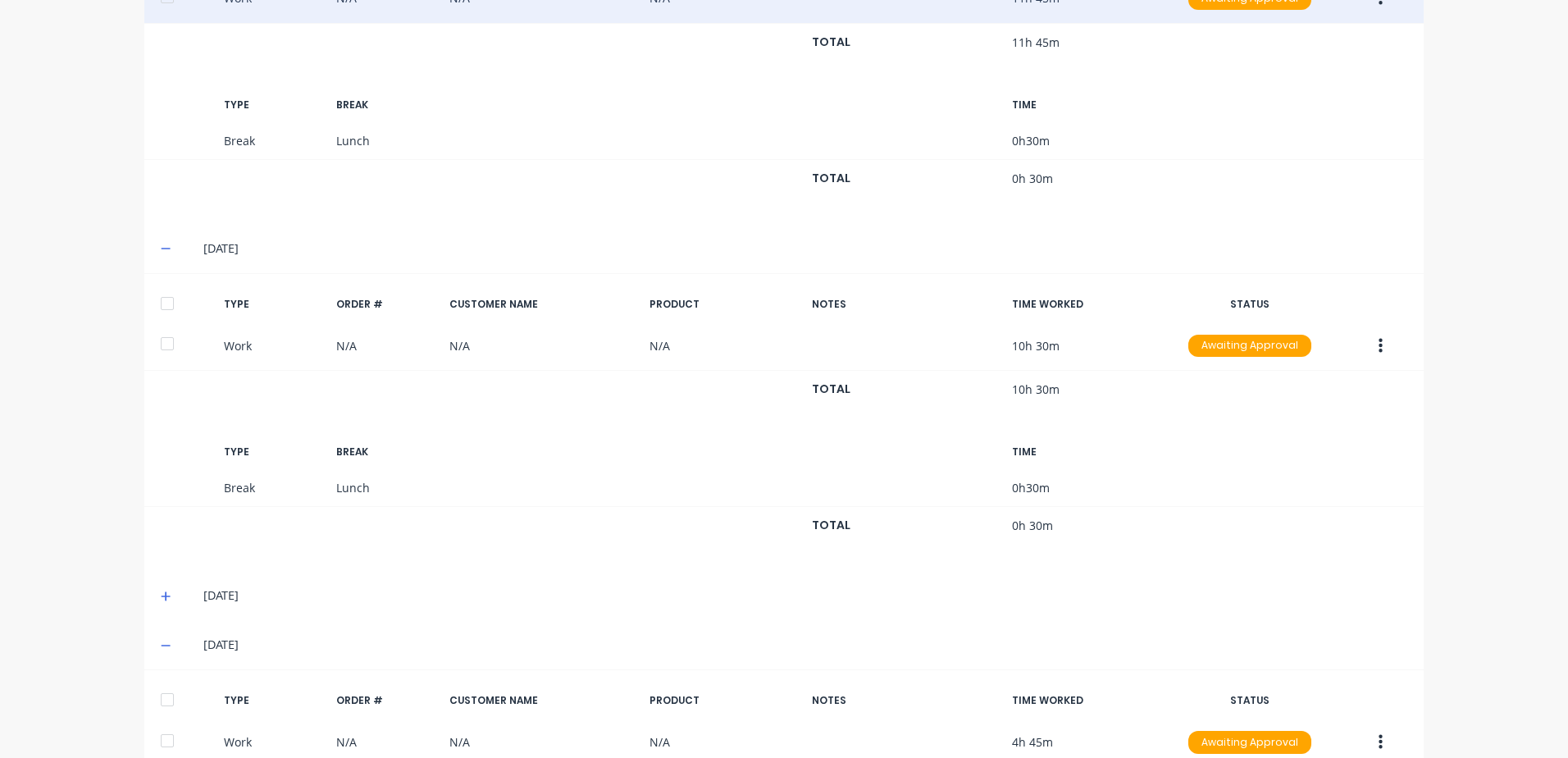
scroll to position [614, 0]
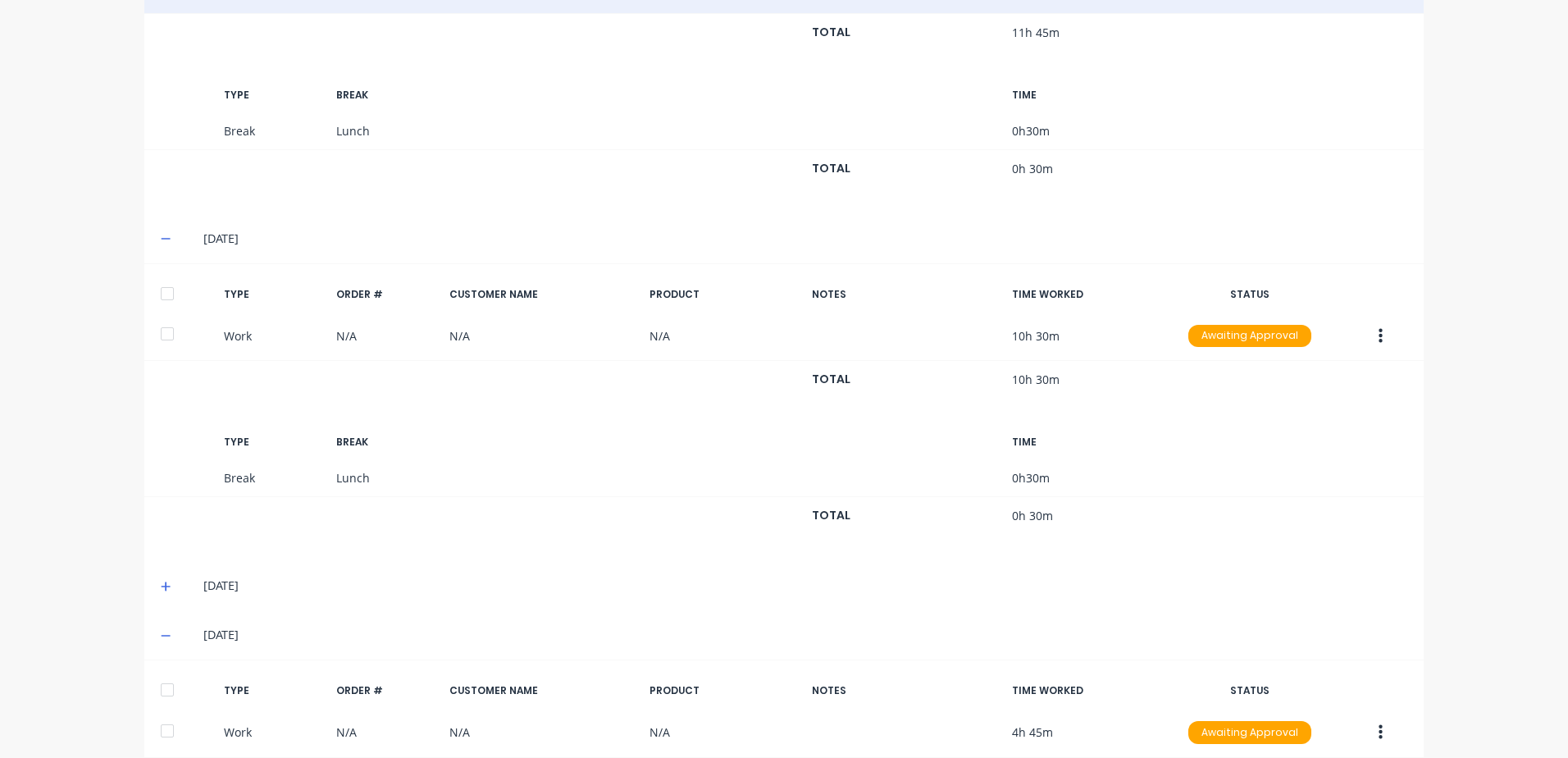
drag, startPoint x: 161, startPoint y: 586, endPoint x: 201, endPoint y: 590, distance: 40.2
click at [164, 583] on icon at bounding box center [165, 587] width 11 height 12
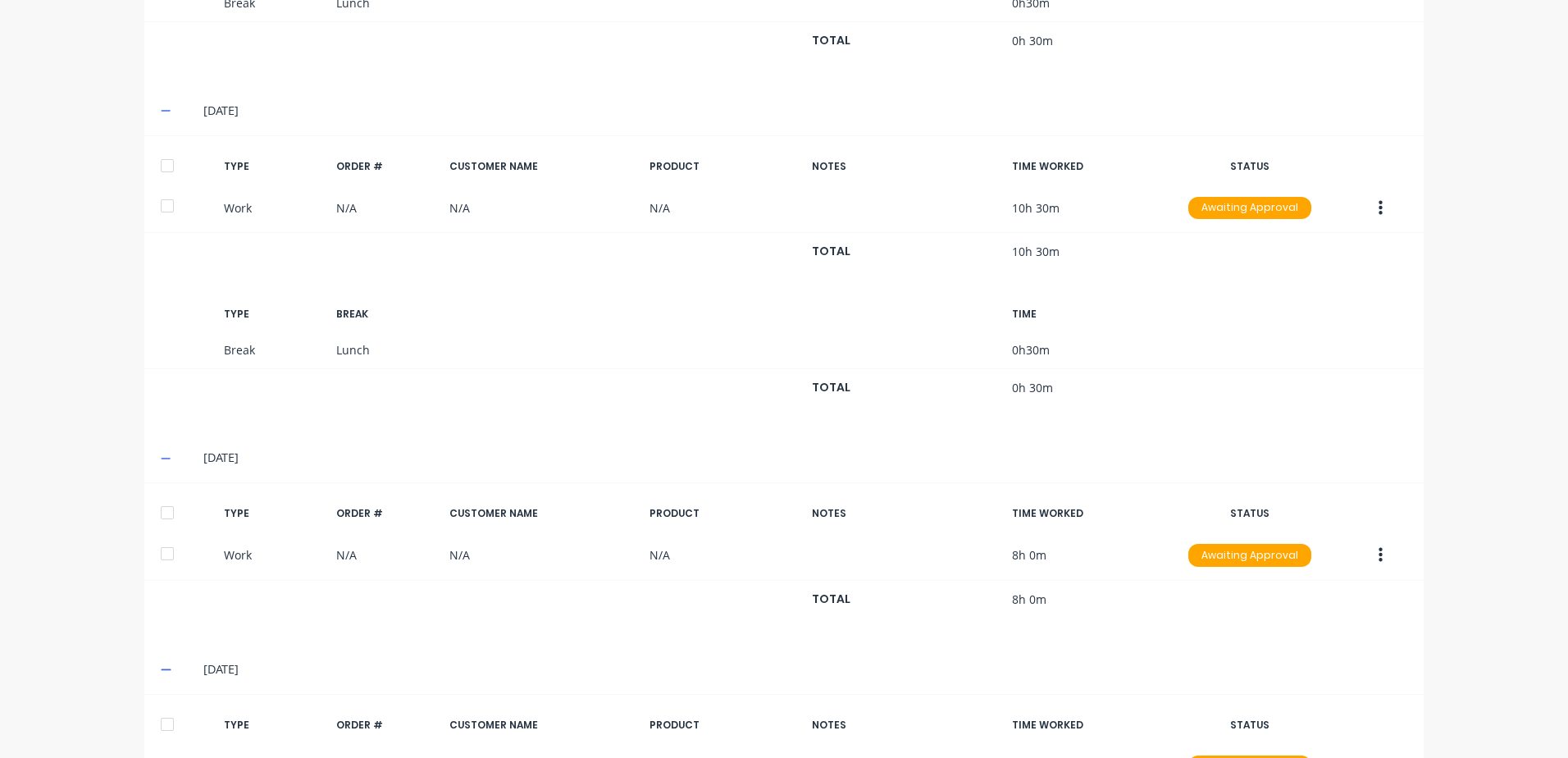
scroll to position [910, 0]
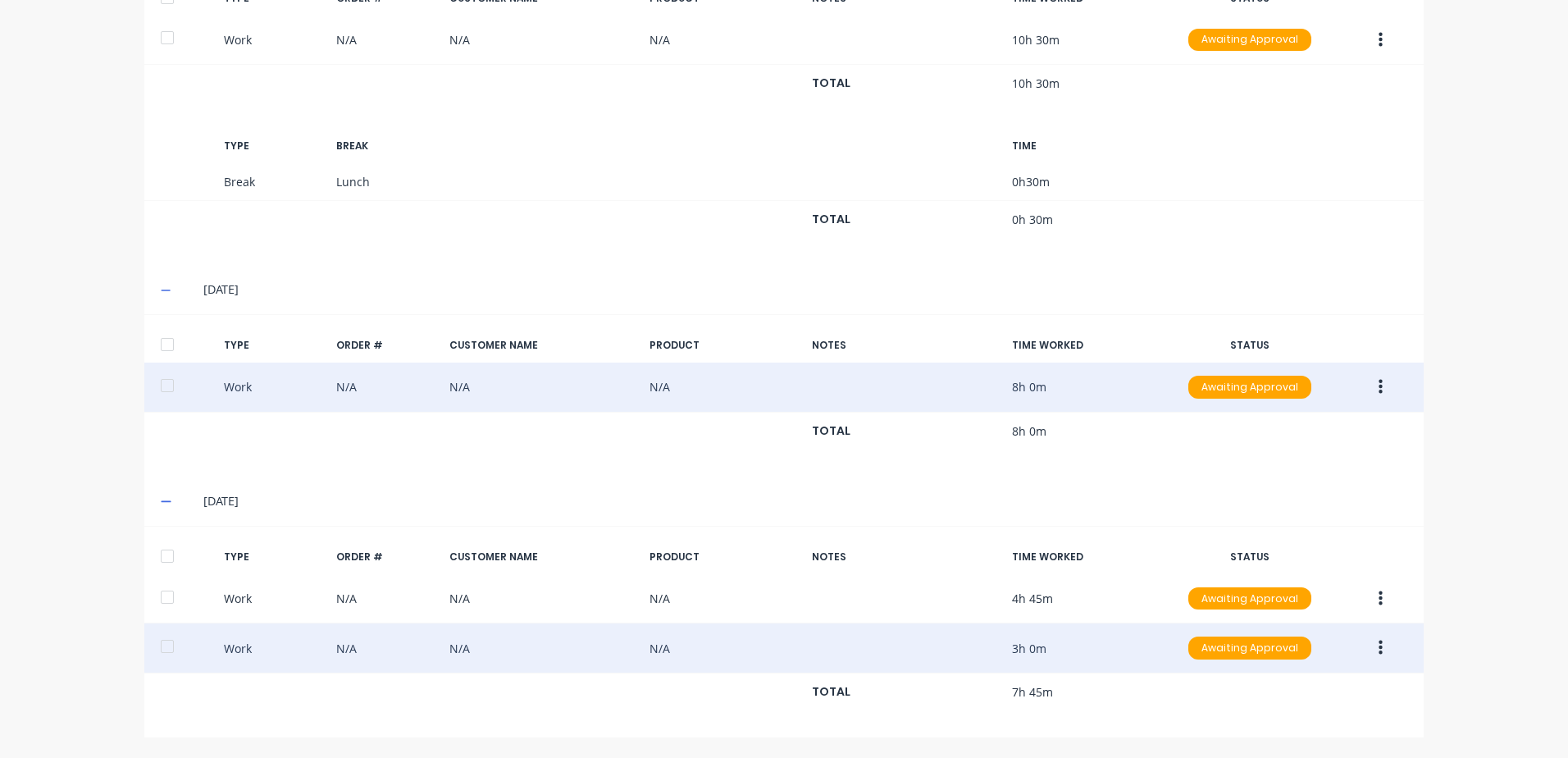
drag, startPoint x: 160, startPoint y: 552, endPoint x: 193, endPoint y: 378, distance: 177.1
click at [164, 546] on div at bounding box center [166, 555] width 32 height 32
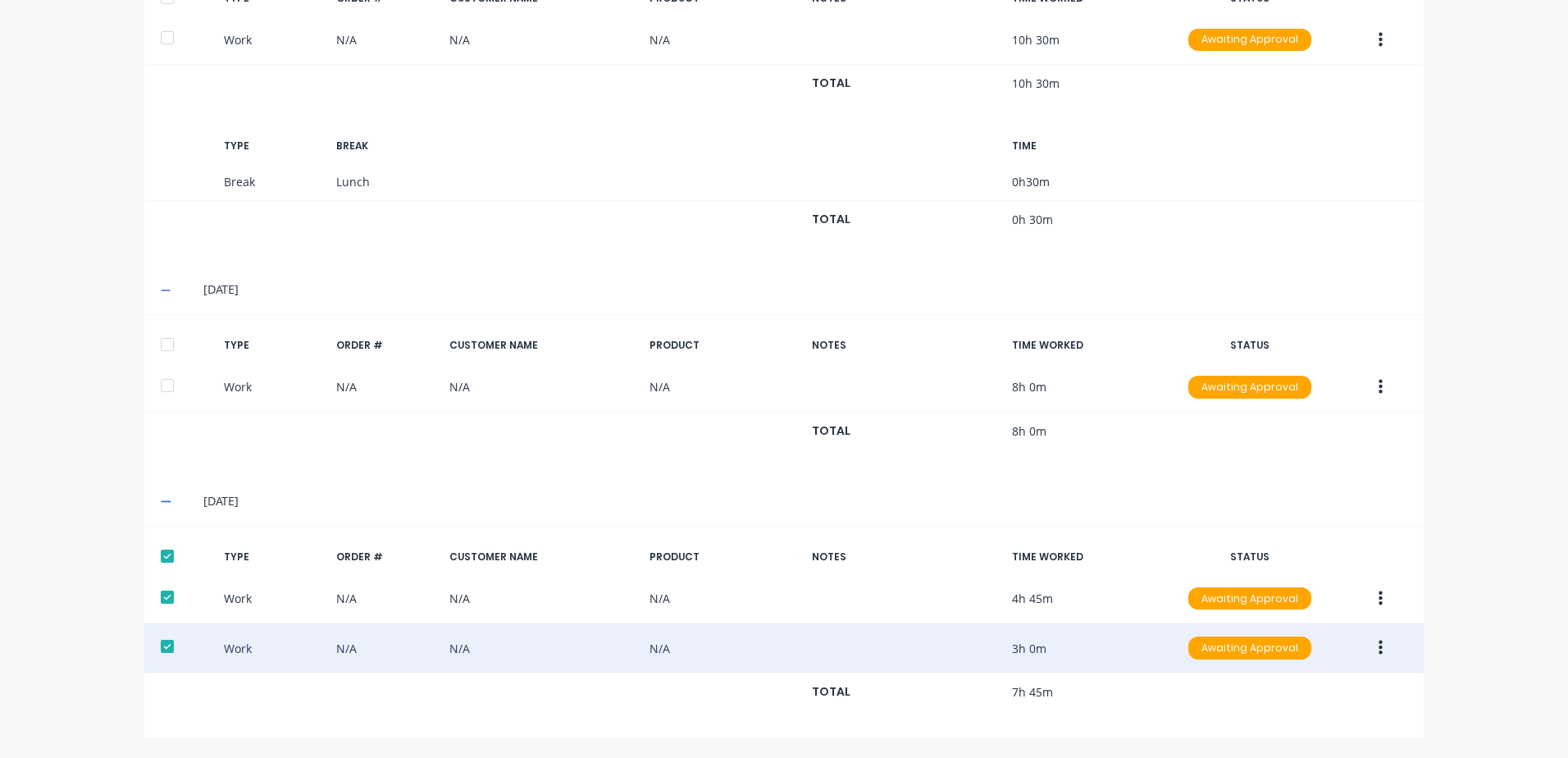
click at [168, 343] on div at bounding box center [166, 344] width 32 height 32
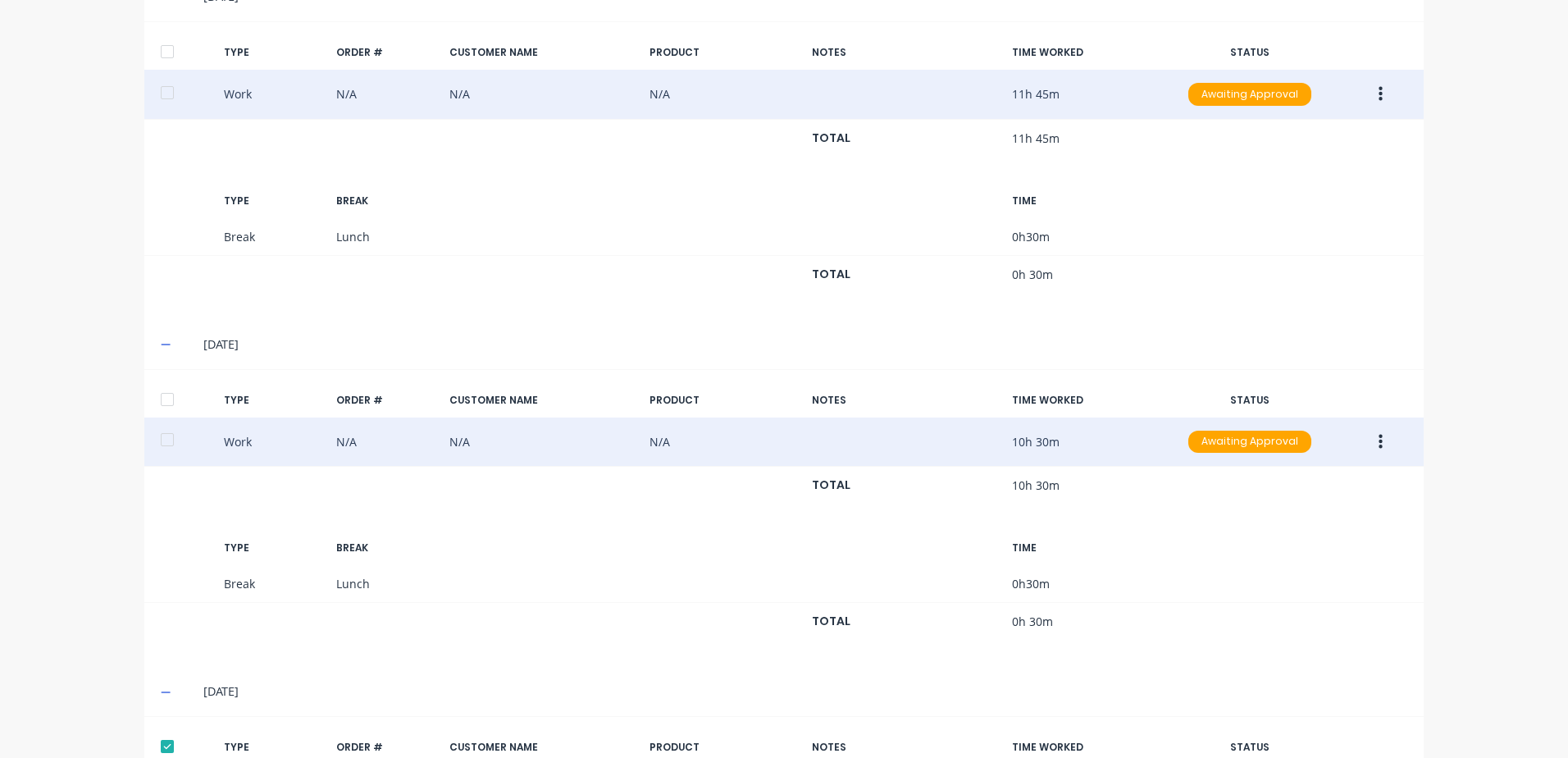
scroll to position [500, 0]
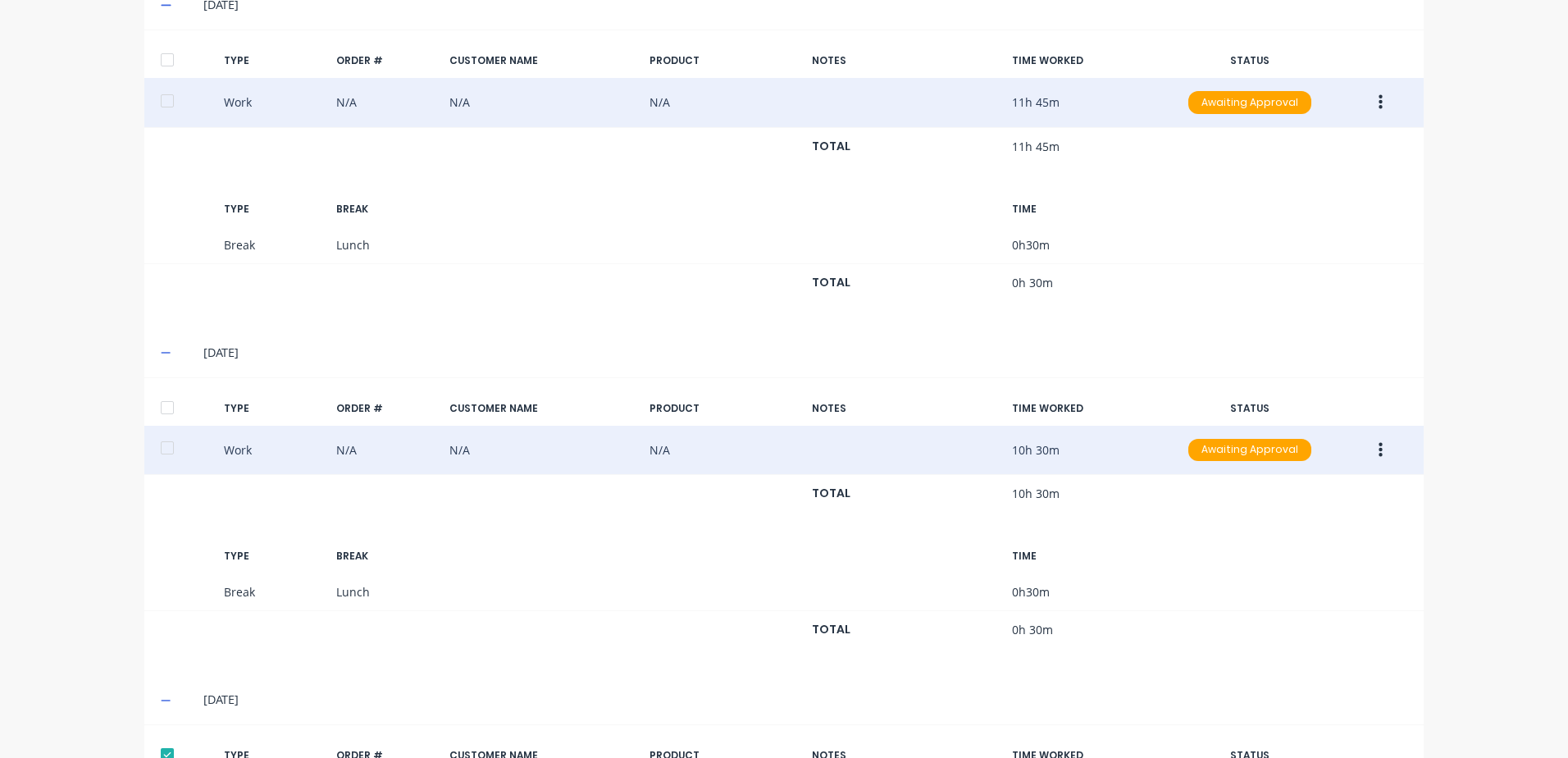
drag, startPoint x: 165, startPoint y: 403, endPoint x: 364, endPoint y: 447, distance: 203.8
click at [165, 403] on div at bounding box center [166, 407] width 32 height 32
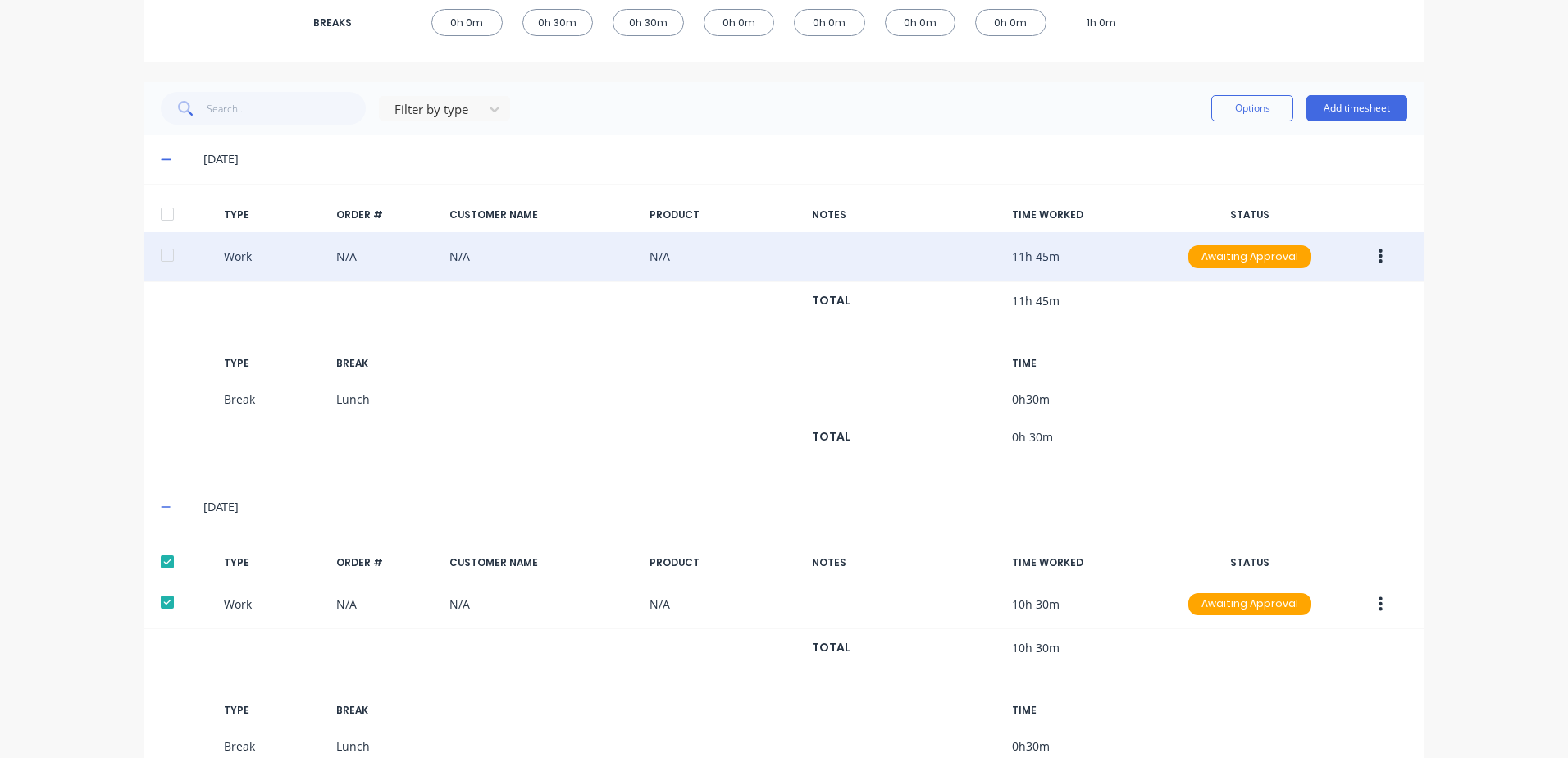
scroll to position [172, 0]
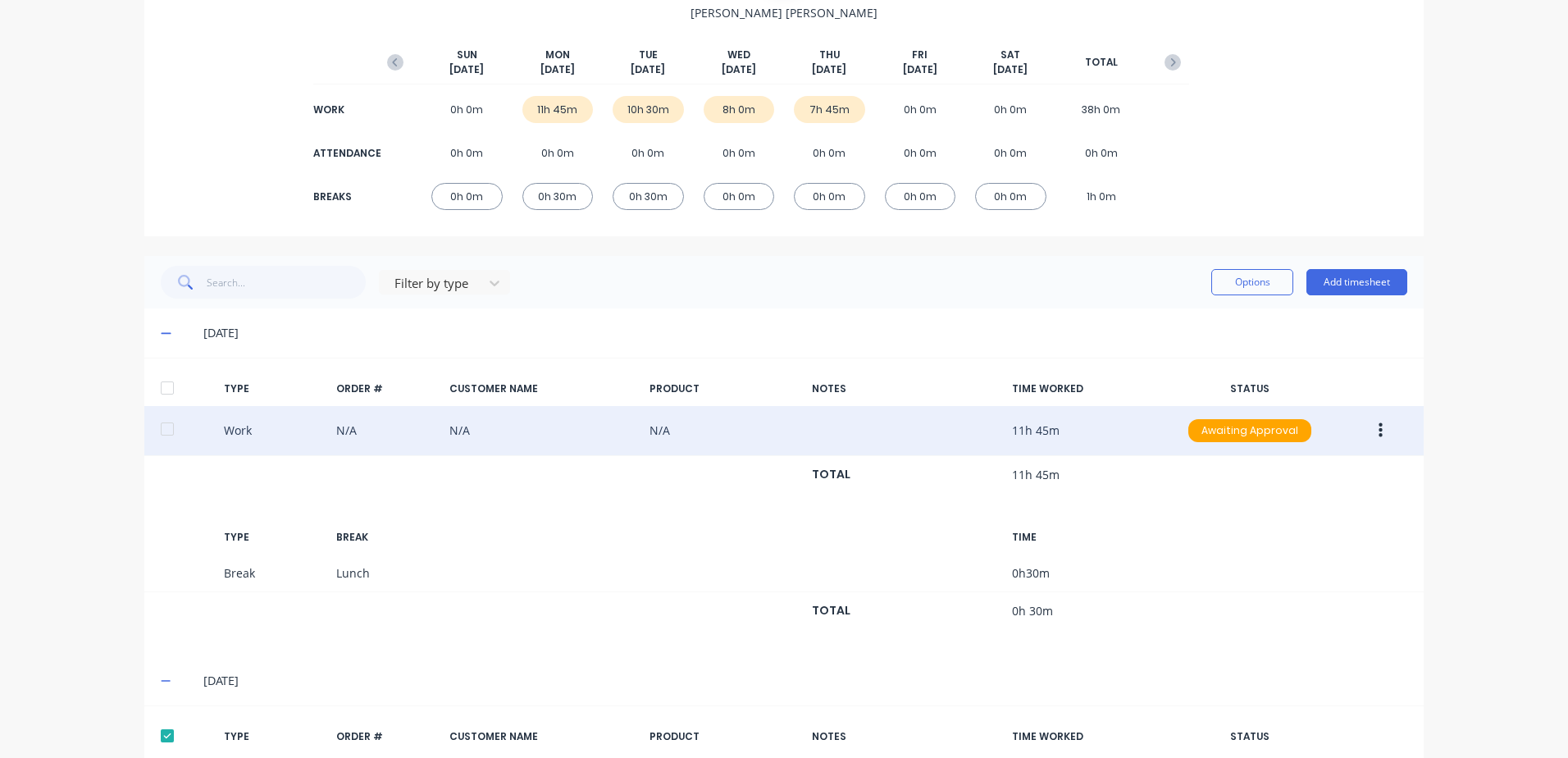
click at [158, 385] on div at bounding box center [166, 387] width 32 height 32
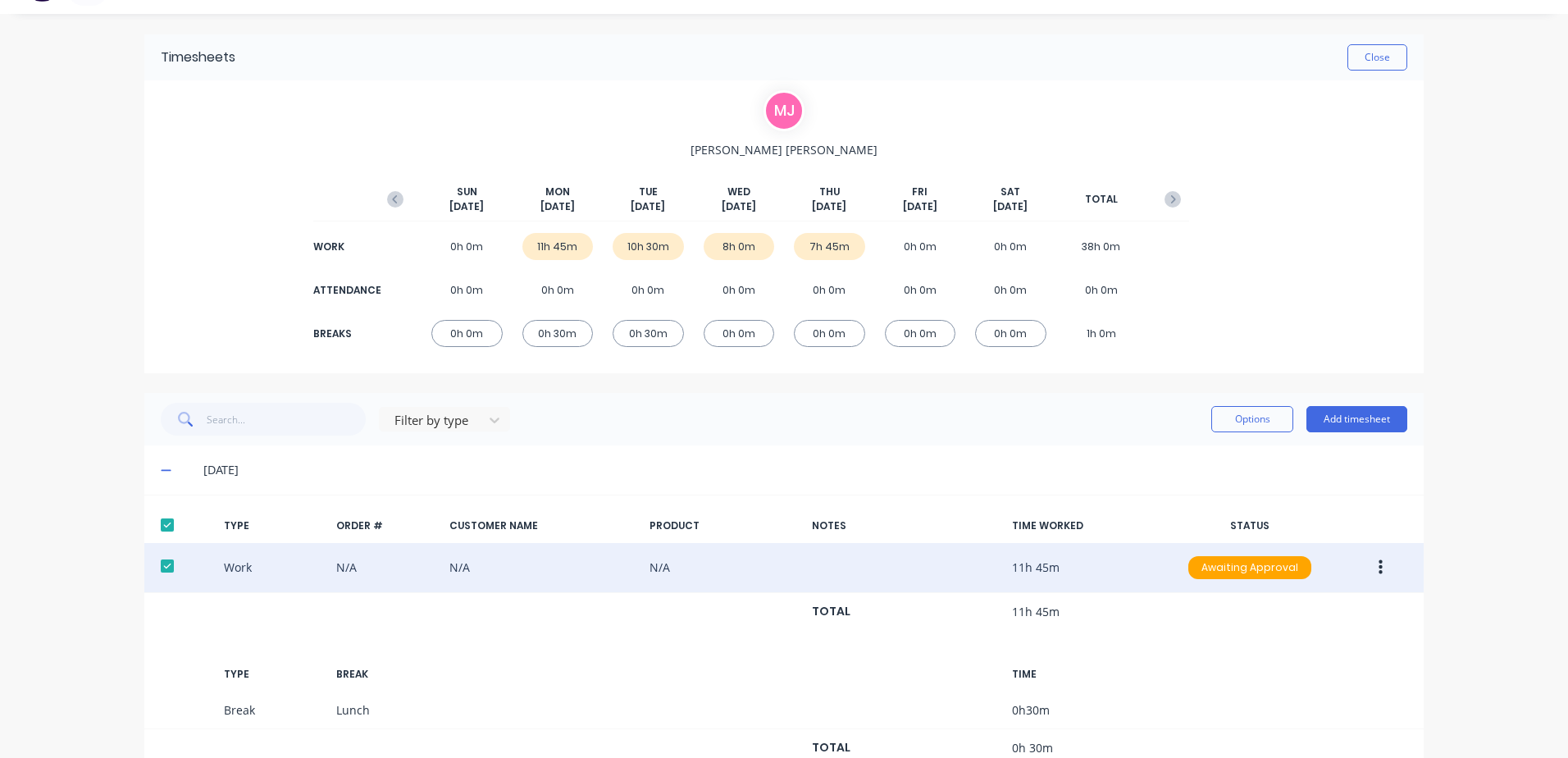
scroll to position [0, 0]
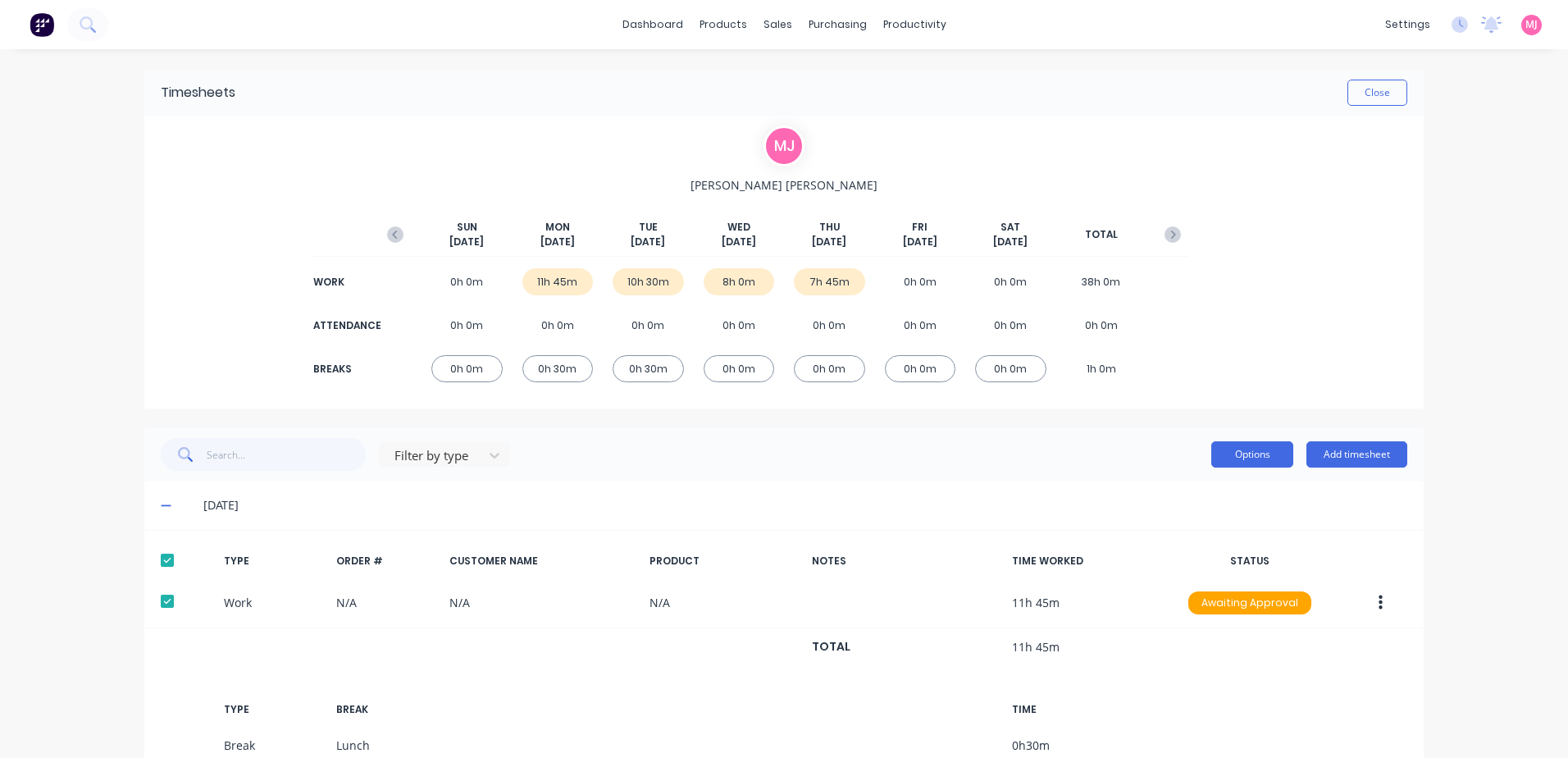
click at [1245, 455] on button "Options" at bounding box center [1251, 454] width 82 height 27
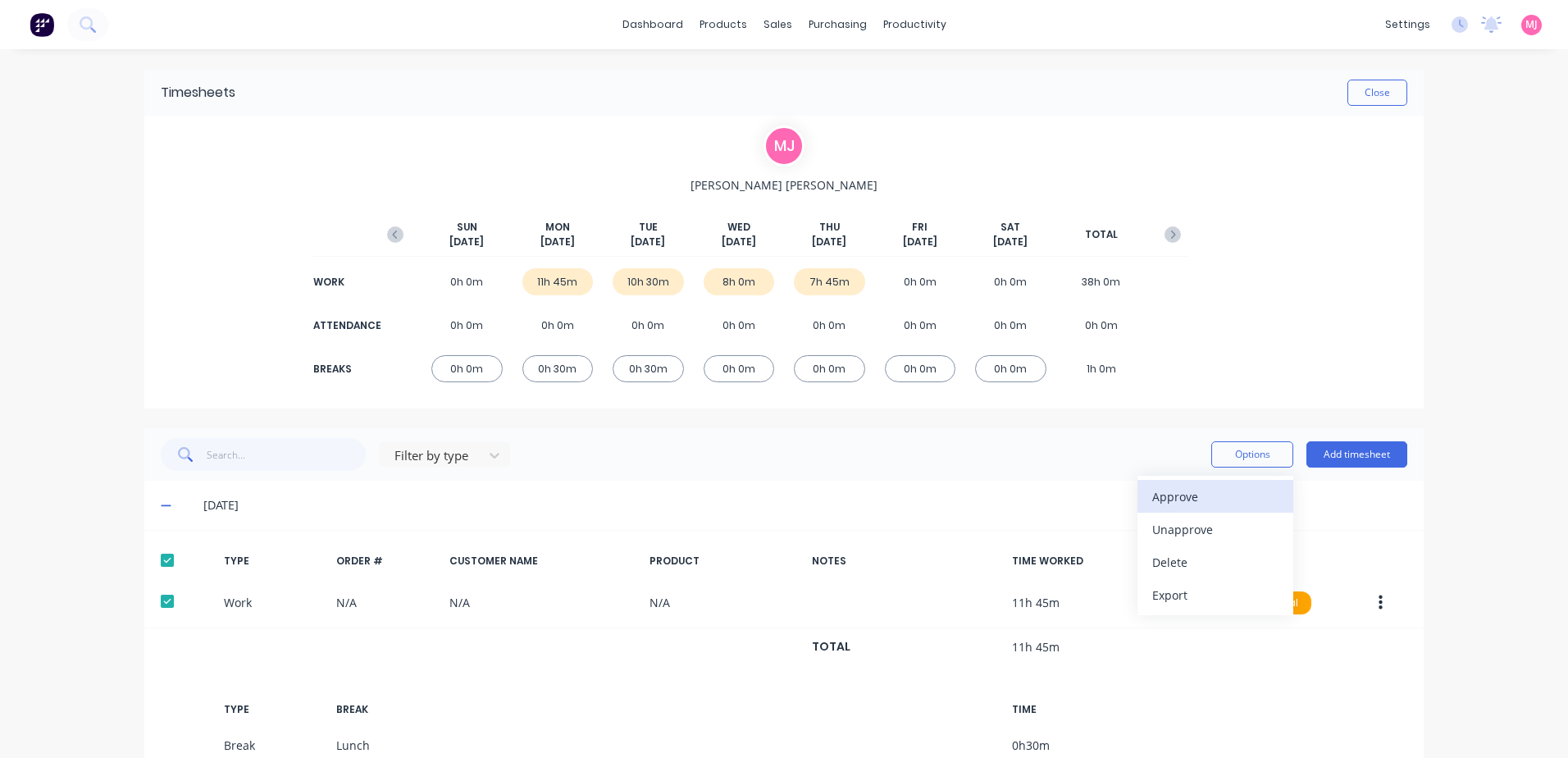
click at [1169, 500] on div "Approve" at bounding box center [1215, 496] width 126 height 24
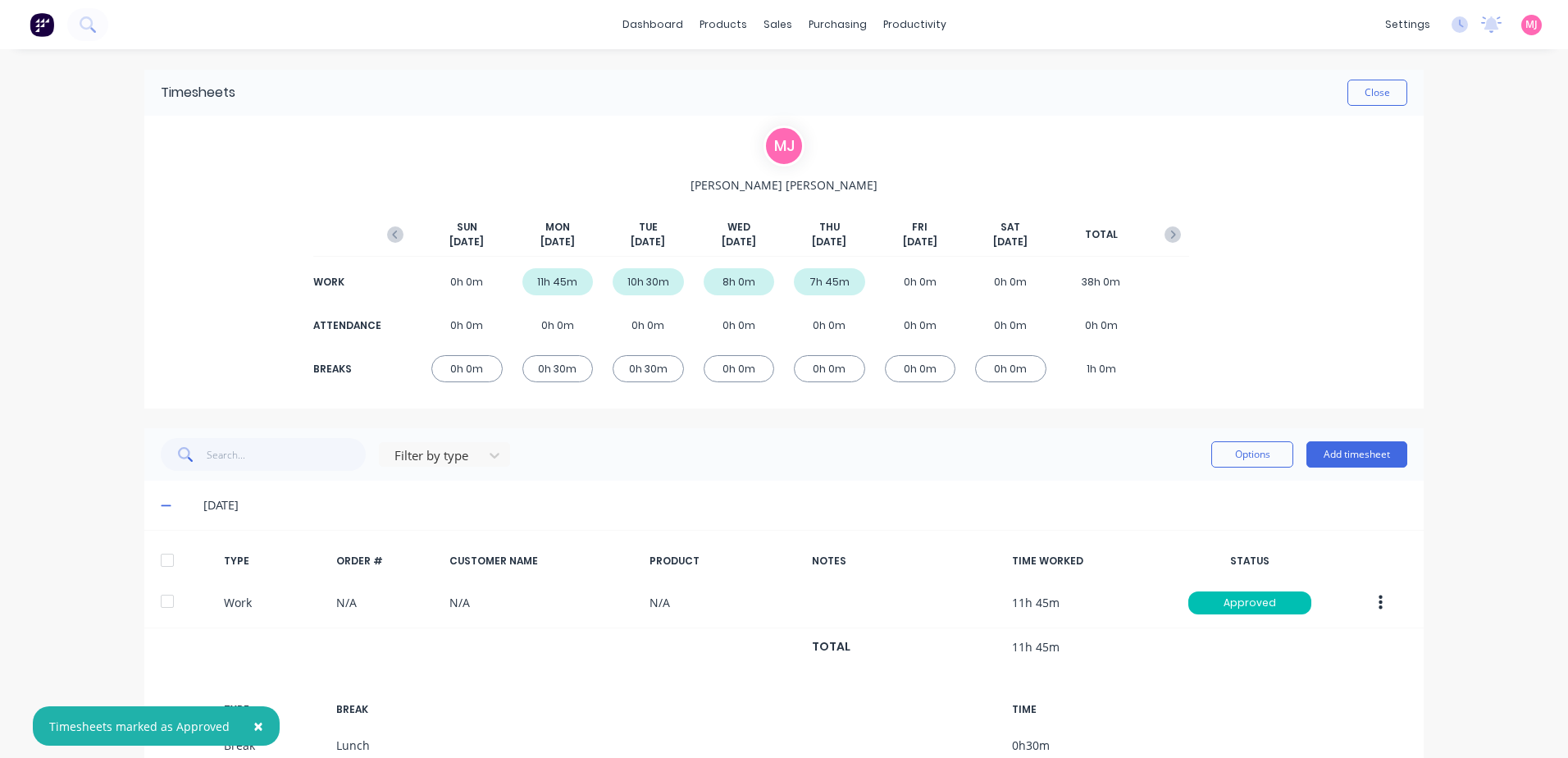
click at [160, 560] on div at bounding box center [166, 559] width 32 height 32
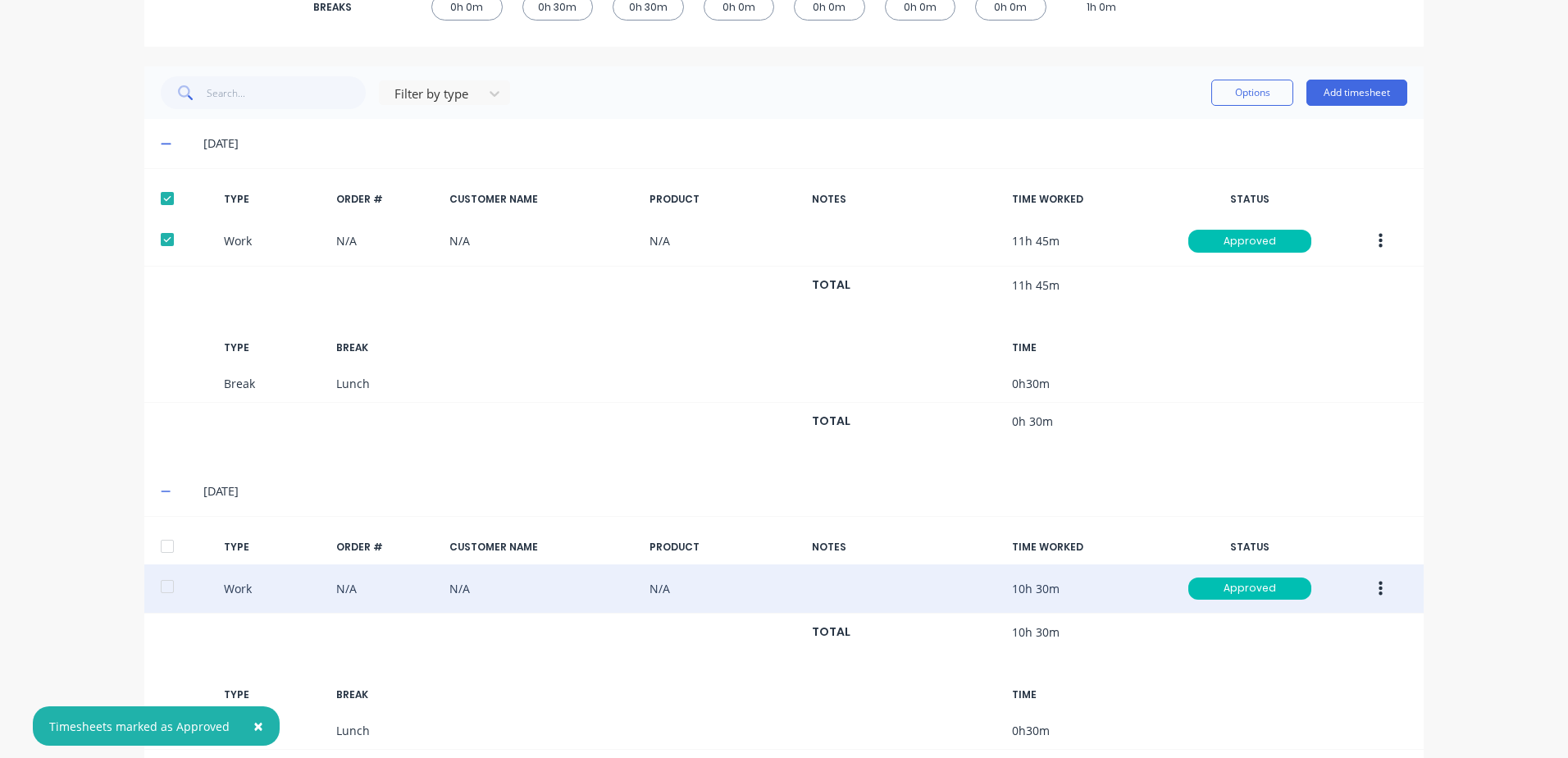
scroll to position [410, 0]
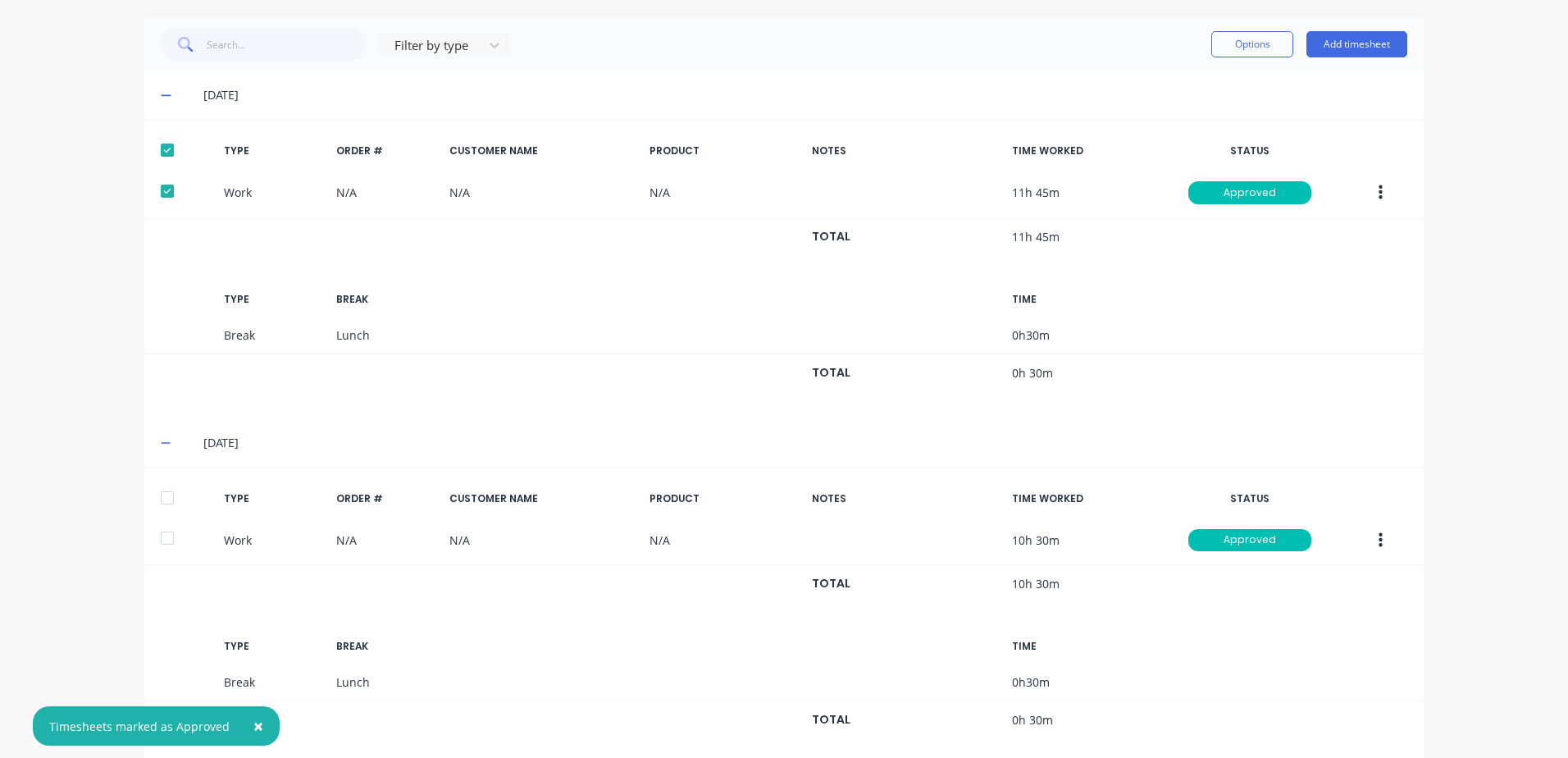
click at [160, 492] on div at bounding box center [166, 497] width 32 height 32
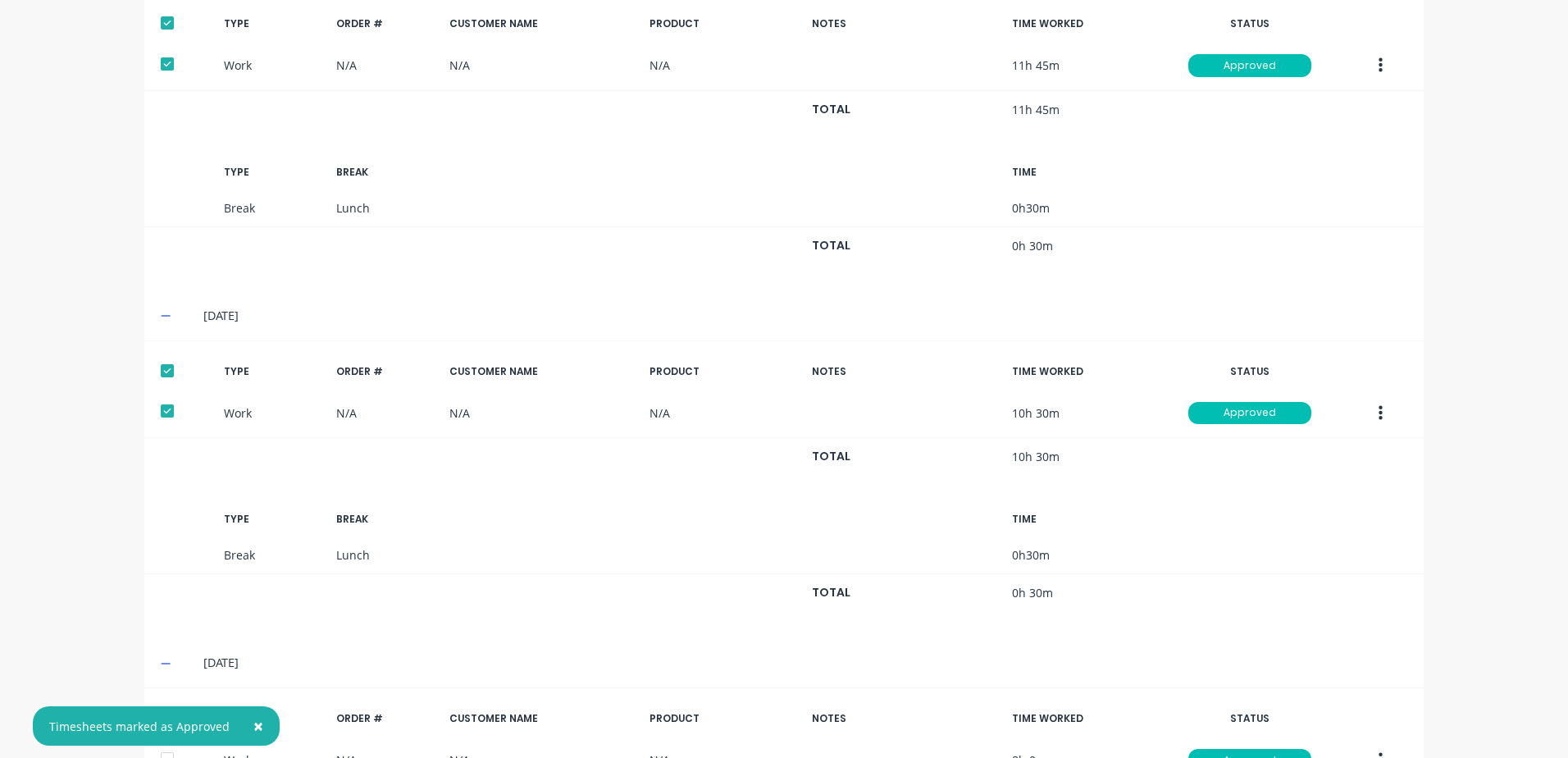
scroll to position [820, 0]
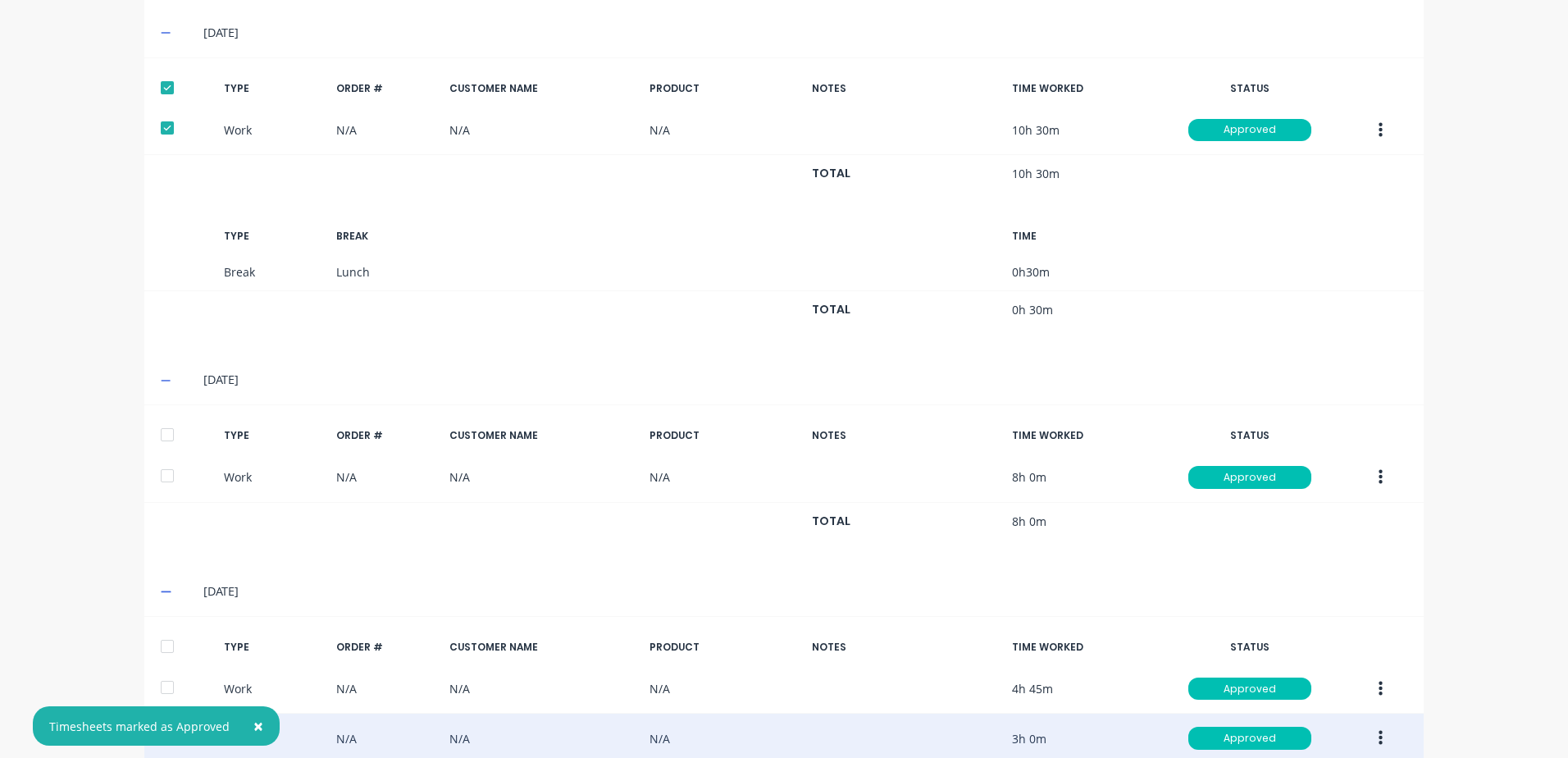
drag, startPoint x: 162, startPoint y: 428, endPoint x: 237, endPoint y: 466, distance: 84.1
click at [162, 428] on div at bounding box center [166, 434] width 32 height 32
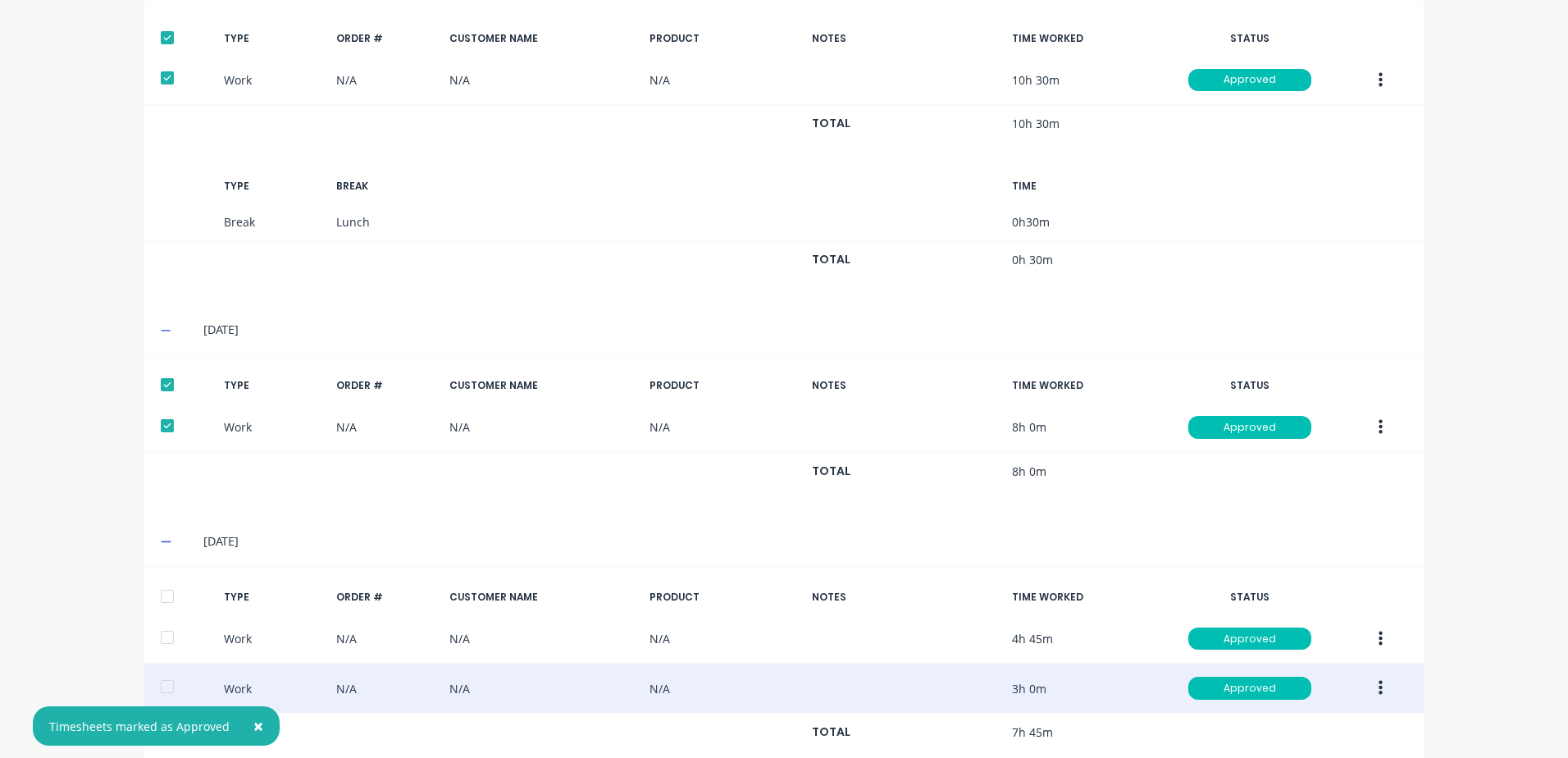
scroll to position [910, 0]
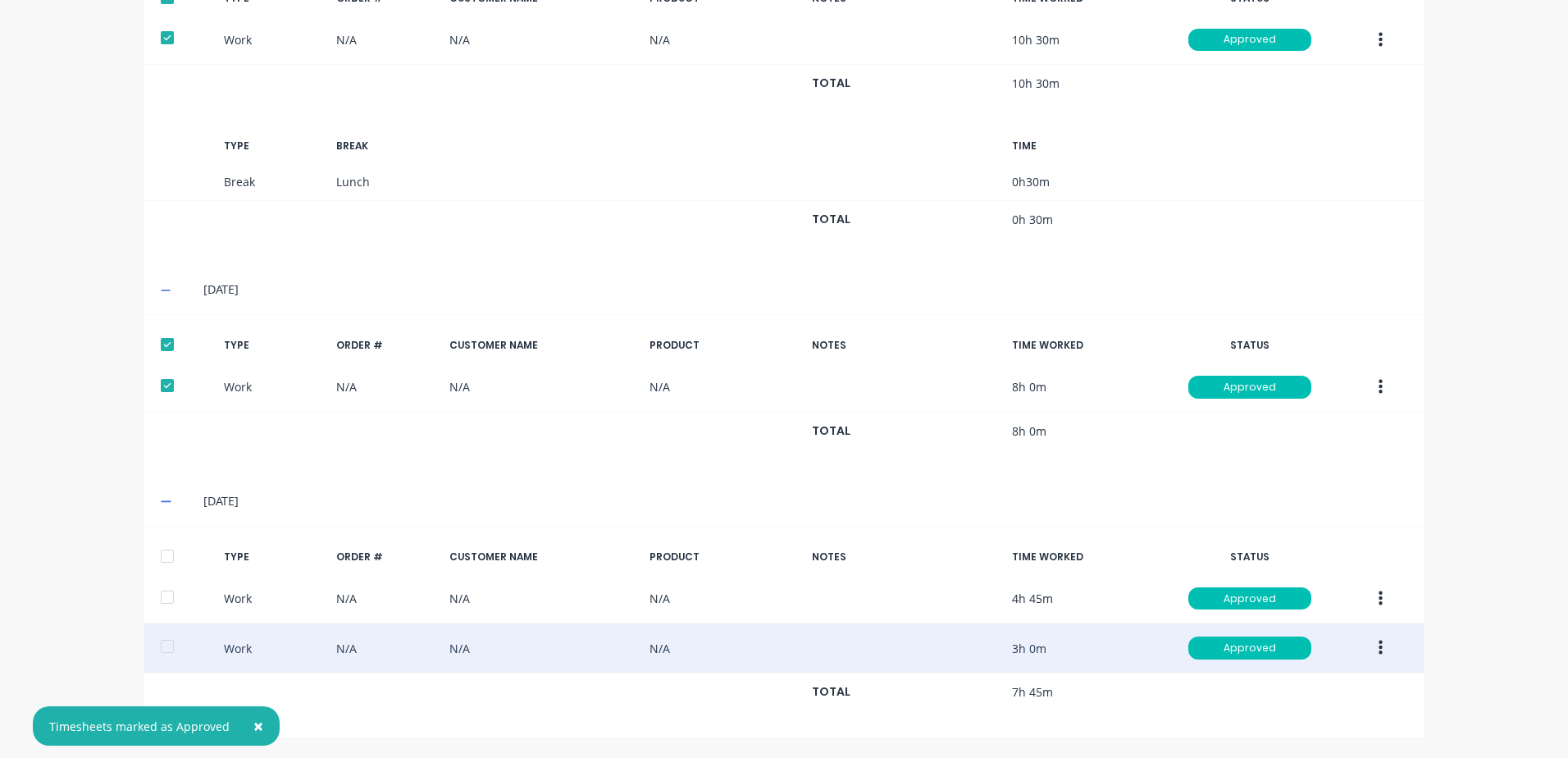
click at [160, 556] on div at bounding box center [166, 555] width 32 height 32
drag, startPoint x: 255, startPoint y: 725, endPoint x: 571, endPoint y: 625, distance: 331.4
click at [260, 721] on button "×" at bounding box center [258, 726] width 42 height 39
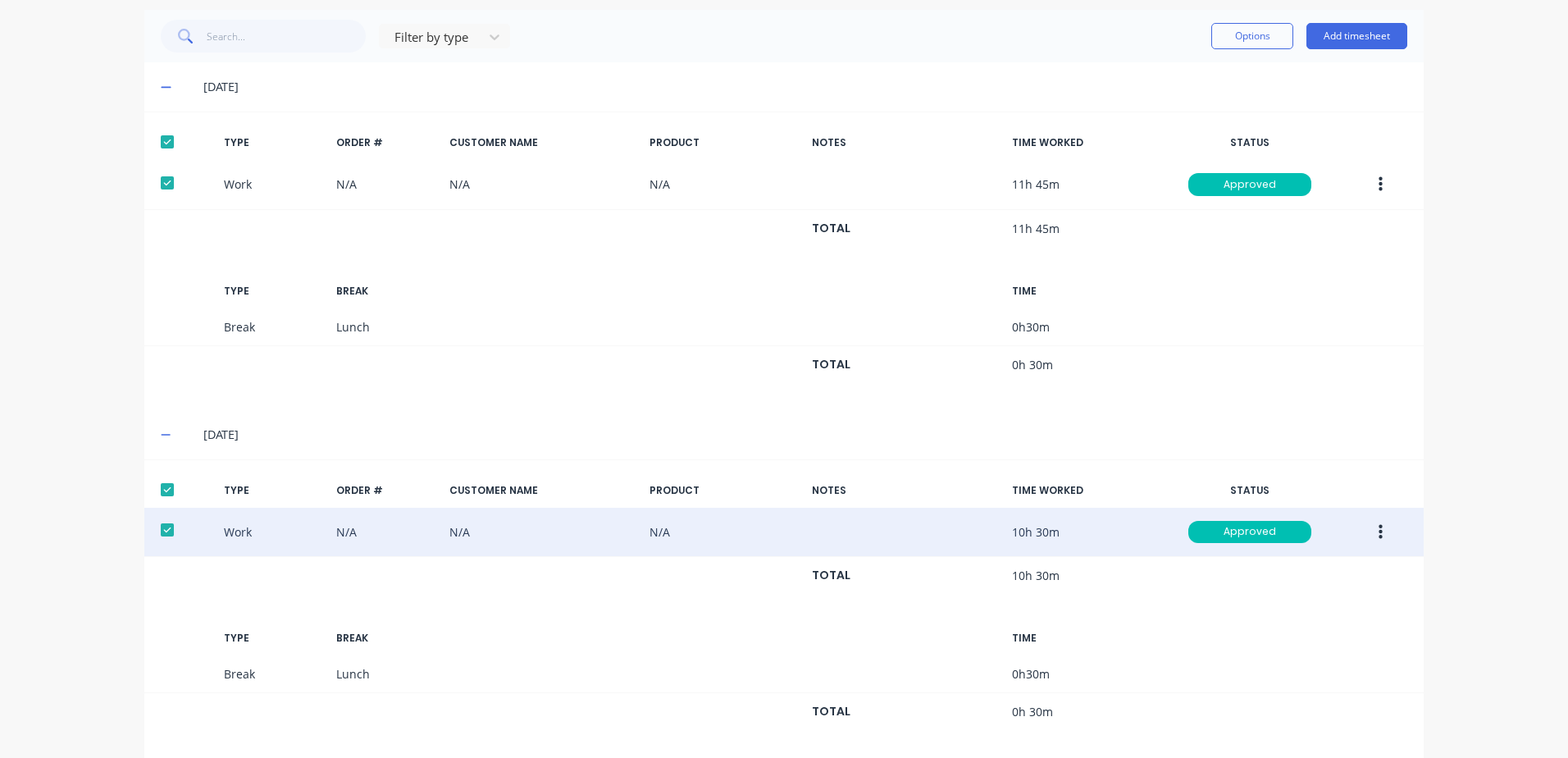
scroll to position [8, 0]
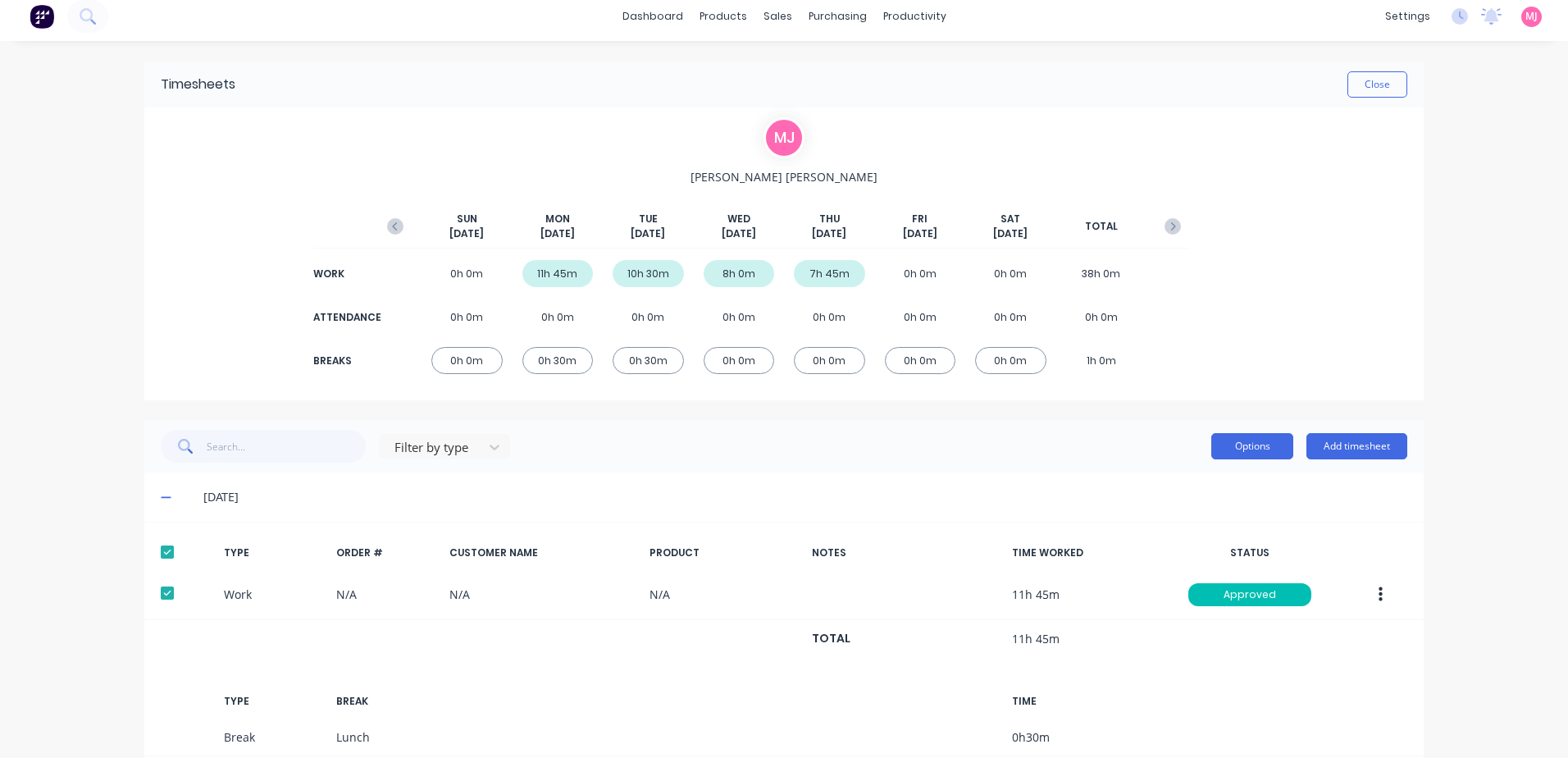
click at [1230, 444] on button "Options" at bounding box center [1251, 445] width 82 height 27
click at [1162, 588] on div "Export" at bounding box center [1215, 587] width 126 height 24
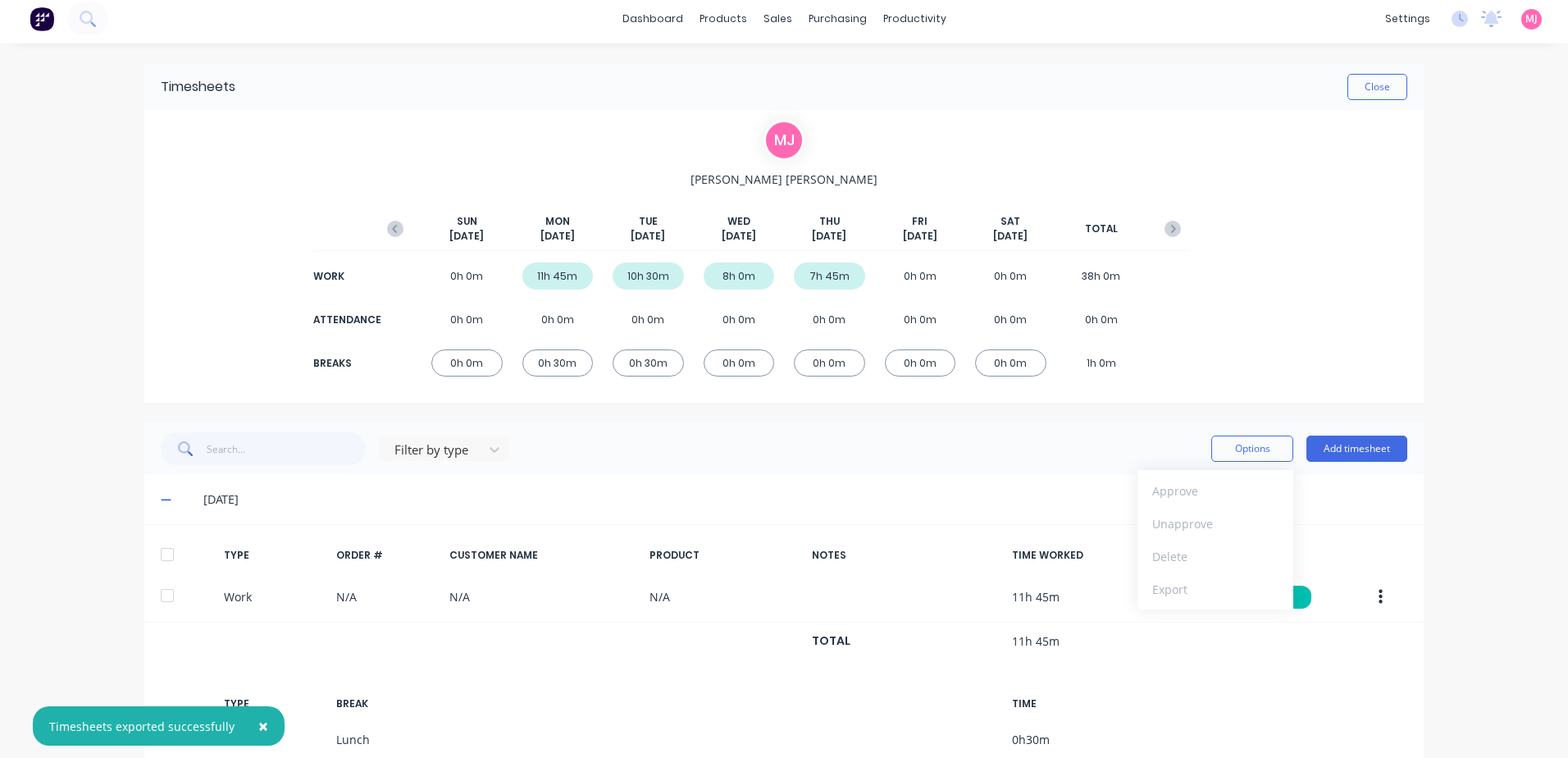
scroll to position [0, 0]
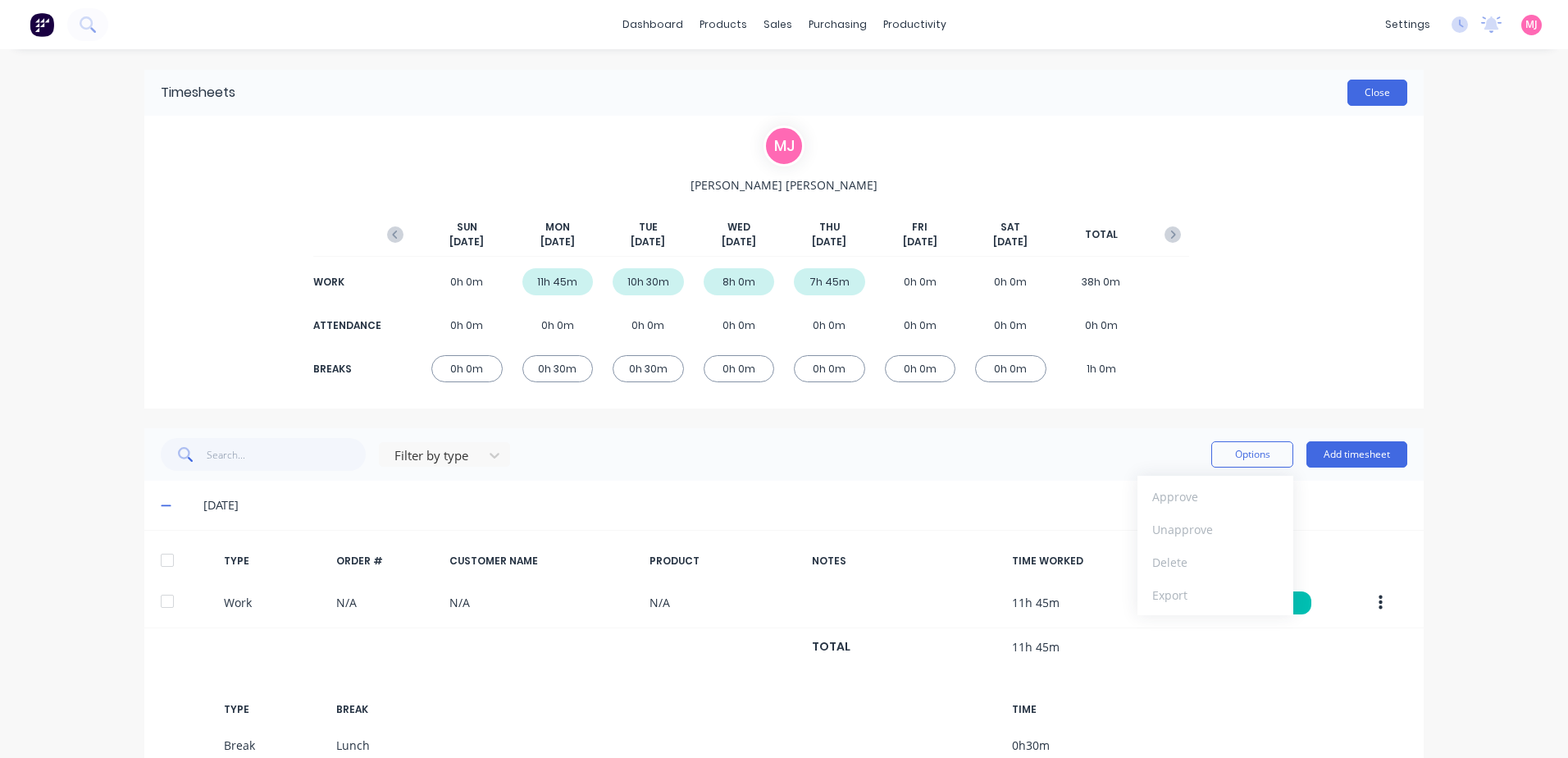
click at [1386, 91] on button "Close" at bounding box center [1376, 92] width 60 height 27
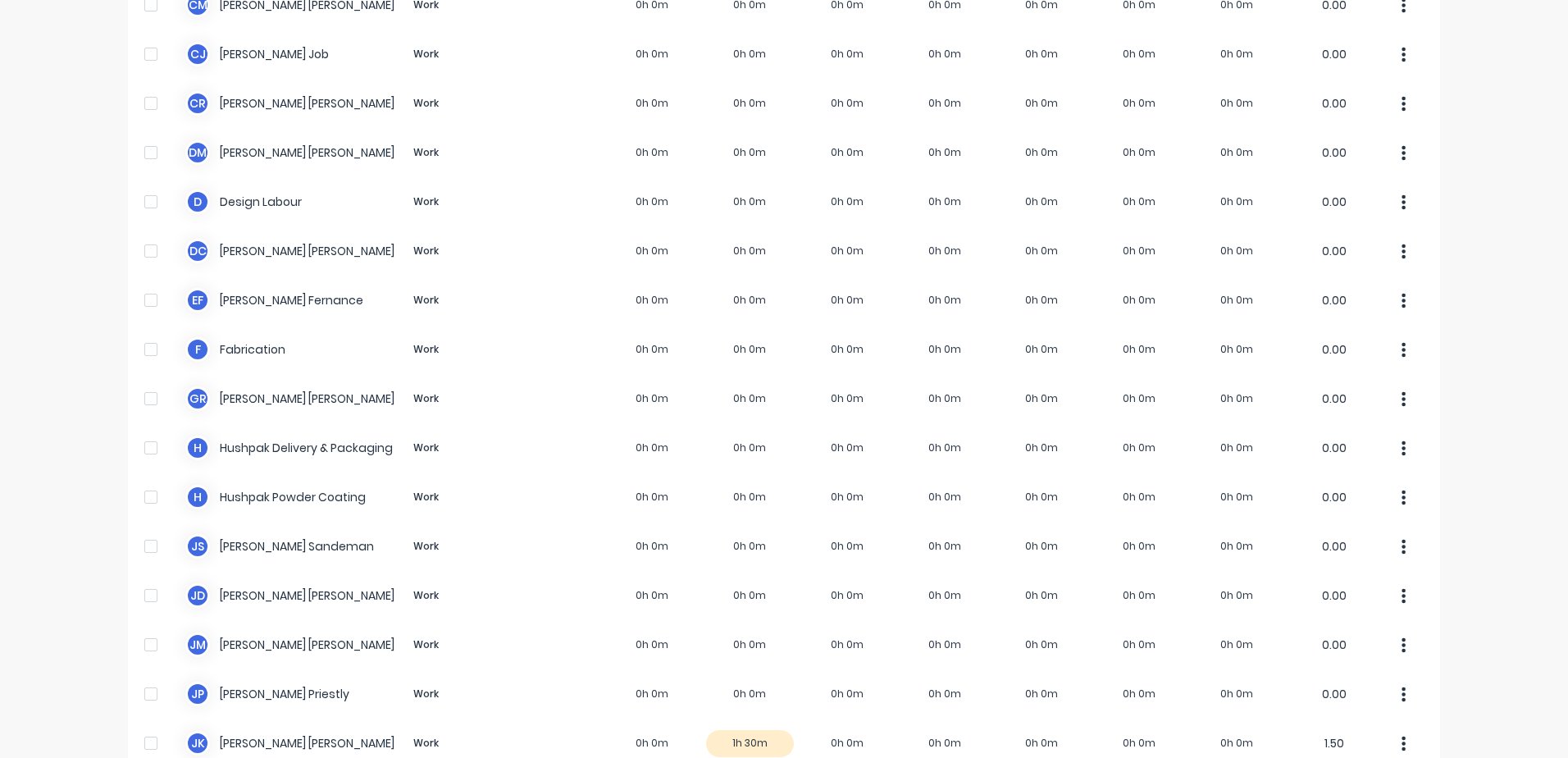
scroll to position [574, 0]
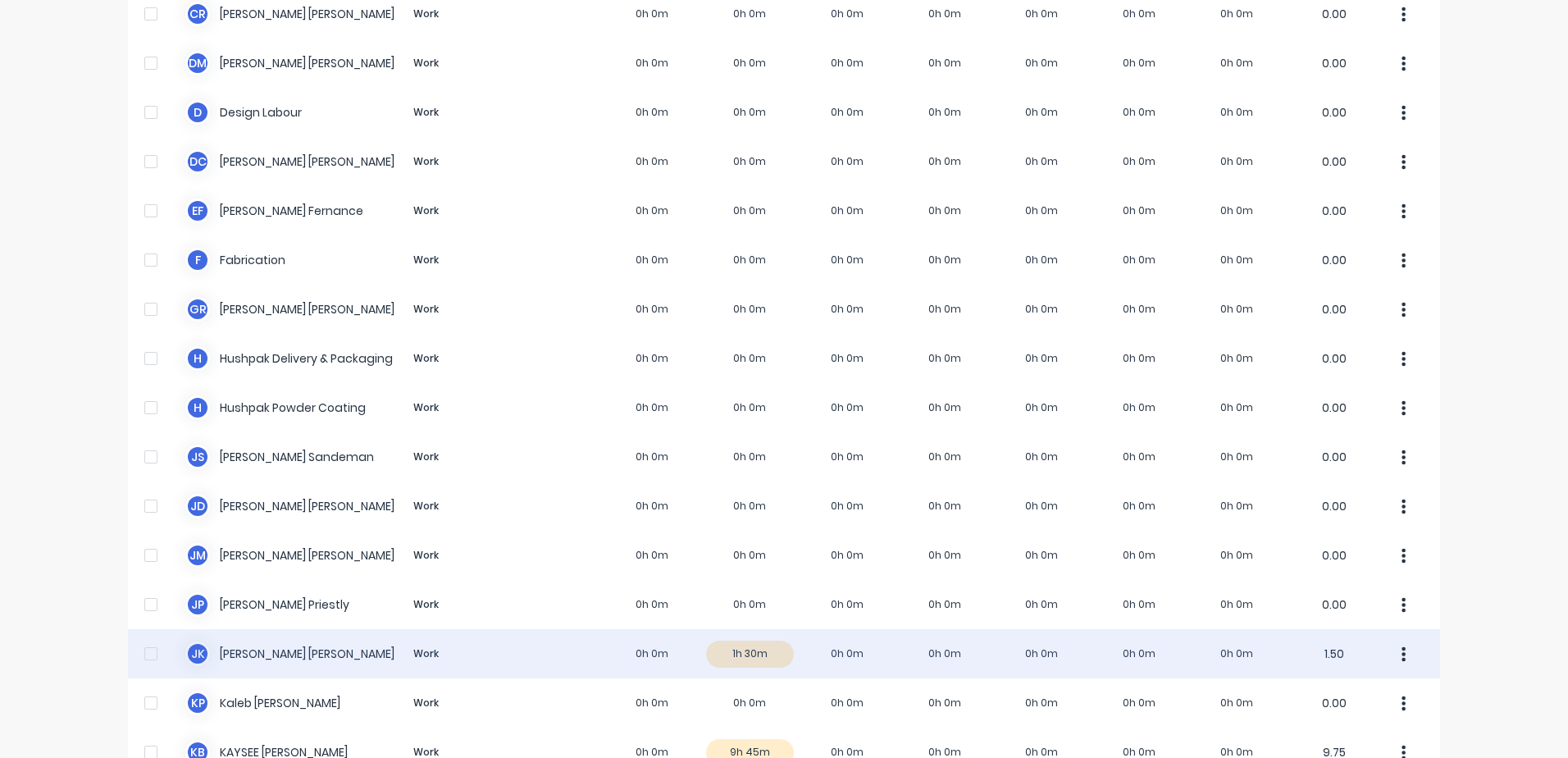
click at [241, 655] on div "J K [PERSON_NAME] Work 0h 0m 1h 30m 0h 0m 0h 0m 0h 0m 0h 0m 0h 0m 1.50" at bounding box center [784, 654] width 1312 height 49
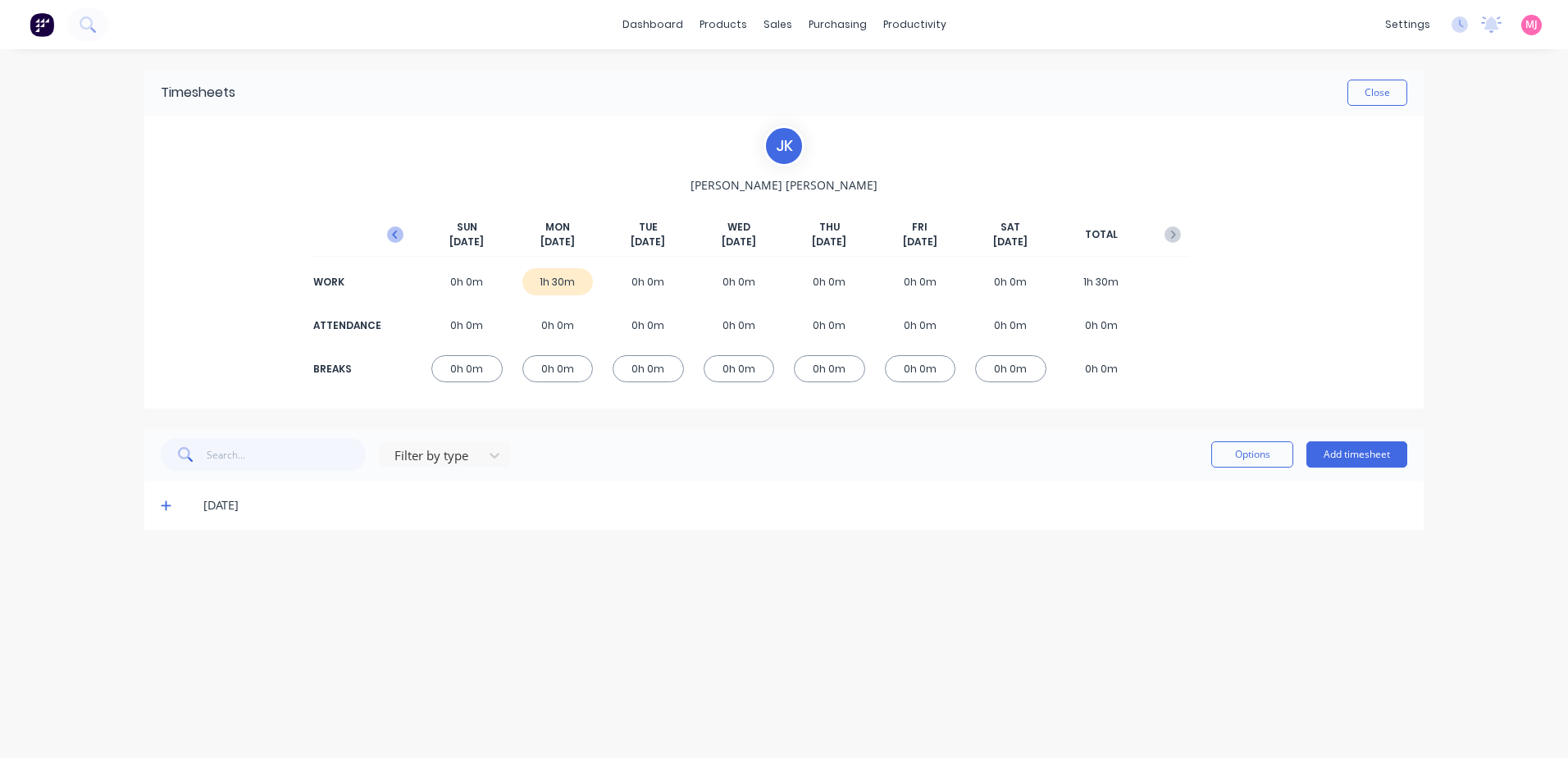
click at [395, 234] on icon "button" at bounding box center [395, 234] width 17 height 17
click at [165, 554] on icon at bounding box center [165, 555] width 10 height 10
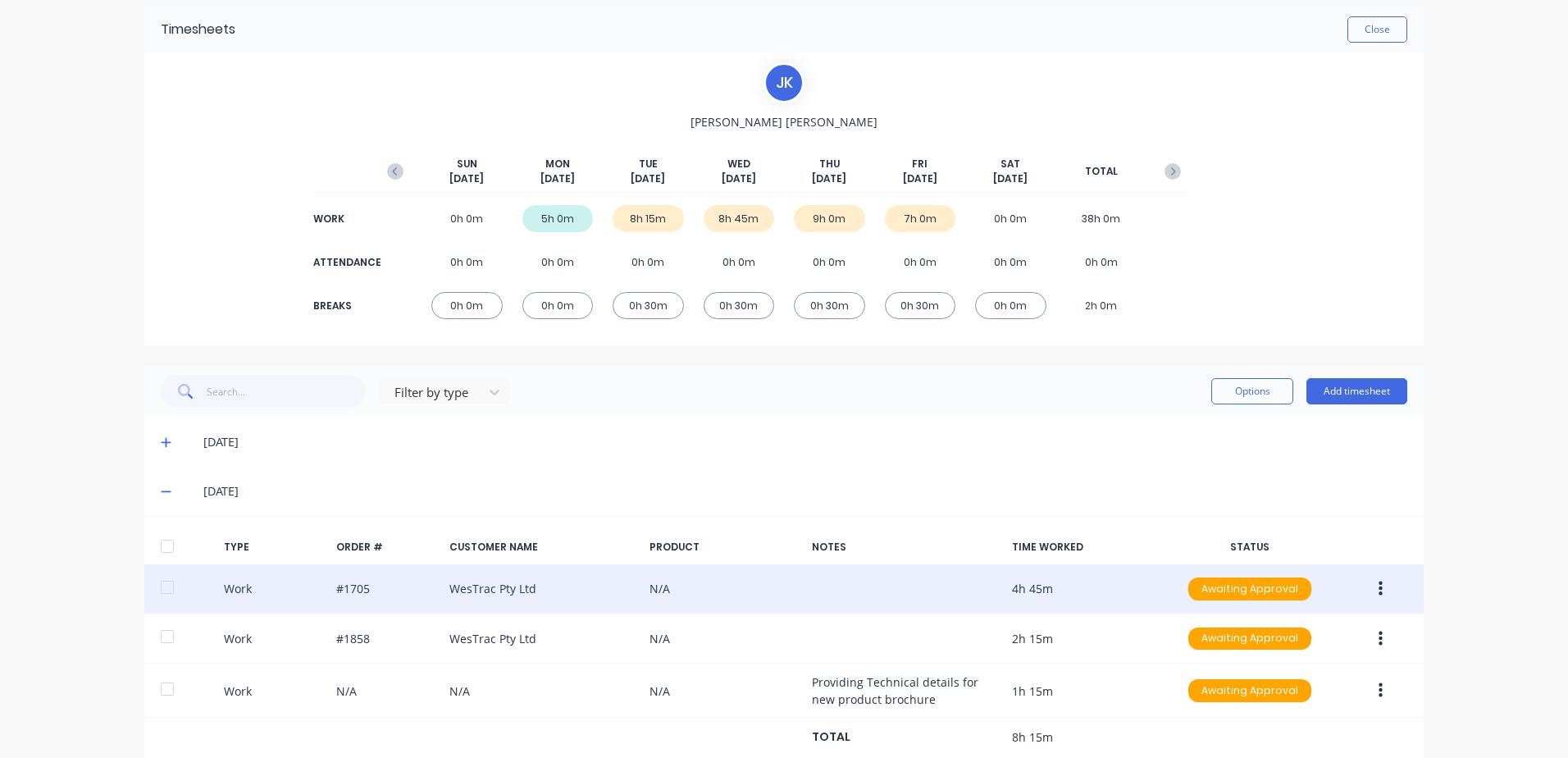
scroll to position [246, 0]
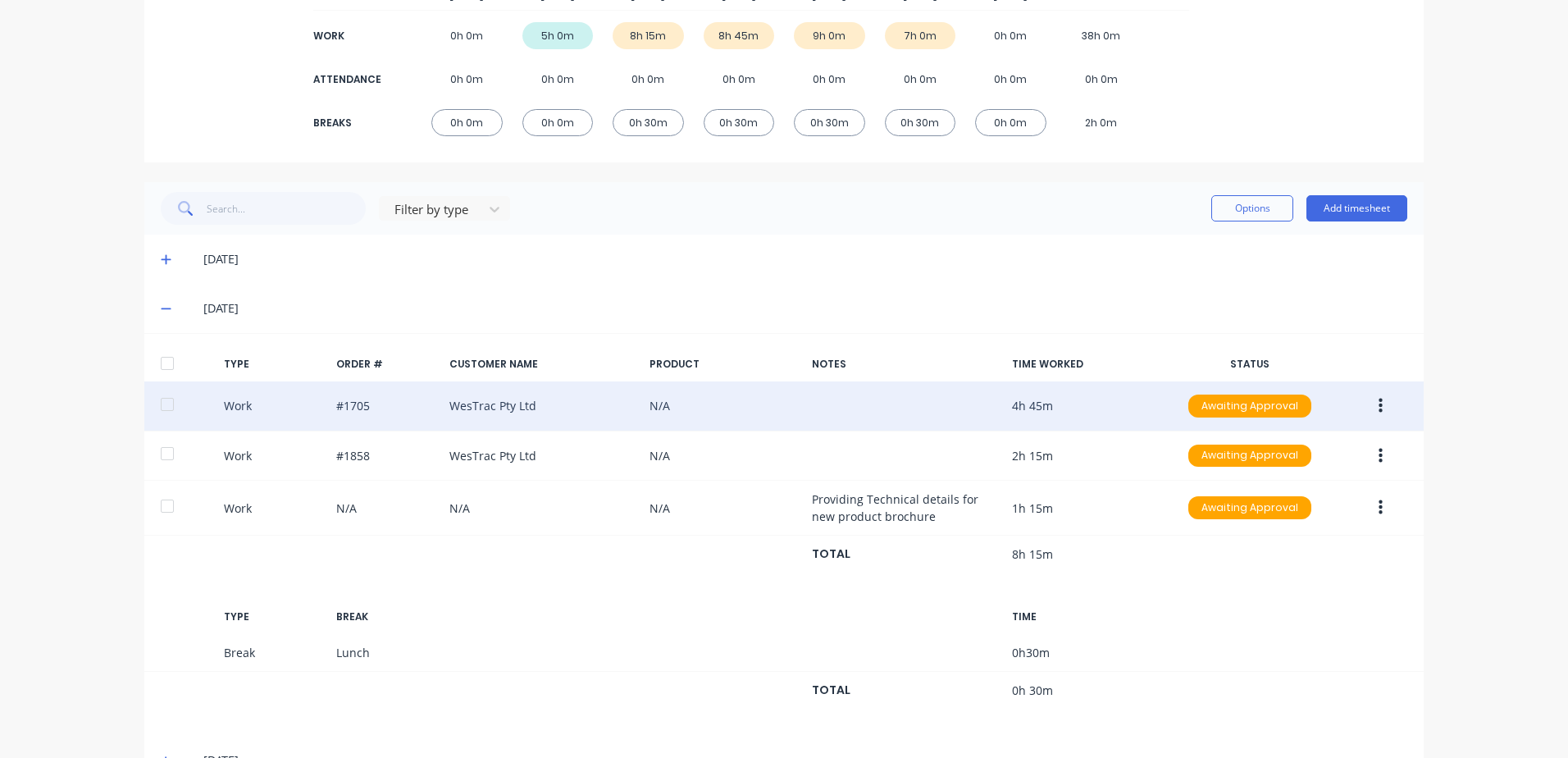
click at [1378, 401] on icon "button" at bounding box center [1380, 406] width 4 height 18
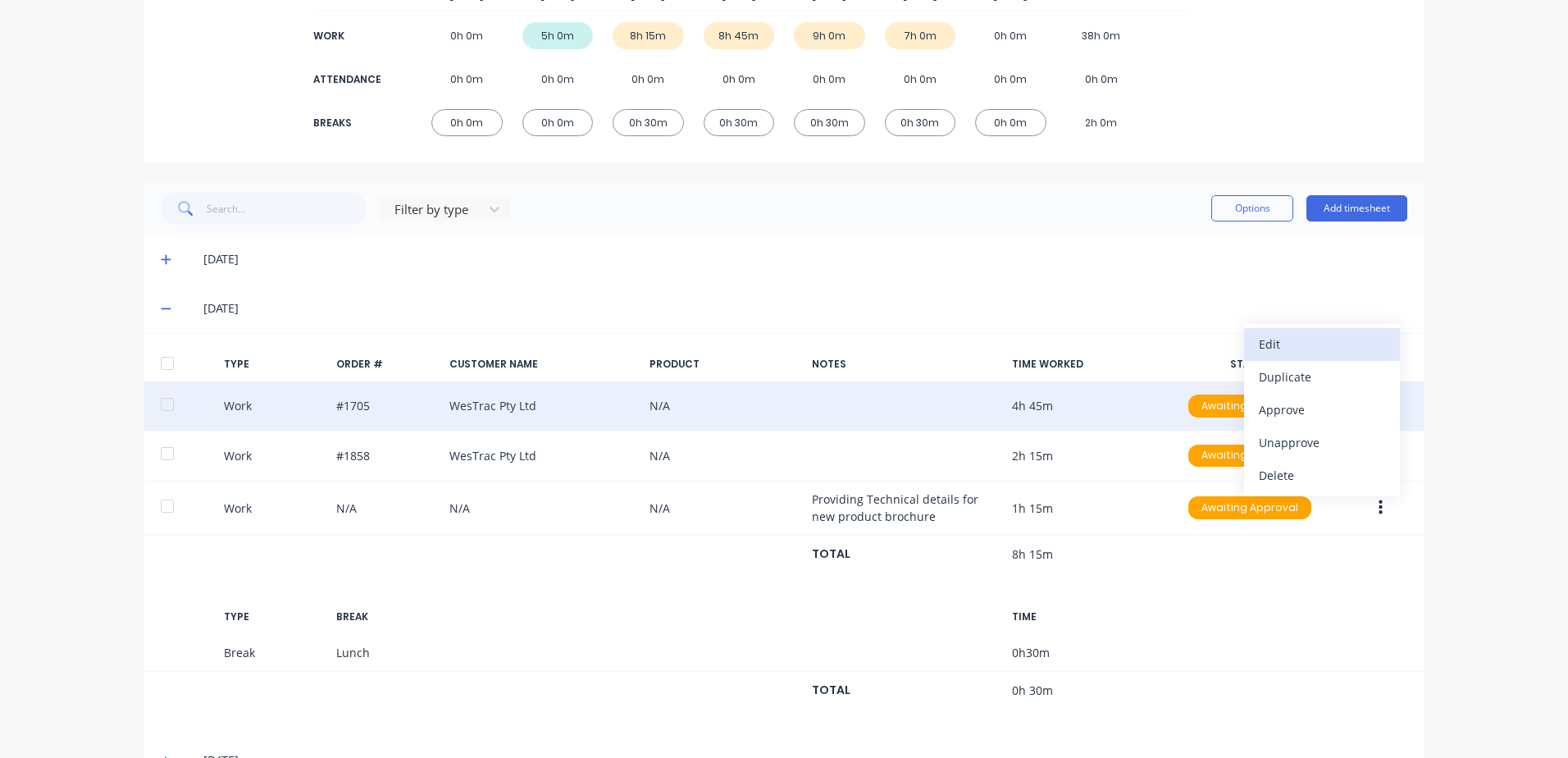
click at [1259, 344] on div "Edit" at bounding box center [1321, 344] width 126 height 24
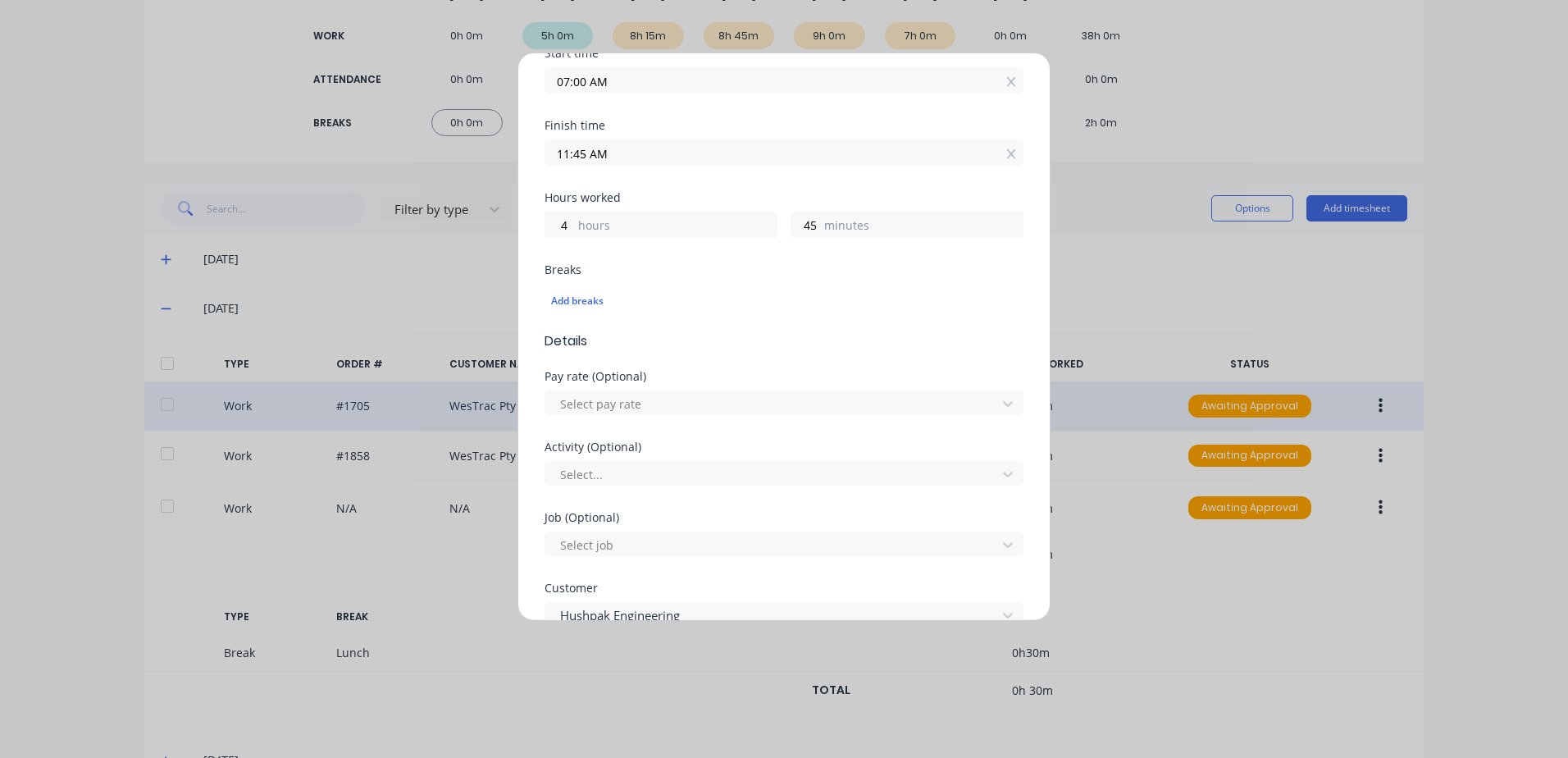
click at [1140, 602] on div "Edit time tracking entry Work Attendance When Date [DATE] Start time 07:00 AM F…" at bounding box center [784, 379] width 1568 height 758
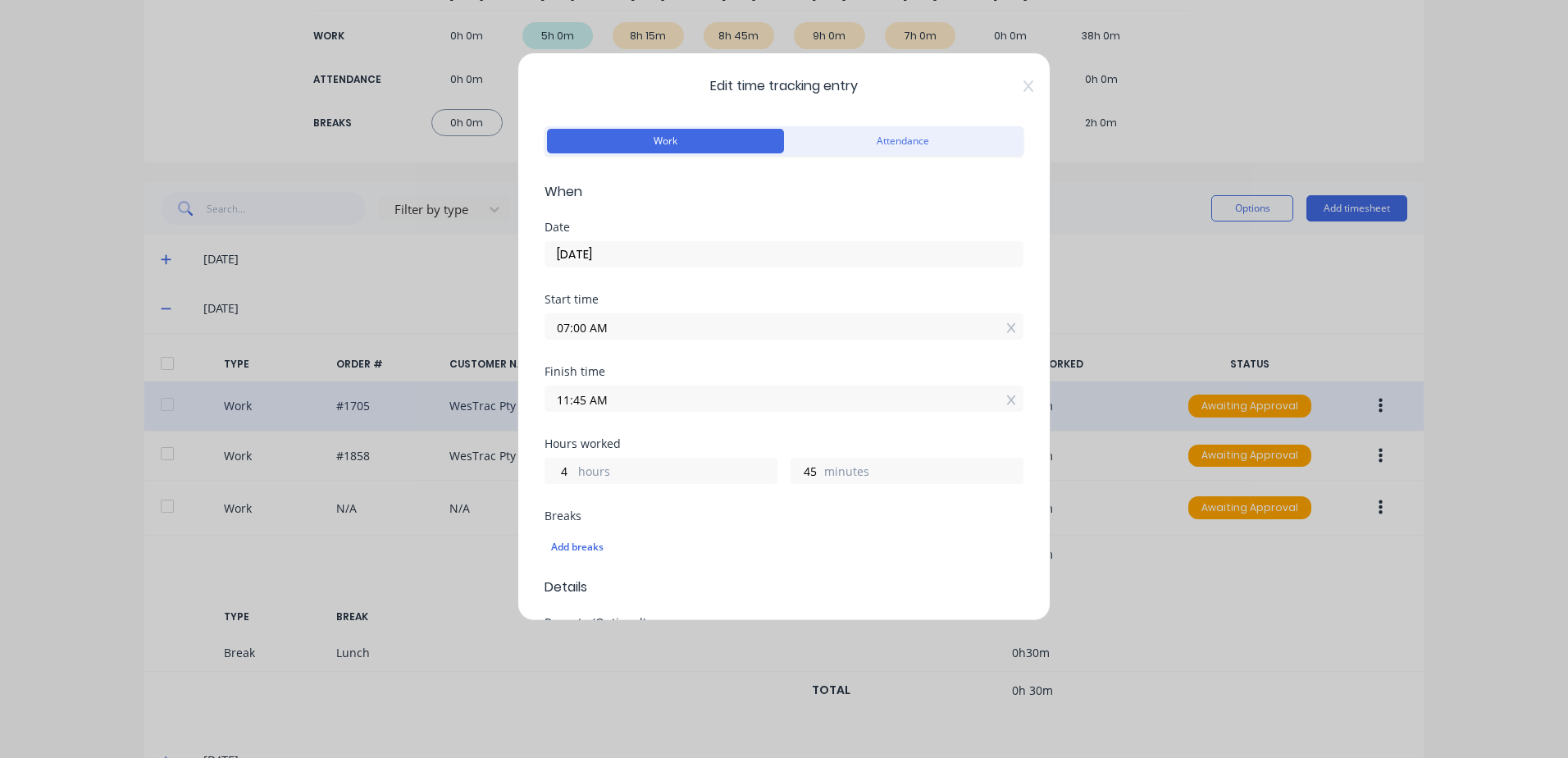
click at [1023, 86] on icon at bounding box center [1028, 87] width 10 height 12
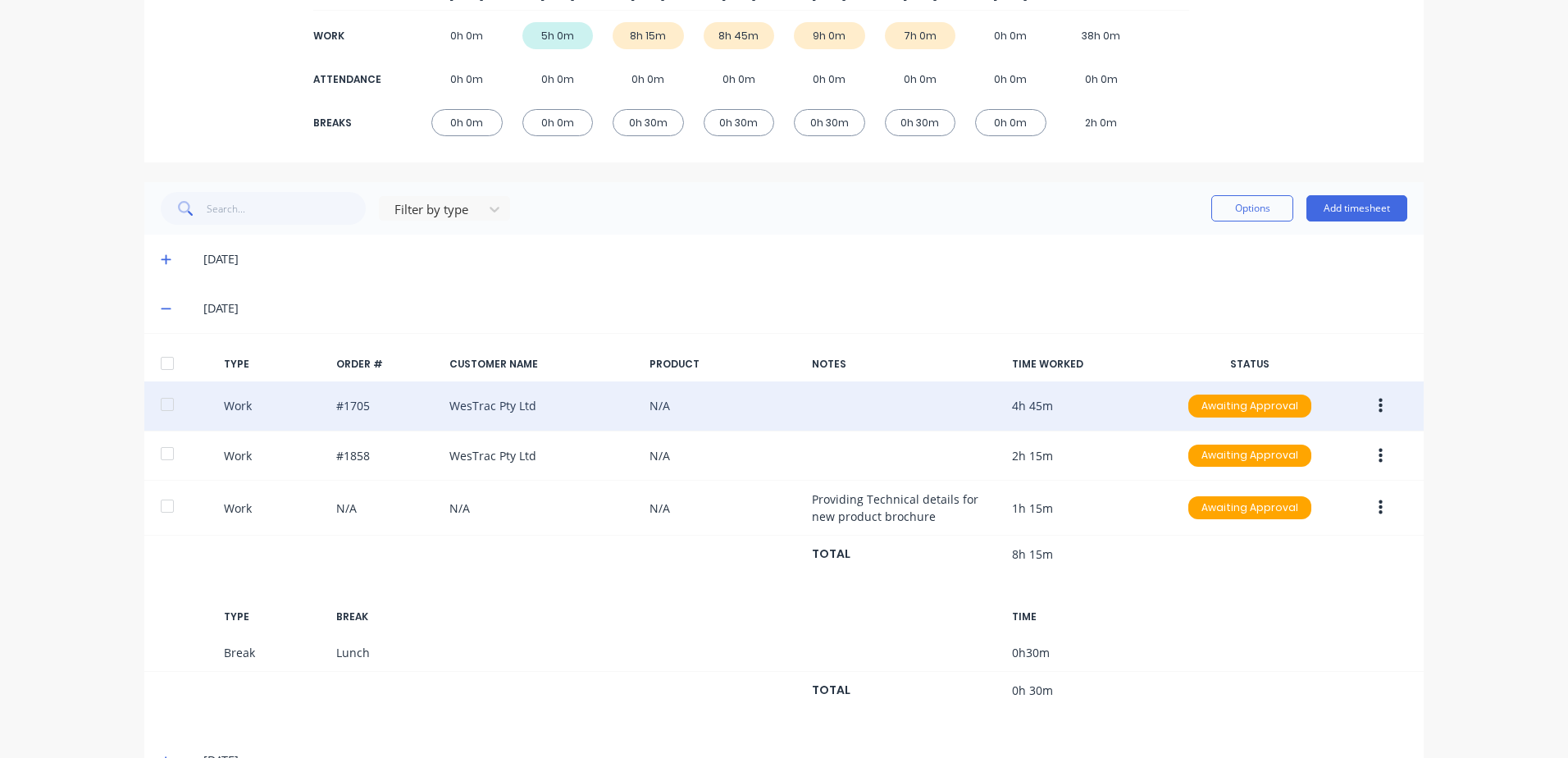
click at [160, 258] on icon at bounding box center [165, 260] width 11 height 12
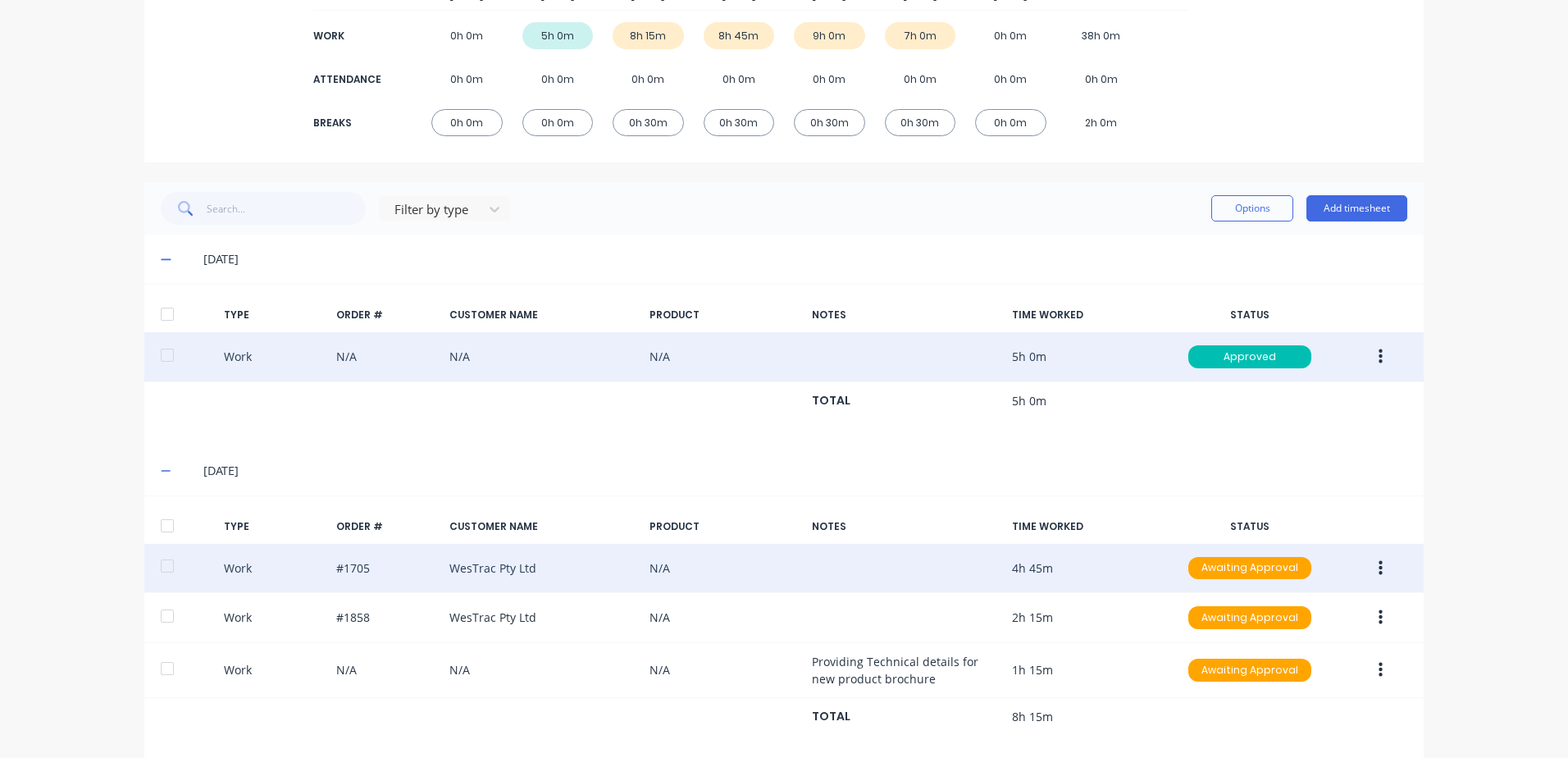
click at [1376, 353] on button "button" at bounding box center [1380, 357] width 38 height 29
click at [1270, 298] on div "Edit" at bounding box center [1321, 295] width 126 height 24
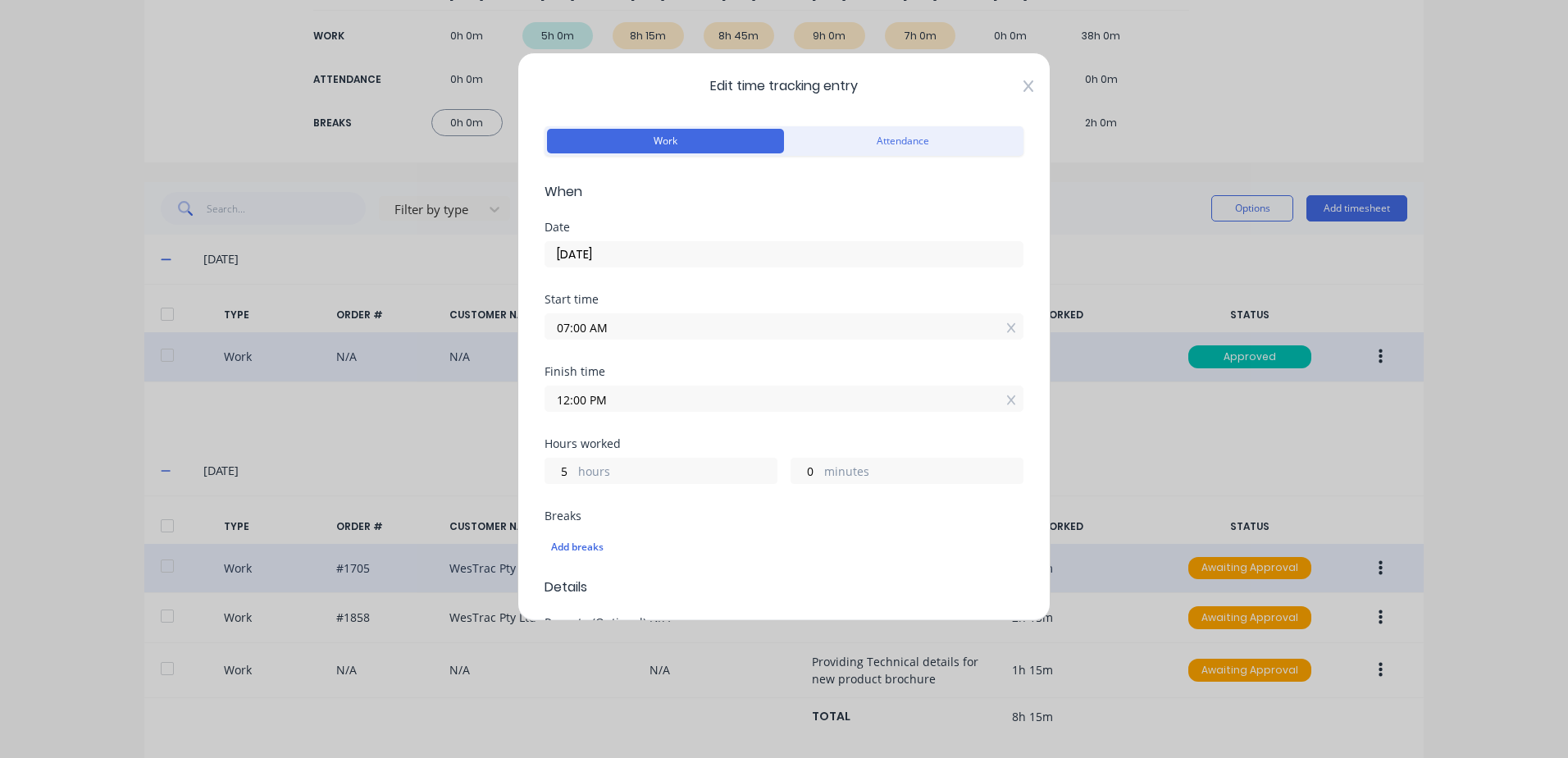
click at [1023, 87] on icon at bounding box center [1028, 86] width 10 height 13
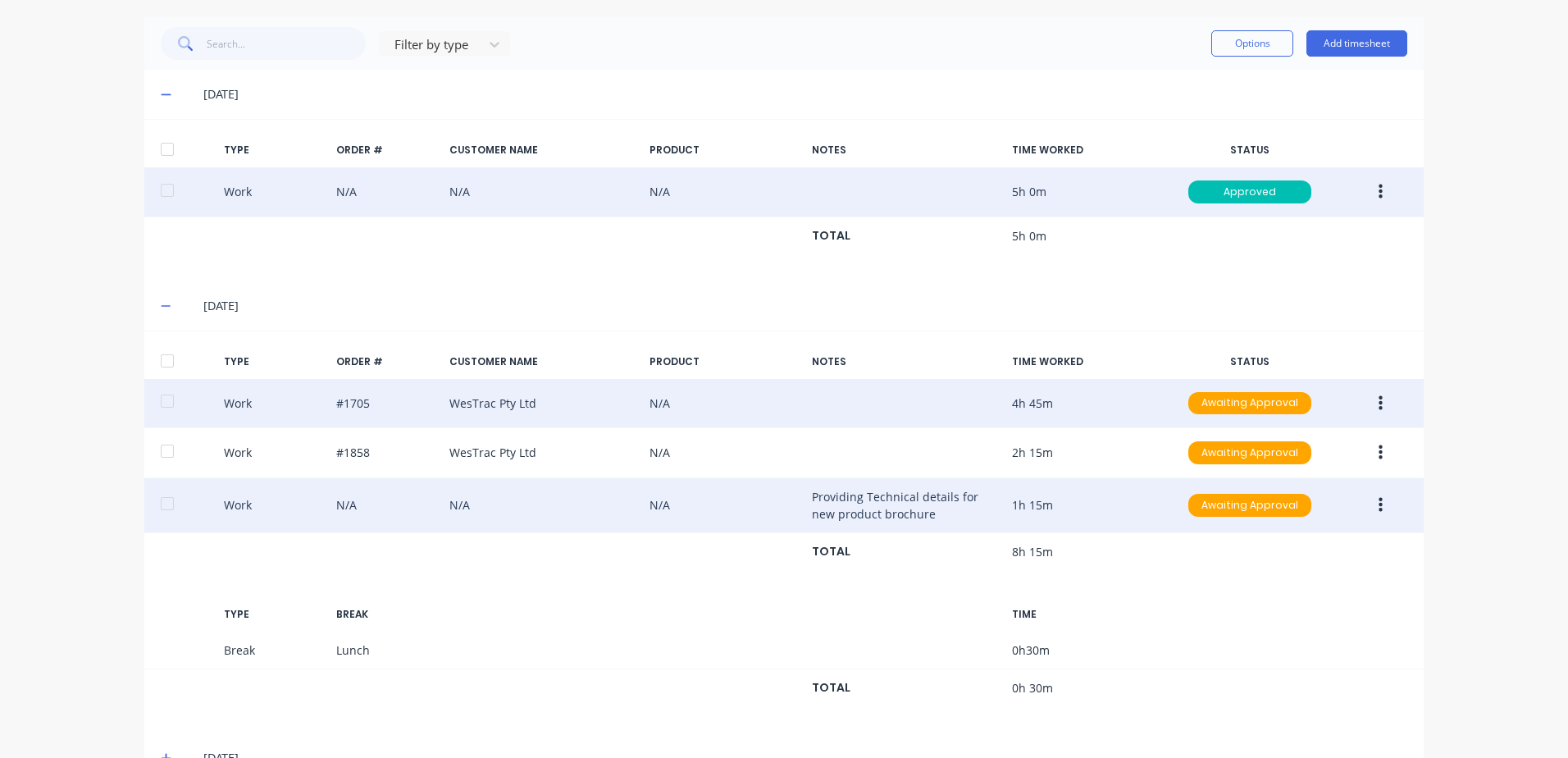
scroll to position [492, 0]
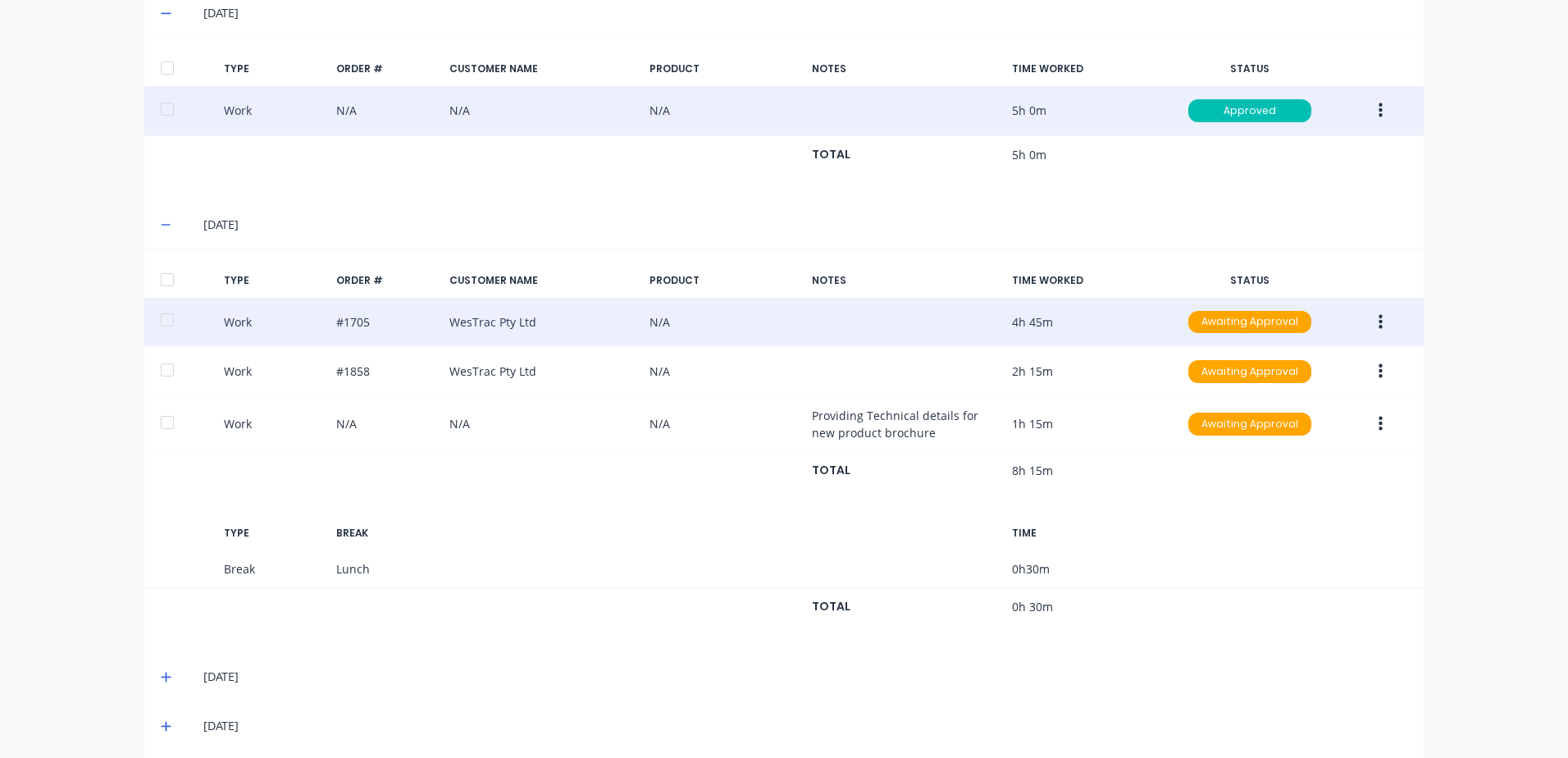
click at [1378, 321] on icon "button" at bounding box center [1380, 321] width 4 height 15
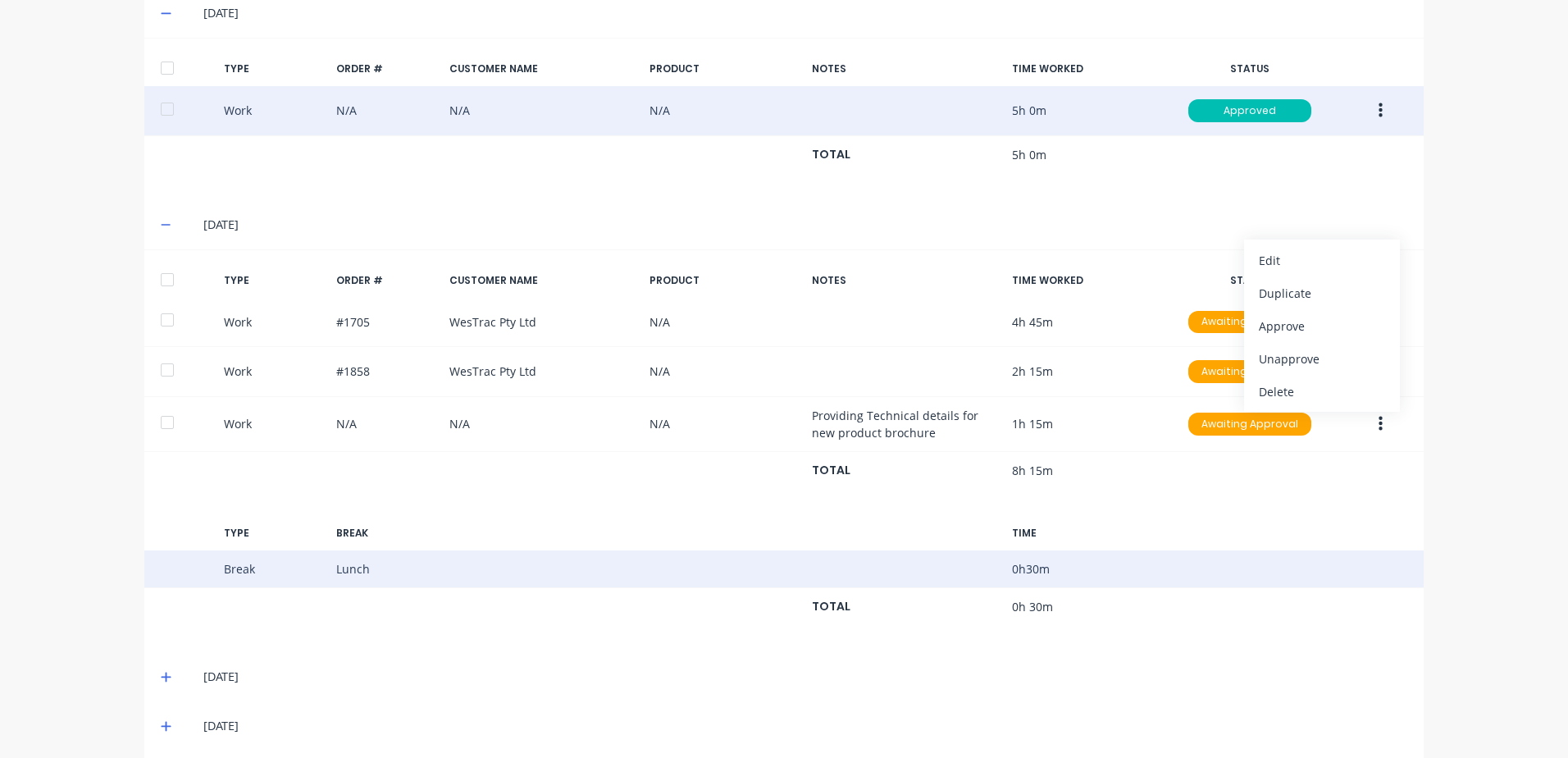
click at [1198, 576] on div "Break Lunch 0 h 30 m" at bounding box center [784, 569] width 1279 height 37
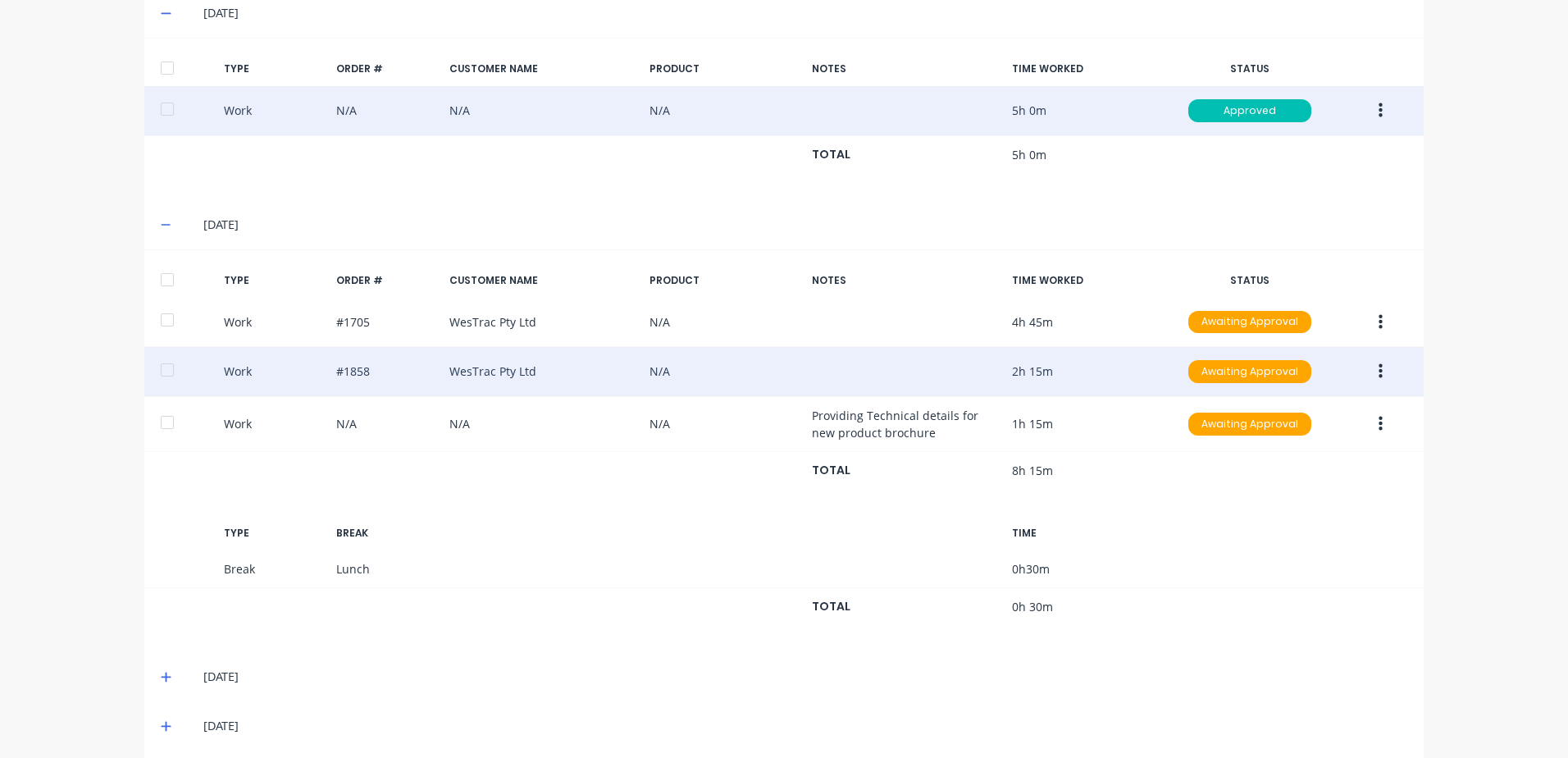
click at [1376, 370] on button "button" at bounding box center [1380, 372] width 38 height 29
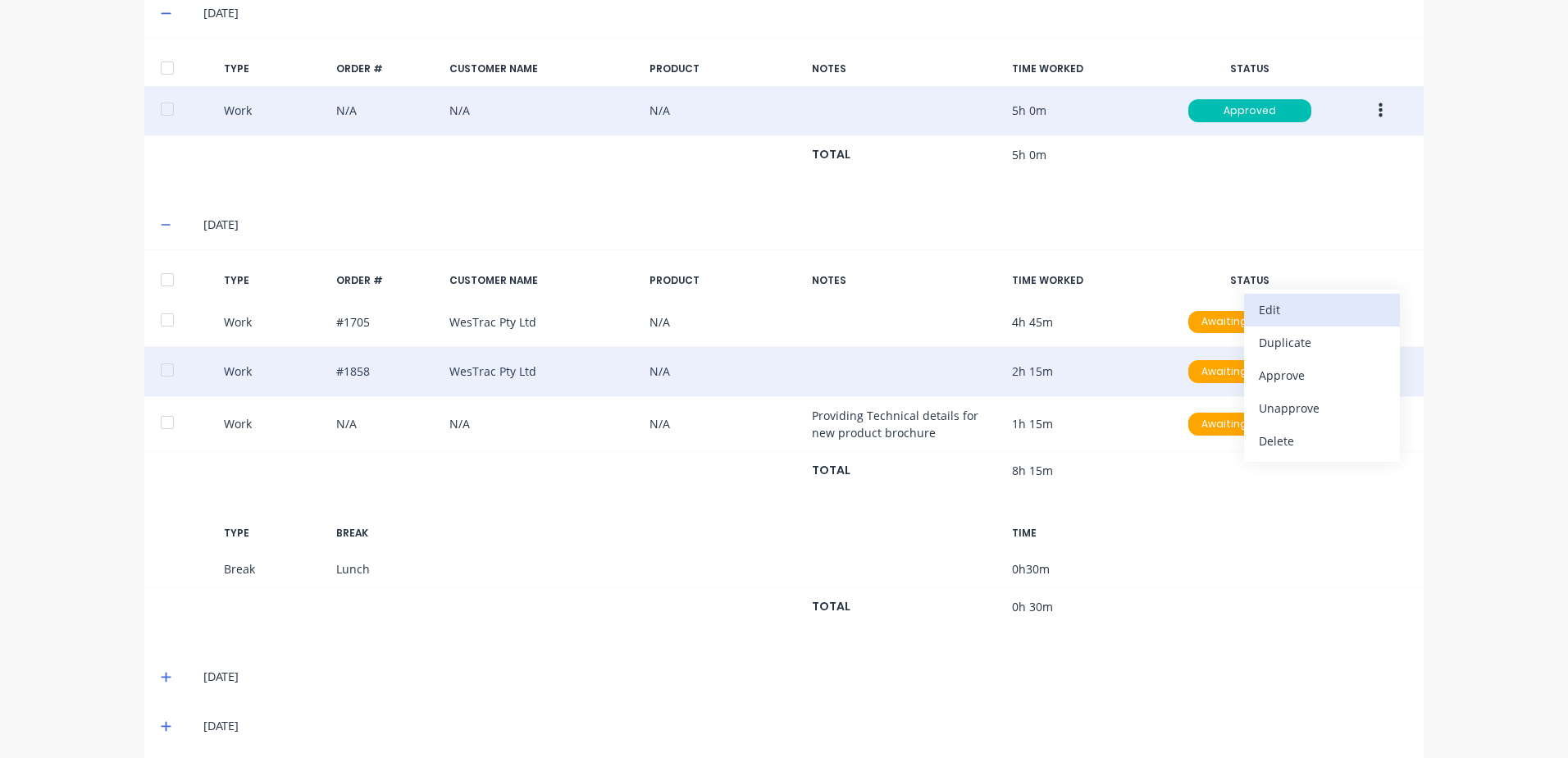
click at [1260, 315] on div "Edit" at bounding box center [1321, 310] width 126 height 24
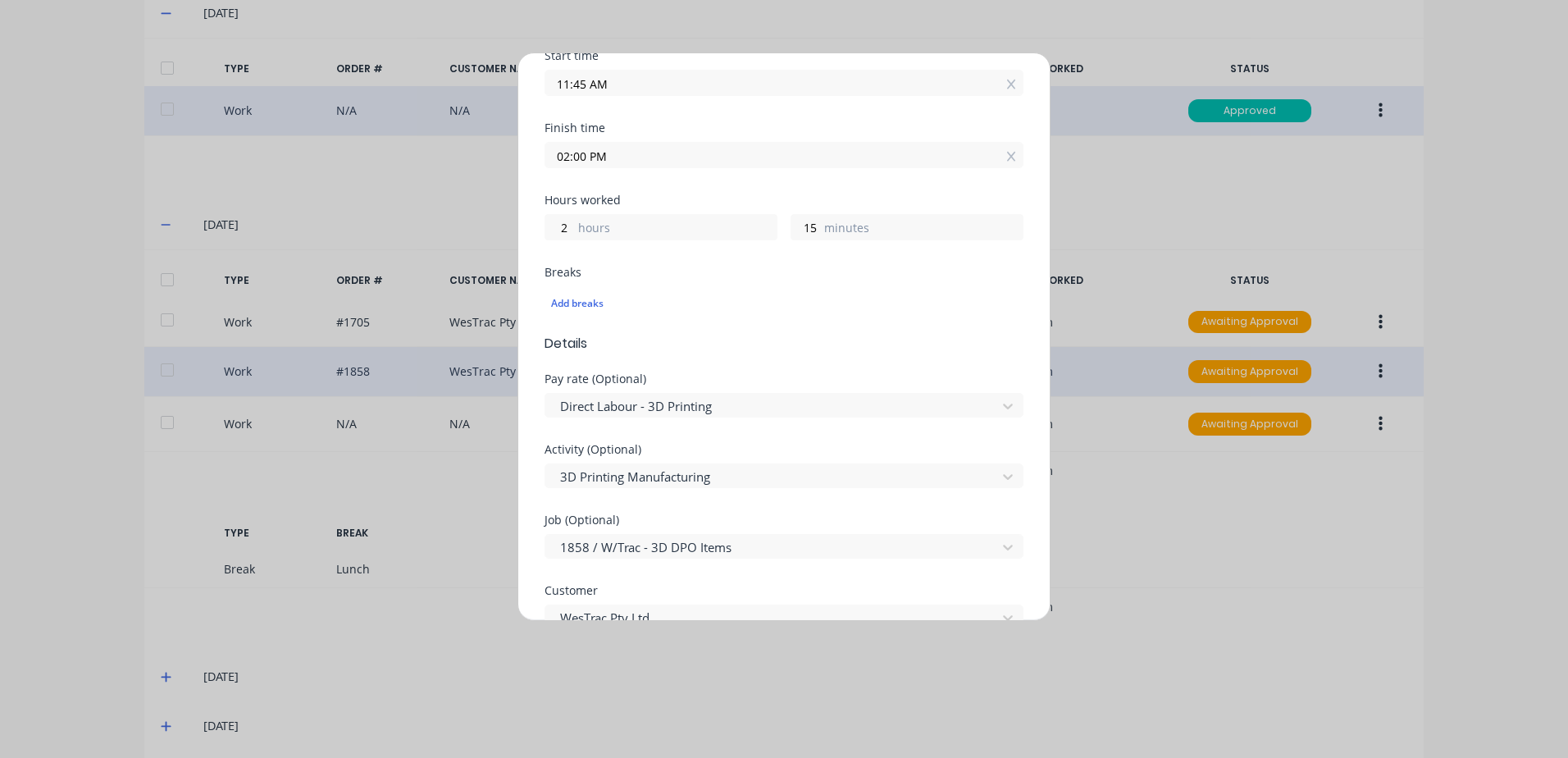
scroll to position [164, 0]
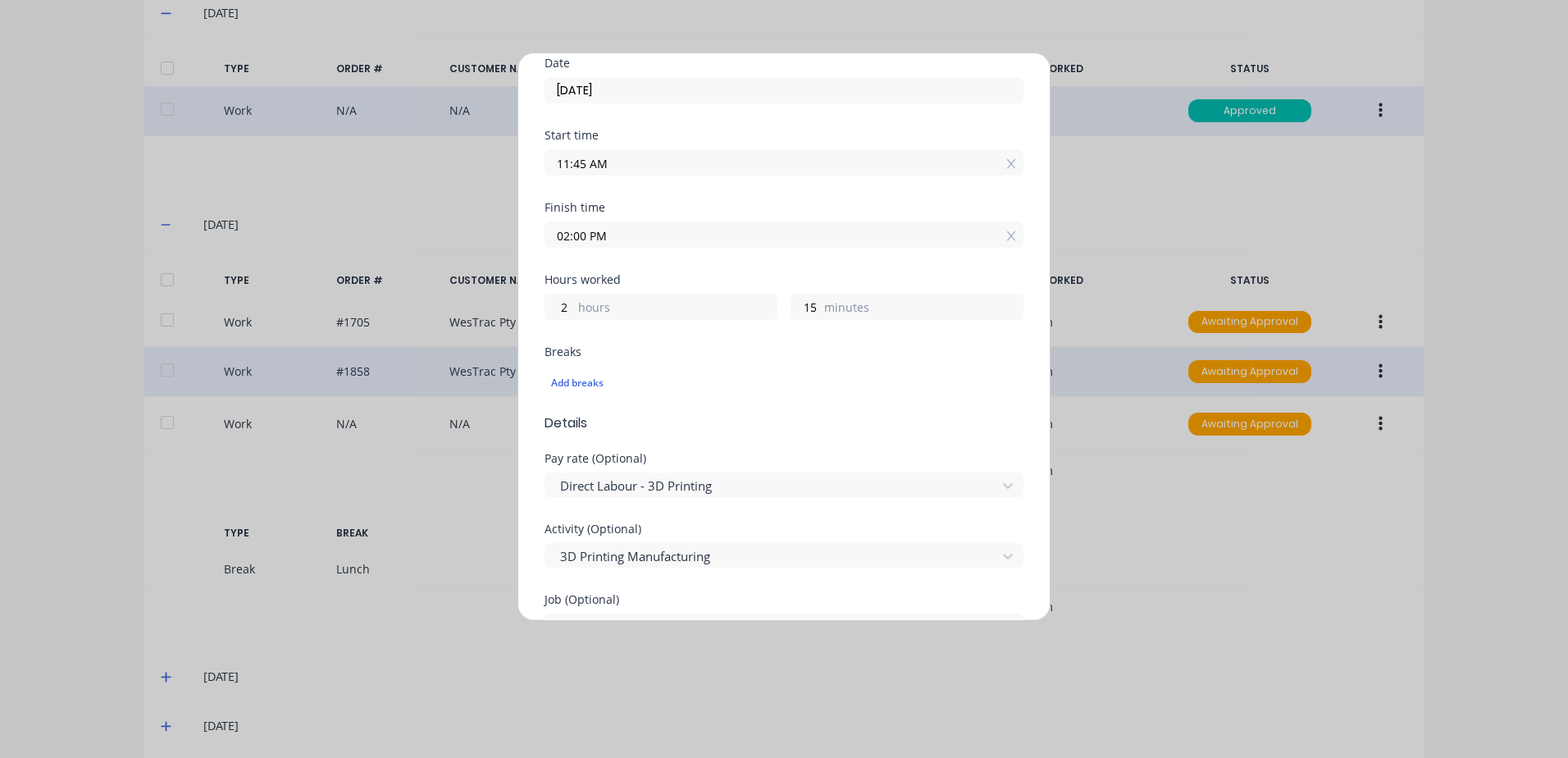
click at [1193, 607] on div "Edit time tracking entry Work Attendance When Date [DATE] Start time 11:45 AM F…" at bounding box center [784, 379] width 1568 height 758
drag, startPoint x: 1082, startPoint y: 444, endPoint x: 1080, endPoint y: 319, distance: 125.0
click at [1082, 442] on div "Edit time tracking entry Work Attendance When Date [DATE] Start time 11:45 AM F…" at bounding box center [784, 379] width 1568 height 758
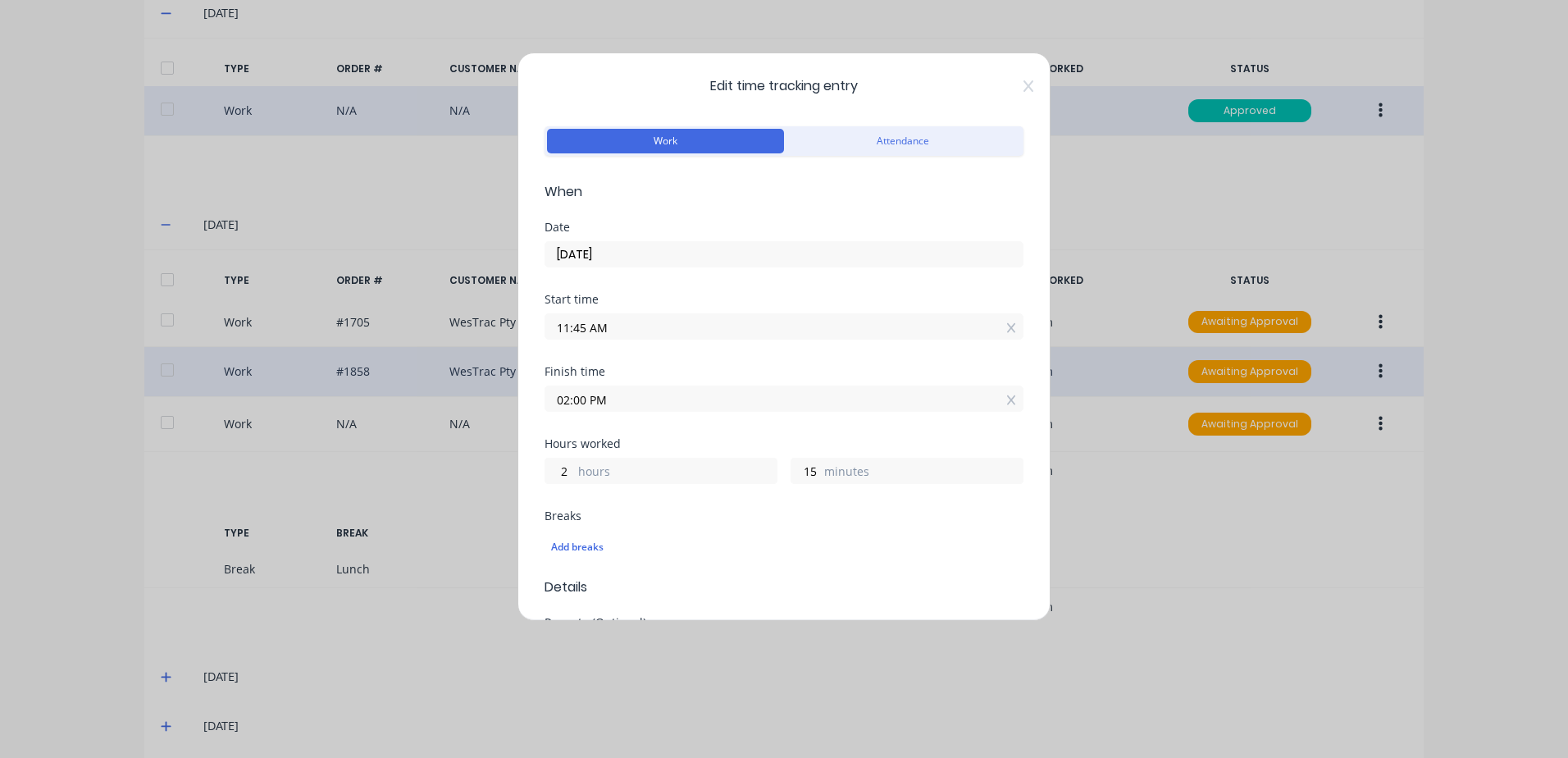
click at [1010, 87] on span "Edit time tracking entry" at bounding box center [784, 87] width 479 height 20
click at [1023, 81] on icon at bounding box center [1028, 86] width 10 height 13
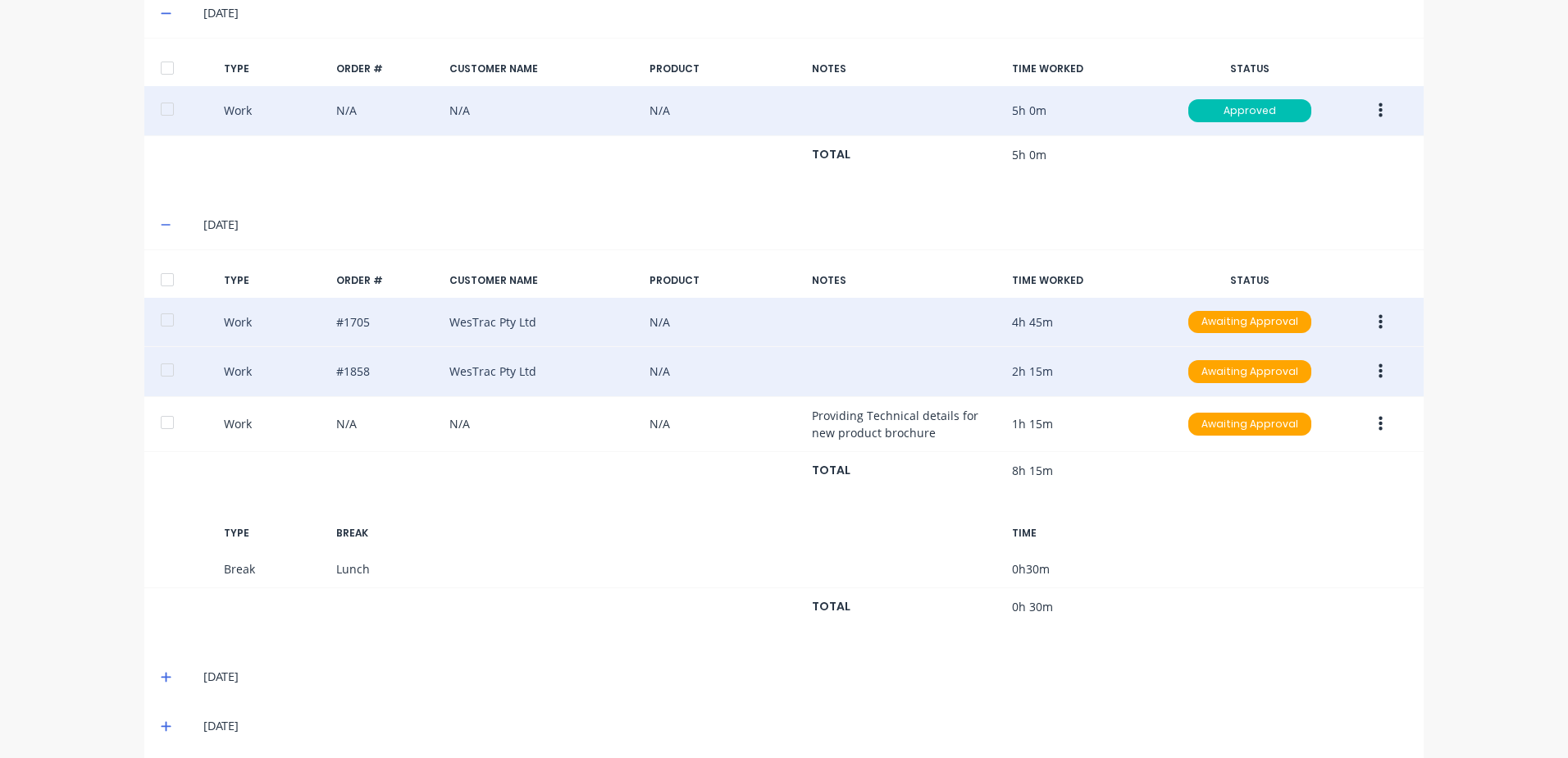
click at [1378, 321] on icon "button" at bounding box center [1380, 321] width 4 height 15
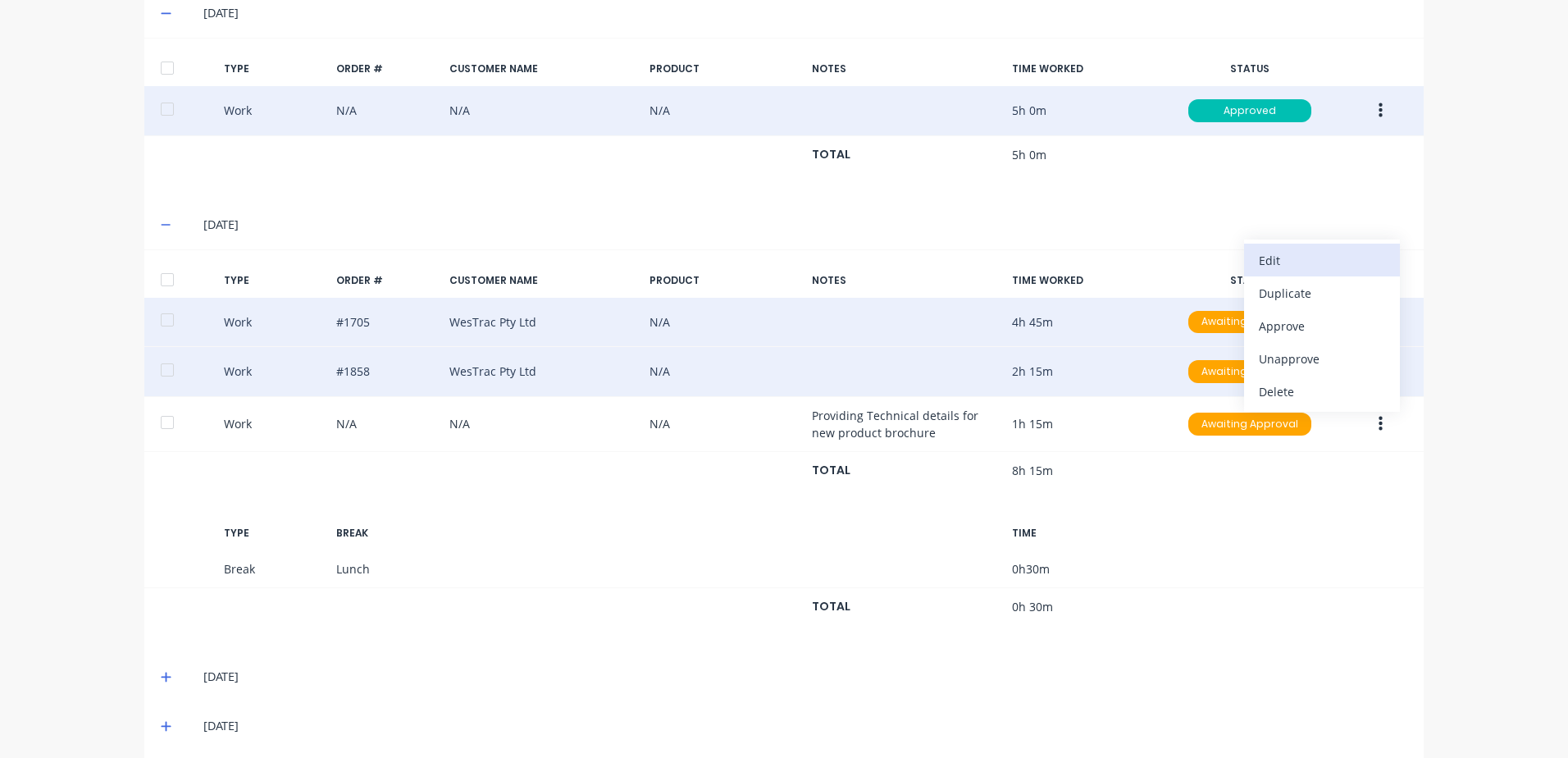
click at [1284, 258] on div "Edit" at bounding box center [1321, 261] width 126 height 24
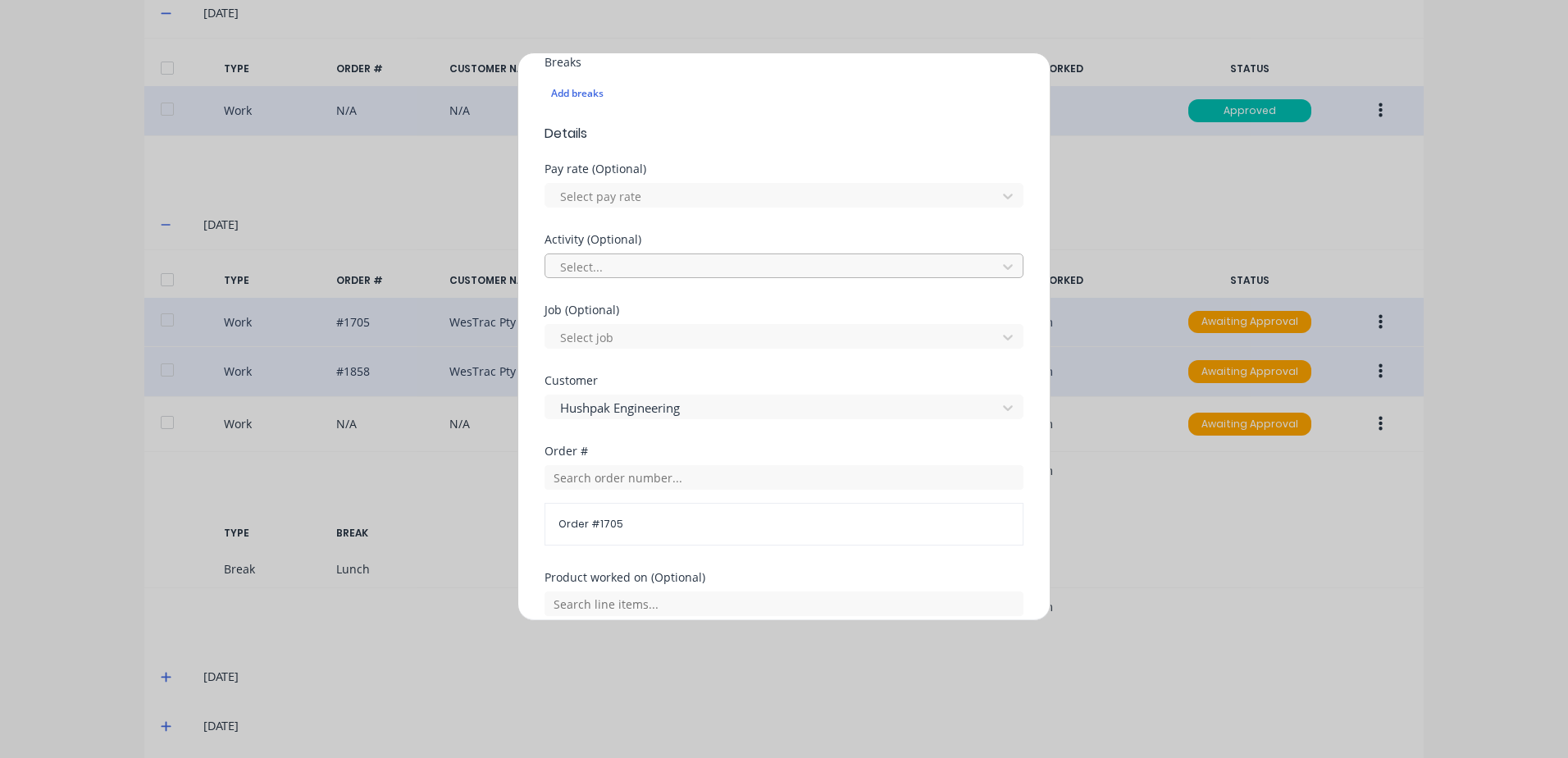
scroll to position [304, 0]
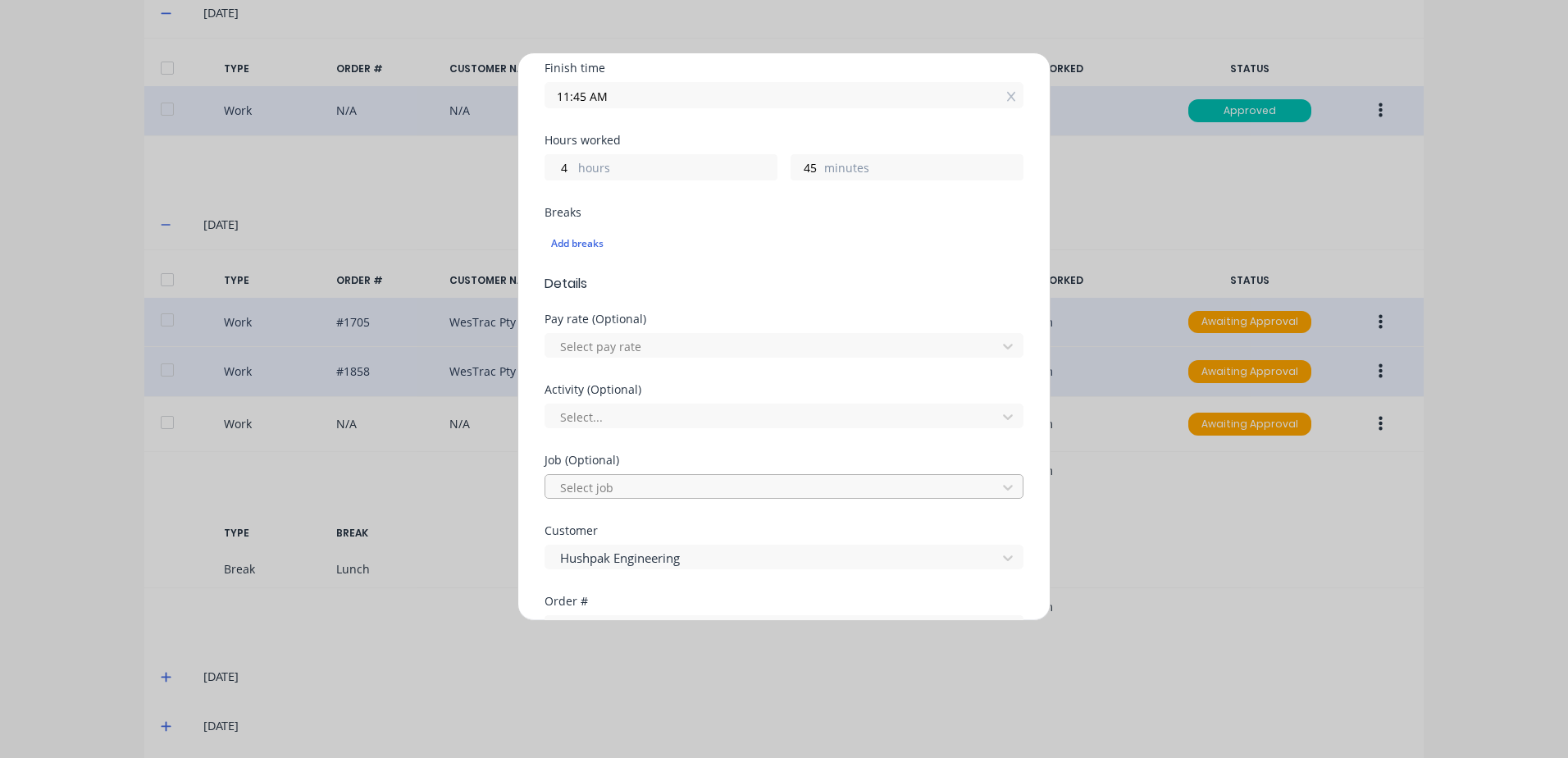
click at [578, 482] on div at bounding box center [773, 487] width 430 height 21
click at [605, 341] on div at bounding box center [773, 346] width 430 height 21
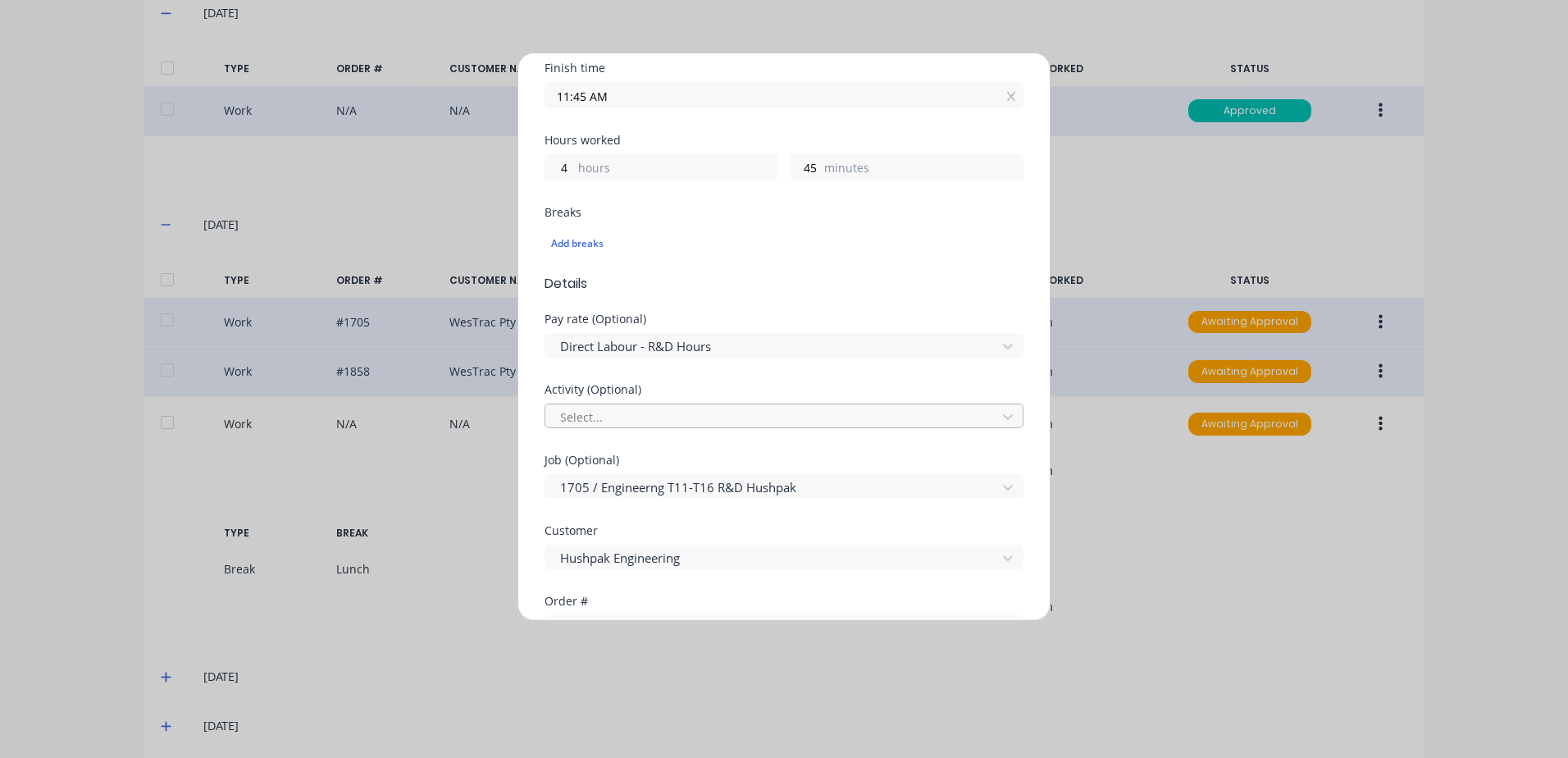
click at [610, 414] on div at bounding box center [773, 417] width 430 height 21
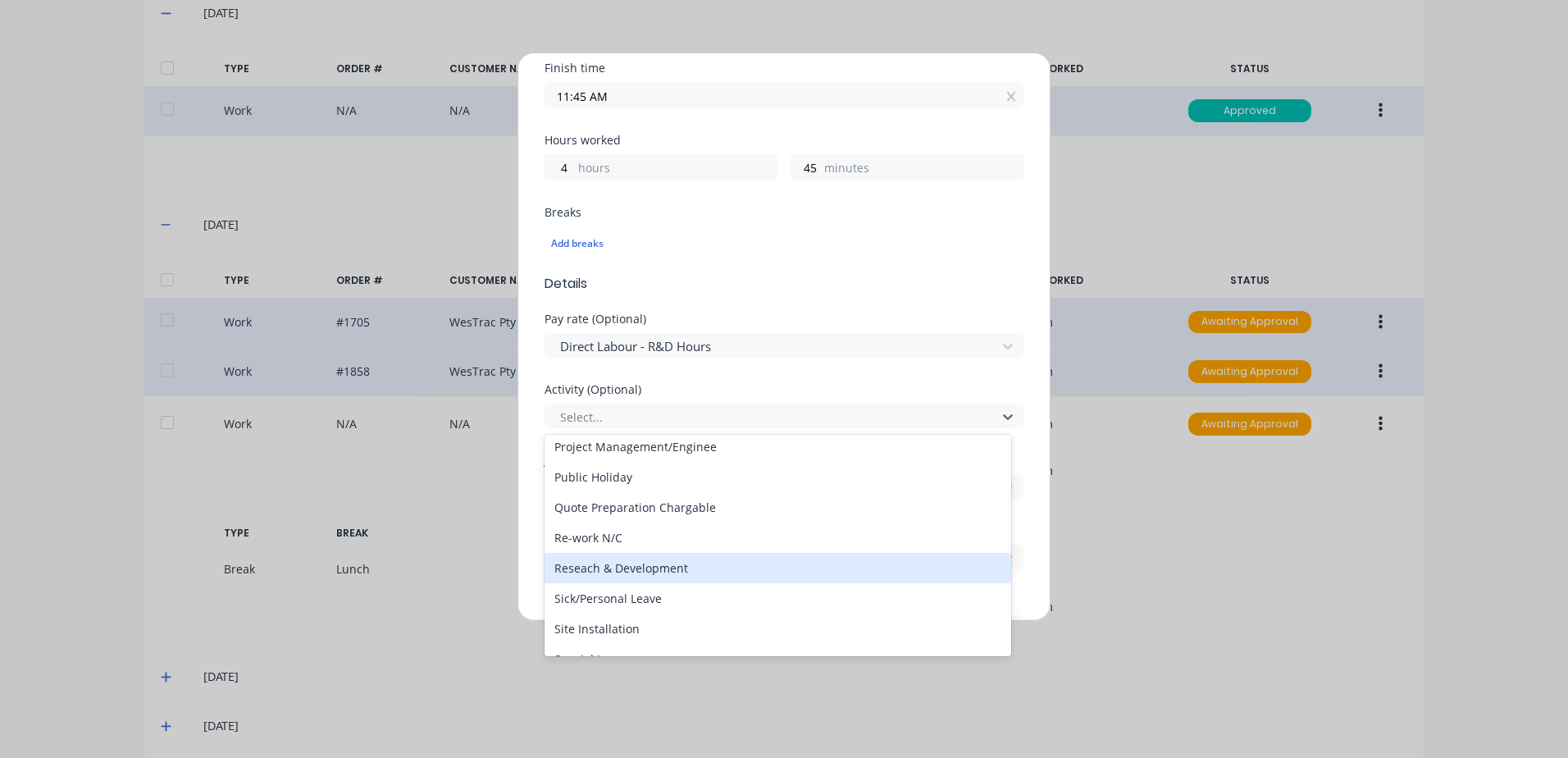
click at [617, 571] on div "Reseach & Development" at bounding box center [778, 567] width 467 height 30
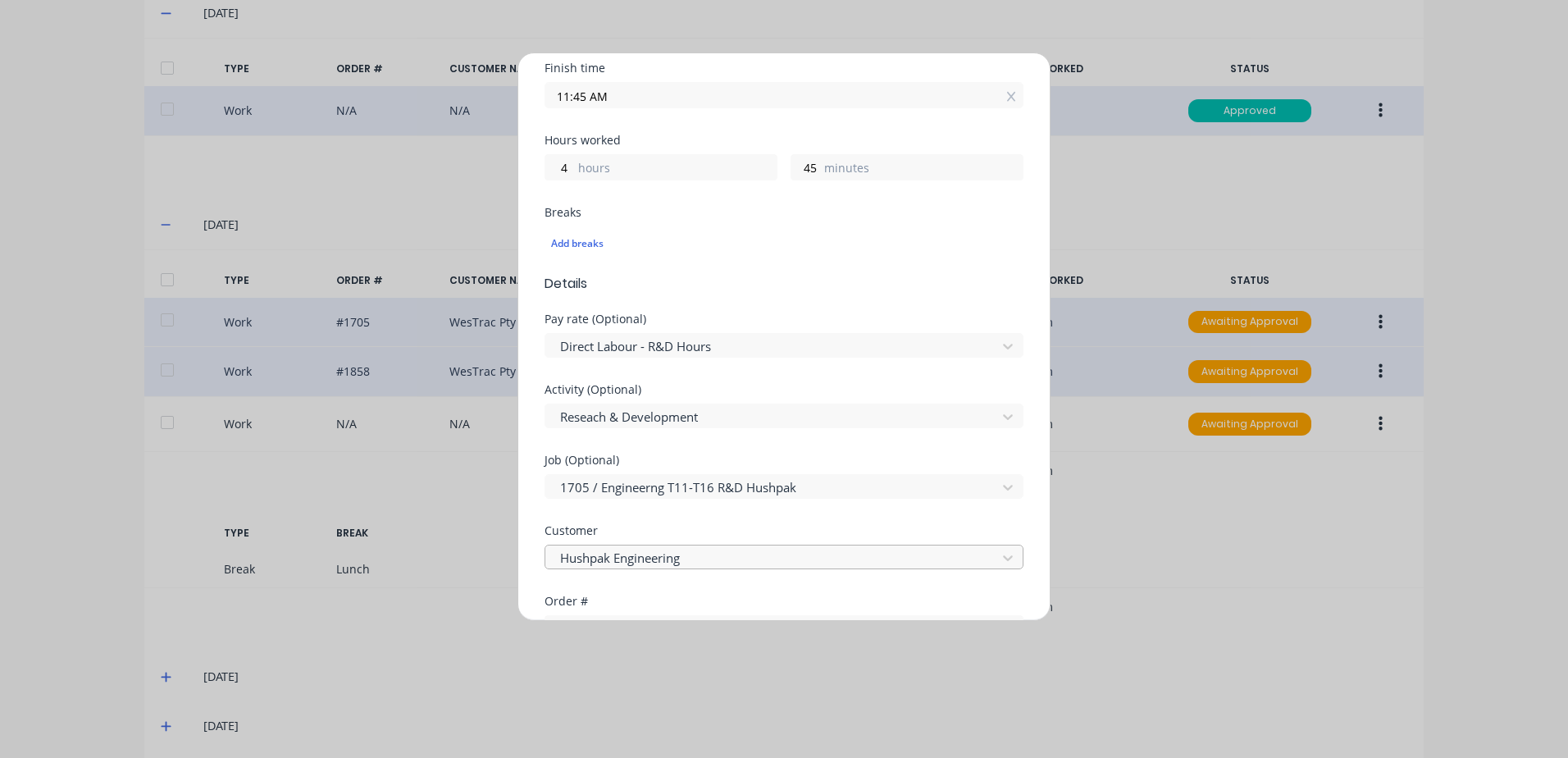
click at [685, 556] on div at bounding box center [773, 557] width 430 height 21
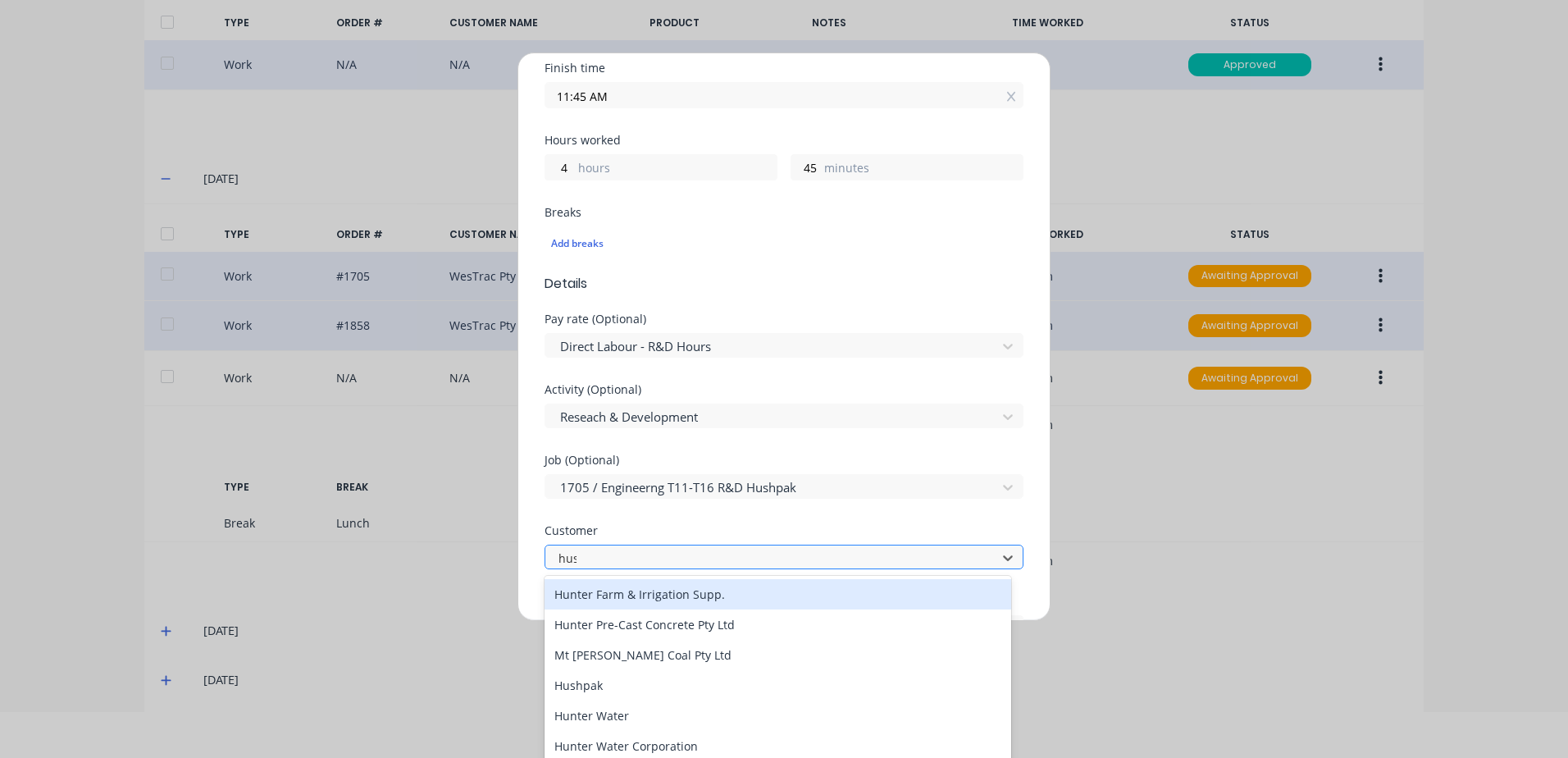
scroll to position [0, 0]
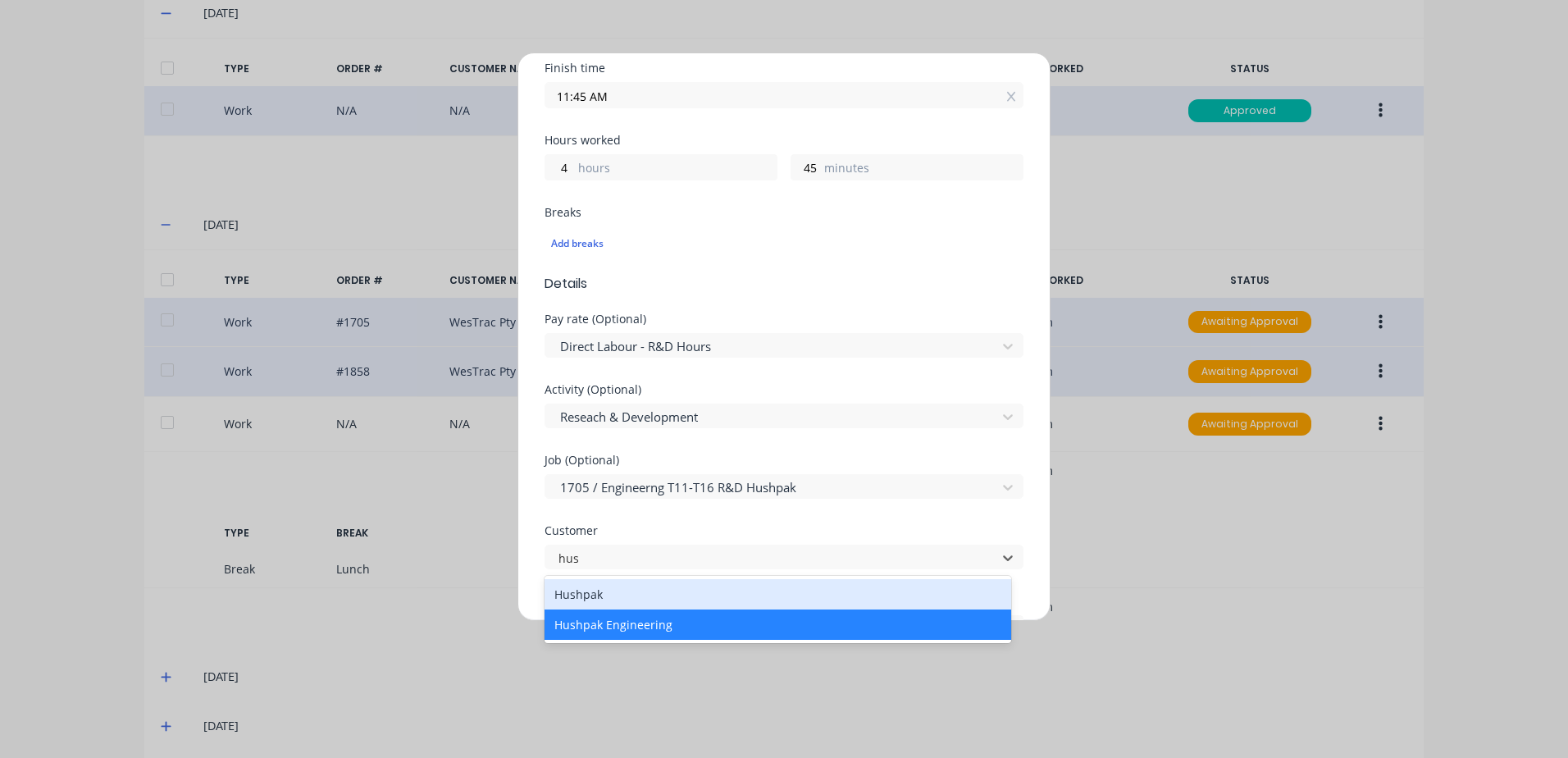
click at [625, 594] on div "Hushpak" at bounding box center [778, 594] width 467 height 30
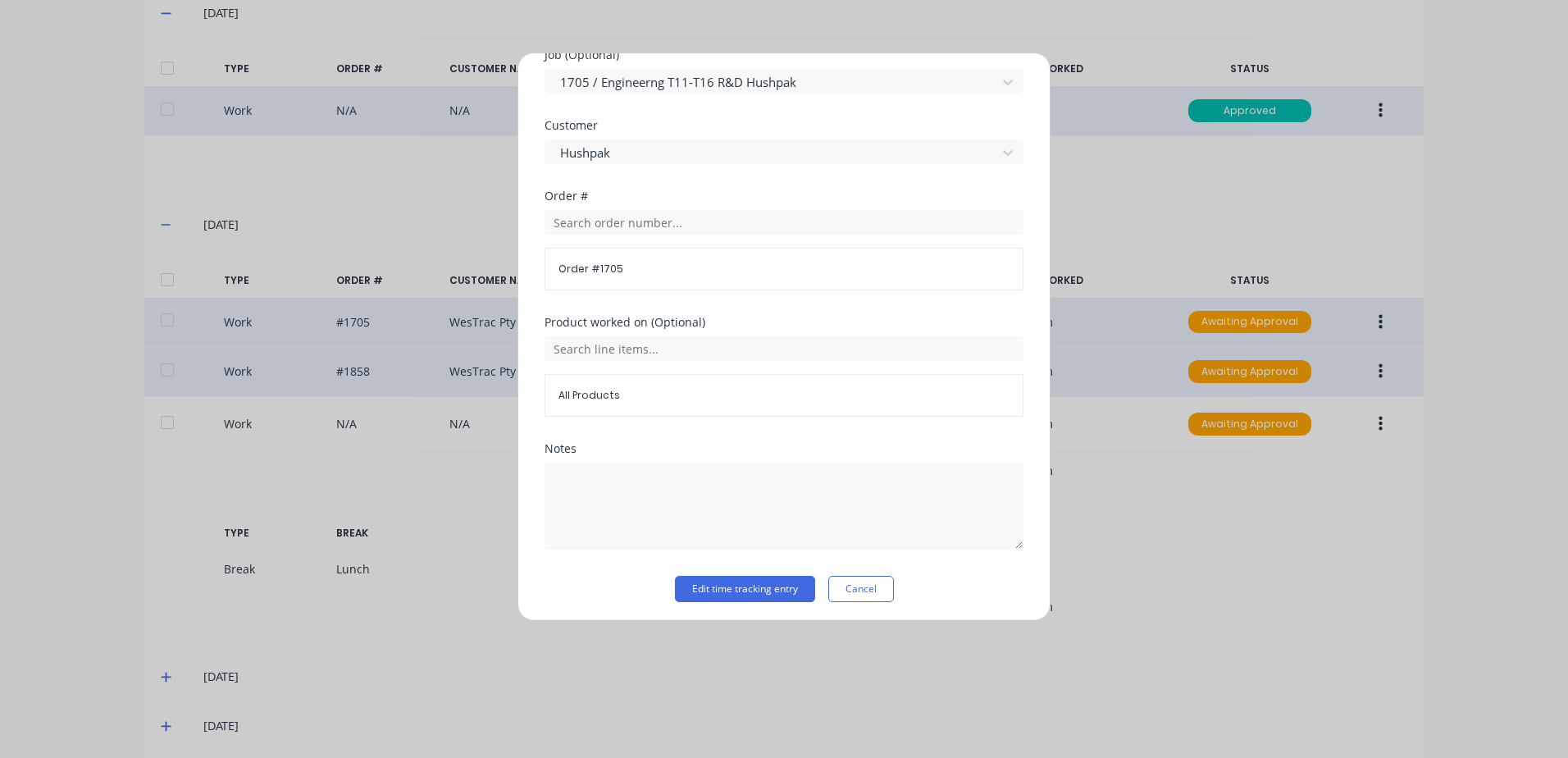
scroll to position [714, 0]
click at [697, 583] on button "Edit time tracking entry" at bounding box center [744, 584] width 141 height 27
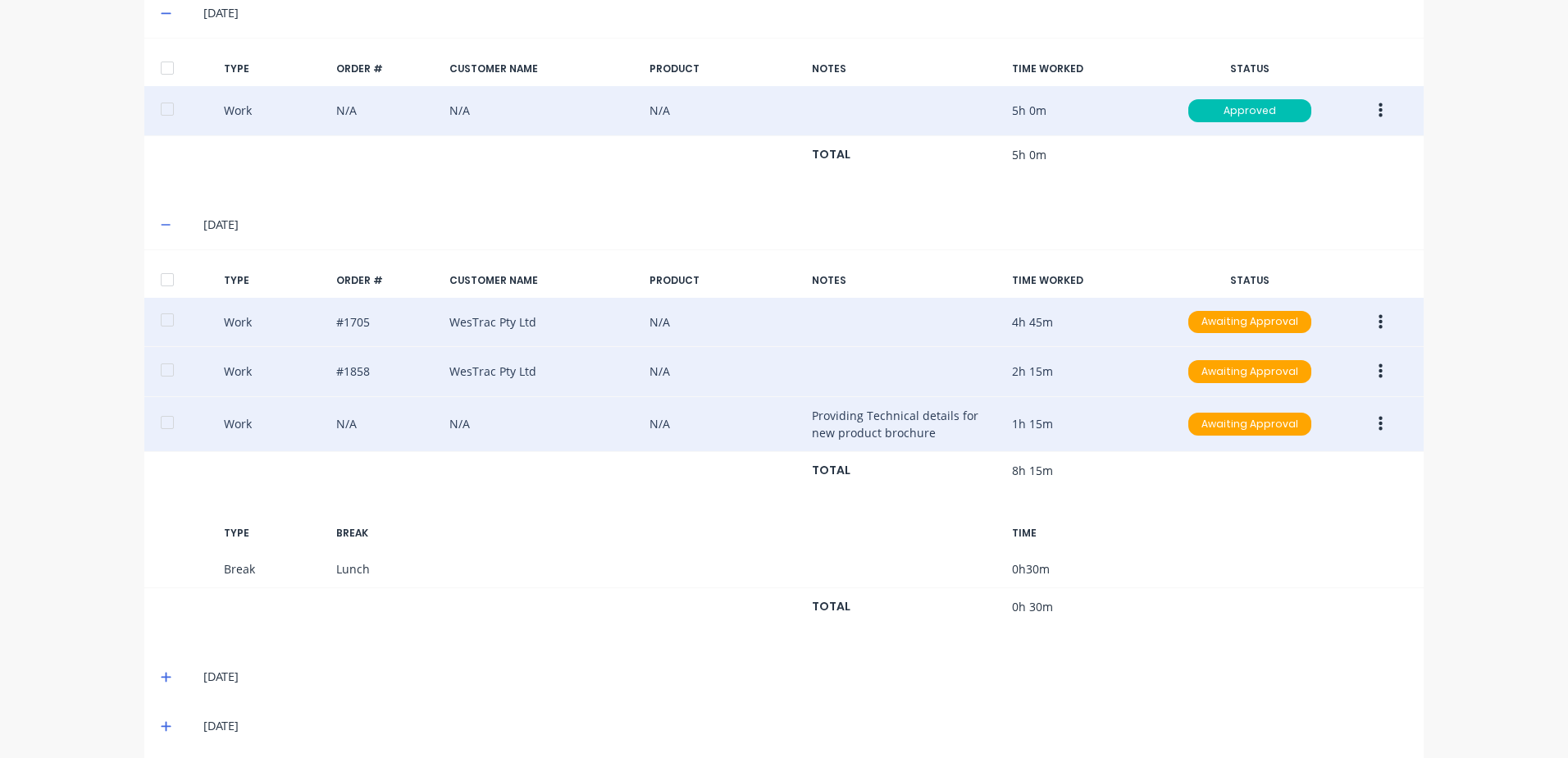
click at [1378, 423] on icon "button" at bounding box center [1380, 424] width 4 height 18
click at [1281, 360] on div "Edit" at bounding box center [1321, 362] width 126 height 24
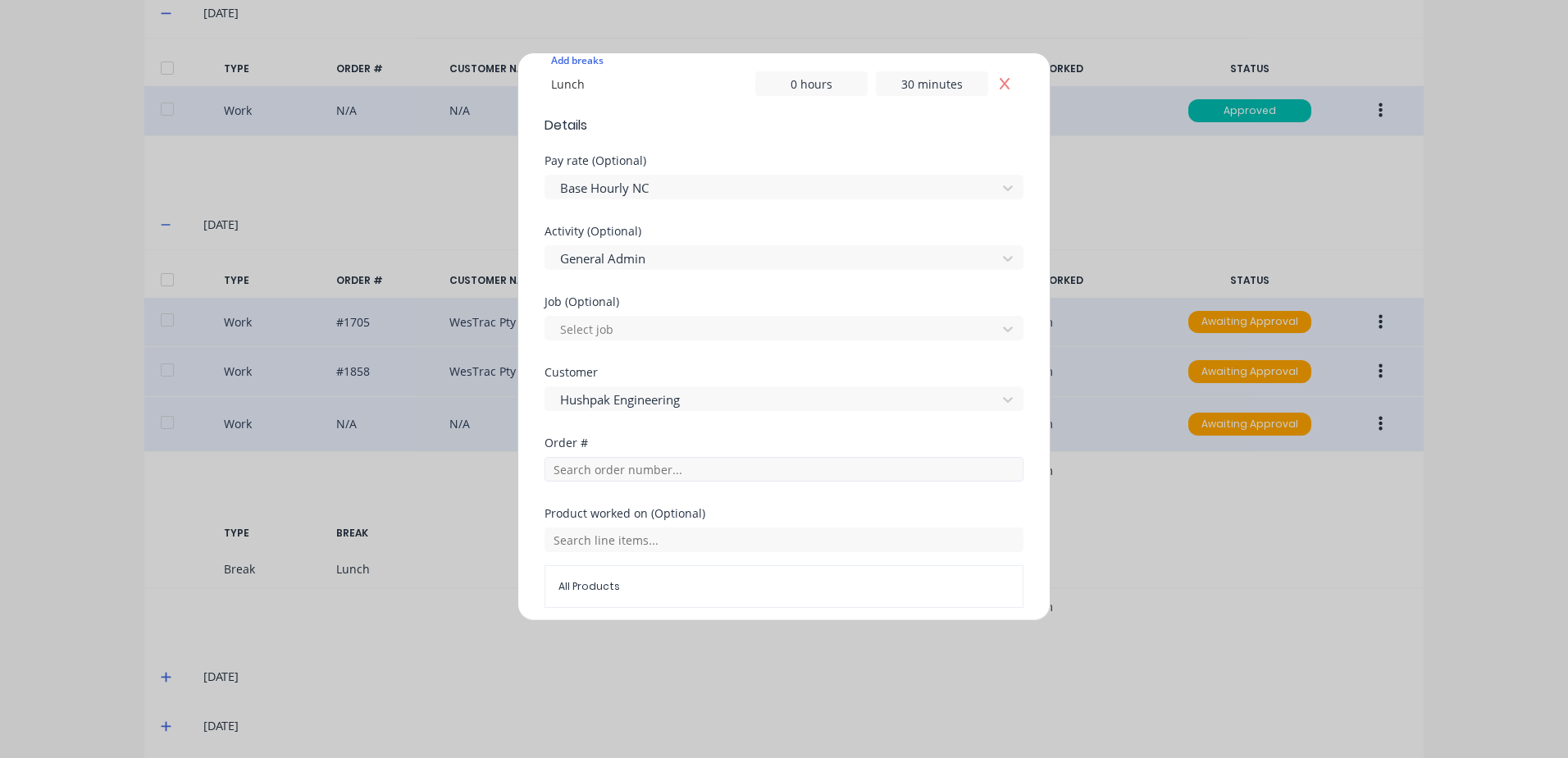
scroll to position [492, 0]
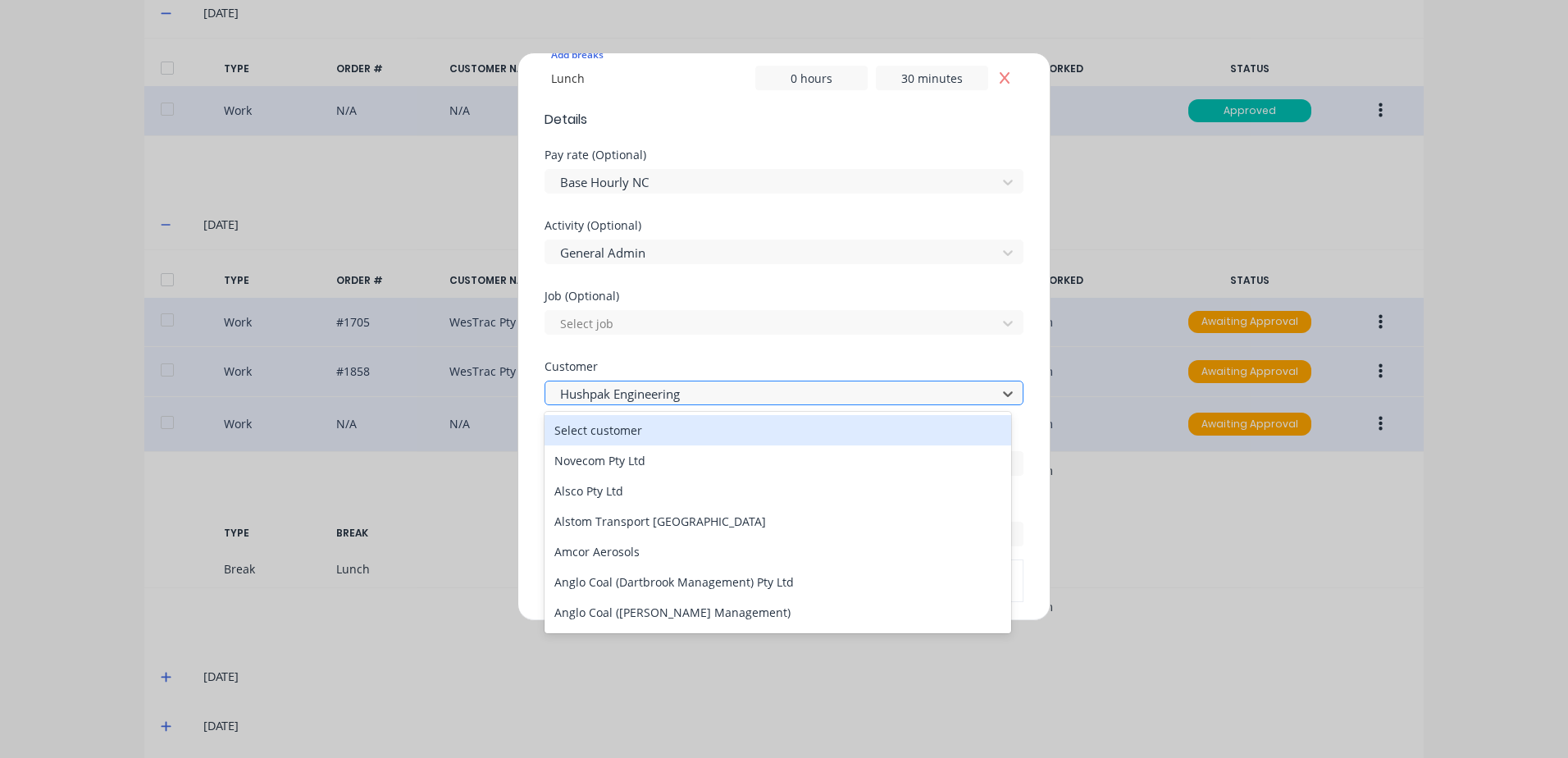
click at [673, 384] on div at bounding box center [773, 393] width 430 height 21
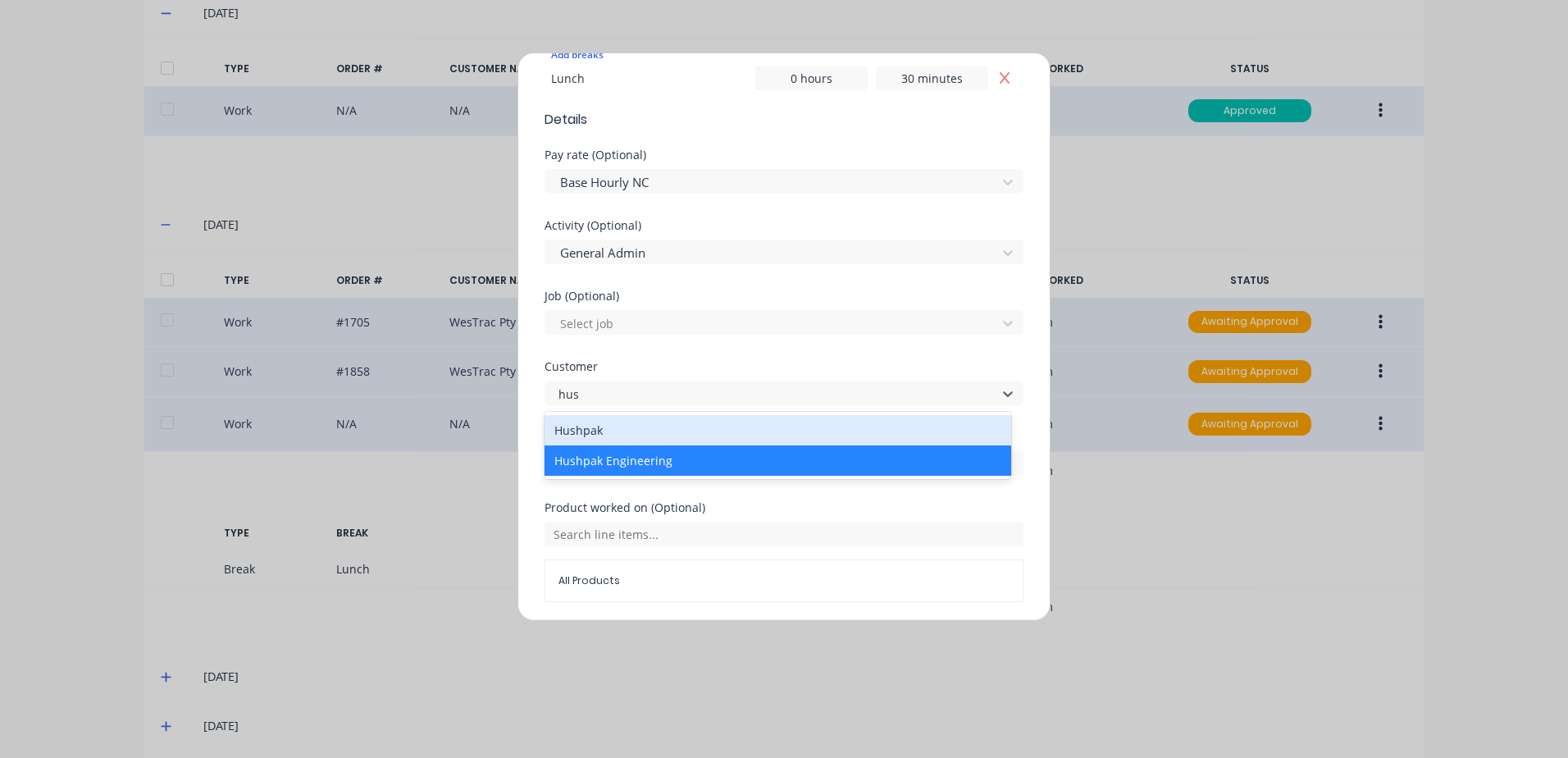
click at [610, 429] on div "Hushpak" at bounding box center [778, 430] width 467 height 30
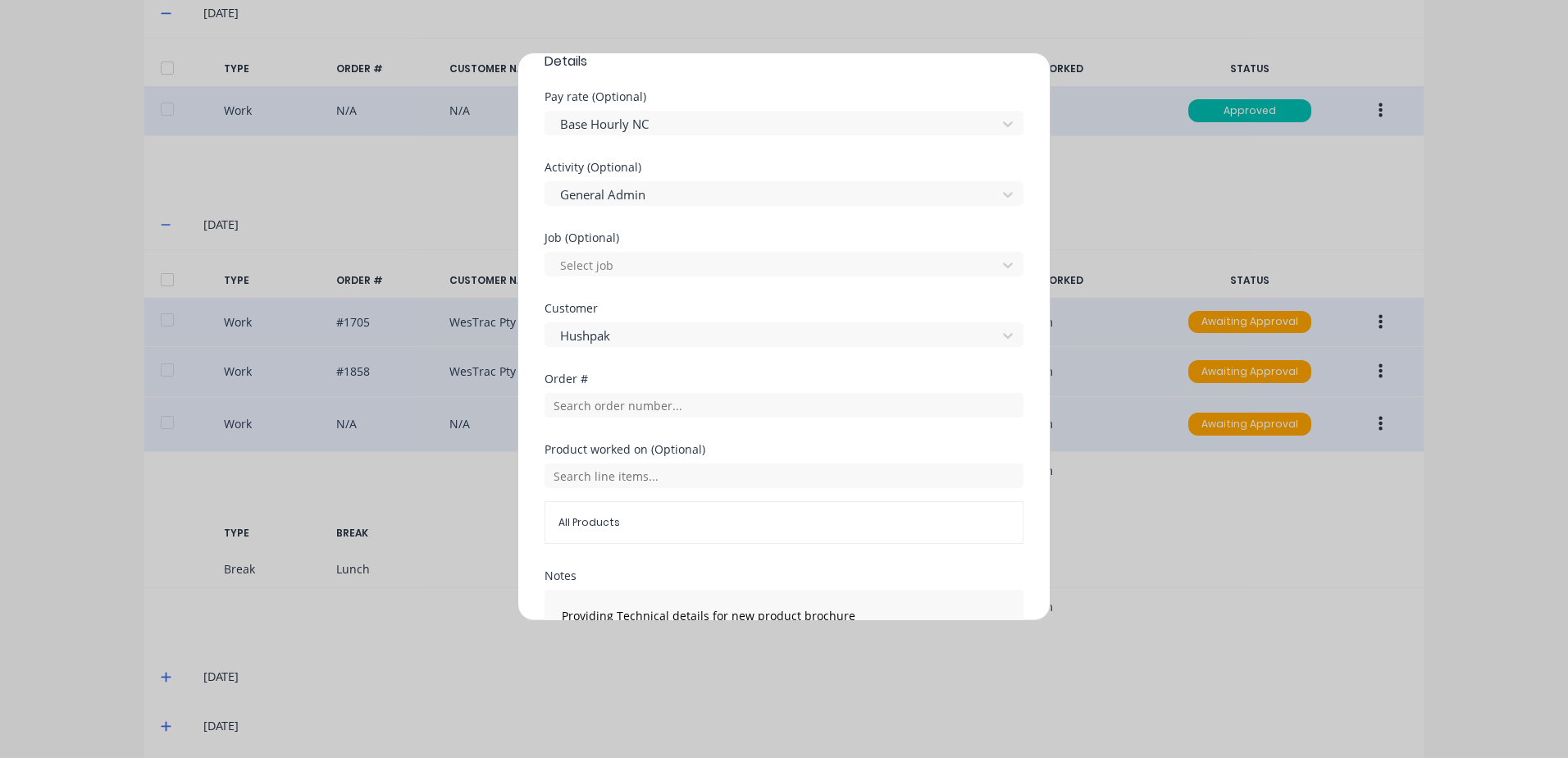
scroll to position [656, 0]
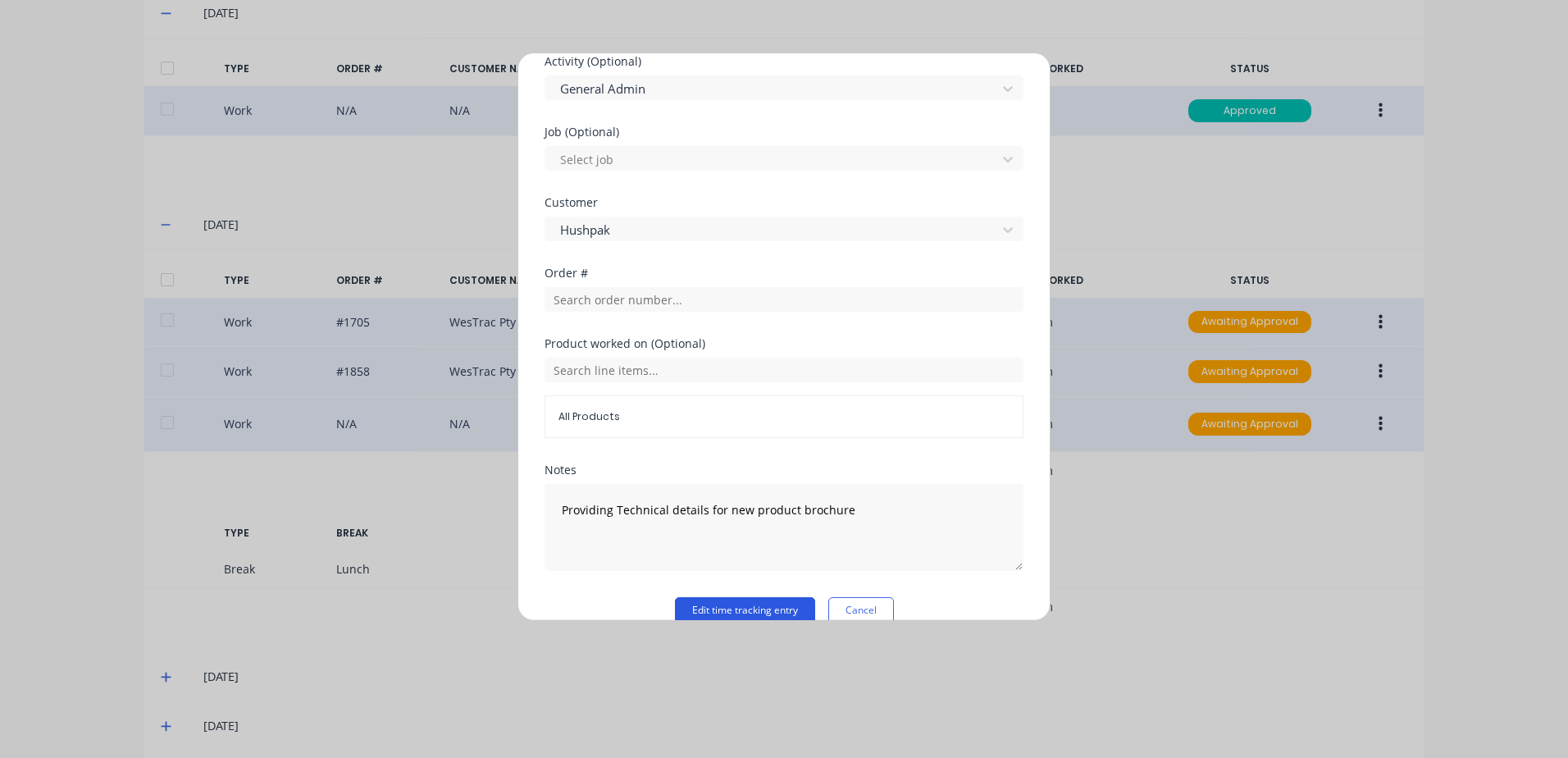
click at [696, 606] on button "Edit time tracking entry" at bounding box center [744, 610] width 141 height 27
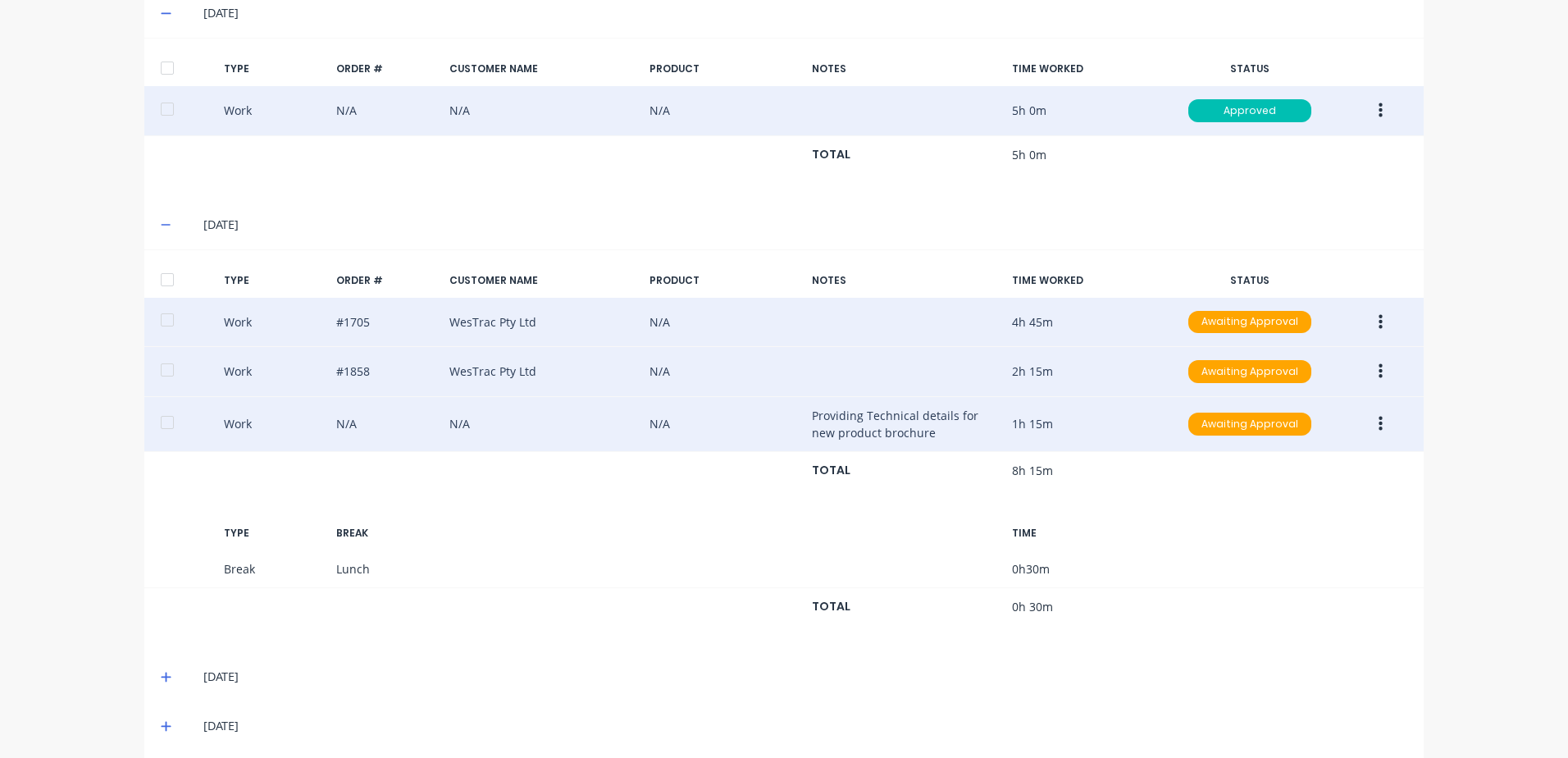
click at [1378, 321] on icon "button" at bounding box center [1380, 322] width 4 height 18
click at [1274, 324] on div "Approve" at bounding box center [1321, 325] width 126 height 24
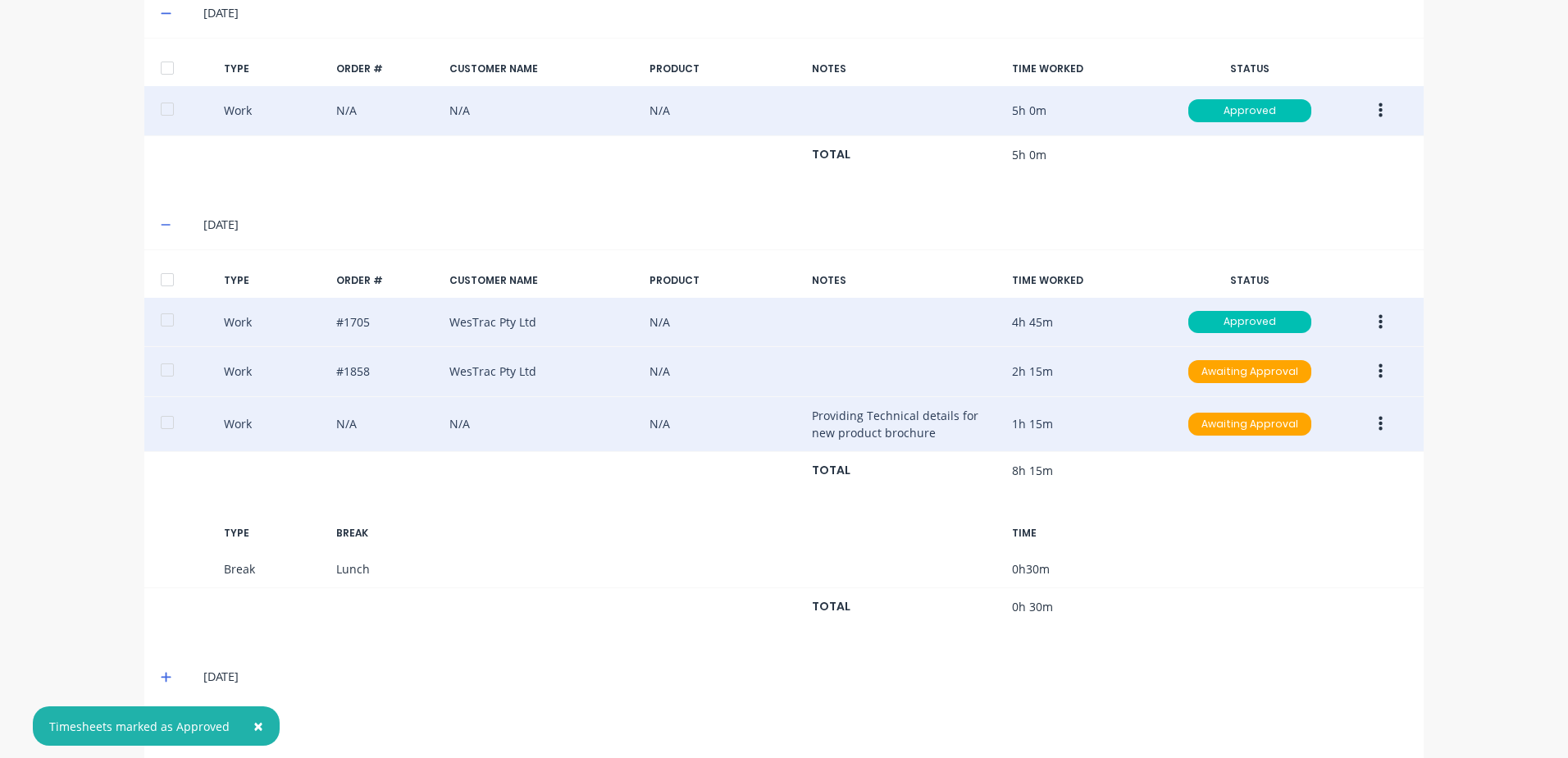
click at [1376, 372] on button "button" at bounding box center [1380, 372] width 38 height 29
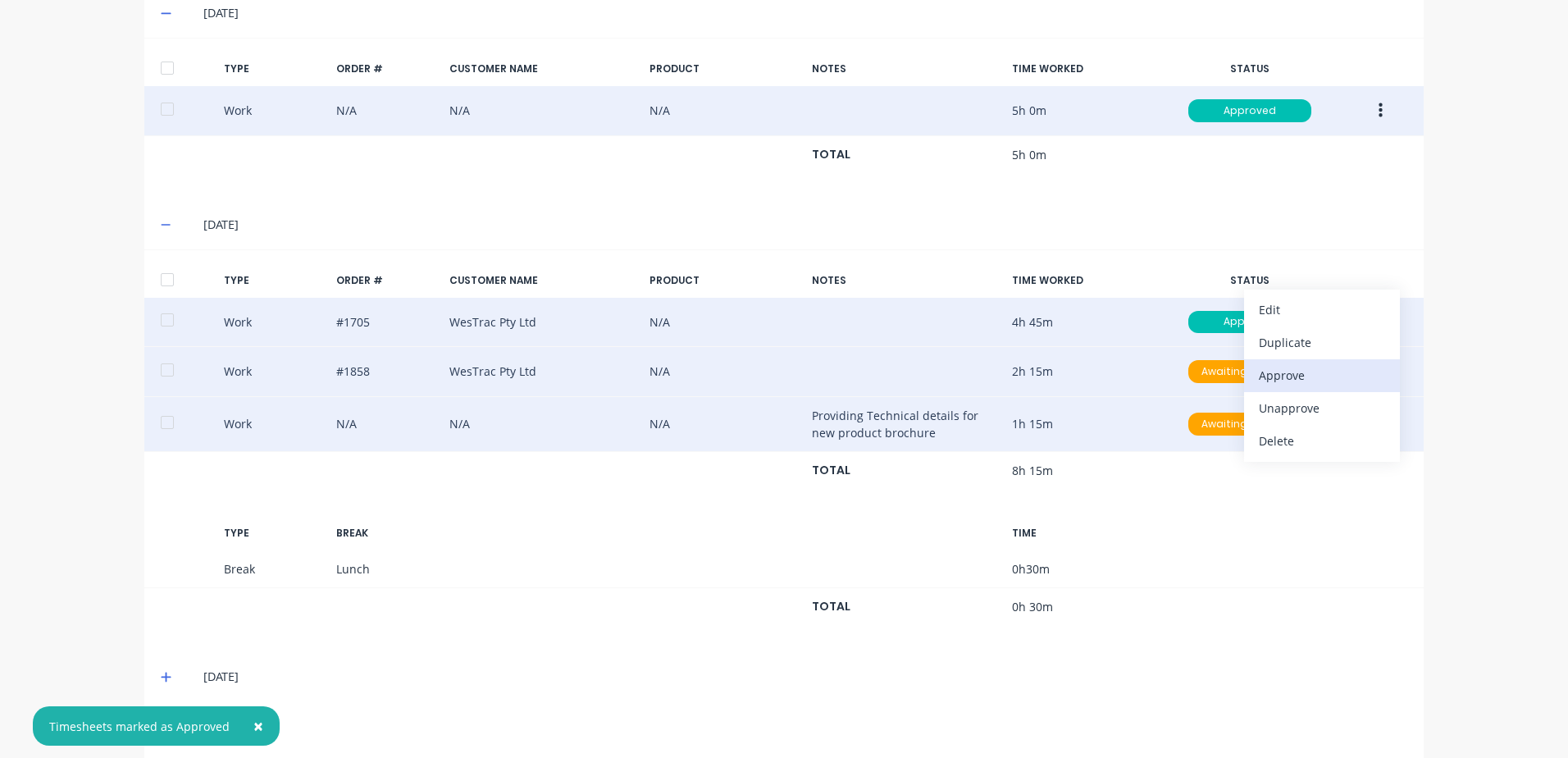
click at [1283, 372] on div "Approve" at bounding box center [1321, 376] width 126 height 24
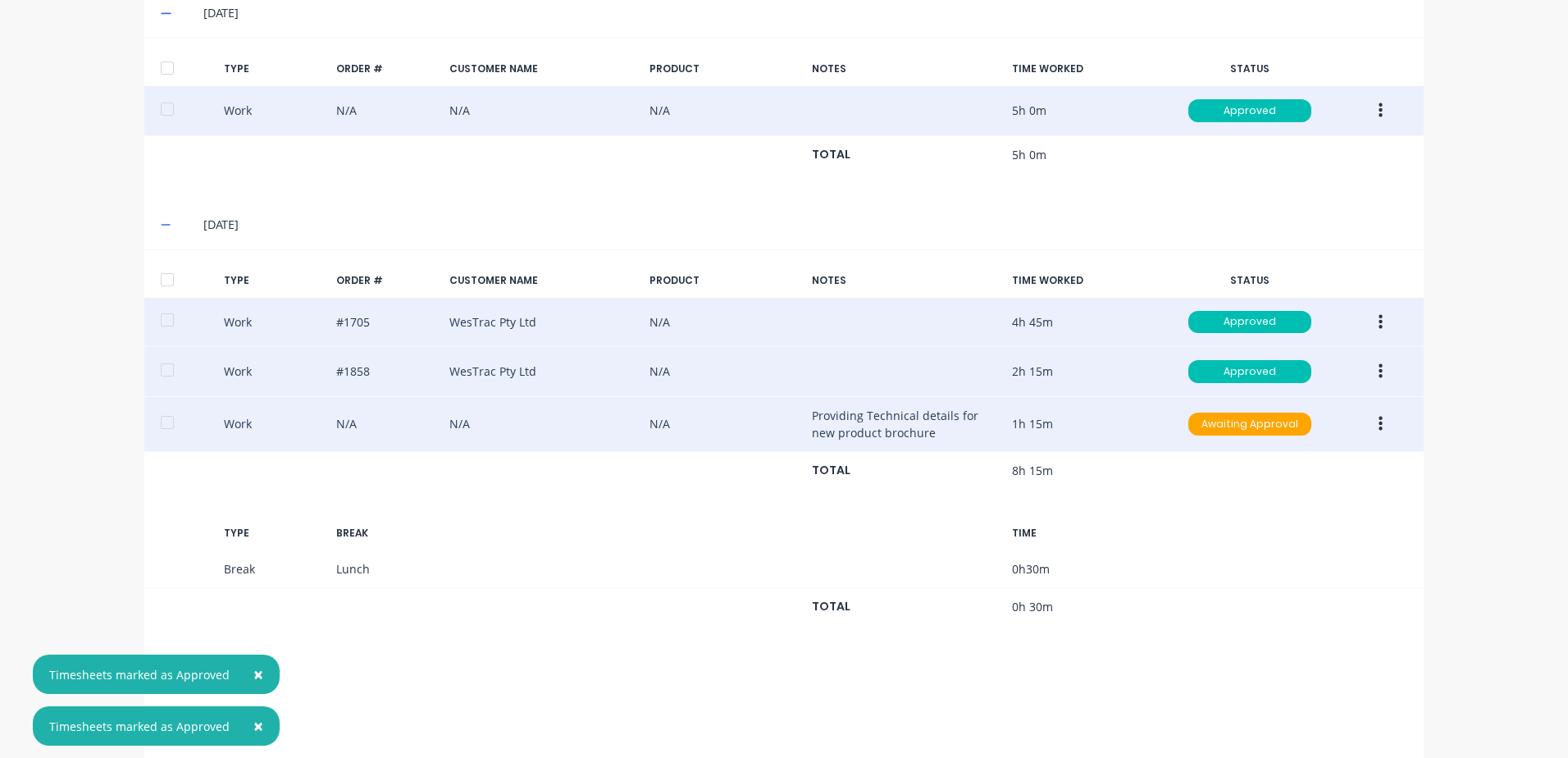
click at [1378, 422] on icon "button" at bounding box center [1380, 424] width 4 height 18
click at [1285, 427] on div "Approve" at bounding box center [1321, 428] width 126 height 24
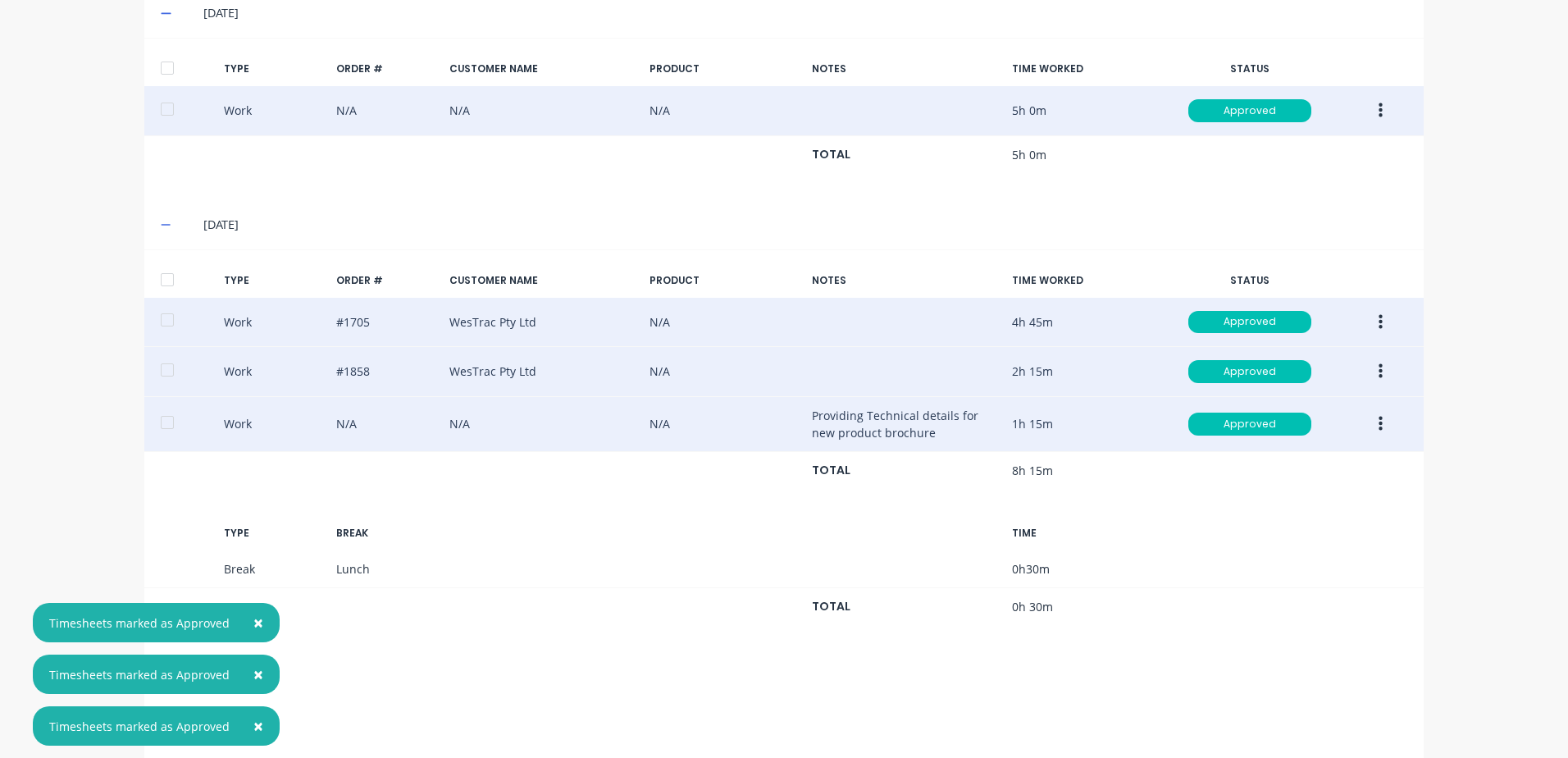
scroll to position [554, 0]
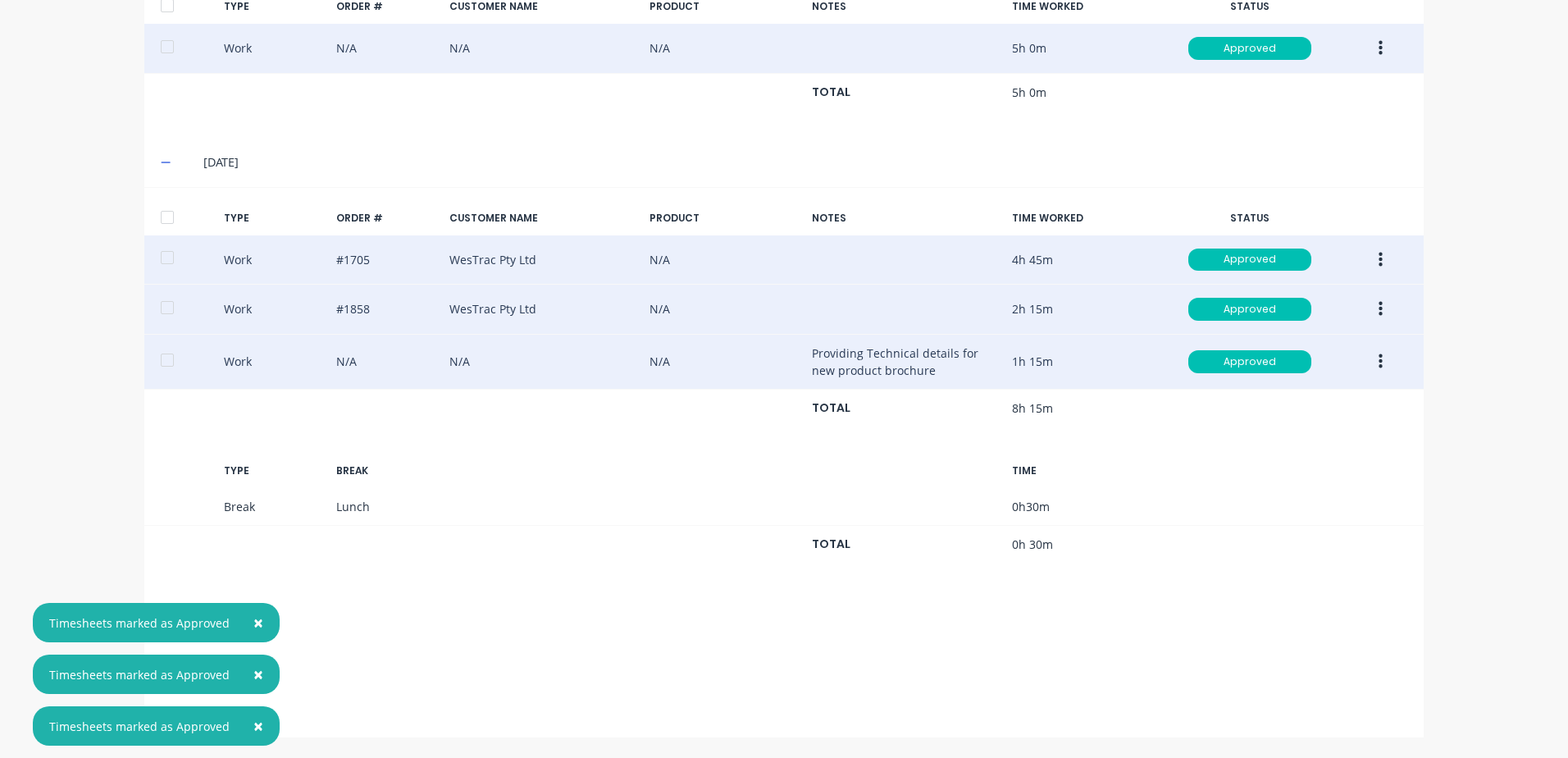
click at [254, 620] on span "×" at bounding box center [259, 621] width 10 height 23
drag, startPoint x: 252, startPoint y: 667, endPoint x: 248, endPoint y: 703, distance: 36.2
click at [254, 671] on span "×" at bounding box center [259, 673] width 10 height 23
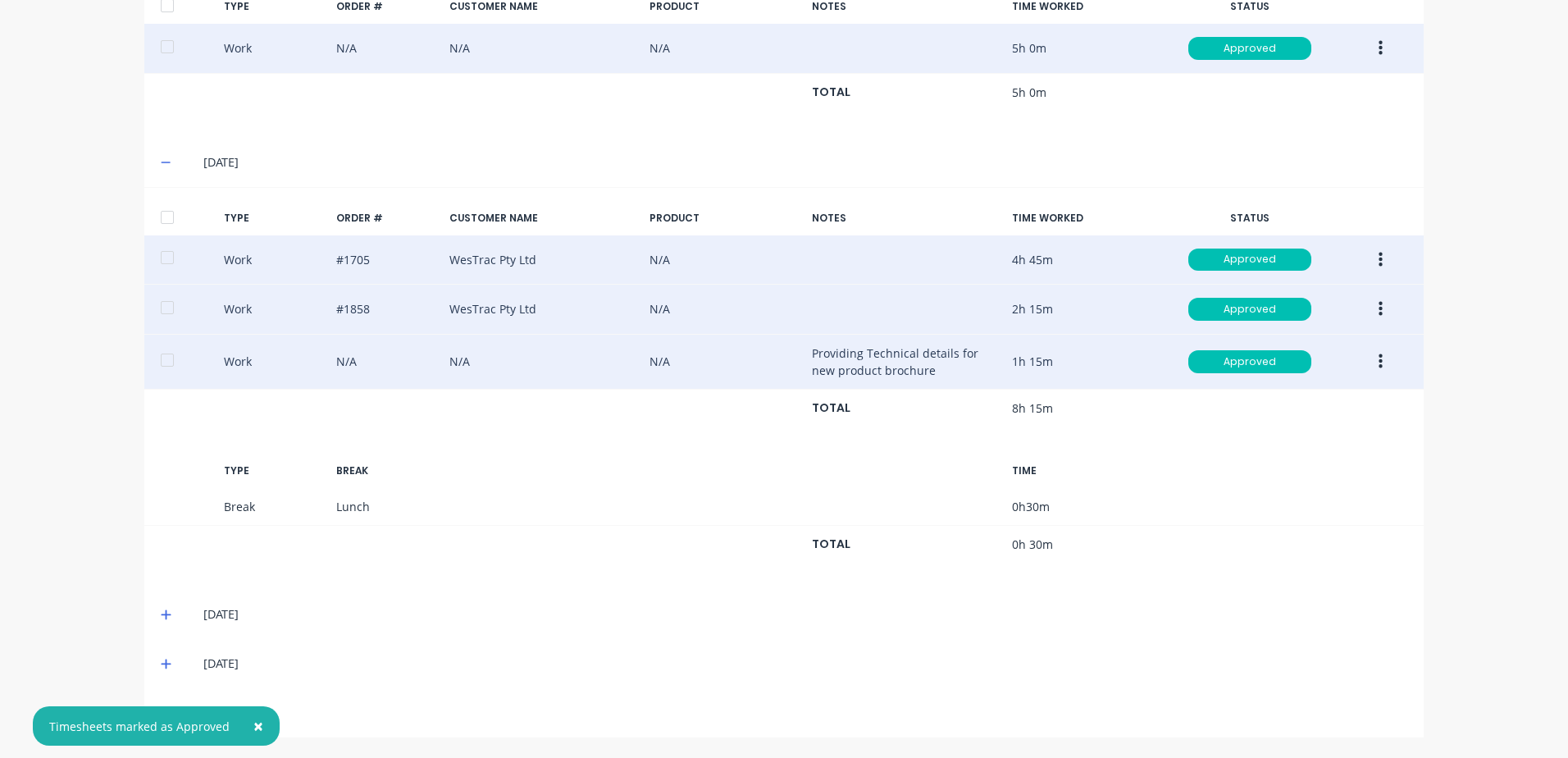
drag, startPoint x: 250, startPoint y: 731, endPoint x: 222, endPoint y: 694, distance: 46.4
click at [247, 728] on button "×" at bounding box center [258, 726] width 42 height 39
click at [160, 612] on icon at bounding box center [165, 615] width 10 height 10
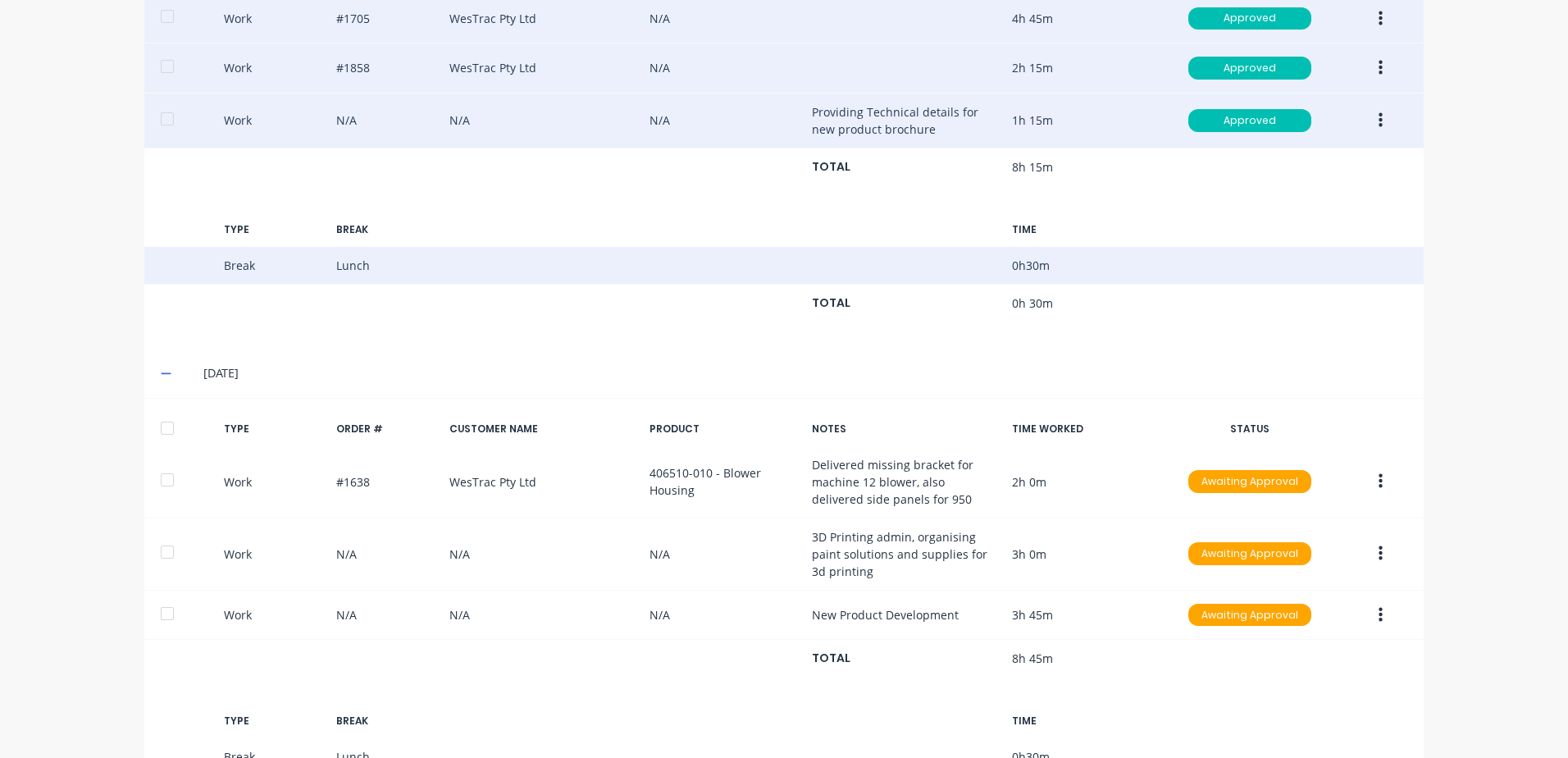
scroll to position [800, 0]
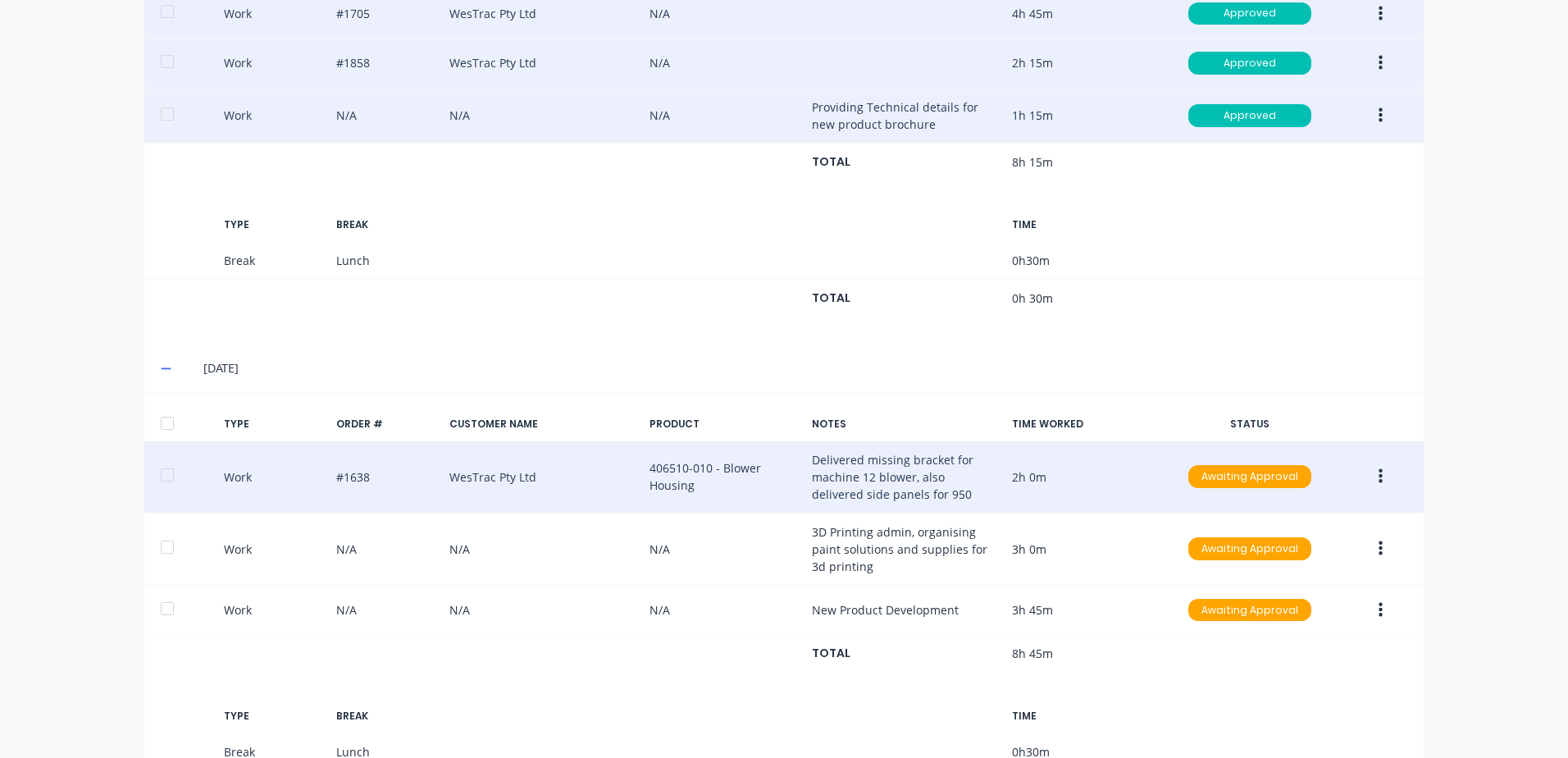
click at [1378, 473] on icon "button" at bounding box center [1380, 476] width 4 height 18
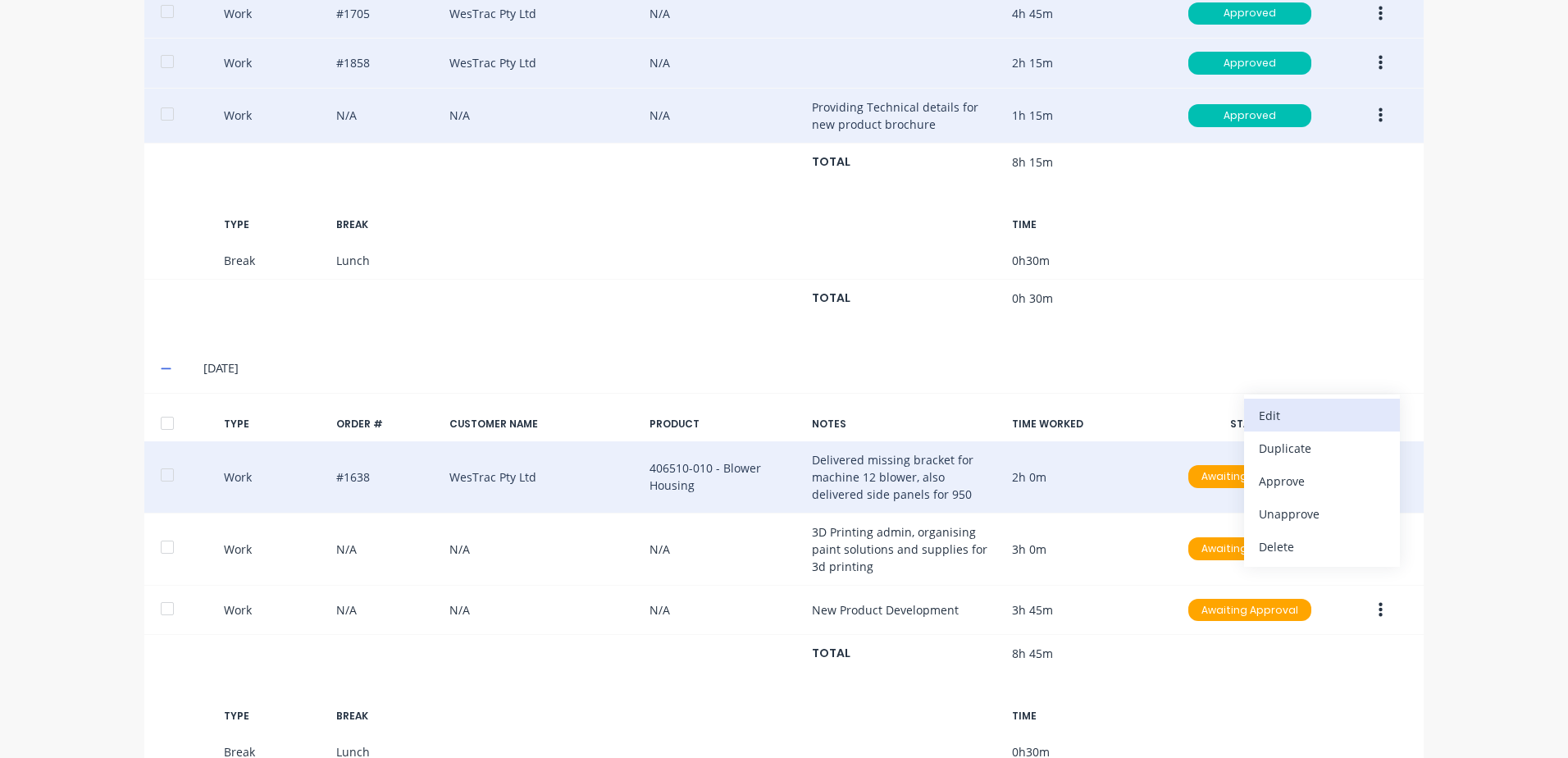
click at [1288, 416] on div "Edit" at bounding box center [1321, 415] width 126 height 24
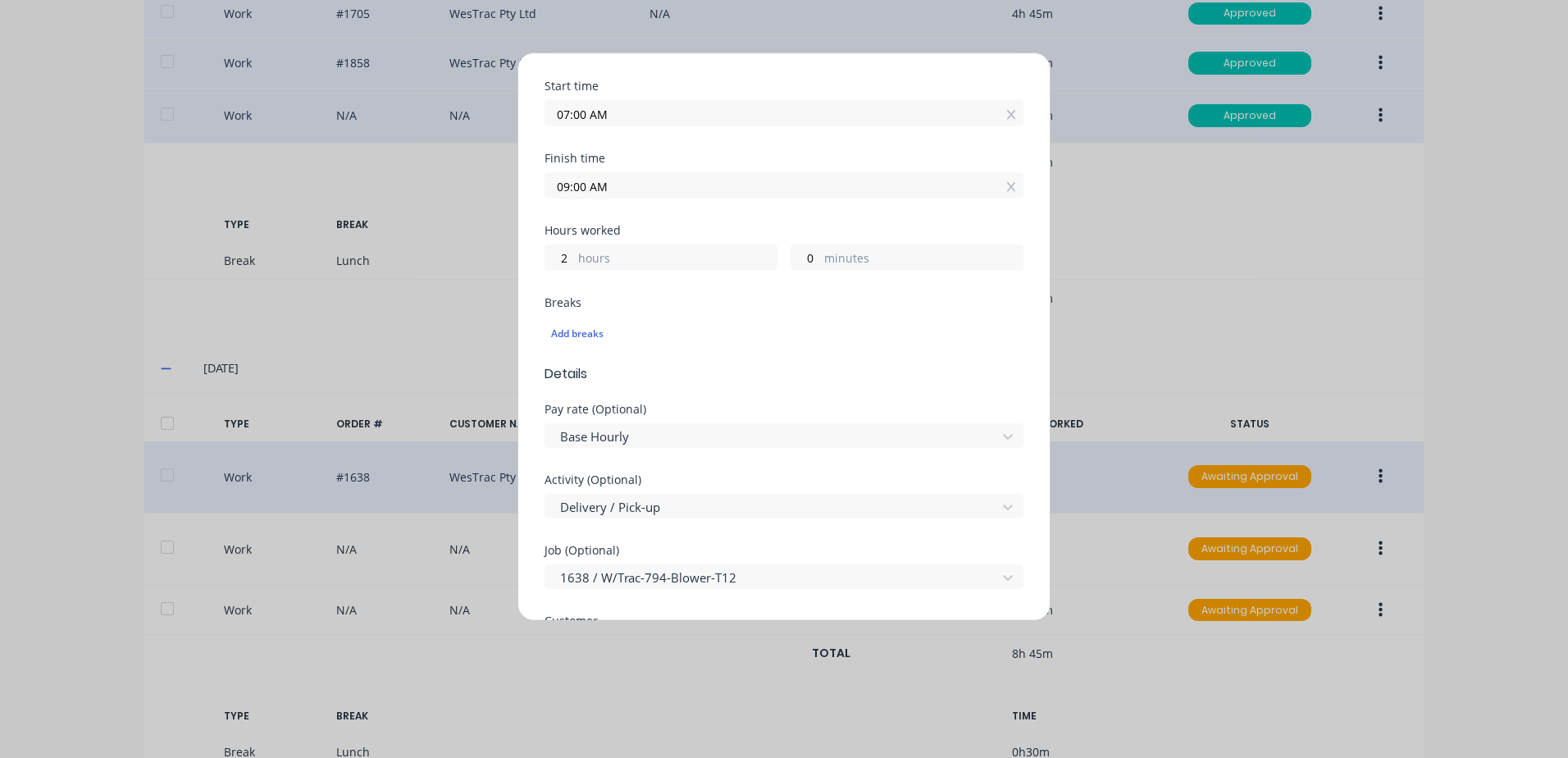
scroll to position [246, 0]
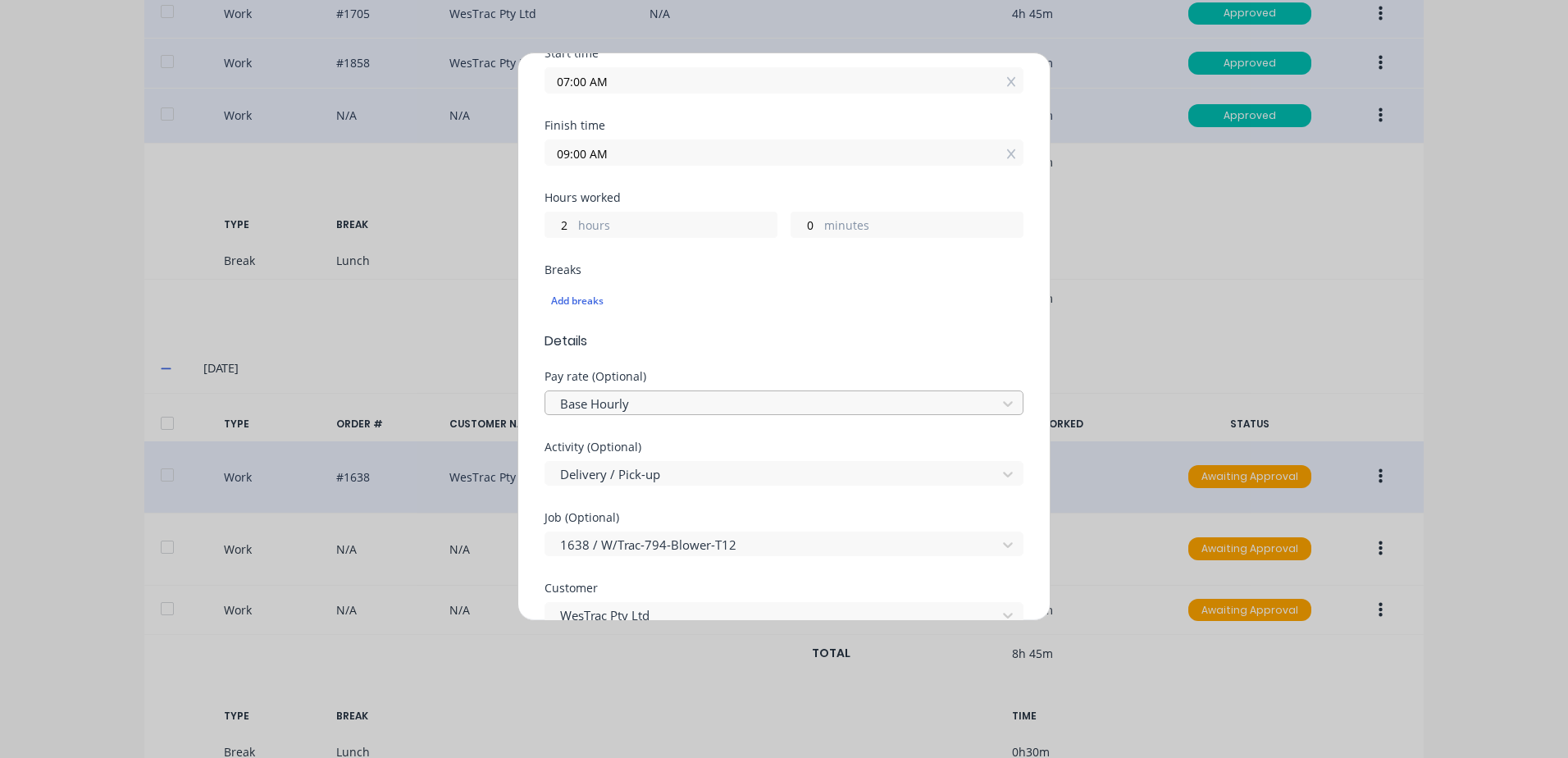
click at [633, 401] on div at bounding box center [773, 403] width 430 height 21
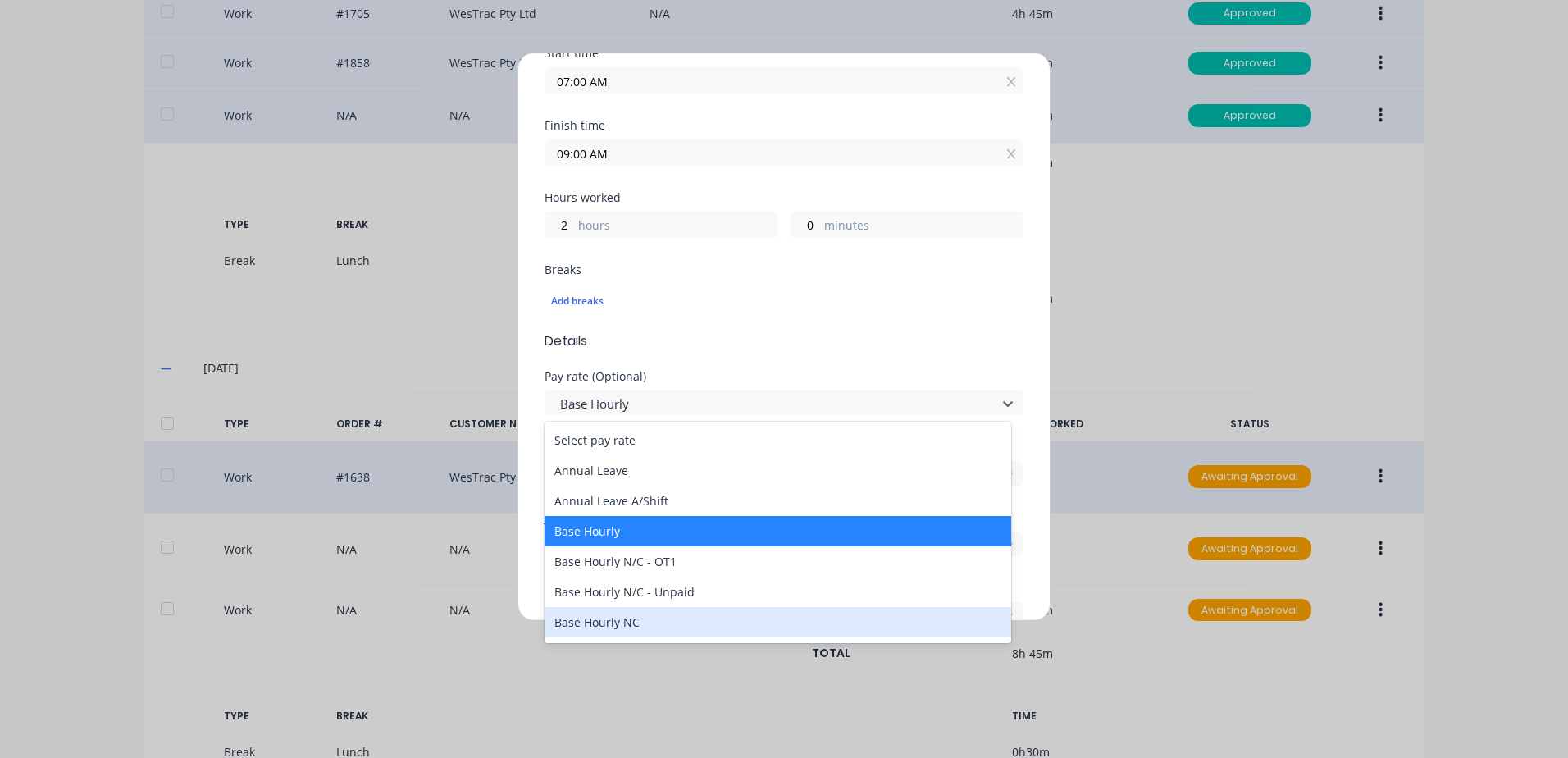
click at [617, 622] on div "Base Hourly NC" at bounding box center [778, 621] width 467 height 30
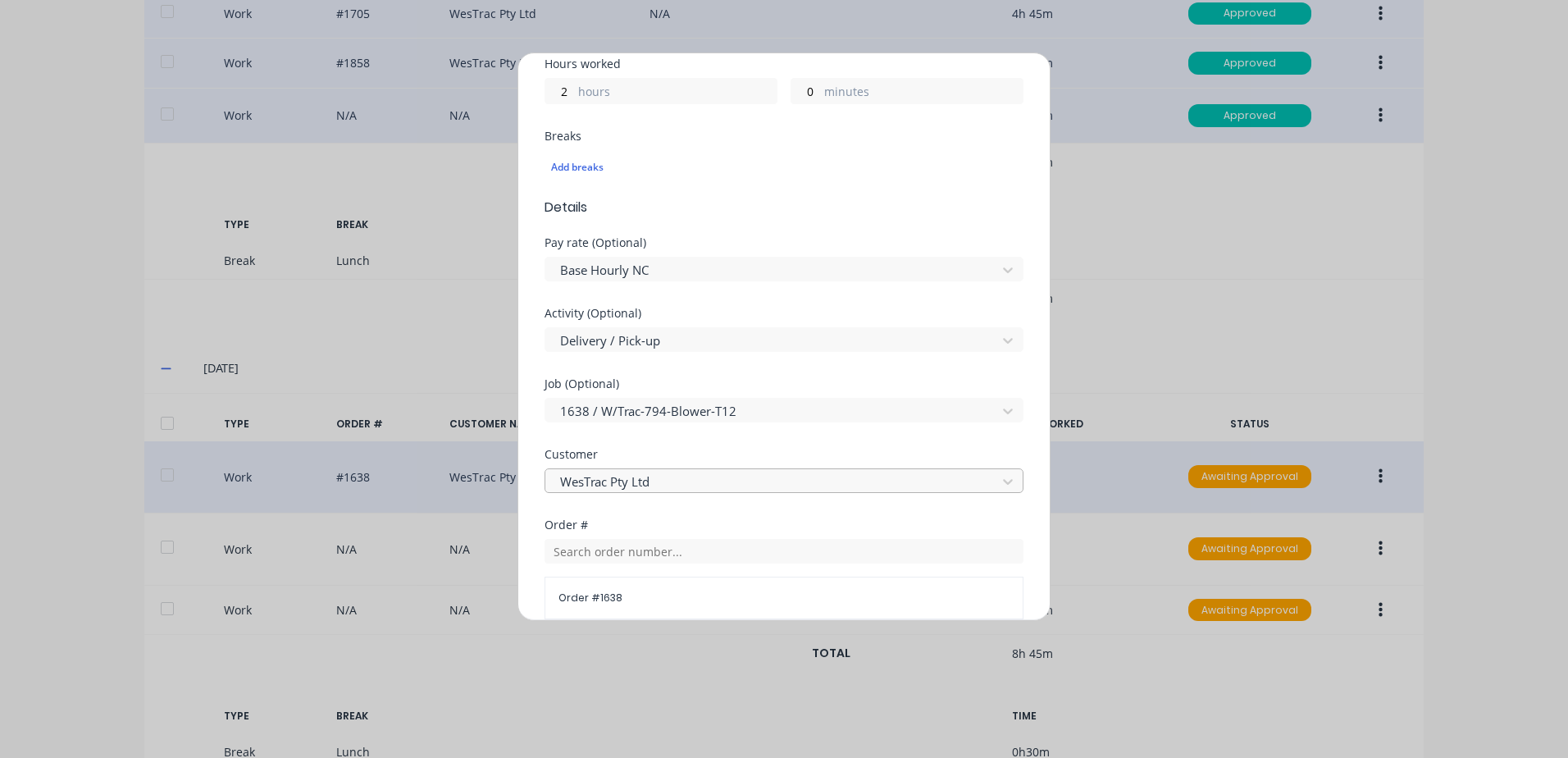
scroll to position [410, 0]
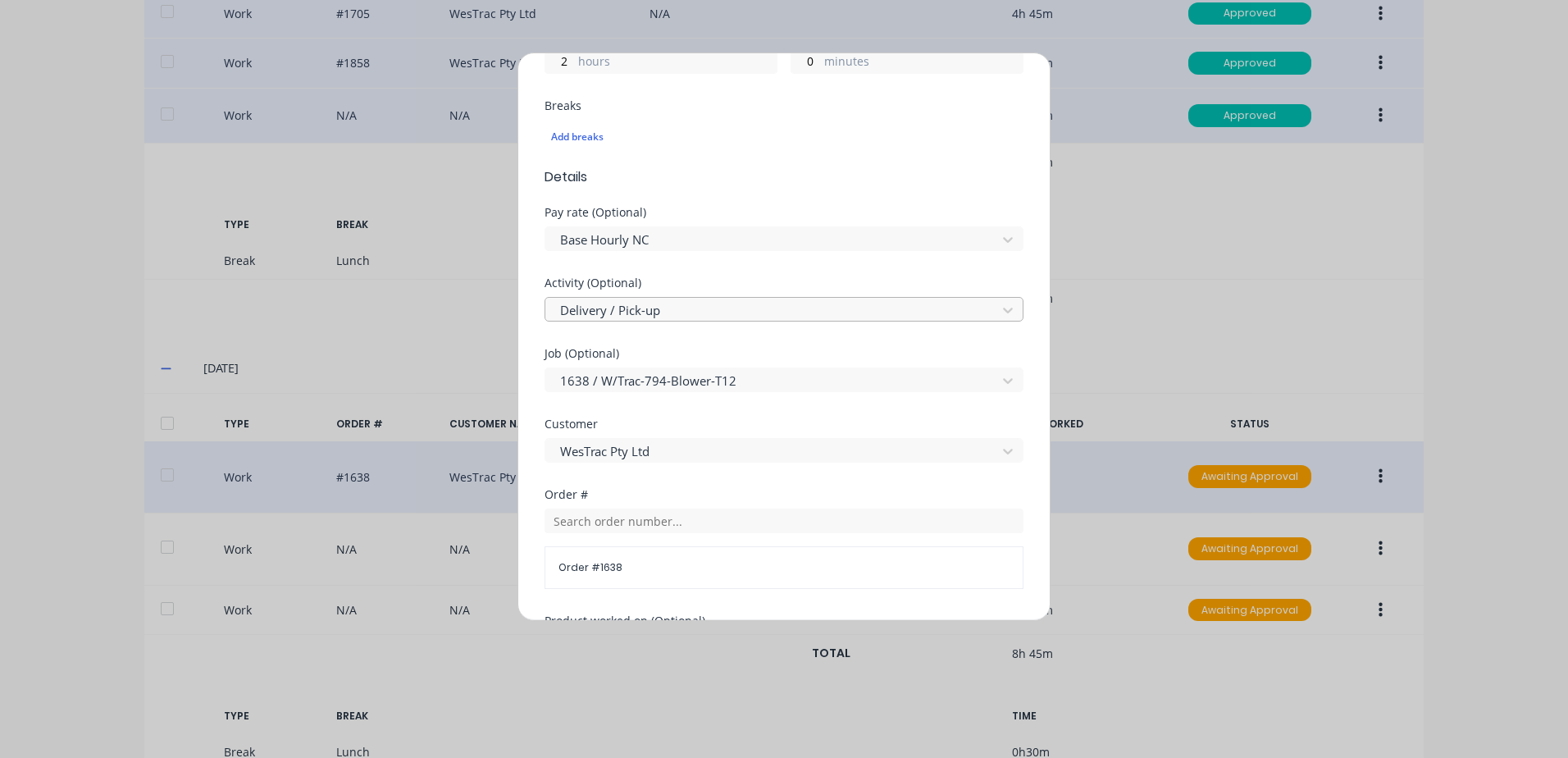
click at [659, 310] on div at bounding box center [773, 310] width 430 height 21
click at [666, 240] on div at bounding box center [773, 240] width 430 height 21
click at [740, 160] on div "Breaks Add breaks" at bounding box center [784, 134] width 479 height 67
click at [660, 232] on div at bounding box center [773, 240] width 430 height 21
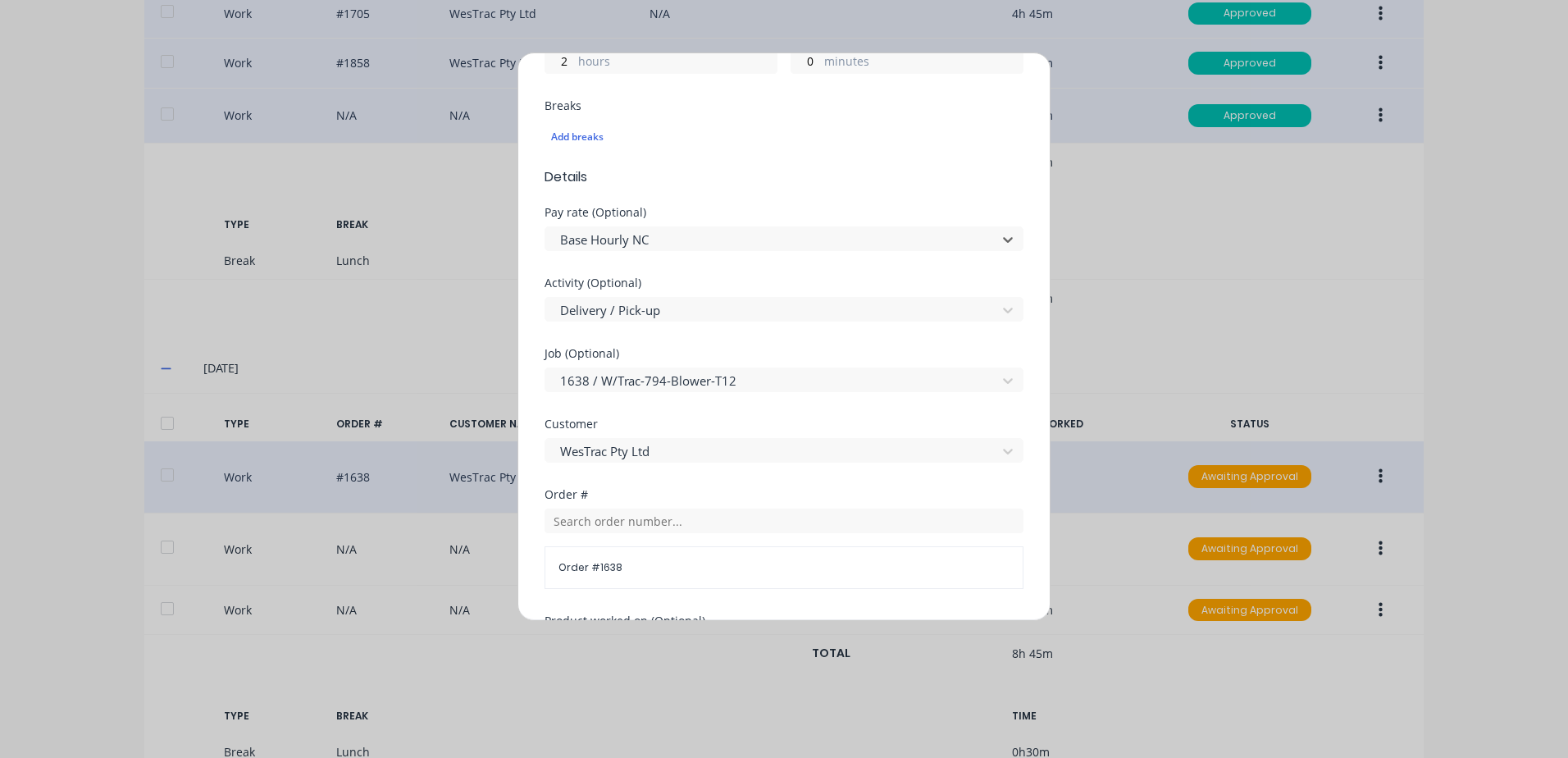
scroll to position [1066, 0]
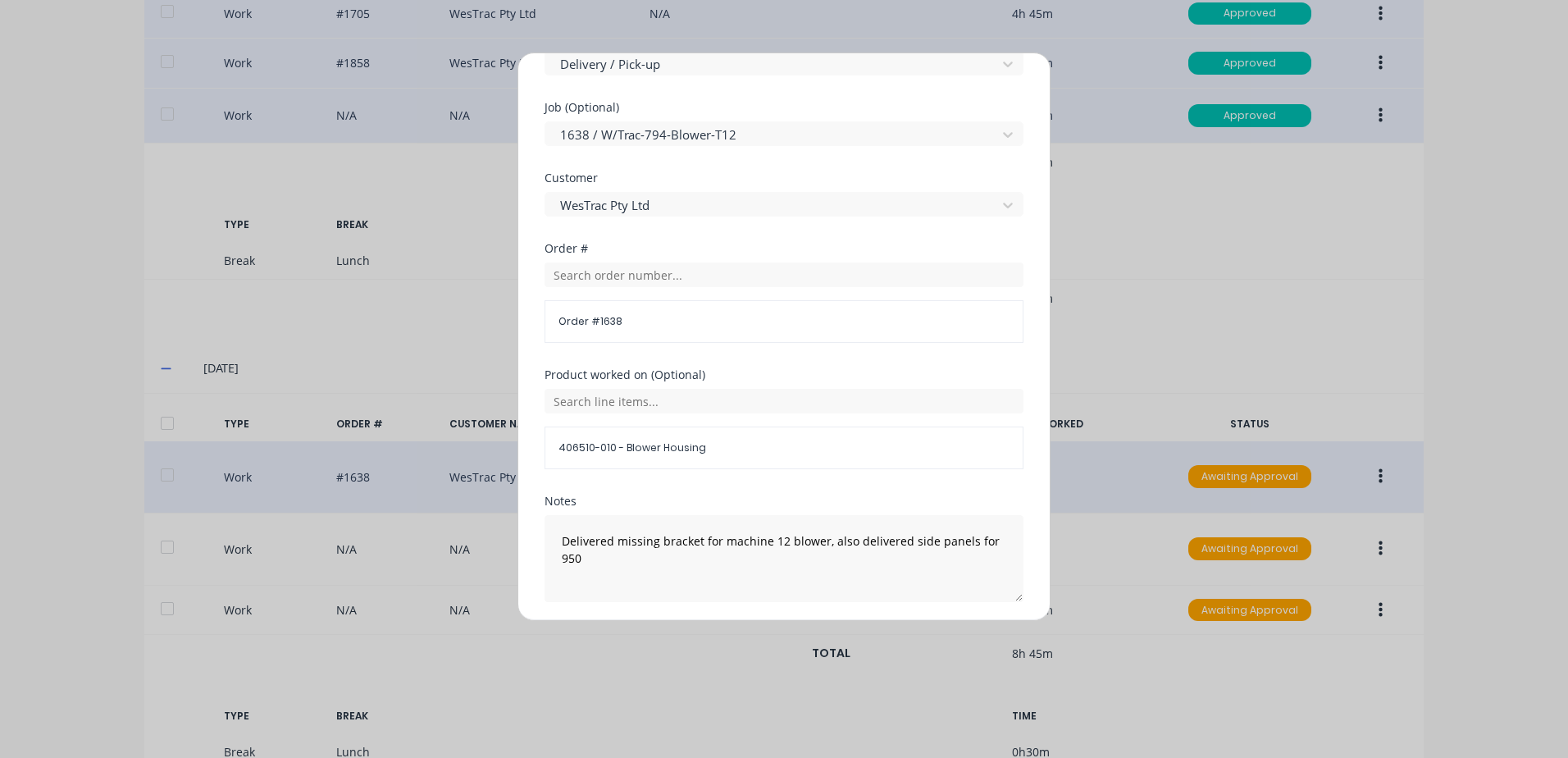
scroll to position [714, 0]
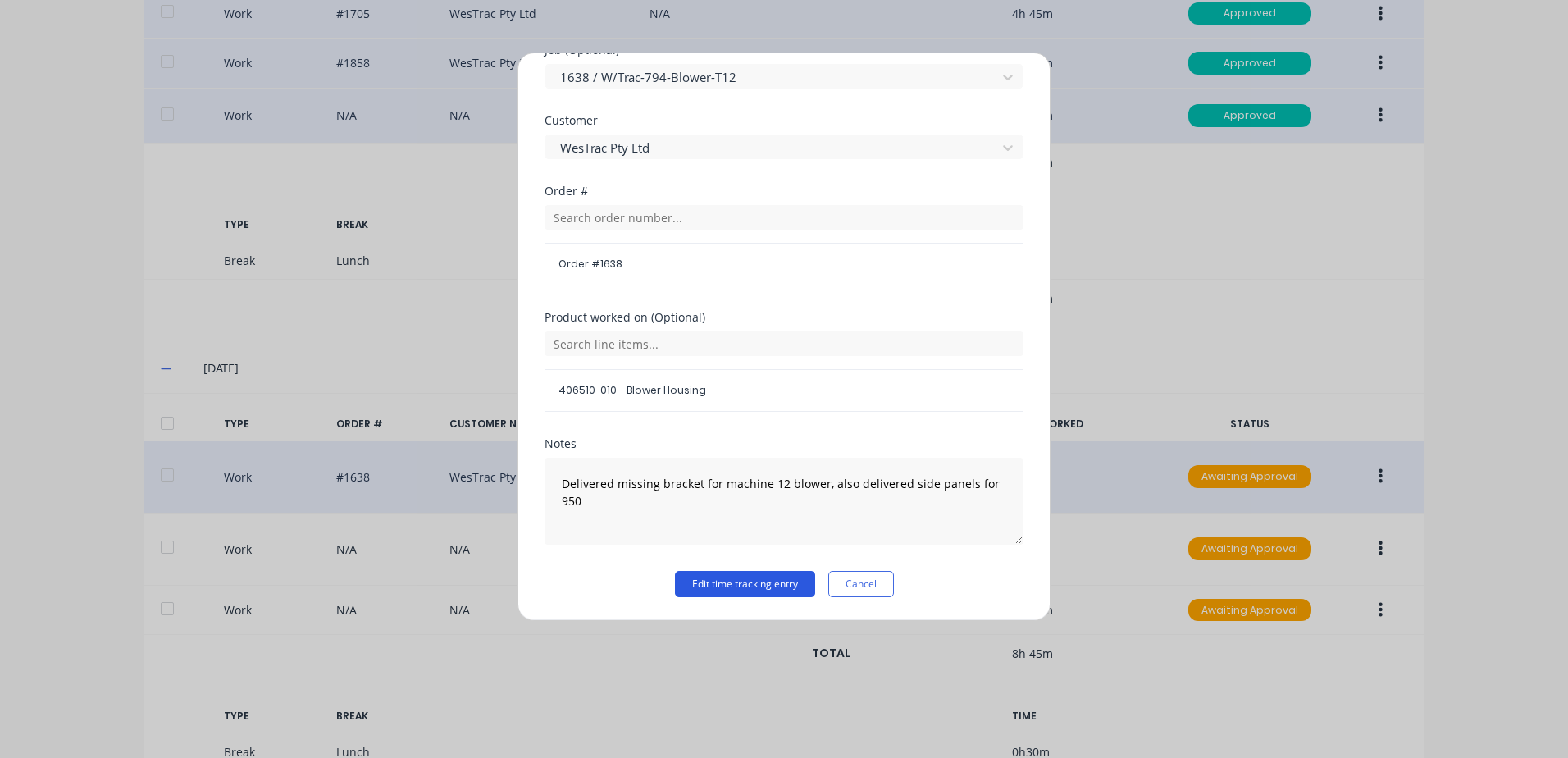
click at [724, 584] on button "Edit time tracking entry" at bounding box center [744, 584] width 141 height 27
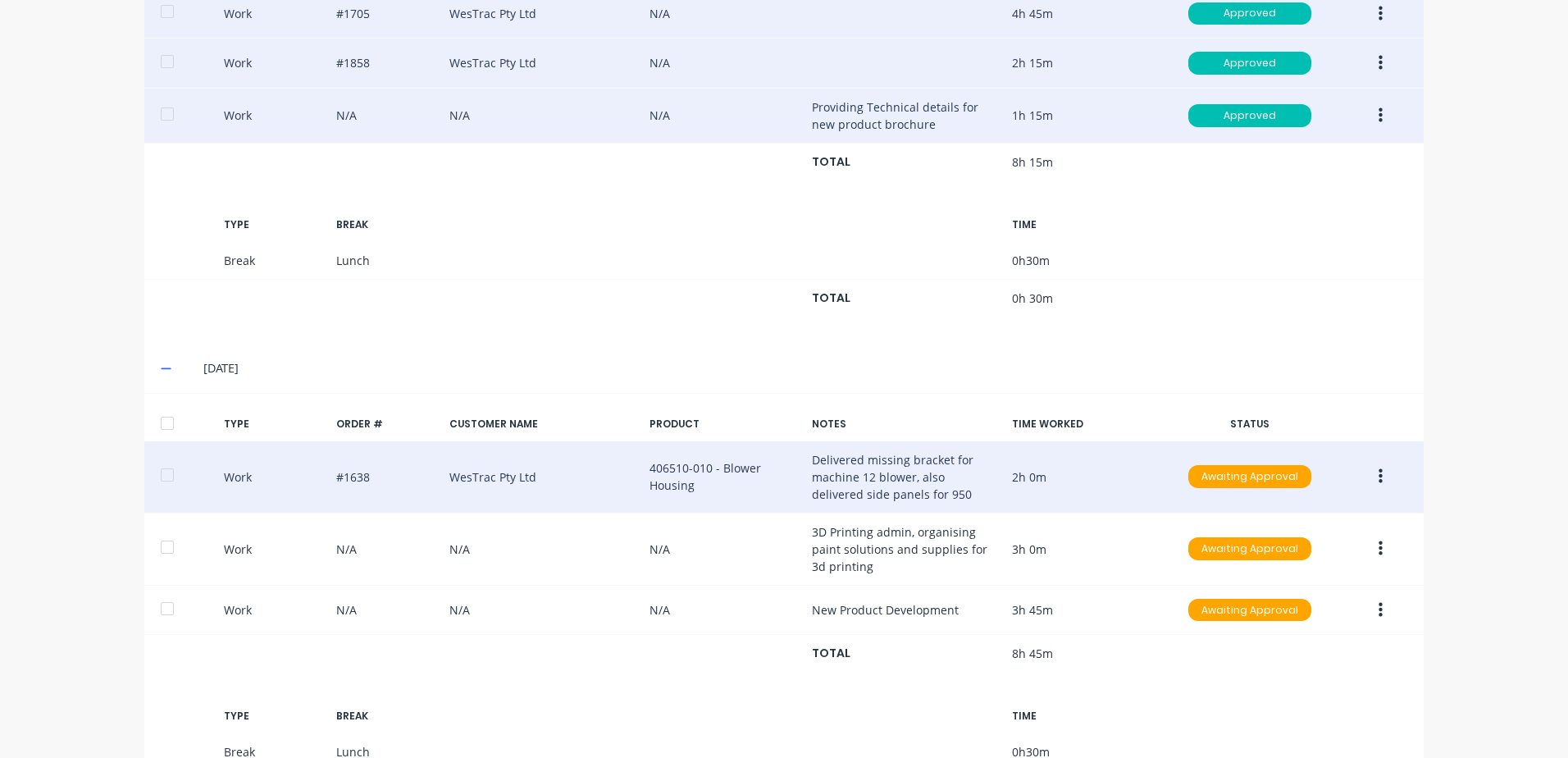
click at [1378, 475] on icon "button" at bounding box center [1380, 476] width 4 height 18
click at [1269, 480] on div "Approve" at bounding box center [1321, 481] width 126 height 24
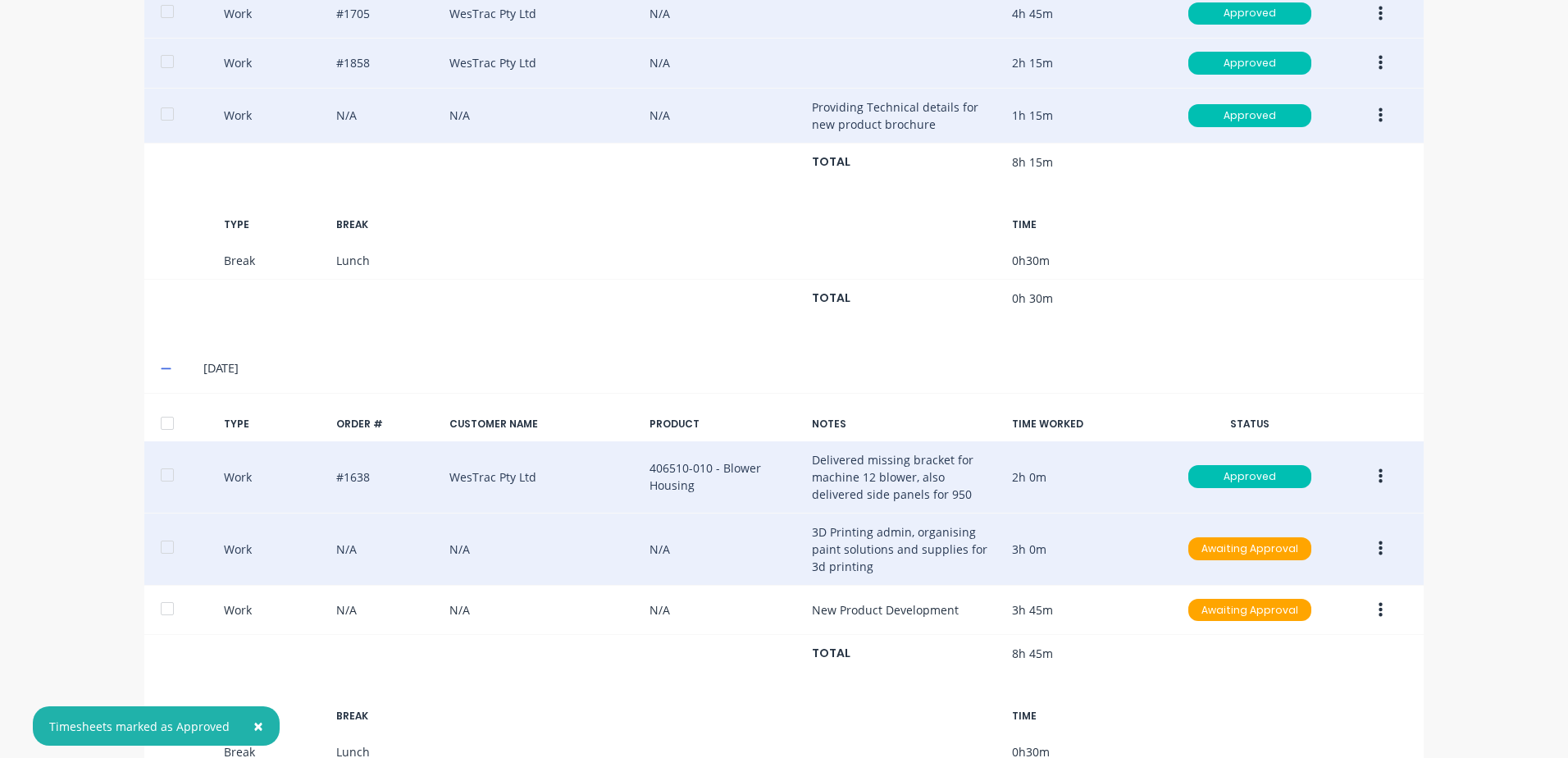
click at [1378, 551] on icon "button" at bounding box center [1380, 549] width 4 height 18
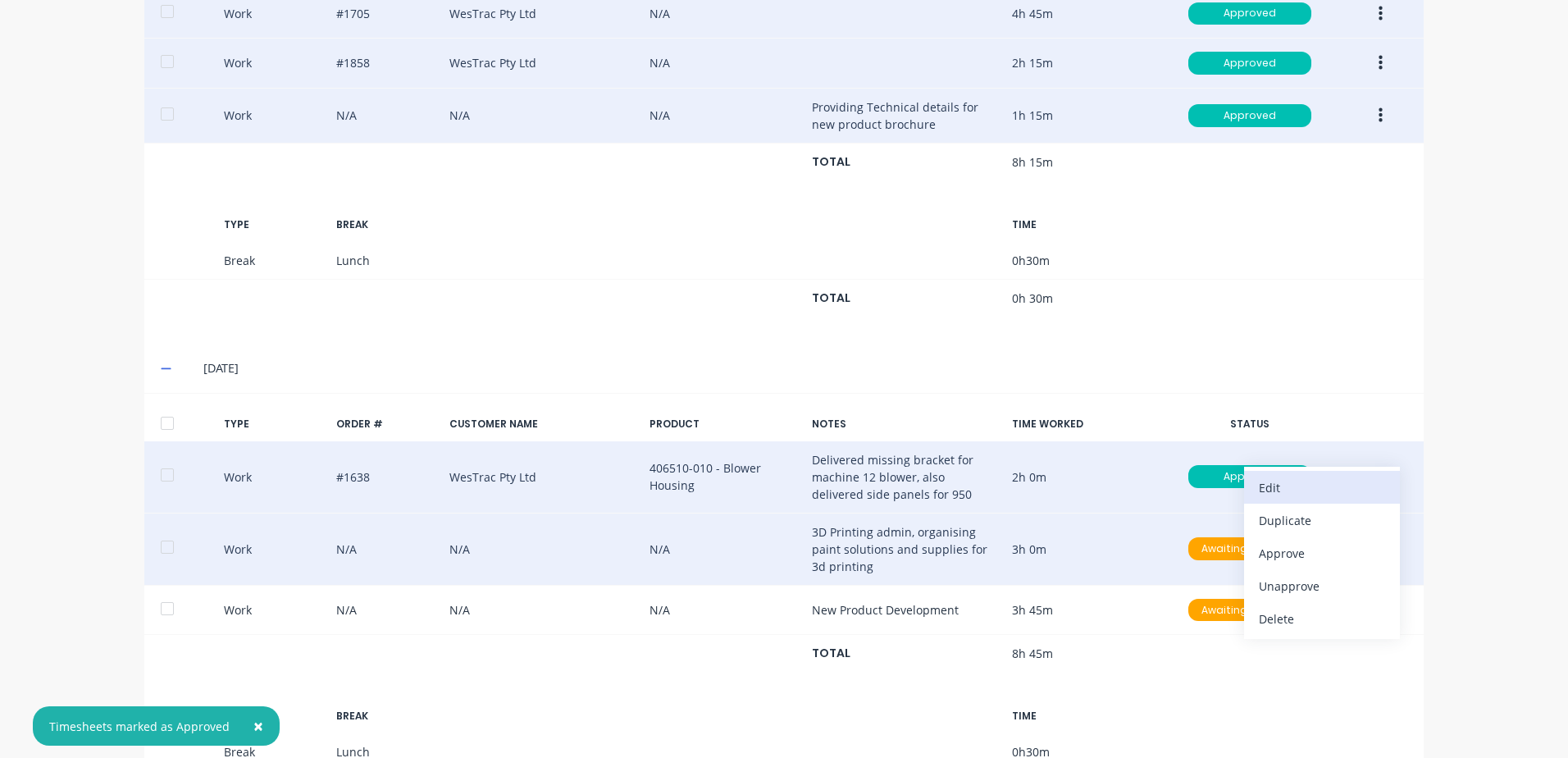
click at [1278, 486] on div "Edit" at bounding box center [1321, 488] width 126 height 24
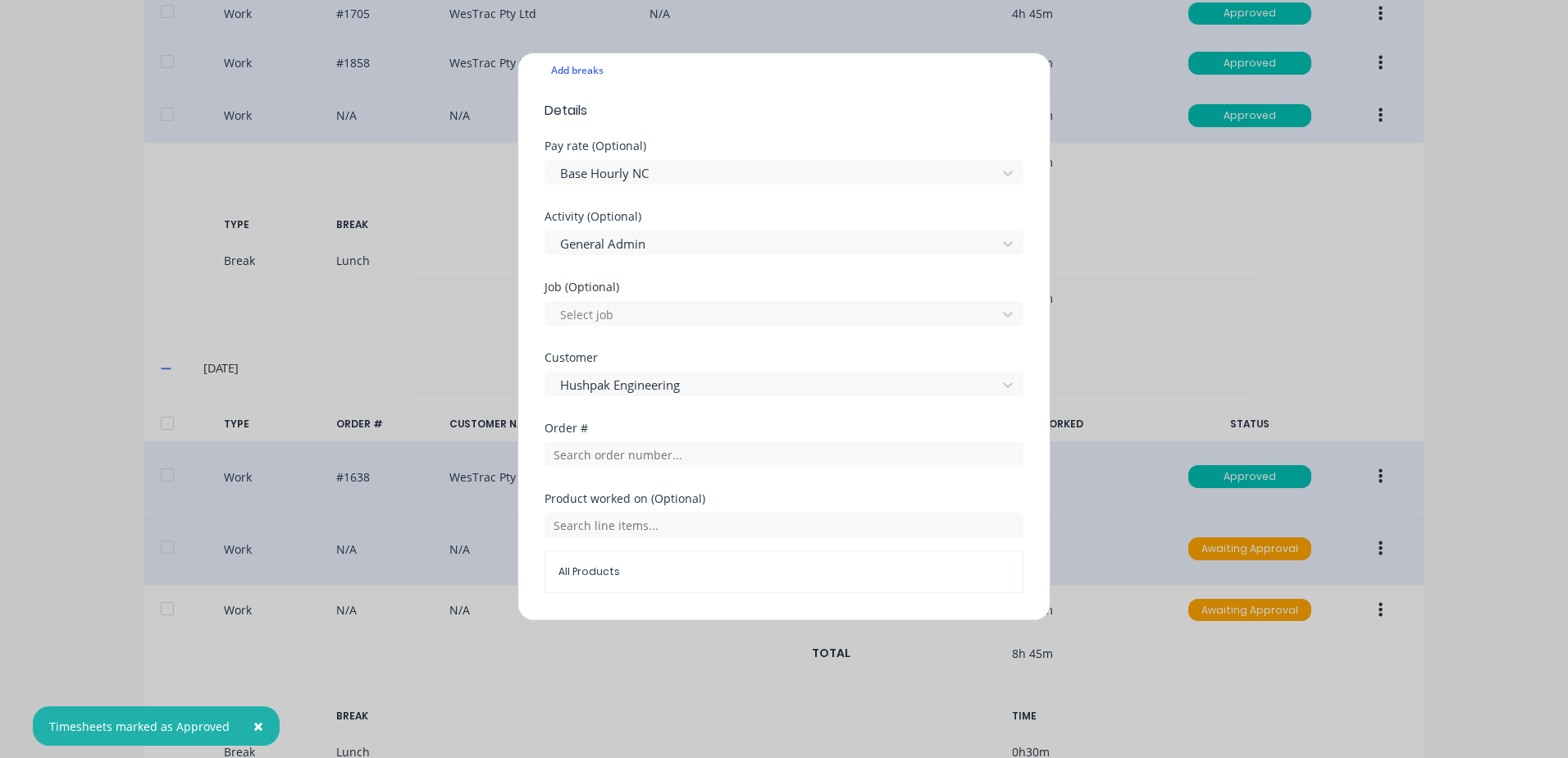
scroll to position [492, 0]
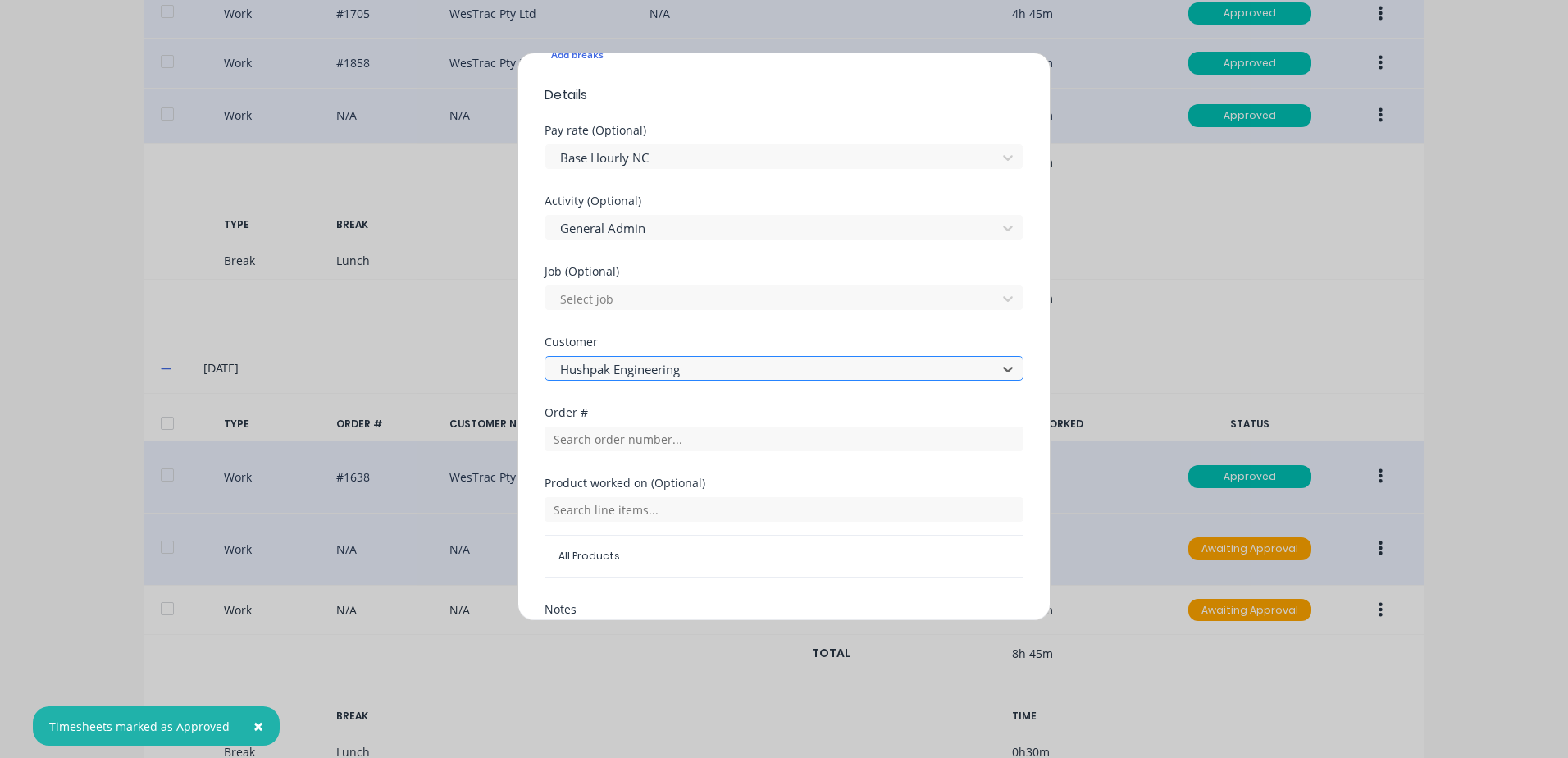
click at [670, 369] on div at bounding box center [773, 369] width 430 height 21
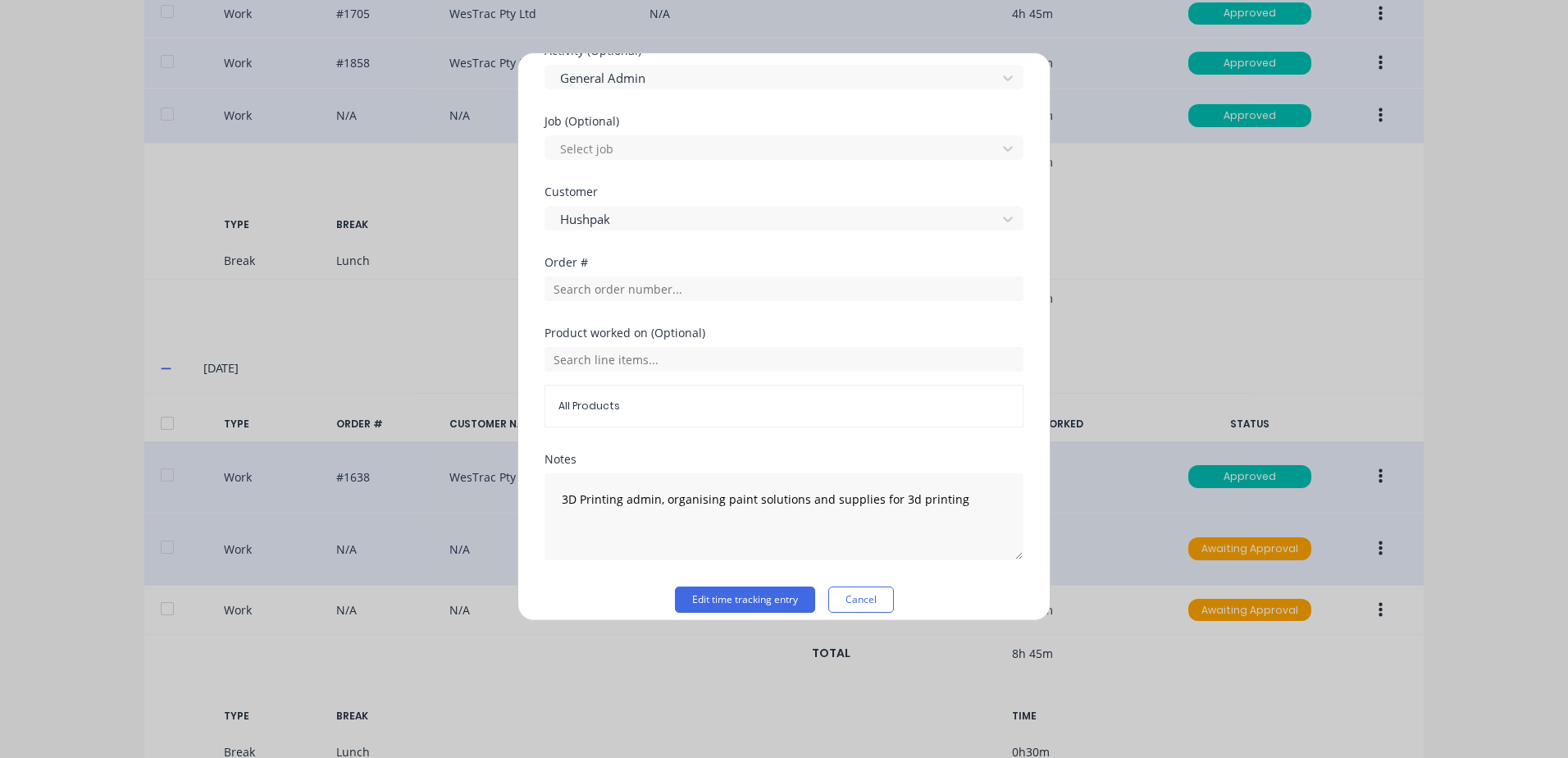
scroll to position [658, 0]
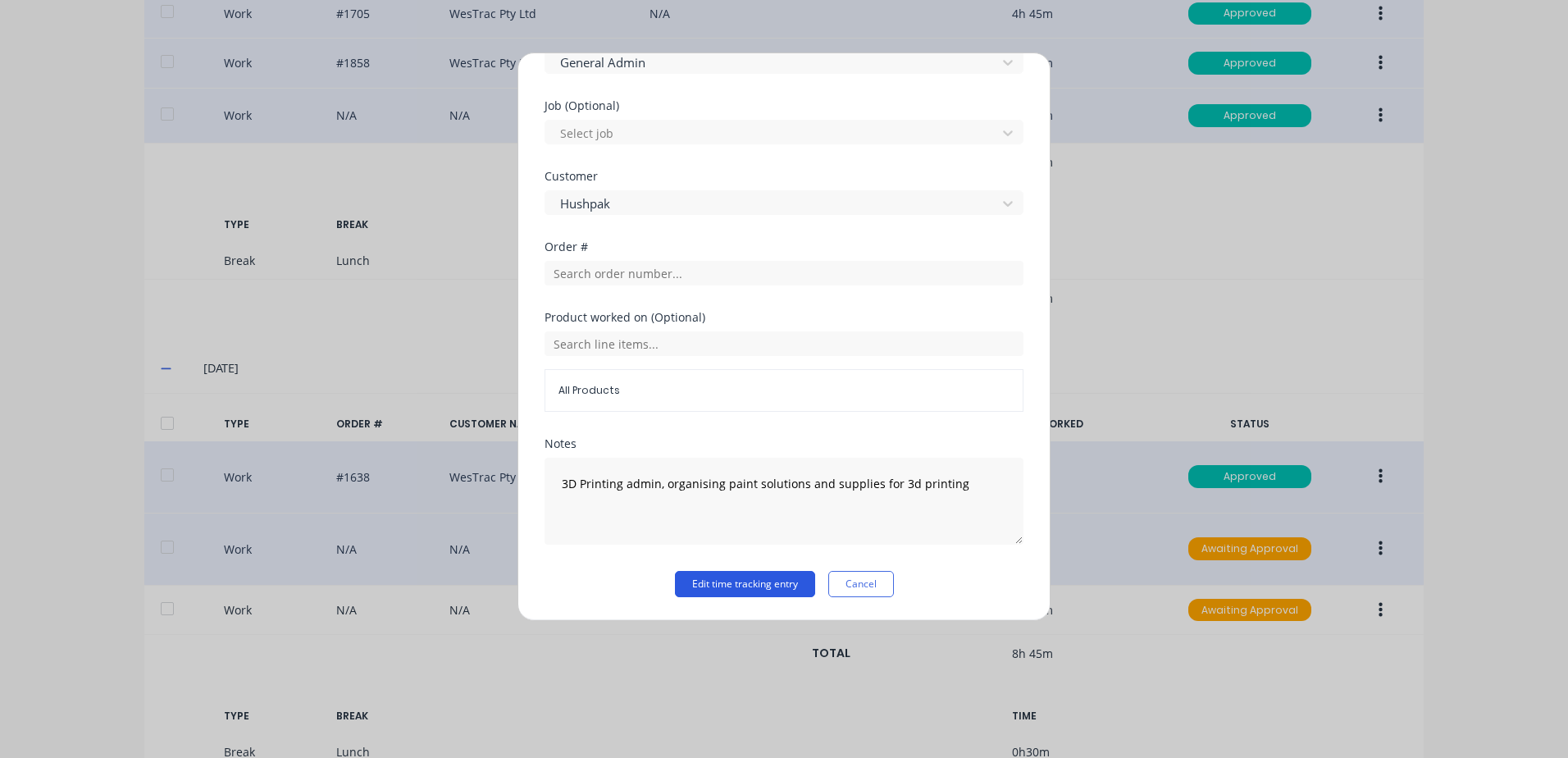
click at [715, 580] on button "Edit time tracking entry" at bounding box center [744, 584] width 141 height 27
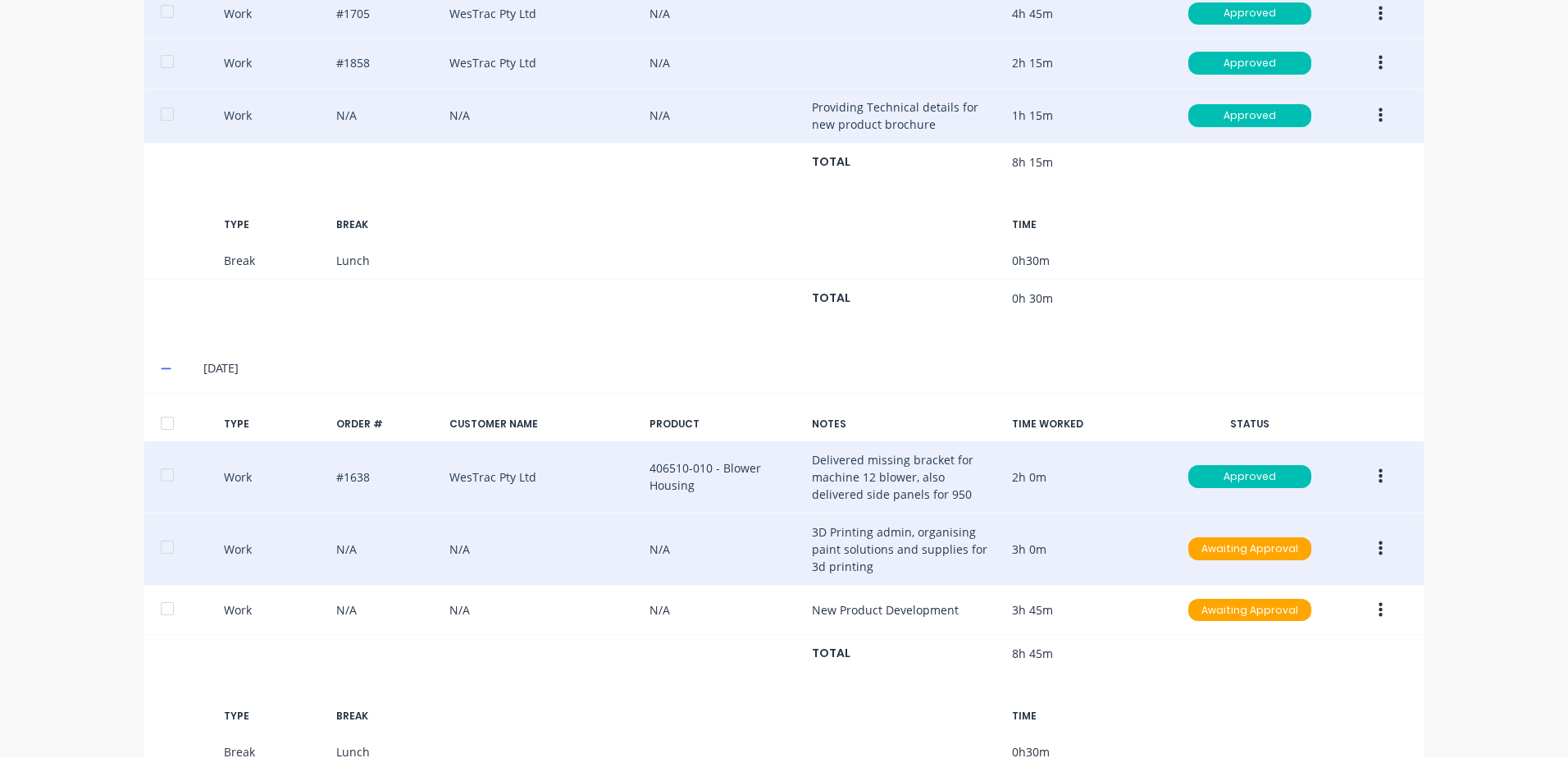
click at [1378, 547] on icon "button" at bounding box center [1380, 549] width 4 height 18
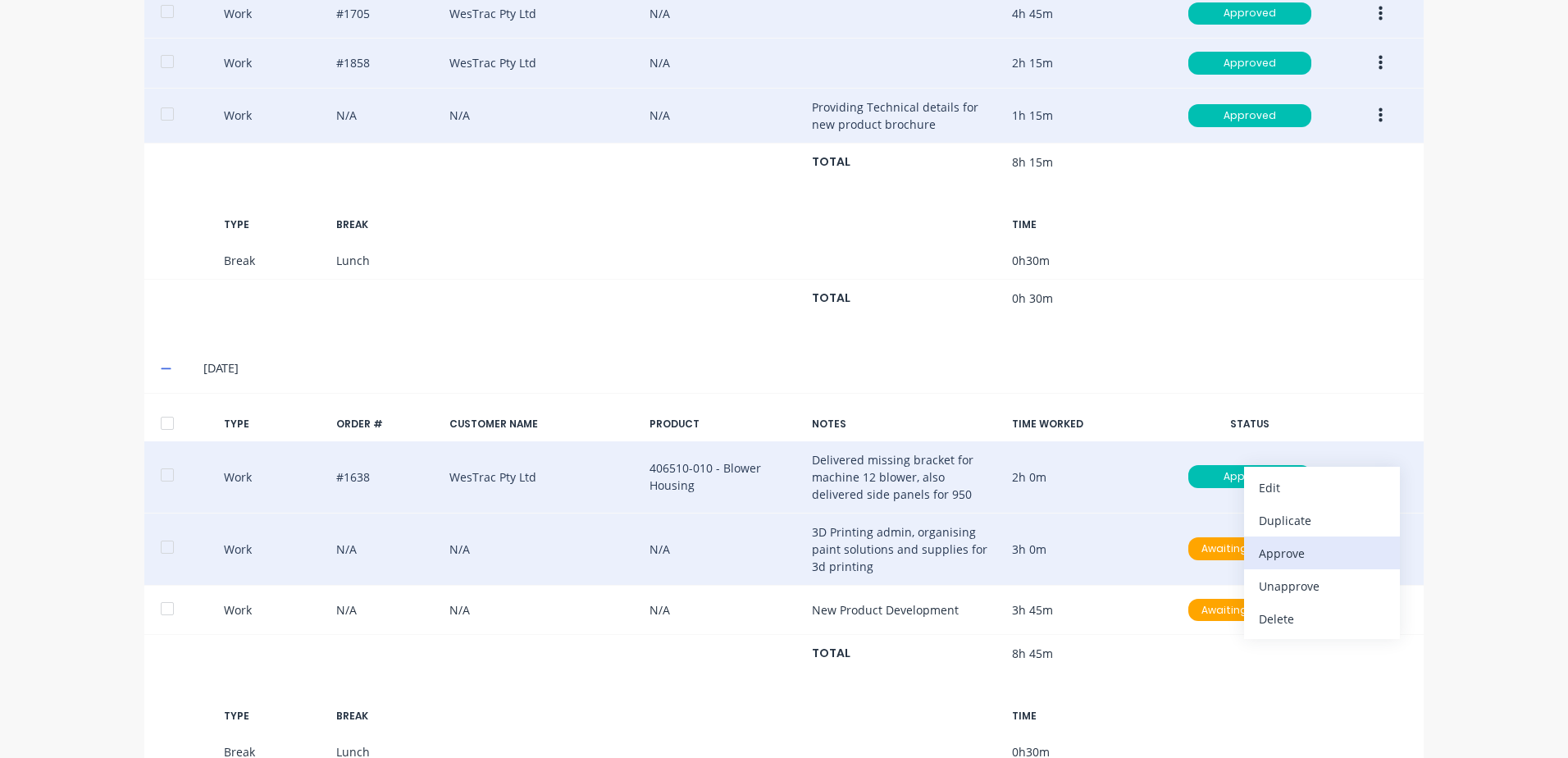
click at [1275, 552] on div "Approve" at bounding box center [1321, 554] width 126 height 24
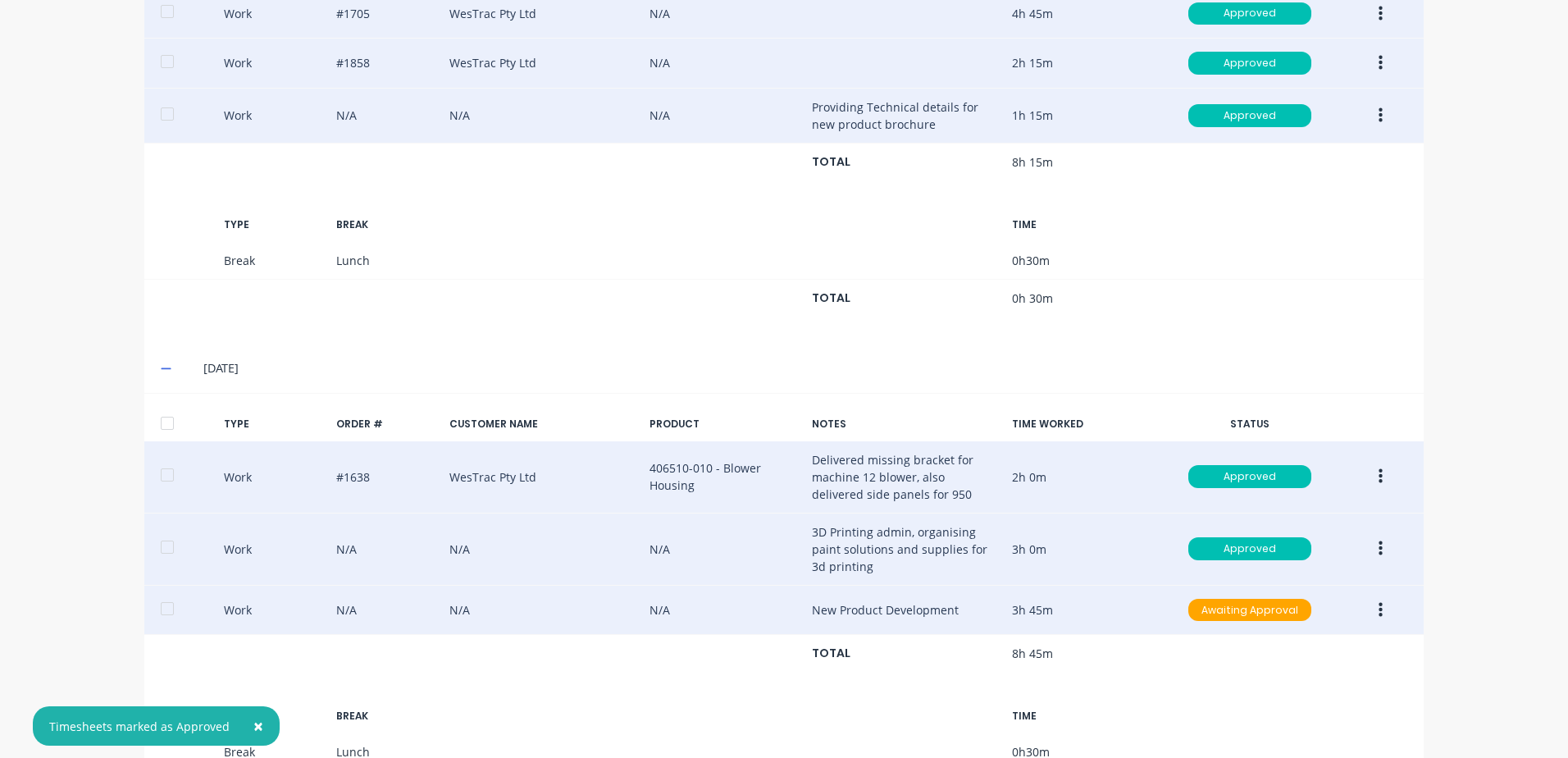
click at [1378, 610] on icon "button" at bounding box center [1380, 609] width 4 height 15
click at [1266, 552] on div "Edit" at bounding box center [1321, 548] width 126 height 24
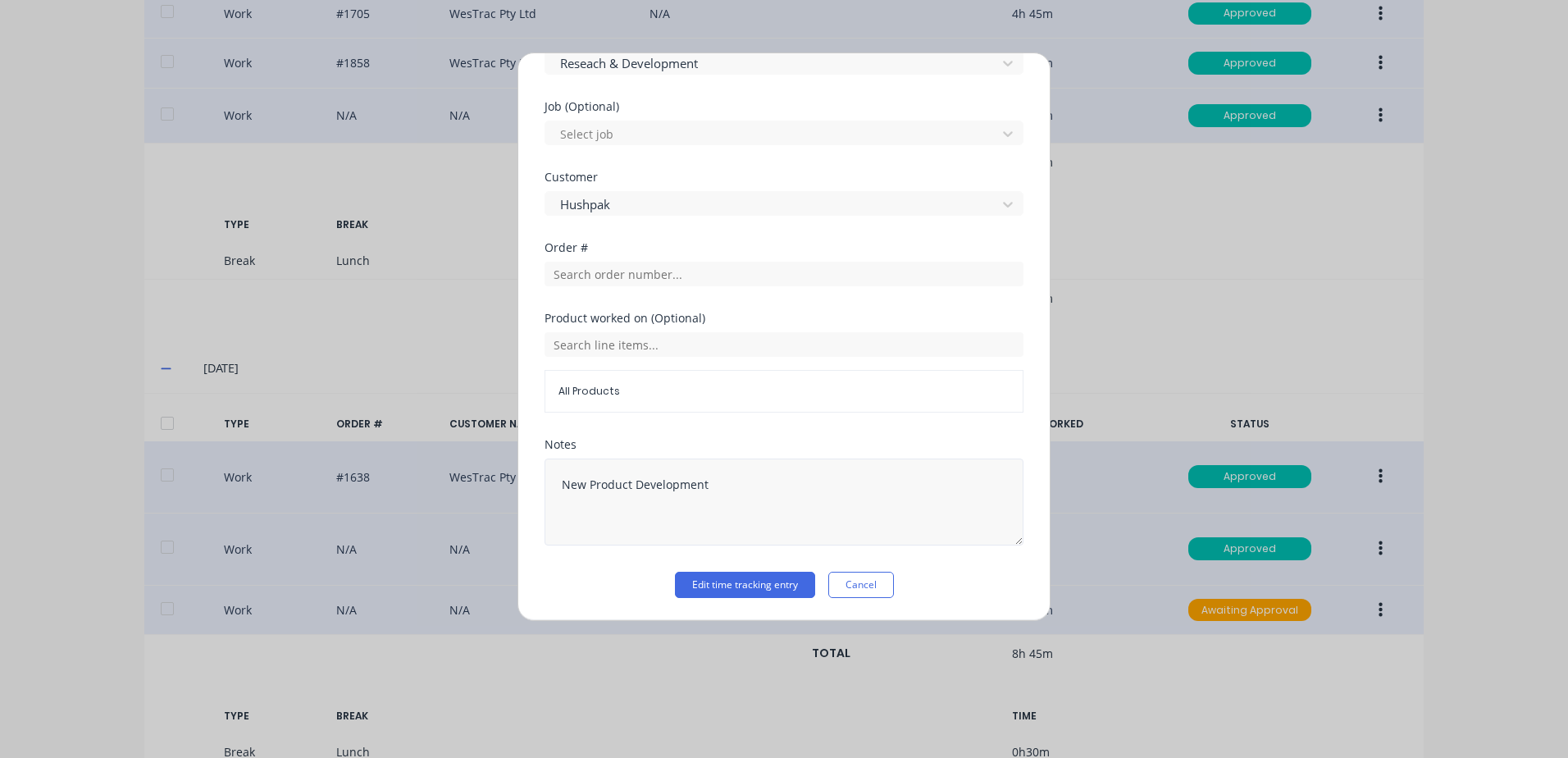
scroll to position [682, 0]
click at [701, 587] on button "Edit time tracking entry" at bounding box center [744, 584] width 141 height 27
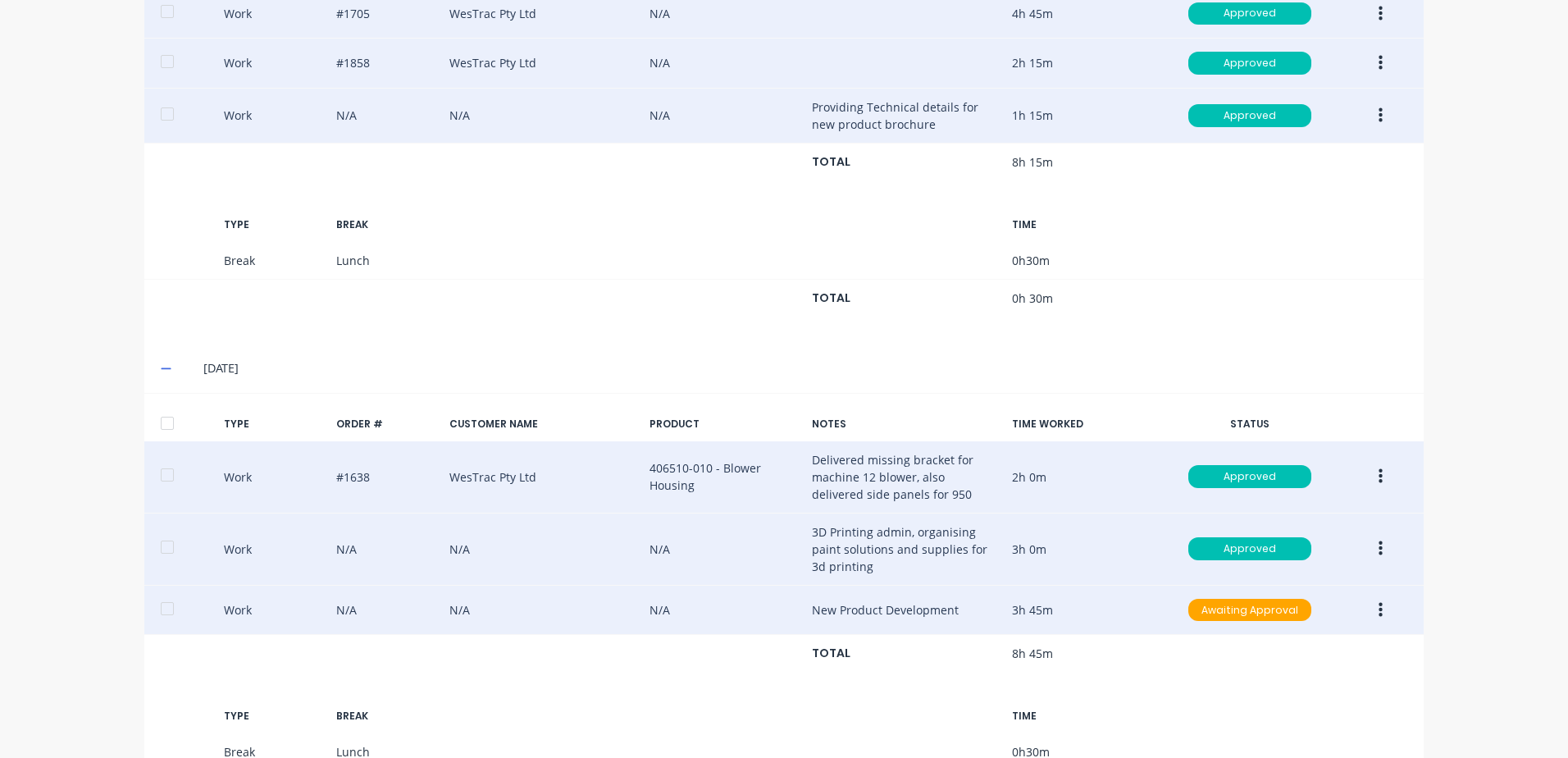
click at [1378, 612] on icon "button" at bounding box center [1380, 610] width 4 height 18
click at [1288, 614] on div "Approve" at bounding box center [1321, 613] width 126 height 24
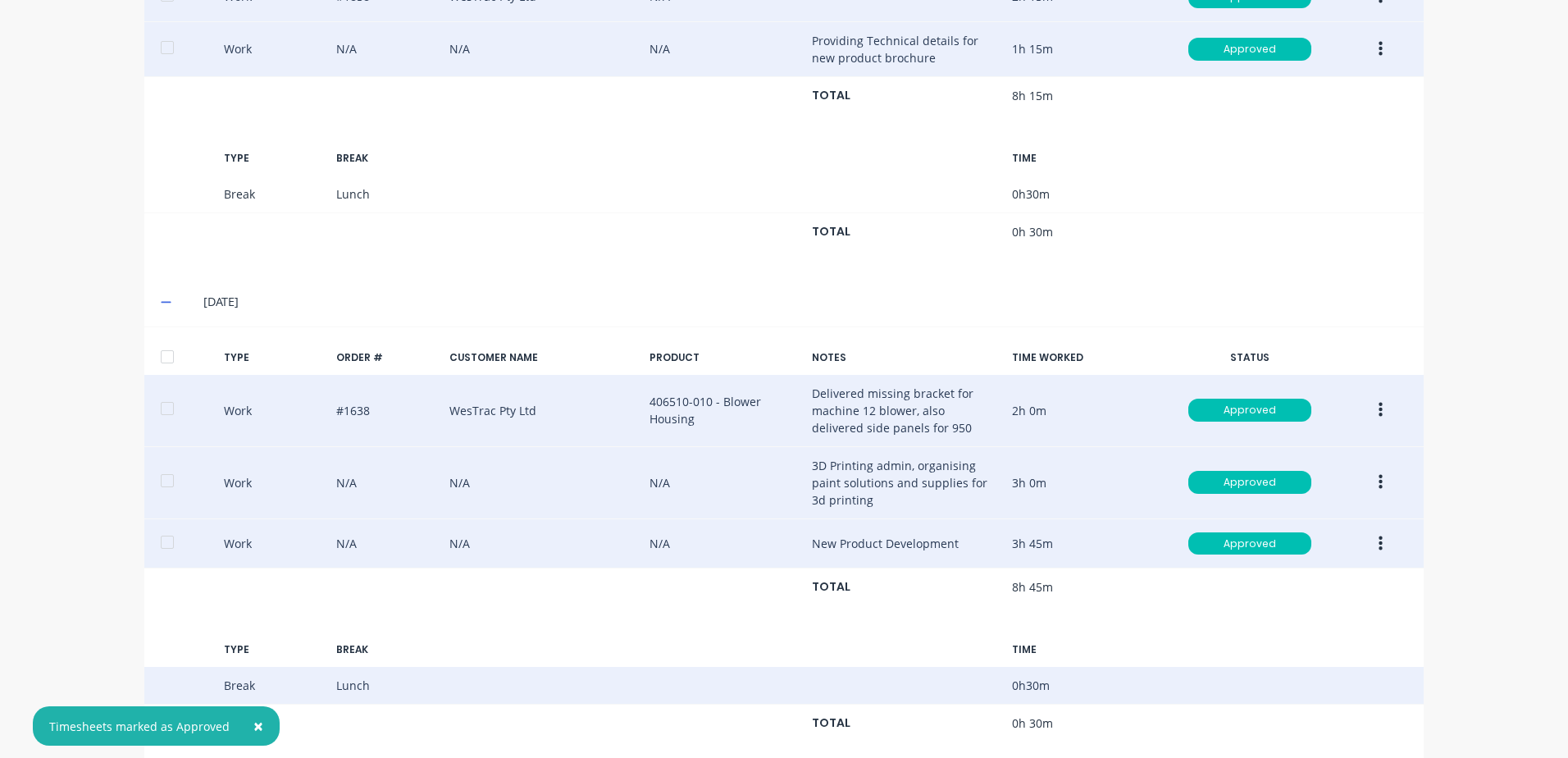
scroll to position [996, 0]
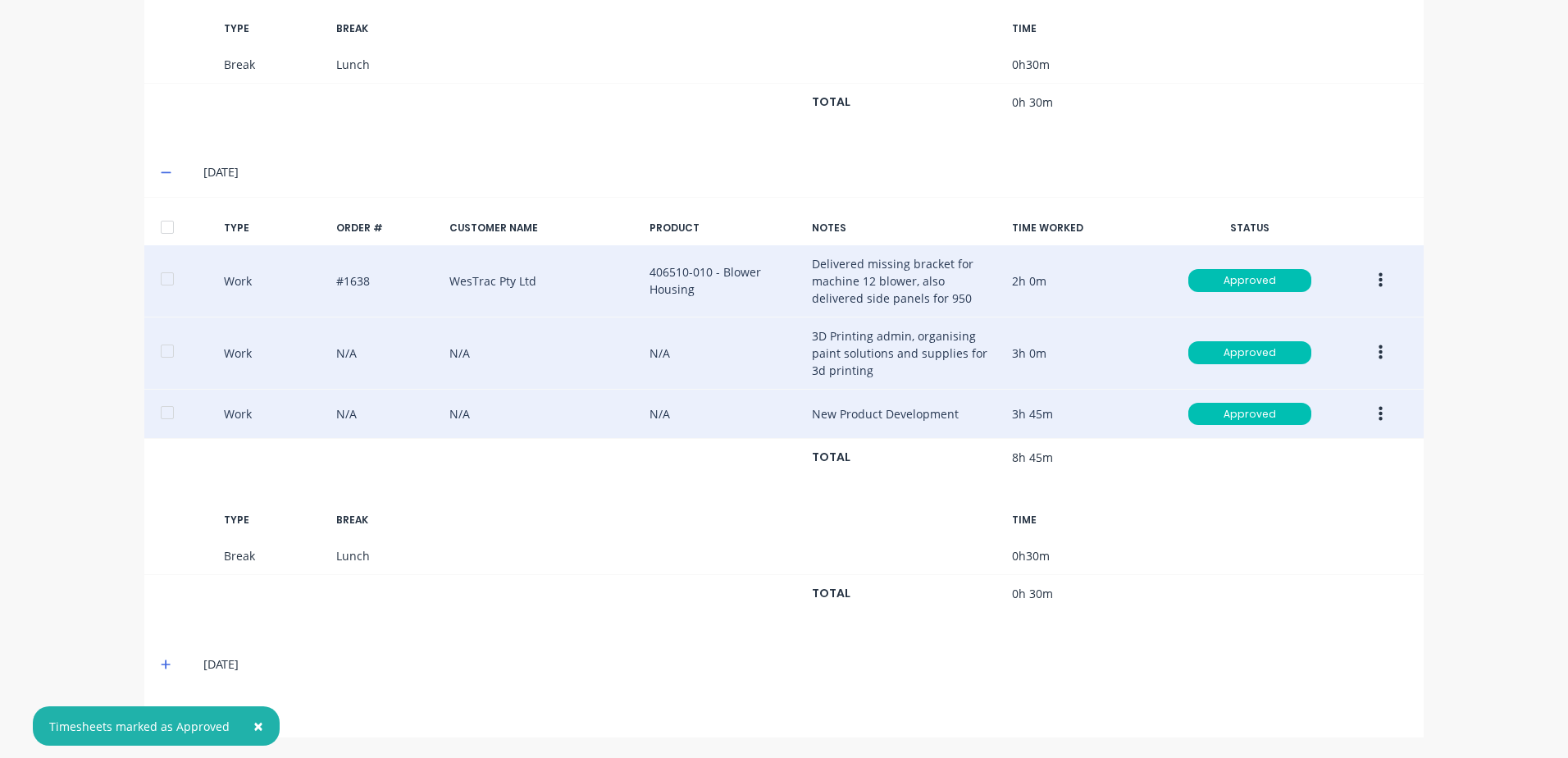
drag, startPoint x: 160, startPoint y: 663, endPoint x: 403, endPoint y: 544, distance: 270.6
click at [160, 662] on icon at bounding box center [165, 665] width 11 height 12
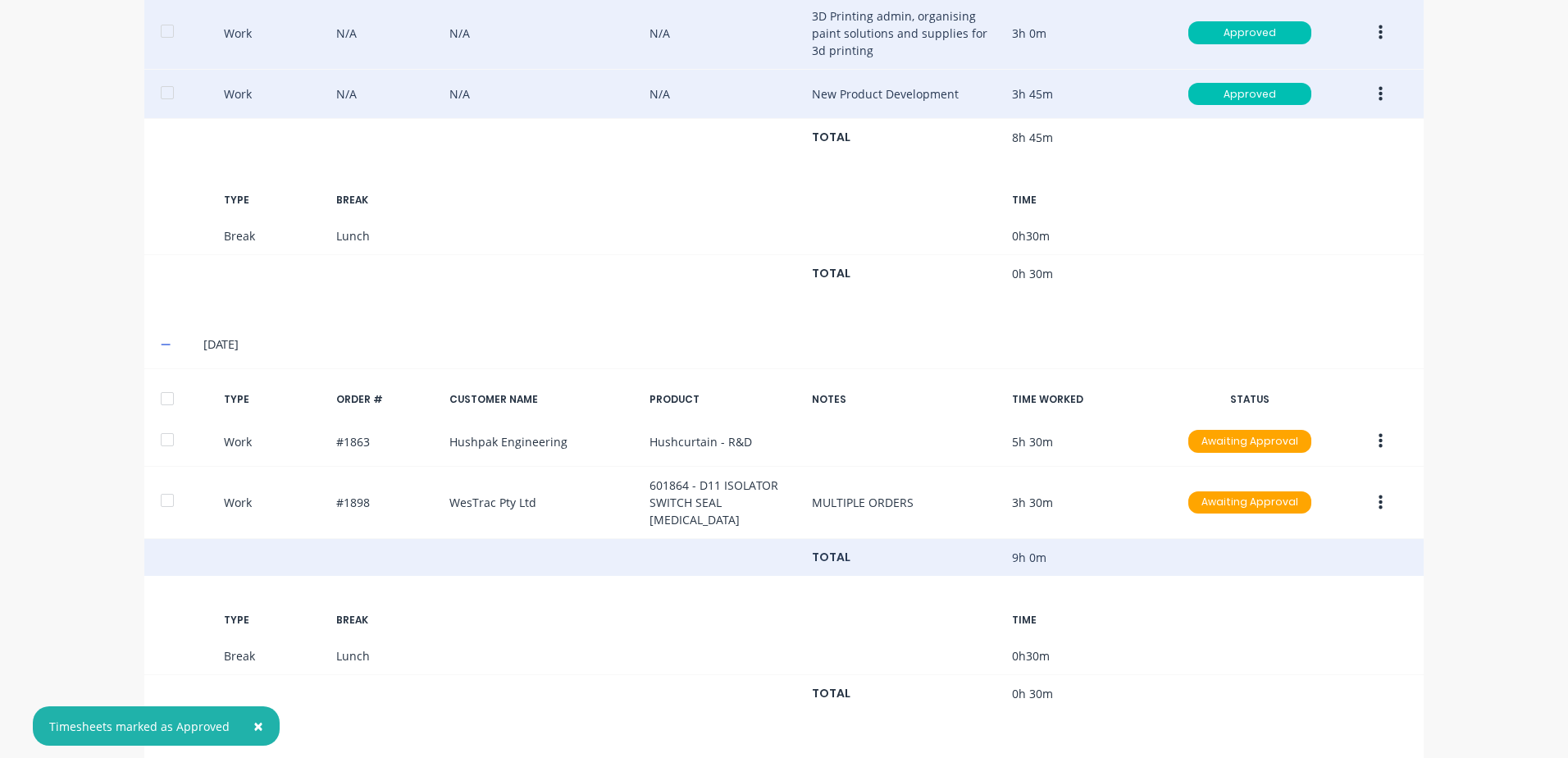
scroll to position [1350, 0]
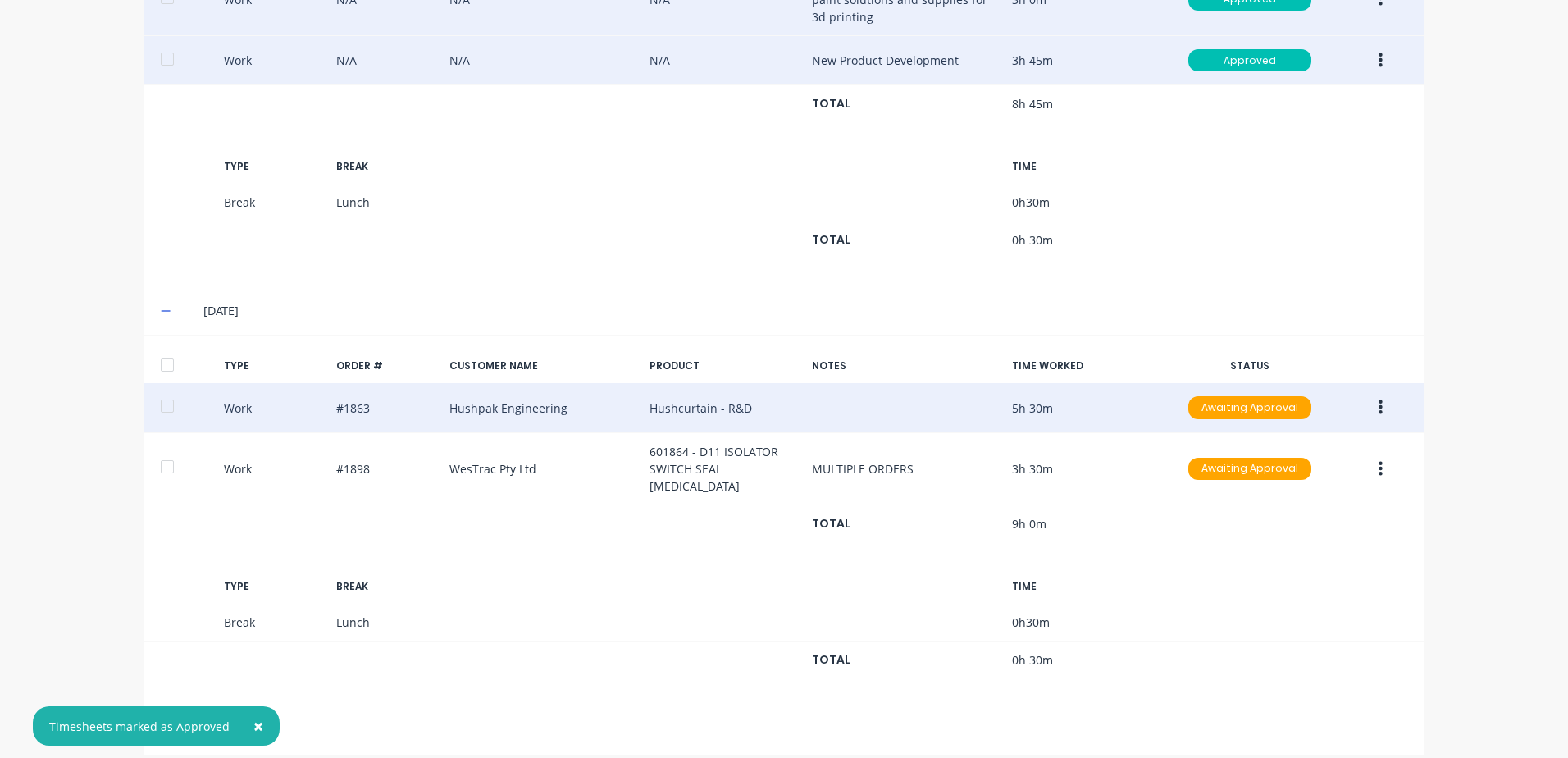
click at [1378, 407] on icon "button" at bounding box center [1380, 407] width 4 height 15
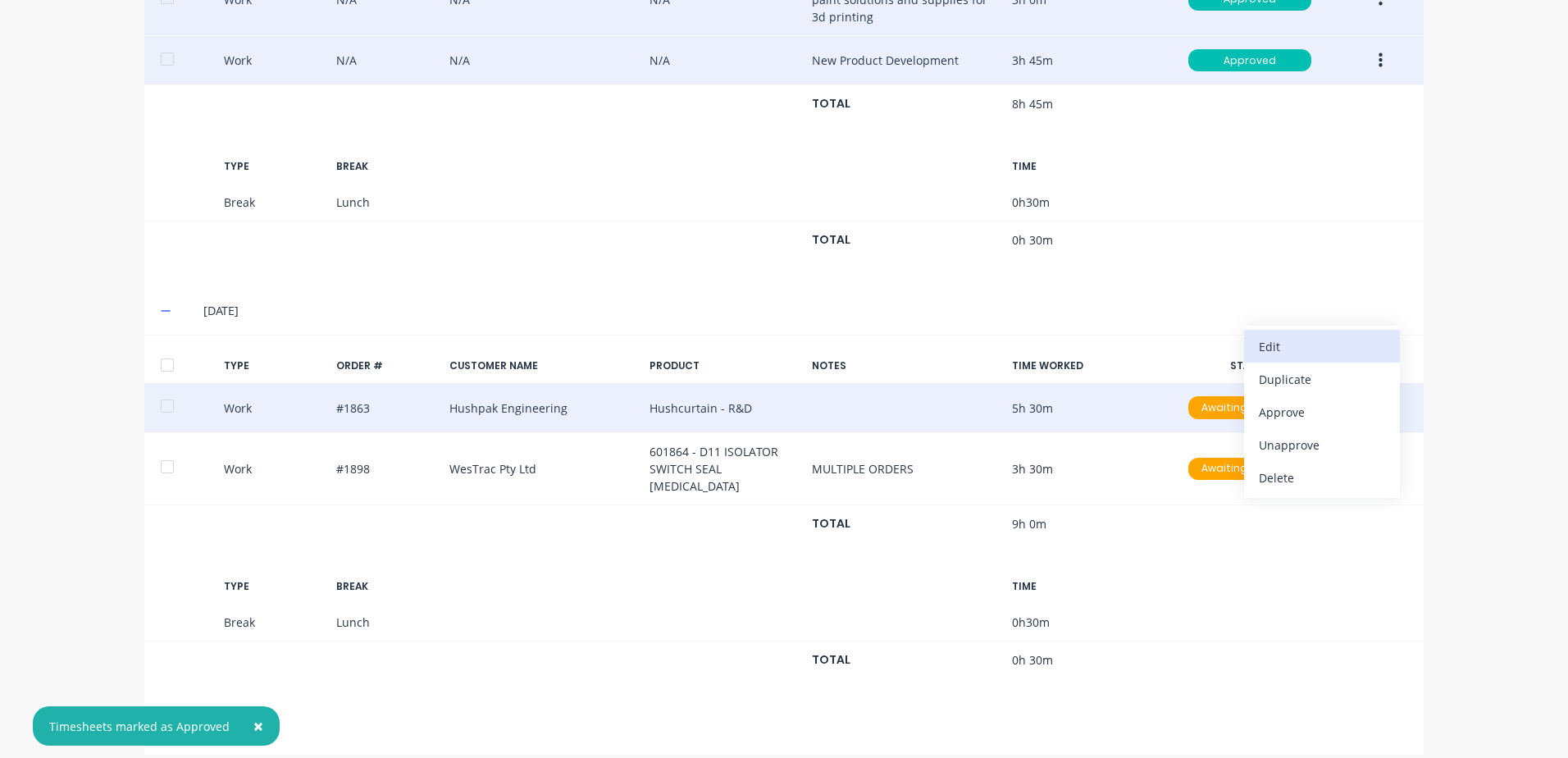
click at [1279, 346] on div "Edit" at bounding box center [1321, 346] width 126 height 24
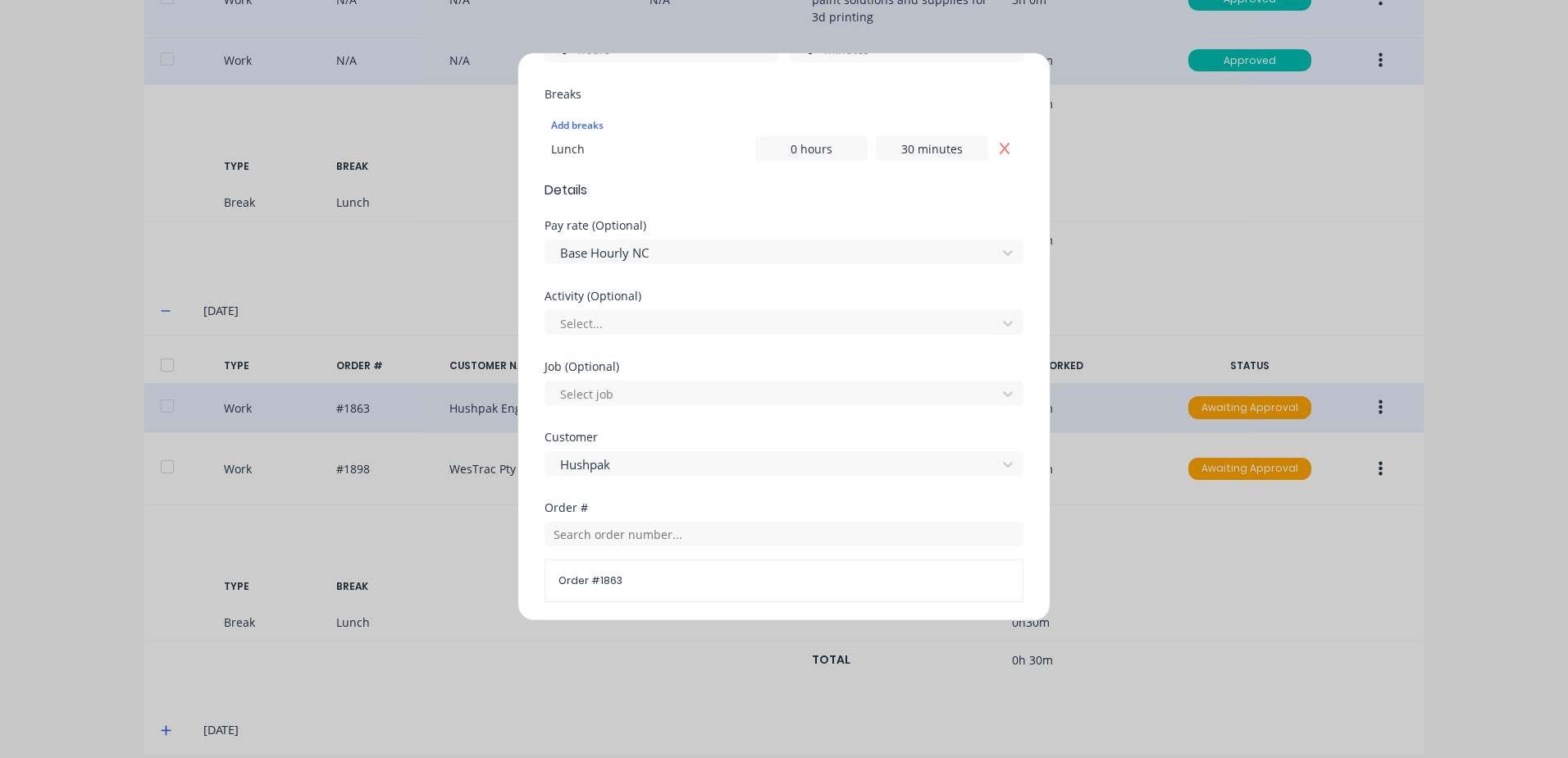
scroll to position [492, 0]
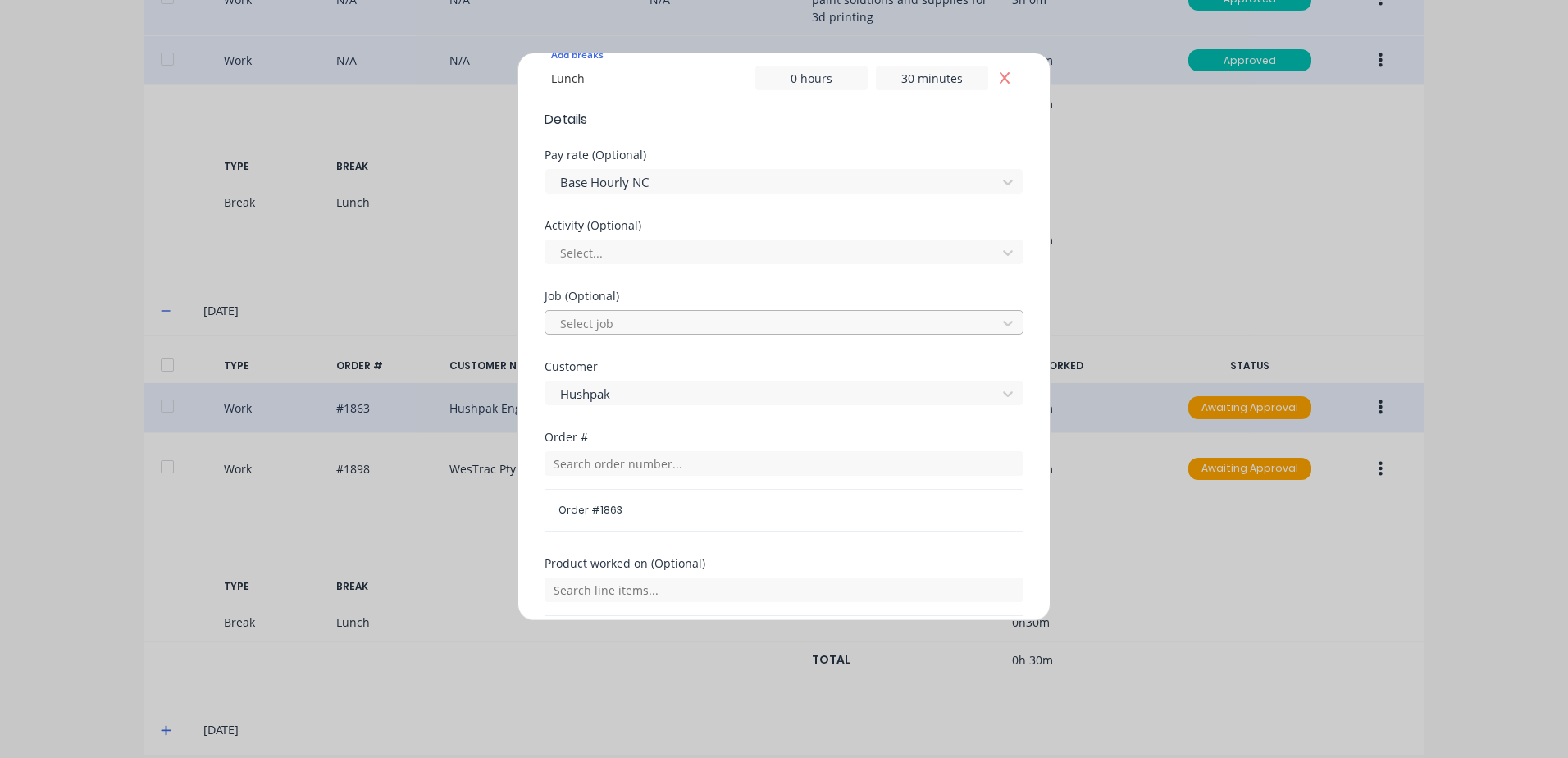
click at [621, 321] on div at bounding box center [773, 323] width 430 height 21
click at [647, 183] on div at bounding box center [773, 182] width 430 height 21
click at [600, 252] on div at bounding box center [773, 253] width 430 height 21
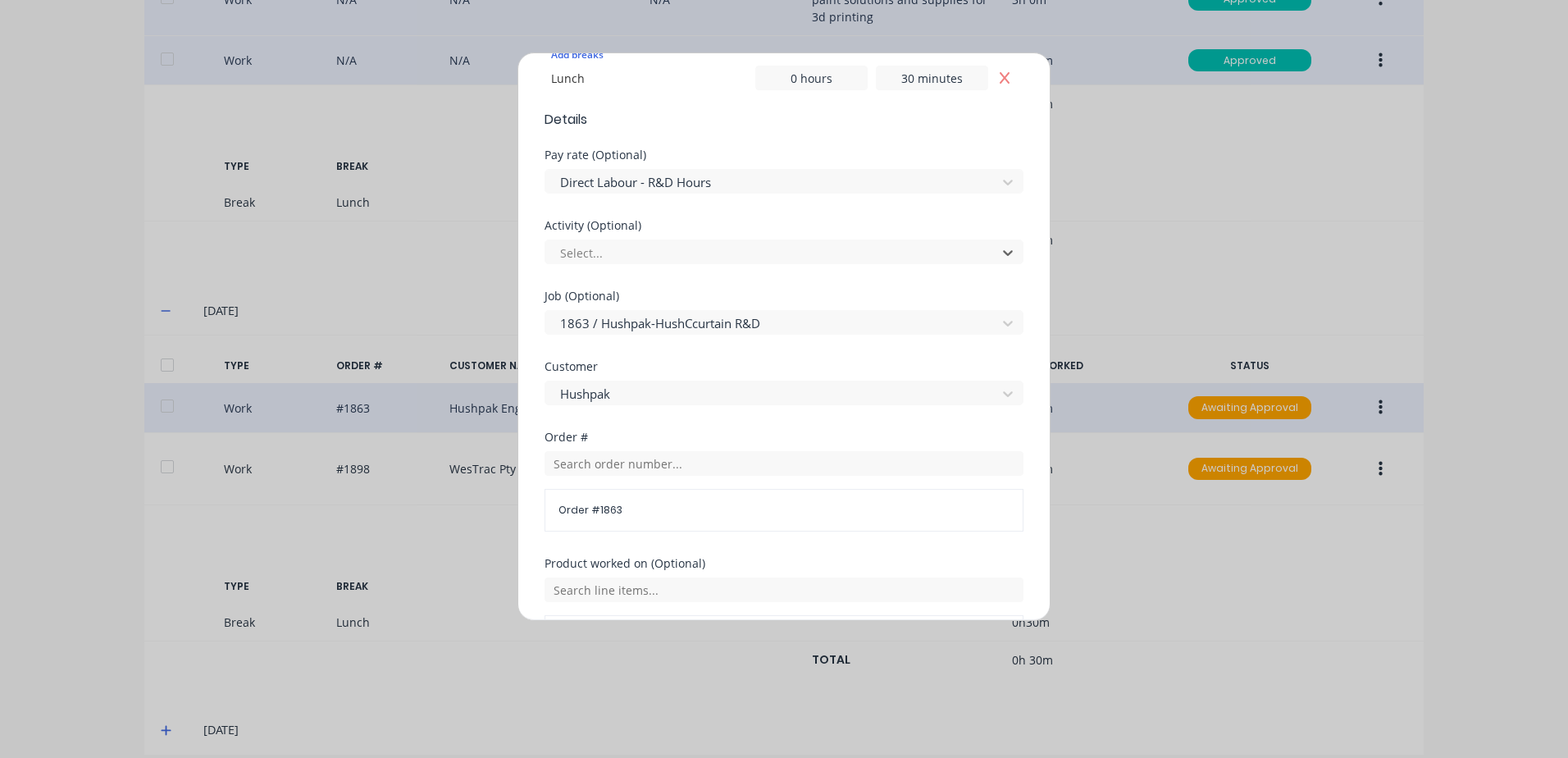
scroll to position [574, 0]
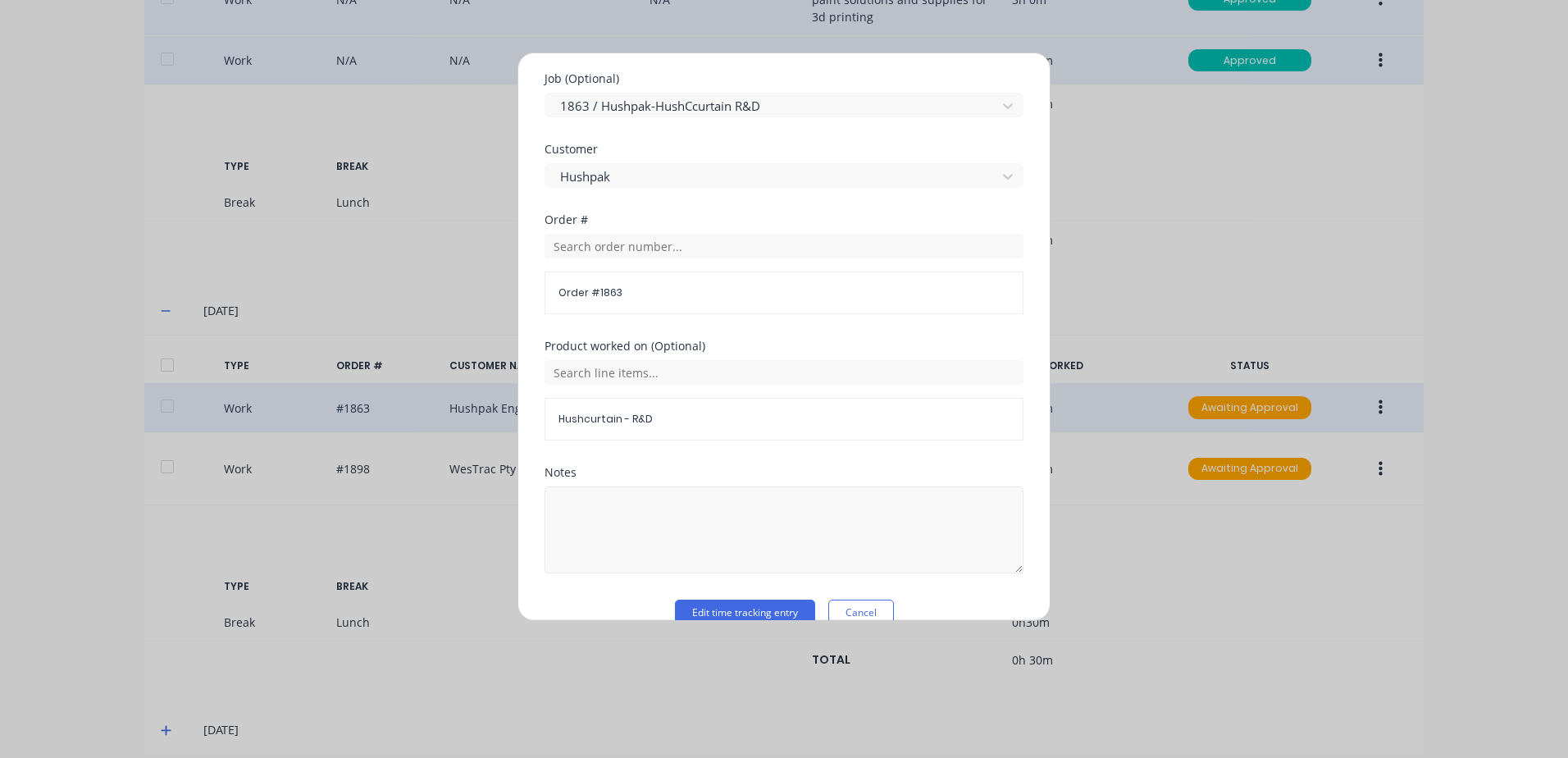
scroll to position [738, 0]
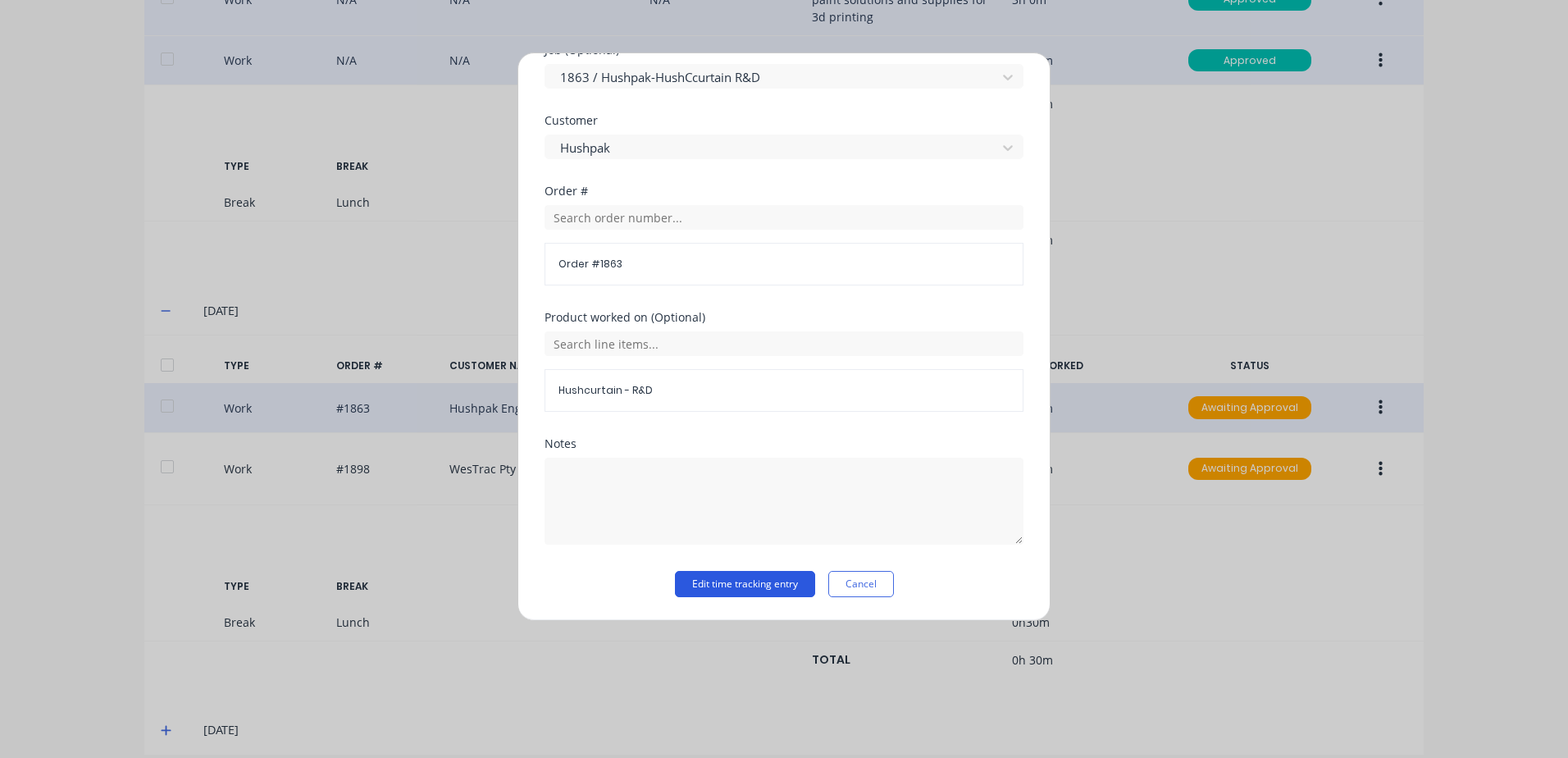
click at [709, 582] on button "Edit time tracking entry" at bounding box center [744, 584] width 141 height 27
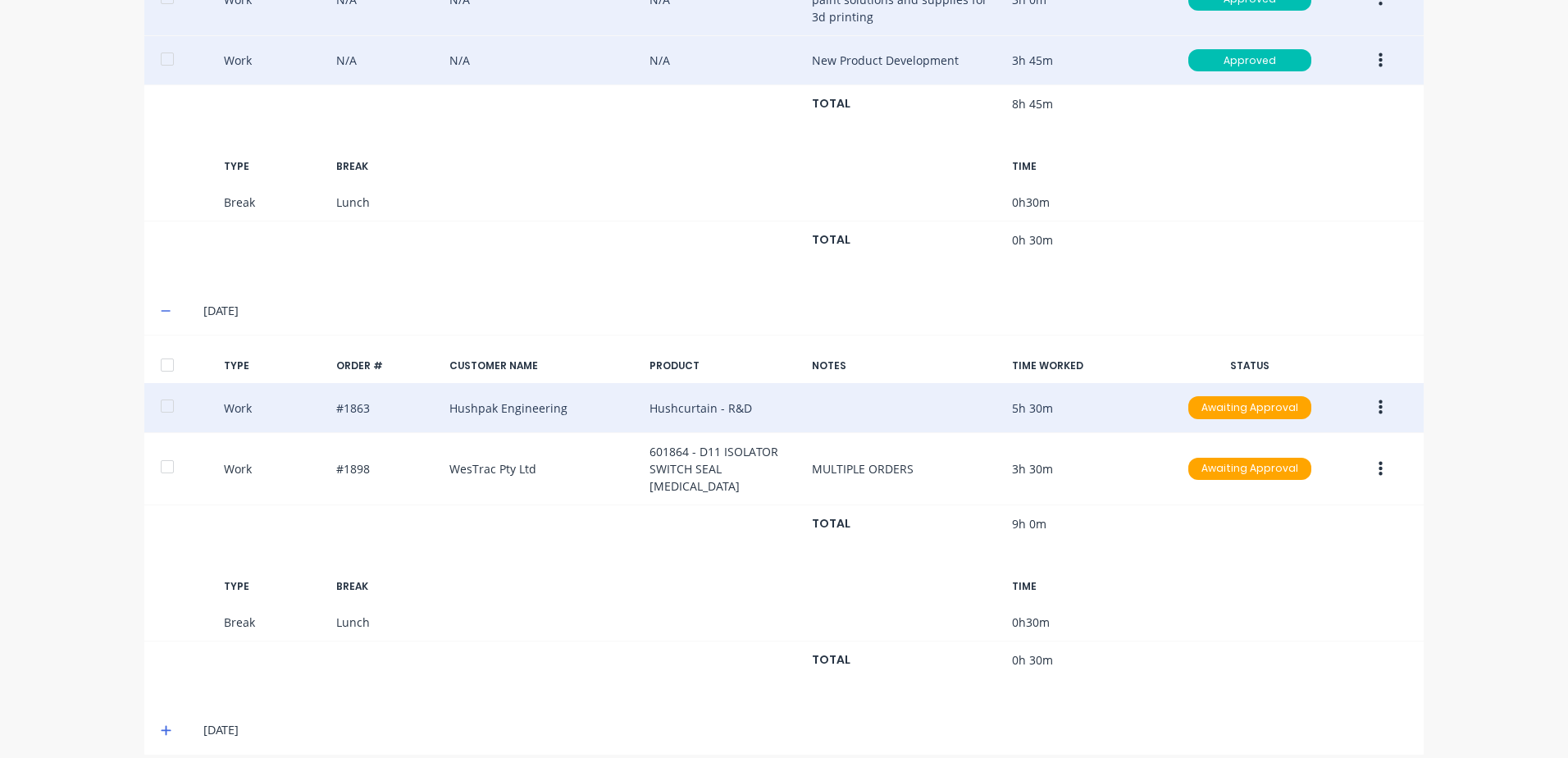
click at [1378, 405] on icon "button" at bounding box center [1380, 407] width 4 height 18
click at [1263, 408] on div "Approve" at bounding box center [1321, 412] width 126 height 24
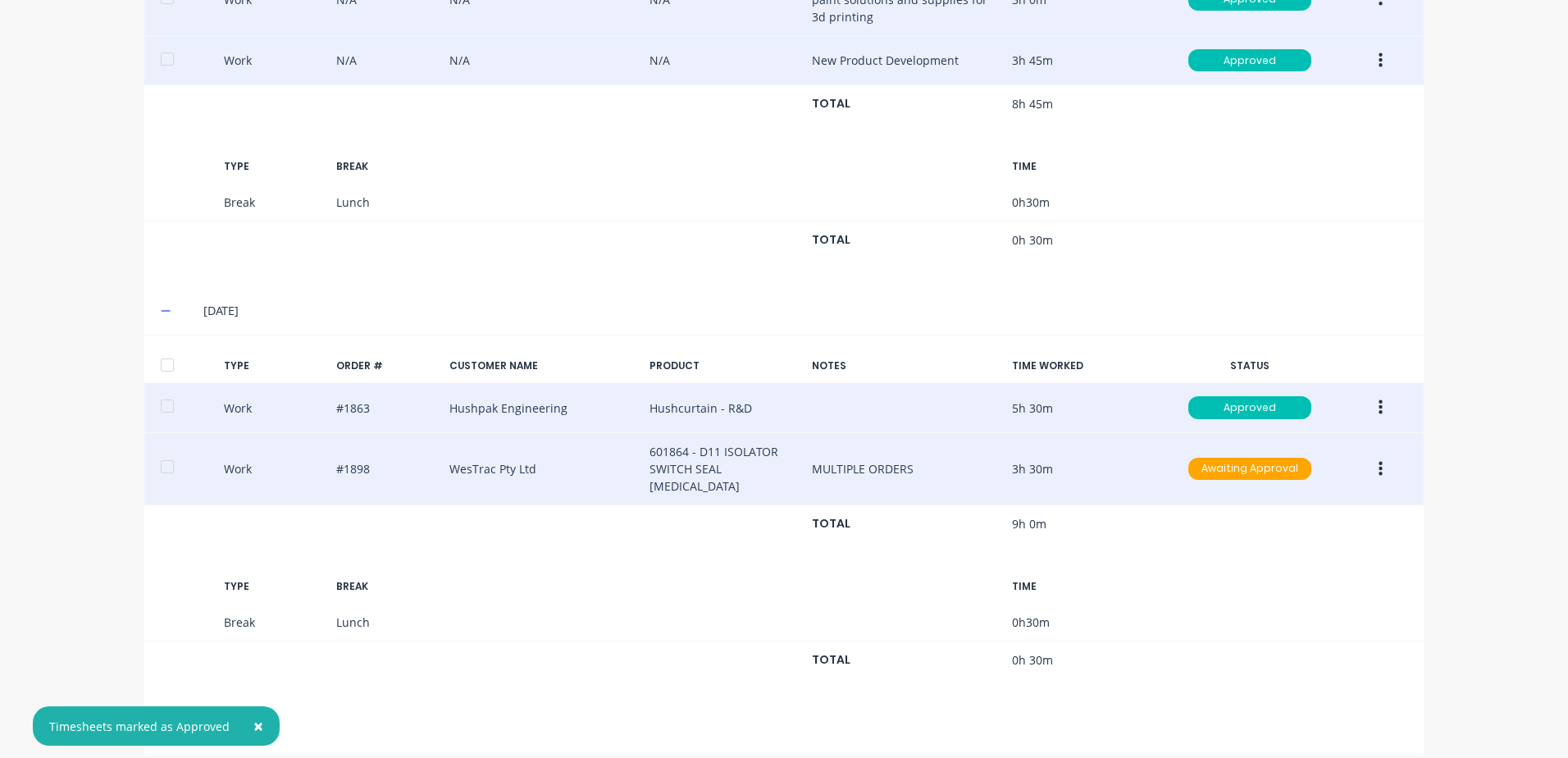
click at [1367, 460] on button "button" at bounding box center [1380, 469] width 38 height 29
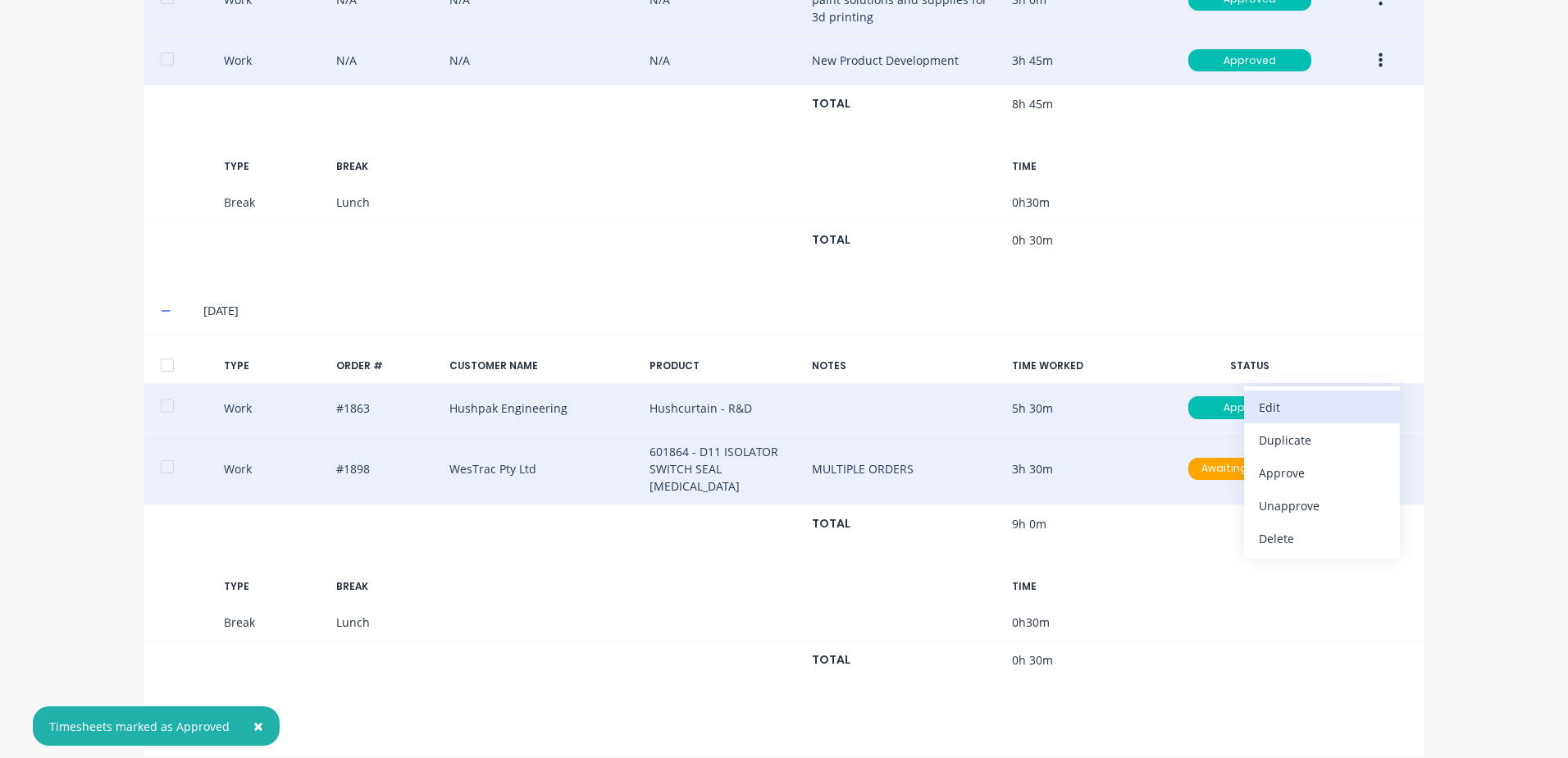
click at [1266, 398] on div "Edit" at bounding box center [1321, 407] width 126 height 24
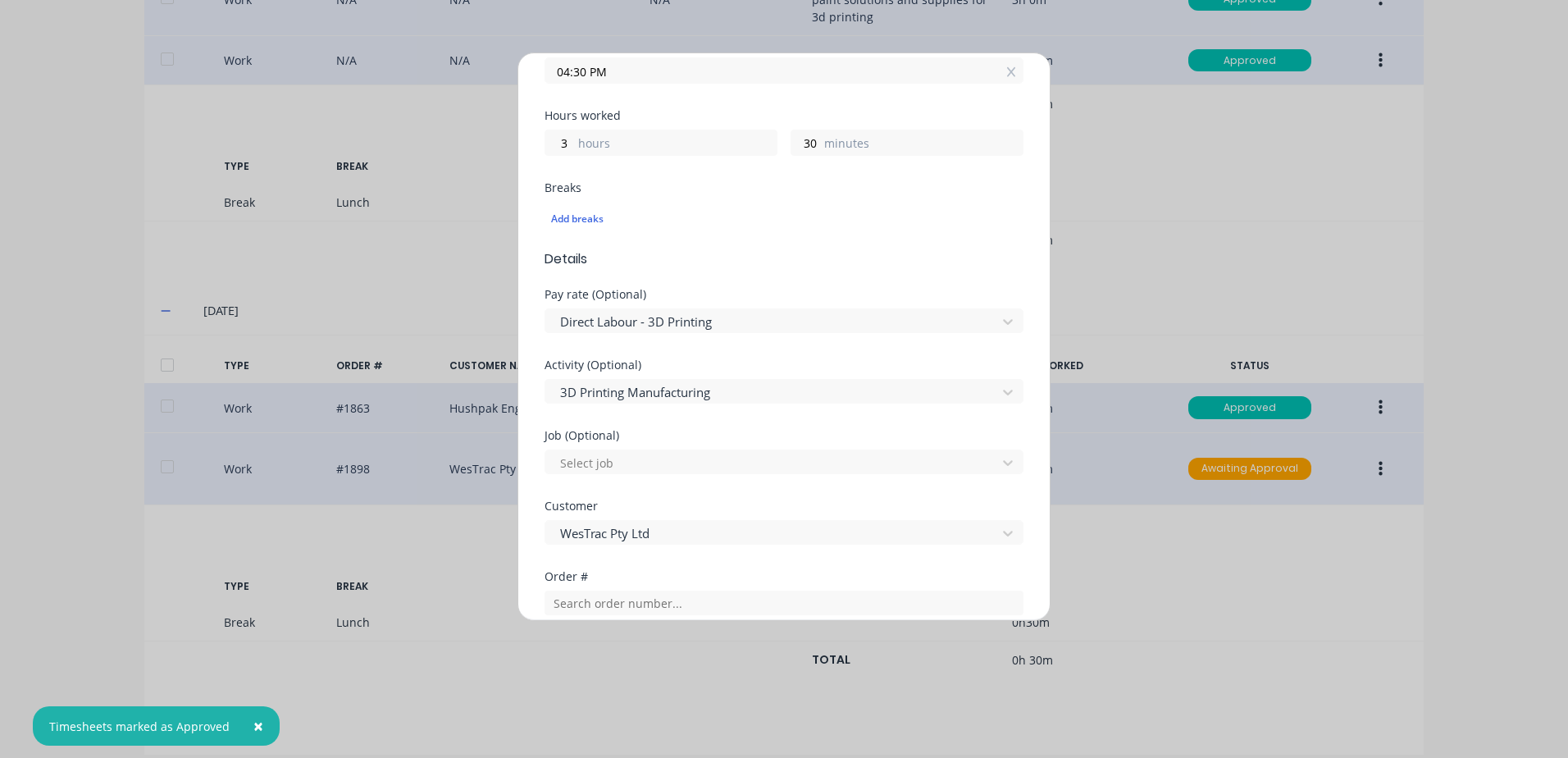
scroll to position [410, 0]
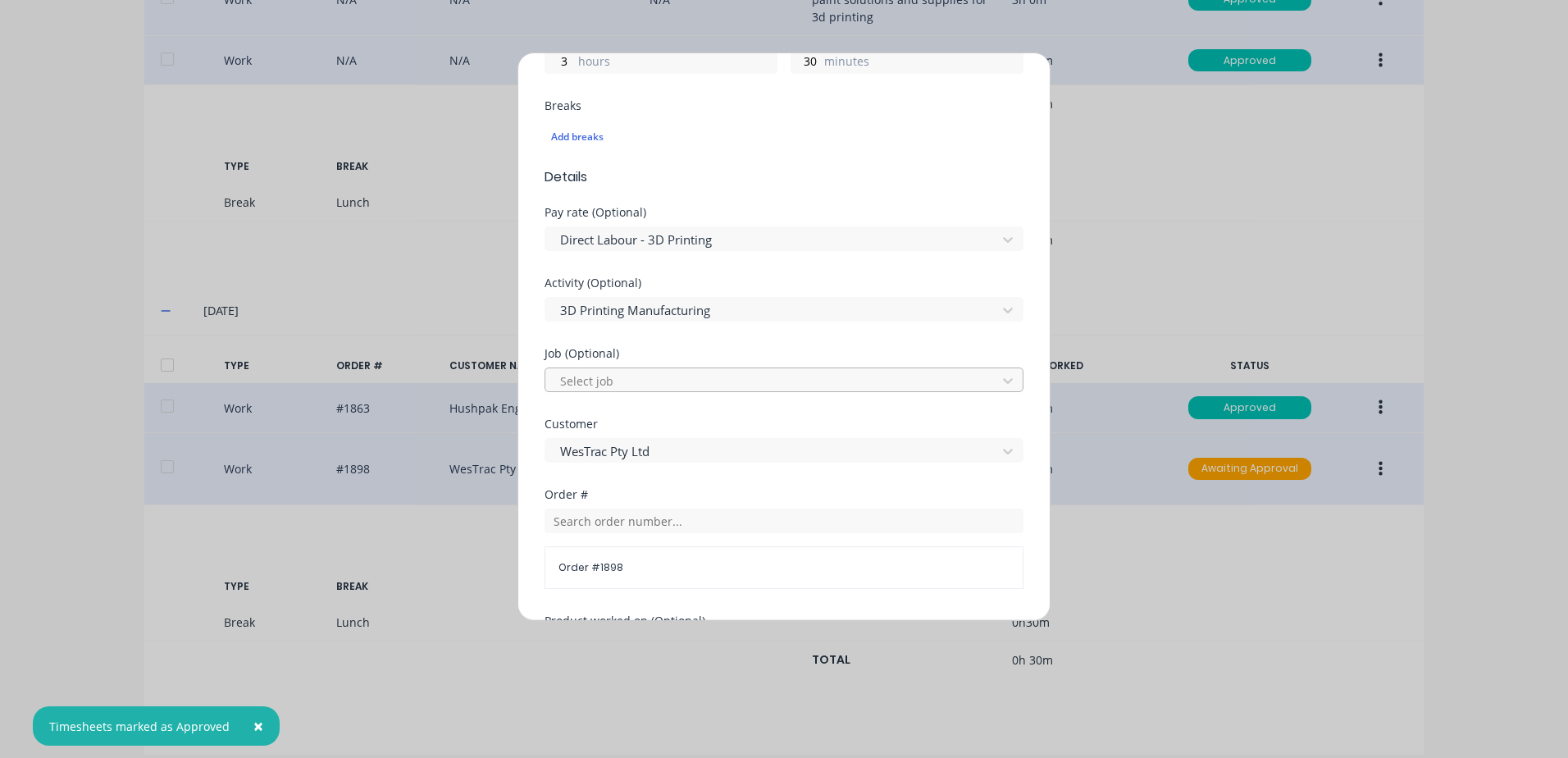
click at [574, 379] on div at bounding box center [773, 380] width 430 height 21
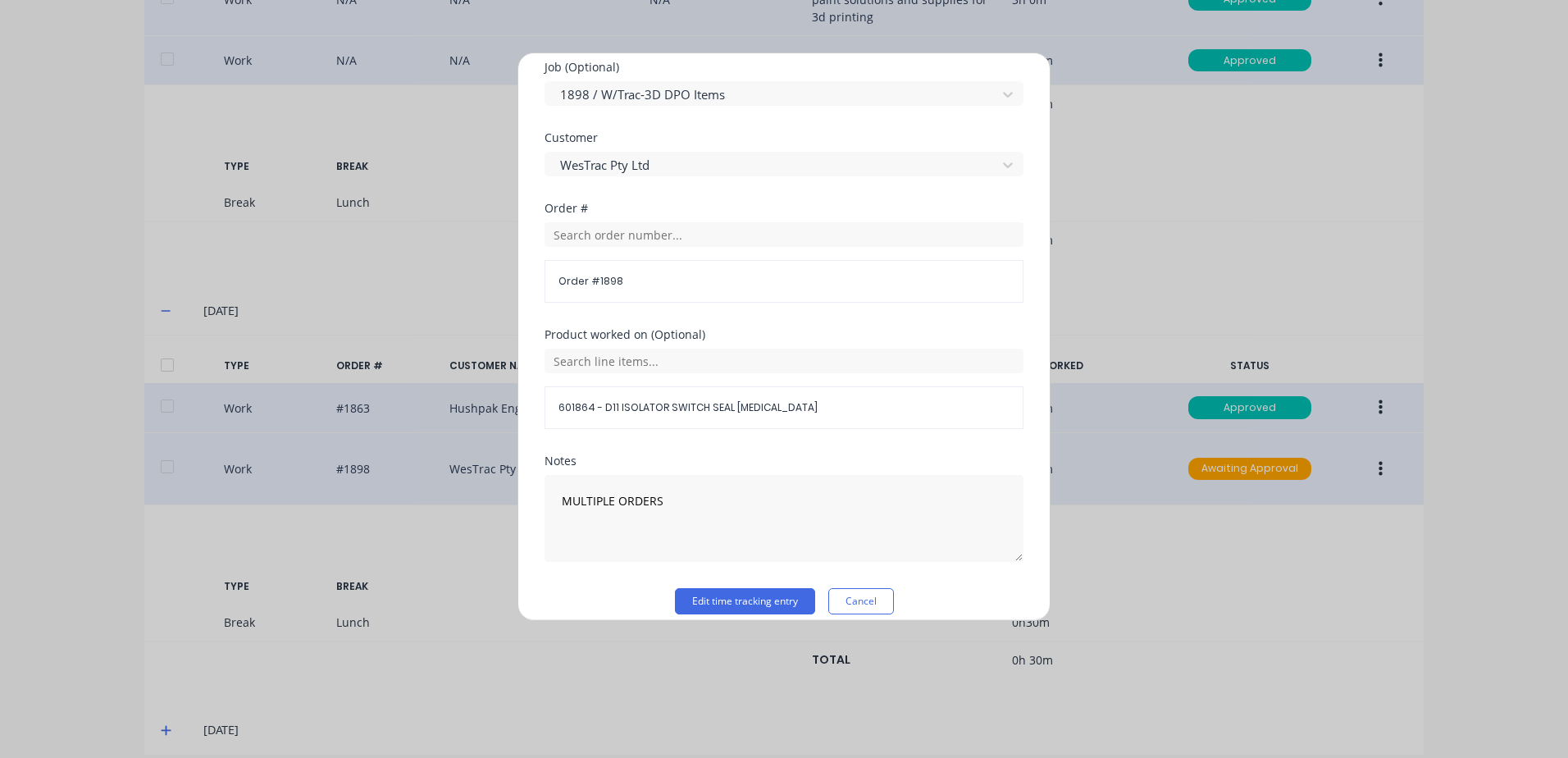
scroll to position [714, 0]
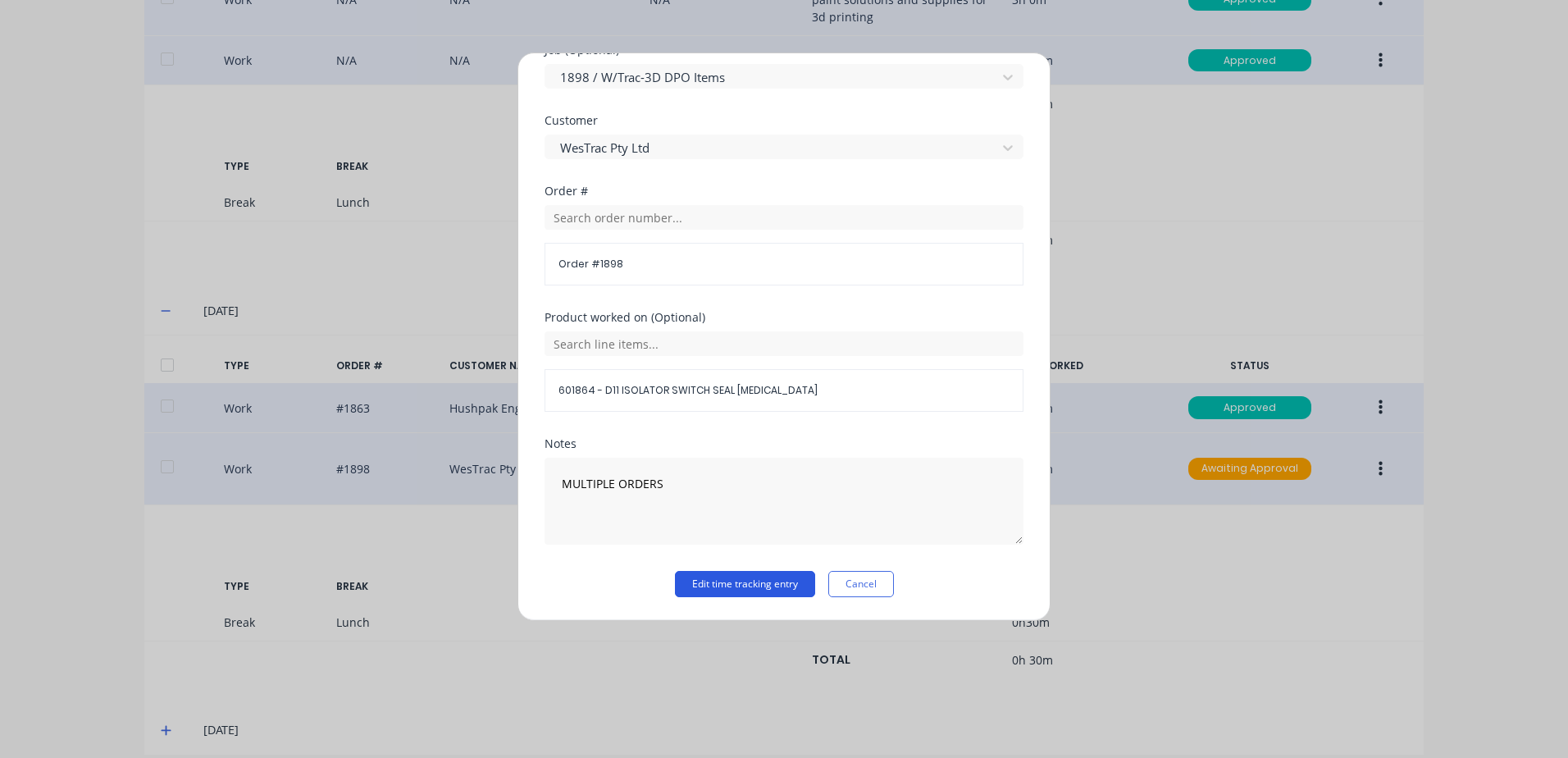
click at [709, 585] on button "Edit time tracking entry" at bounding box center [744, 584] width 141 height 27
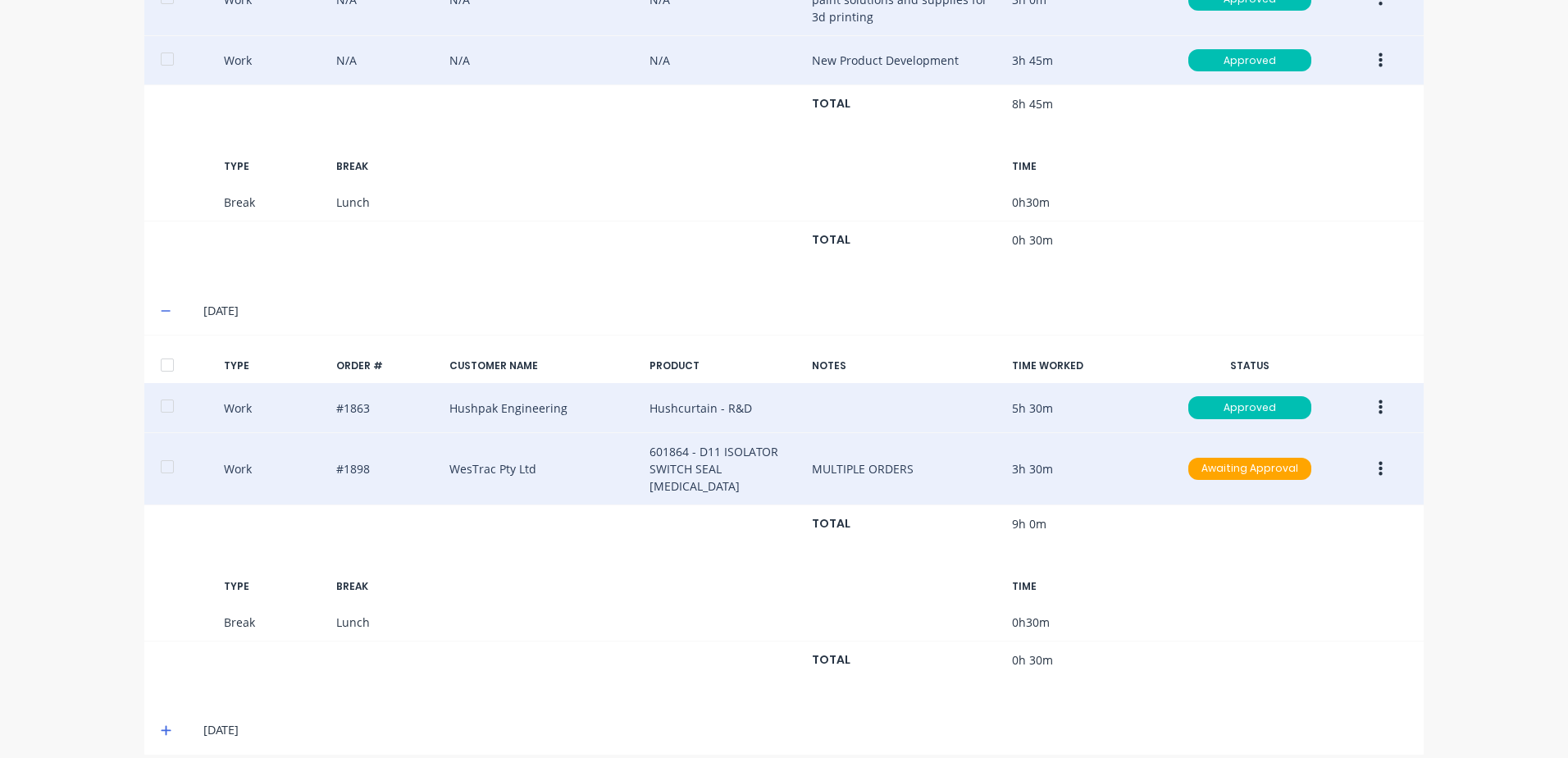
click at [1378, 460] on icon "button" at bounding box center [1380, 469] width 4 height 18
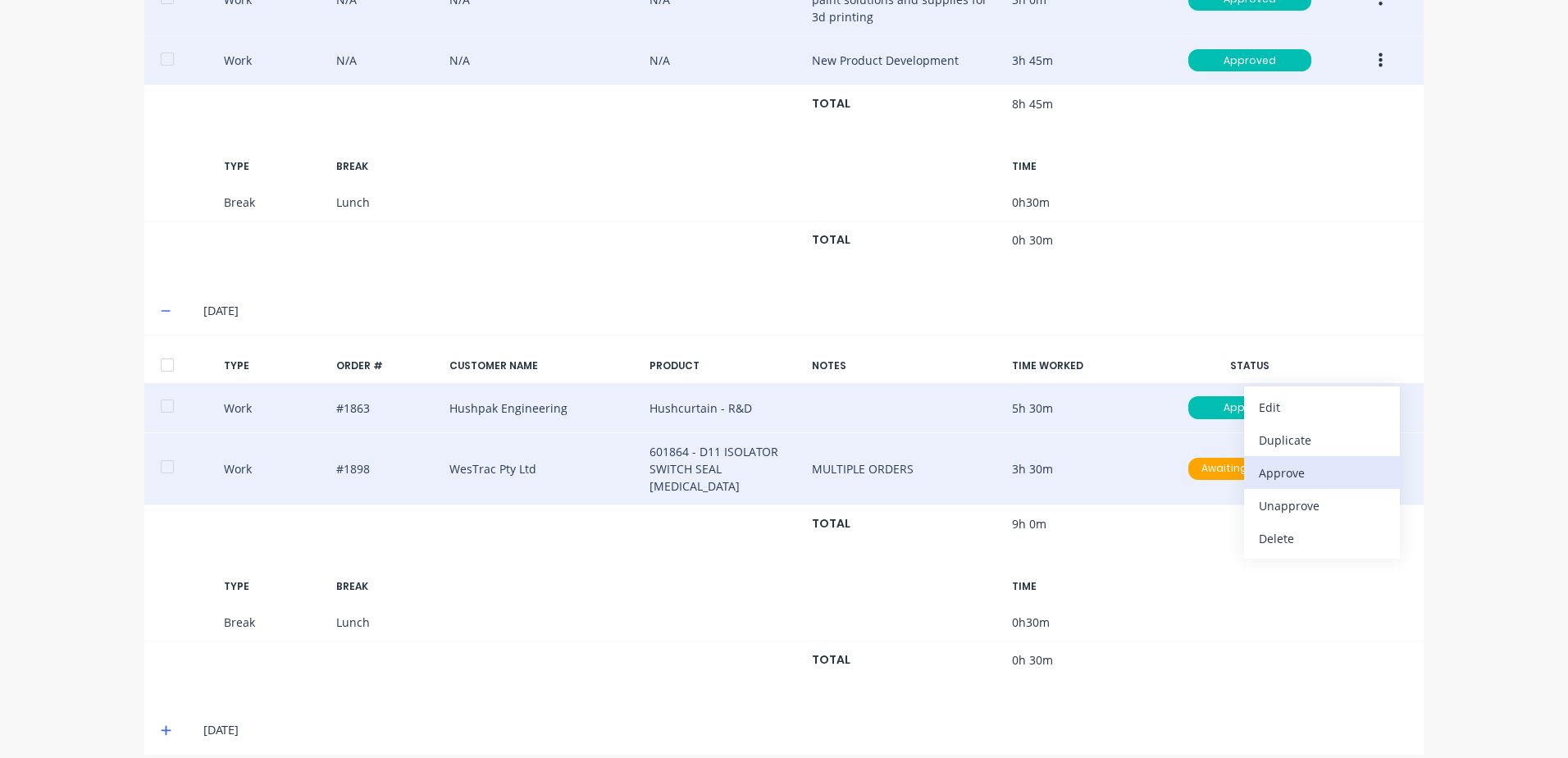
click at [1278, 462] on div "Approve" at bounding box center [1321, 473] width 126 height 24
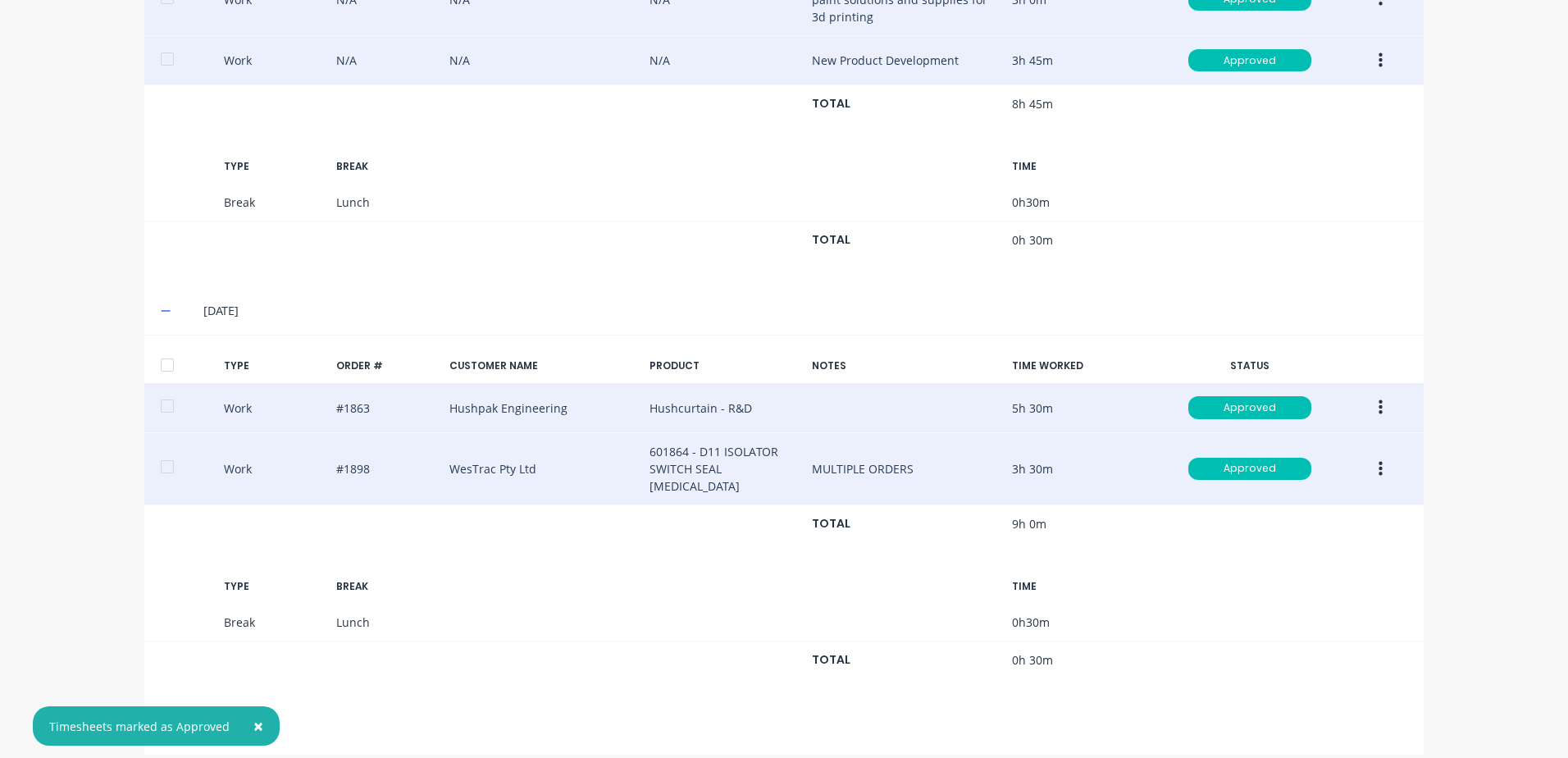
click at [254, 725] on span "×" at bounding box center [259, 725] width 10 height 23
drag, startPoint x: 163, startPoint y: 709, endPoint x: 256, endPoint y: 673, distance: 99.7
click at [167, 722] on span at bounding box center [168, 729] width 17 height 17
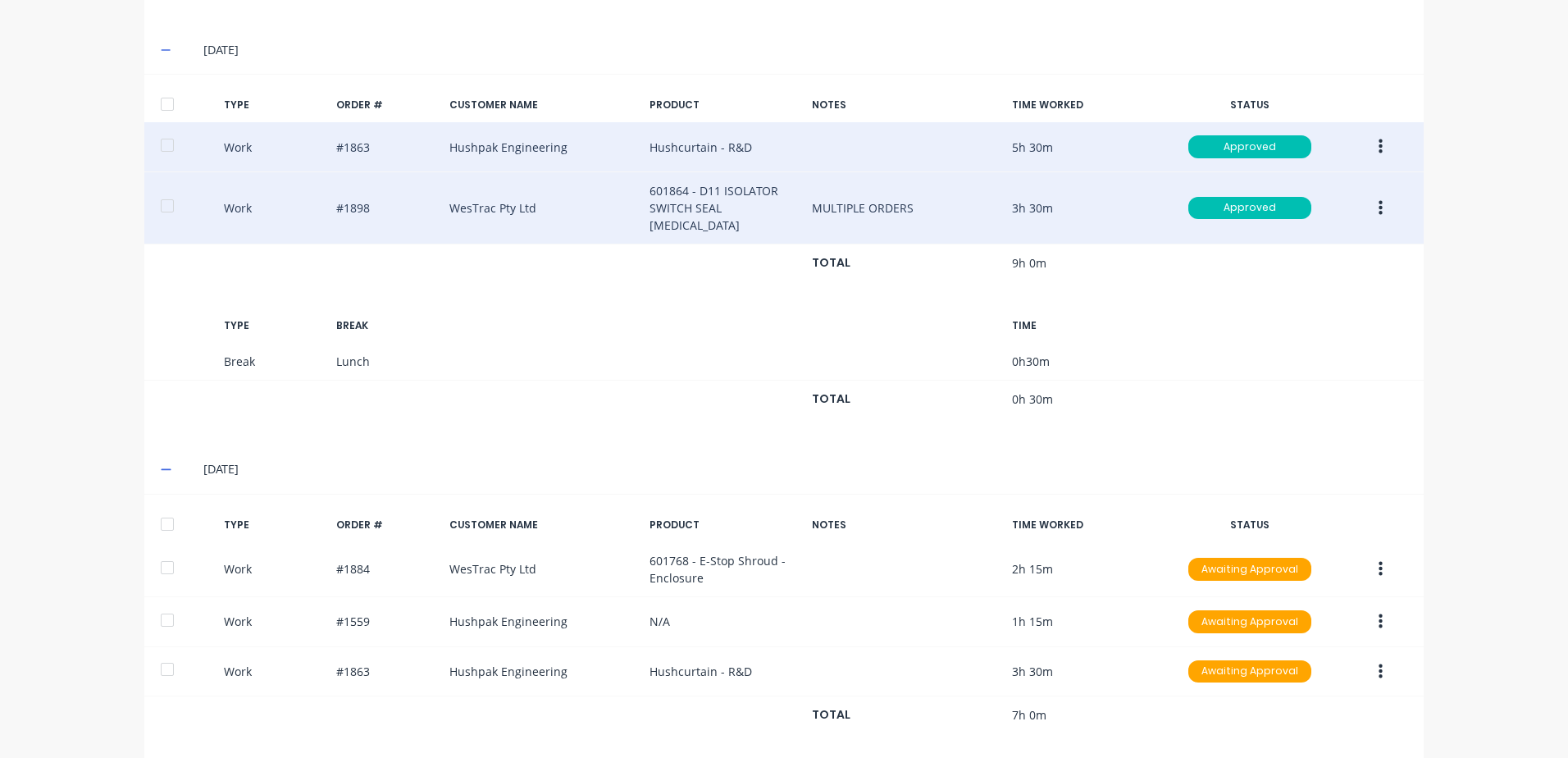
scroll to position [1752, 0]
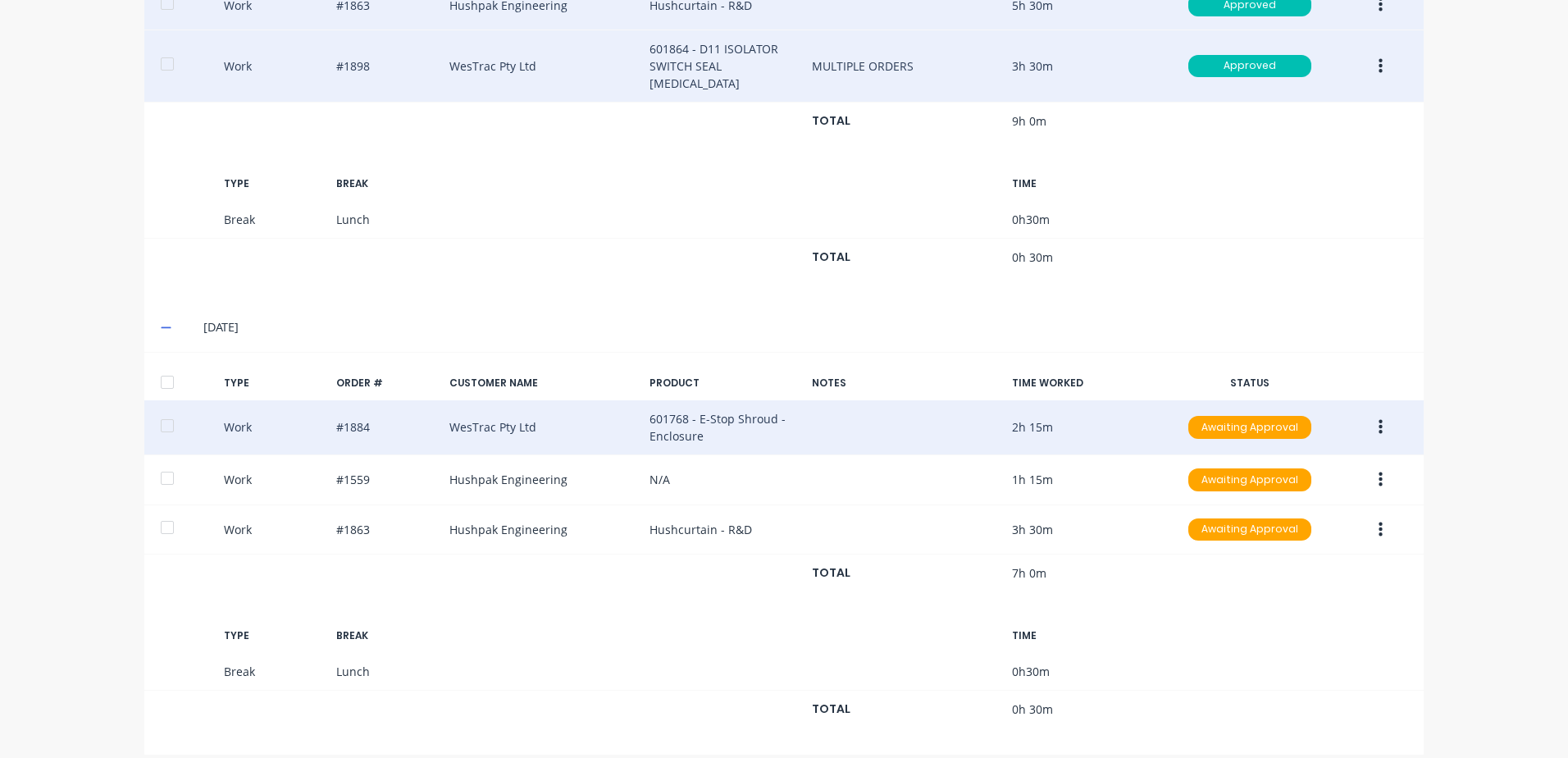
click at [1371, 413] on button "button" at bounding box center [1380, 428] width 38 height 29
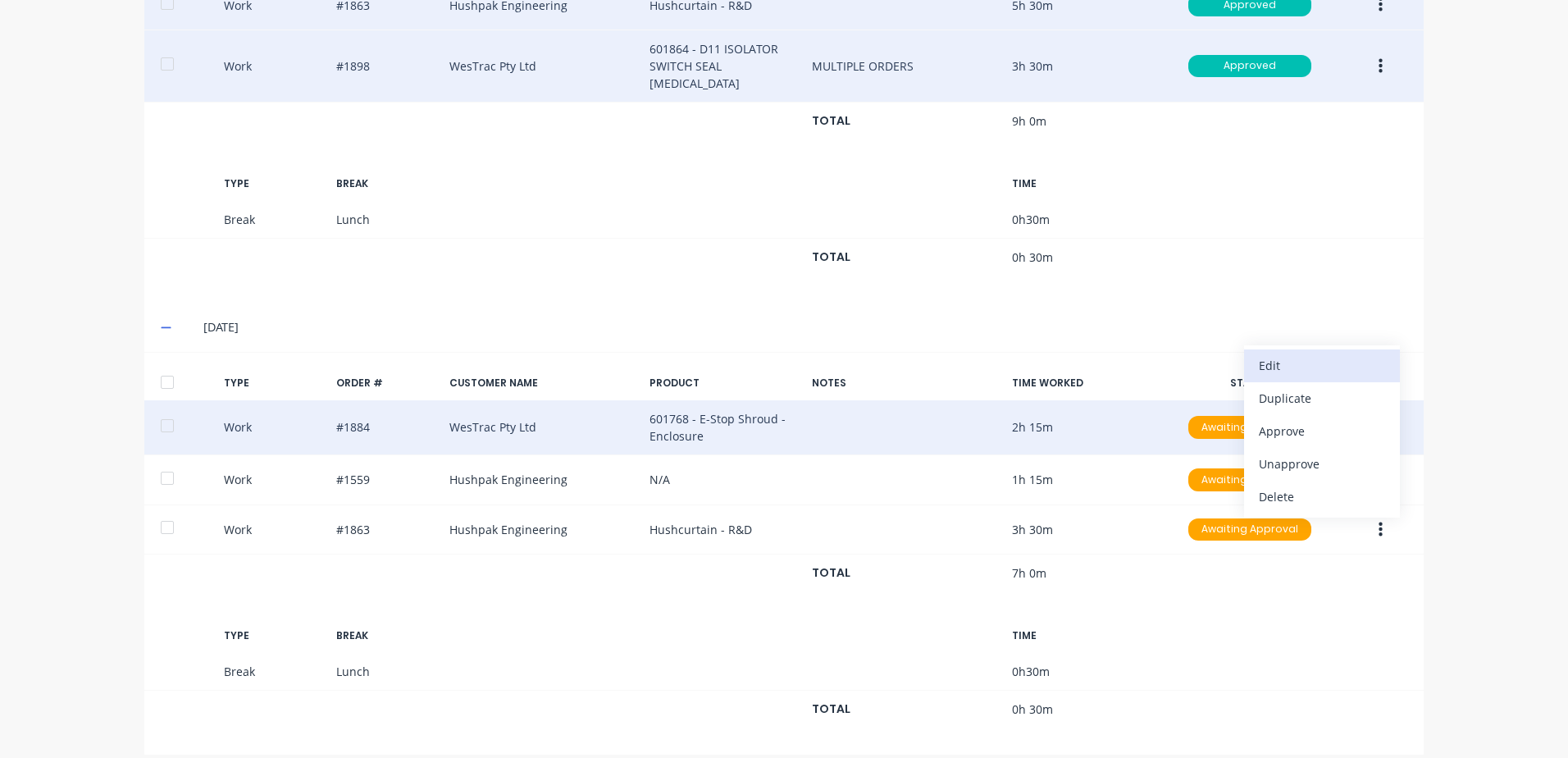
click at [1271, 353] on div "Edit" at bounding box center [1321, 365] width 126 height 24
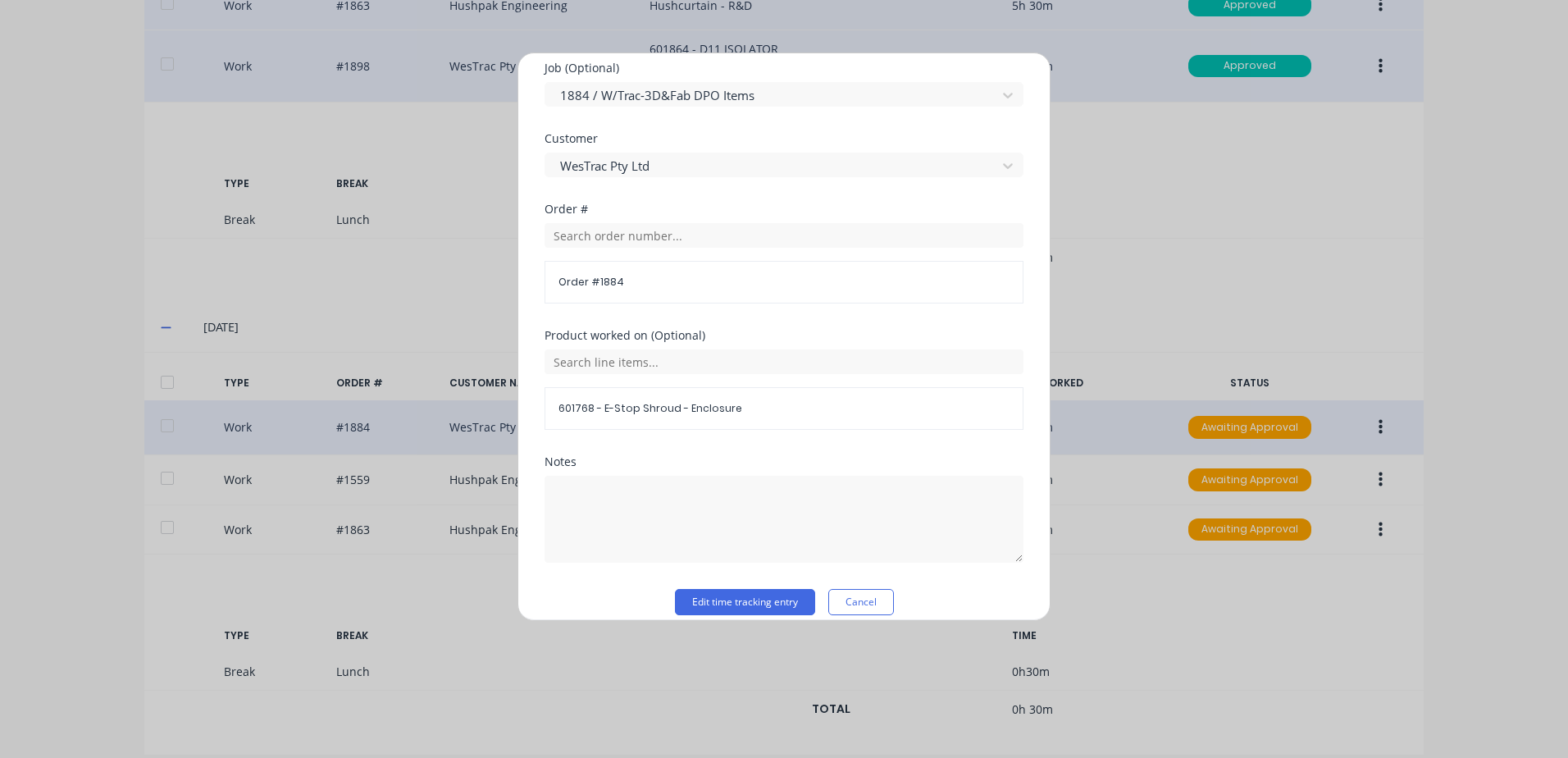
scroll to position [714, 0]
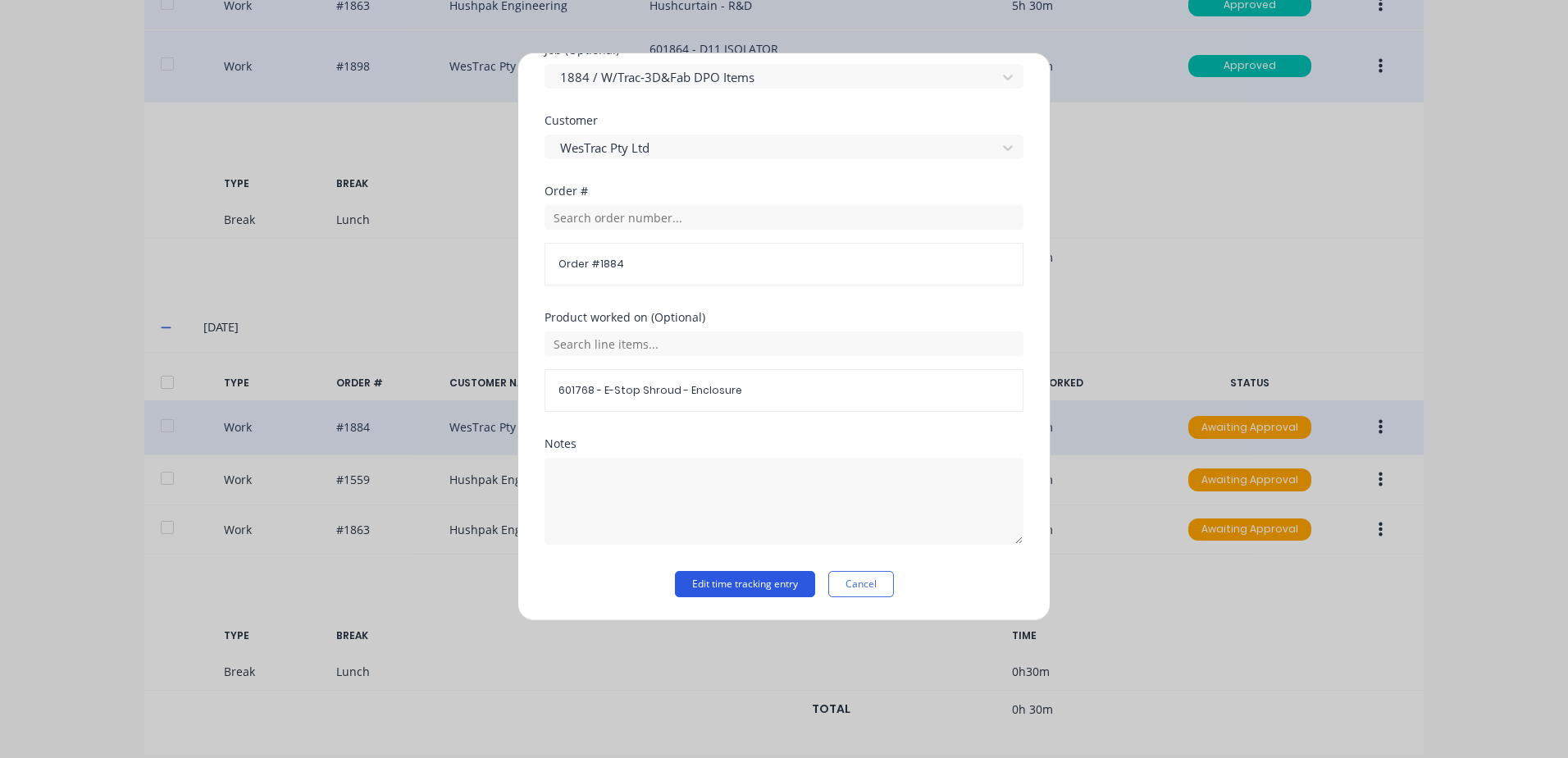
click at [700, 581] on button "Edit time tracking entry" at bounding box center [744, 584] width 141 height 27
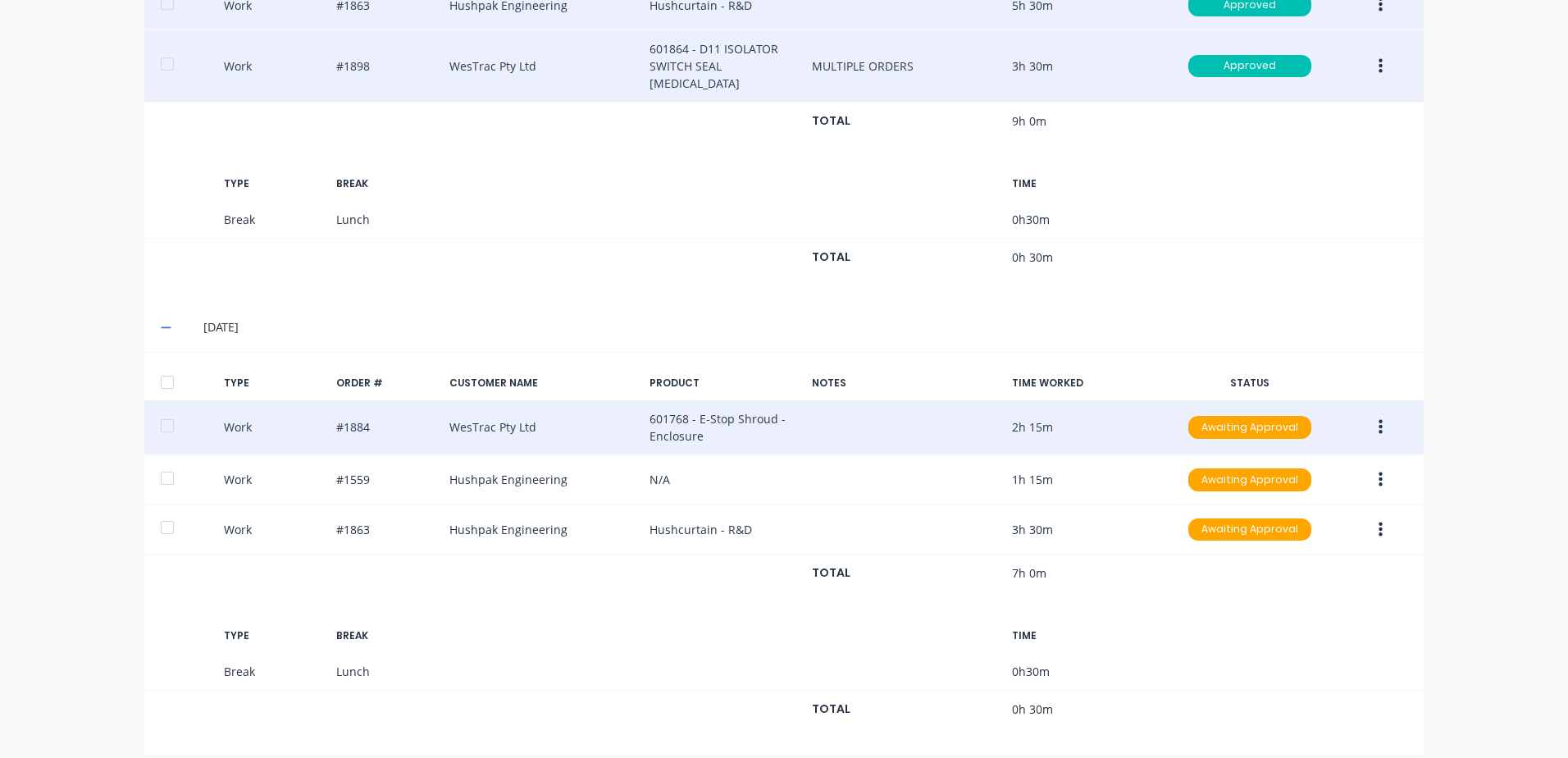
click at [1378, 418] on icon "button" at bounding box center [1380, 427] width 4 height 18
click at [1268, 419] on div "Approve" at bounding box center [1321, 431] width 126 height 24
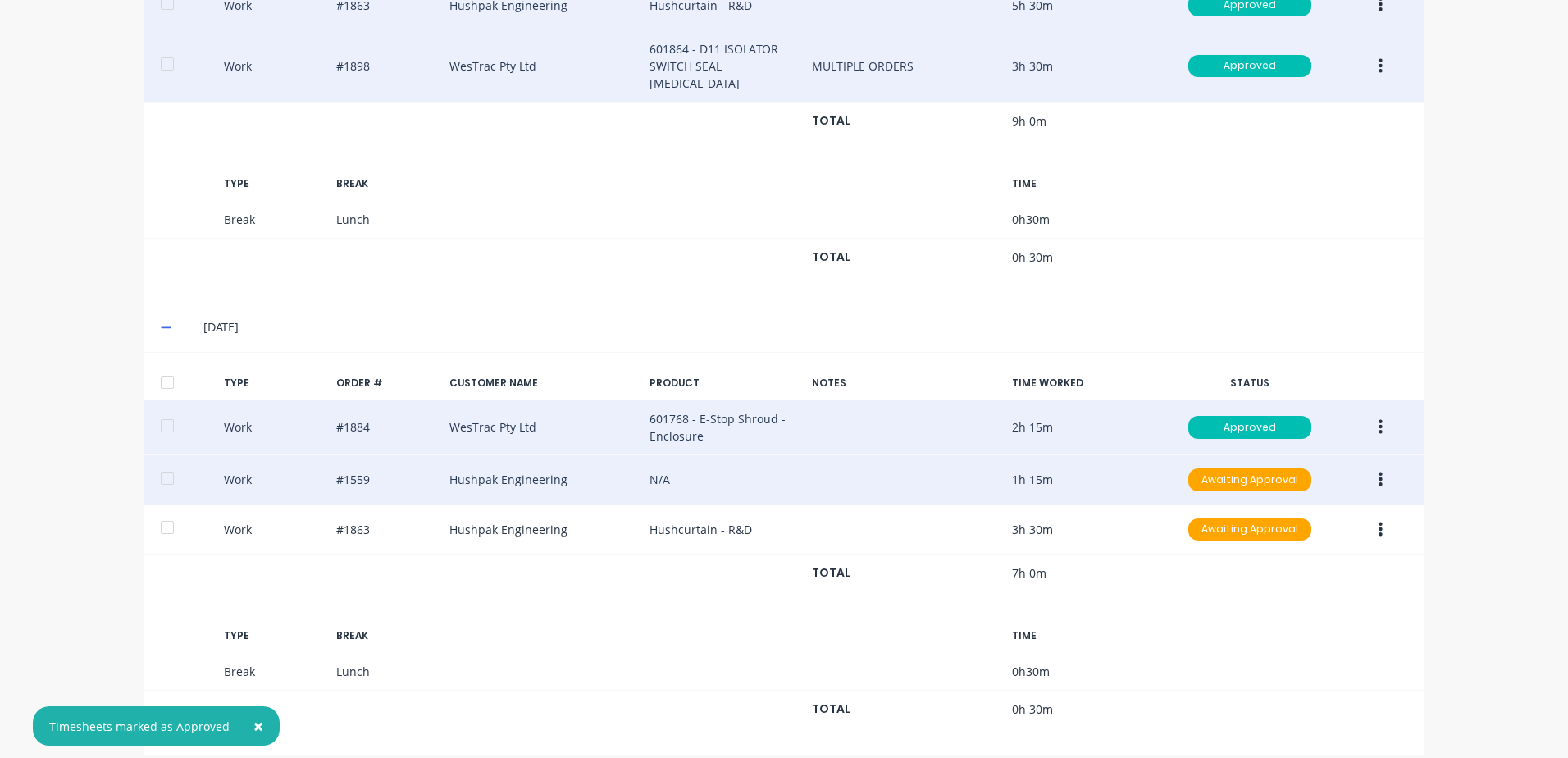
click at [1378, 472] on icon "button" at bounding box center [1380, 479] width 4 height 15
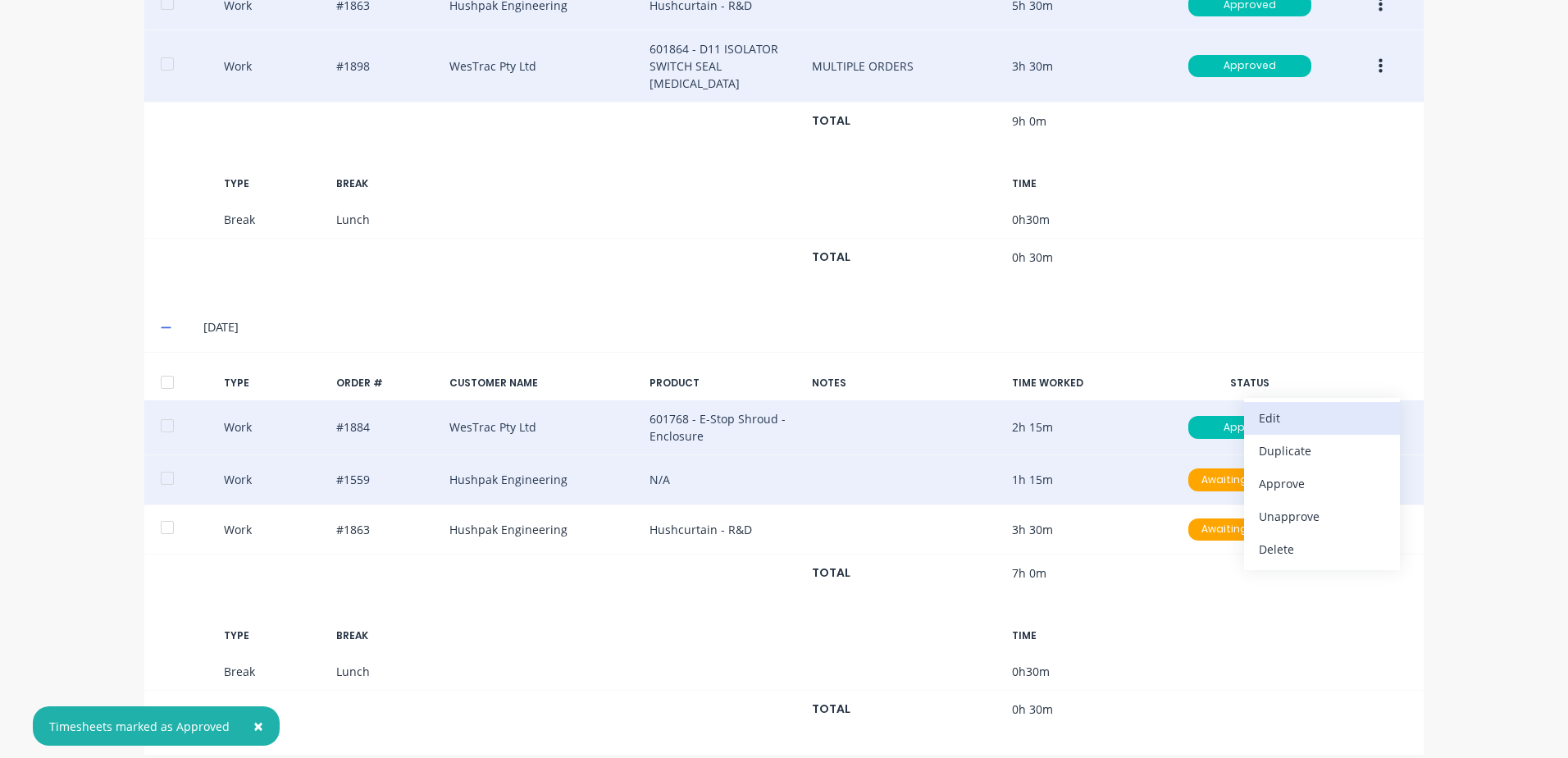
click at [1259, 406] on div "Edit" at bounding box center [1321, 418] width 126 height 24
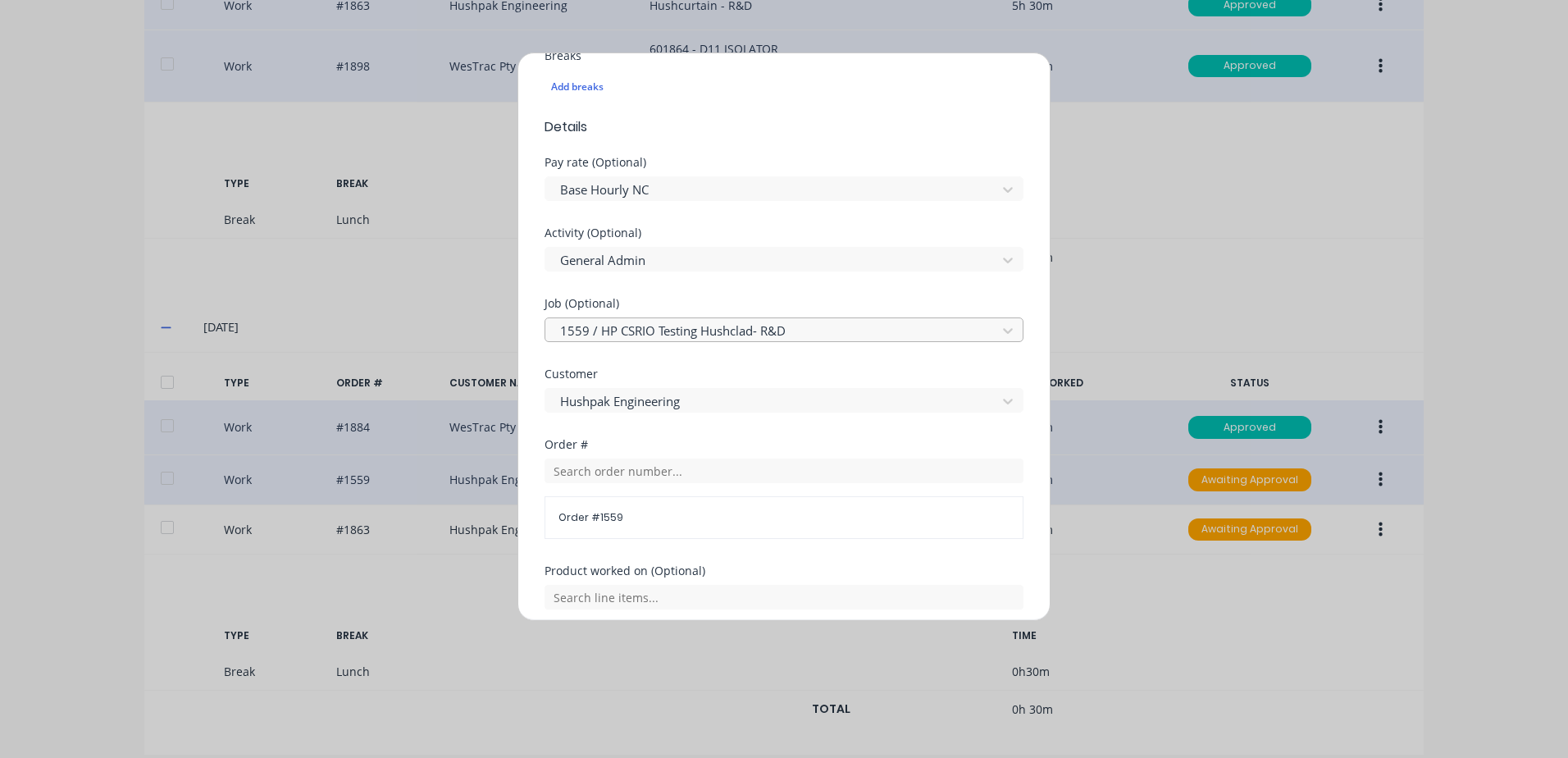
scroll to position [492, 0]
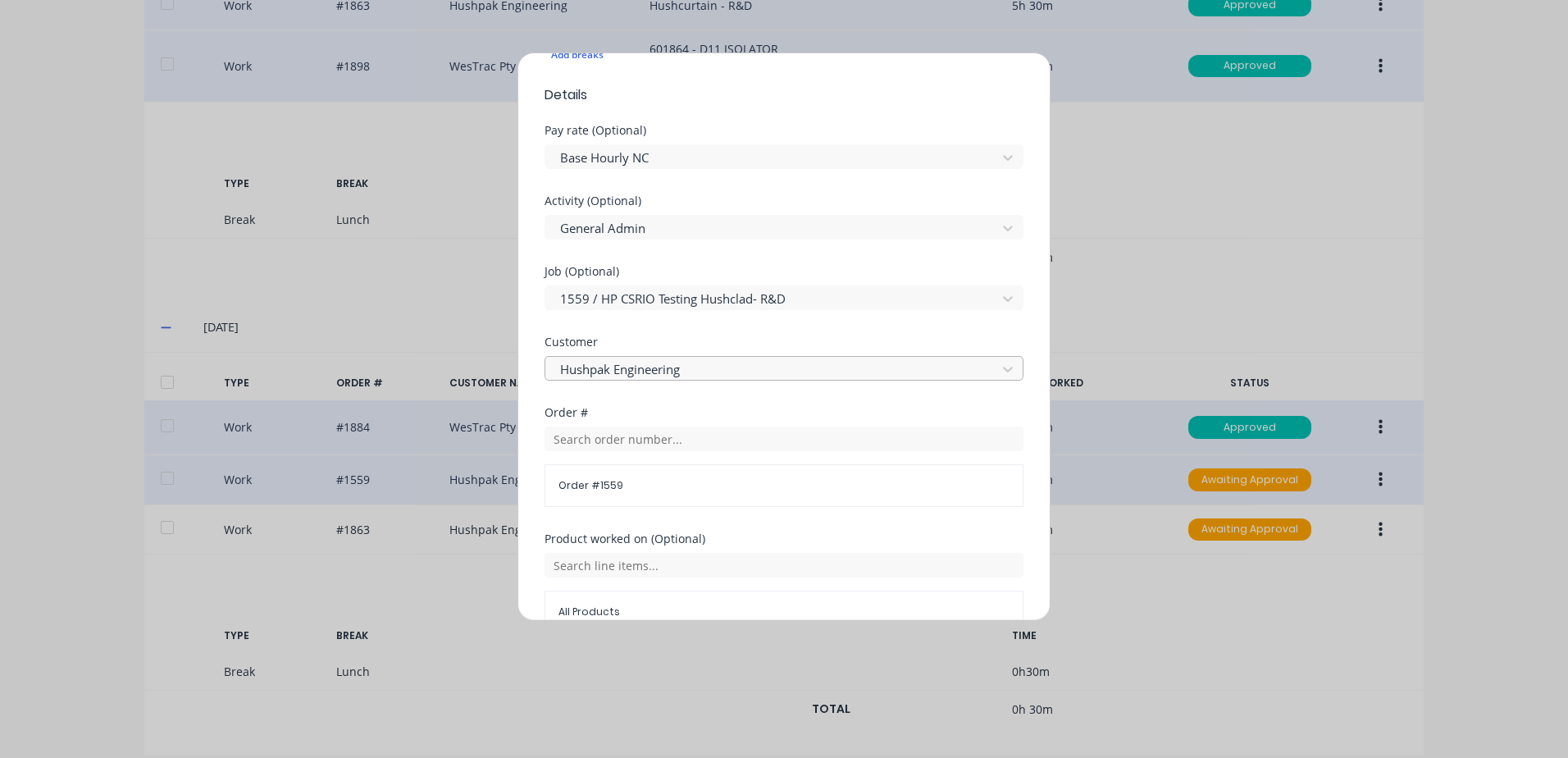
click at [698, 370] on div at bounding box center [773, 369] width 430 height 21
click at [654, 224] on div at bounding box center [773, 228] width 430 height 21
click at [668, 153] on div at bounding box center [773, 157] width 430 height 21
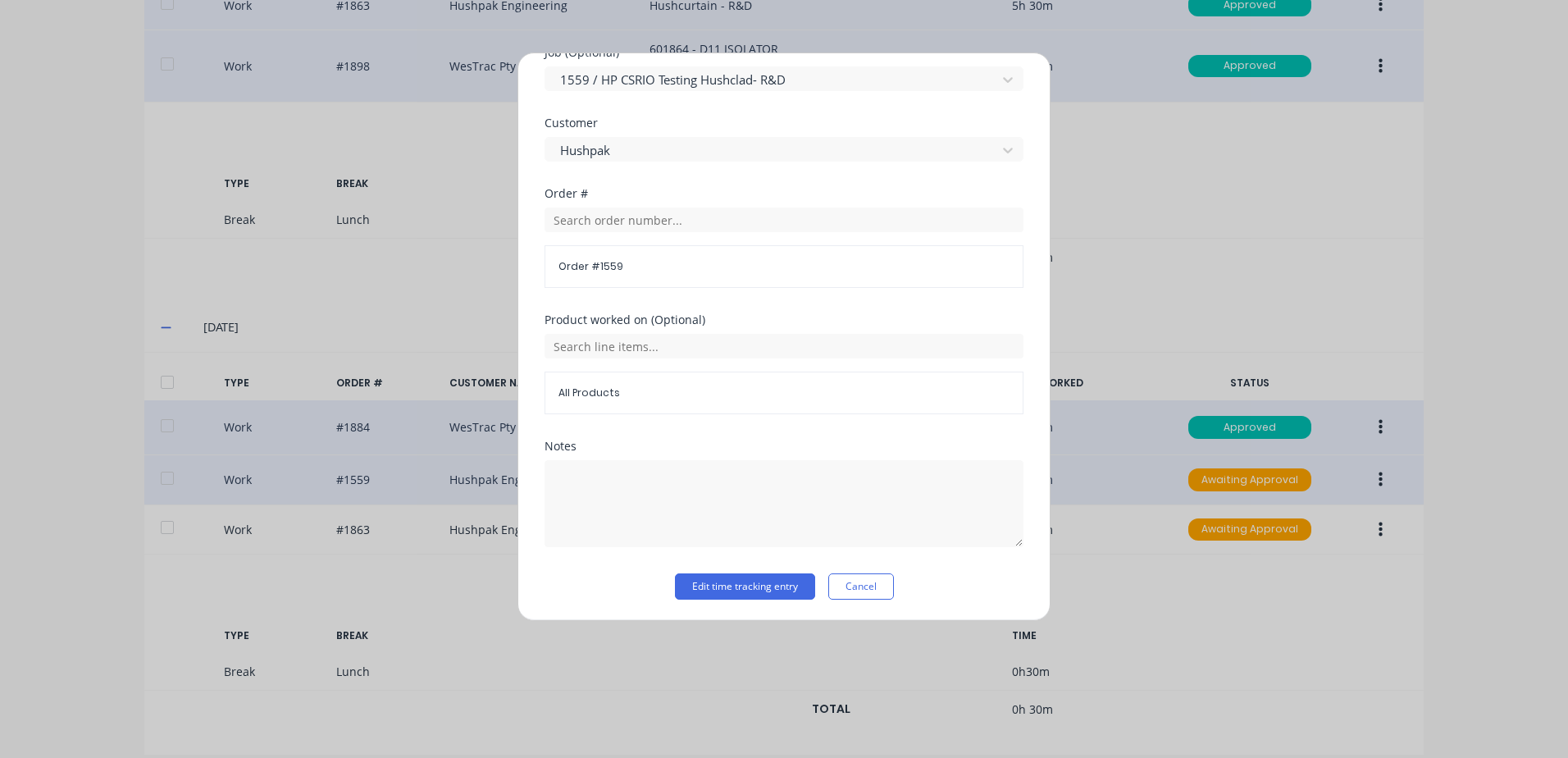
scroll to position [714, 0]
click at [648, 343] on input "text" at bounding box center [784, 343] width 479 height 25
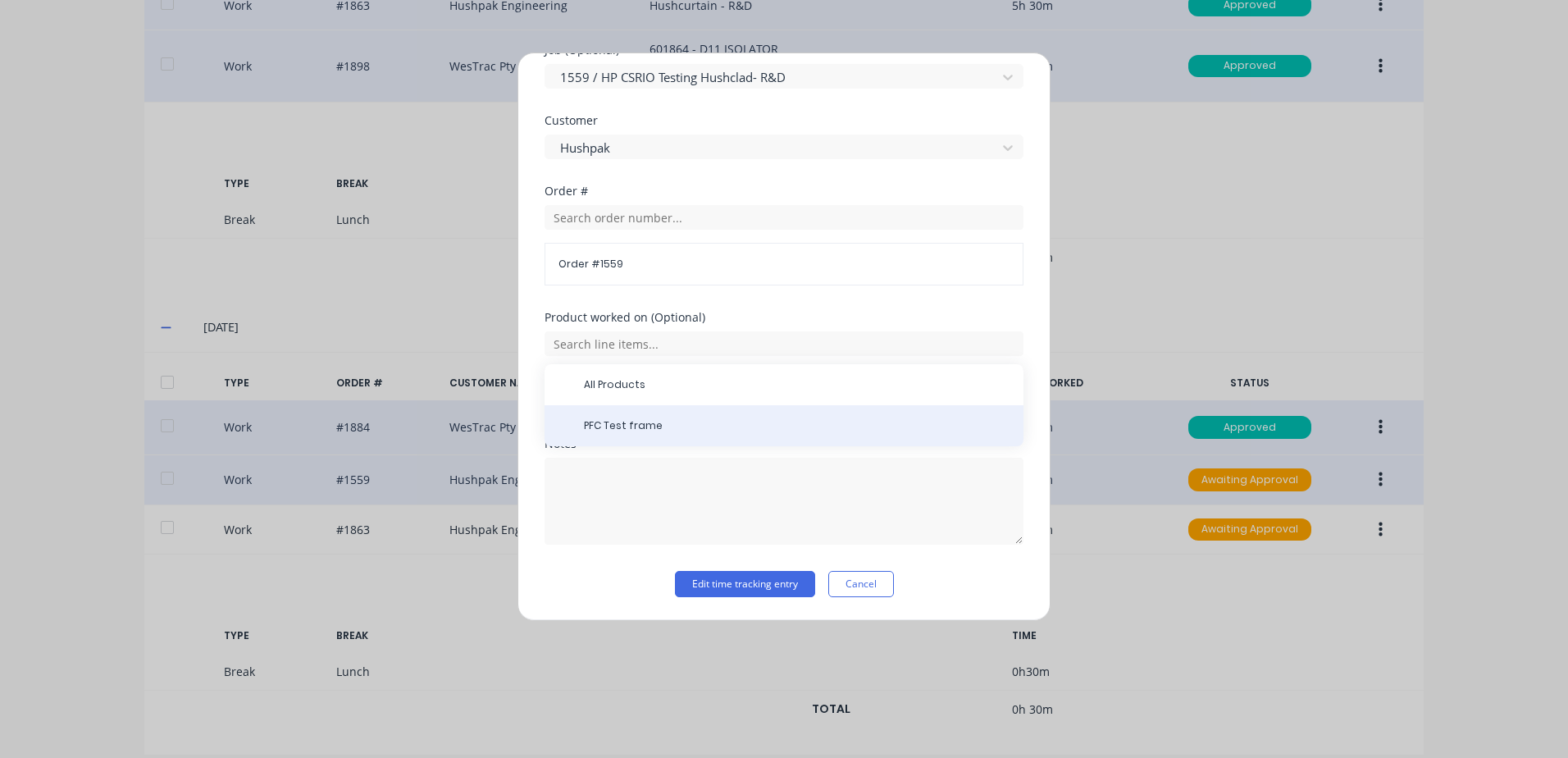
click at [655, 429] on span "PFC Test frame" at bounding box center [797, 425] width 427 height 15
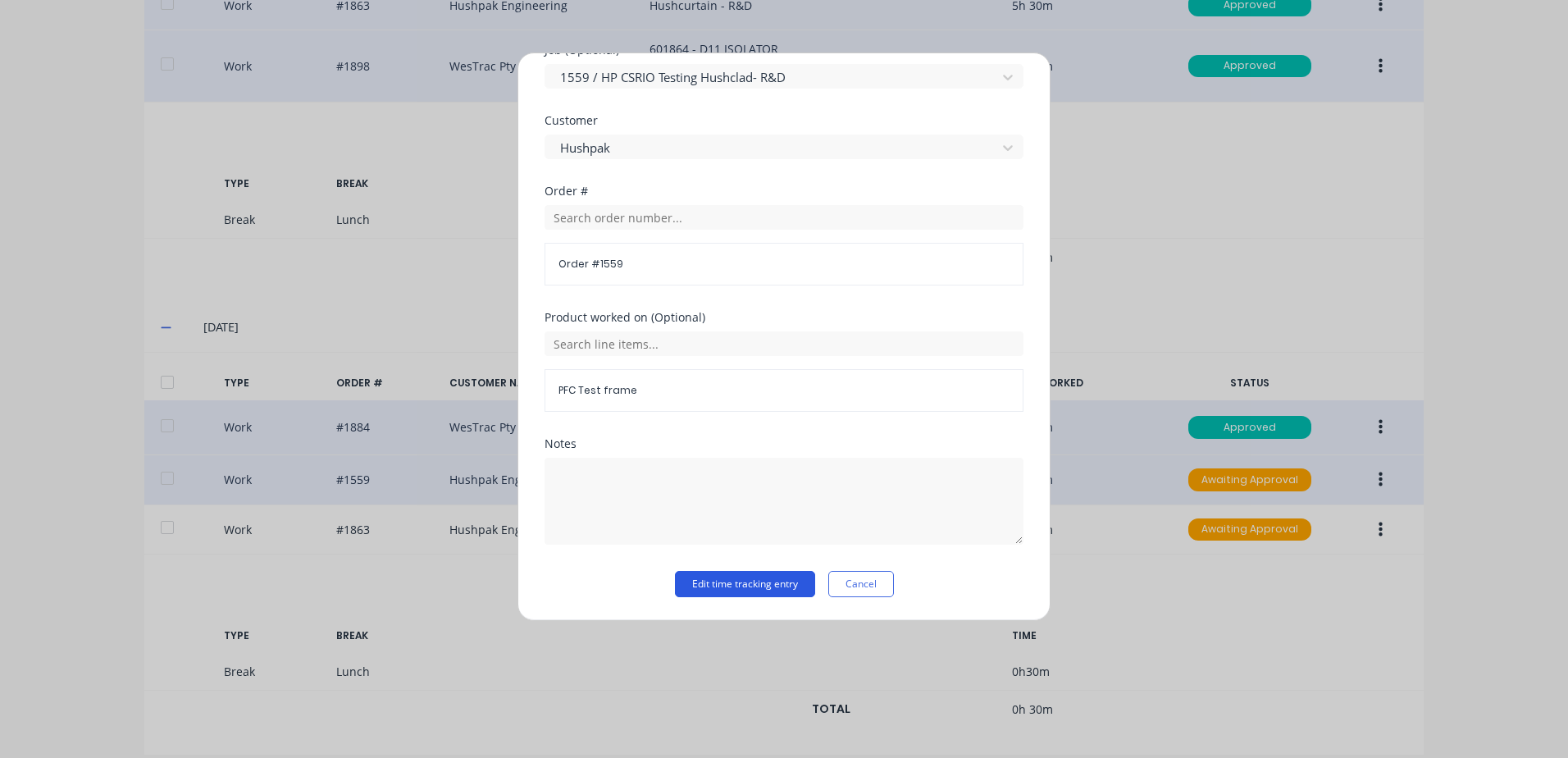
click at [716, 585] on button "Edit time tracking entry" at bounding box center [744, 584] width 141 height 27
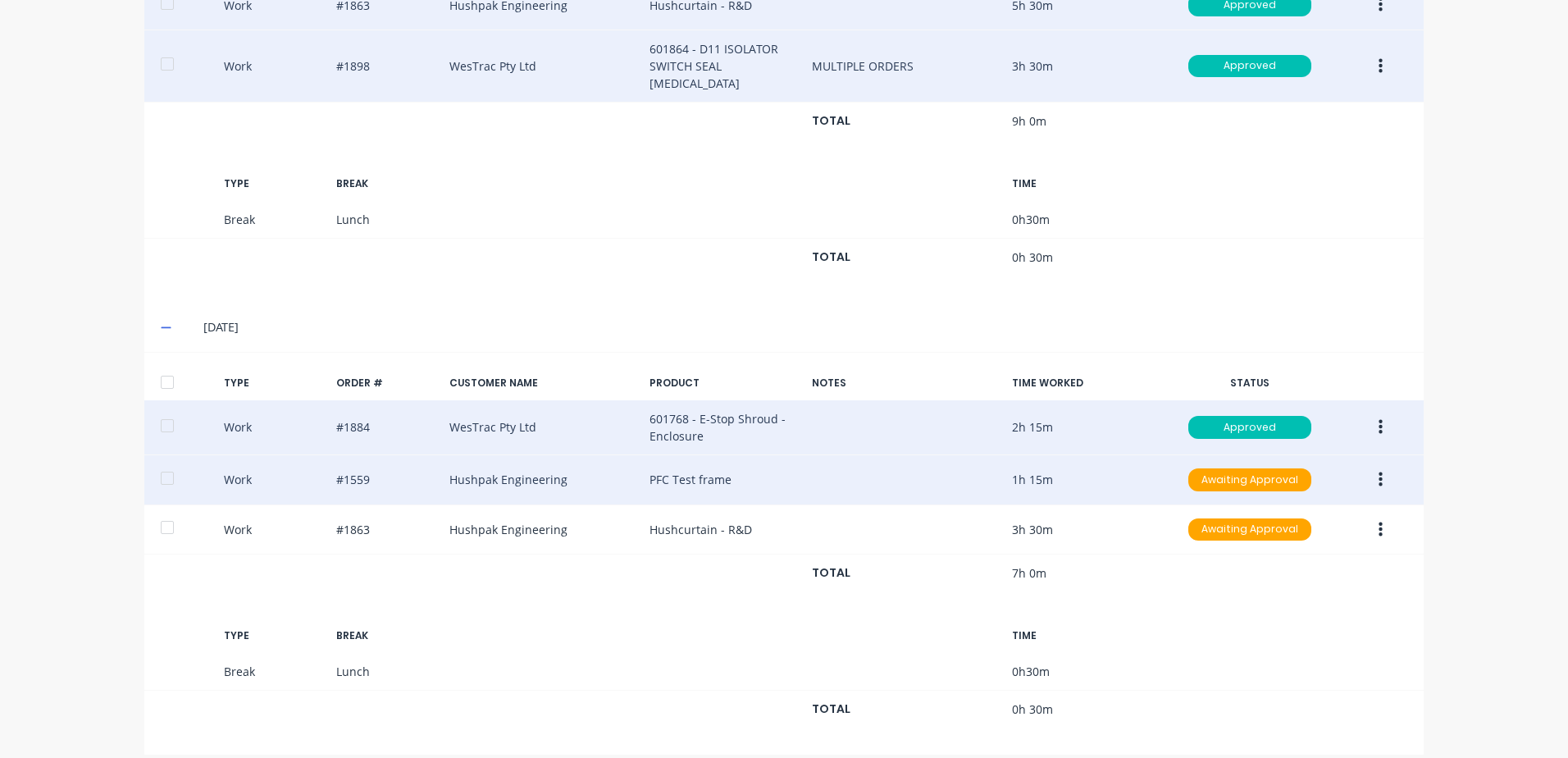
click at [1378, 472] on icon "button" at bounding box center [1380, 479] width 4 height 15
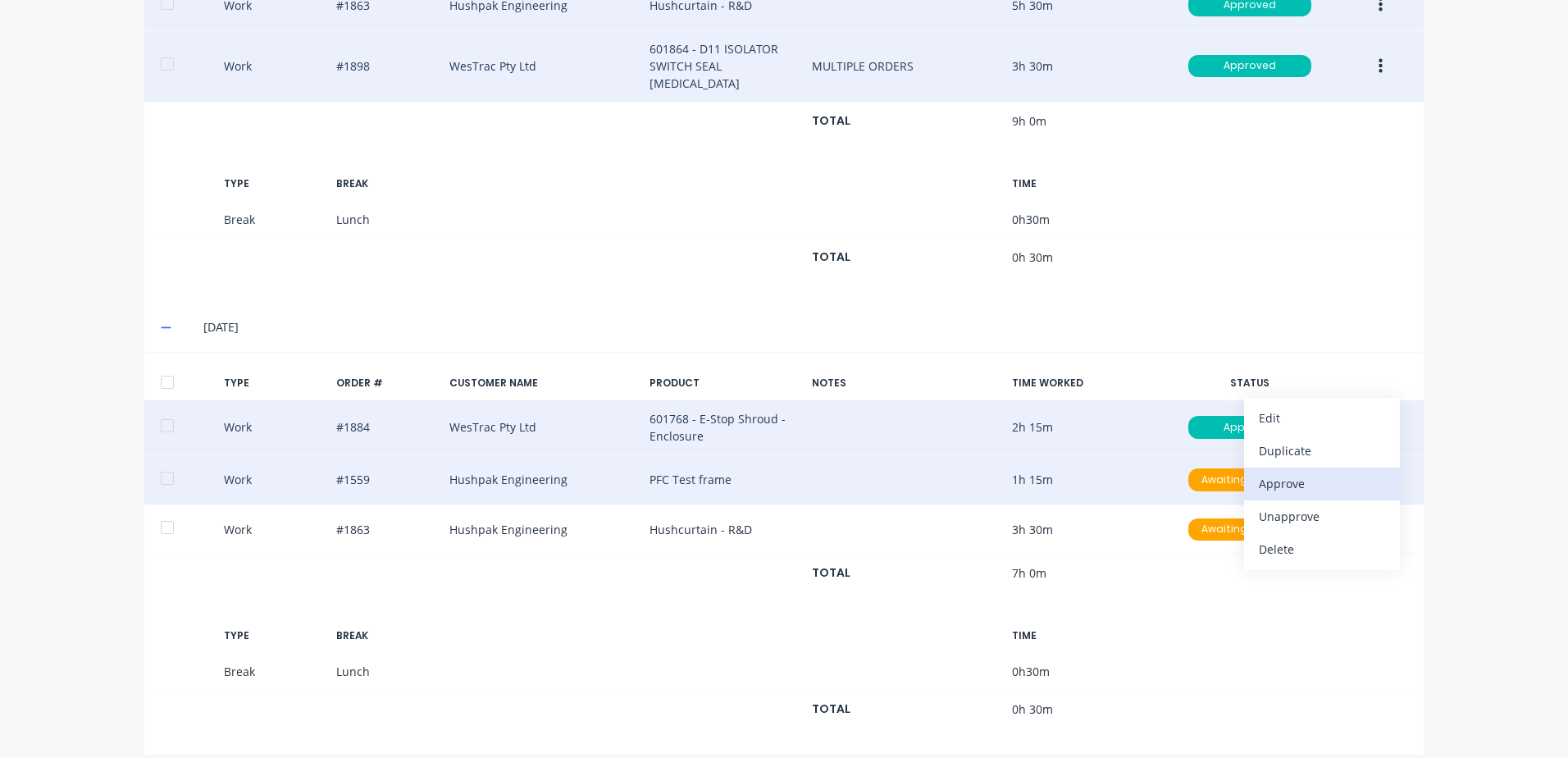
click at [1274, 472] on div "Approve" at bounding box center [1321, 484] width 126 height 24
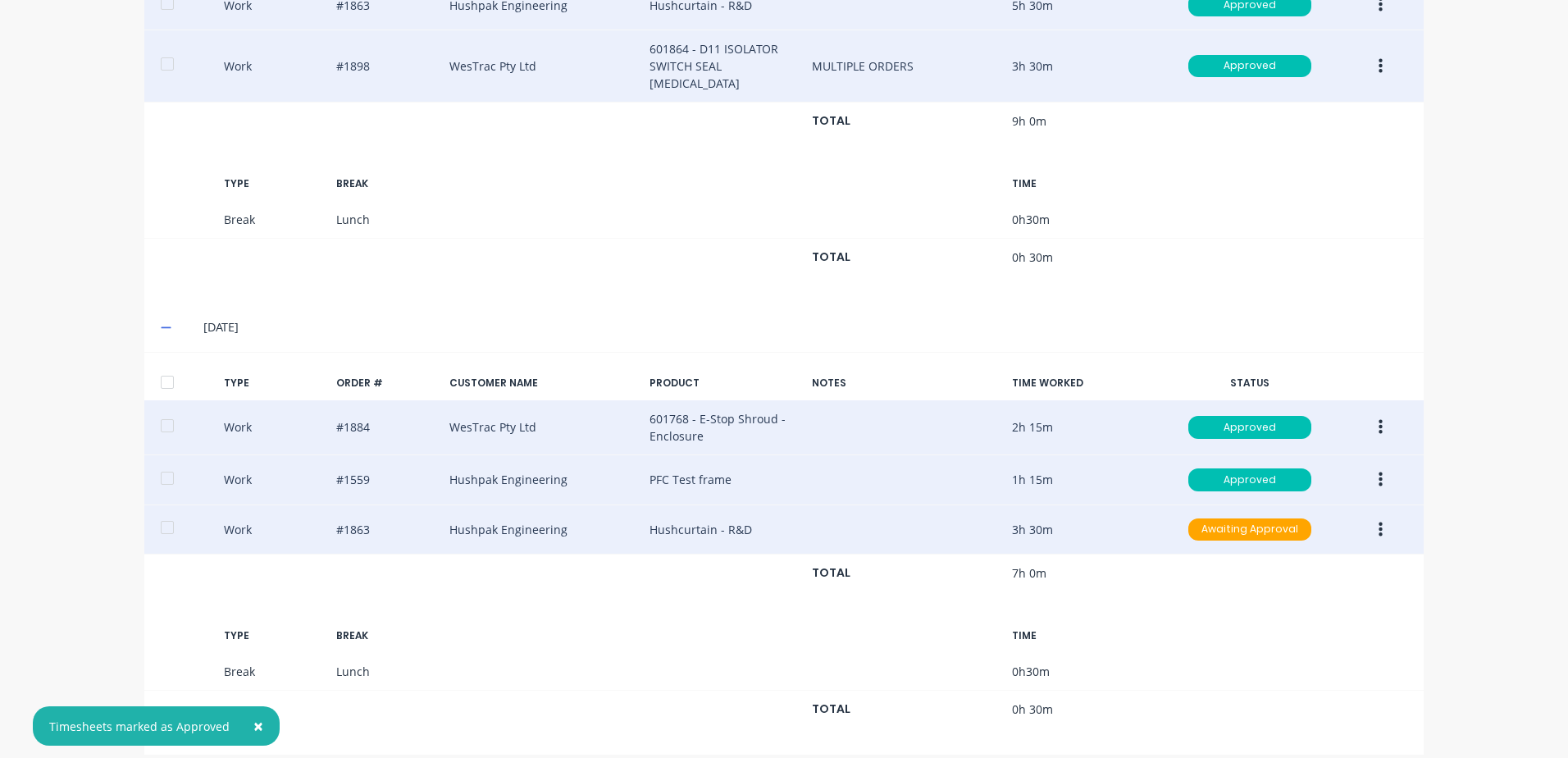
click at [1378, 521] on icon "button" at bounding box center [1380, 528] width 4 height 15
click at [1273, 456] on div "Edit" at bounding box center [1321, 468] width 126 height 24
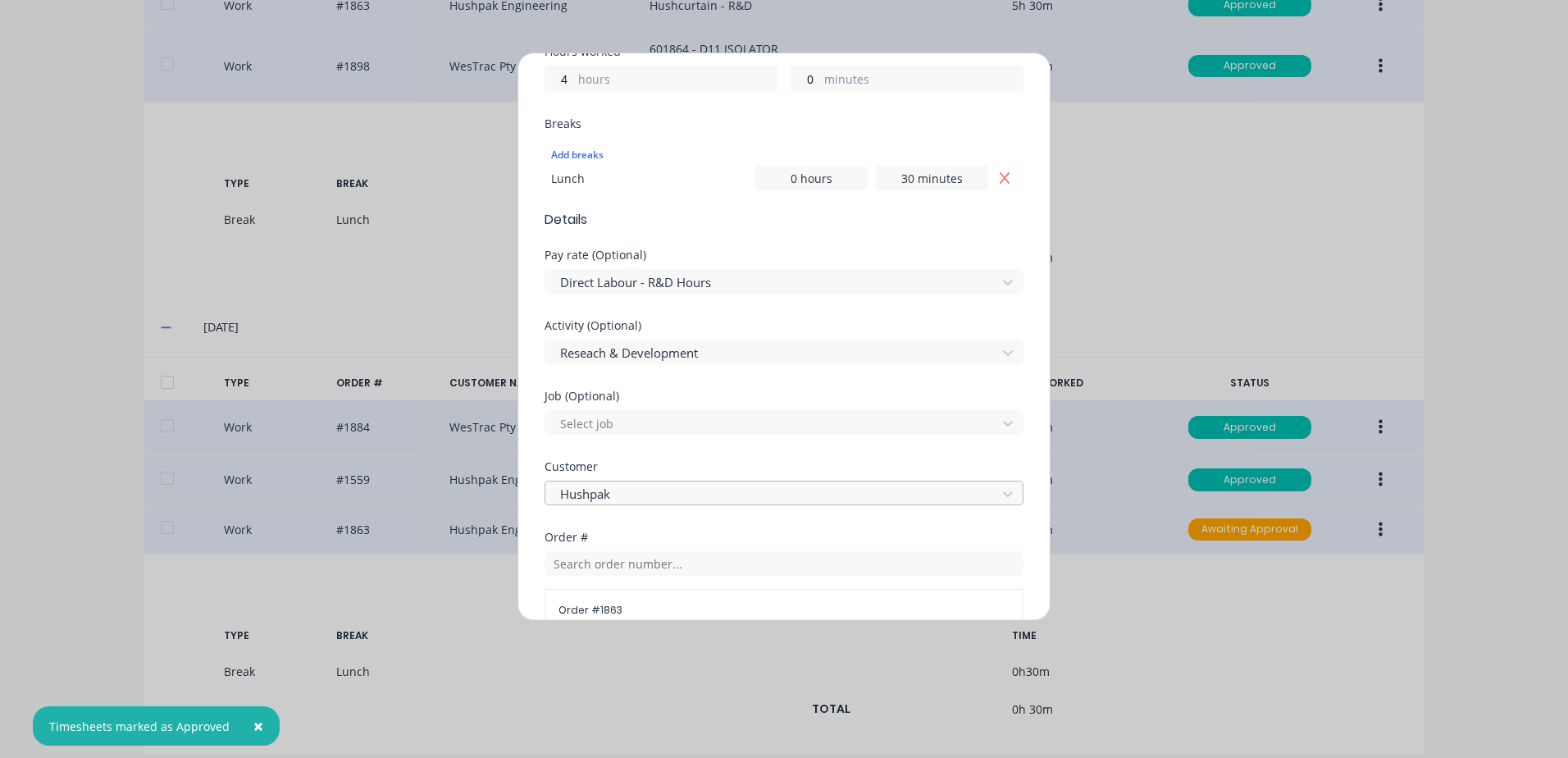
scroll to position [410, 0]
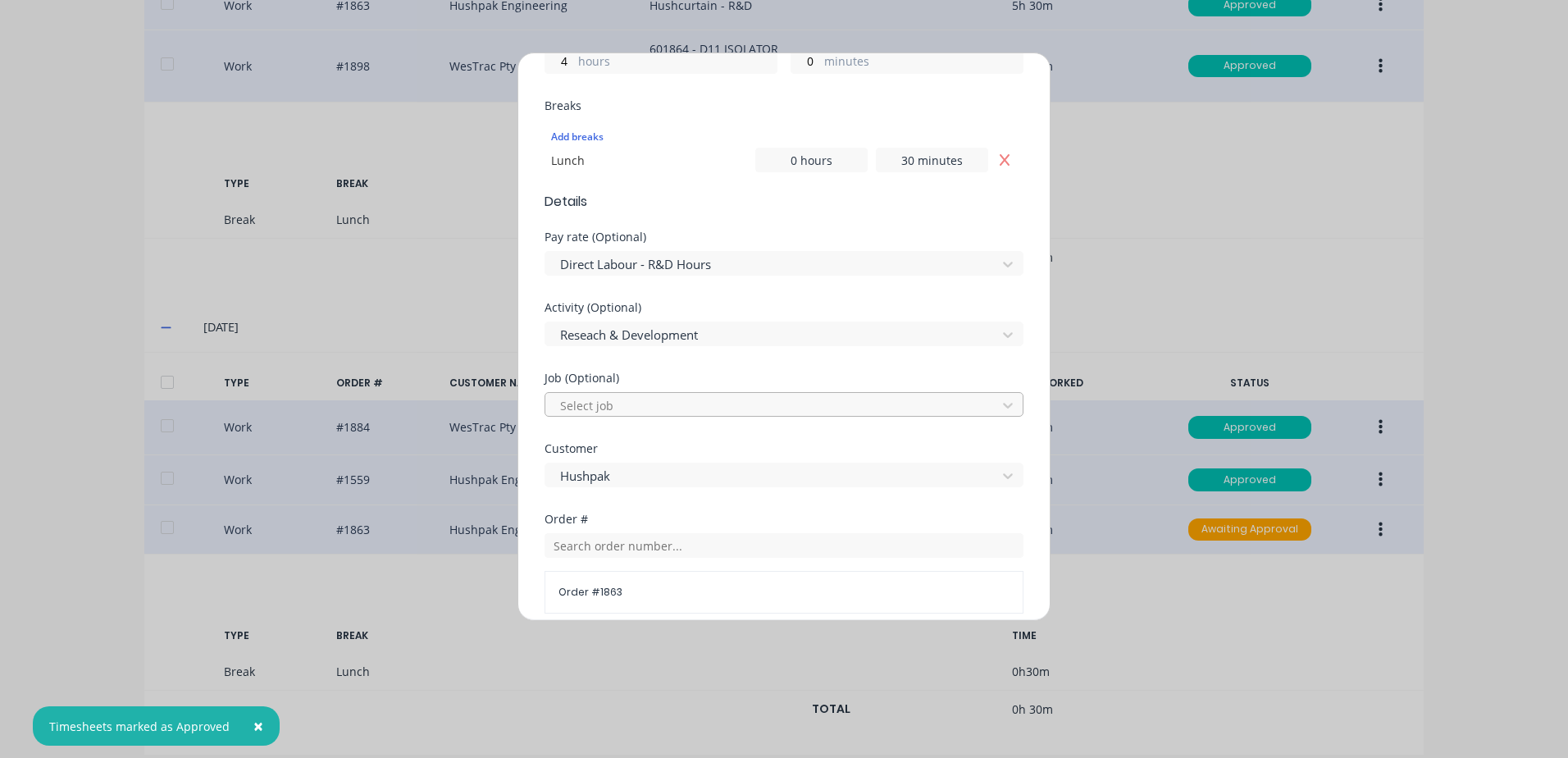
click at [625, 407] on div at bounding box center [773, 405] width 430 height 21
click at [725, 360] on div "Activity (Optional) Reseach & Development" at bounding box center [784, 337] width 479 height 71
click at [591, 401] on div at bounding box center [773, 405] width 430 height 21
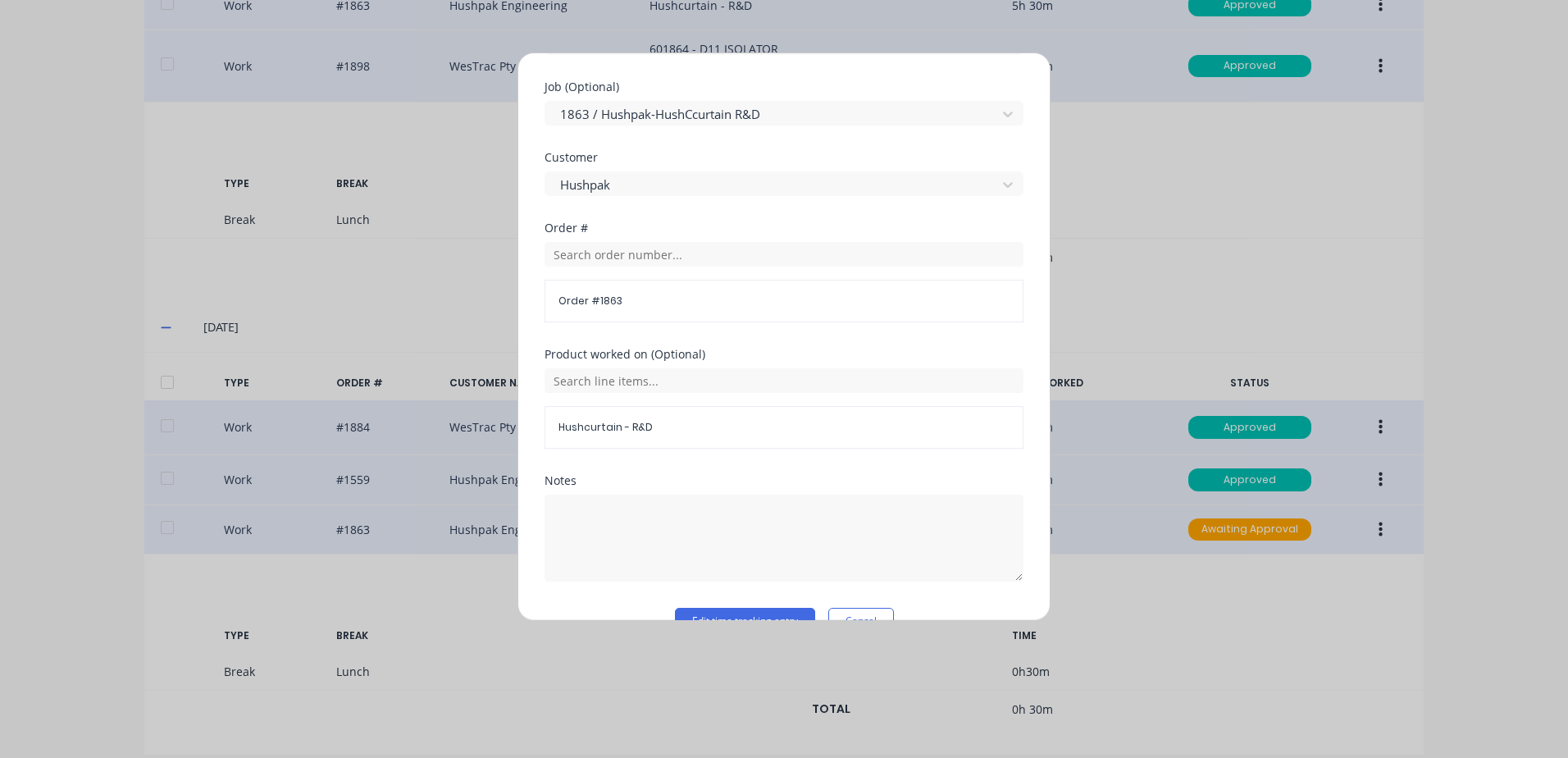
scroll to position [738, 0]
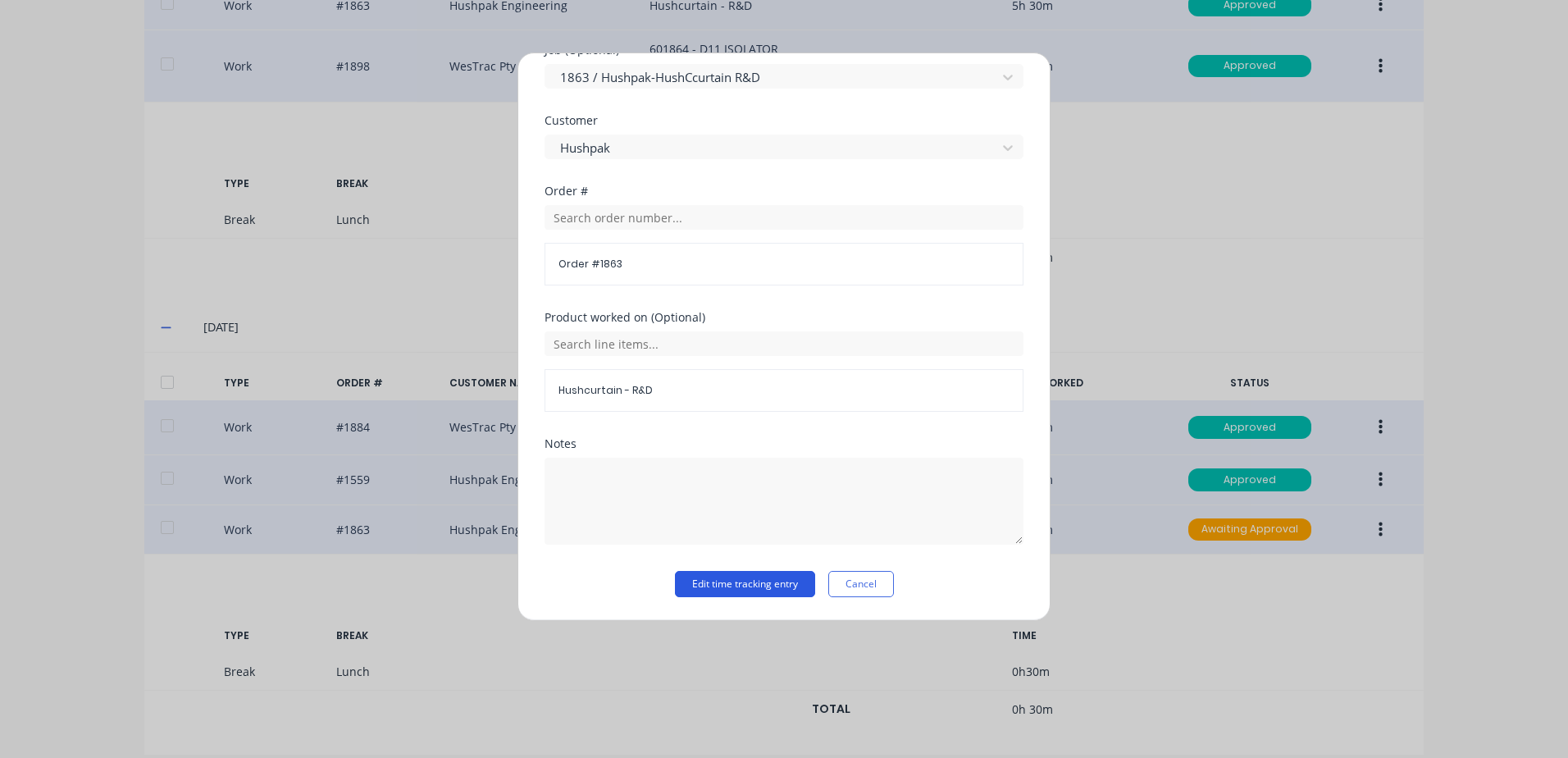
click at [702, 584] on button "Edit time tracking entry" at bounding box center [744, 584] width 141 height 27
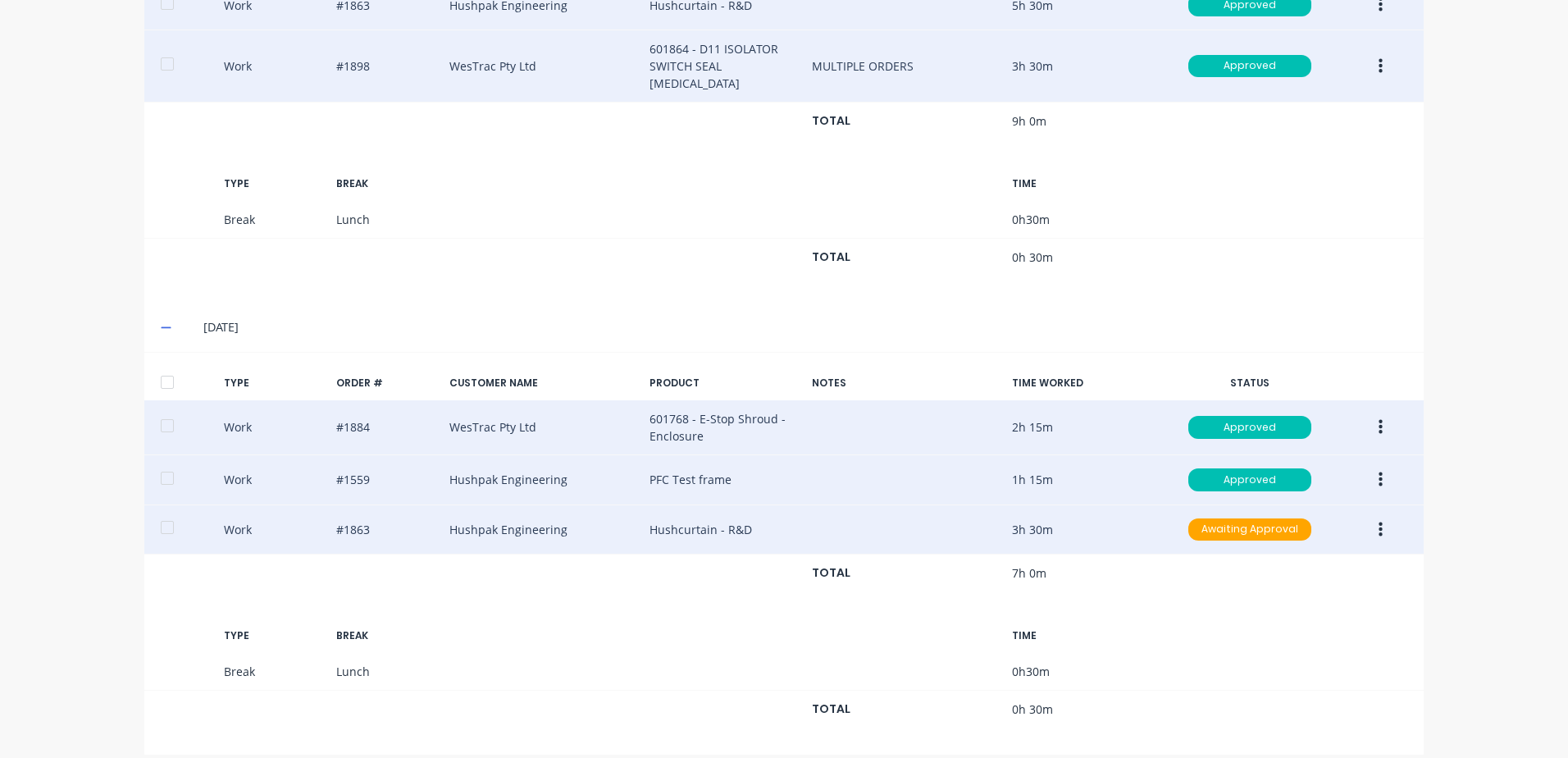
click at [1368, 515] on button "button" at bounding box center [1380, 530] width 38 height 29
click at [1260, 521] on div "Approve" at bounding box center [1321, 533] width 126 height 24
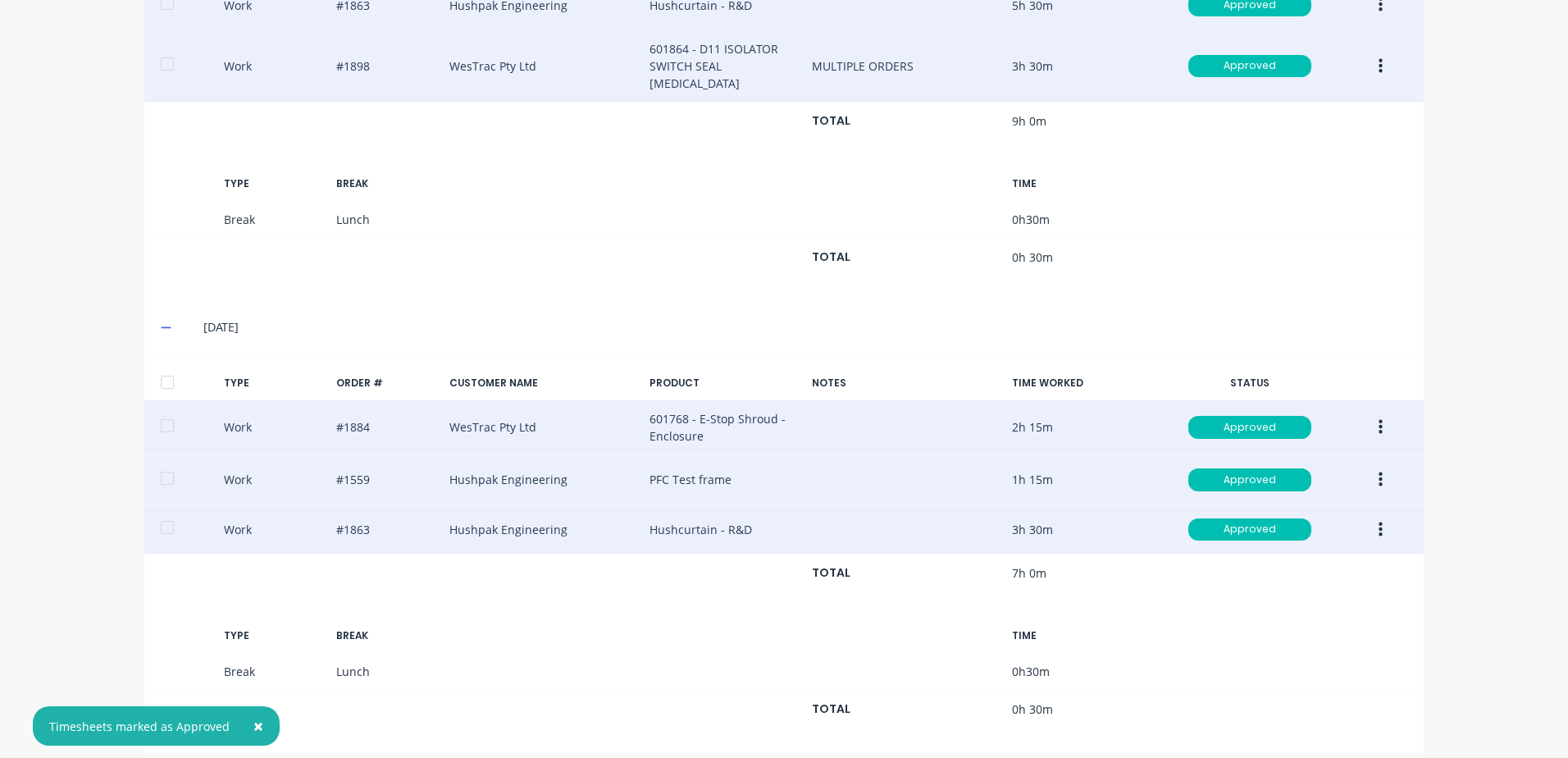
click at [162, 366] on div at bounding box center [166, 381] width 32 height 32
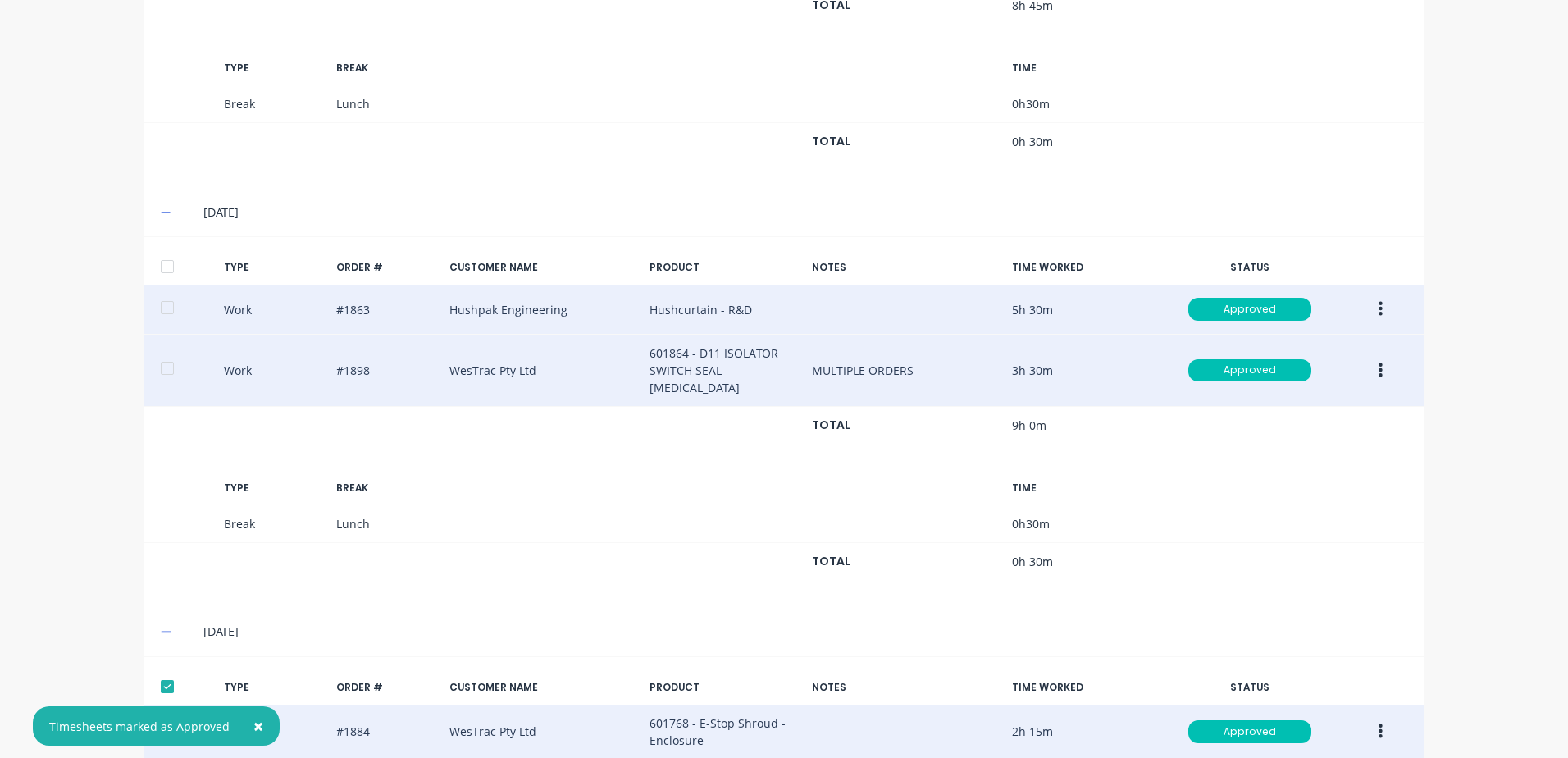
scroll to position [1425, 0]
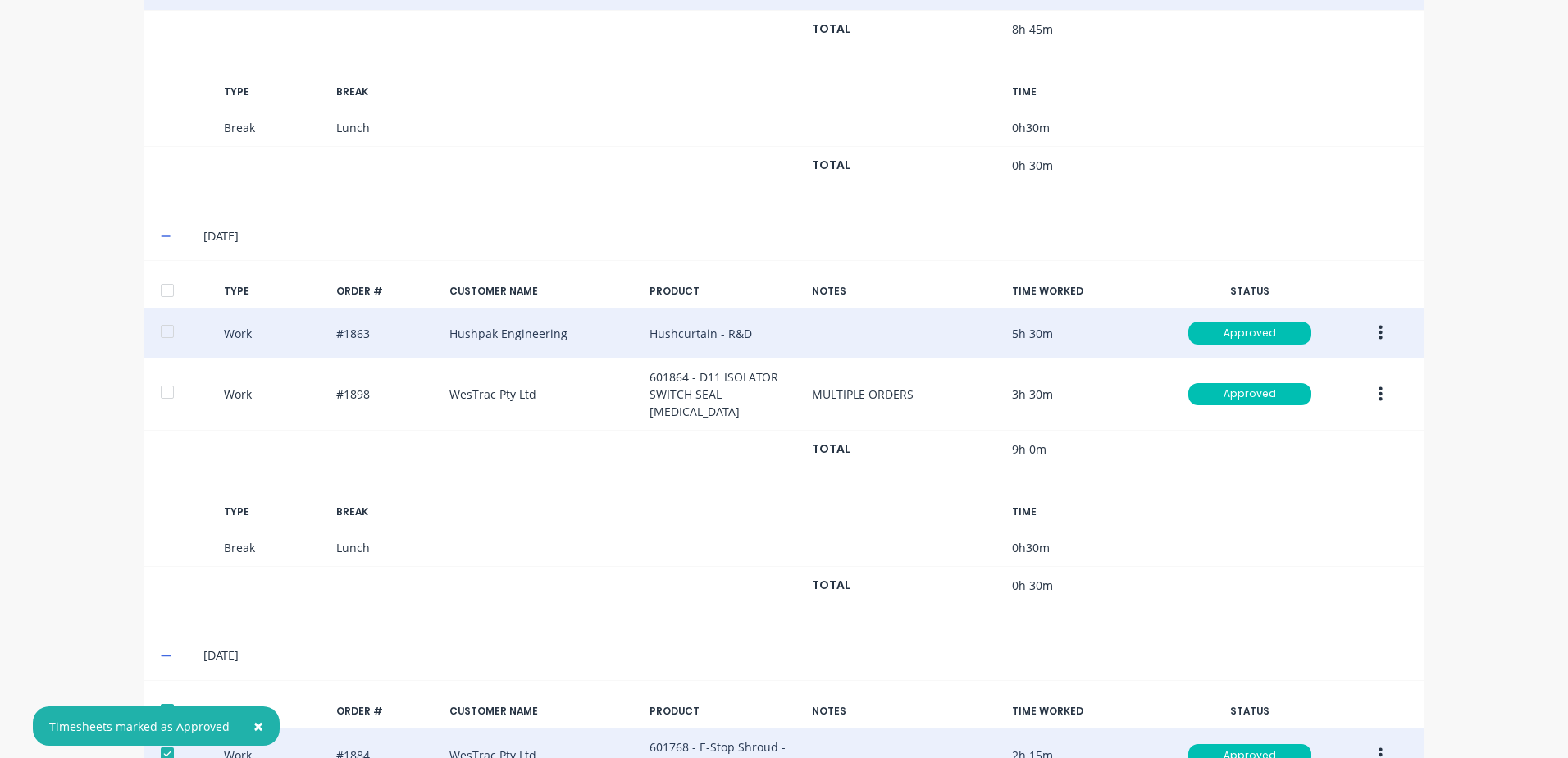
click at [159, 292] on div at bounding box center [166, 290] width 32 height 32
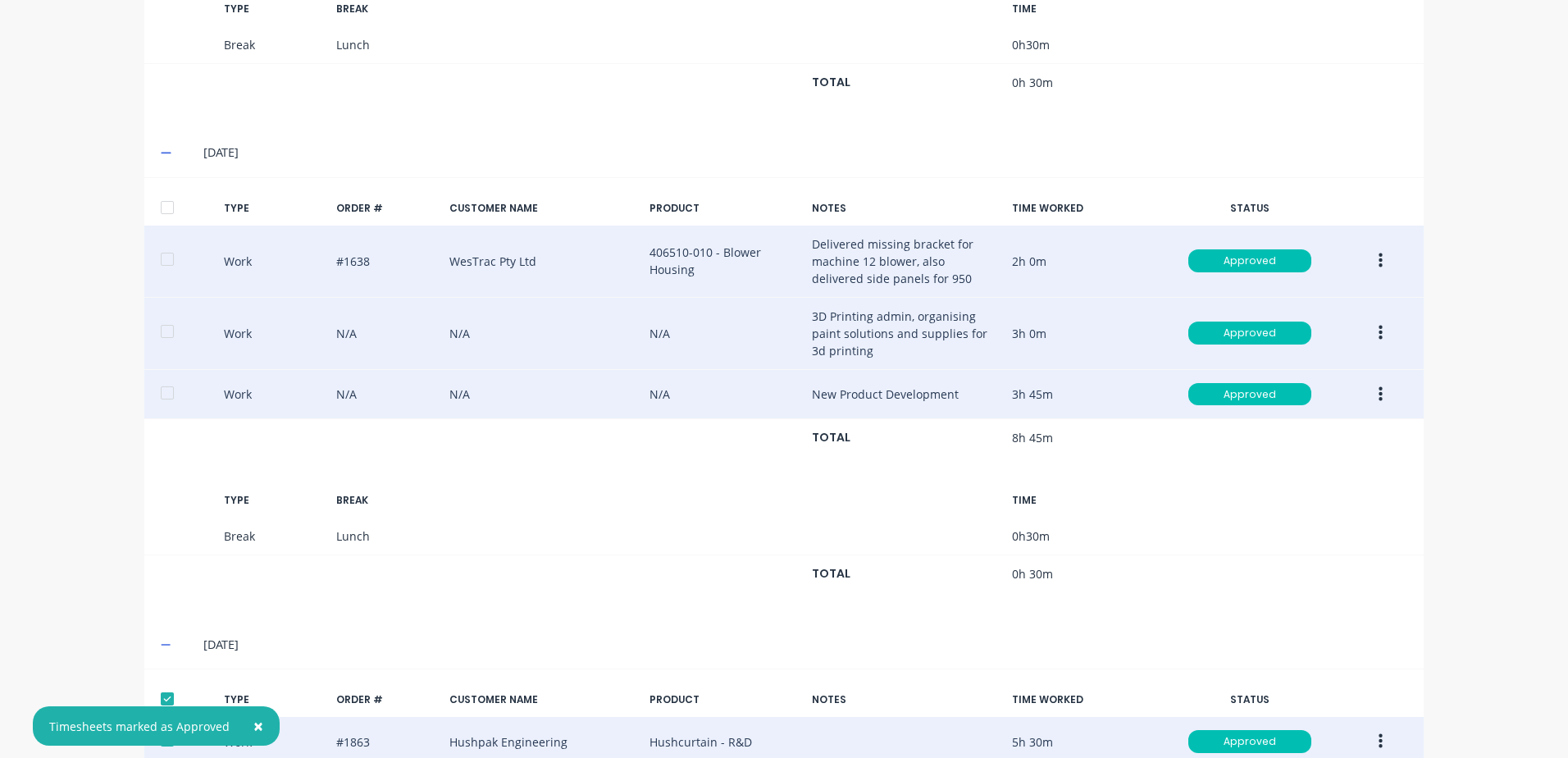
scroll to position [1015, 0]
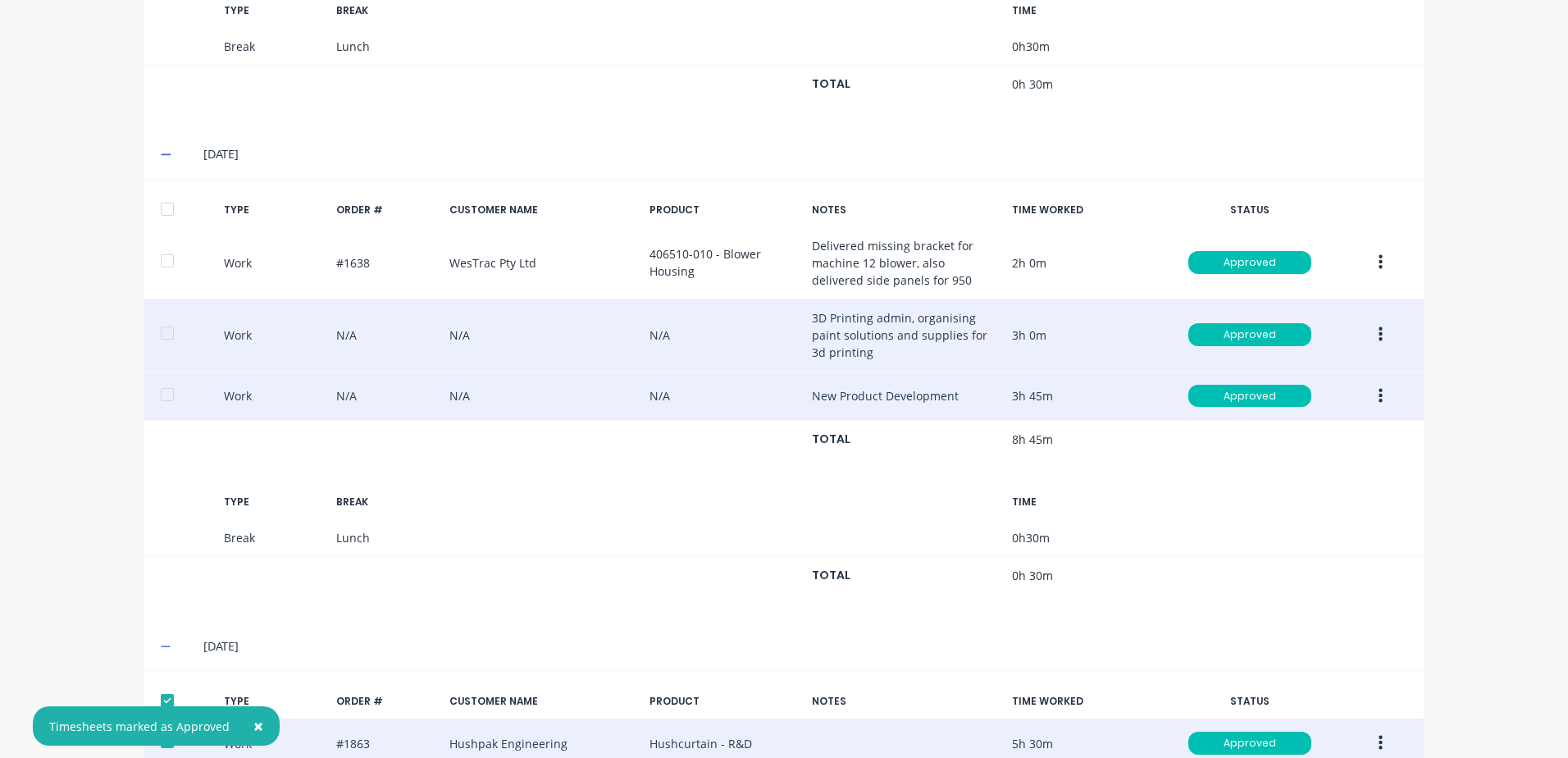
click at [159, 207] on div at bounding box center [166, 208] width 32 height 32
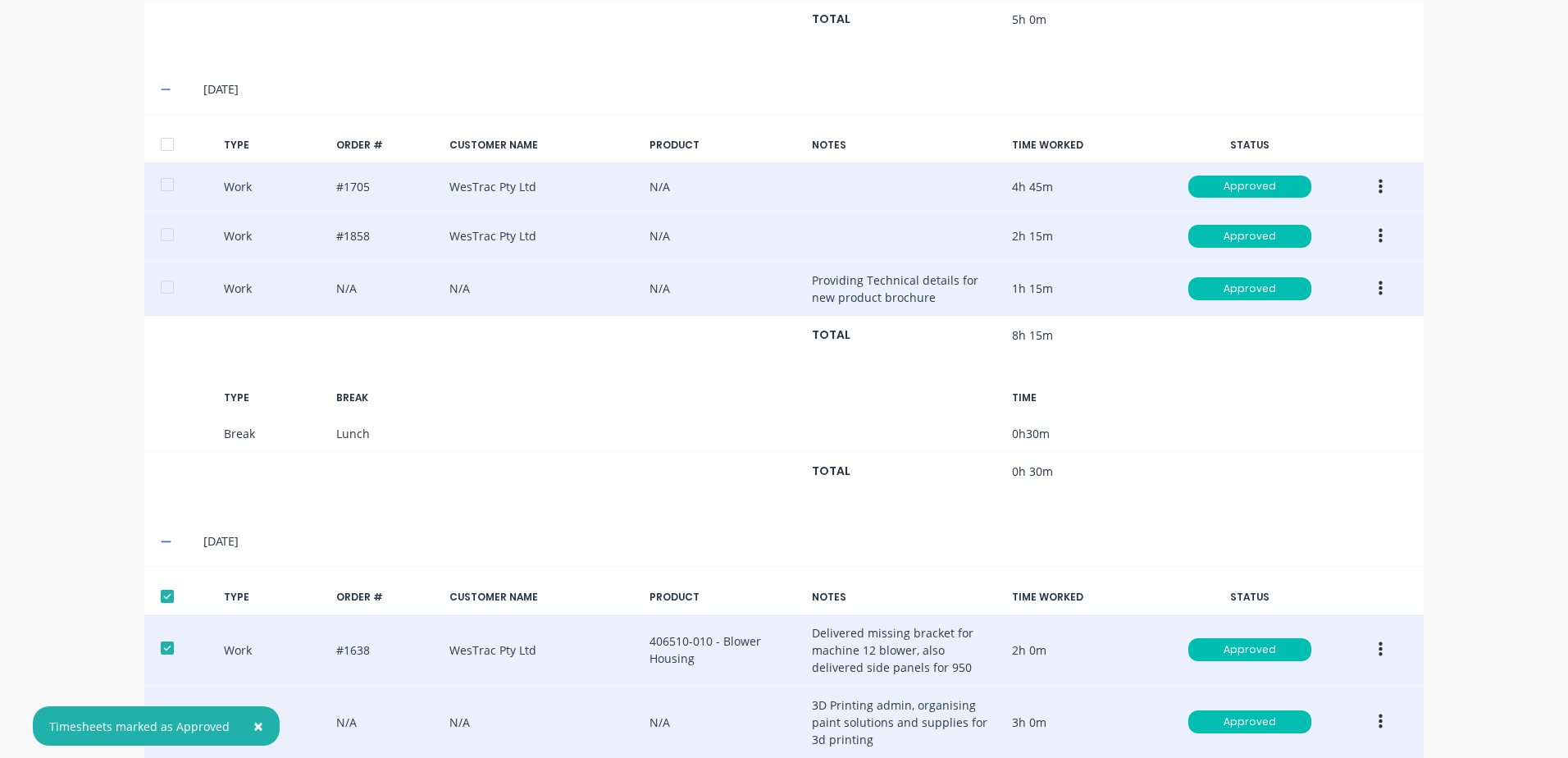
scroll to position [605, 0]
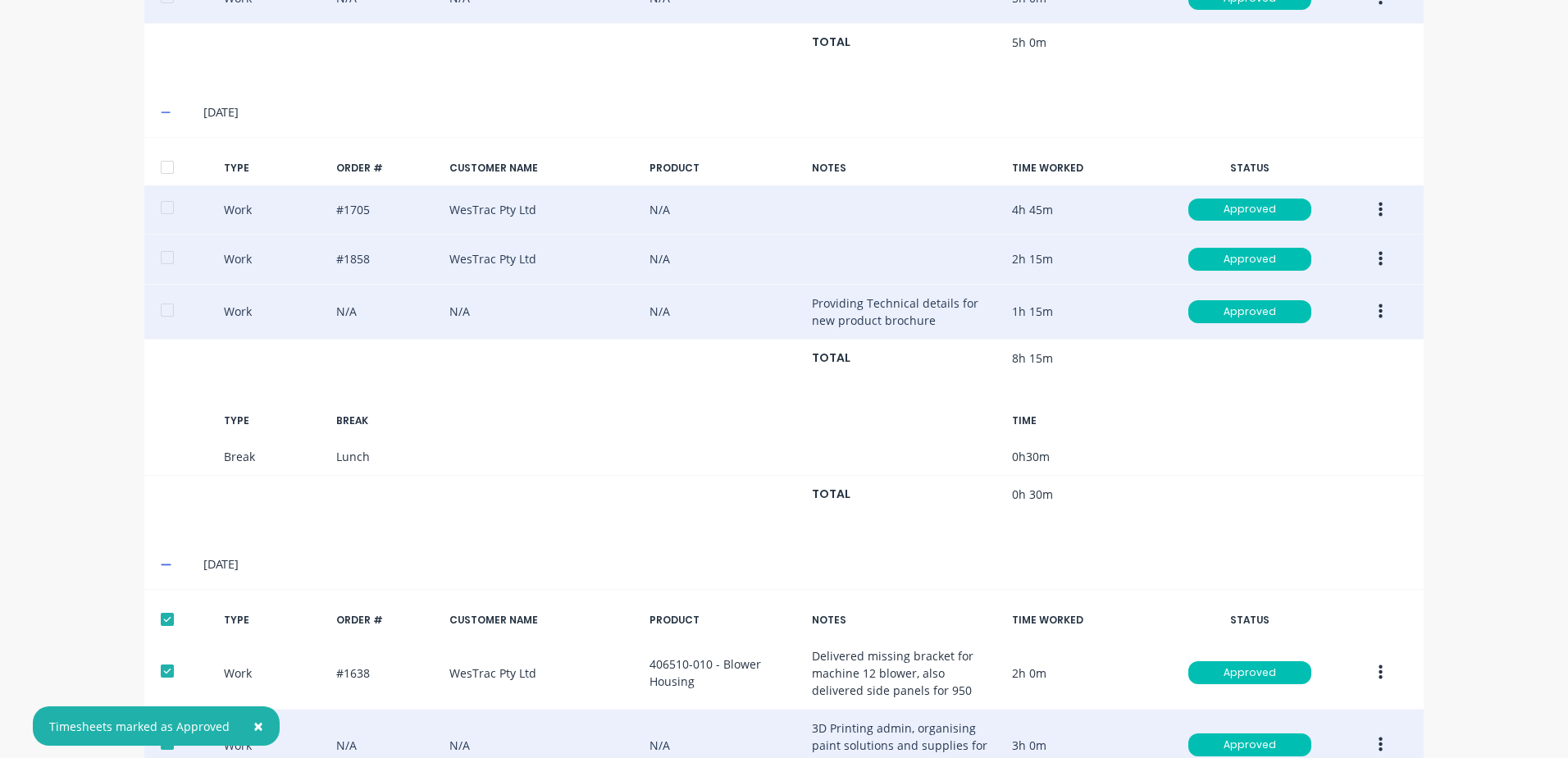
drag, startPoint x: 161, startPoint y: 165, endPoint x: 203, endPoint y: 170, distance: 42.3
click at [162, 165] on div at bounding box center [166, 166] width 32 height 32
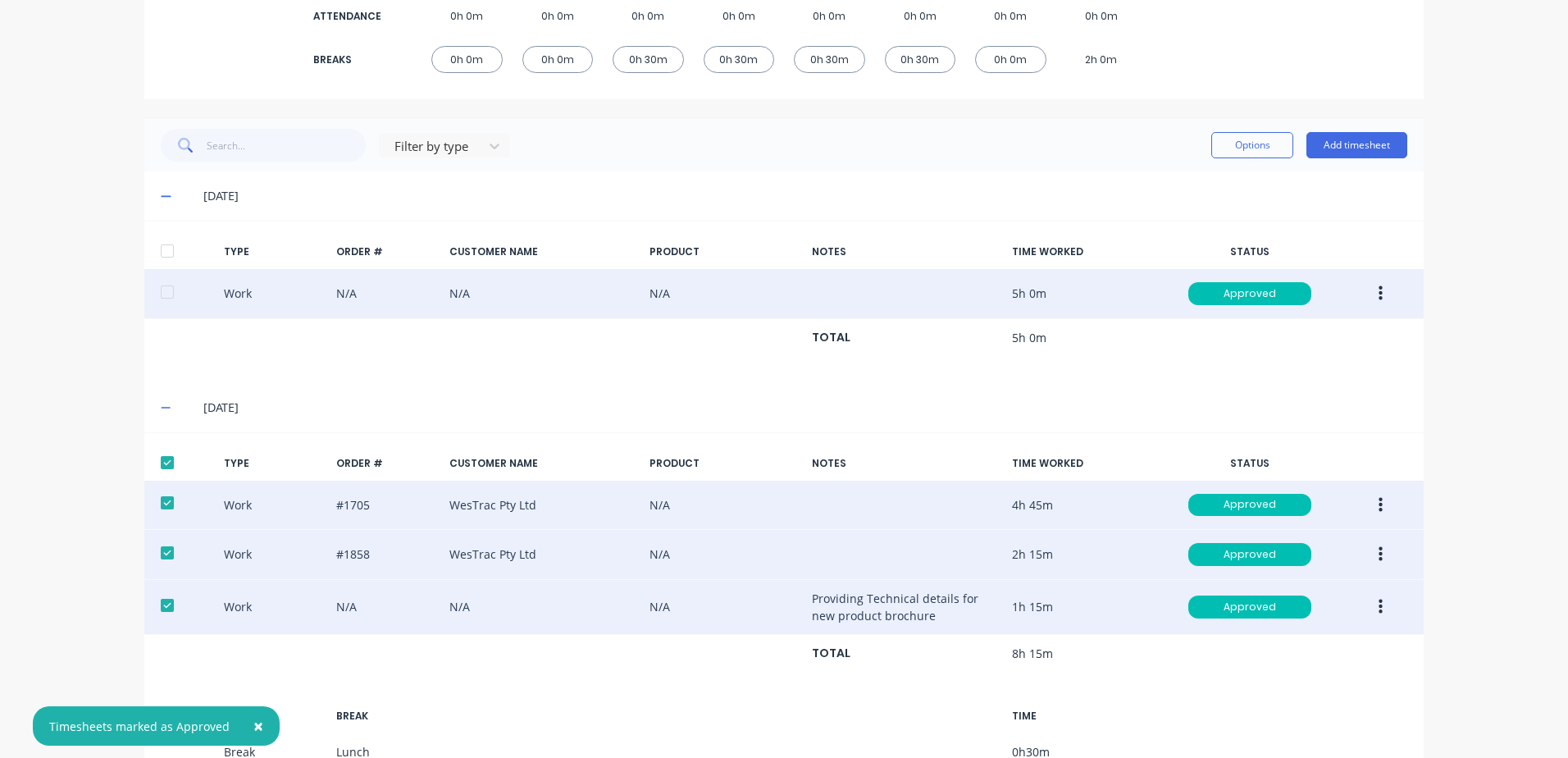
scroll to position [195, 0]
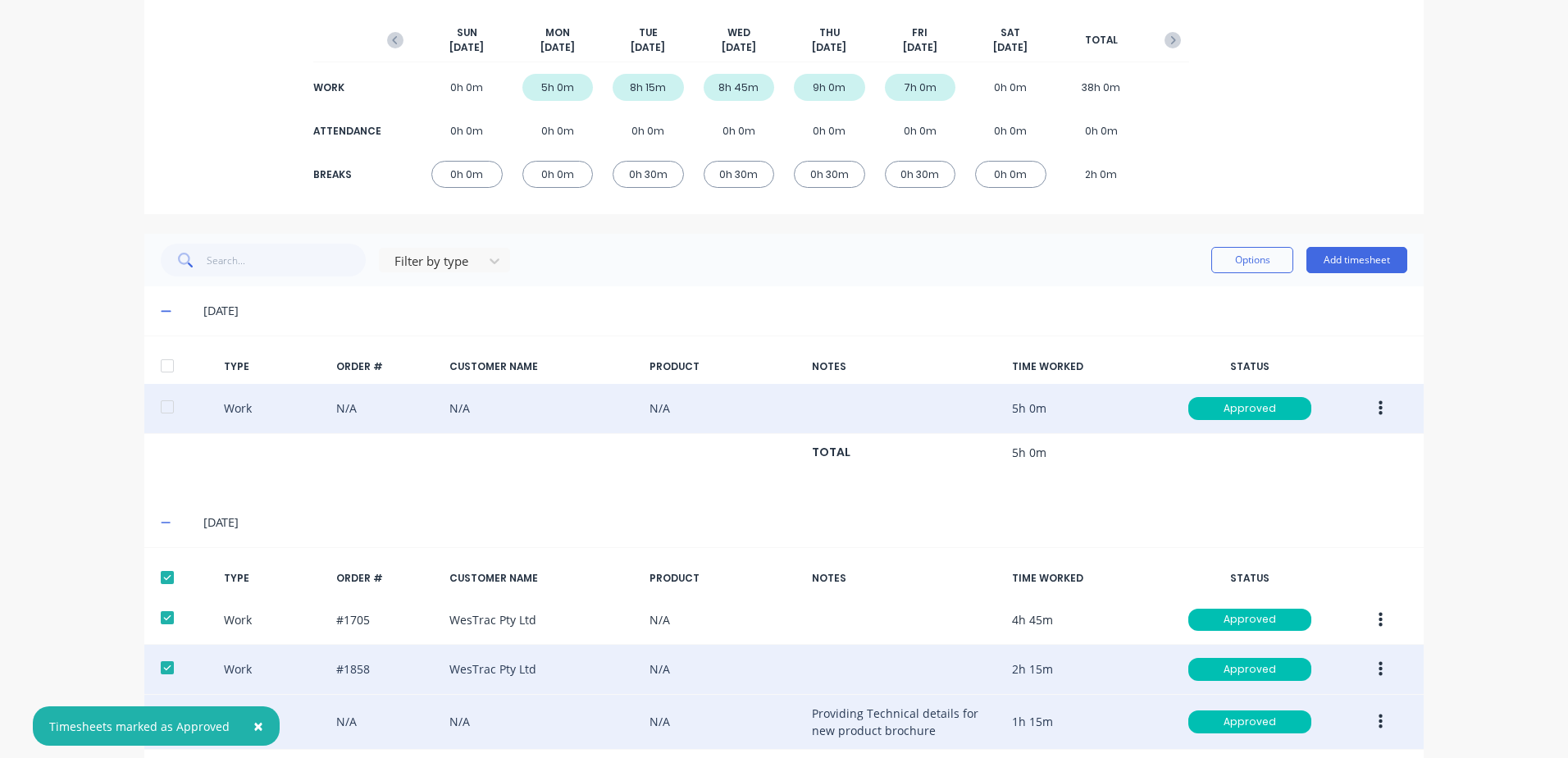
drag, startPoint x: 163, startPoint y: 361, endPoint x: 220, endPoint y: 354, distance: 57.4
click at [164, 361] on div at bounding box center [166, 365] width 32 height 32
drag, startPoint x: 1250, startPoint y: 259, endPoint x: 1224, endPoint y: 250, distance: 27.5
click at [1244, 259] on button "Options" at bounding box center [1251, 260] width 82 height 27
click at [1175, 402] on div "Export" at bounding box center [1215, 400] width 126 height 24
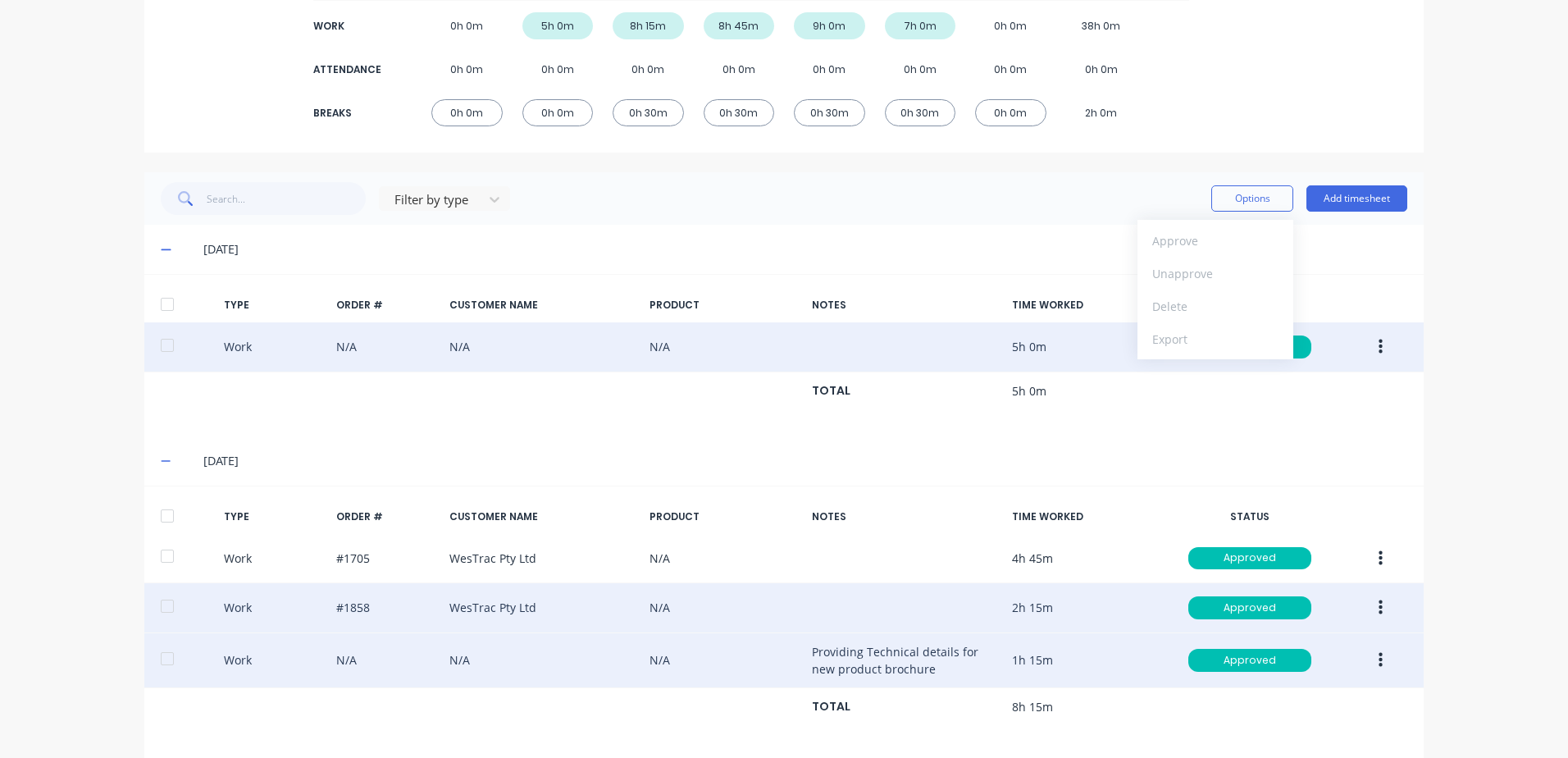
scroll to position [440, 0]
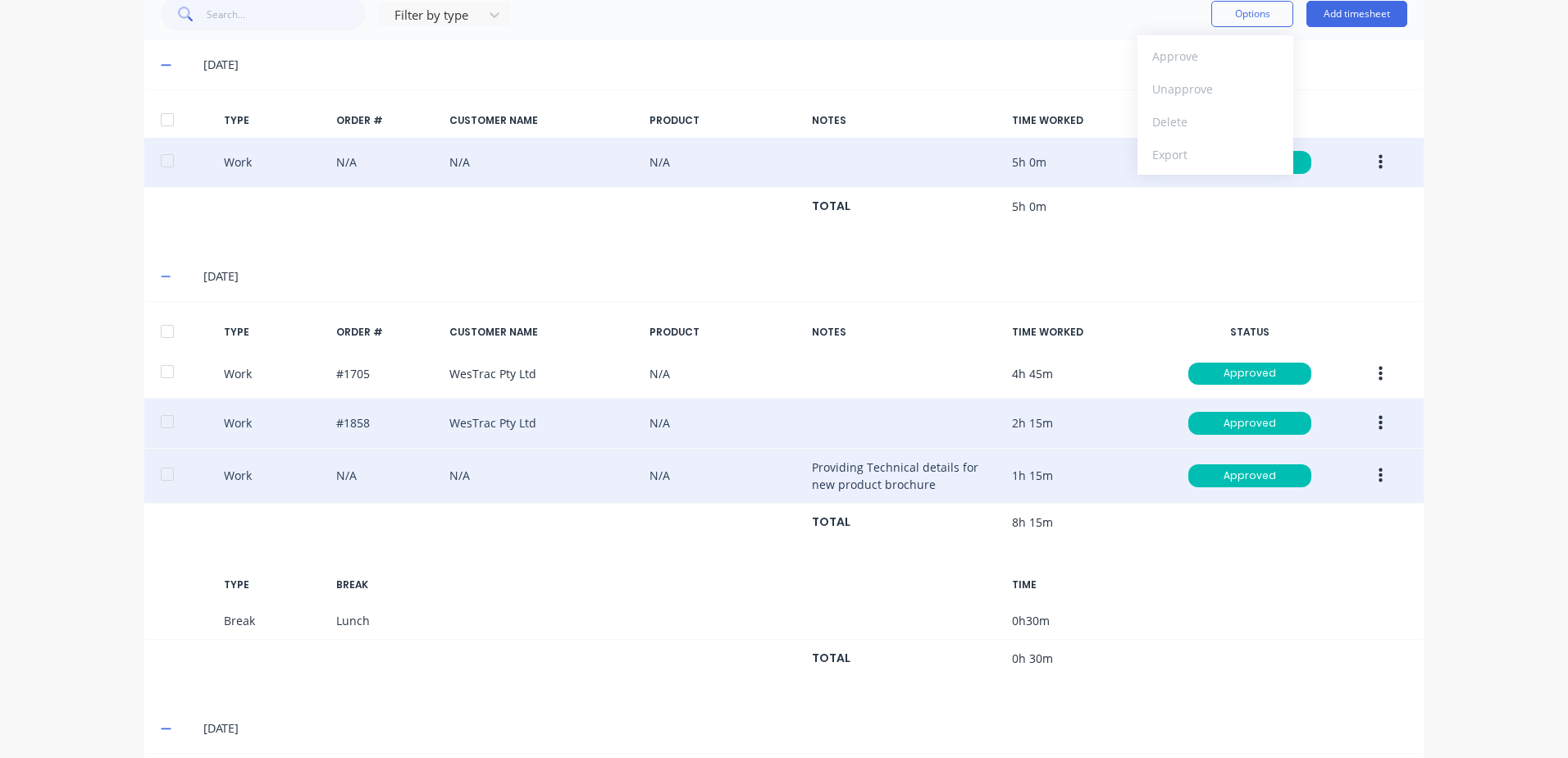
click at [1378, 475] on icon "button" at bounding box center [1380, 476] width 4 height 18
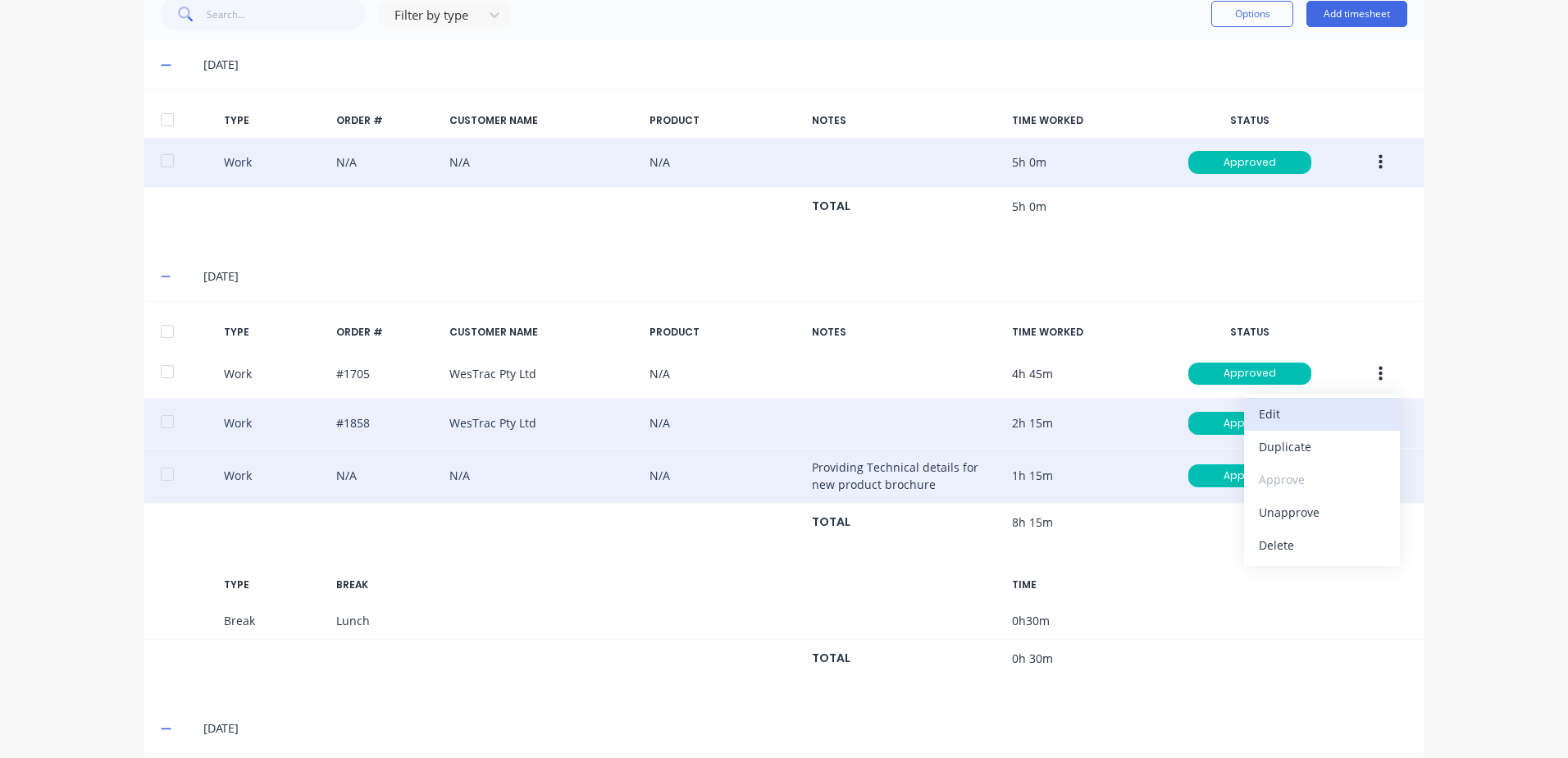
click at [1268, 415] on div "Edit" at bounding box center [1321, 414] width 126 height 24
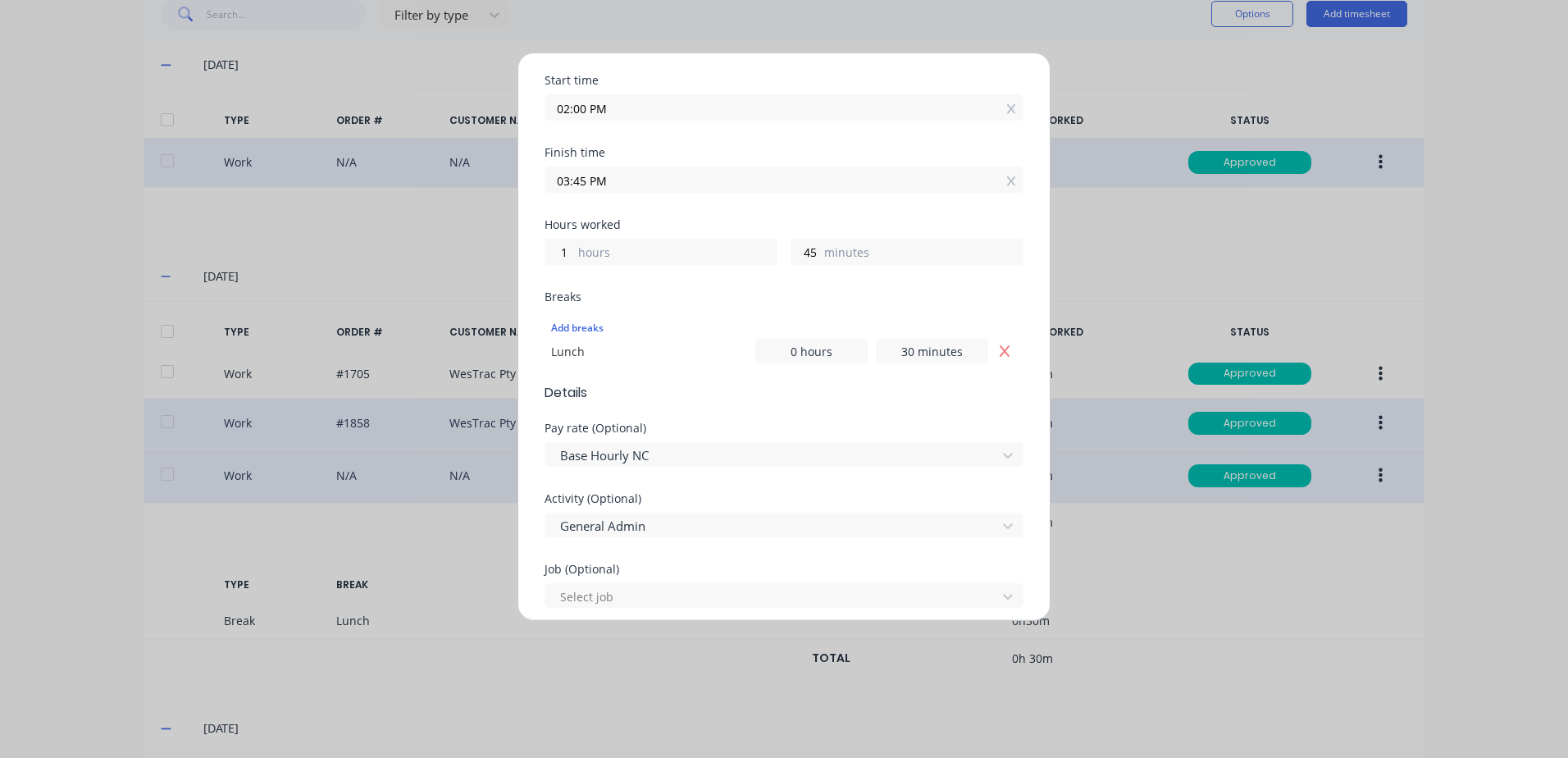
scroll to position [0, 0]
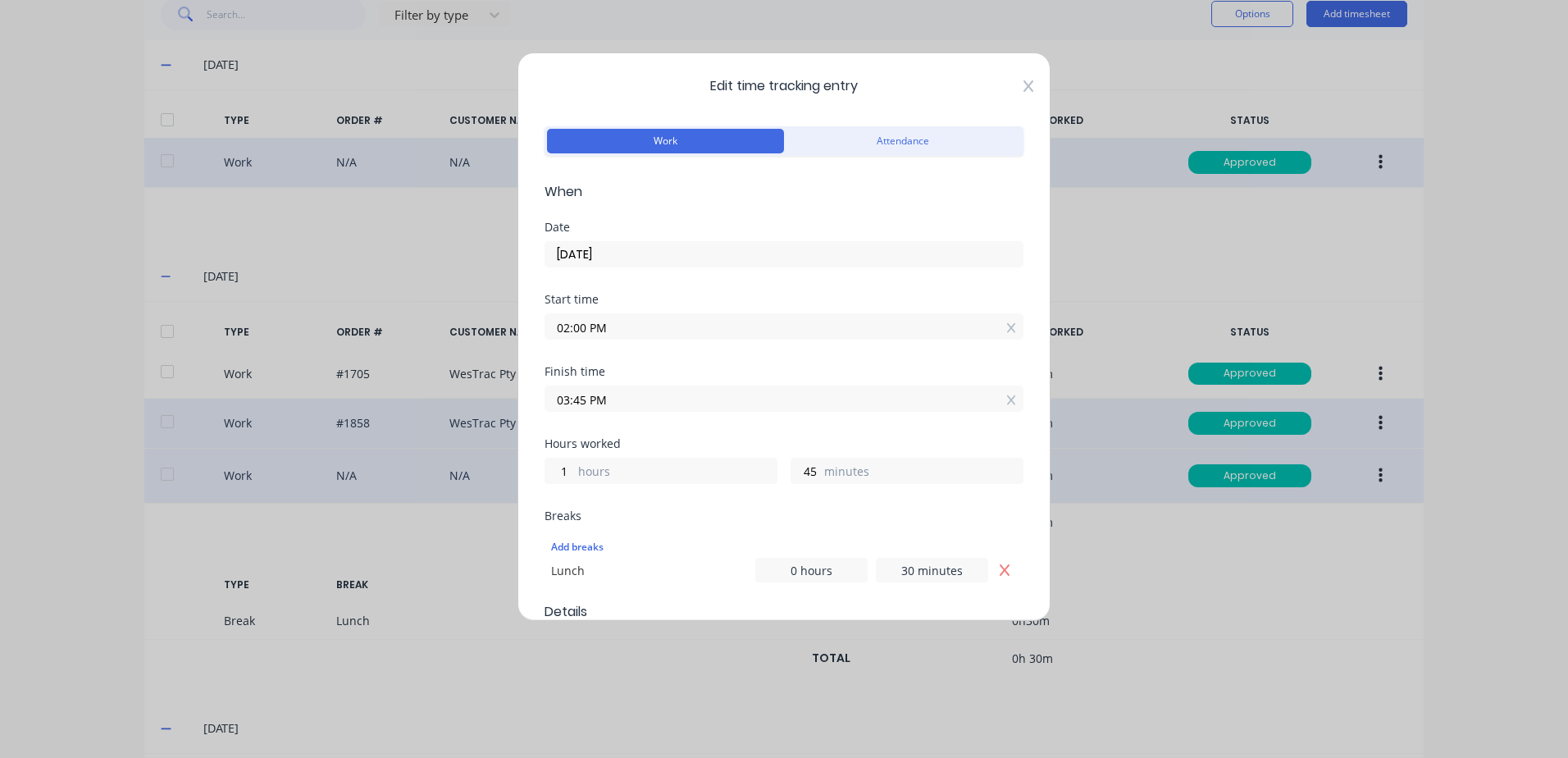
click at [1023, 82] on icon at bounding box center [1028, 87] width 10 height 12
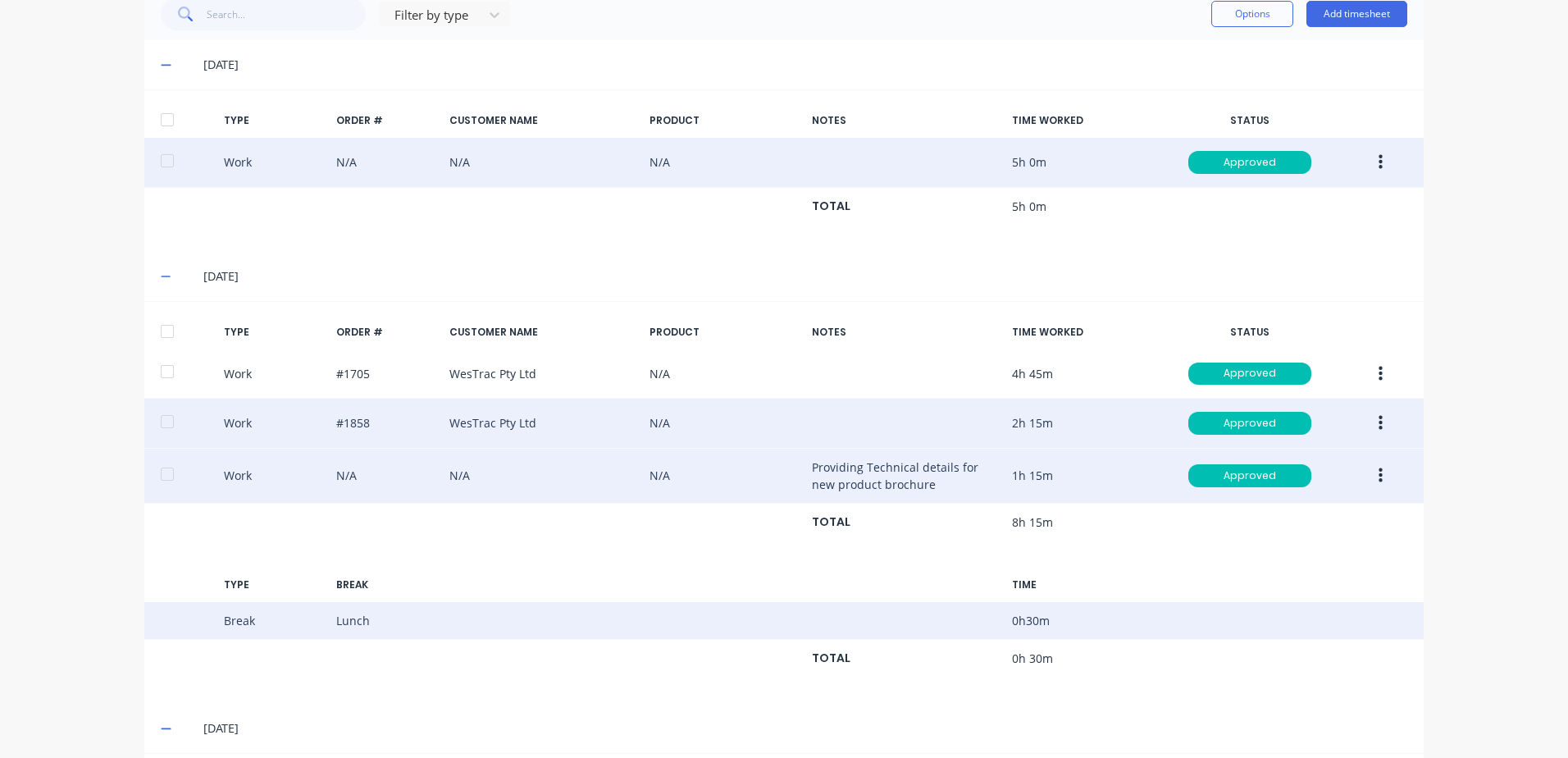
click at [1265, 618] on div "Break Lunch 0 h 30 m" at bounding box center [784, 620] width 1279 height 37
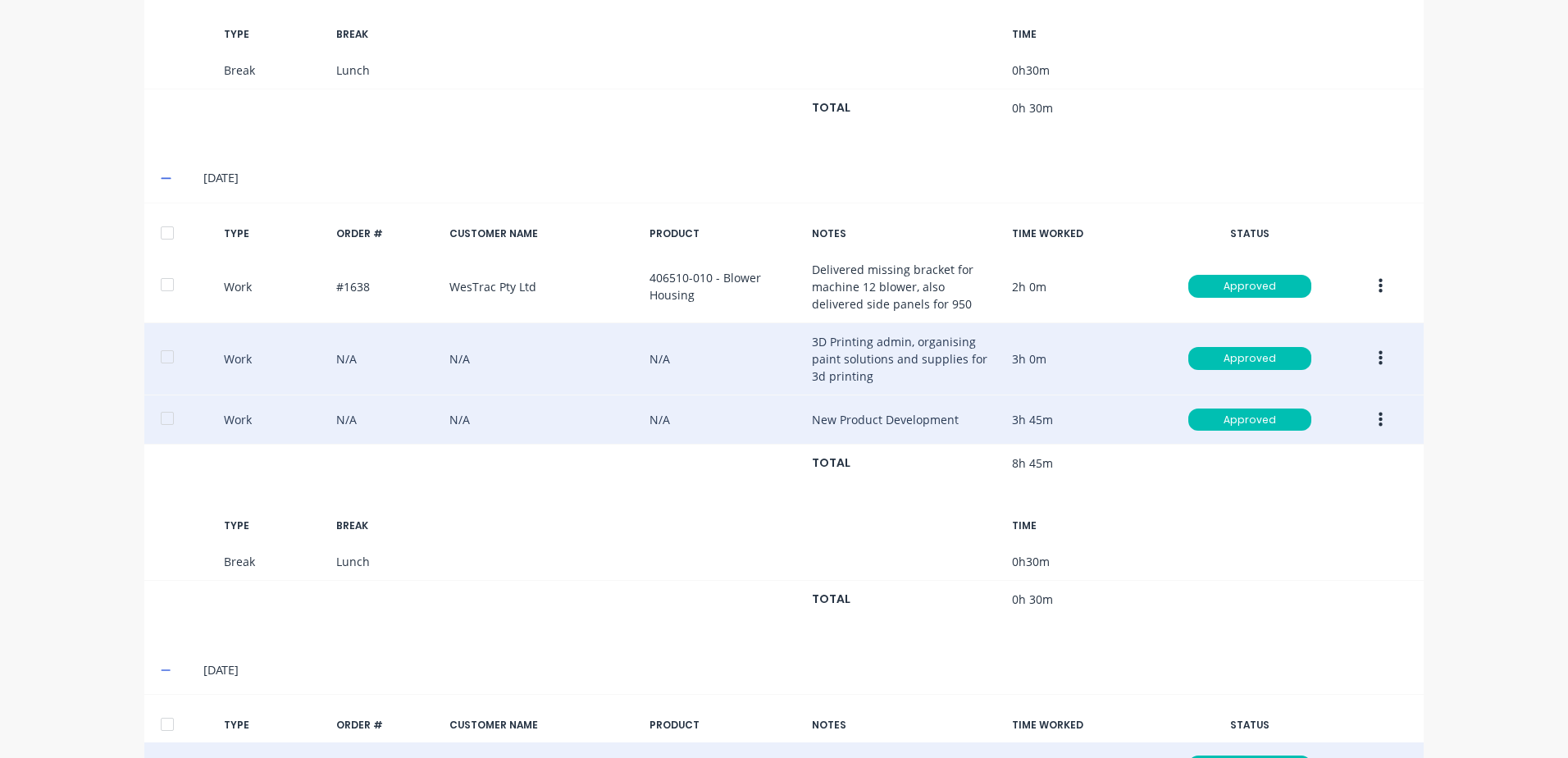
scroll to position [1015, 0]
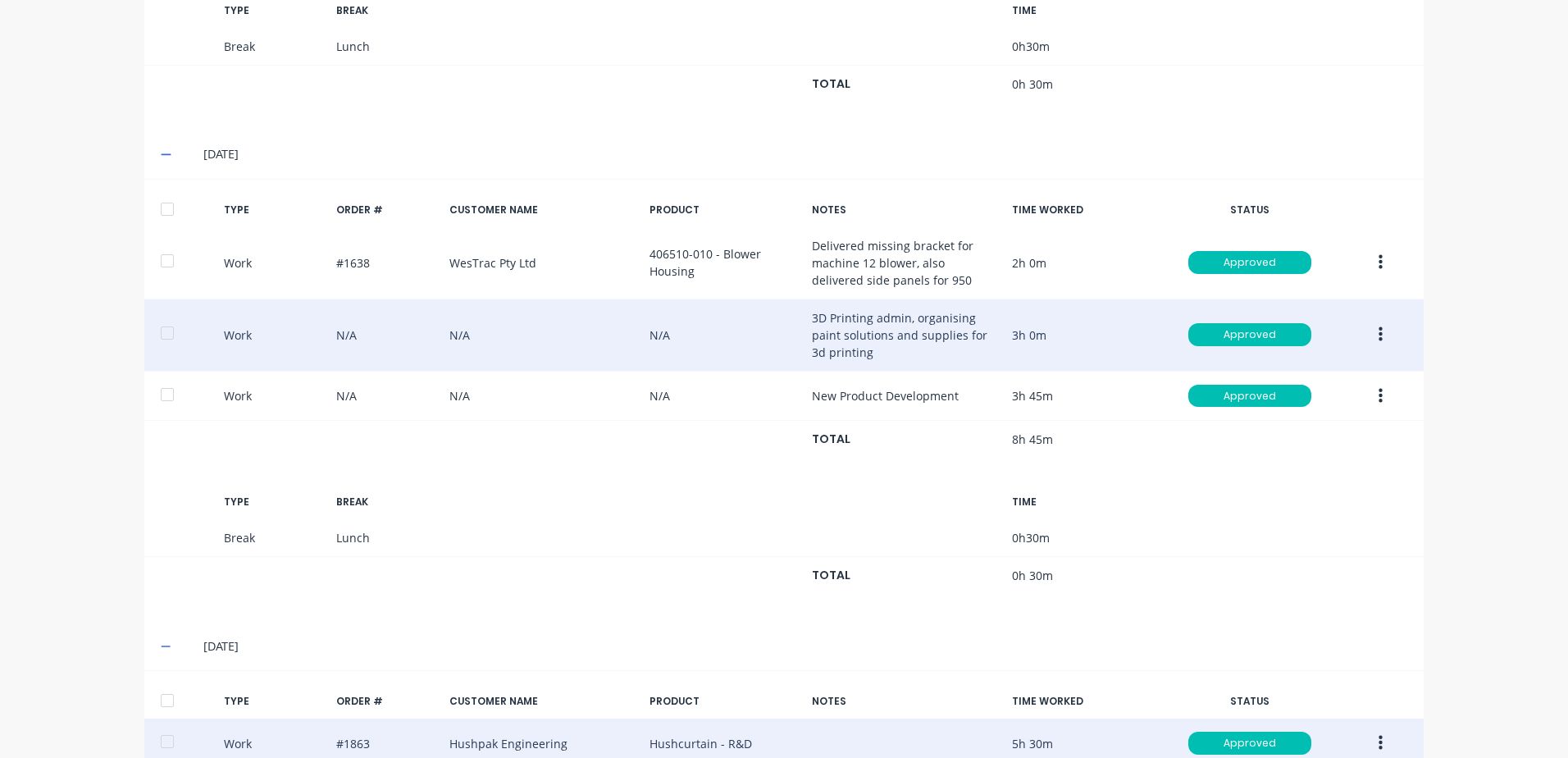
click at [1370, 399] on button "button" at bounding box center [1380, 396] width 38 height 29
click at [1283, 334] on div "Edit" at bounding box center [1321, 334] width 126 height 24
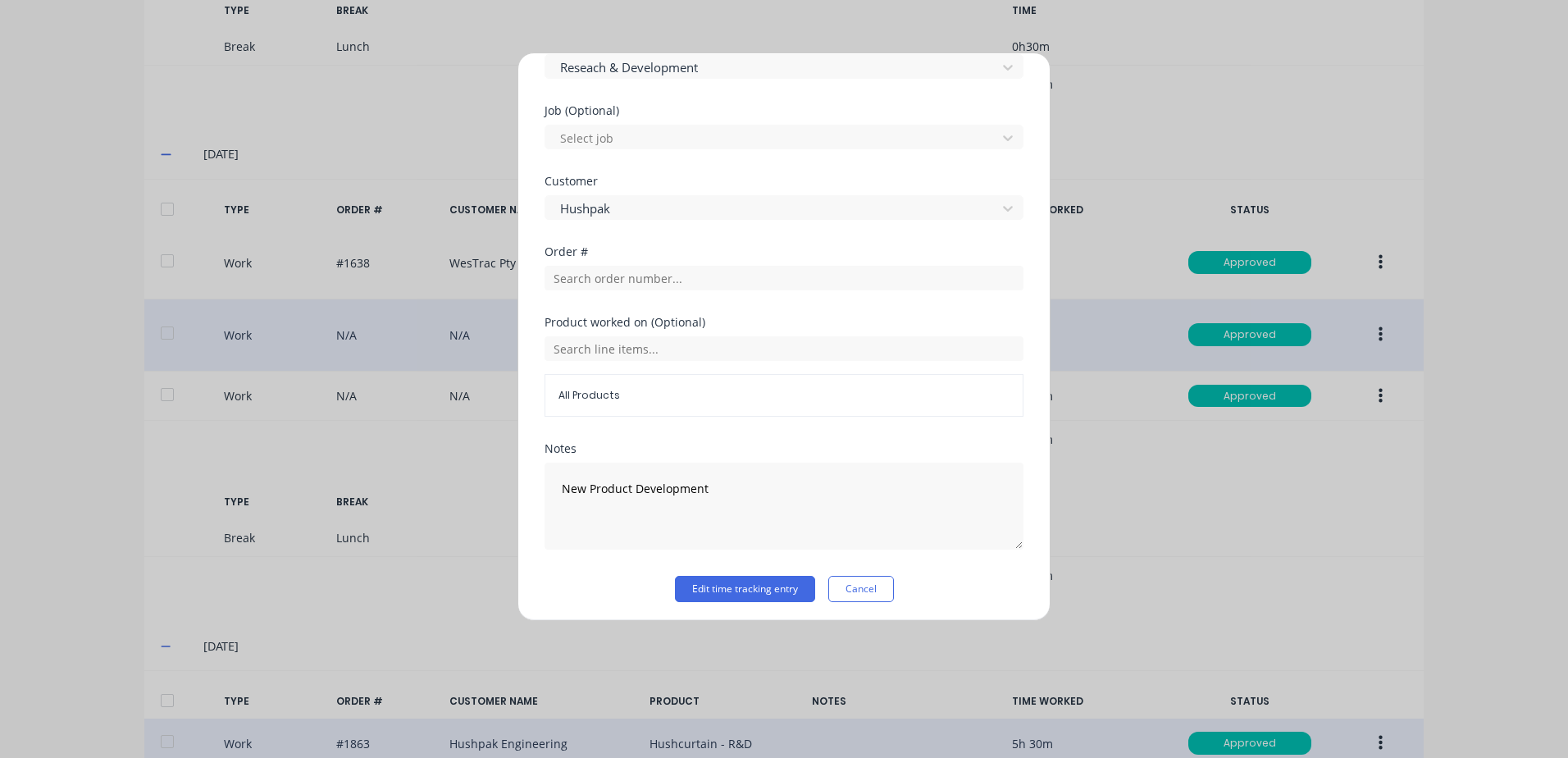
scroll to position [682, 0]
click at [867, 587] on button "Cancel" at bounding box center [860, 584] width 66 height 27
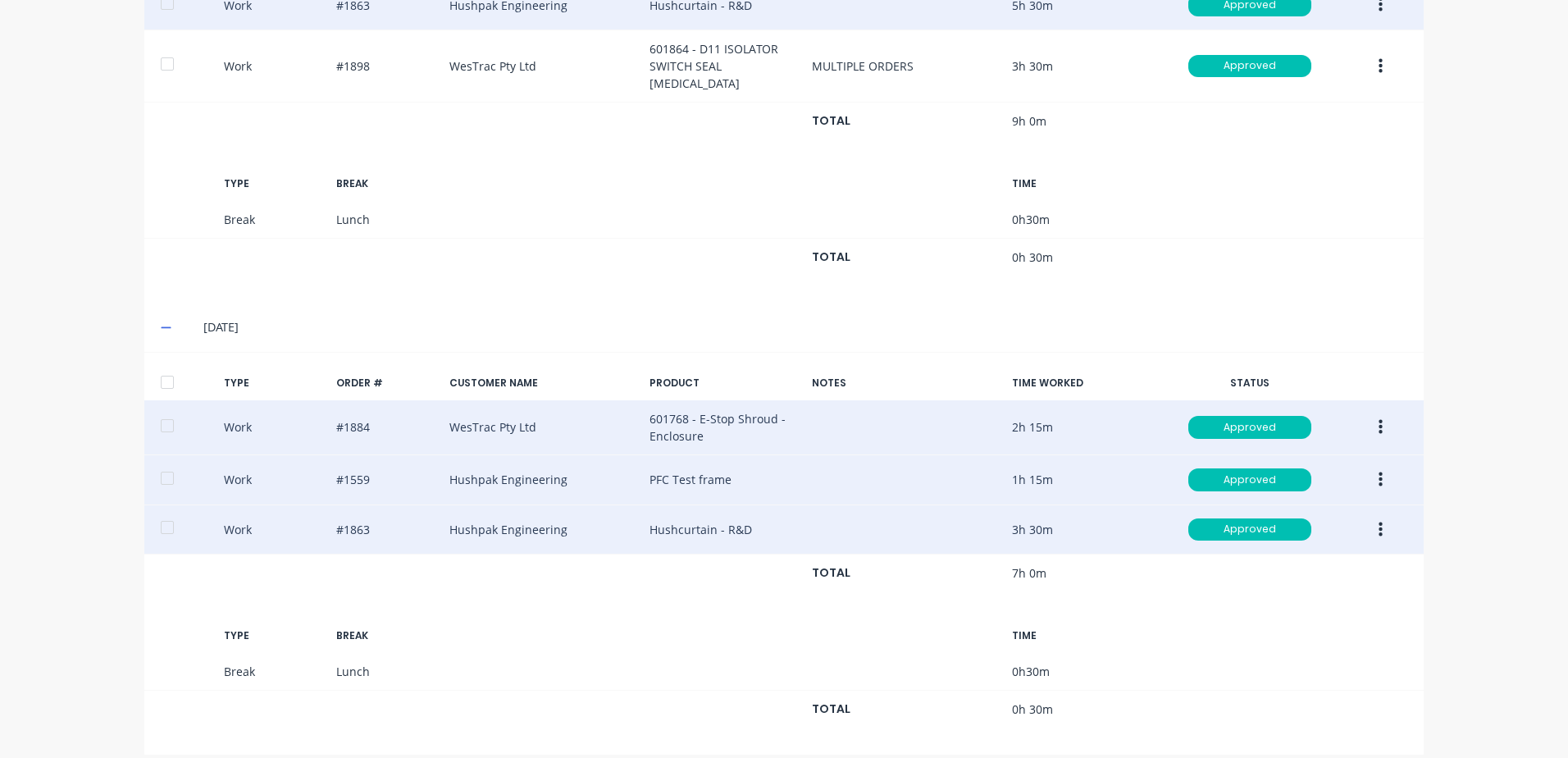
scroll to position [0, 0]
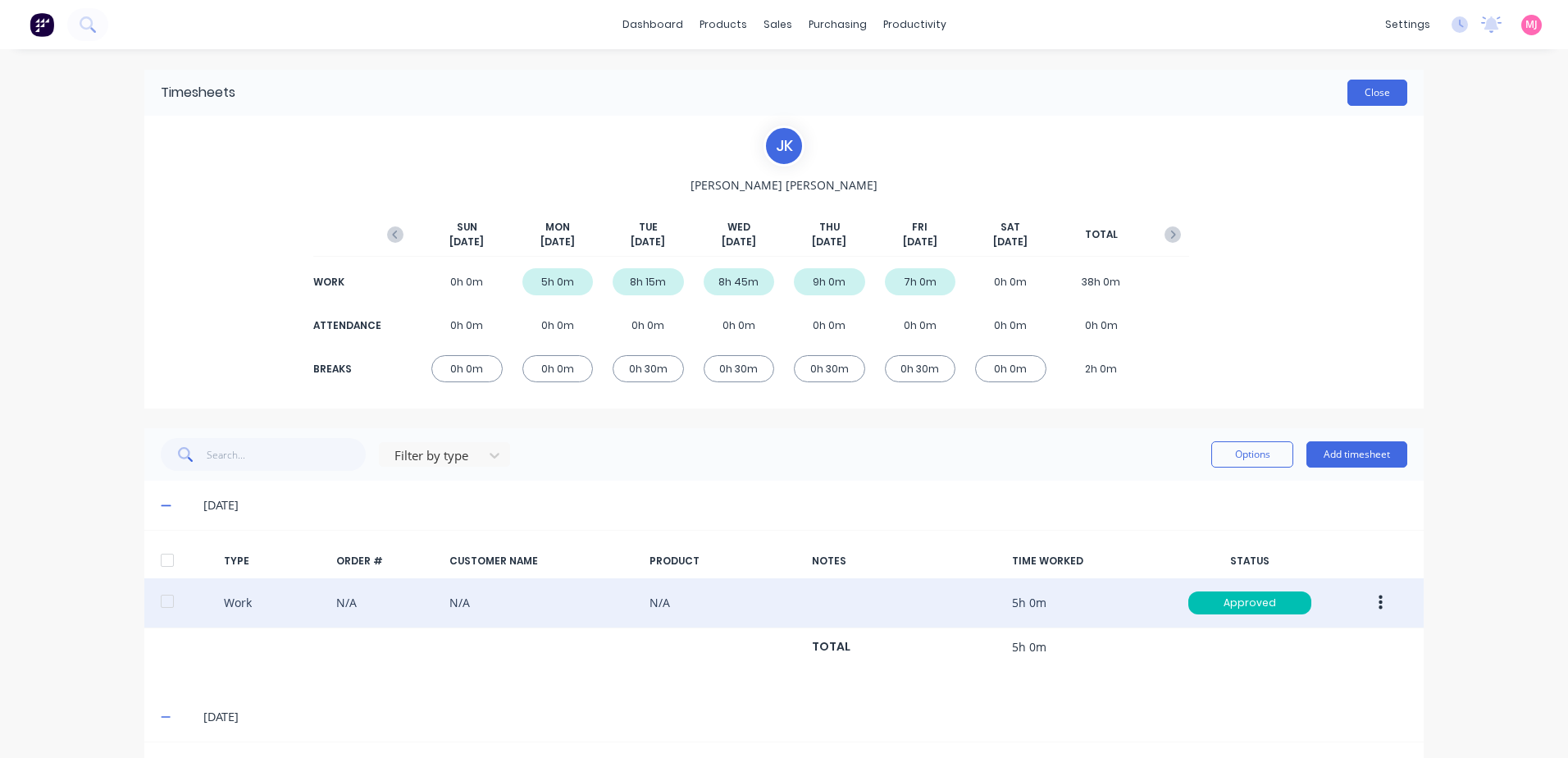
click at [1372, 95] on button "Close" at bounding box center [1376, 92] width 60 height 27
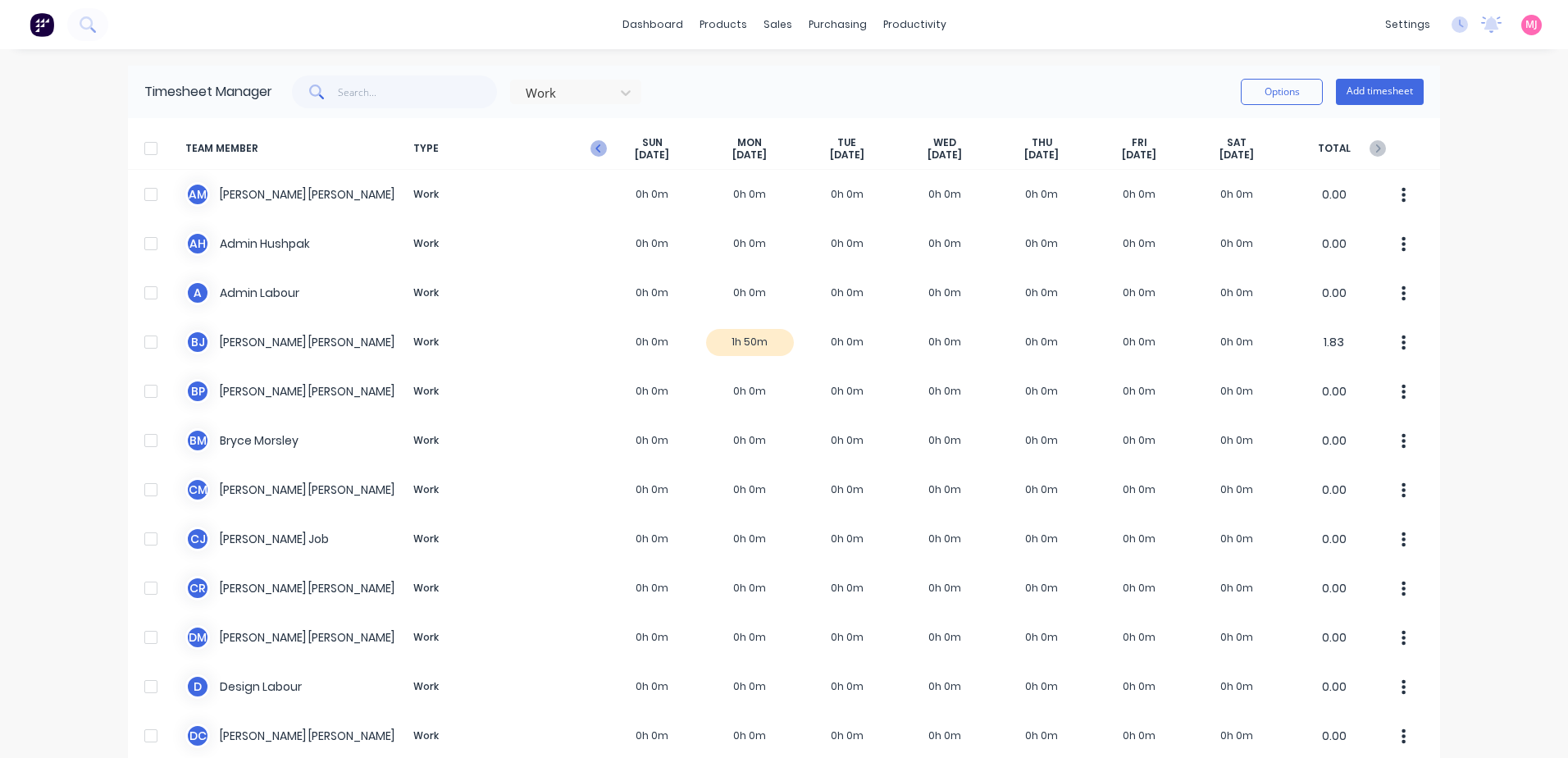
click at [595, 147] on icon "button" at bounding box center [599, 148] width 17 height 17
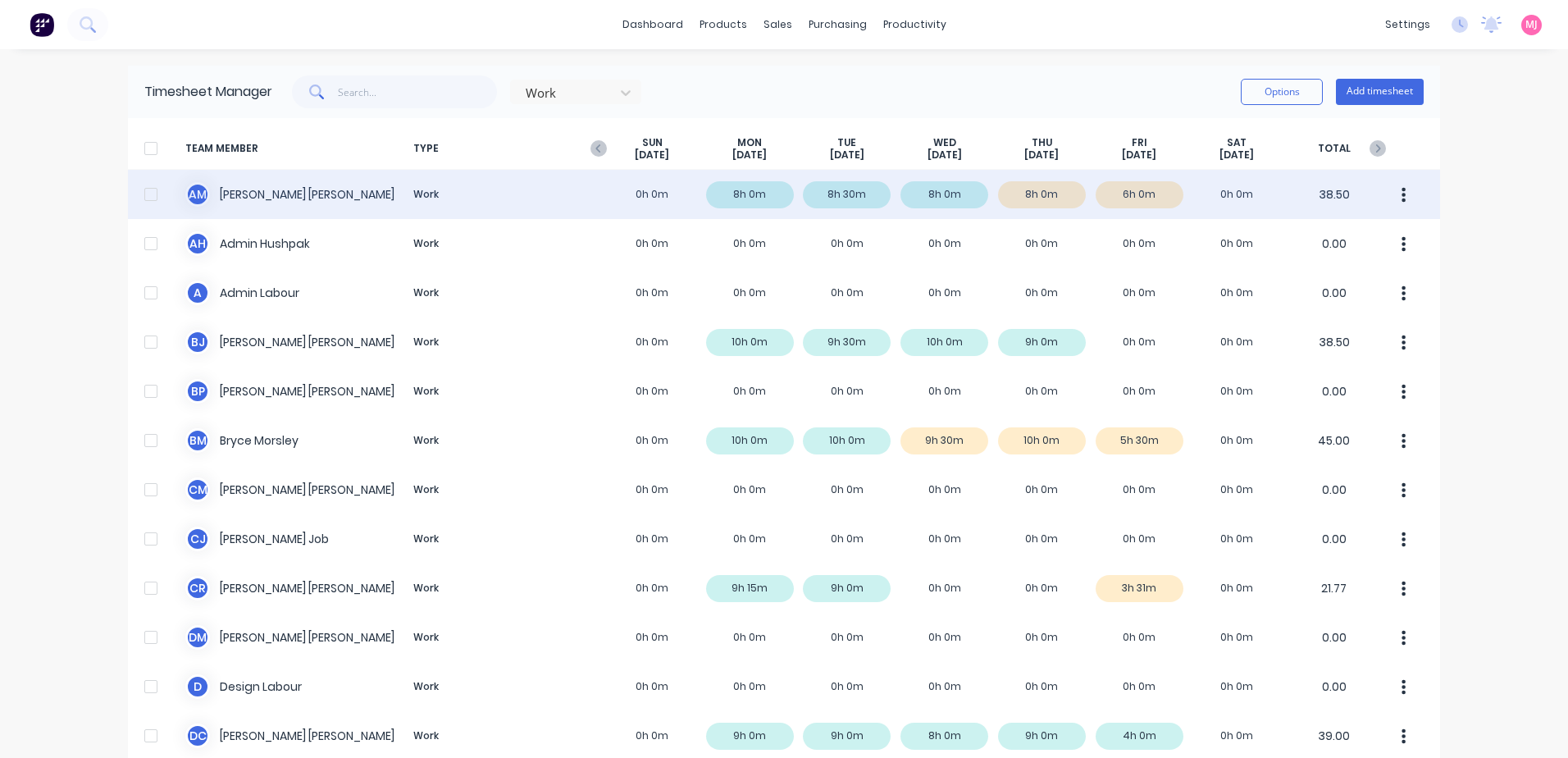
click at [295, 199] on div "A M [PERSON_NAME] Work 0h 0m 8h 0m 8h 30m 8h 0m 8h 0m 6h 0m 0h 0m 38.50" at bounding box center [784, 195] width 1312 height 49
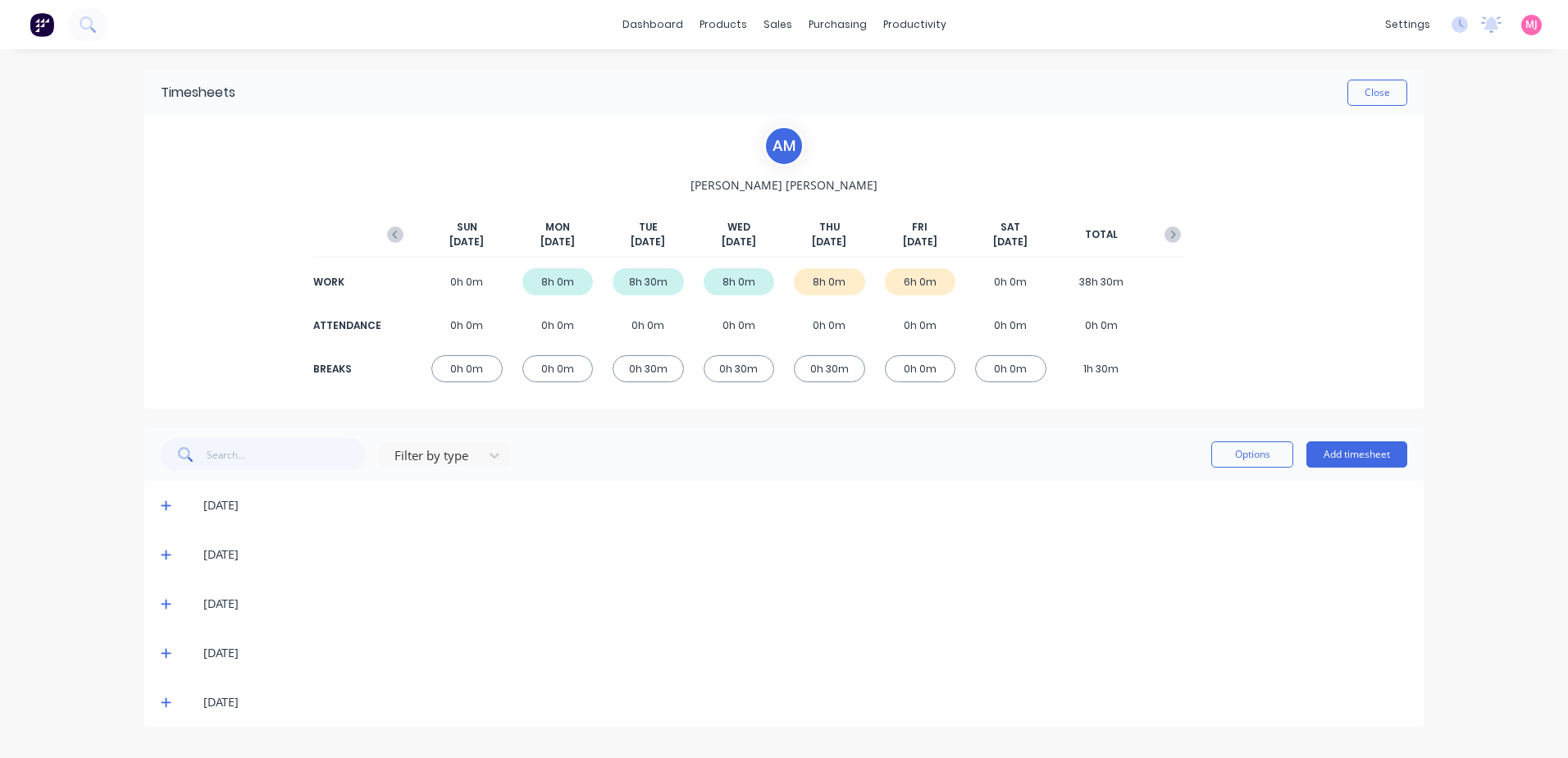
click at [168, 654] on icon at bounding box center [165, 654] width 10 height 10
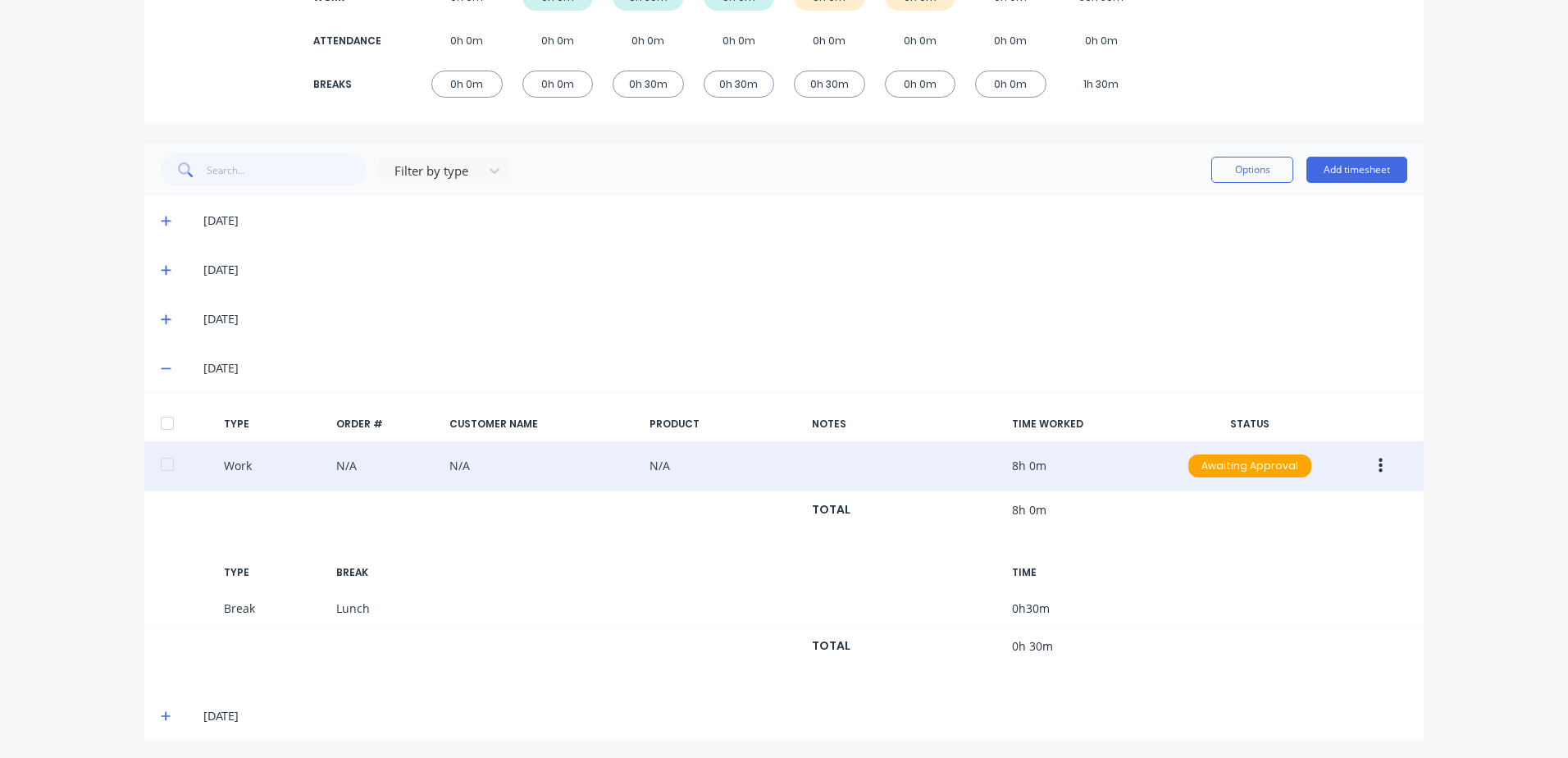
scroll to position [288, 0]
click at [1378, 463] on icon "button" at bounding box center [1380, 462] width 4 height 15
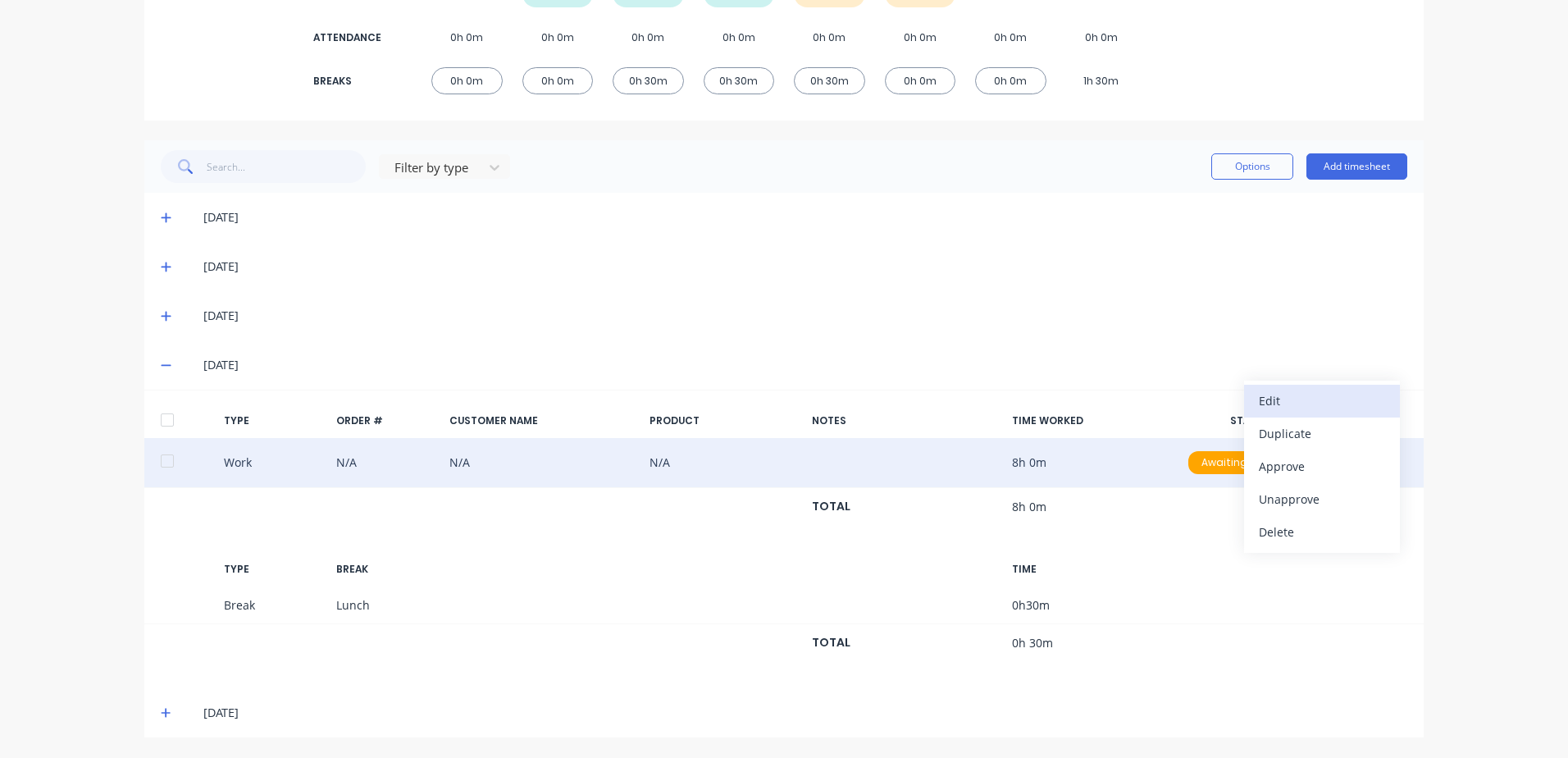
click at [1283, 398] on div "Edit" at bounding box center [1321, 400] width 126 height 24
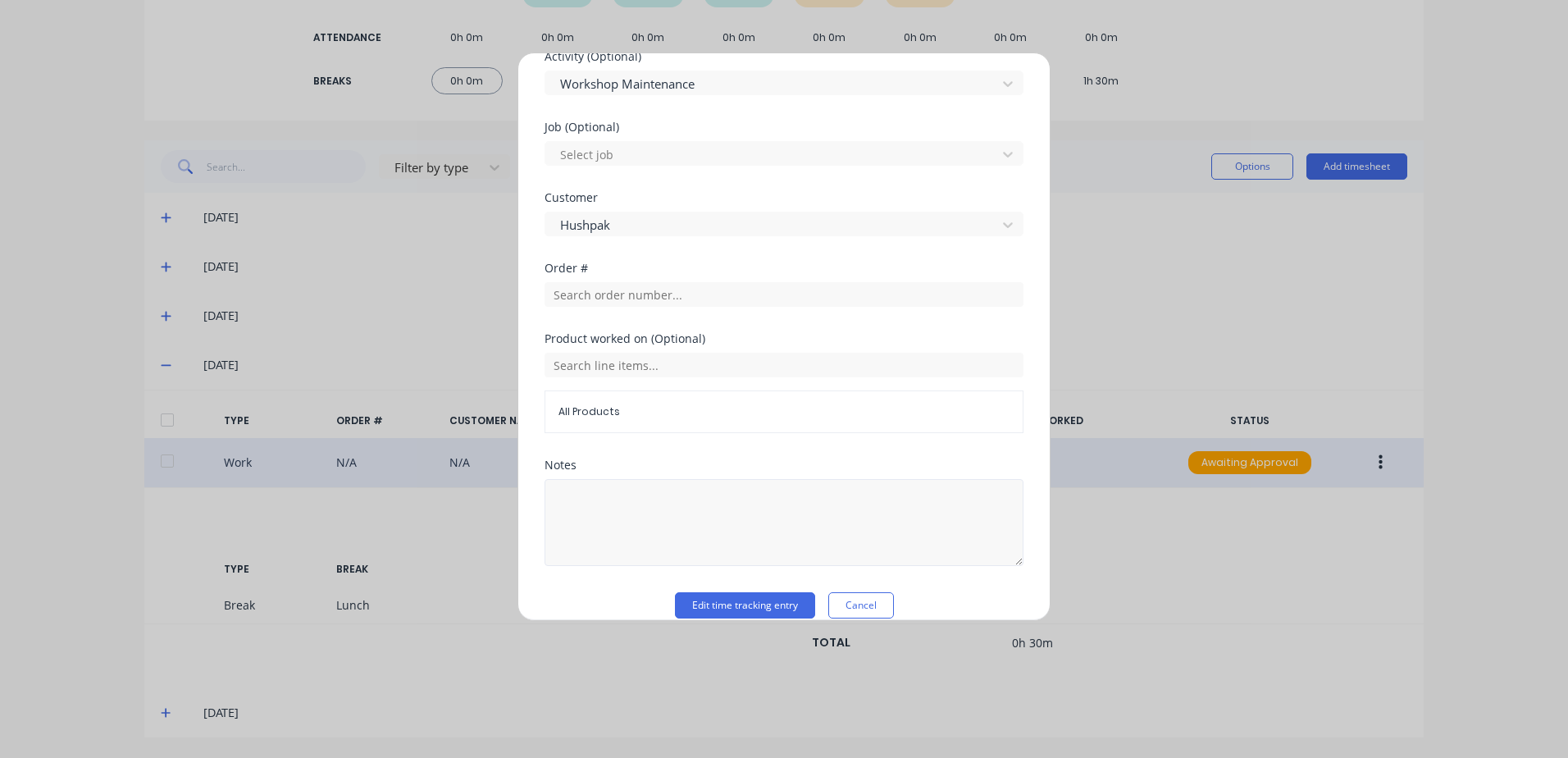
scroll to position [682, 0]
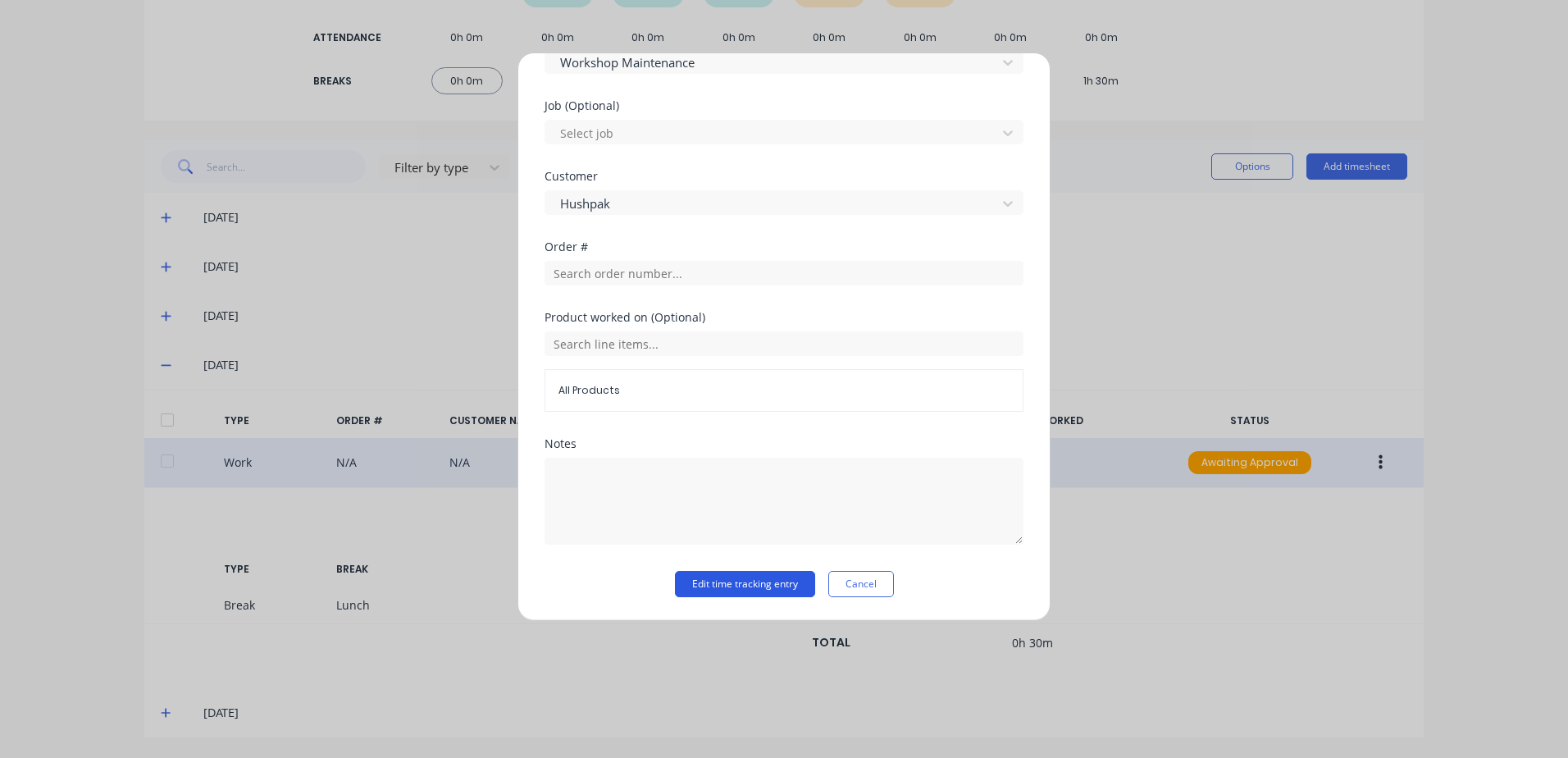
drag, startPoint x: 695, startPoint y: 586, endPoint x: 1045, endPoint y: 531, distance: 354.3
click at [695, 585] on button "Edit time tracking entry" at bounding box center [744, 584] width 141 height 27
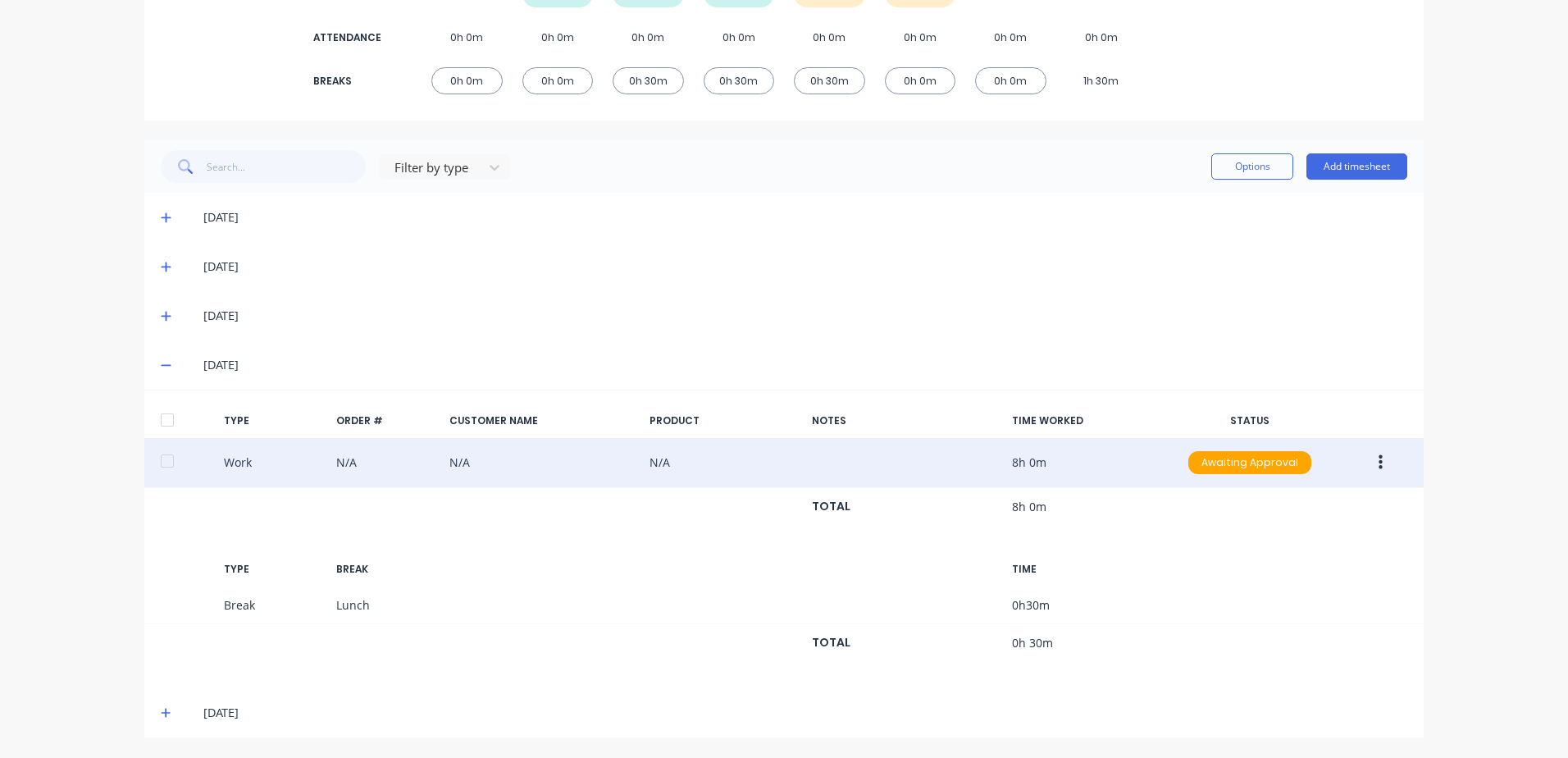
click at [1370, 466] on button "button" at bounding box center [1380, 462] width 38 height 29
click at [1271, 468] on div "Approve" at bounding box center [1321, 466] width 126 height 24
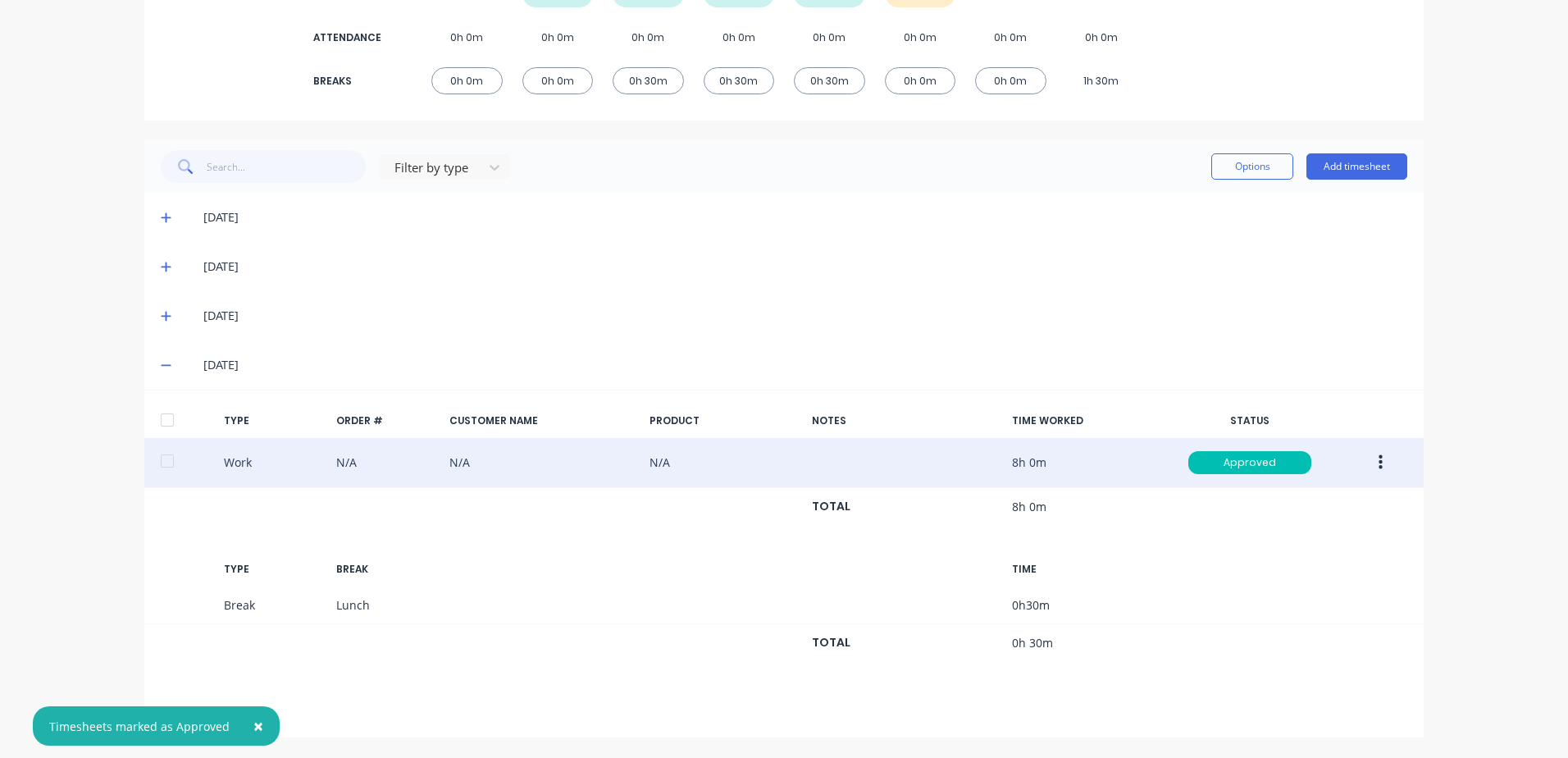
drag, startPoint x: 157, startPoint y: 316, endPoint x: 159, endPoint y: 283, distance: 33.1
click at [160, 309] on span at bounding box center [168, 316] width 17 height 17
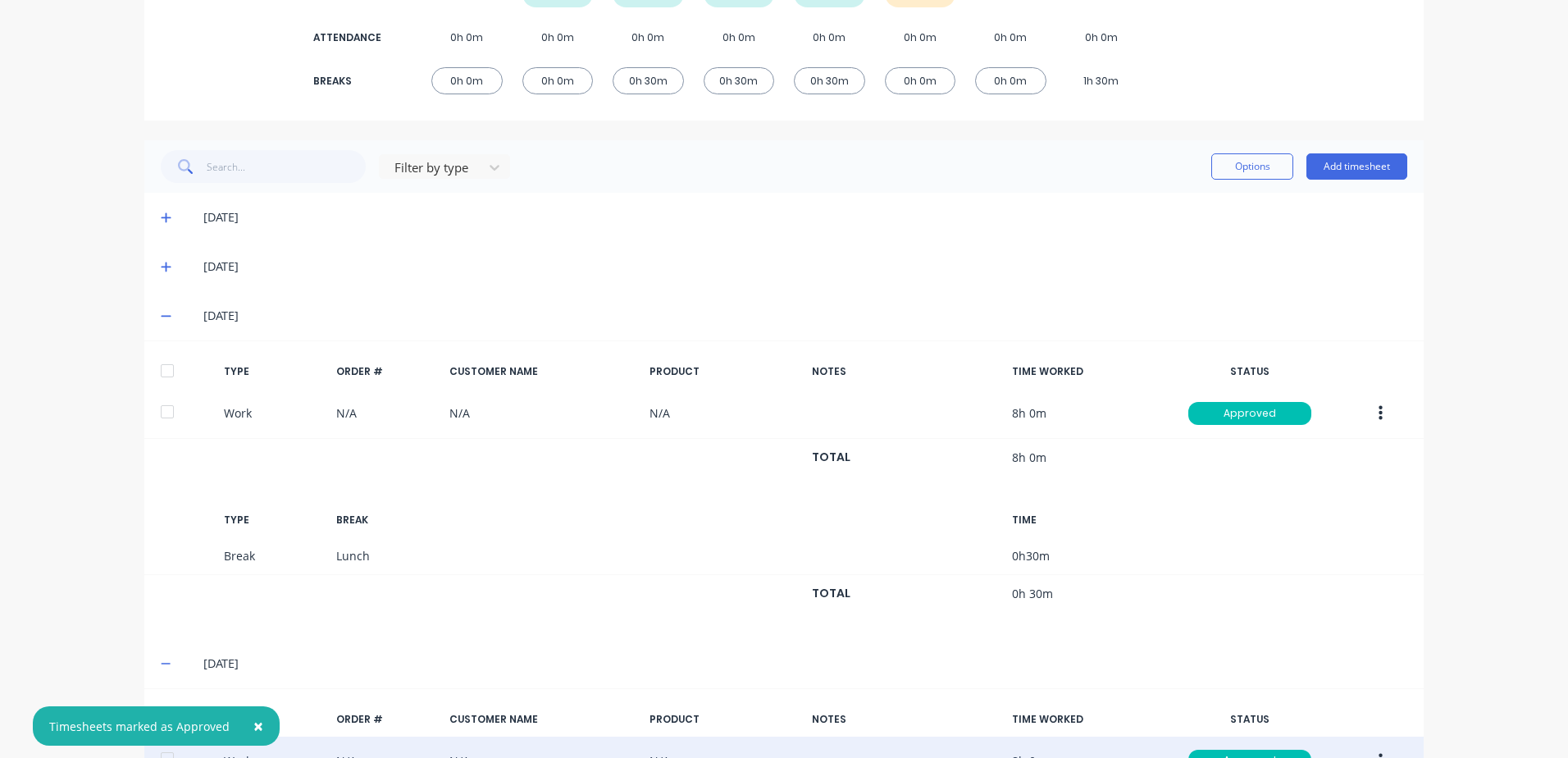
drag, startPoint x: 158, startPoint y: 268, endPoint x: 157, endPoint y: 222, distance: 46.0
click at [158, 256] on div "[DATE]" at bounding box center [784, 266] width 1279 height 49
click at [160, 220] on icon at bounding box center [165, 217] width 11 height 12
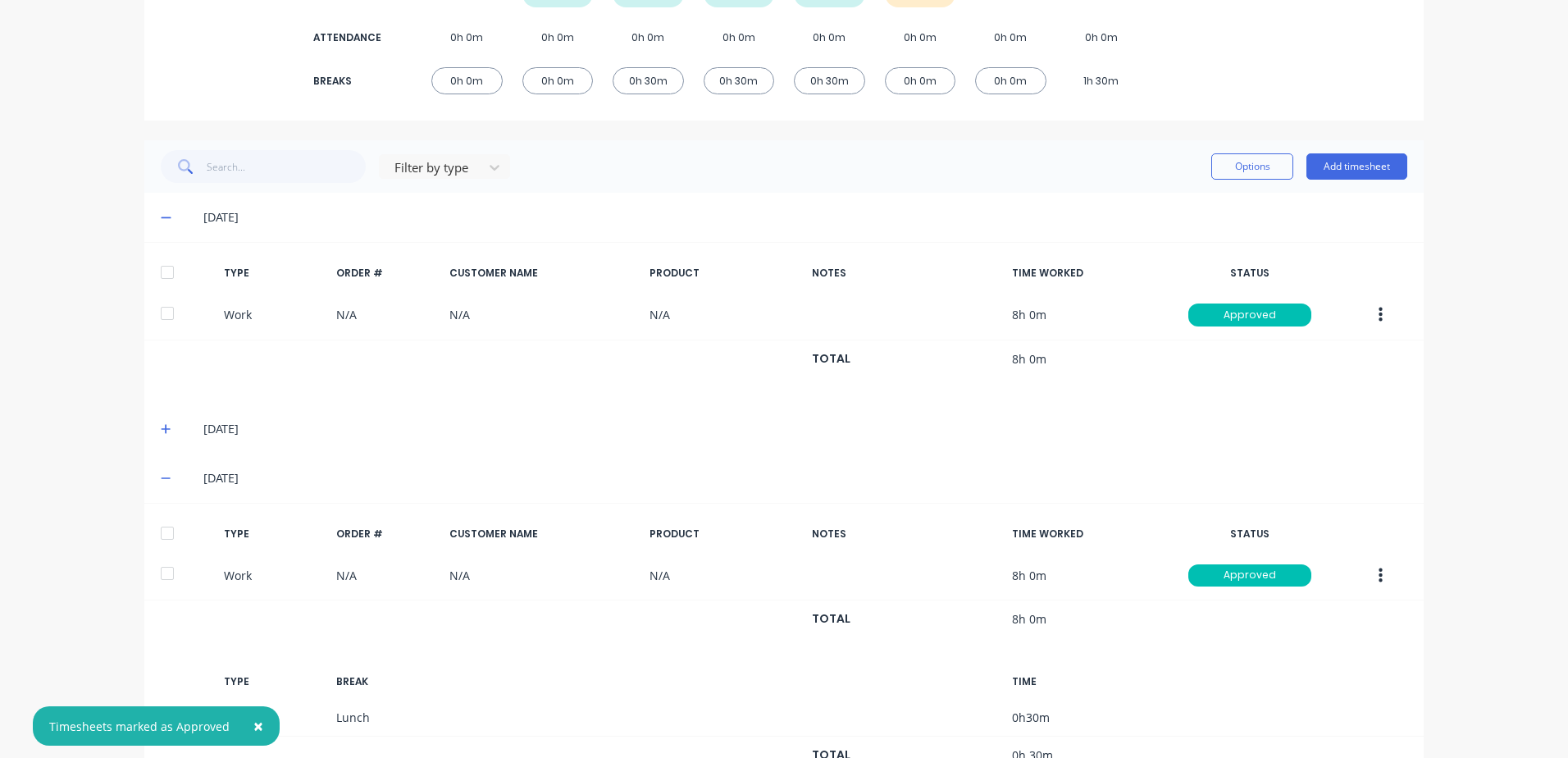
click at [162, 428] on icon at bounding box center [165, 429] width 11 height 12
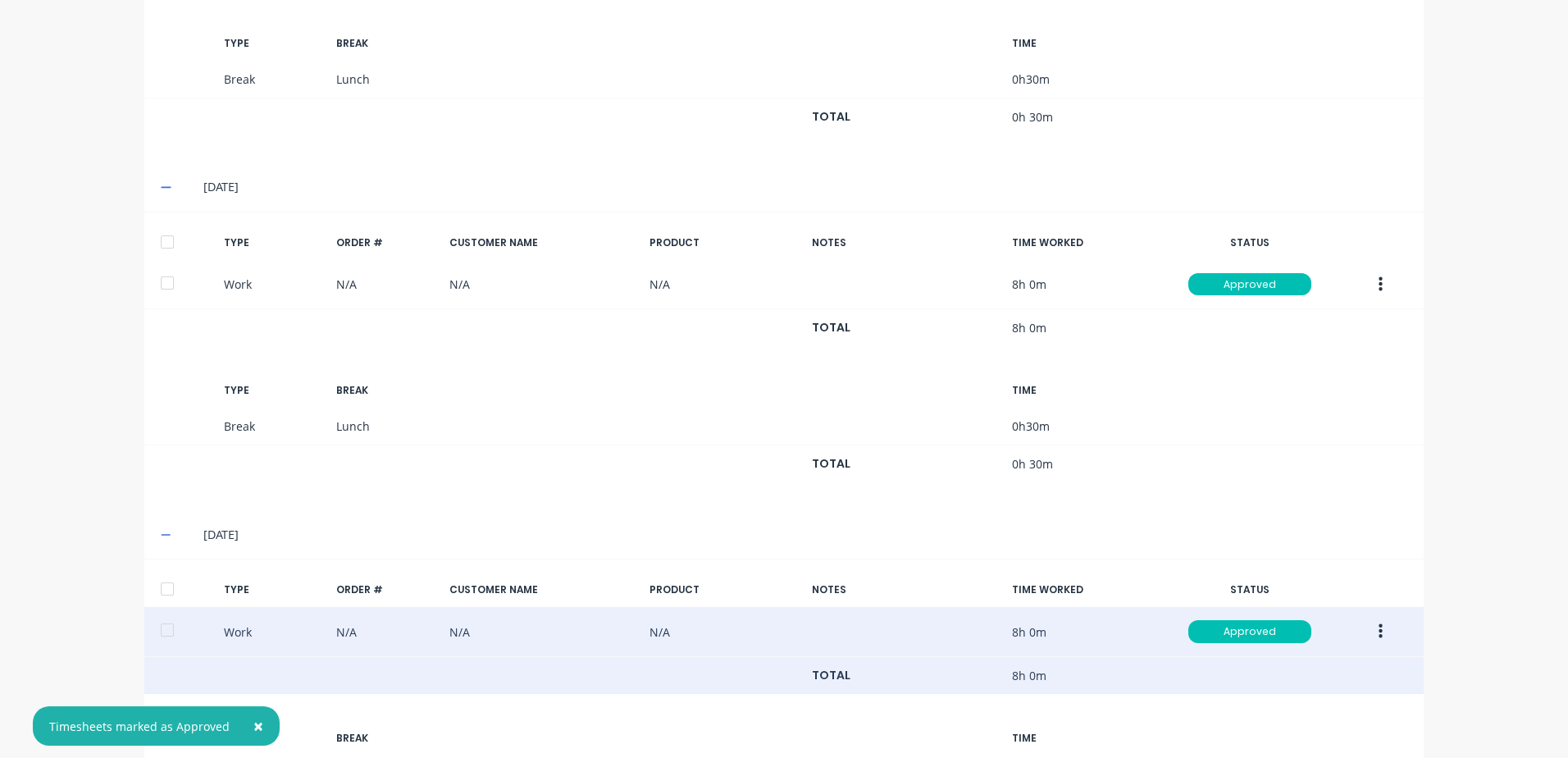
scroll to position [1095, 0]
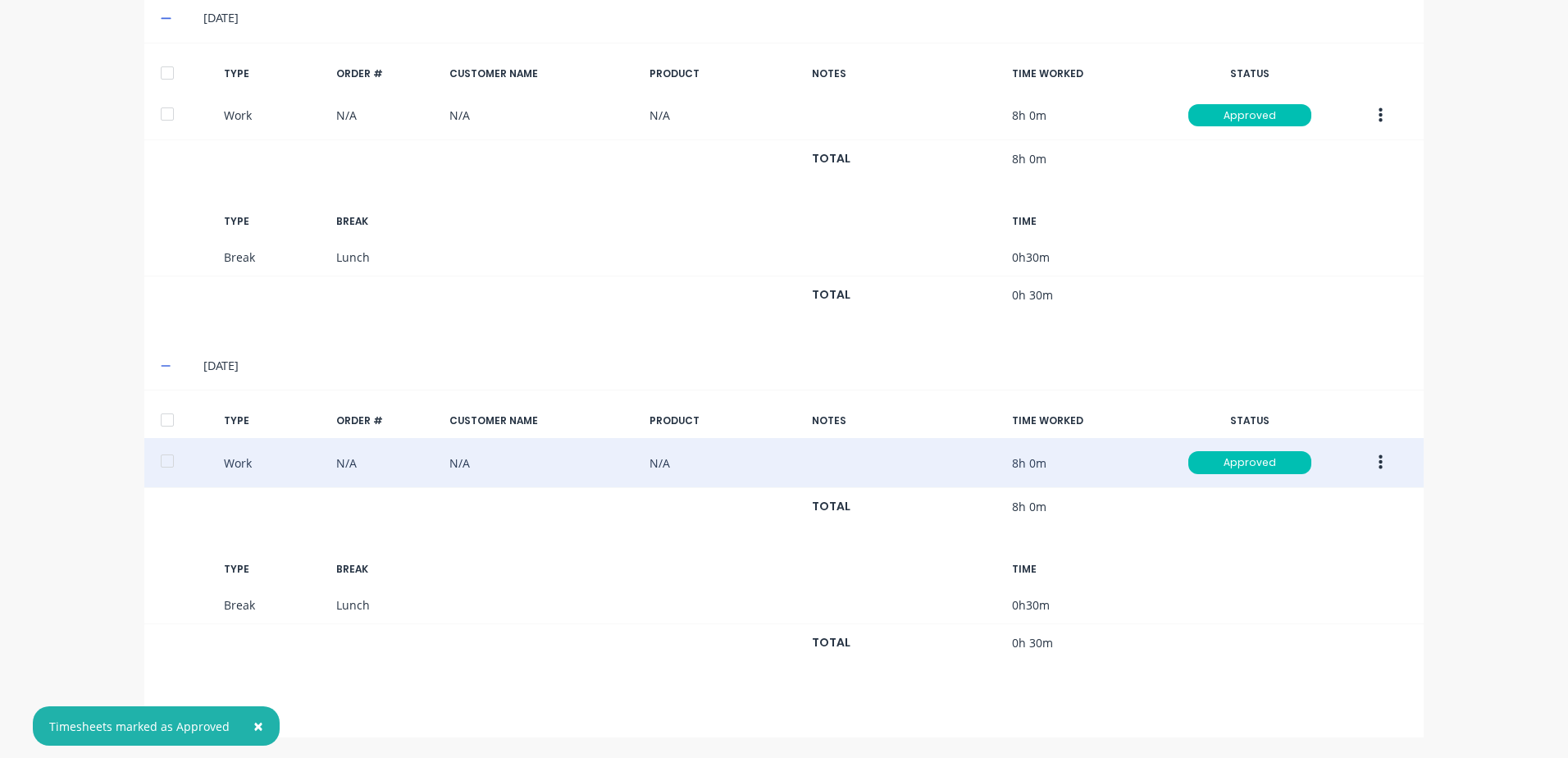
click at [255, 726] on span "×" at bounding box center [259, 725] width 10 height 23
drag, startPoint x: 160, startPoint y: 711, endPoint x: 255, endPoint y: 682, distance: 99.3
click at [160, 711] on icon at bounding box center [165, 714] width 10 height 10
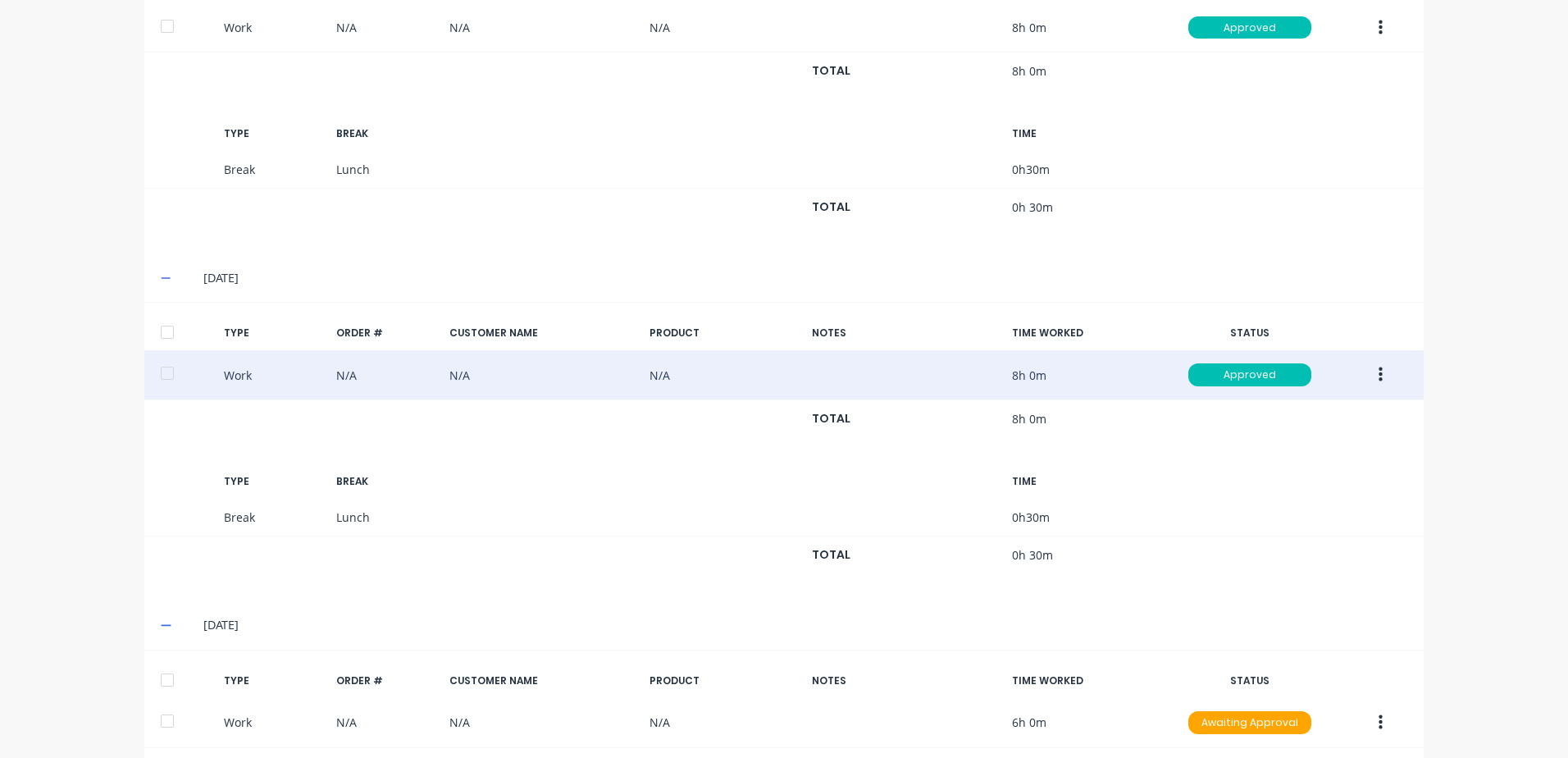
scroll to position [1257, 0]
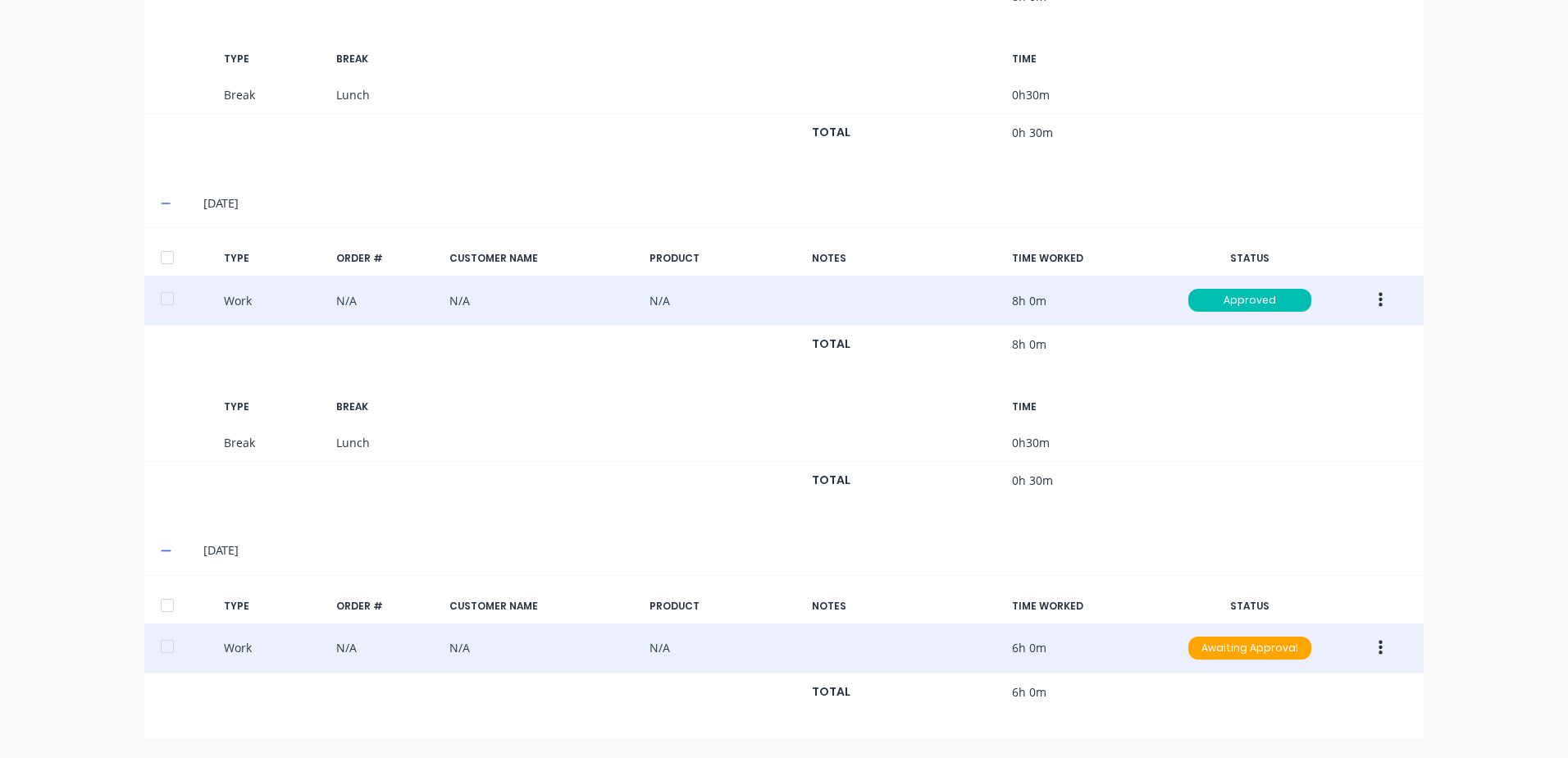
click at [1378, 648] on icon "button" at bounding box center [1380, 647] width 4 height 15
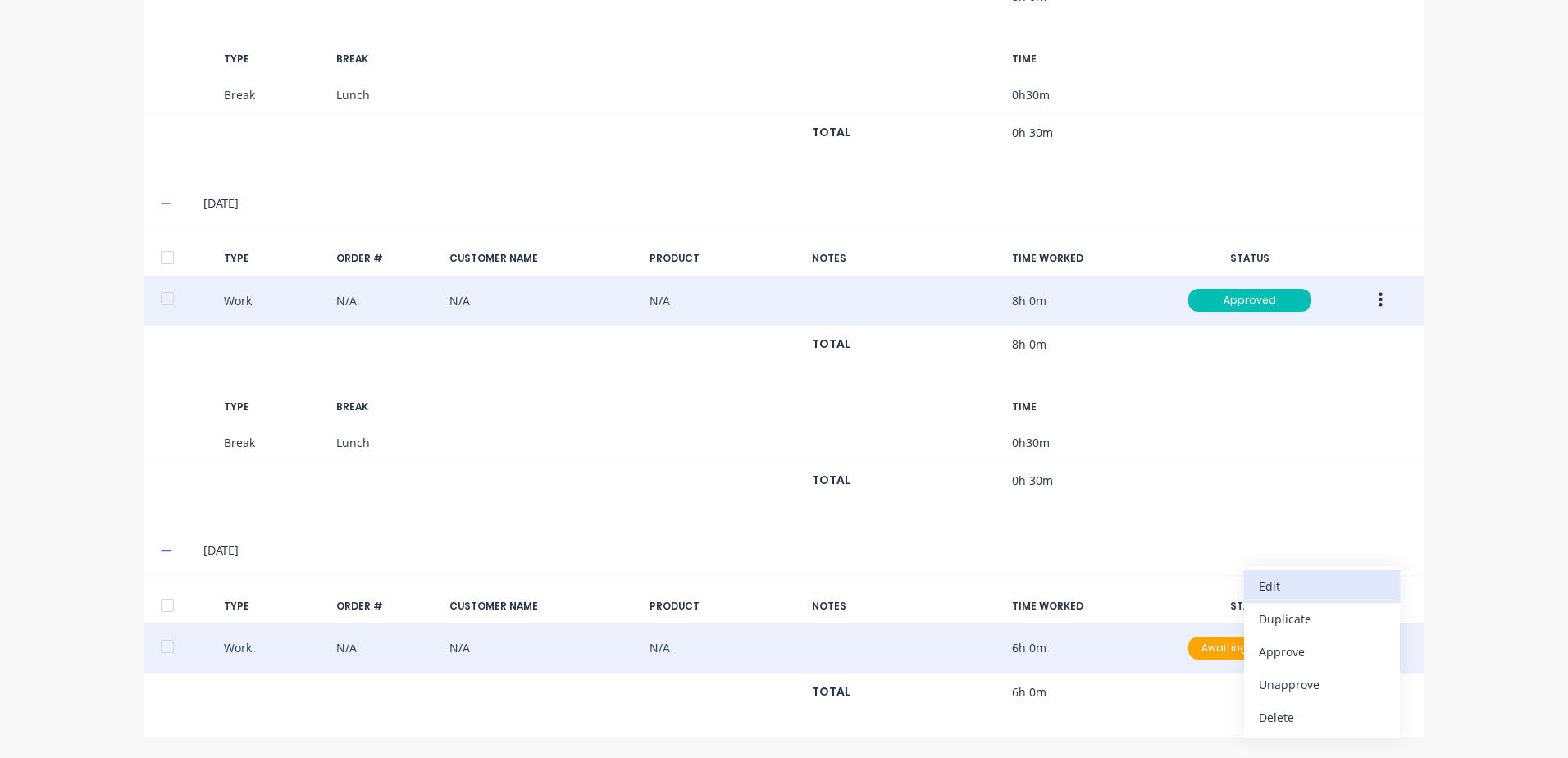
click at [1286, 588] on div "Edit" at bounding box center [1321, 586] width 126 height 24
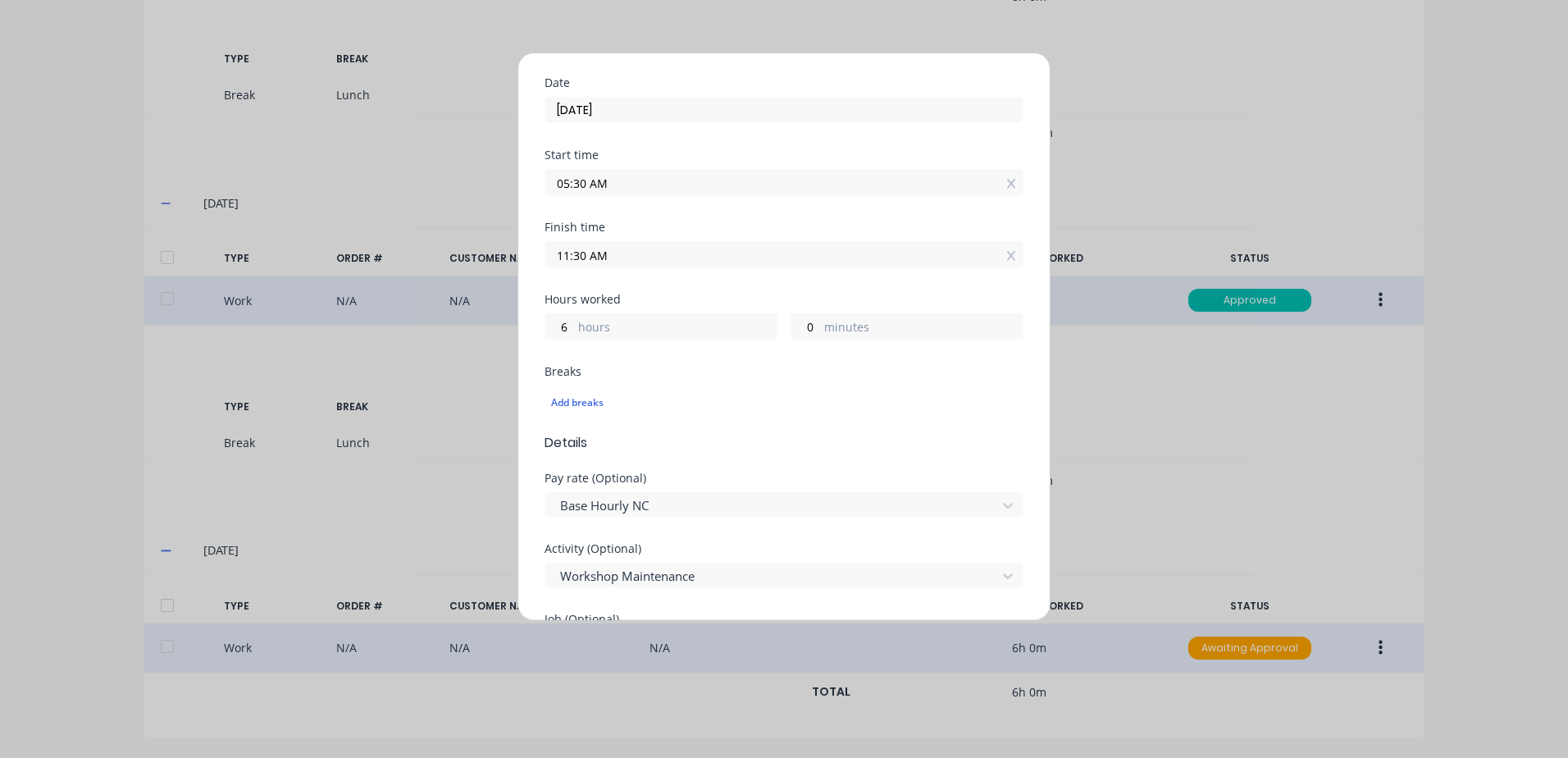
scroll to position [0, 0]
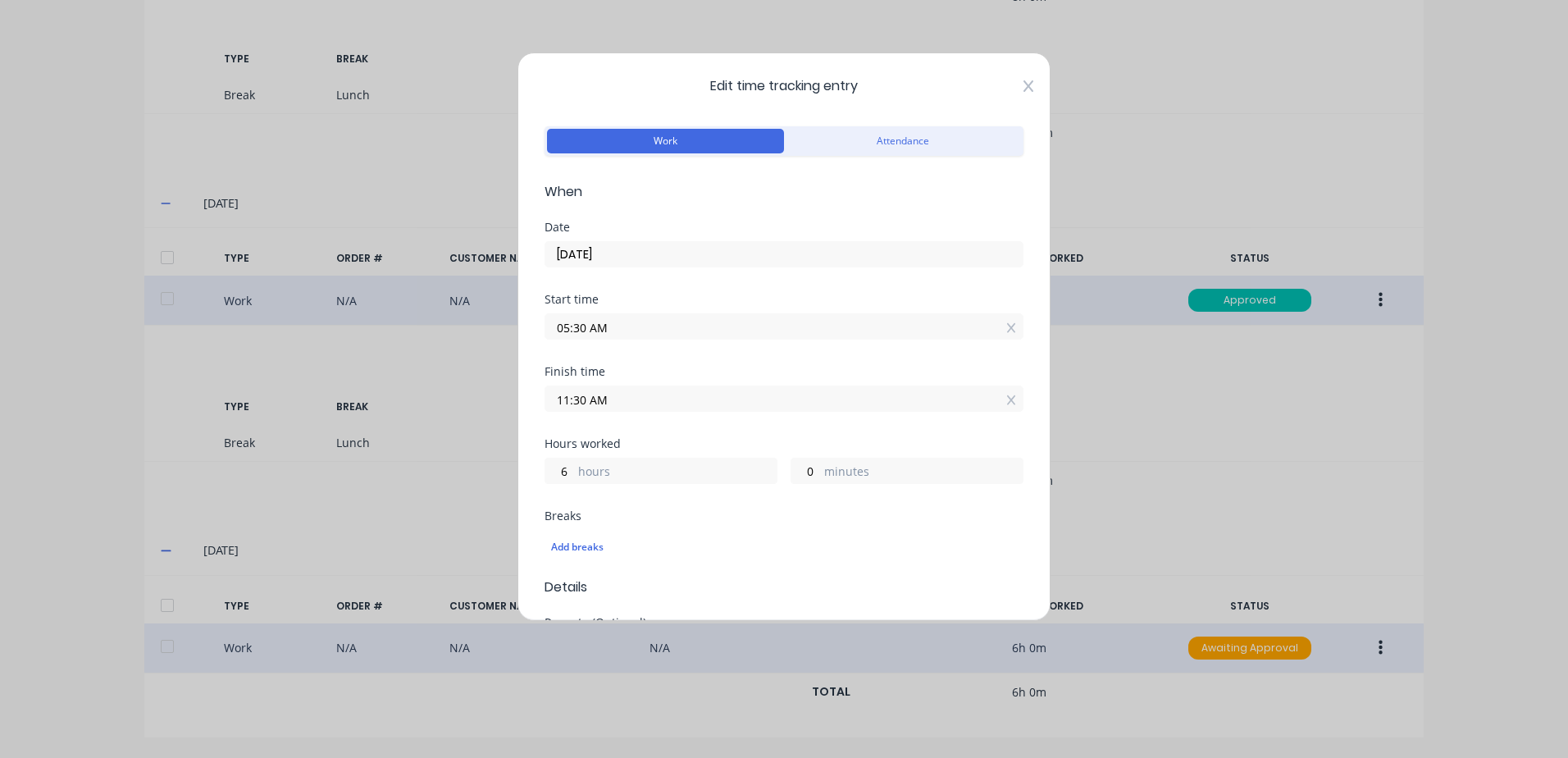
click at [1023, 86] on icon at bounding box center [1028, 87] width 10 height 12
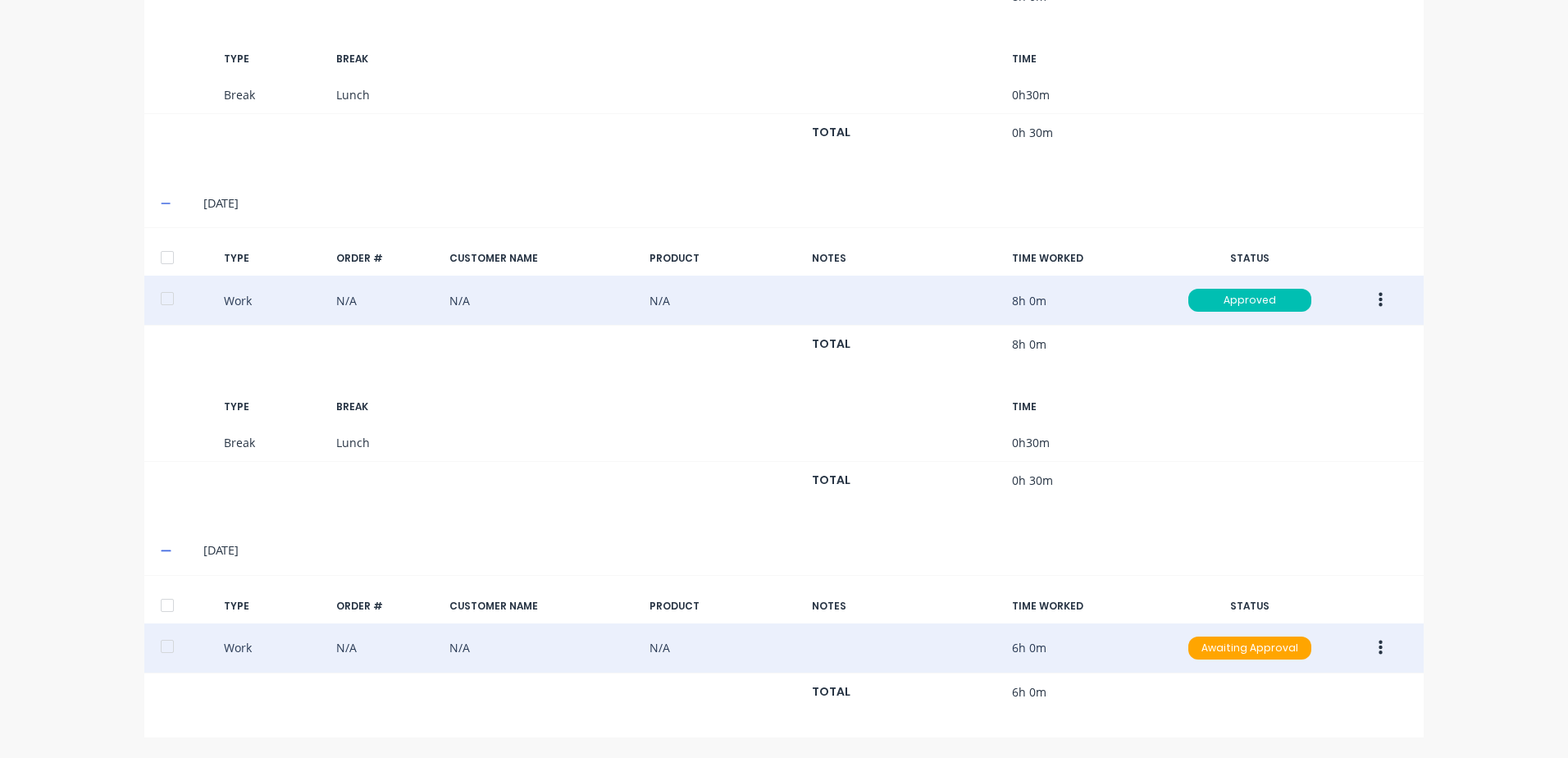
click at [1378, 645] on icon "button" at bounding box center [1380, 648] width 4 height 18
click at [1281, 654] on div "Approve" at bounding box center [1321, 652] width 126 height 24
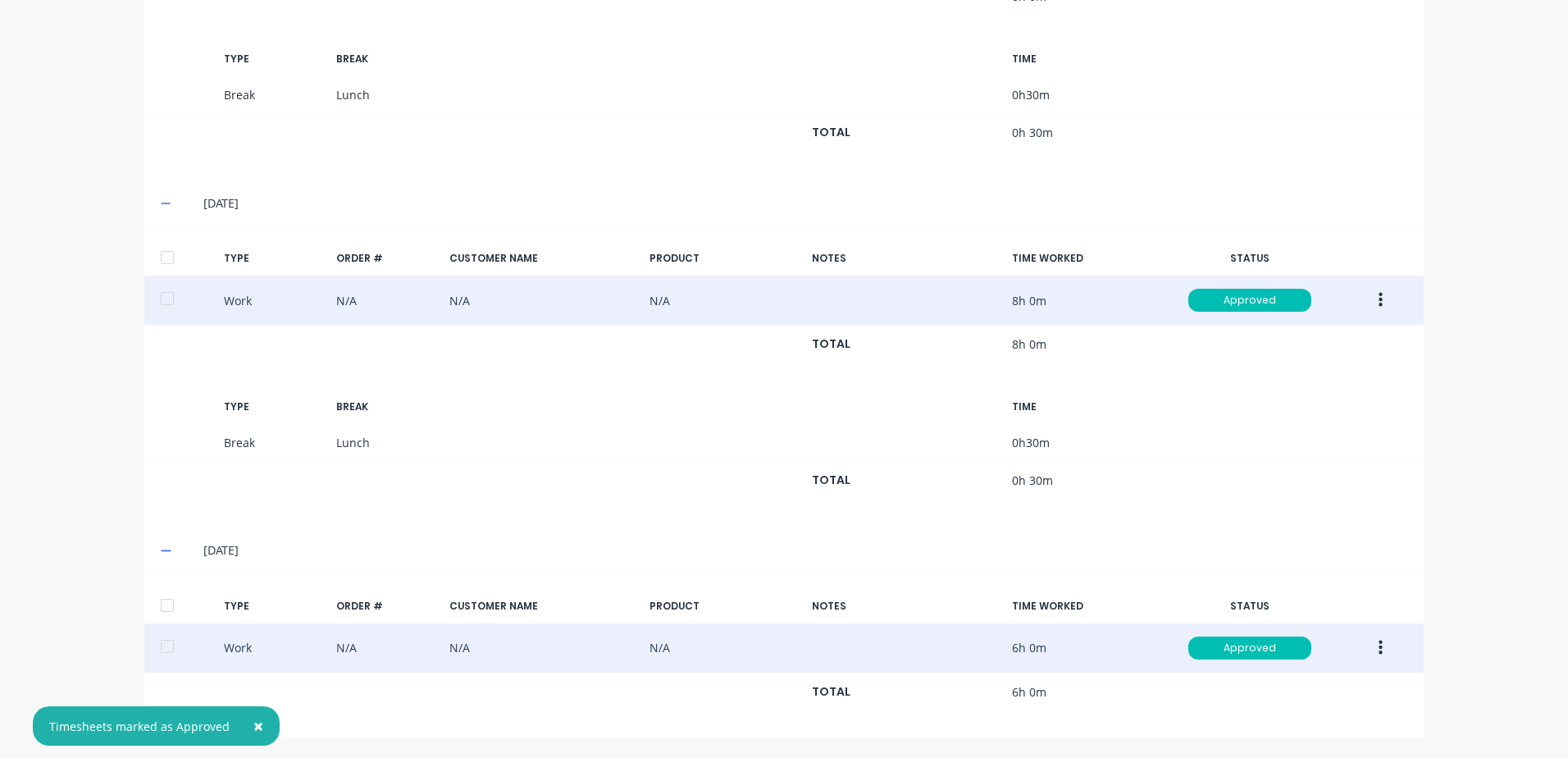
drag, startPoint x: 161, startPoint y: 606, endPoint x: 170, endPoint y: 366, distance: 240.2
click at [161, 589] on div at bounding box center [166, 605] width 32 height 32
drag, startPoint x: 151, startPoint y: 256, endPoint x: 203, endPoint y: 254, distance: 52.0
click at [151, 255] on div at bounding box center [166, 257] width 32 height 32
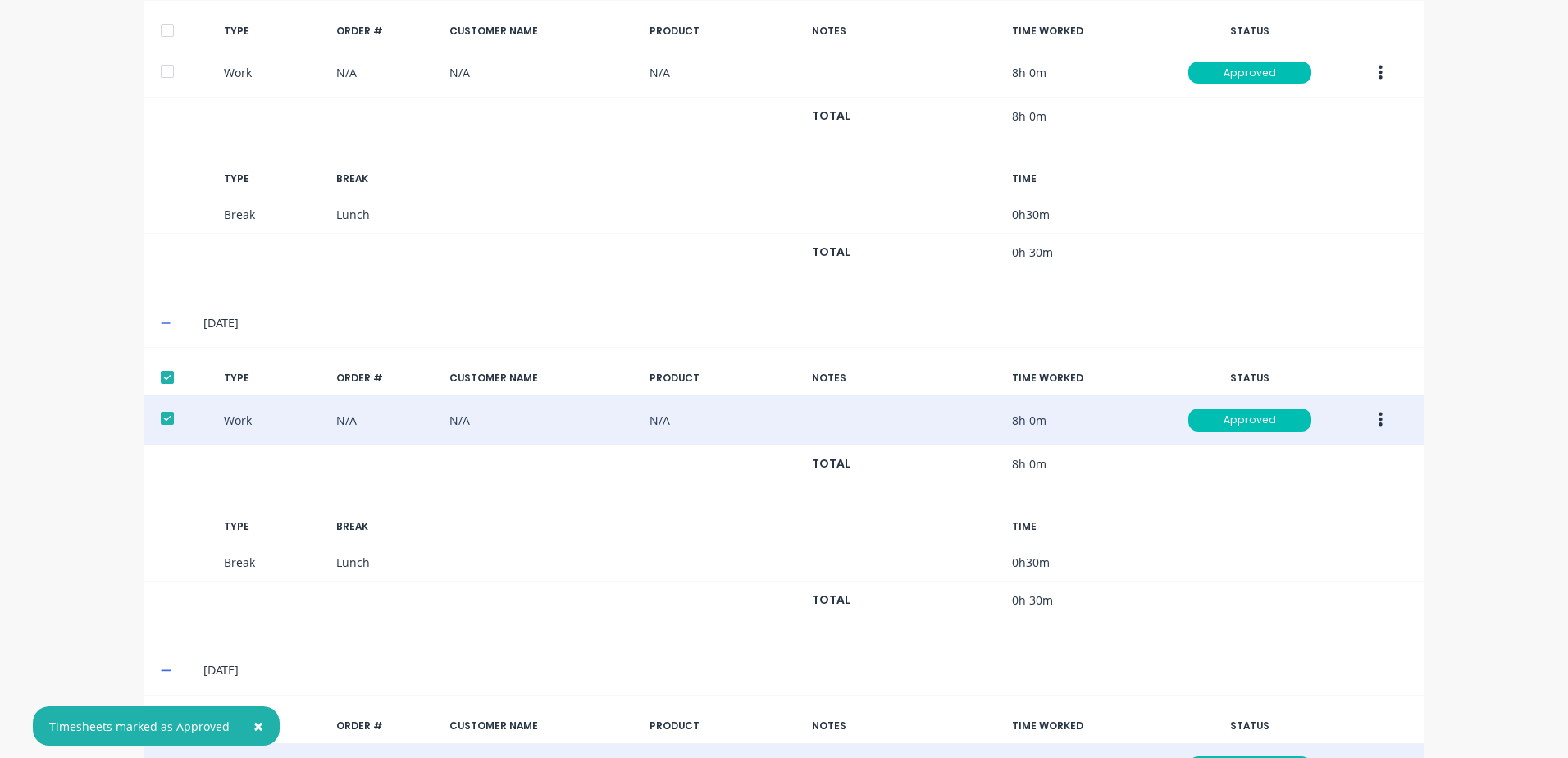
scroll to position [930, 0]
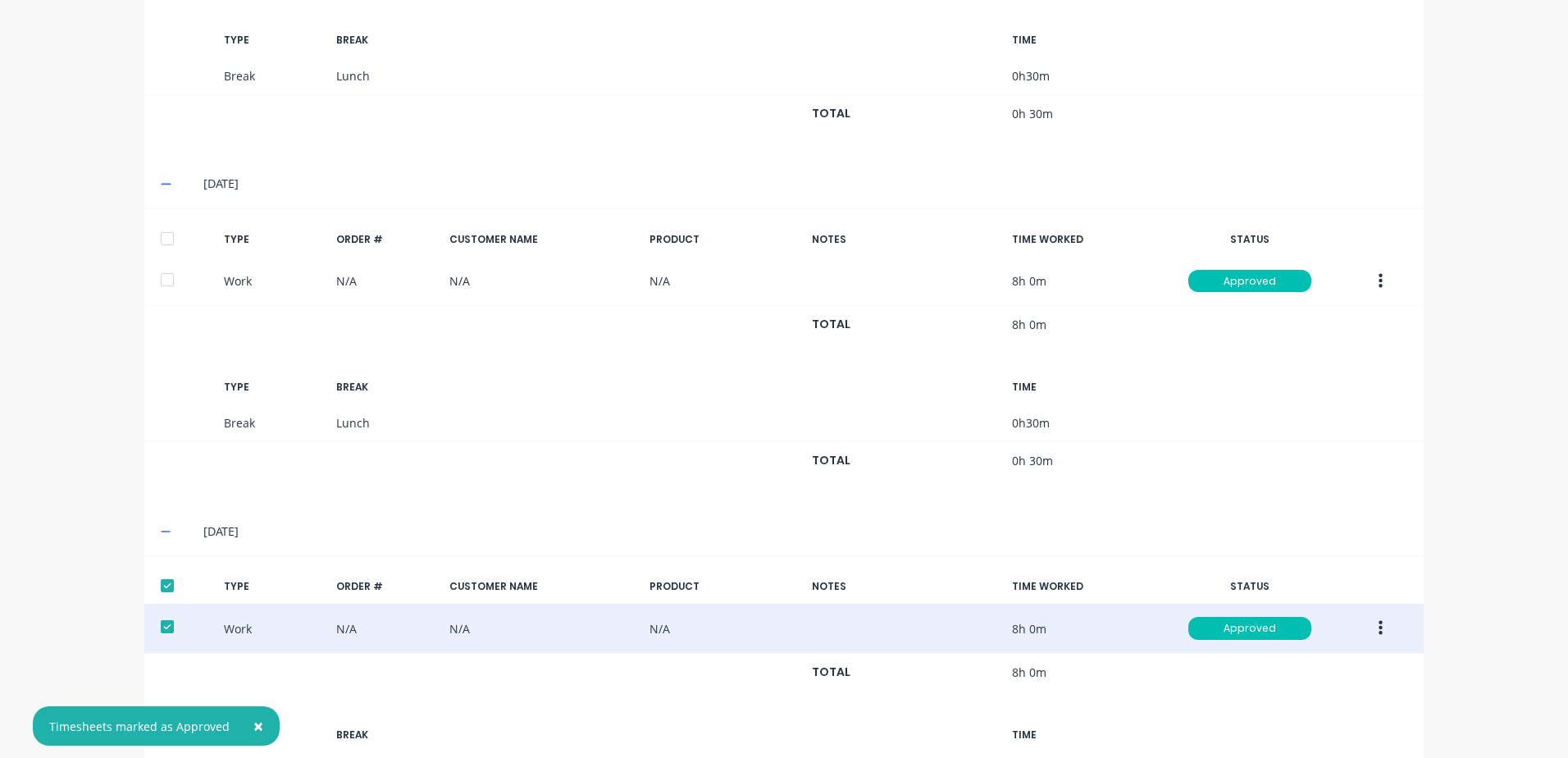
click at [162, 235] on div at bounding box center [166, 238] width 32 height 32
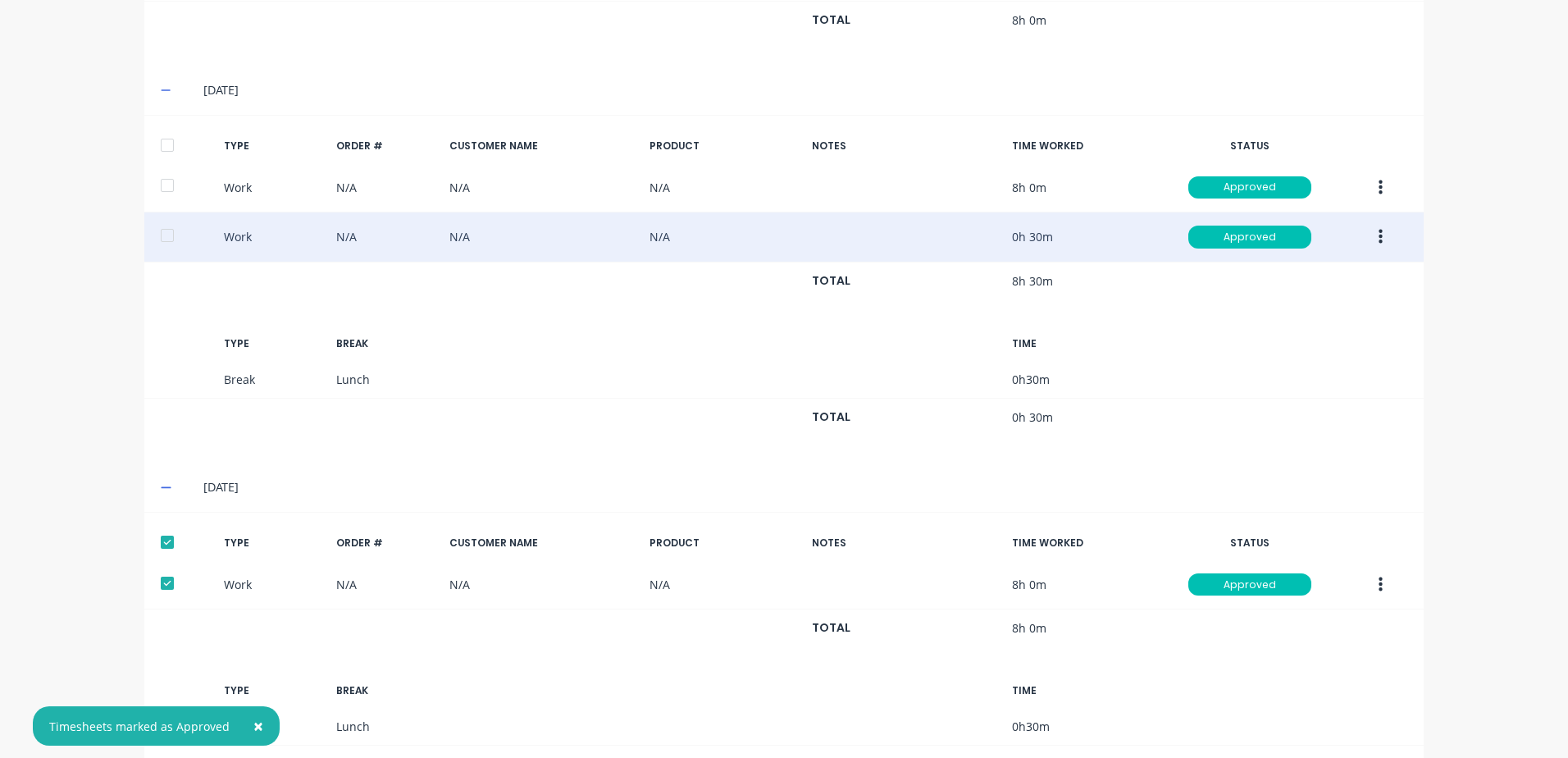
scroll to position [520, 0]
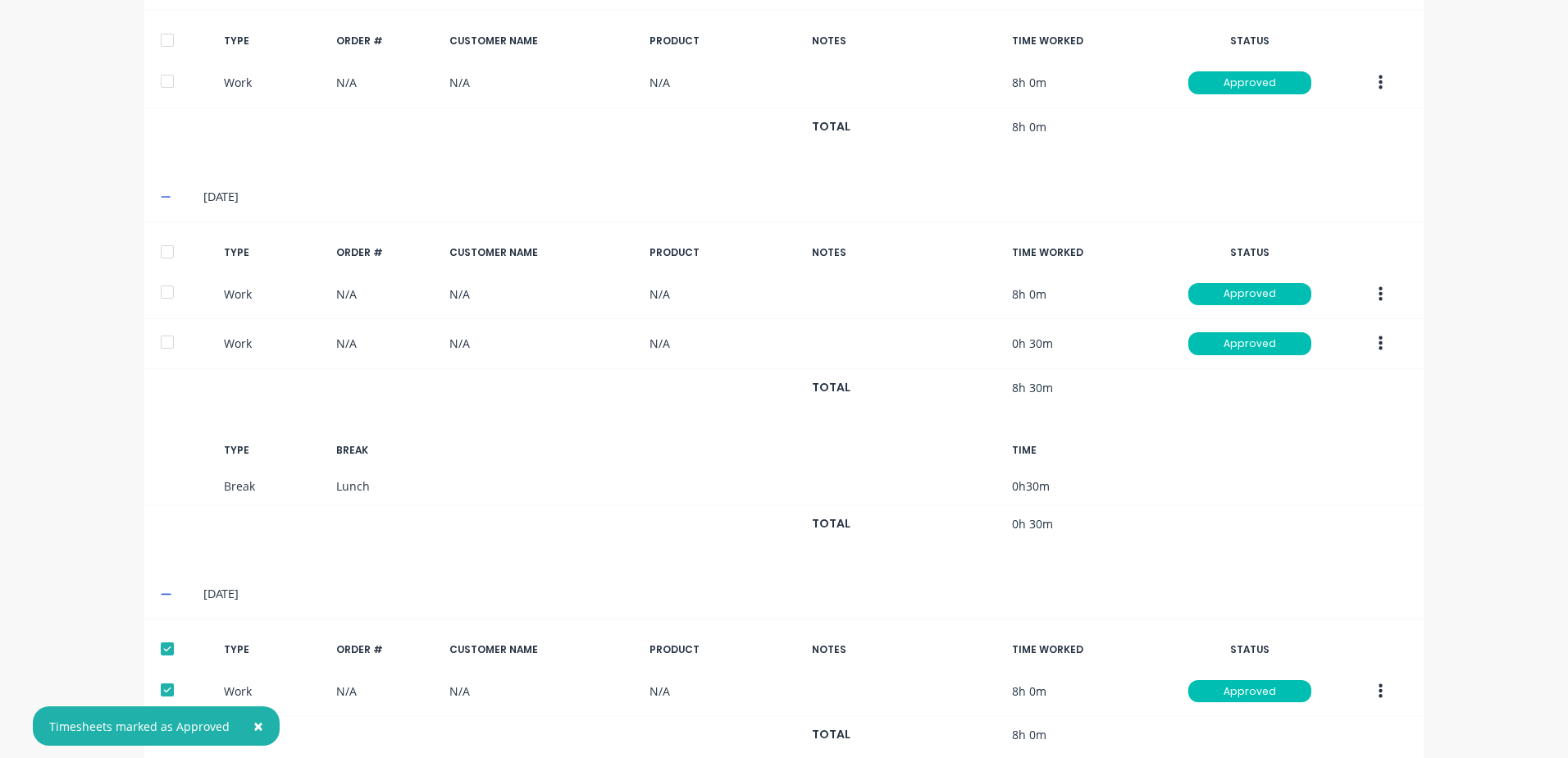
drag, startPoint x: 161, startPoint y: 250, endPoint x: 363, endPoint y: 343, distance: 222.4
click at [164, 250] on div at bounding box center [166, 251] width 32 height 32
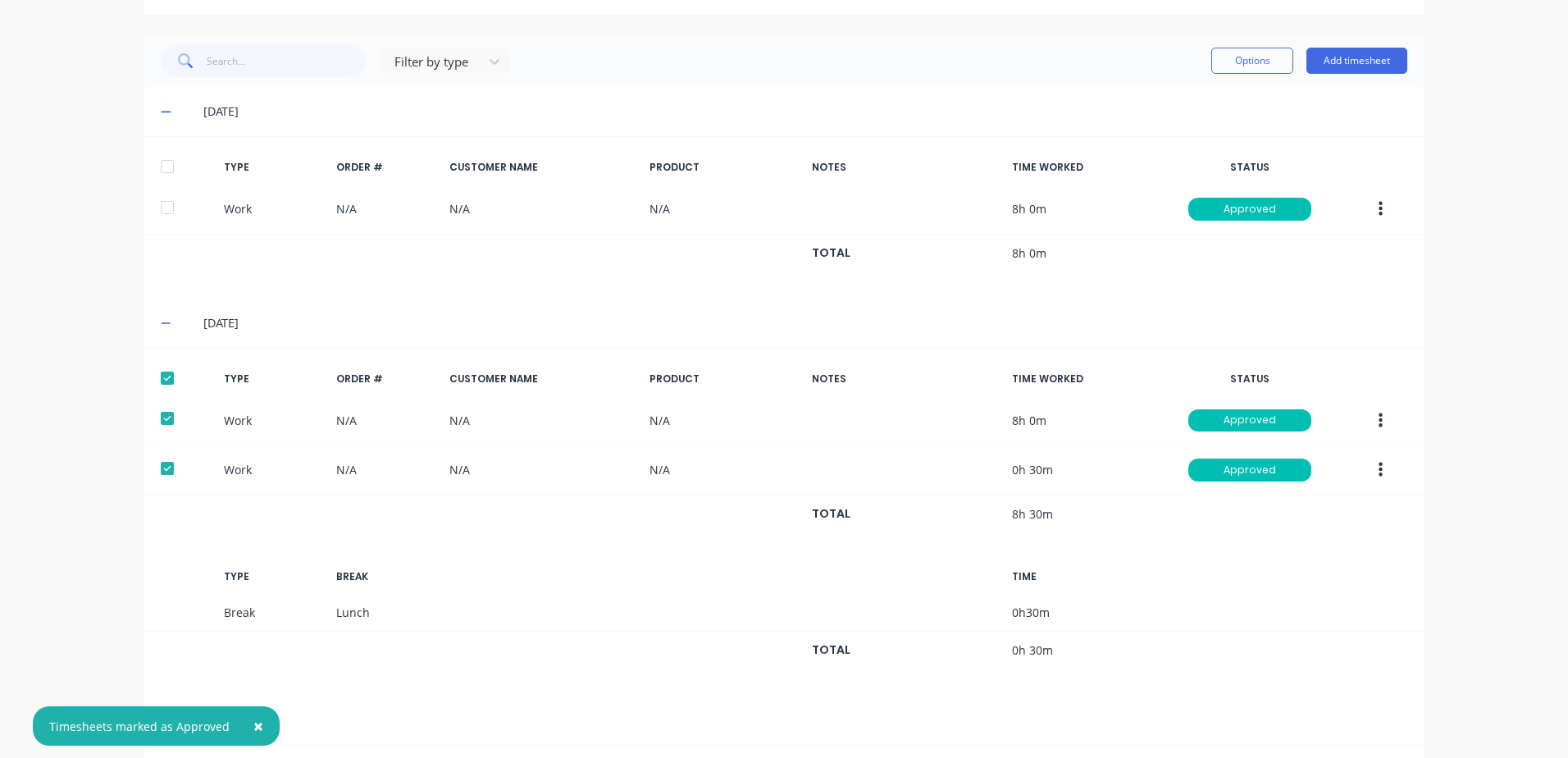
scroll to position [274, 0]
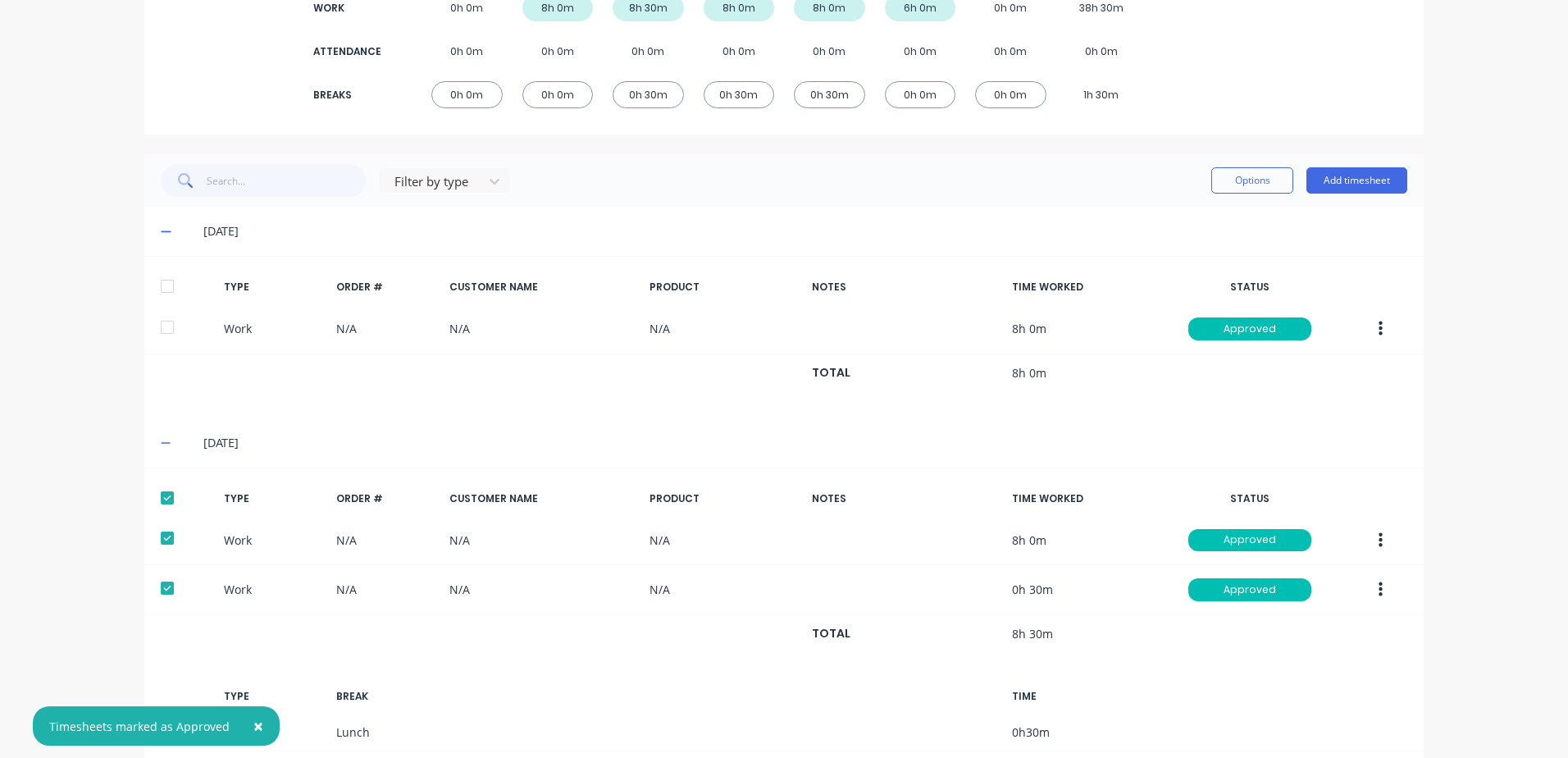
click at [155, 283] on div at bounding box center [166, 285] width 32 height 32
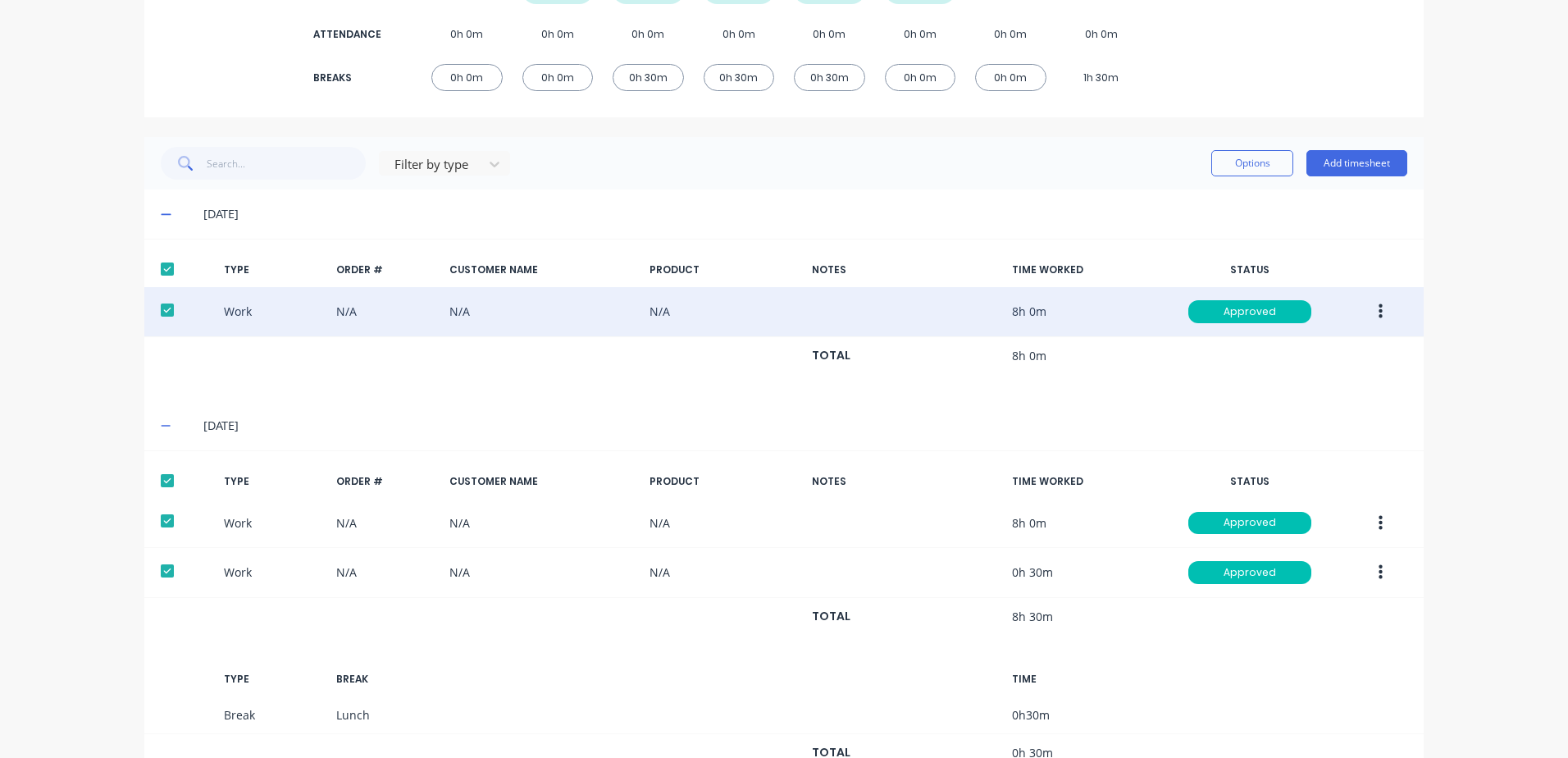
scroll to position [328, 0]
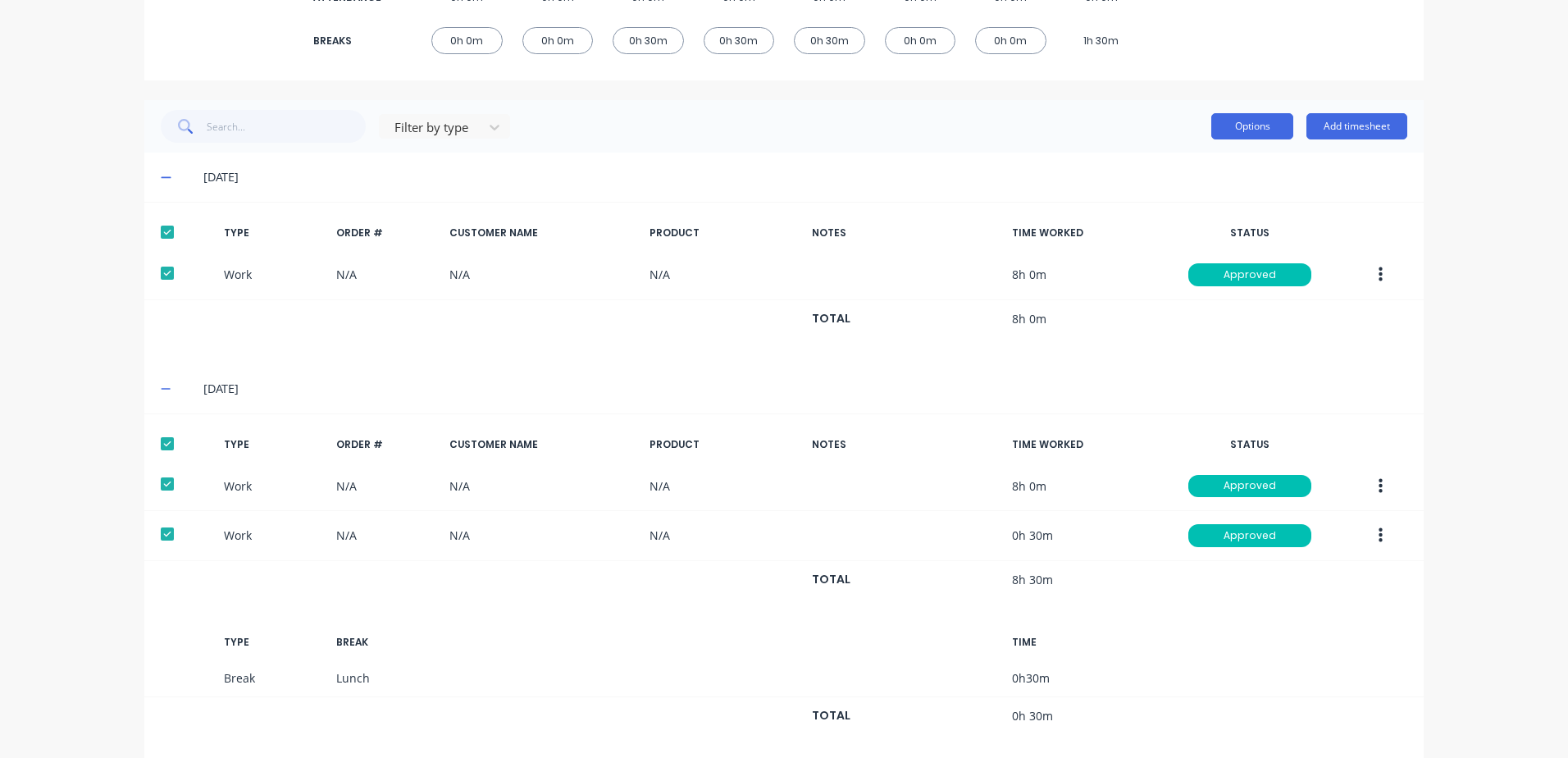
click at [1225, 125] on button "Options" at bounding box center [1251, 126] width 82 height 27
click at [1161, 262] on div "Export" at bounding box center [1215, 266] width 126 height 24
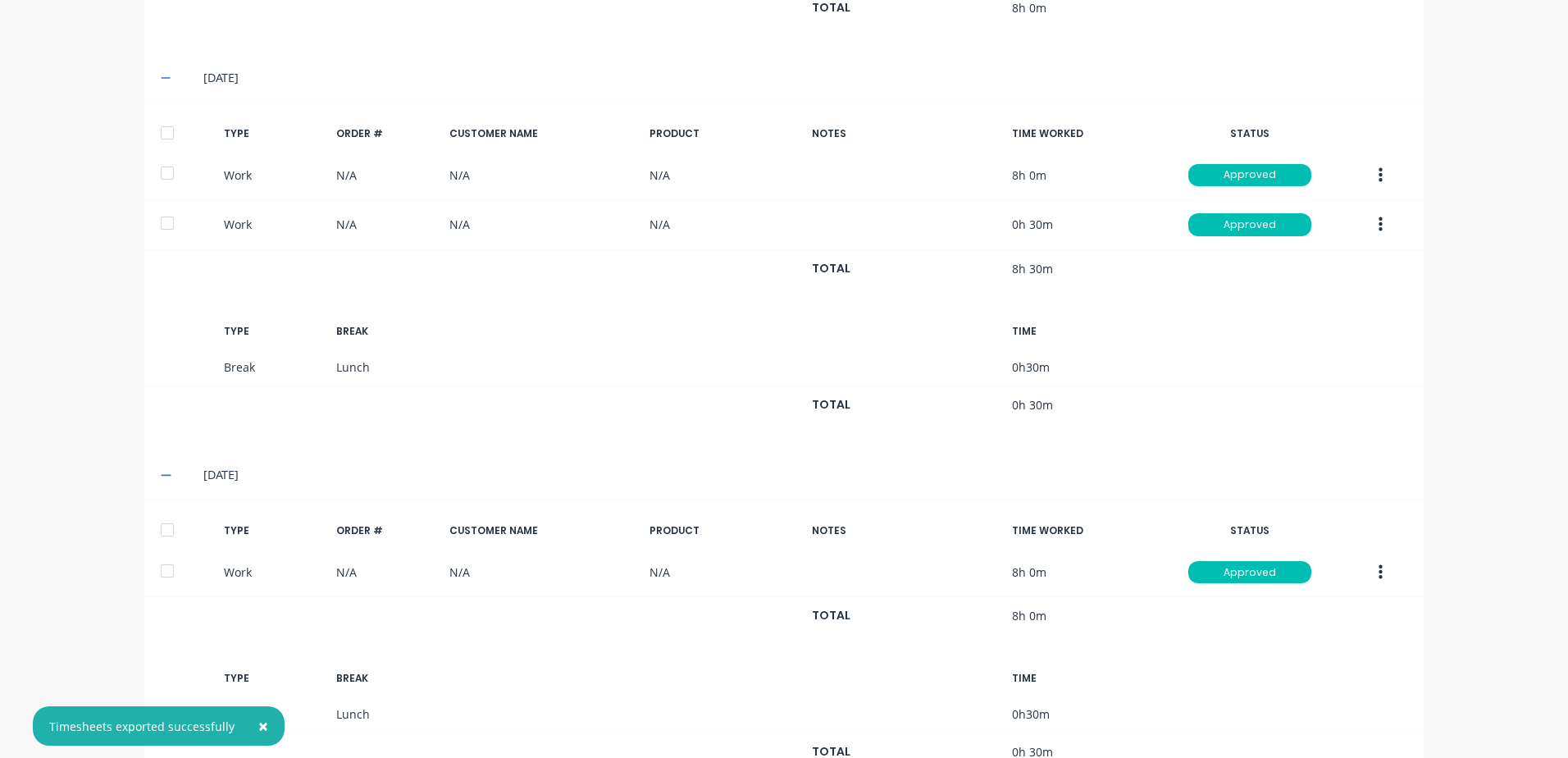
scroll to position [656, 0]
